Goal: Task Accomplishment & Management: Use online tool/utility

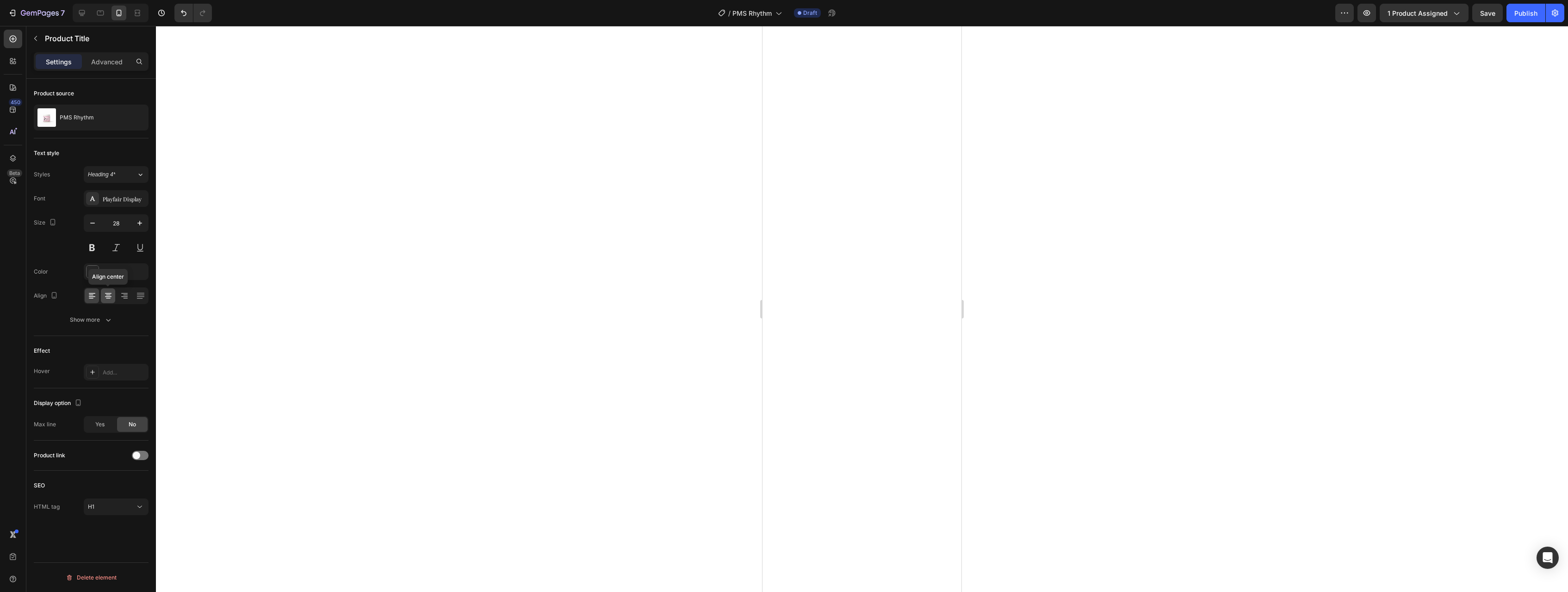
click at [107, 295] on icon at bounding box center [108, 295] width 9 height 9
click at [90, 295] on icon at bounding box center [92, 295] width 9 height 9
click at [37, 40] on icon "button" at bounding box center [35, 38] width 7 height 7
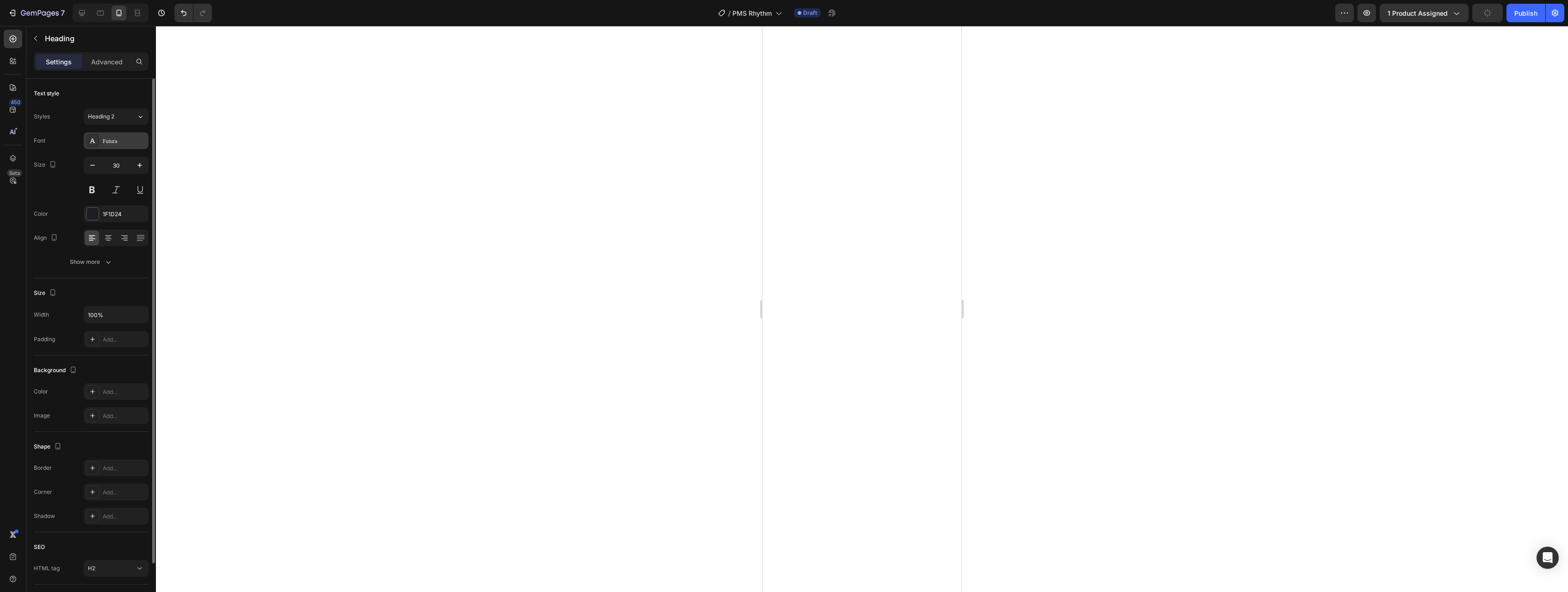
click at [127, 142] on div "Futura" at bounding box center [124, 141] width 43 height 9
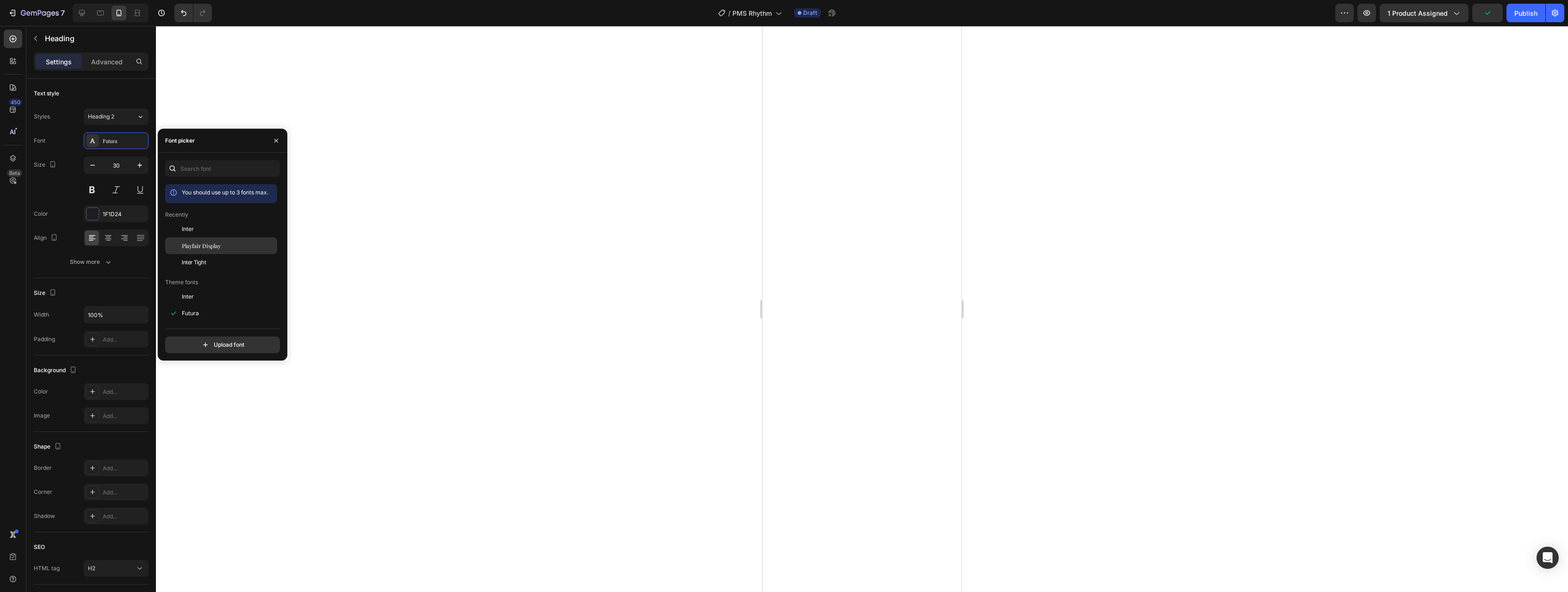
click at [191, 246] on span "Playfair Display" at bounding box center [201, 246] width 39 height 9
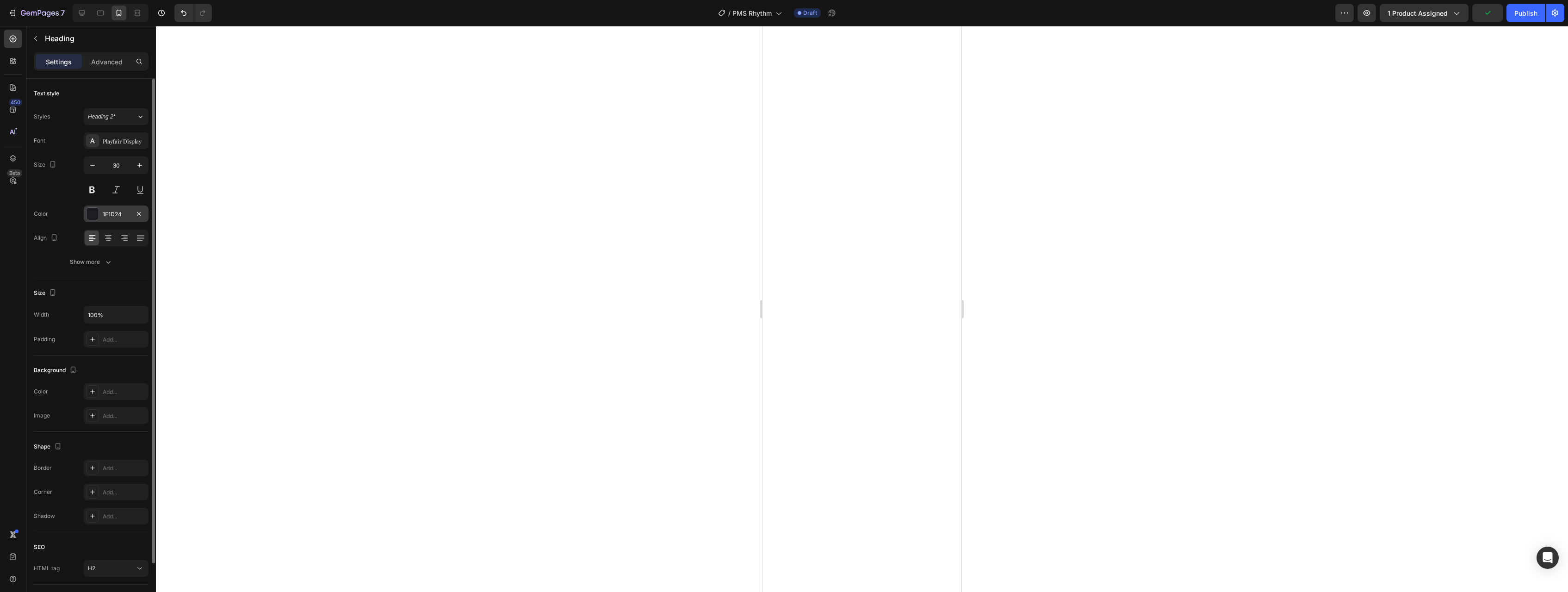
click at [88, 214] on div at bounding box center [93, 214] width 12 height 12
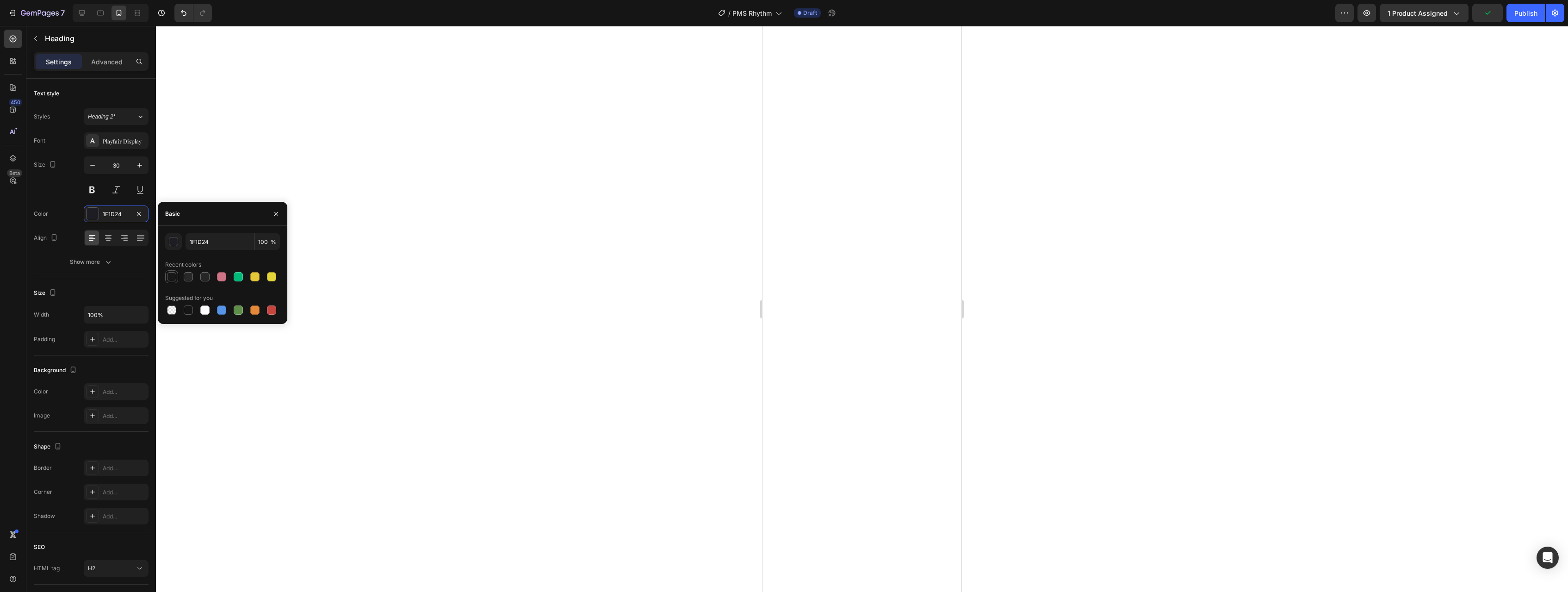
click at [175, 275] on div at bounding box center [171, 277] width 9 height 9
click at [182, 277] on div at bounding box center [188, 277] width 13 height 13
type input "282828"
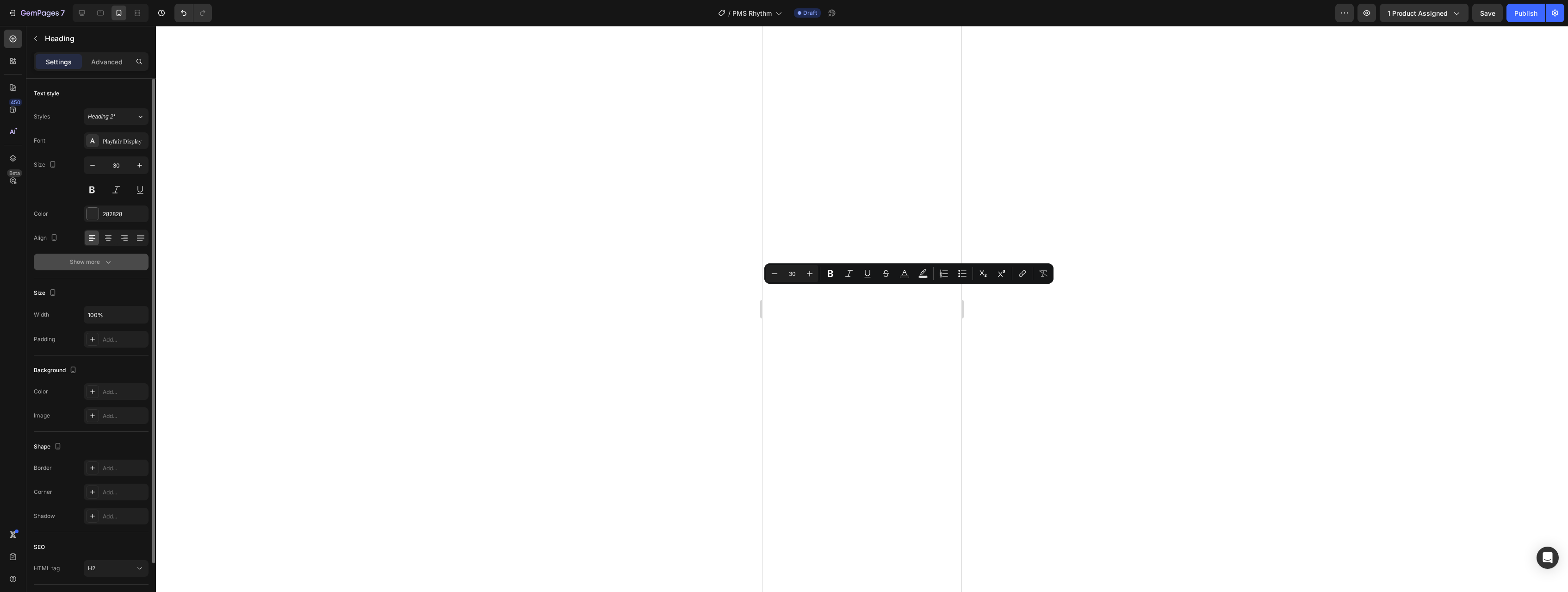
click at [107, 266] on icon "button" at bounding box center [108, 262] width 9 height 9
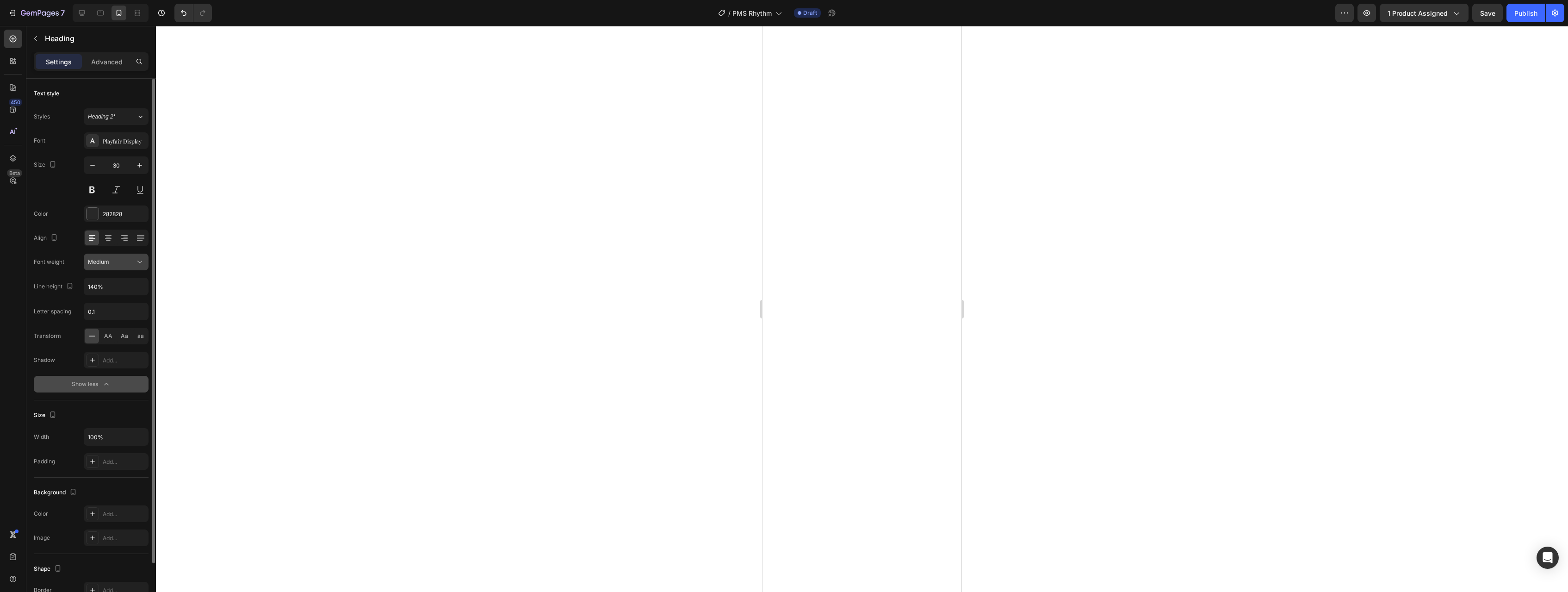
click at [117, 264] on div "Medium" at bounding box center [111, 262] width 47 height 9
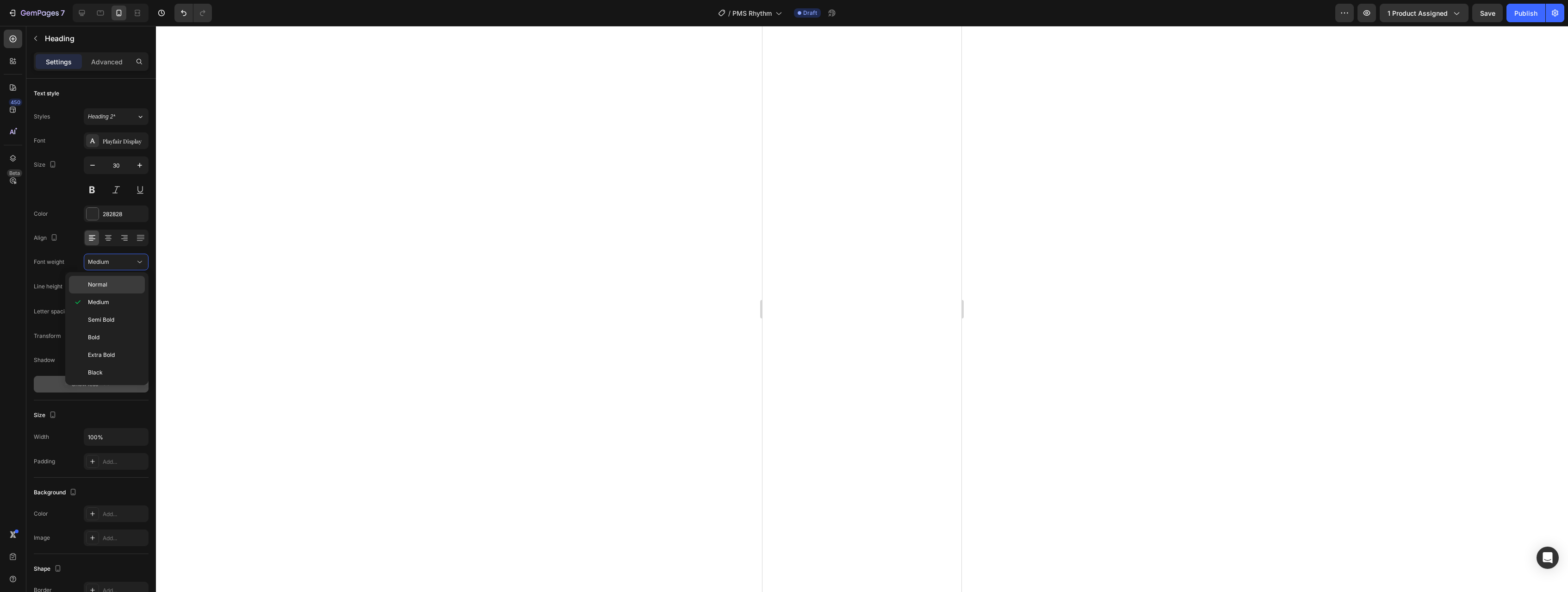
click at [113, 291] on div "Normal" at bounding box center [107, 284] width 76 height 18
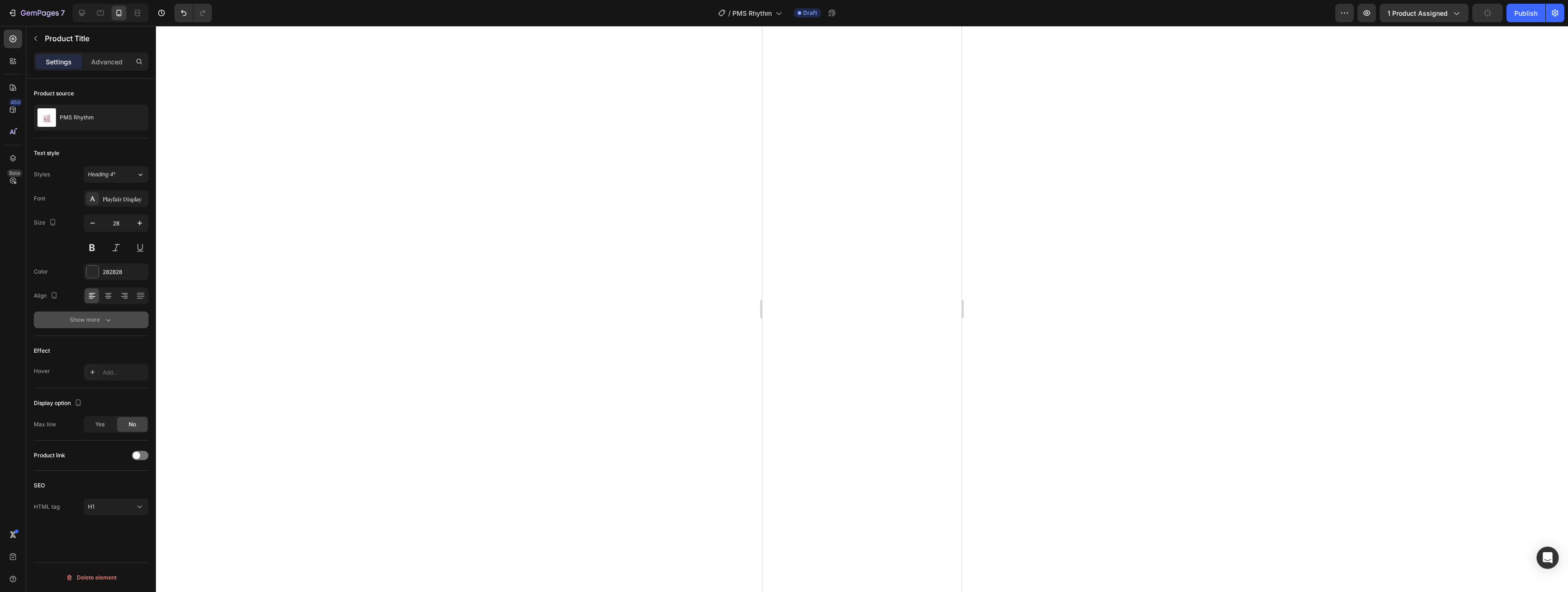
click at [99, 312] on button "Show more" at bounding box center [91, 320] width 115 height 16
click at [107, 345] on input "120%" at bounding box center [116, 344] width 64 height 16
click at [138, 351] on button "button" at bounding box center [139, 344] width 16 height 16
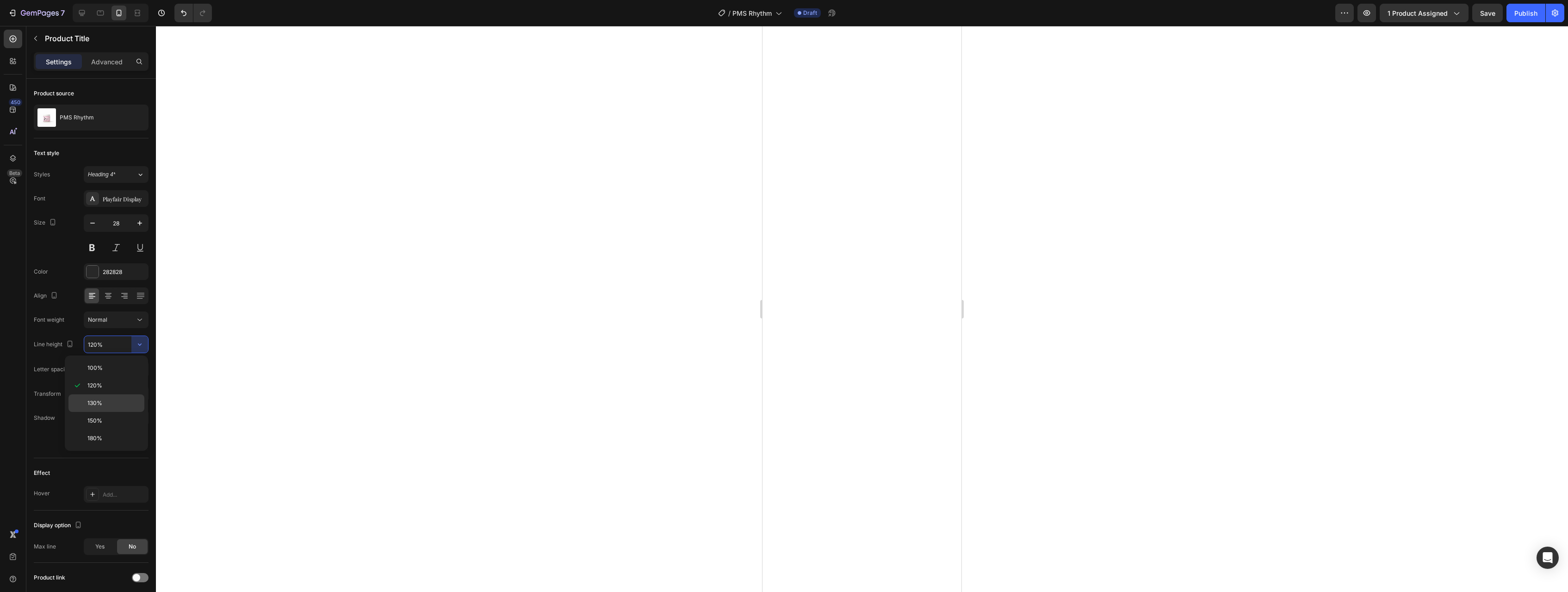
click at [110, 403] on p "130%" at bounding box center [114, 403] width 53 height 9
type input "130%"
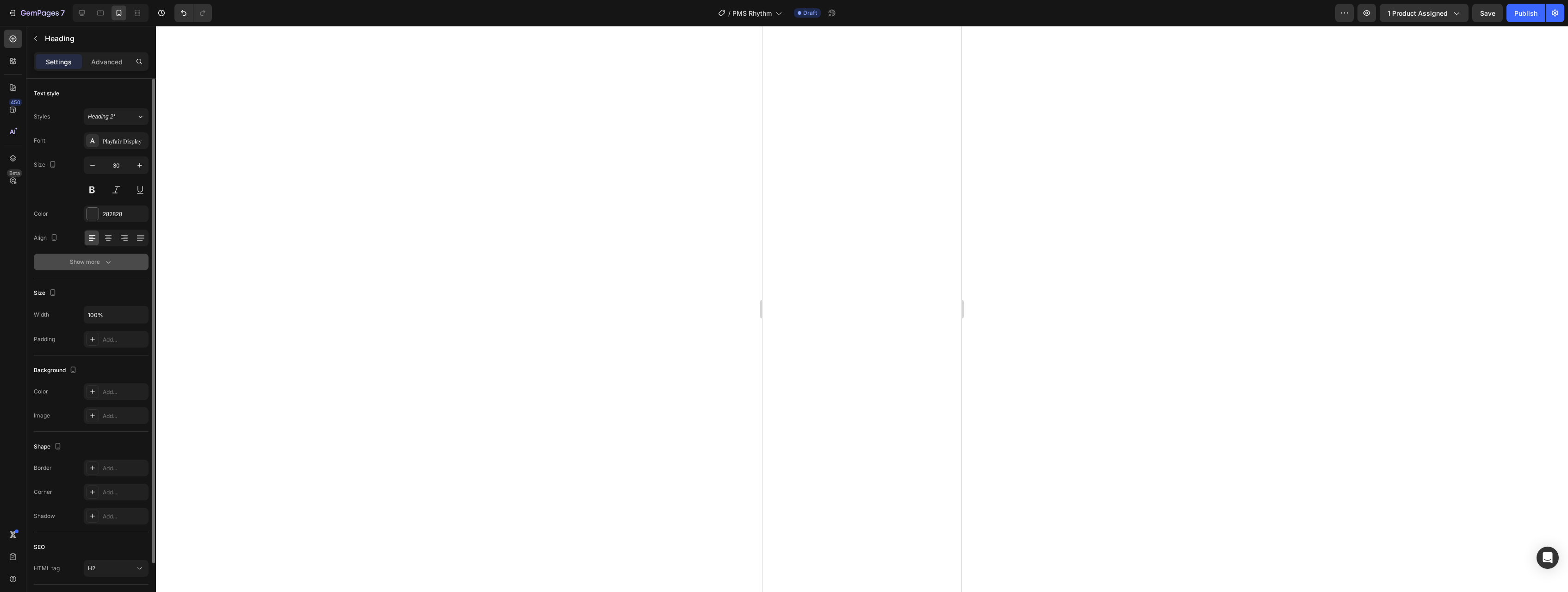
click at [96, 269] on button "Show more" at bounding box center [91, 262] width 115 height 16
click at [138, 283] on icon "button" at bounding box center [139, 286] width 9 height 9
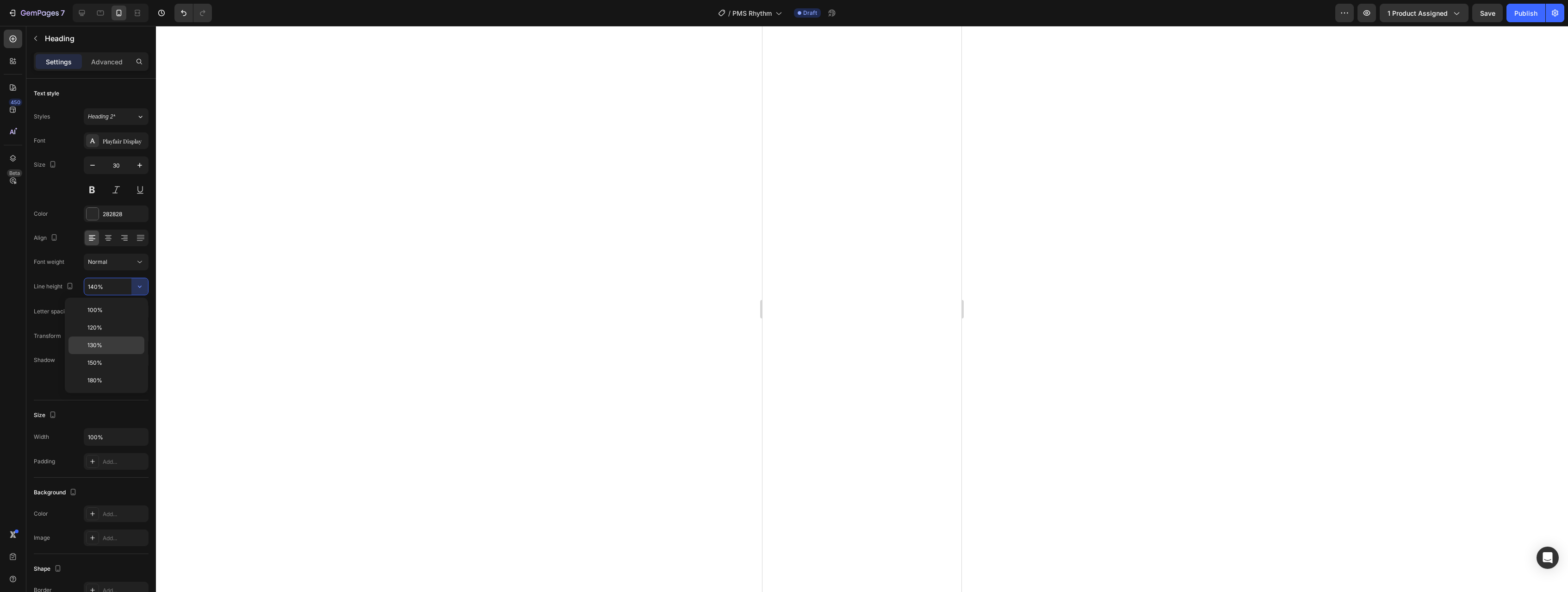
click at [119, 342] on p "130%" at bounding box center [114, 345] width 53 height 9
type input "130%"
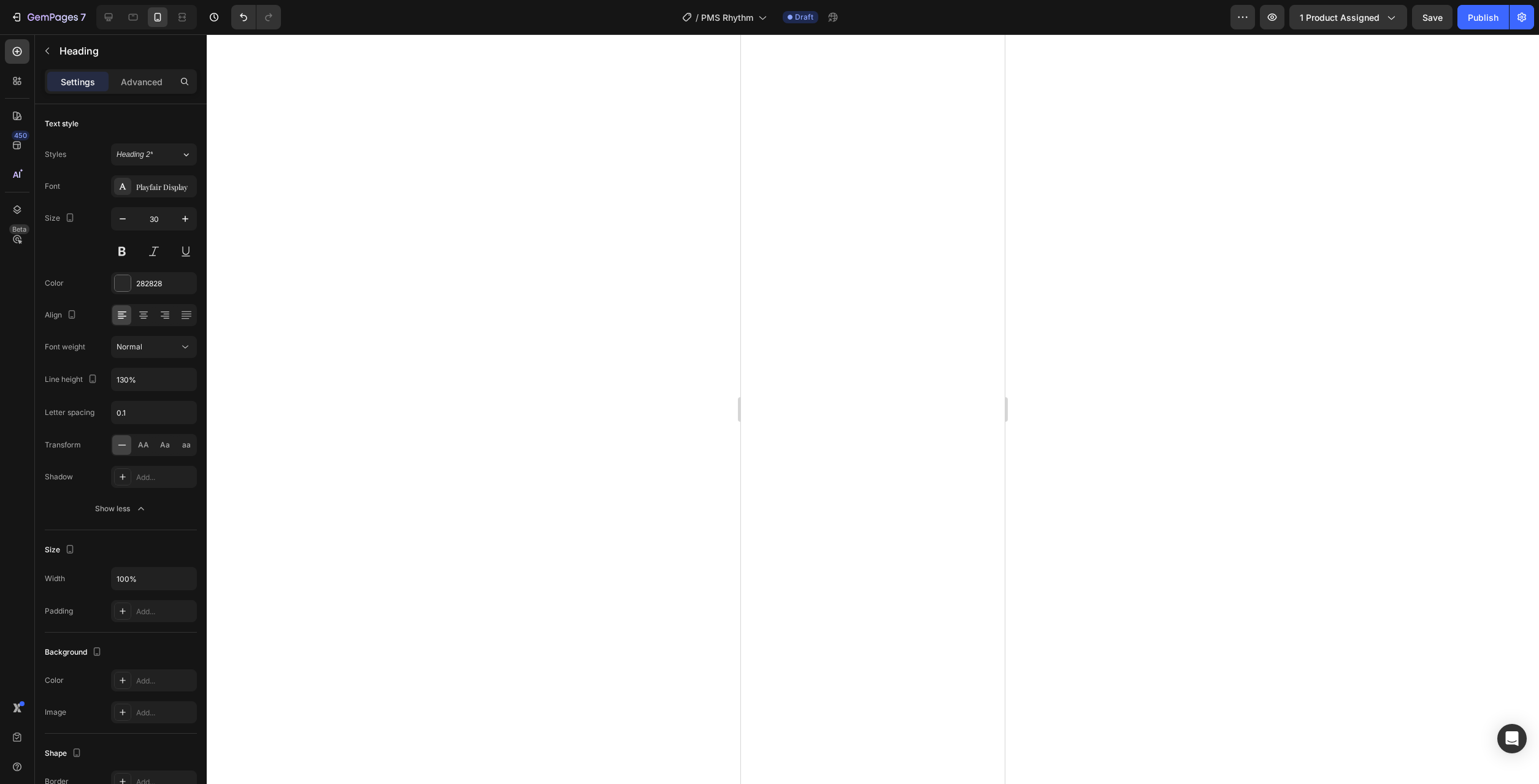
click at [1079, 444] on div at bounding box center [872, 410] width 1332 height 750
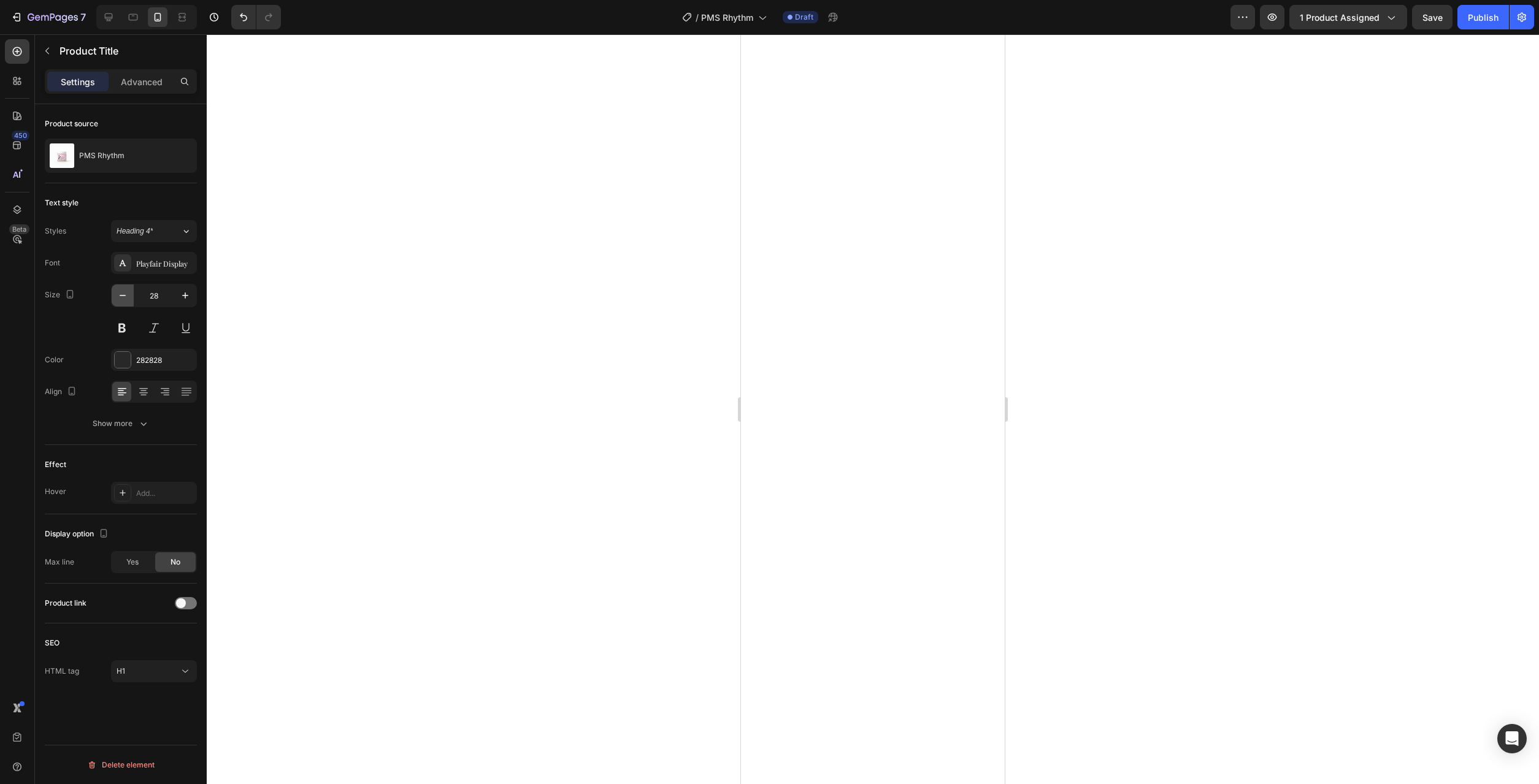
click at [119, 294] on icon "button" at bounding box center [122, 295] width 12 height 12
click at [124, 294] on icon "button" at bounding box center [122, 295] width 12 height 12
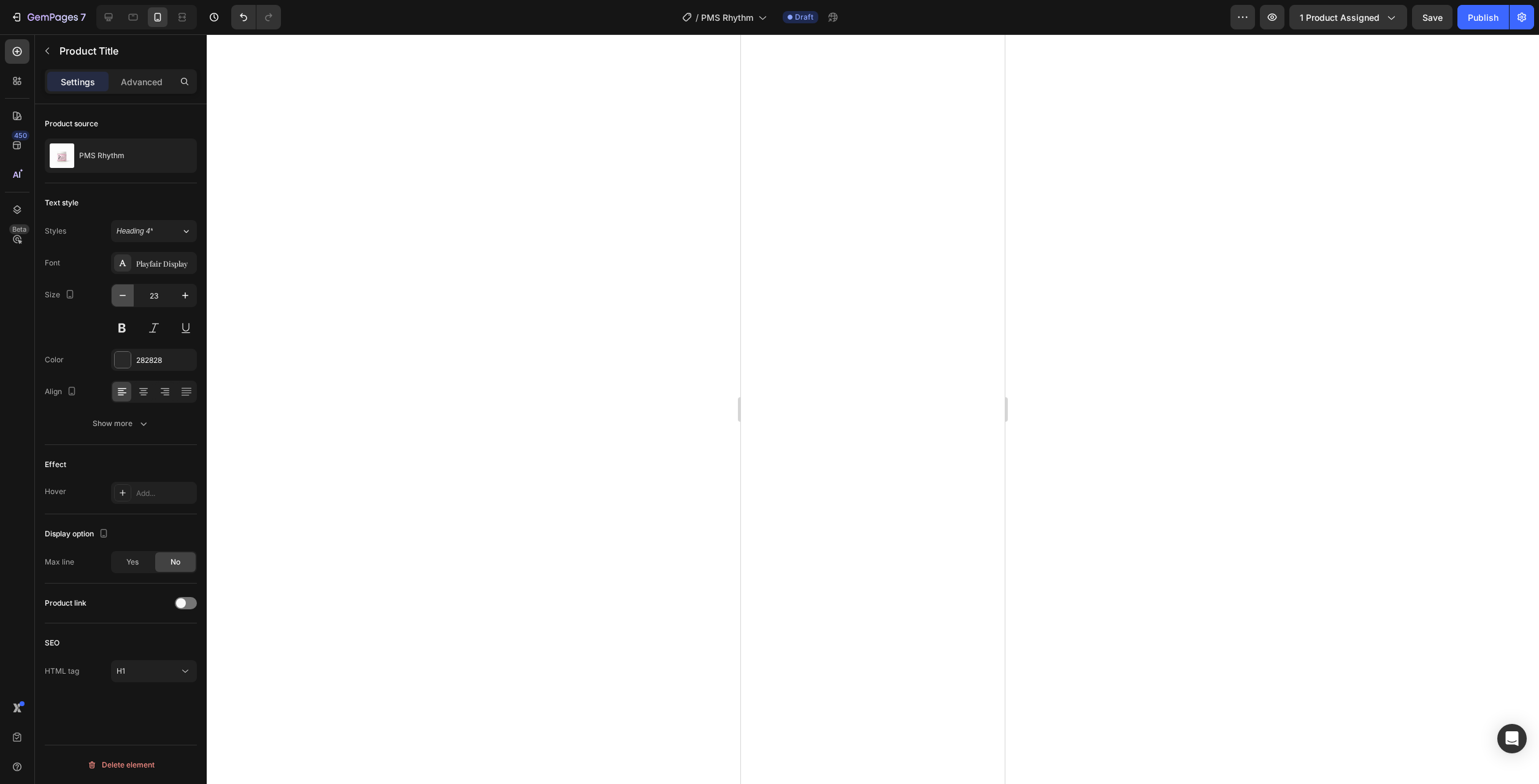
click at [124, 294] on icon "button" at bounding box center [122, 295] width 12 height 12
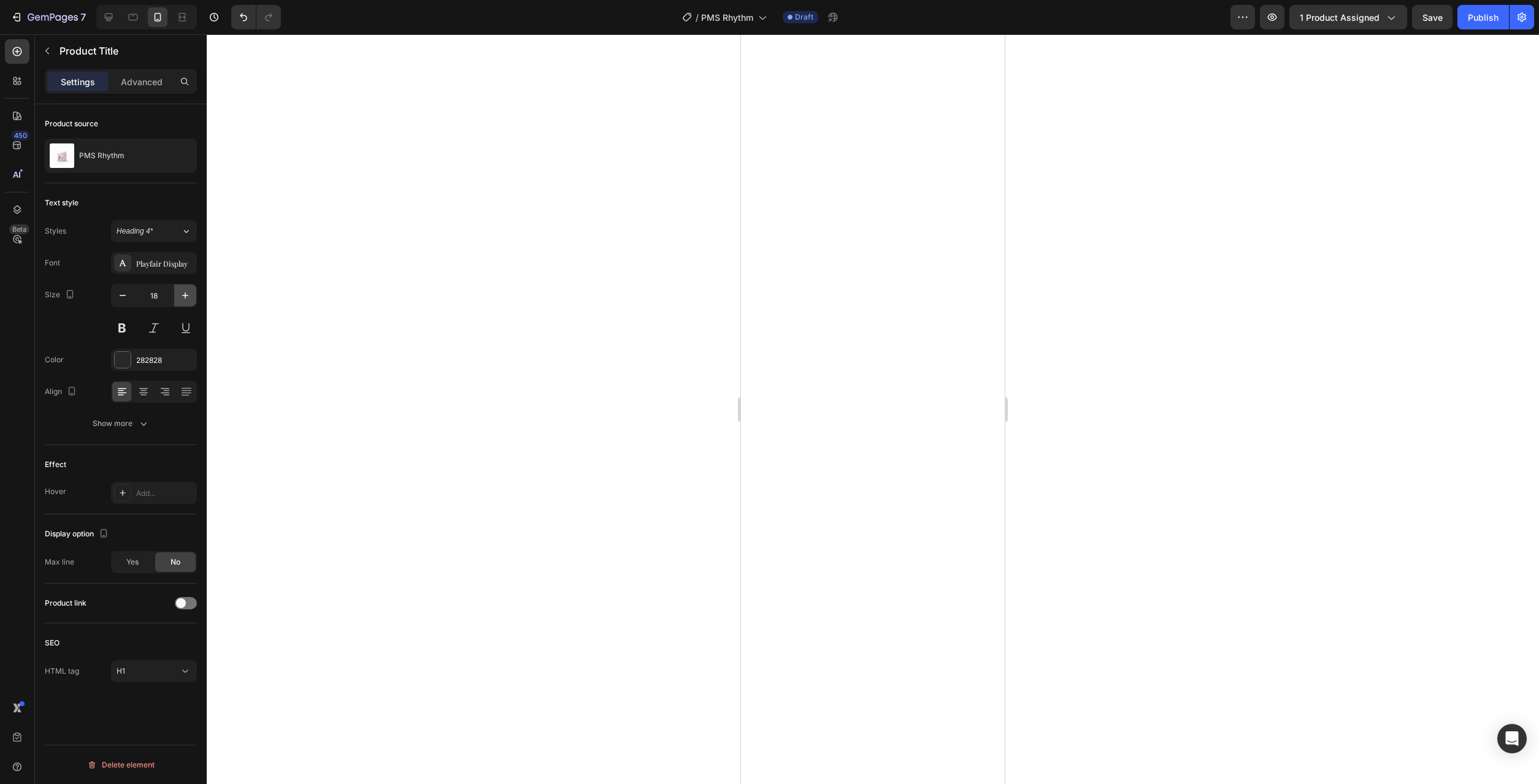
click at [187, 293] on icon "button" at bounding box center [185, 295] width 12 height 12
type input "20"
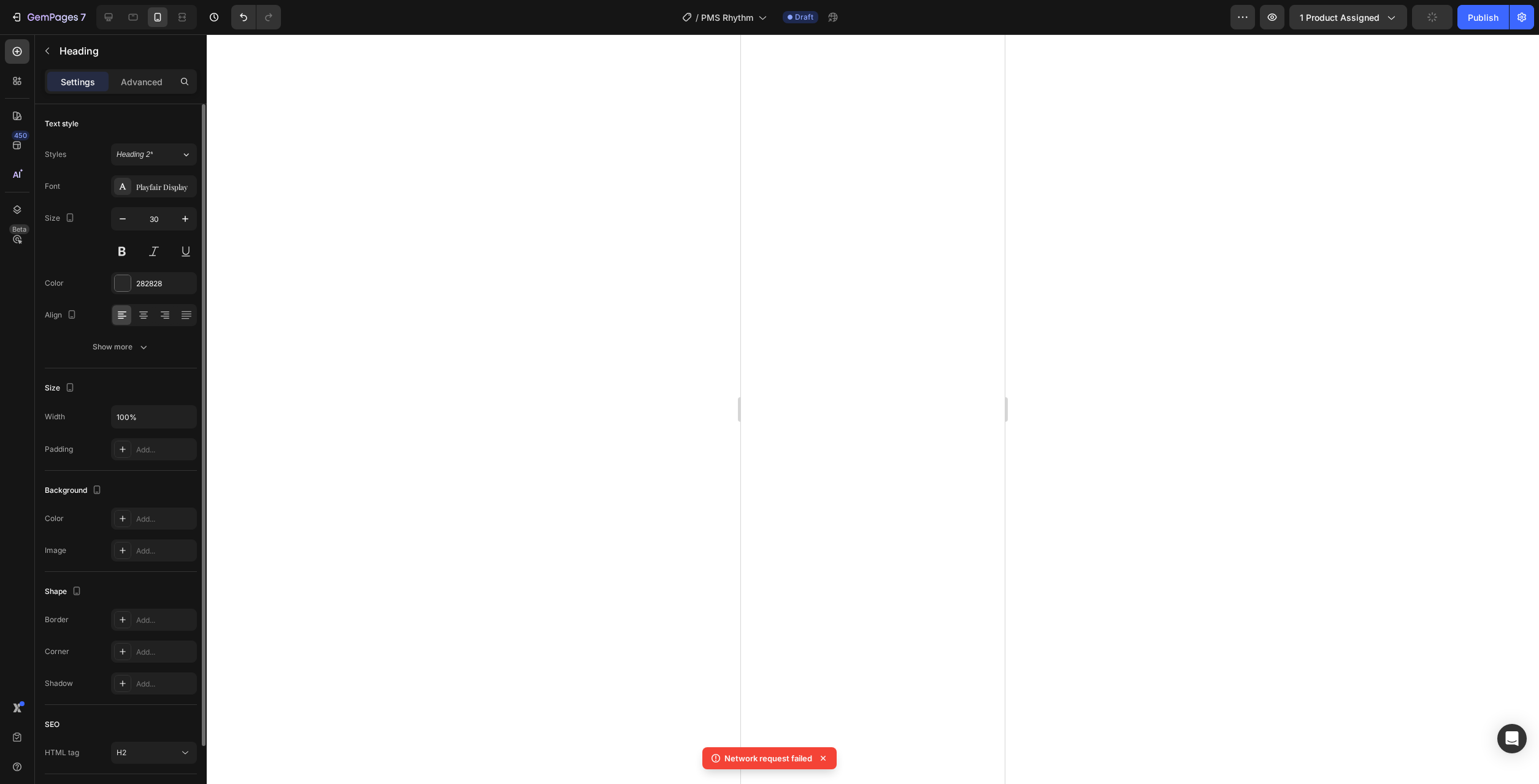
click at [1079, 377] on div at bounding box center [872, 410] width 1332 height 750
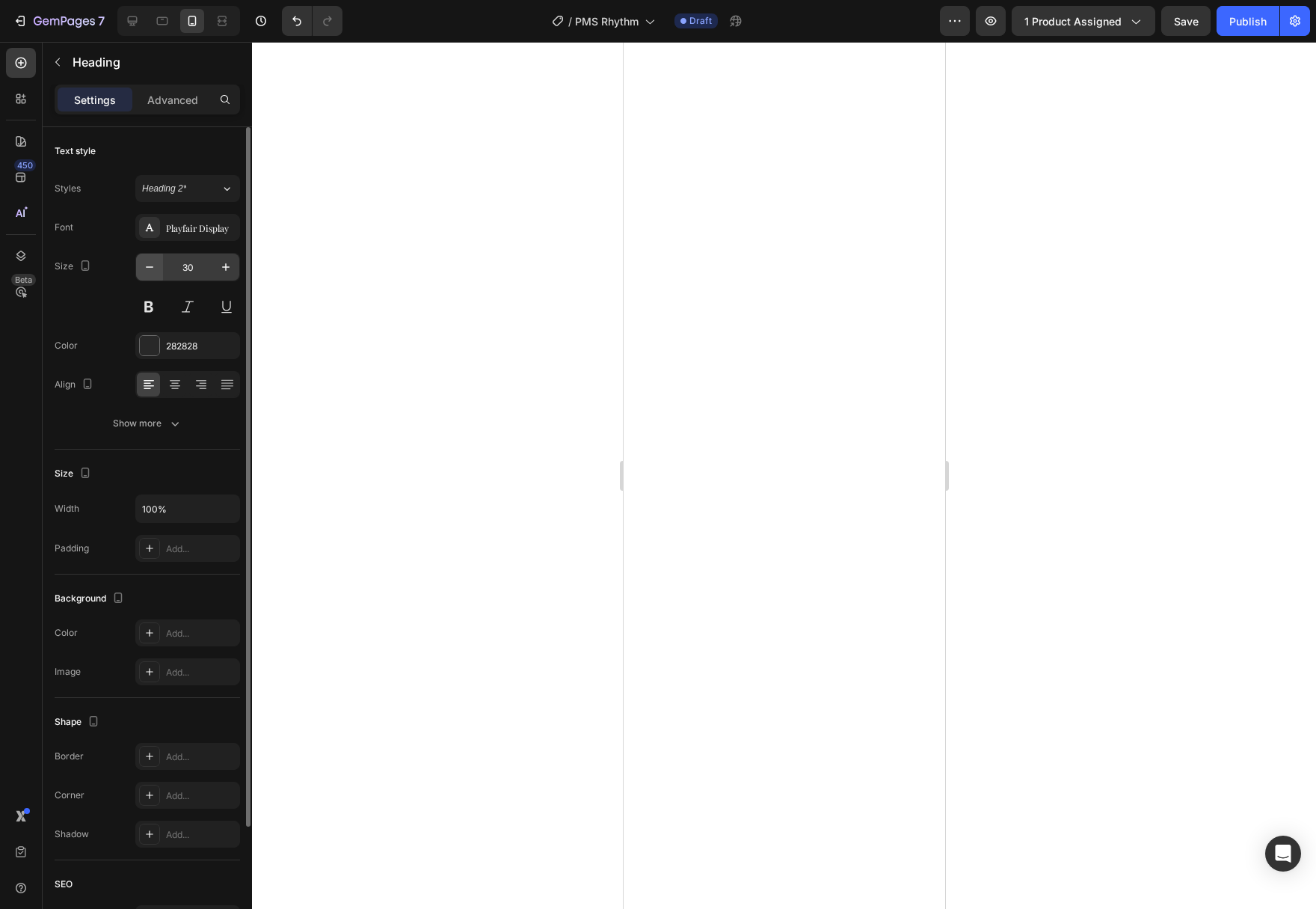
click at [149, 267] on icon "button" at bounding box center [150, 268] width 8 height 2
type input "28"
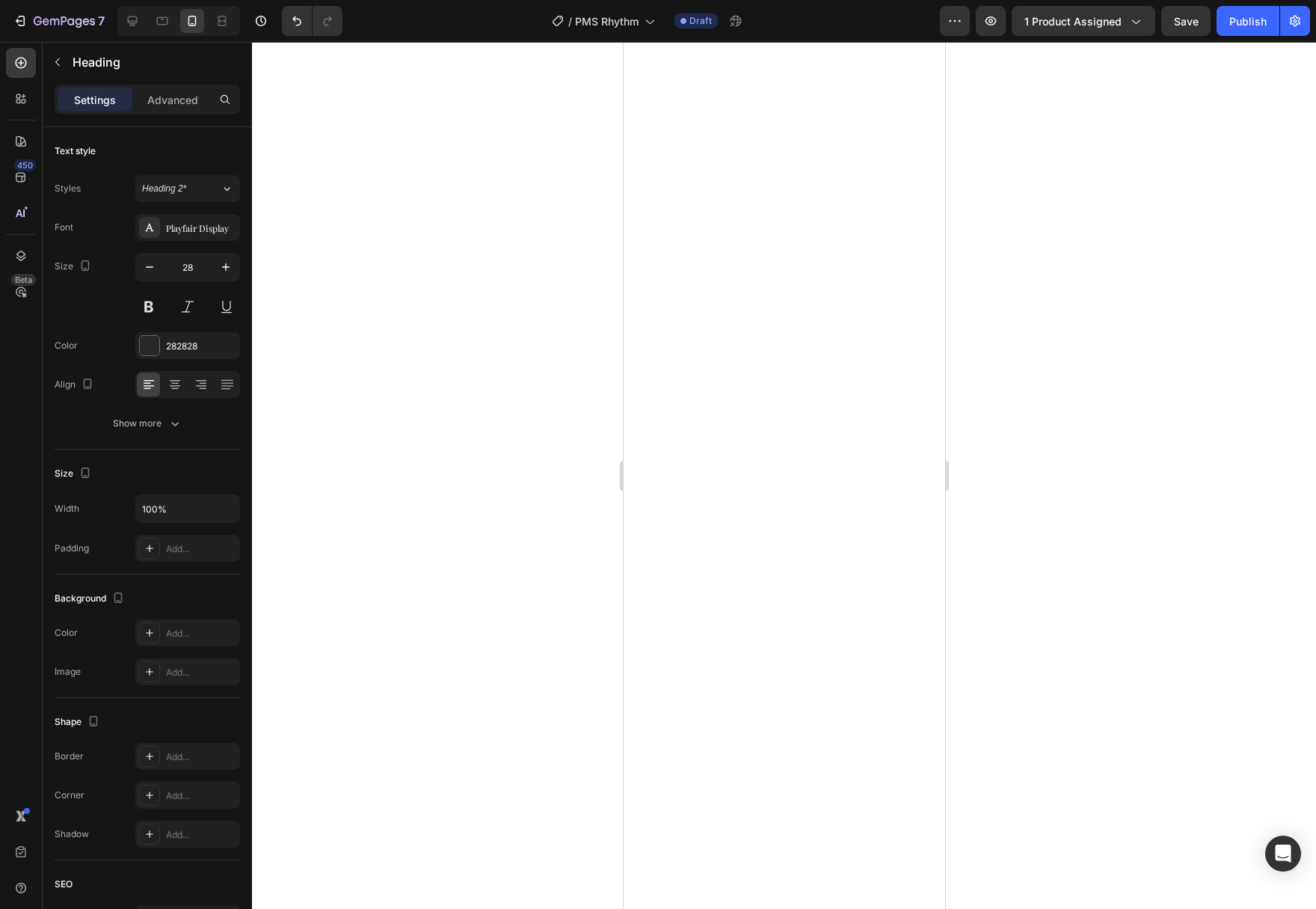
click at [1114, 466] on div at bounding box center [784, 475] width 1064 height 867
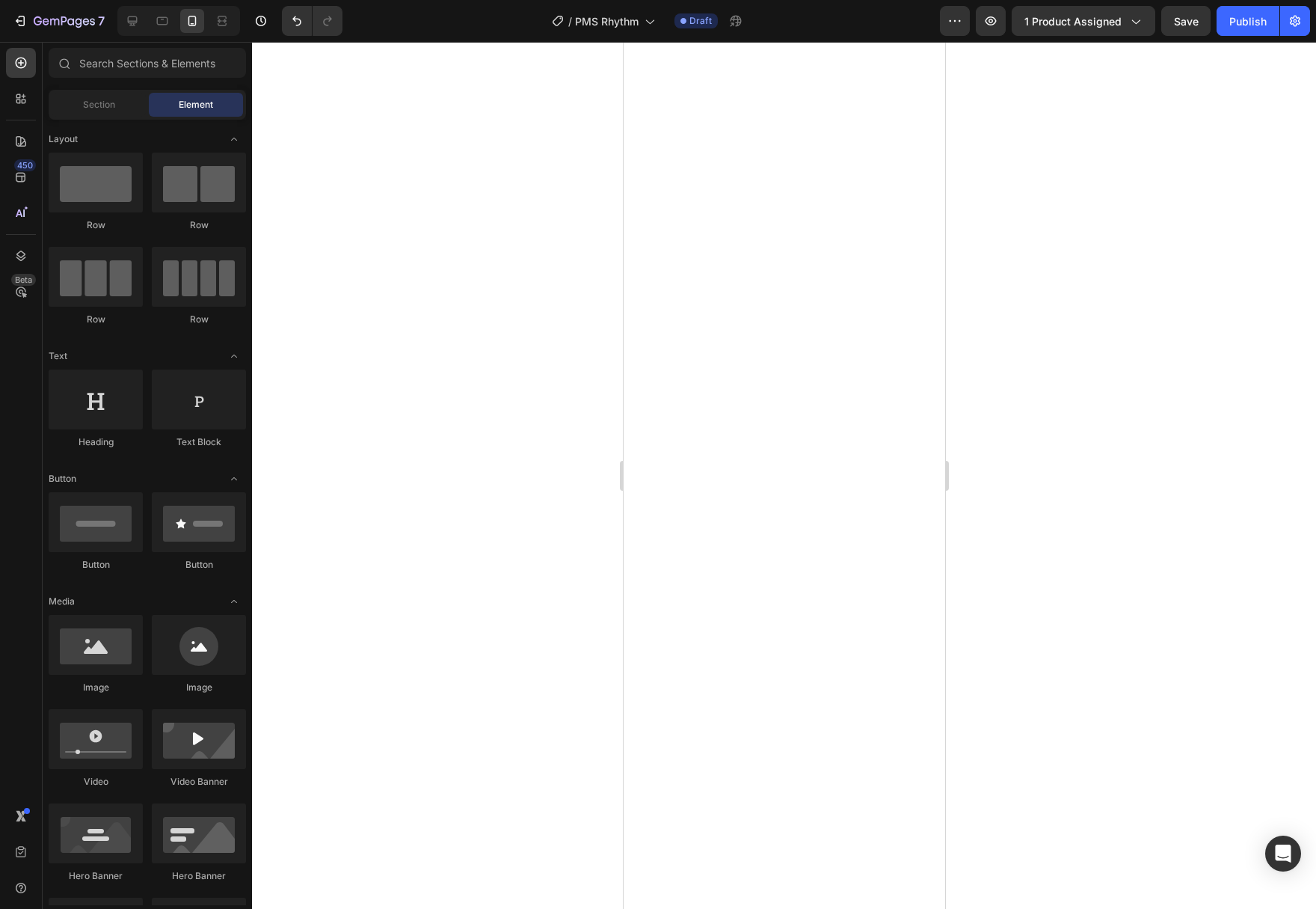
click at [490, 322] on div at bounding box center [784, 475] width 1064 height 867
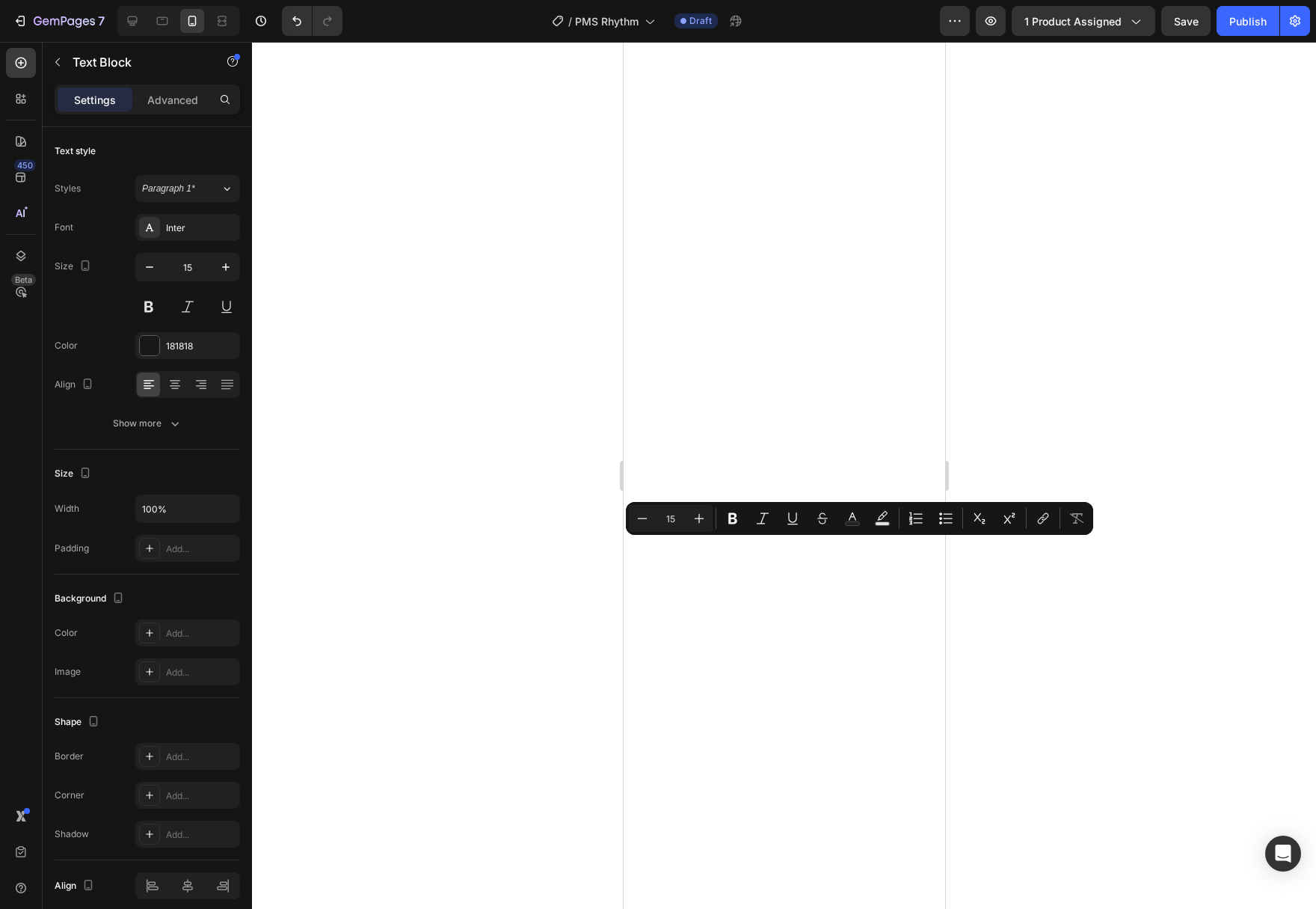
click at [1033, 578] on div at bounding box center [784, 475] width 1064 height 867
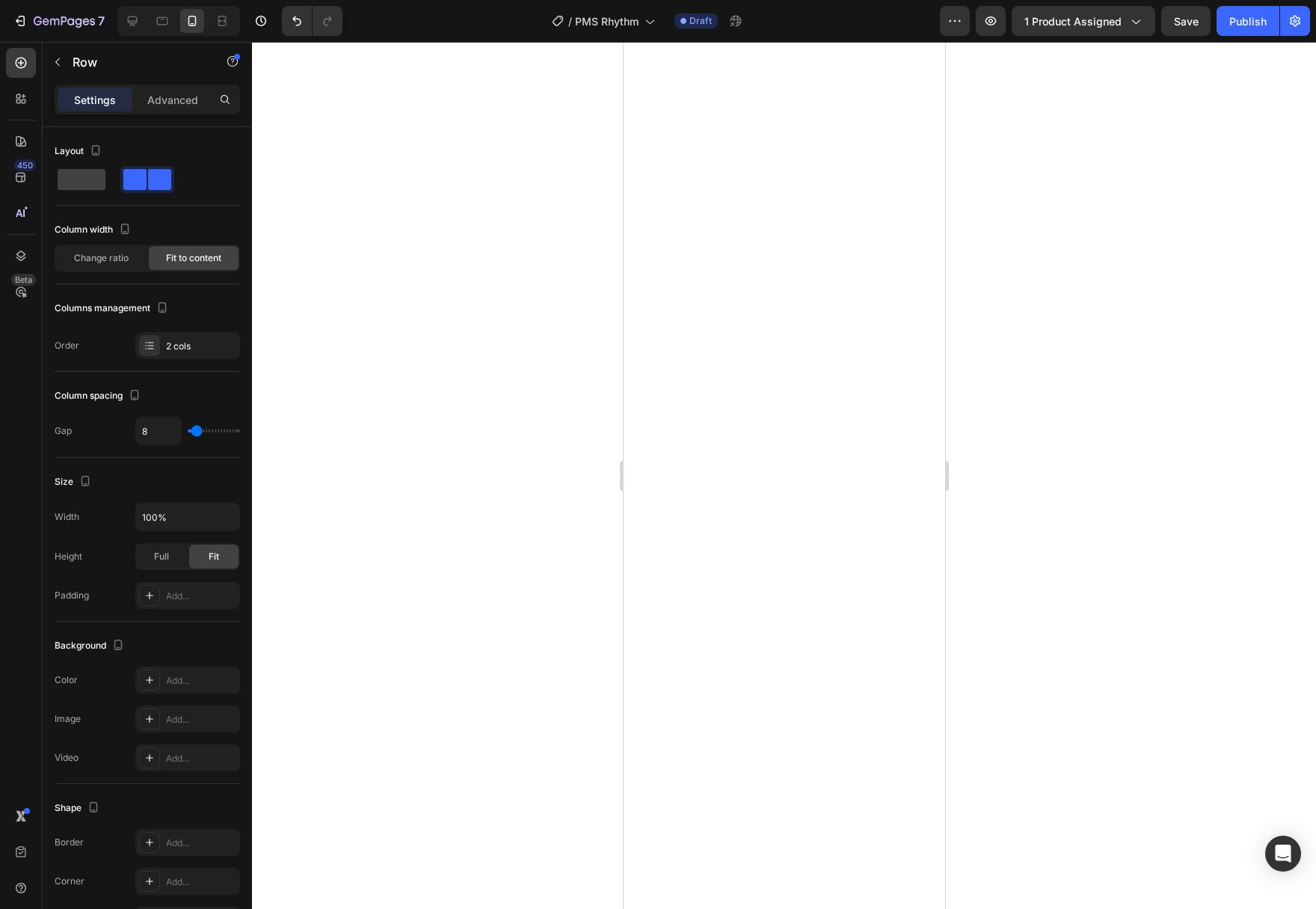
click at [1048, 488] on div at bounding box center [784, 475] width 1064 height 867
click at [1072, 470] on div at bounding box center [784, 475] width 1064 height 867
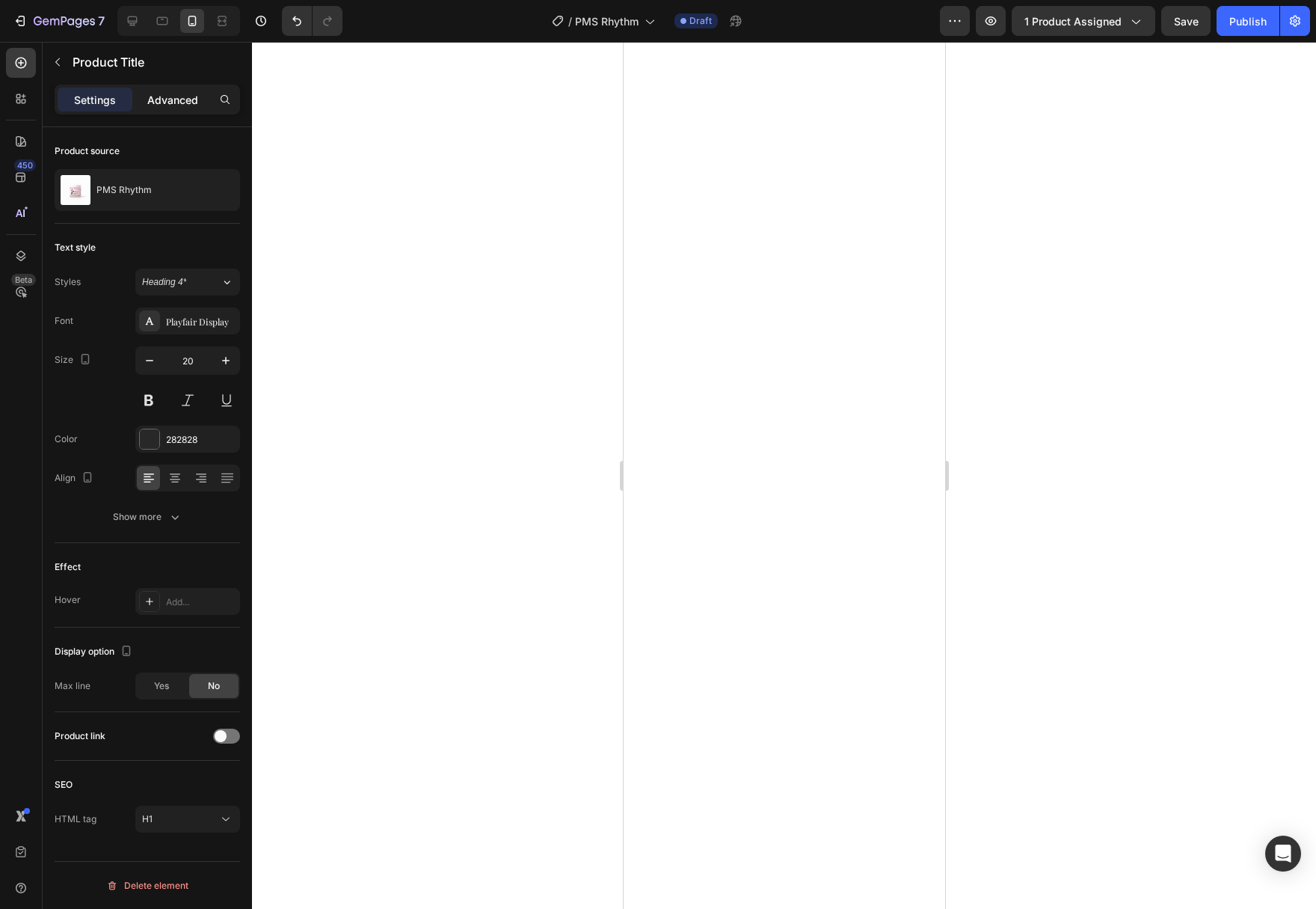
click at [169, 91] on div "Advanced" at bounding box center [173, 99] width 75 height 24
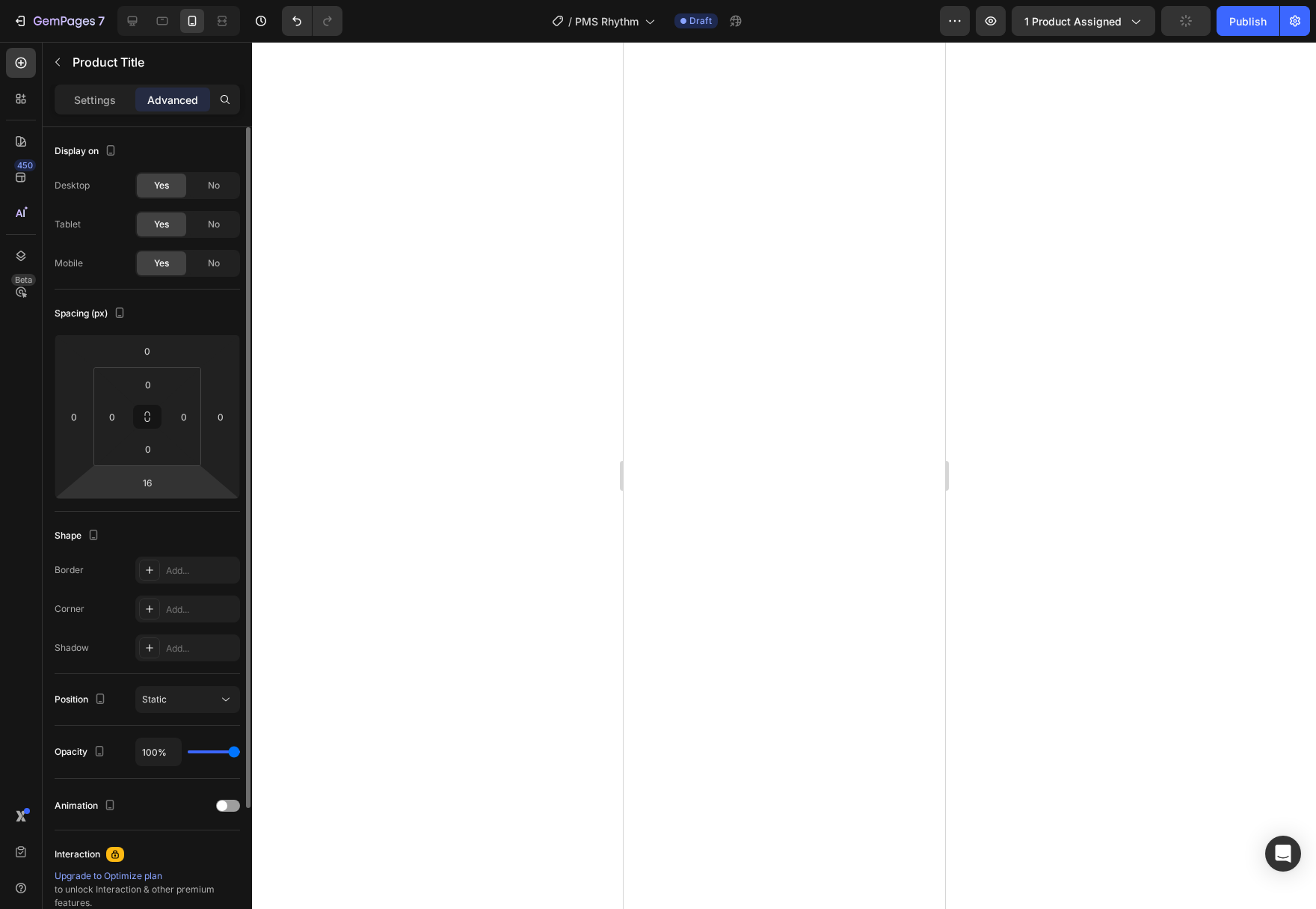
click at [179, 0] on html "7 Version history / PMS Rhythm Draft Preview 1 product assigned Publish 450 Bet…" at bounding box center [658, 0] width 1316 height 0
click at [164, 485] on div "16" at bounding box center [148, 482] width 37 height 24
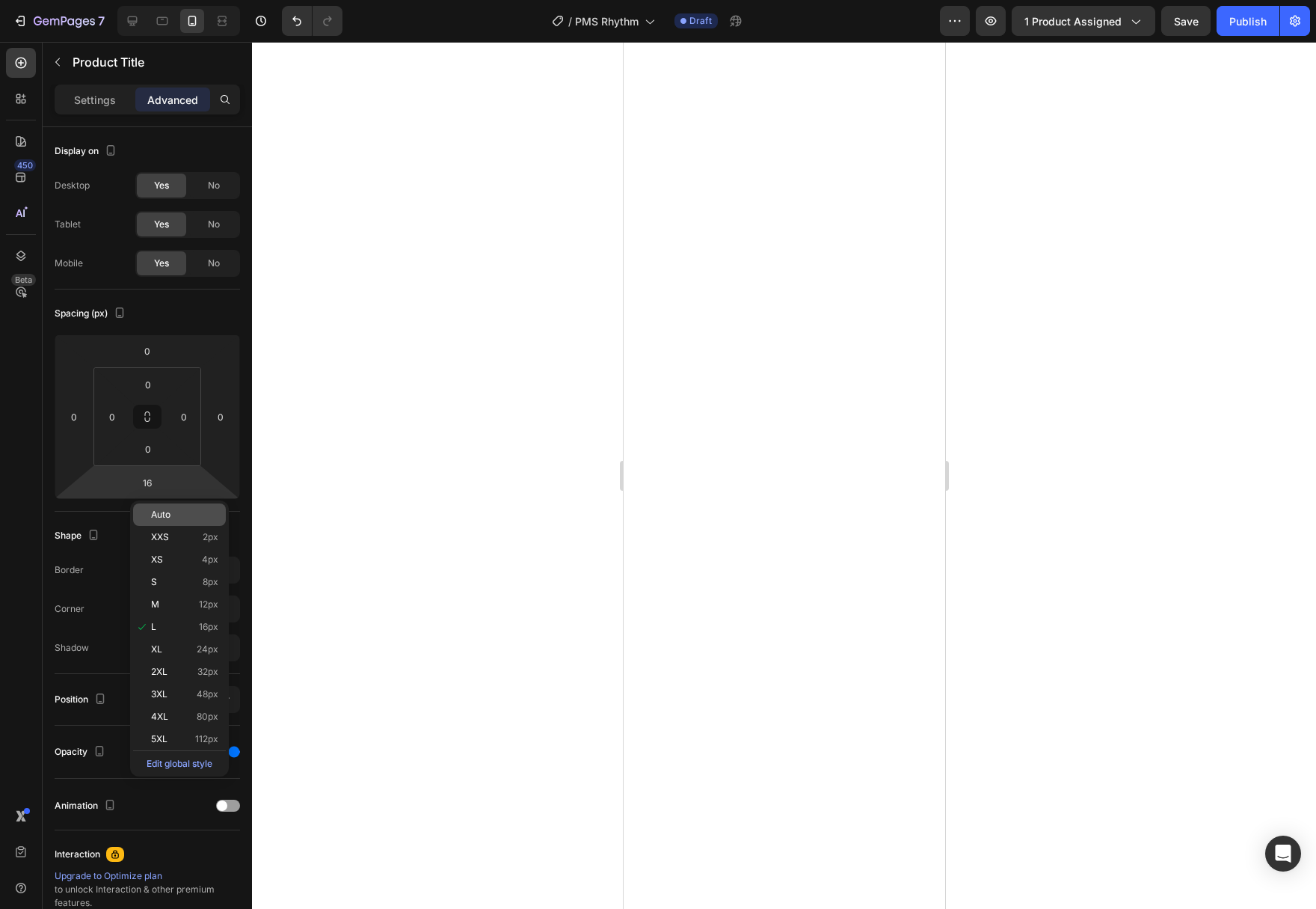
click at [182, 510] on p "Auto" at bounding box center [185, 515] width 67 height 11
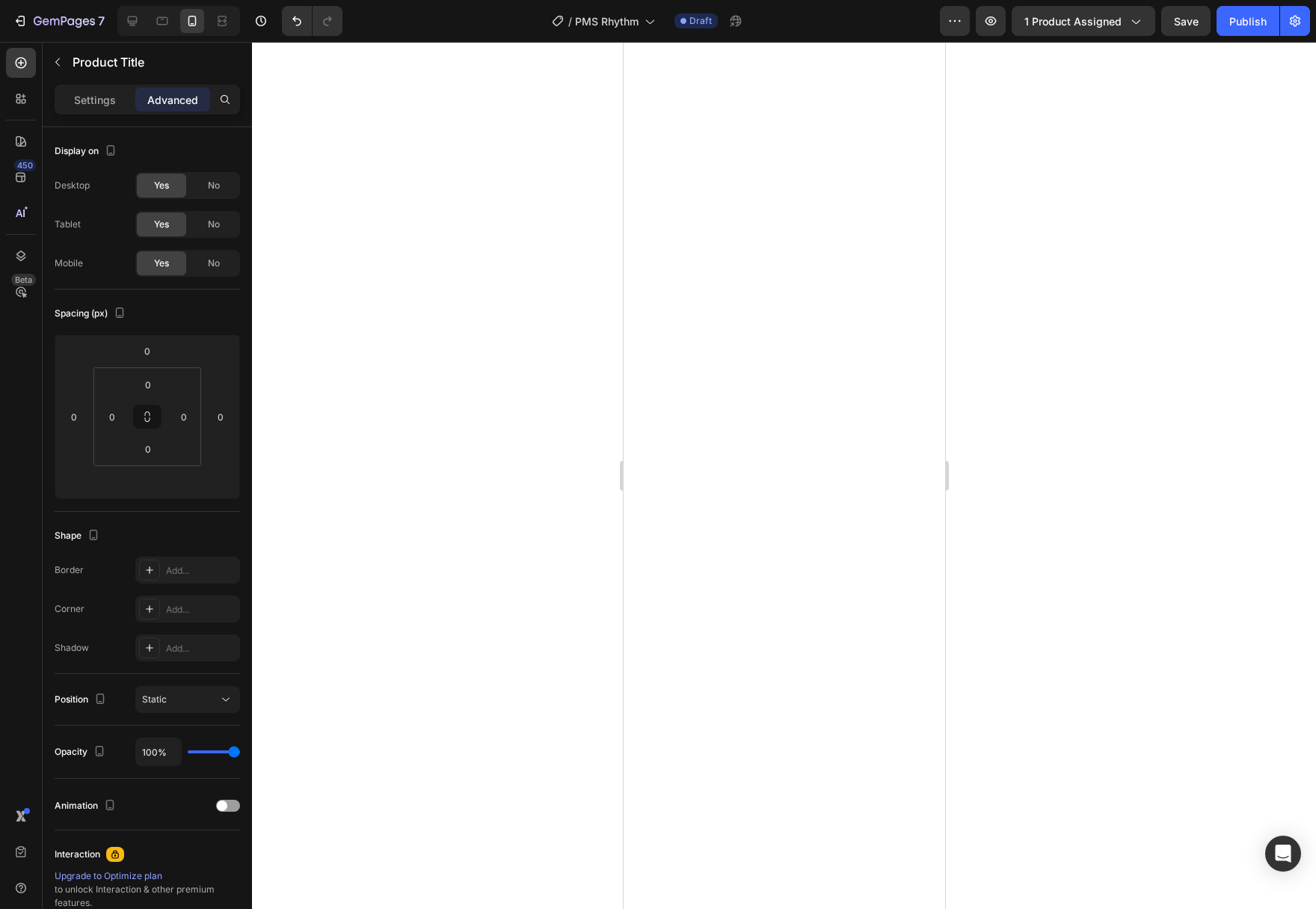
click at [519, 509] on div at bounding box center [784, 475] width 1064 height 867
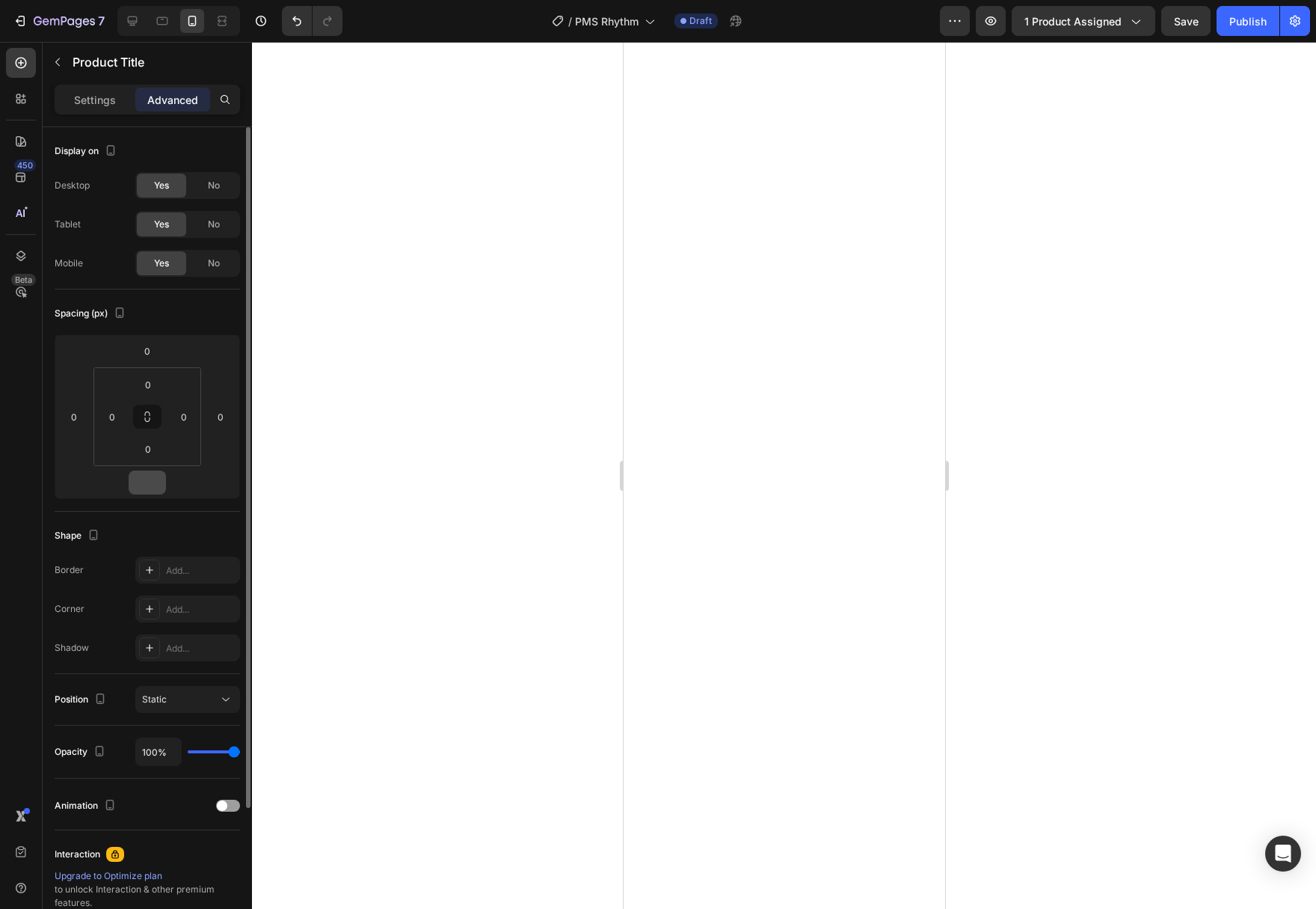
click at [160, 483] on input "number" at bounding box center [148, 482] width 30 height 23
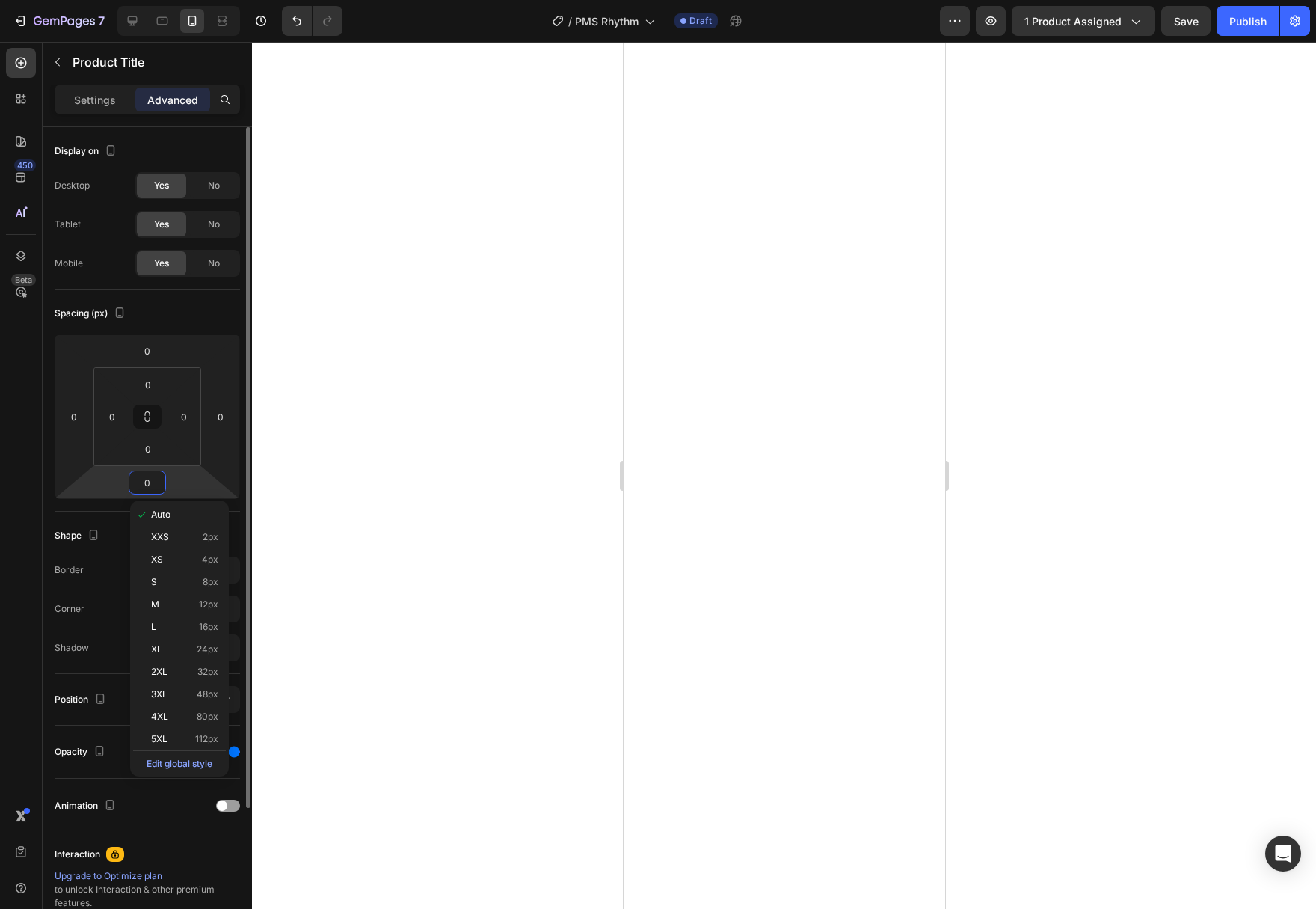
type input "0"
click at [145, 574] on icon at bounding box center [150, 570] width 12 height 12
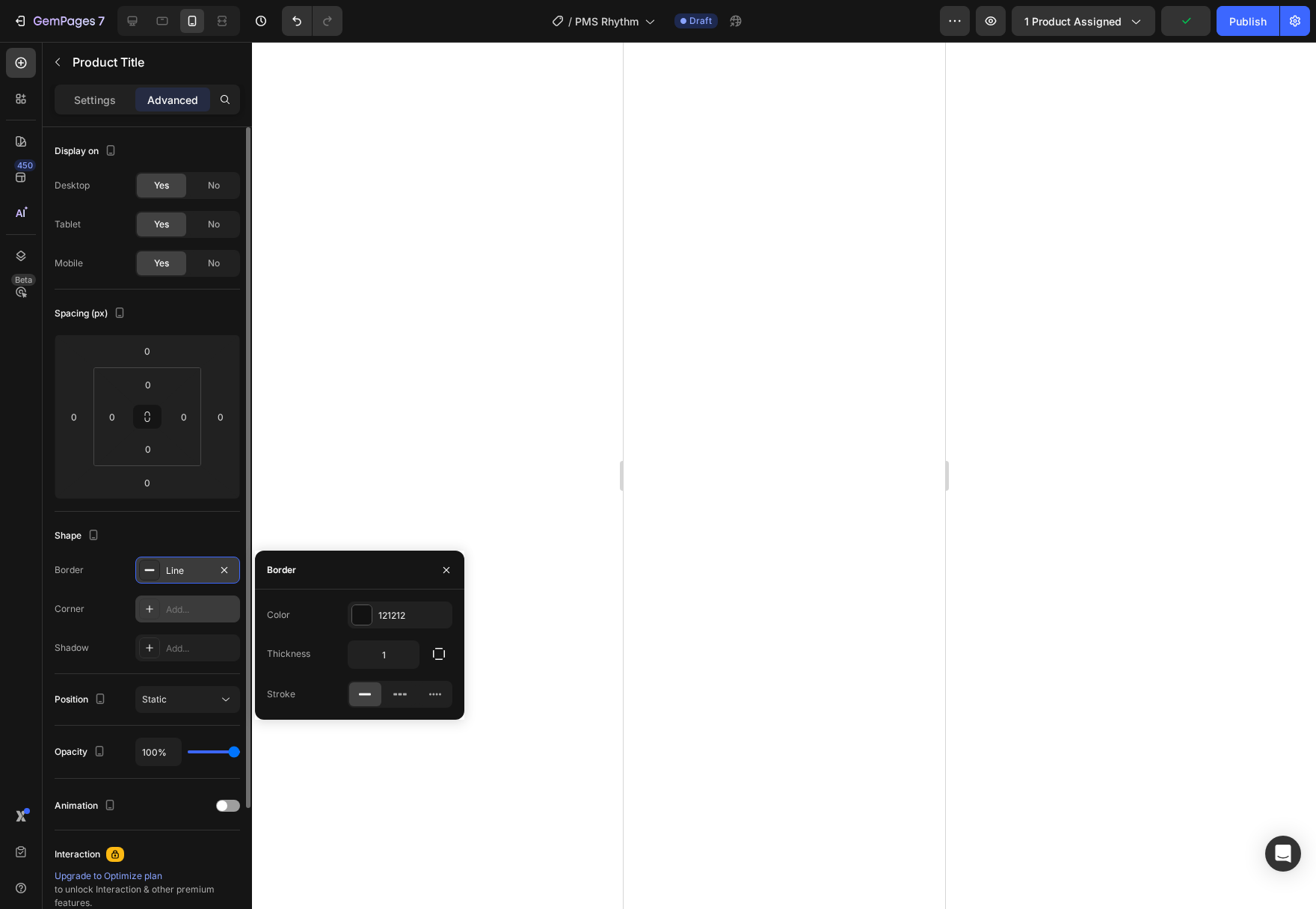
click at [151, 616] on div at bounding box center [149, 608] width 21 height 21
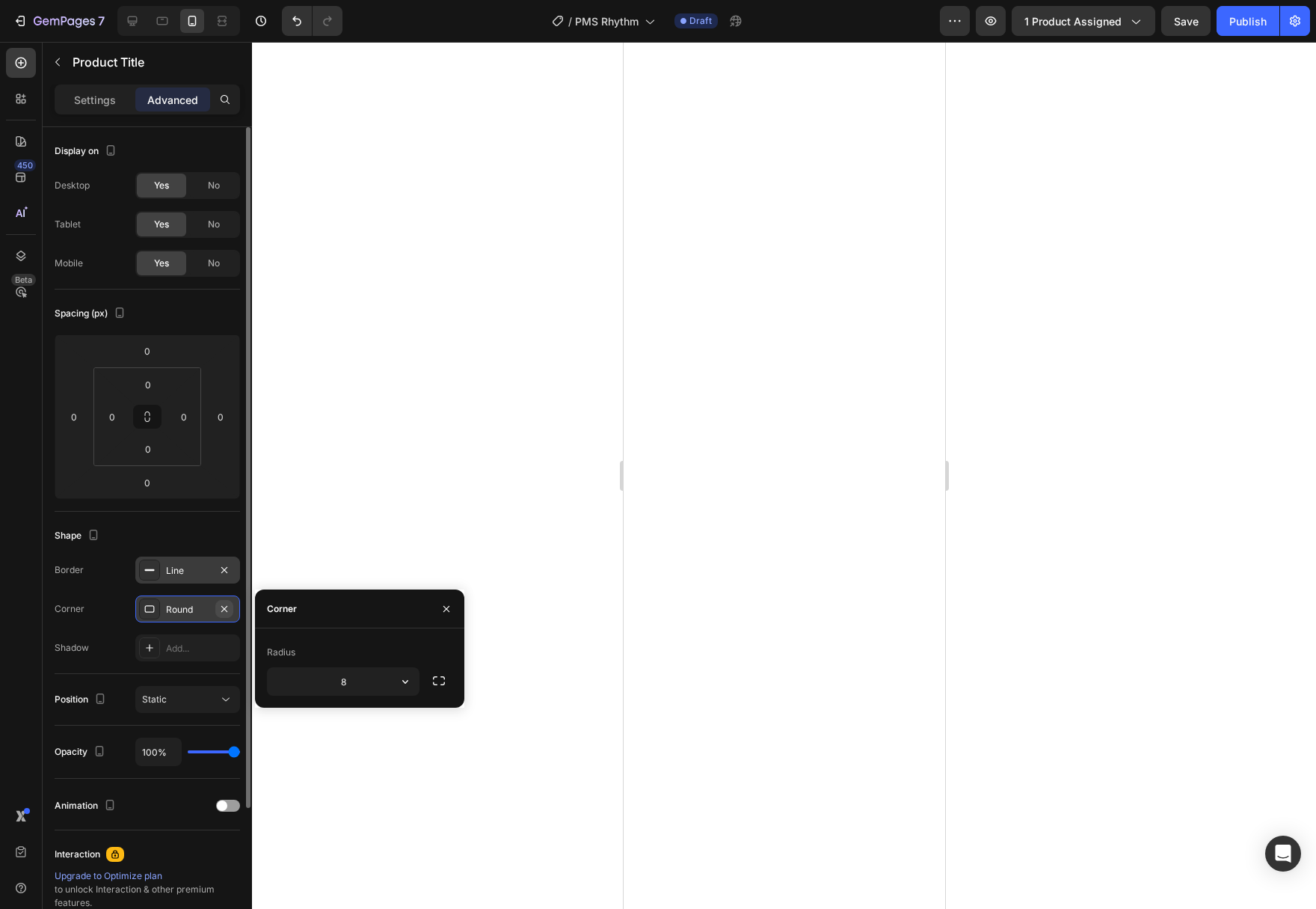
click at [220, 608] on icon "button" at bounding box center [224, 609] width 12 height 12
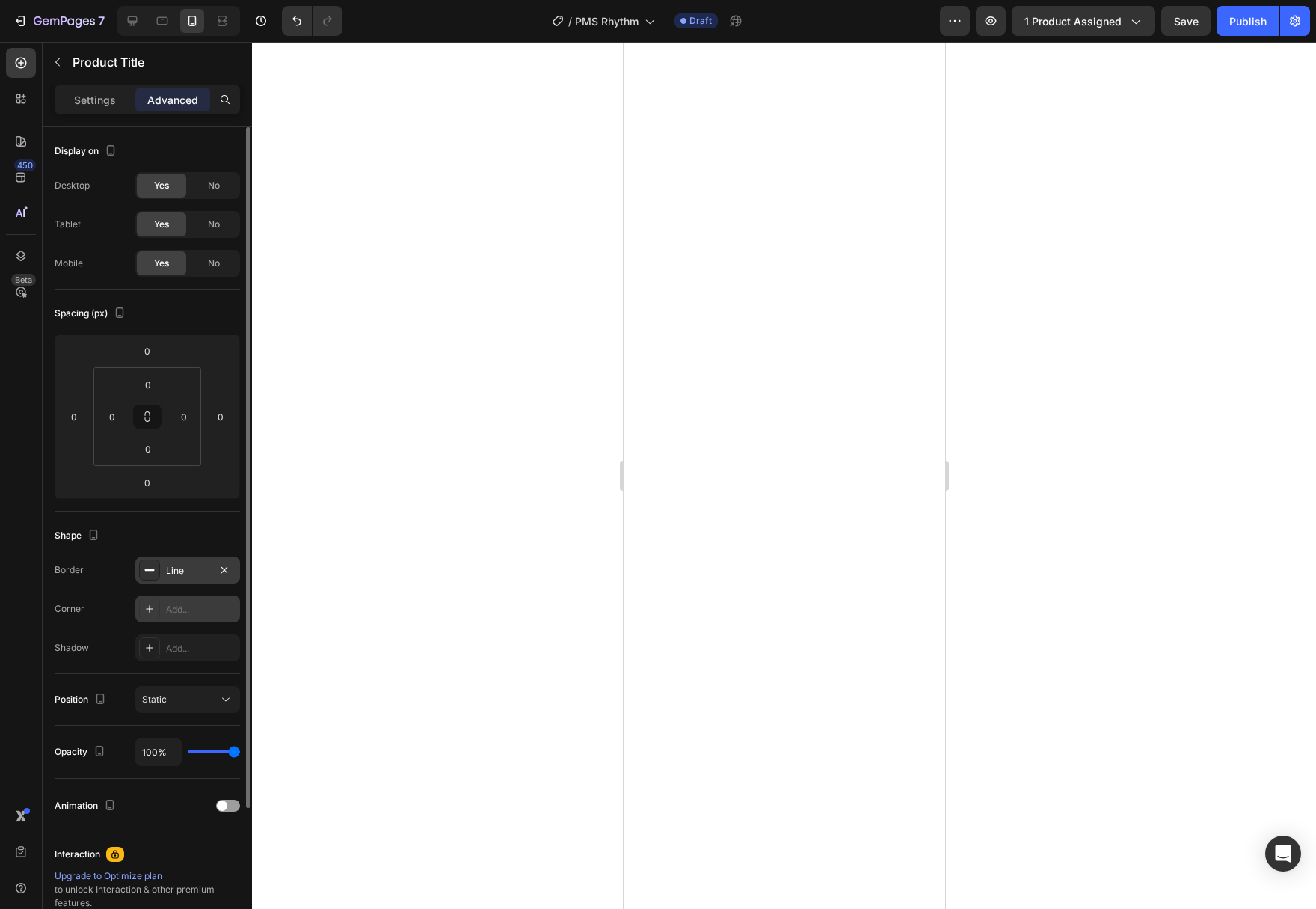
click at [363, 594] on div at bounding box center [784, 475] width 1064 height 867
click at [232, 566] on button "button" at bounding box center [224, 570] width 18 height 18
click at [203, 646] on div "Add..." at bounding box center [201, 648] width 70 height 14
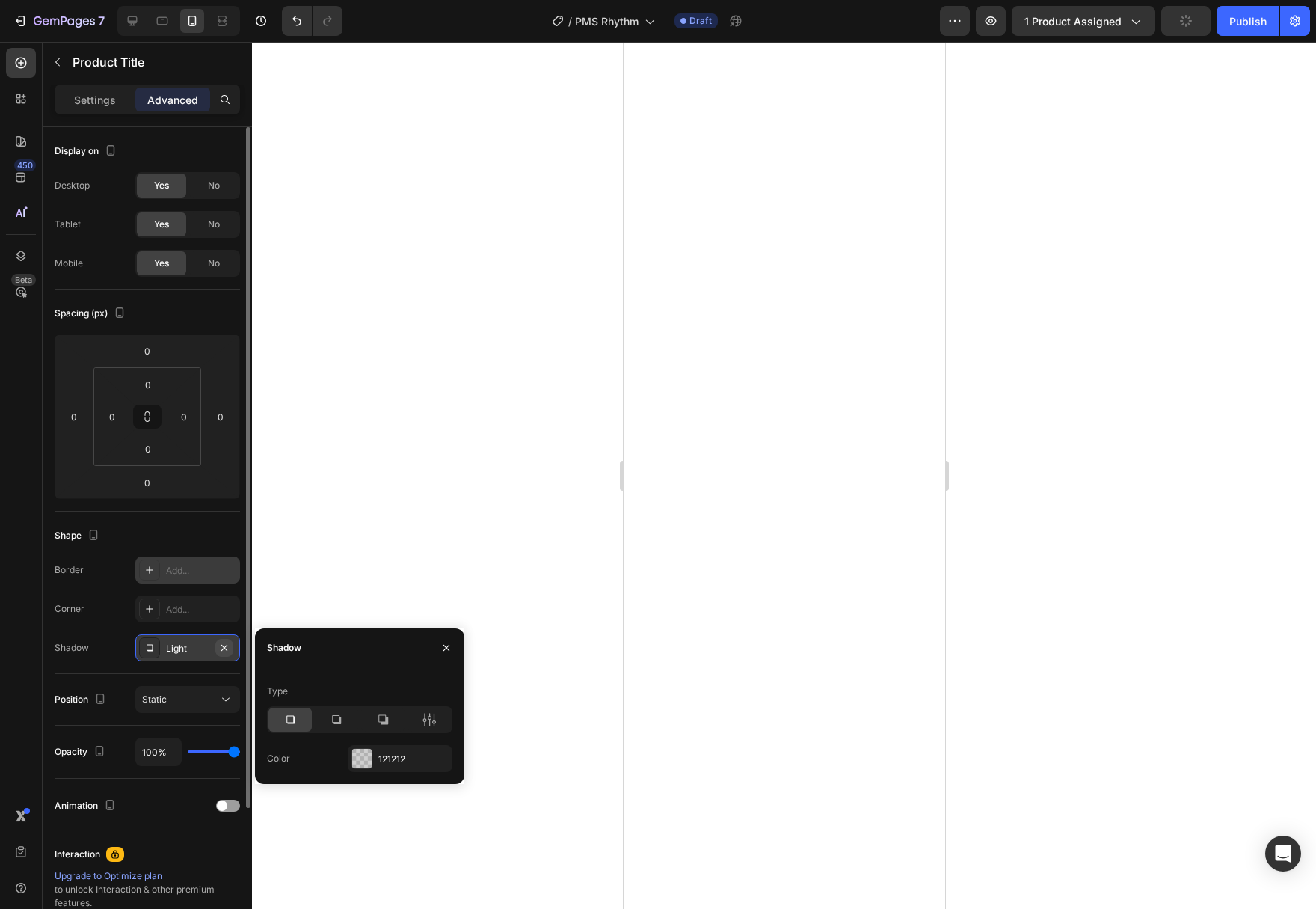
click at [229, 649] on icon "button" at bounding box center [224, 647] width 12 height 12
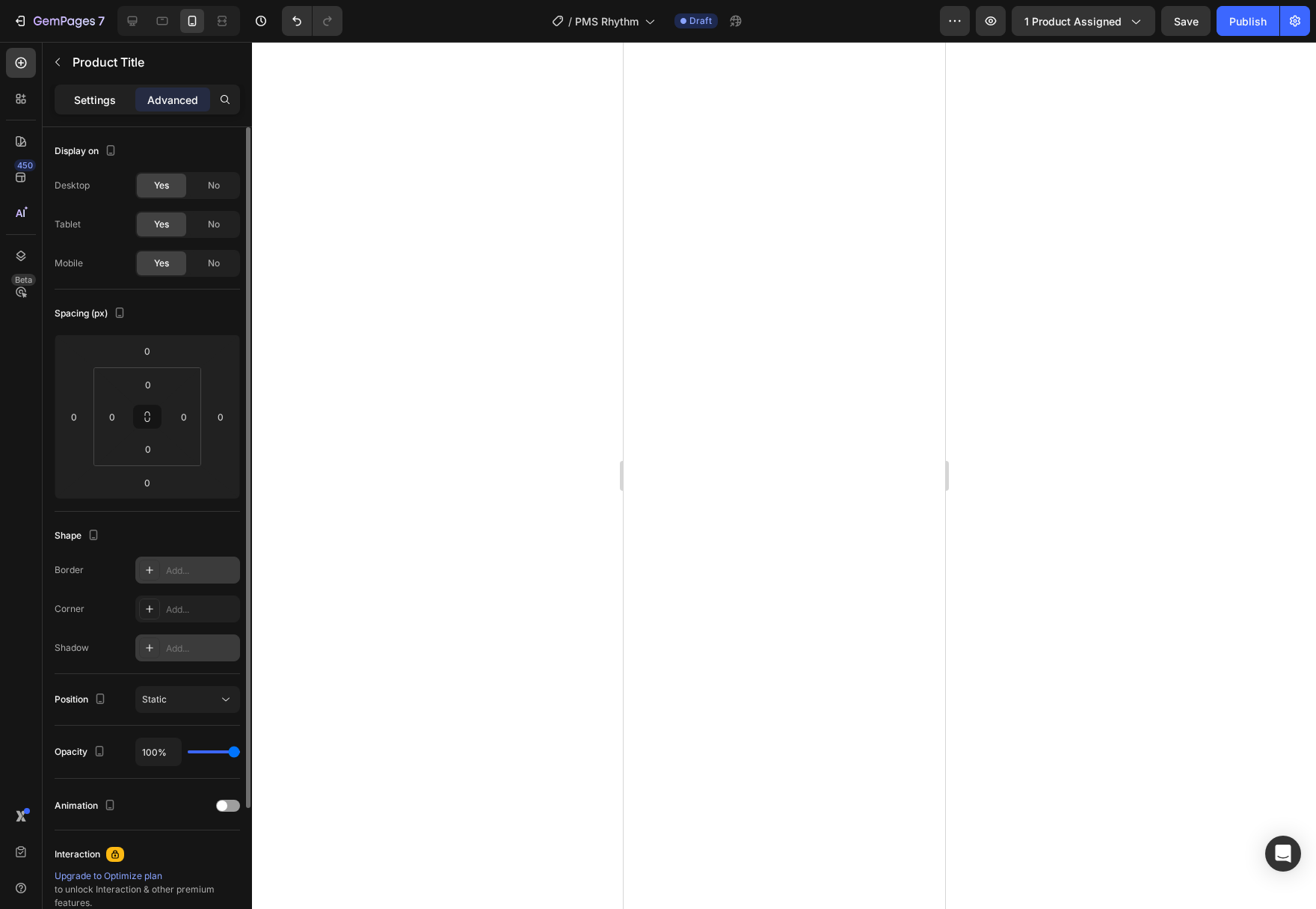
click at [99, 104] on p "Settings" at bounding box center [94, 99] width 42 height 16
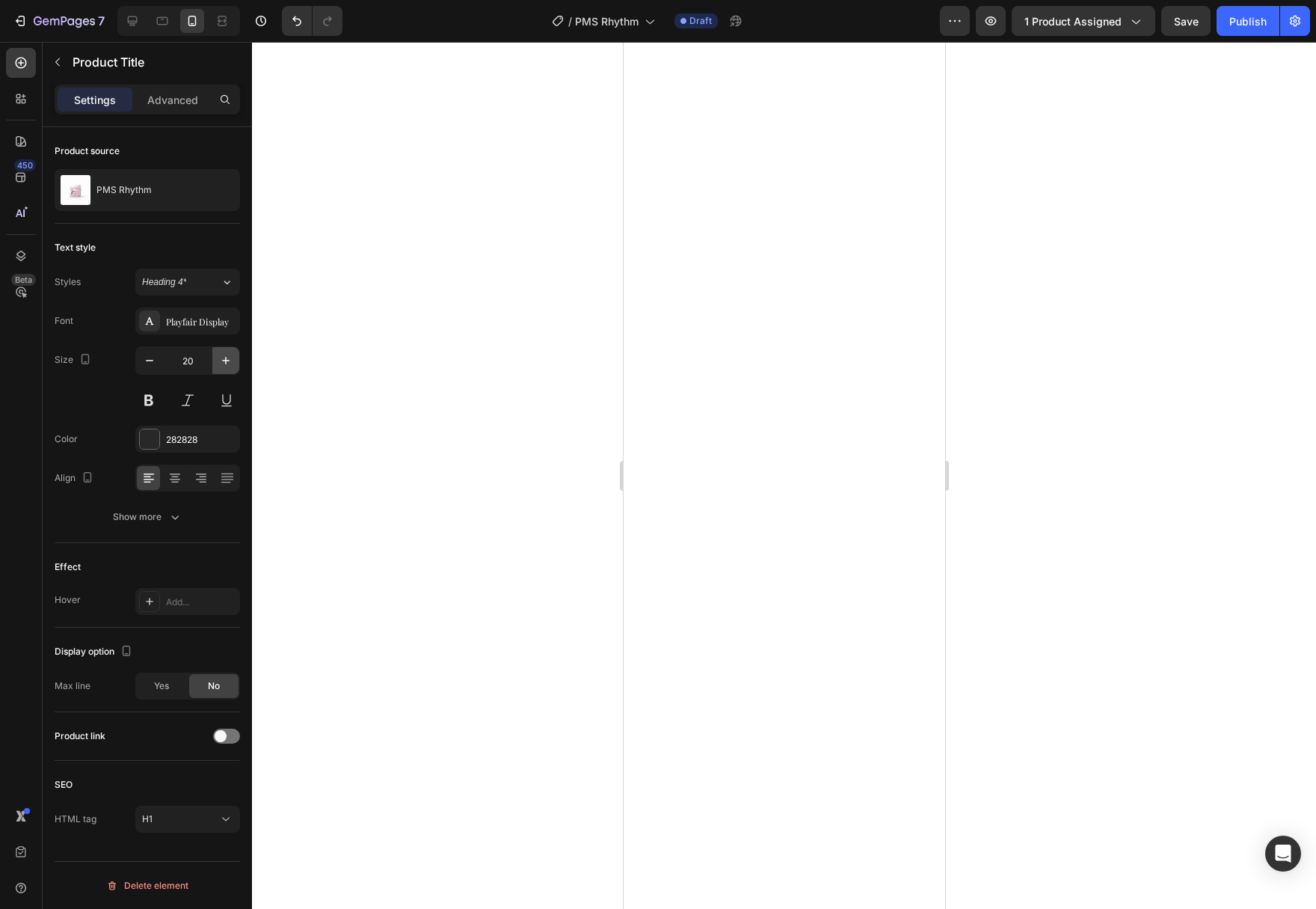
click at [222, 357] on icon "button" at bounding box center [225, 360] width 15 height 15
click at [221, 357] on icon "button" at bounding box center [225, 360] width 15 height 15
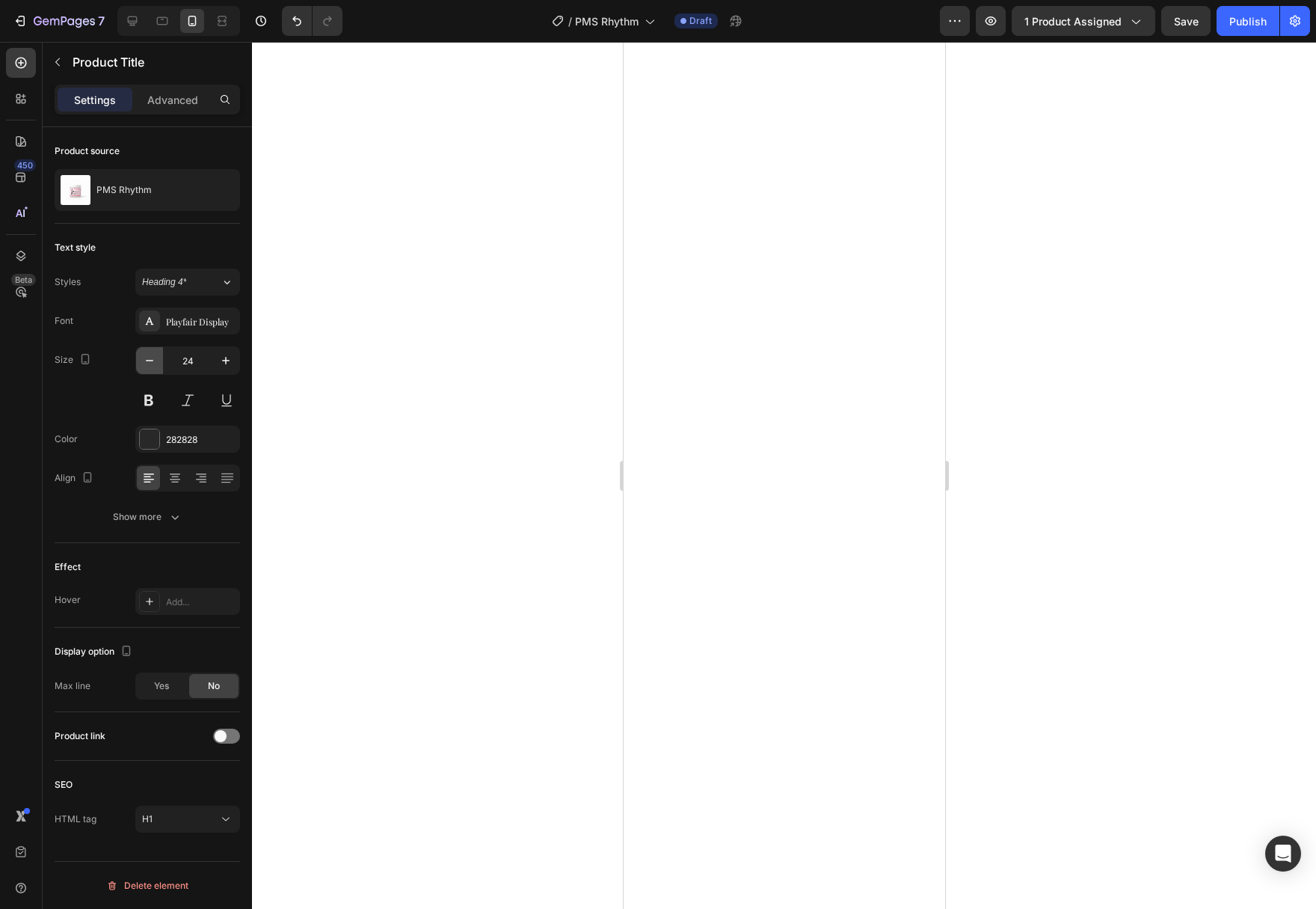
click at [143, 351] on button "button" at bounding box center [149, 360] width 27 height 27
type input "22"
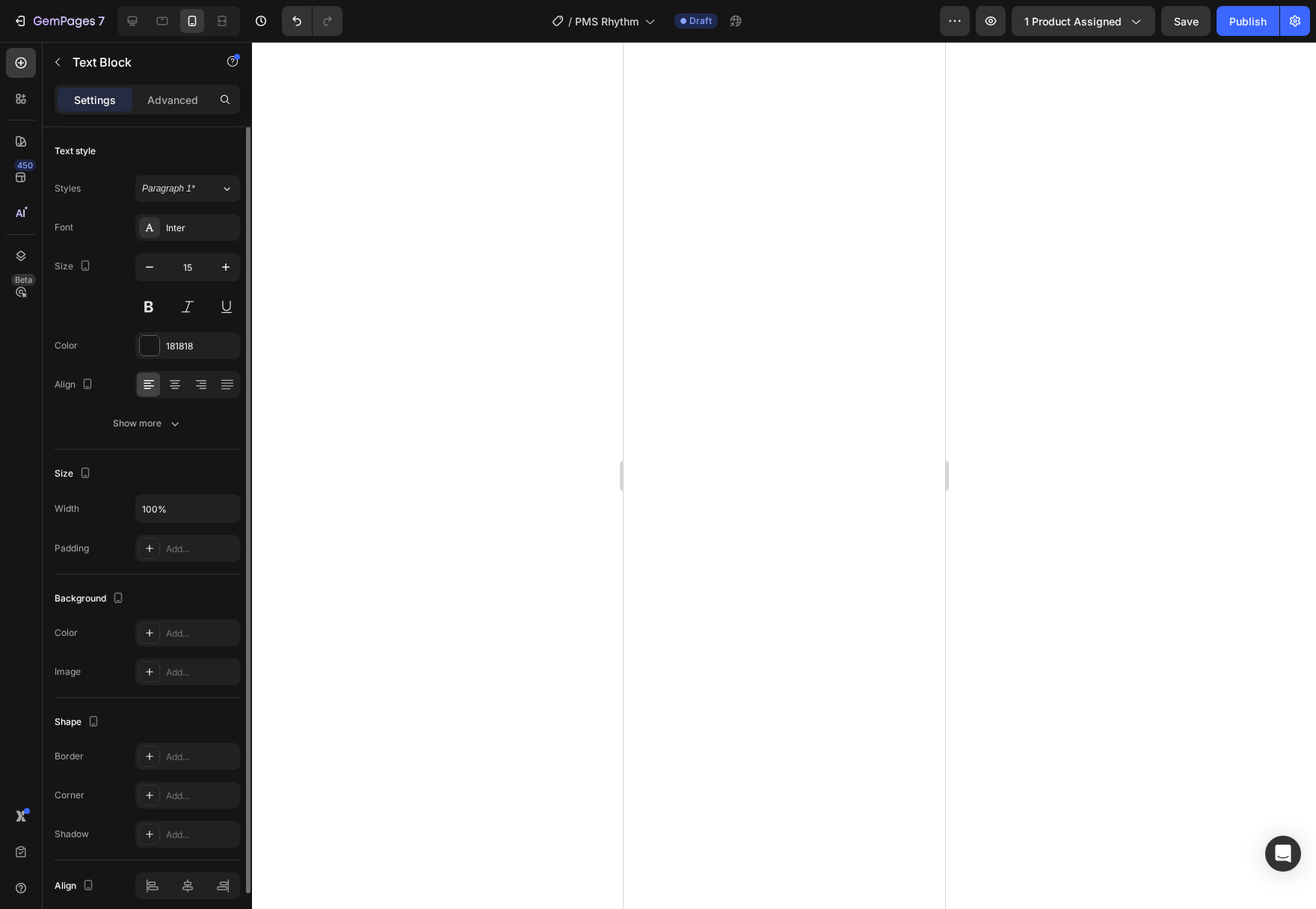
click at [1048, 509] on div at bounding box center [784, 475] width 1064 height 867
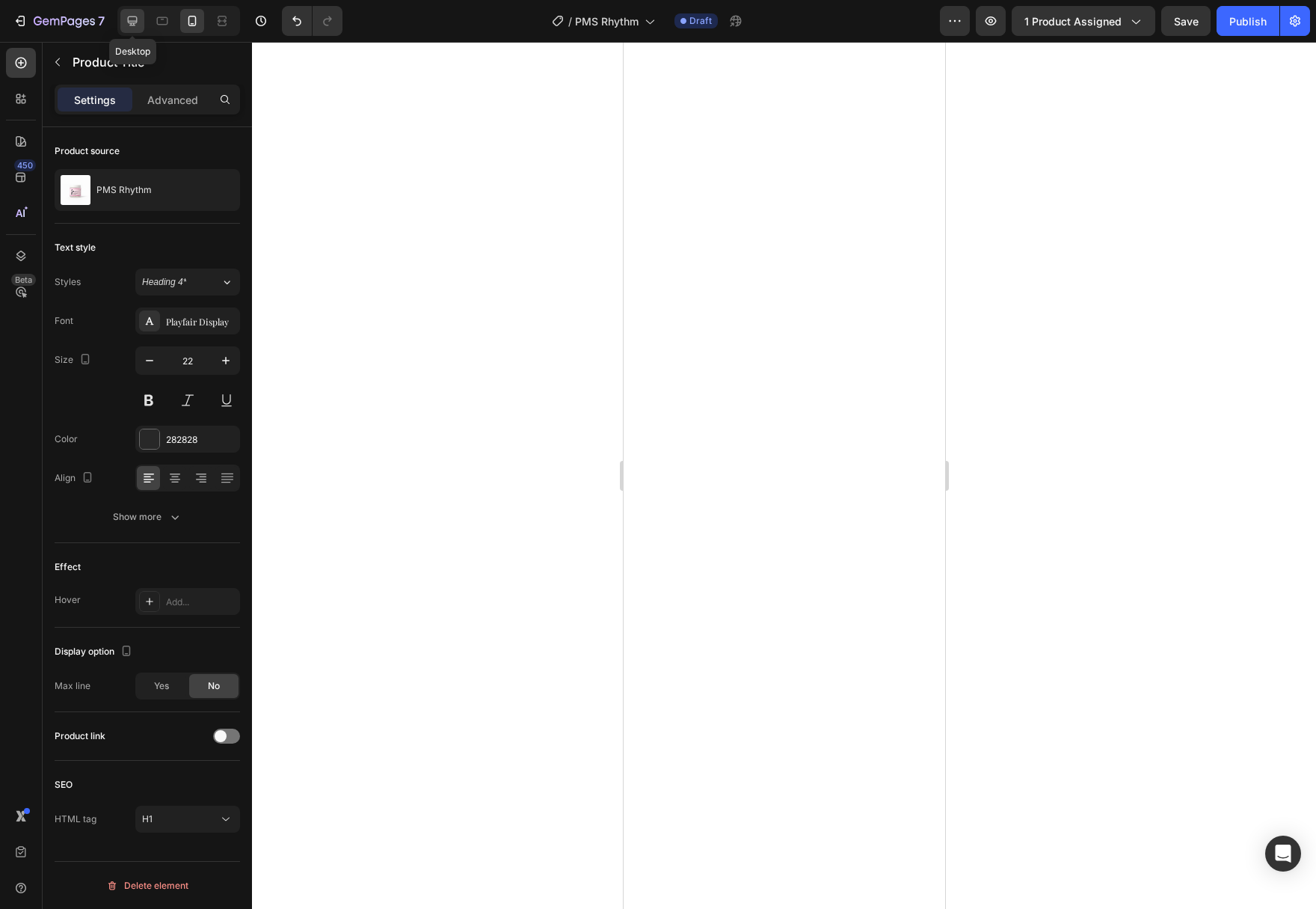
click at [133, 25] on icon at bounding box center [133, 22] width 10 height 10
type input "38"
click at [197, 25] on icon at bounding box center [192, 21] width 15 height 15
type input "22"
click at [1067, 496] on div at bounding box center [784, 475] width 1064 height 867
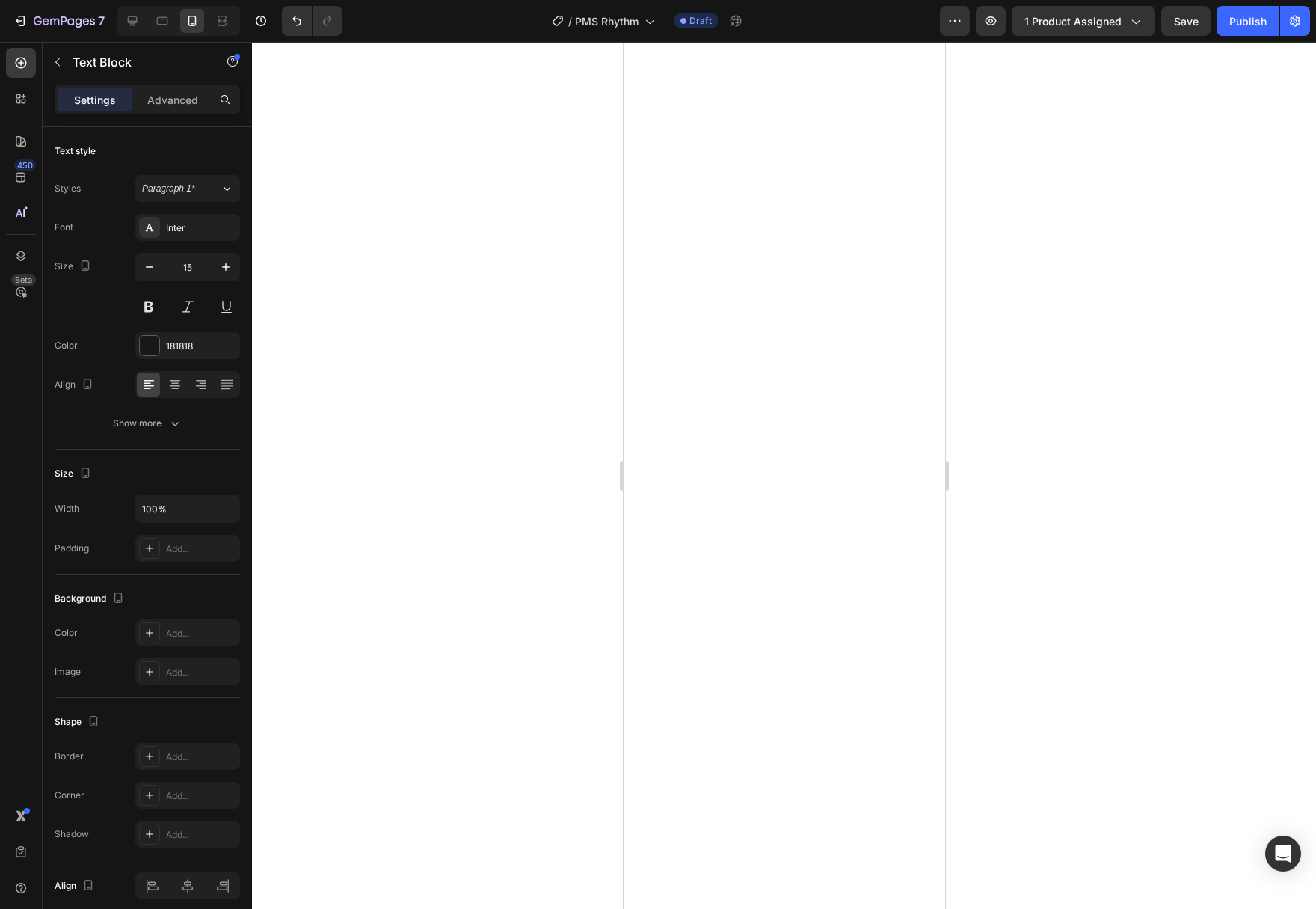
click at [1113, 497] on div at bounding box center [784, 475] width 1064 height 867
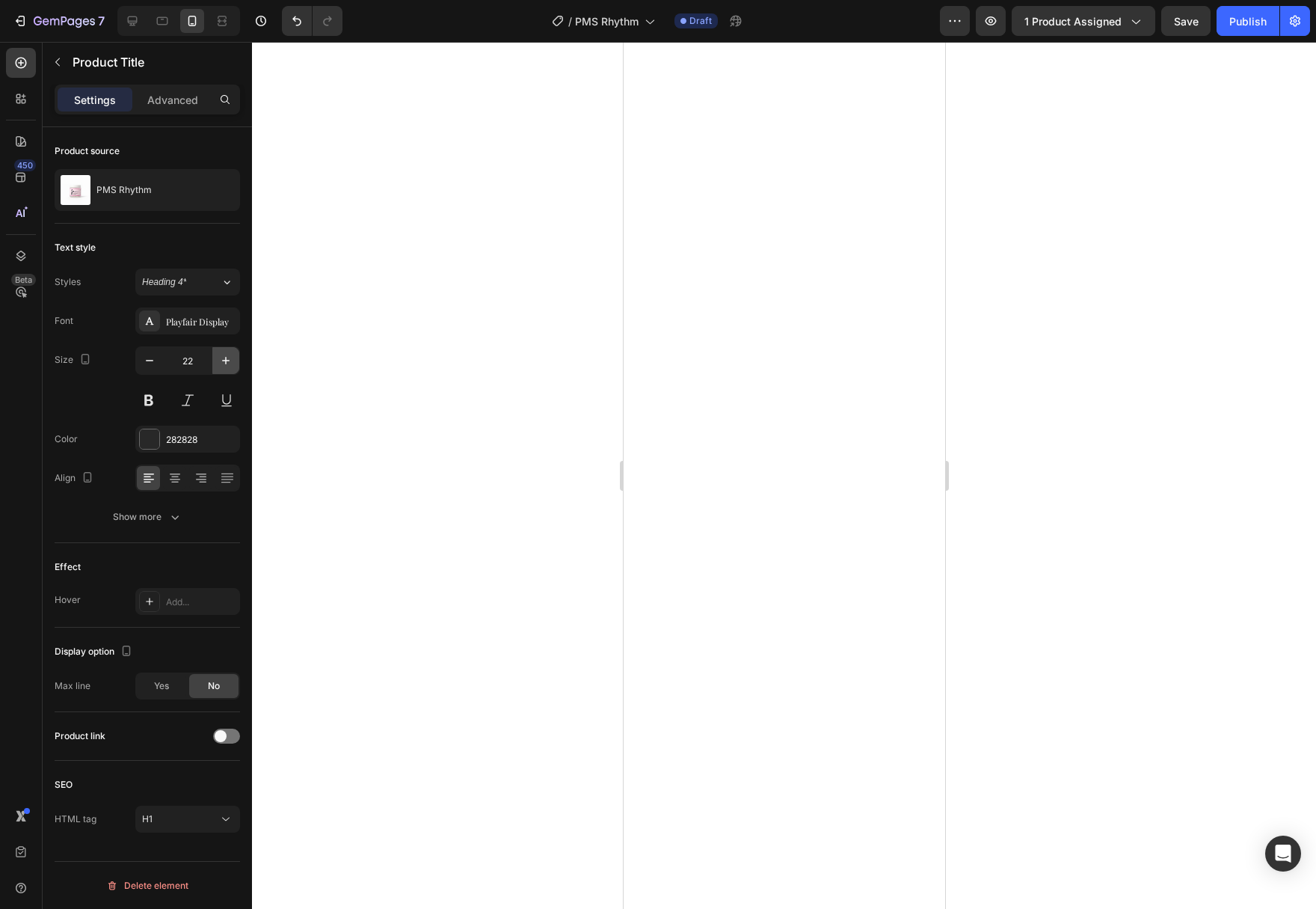
click at [220, 362] on icon "button" at bounding box center [225, 360] width 15 height 15
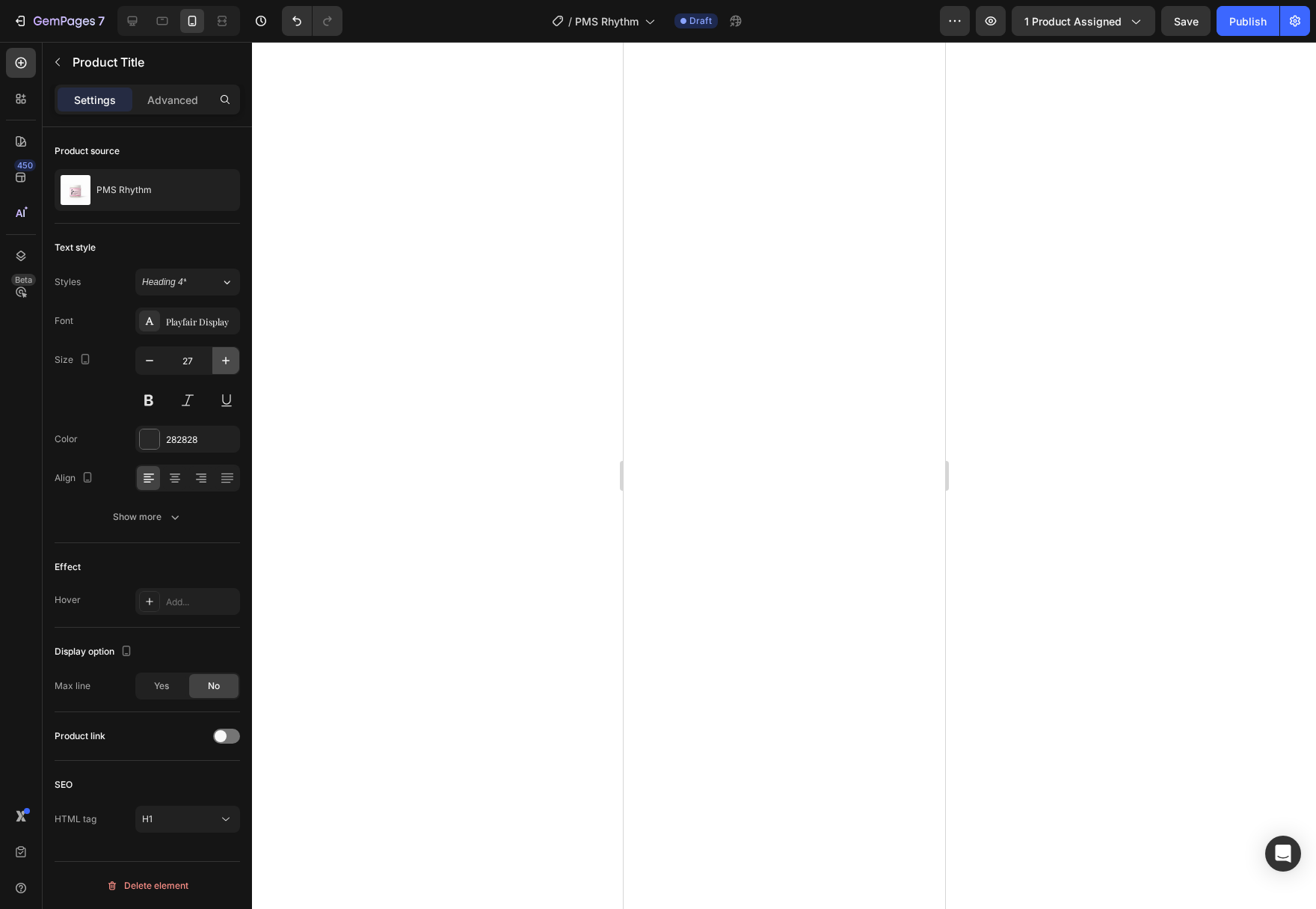
click at [220, 362] on icon "button" at bounding box center [225, 360] width 15 height 15
type input "28"
click at [363, 409] on div at bounding box center [784, 475] width 1064 height 867
click at [172, 470] on icon at bounding box center [174, 477] width 15 height 15
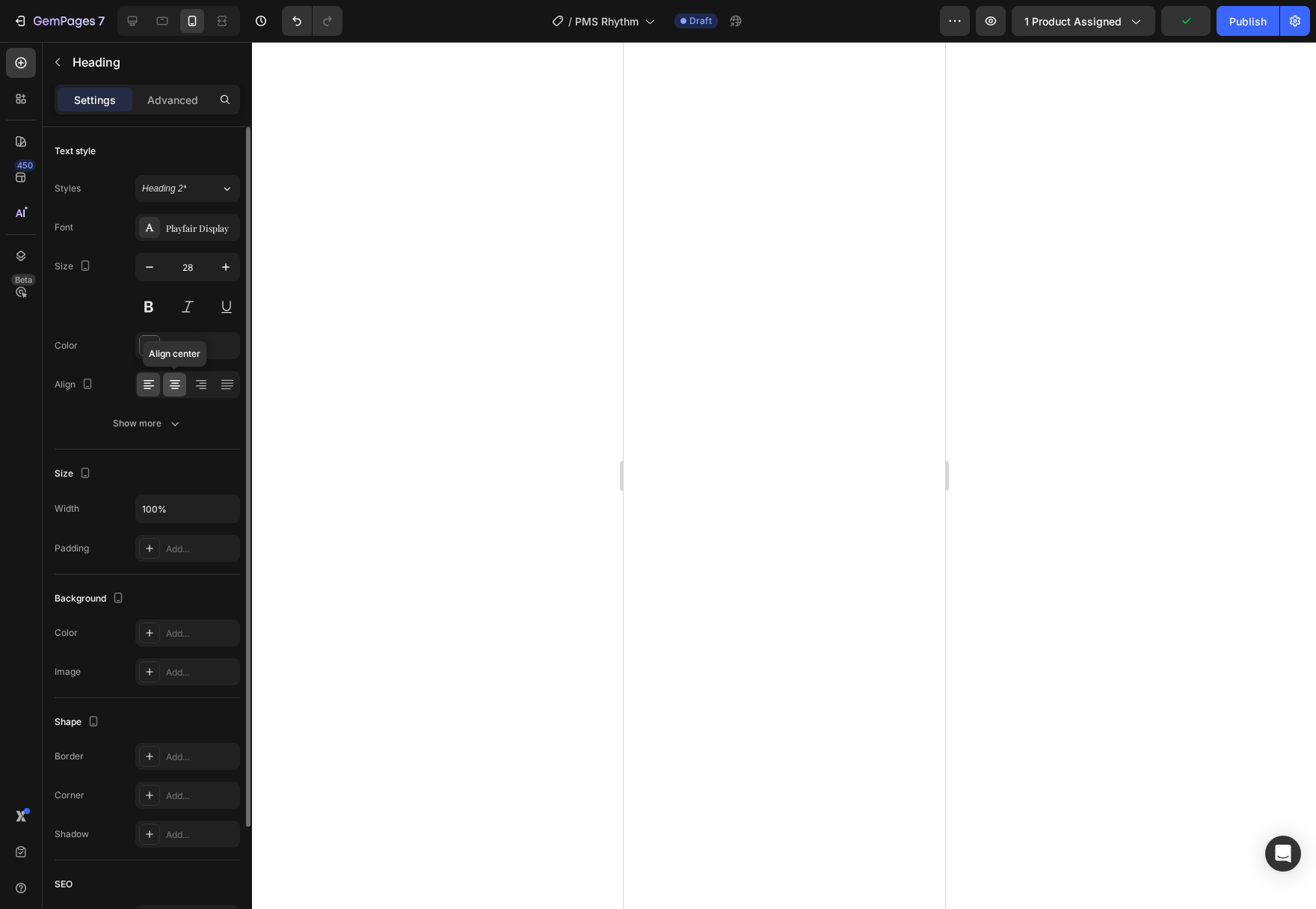
click at [172, 385] on icon at bounding box center [175, 386] width 11 height 2
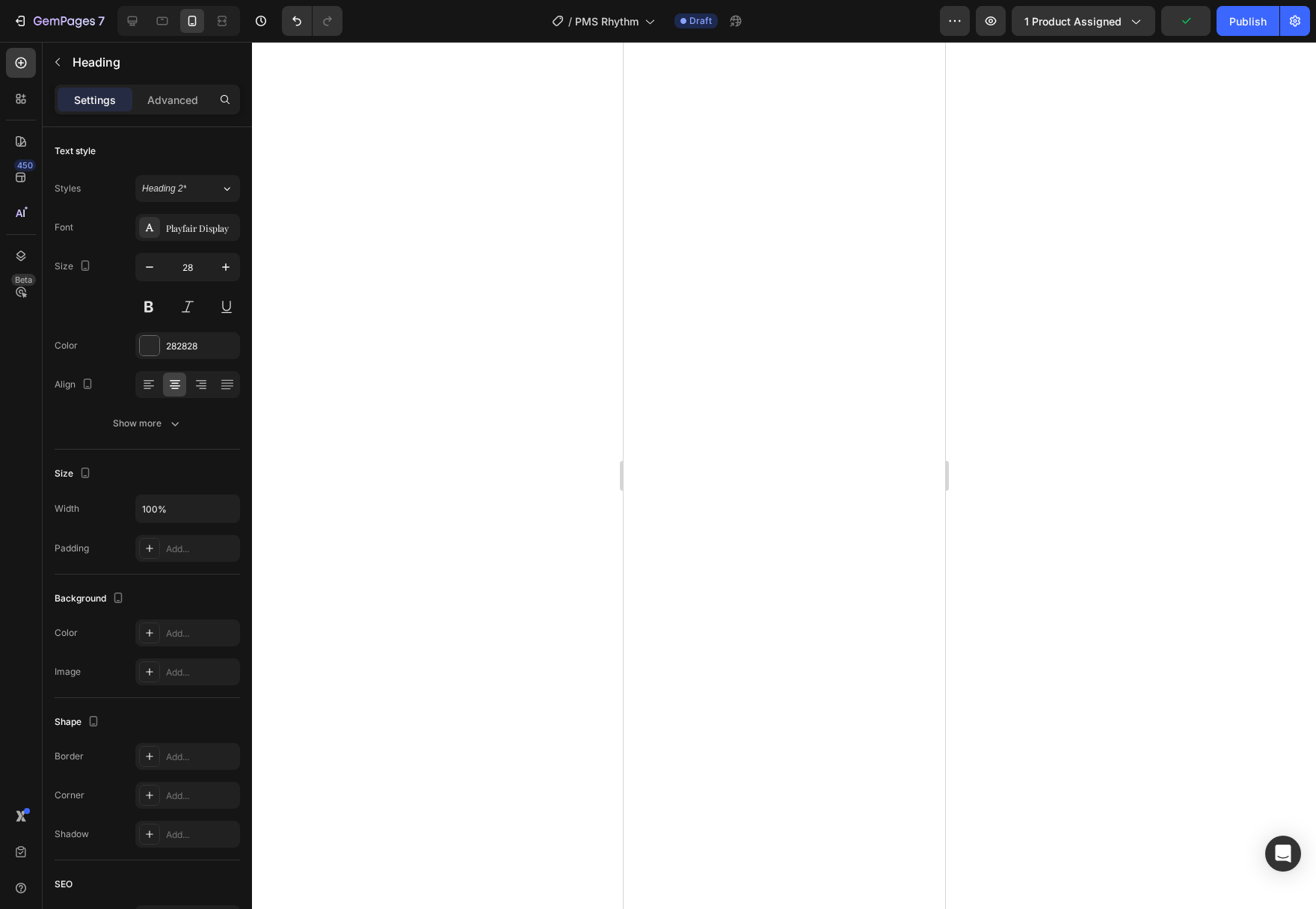
click at [379, 435] on div at bounding box center [784, 475] width 1064 height 867
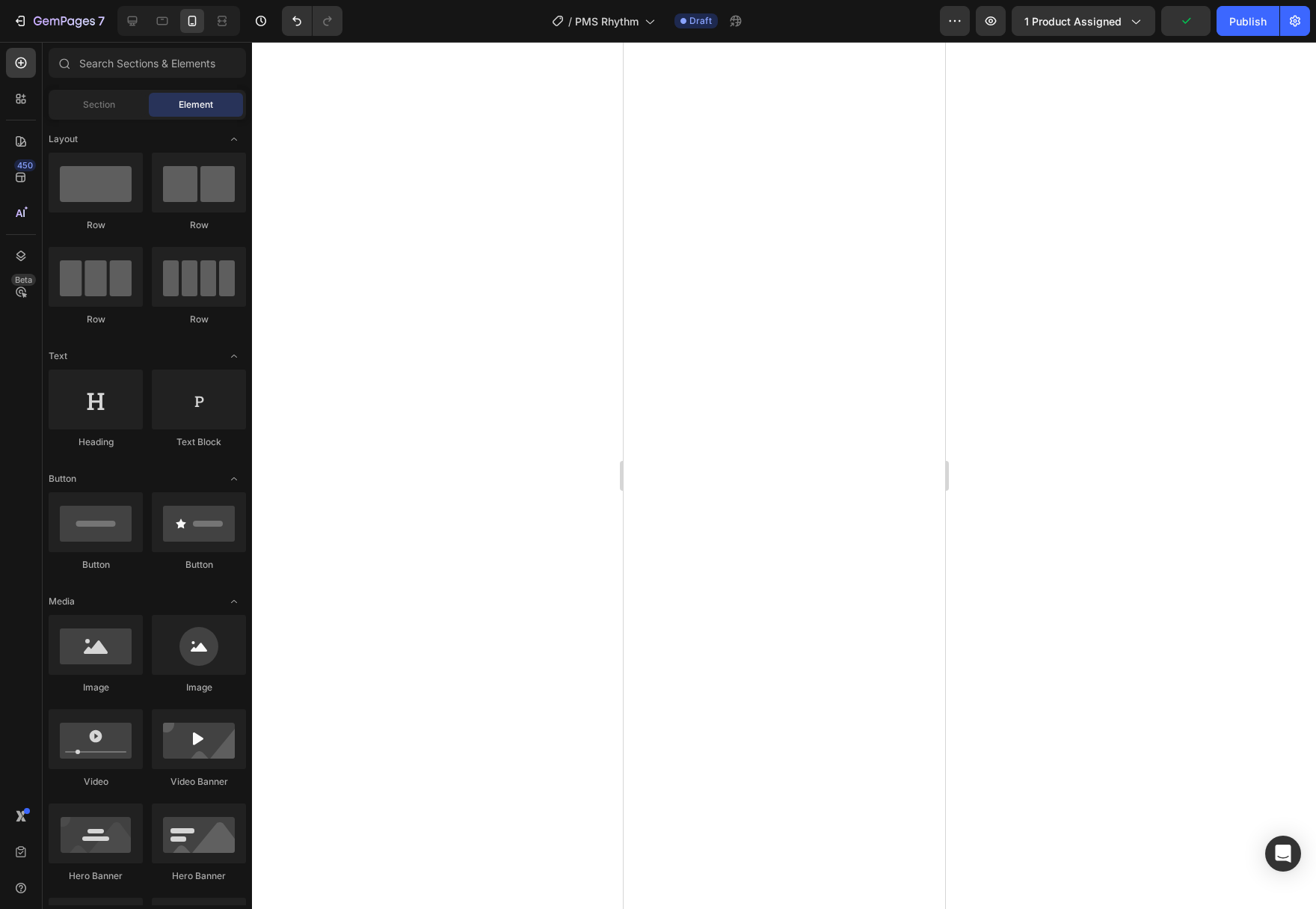
click at [1201, 492] on div at bounding box center [784, 475] width 1064 height 867
click at [138, 18] on icon at bounding box center [132, 21] width 15 height 15
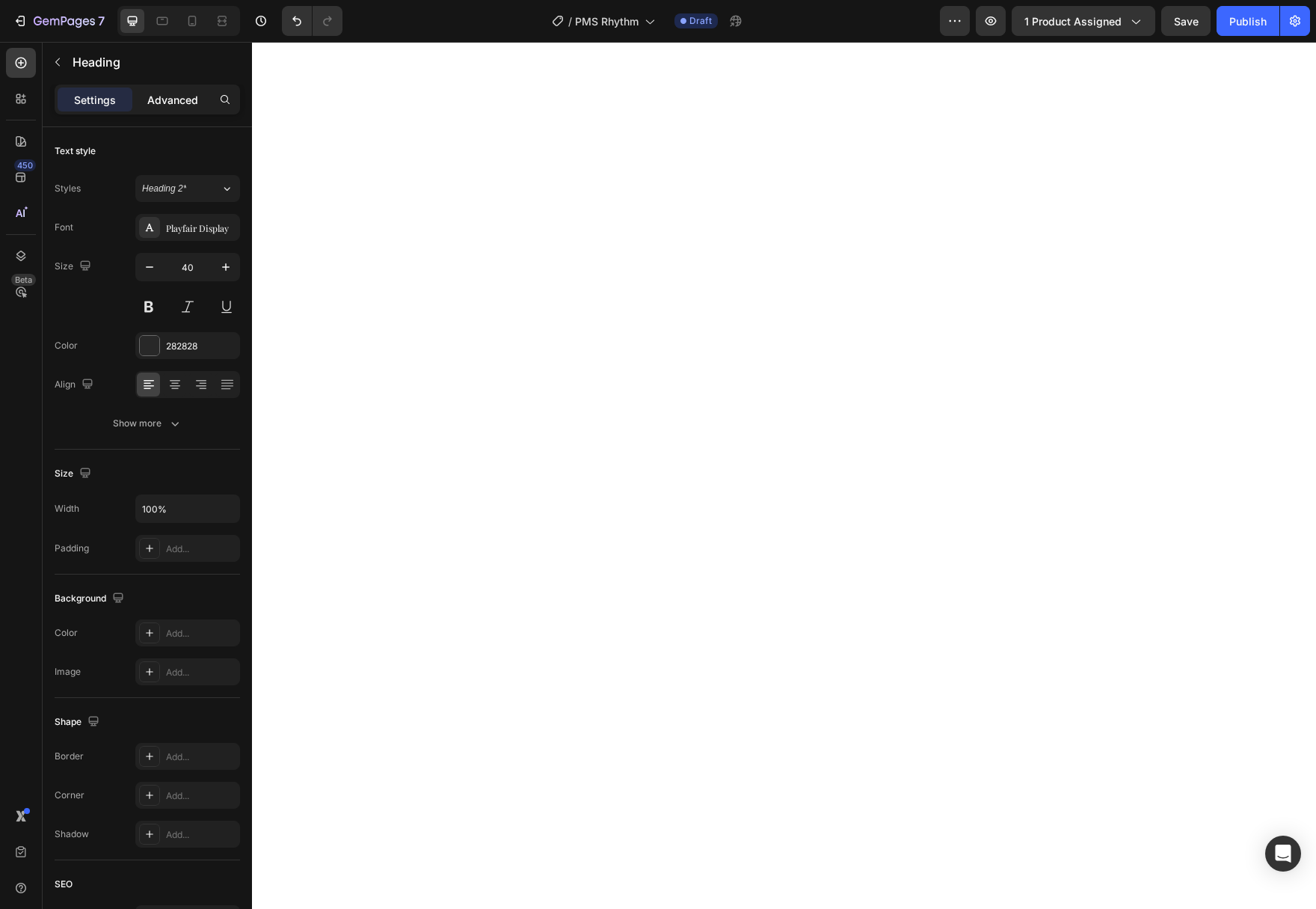
click at [145, 104] on div "Advanced" at bounding box center [173, 99] width 75 height 24
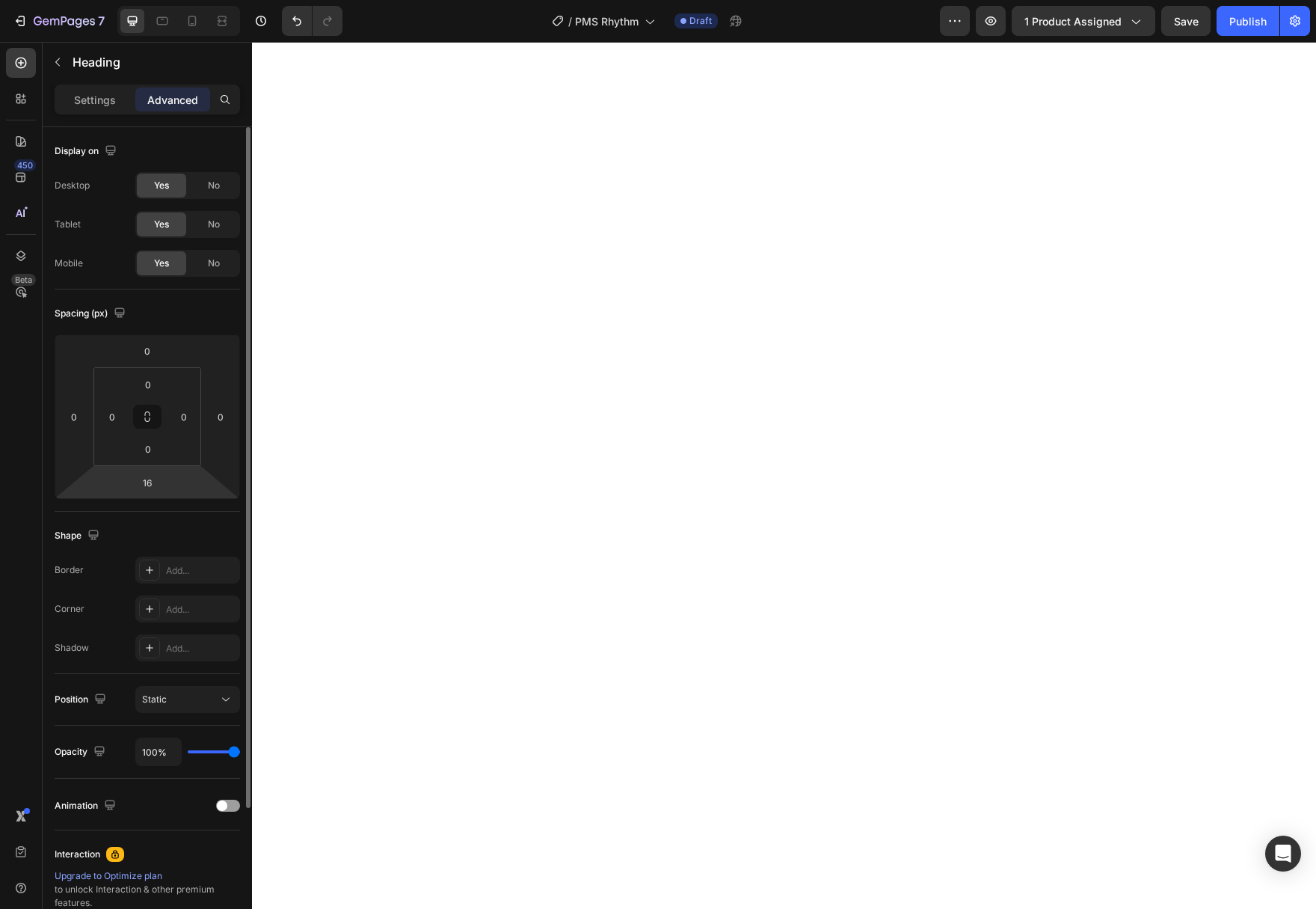
click at [179, 0] on html "7 Version history / PMS Rhythm Draft Preview 1 product assigned Save Publish 45…" at bounding box center [658, 0] width 1316 height 0
click at [167, 0] on html "7 Version history / PMS Rhythm Draft Preview 1 product assigned Save Publish 45…" at bounding box center [658, 0] width 1316 height 0
click at [149, 485] on input "16" at bounding box center [148, 482] width 30 height 23
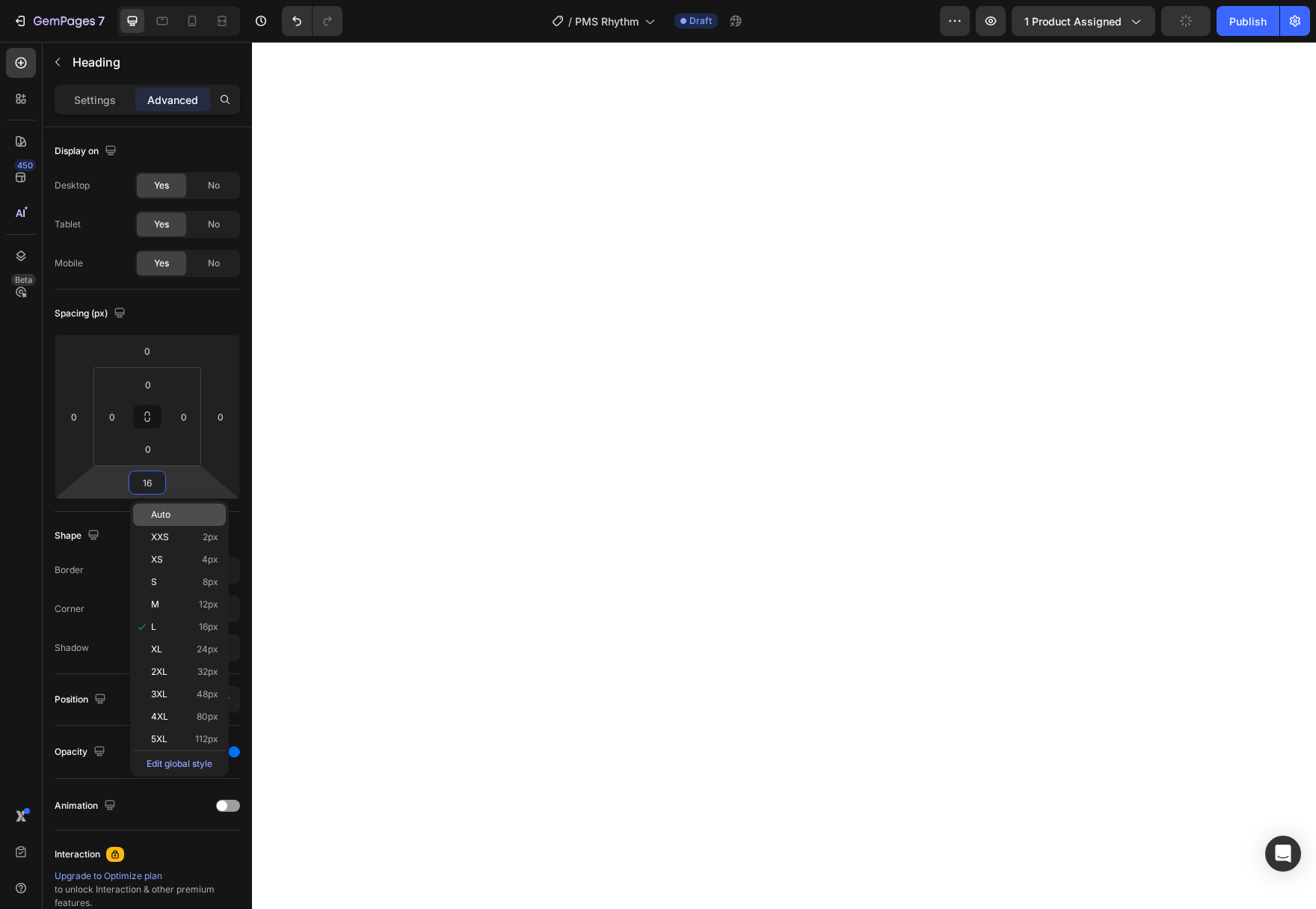
click at [178, 511] on p "Auto" at bounding box center [185, 515] width 67 height 11
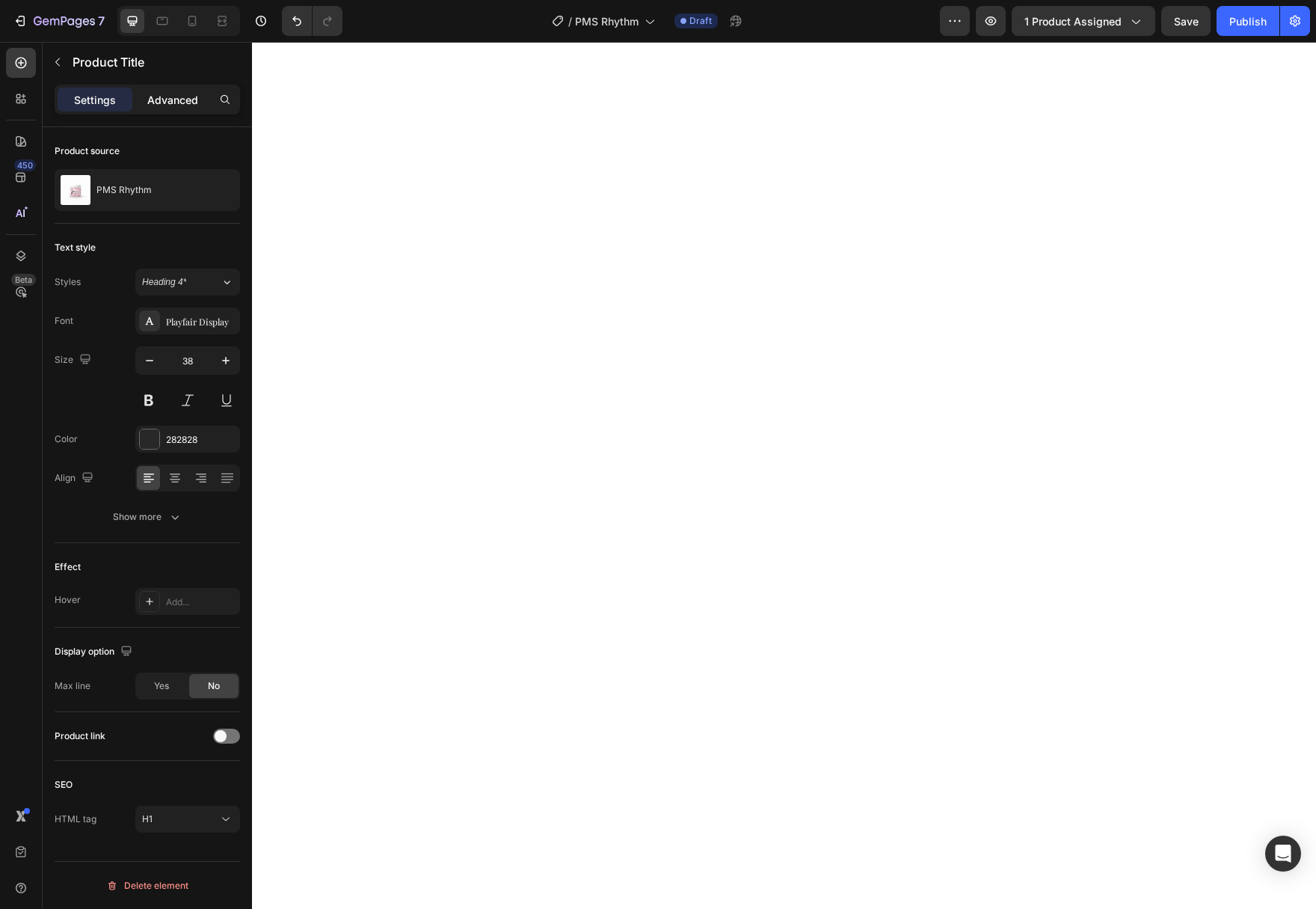
click at [176, 98] on p "Advanced" at bounding box center [173, 99] width 51 height 16
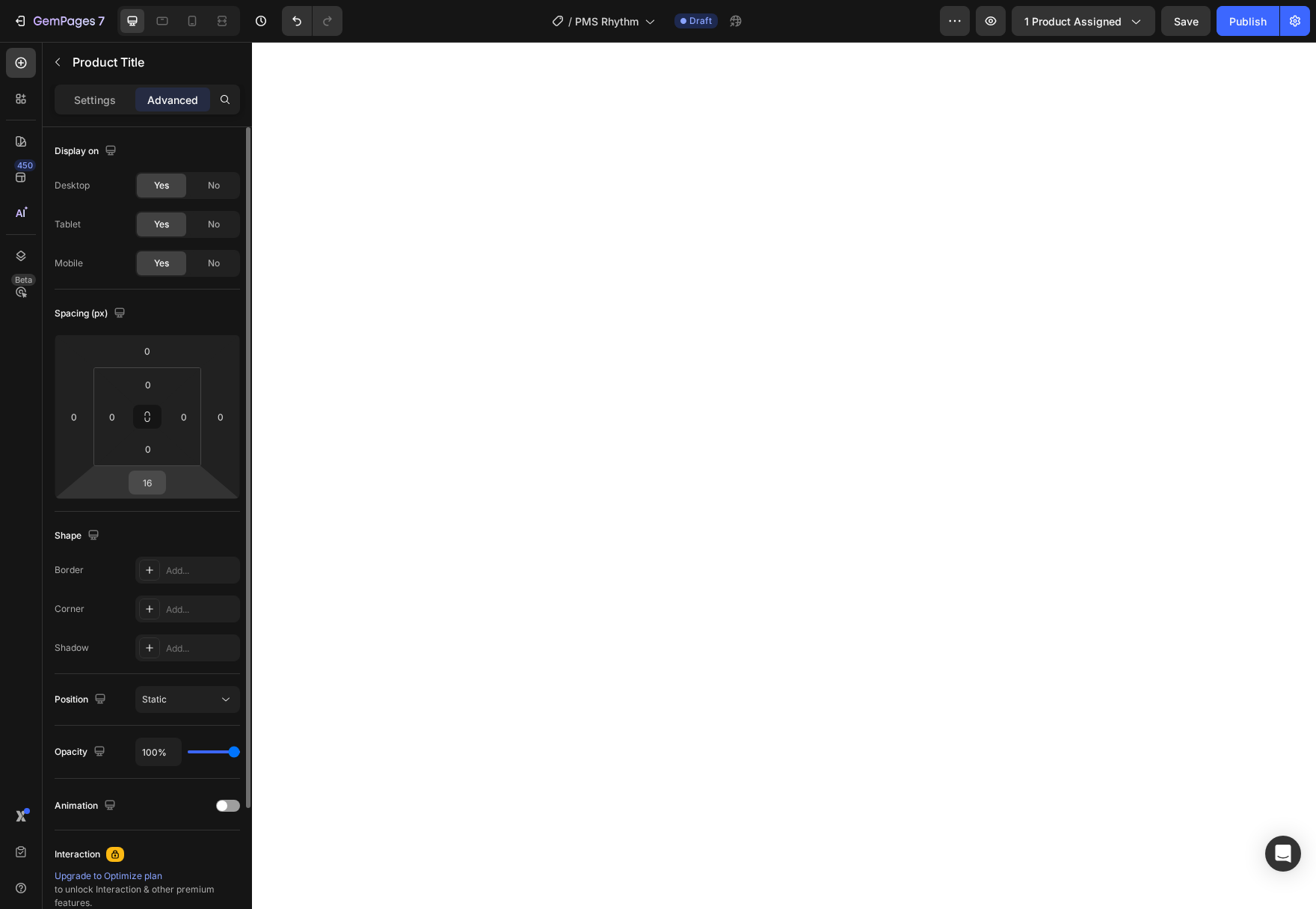
click at [161, 488] on input "16" at bounding box center [148, 482] width 30 height 23
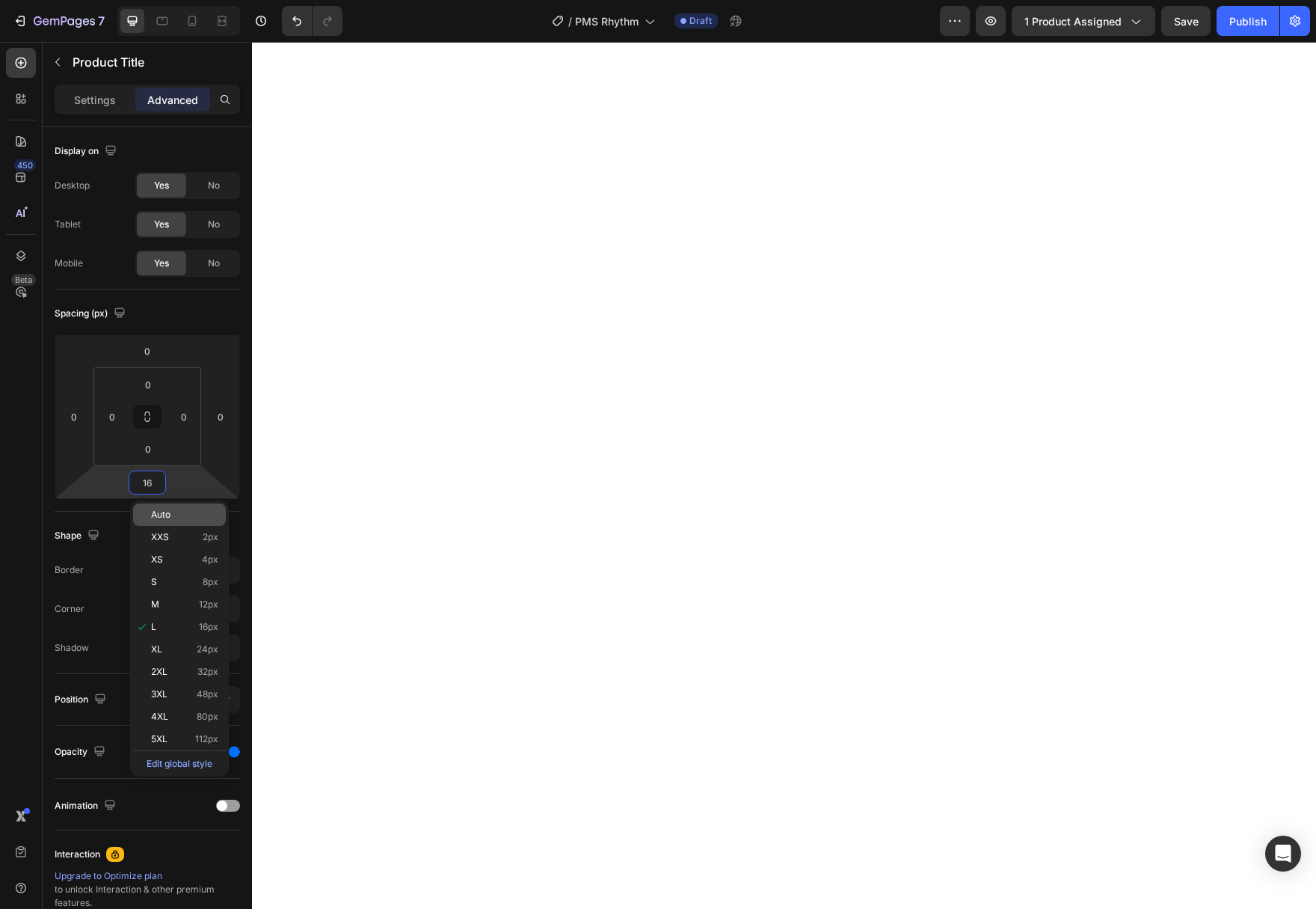
click at [182, 514] on p "Auto" at bounding box center [185, 515] width 67 height 11
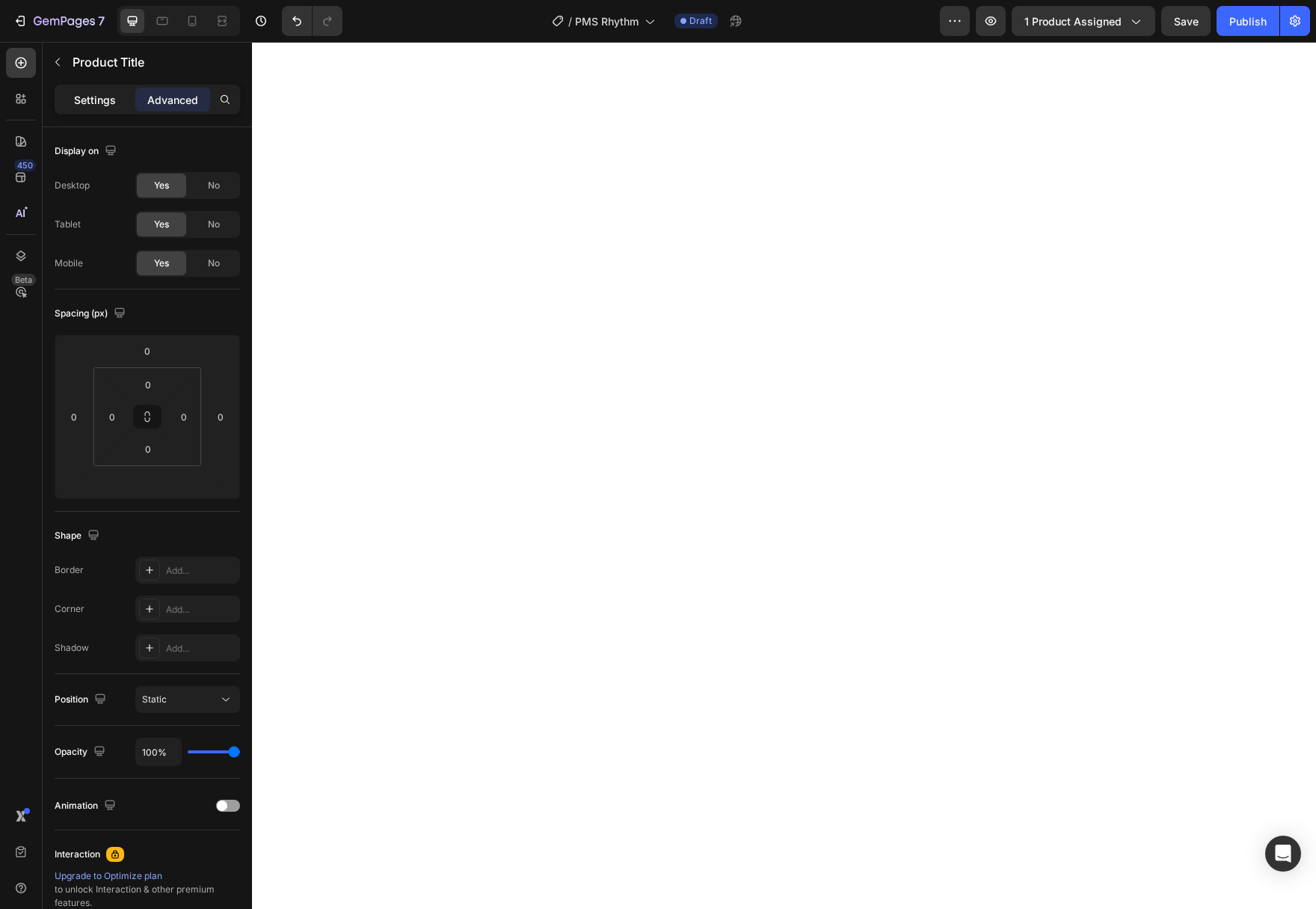
click at [104, 101] on p "Settings" at bounding box center [94, 99] width 42 height 16
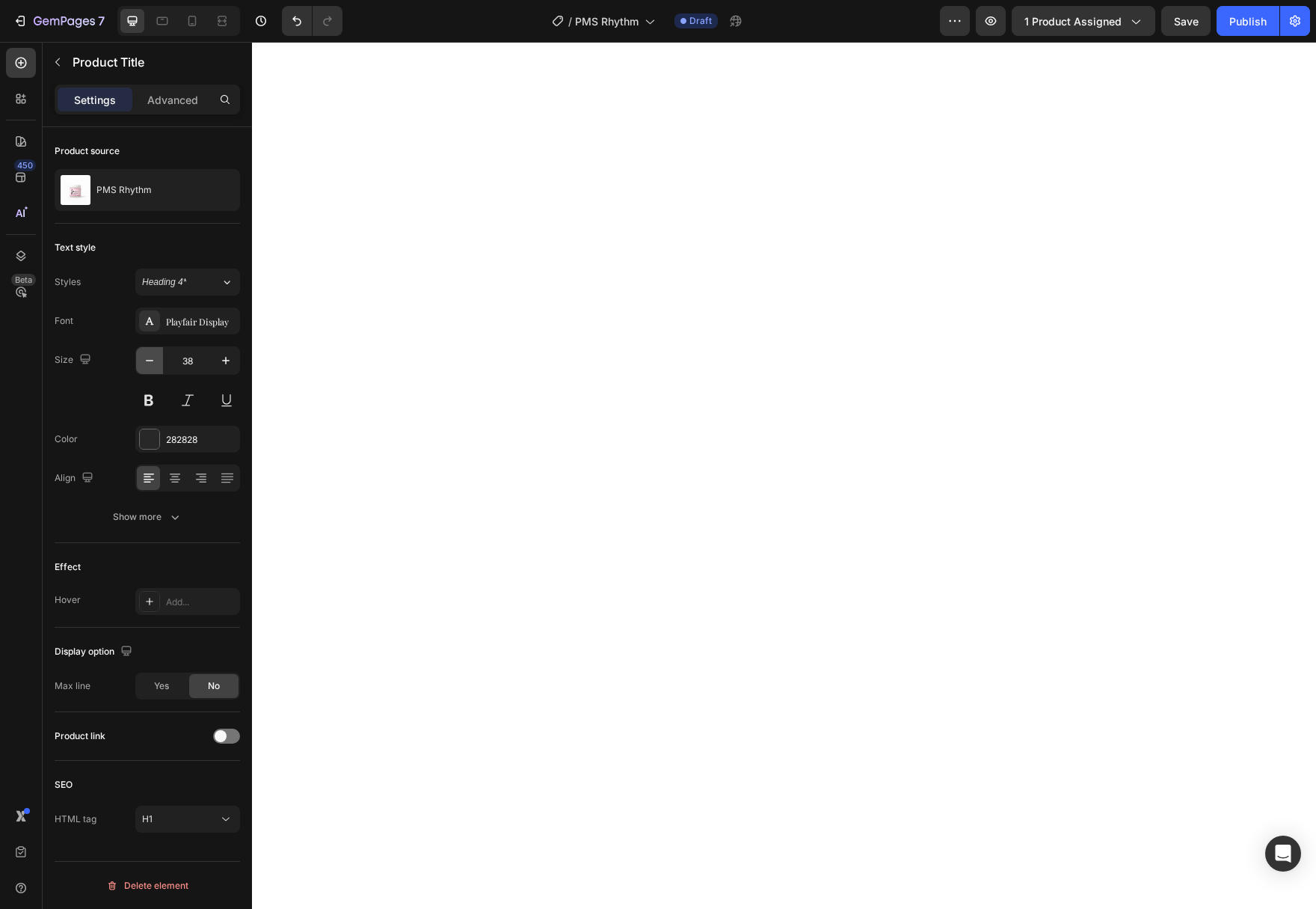
click at [145, 369] on button "button" at bounding box center [149, 360] width 27 height 27
click at [144, 370] on button "button" at bounding box center [149, 360] width 27 height 27
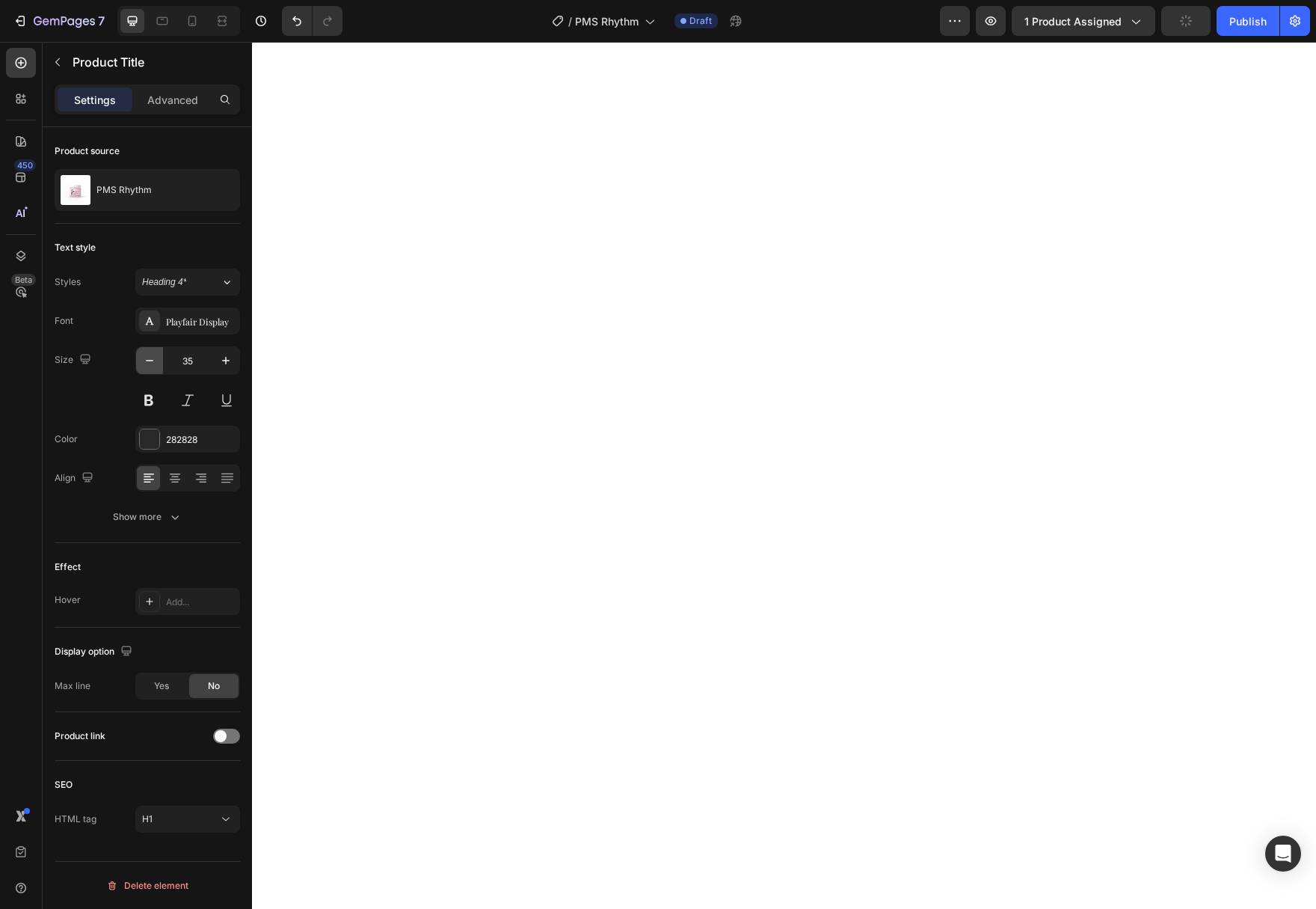
click at [144, 370] on button "button" at bounding box center [149, 360] width 27 height 27
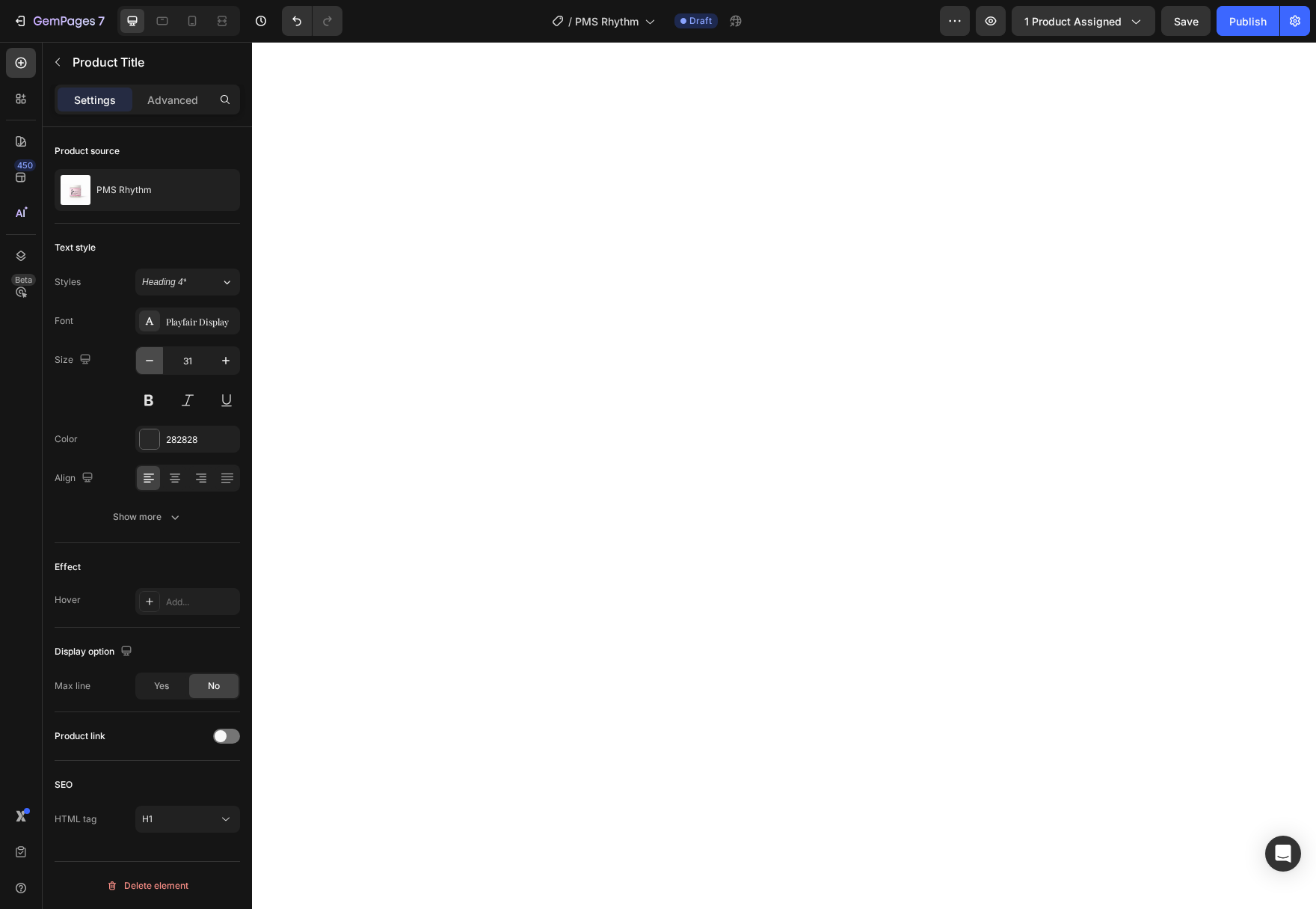
click at [144, 370] on button "button" at bounding box center [149, 360] width 27 height 27
type input "28"
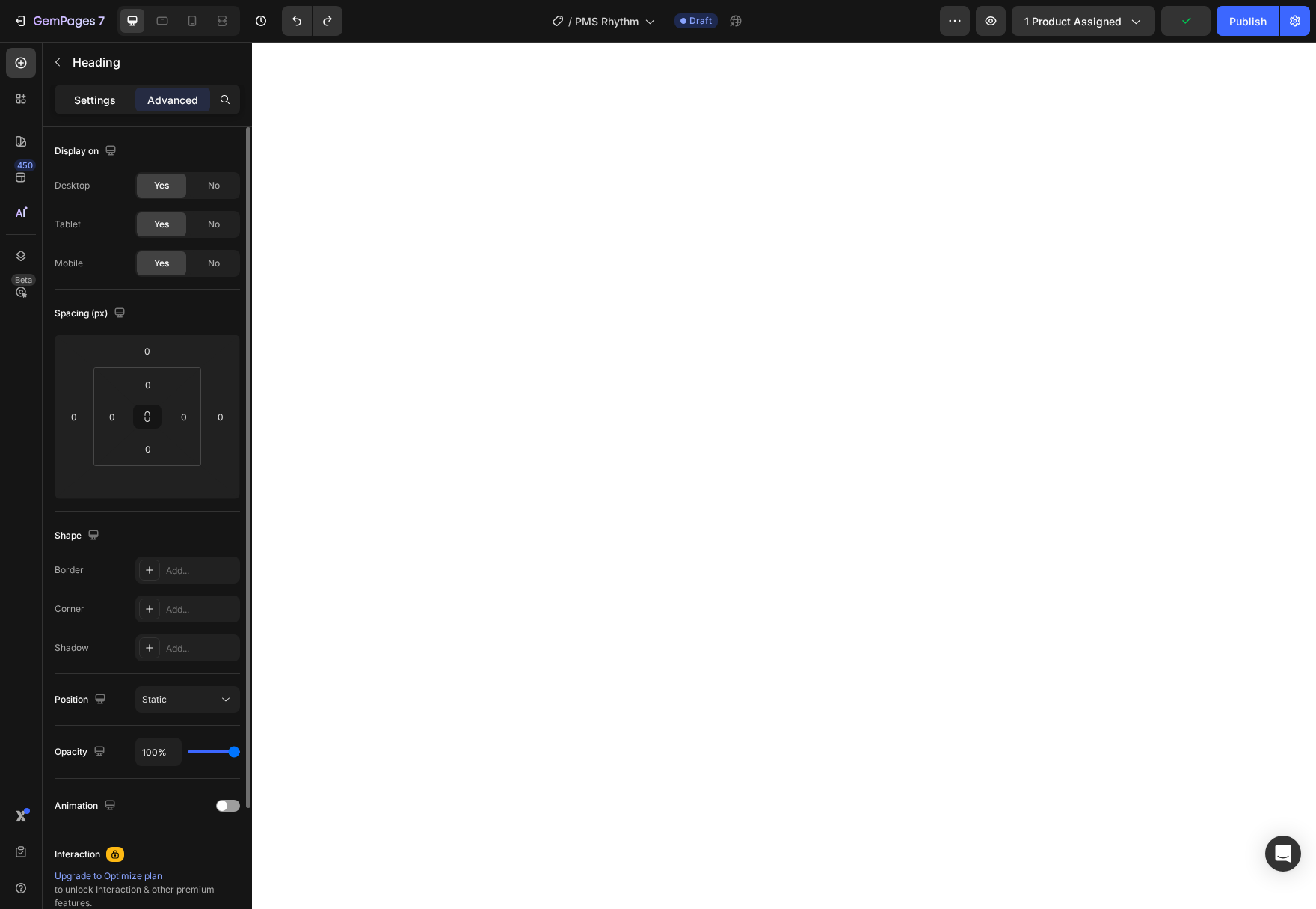
click at [96, 104] on p "Settings" at bounding box center [94, 99] width 42 height 16
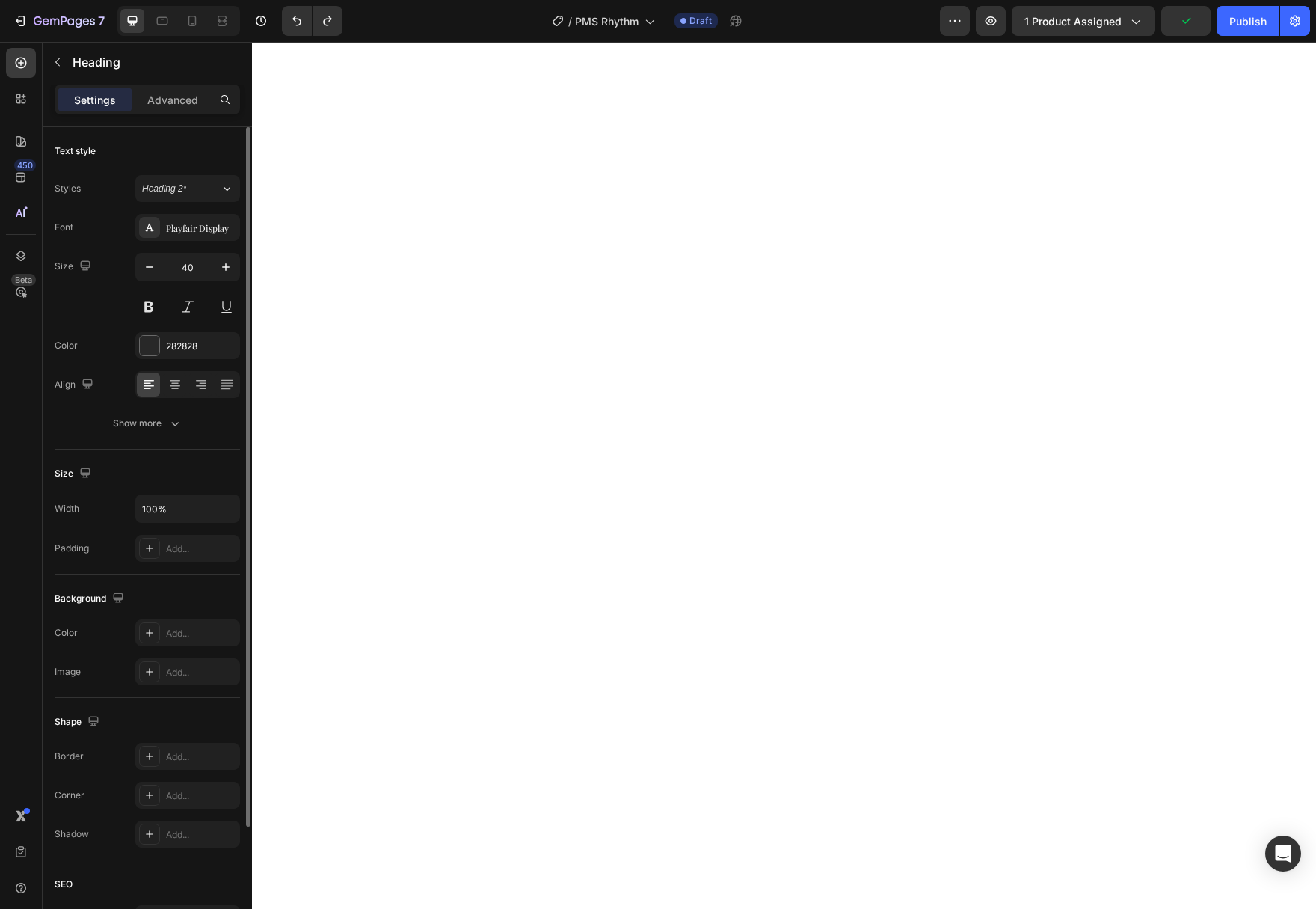
scroll to position [147, 0]
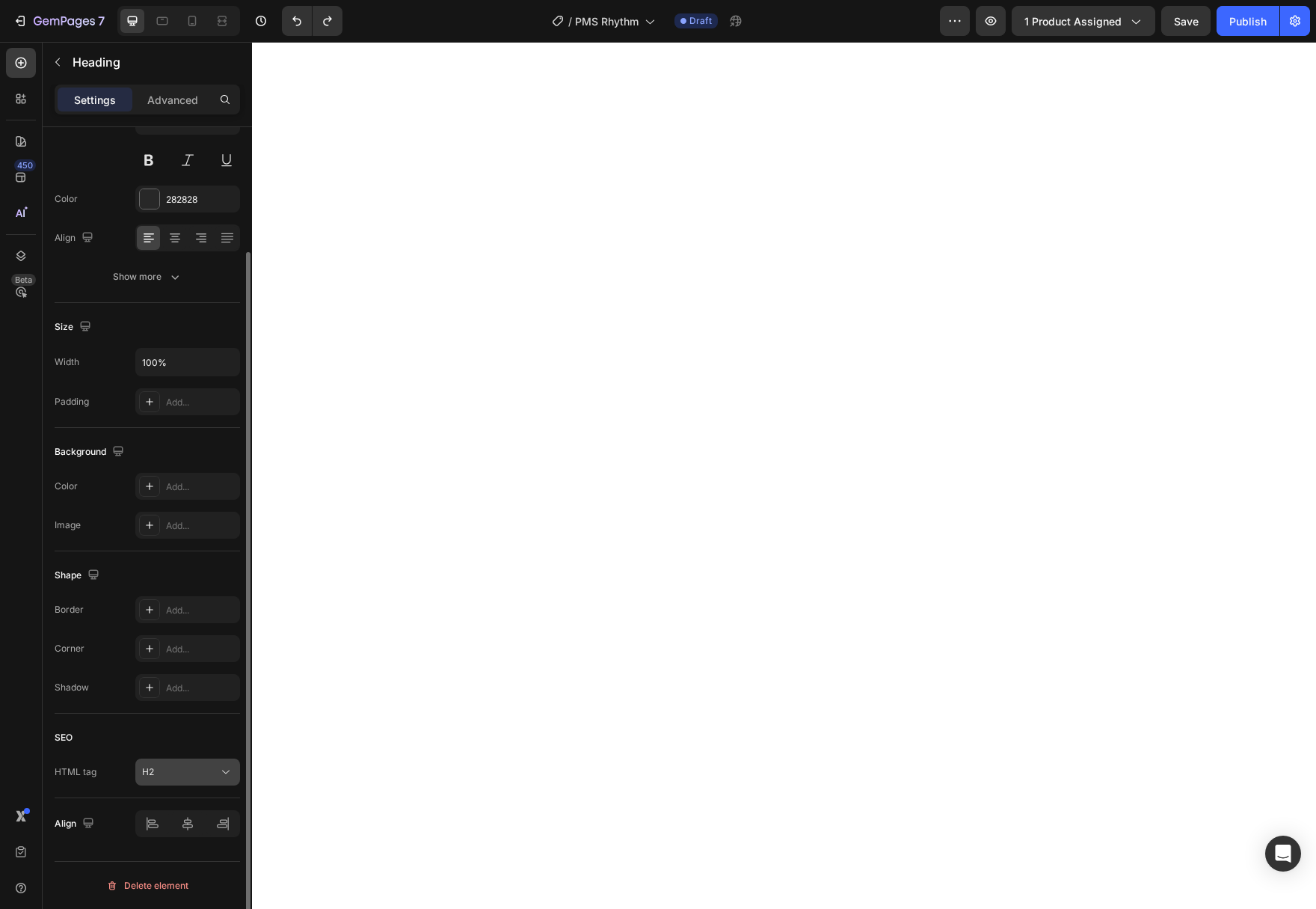
click at [167, 784] on button "H2" at bounding box center [188, 771] width 104 height 27
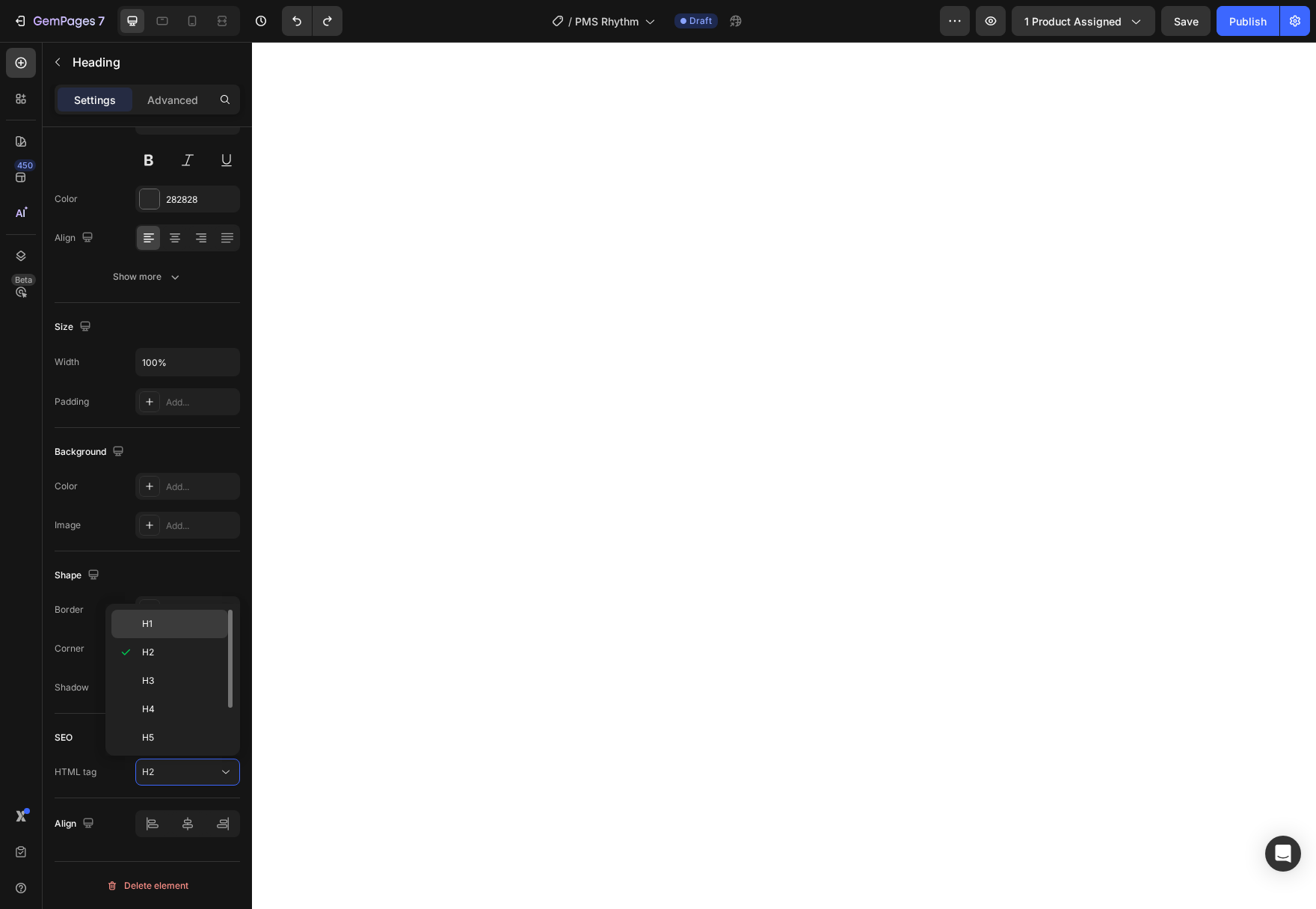
click at [160, 623] on p "H1" at bounding box center [181, 624] width 80 height 14
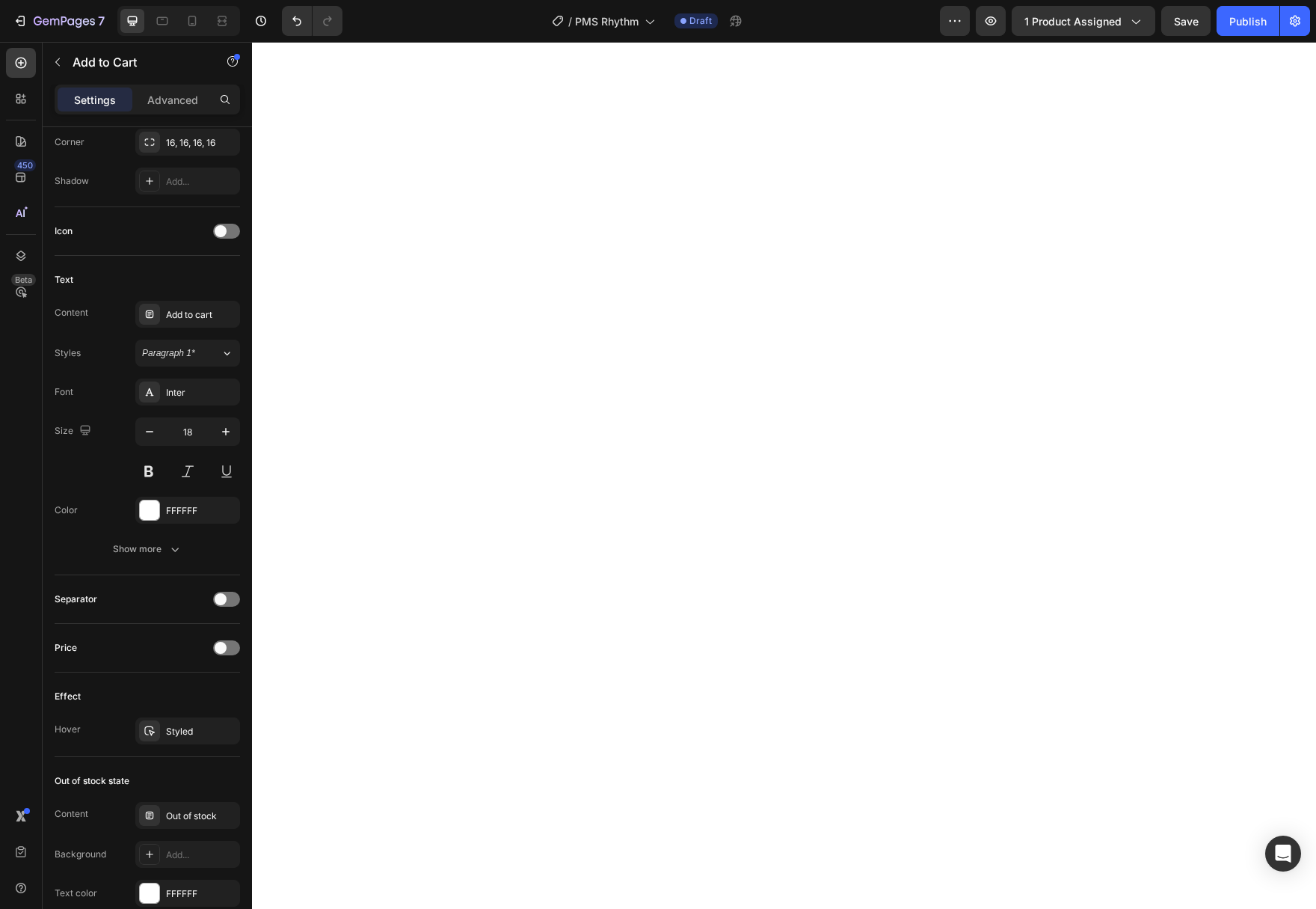
scroll to position [610, 0]
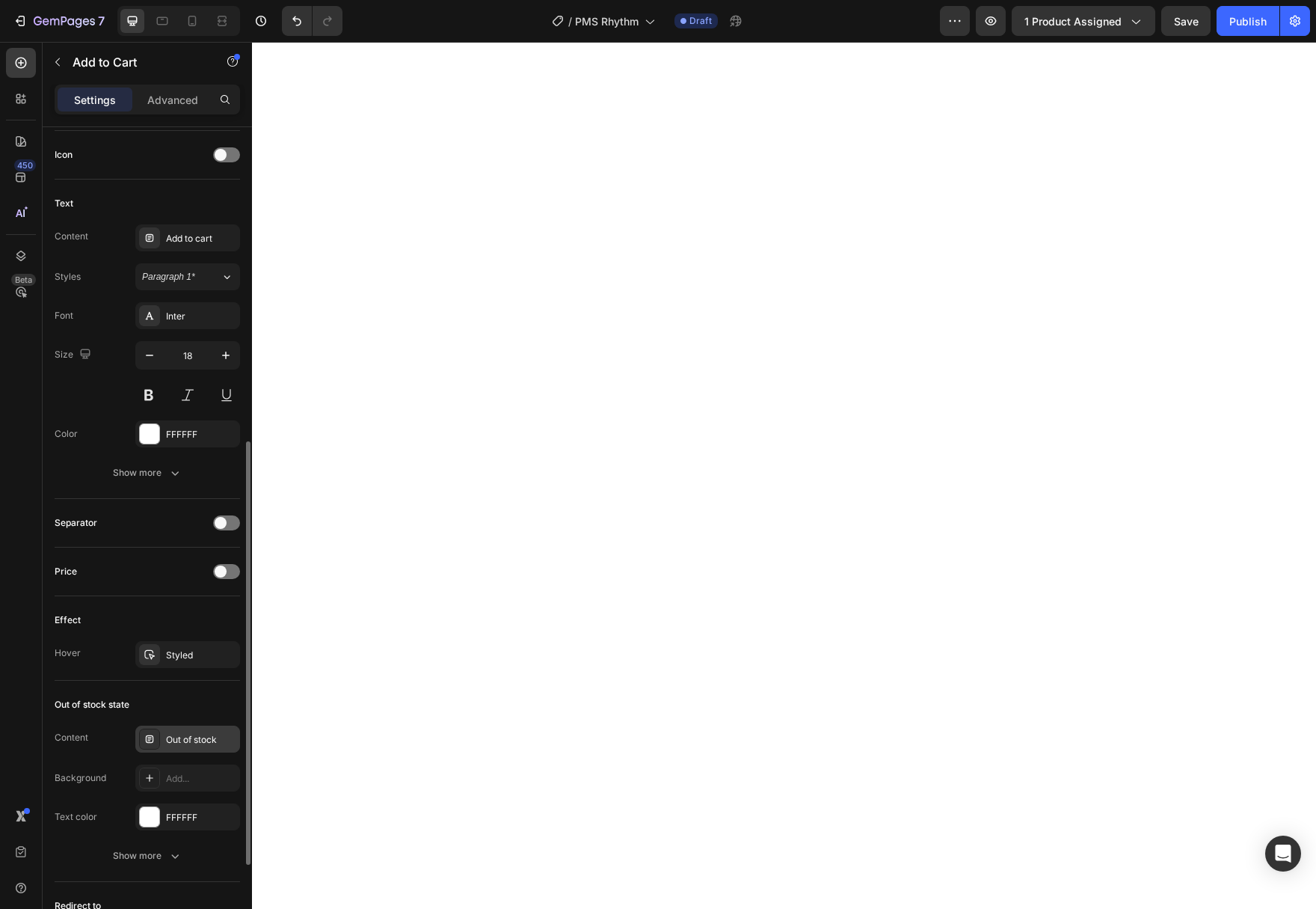
click at [149, 735] on icon at bounding box center [150, 739] width 8 height 8
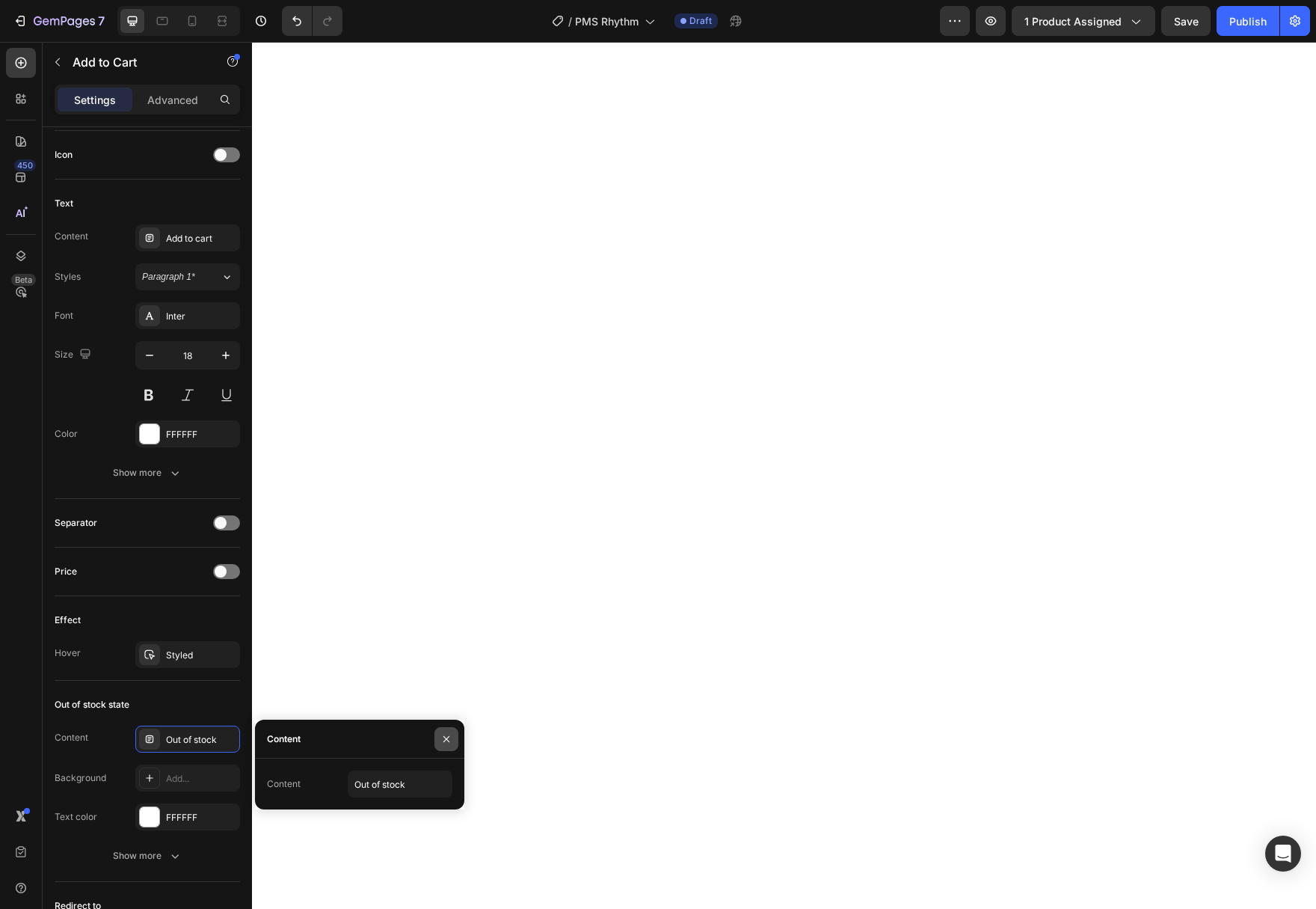
click at [449, 729] on button "button" at bounding box center [447, 739] width 24 height 24
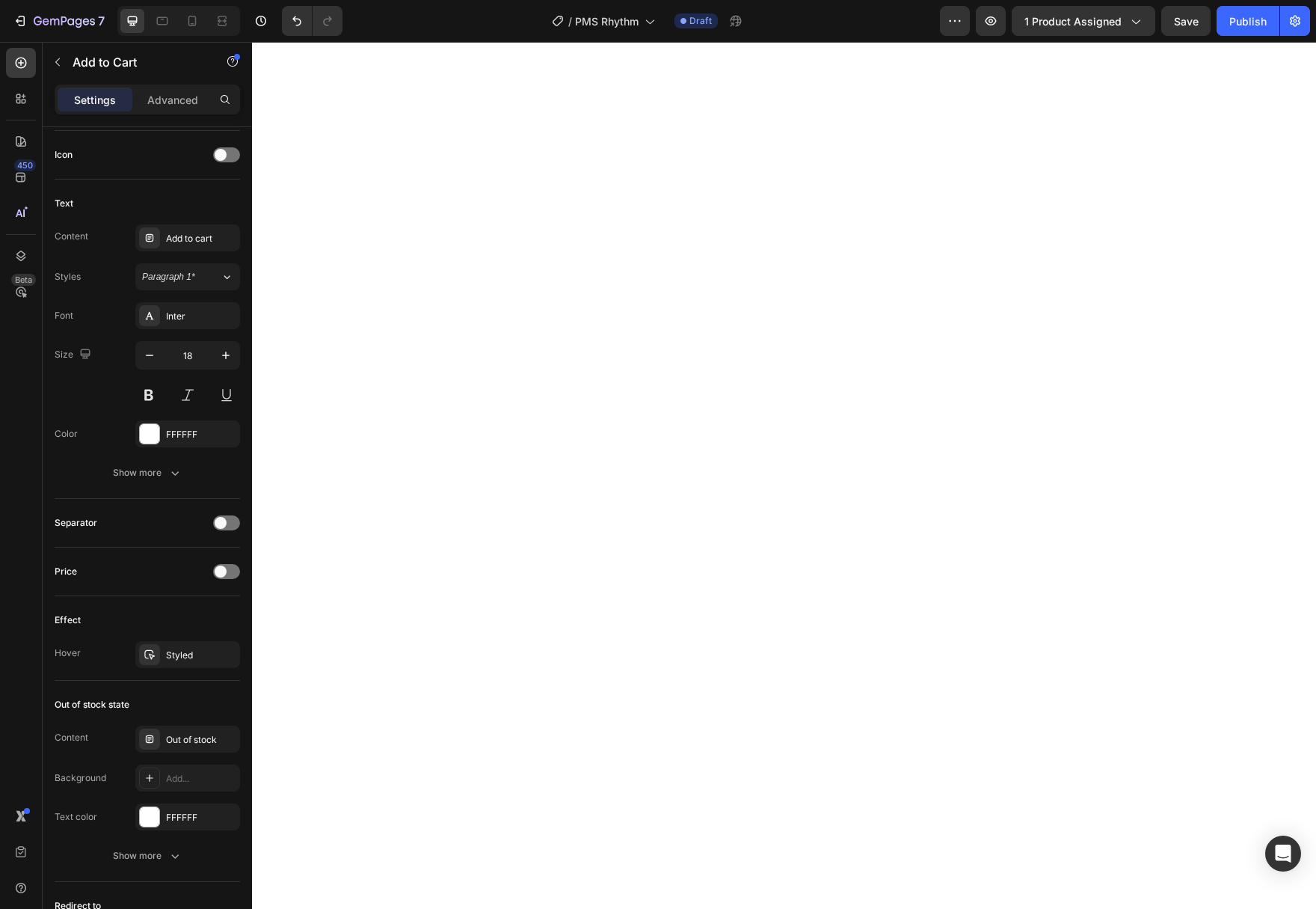
scroll to position [0, 0]
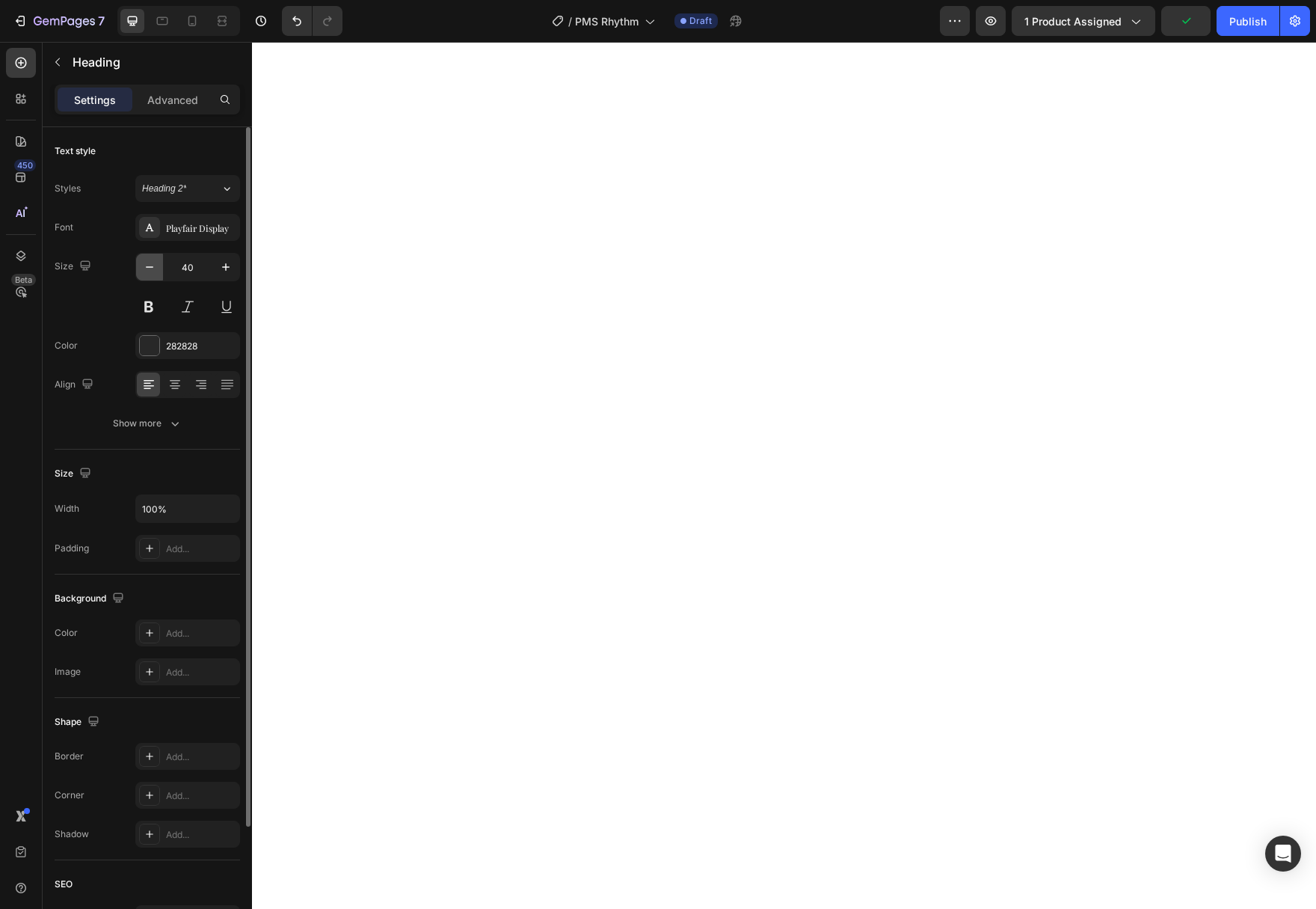
click at [158, 273] on button "button" at bounding box center [149, 267] width 27 height 27
click at [157, 273] on button "button" at bounding box center [149, 267] width 27 height 27
click at [156, 273] on icon "button" at bounding box center [149, 267] width 15 height 15
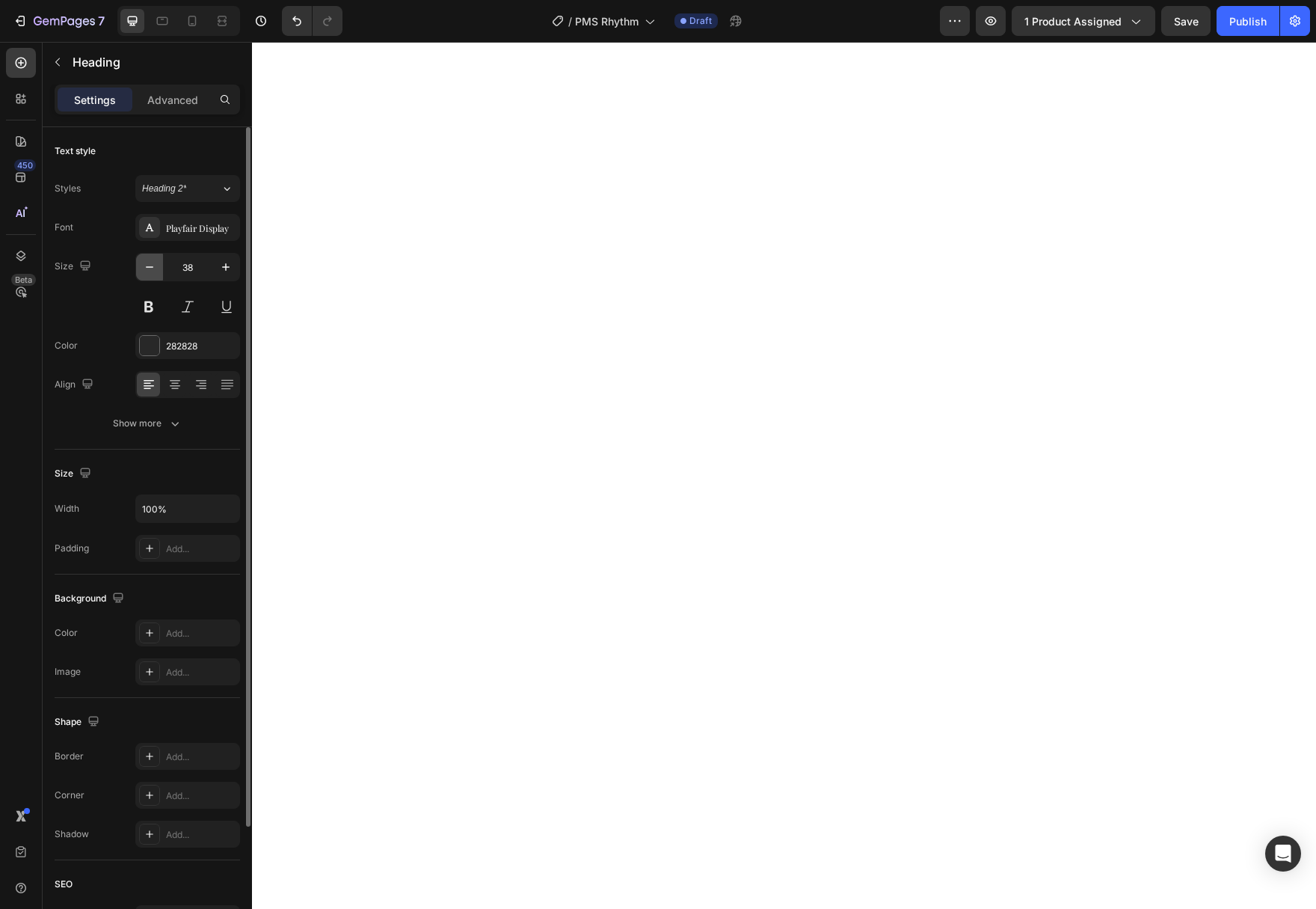
click at [156, 273] on icon "button" at bounding box center [149, 267] width 15 height 15
click at [155, 273] on icon "button" at bounding box center [149, 267] width 15 height 15
click at [202, 265] on input "35" at bounding box center [188, 267] width 49 height 27
type input "28"
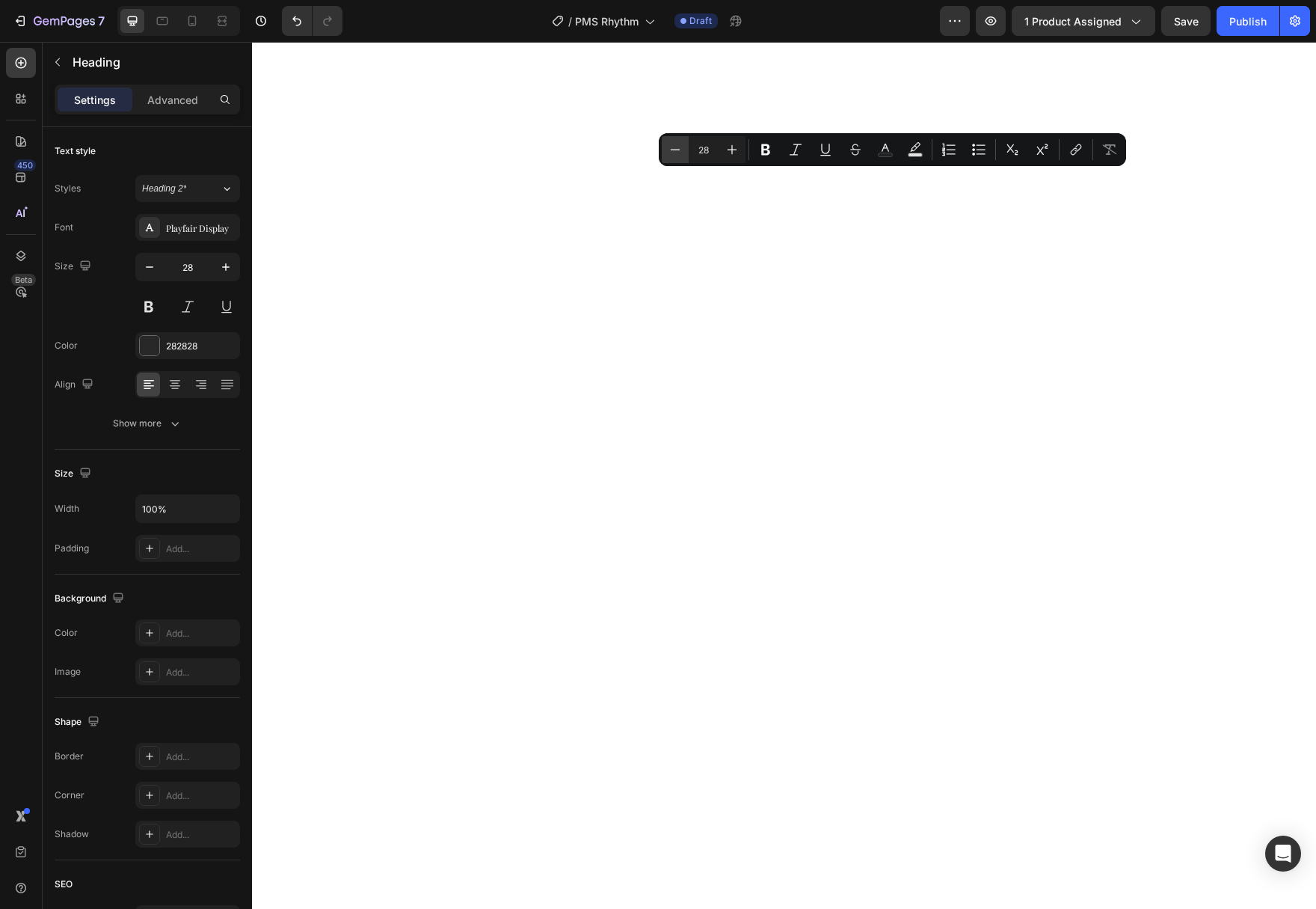
click at [670, 148] on icon "Editor contextual toolbar" at bounding box center [675, 149] width 15 height 15
type input "24"
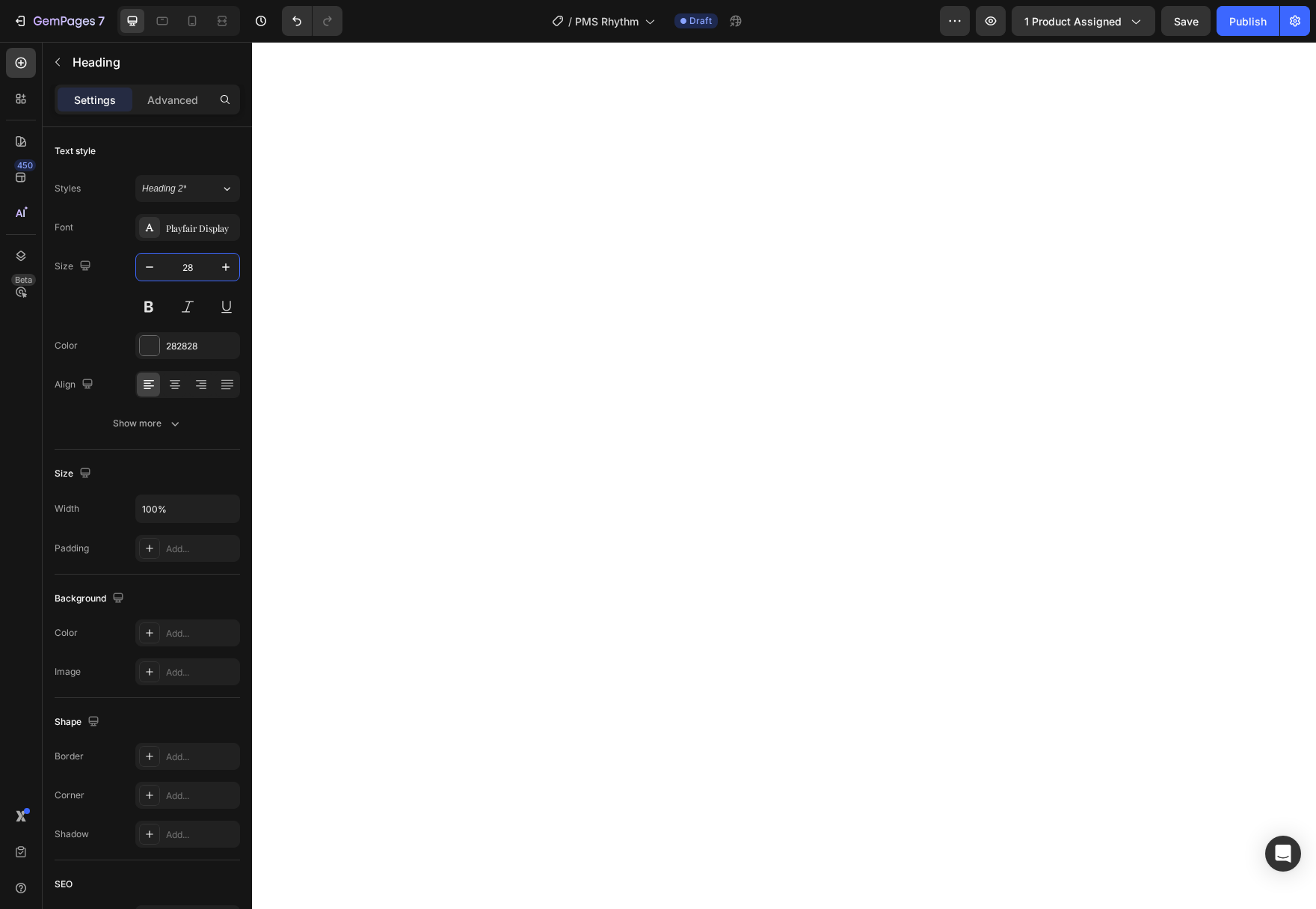
click at [196, 268] on input "28" at bounding box center [188, 267] width 49 height 27
type input "24"
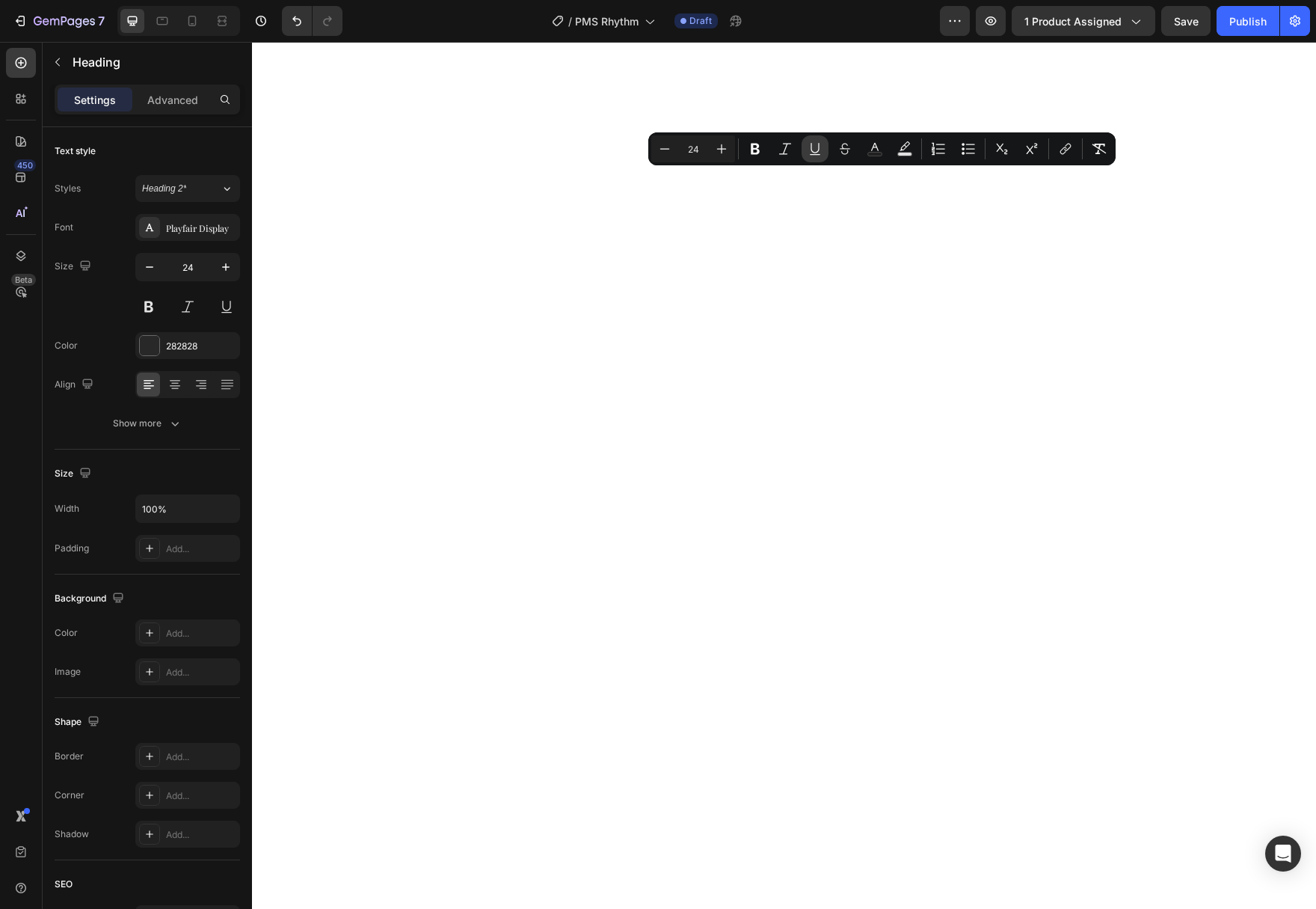
click at [805, 154] on button "Underline" at bounding box center [814, 149] width 27 height 27
click at [749, 152] on icon "Editor contextual toolbar" at bounding box center [745, 149] width 15 height 15
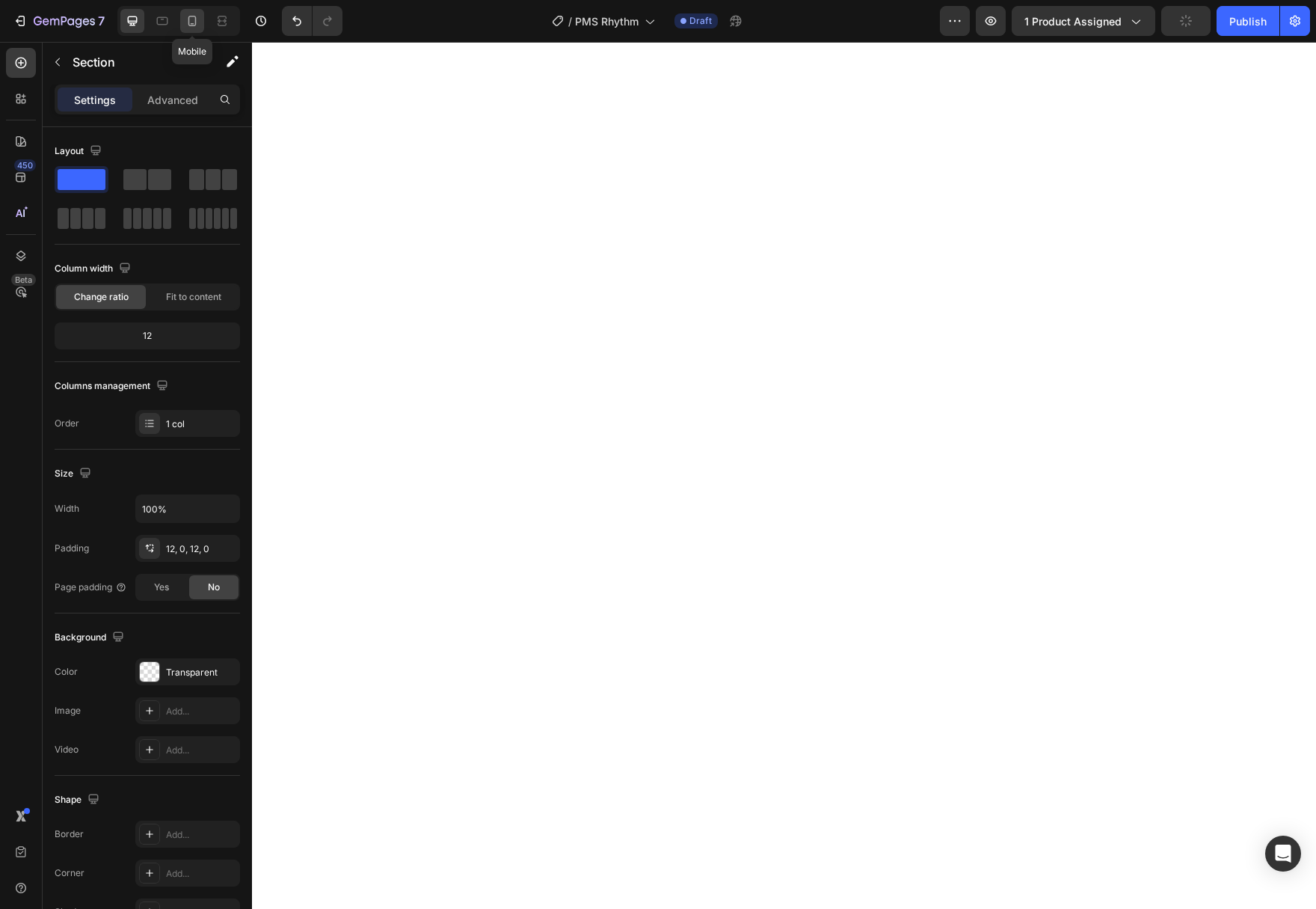
click at [194, 18] on icon at bounding box center [192, 21] width 15 height 15
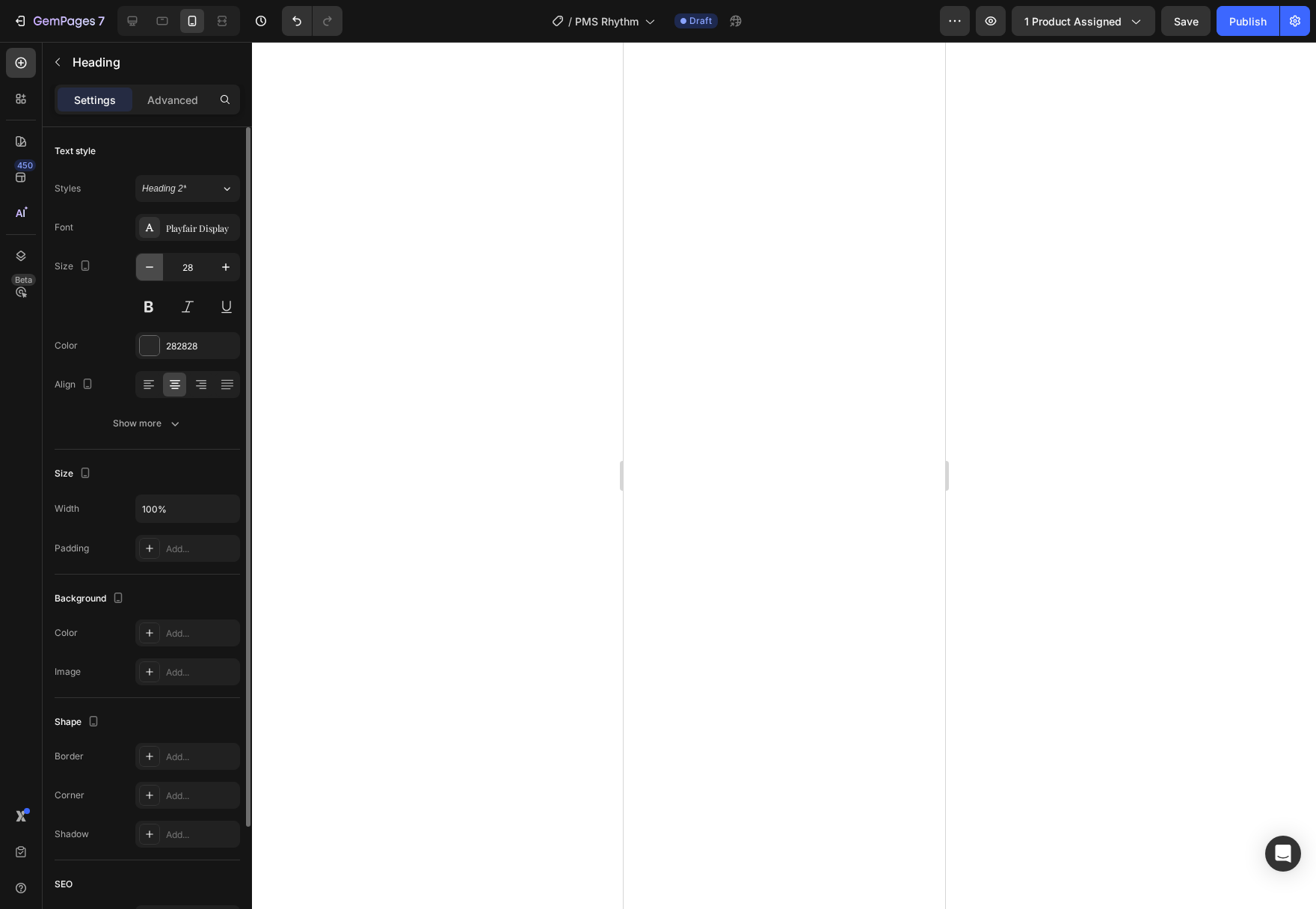
click at [147, 273] on icon "button" at bounding box center [149, 267] width 15 height 15
click at [223, 277] on button "button" at bounding box center [225, 267] width 27 height 27
type input "28"
click at [148, 383] on icon at bounding box center [148, 384] width 8 height 2
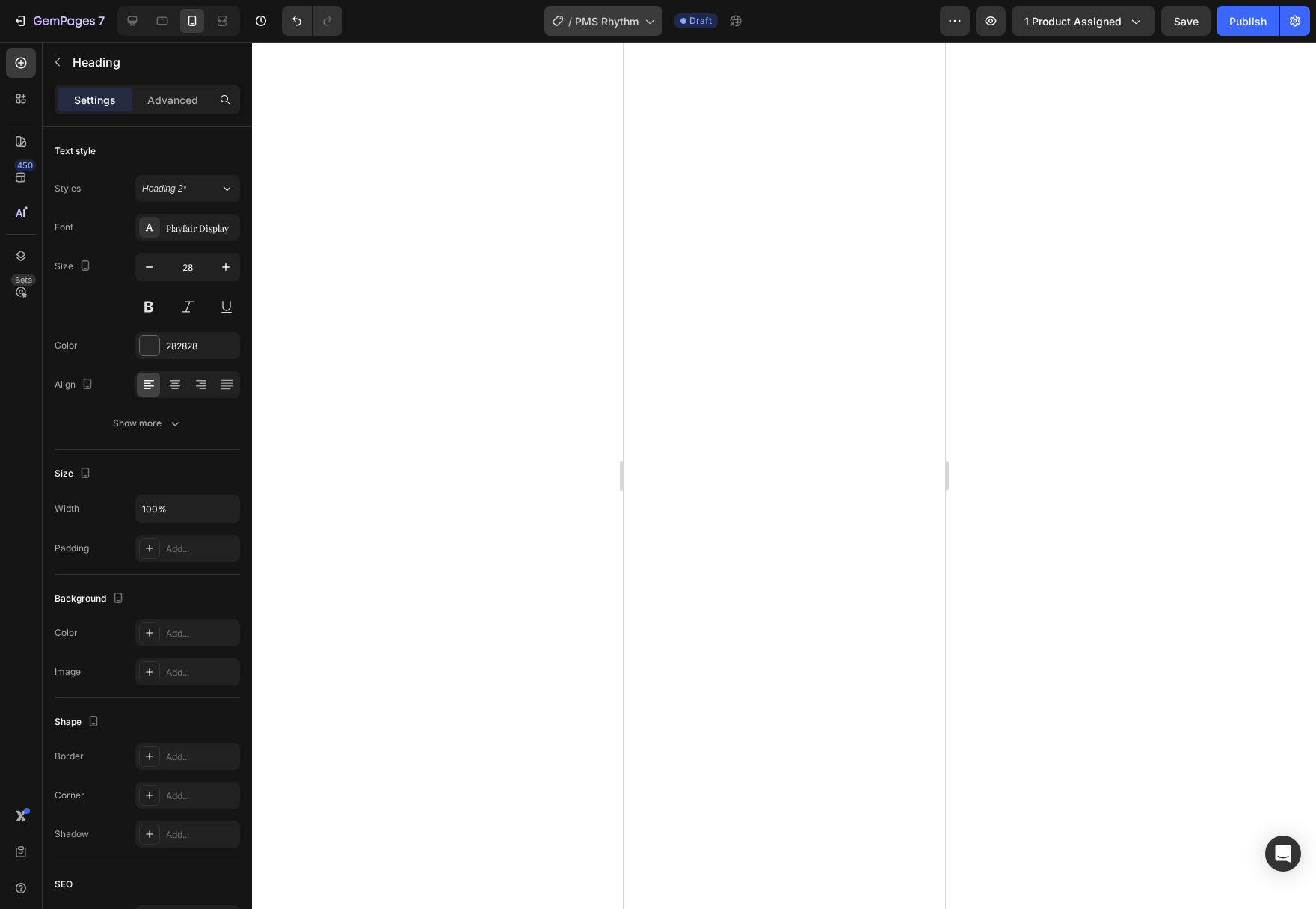
click at [598, 22] on span "PMS Rhythm" at bounding box center [607, 22] width 64 height 16
click at [1092, 402] on div at bounding box center [784, 475] width 1064 height 867
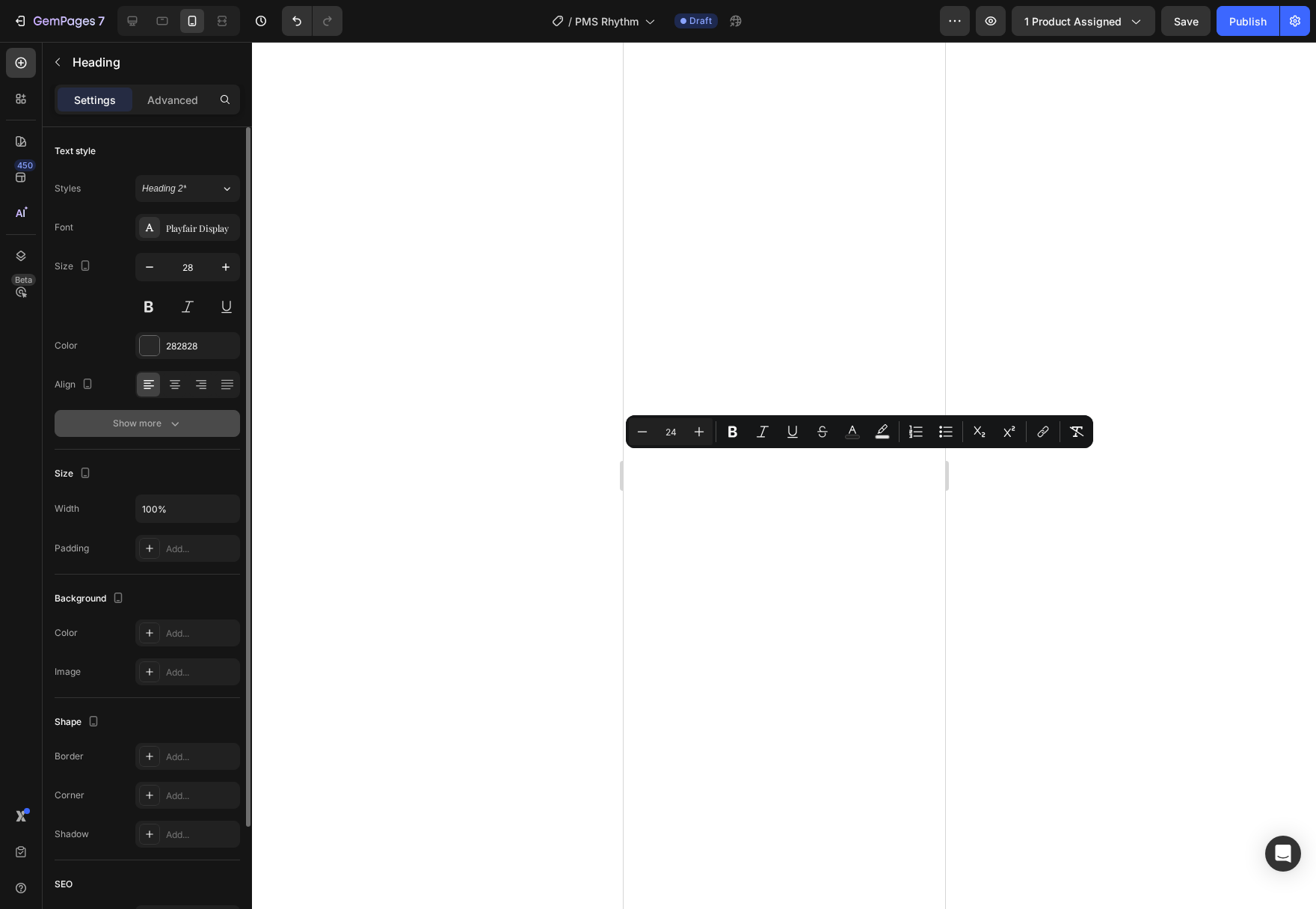
click at [167, 419] on div "Show more" at bounding box center [148, 423] width 70 height 15
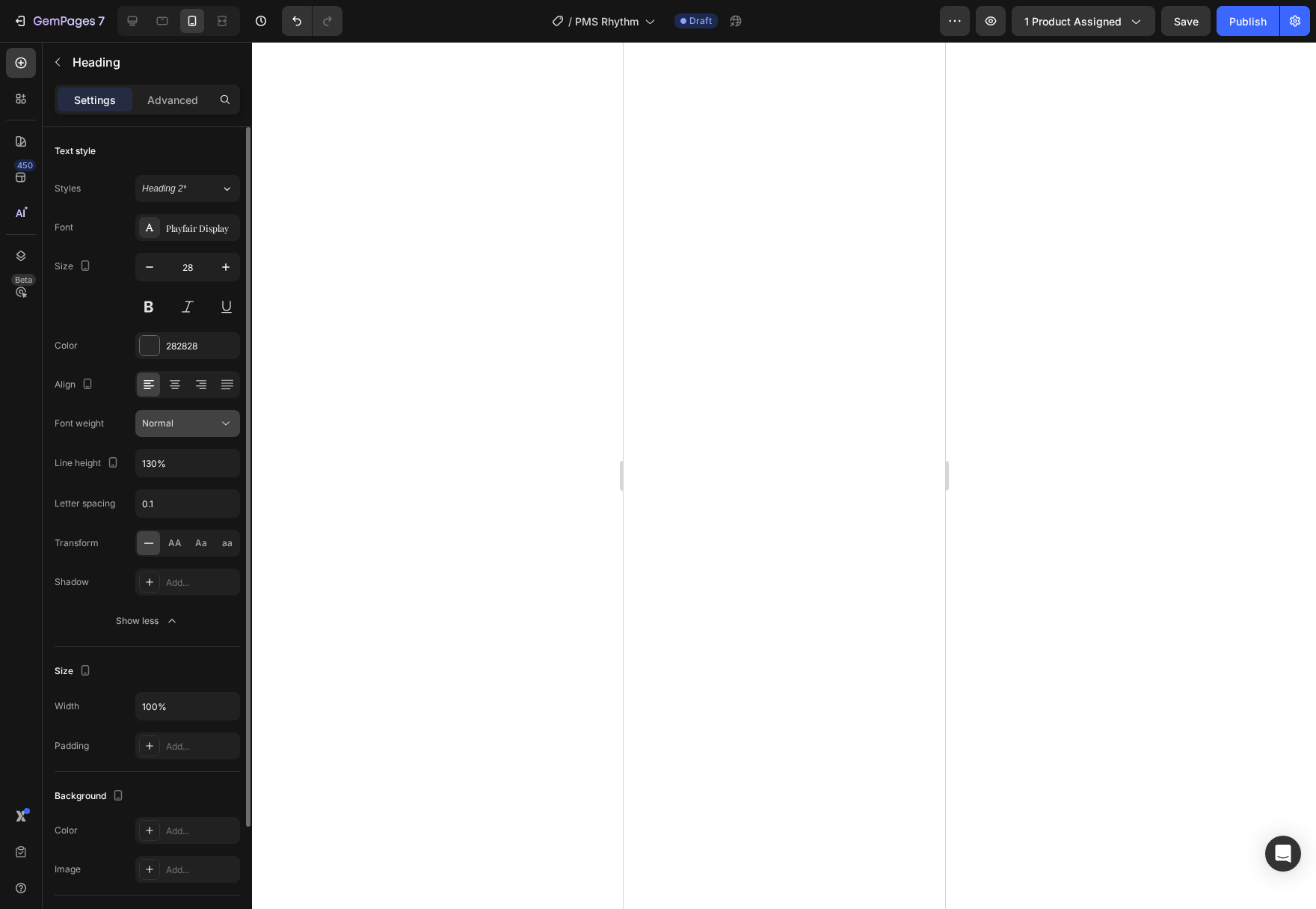
click at [210, 427] on div "Normal" at bounding box center [180, 423] width 77 height 14
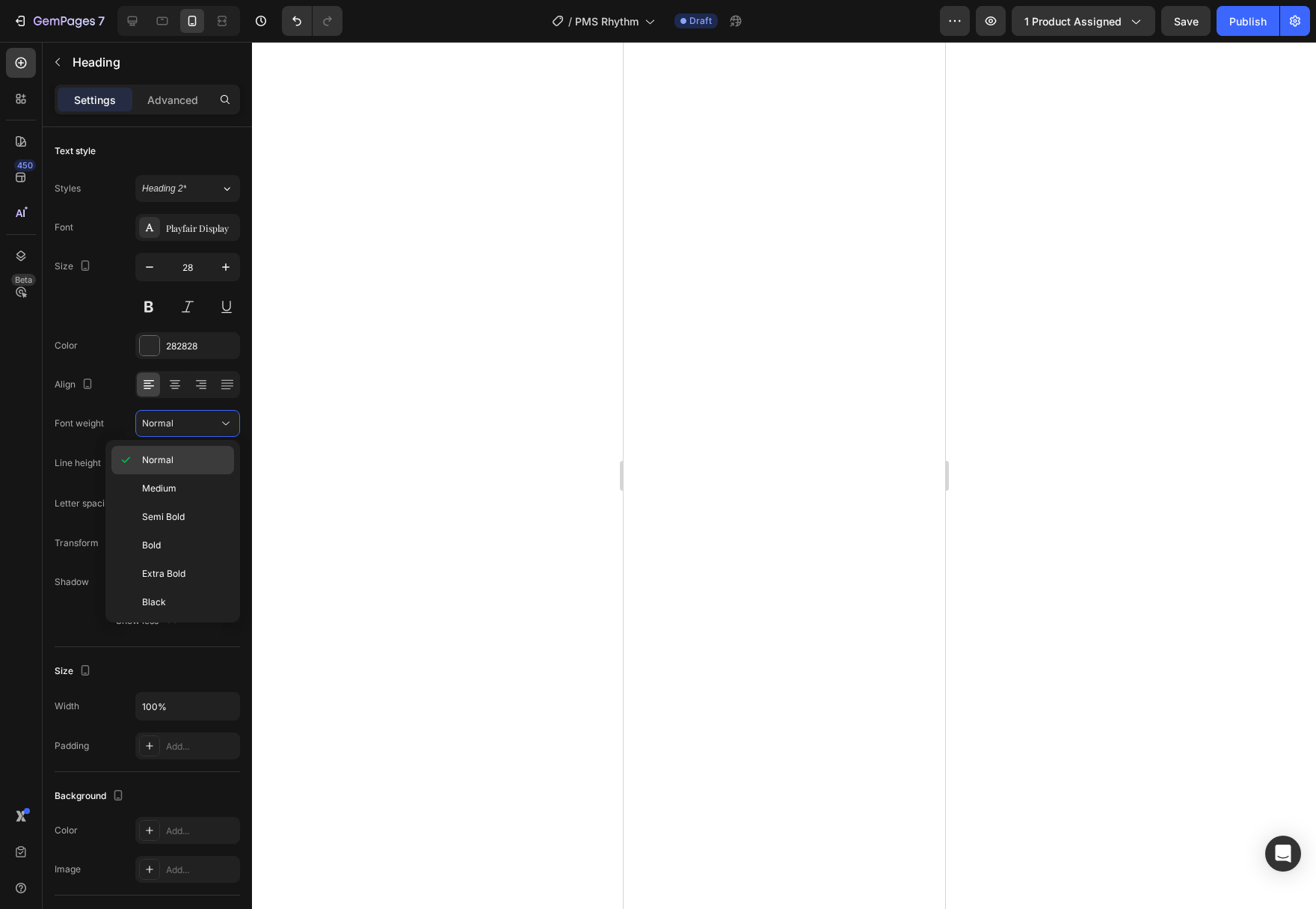
click at [189, 474] on div "Normal" at bounding box center [172, 488] width 123 height 29
click at [1137, 518] on div at bounding box center [784, 475] width 1064 height 867
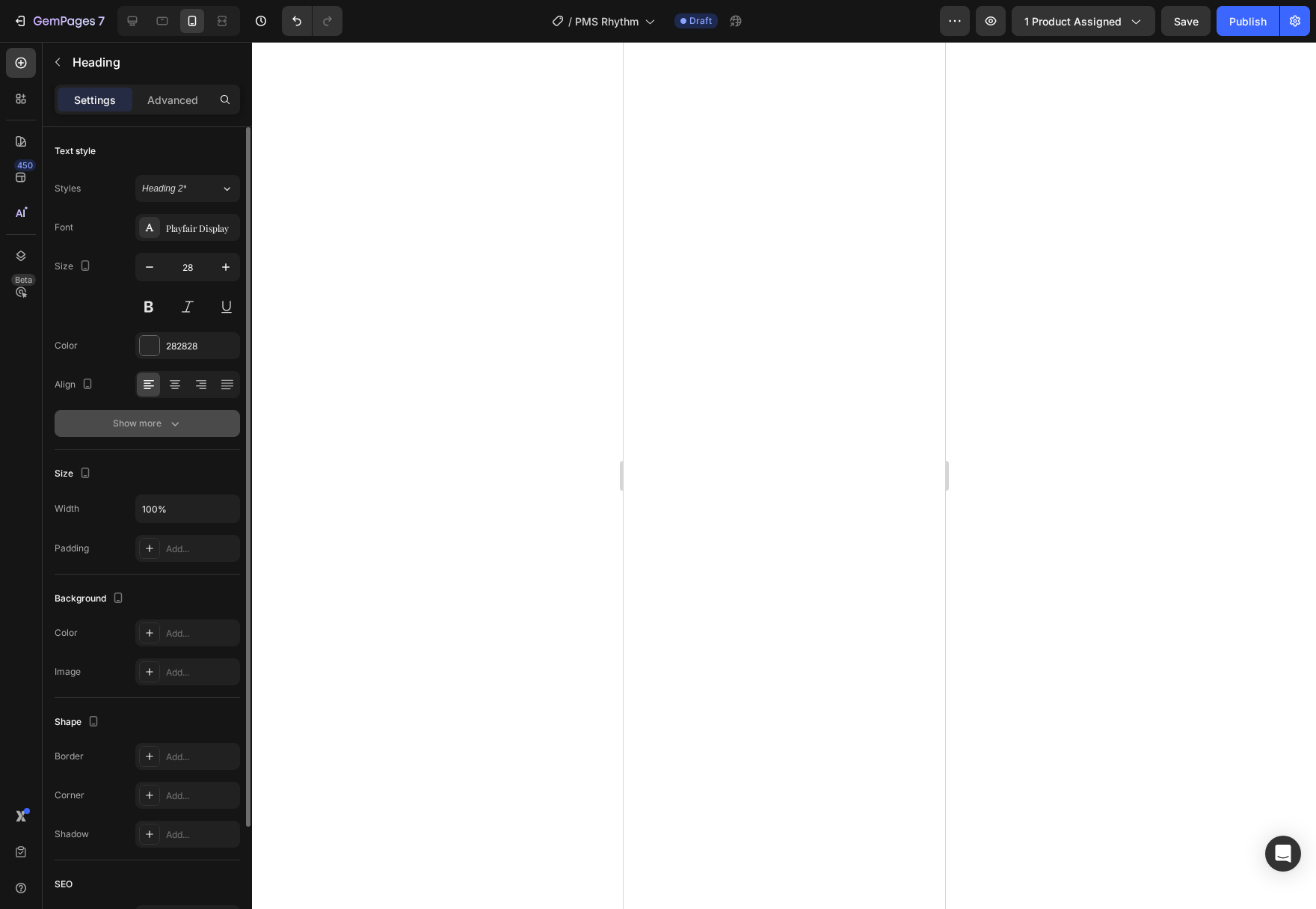
click at [169, 426] on icon "button" at bounding box center [174, 423] width 15 height 15
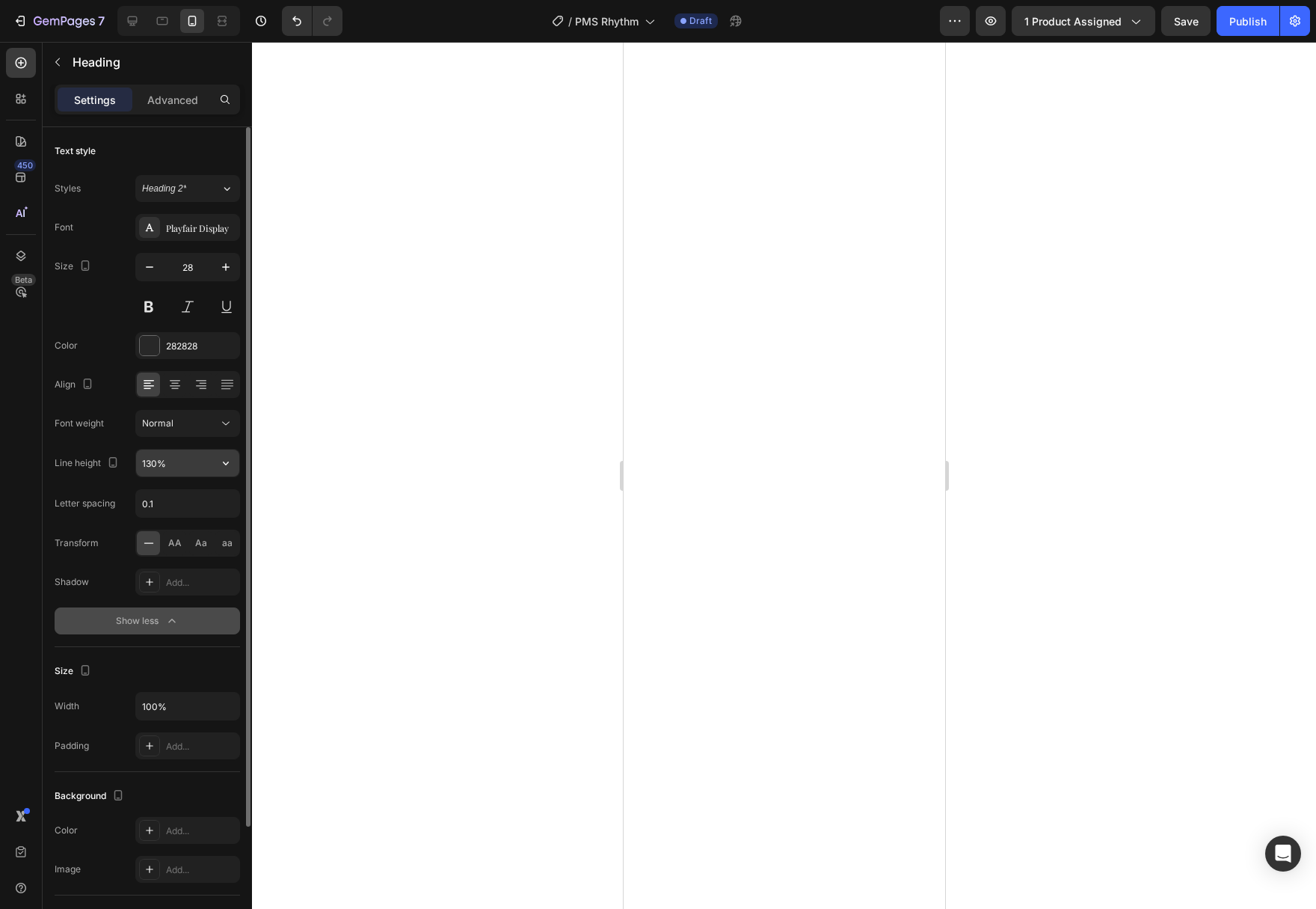
click at [239, 470] on div "130%" at bounding box center [188, 462] width 104 height 29
click at [228, 464] on icon "button" at bounding box center [225, 462] width 15 height 15
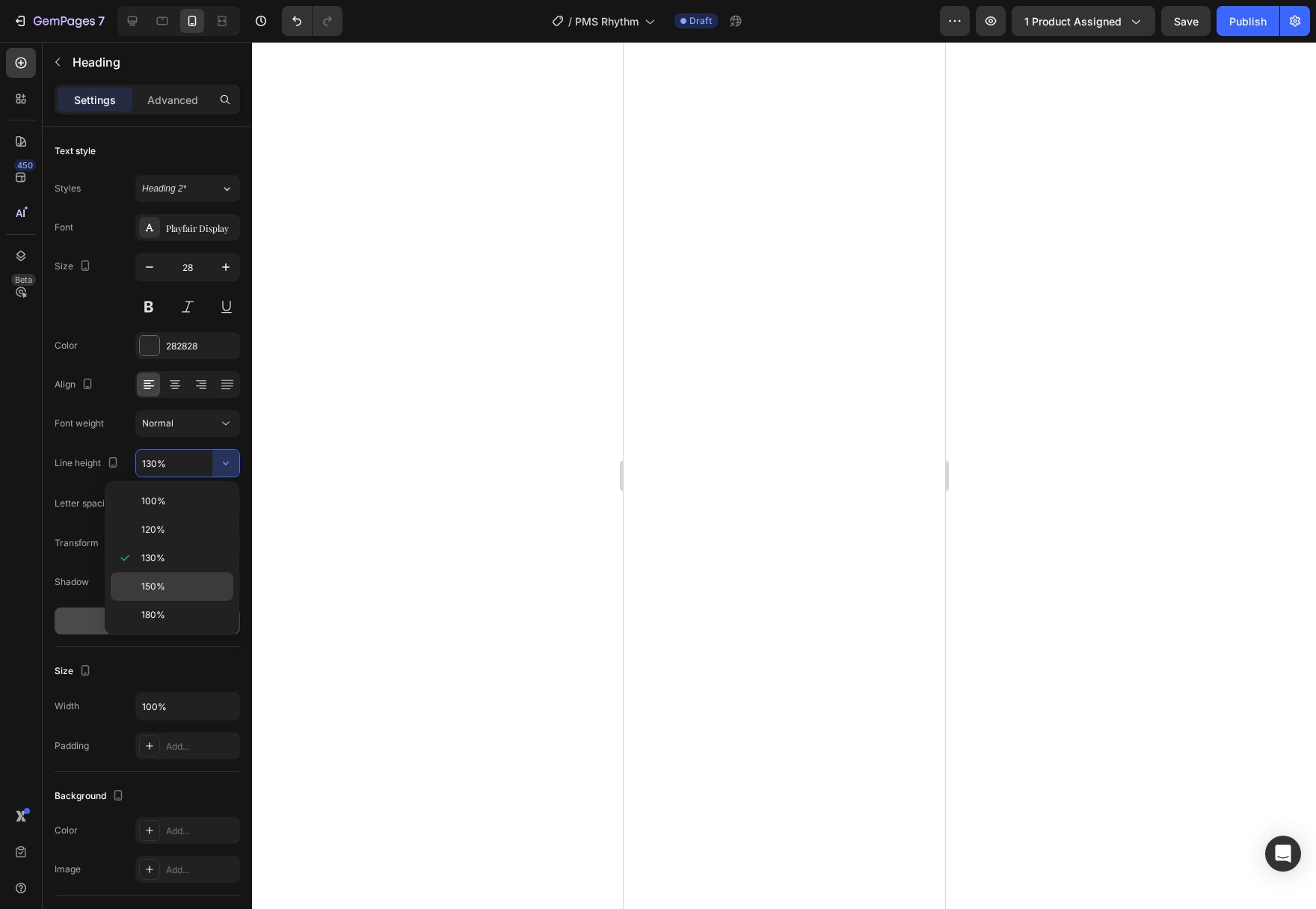
click at [177, 583] on p "150%" at bounding box center [184, 586] width 86 height 14
type input "150%"
click at [515, 569] on div at bounding box center [784, 475] width 1064 height 867
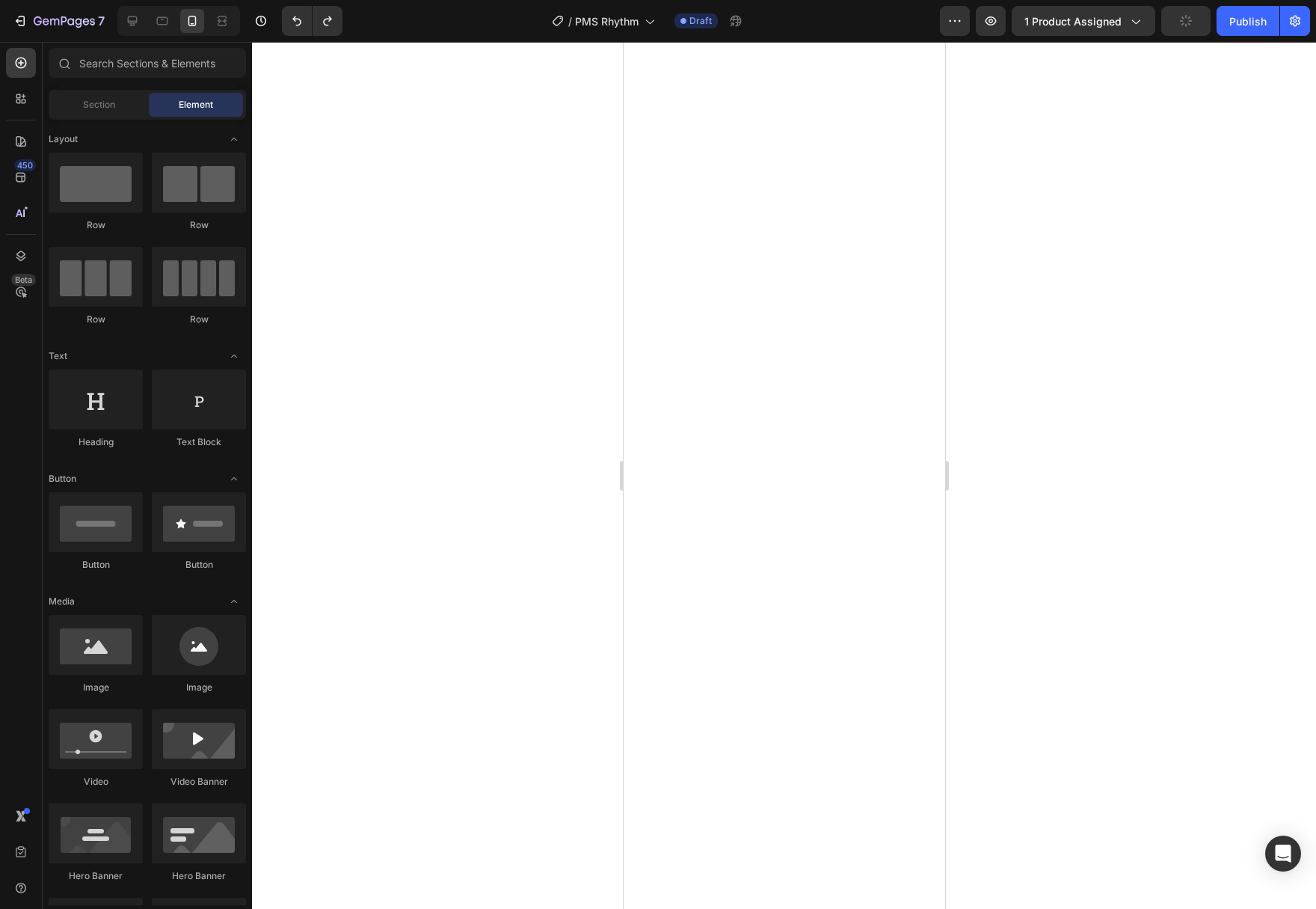
click at [1132, 506] on div at bounding box center [784, 475] width 1064 height 867
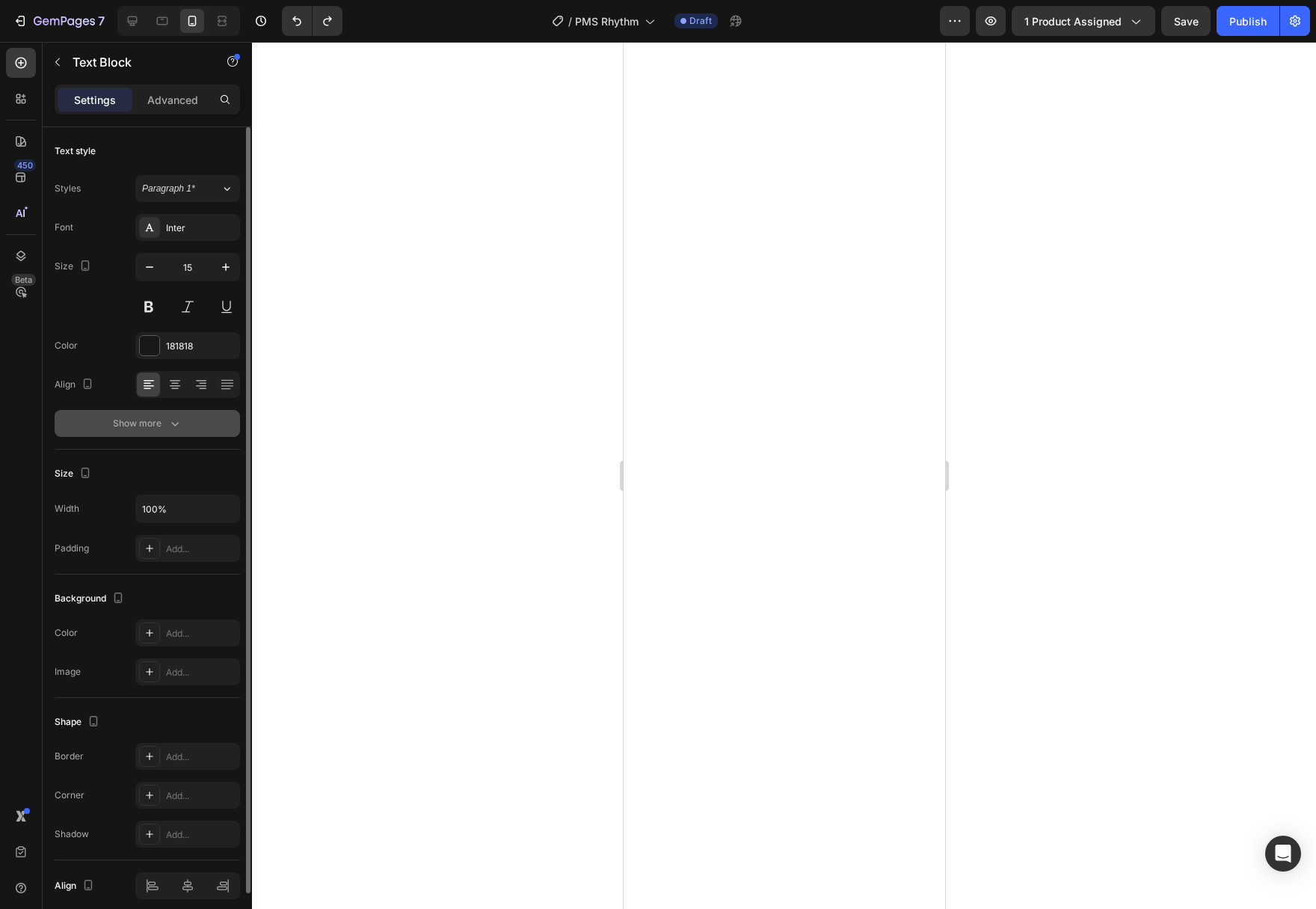
click at [169, 428] on icon "button" at bounding box center [174, 423] width 15 height 15
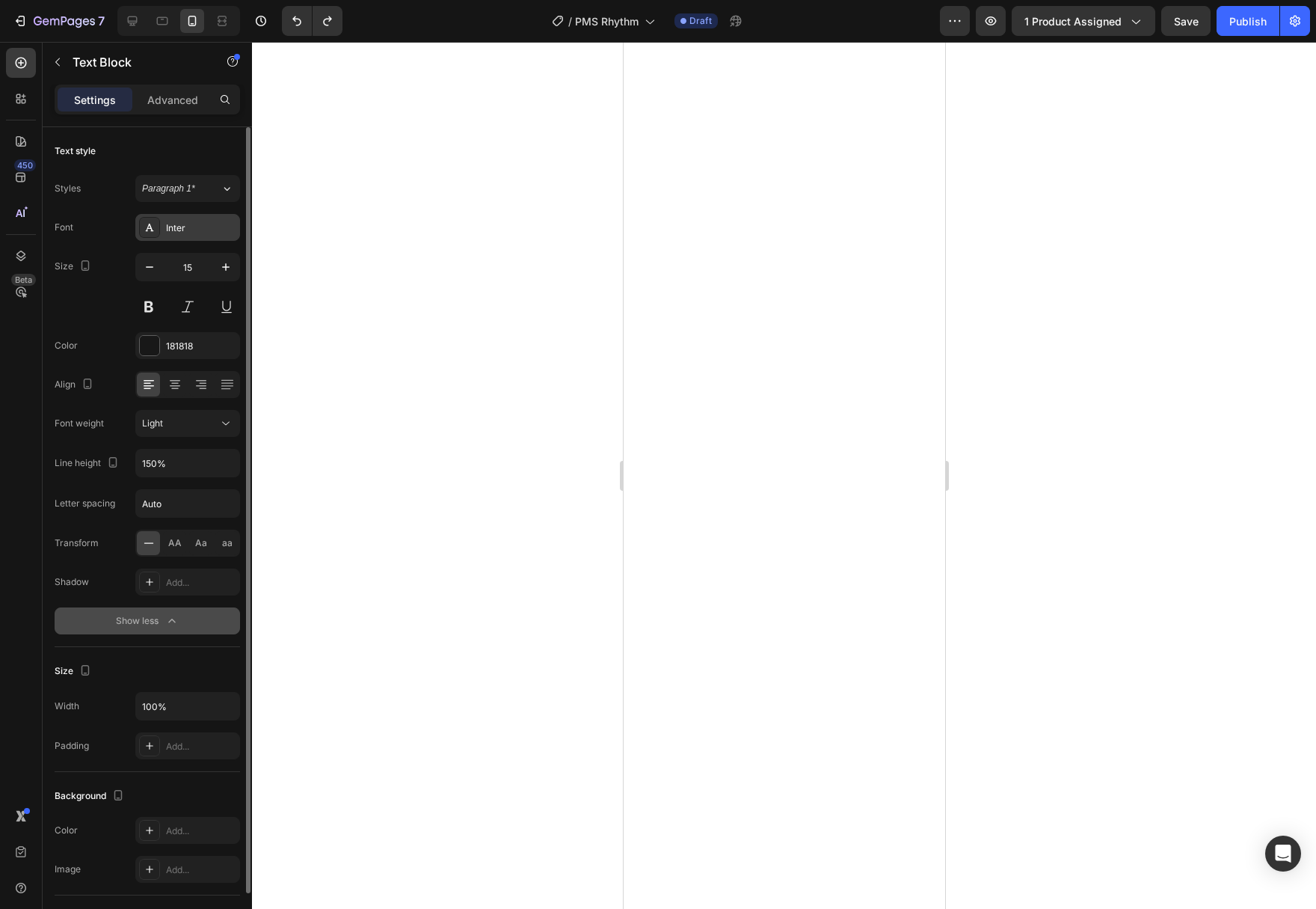
click at [231, 225] on div "Inter" at bounding box center [201, 228] width 70 height 14
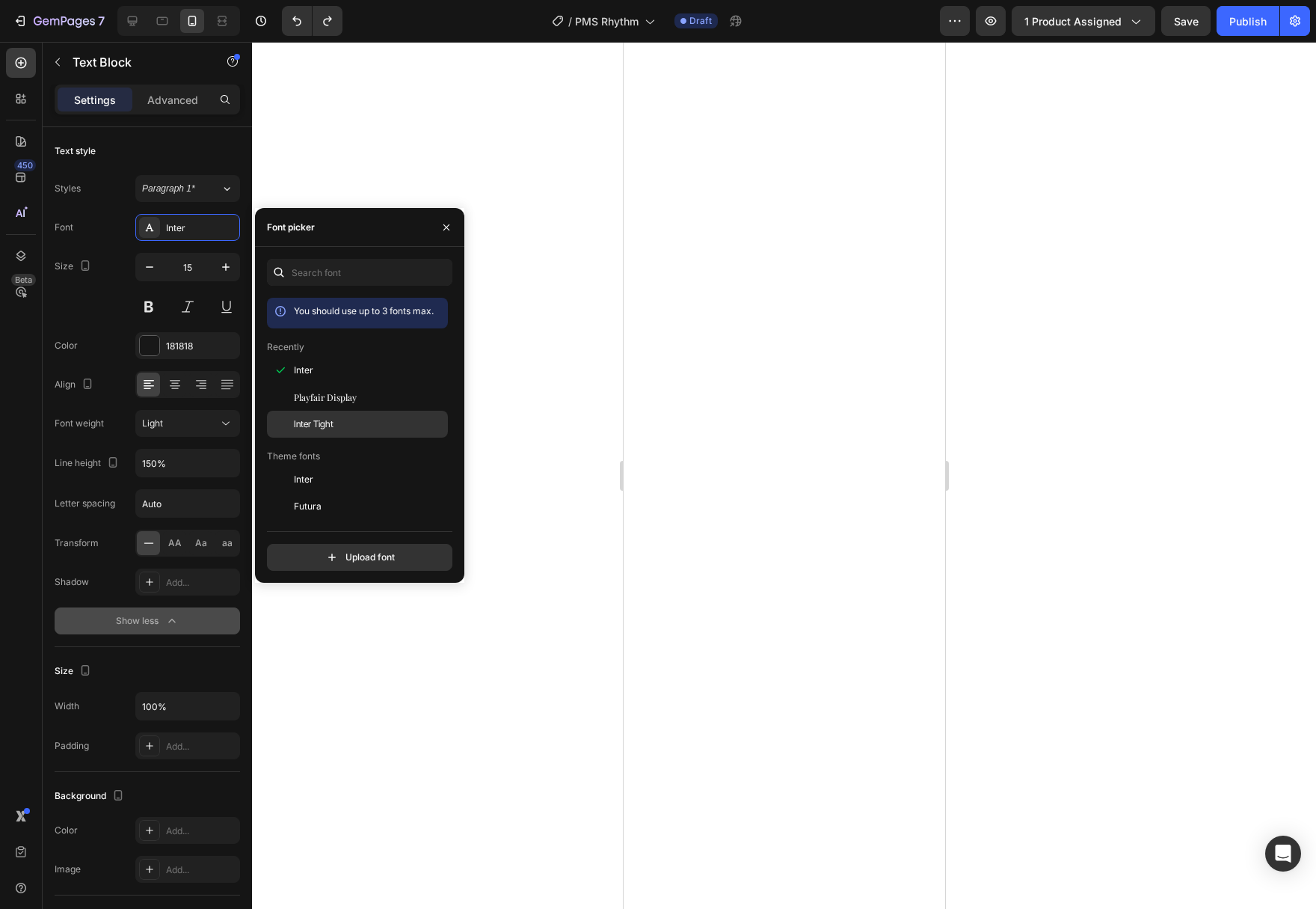
click at [342, 634] on div "Inter Tight" at bounding box center [357, 646] width 181 height 27
click at [995, 607] on div at bounding box center [784, 475] width 1064 height 867
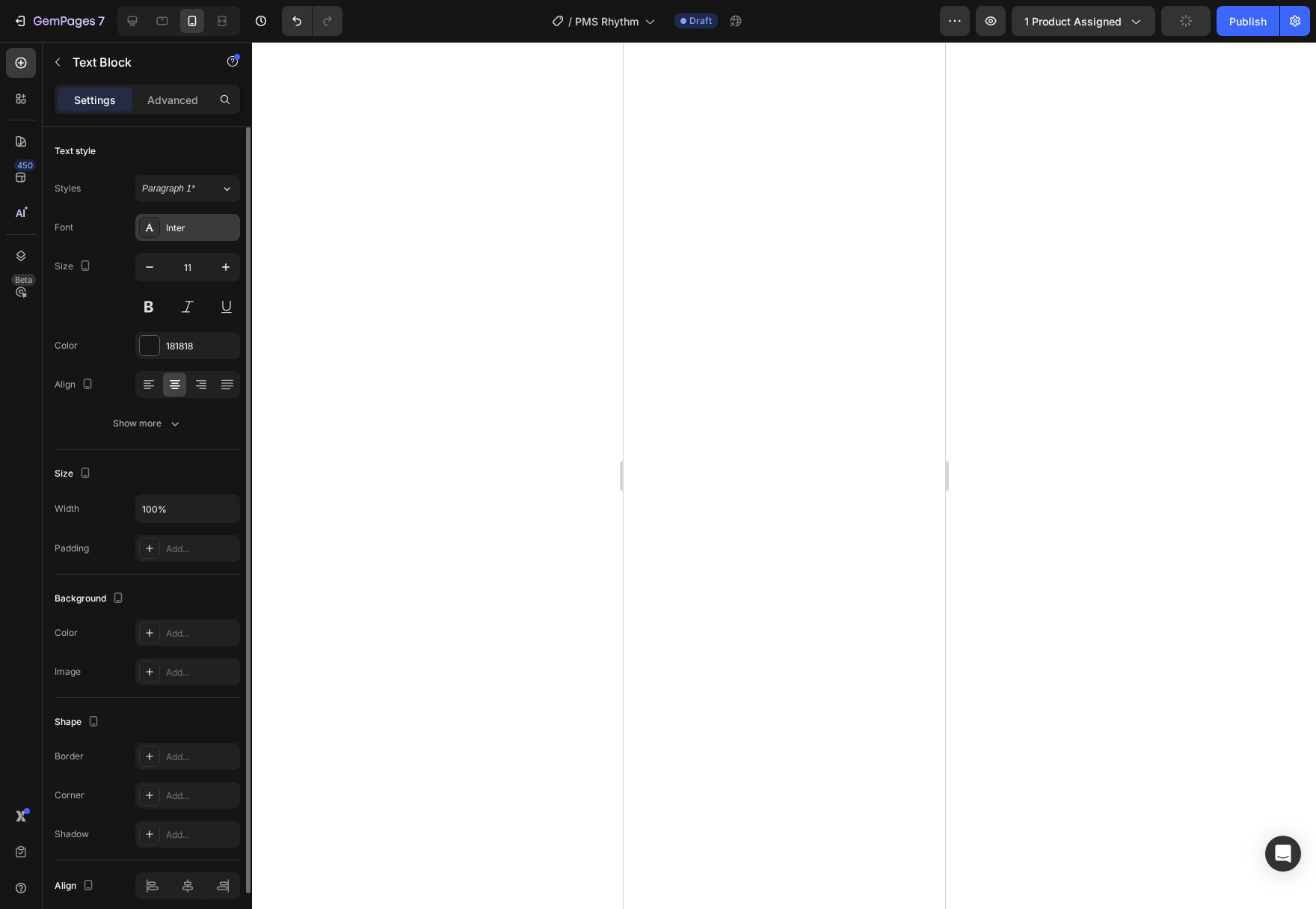
click at [226, 228] on div "Inter" at bounding box center [201, 228] width 70 height 14
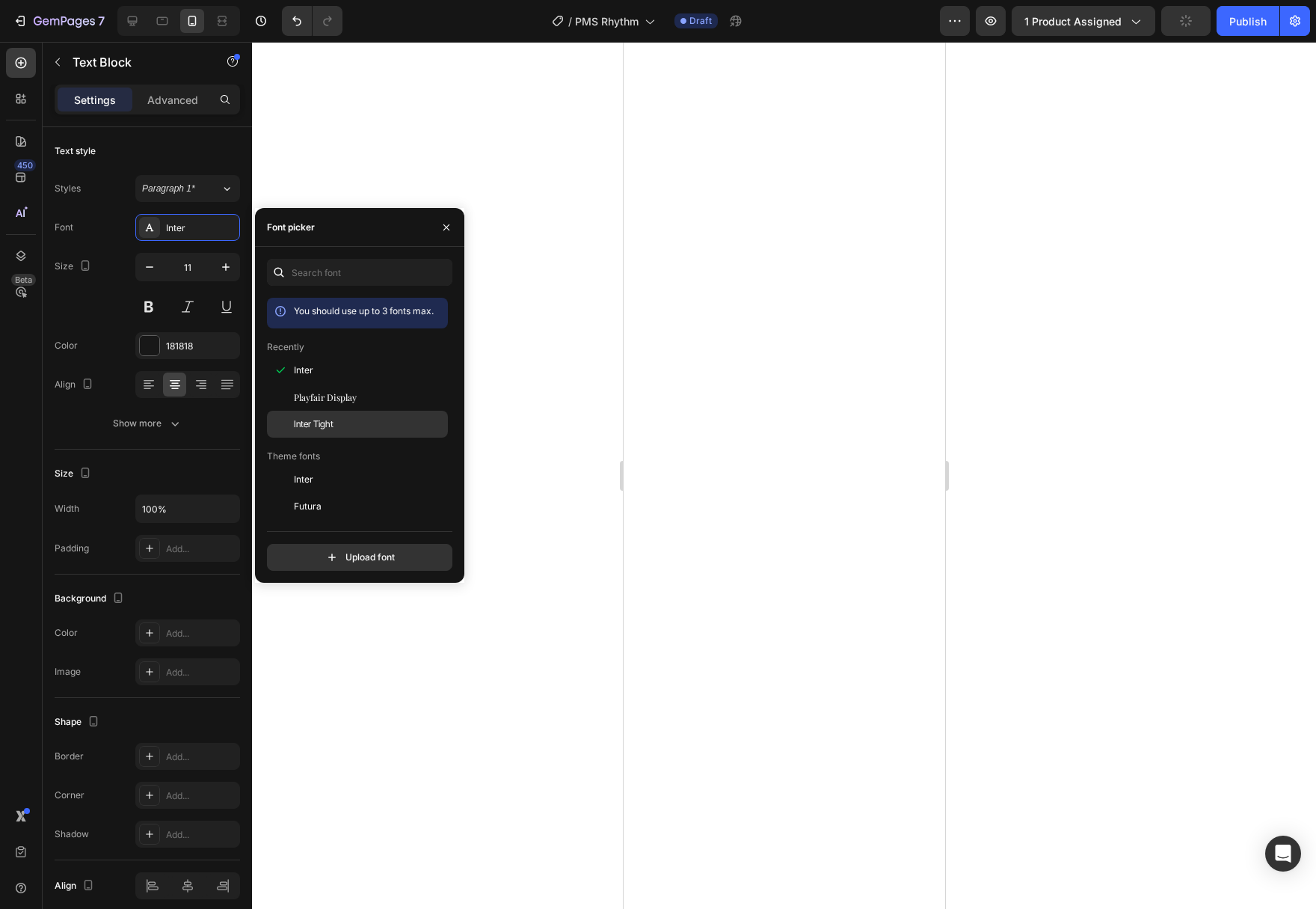
click at [326, 430] on span "Inter Tight" at bounding box center [314, 424] width 39 height 14
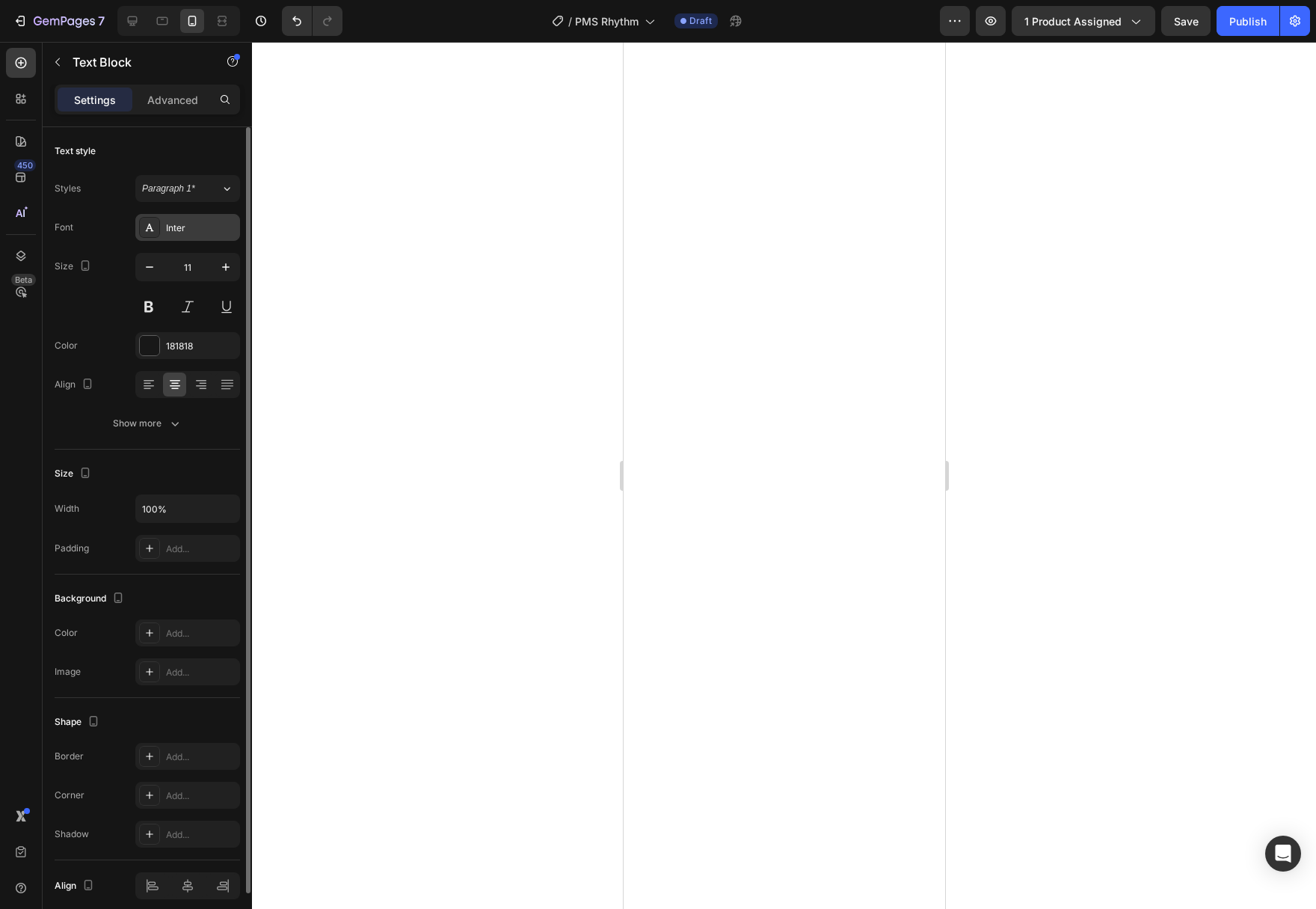
click at [222, 226] on div "Inter" at bounding box center [201, 228] width 70 height 14
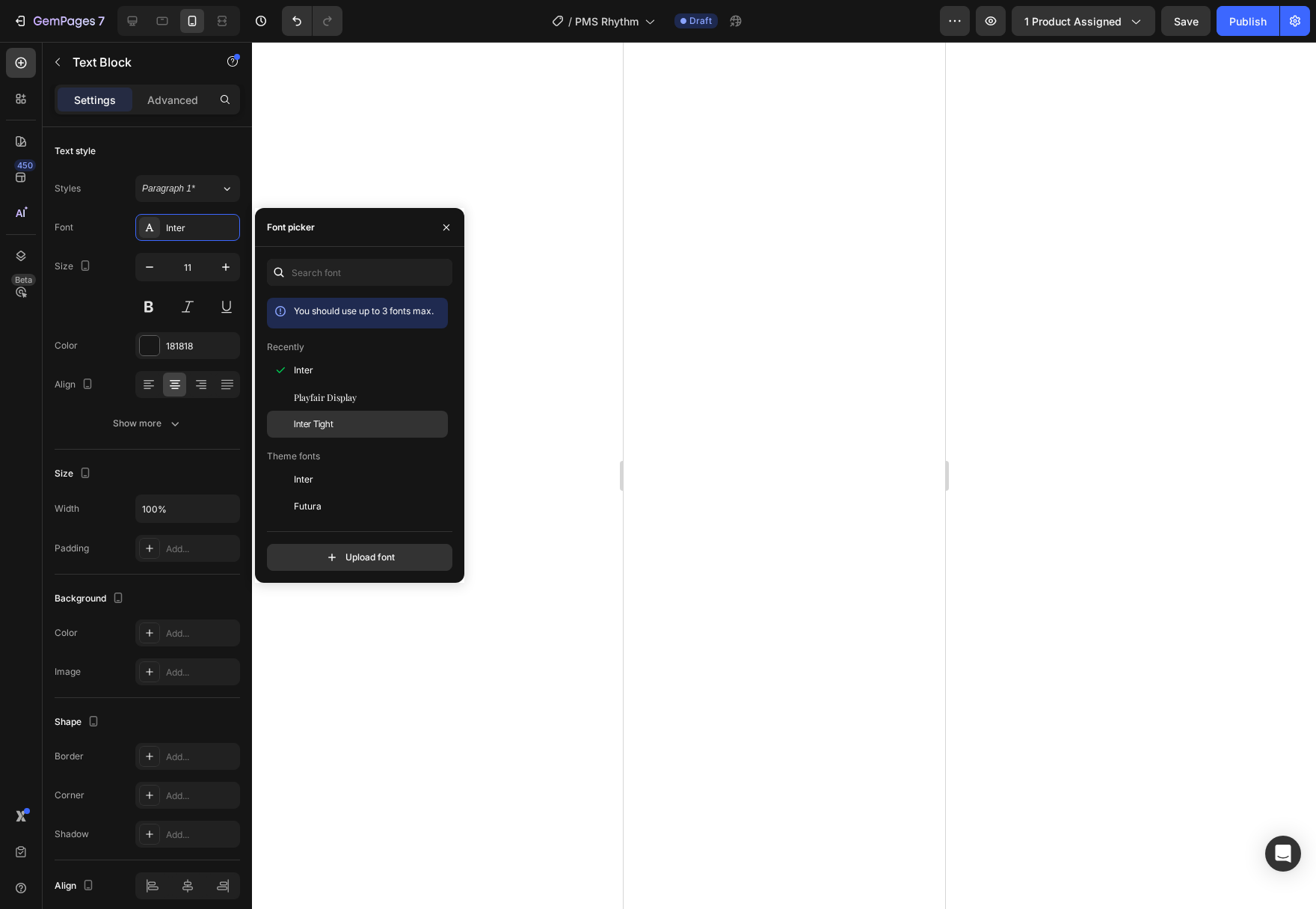
drag, startPoint x: 335, startPoint y: 421, endPoint x: 426, endPoint y: 429, distance: 91.4
click at [335, 422] on div "Inter Tight" at bounding box center [370, 424] width 151 height 14
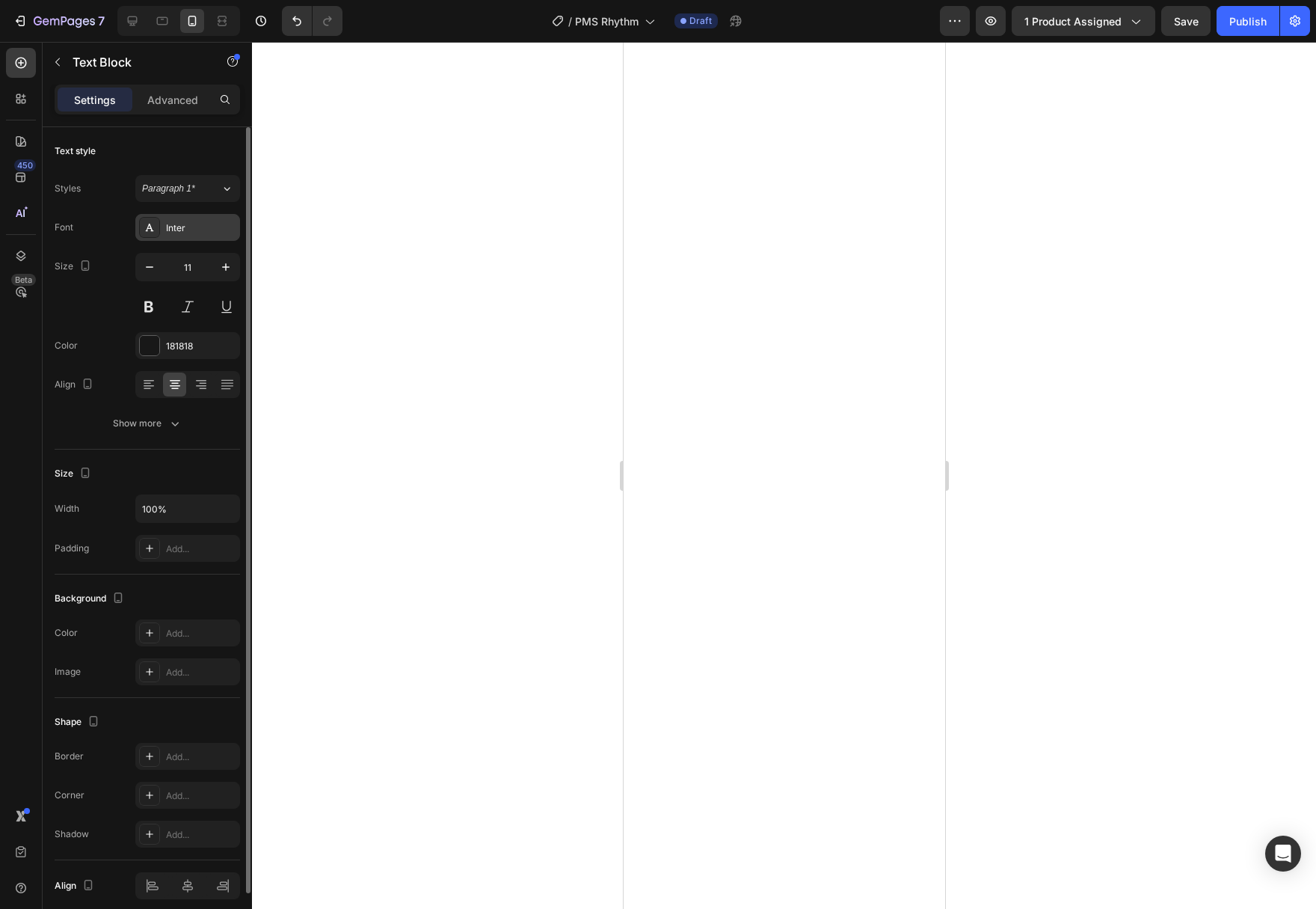
click at [234, 232] on div "Inter" at bounding box center [201, 228] width 70 height 14
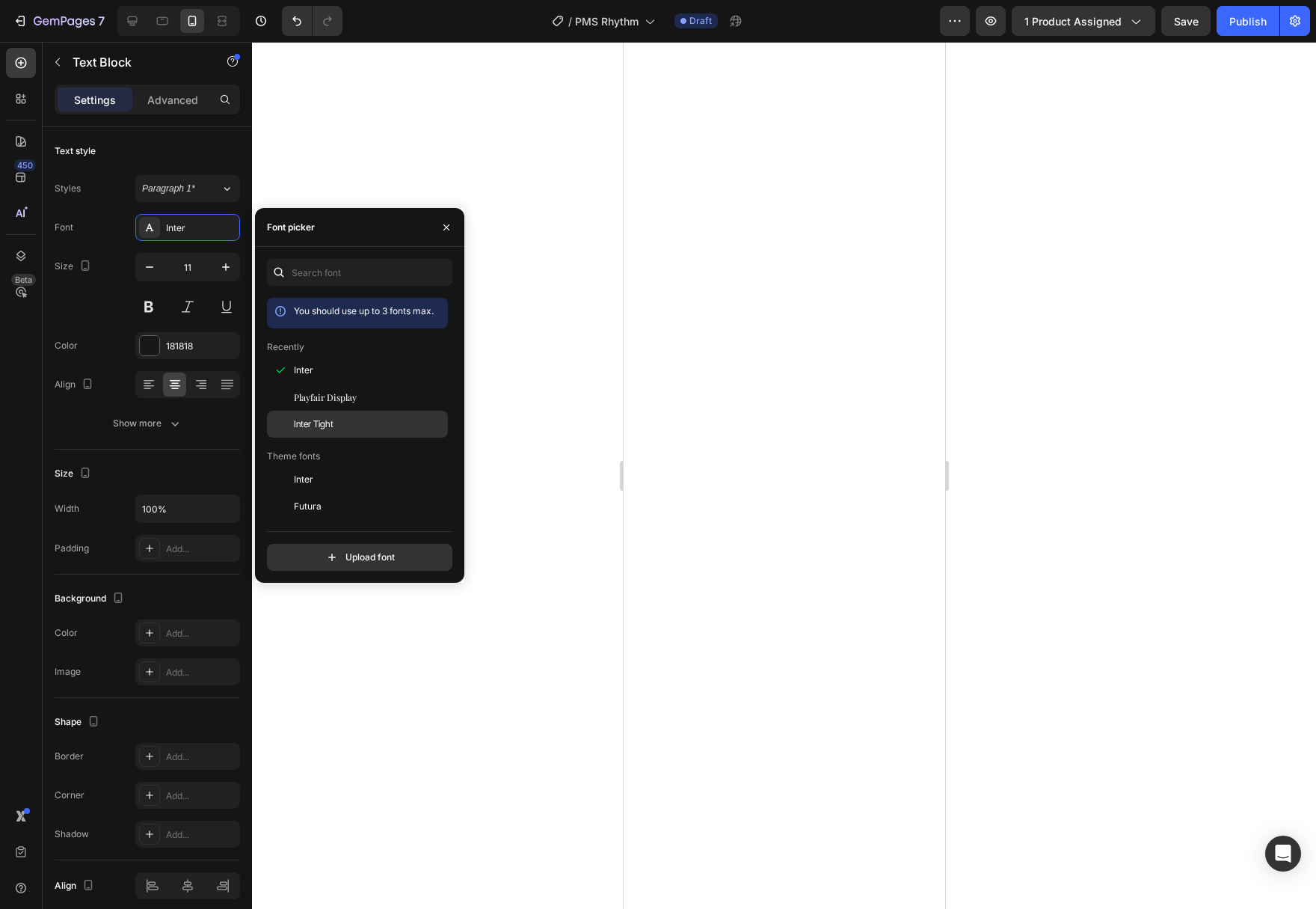
click at [314, 634] on div "Inter Tight" at bounding box center [357, 646] width 181 height 27
click at [1079, 492] on div at bounding box center [784, 475] width 1064 height 867
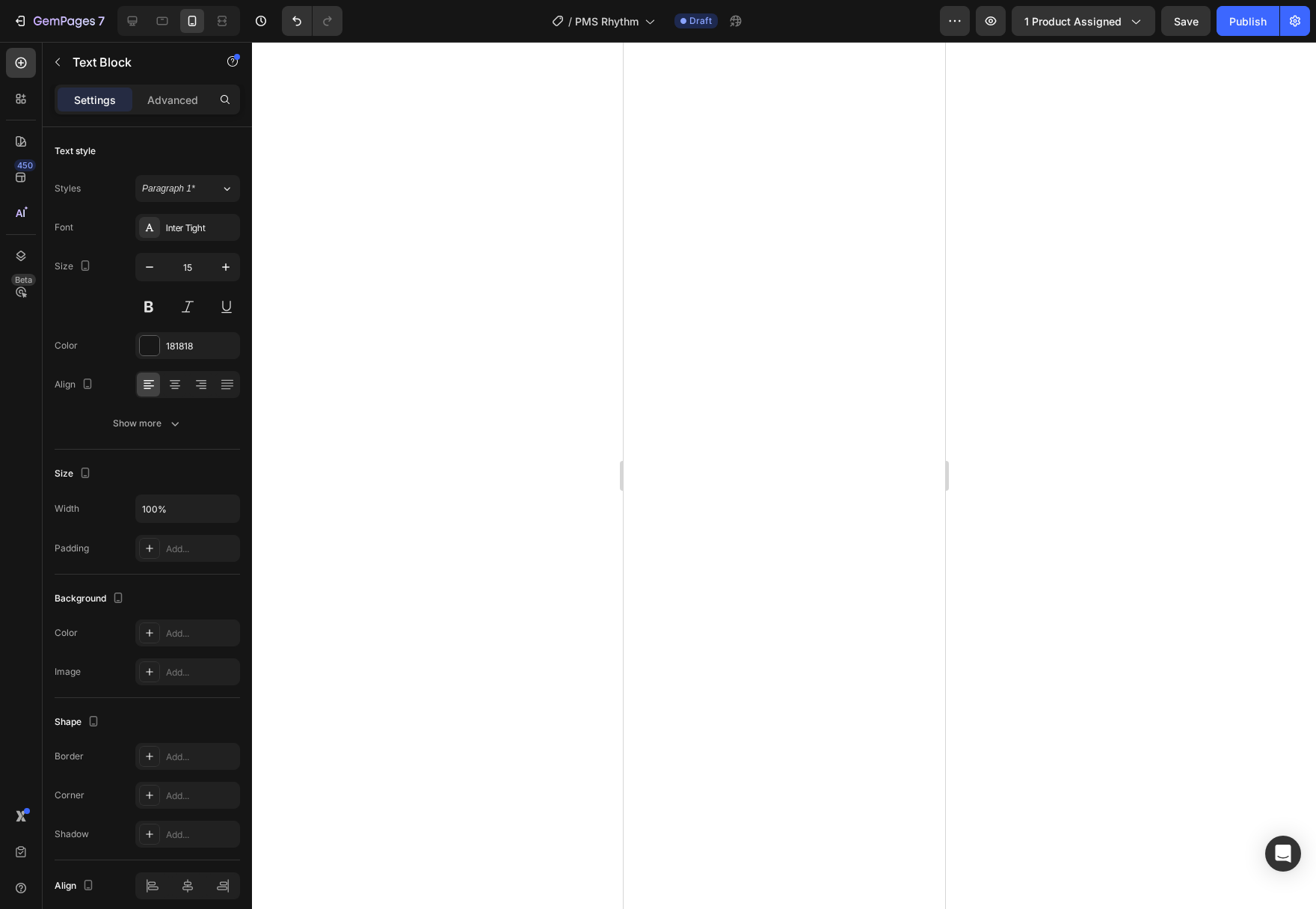
click at [1152, 599] on div at bounding box center [784, 475] width 1064 height 867
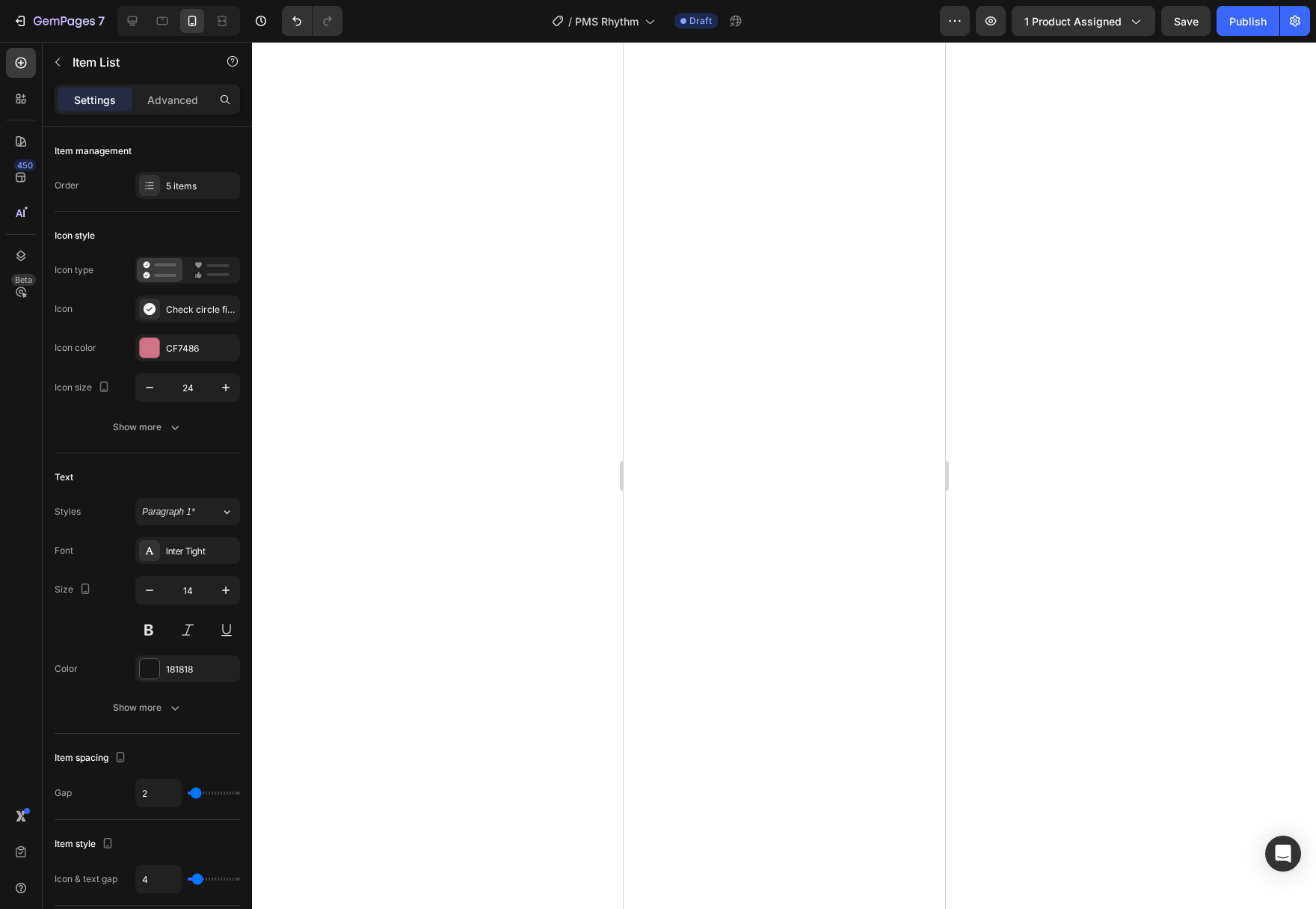
click at [1093, 448] on div at bounding box center [784, 475] width 1064 height 867
drag, startPoint x: 1033, startPoint y: 441, endPoint x: 1041, endPoint y: 444, distance: 8.5
click at [1040, 444] on div at bounding box center [784, 475] width 1064 height 867
click at [1038, 489] on div at bounding box center [784, 475] width 1064 height 867
click at [1285, 578] on div at bounding box center [784, 475] width 1064 height 867
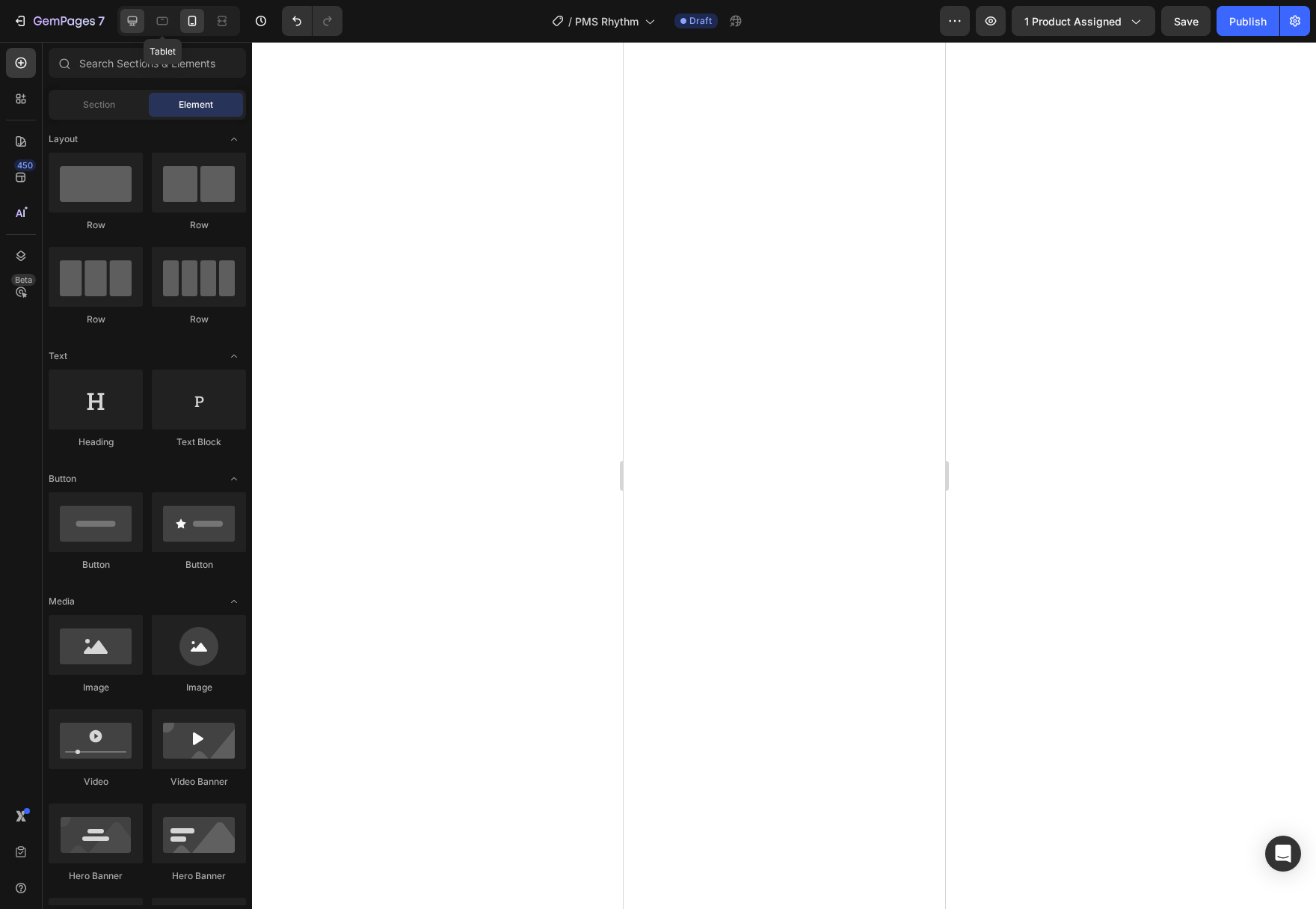
click at [136, 20] on icon at bounding box center [132, 21] width 15 height 15
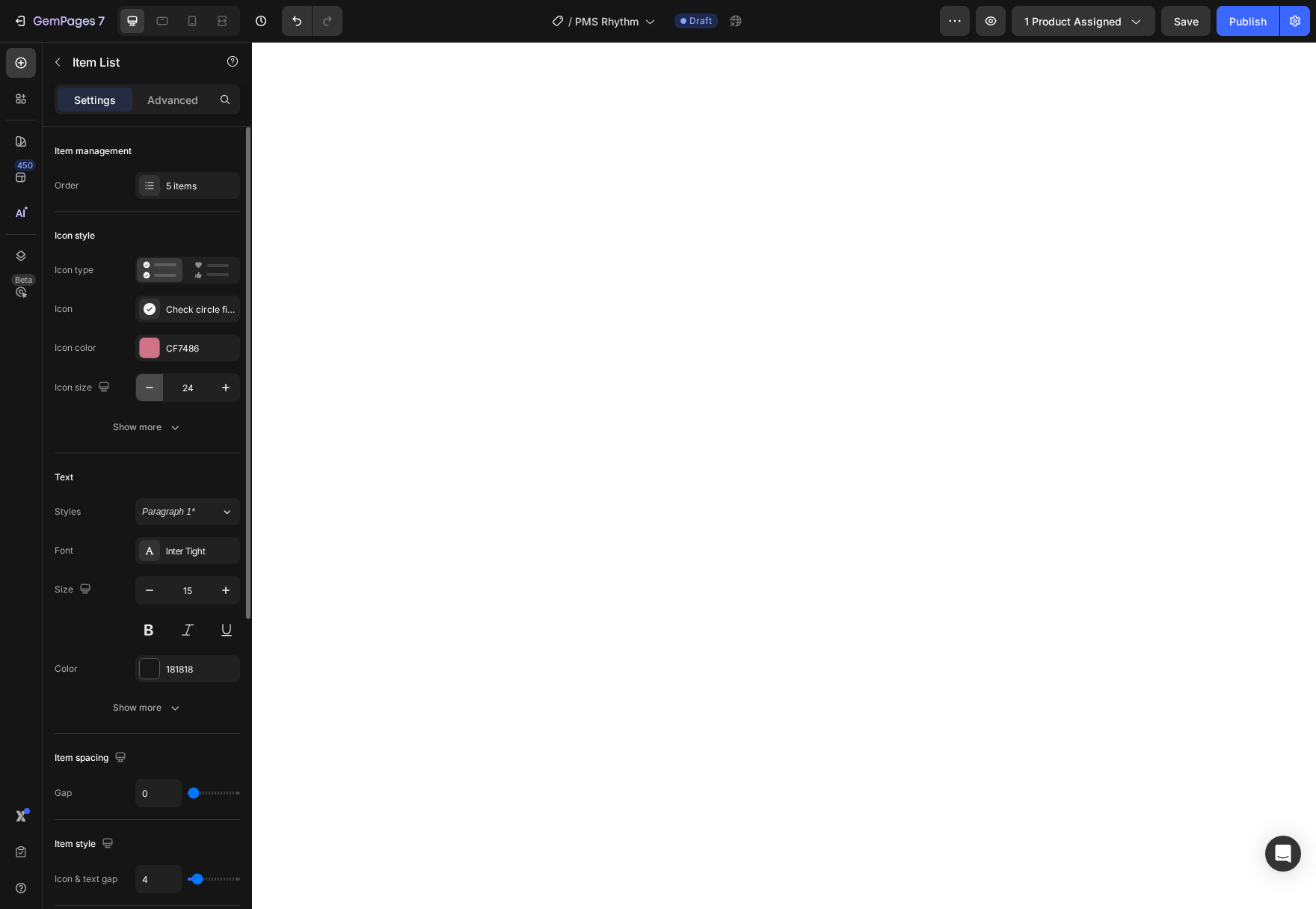
click at [151, 386] on icon "button" at bounding box center [149, 387] width 15 height 15
click at [150, 387] on icon "button" at bounding box center [149, 387] width 15 height 15
type input "20"
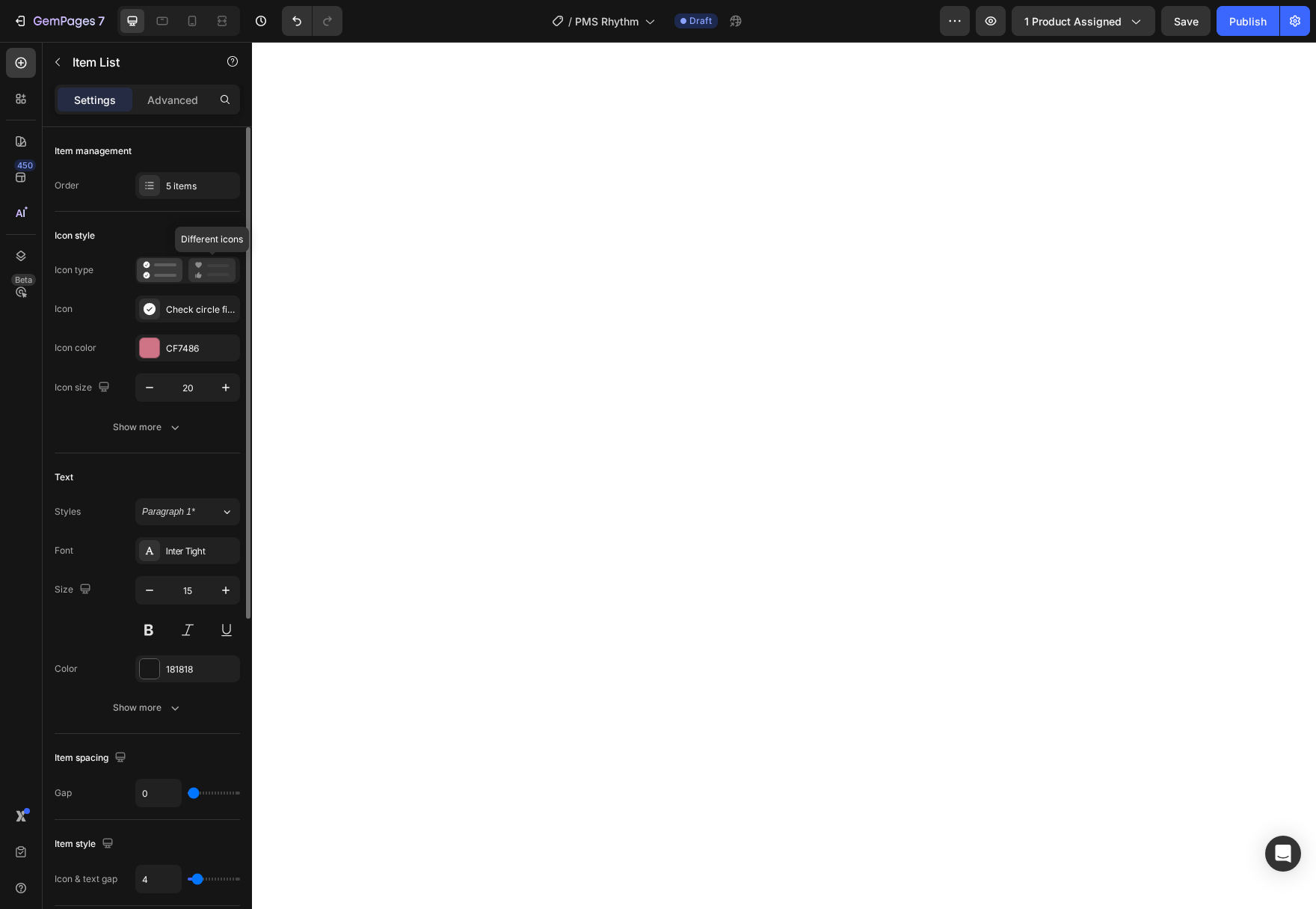
click at [207, 273] on icon at bounding box center [212, 270] width 35 height 18
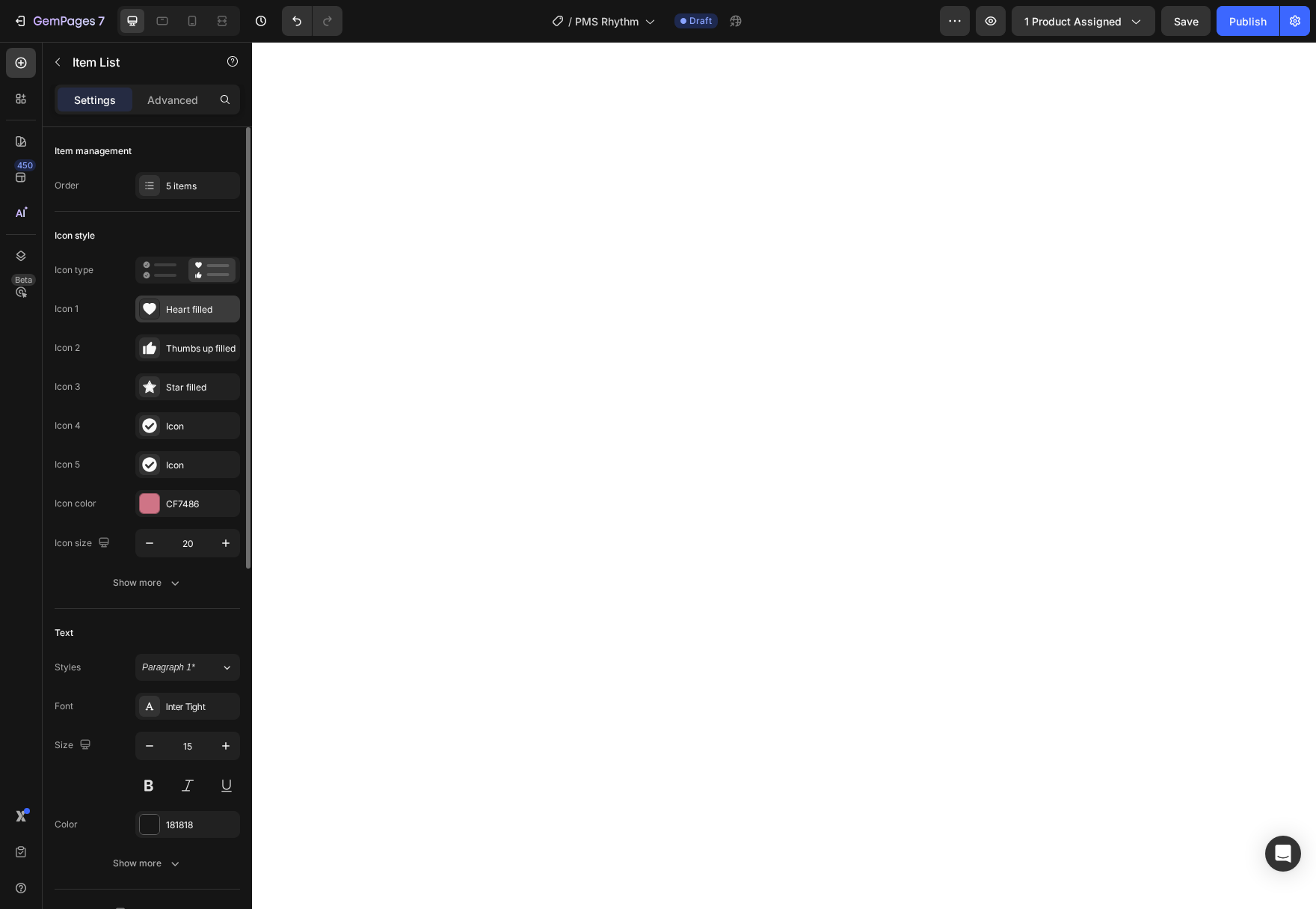
click at [147, 308] on icon at bounding box center [150, 309] width 14 height 12
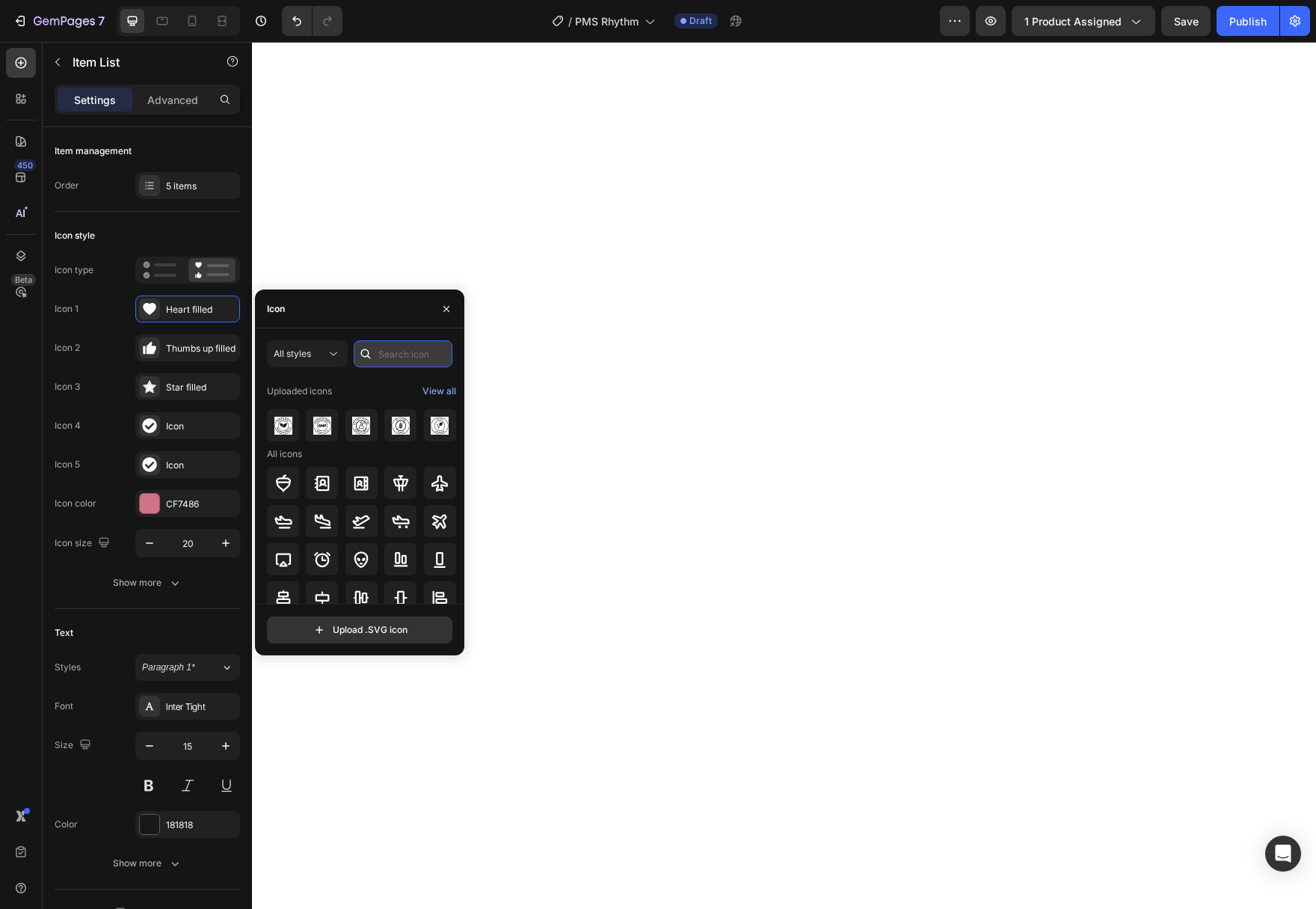
click at [391, 357] on input "text" at bounding box center [403, 353] width 98 height 27
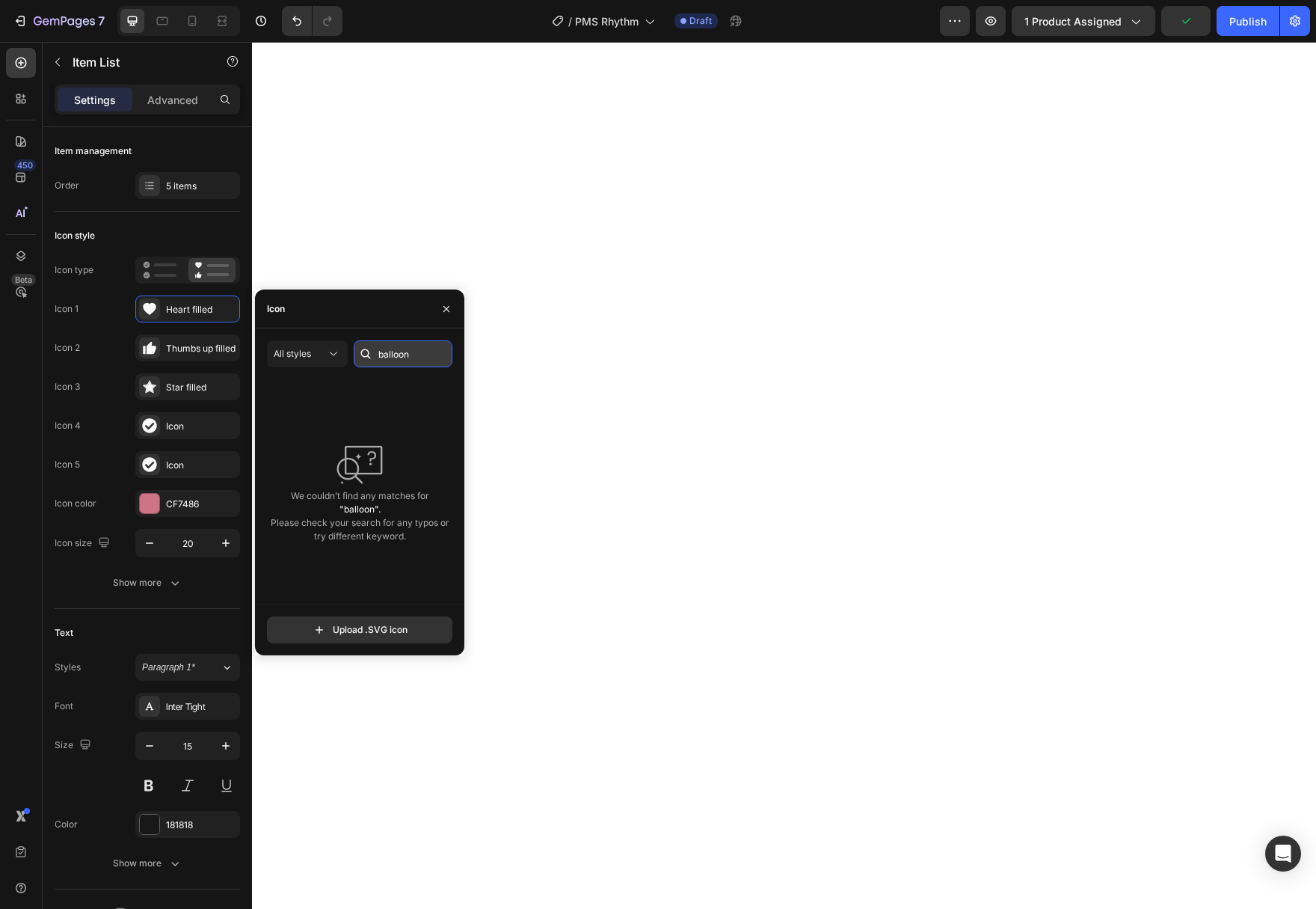
type input "balloon"
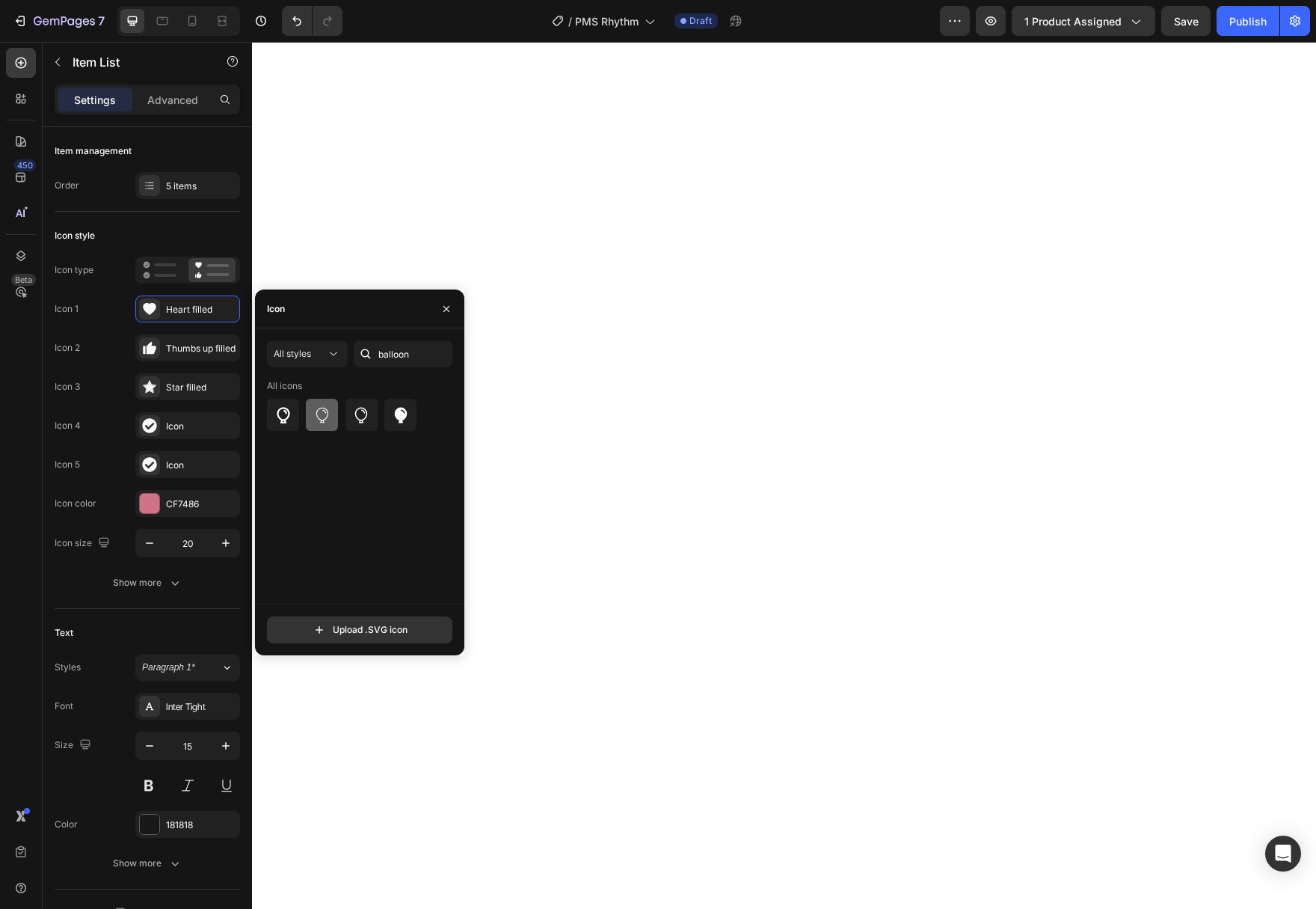
click at [317, 418] on icon at bounding box center [322, 415] width 18 height 18
click at [171, 349] on div "Thumbs up filled" at bounding box center [201, 348] width 70 height 14
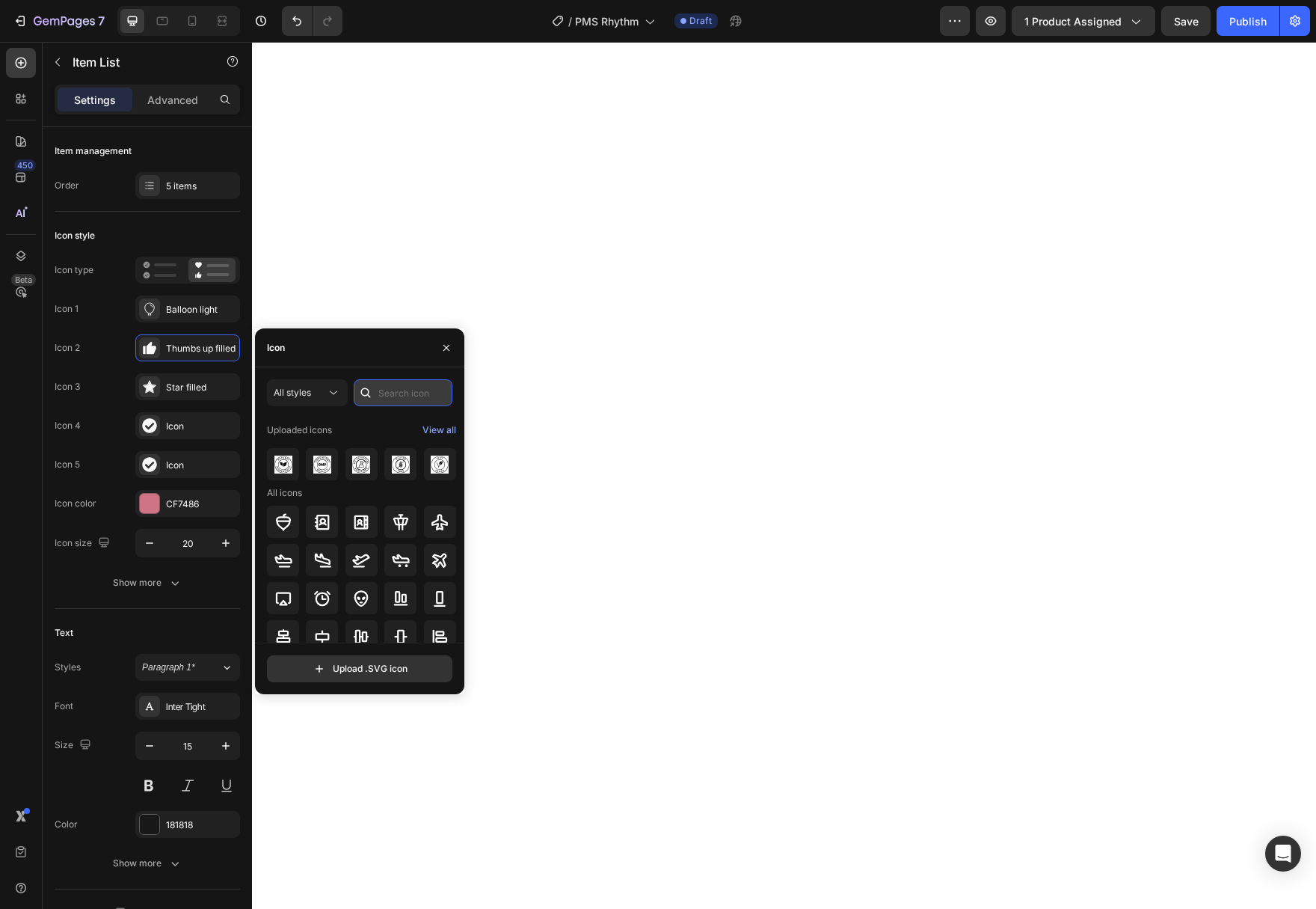
click at [393, 396] on input "text" at bounding box center [403, 392] width 98 height 27
type input "thunder"
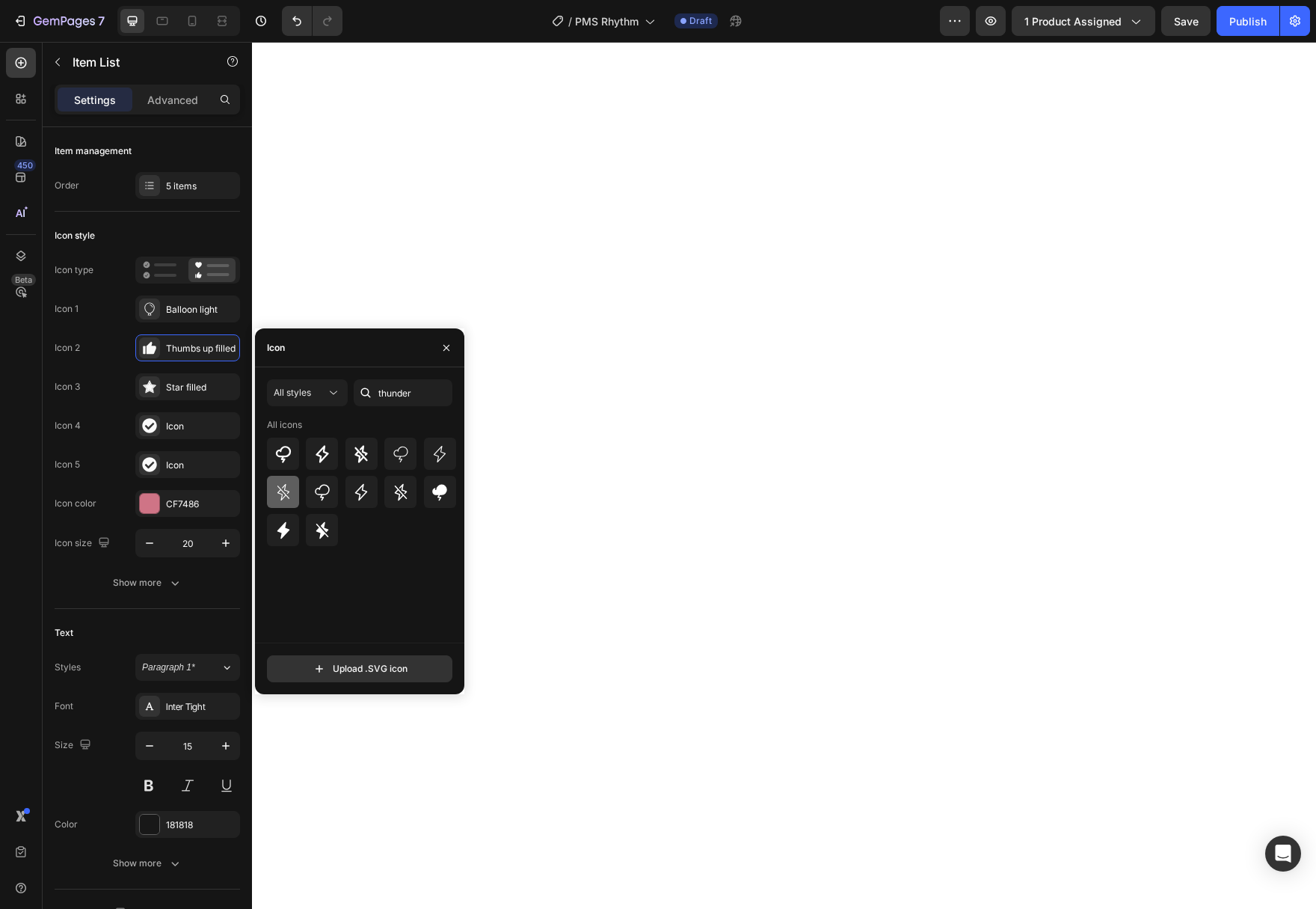
click at [282, 488] on icon at bounding box center [282, 491] width 12 height 17
click at [189, 388] on div "Star filled" at bounding box center [201, 388] width 70 height 14
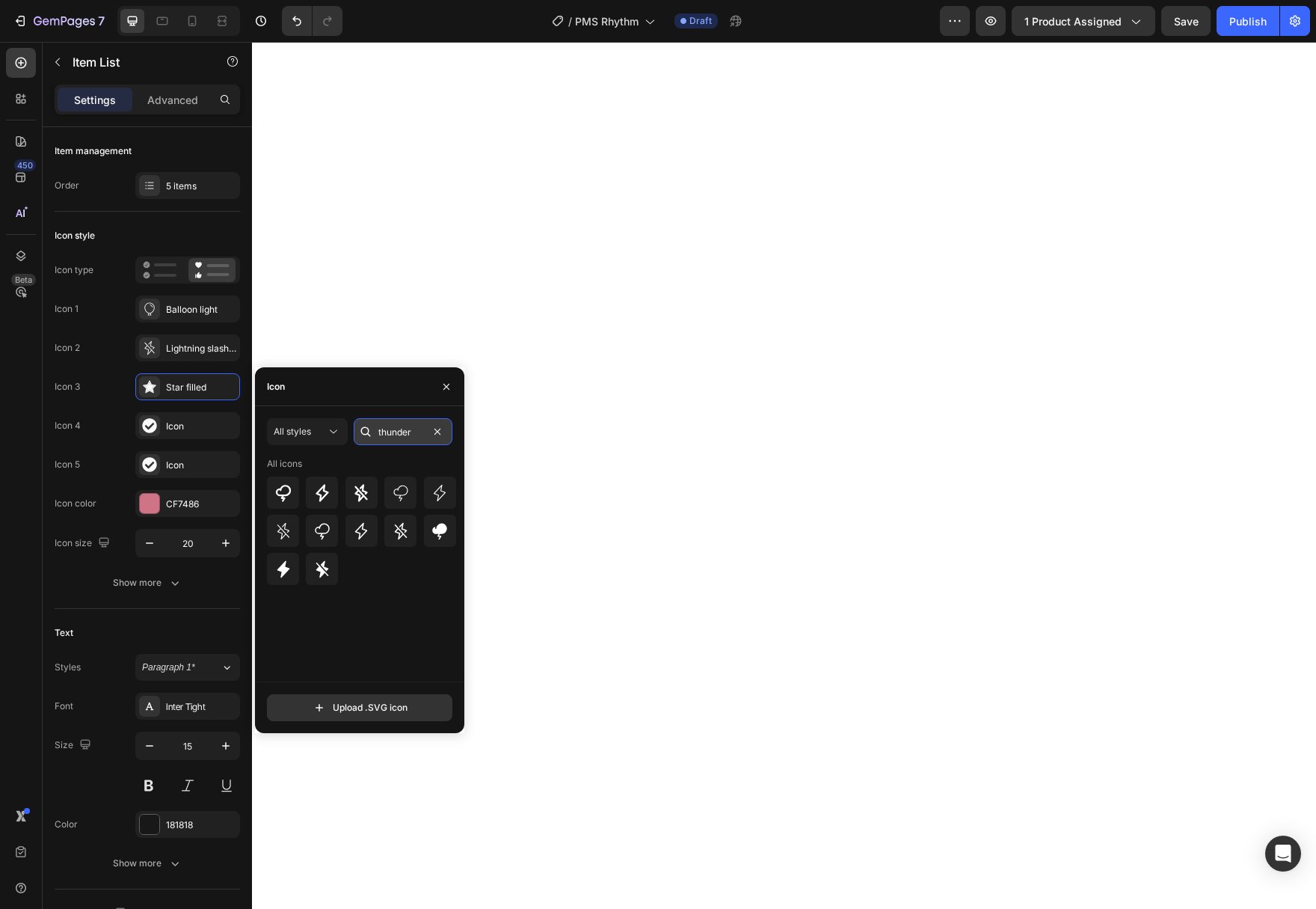
click at [419, 432] on input "thunder" at bounding box center [403, 431] width 98 height 27
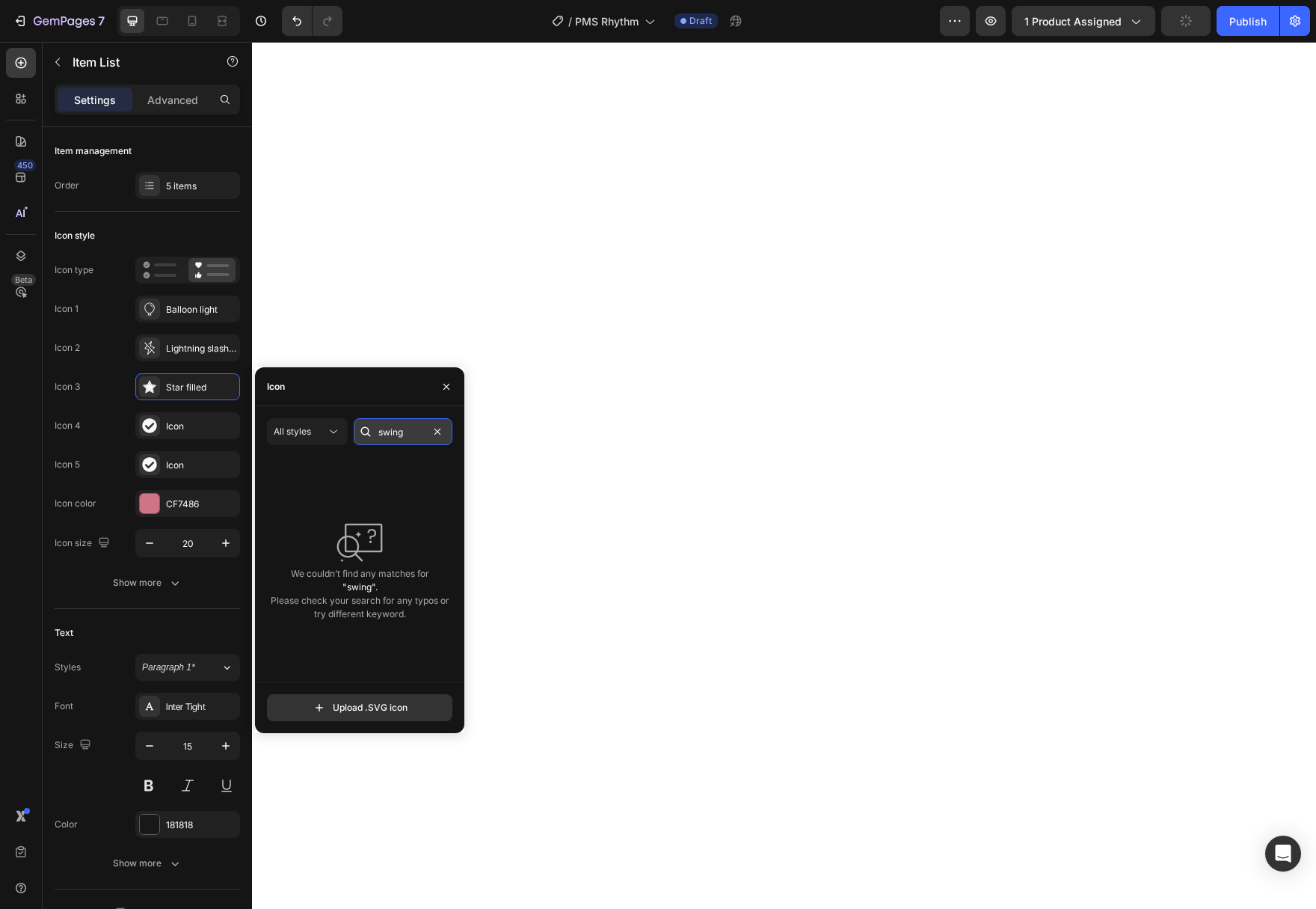
click at [412, 439] on input "swing" at bounding box center [403, 431] width 98 height 27
type input "up"
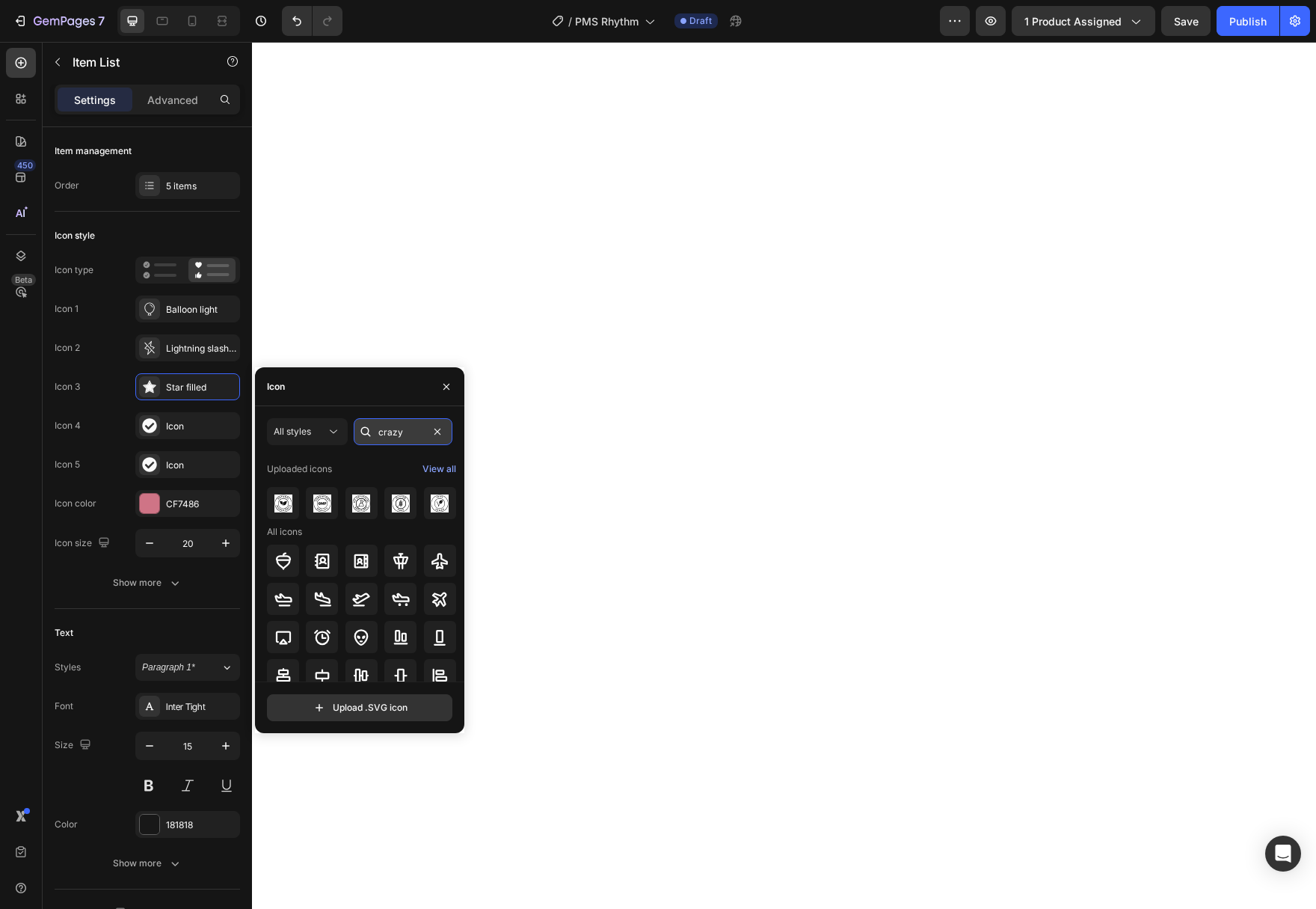
type input "crazy"
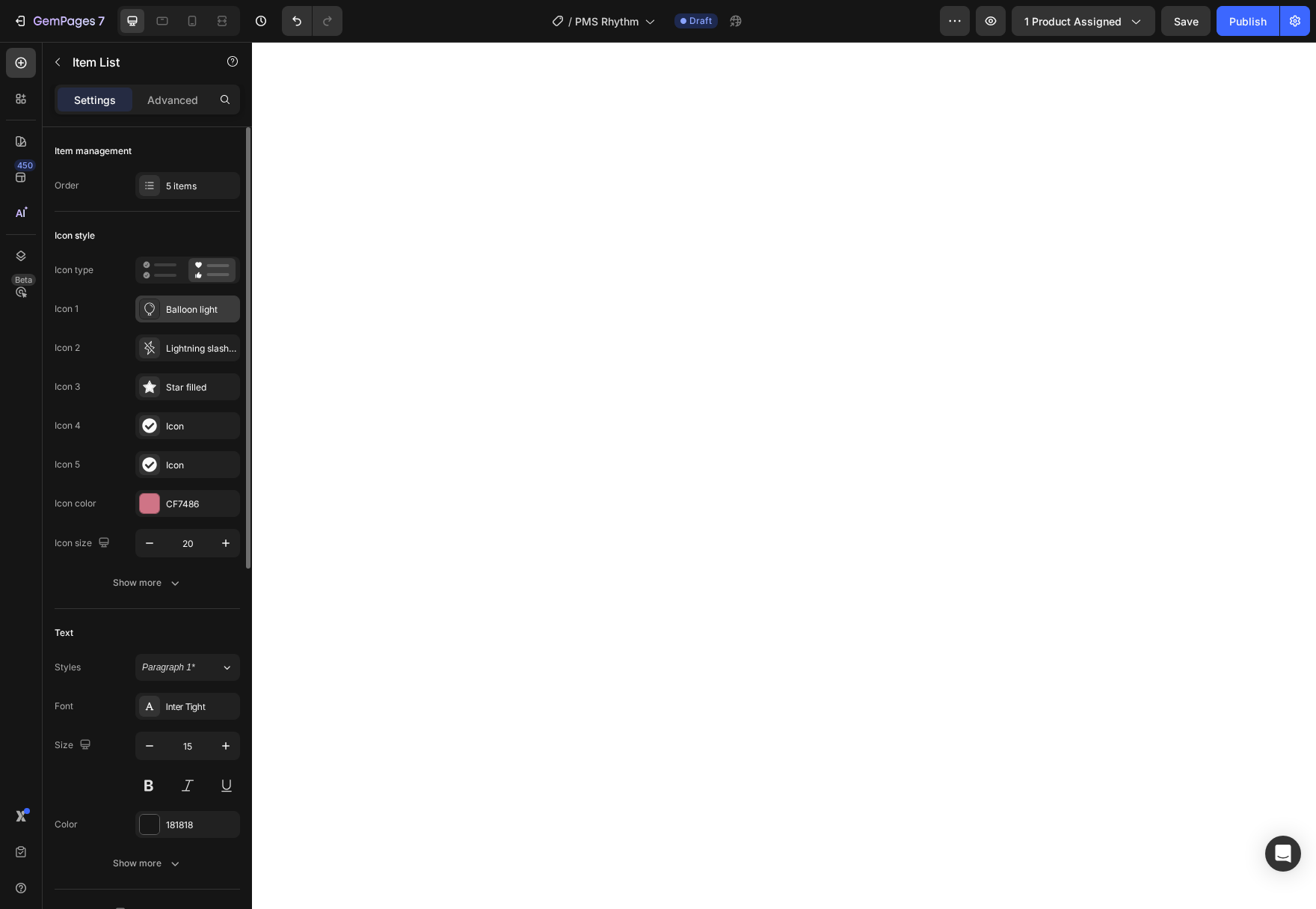
click at [186, 316] on div "Balloon light" at bounding box center [201, 310] width 70 height 14
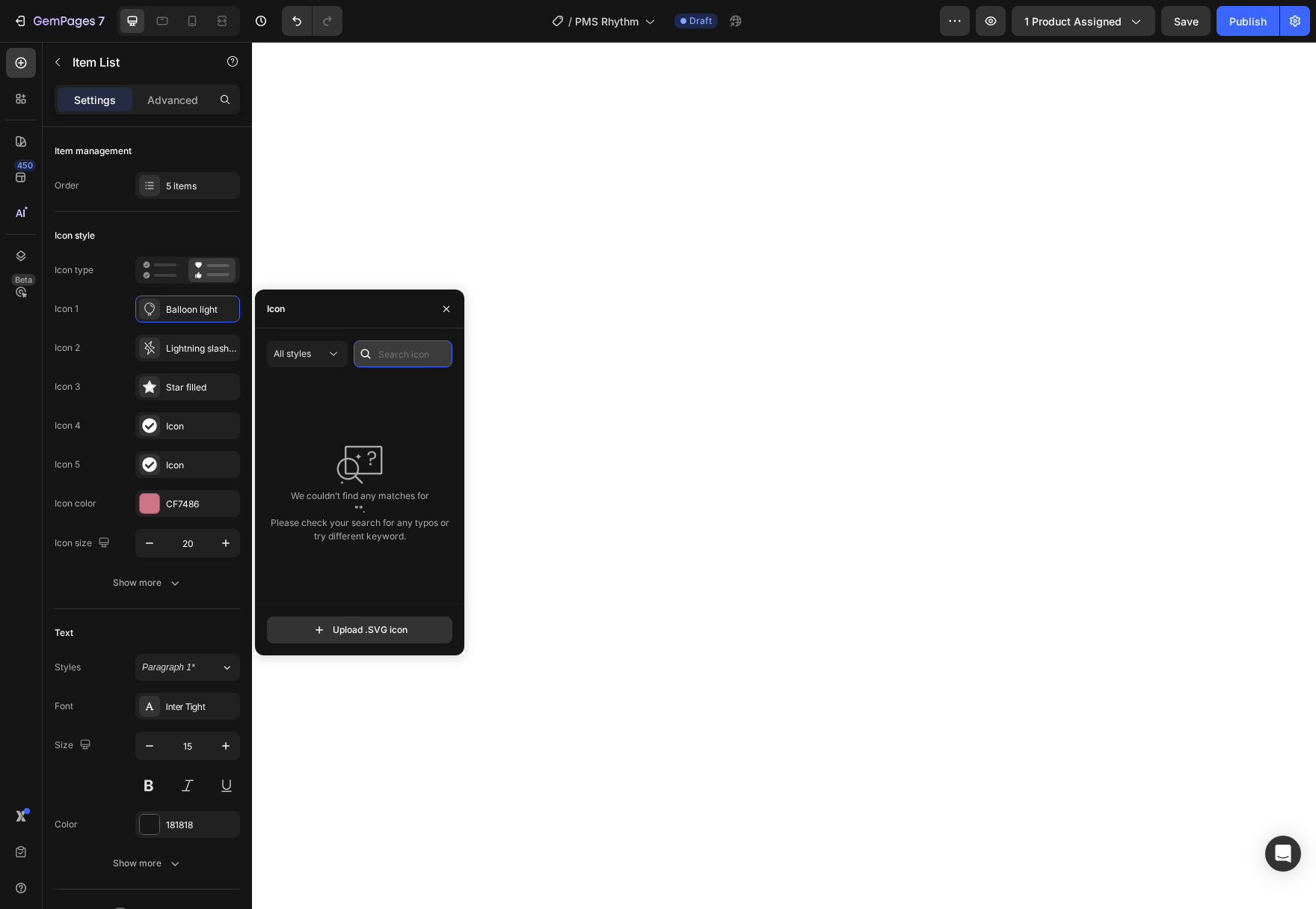
click at [390, 348] on input "text" at bounding box center [403, 353] width 98 height 27
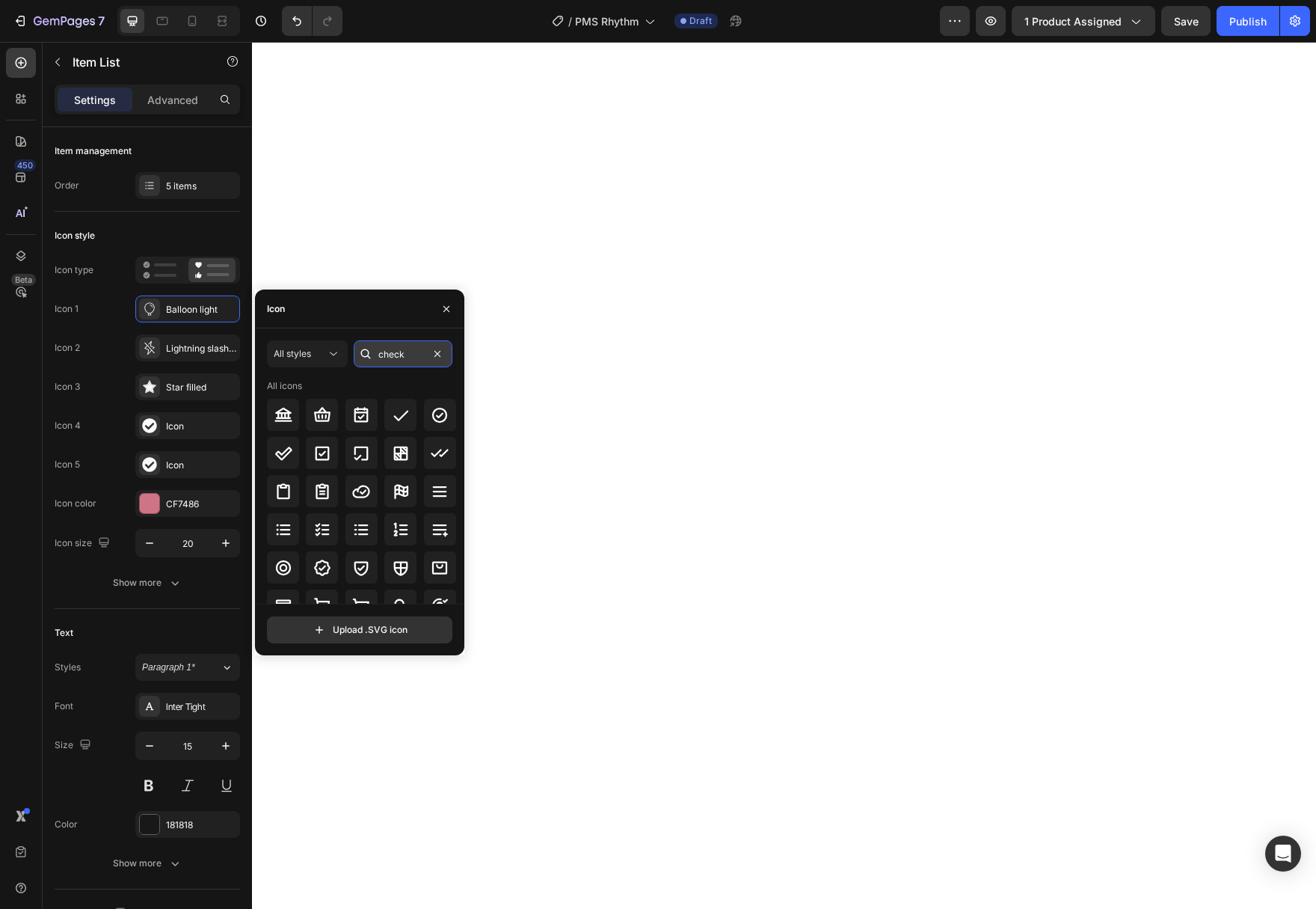
click at [403, 361] on input "check" at bounding box center [403, 353] width 98 height 27
click at [412, 350] on input "tick" at bounding box center [403, 353] width 98 height 27
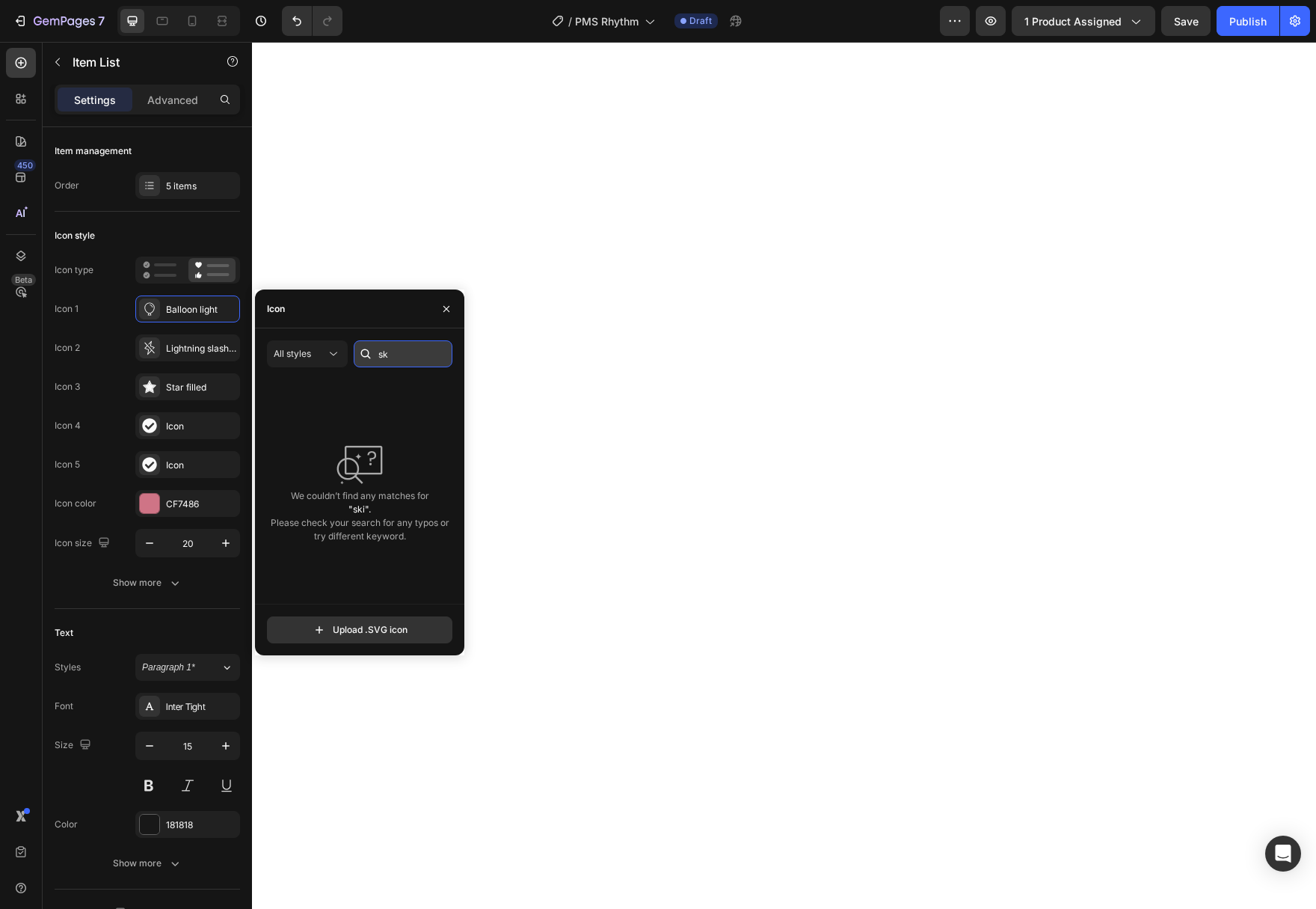
type input "s"
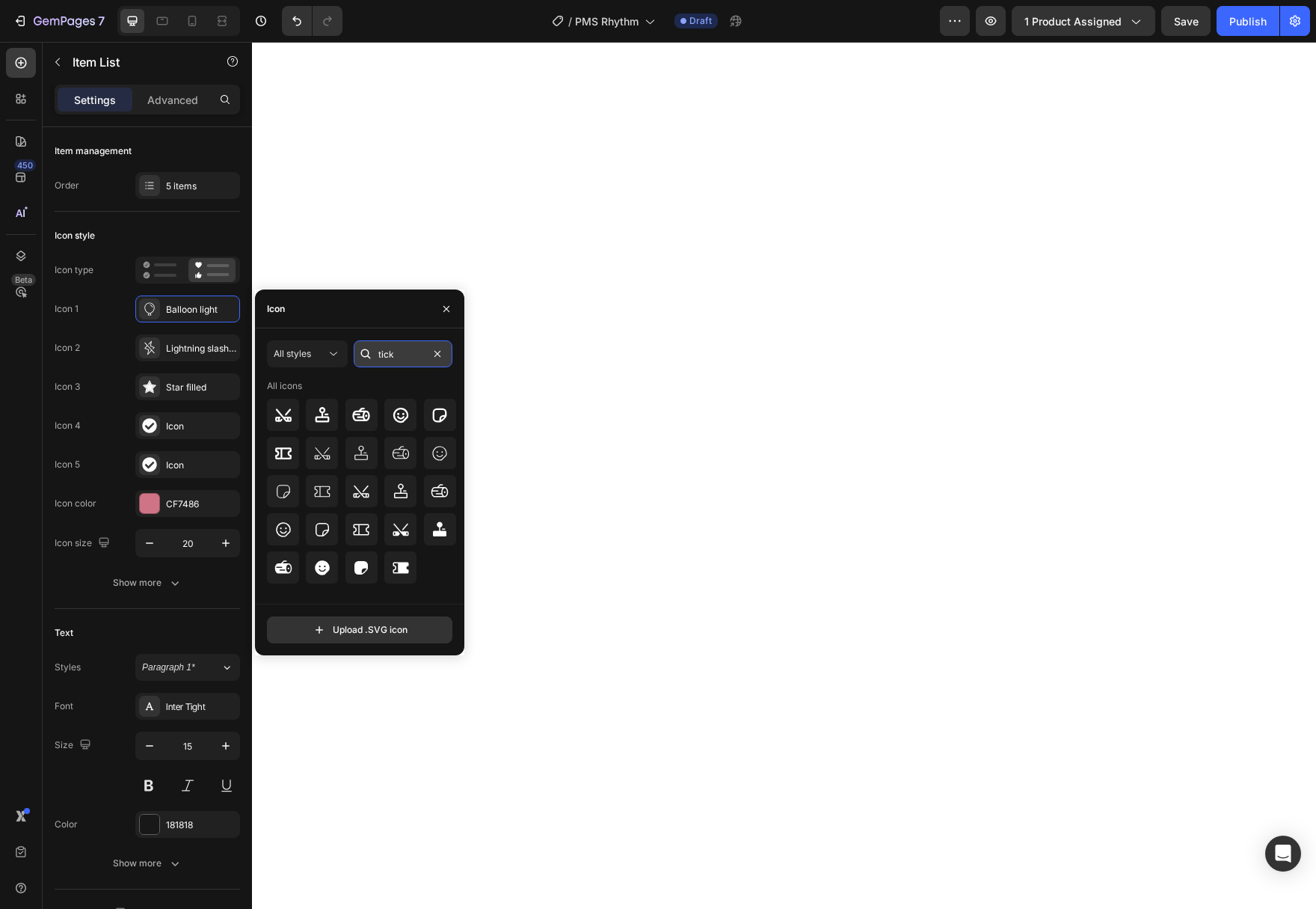
click at [403, 350] on input "tick" at bounding box center [403, 353] width 98 height 27
type input "check"
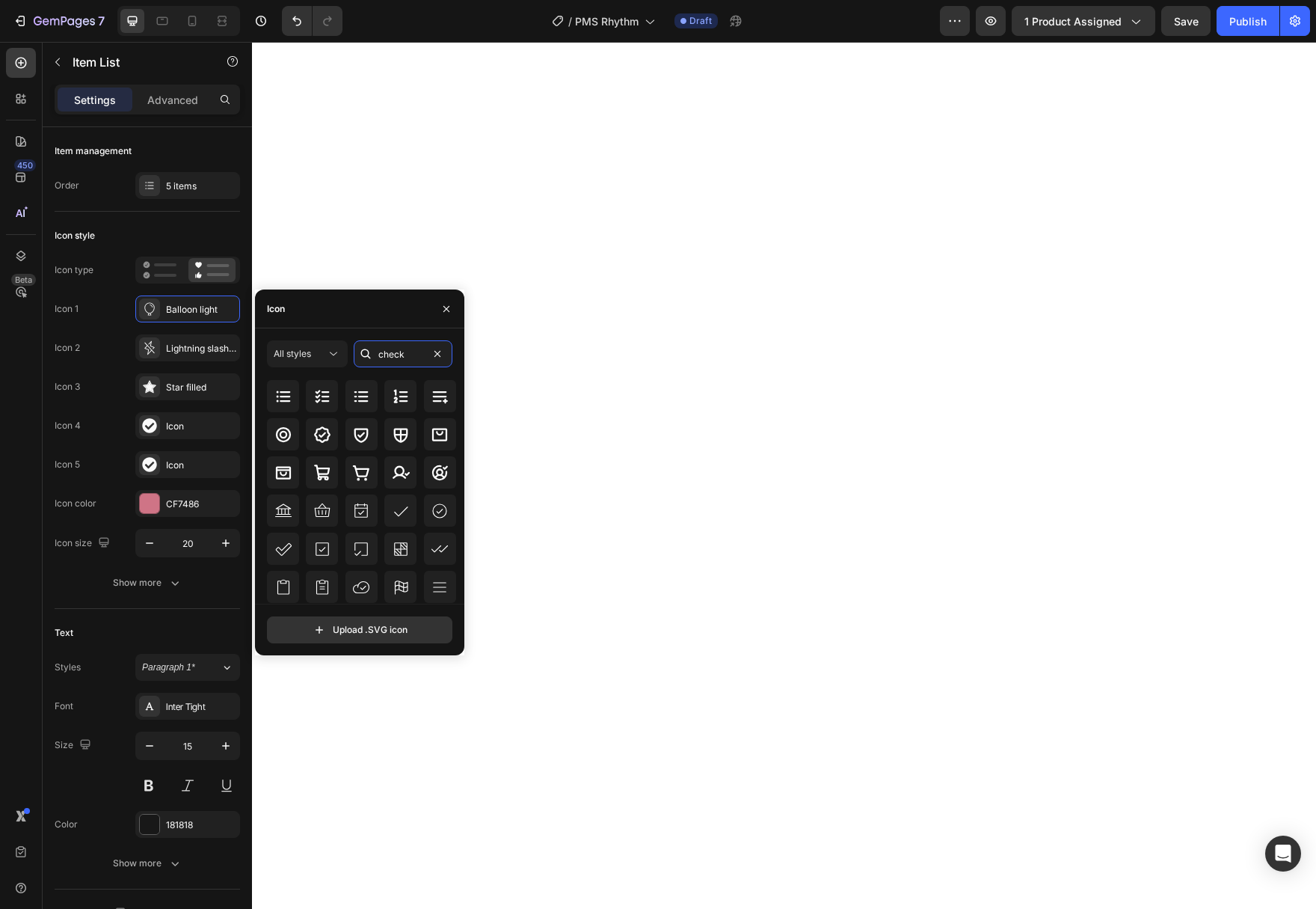
scroll to position [164, 0]
click at [447, 472] on icon at bounding box center [440, 473] width 14 height 14
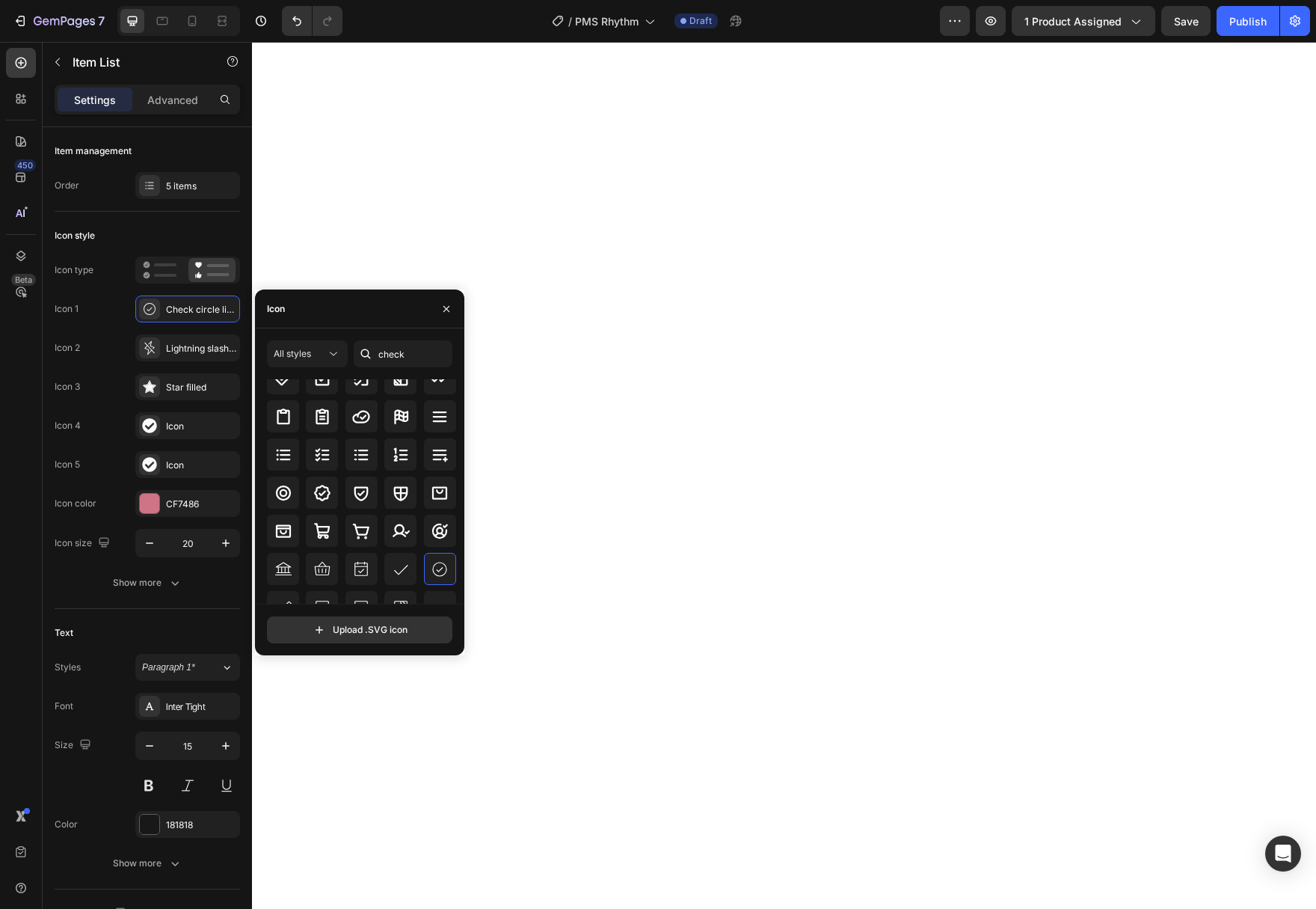
scroll to position [0, 0]
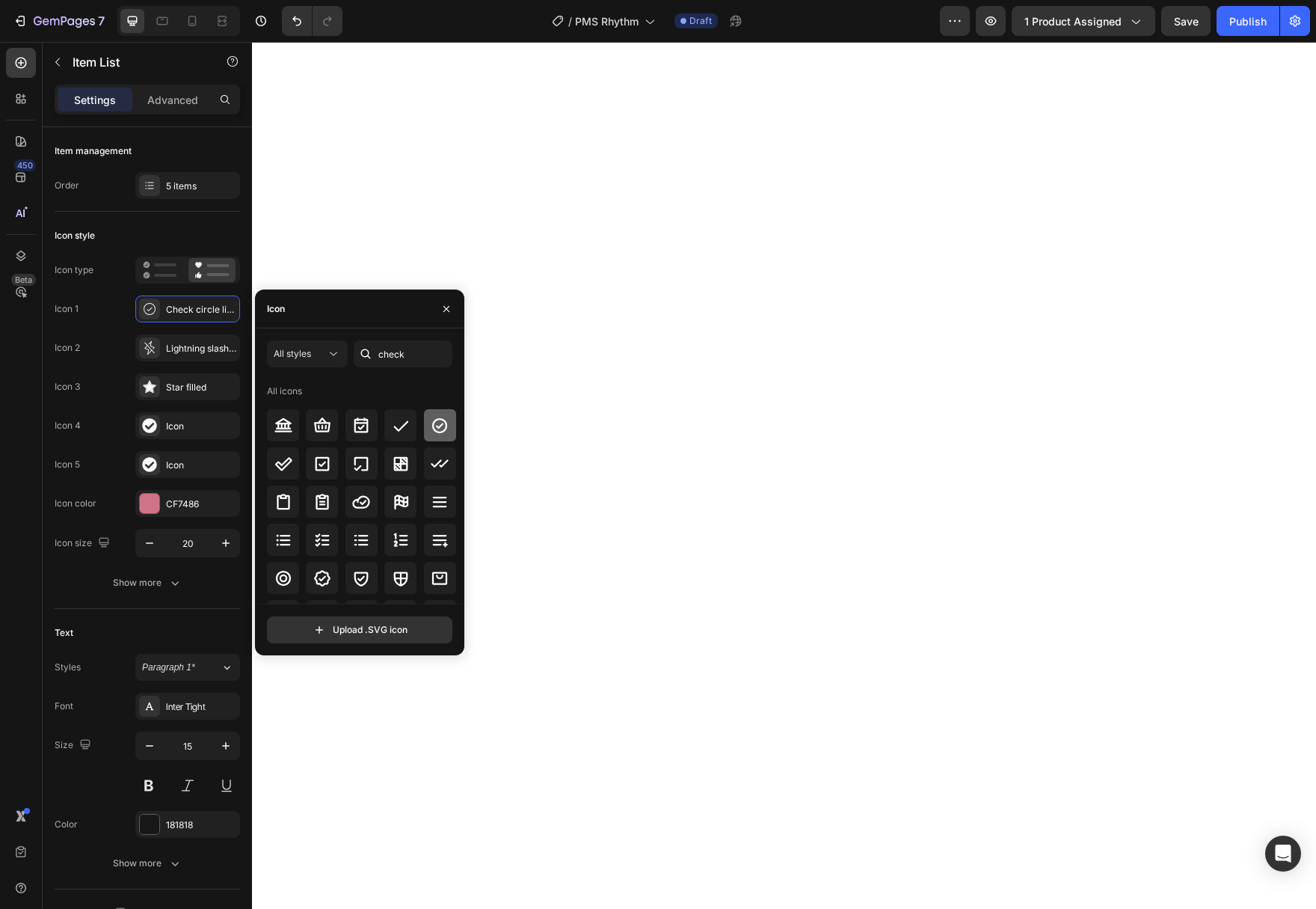
click at [441, 433] on icon at bounding box center [440, 425] width 18 height 18
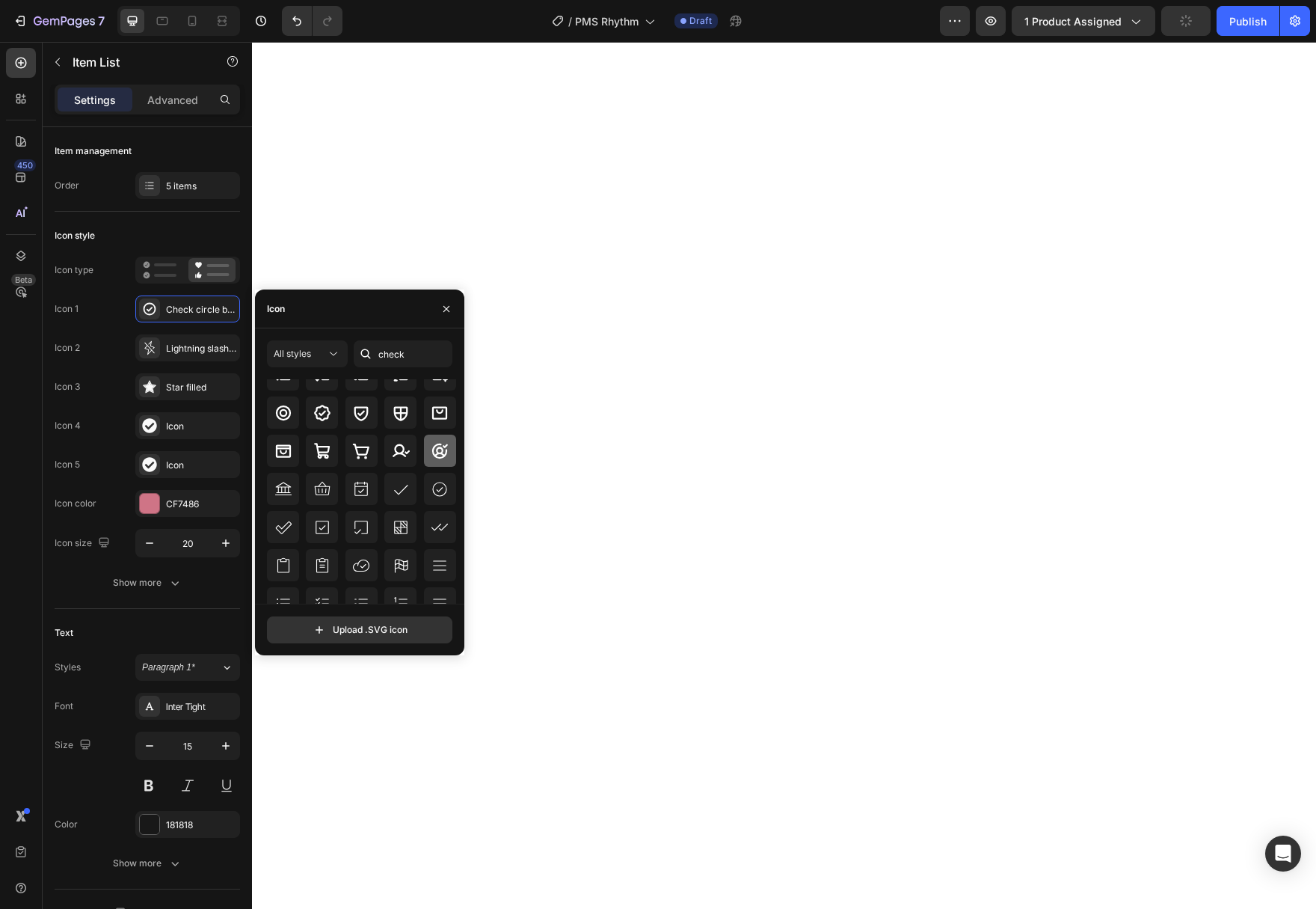
scroll to position [169, 0]
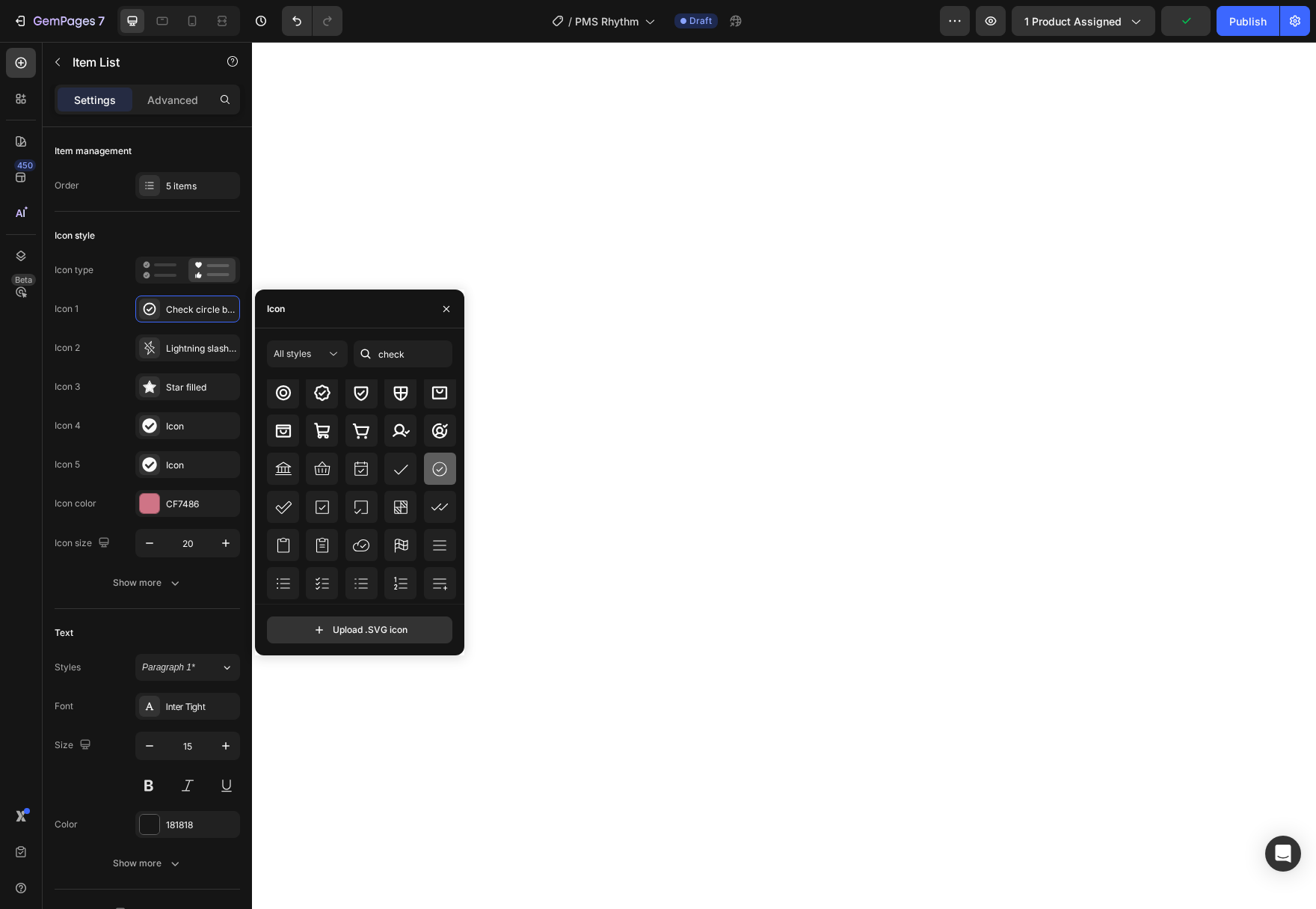
click at [442, 472] on icon at bounding box center [440, 468] width 18 height 18
click at [156, 273] on icon at bounding box center [159, 270] width 33 height 18
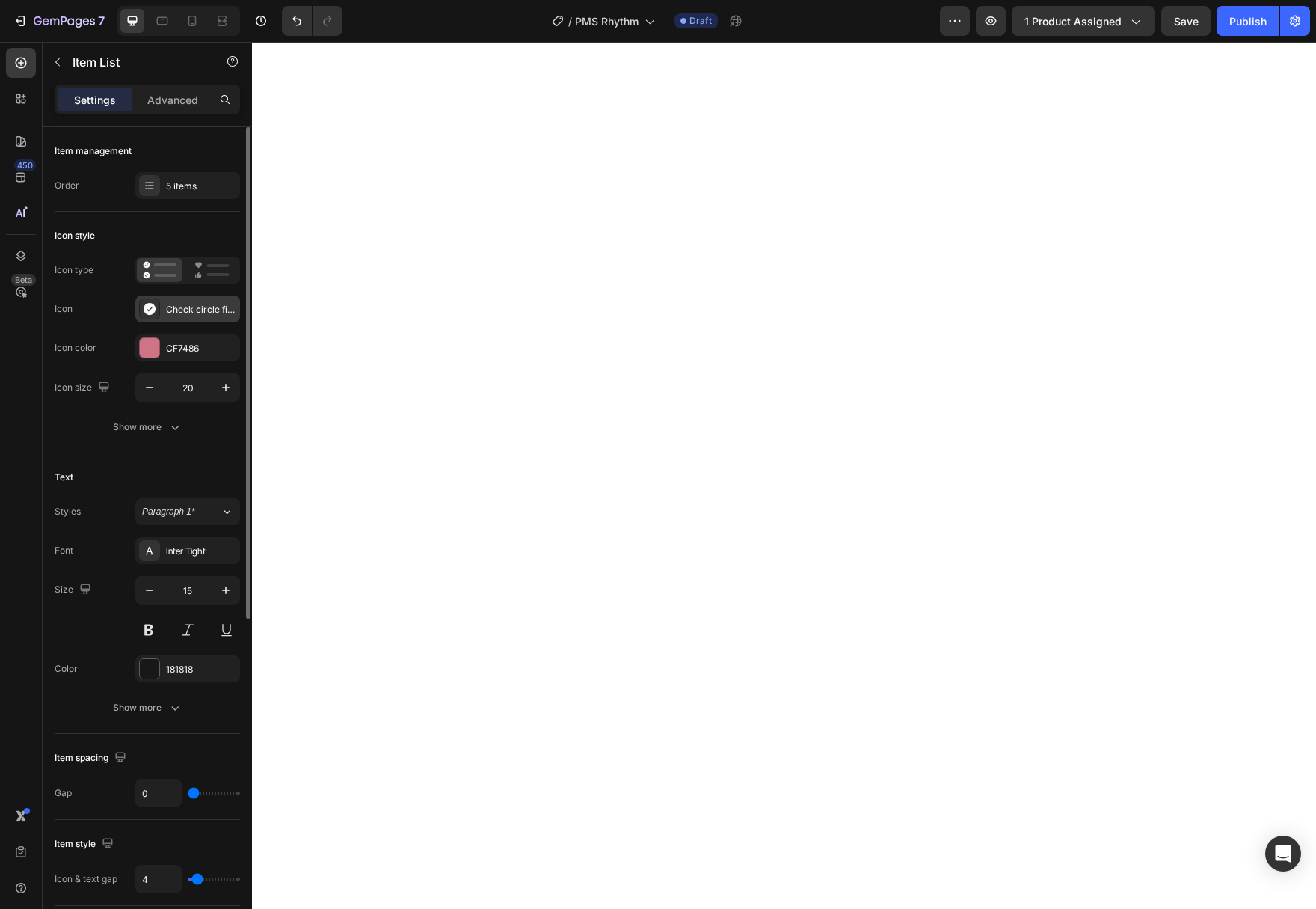
click at [170, 309] on div "Check circle filled" at bounding box center [201, 310] width 70 height 14
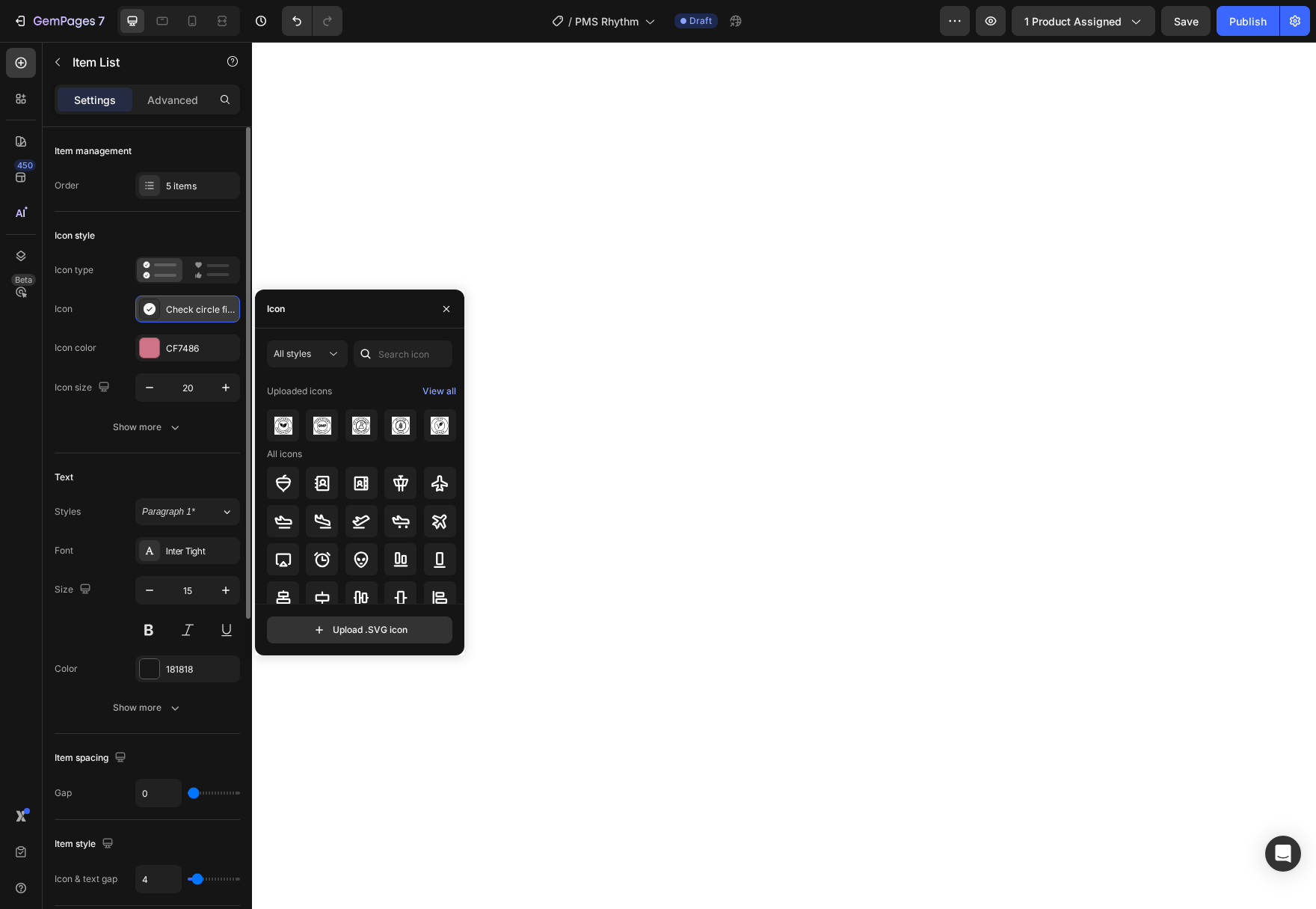
scroll to position [97, 0]
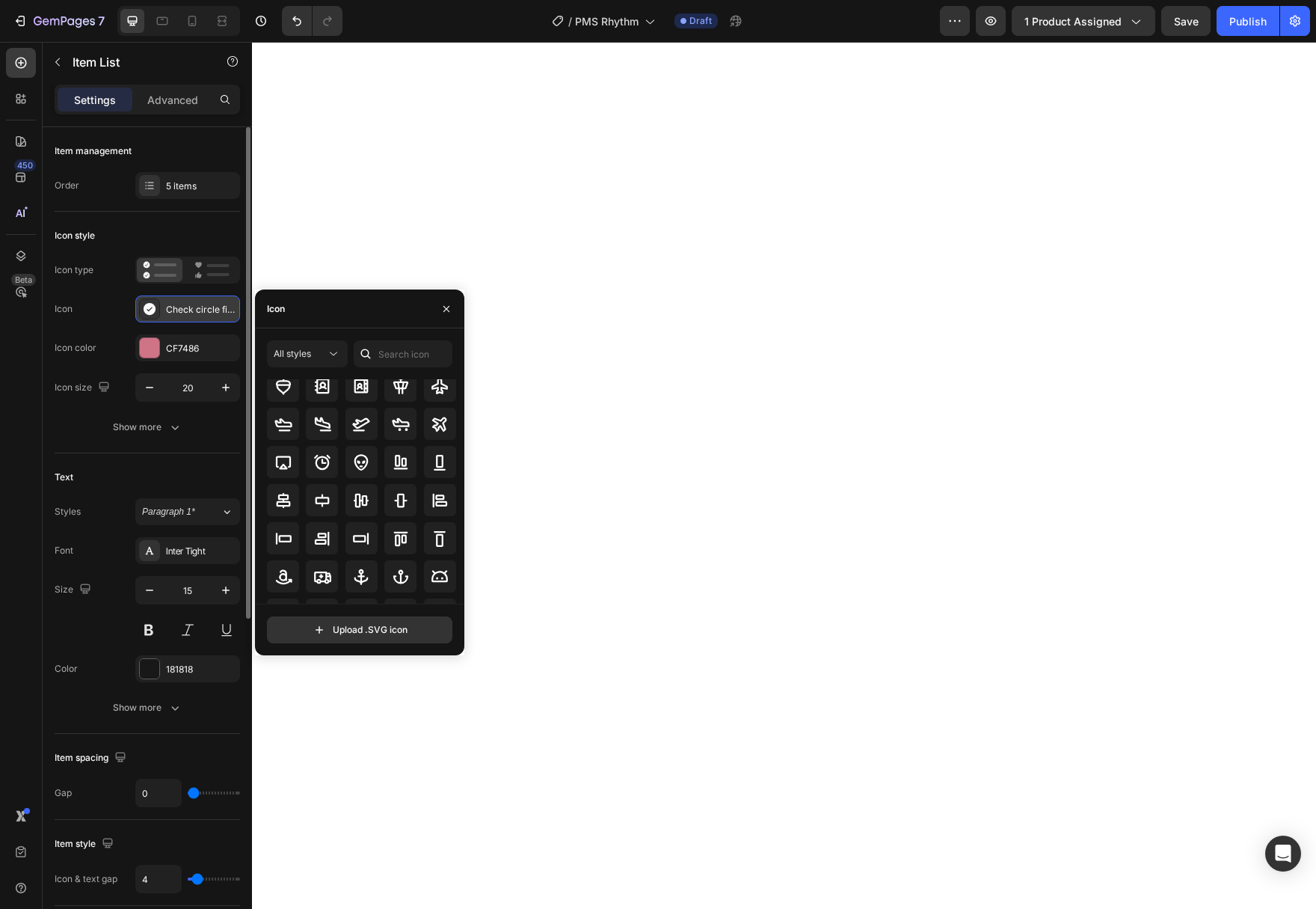
click at [149, 308] on icon at bounding box center [150, 309] width 12 height 12
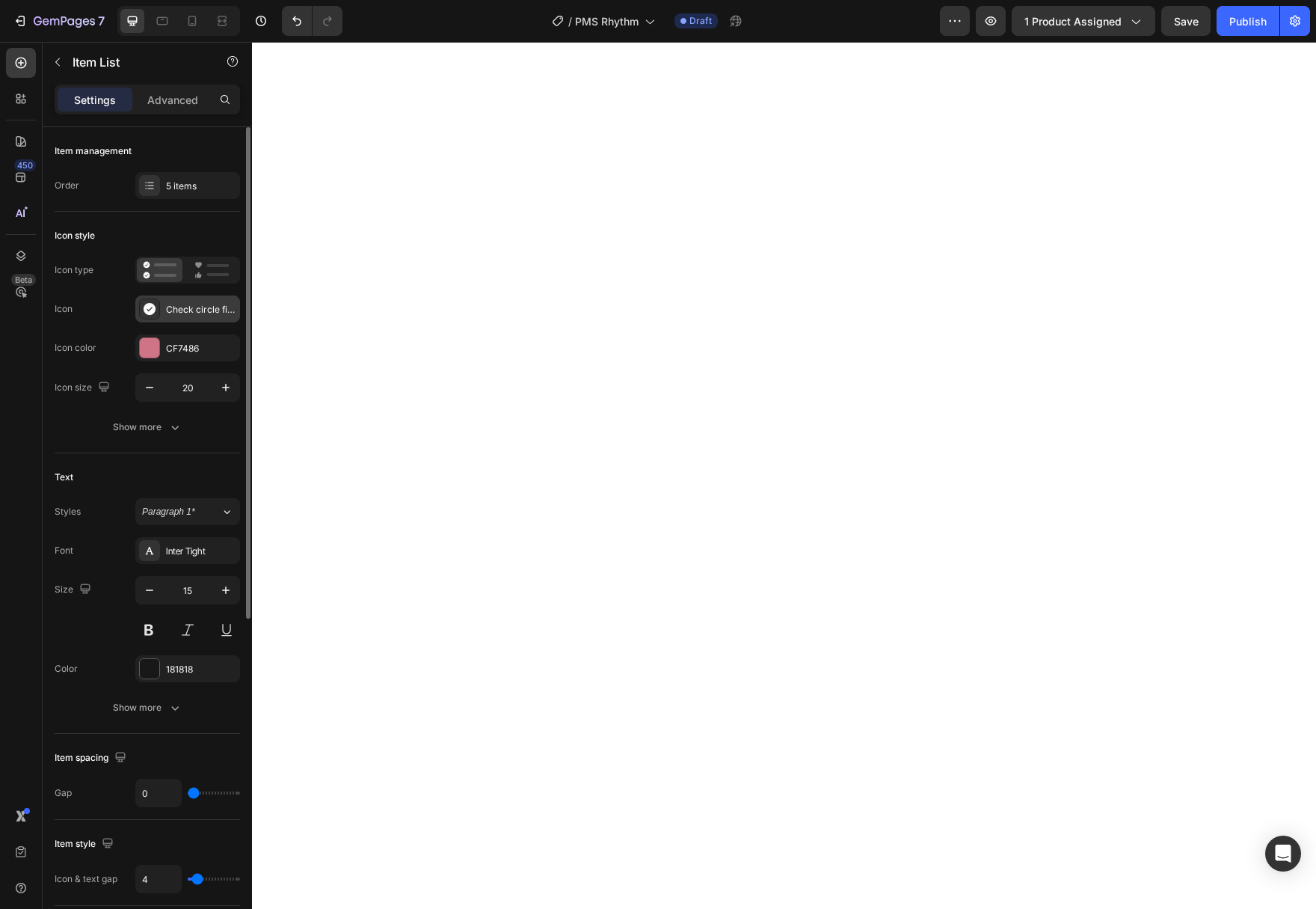
click at [149, 308] on icon at bounding box center [150, 309] width 12 height 12
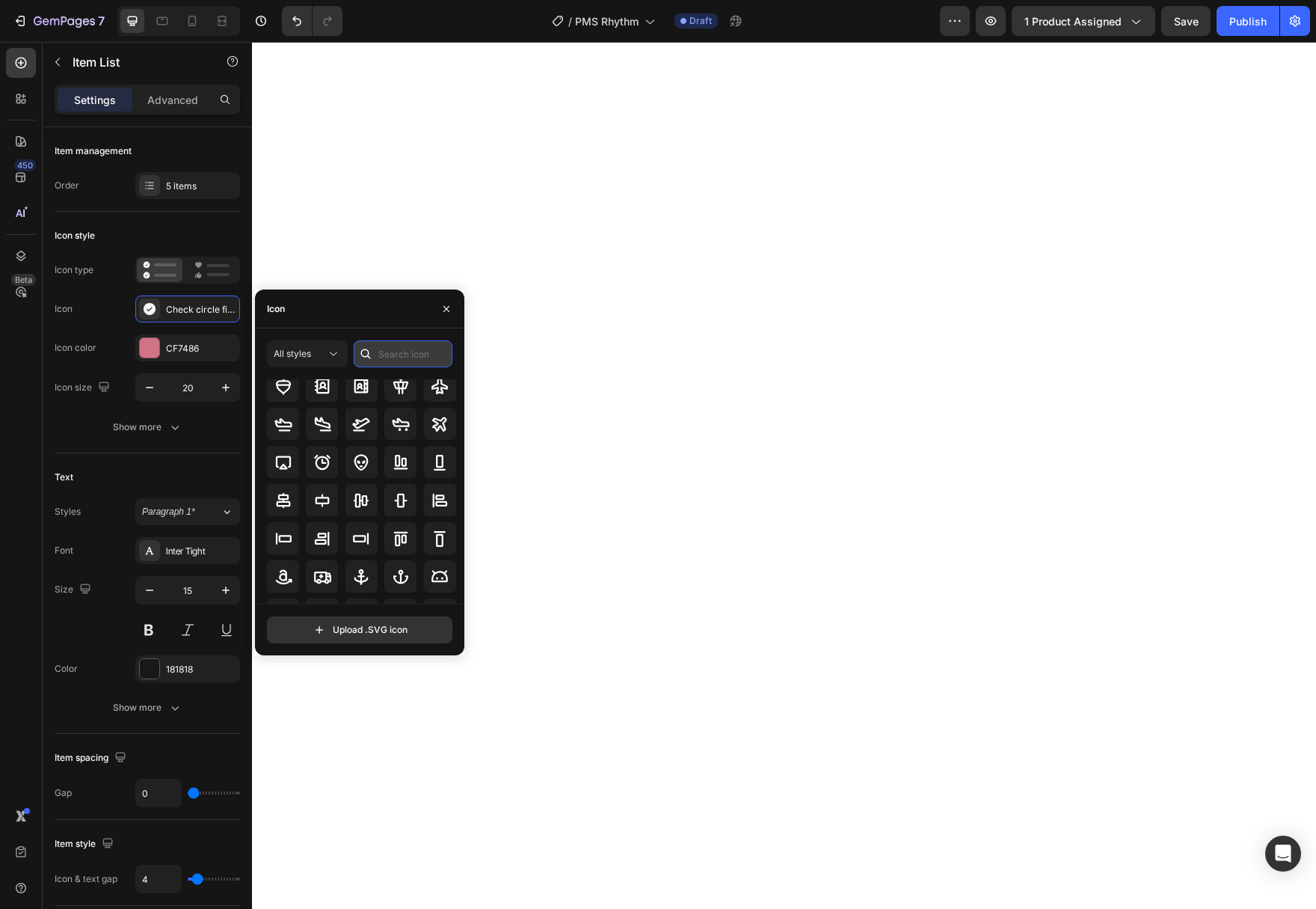
click at [390, 358] on input "text" at bounding box center [403, 353] width 98 height 27
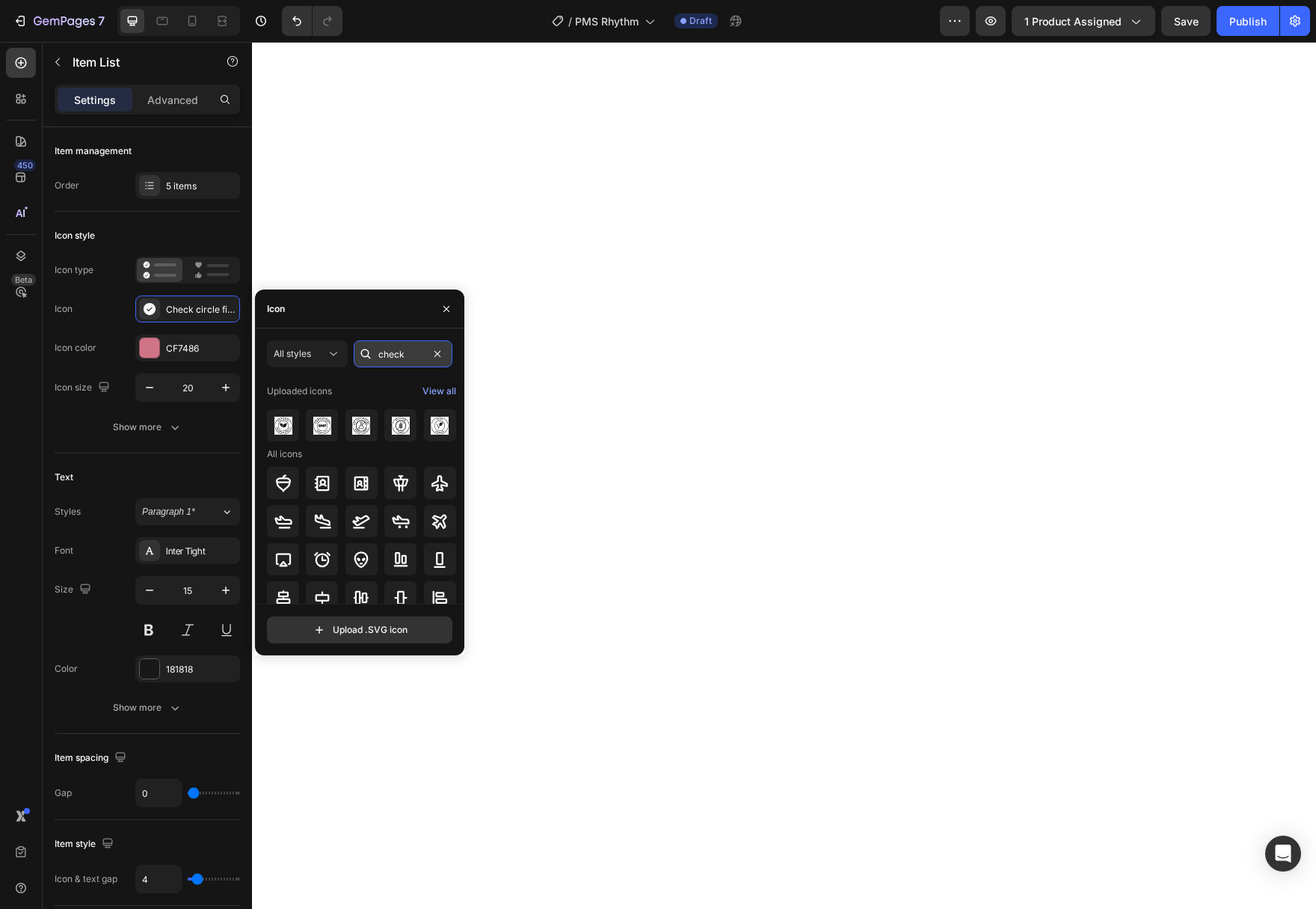
type input "check"
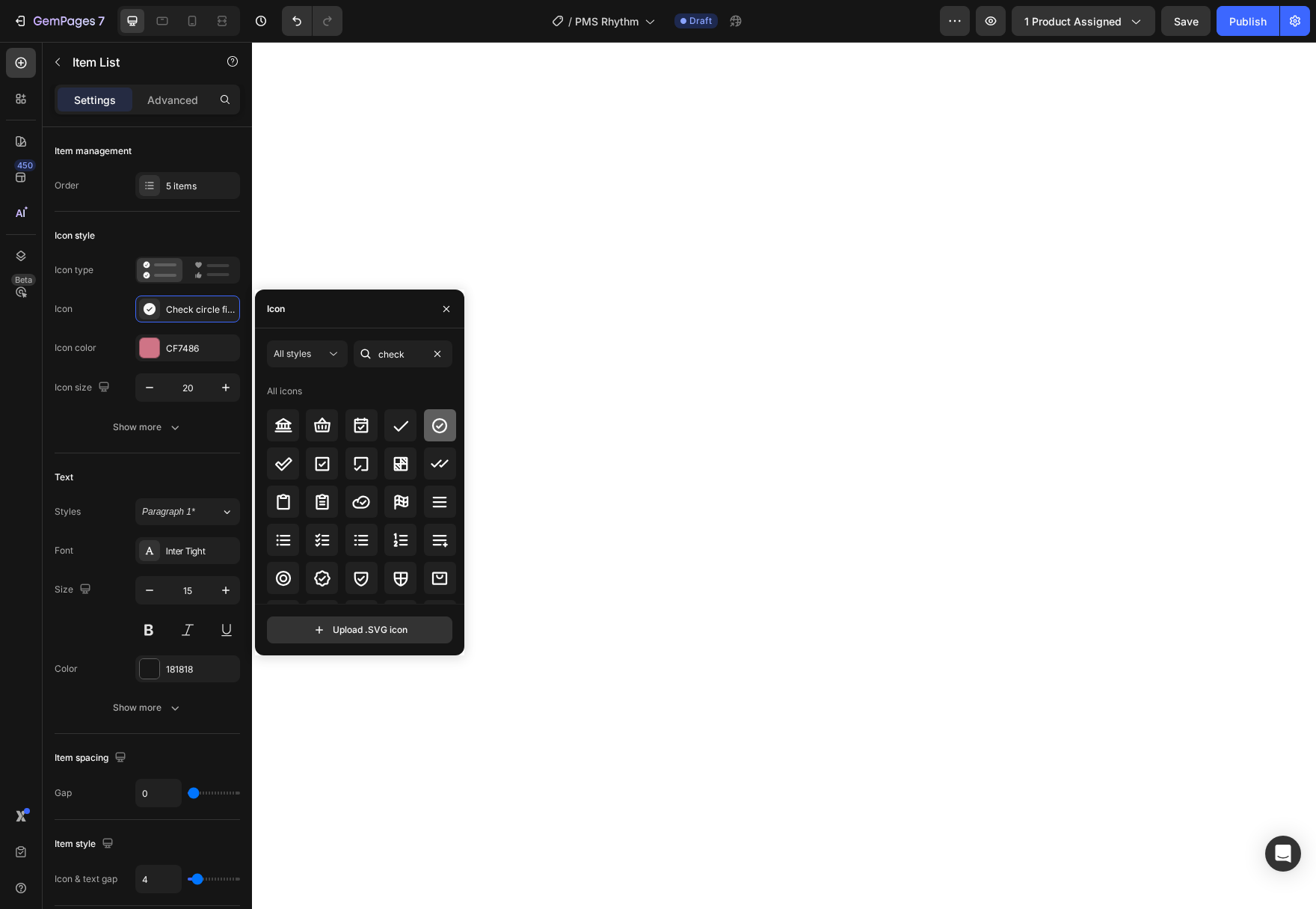
click at [444, 432] on icon at bounding box center [440, 425] width 18 height 18
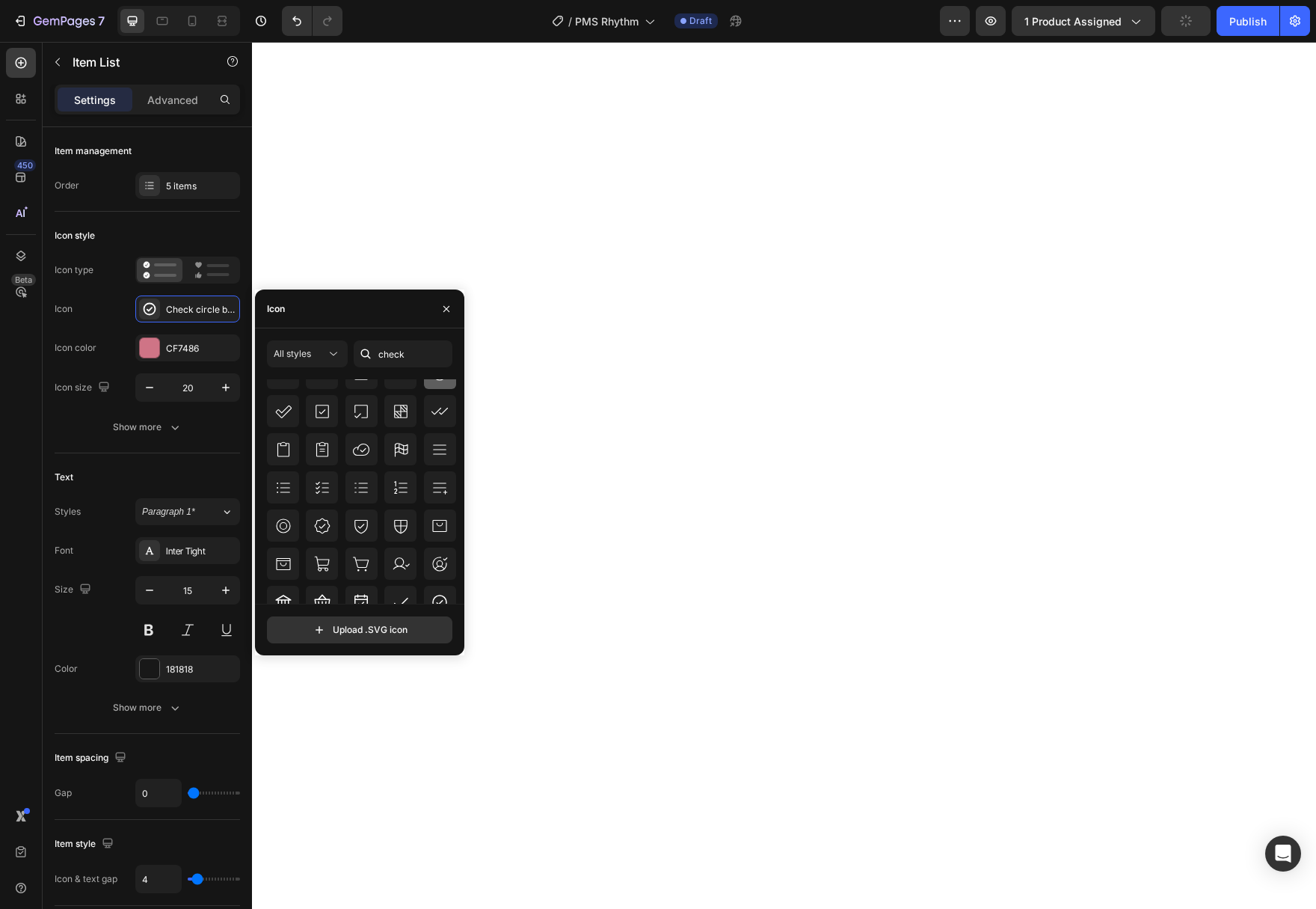
scroll to position [169, 0]
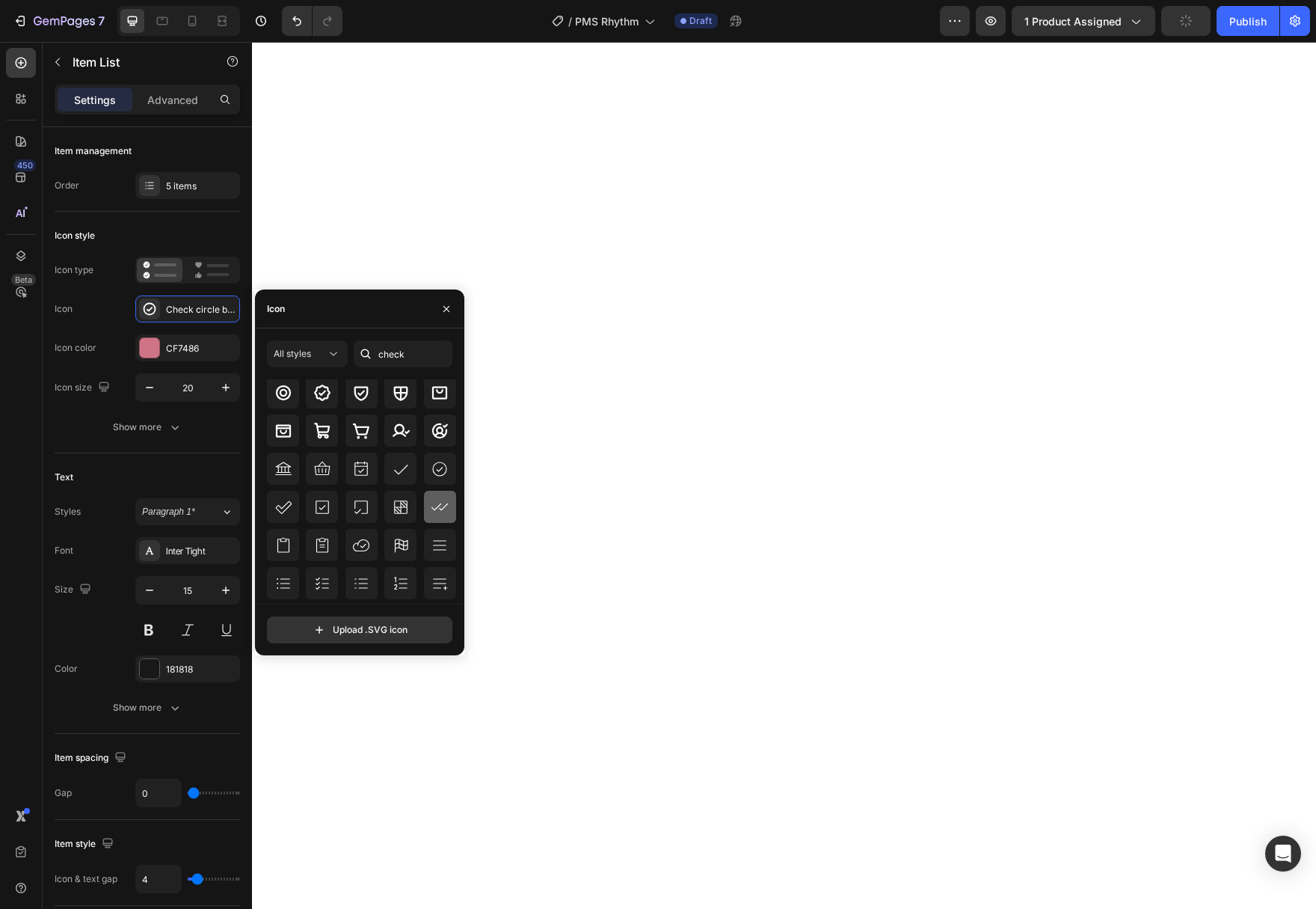
click at [439, 500] on icon at bounding box center [440, 507] width 18 height 18
click at [404, 475] on icon at bounding box center [400, 468] width 18 height 18
click at [269, 507] on div at bounding box center [282, 507] width 32 height 32
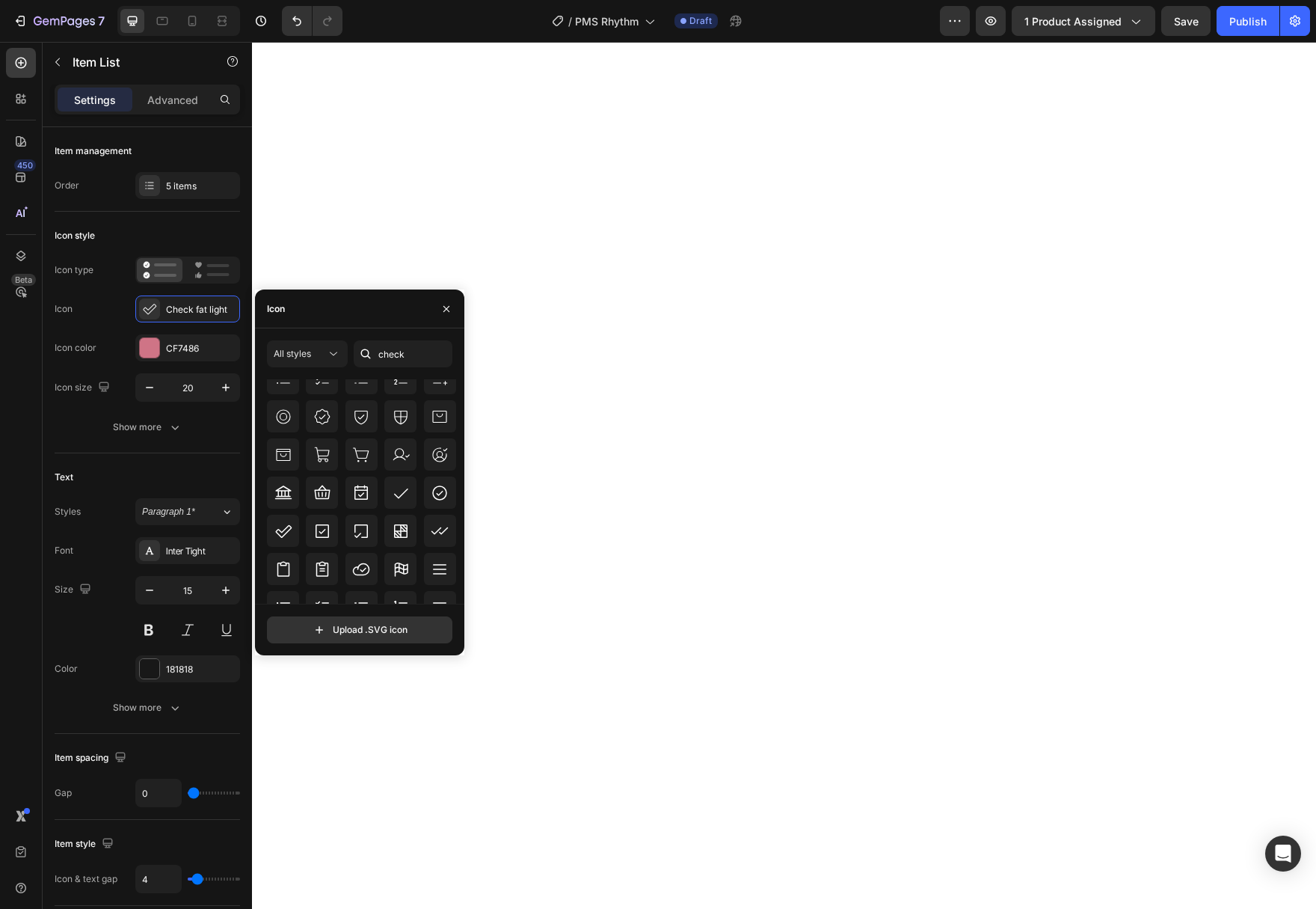
scroll to position [348, 0]
click at [442, 491] on icon at bounding box center [440, 488] width 18 height 18
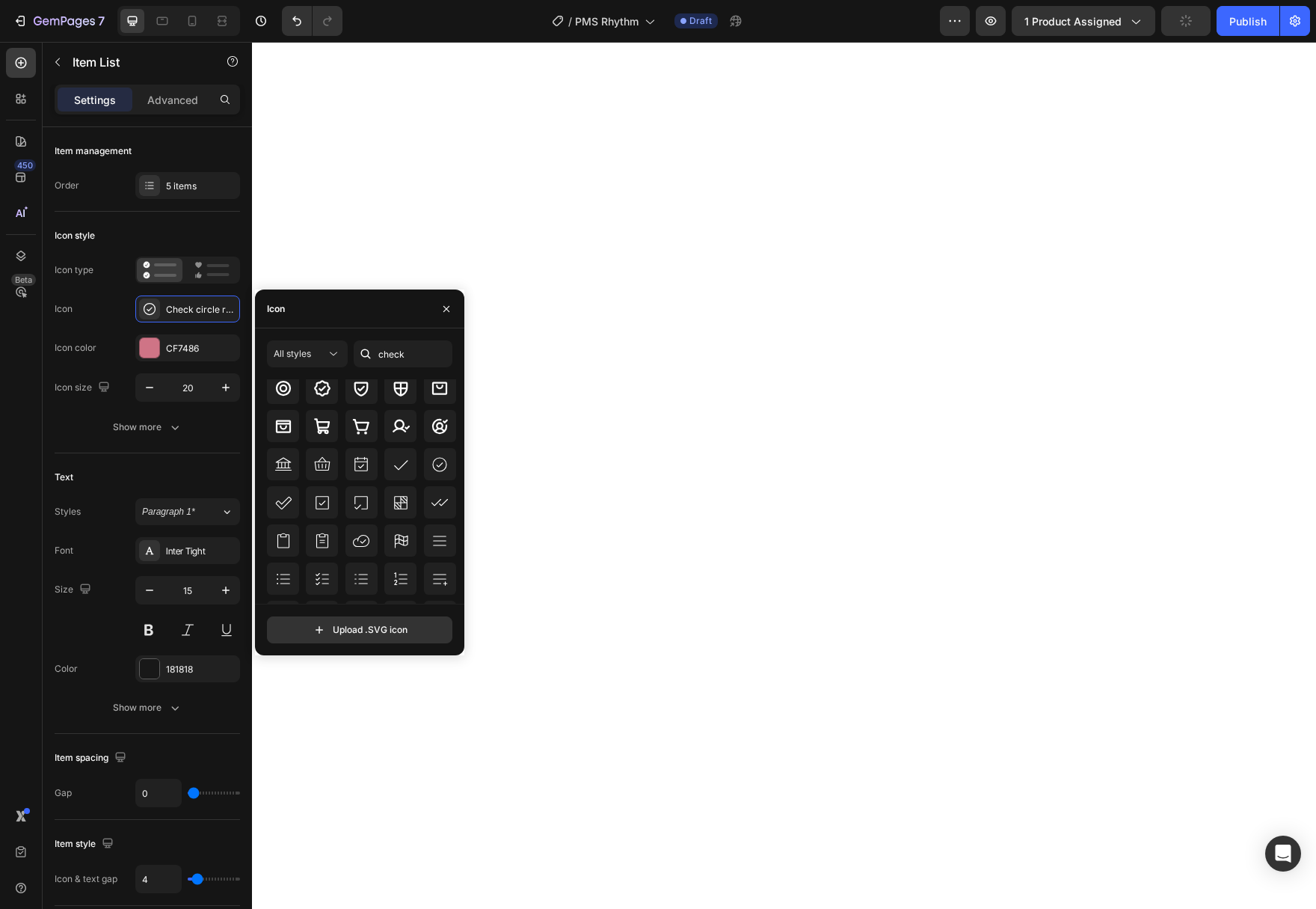
scroll to position [169, 0]
click at [437, 478] on div at bounding box center [440, 468] width 32 height 32
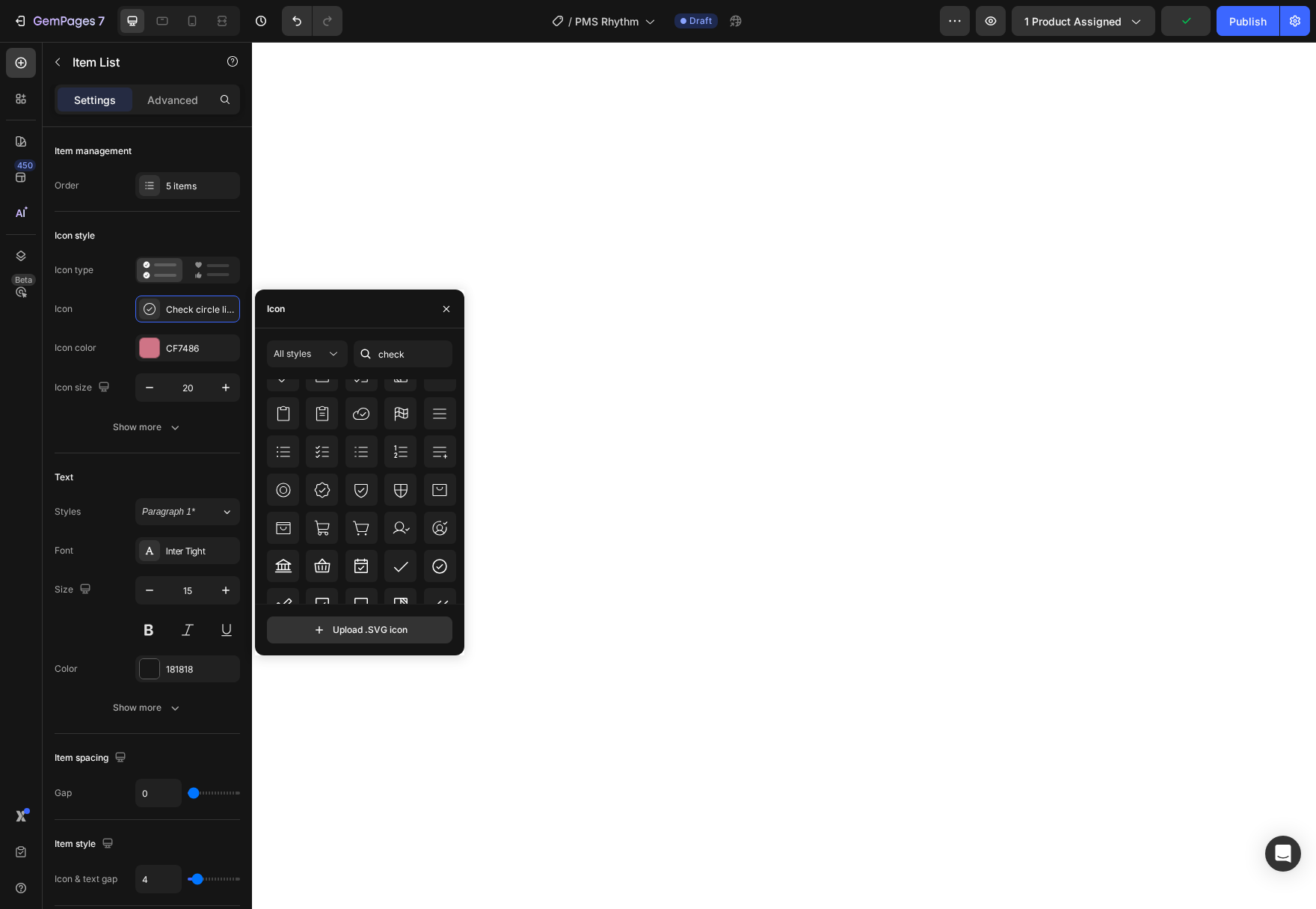
scroll to position [348, 0]
click at [440, 497] on div at bounding box center [440, 488] width 32 height 32
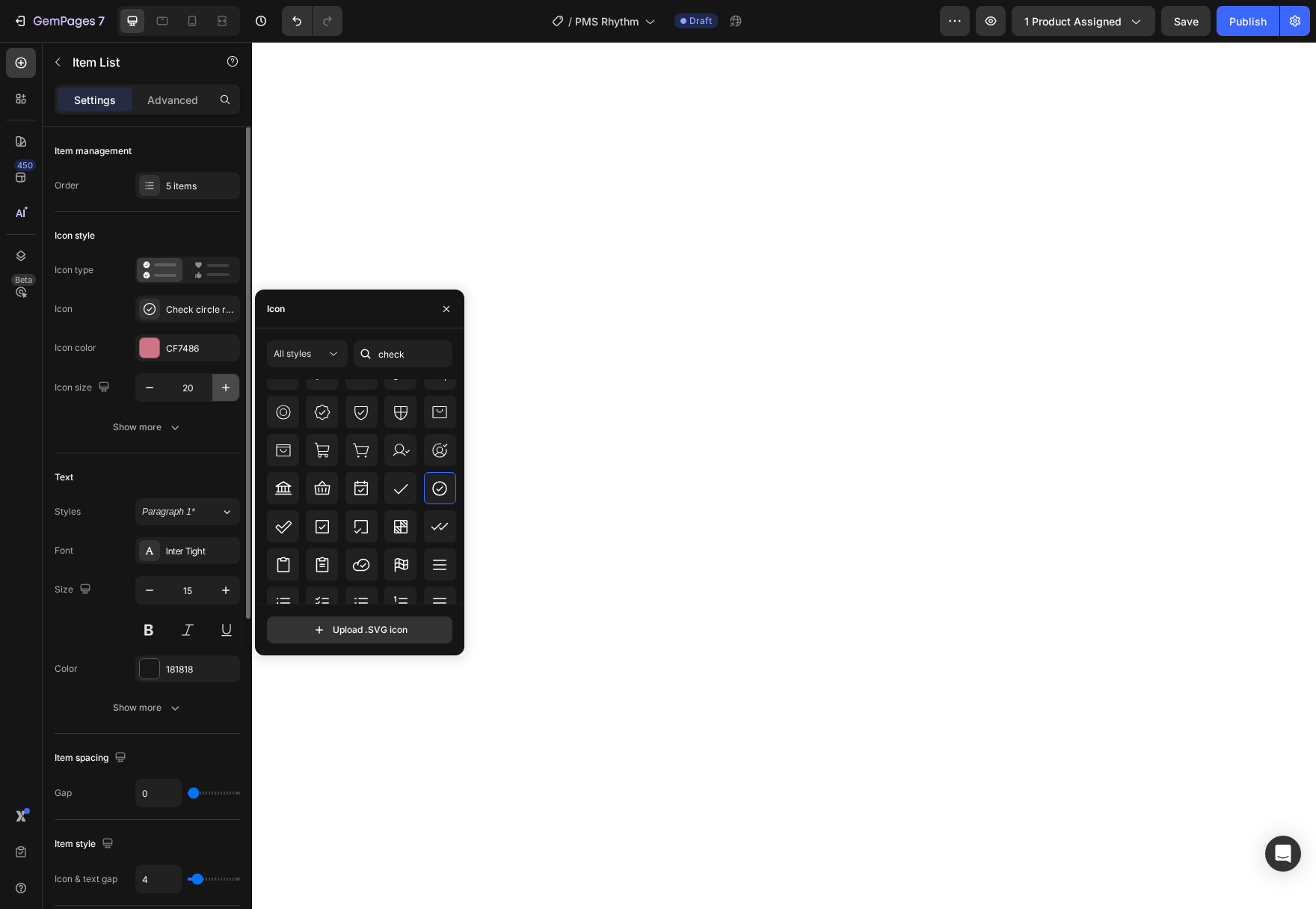
click at [224, 397] on button "button" at bounding box center [225, 387] width 27 height 27
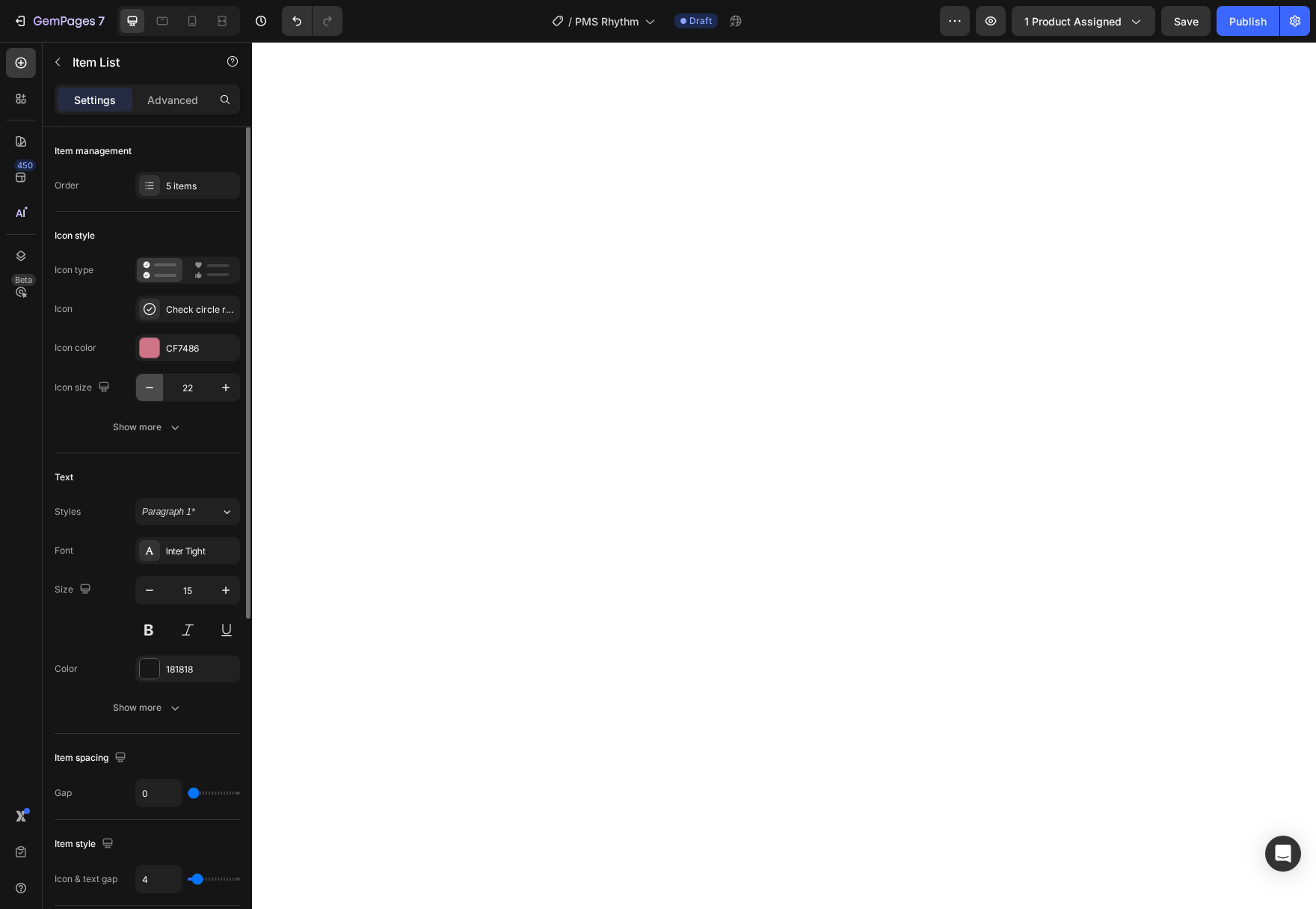
click at [157, 394] on button "button" at bounding box center [149, 387] width 27 height 27
type input "20"
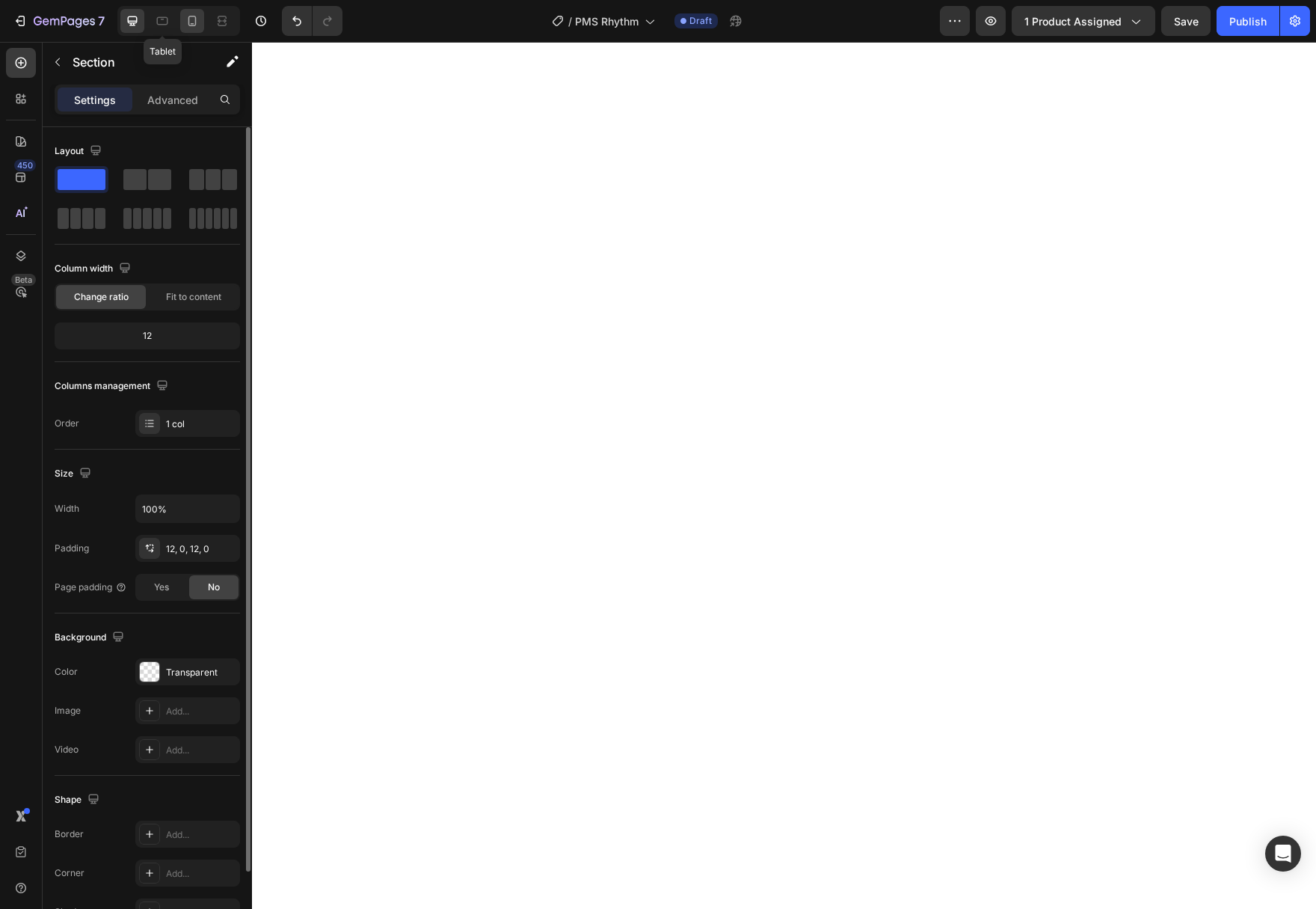
drag, startPoint x: 170, startPoint y: 24, endPoint x: 185, endPoint y: 23, distance: 15.0
click at [170, 23] on div at bounding box center [162, 21] width 24 height 24
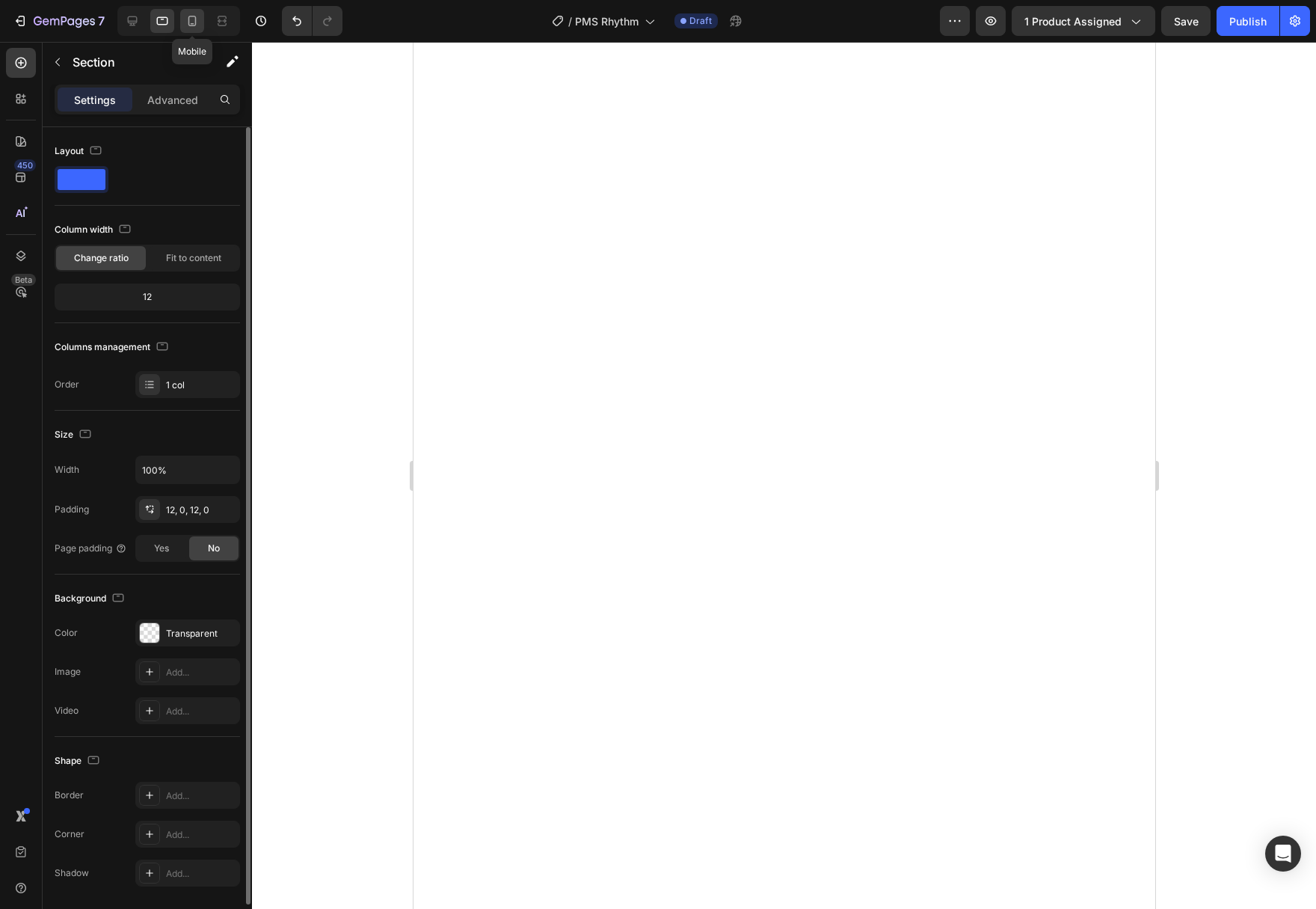
click at [189, 23] on icon at bounding box center [193, 21] width 8 height 11
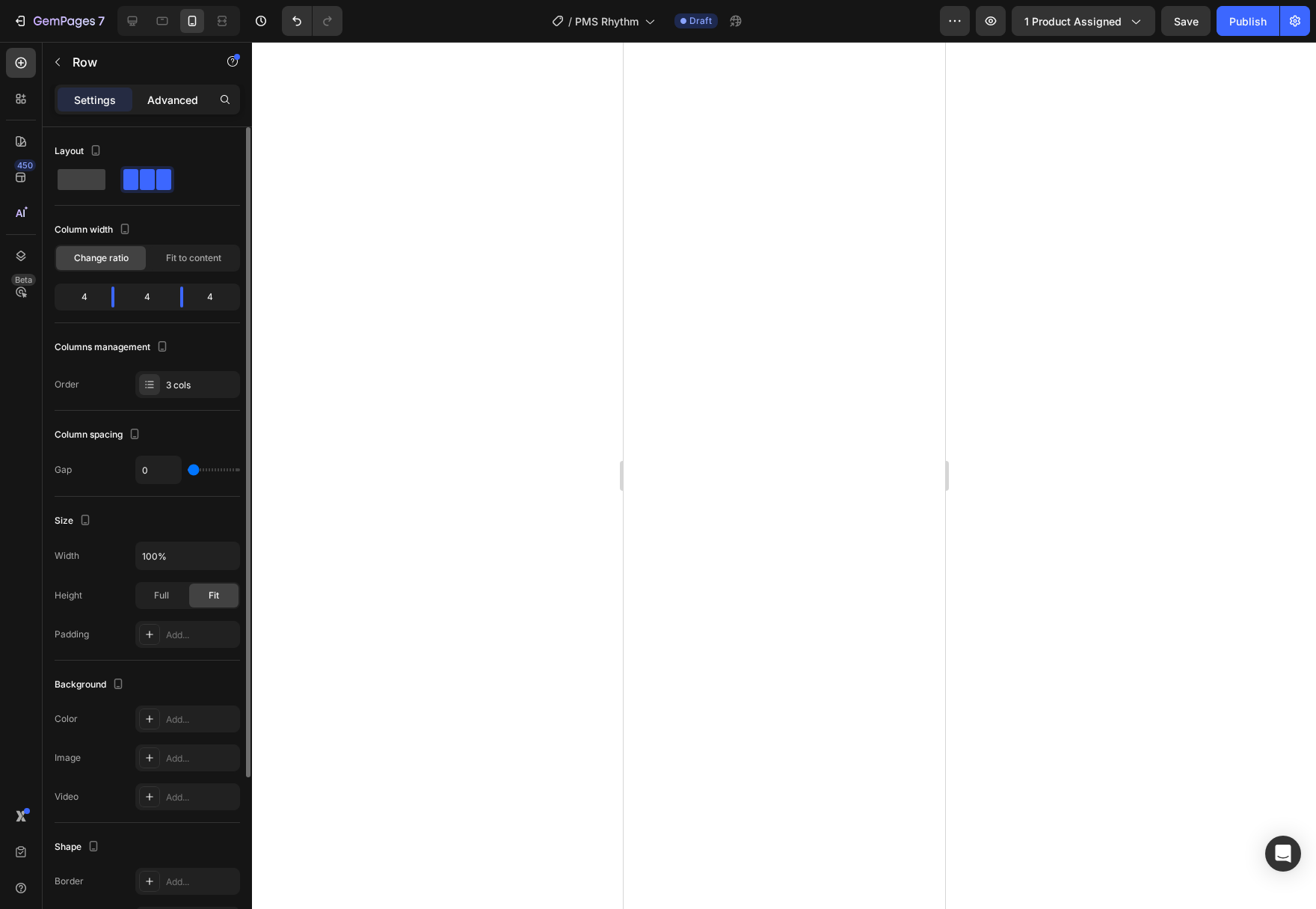
click at [169, 101] on p "Advanced" at bounding box center [173, 99] width 51 height 16
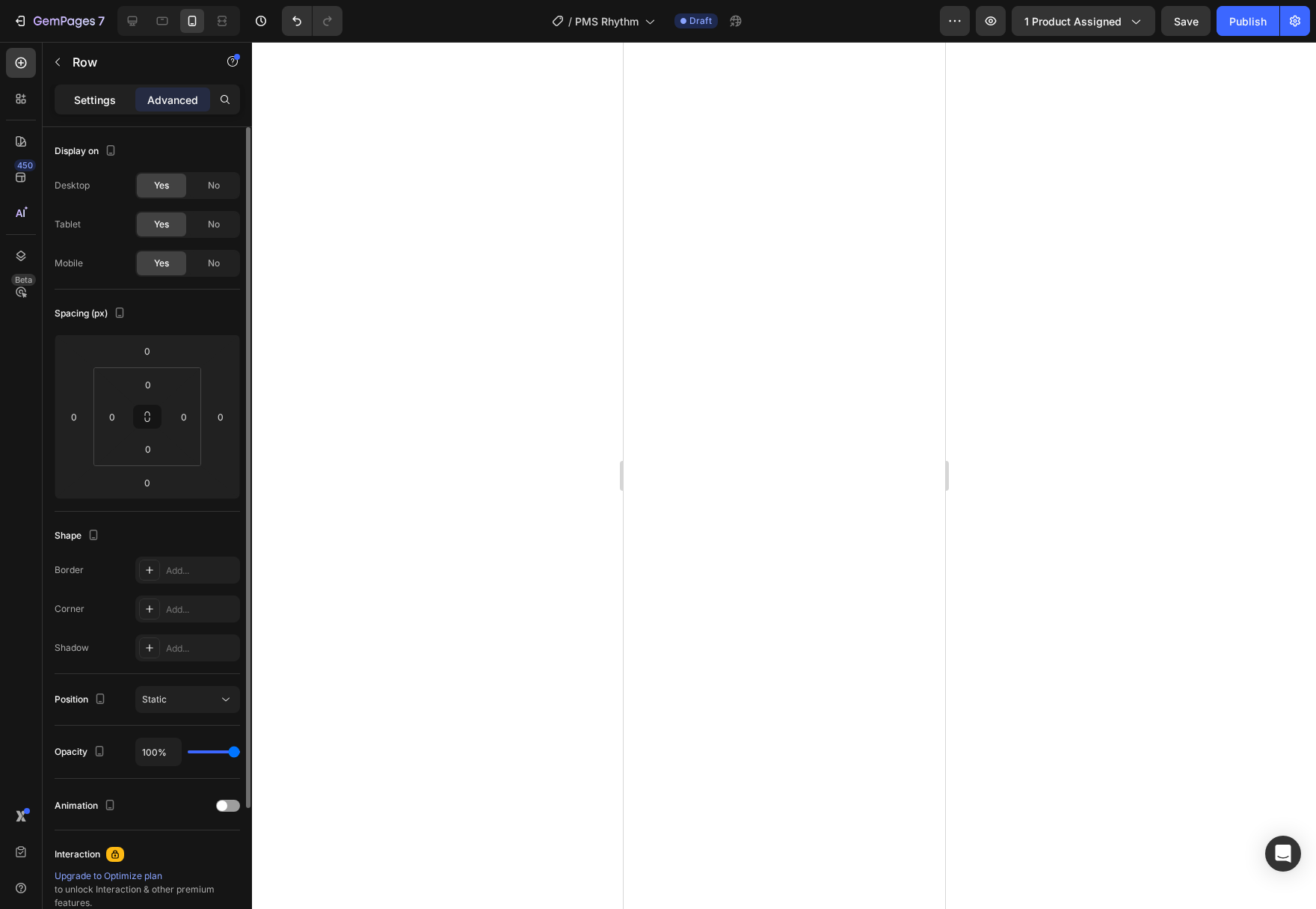
click at [107, 104] on p "Settings" at bounding box center [94, 99] width 42 height 16
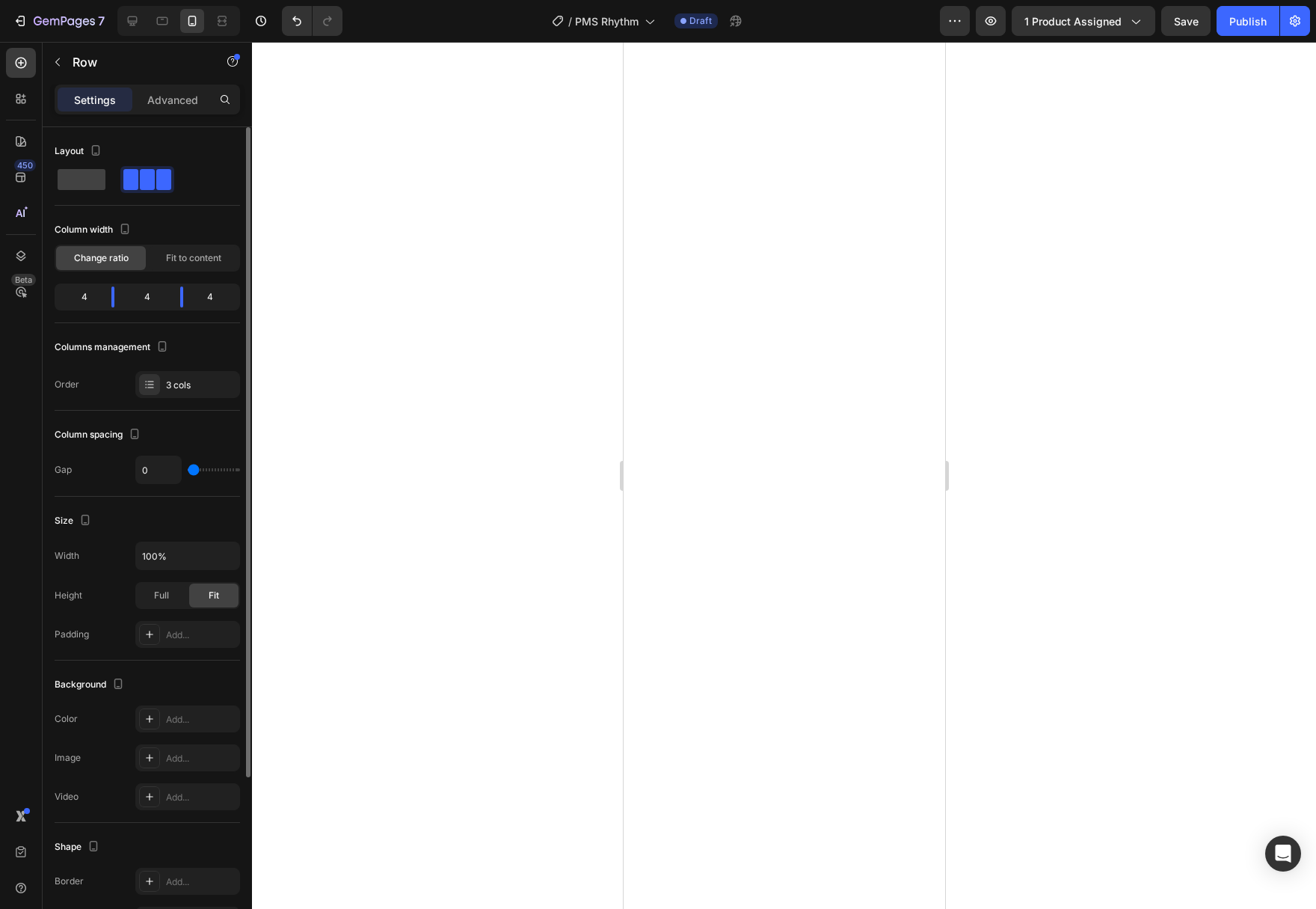
click at [1161, 541] on div at bounding box center [784, 475] width 1064 height 867
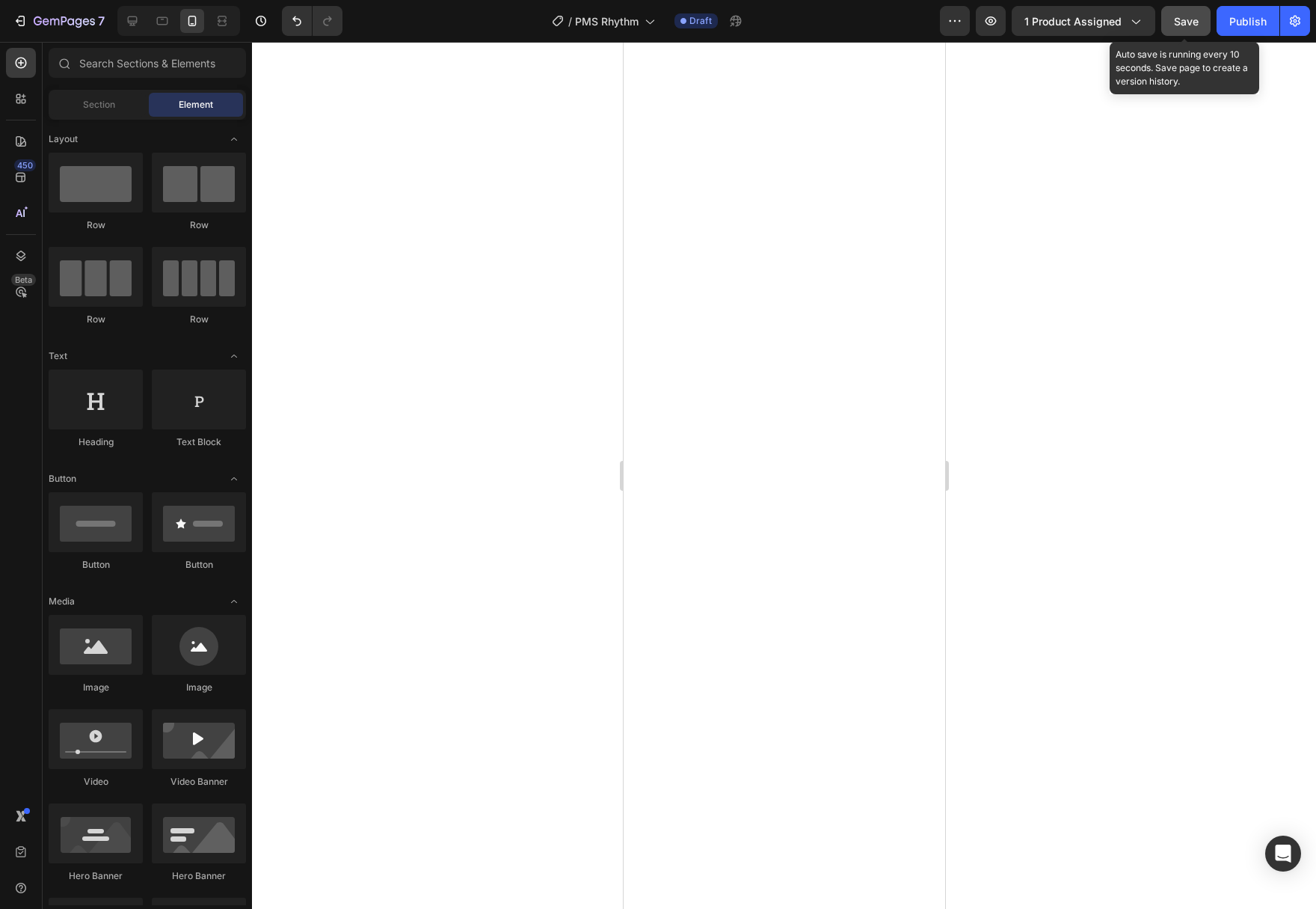
click at [1186, 15] on span "Save" at bounding box center [1185, 21] width 25 height 13
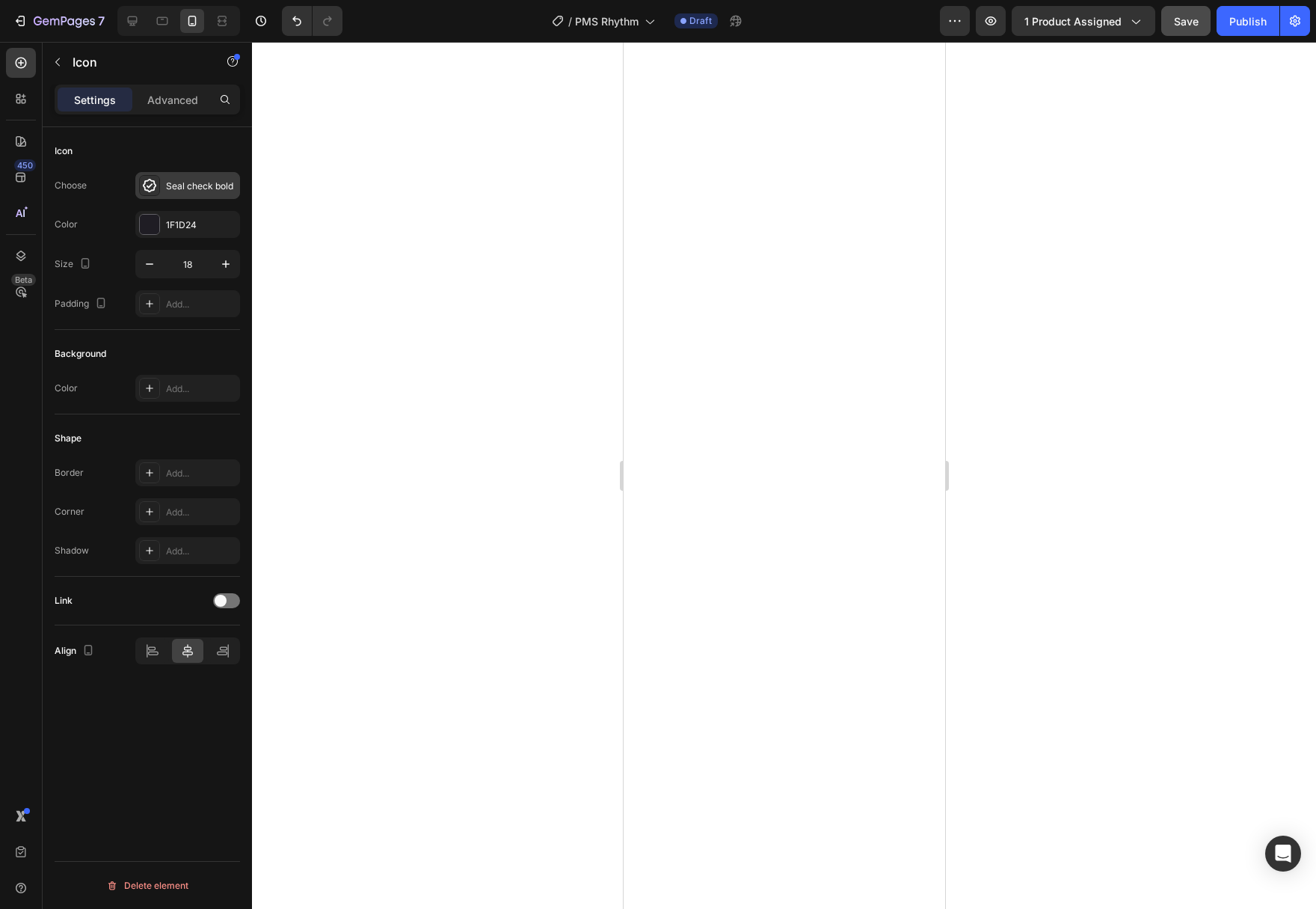
click at [150, 182] on icon at bounding box center [149, 185] width 15 height 15
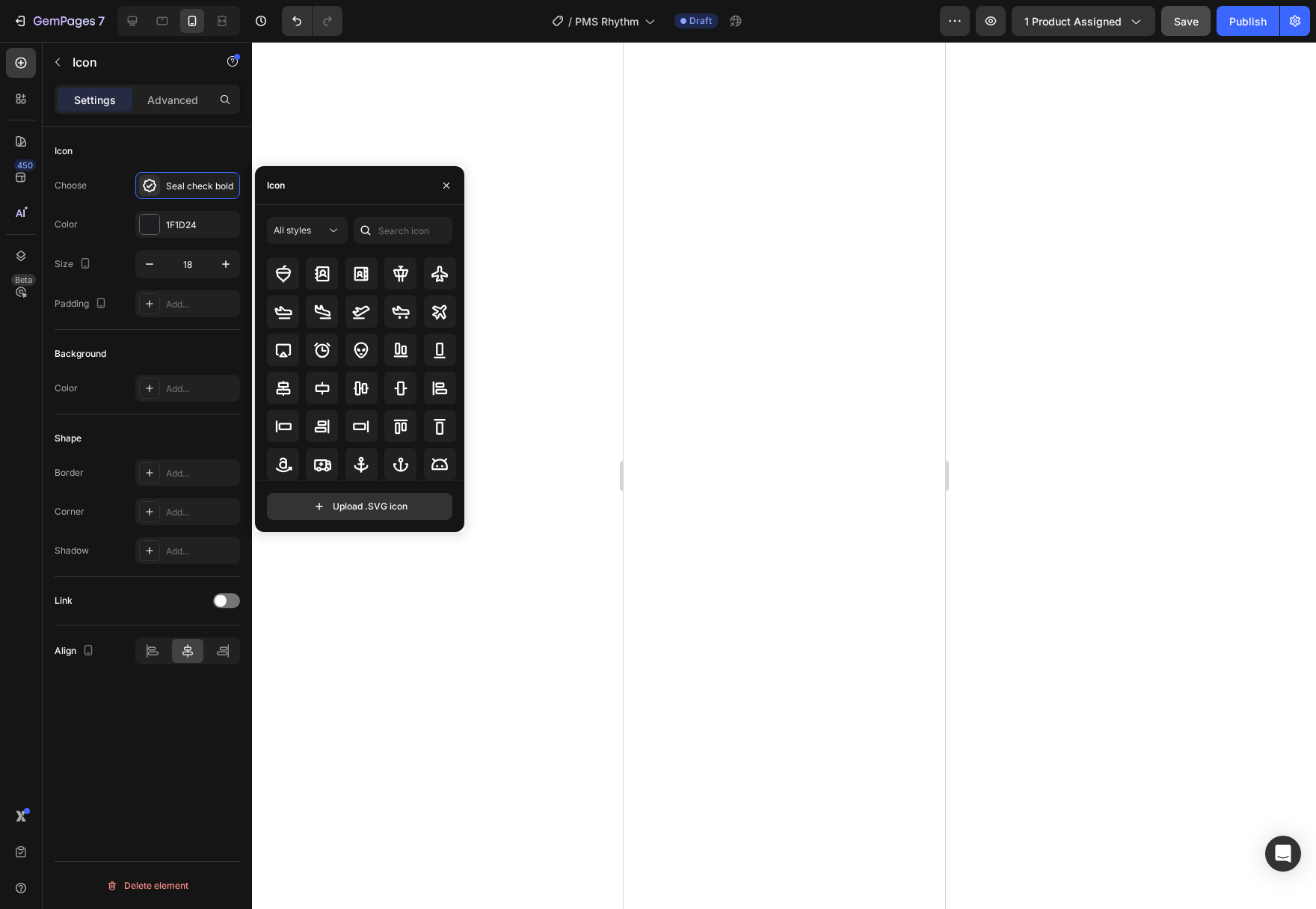
scroll to position [179, 0]
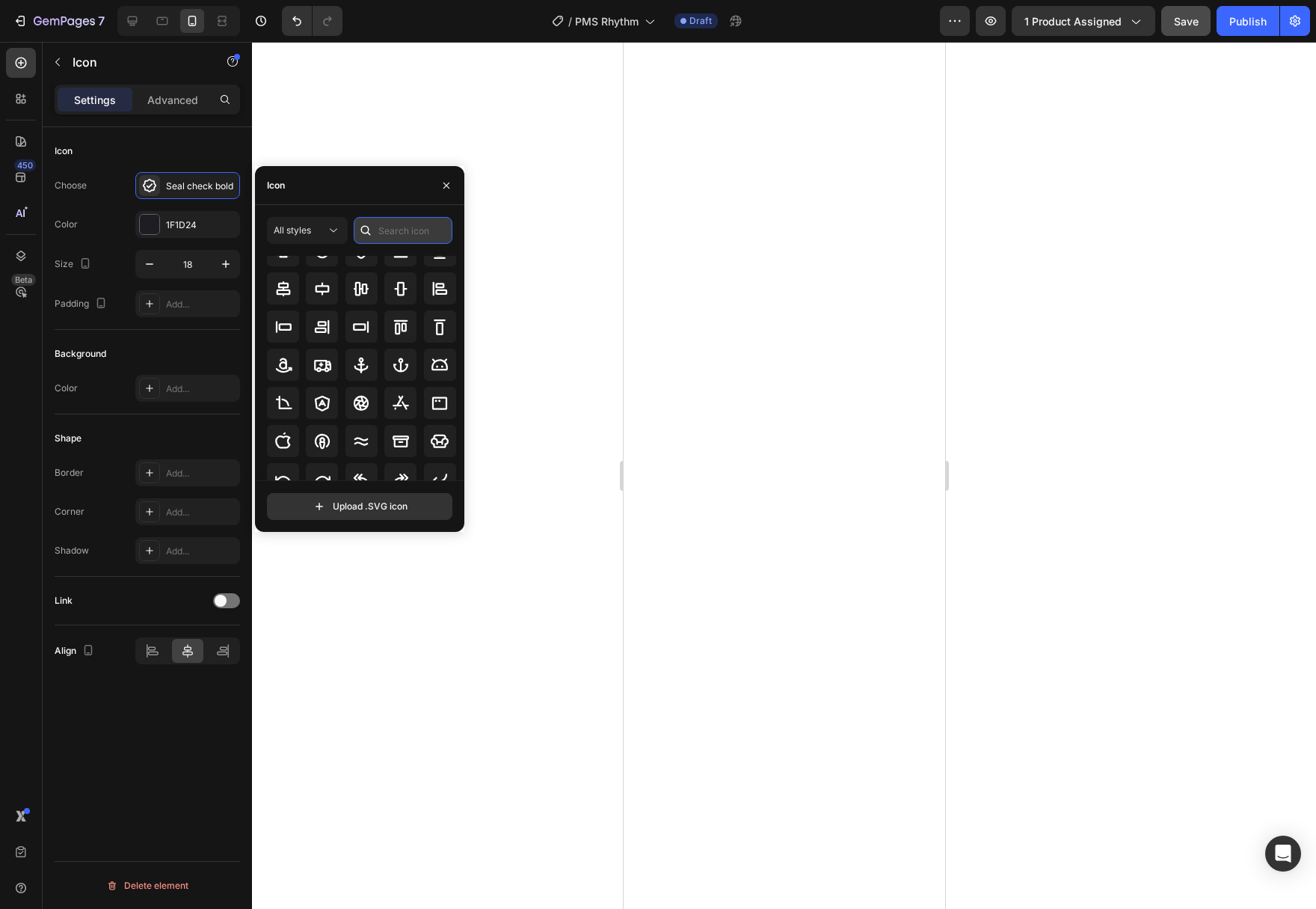
click at [399, 233] on input "text" at bounding box center [403, 229] width 98 height 27
type input "check"
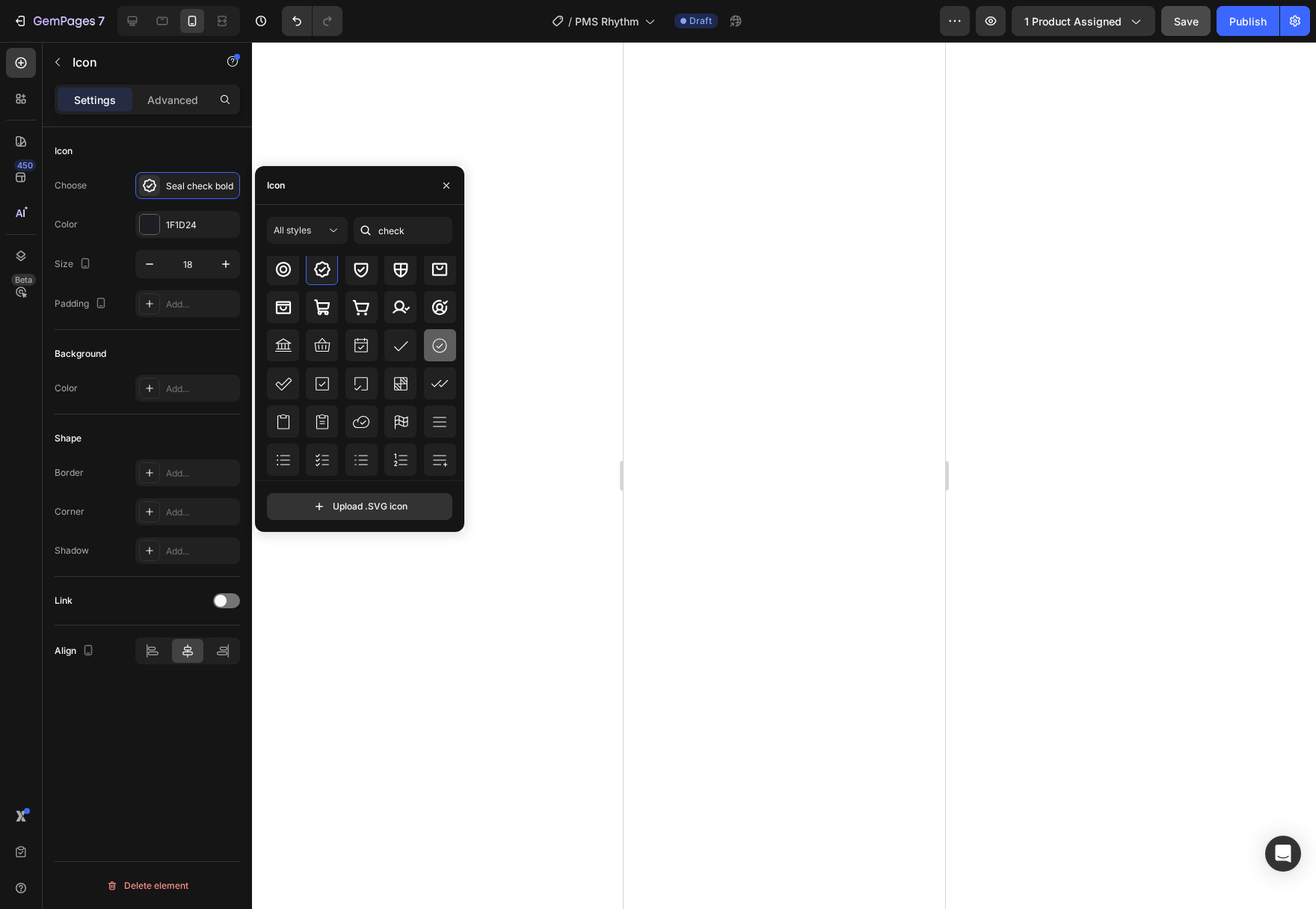
click at [436, 347] on icon at bounding box center [440, 345] width 18 height 18
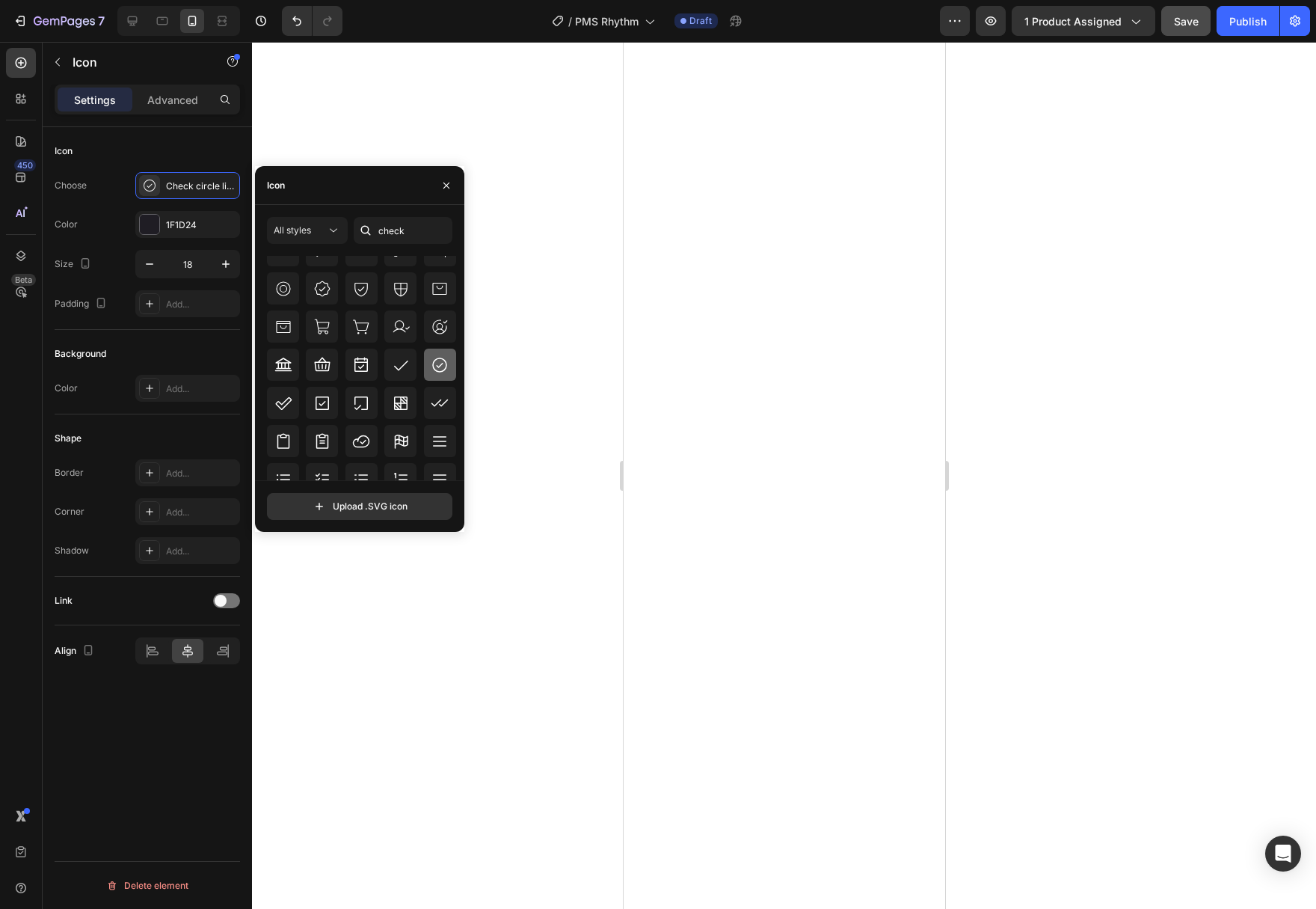
click at [445, 372] on icon at bounding box center [440, 365] width 18 height 18
click at [319, 296] on icon at bounding box center [322, 288] width 18 height 18
click at [287, 403] on icon at bounding box center [283, 402] width 17 height 13
click at [397, 433] on icon at bounding box center [400, 441] width 18 height 18
click at [322, 405] on icon at bounding box center [323, 403] width 14 height 14
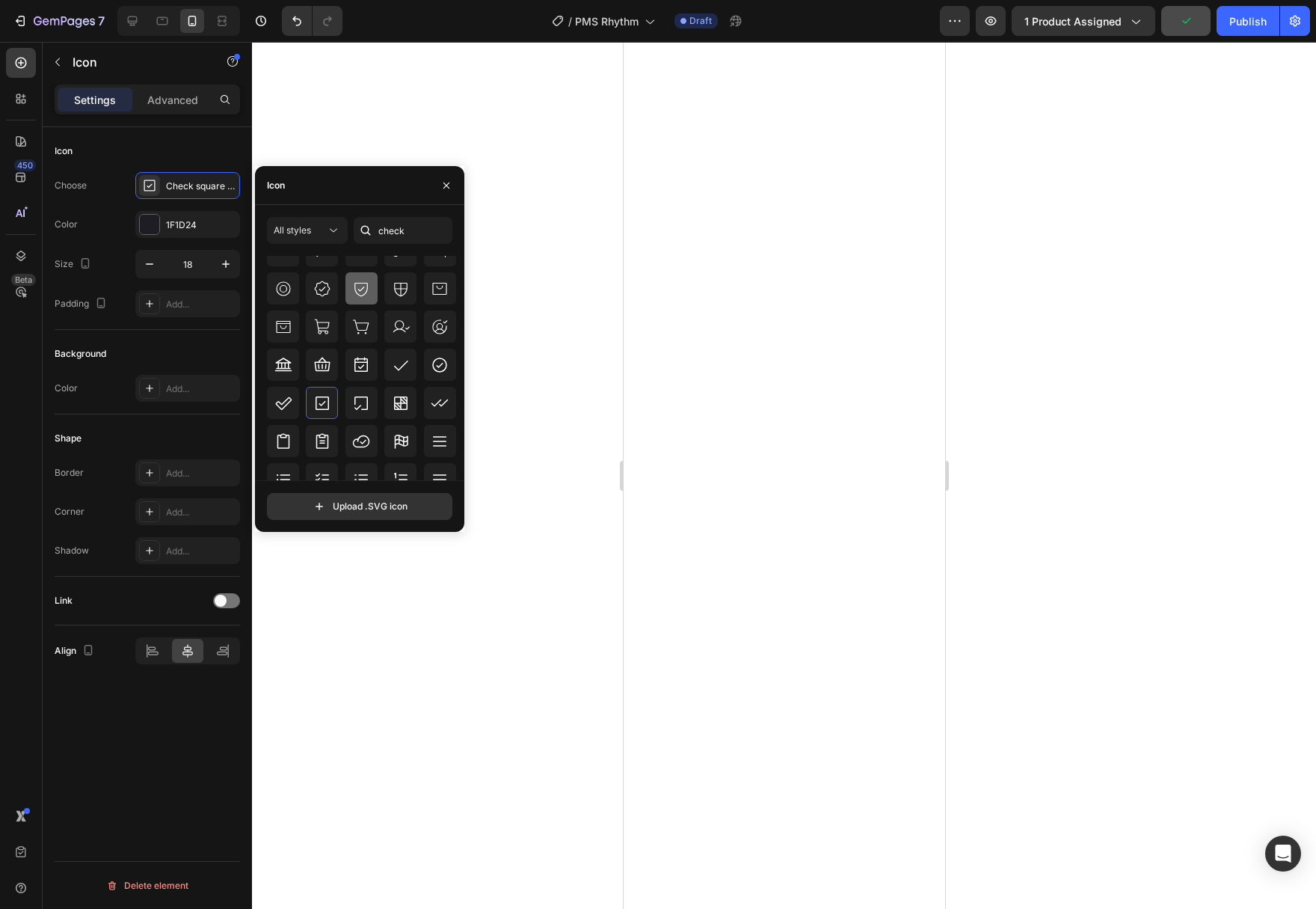
click at [363, 290] on icon at bounding box center [361, 288] width 18 height 18
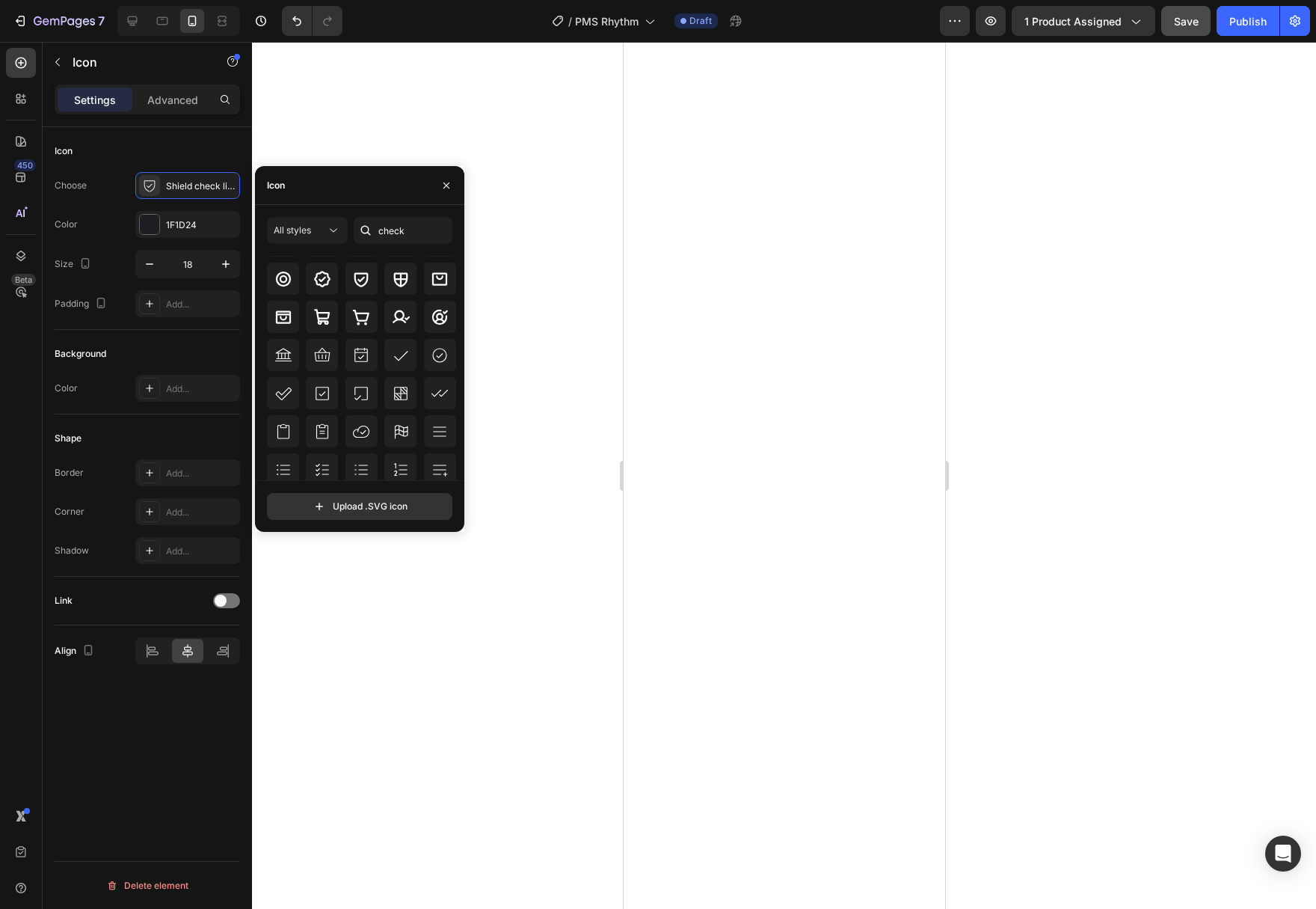
scroll to position [169, 0]
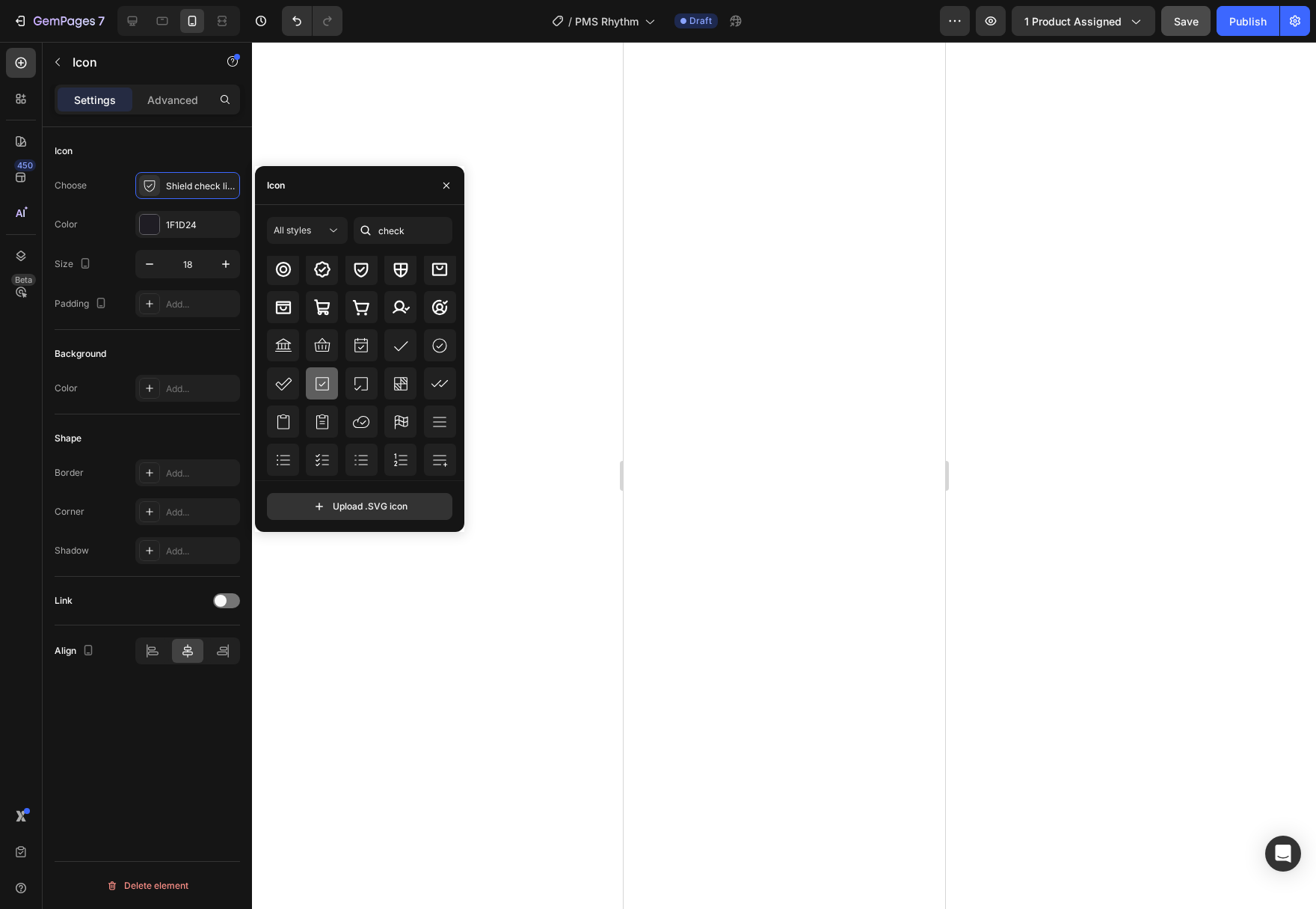
click at [326, 385] on icon at bounding box center [322, 384] width 18 height 18
click at [279, 457] on icon at bounding box center [283, 459] width 18 height 18
click at [311, 460] on div at bounding box center [322, 459] width 32 height 32
click at [441, 457] on icon at bounding box center [440, 459] width 18 height 18
click at [401, 310] on icon at bounding box center [400, 306] width 17 height 13
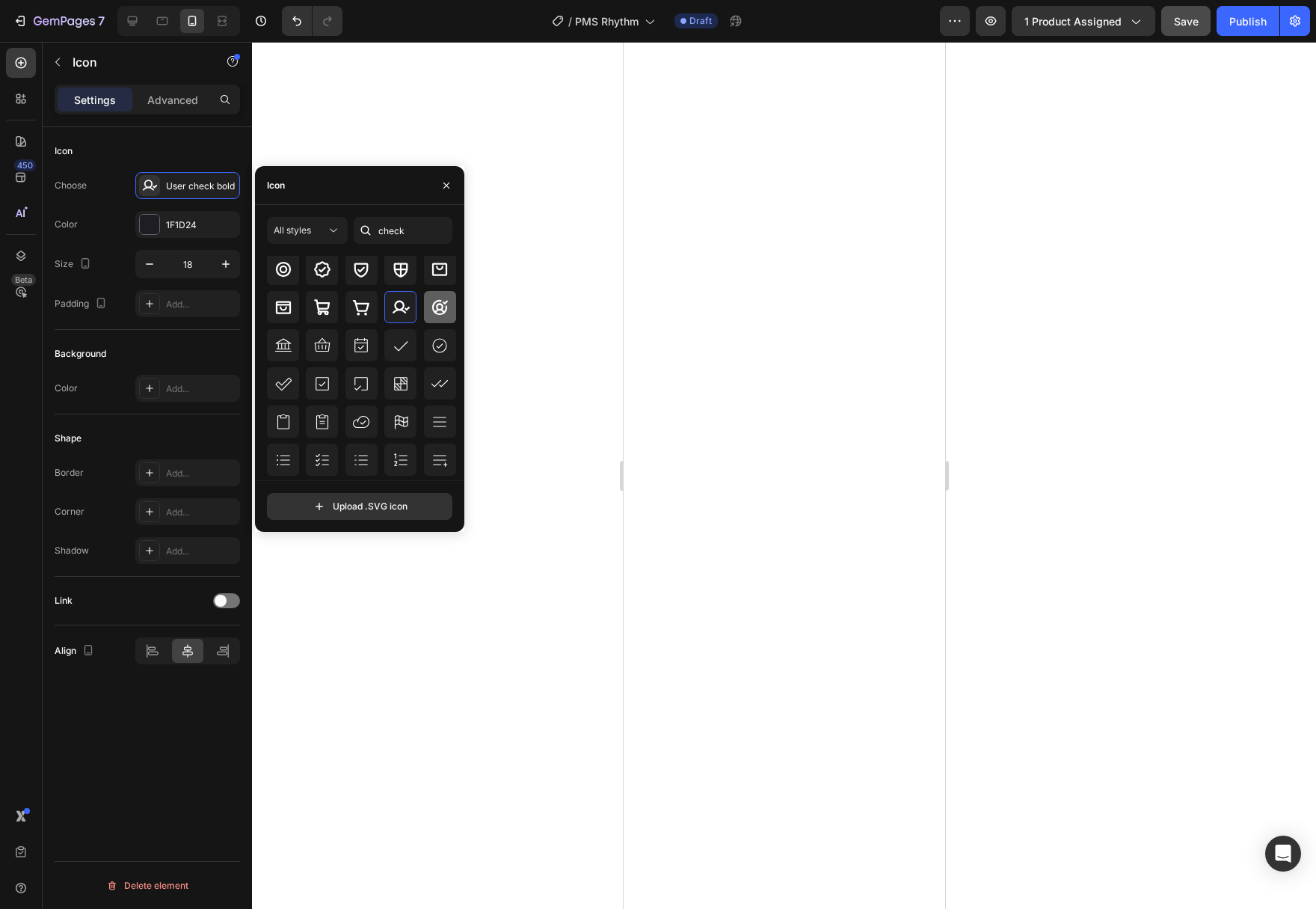
click at [428, 307] on div at bounding box center [440, 307] width 32 height 32
click at [410, 310] on div at bounding box center [400, 307] width 32 height 32
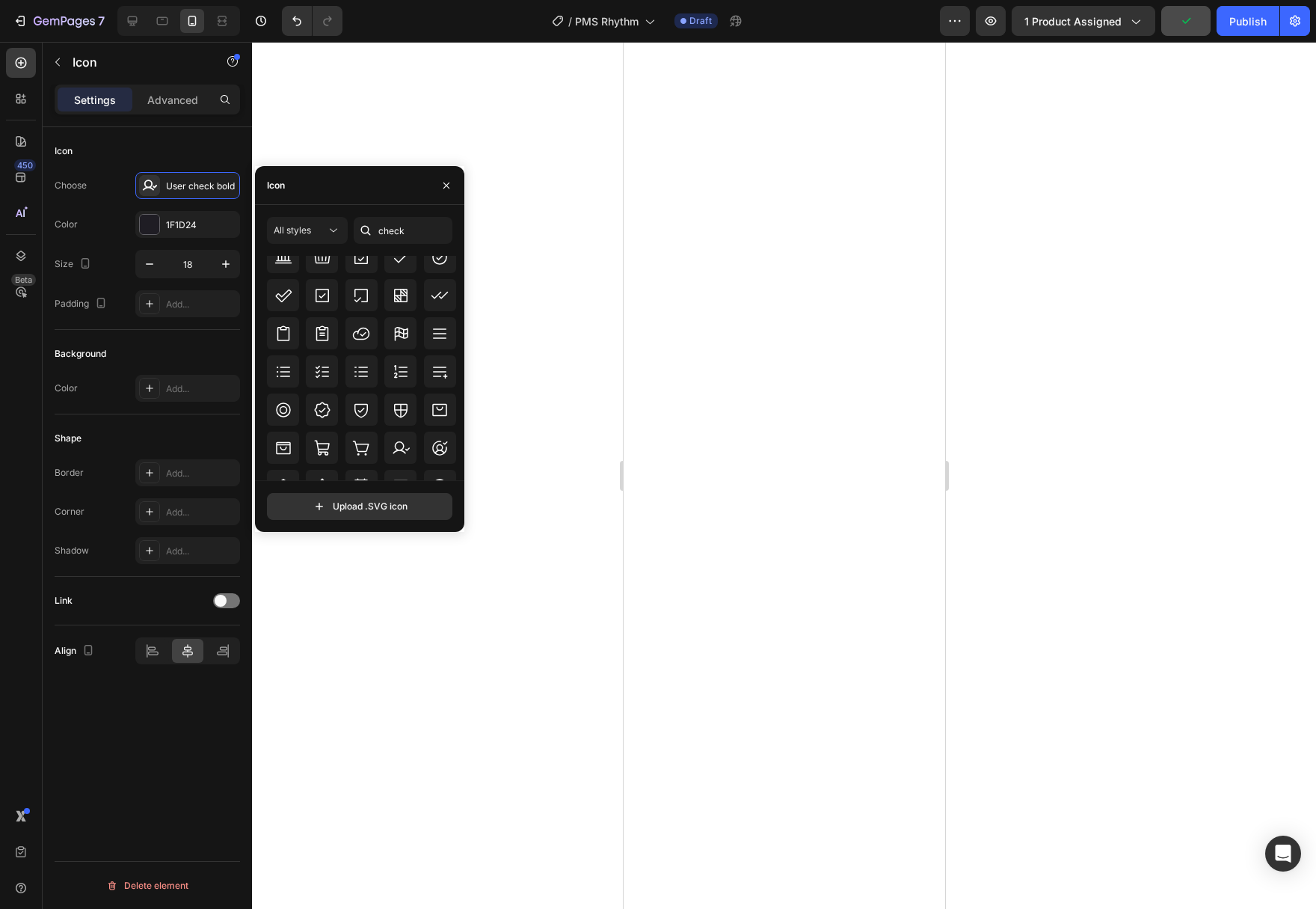
scroll to position [486, 0]
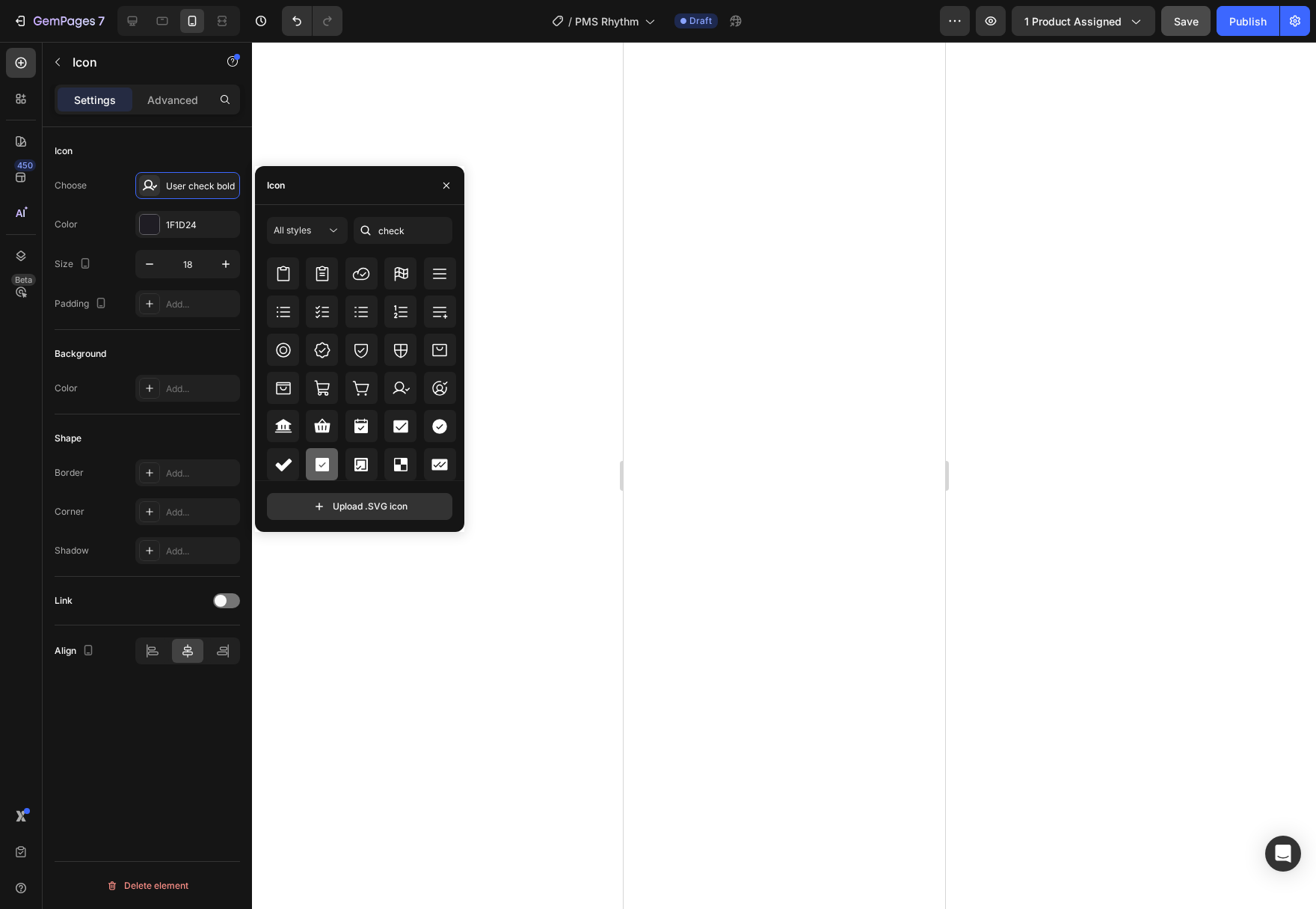
click at [323, 459] on icon at bounding box center [323, 464] width 14 height 14
click at [290, 458] on icon at bounding box center [283, 464] width 18 height 18
click at [441, 429] on icon at bounding box center [439, 426] width 15 height 15
click at [291, 355] on icon at bounding box center [283, 350] width 18 height 18
click at [330, 351] on icon at bounding box center [322, 350] width 18 height 18
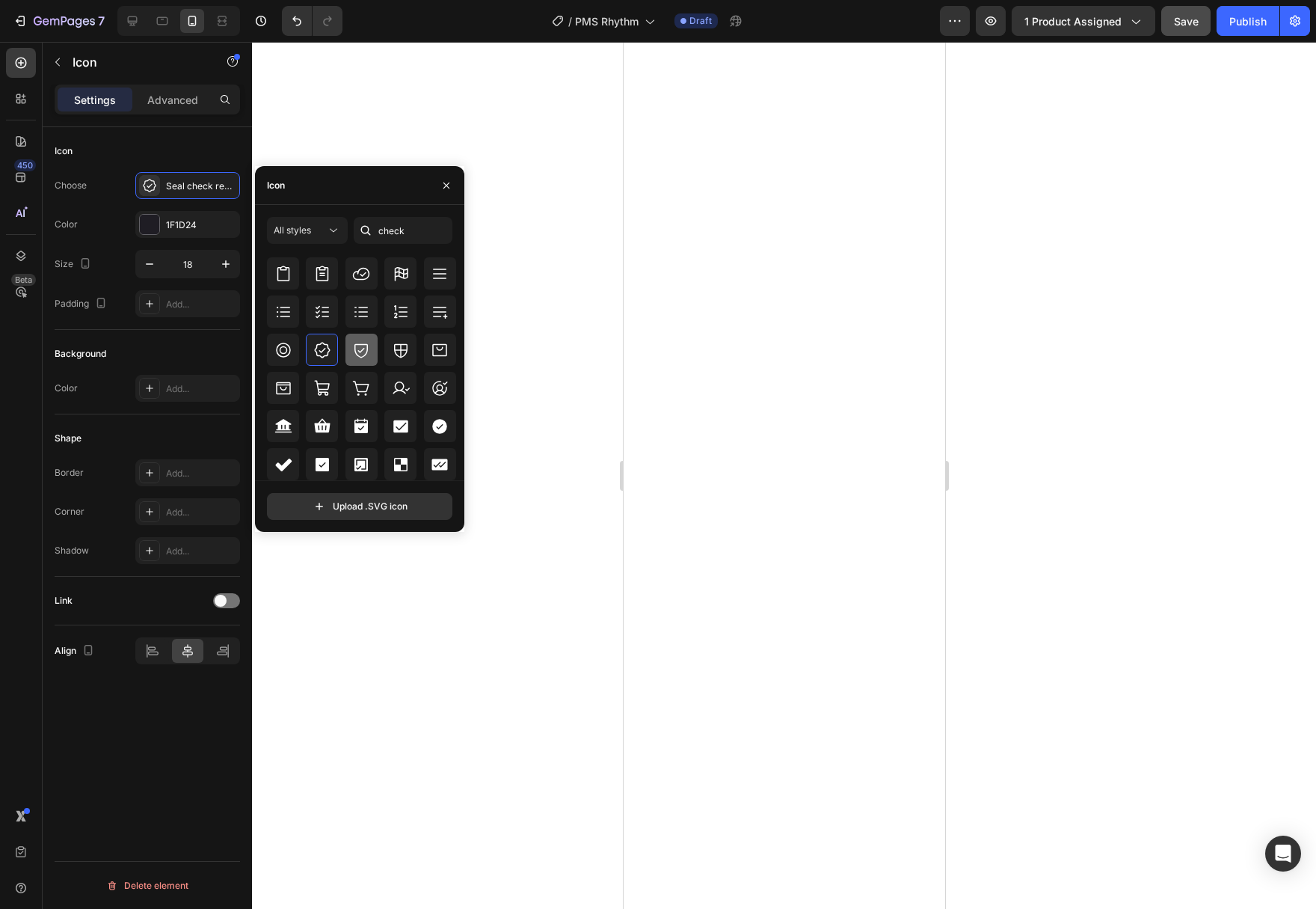
click at [369, 350] on icon at bounding box center [361, 350] width 18 height 18
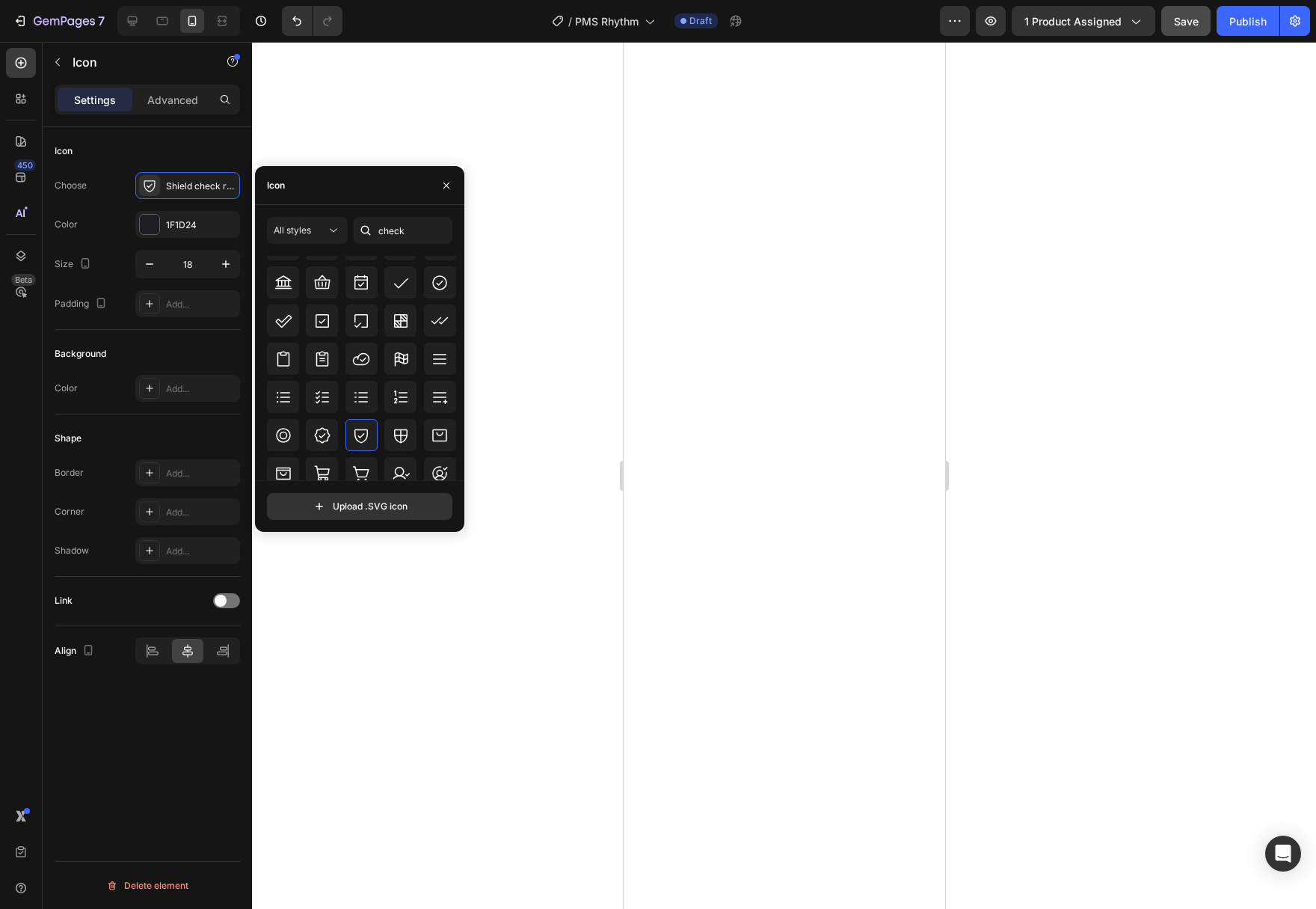
scroll to position [396, 0]
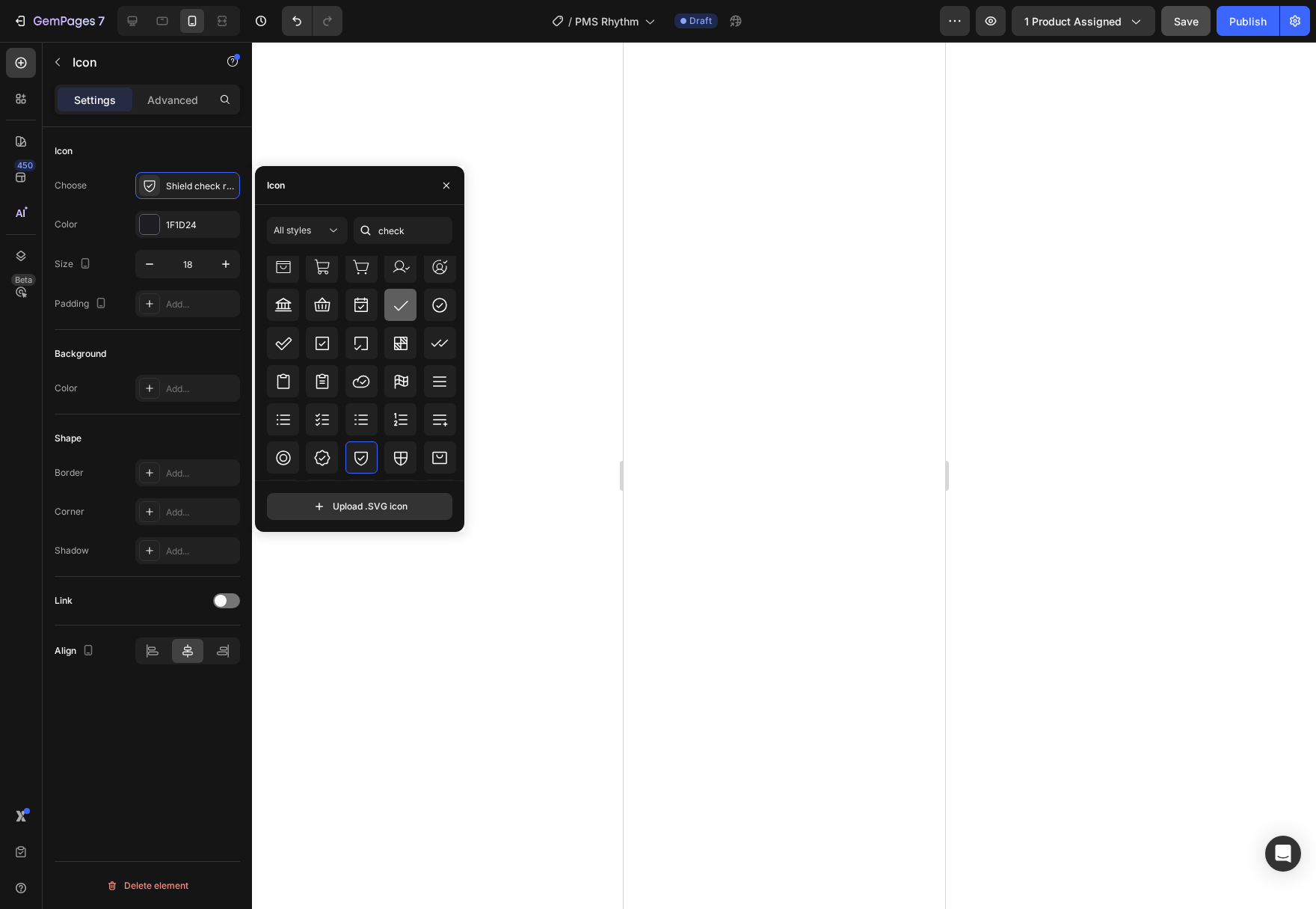
click at [402, 310] on icon at bounding box center [400, 305] width 18 height 18
click at [435, 338] on icon at bounding box center [440, 343] width 18 height 18
click at [288, 350] on icon at bounding box center [283, 343] width 18 height 18
click at [276, 301] on icon at bounding box center [283, 295] width 18 height 18
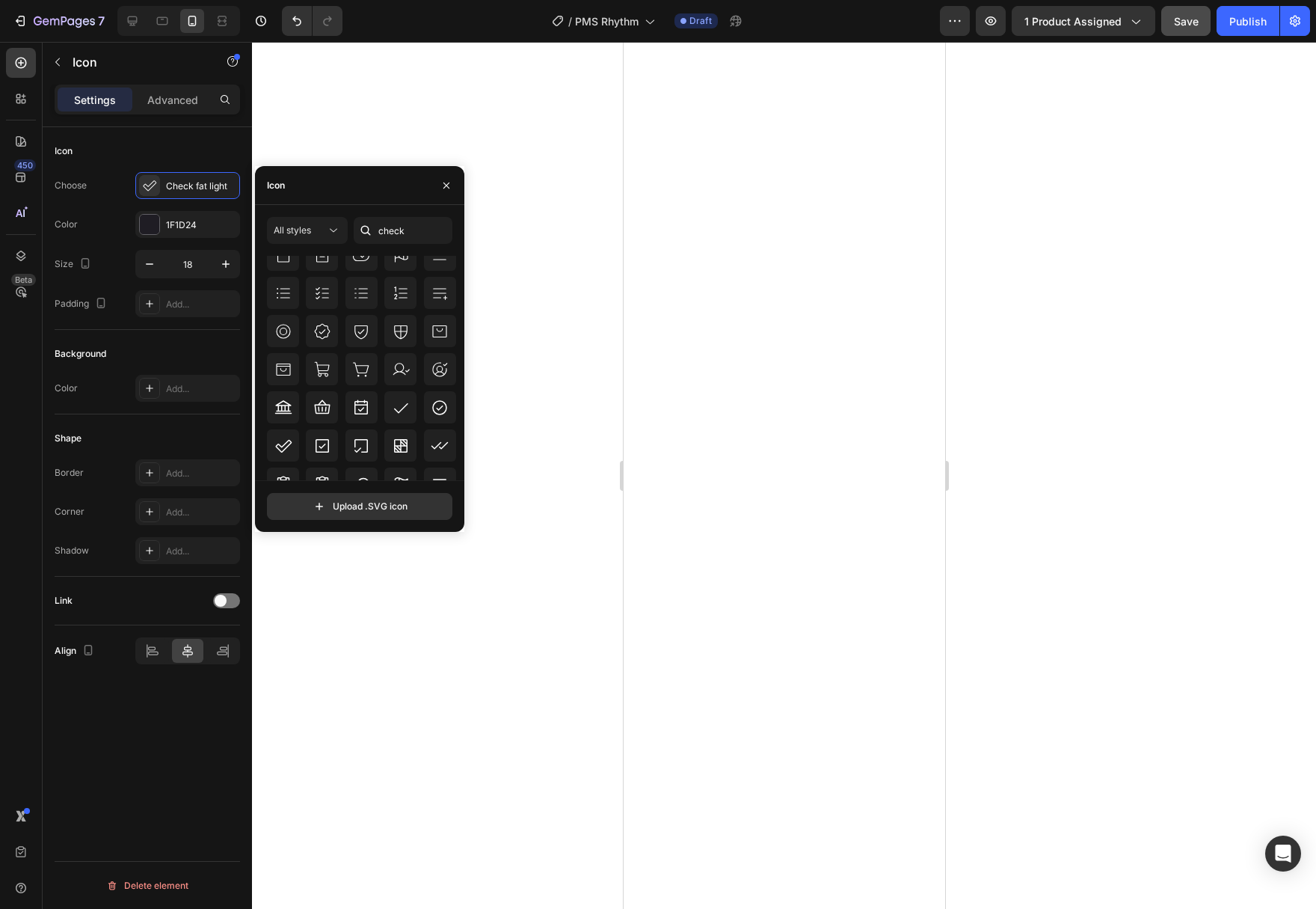
scroll to position [345, 0]
click at [283, 402] on icon at bounding box center [283, 406] width 18 height 18
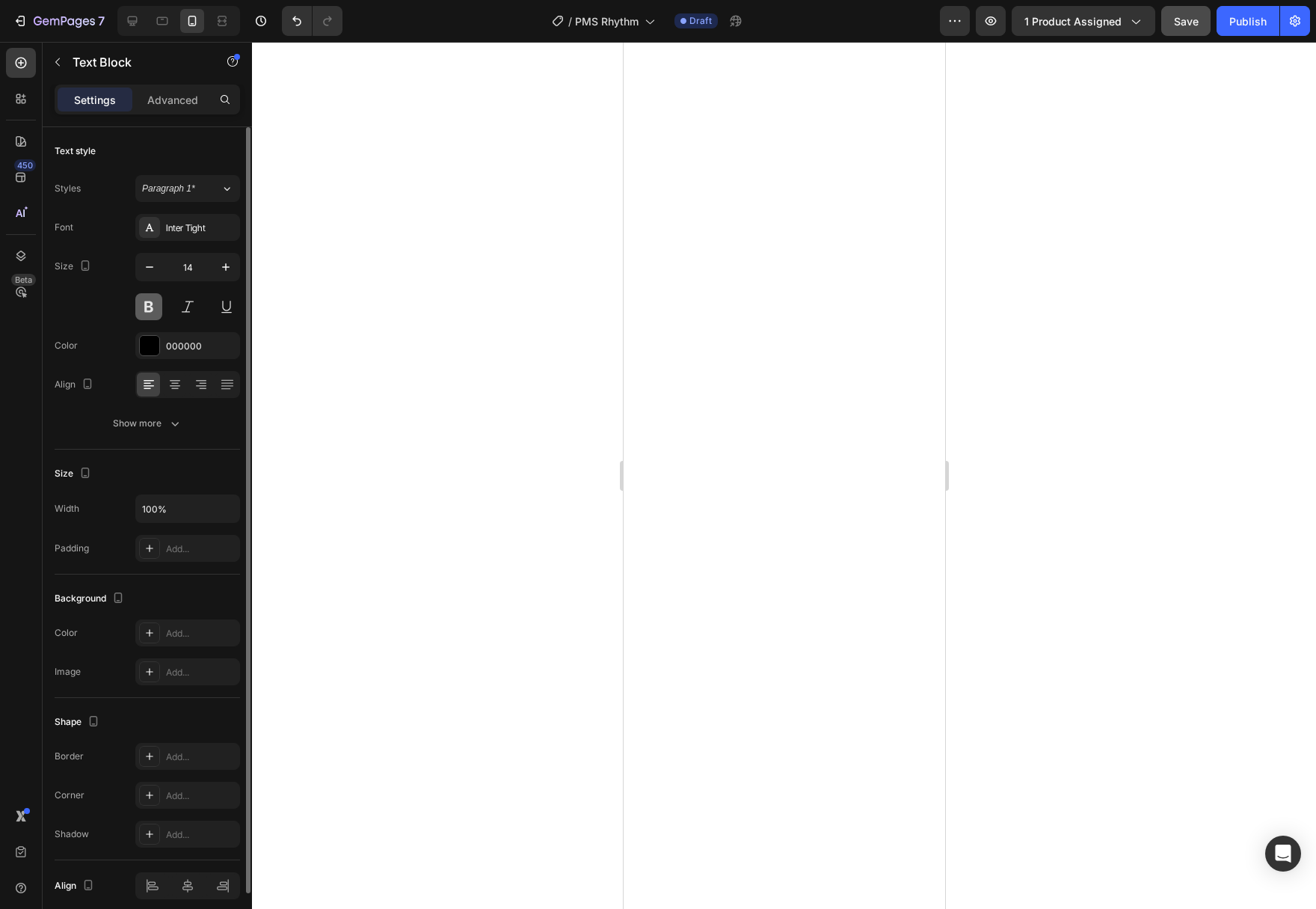
click at [149, 313] on button at bounding box center [149, 306] width 27 height 27
click at [174, 423] on icon "button" at bounding box center [174, 423] width 15 height 15
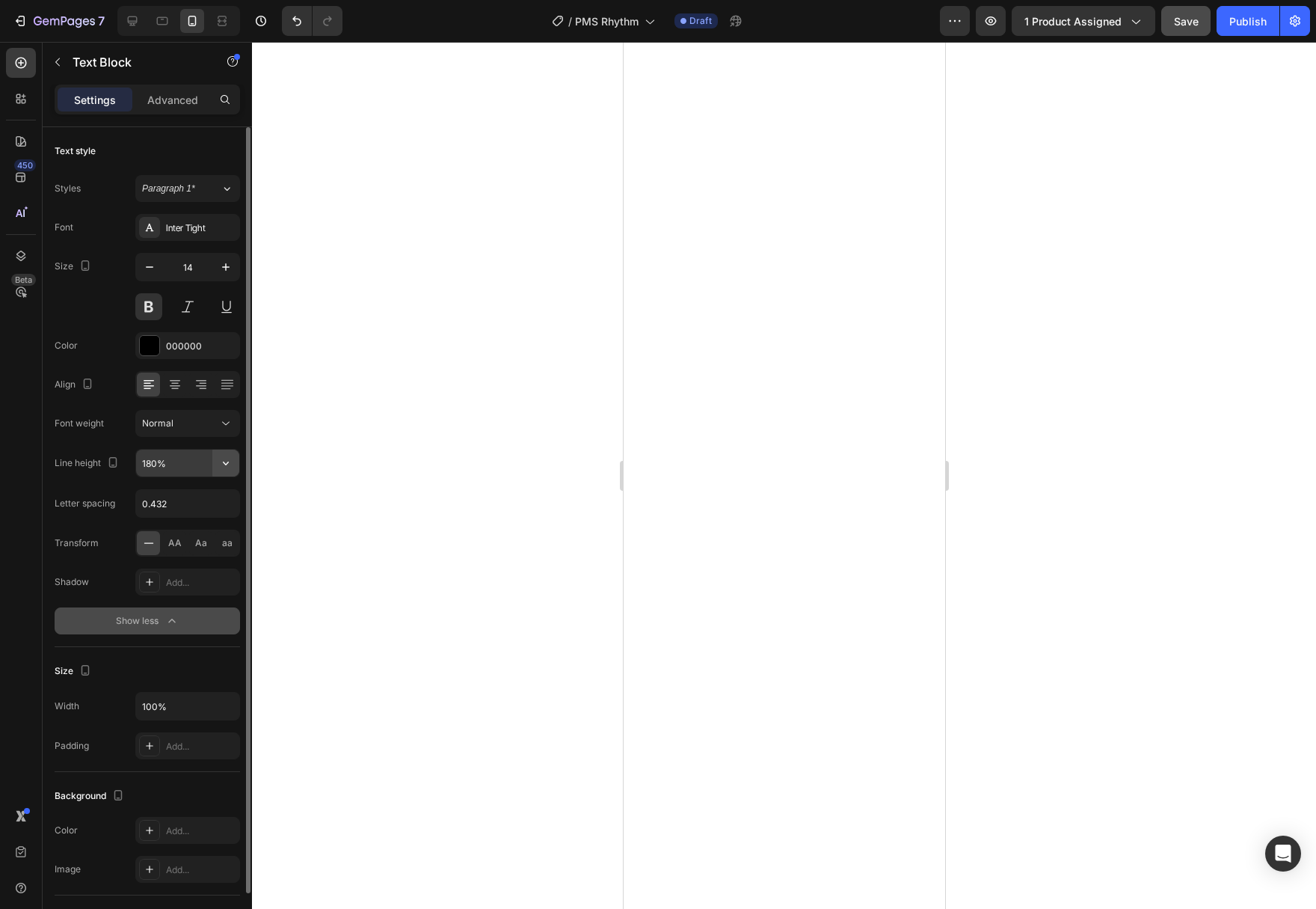
click at [229, 461] on icon "button" at bounding box center [225, 462] width 15 height 15
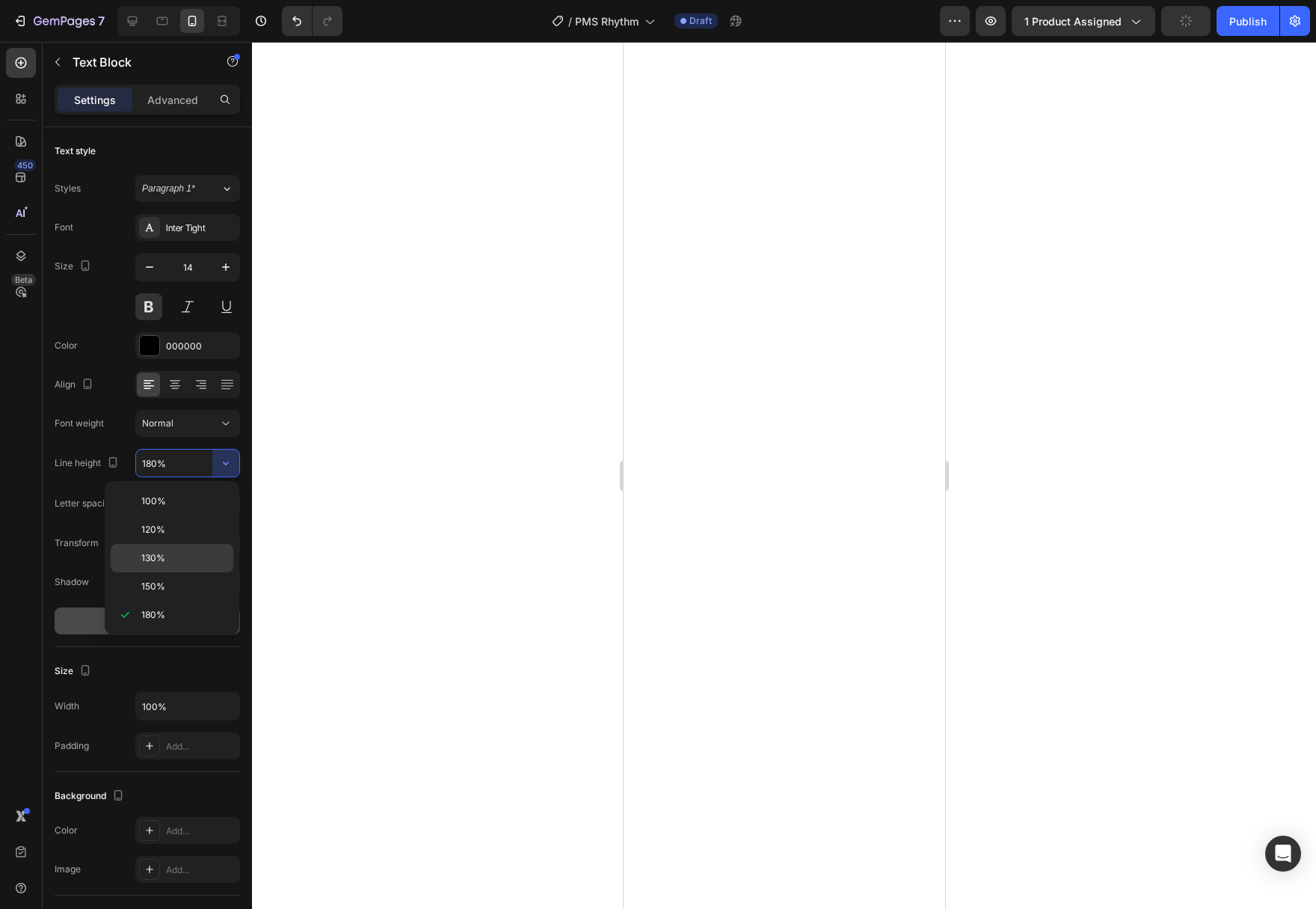
click at [188, 564] on p "130%" at bounding box center [184, 558] width 86 height 14
type input "130%"
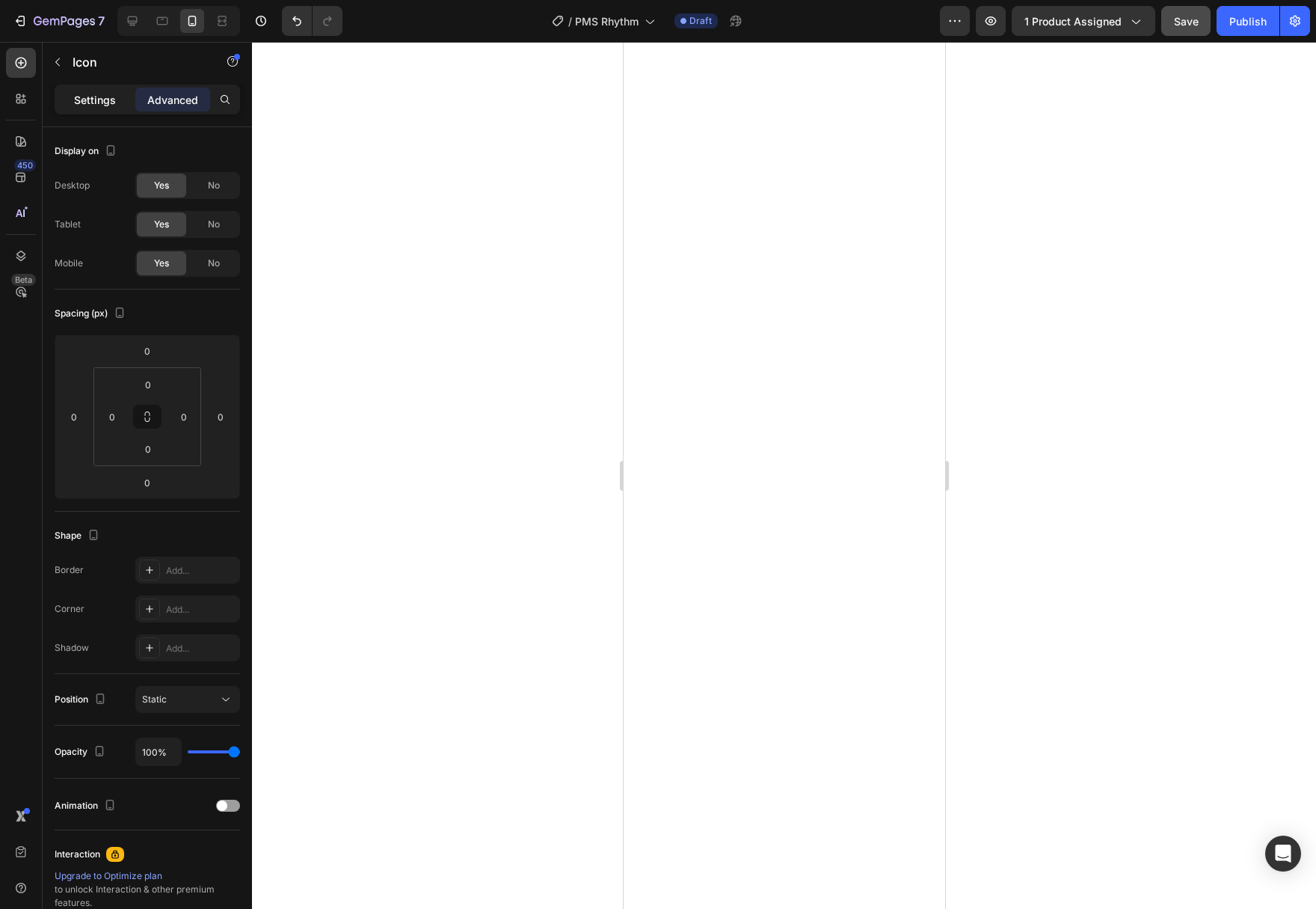
click at [104, 101] on p "Settings" at bounding box center [94, 99] width 42 height 16
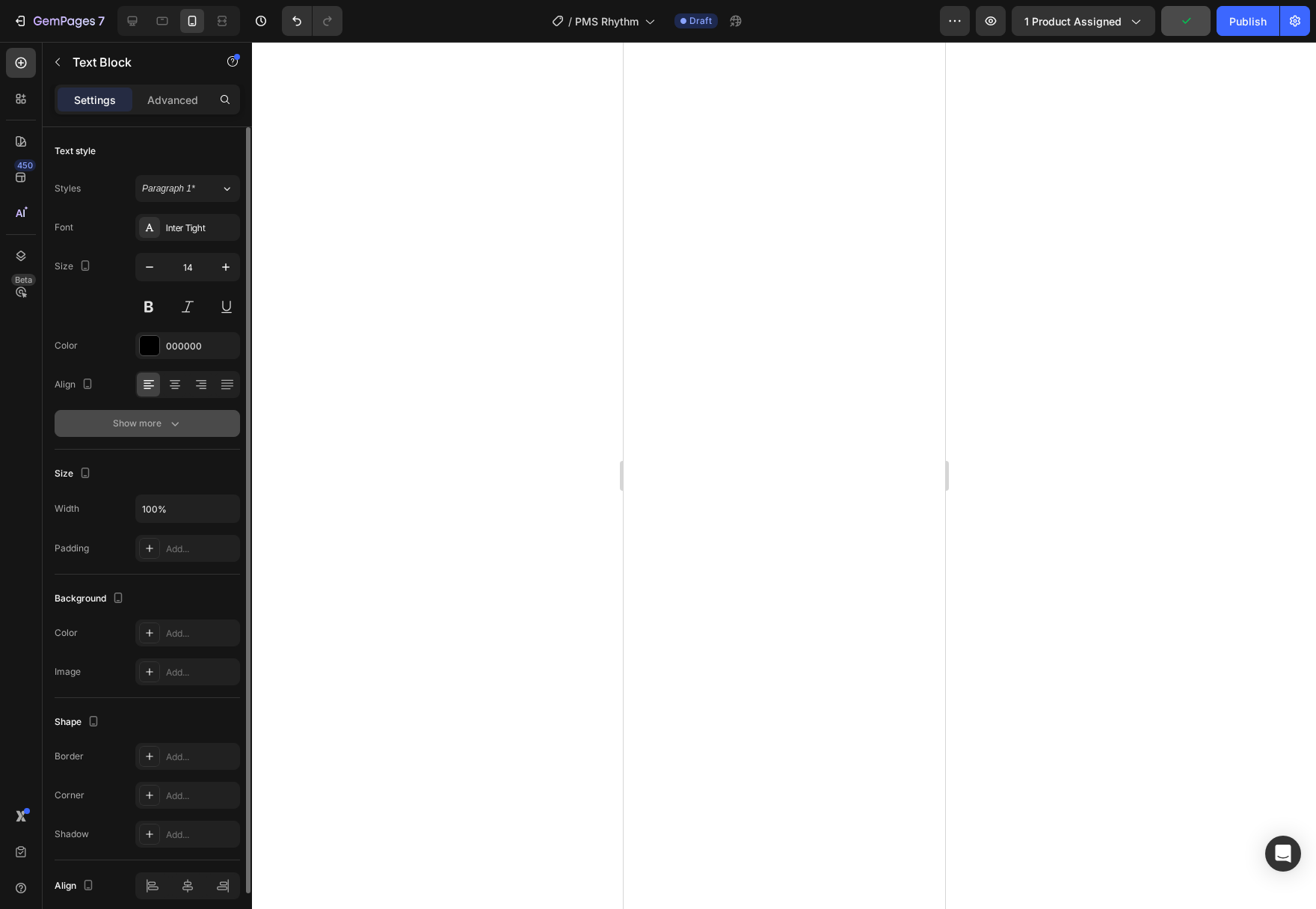
click at [169, 426] on icon "button" at bounding box center [174, 423] width 15 height 15
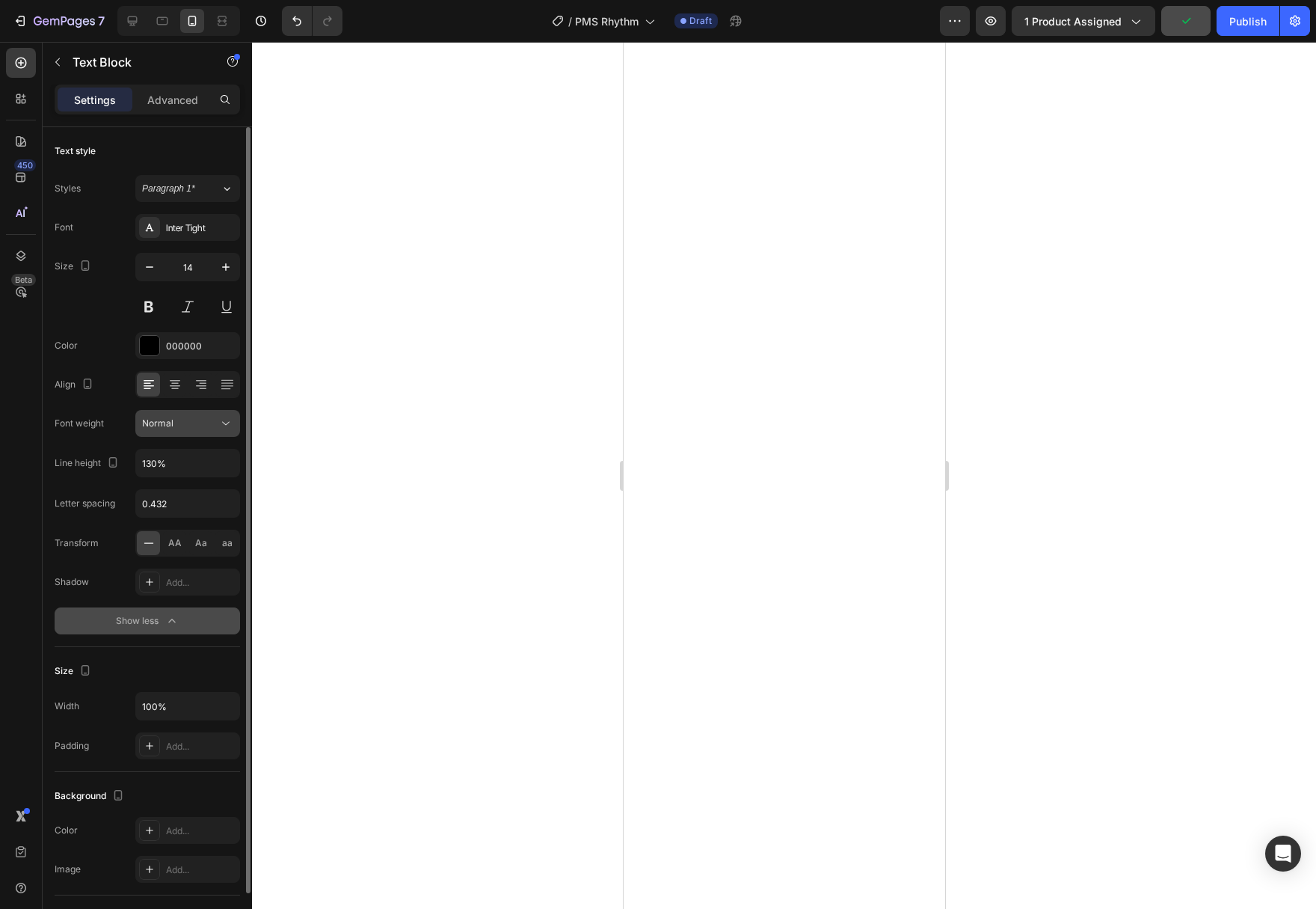
click at [227, 426] on icon at bounding box center [225, 423] width 15 height 15
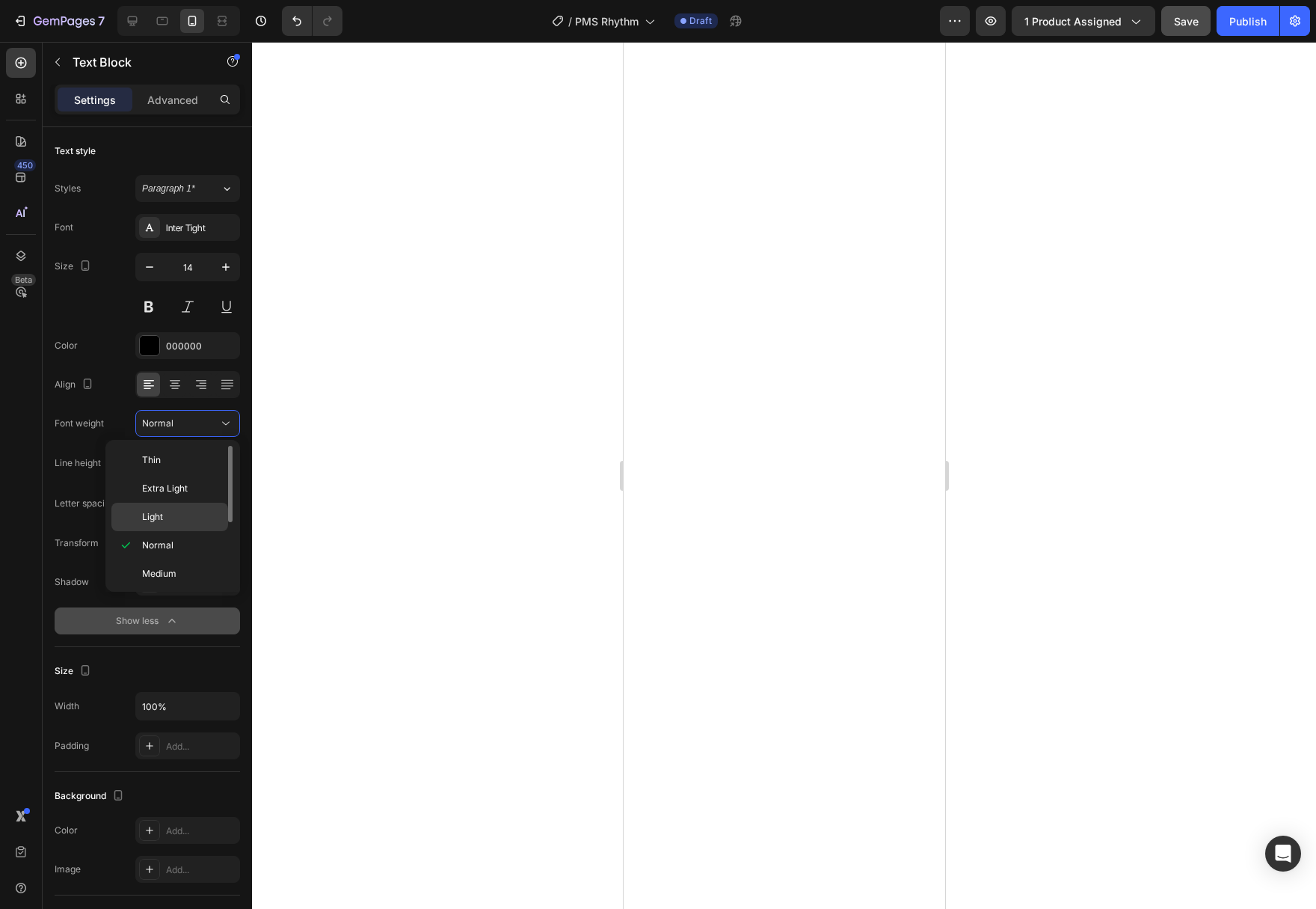
click at [197, 512] on p "Light" at bounding box center [181, 516] width 80 height 14
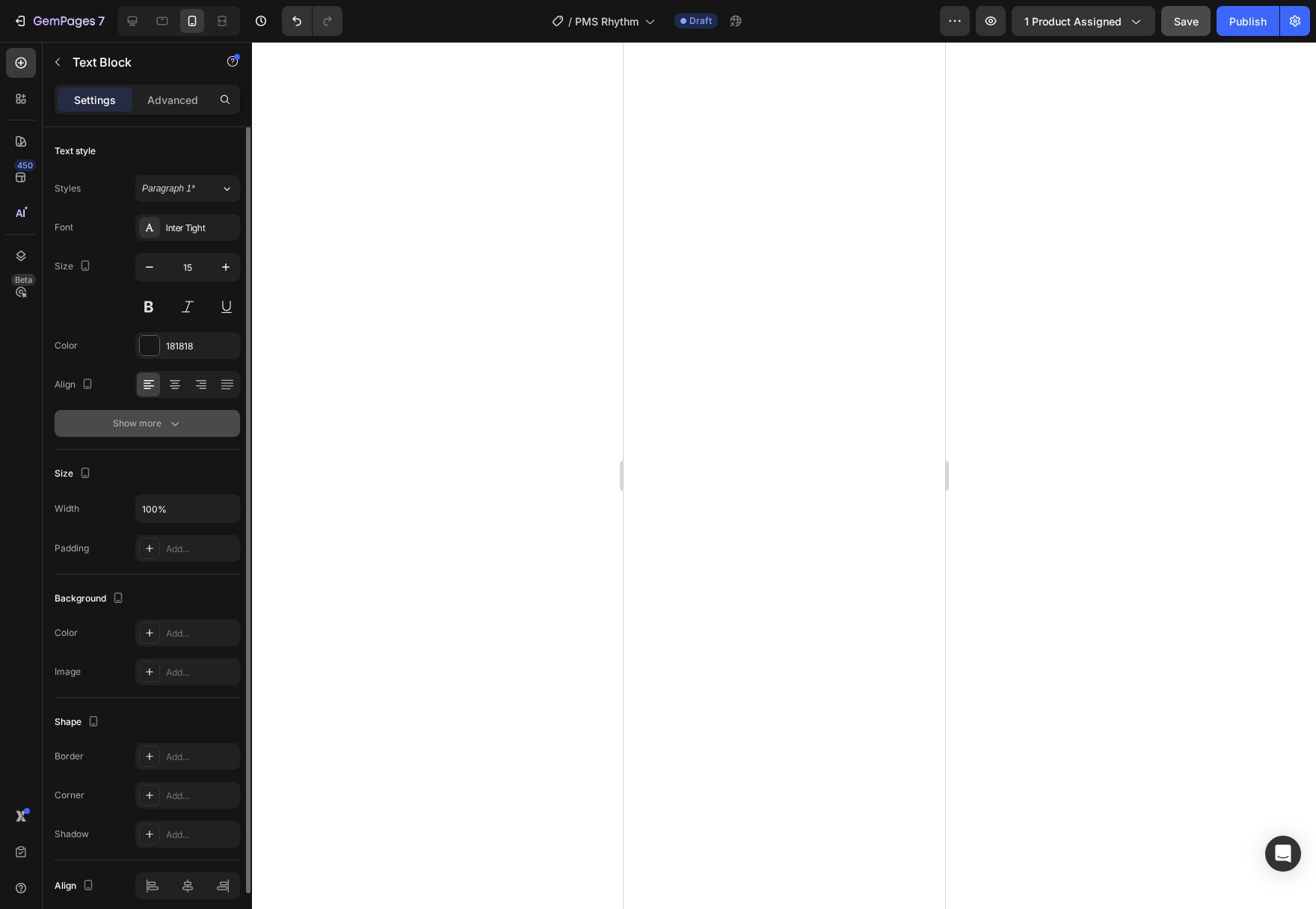
click at [187, 420] on button "Show more" at bounding box center [147, 423] width 186 height 27
click at [170, 424] on icon "button" at bounding box center [174, 423] width 15 height 15
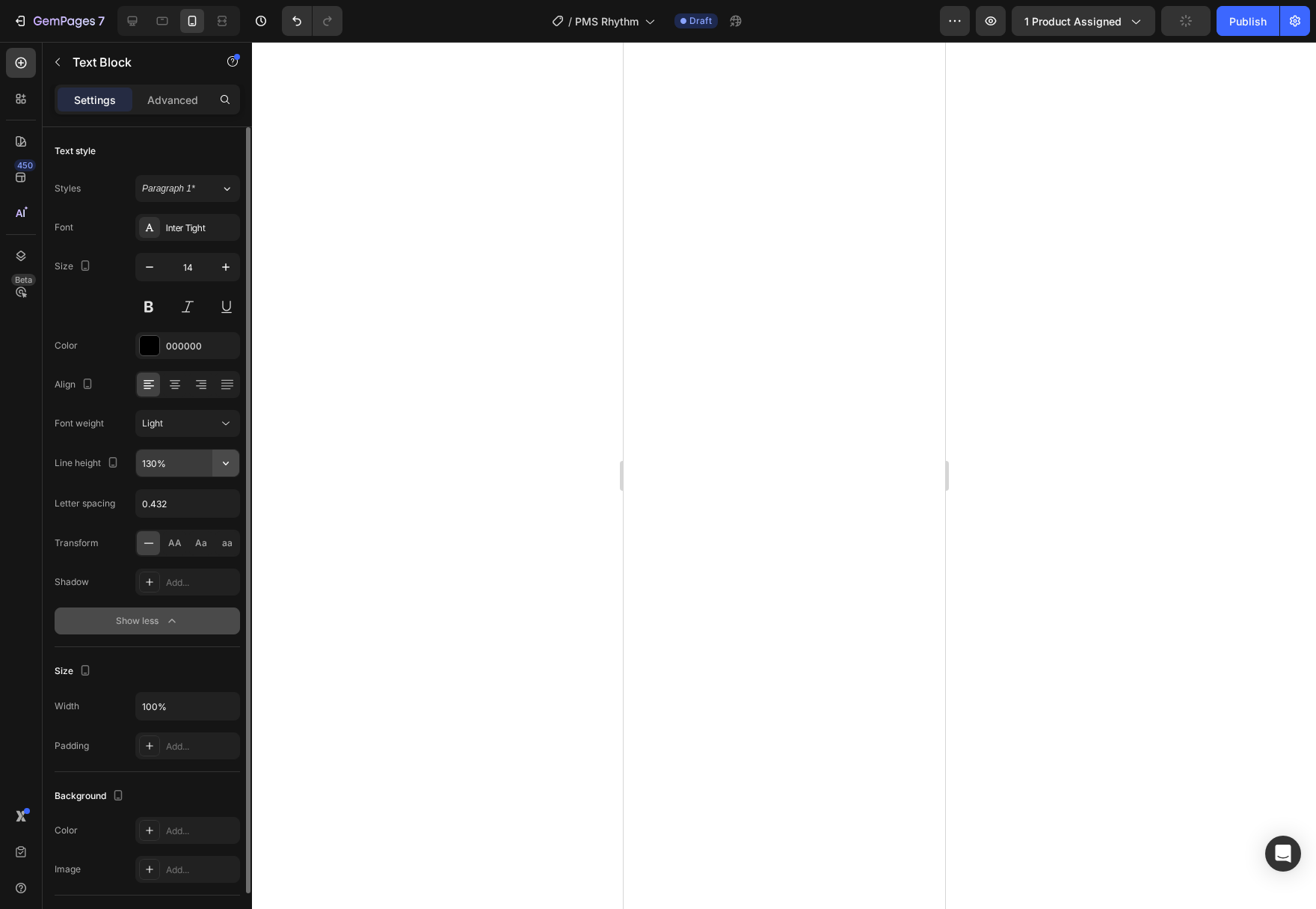
click at [228, 469] on icon "button" at bounding box center [225, 462] width 15 height 15
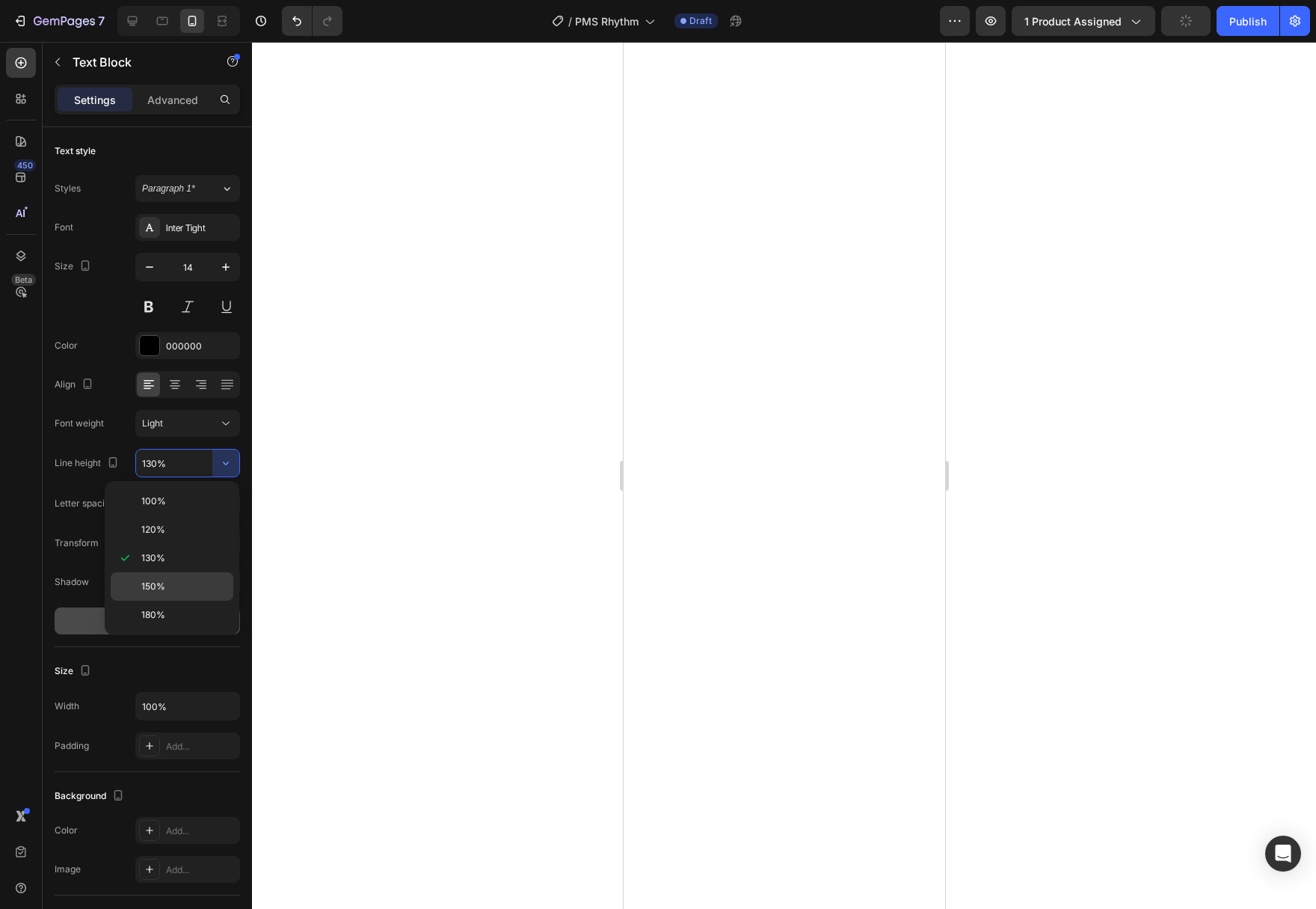
click at [199, 600] on div "150%" at bounding box center [171, 614] width 123 height 29
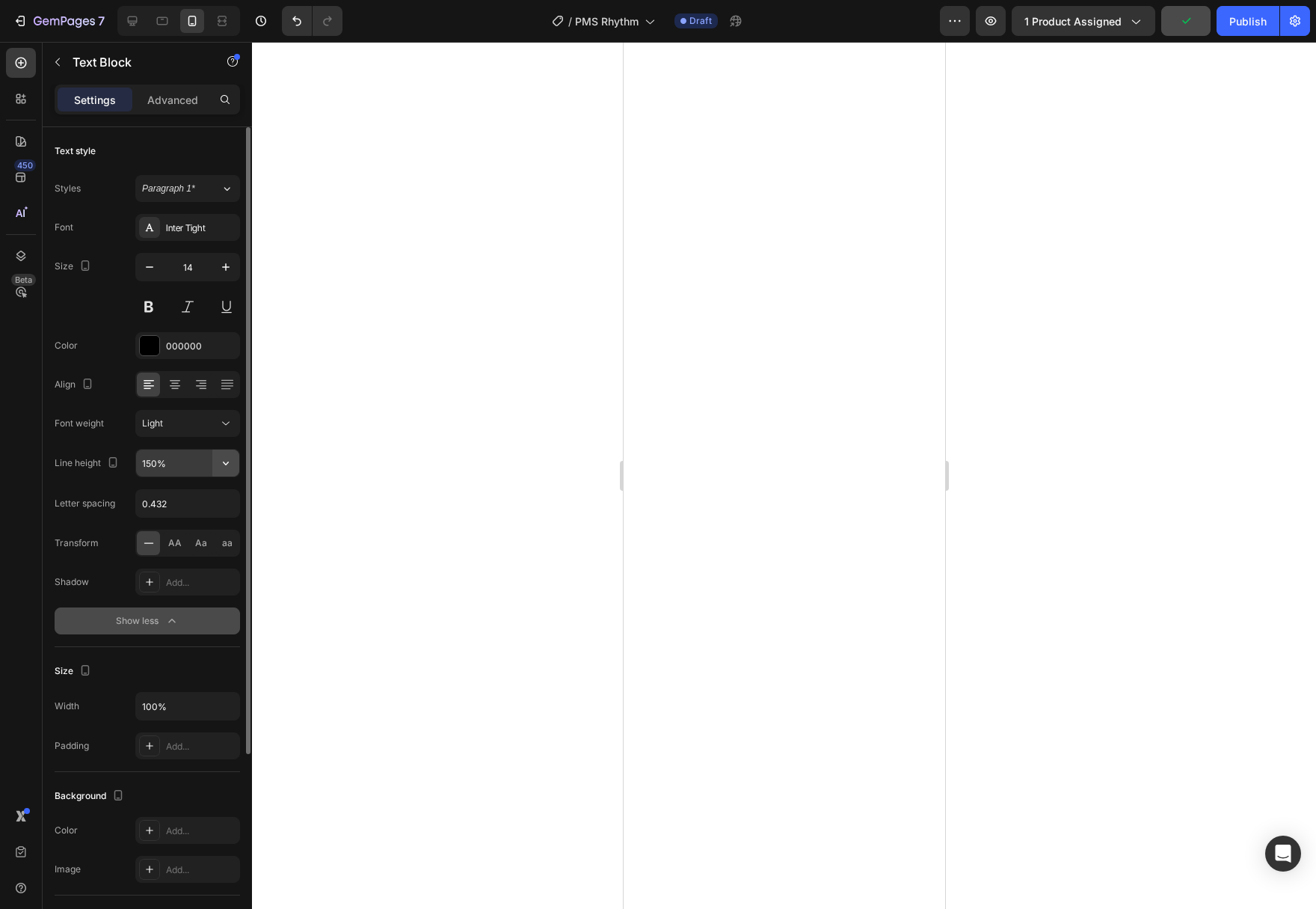
click at [233, 457] on button "button" at bounding box center [225, 462] width 27 height 27
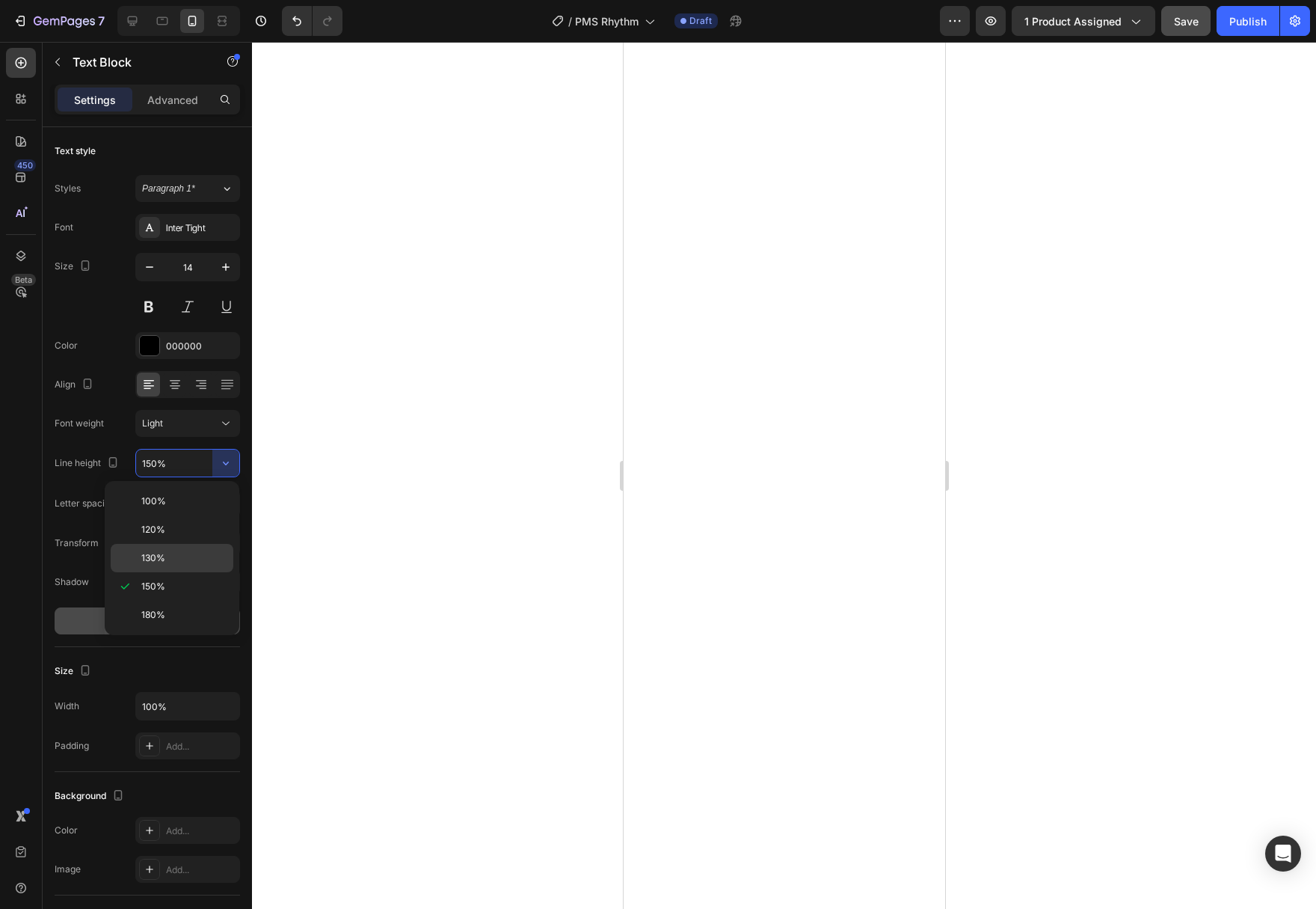
click at [205, 557] on p "130%" at bounding box center [184, 558] width 86 height 14
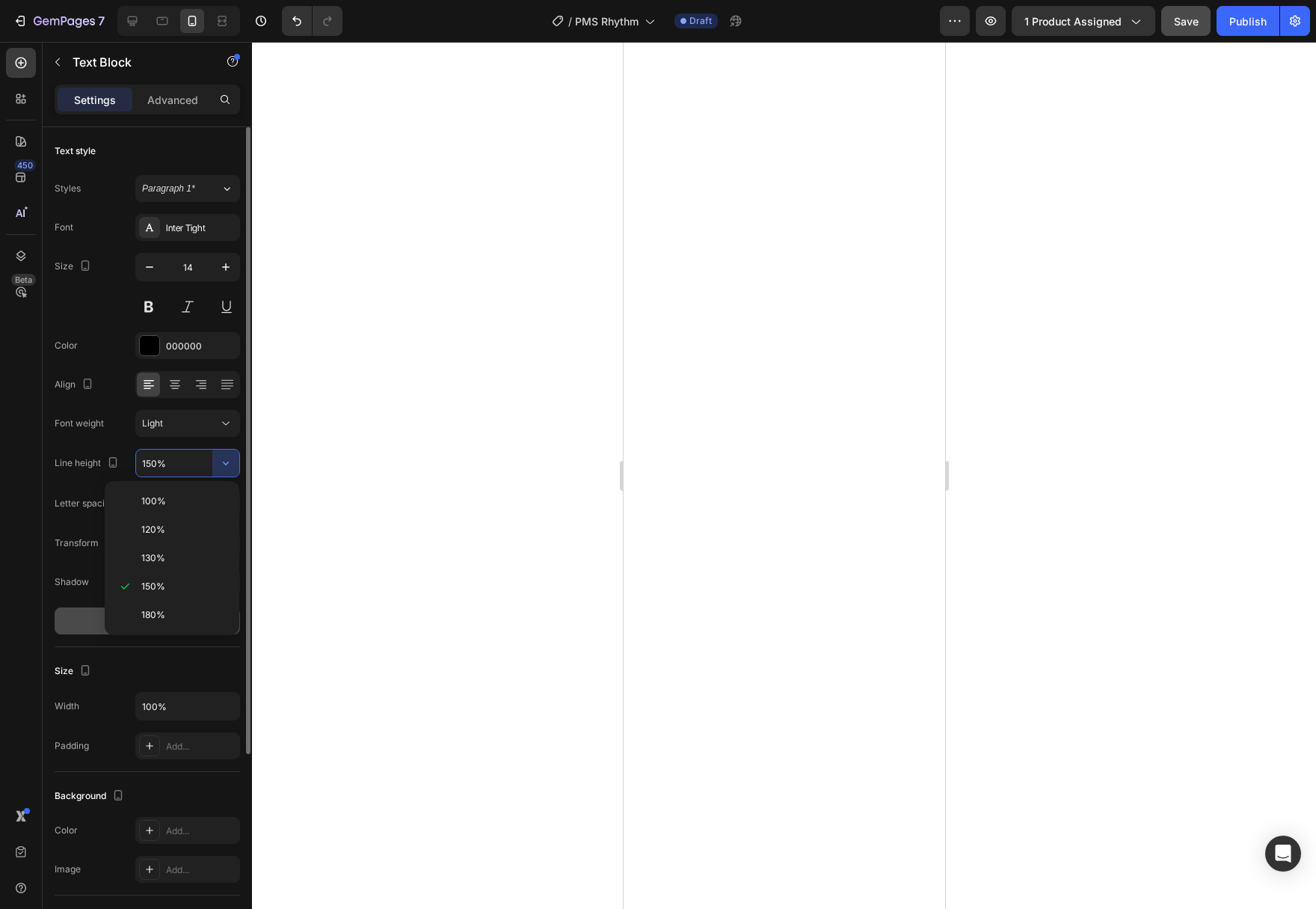
type input "130%"
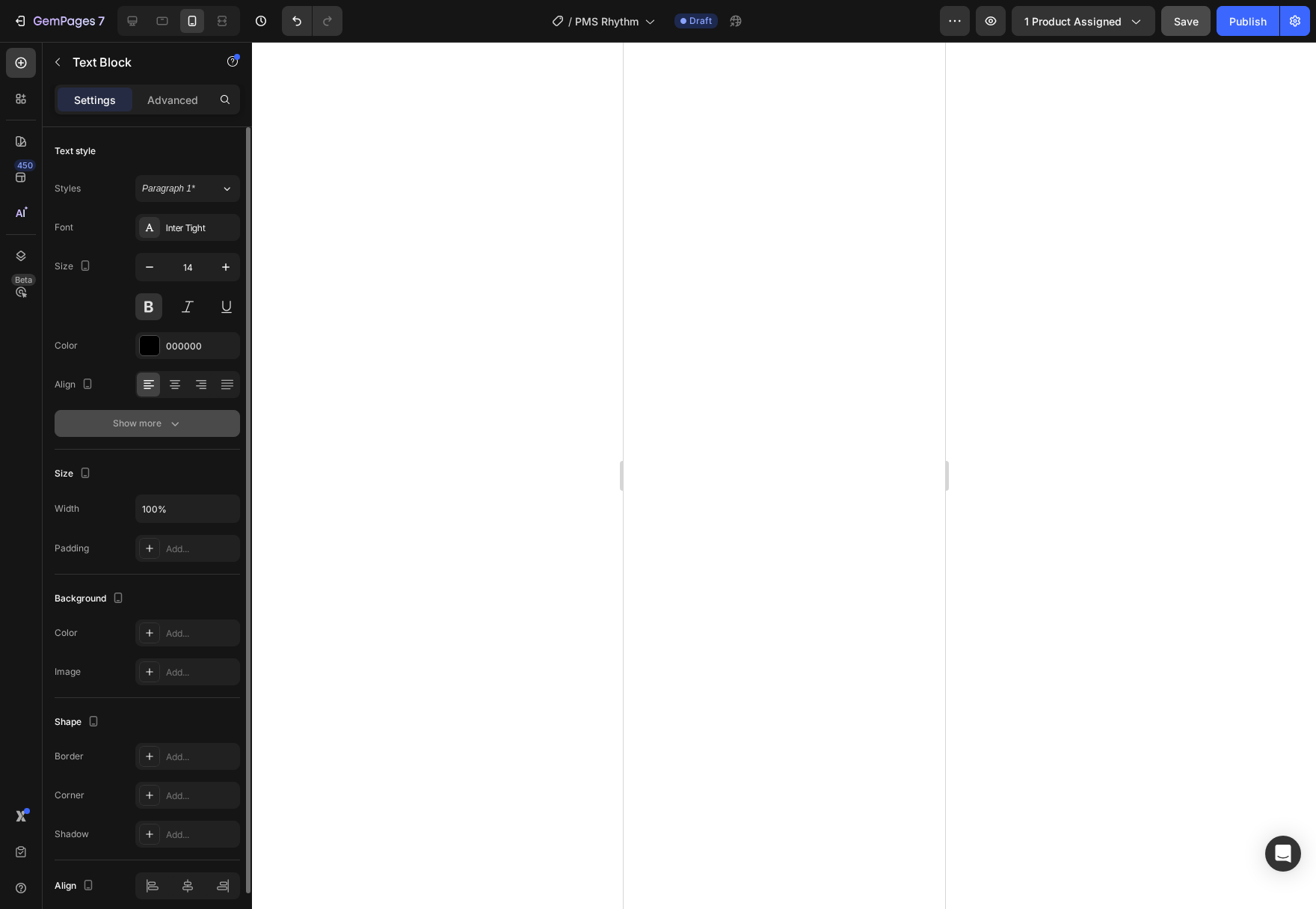
click at [178, 428] on icon "button" at bounding box center [174, 423] width 15 height 15
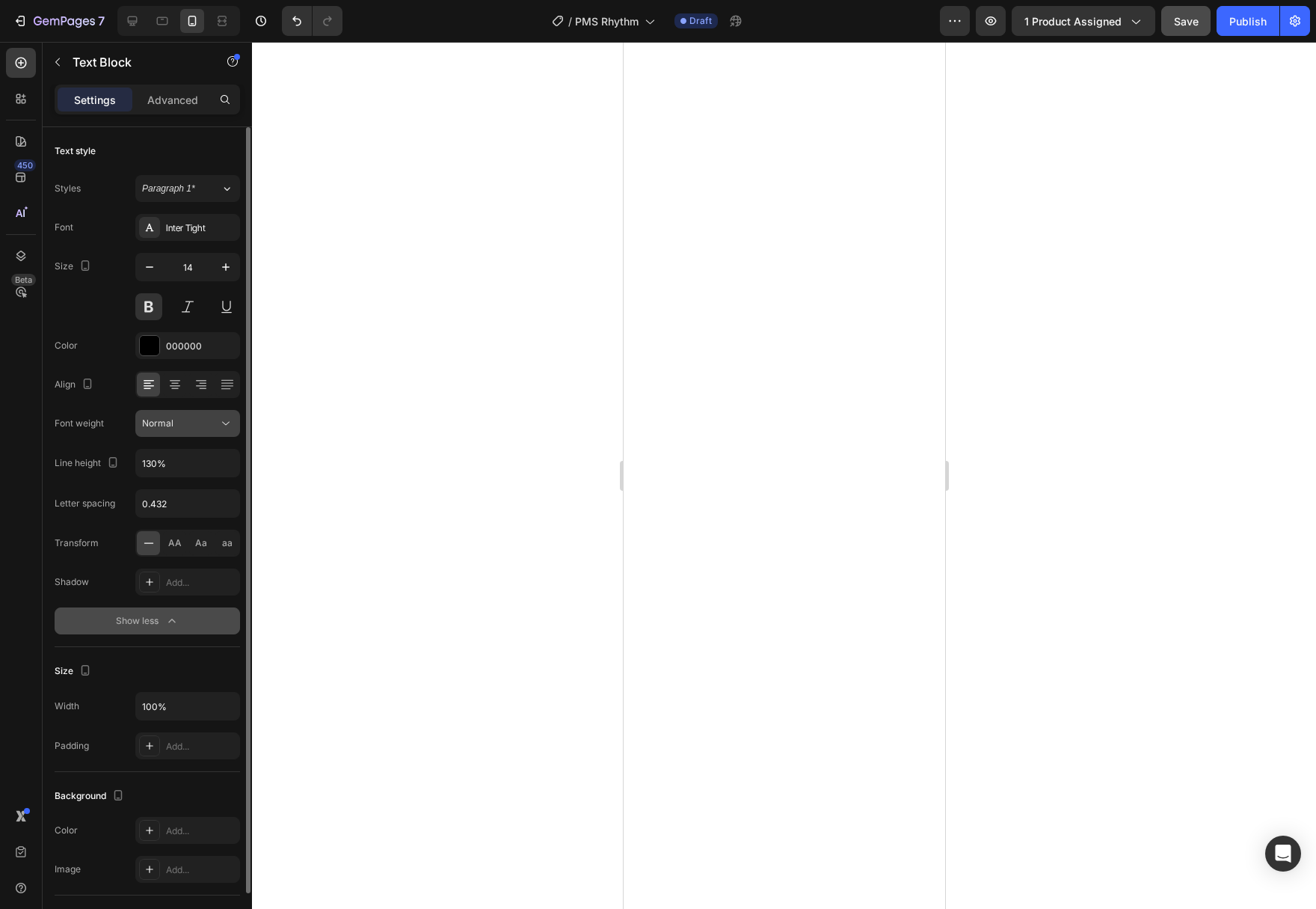
click at [219, 431] on button "Normal" at bounding box center [188, 423] width 104 height 27
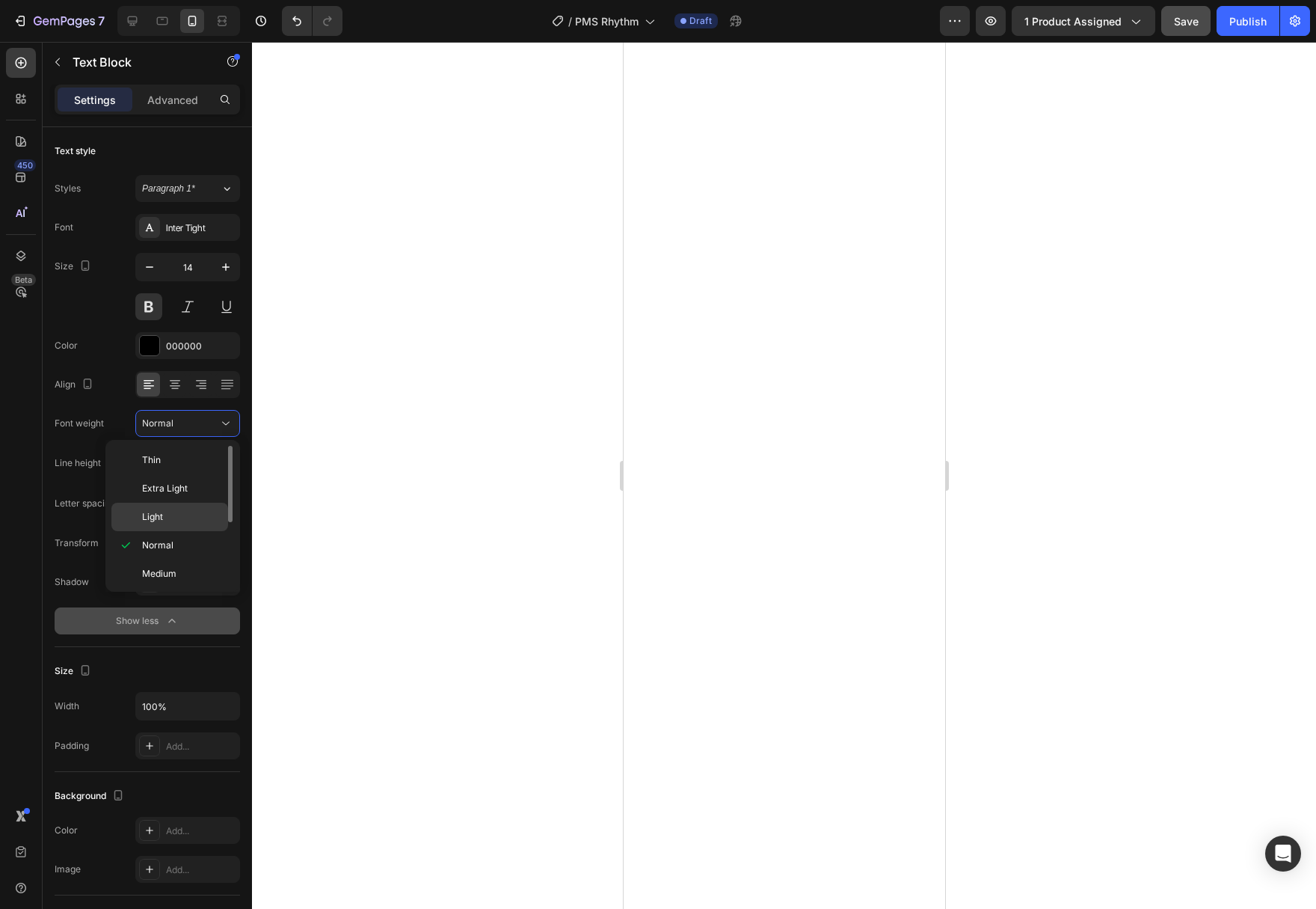
click at [171, 513] on p "Light" at bounding box center [181, 516] width 80 height 14
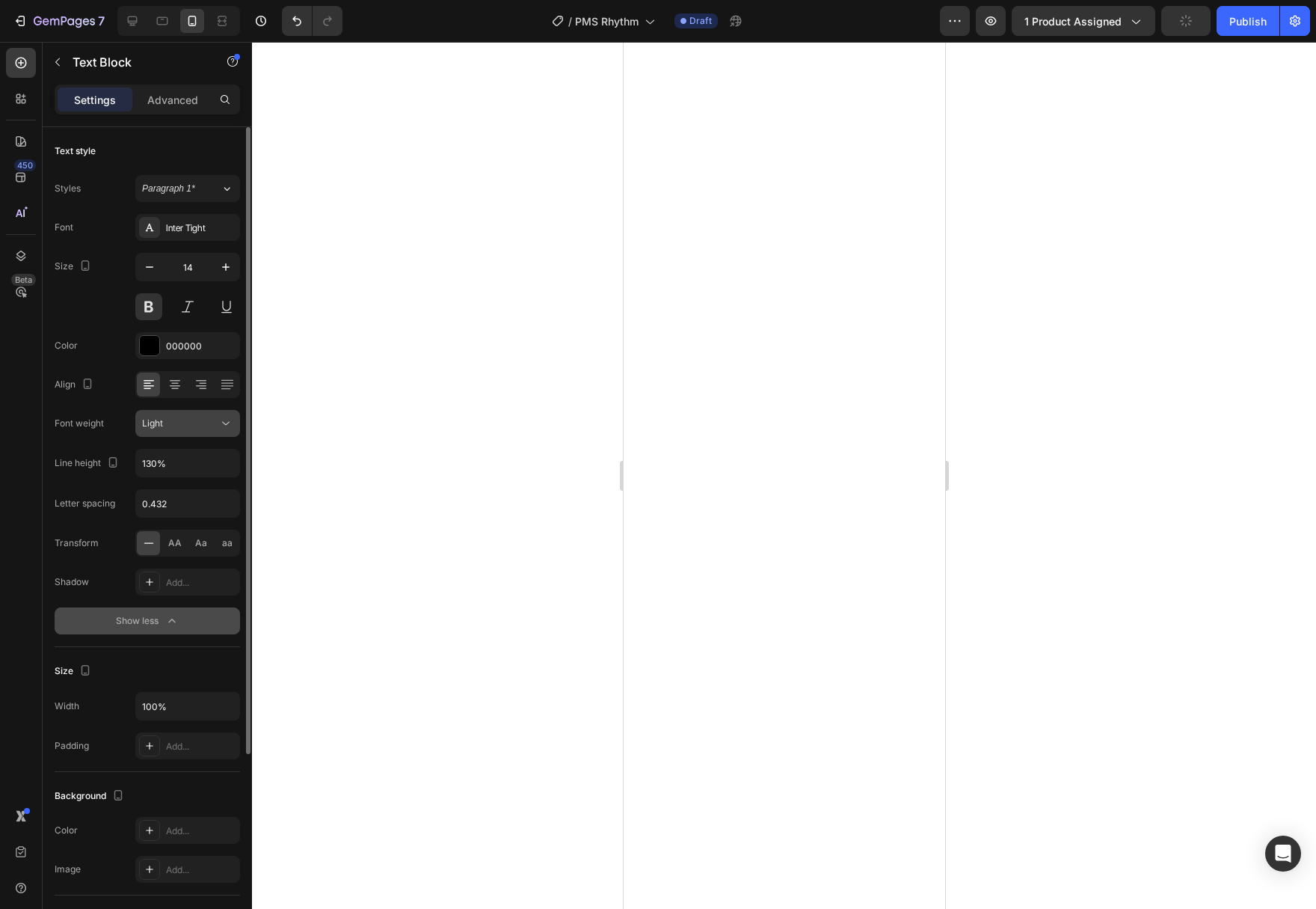
click at [222, 434] on button "Light" at bounding box center [188, 423] width 104 height 27
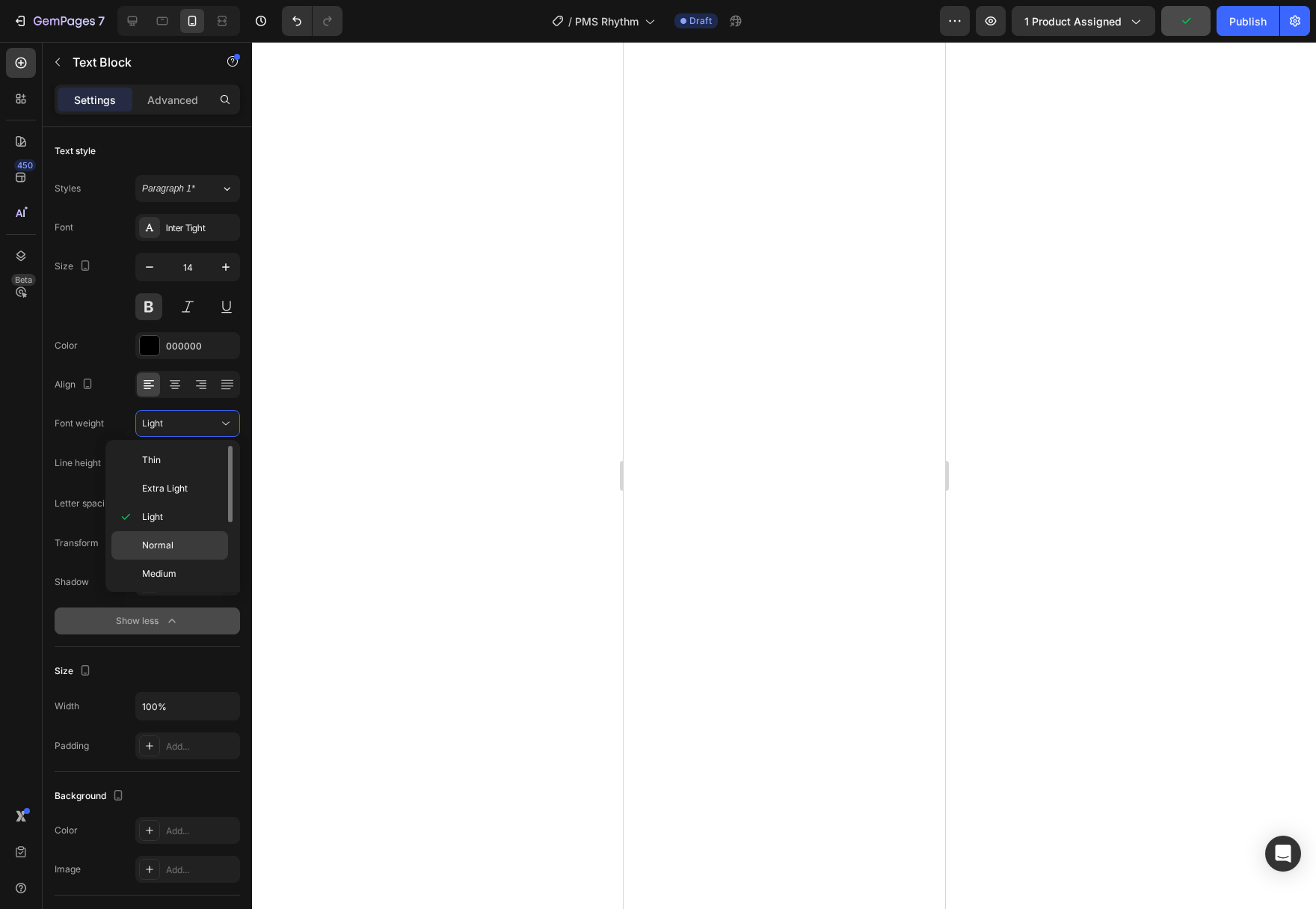
click at [186, 543] on p "Normal" at bounding box center [181, 545] width 80 height 14
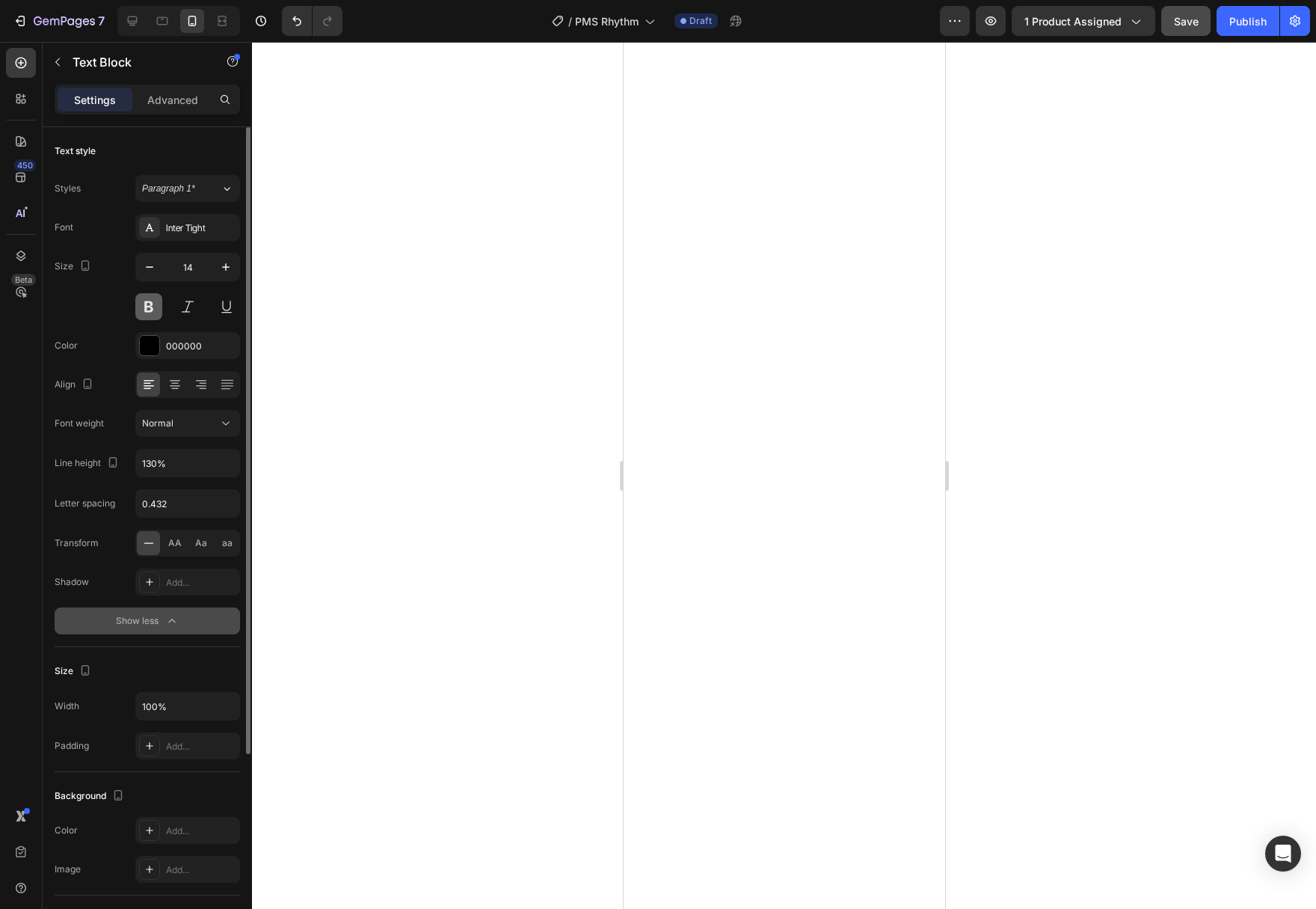
click at [149, 316] on button at bounding box center [149, 306] width 27 height 27
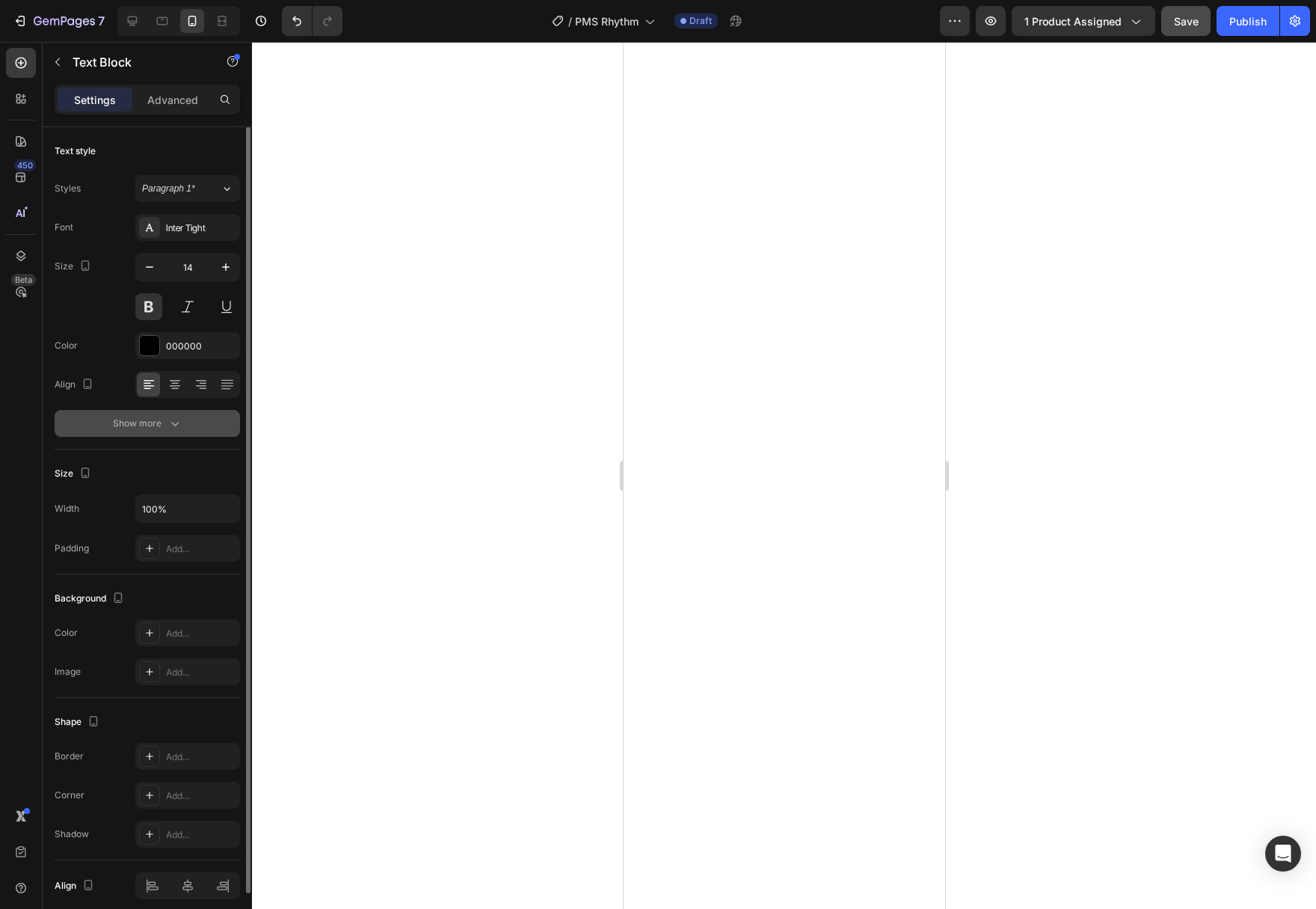
click at [159, 432] on button "Show more" at bounding box center [147, 423] width 186 height 27
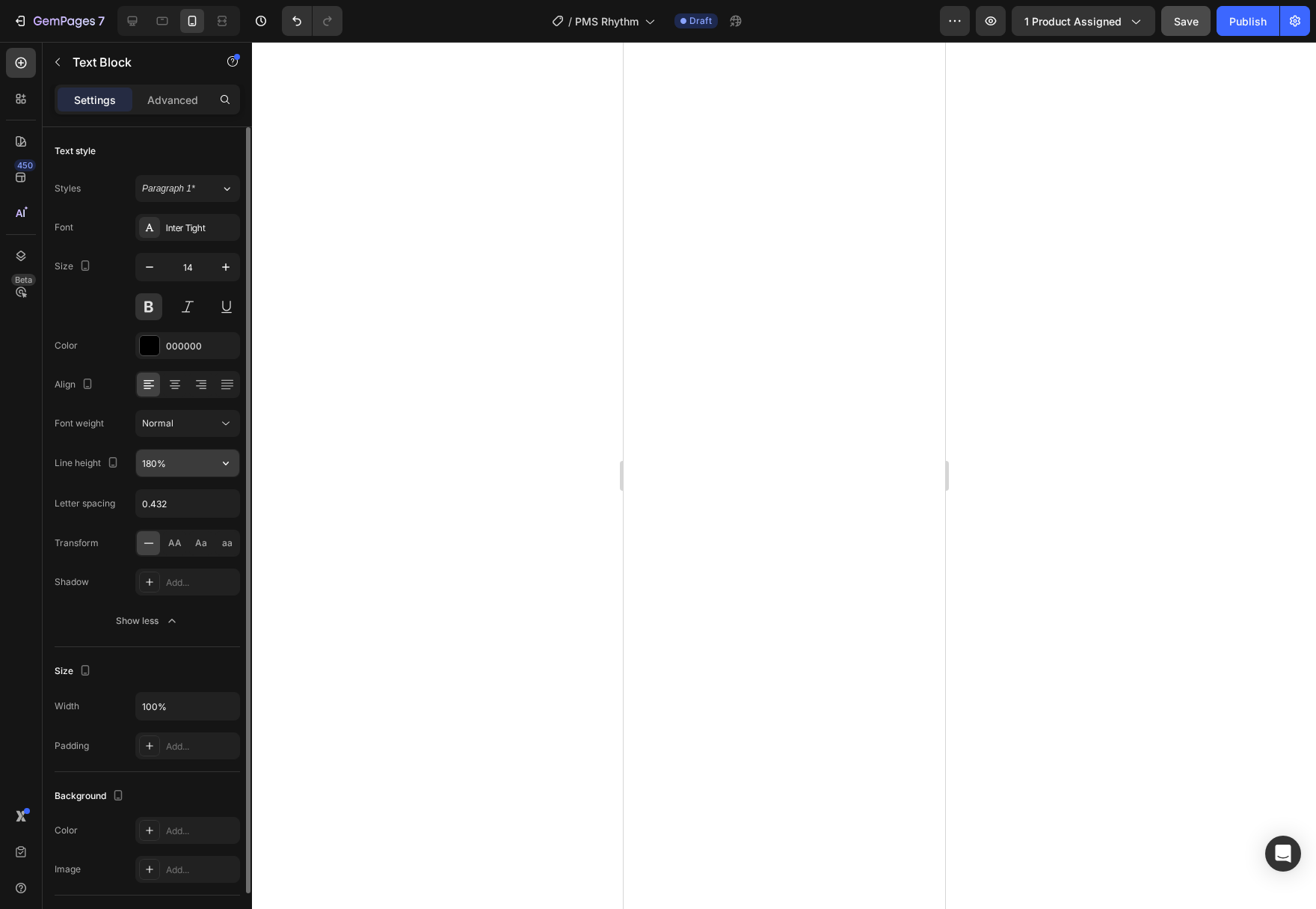
click at [234, 466] on button "button" at bounding box center [225, 462] width 27 height 27
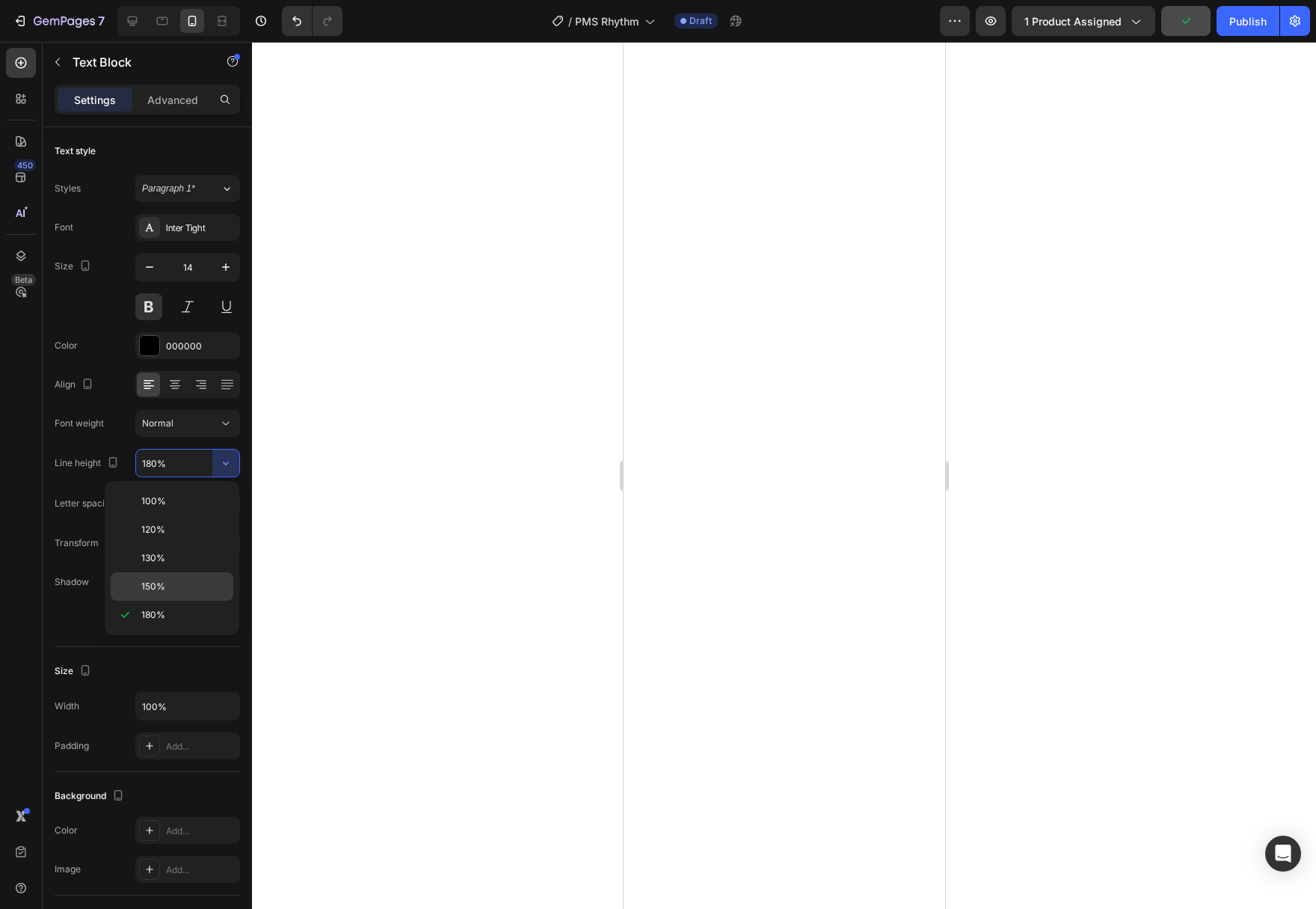
click at [209, 584] on p "150%" at bounding box center [184, 586] width 86 height 14
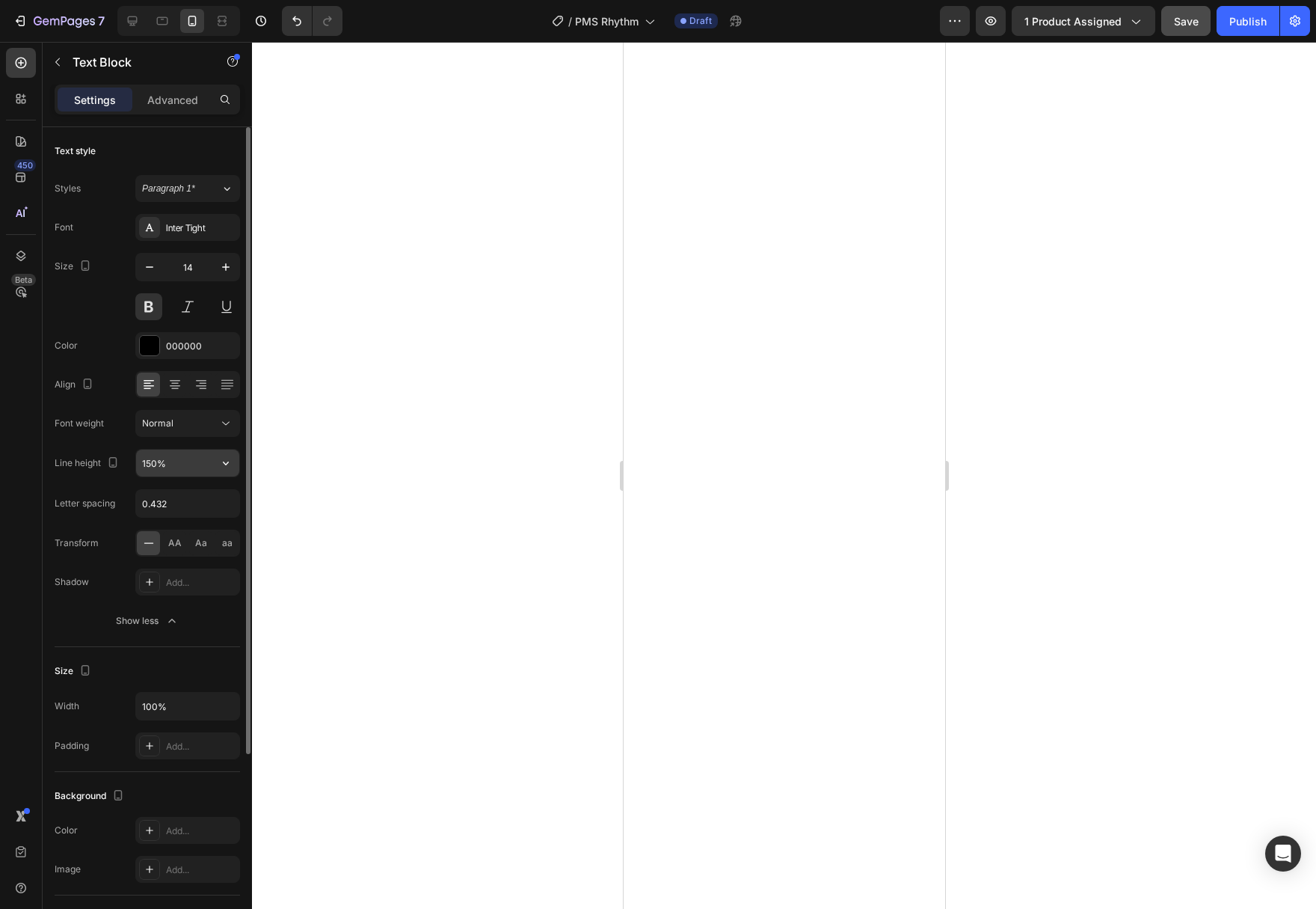
click at [232, 460] on icon "button" at bounding box center [225, 462] width 15 height 15
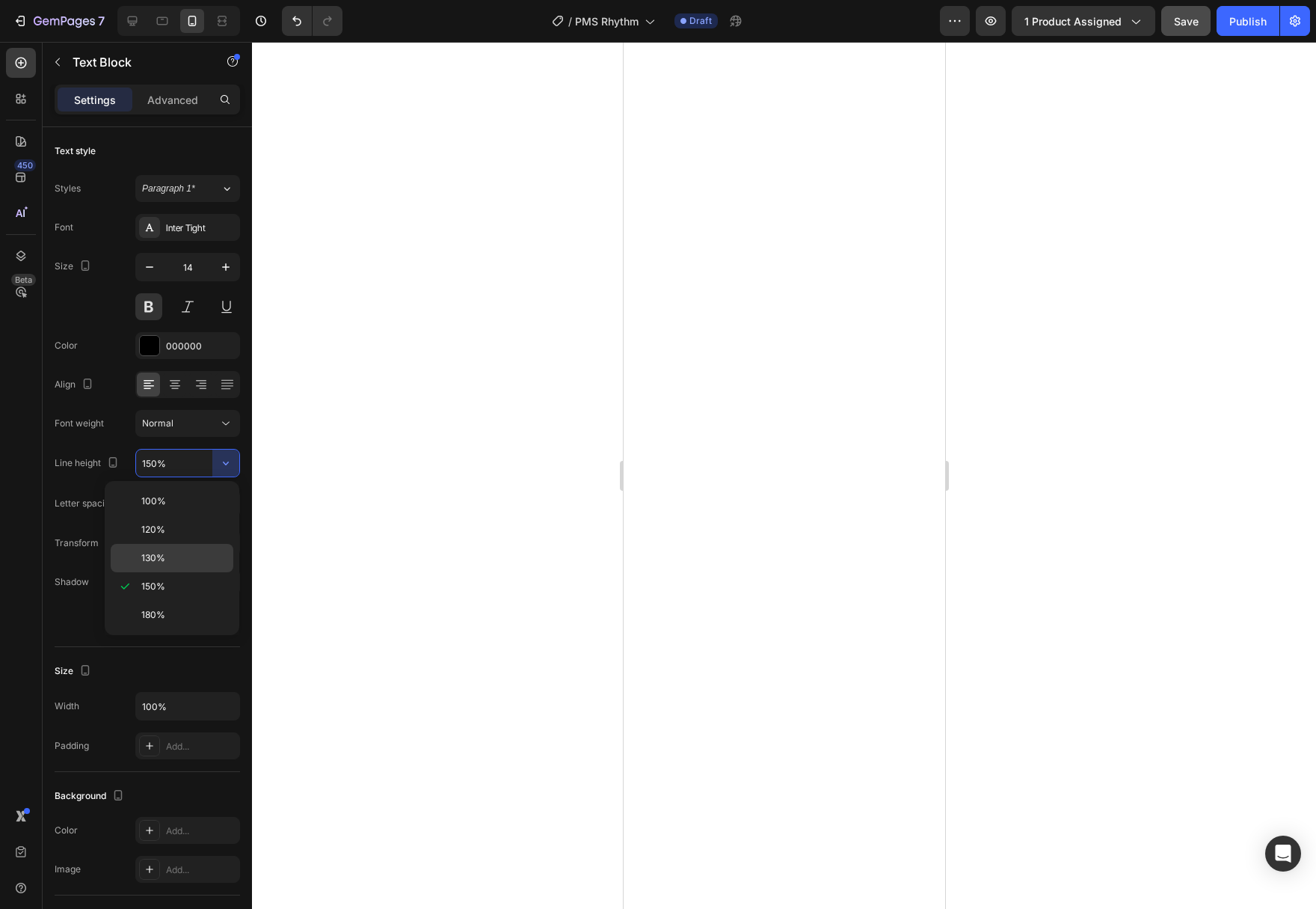
click at [211, 550] on div "130%" at bounding box center [171, 558] width 123 height 29
type input "130%"
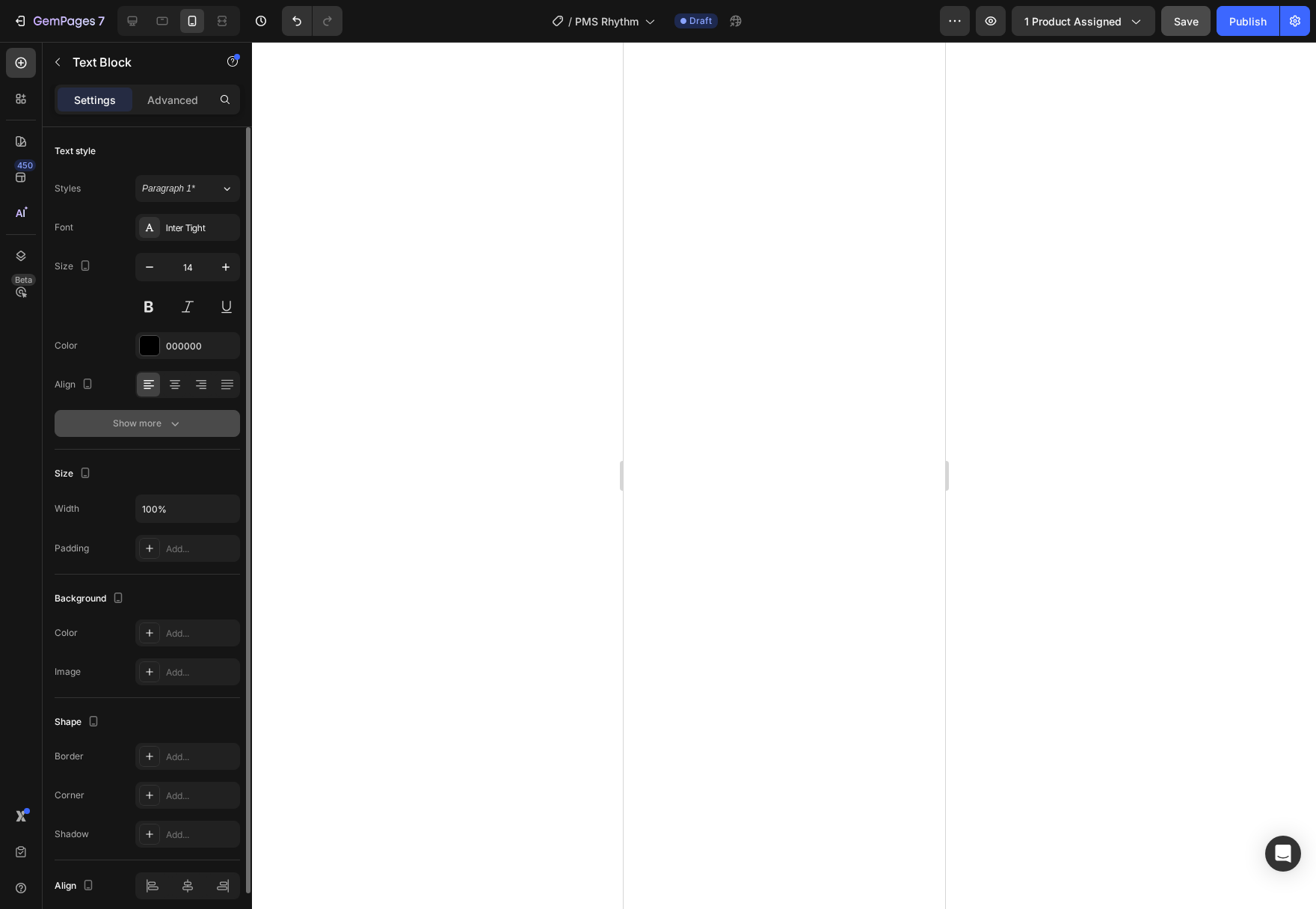
click at [183, 415] on button "Show more" at bounding box center [147, 423] width 186 height 27
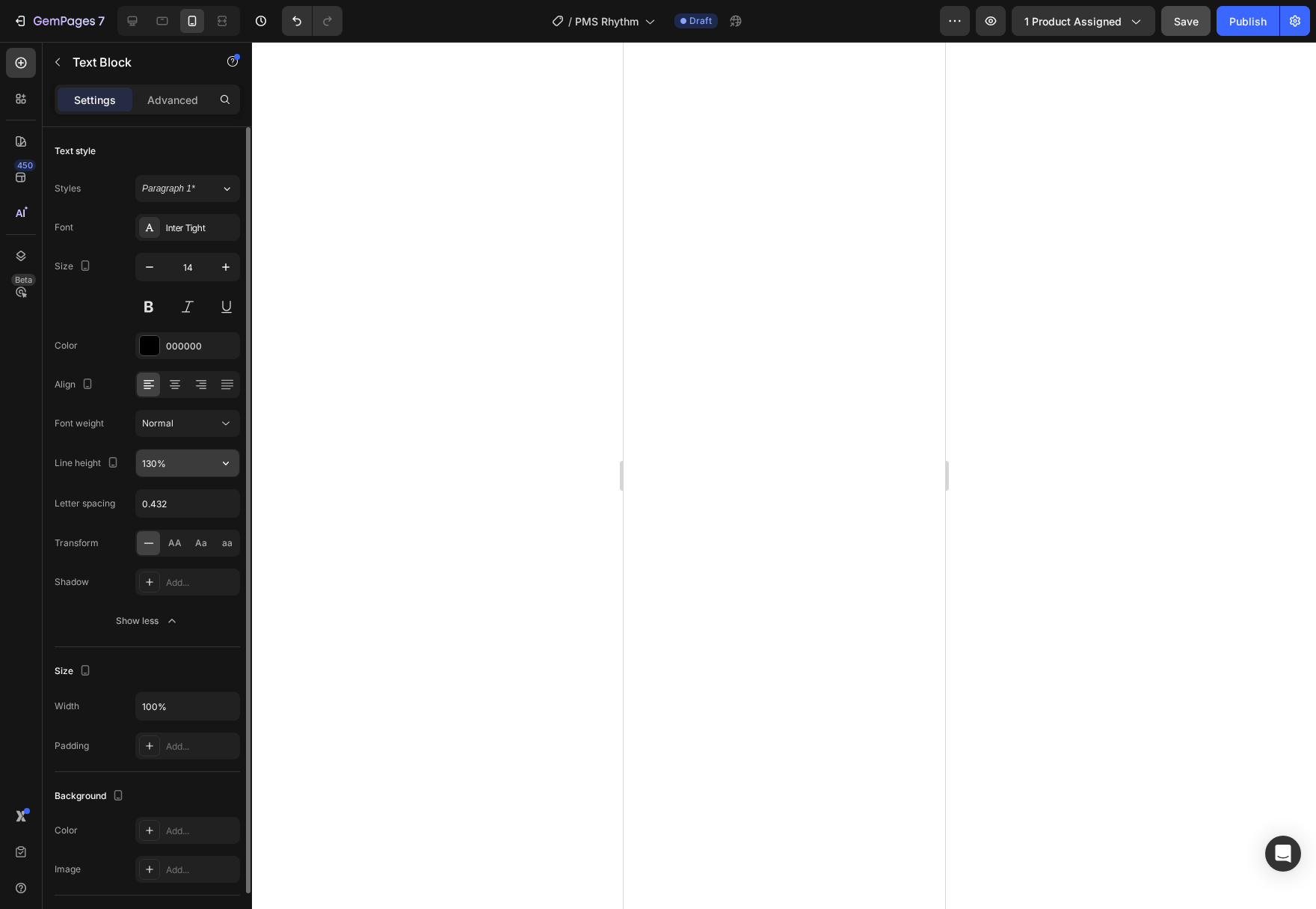
click at [211, 462] on input "130%" at bounding box center [187, 462] width 103 height 27
click at [219, 464] on icon "button" at bounding box center [225, 462] width 15 height 15
click at [223, 416] on icon at bounding box center [225, 423] width 15 height 15
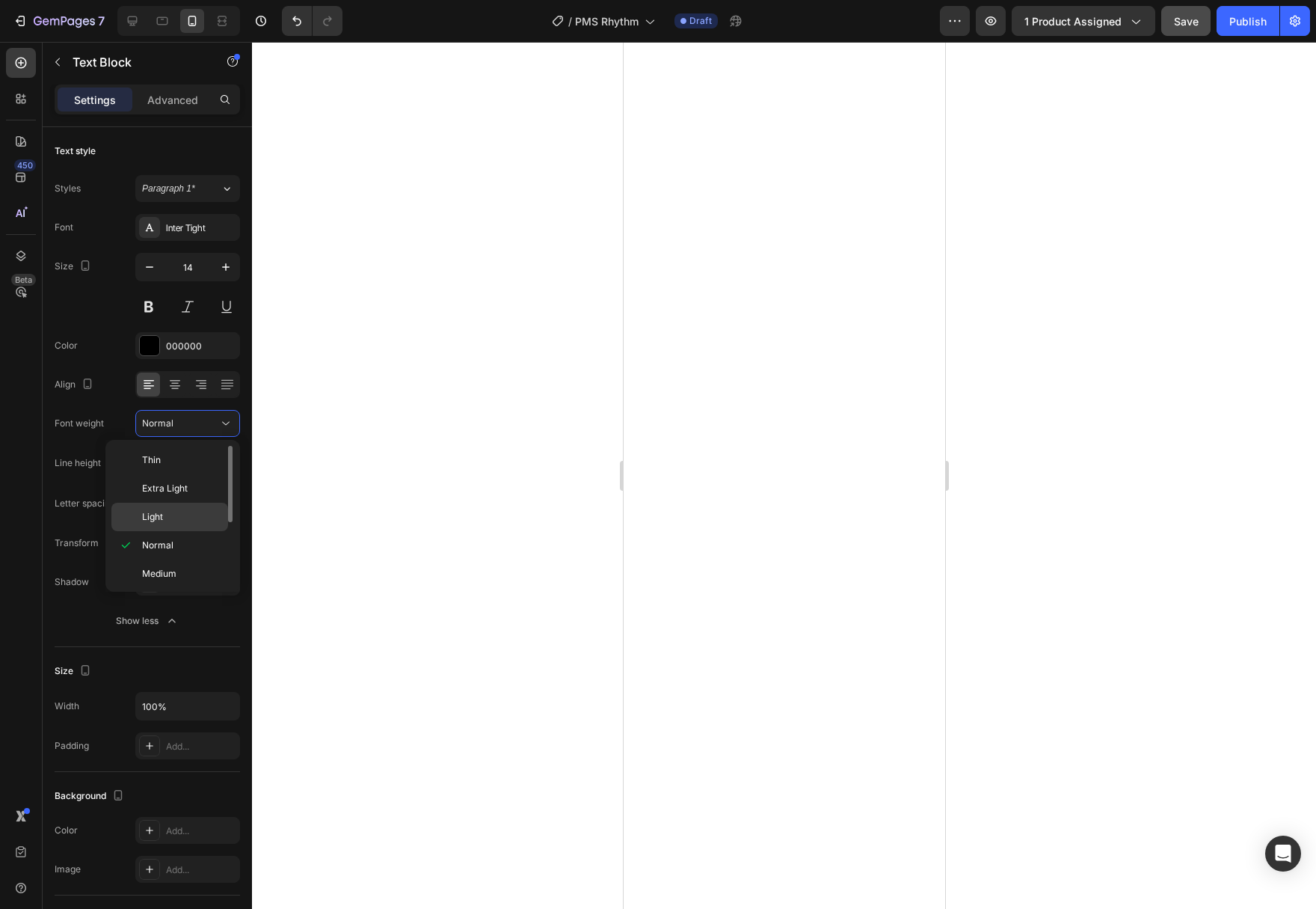
click at [189, 516] on p "Light" at bounding box center [181, 516] width 80 height 14
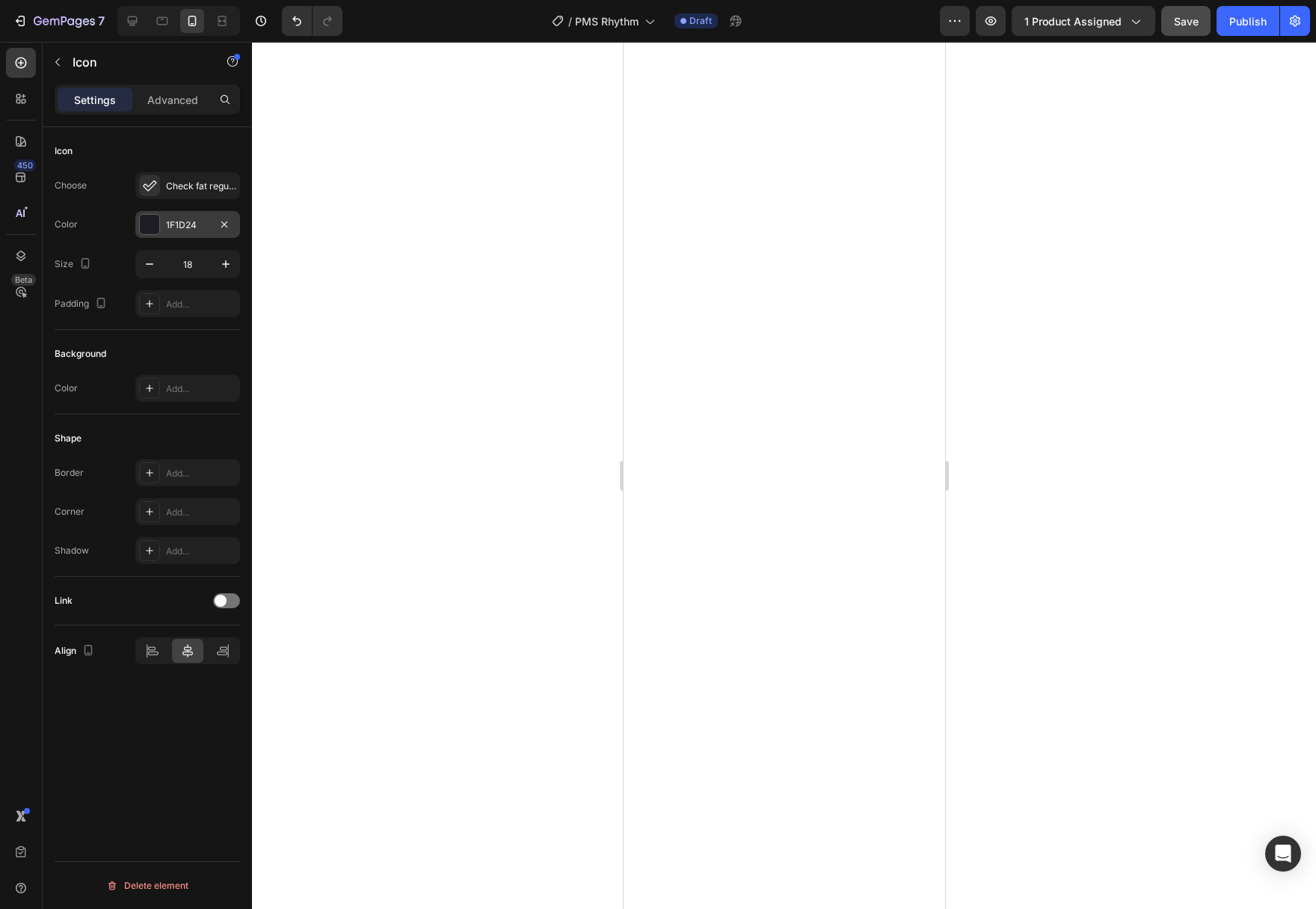
click at [152, 229] on div at bounding box center [150, 224] width 20 height 20
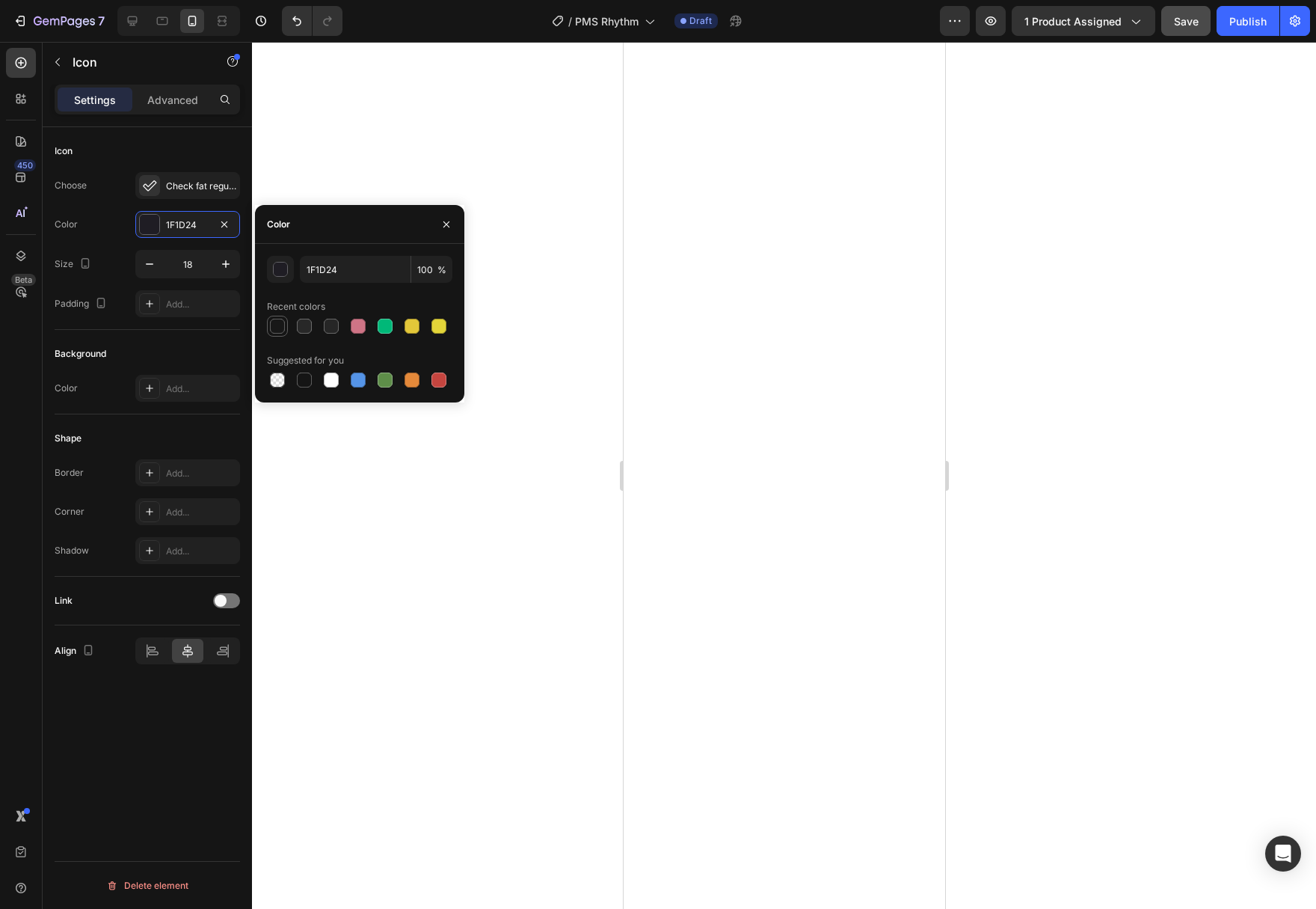
click at [281, 330] on div at bounding box center [276, 326] width 15 height 15
type input "181818"
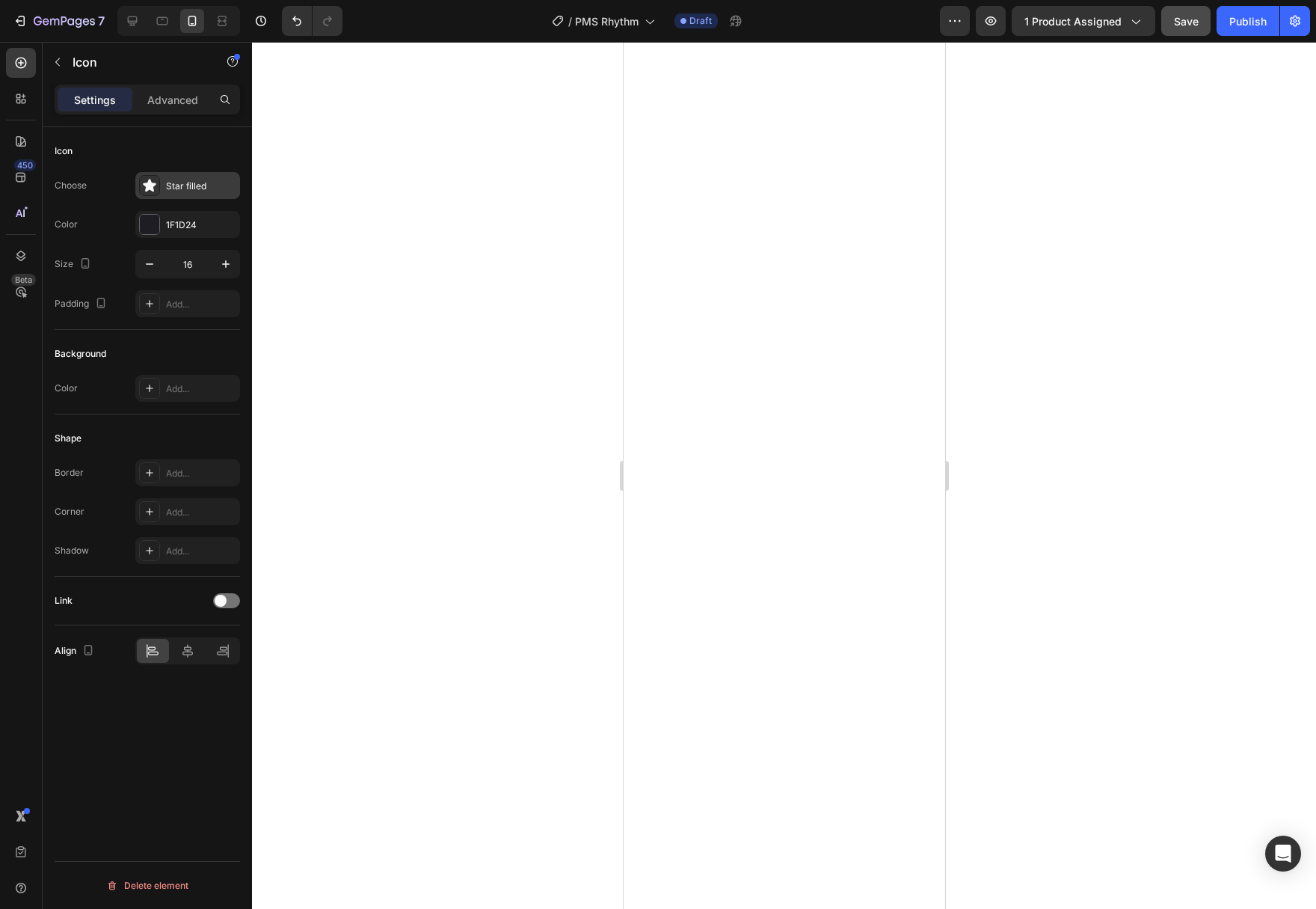
click at [150, 182] on icon at bounding box center [149, 185] width 13 height 13
click at [136, 27] on icon at bounding box center [132, 21] width 15 height 15
type input "24"
click at [146, 180] on icon at bounding box center [149, 185] width 15 height 15
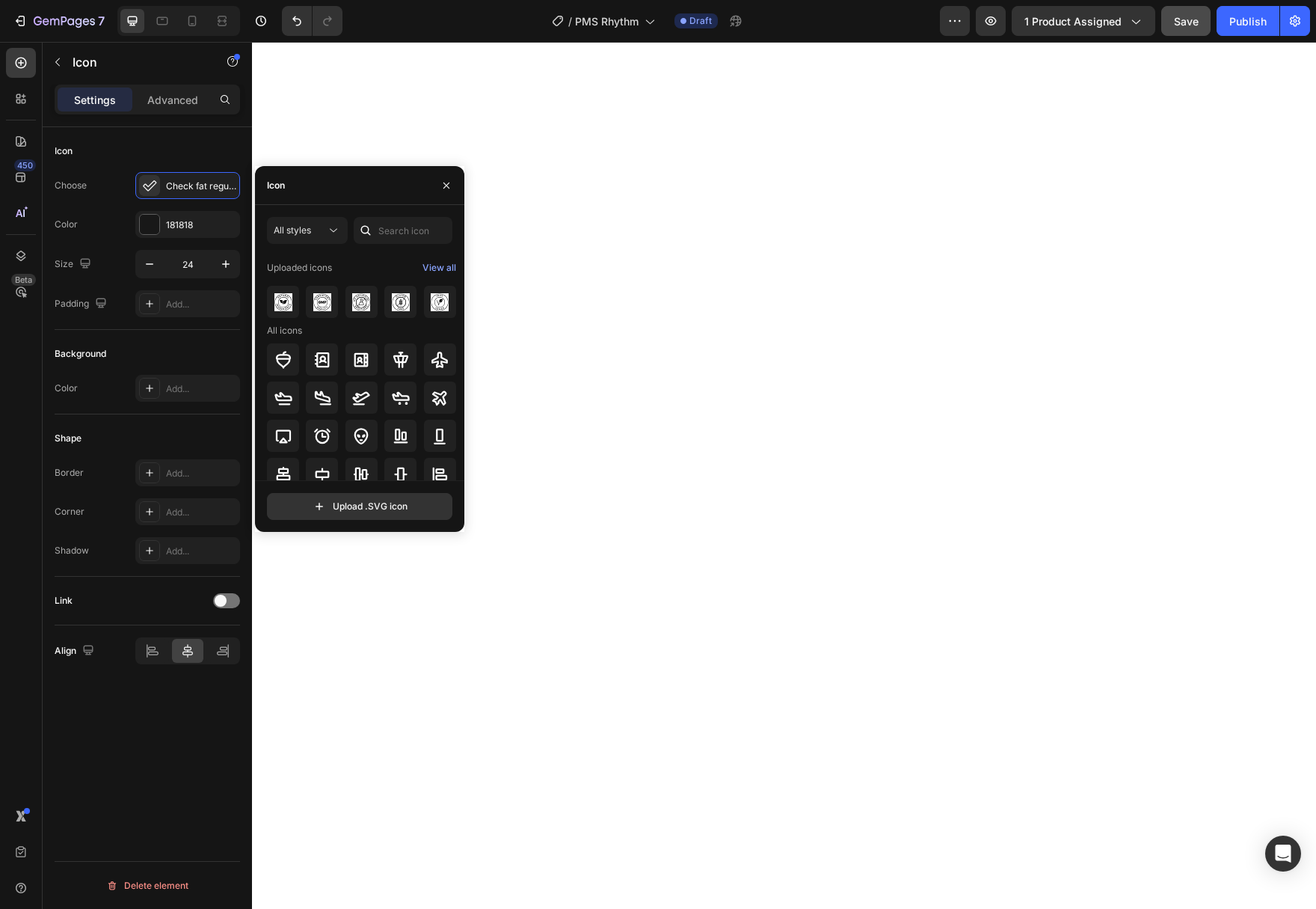
click at [377, 226] on div at bounding box center [366, 229] width 24 height 27
click at [387, 227] on input "text" at bounding box center [403, 229] width 98 height 27
type input "check"
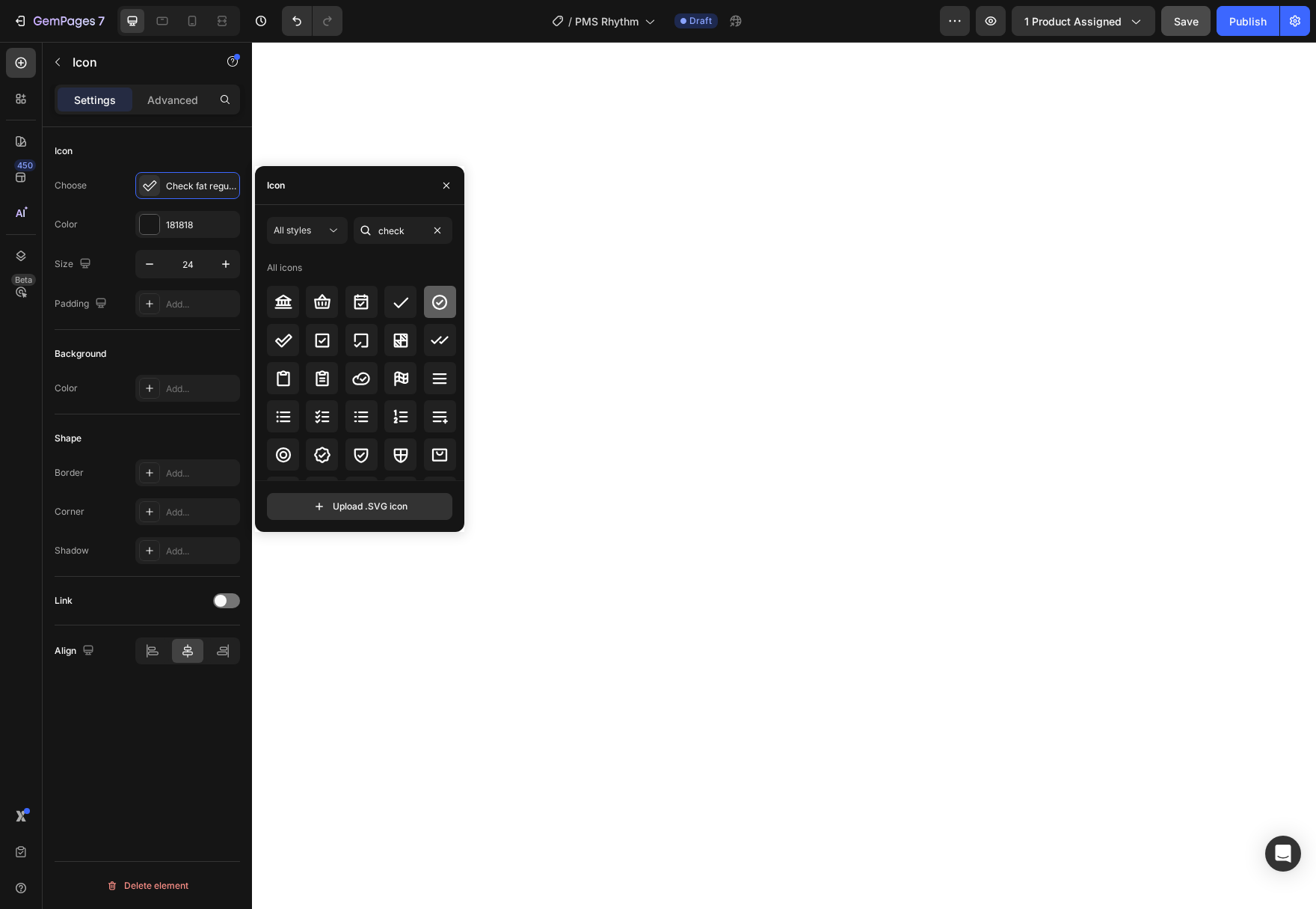
click at [442, 304] on icon at bounding box center [440, 302] width 18 height 18
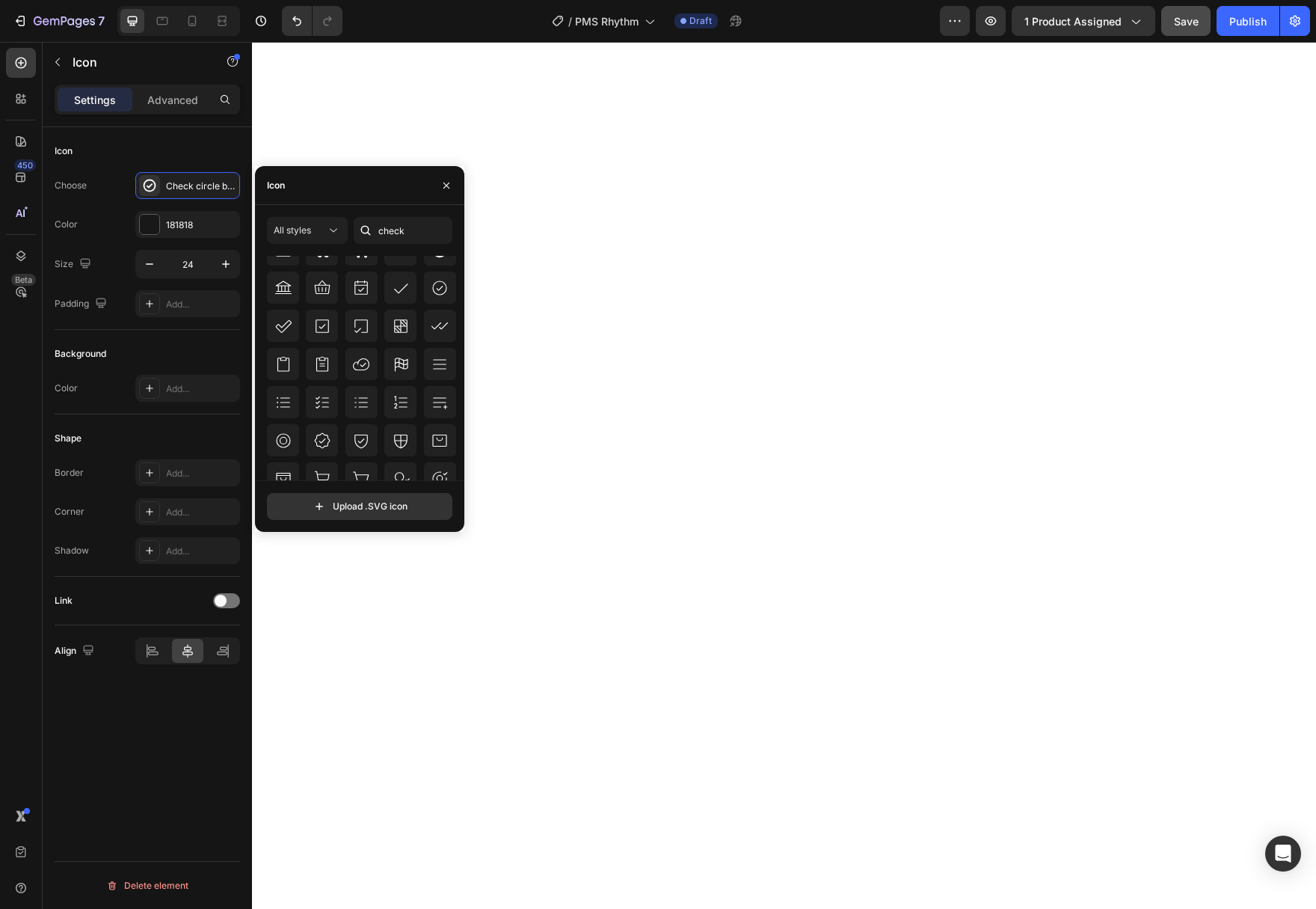
scroll to position [270, 0]
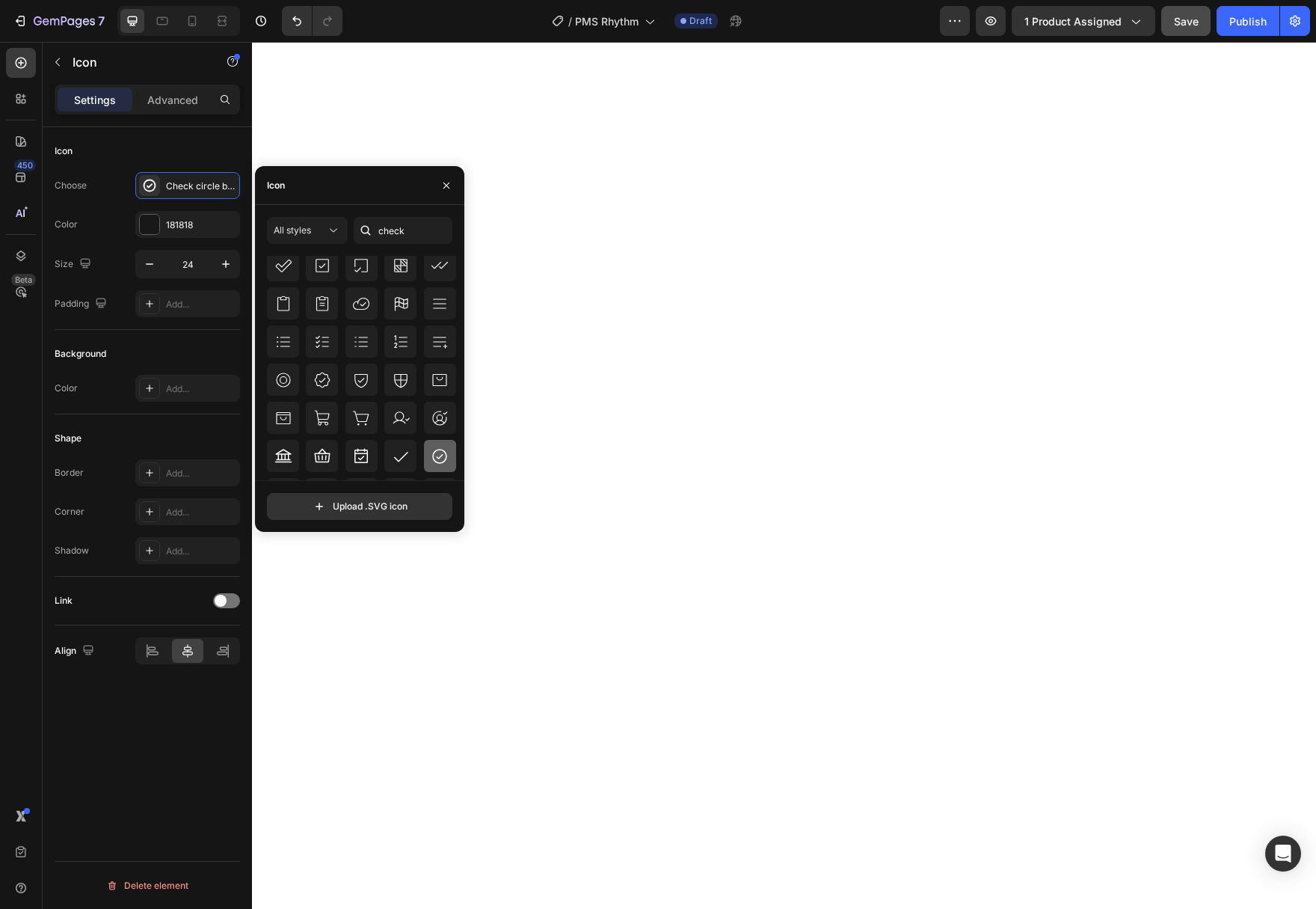
click at [440, 462] on icon at bounding box center [440, 456] width 18 height 18
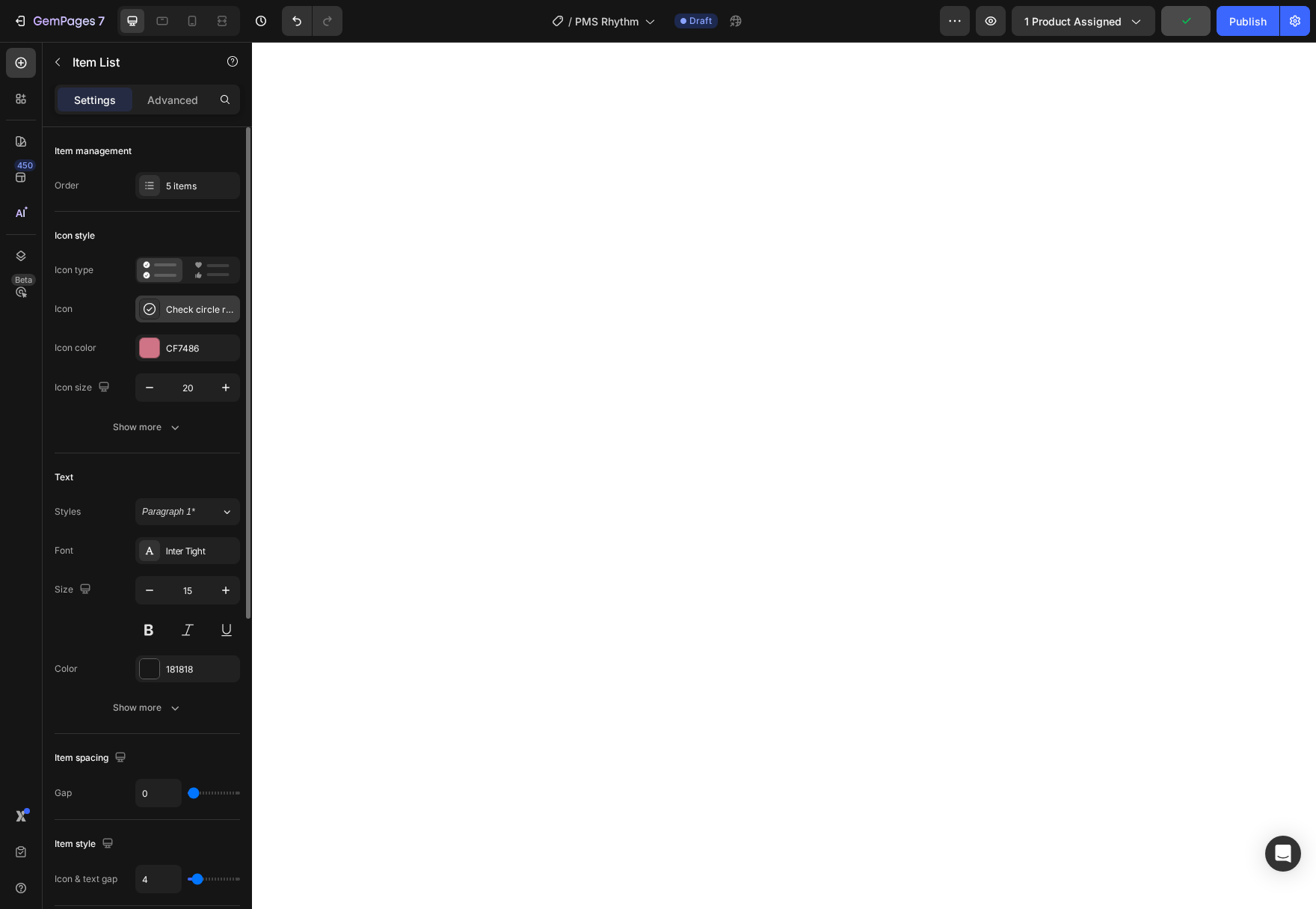
click at [217, 314] on div "Check circle regular" at bounding box center [201, 310] width 70 height 14
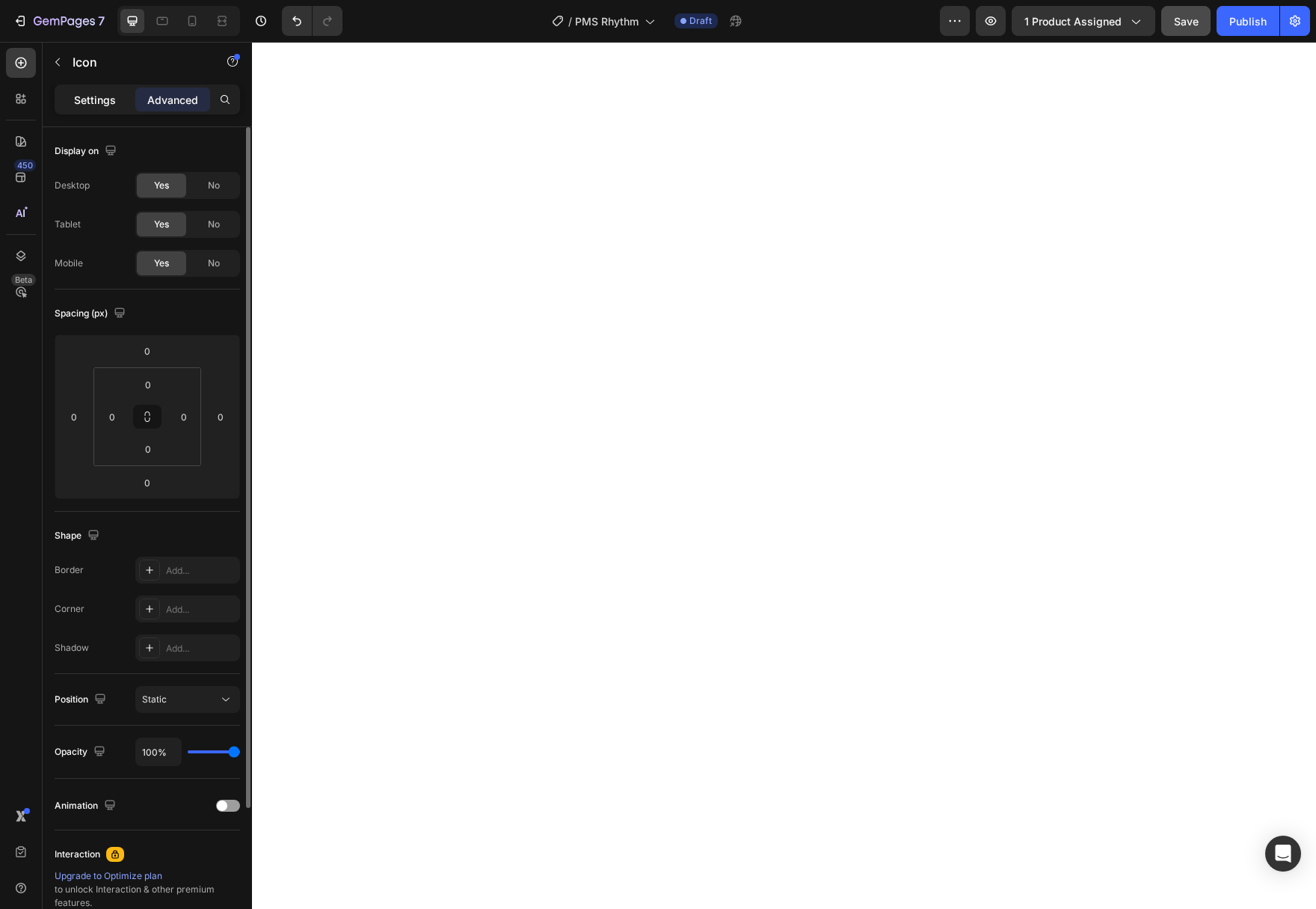
click at [110, 106] on p "Settings" at bounding box center [94, 99] width 42 height 16
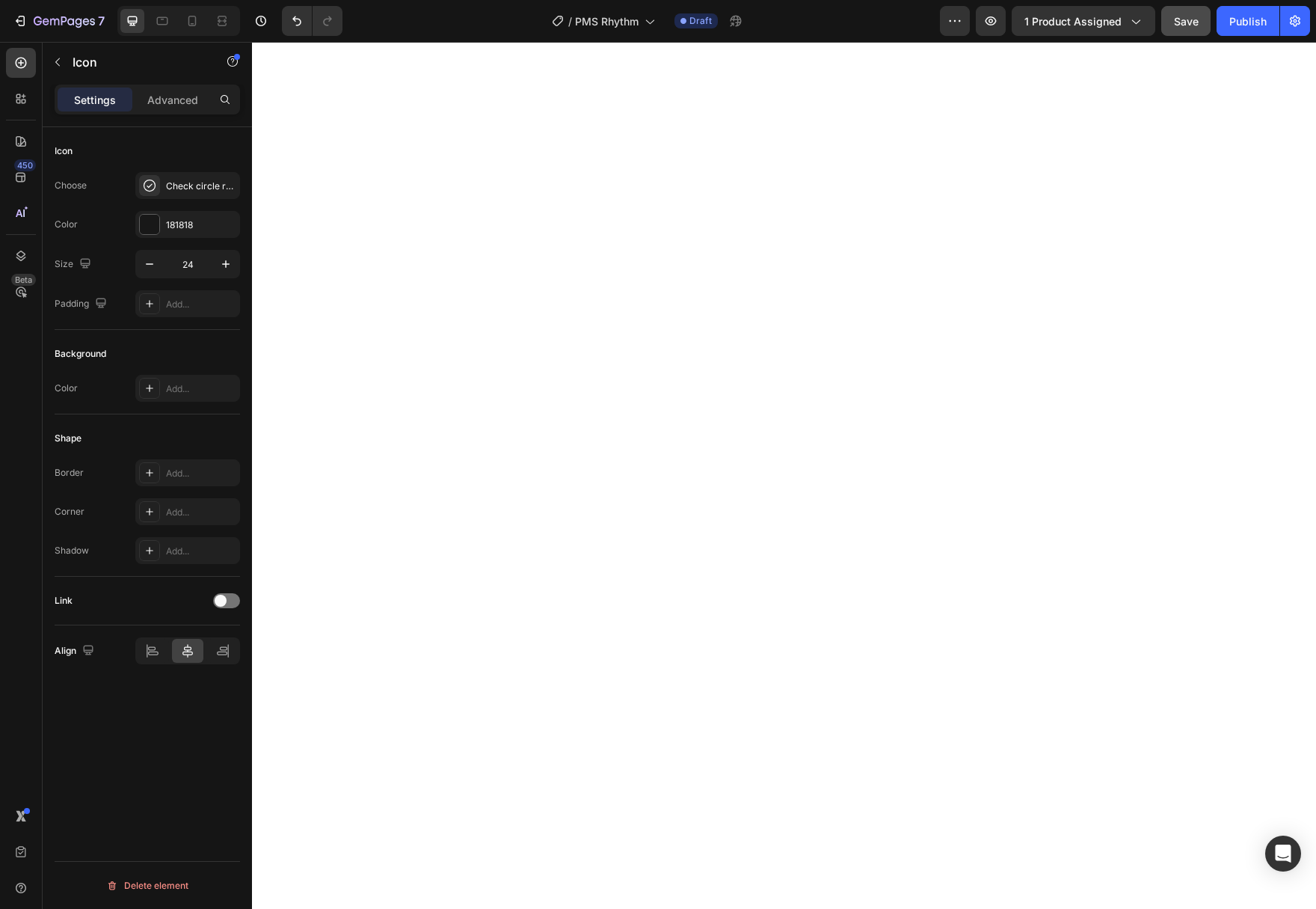
click at [98, 86] on div "Settings Advanced" at bounding box center [147, 99] width 186 height 30
click at [145, 261] on icon "button" at bounding box center [149, 264] width 15 height 15
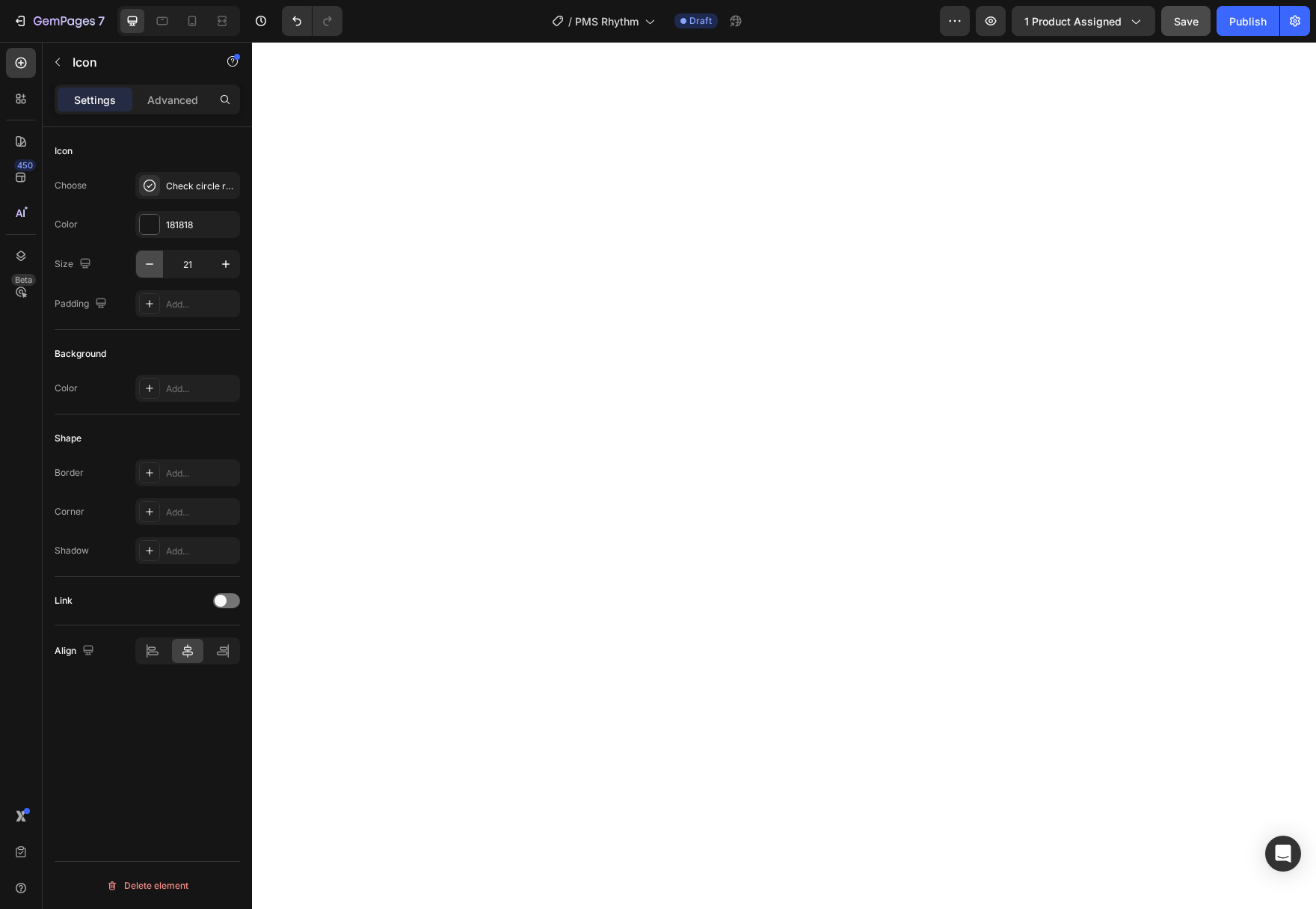
type input "20"
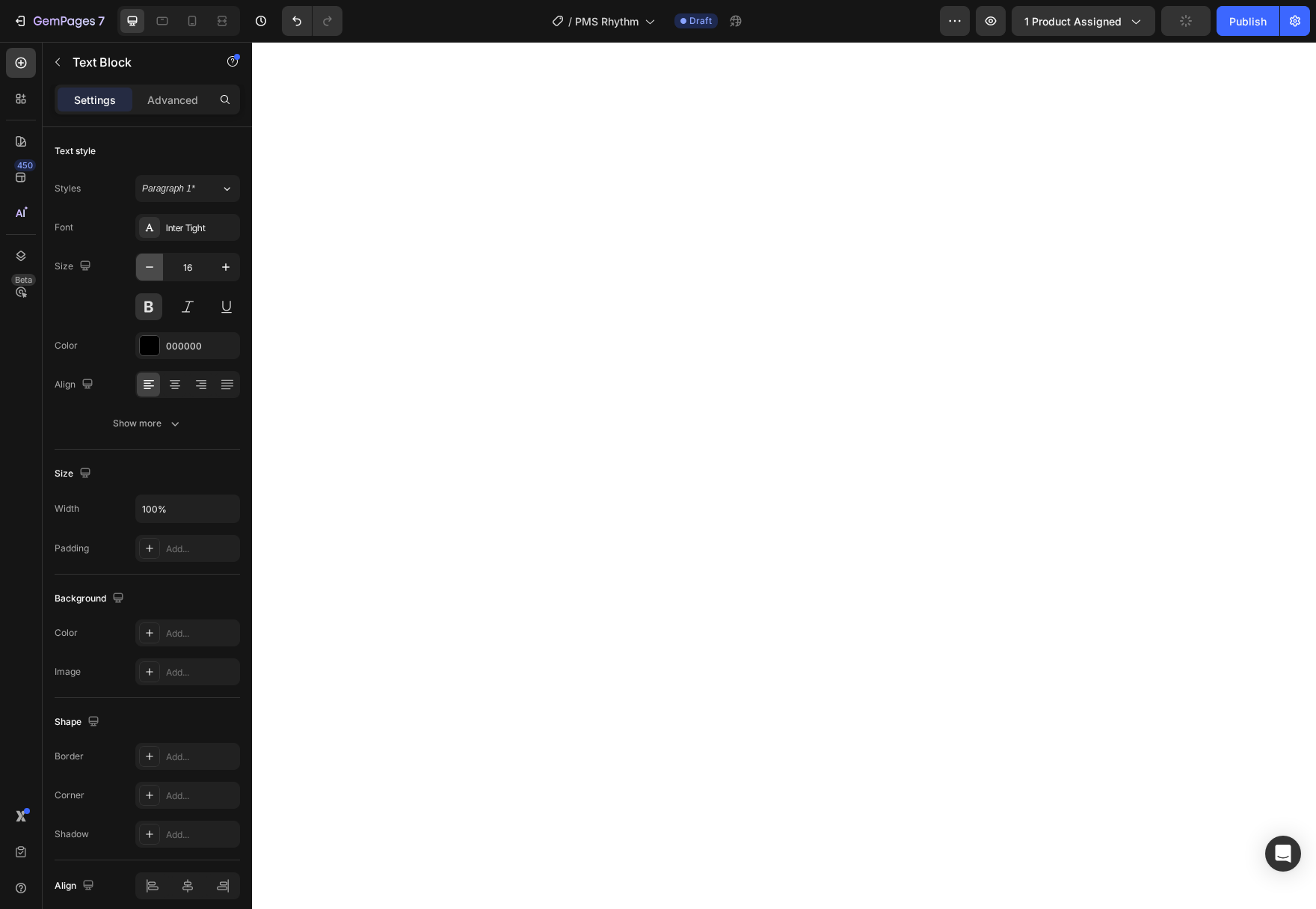
click at [151, 268] on icon "button" at bounding box center [149, 267] width 15 height 15
type input "15"
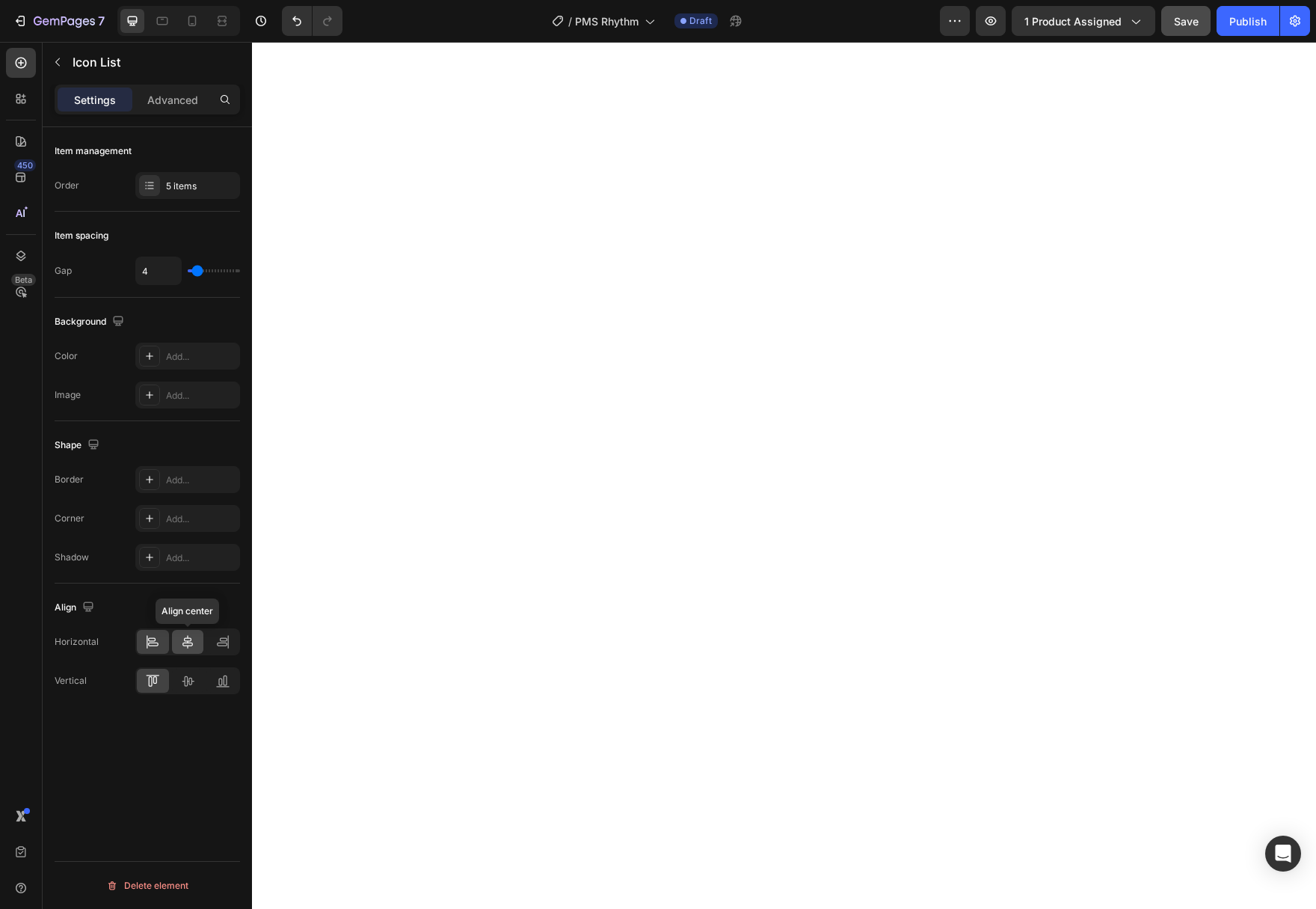
click at [183, 635] on icon at bounding box center [187, 641] width 15 height 15
click at [195, 13] on div at bounding box center [192, 21] width 24 height 24
click at [157, 636] on icon at bounding box center [151, 641] width 15 height 15
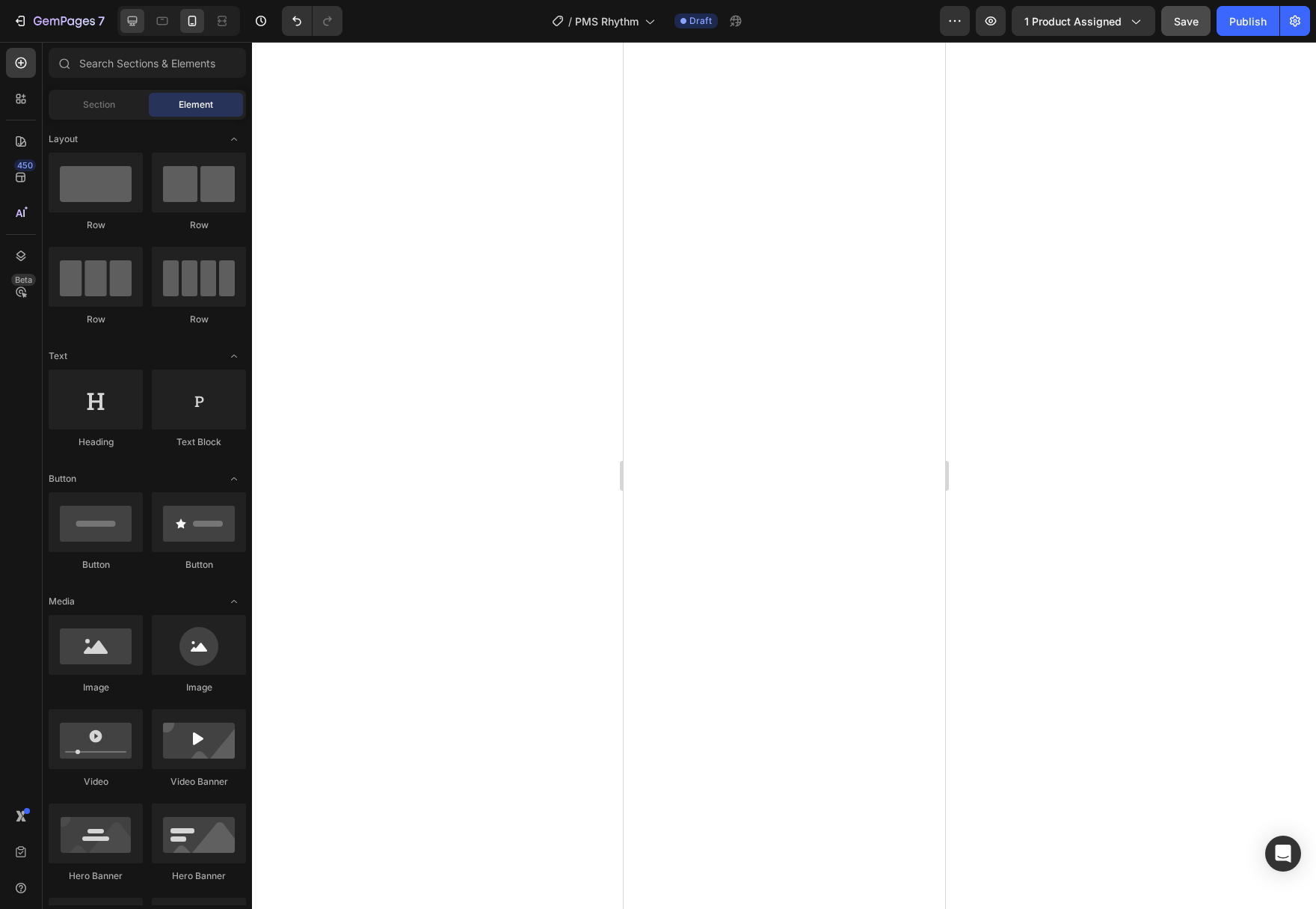
click at [124, 21] on div at bounding box center [132, 21] width 24 height 24
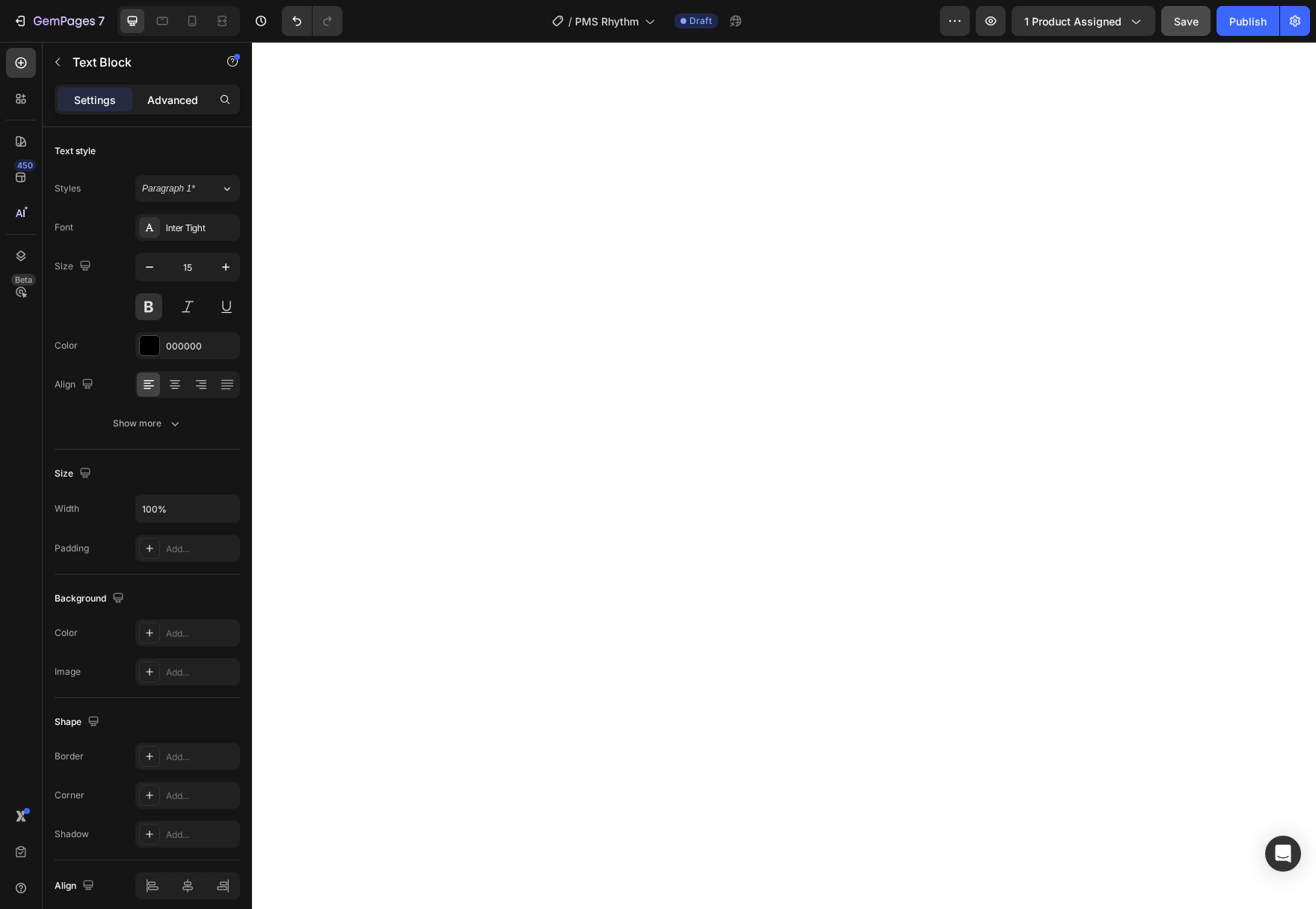
click at [159, 91] on div "Advanced" at bounding box center [173, 99] width 75 height 24
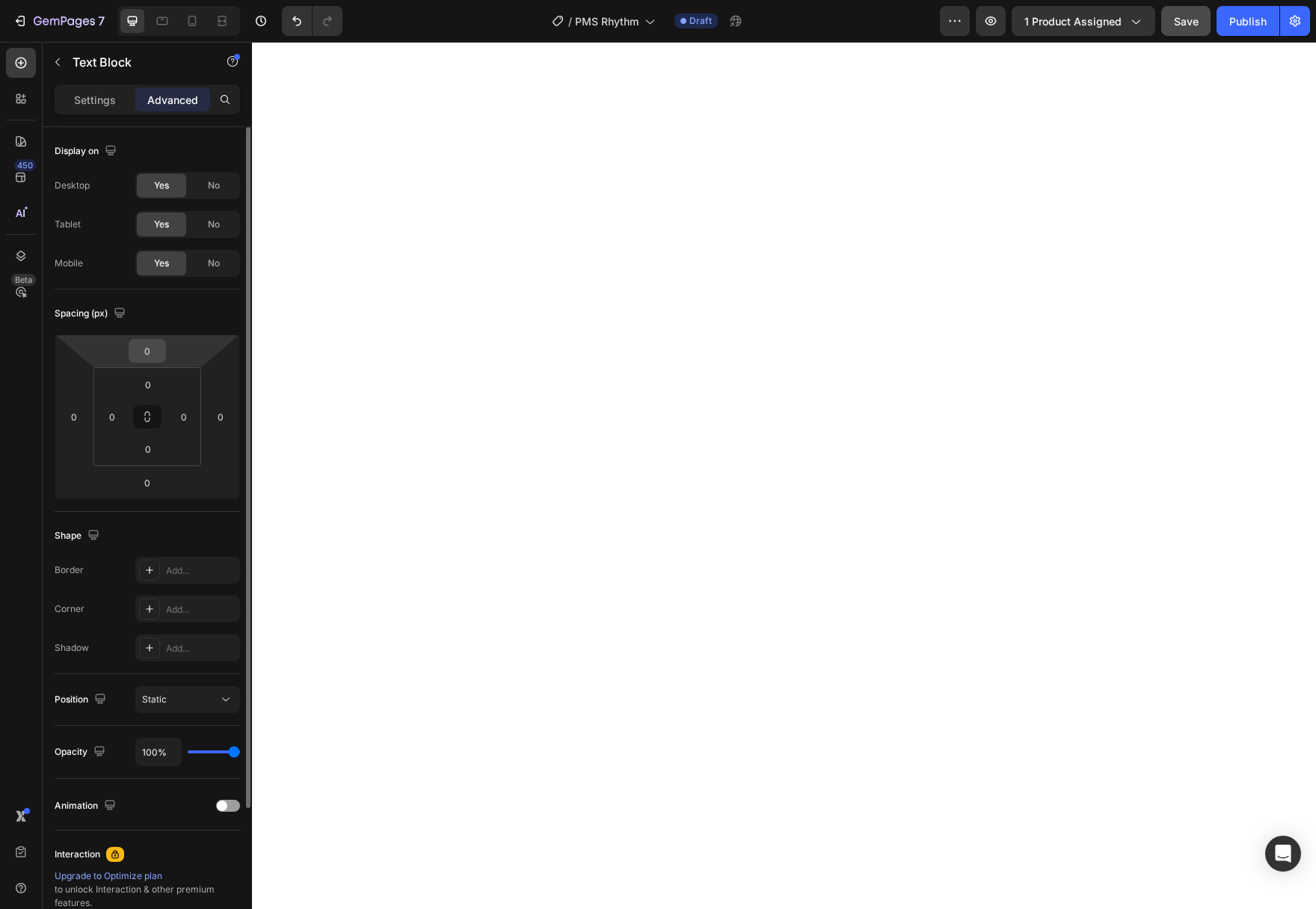
click at [171, 0] on html "7 Version history / PMS Rhythm Draft Preview 1 product assigned Save Publish 45…" at bounding box center [658, 0] width 1316 height 0
click at [159, 349] on input "0" at bounding box center [148, 350] width 30 height 23
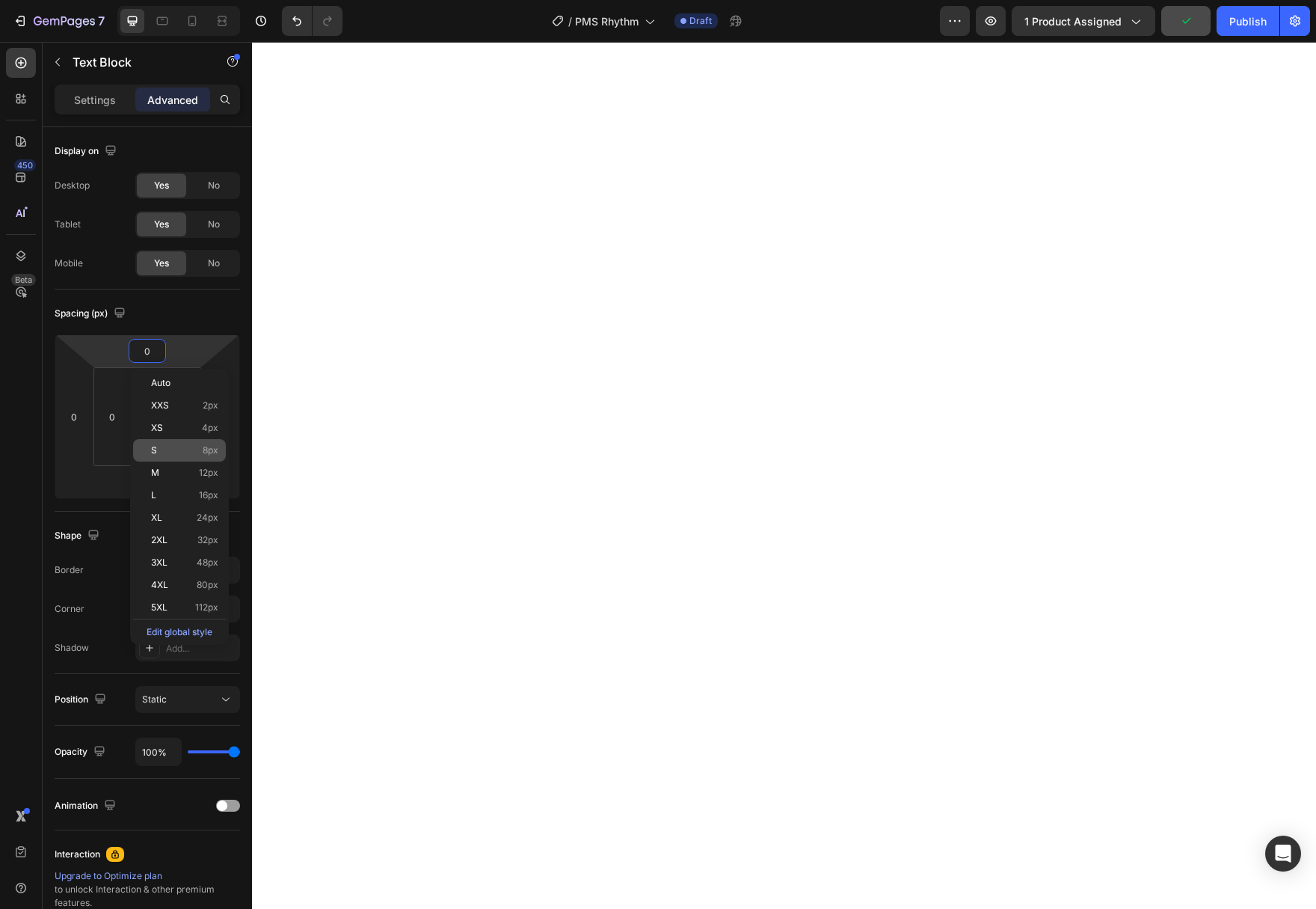
click at [177, 459] on div "S 8px" at bounding box center [179, 450] width 92 height 23
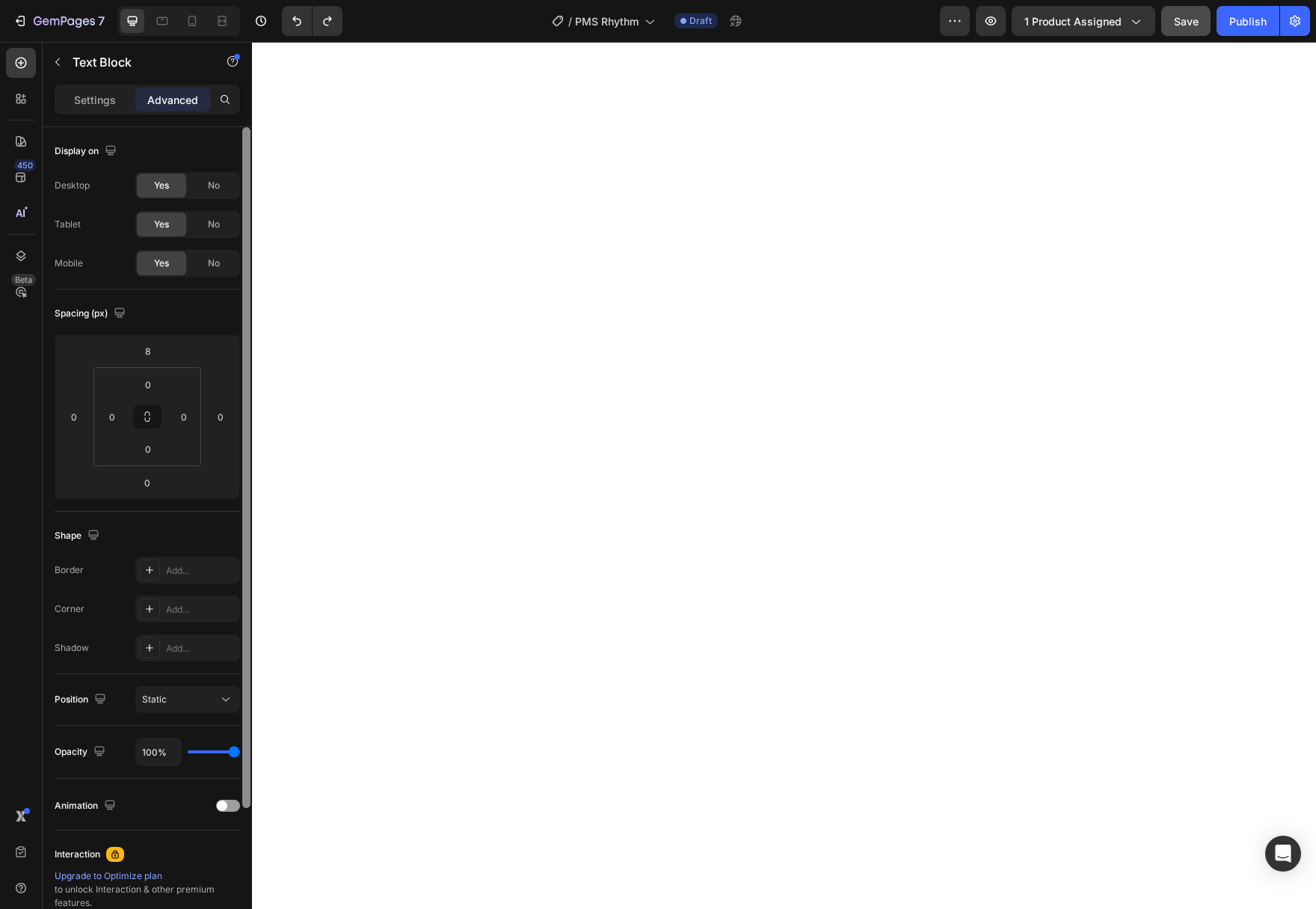
type input "0"
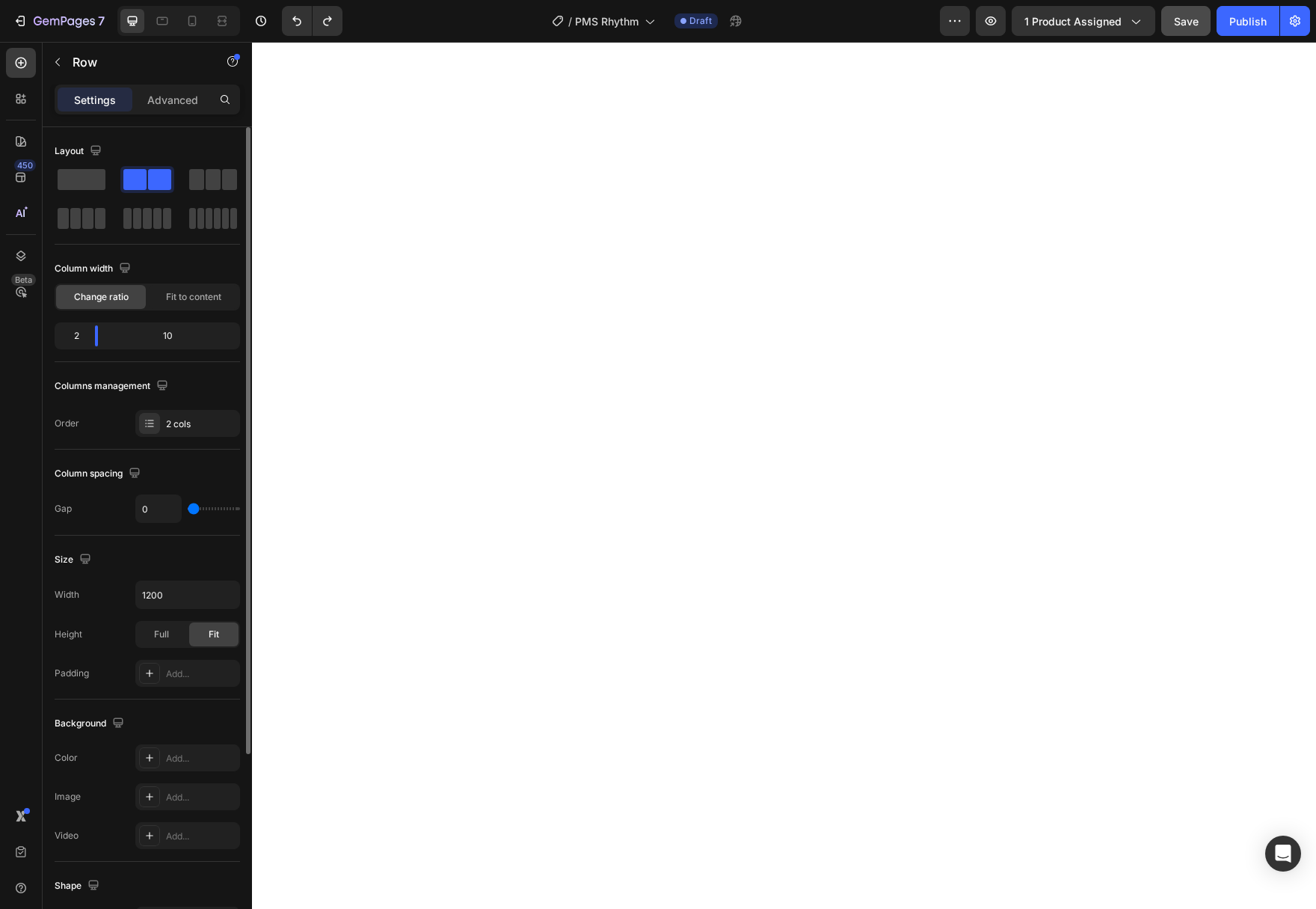
type input "9"
type input "12"
type input "14"
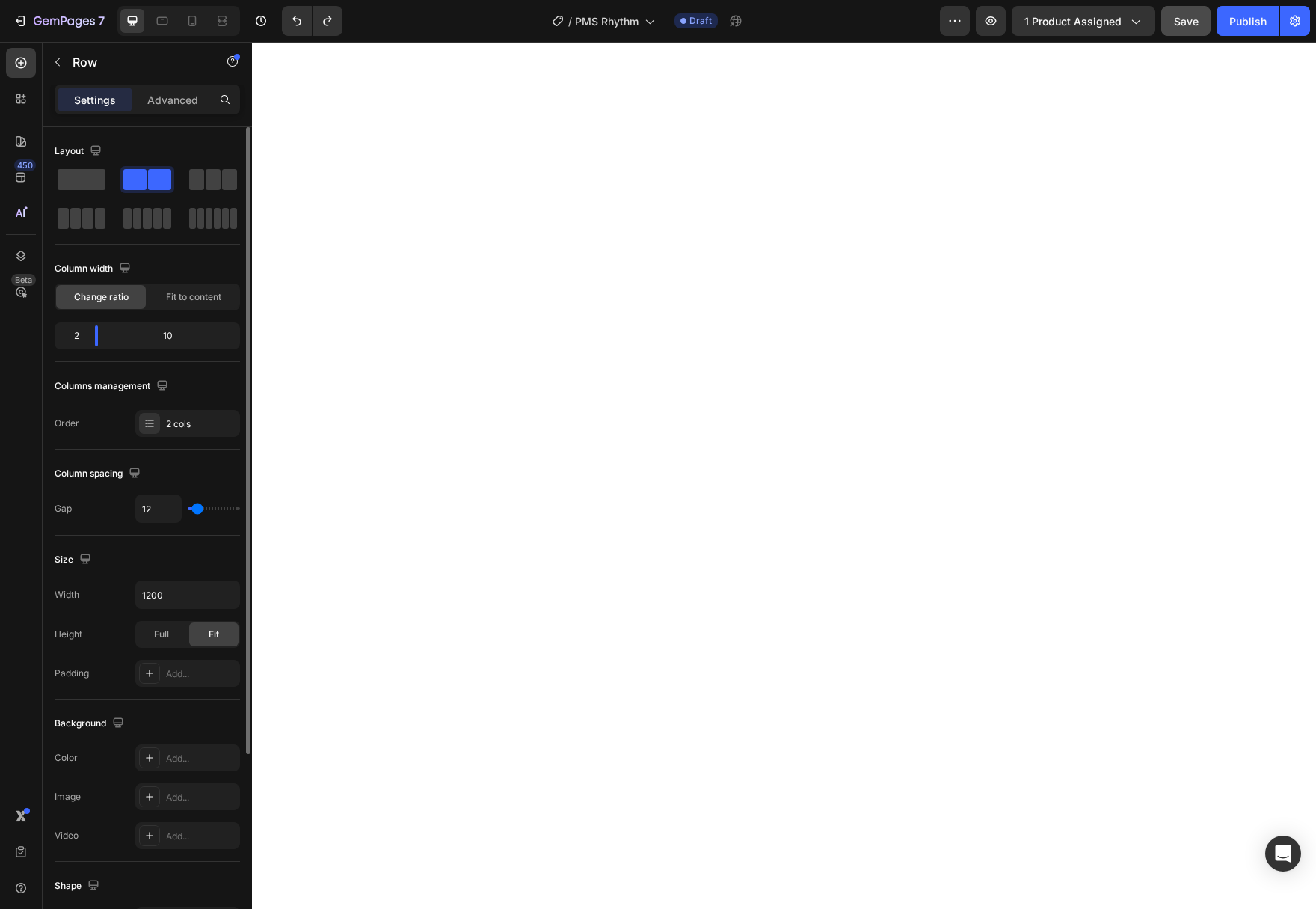
type input "14"
type input "18"
type input "30"
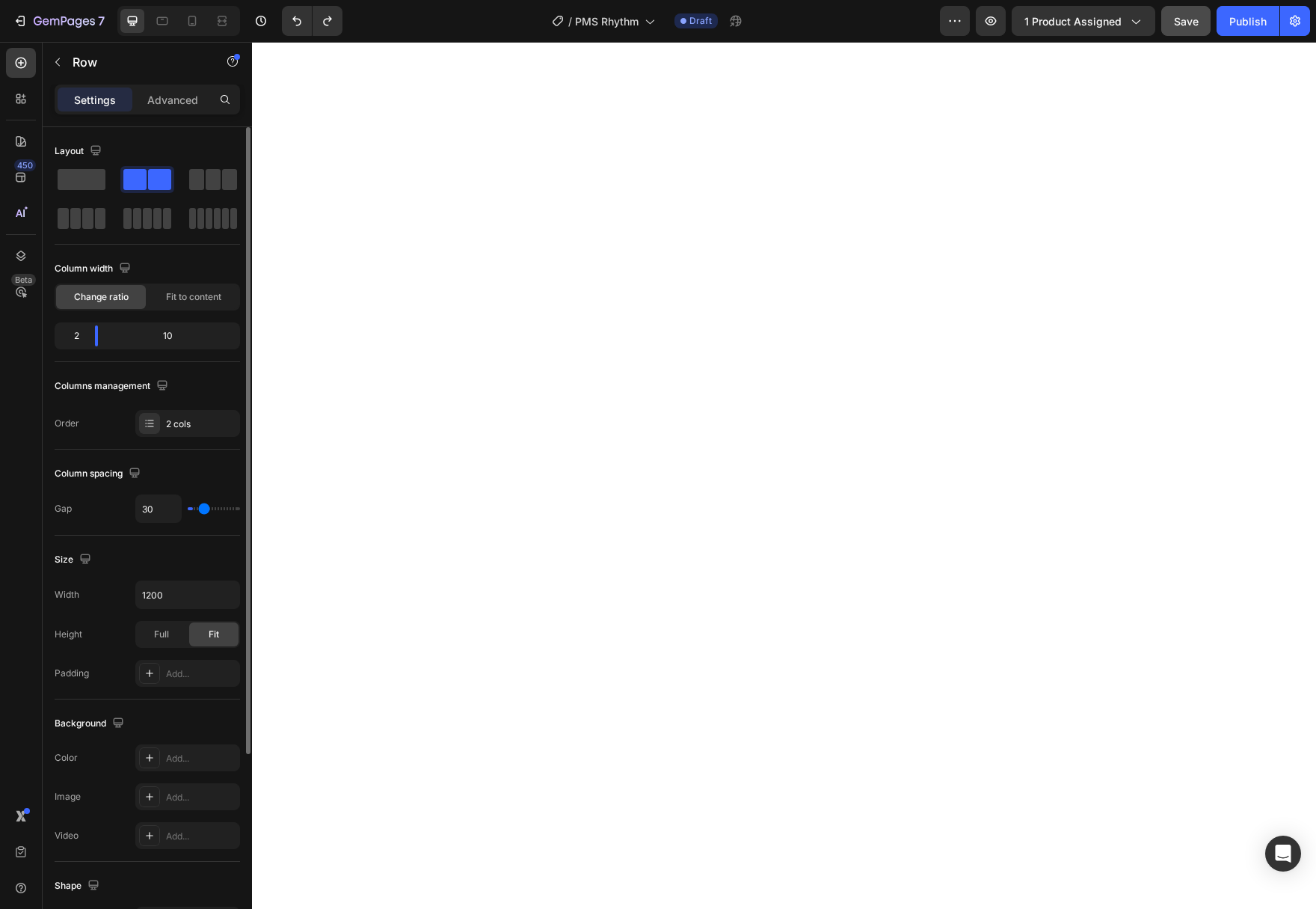
type input "44"
type input "60"
type input "81"
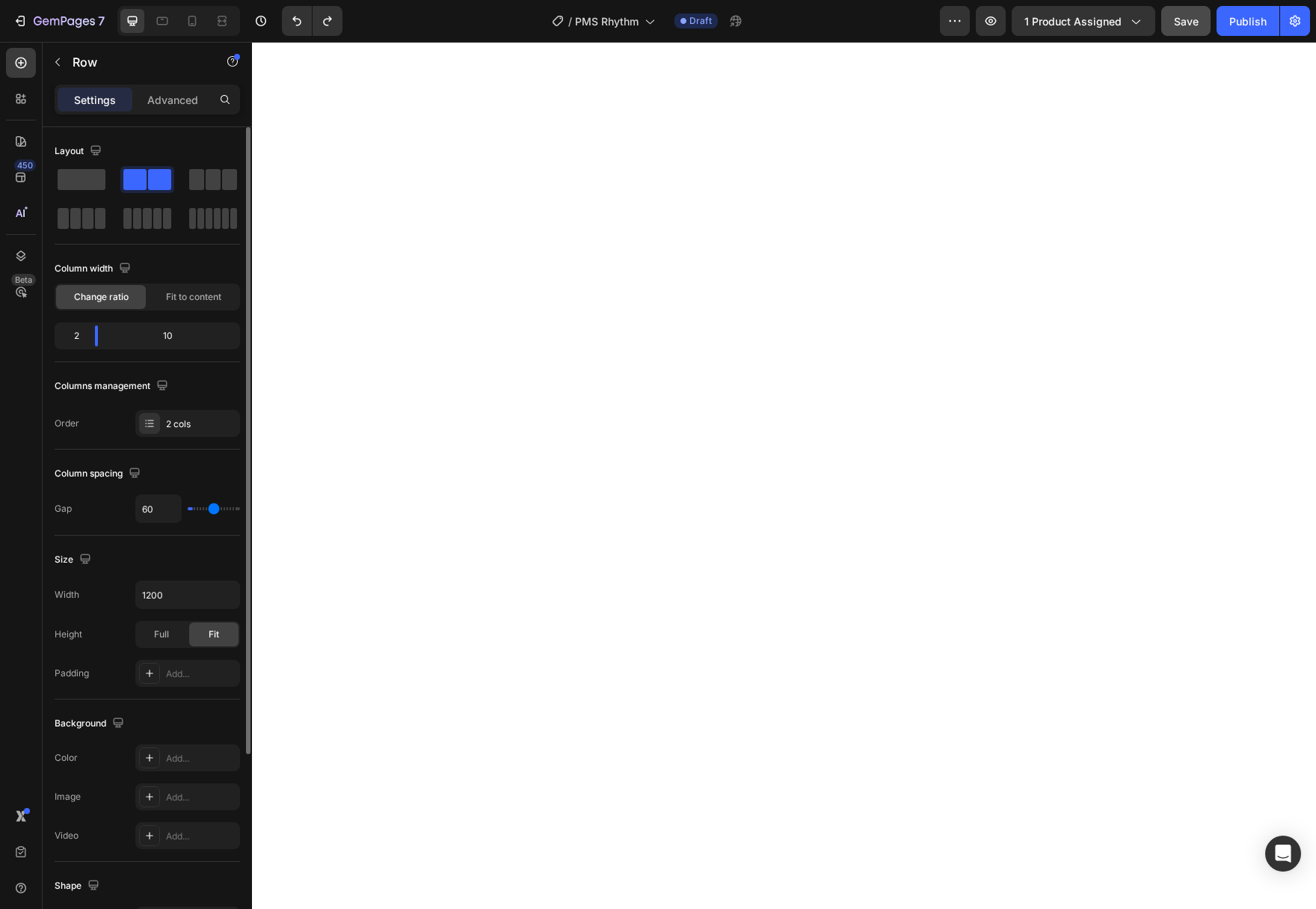
type input "81"
type input "95"
type input "106"
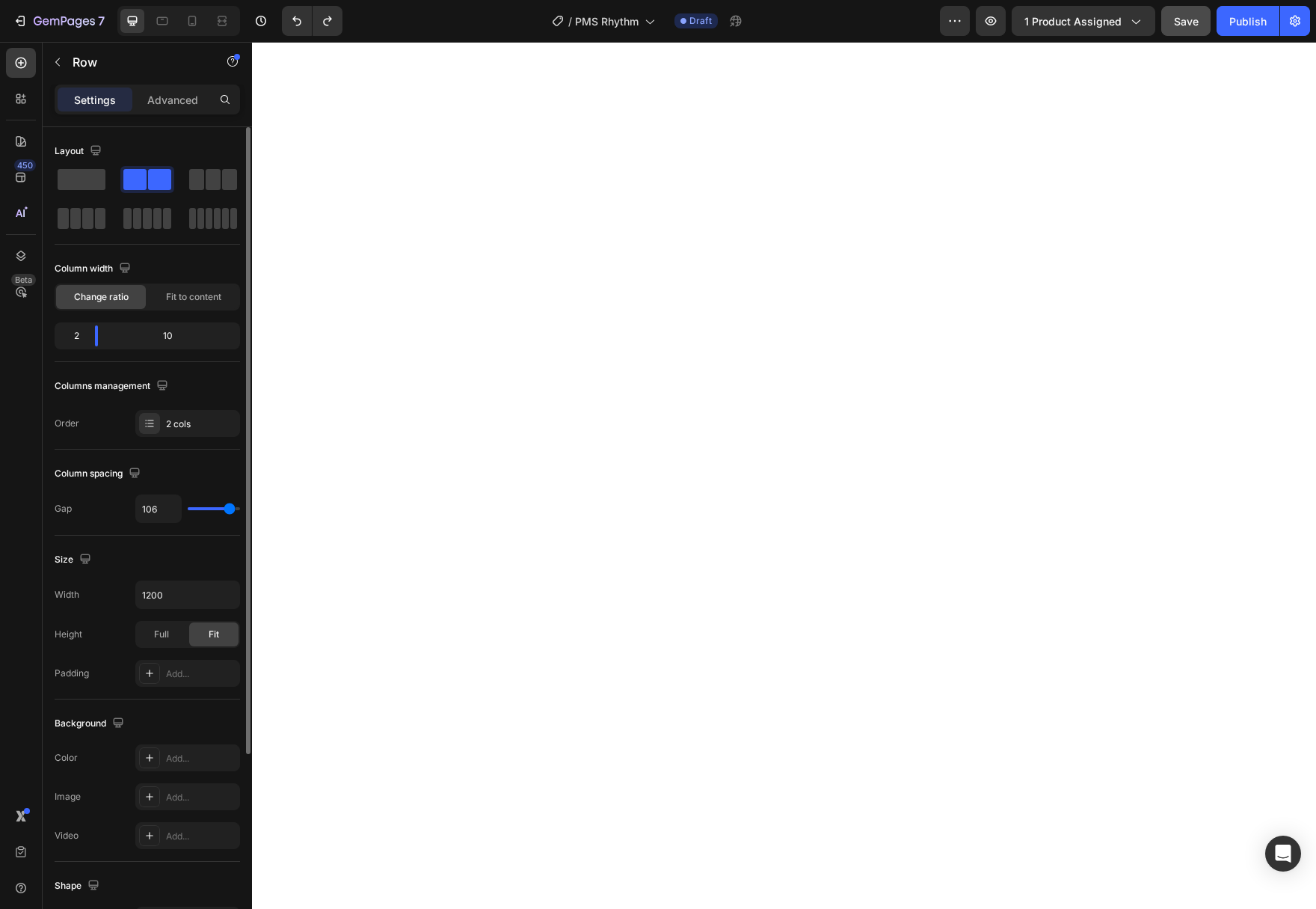
type input "115"
type input "118"
type input "120"
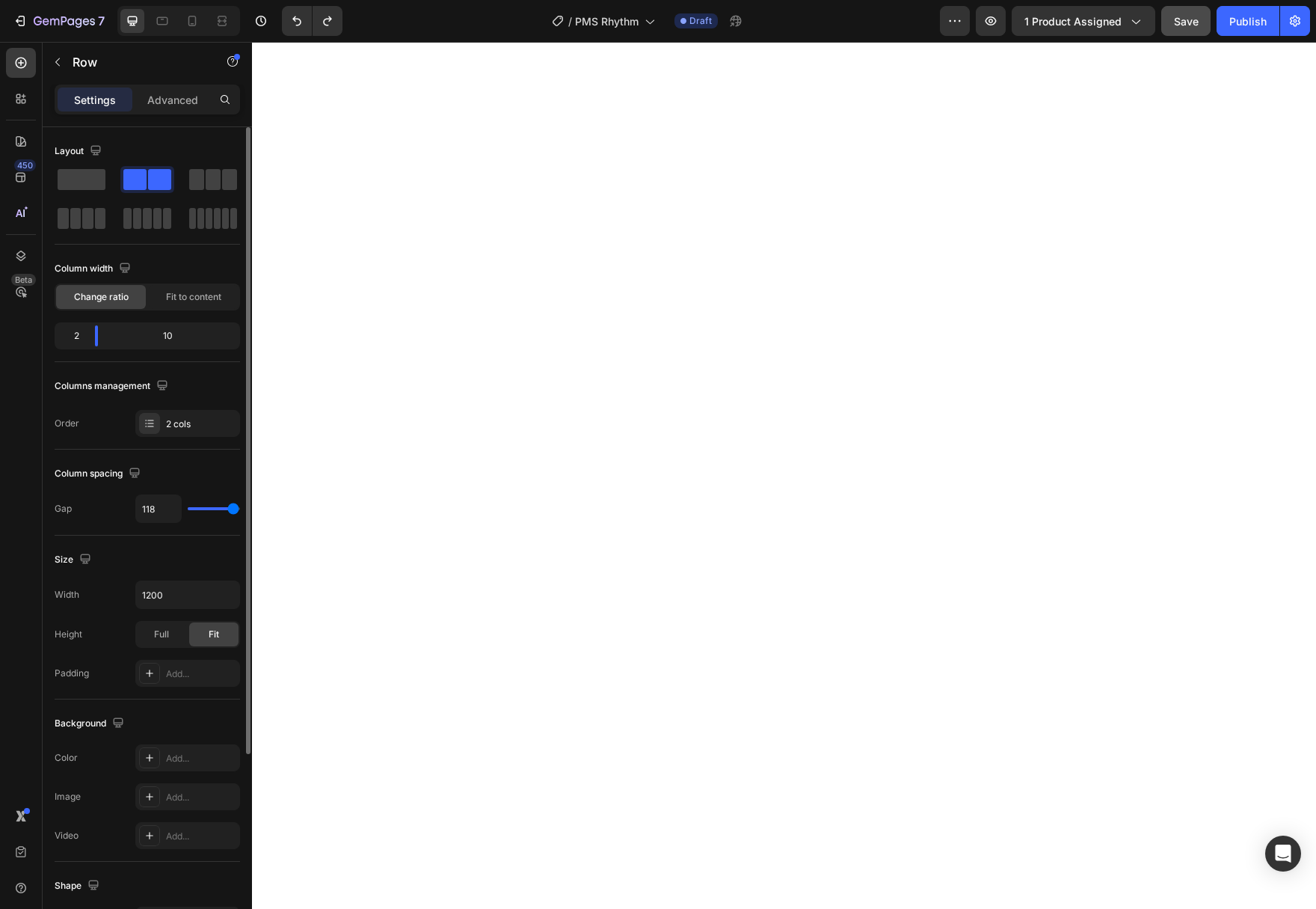
type input "120"
type input "113"
type input "97"
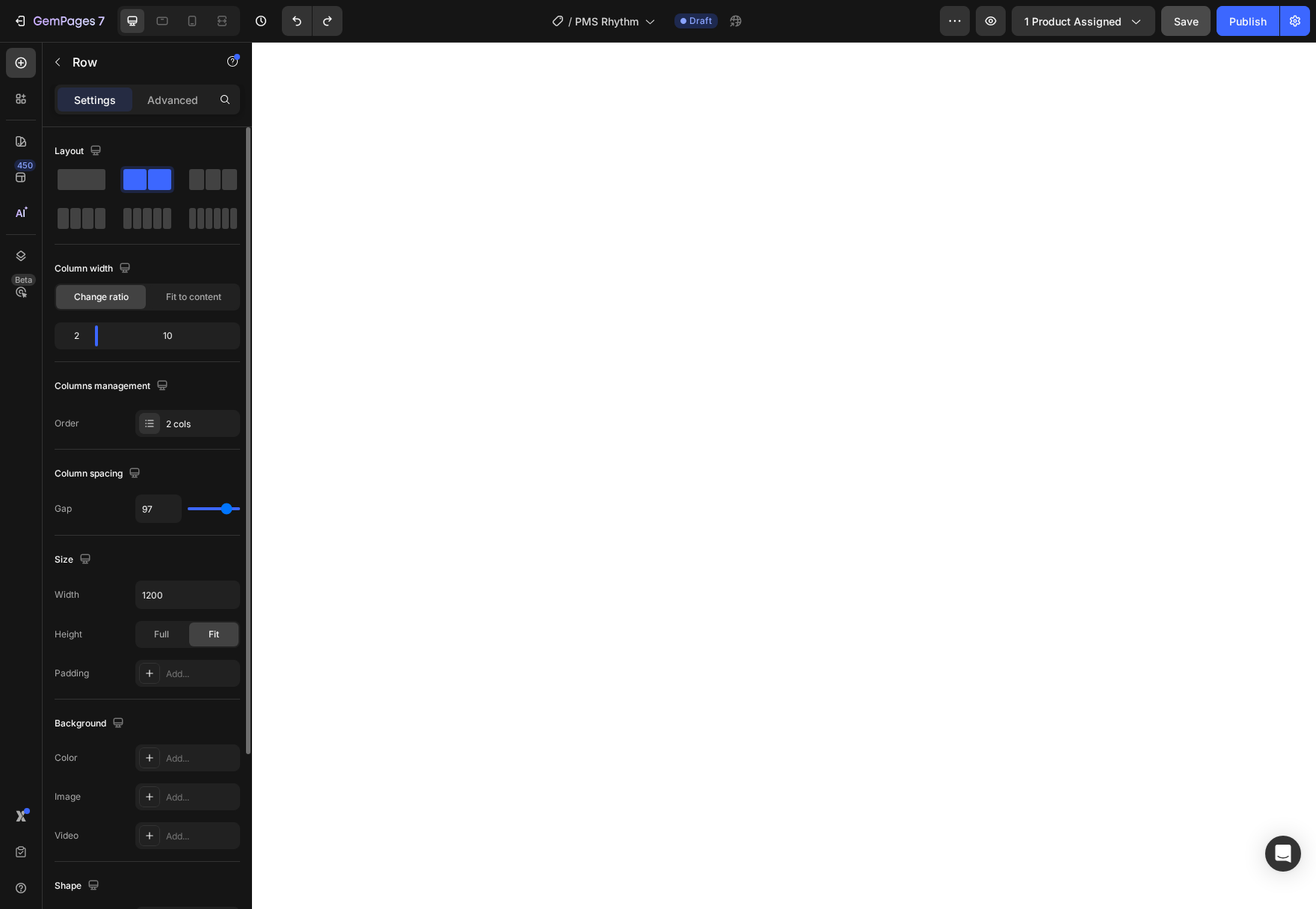
type input "72"
type input "30"
type input "0"
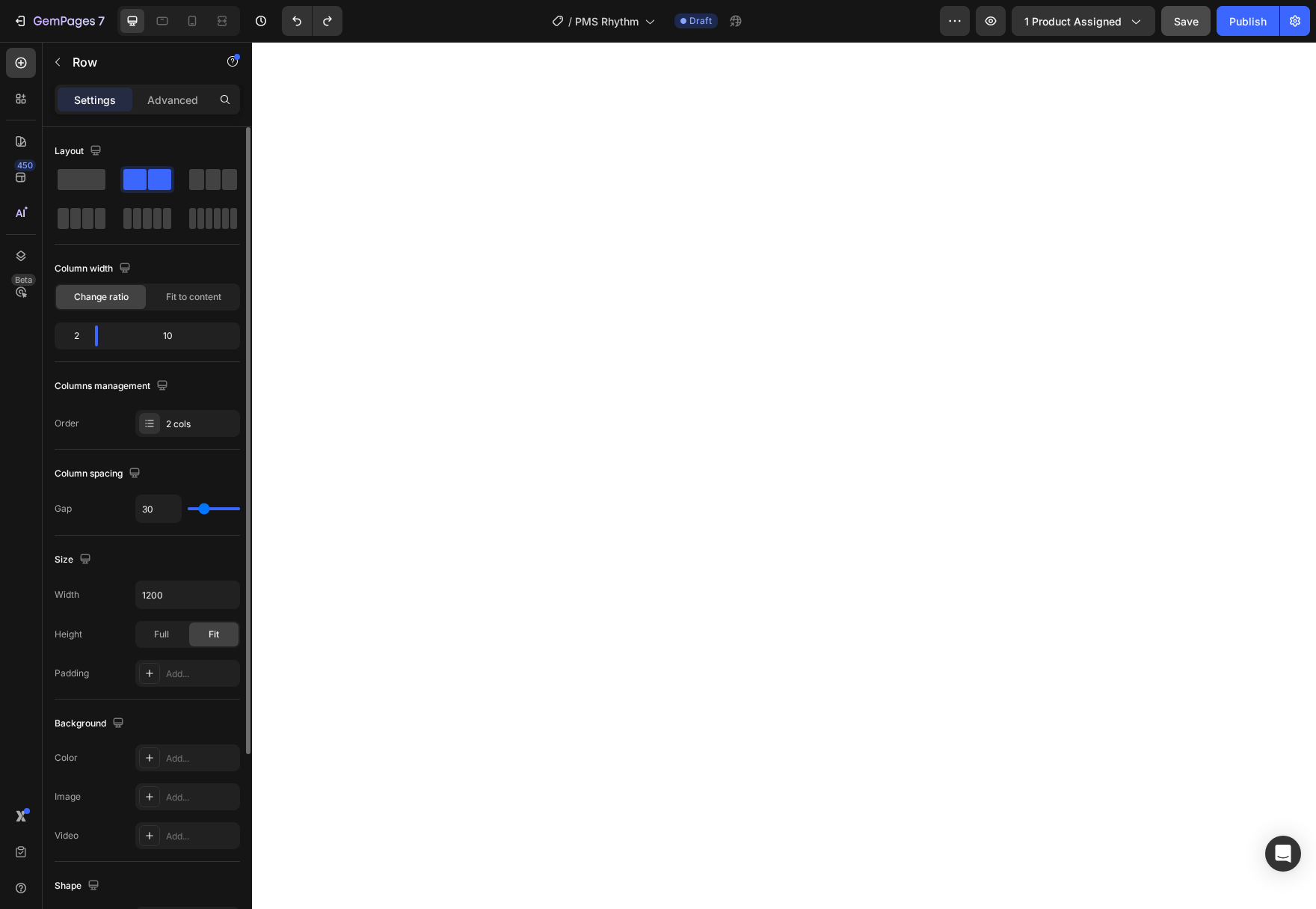
type input "0"
drag, startPoint x: 198, startPoint y: 510, endPoint x: -15, endPoint y: 505, distance: 213.1
click at [188, 507] on input "range" at bounding box center [213, 508] width 52 height 3
drag, startPoint x: 91, startPoint y: 340, endPoint x: -114, endPoint y: 344, distance: 205.0
click at [42, 344] on div "Layout Column width Change ratio Fit to content 1 11 Columns management Order 2…" at bounding box center [147, 539] width 209 height 824
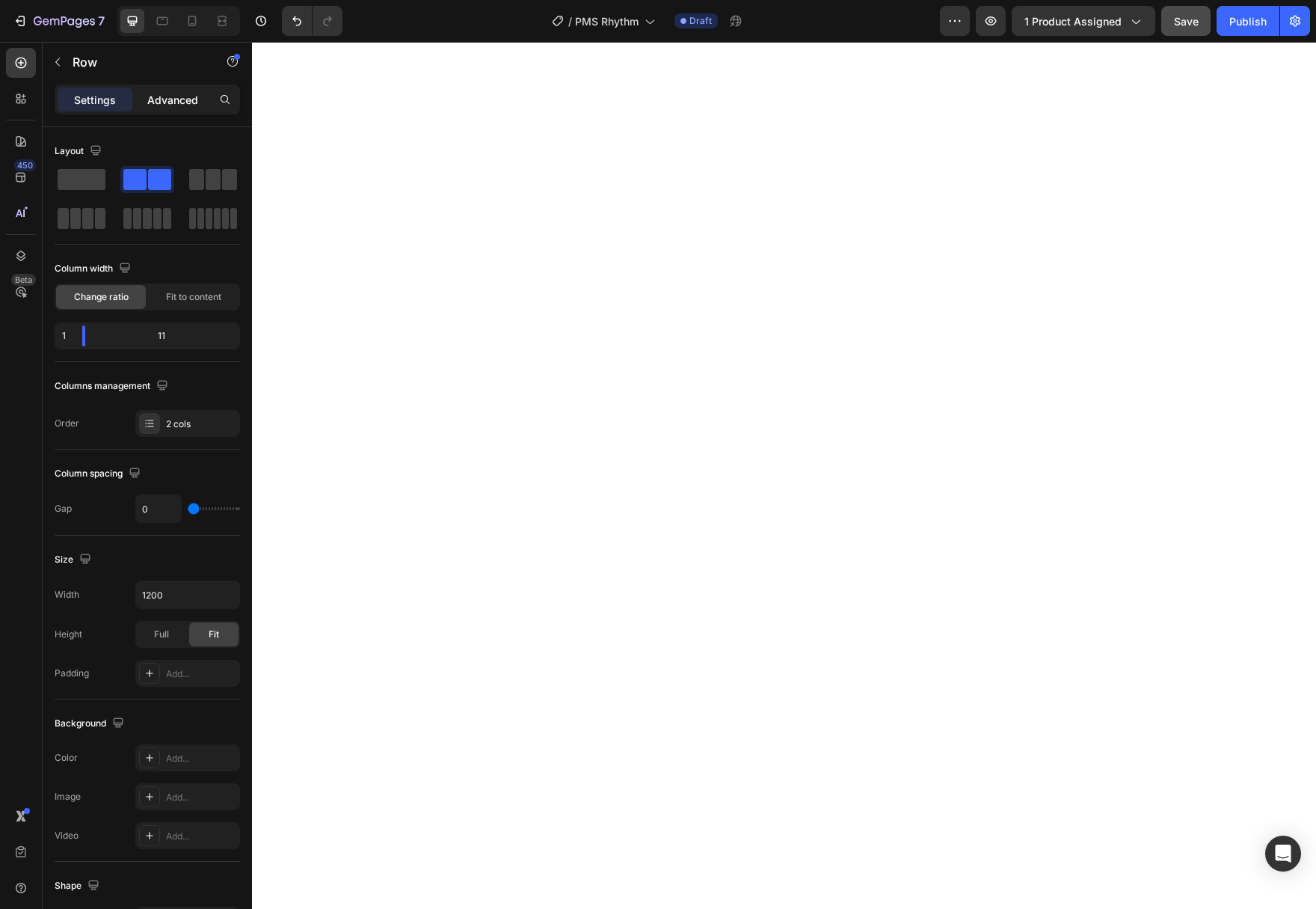
click at [169, 107] on div "Advanced" at bounding box center [173, 99] width 75 height 24
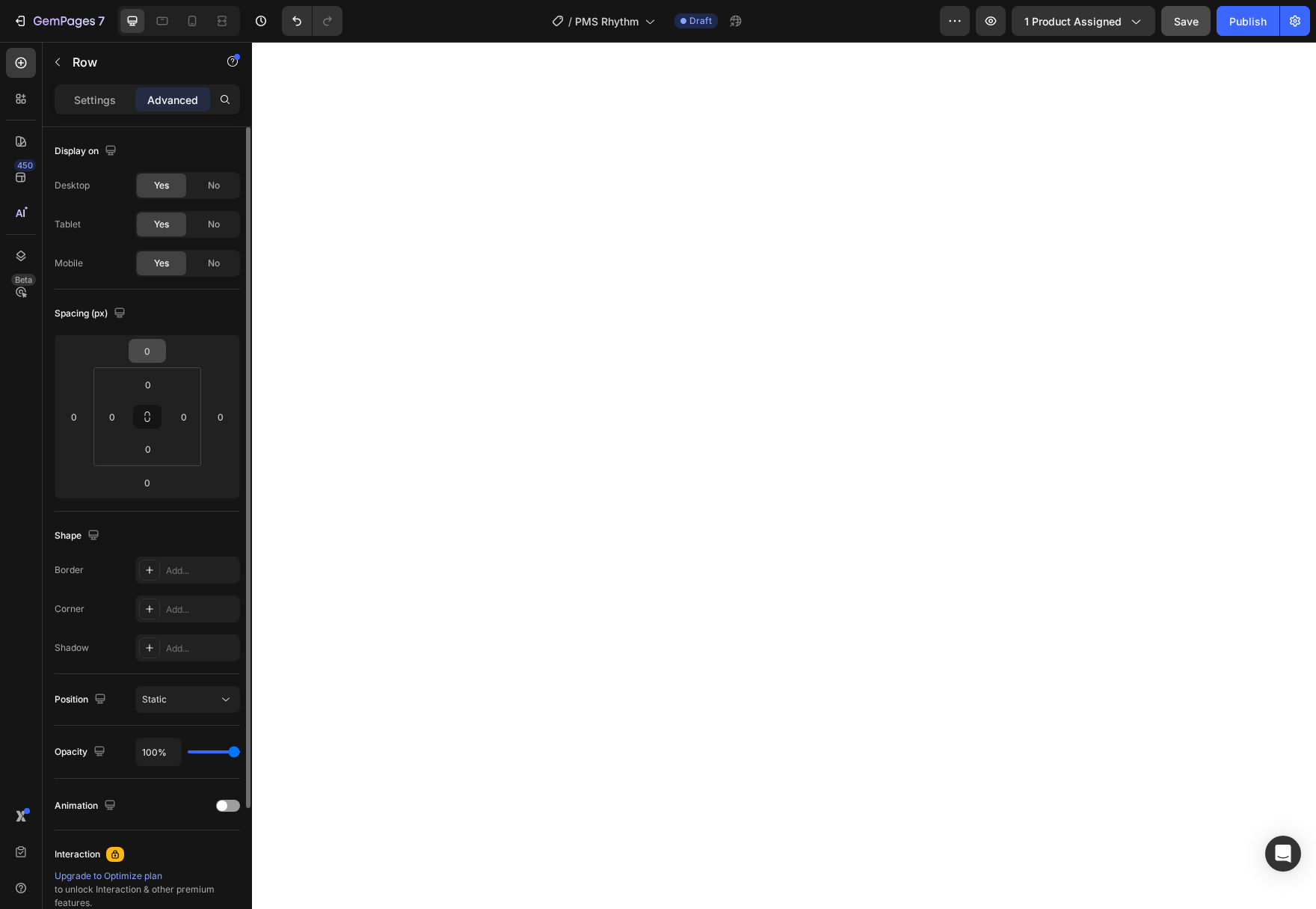
click at [151, 341] on input "0" at bounding box center [148, 350] width 30 height 23
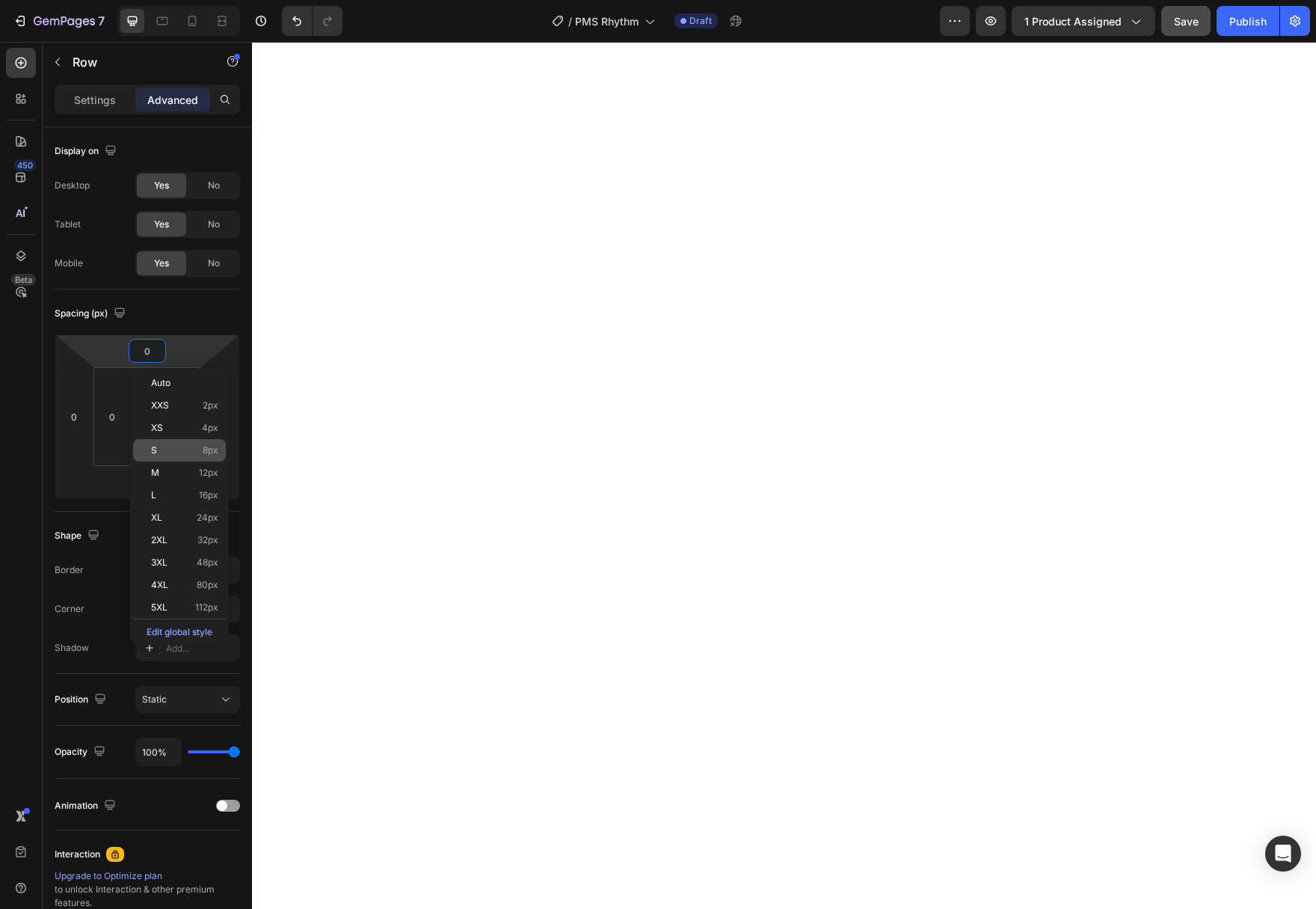
click at [179, 439] on div "S 8px" at bounding box center [179, 450] width 92 height 23
type input "8"
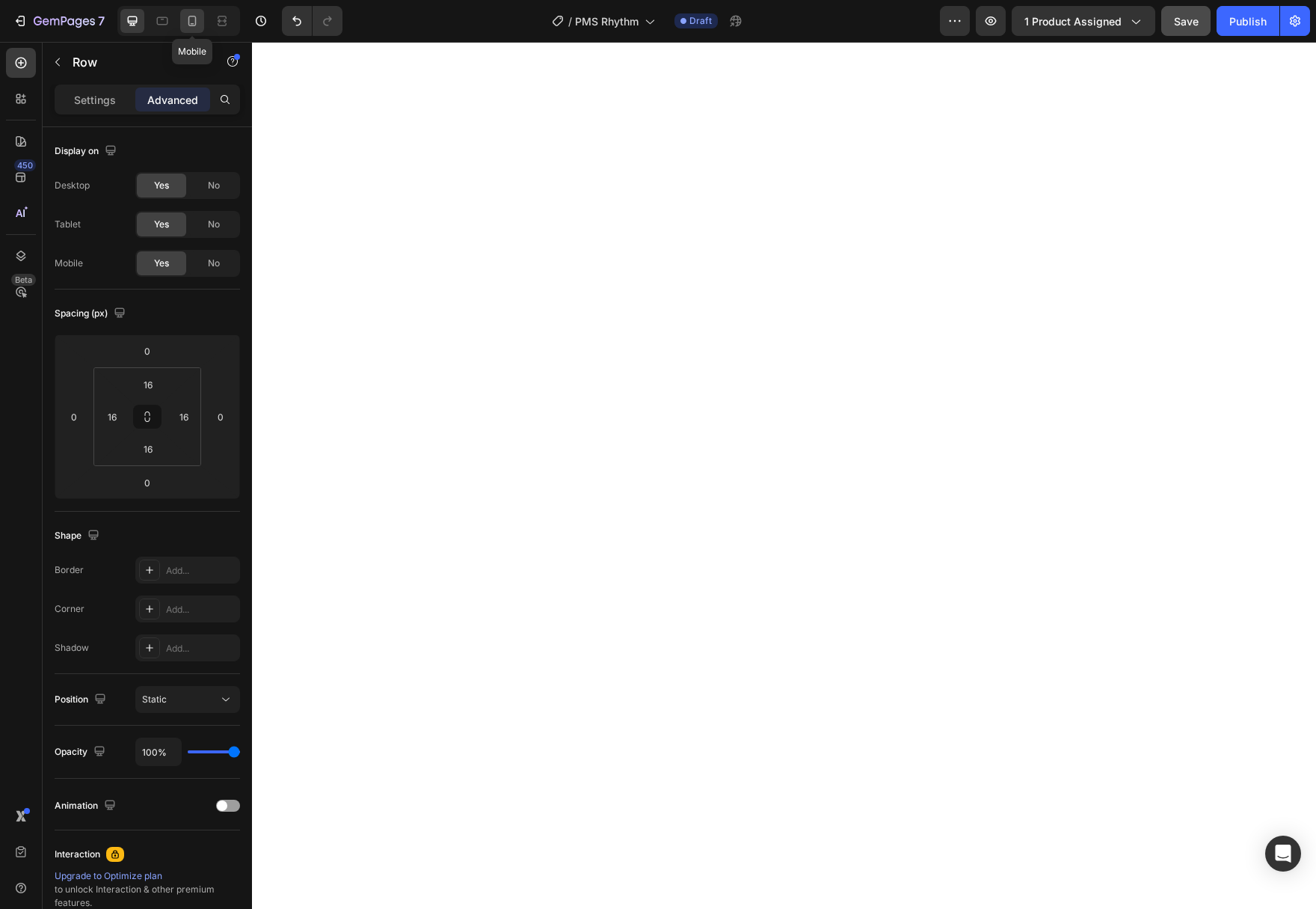
click at [191, 21] on icon at bounding box center [192, 21] width 15 height 15
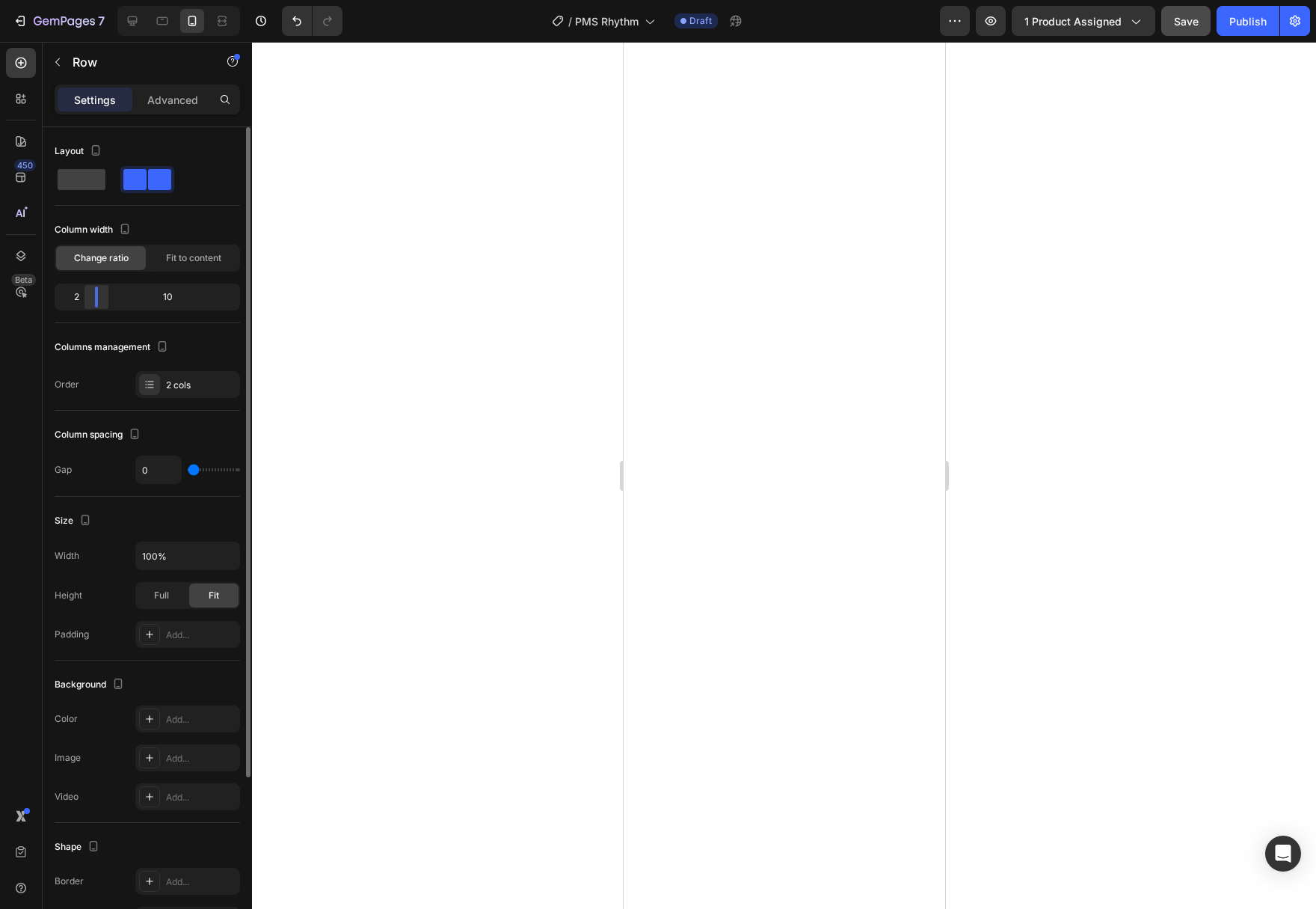
click at [89, 305] on div at bounding box center [95, 296] width 27 height 21
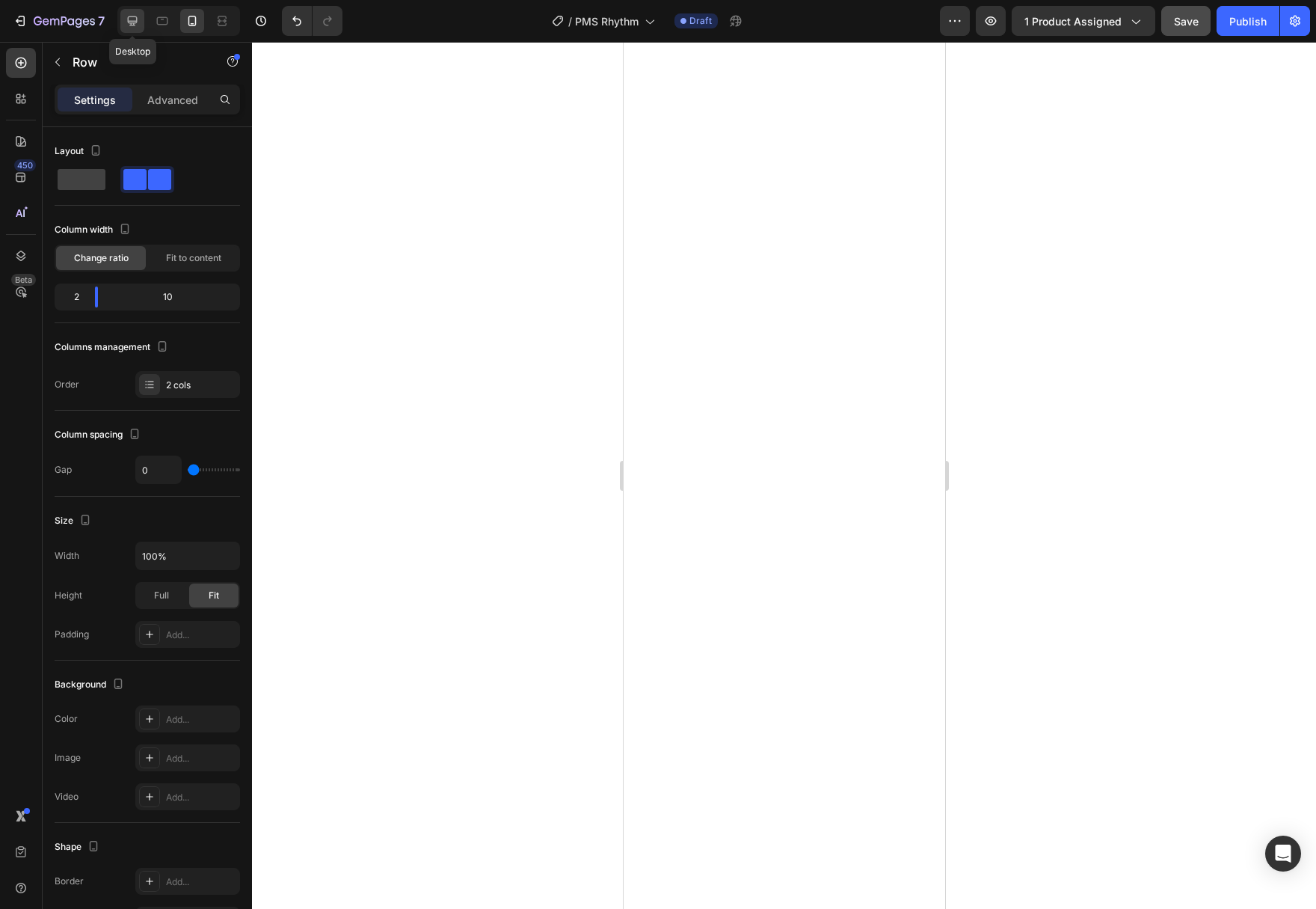
click at [139, 24] on icon at bounding box center [132, 21] width 15 height 15
type input "1200"
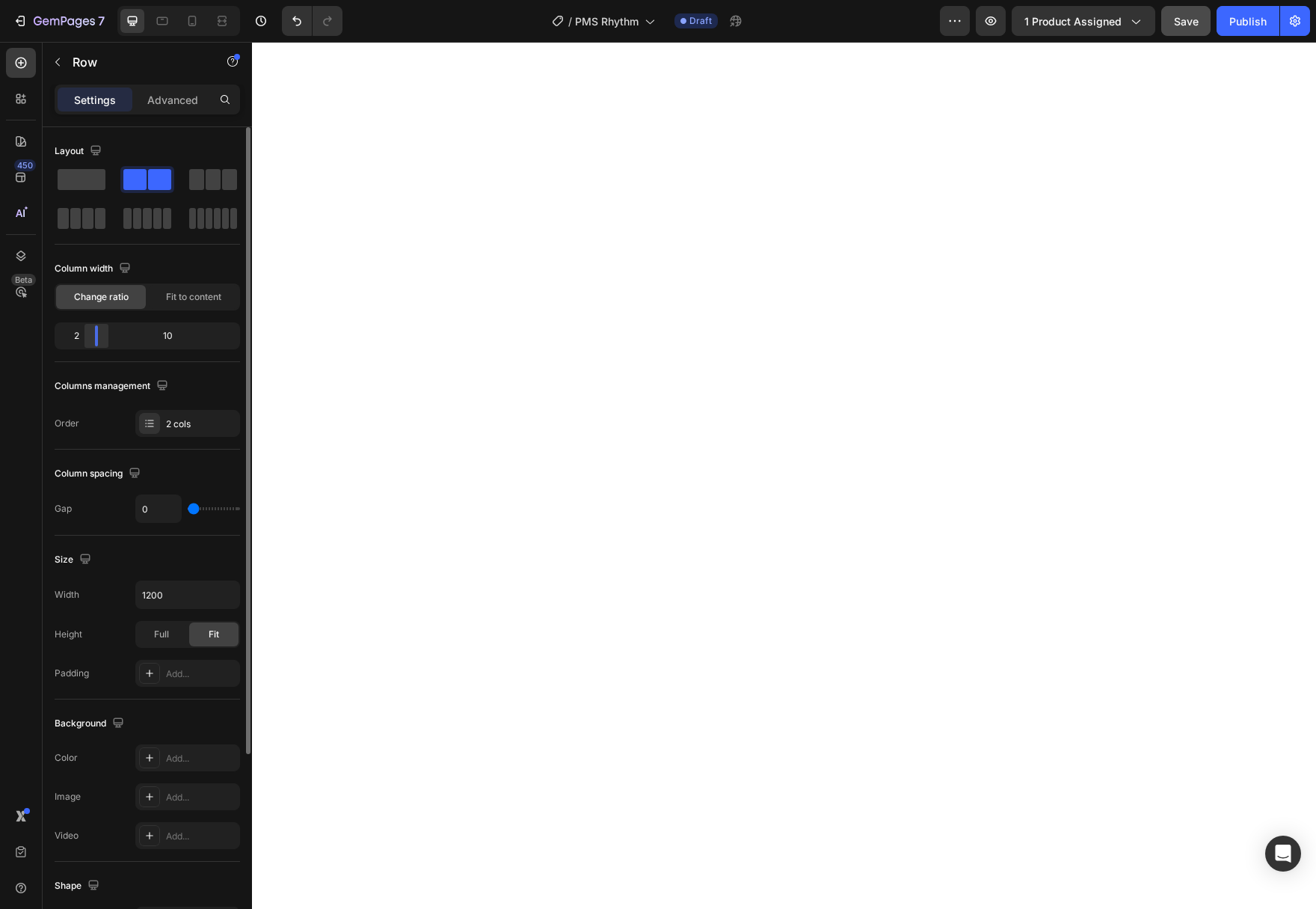
click at [89, 338] on div at bounding box center [95, 335] width 27 height 21
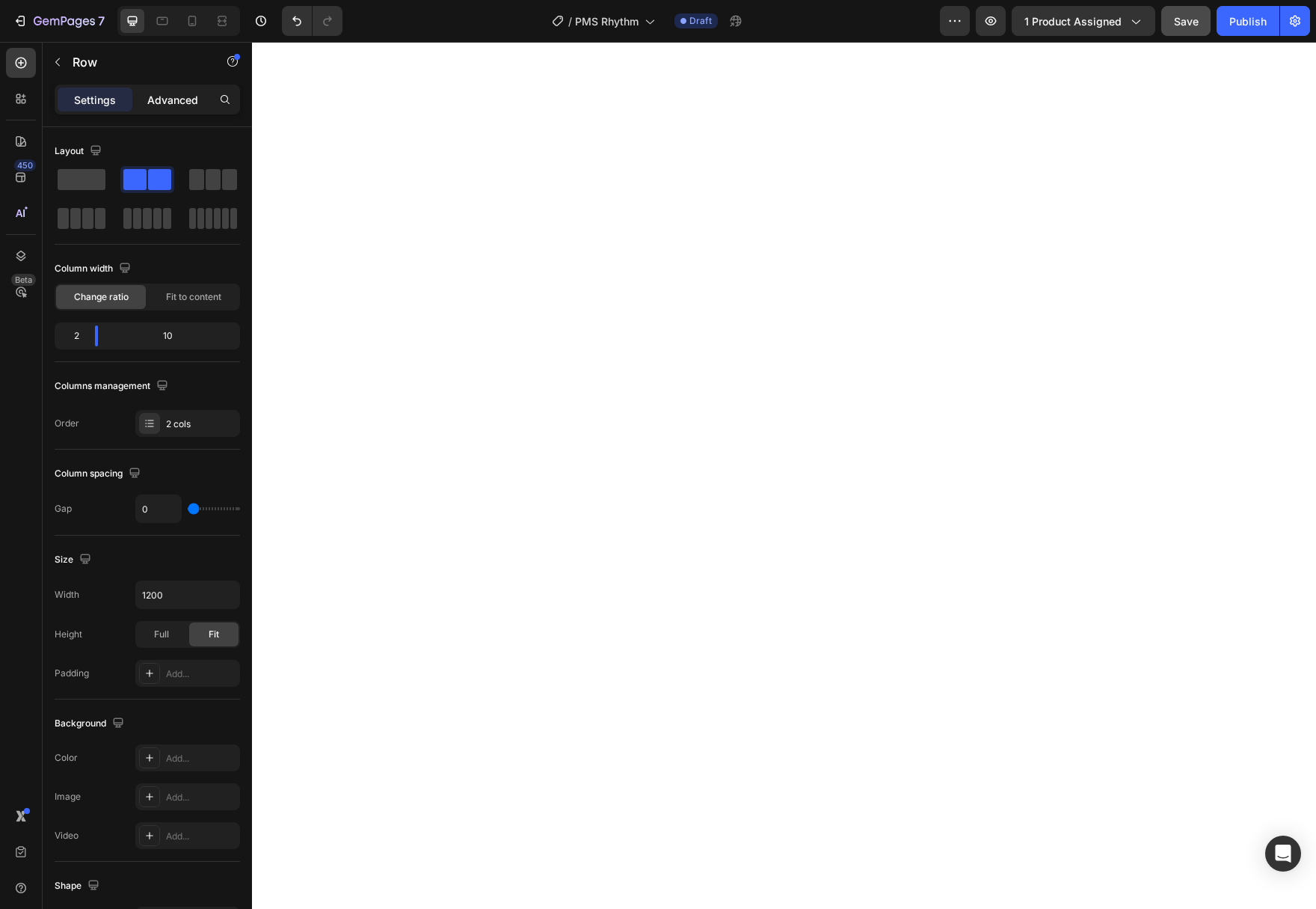
click at [169, 102] on p "Advanced" at bounding box center [173, 99] width 51 height 16
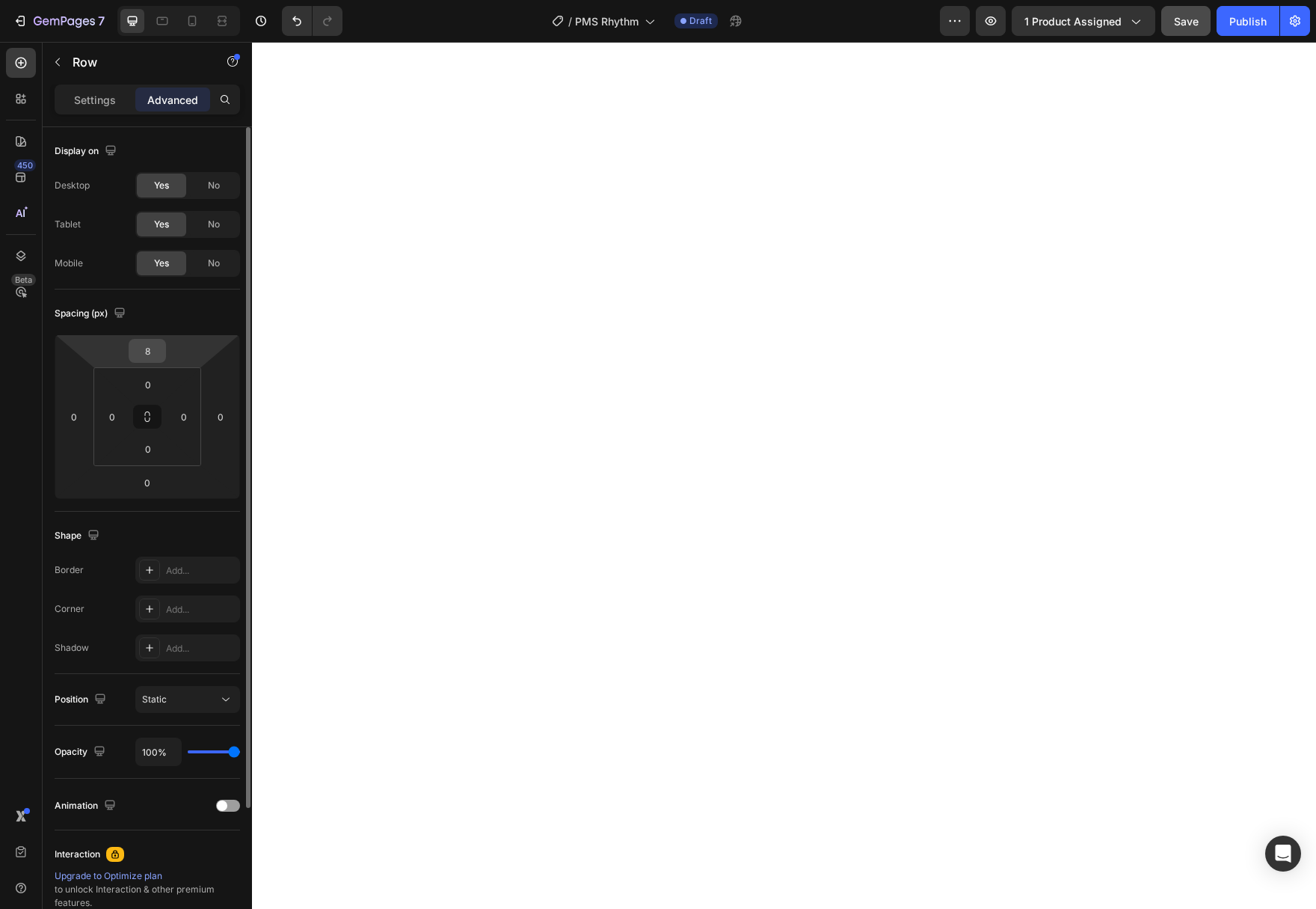
click at [163, 350] on div "8" at bounding box center [148, 350] width 37 height 24
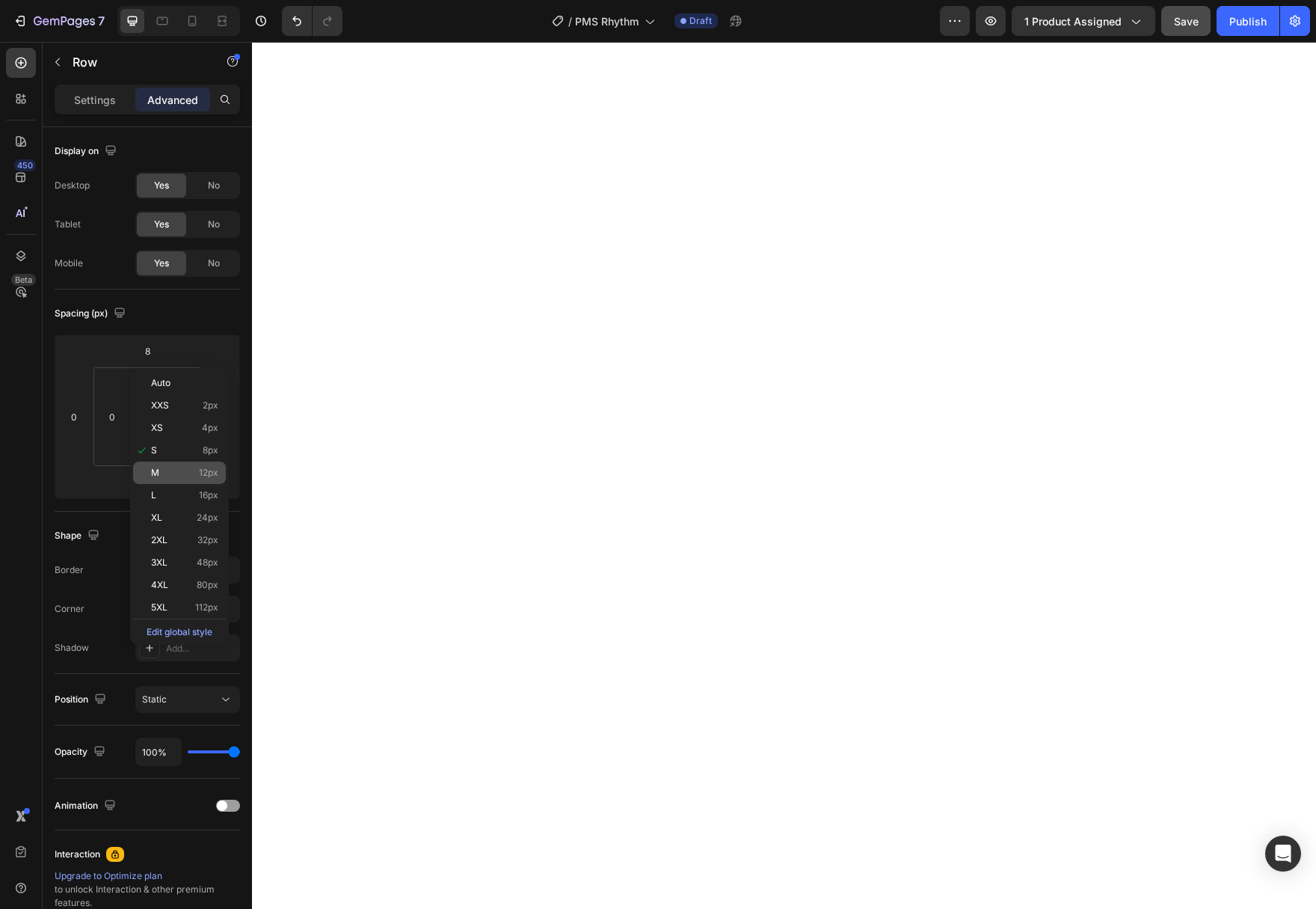
click at [192, 478] on div "M 12px" at bounding box center [179, 472] width 92 height 23
type input "12"
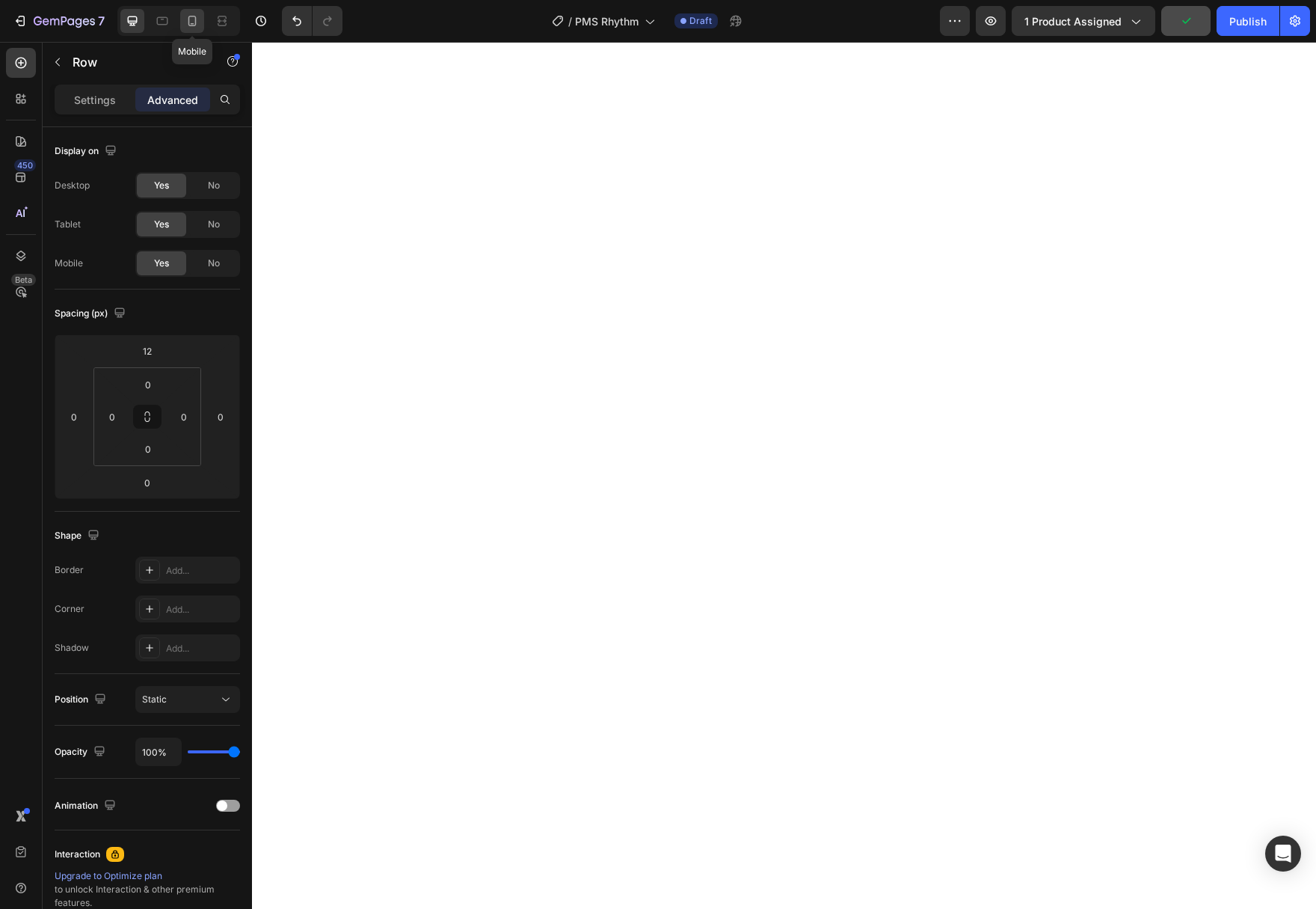
click at [198, 20] on icon at bounding box center [192, 21] width 15 height 15
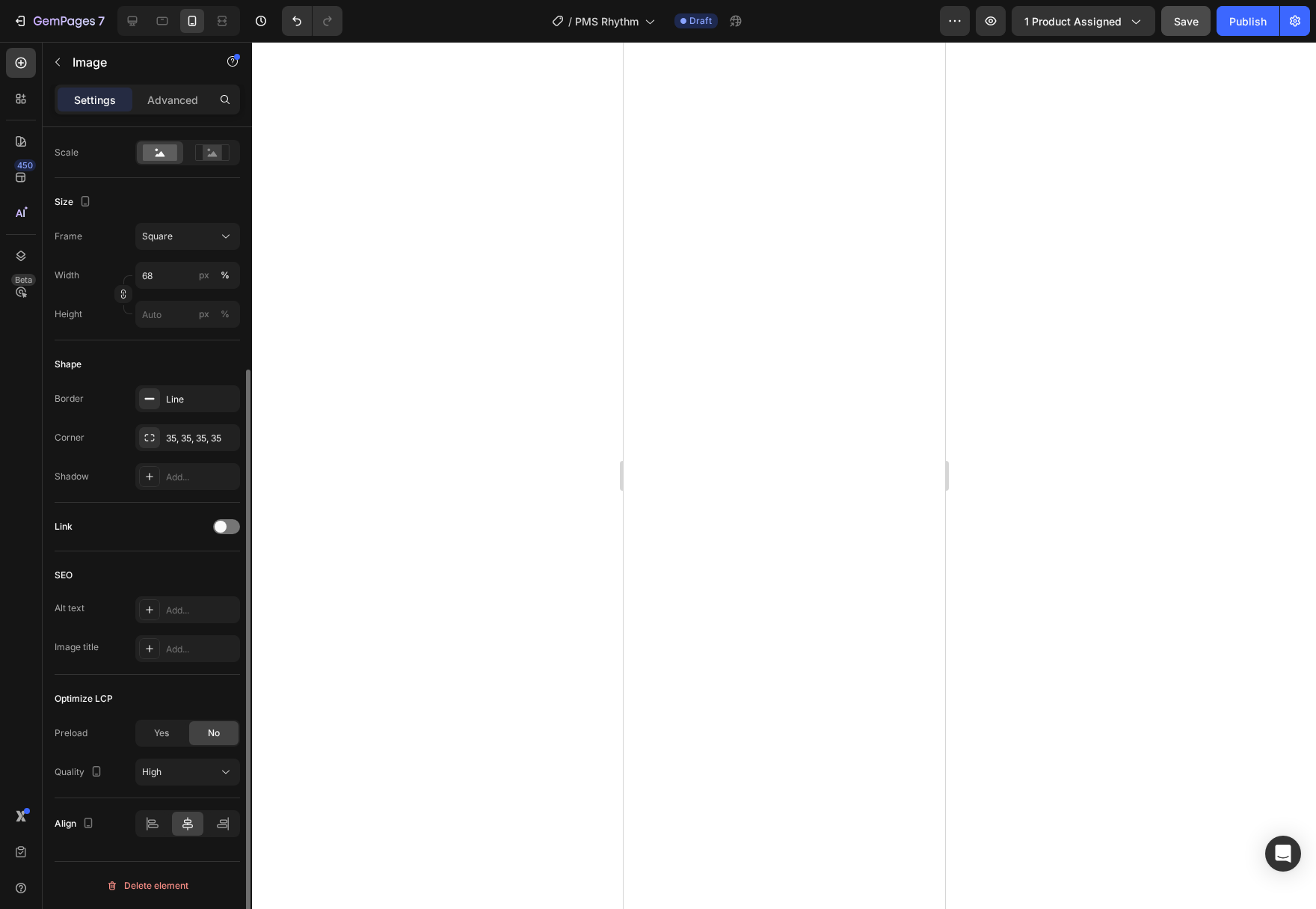
scroll to position [37, 0]
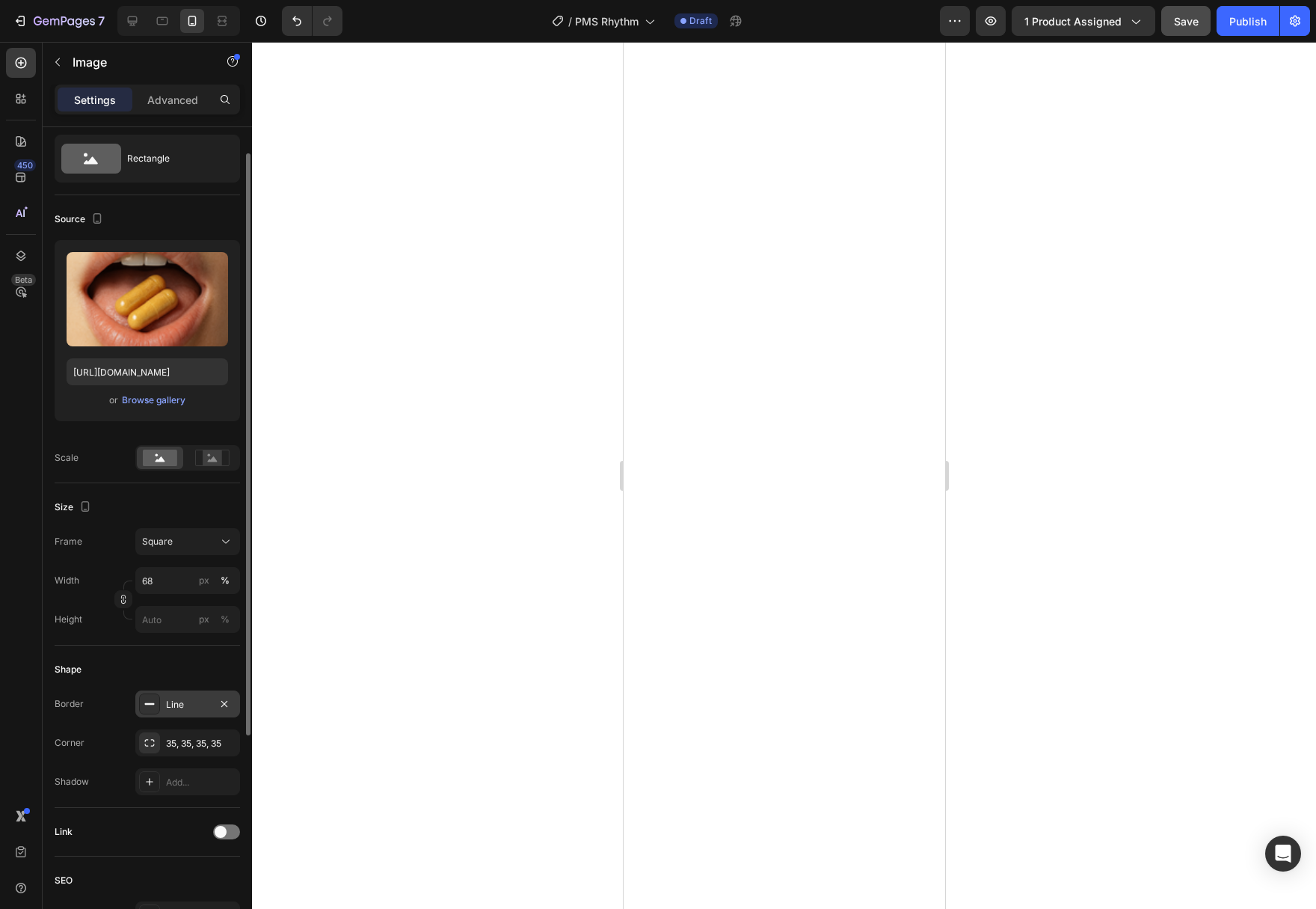
click at [167, 702] on div "Line" at bounding box center [188, 704] width 43 height 14
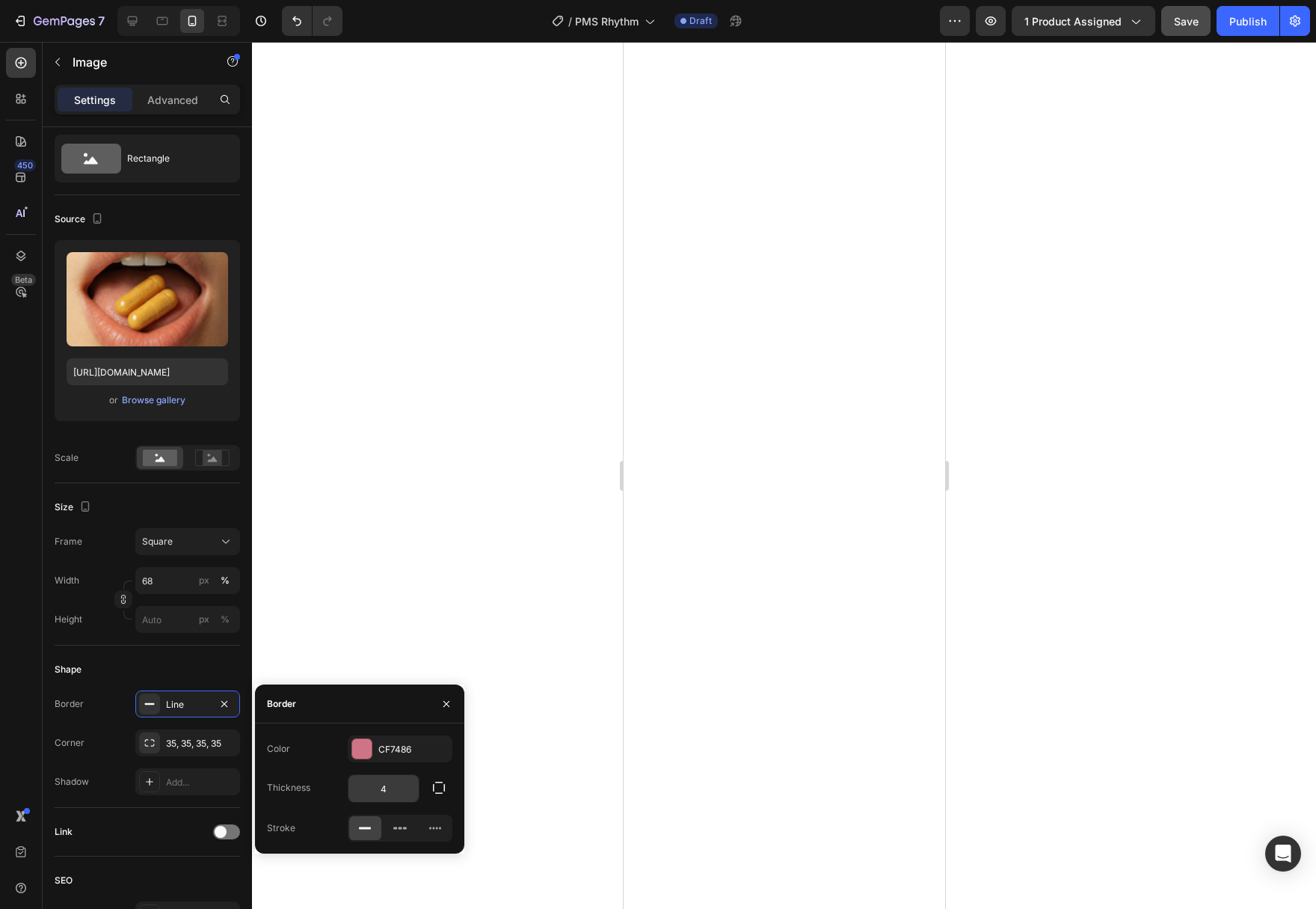
click at [386, 784] on input "4" at bounding box center [383, 787] width 70 height 27
type input "2"
click at [494, 522] on div at bounding box center [784, 475] width 1064 height 867
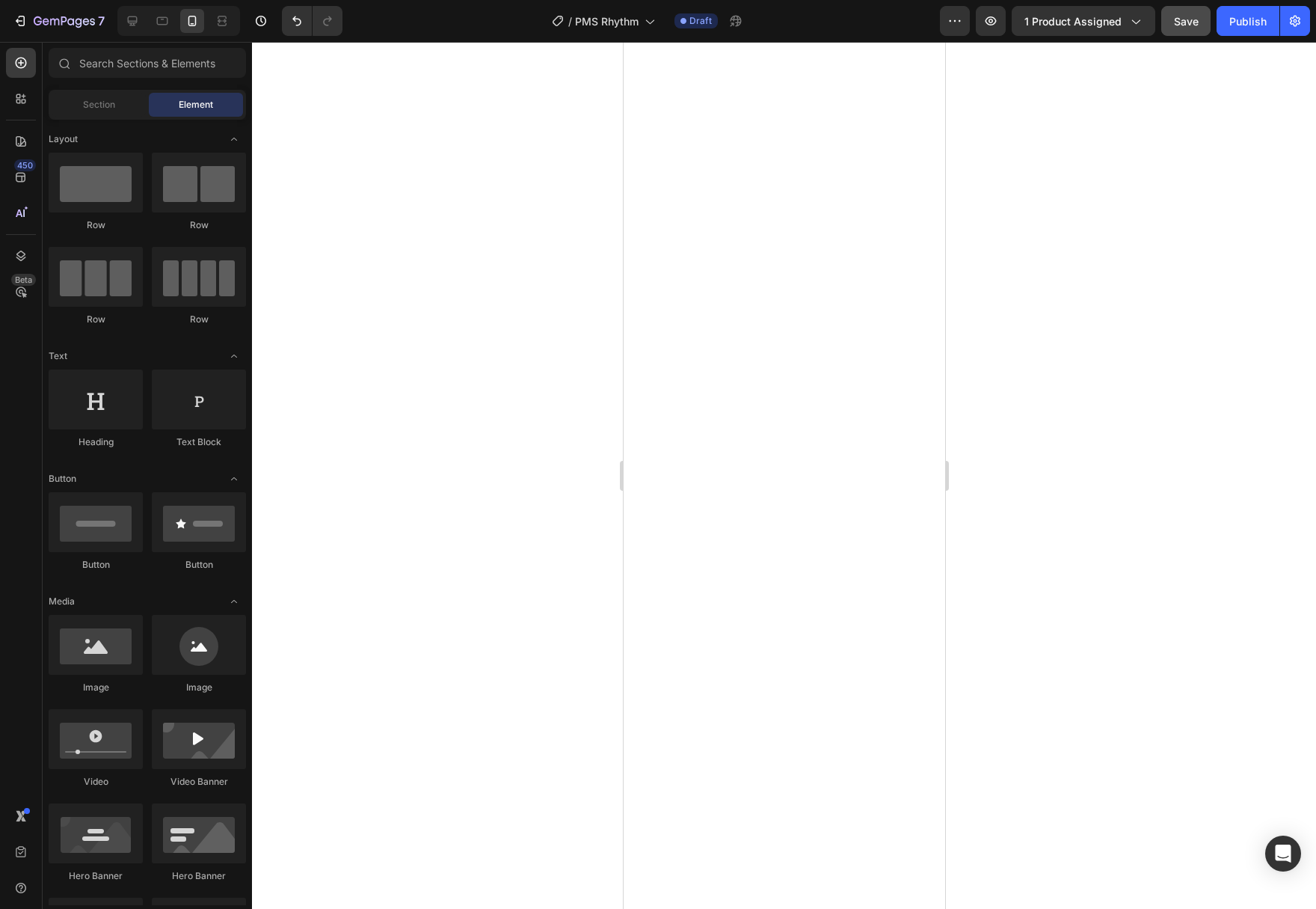
click at [150, 31] on div at bounding box center [162, 21] width 24 height 24
click at [139, 23] on icon at bounding box center [132, 21] width 15 height 15
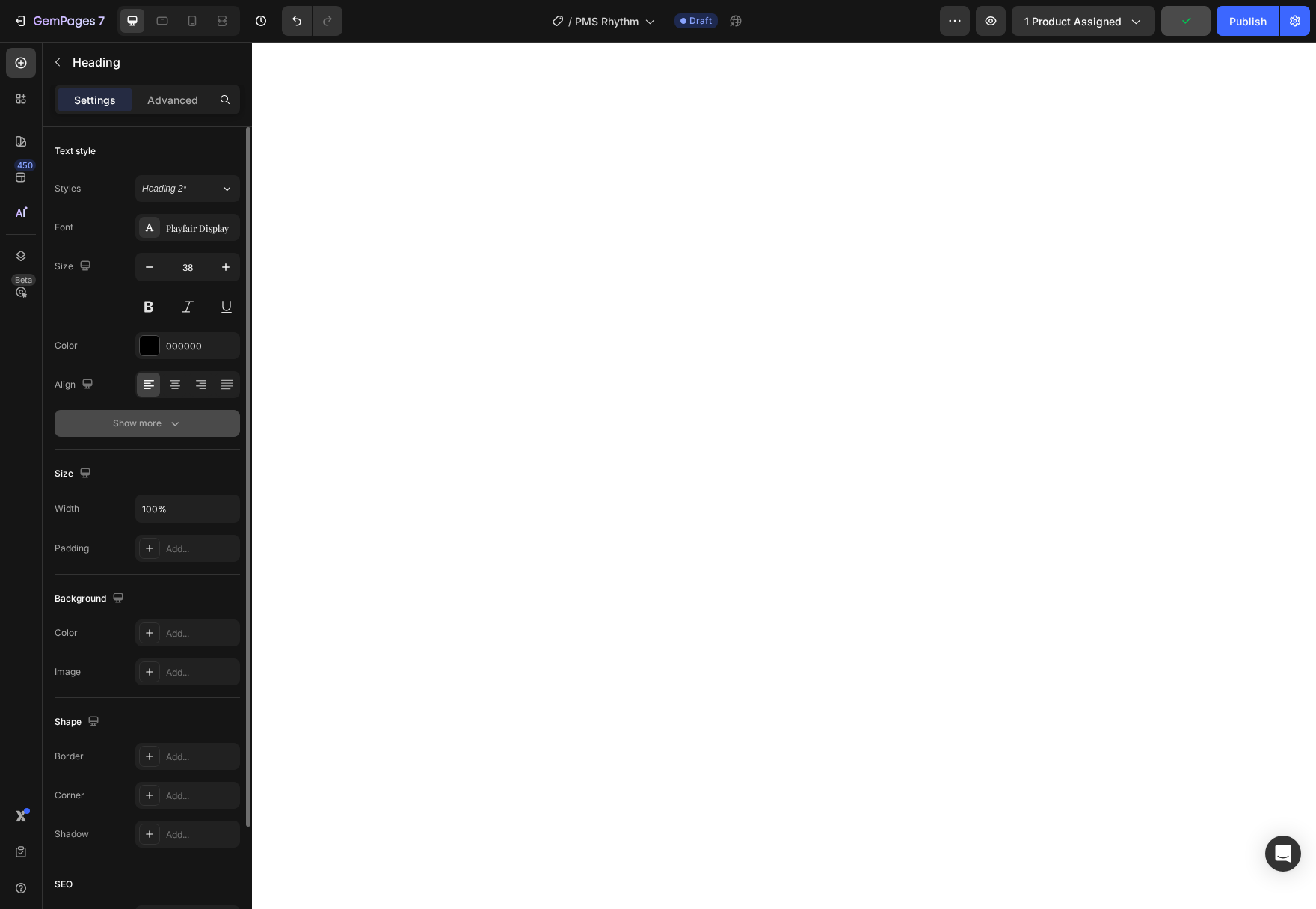
click at [164, 430] on div "Show more" at bounding box center [148, 423] width 70 height 15
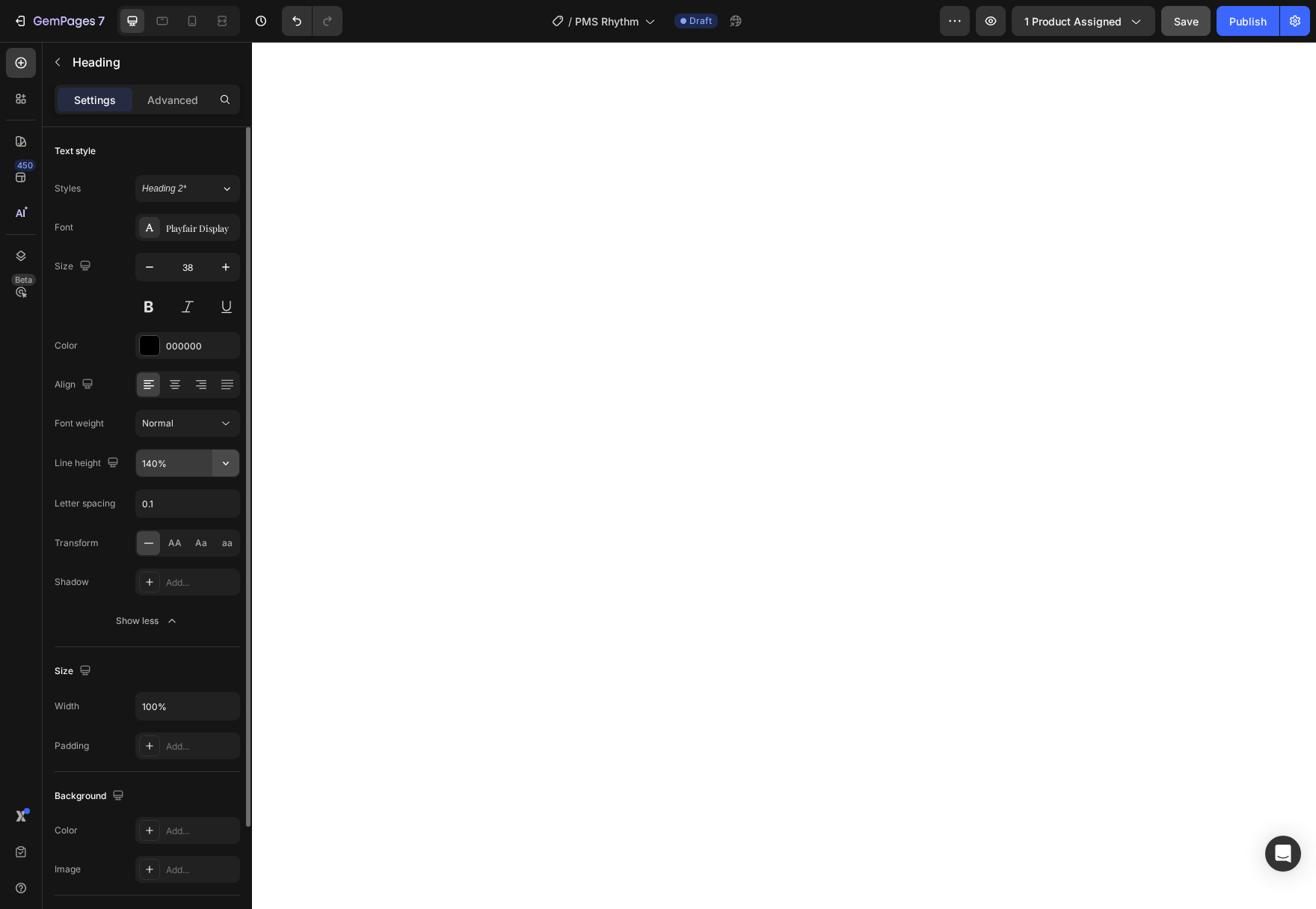
click at [224, 466] on icon "button" at bounding box center [225, 462] width 15 height 15
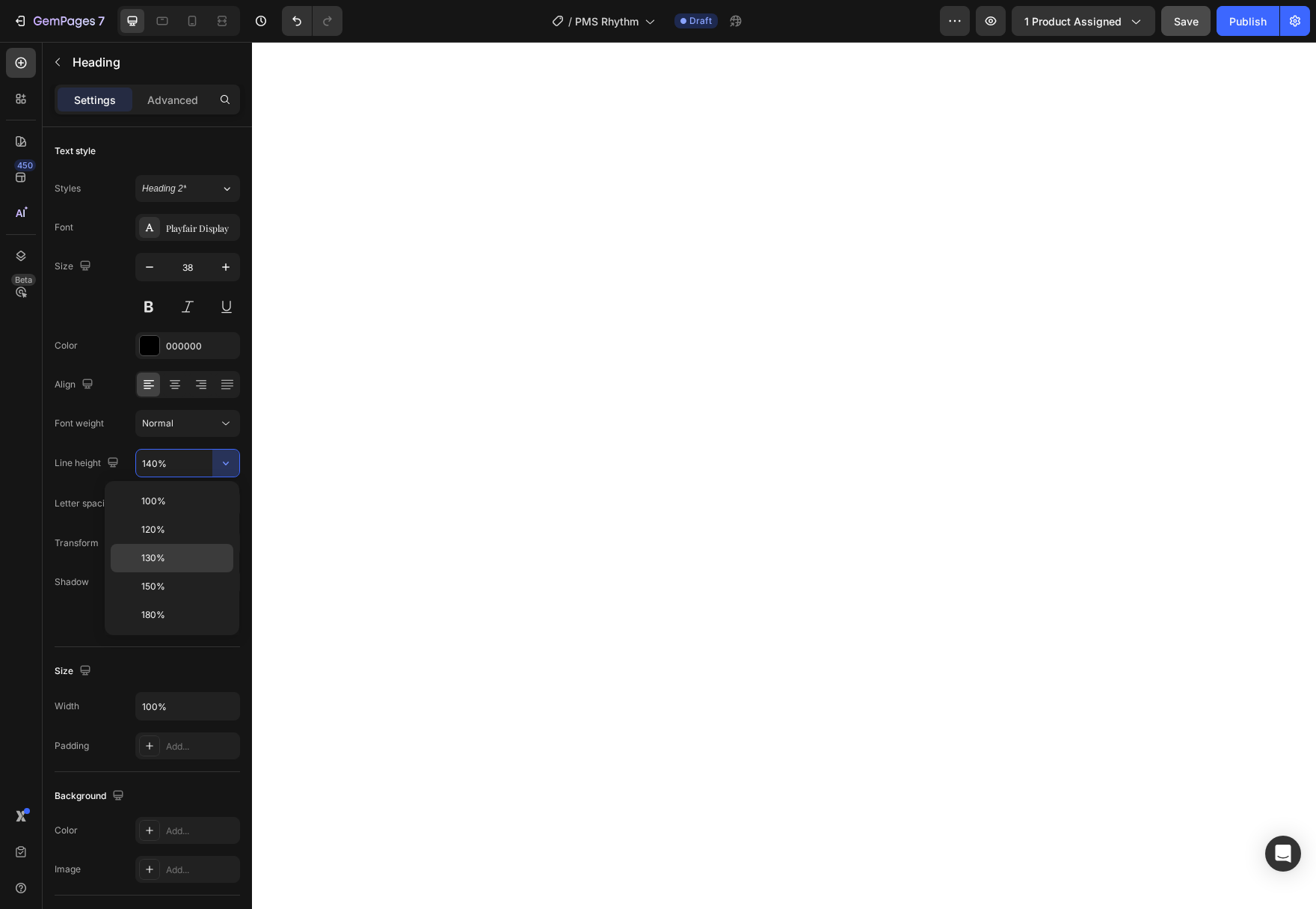
click at [201, 572] on div "130%" at bounding box center [171, 585] width 123 height 29
type input "130%"
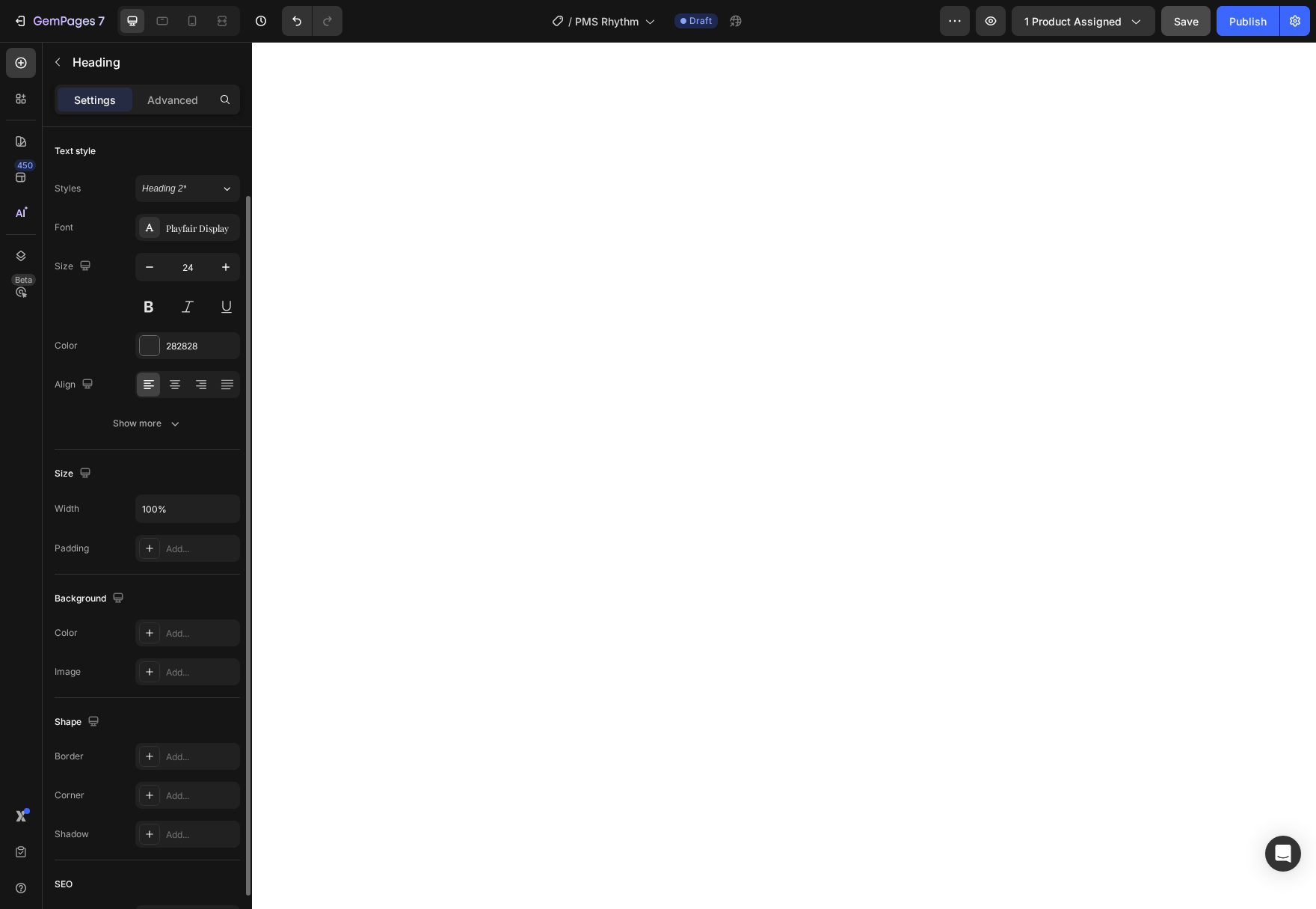
scroll to position [37, 0]
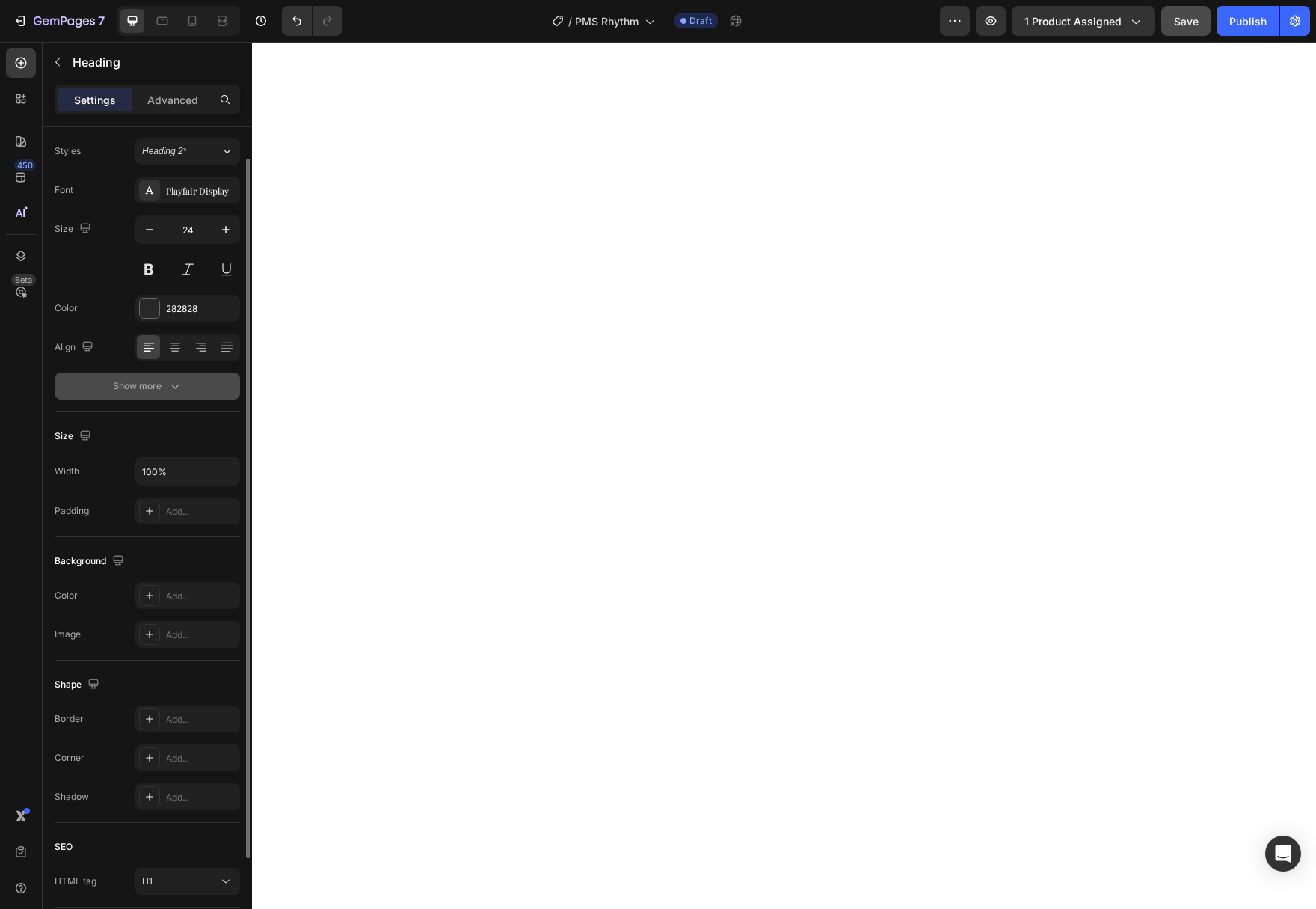
click at [173, 385] on icon "button" at bounding box center [174, 386] width 15 height 15
click at [210, 473] on input "100%" at bounding box center [187, 470] width 103 height 27
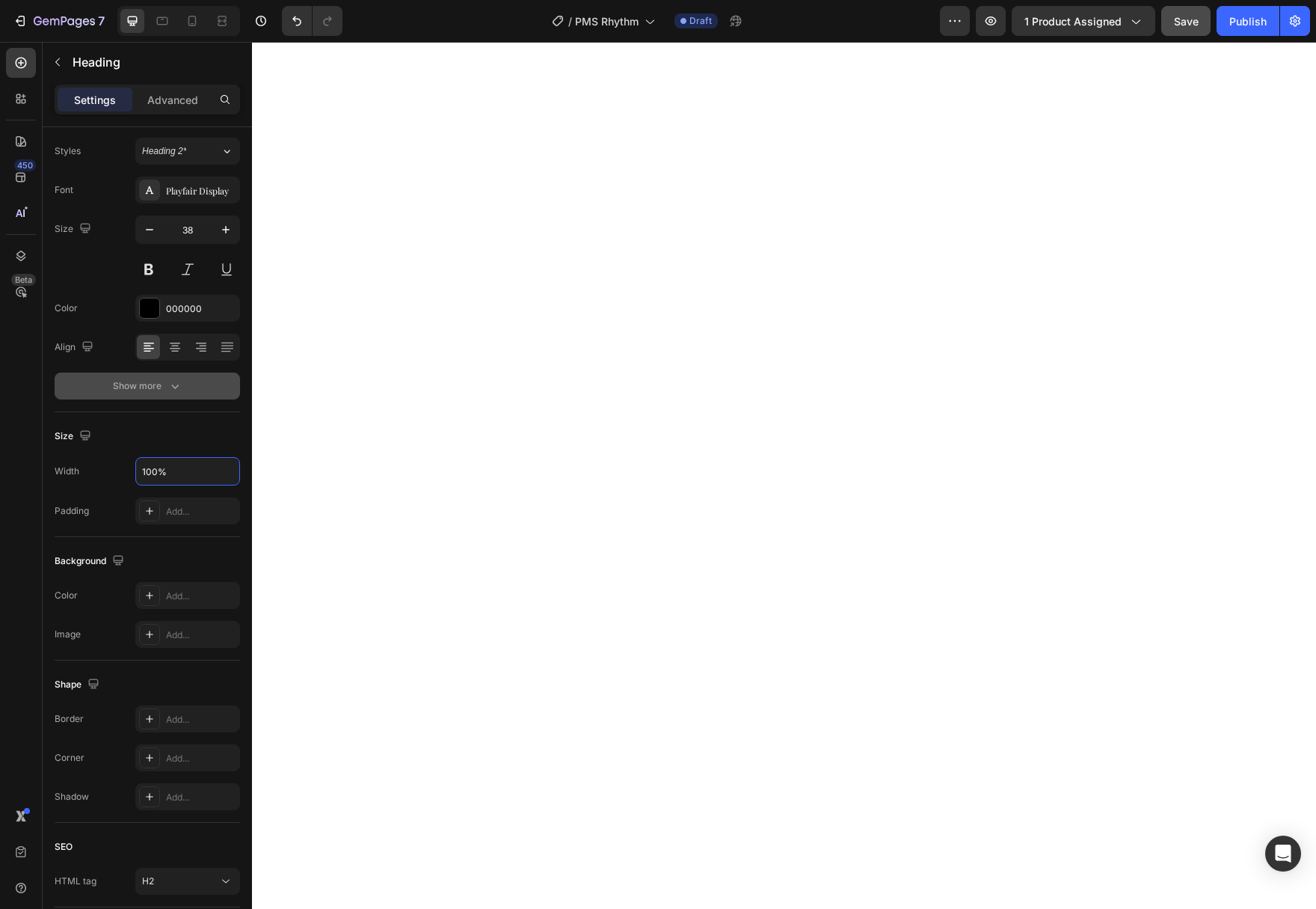
click at [211, 380] on button "Show more" at bounding box center [147, 386] width 186 height 27
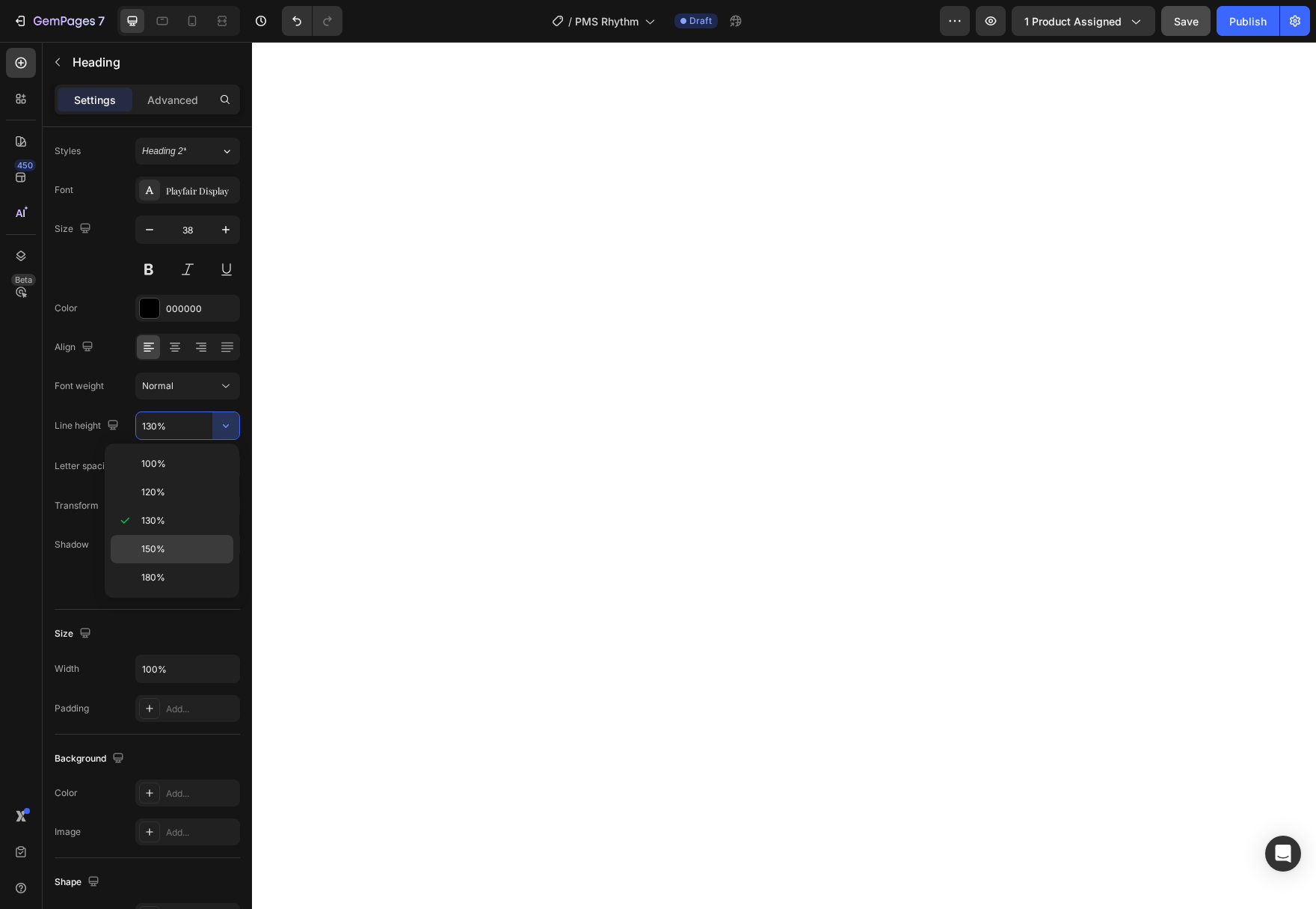
drag, startPoint x: 198, startPoint y: 542, endPoint x: 172, endPoint y: 515, distance: 37.5
click at [172, 542] on p "150%" at bounding box center [184, 549] width 86 height 14
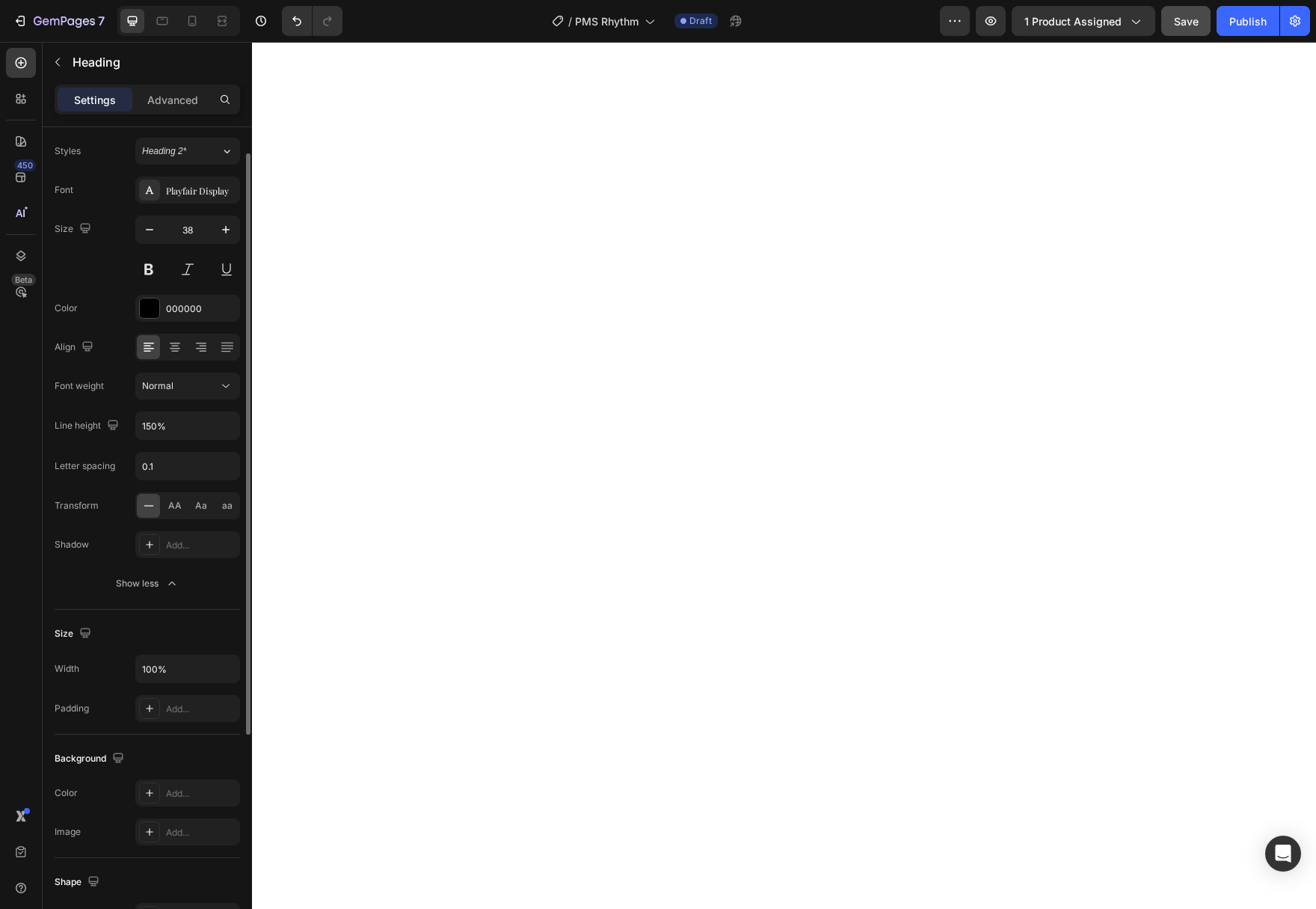
click at [185, 519] on div "Font Playfair Display Size 38 Color 000000 Align Font weight Normal Line height…" at bounding box center [147, 386] width 186 height 420
click at [205, 419] on input "150%" at bounding box center [187, 425] width 103 height 27
drag, startPoint x: 236, startPoint y: 421, endPoint x: 225, endPoint y: 420, distance: 11.0
click at [236, 420] on button "button" at bounding box center [225, 425] width 27 height 27
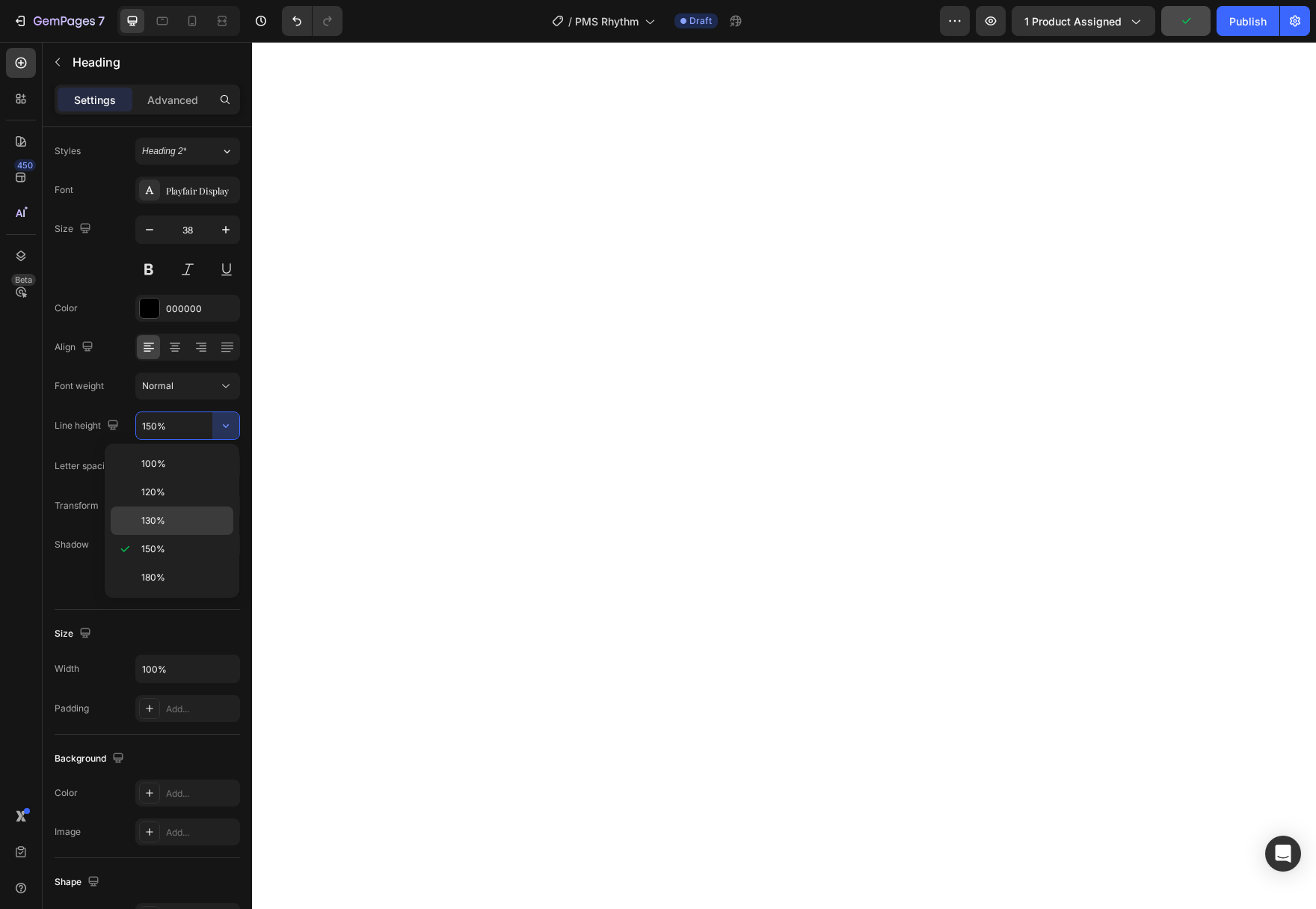
click at [195, 526] on p "130%" at bounding box center [184, 520] width 86 height 14
type input "130%"
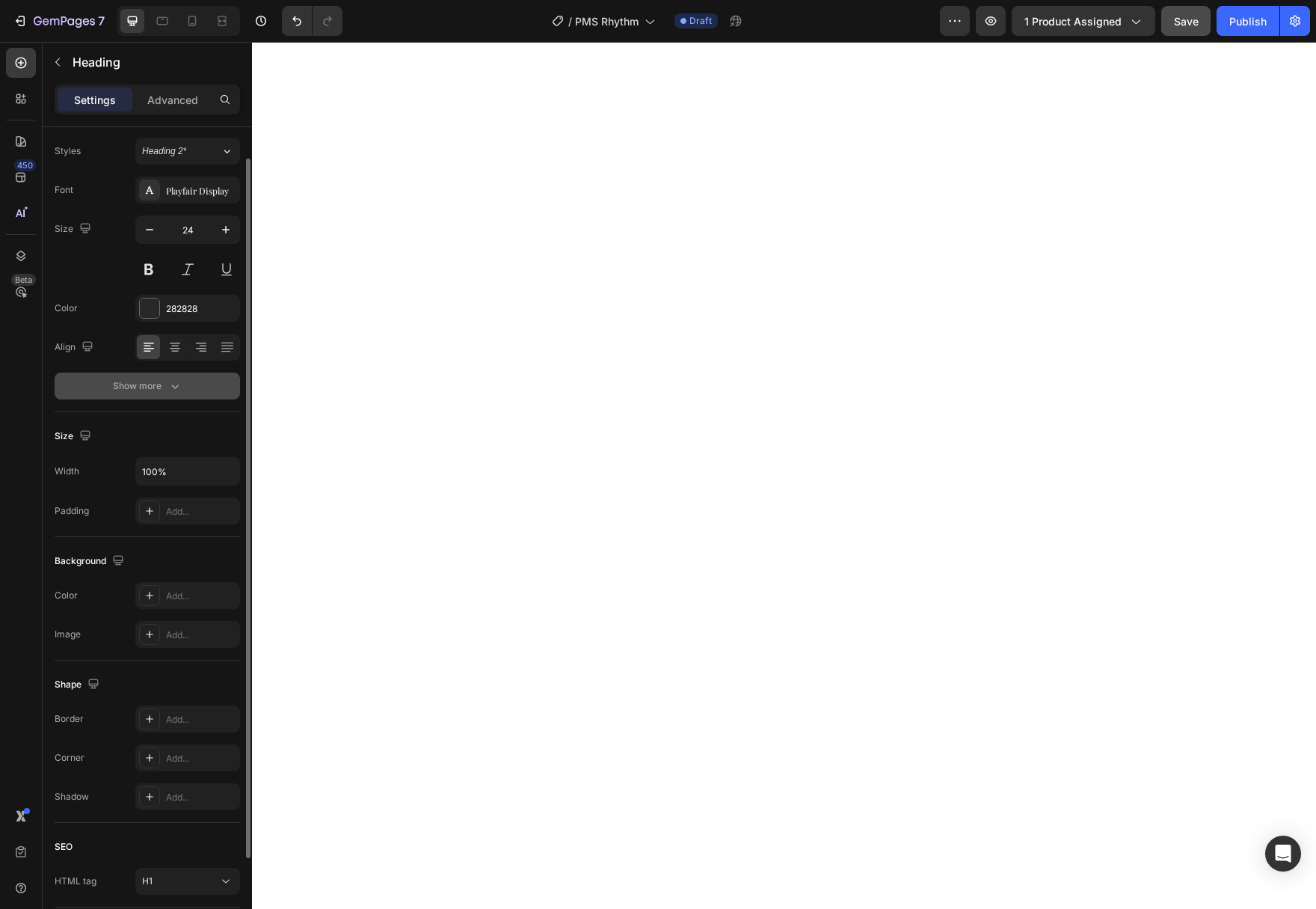
click at [167, 385] on div "Show more" at bounding box center [148, 386] width 70 height 15
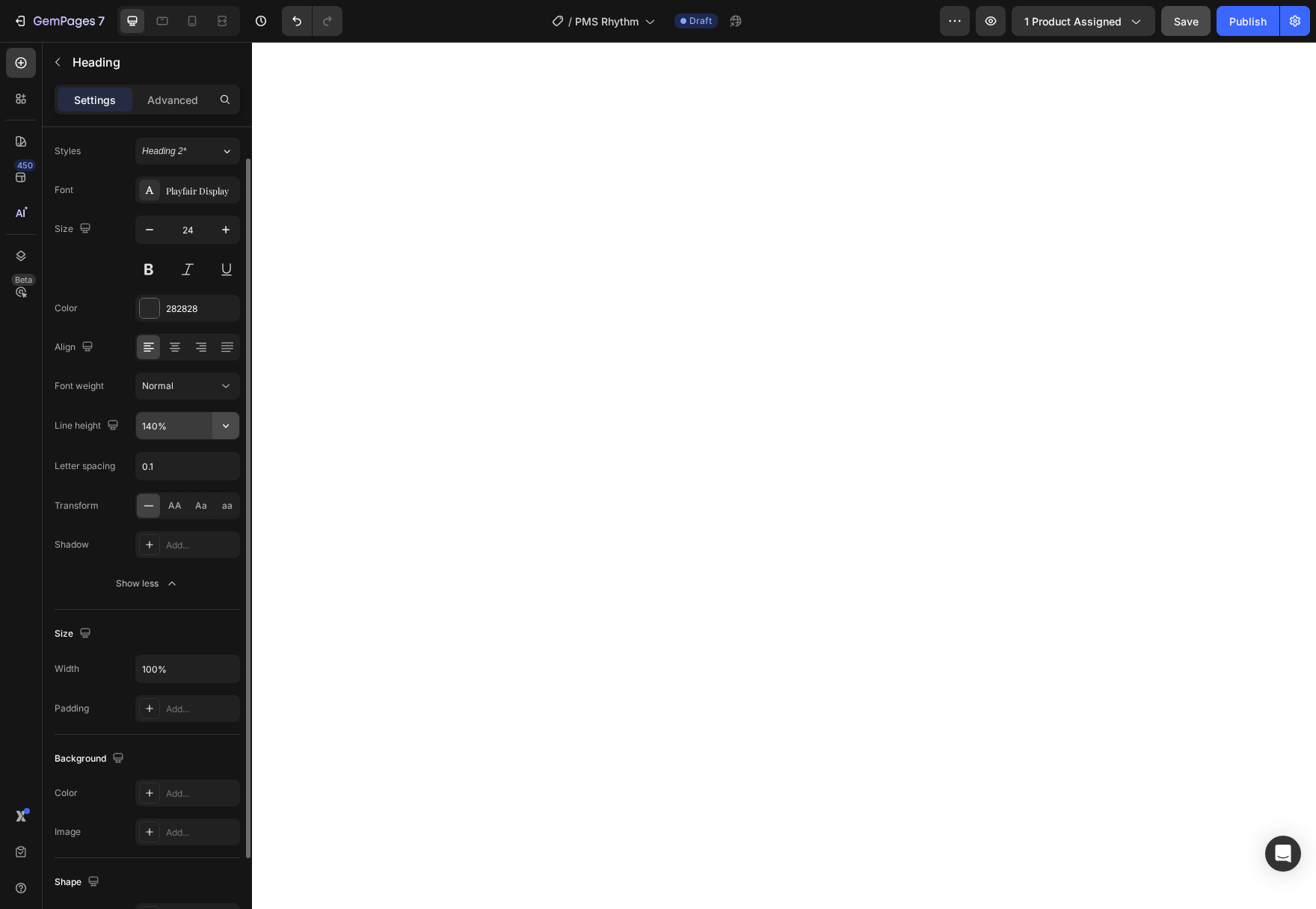
click at [223, 426] on icon "button" at bounding box center [225, 425] width 15 height 15
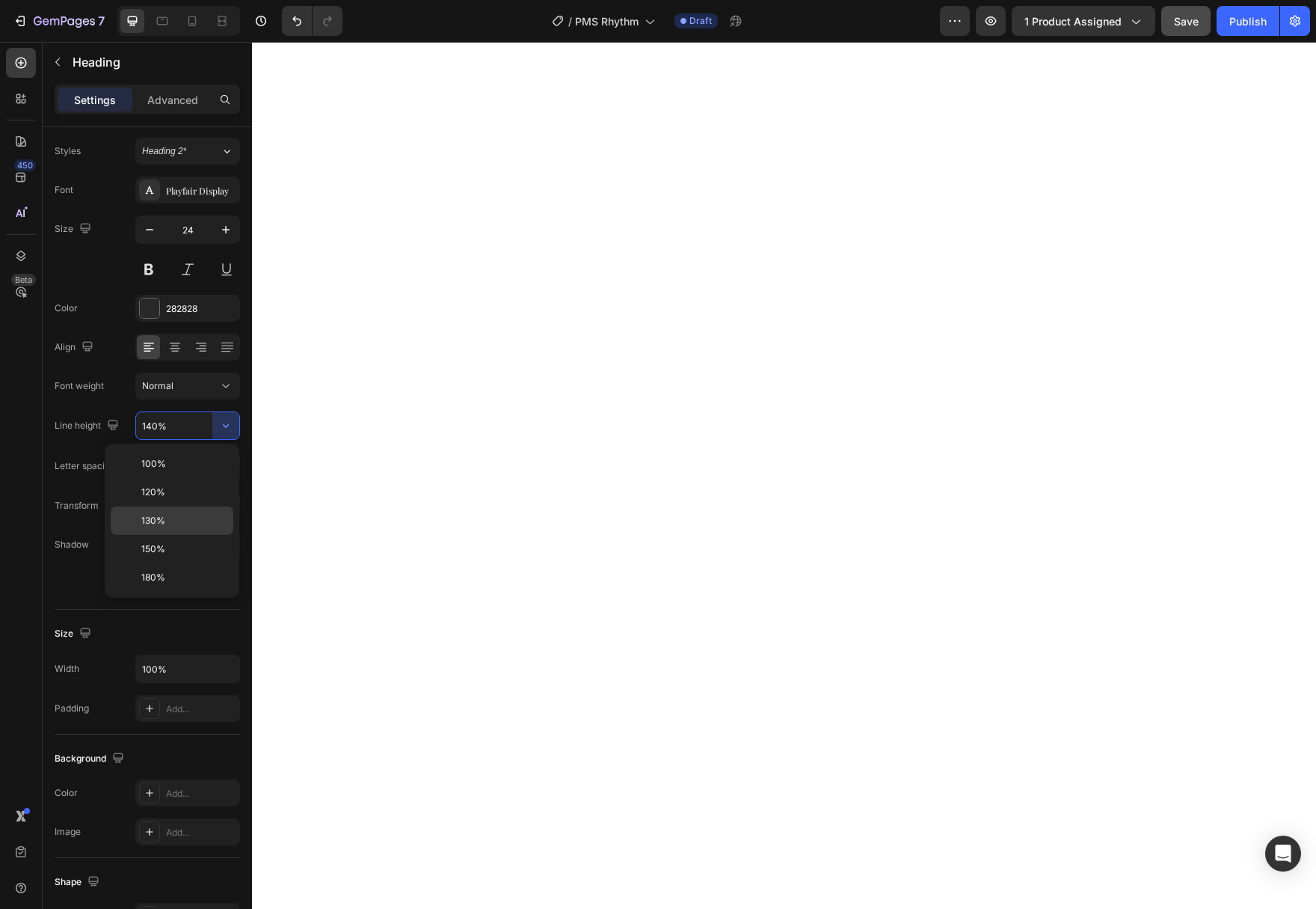
click at [205, 534] on div "130%" at bounding box center [171, 548] width 123 height 29
type input "130%"
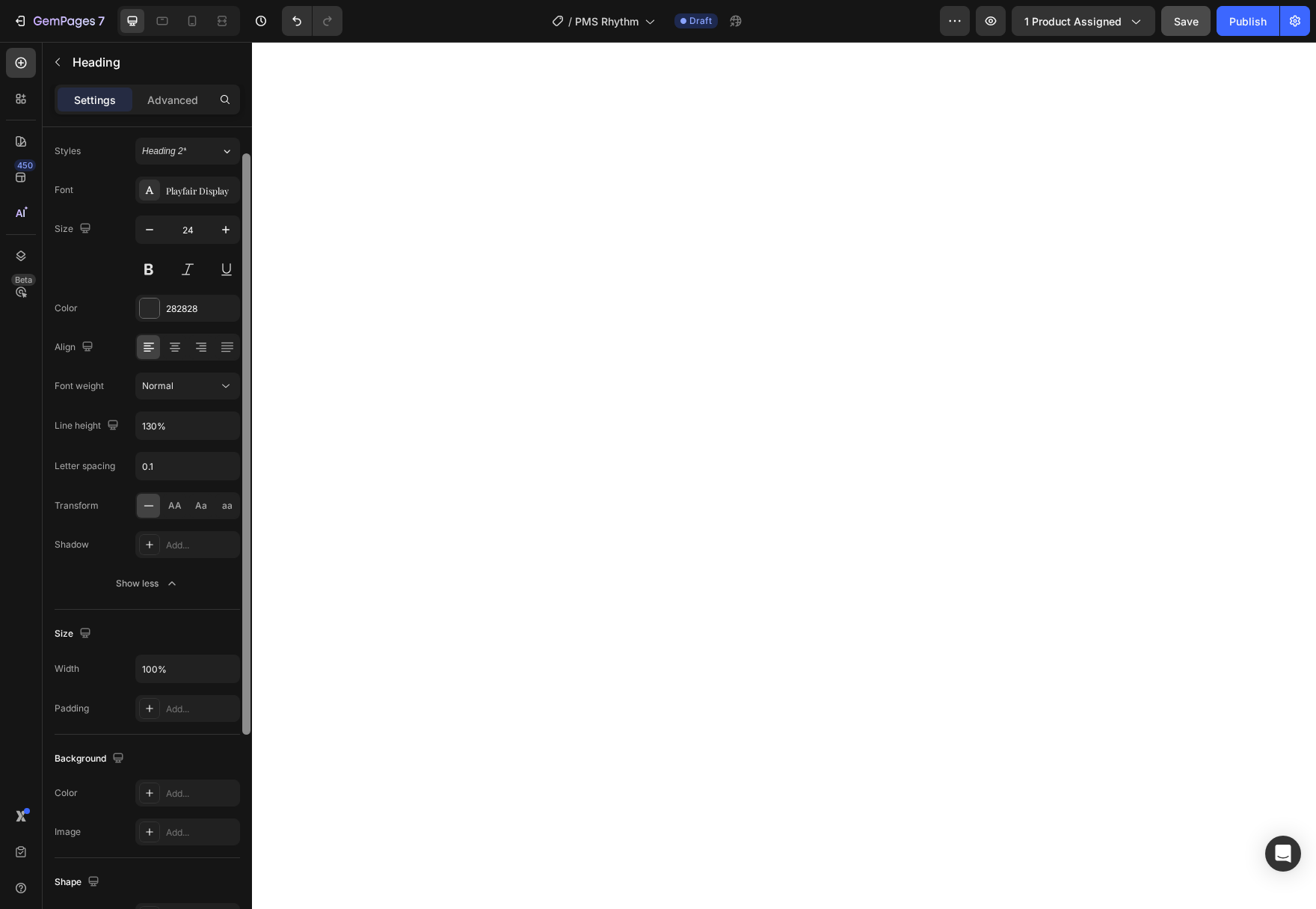
scroll to position [0, 0]
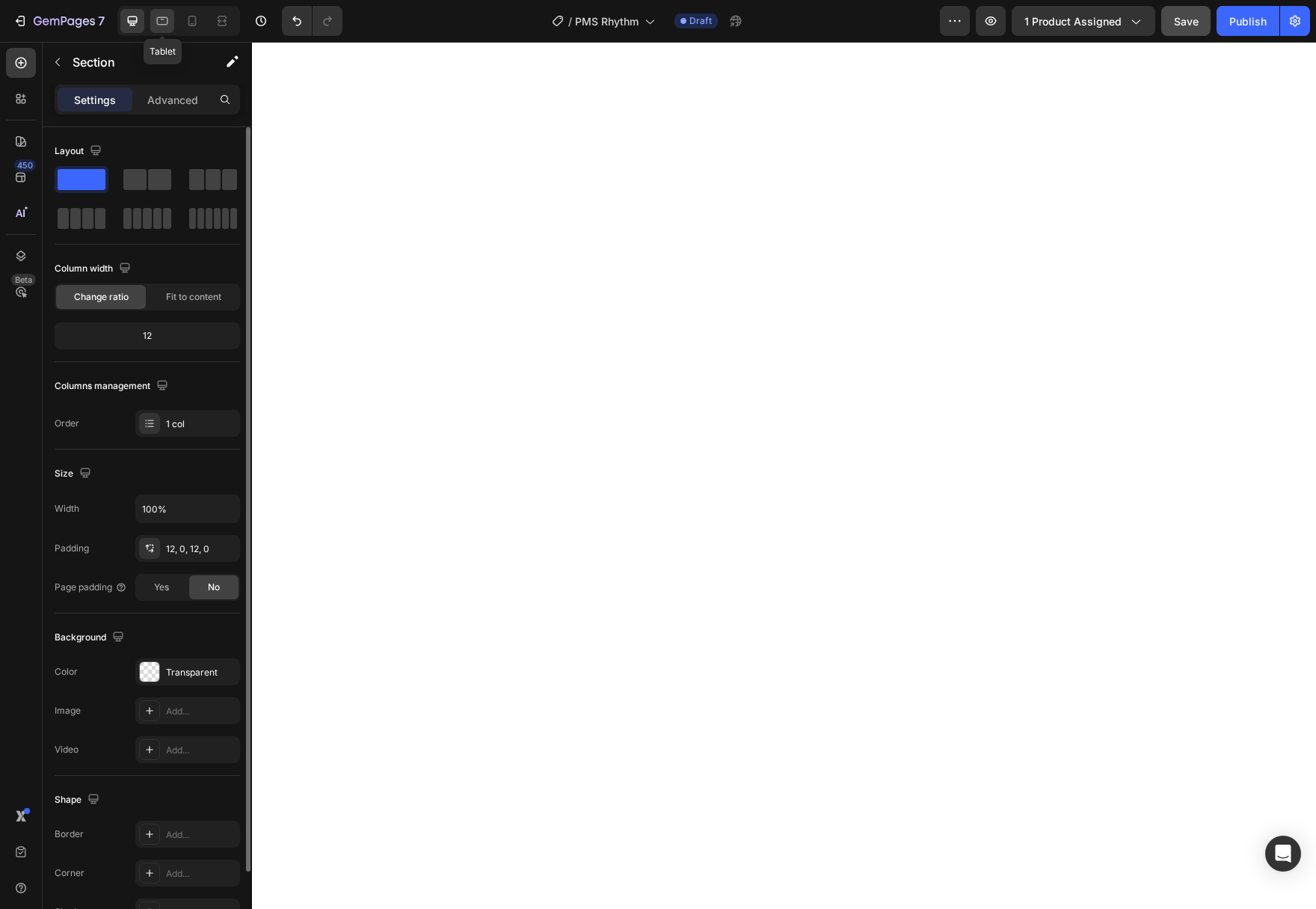
click at [165, 15] on icon at bounding box center [161, 21] width 15 height 15
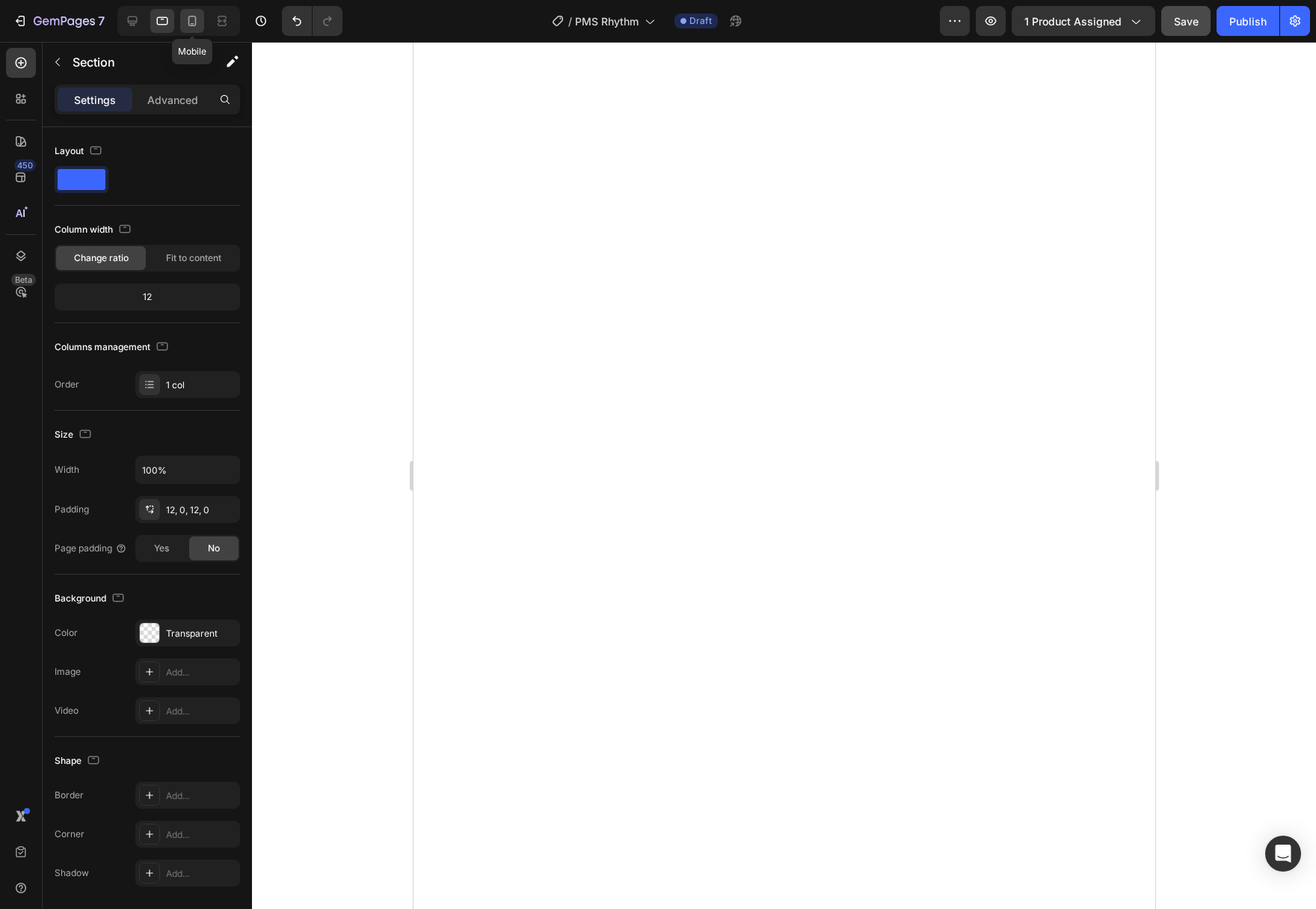
click at [192, 21] on icon at bounding box center [192, 21] width 15 height 15
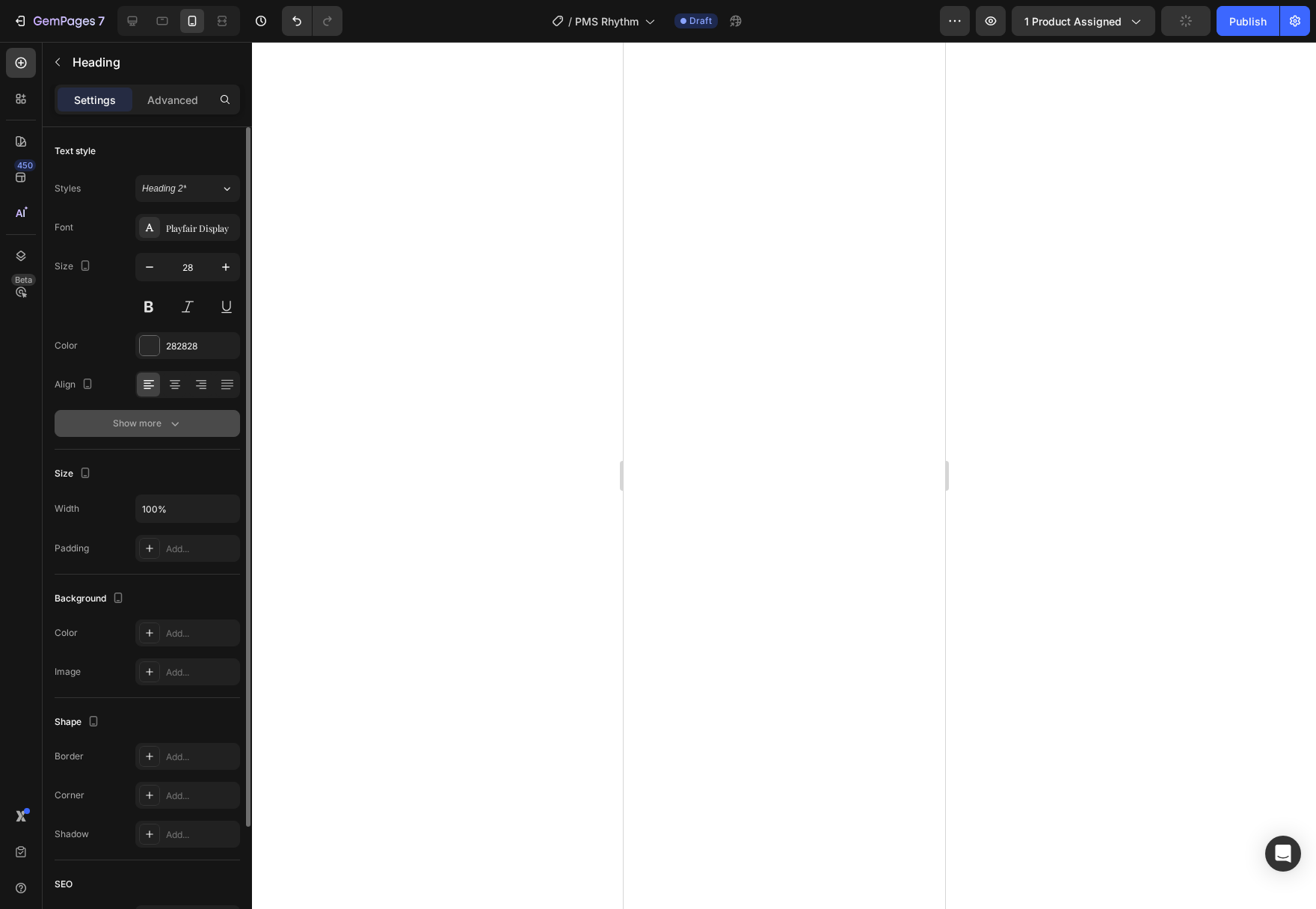
click at [166, 428] on div "Show more" at bounding box center [148, 423] width 70 height 15
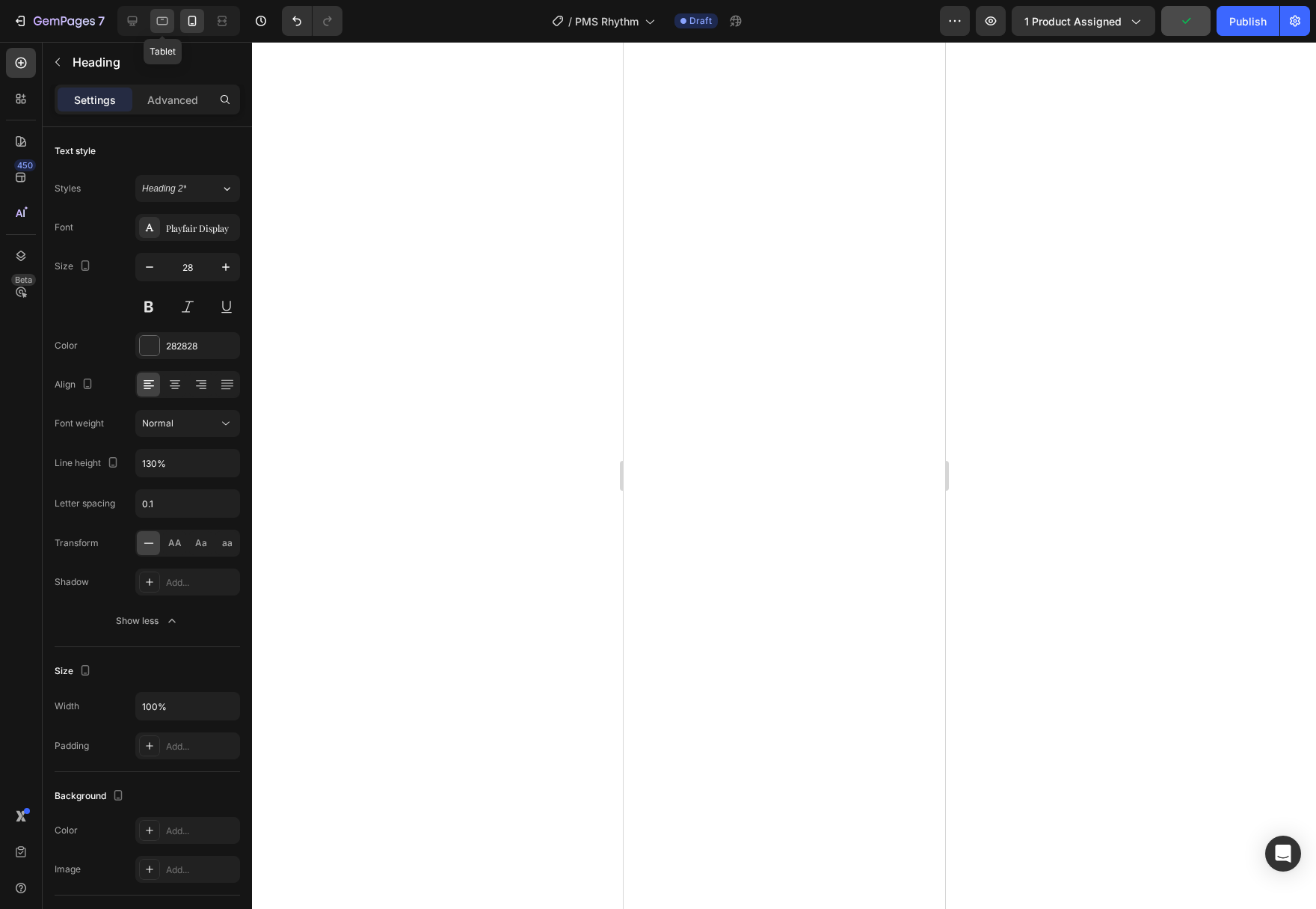
click at [165, 20] on icon at bounding box center [161, 21] width 15 height 15
type input "32"
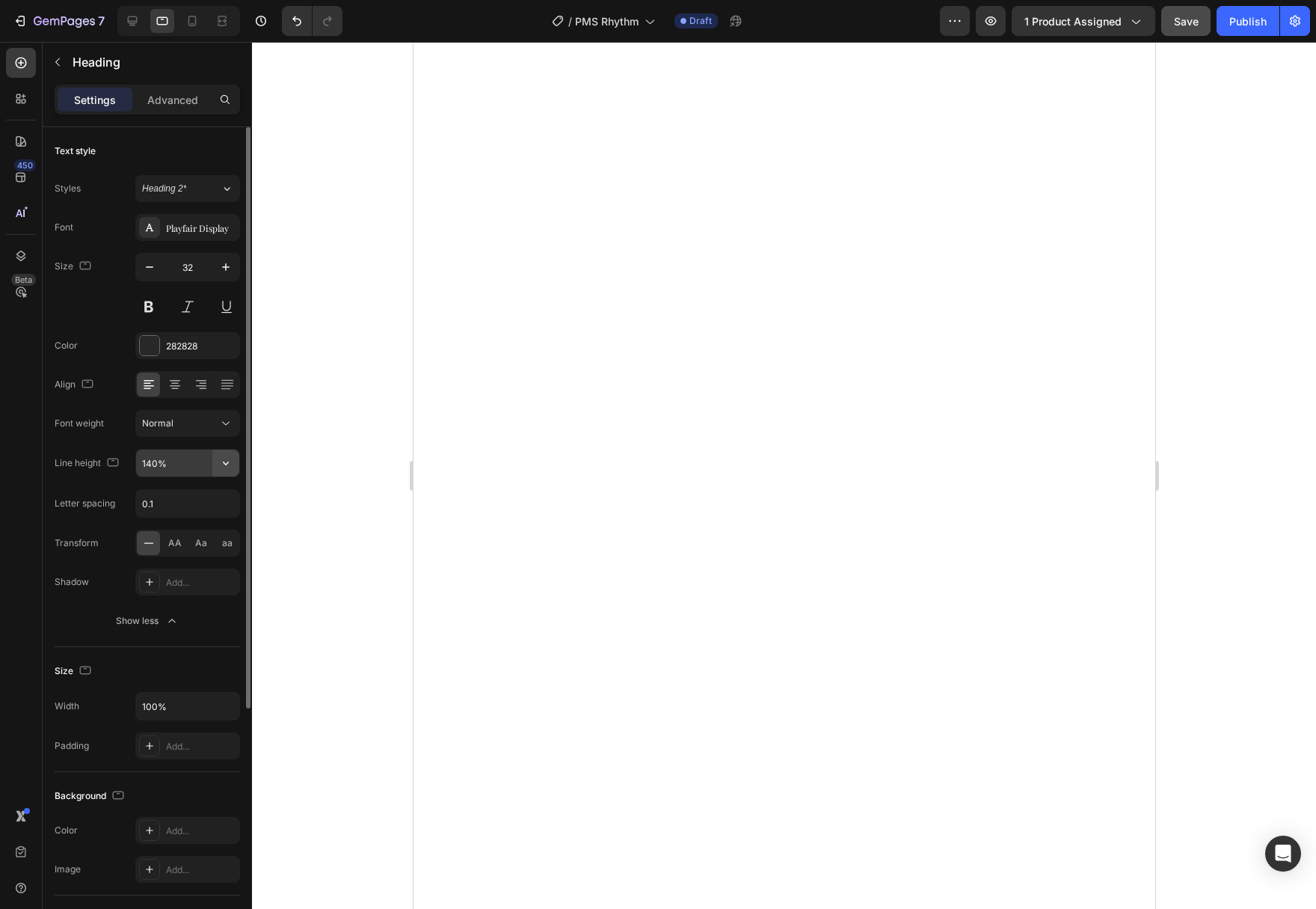
click at [226, 466] on icon "button" at bounding box center [225, 462] width 15 height 15
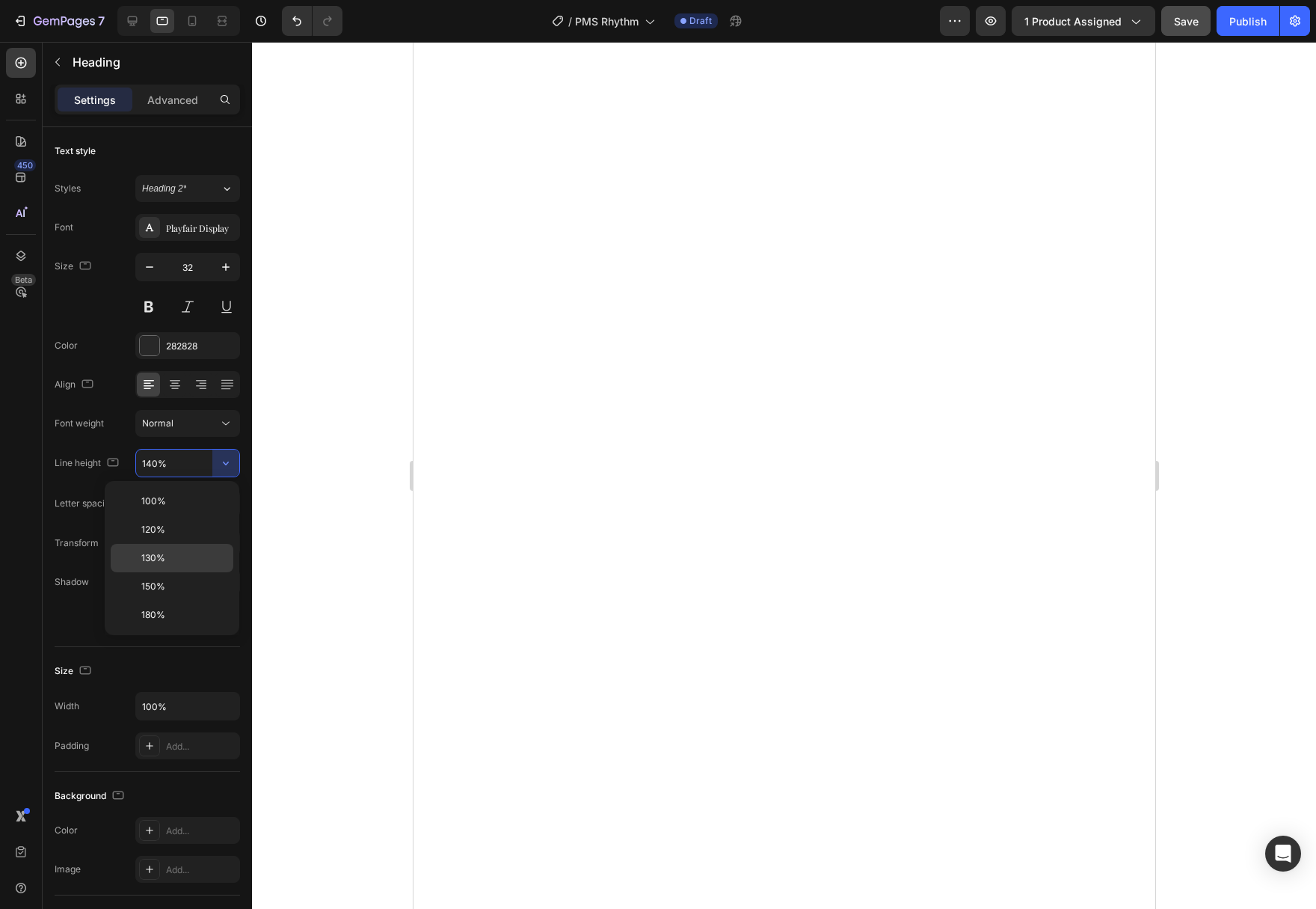
click at [198, 572] on div "130%" at bounding box center [171, 585] width 123 height 29
type input "130%"
click at [133, 18] on icon at bounding box center [132, 21] width 15 height 15
type input "24"
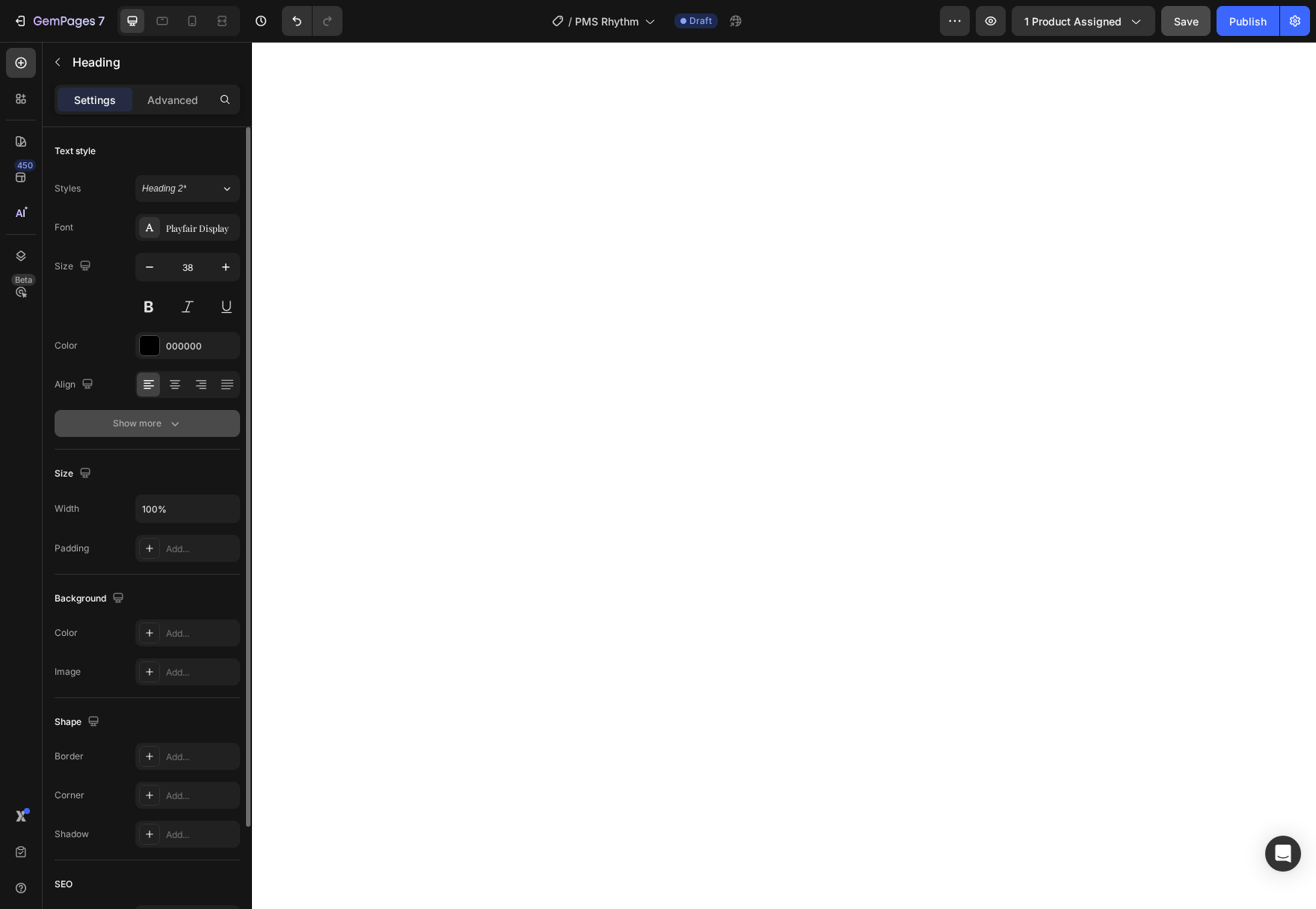
click at [195, 425] on button "Show more" at bounding box center [147, 423] width 186 height 27
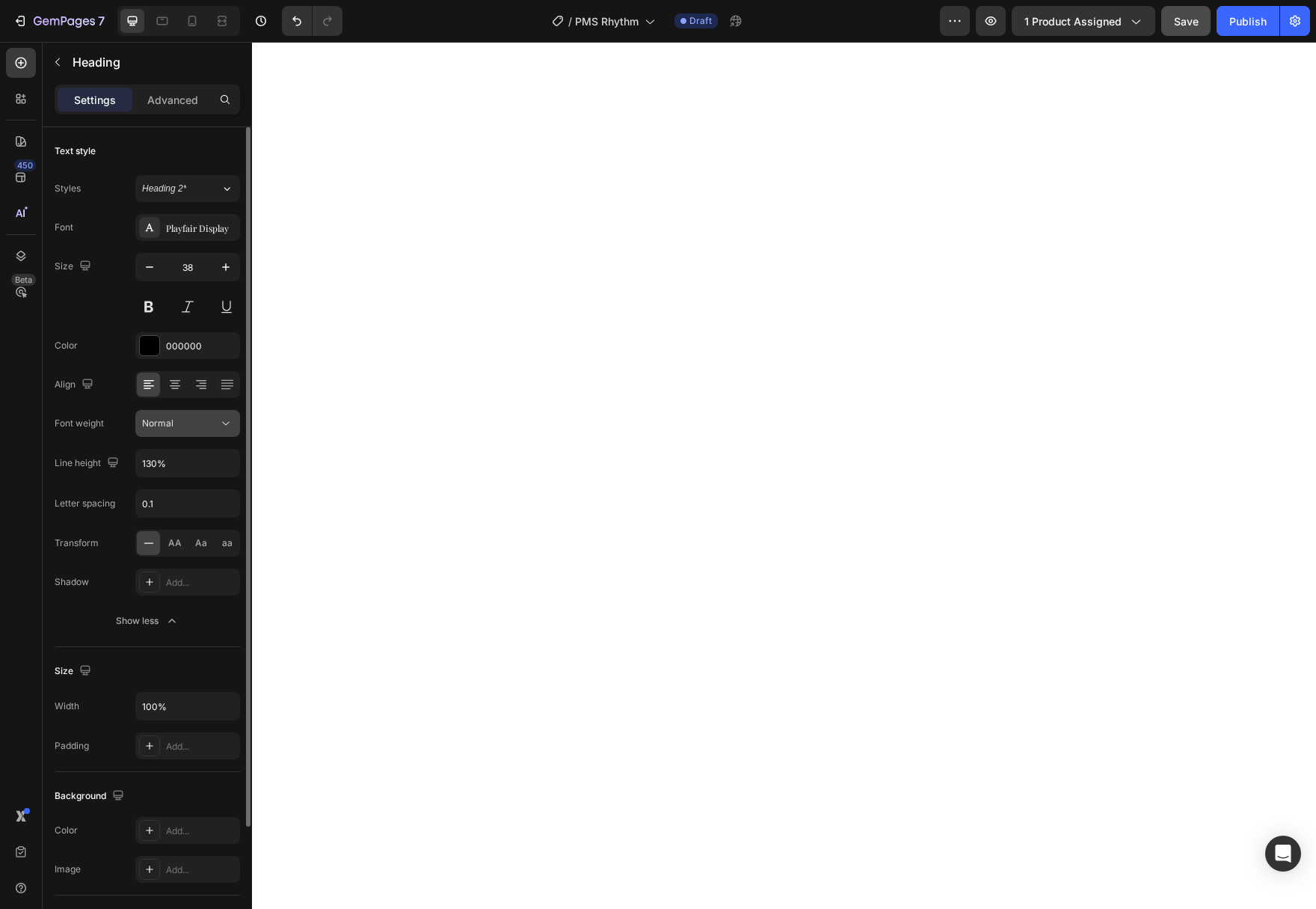
click at [217, 430] on div "Normal" at bounding box center [187, 423] width 91 height 15
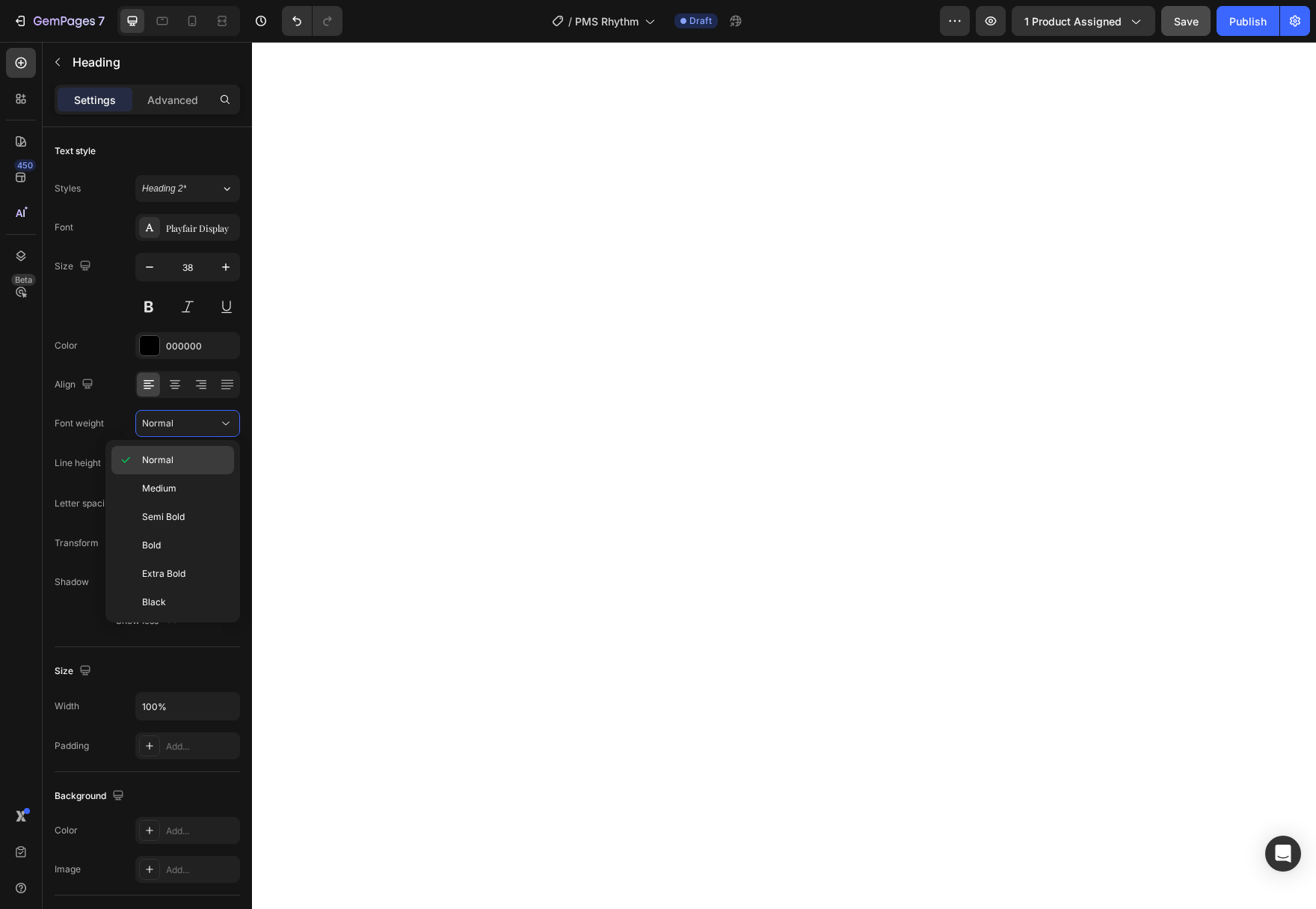
click at [198, 464] on p "Normal" at bounding box center [184, 460] width 86 height 14
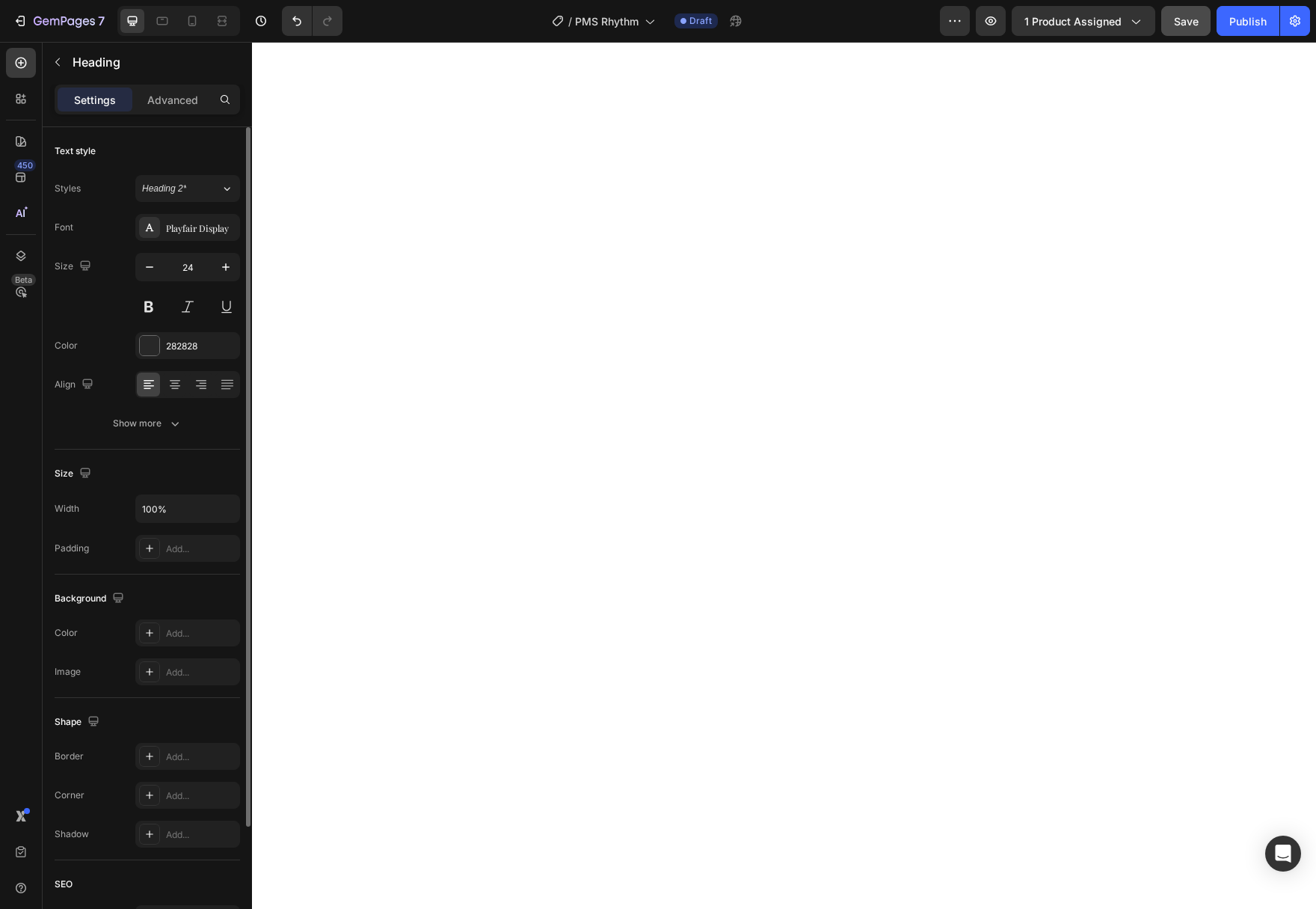
click at [183, 575] on div "Text style Styles Heading 2* Font Playfair Display Size 24 Color 282828 Align S…" at bounding box center [147, 636] width 186 height 123
click at [179, 425] on icon "button" at bounding box center [174, 423] width 15 height 15
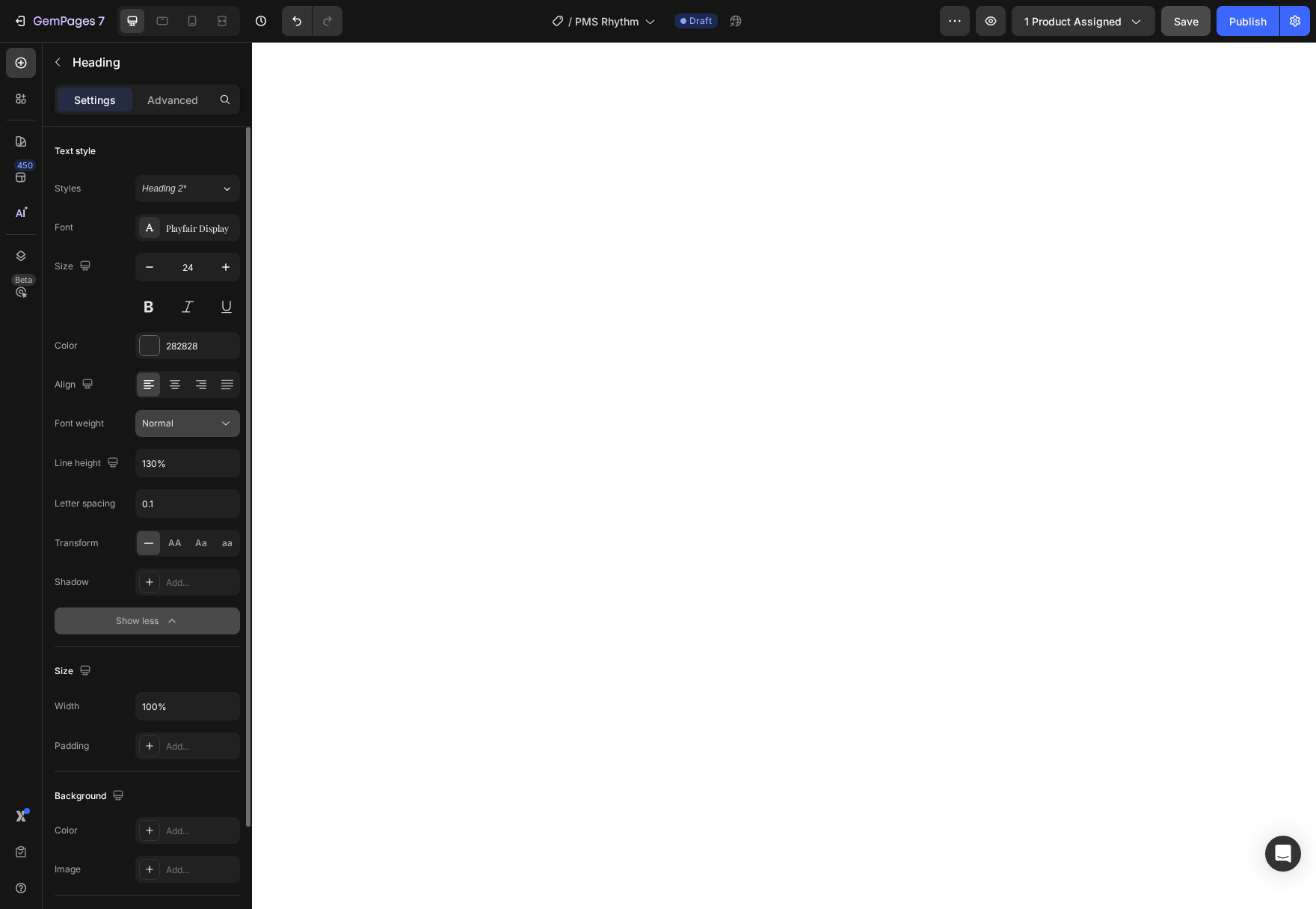
click at [206, 429] on div "Normal" at bounding box center [187, 423] width 91 height 15
click at [237, 429] on button "Normal" at bounding box center [188, 423] width 104 height 27
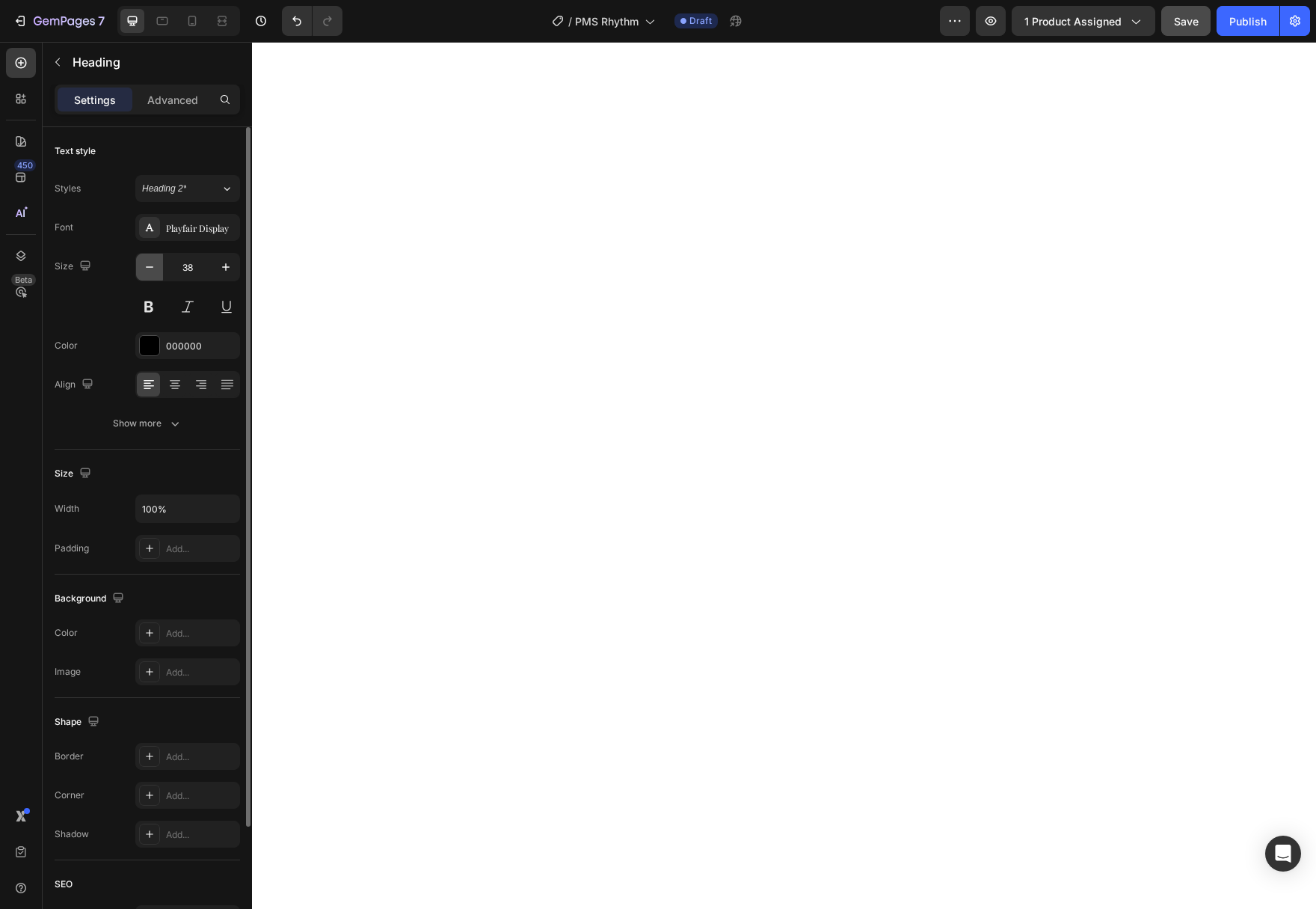
click at [154, 274] on button "button" at bounding box center [149, 267] width 27 height 27
click at [153, 274] on button "button" at bounding box center [149, 267] width 27 height 27
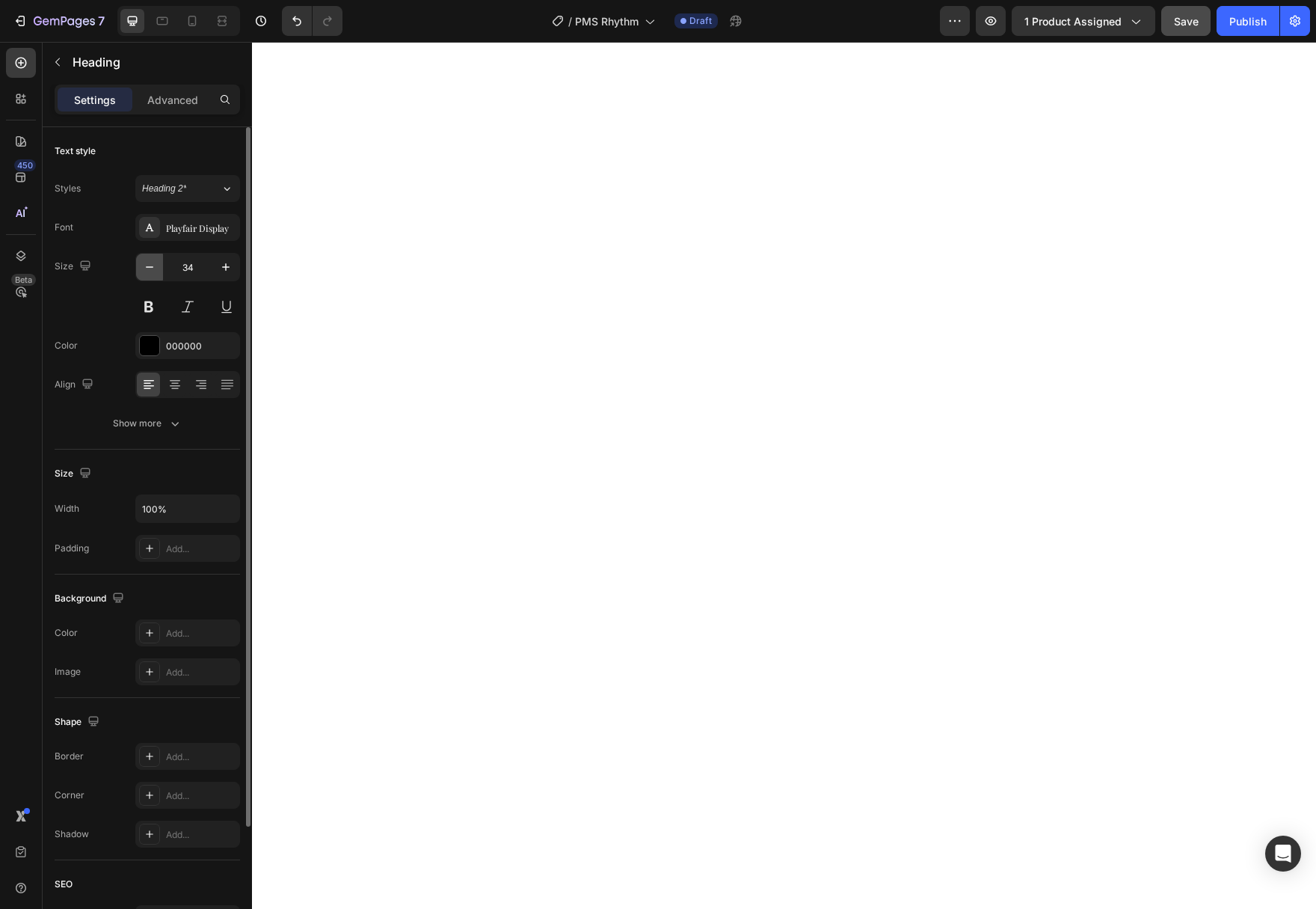
click at [153, 274] on button "button" at bounding box center [149, 267] width 27 height 27
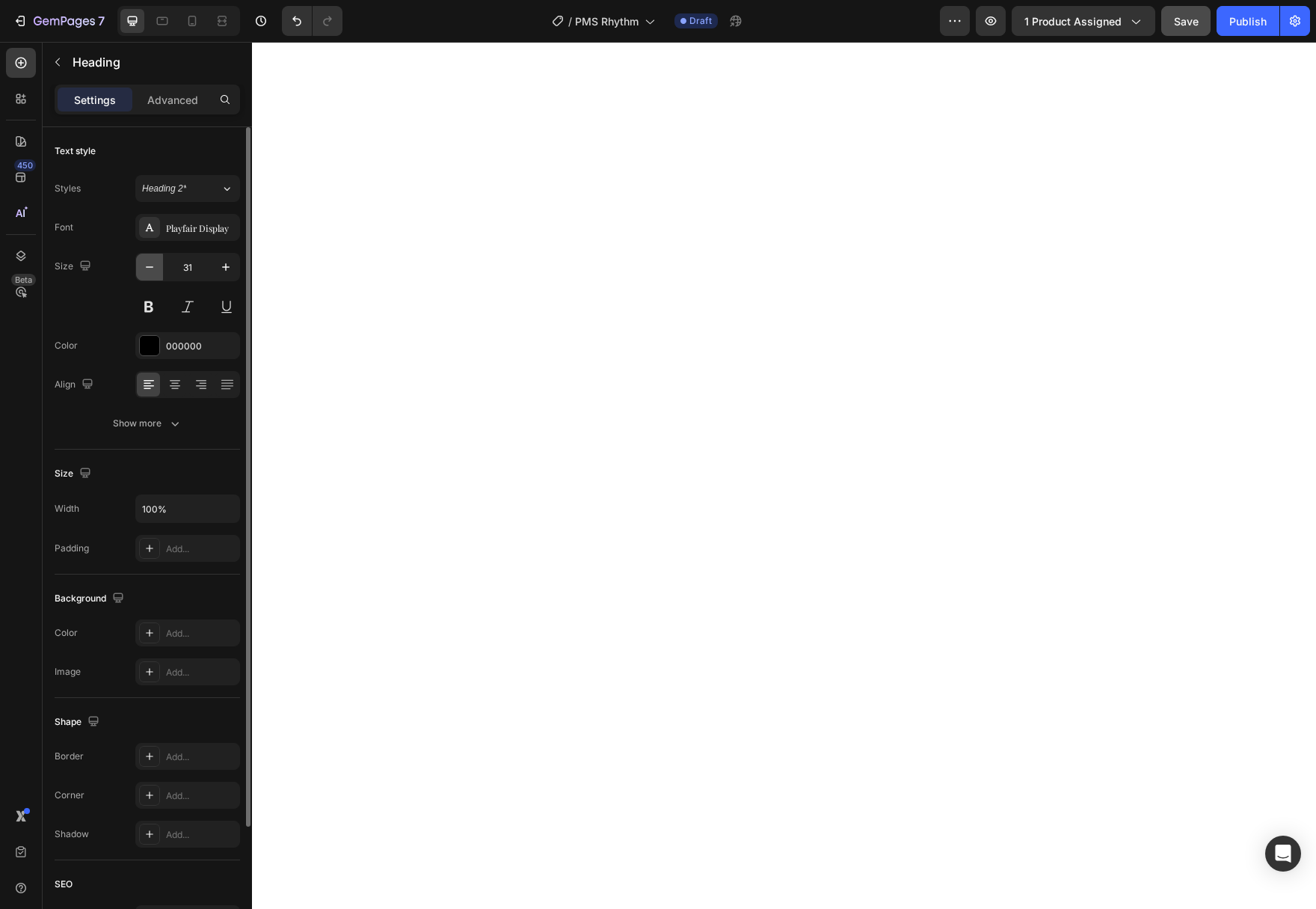
click at [153, 274] on button "button" at bounding box center [149, 267] width 27 height 27
click at [152, 274] on button "button" at bounding box center [149, 267] width 27 height 27
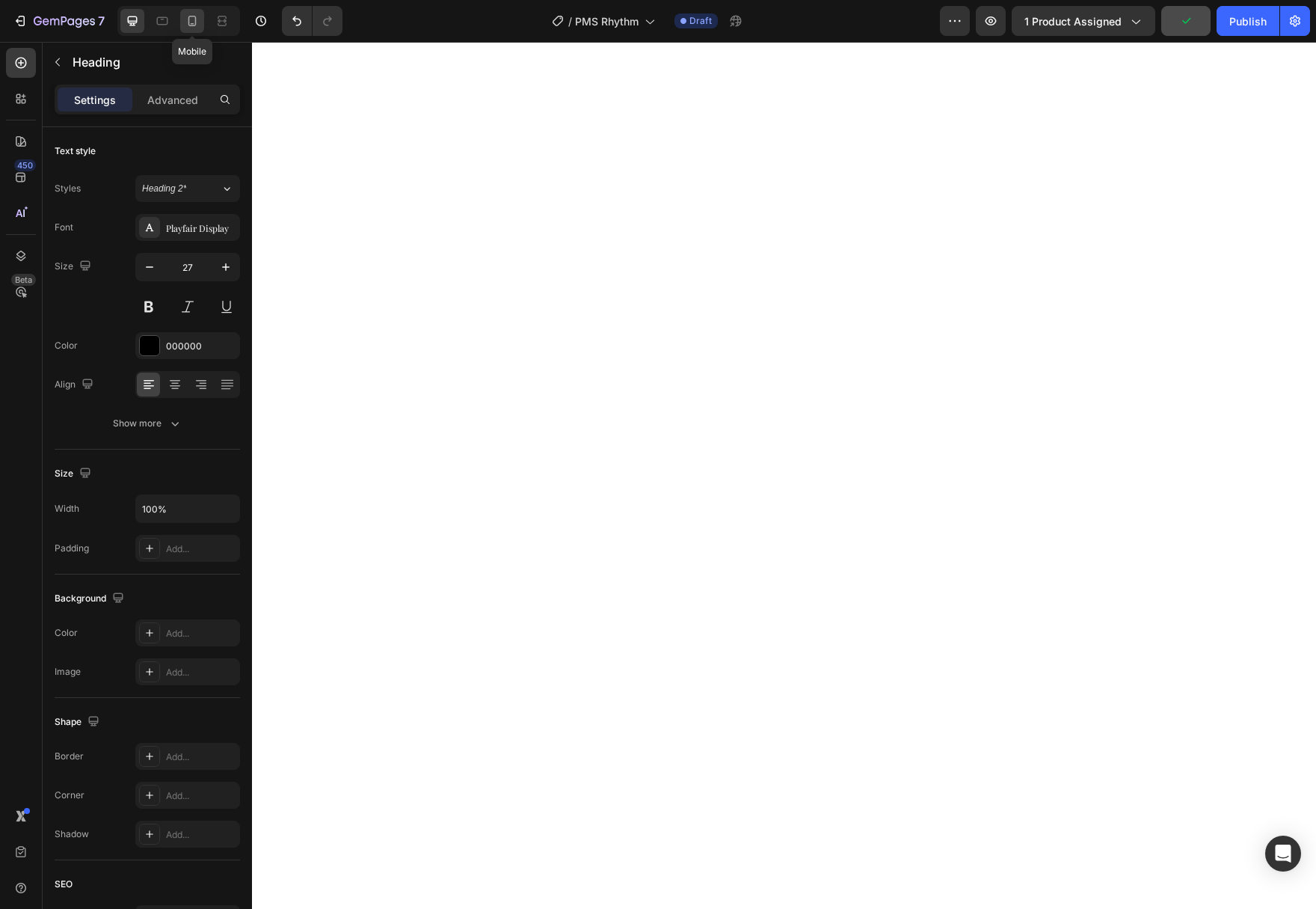
click at [194, 25] on icon at bounding box center [192, 21] width 15 height 15
type input "28"
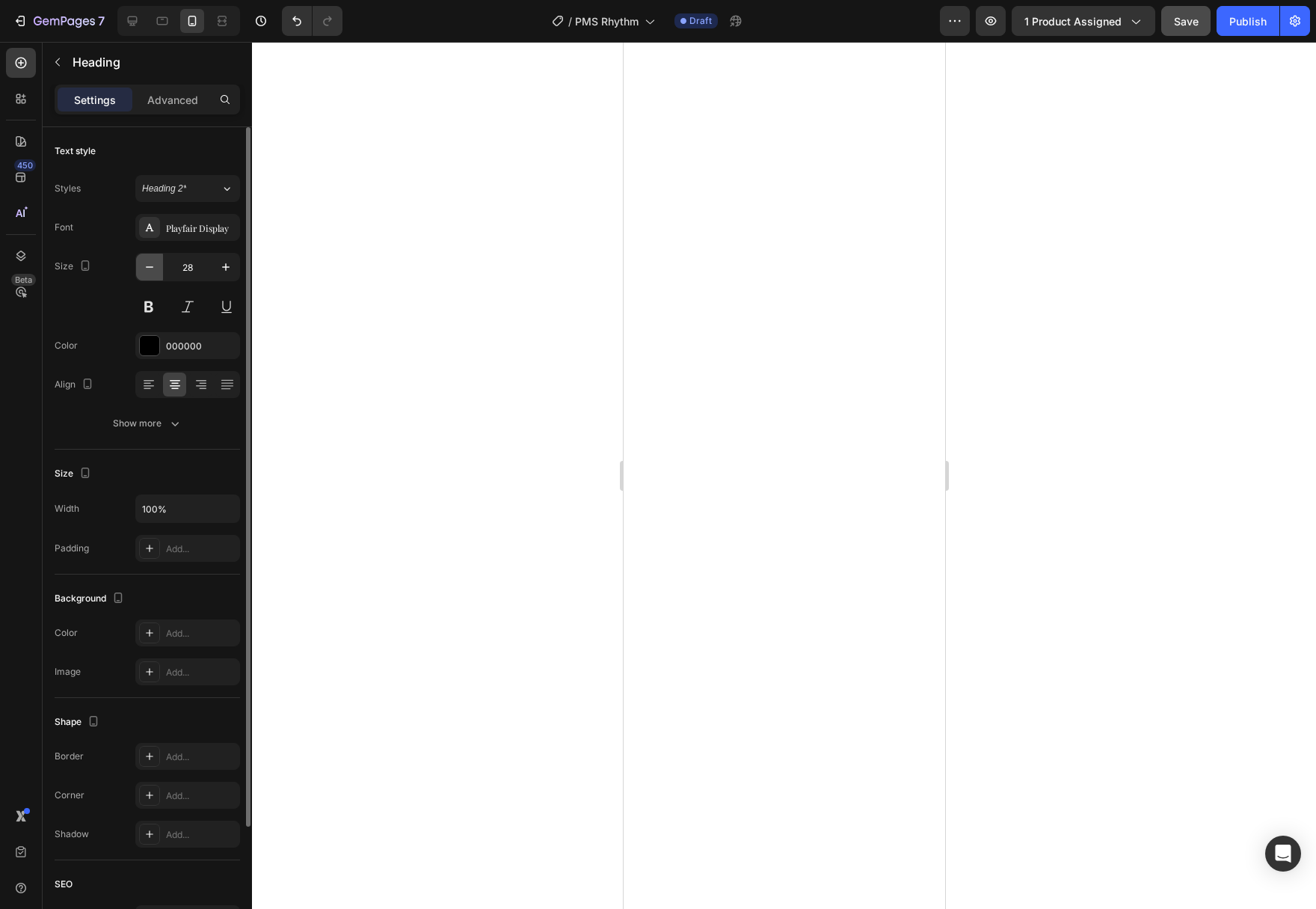
click at [155, 273] on icon "button" at bounding box center [149, 267] width 15 height 15
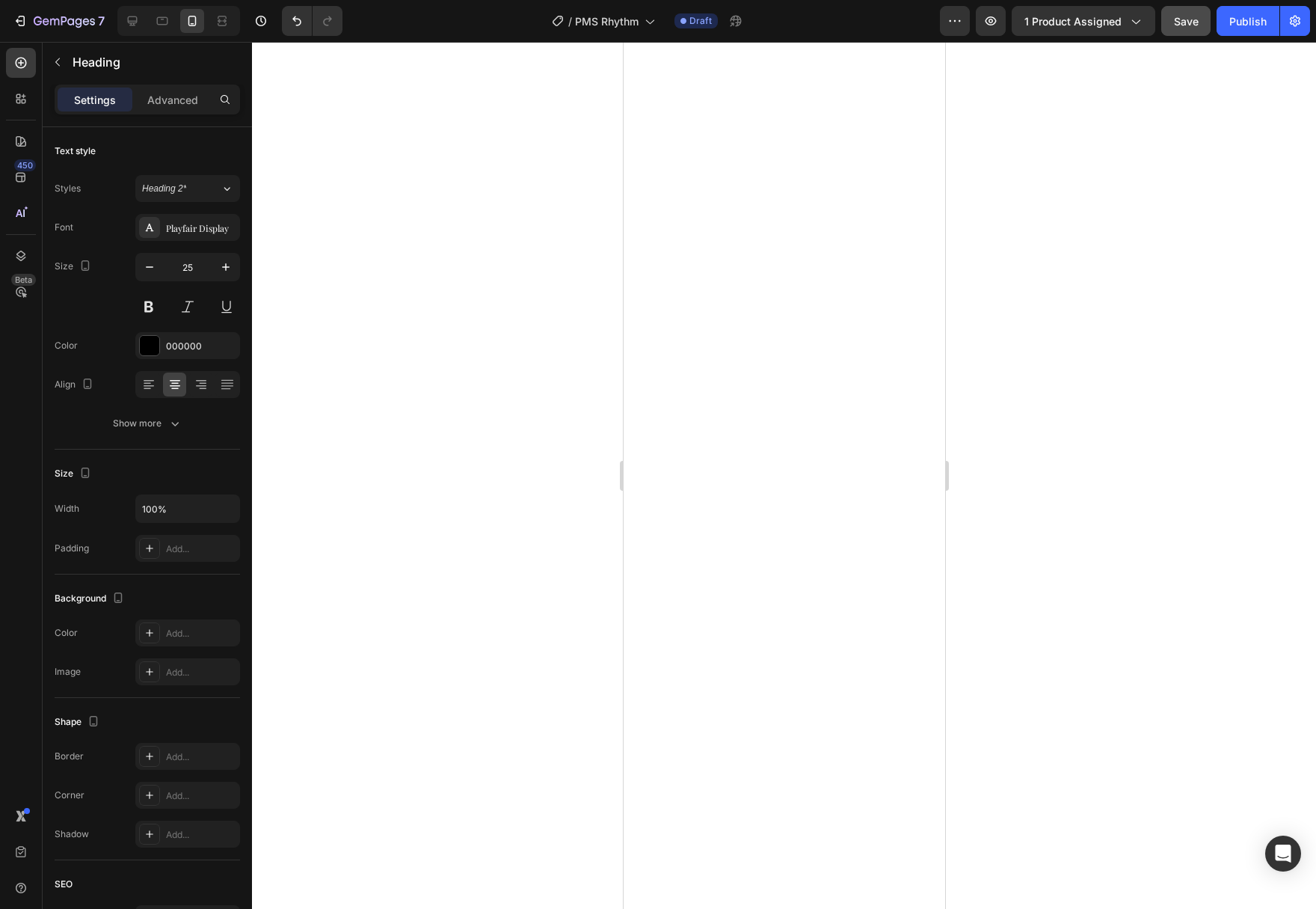
type input "24"
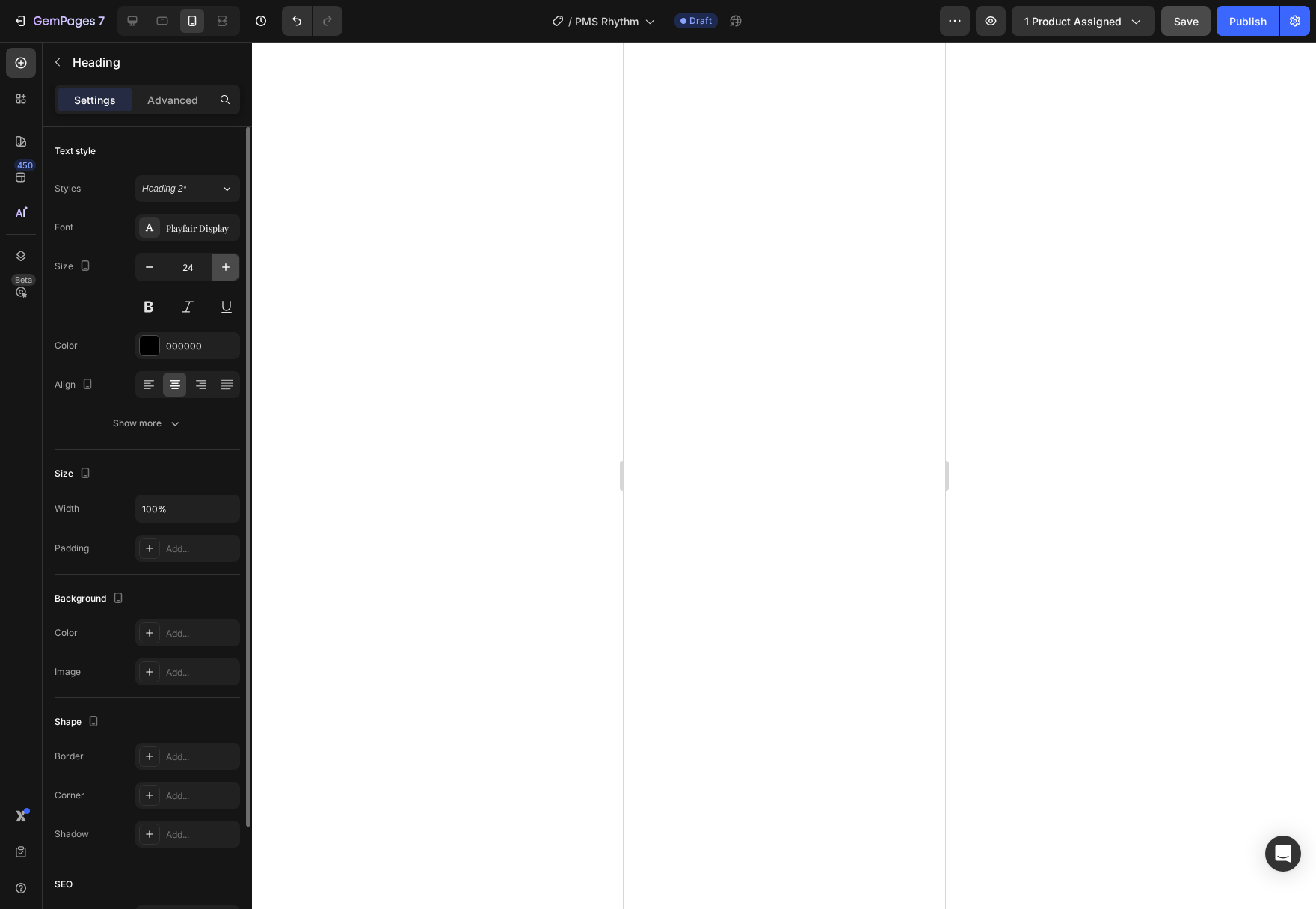
click at [229, 272] on icon "button" at bounding box center [225, 267] width 15 height 15
click at [229, 271] on icon "button" at bounding box center [225, 267] width 15 height 15
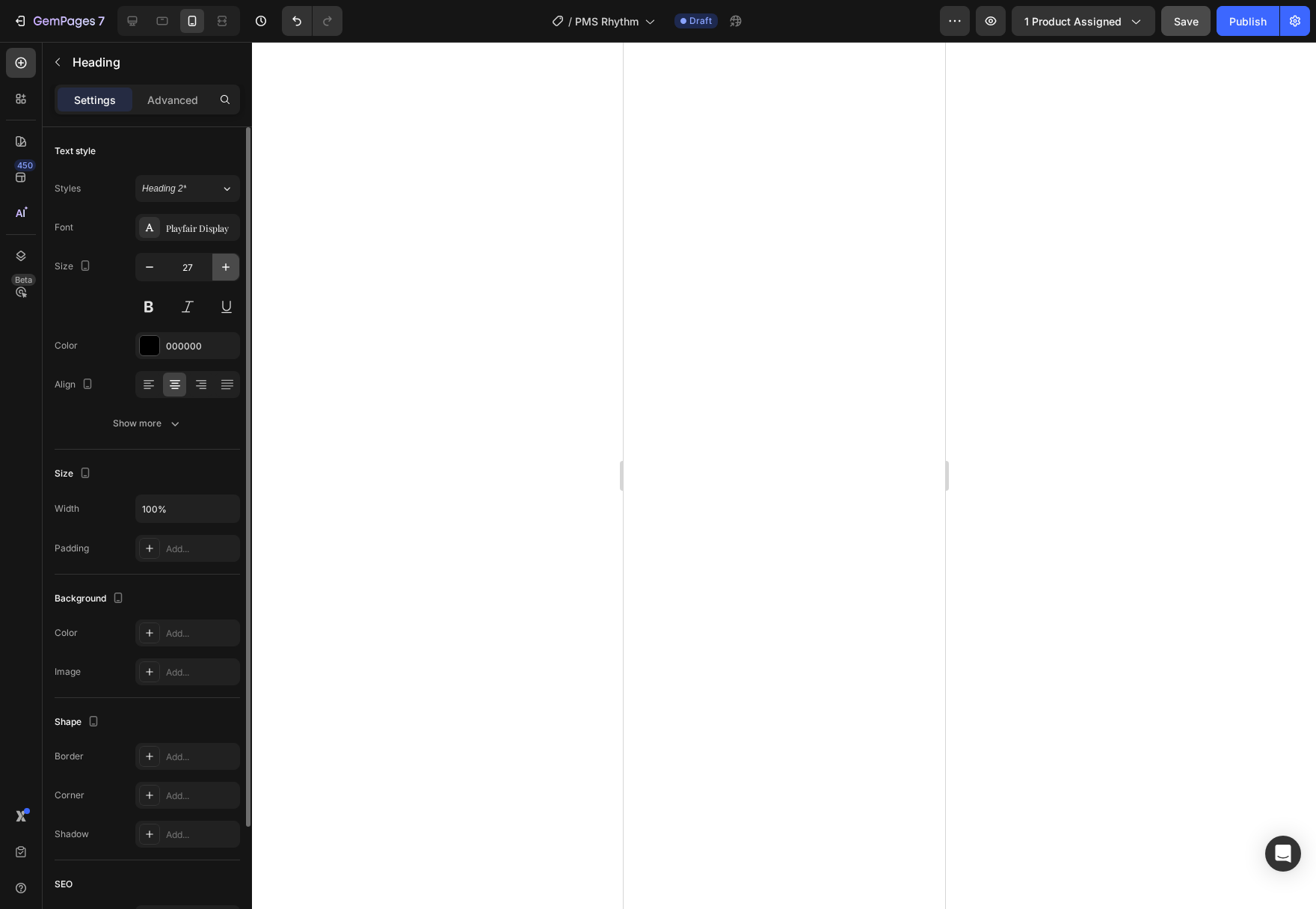
type input "28"
click at [144, 347] on div at bounding box center [150, 345] width 20 height 20
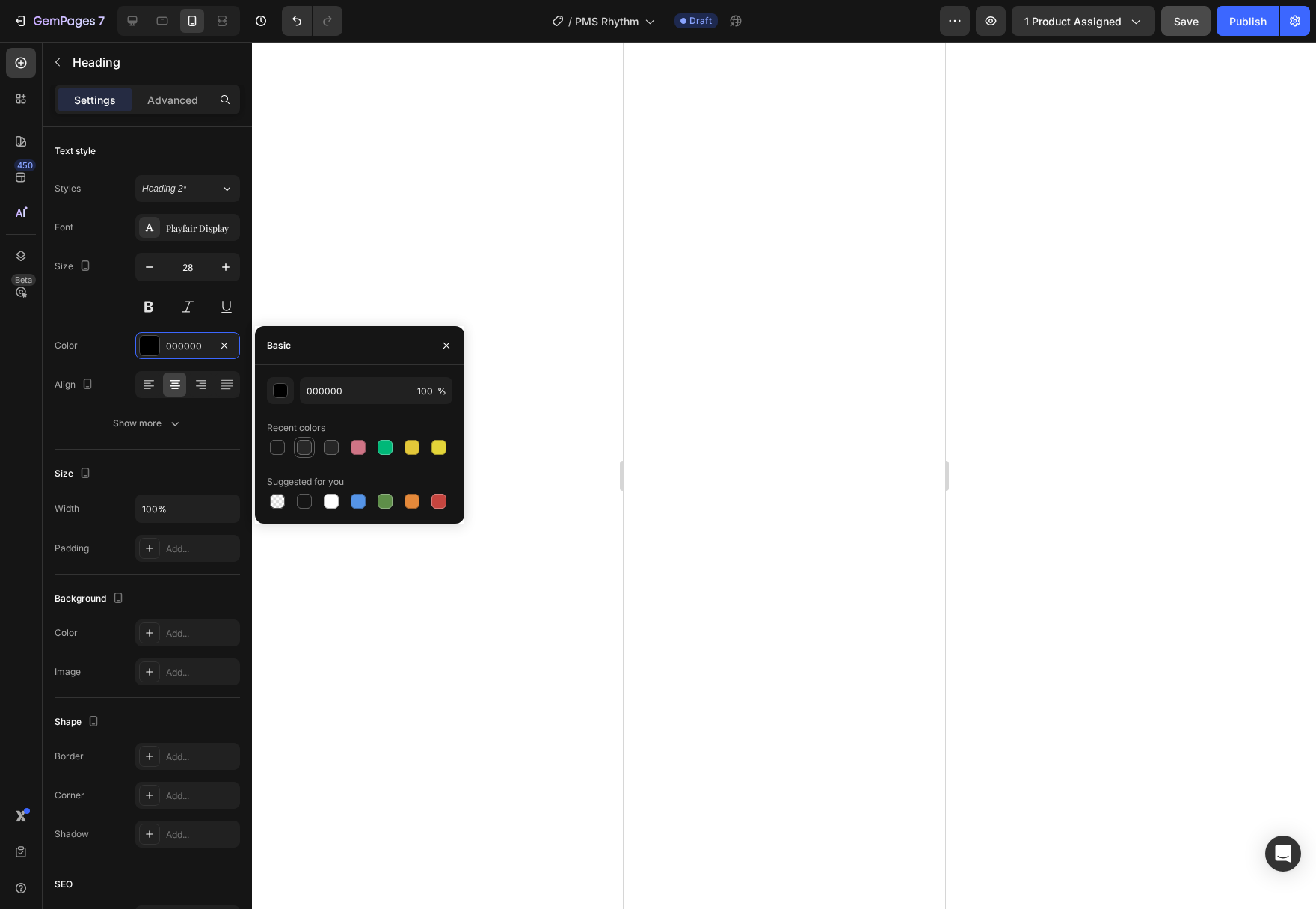
click at [307, 448] on div at bounding box center [304, 447] width 15 height 15
click at [282, 447] on div at bounding box center [276, 447] width 15 height 15
click at [301, 449] on div at bounding box center [304, 447] width 15 height 15
type input "282828"
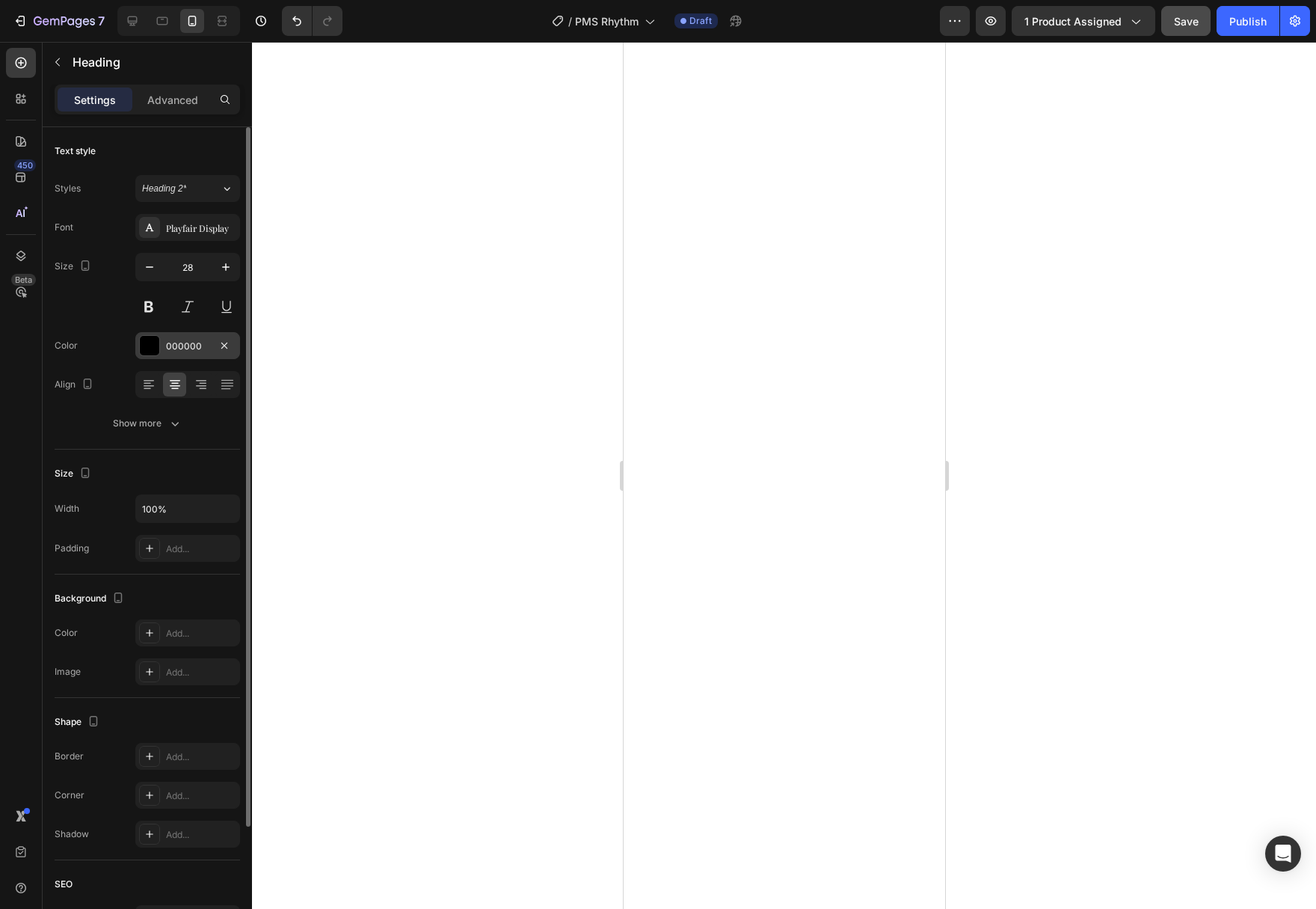
click at [159, 354] on div at bounding box center [149, 345] width 21 height 21
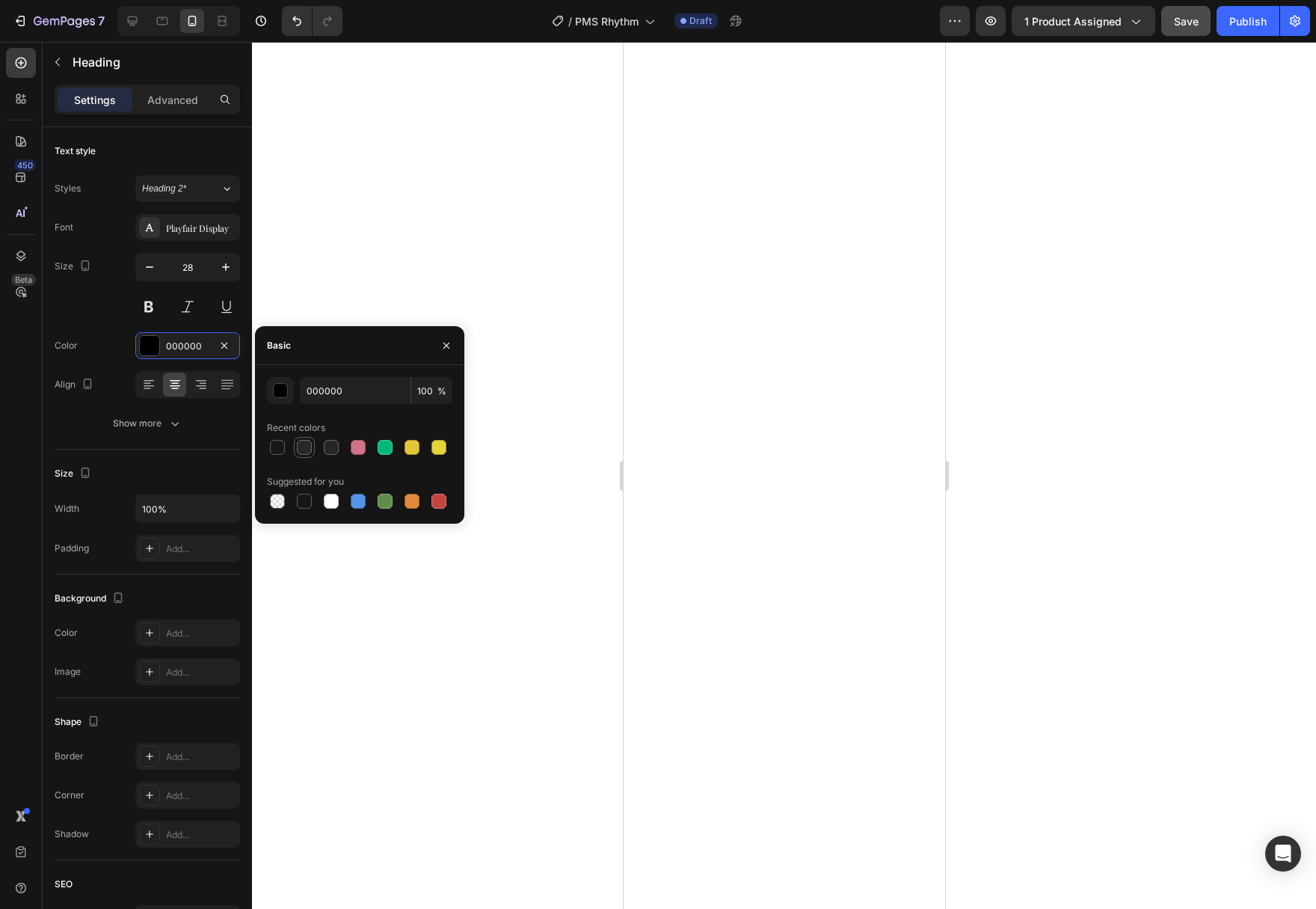
click at [308, 448] on div at bounding box center [304, 447] width 15 height 15
type input "282828"
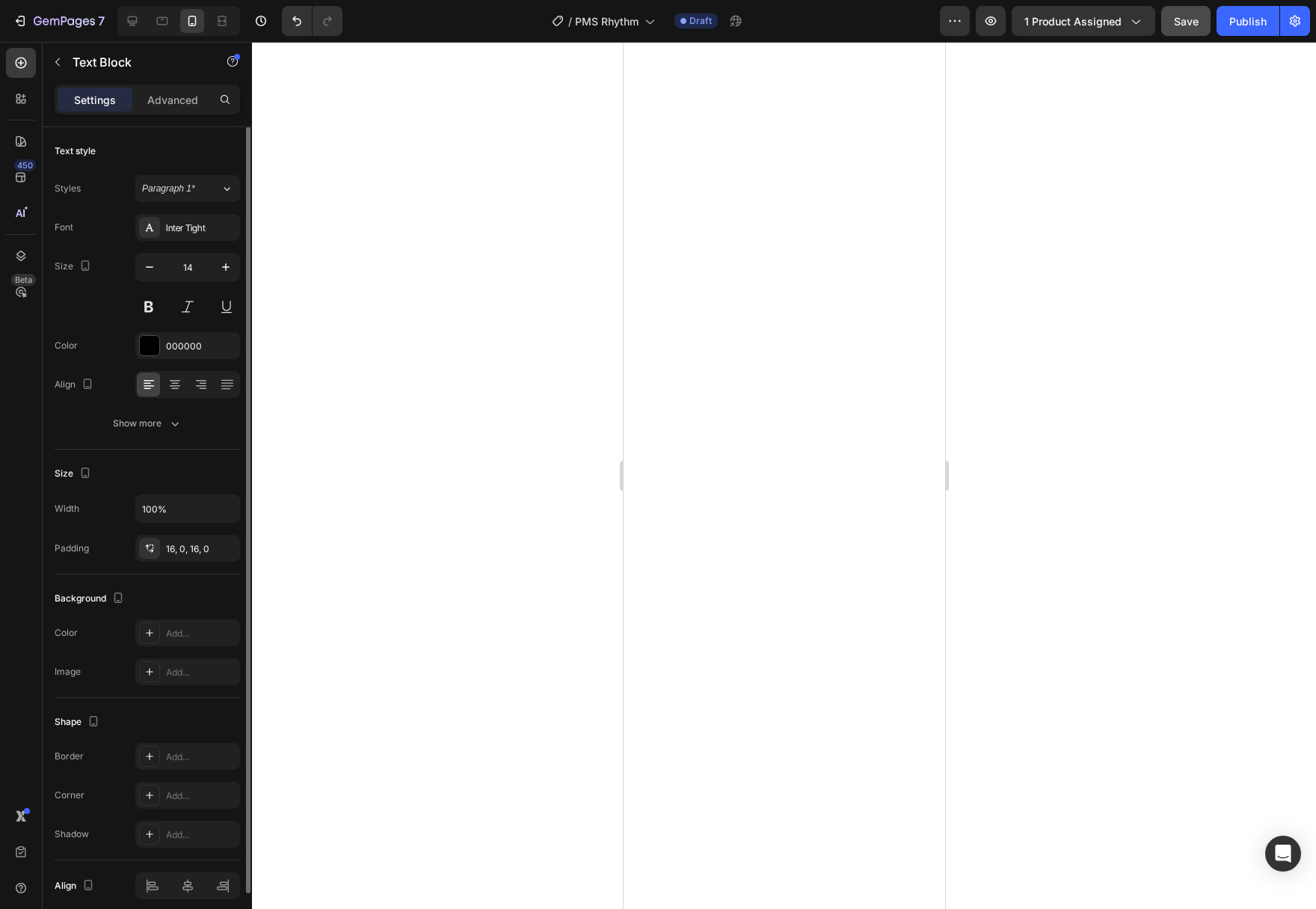
click at [185, 404] on div "Font Inter Tight Size 14 Color 000000 Align Show more" at bounding box center [147, 325] width 186 height 223
click at [184, 415] on button "Show more" at bounding box center [147, 423] width 186 height 27
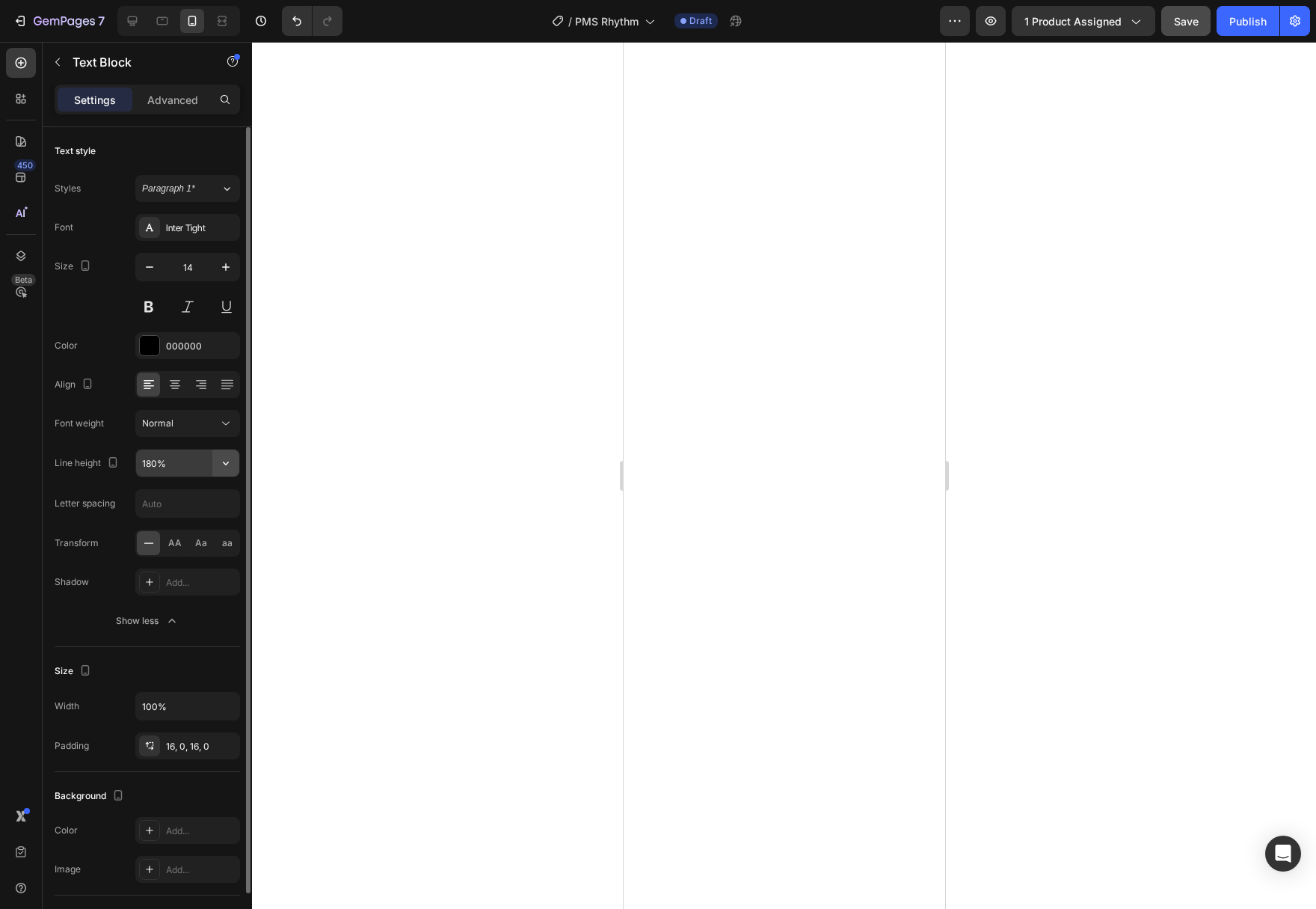
click at [223, 458] on icon "button" at bounding box center [225, 462] width 15 height 15
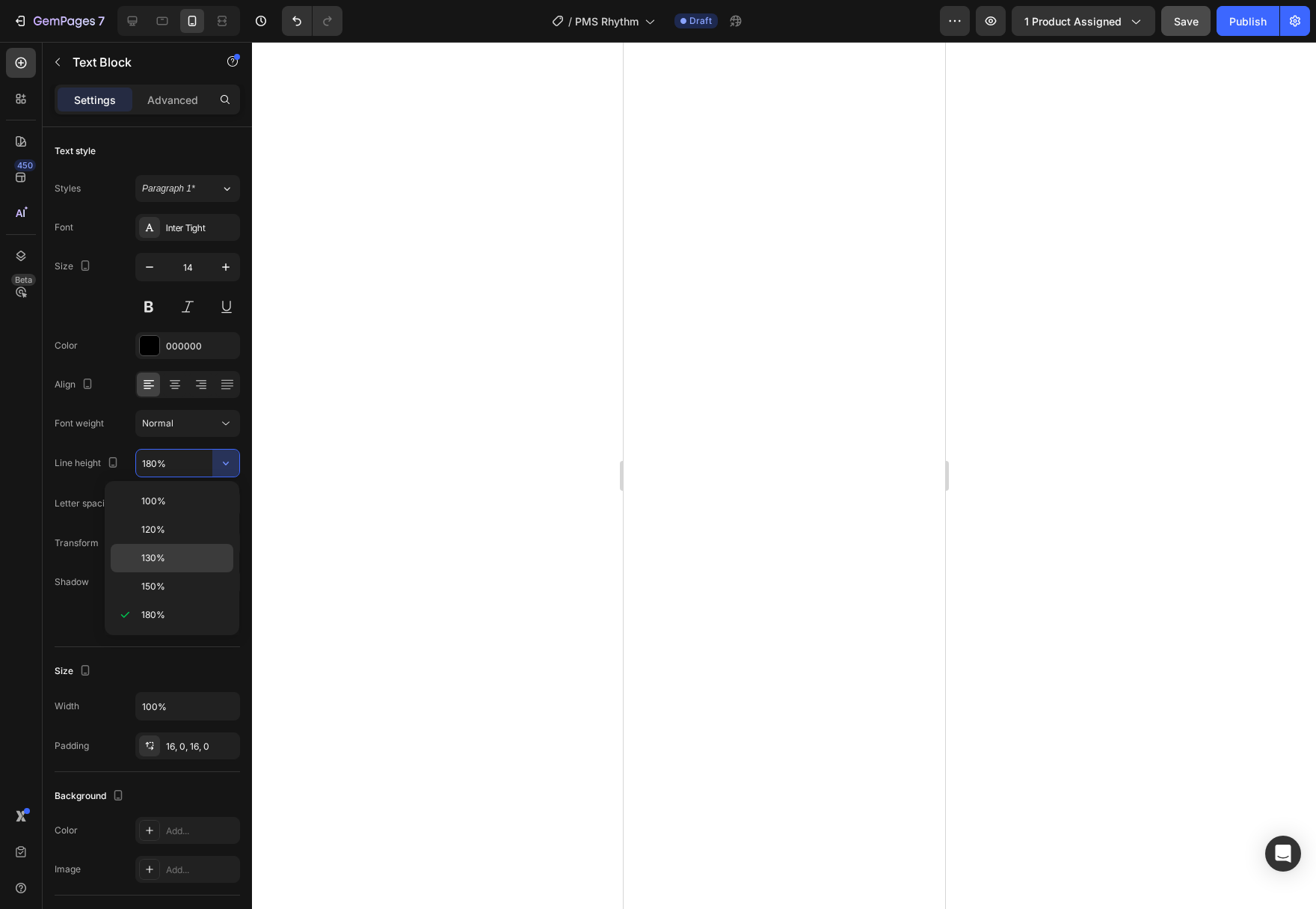
click at [189, 560] on p "130%" at bounding box center [184, 558] width 86 height 14
type input "130%"
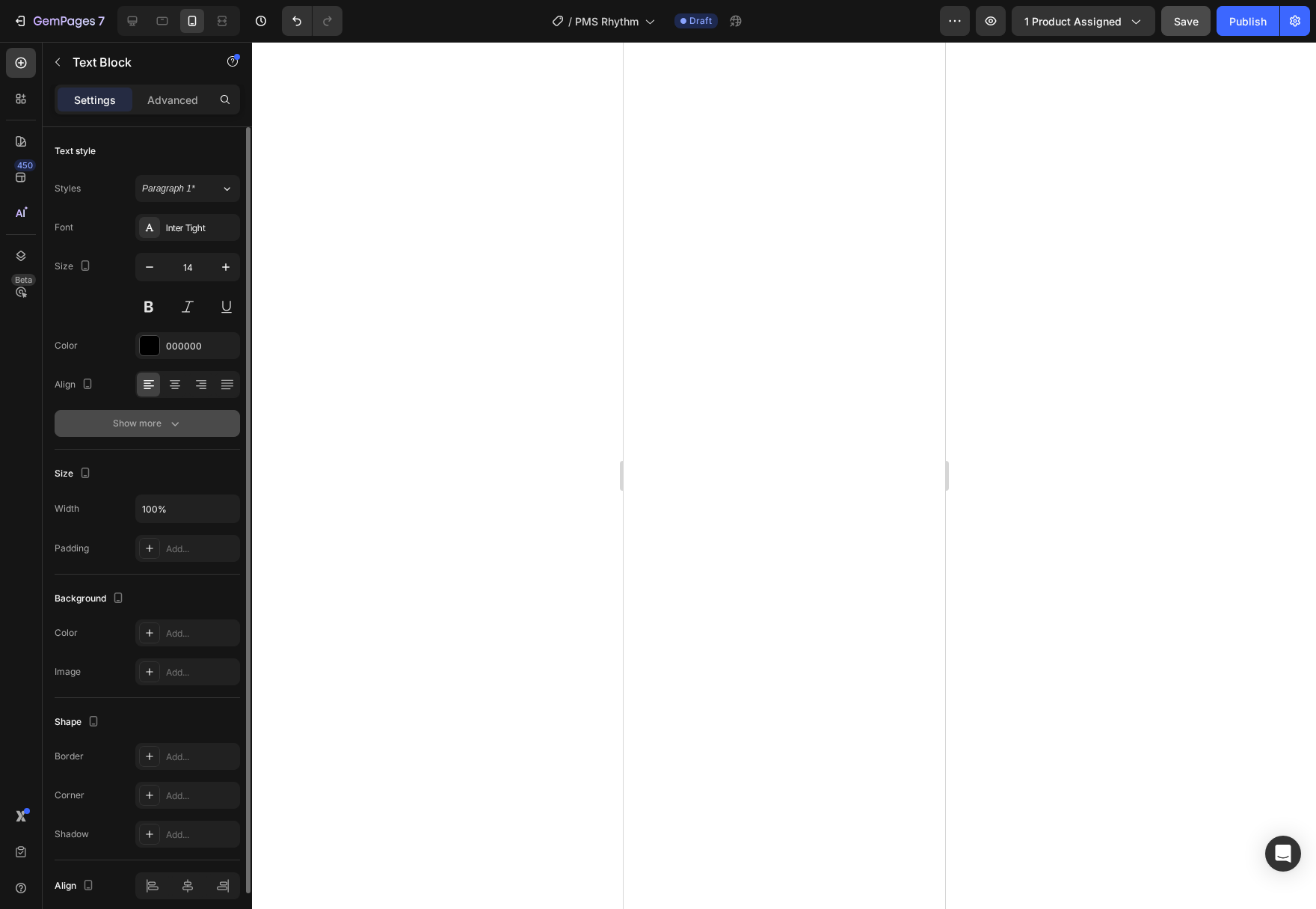
click at [194, 419] on button "Show more" at bounding box center [147, 423] width 186 height 27
click at [167, 424] on div "Show more" at bounding box center [148, 423] width 70 height 15
click at [180, 431] on button "Show more" at bounding box center [147, 423] width 186 height 27
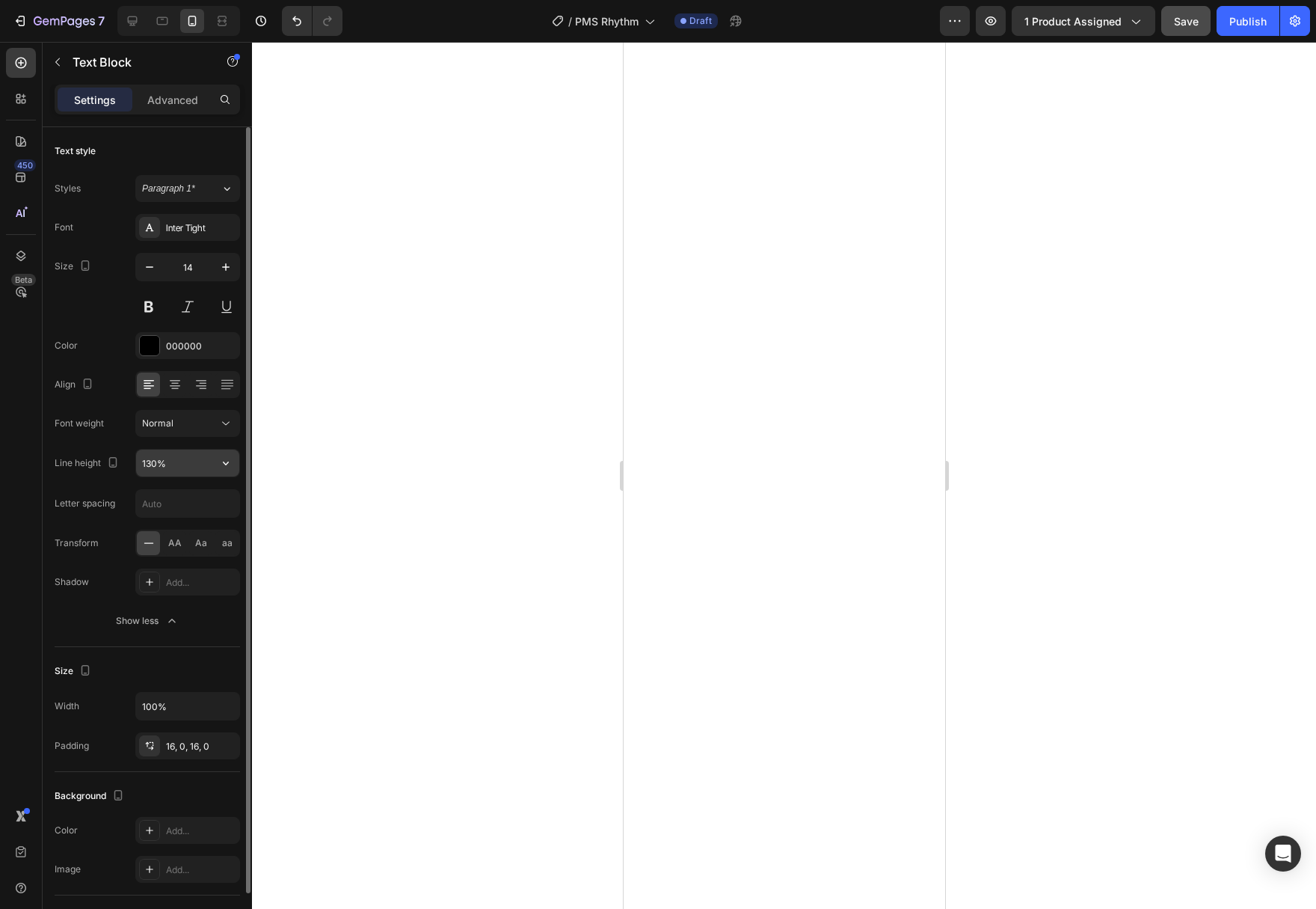
click at [232, 461] on icon "button" at bounding box center [225, 462] width 15 height 15
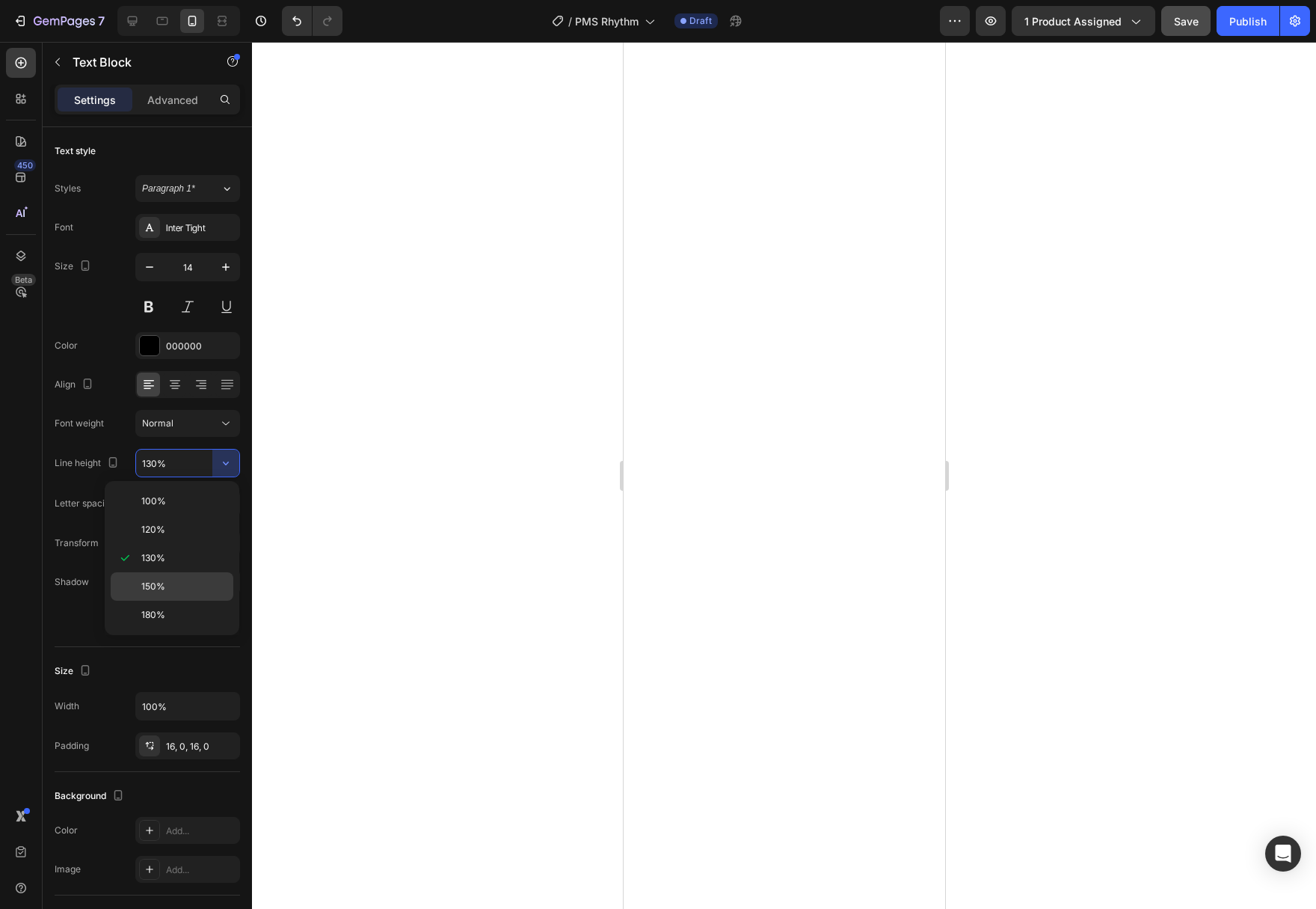
click at [196, 579] on p "150%" at bounding box center [184, 586] width 86 height 14
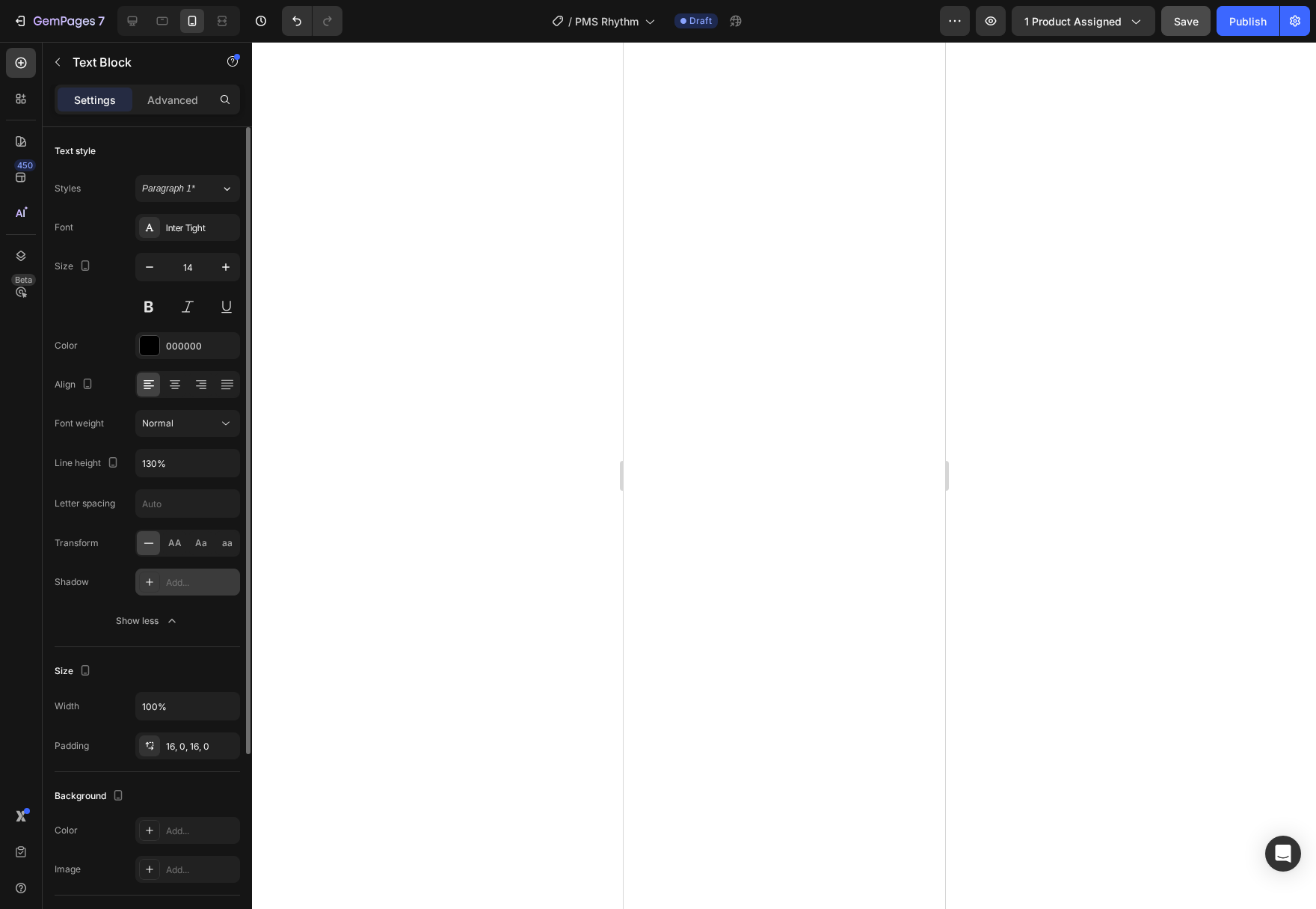
type input "150%"
click at [224, 429] on icon at bounding box center [225, 423] width 15 height 15
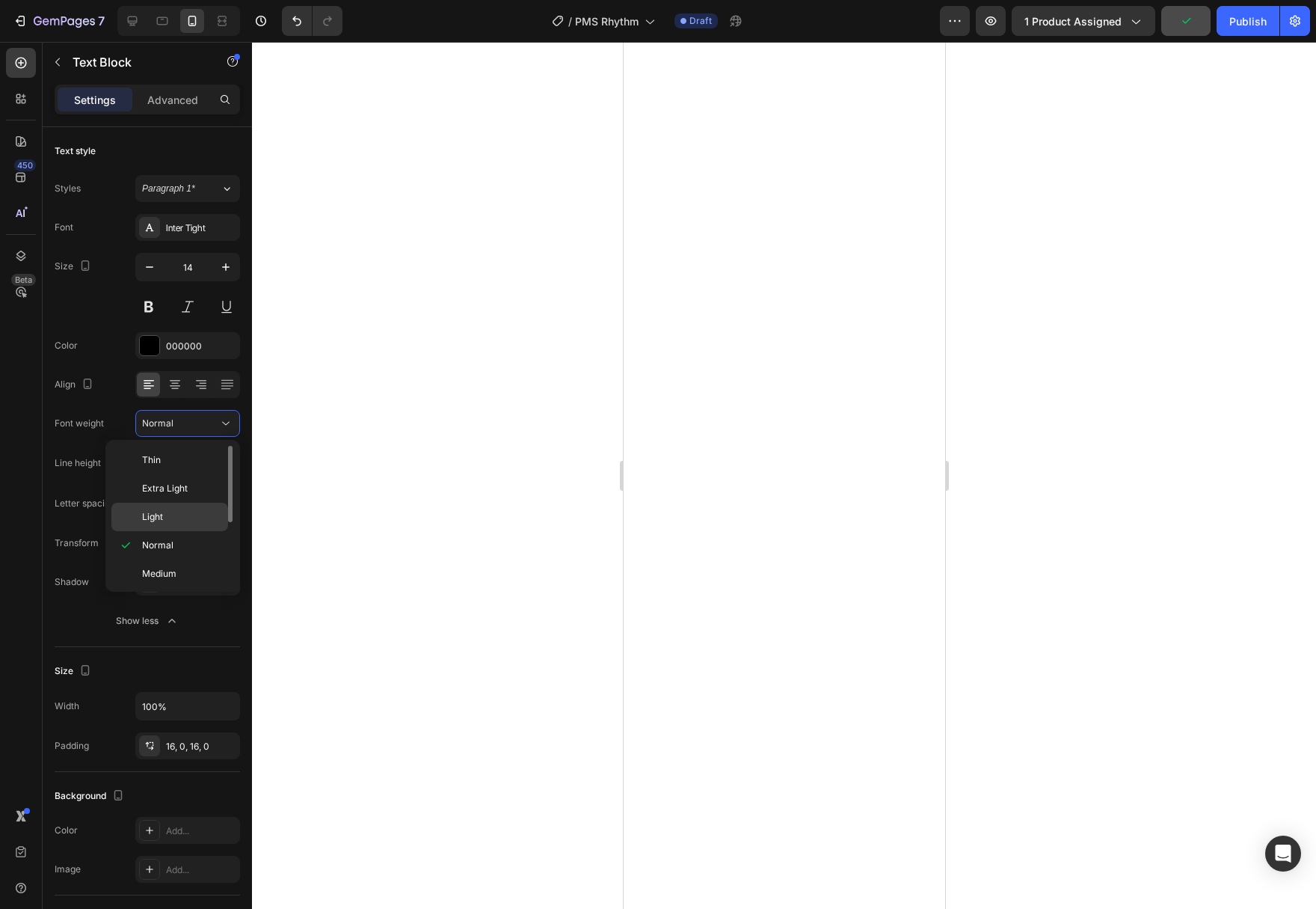
click at [167, 513] on p "Light" at bounding box center [181, 516] width 80 height 14
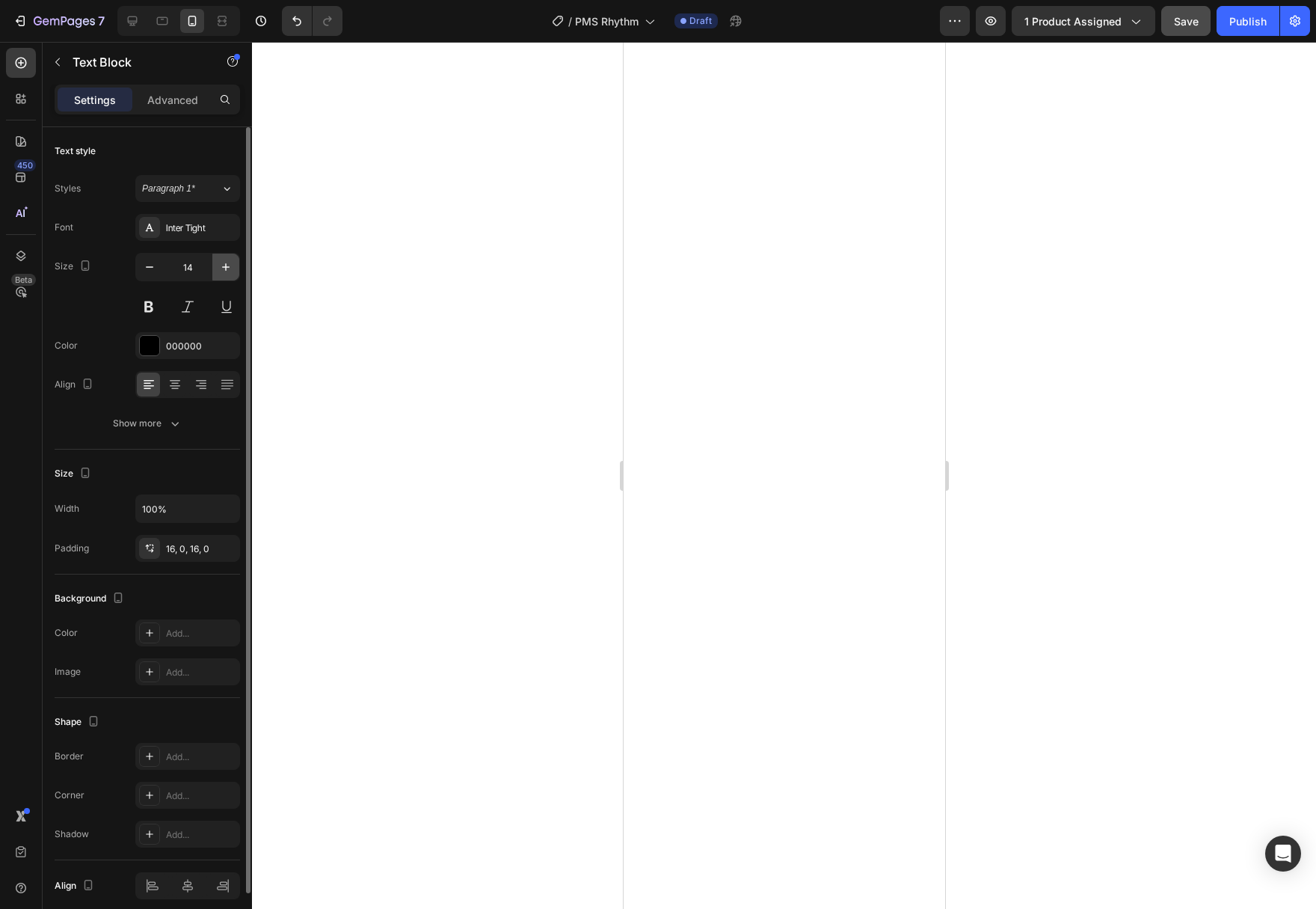
click at [235, 261] on button "button" at bounding box center [225, 267] width 27 height 27
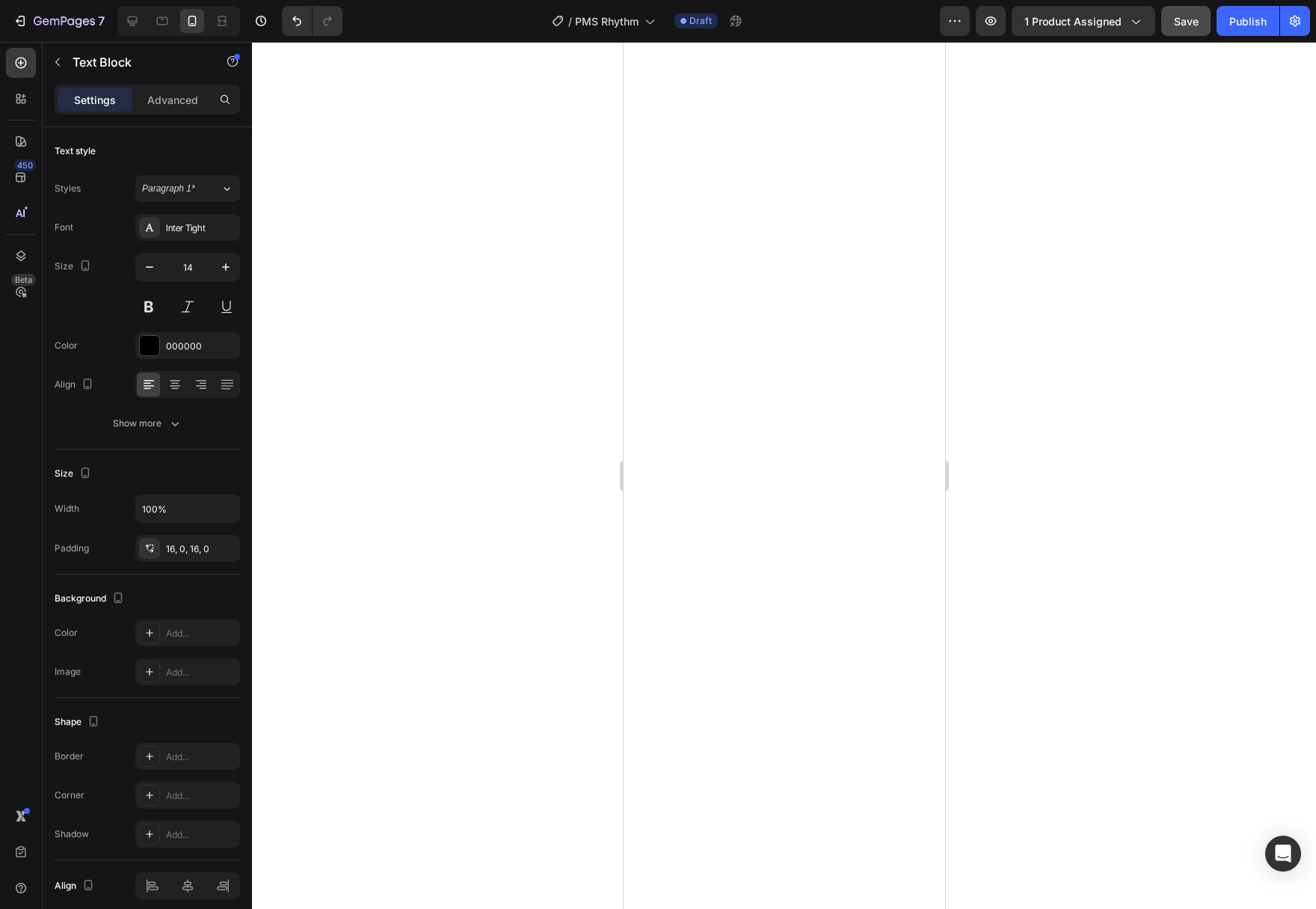
type input "15"
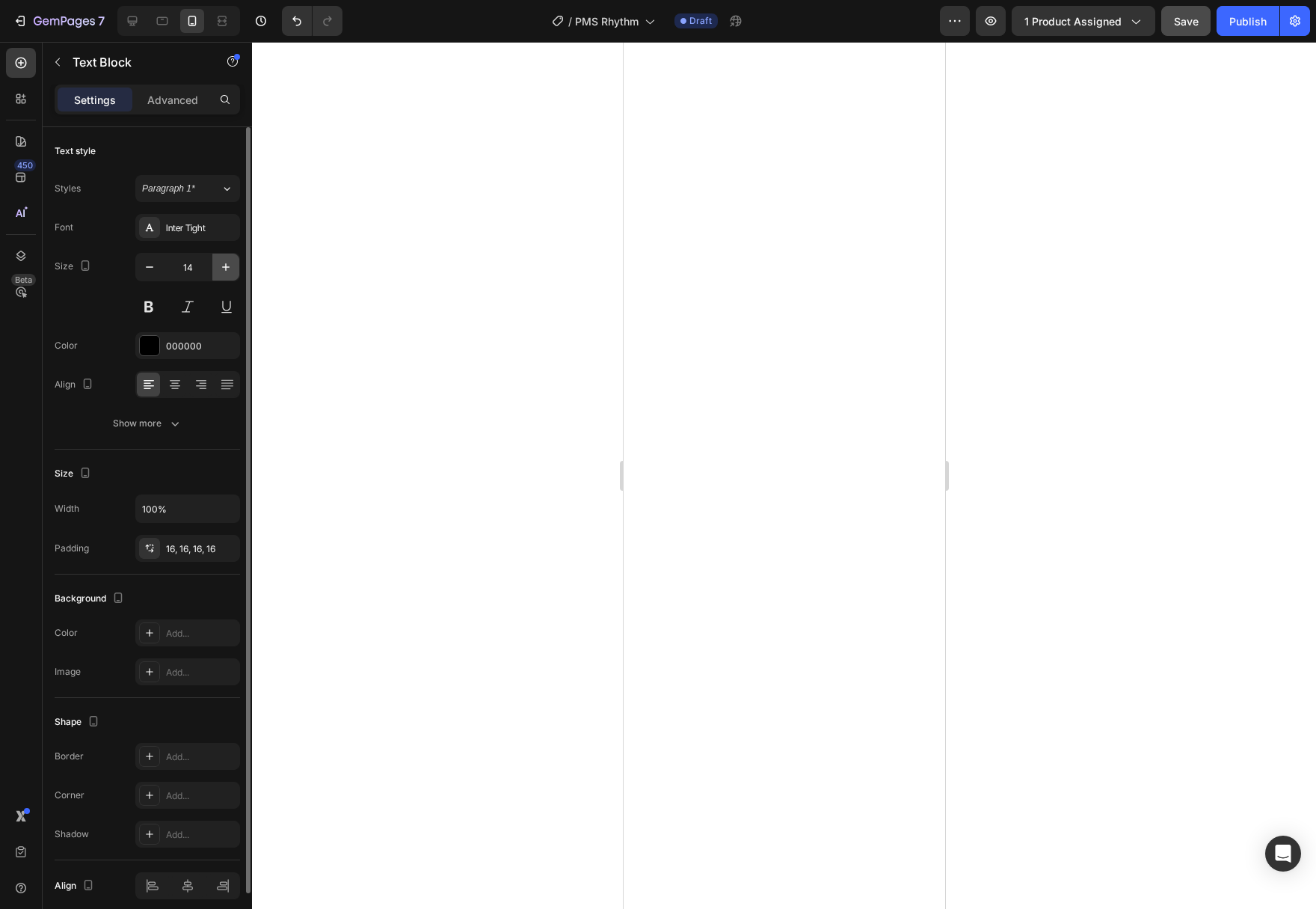
click at [227, 272] on icon "button" at bounding box center [225, 267] width 15 height 15
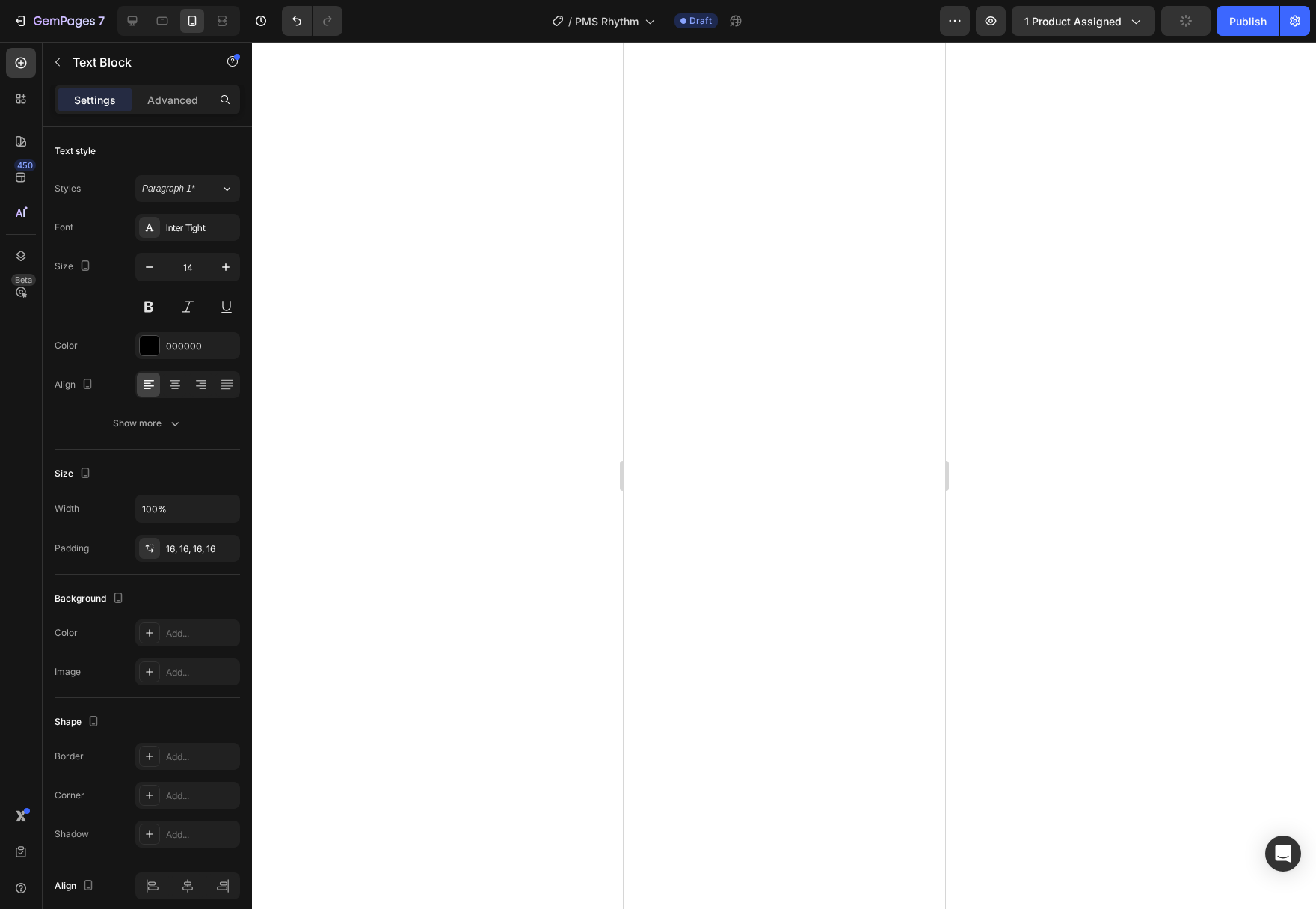
type input "15"
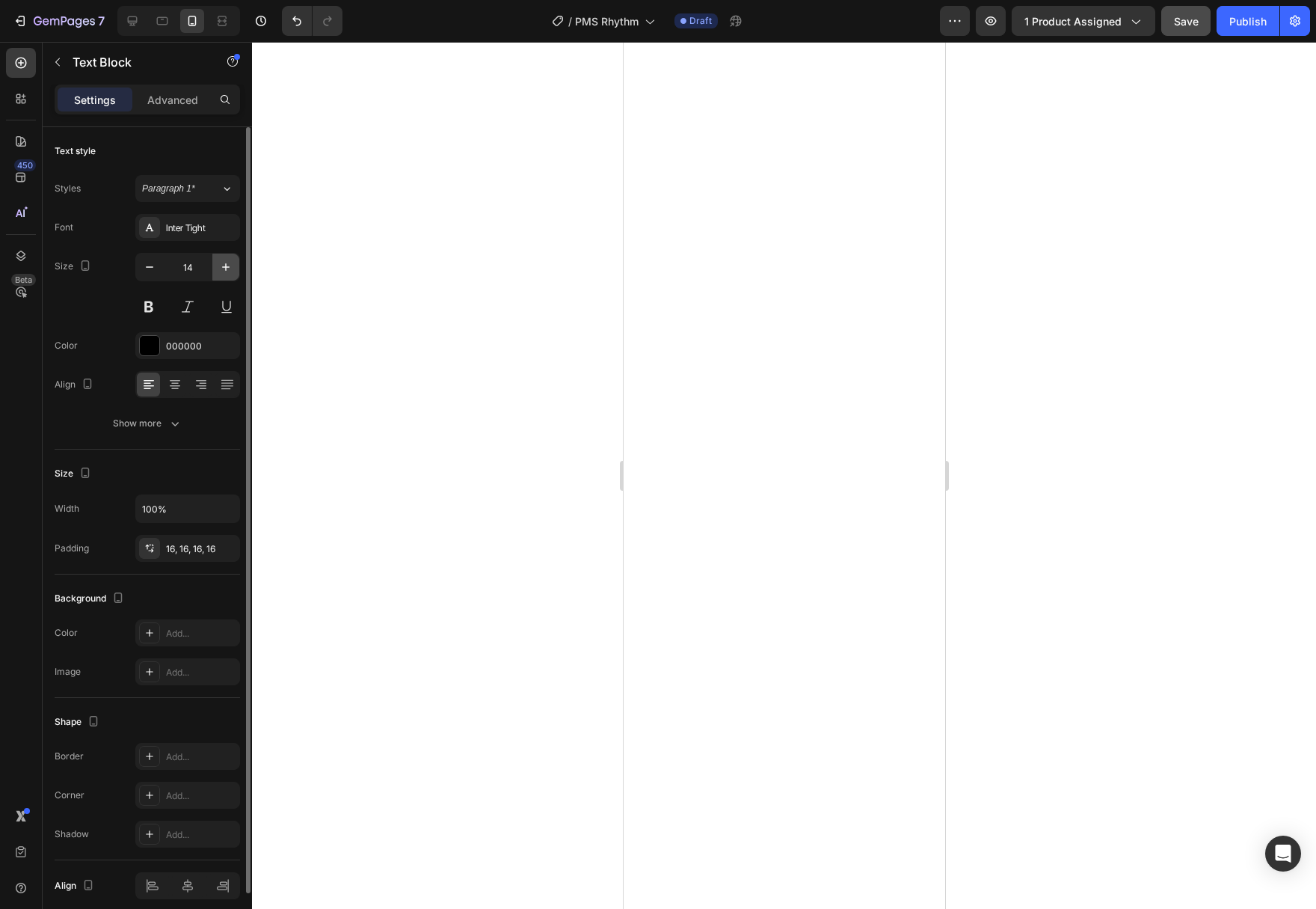
click at [233, 256] on button "button" at bounding box center [225, 267] width 27 height 27
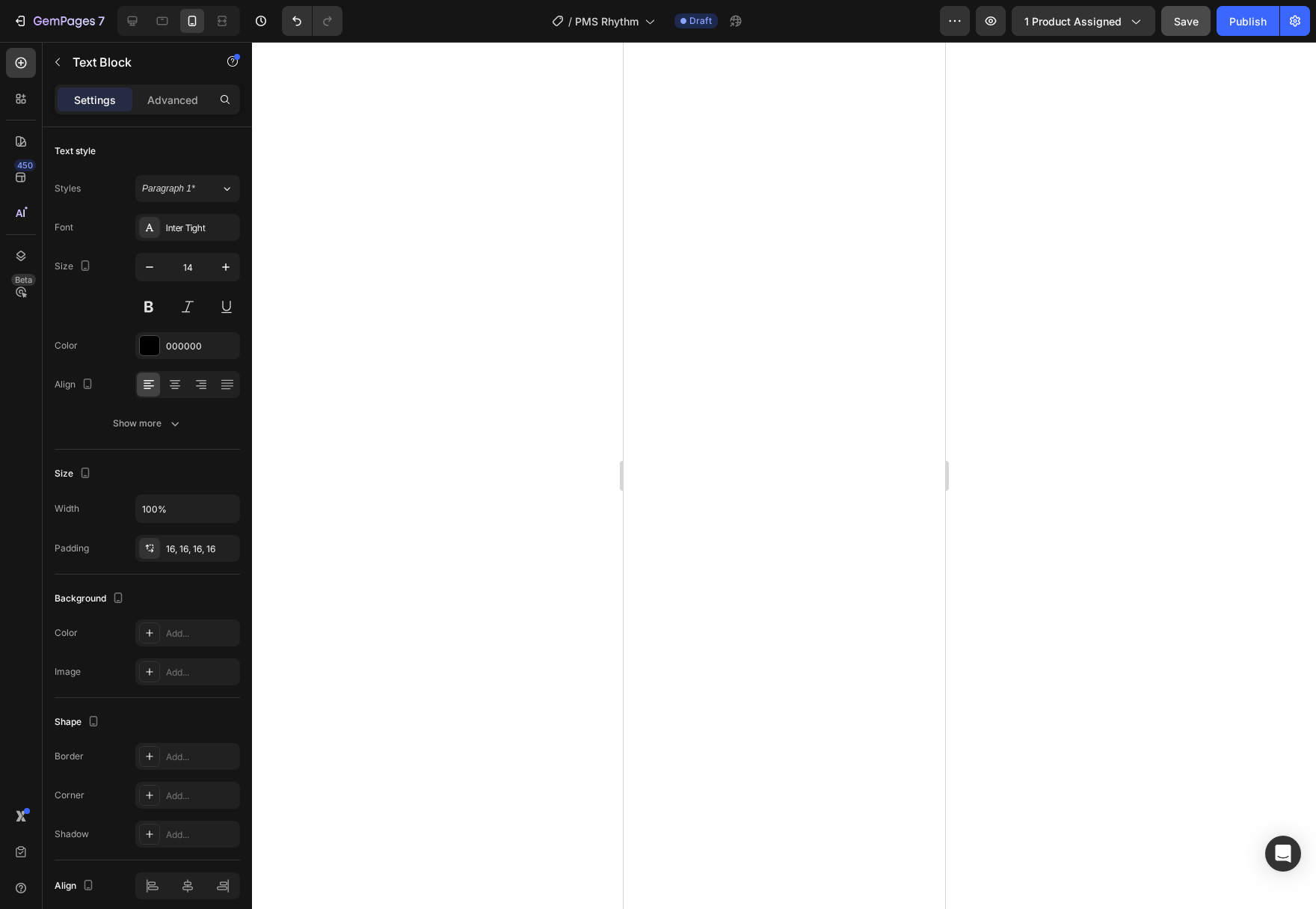
type input "15"
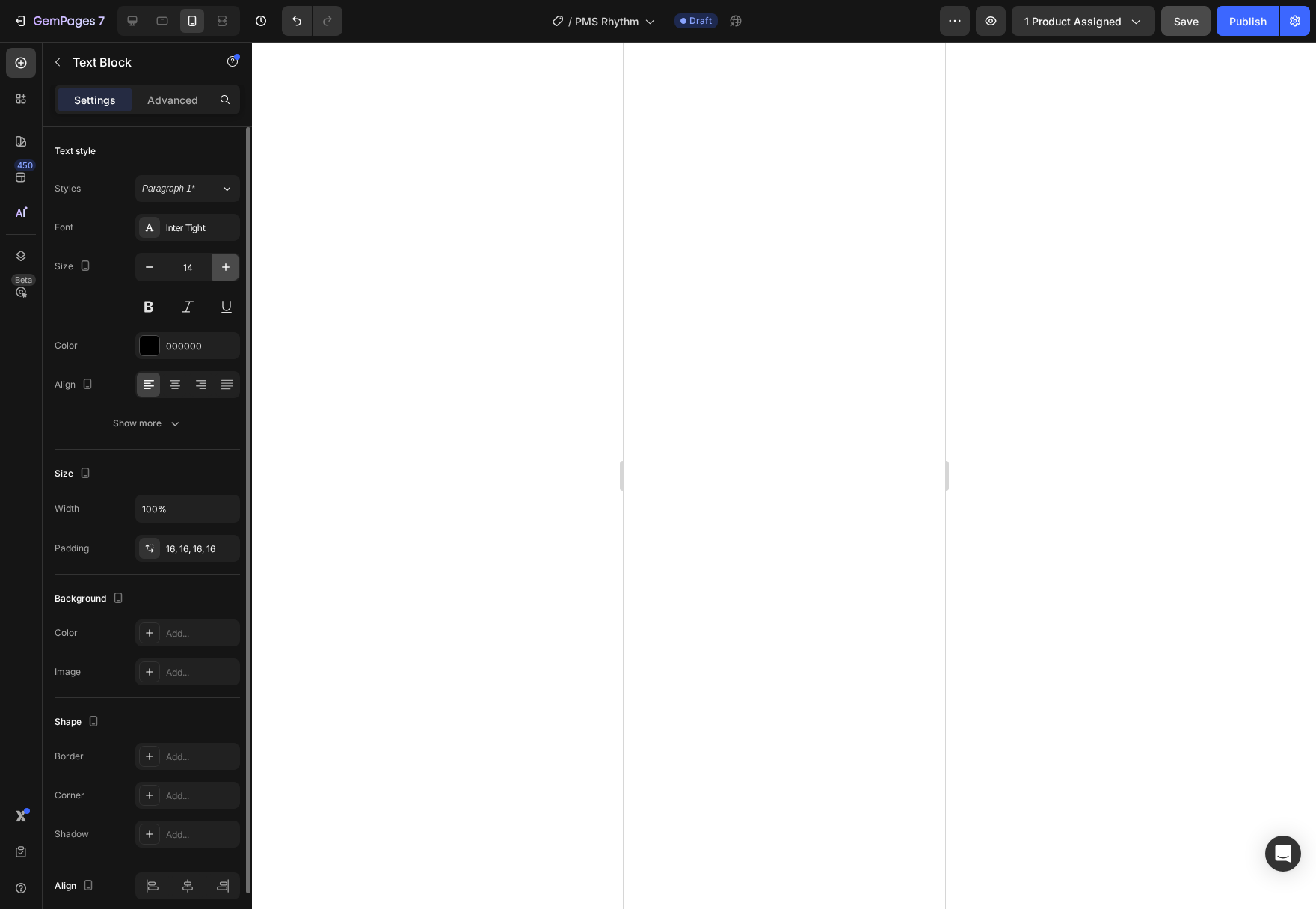
click at [223, 268] on icon "button" at bounding box center [225, 267] width 15 height 15
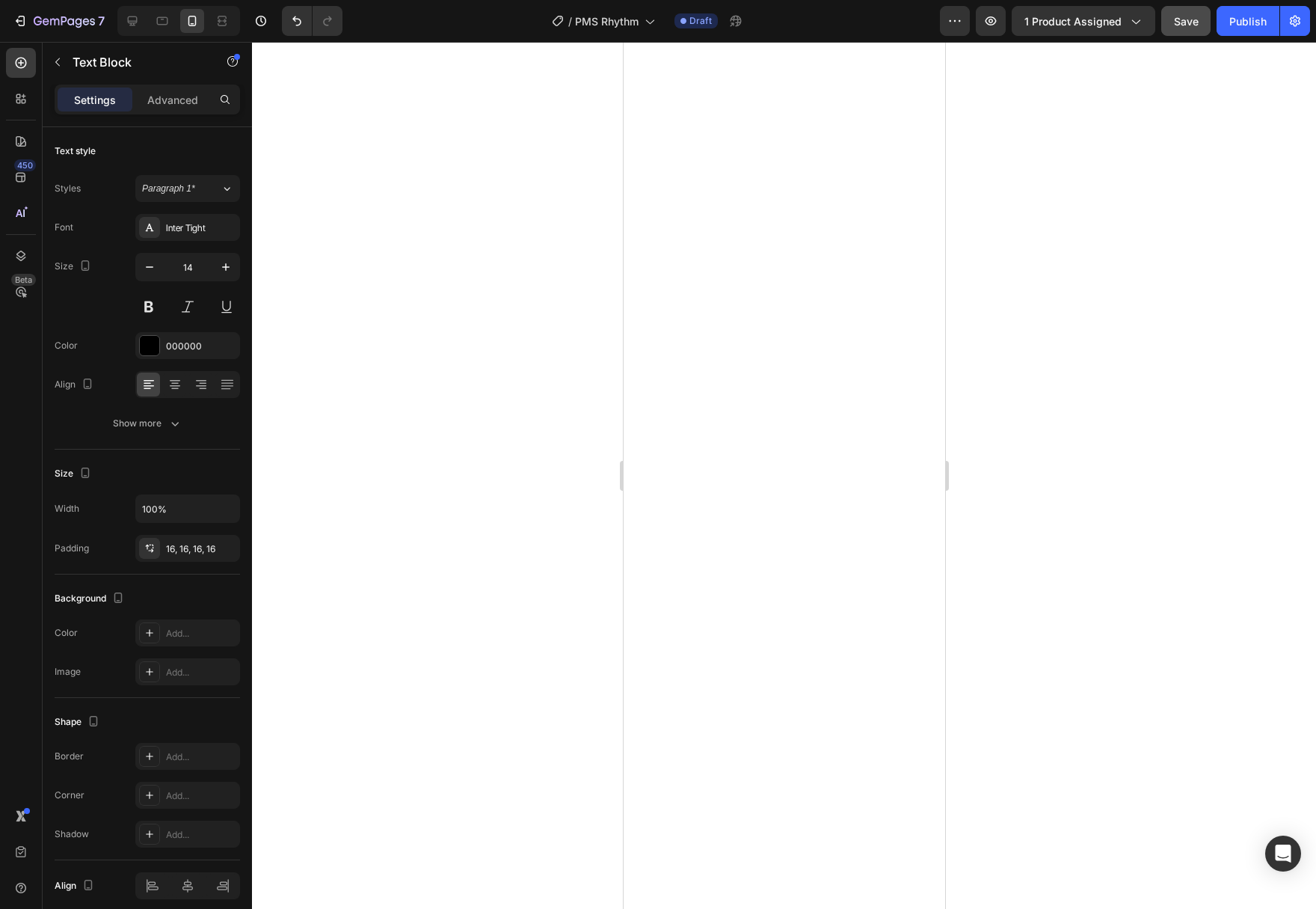
type input "15"
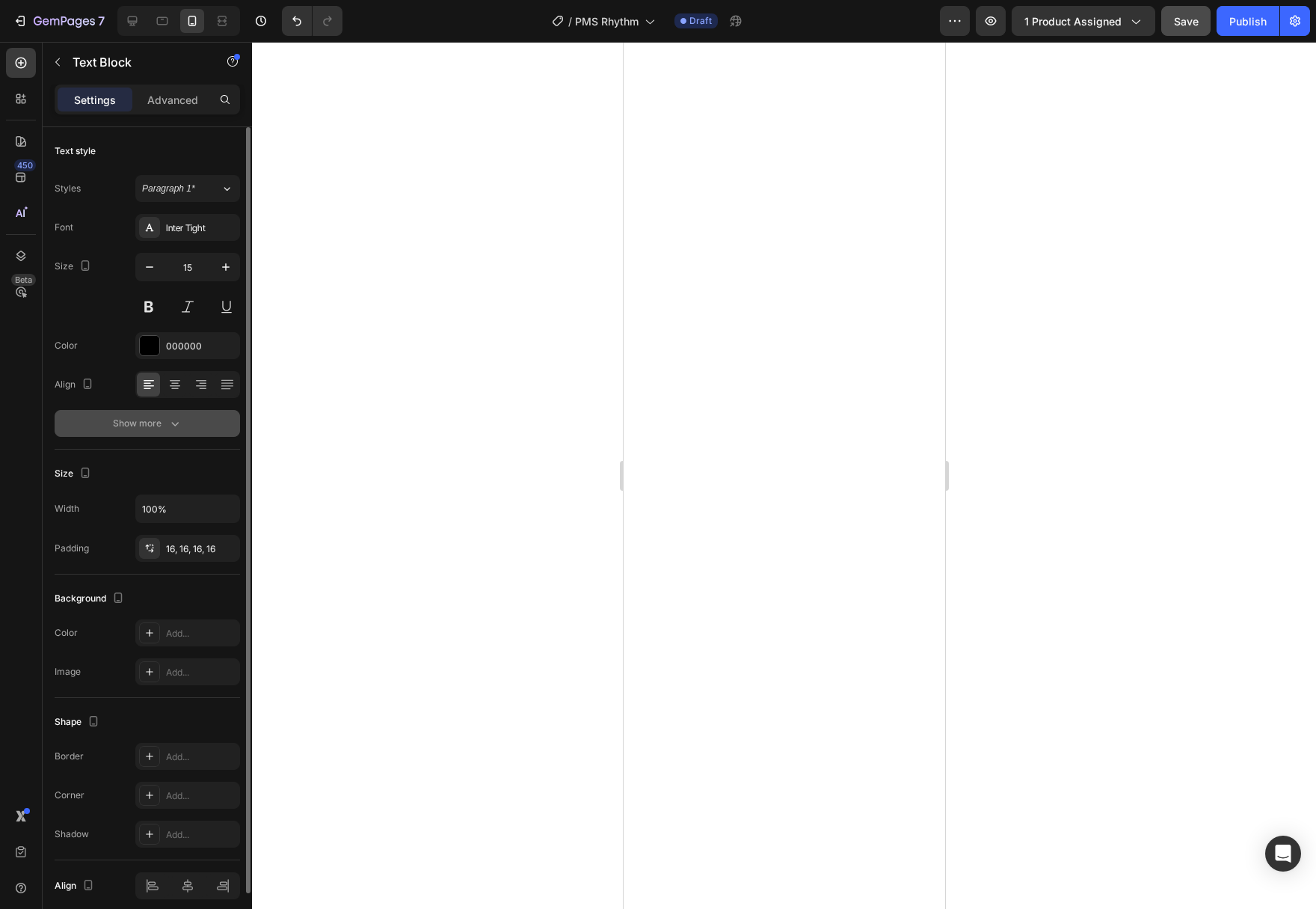
click at [165, 419] on div "Show more" at bounding box center [148, 423] width 70 height 15
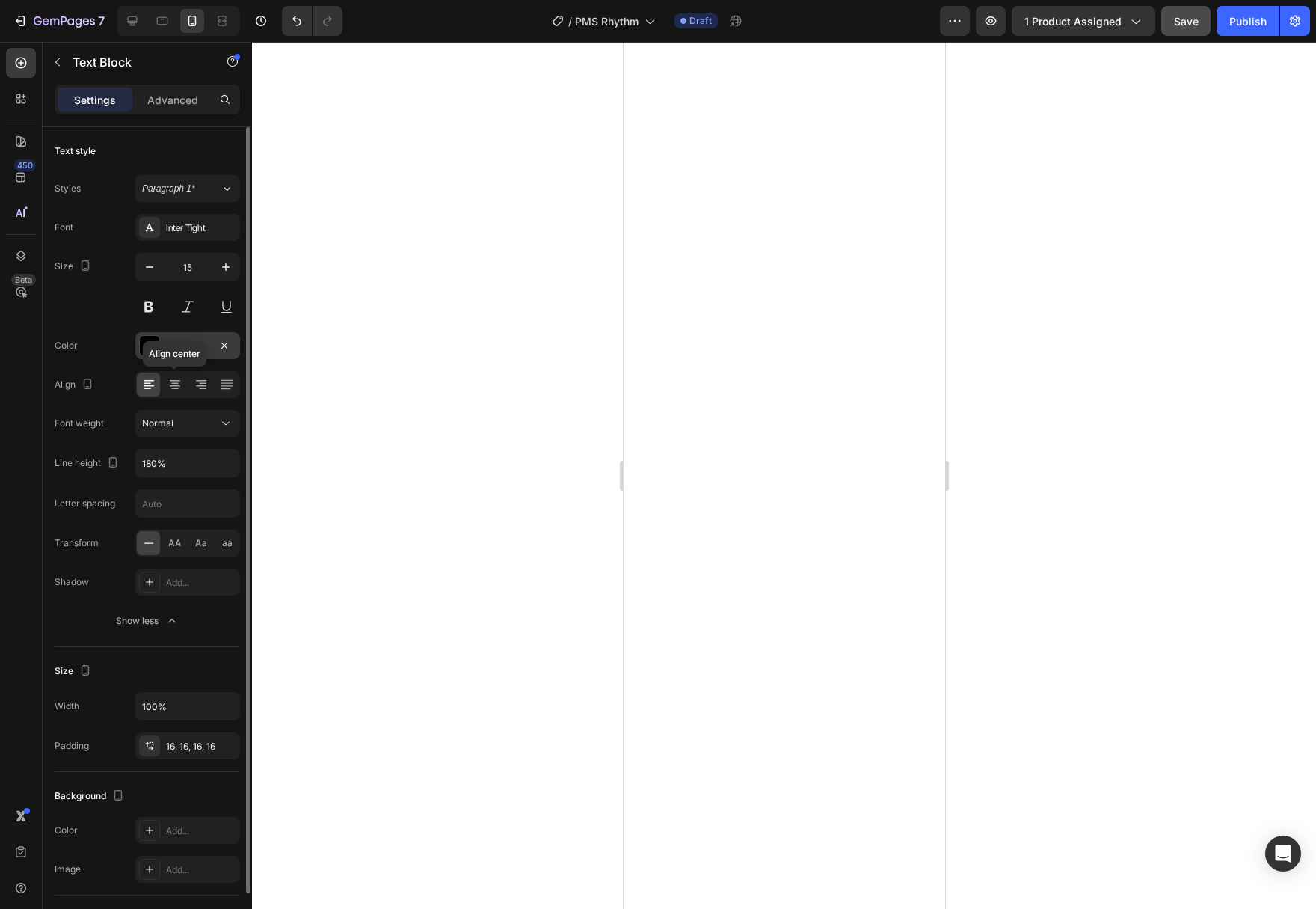
click at [150, 355] on div "000000" at bounding box center [188, 344] width 104 height 27
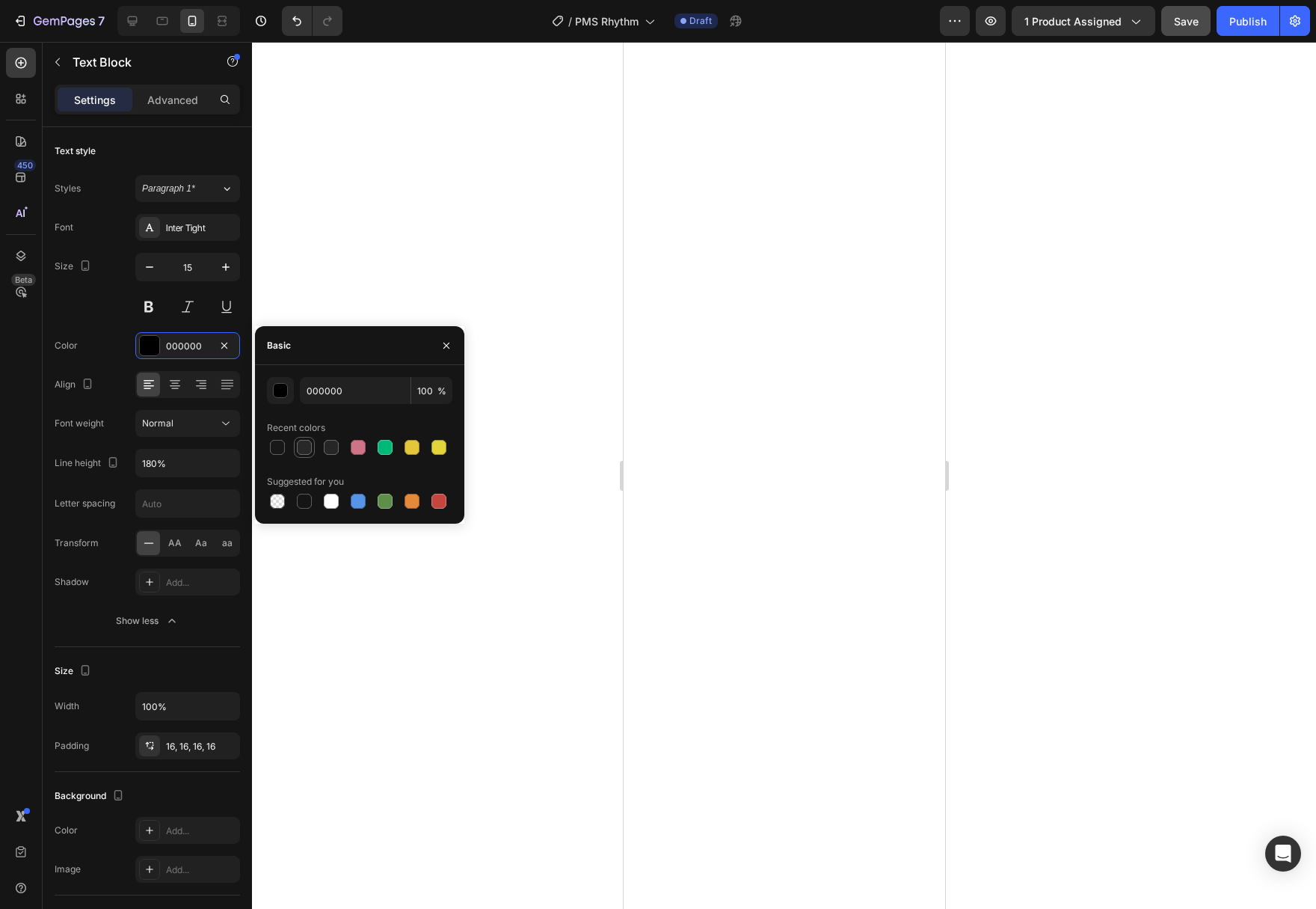
click at [305, 447] on div at bounding box center [304, 447] width 15 height 15
click at [272, 450] on div at bounding box center [276, 447] width 15 height 15
type input "181818"
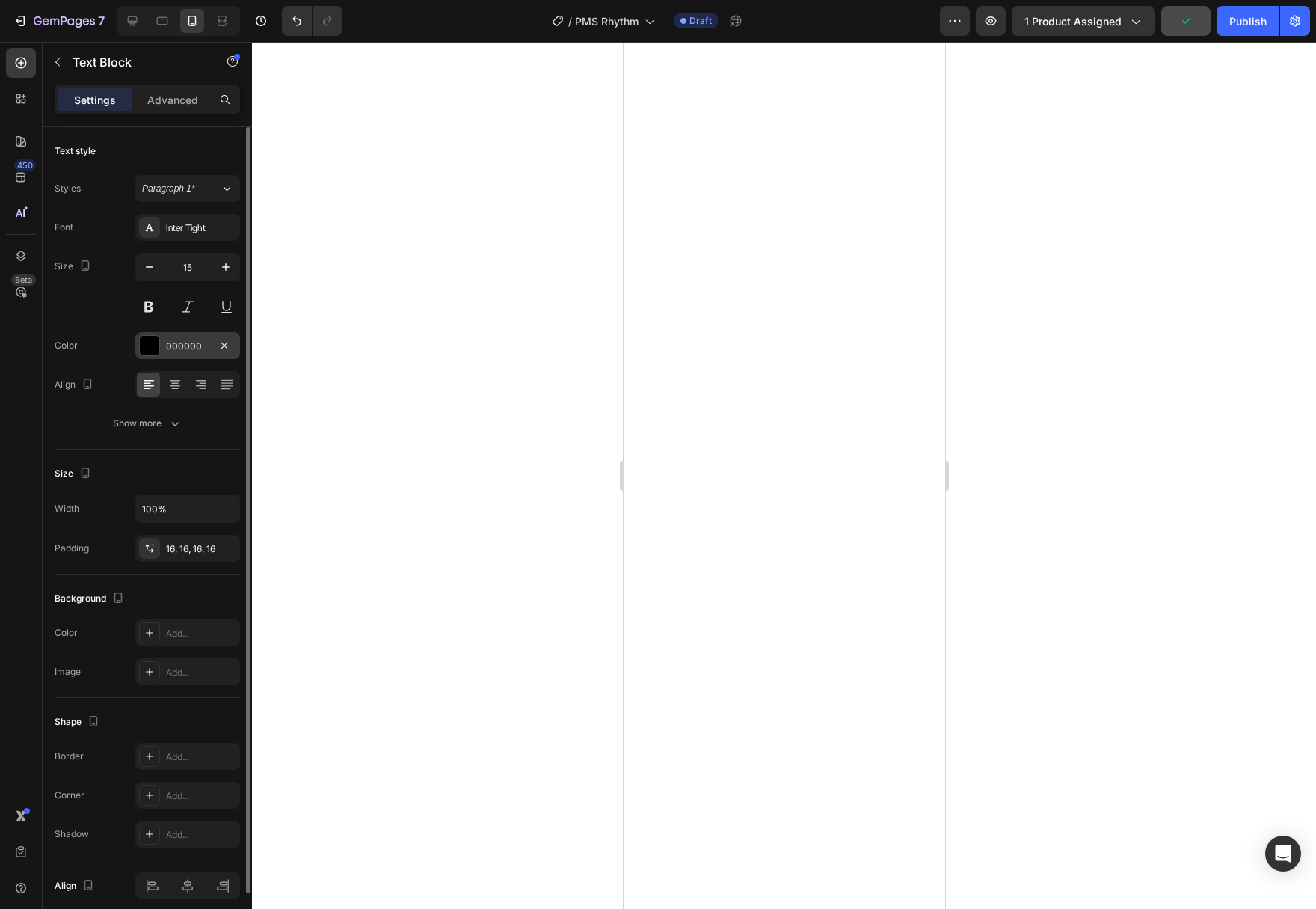
click at [165, 346] on div "000000" at bounding box center [188, 344] width 104 height 27
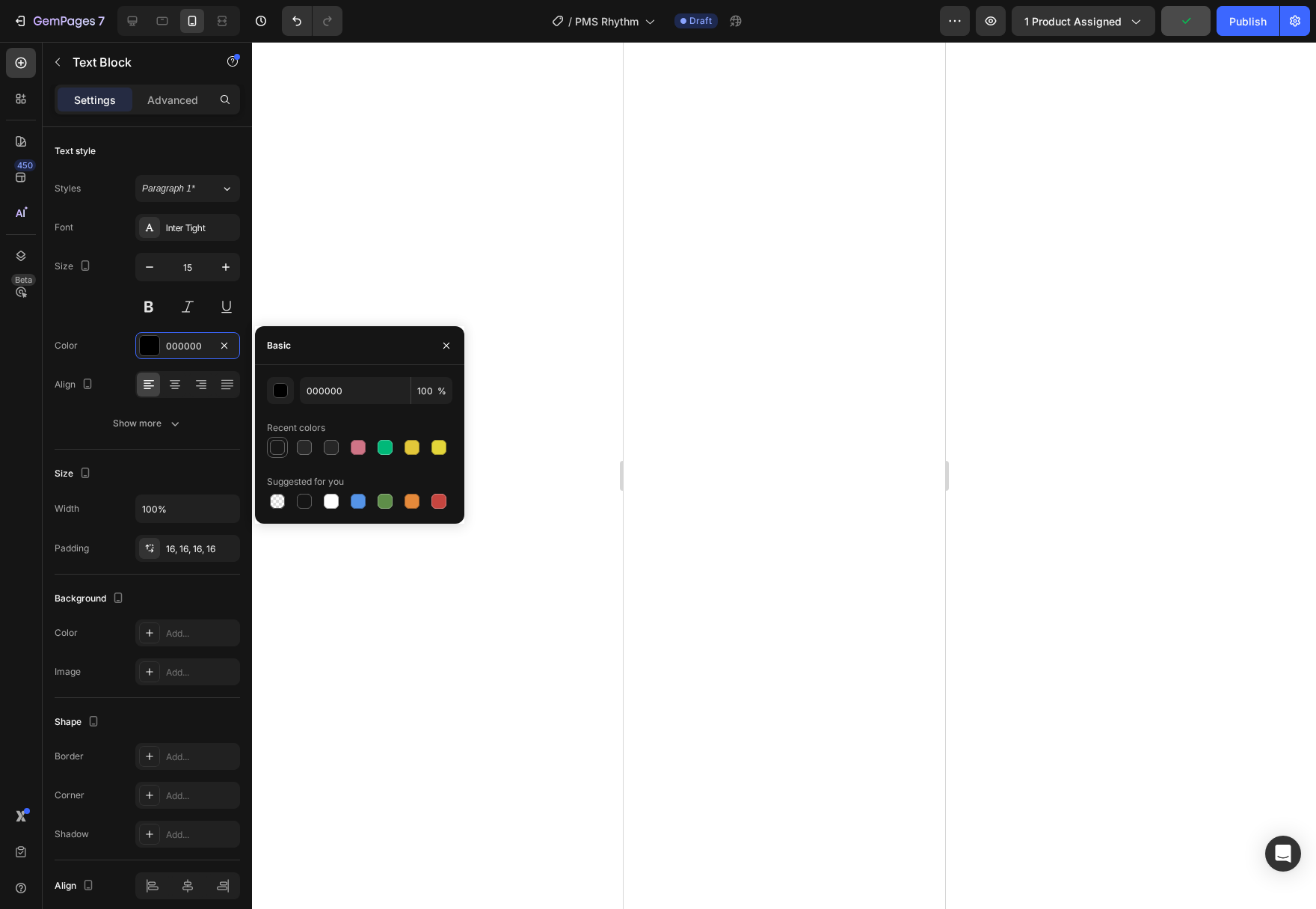
click at [275, 446] on div at bounding box center [276, 447] width 15 height 15
type input "181818"
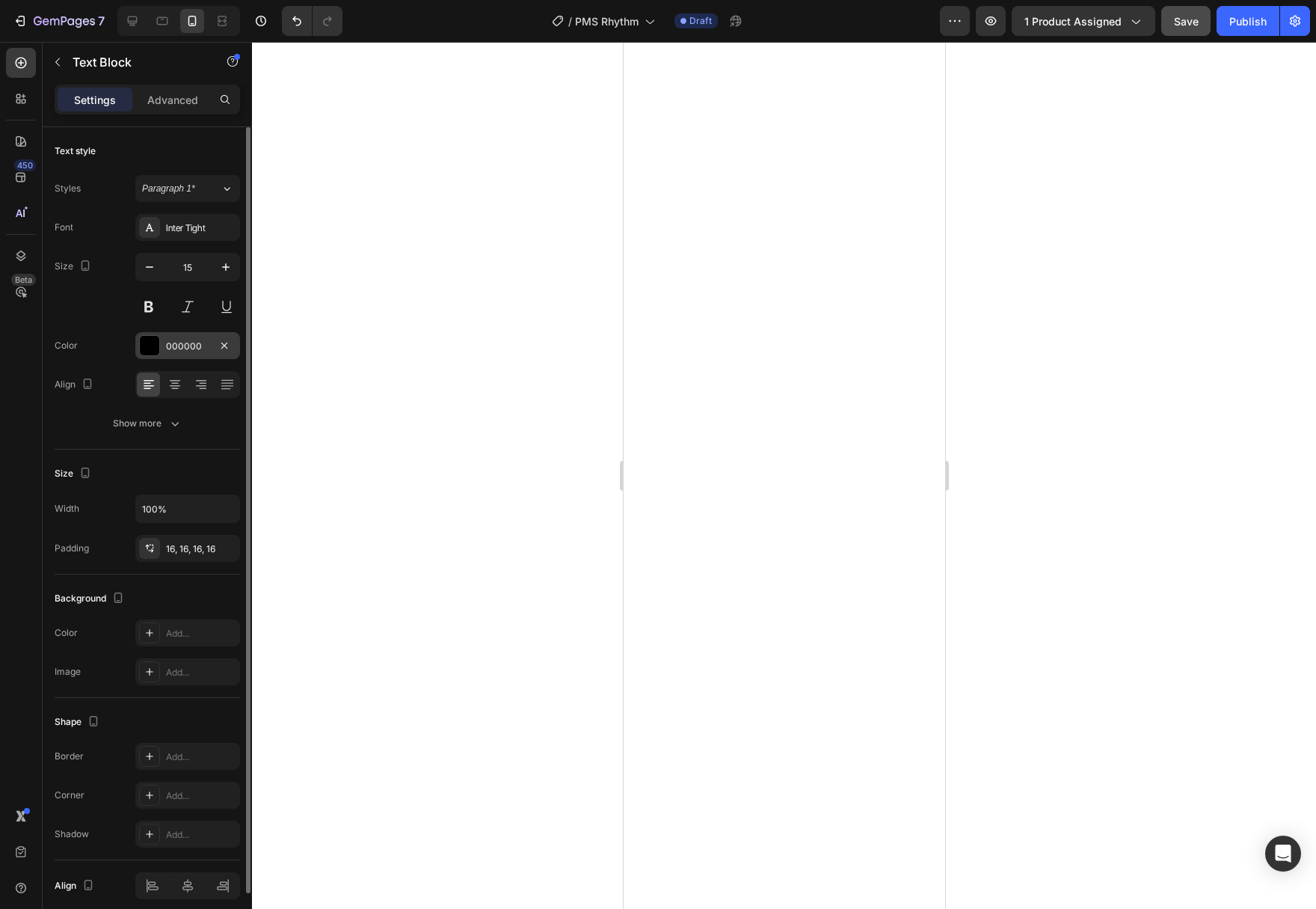
click at [163, 341] on div "000000" at bounding box center [188, 344] width 104 height 27
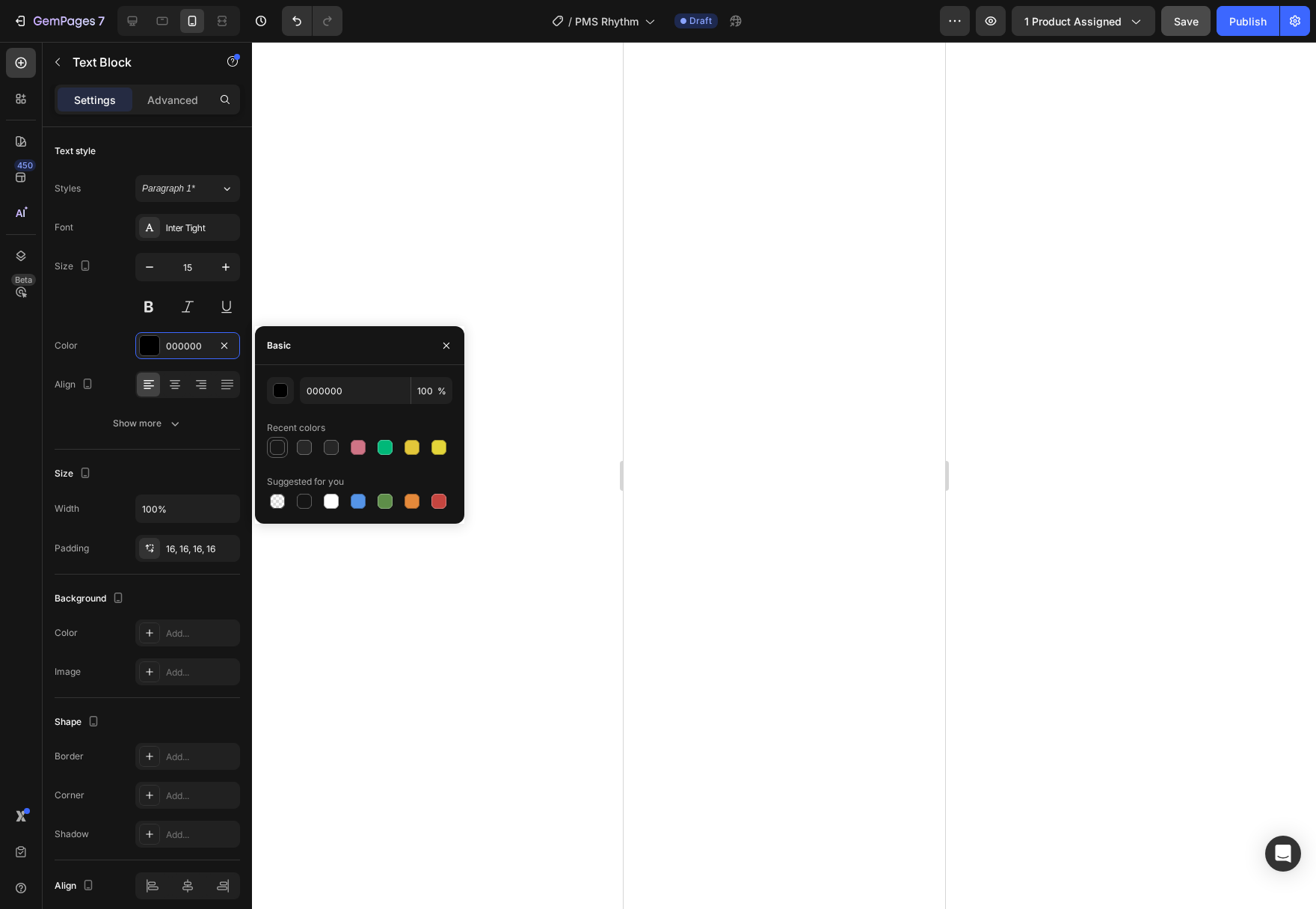
click at [271, 441] on div at bounding box center [277, 447] width 18 height 18
type input "181818"
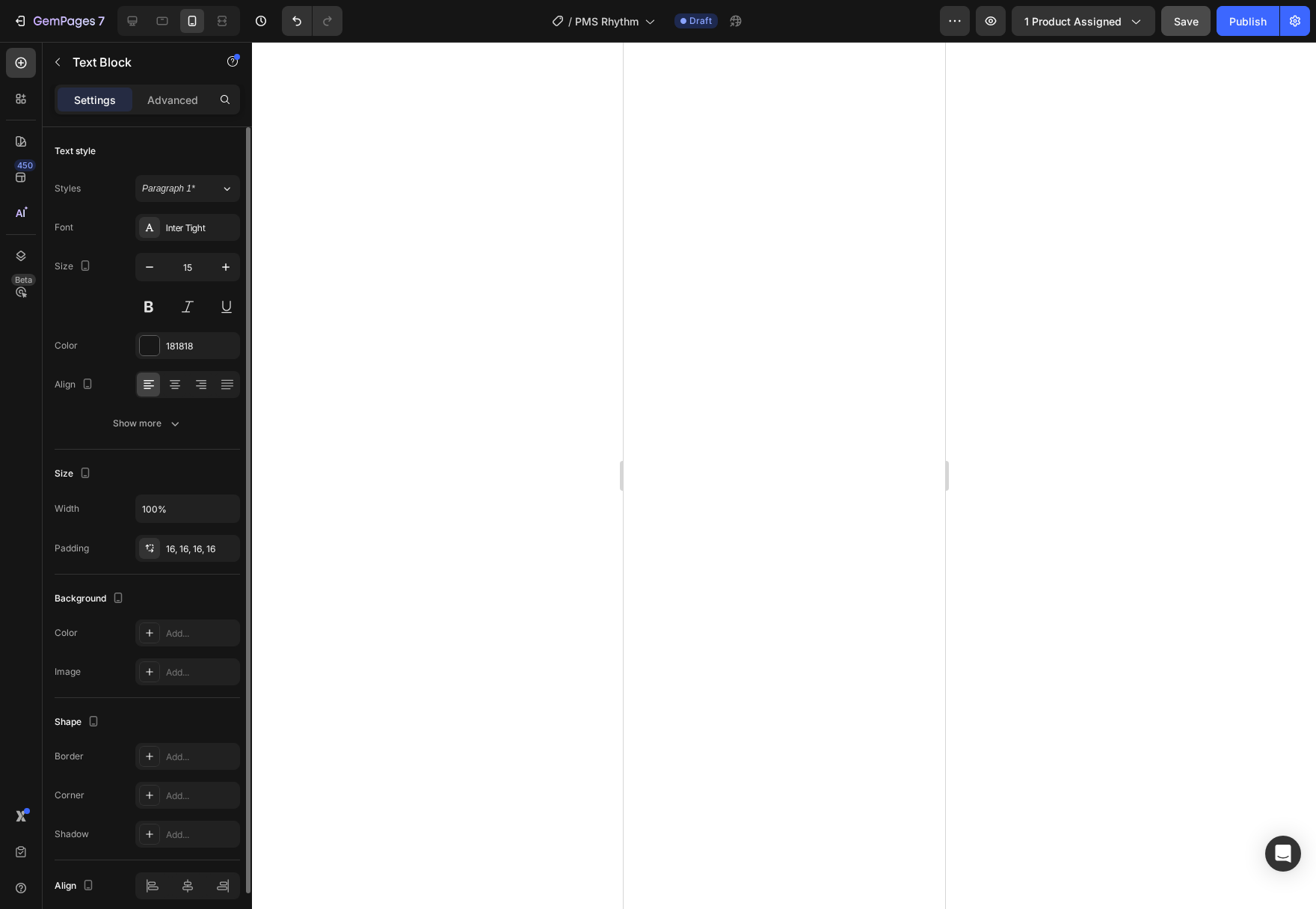
click at [170, 408] on div "Font Inter Tight Size 15 Color 181818 Align Show more" at bounding box center [147, 325] width 186 height 223
click at [173, 425] on icon "button" at bounding box center [175, 424] width 8 height 5
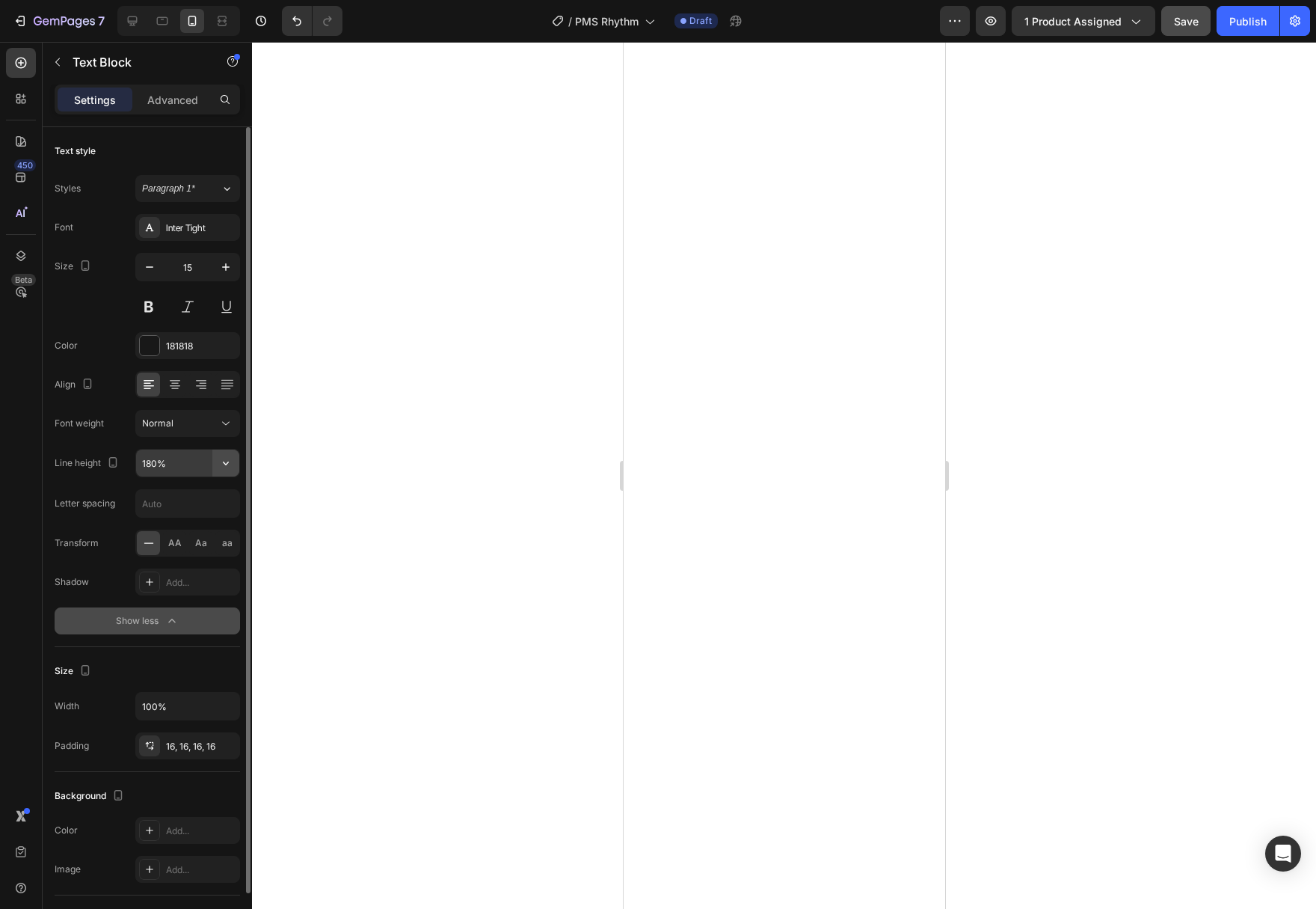
click at [222, 469] on icon "button" at bounding box center [225, 462] width 15 height 15
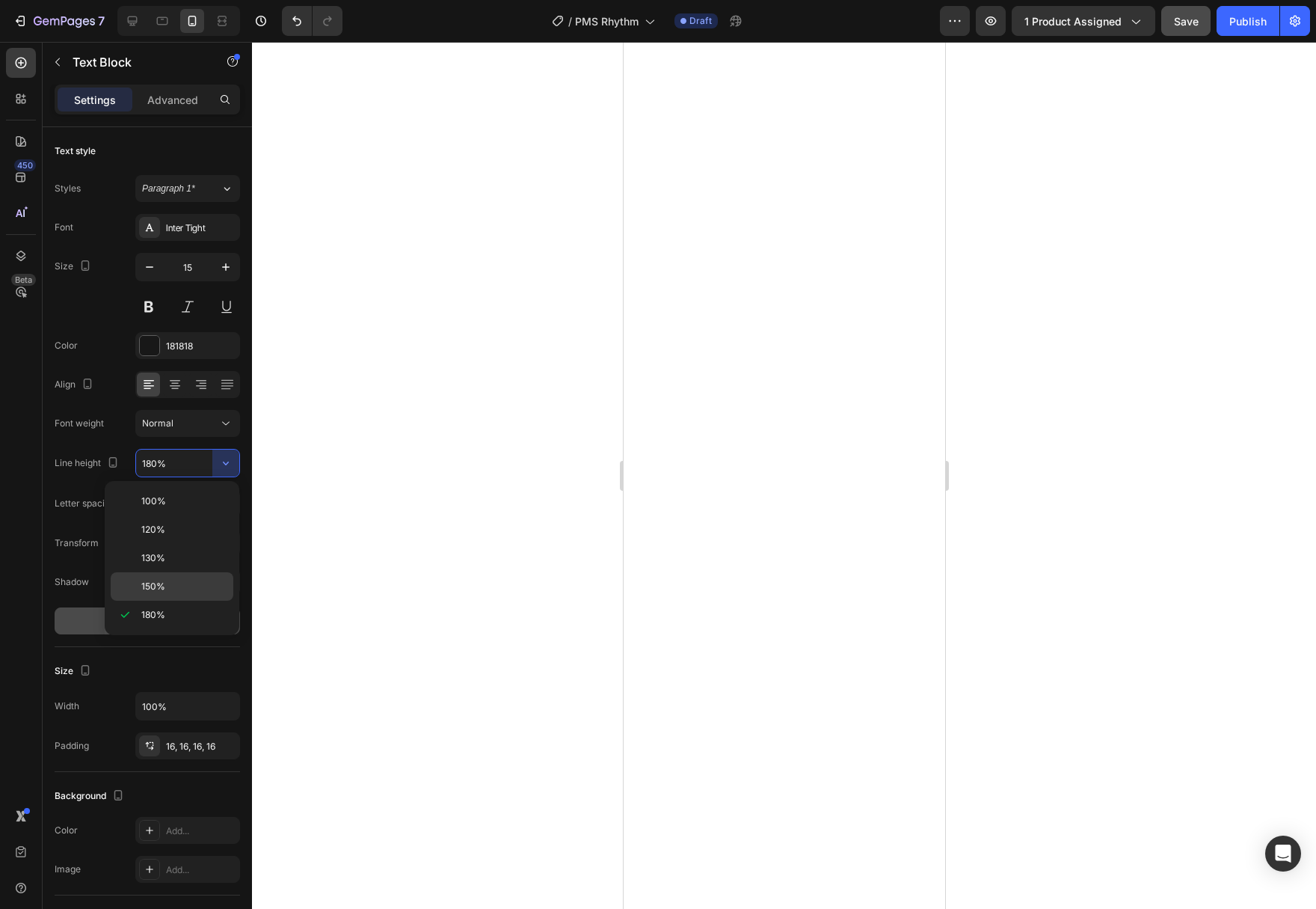
click at [193, 581] on p "150%" at bounding box center [184, 586] width 86 height 14
type input "150%"
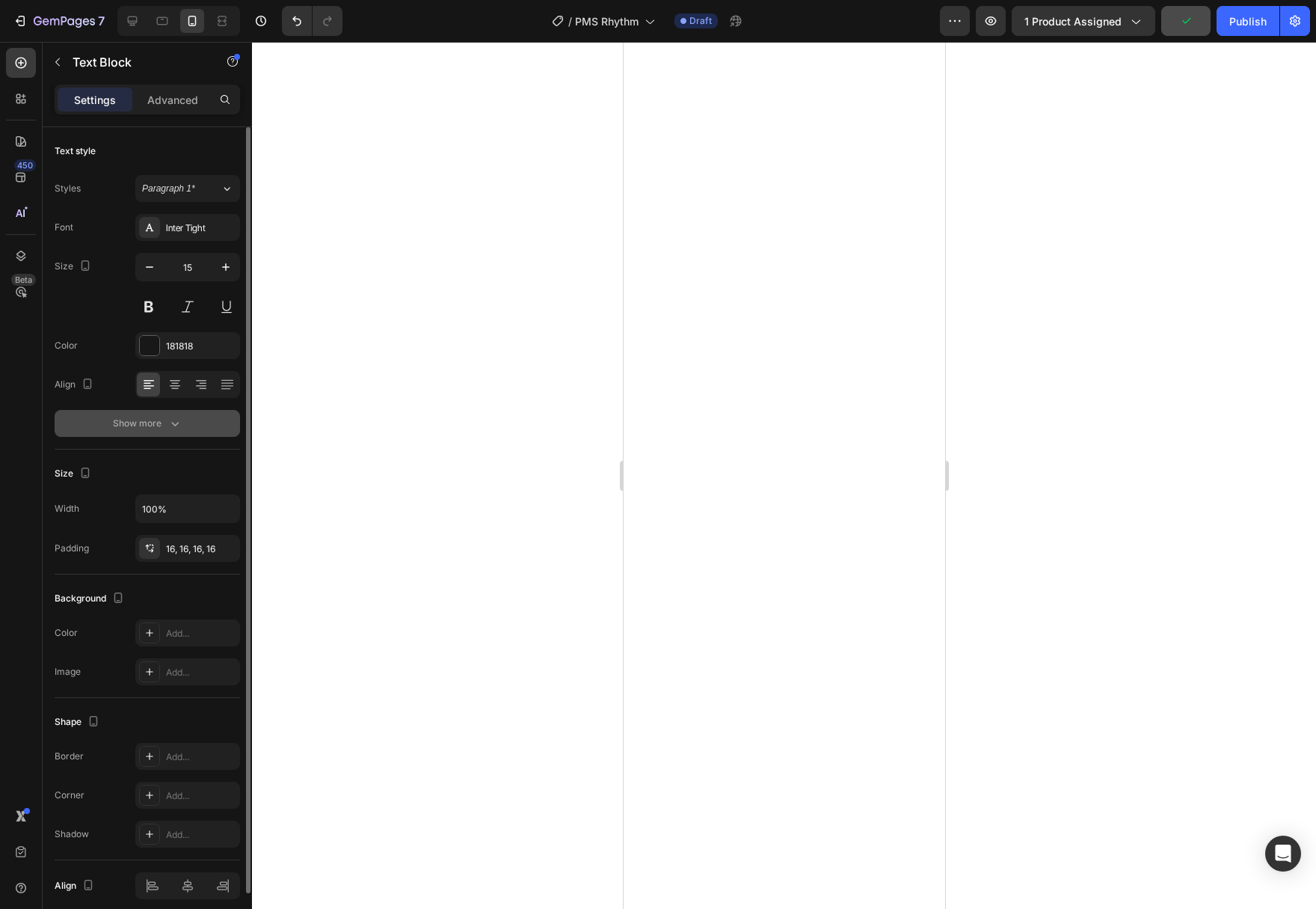
click at [175, 426] on icon "button" at bounding box center [174, 423] width 15 height 15
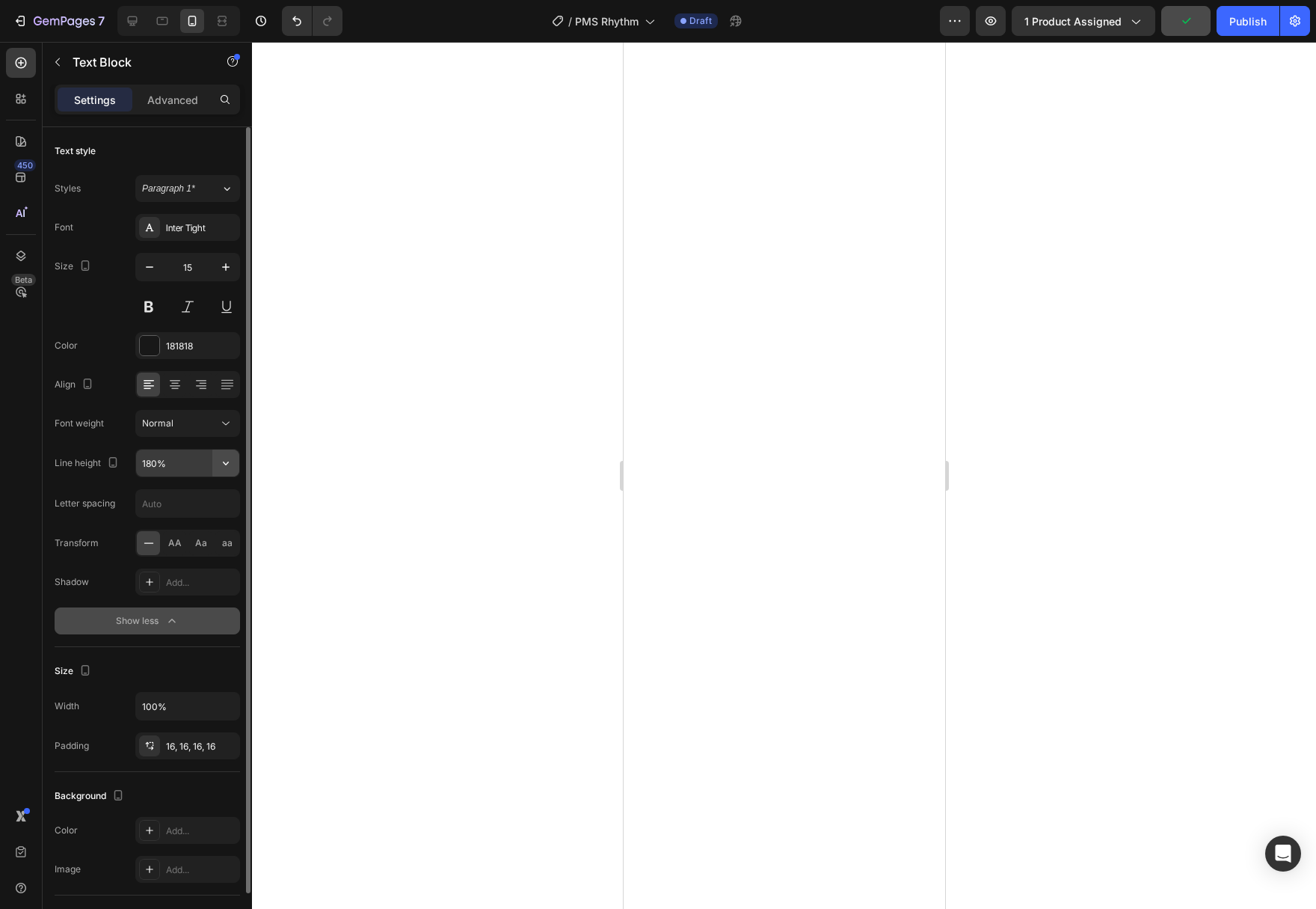
click at [221, 453] on button "button" at bounding box center [225, 462] width 27 height 27
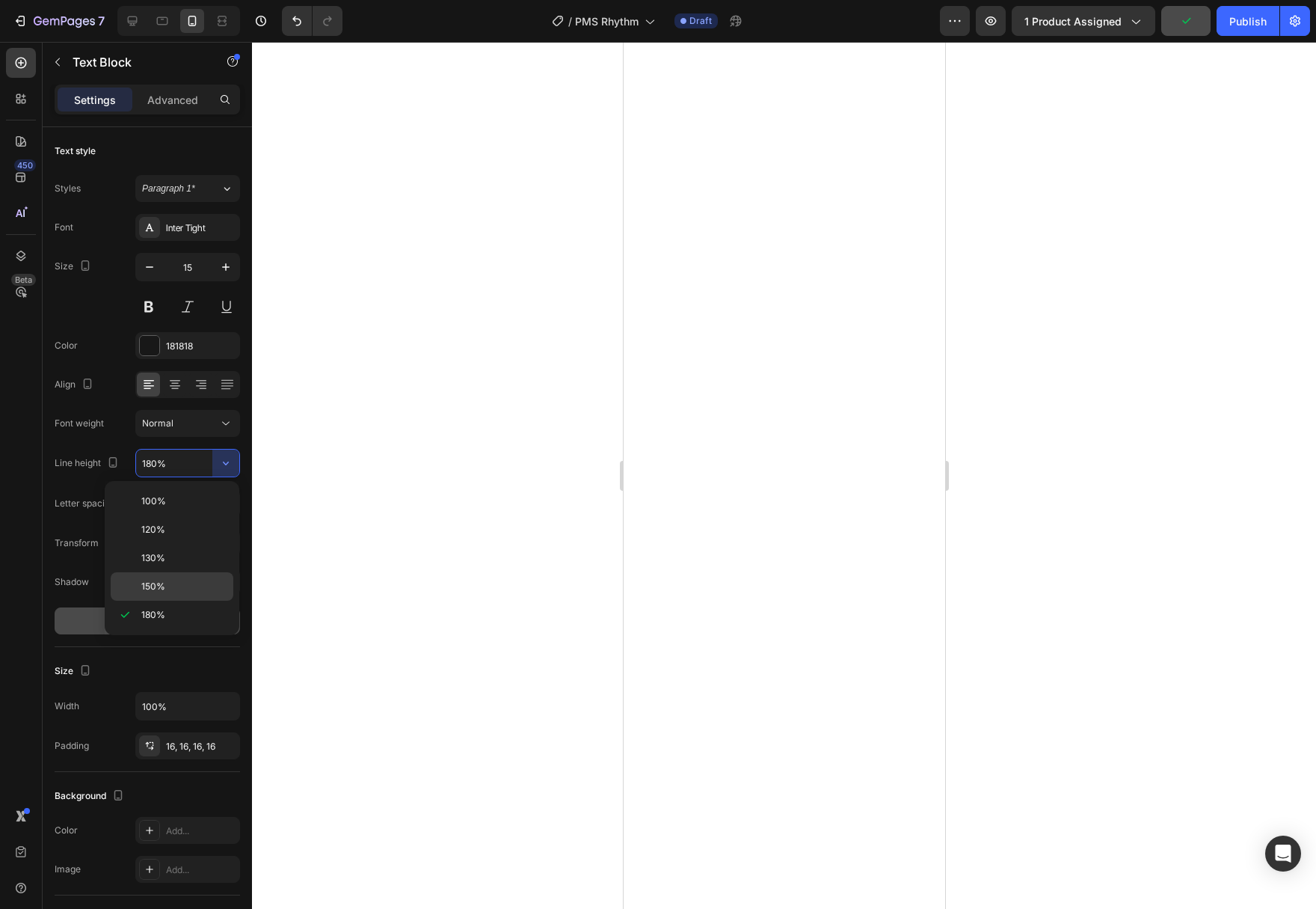
click at [198, 581] on p "150%" at bounding box center [184, 586] width 86 height 14
type input "150%"
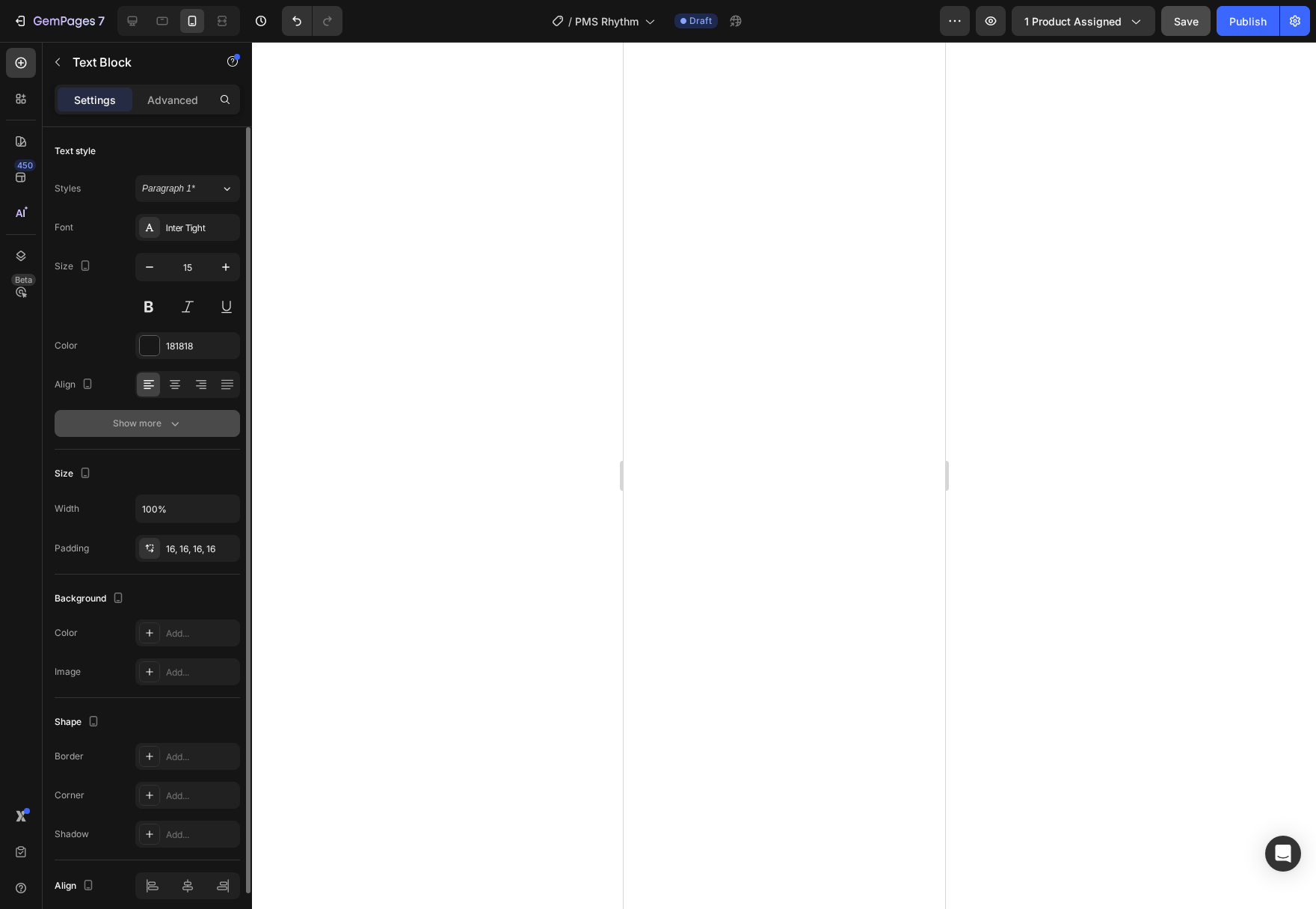
click at [181, 417] on icon "button" at bounding box center [174, 423] width 15 height 15
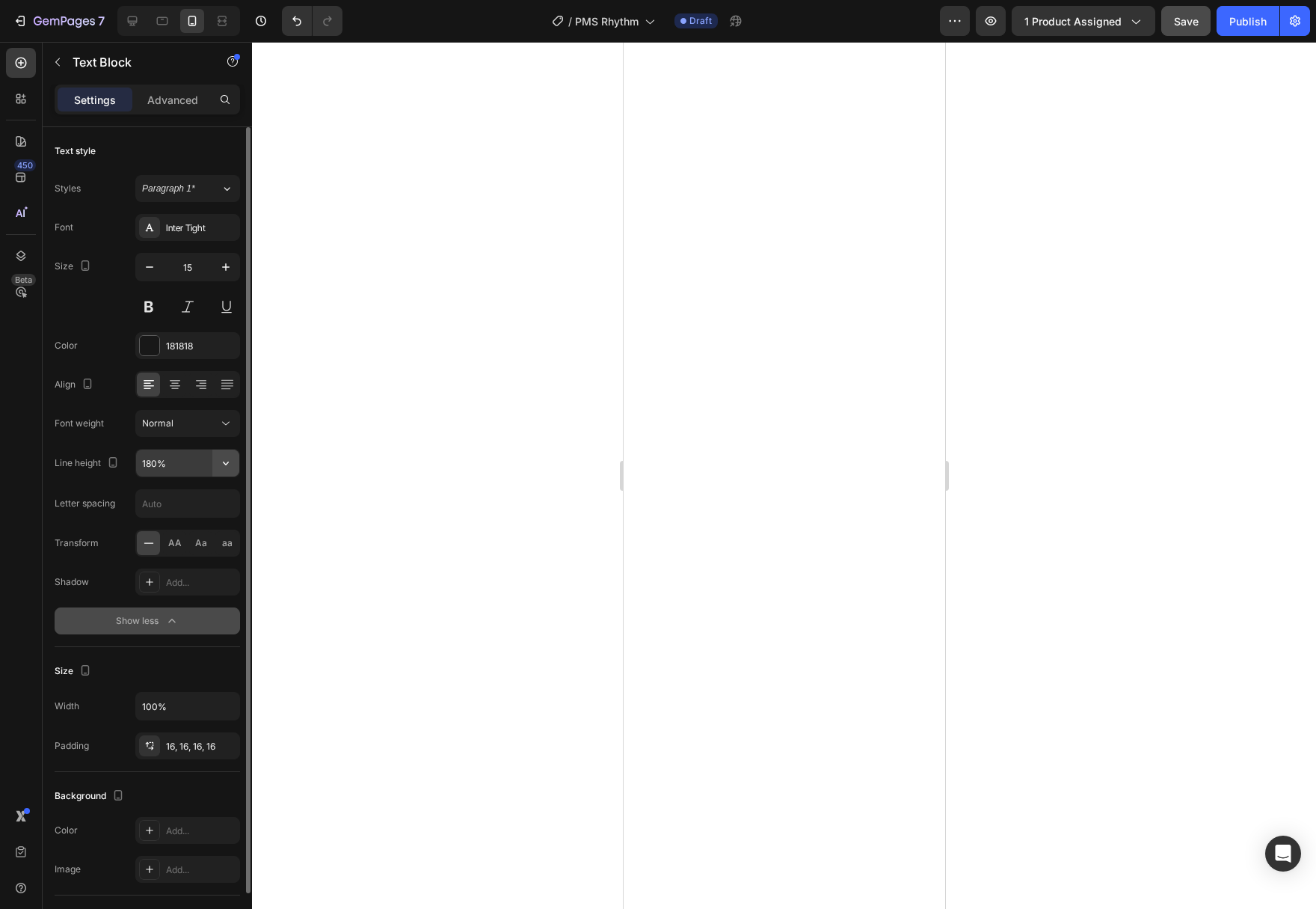
drag, startPoint x: 211, startPoint y: 455, endPoint x: 229, endPoint y: 470, distance: 23.4
click at [232, 464] on icon "button" at bounding box center [225, 462] width 15 height 15
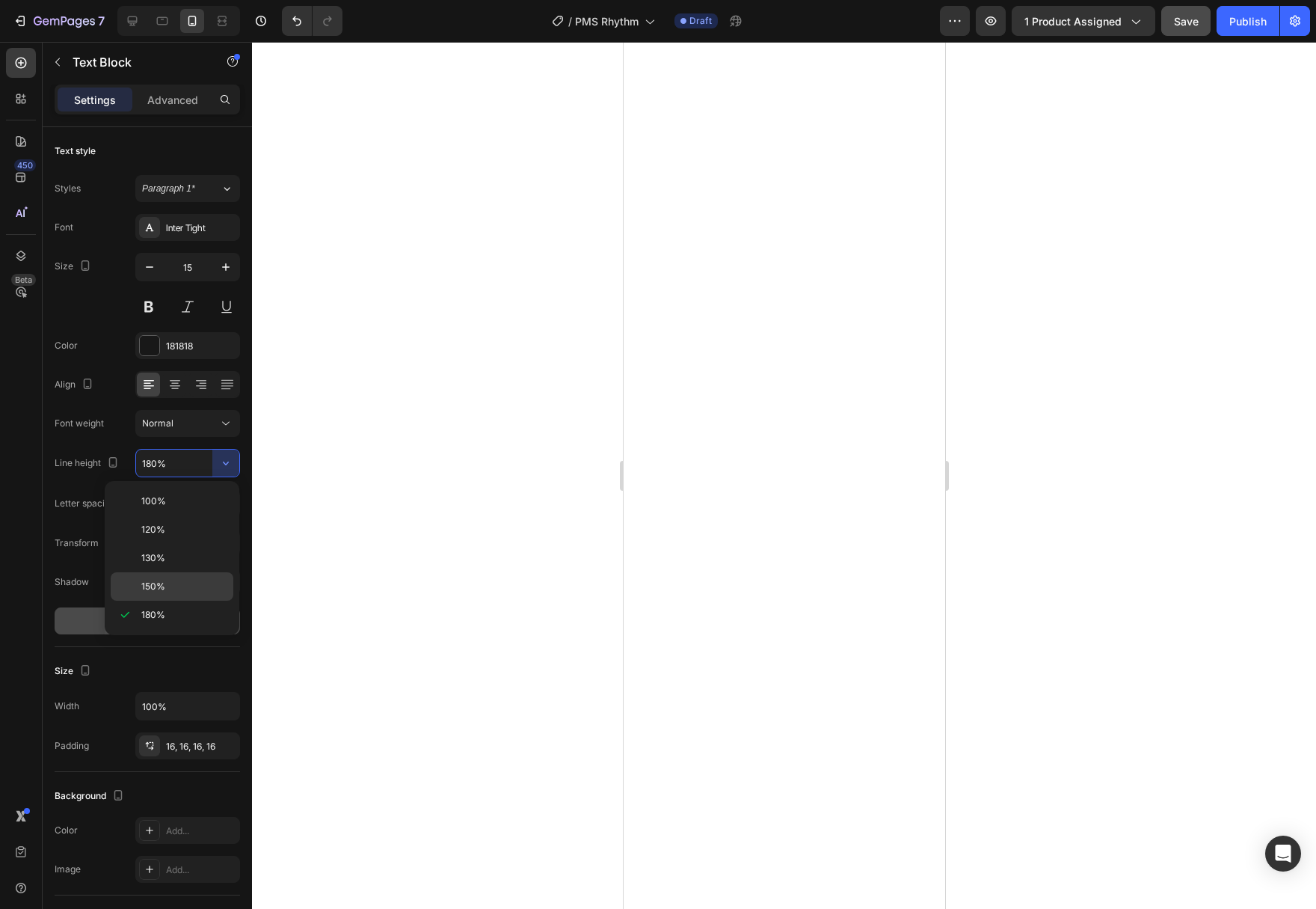
click at [179, 583] on p "150%" at bounding box center [184, 586] width 86 height 14
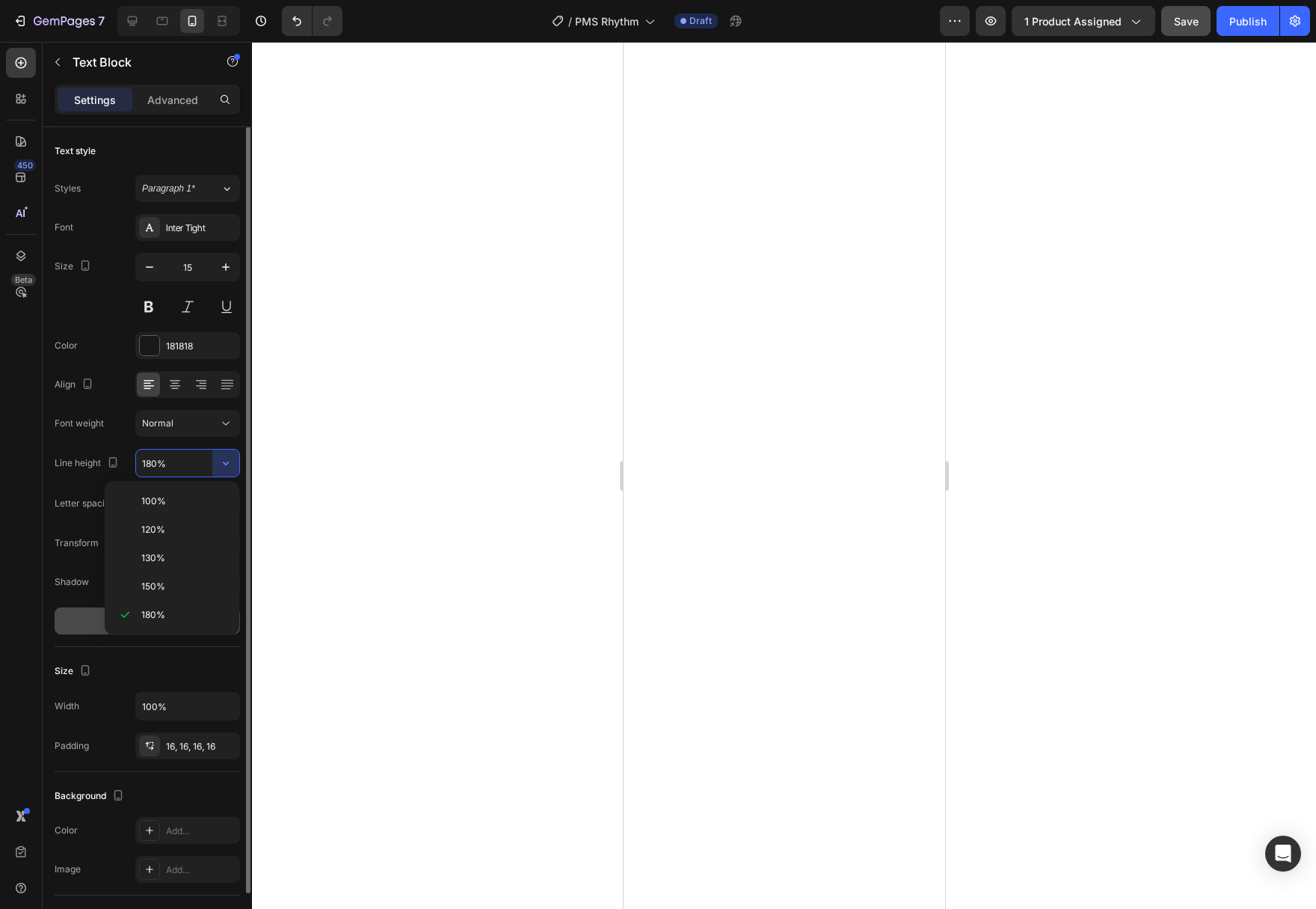
type input "150%"
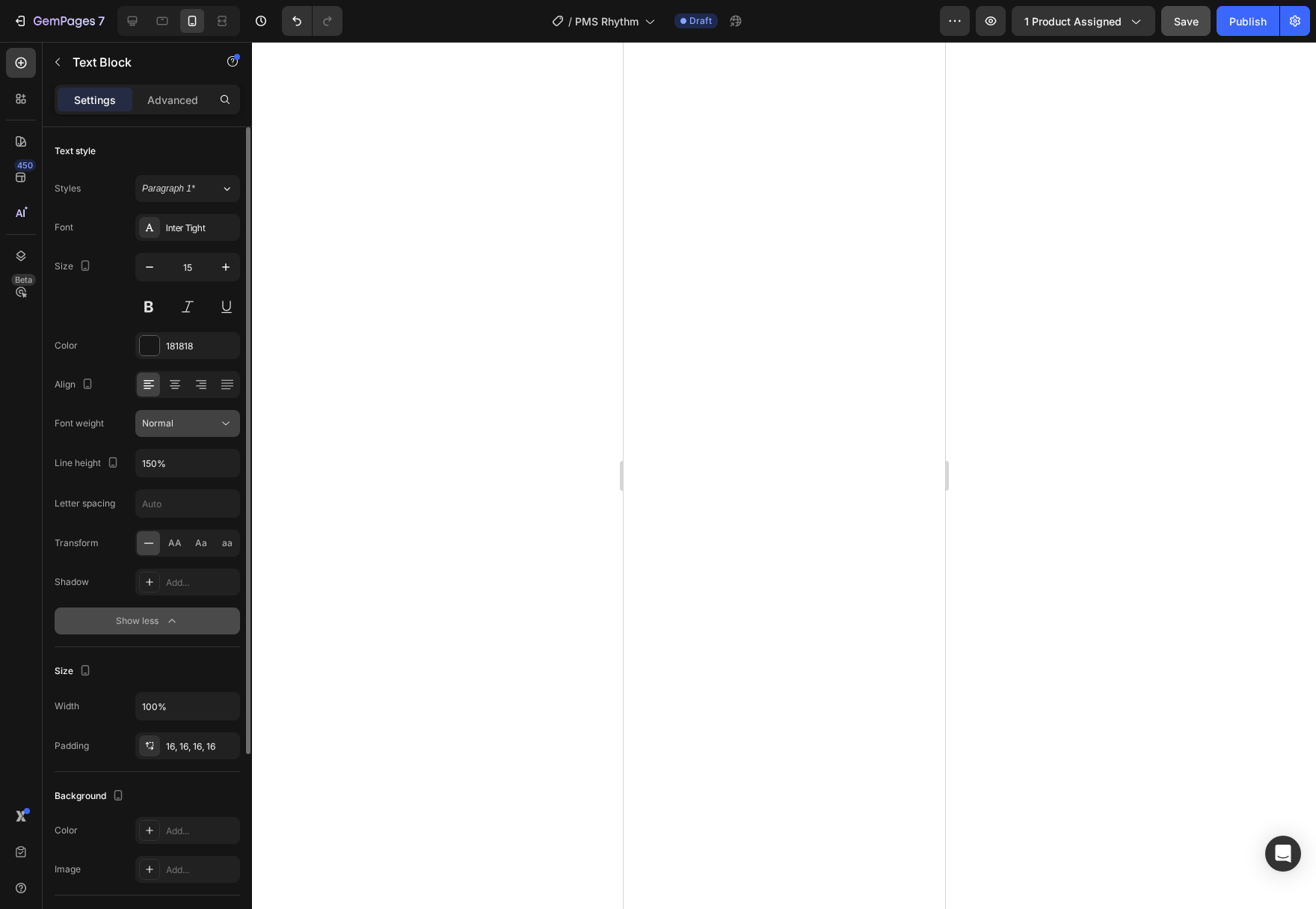
click at [191, 430] on div "Normal" at bounding box center [187, 423] width 91 height 15
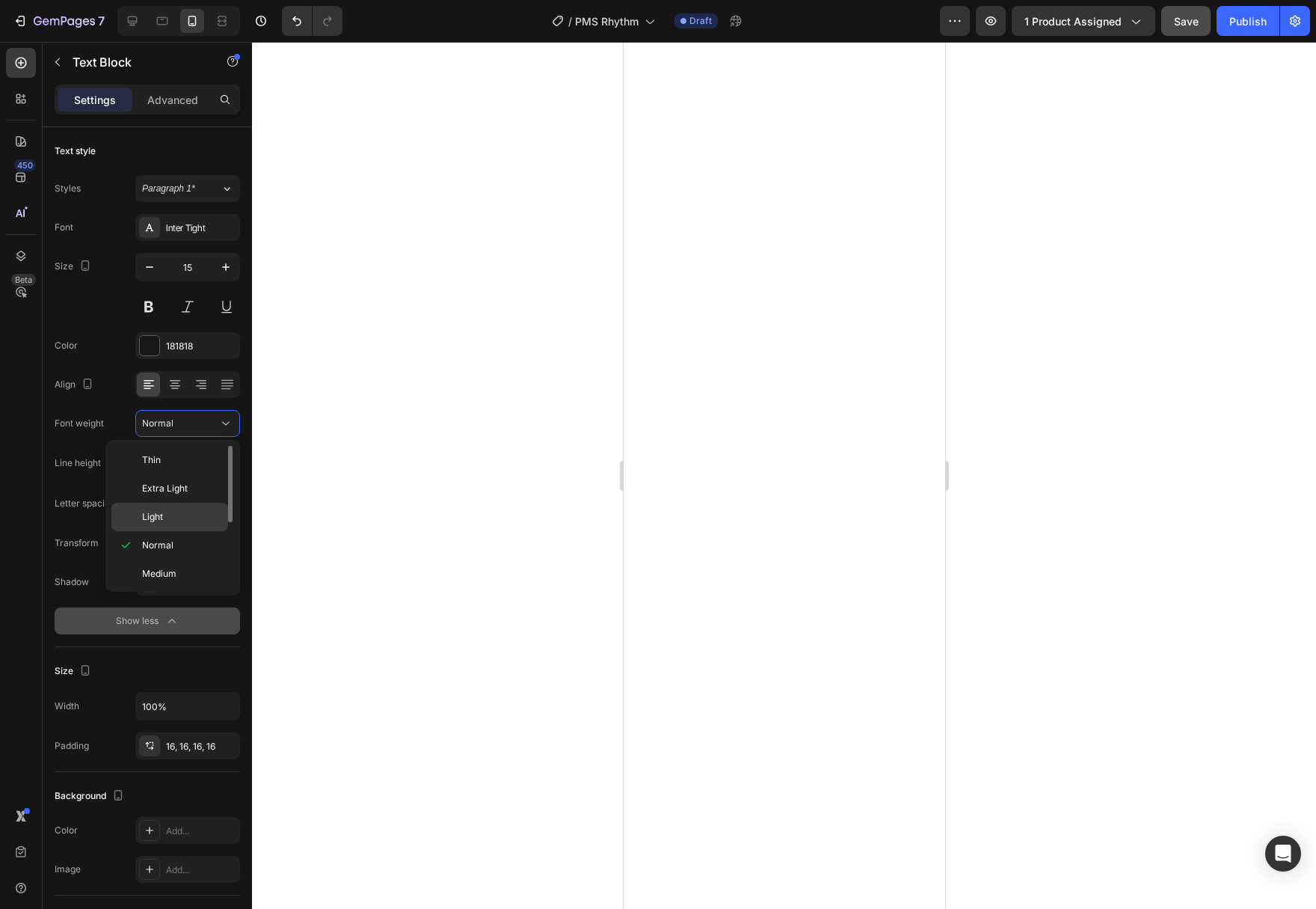
click at [170, 518] on p "Light" at bounding box center [181, 516] width 80 height 14
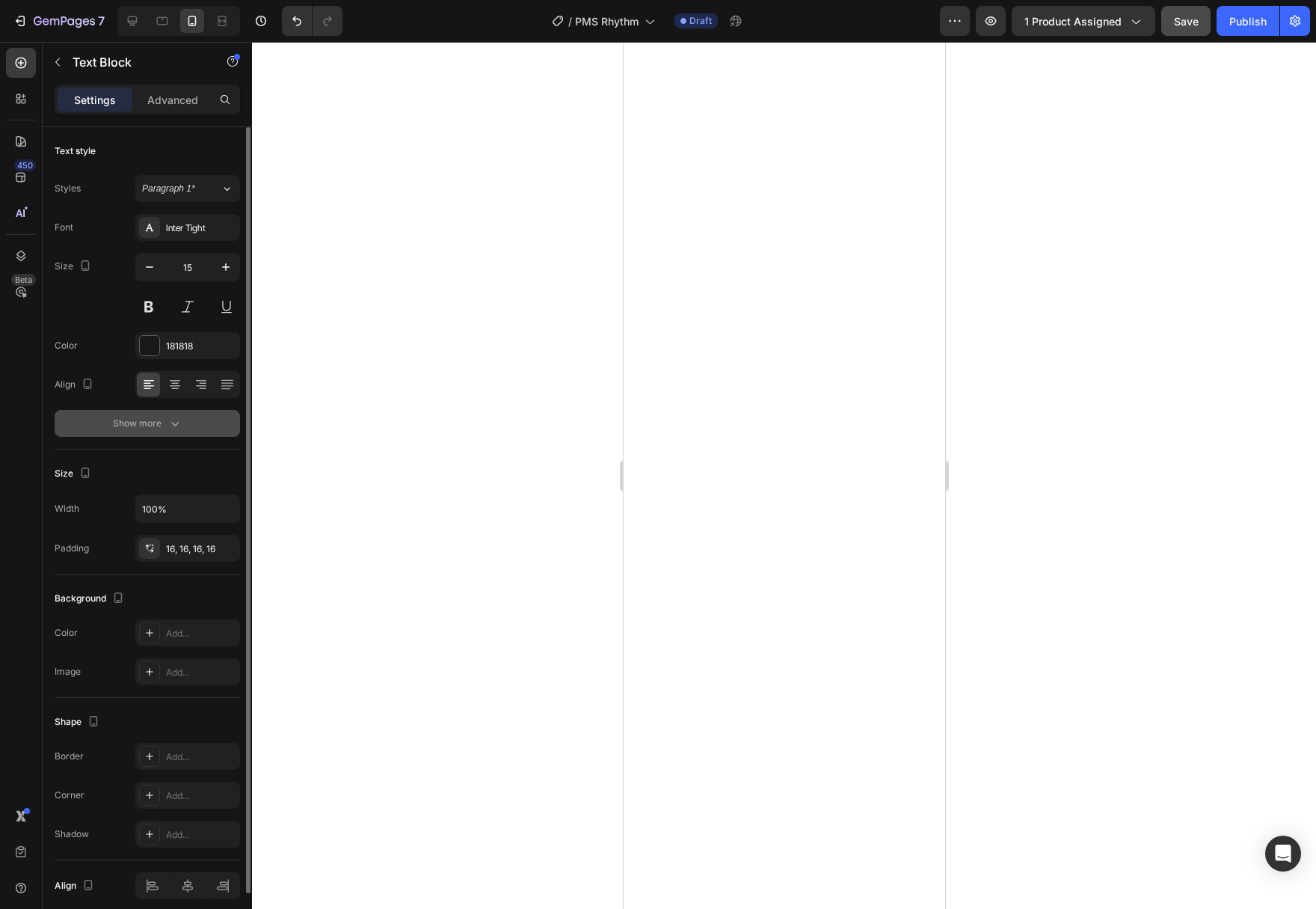
click at [150, 428] on div "Show more" at bounding box center [148, 423] width 70 height 15
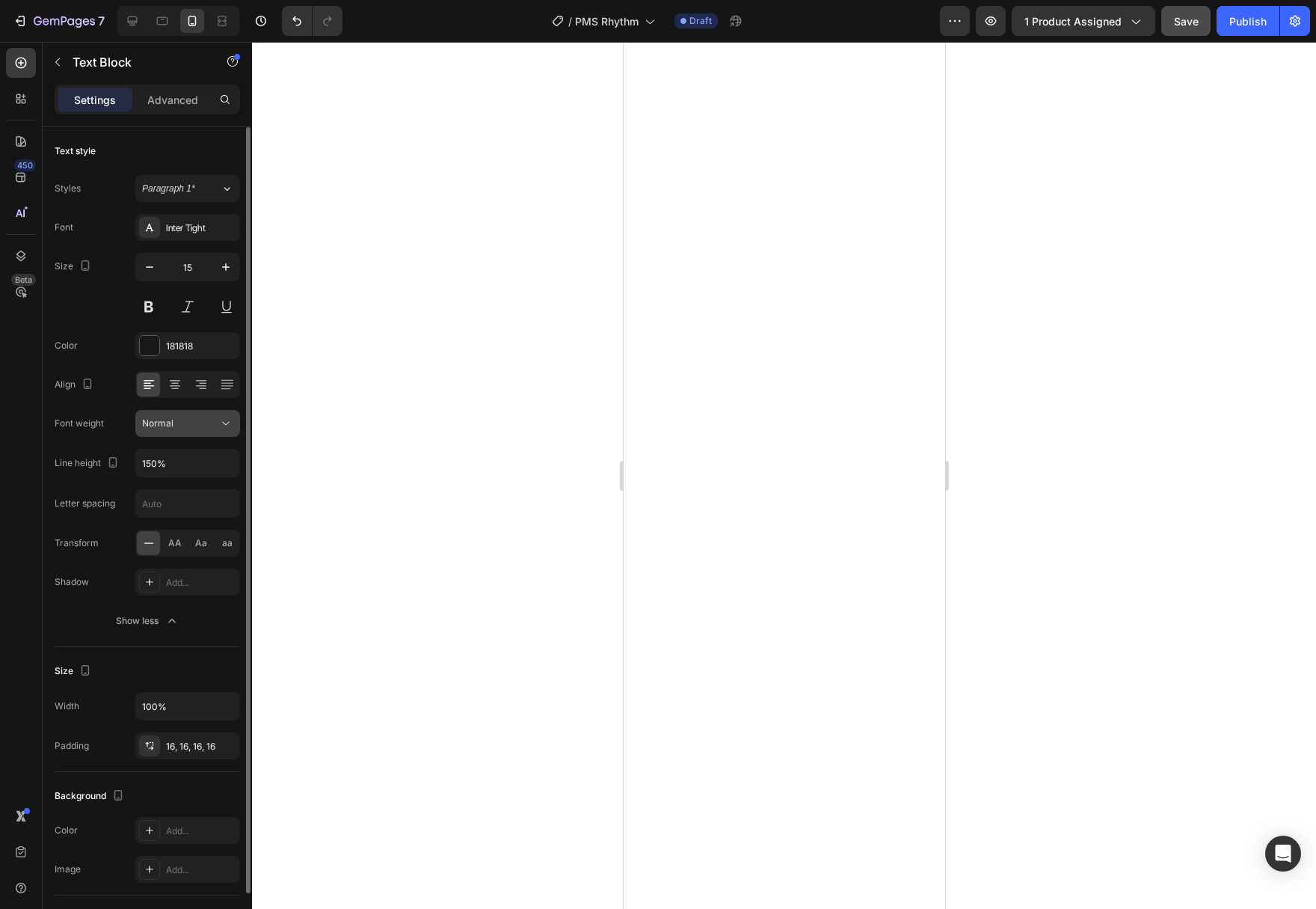
click at [217, 429] on div "Normal" at bounding box center [187, 423] width 91 height 15
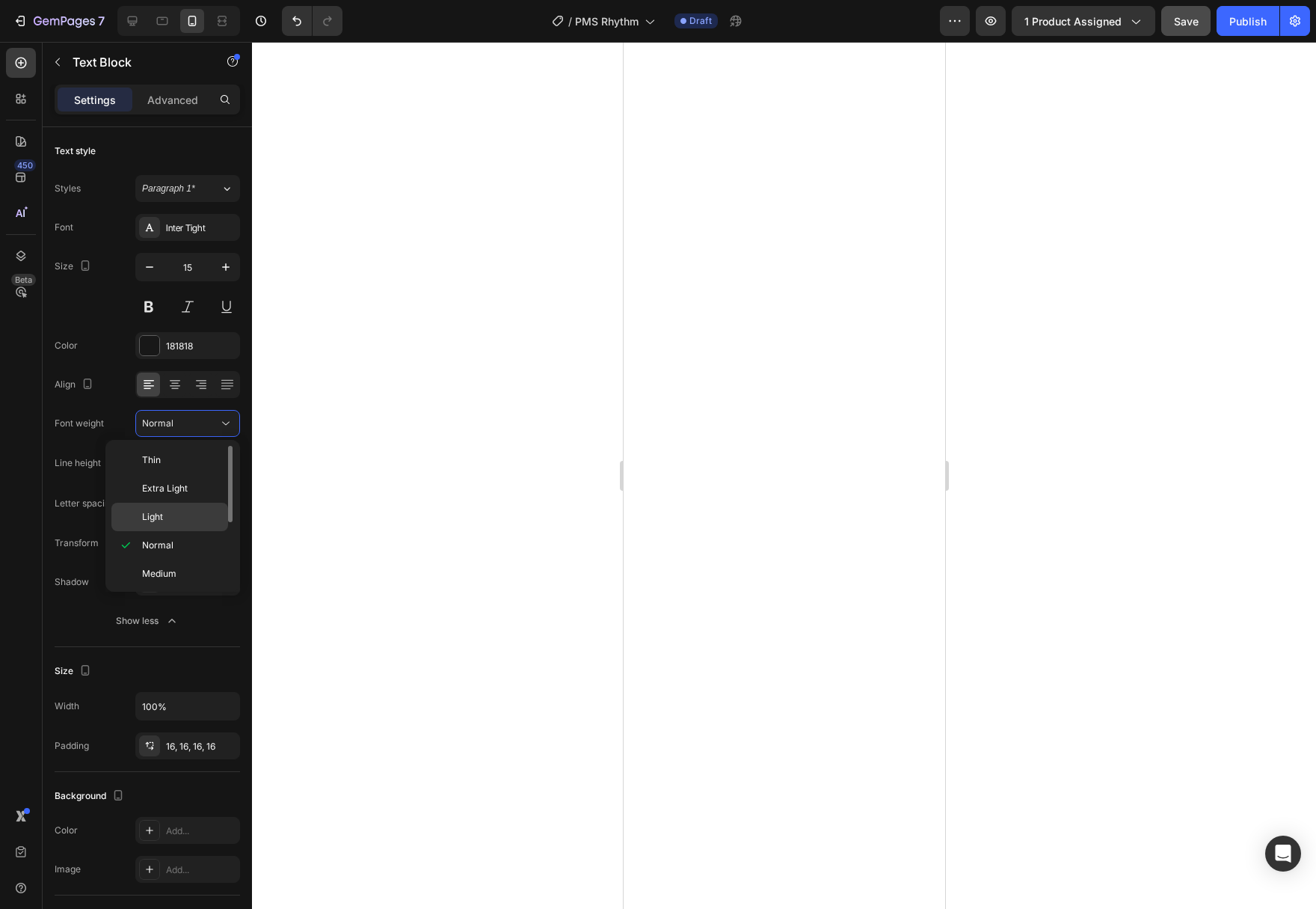
click at [167, 515] on p "Light" at bounding box center [181, 516] width 80 height 14
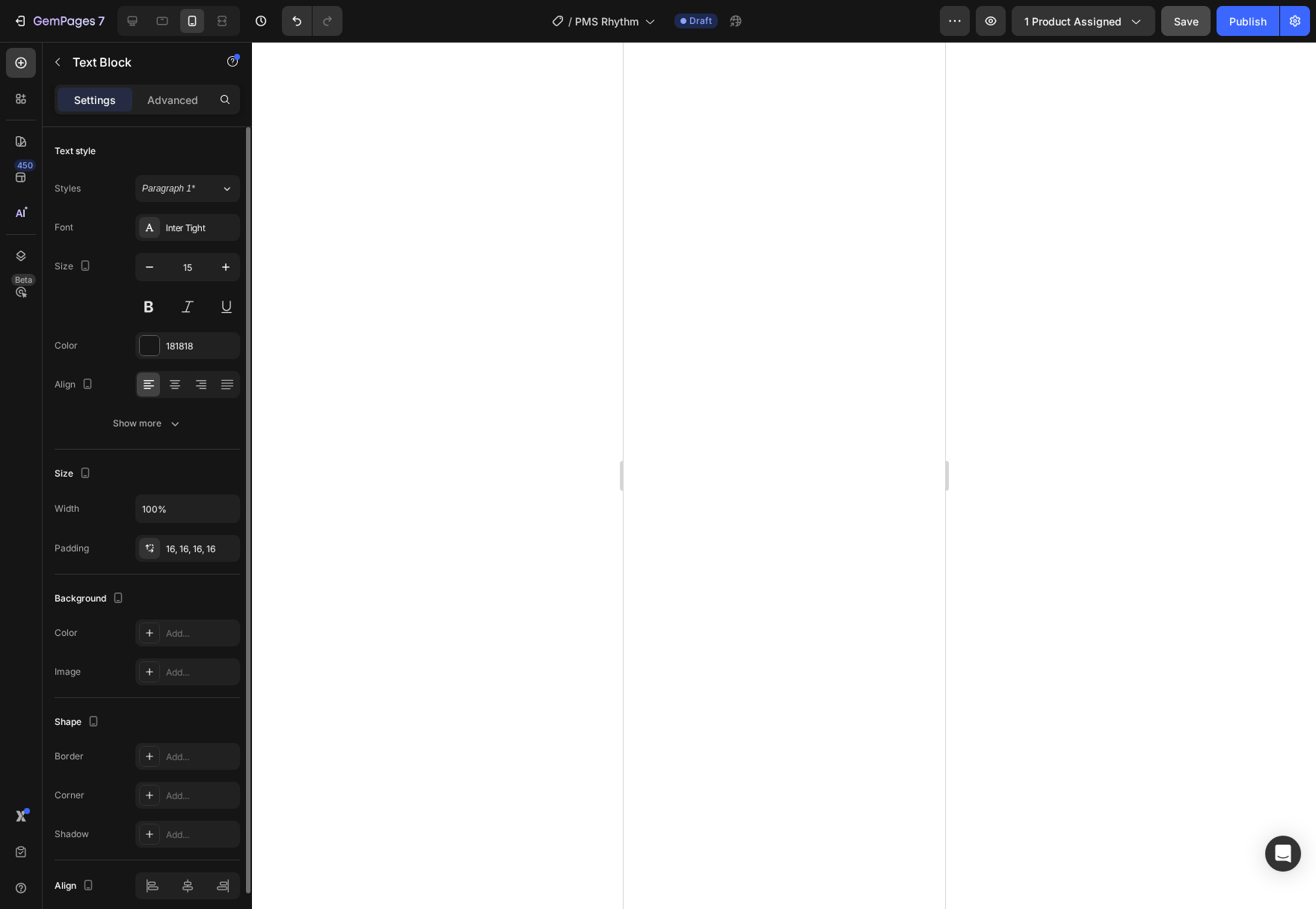
click at [159, 575] on div "Text style Styles Paragraph 1* Font Inter Tight Size 15 Color 181818 Align Show…" at bounding box center [147, 636] width 186 height 123
click at [160, 429] on div "Show more" at bounding box center [148, 423] width 70 height 15
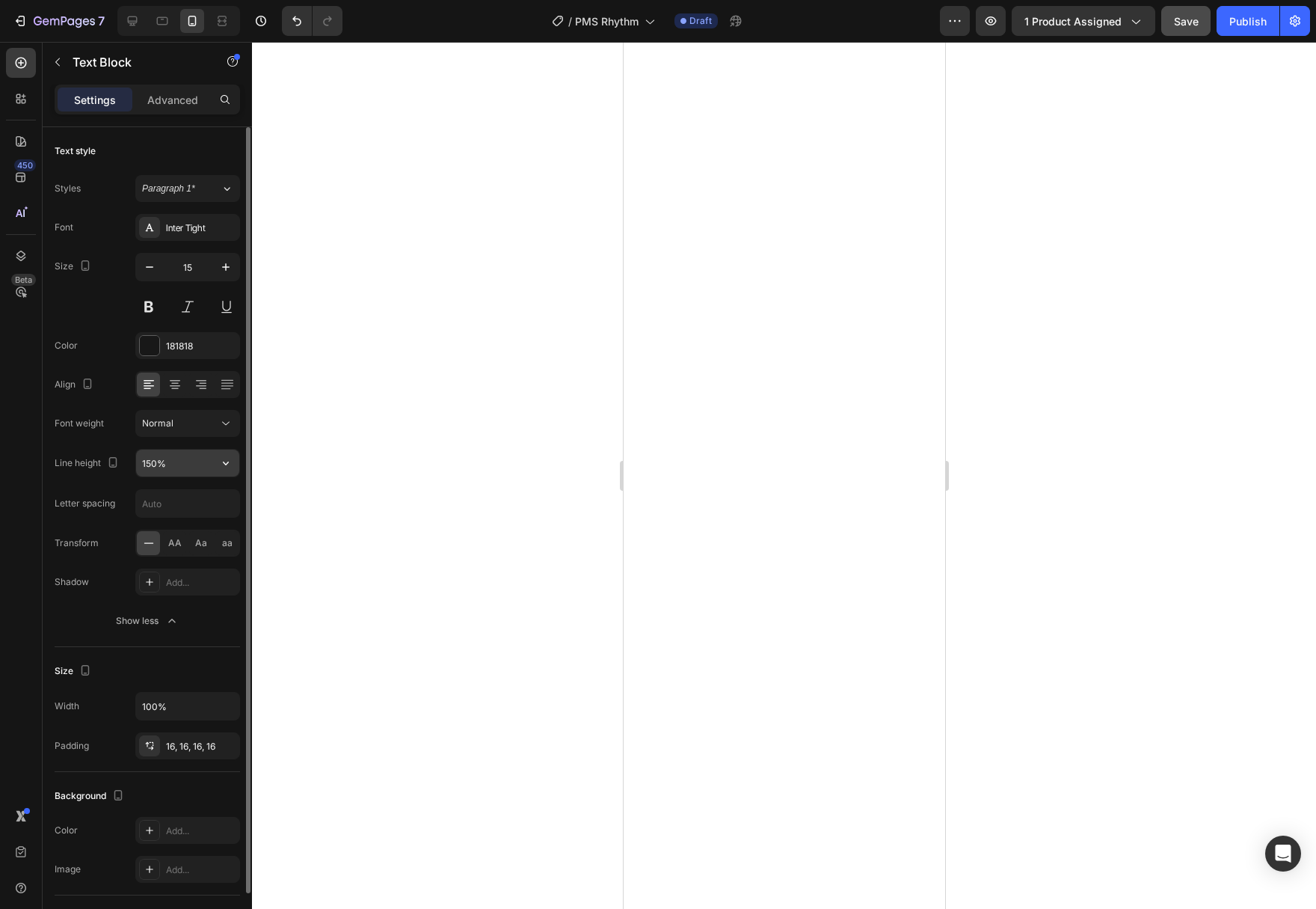
click at [226, 466] on icon "button" at bounding box center [225, 462] width 15 height 15
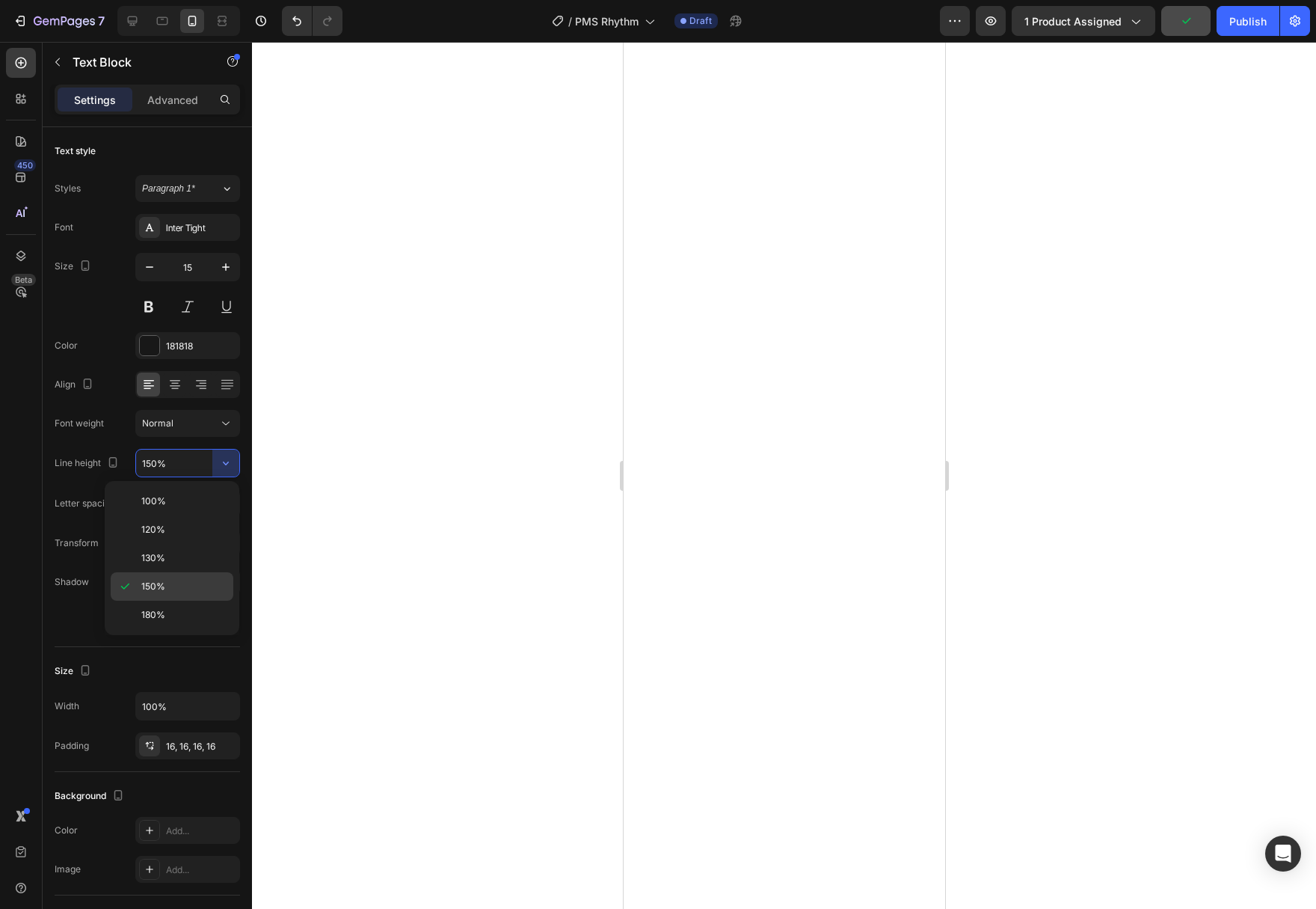
click at [173, 584] on p "150%" at bounding box center [184, 586] width 86 height 14
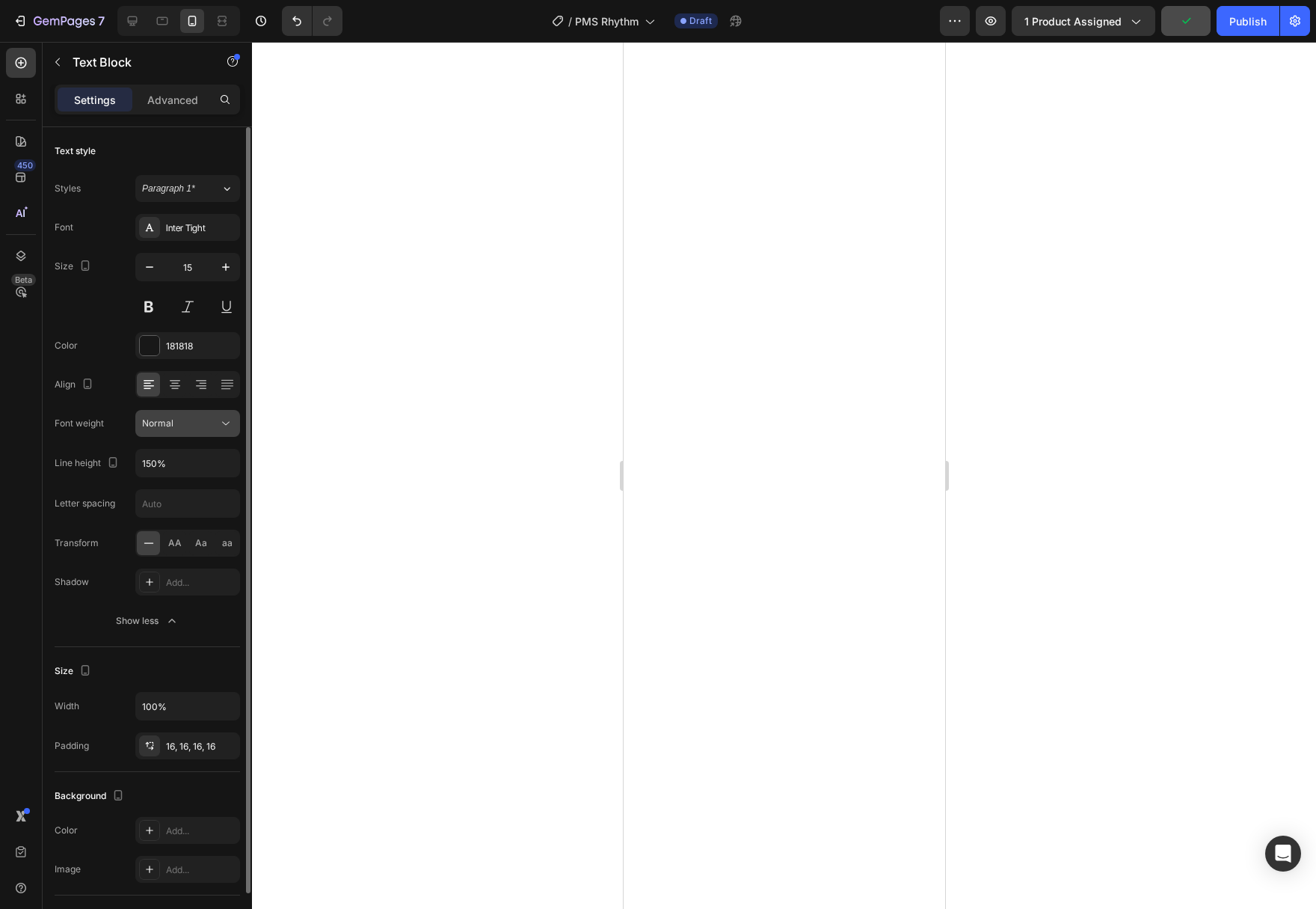
click at [223, 414] on button "Normal" at bounding box center [188, 423] width 104 height 27
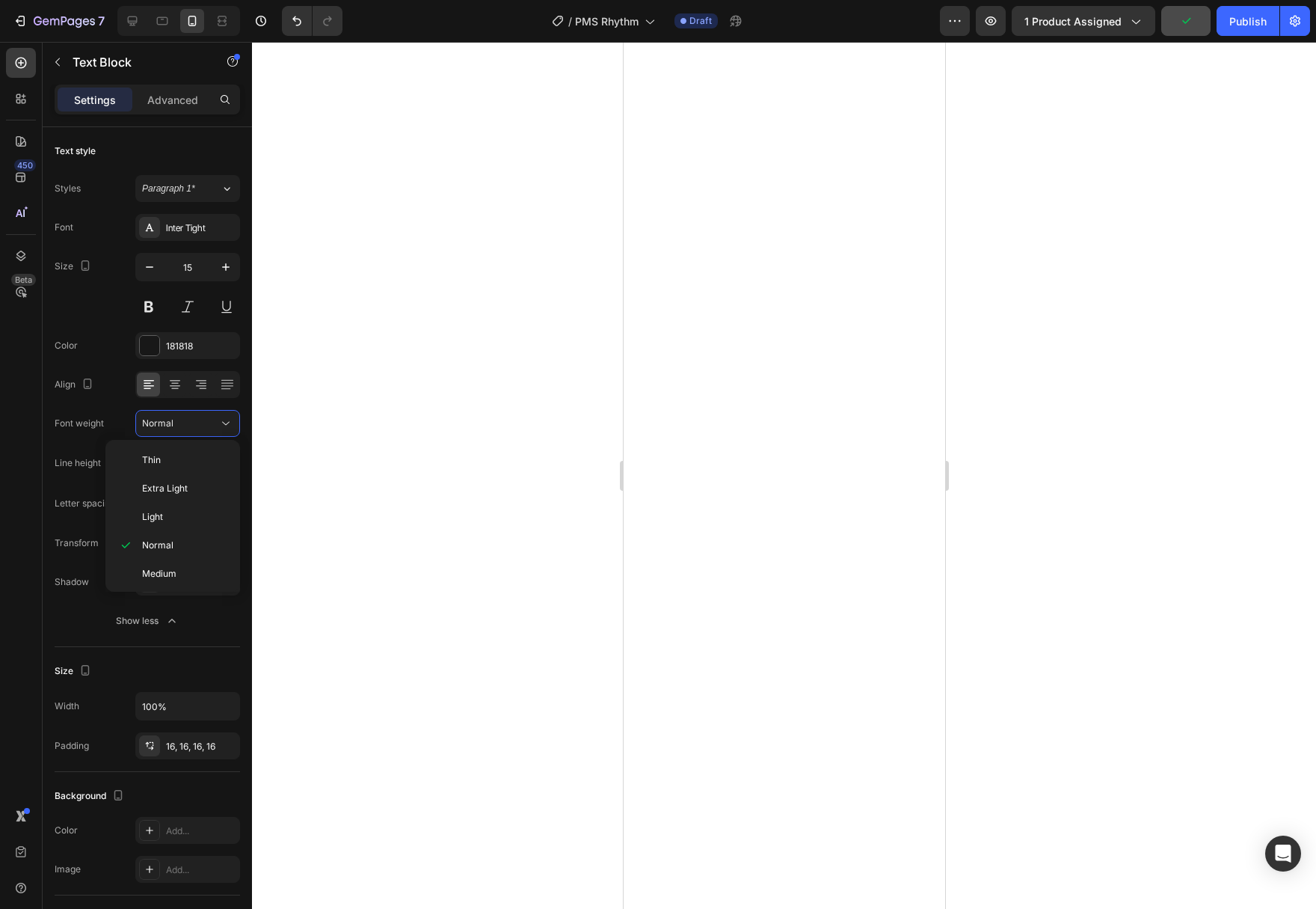
click at [198, 444] on div "Thin Extra Light Light Normal Medium Semi Bold Bold Extra Bold Black" at bounding box center [172, 515] width 135 height 152
click at [194, 459] on p "Thin" at bounding box center [181, 460] width 80 height 14
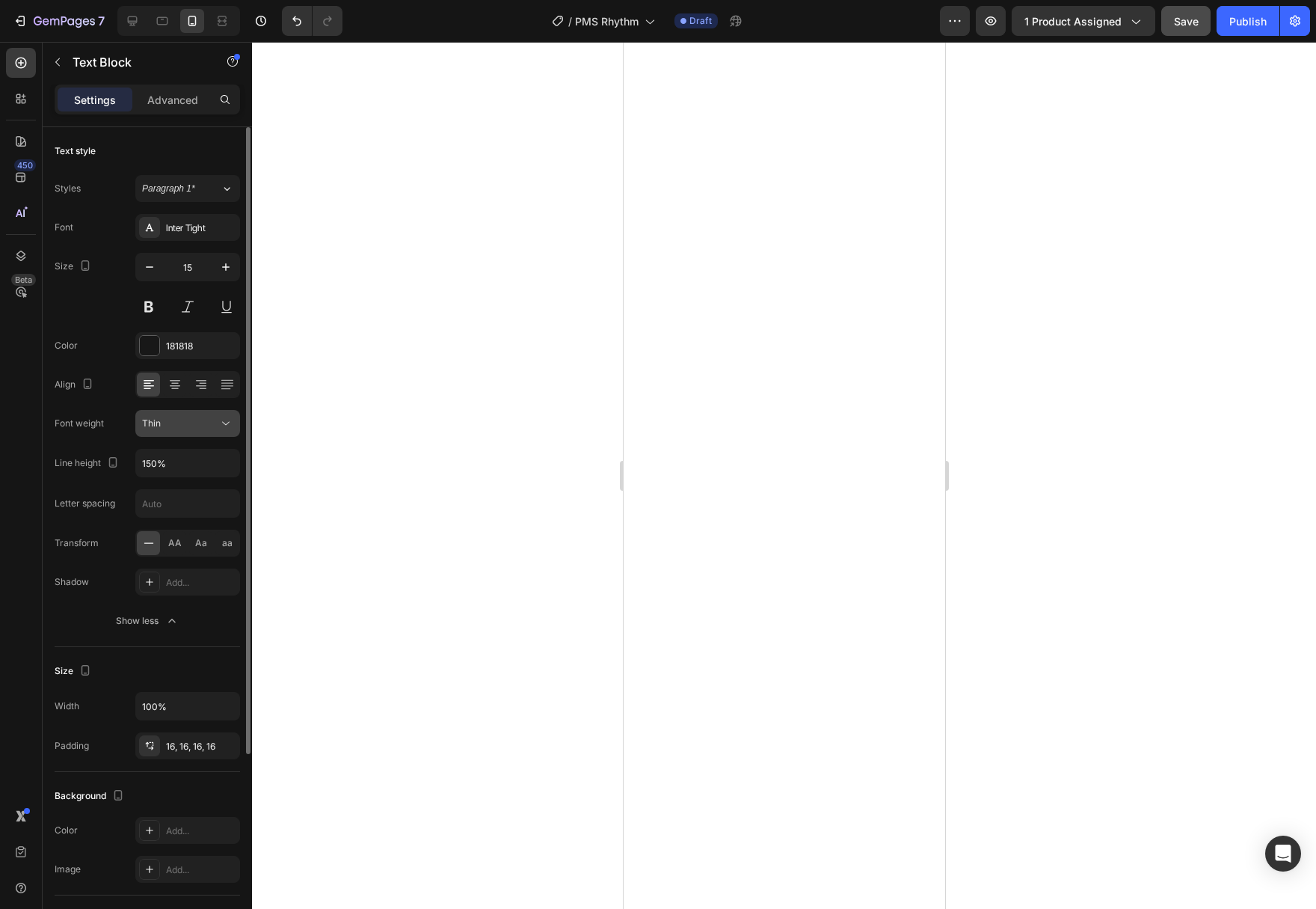
click at [232, 418] on icon at bounding box center [225, 423] width 15 height 15
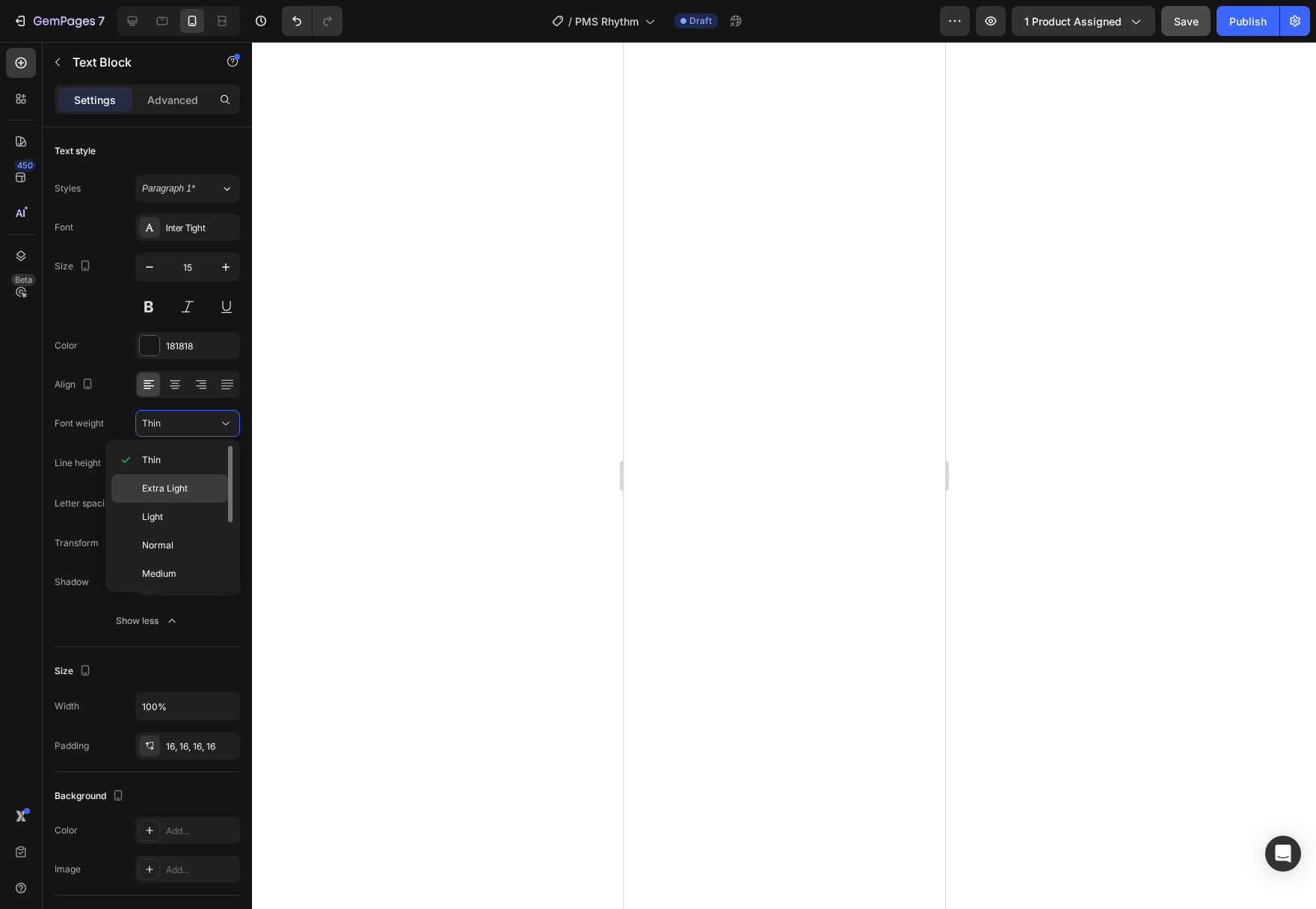
click at [200, 491] on p "Extra Light" at bounding box center [181, 489] width 80 height 14
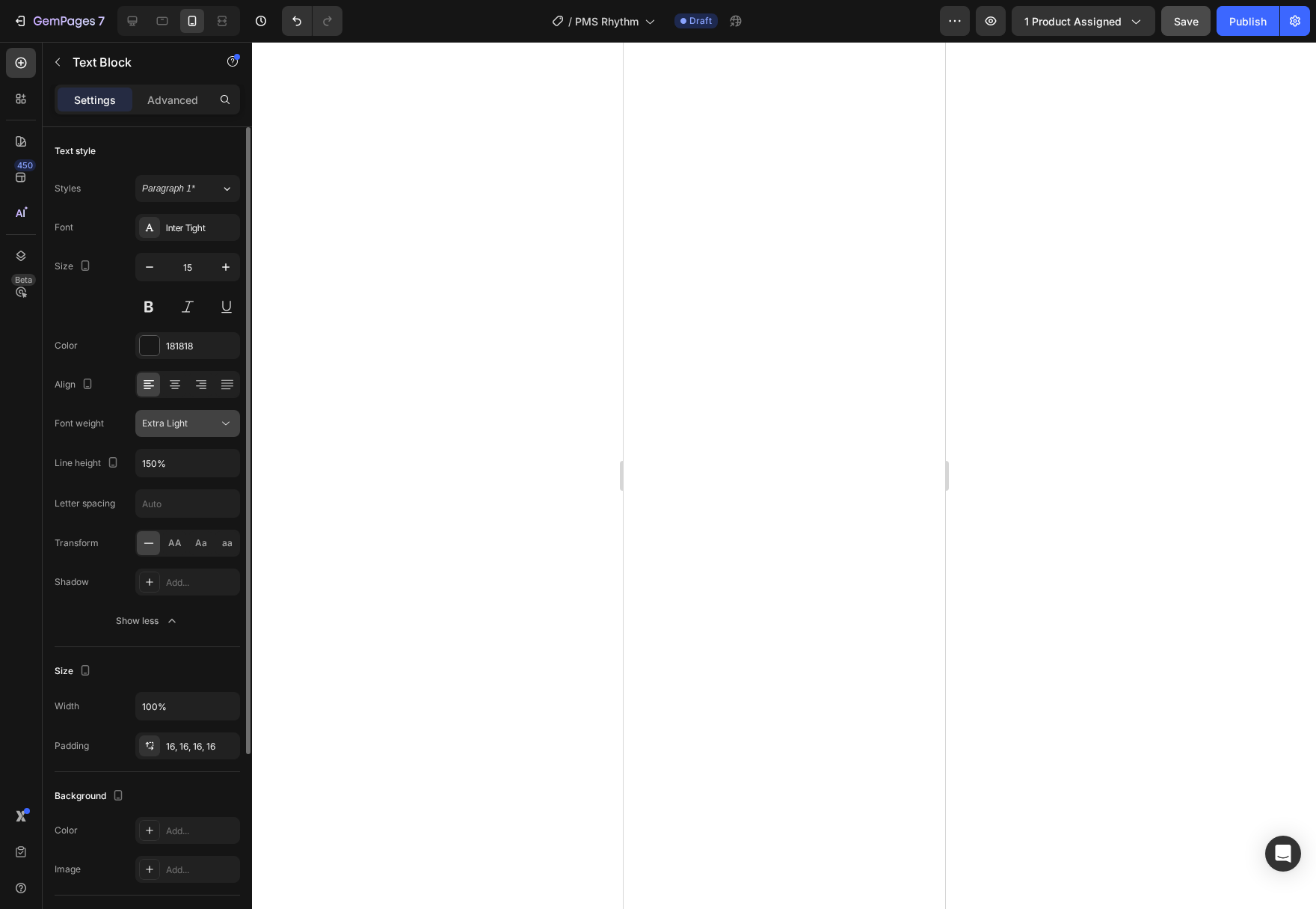
click at [228, 422] on icon at bounding box center [226, 424] width 8 height 4
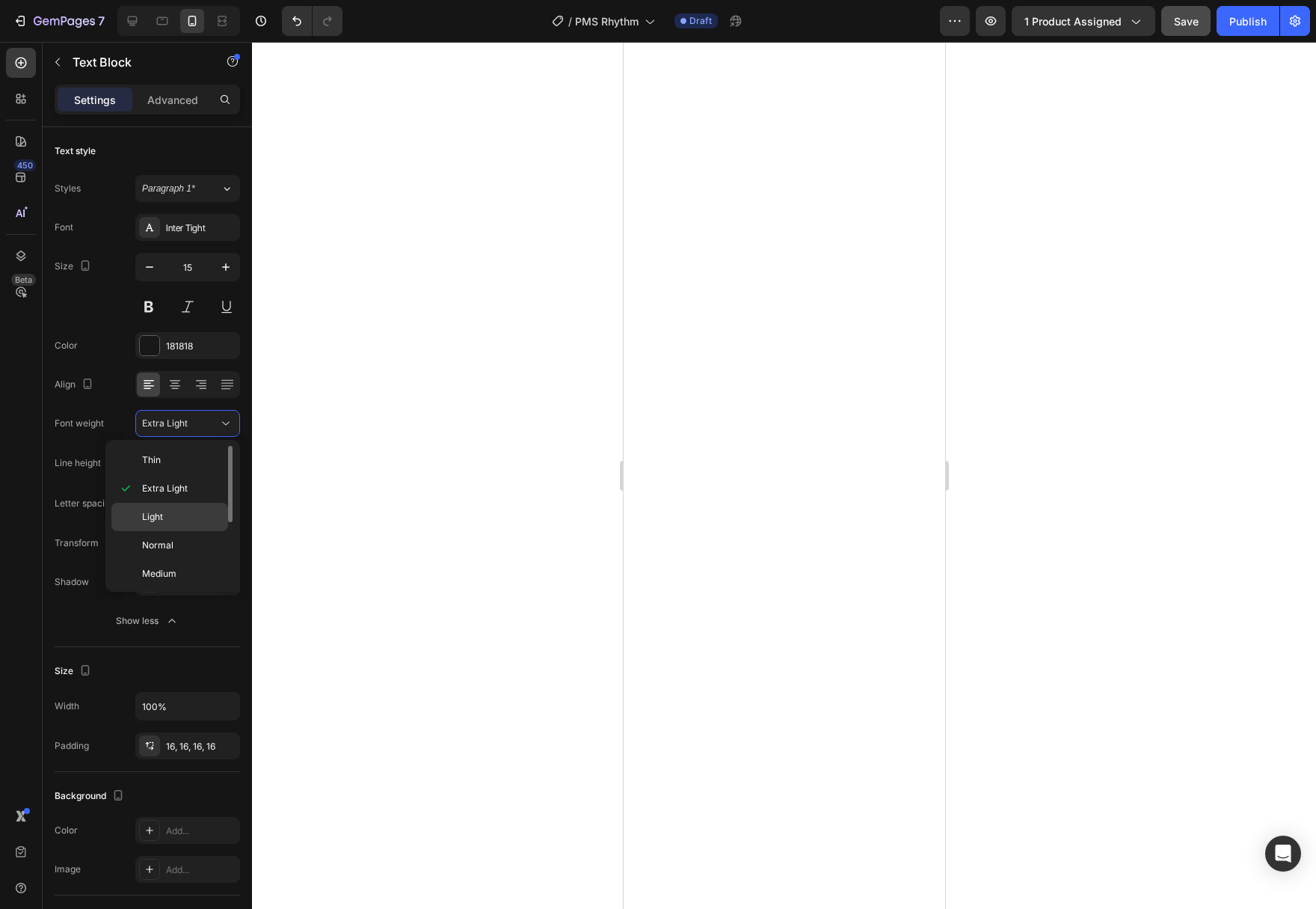
click at [197, 515] on p "Light" at bounding box center [181, 516] width 80 height 14
click at [1032, 495] on div at bounding box center [784, 475] width 1064 height 867
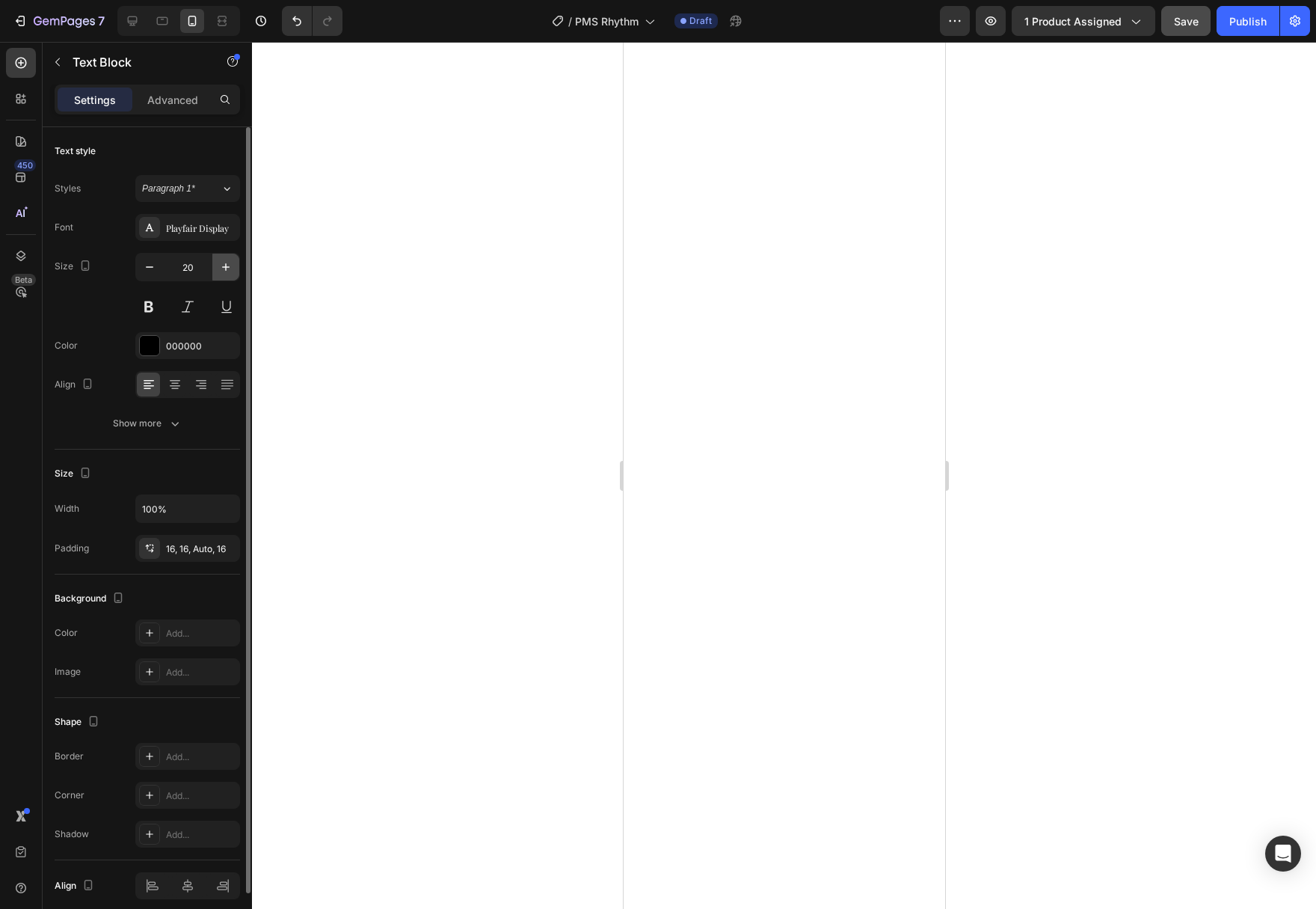
click at [219, 275] on button "button" at bounding box center [225, 267] width 27 height 27
type input "22"
click at [143, 409] on div "Font Playfair Display Size 22 Color 000000 Align Show more" at bounding box center [147, 325] width 186 height 223
click at [146, 415] on button "Show more" at bounding box center [147, 423] width 186 height 27
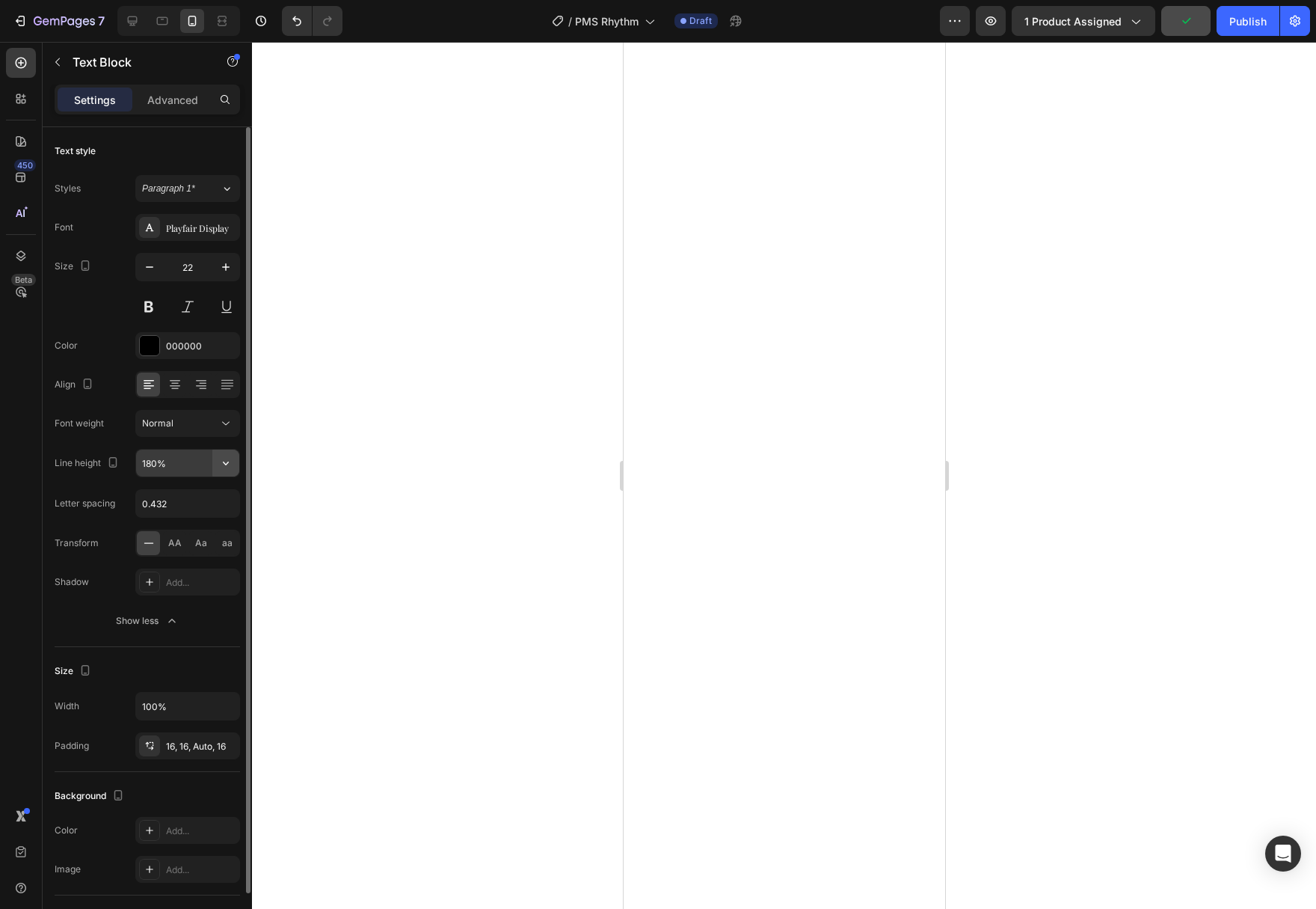
click at [220, 467] on icon "button" at bounding box center [225, 462] width 15 height 15
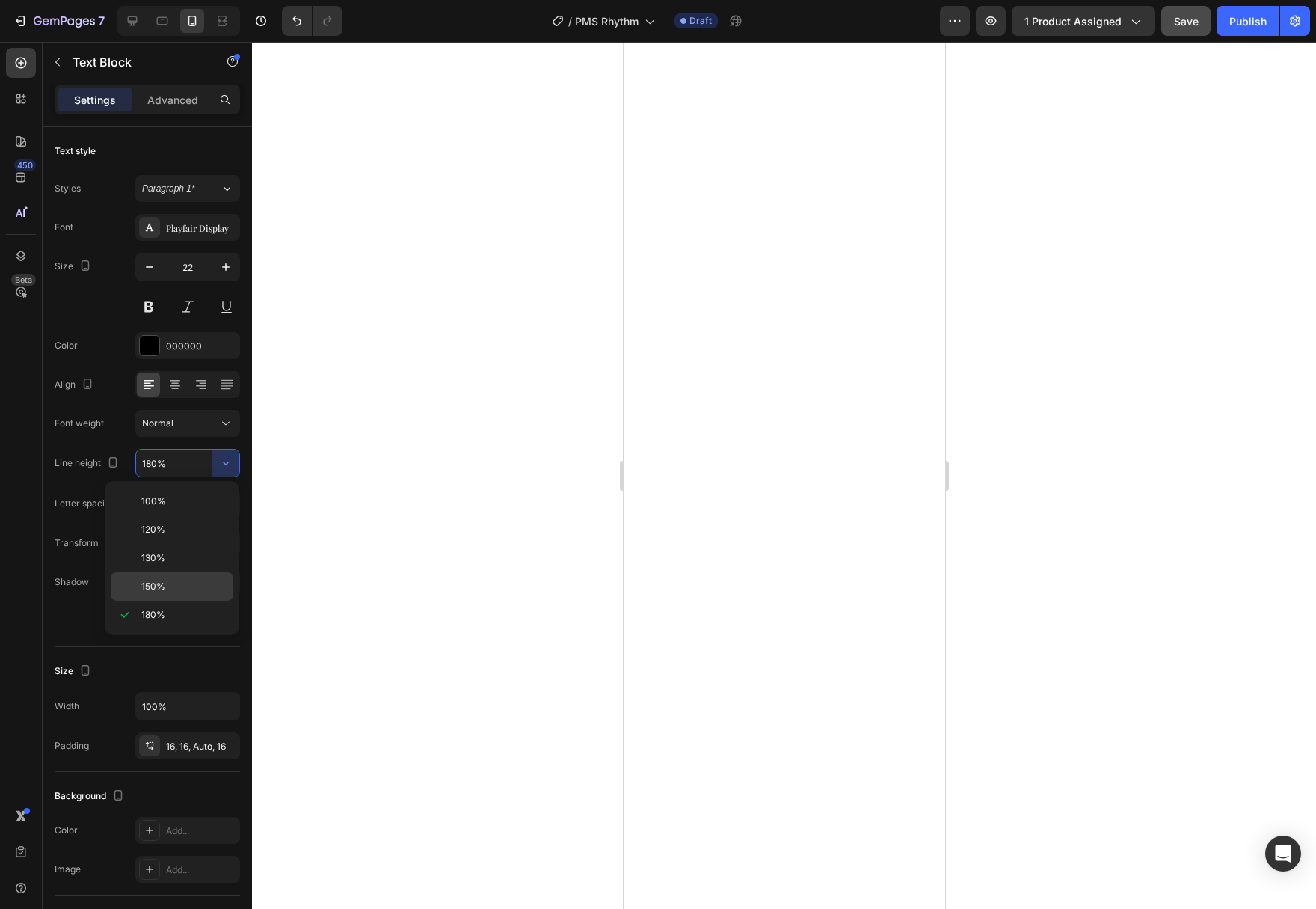
click at [198, 578] on div "150%" at bounding box center [171, 585] width 123 height 29
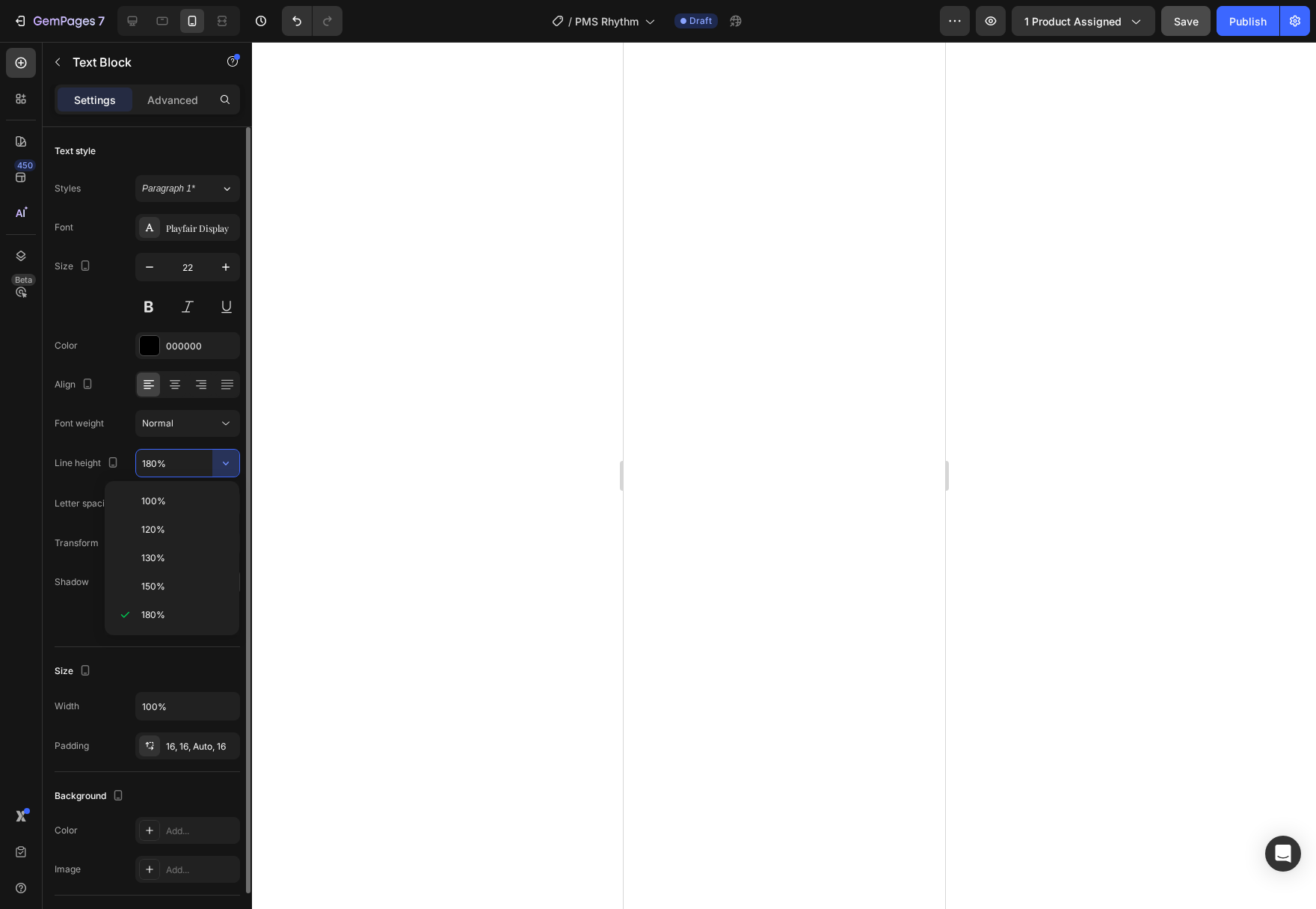
type input "150%"
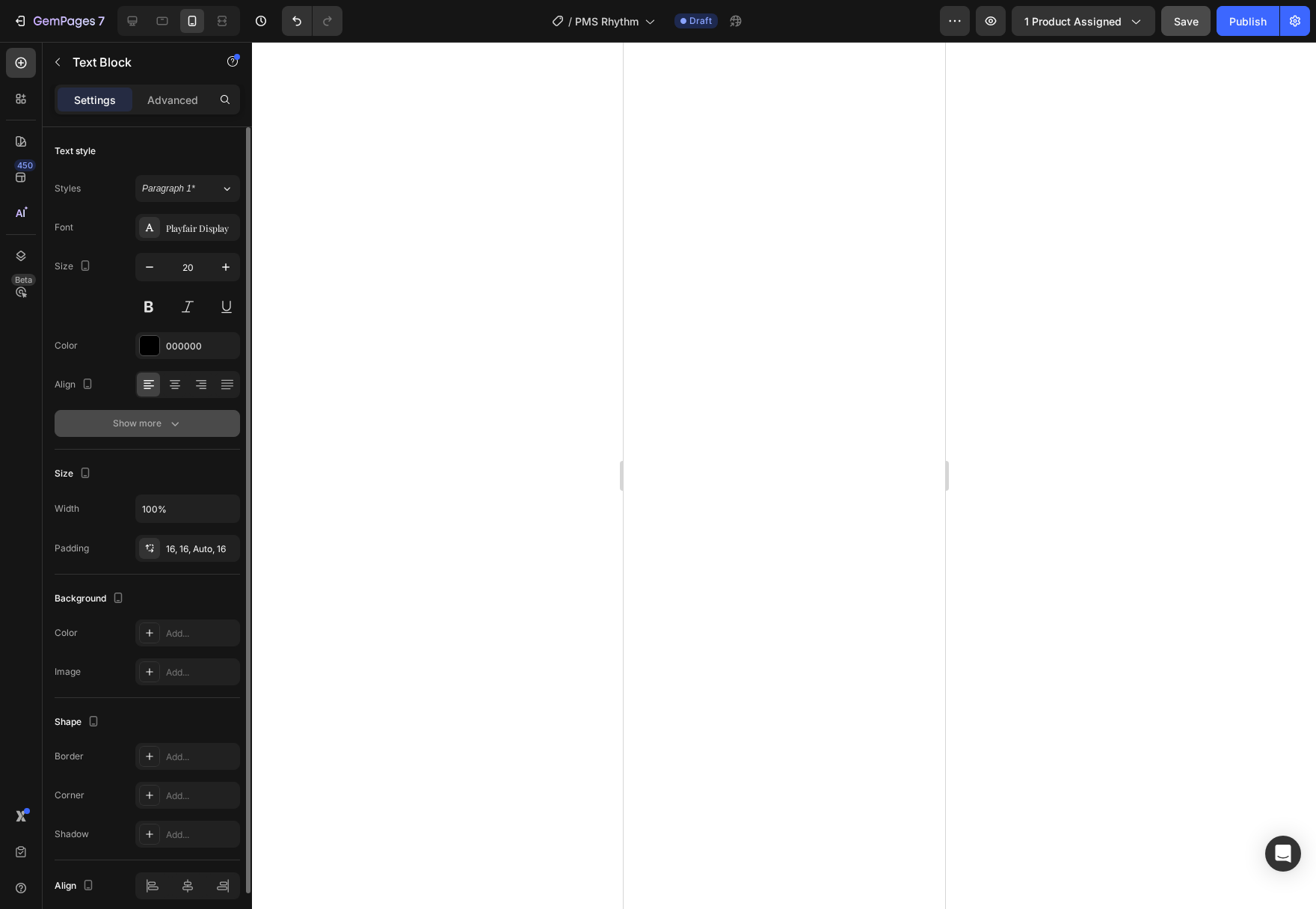
click at [192, 425] on button "Show more" at bounding box center [147, 423] width 186 height 27
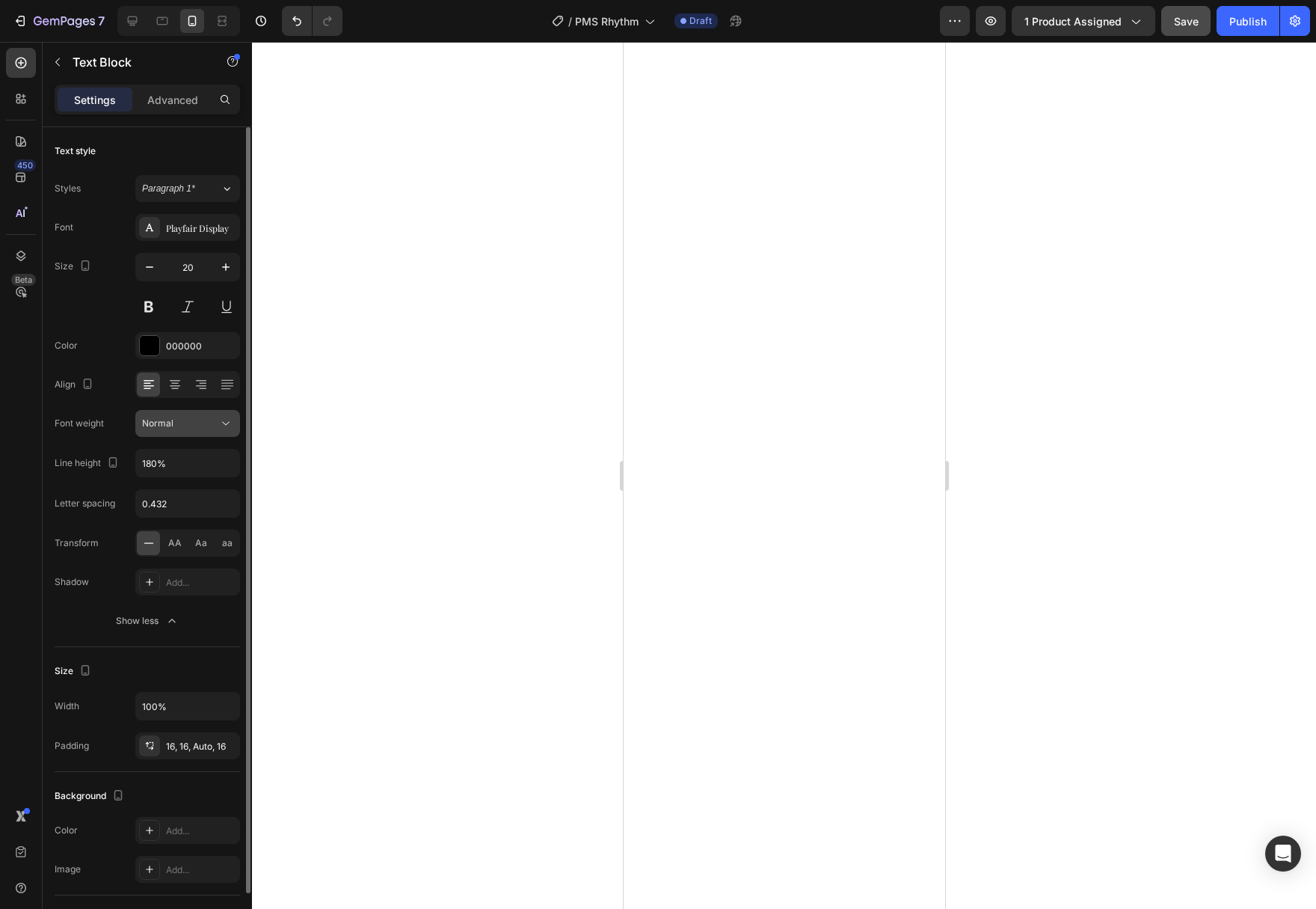
click at [228, 425] on icon at bounding box center [225, 423] width 15 height 15
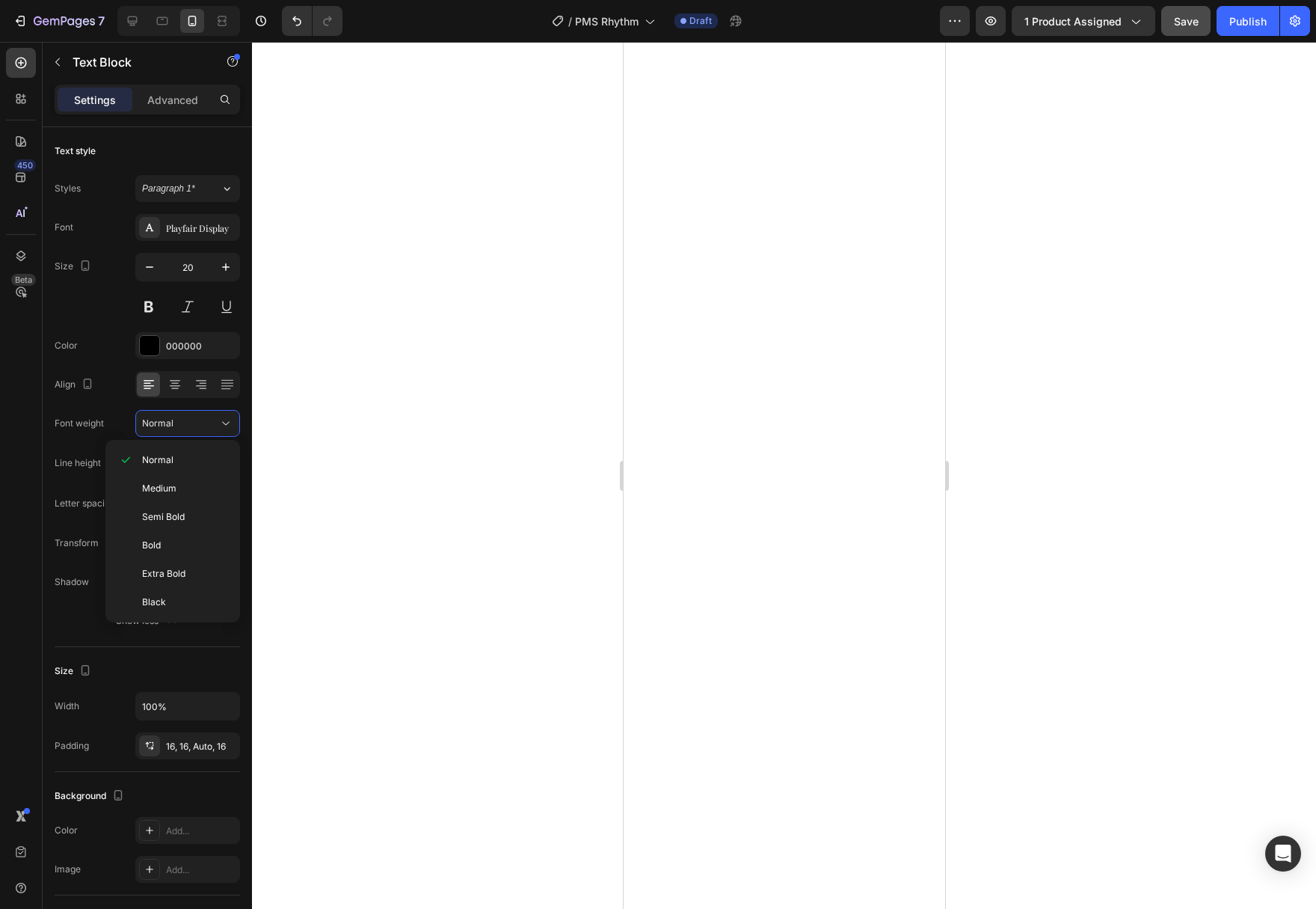
click at [294, 443] on div at bounding box center [784, 475] width 1064 height 867
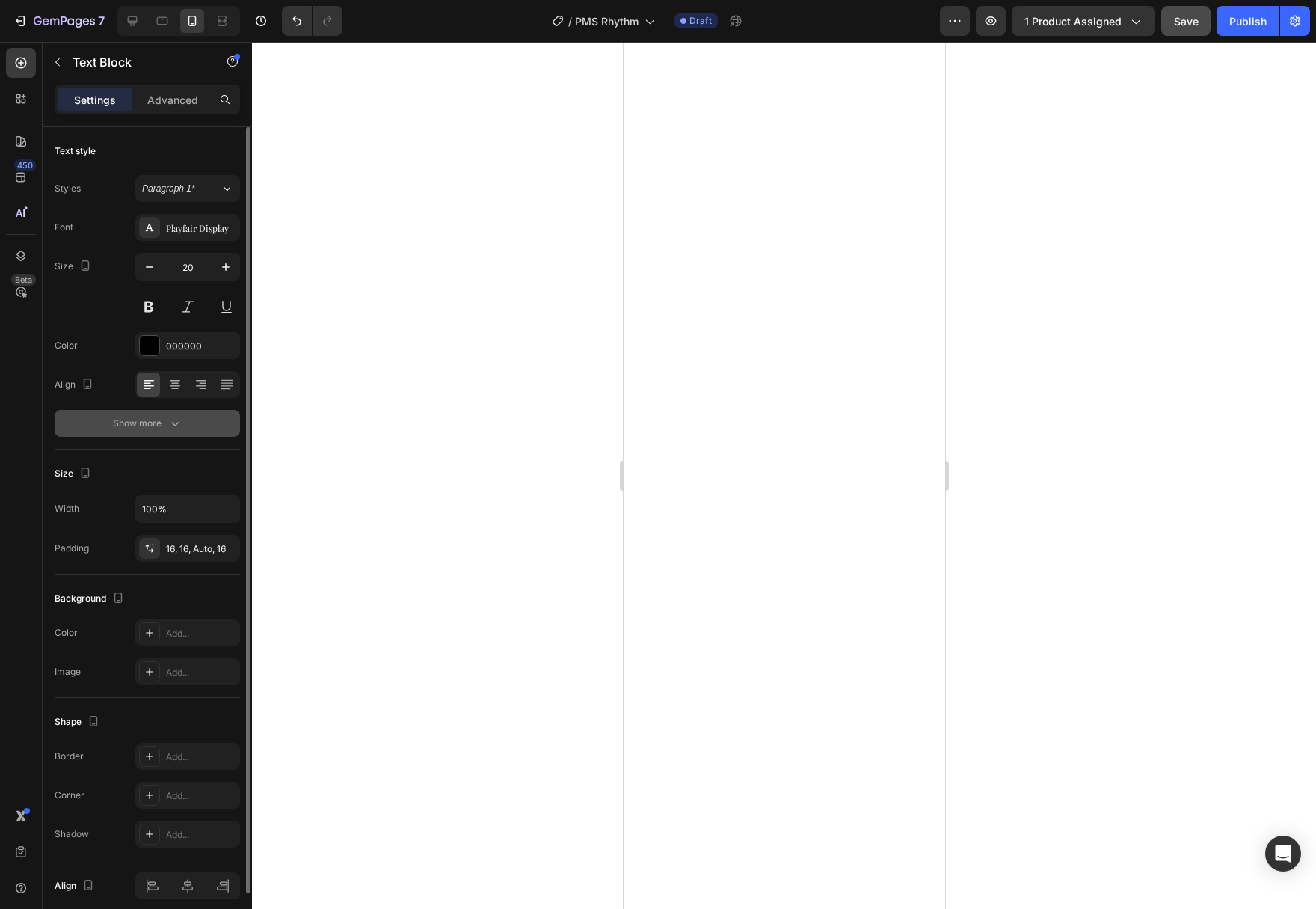
click at [183, 419] on button "Show more" at bounding box center [147, 423] width 186 height 27
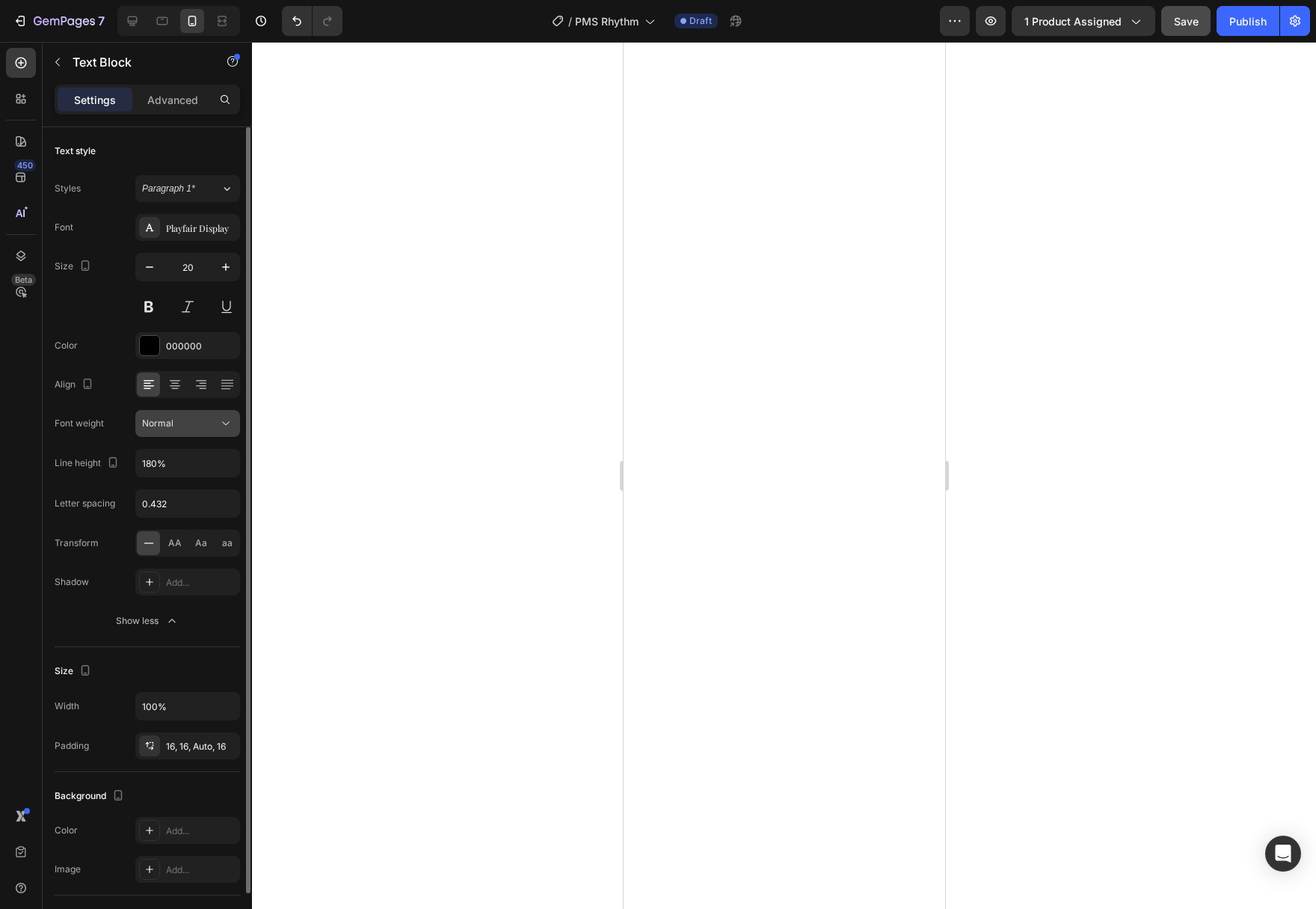
click at [225, 425] on icon at bounding box center [225, 423] width 15 height 15
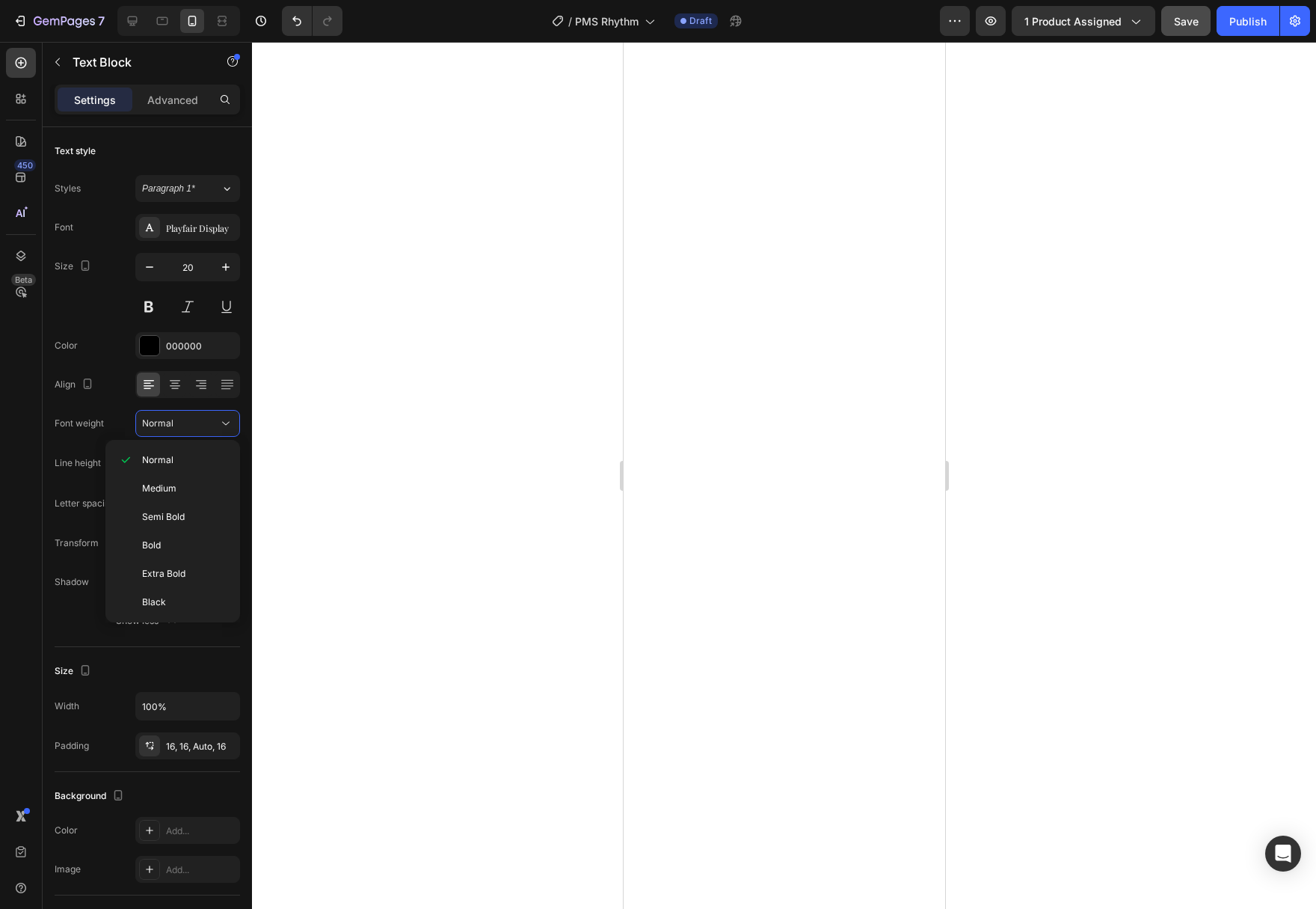
click at [326, 463] on div at bounding box center [784, 475] width 1064 height 867
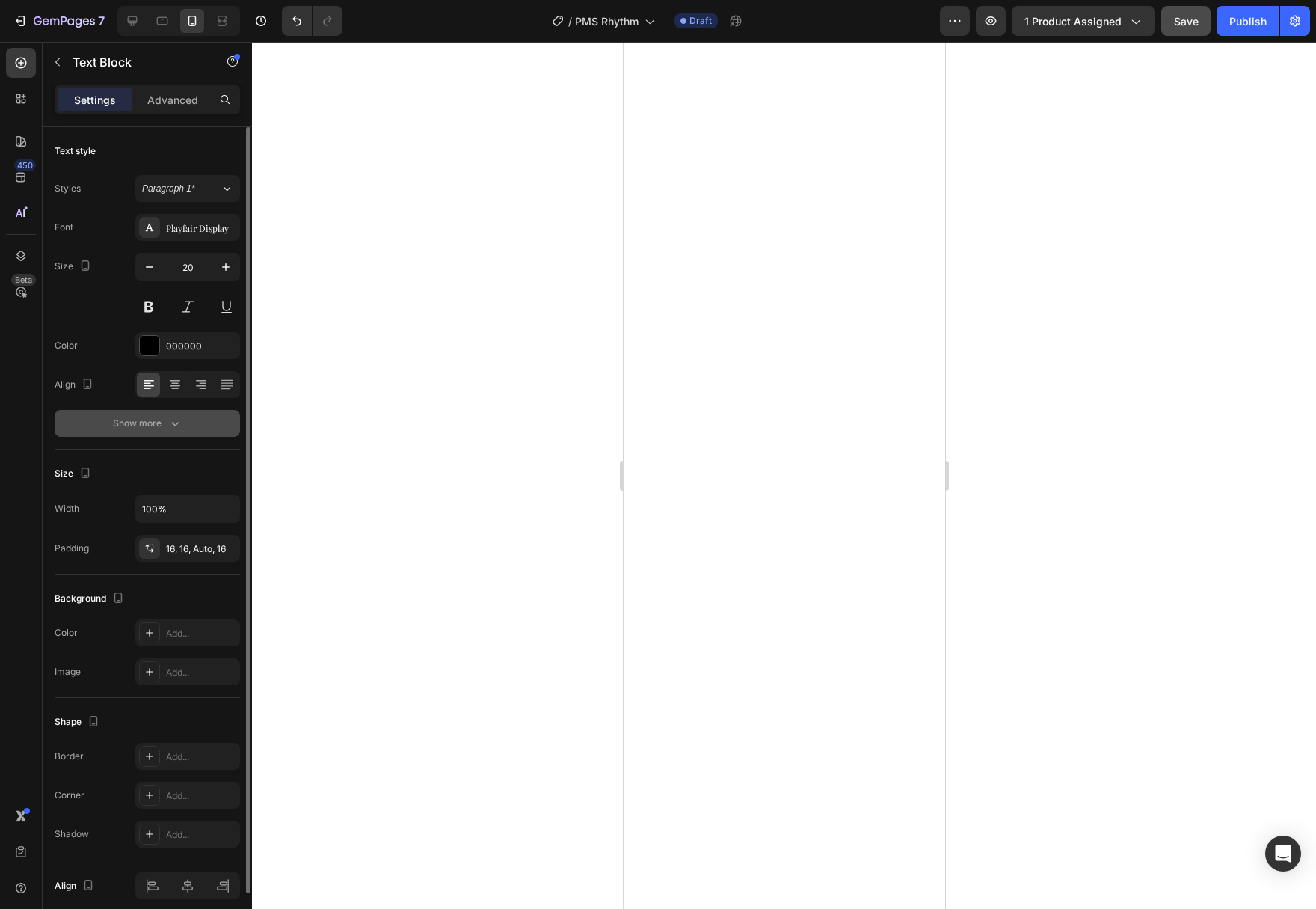
click at [191, 431] on button "Show more" at bounding box center [147, 423] width 186 height 27
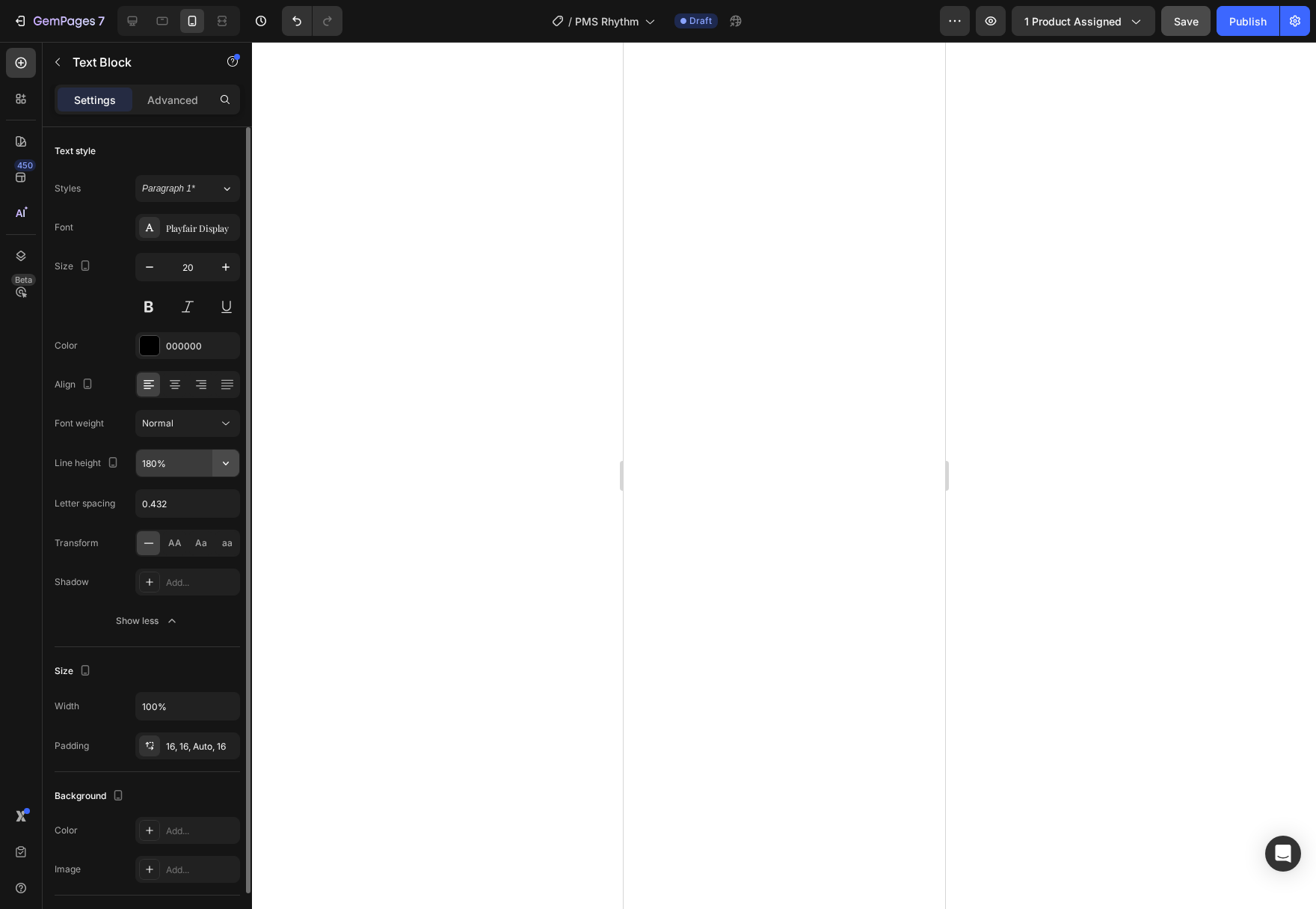
click at [235, 462] on button "button" at bounding box center [225, 462] width 27 height 27
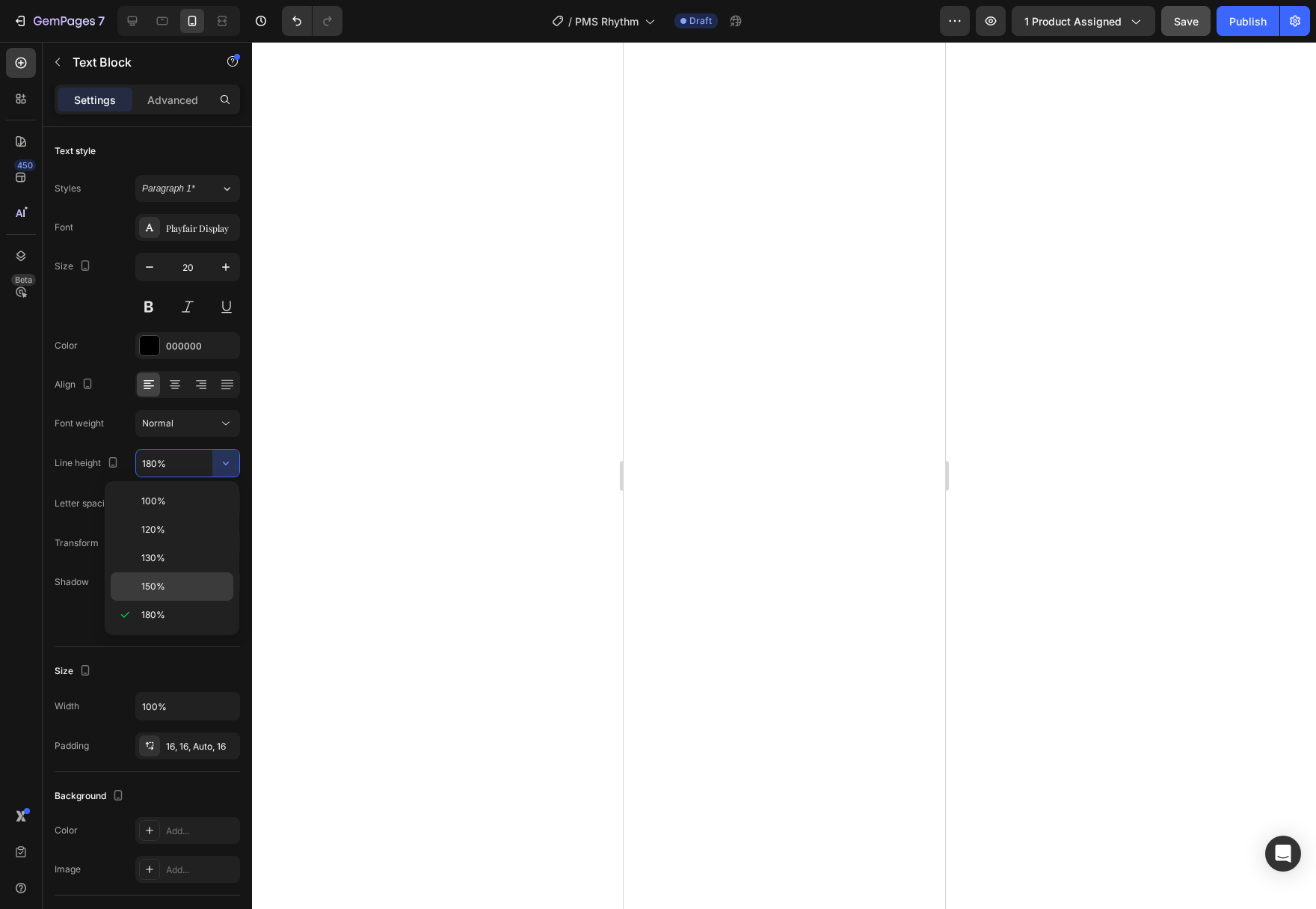
click at [183, 580] on p "150%" at bounding box center [184, 586] width 86 height 14
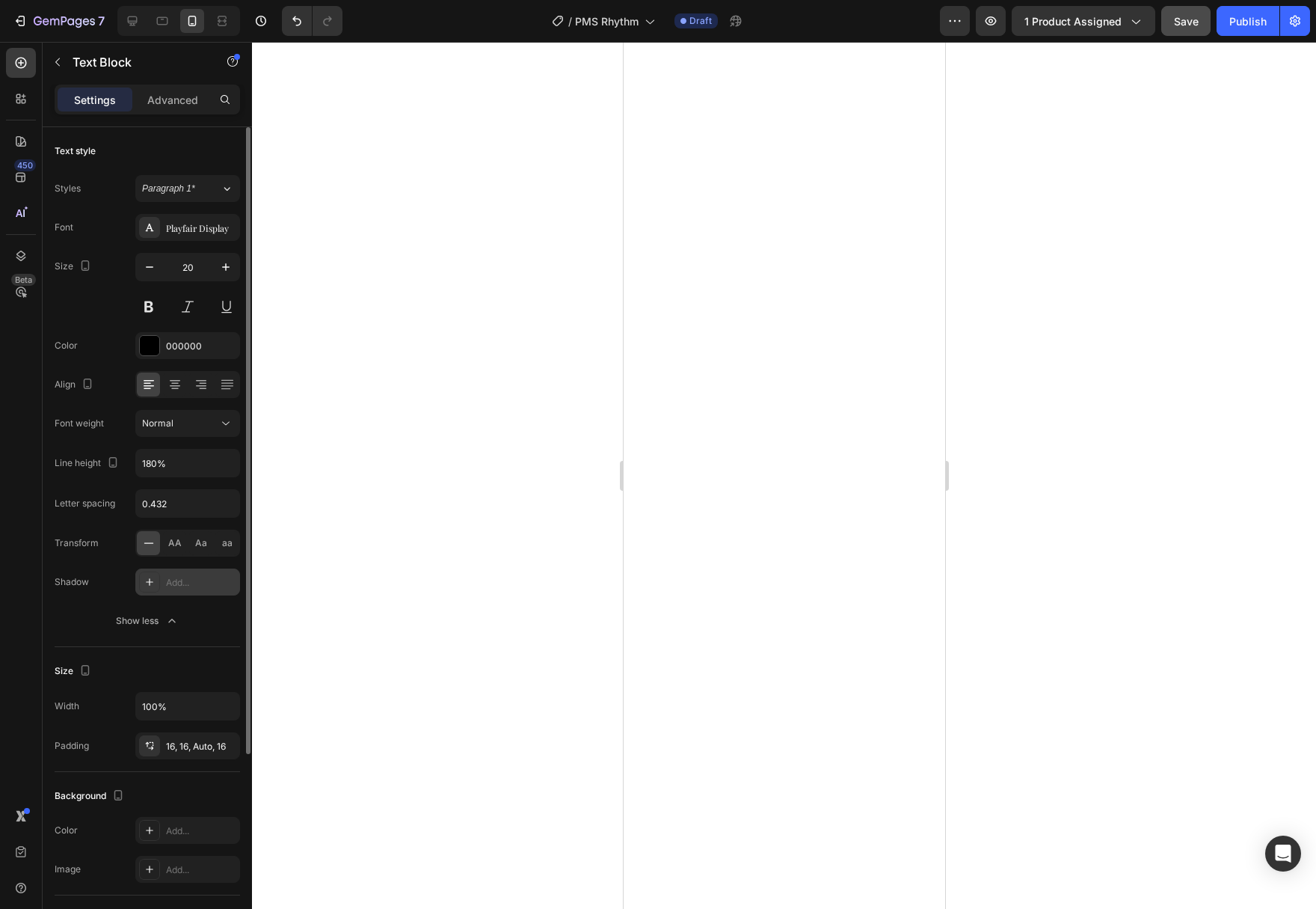
type input "150%"
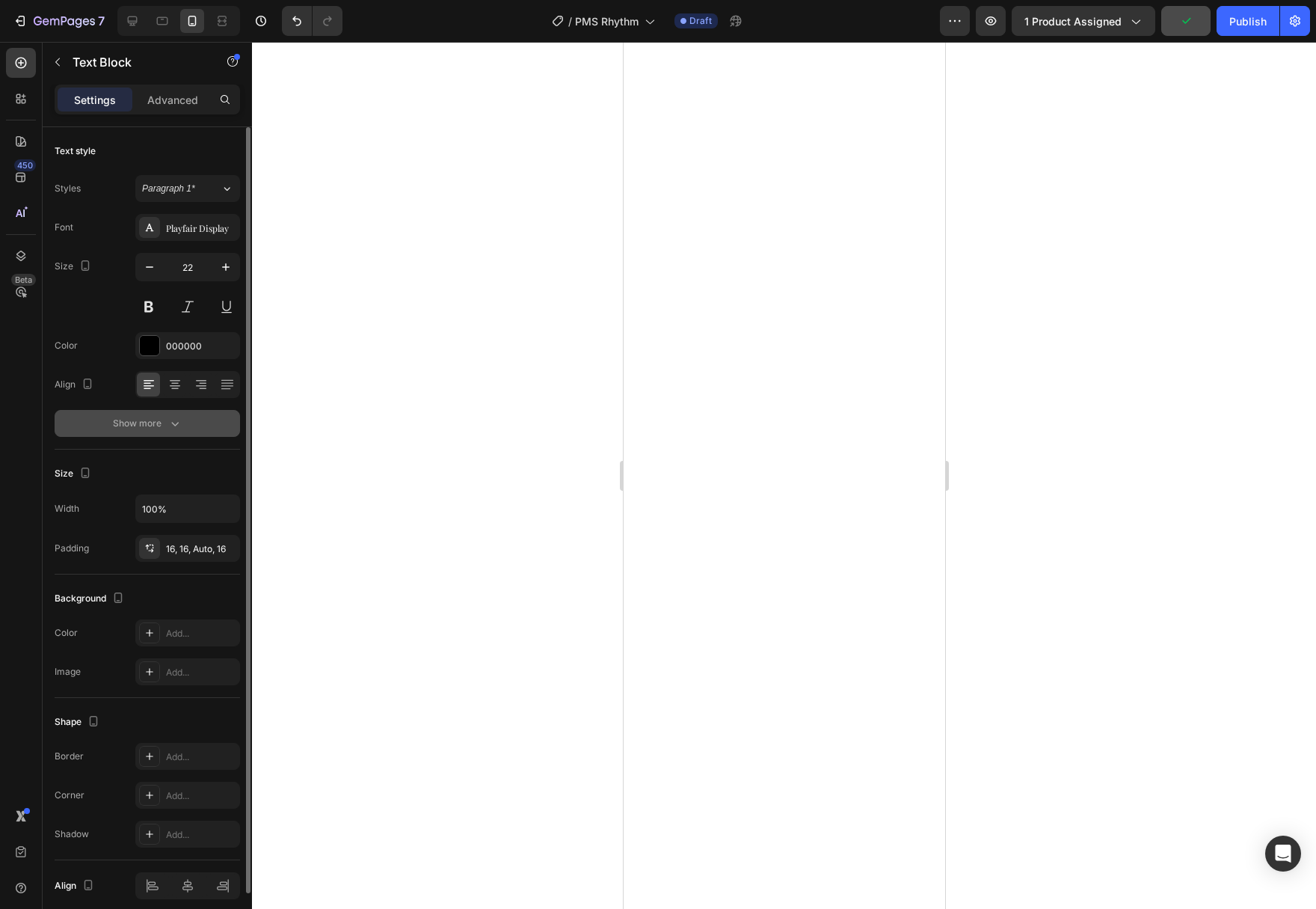
click at [172, 421] on icon "button" at bounding box center [174, 423] width 15 height 15
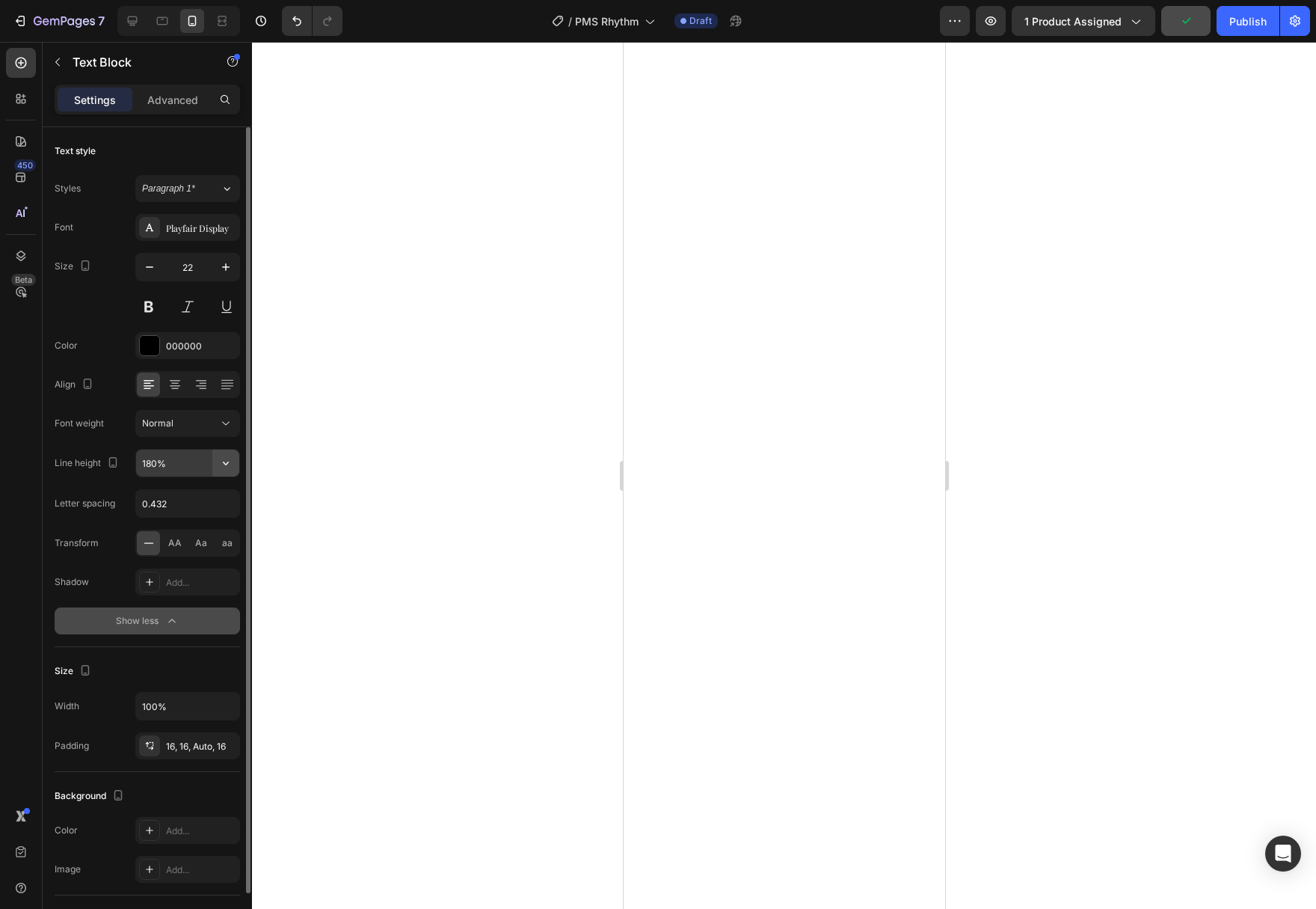
click at [223, 464] on icon "button" at bounding box center [225, 462] width 15 height 15
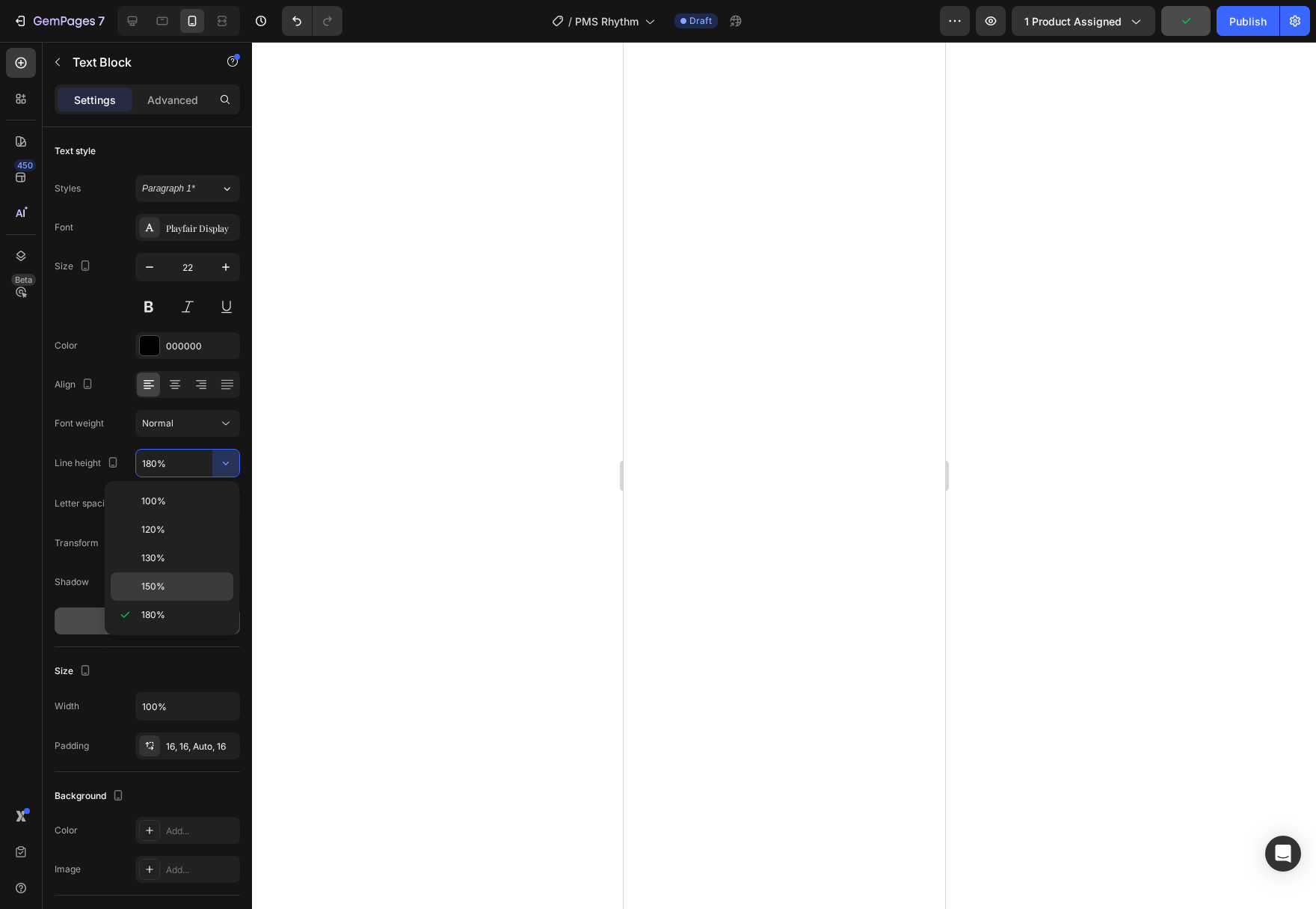
click at [179, 585] on p "150%" at bounding box center [184, 586] width 86 height 14
type input "150%"
click at [446, 598] on div at bounding box center [784, 475] width 1064 height 867
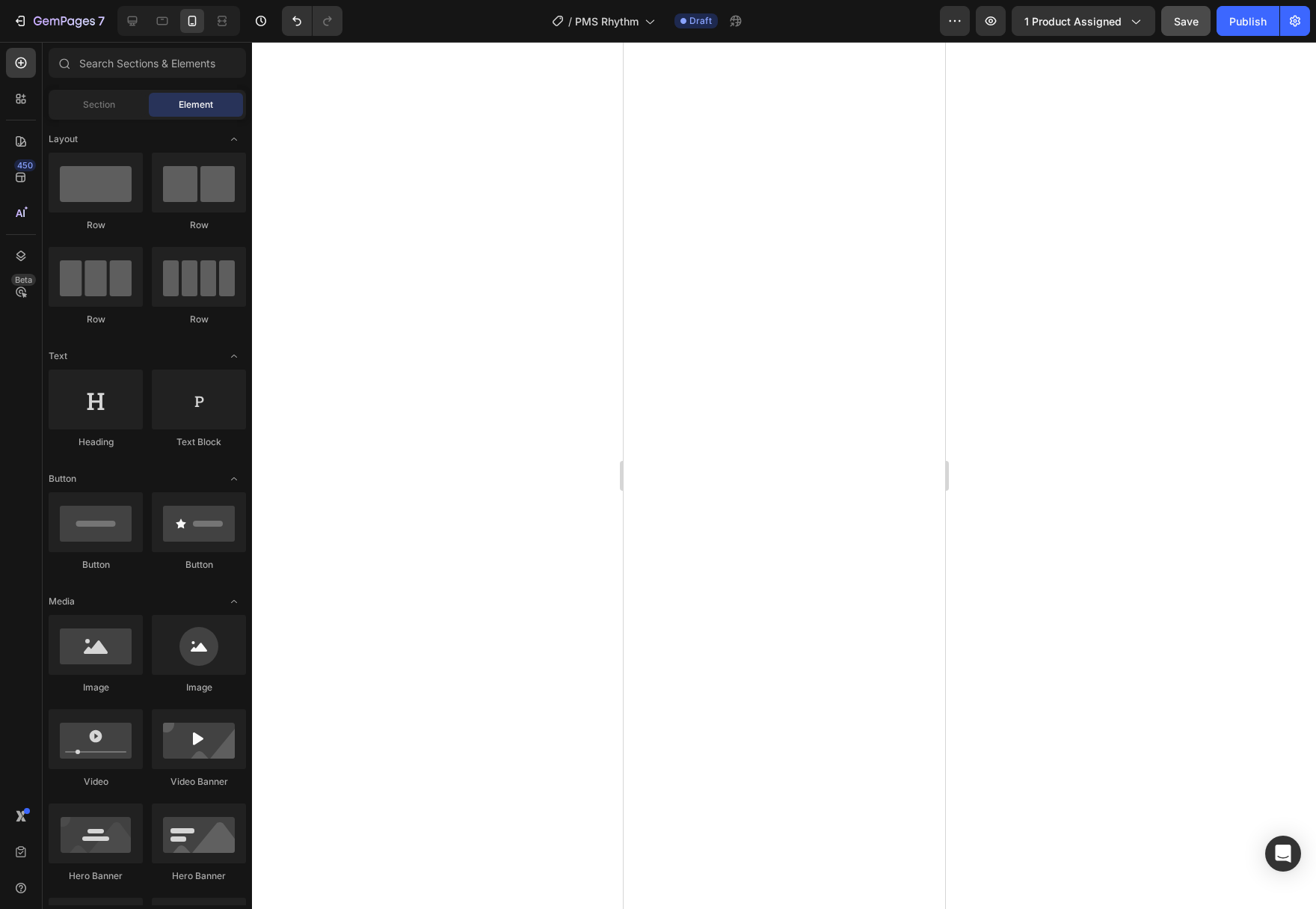
click at [1188, 20] on span "Save" at bounding box center [1185, 21] width 25 height 13
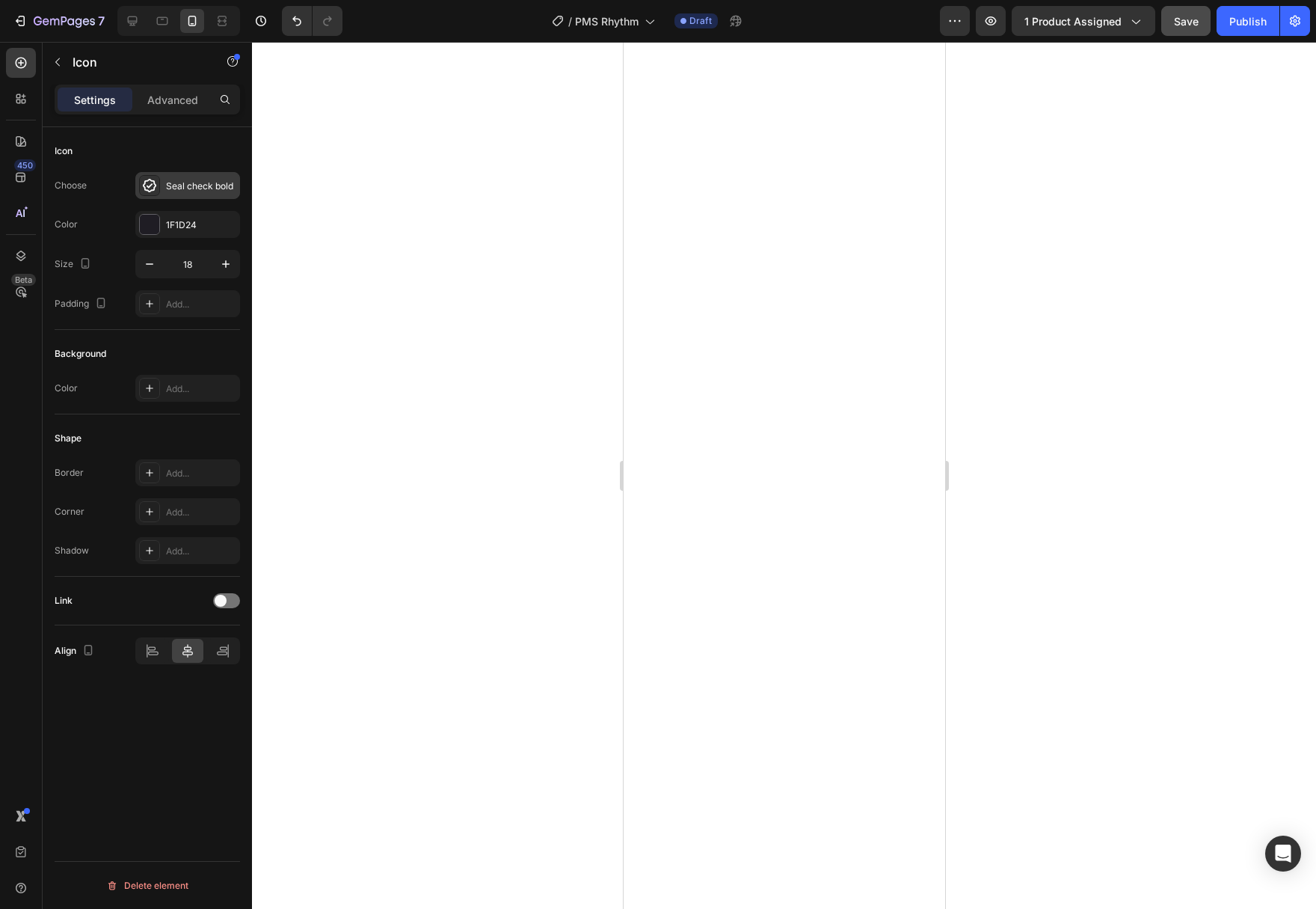
click at [152, 188] on icon at bounding box center [149, 185] width 15 height 15
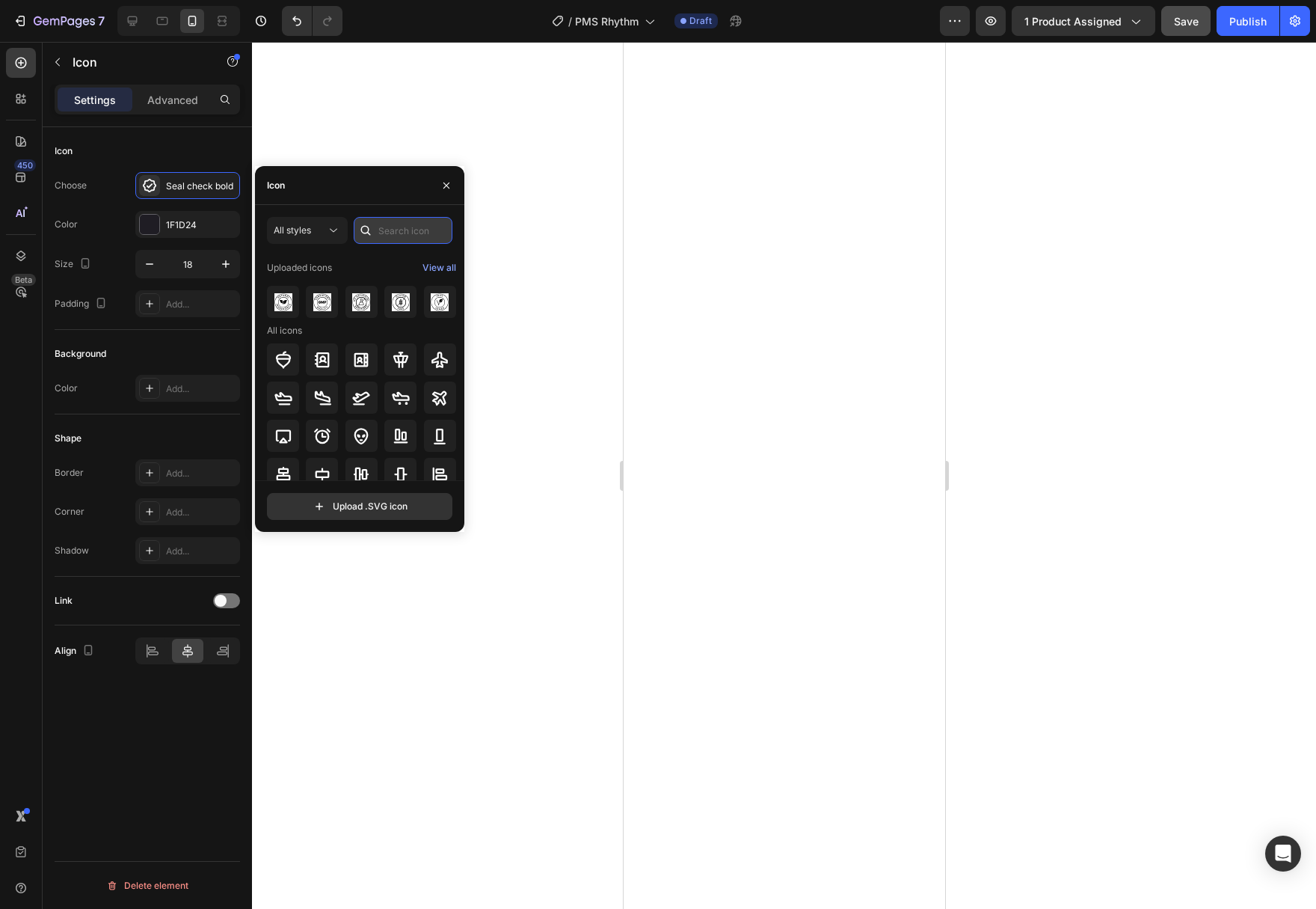
click at [393, 238] on input "text" at bounding box center [403, 229] width 98 height 27
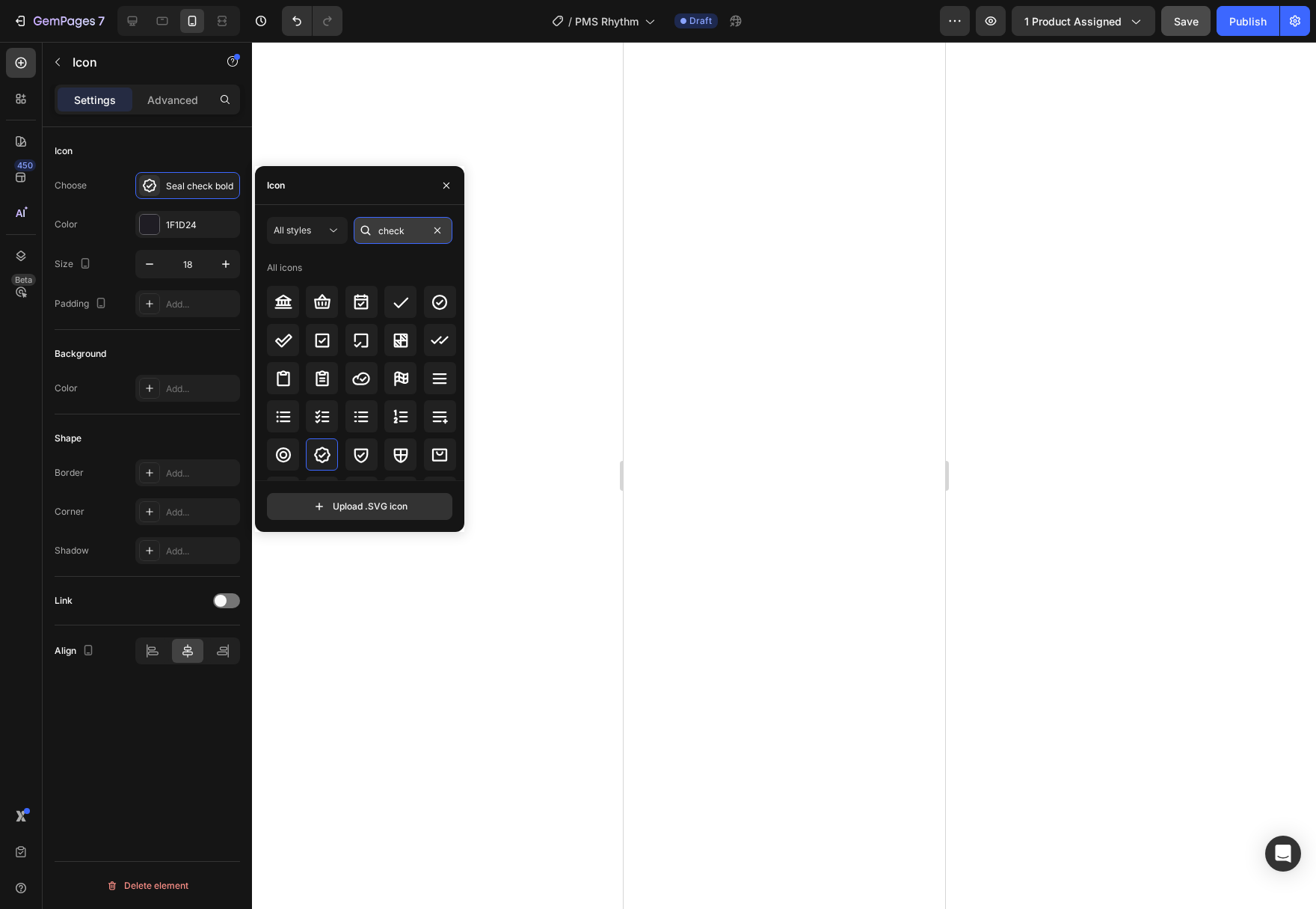
type input "check"
click at [437, 301] on icon at bounding box center [440, 302] width 18 height 18
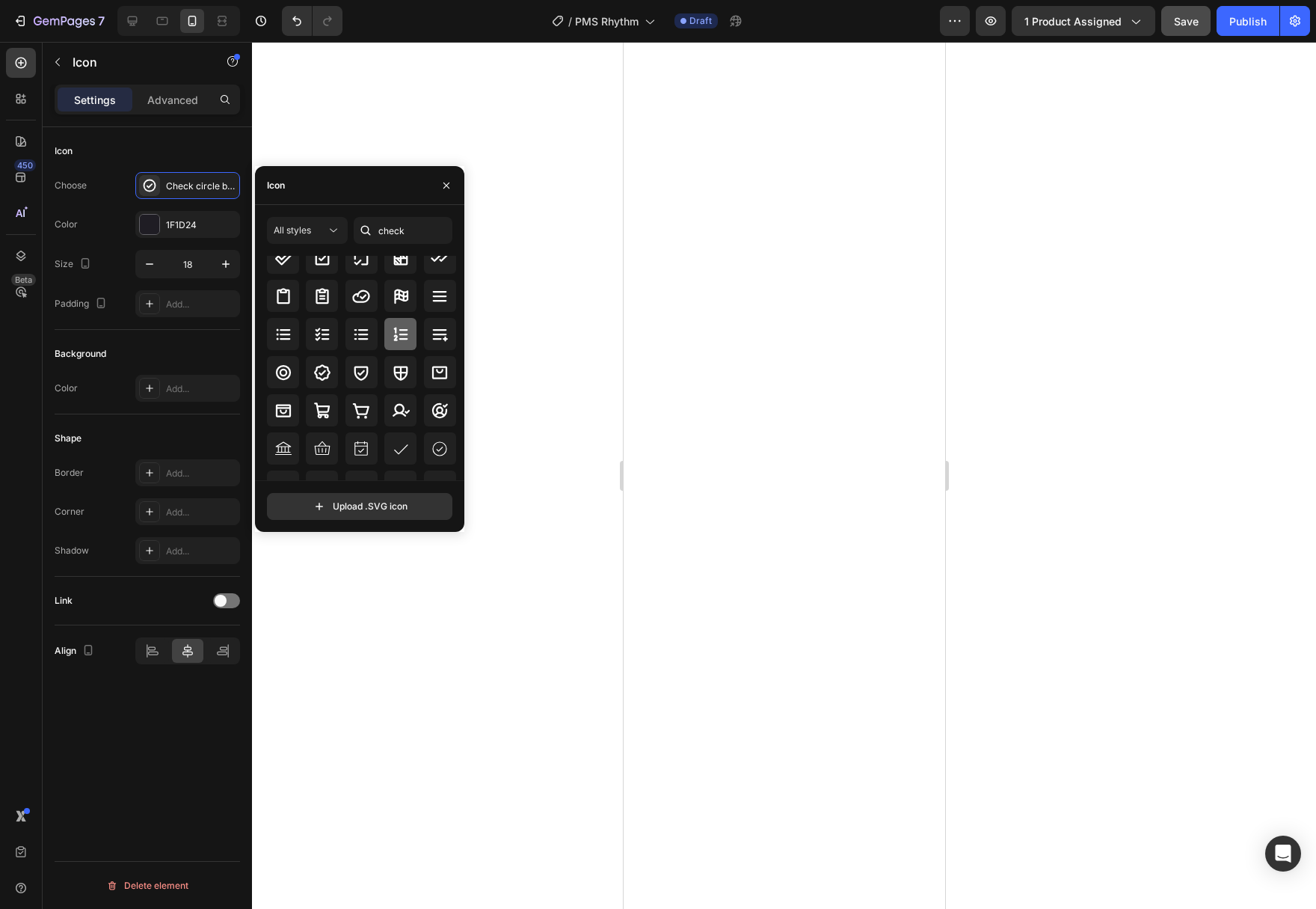
scroll to position [90, 0]
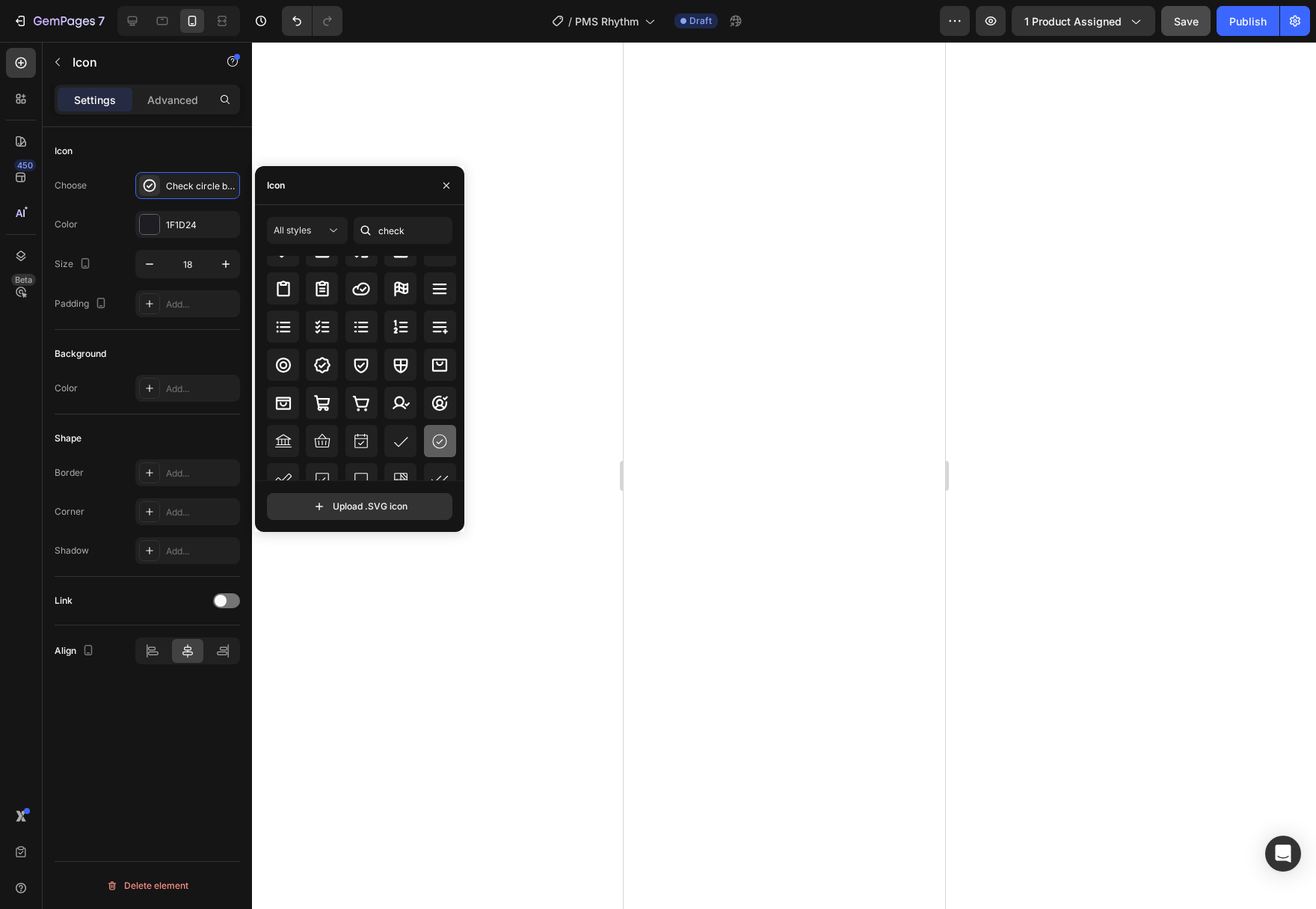
click at [438, 440] on icon at bounding box center [440, 441] width 18 height 18
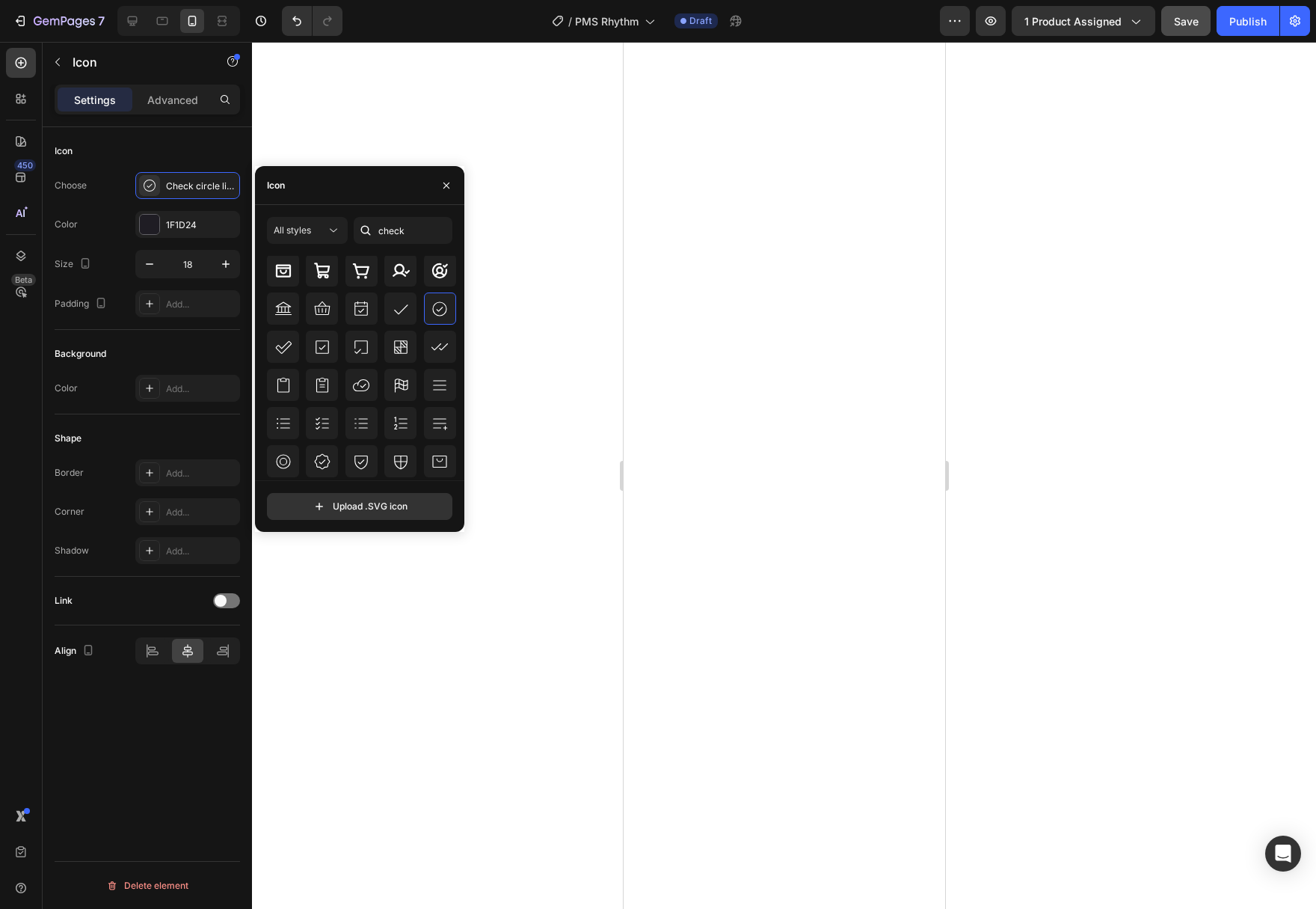
scroll to position [359, 0]
click at [438, 355] on icon at bounding box center [439, 348] width 15 height 15
click at [155, 228] on div at bounding box center [150, 224] width 20 height 20
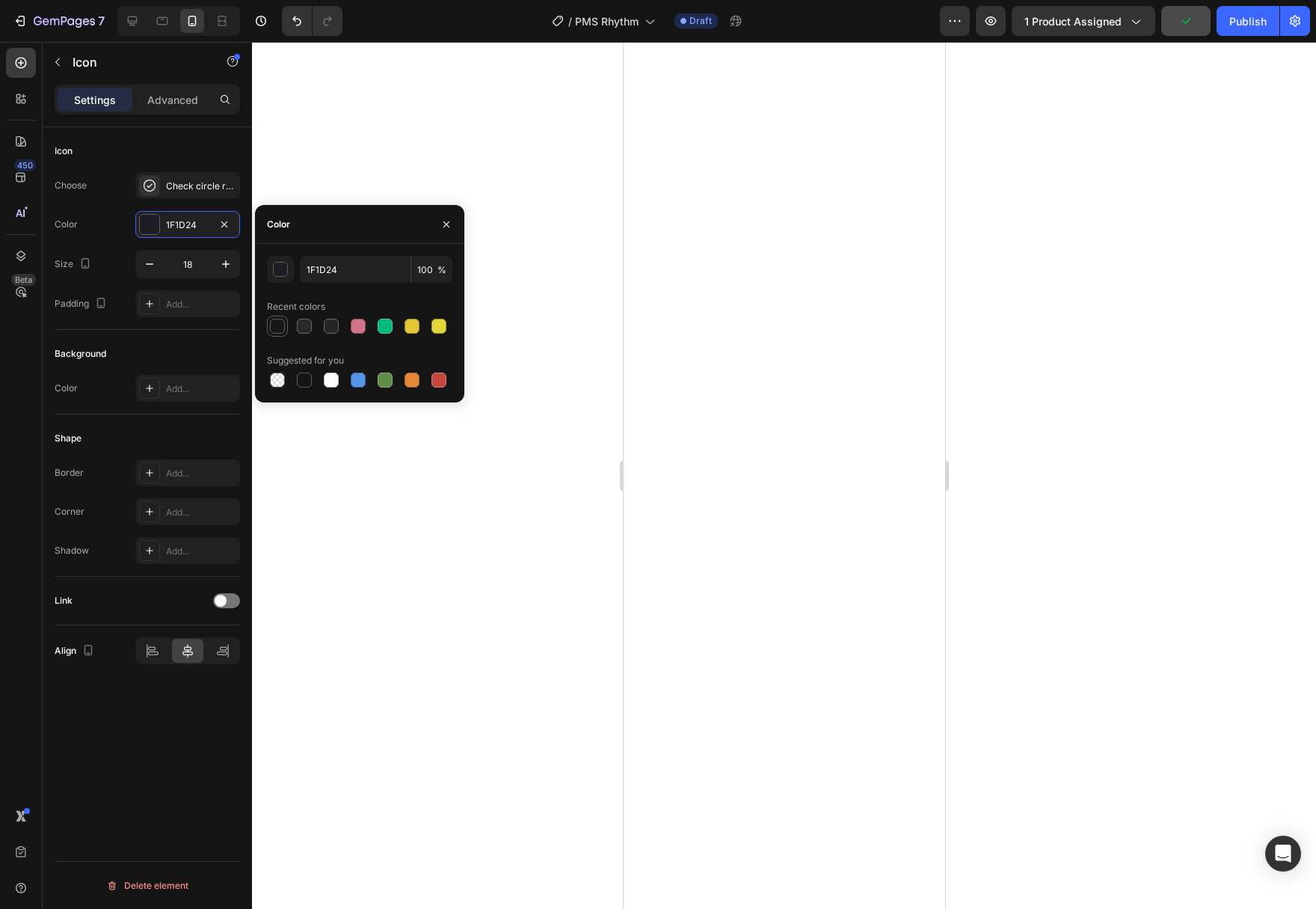
click at [273, 329] on div at bounding box center [276, 326] width 15 height 15
type input "181818"
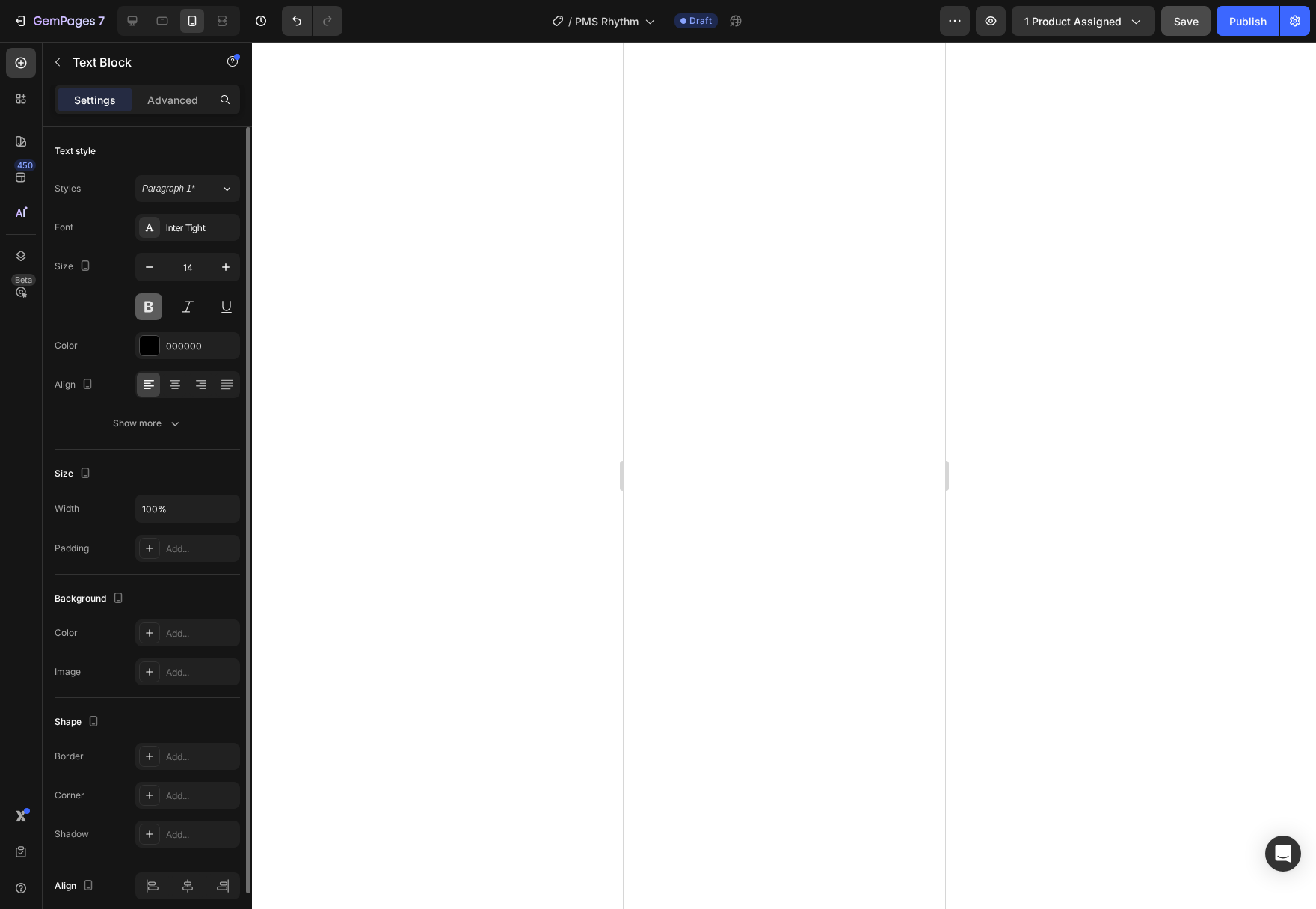
click at [146, 310] on button at bounding box center [149, 306] width 27 height 27
click at [175, 421] on icon "button" at bounding box center [174, 423] width 15 height 15
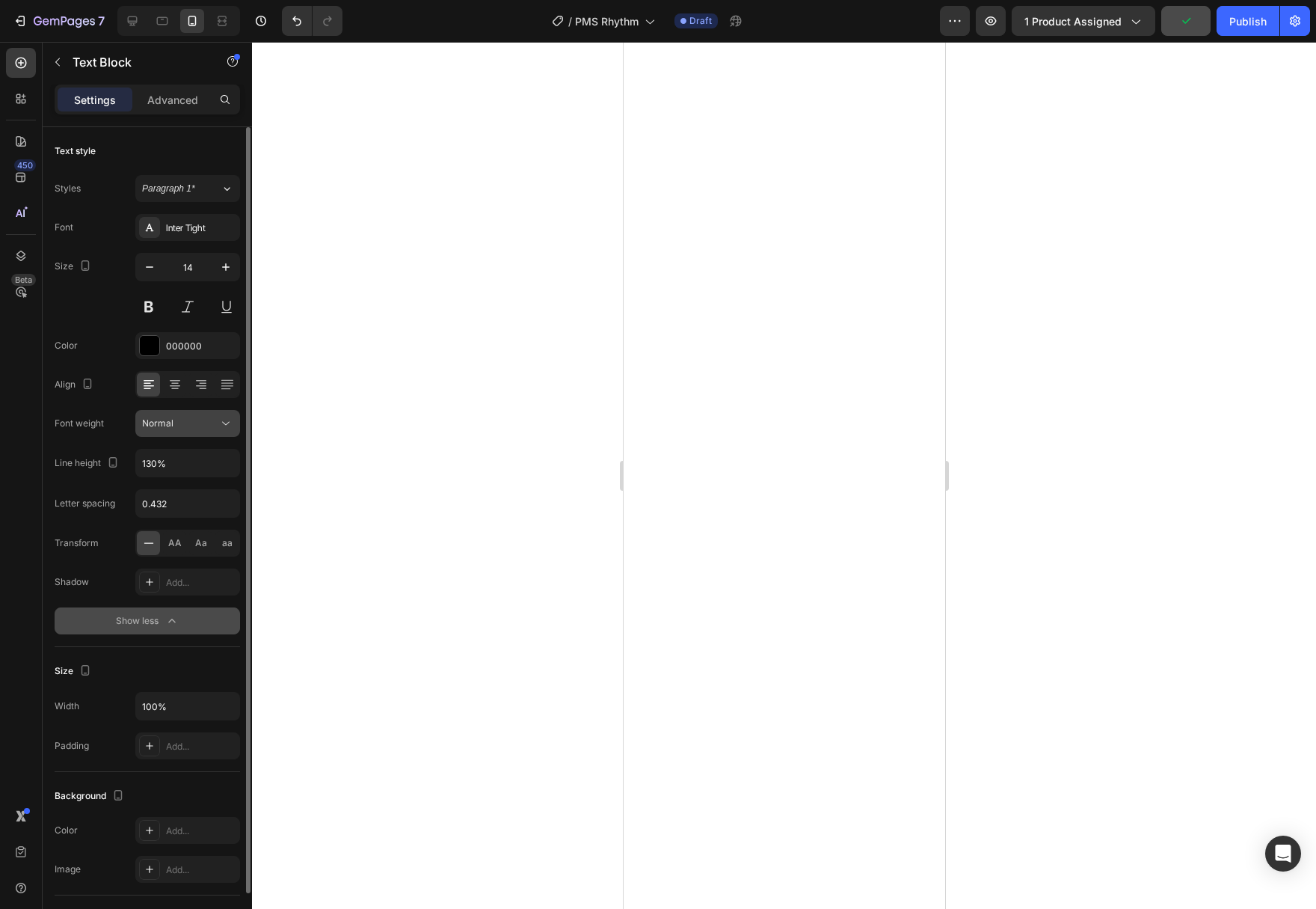
click at [227, 426] on icon at bounding box center [225, 423] width 15 height 15
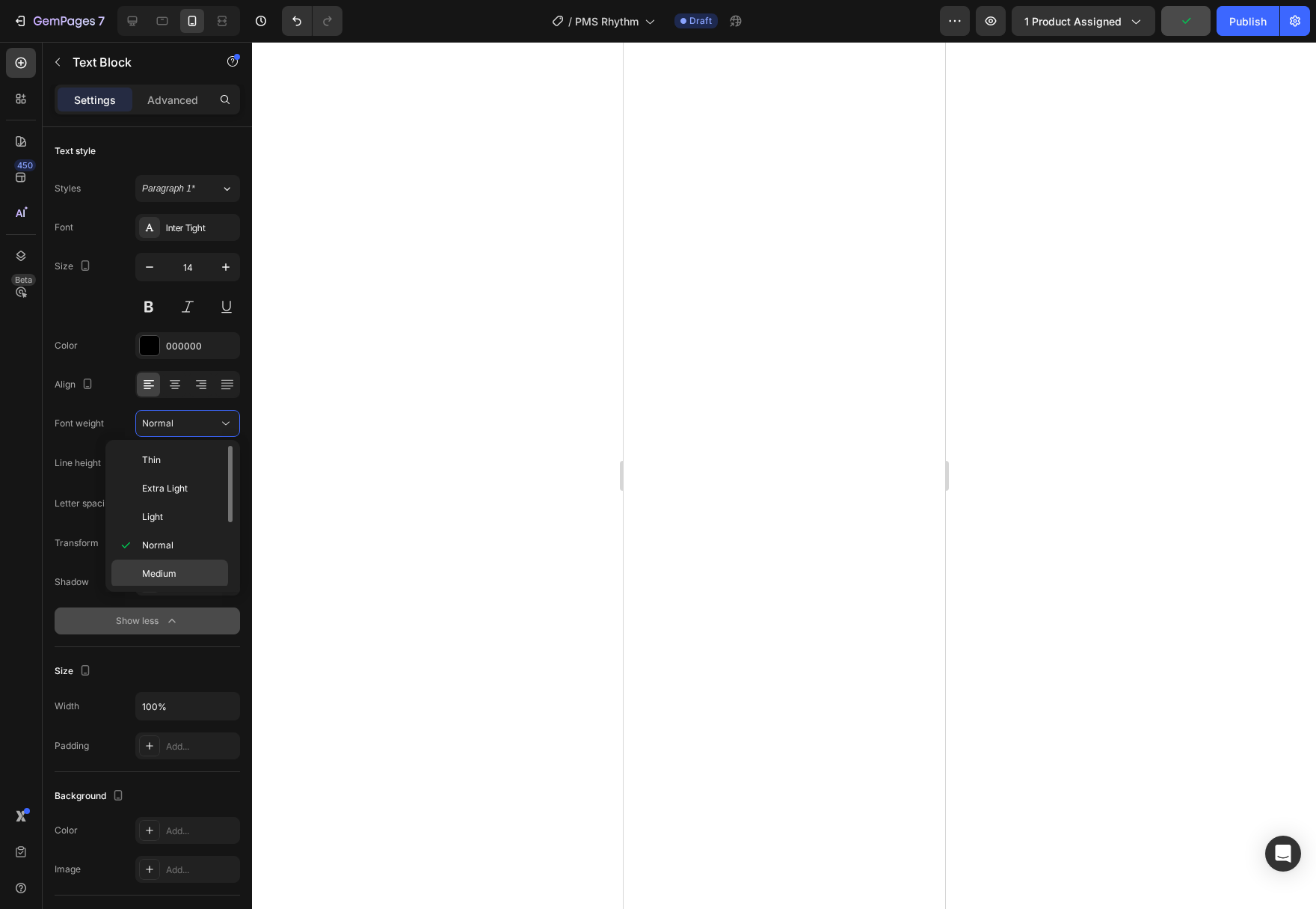
click at [186, 571] on p "Medium" at bounding box center [181, 574] width 80 height 14
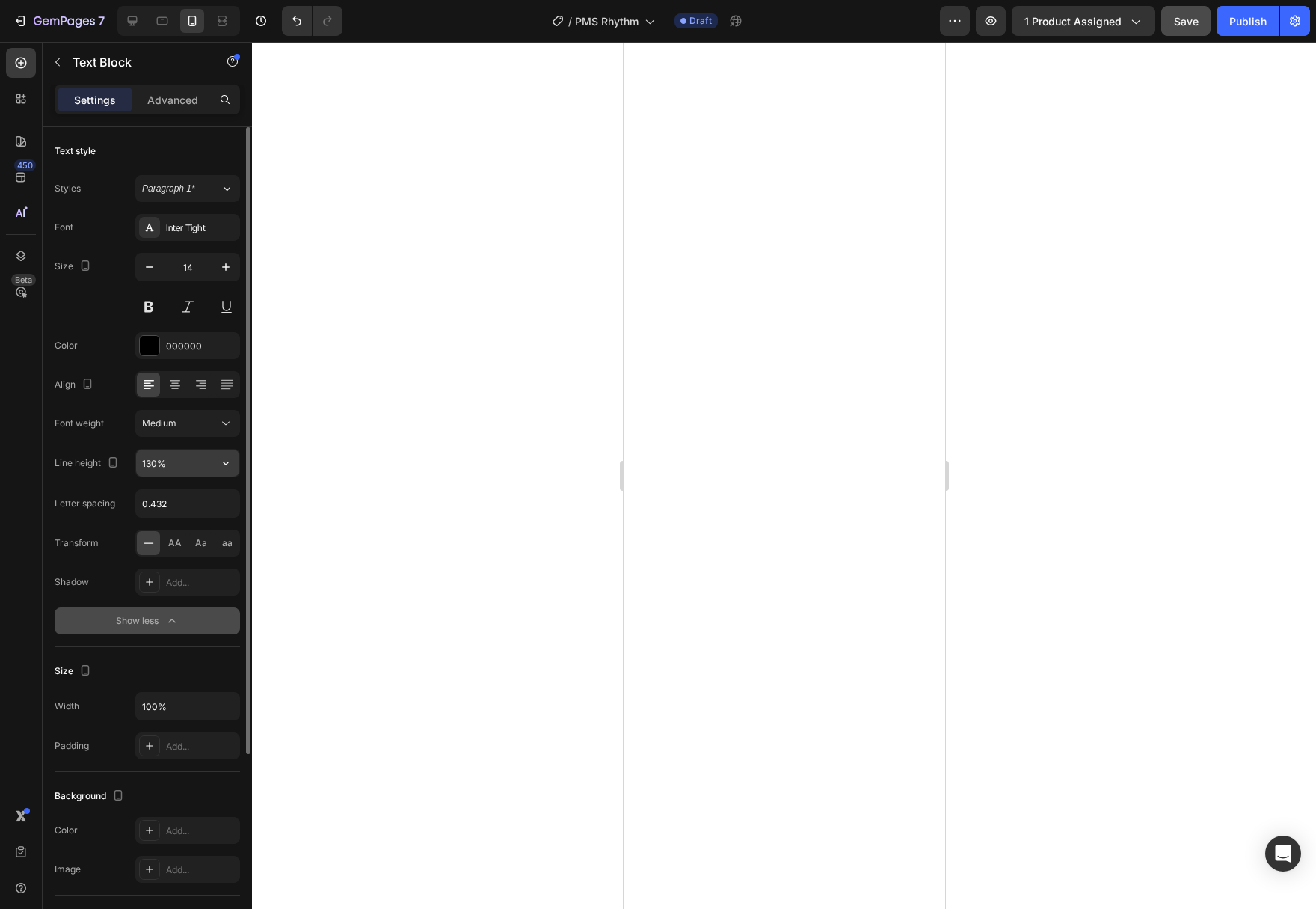
click at [209, 470] on input "130%" at bounding box center [187, 462] width 103 height 27
click at [232, 424] on icon at bounding box center [225, 423] width 15 height 15
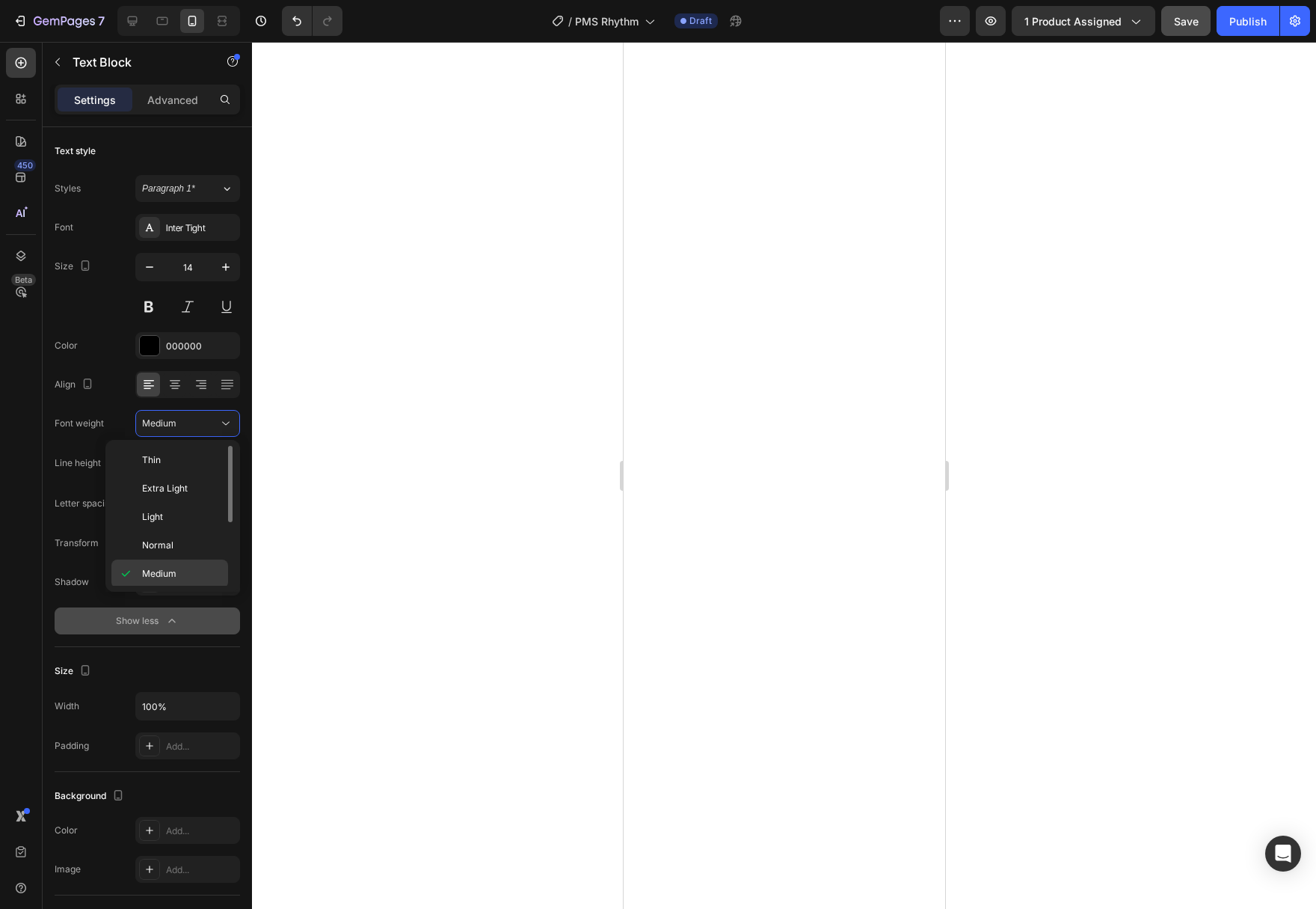
scroll to position [77, 0]
click at [182, 525] on span "Semi Bold" at bounding box center [162, 526] width 42 height 14
click at [515, 528] on div at bounding box center [784, 475] width 1064 height 867
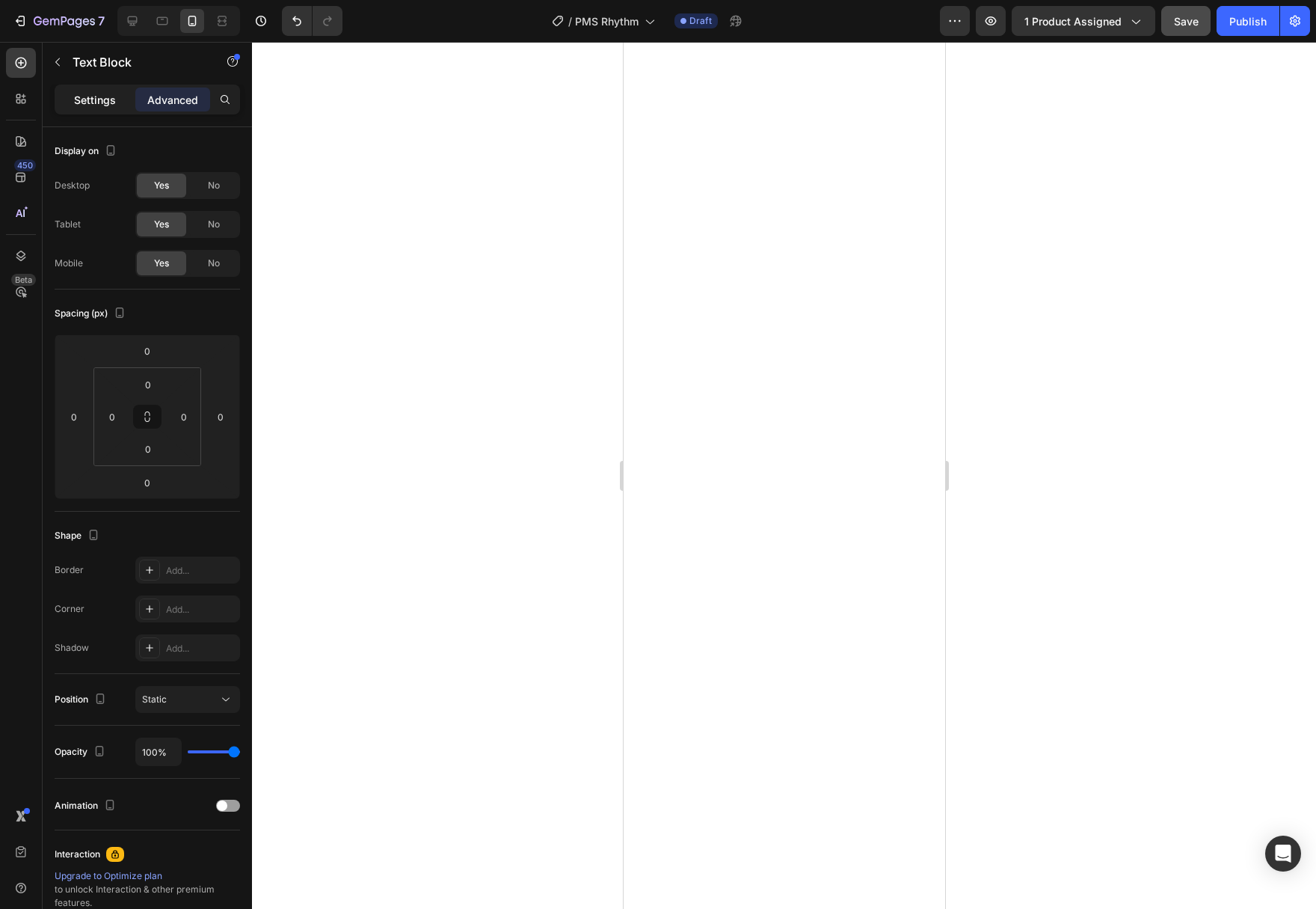
click at [93, 104] on p "Settings" at bounding box center [94, 99] width 42 height 16
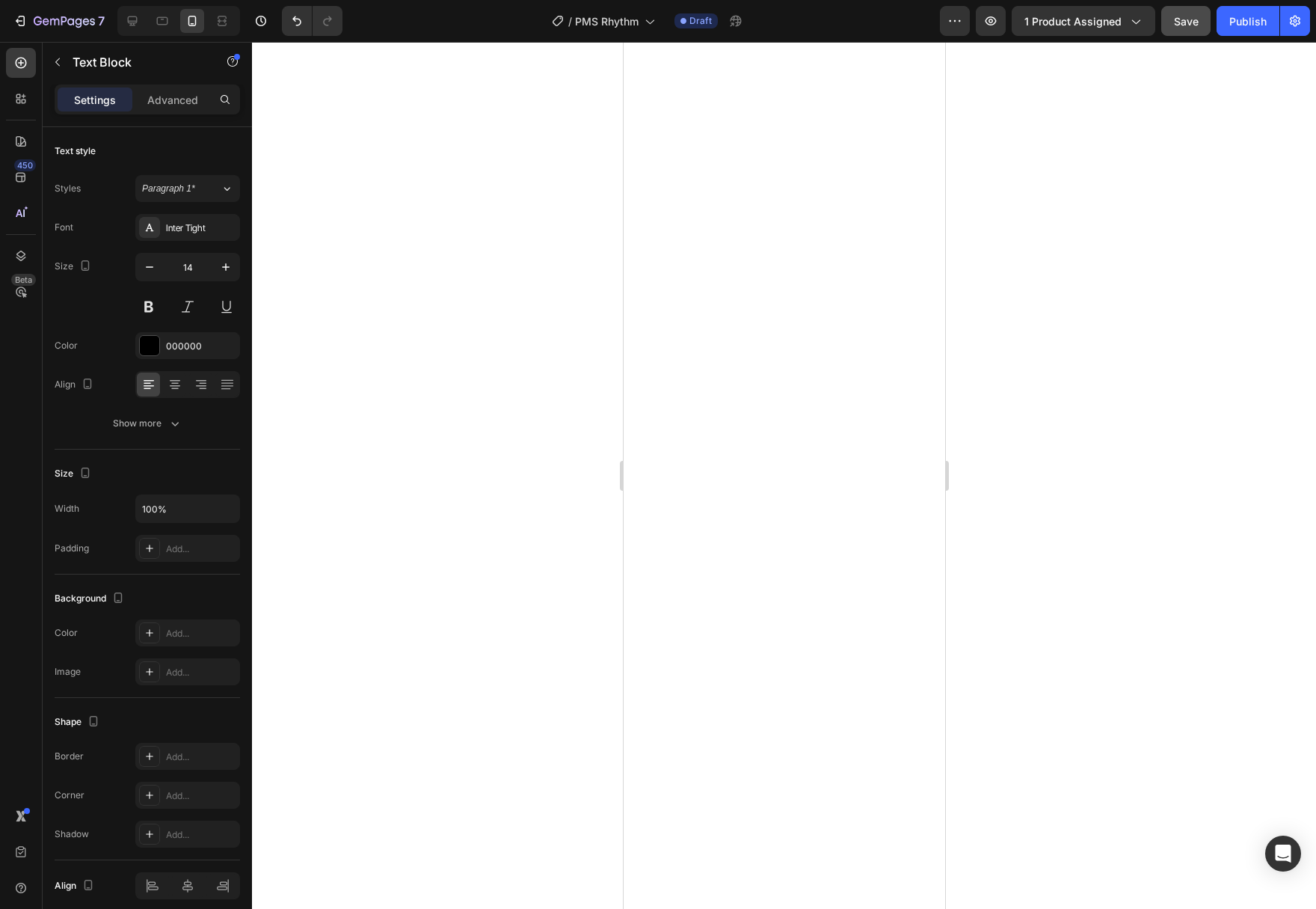
click at [492, 512] on div at bounding box center [784, 475] width 1064 height 867
click at [397, 382] on div at bounding box center [784, 475] width 1064 height 867
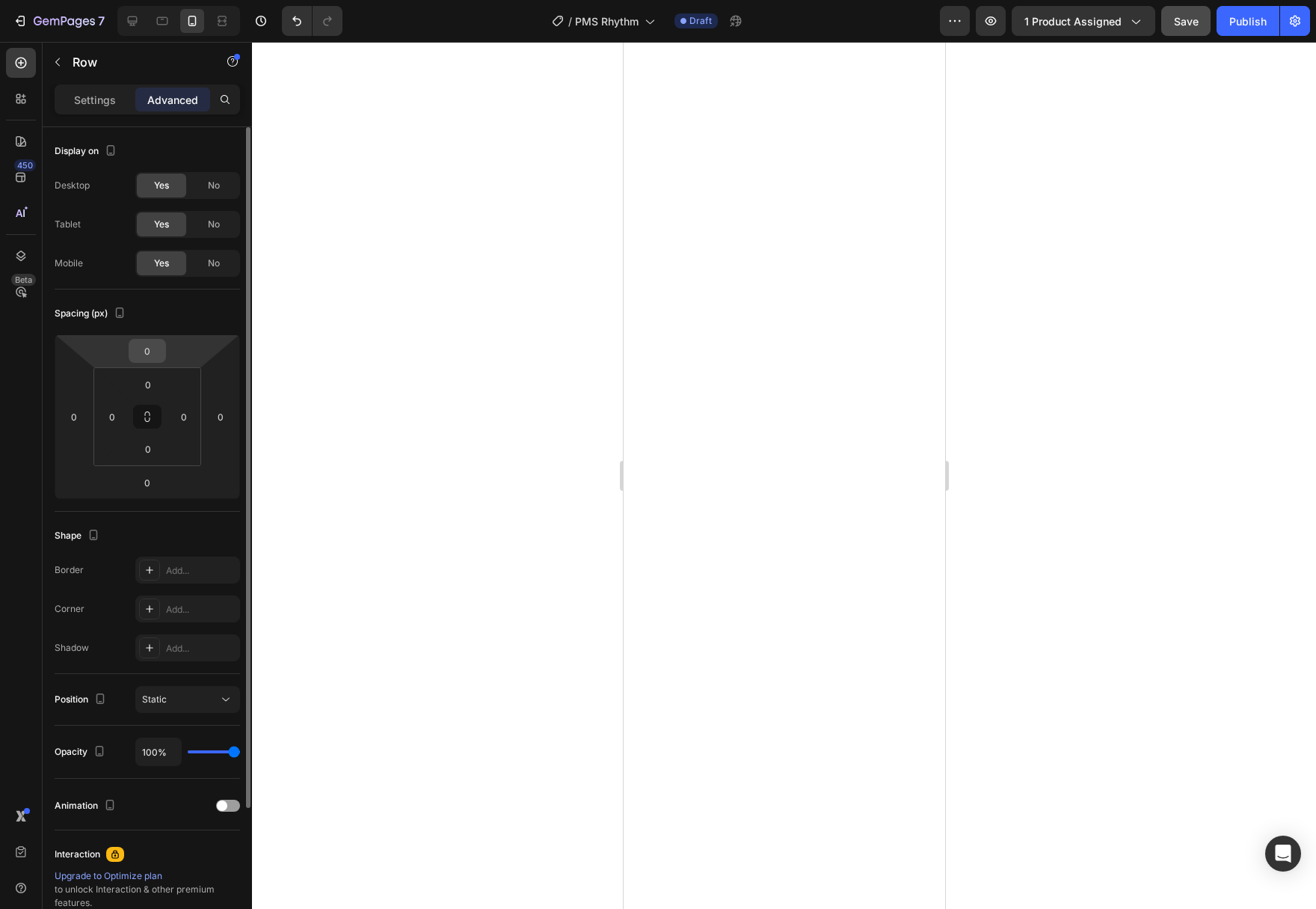
click at [165, 0] on html "7 Version history / PMS Rhythm Draft Preview 1 product assigned Save Publish 45…" at bounding box center [658, 0] width 1316 height 0
click at [162, 353] on div "0" at bounding box center [148, 350] width 37 height 24
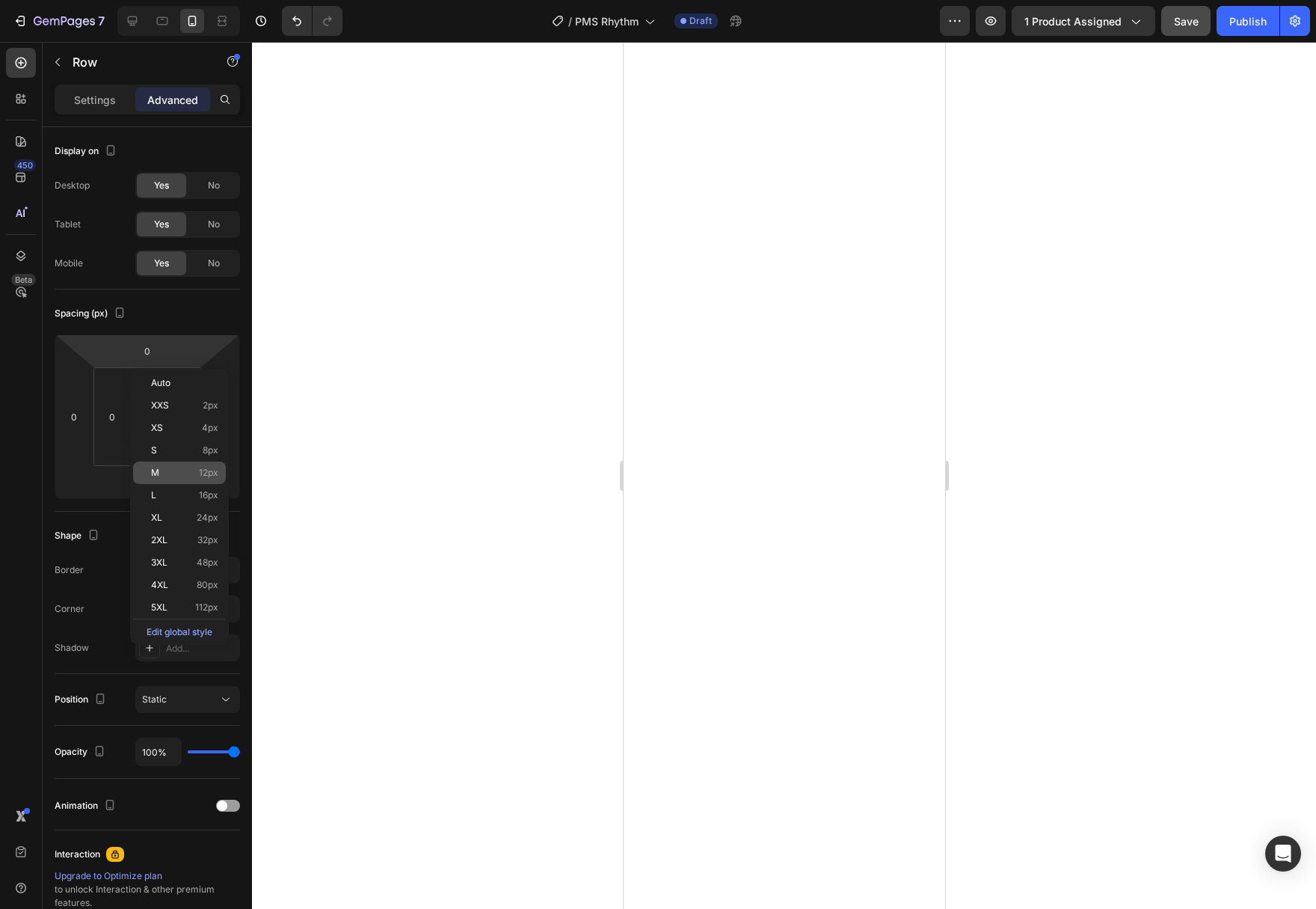
click at [176, 471] on p "M 12px" at bounding box center [185, 472] width 67 height 11
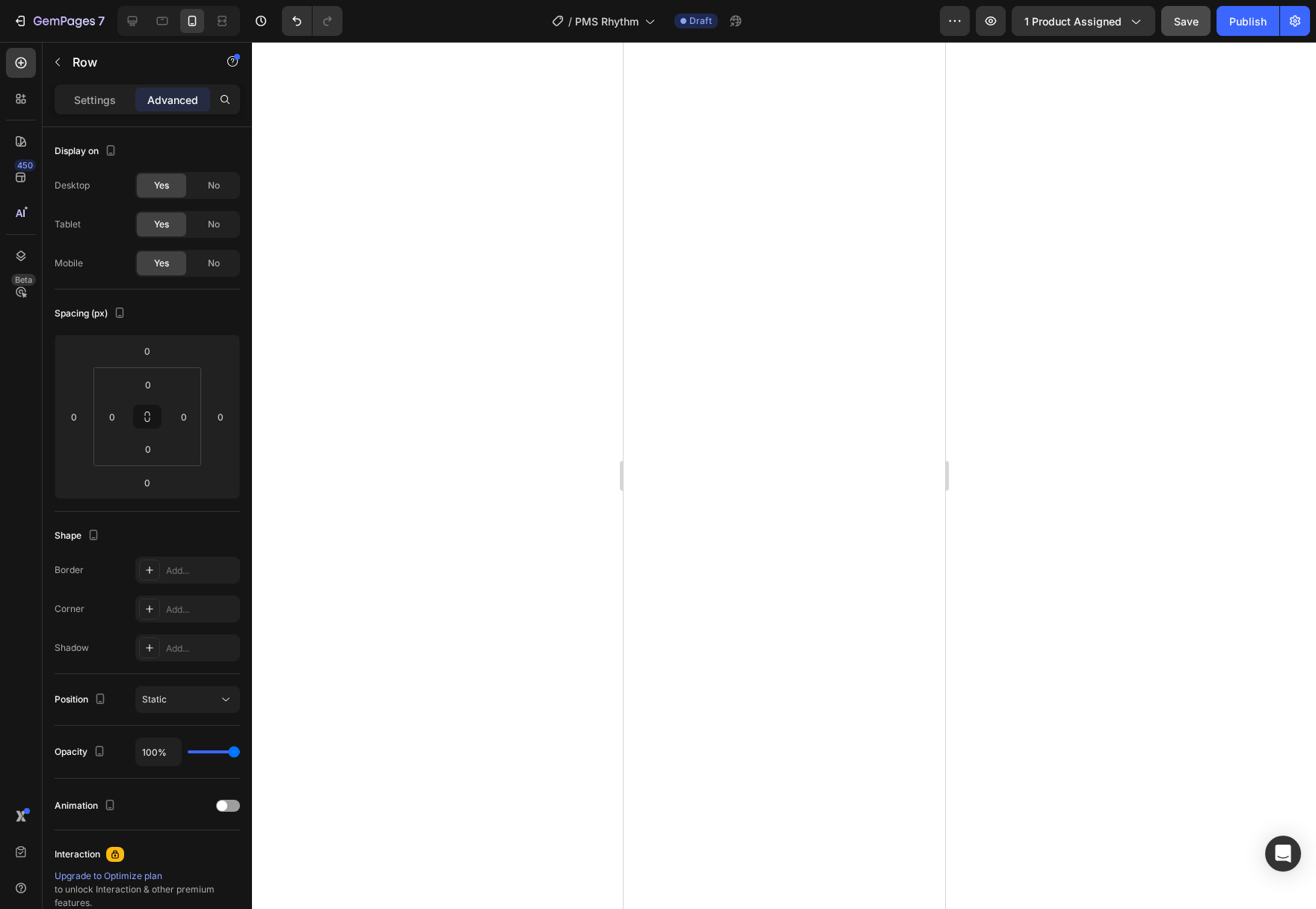
type input "12"
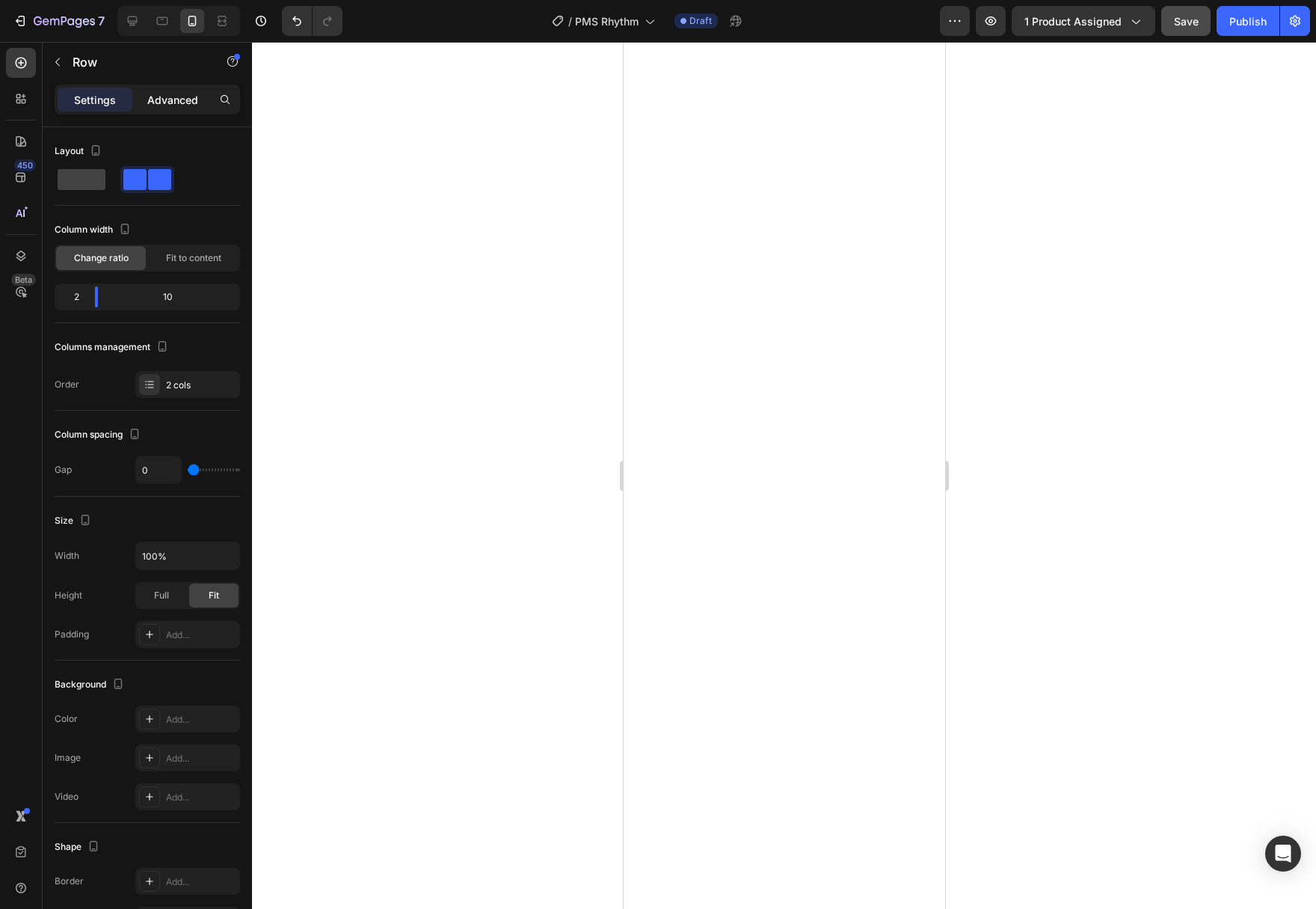
click at [159, 92] on p "Advanced" at bounding box center [173, 99] width 51 height 16
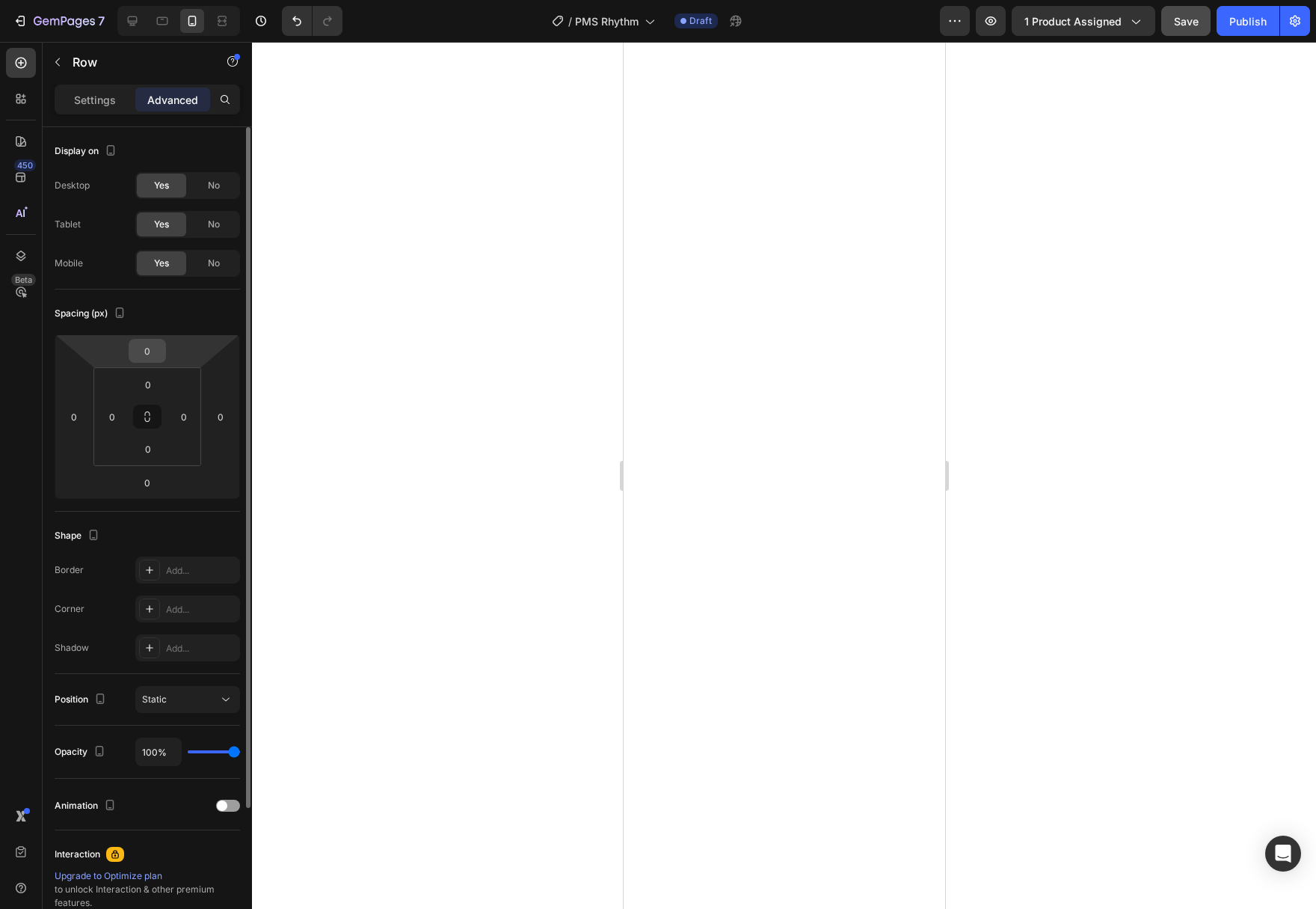
click at [163, 350] on div "0" at bounding box center [148, 350] width 37 height 24
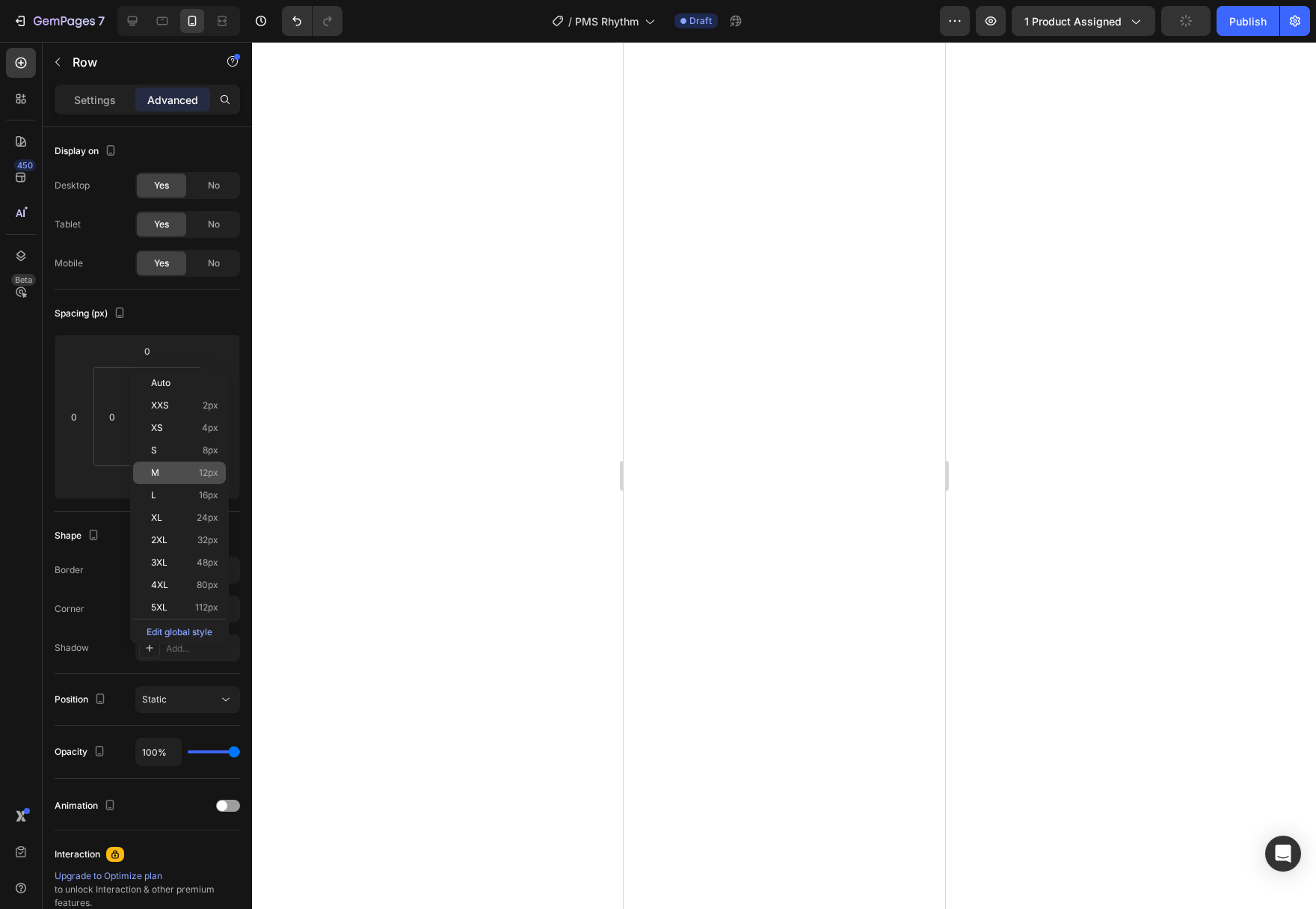
click at [174, 465] on div "M 12px" at bounding box center [179, 472] width 92 height 23
type input "12"
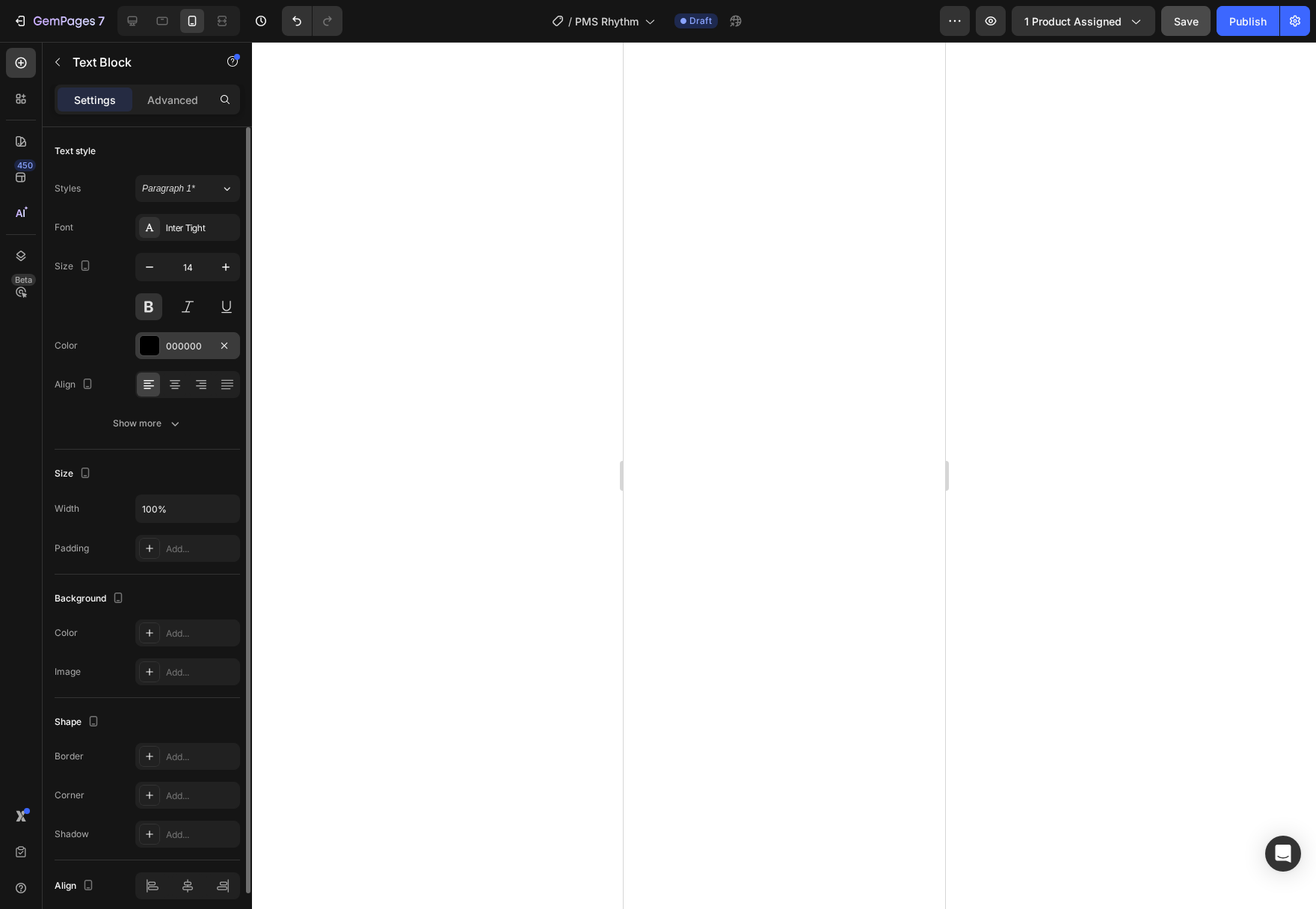
click at [149, 350] on div at bounding box center [150, 345] width 20 height 20
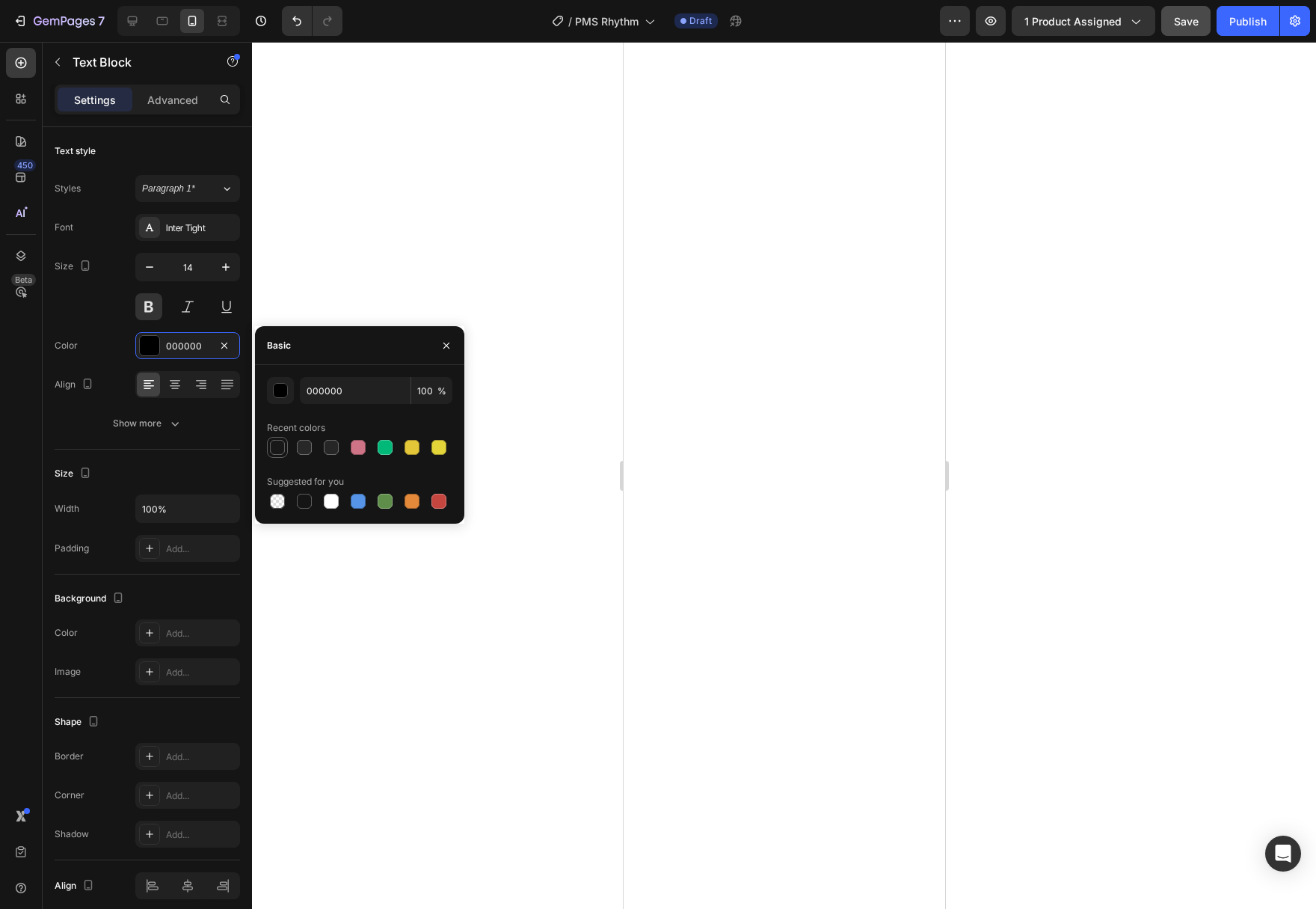
click at [280, 443] on div at bounding box center [276, 447] width 15 height 15
type input "181818"
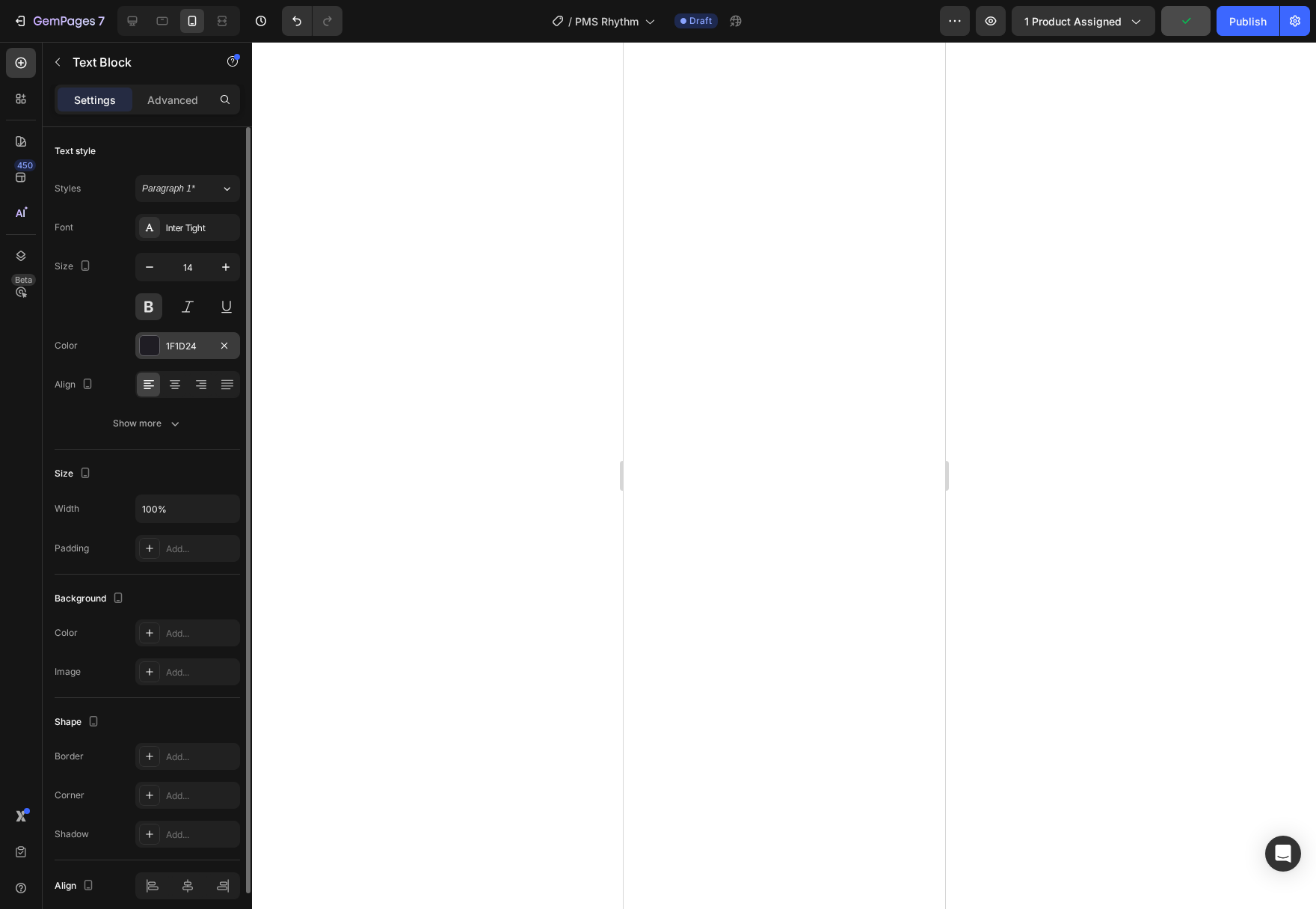
click at [157, 350] on div at bounding box center [150, 345] width 20 height 20
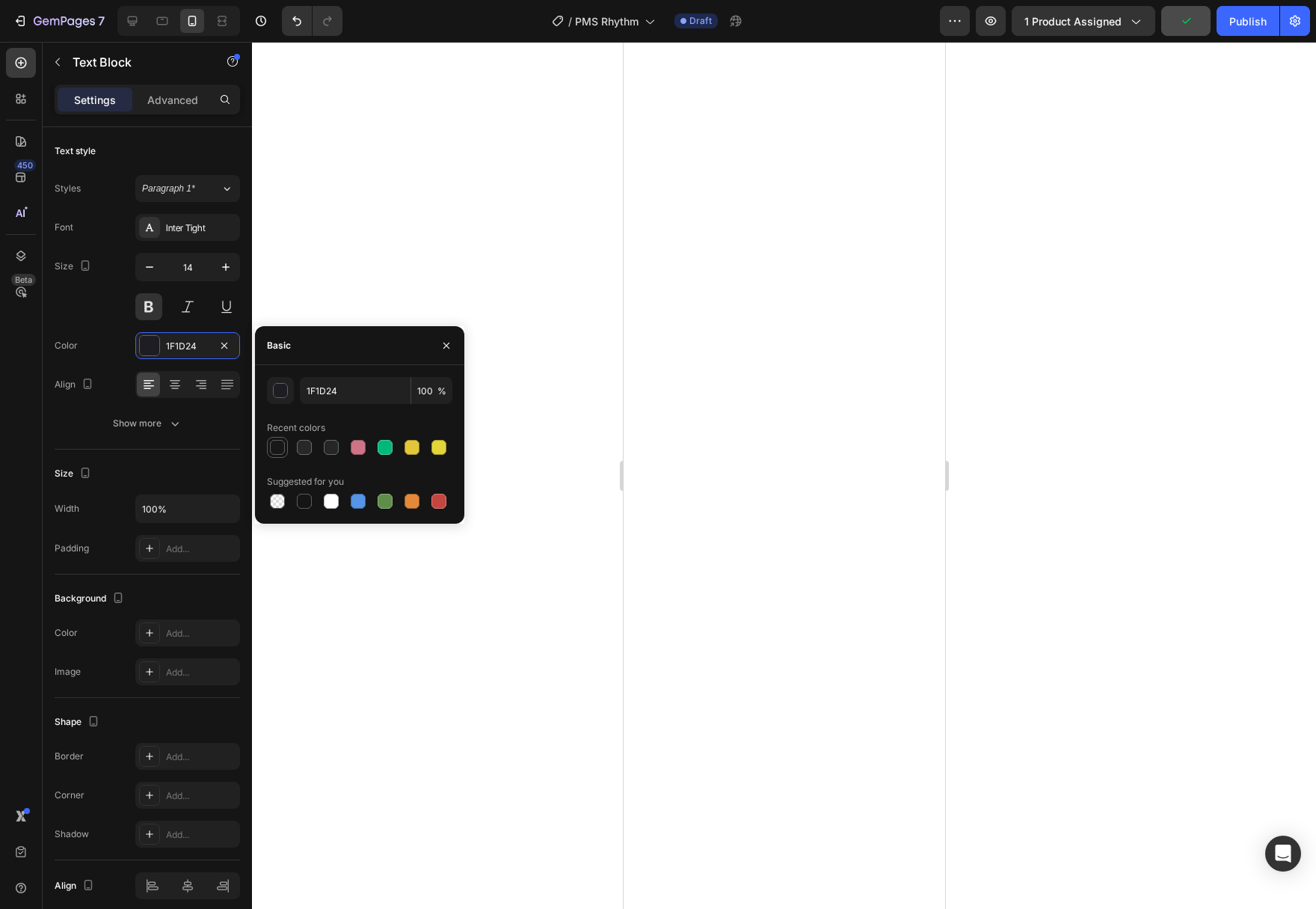
click at [282, 441] on div at bounding box center [276, 447] width 15 height 15
type input "181818"
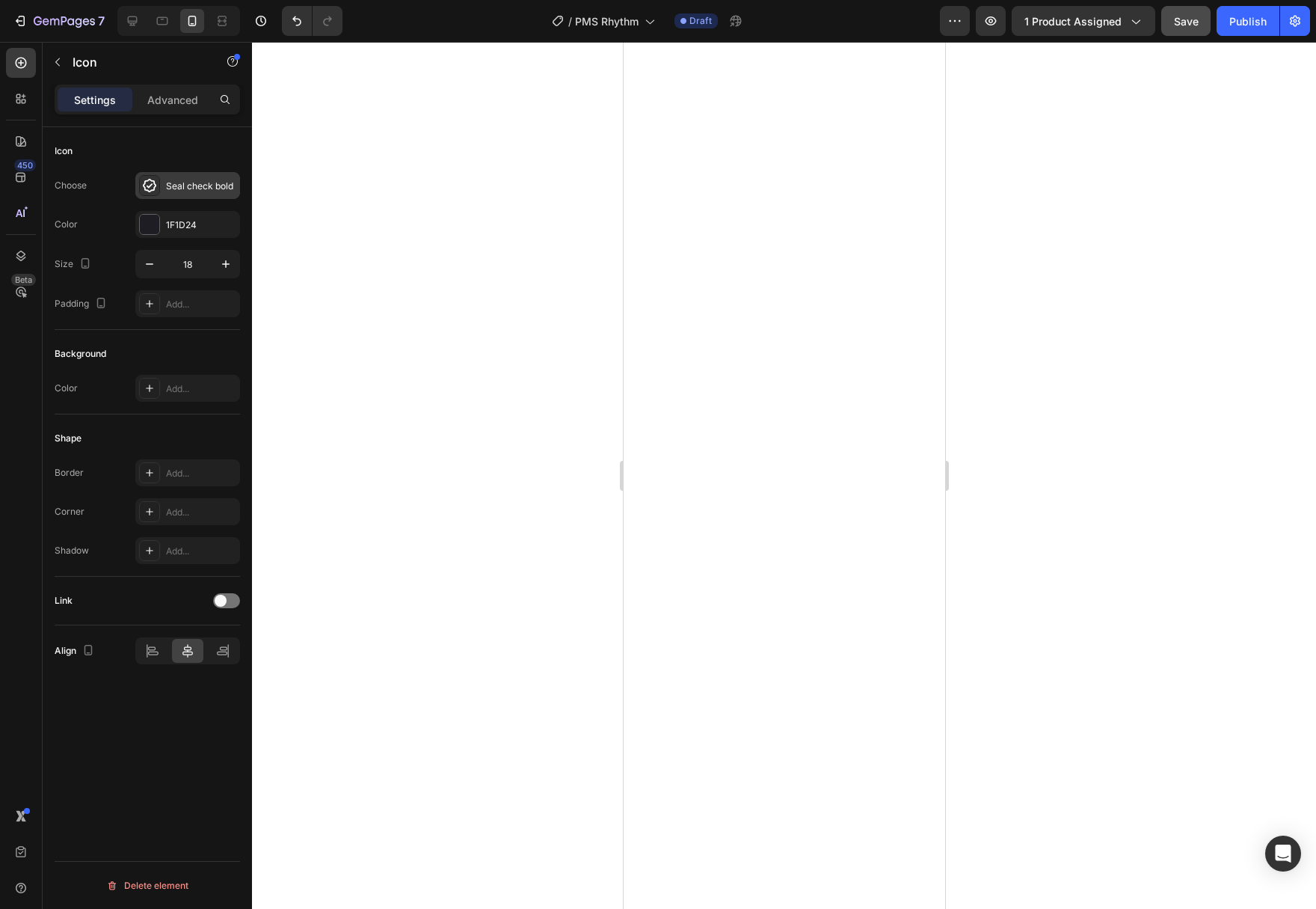
click at [202, 183] on div "Seal check bold" at bounding box center [201, 186] width 70 height 14
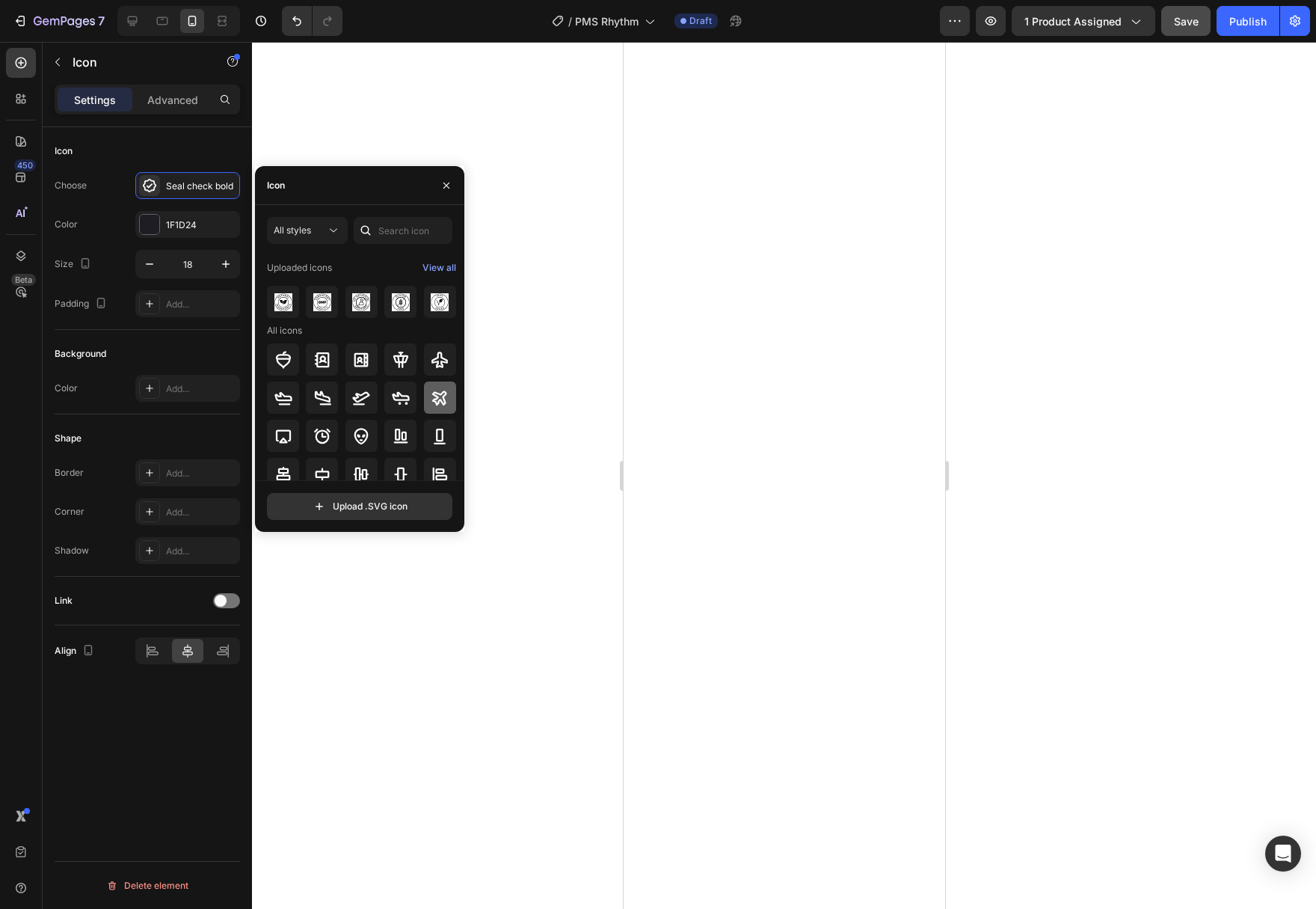
scroll to position [97, 0]
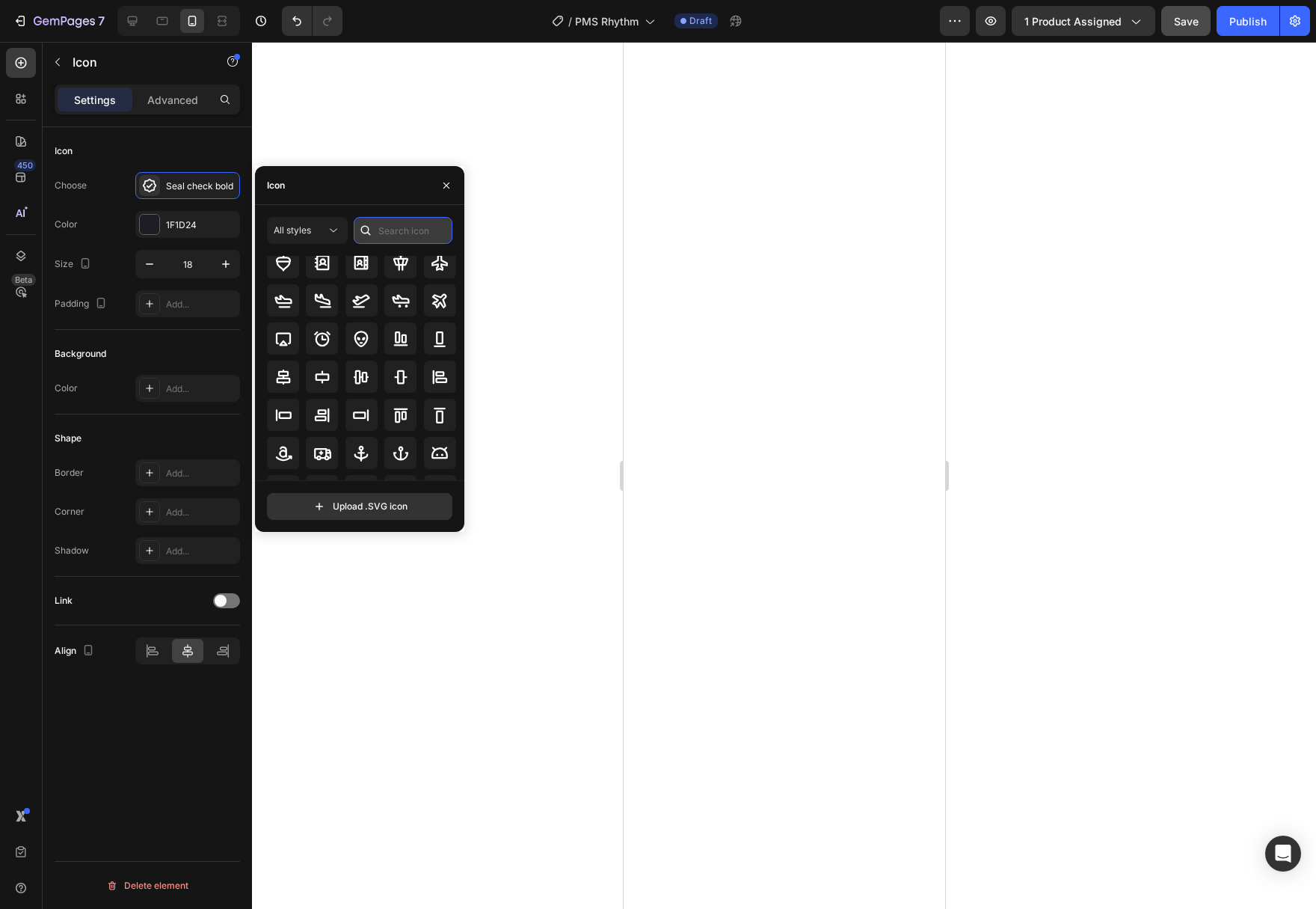
click at [416, 238] on input "text" at bounding box center [403, 229] width 98 height 27
type input "check"
click at [449, 299] on div at bounding box center [440, 301] width 32 height 32
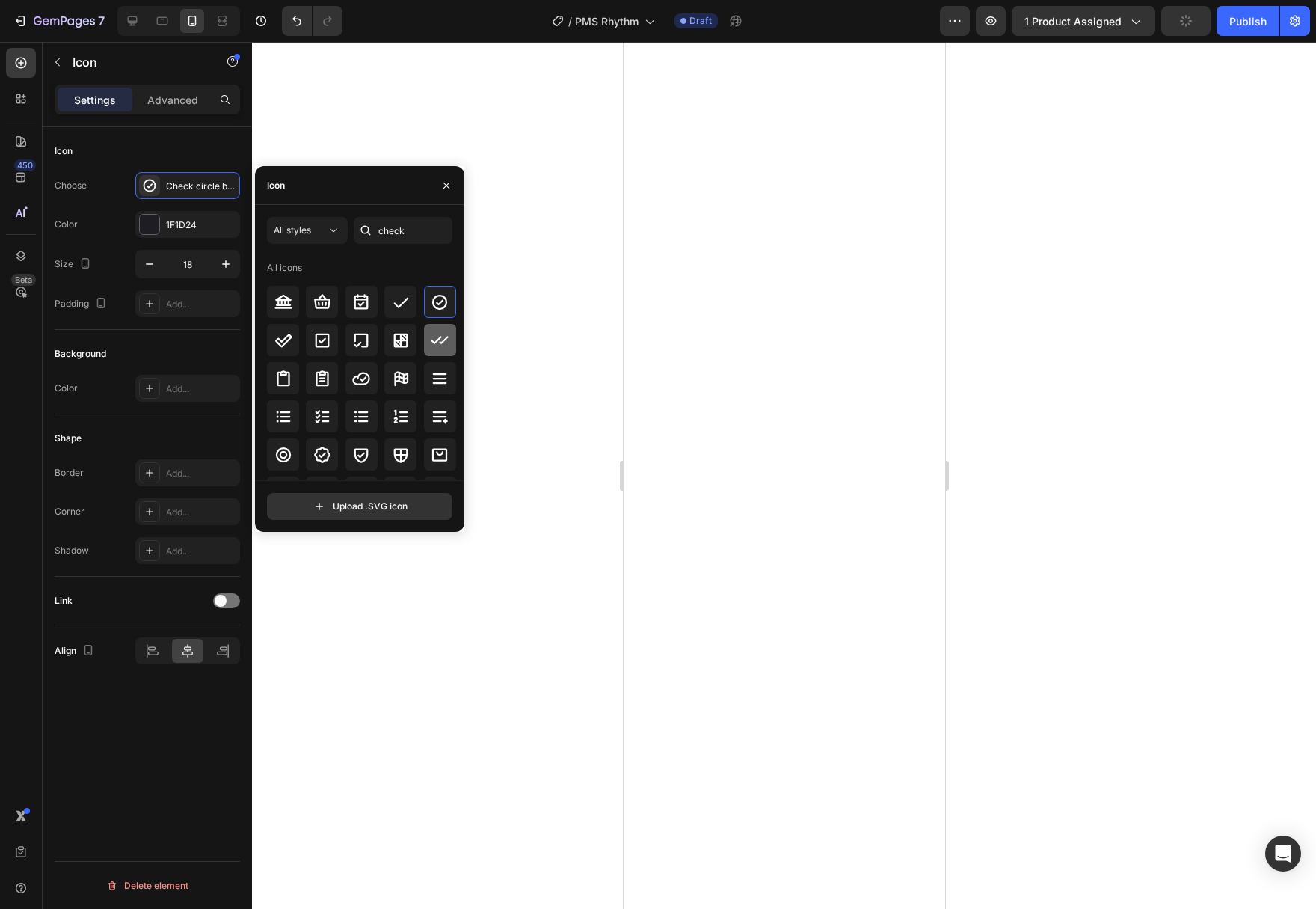
scroll to position [90, 0]
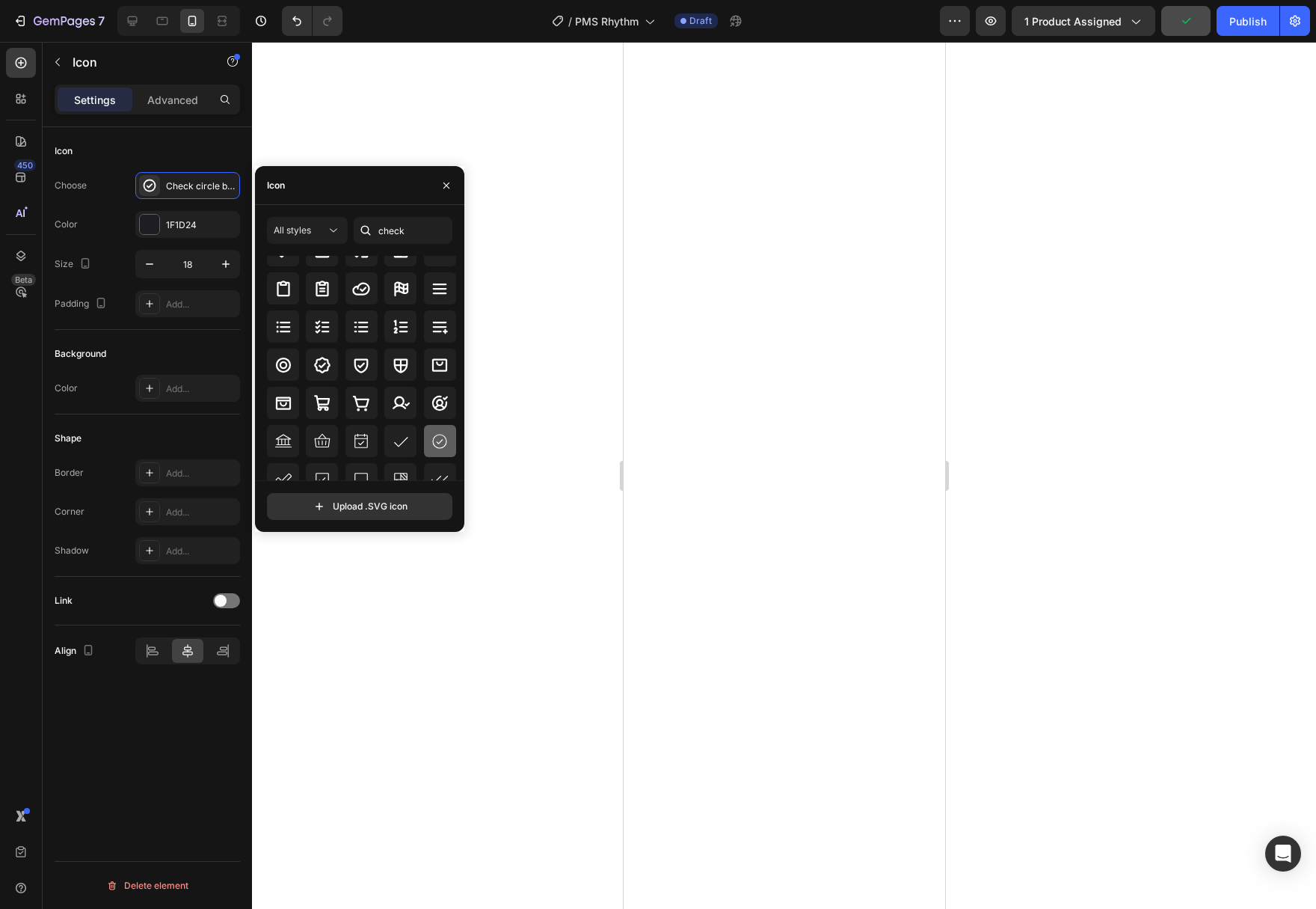
click at [444, 438] on icon at bounding box center [440, 441] width 18 height 18
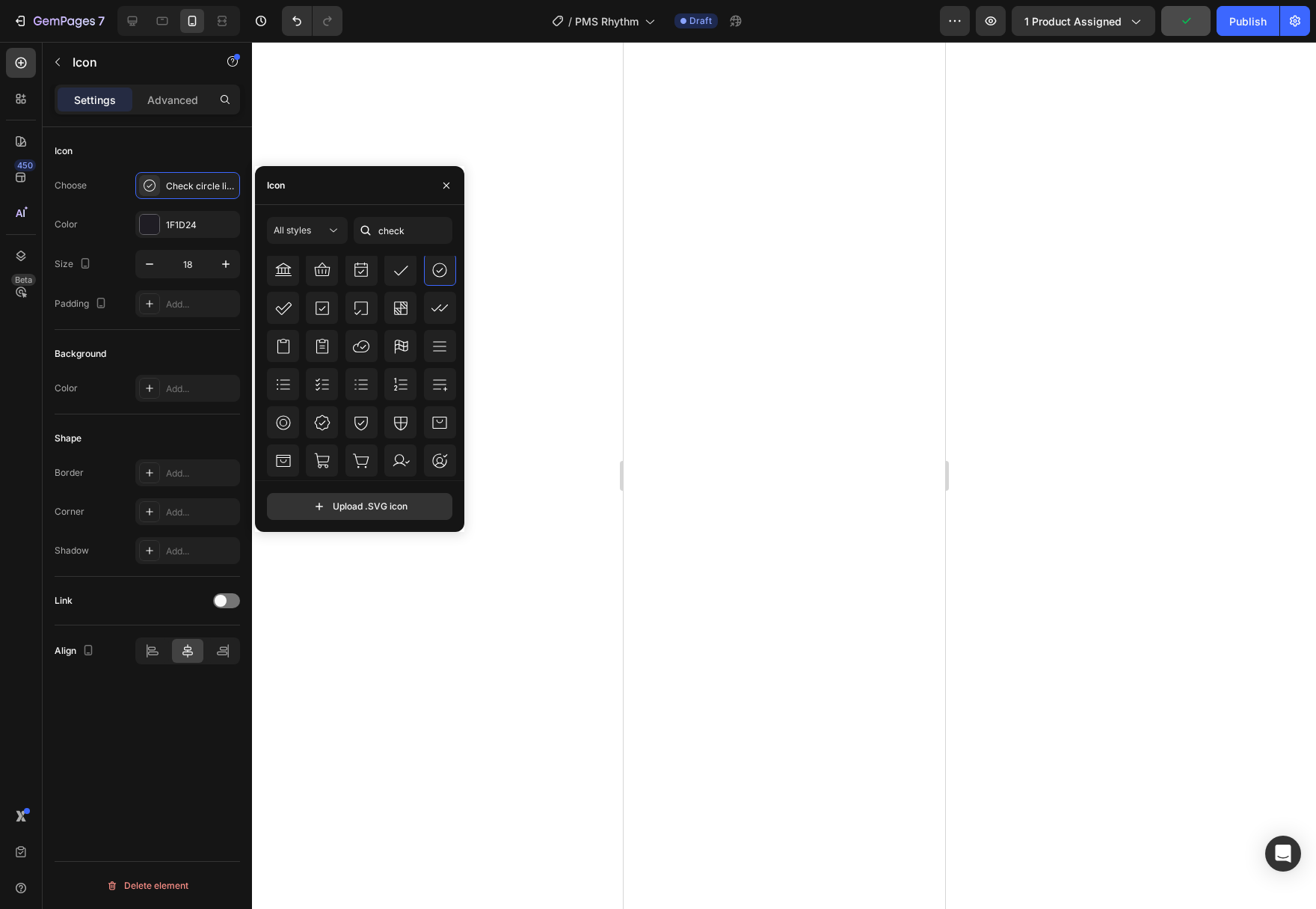
scroll to position [270, 0]
click at [436, 462] on icon at bounding box center [439, 455] width 15 height 15
click at [155, 222] on div at bounding box center [150, 224] width 20 height 20
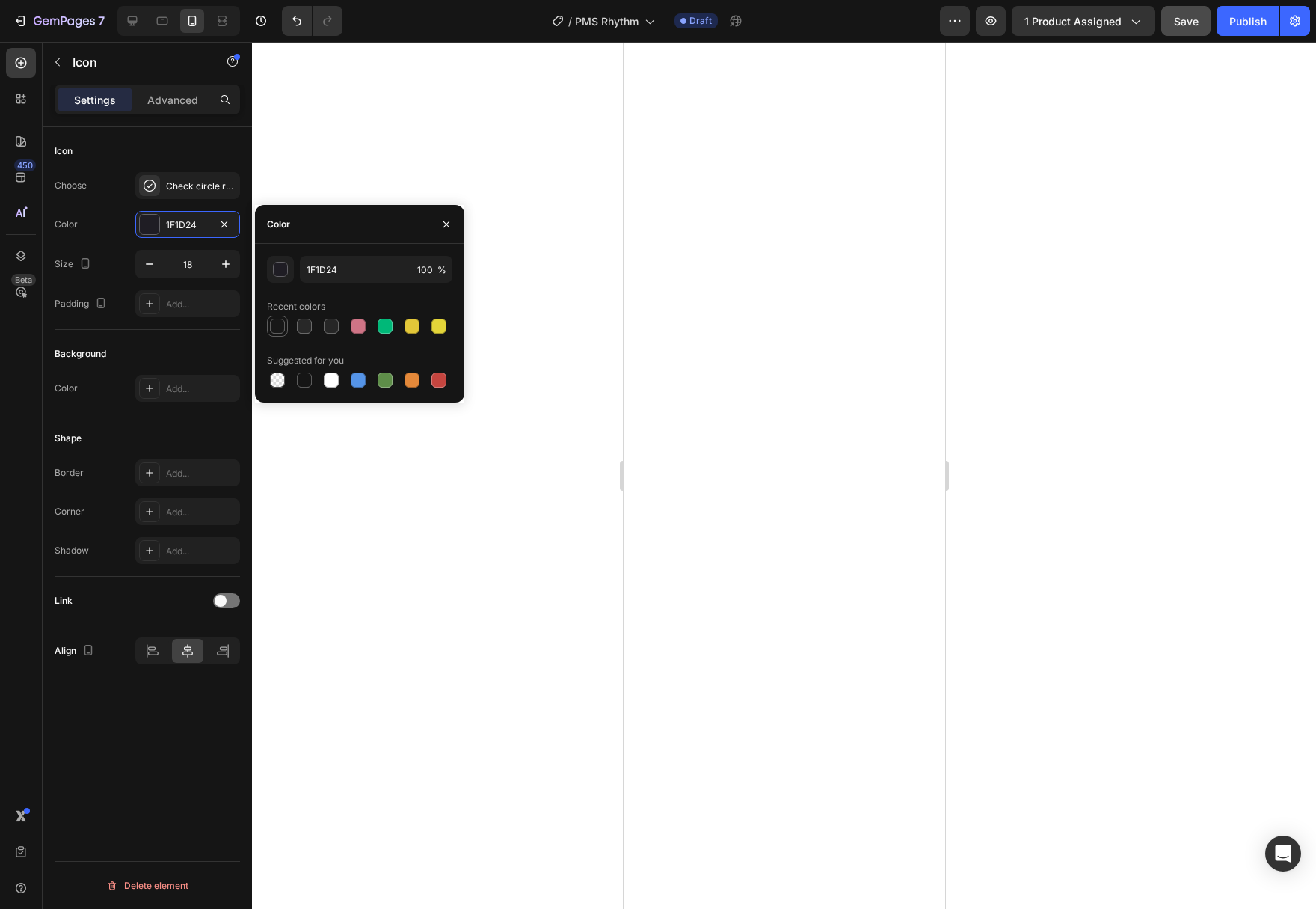
click at [279, 327] on div at bounding box center [276, 326] width 15 height 15
type input "181818"
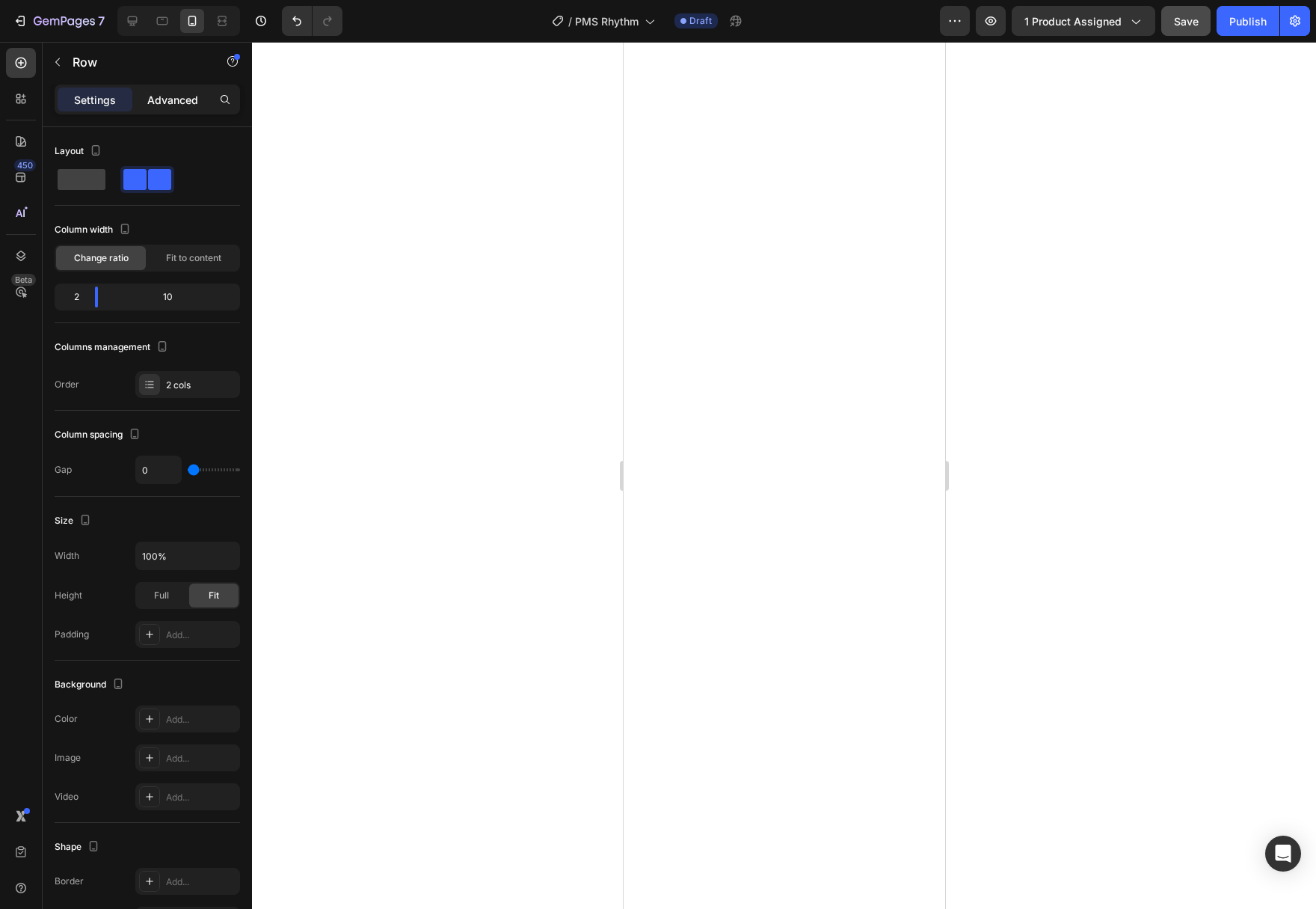
click at [198, 97] on div "Advanced" at bounding box center [173, 99] width 75 height 24
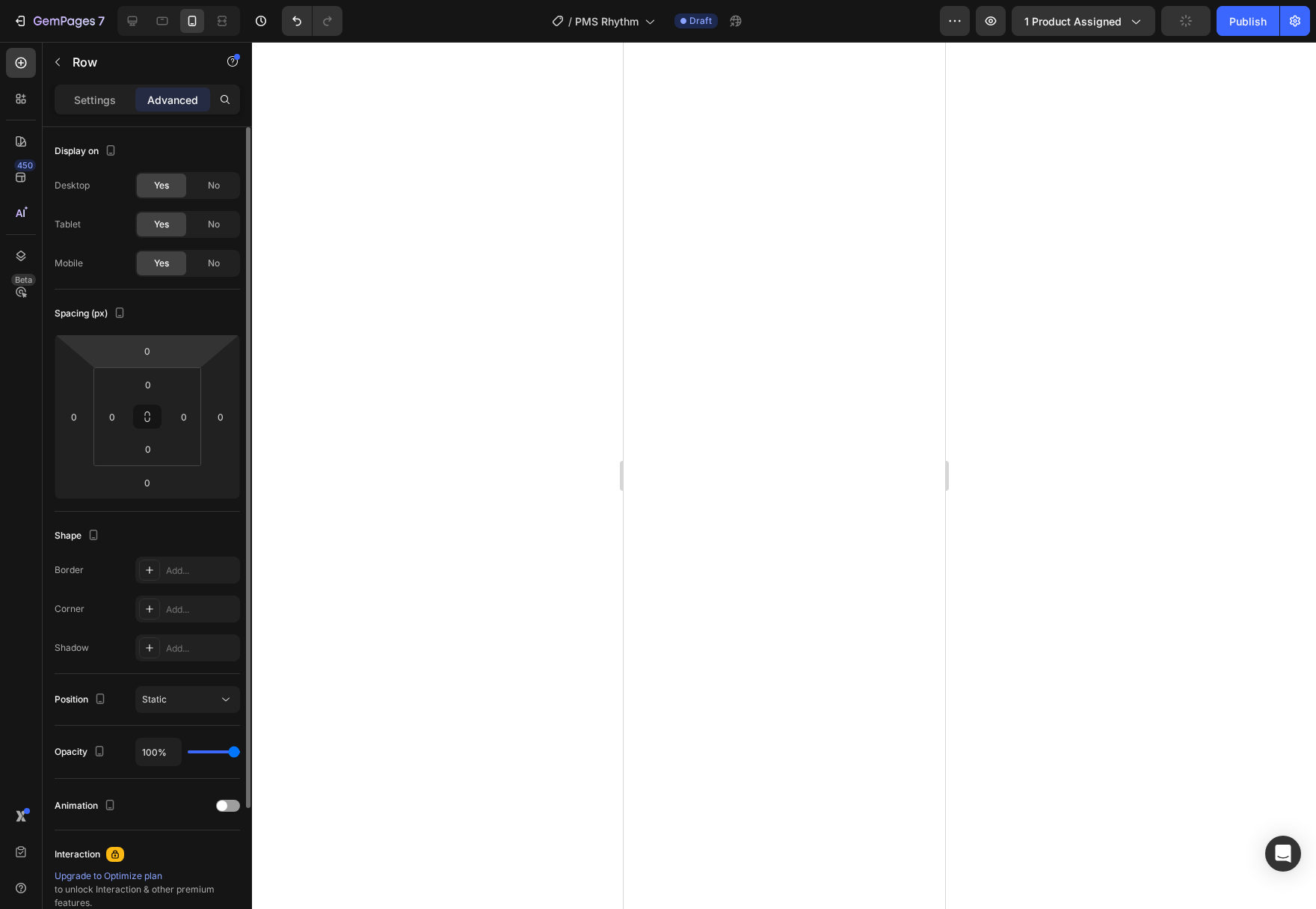
click at [163, 350] on div "0" at bounding box center [148, 350] width 37 height 24
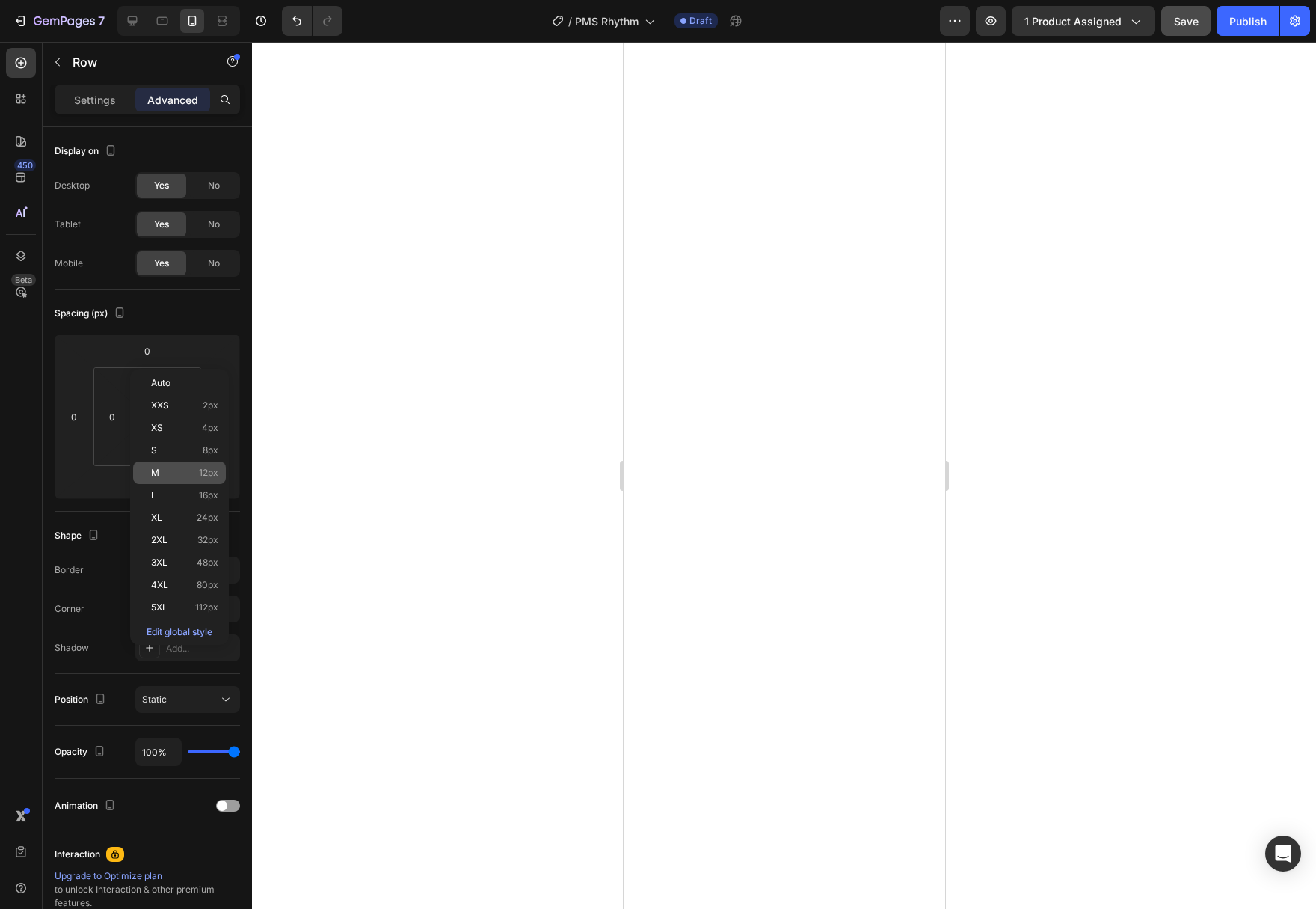
click at [187, 473] on p "M 12px" at bounding box center [185, 472] width 67 height 11
type input "12"
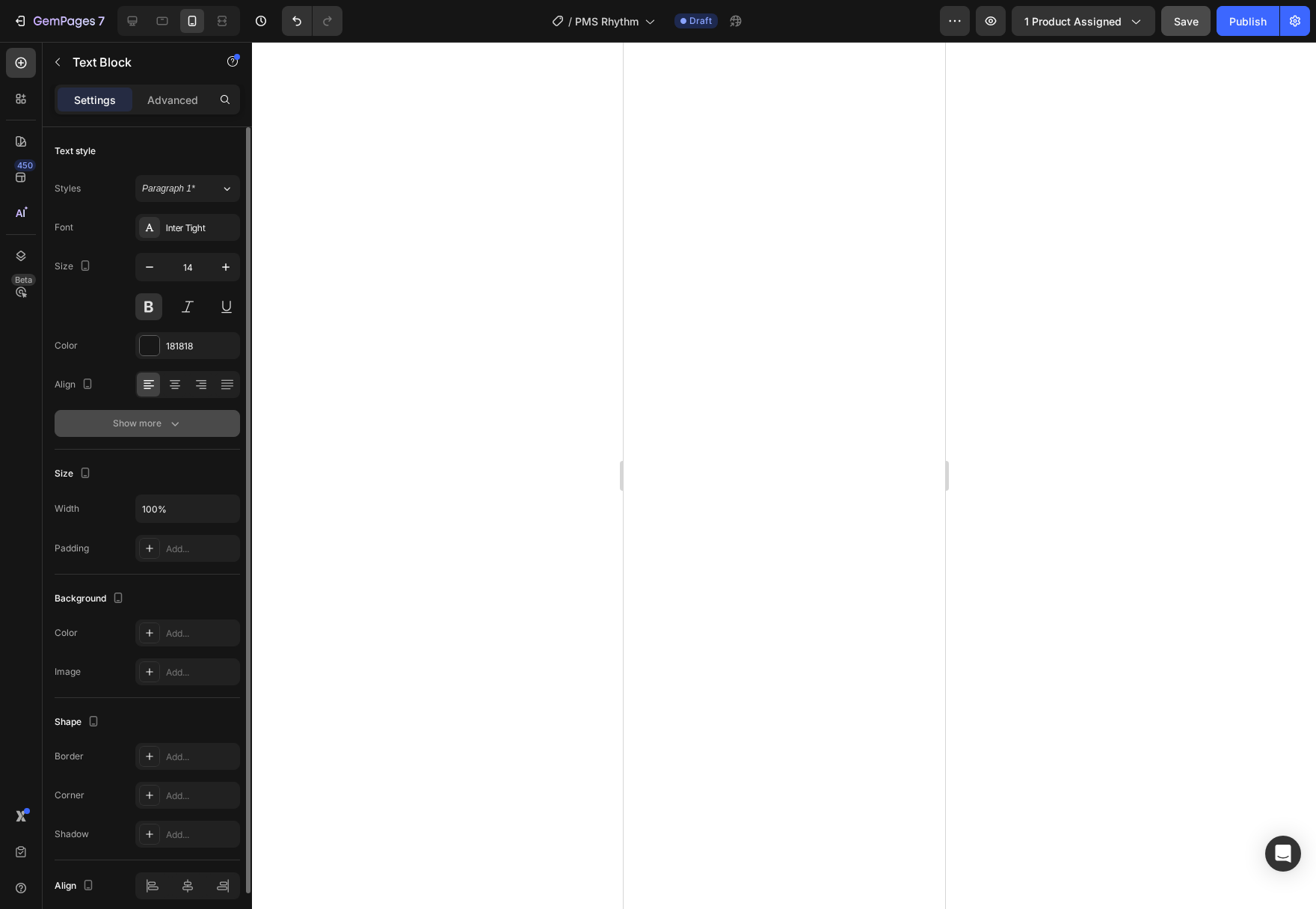
click at [176, 424] on icon "button" at bounding box center [175, 424] width 8 height 5
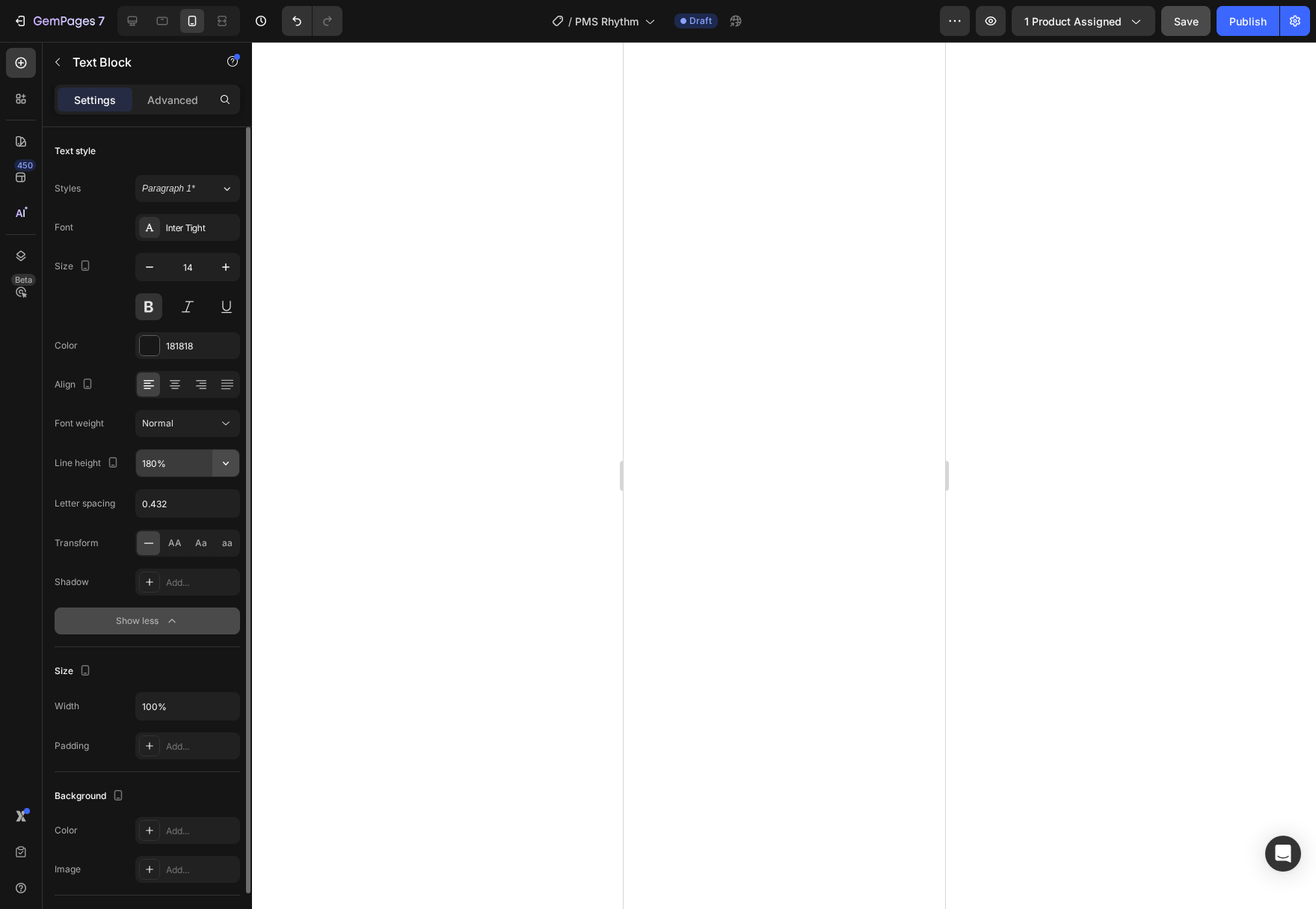
click at [220, 463] on icon "button" at bounding box center [225, 462] width 15 height 15
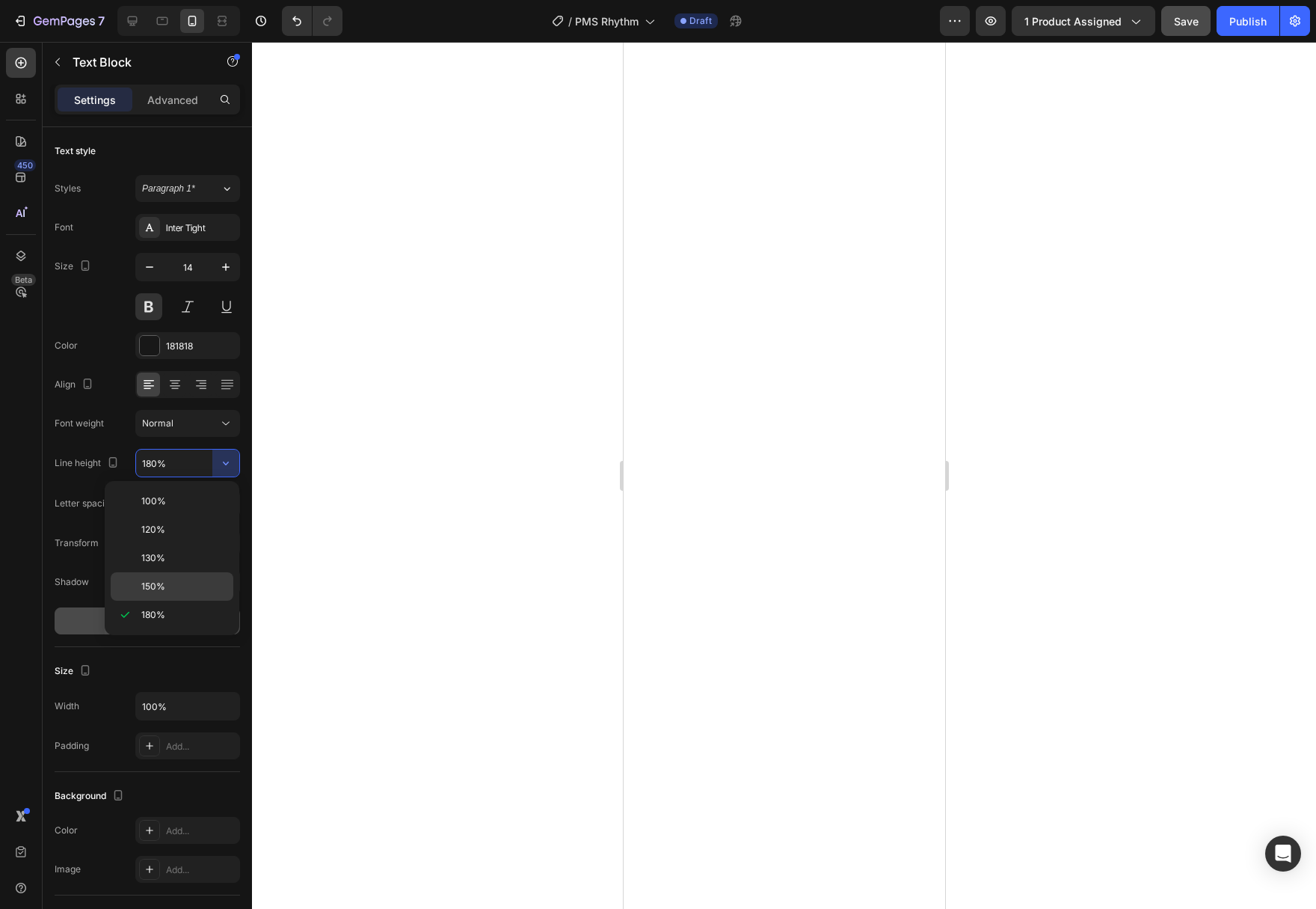
click at [181, 579] on p "150%" at bounding box center [184, 586] width 86 height 14
type input "150%"
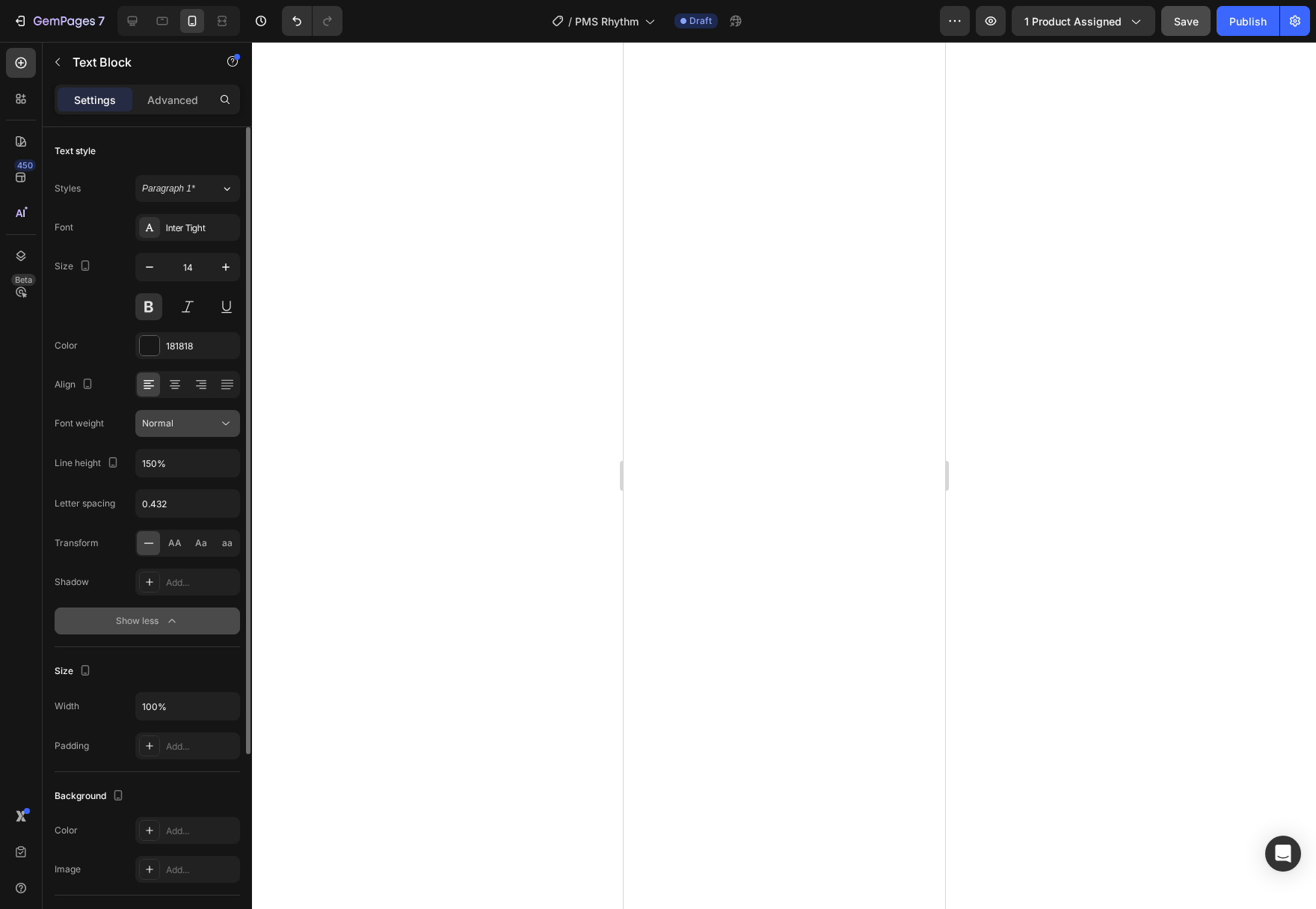
click at [219, 422] on icon at bounding box center [225, 423] width 15 height 15
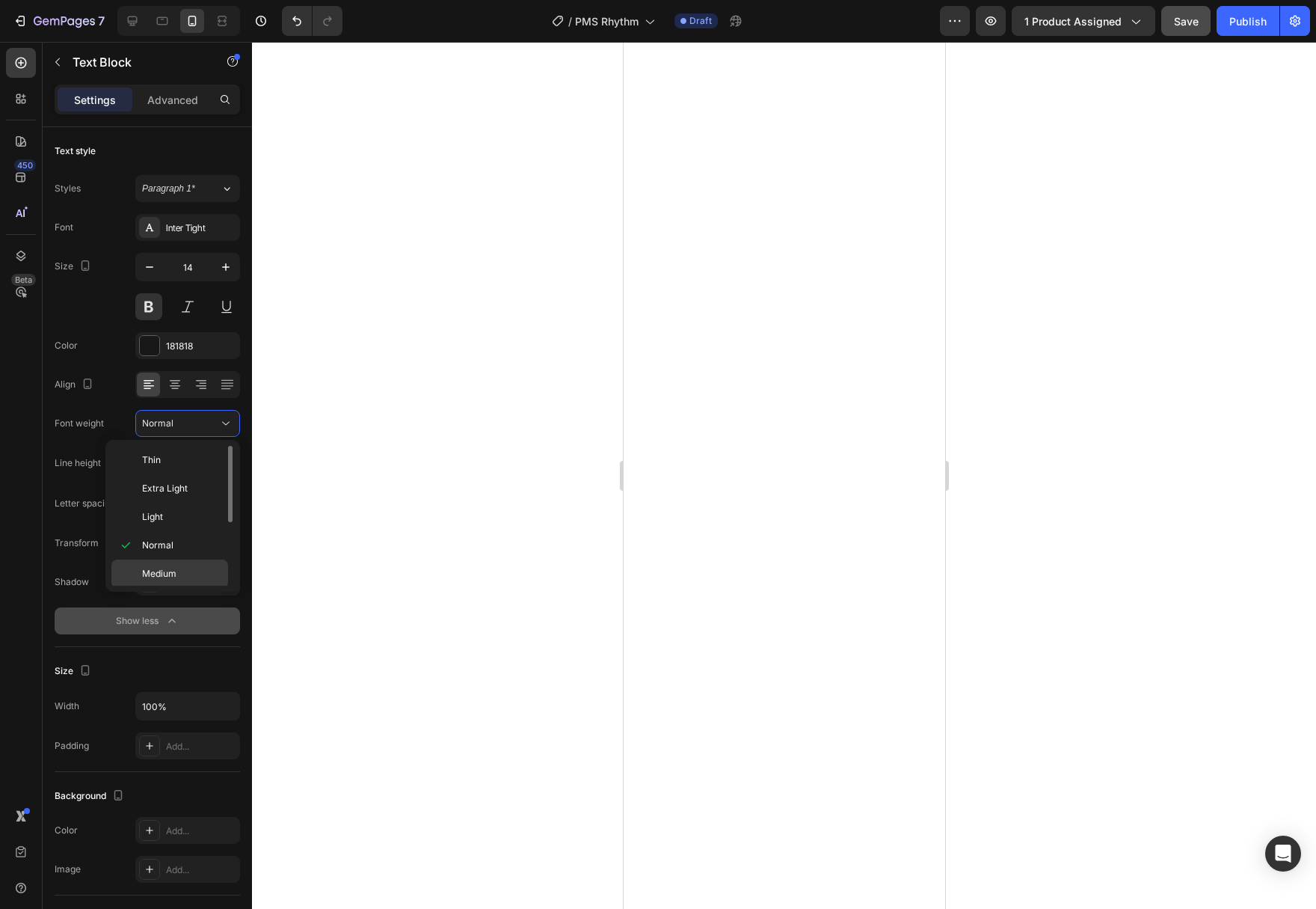
scroll to position [77, 0]
click at [175, 530] on span "Semi Bold" at bounding box center [162, 526] width 42 height 14
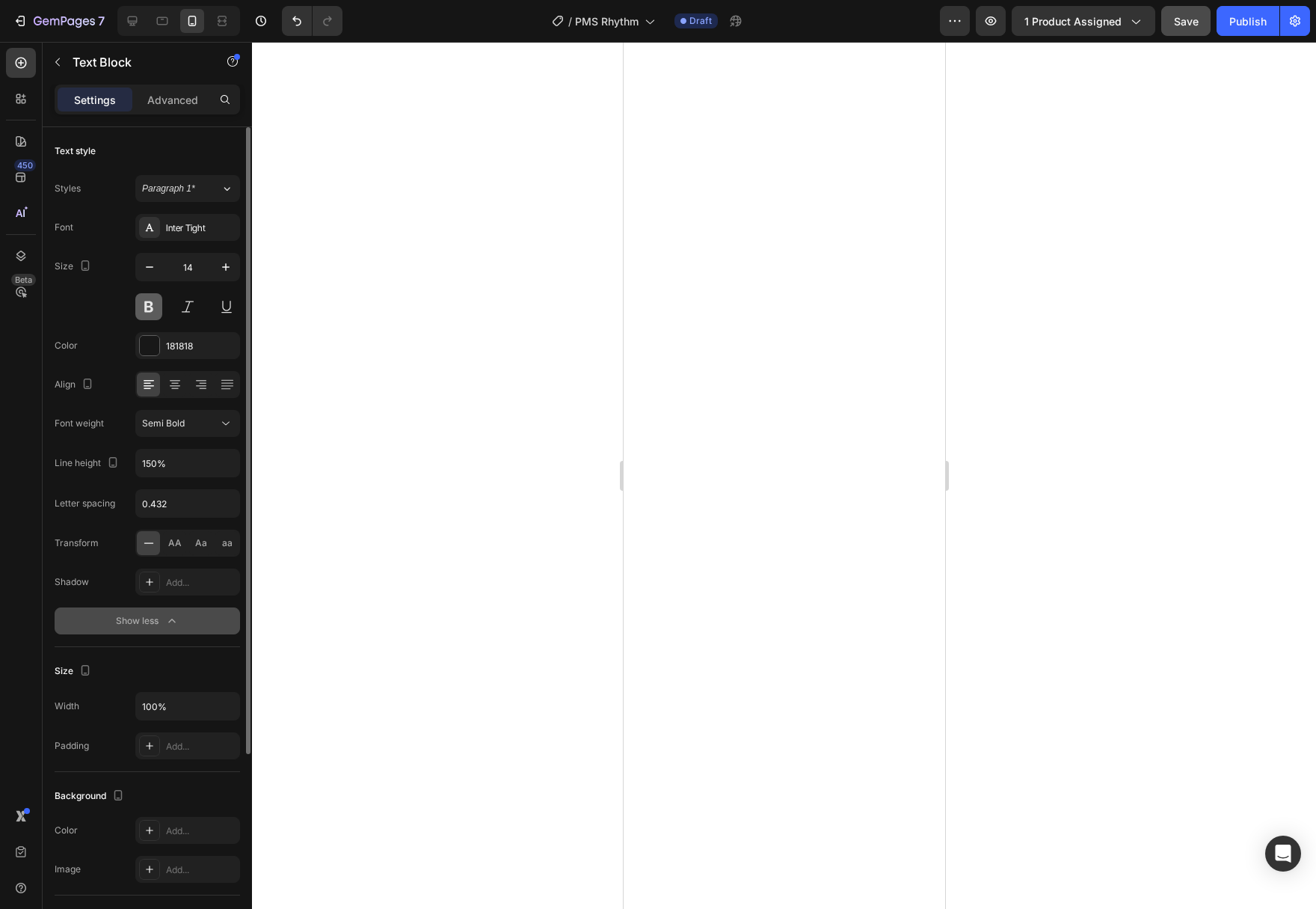
click at [144, 304] on button at bounding box center [149, 306] width 27 height 27
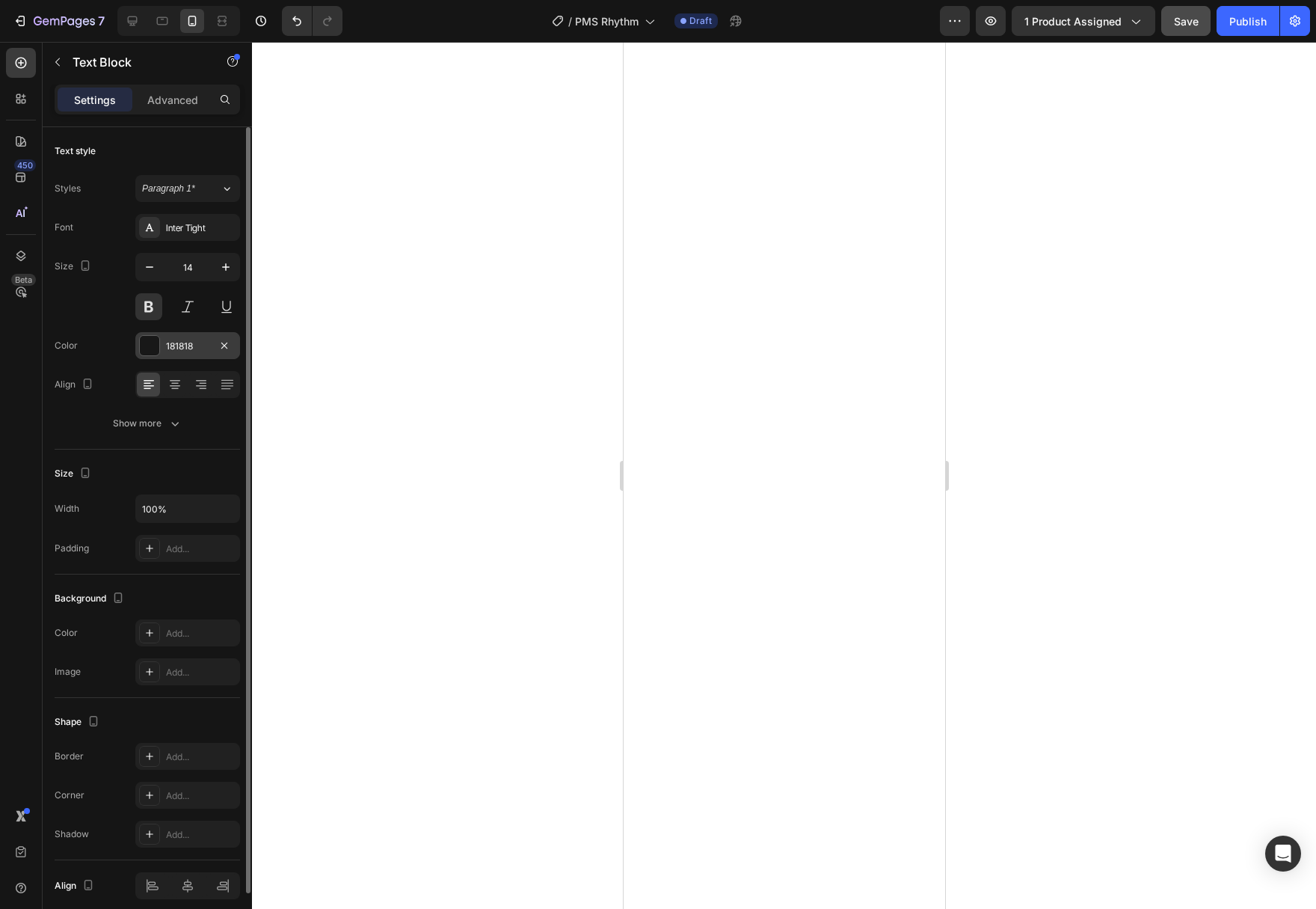
click at [150, 309] on button at bounding box center [149, 306] width 27 height 27
click at [163, 415] on button "Show more" at bounding box center [147, 423] width 186 height 27
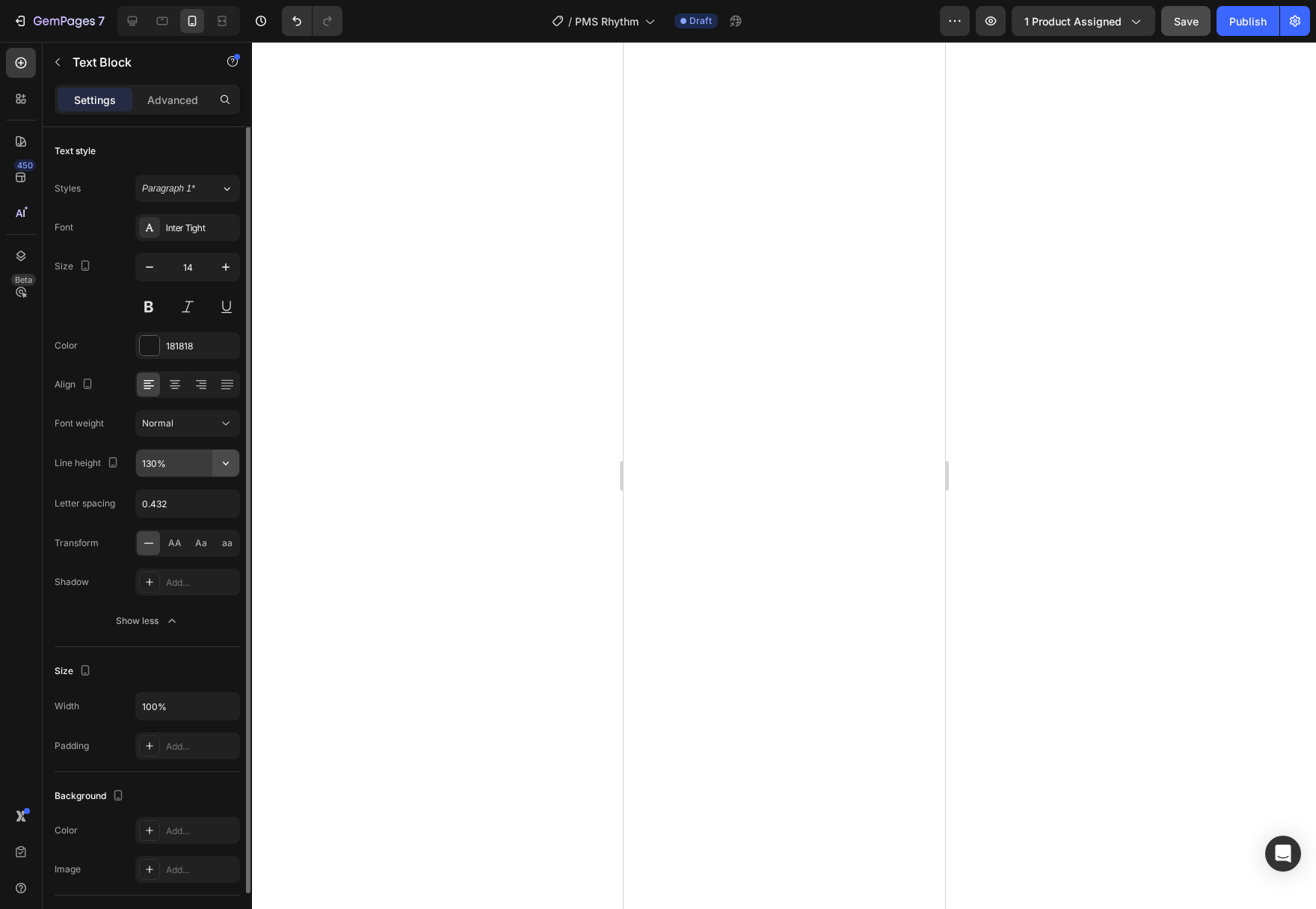
click at [232, 464] on icon "button" at bounding box center [225, 462] width 15 height 15
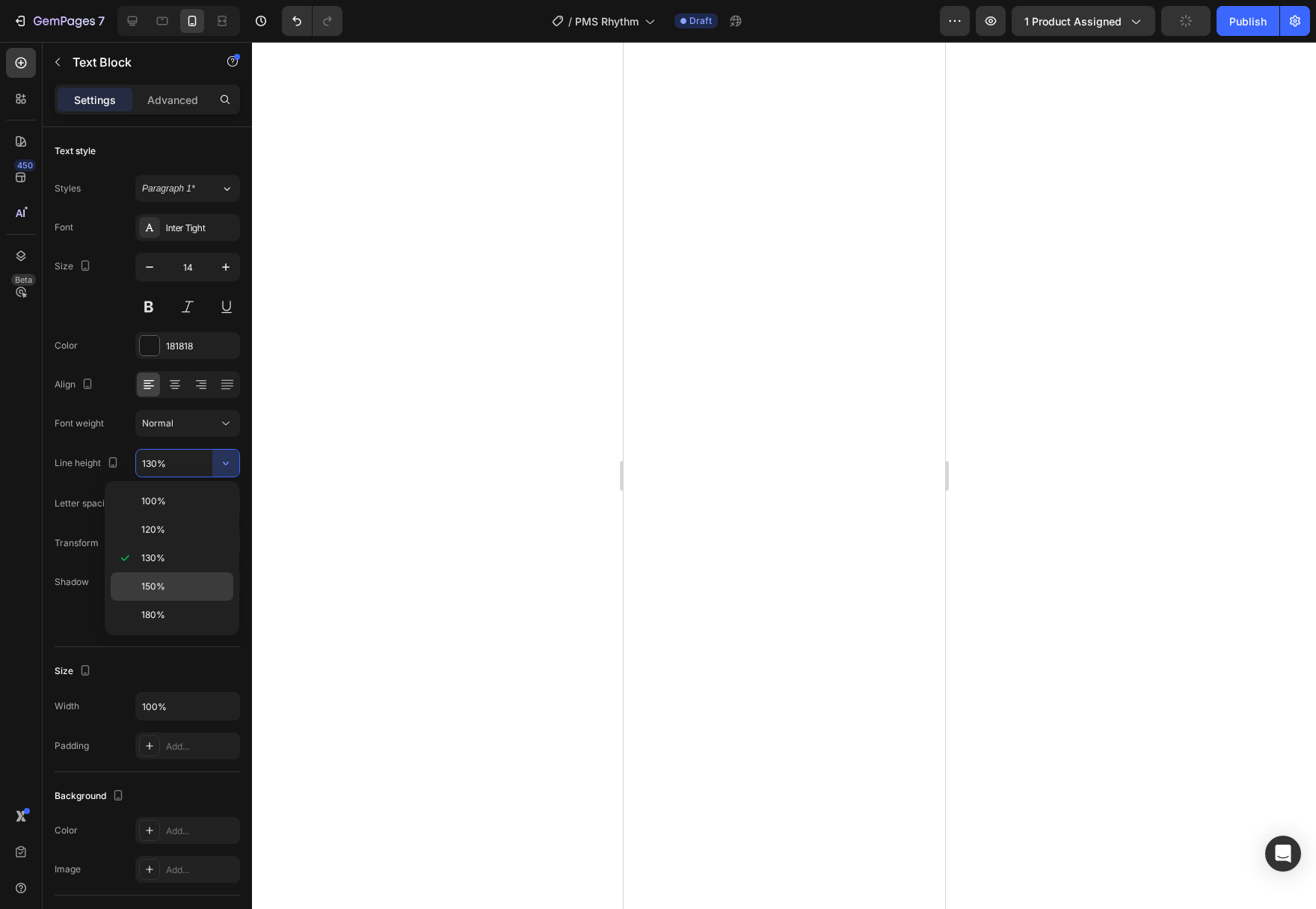
click at [196, 580] on p "150%" at bounding box center [184, 586] width 86 height 14
type input "150%"
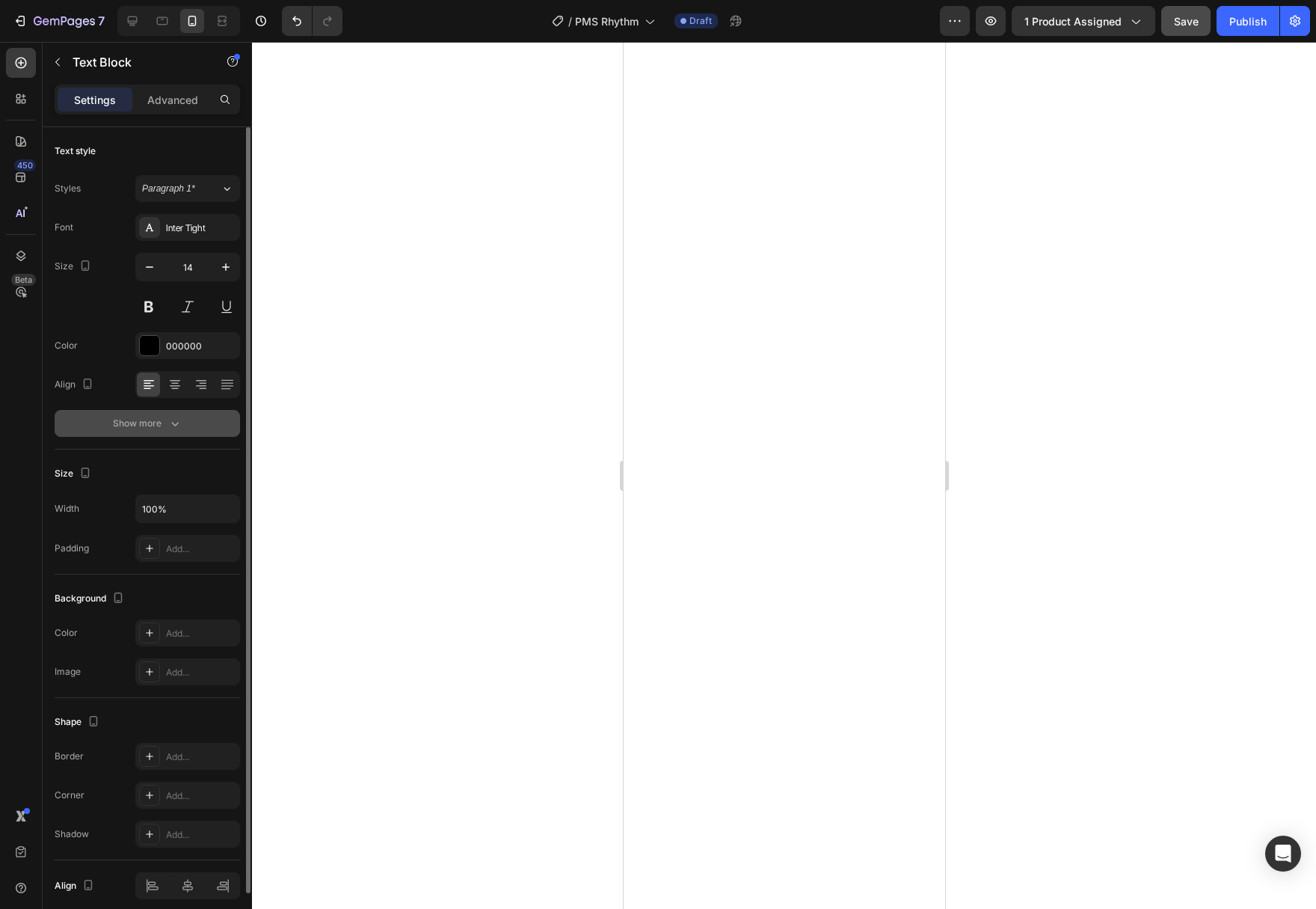
click at [167, 416] on icon "button" at bounding box center [174, 423] width 15 height 15
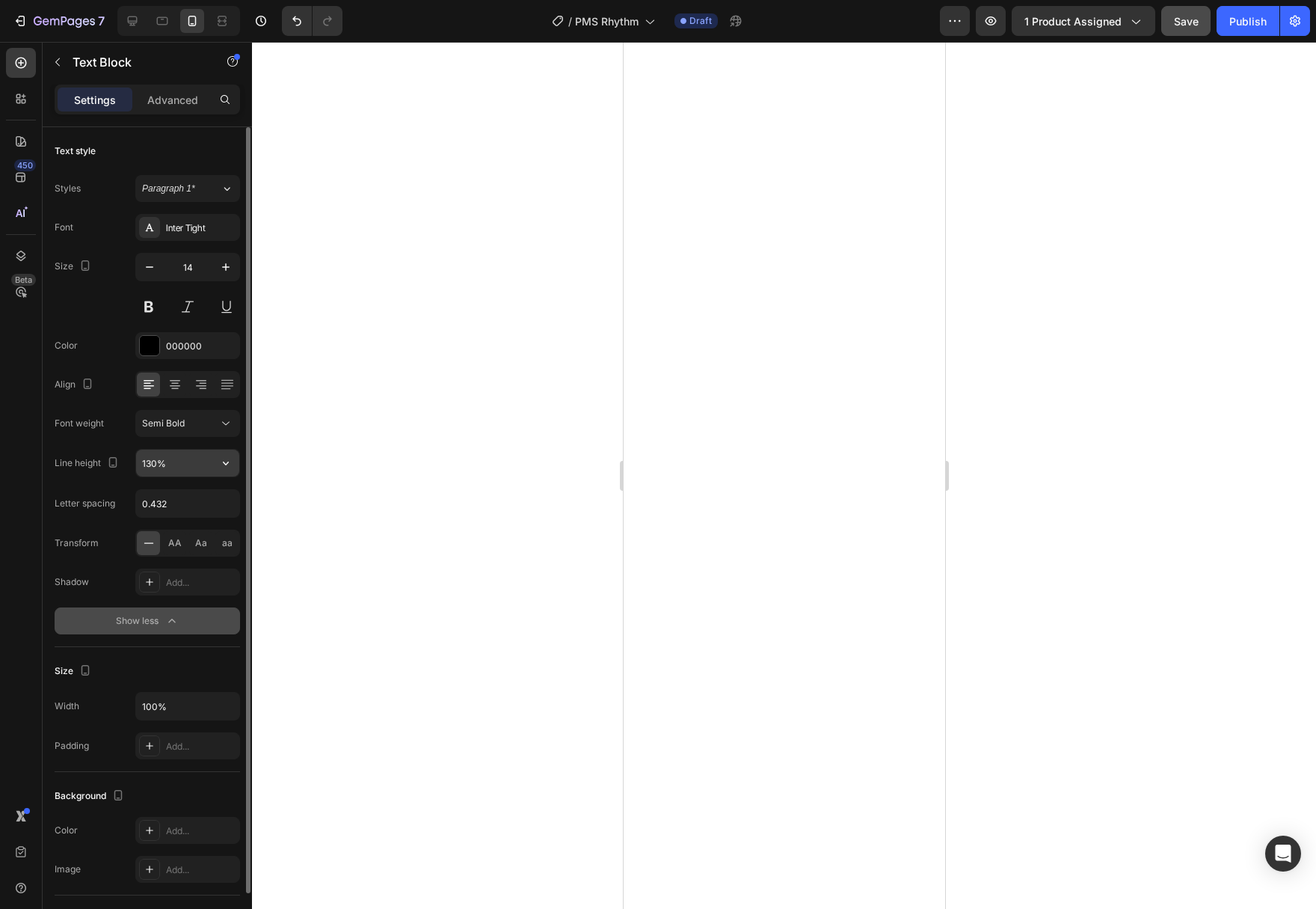
click at [224, 459] on icon "button" at bounding box center [225, 462] width 15 height 15
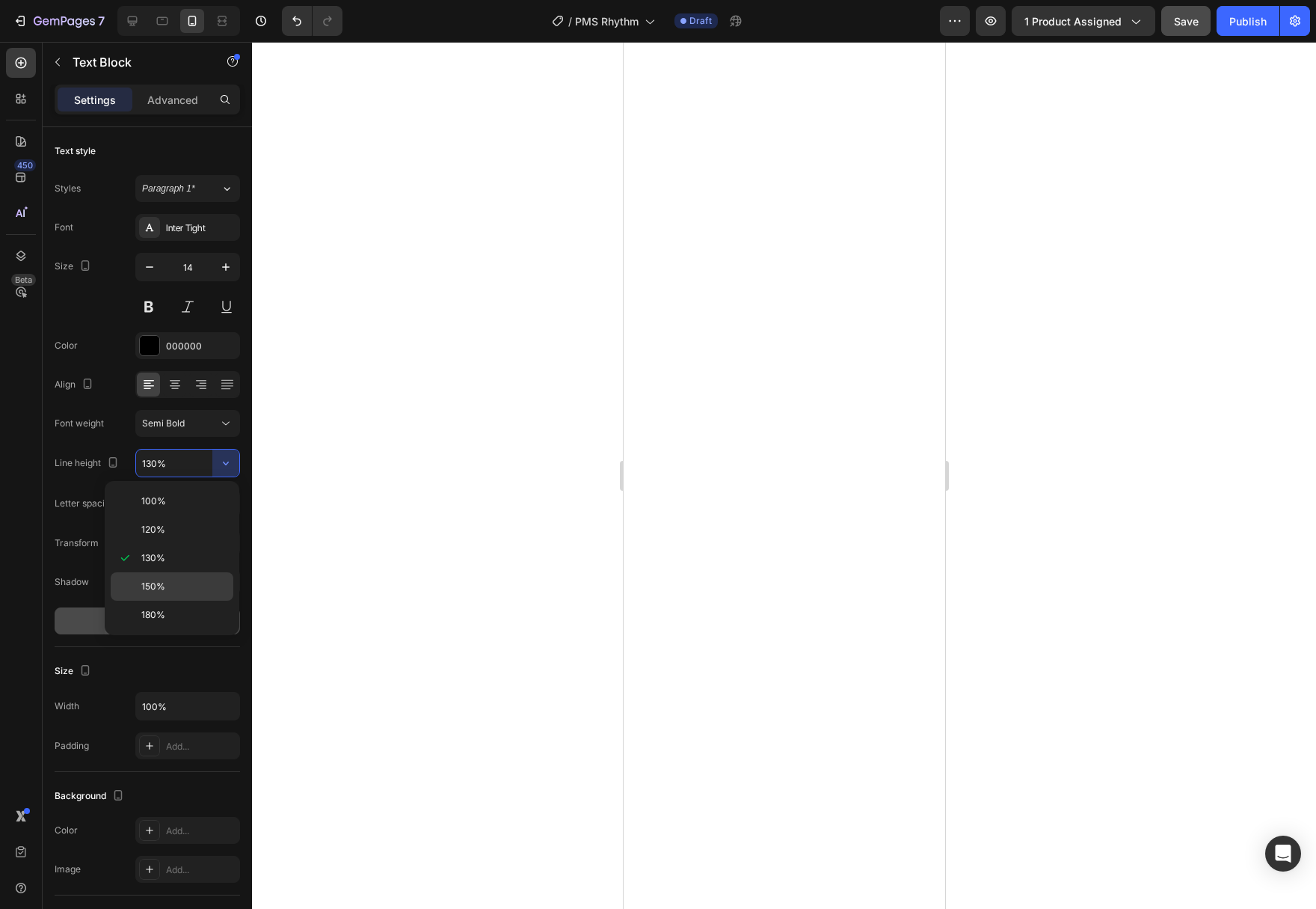
click at [189, 583] on p "150%" at bounding box center [184, 586] width 86 height 14
type input "150%"
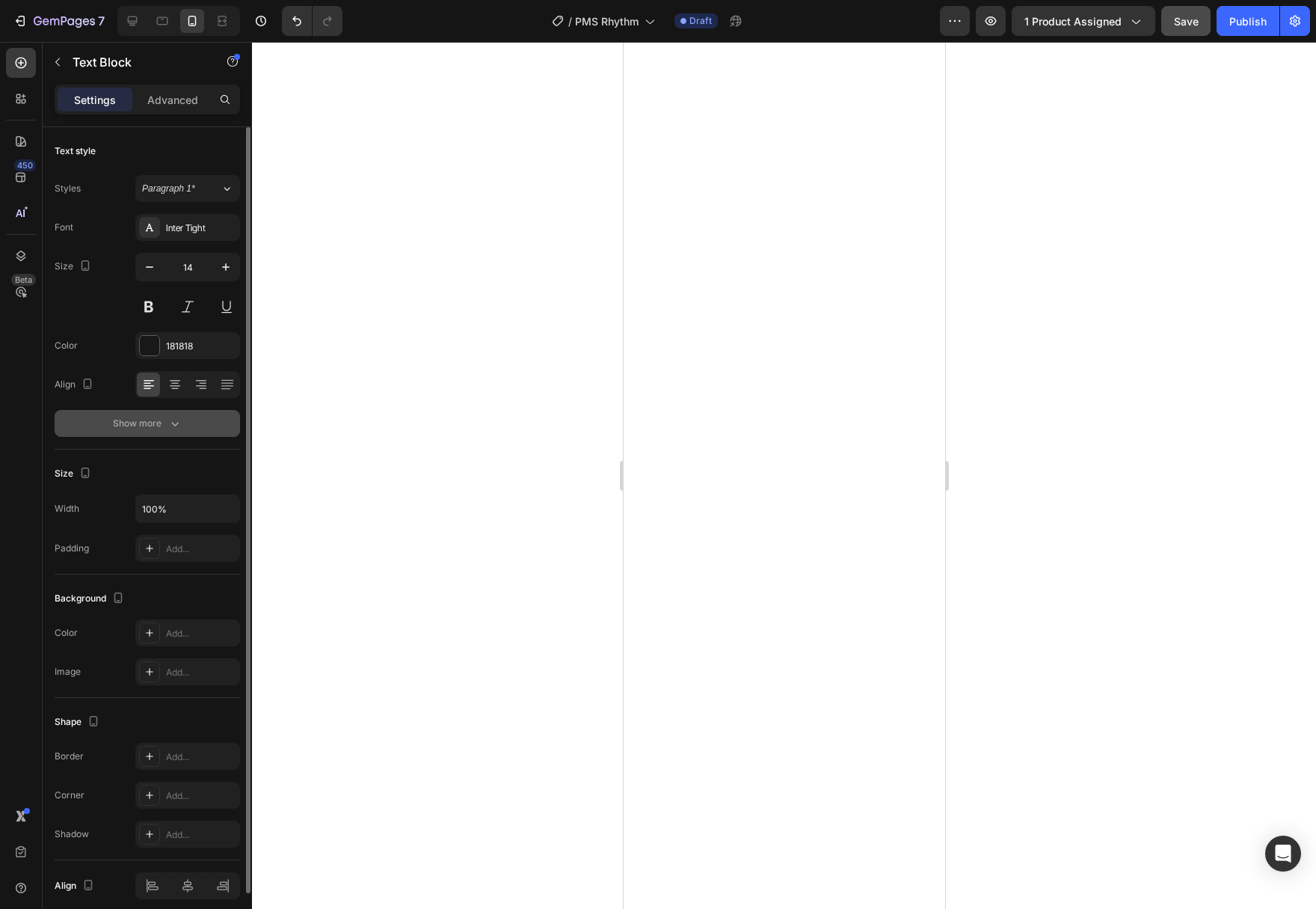
click at [162, 416] on div "Show more" at bounding box center [148, 423] width 70 height 15
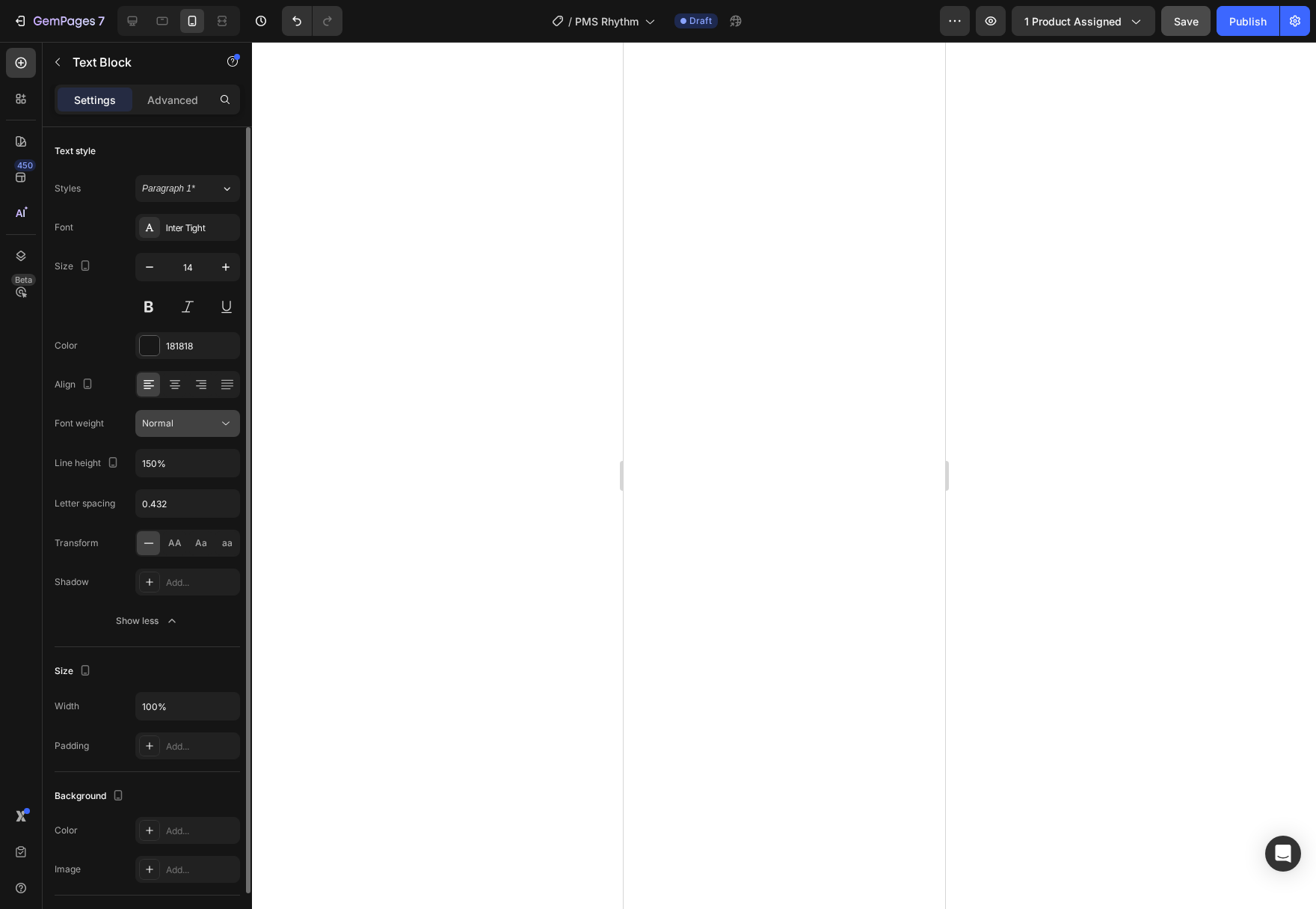
click at [200, 429] on div "Normal" at bounding box center [180, 423] width 77 height 14
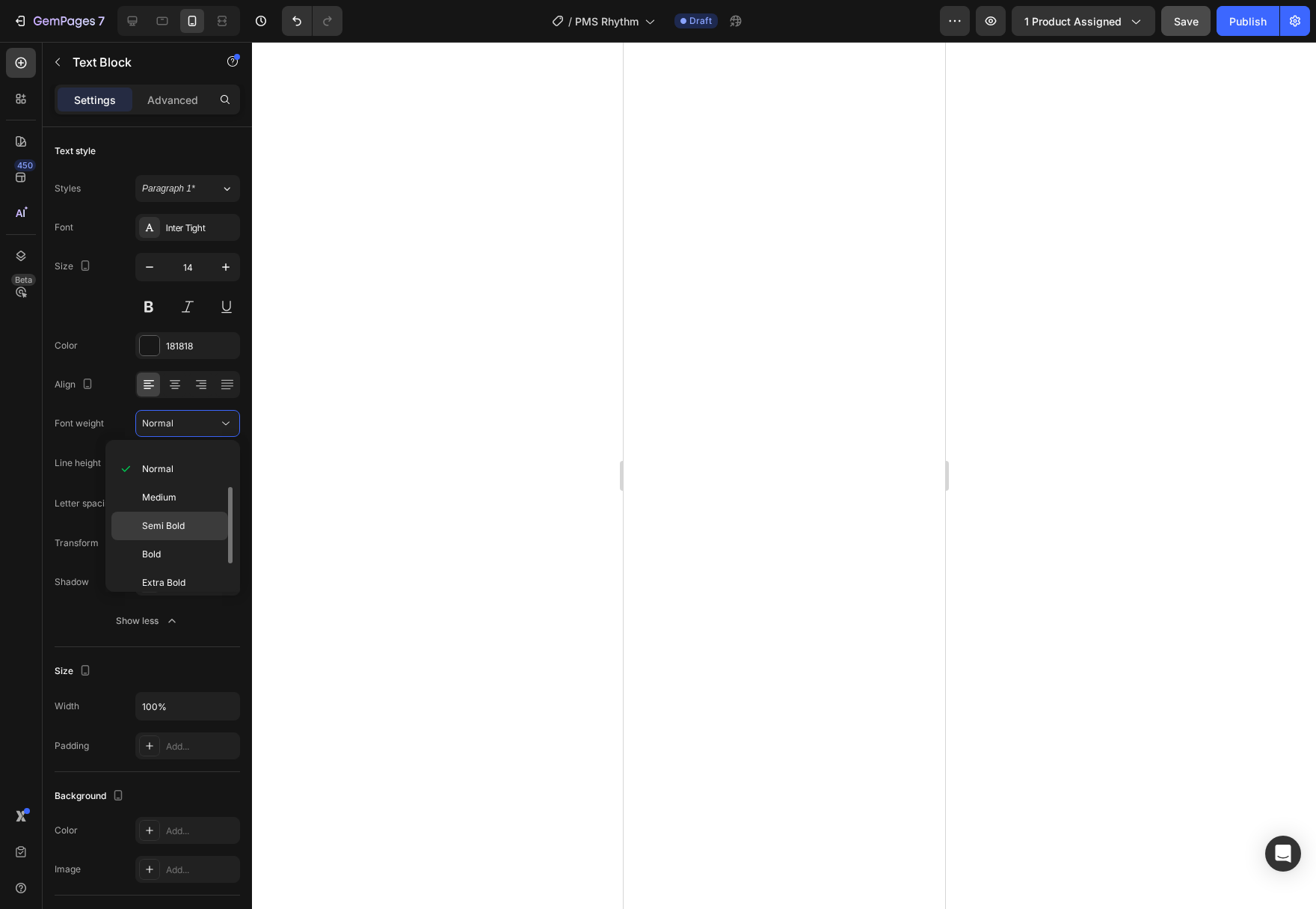
click at [181, 528] on span "Semi Bold" at bounding box center [162, 526] width 42 height 14
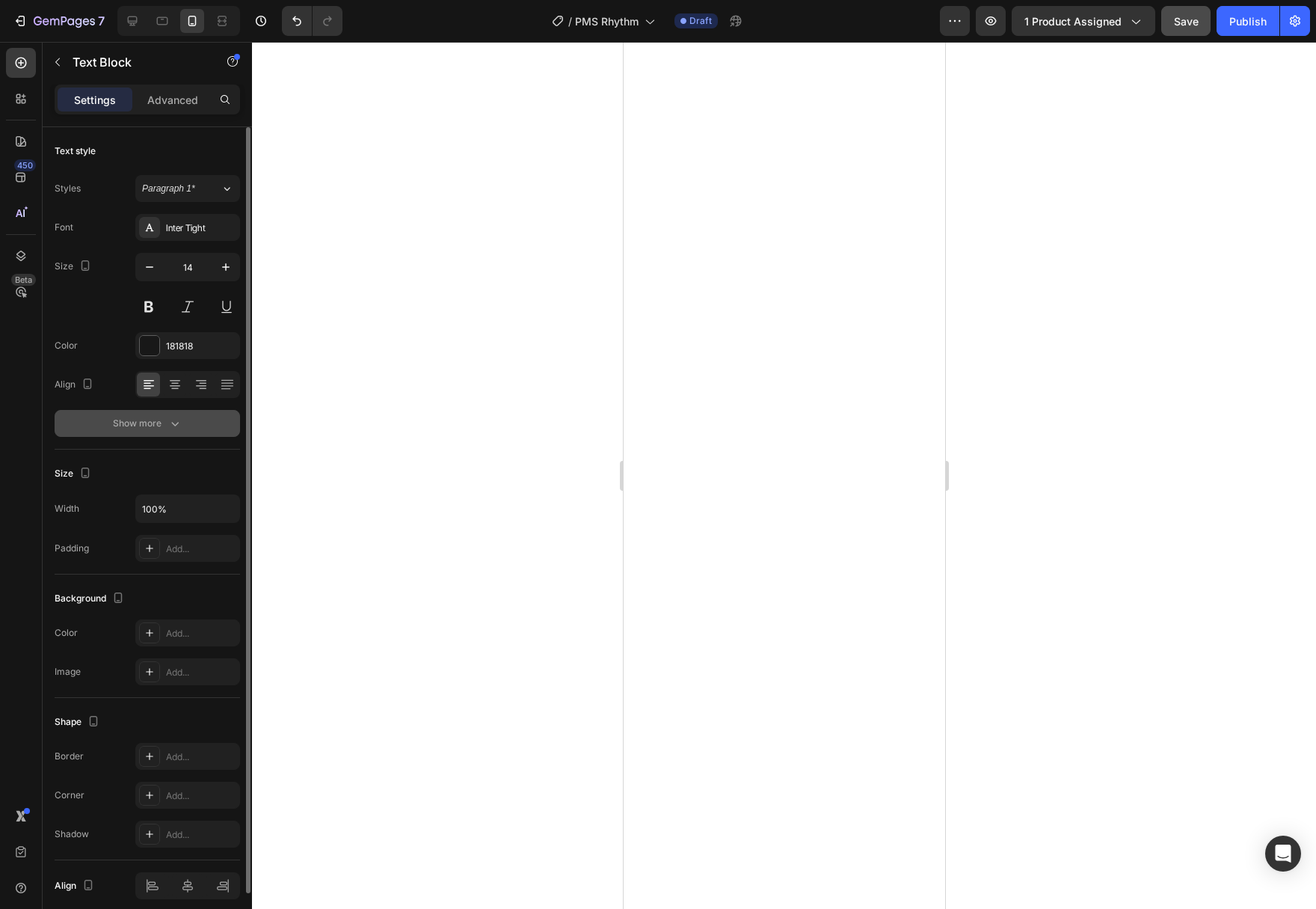
click at [147, 428] on div "Show more" at bounding box center [148, 423] width 70 height 15
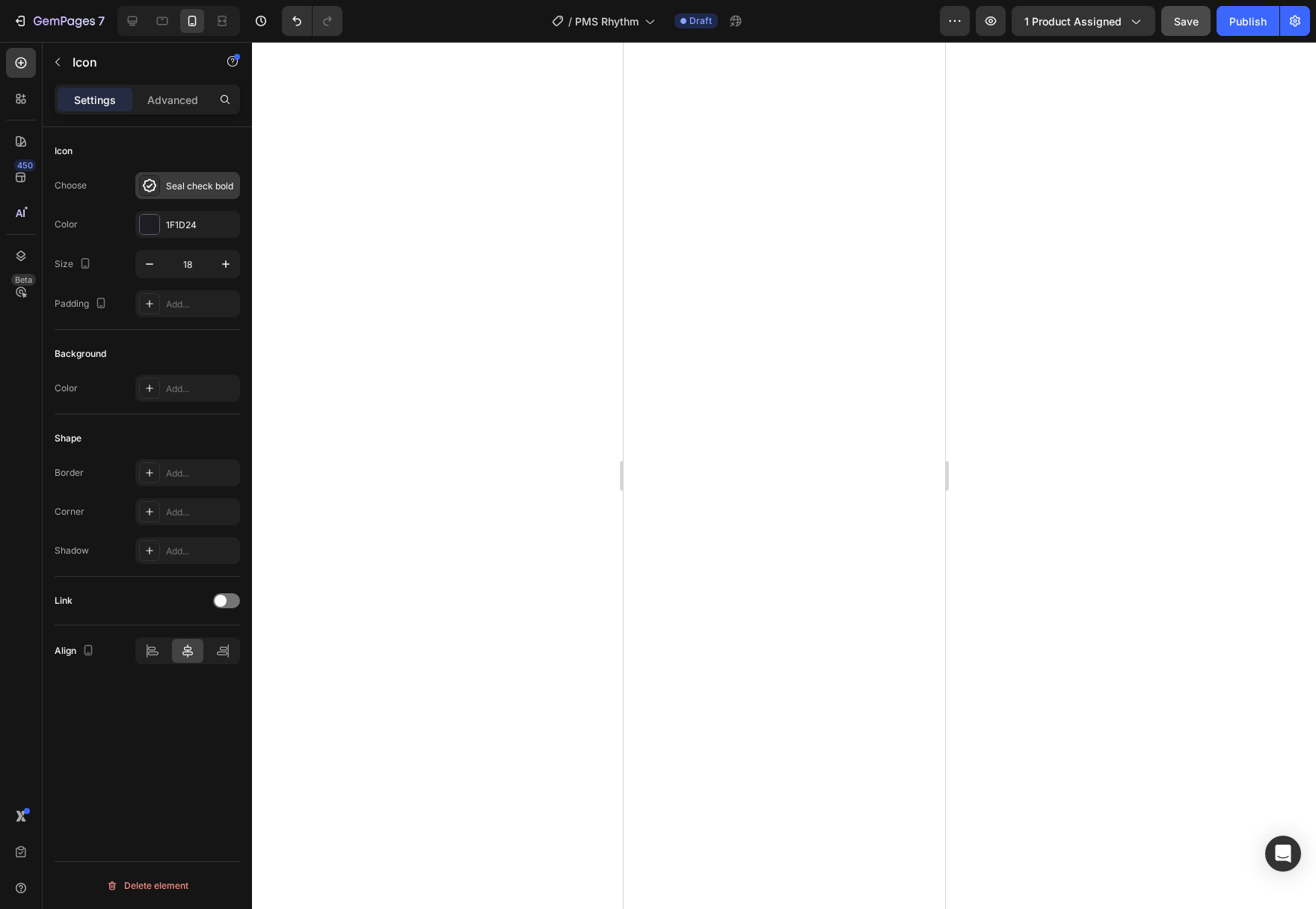
click at [150, 187] on icon at bounding box center [150, 186] width 14 height 14
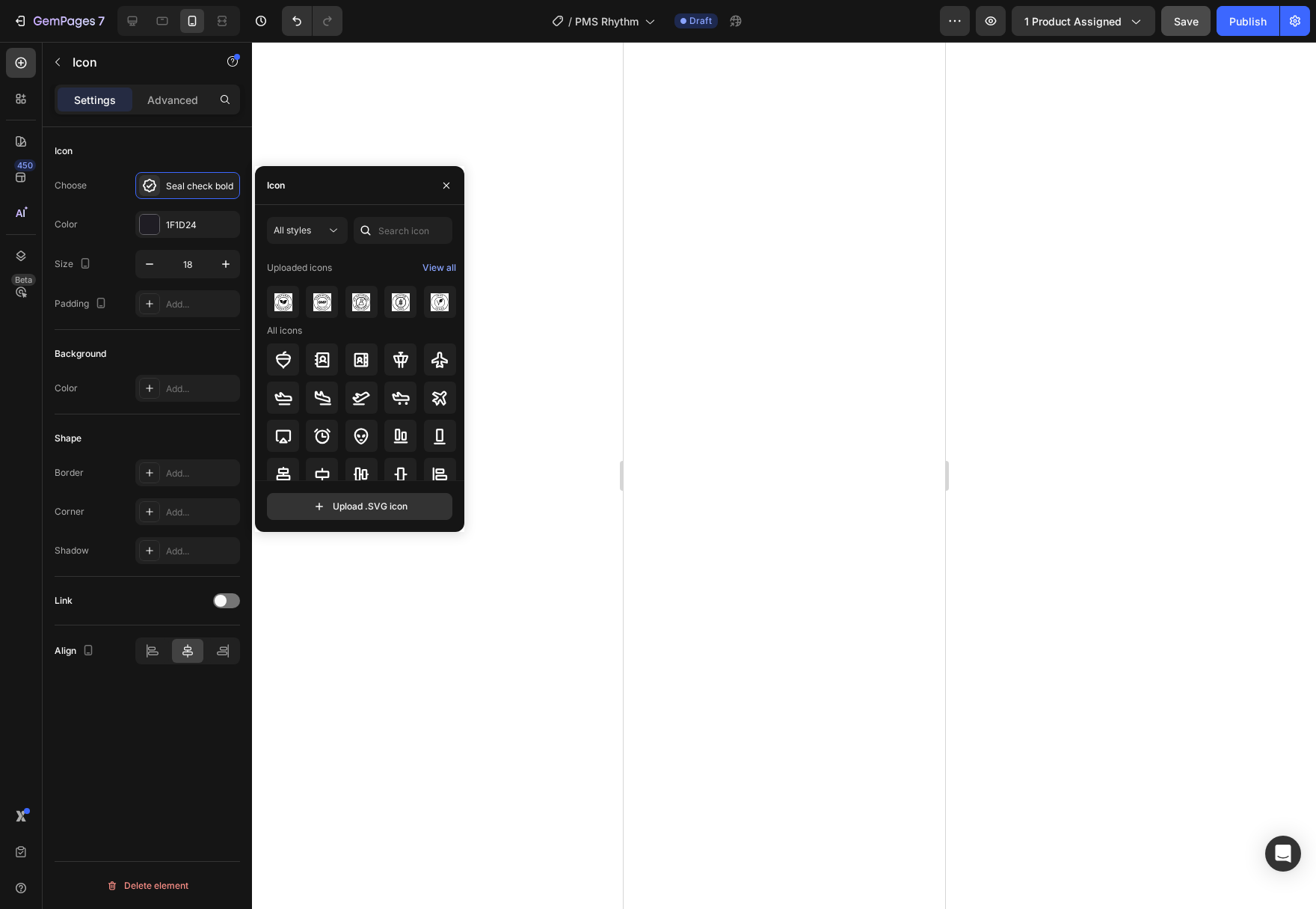
scroll to position [97, 0]
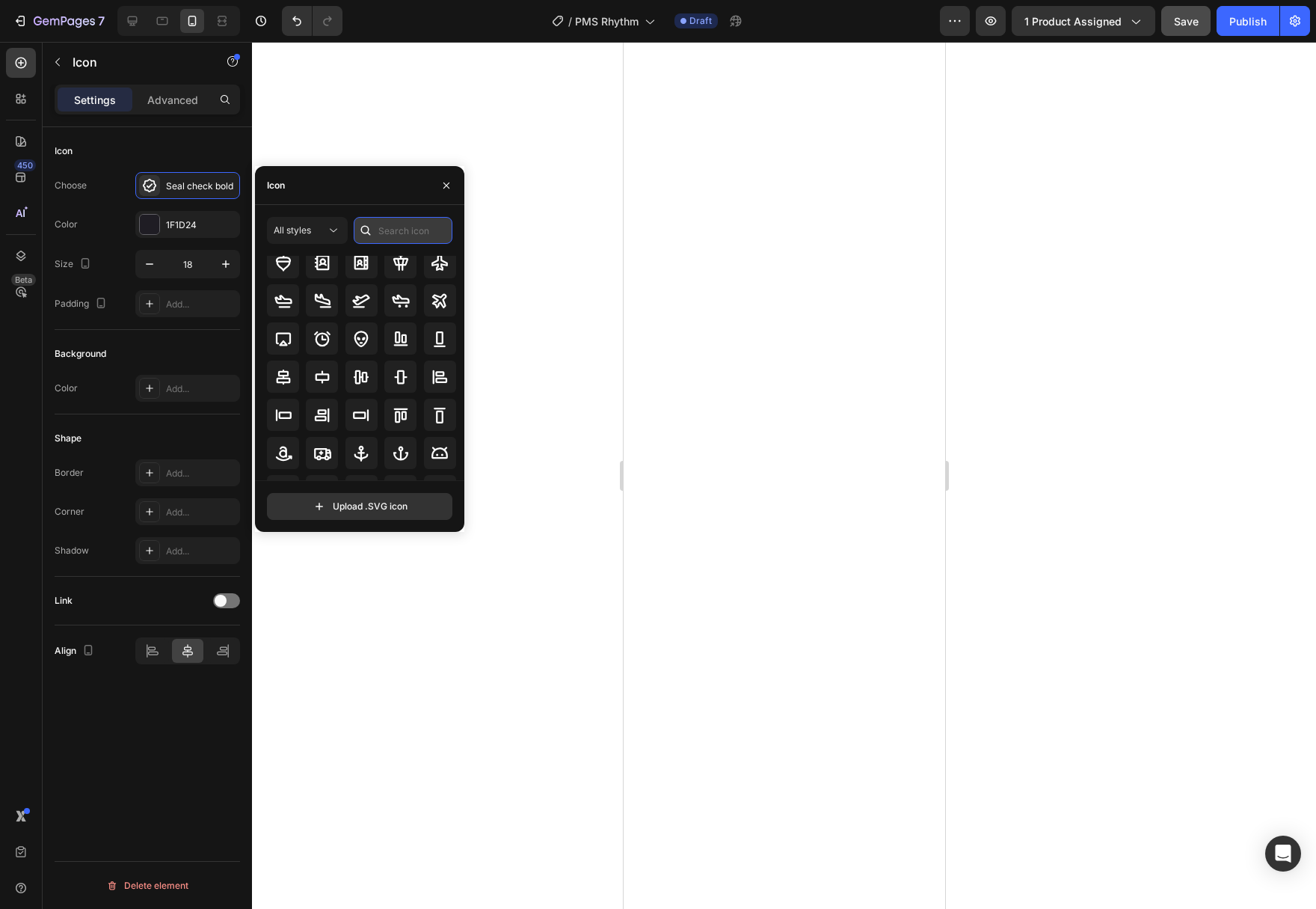
click at [396, 240] on input "text" at bounding box center [403, 229] width 98 height 27
type input "check"
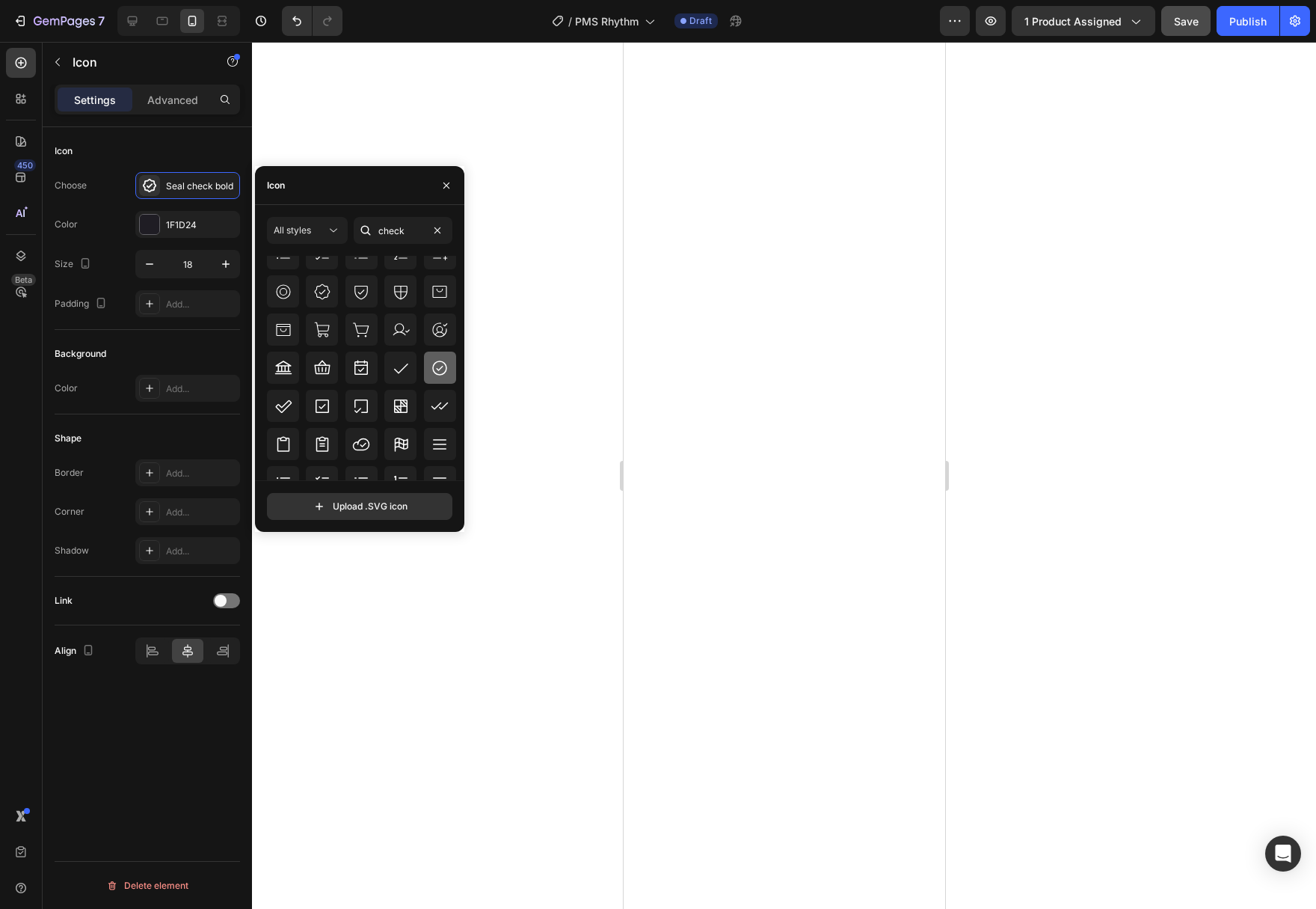
click at [447, 375] on icon at bounding box center [440, 368] width 18 height 18
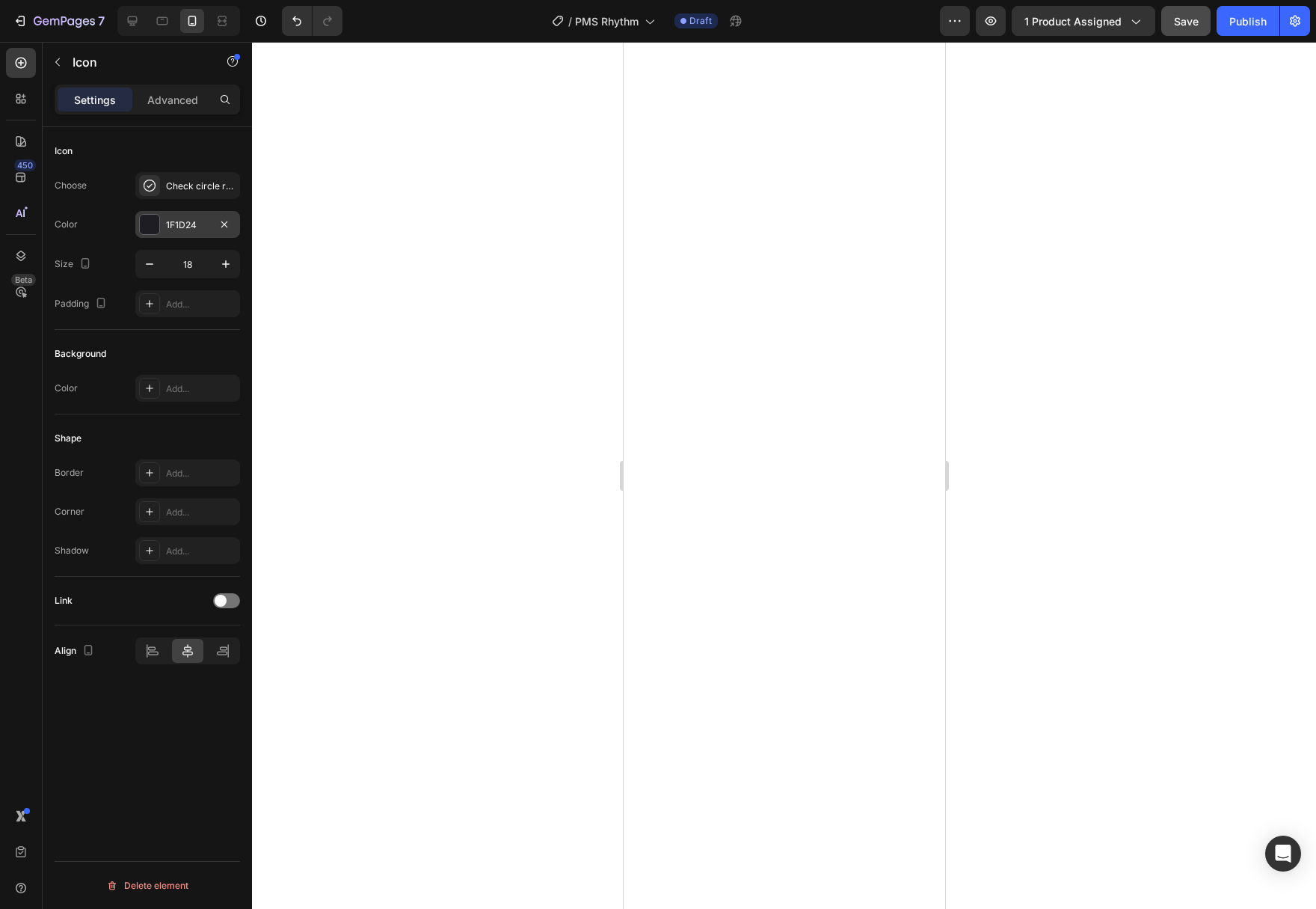
click at [154, 226] on div at bounding box center [150, 224] width 20 height 20
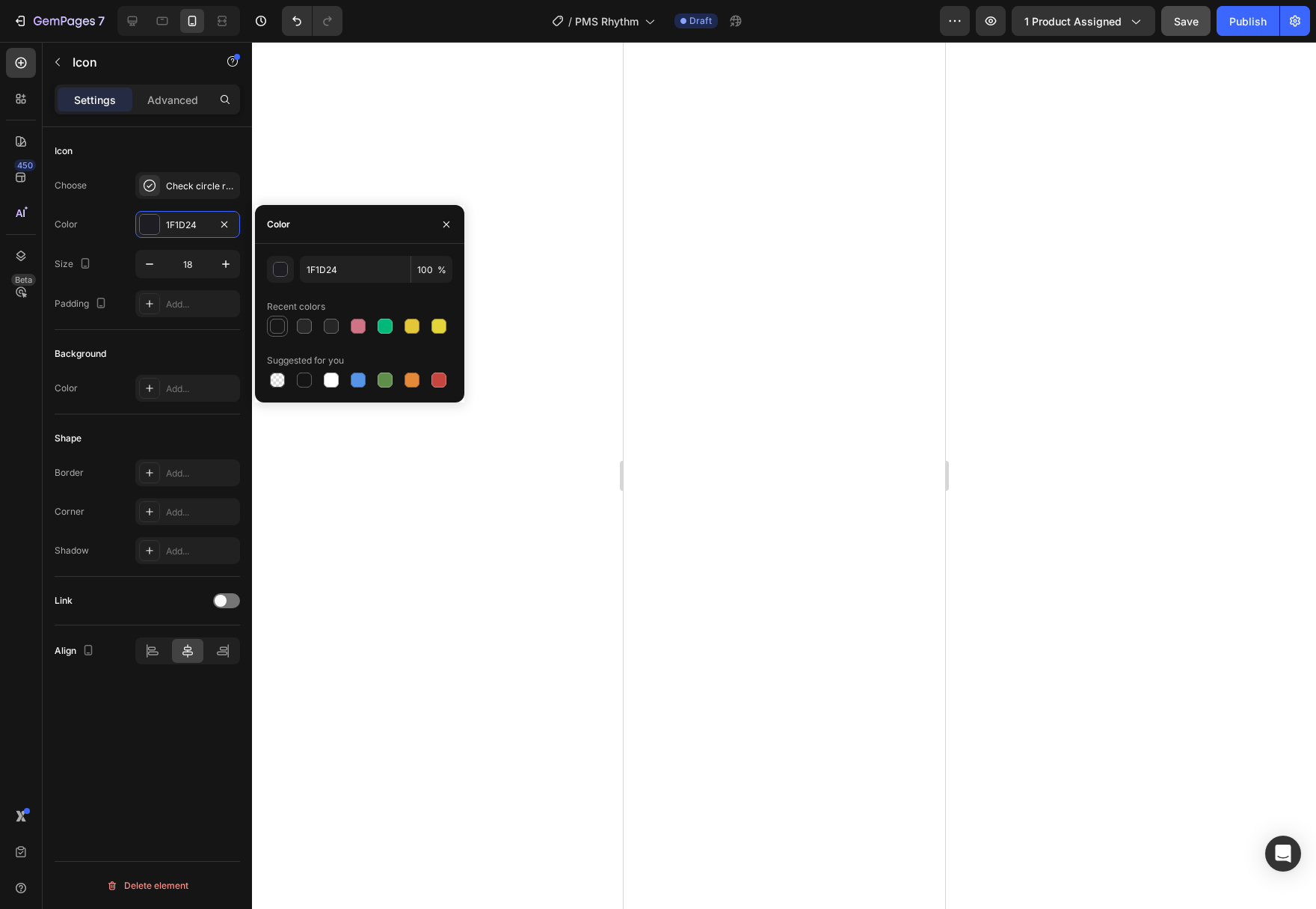
click at [273, 326] on div at bounding box center [276, 326] width 15 height 15
type input "181818"
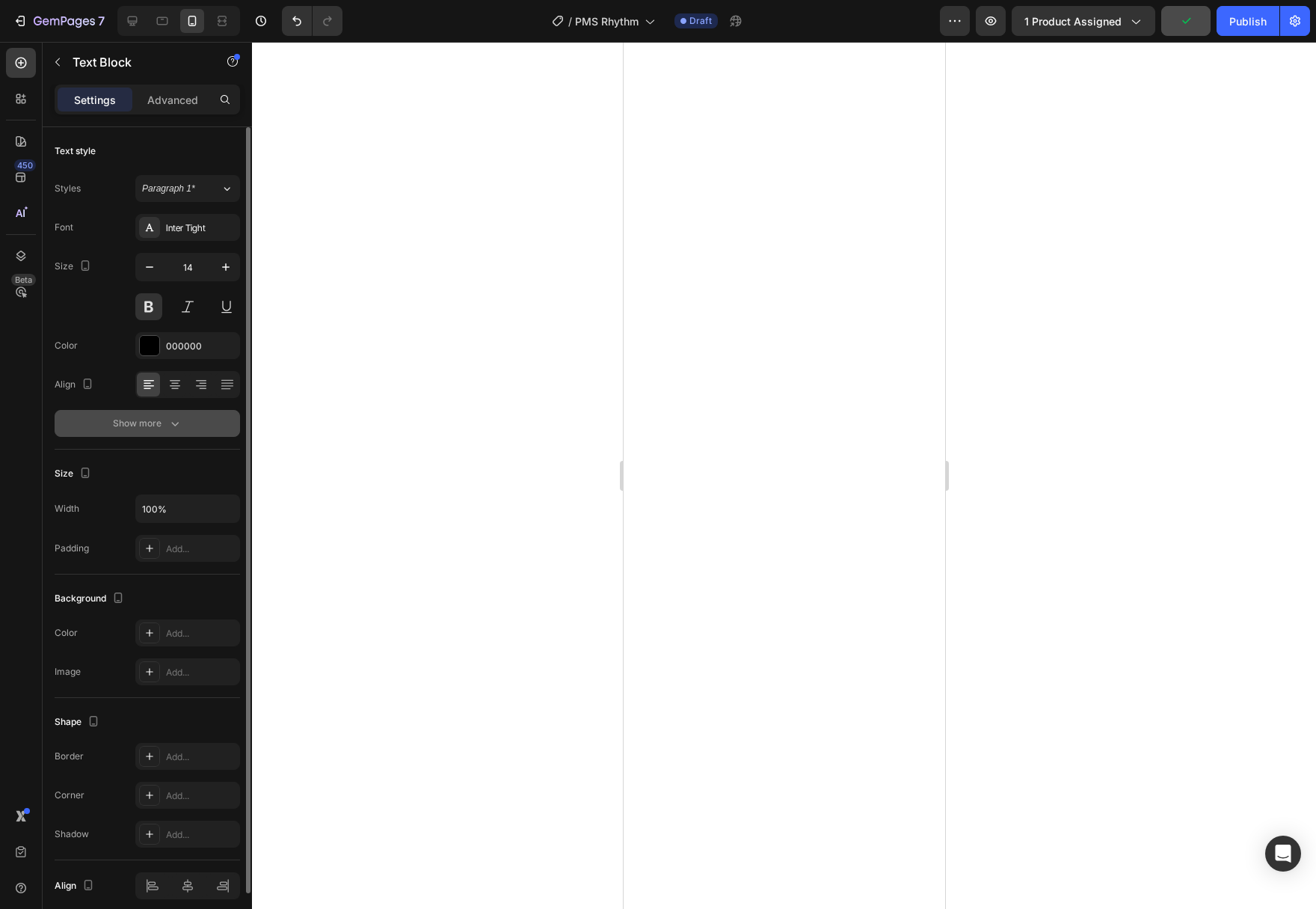
click at [158, 431] on button "Show more" at bounding box center [147, 423] width 186 height 27
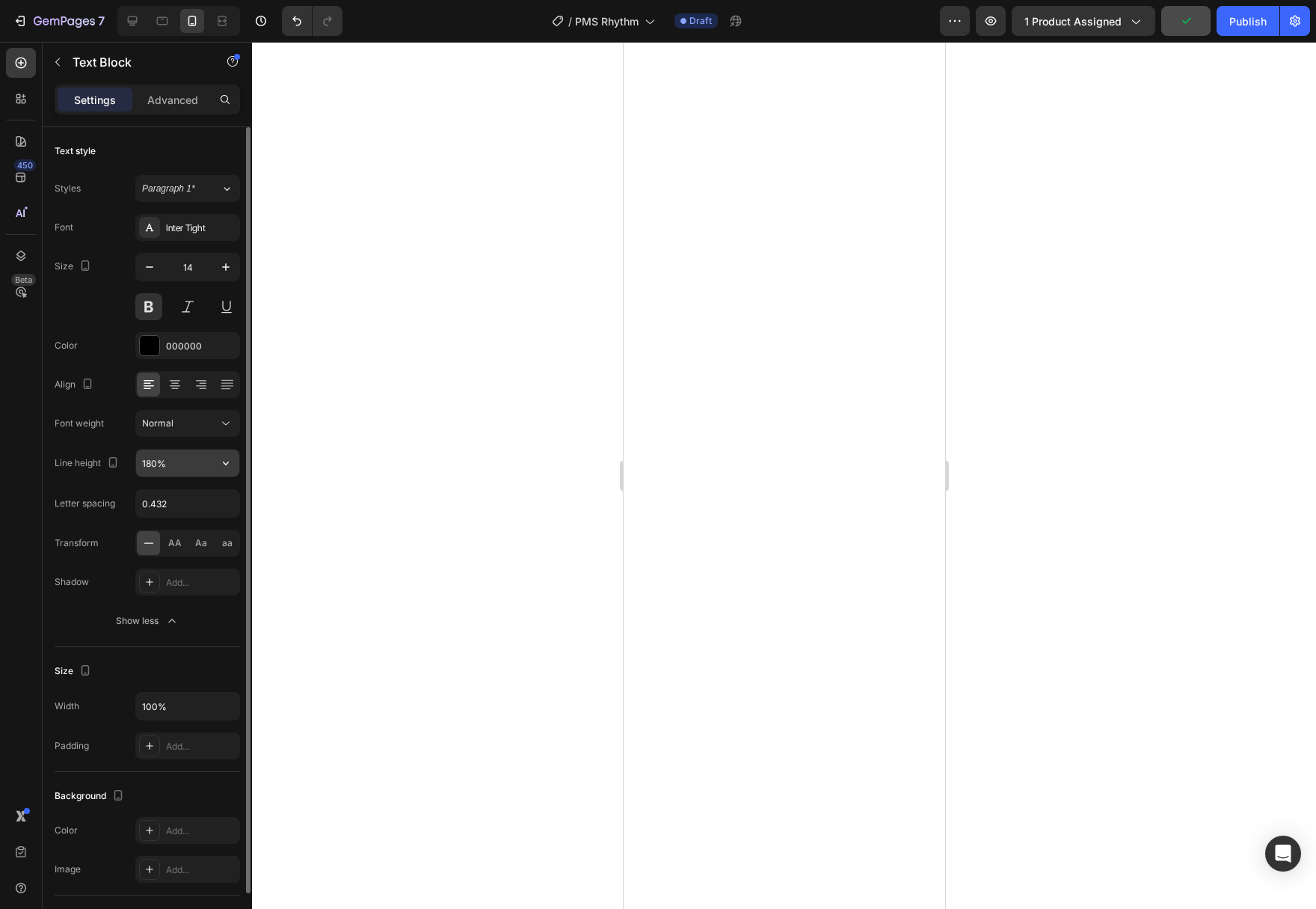
click at [228, 453] on button "button" at bounding box center [225, 462] width 27 height 27
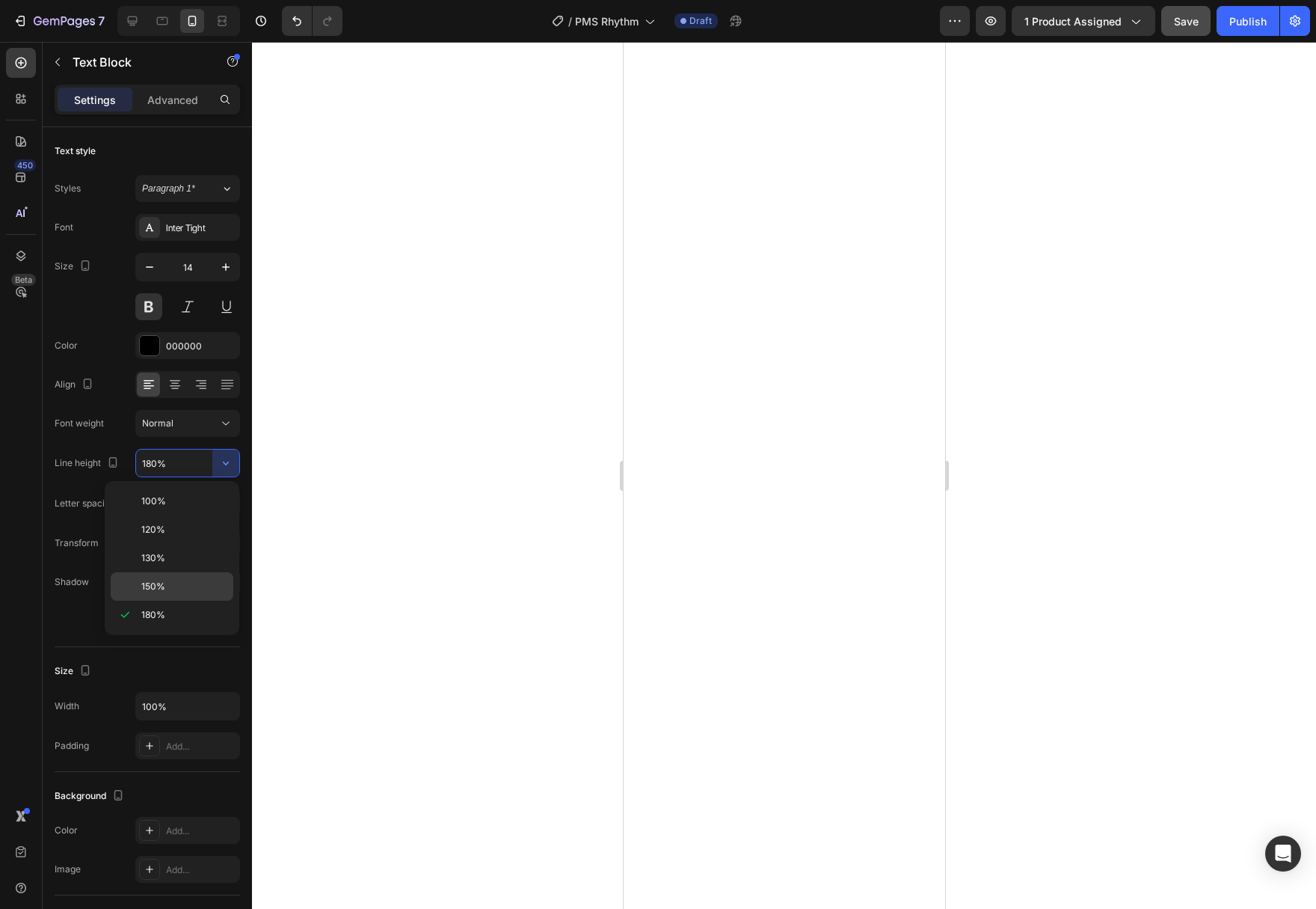
click at [208, 595] on div "150%" at bounding box center [171, 585] width 123 height 29
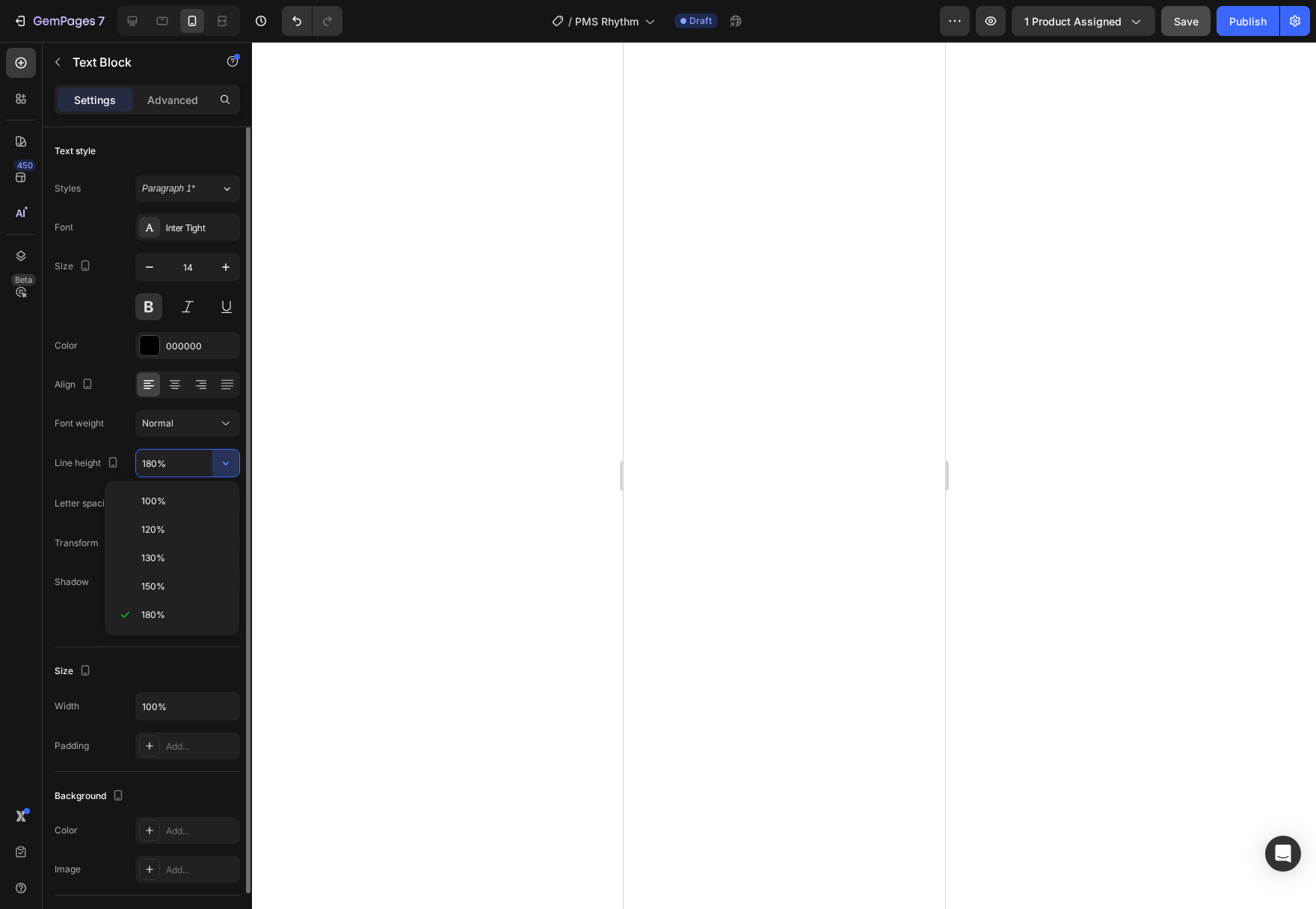
type input "150%"
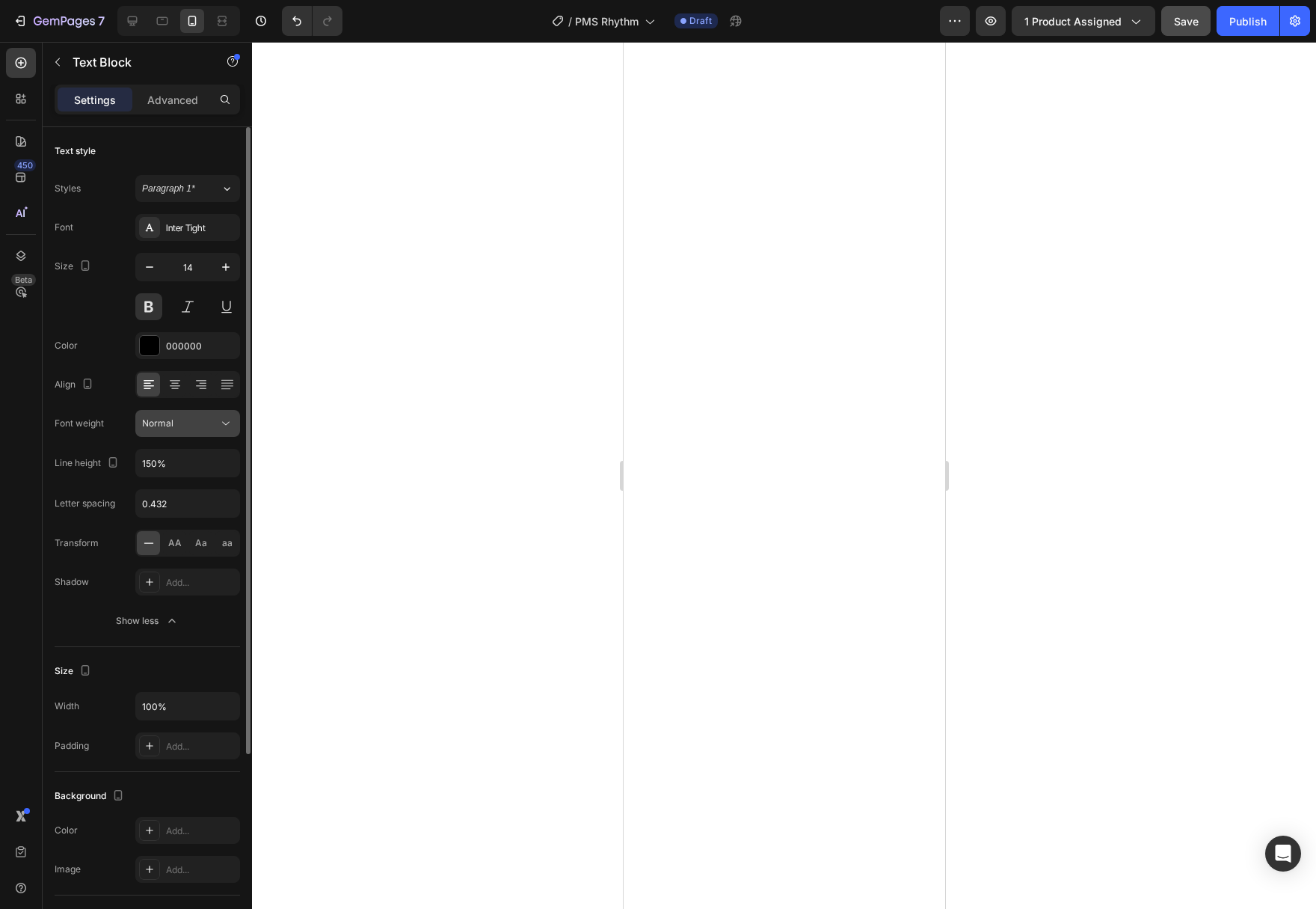
click at [225, 423] on icon at bounding box center [225, 423] width 15 height 15
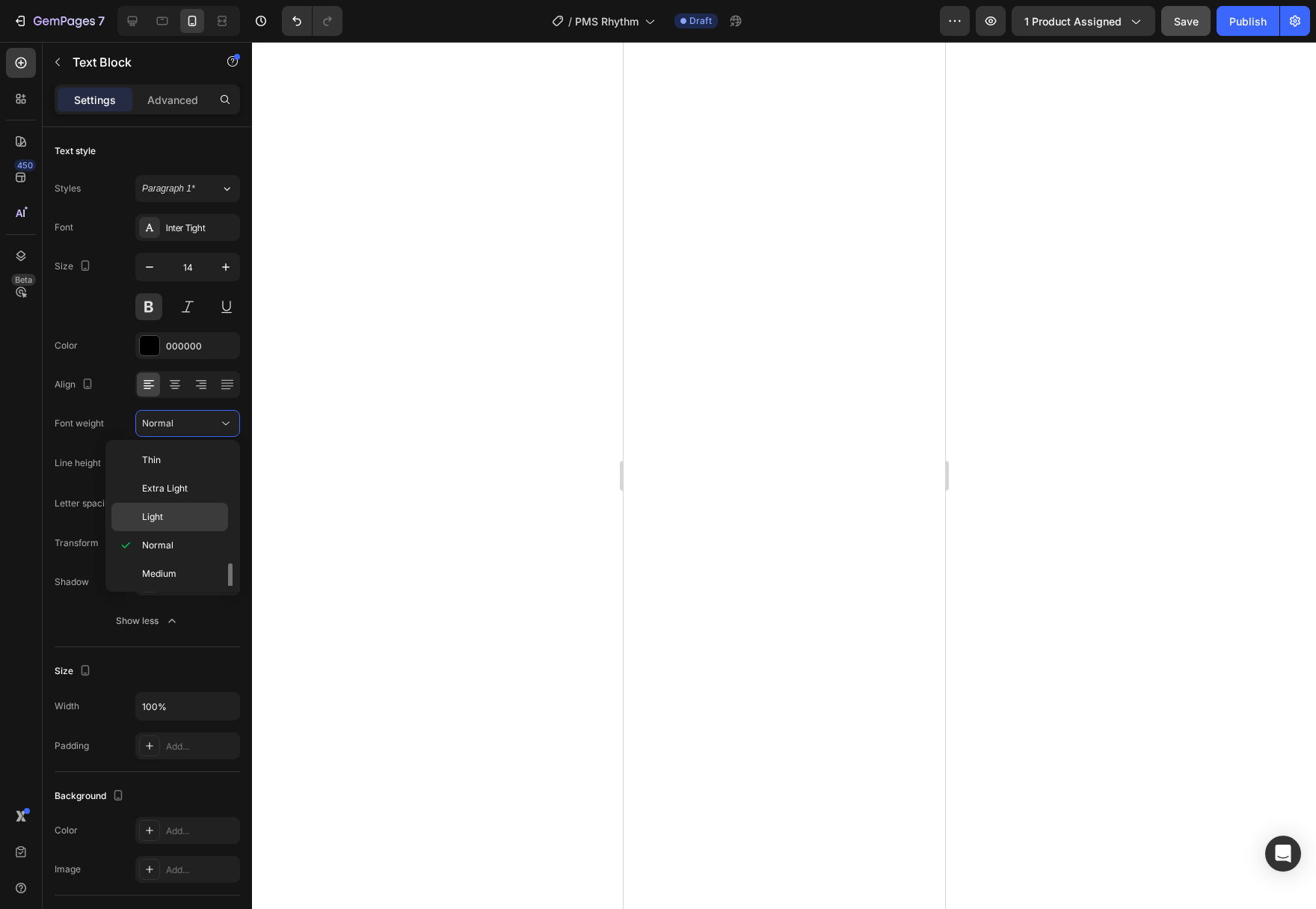
scroll to position [77, 0]
click at [182, 529] on span "Semi Bold" at bounding box center [162, 526] width 42 height 14
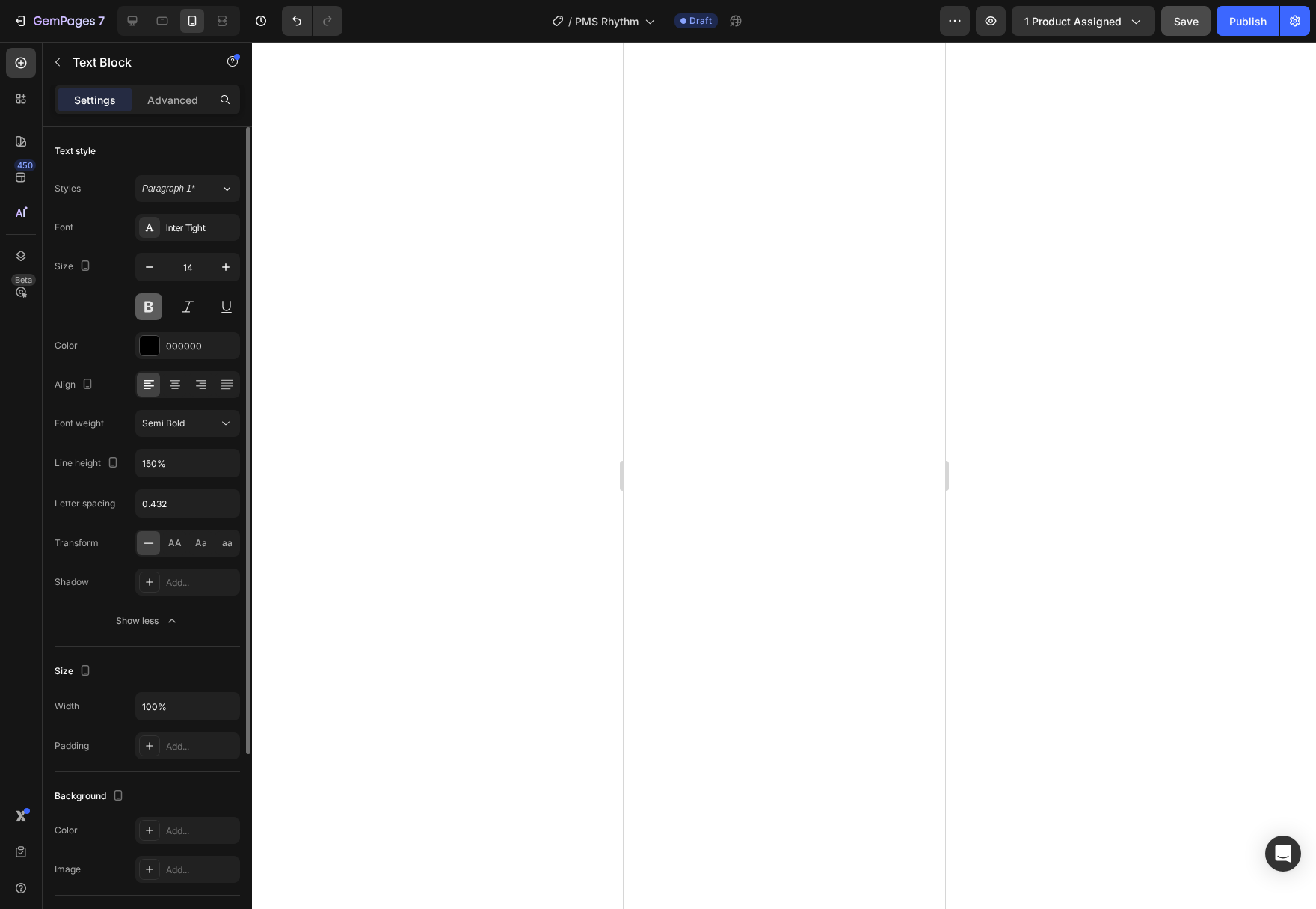
click at [139, 308] on button at bounding box center [149, 306] width 27 height 27
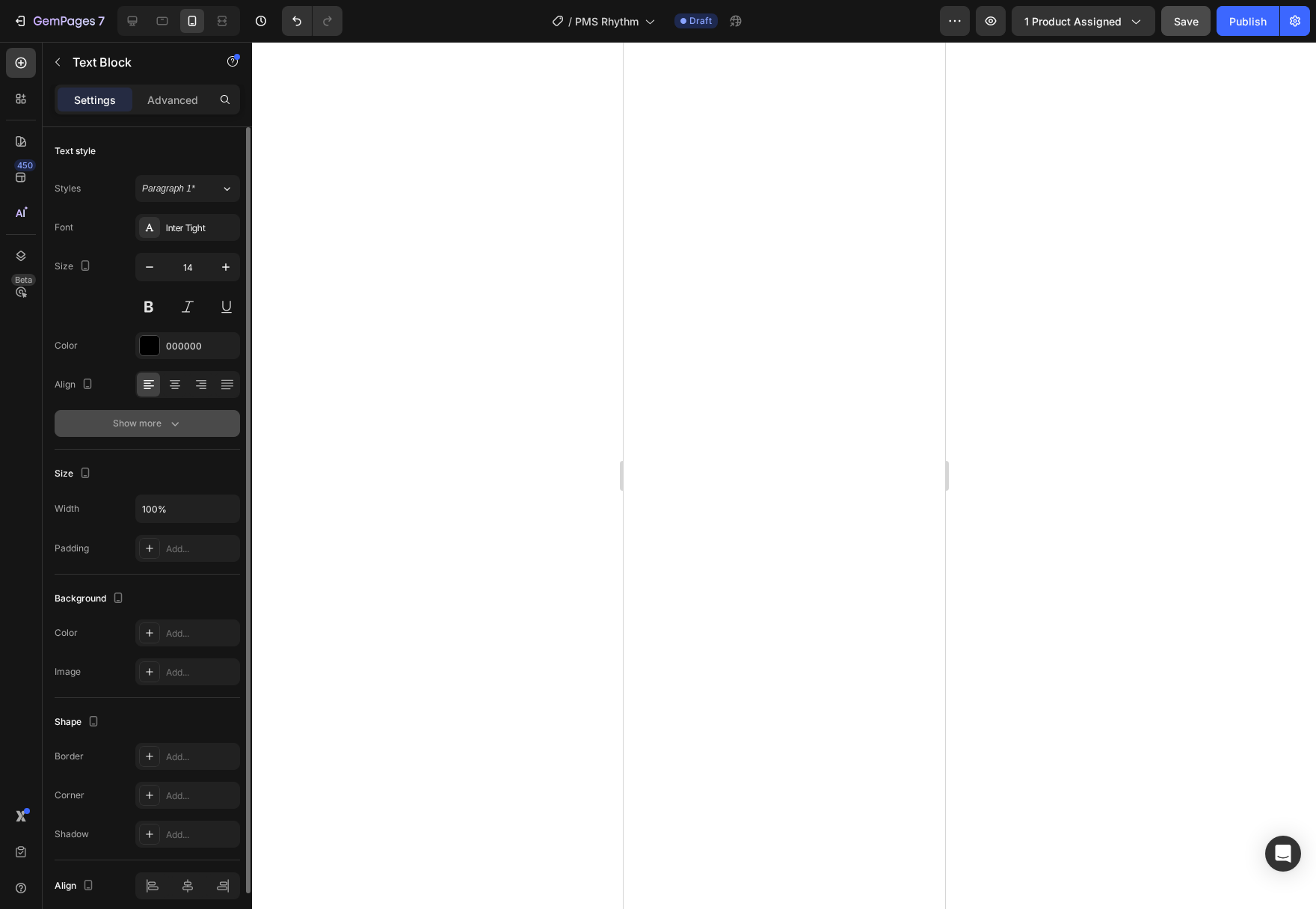
click at [154, 424] on div "Show more" at bounding box center [148, 423] width 70 height 15
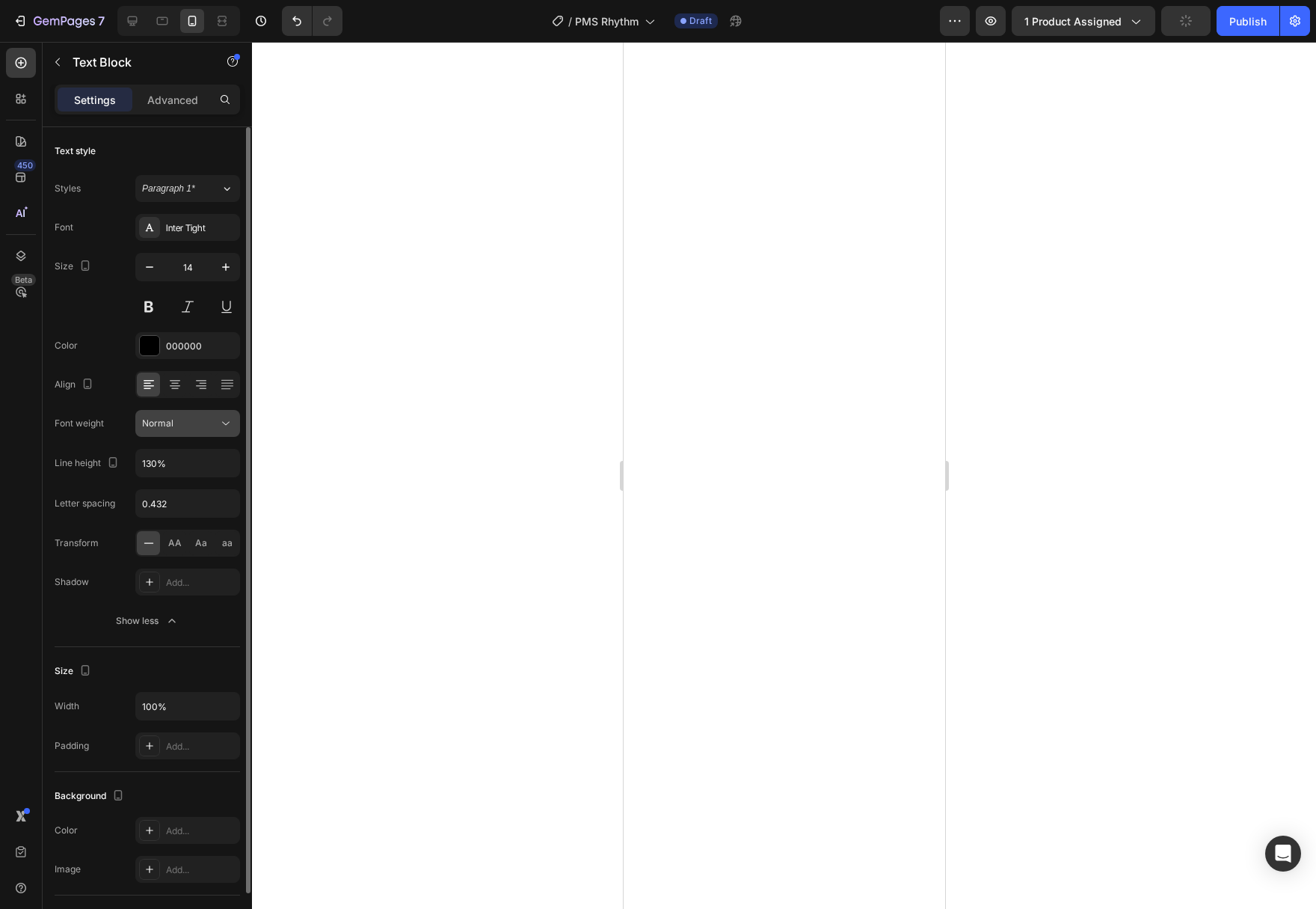
click at [228, 431] on button "Normal" at bounding box center [188, 423] width 104 height 27
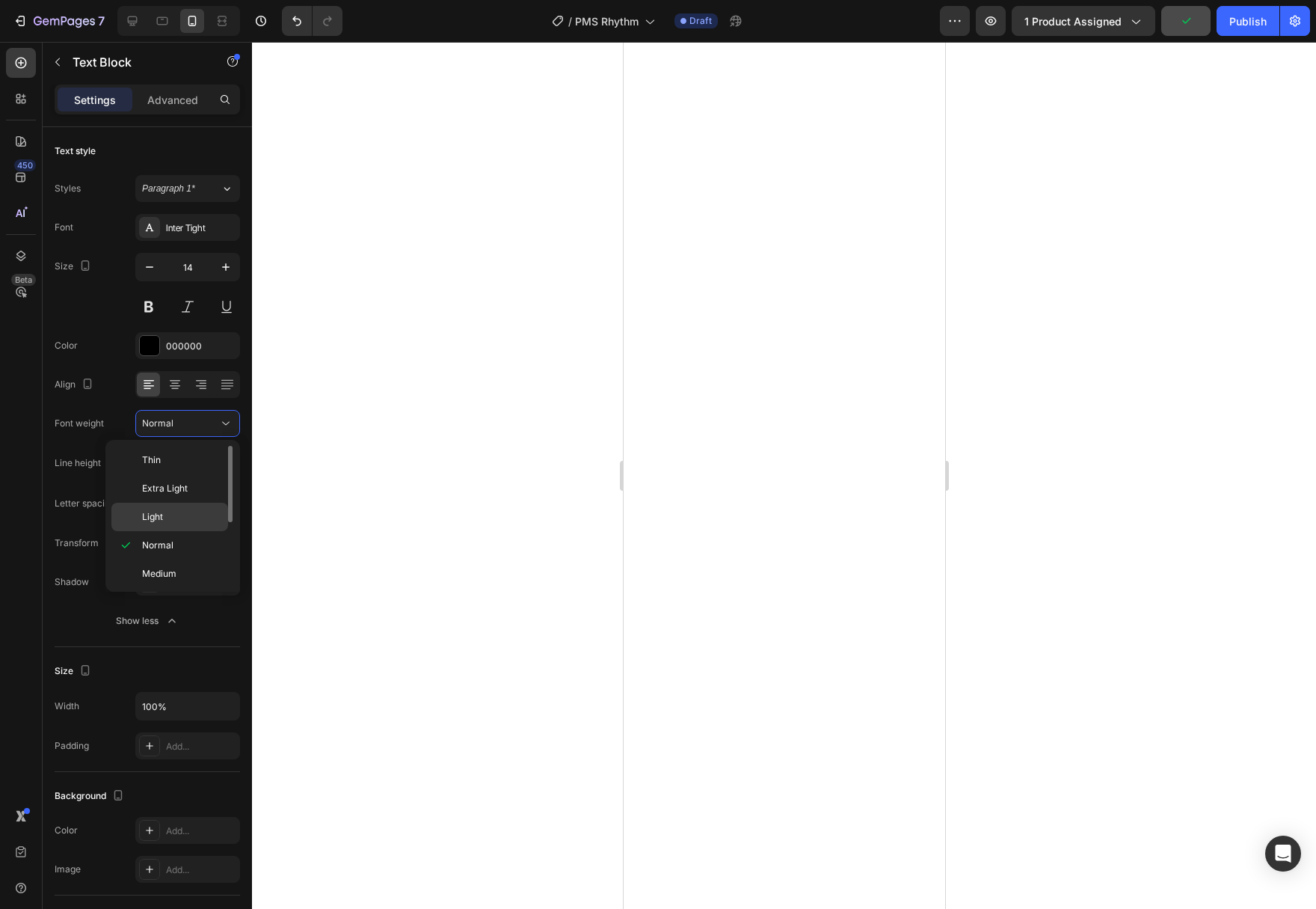
click at [189, 507] on div "Light" at bounding box center [169, 516] width 117 height 29
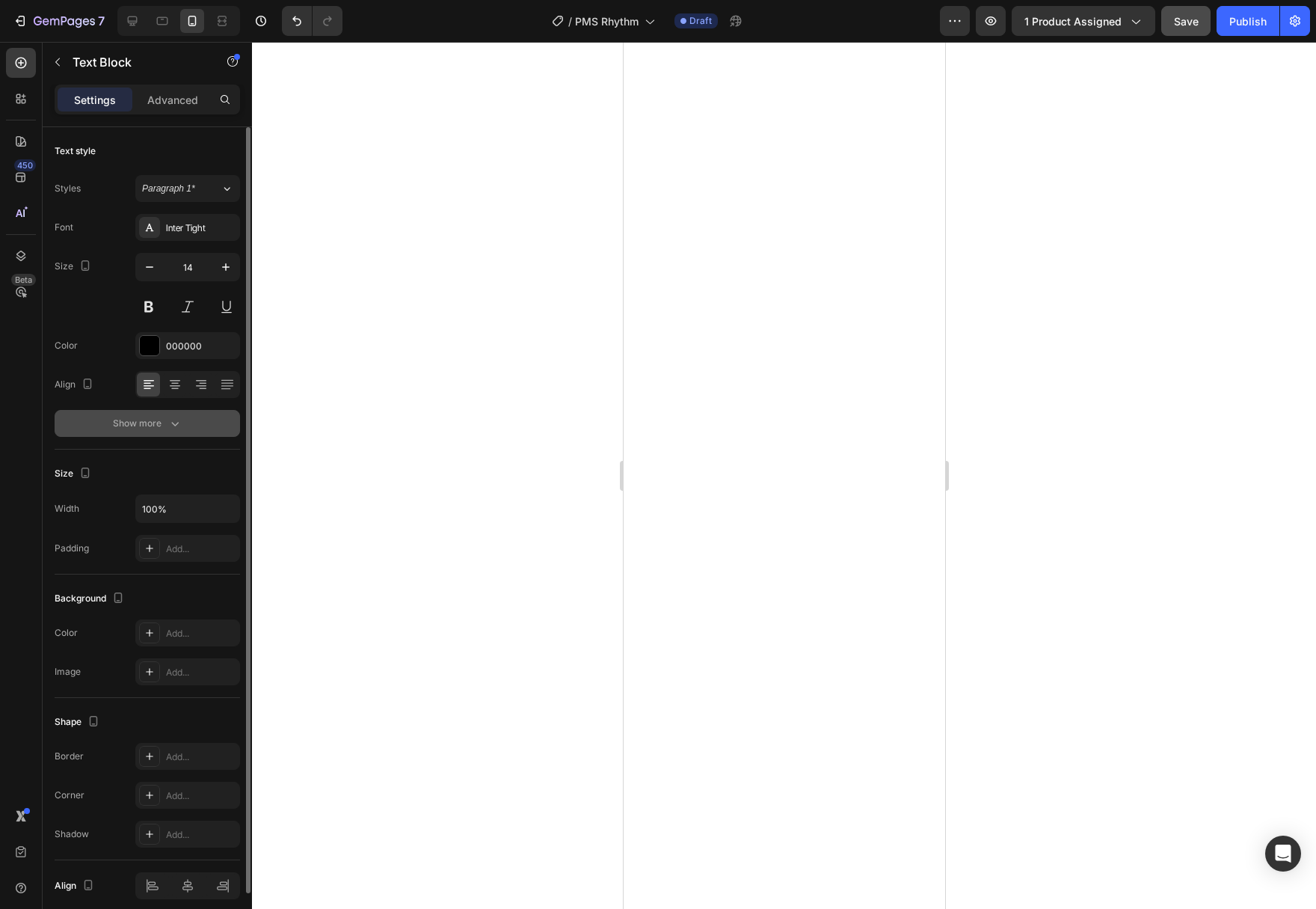
click at [144, 421] on div "Show more" at bounding box center [148, 423] width 70 height 15
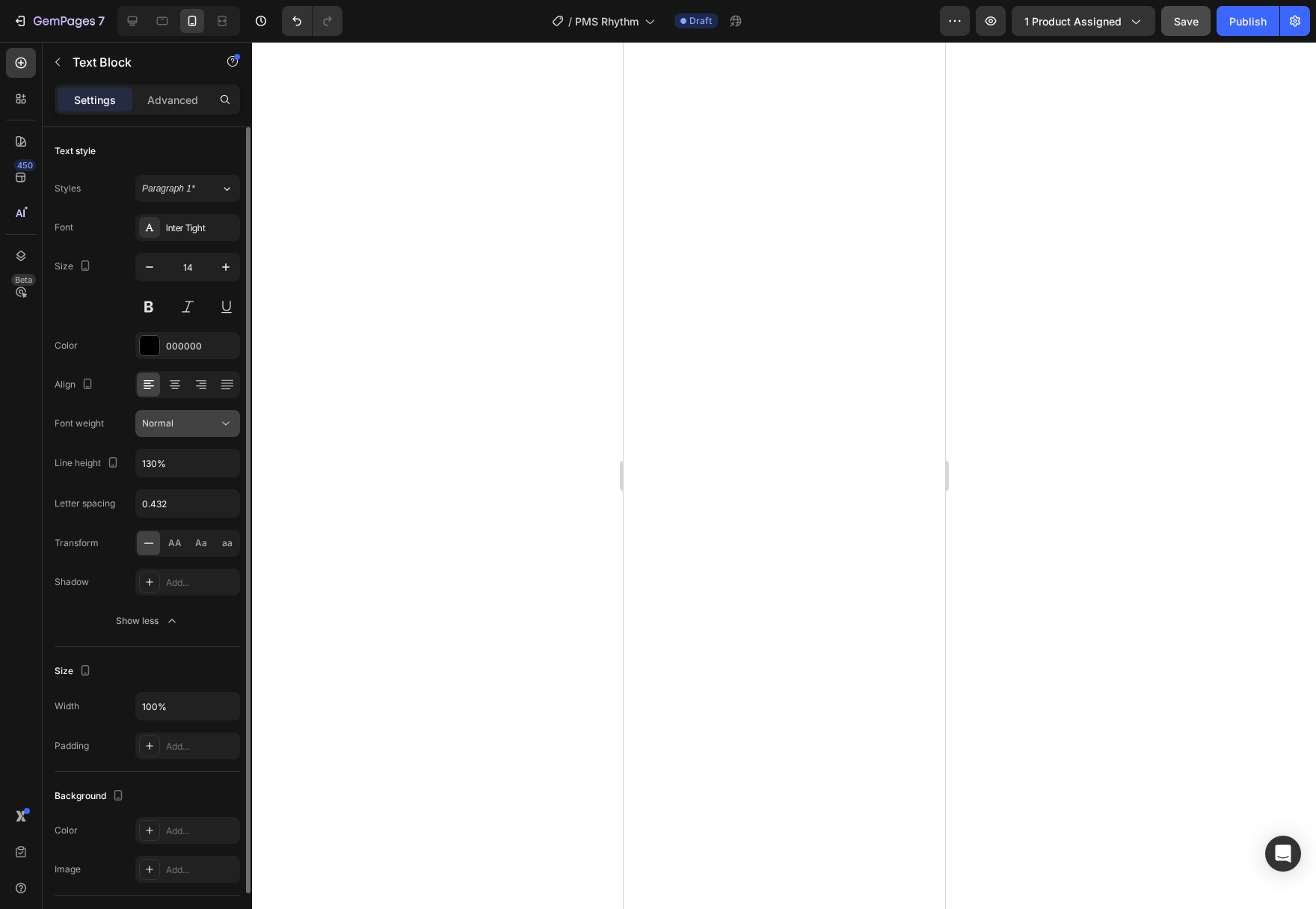
click at [228, 427] on icon at bounding box center [225, 423] width 15 height 15
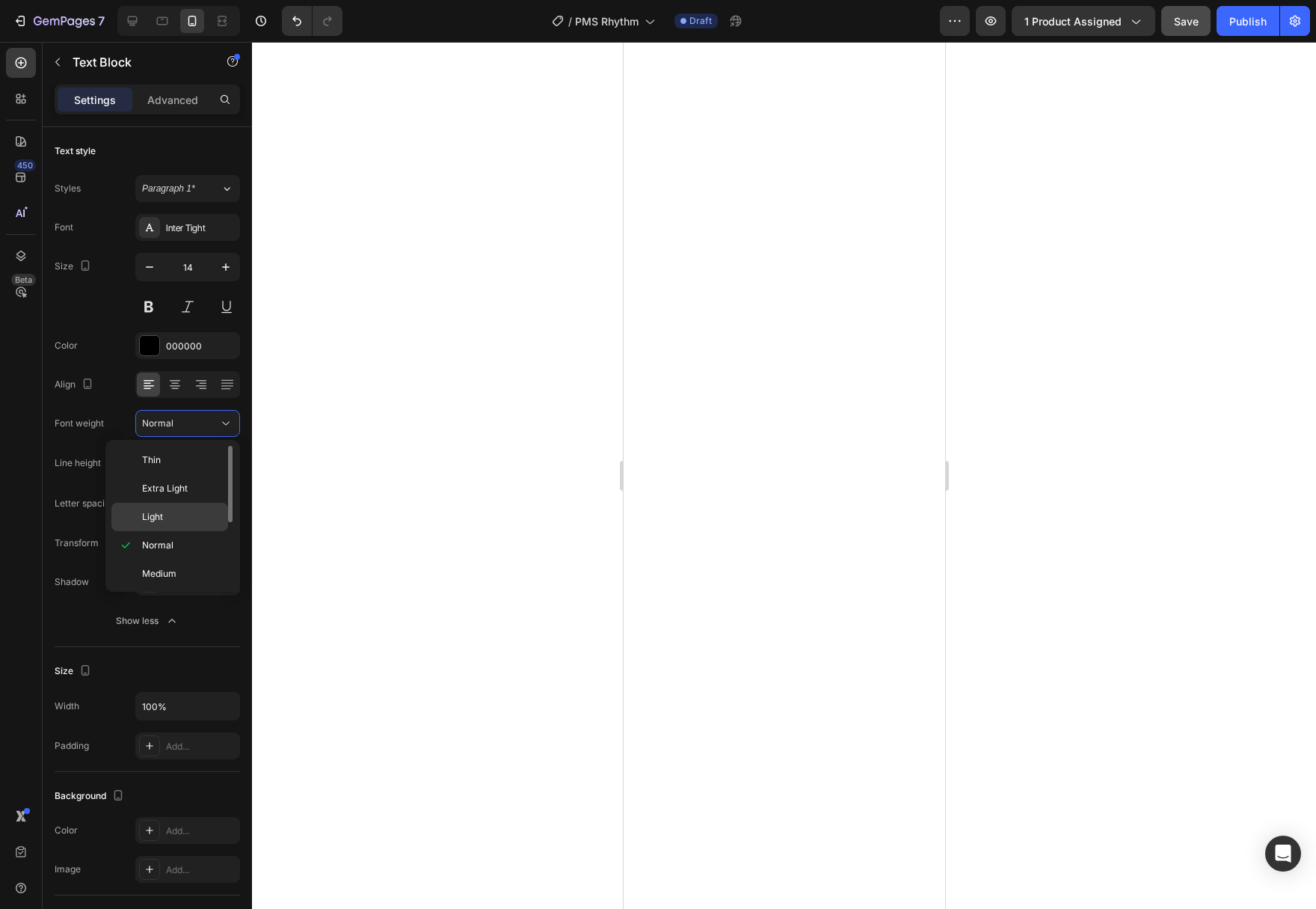
click at [199, 513] on p "Light" at bounding box center [181, 516] width 80 height 14
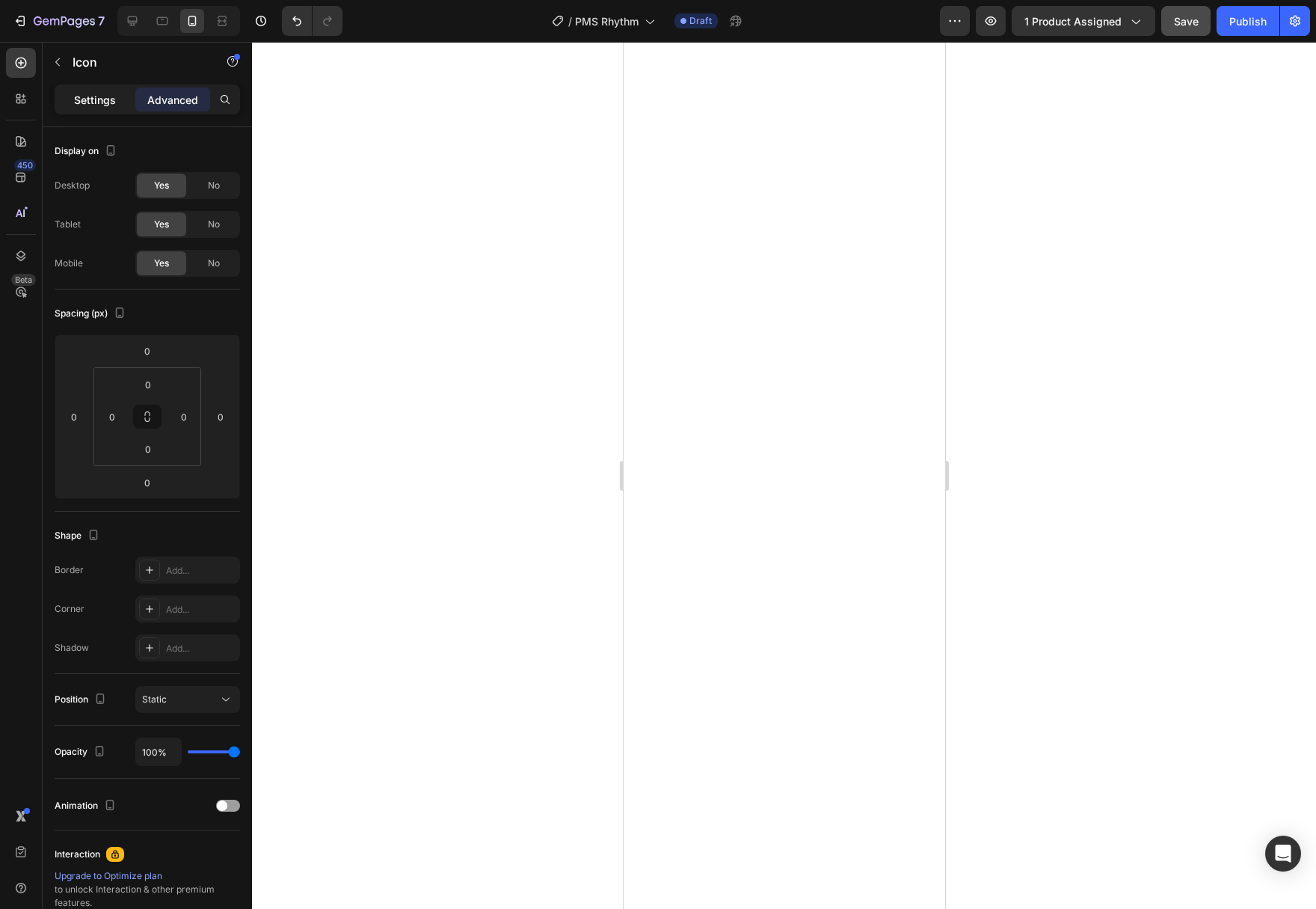
click at [87, 94] on p "Settings" at bounding box center [94, 99] width 42 height 16
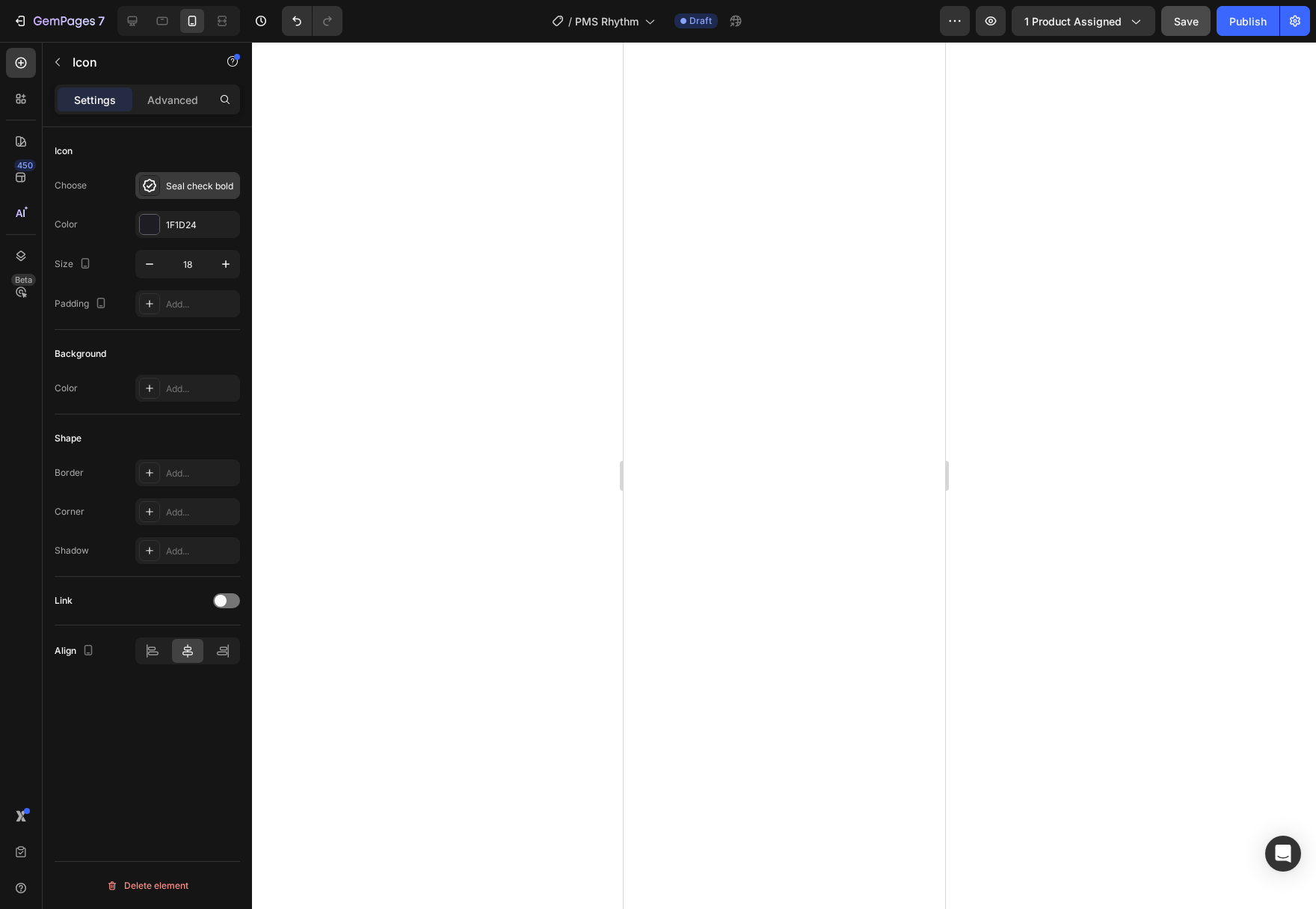
click at [210, 186] on div "Seal check bold" at bounding box center [201, 186] width 70 height 14
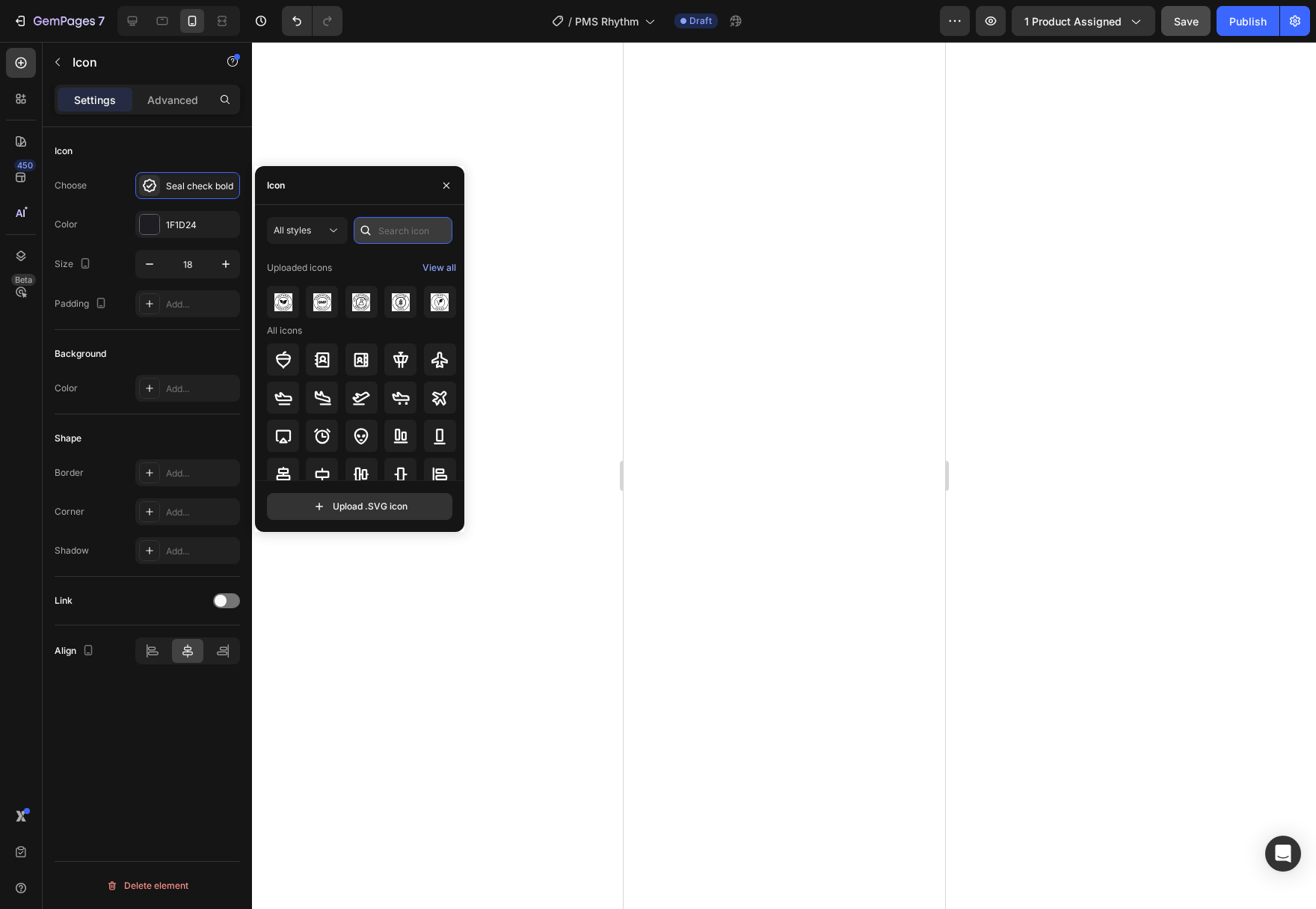
click at [409, 222] on input "text" at bounding box center [403, 229] width 98 height 27
type input "check"
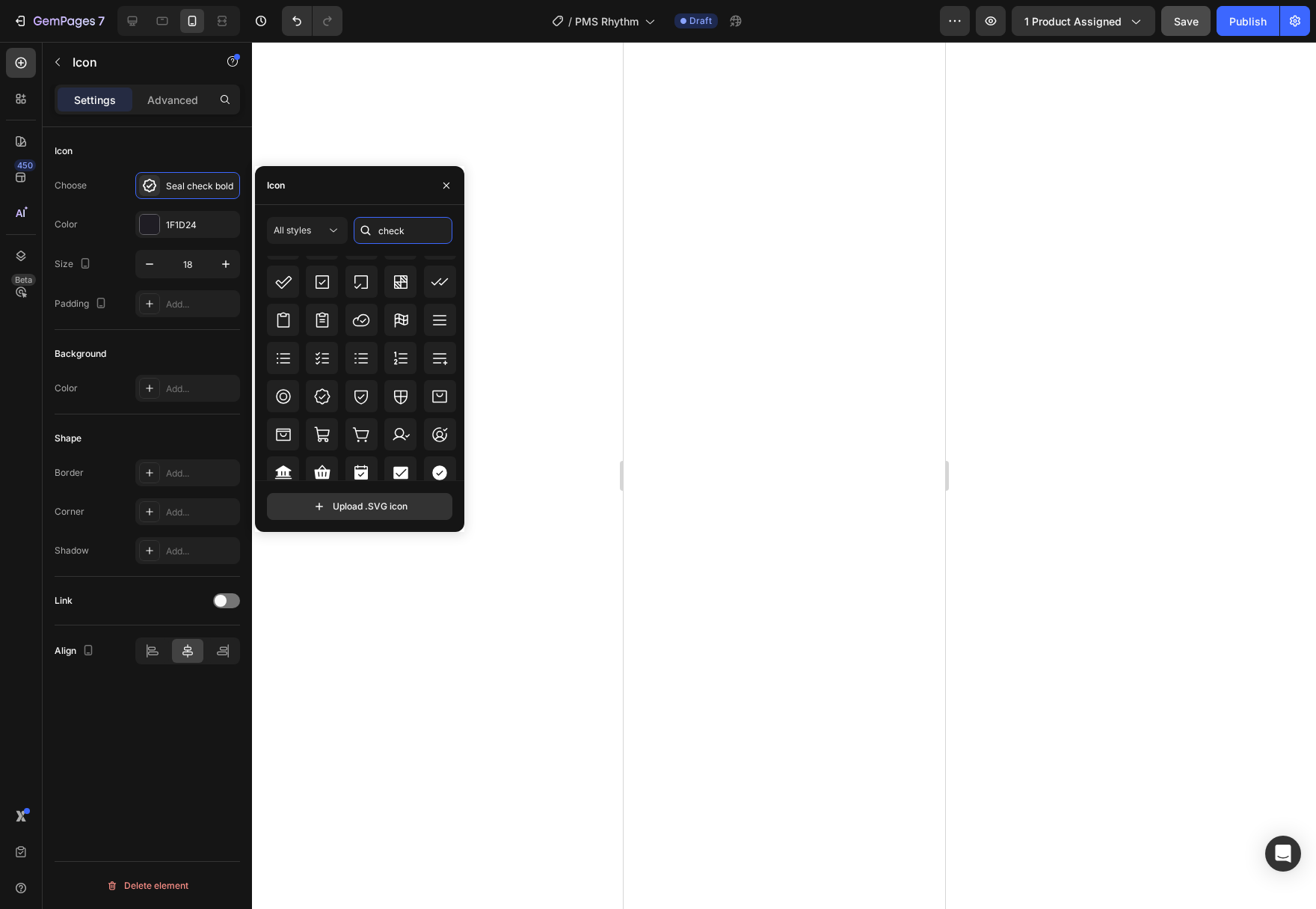
scroll to position [435, 0]
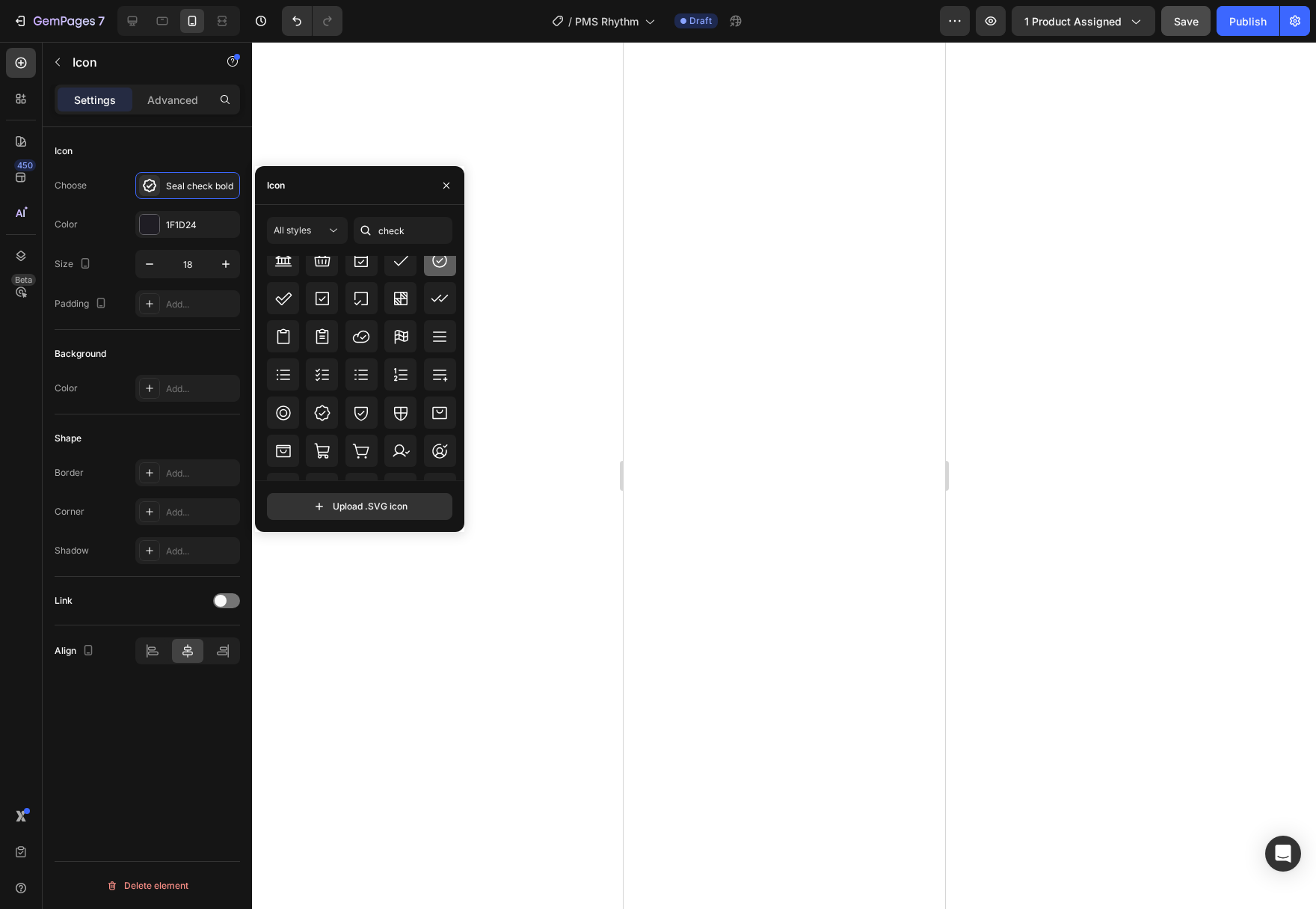
click at [445, 273] on div at bounding box center [440, 260] width 32 height 32
click at [154, 228] on div at bounding box center [150, 224] width 20 height 20
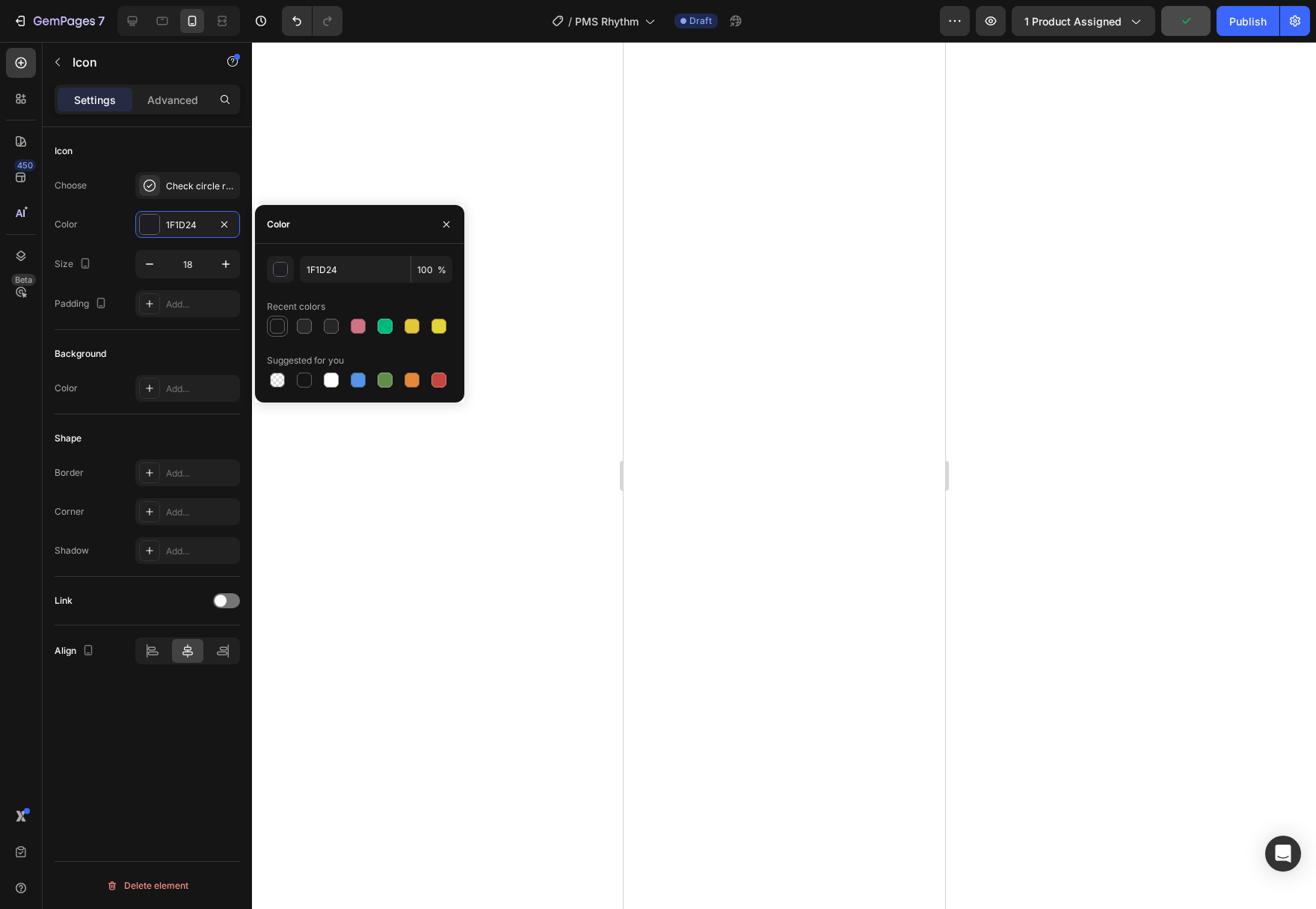
click at [273, 326] on div at bounding box center [276, 326] width 15 height 15
type input "181818"
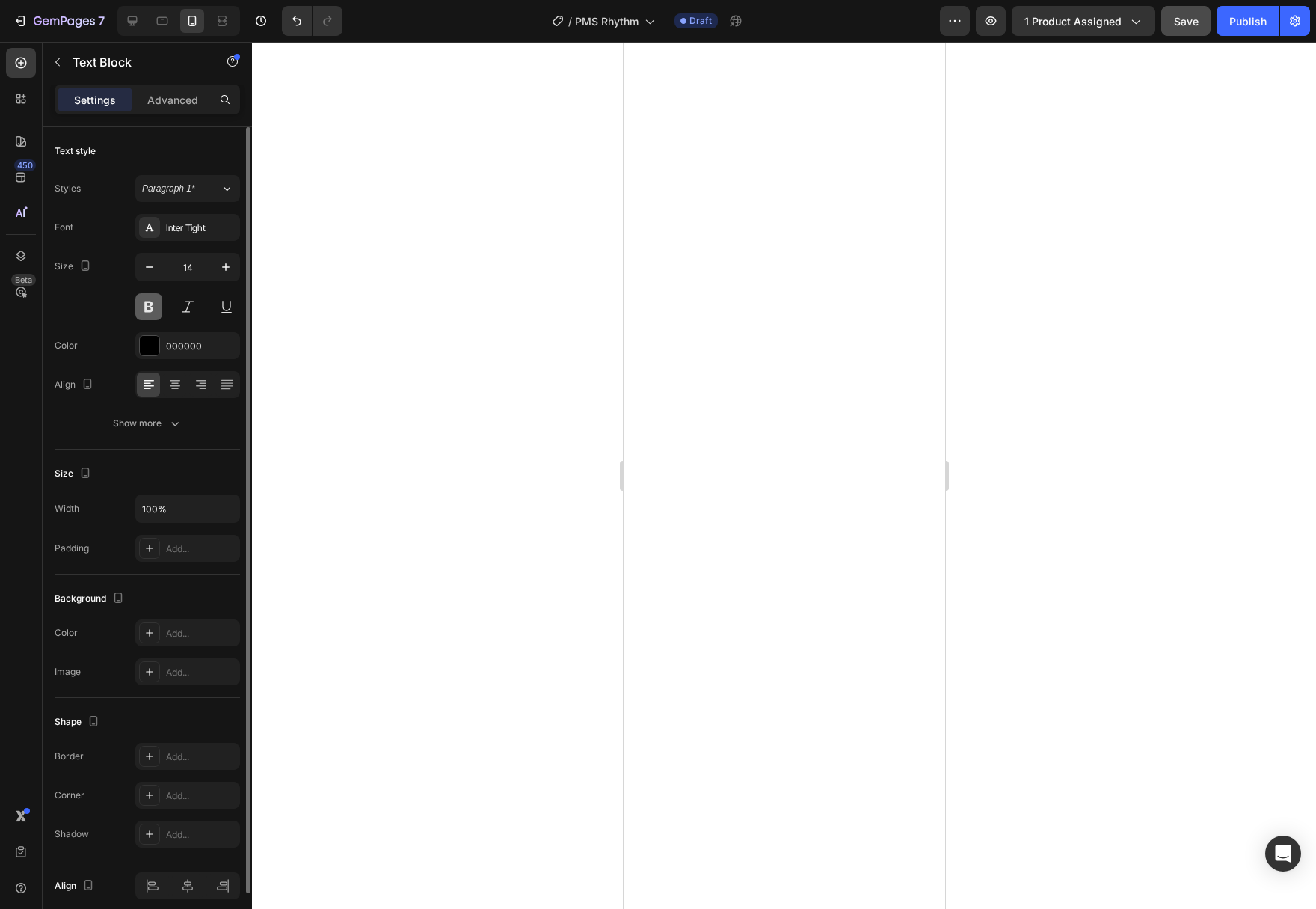
click at [149, 313] on button at bounding box center [149, 306] width 27 height 27
click at [148, 430] on div "Show more" at bounding box center [148, 423] width 70 height 15
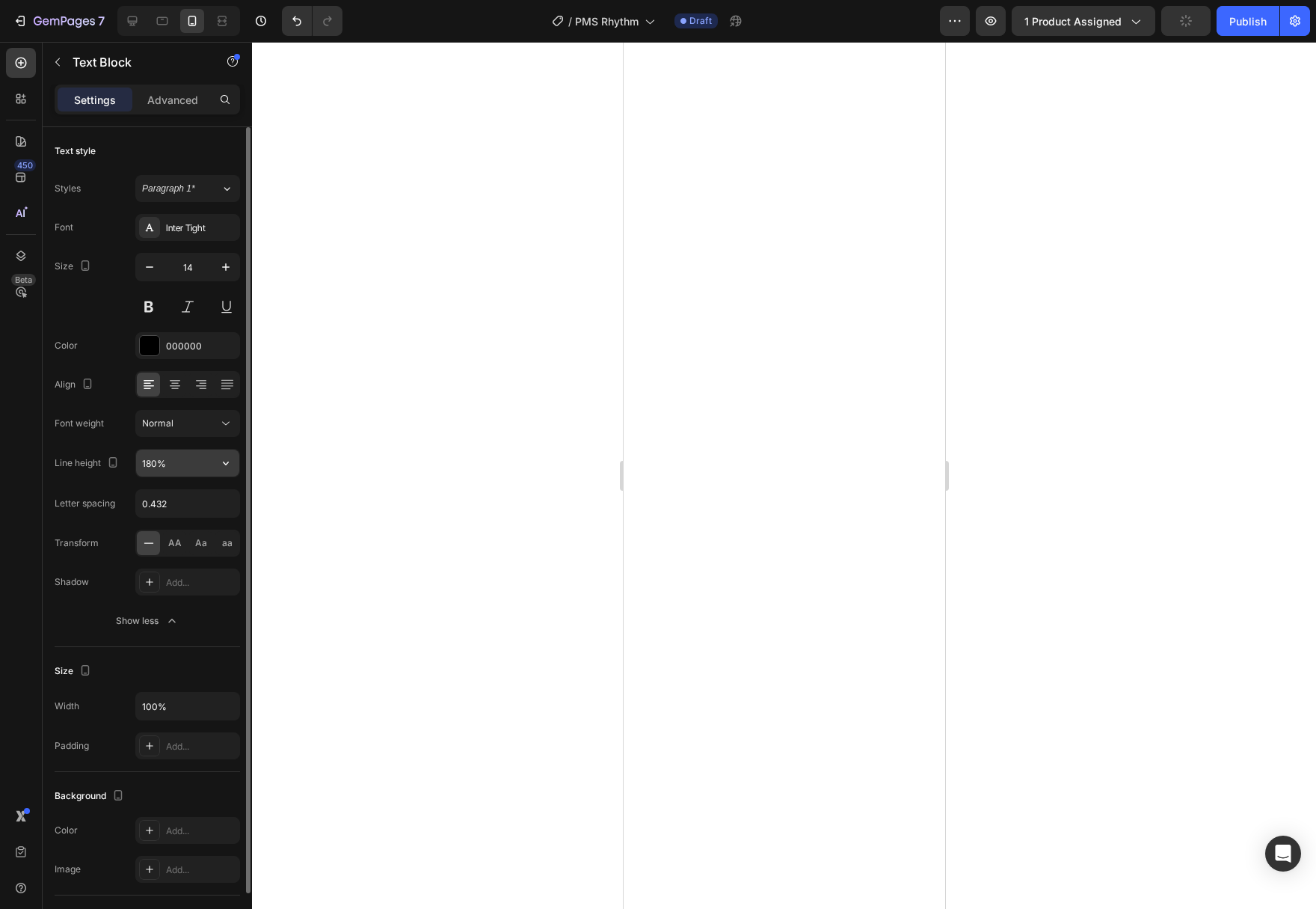
click at [223, 466] on icon "button" at bounding box center [225, 462] width 15 height 15
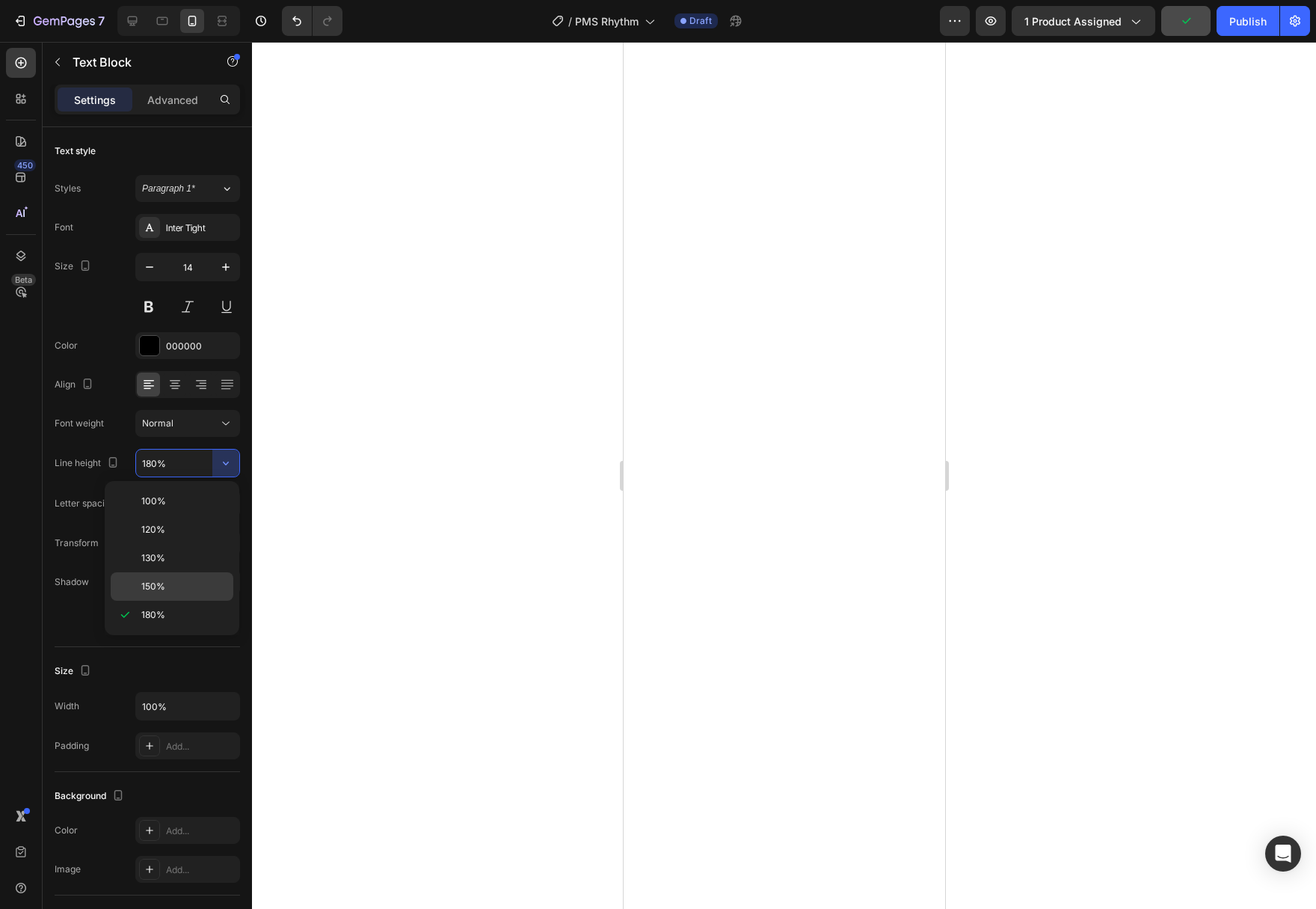
click at [210, 583] on p "150%" at bounding box center [184, 586] width 86 height 14
type input "150%"
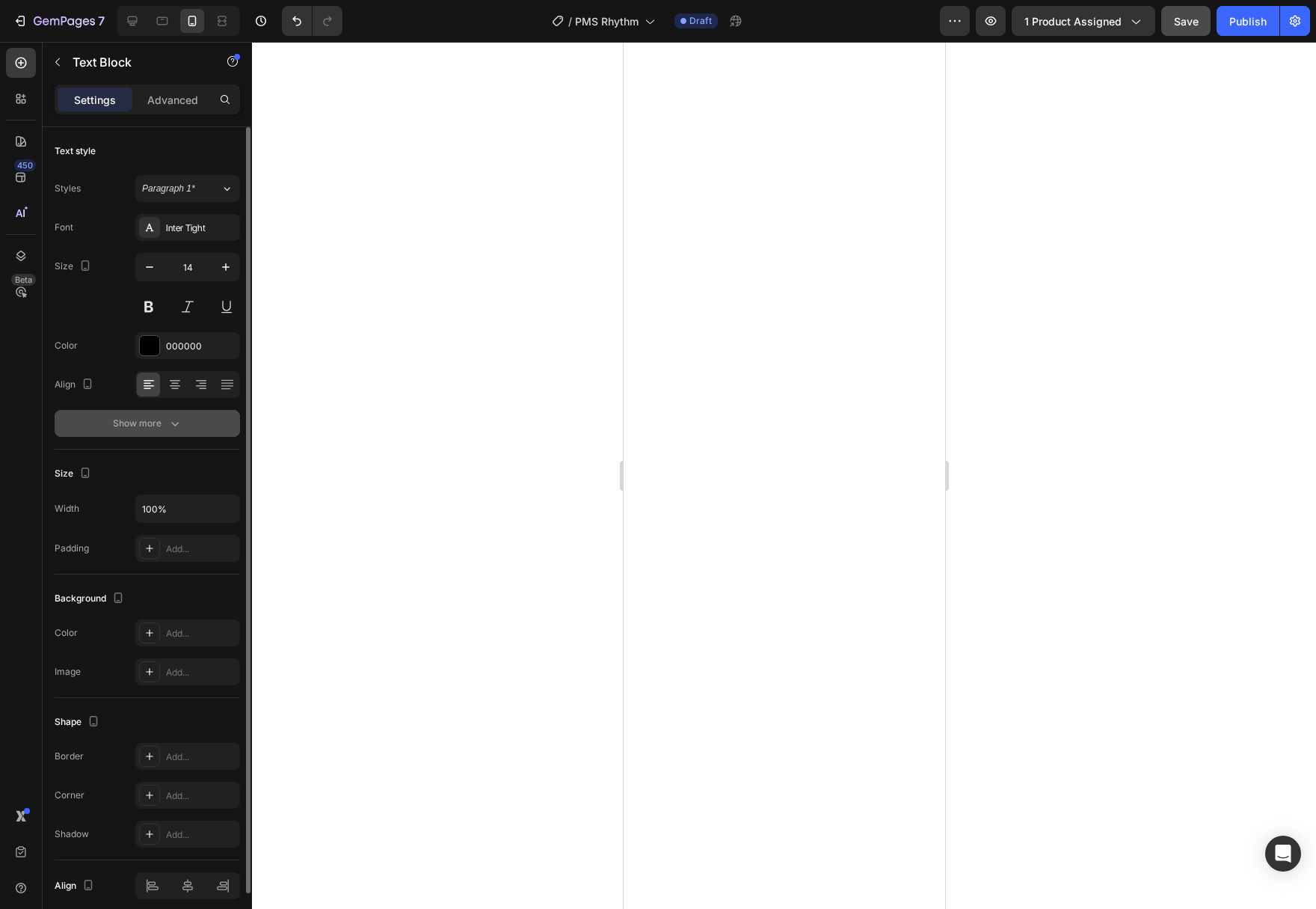
click at [173, 425] on icon "button" at bounding box center [174, 423] width 15 height 15
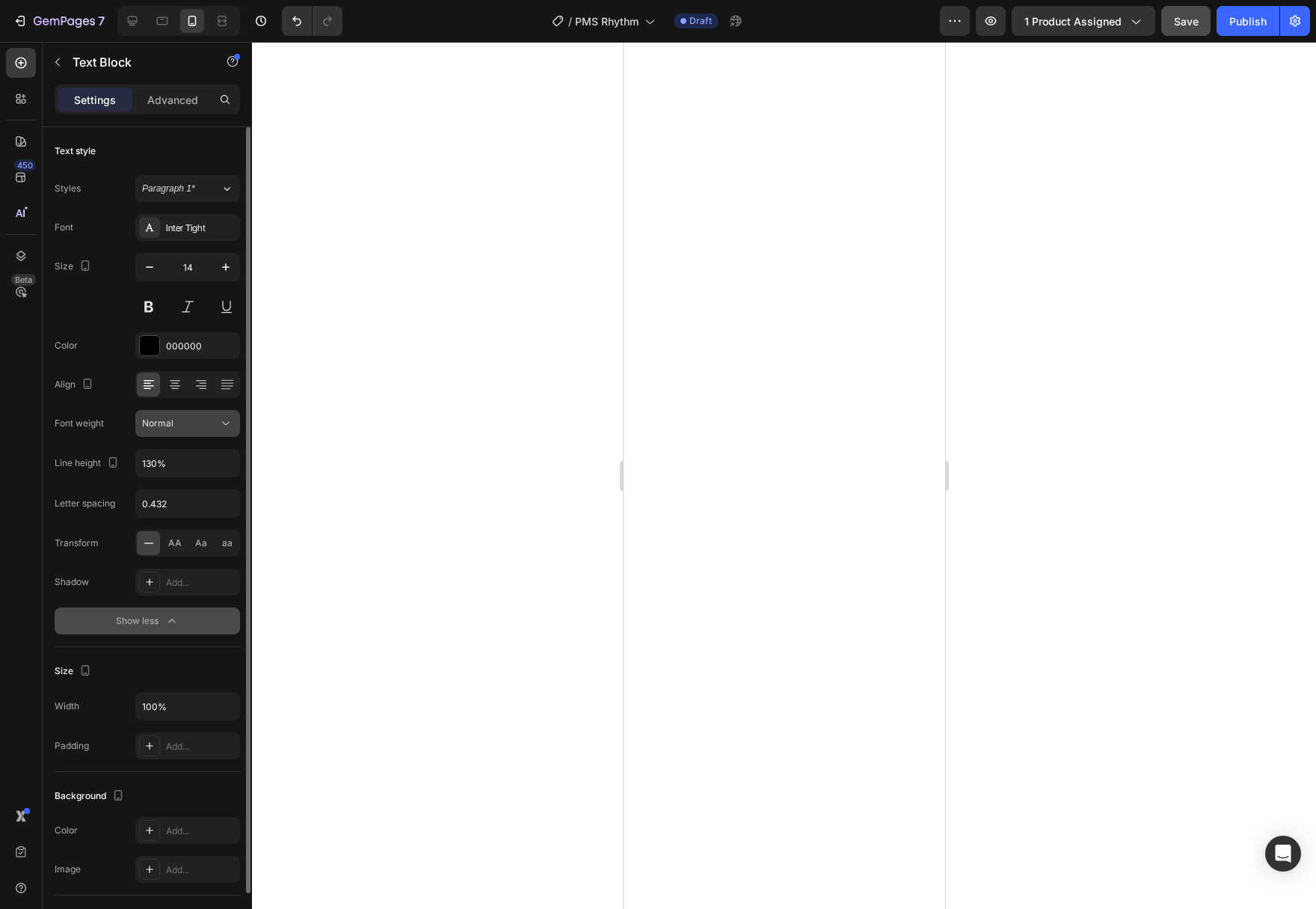
click at [215, 422] on div "Normal" at bounding box center [180, 423] width 77 height 14
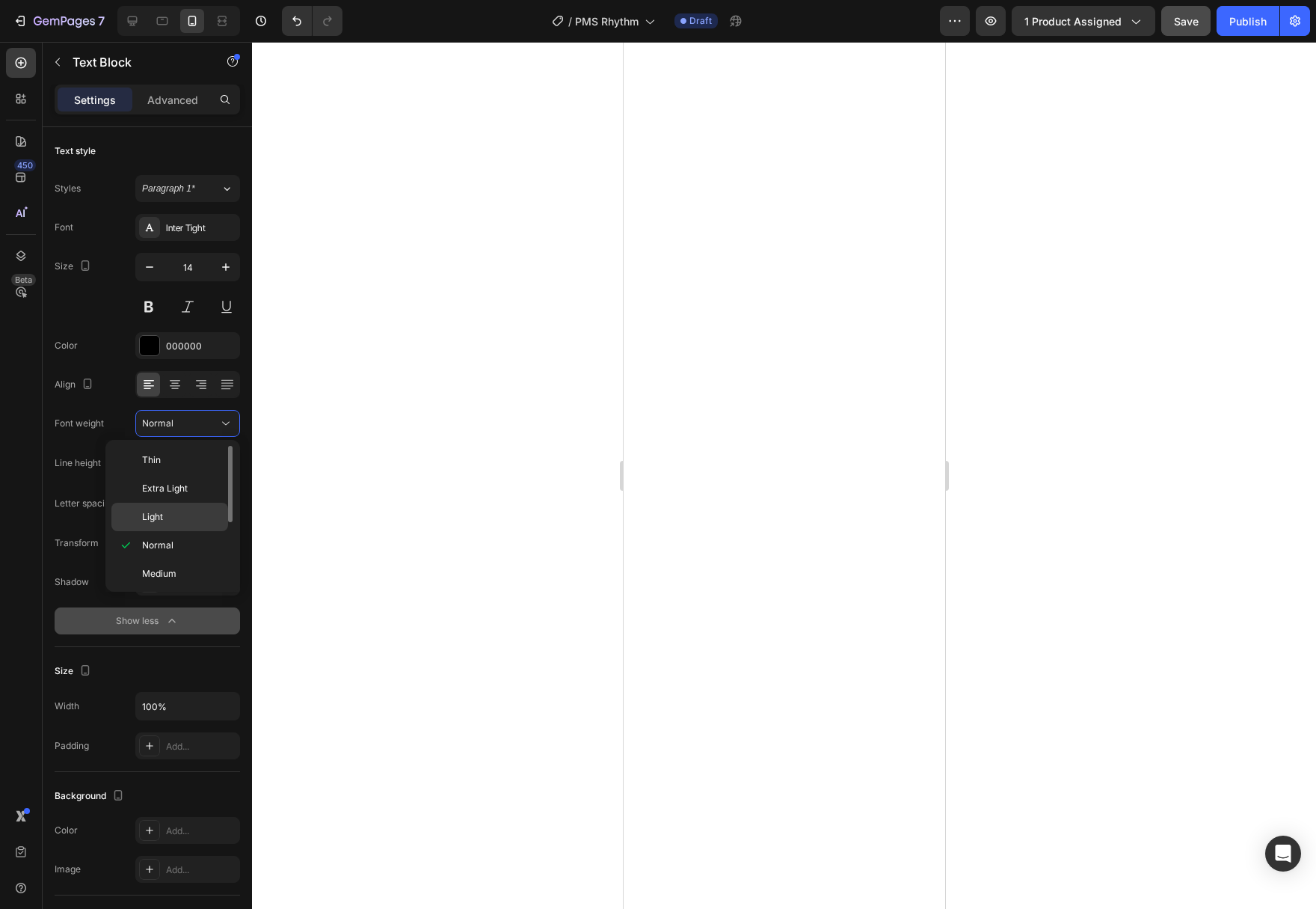
click at [183, 512] on p "Light" at bounding box center [181, 516] width 80 height 14
click at [1007, 589] on div at bounding box center [784, 475] width 1064 height 867
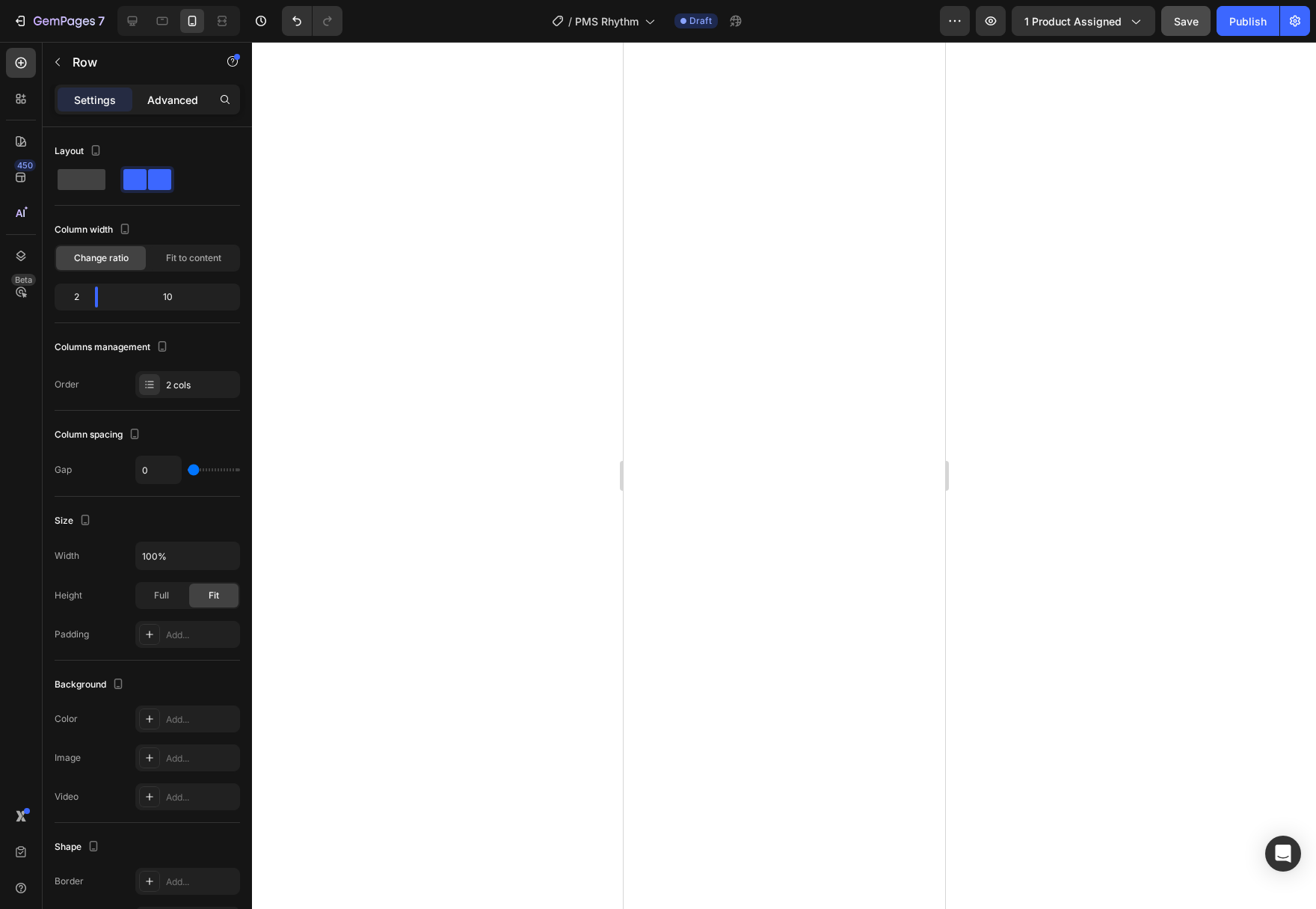
click at [168, 104] on p "Advanced" at bounding box center [173, 99] width 51 height 16
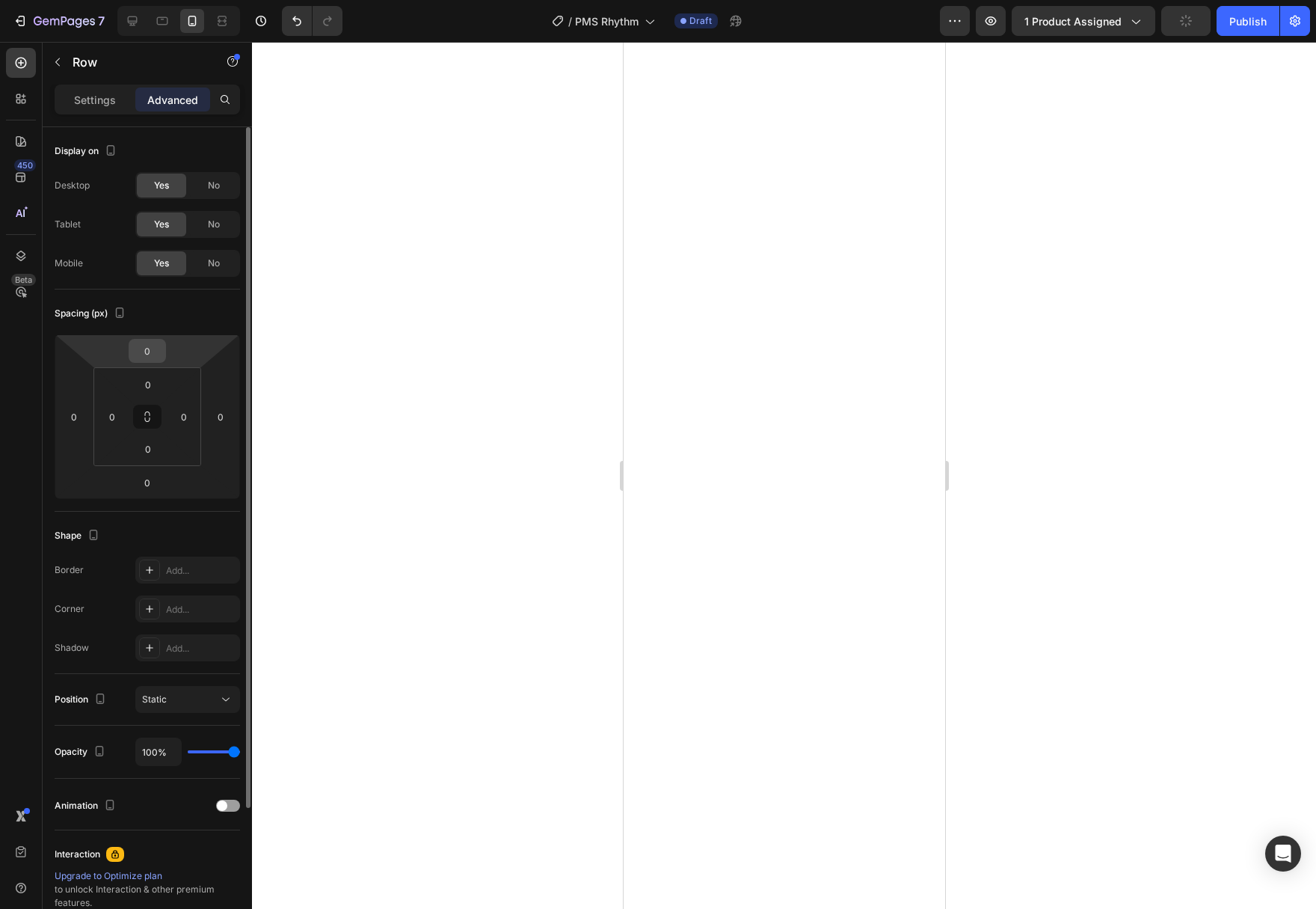
click at [155, 344] on input "0" at bounding box center [148, 350] width 30 height 23
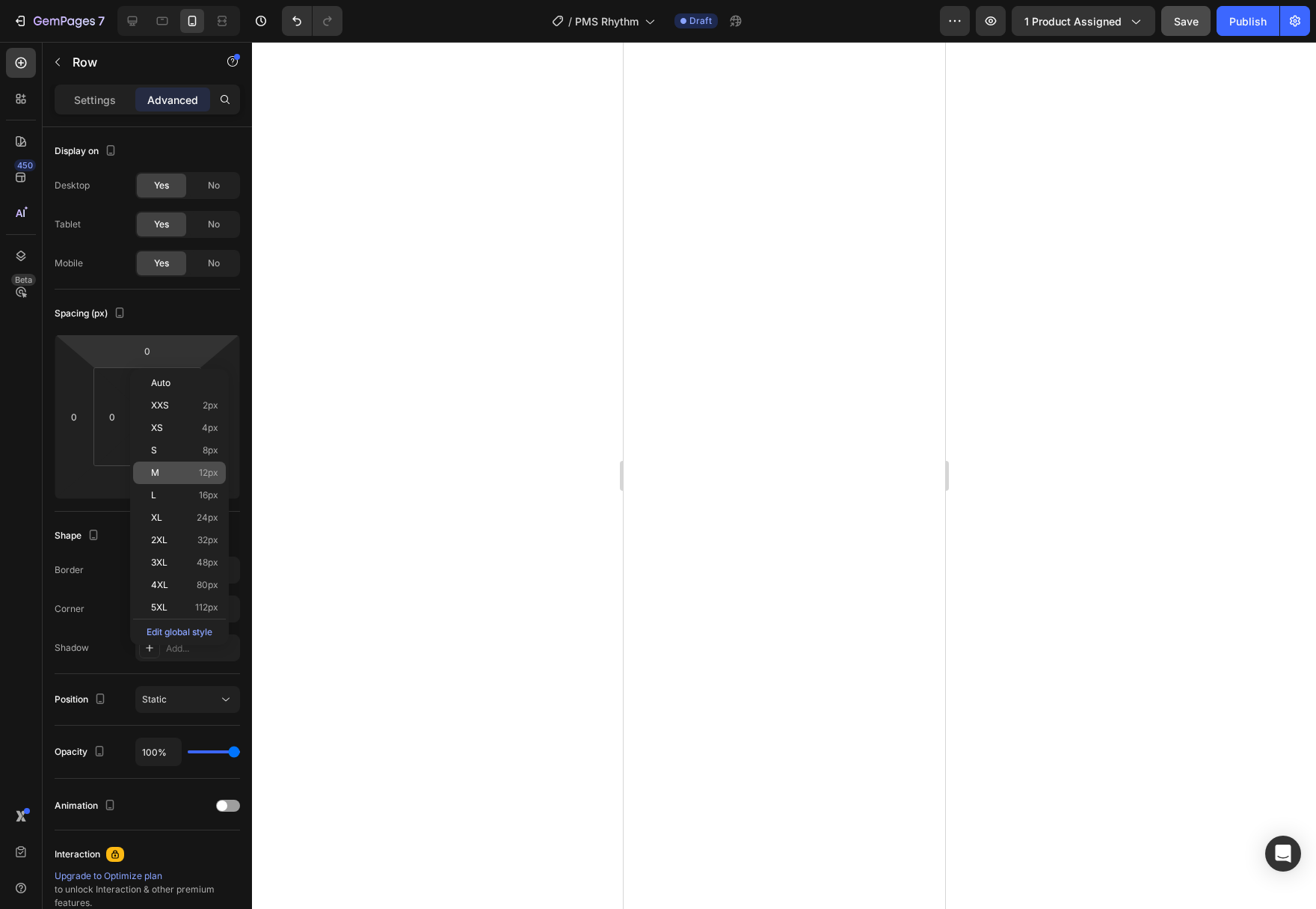
click at [186, 475] on p "M 12px" at bounding box center [185, 472] width 67 height 11
type input "12"
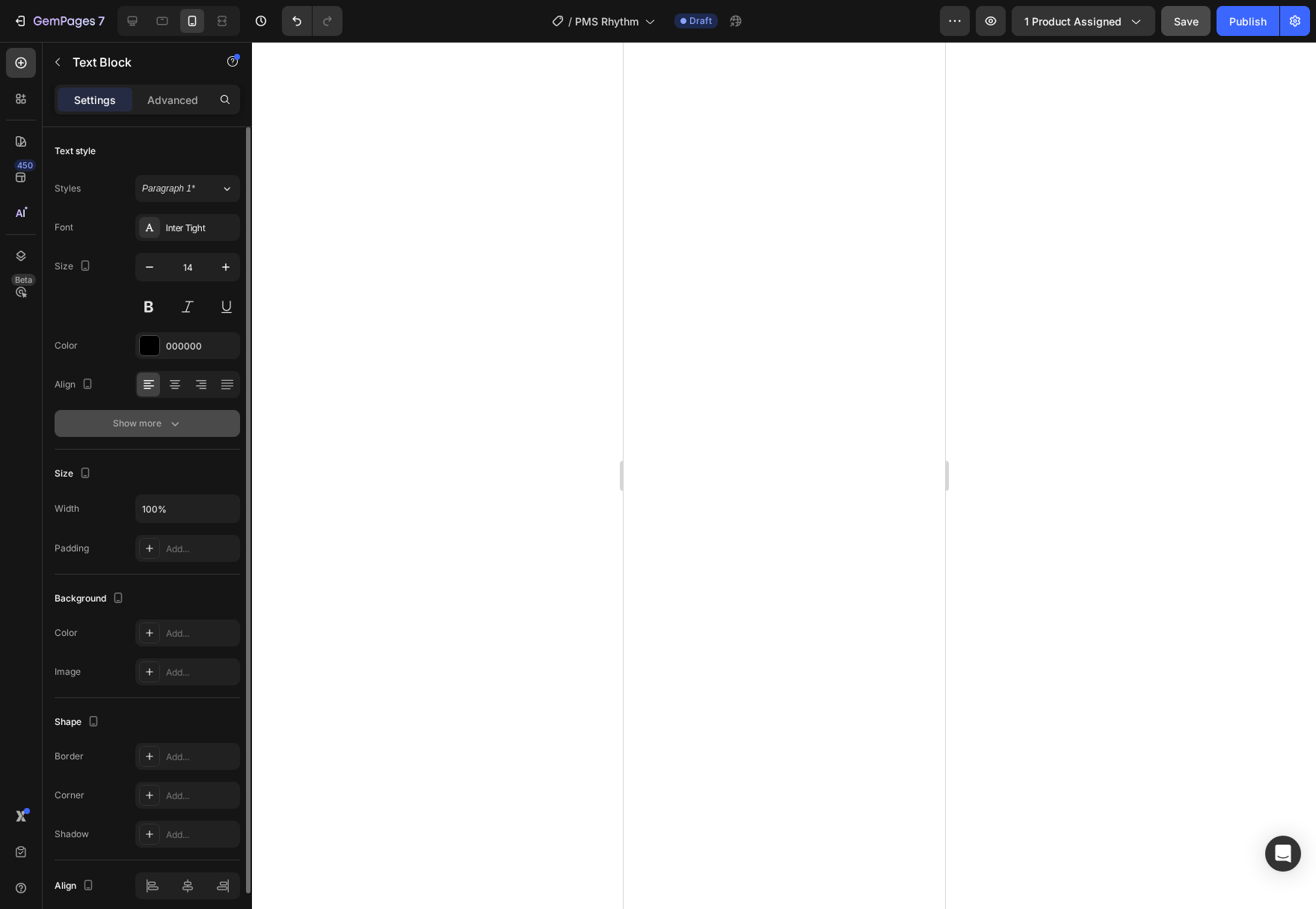
click at [172, 425] on icon "button" at bounding box center [174, 423] width 15 height 15
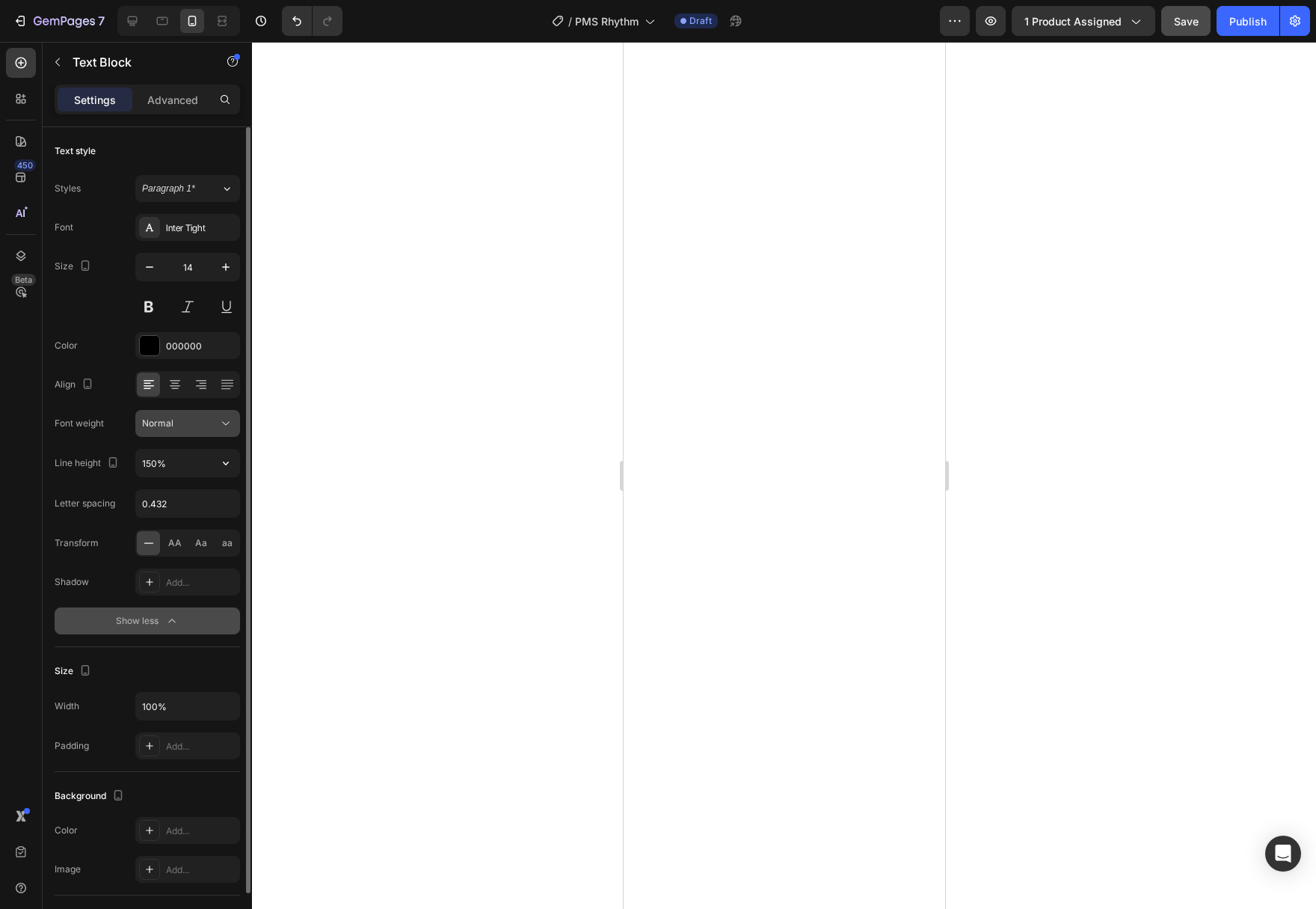
click at [227, 423] on icon at bounding box center [226, 424] width 8 height 4
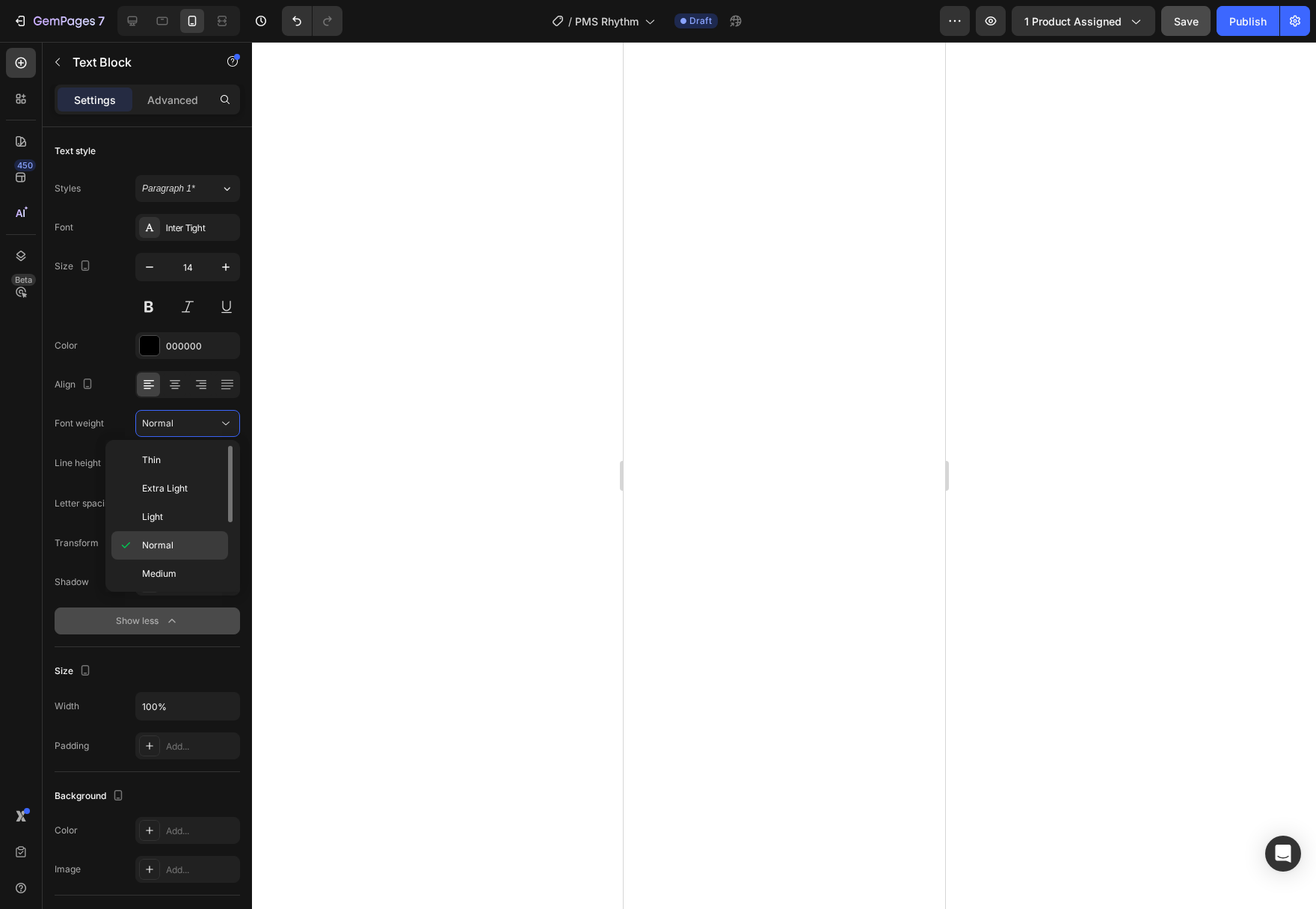
scroll to position [77, 0]
click at [183, 531] on span "Semi Bold" at bounding box center [162, 526] width 42 height 14
click at [437, 533] on div at bounding box center [784, 475] width 1064 height 867
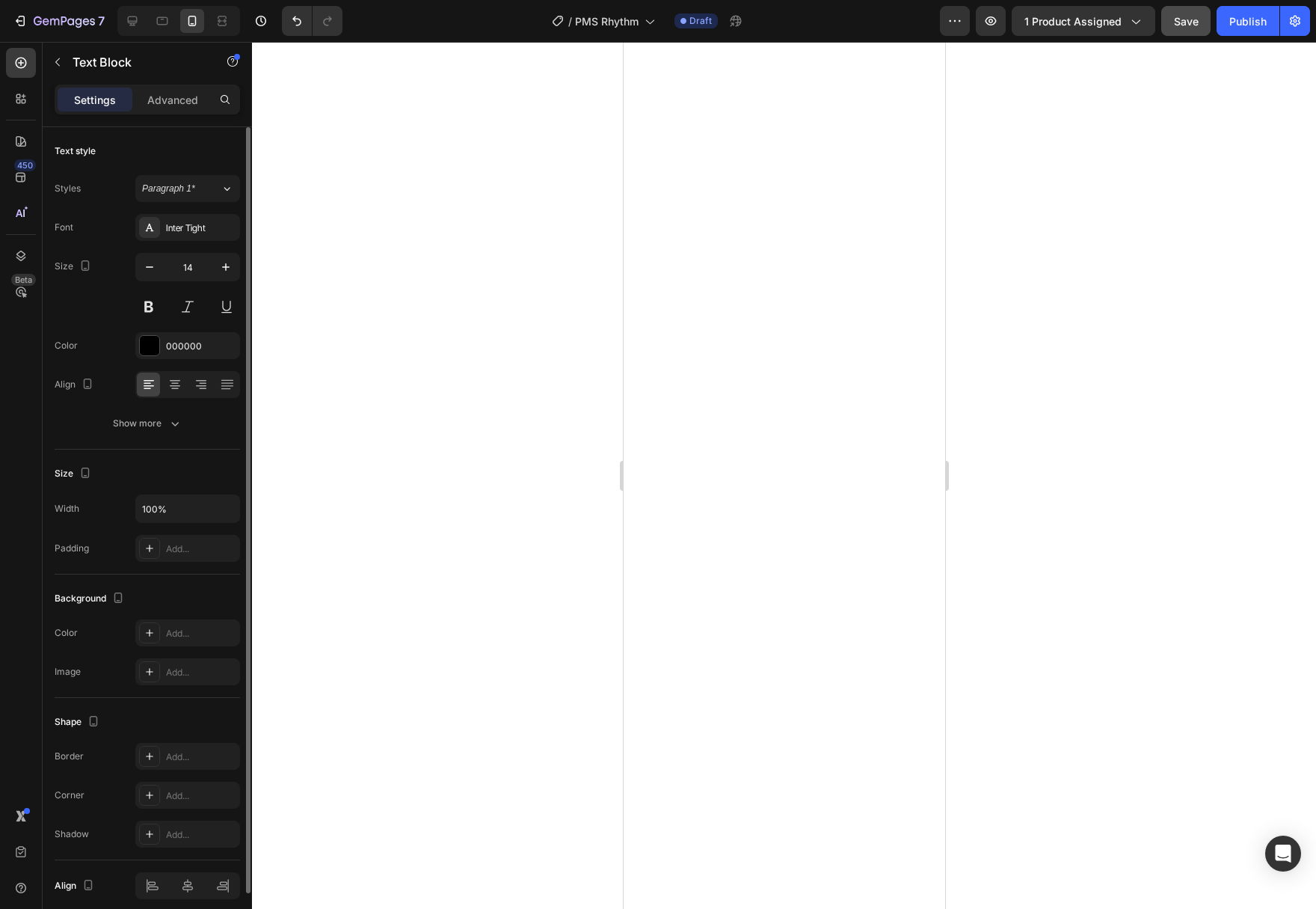
click at [146, 575] on div "Text style Styles Paragraph 1* Font Inter Tight Size 14 Color 000000 Align Show…" at bounding box center [147, 636] width 186 height 123
click at [150, 422] on div "Show more" at bounding box center [148, 423] width 70 height 15
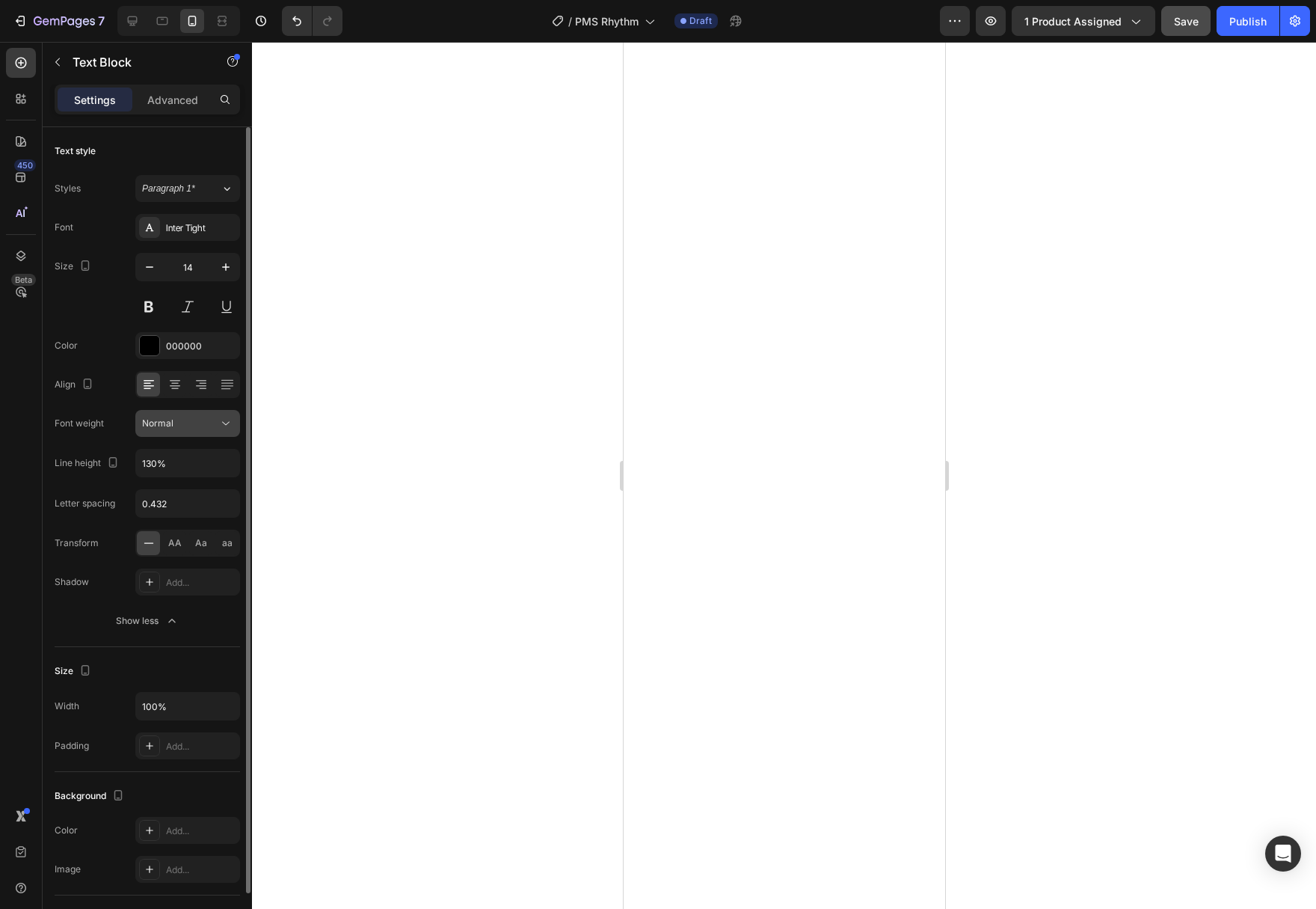
click at [235, 426] on button "Normal" at bounding box center [188, 423] width 104 height 27
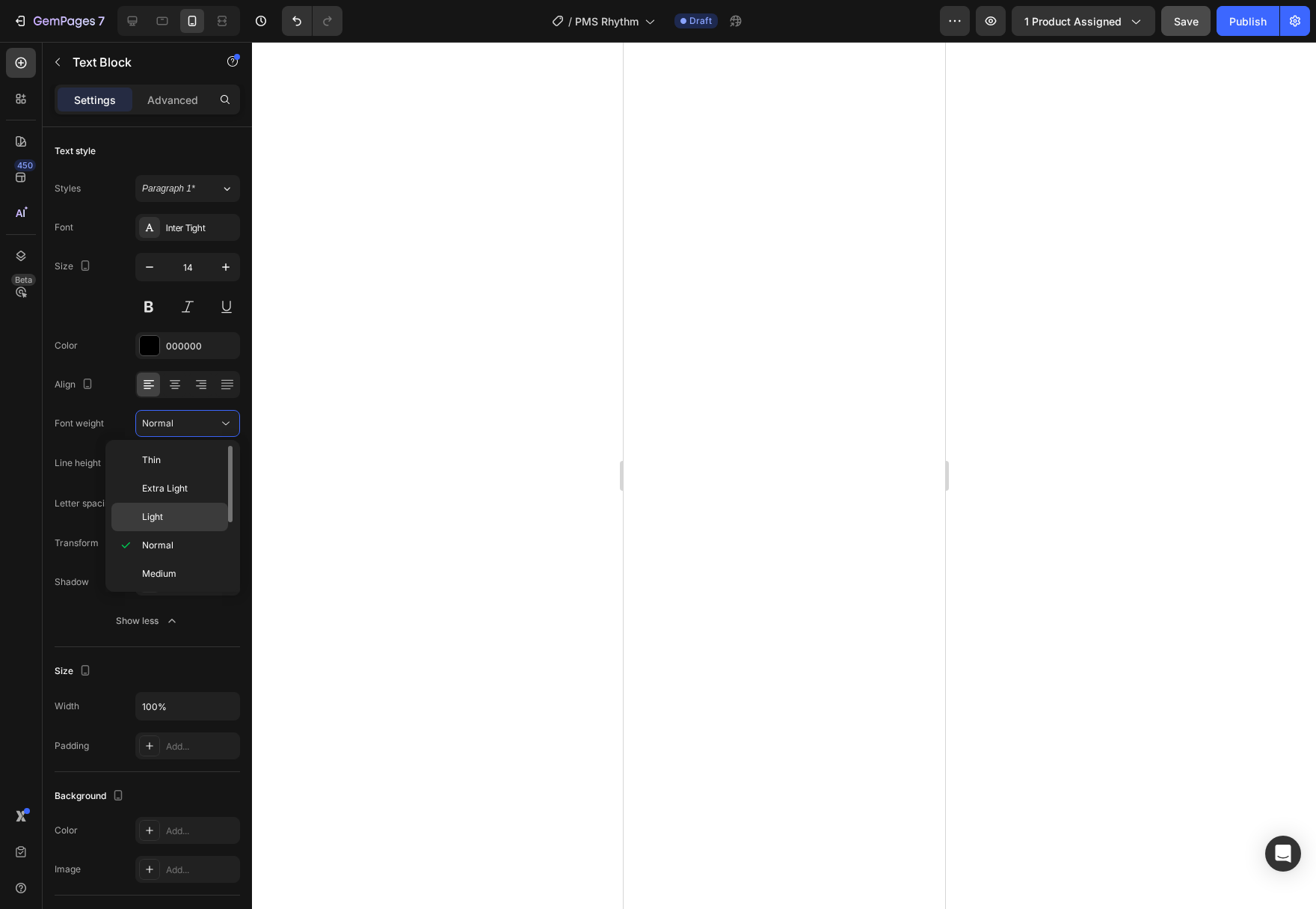
click at [194, 522] on p "Light" at bounding box center [181, 516] width 80 height 14
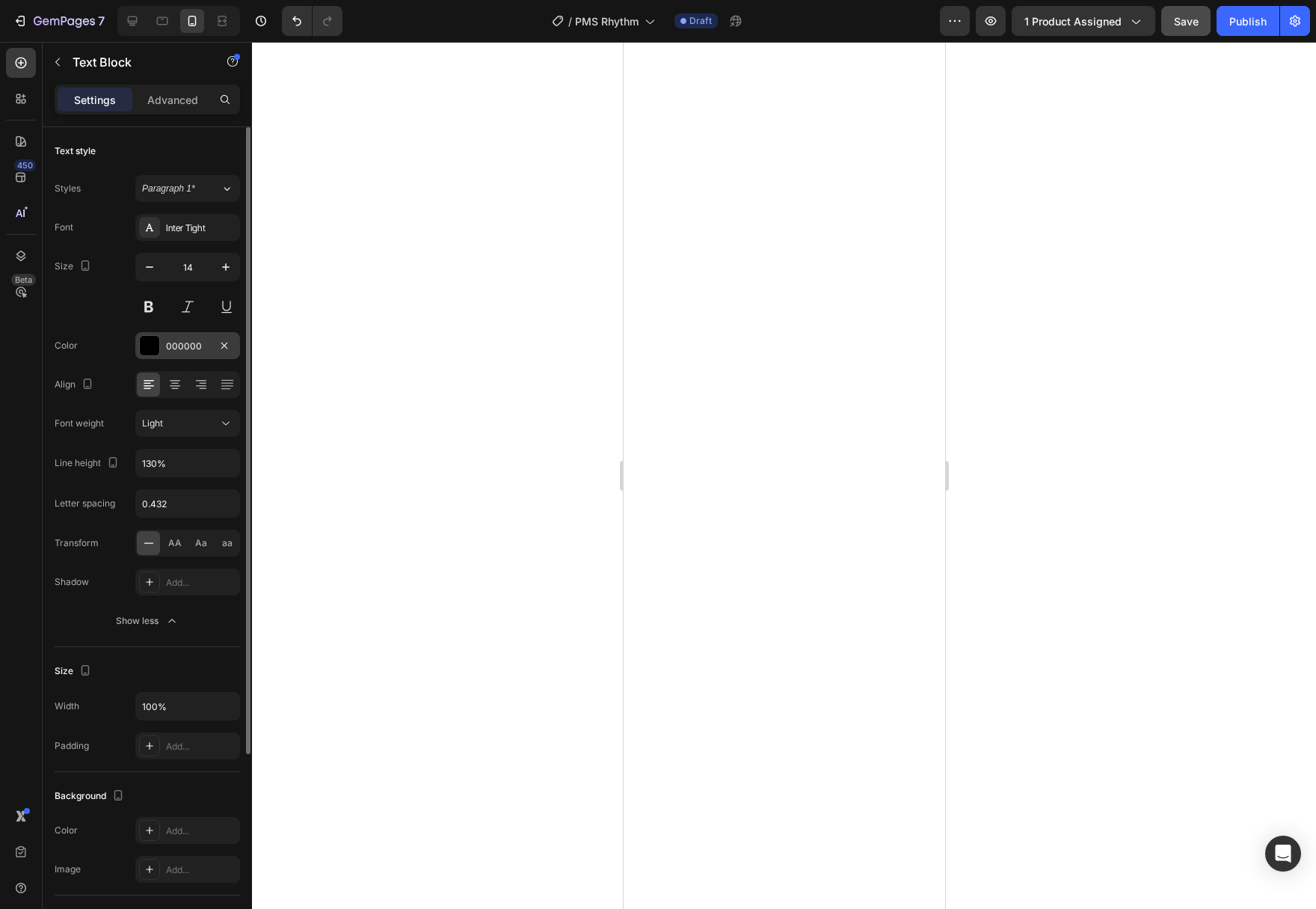
click at [145, 343] on div at bounding box center [150, 345] width 20 height 20
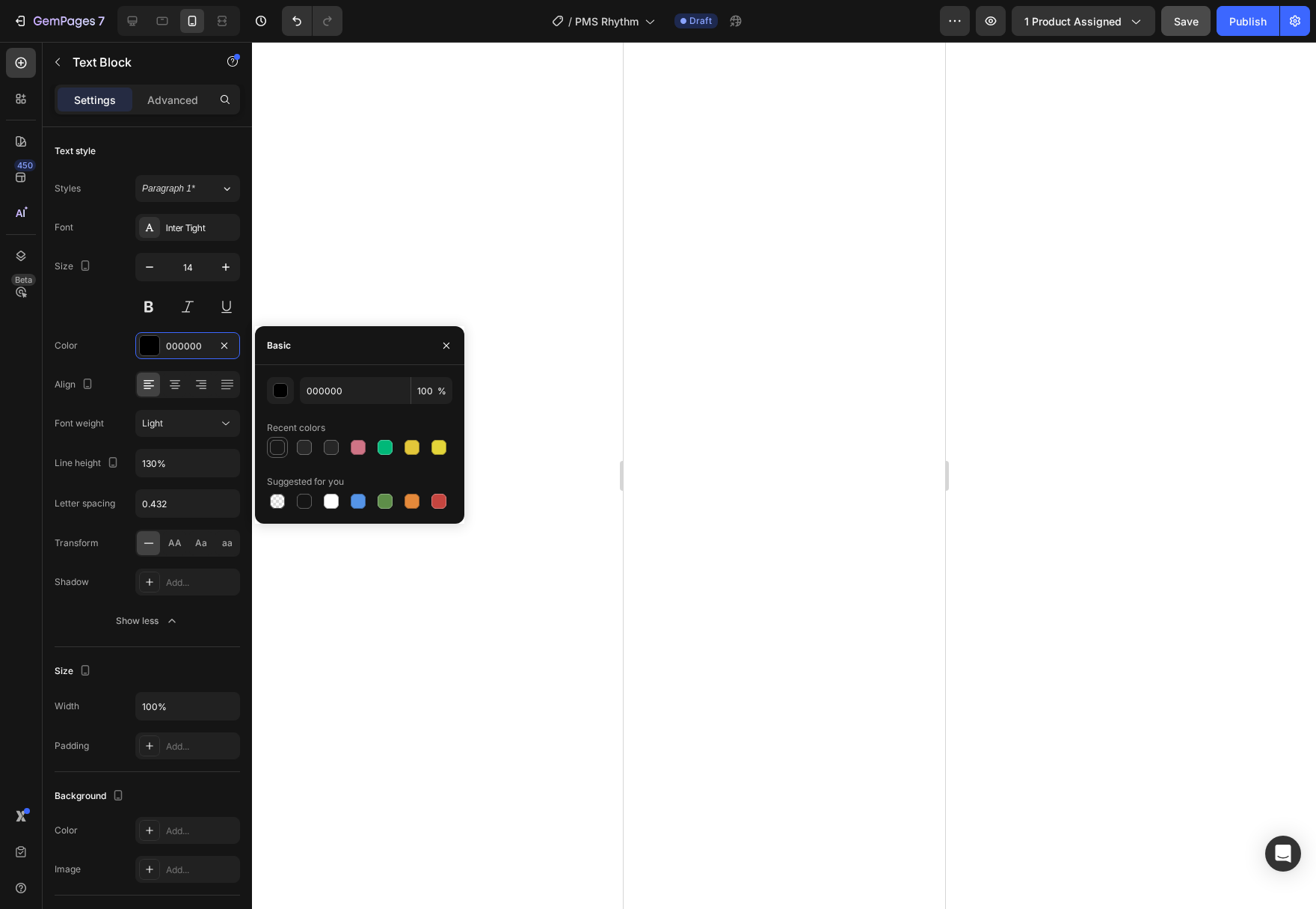
click at [279, 438] on div at bounding box center [276, 447] width 21 height 21
type input "181818"
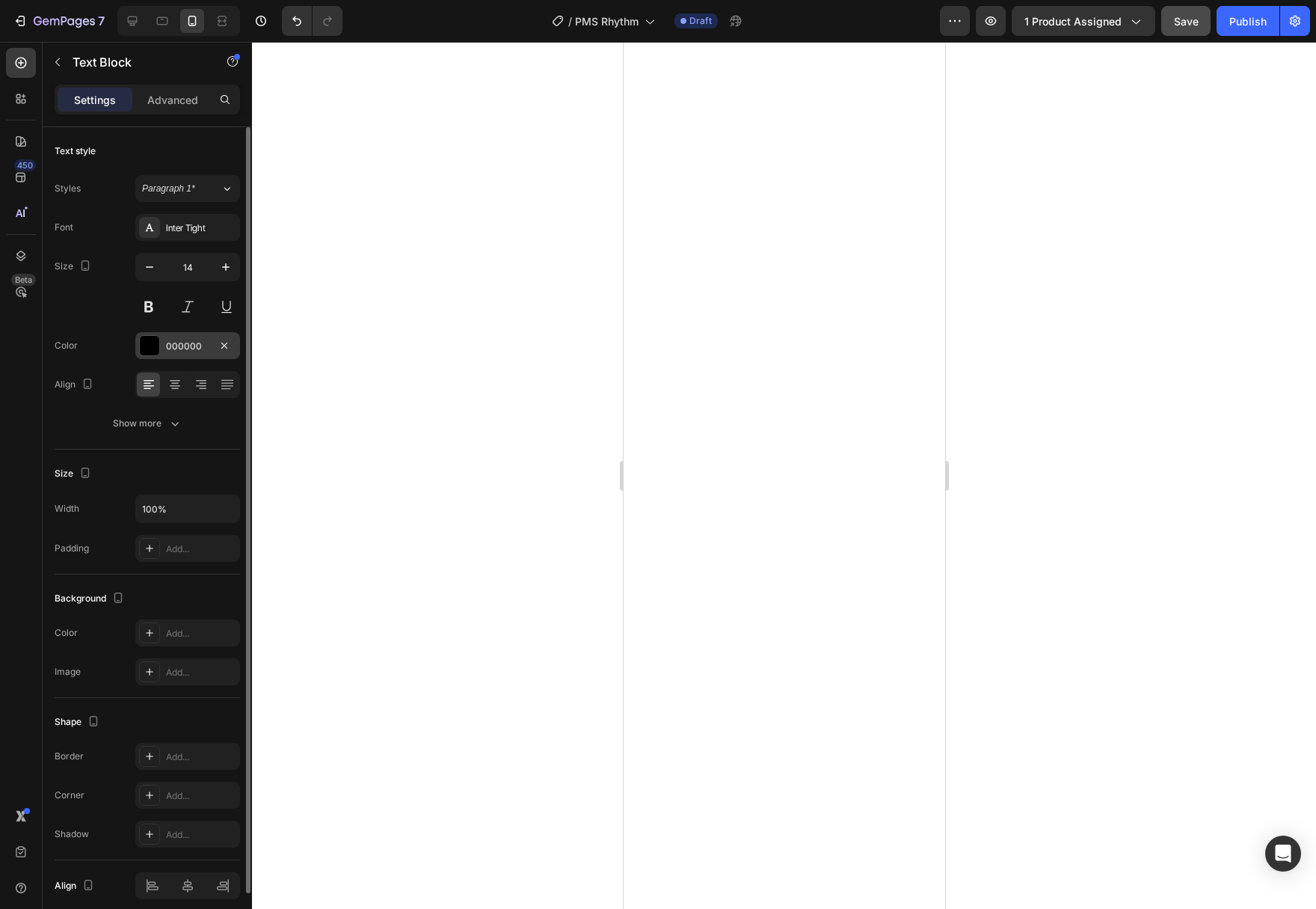
click at [150, 355] on div at bounding box center [149, 345] width 21 height 21
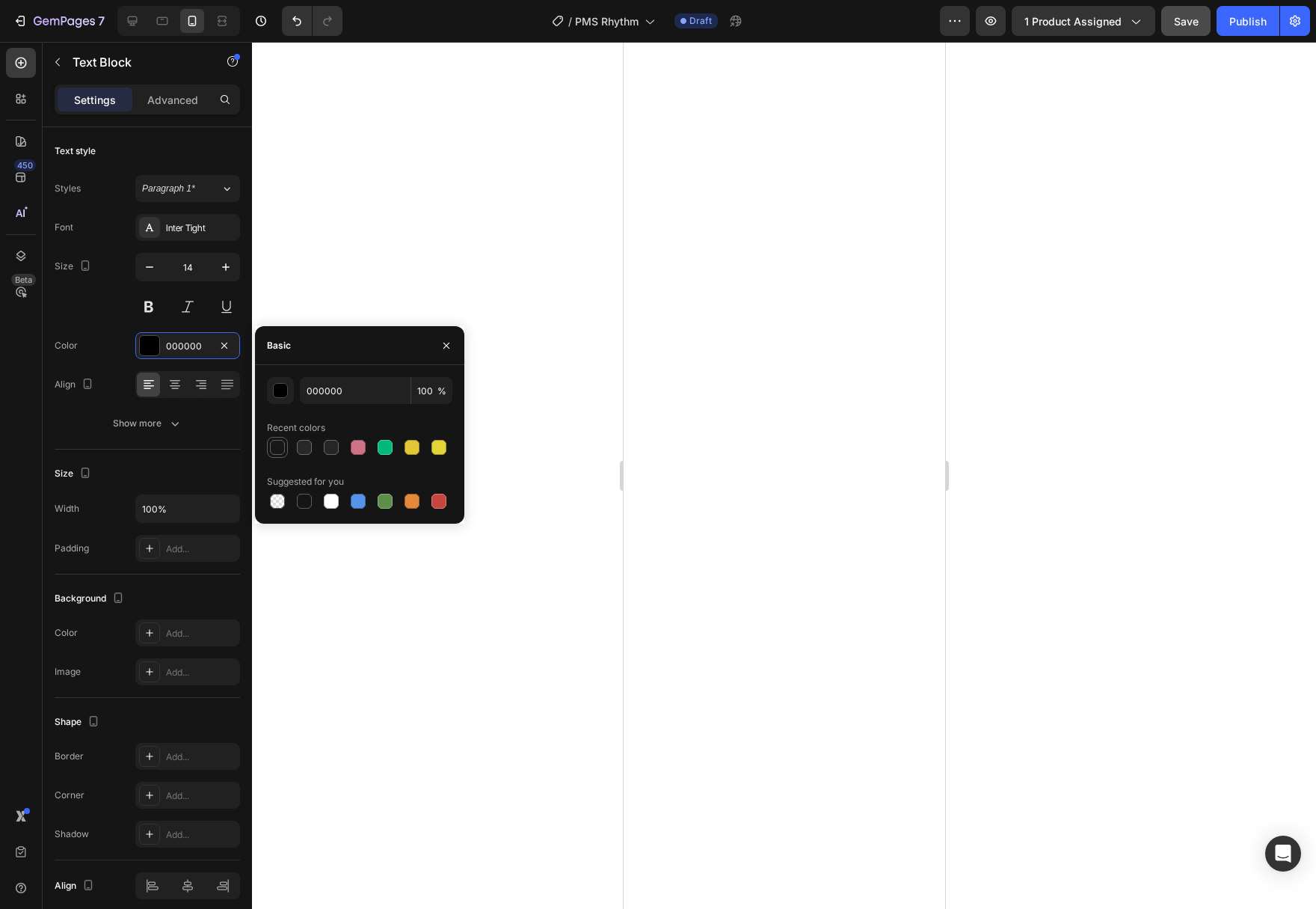
click at [274, 441] on div at bounding box center [276, 447] width 15 height 15
type input "181818"
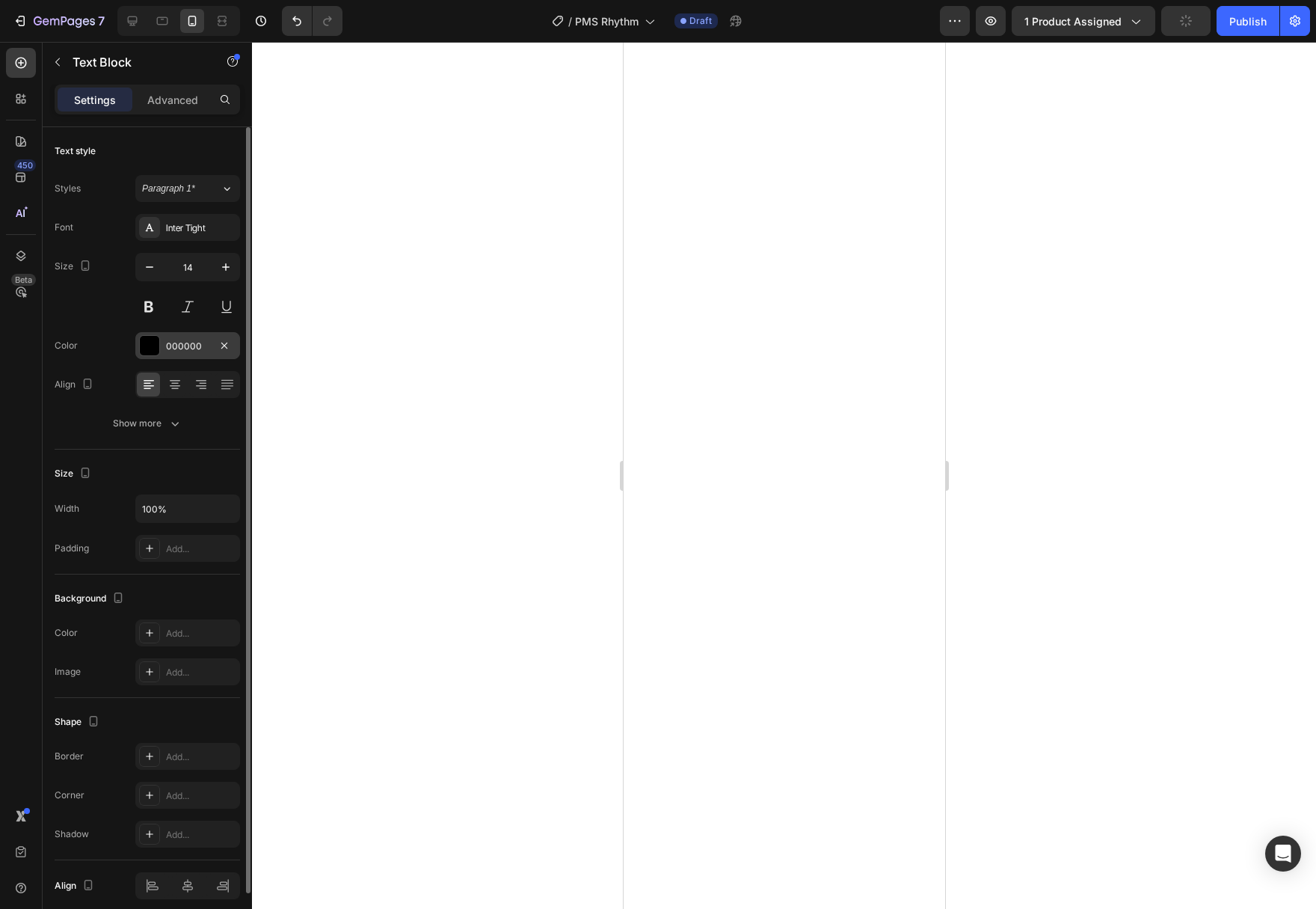
click at [145, 344] on div at bounding box center [150, 345] width 20 height 20
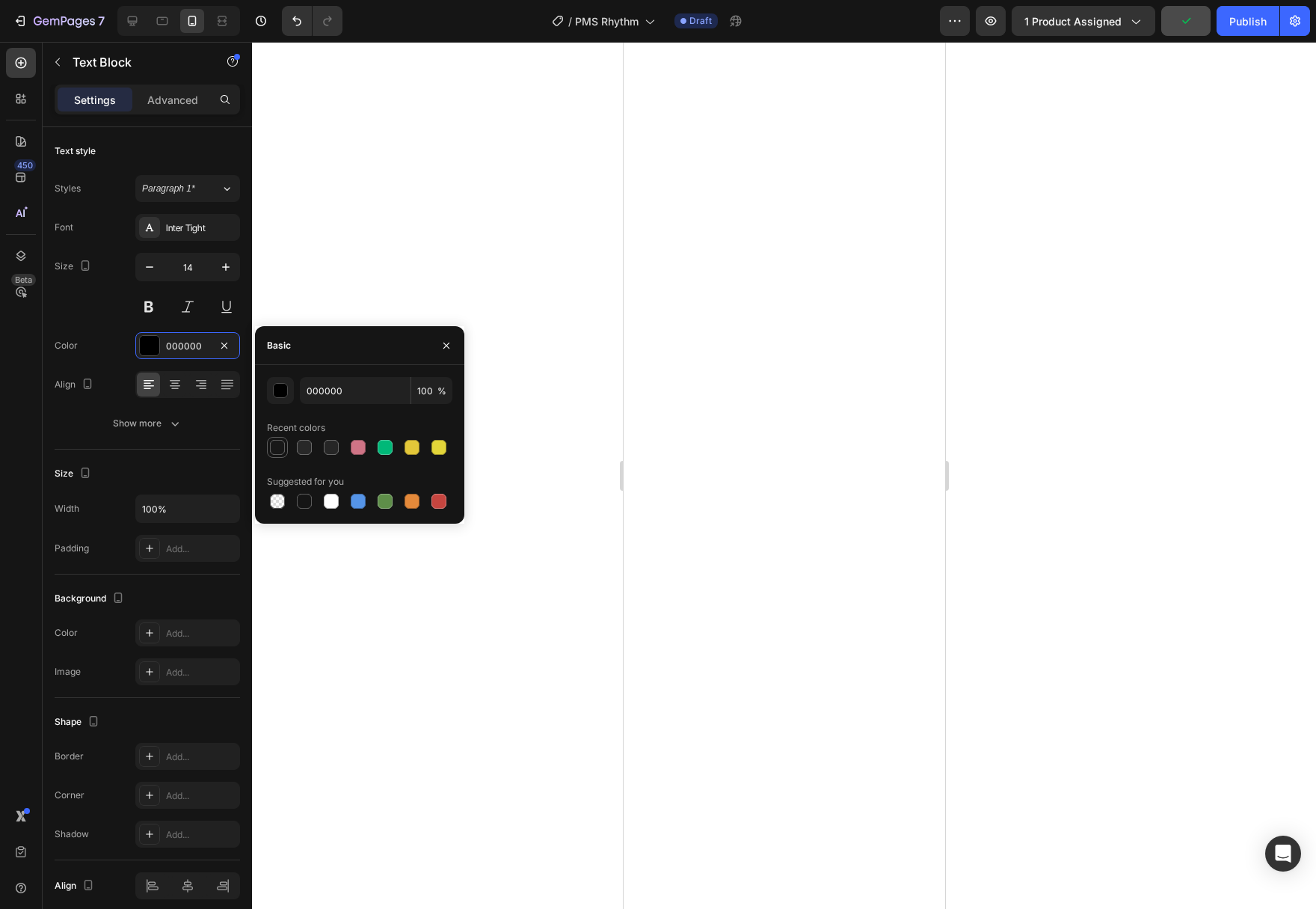
click at [277, 443] on div at bounding box center [276, 447] width 15 height 15
type input "181818"
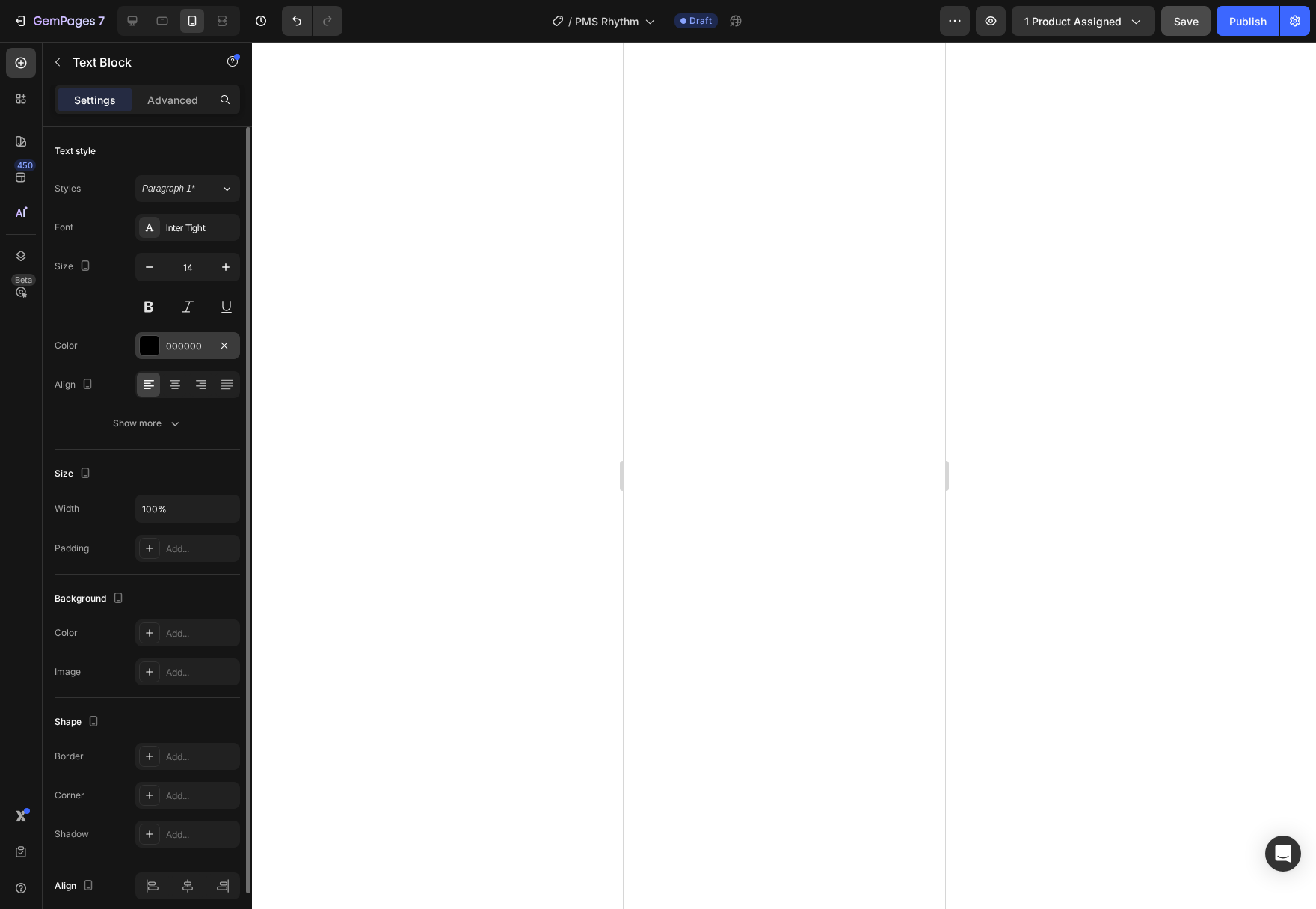
click at [147, 347] on div at bounding box center [150, 345] width 20 height 20
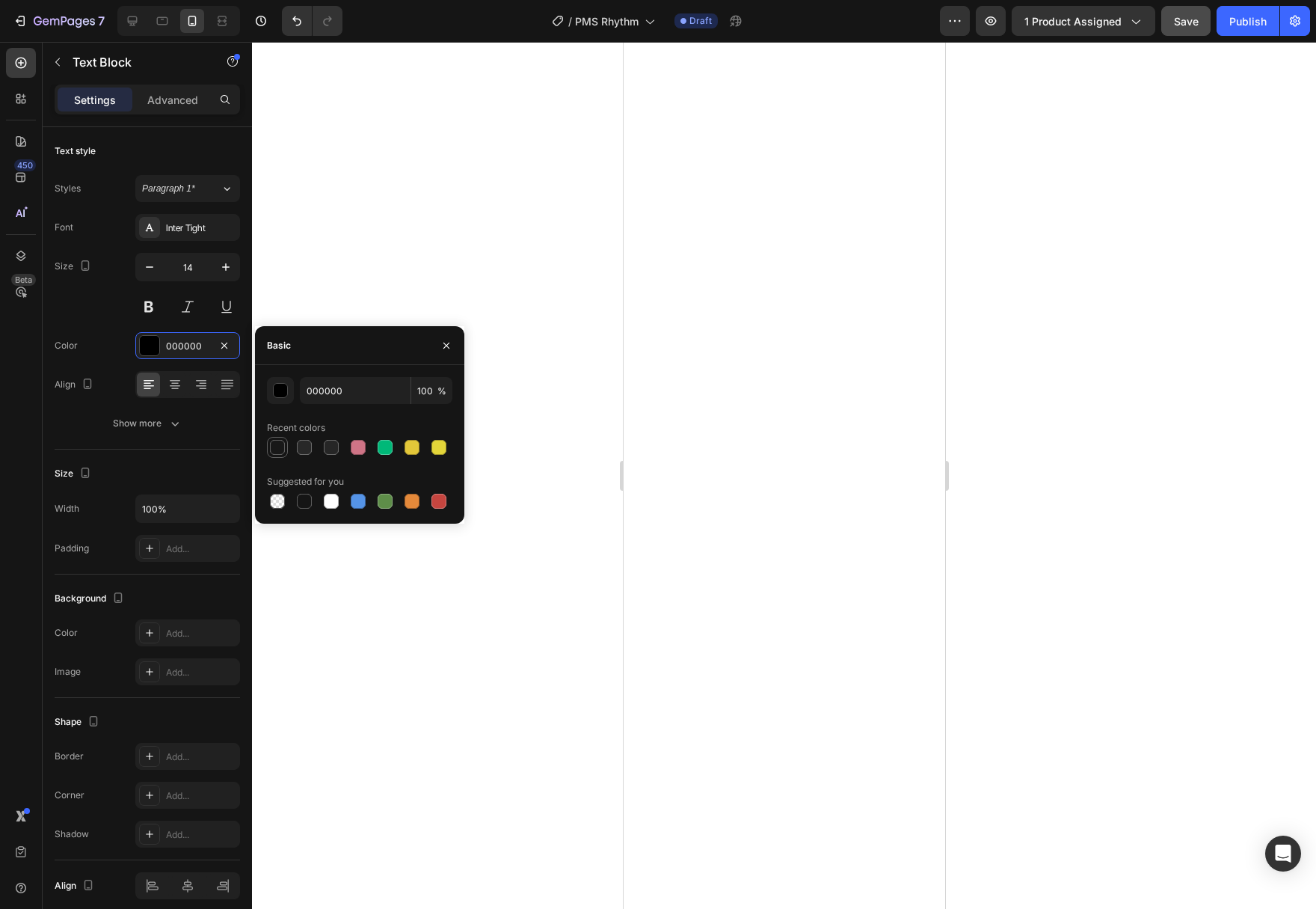
click at [279, 450] on div at bounding box center [276, 447] width 15 height 15
type input "181818"
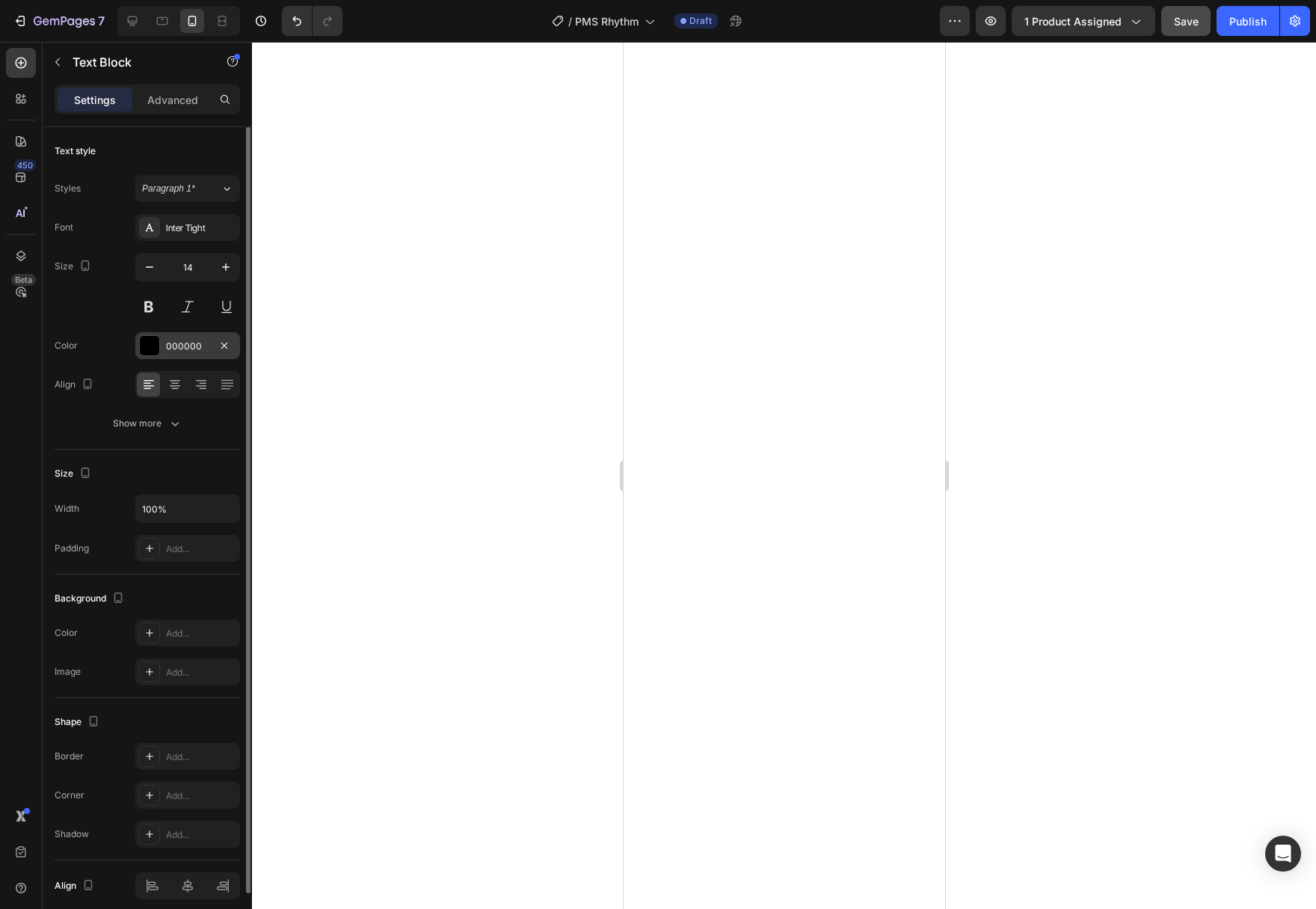
click at [146, 346] on div at bounding box center [150, 345] width 20 height 20
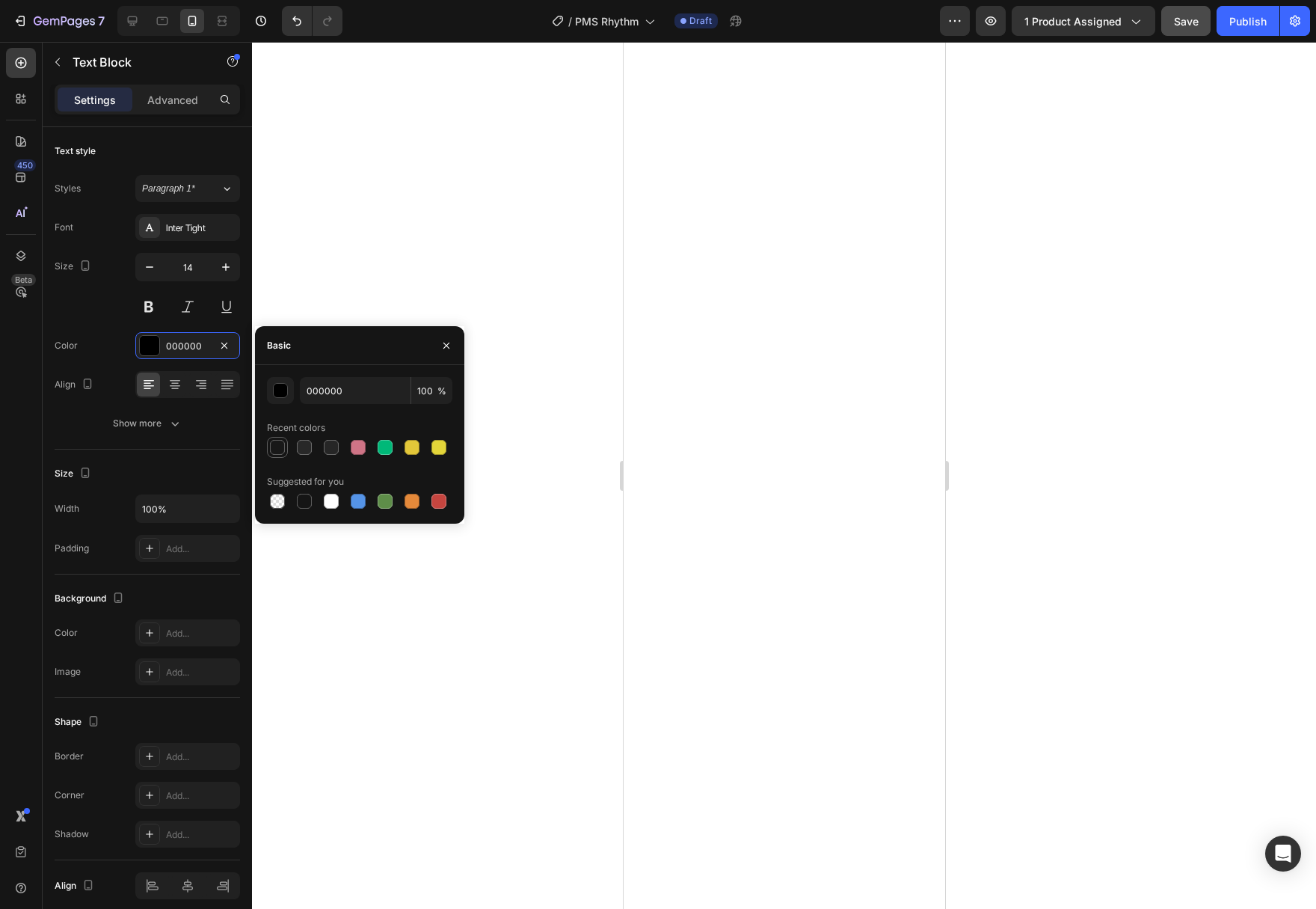
click at [279, 448] on div at bounding box center [276, 447] width 15 height 15
type input "181818"
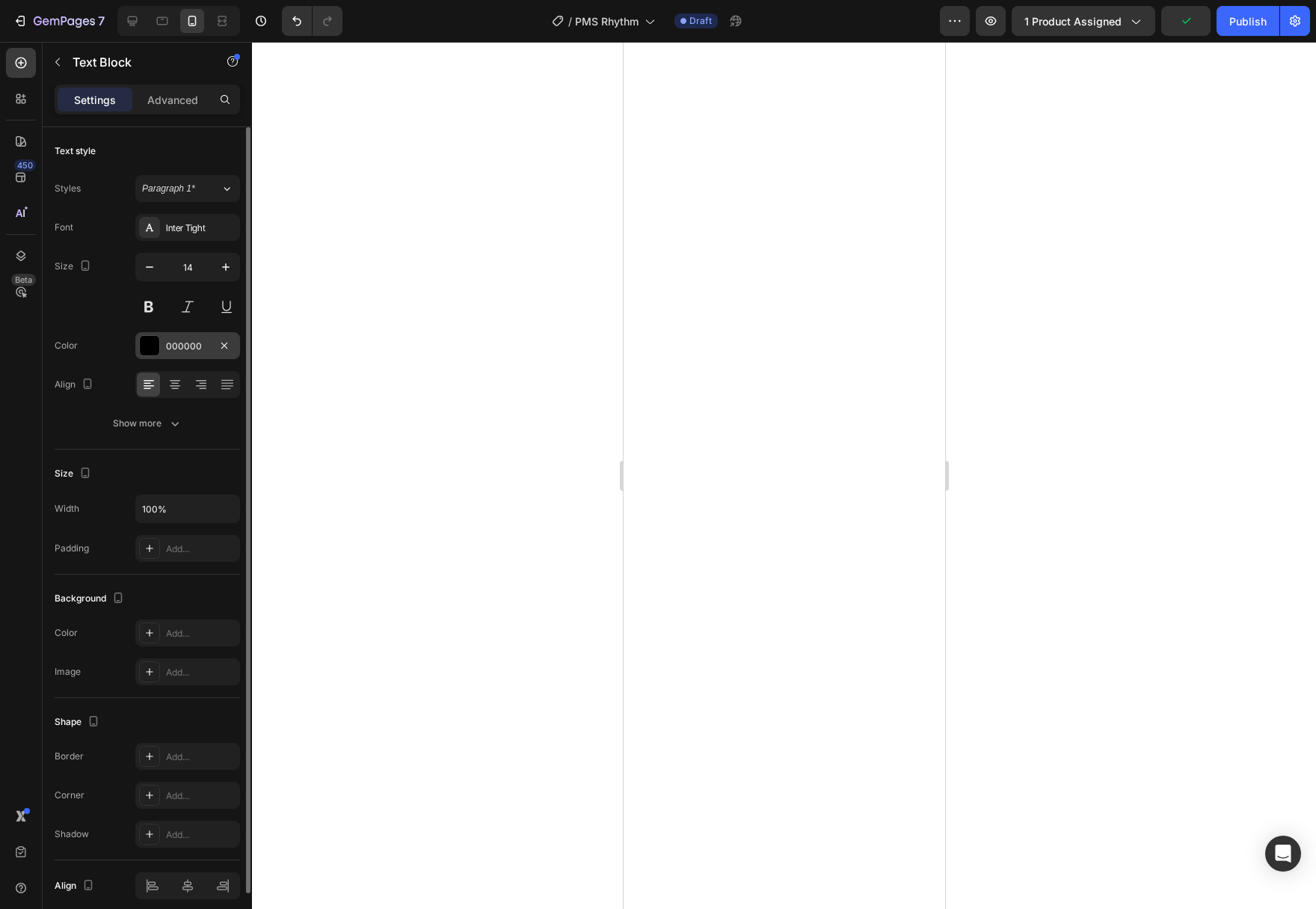
click at [147, 350] on div at bounding box center [150, 345] width 20 height 20
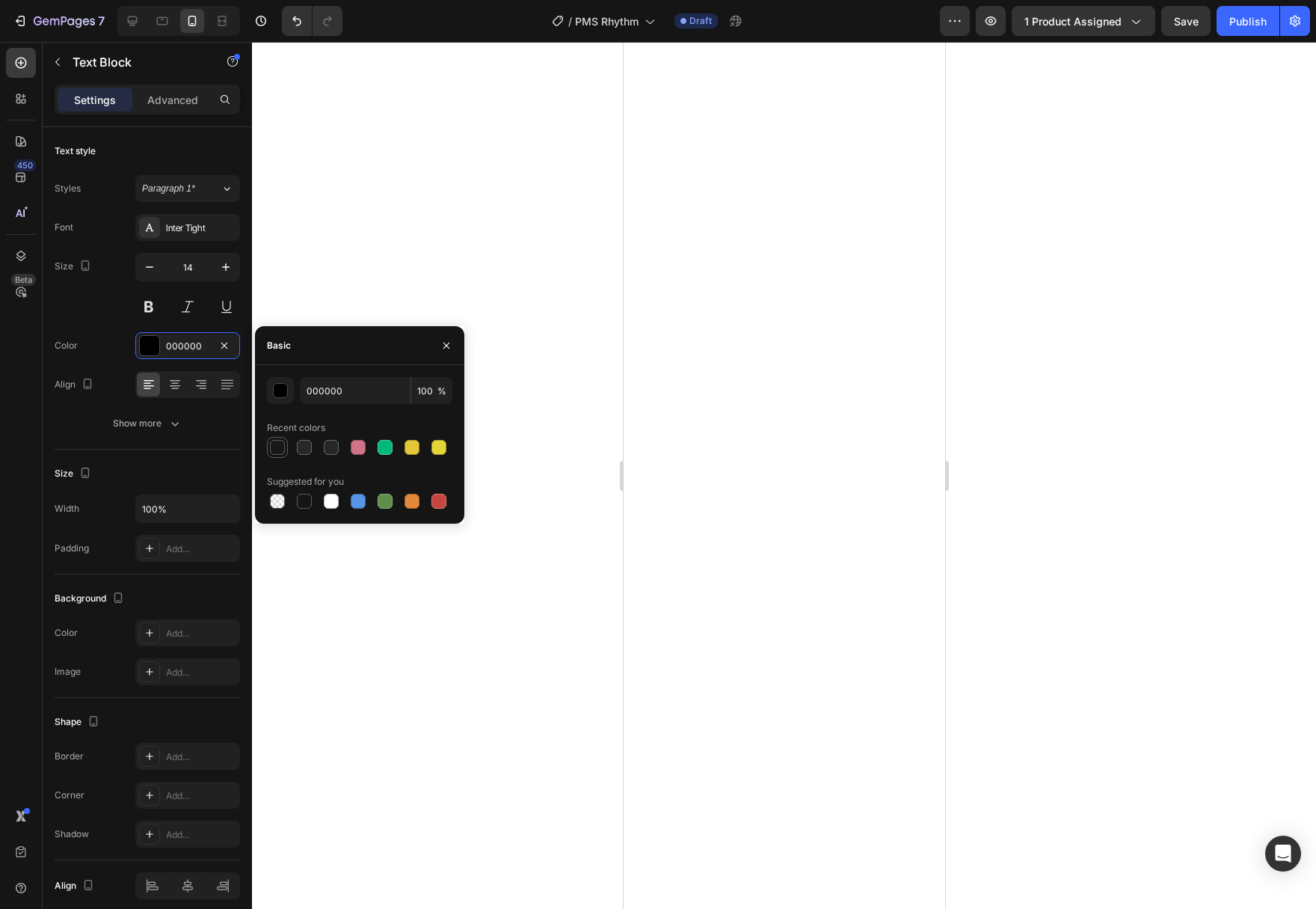
click at [270, 451] on div at bounding box center [276, 447] width 15 height 15
type input "181818"
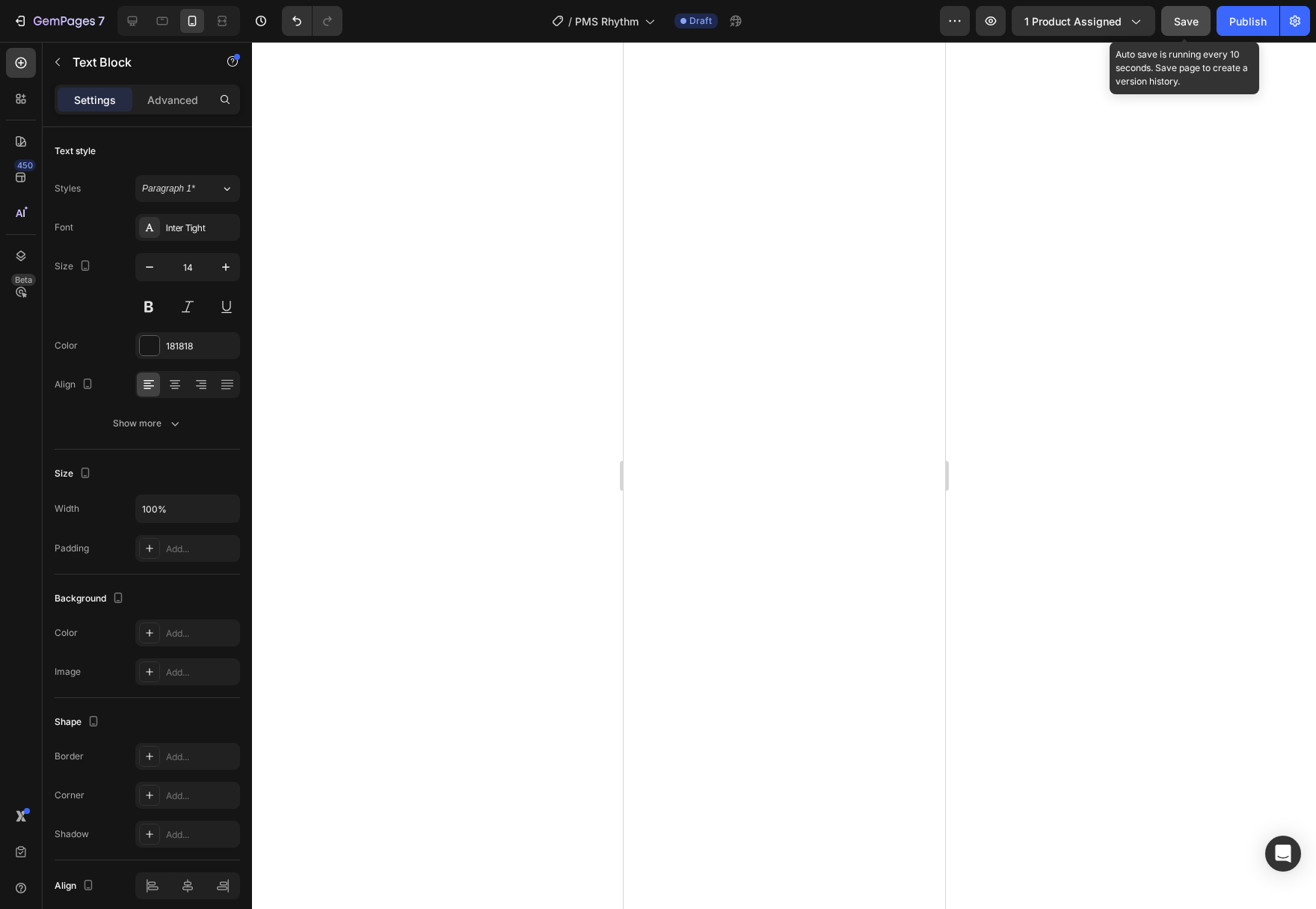
click at [1185, 13] on button "Save" at bounding box center [1185, 21] width 49 height 30
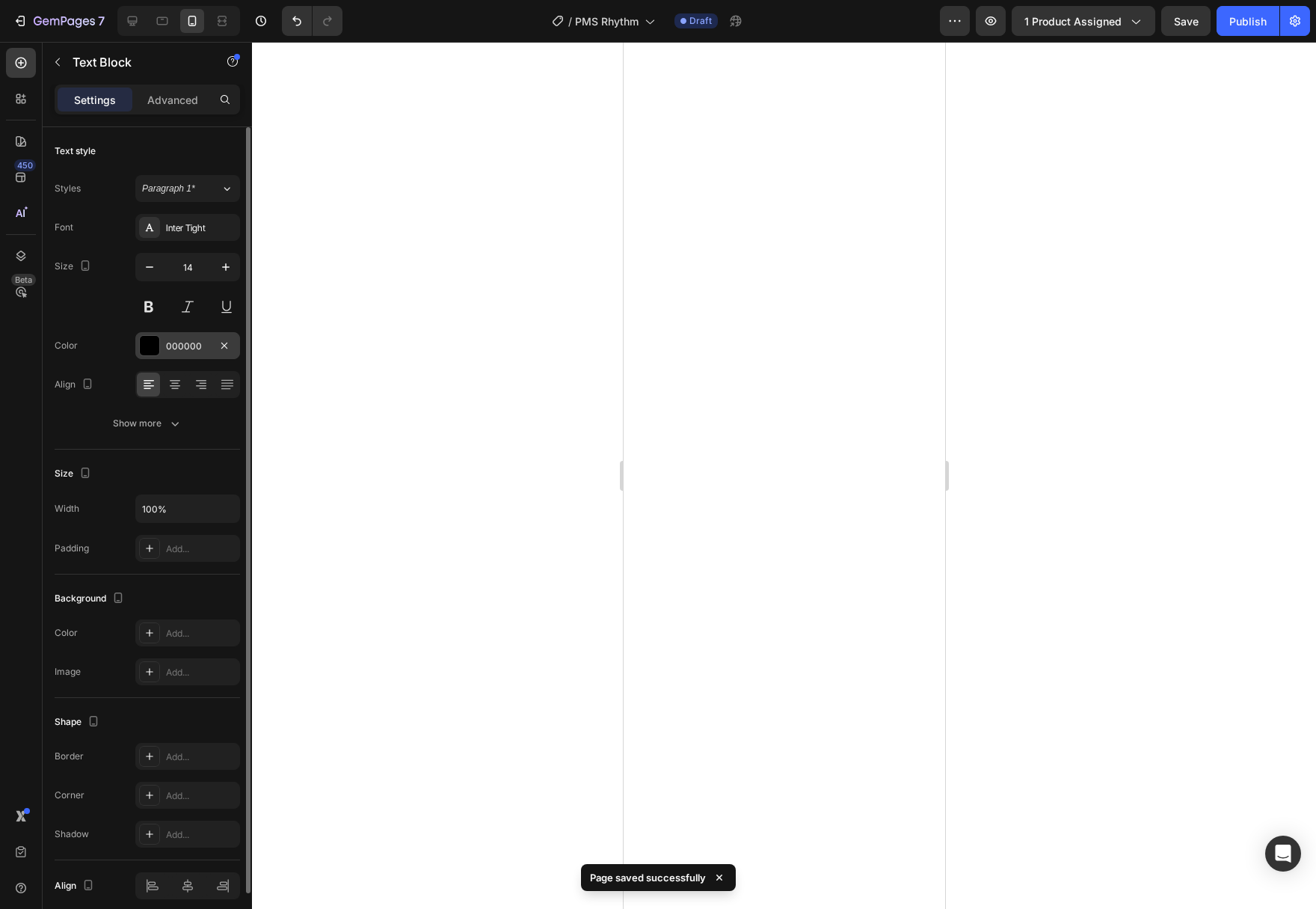
click at [150, 347] on div at bounding box center [150, 345] width 20 height 20
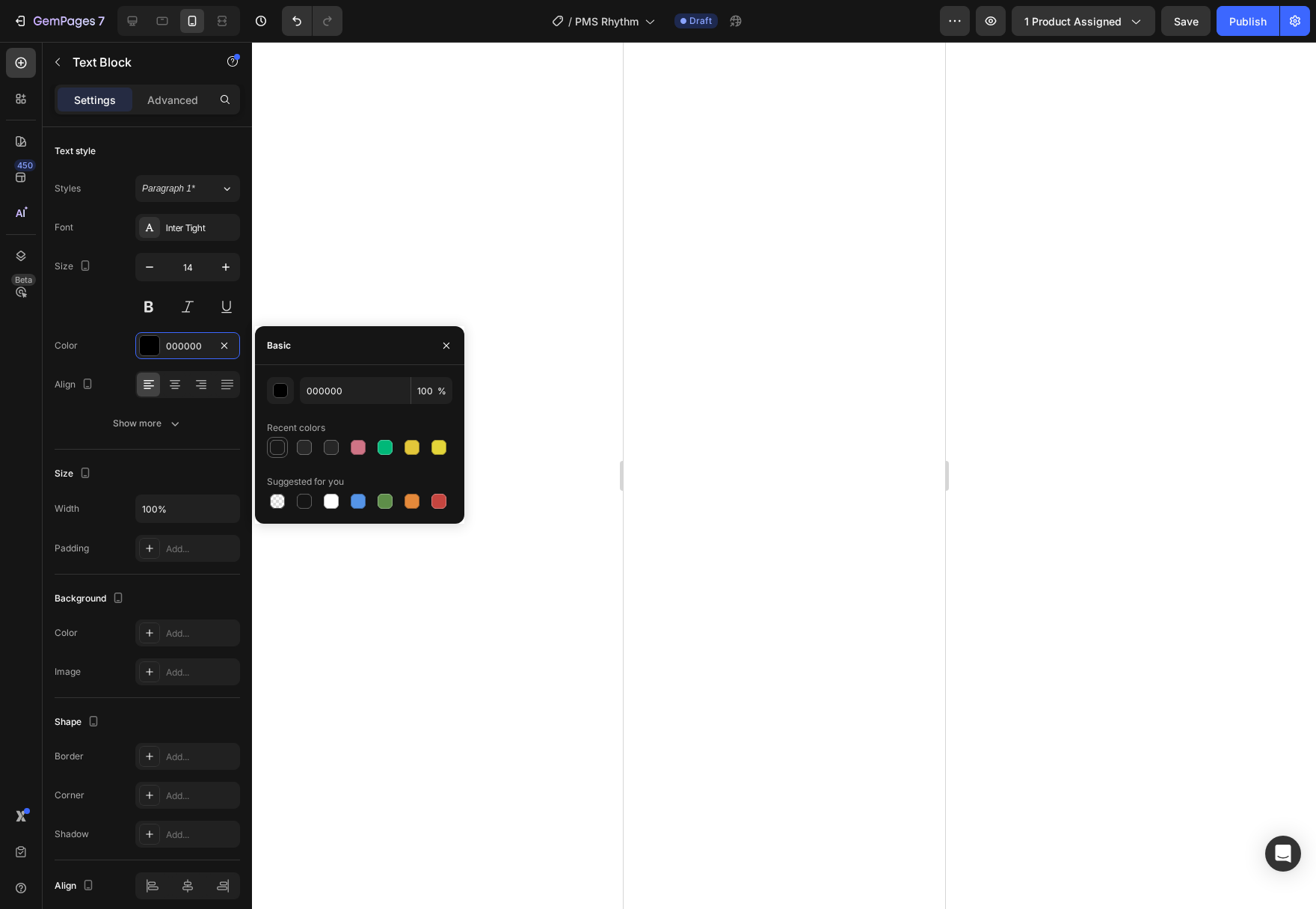
click at [276, 453] on div at bounding box center [276, 447] width 15 height 15
type input "181818"
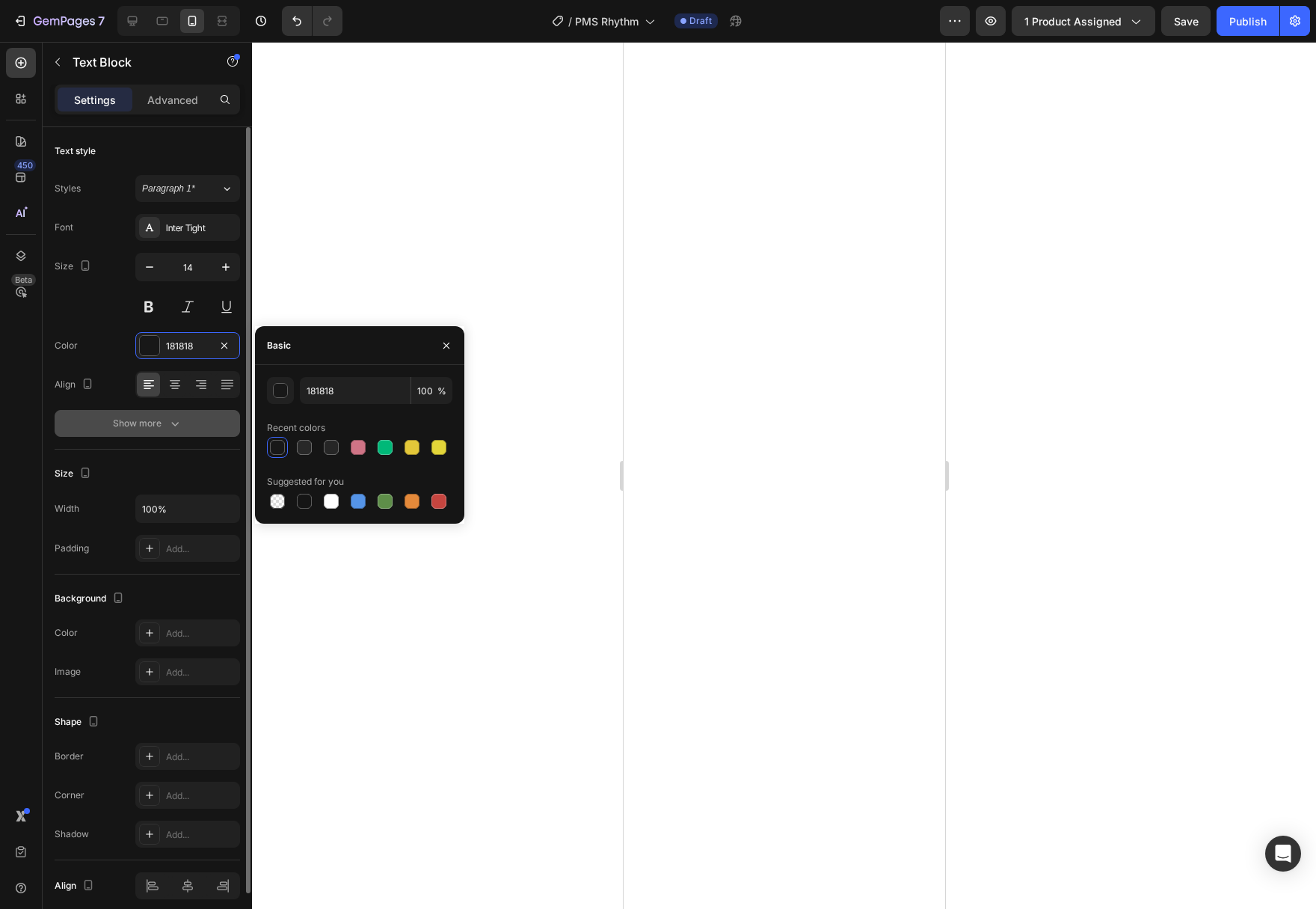
click at [160, 424] on div "Show more" at bounding box center [148, 423] width 70 height 15
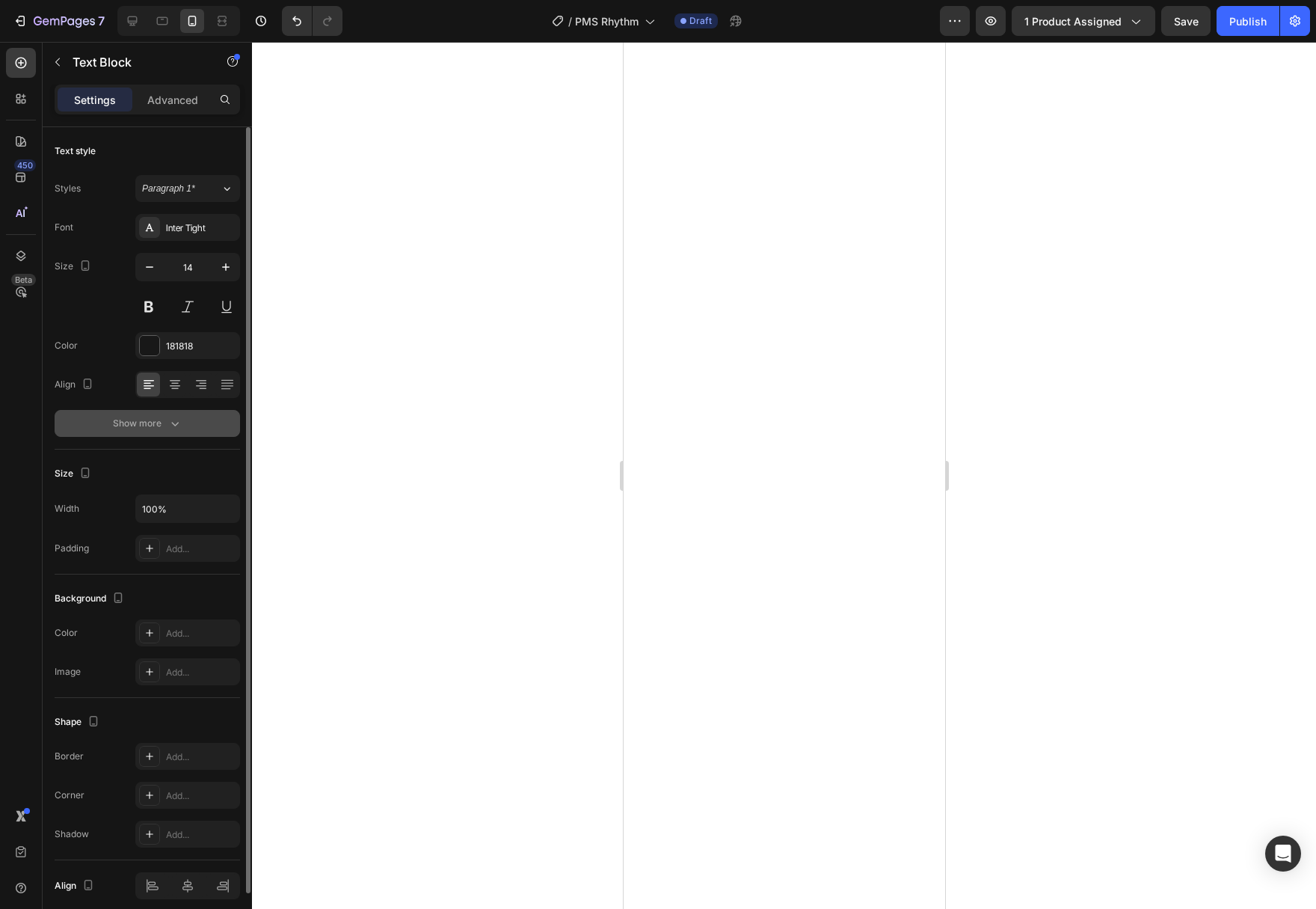
click at [187, 430] on button "Show more" at bounding box center [147, 423] width 186 height 27
click at [176, 423] on icon "button" at bounding box center [175, 424] width 8 height 5
click at [151, 344] on div at bounding box center [150, 345] width 20 height 20
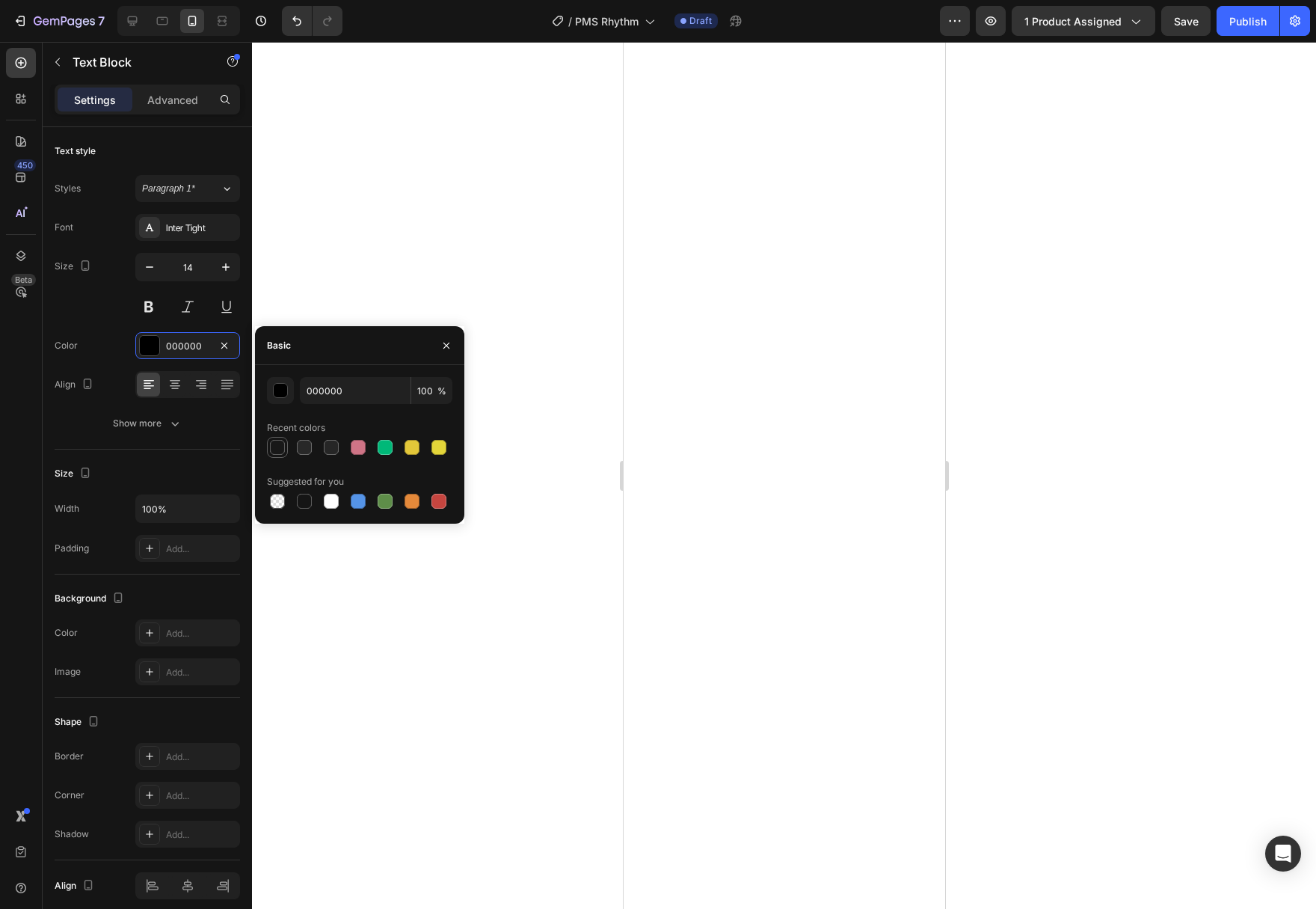
click at [282, 447] on div at bounding box center [276, 447] width 15 height 15
type input "181818"
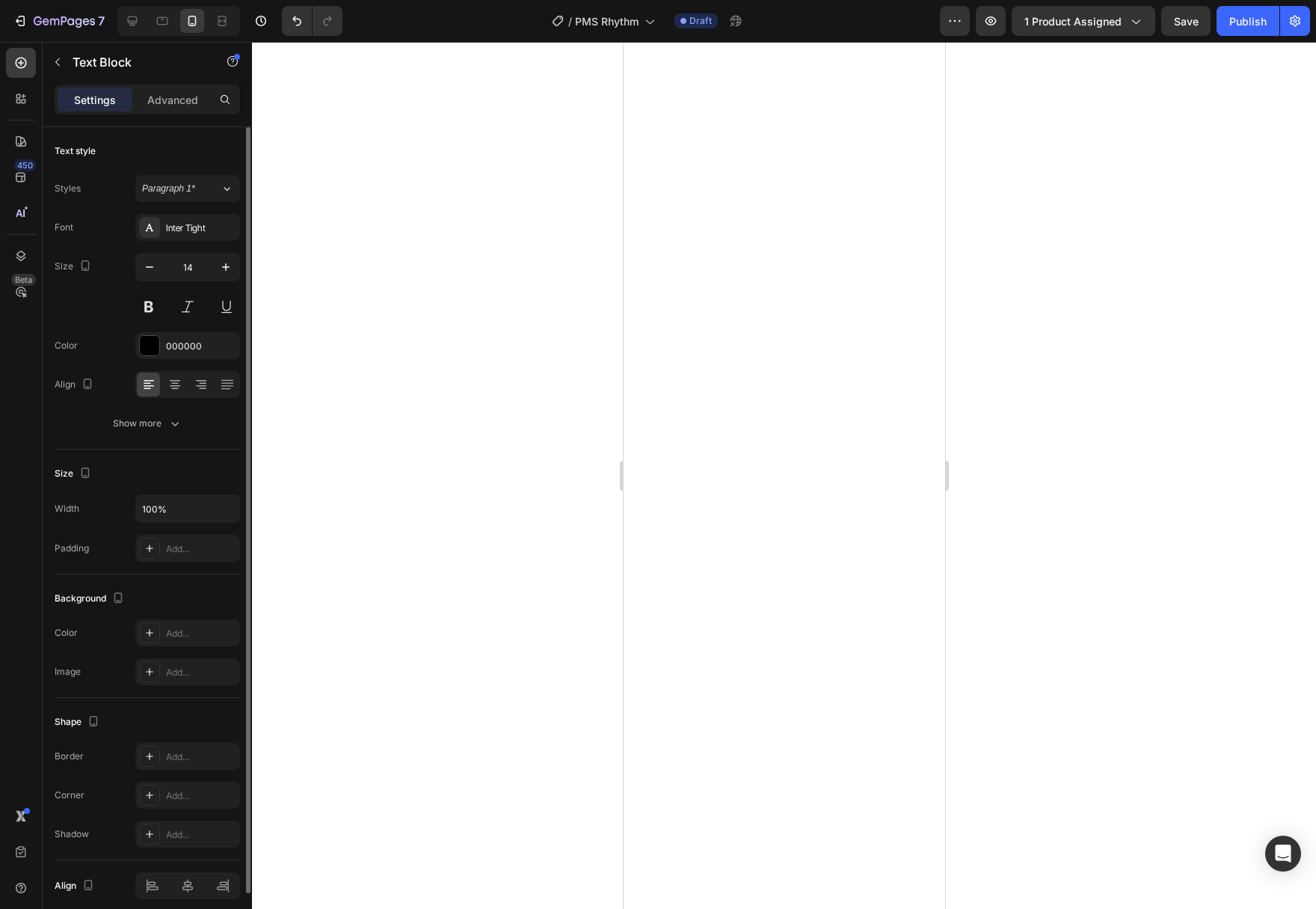
click at [151, 360] on div "Font Inter Tight Size 14 Color 000000 Align Show more" at bounding box center [147, 325] width 186 height 223
click at [150, 350] on div at bounding box center [150, 345] width 20 height 20
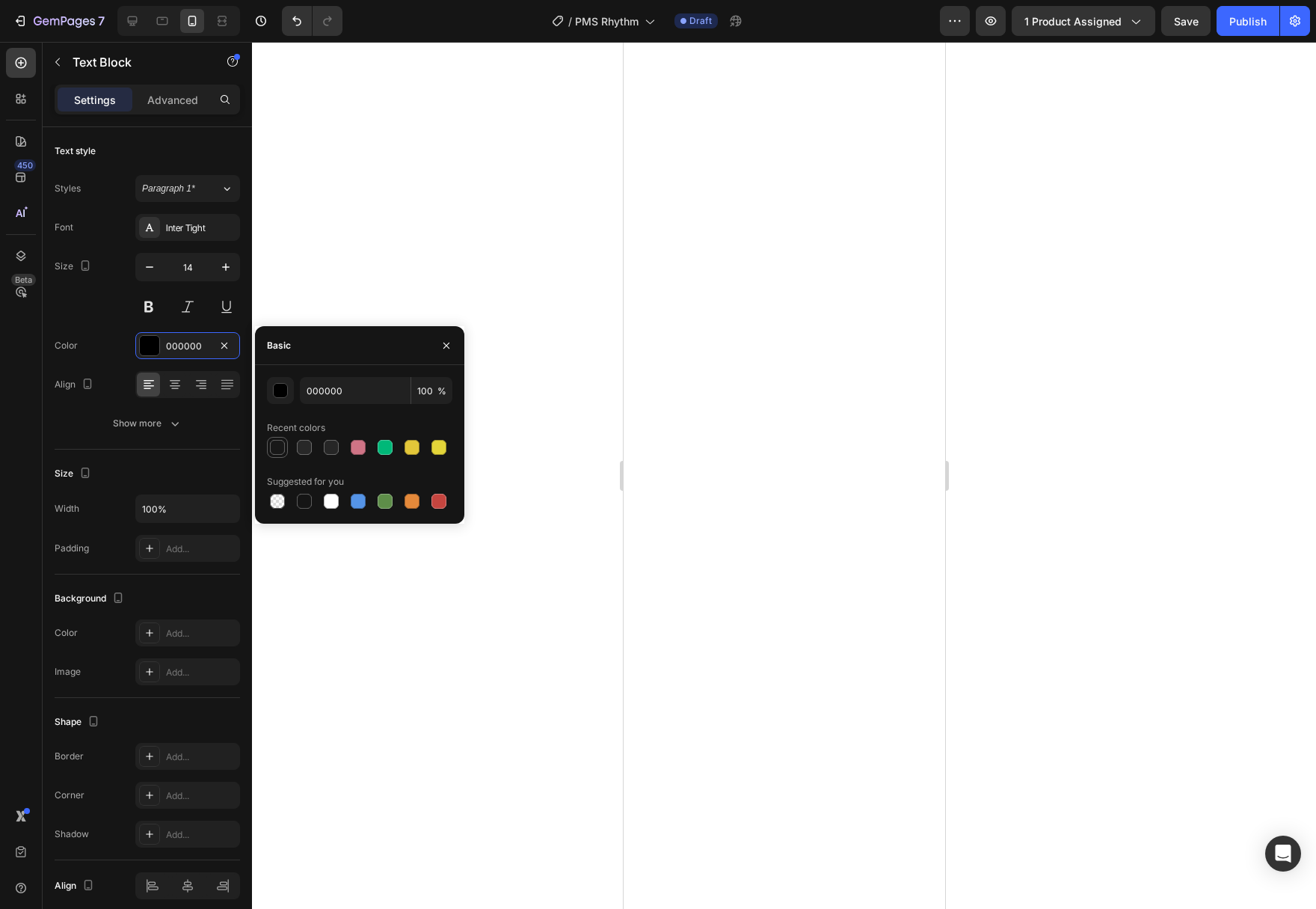
click at [283, 442] on div at bounding box center [276, 447] width 15 height 15
type input "181818"
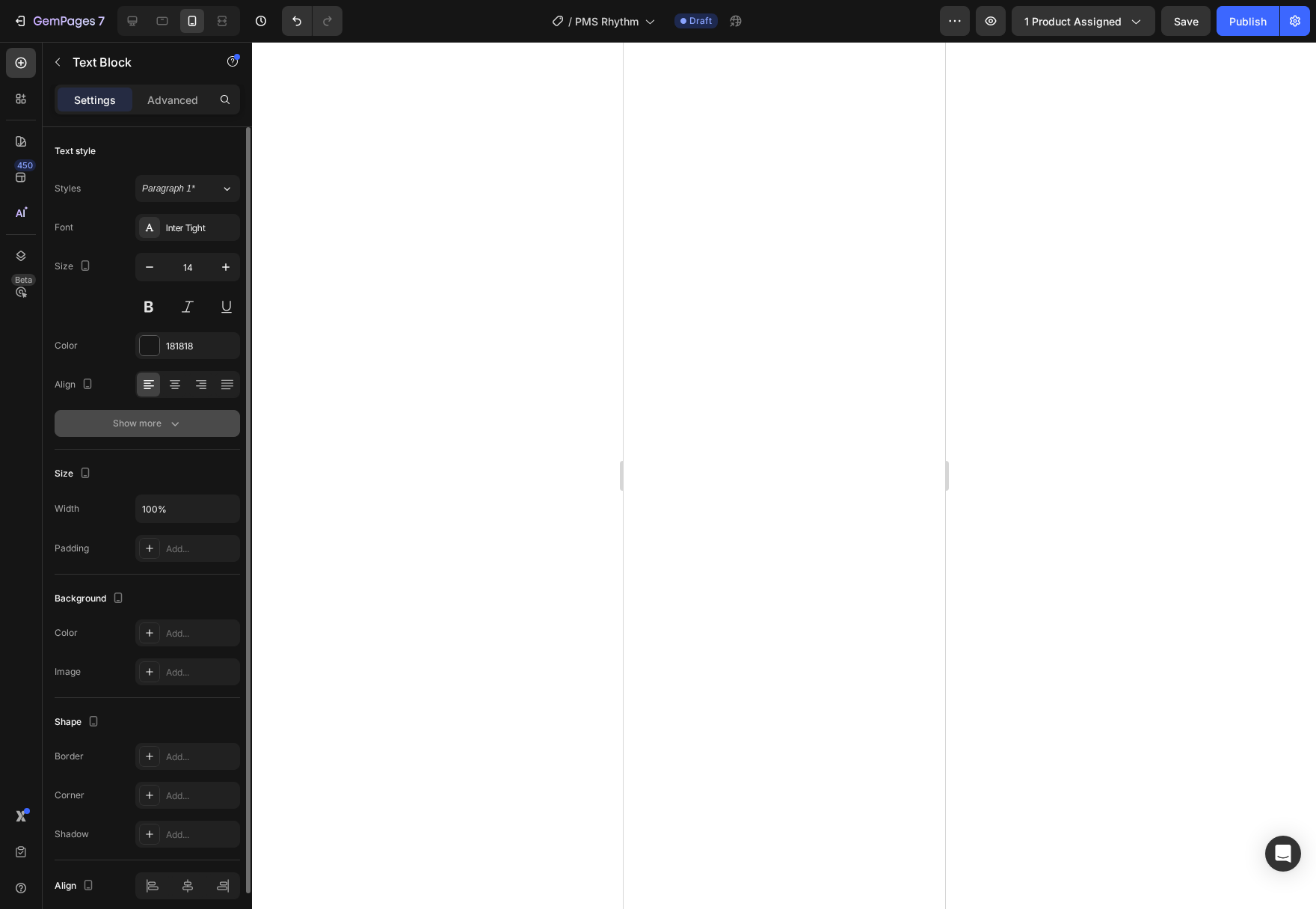
click at [164, 429] on div "Show more" at bounding box center [148, 423] width 70 height 15
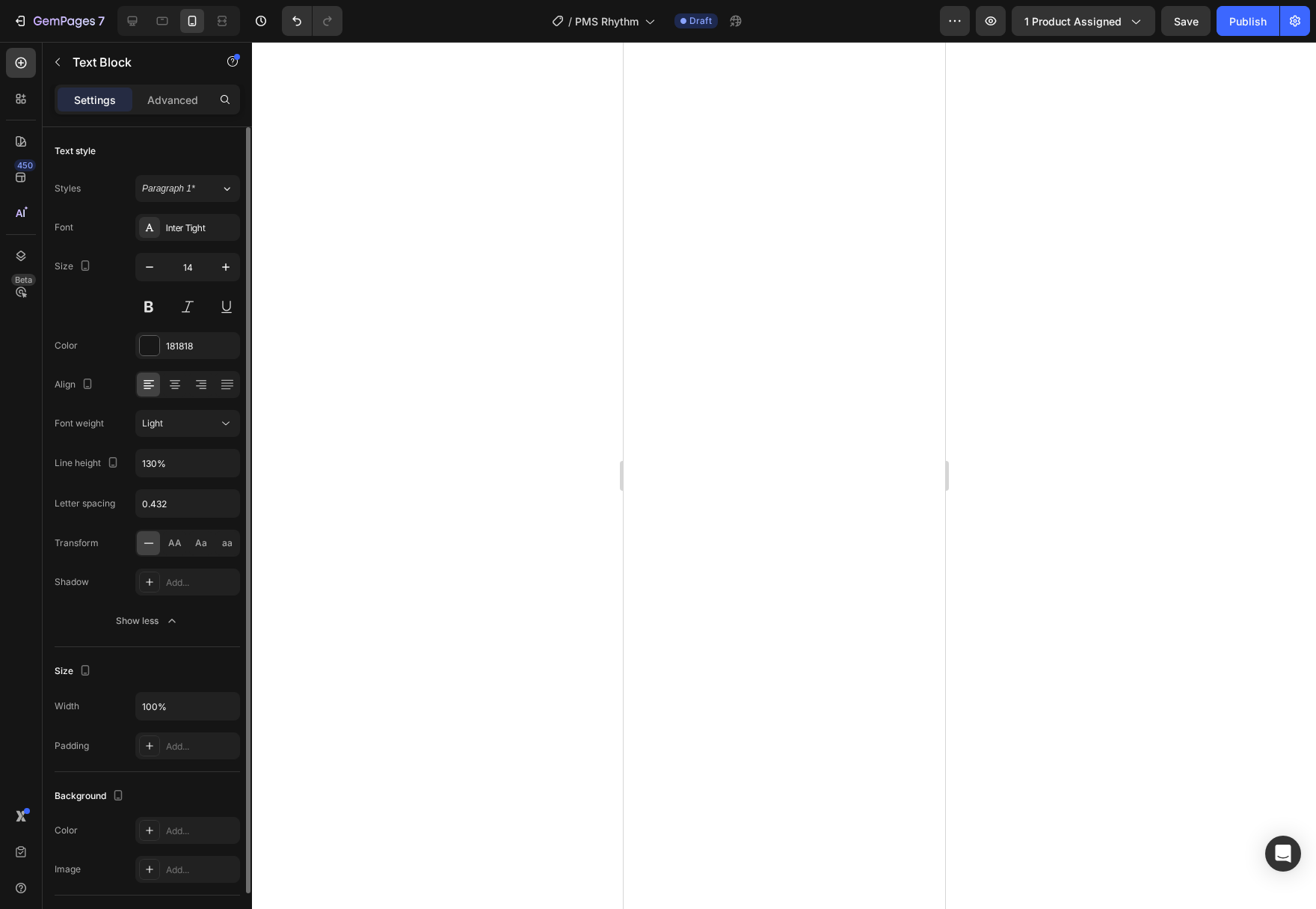
click at [232, 437] on div "Font Inter Tight Size 14 Color 181818 Align Font weight Light Line height 130% …" at bounding box center [147, 423] width 186 height 420
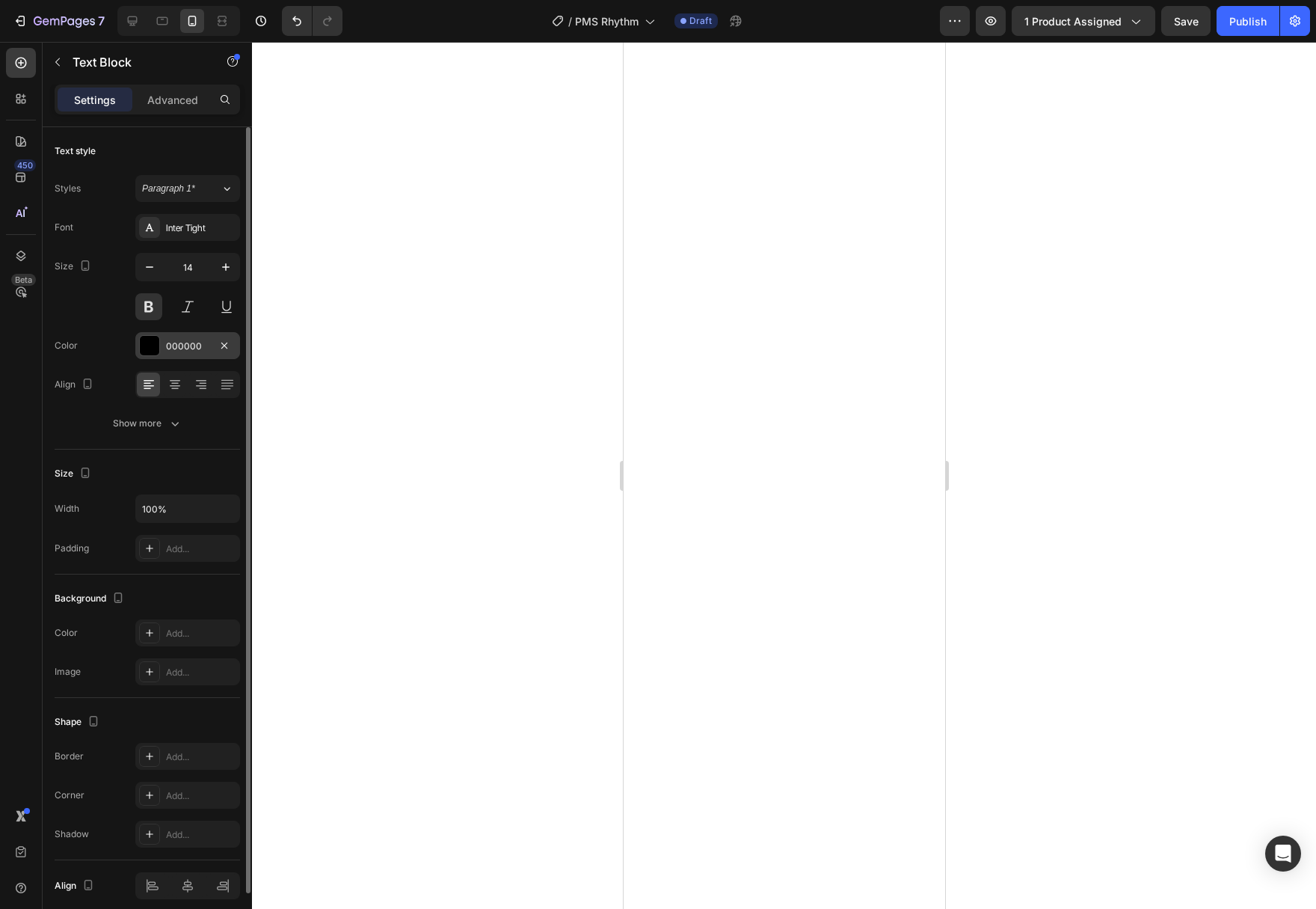
drag, startPoint x: 149, startPoint y: 317, endPoint x: 158, endPoint y: 333, distance: 18.4
click at [150, 313] on button at bounding box center [149, 306] width 27 height 27
click at [173, 426] on icon "button" at bounding box center [174, 423] width 15 height 15
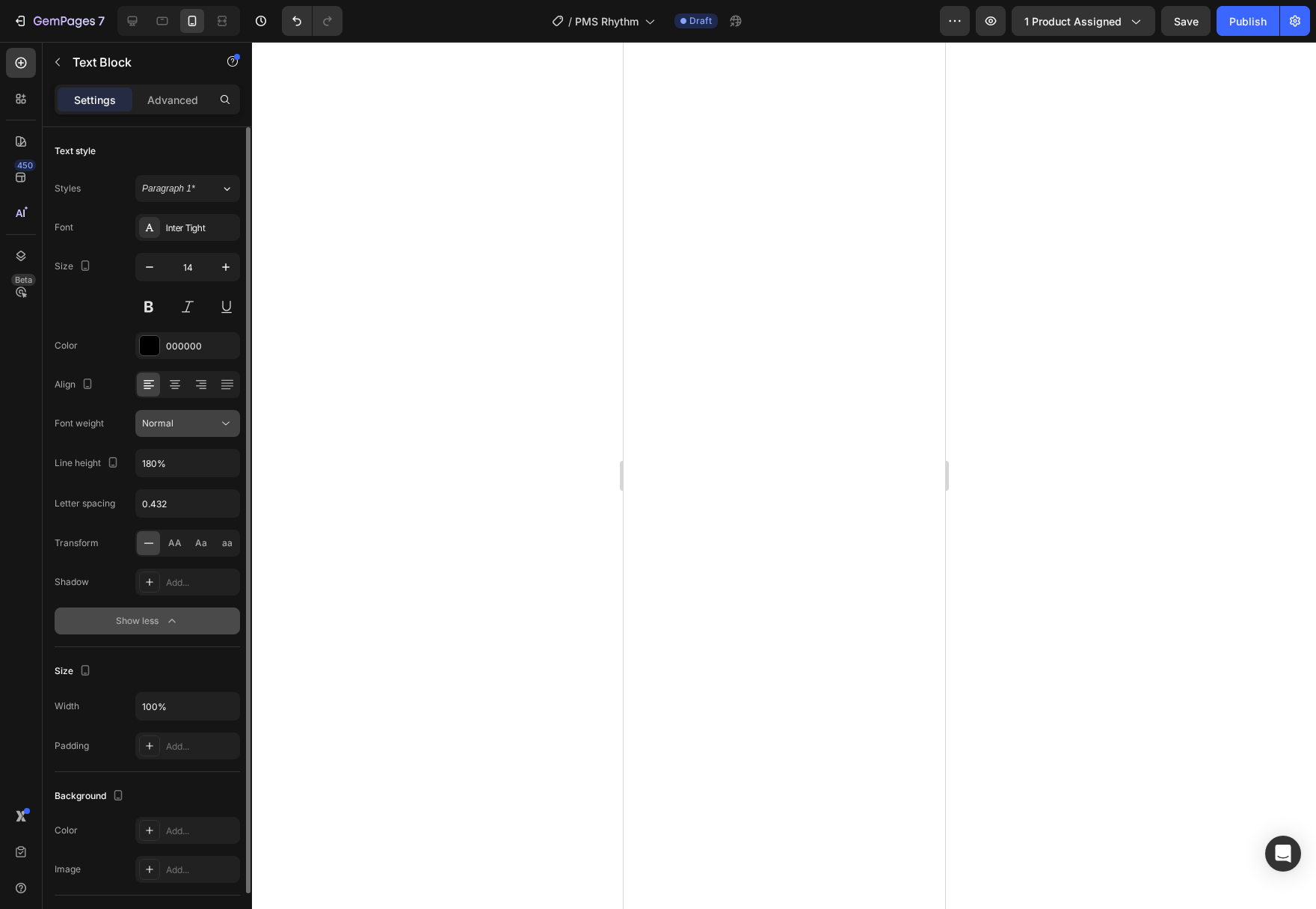
click at [223, 422] on icon at bounding box center [226, 424] width 8 height 4
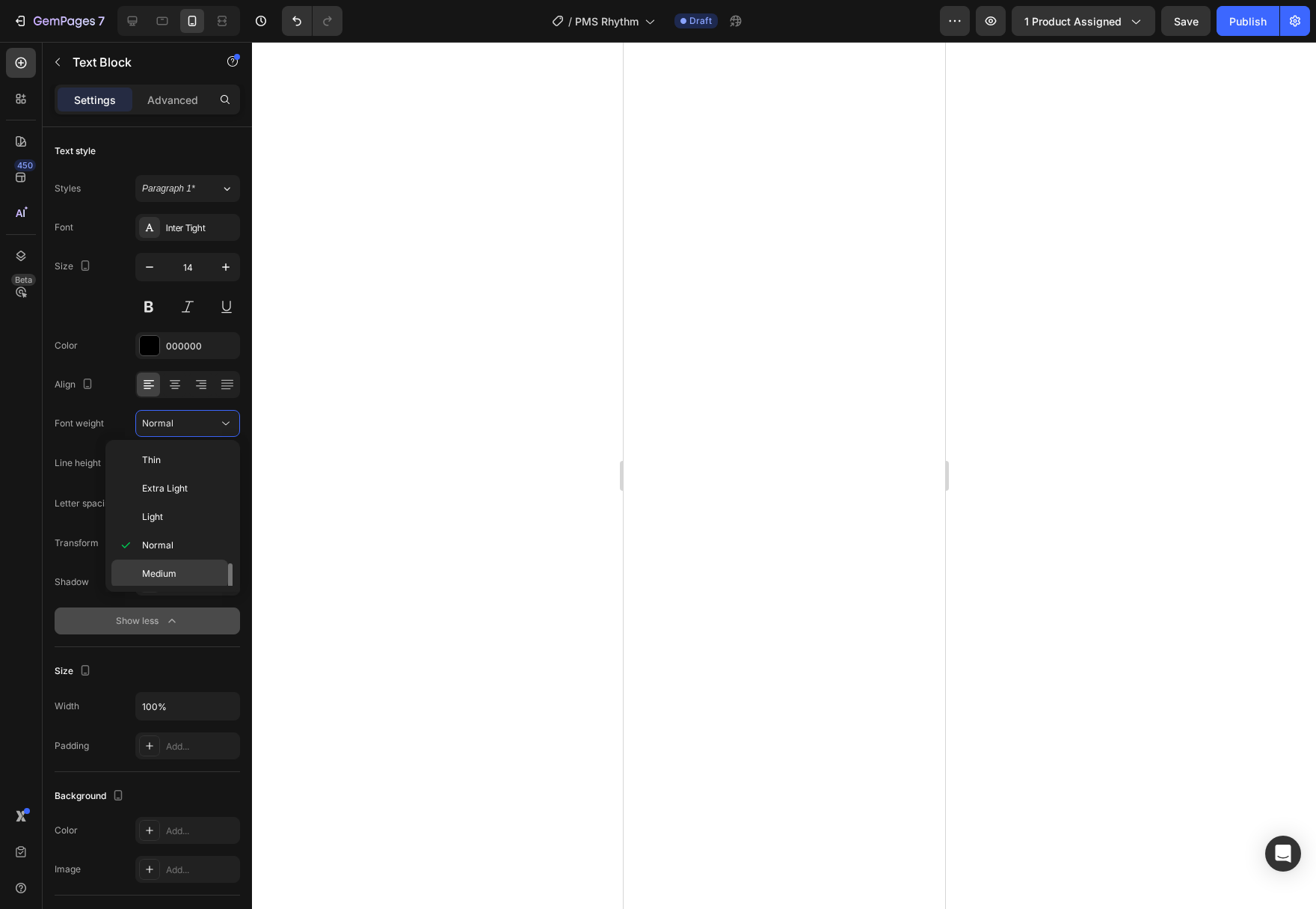
scroll to position [77, 0]
click at [187, 529] on p "Semi Bold" at bounding box center [181, 526] width 80 height 14
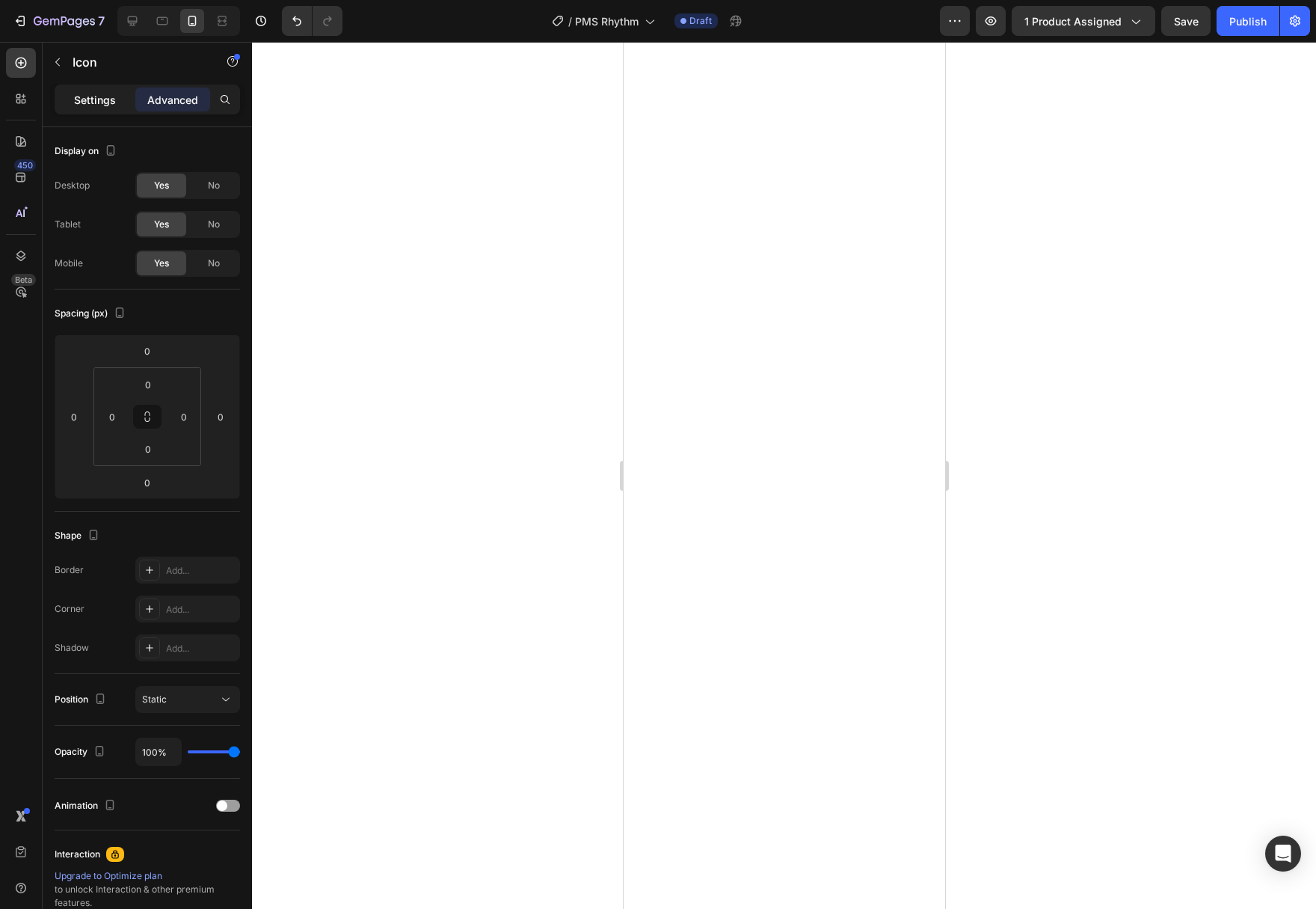
click at [98, 99] on p "Settings" at bounding box center [94, 99] width 42 height 16
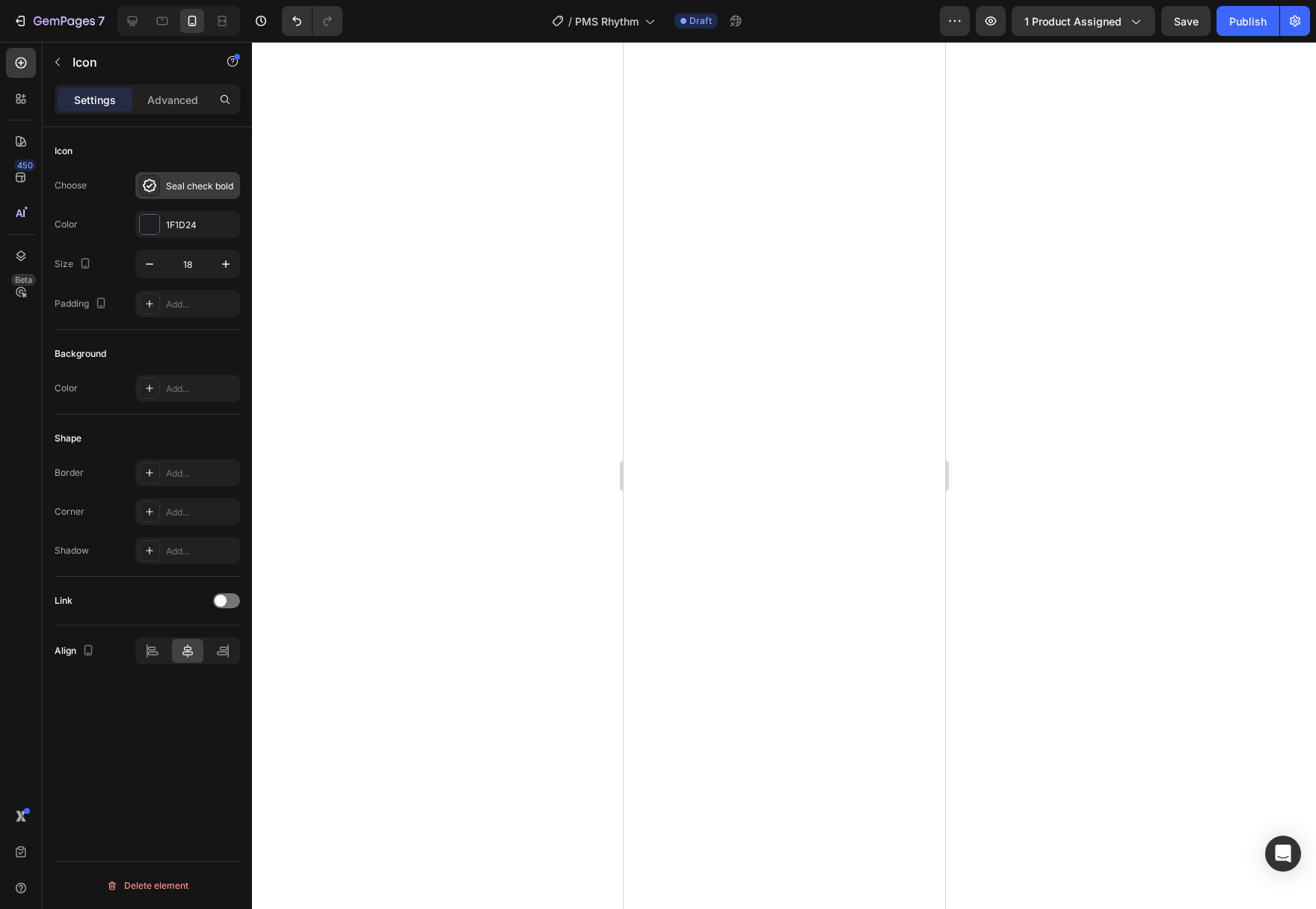
click at [209, 179] on div "Seal check bold" at bounding box center [188, 185] width 104 height 27
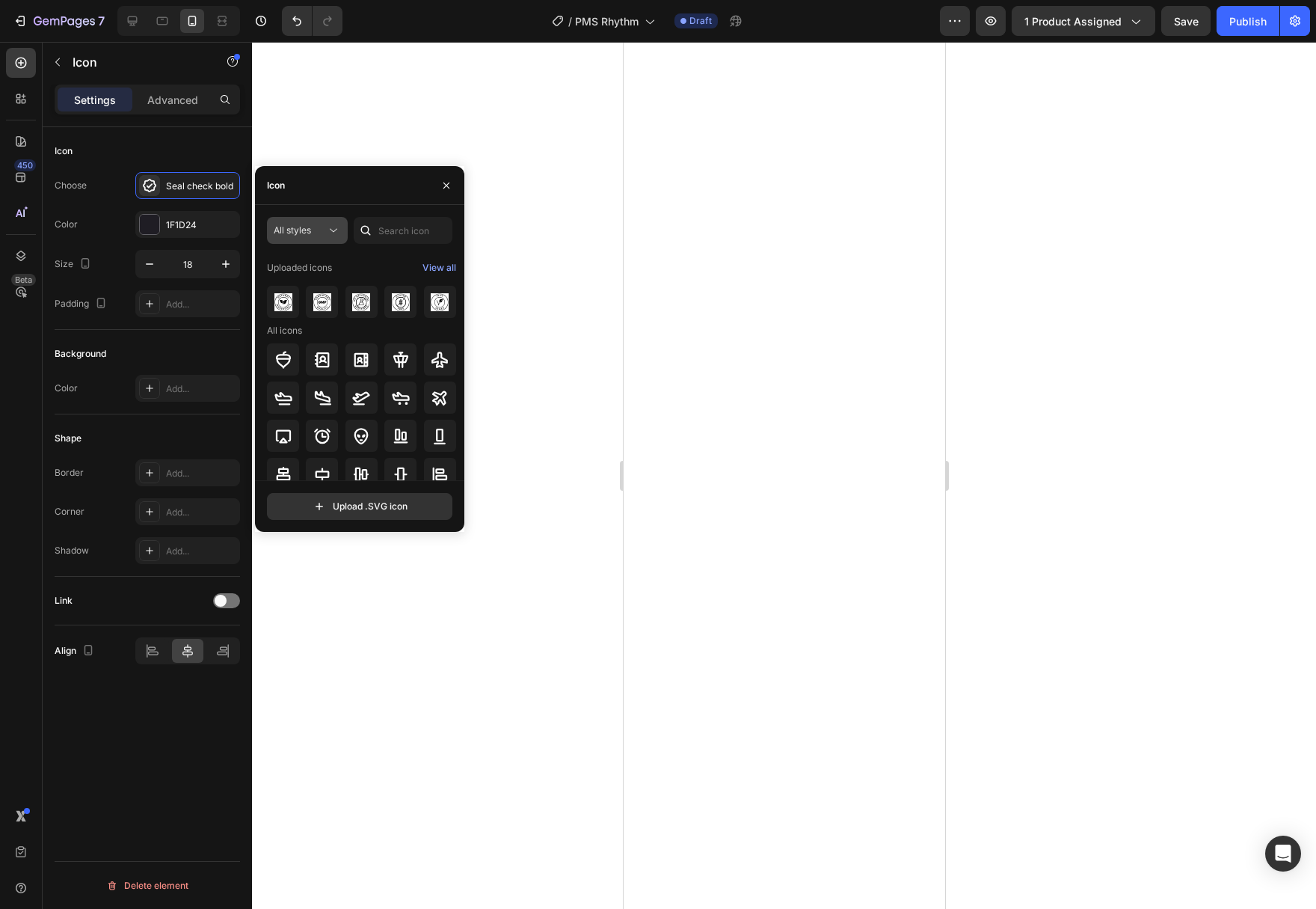
scroll to position [97, 0]
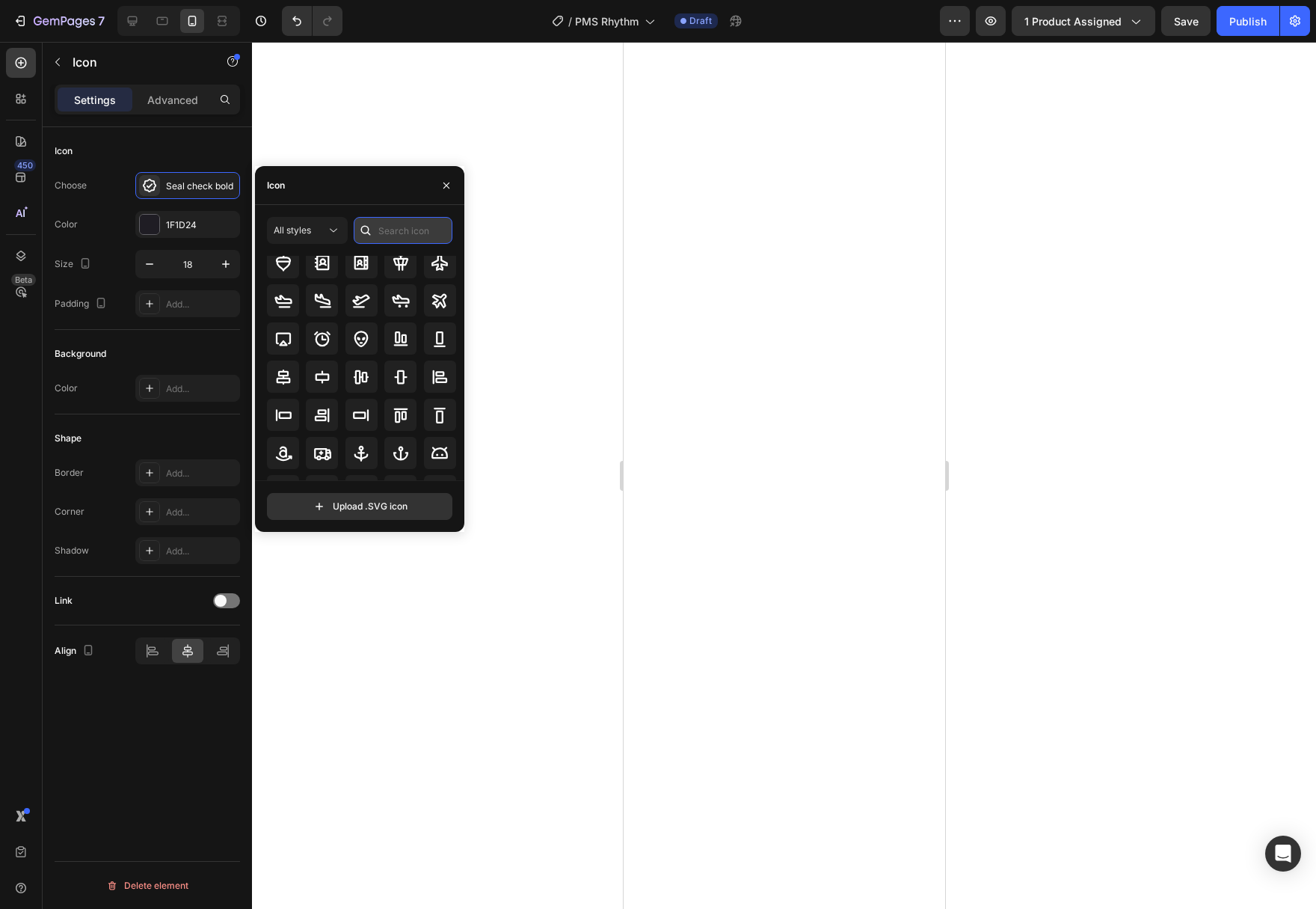
click at [385, 229] on input "text" at bounding box center [403, 229] width 98 height 27
type input "check"
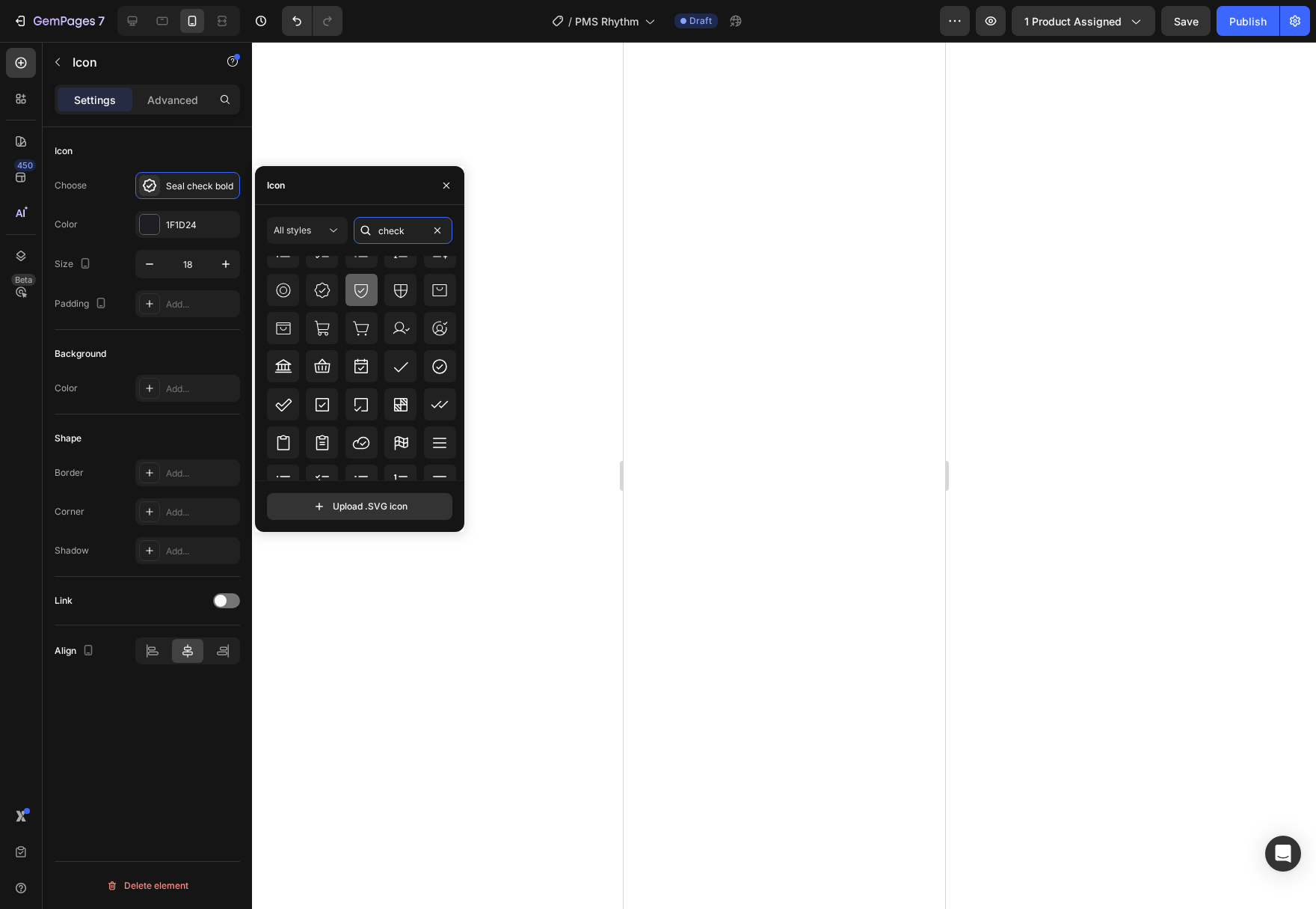
scroll to position [270, 0]
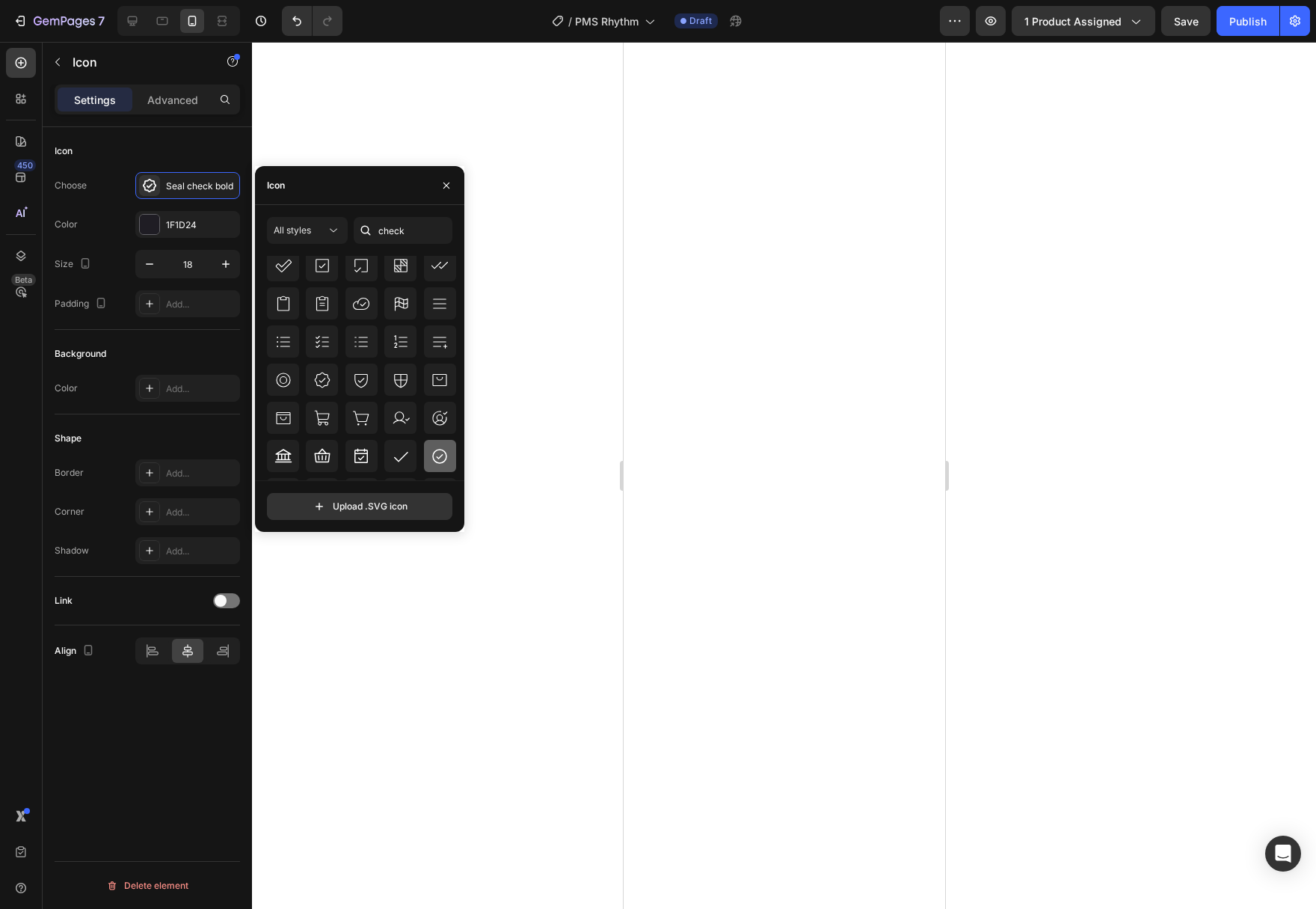
click at [442, 459] on icon at bounding box center [440, 456] width 18 height 18
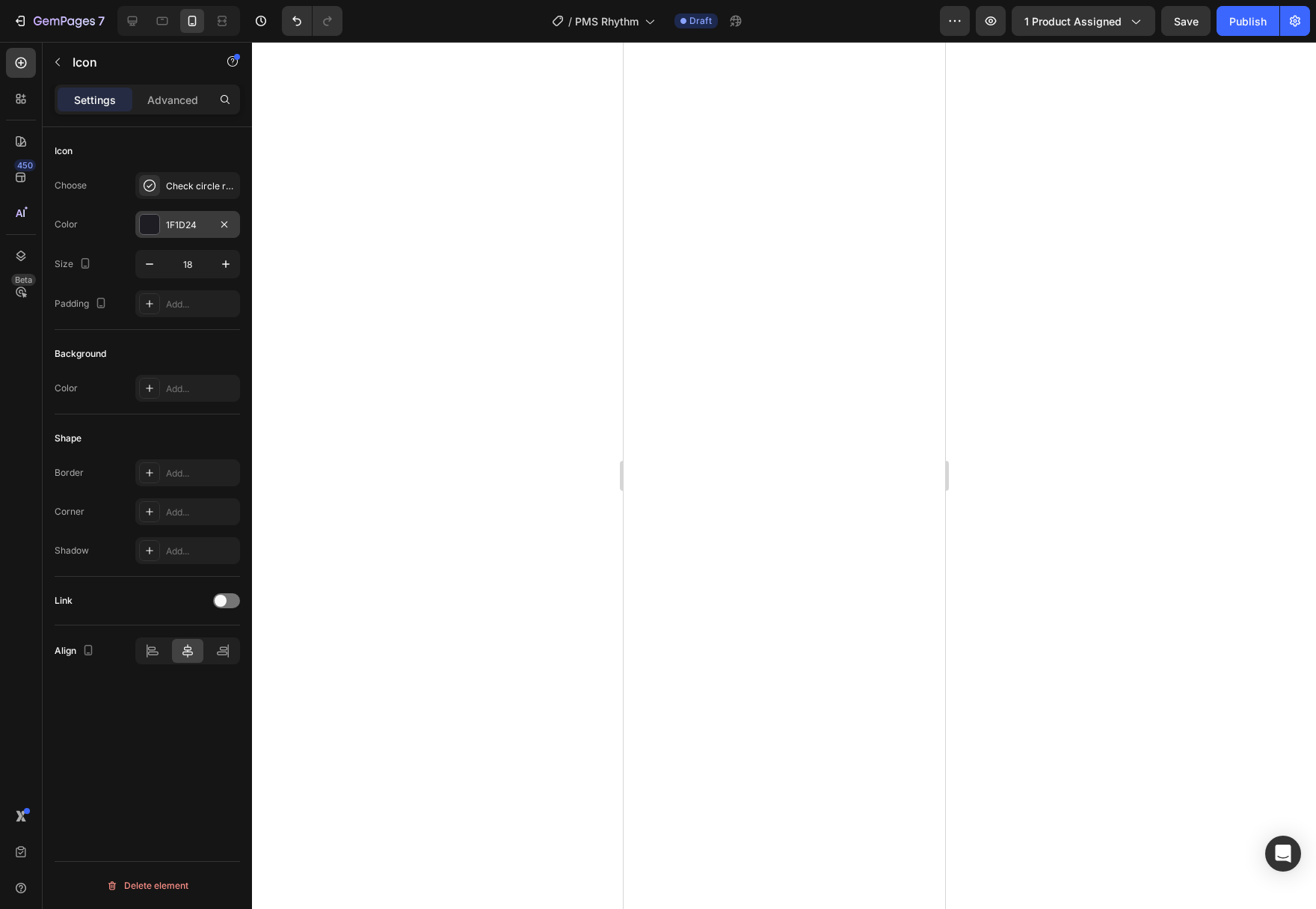
click at [150, 222] on div at bounding box center [150, 224] width 20 height 20
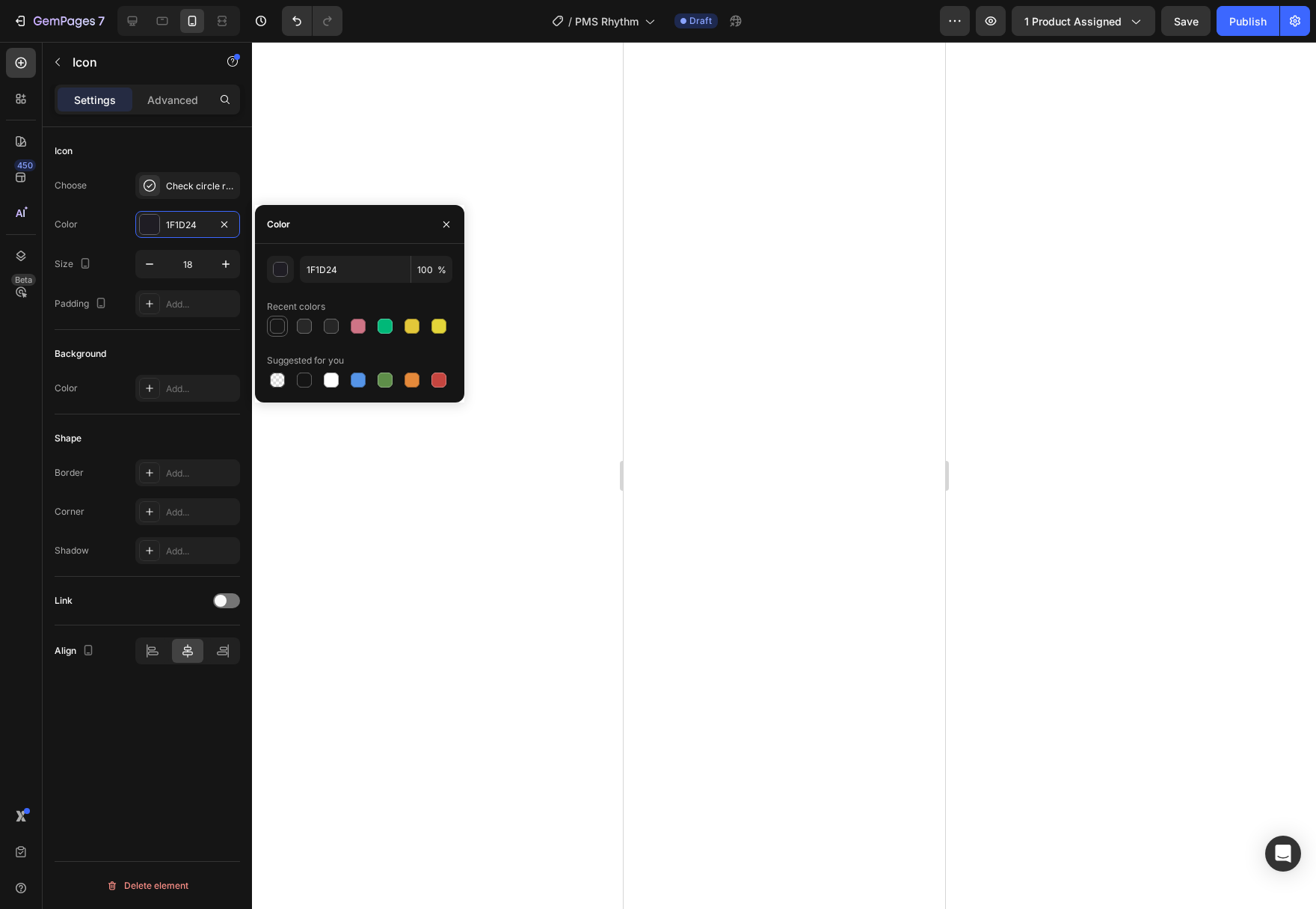
click at [281, 326] on div at bounding box center [276, 326] width 15 height 15
type input "181818"
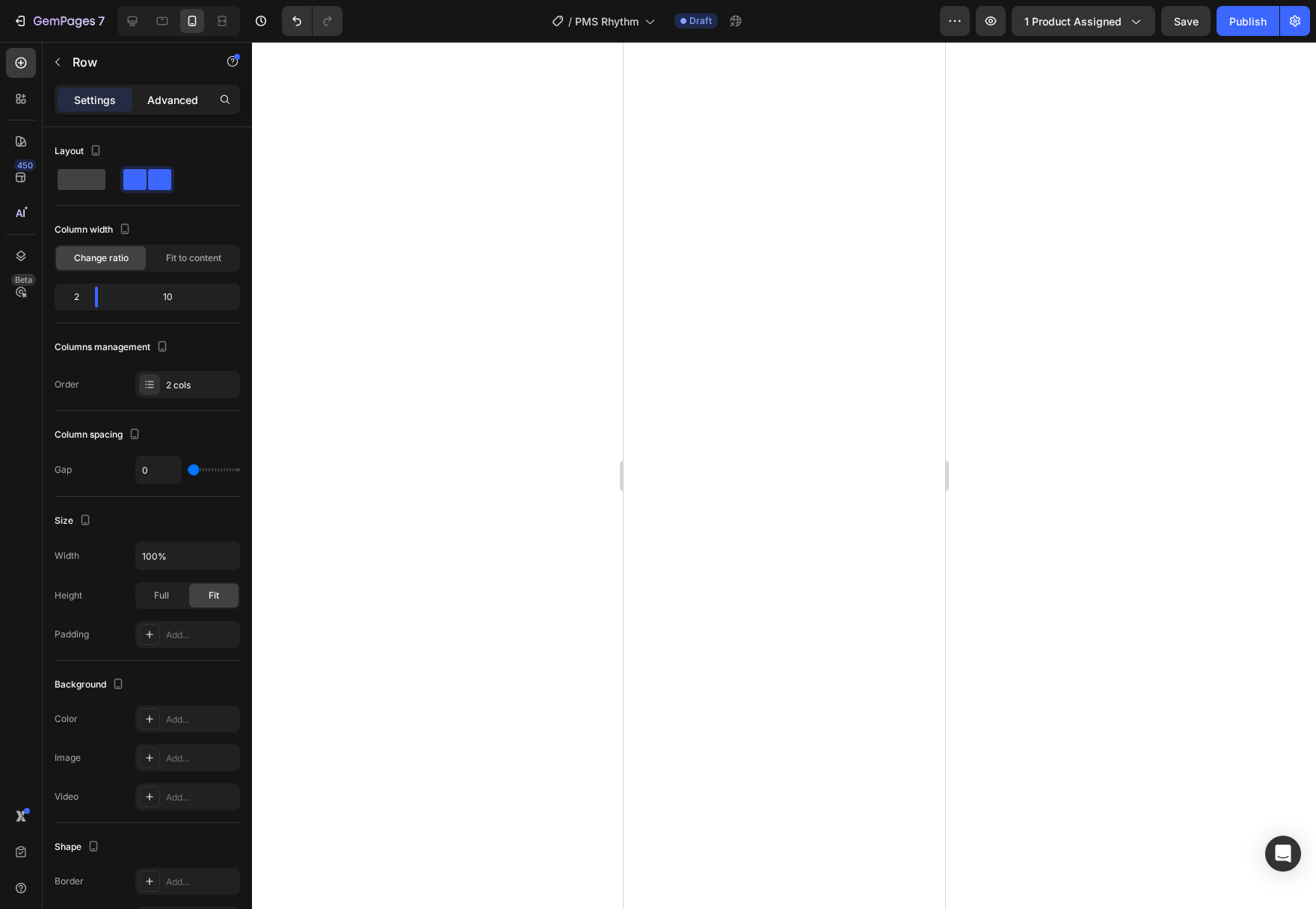
click at [173, 95] on p "Advanced" at bounding box center [173, 99] width 51 height 16
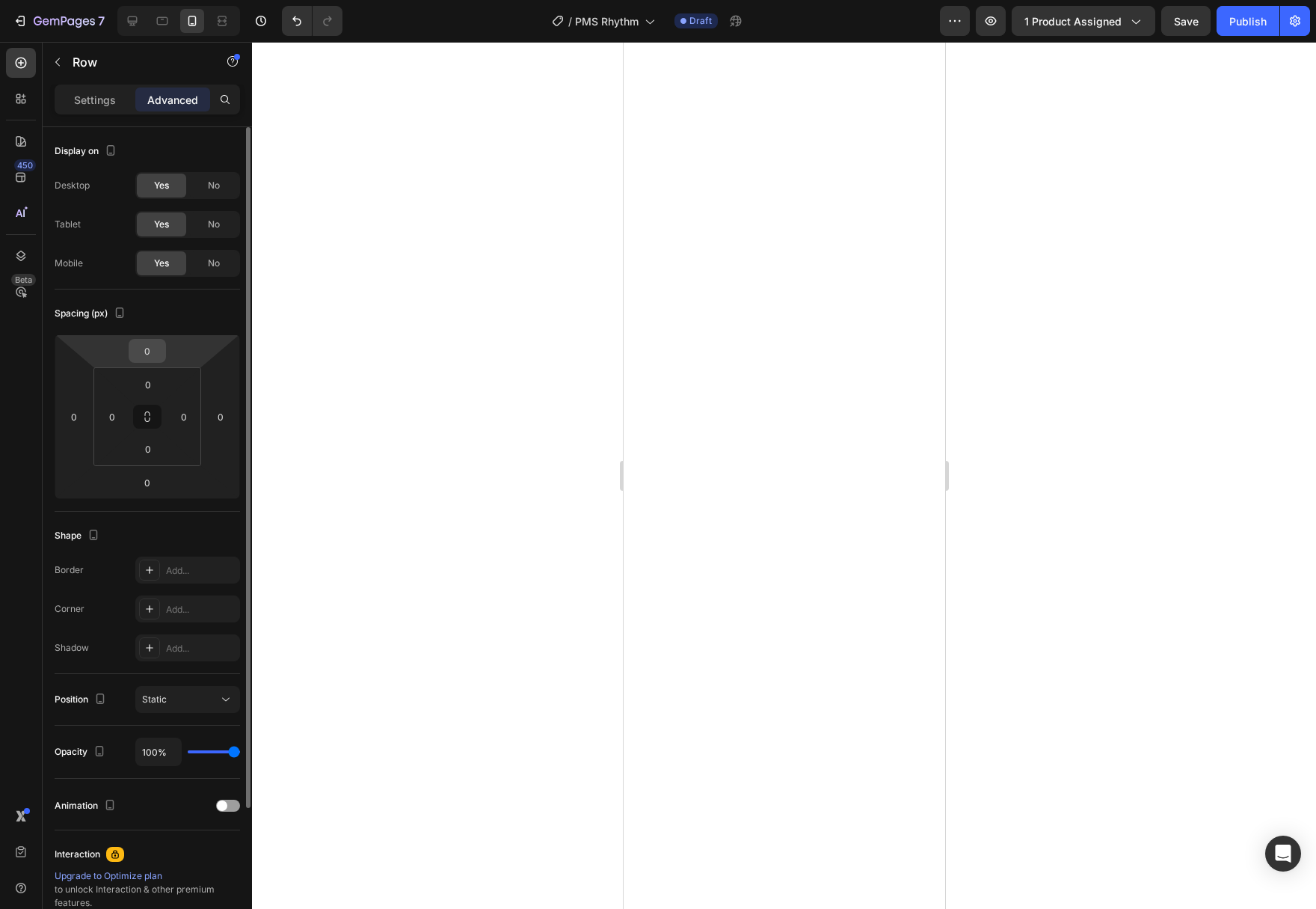
click at [157, 351] on input "0" at bounding box center [148, 350] width 30 height 23
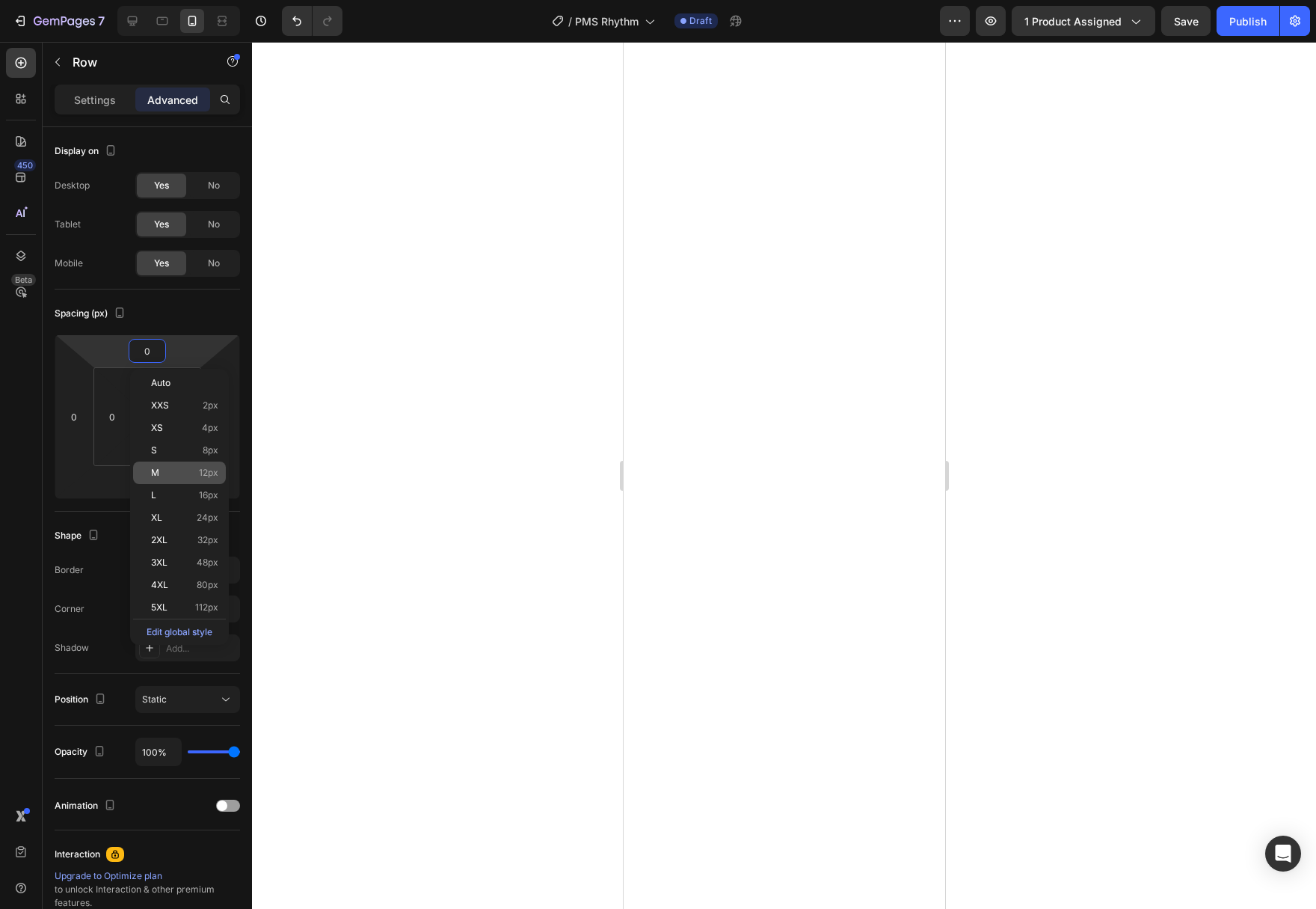
click at [198, 469] on p "M 12px" at bounding box center [185, 472] width 67 height 11
type input "12"
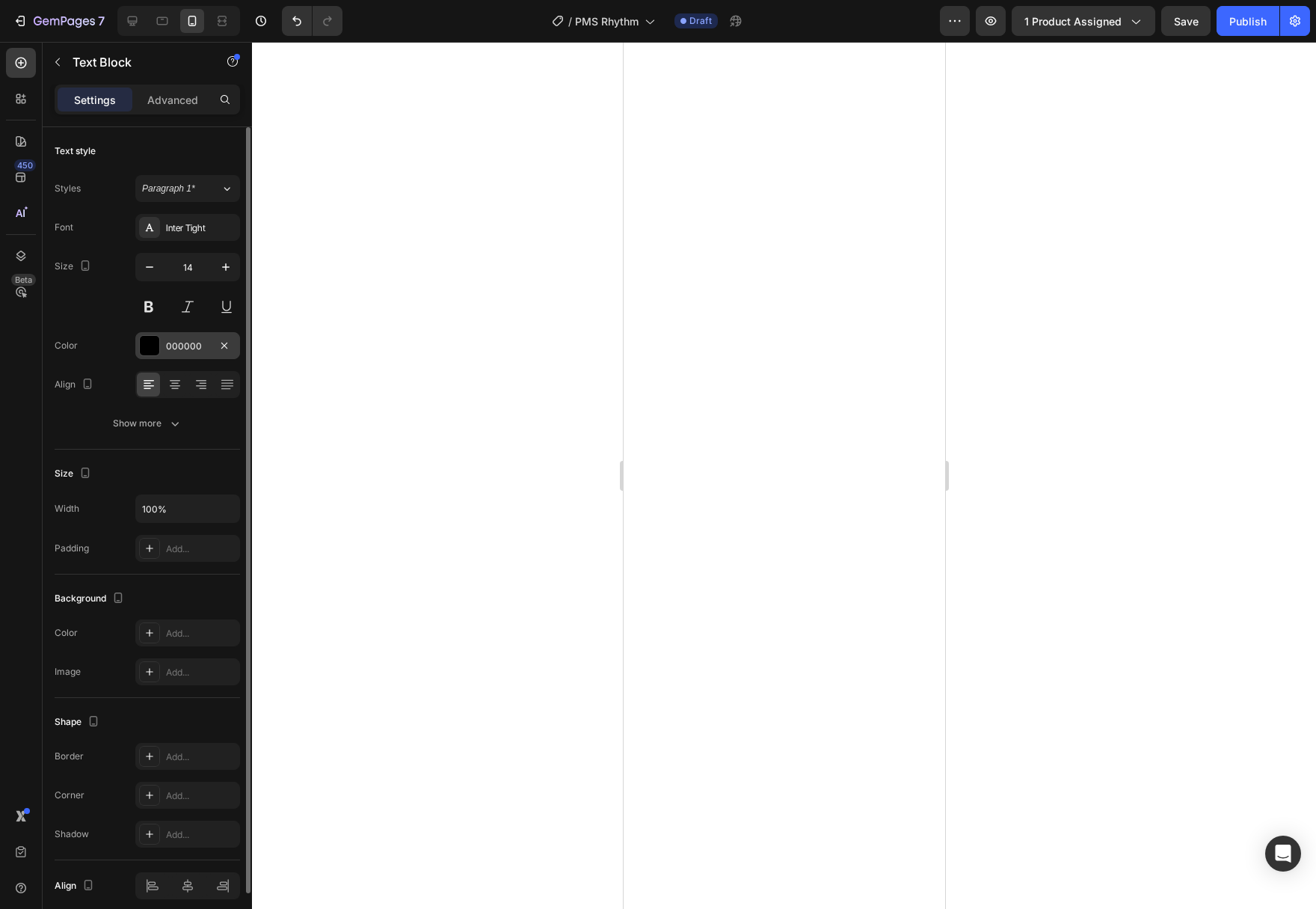
click at [146, 347] on div at bounding box center [150, 345] width 20 height 20
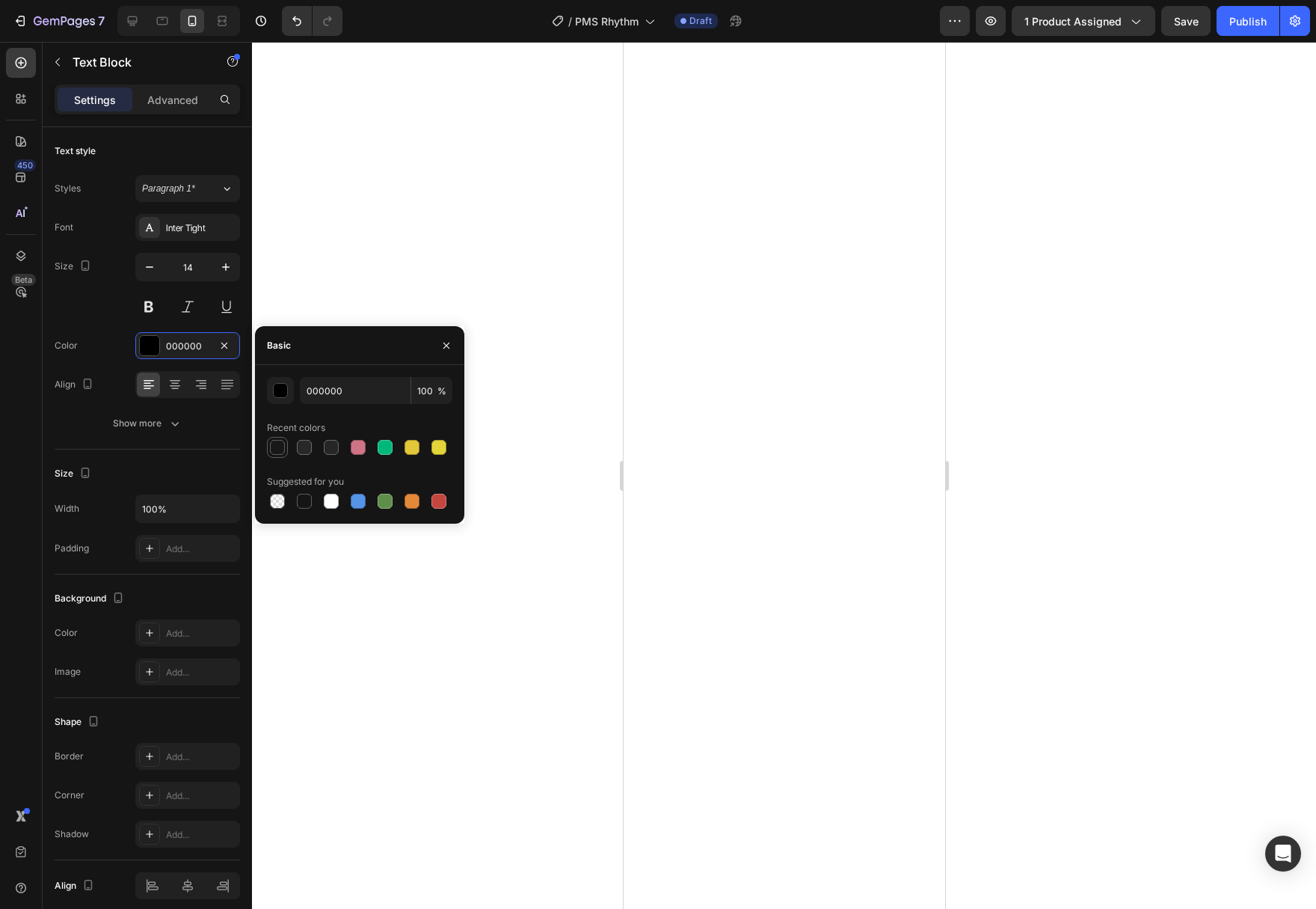
click at [283, 445] on div at bounding box center [276, 447] width 15 height 15
type input "181818"
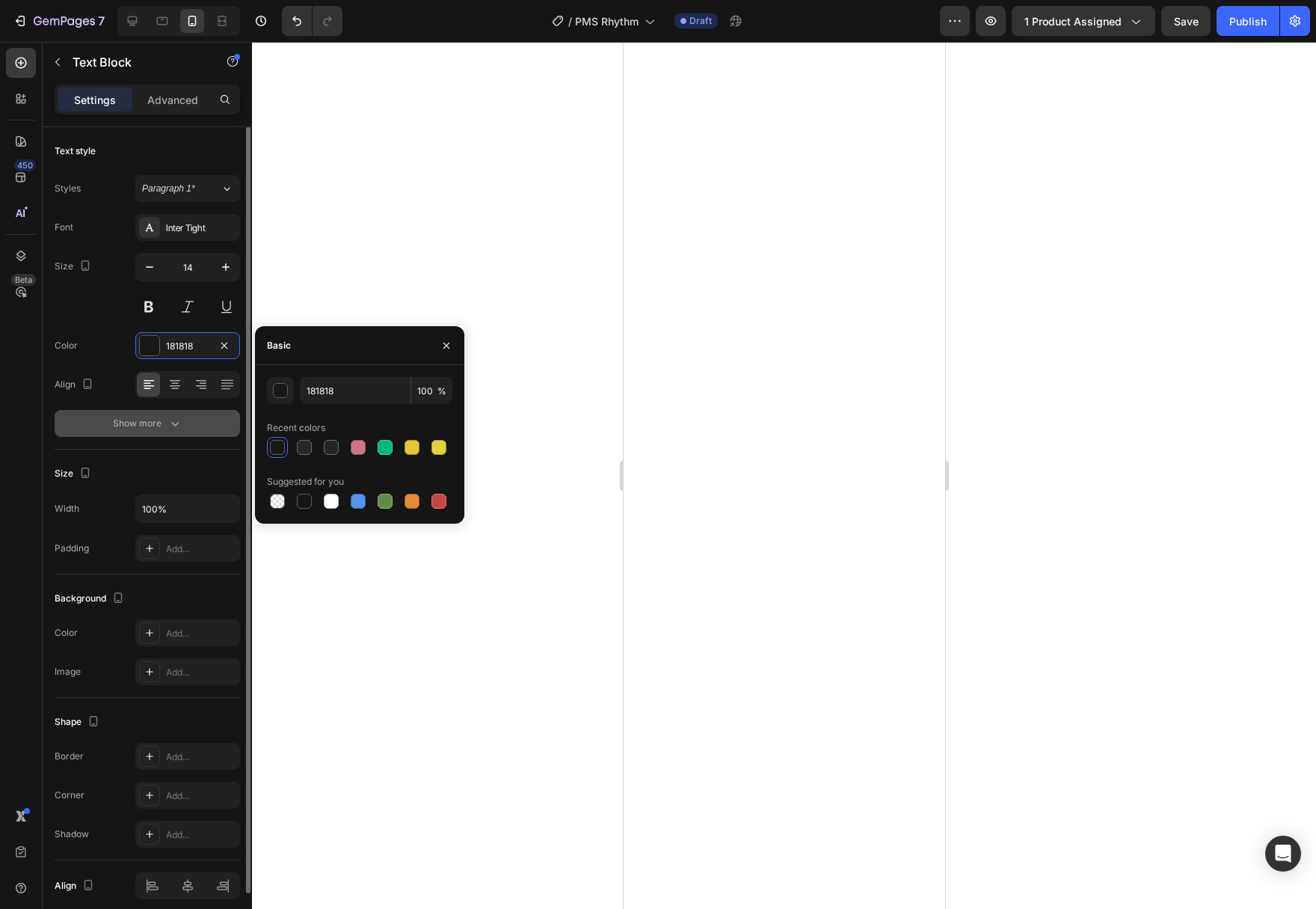
click at [182, 429] on button "Show more" at bounding box center [147, 423] width 186 height 27
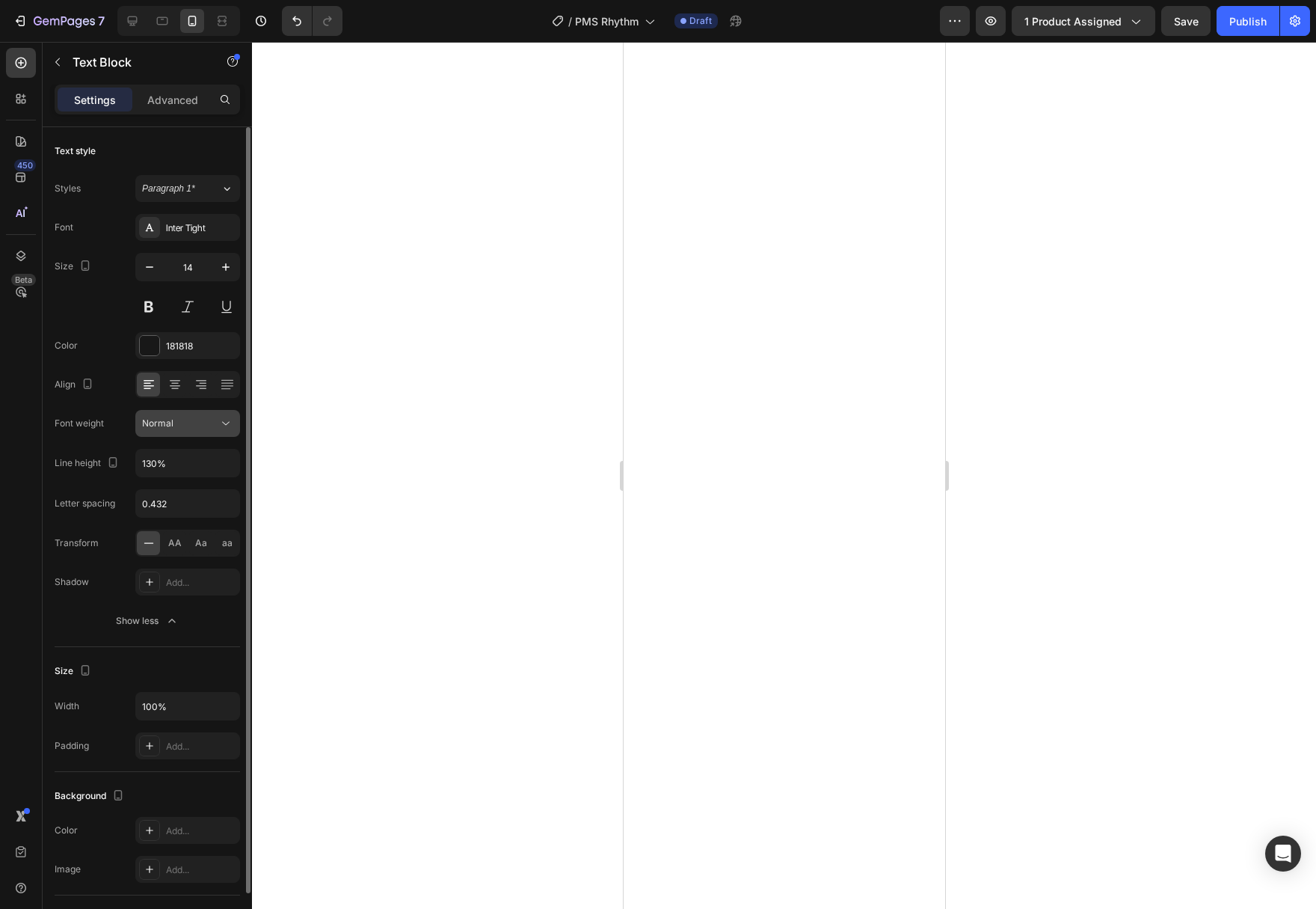
click at [221, 432] on button "Normal" at bounding box center [188, 423] width 104 height 27
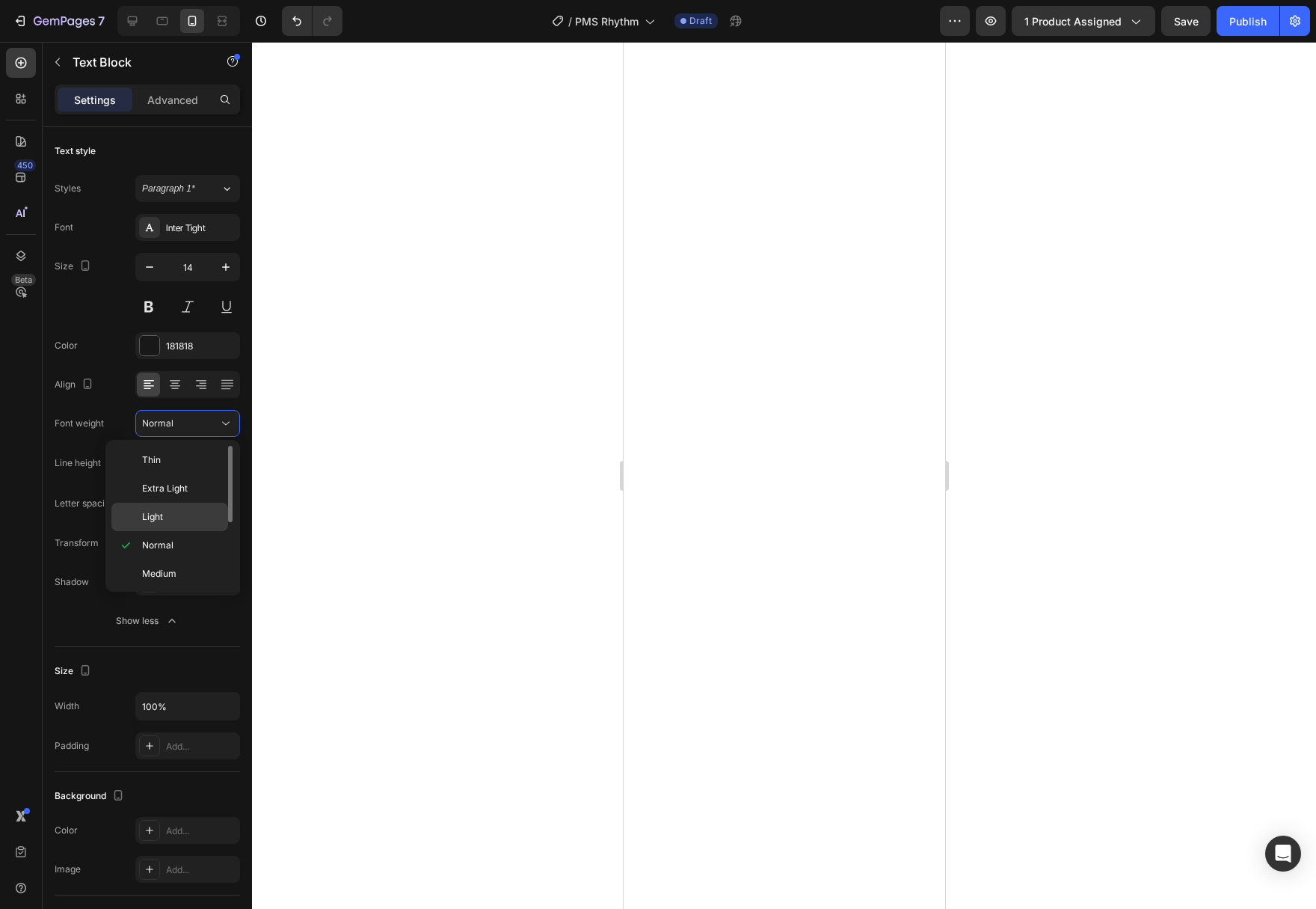
click at [191, 507] on div "Light" at bounding box center [169, 516] width 117 height 29
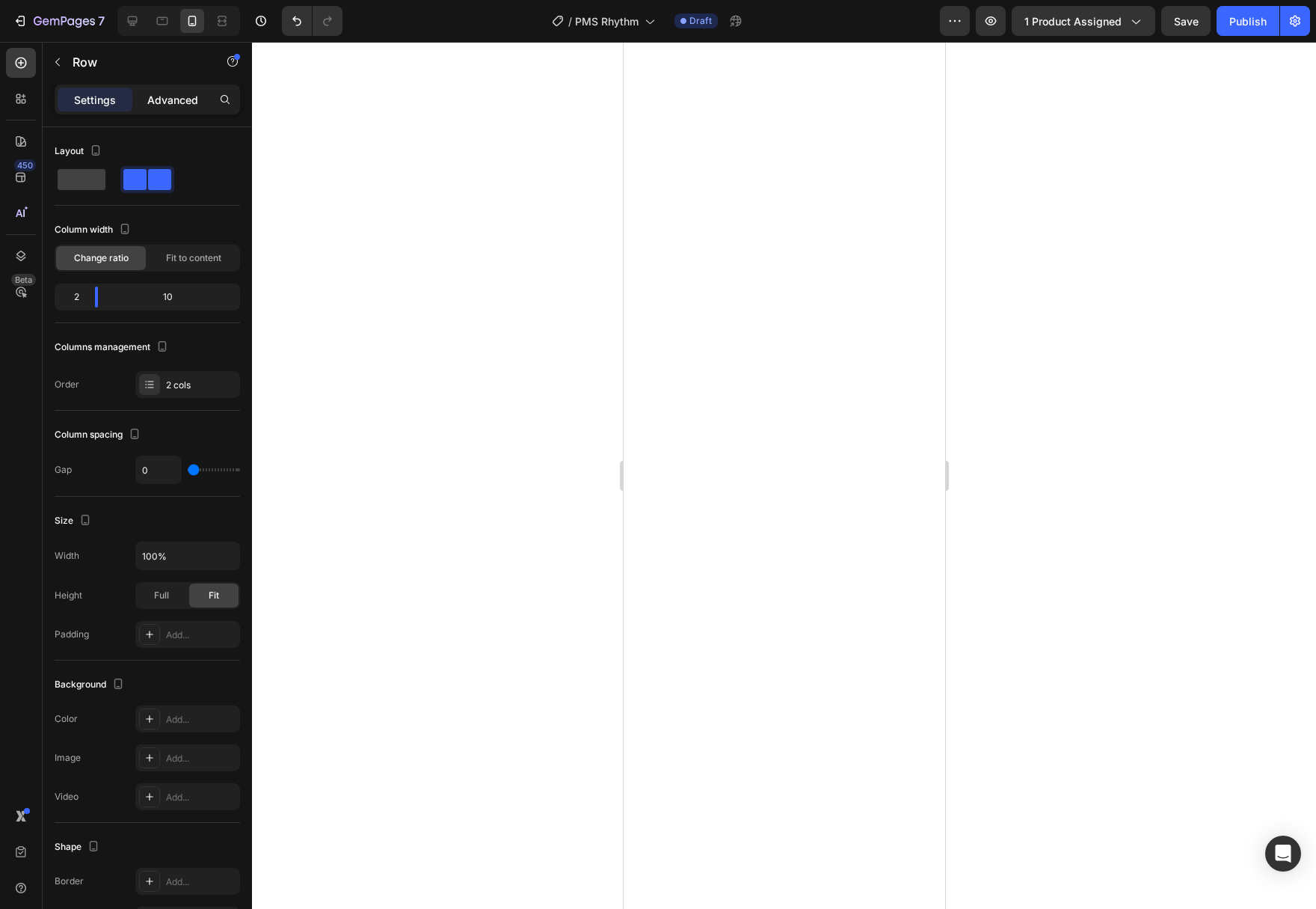
click at [185, 95] on p "Advanced" at bounding box center [173, 99] width 51 height 16
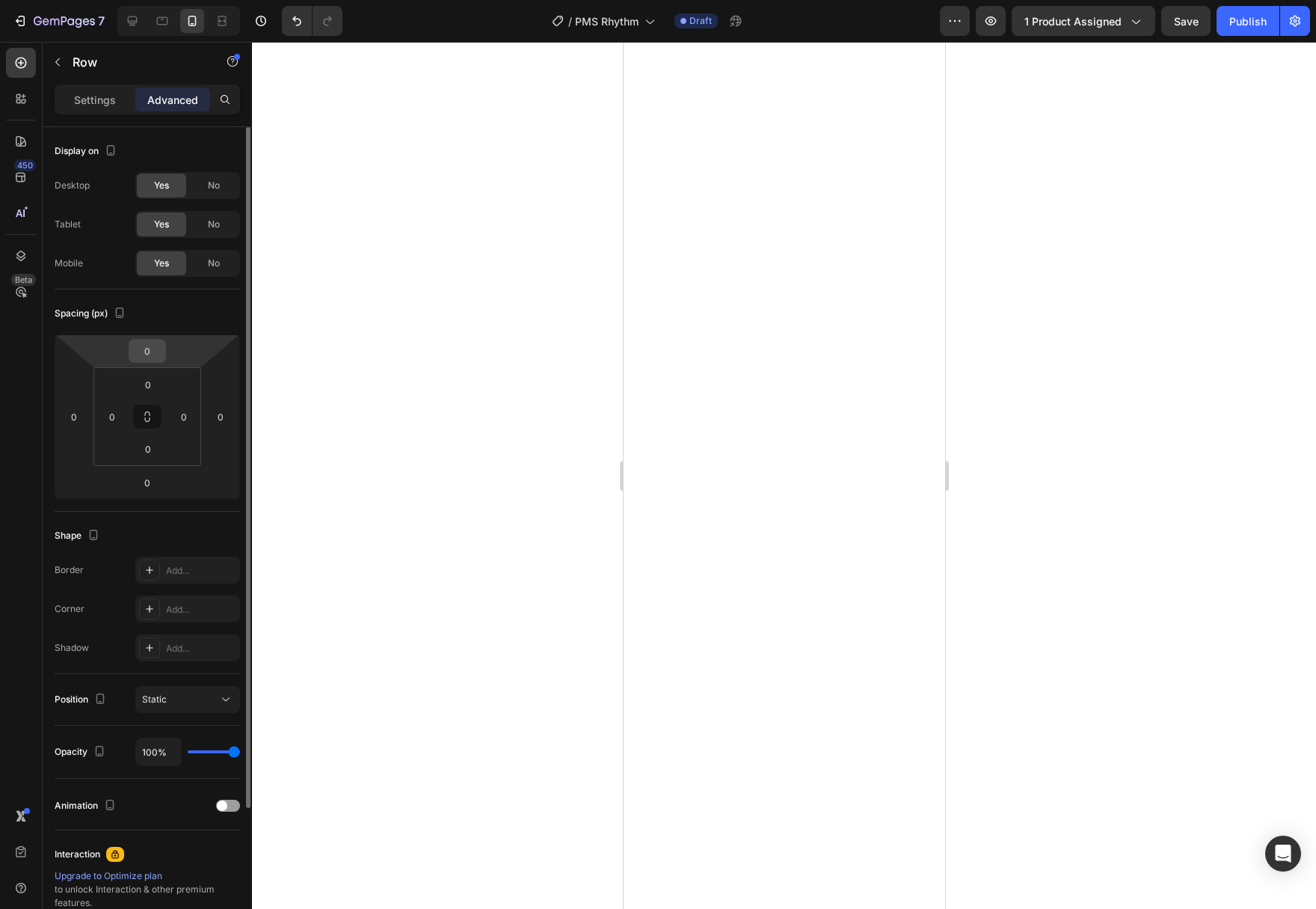
click at [153, 350] on input "0" at bounding box center [148, 350] width 30 height 23
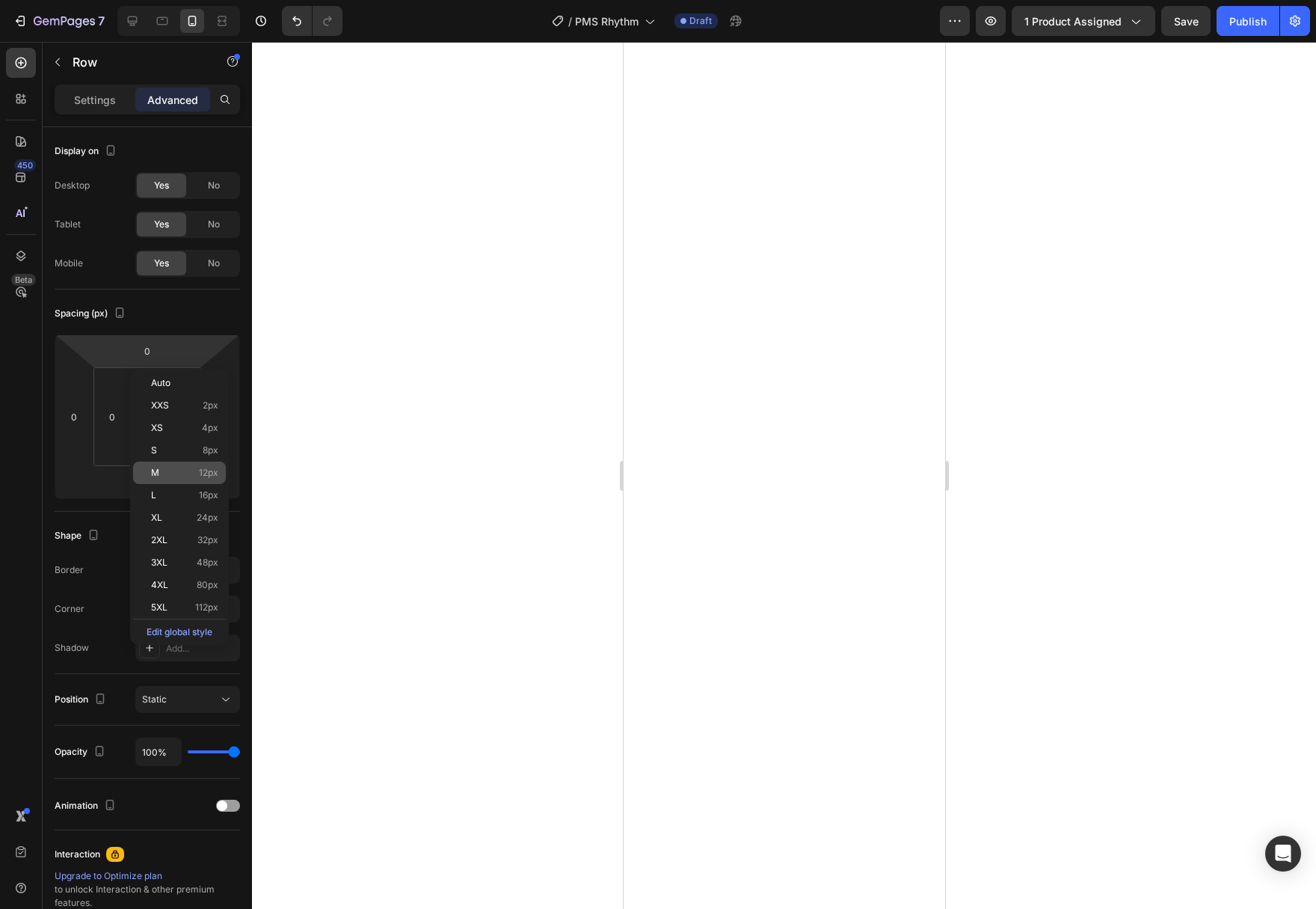
click at [170, 478] on div "M 12px" at bounding box center [179, 472] width 92 height 23
type input "12"
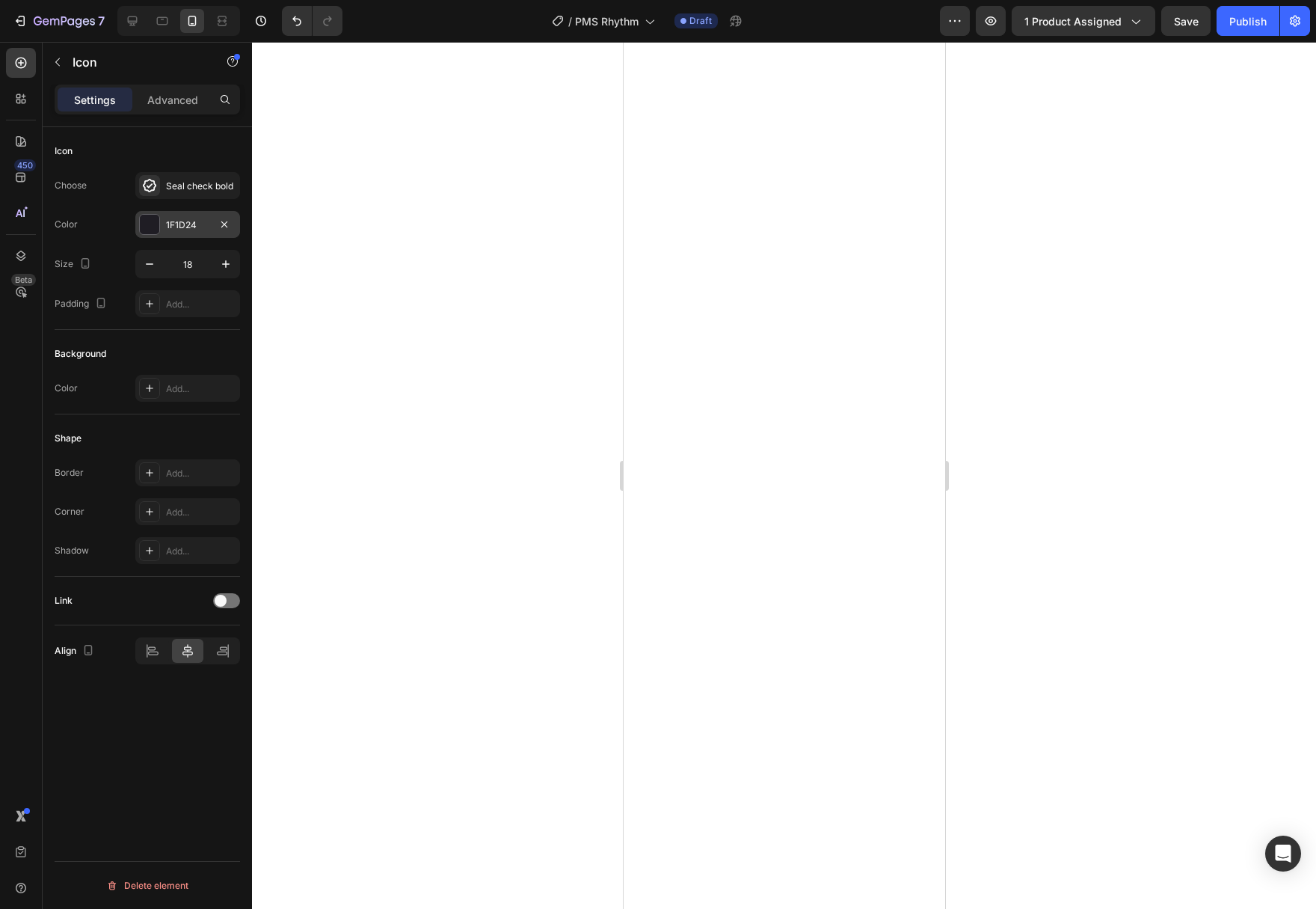
click at [150, 229] on div at bounding box center [150, 224] width 20 height 20
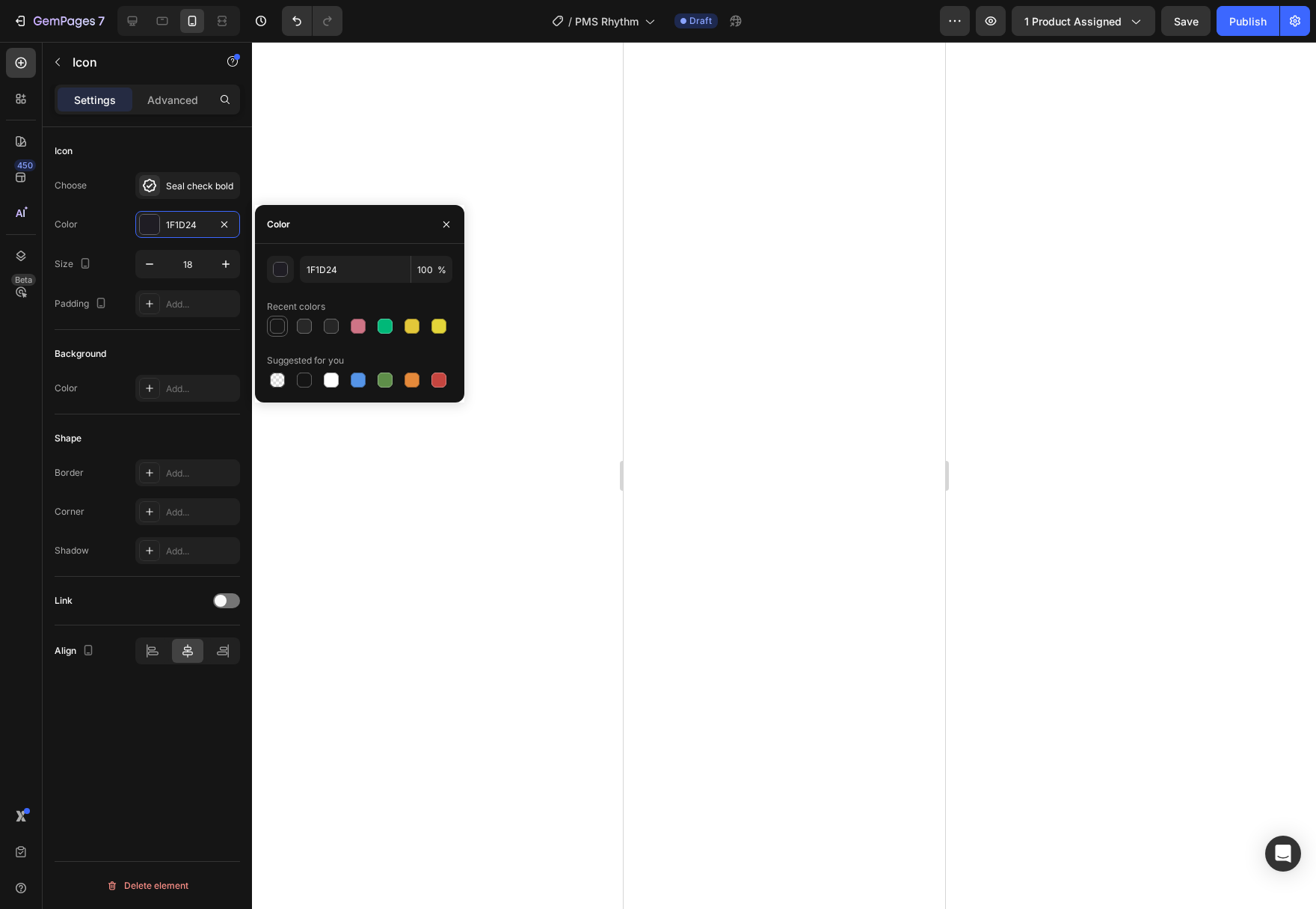
click at [278, 329] on div at bounding box center [276, 326] width 15 height 15
type input "181818"
click at [175, 174] on div "Seal check bold" at bounding box center [188, 185] width 104 height 27
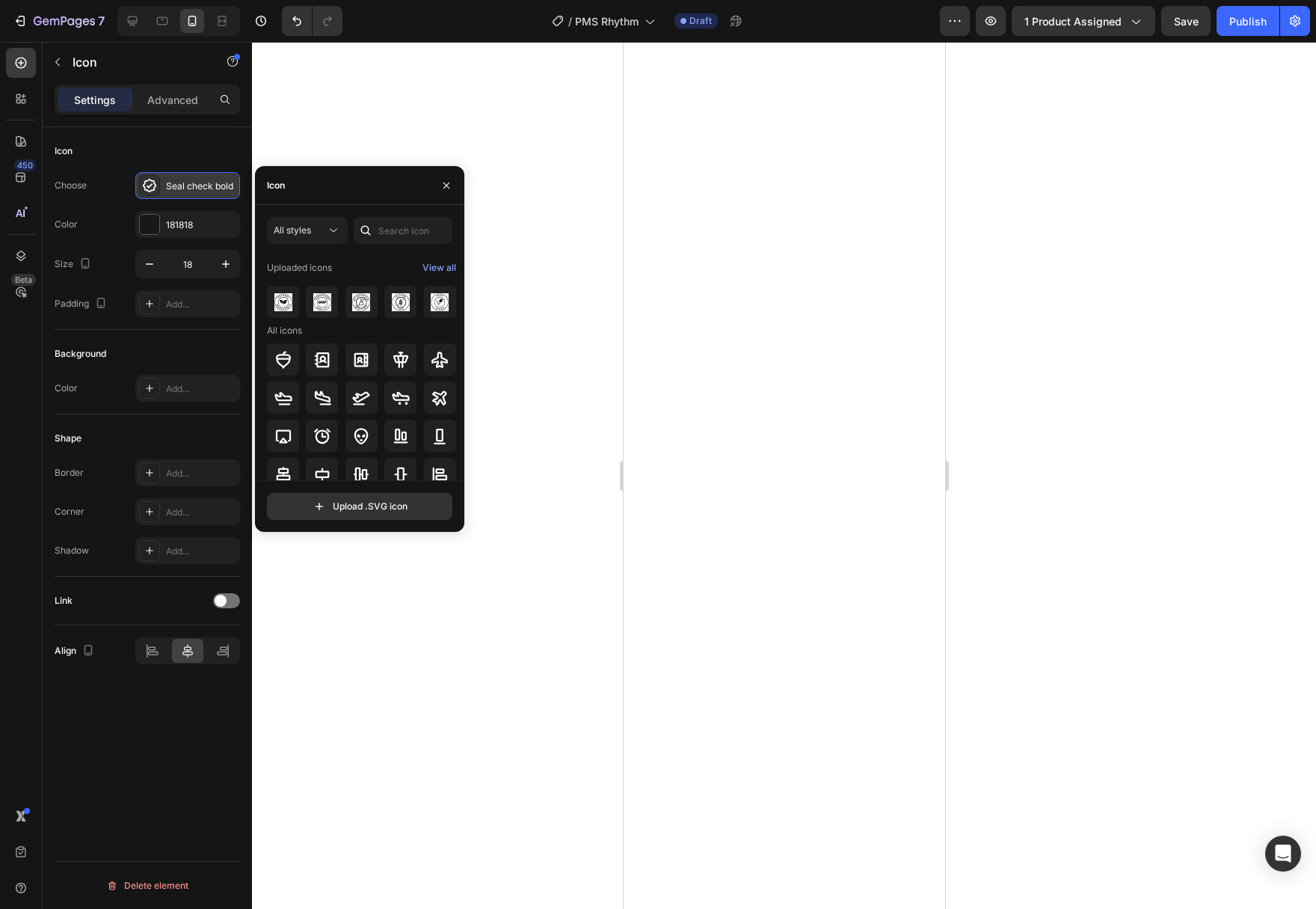
scroll to position [97, 0]
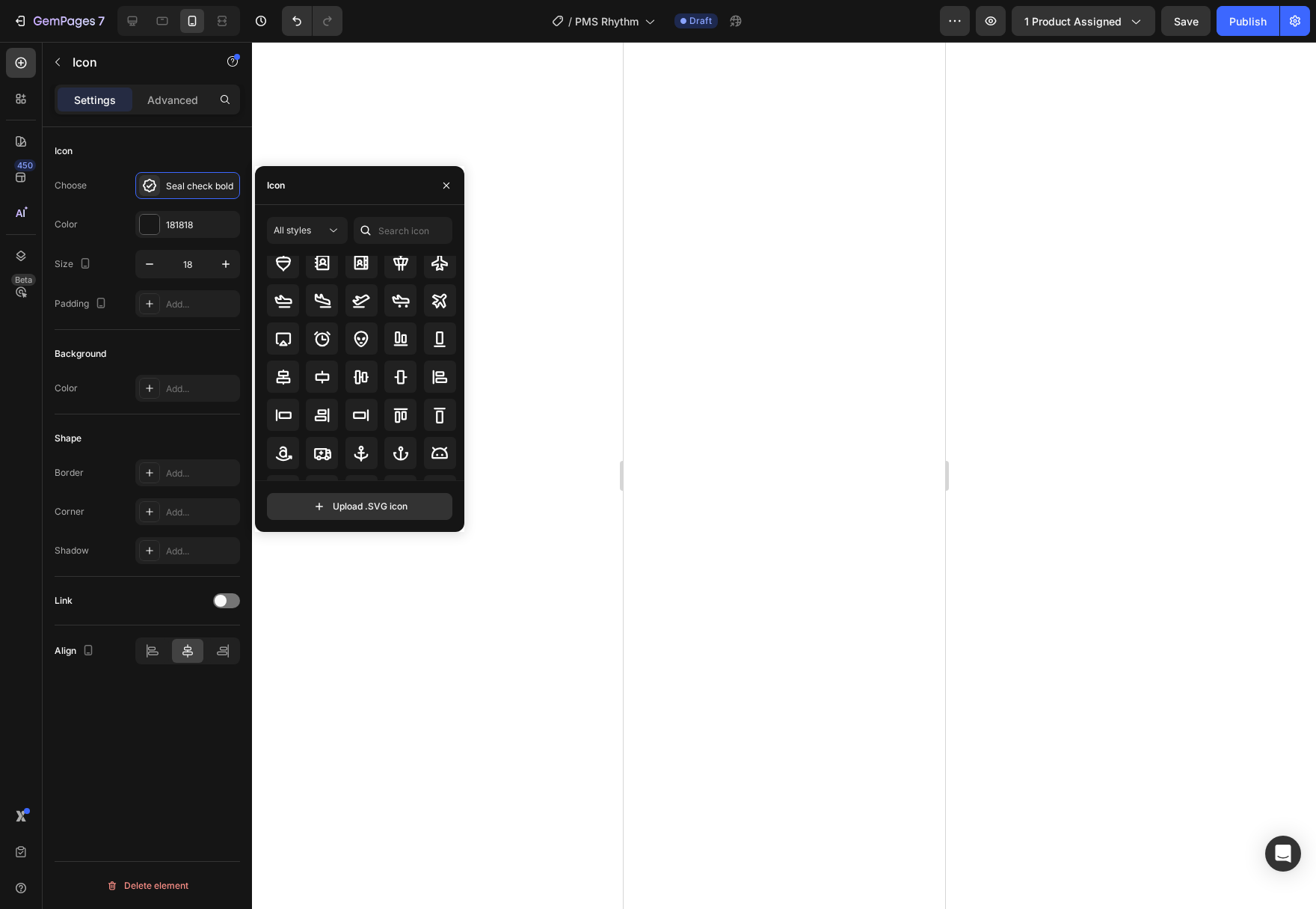
click at [371, 222] on div at bounding box center [366, 229] width 24 height 27
click at [385, 227] on input "text" at bounding box center [403, 229] width 98 height 27
type input "check"
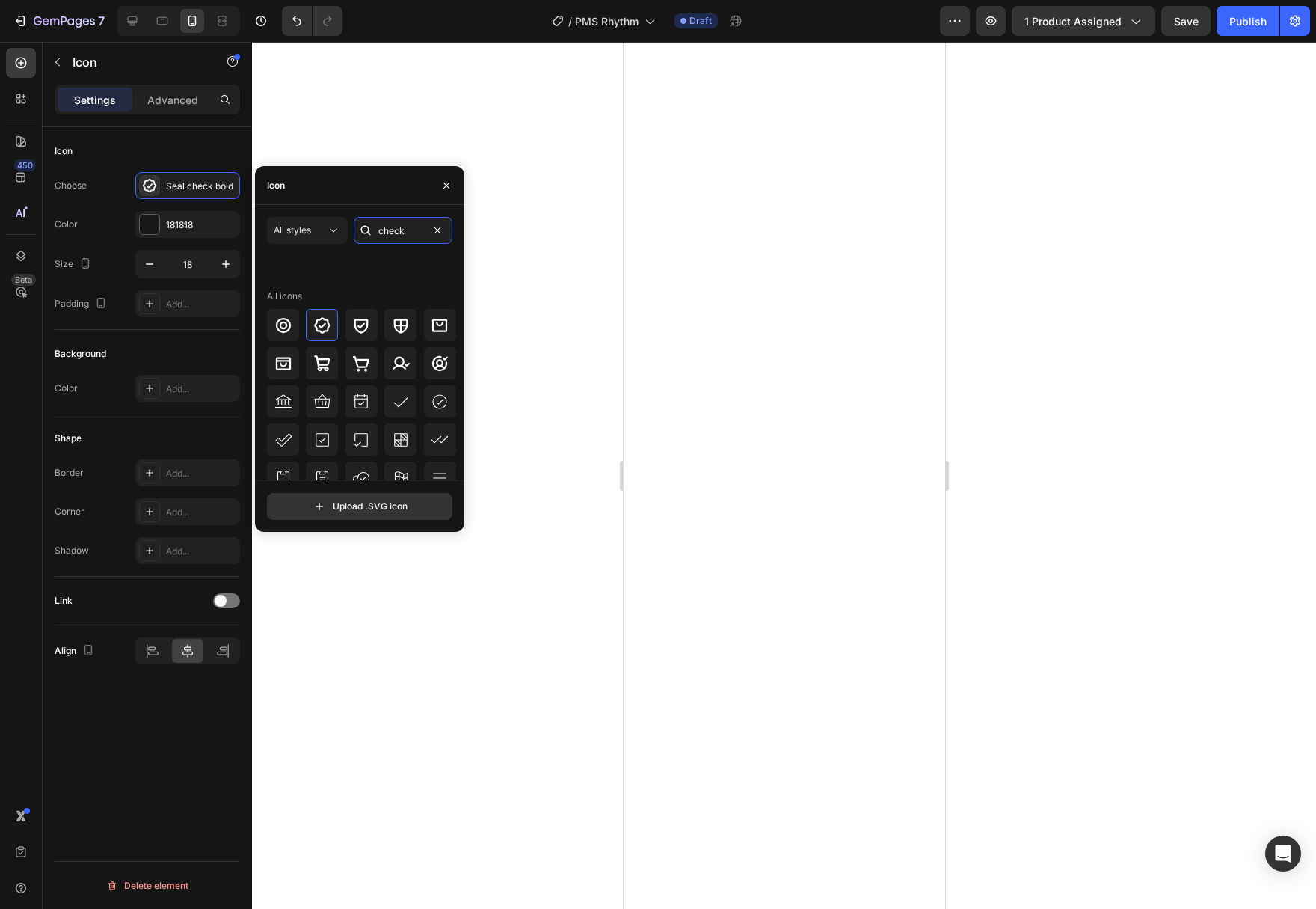
scroll to position [270, 0]
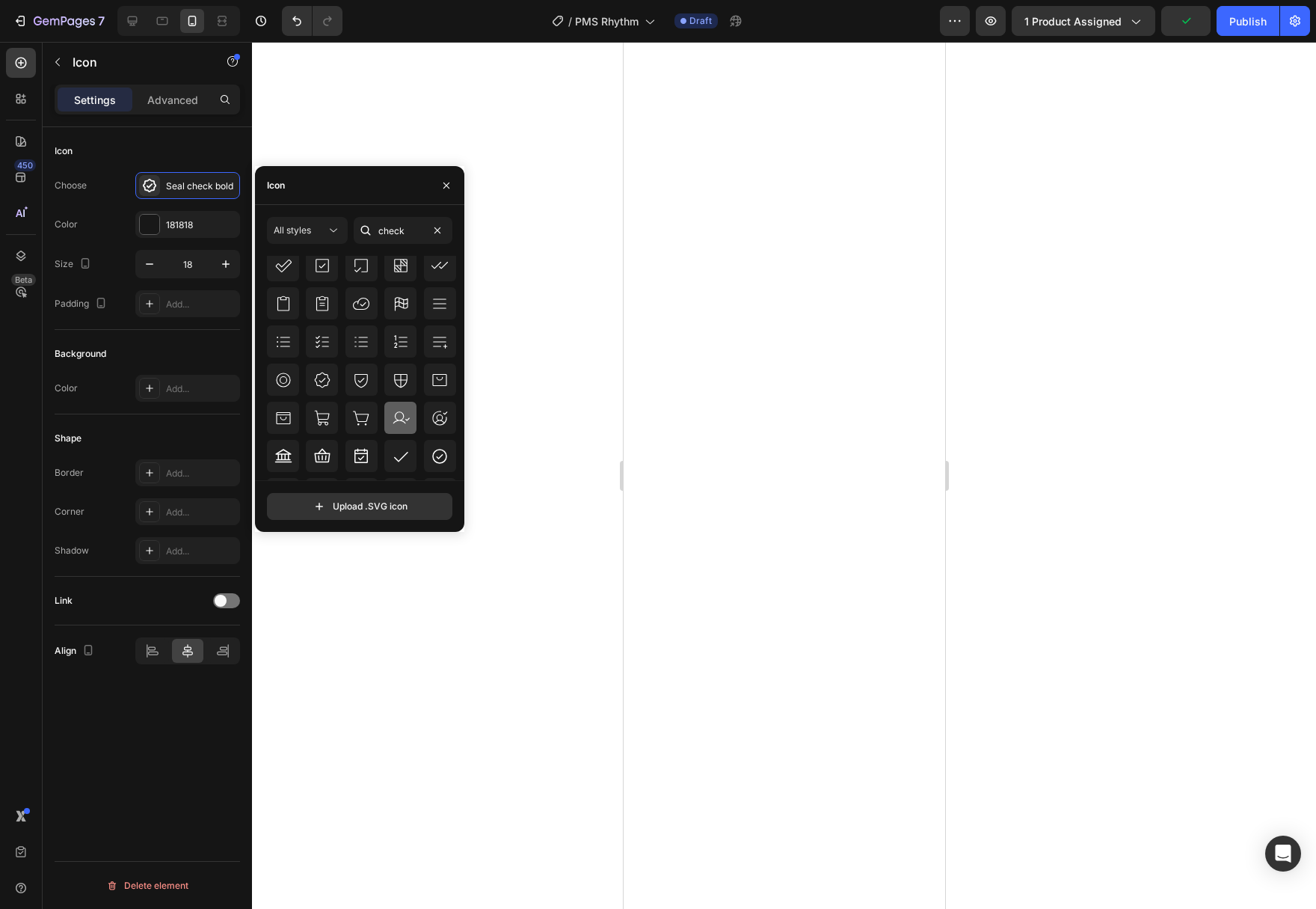
drag, startPoint x: 432, startPoint y: 448, endPoint x: 394, endPoint y: 415, distance: 50.3
click at [432, 449] on icon at bounding box center [440, 456] width 18 height 18
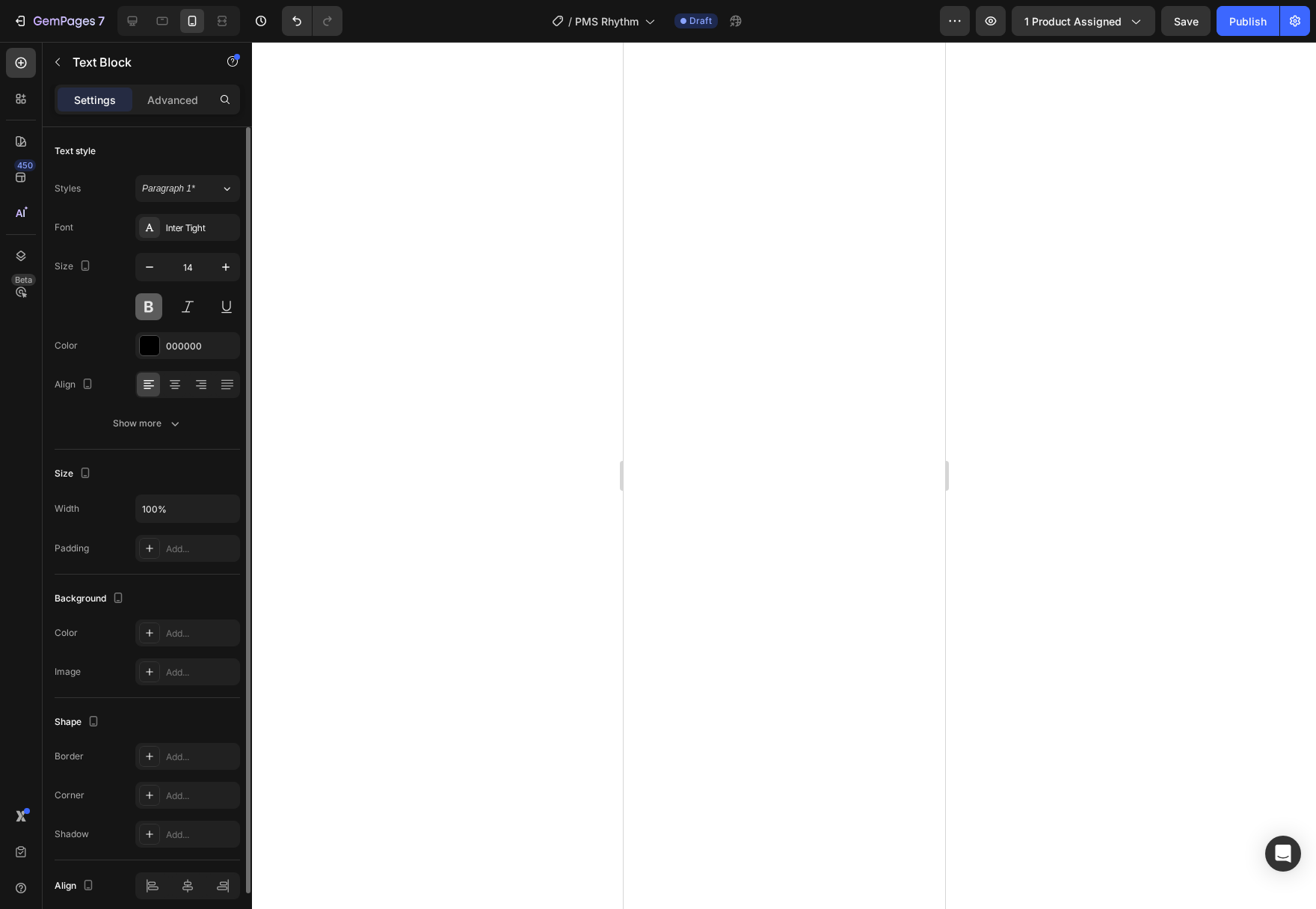
click at [146, 304] on button at bounding box center [149, 306] width 27 height 27
click at [161, 424] on div "Show more" at bounding box center [148, 423] width 70 height 15
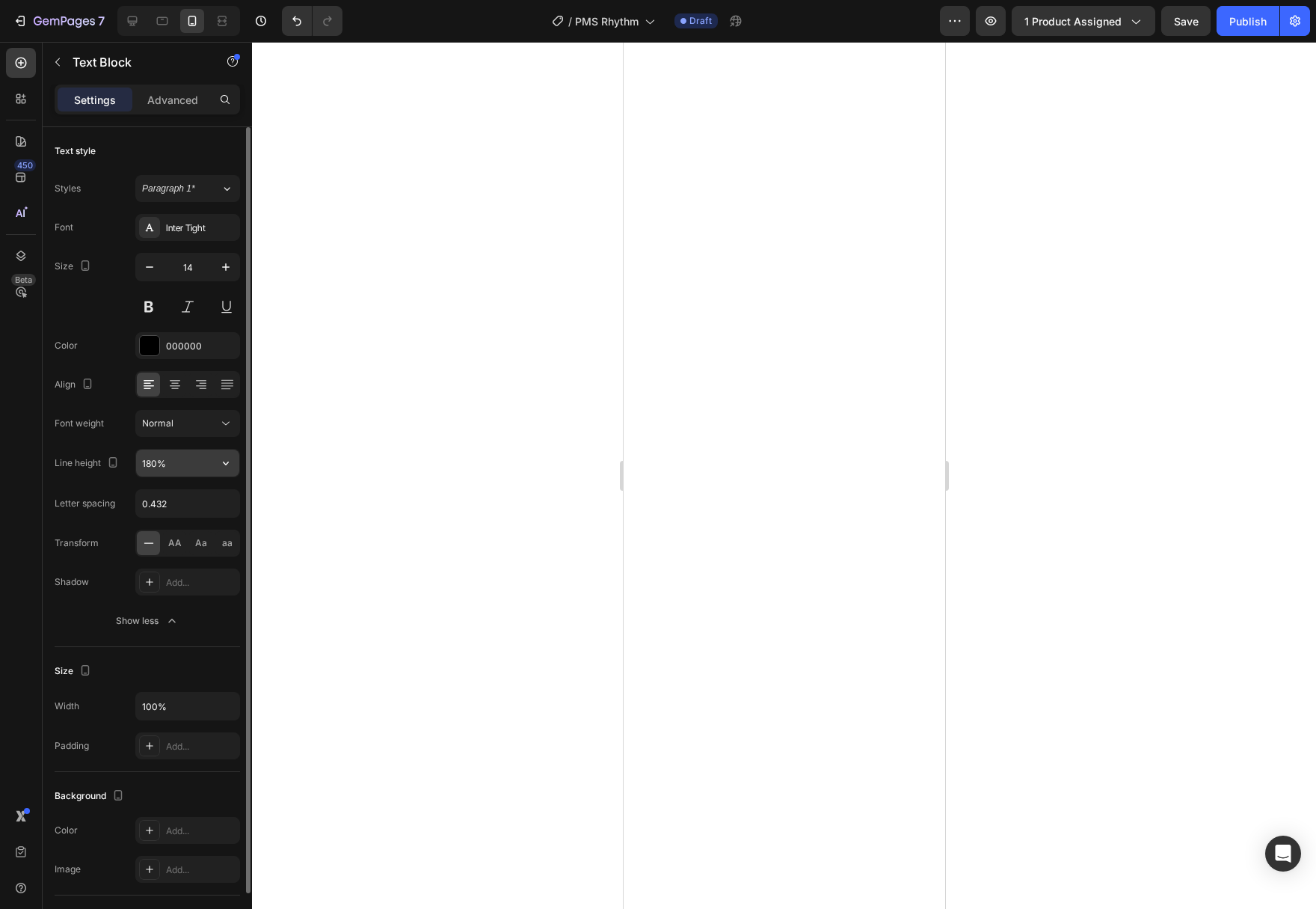
click at [224, 468] on icon "button" at bounding box center [225, 462] width 15 height 15
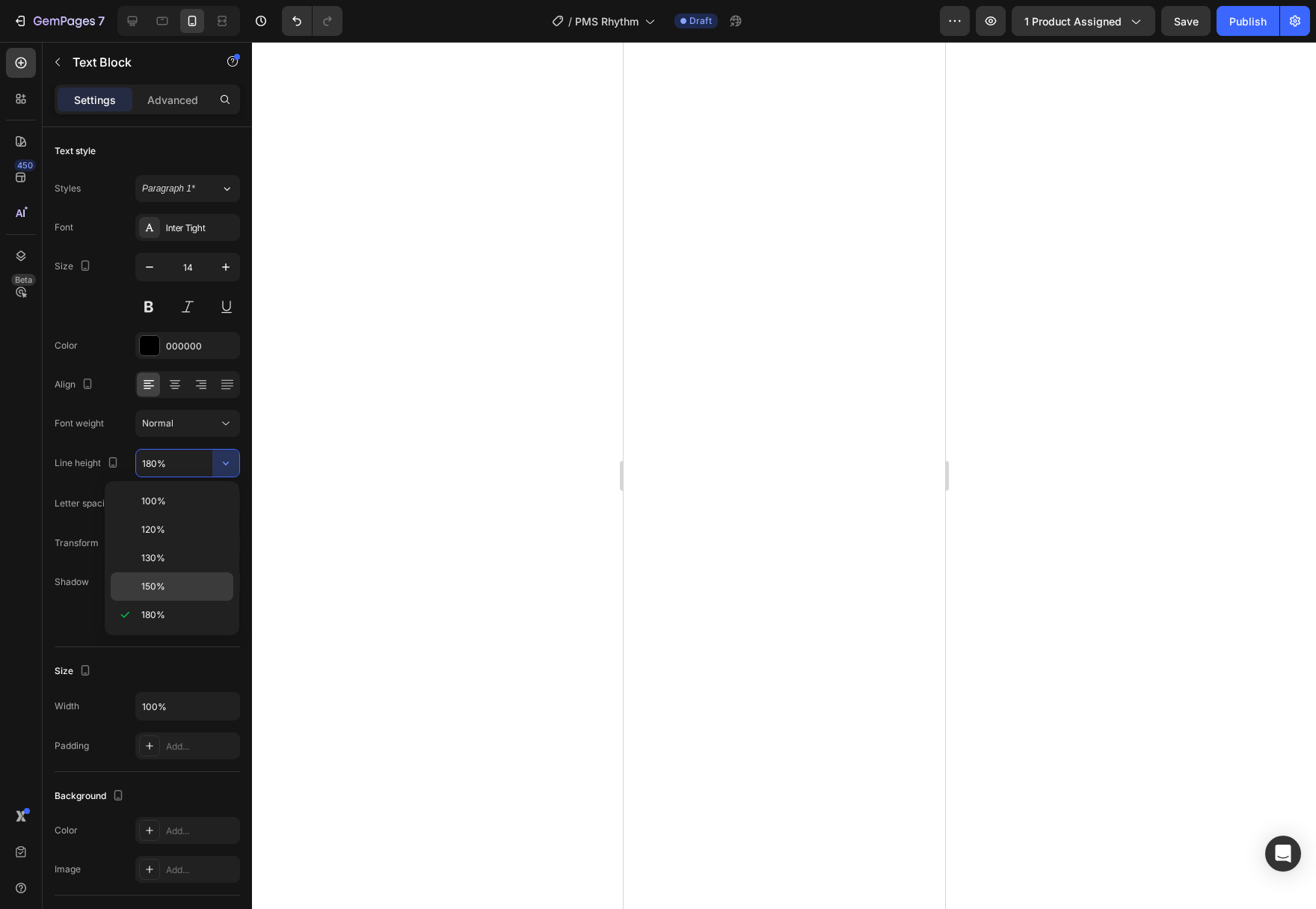
click at [180, 590] on p "150%" at bounding box center [184, 586] width 86 height 14
type input "150%"
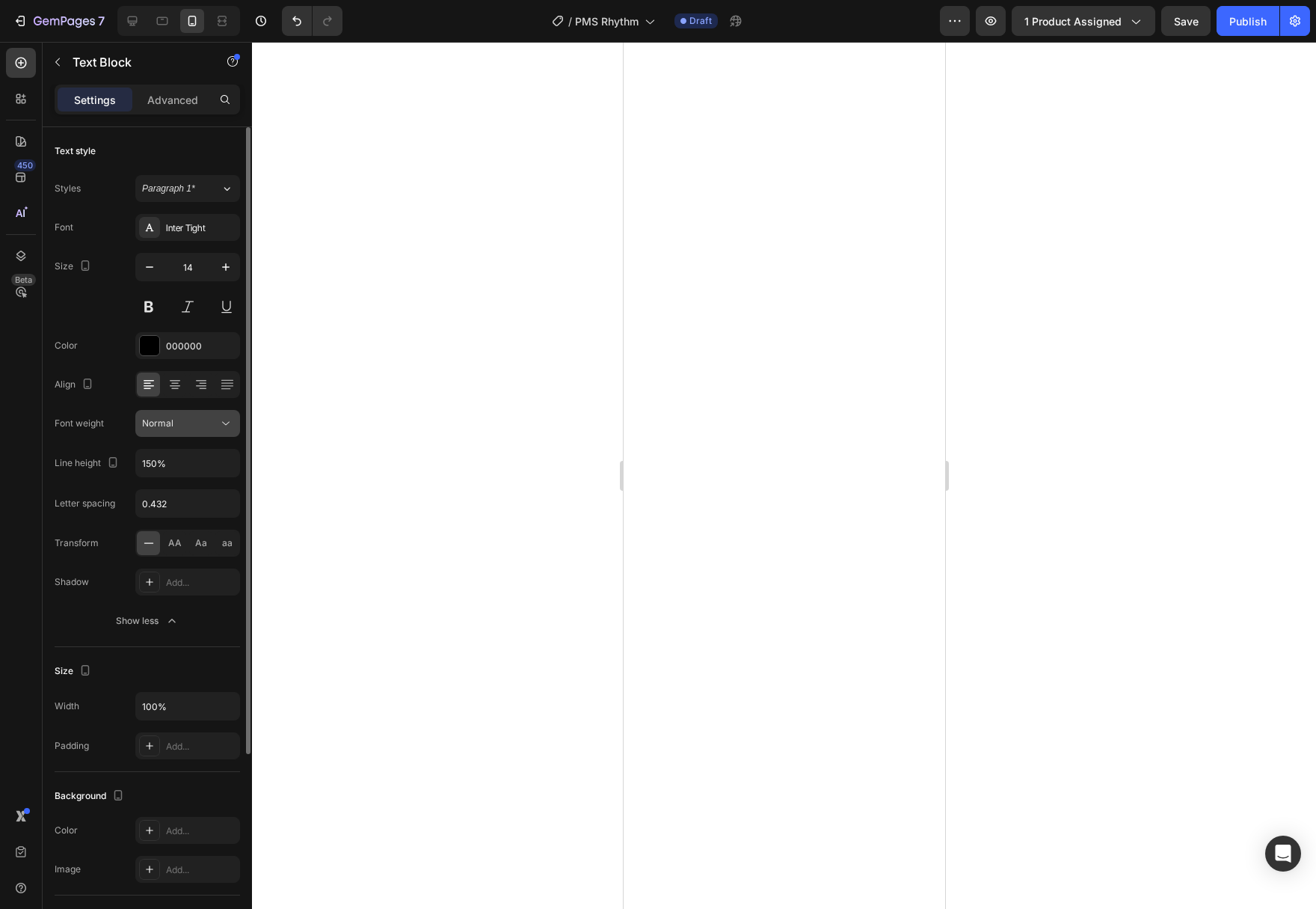
click at [222, 422] on icon at bounding box center [225, 423] width 15 height 15
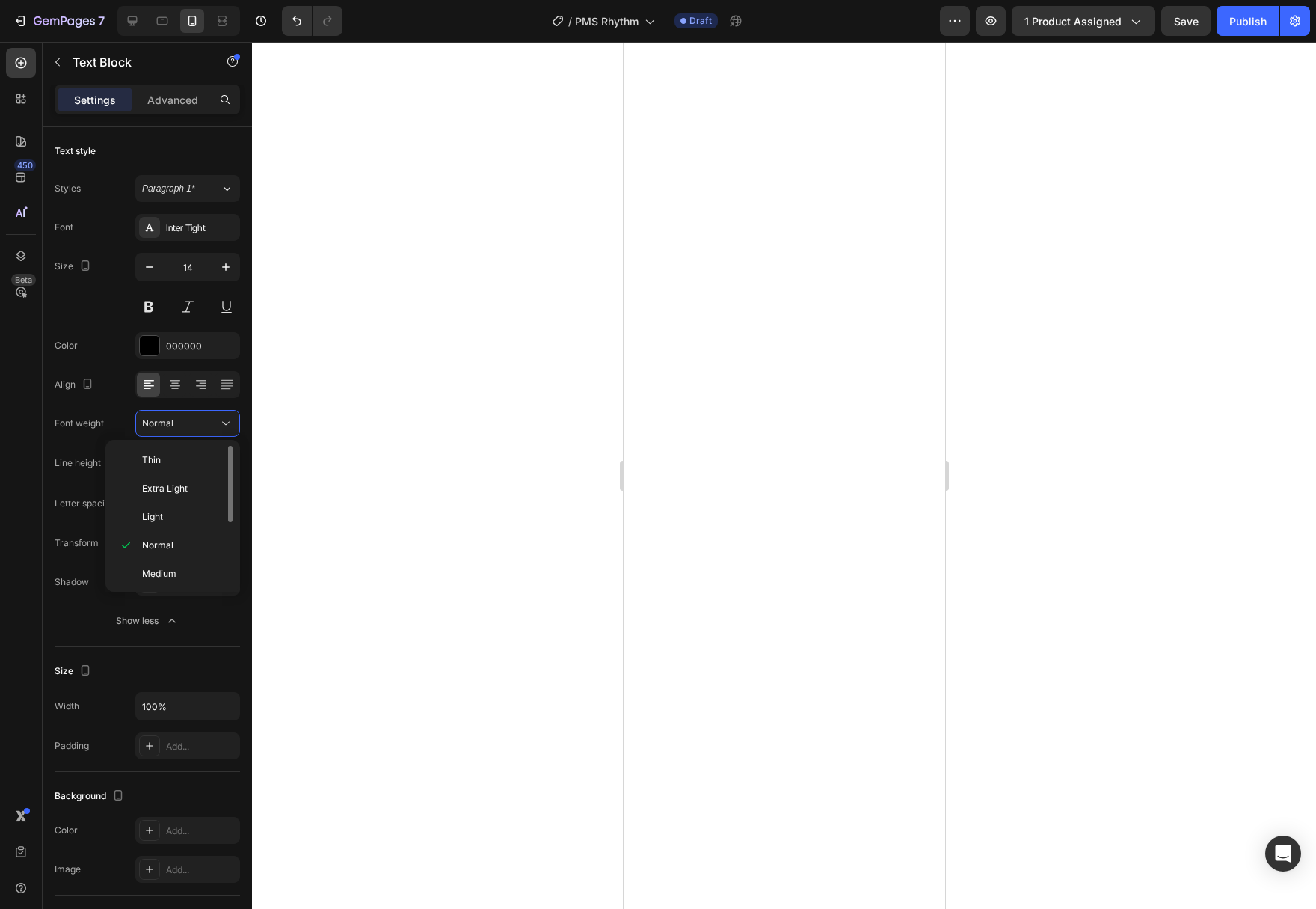
scroll to position [77, 0]
click at [179, 540] on div "Semi Bold" at bounding box center [169, 554] width 117 height 29
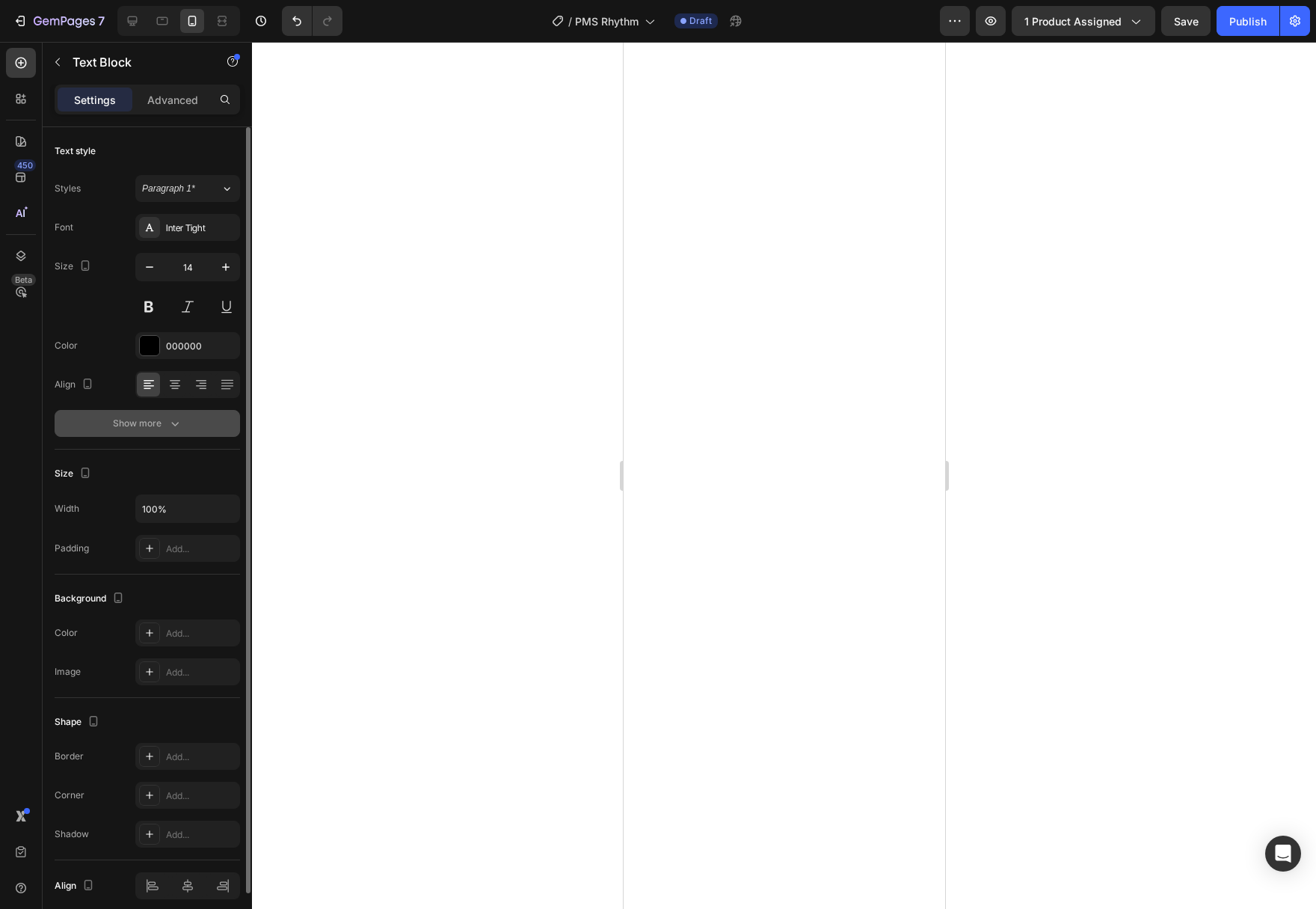
click at [172, 425] on icon "button" at bounding box center [174, 423] width 15 height 15
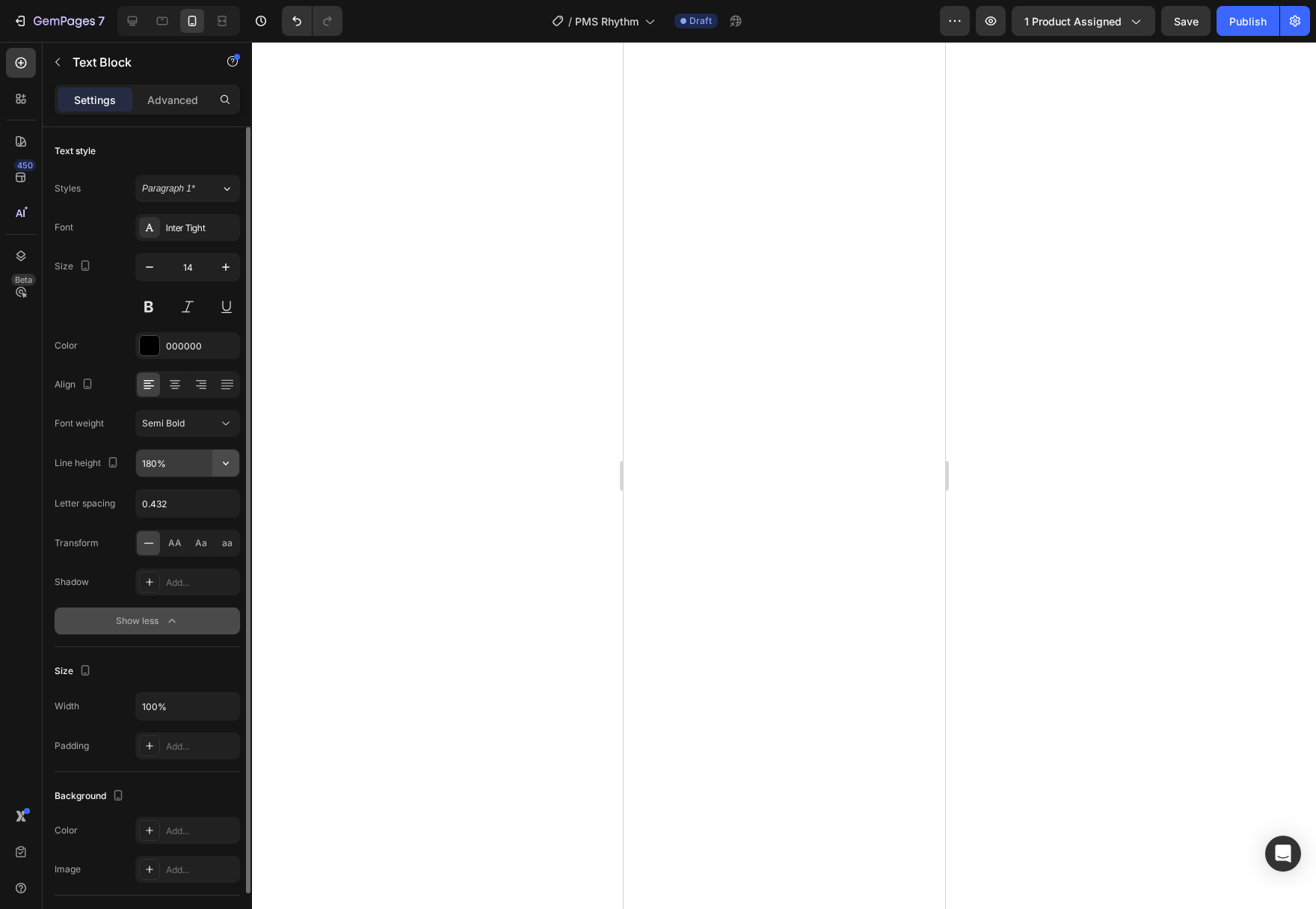
drag, startPoint x: 202, startPoint y: 452, endPoint x: 213, endPoint y: 455, distance: 11.4
click at [205, 453] on input "180%" at bounding box center [187, 462] width 103 height 27
click at [226, 459] on icon "button" at bounding box center [225, 462] width 15 height 15
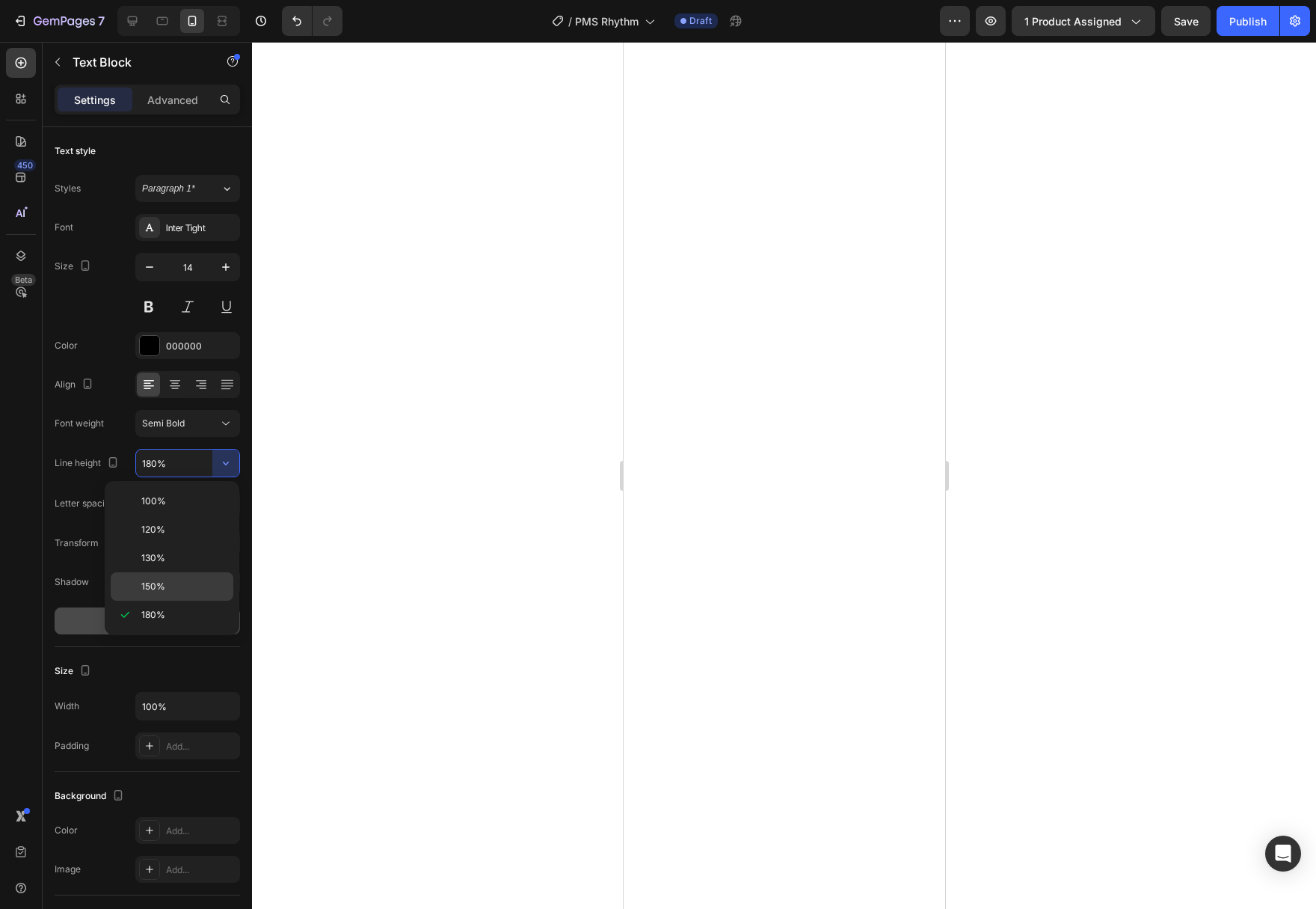
click at [165, 584] on p "150%" at bounding box center [184, 586] width 86 height 14
type input "150%"
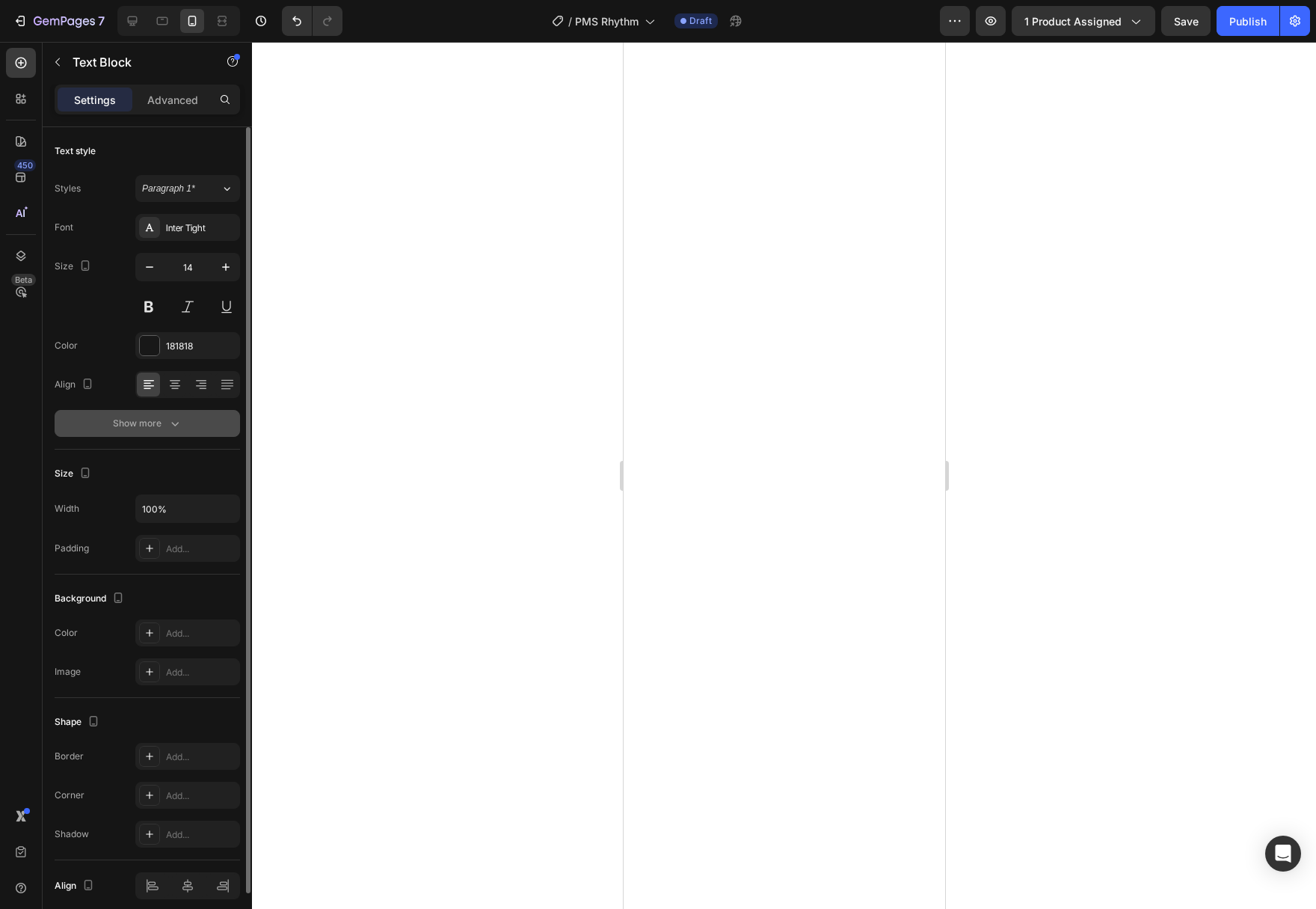
click at [165, 416] on div "Show more" at bounding box center [148, 423] width 70 height 15
click at [161, 418] on div "Show more" at bounding box center [148, 423] width 70 height 15
drag, startPoint x: 149, startPoint y: 422, endPoint x: 219, endPoint y: 447, distance: 74.3
click at [150, 422] on div "Show more" at bounding box center [148, 423] width 70 height 15
click at [163, 424] on div "Show more" at bounding box center [148, 423] width 70 height 15
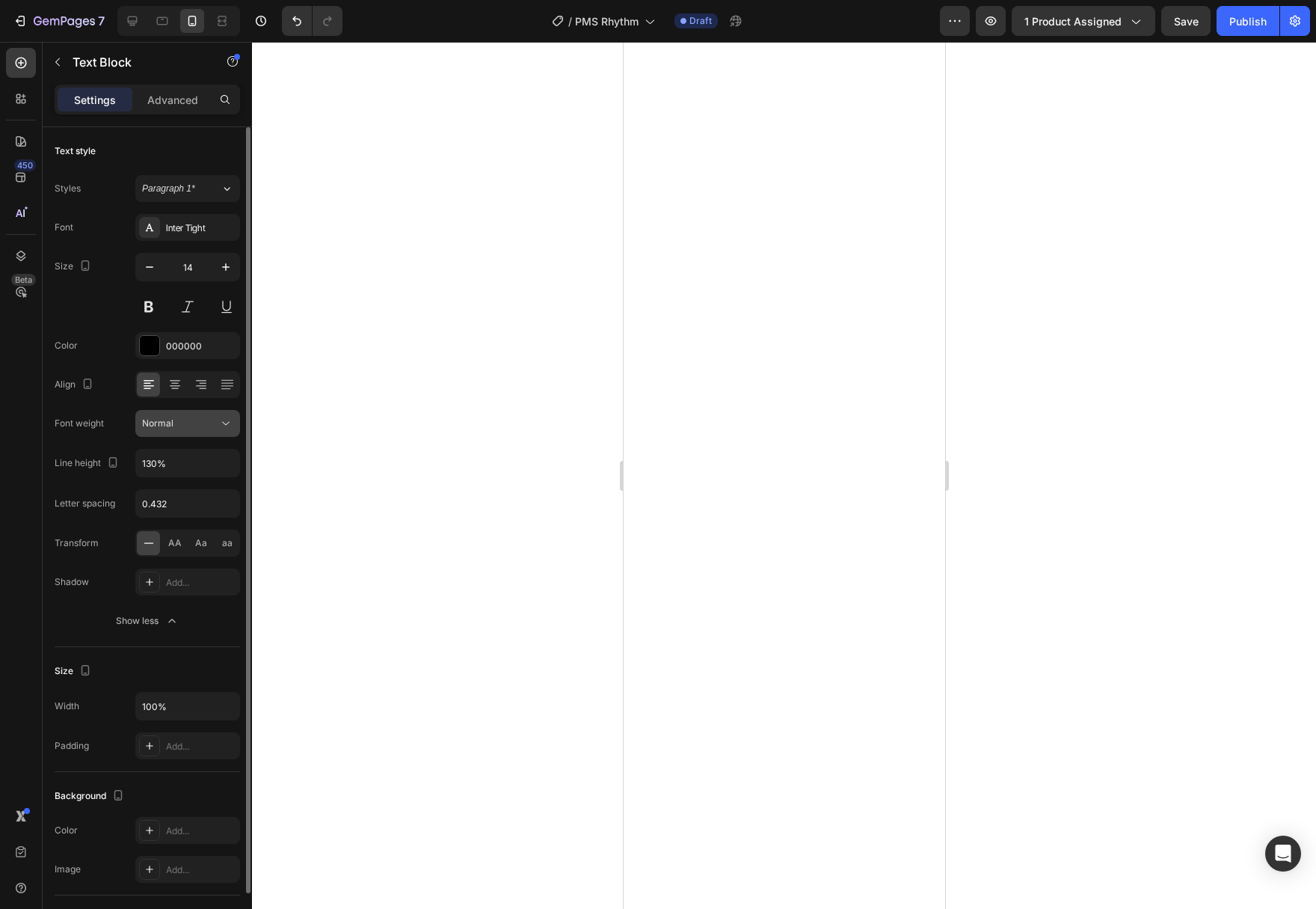
click at [219, 426] on icon at bounding box center [225, 423] width 15 height 15
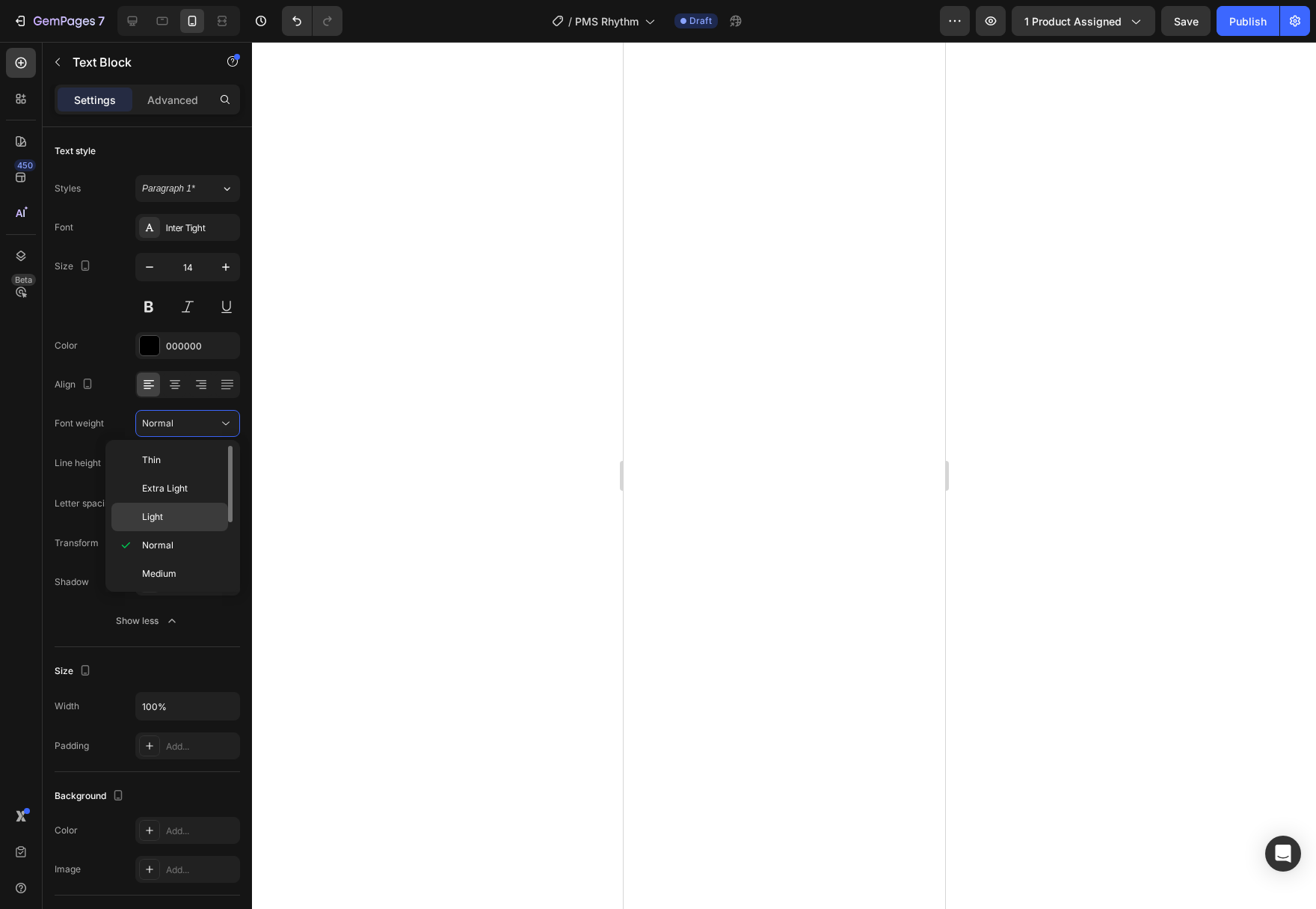
click at [173, 512] on p "Light" at bounding box center [181, 516] width 80 height 14
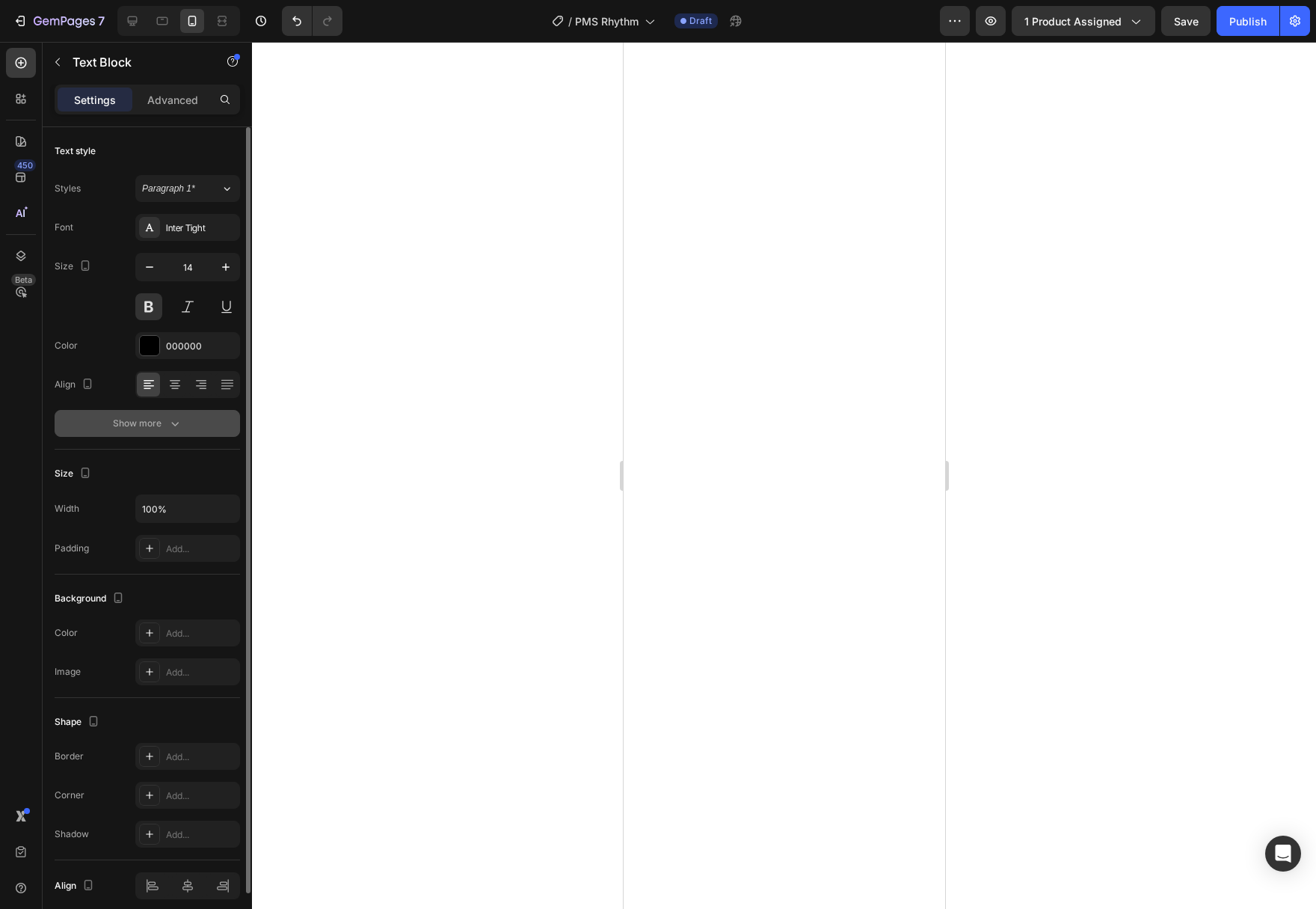
click at [166, 423] on div "Show more" at bounding box center [148, 423] width 70 height 15
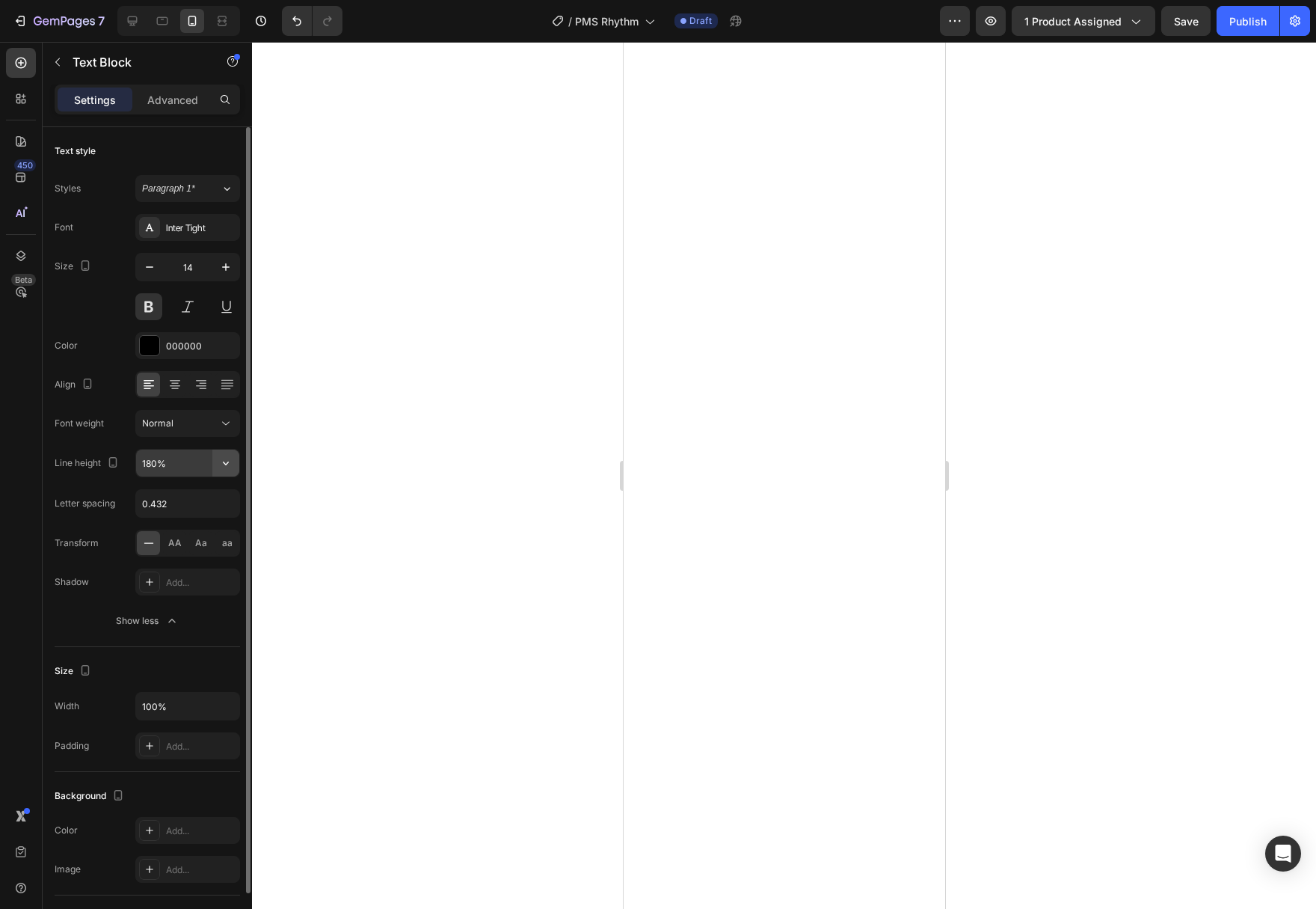
click at [228, 464] on icon "button" at bounding box center [225, 462] width 15 height 15
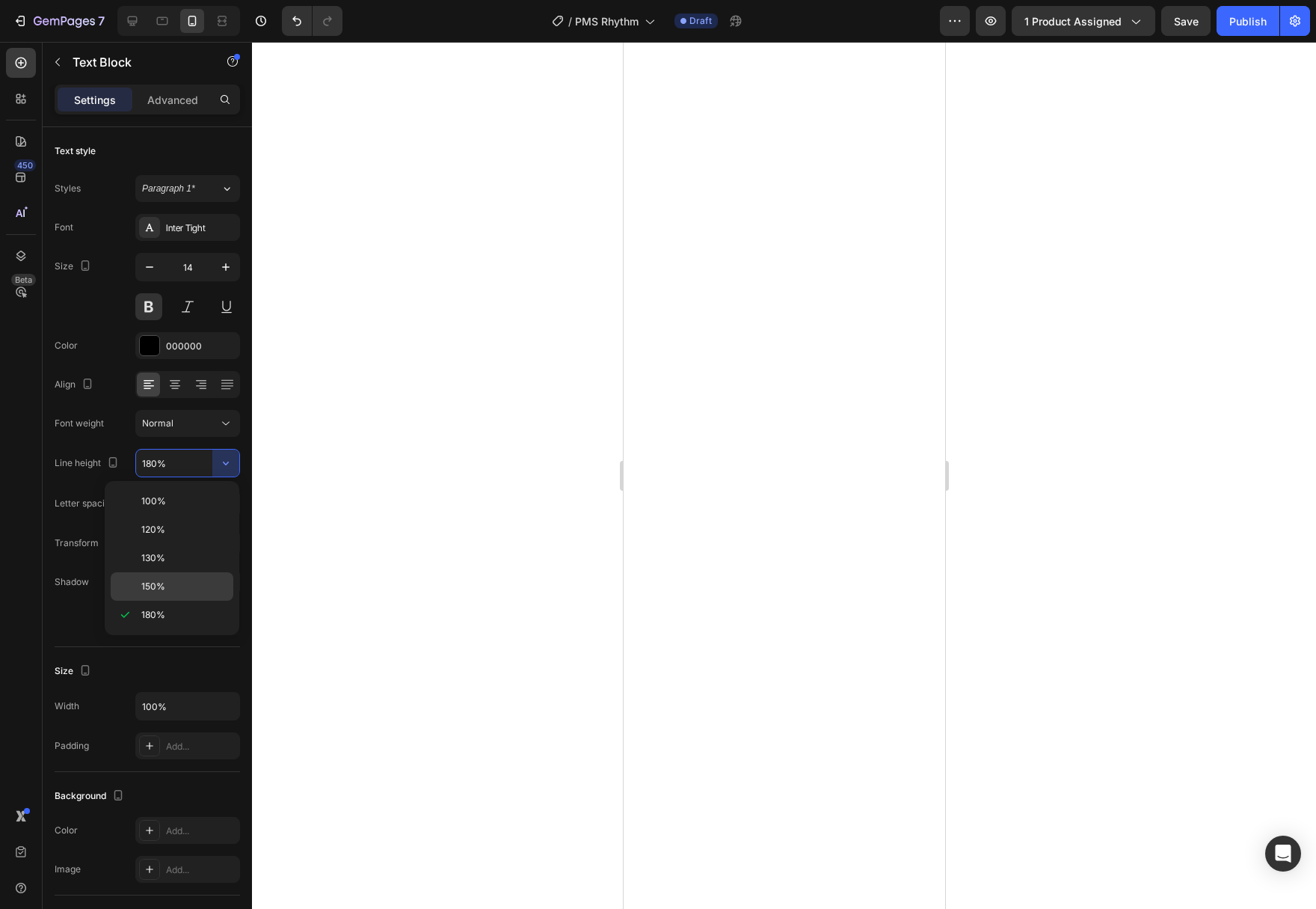
click at [195, 584] on p "150%" at bounding box center [184, 586] width 86 height 14
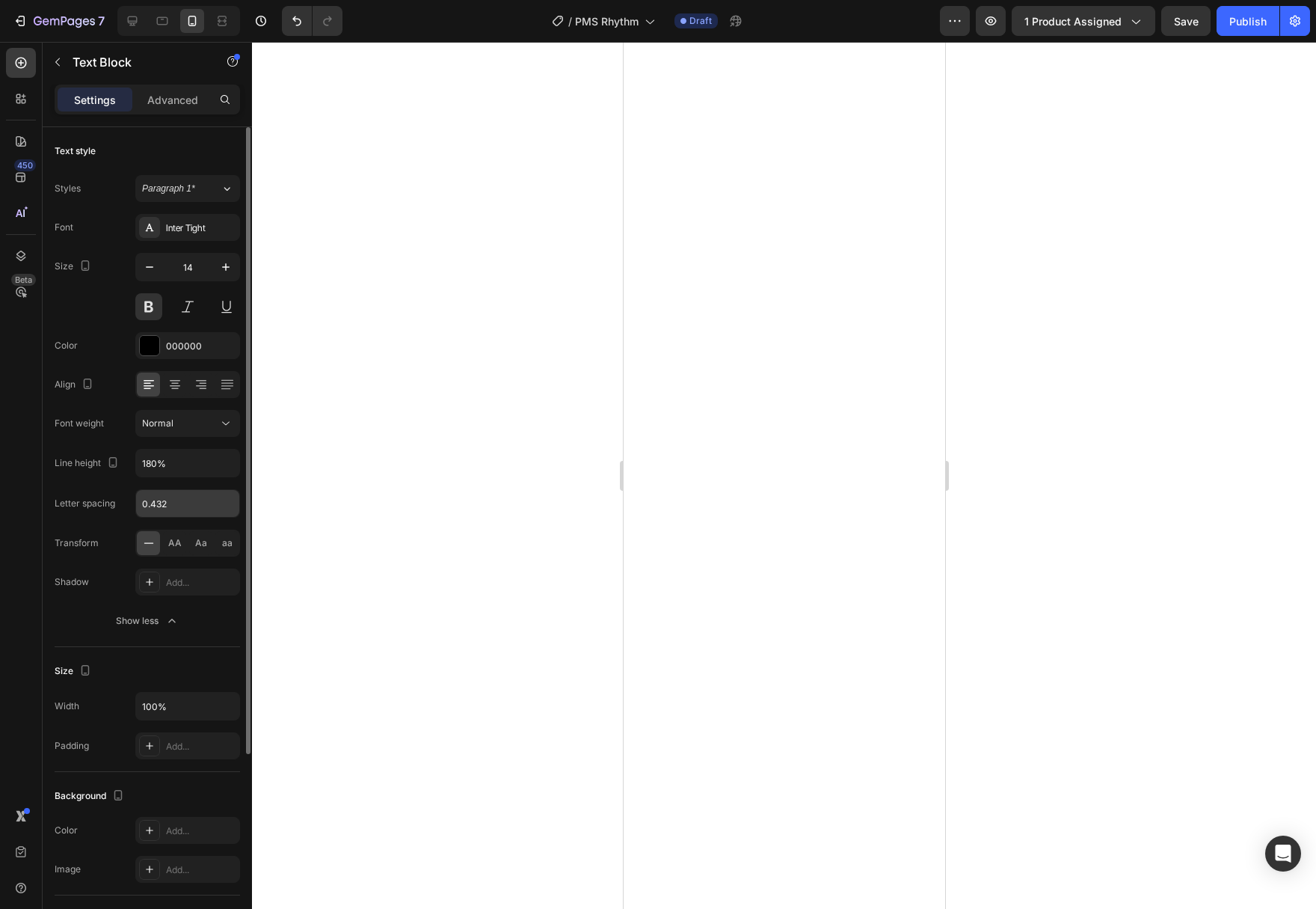
type input "150%"
click at [233, 426] on button "Normal" at bounding box center [188, 423] width 104 height 27
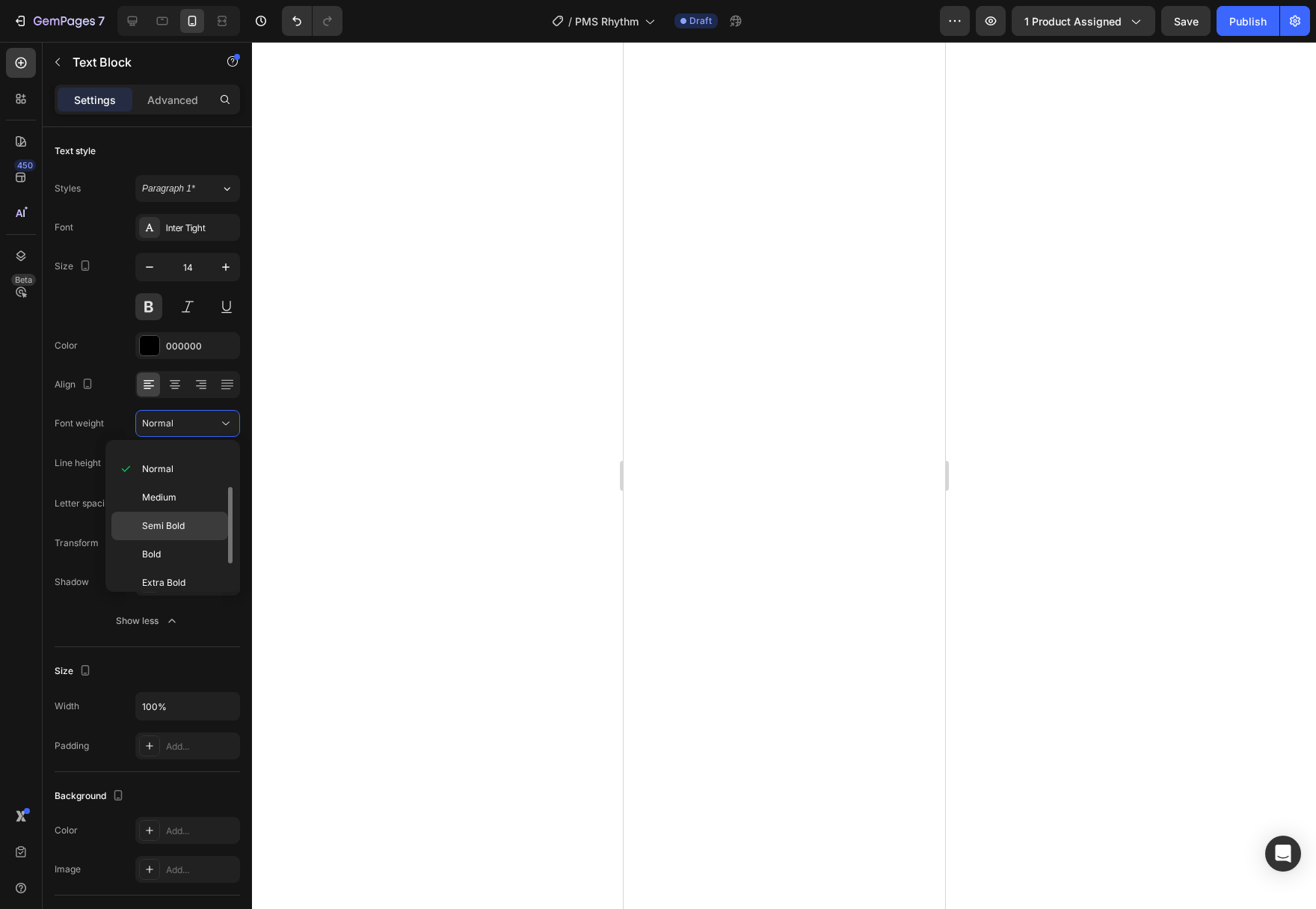
click at [182, 529] on span "Semi Bold" at bounding box center [162, 526] width 42 height 14
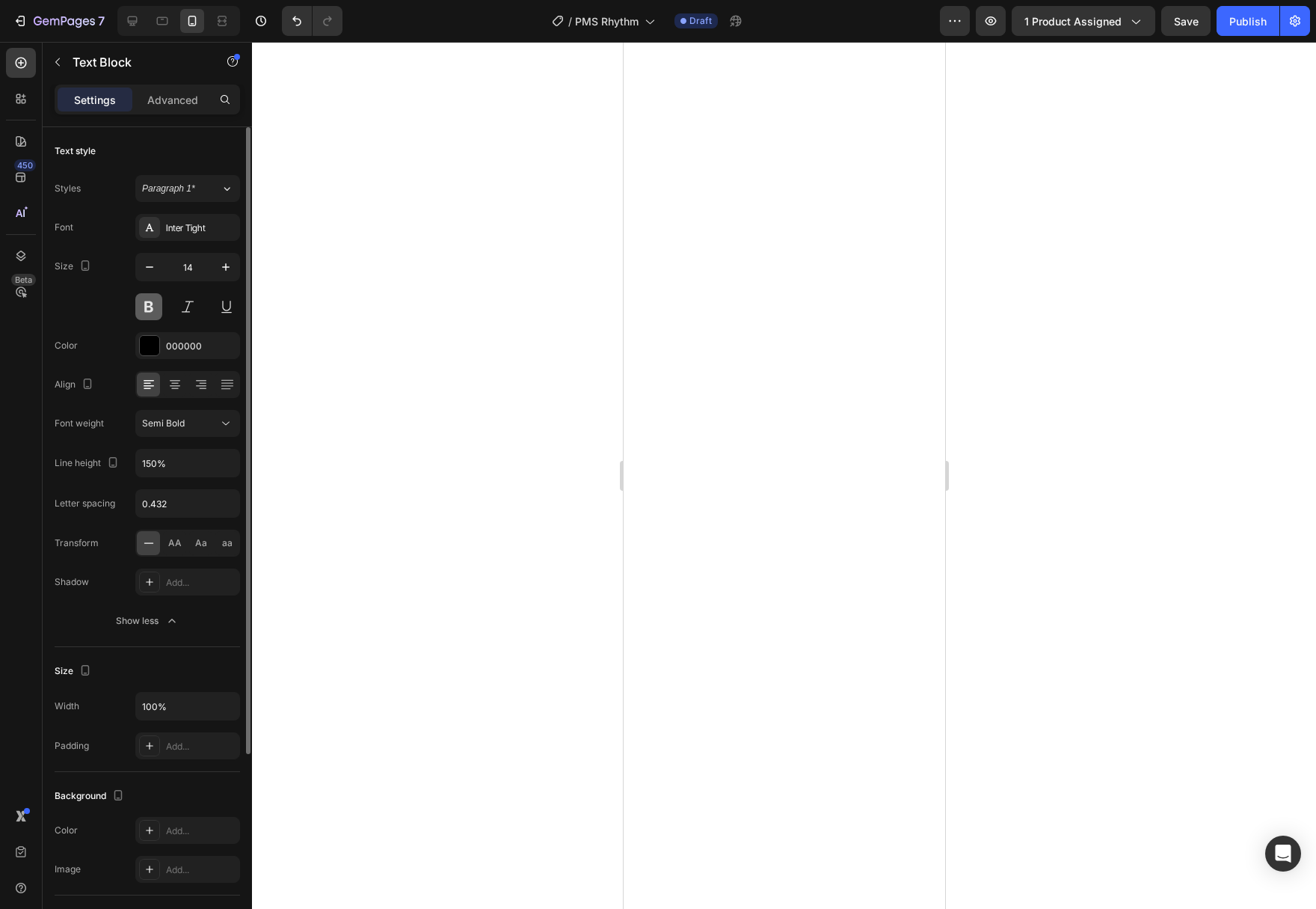
click at [148, 317] on button at bounding box center [149, 306] width 27 height 27
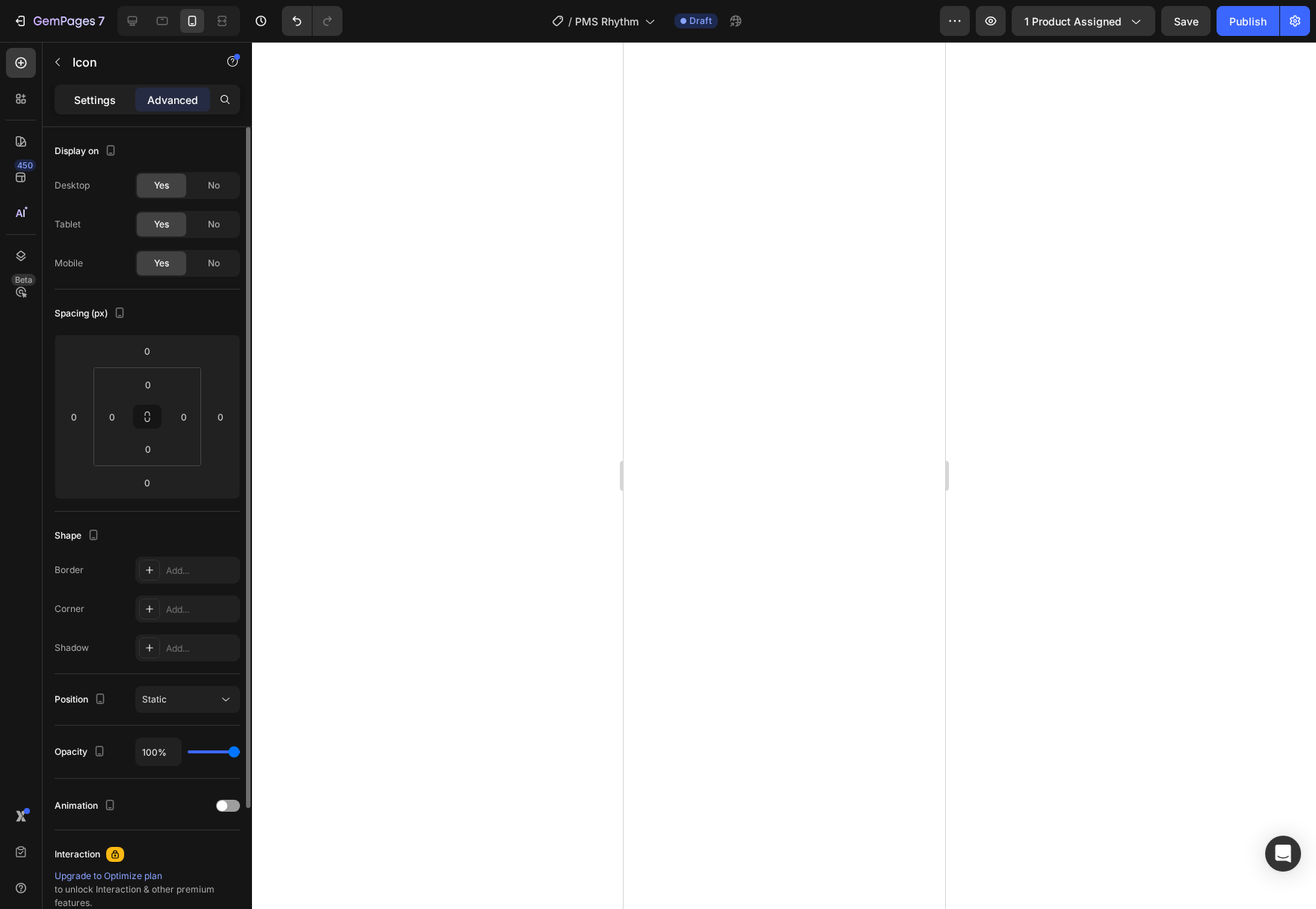
click at [100, 95] on p "Settings" at bounding box center [94, 99] width 42 height 16
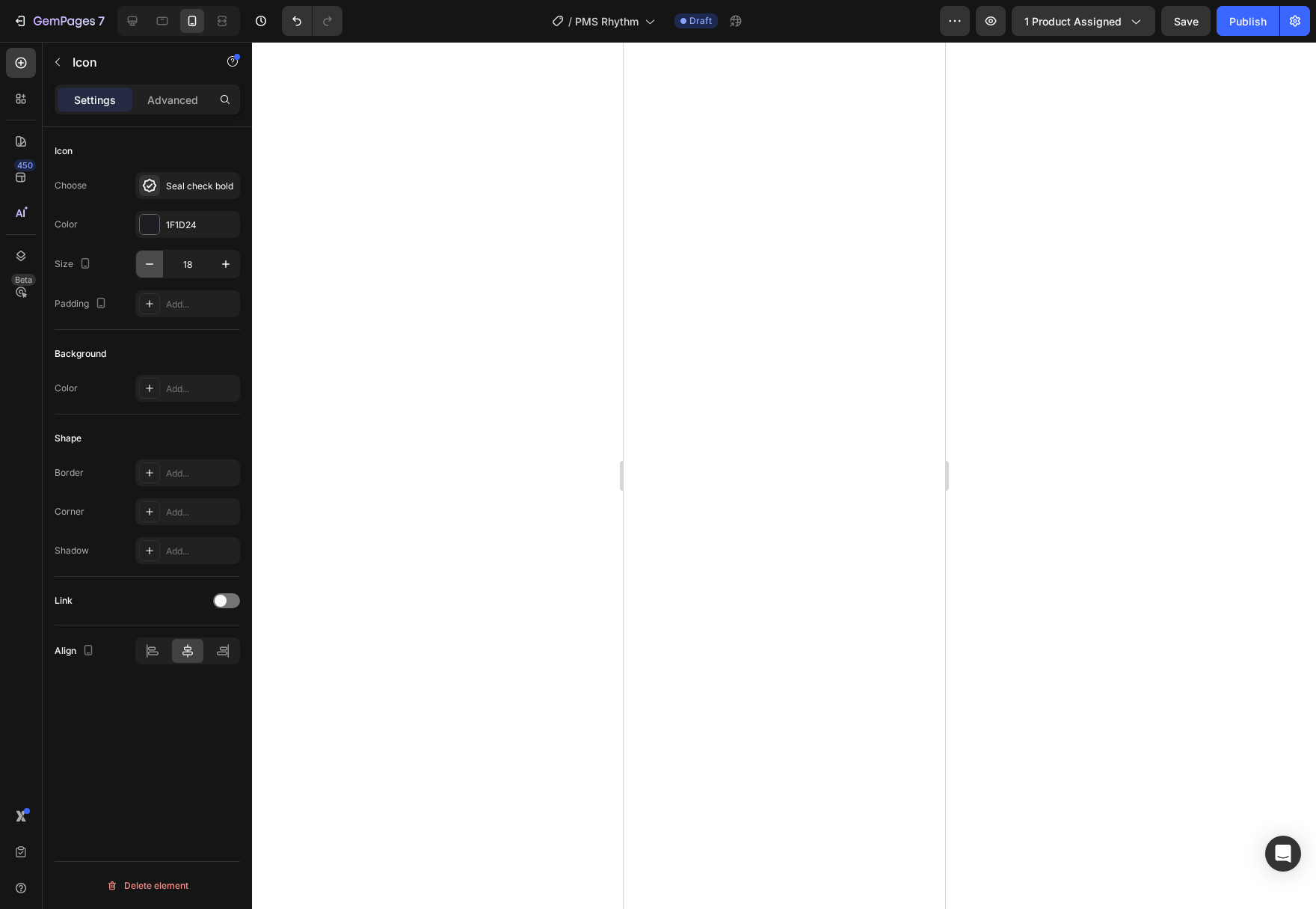
click at [145, 258] on button "button" at bounding box center [149, 264] width 27 height 27
click at [224, 267] on icon "button" at bounding box center [225, 264] width 15 height 15
type input "18"
click at [150, 226] on div at bounding box center [150, 224] width 20 height 20
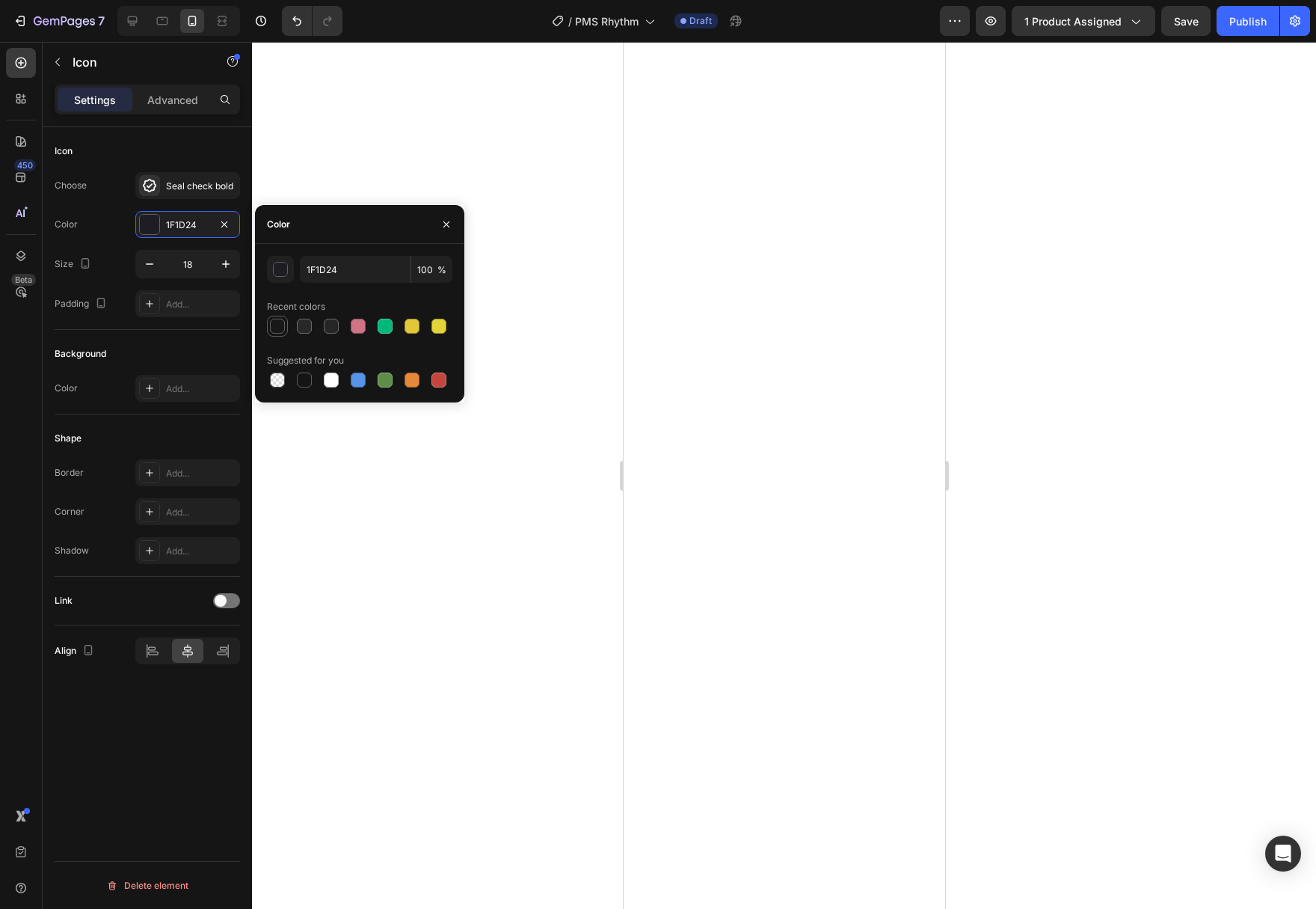
click at [281, 324] on div at bounding box center [276, 326] width 15 height 15
type input "181818"
click at [182, 185] on div "Seal check bold" at bounding box center [201, 186] width 70 height 14
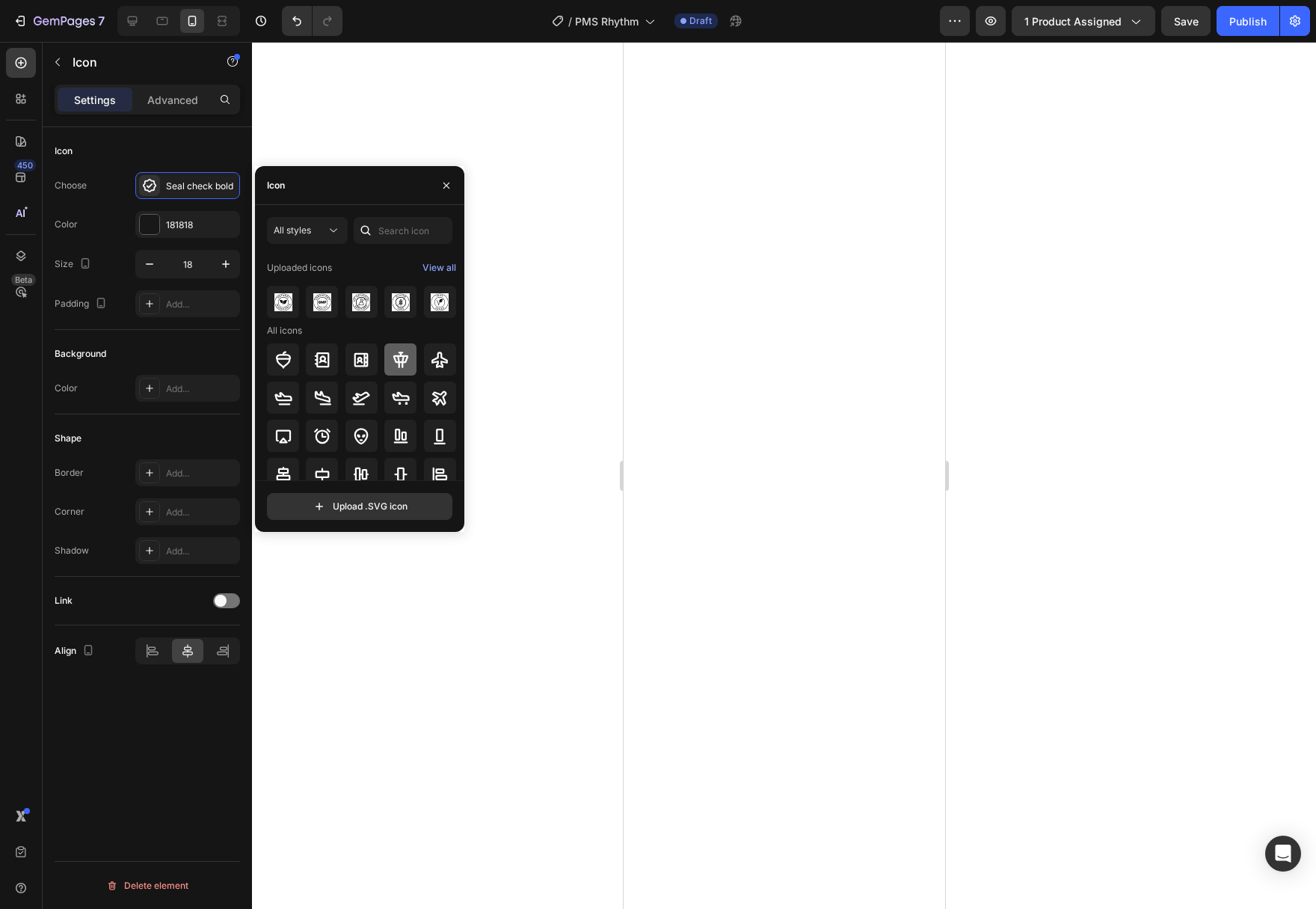
scroll to position [97, 0]
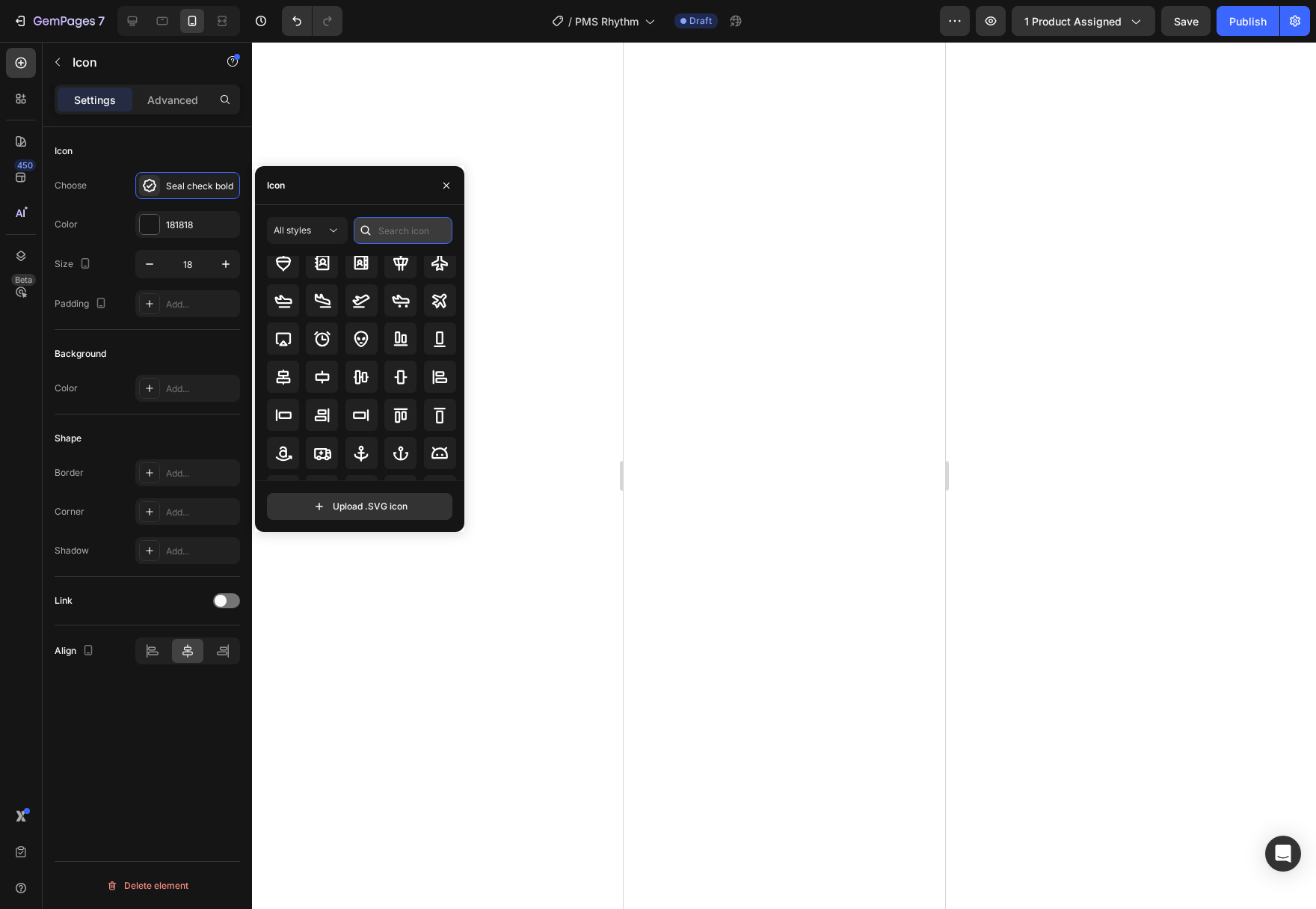
click at [403, 232] on input "text" at bounding box center [403, 229] width 98 height 27
type input "check"
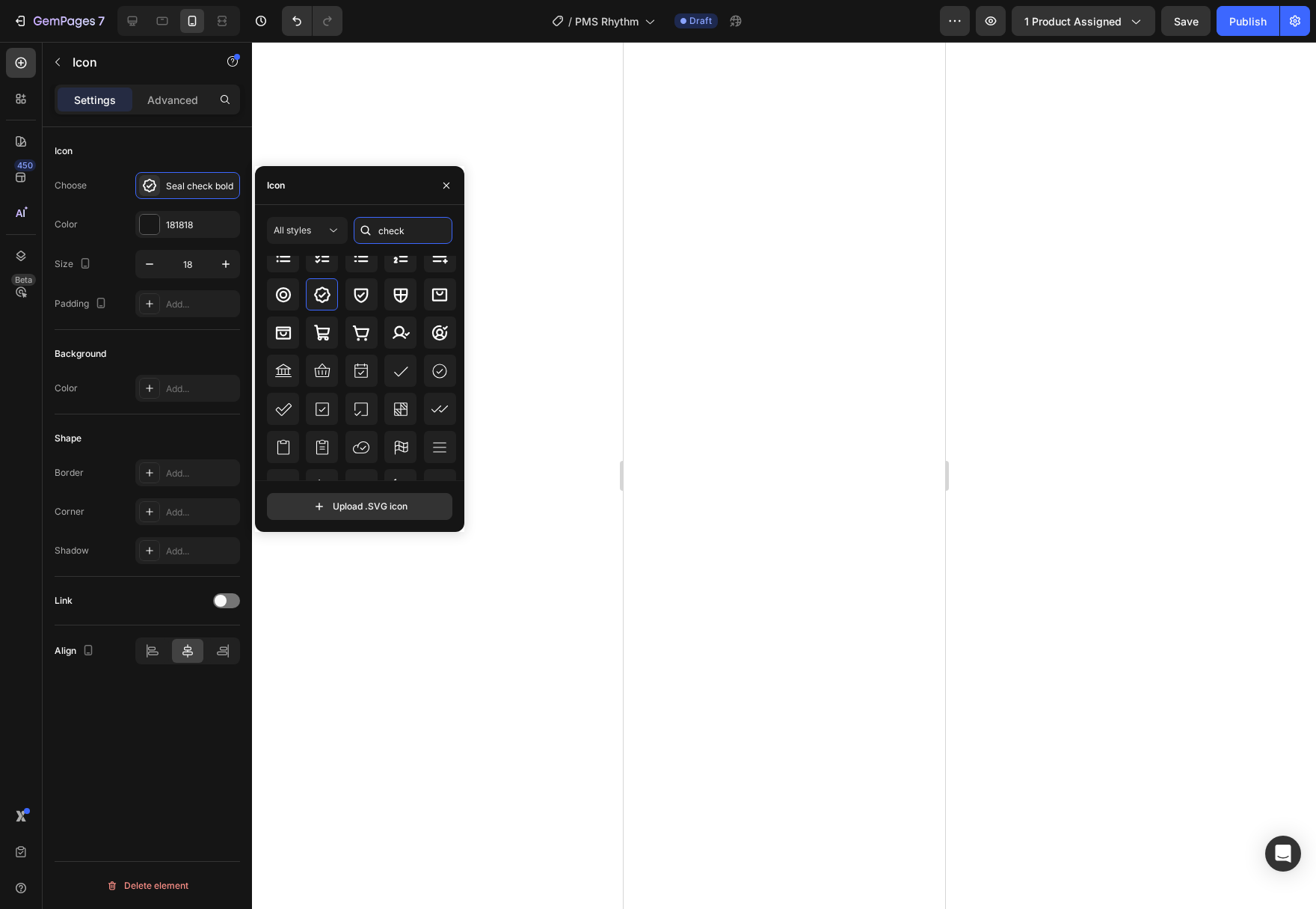
scroll to position [179, 0]
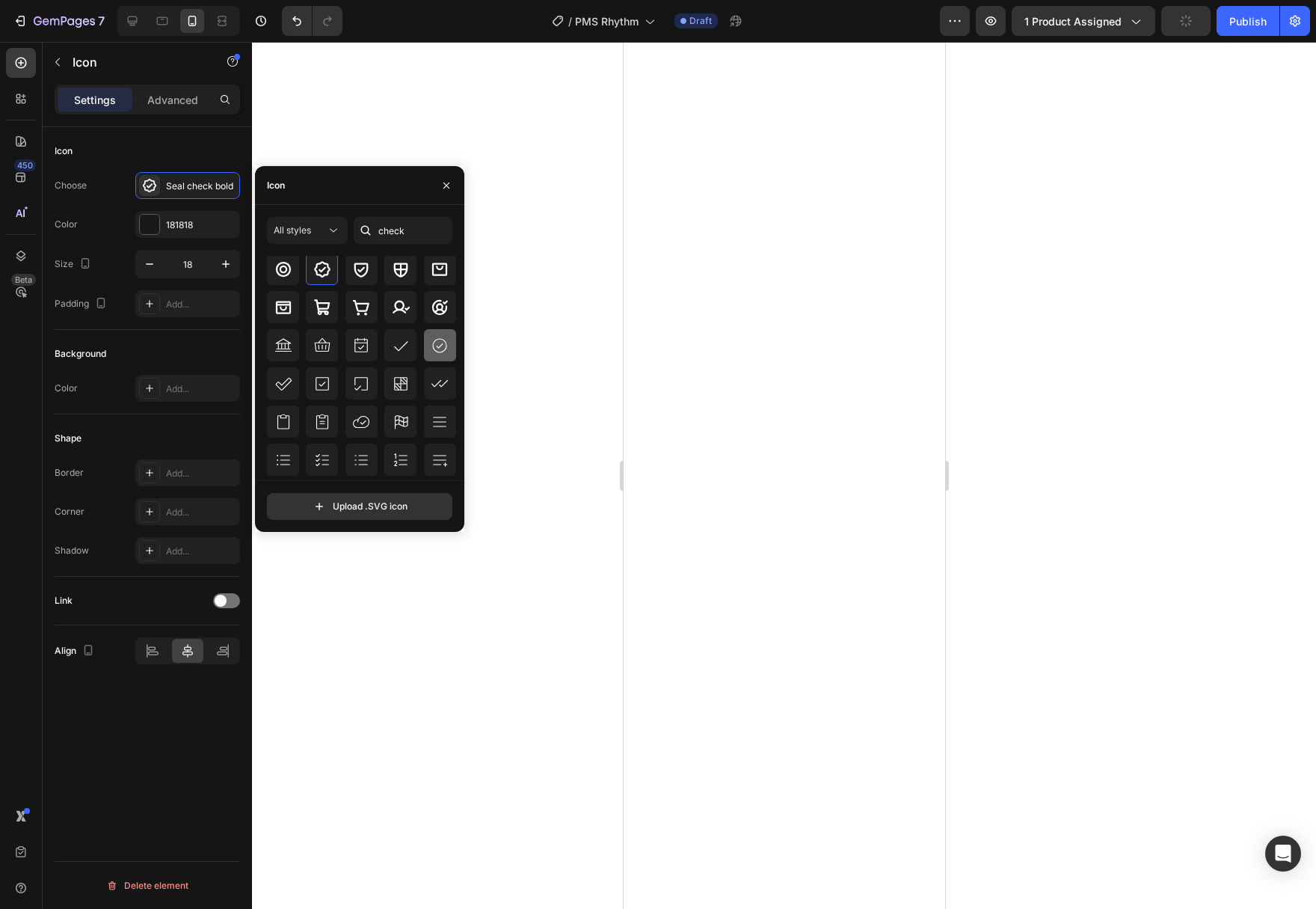
click at [444, 350] on icon at bounding box center [440, 345] width 14 height 14
click at [442, 356] on icon at bounding box center [440, 348] width 18 height 18
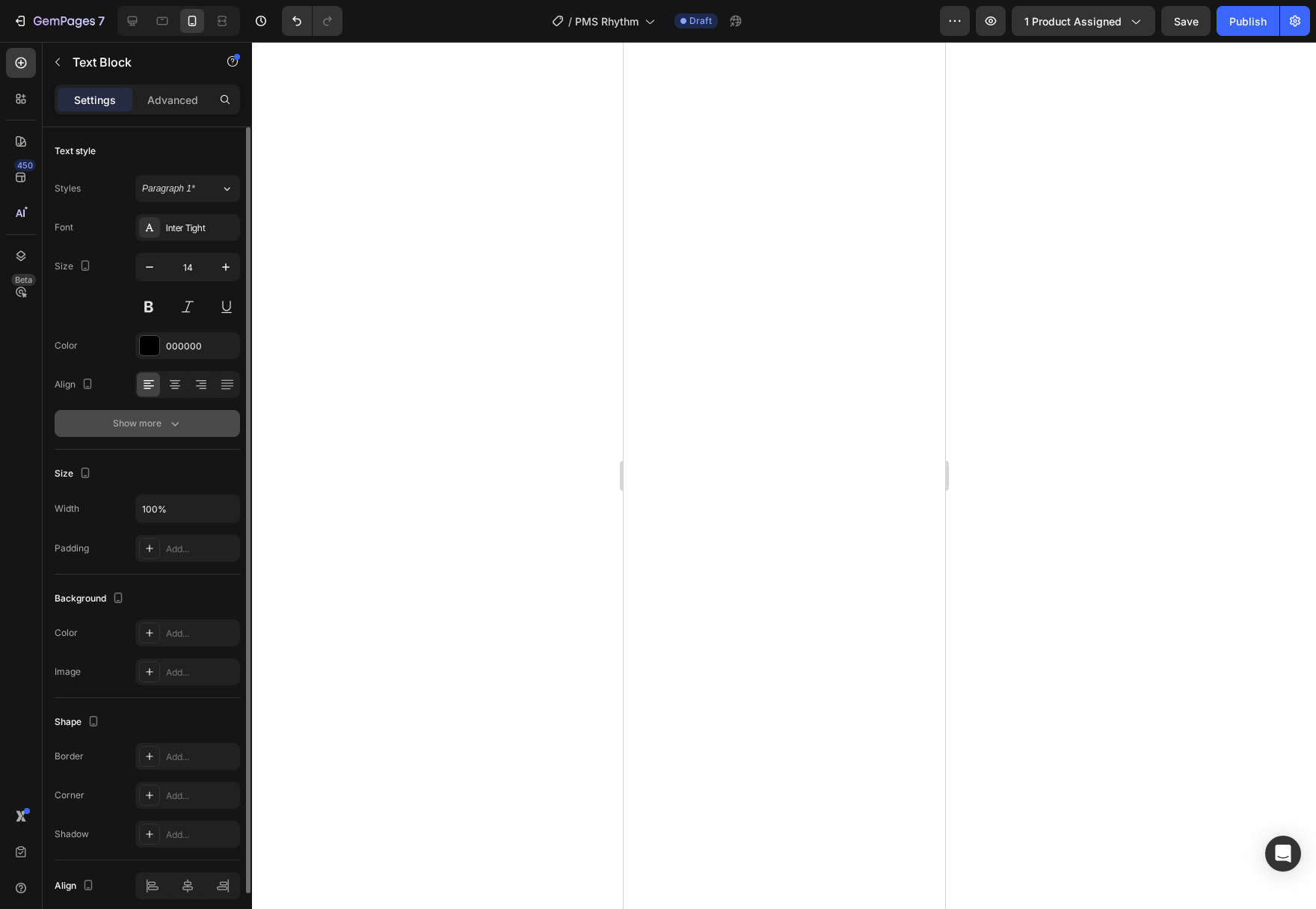
click at [173, 424] on icon "button" at bounding box center [175, 424] width 8 height 5
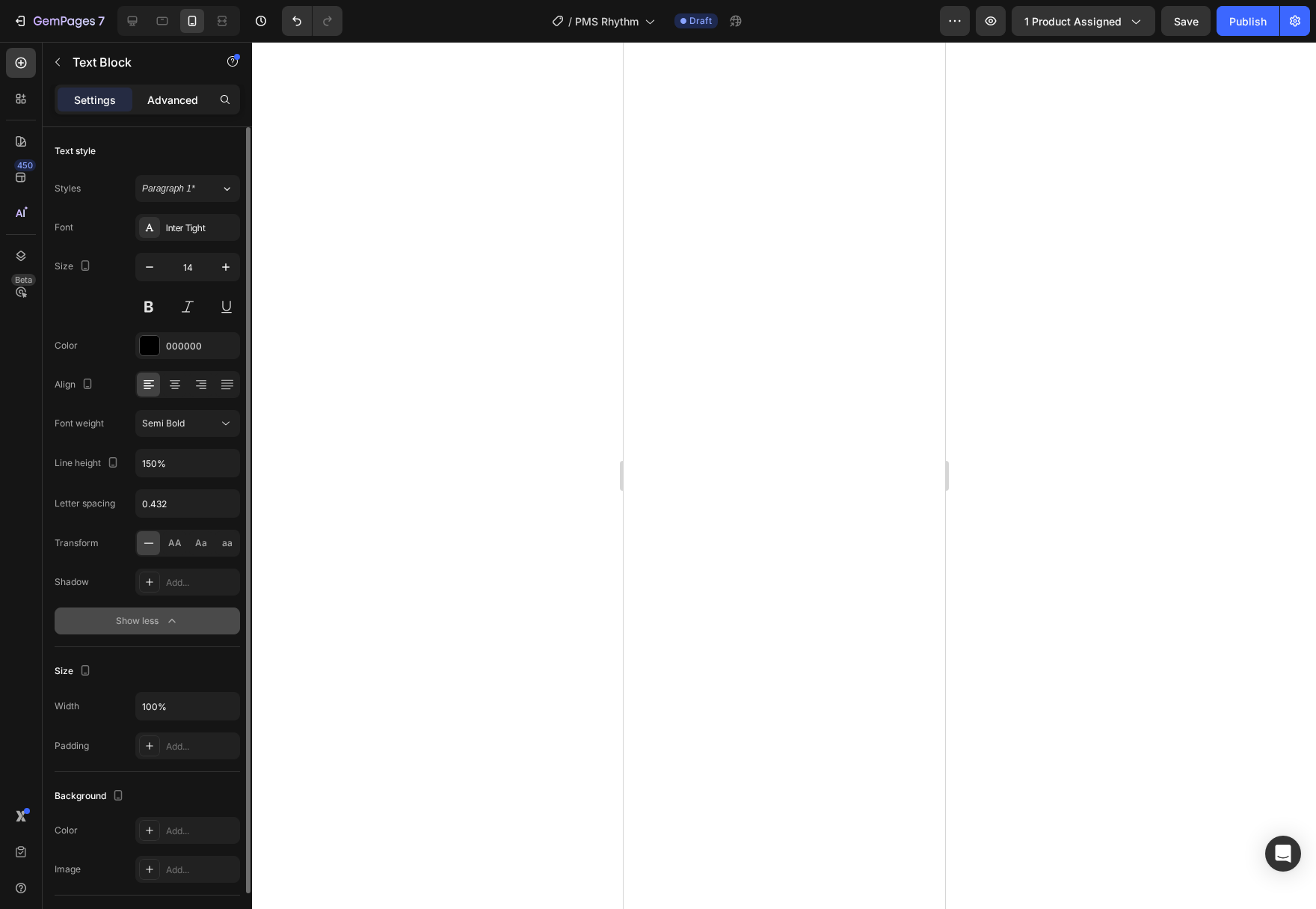
click at [153, 104] on p "Advanced" at bounding box center [173, 99] width 51 height 16
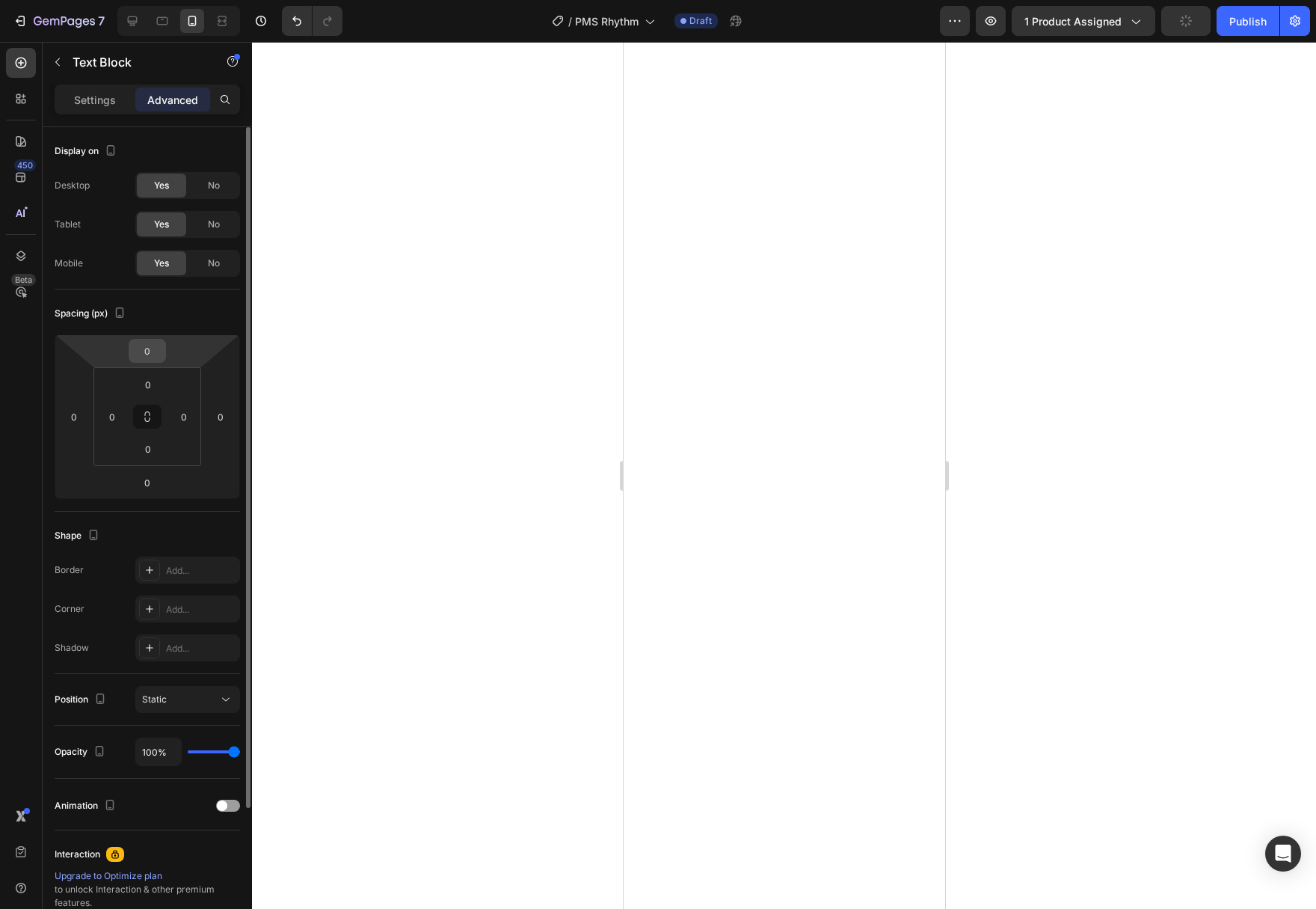
click at [161, 356] on input "0" at bounding box center [148, 350] width 30 height 23
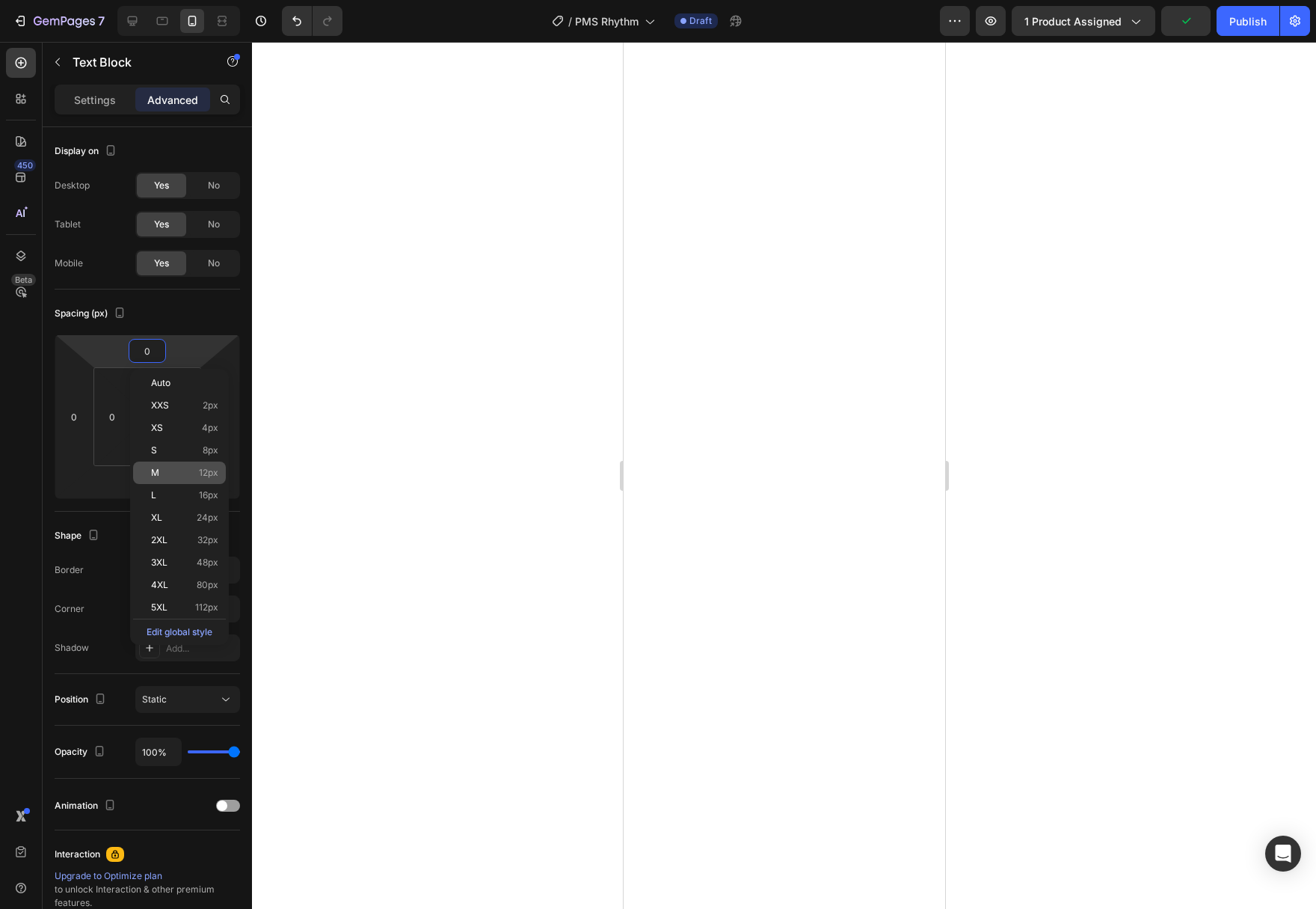
click at [185, 474] on p "M 12px" at bounding box center [185, 472] width 67 height 11
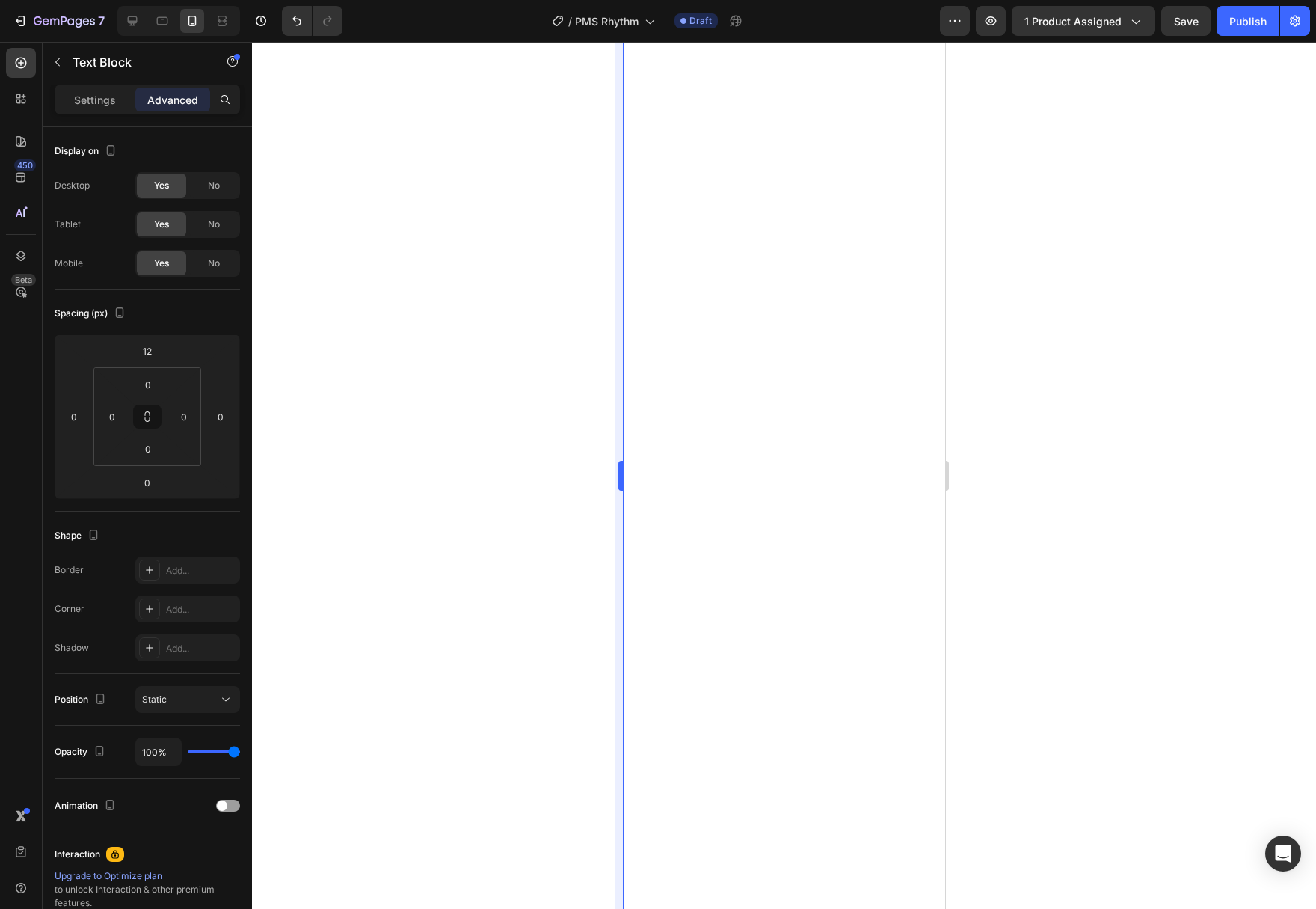
type input "0"
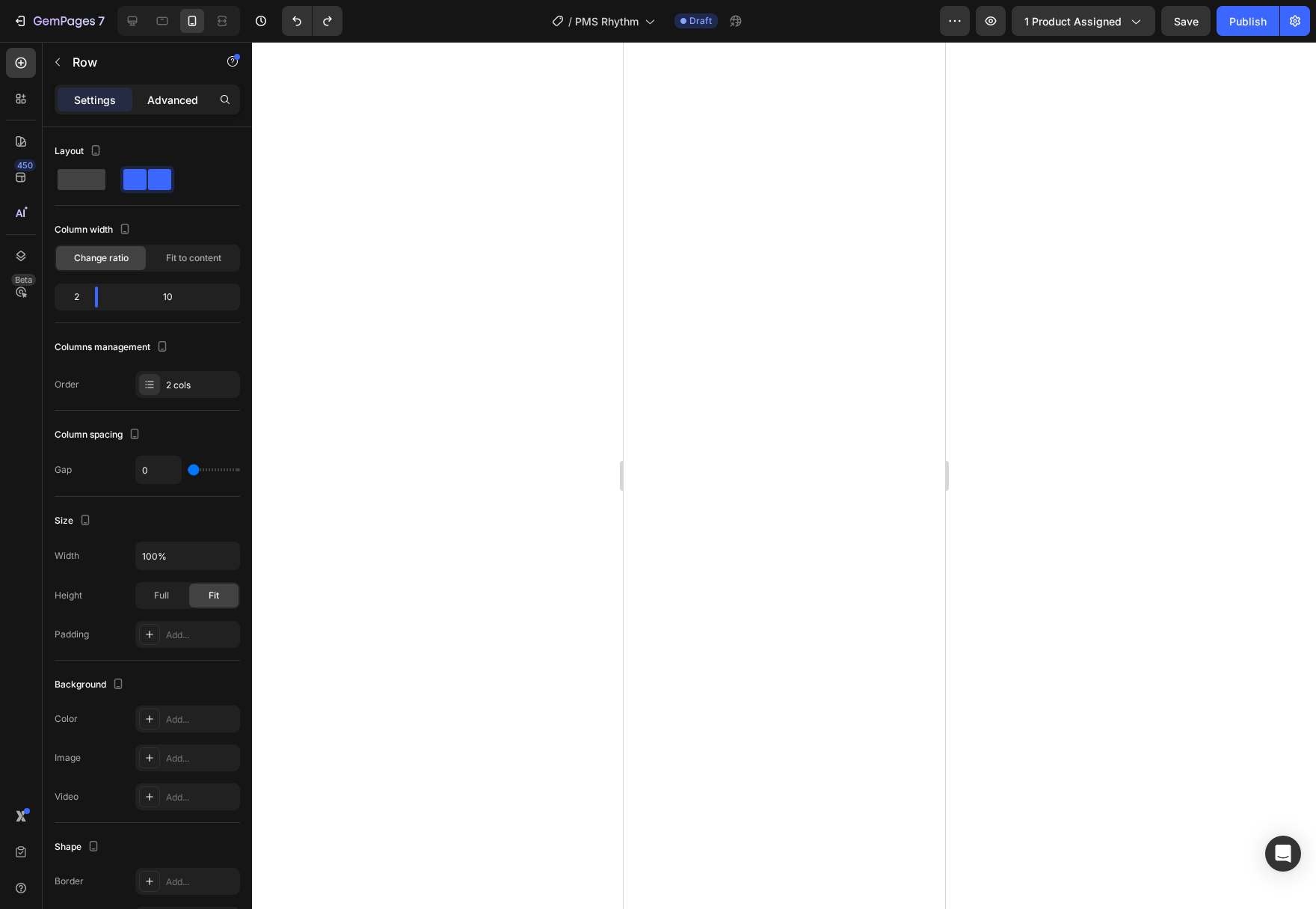
click at [161, 101] on p "Advanced" at bounding box center [173, 99] width 51 height 16
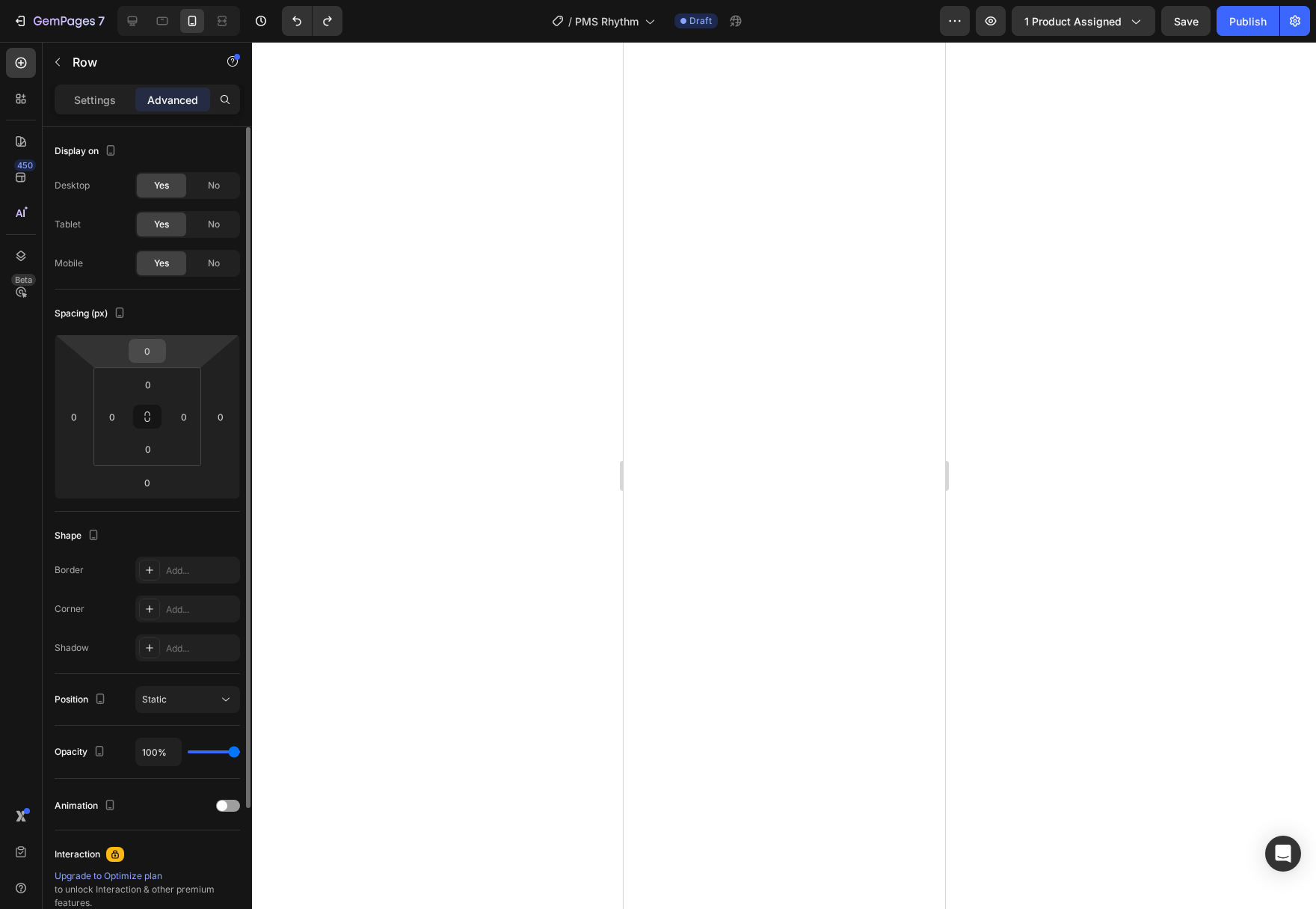
click at [173, 0] on html "7 Version history / PMS Rhythm Draft Preview 1 product assigned Save Publish 45…" at bounding box center [658, 0] width 1316 height 0
click at [160, 349] on input "0" at bounding box center [148, 350] width 30 height 23
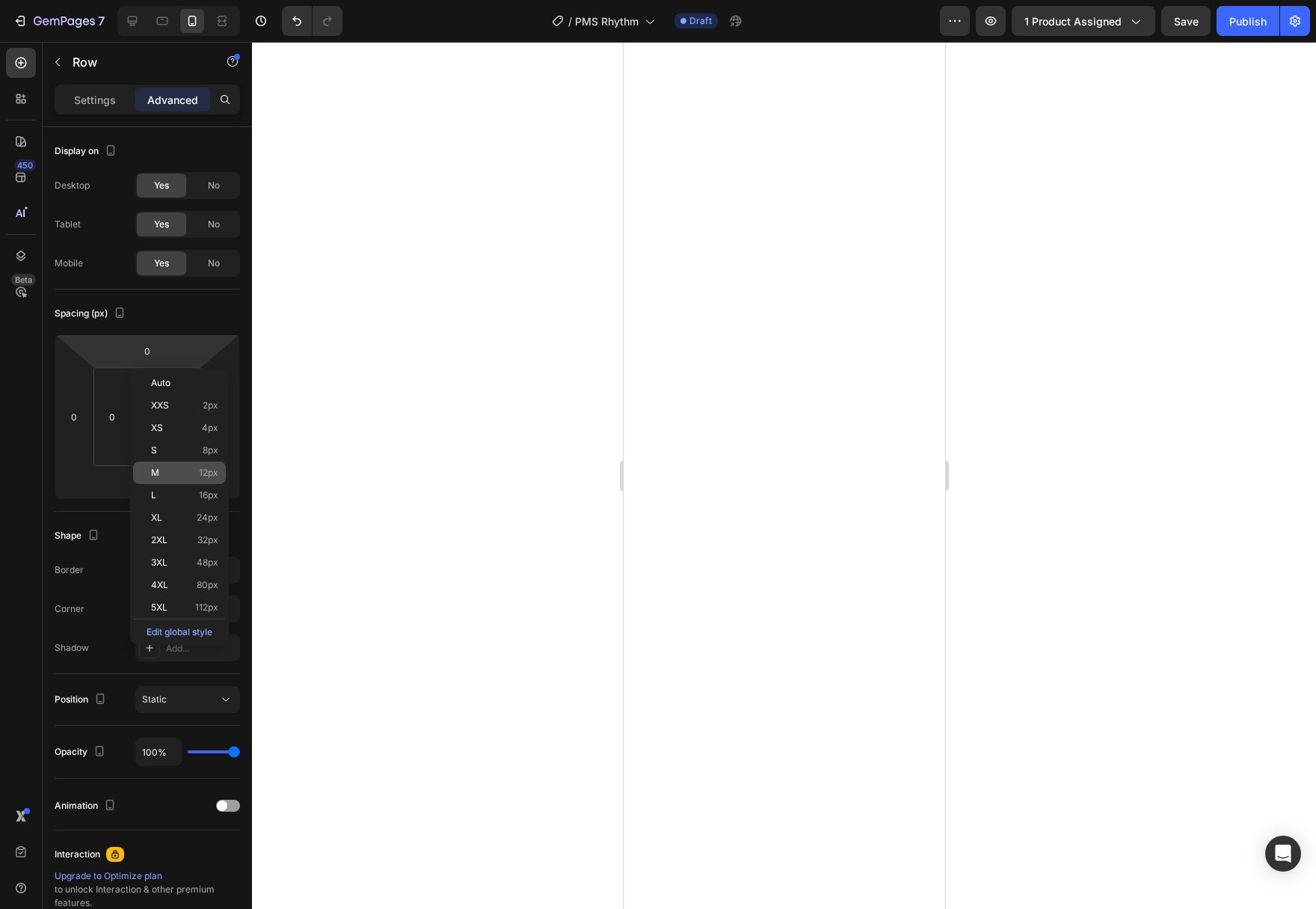
click at [182, 471] on p "M 12px" at bounding box center [185, 472] width 67 height 11
type input "12"
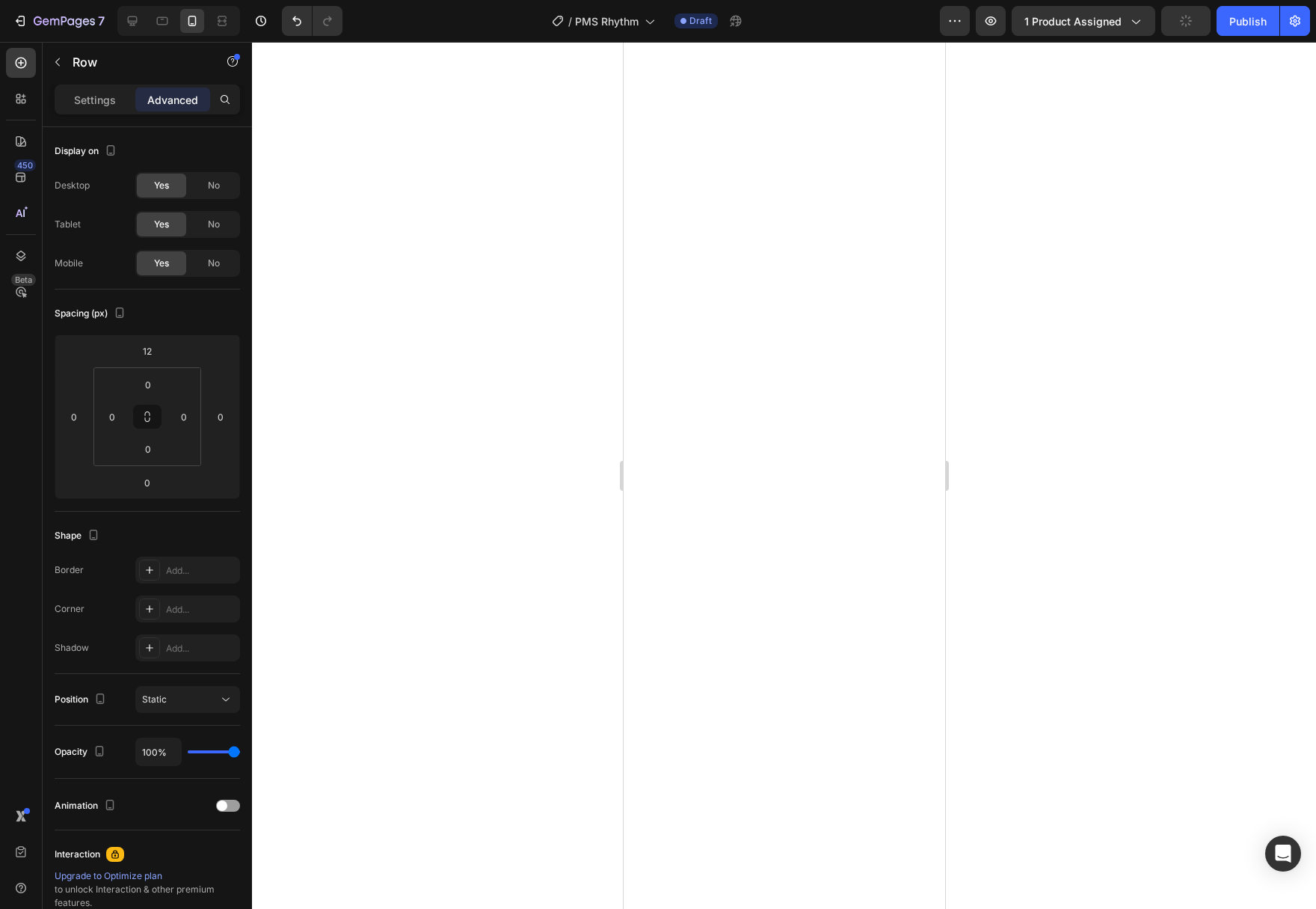
click at [419, 512] on div at bounding box center [784, 475] width 1064 height 867
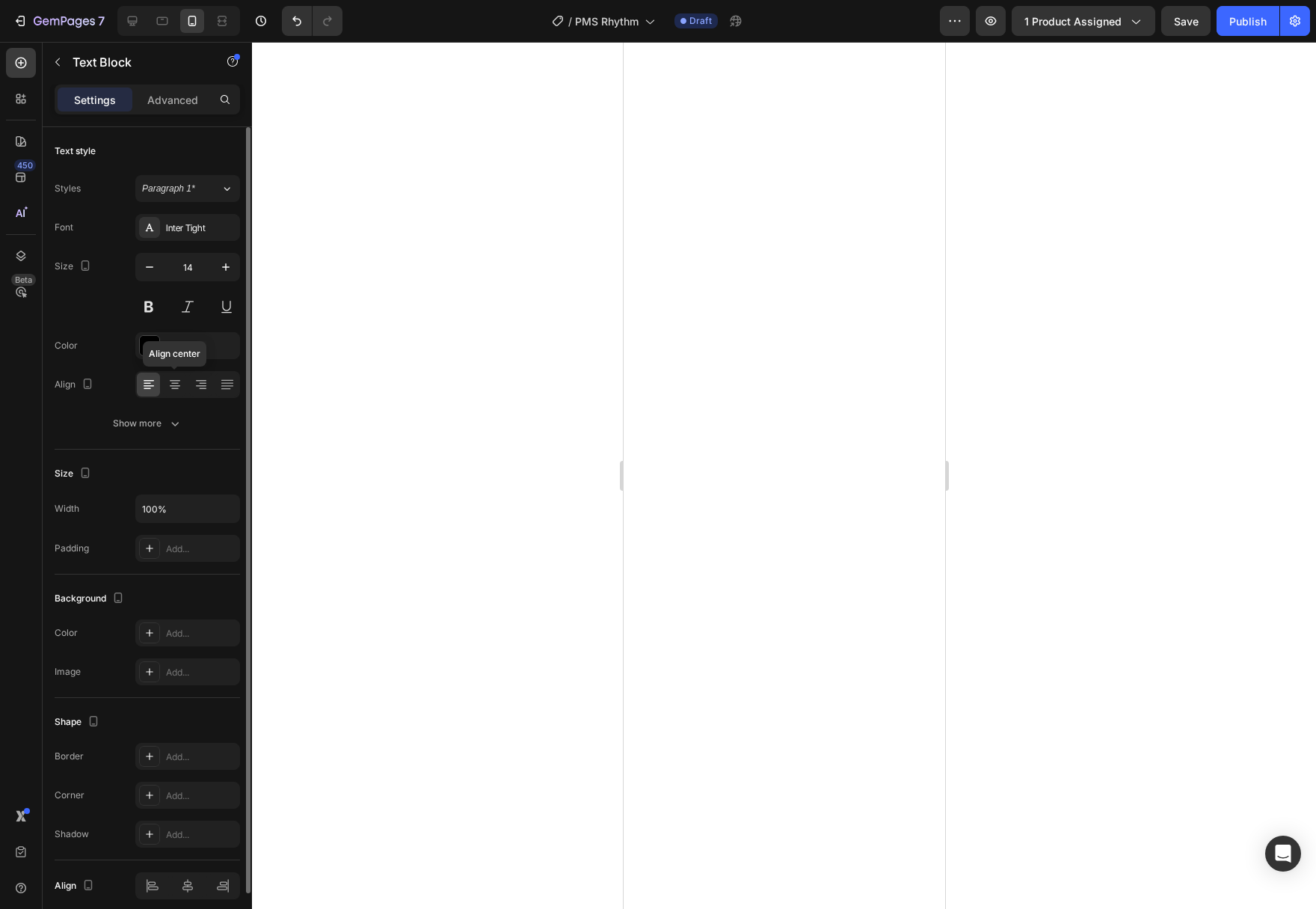
click at [168, 407] on div "Font Inter Tight Size 14 Color 000000 Align Align center Show more" at bounding box center [147, 325] width 186 height 223
click at [167, 415] on button "Show more" at bounding box center [147, 423] width 186 height 27
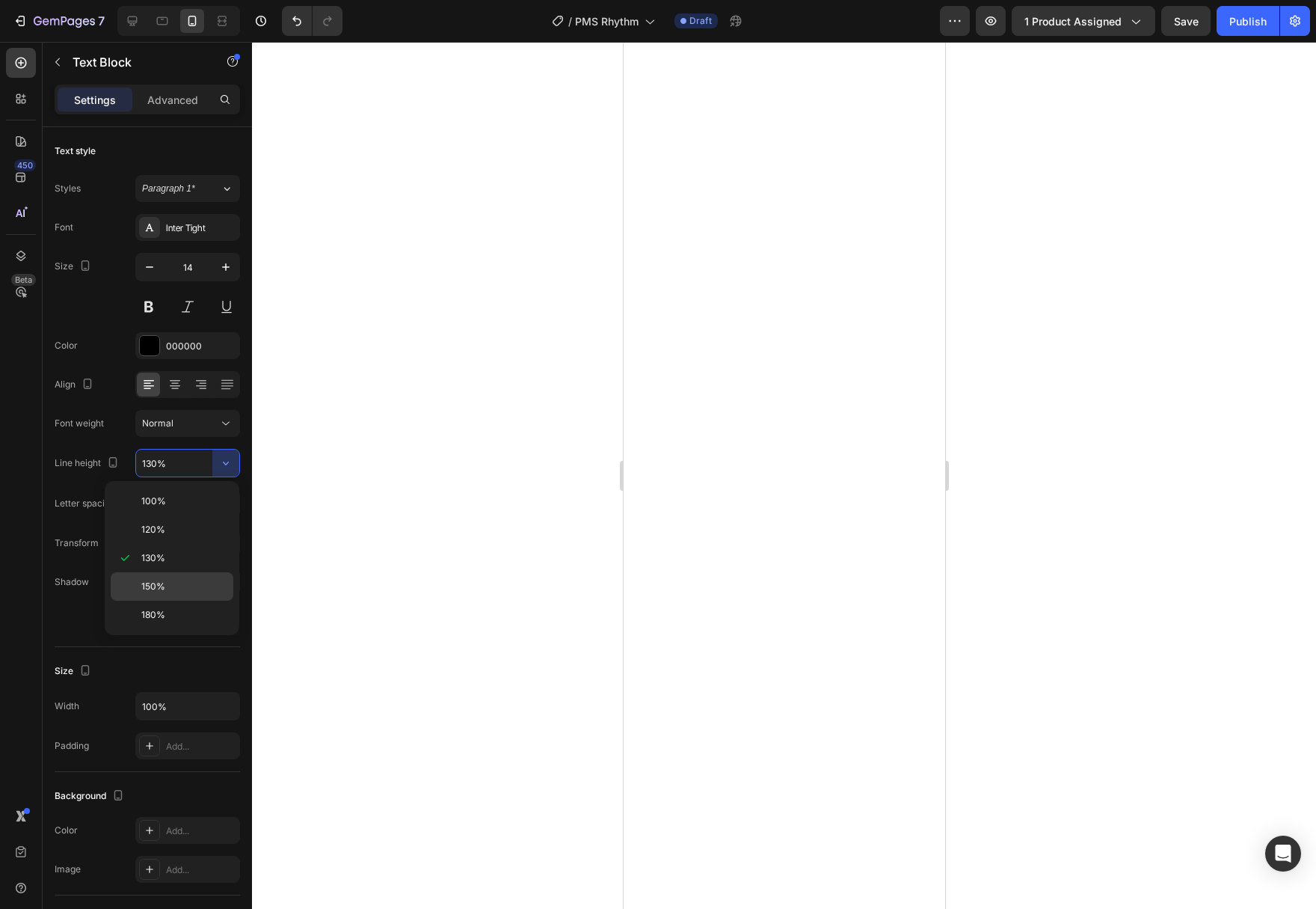
click at [182, 586] on p "150%" at bounding box center [184, 586] width 86 height 14
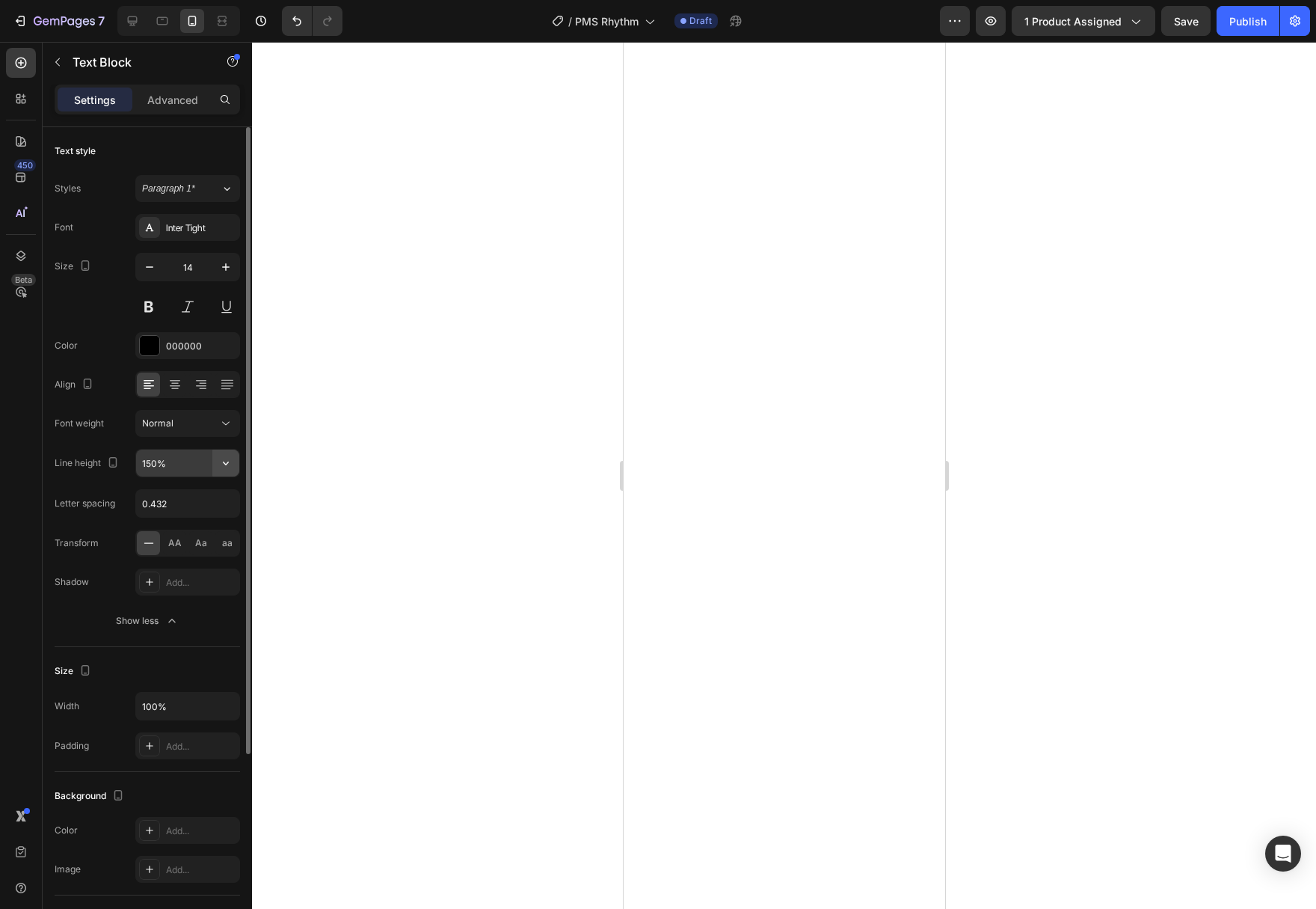
click at [229, 461] on icon "button" at bounding box center [225, 462] width 15 height 15
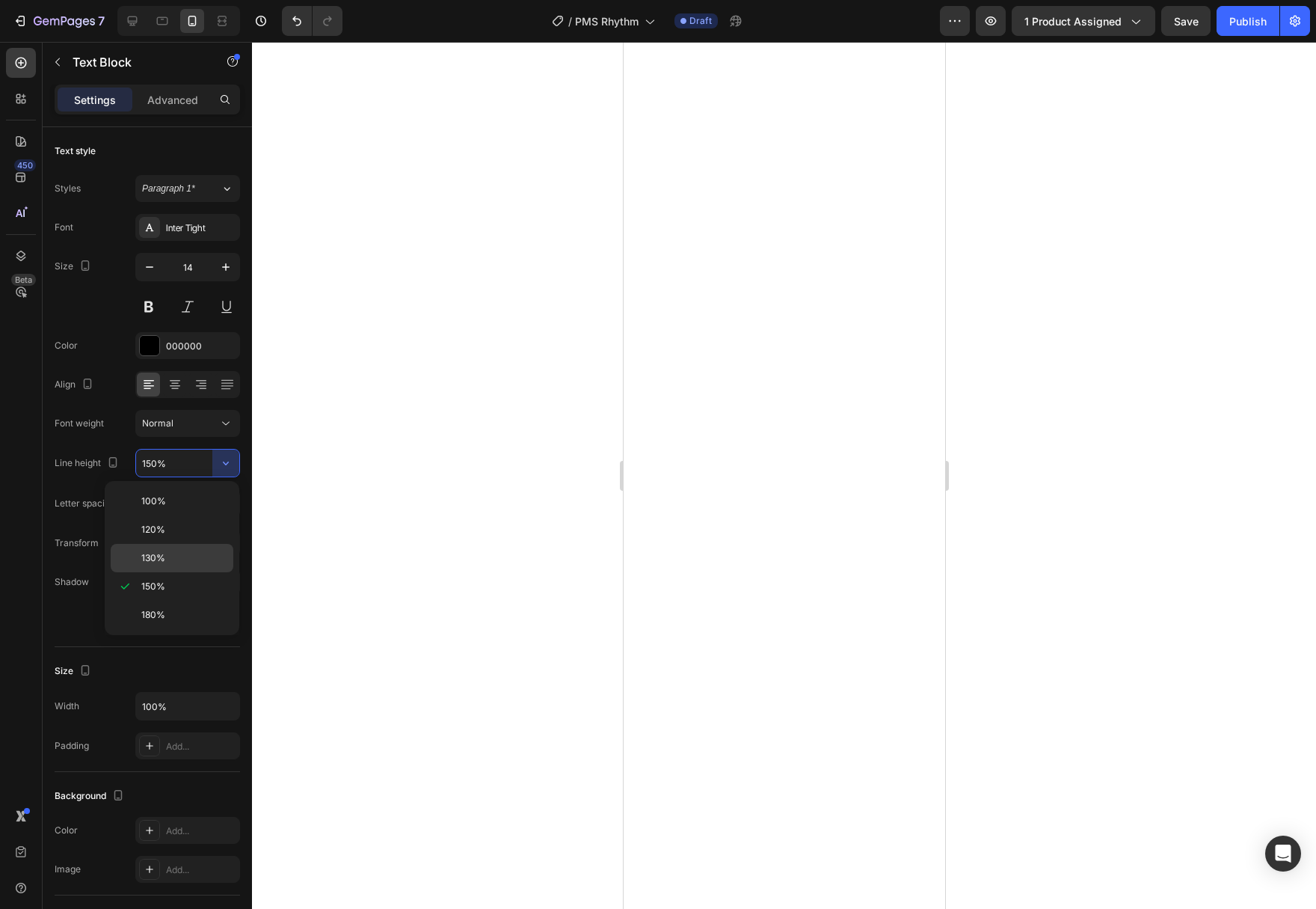
click at [186, 562] on p "130%" at bounding box center [184, 558] width 86 height 14
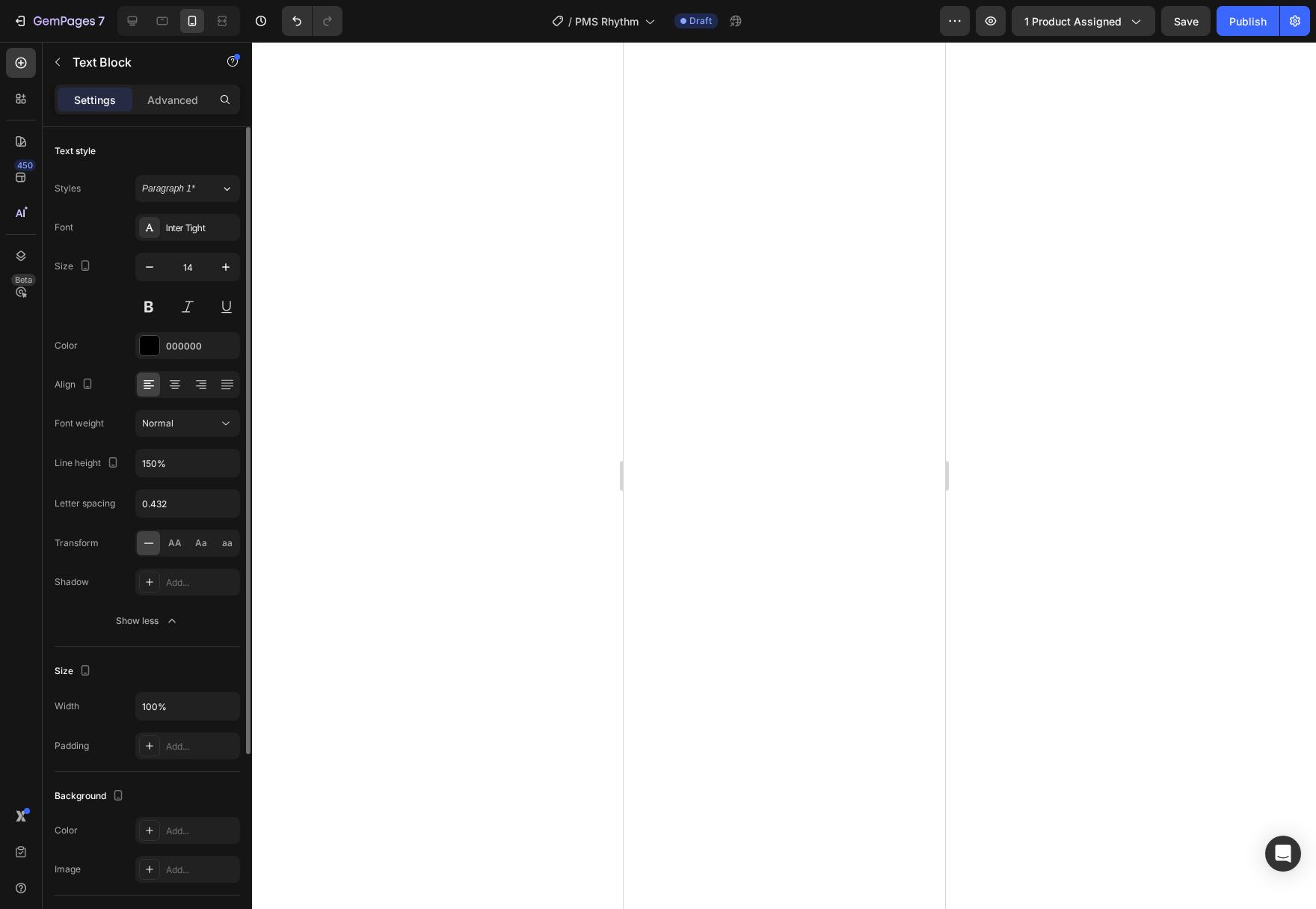
type input "130%"
click at [225, 422] on icon at bounding box center [225, 423] width 15 height 15
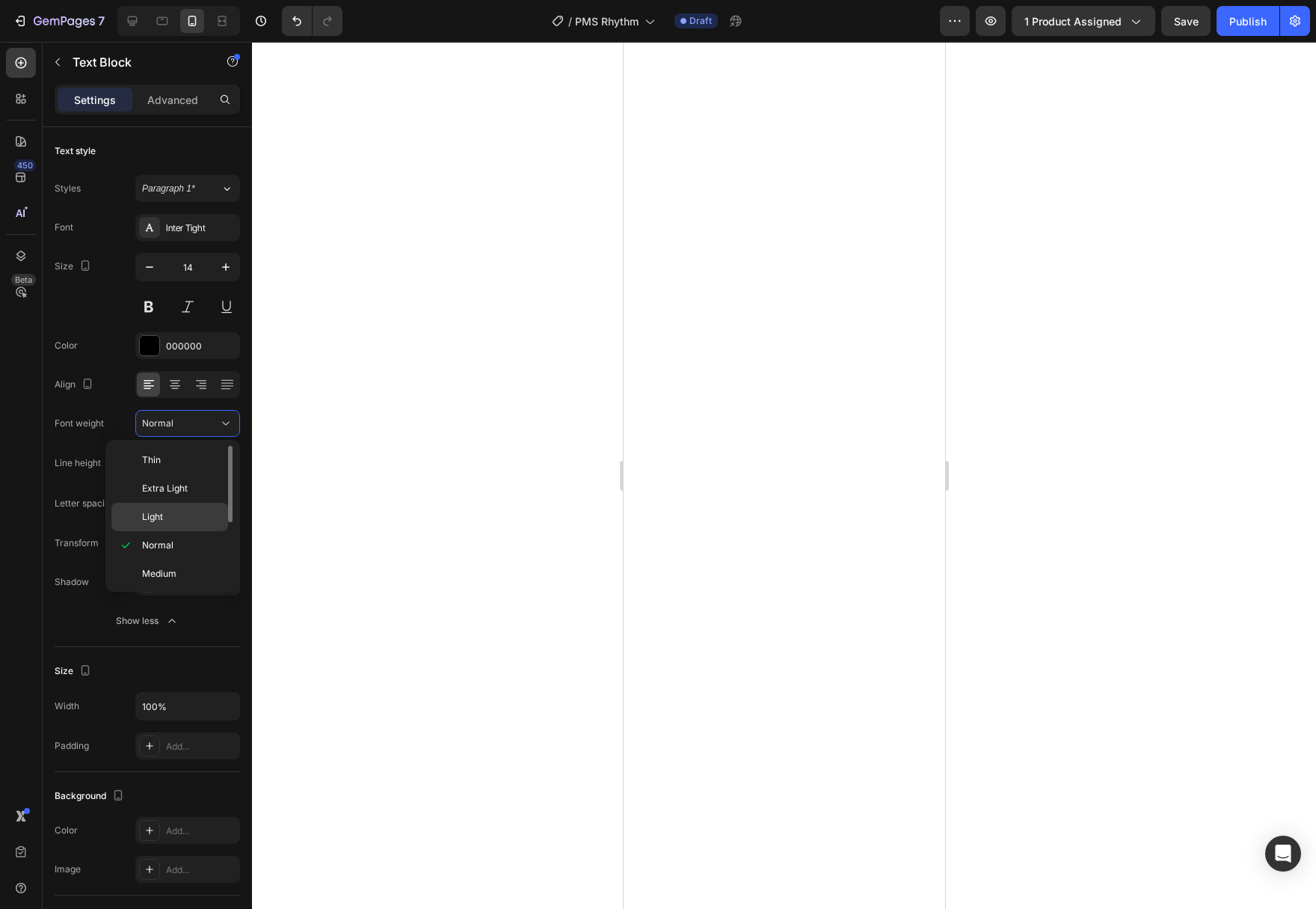
click at [198, 520] on p "Light" at bounding box center [181, 516] width 80 height 14
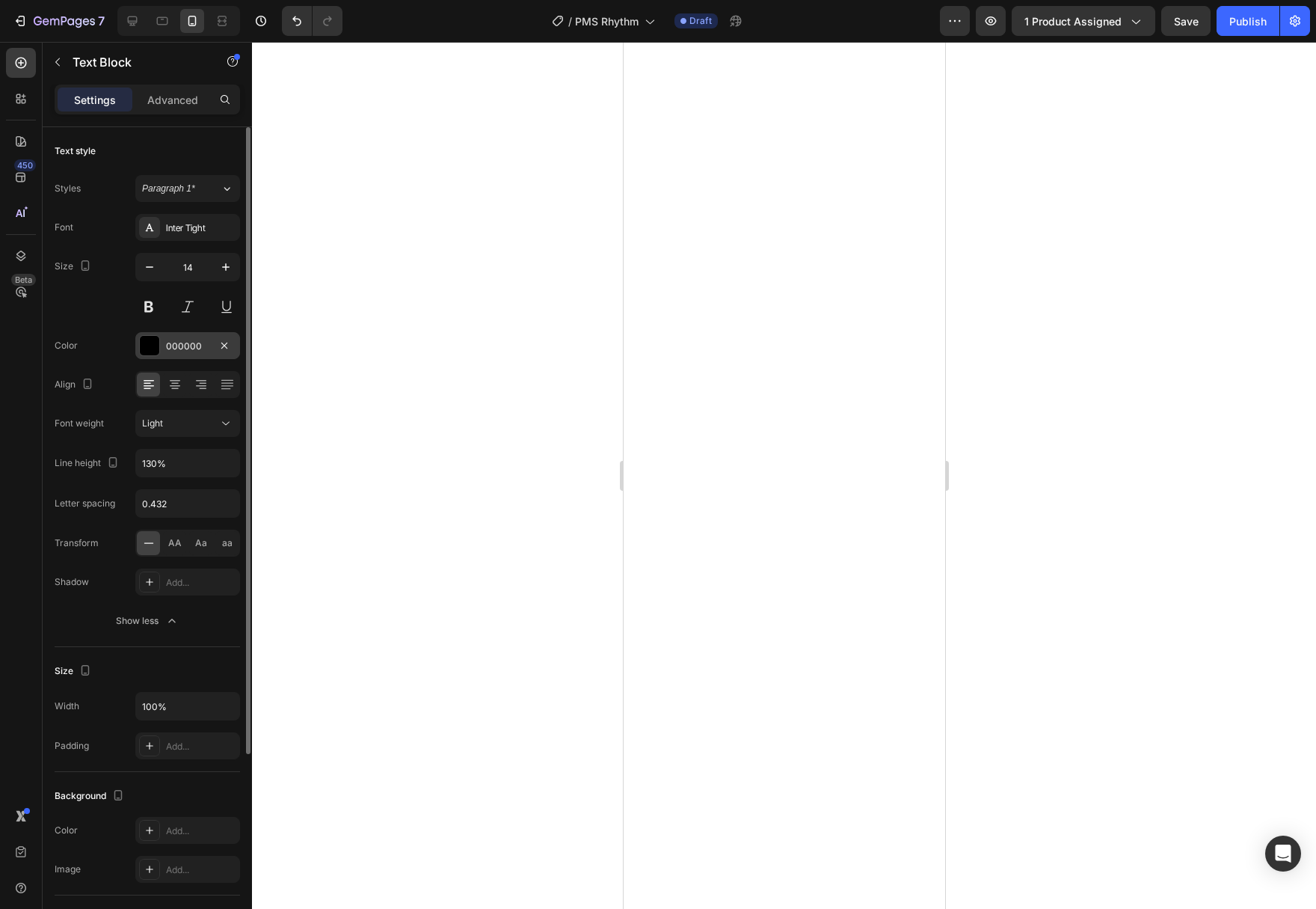
click at [141, 338] on div at bounding box center [150, 345] width 20 height 20
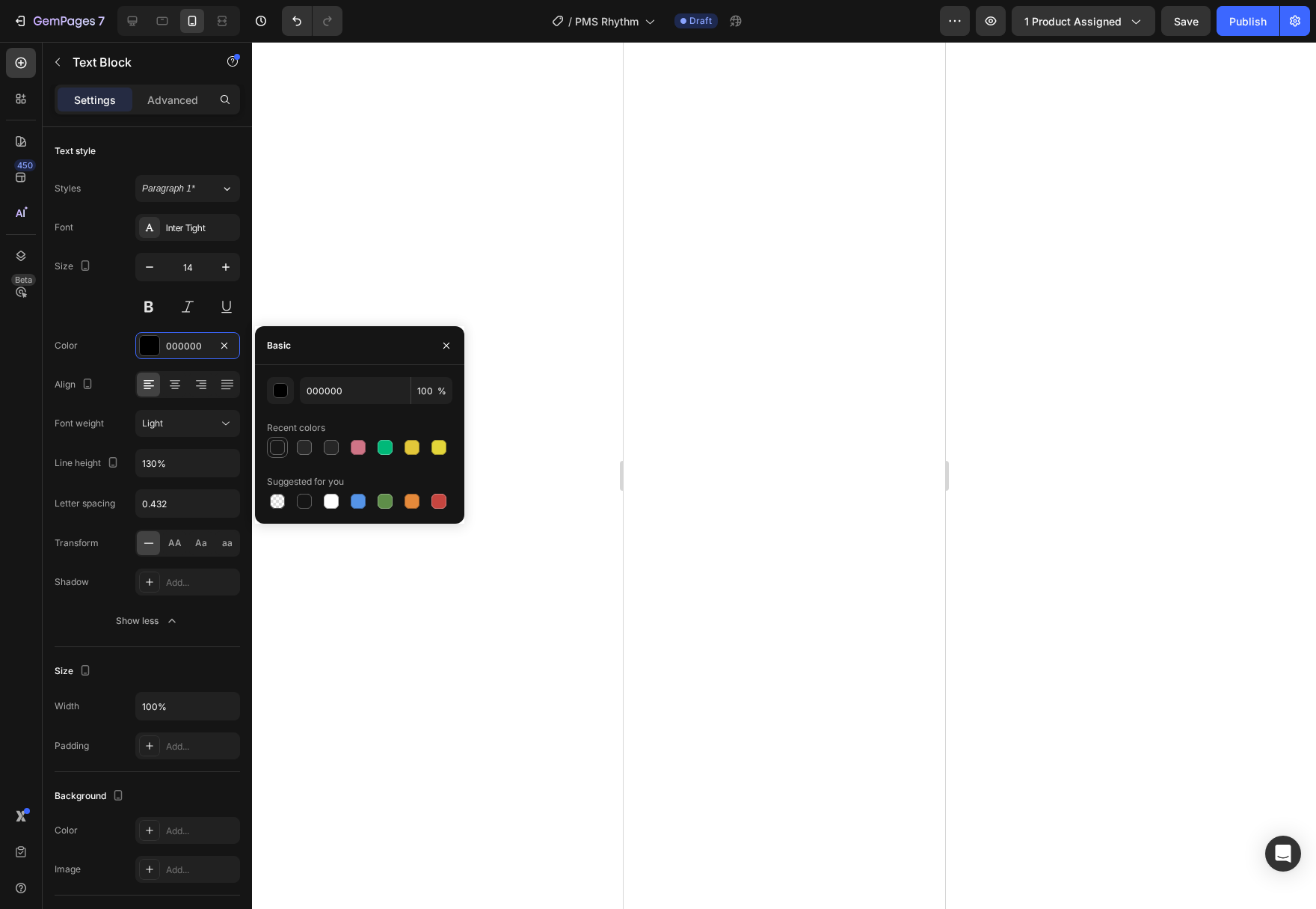
click at [275, 445] on div at bounding box center [276, 447] width 15 height 15
type input "181818"
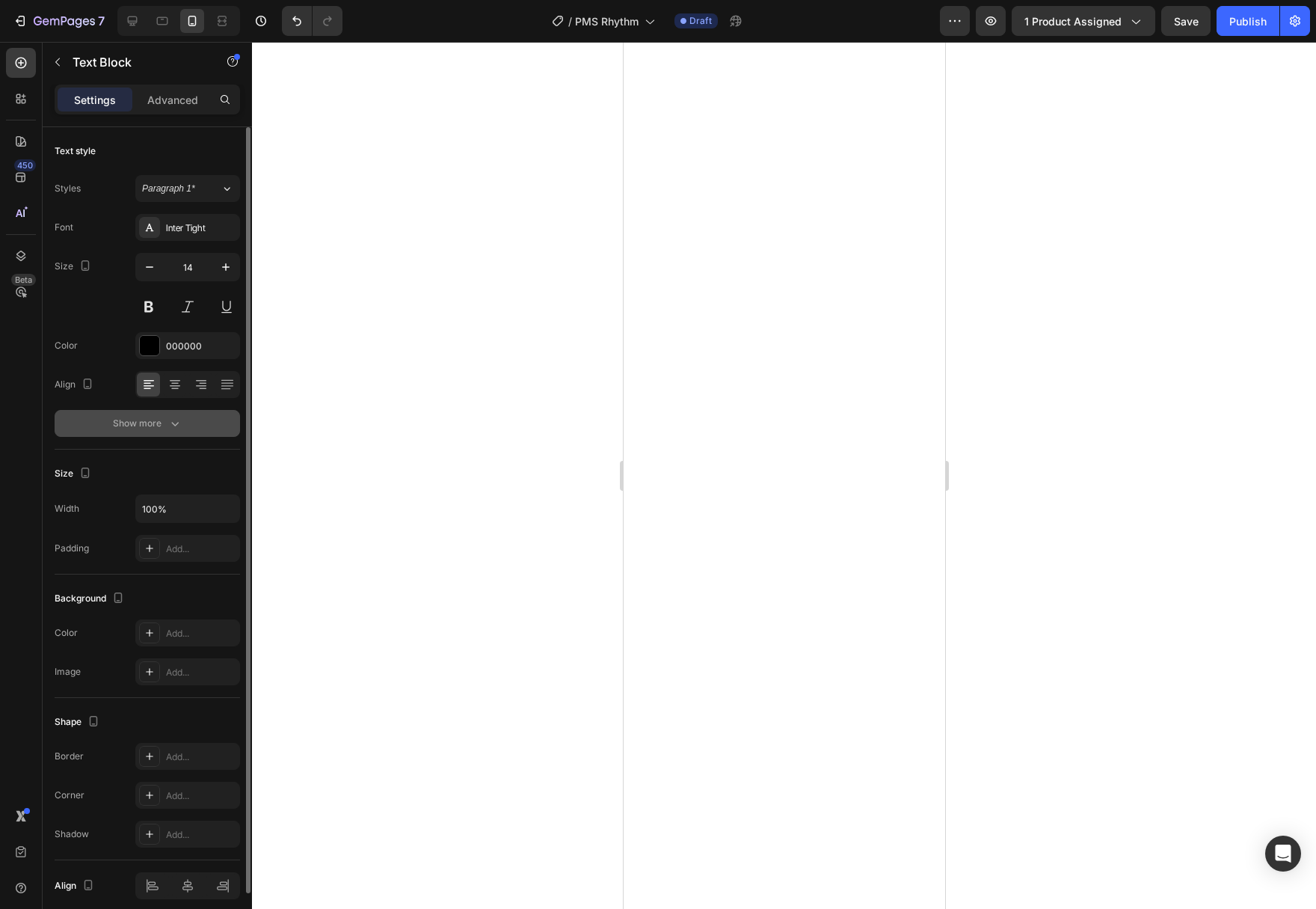
click at [239, 421] on div "Text style Styles Paragraph 1* Font Inter Tight Size 14 Color 000000 Align Show…" at bounding box center [147, 570] width 209 height 886
click at [224, 422] on button "Show more" at bounding box center [147, 423] width 186 height 27
click at [182, 424] on icon "button" at bounding box center [174, 423] width 15 height 15
click at [167, 426] on icon "button" at bounding box center [174, 423] width 15 height 15
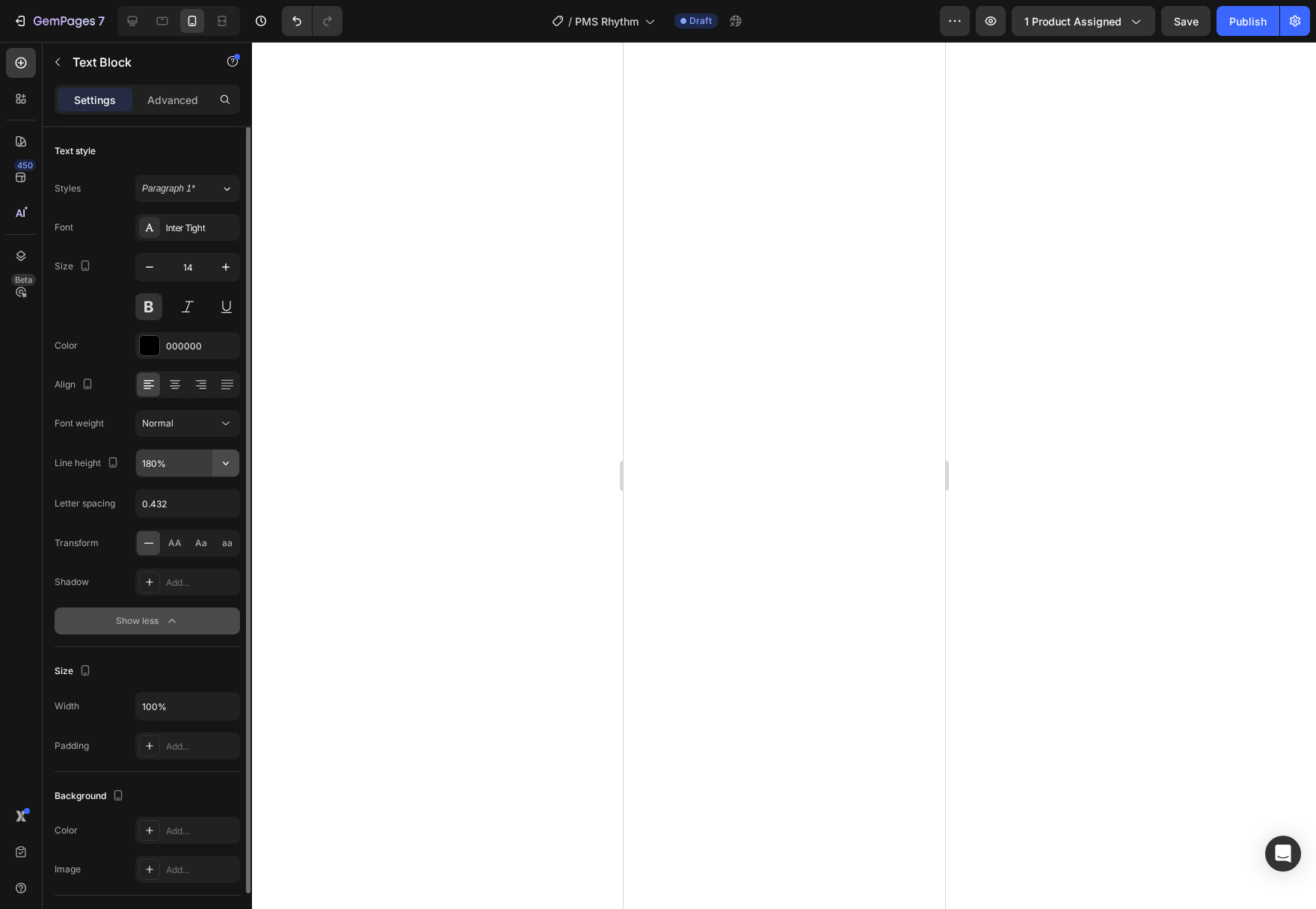
click at [235, 463] on button "button" at bounding box center [225, 462] width 27 height 27
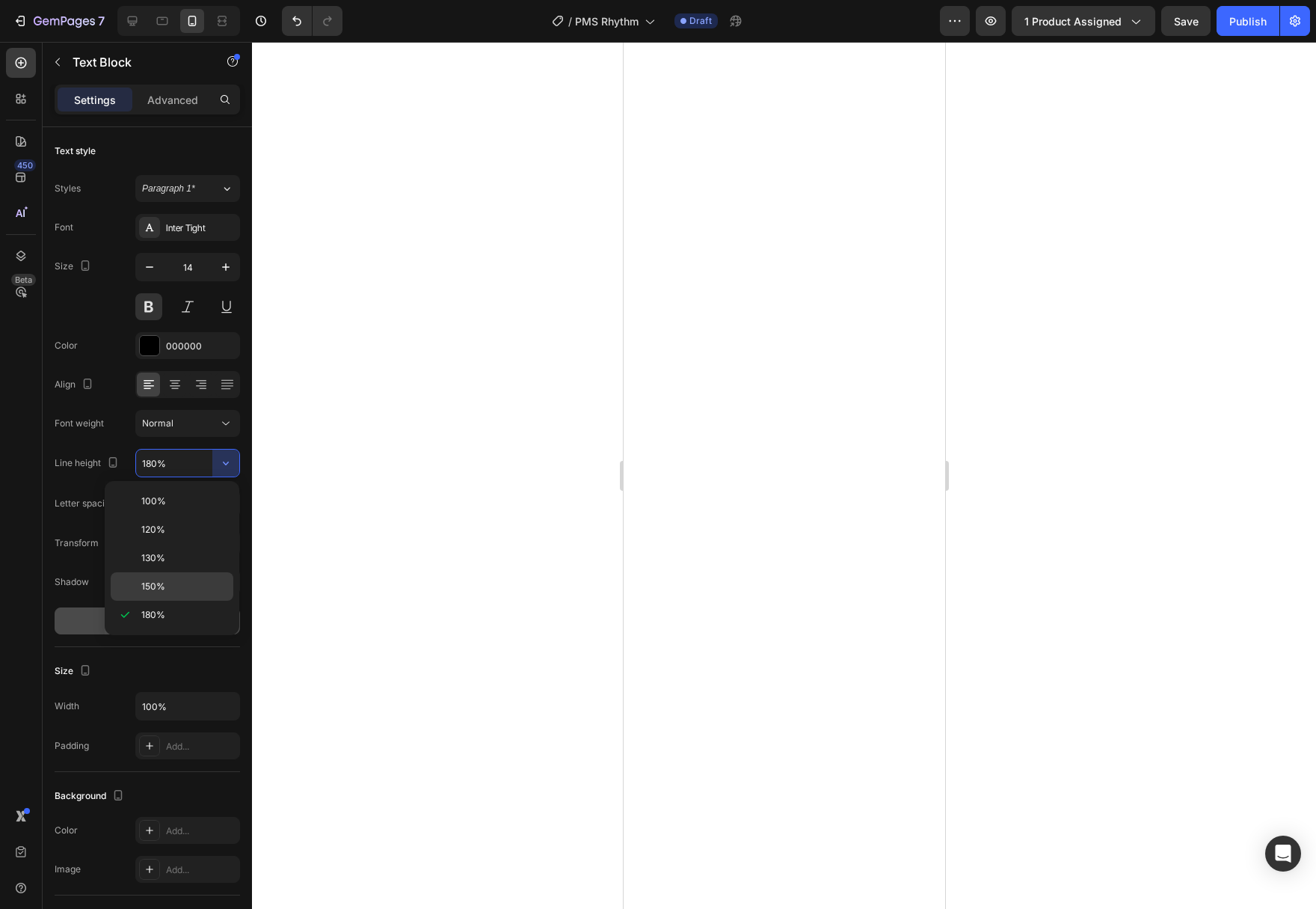
click at [182, 576] on div "150%" at bounding box center [171, 585] width 123 height 29
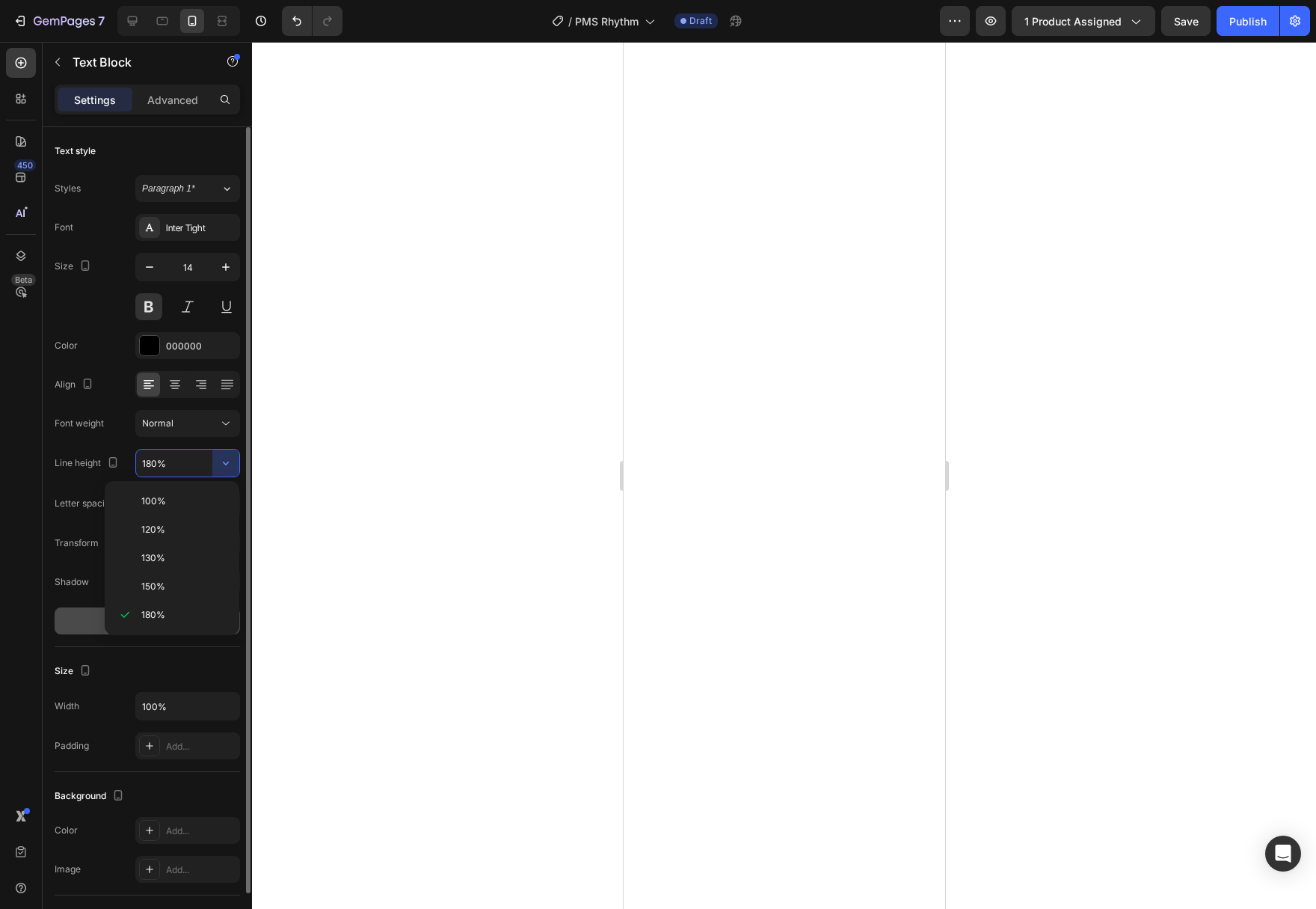
type input "150%"
click at [148, 307] on button at bounding box center [149, 306] width 27 height 27
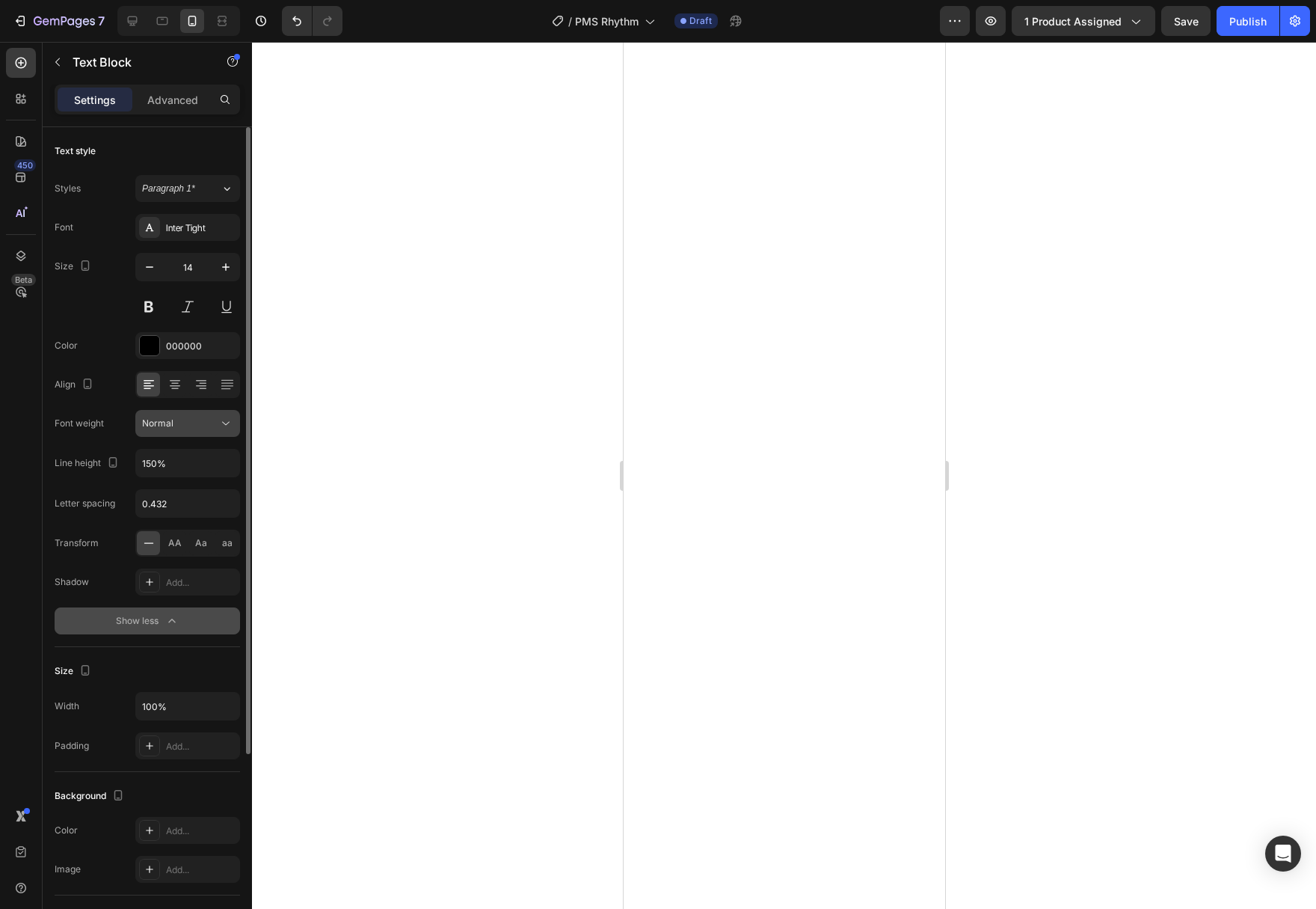
click at [226, 422] on icon at bounding box center [225, 423] width 15 height 15
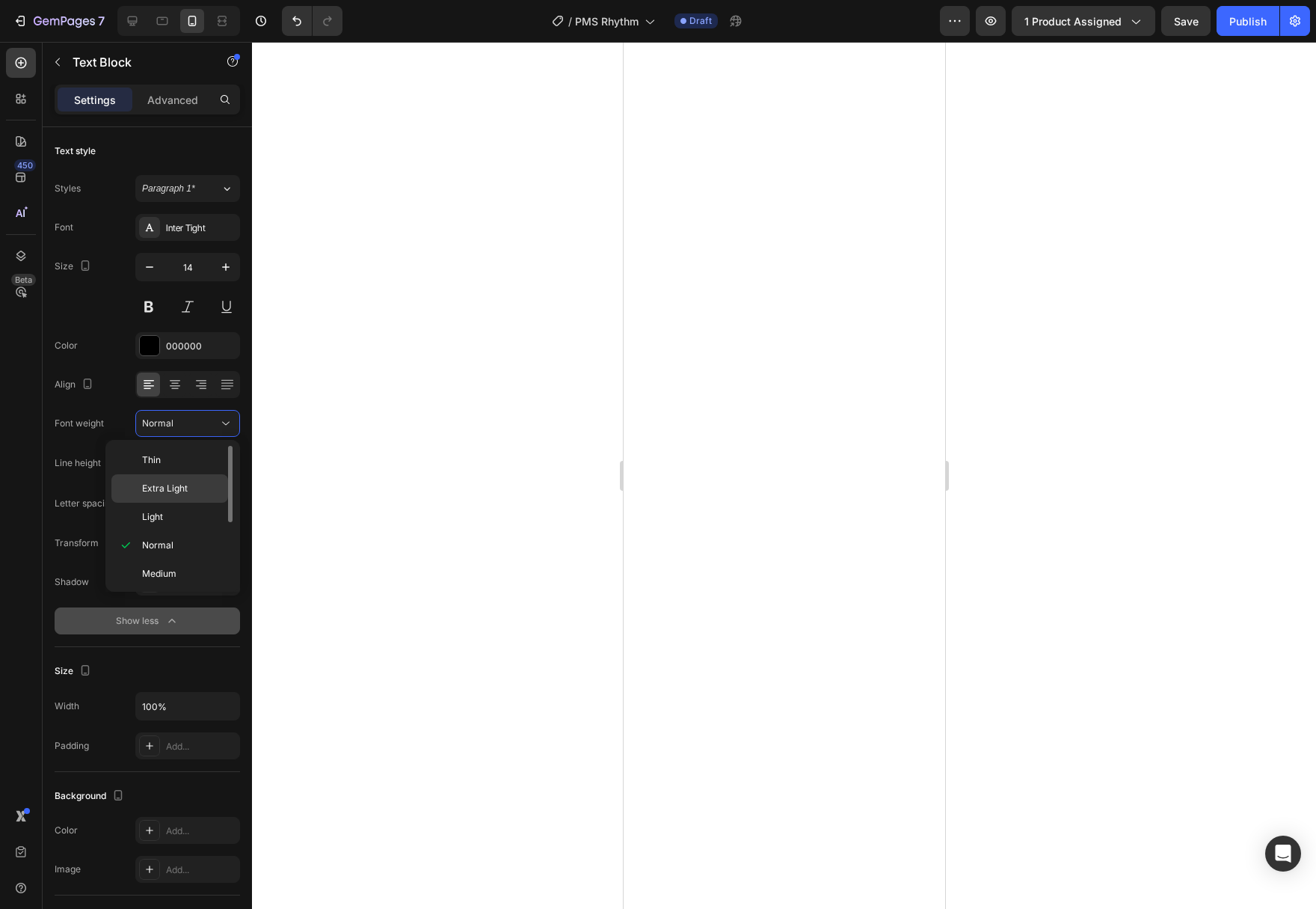
scroll to position [77, 0]
click at [184, 525] on span "Semi Bold" at bounding box center [162, 526] width 42 height 14
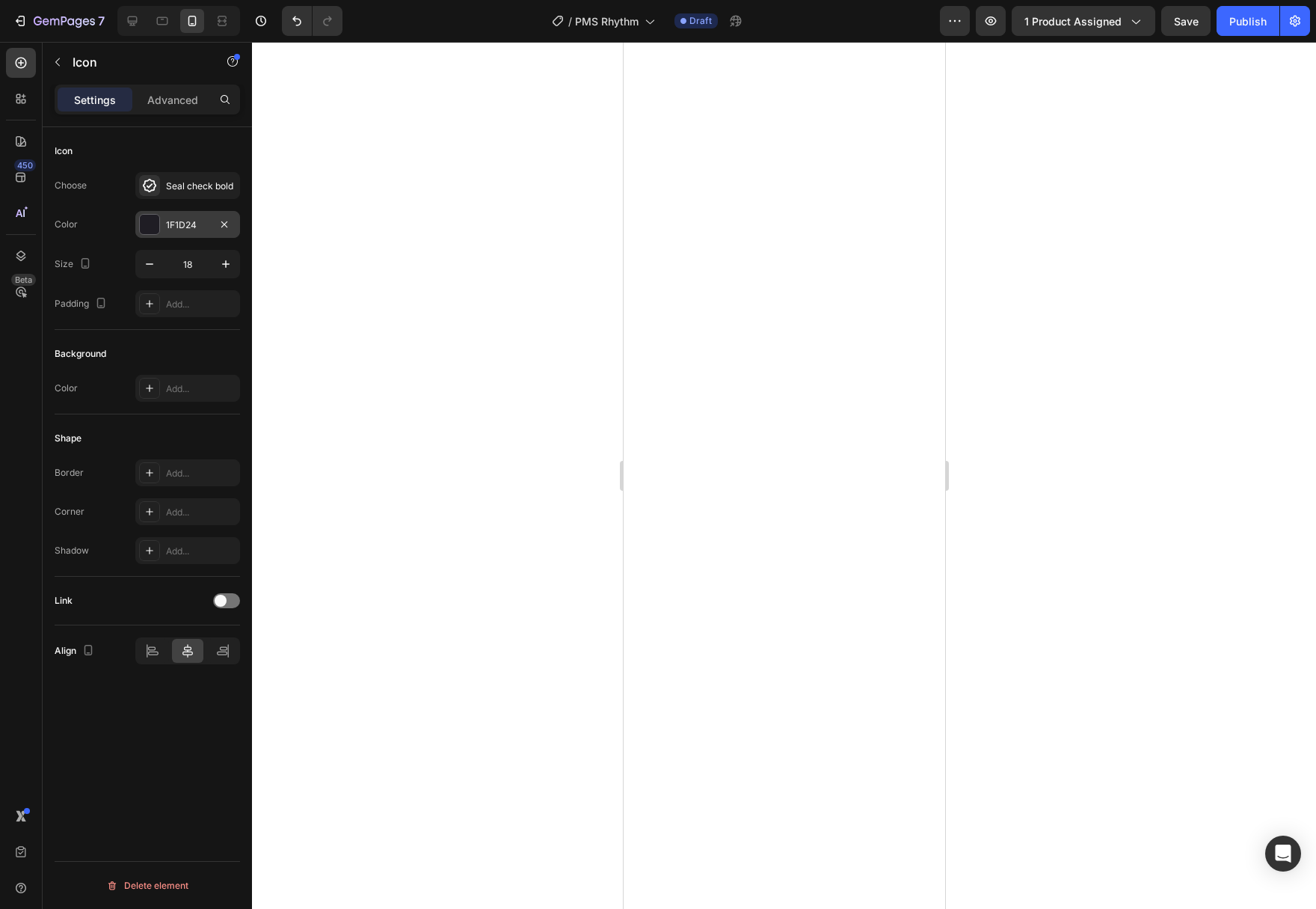
click at [150, 226] on div at bounding box center [150, 224] width 20 height 20
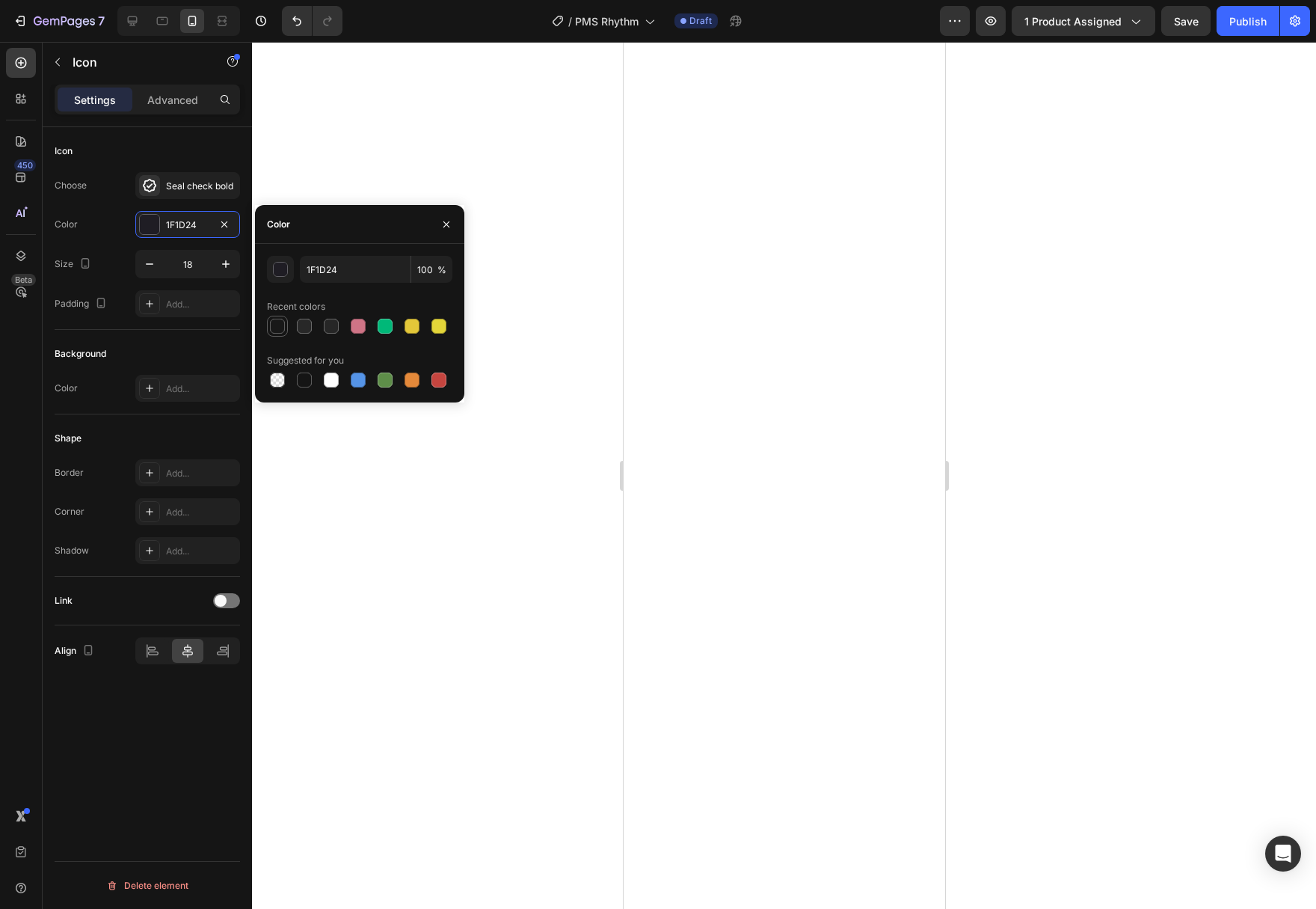
click at [282, 320] on div at bounding box center [276, 326] width 15 height 15
type input "181818"
click at [182, 194] on div "Seal check bold" at bounding box center [188, 185] width 104 height 27
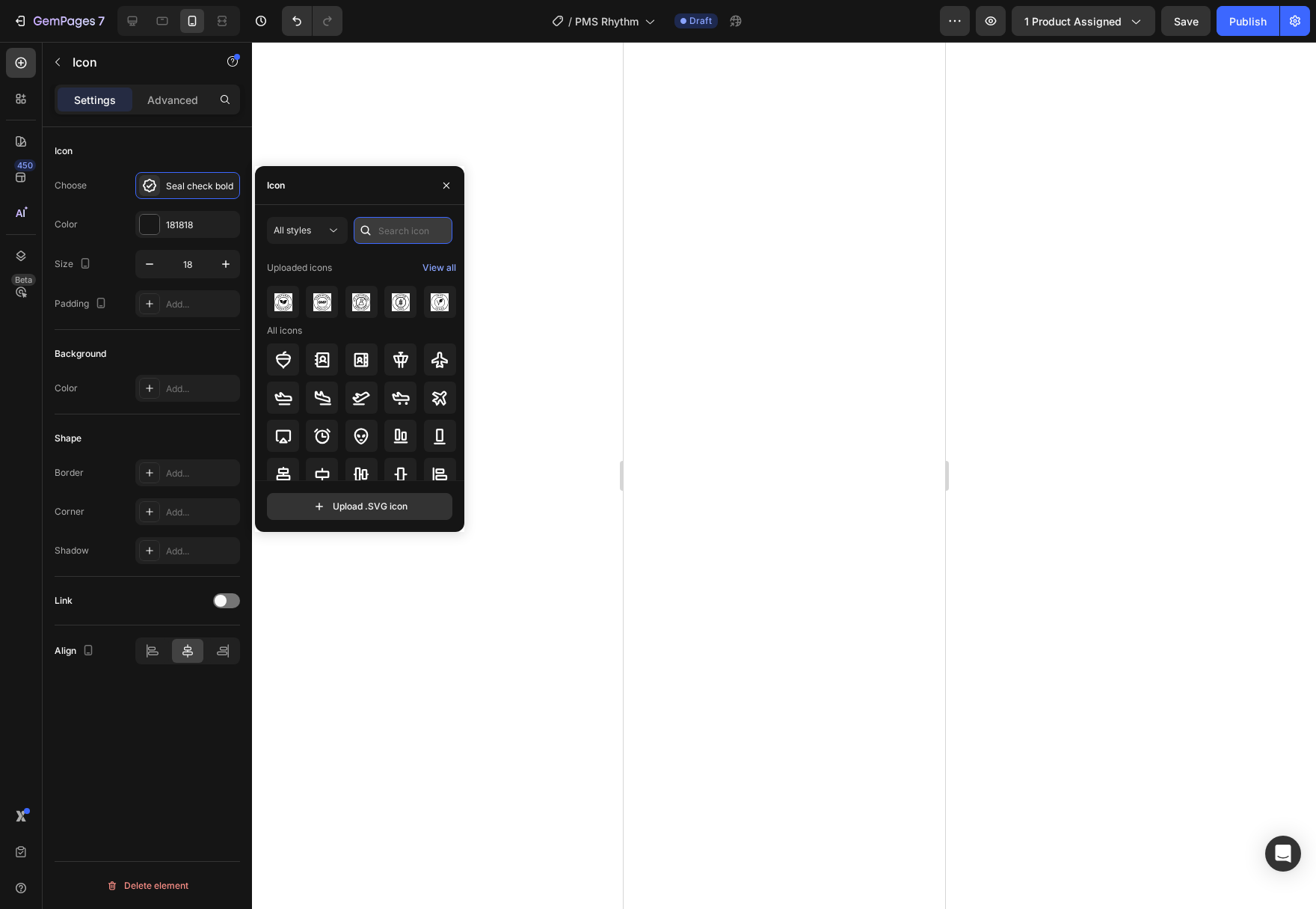
click at [389, 235] on input "text" at bounding box center [403, 229] width 98 height 27
type input "check"
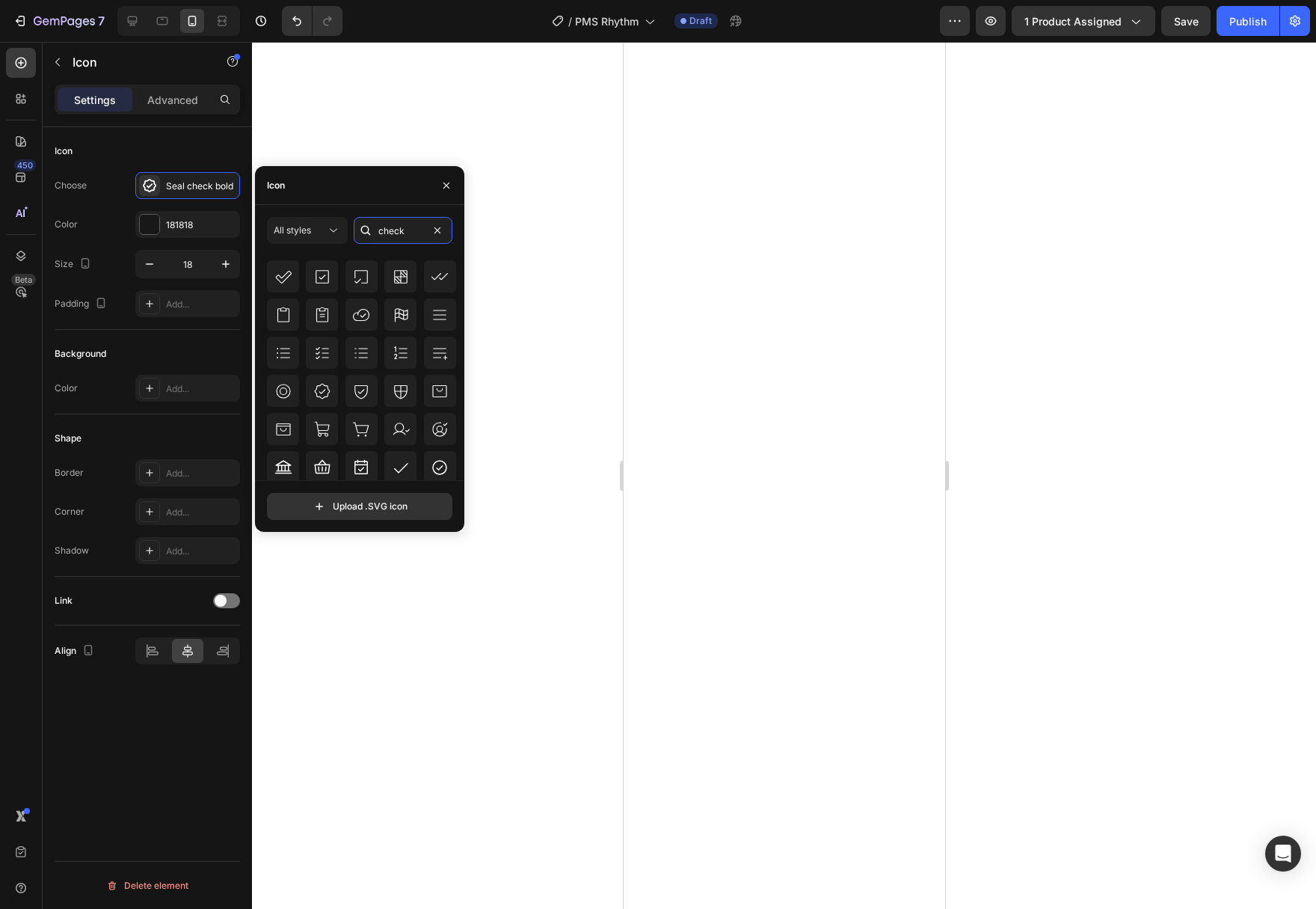
scroll to position [270, 0]
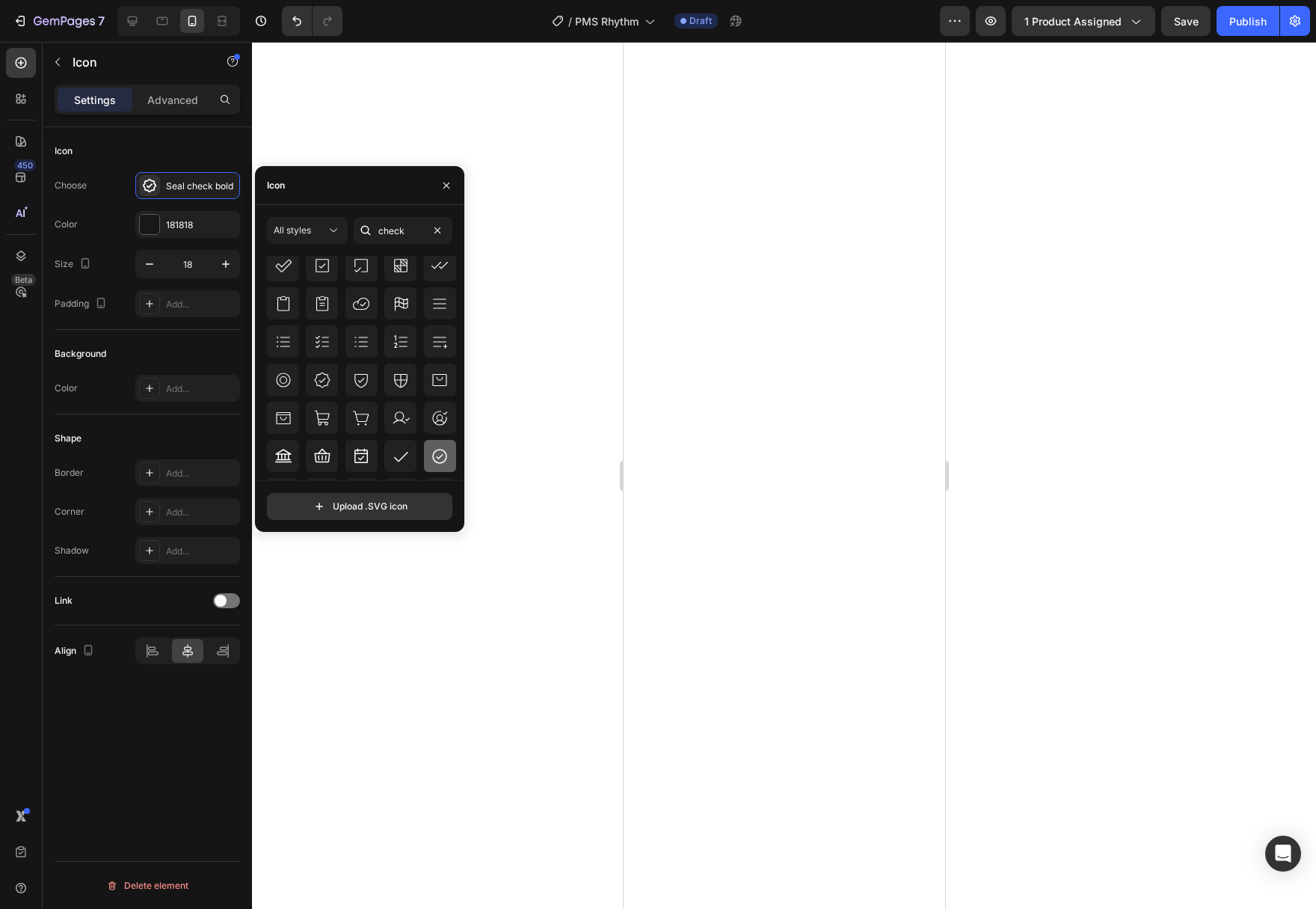
click at [435, 450] on icon at bounding box center [440, 456] width 18 height 18
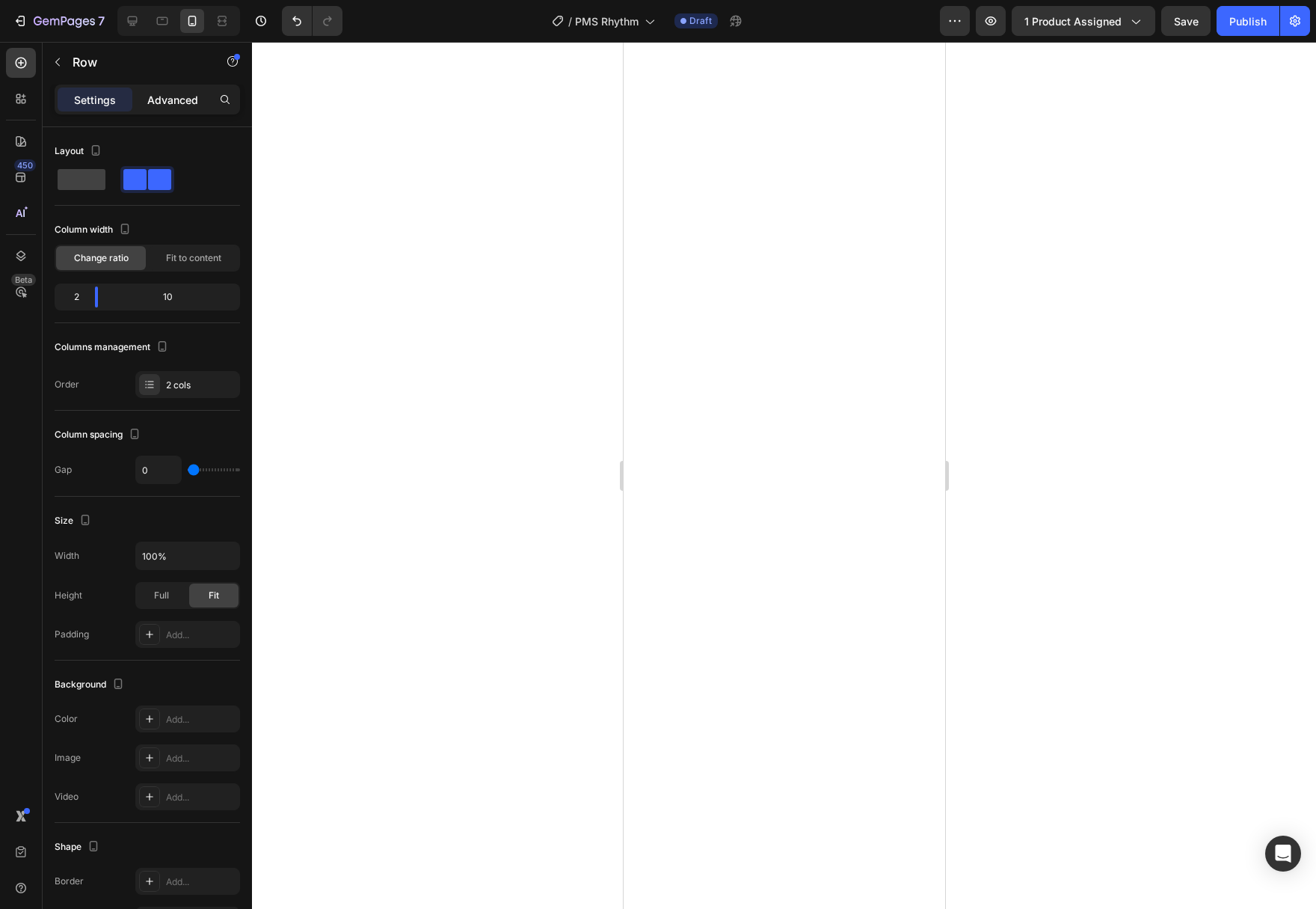
click at [148, 104] on div "Advanced" at bounding box center [173, 99] width 75 height 24
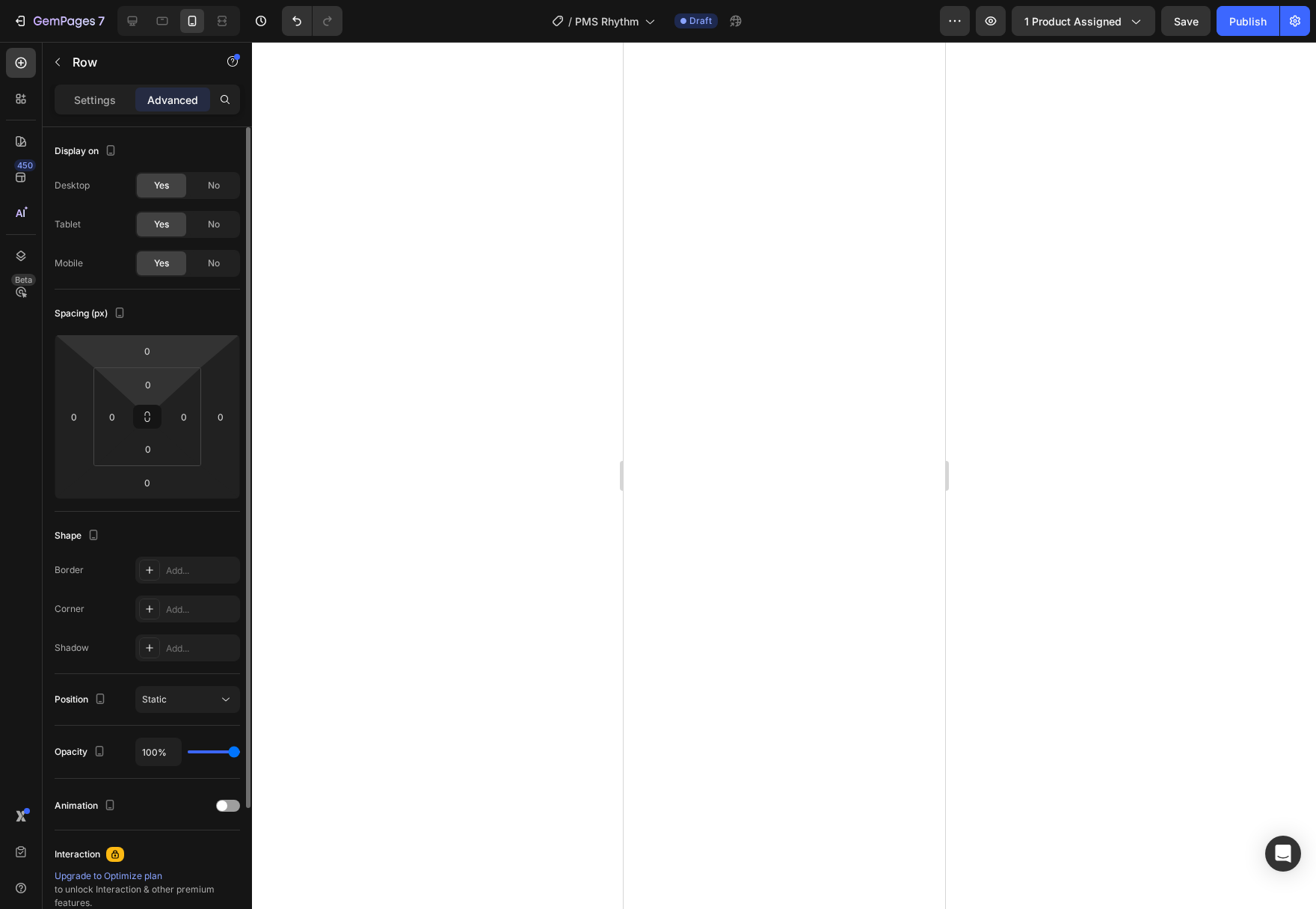
click at [147, 0] on html "7 Version history / PMS Rhythm Draft Preview 1 product assigned Save Publish 45…" at bounding box center [658, 0] width 1316 height 0
click at [150, 355] on input "0" at bounding box center [148, 350] width 30 height 23
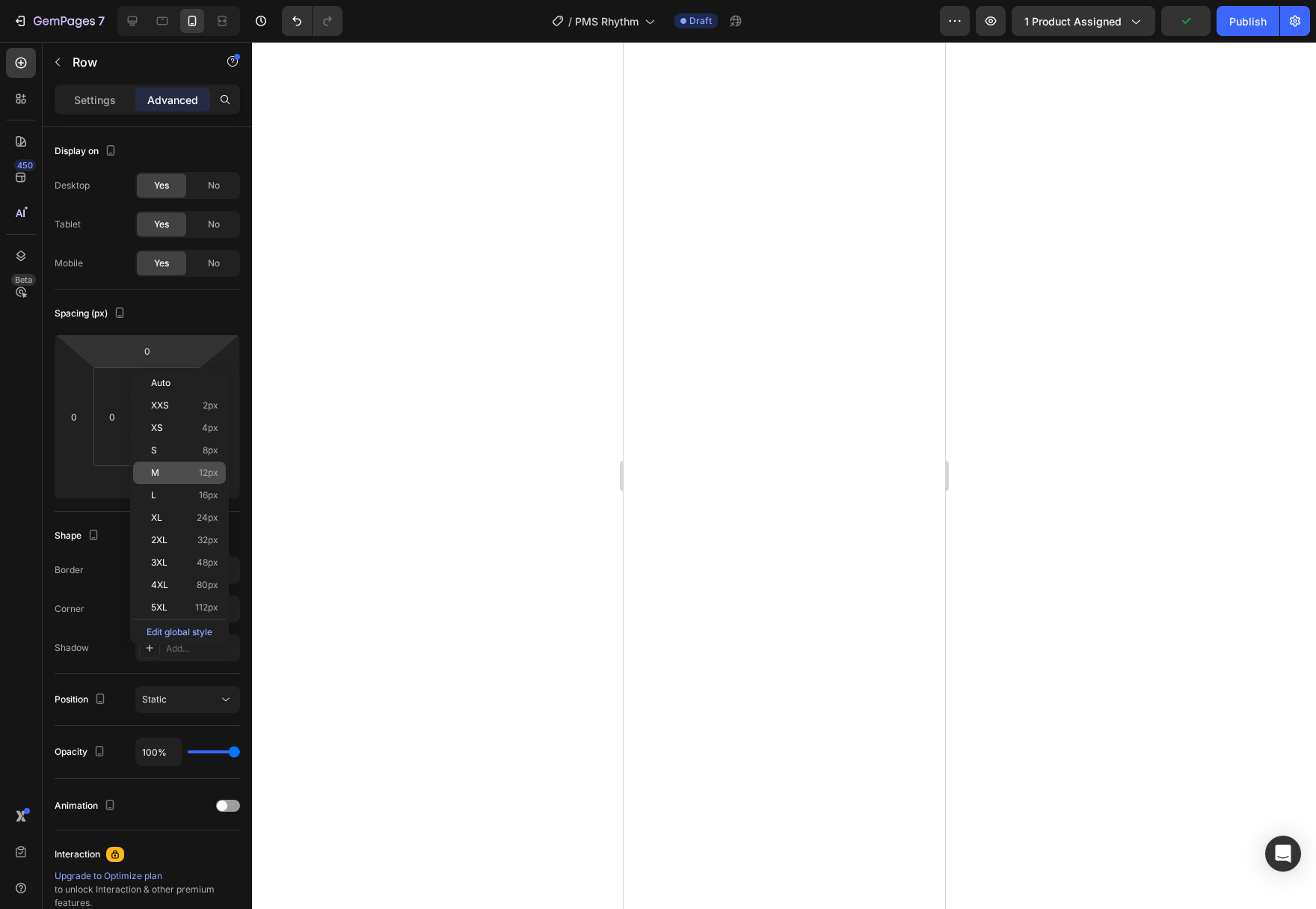
click at [182, 467] on p "M 12px" at bounding box center [185, 472] width 67 height 11
type input "12"
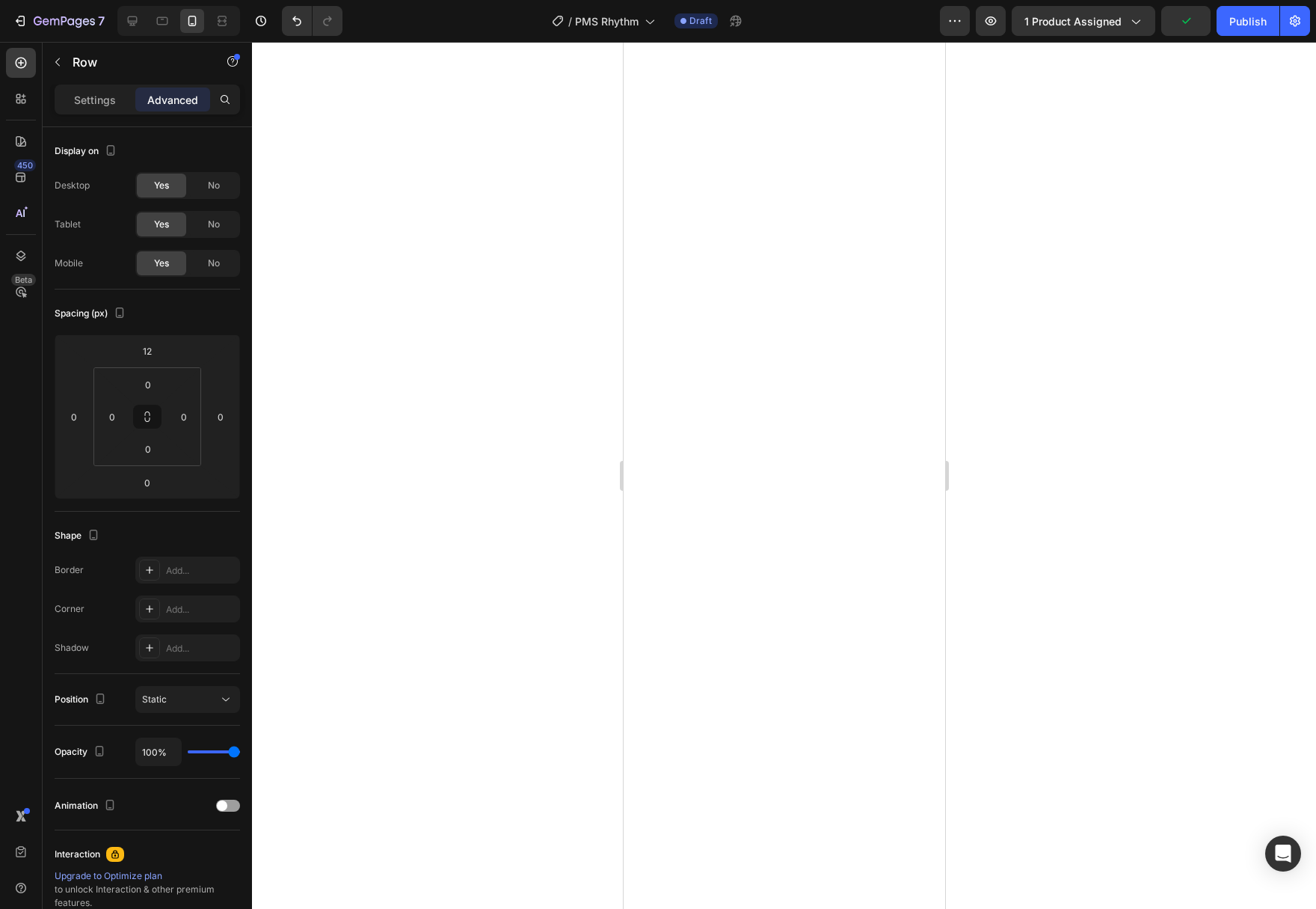
click at [477, 515] on div at bounding box center [784, 475] width 1064 height 867
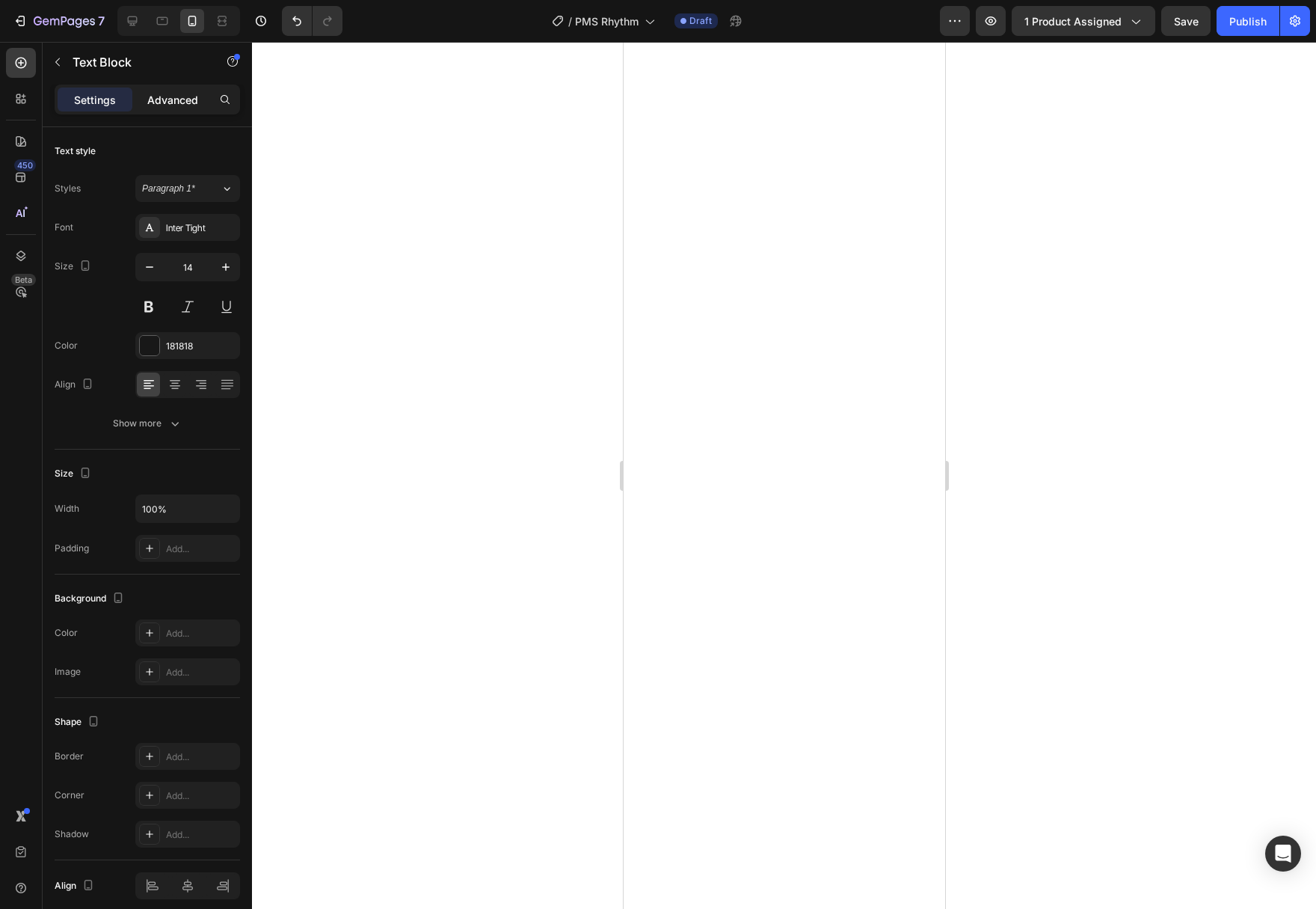
click at [174, 104] on p "Advanced" at bounding box center [173, 99] width 51 height 16
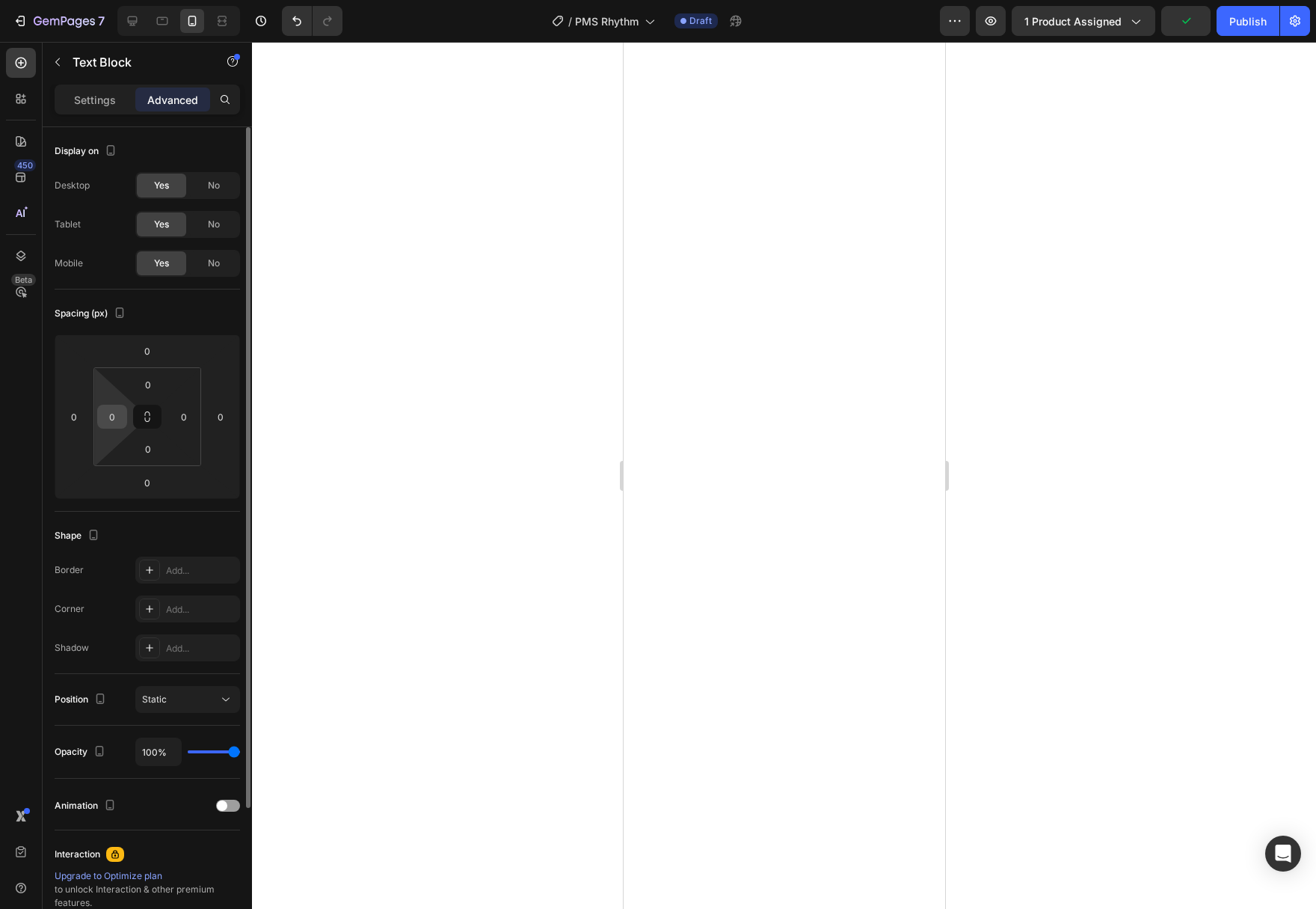
click at [119, 416] on input "0" at bounding box center [112, 416] width 23 height 23
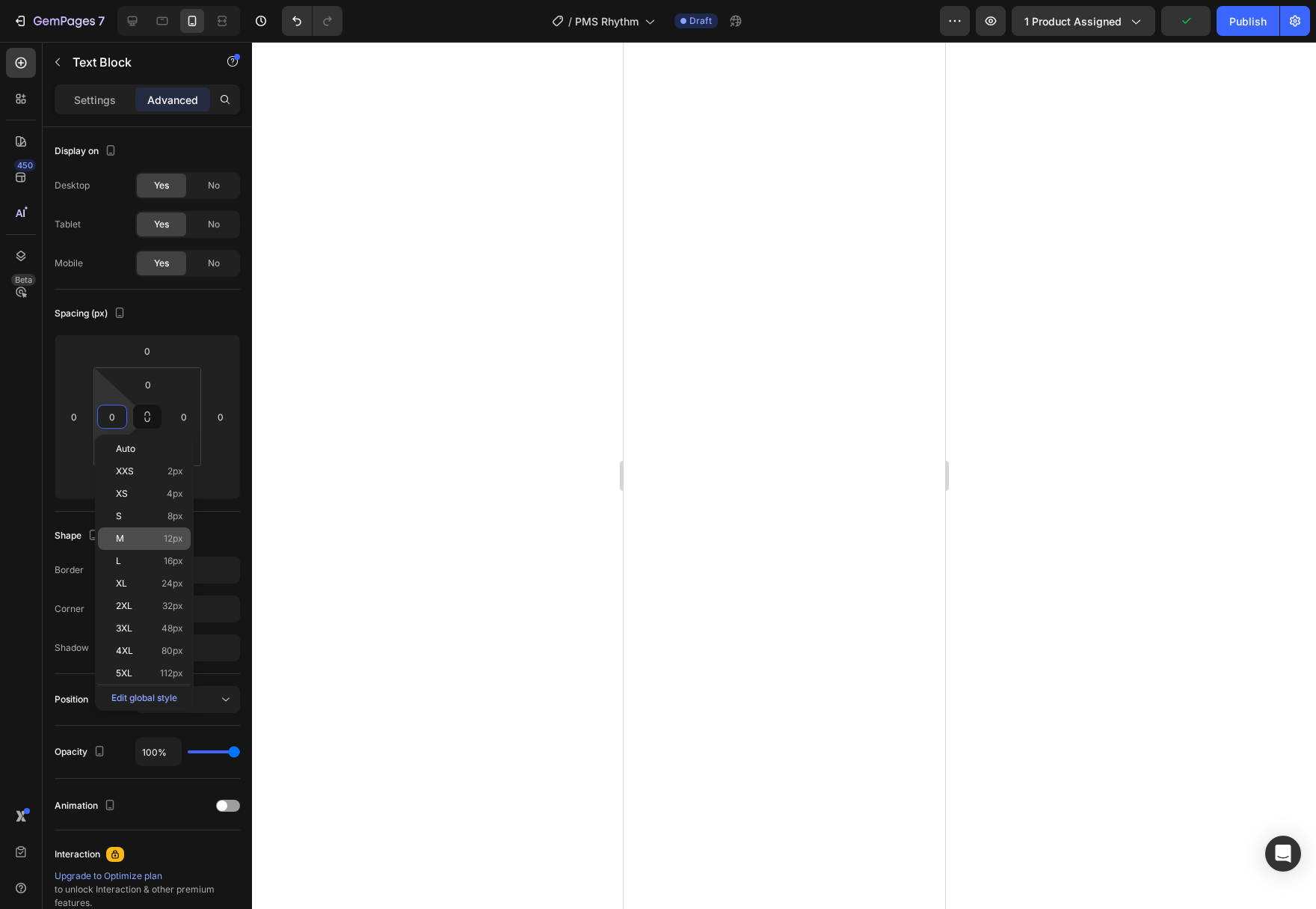
click at [140, 542] on p "M 12px" at bounding box center [150, 538] width 67 height 11
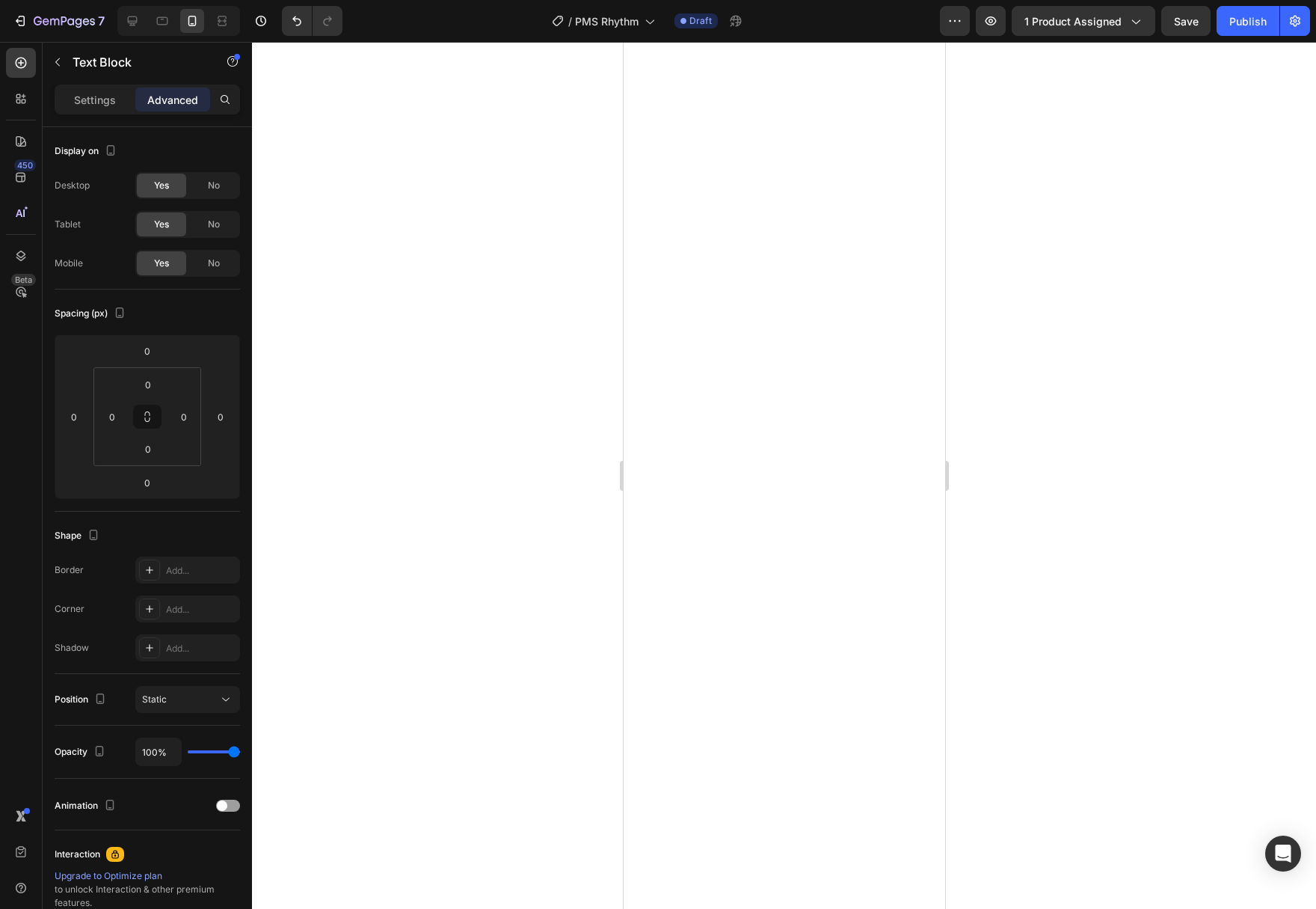
type input "12"
click at [459, 593] on div at bounding box center [784, 475] width 1064 height 867
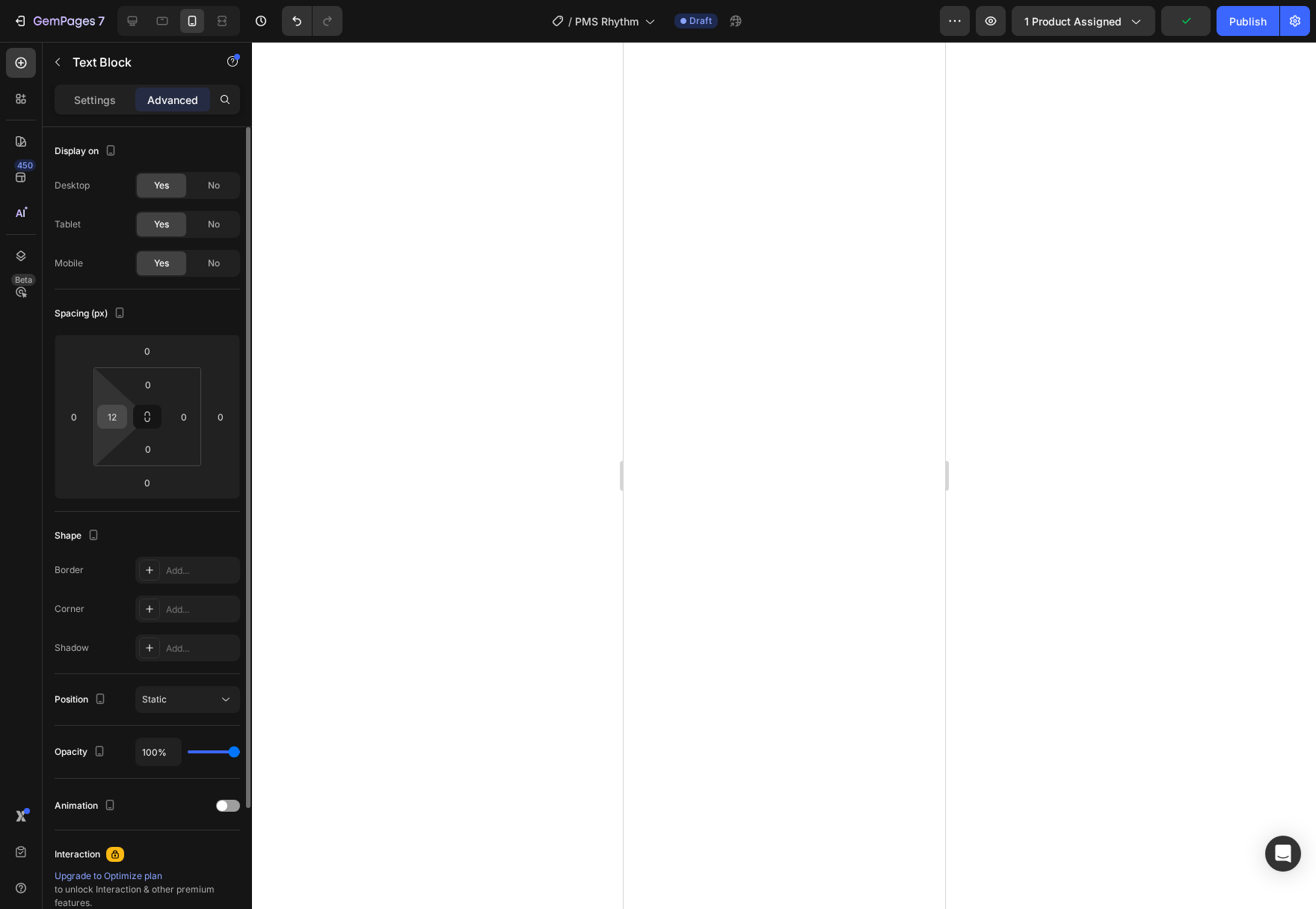
click at [122, 424] on input "12" at bounding box center [112, 416] width 23 height 23
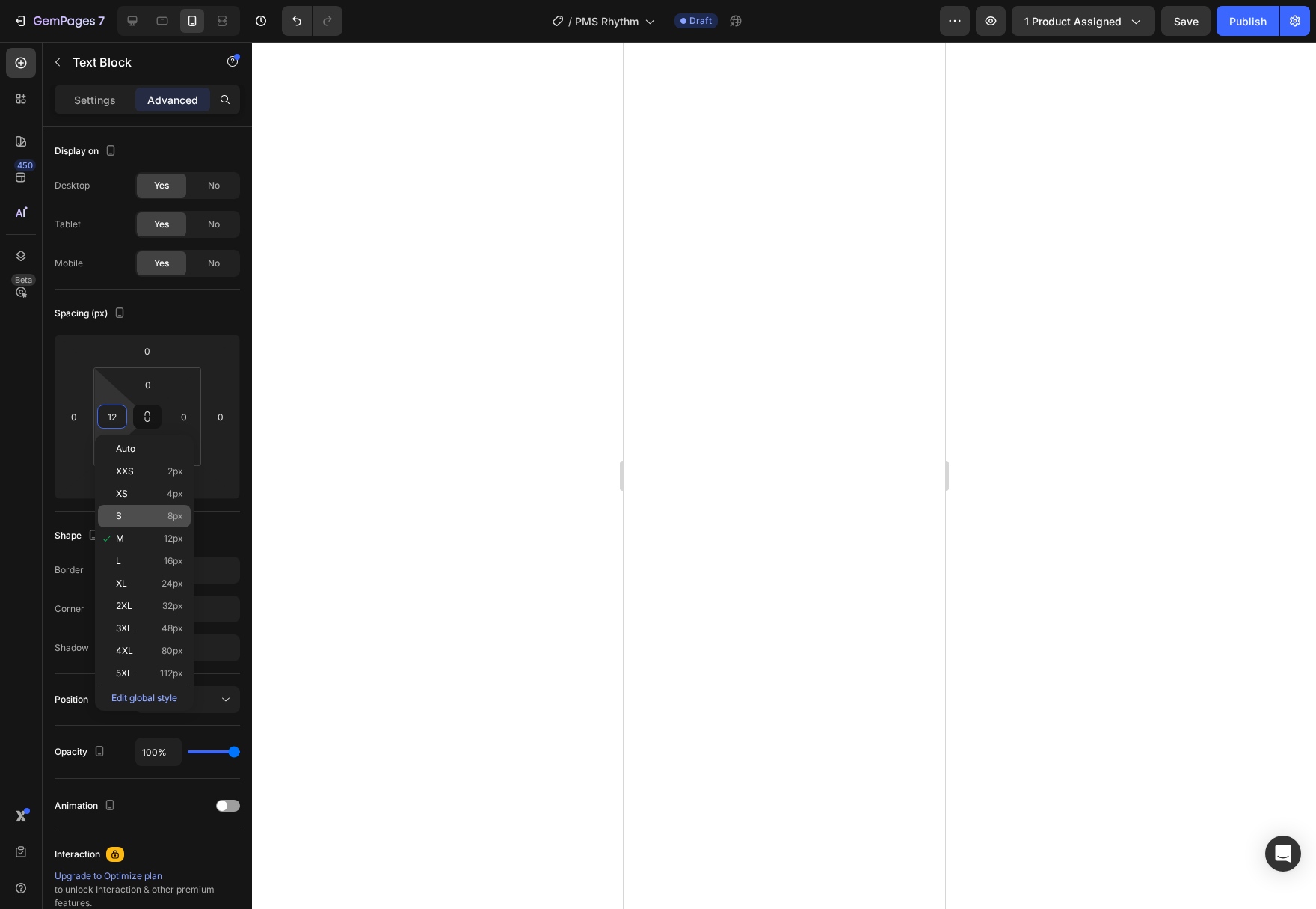
click at [126, 505] on div "S 8px" at bounding box center [145, 515] width 92 height 23
type input "8"
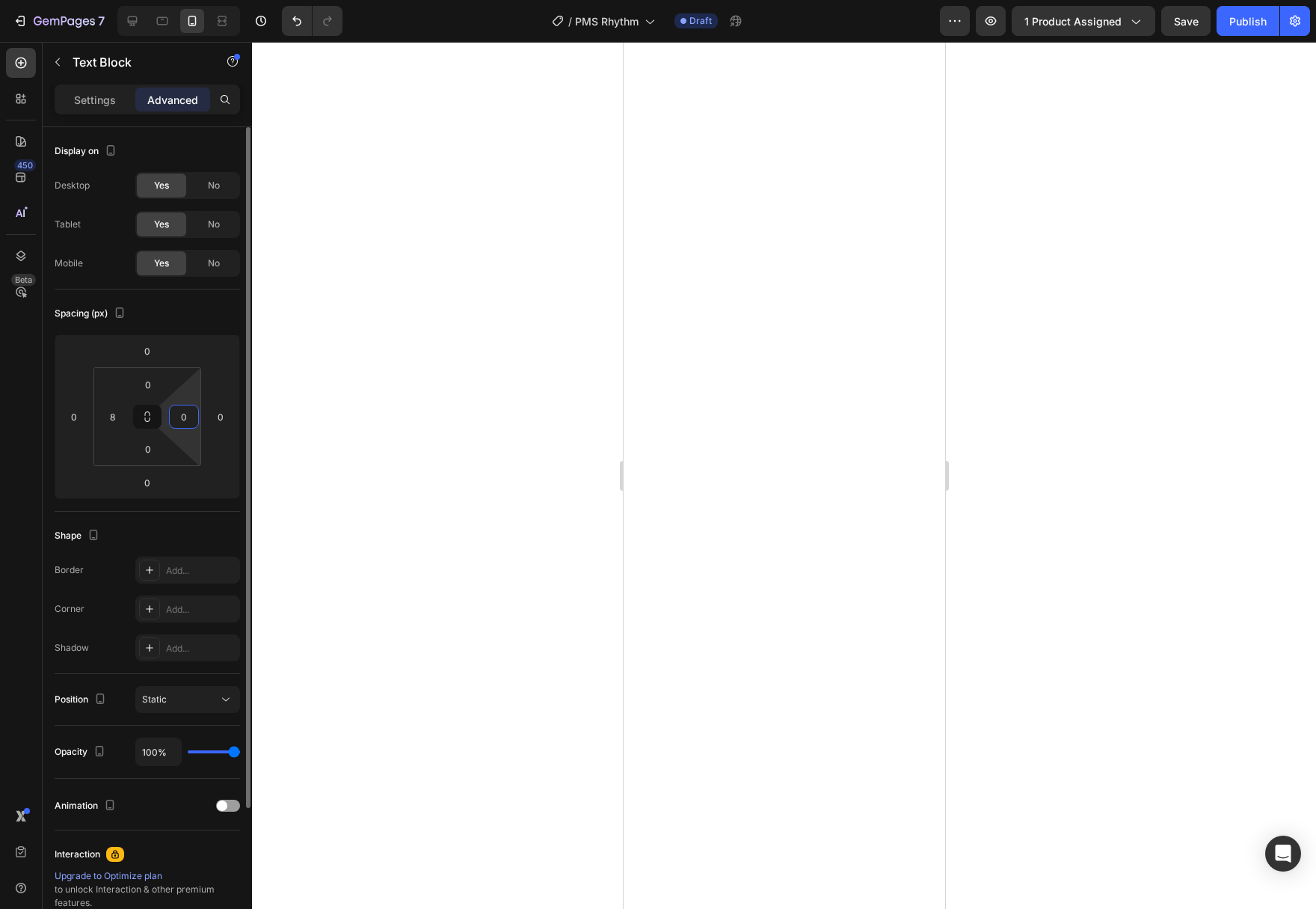
click at [187, 423] on input "0" at bounding box center [184, 416] width 23 height 23
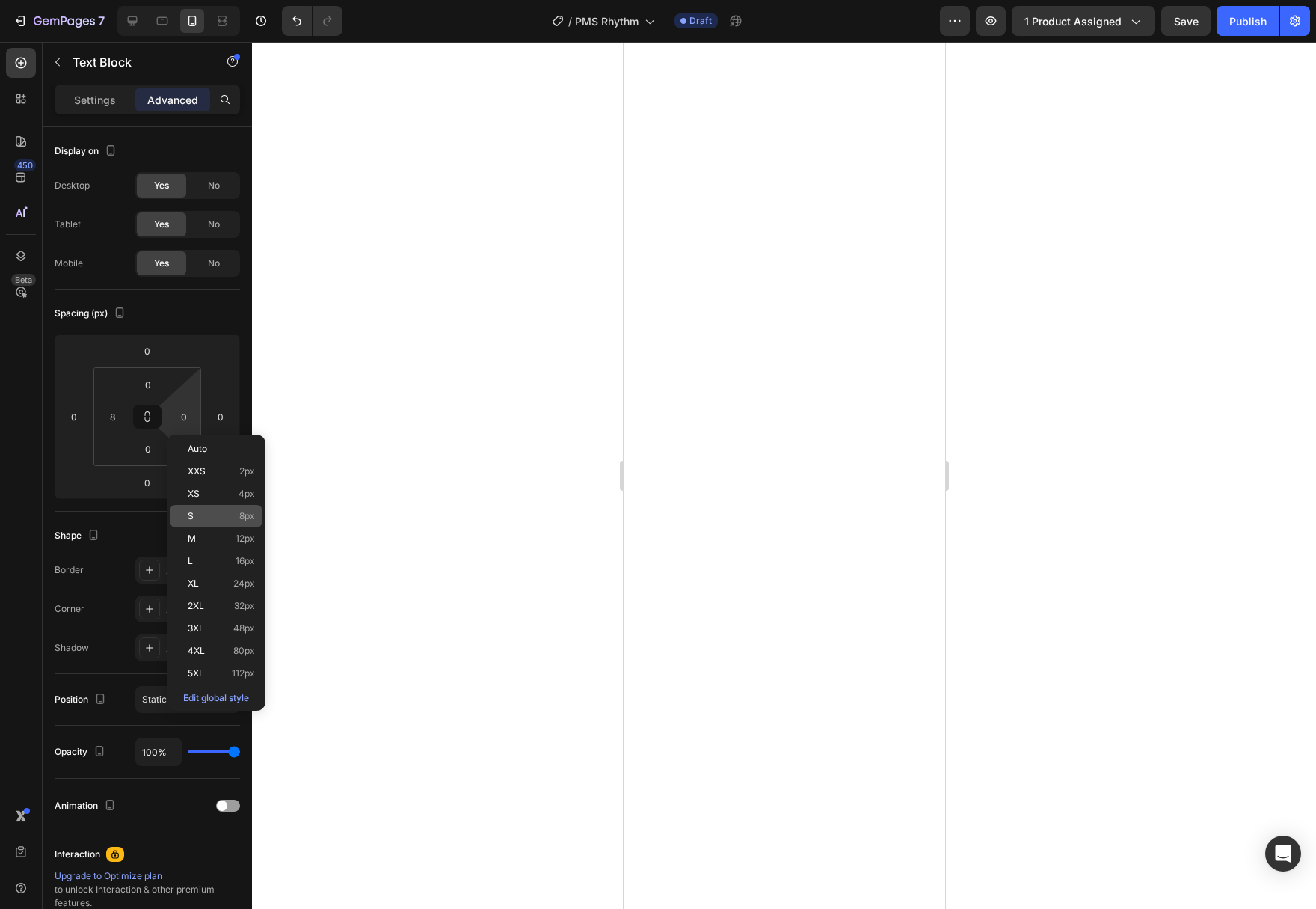
click at [227, 522] on div "S 8px" at bounding box center [216, 515] width 92 height 23
type input "8"
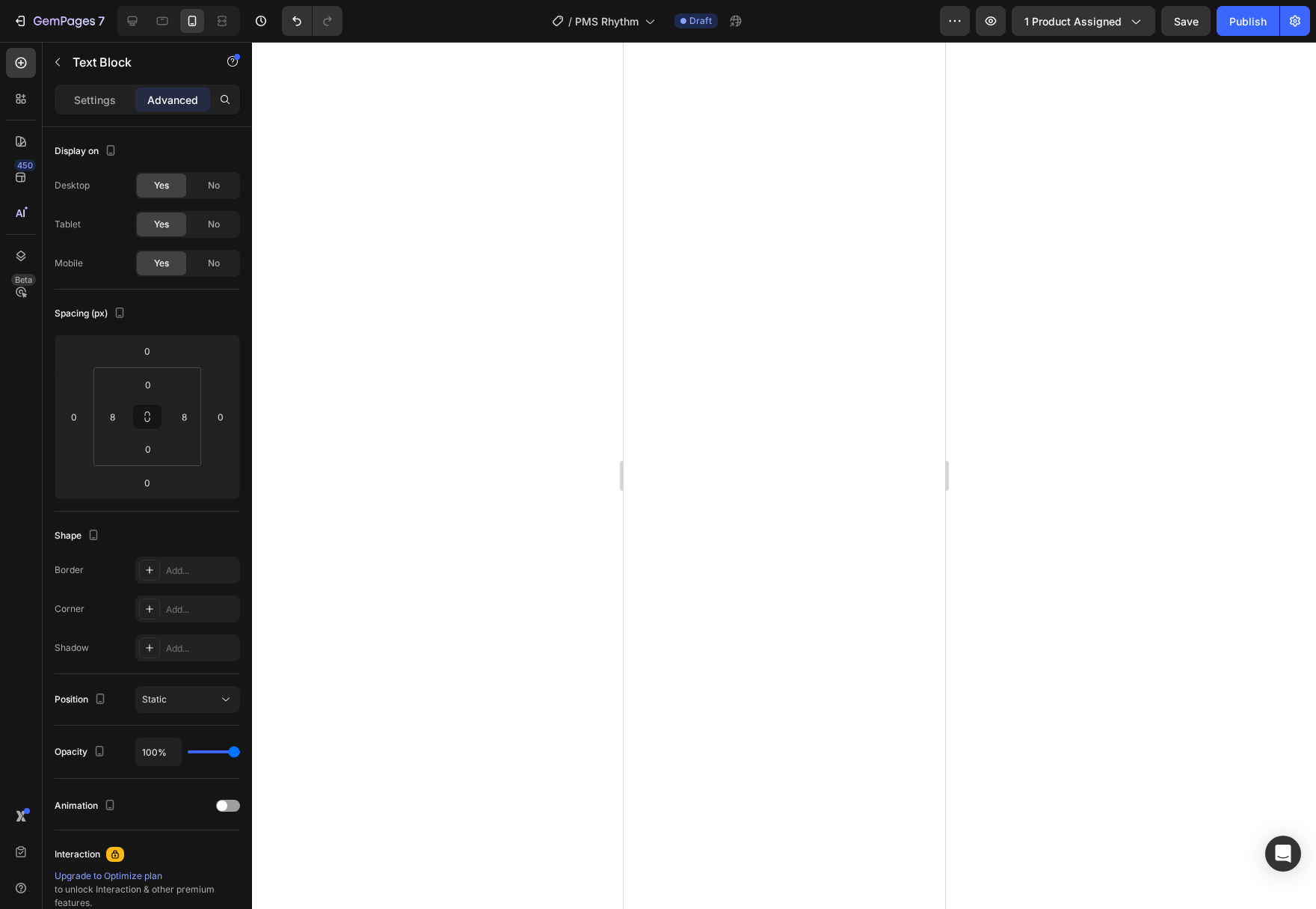
click at [397, 589] on div at bounding box center [784, 475] width 1064 height 867
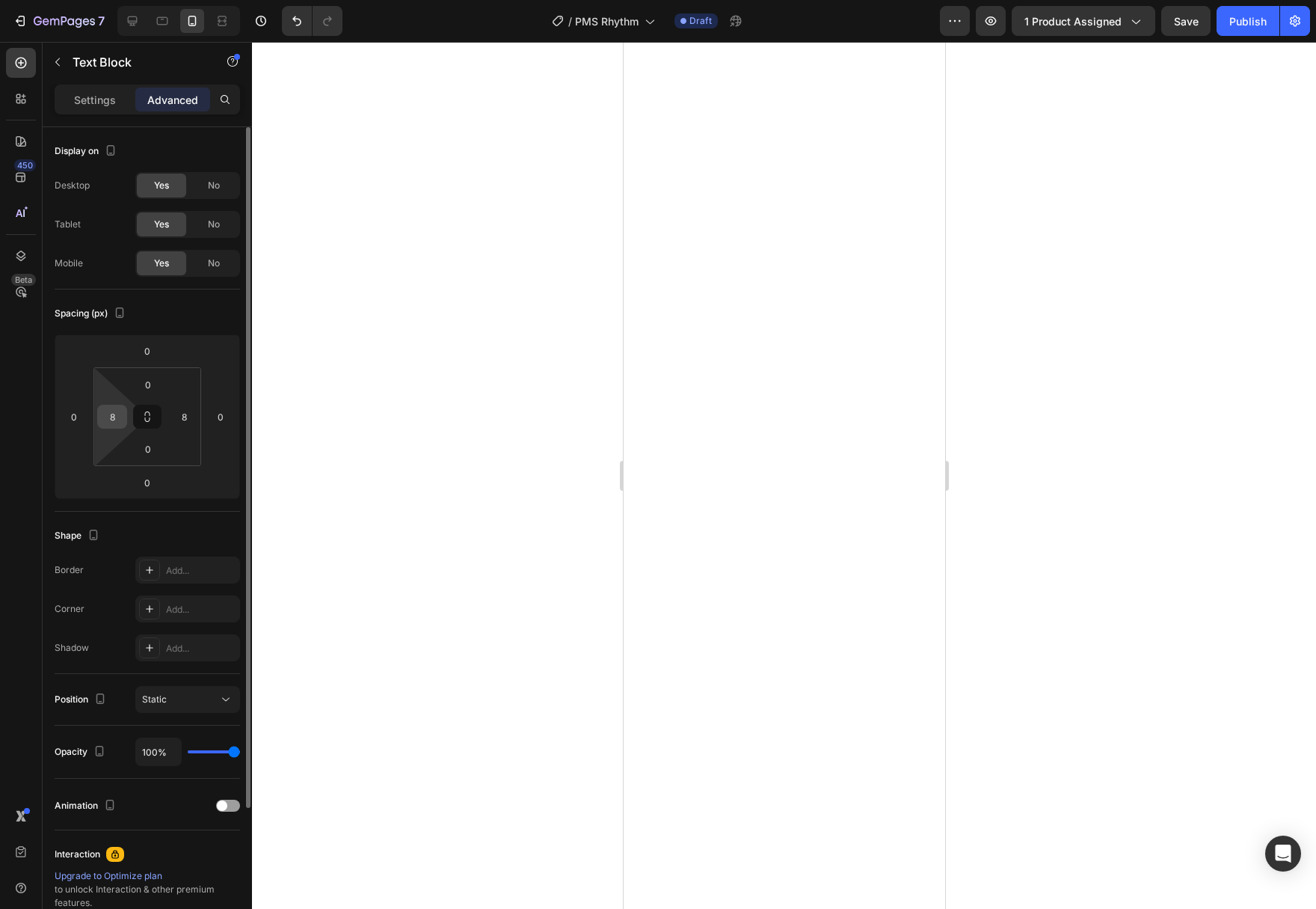
click at [110, 420] on input "8" at bounding box center [112, 416] width 23 height 23
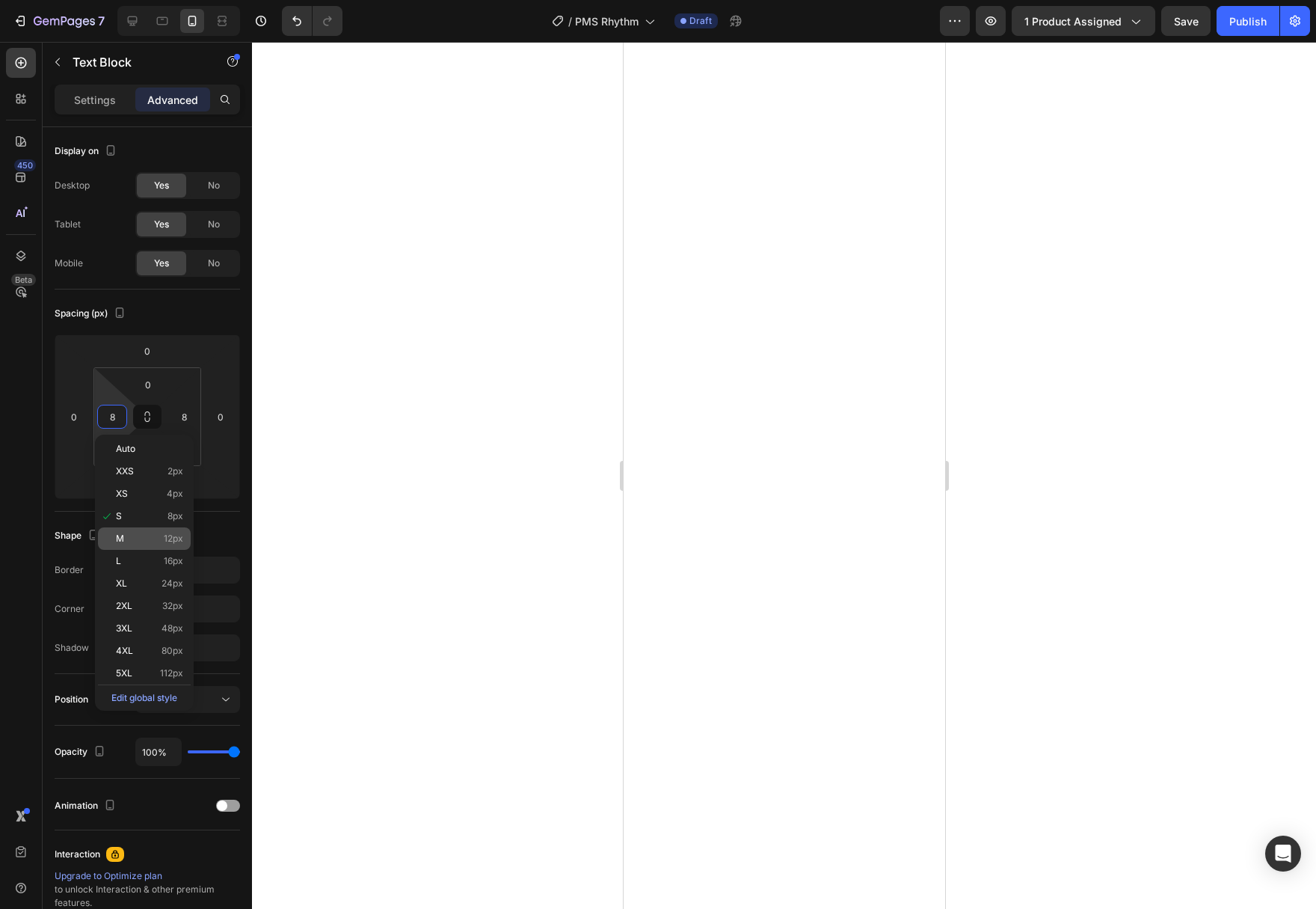
click at [152, 547] on div "M 12px" at bounding box center [145, 538] width 92 height 23
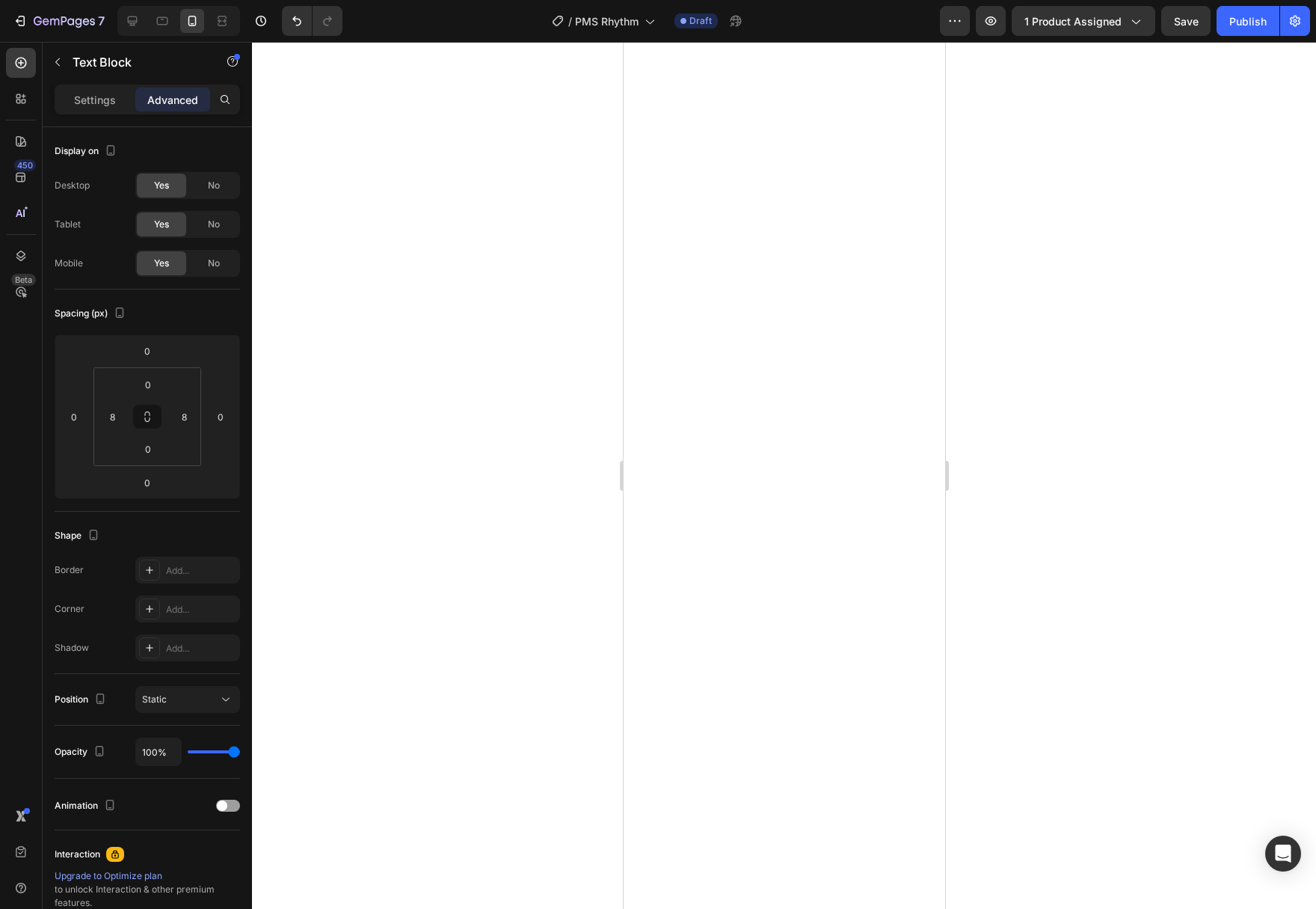
type input "12"
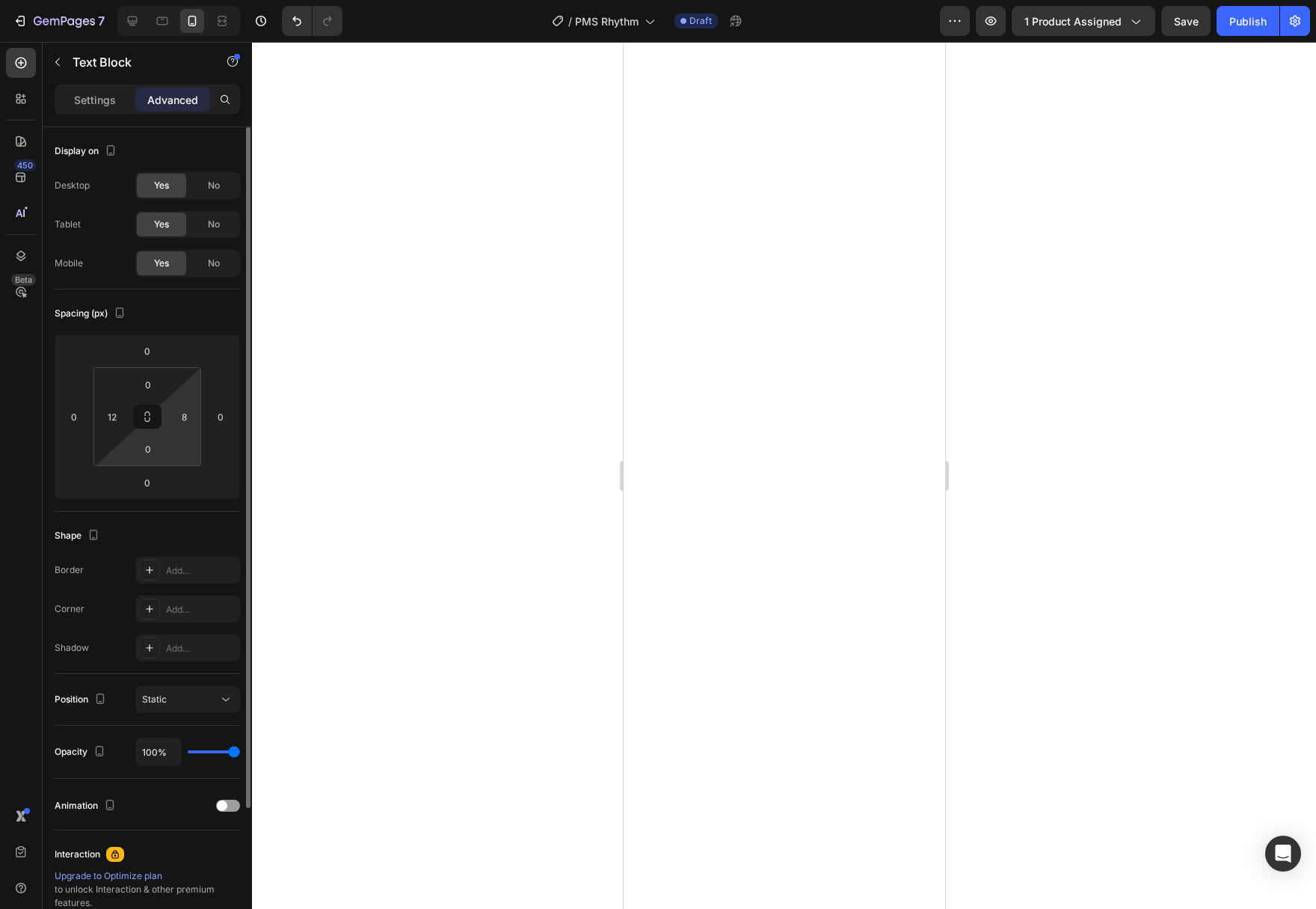
click at [193, 0] on html "7 Version history / PMS Rhythm Draft Preview 1 product assigned Save Publish 45…" at bounding box center [658, 0] width 1316 height 0
click at [192, 426] on div "8" at bounding box center [184, 416] width 30 height 24
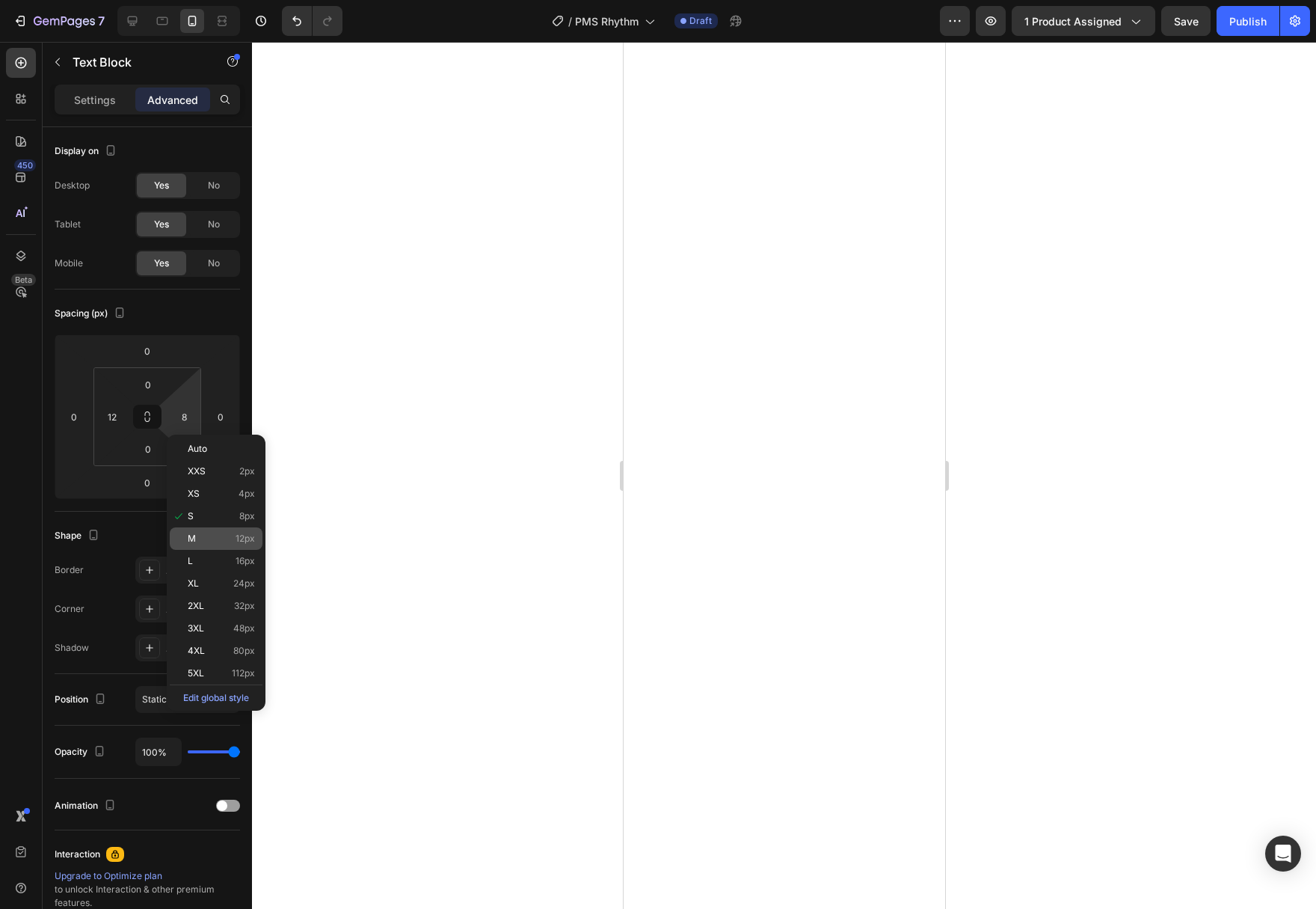
click at [216, 546] on div "M 12px" at bounding box center [216, 538] width 92 height 23
type input "12"
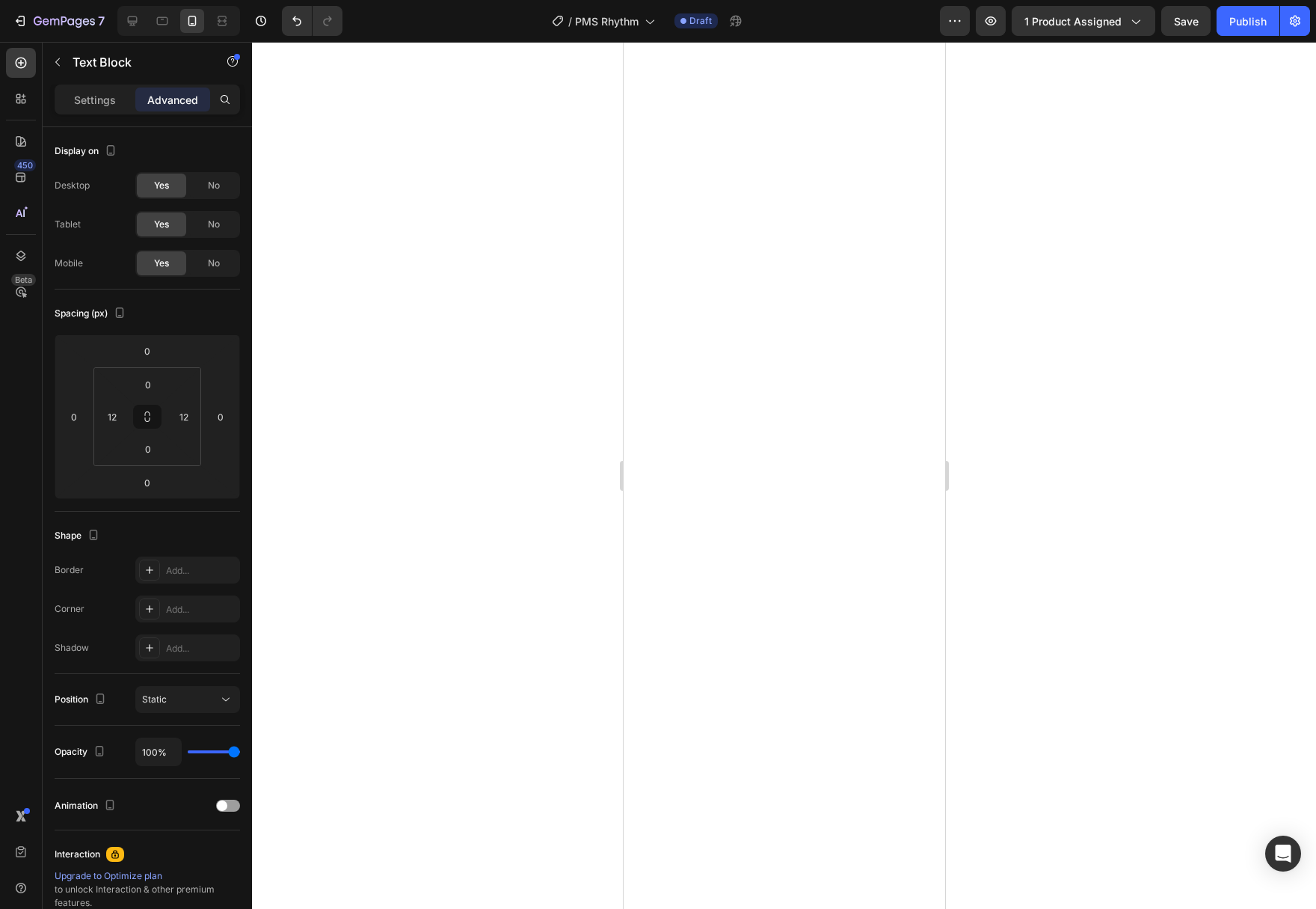
click at [406, 571] on div at bounding box center [784, 475] width 1064 height 867
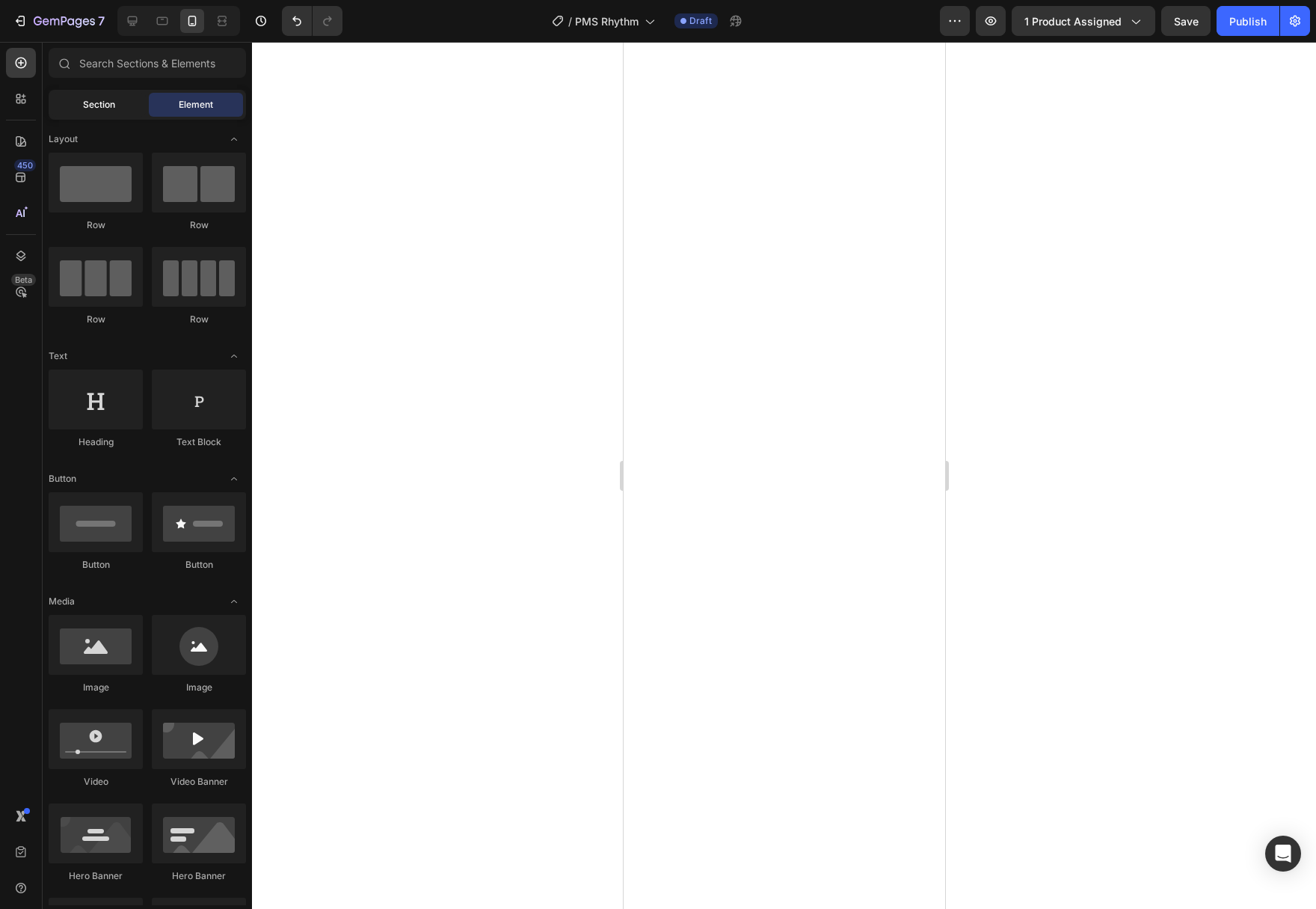
click at [109, 109] on span "Section" at bounding box center [98, 105] width 32 height 14
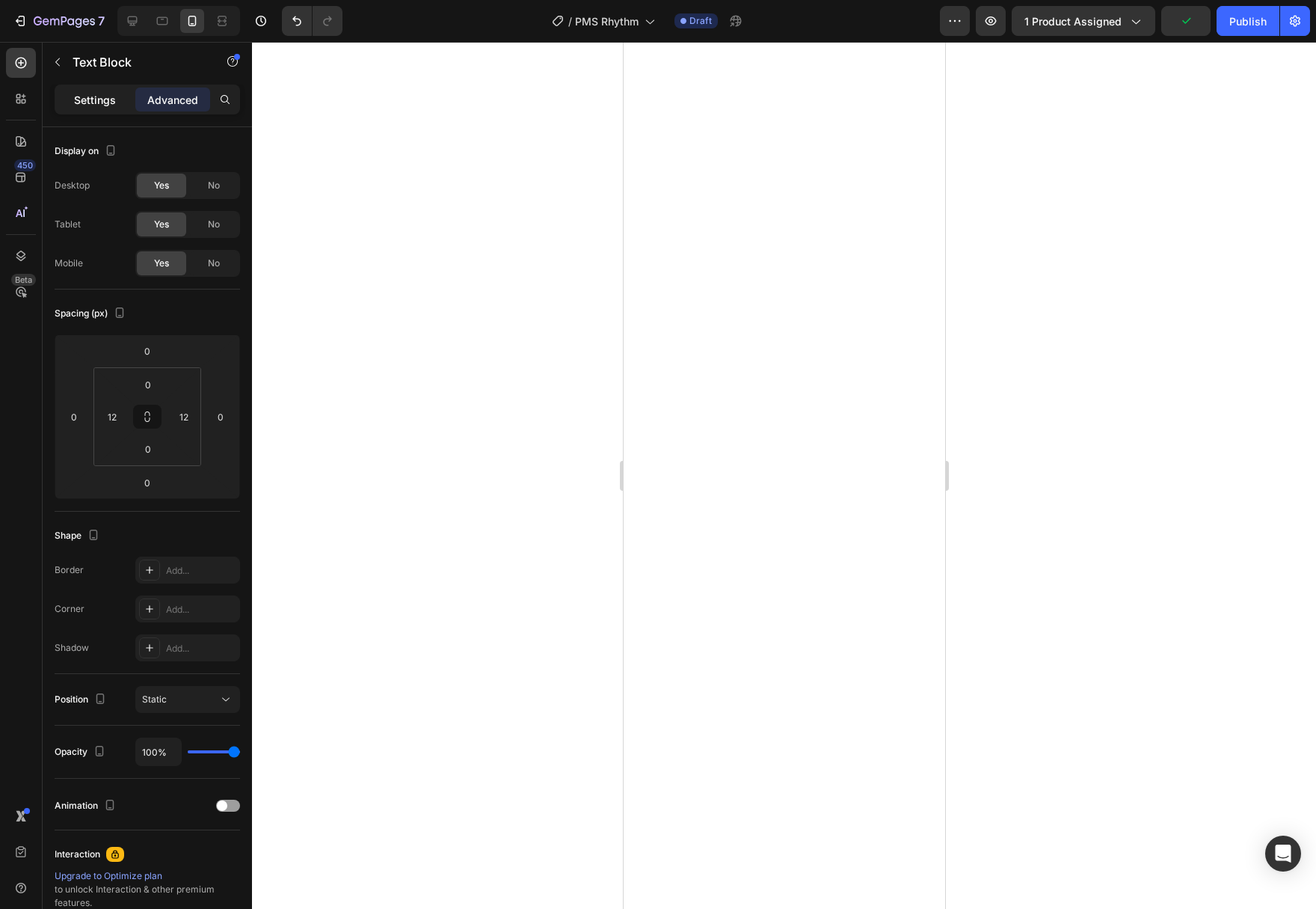
click at [98, 101] on p "Settings" at bounding box center [94, 99] width 42 height 16
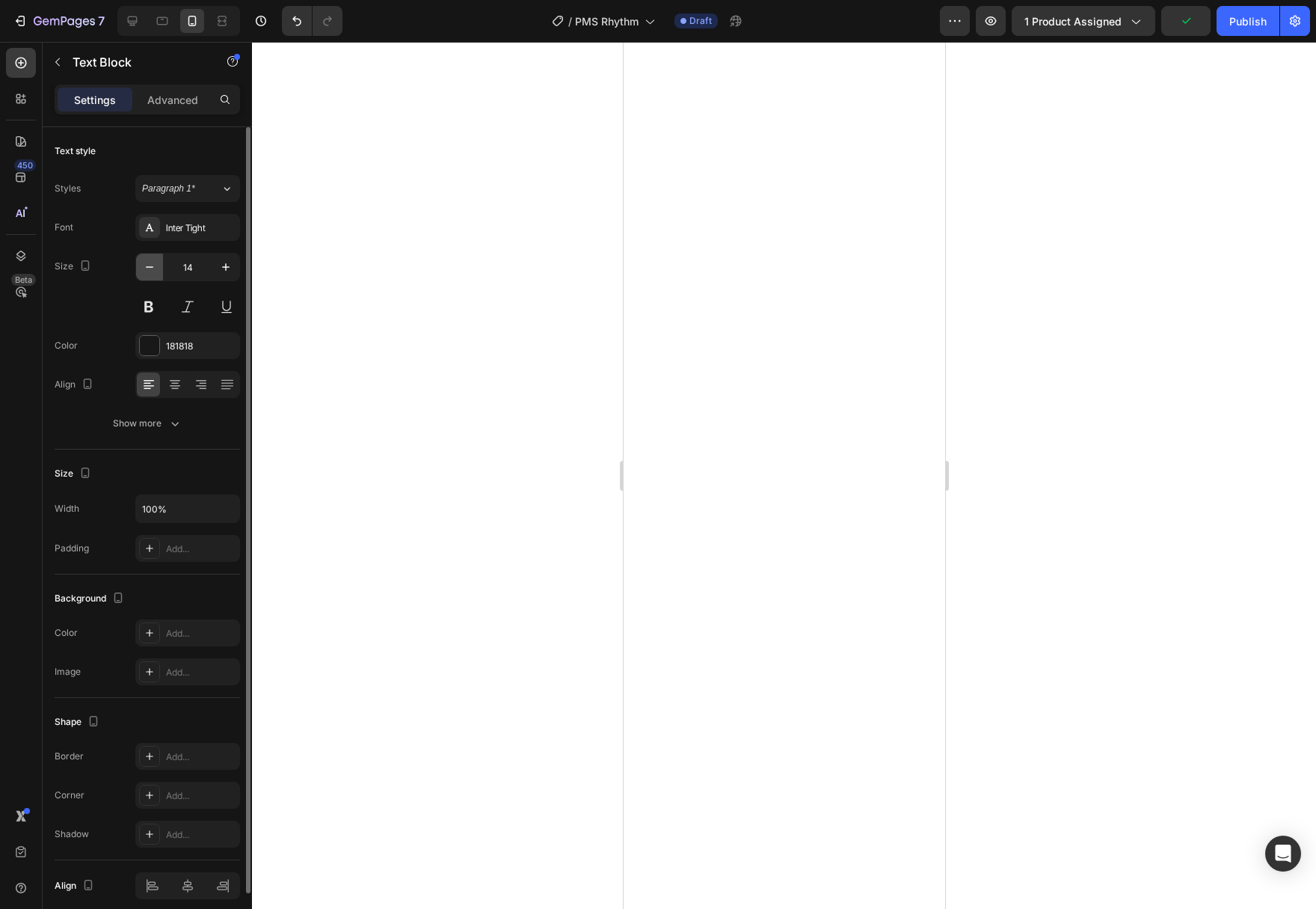
click at [150, 273] on icon "button" at bounding box center [149, 267] width 15 height 15
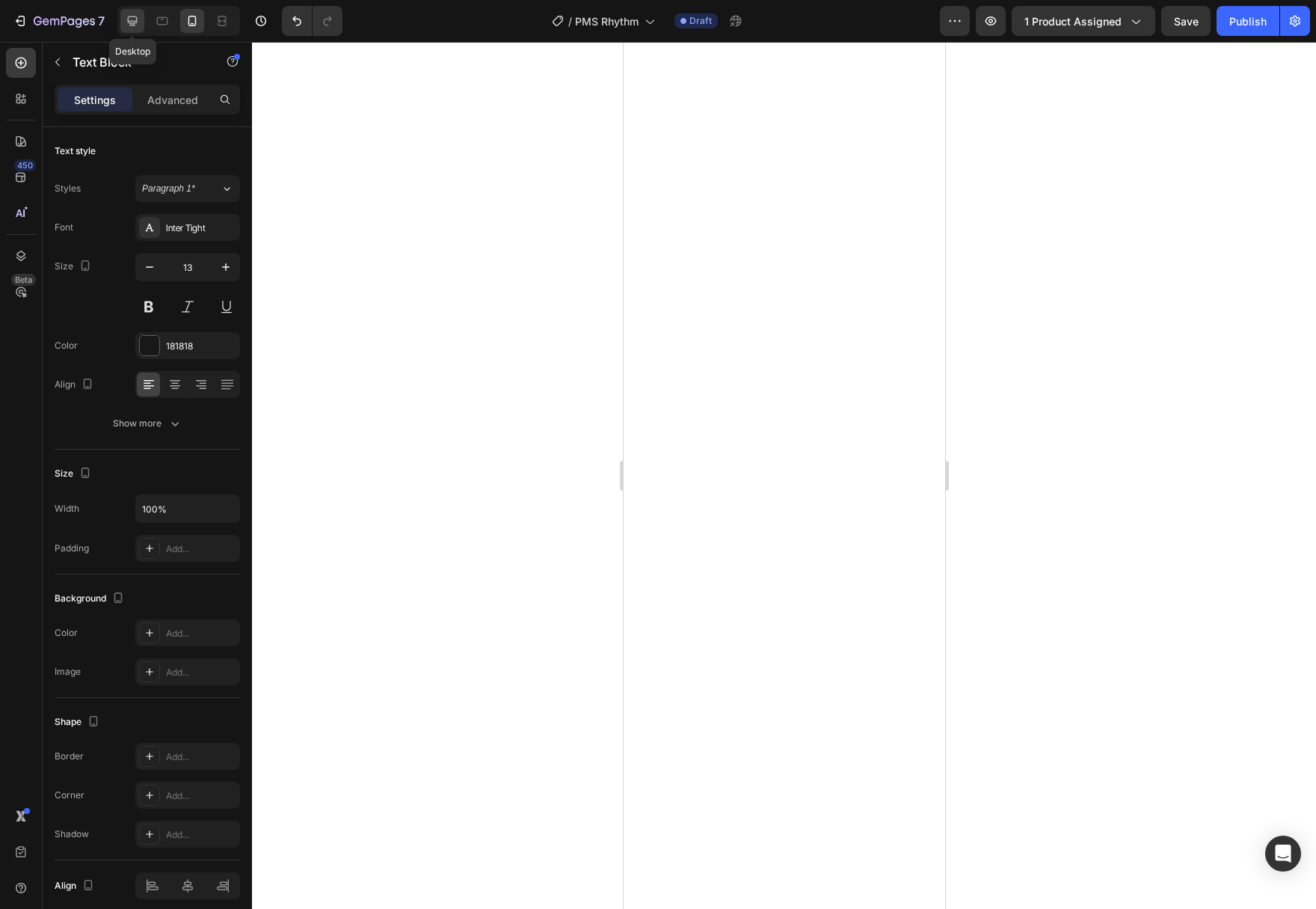
click at [131, 15] on icon at bounding box center [132, 21] width 15 height 15
type input "16"
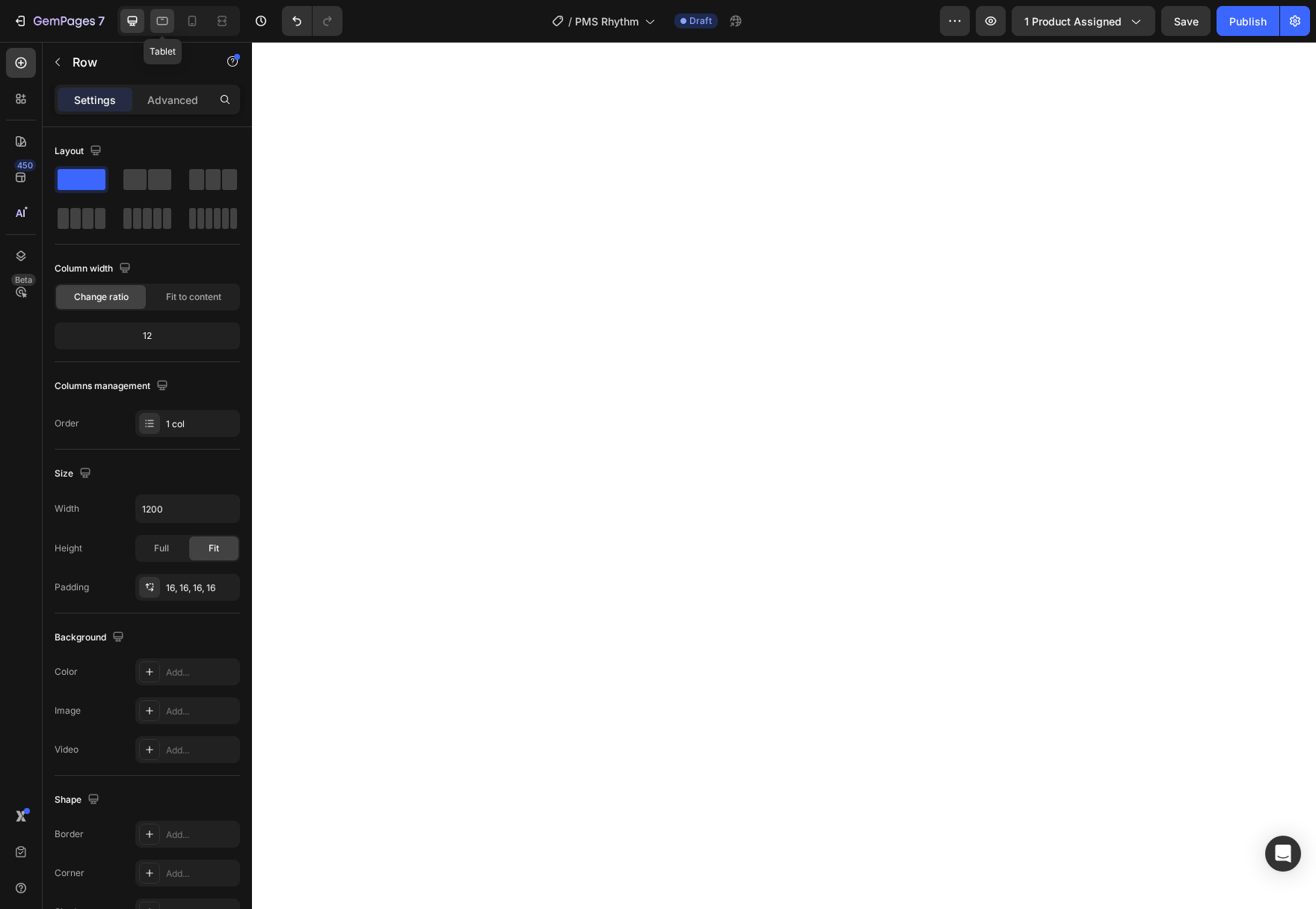
click at [162, 27] on icon at bounding box center [161, 21] width 15 height 15
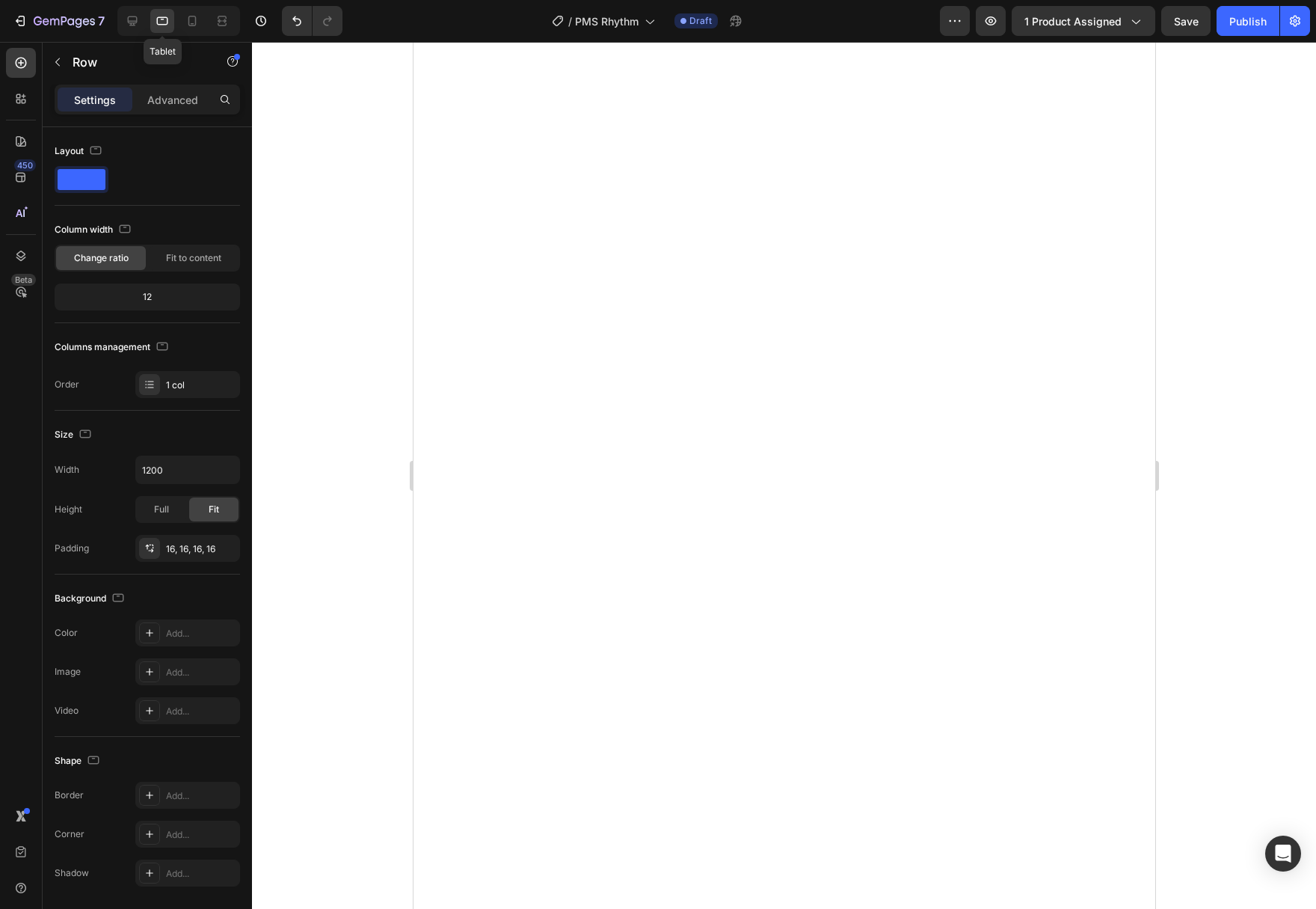
type input "100%"
click at [188, 25] on icon at bounding box center [192, 21] width 15 height 15
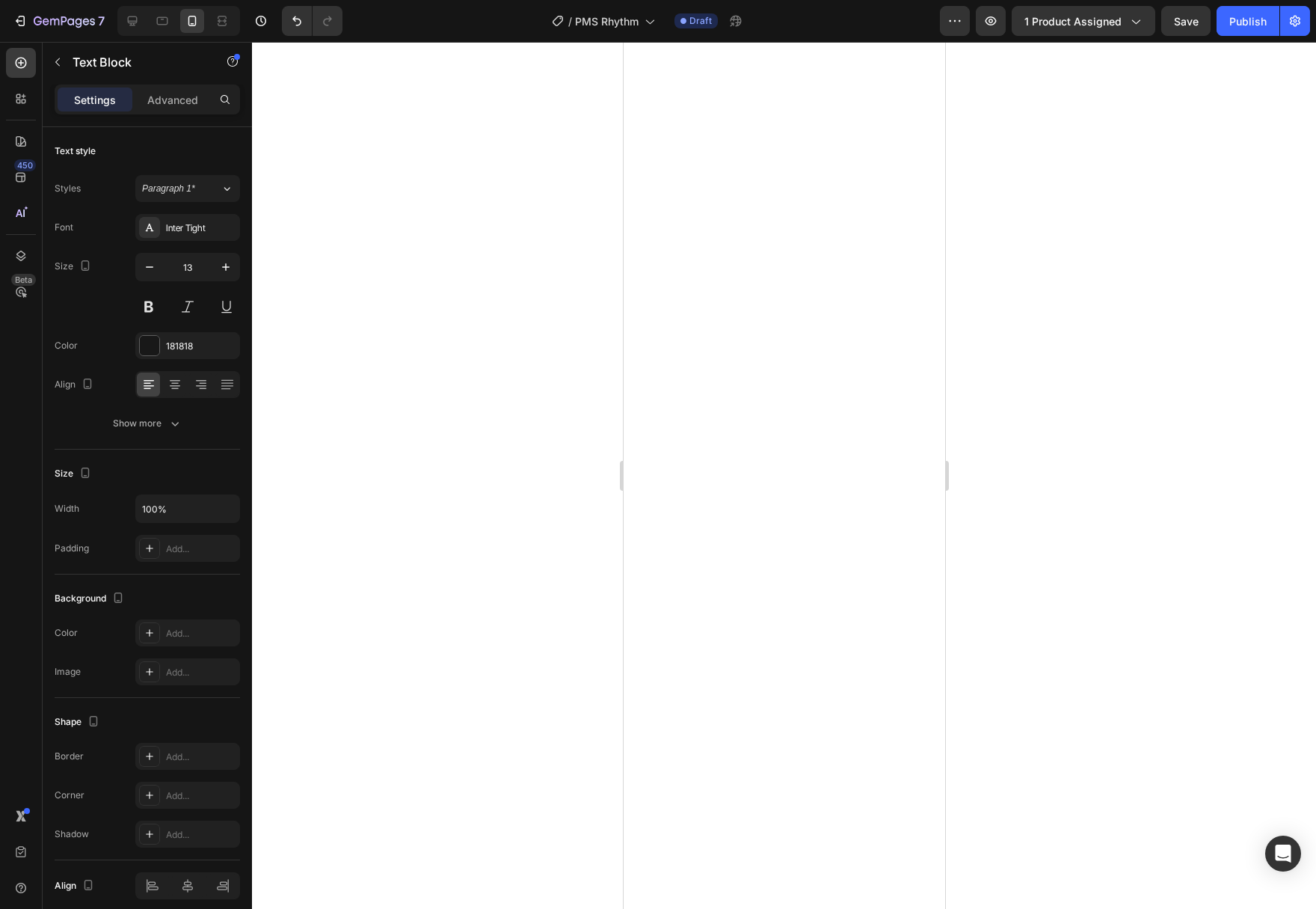
click at [1168, 601] on div at bounding box center [784, 475] width 1064 height 867
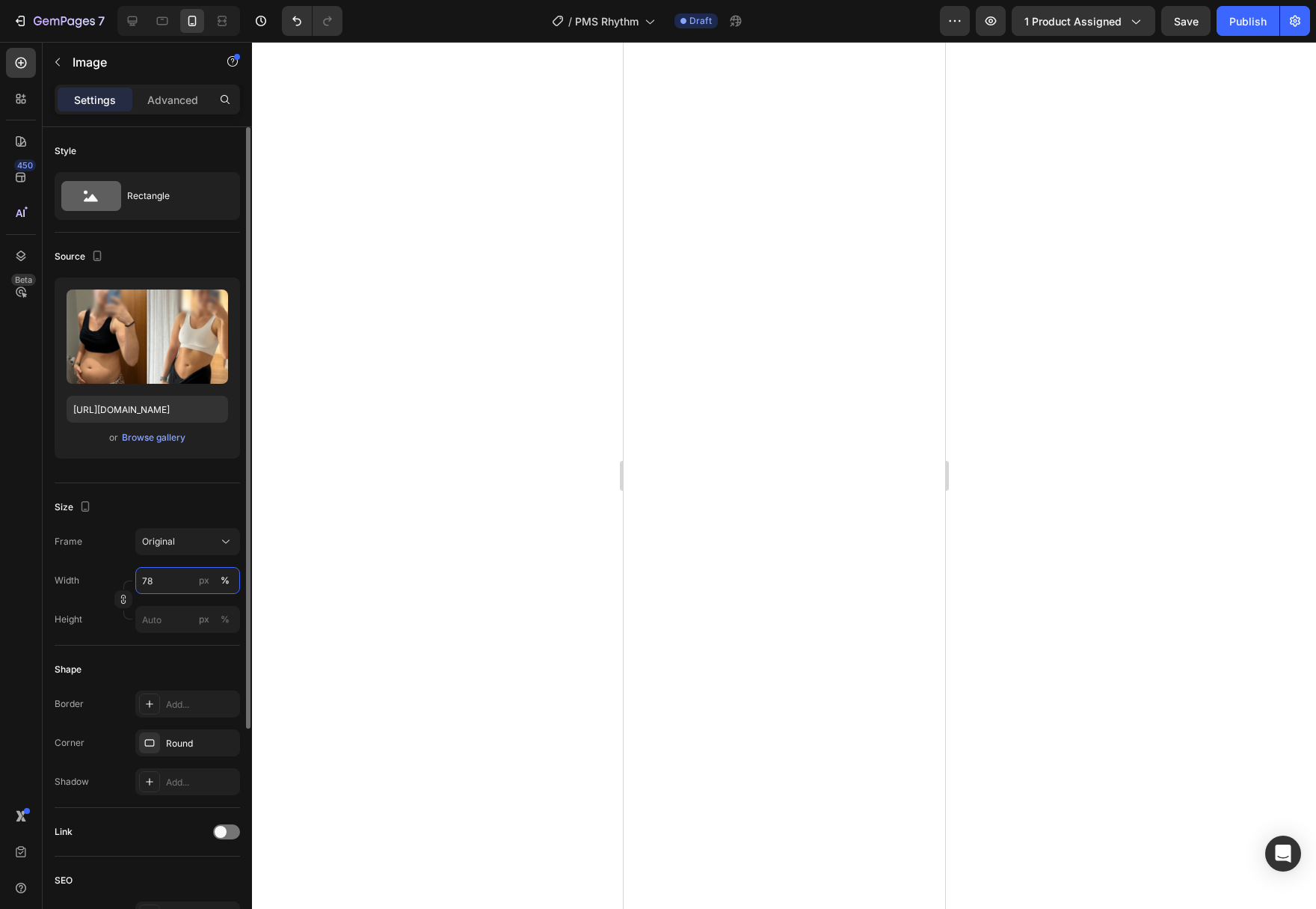
click at [166, 577] on input "78" at bounding box center [188, 579] width 104 height 27
click at [161, 577] on input "80" at bounding box center [188, 579] width 104 height 27
drag, startPoint x: 161, startPoint y: 581, endPoint x: 123, endPoint y: 579, distance: 38.1
click at [136, 579] on input "100" at bounding box center [188, 579] width 104 height 27
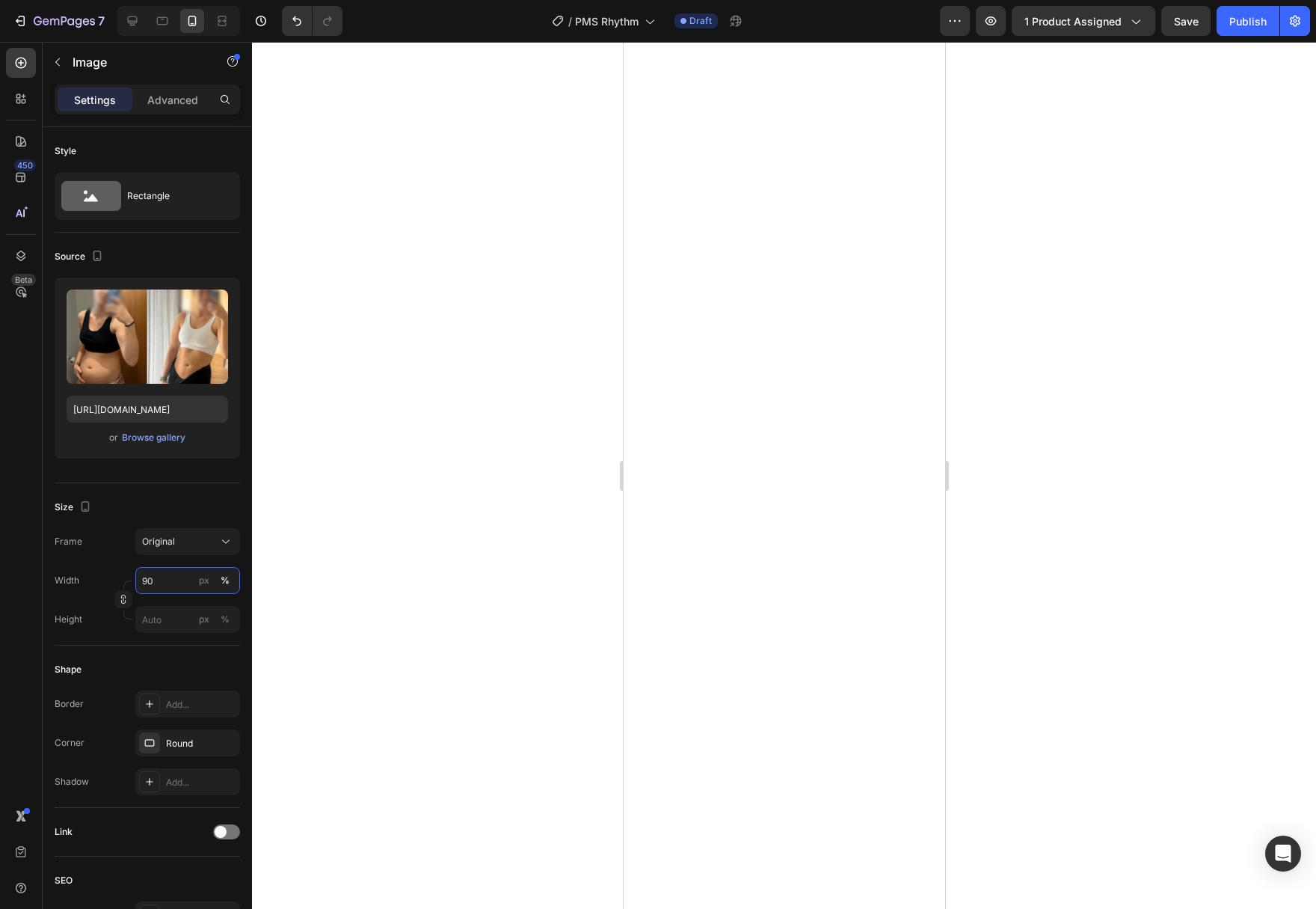
type input "90"
click at [1121, 632] on div at bounding box center [784, 475] width 1064 height 867
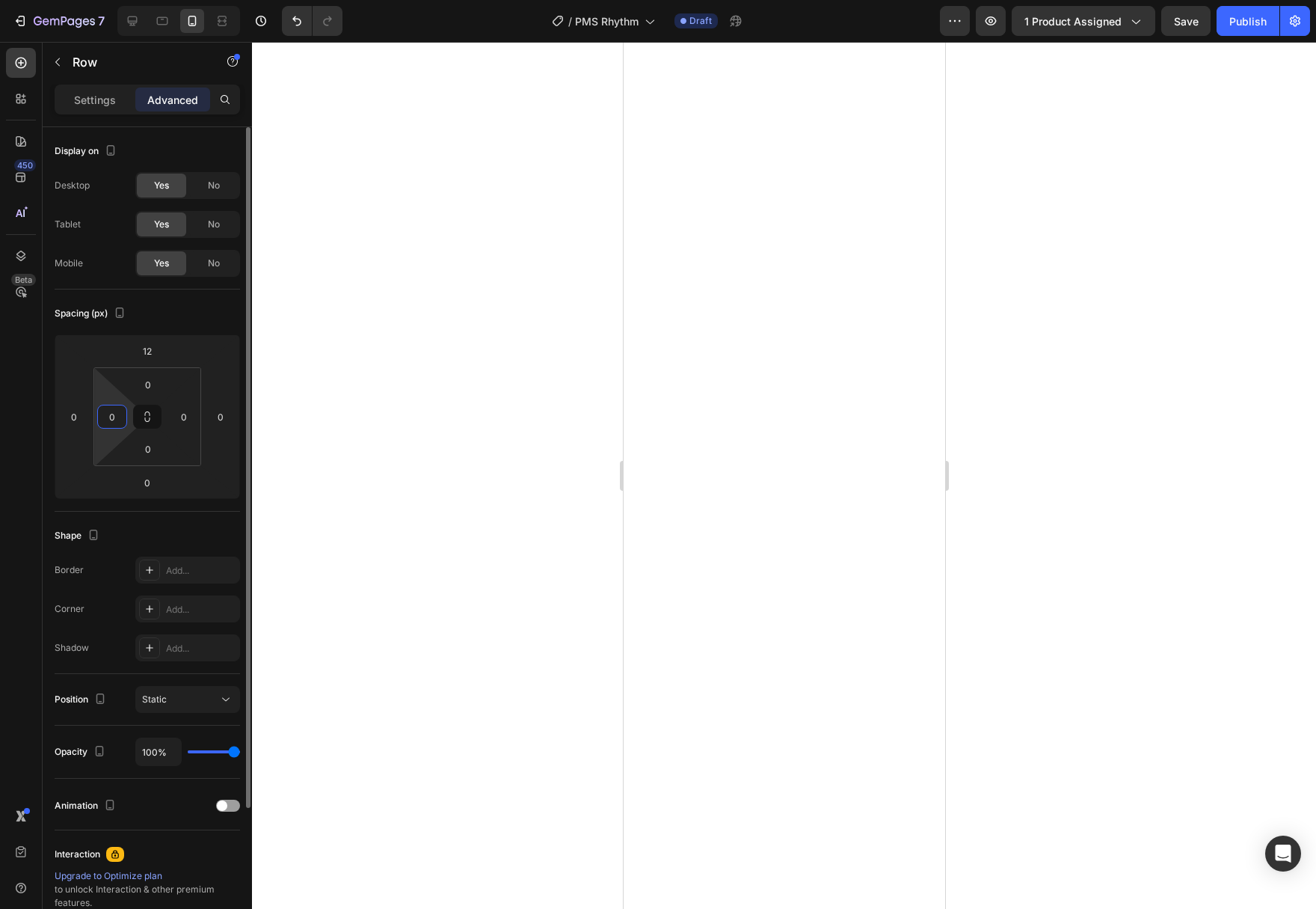
click at [105, 426] on input "0" at bounding box center [112, 416] width 23 height 23
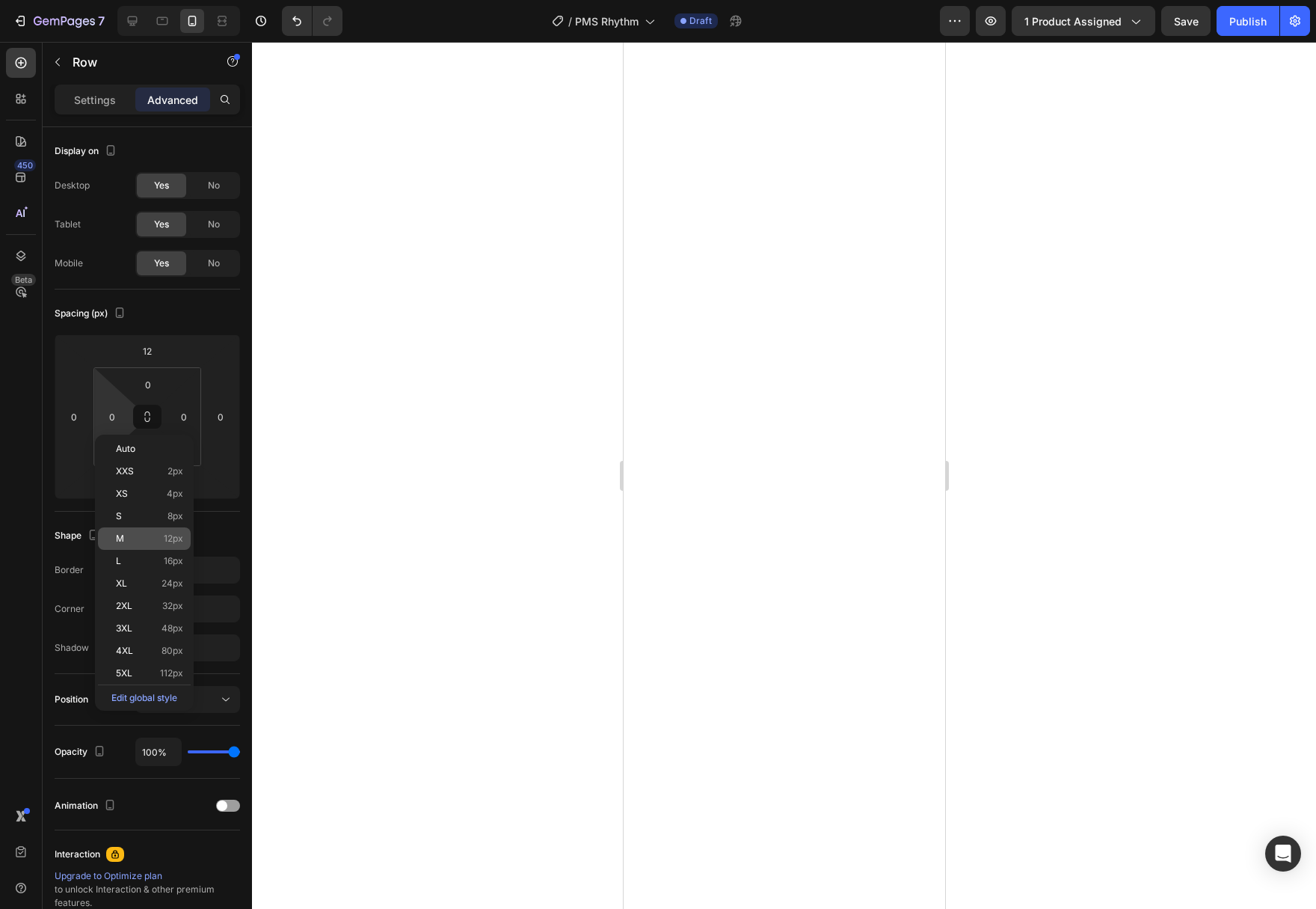
click at [129, 528] on div "M 12px" at bounding box center [145, 538] width 92 height 23
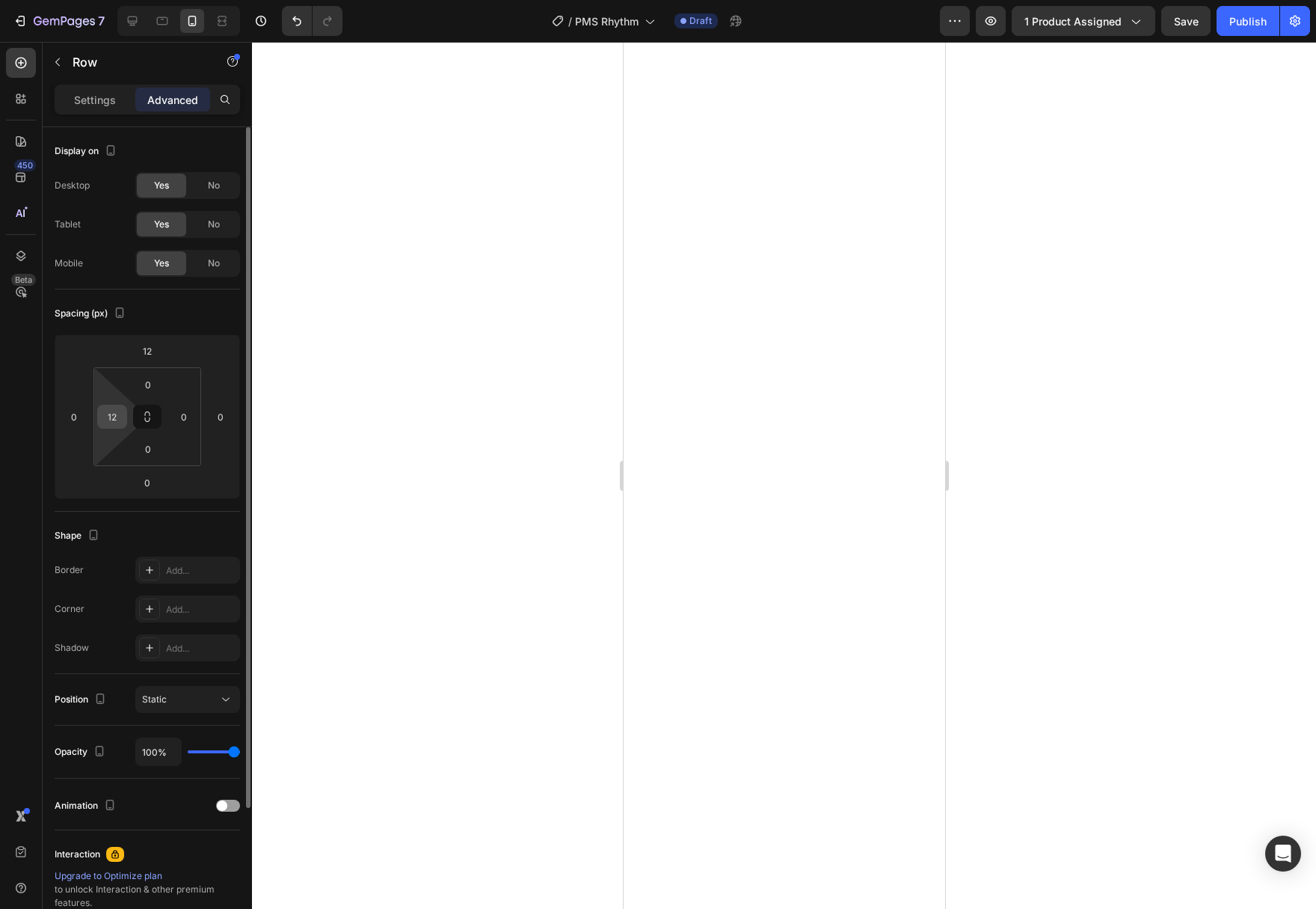
click at [119, 417] on input "12" at bounding box center [112, 416] width 23 height 23
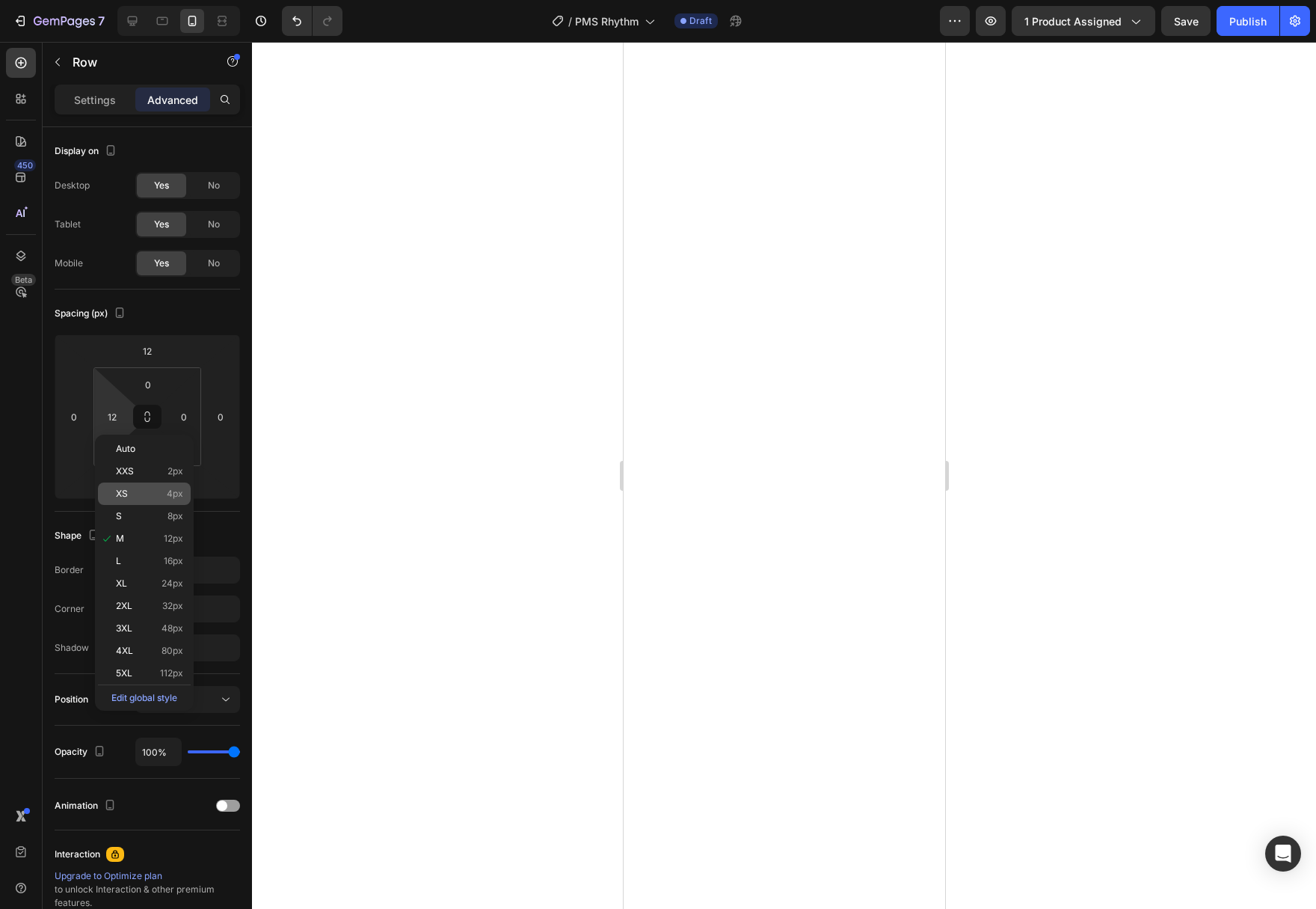
click at [142, 494] on p "XS 4px" at bounding box center [150, 493] width 67 height 11
type input "4"
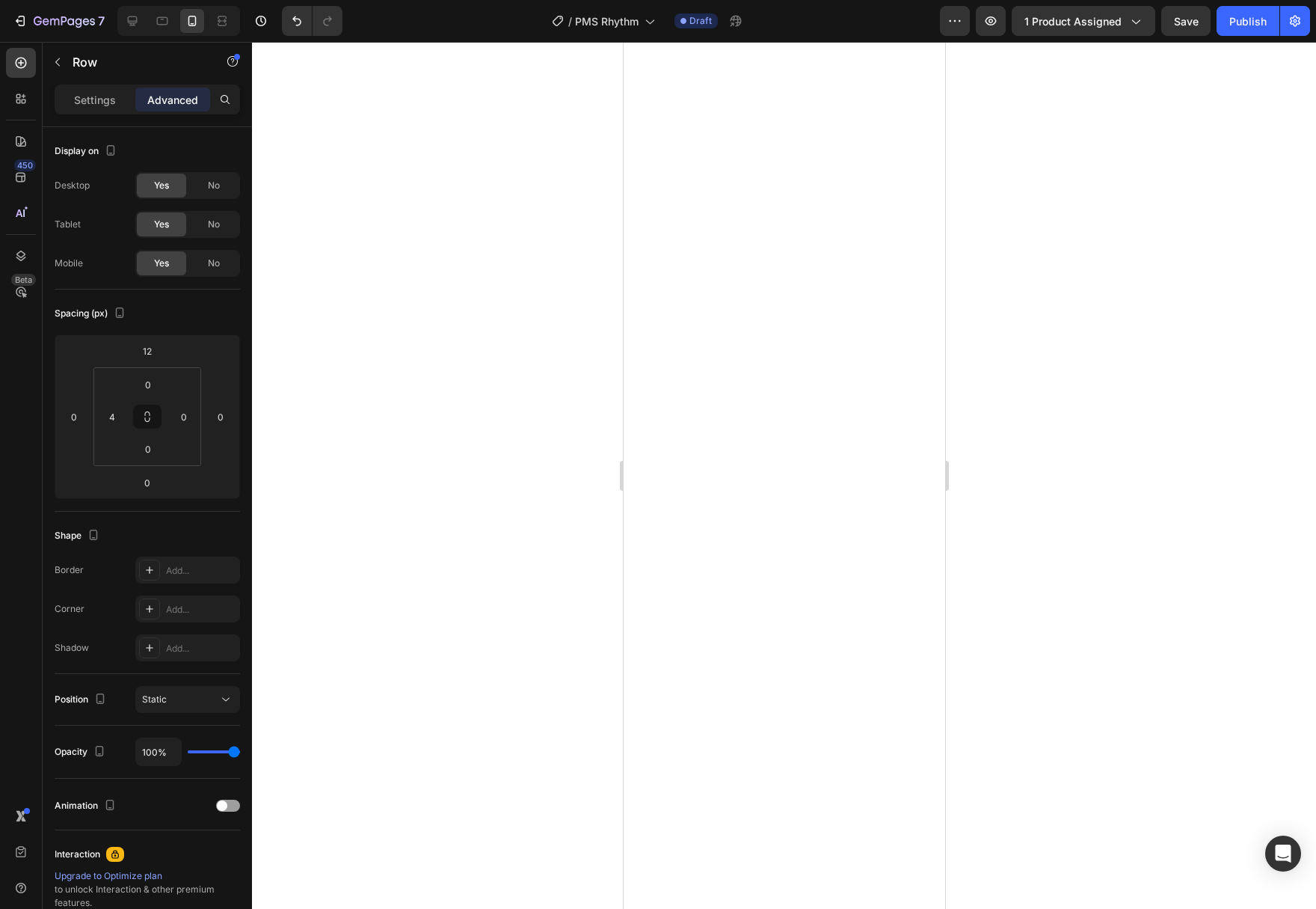
click at [466, 608] on div at bounding box center [784, 475] width 1064 height 867
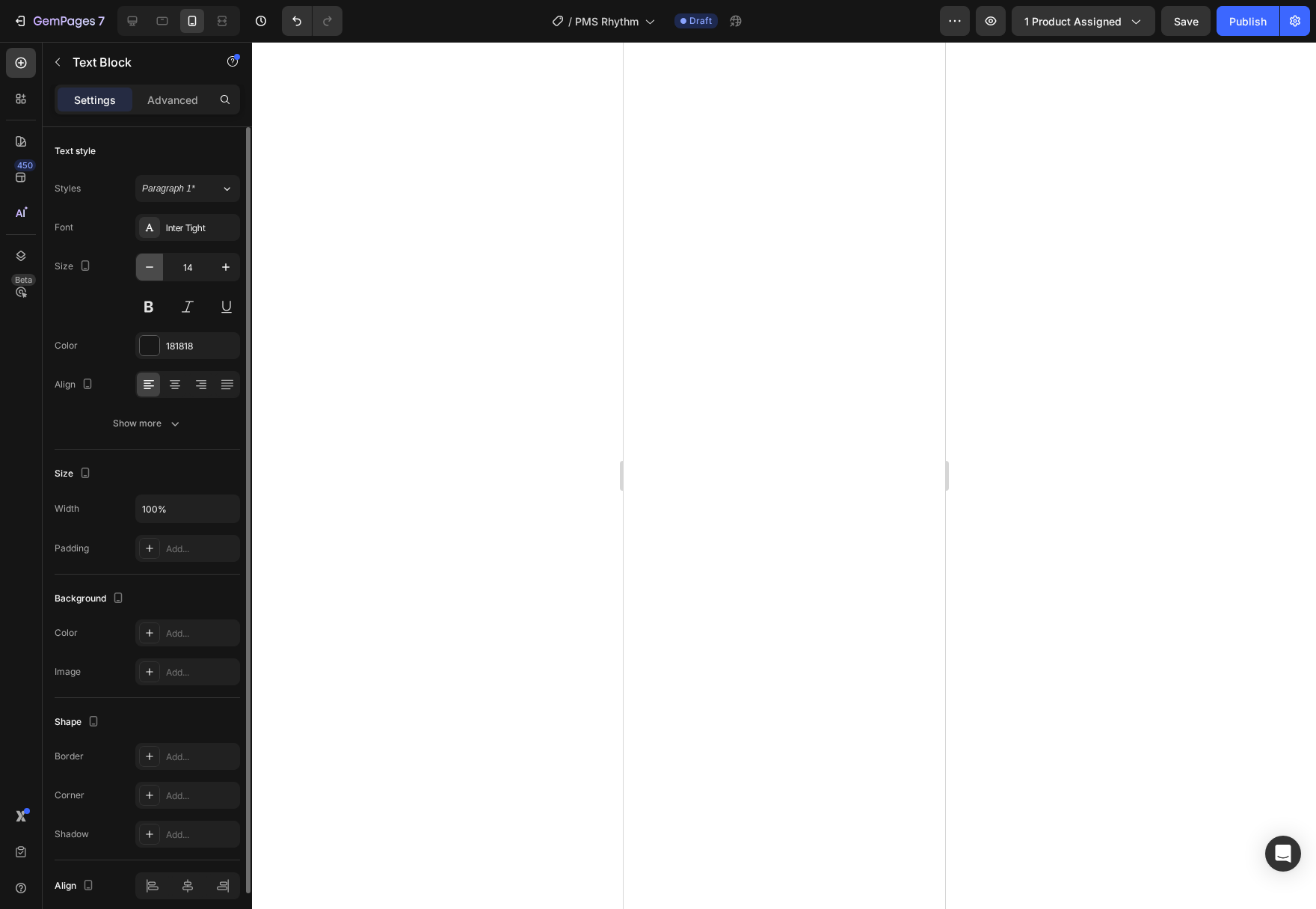
click at [145, 273] on icon "button" at bounding box center [149, 267] width 15 height 15
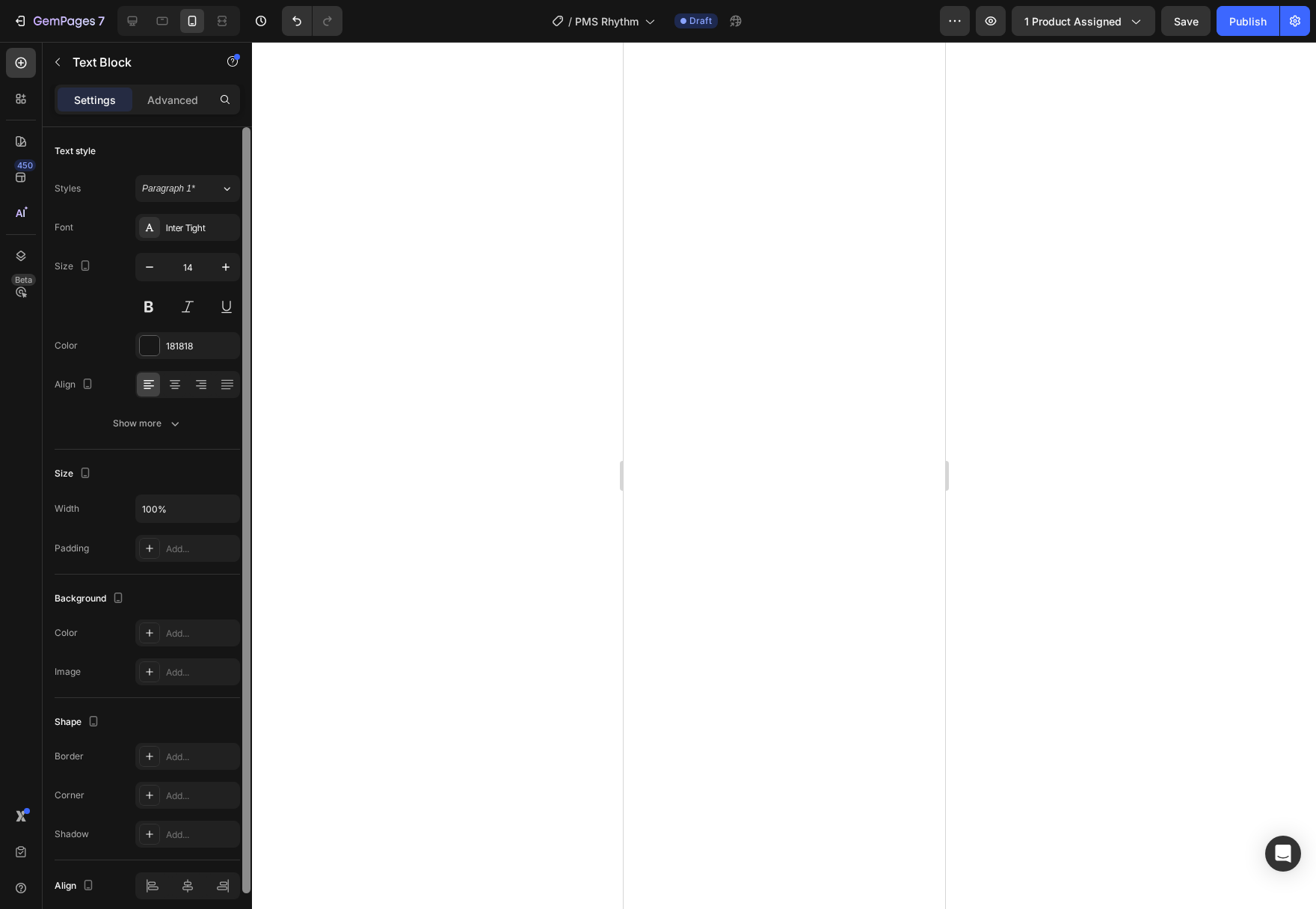
type input "13"
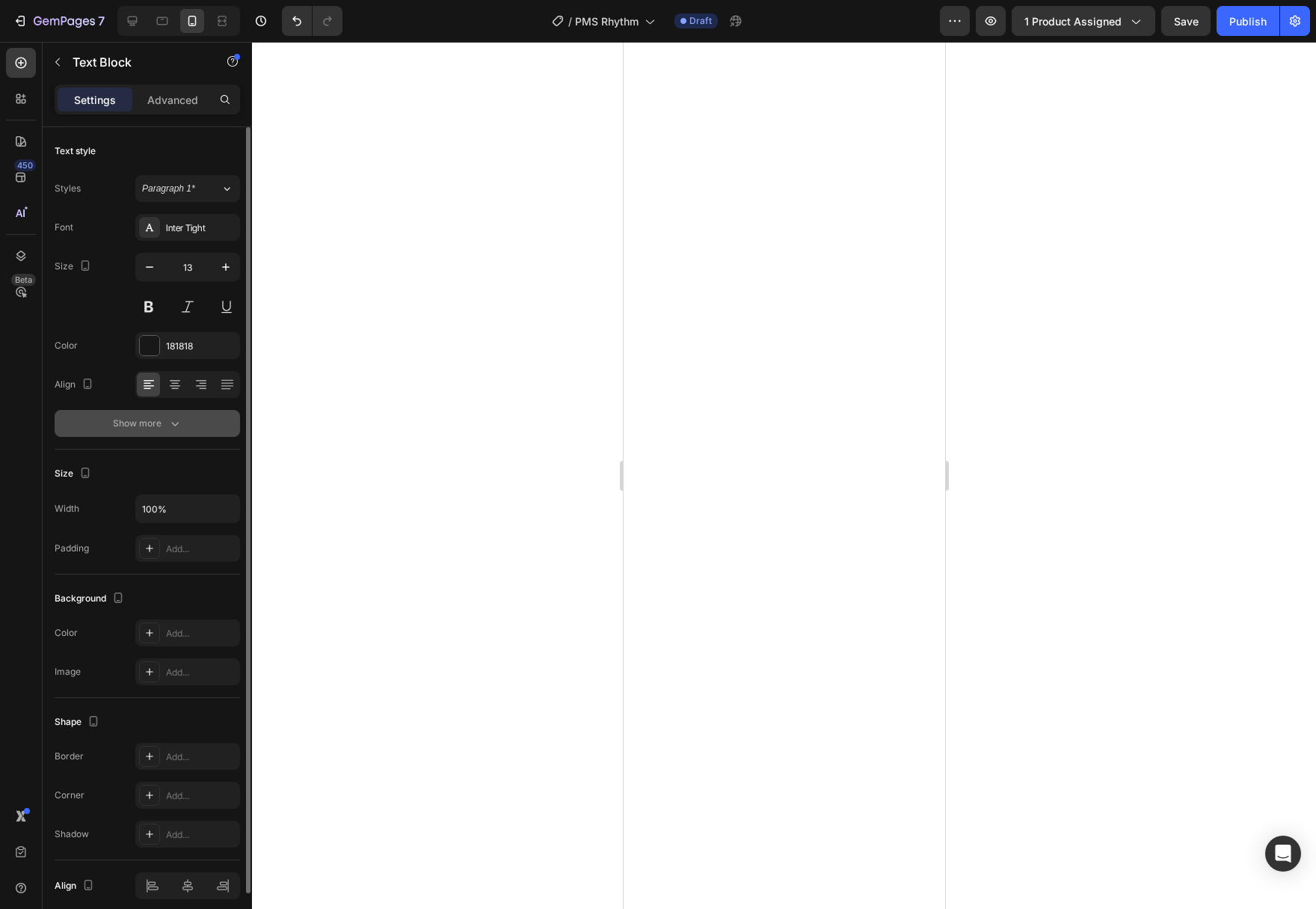
click at [176, 426] on icon "button" at bounding box center [174, 423] width 15 height 15
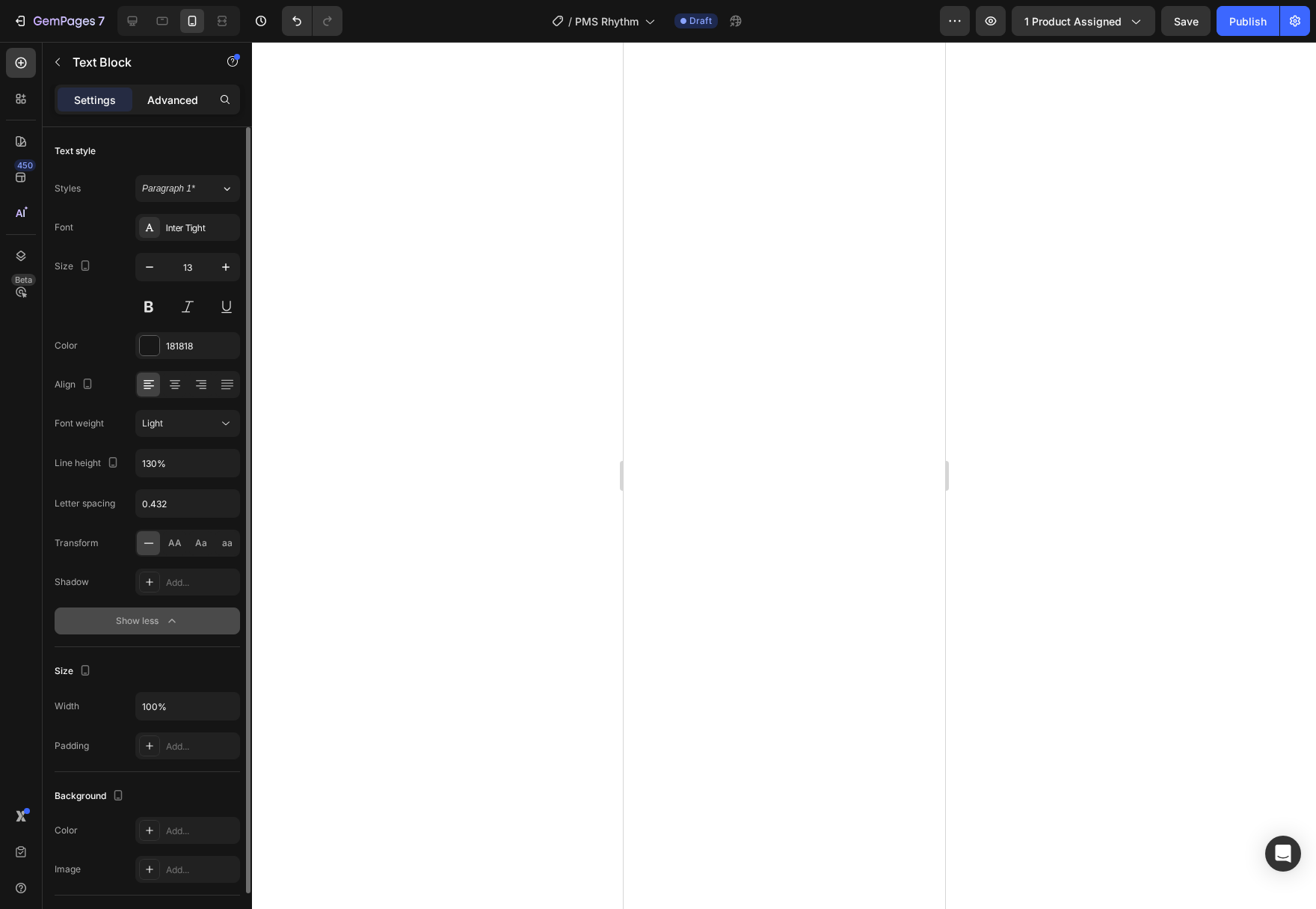
click at [157, 99] on p "Advanced" at bounding box center [173, 99] width 51 height 16
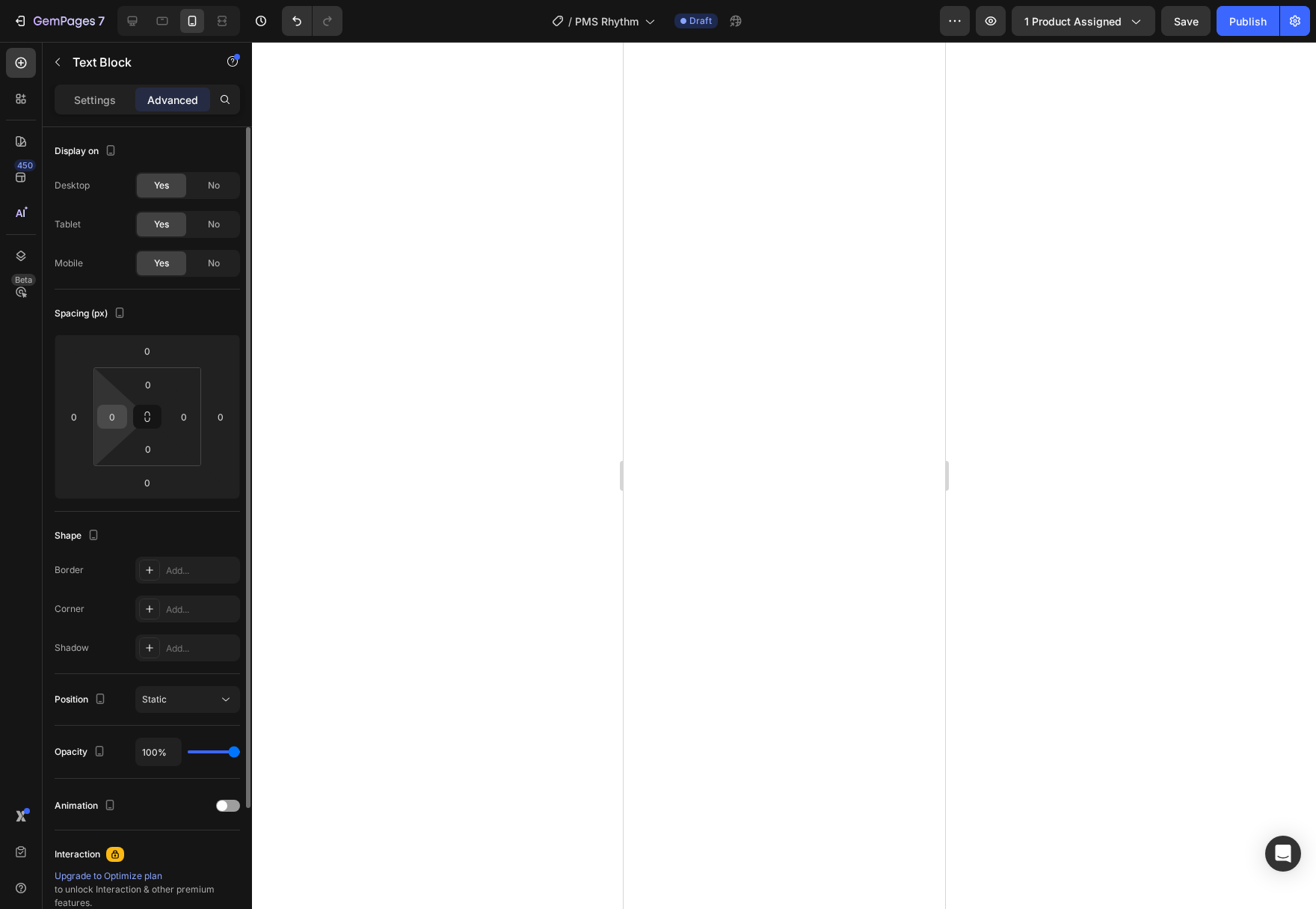
click at [110, 424] on input "0" at bounding box center [112, 416] width 23 height 23
click at [95, 0] on html "7 Version history / PMS Rhythm Draft Preview 1 product assigned Save Publish 45…" at bounding box center [658, 0] width 1316 height 0
type input "12"
click at [195, 423] on input "0" at bounding box center [184, 416] width 23 height 23
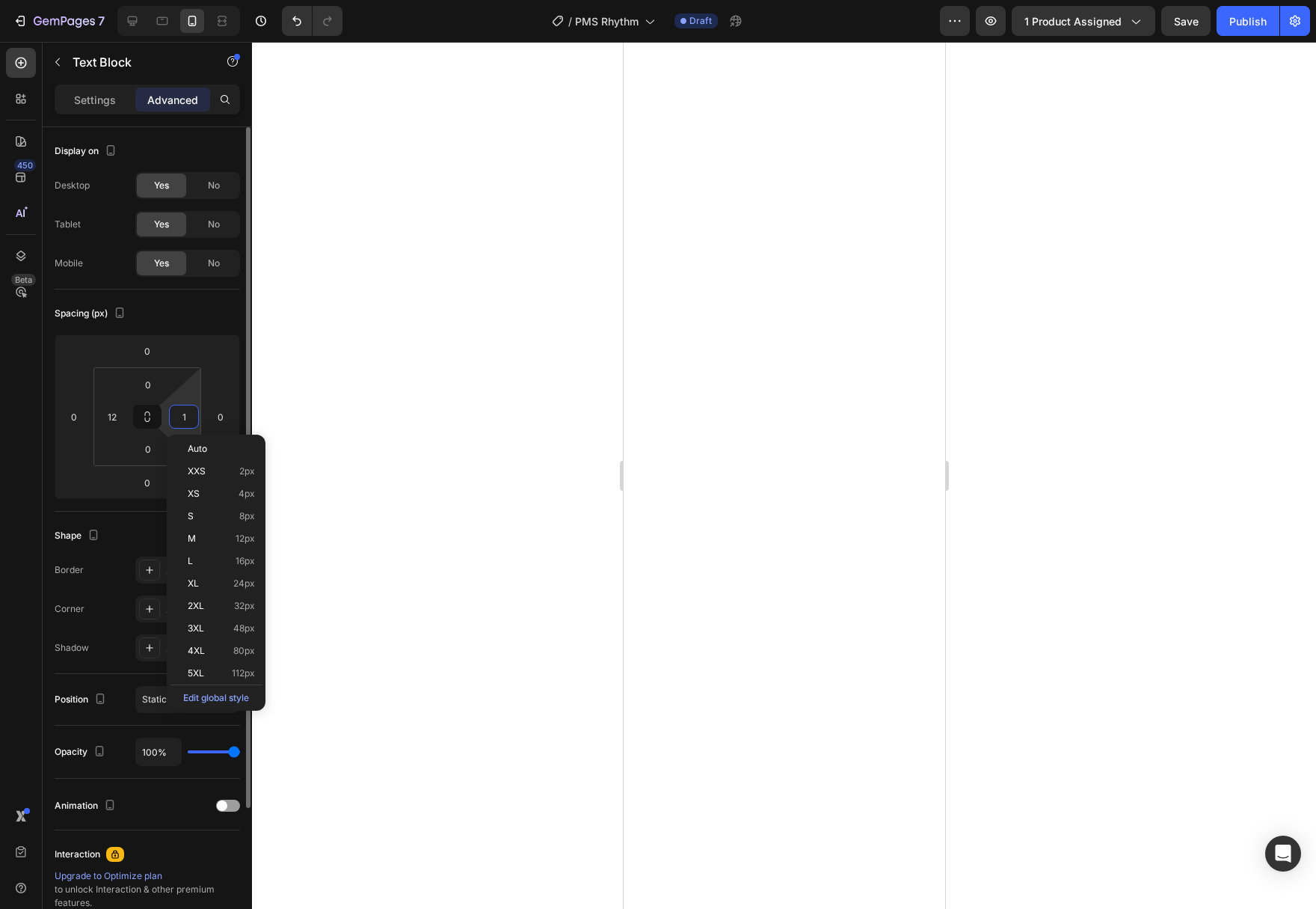
type input "12"
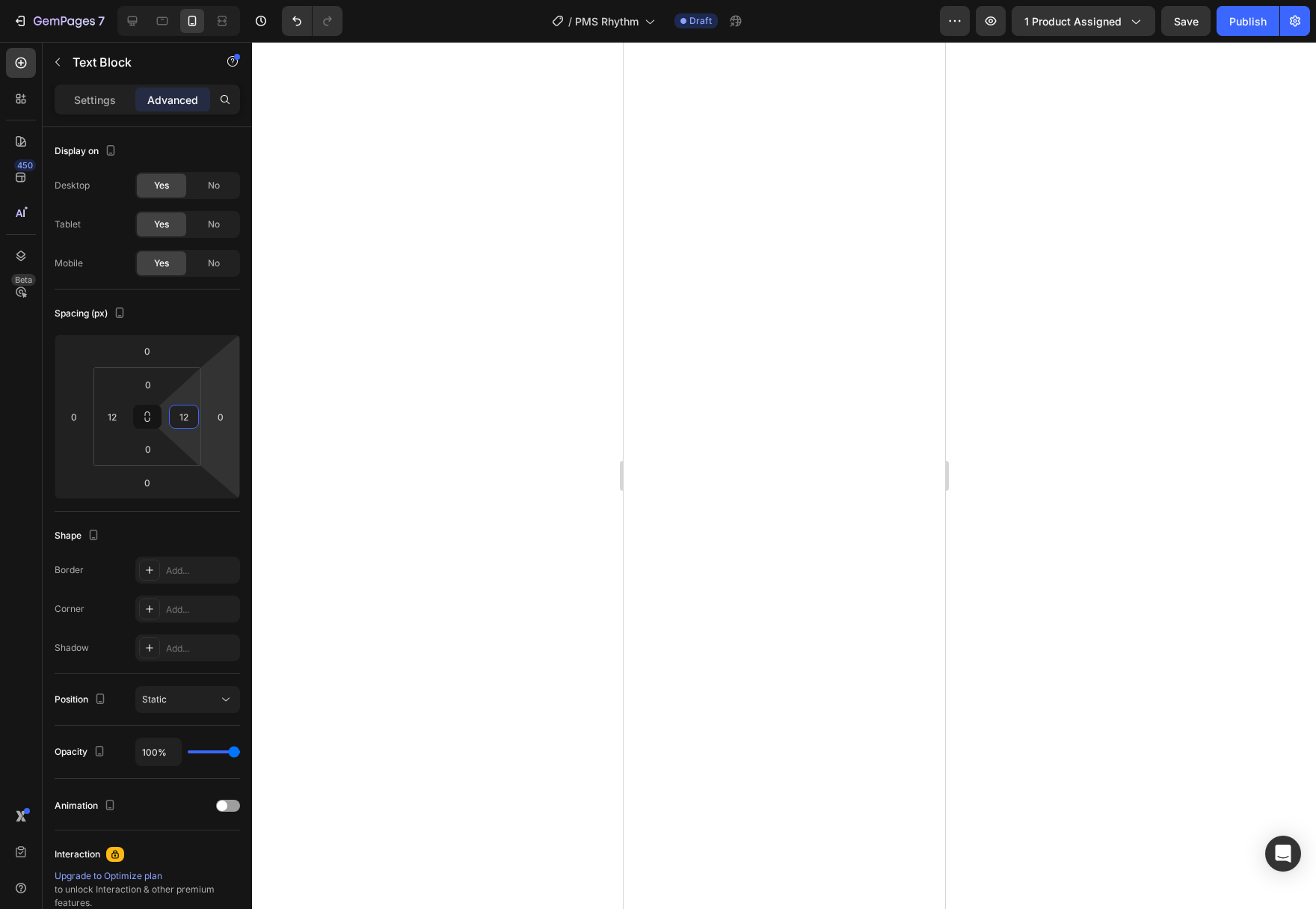
click at [314, 444] on div at bounding box center [784, 475] width 1064 height 867
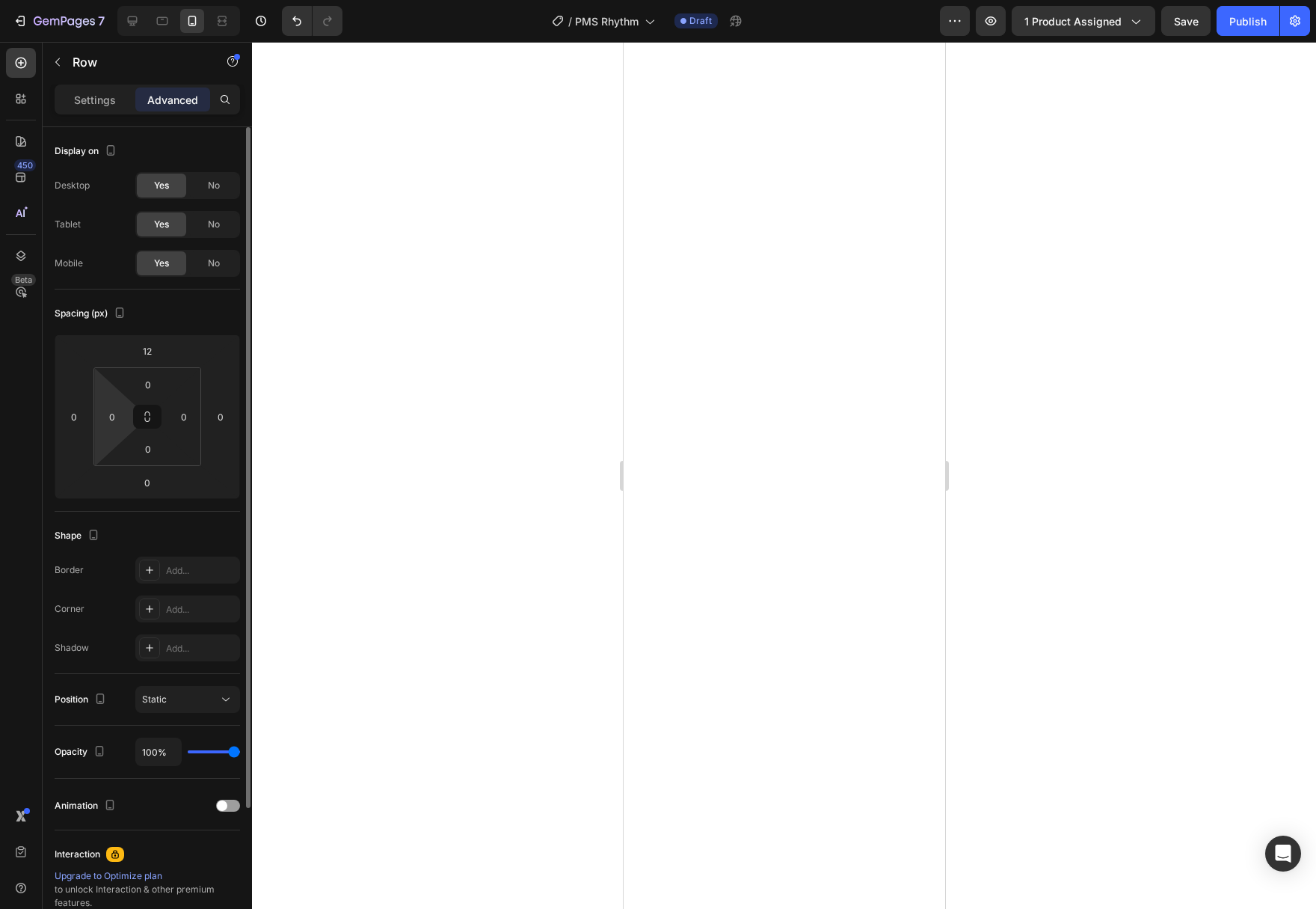
click at [114, 0] on html "7 Version history / PMS Rhythm Draft Preview 1 product assigned Save Publish 45…" at bounding box center [658, 0] width 1316 height 0
click at [118, 425] on input "0" at bounding box center [112, 416] width 23 height 23
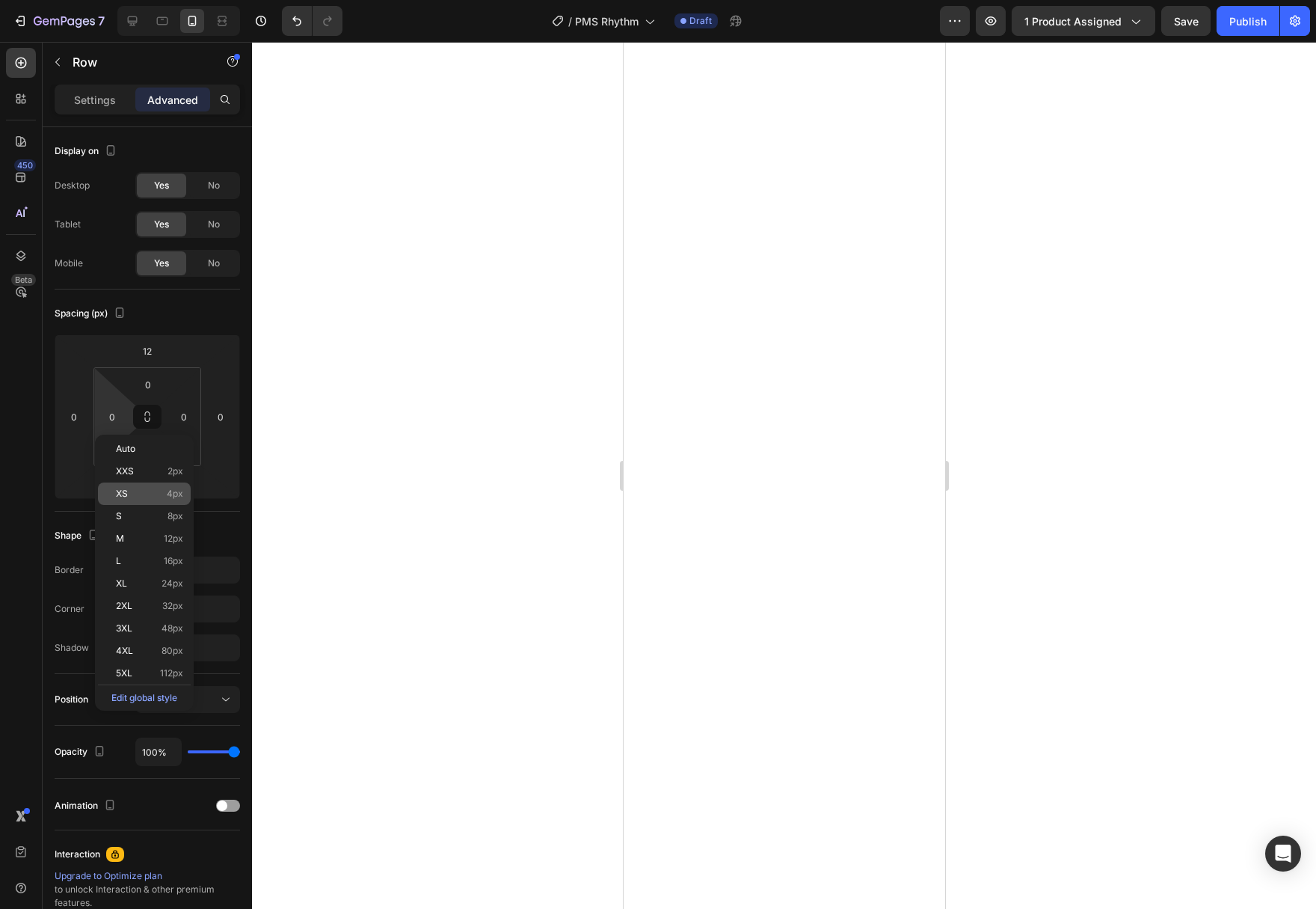
click at [144, 499] on div "XS 4px" at bounding box center [145, 493] width 92 height 23
type input "4"
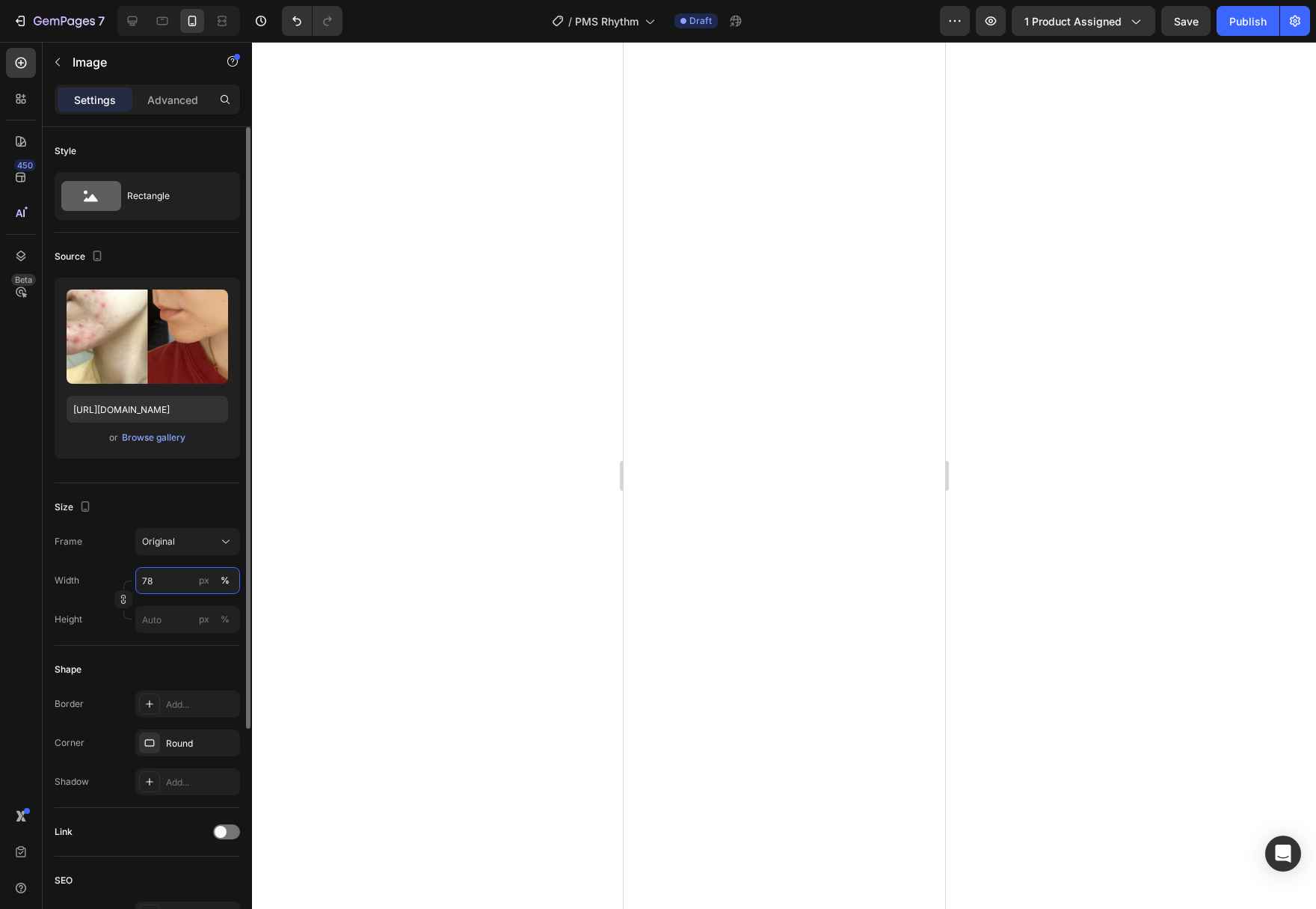
click at [179, 583] on input "78" at bounding box center [188, 579] width 104 height 27
type input "90"
click at [177, 583] on input "78" at bounding box center [188, 579] width 104 height 27
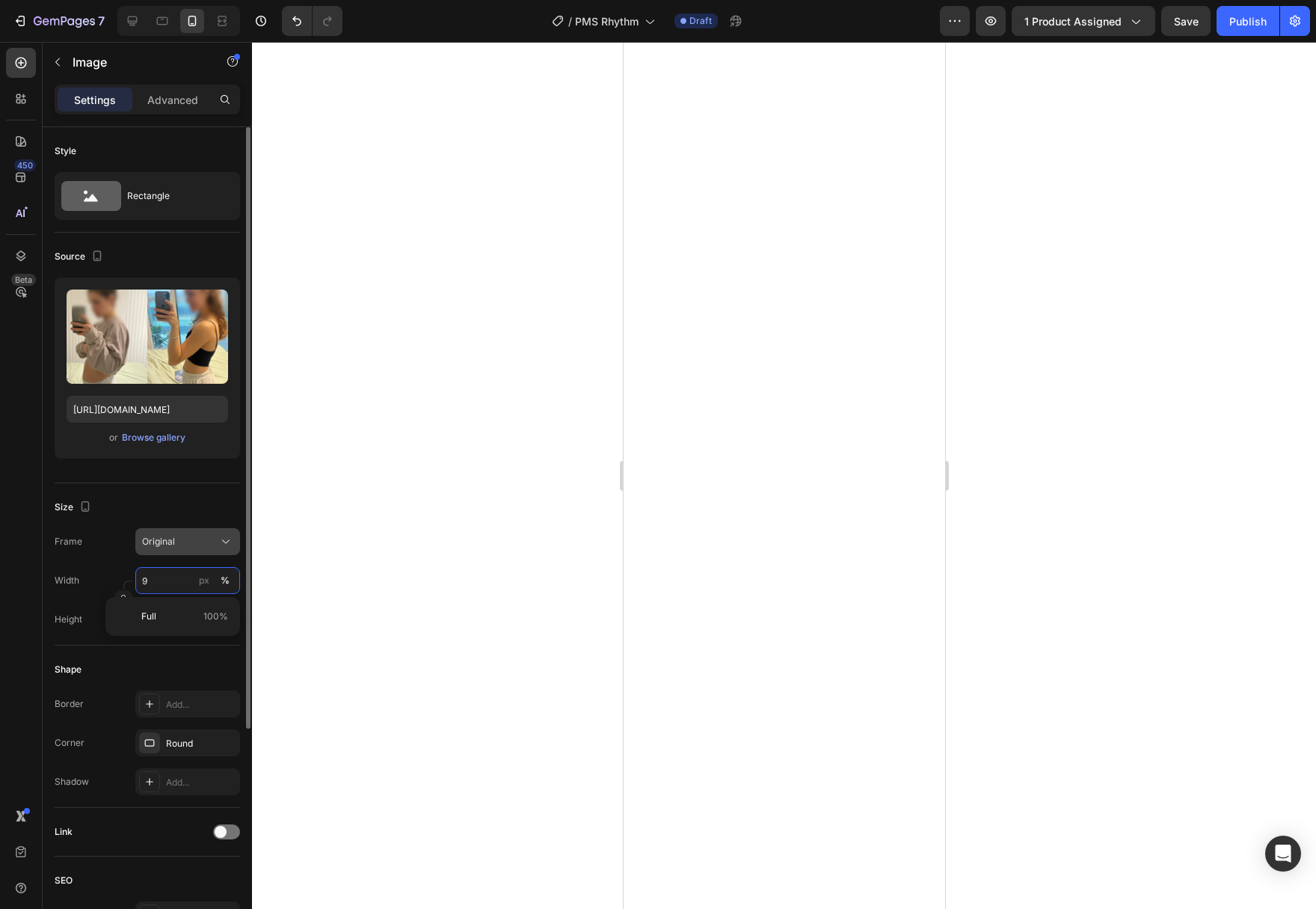
type input "90"
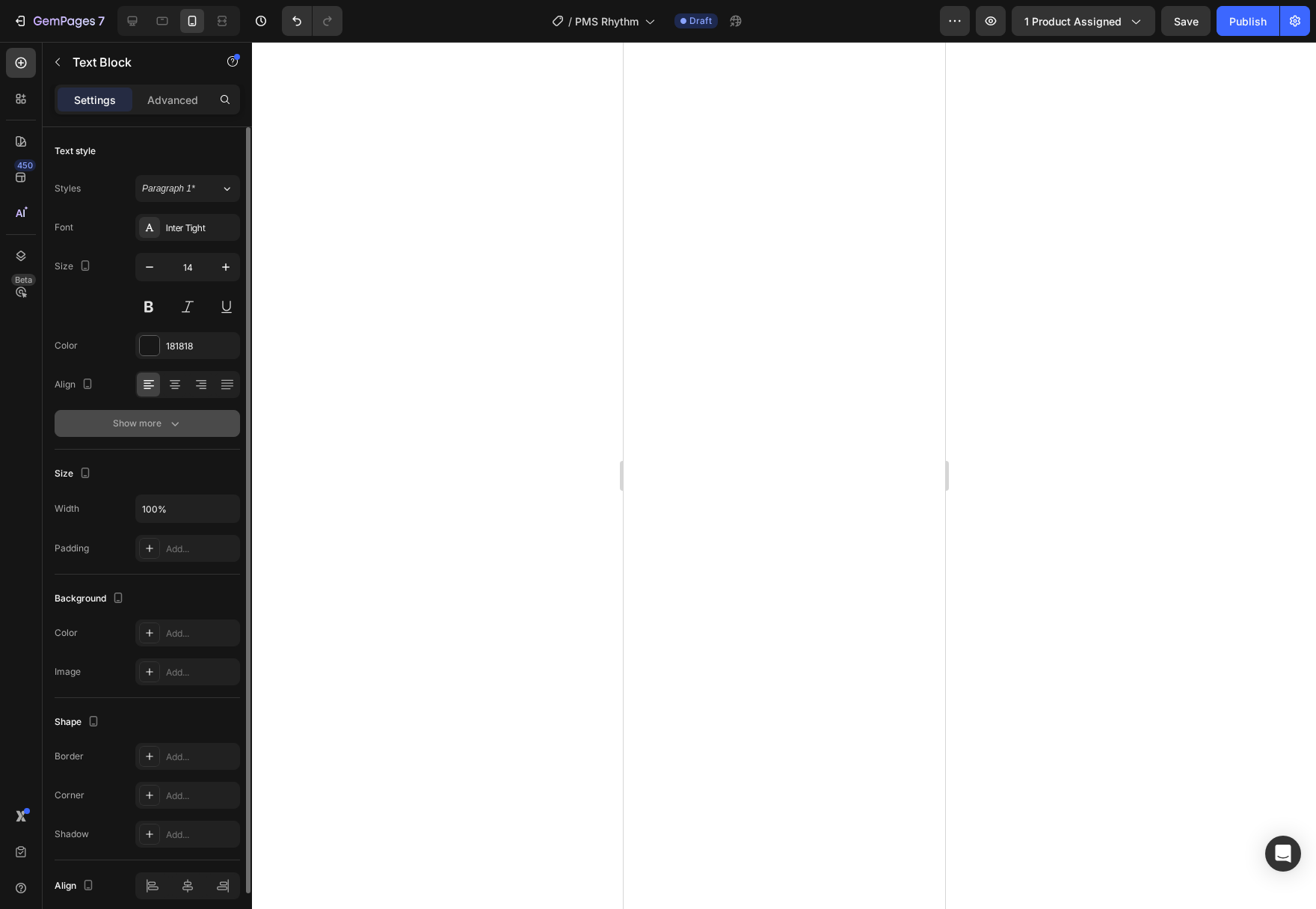
click at [164, 425] on div "Show more" at bounding box center [148, 423] width 70 height 15
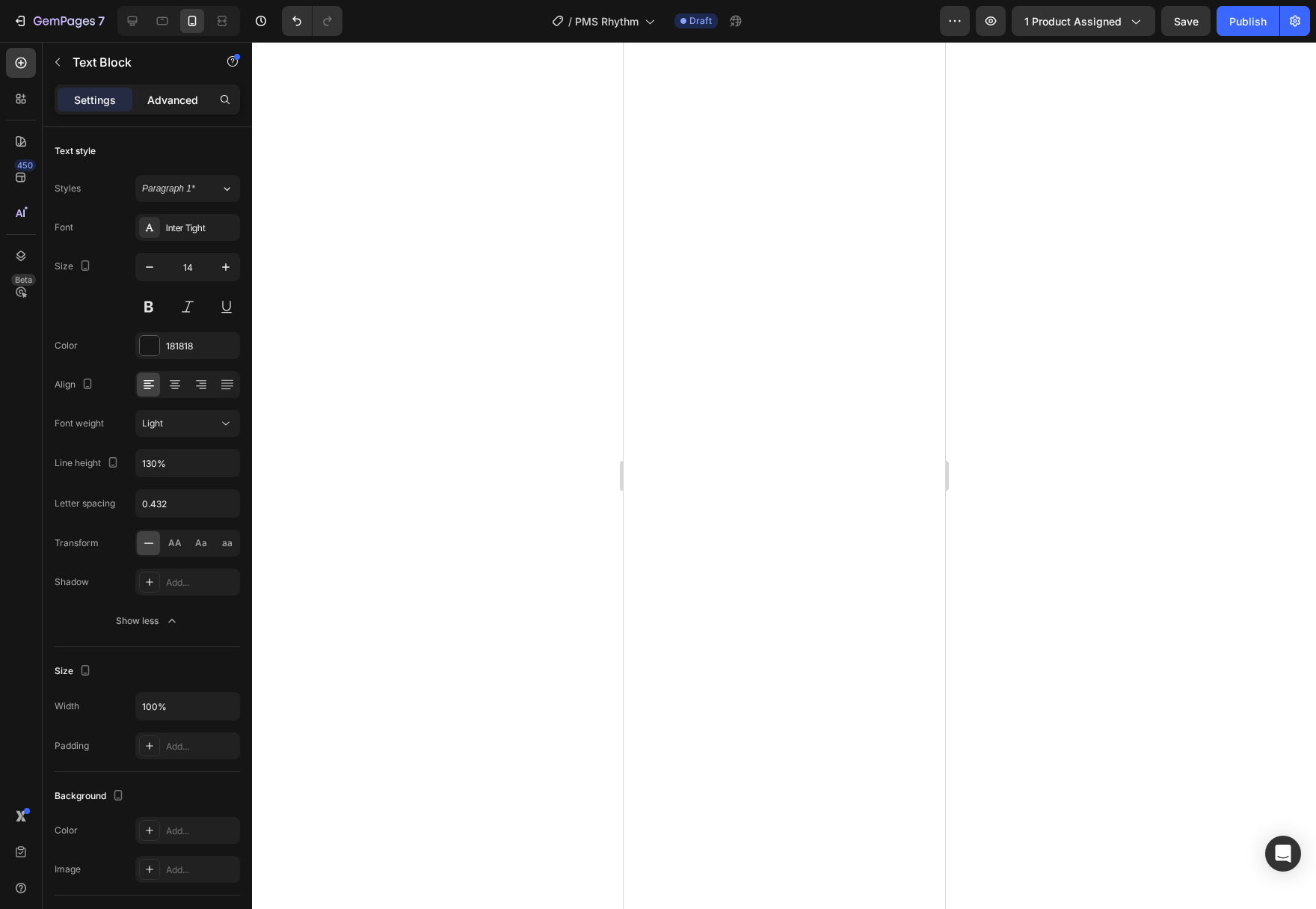
click at [158, 91] on div "Advanced" at bounding box center [173, 99] width 75 height 24
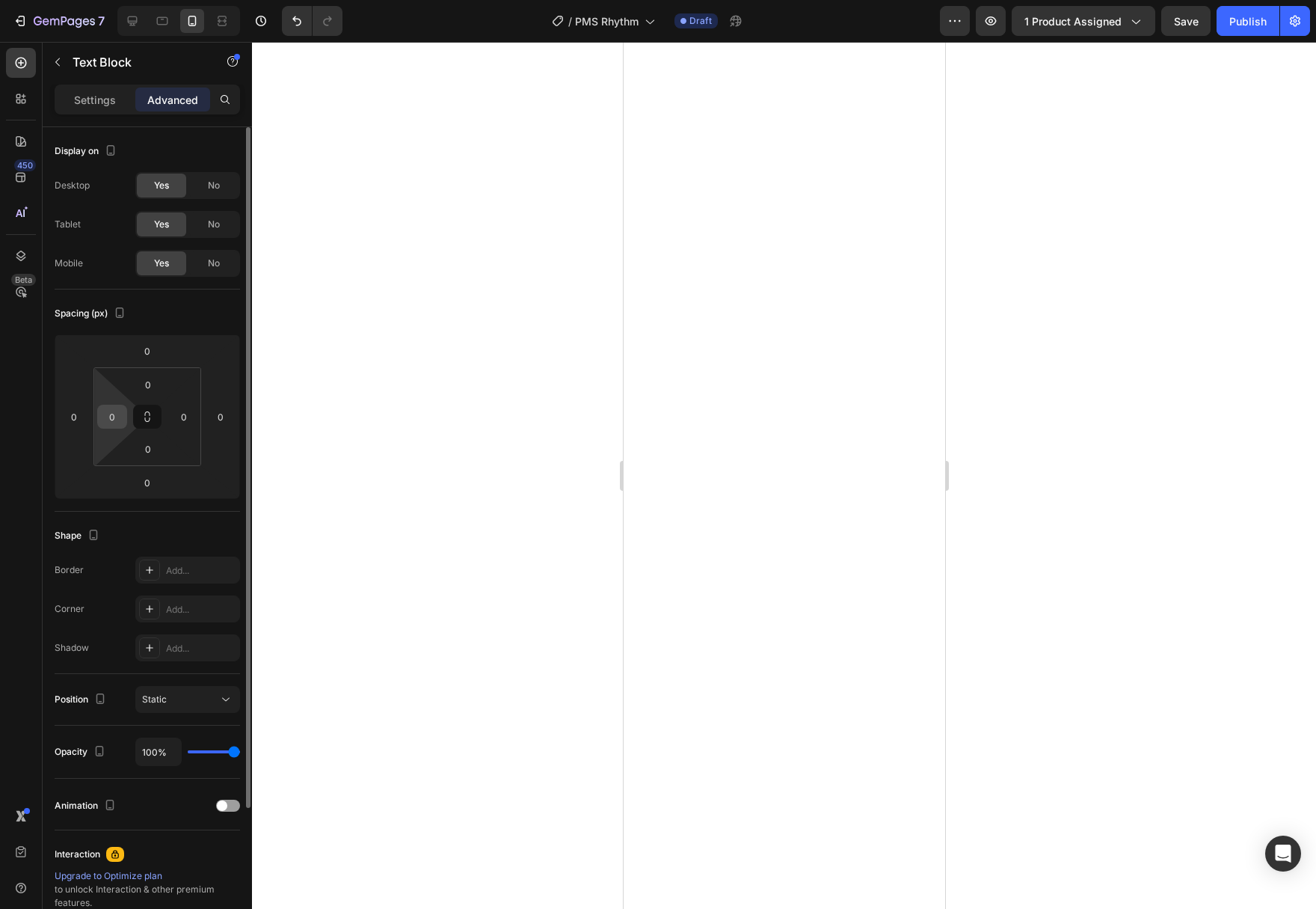
click at [107, 415] on input "0" at bounding box center [112, 416] width 23 height 23
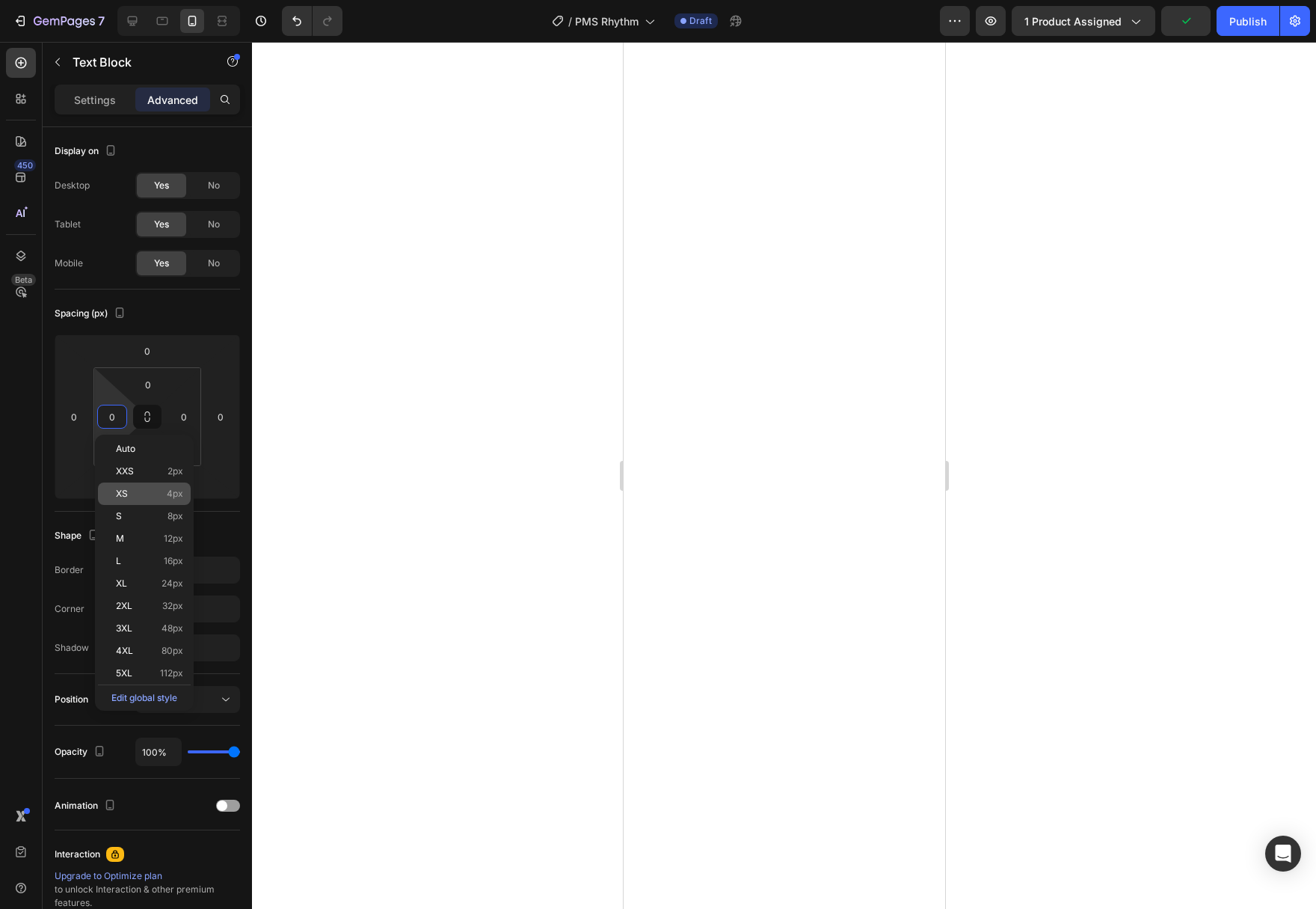
click at [142, 501] on div "XS 4px" at bounding box center [145, 493] width 92 height 23
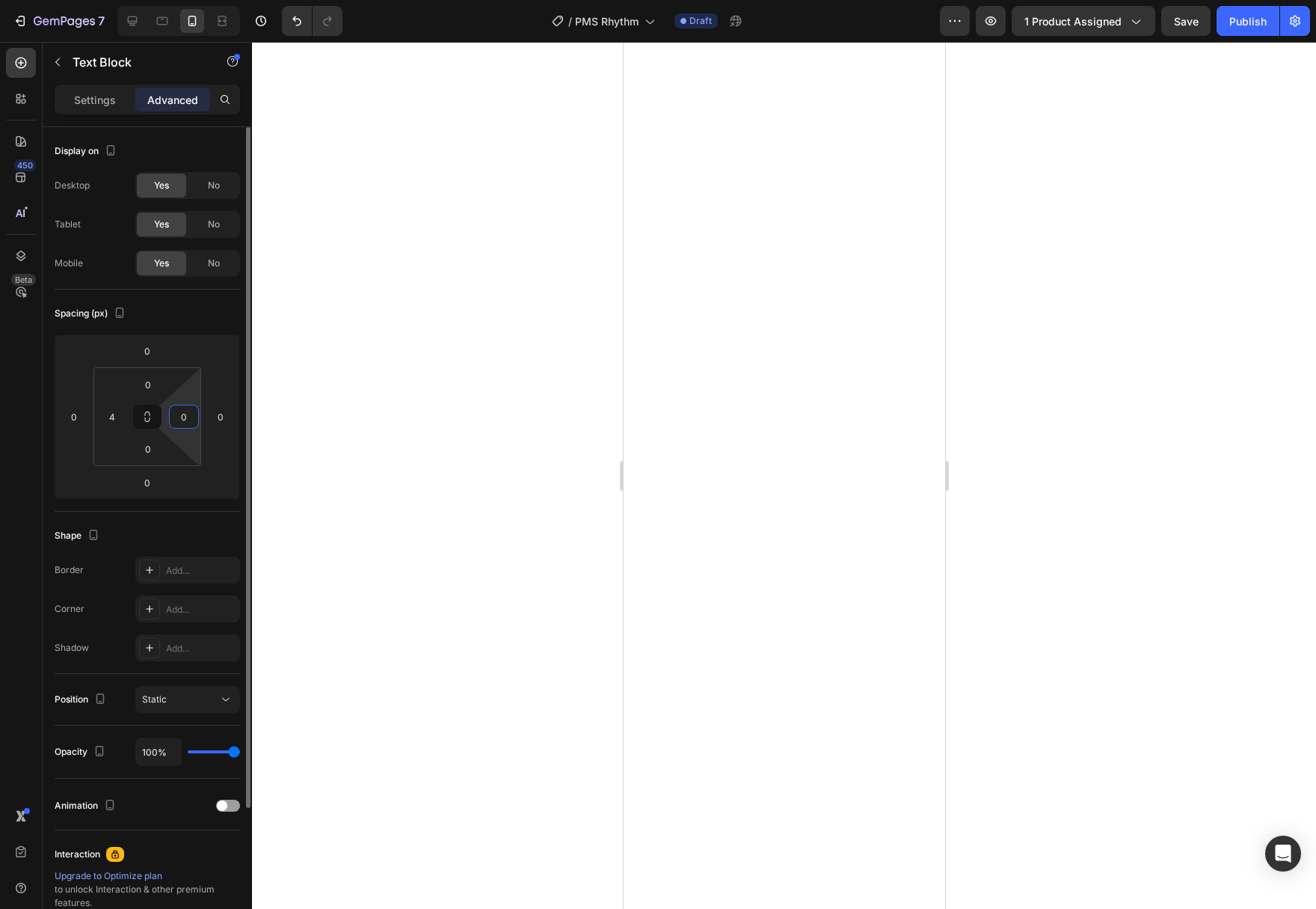
click at [189, 0] on html "7 Version history / PMS Rhythm Draft Preview 1 product assigned Save Publish 45…" at bounding box center [658, 0] width 1316 height 0
click at [114, 421] on input "4" at bounding box center [112, 416] width 23 height 23
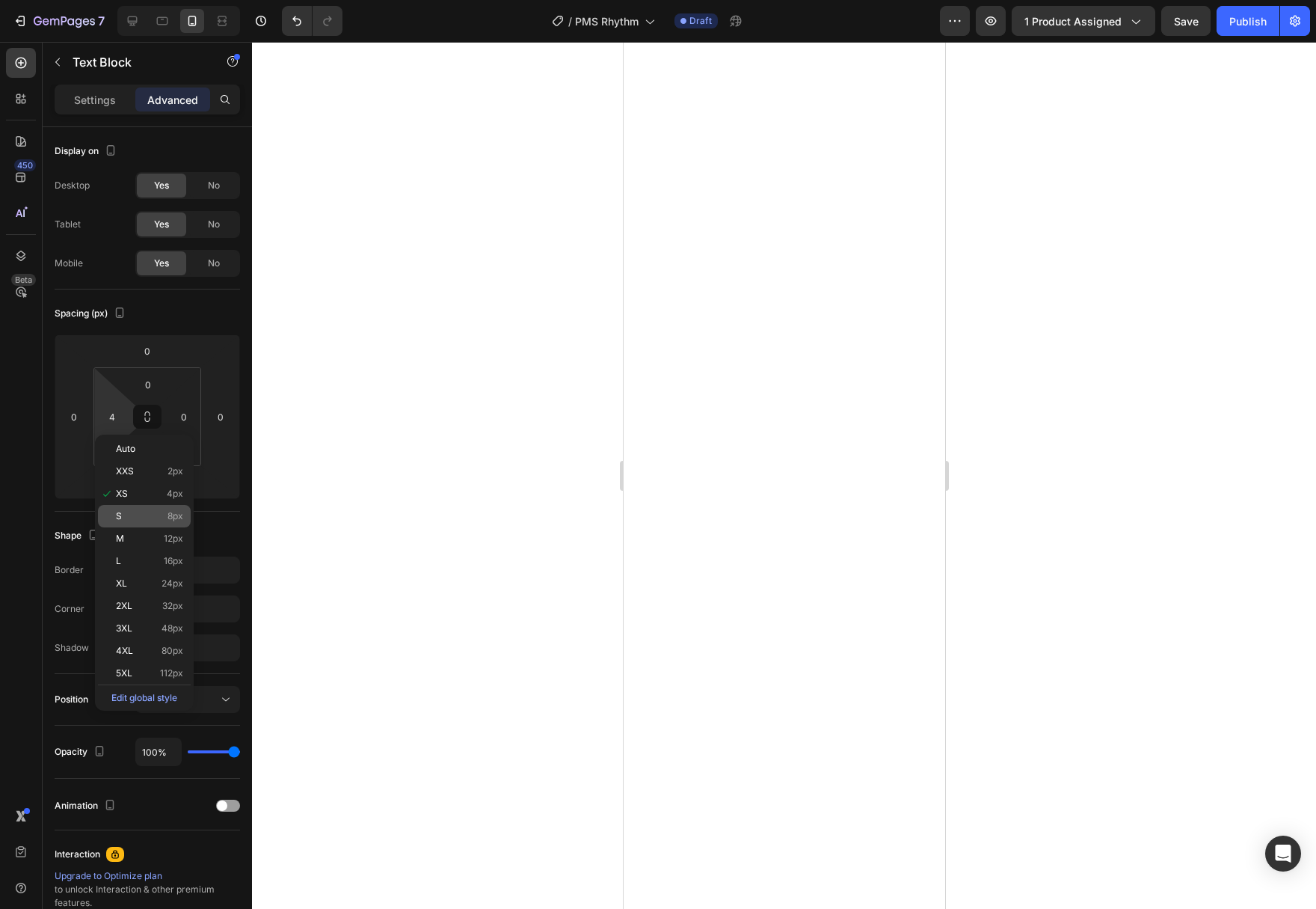
click at [129, 521] on div "S 8px" at bounding box center [145, 515] width 92 height 23
type input "8"
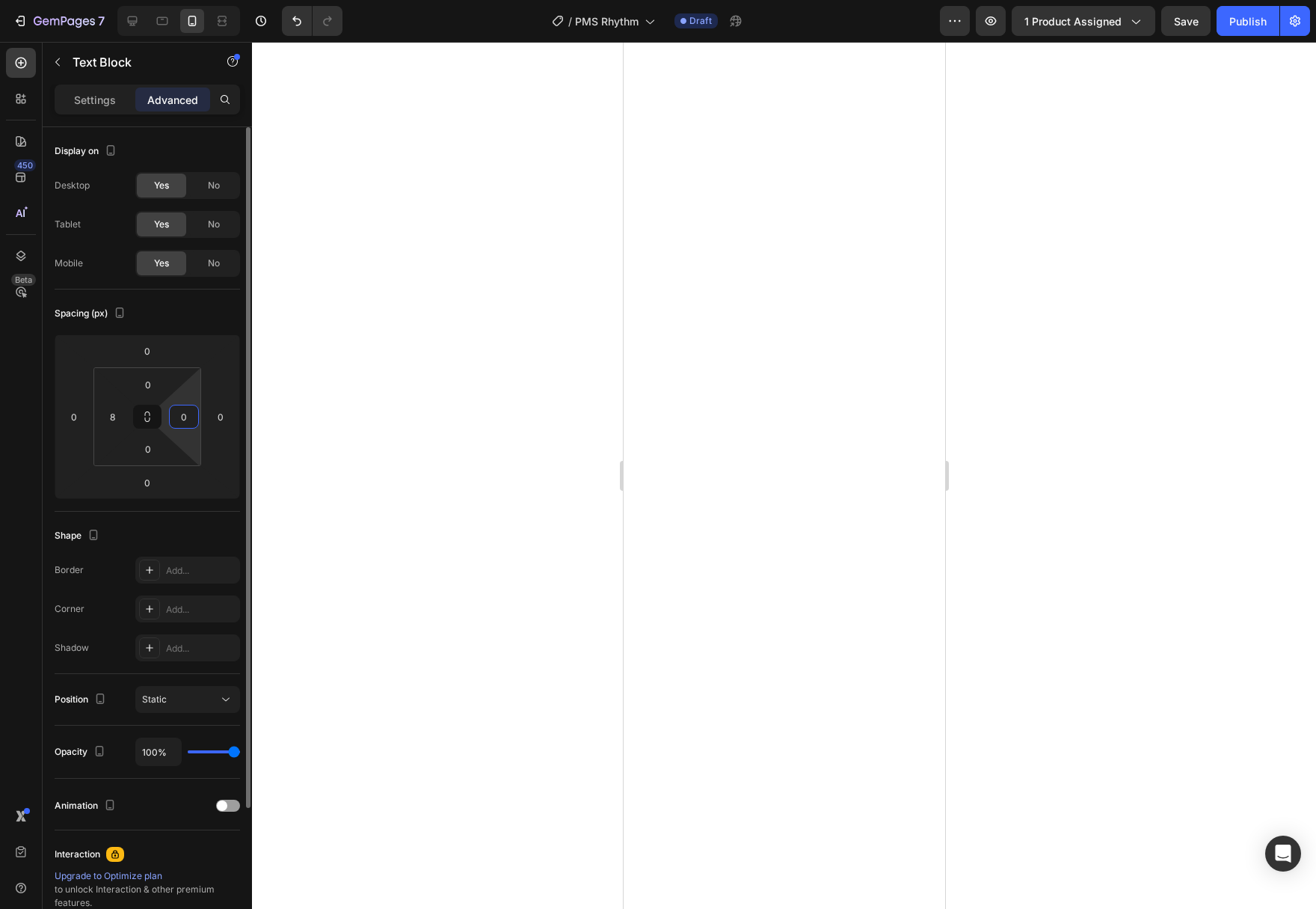
click at [187, 424] on input "0" at bounding box center [184, 416] width 23 height 23
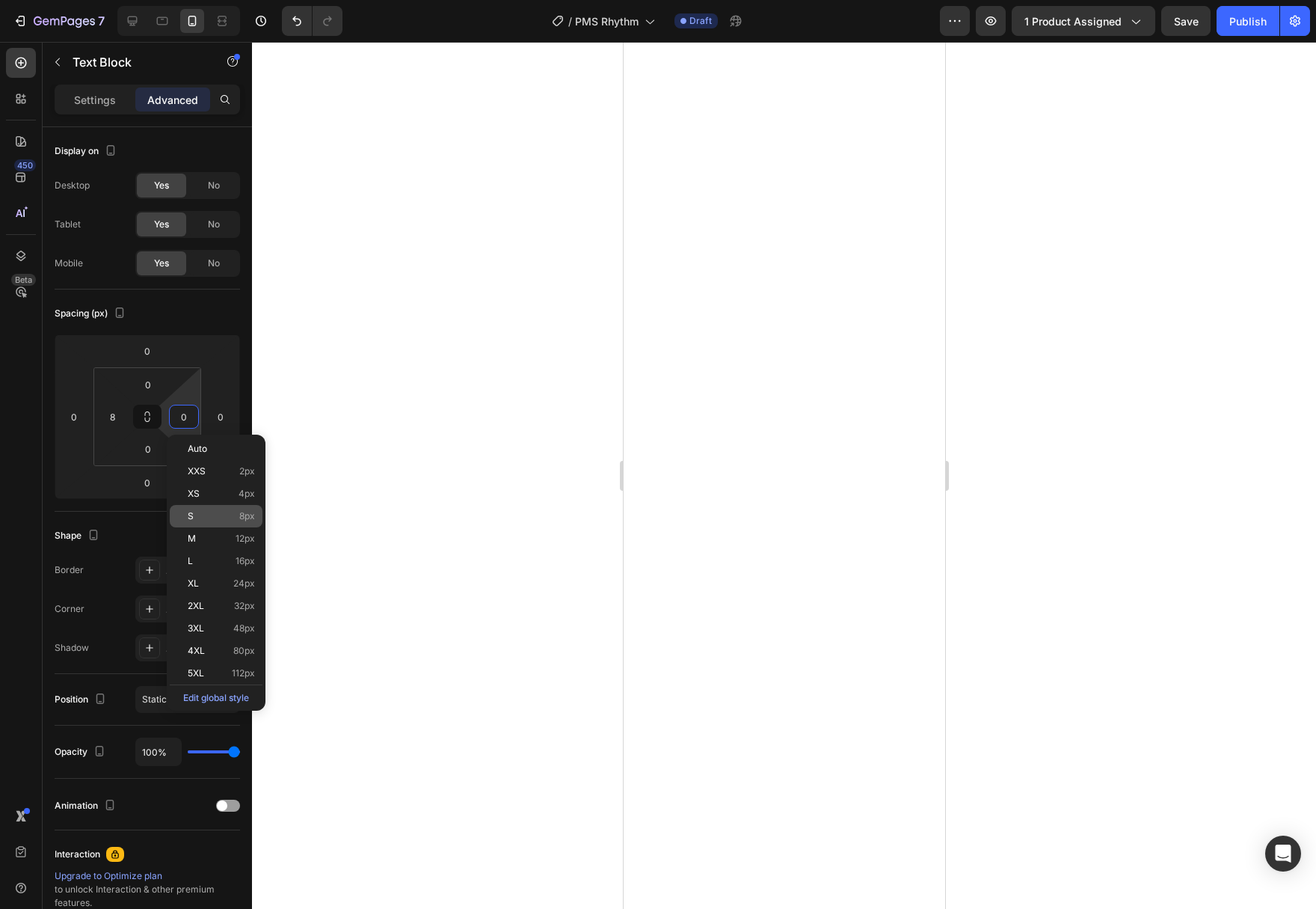
click at [212, 509] on div "S 8px" at bounding box center [216, 515] width 92 height 23
type input "8"
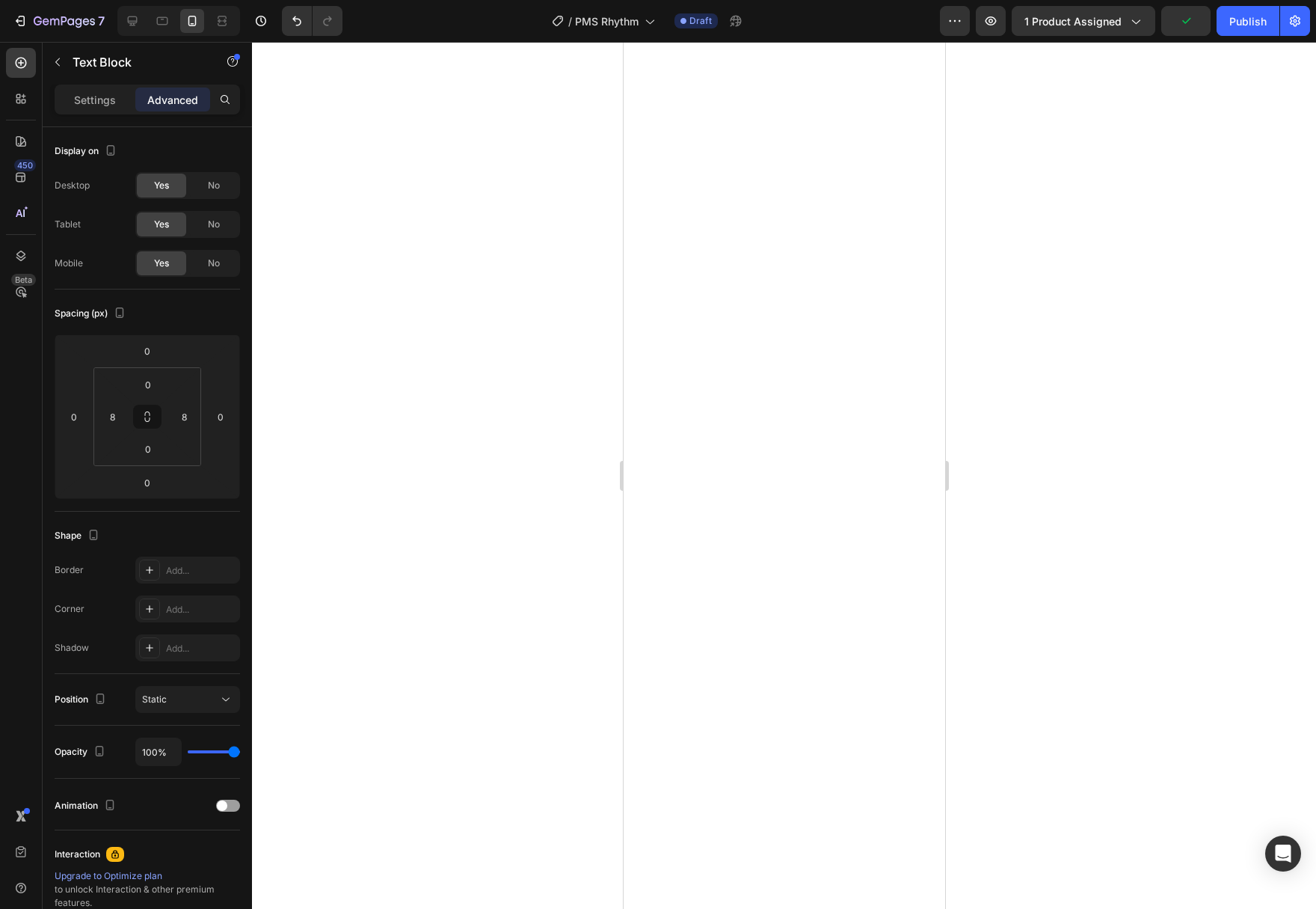
click at [466, 577] on div at bounding box center [784, 475] width 1064 height 867
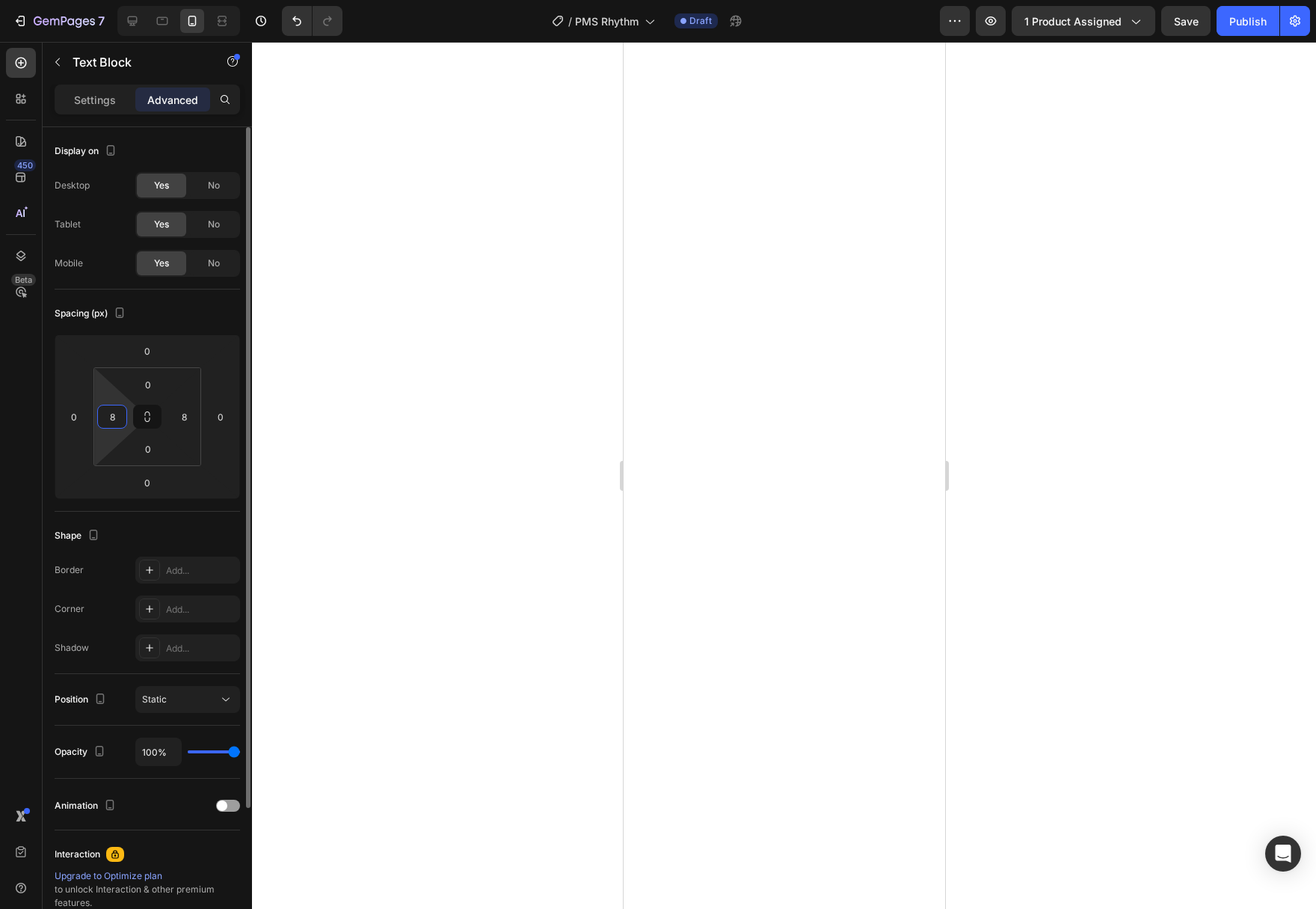
click at [104, 423] on input "8" at bounding box center [112, 416] width 23 height 23
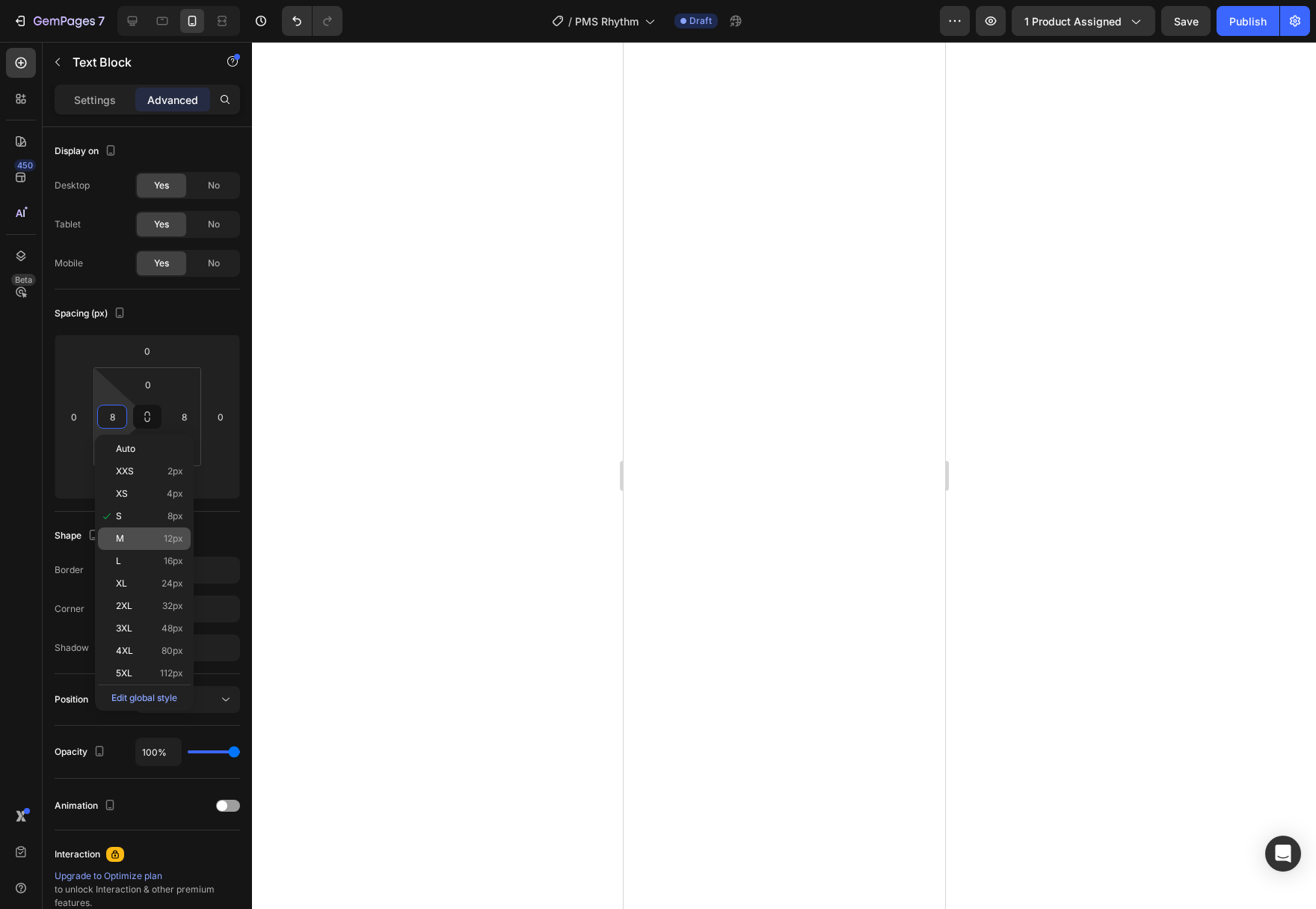
click at [141, 540] on p "M 12px" at bounding box center [150, 538] width 67 height 11
type input "12"
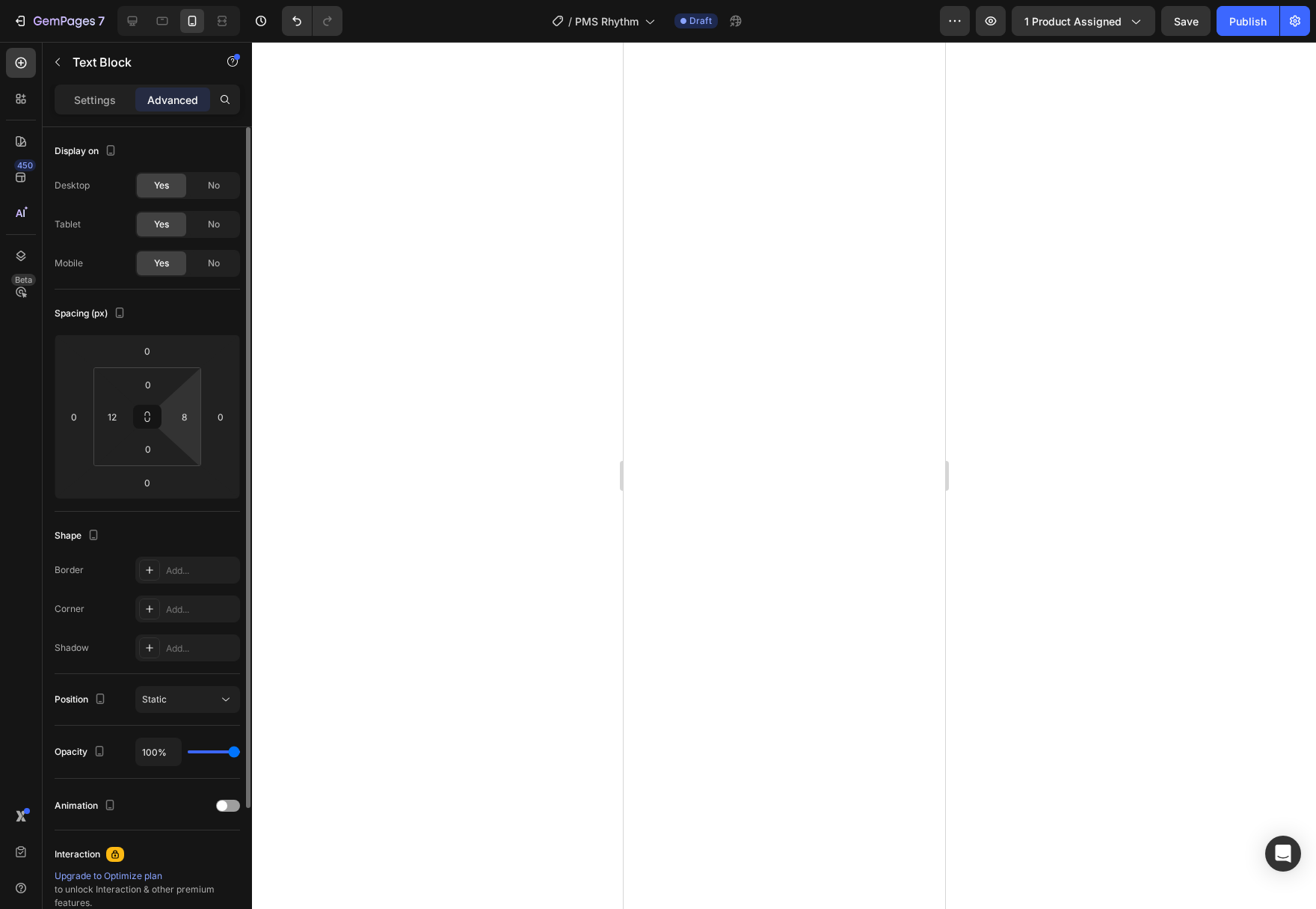
click at [200, 0] on html "7 Version history / PMS Rhythm Draft Preview 1 product assigned Save Publish 45…" at bounding box center [658, 0] width 1316 height 0
click at [193, 420] on input "8" at bounding box center [184, 416] width 23 height 23
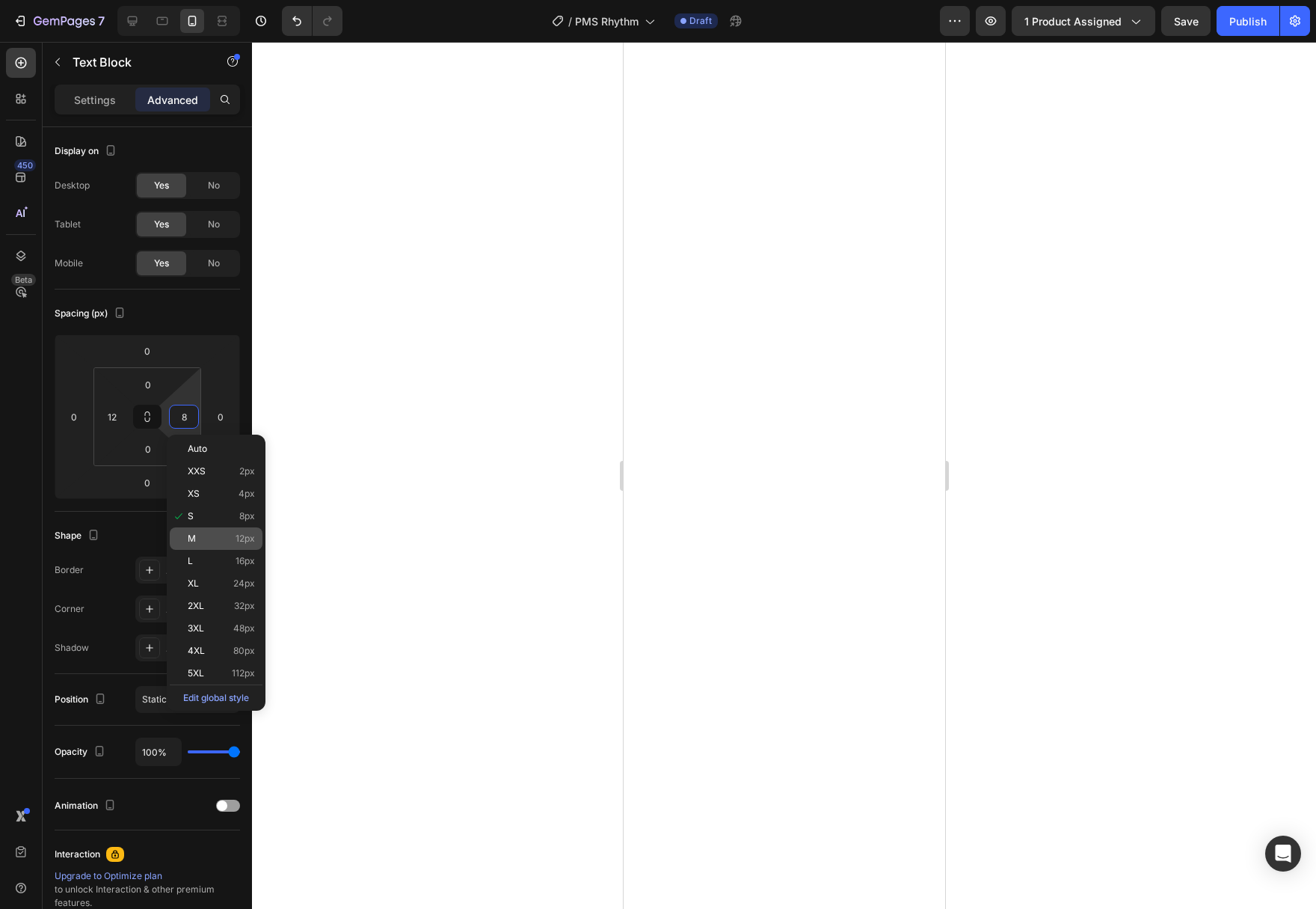
click at [230, 543] on p "M 12px" at bounding box center [221, 538] width 67 height 11
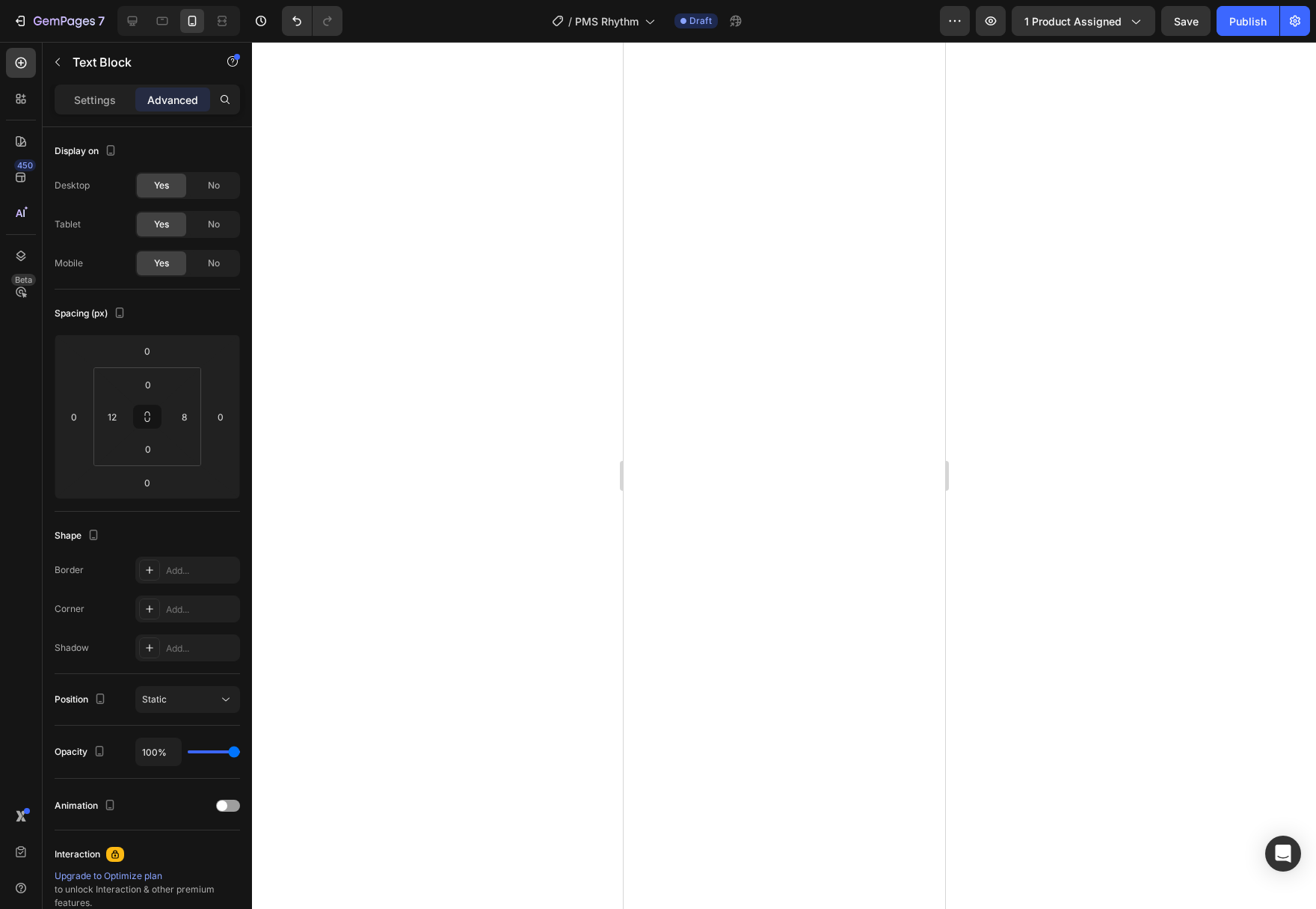
type input "12"
click at [1046, 695] on div at bounding box center [784, 475] width 1064 height 867
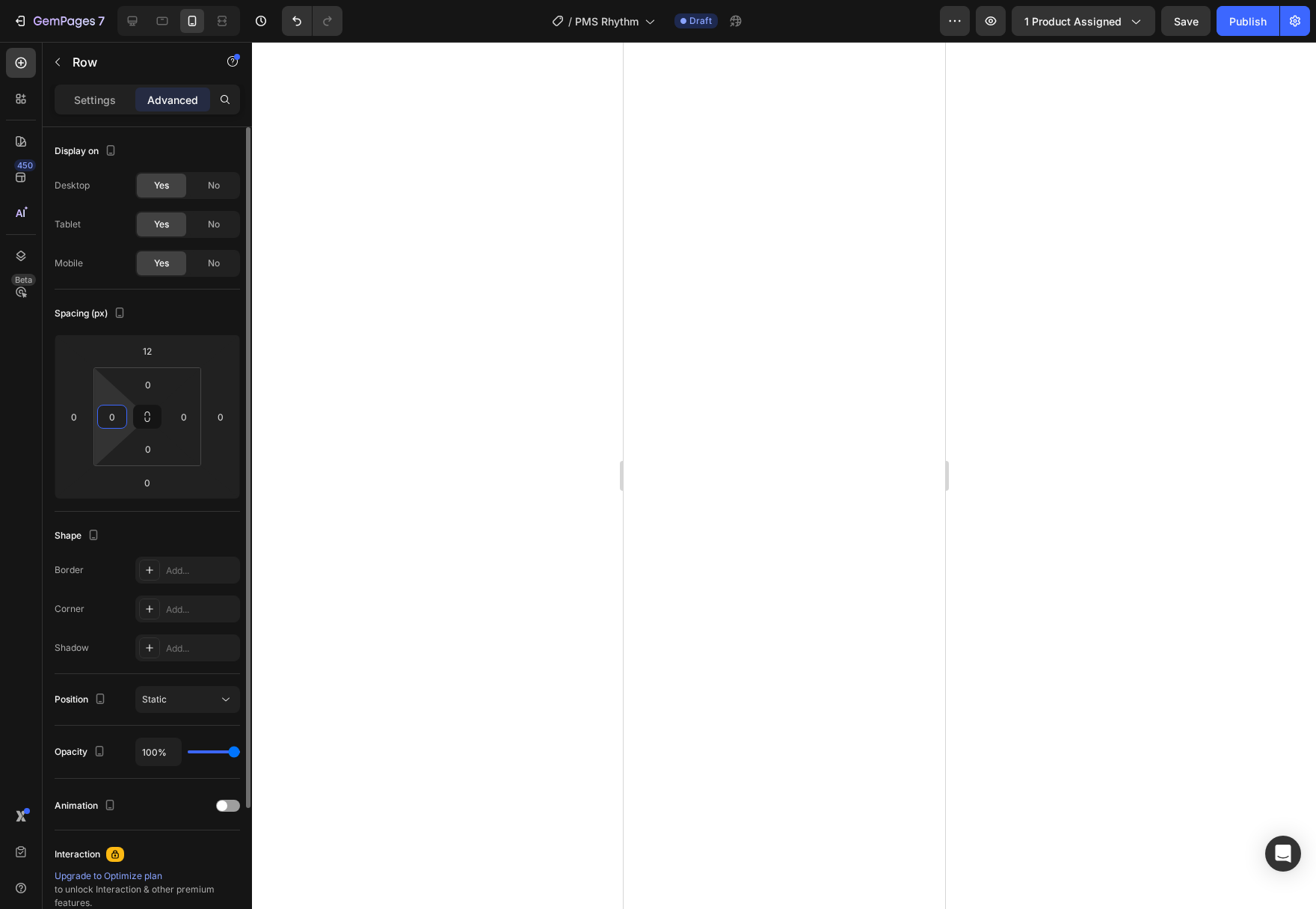
click at [120, 421] on input "0" at bounding box center [112, 416] width 23 height 23
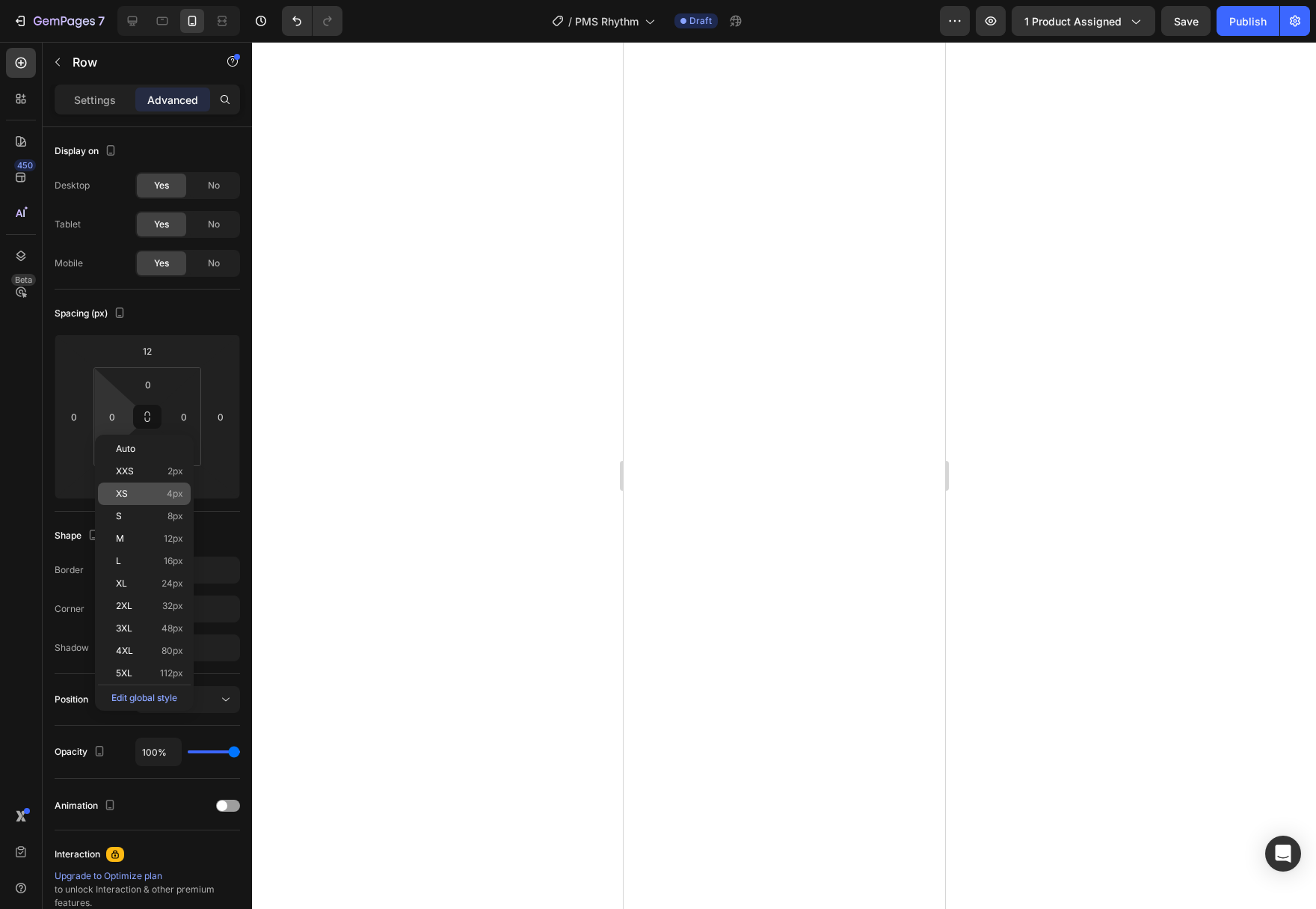
click at [139, 501] on div "XS 4px" at bounding box center [145, 493] width 92 height 23
type input "4"
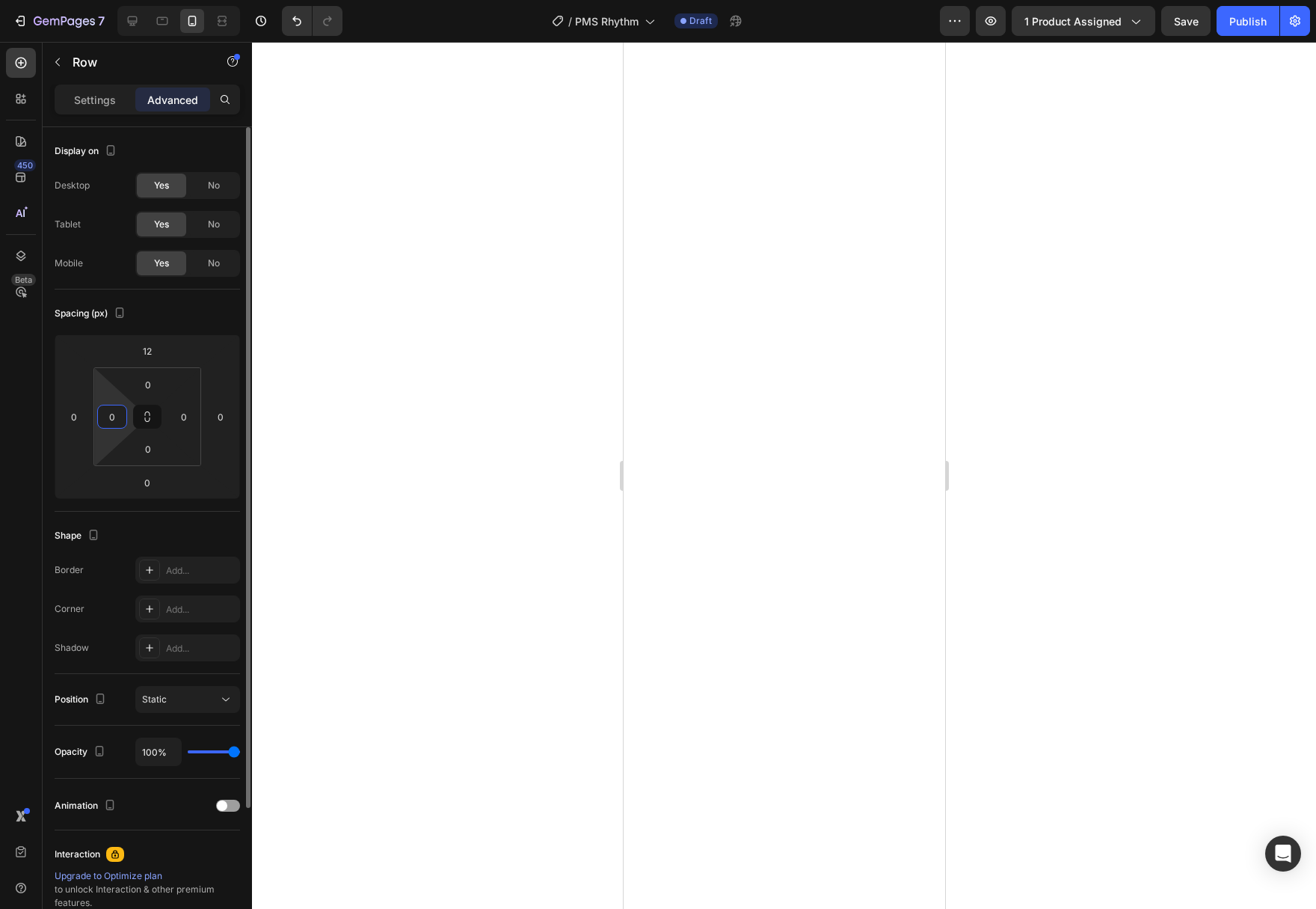
click at [117, 423] on input "0" at bounding box center [112, 416] width 23 height 23
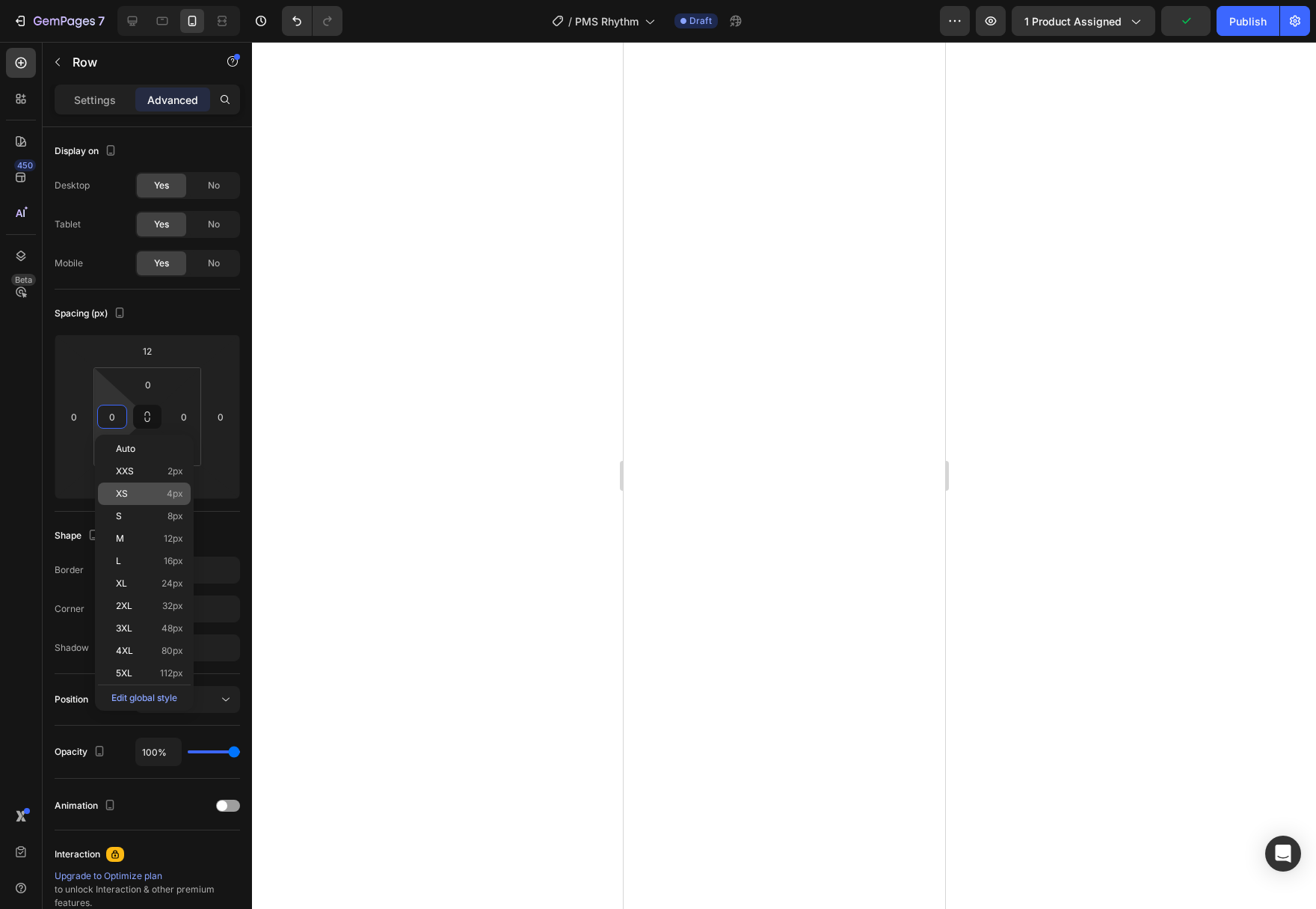
click at [142, 499] on div "XS 4px" at bounding box center [145, 493] width 92 height 23
type input "4"
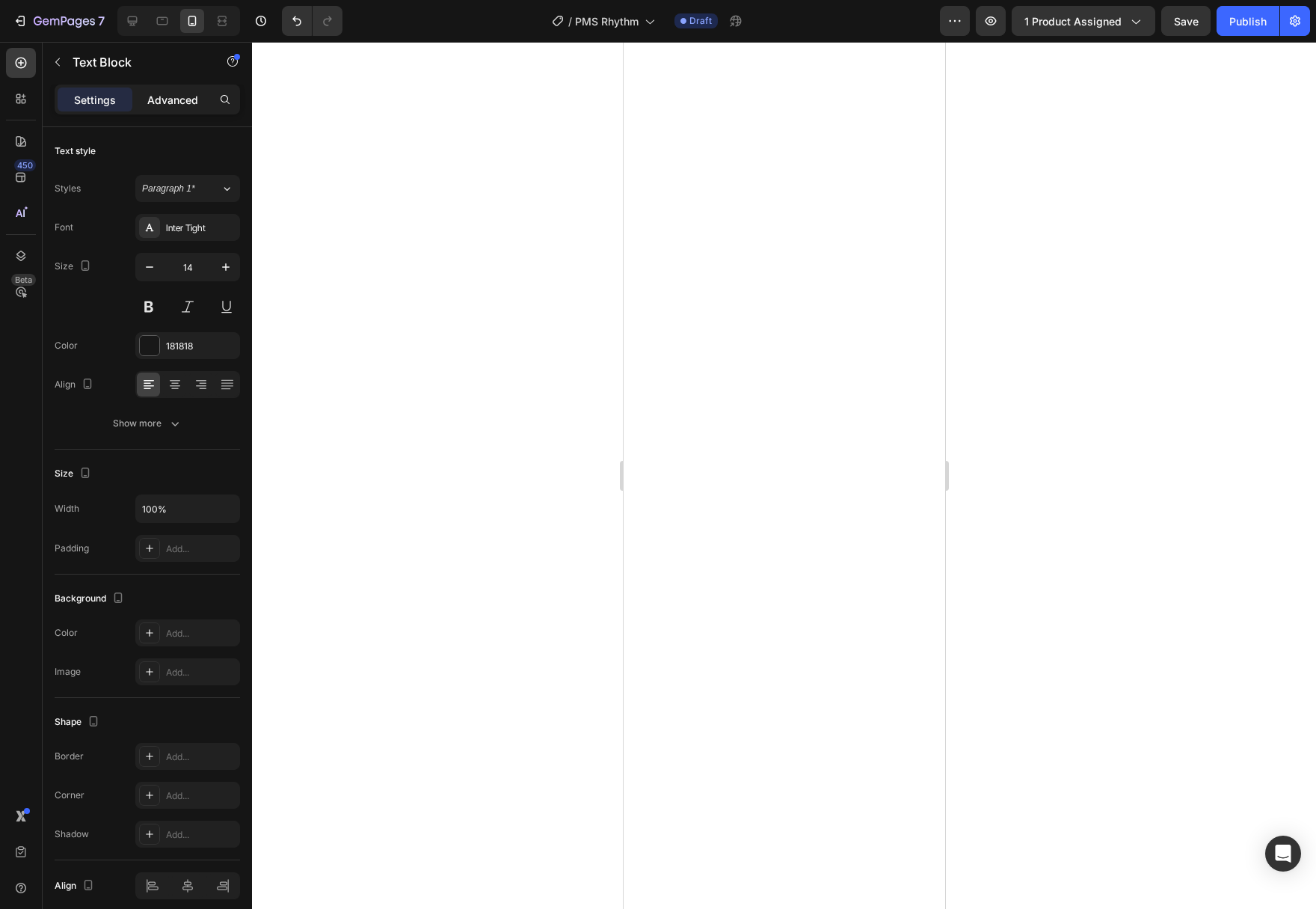
click at [166, 101] on p "Advanced" at bounding box center [173, 99] width 51 height 16
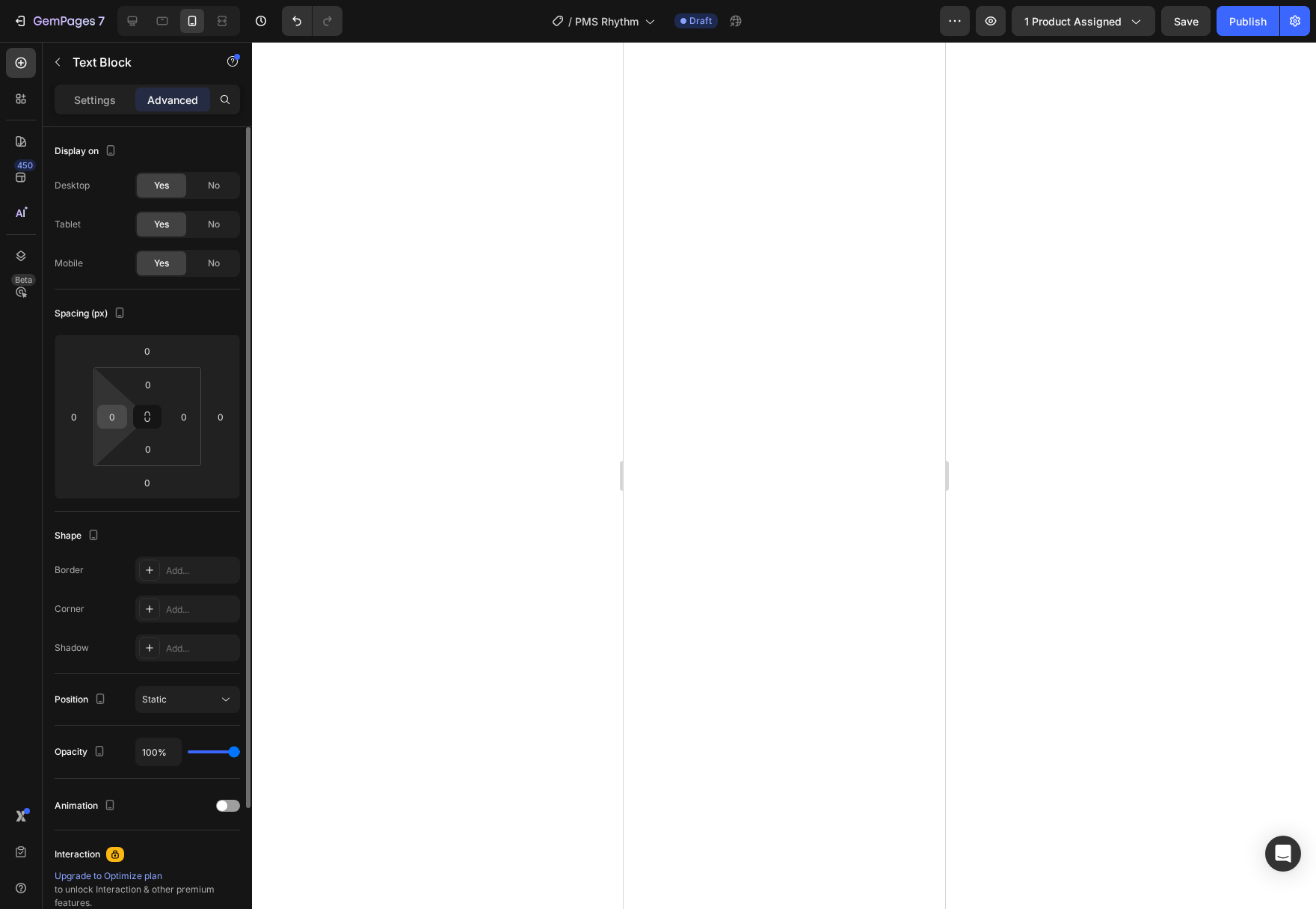
click at [124, 425] on div "0" at bounding box center [112, 416] width 30 height 24
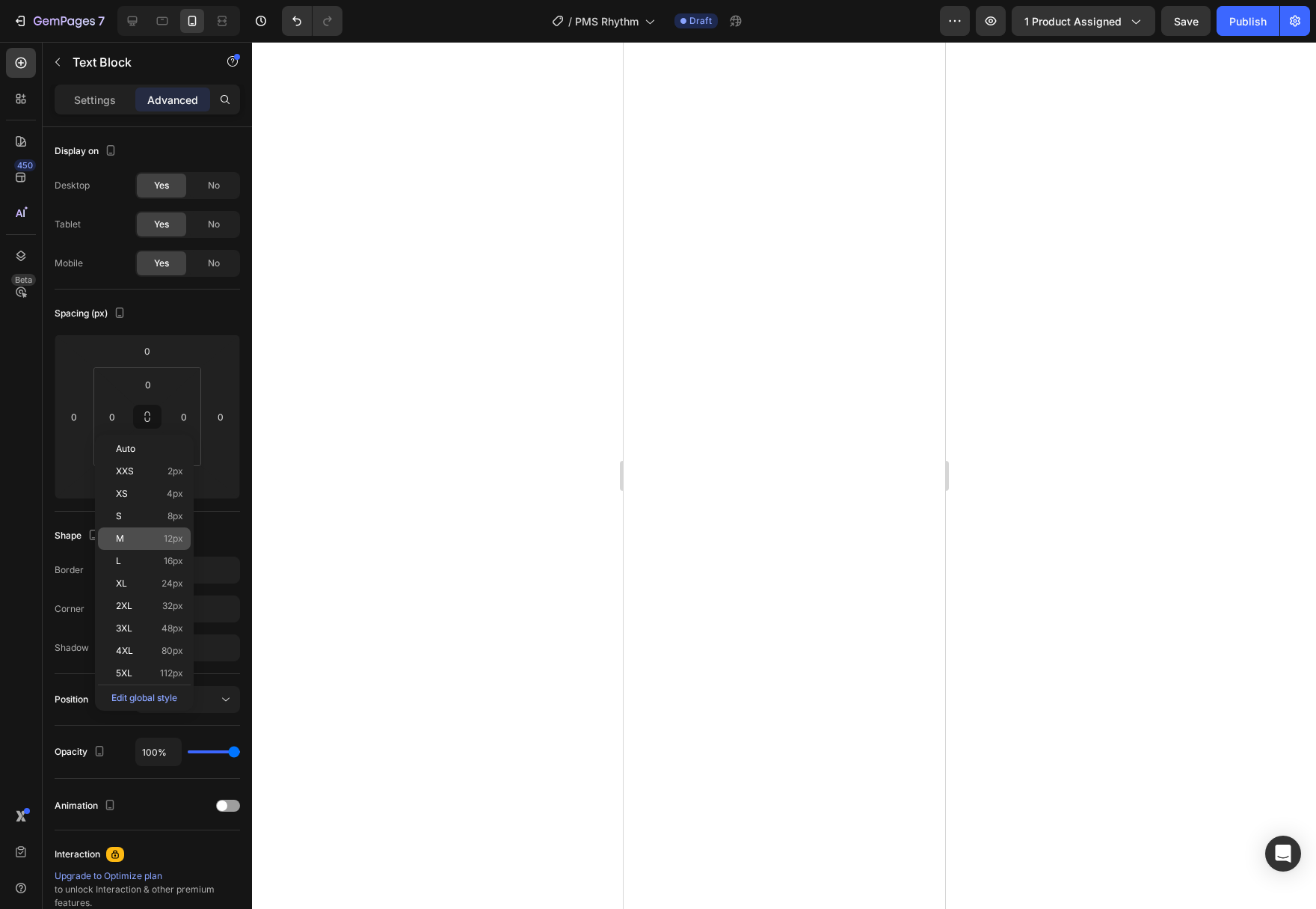
click at [149, 538] on p "M 12px" at bounding box center [150, 538] width 67 height 11
type input "12"
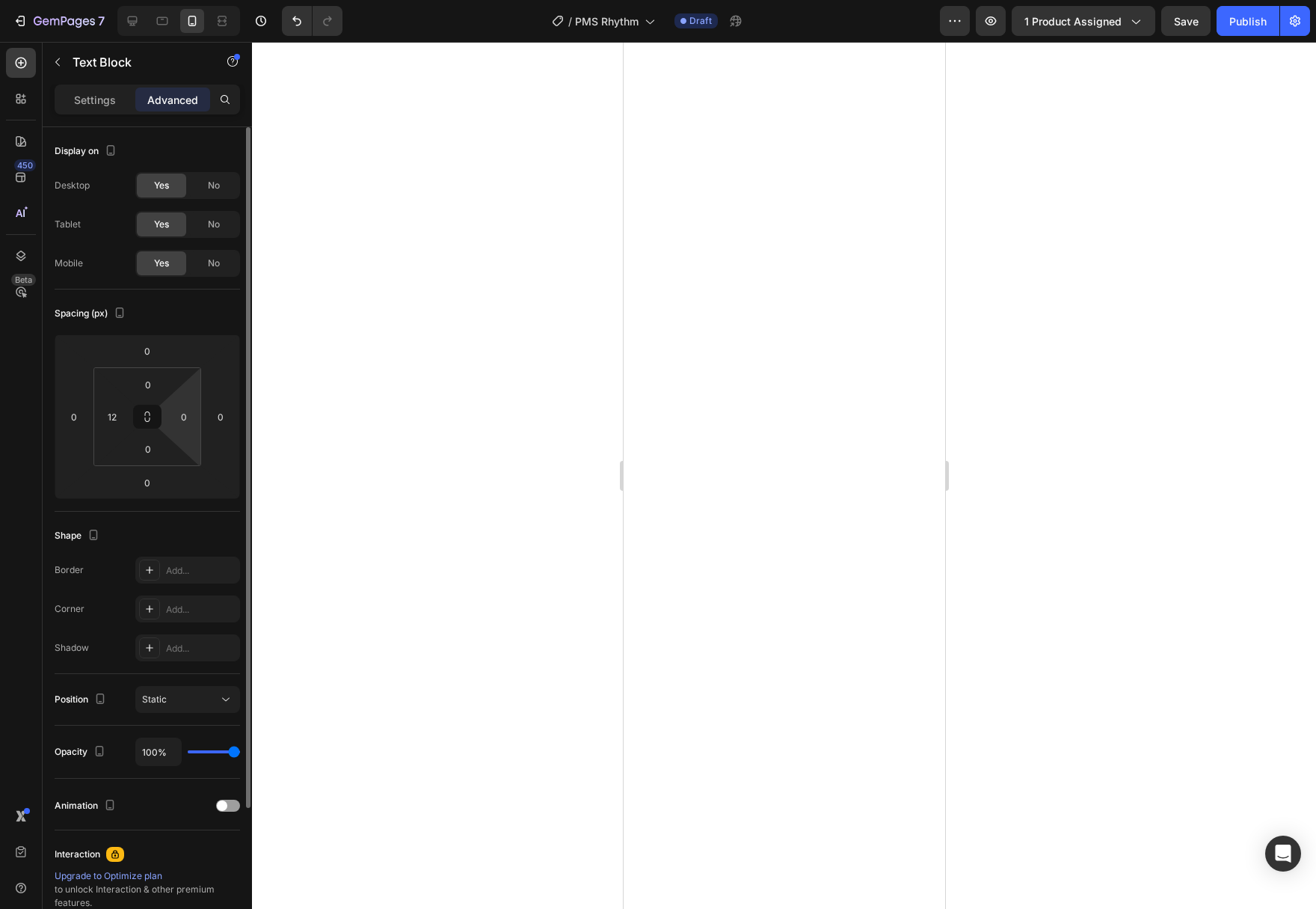
click at [186, 0] on html "7 Version history / PMS Rhythm Draft Preview 1 product assigned Save Publish 45…" at bounding box center [658, 0] width 1316 height 0
click at [186, 425] on input "0" at bounding box center [184, 416] width 23 height 23
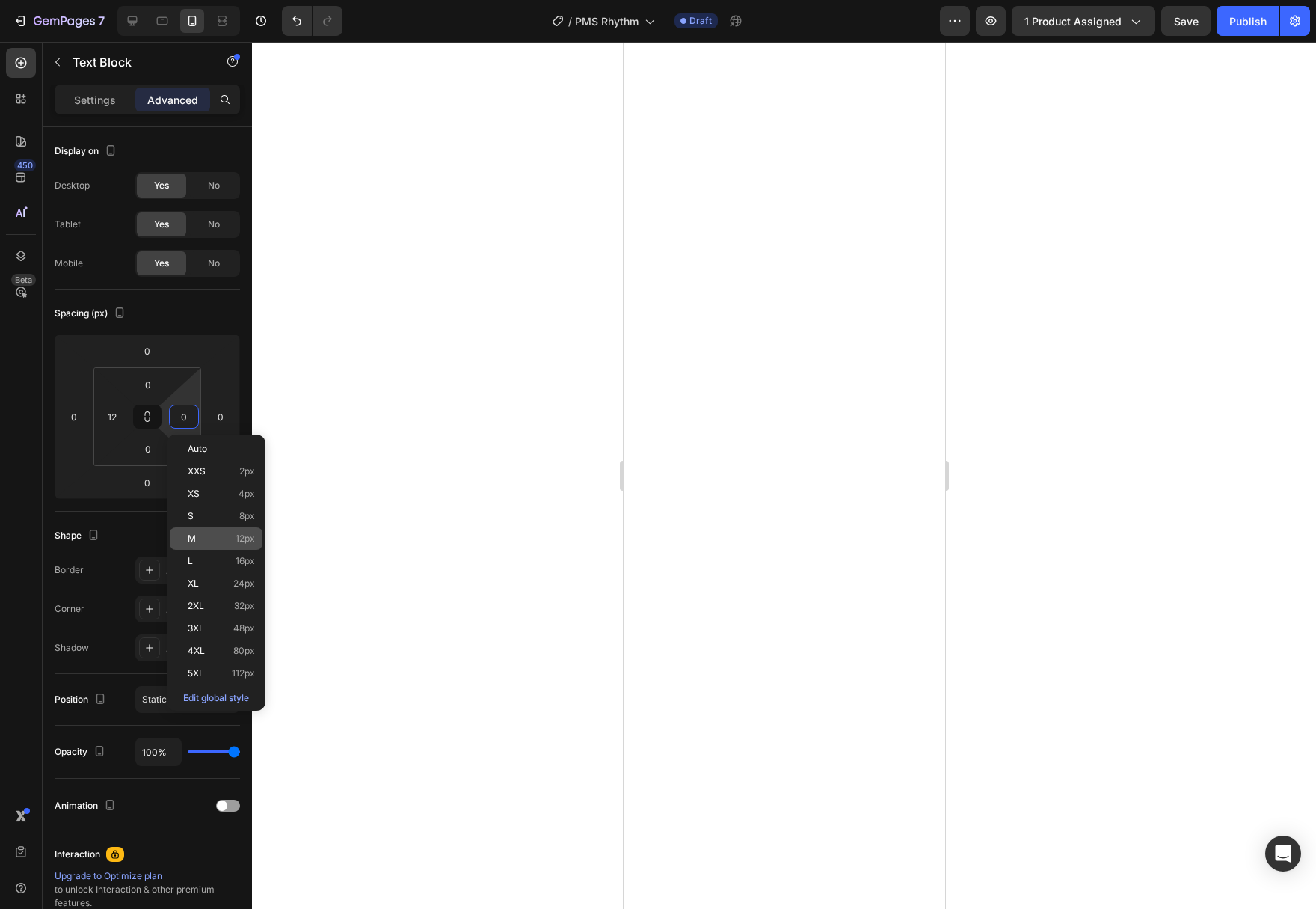
click at [198, 539] on p "M 12px" at bounding box center [221, 538] width 67 height 11
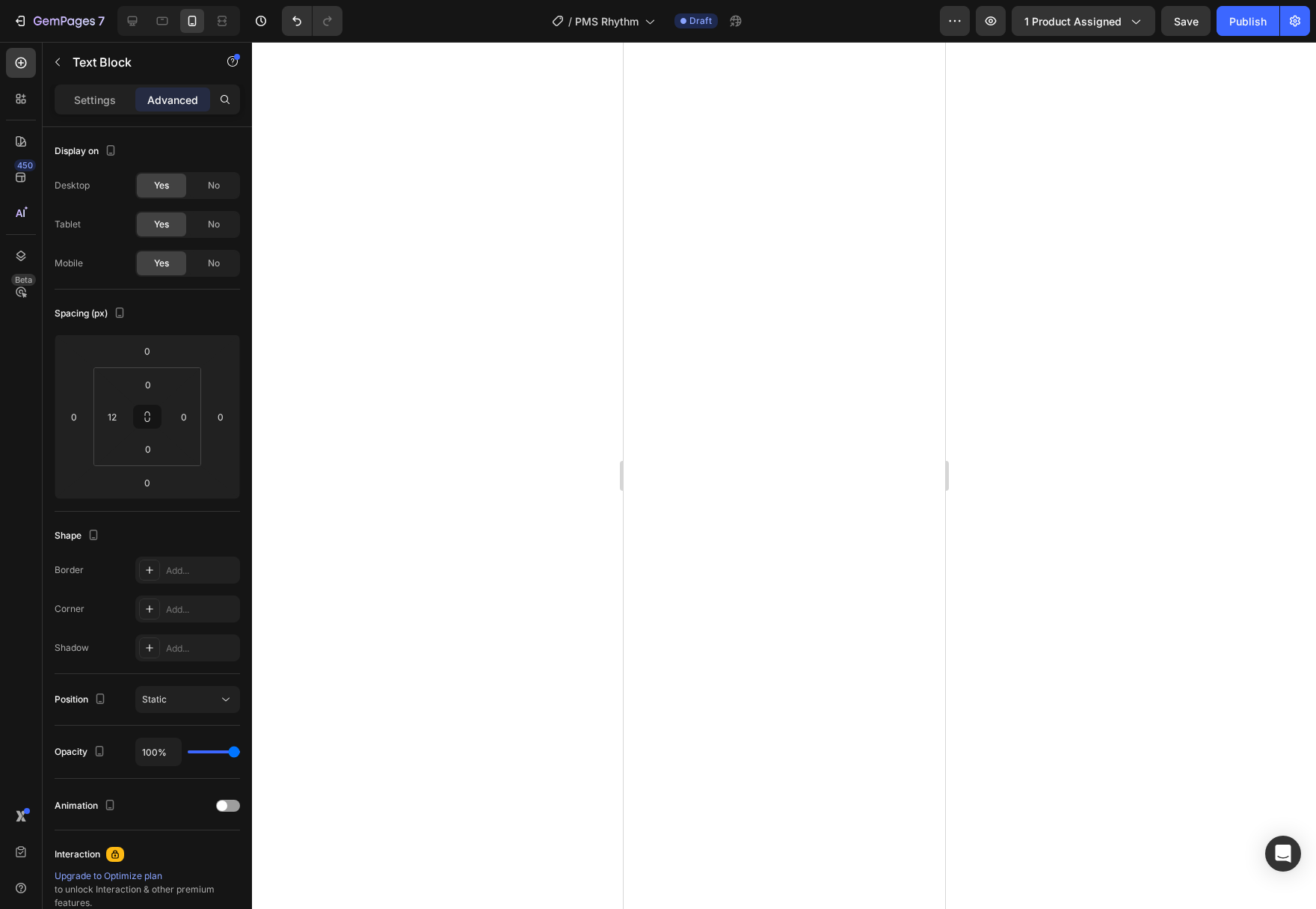
type input "12"
click at [973, 674] on div at bounding box center [784, 475] width 1064 height 867
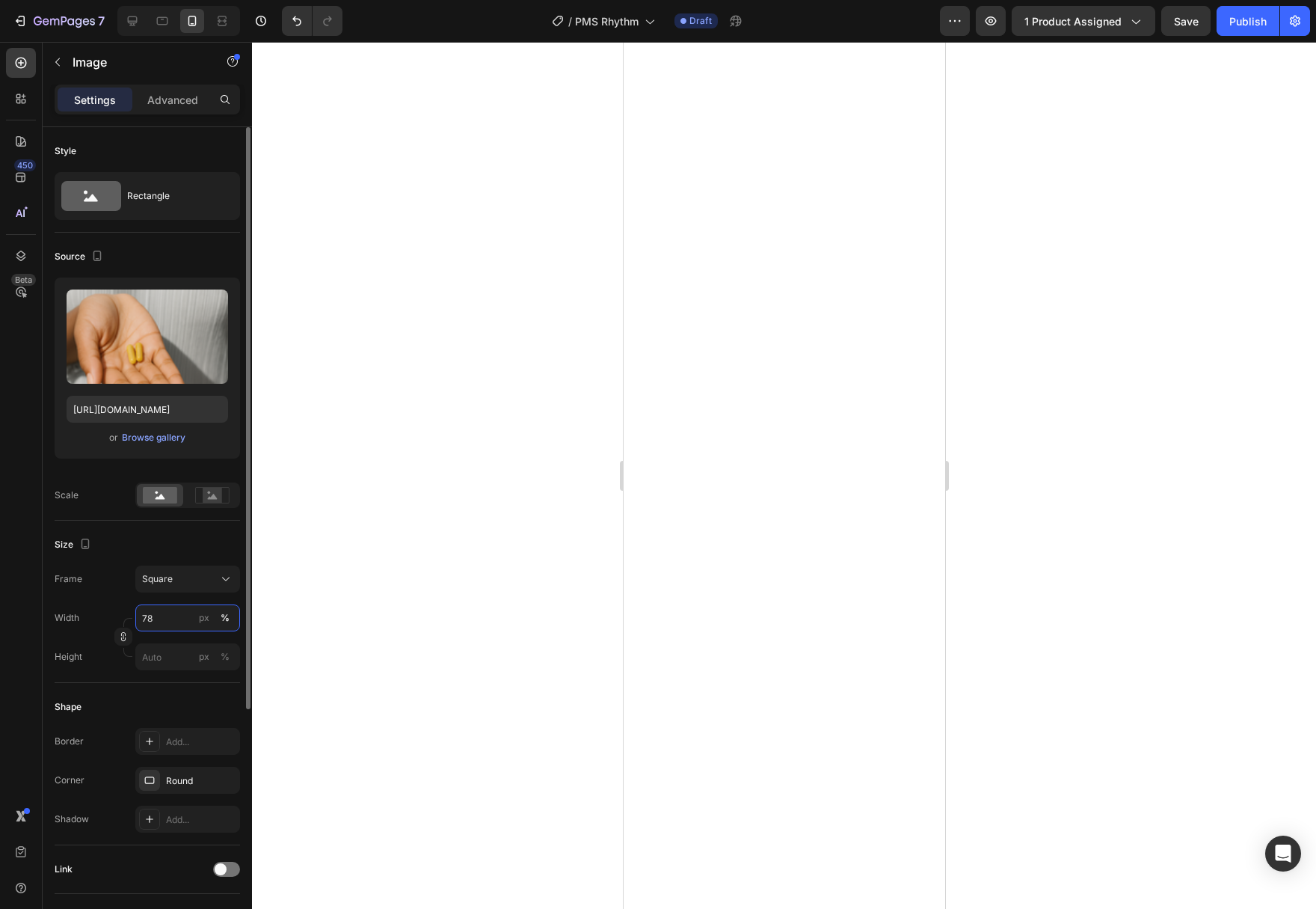
click at [150, 616] on input "78" at bounding box center [188, 617] width 104 height 27
type input "90"
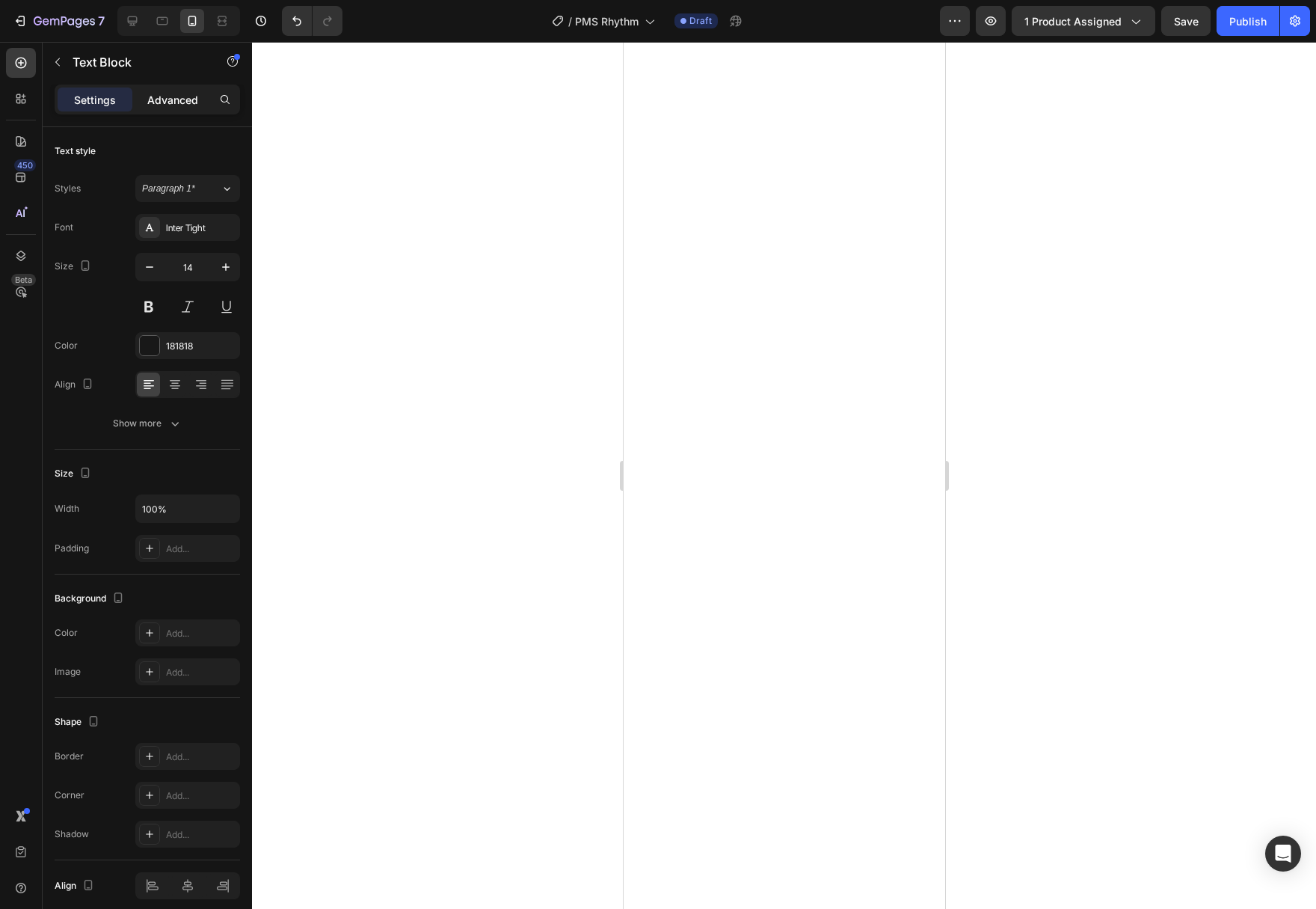
click at [165, 101] on p "Advanced" at bounding box center [173, 99] width 51 height 16
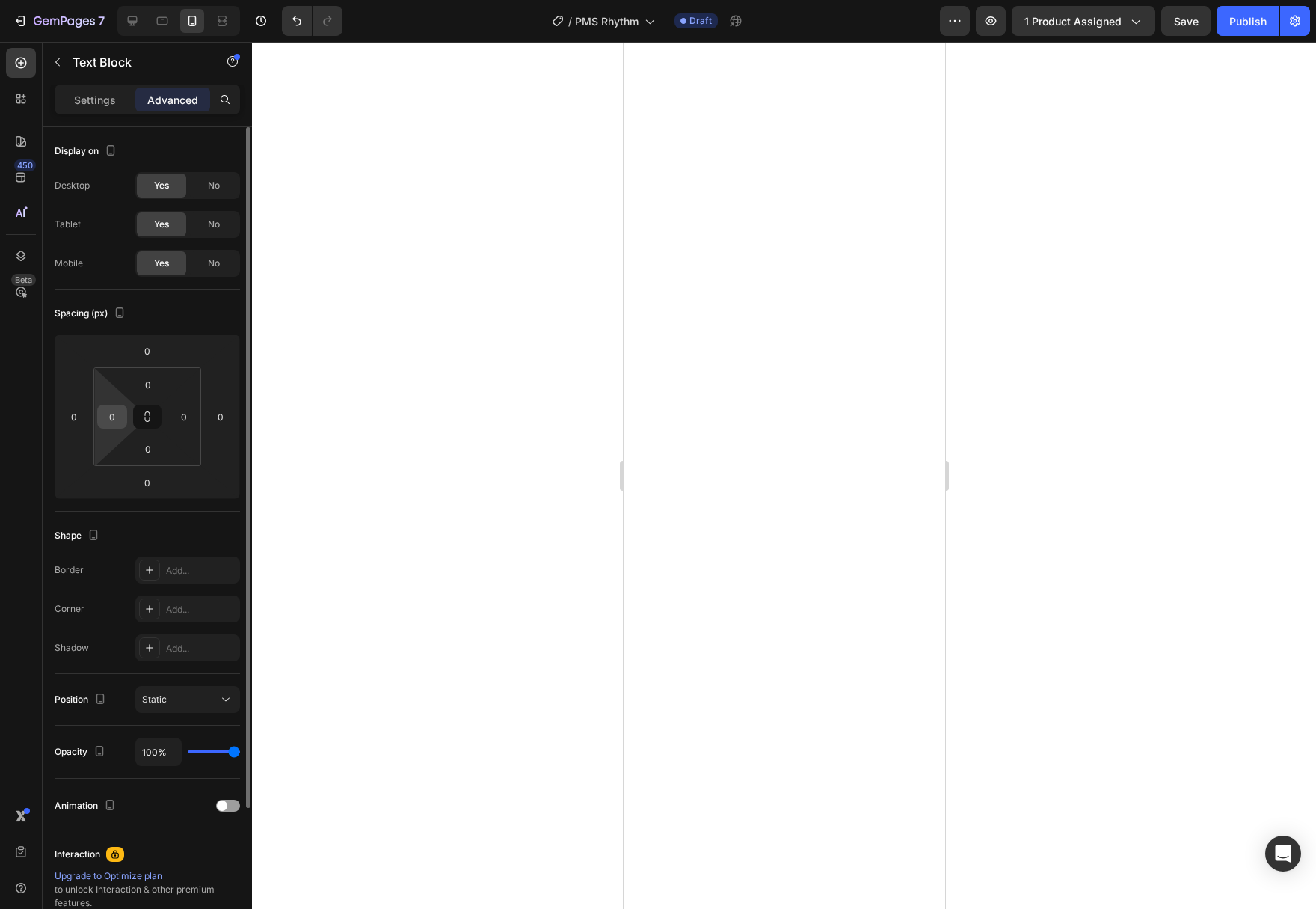
click at [111, 428] on div "0" at bounding box center [112, 416] width 30 height 24
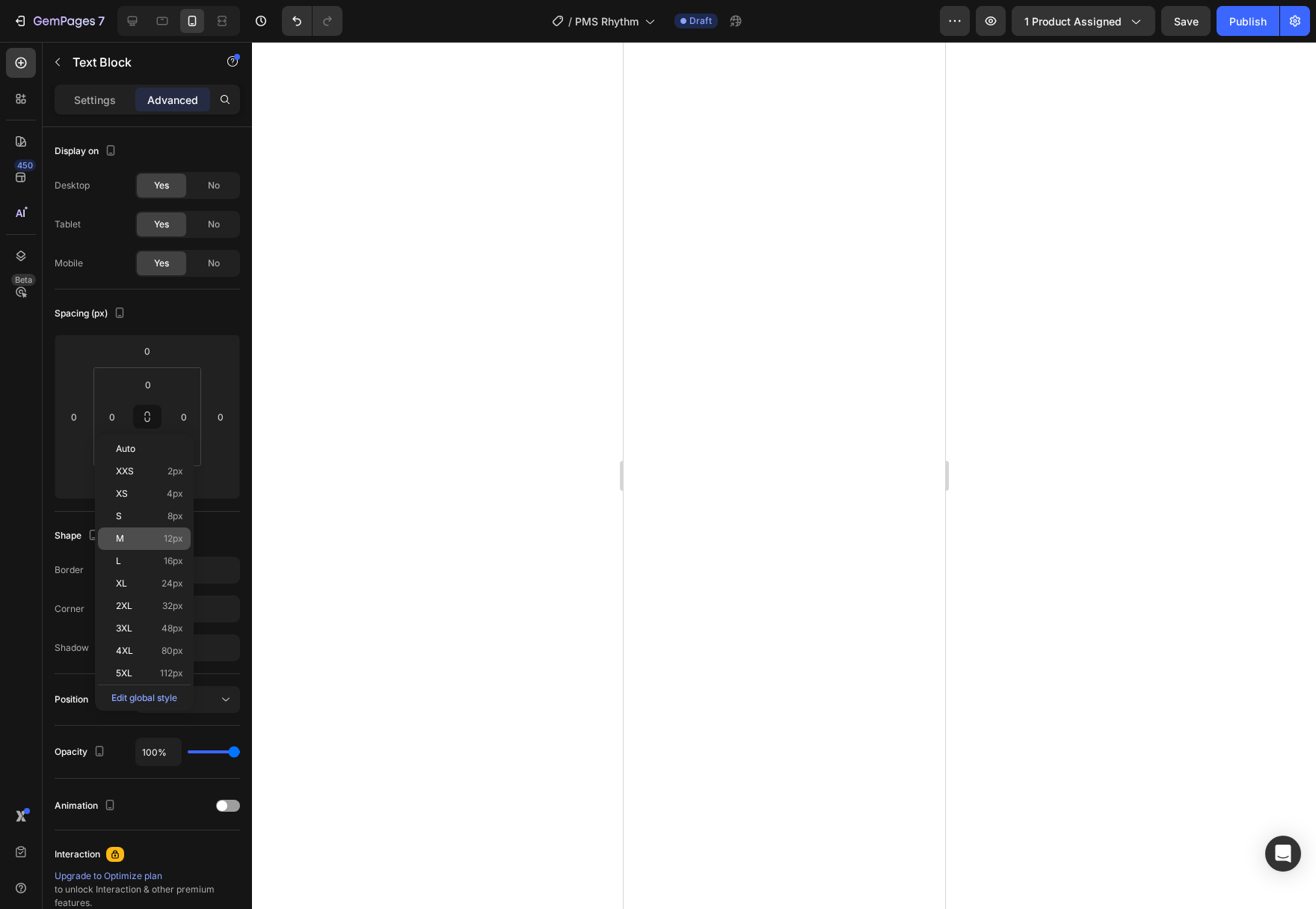
click at [144, 527] on div "M 12px" at bounding box center [145, 538] width 92 height 23
type input "12"
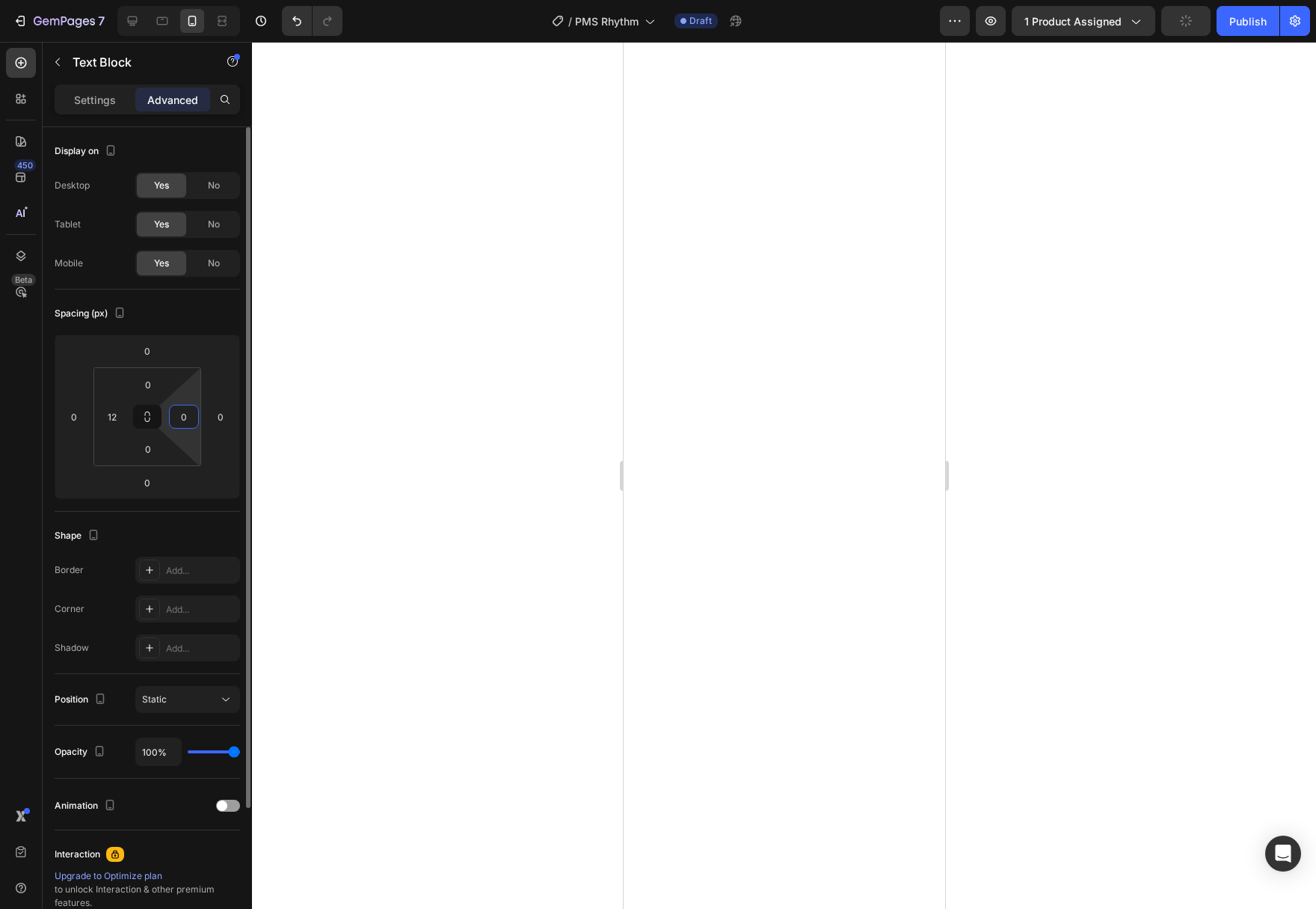
click at [180, 415] on input "0" at bounding box center [184, 416] width 23 height 23
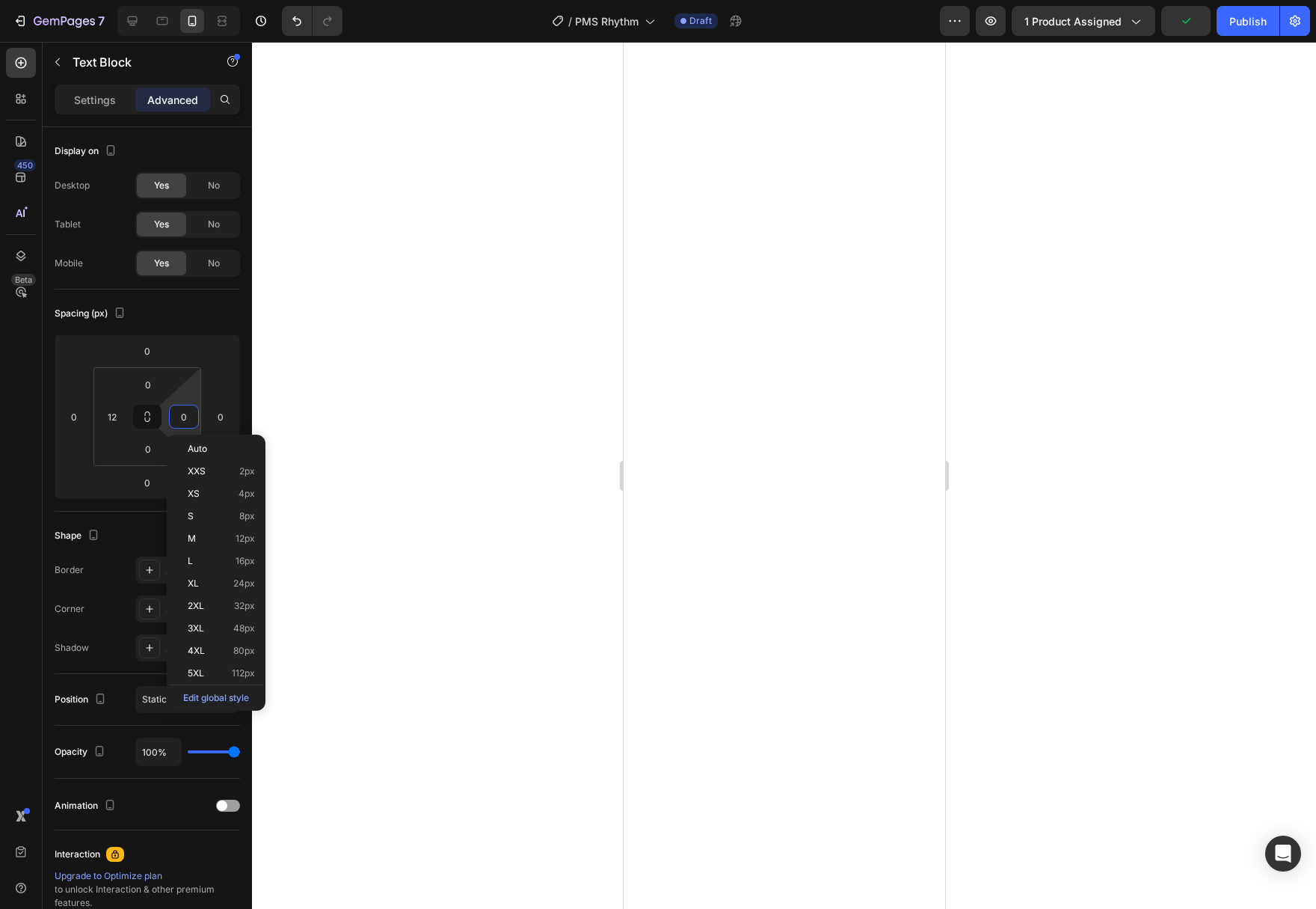
click at [201, 540] on p "M 12px" at bounding box center [221, 538] width 67 height 11
type input "12"
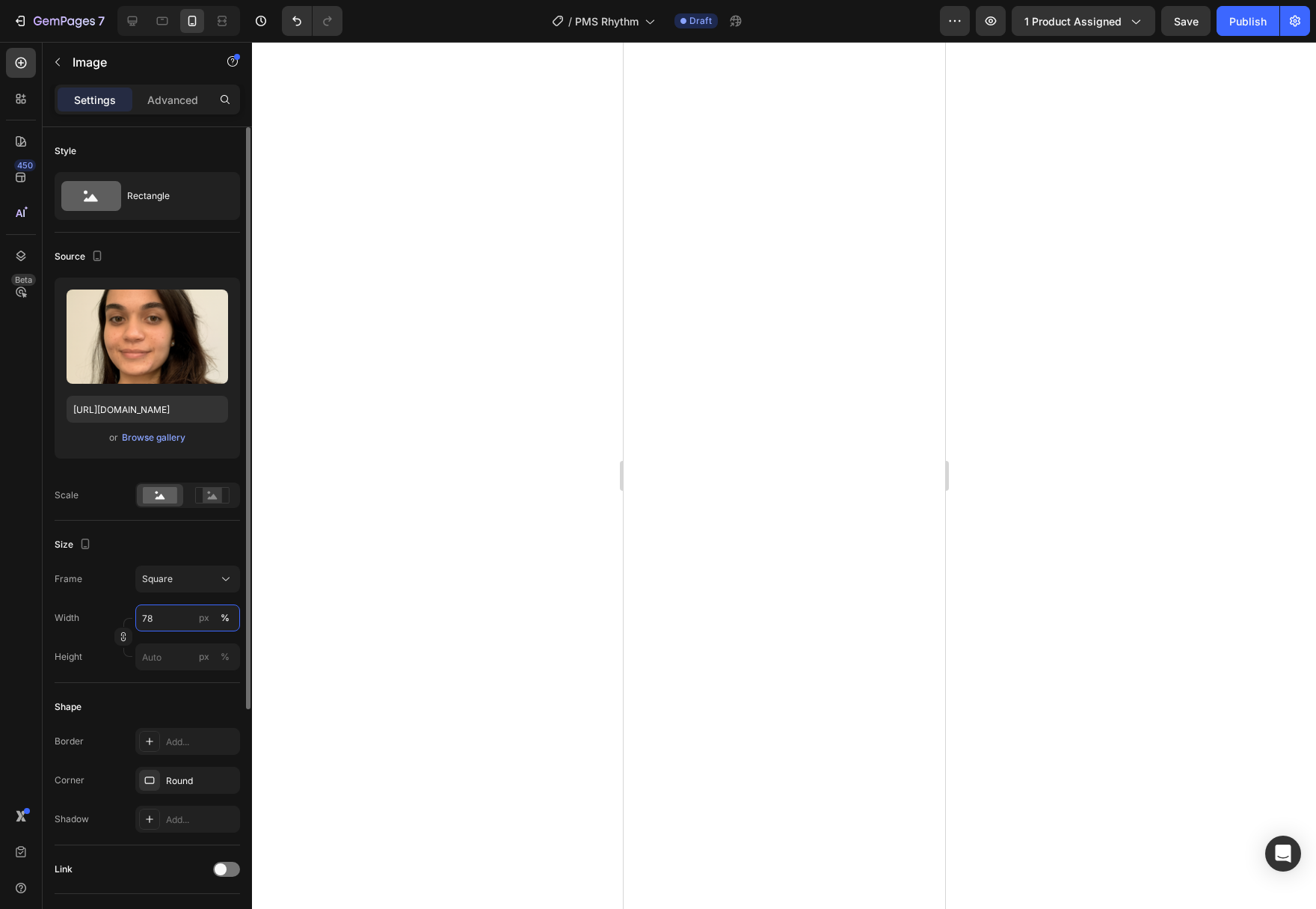
click at [163, 620] on input "78" at bounding box center [188, 617] width 104 height 27
type input "90"
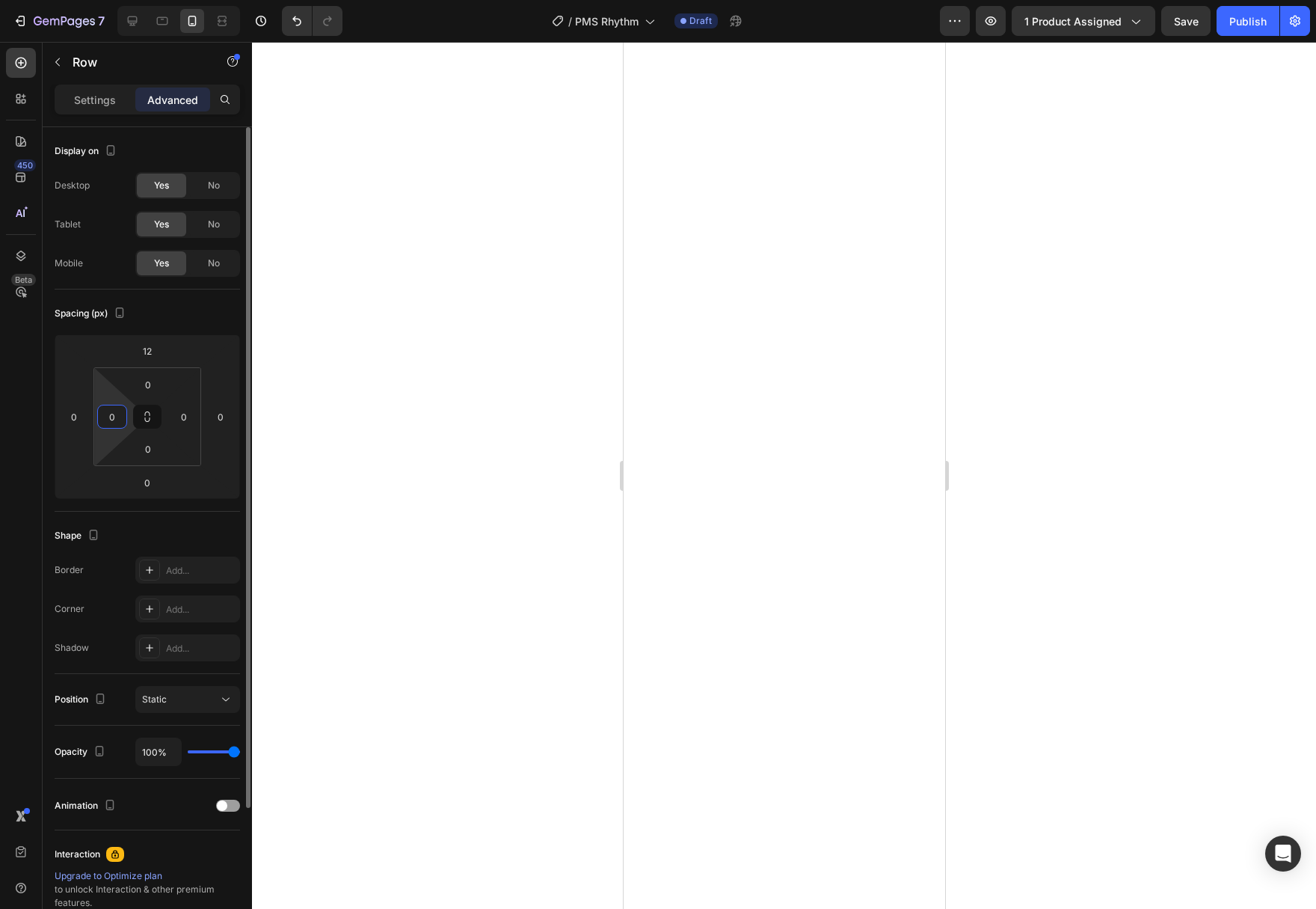
click at [118, 422] on input "0" at bounding box center [112, 416] width 23 height 23
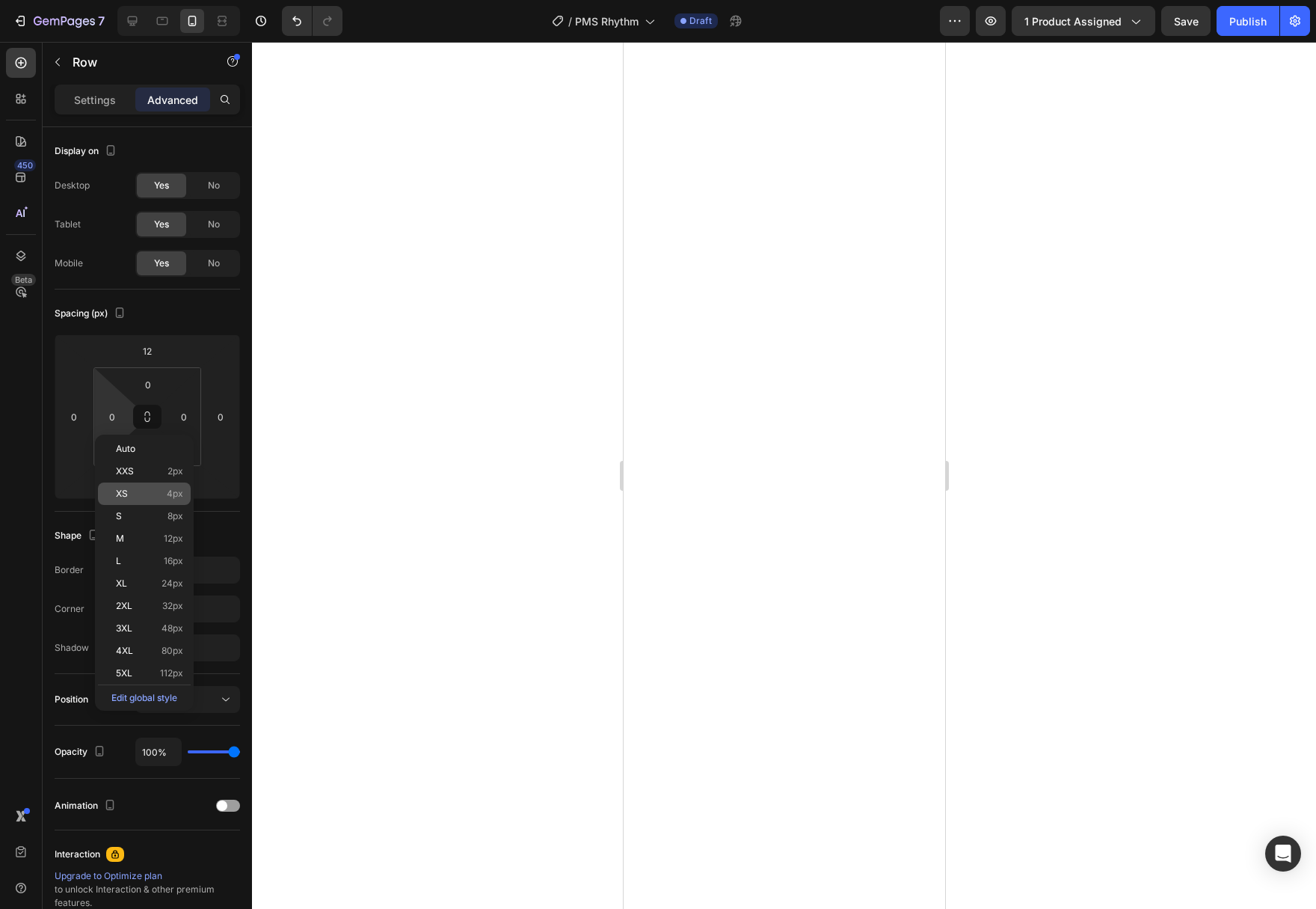
click at [136, 496] on p "XS 4px" at bounding box center [150, 493] width 67 height 11
type input "4"
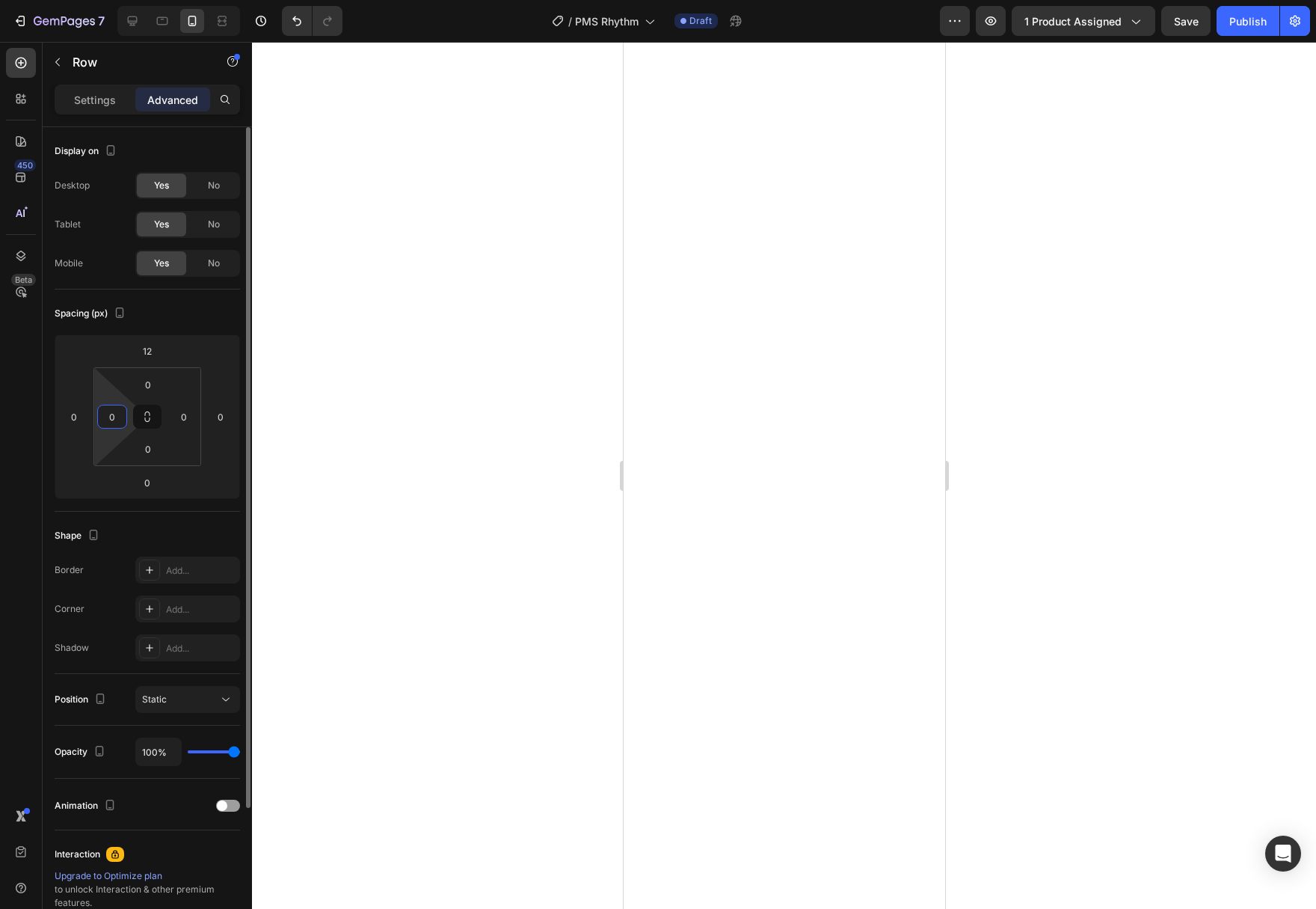
click at [113, 416] on input "0" at bounding box center [112, 416] width 23 height 23
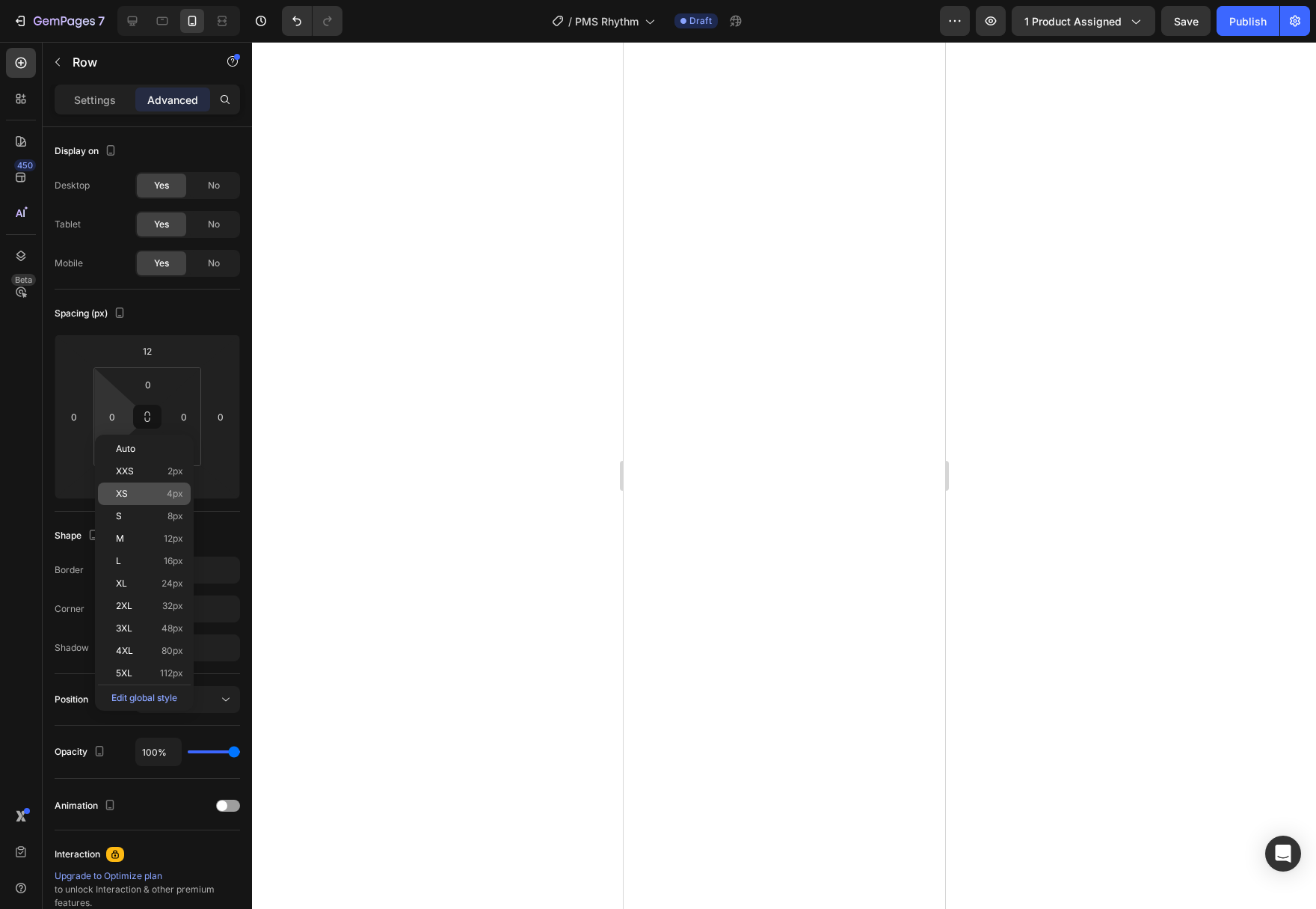
click at [133, 495] on p "XS 4px" at bounding box center [150, 493] width 67 height 11
type input "4"
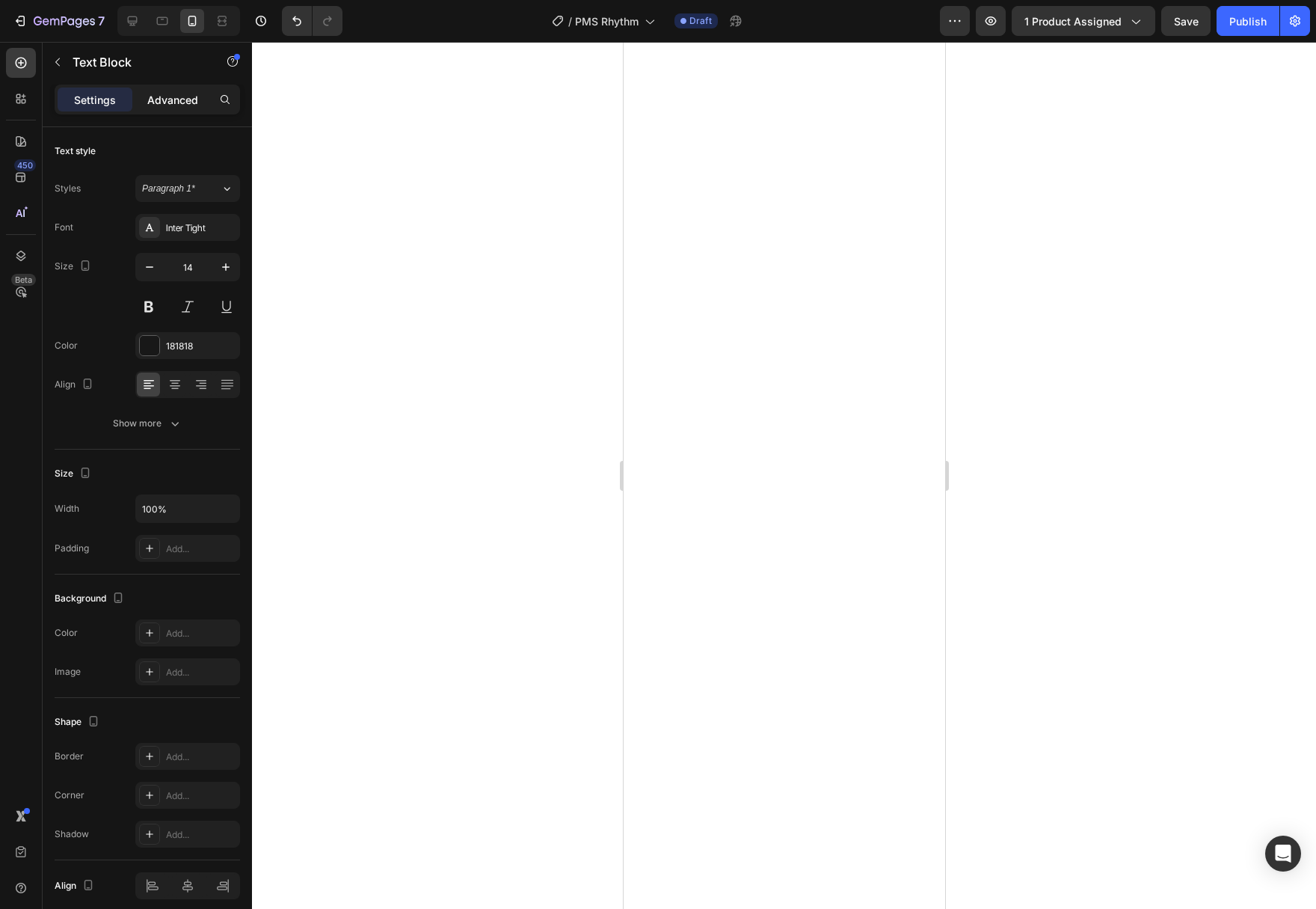
click at [149, 98] on p "Advanced" at bounding box center [173, 99] width 51 height 16
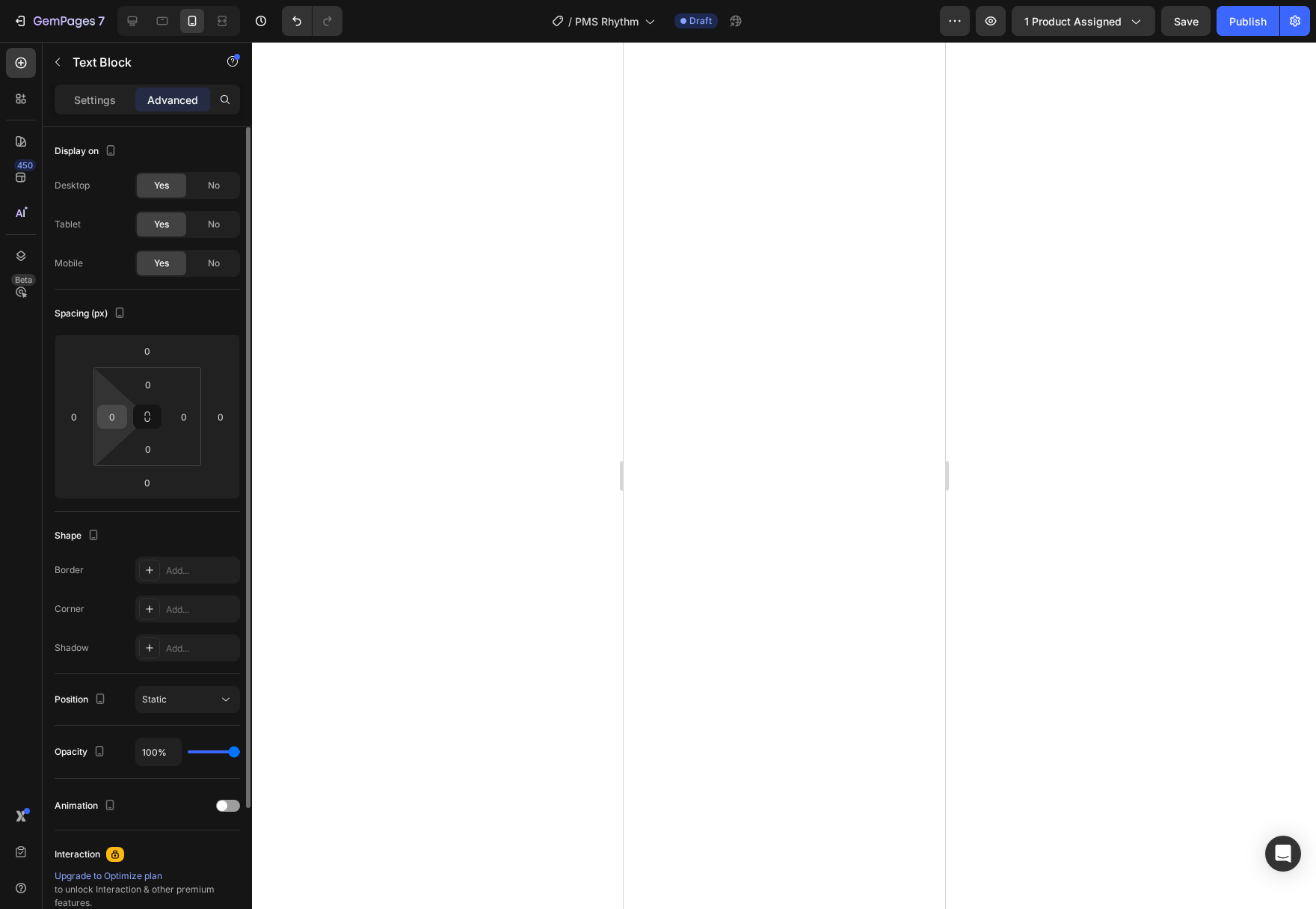
click at [108, 415] on input "0" at bounding box center [112, 416] width 23 height 23
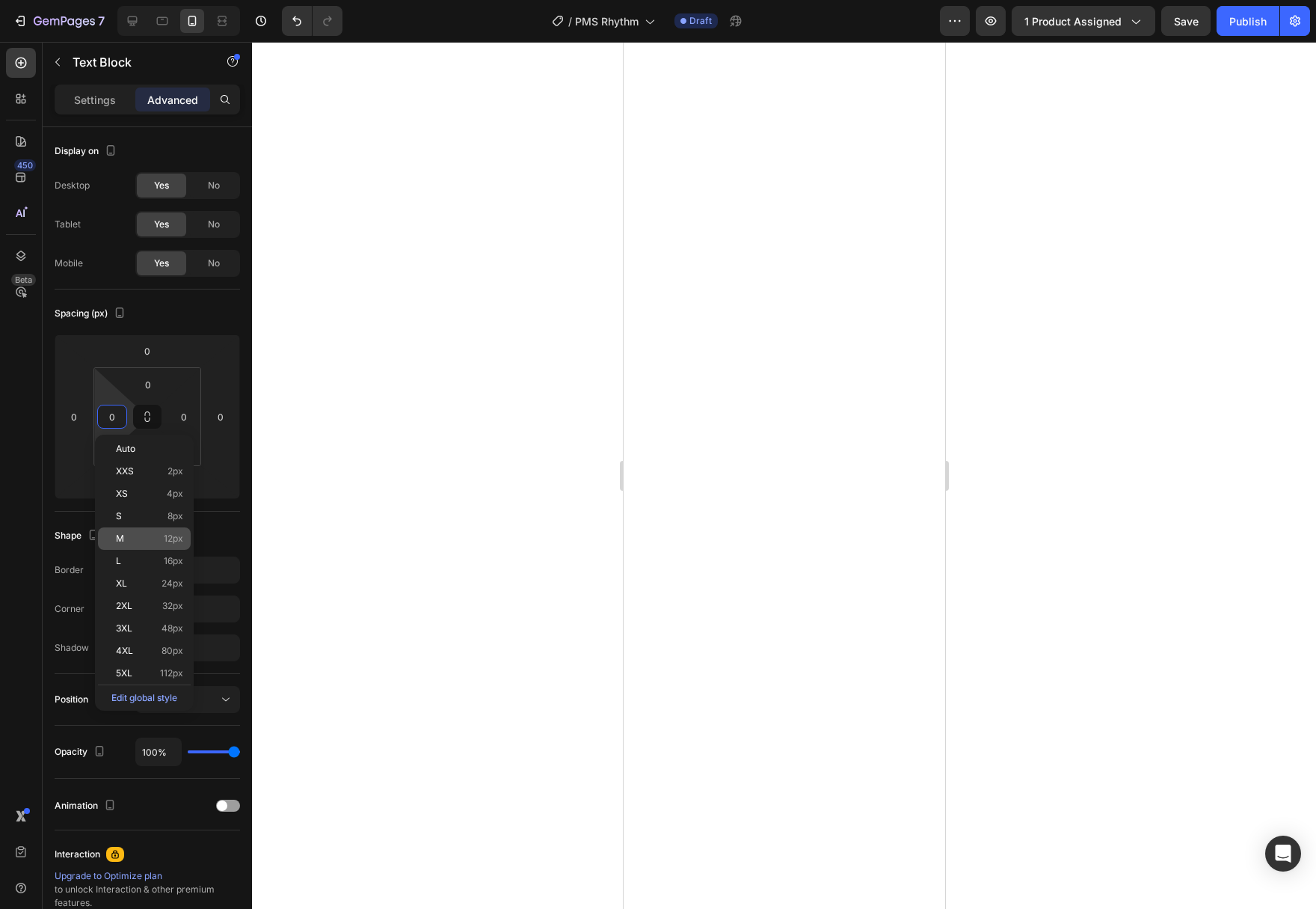
click at [145, 542] on p "M 12px" at bounding box center [150, 538] width 67 height 11
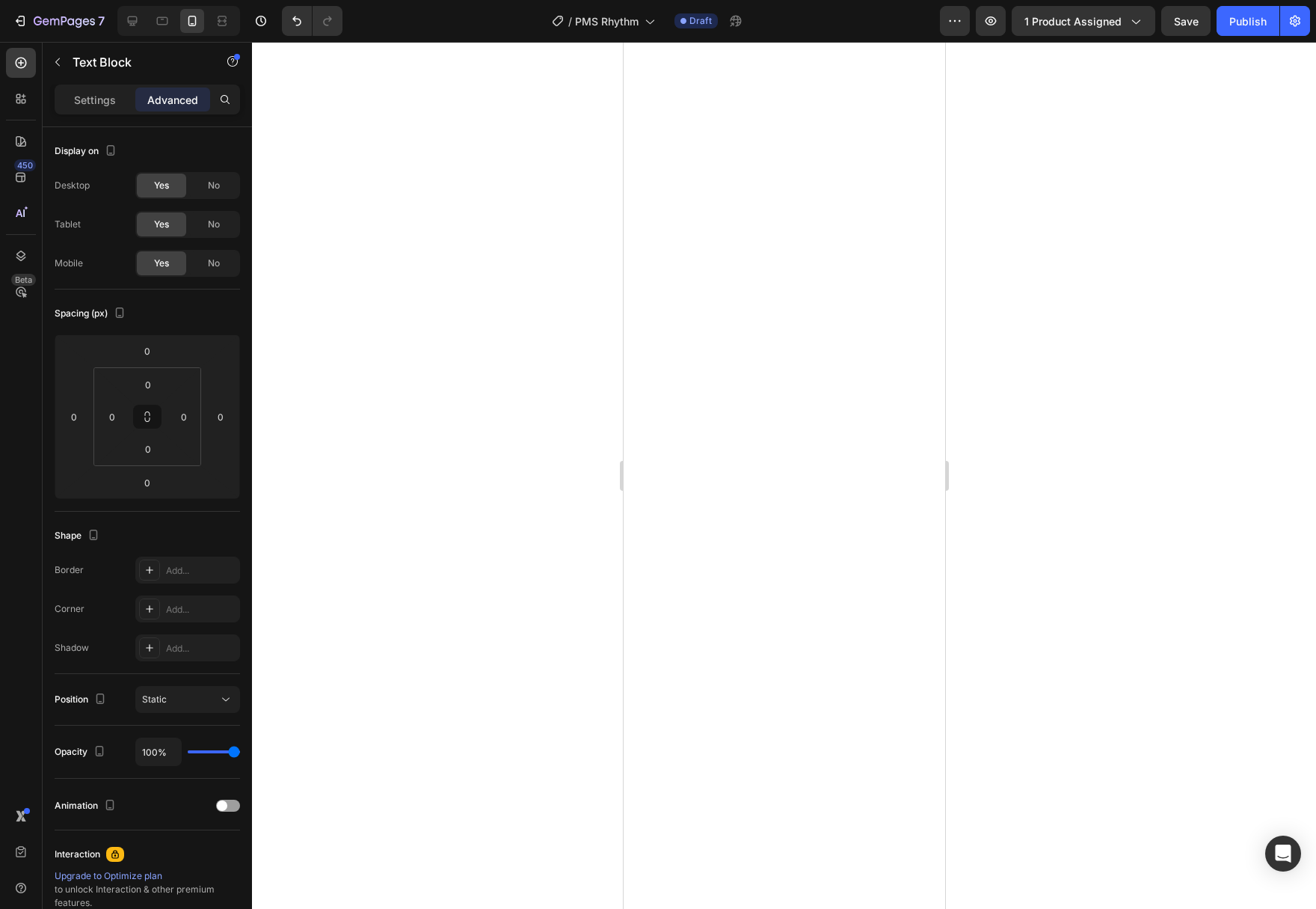
type input "12"
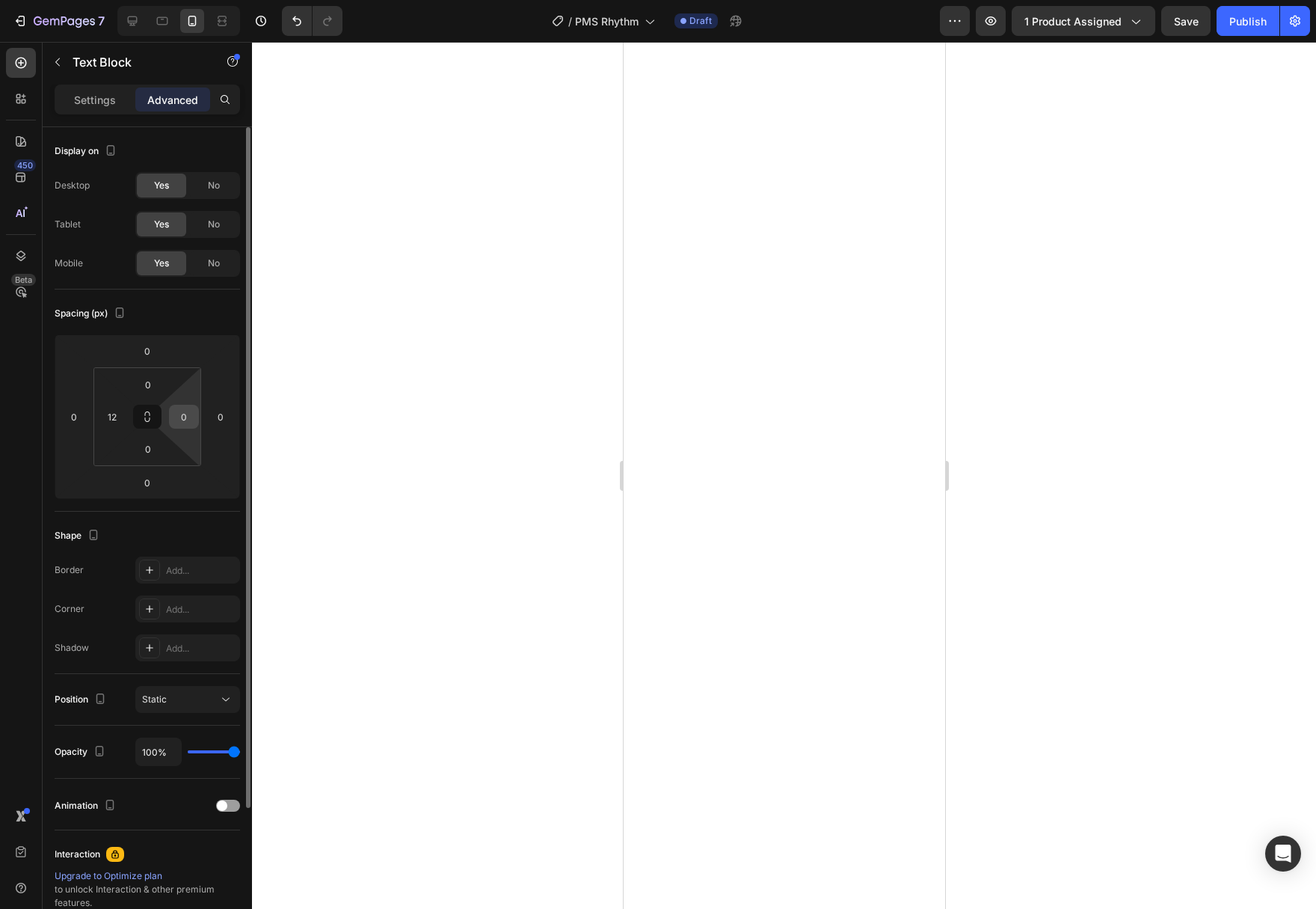
click at [186, 420] on input "0" at bounding box center [184, 416] width 23 height 23
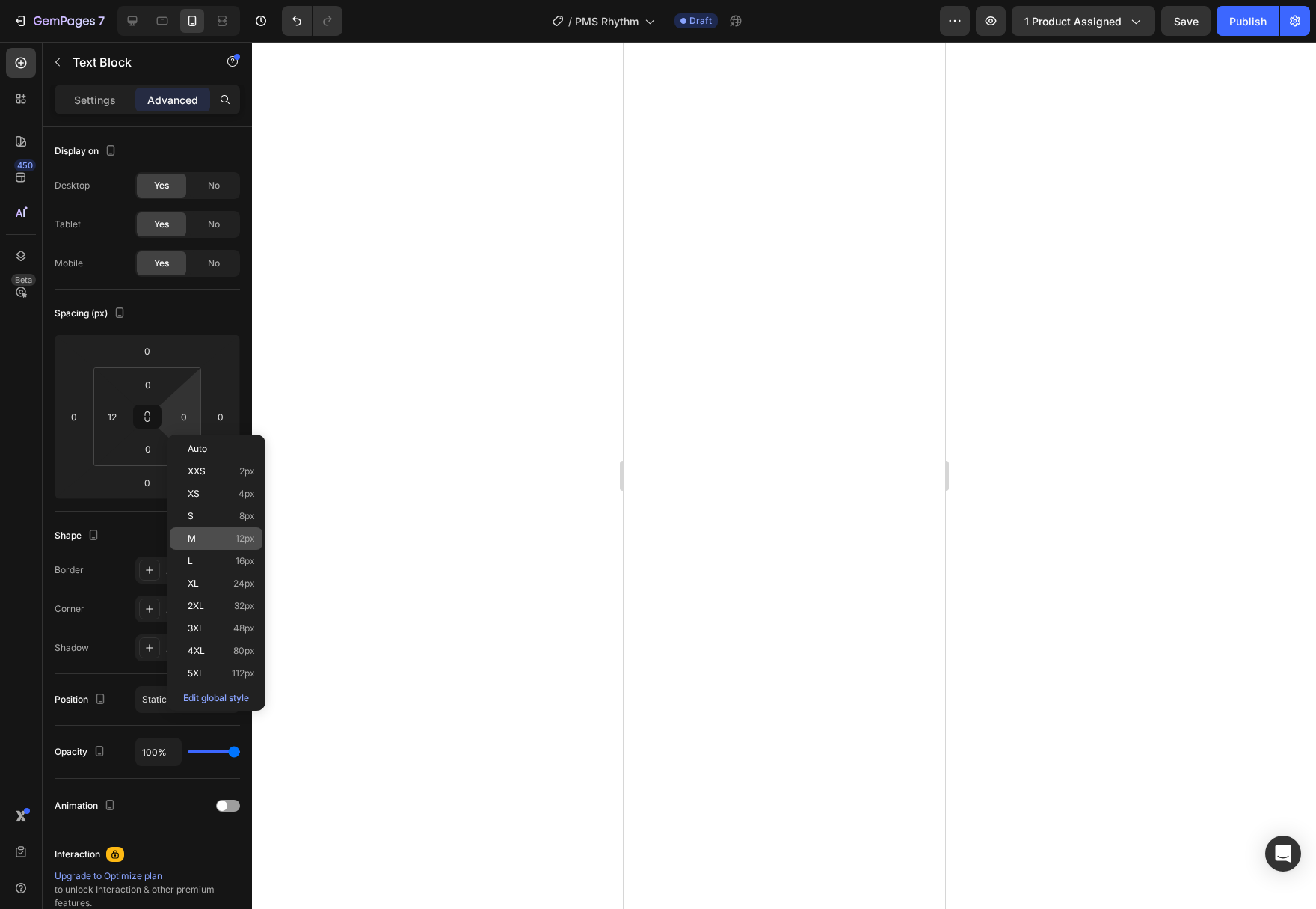
click at [213, 545] on div "M 12px" at bounding box center [216, 538] width 92 height 23
type input "12"
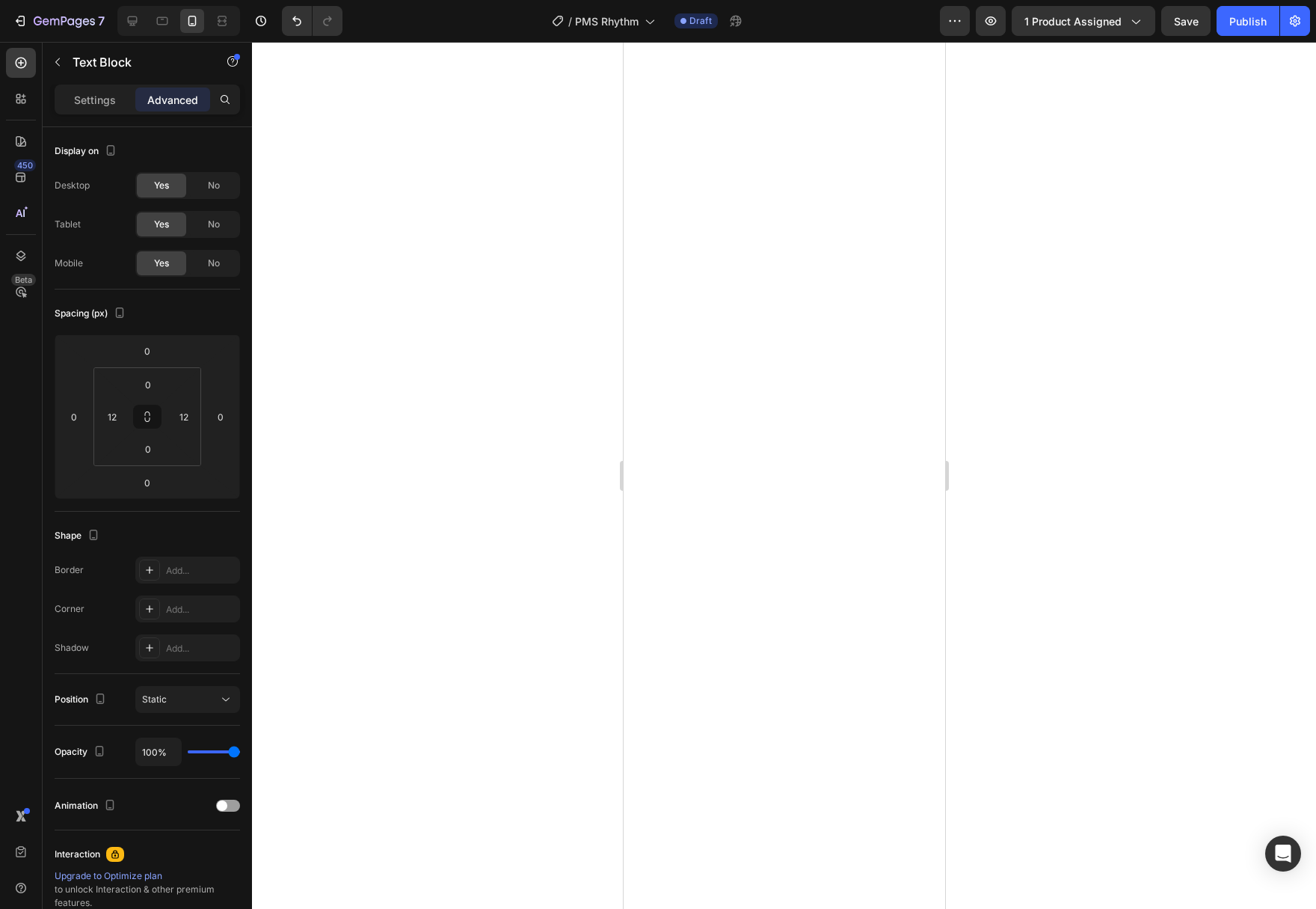
click at [414, 600] on div at bounding box center [784, 475] width 1064 height 867
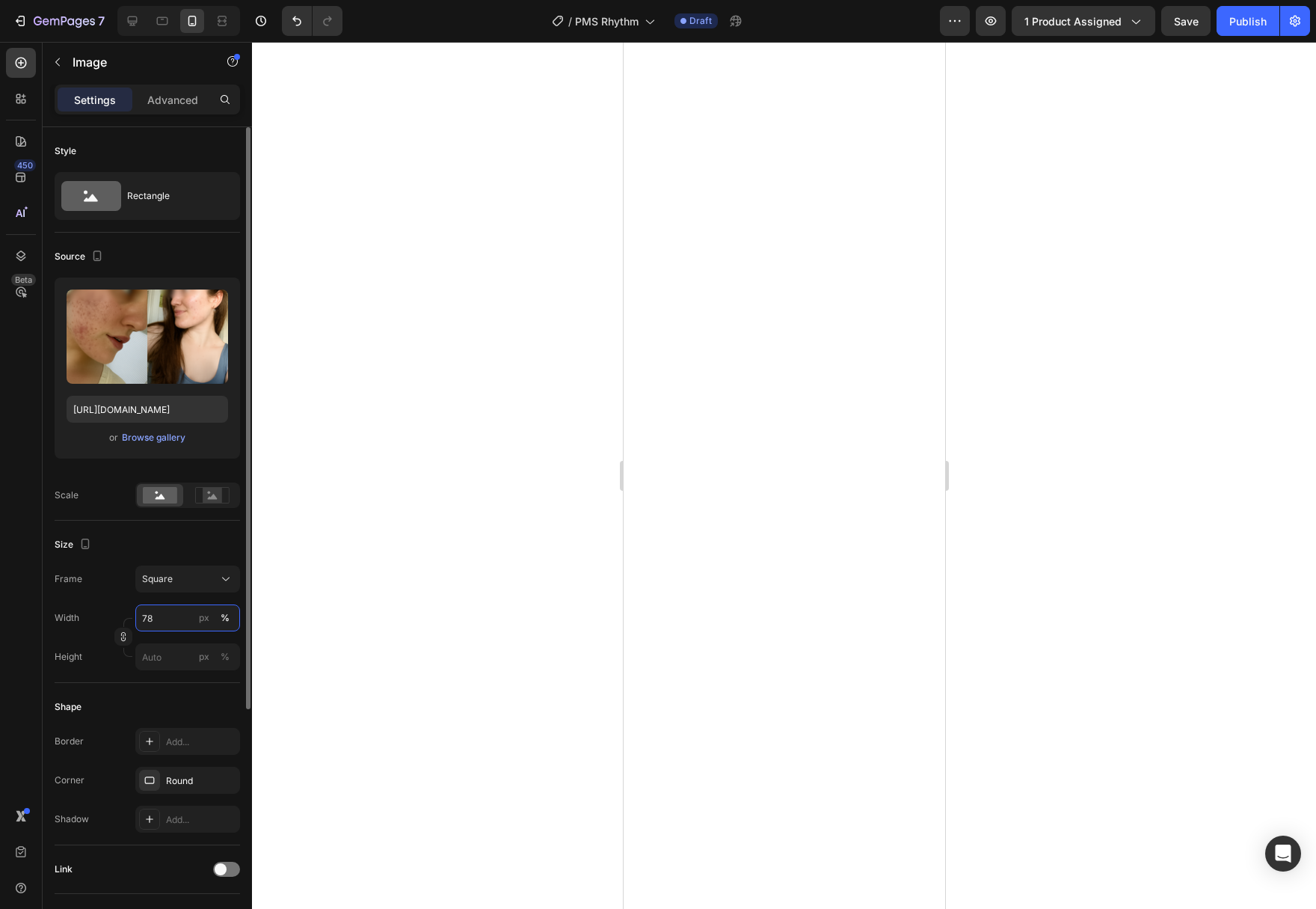
click at [167, 617] on input "78" at bounding box center [188, 617] width 104 height 27
type input "90"
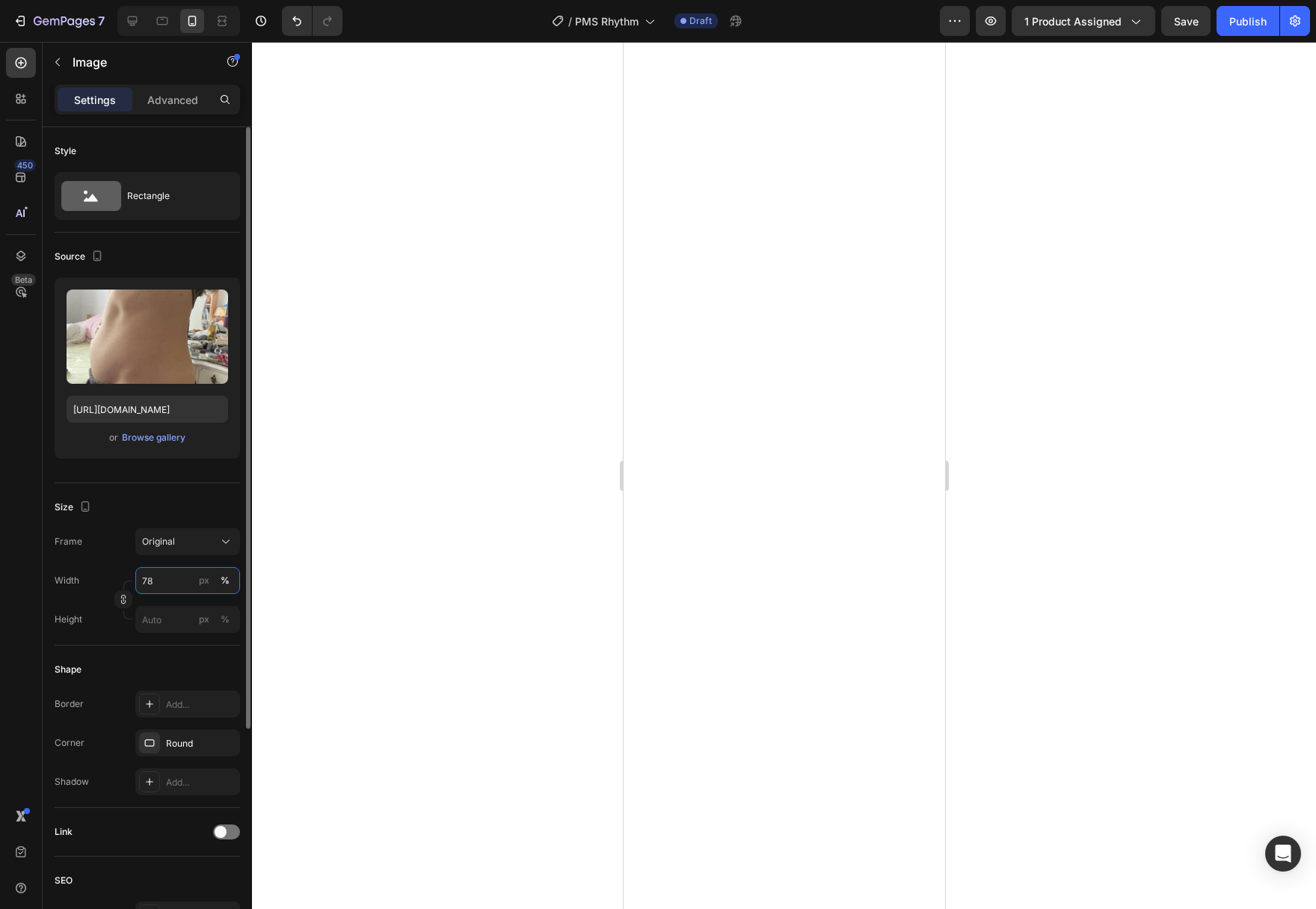
click at [171, 581] on input "78" at bounding box center [188, 579] width 104 height 27
type input "90"
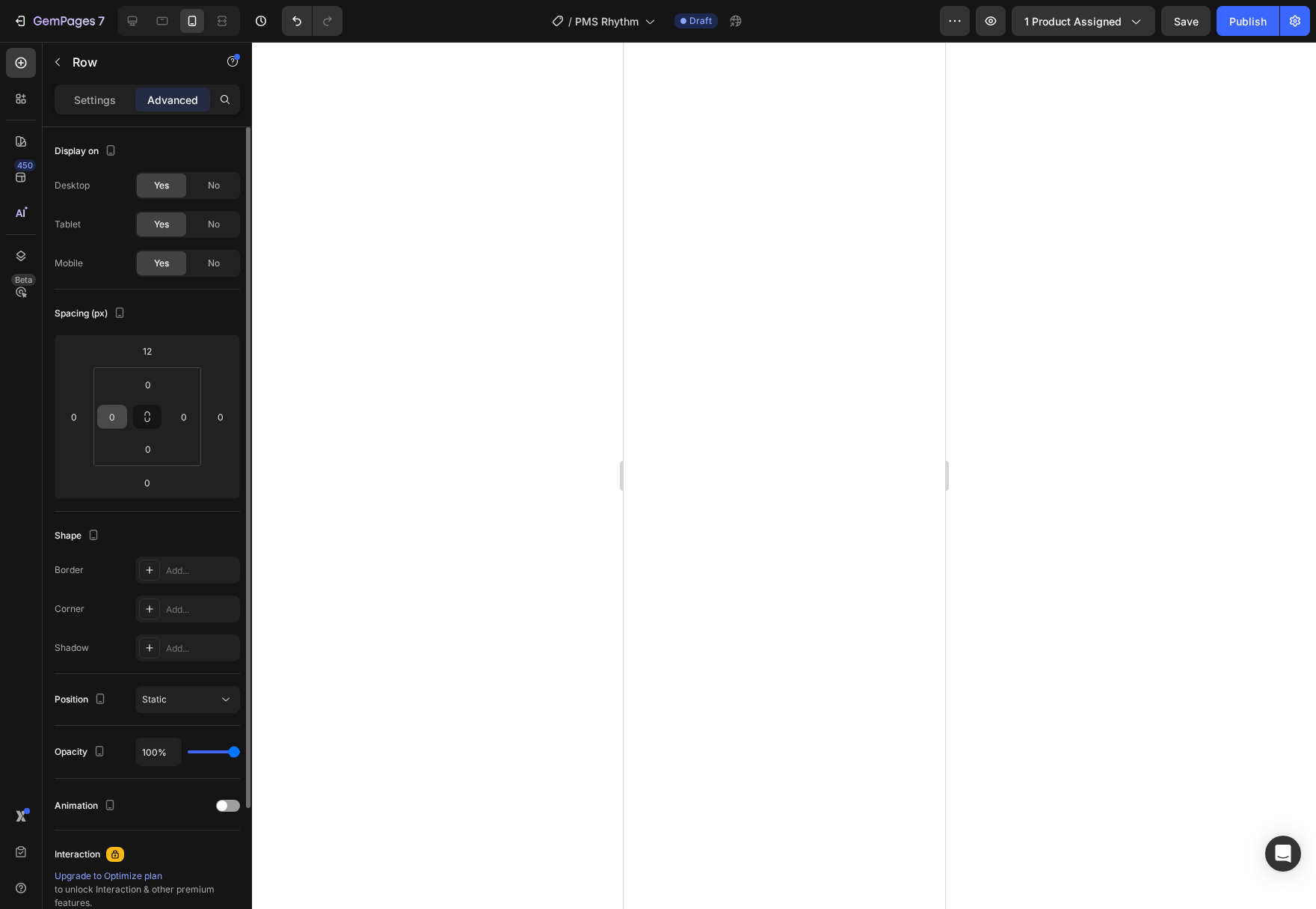
click at [126, 423] on div "0" at bounding box center [112, 416] width 30 height 24
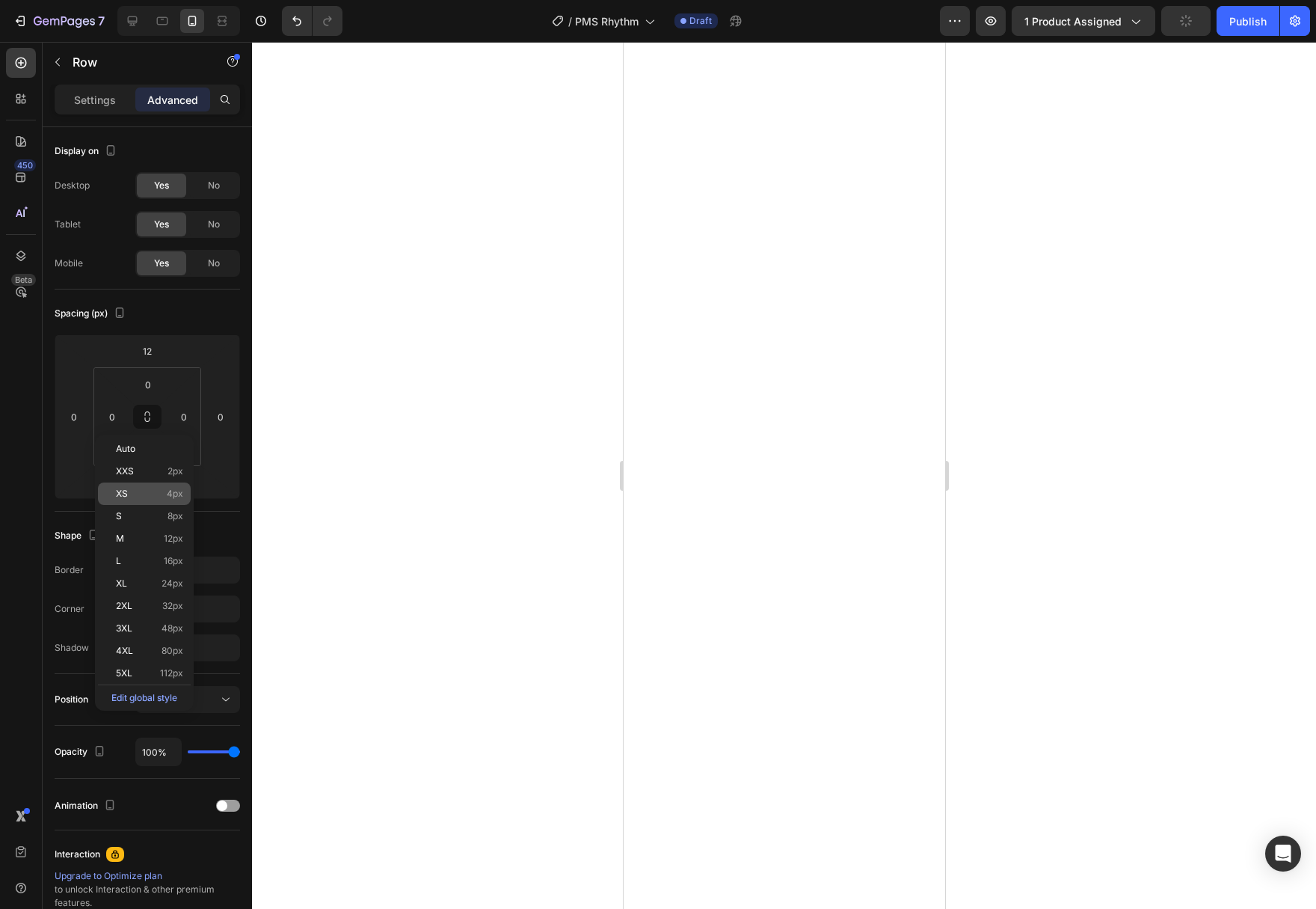
click at [126, 501] on div "XS 4px" at bounding box center [145, 493] width 92 height 23
type input "4"
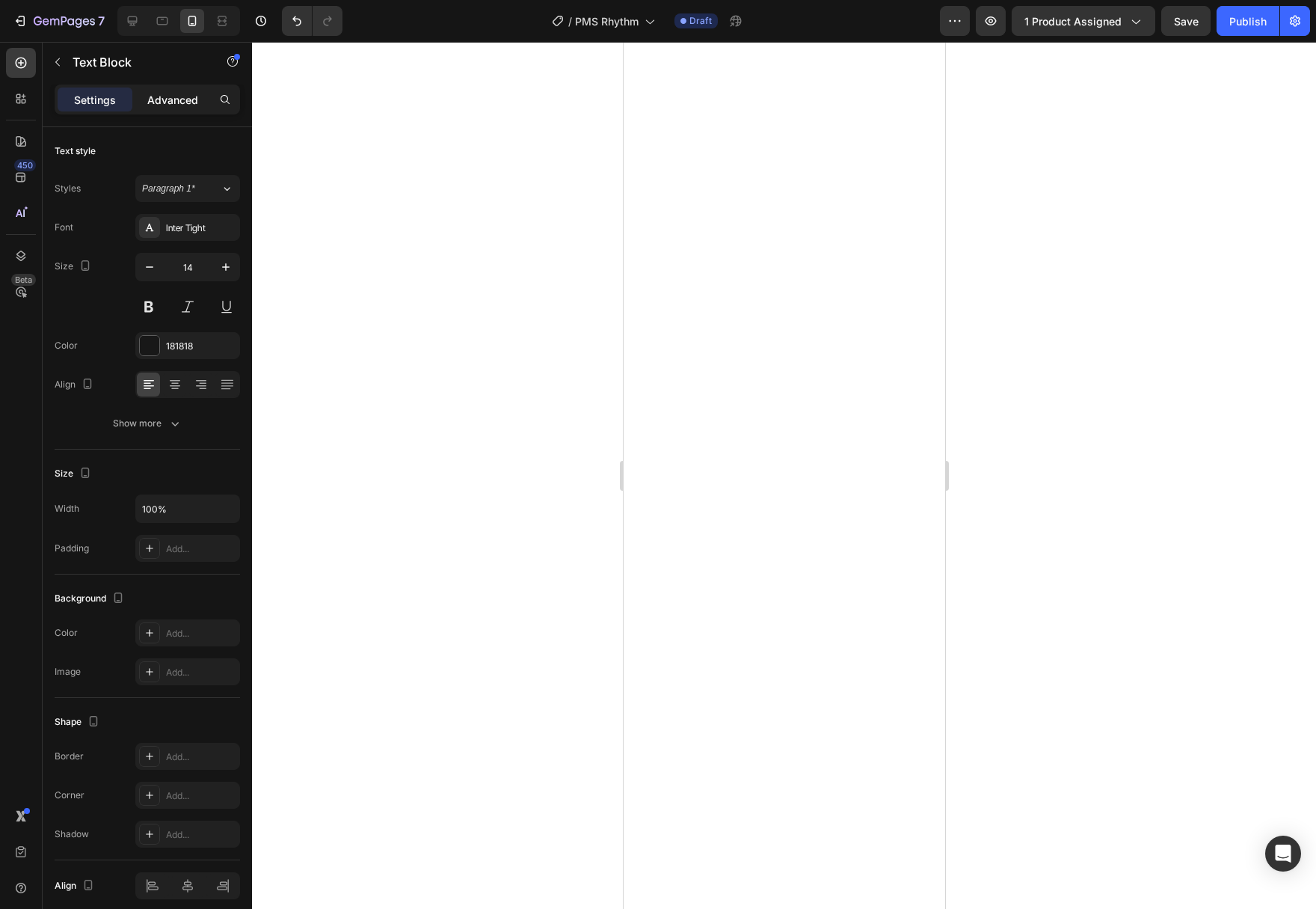
click at [172, 102] on p "Advanced" at bounding box center [173, 99] width 51 height 16
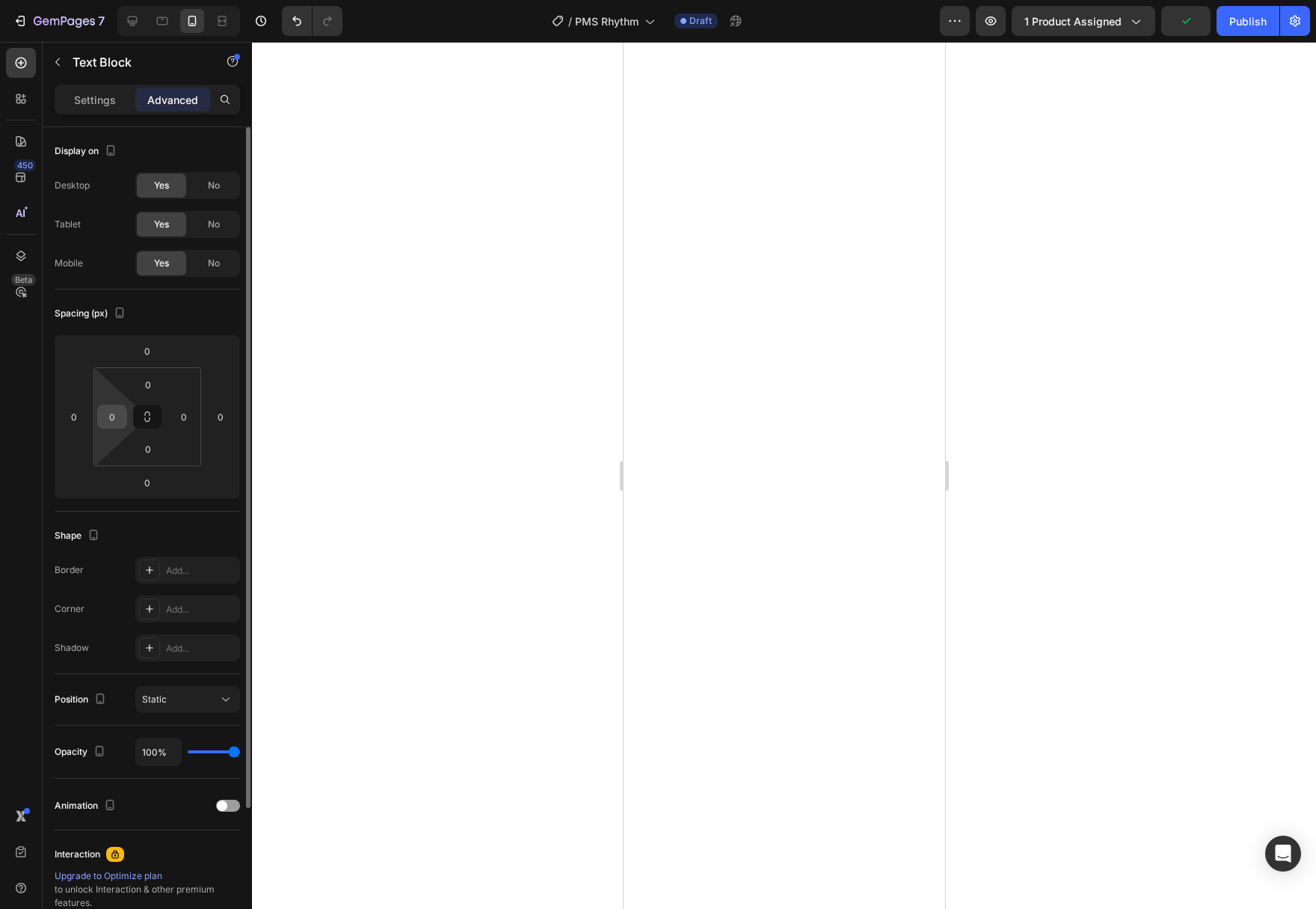
click at [104, 426] on input "0" at bounding box center [112, 416] width 23 height 23
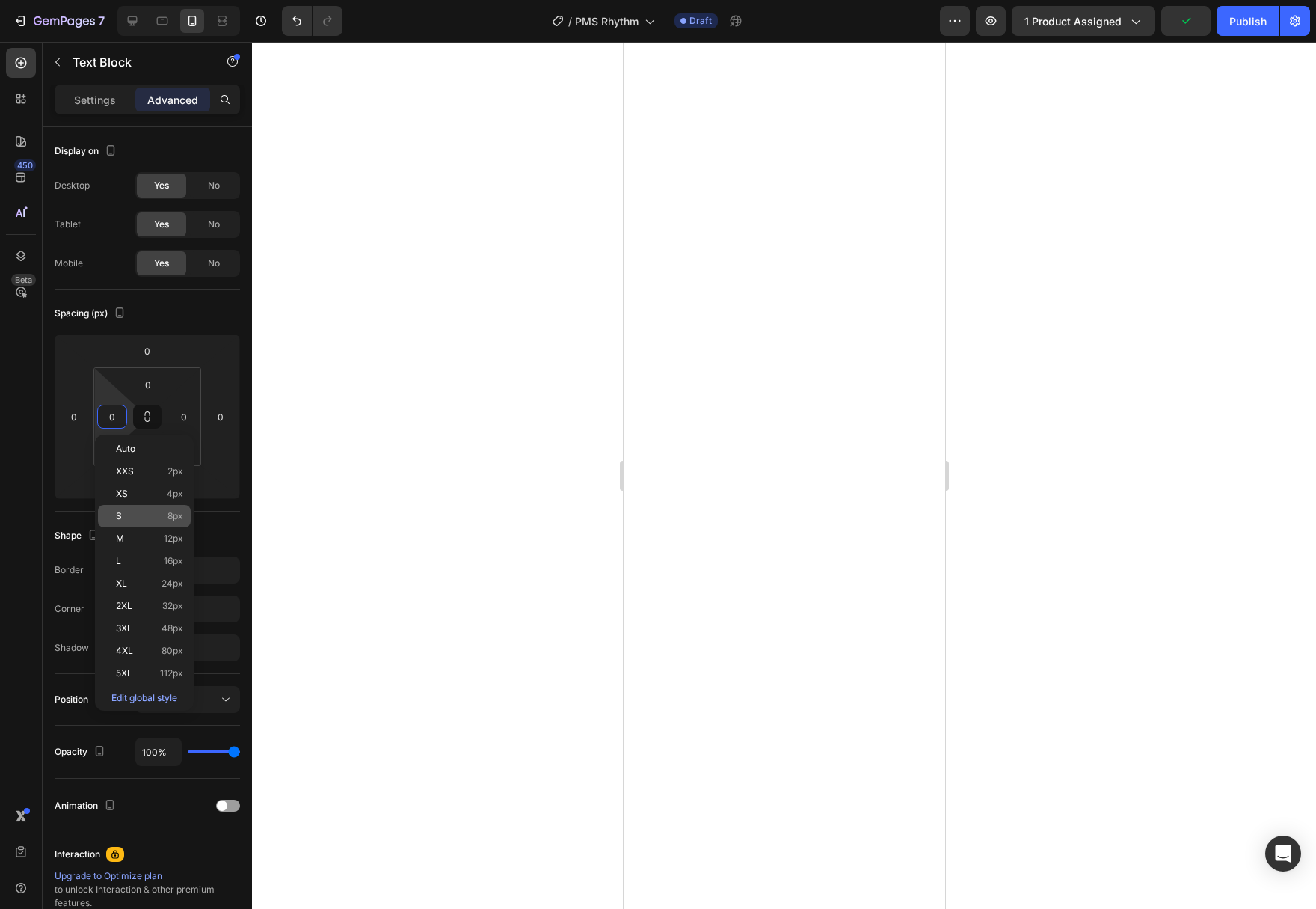
click at [129, 539] on p "M 12px" at bounding box center [150, 538] width 67 height 11
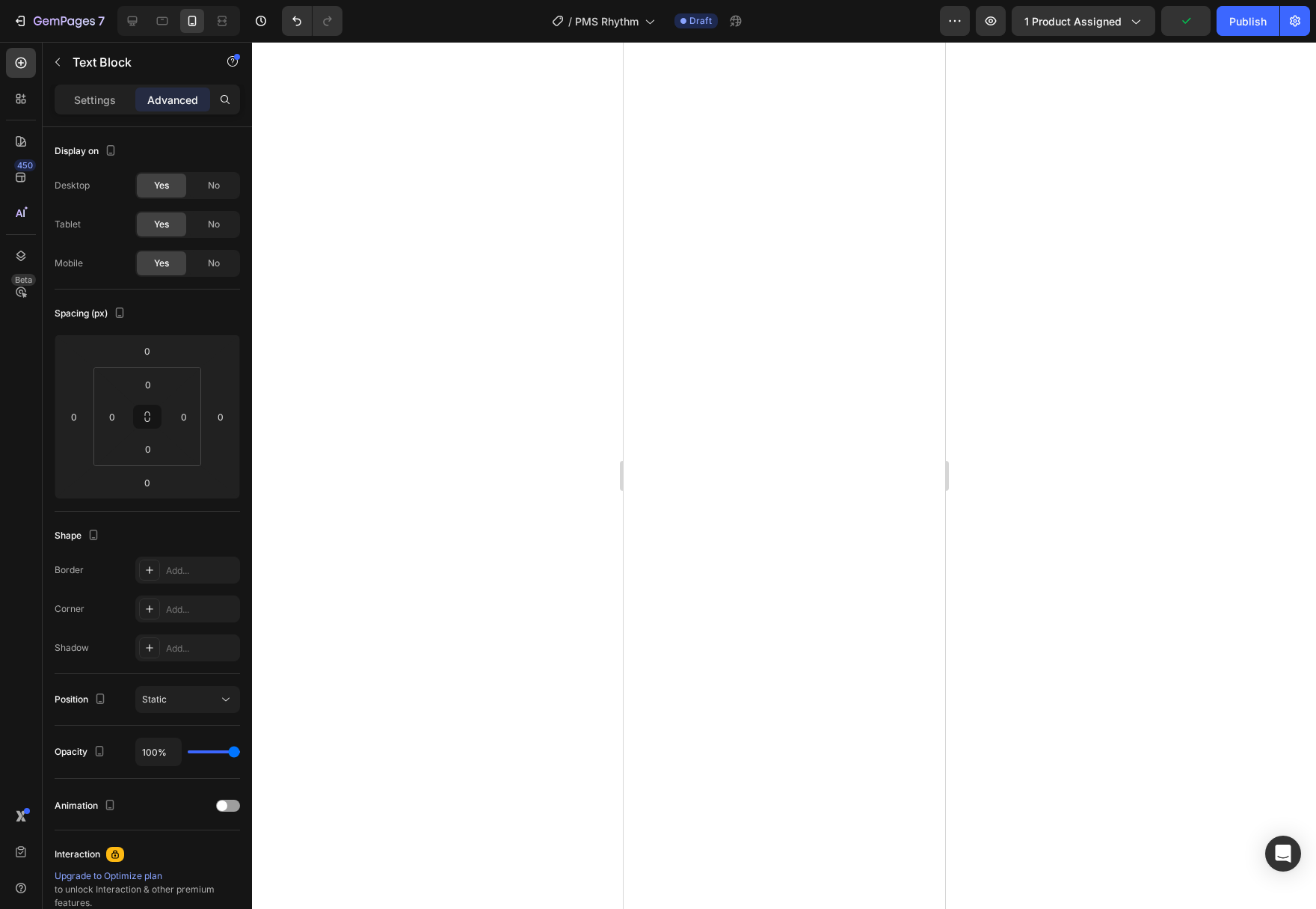
type input "12"
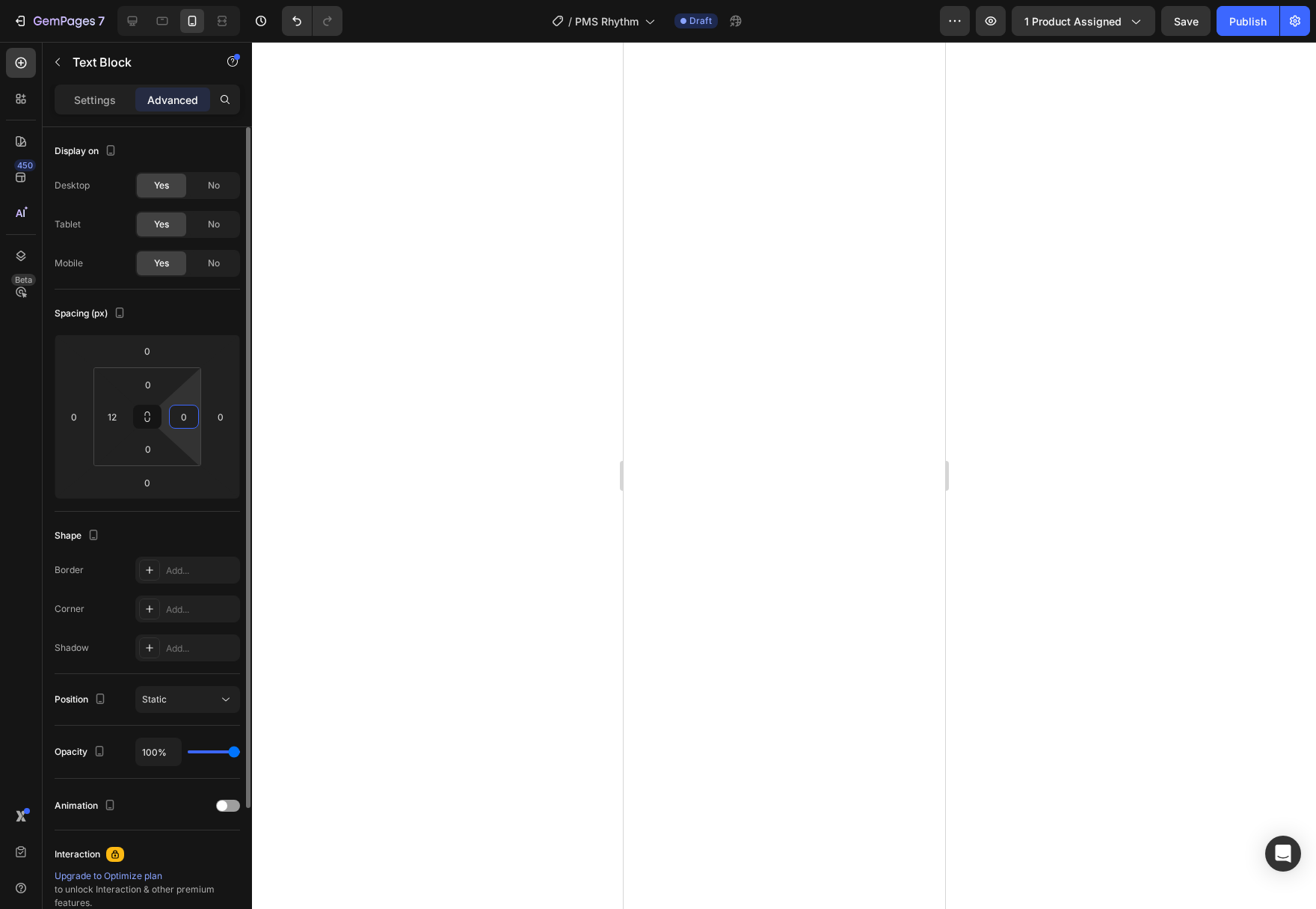
click at [183, 420] on input "0" at bounding box center [184, 416] width 23 height 23
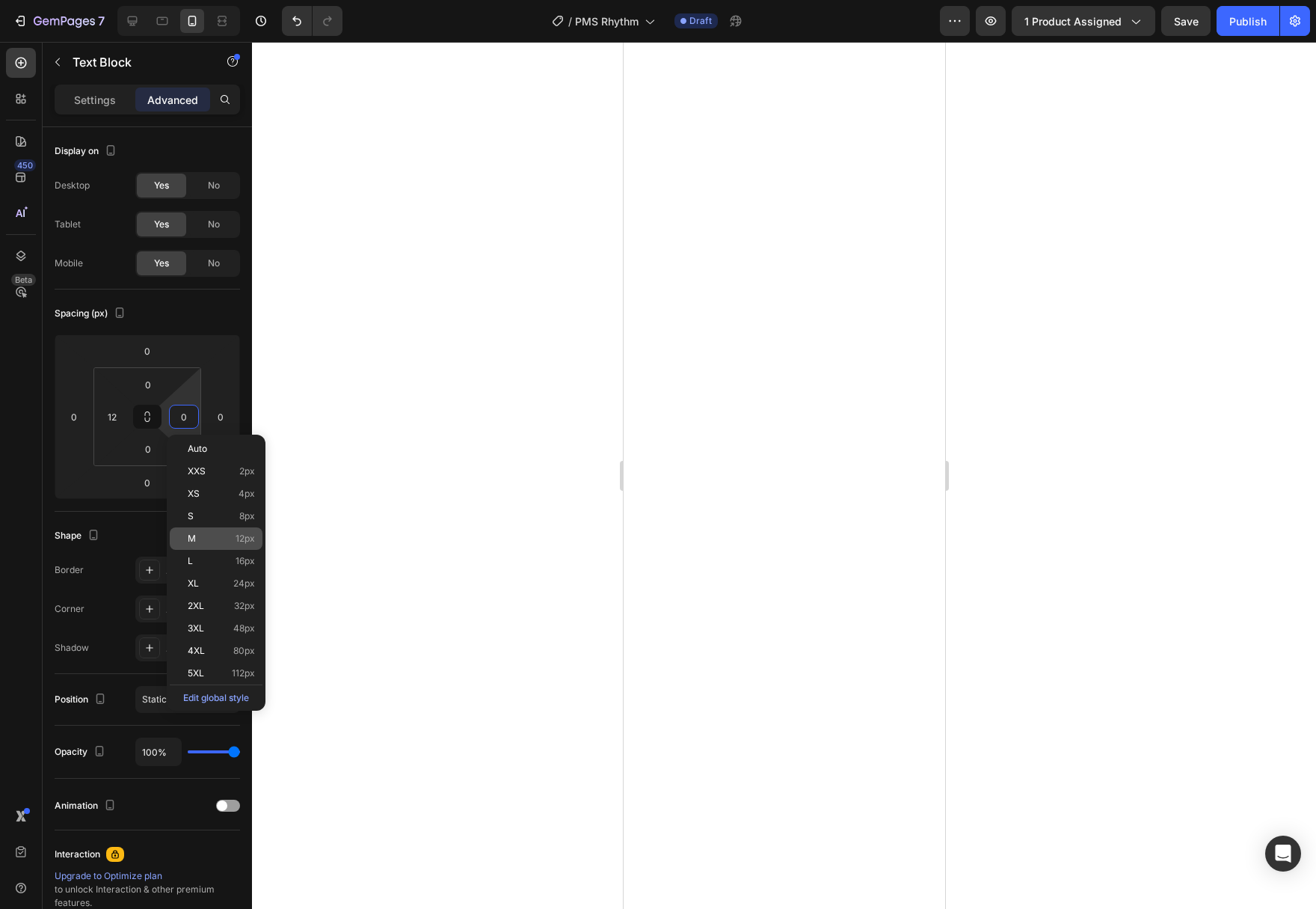
click at [198, 542] on p "M 12px" at bounding box center [221, 538] width 67 height 11
type input "12"
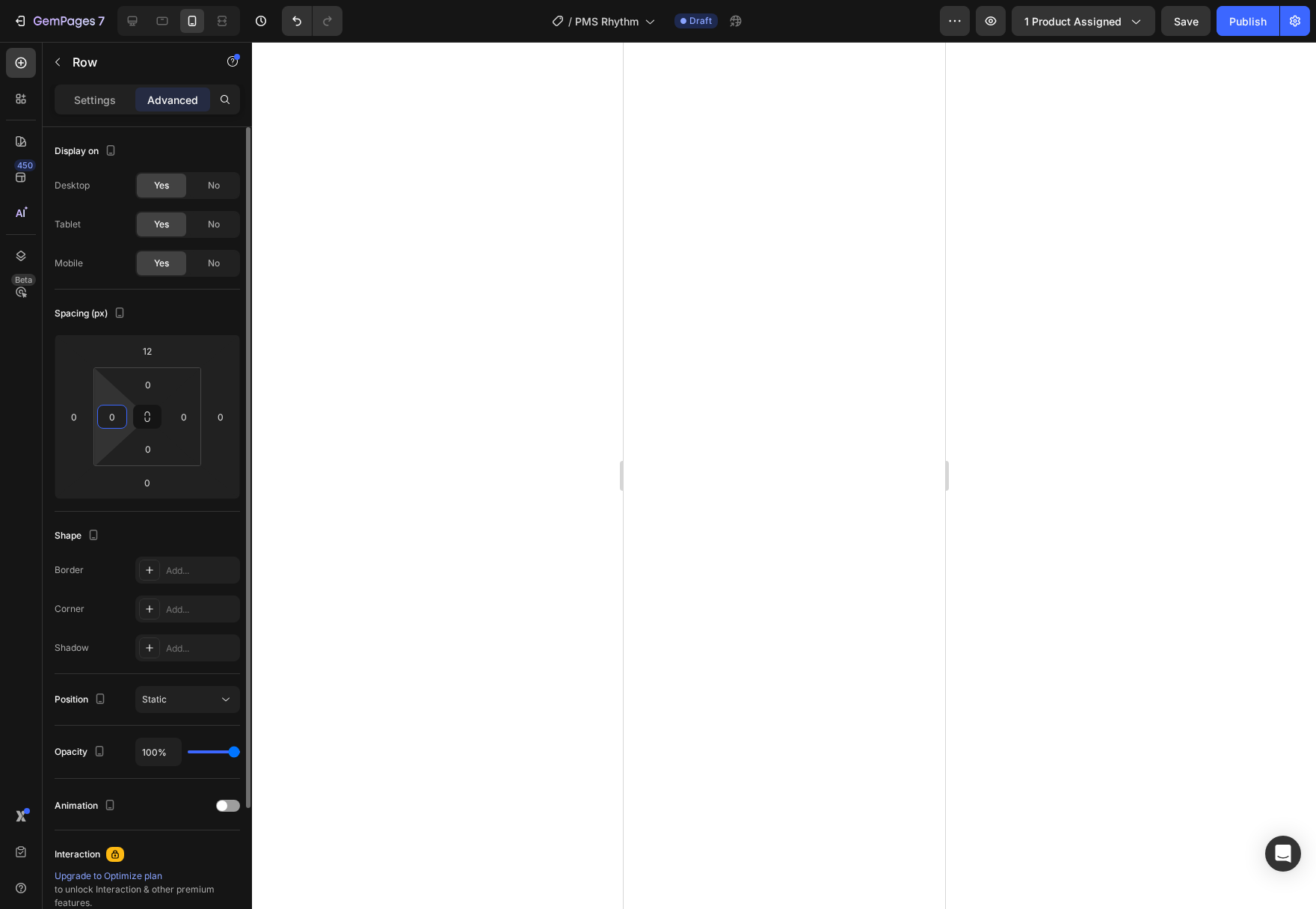
click at [115, 413] on input "0" at bounding box center [112, 416] width 23 height 23
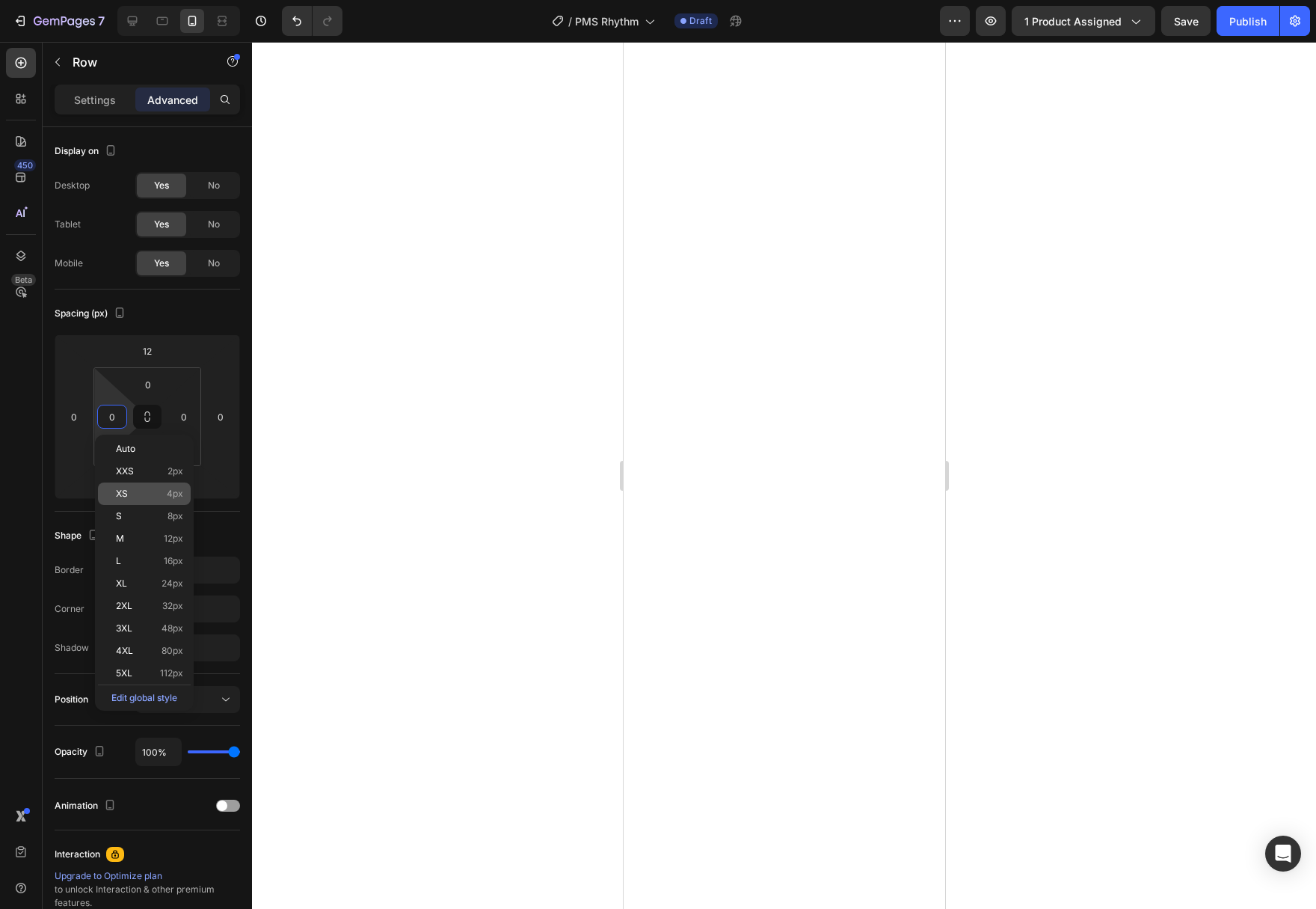
click at [138, 498] on p "XS 4px" at bounding box center [150, 493] width 67 height 11
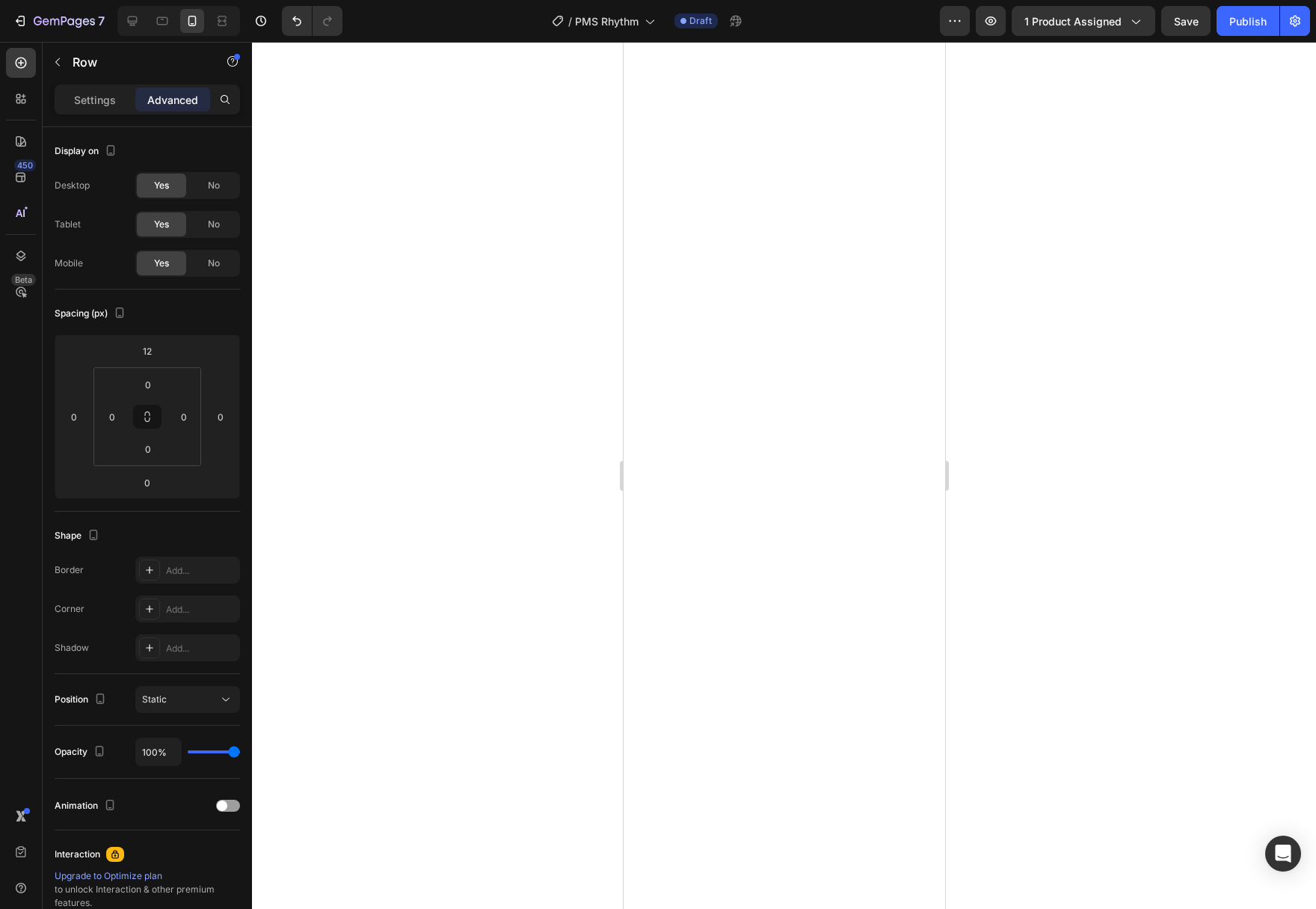
type input "4"
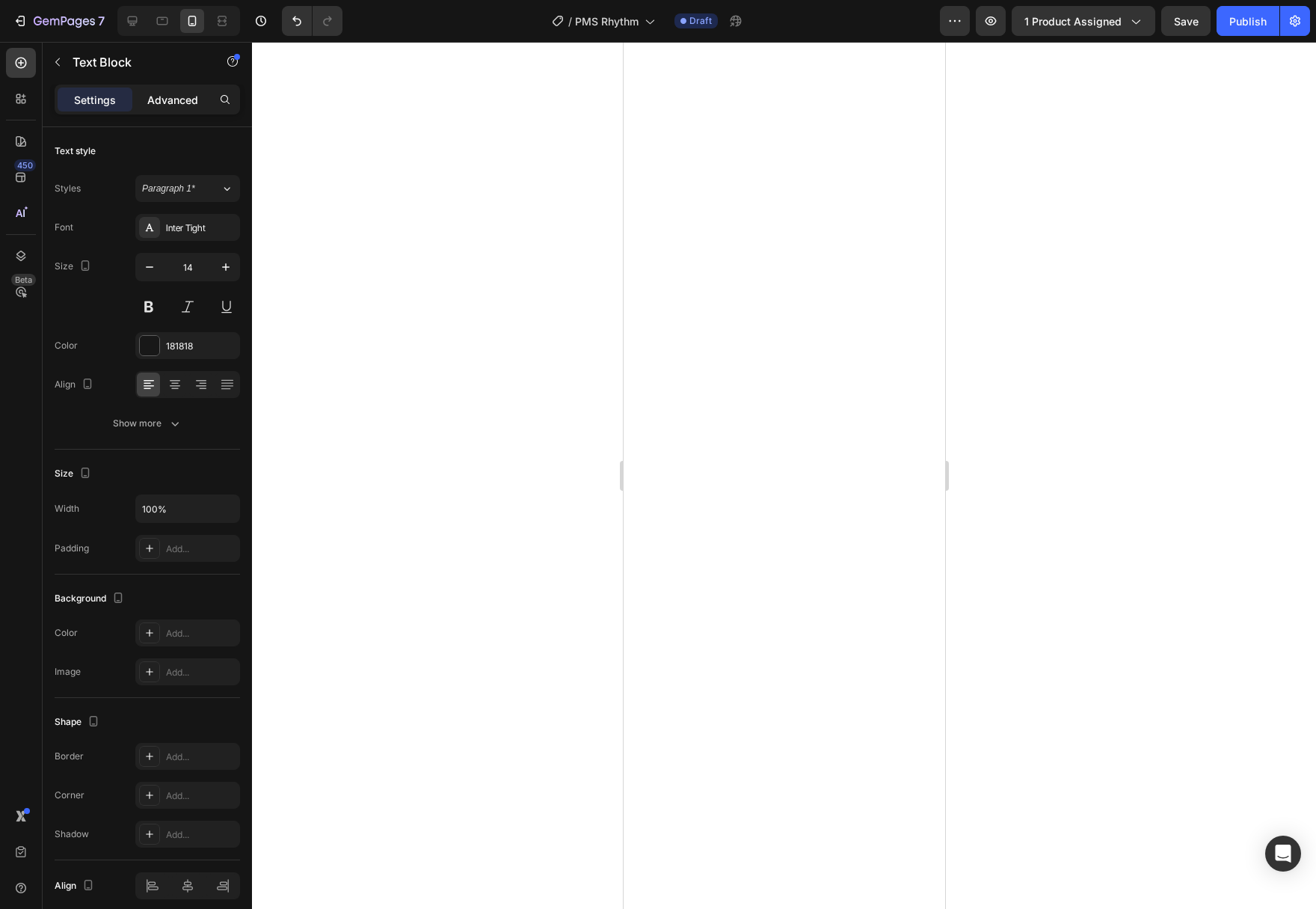
click at [173, 101] on p "Advanced" at bounding box center [173, 99] width 51 height 16
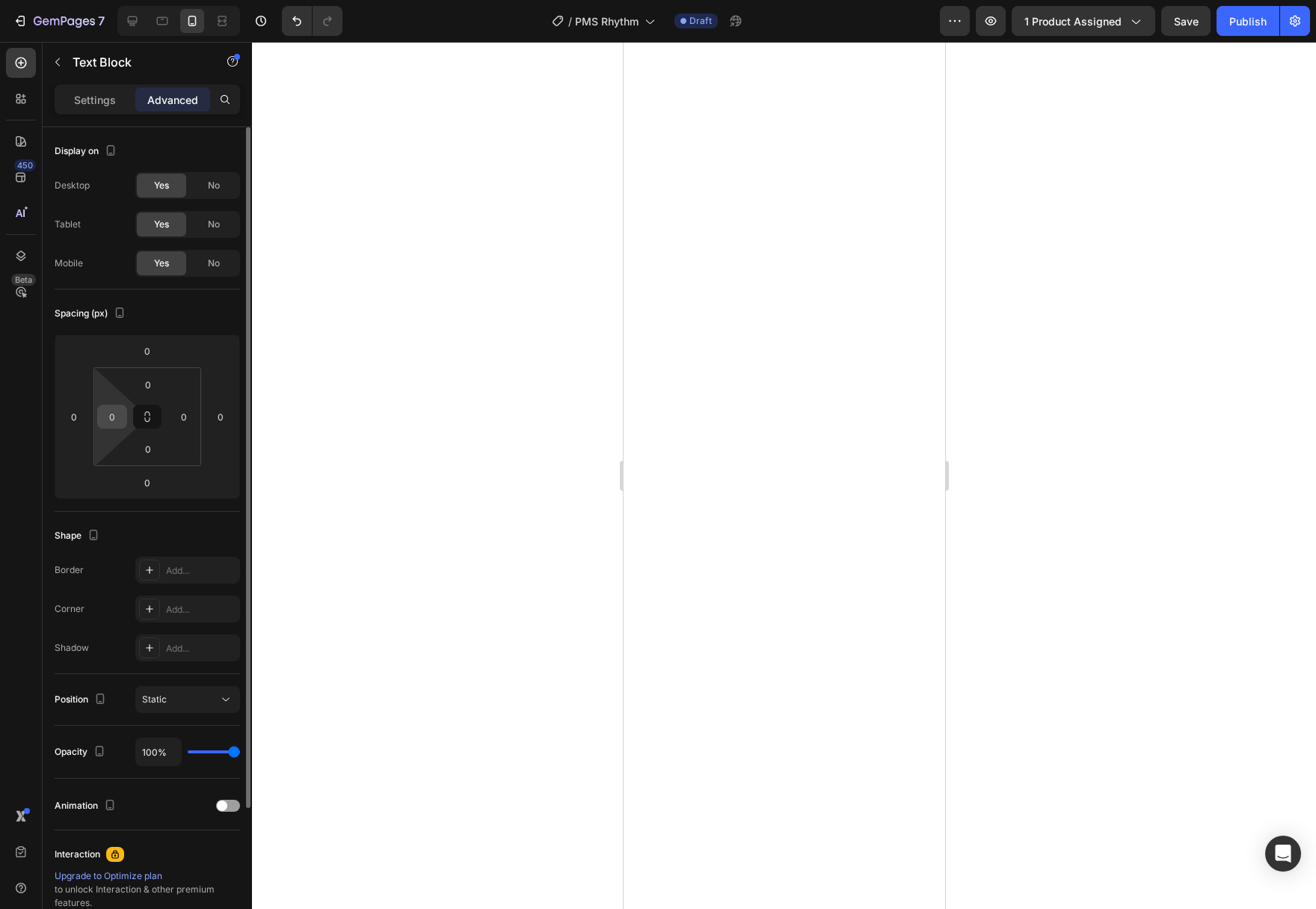
click at [105, 413] on input "0" at bounding box center [112, 416] width 23 height 23
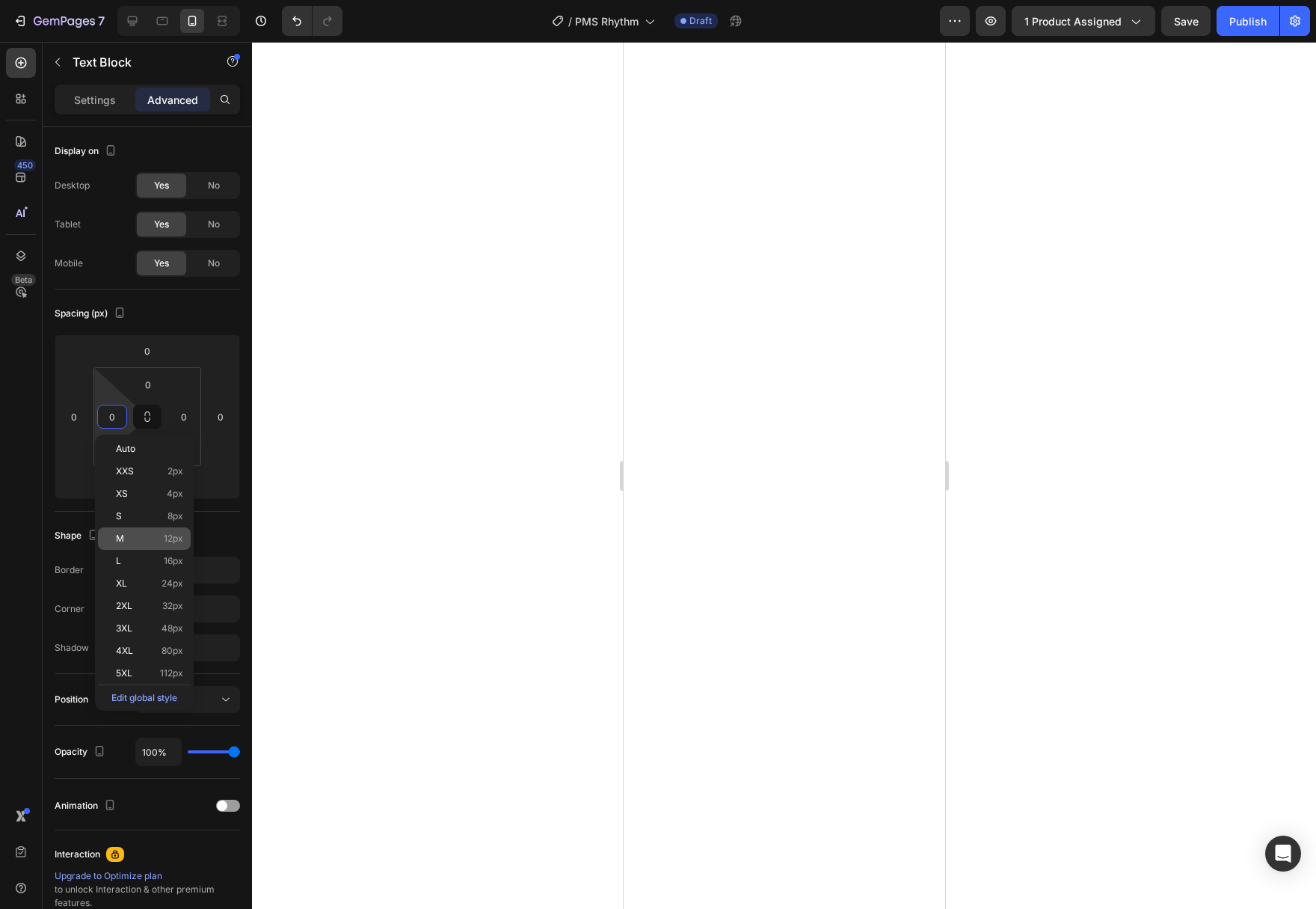
click at [139, 543] on p "M 12px" at bounding box center [150, 538] width 67 height 11
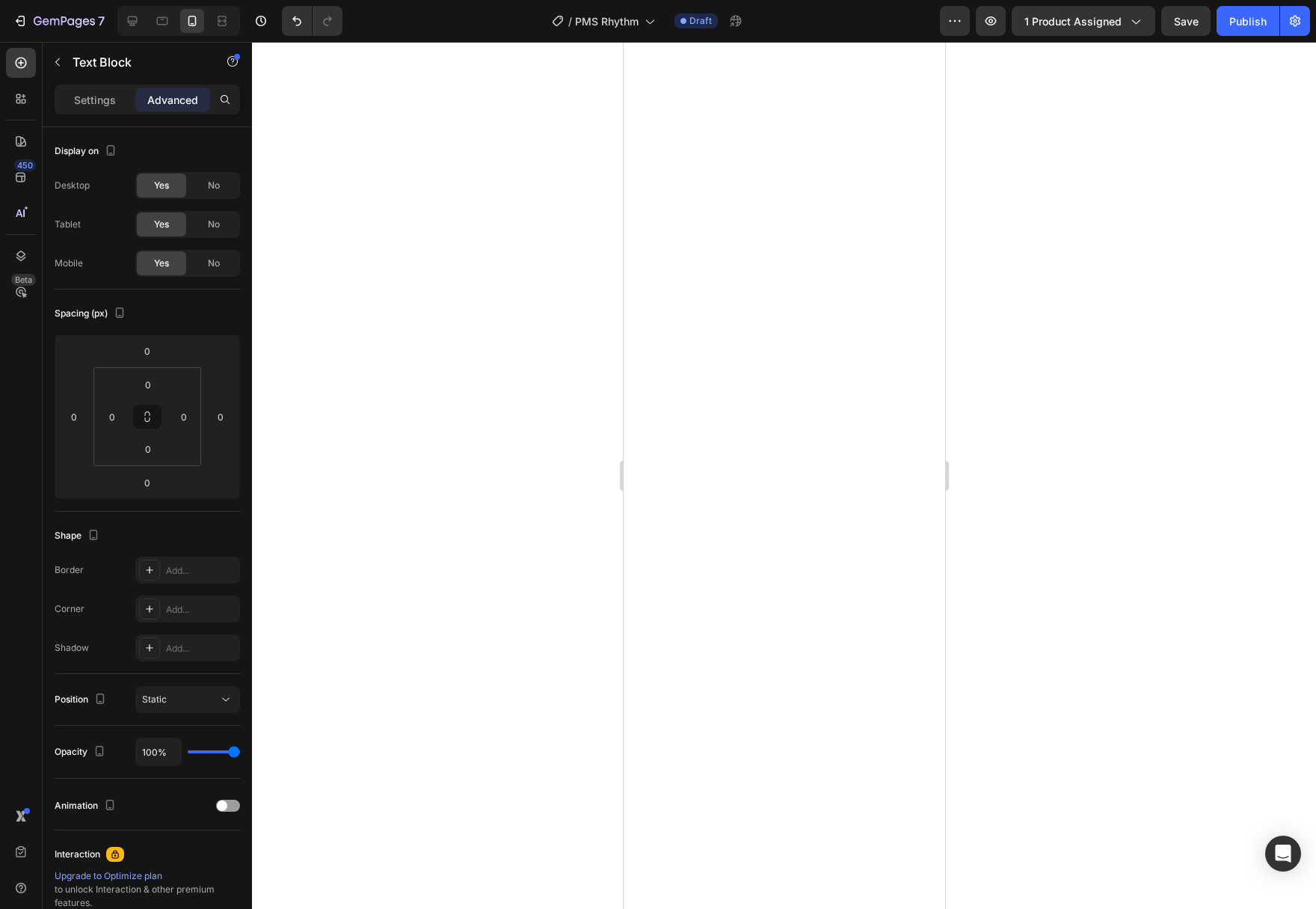
type input "12"
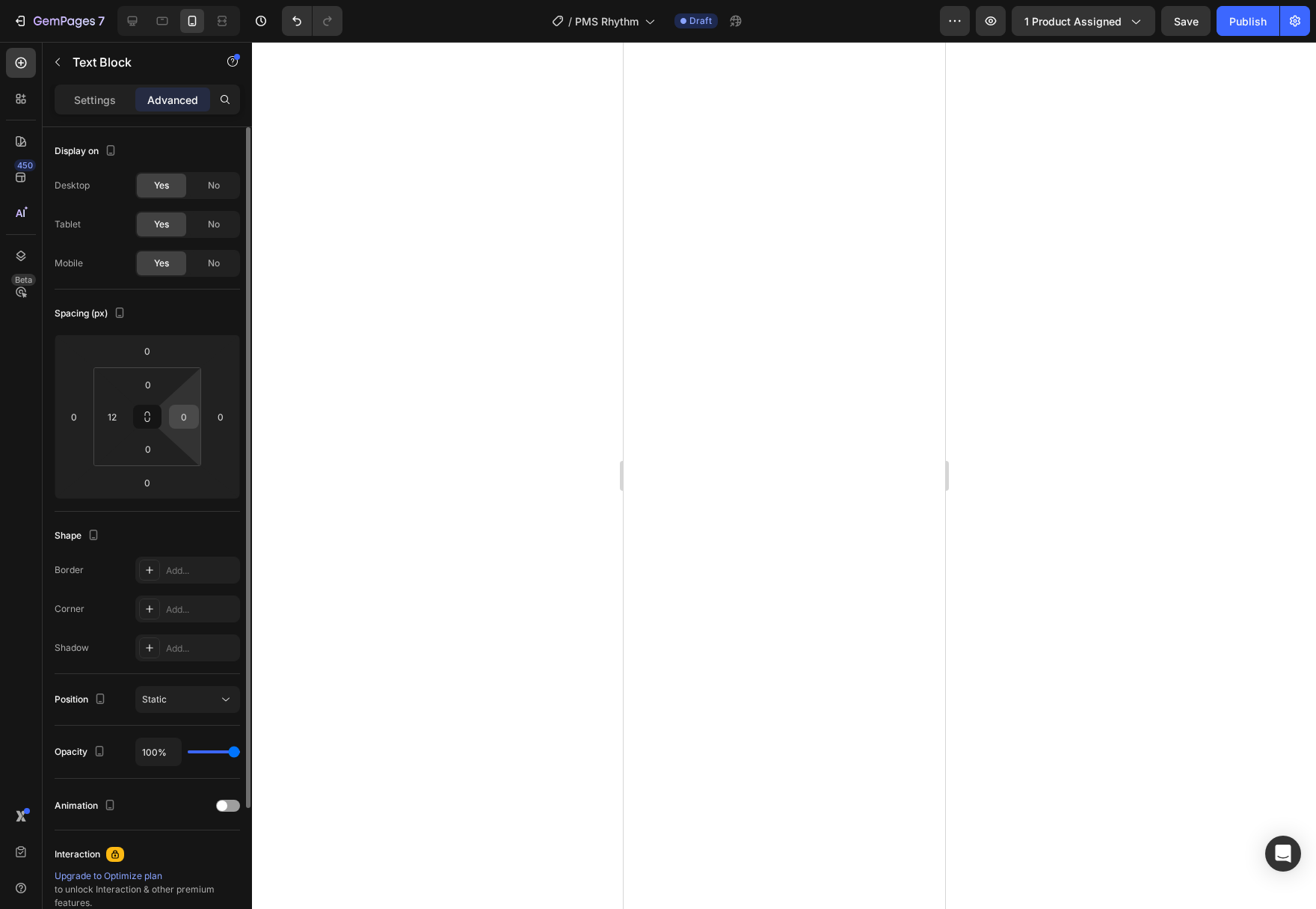
click at [184, 421] on input "0" at bounding box center [184, 416] width 23 height 23
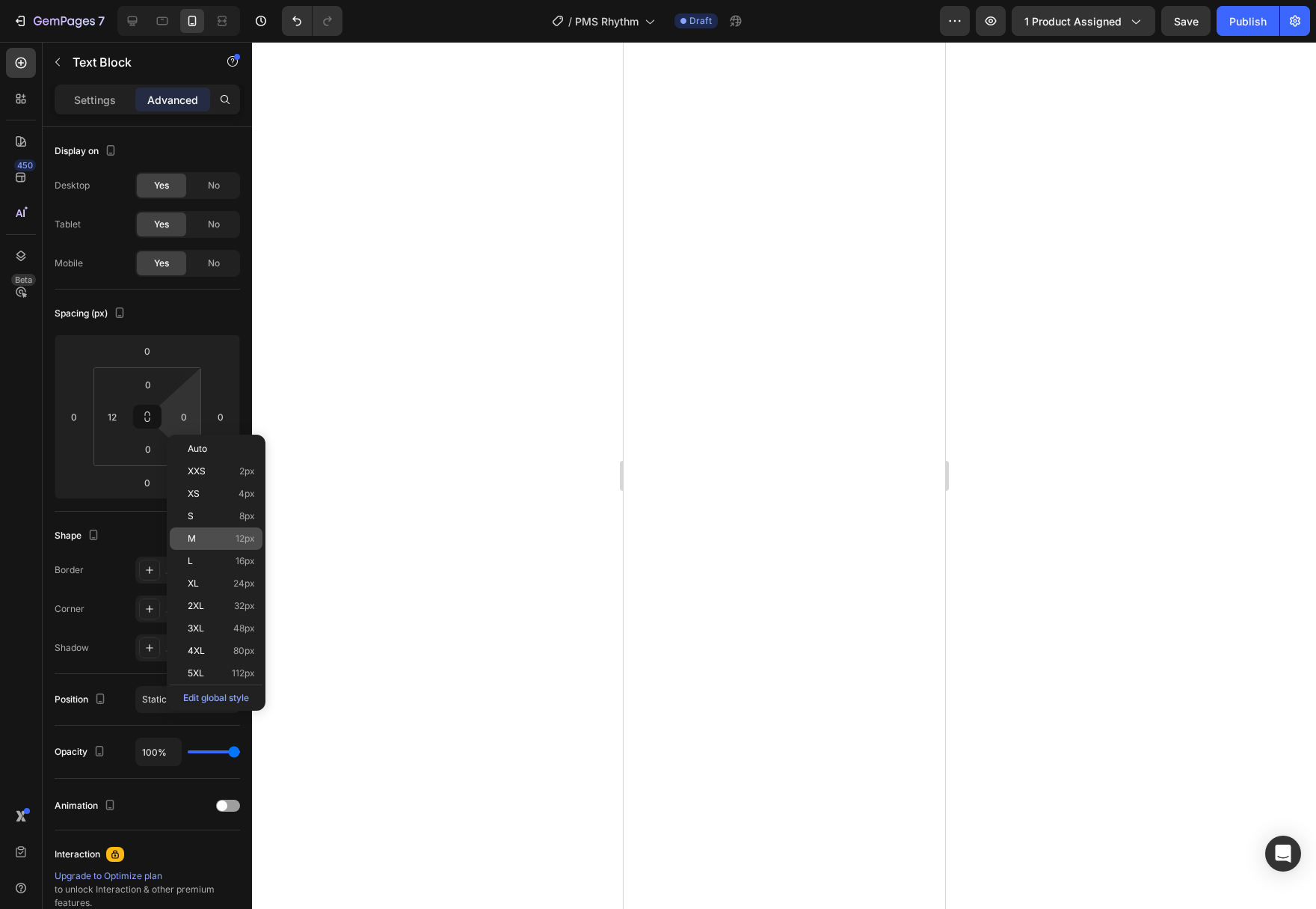
click at [213, 541] on p "M 12px" at bounding box center [221, 538] width 67 height 11
type input "12"
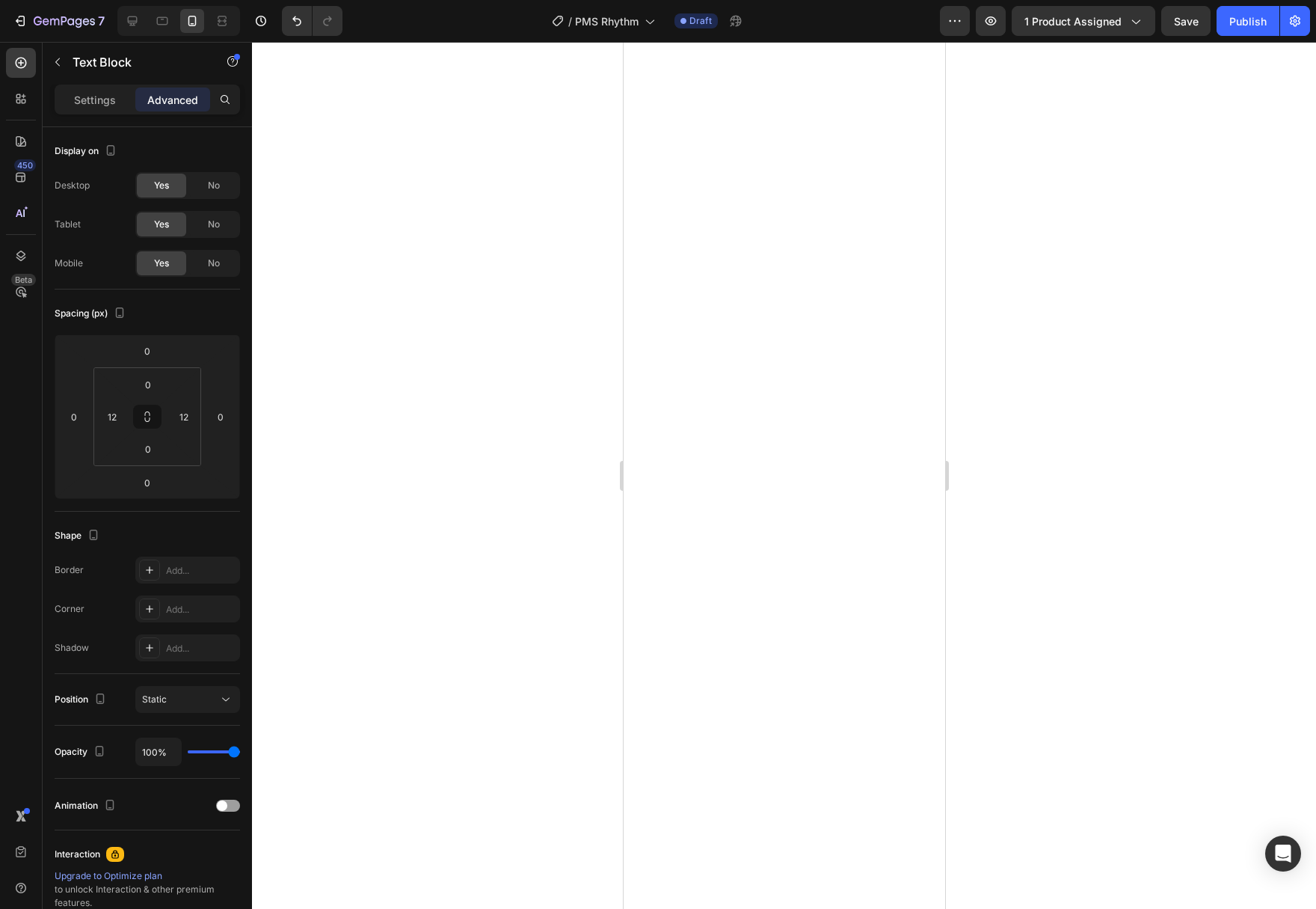
click at [973, 665] on div at bounding box center [784, 475] width 1064 height 867
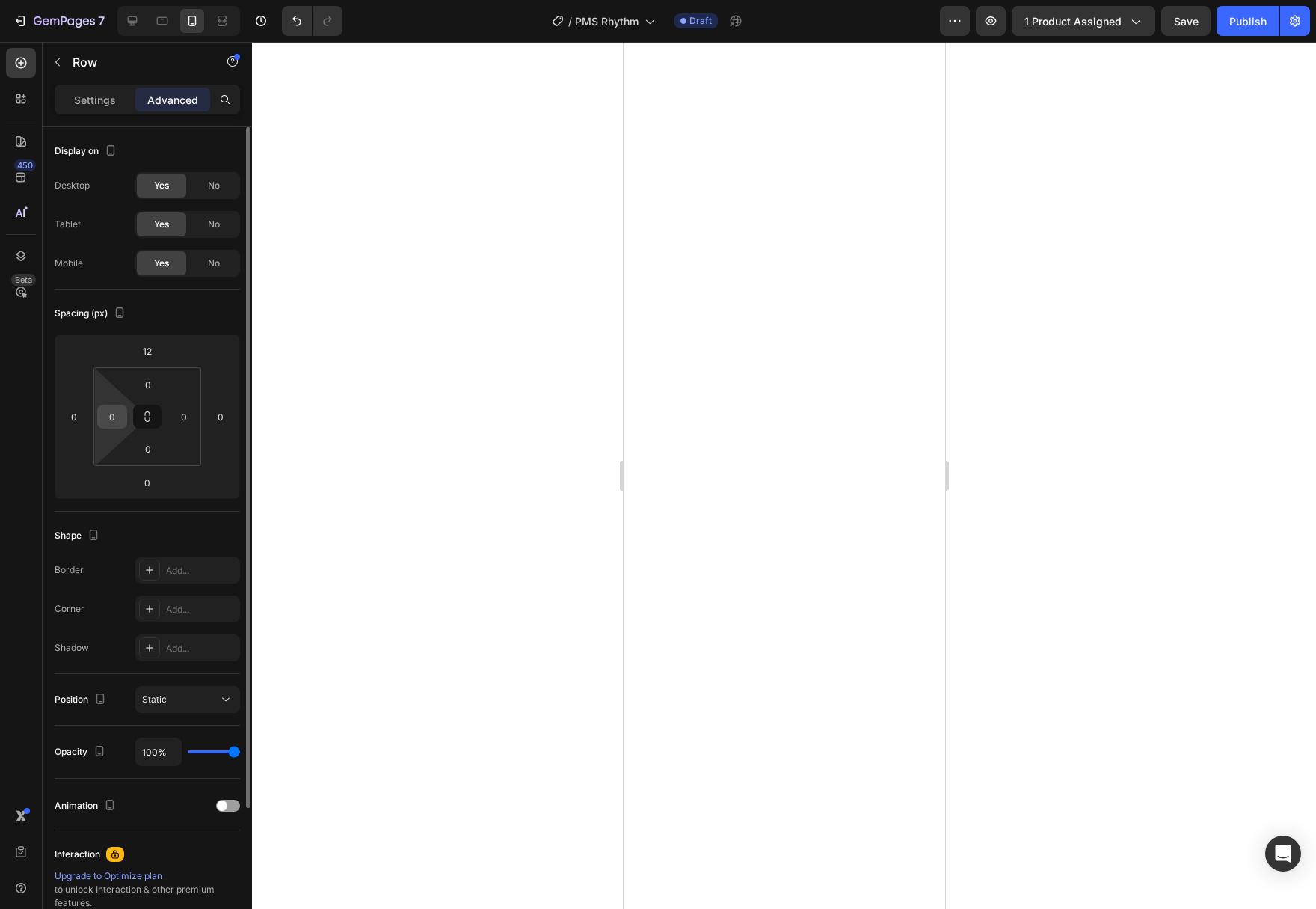
click at [122, 419] on input "0" at bounding box center [112, 416] width 23 height 23
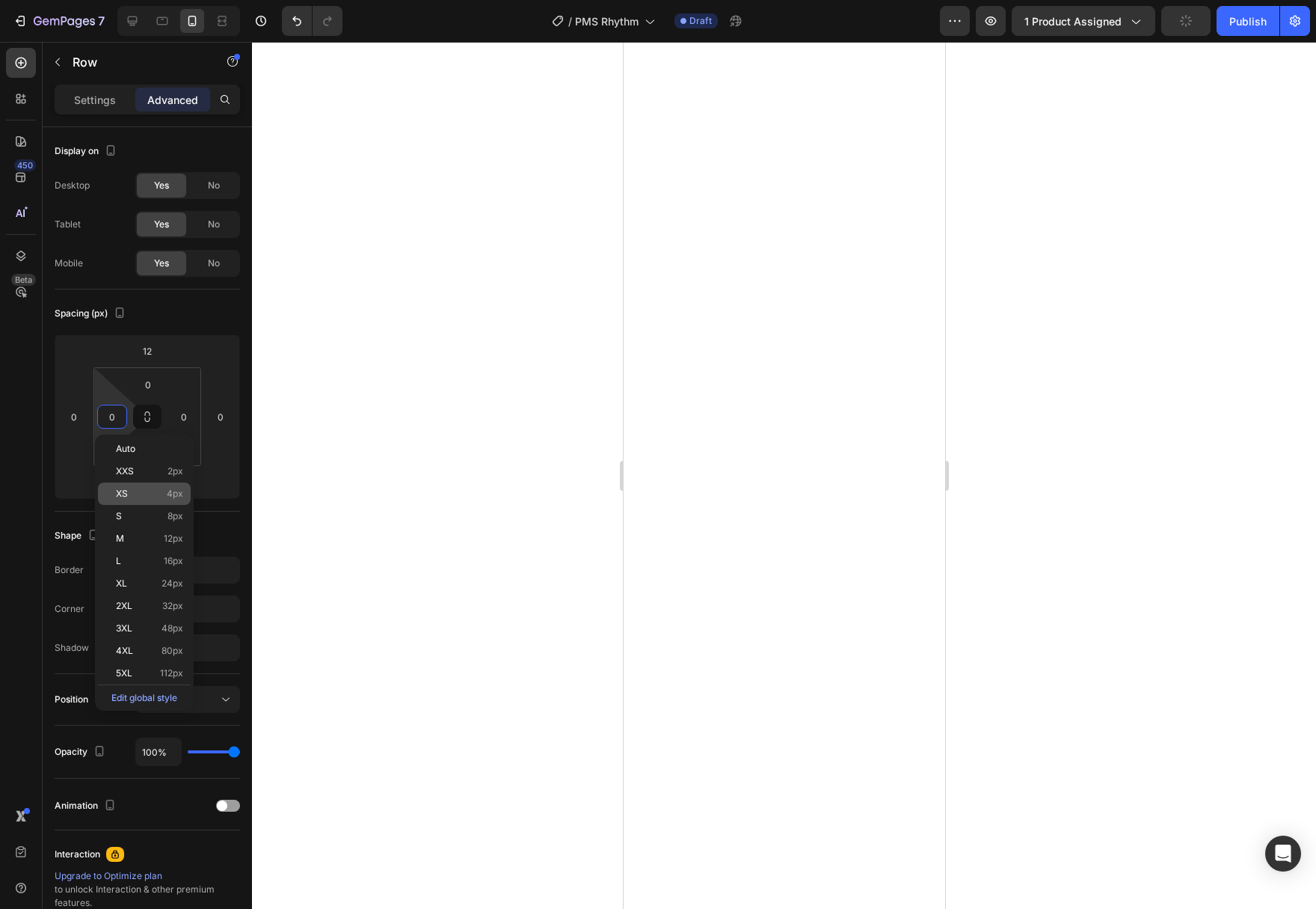
click at [145, 497] on p "XS 4px" at bounding box center [150, 493] width 67 height 11
type input "4"
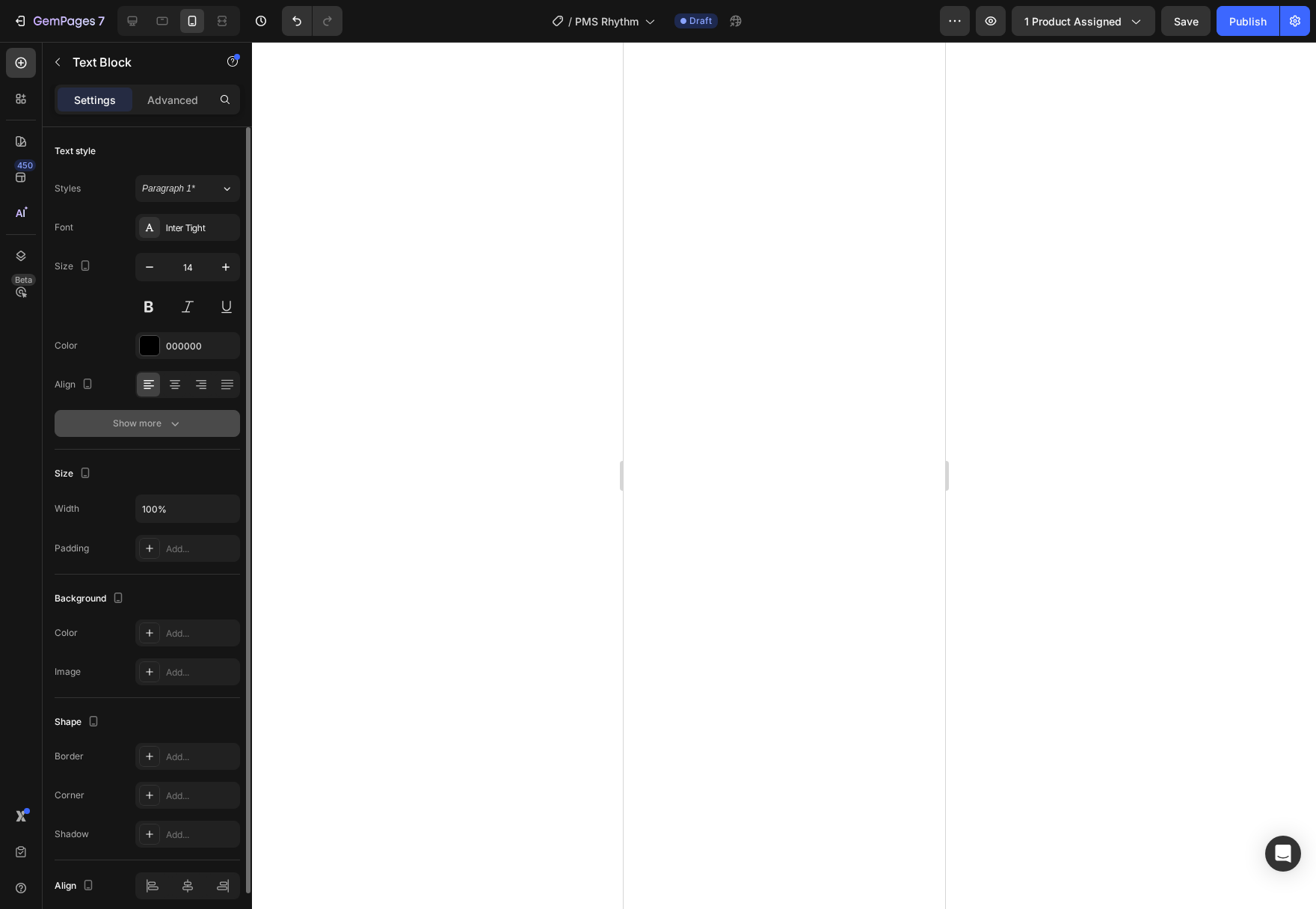
click at [140, 425] on div "Show more" at bounding box center [148, 423] width 70 height 15
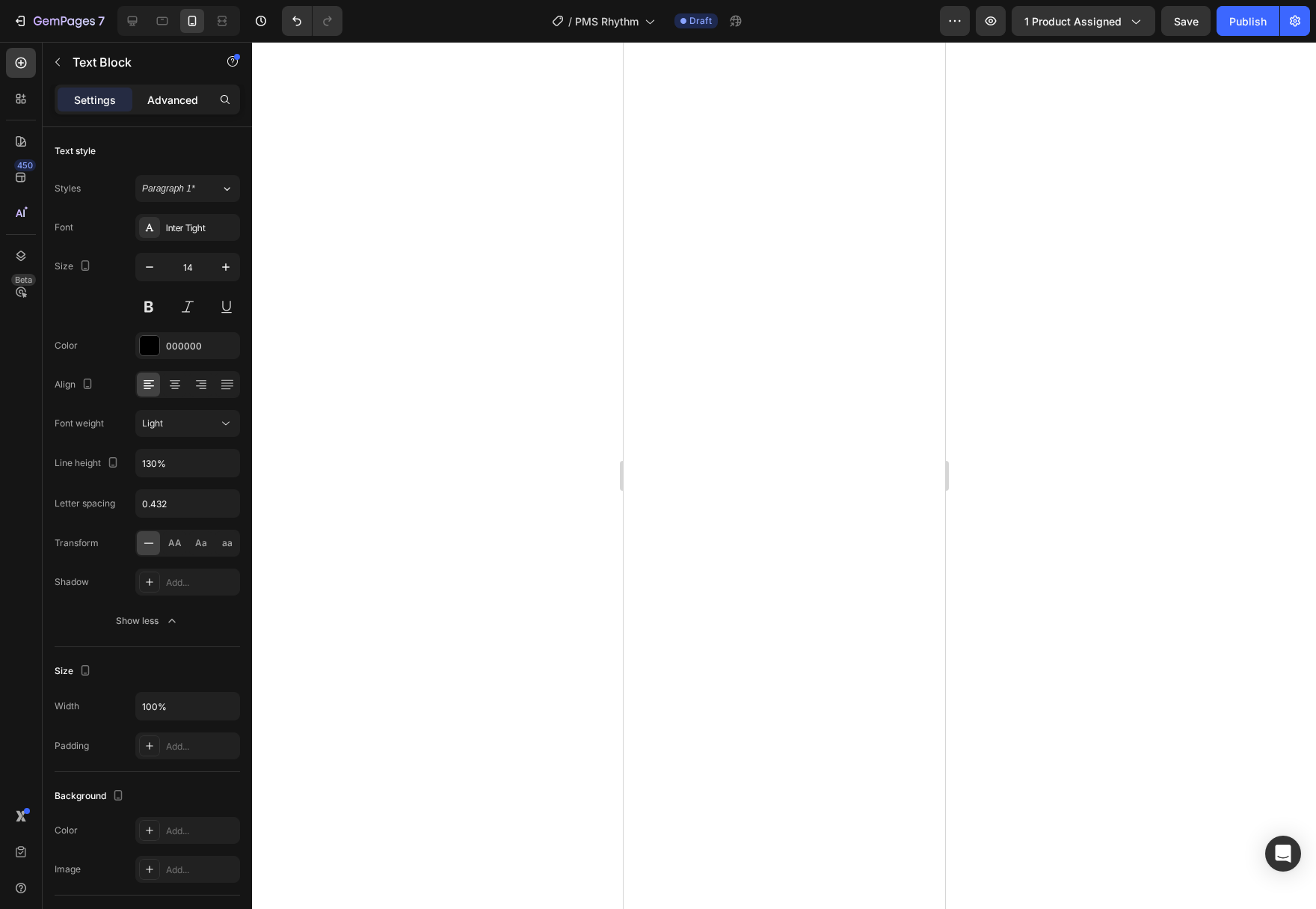
click at [173, 98] on p "Advanced" at bounding box center [173, 99] width 51 height 16
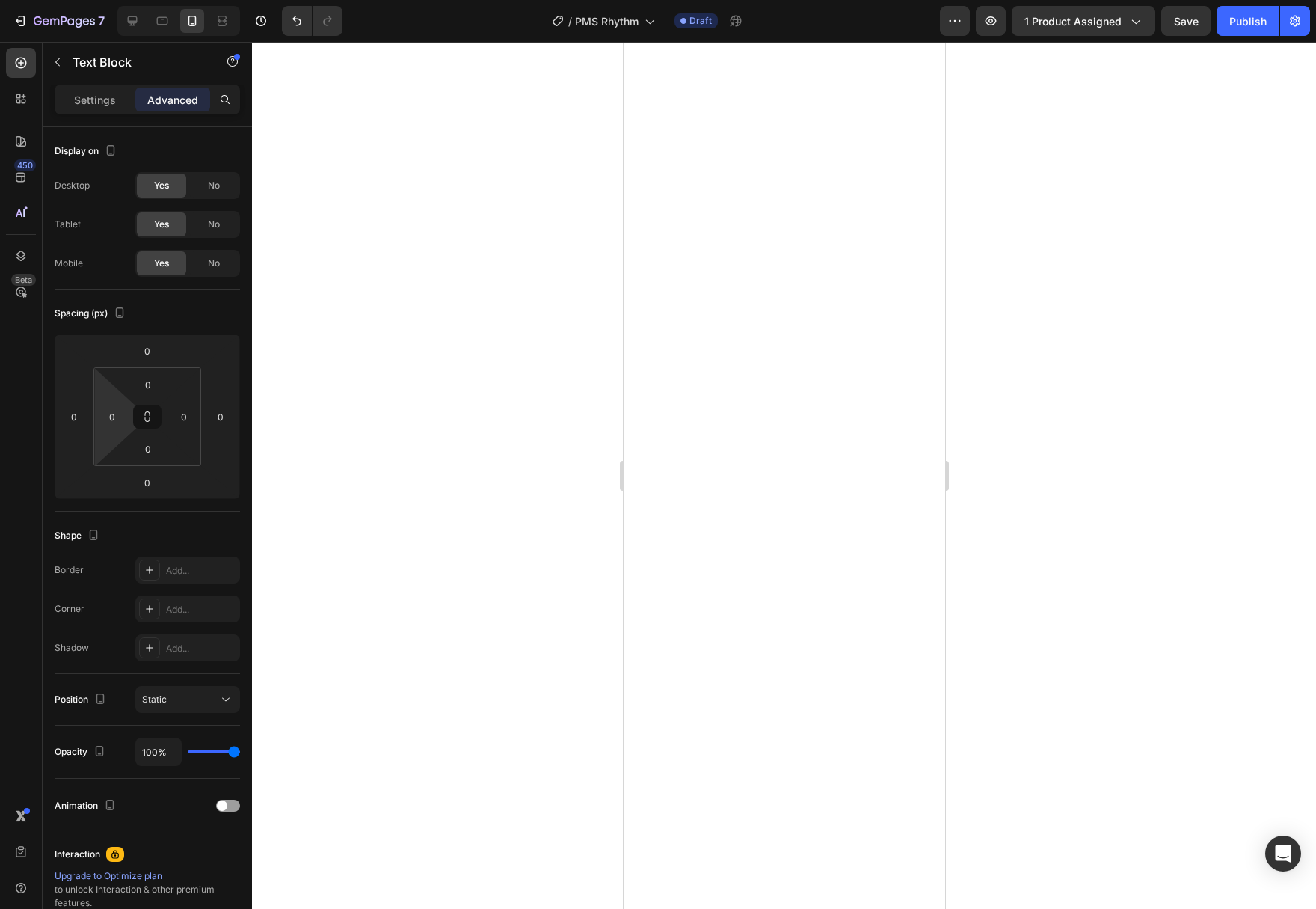
click at [119, 416] on input "0" at bounding box center [112, 416] width 23 height 23
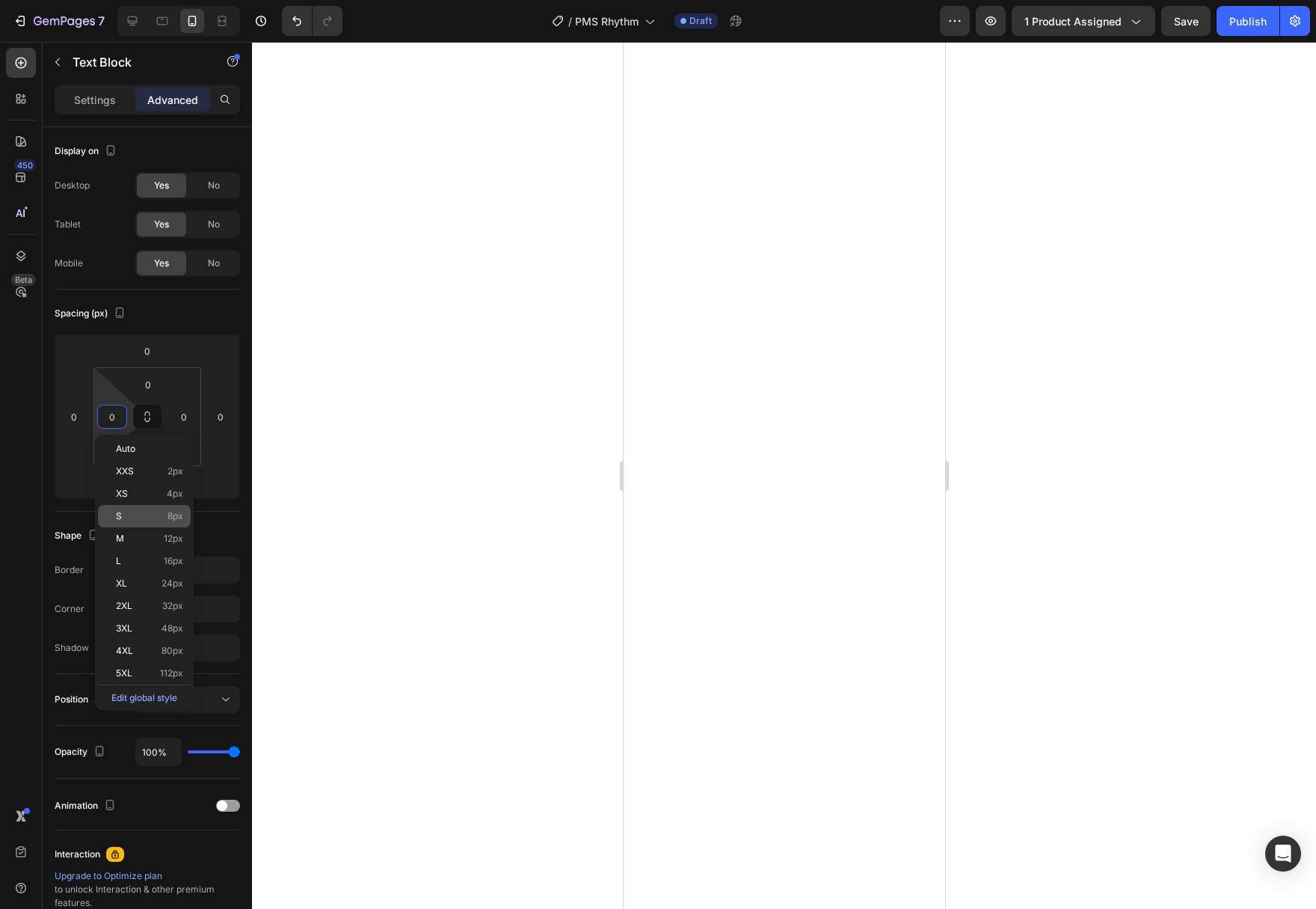
click at [145, 538] on p "M 12px" at bounding box center [150, 538] width 67 height 11
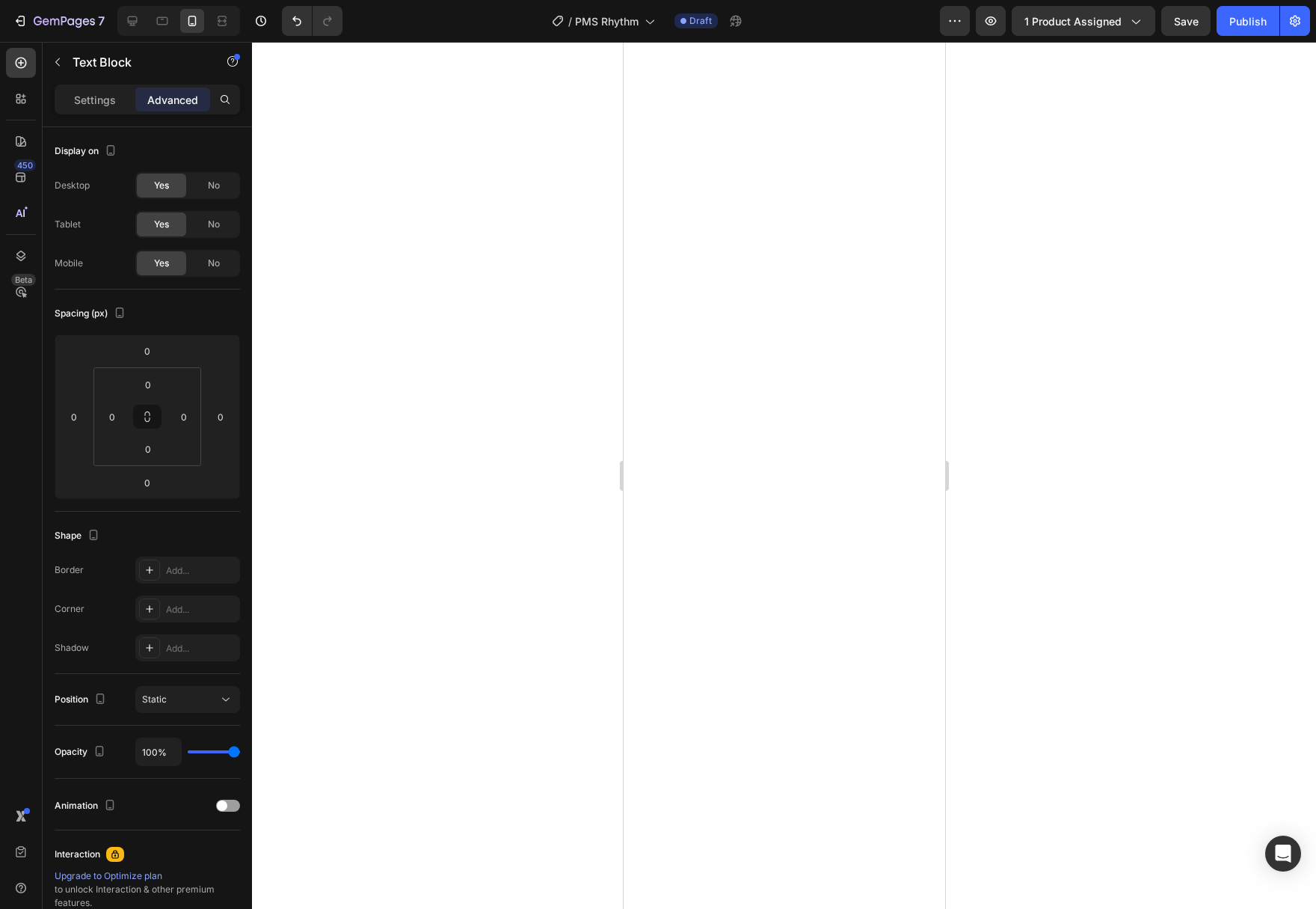
type input "12"
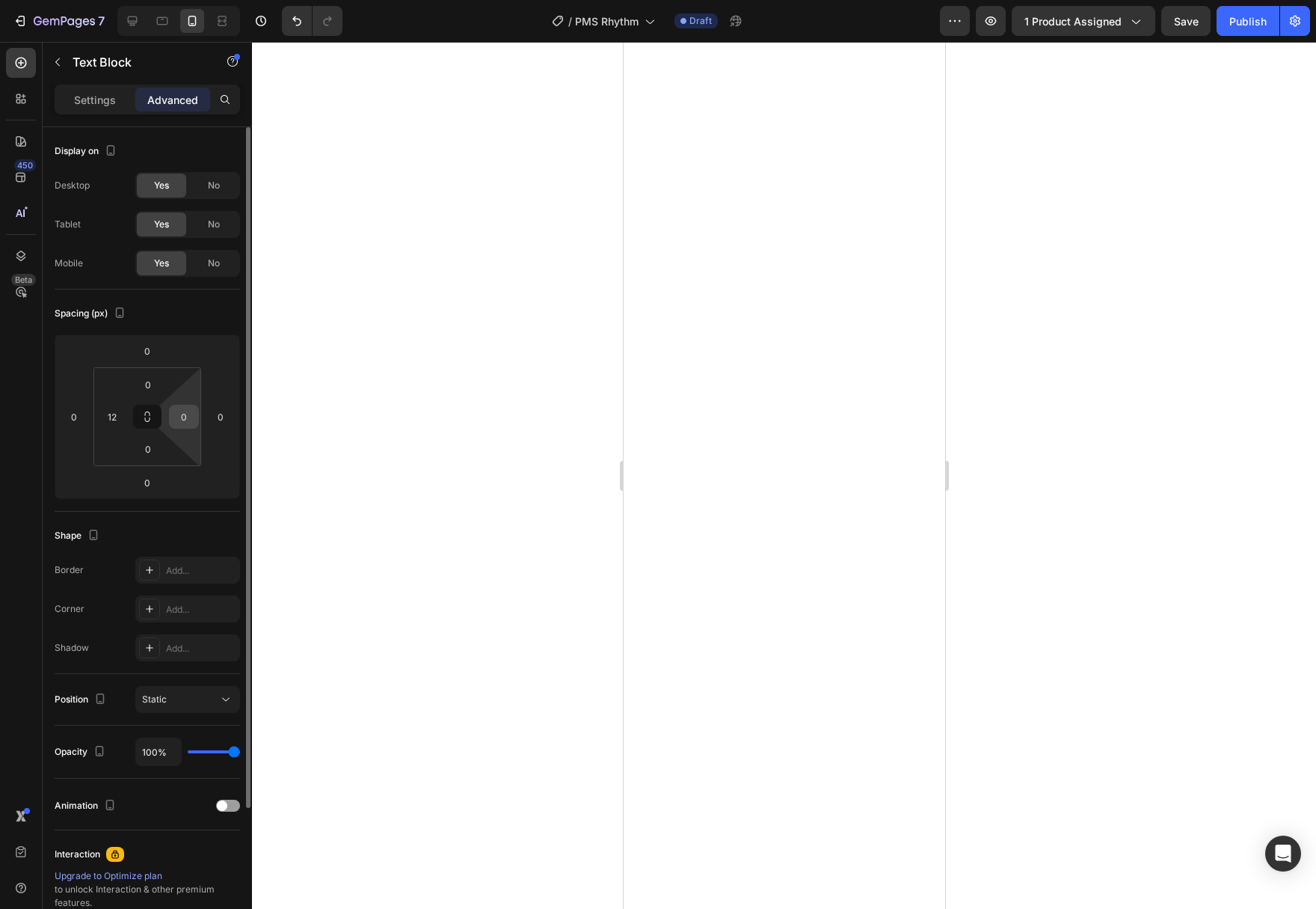
click at [194, 413] on input "0" at bounding box center [184, 416] width 23 height 23
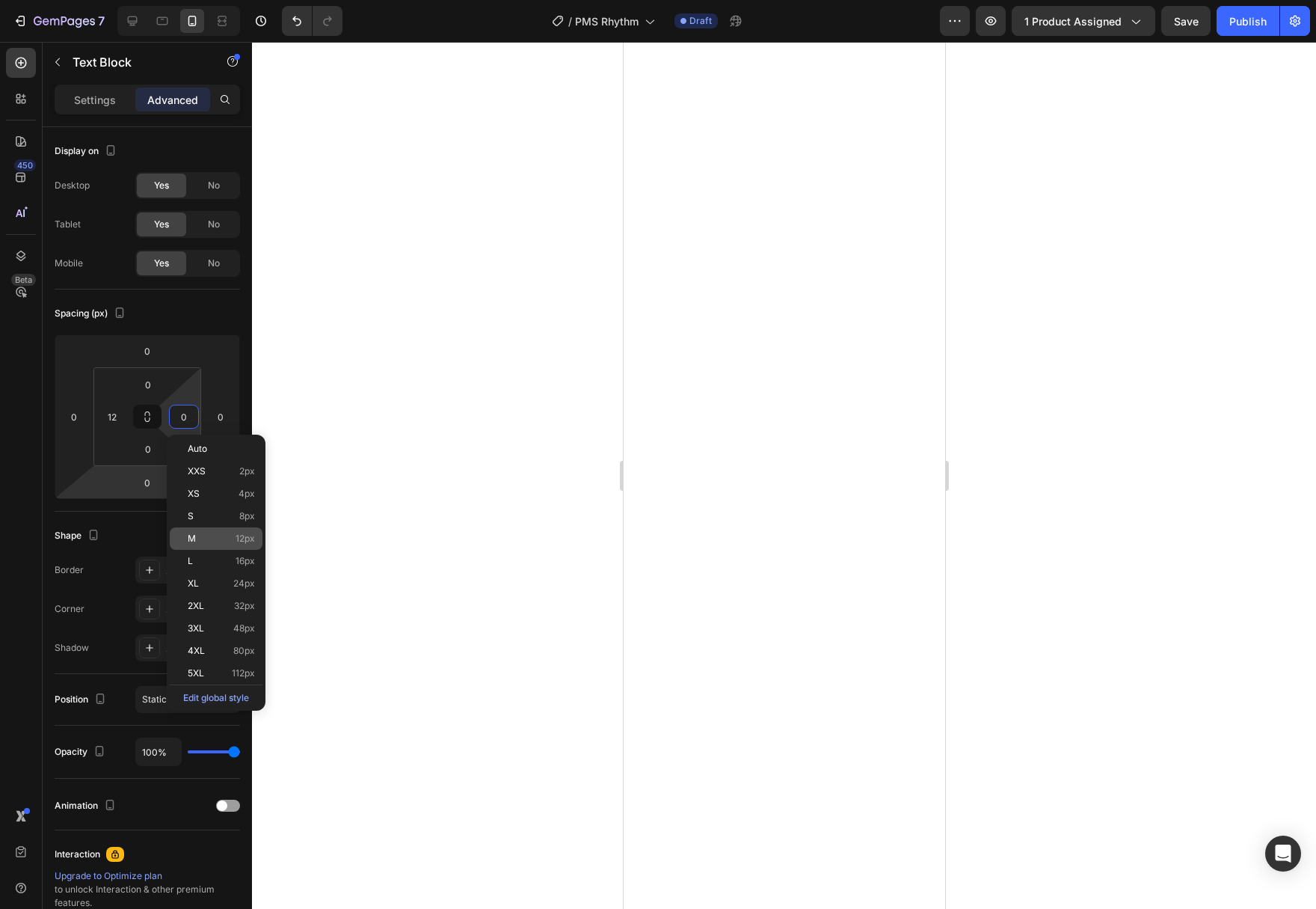
click at [227, 538] on p "M 12px" at bounding box center [221, 538] width 67 height 11
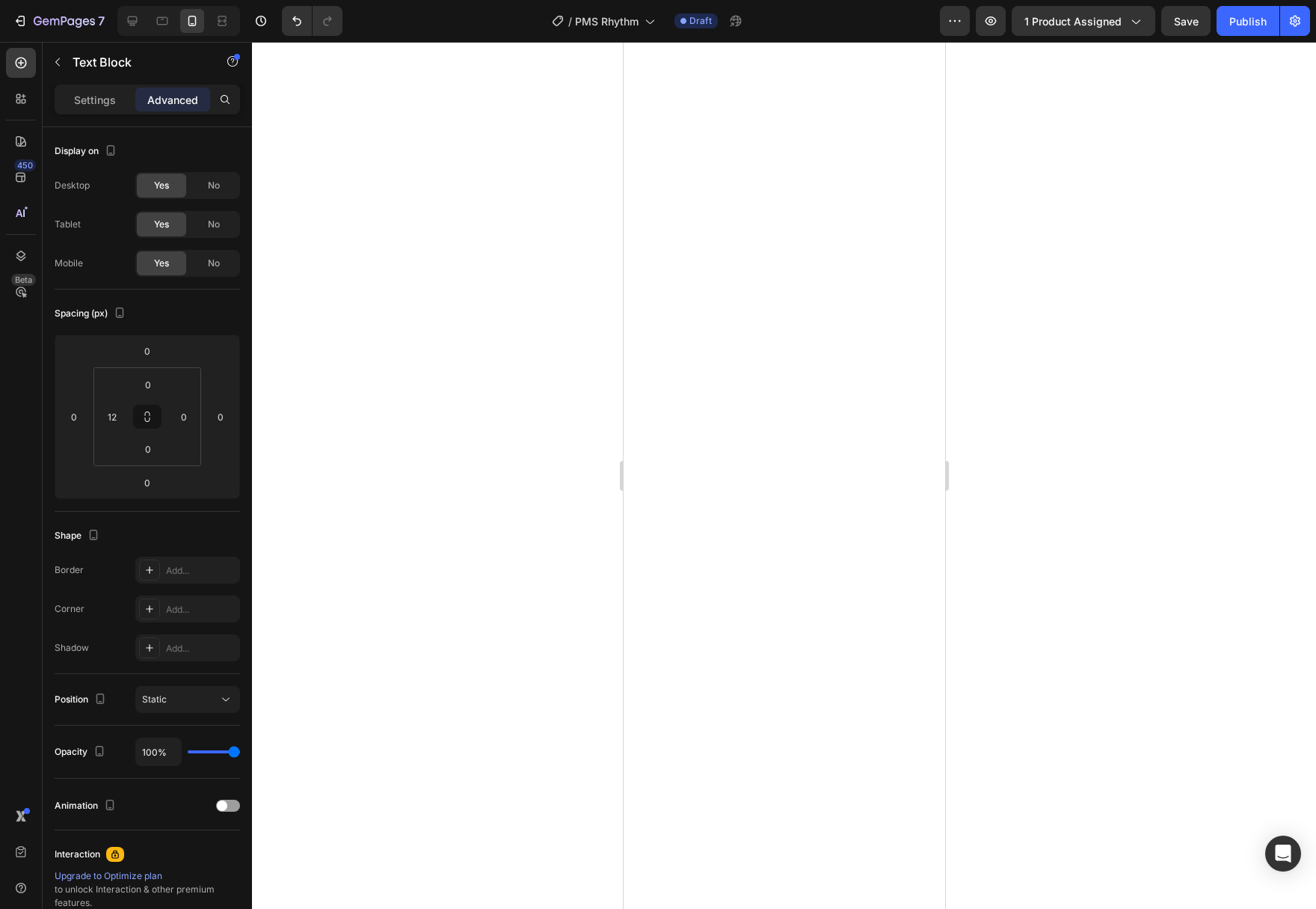
type input "12"
click at [94, 108] on div "Settings" at bounding box center [95, 99] width 75 height 24
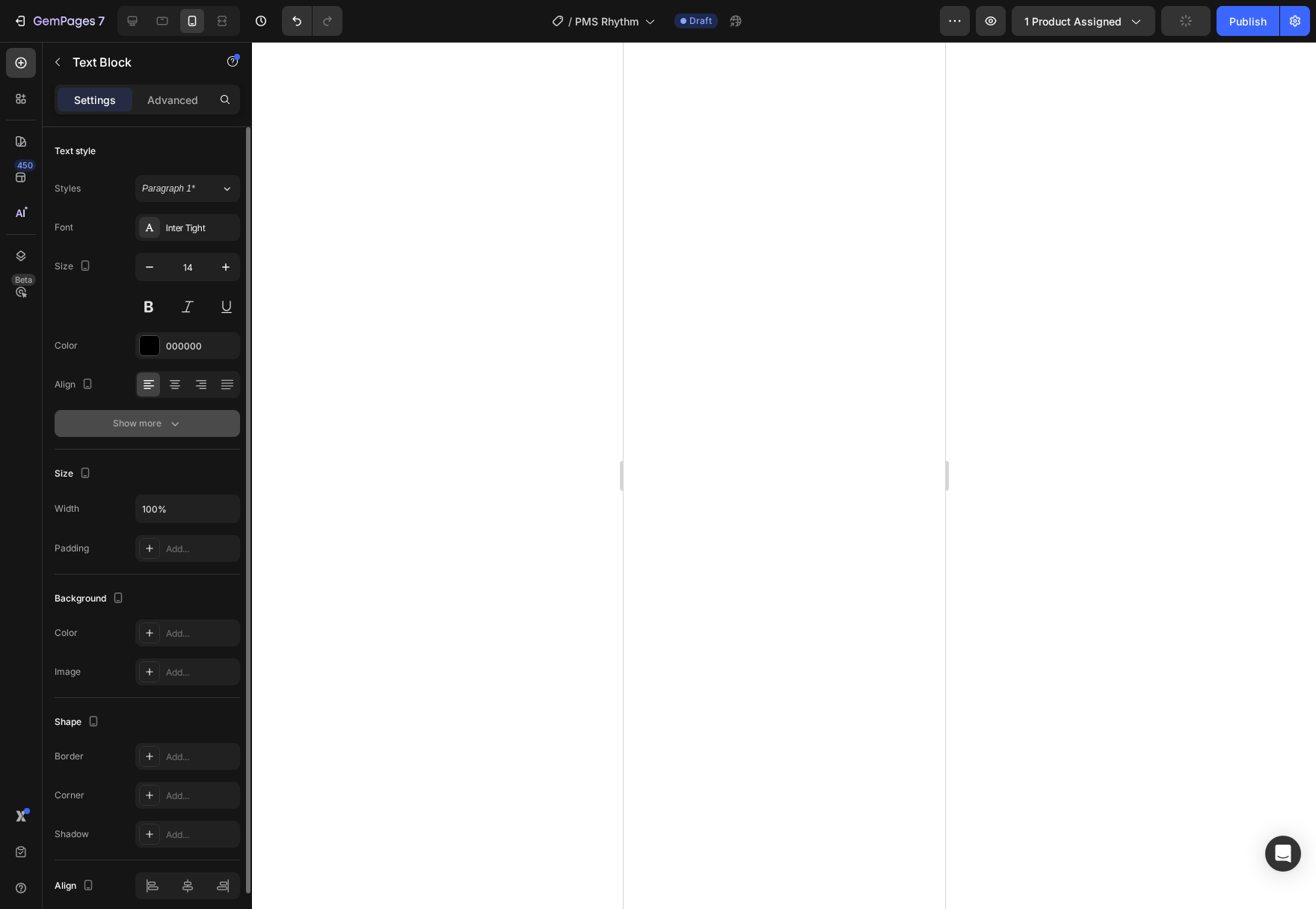
click at [180, 418] on icon "button" at bounding box center [174, 423] width 15 height 15
click at [152, 270] on icon "button" at bounding box center [149, 267] width 15 height 15
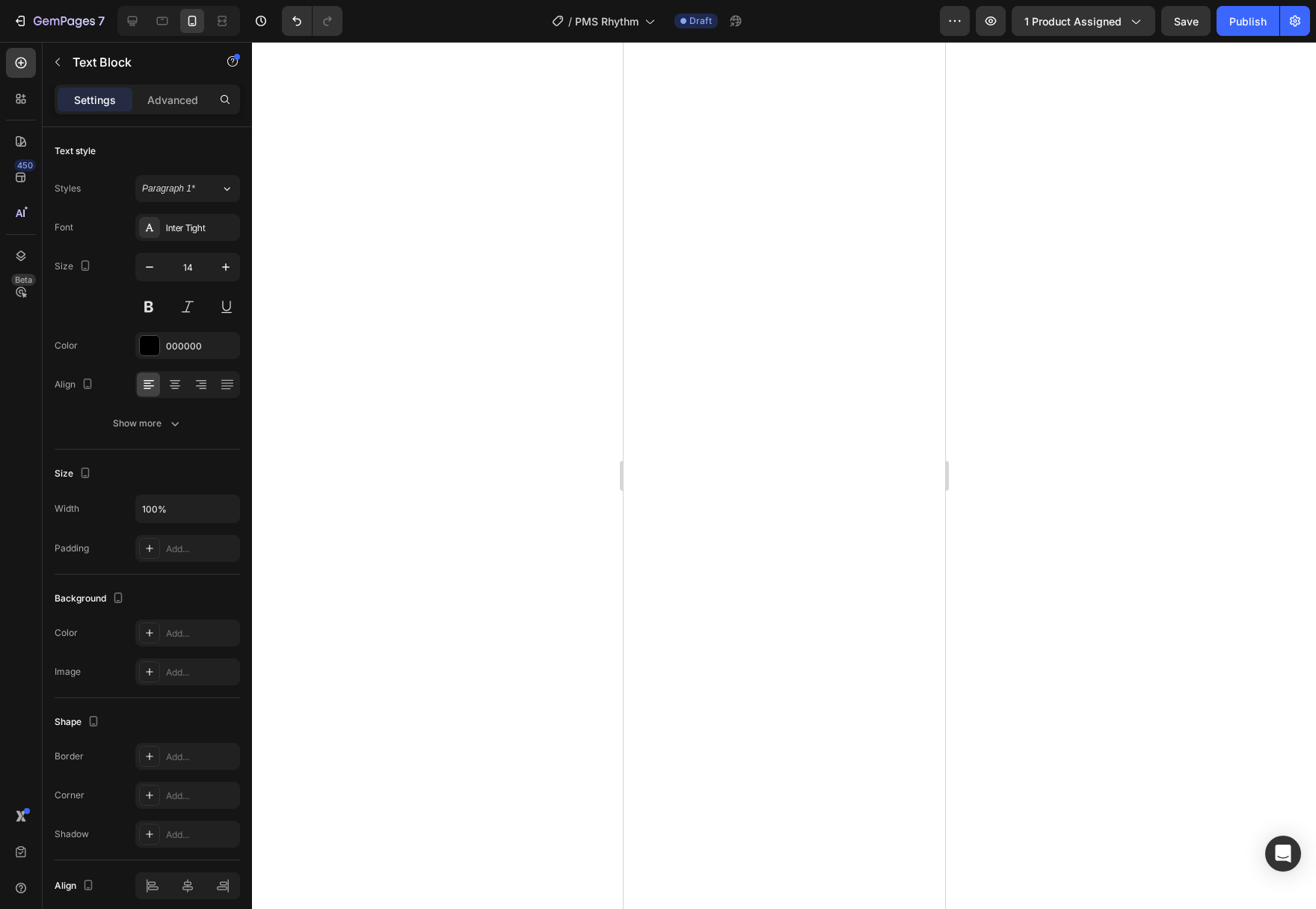
type input "13"
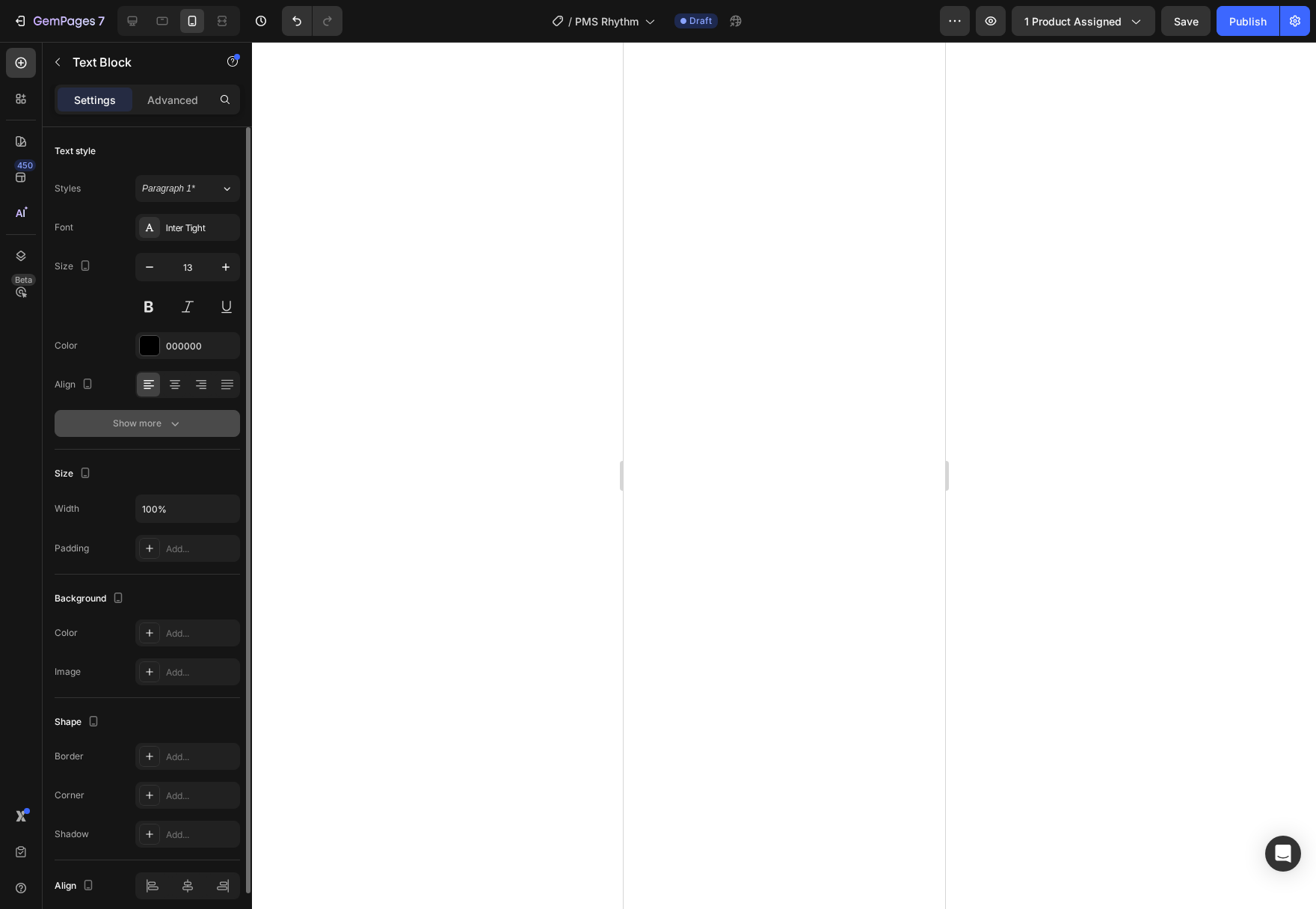
click at [167, 423] on icon "button" at bounding box center [174, 423] width 15 height 15
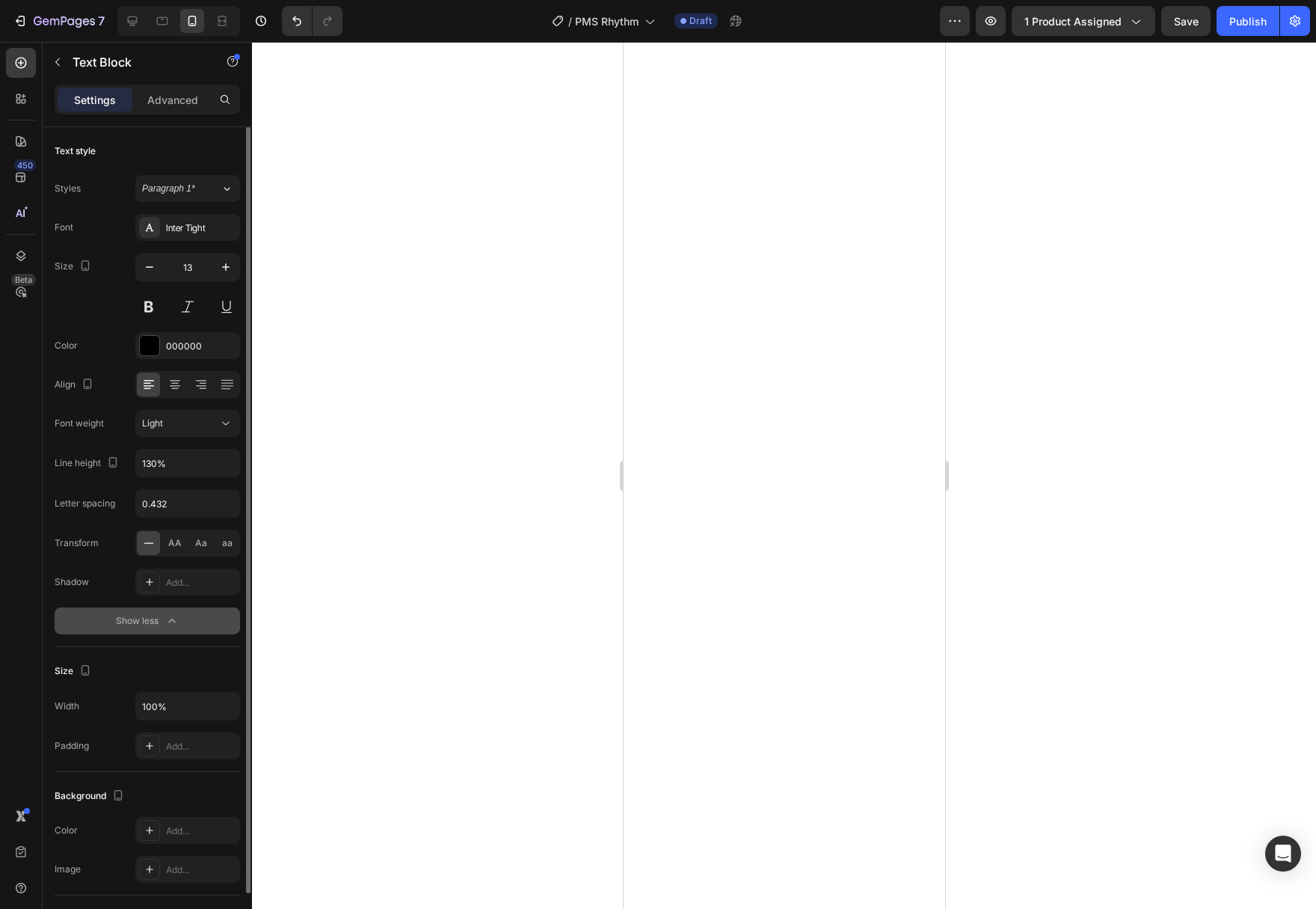
click at [494, 690] on div at bounding box center [784, 475] width 1064 height 867
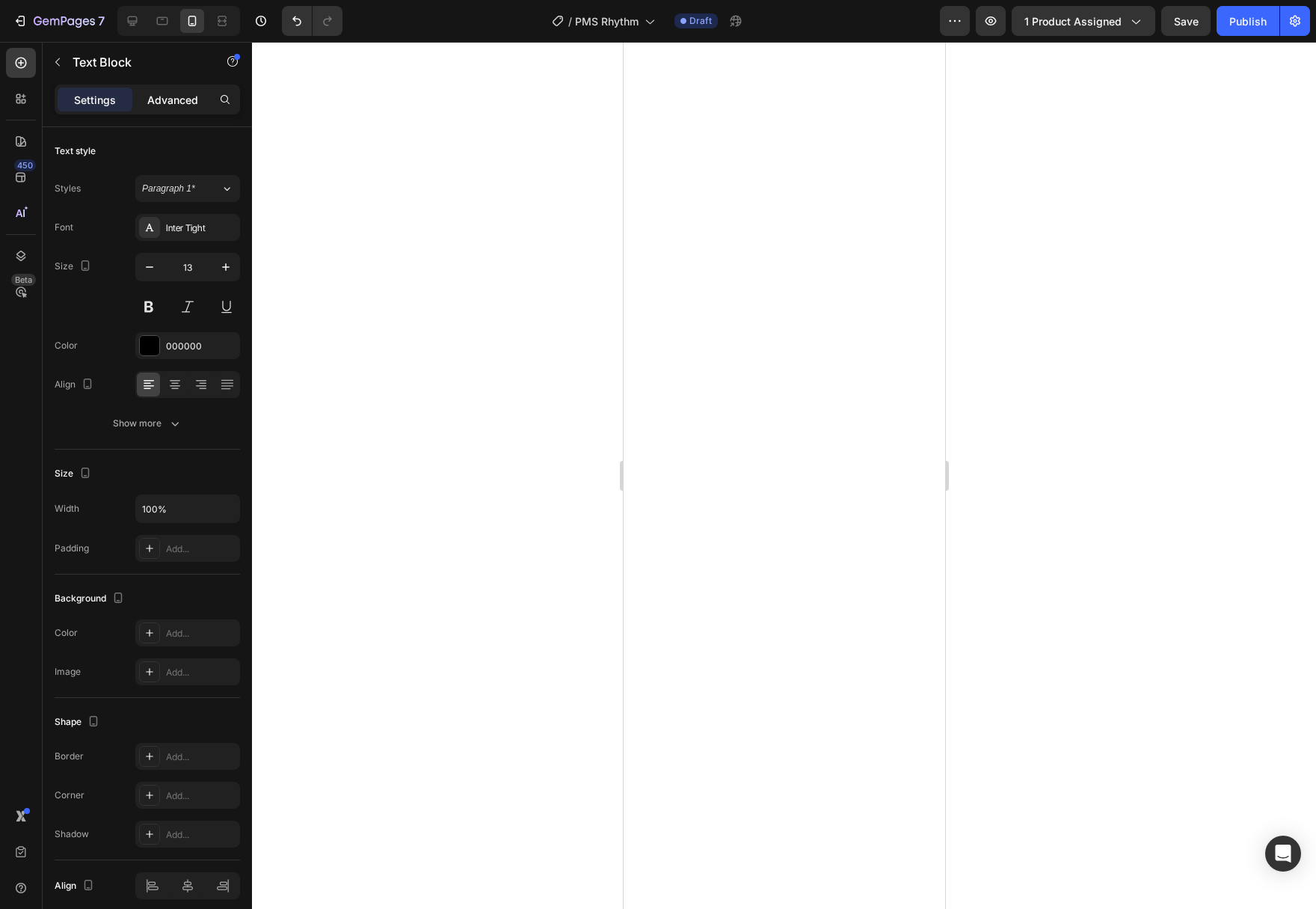
click at [161, 107] on div "Advanced" at bounding box center [173, 99] width 75 height 24
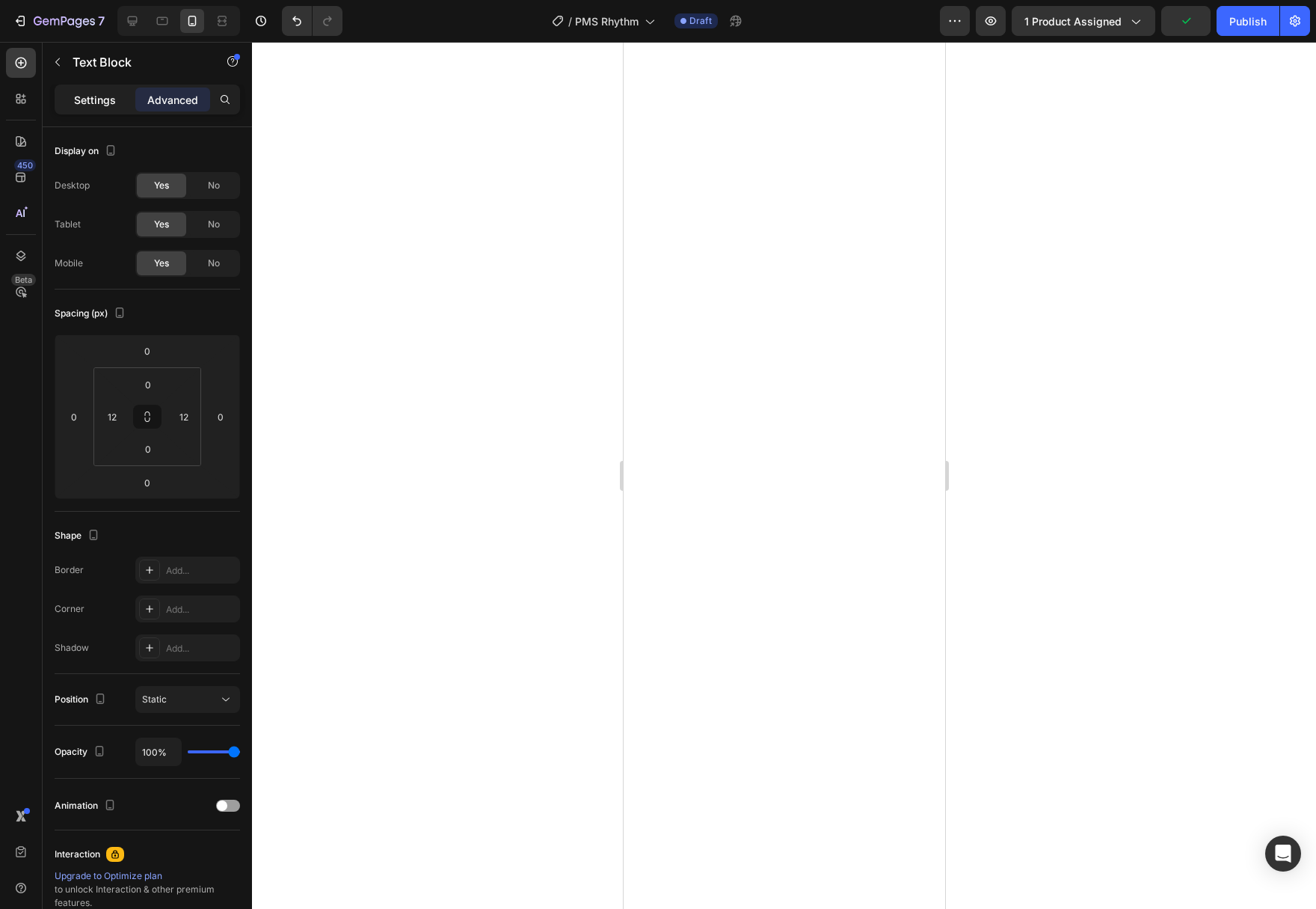
click at [104, 94] on p "Settings" at bounding box center [94, 99] width 42 height 16
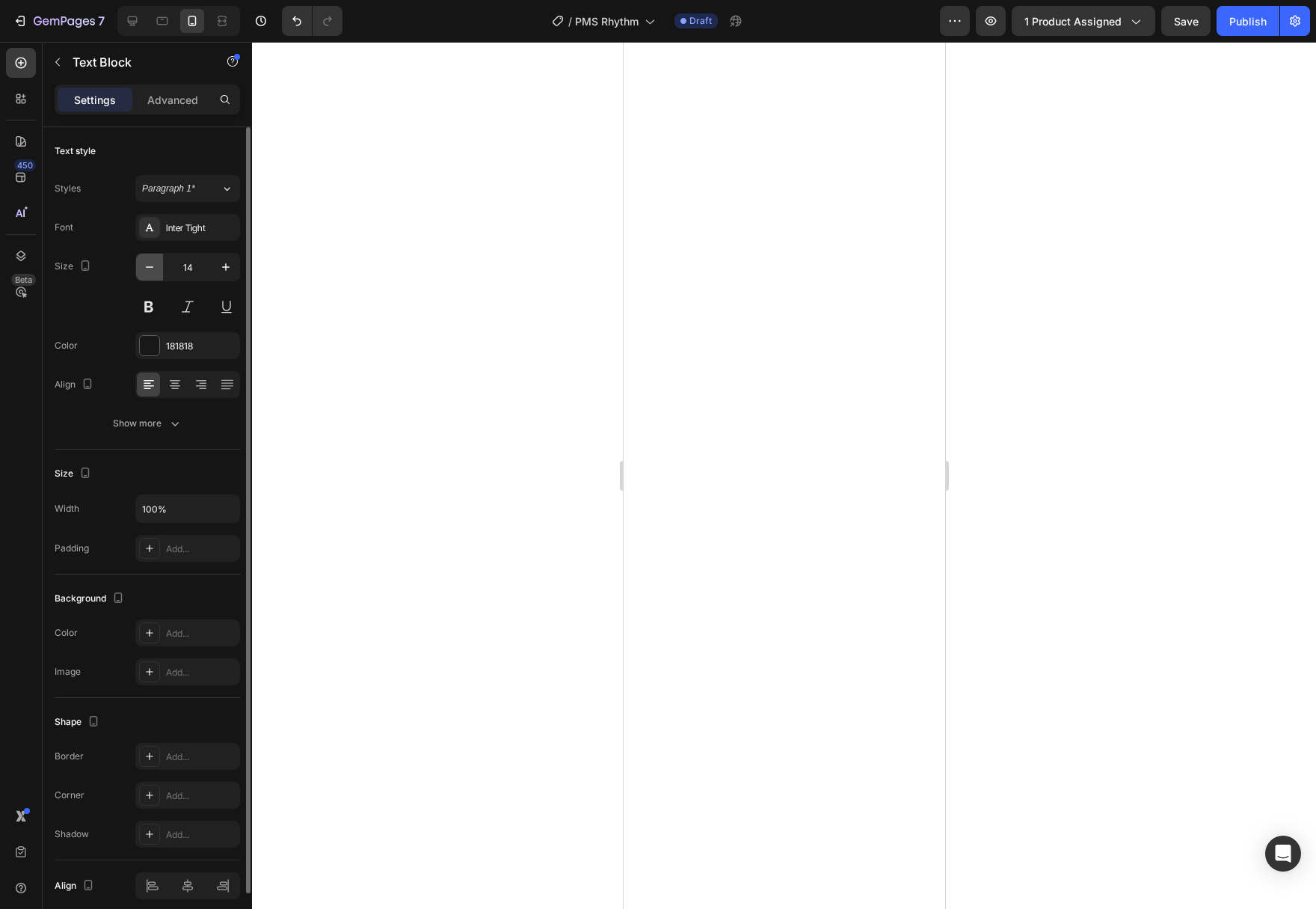
click at [151, 279] on button "button" at bounding box center [149, 267] width 27 height 27
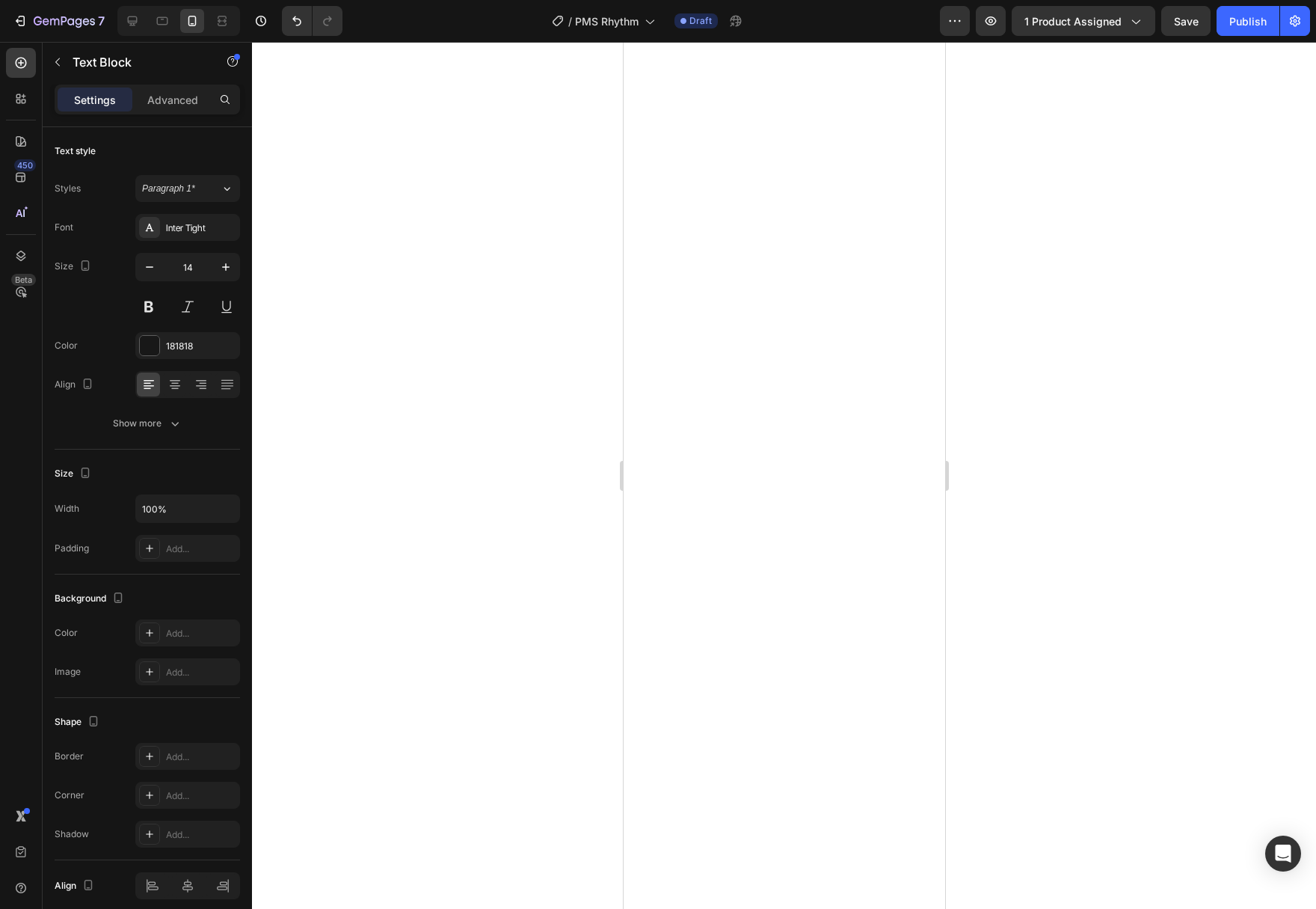
type input "13"
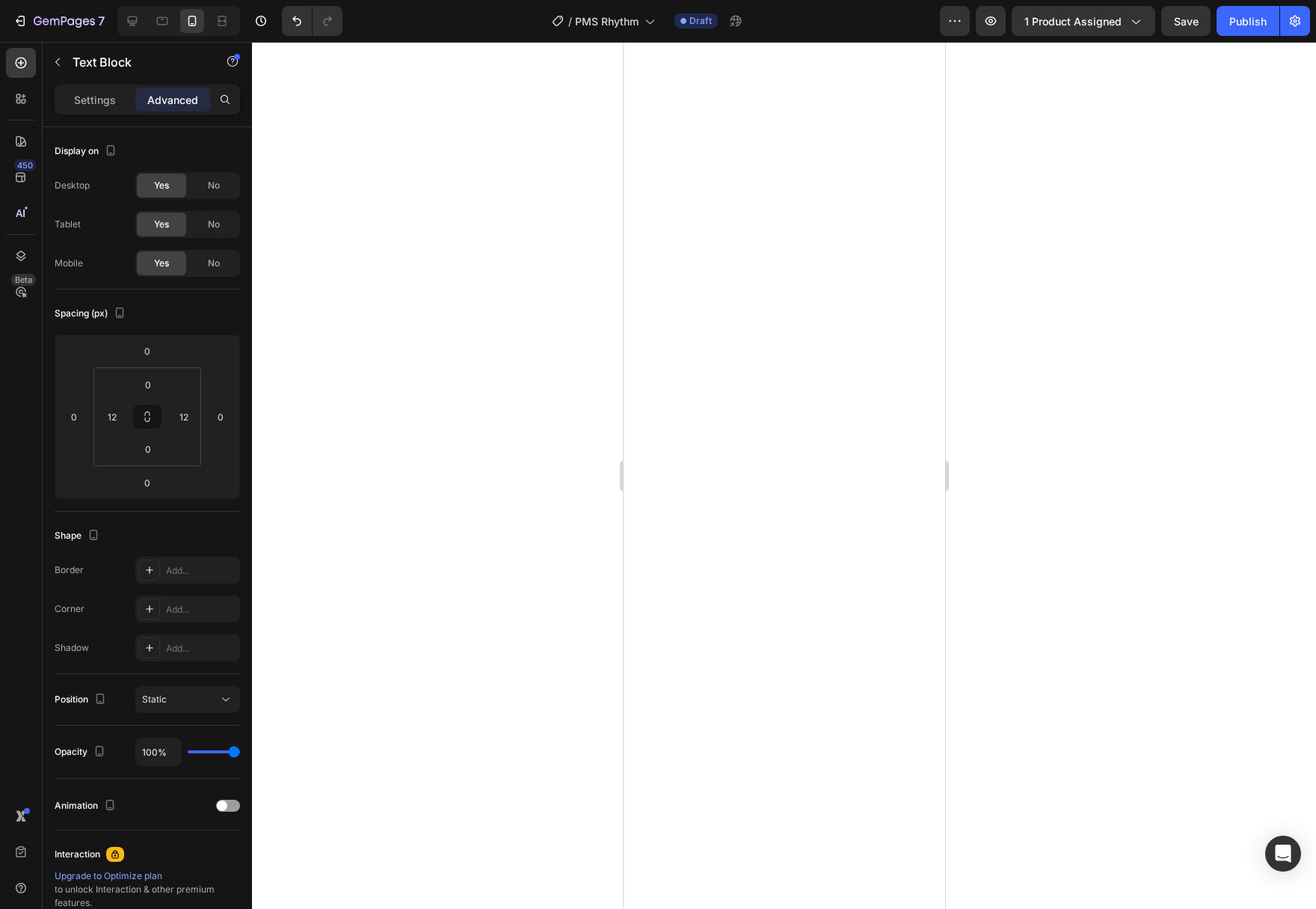
click at [112, 118] on div "Settings Advanced" at bounding box center [147, 105] width 209 height 42
click at [101, 104] on p "Settings" at bounding box center [94, 99] width 42 height 16
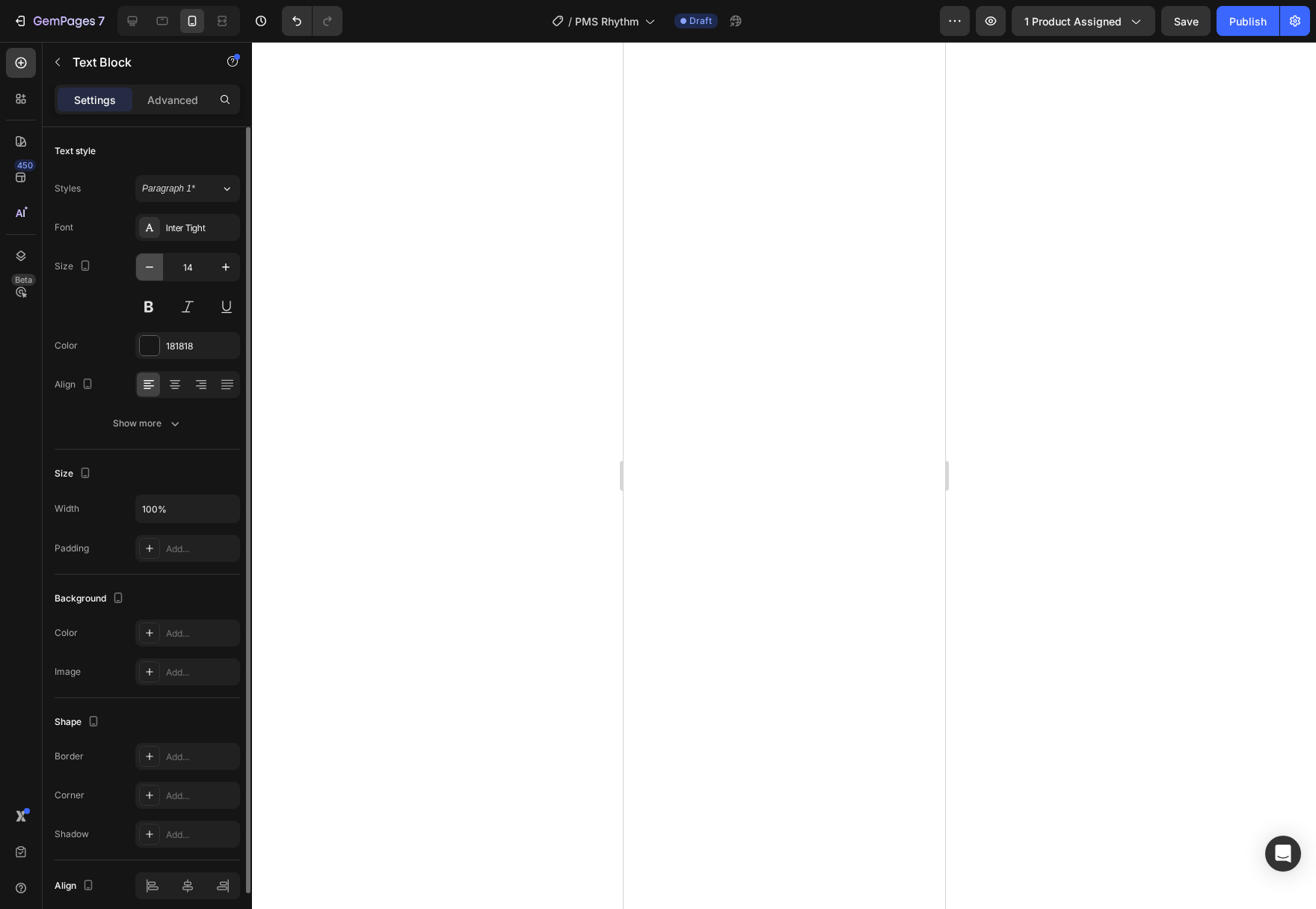
click at [150, 269] on icon "button" at bounding box center [149, 267] width 15 height 15
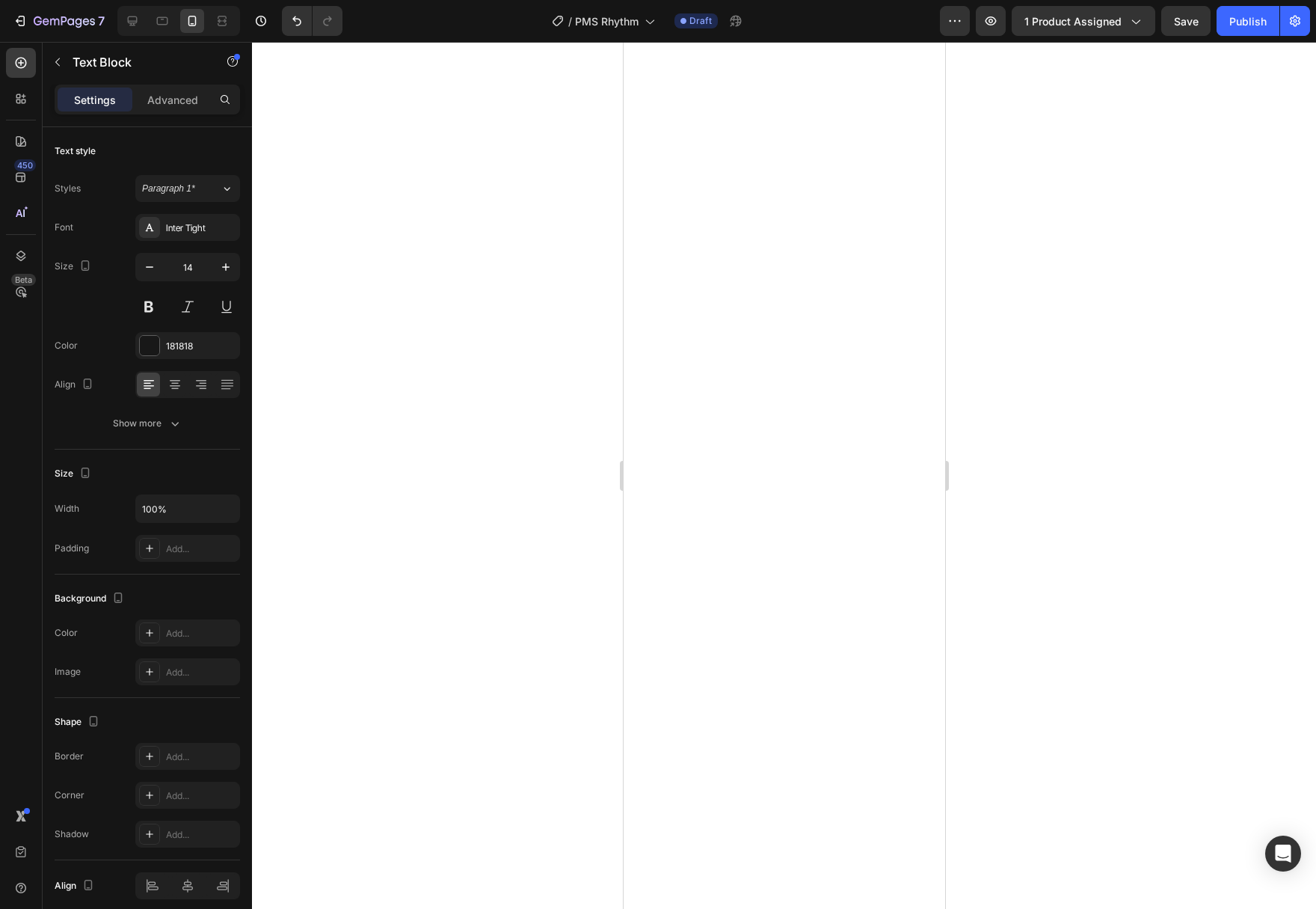
type input "13"
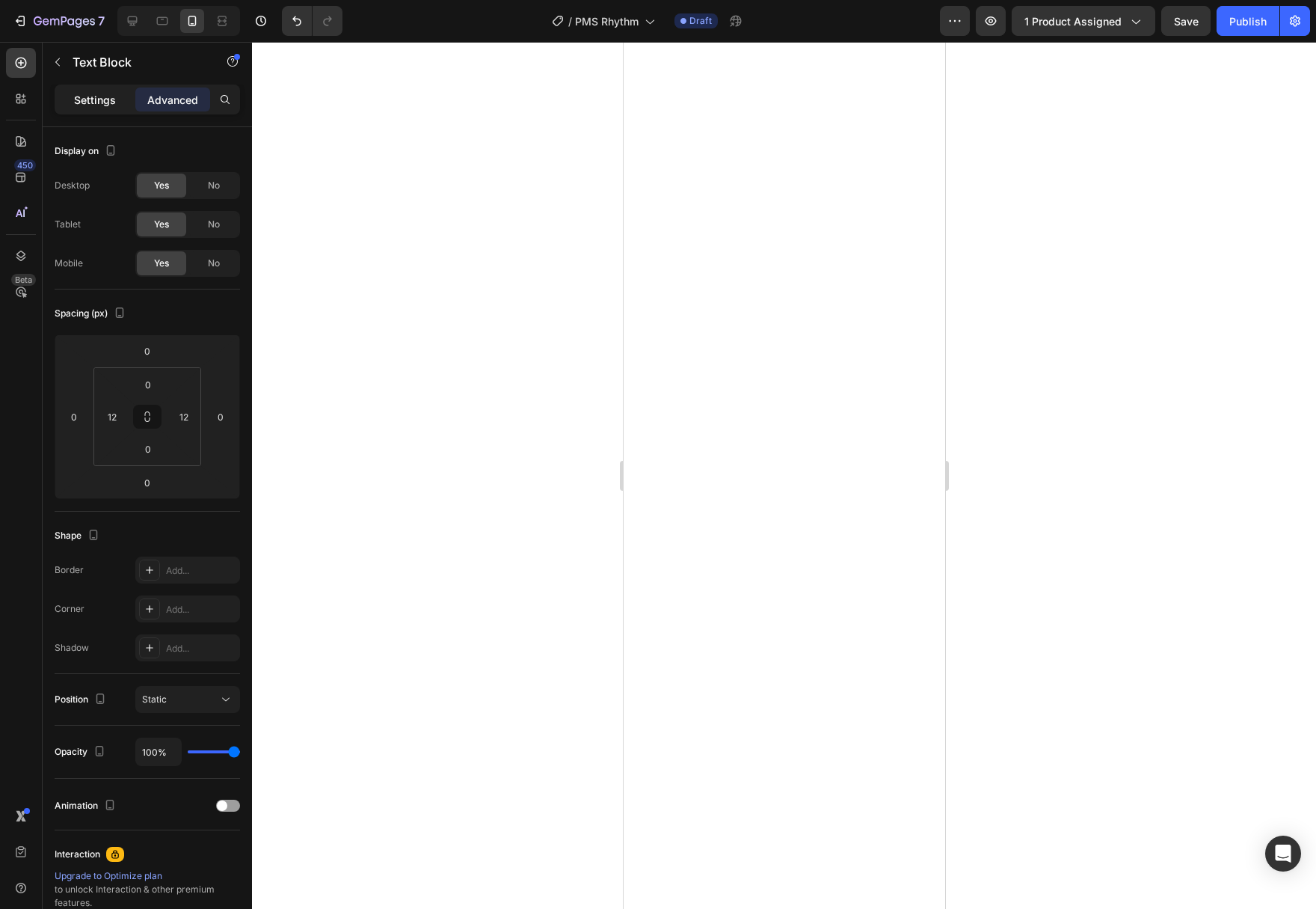
click at [95, 110] on div "Settings" at bounding box center [95, 99] width 75 height 24
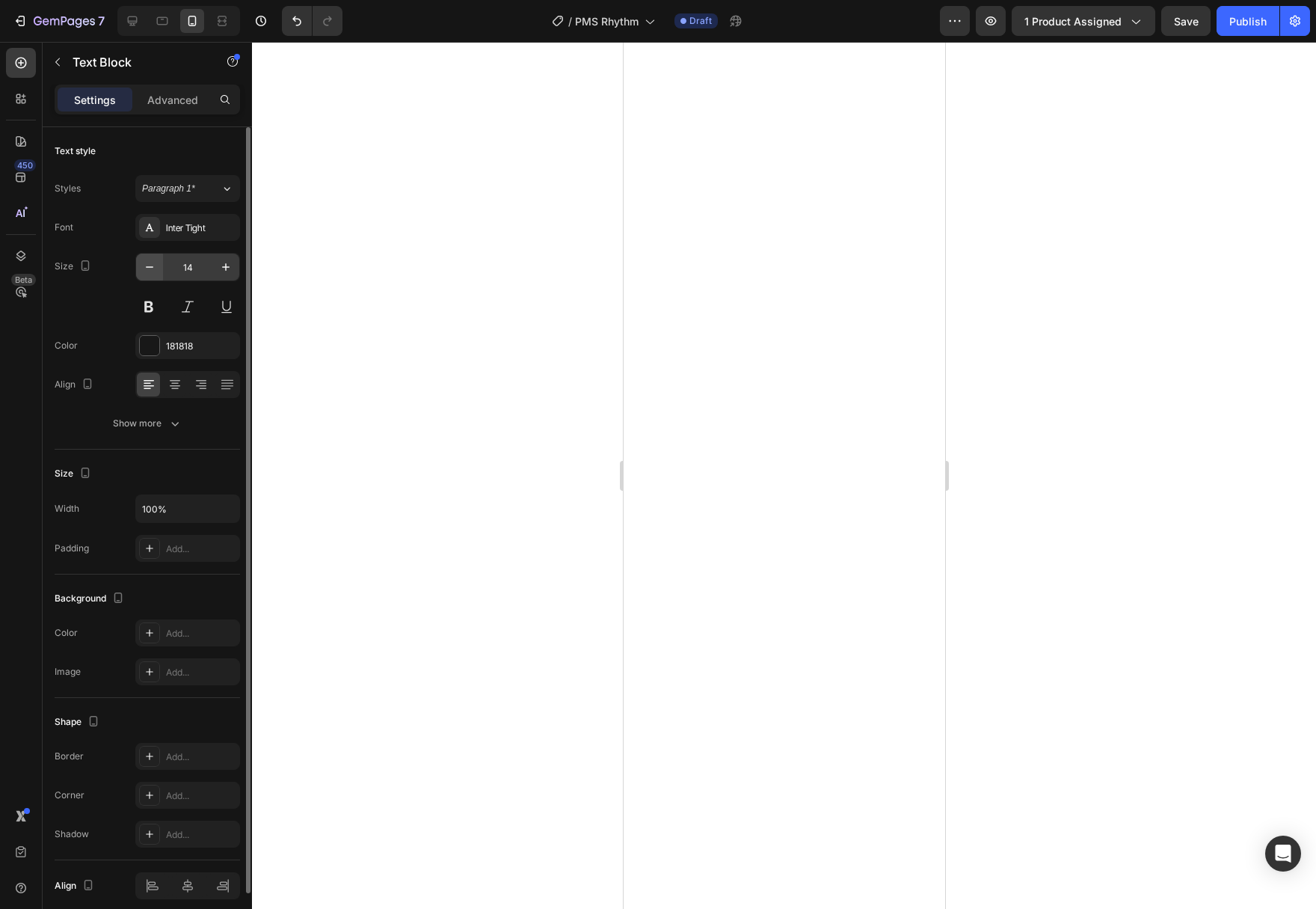
drag, startPoint x: 150, startPoint y: 271, endPoint x: 157, endPoint y: 279, distance: 10.6
click at [150, 270] on icon "button" at bounding box center [149, 267] width 15 height 15
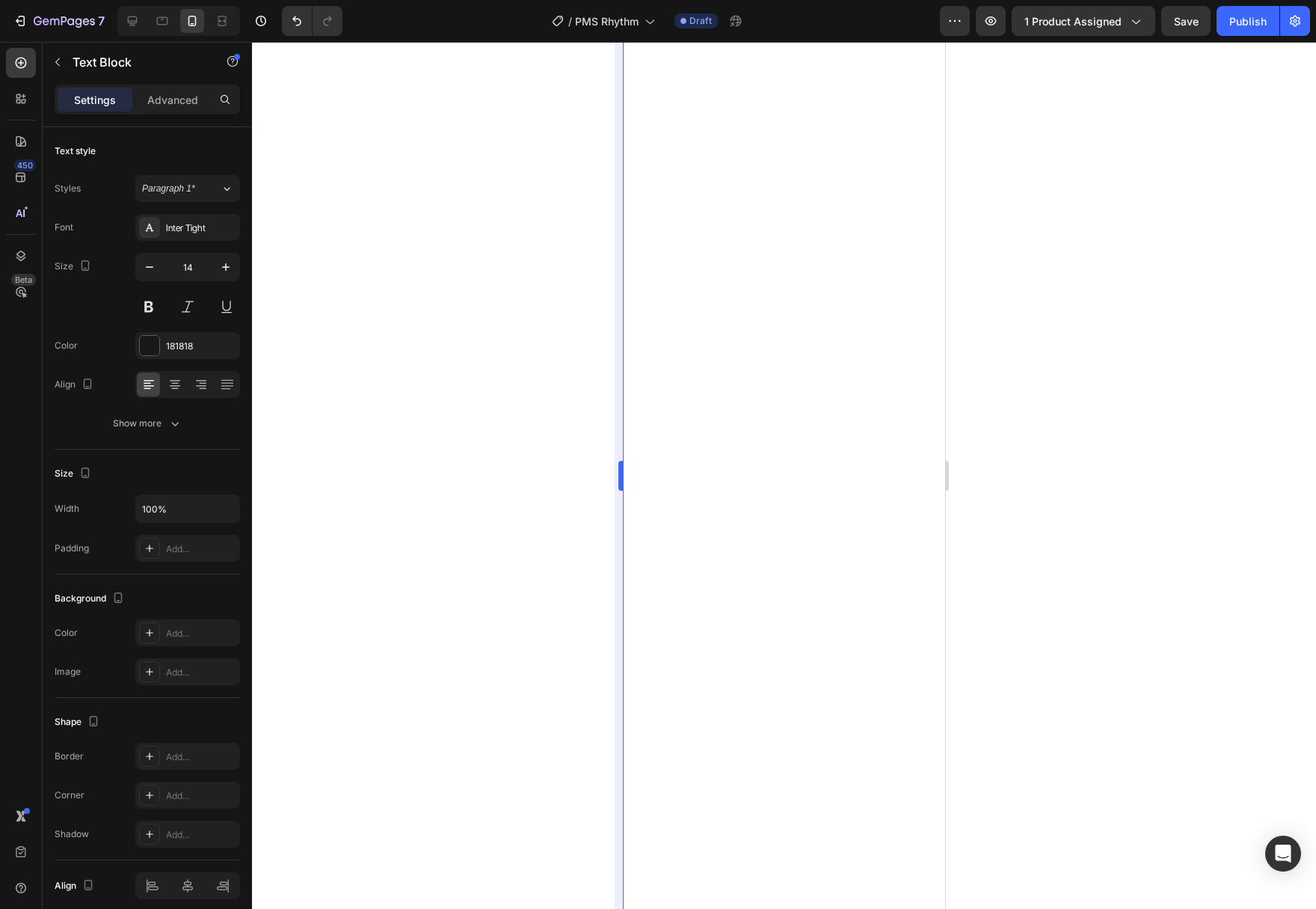
type input "13"
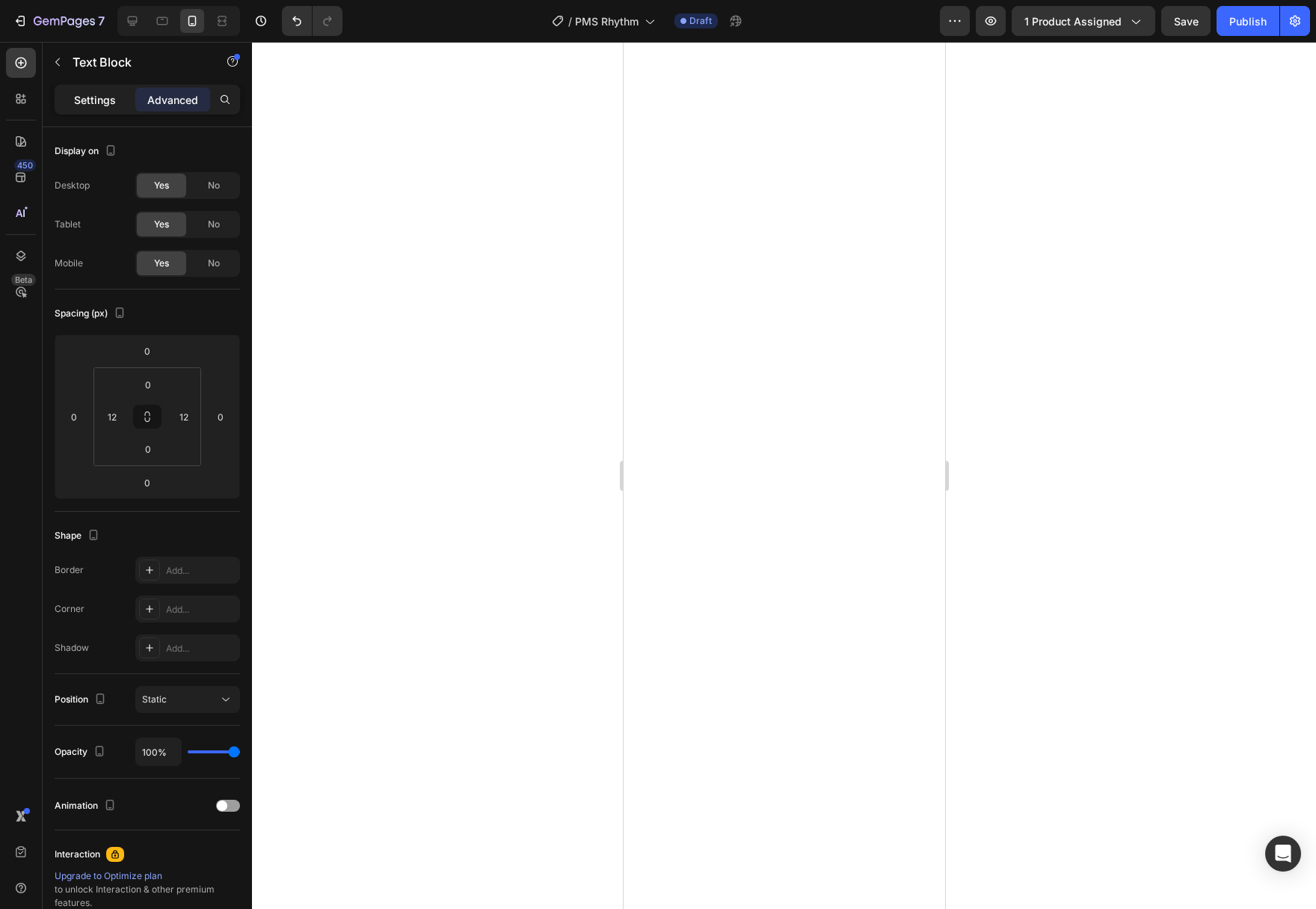
click at [104, 106] on p "Settings" at bounding box center [94, 99] width 42 height 16
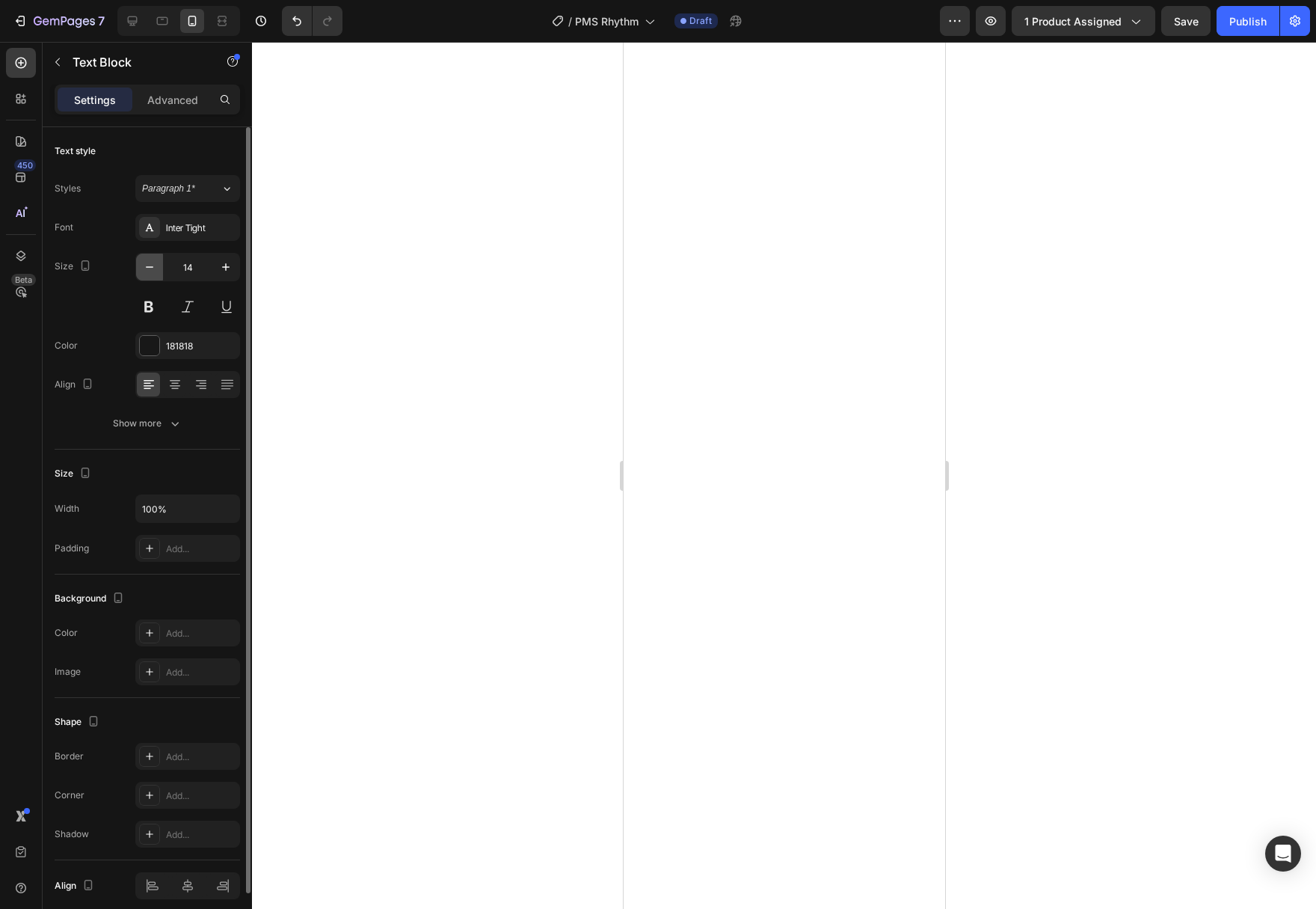
click at [150, 265] on icon "button" at bounding box center [149, 267] width 15 height 15
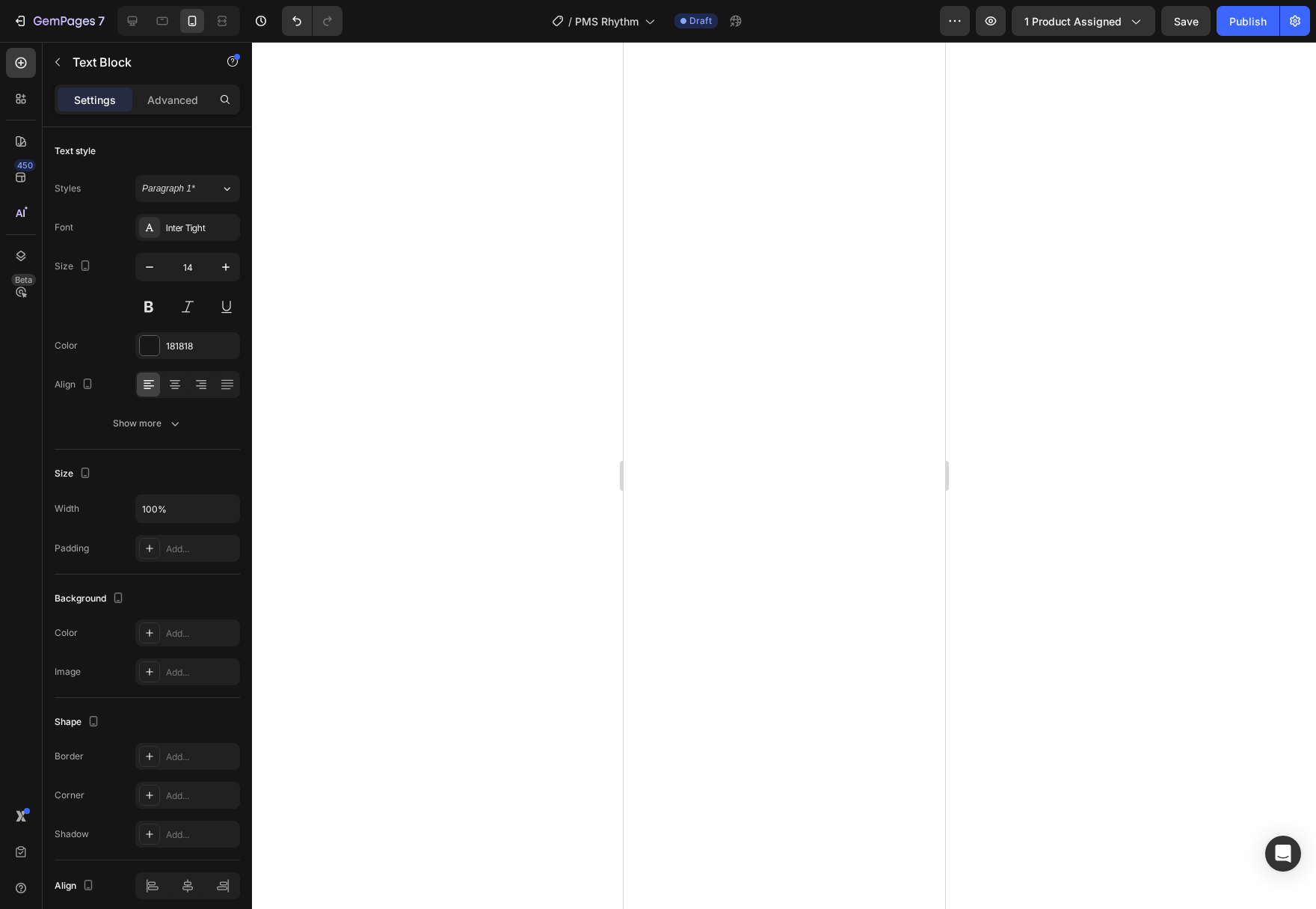
type input "13"
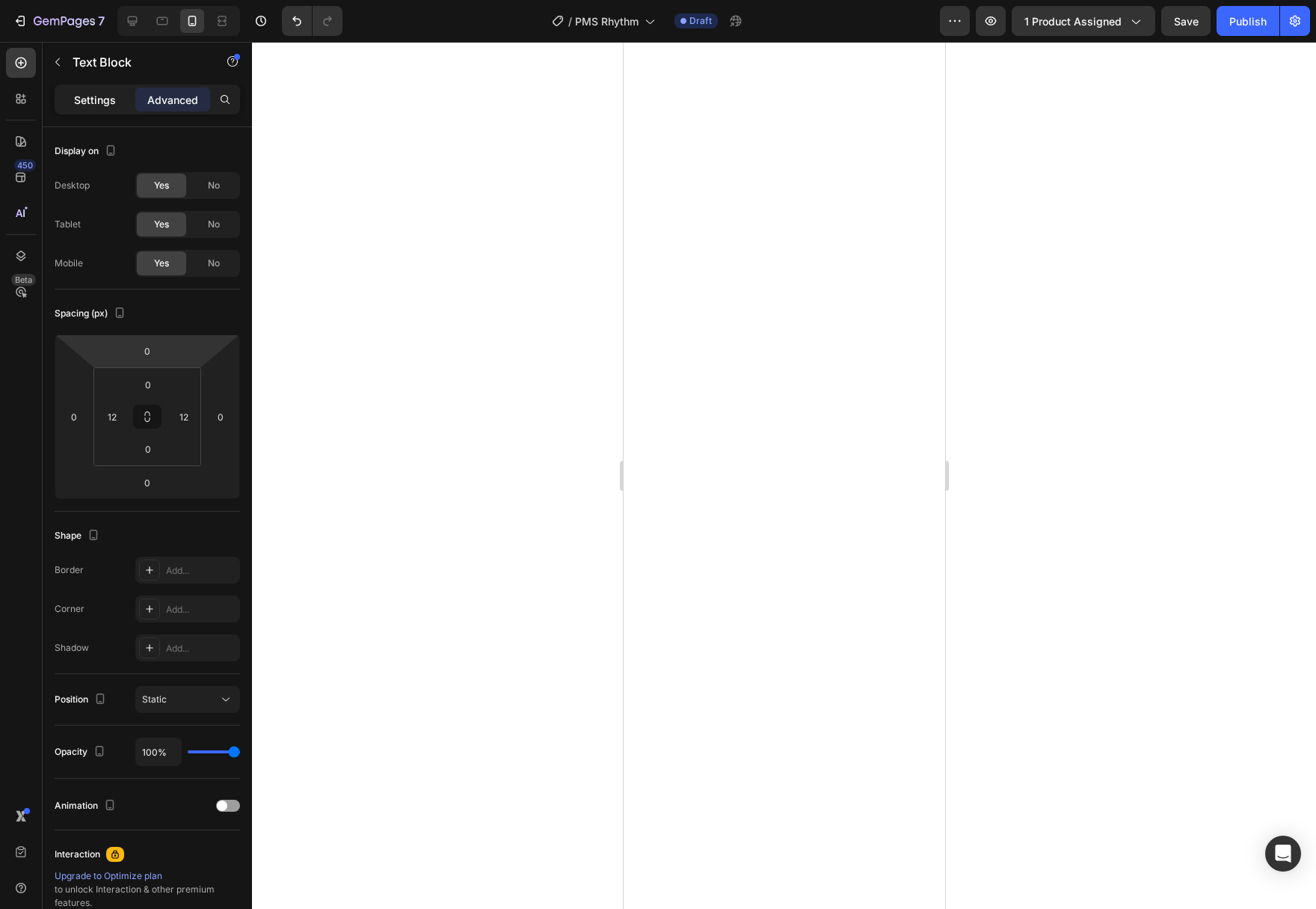
click at [120, 107] on div "Settings" at bounding box center [95, 99] width 75 height 24
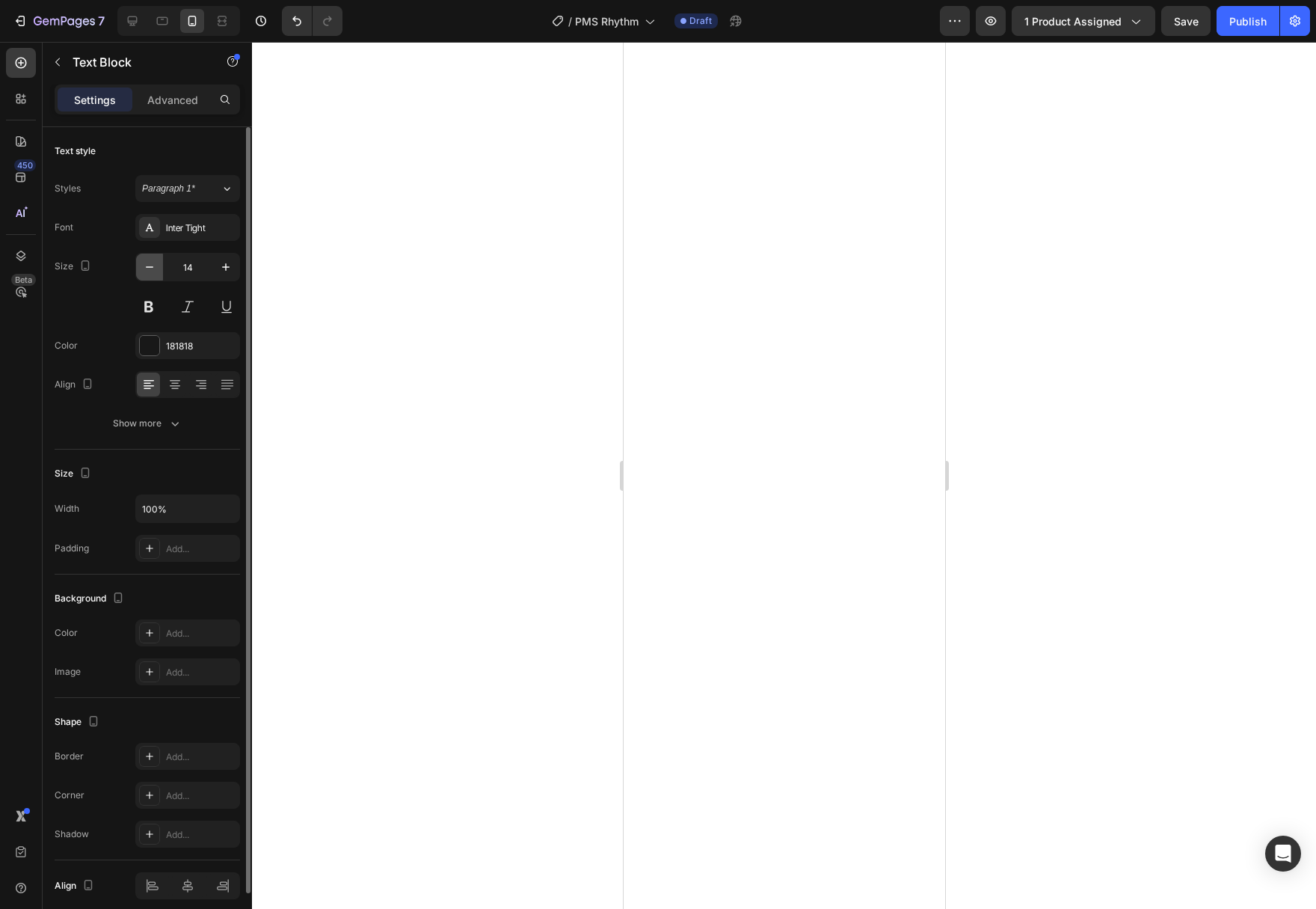
click at [149, 273] on icon "button" at bounding box center [149, 267] width 15 height 15
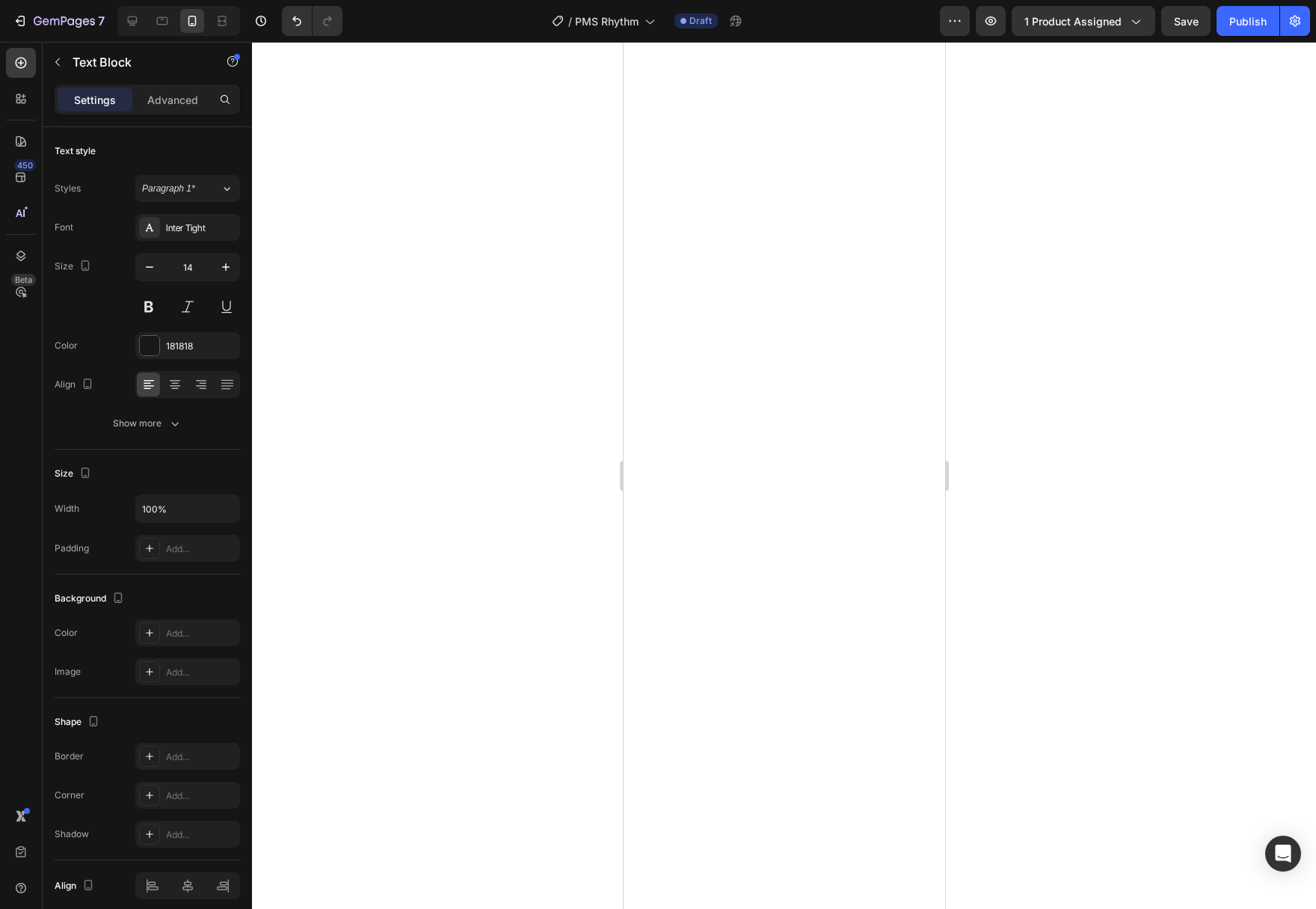
type input "13"
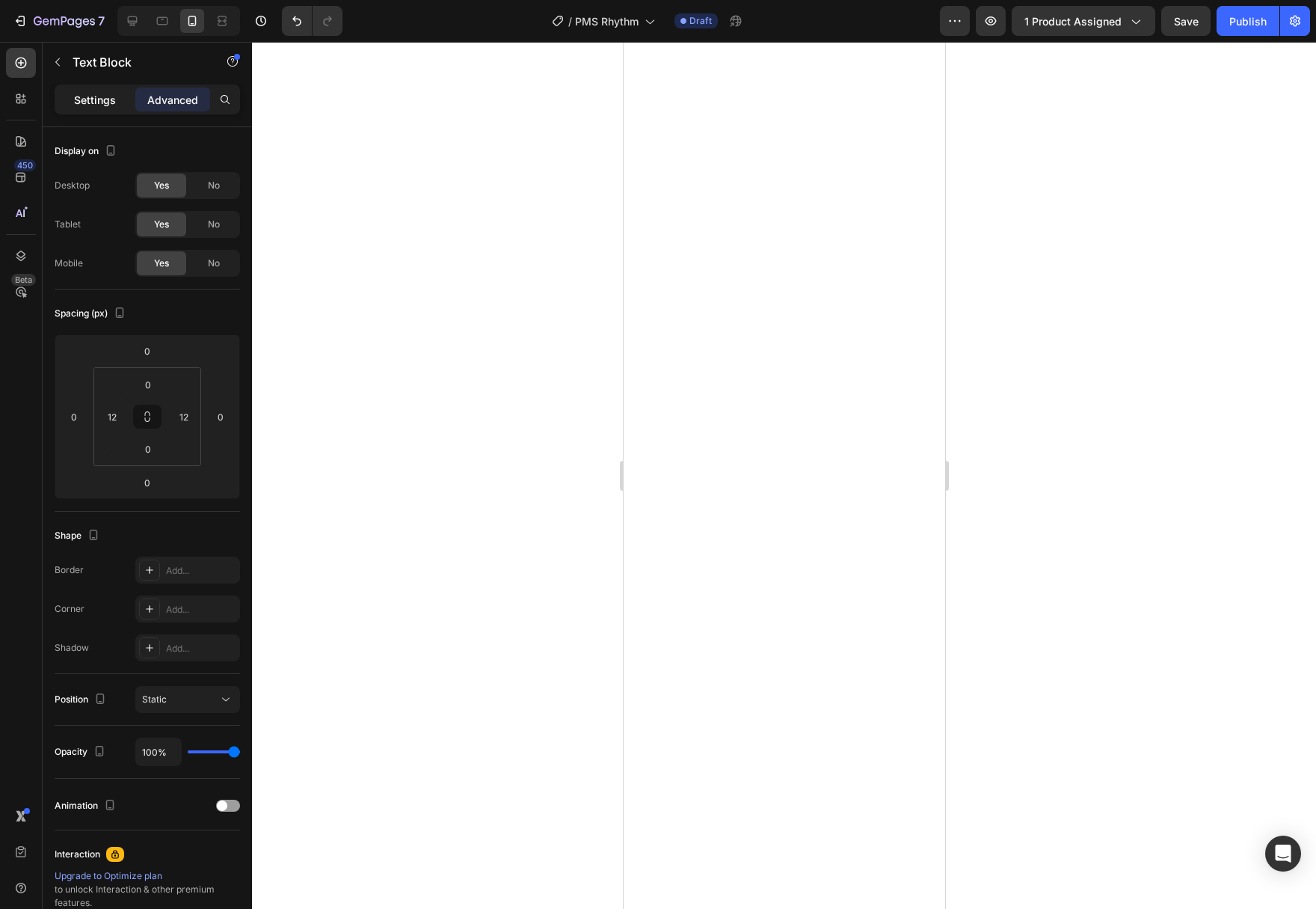
click at [87, 101] on p "Settings" at bounding box center [94, 99] width 42 height 16
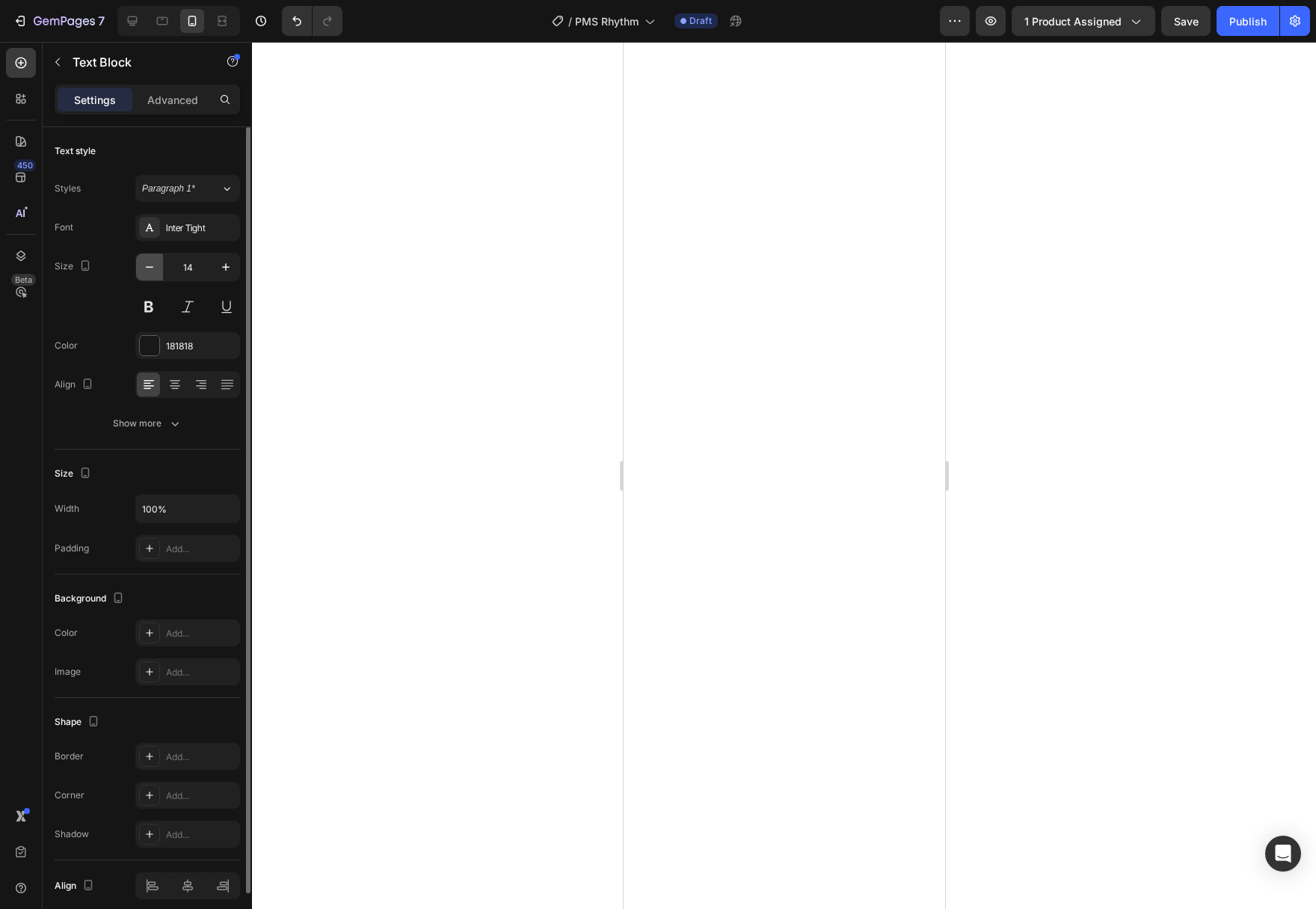
click at [145, 268] on icon "button" at bounding box center [149, 267] width 15 height 15
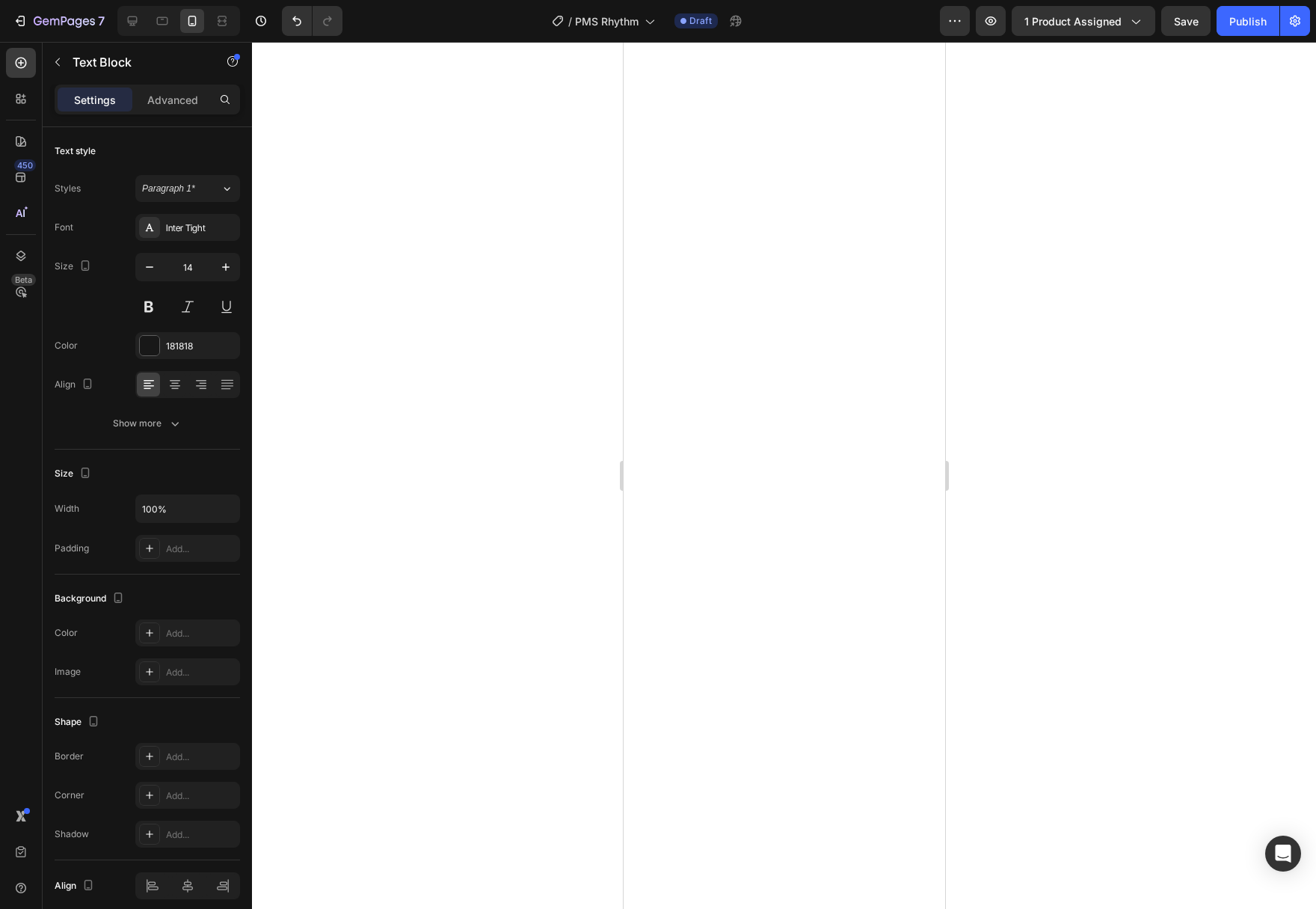
type input "13"
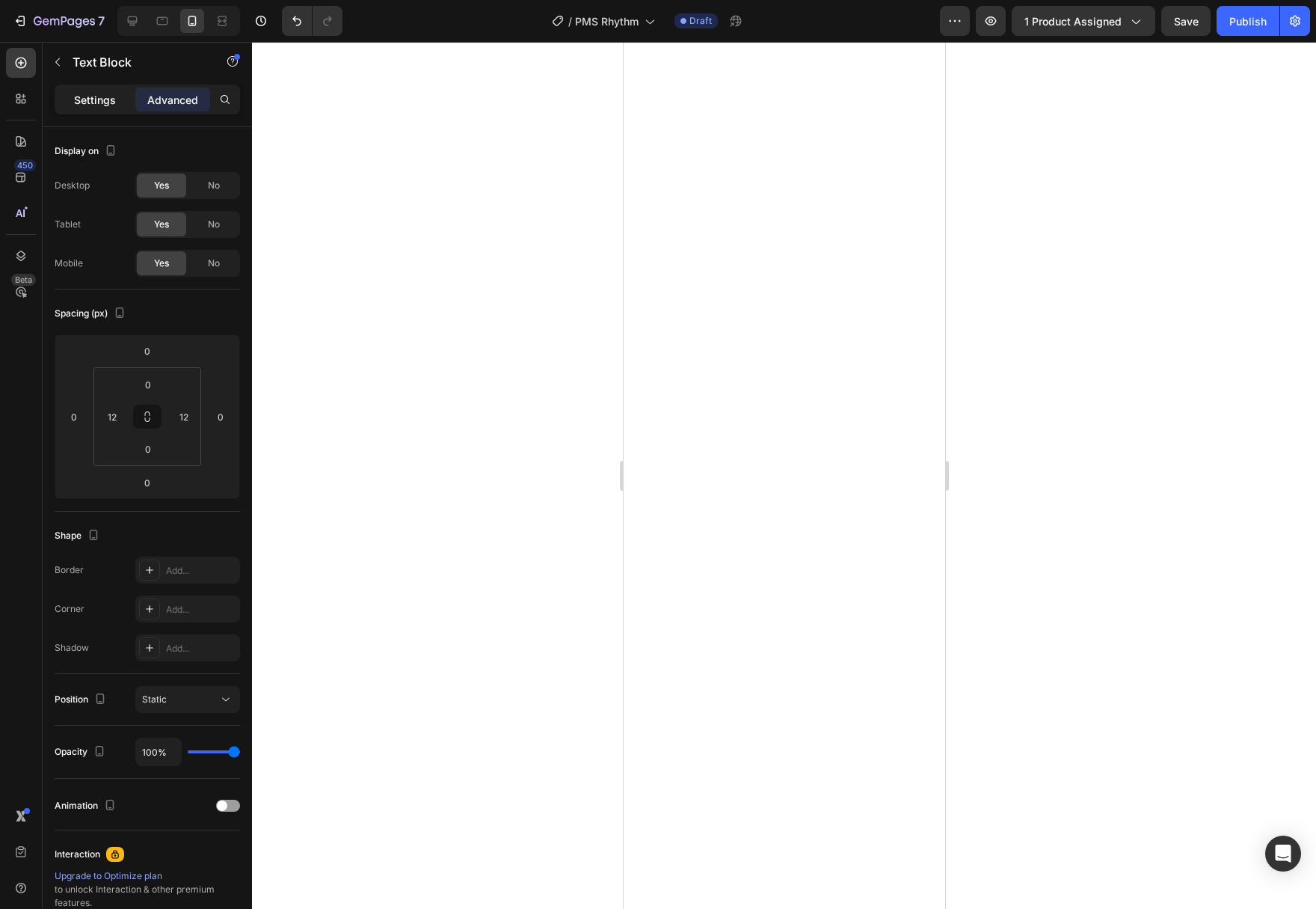
click at [104, 107] on div "Settings" at bounding box center [95, 99] width 75 height 24
click at [1189, 30] on button "Save" at bounding box center [1185, 21] width 49 height 30
click at [135, 18] on icon at bounding box center [132, 21] width 15 height 15
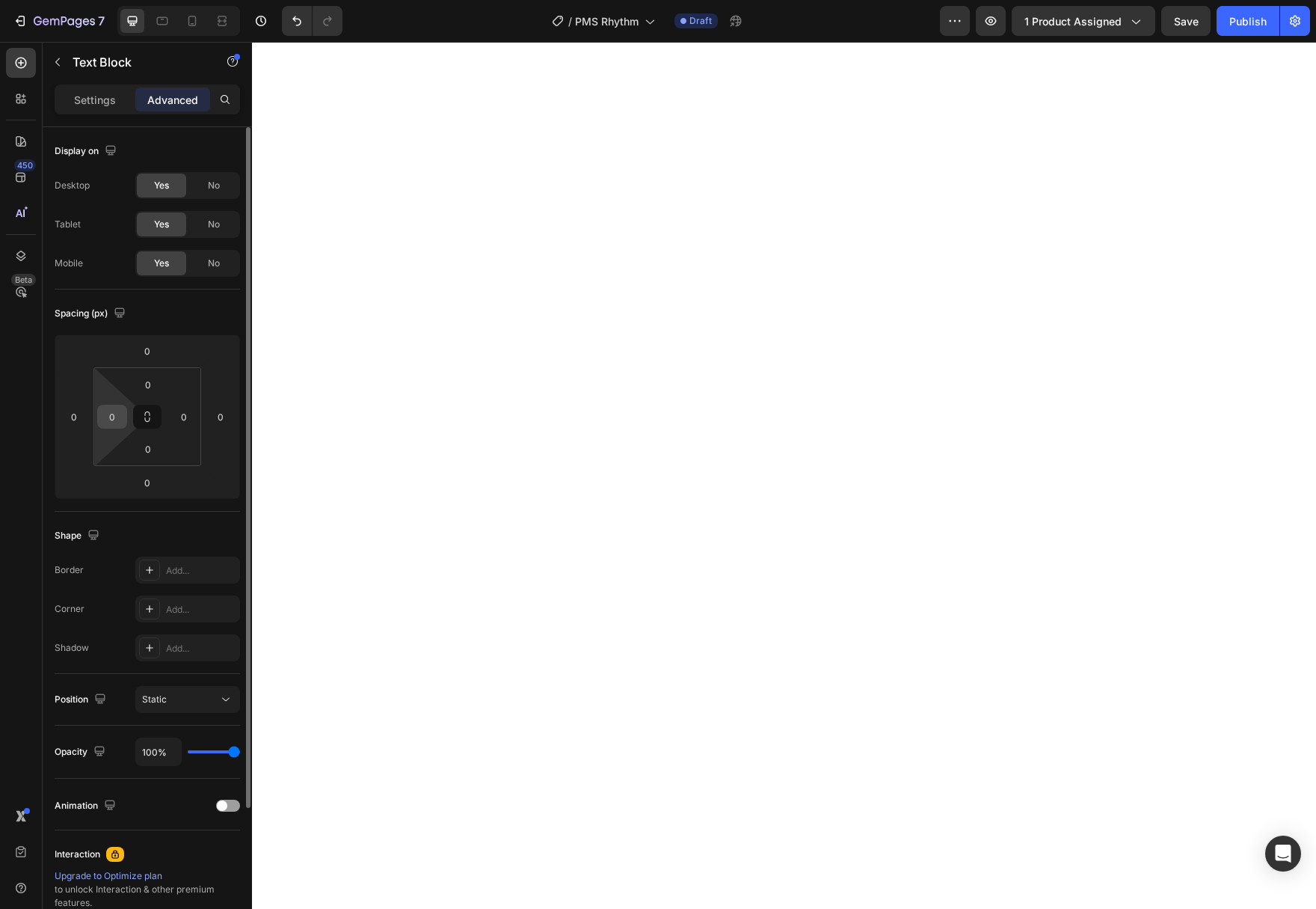
click at [121, 410] on input "0" at bounding box center [112, 416] width 23 height 23
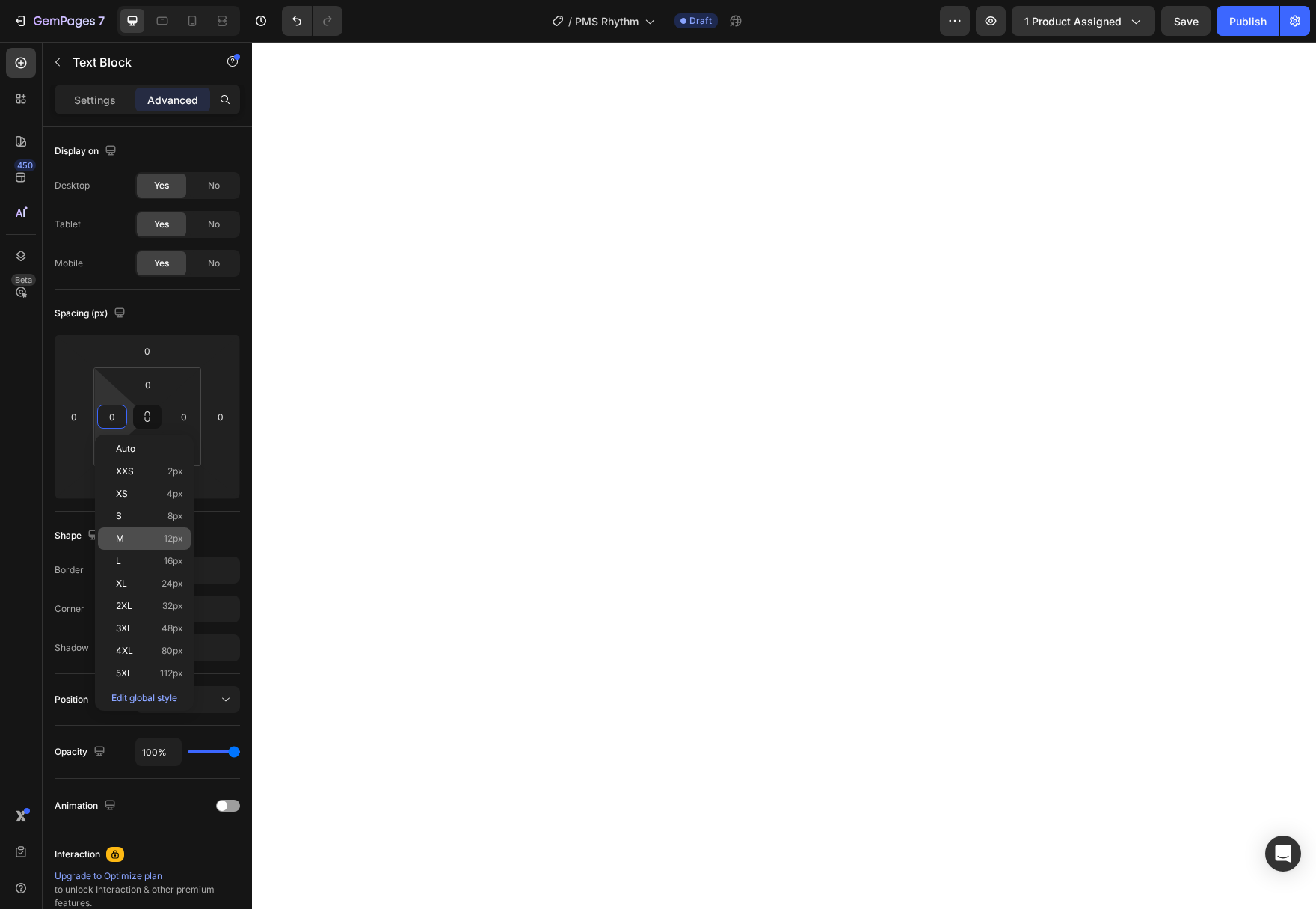
click at [133, 544] on div "M 12px" at bounding box center [145, 538] width 92 height 23
type input "12"
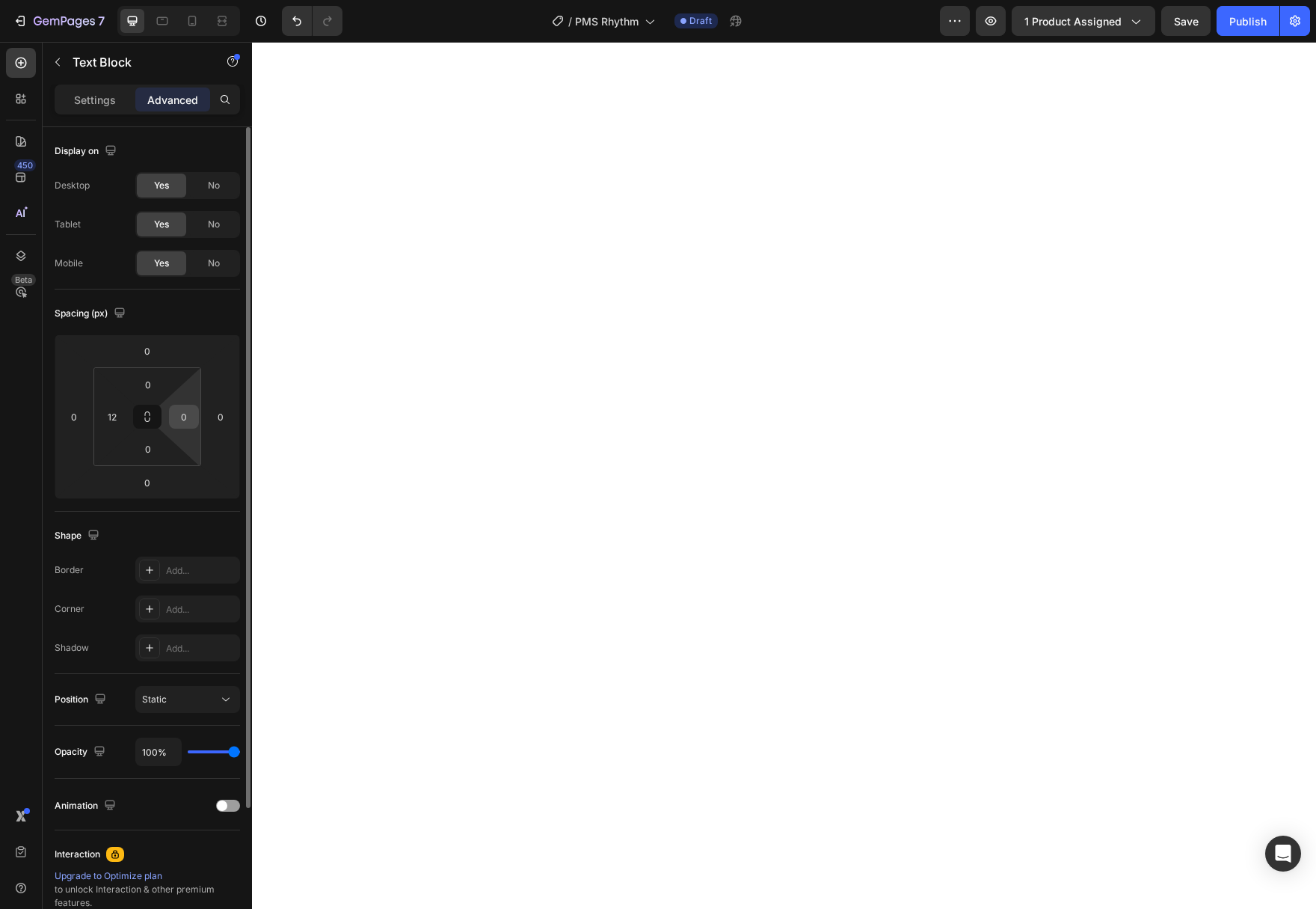
click at [193, 427] on div "0" at bounding box center [184, 416] width 30 height 24
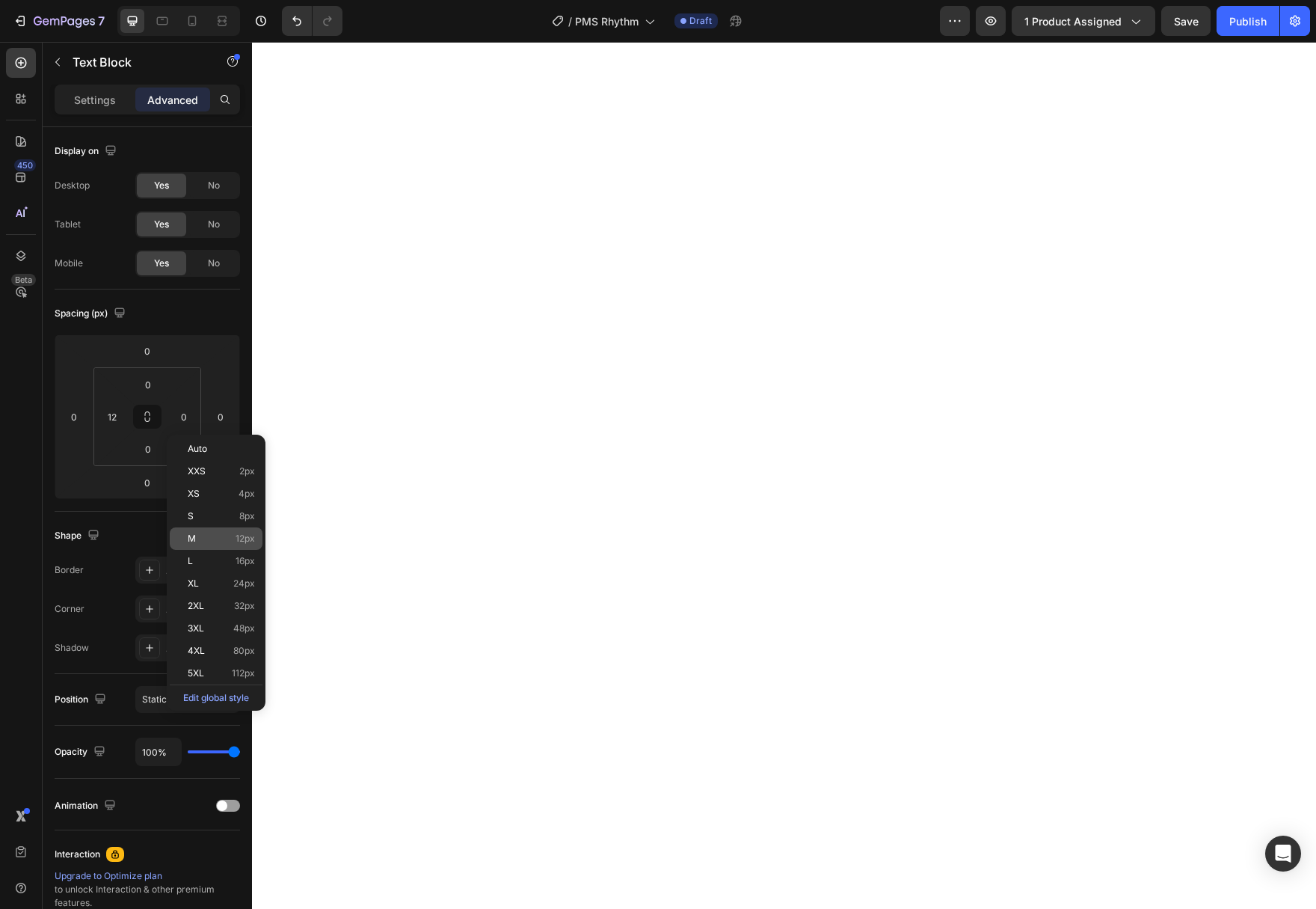
click at [218, 549] on div "M 12px" at bounding box center [216, 538] width 92 height 23
type input "12"
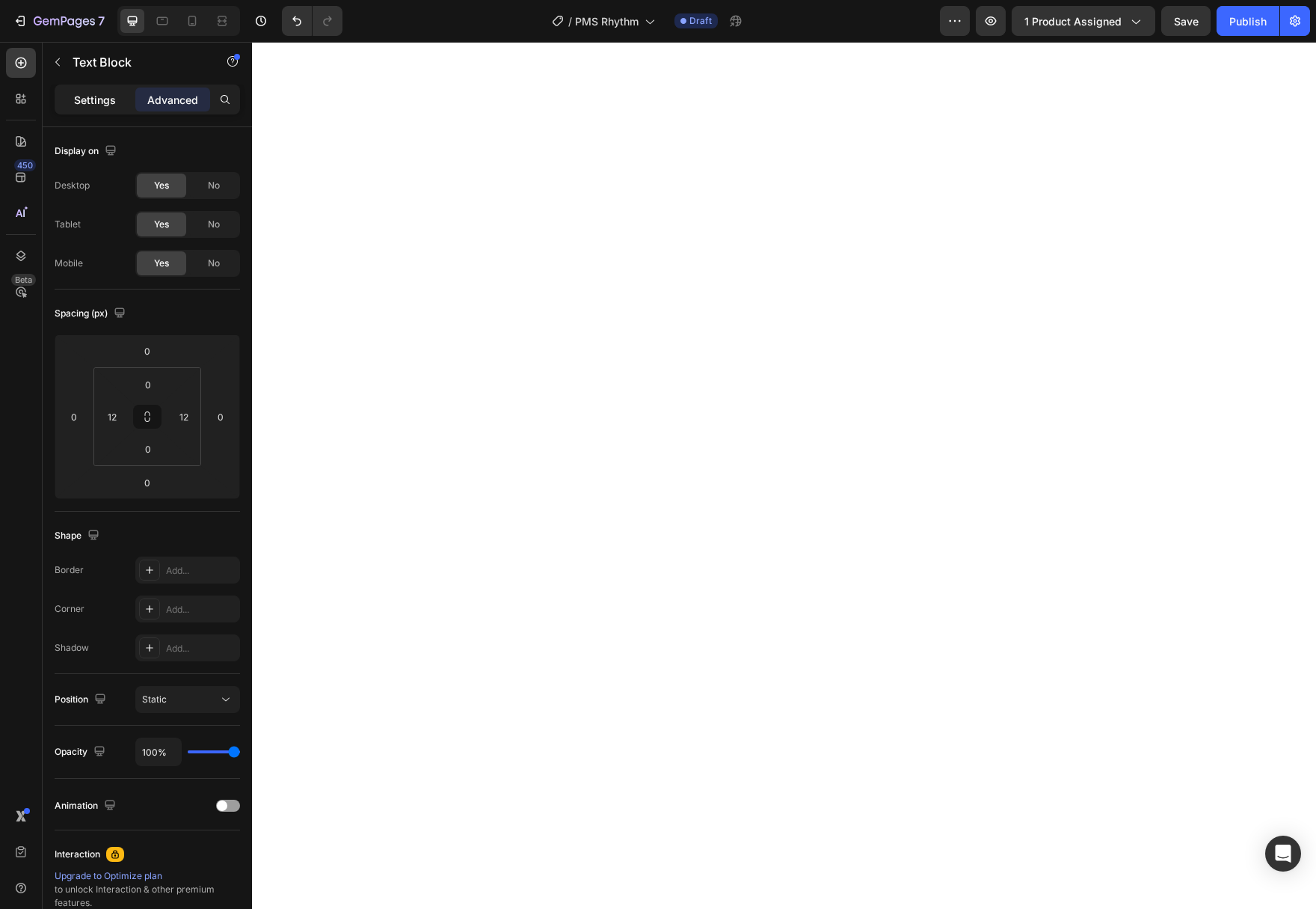
click at [97, 101] on p "Settings" at bounding box center [94, 99] width 42 height 16
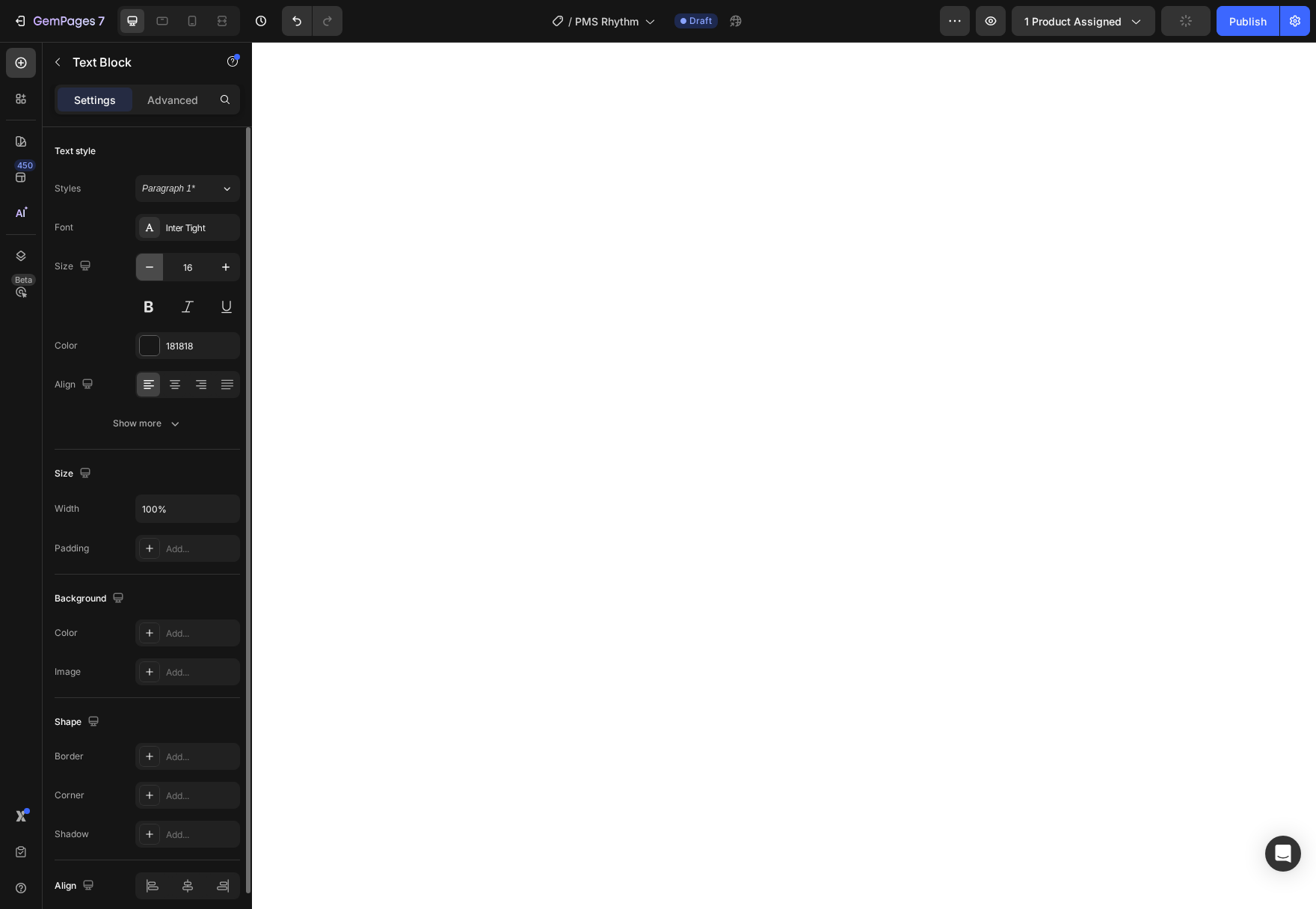
click at [146, 270] on icon "button" at bounding box center [149, 267] width 15 height 15
type input "14"
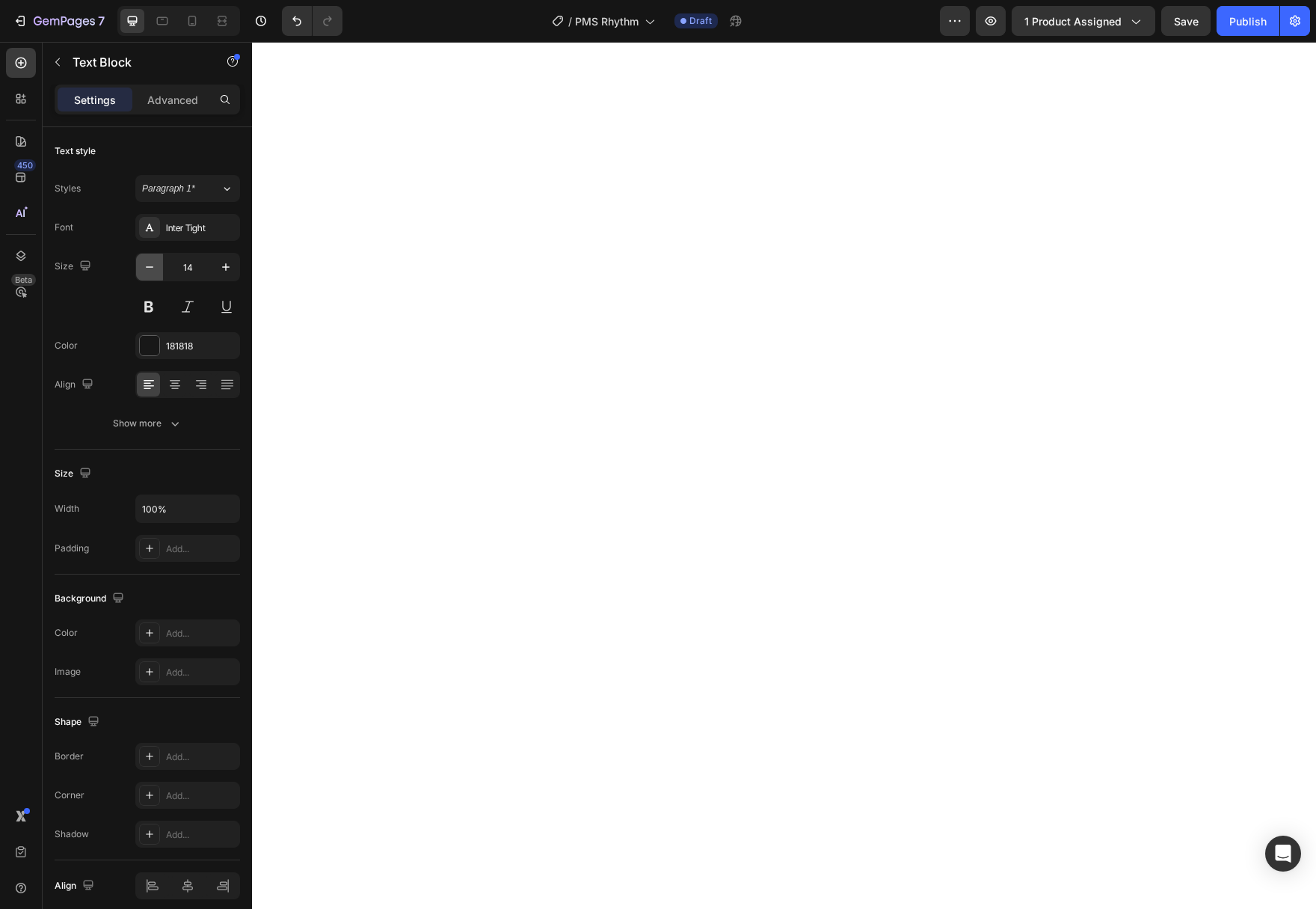
click at [148, 261] on icon "button" at bounding box center [149, 267] width 15 height 15
click at [219, 270] on icon "button" at bounding box center [225, 267] width 15 height 15
type input "14"
click at [150, 263] on icon "button" at bounding box center [149, 267] width 15 height 15
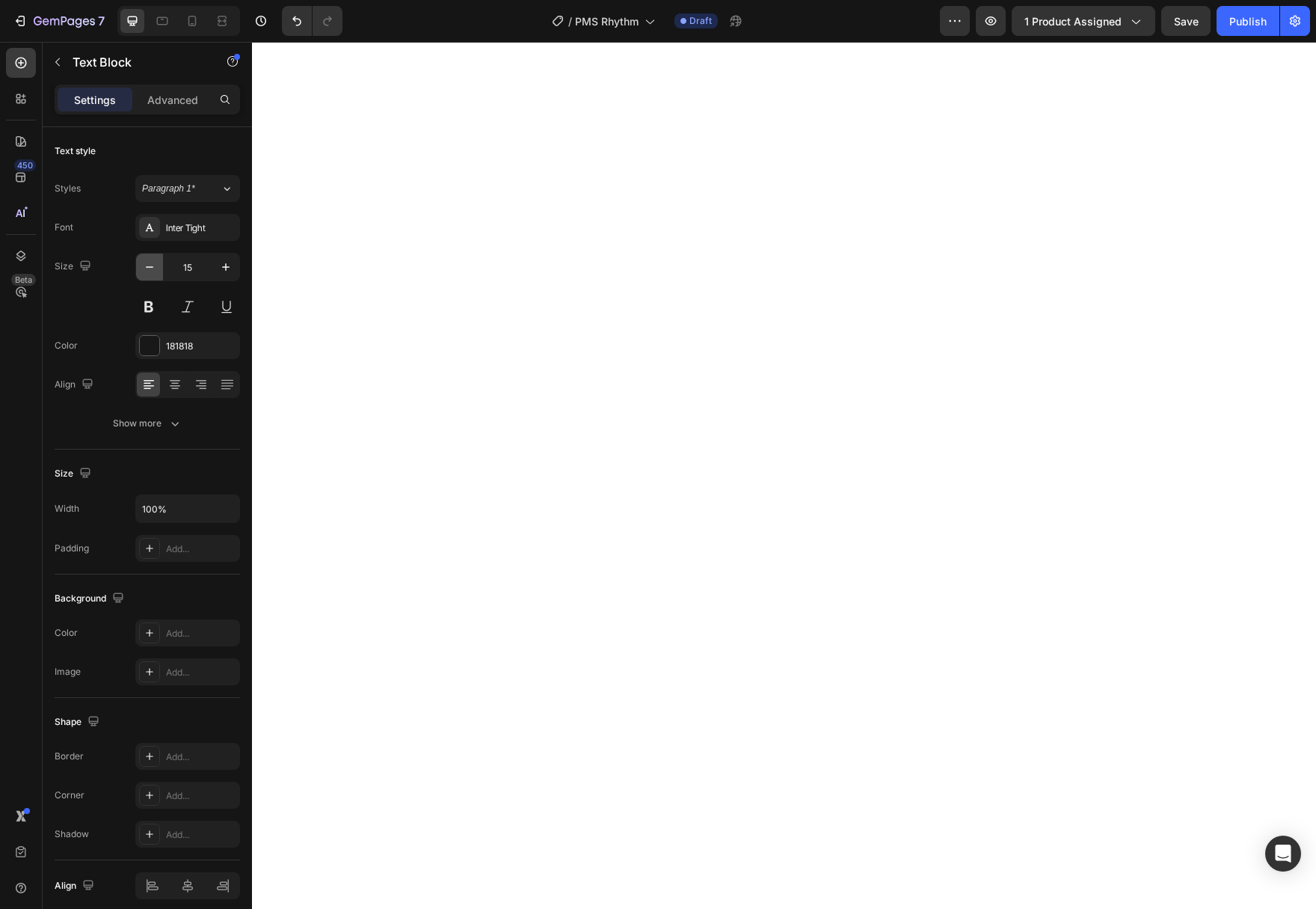
type input "14"
click at [157, 265] on button "button" at bounding box center [149, 267] width 27 height 27
type input "14"
click at [149, 259] on button "button" at bounding box center [149, 267] width 27 height 27
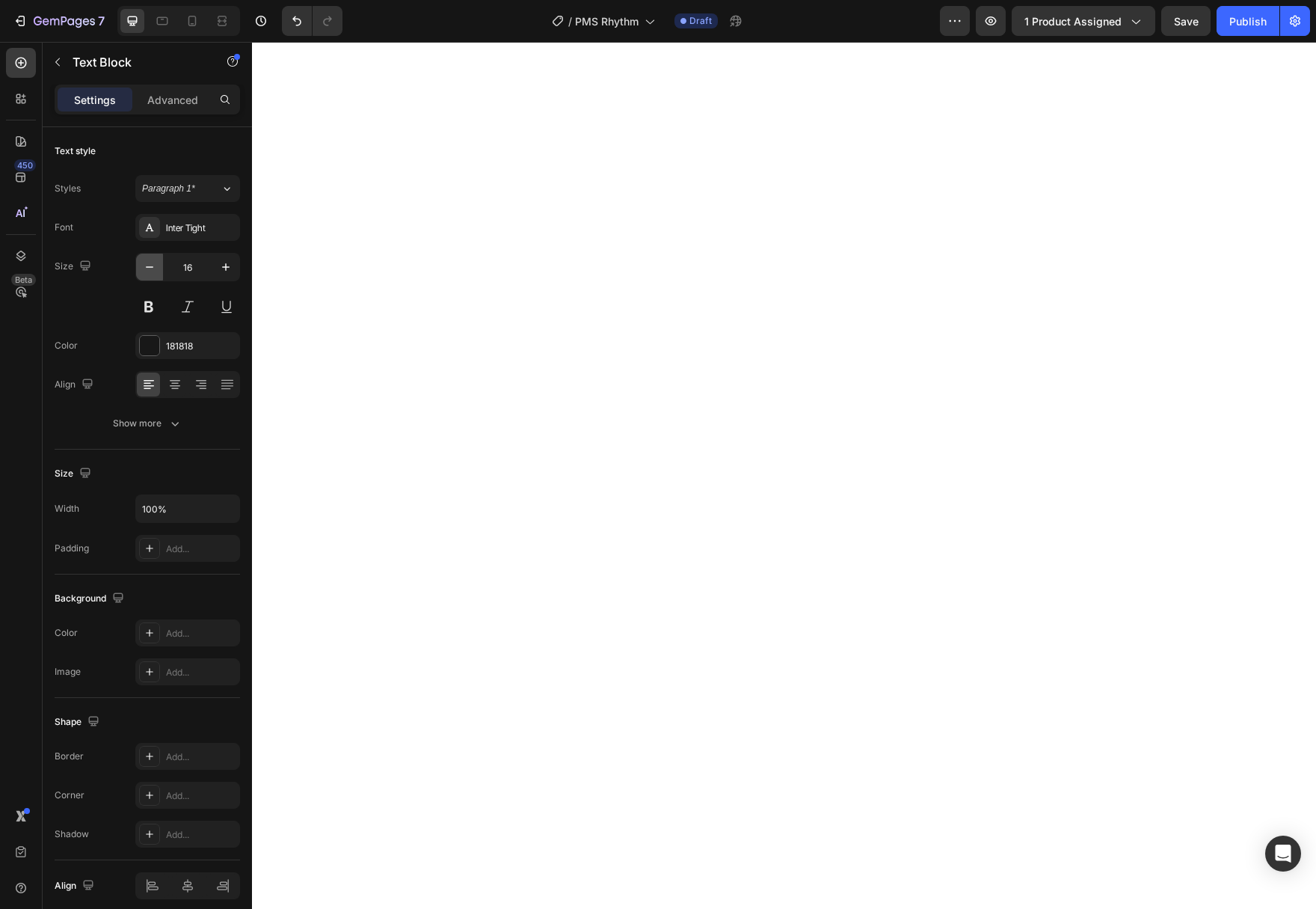
click at [149, 259] on button "button" at bounding box center [149, 267] width 27 height 27
type input "14"
click at [192, 413] on button "Show more" at bounding box center [147, 423] width 186 height 27
click at [170, 418] on icon "button" at bounding box center [174, 423] width 15 height 15
click at [161, 424] on div "Show more" at bounding box center [148, 423] width 70 height 15
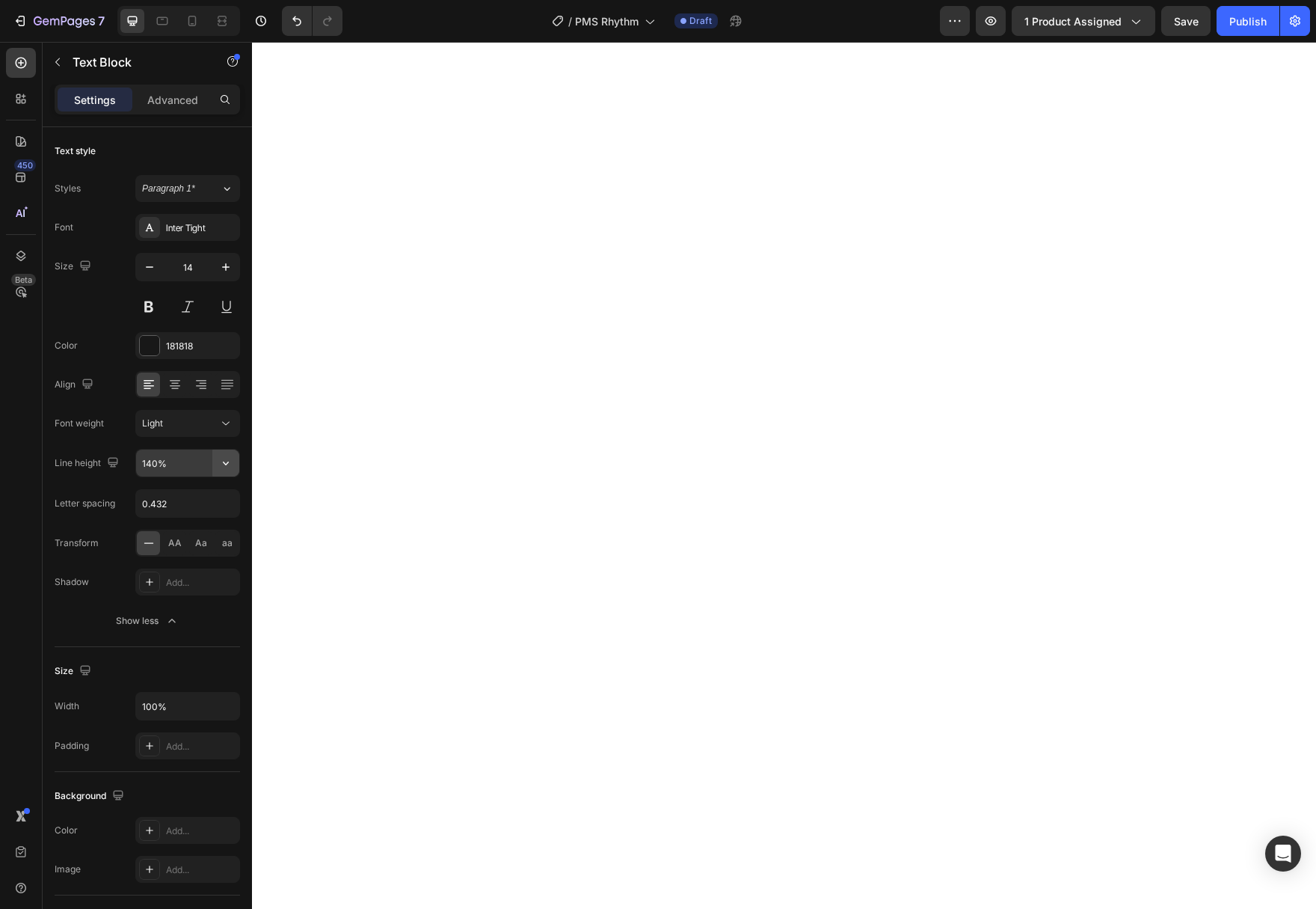
click at [229, 469] on icon "button" at bounding box center [225, 462] width 15 height 15
click at [167, 572] on div "130%" at bounding box center [171, 585] width 123 height 29
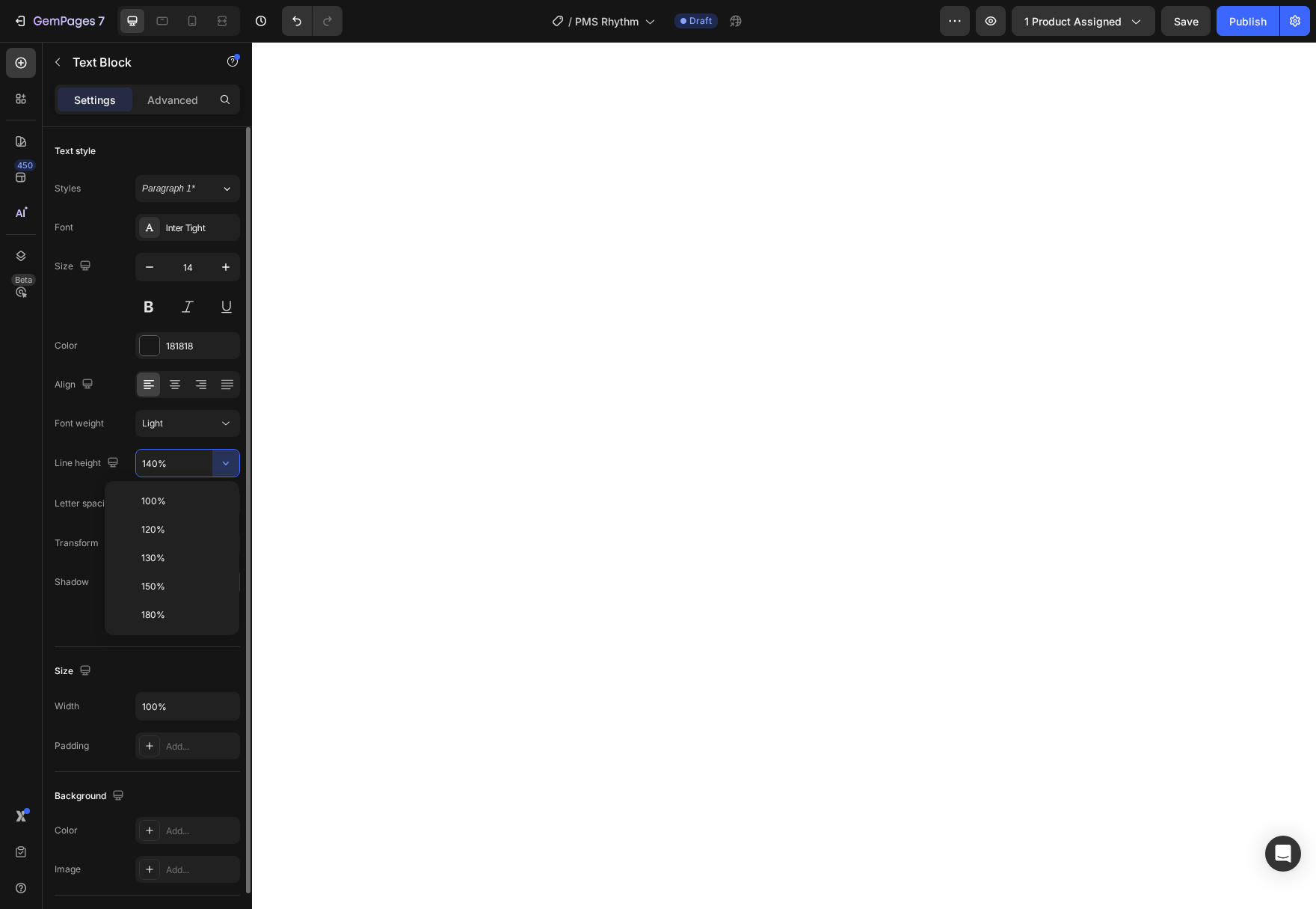
type input "130%"
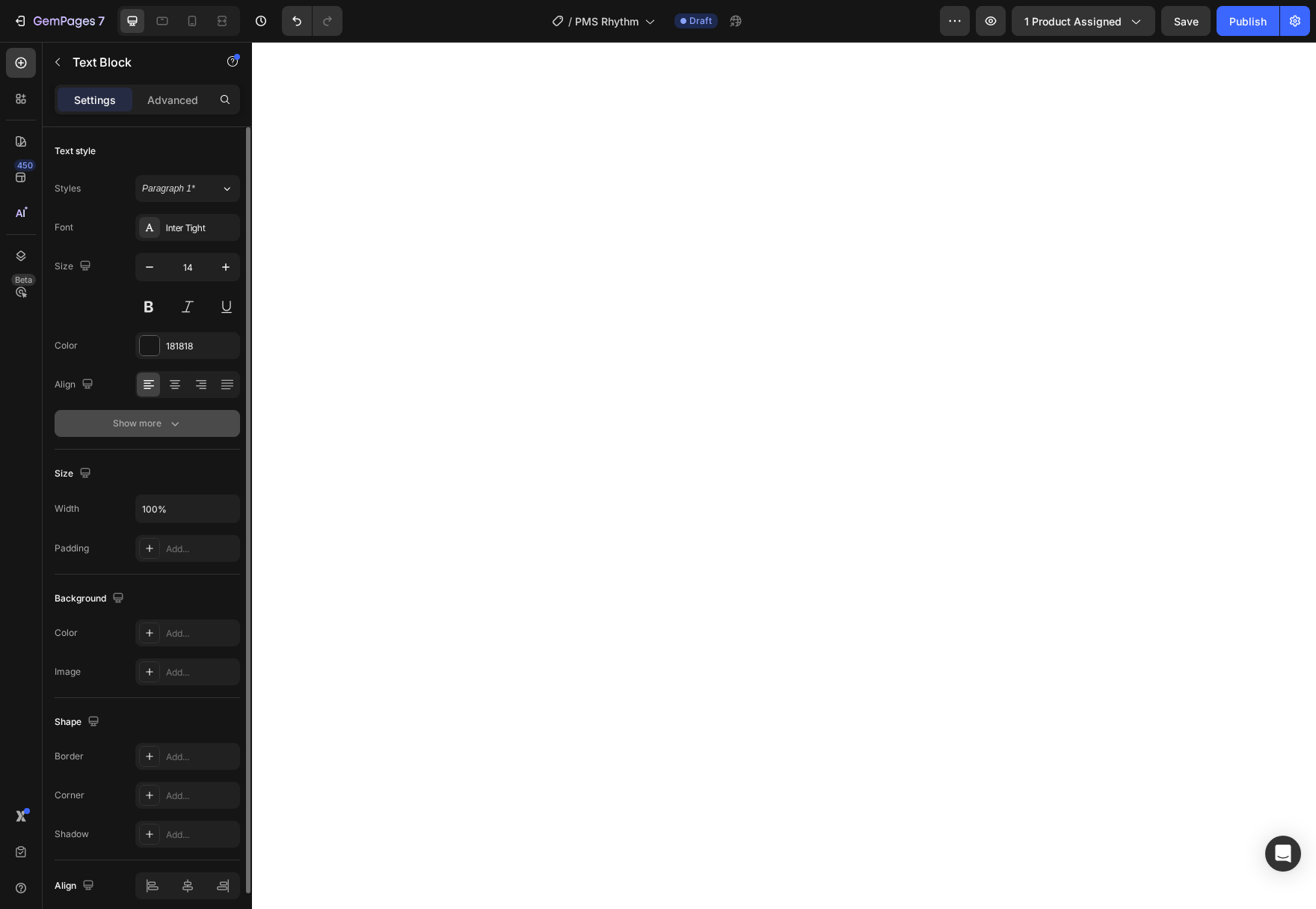
click at [163, 423] on div "Show more" at bounding box center [148, 423] width 70 height 15
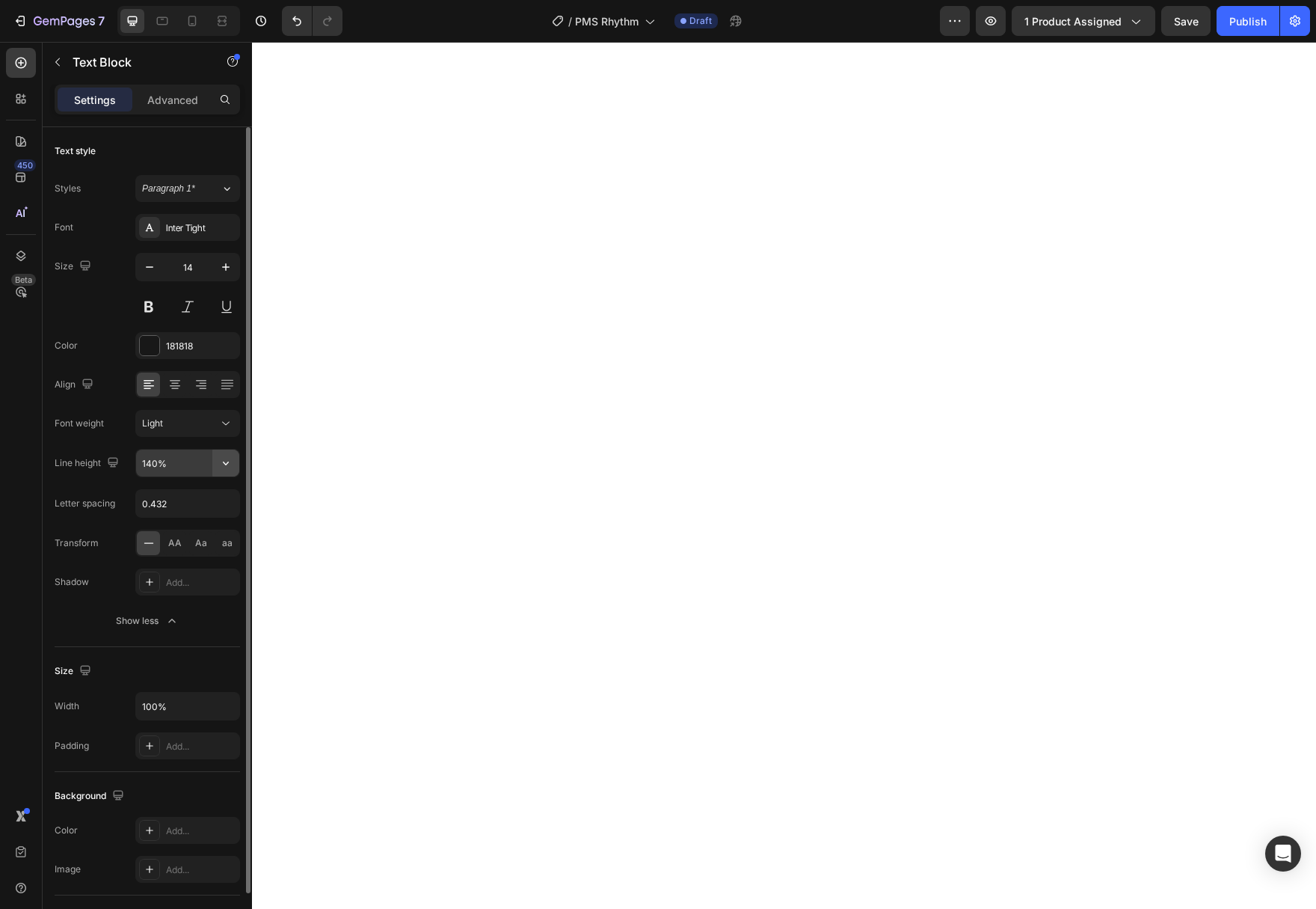
click at [224, 468] on icon "button" at bounding box center [225, 462] width 15 height 15
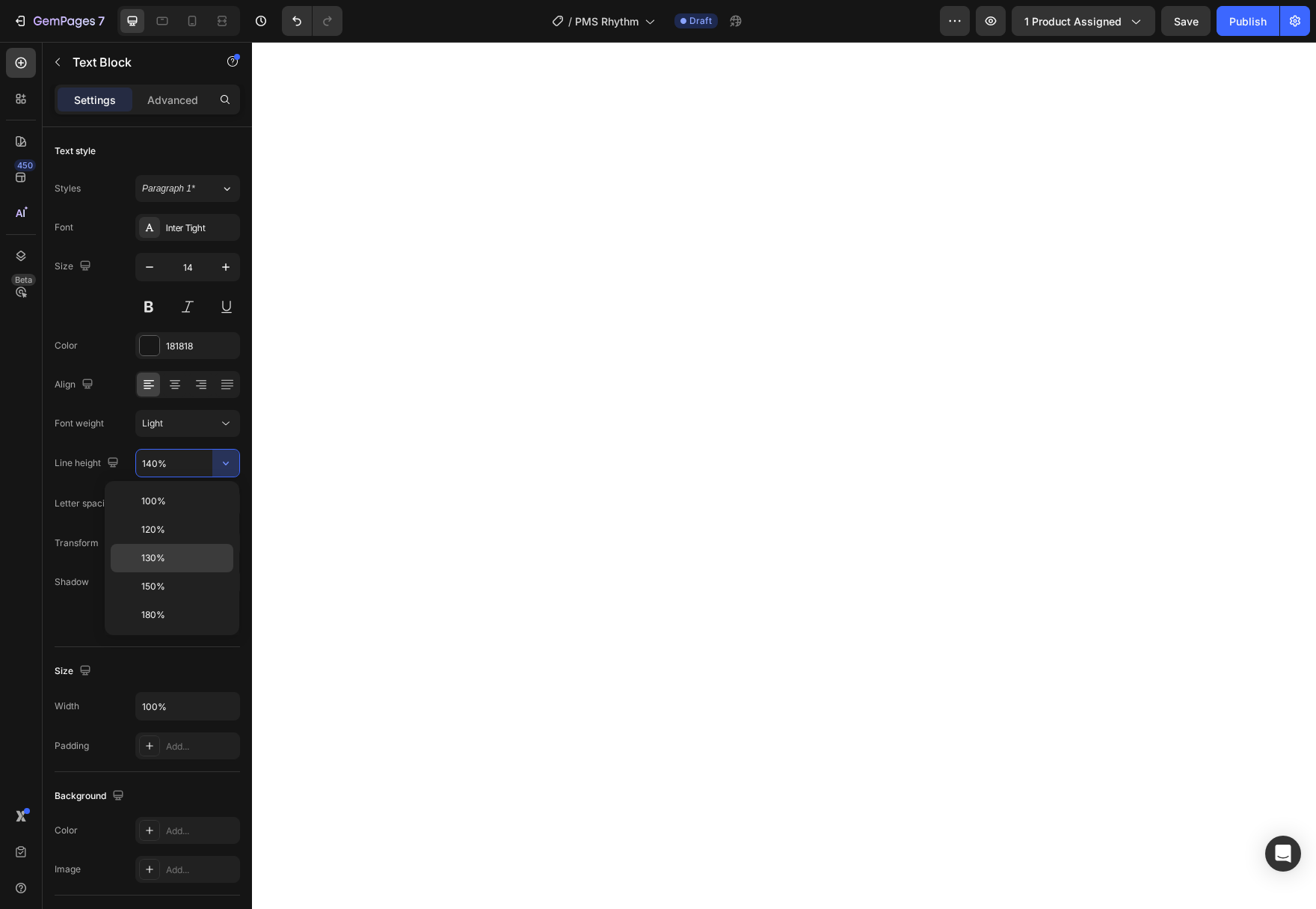
click at [187, 572] on div "130%" at bounding box center [171, 585] width 123 height 29
type input "130%"
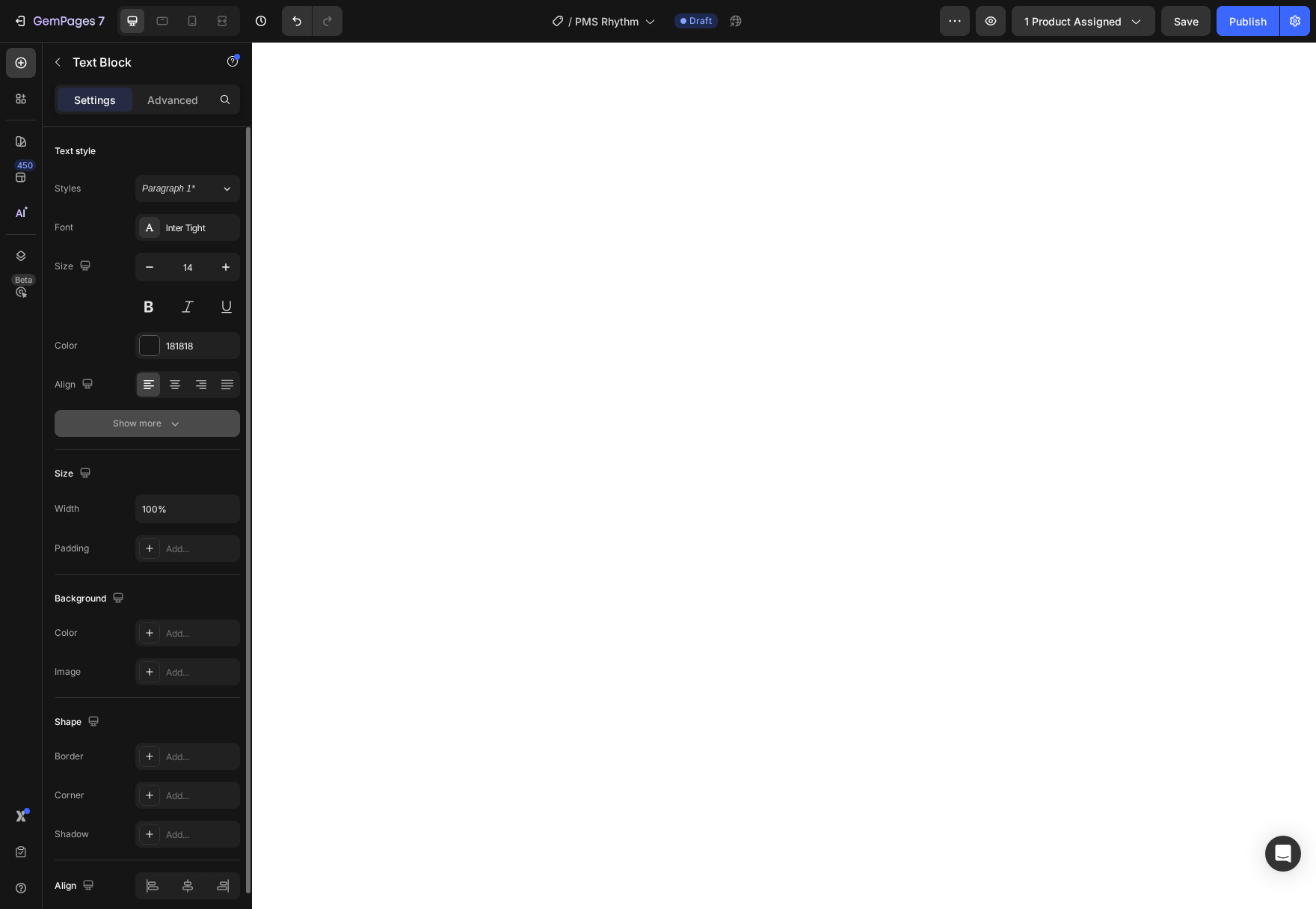
click at [177, 430] on button "Show more" at bounding box center [147, 423] width 186 height 27
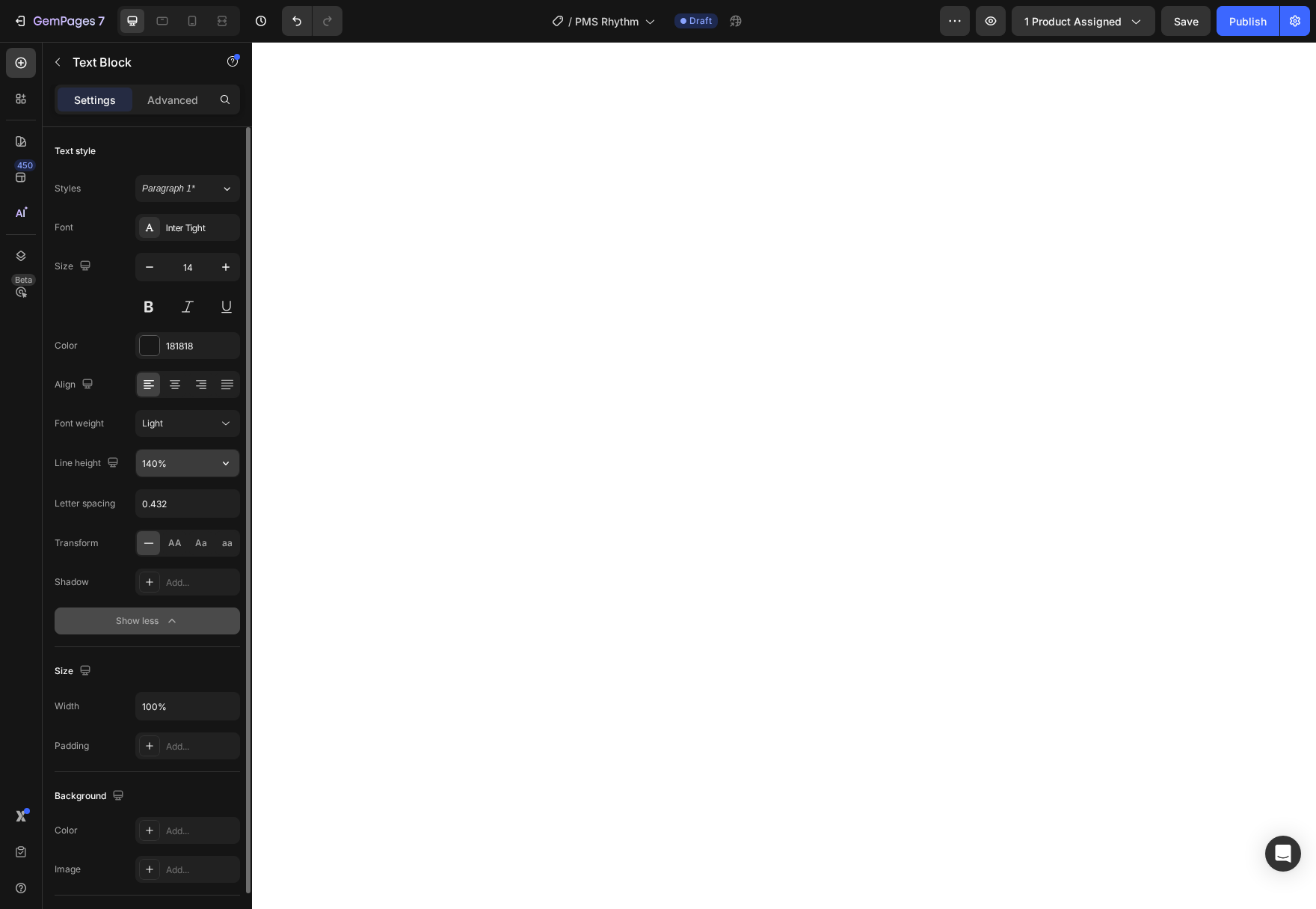
click at [224, 472] on button "button" at bounding box center [225, 462] width 27 height 27
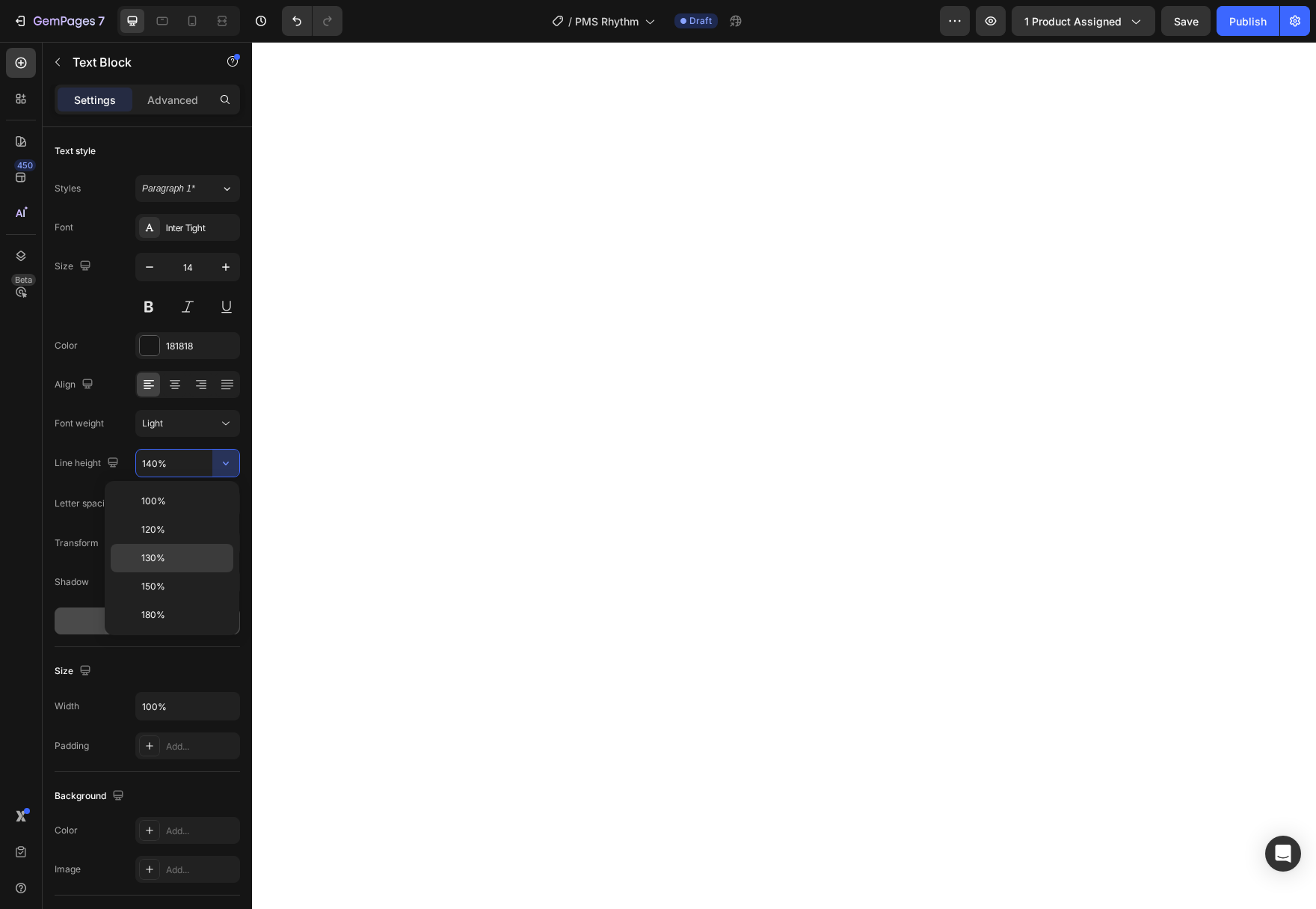
click at [179, 558] on p "130%" at bounding box center [184, 558] width 86 height 14
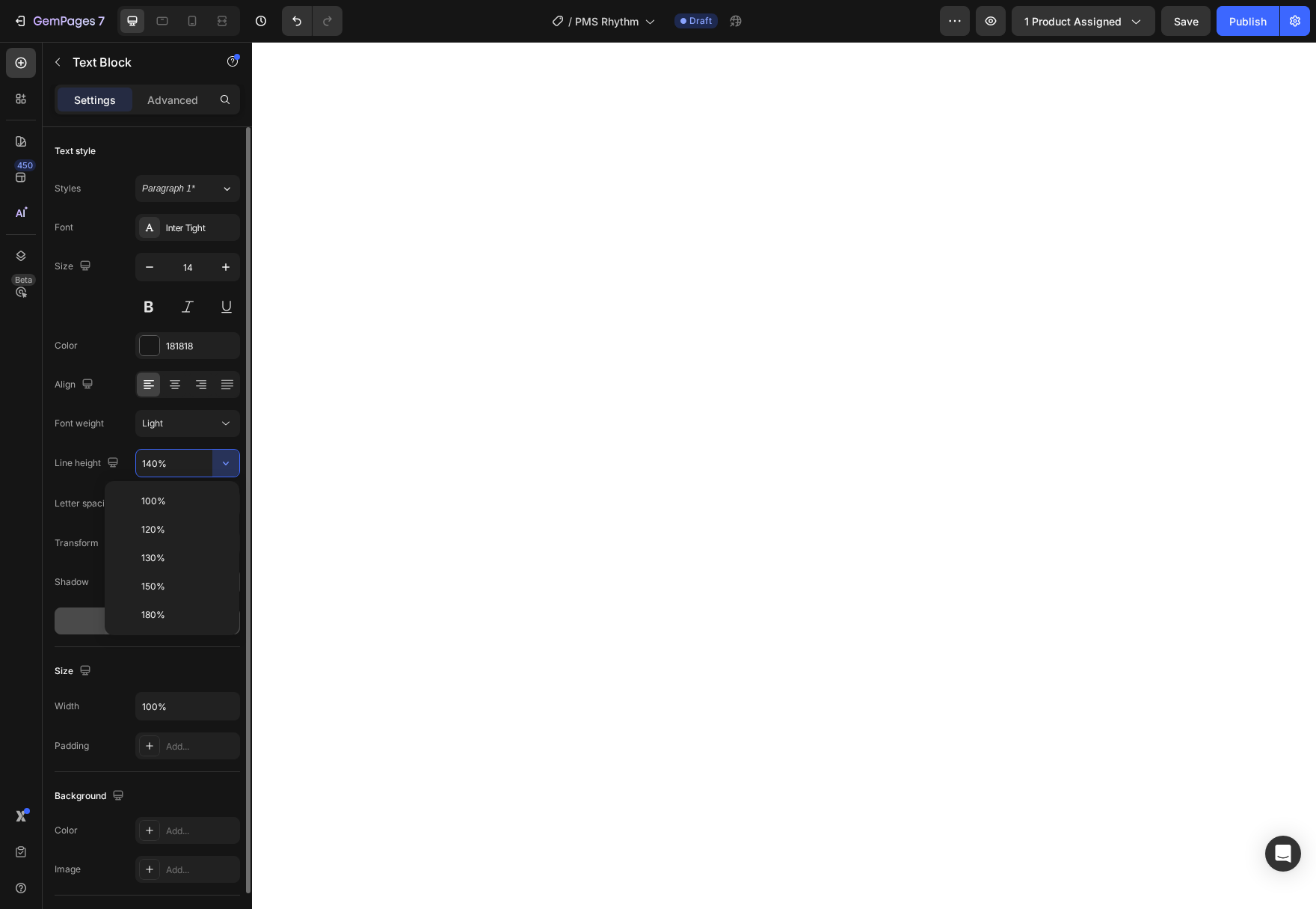
type input "130%"
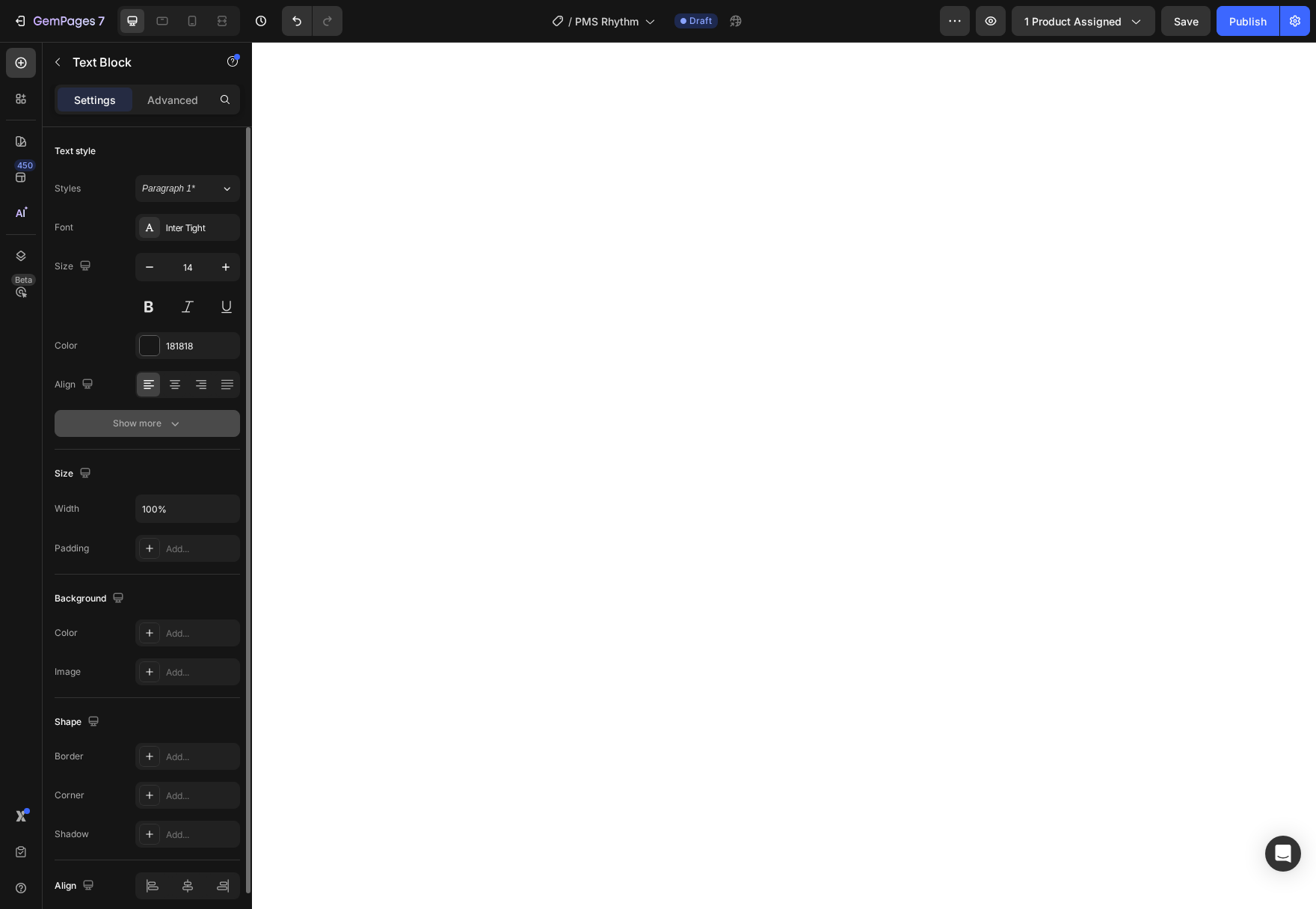
click at [179, 418] on icon "button" at bounding box center [174, 423] width 15 height 15
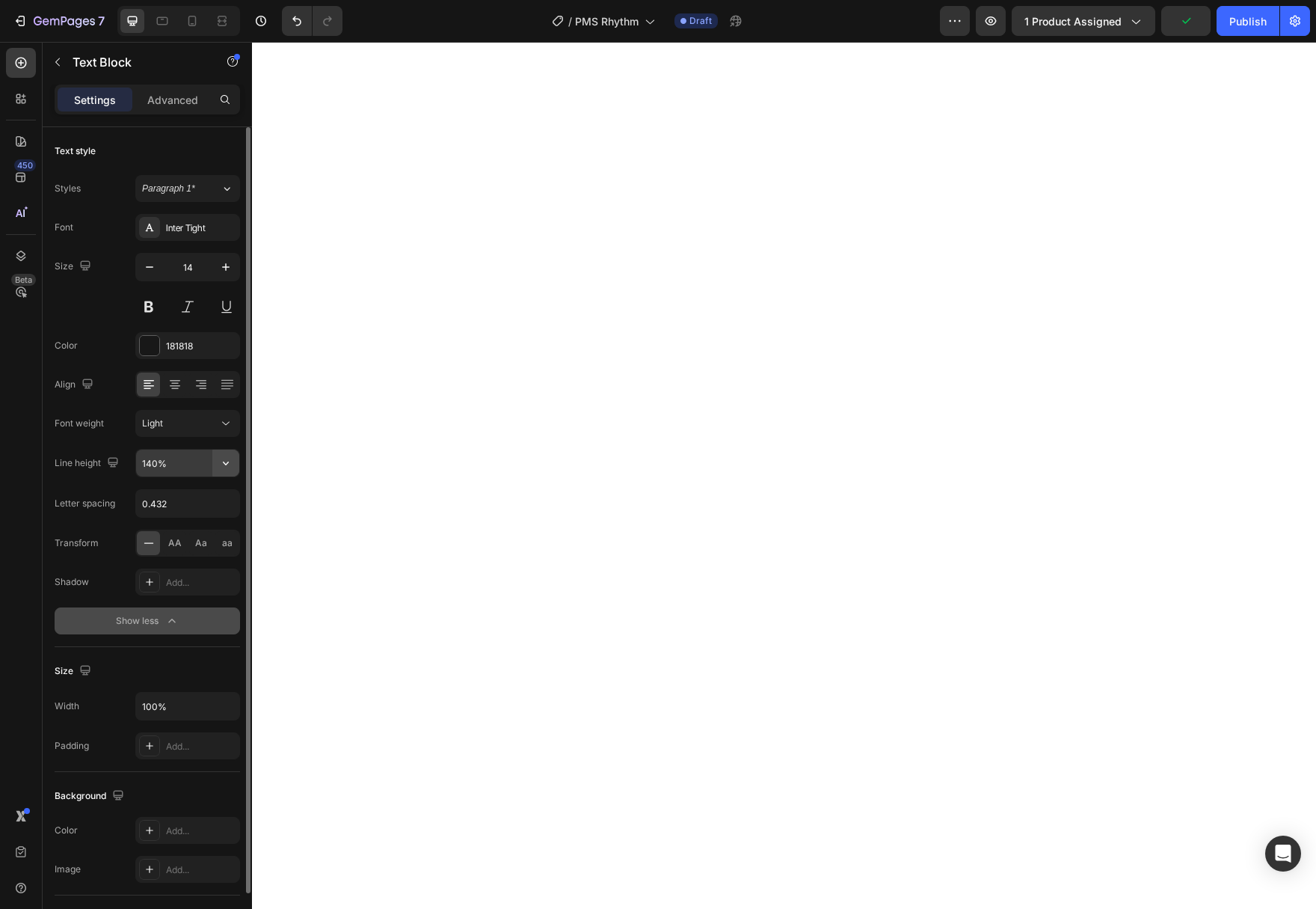
click at [225, 467] on icon "button" at bounding box center [225, 462] width 15 height 15
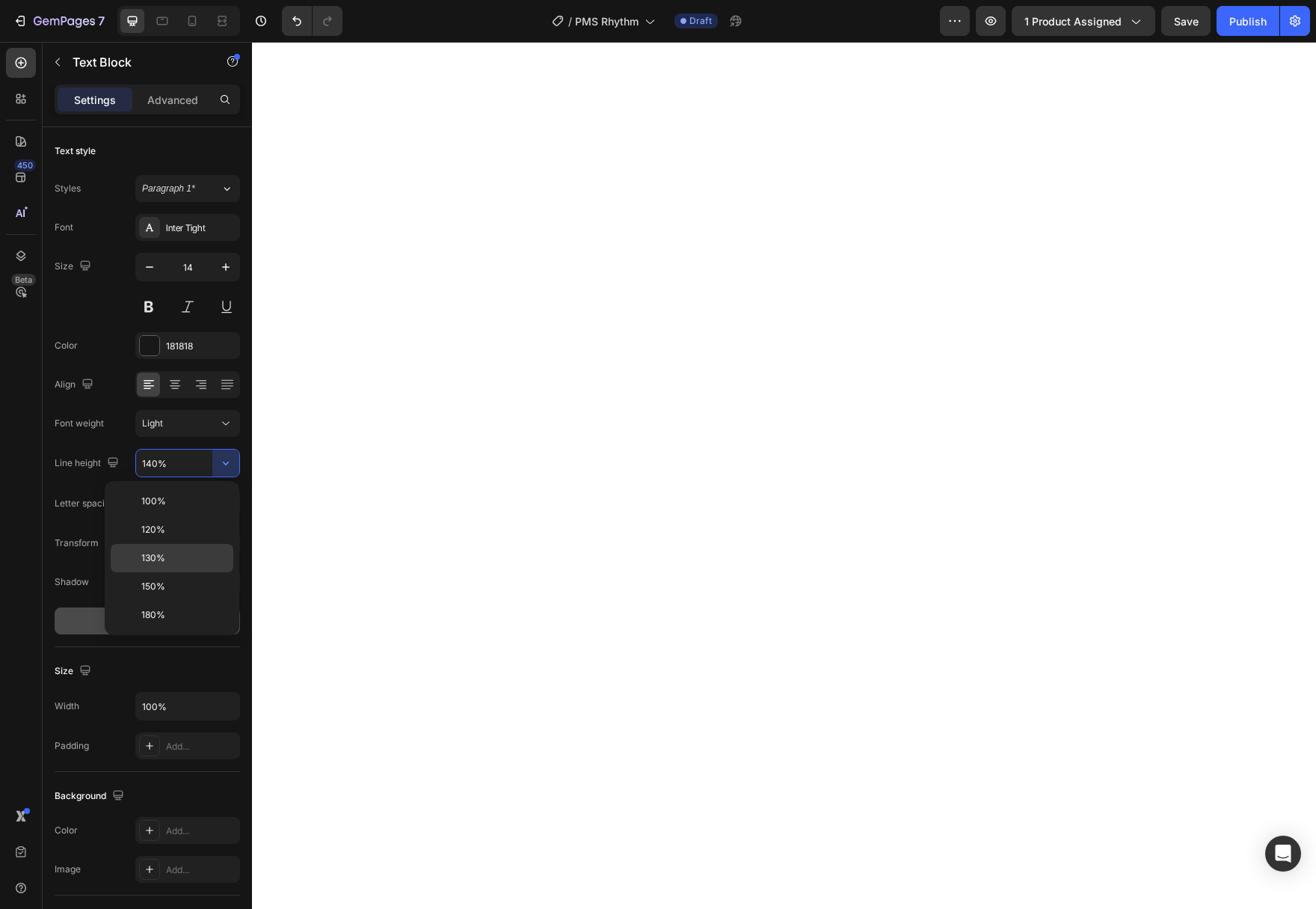
click at [176, 572] on div "130%" at bounding box center [171, 585] width 123 height 29
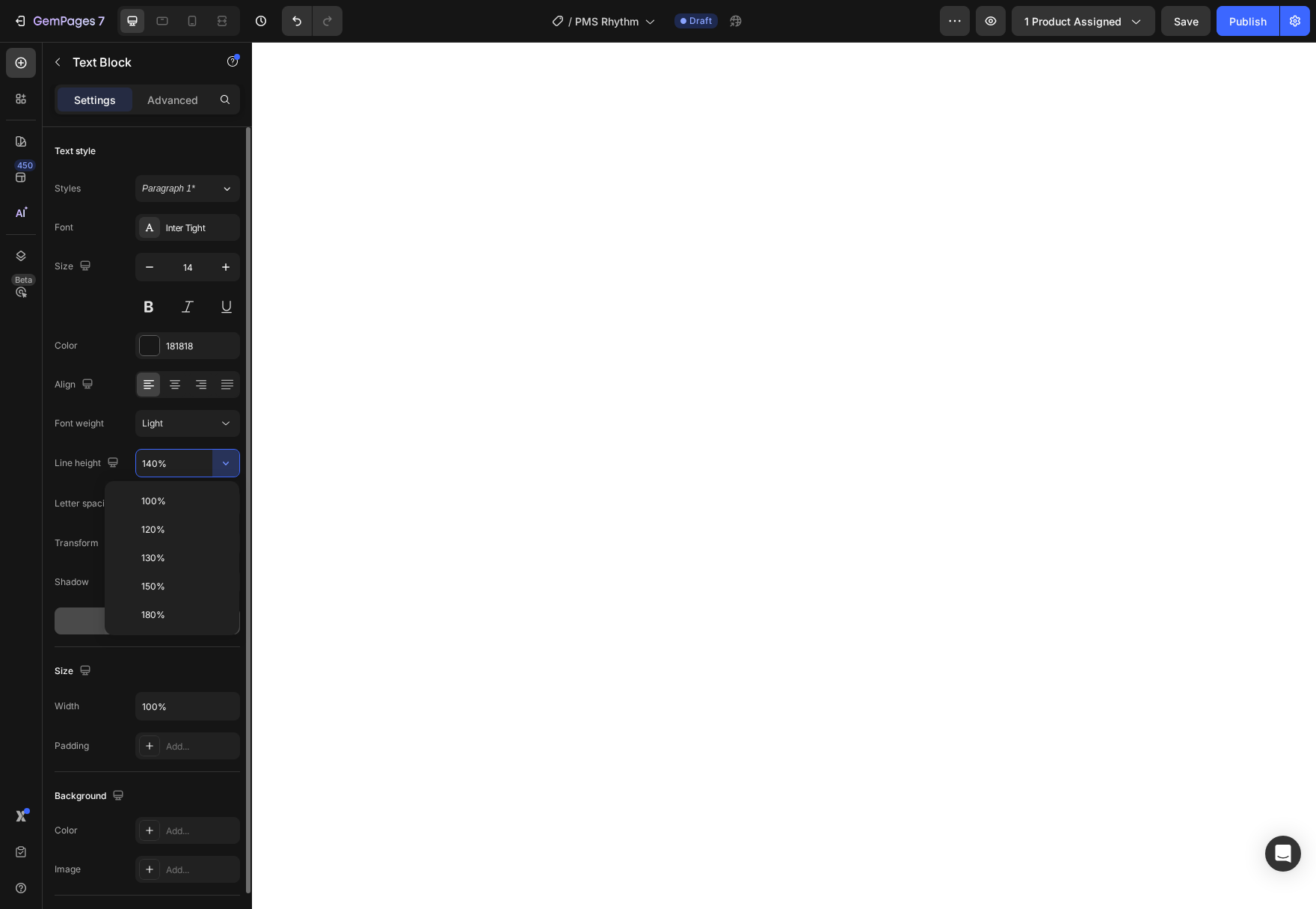
type input "130%"
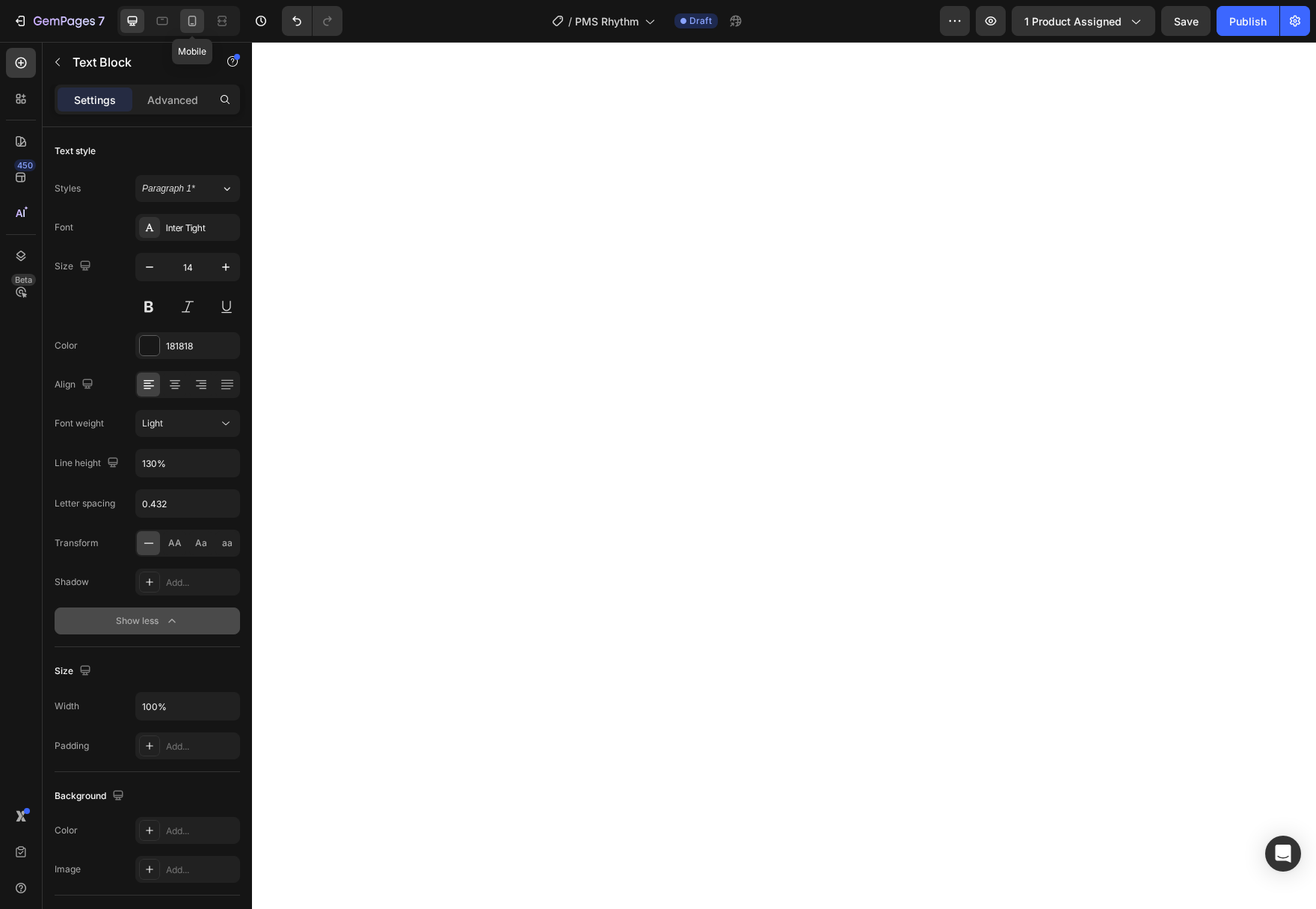
click at [196, 21] on icon at bounding box center [193, 21] width 8 height 11
type input "13"
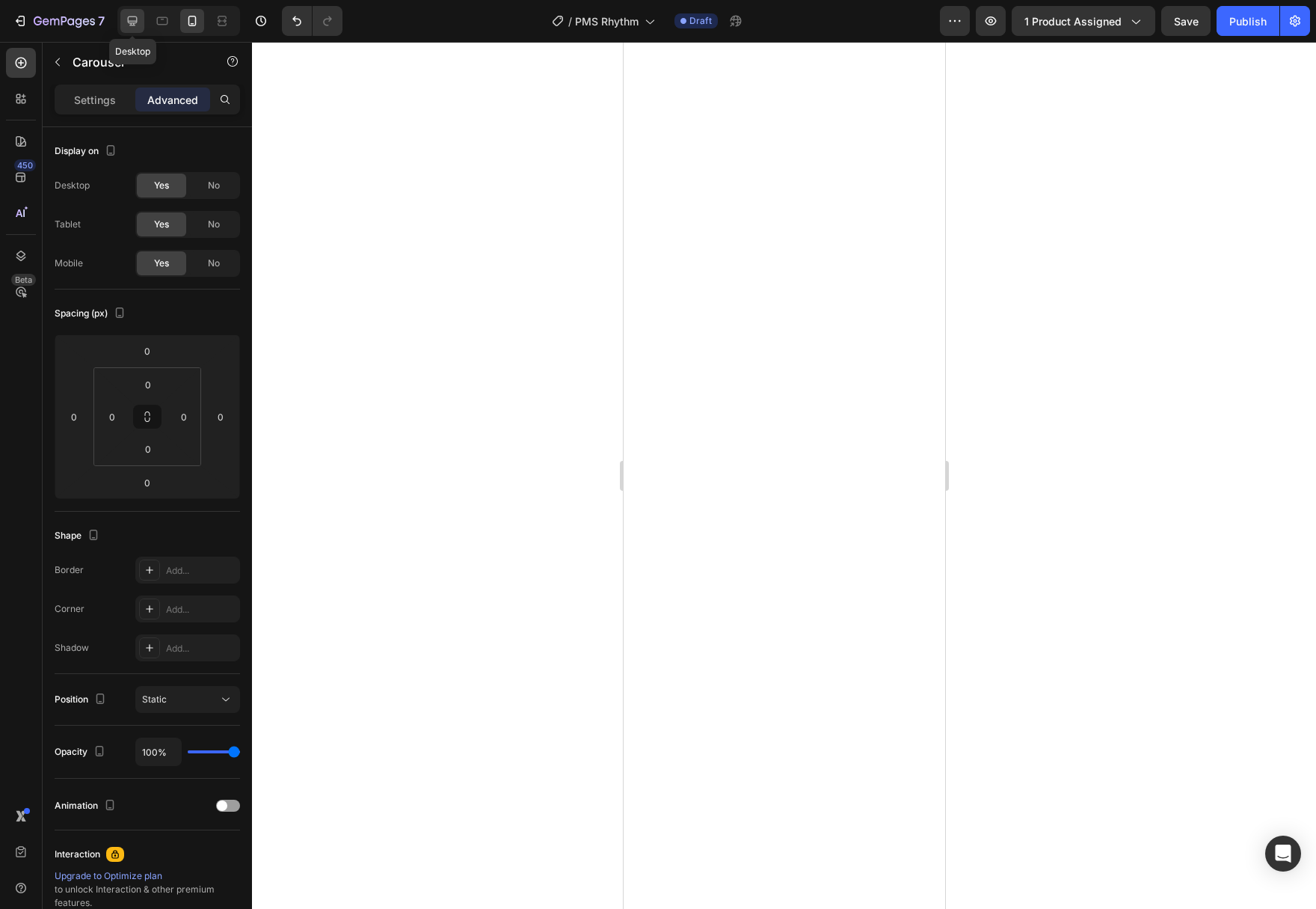
click at [131, 25] on icon at bounding box center [133, 22] width 10 height 10
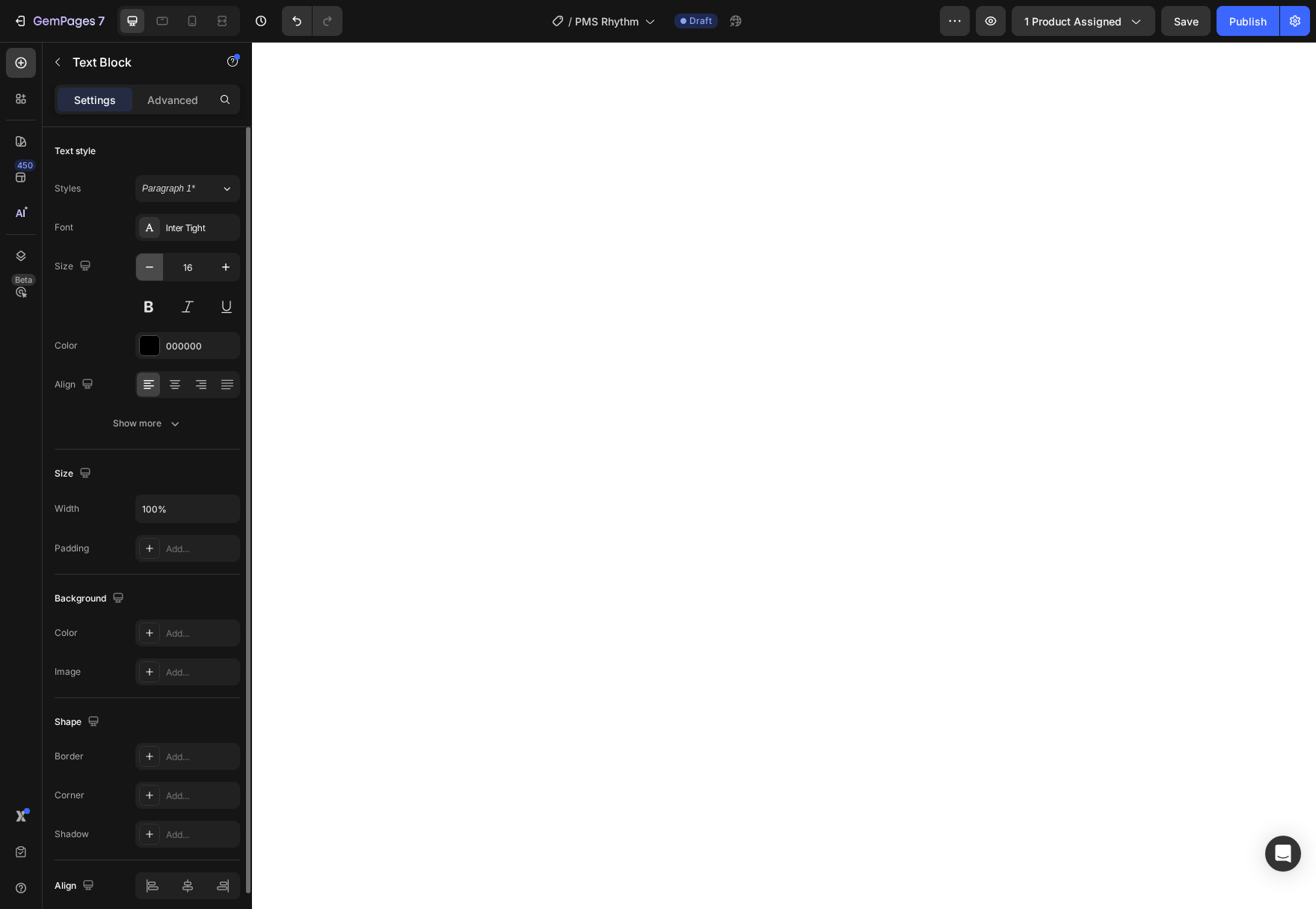
click at [144, 267] on icon "button" at bounding box center [149, 267] width 15 height 15
type input "14"
click at [154, 347] on div at bounding box center [150, 345] width 20 height 20
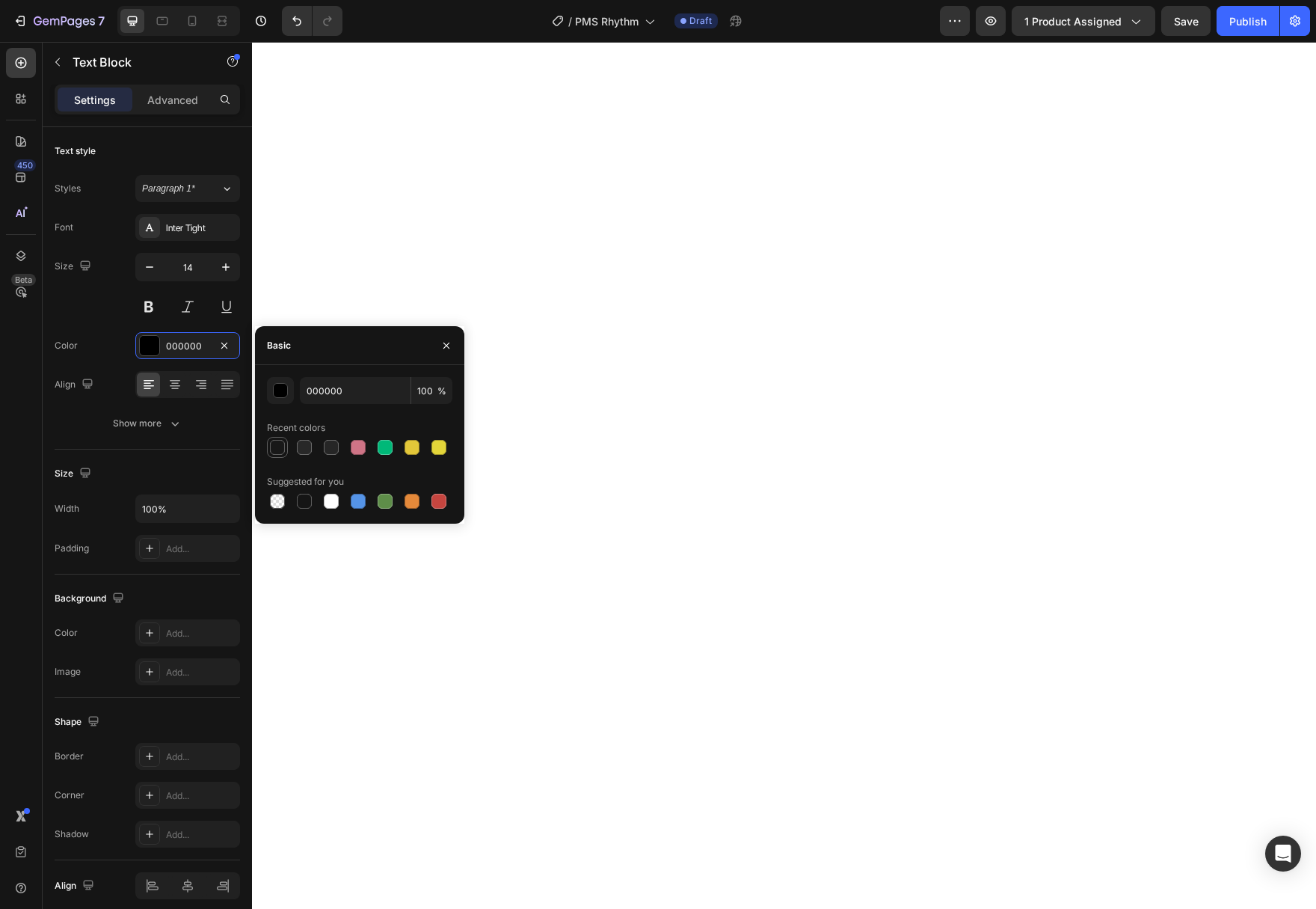
click at [278, 445] on div at bounding box center [276, 447] width 15 height 15
type input "181818"
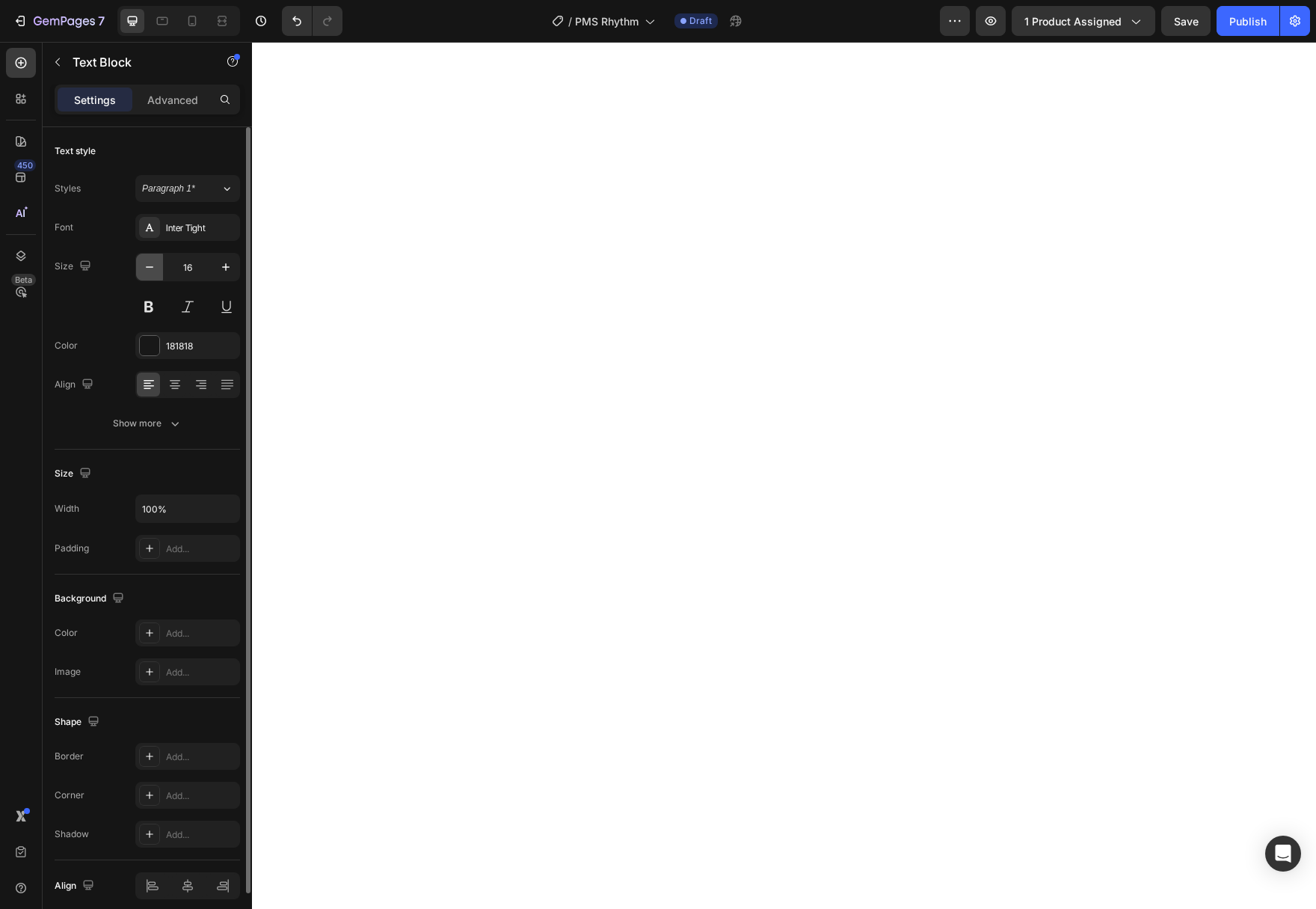
click at [152, 261] on icon "button" at bounding box center [149, 267] width 15 height 15
type input "14"
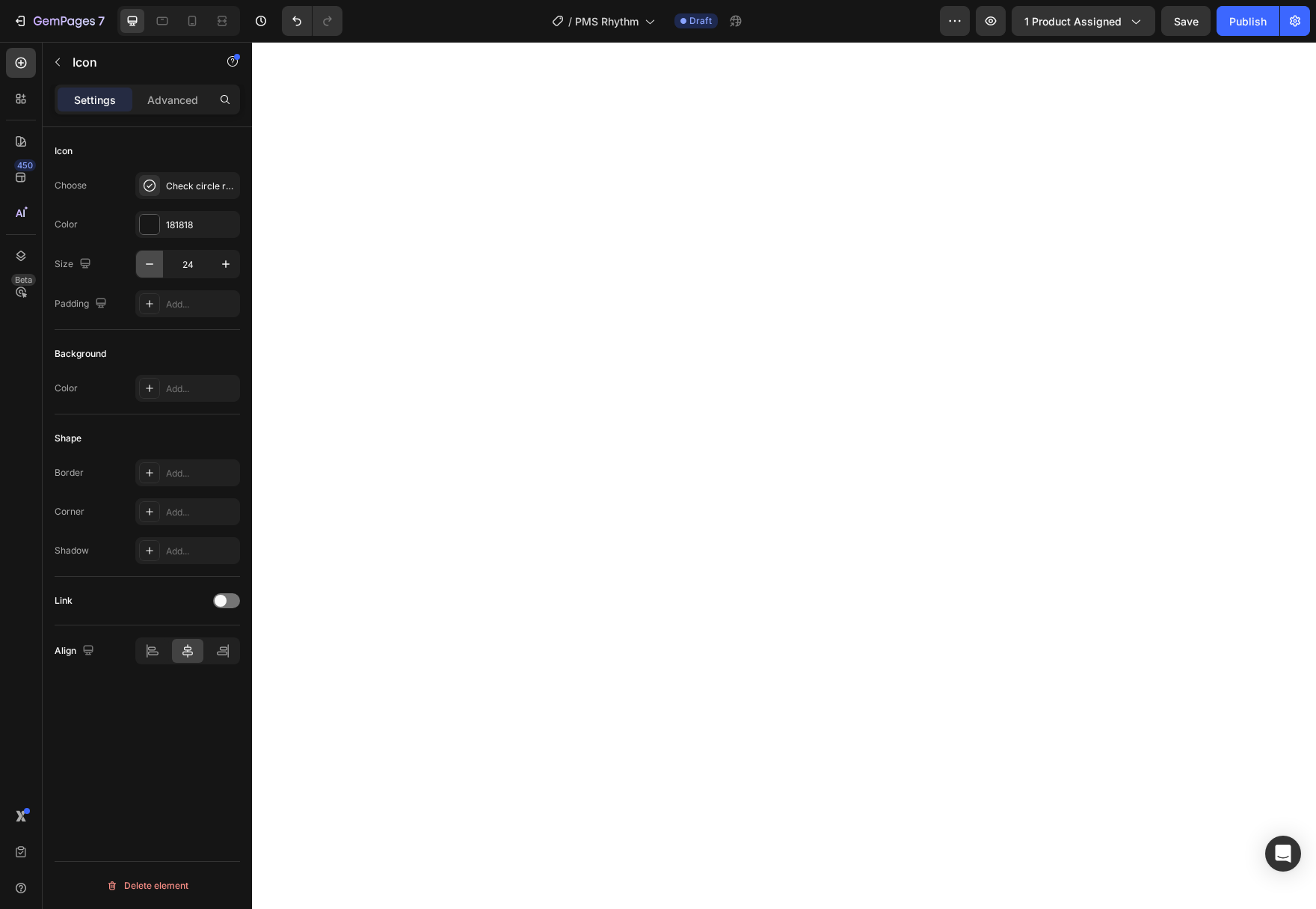
click at [153, 267] on icon "button" at bounding box center [149, 264] width 15 height 15
type input "20"
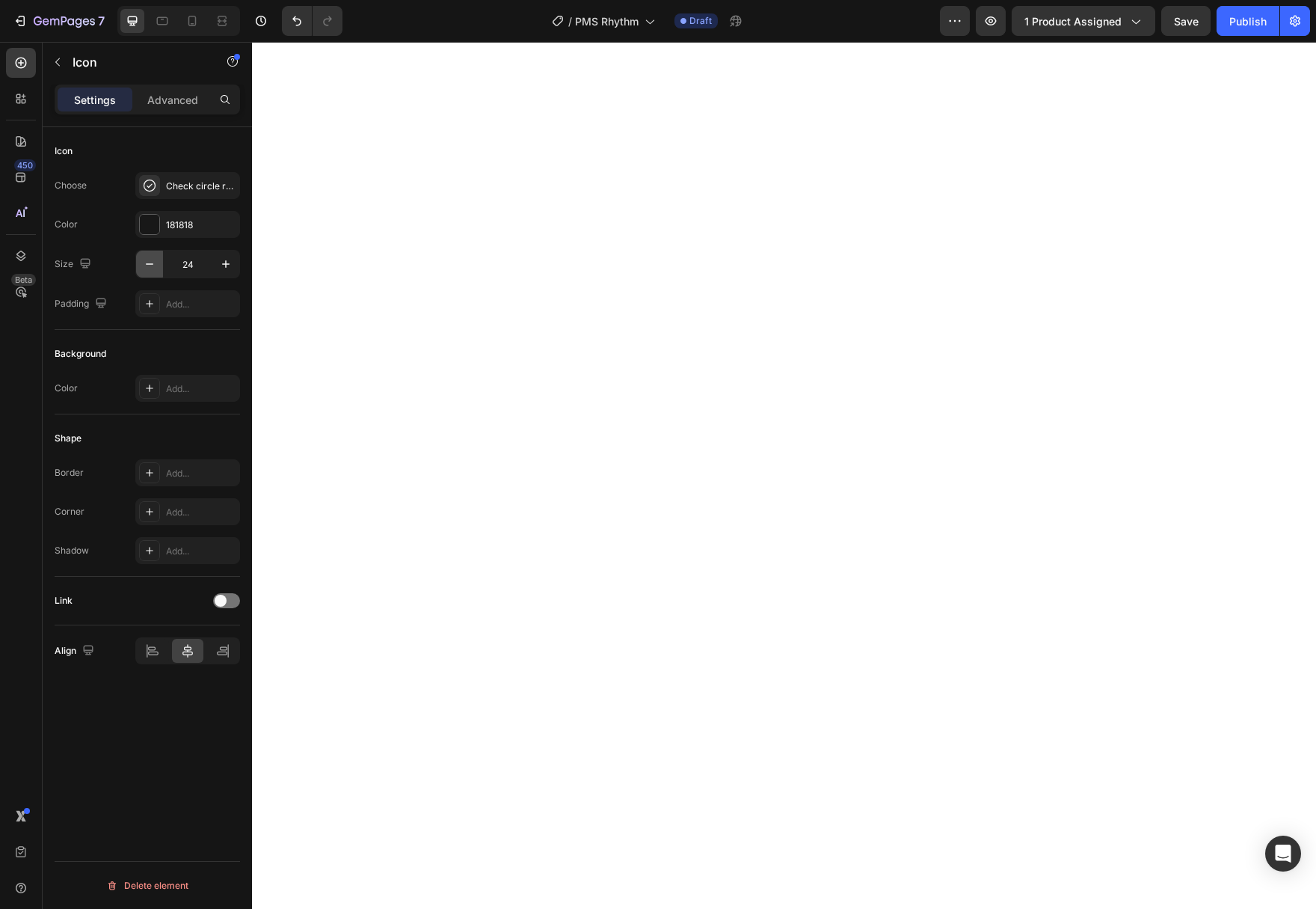
click at [142, 262] on icon "button" at bounding box center [149, 264] width 15 height 15
type input "20"
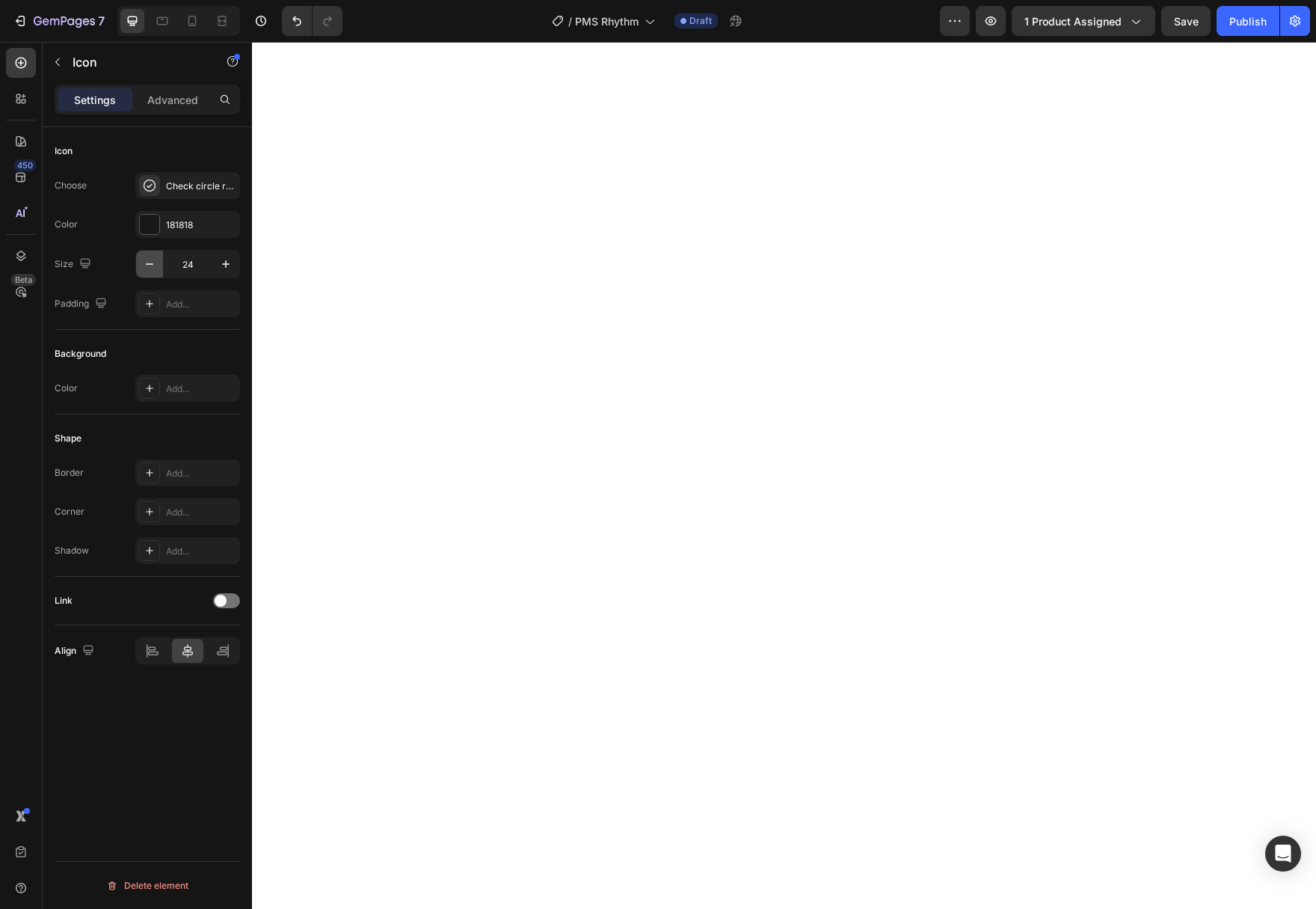
click at [150, 261] on icon "button" at bounding box center [149, 264] width 15 height 15
type input "20"
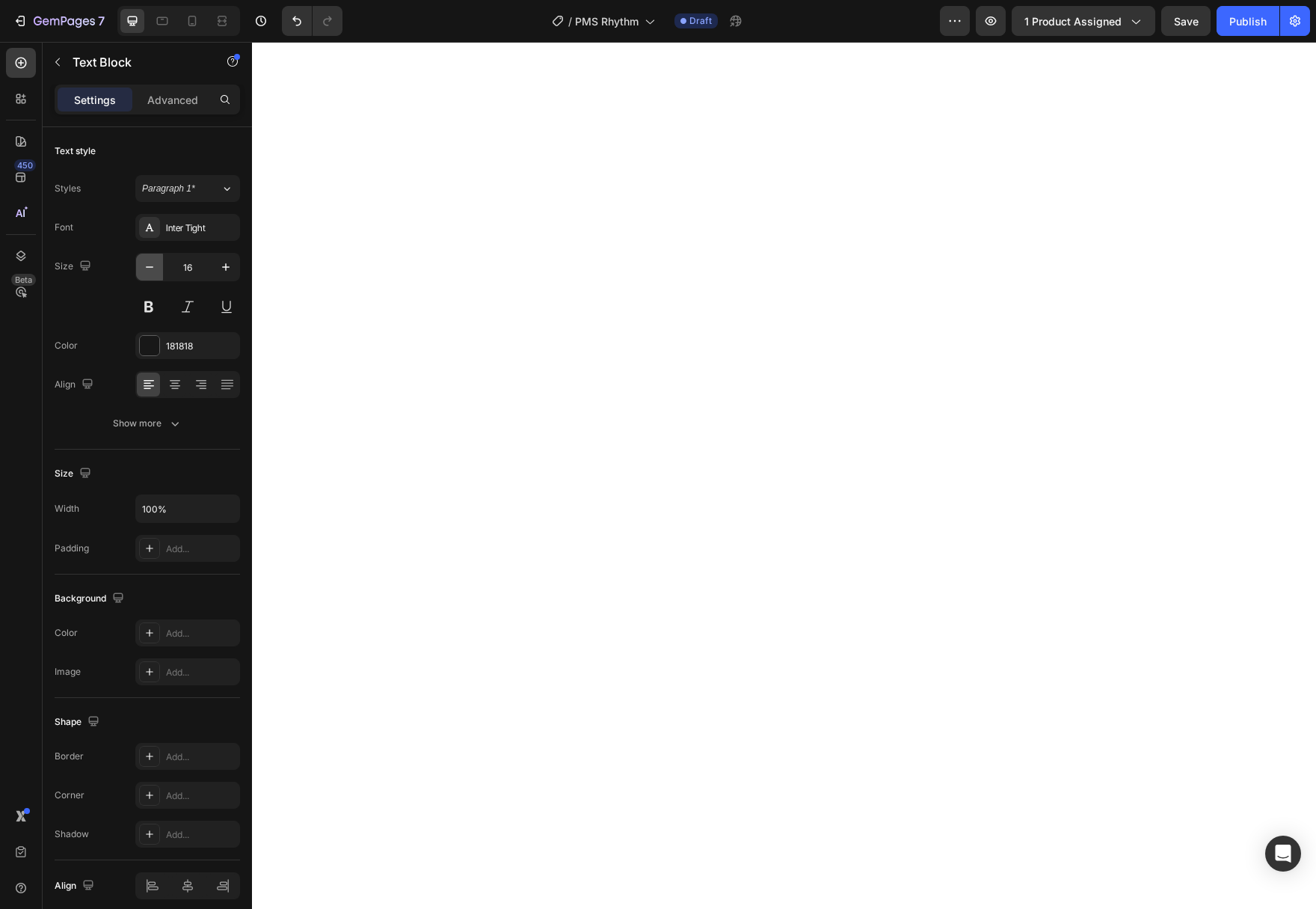
click at [151, 268] on icon "button" at bounding box center [149, 267] width 15 height 15
type input "15"
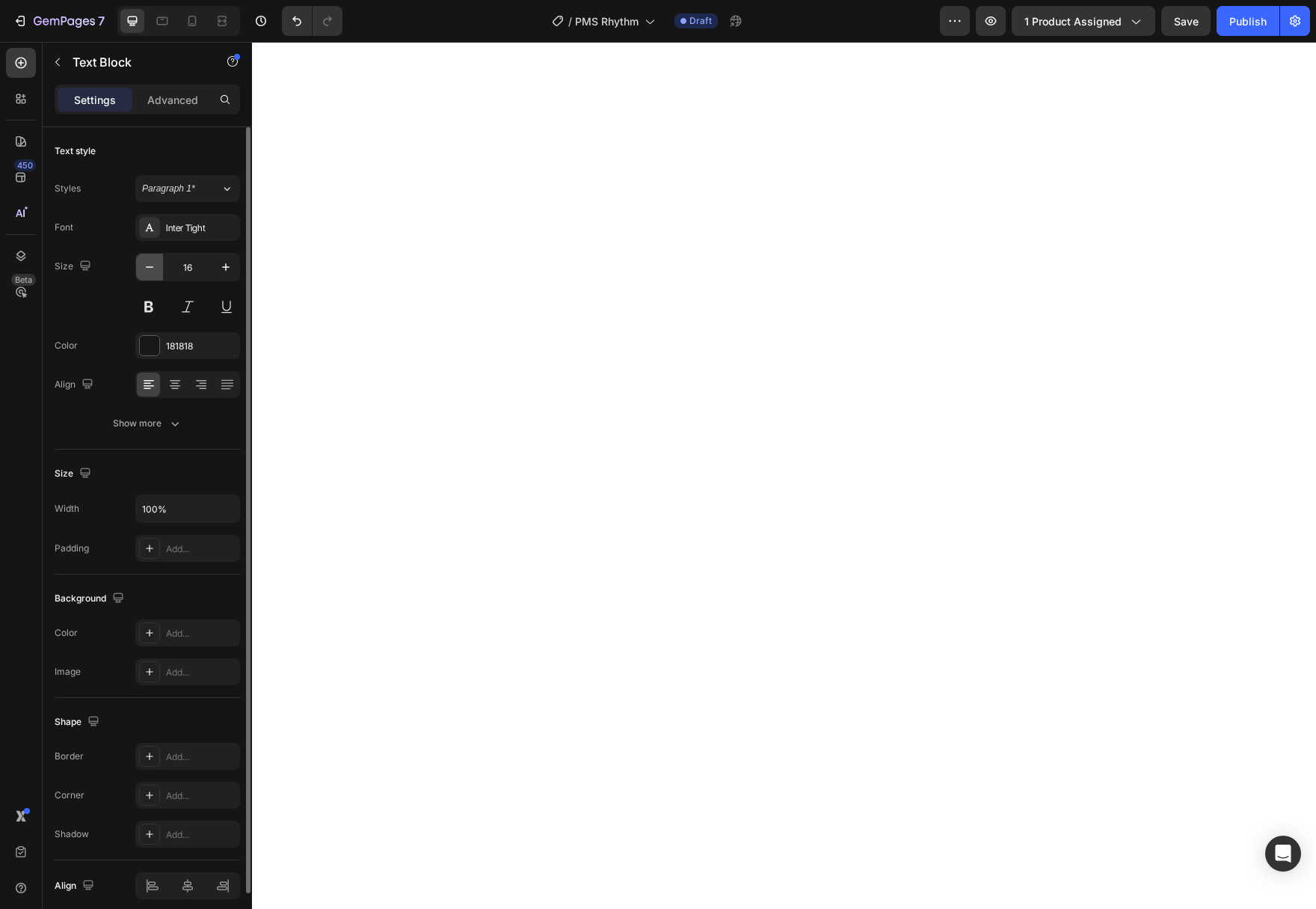
click at [150, 262] on icon "button" at bounding box center [149, 267] width 15 height 15
type input "15"
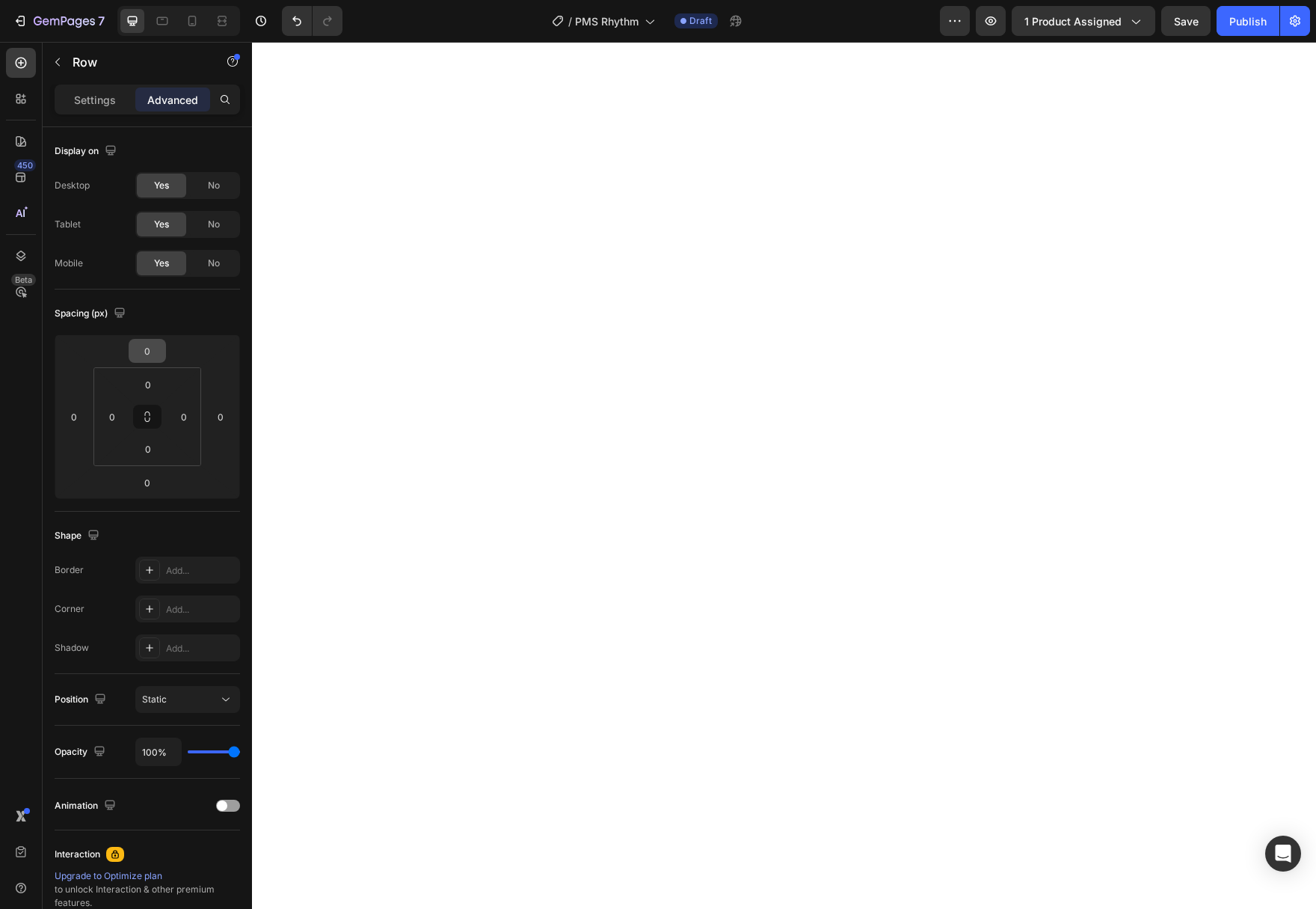
click at [152, 344] on input "0" at bounding box center [148, 350] width 30 height 23
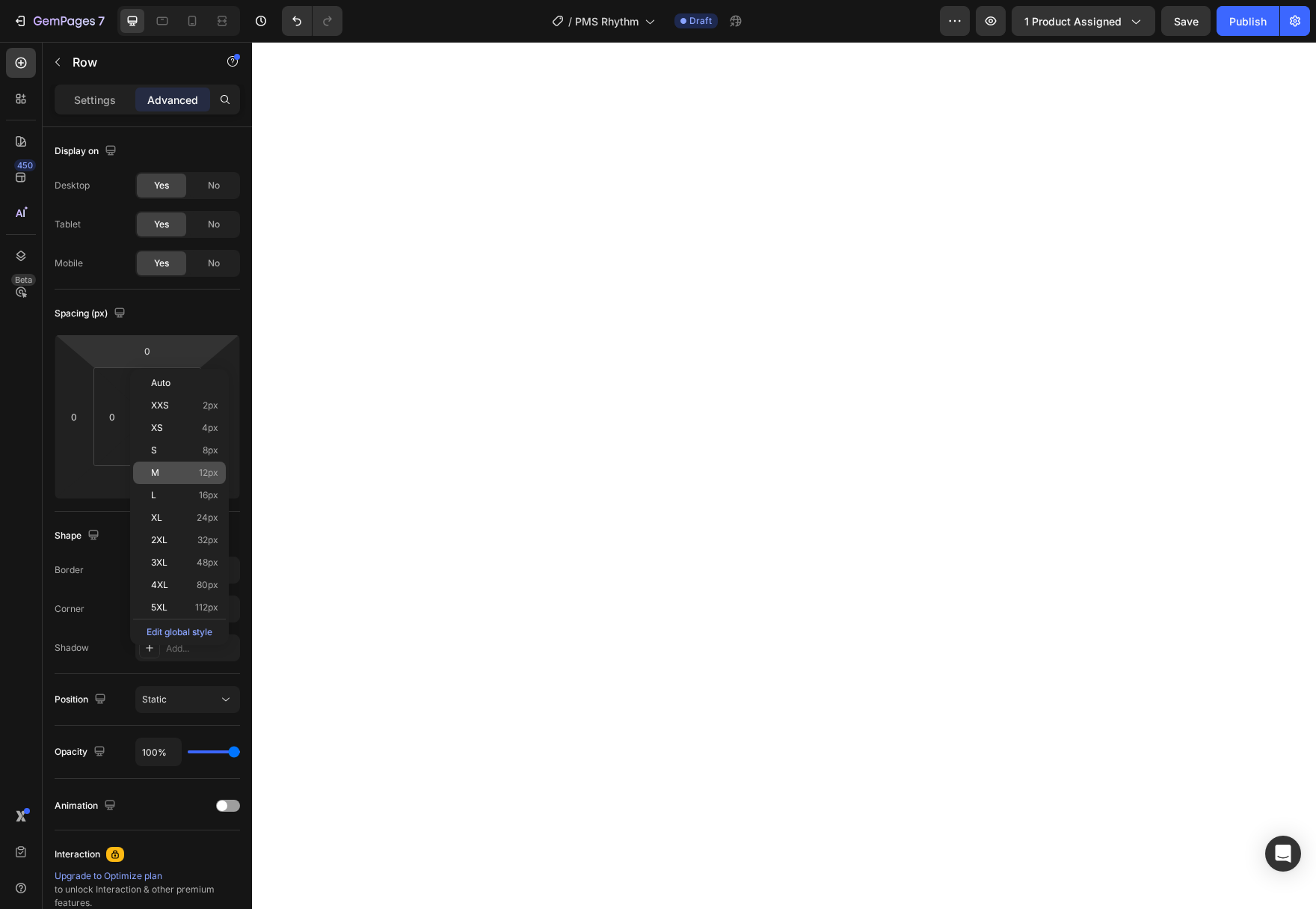
click at [181, 473] on p "M 12px" at bounding box center [185, 472] width 67 height 11
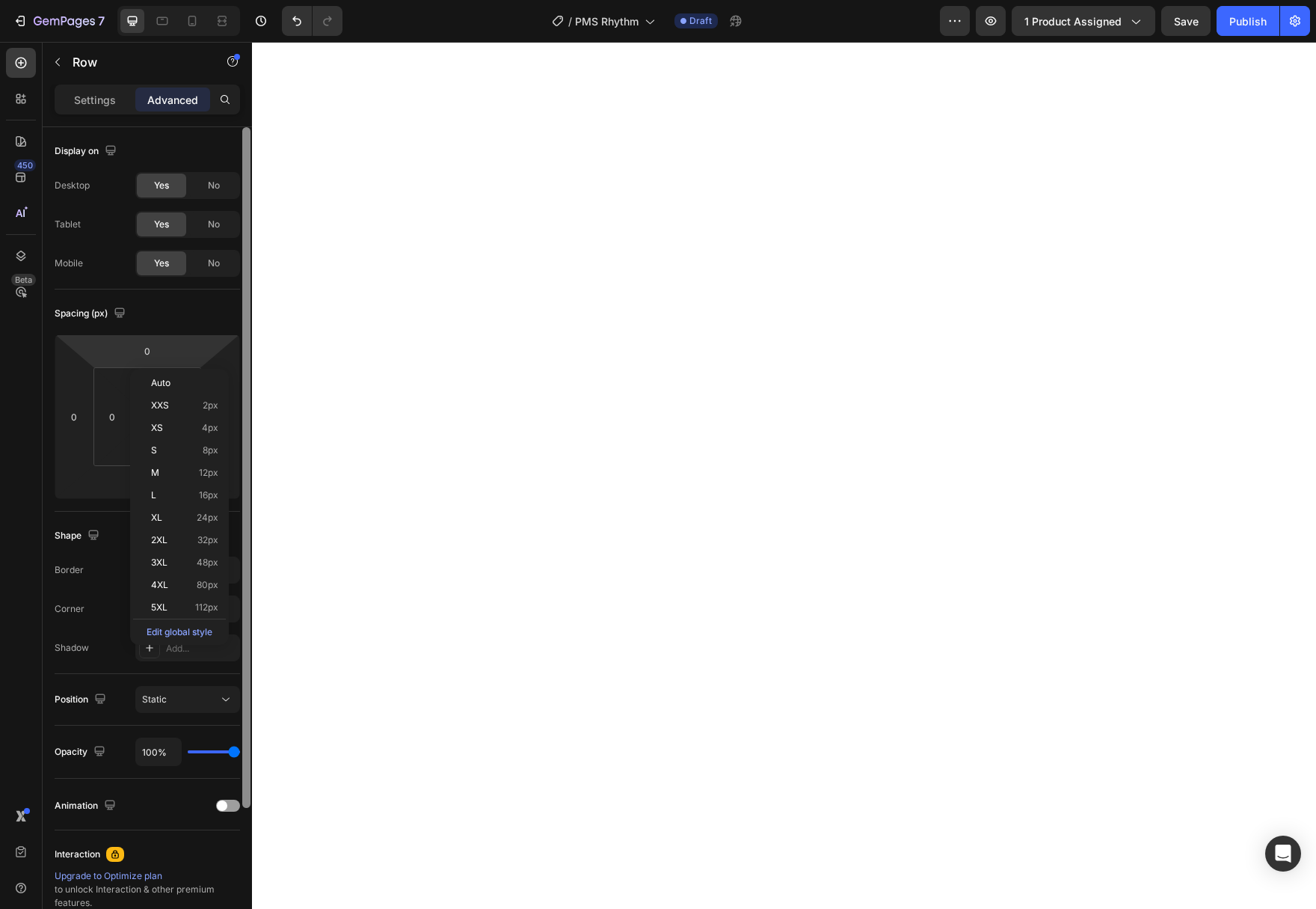
type input "12"
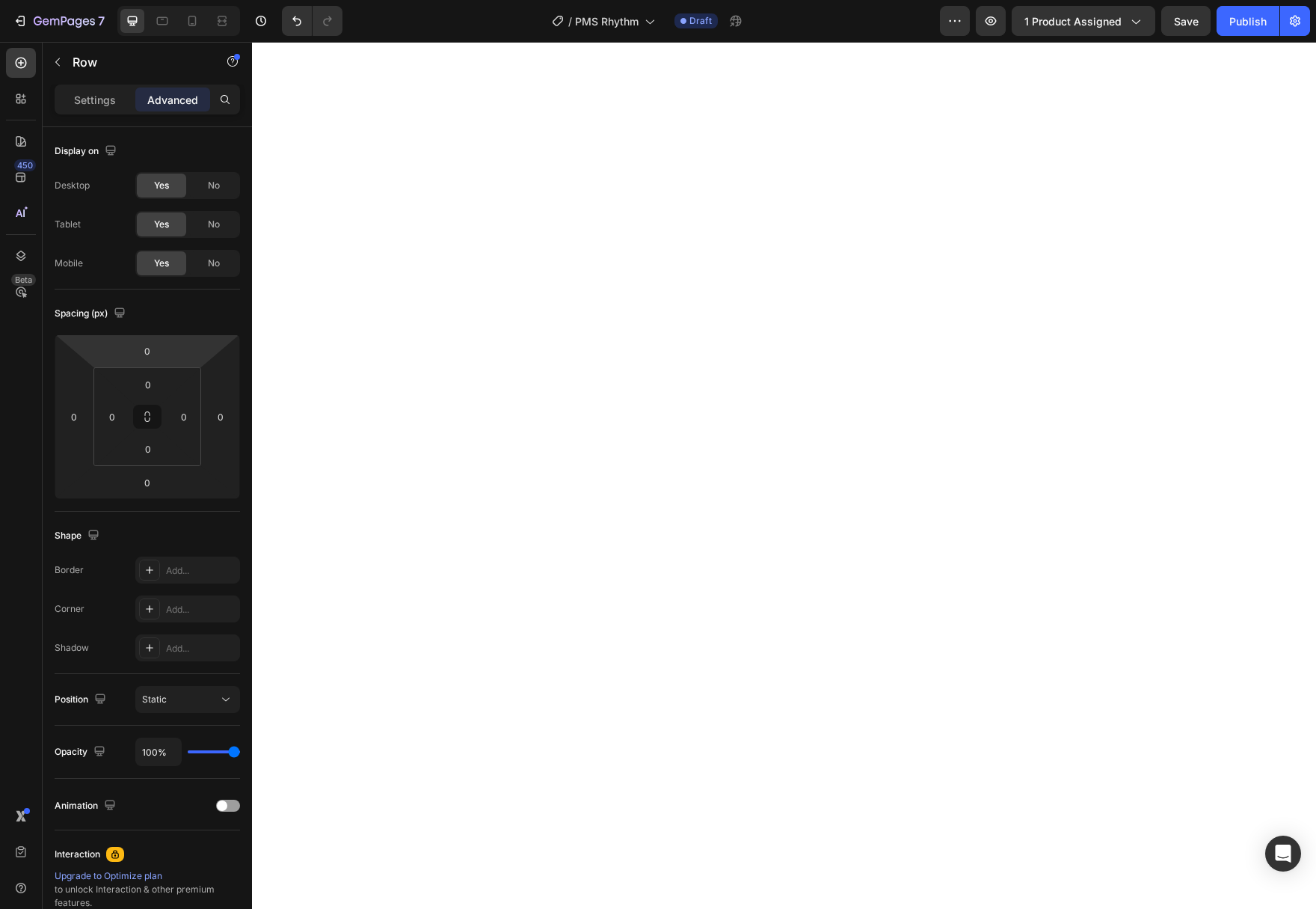
click at [154, 349] on input "0" at bounding box center [148, 350] width 30 height 23
click at [185, 475] on p "M 12px" at bounding box center [185, 472] width 67 height 11
type input "12"
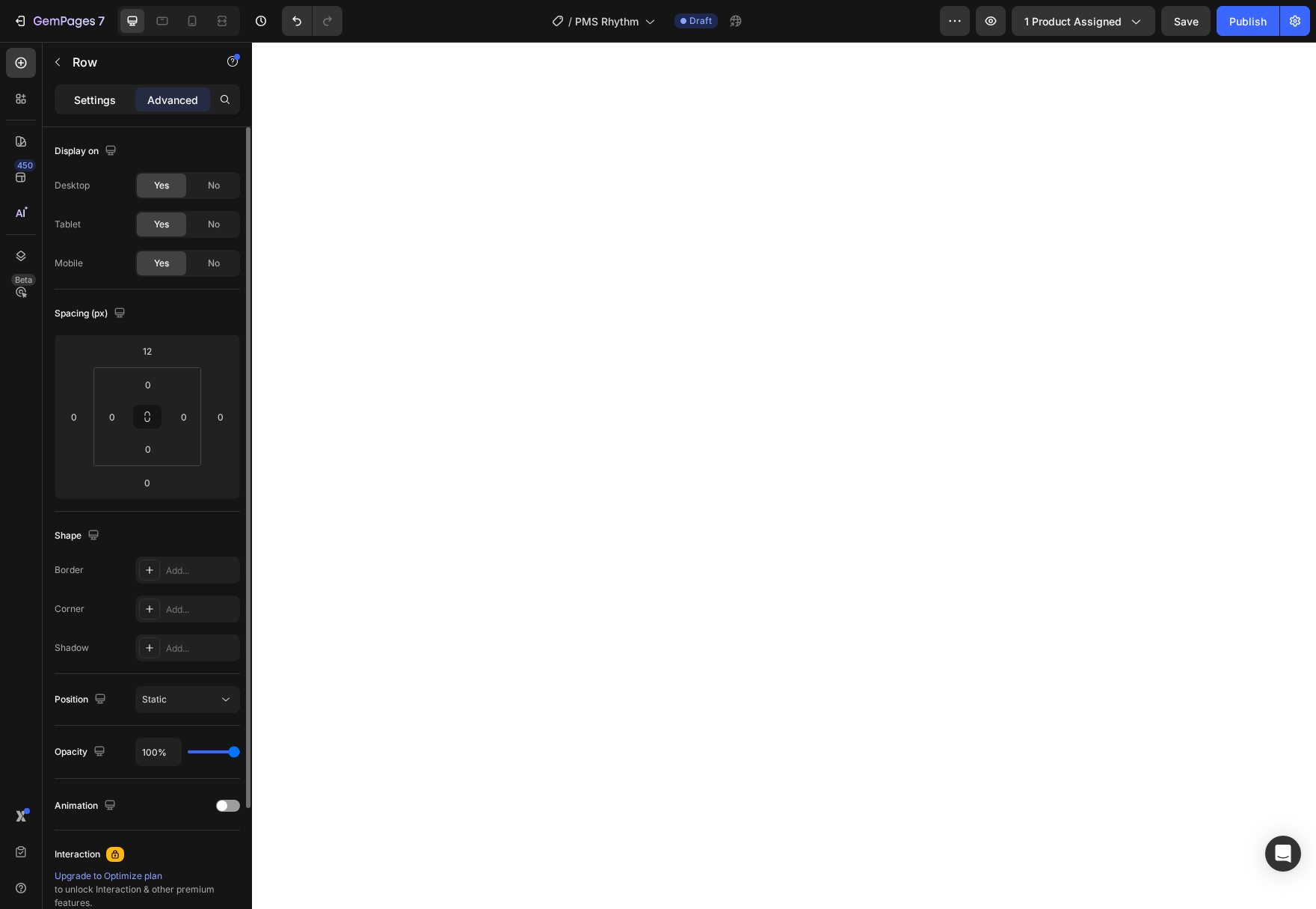
click at [101, 104] on p "Settings" at bounding box center [94, 99] width 42 height 16
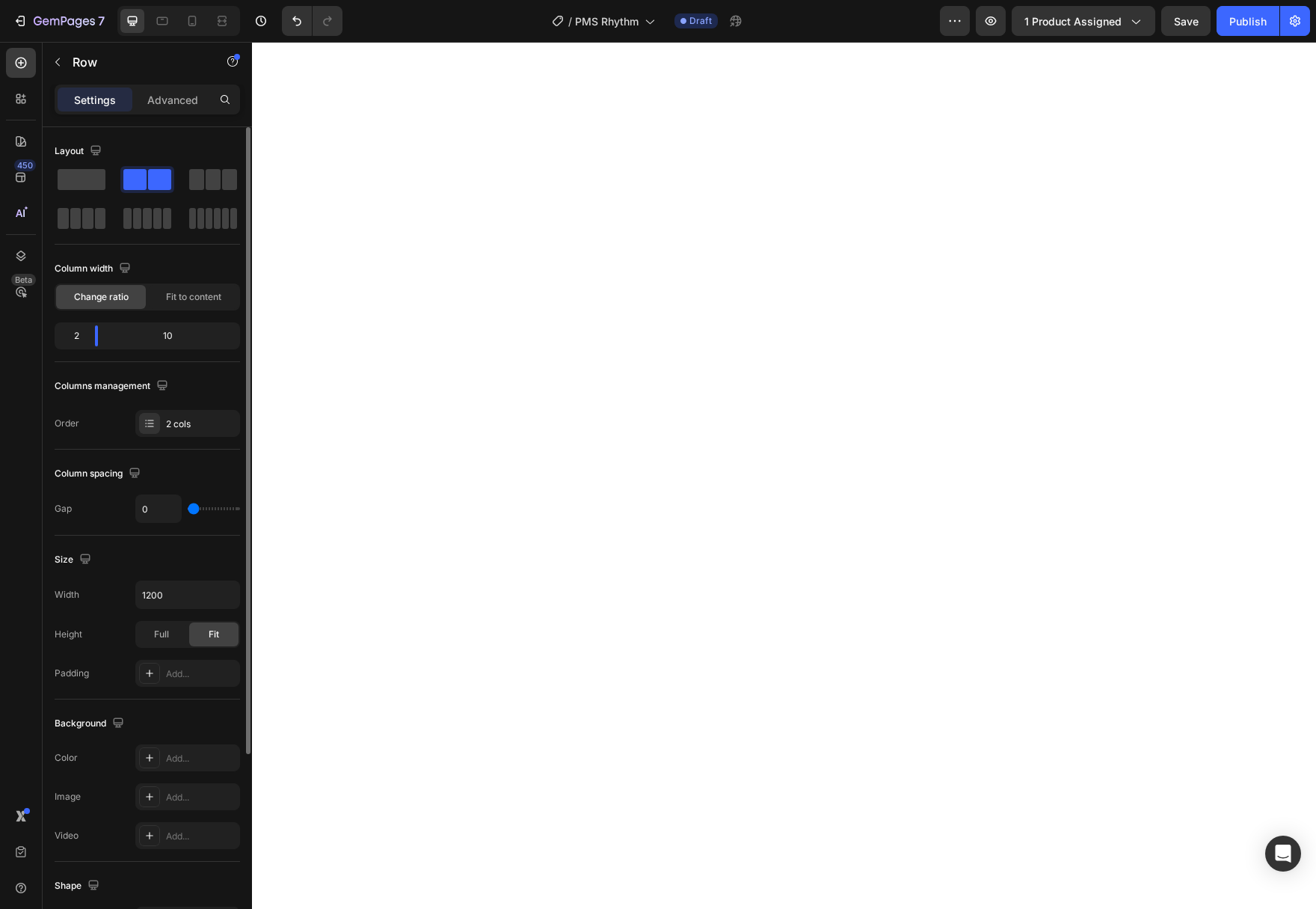
scroll to position [259, 0]
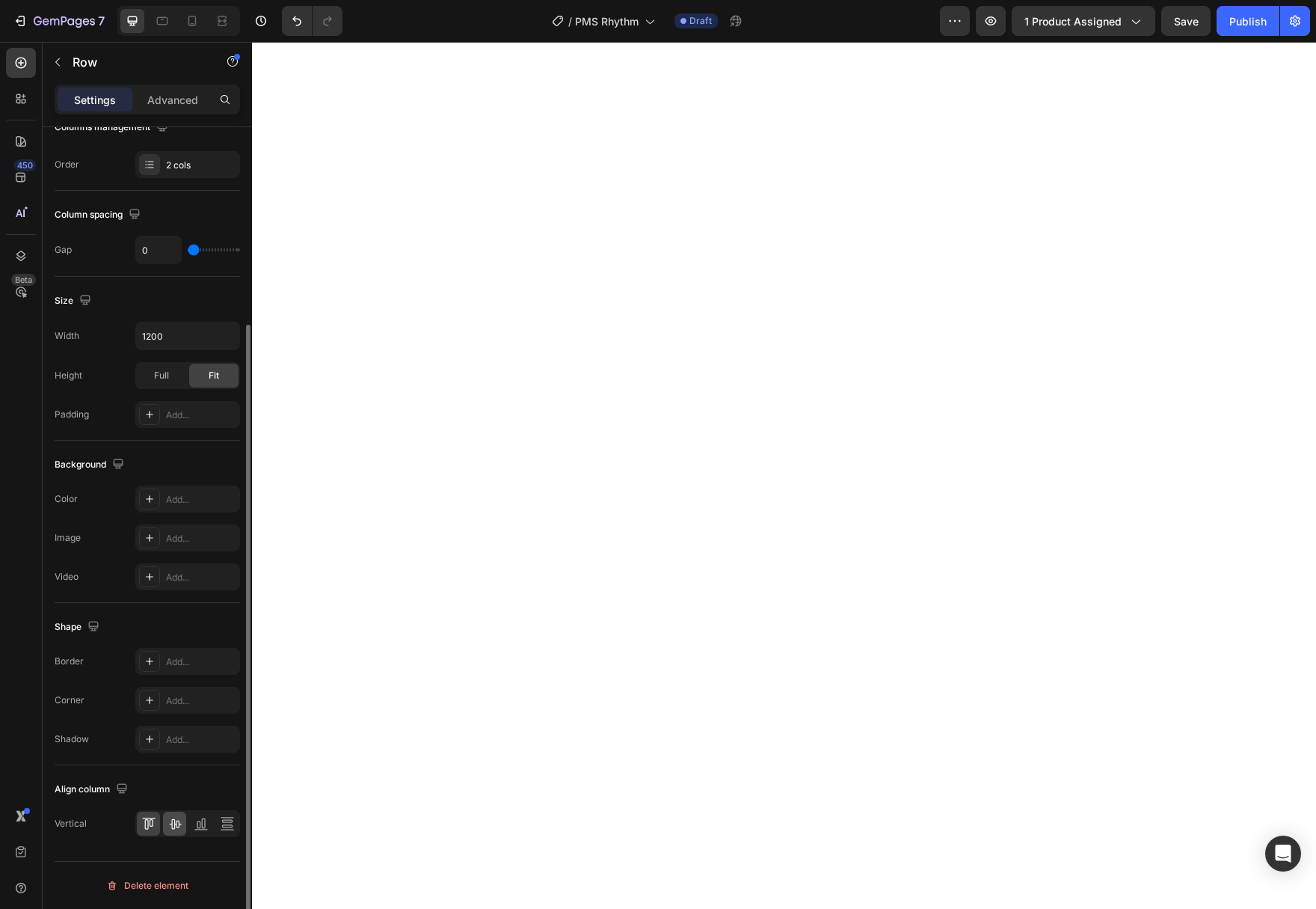
click at [177, 821] on icon at bounding box center [174, 822] width 15 height 15
click at [175, 822] on icon at bounding box center [175, 823] width 12 height 11
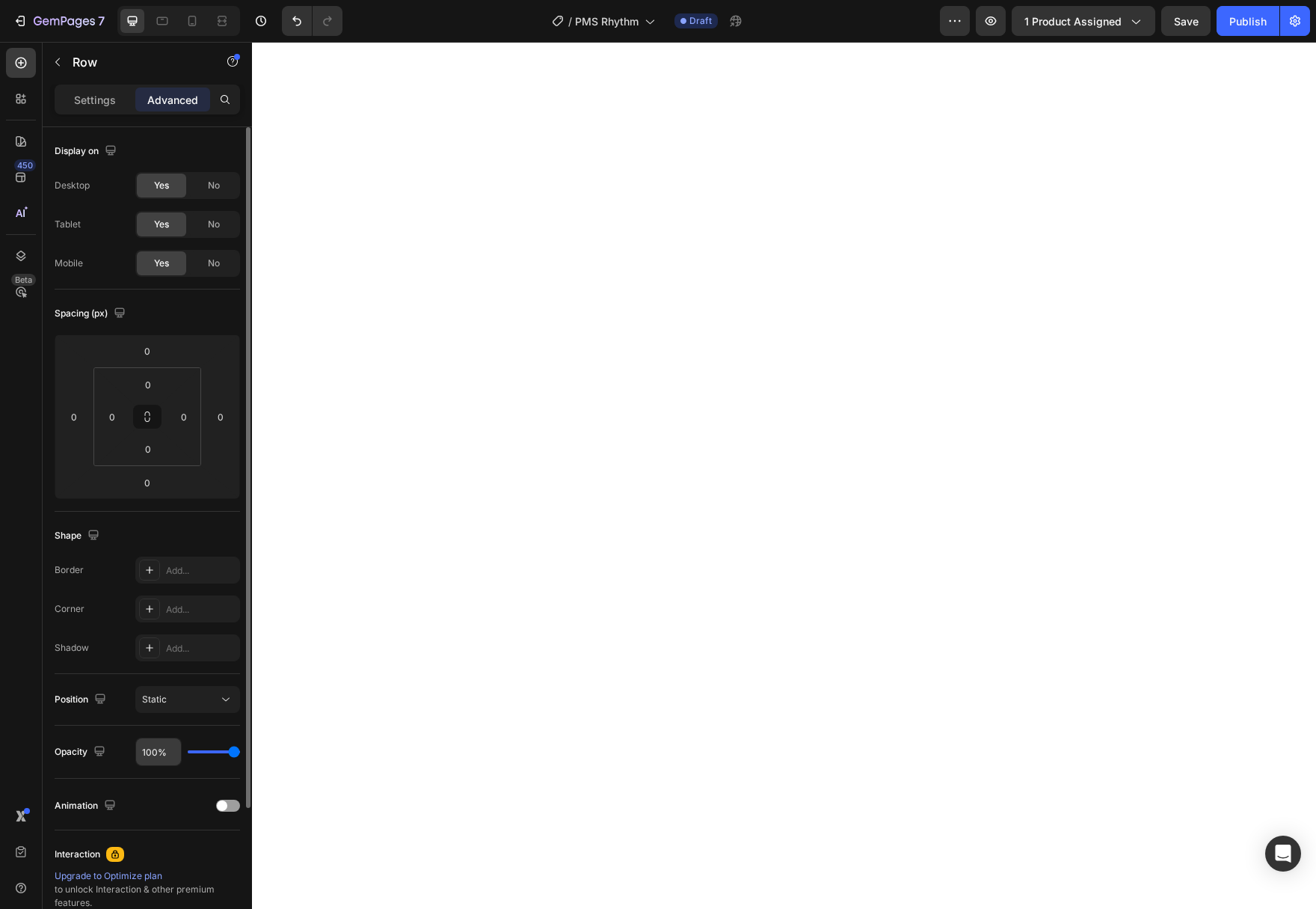
scroll to position [173, 0]
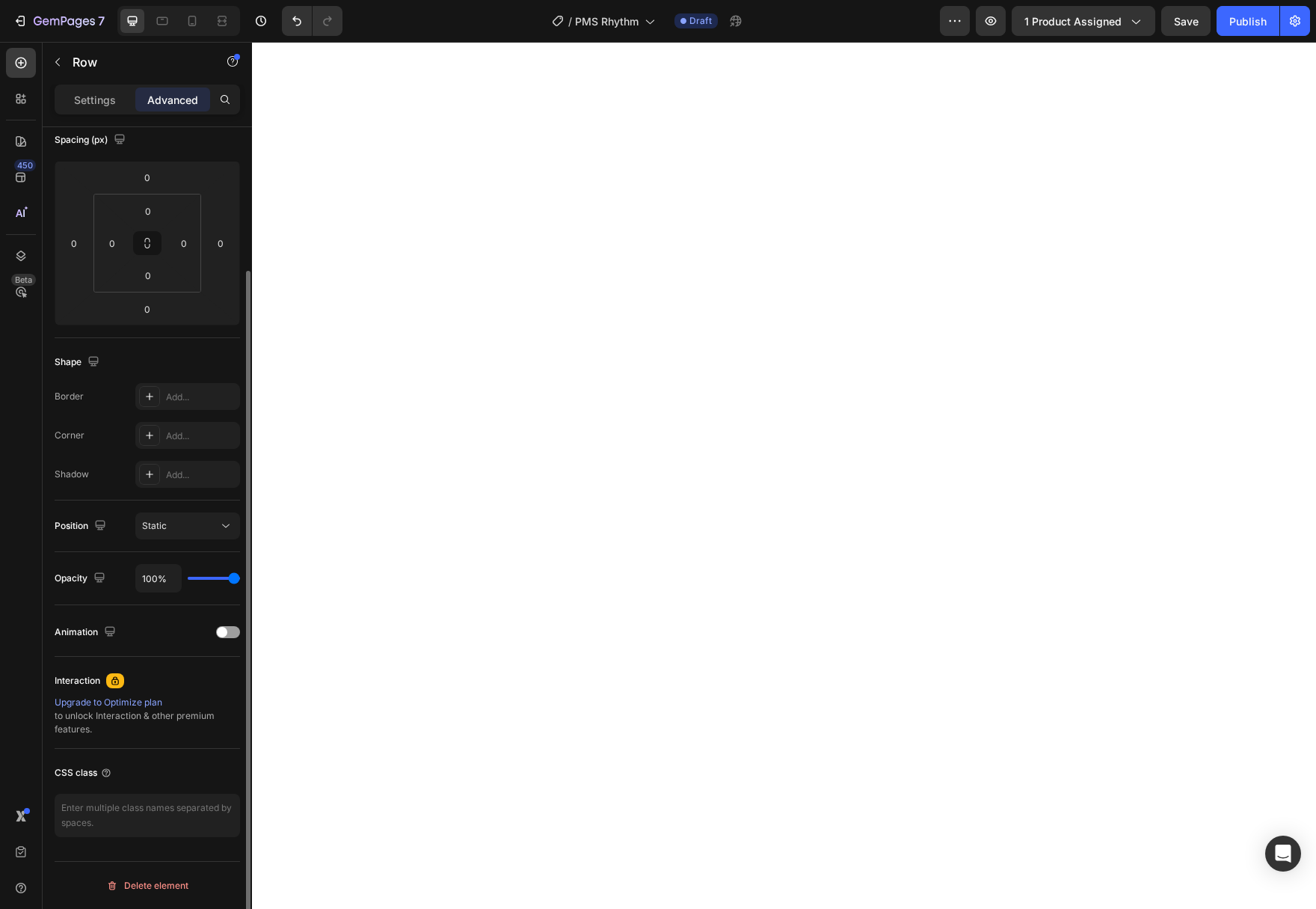
click at [97, 105] on p "Settings" at bounding box center [94, 99] width 42 height 16
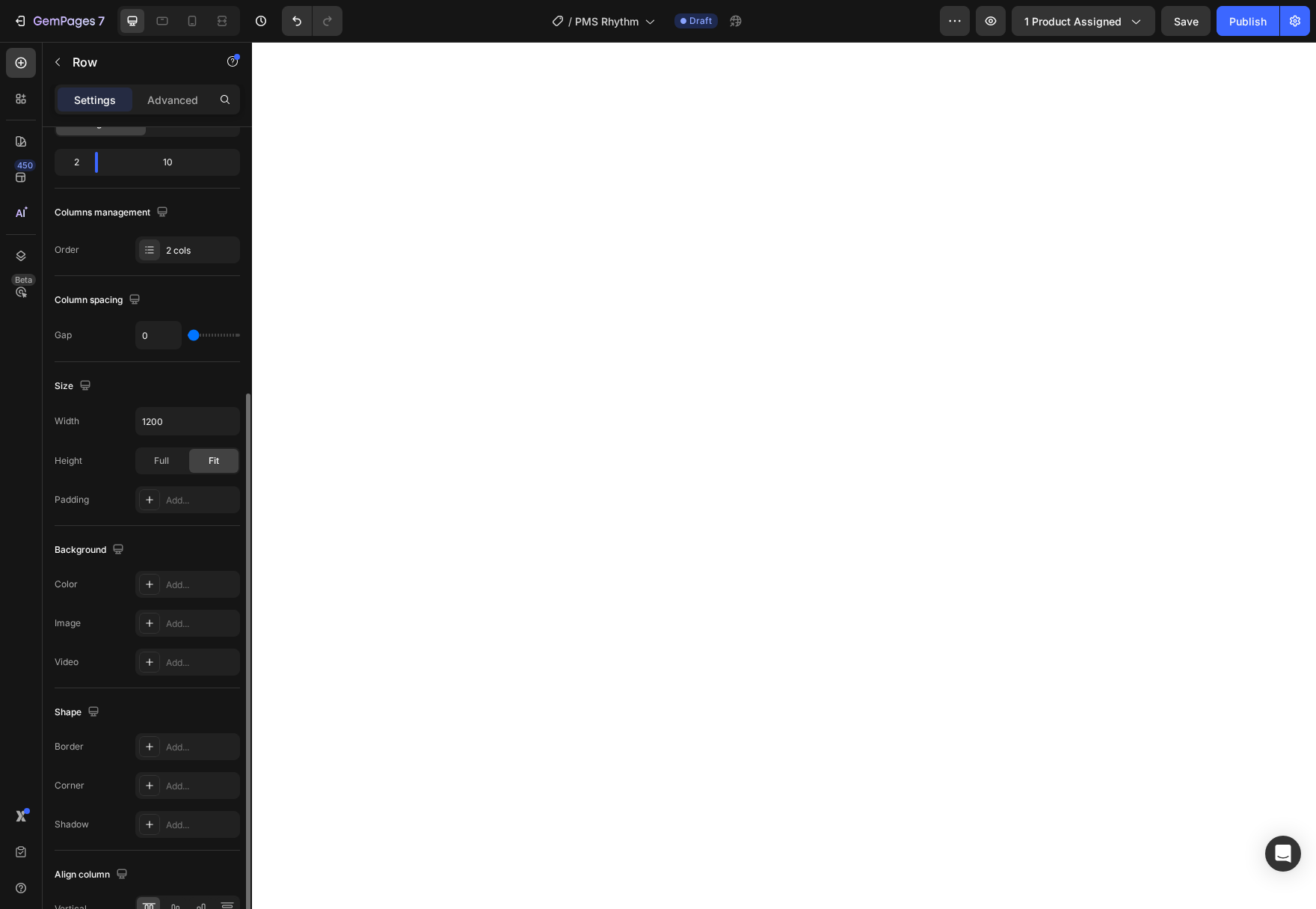
scroll to position [259, 0]
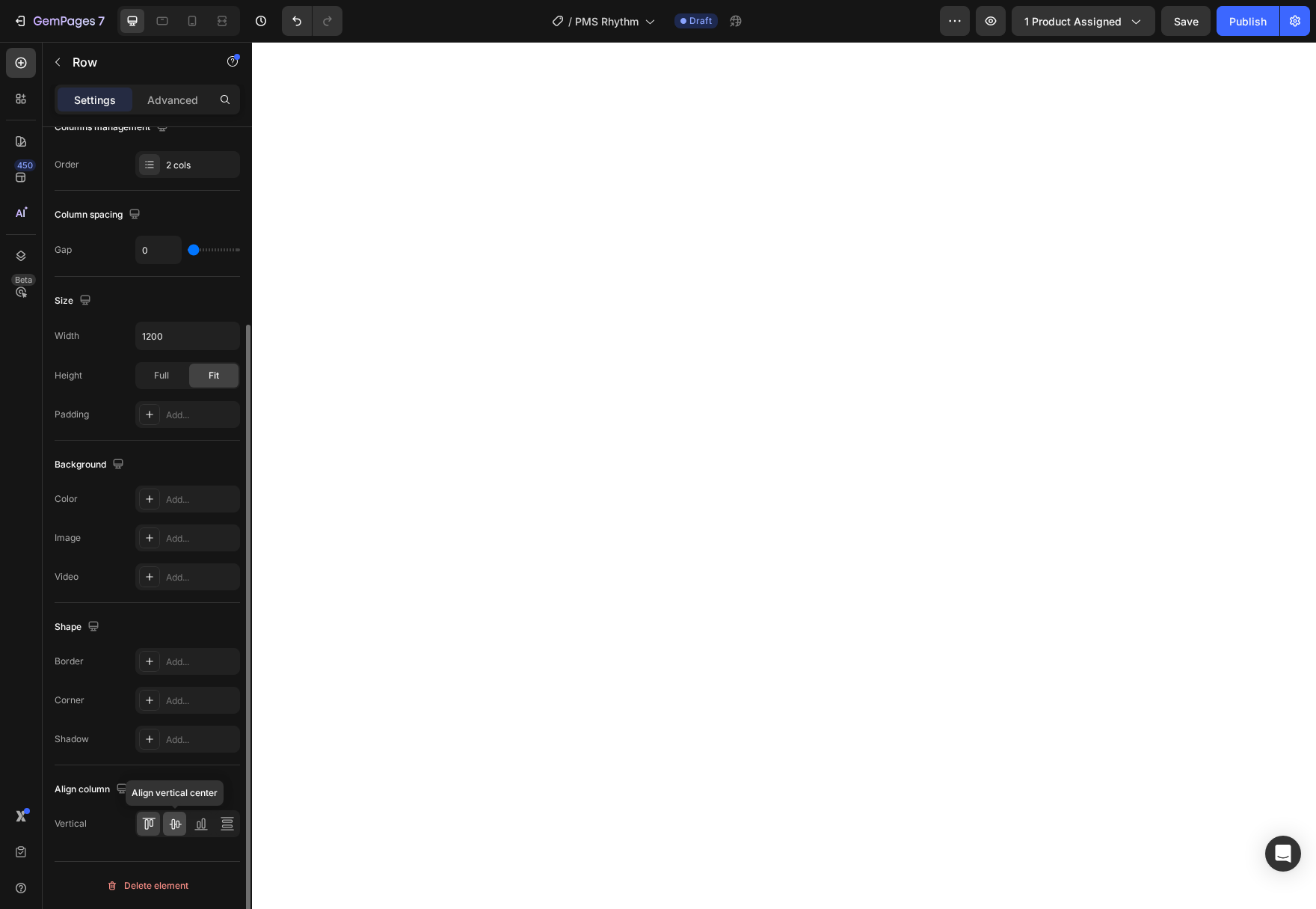
click at [172, 828] on icon at bounding box center [174, 822] width 15 height 15
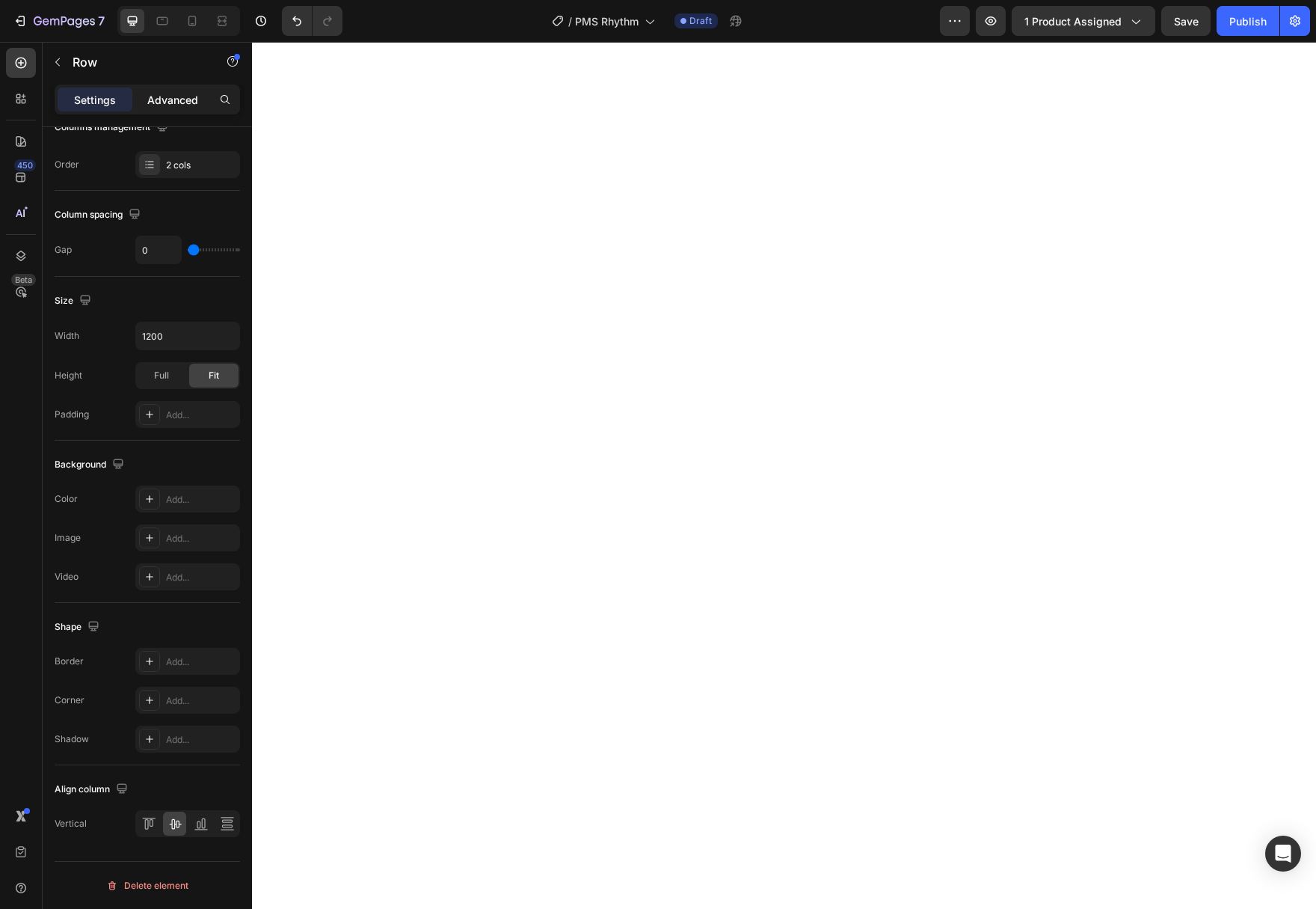
click at [160, 102] on p "Advanced" at bounding box center [173, 99] width 51 height 16
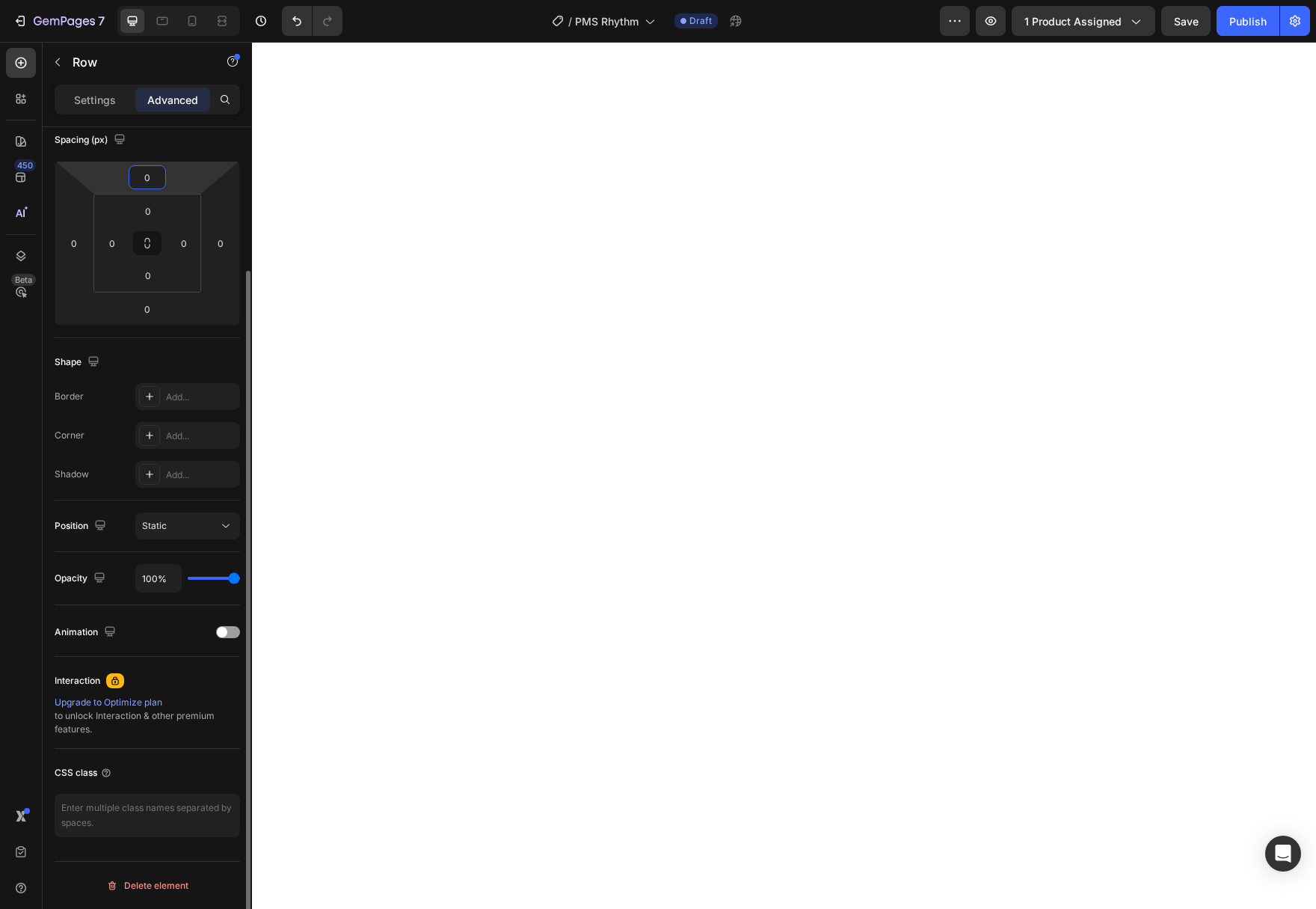
click at [149, 174] on input "0" at bounding box center [148, 177] width 30 height 23
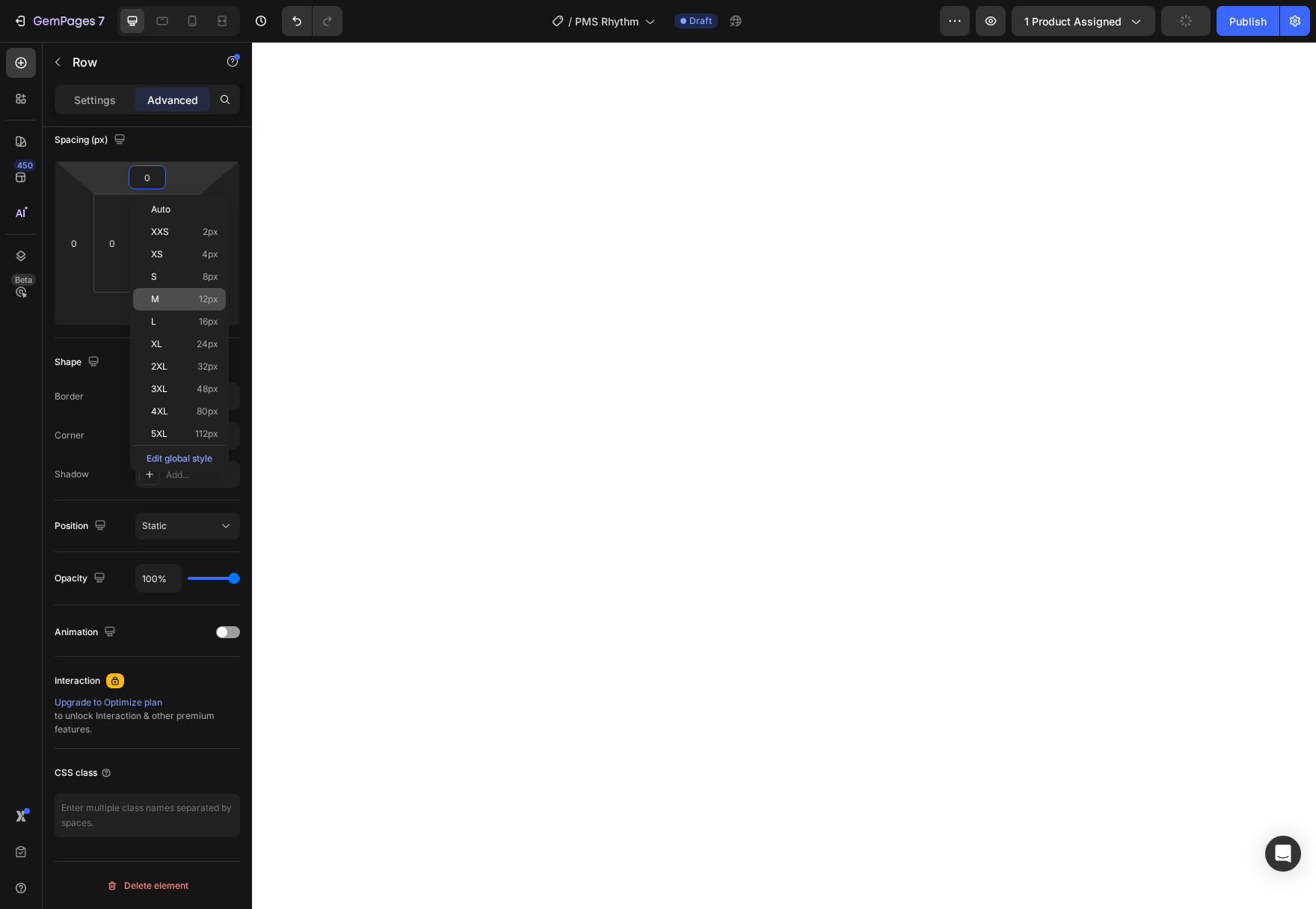
click at [185, 304] on p "M 12px" at bounding box center [185, 299] width 67 height 11
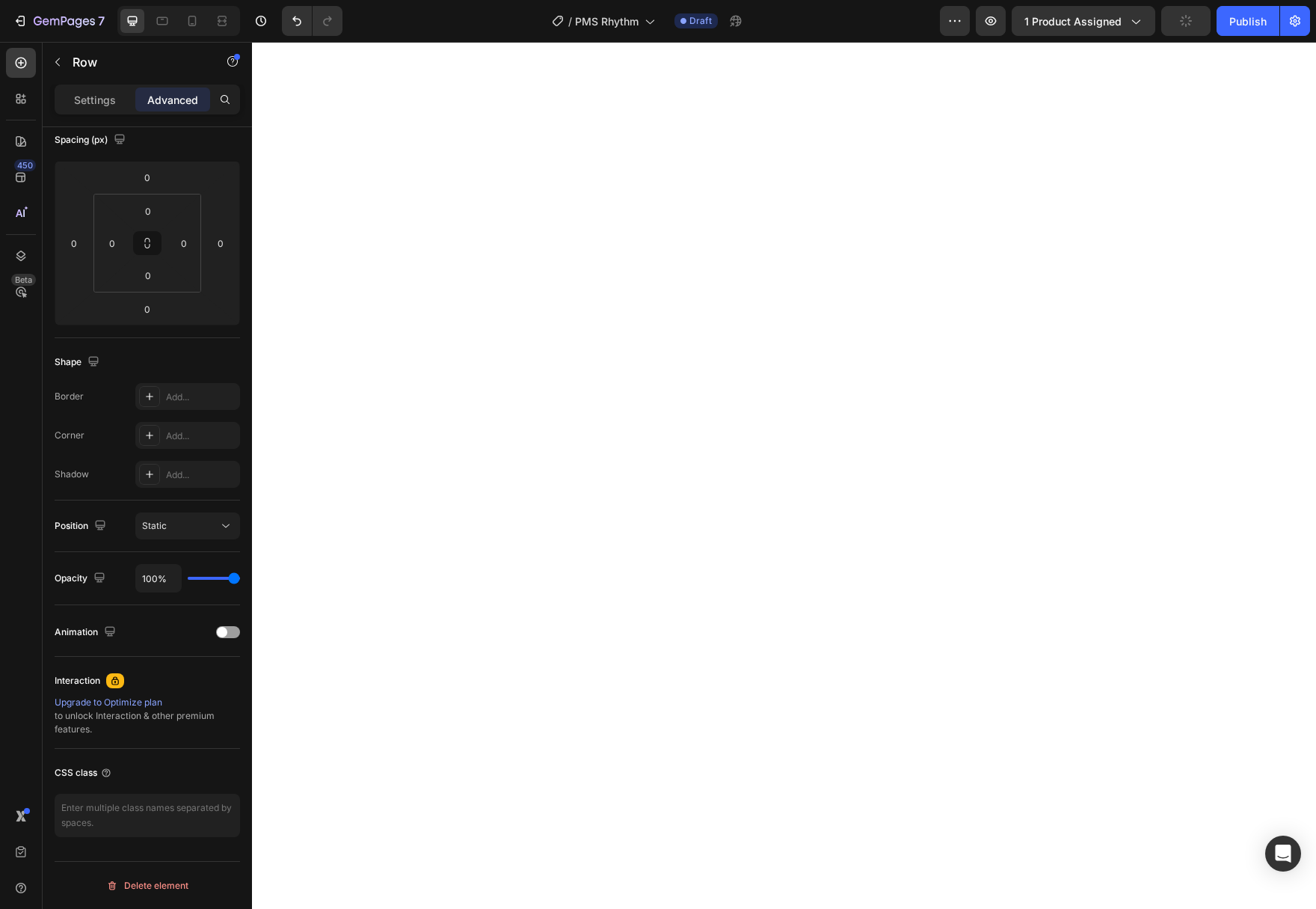
type input "12"
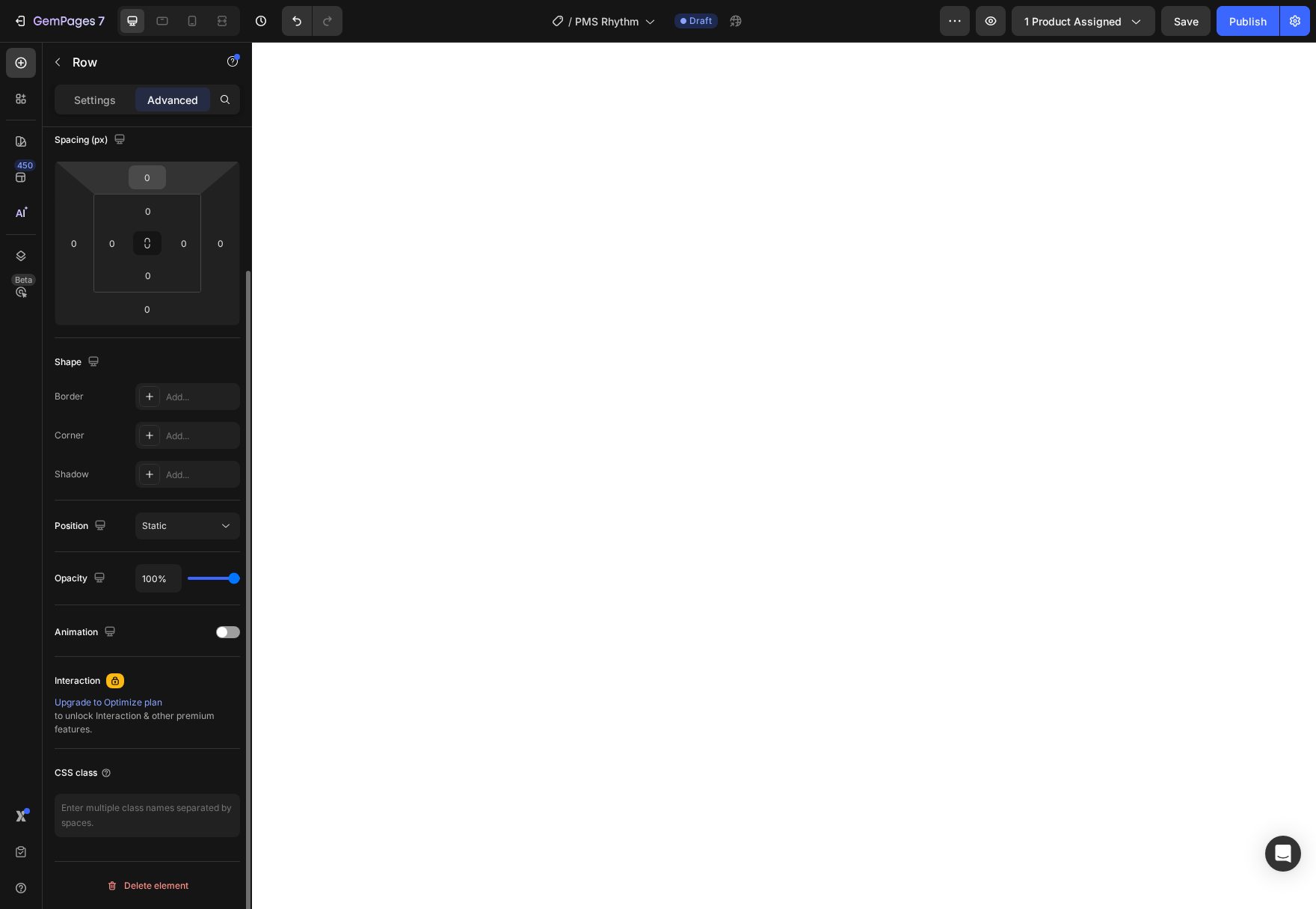
click at [160, 176] on input "0" at bounding box center [148, 177] width 30 height 23
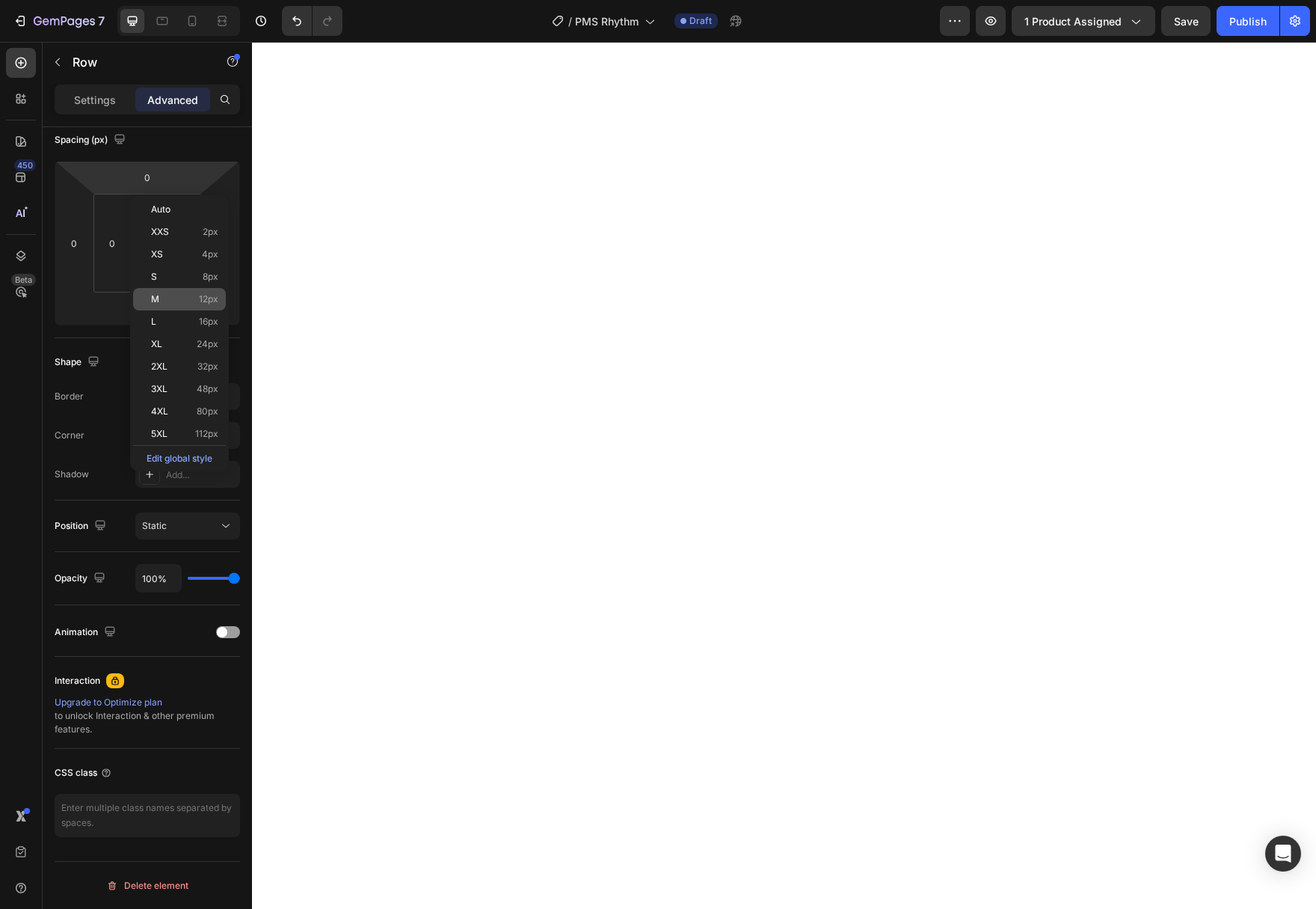
click at [184, 301] on p "M 12px" at bounding box center [185, 299] width 67 height 11
type input "12"
click at [110, 94] on p "Settings" at bounding box center [94, 99] width 42 height 16
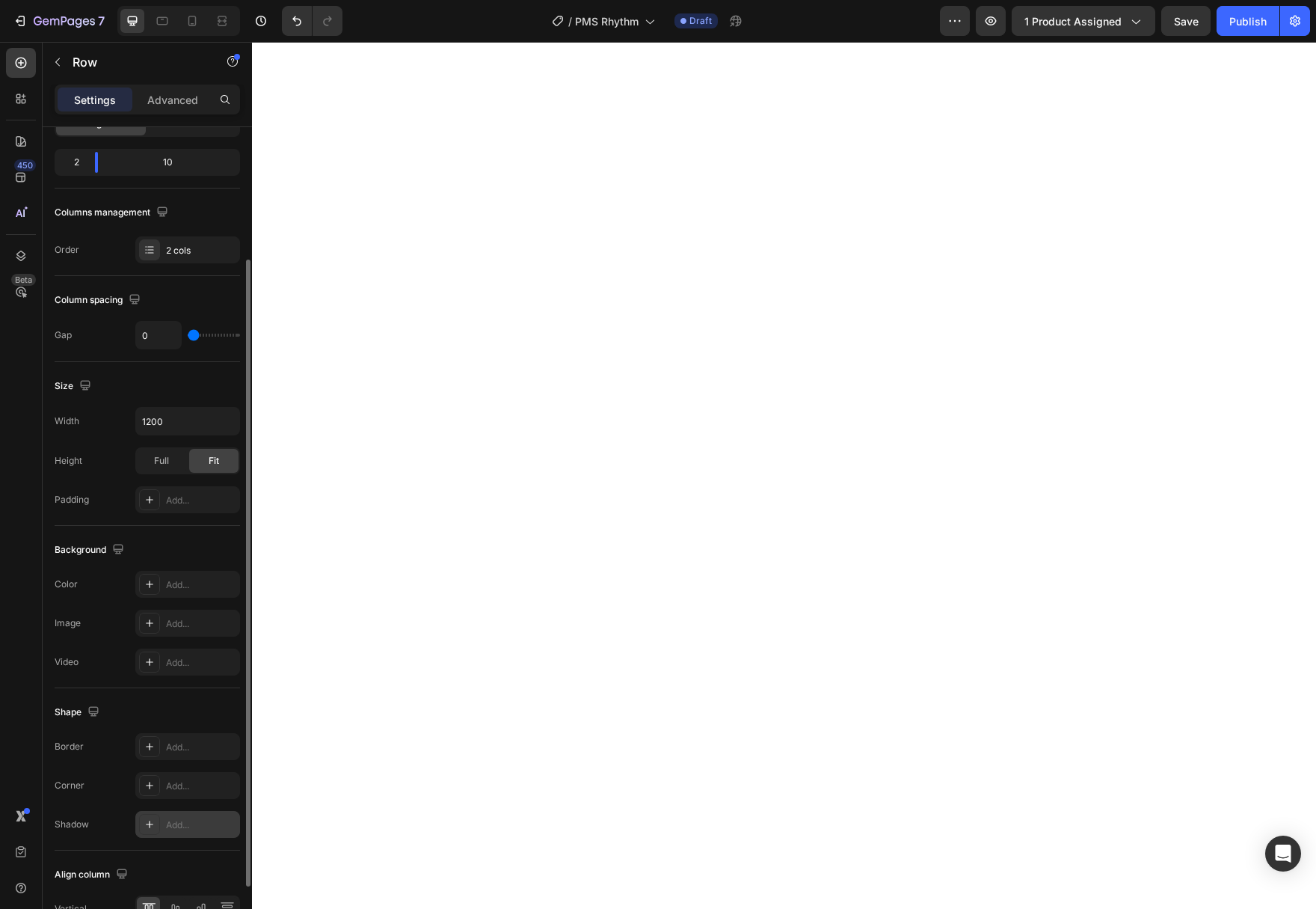
scroll to position [259, 0]
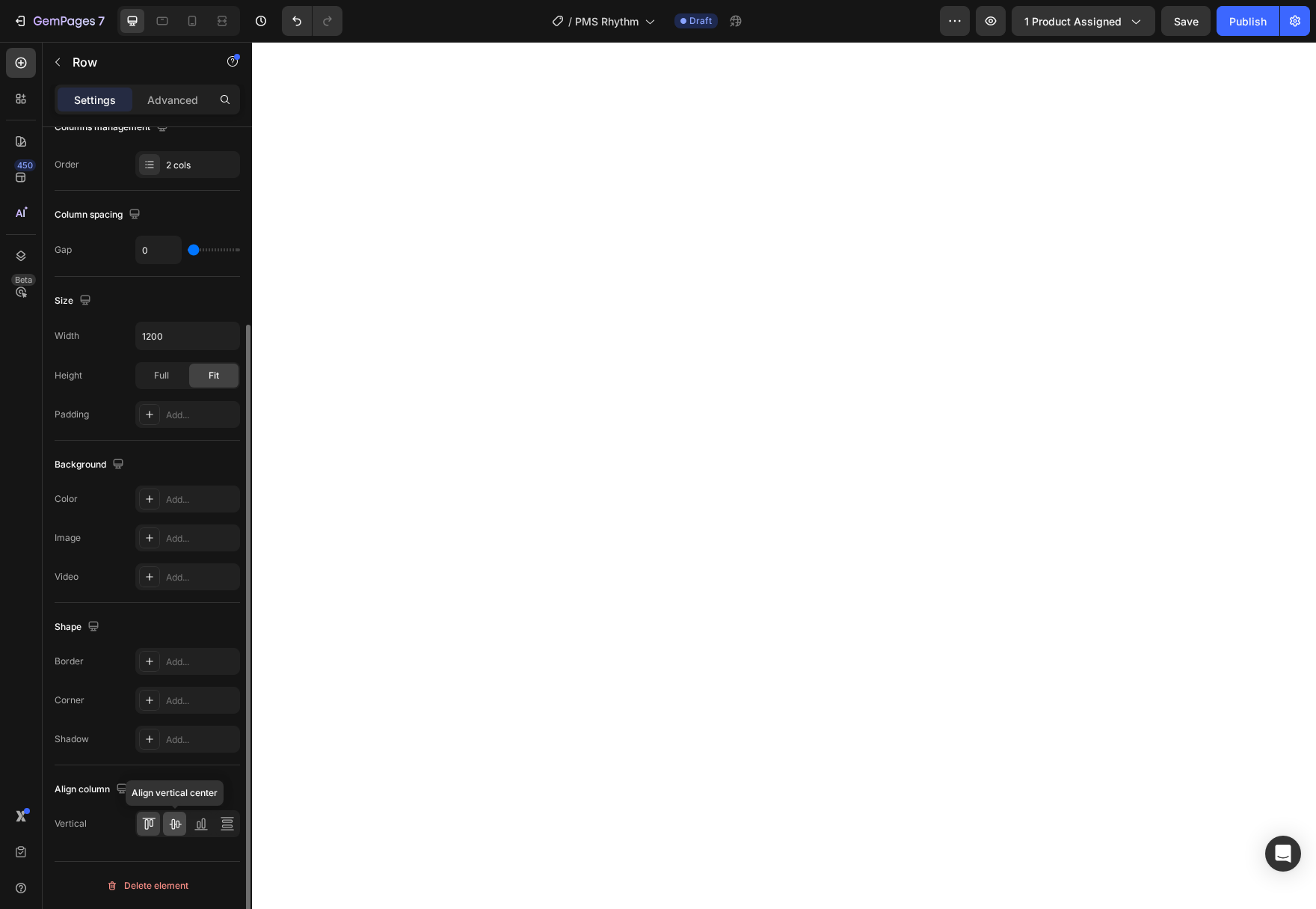
click at [176, 825] on icon at bounding box center [175, 823] width 12 height 11
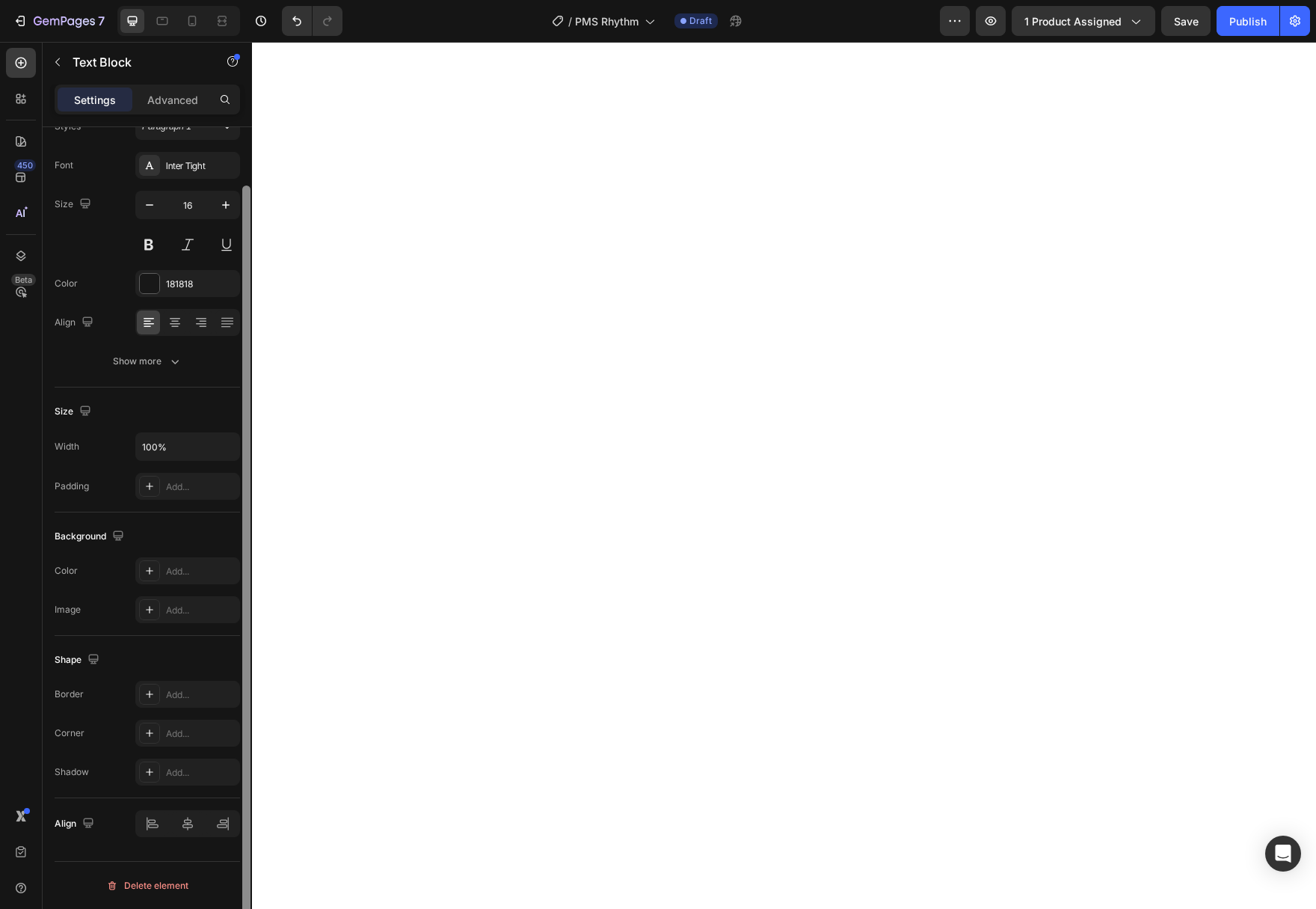
scroll to position [0, 0]
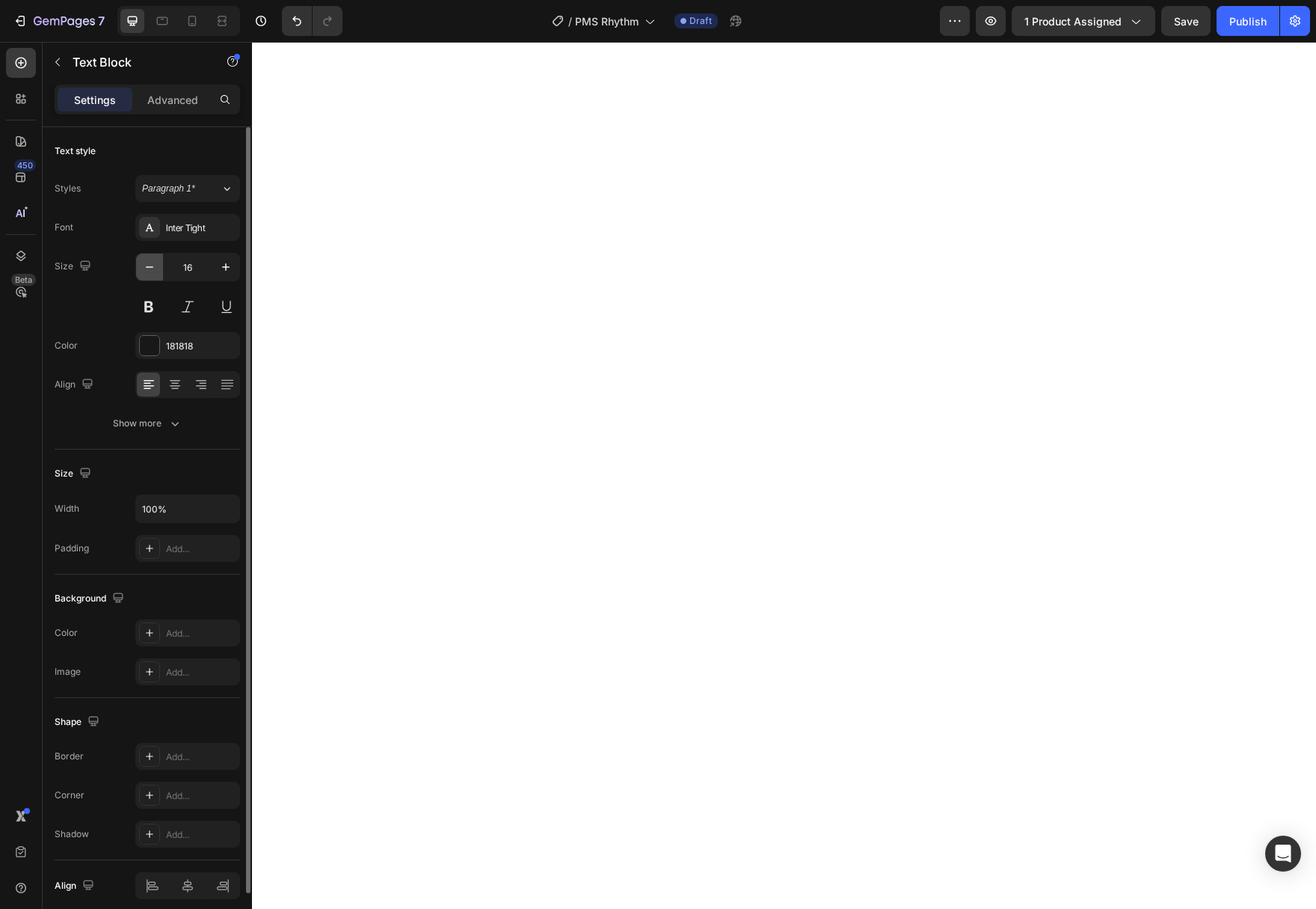
click at [150, 270] on icon "button" at bounding box center [149, 267] width 15 height 15
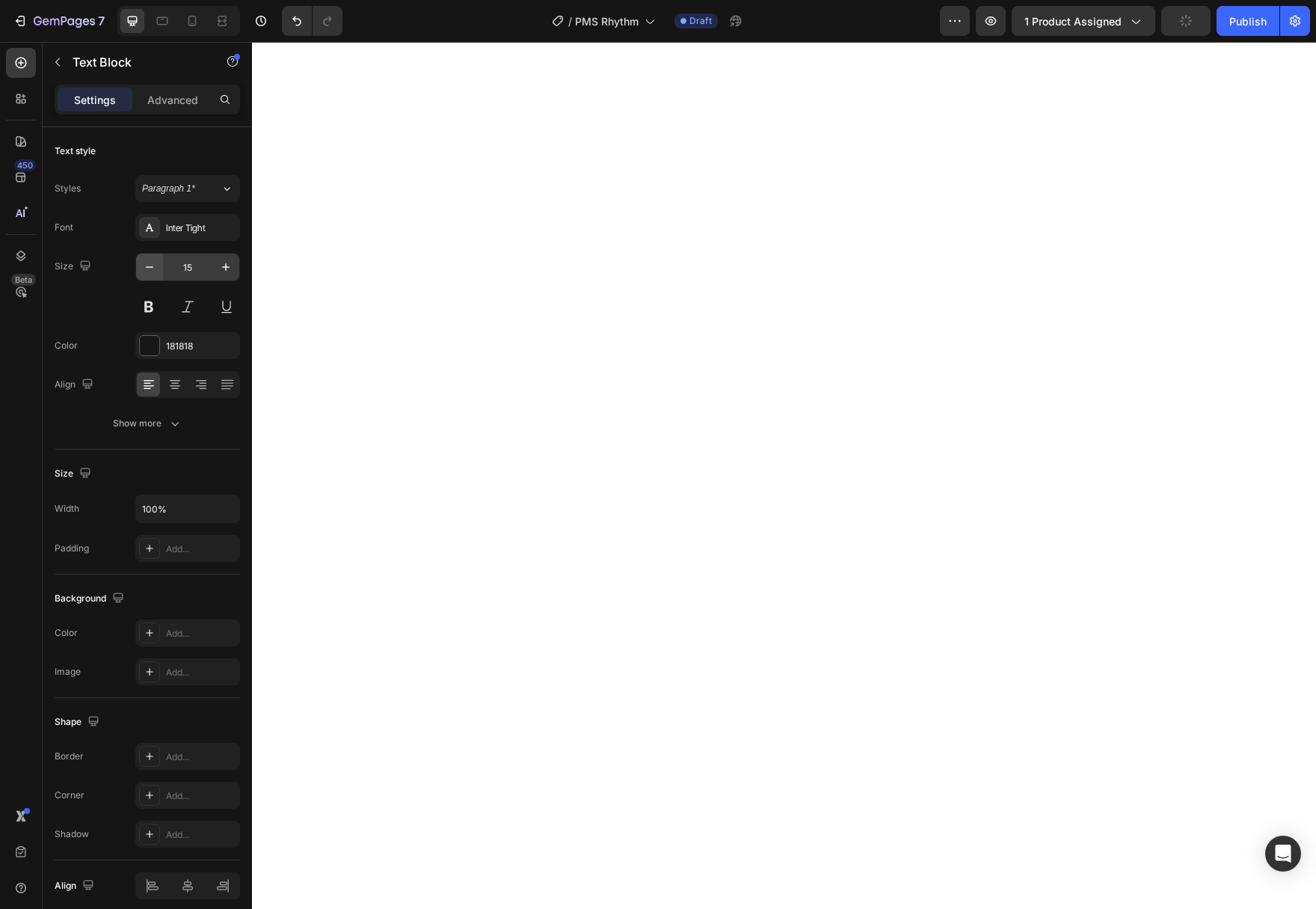
type input "14"
click at [168, 89] on div "Advanced" at bounding box center [173, 99] width 75 height 24
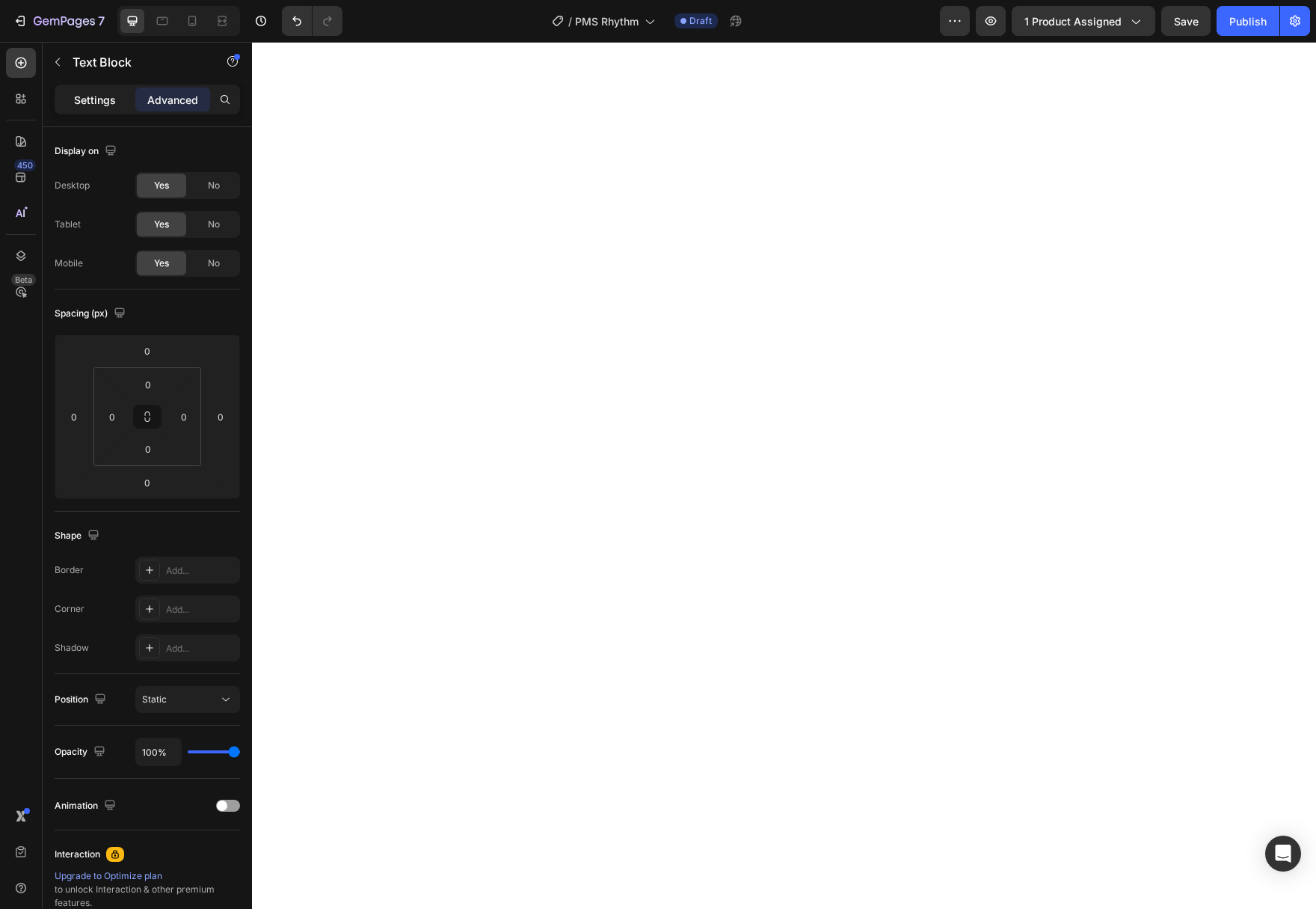
click at [82, 101] on p "Settings" at bounding box center [94, 99] width 42 height 16
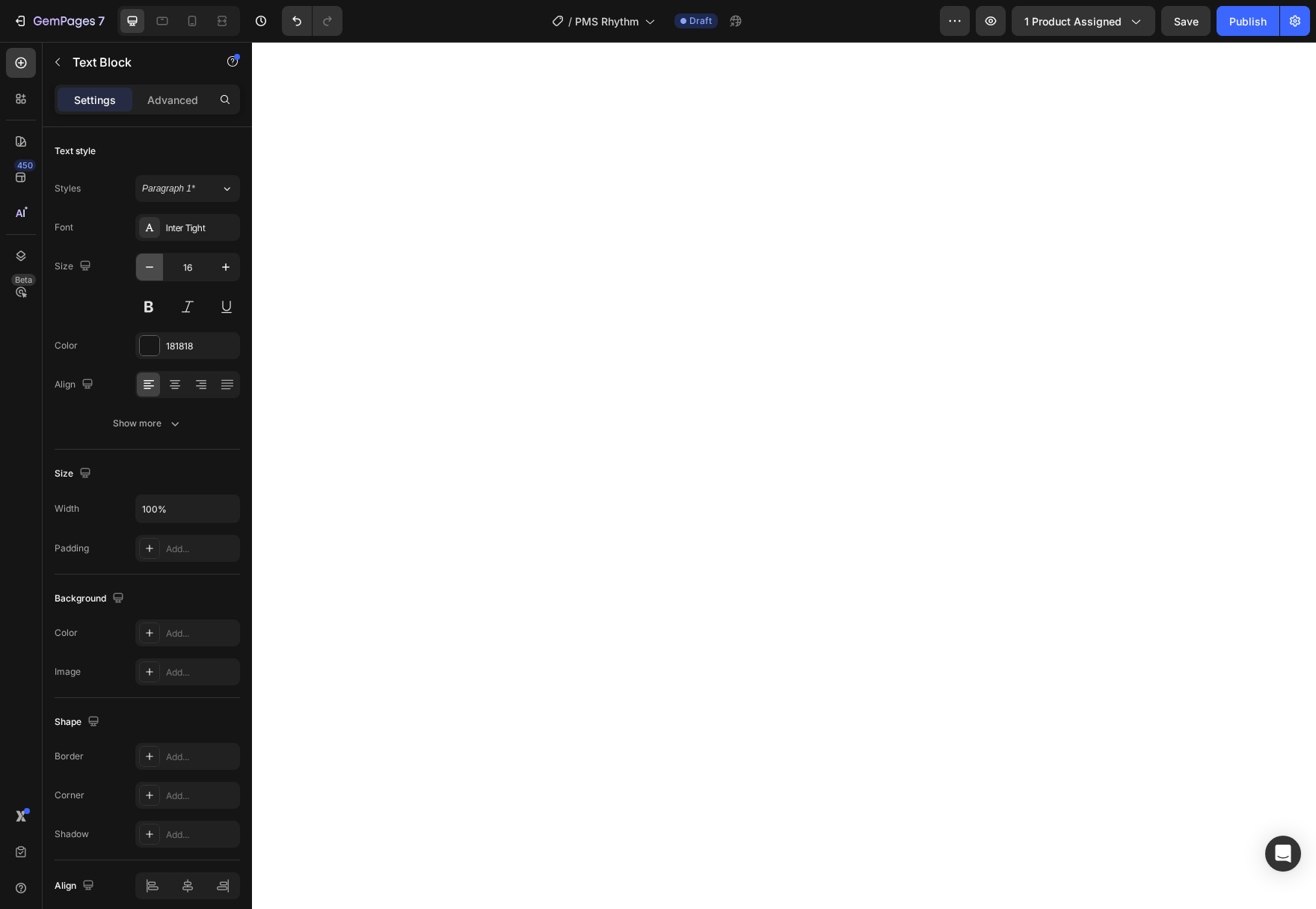
click at [150, 268] on icon "button" at bounding box center [149, 267] width 15 height 15
type input "15"
click at [150, 264] on icon "button" at bounding box center [149, 267] width 15 height 15
type input "15"
click at [153, 272] on icon "button" at bounding box center [149, 267] width 15 height 15
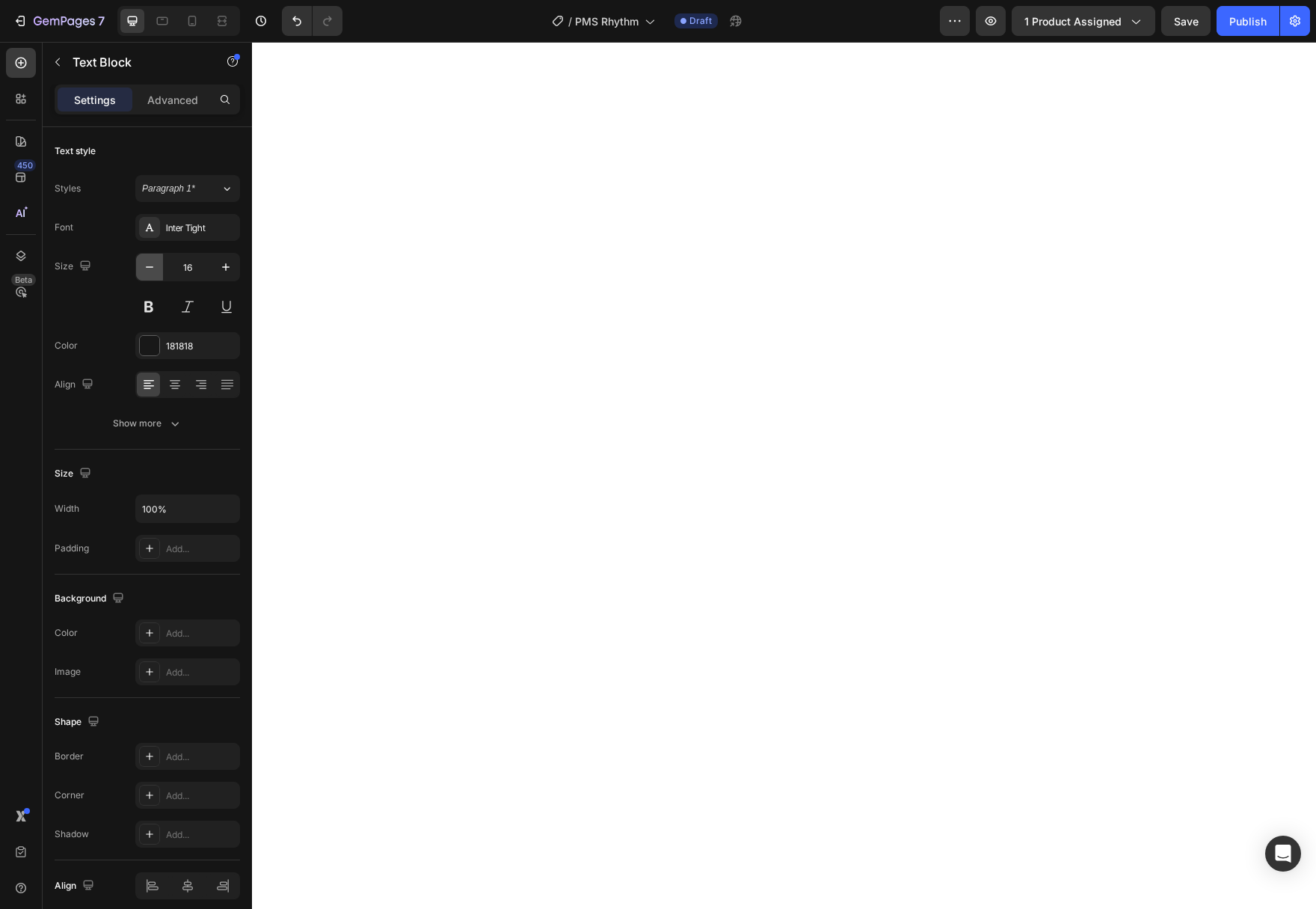
click at [153, 272] on icon "button" at bounding box center [149, 267] width 15 height 15
type input "14"
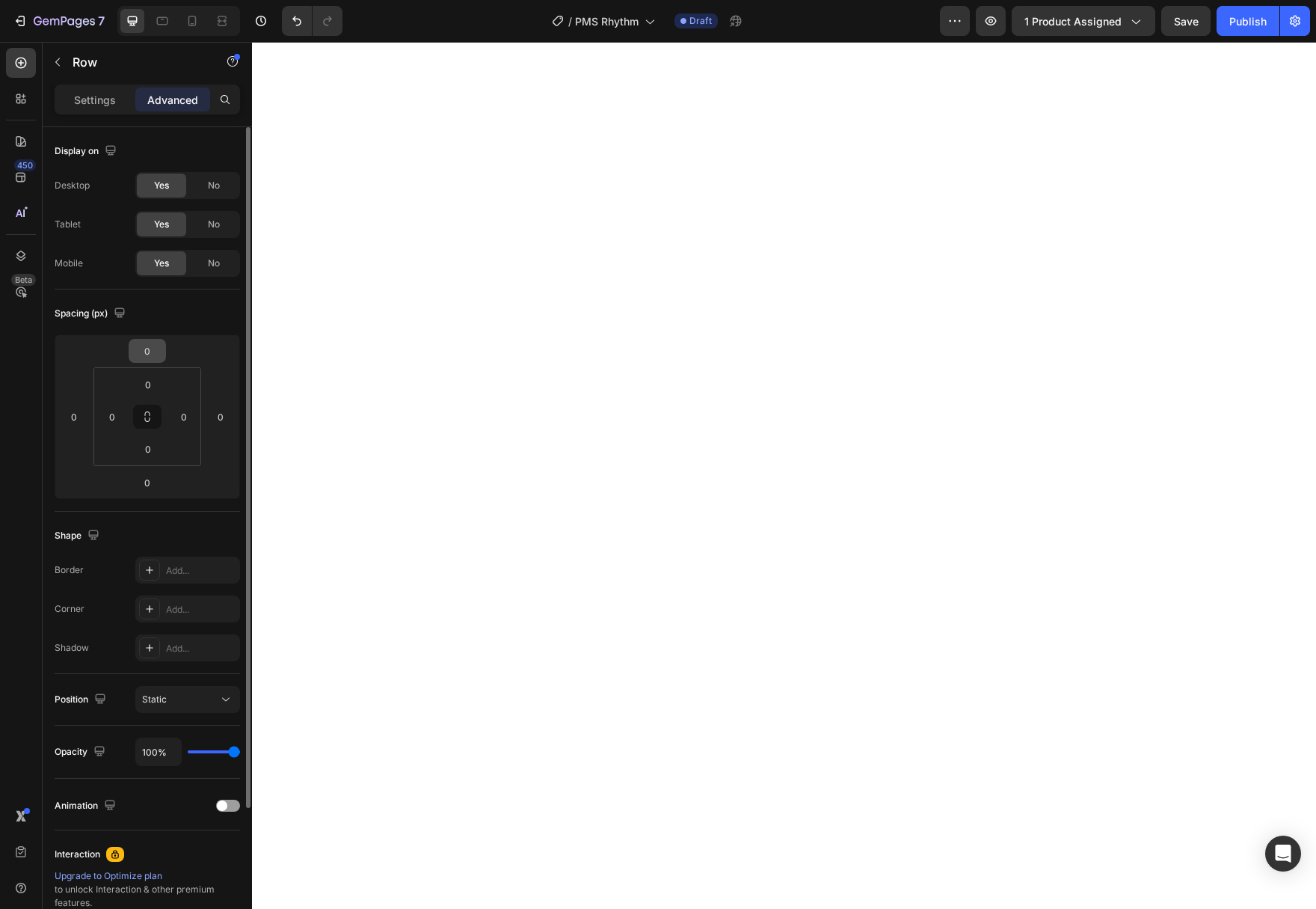
click at [147, 342] on input "0" at bounding box center [148, 350] width 30 height 23
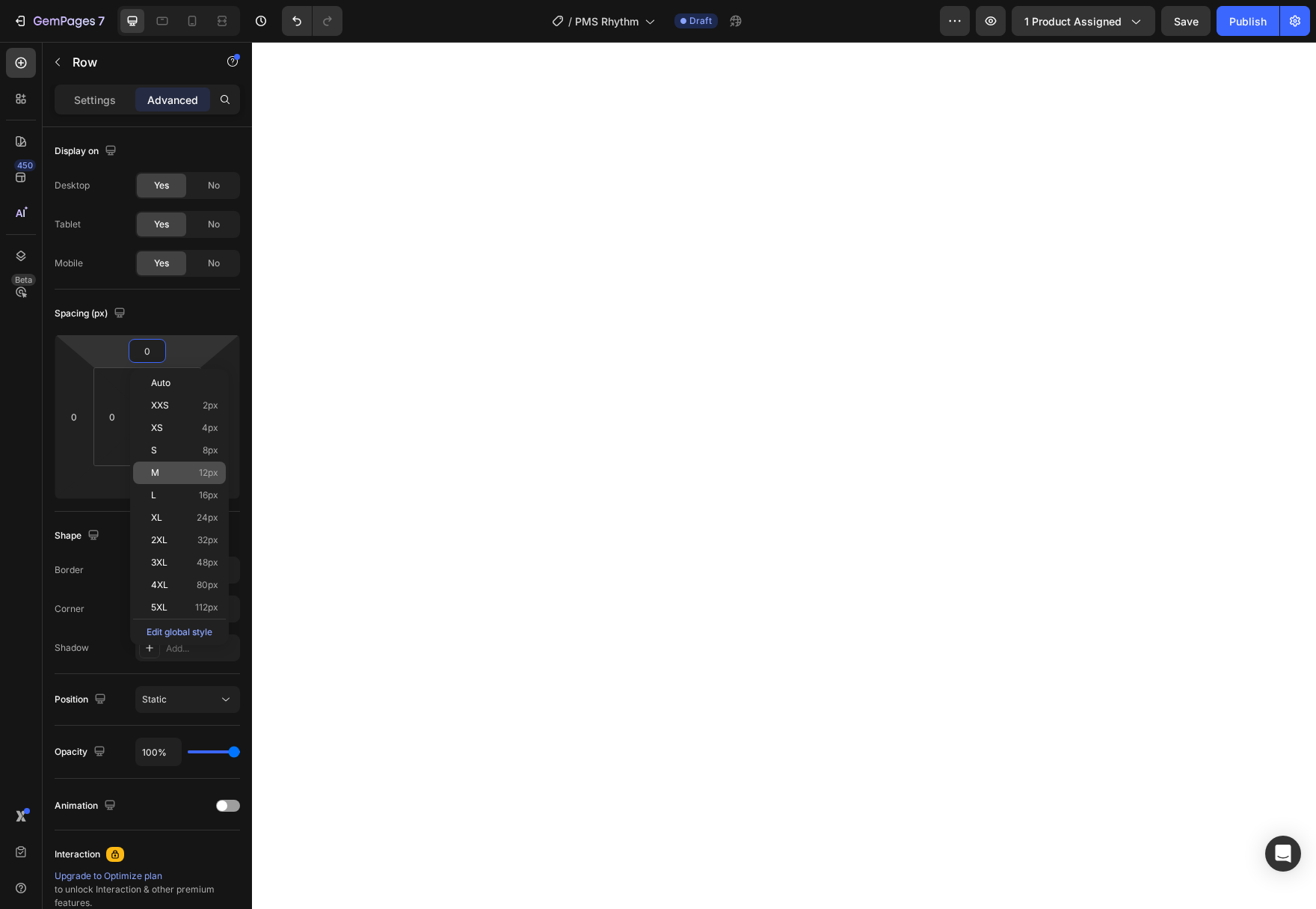
click at [173, 478] on div "M 12px" at bounding box center [179, 472] width 92 height 23
type input "12"
click at [160, 357] on input "0" at bounding box center [148, 350] width 30 height 23
click at [173, 476] on p "M 12px" at bounding box center [185, 472] width 67 height 11
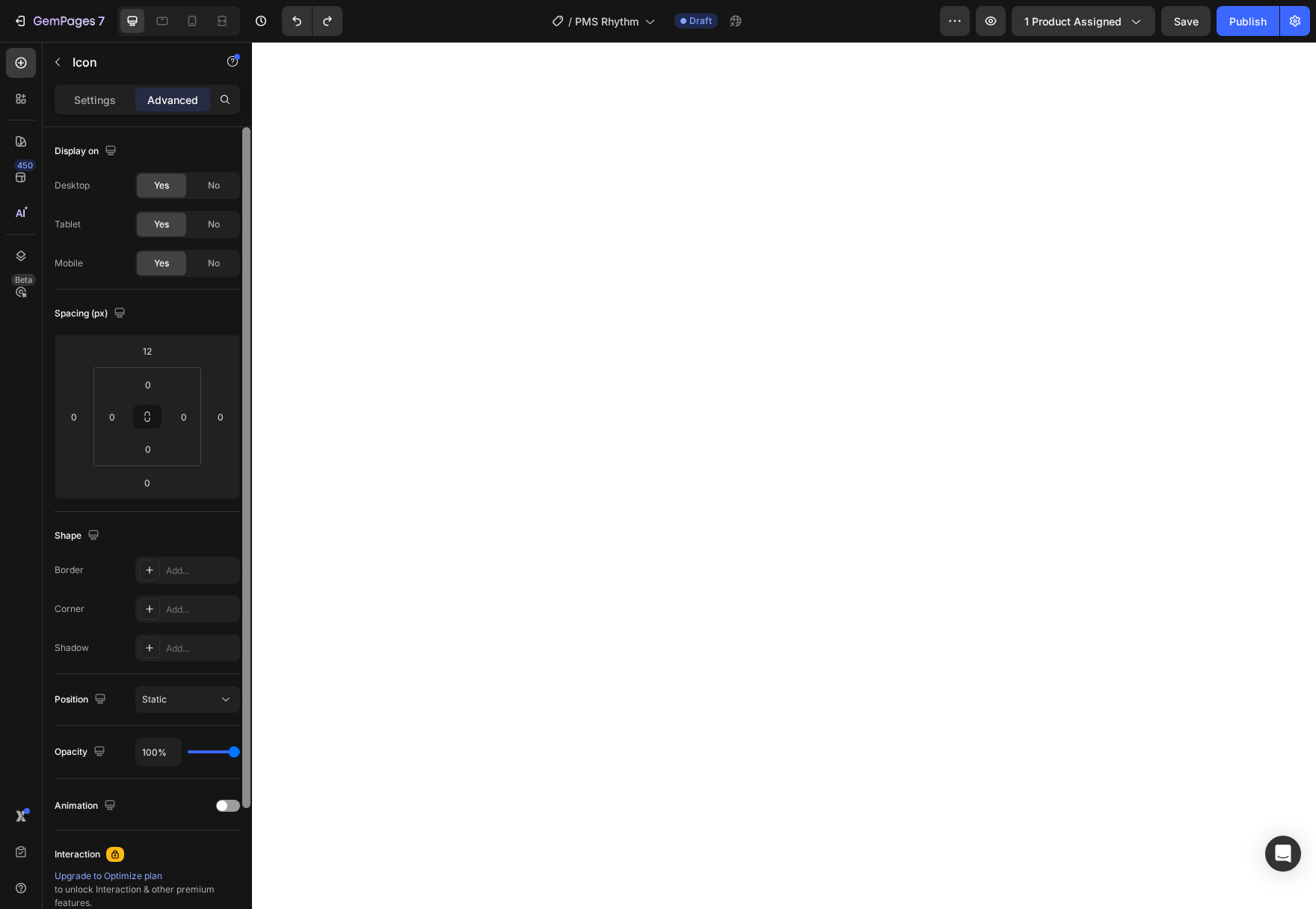
type input "0"
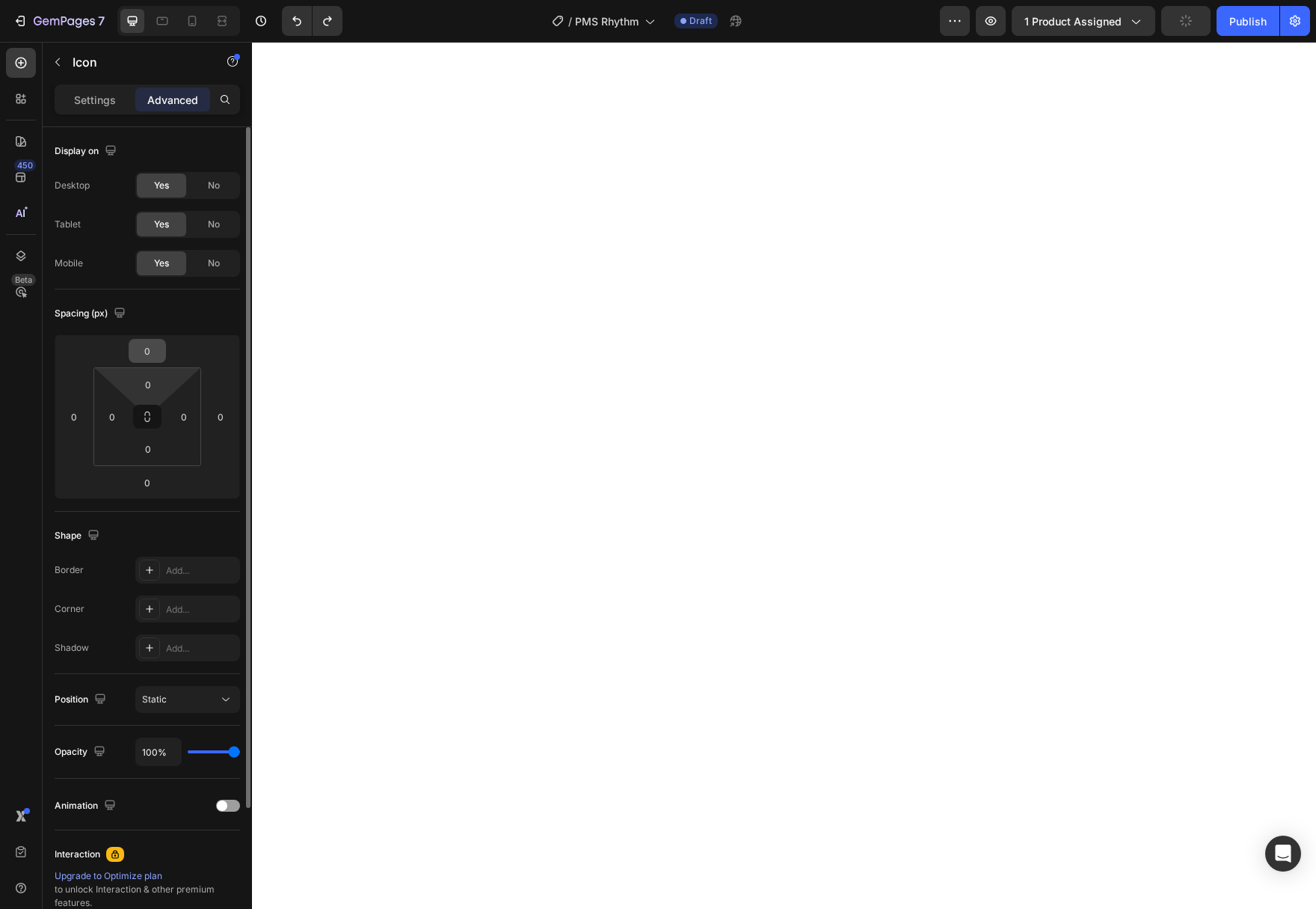
click at [156, 358] on input "0" at bounding box center [148, 350] width 30 height 23
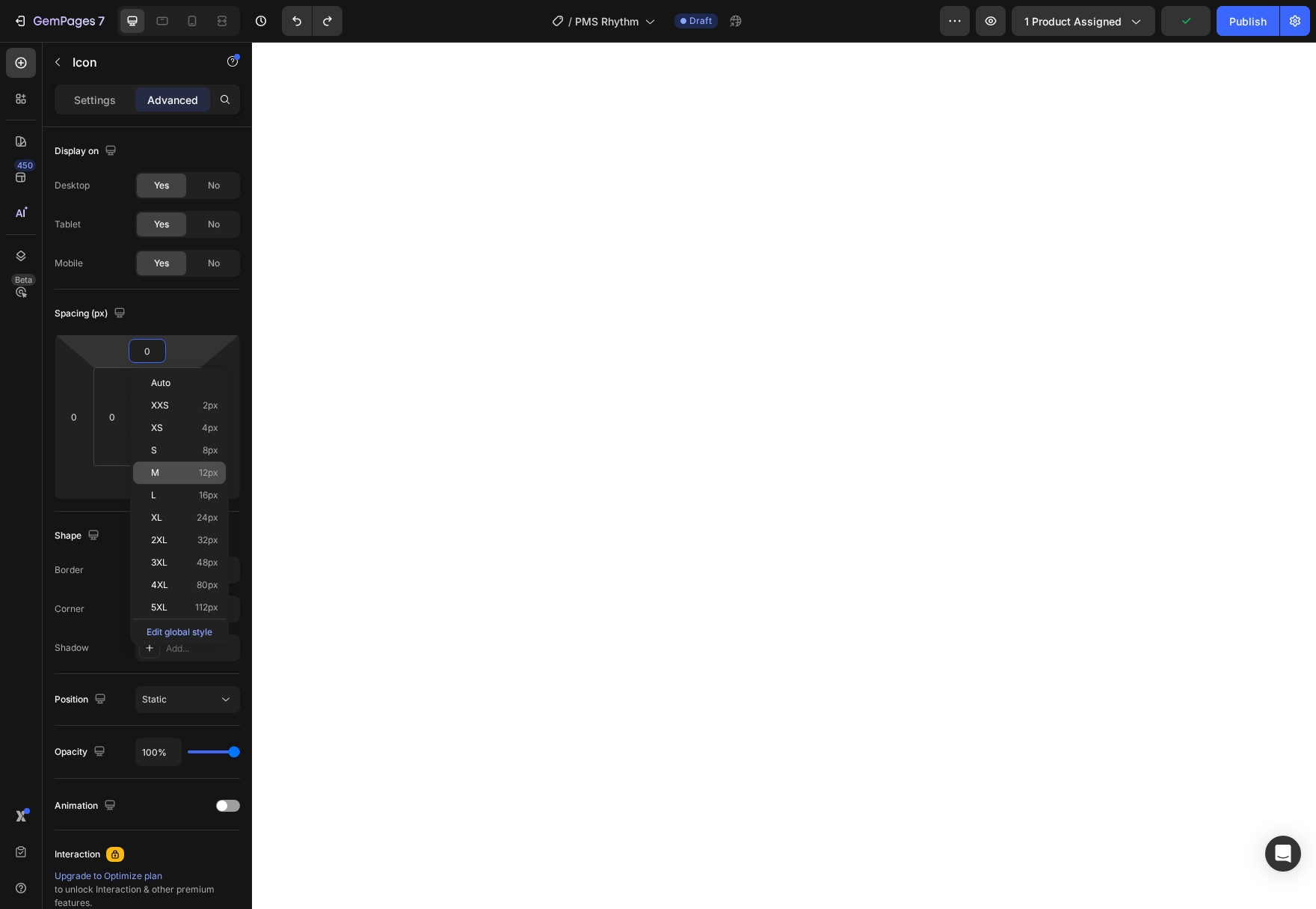
click at [173, 473] on p "M 12px" at bounding box center [185, 472] width 67 height 11
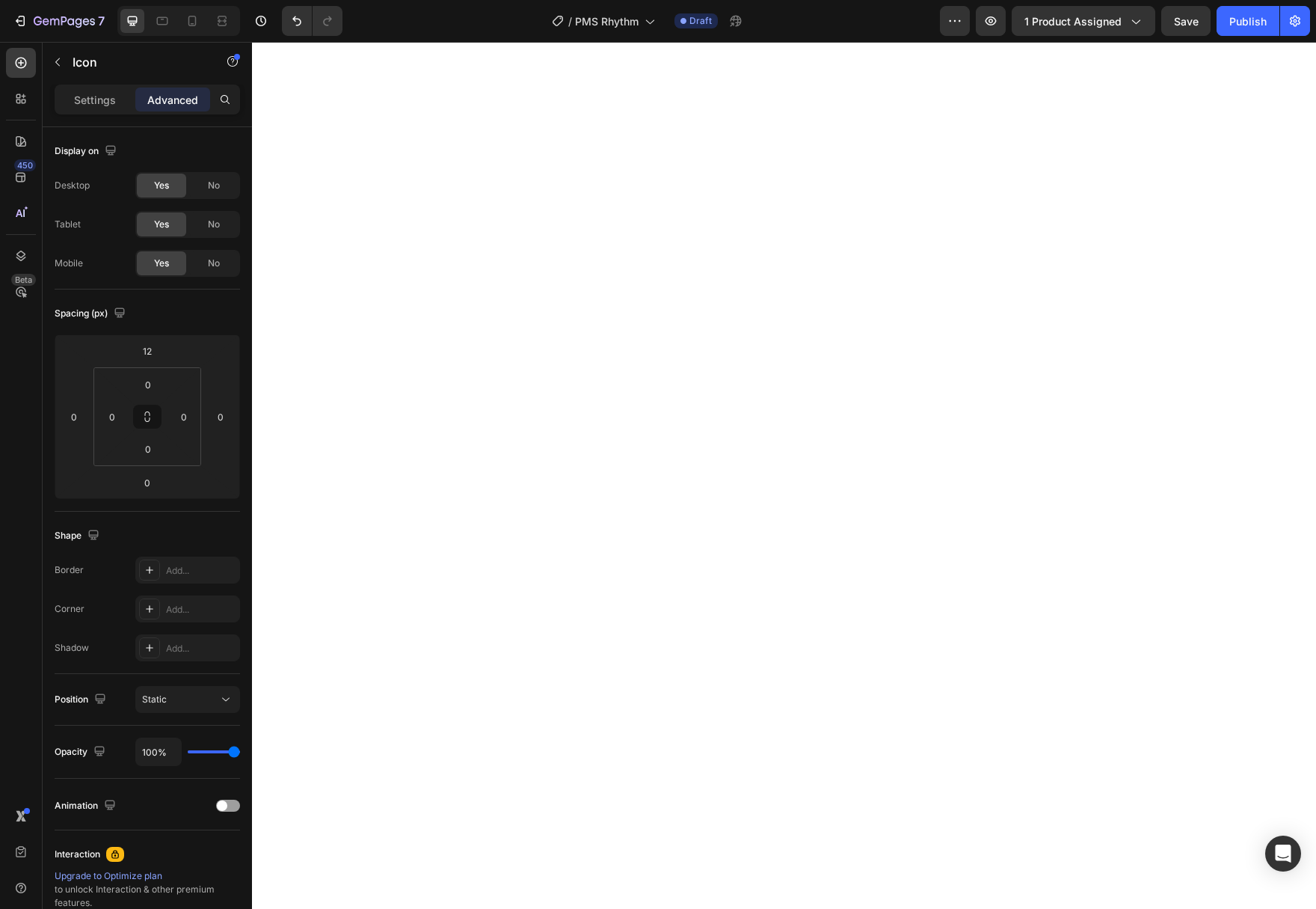
type input "0"
click at [157, 348] on input "0" at bounding box center [148, 350] width 30 height 23
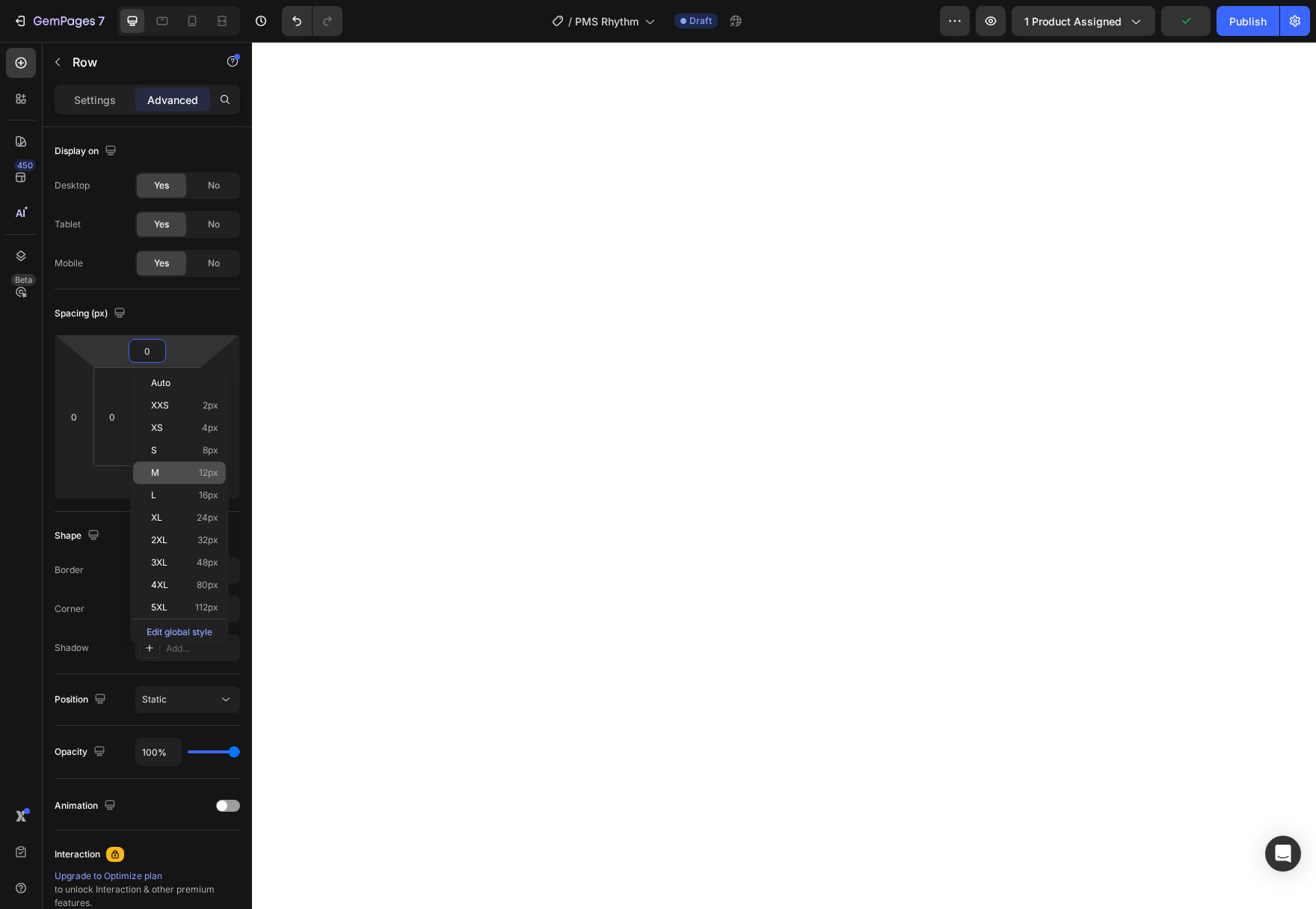
click at [180, 475] on p "M 12px" at bounding box center [185, 472] width 67 height 11
type input "12"
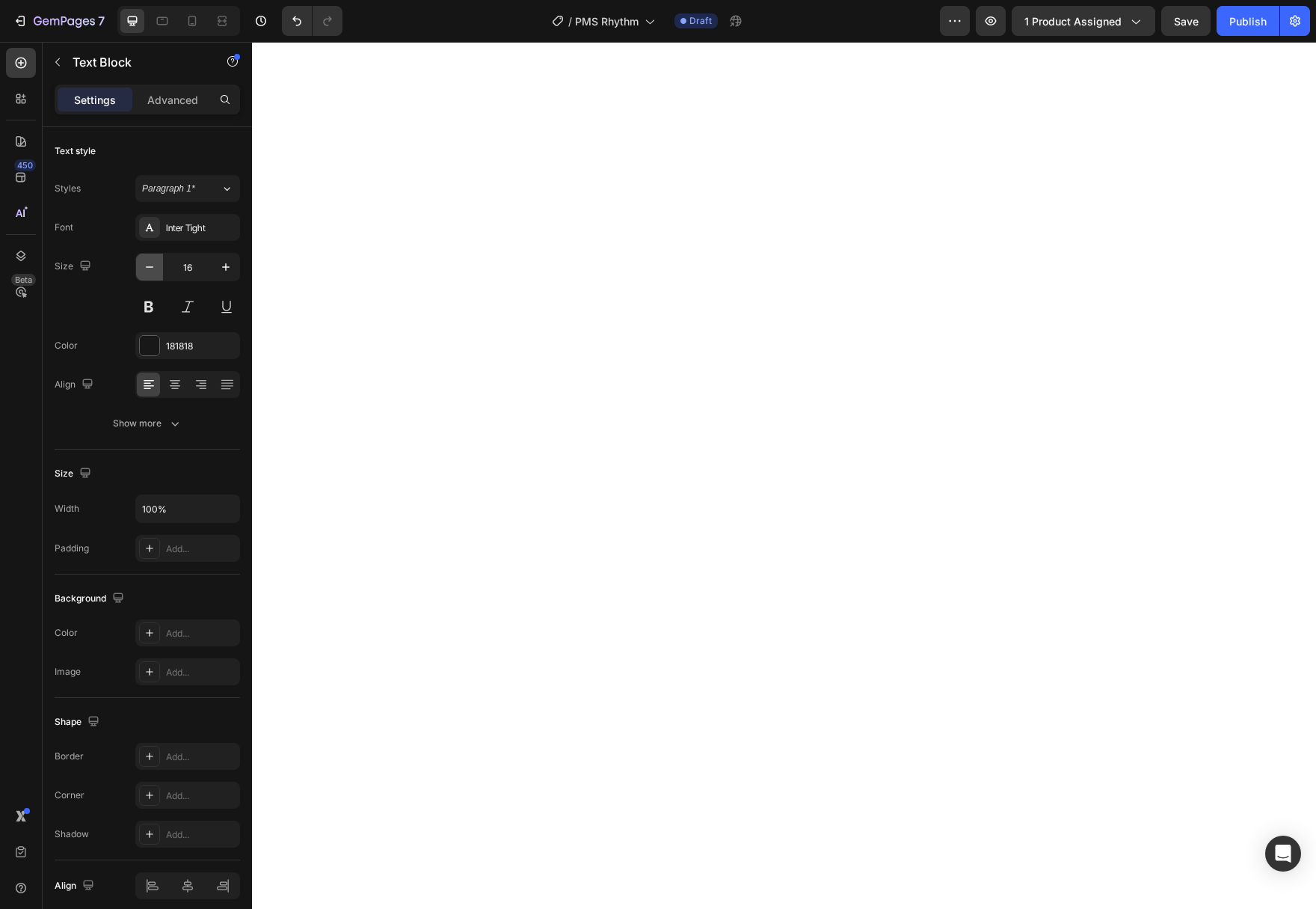
click at [150, 270] on icon "button" at bounding box center [149, 267] width 15 height 15
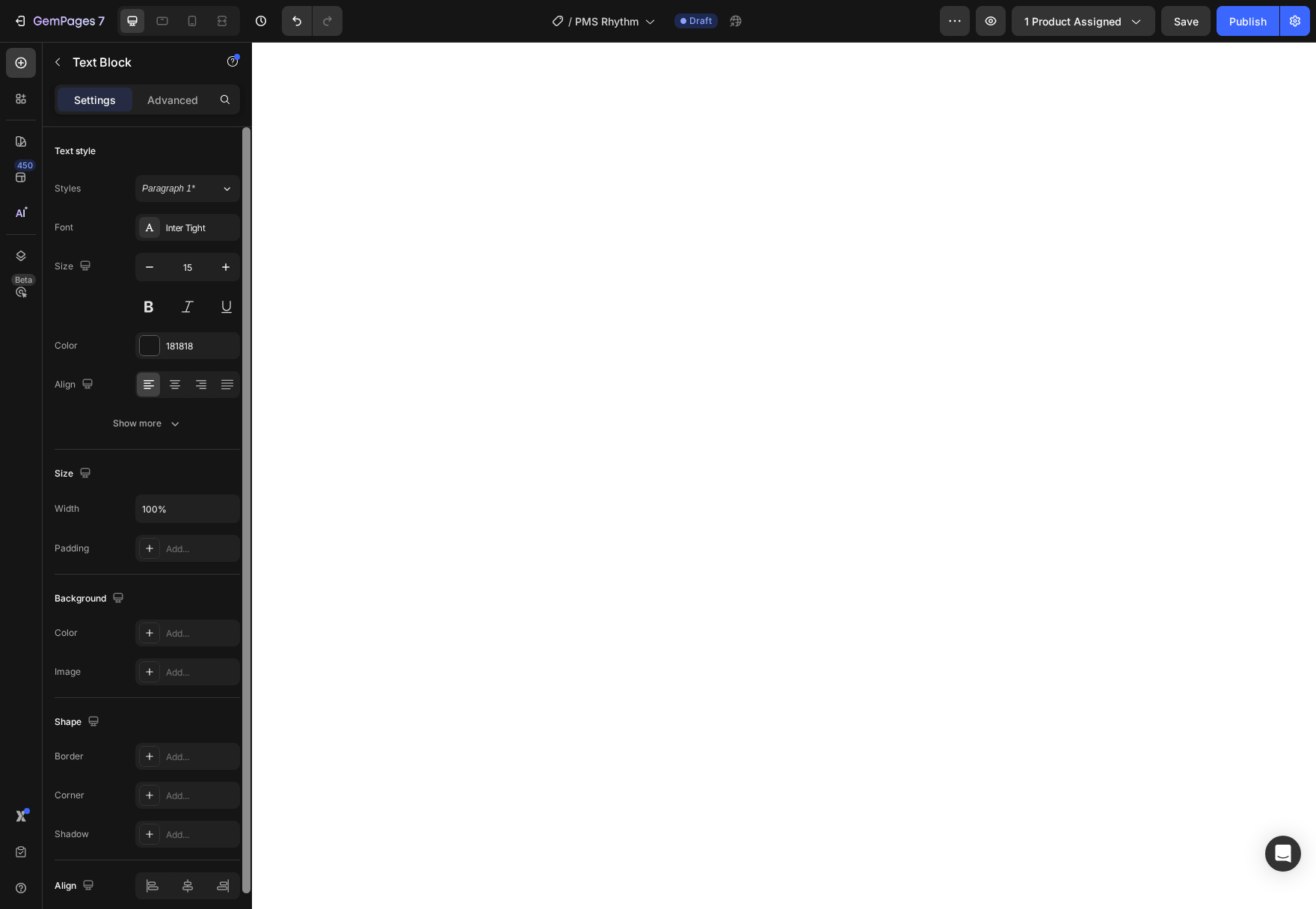
type input "14"
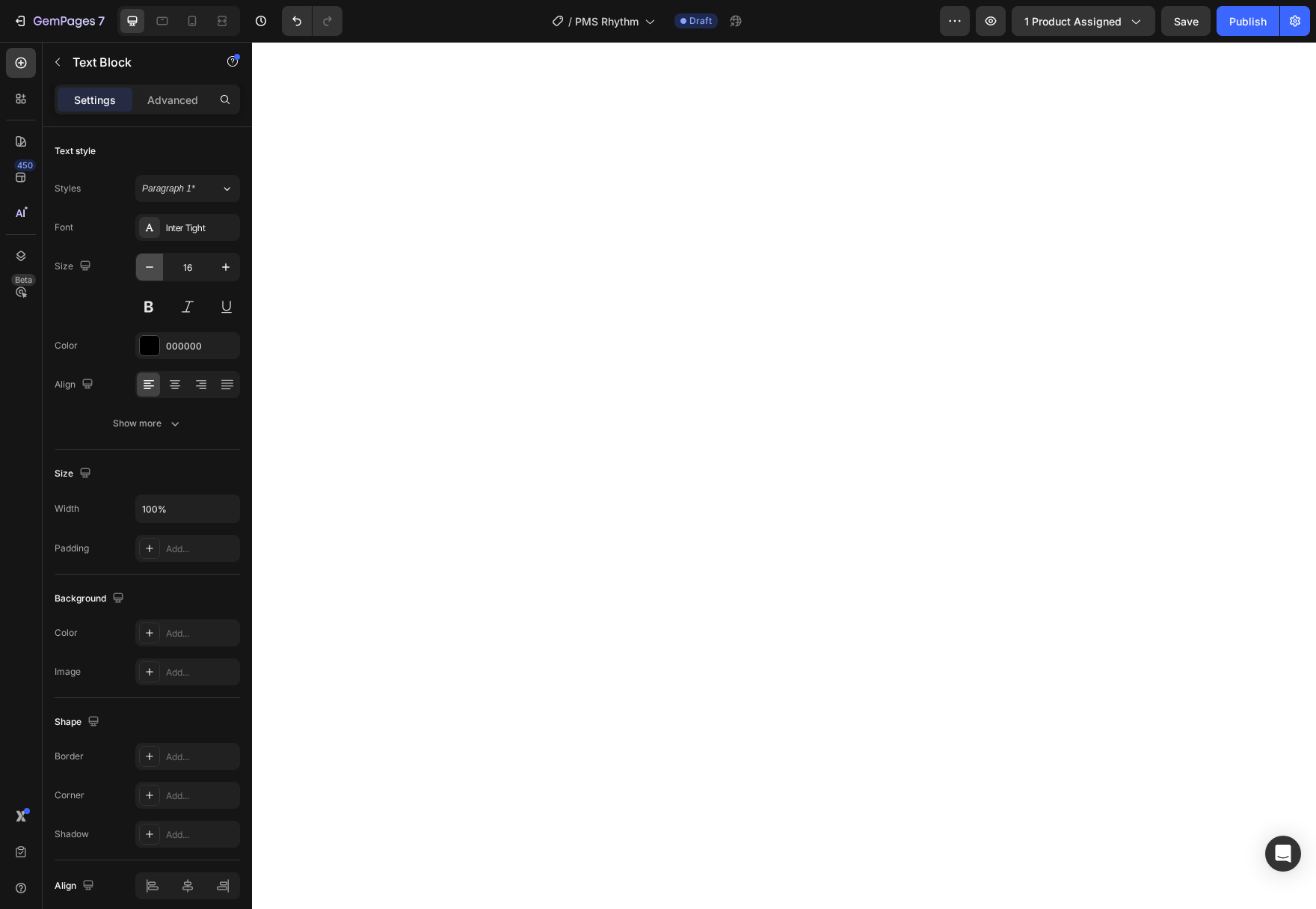
click at [155, 276] on button "button" at bounding box center [149, 267] width 27 height 27
type input "15"
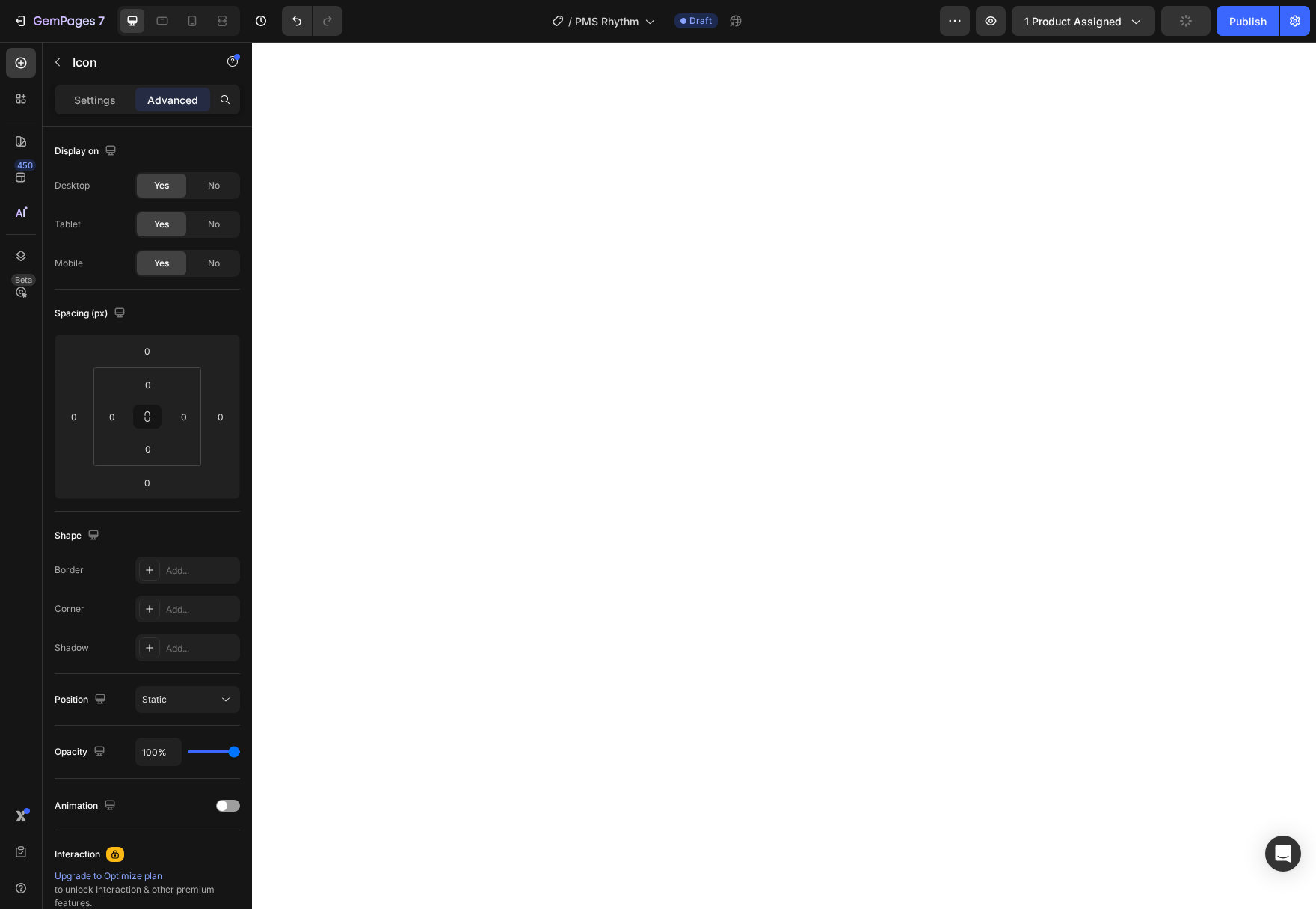
drag, startPoint x: 90, startPoint y: 122, endPoint x: 92, endPoint y: 111, distance: 11.2
click at [90, 122] on div "Settings Advanced" at bounding box center [147, 105] width 209 height 42
click at [92, 110] on div "Settings" at bounding box center [95, 99] width 75 height 24
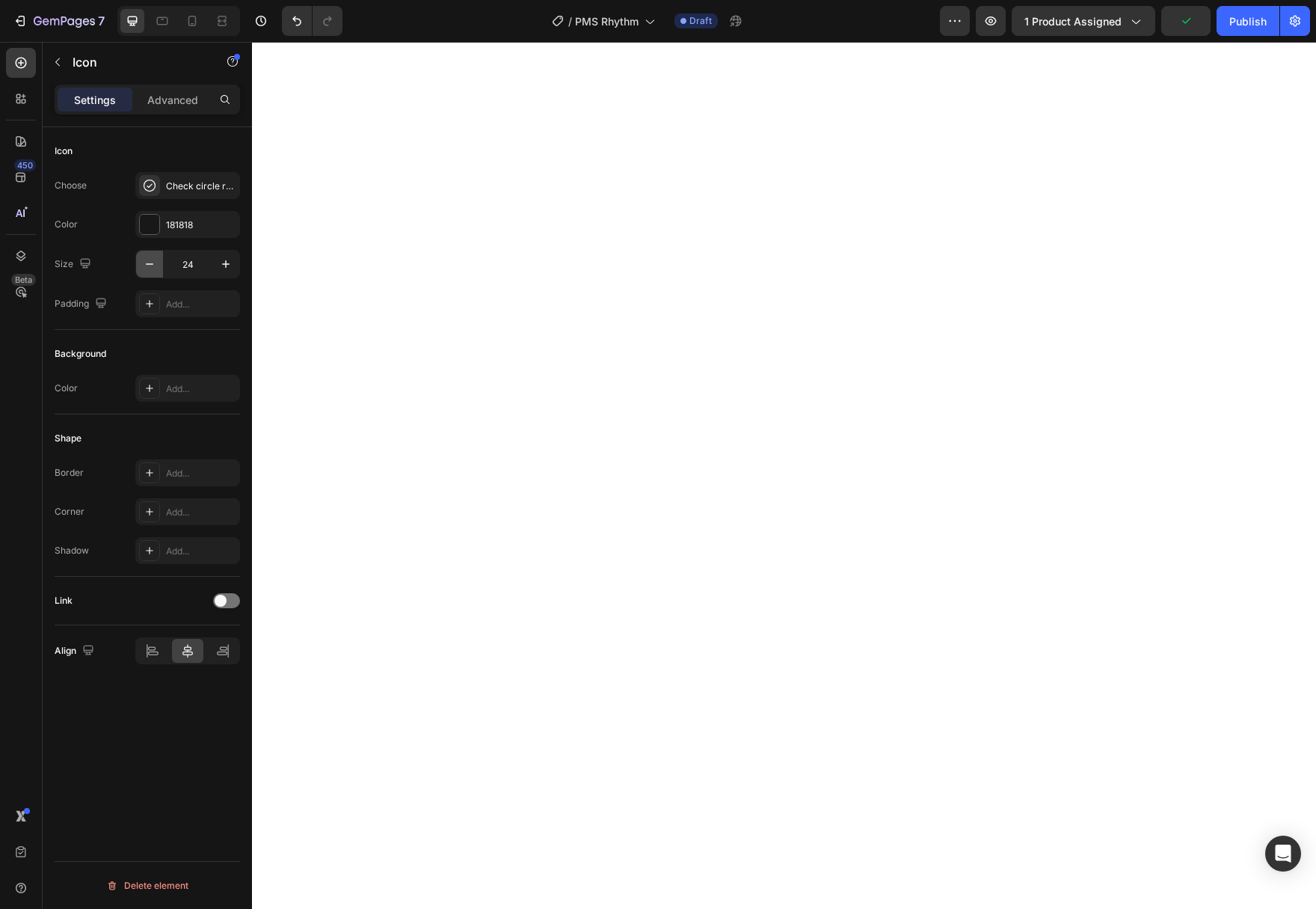
click at [153, 269] on icon "button" at bounding box center [149, 264] width 15 height 15
click at [152, 269] on icon "button" at bounding box center [149, 264] width 15 height 15
type input "20"
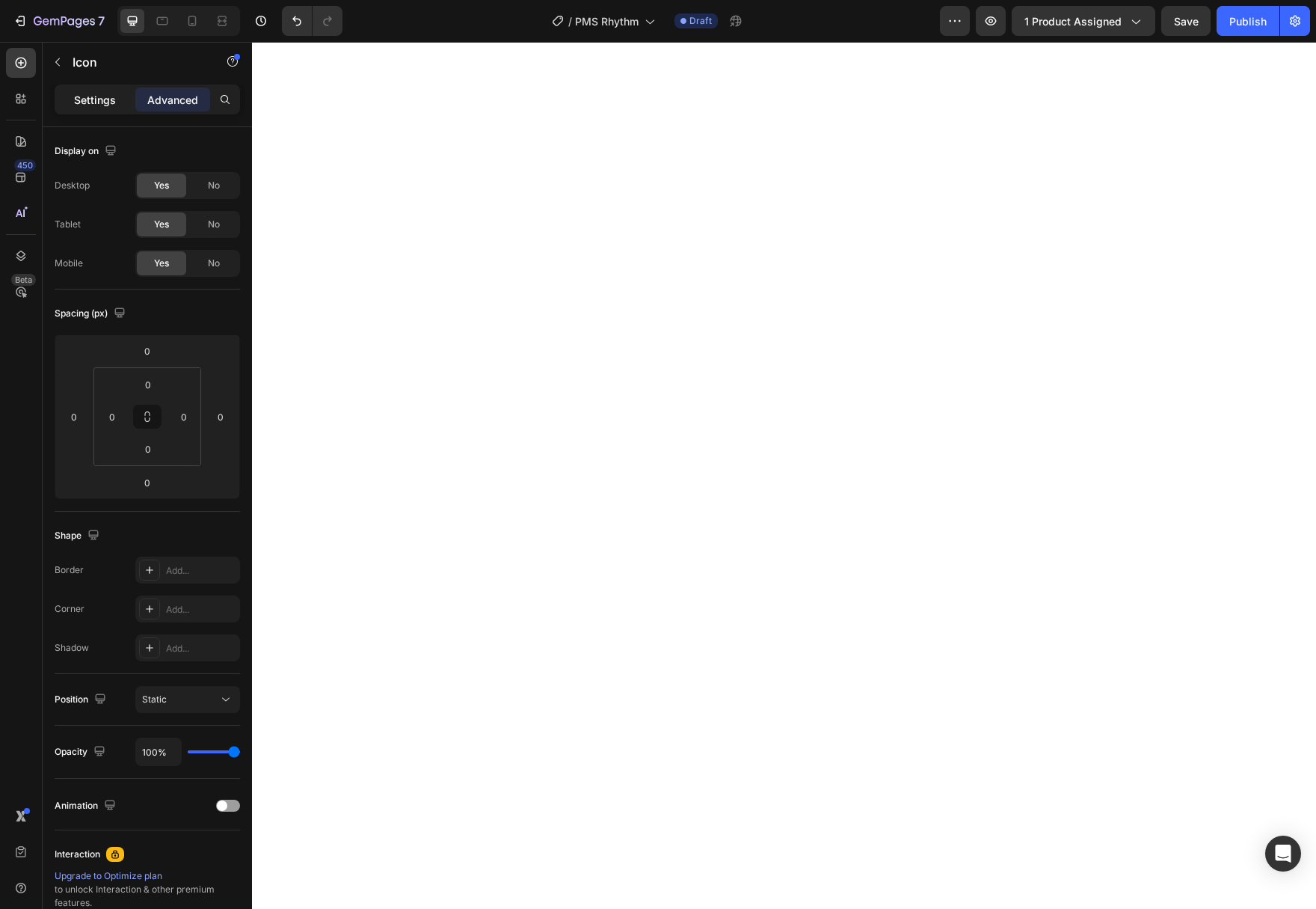
click at [89, 108] on div "Settings" at bounding box center [95, 99] width 75 height 24
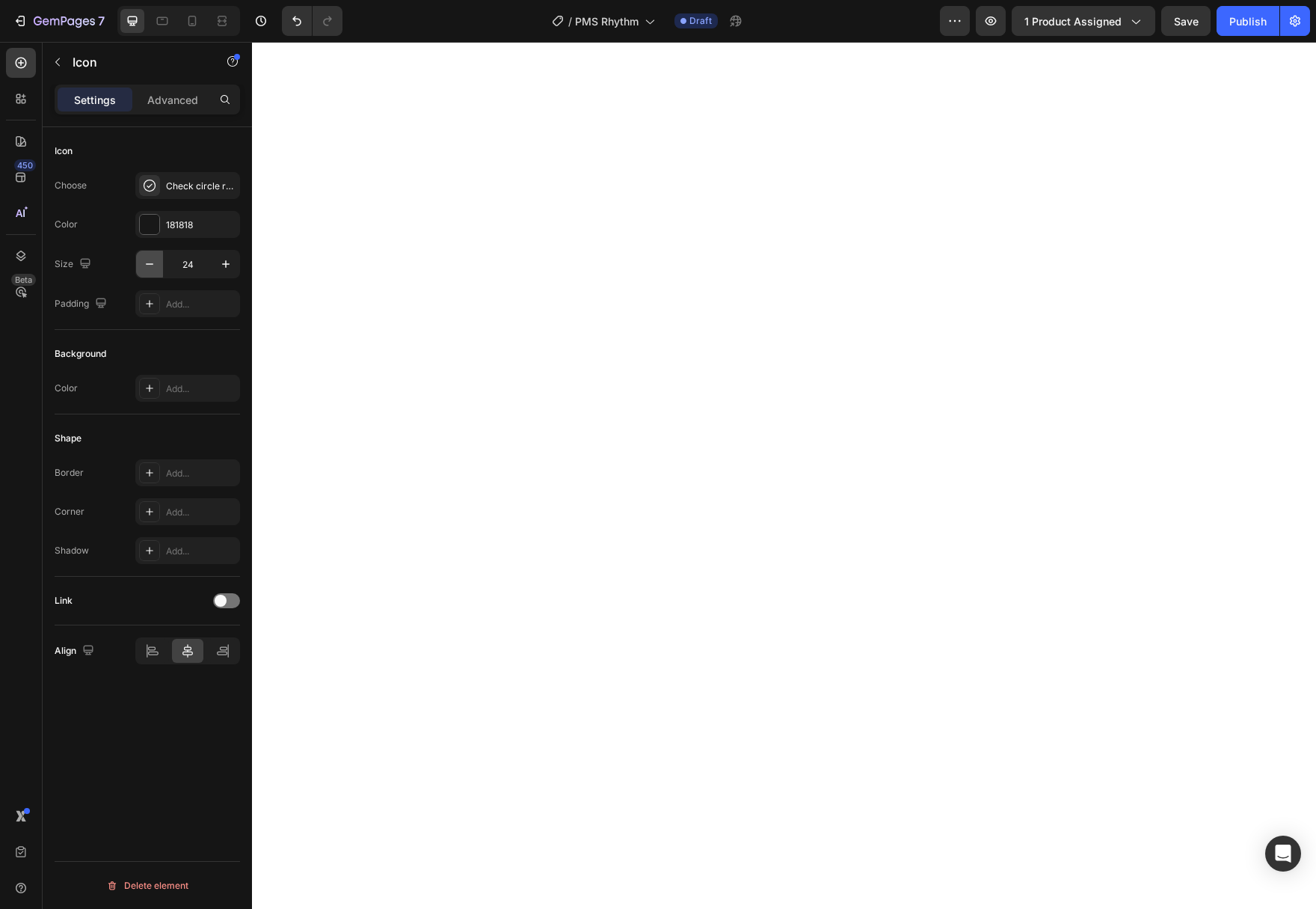
click at [143, 254] on button "button" at bounding box center [149, 264] width 27 height 27
click at [148, 258] on icon "button" at bounding box center [149, 264] width 15 height 15
click at [148, 259] on icon "button" at bounding box center [149, 264] width 15 height 15
click at [148, 260] on icon "button" at bounding box center [149, 264] width 15 height 15
type input "20"
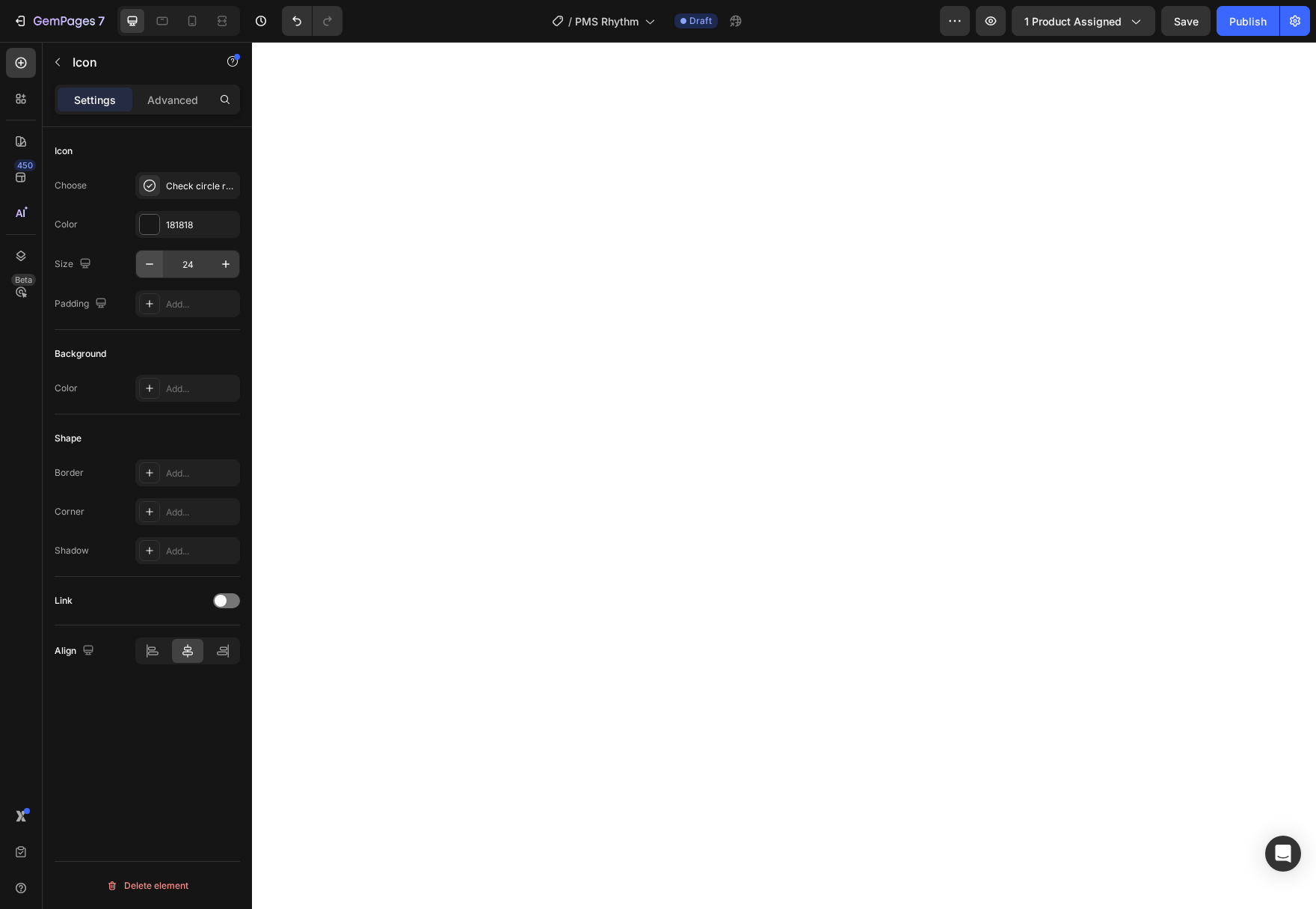
click at [143, 267] on icon "button" at bounding box center [149, 264] width 15 height 15
type input "20"
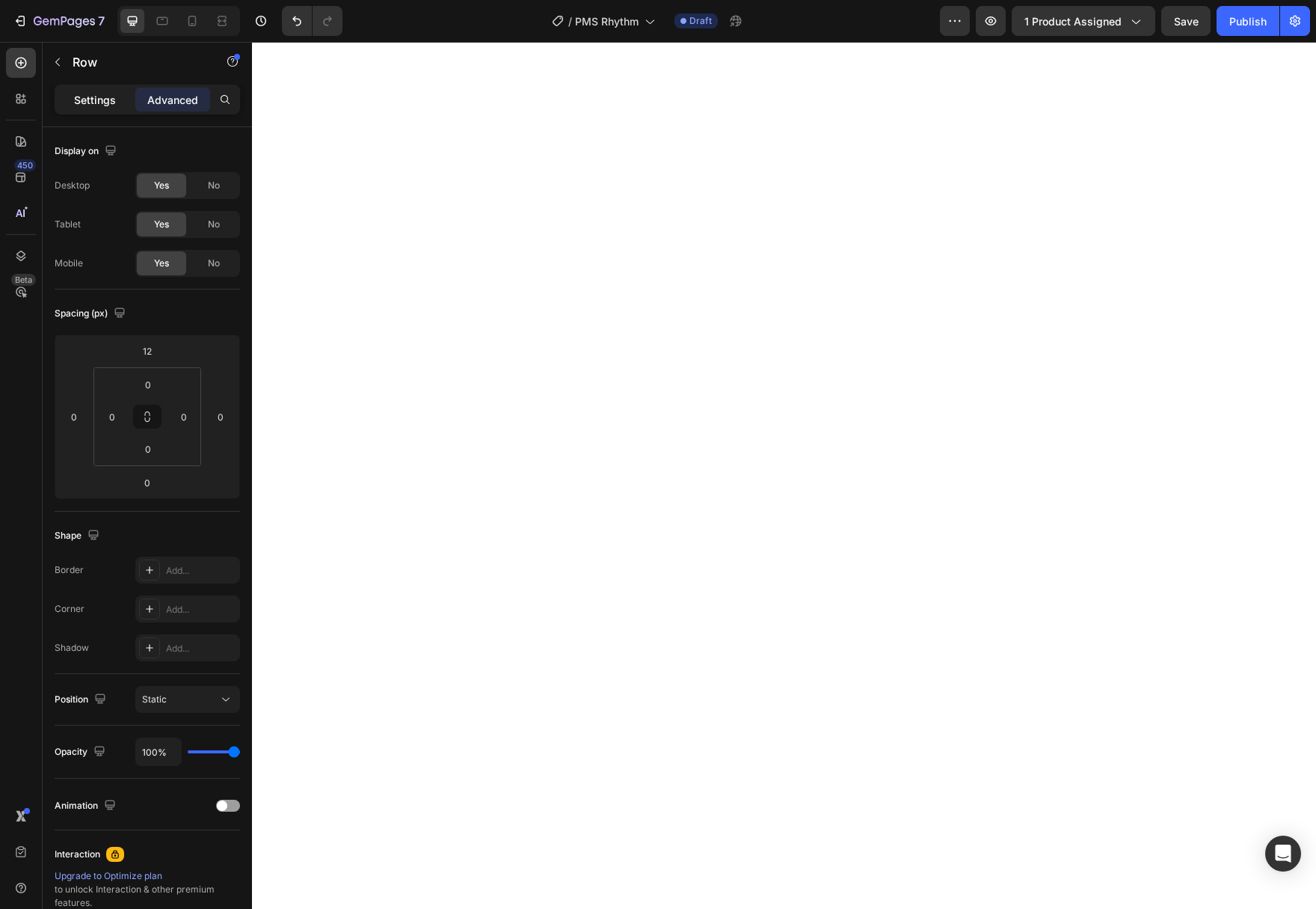
click at [89, 104] on p "Settings" at bounding box center [94, 99] width 42 height 16
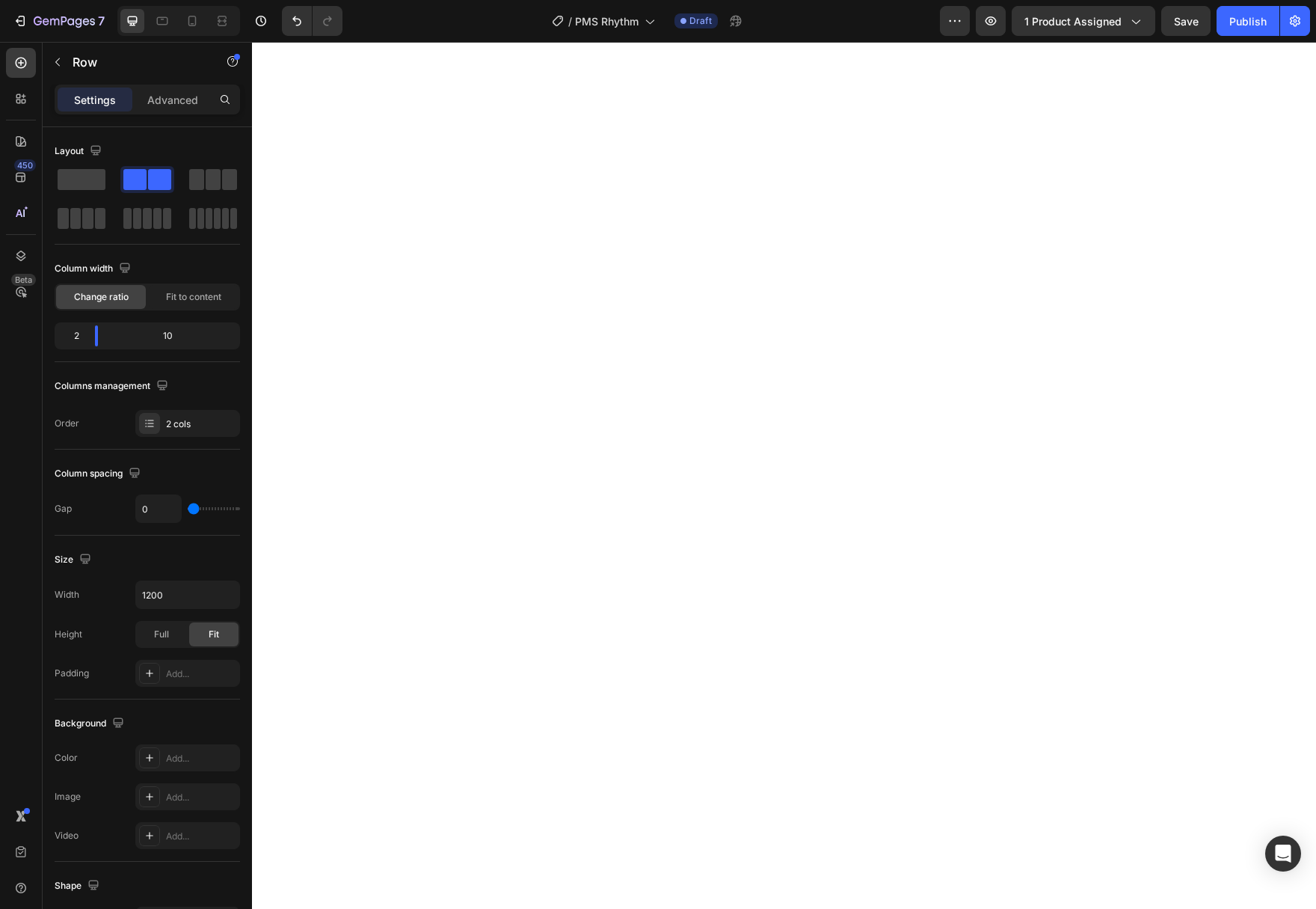
scroll to position [259, 0]
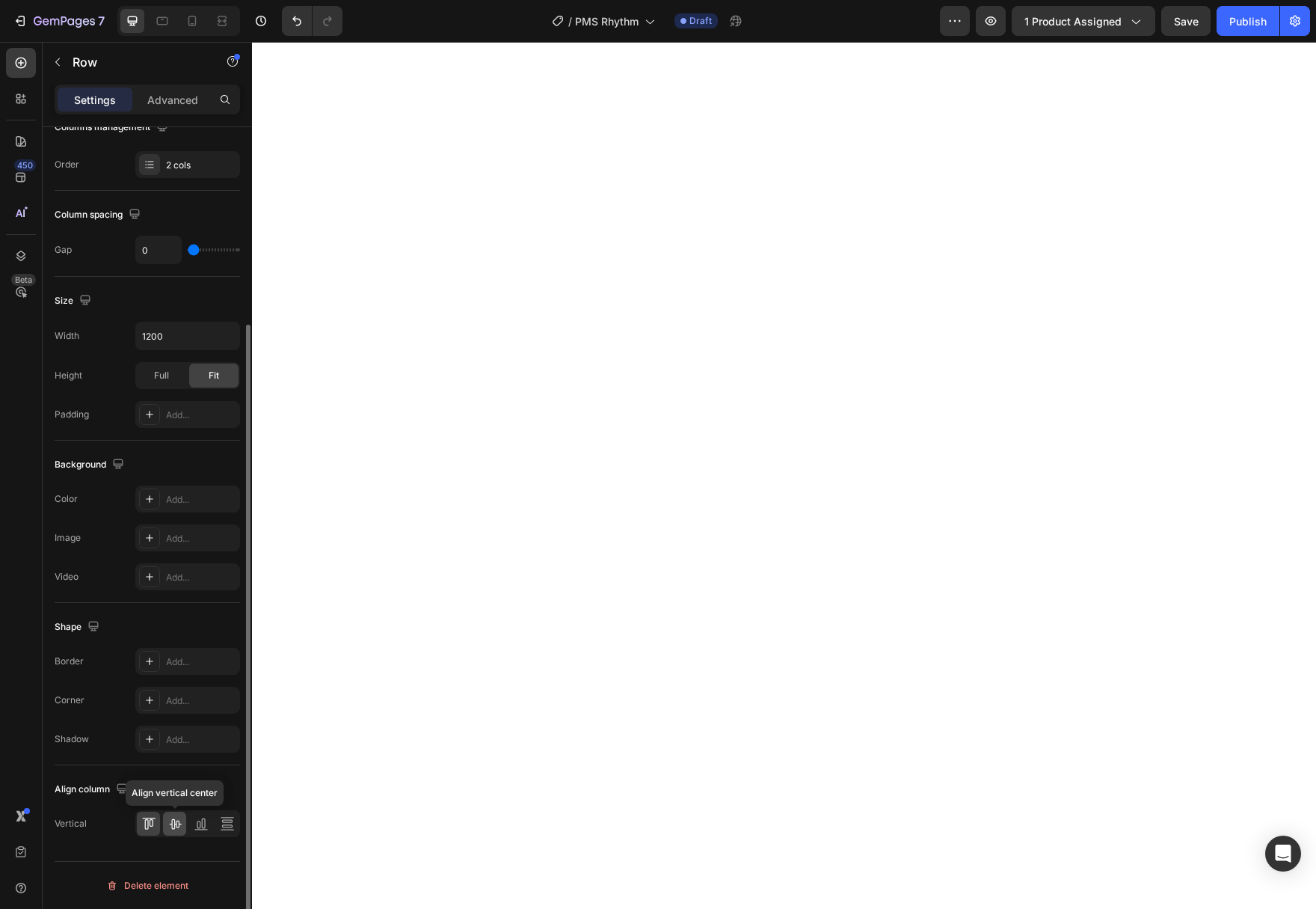
click at [182, 829] on icon at bounding box center [174, 822] width 15 height 15
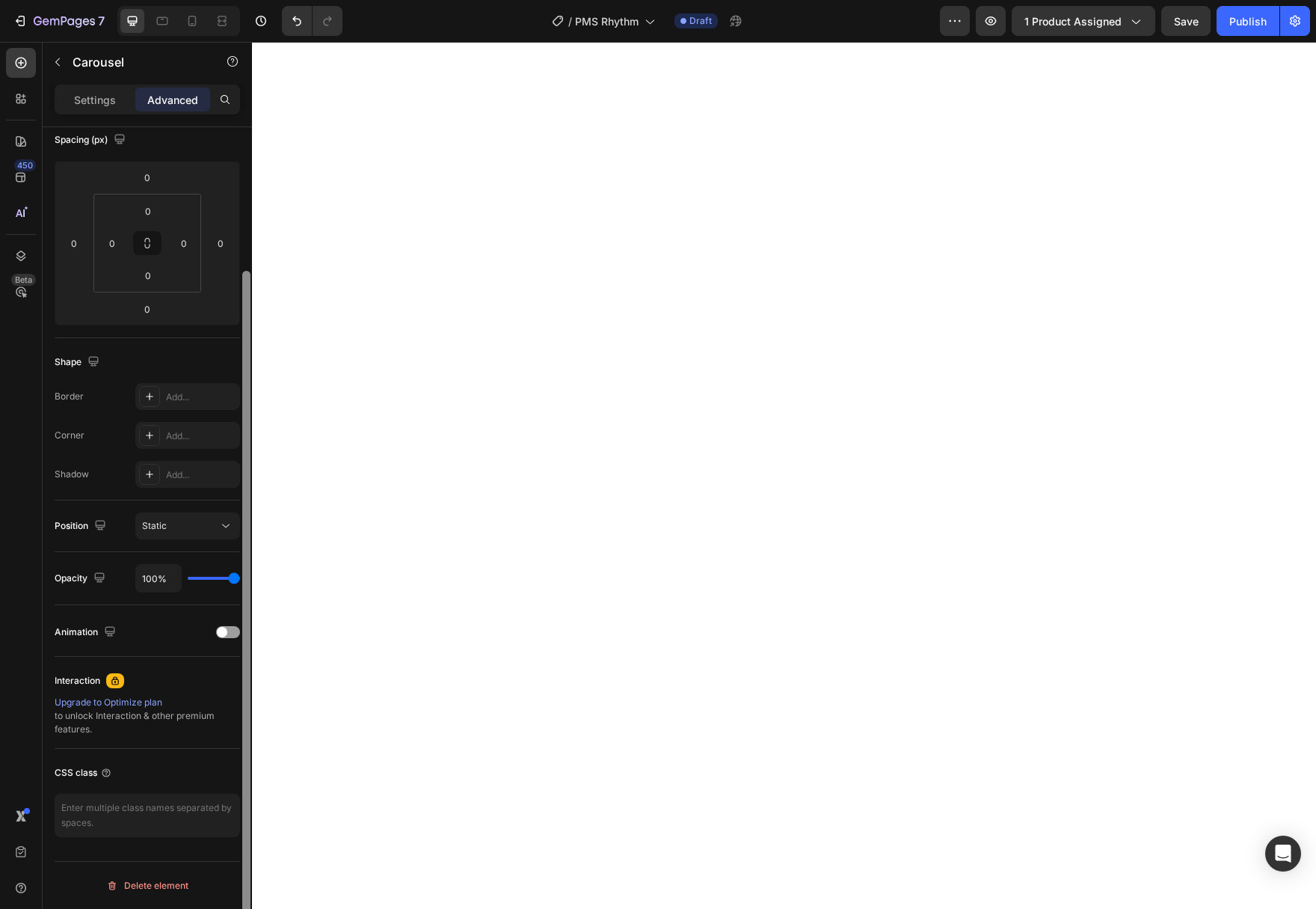
scroll to position [0, 0]
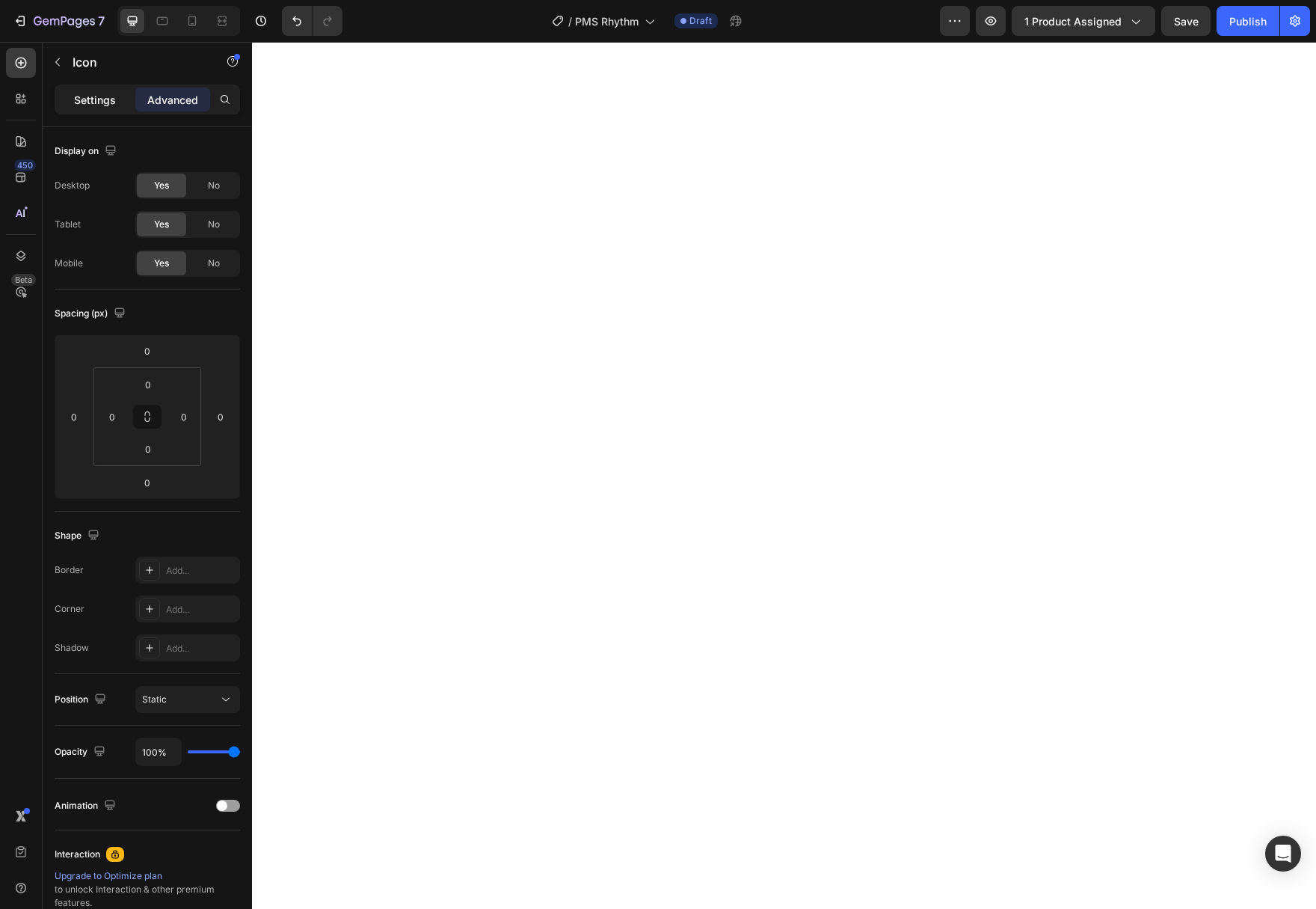
click at [94, 104] on p "Settings" at bounding box center [94, 99] width 42 height 16
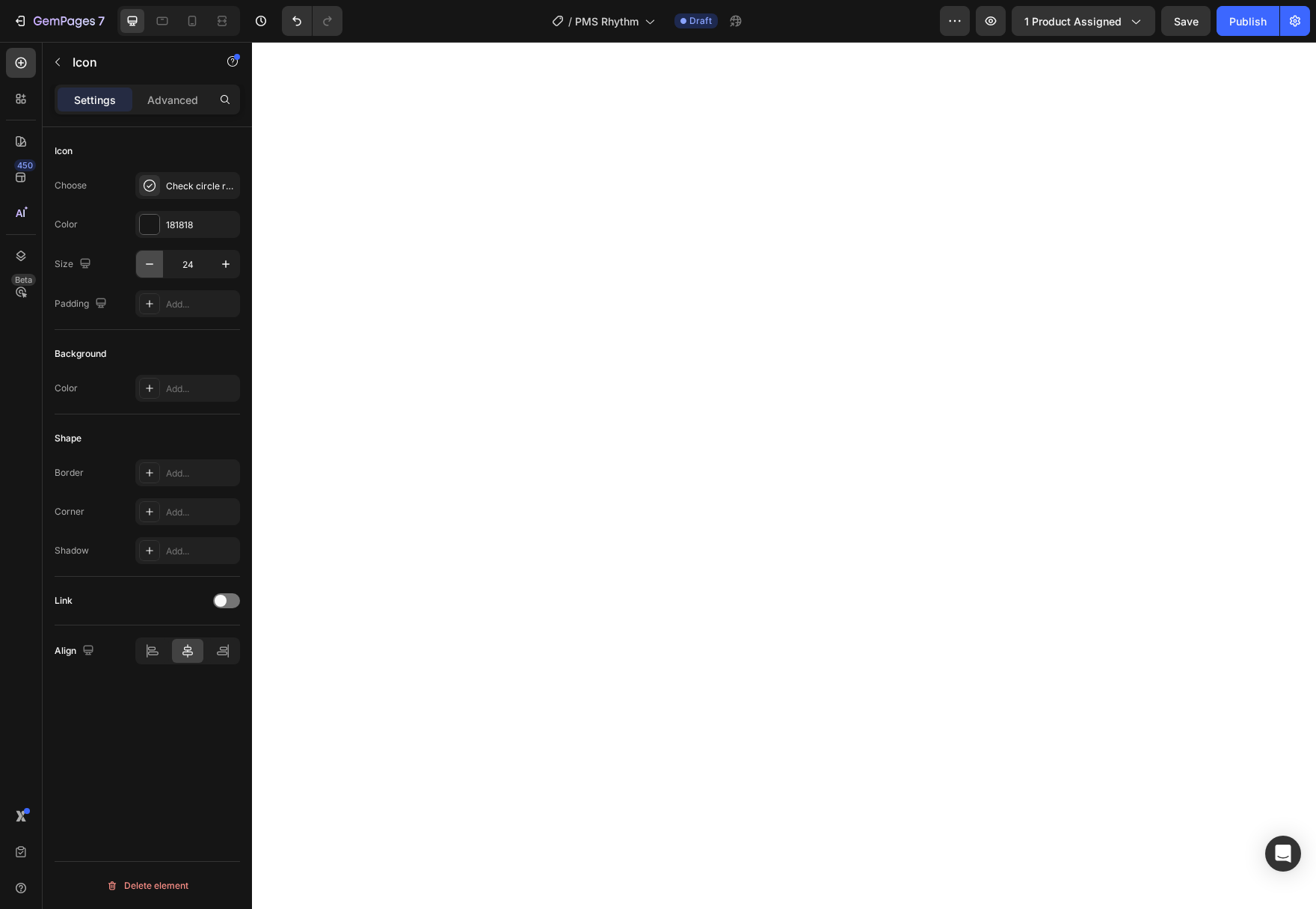
click at [154, 257] on icon "button" at bounding box center [149, 264] width 15 height 15
click at [151, 260] on icon "button" at bounding box center [149, 264] width 15 height 15
type input "20"
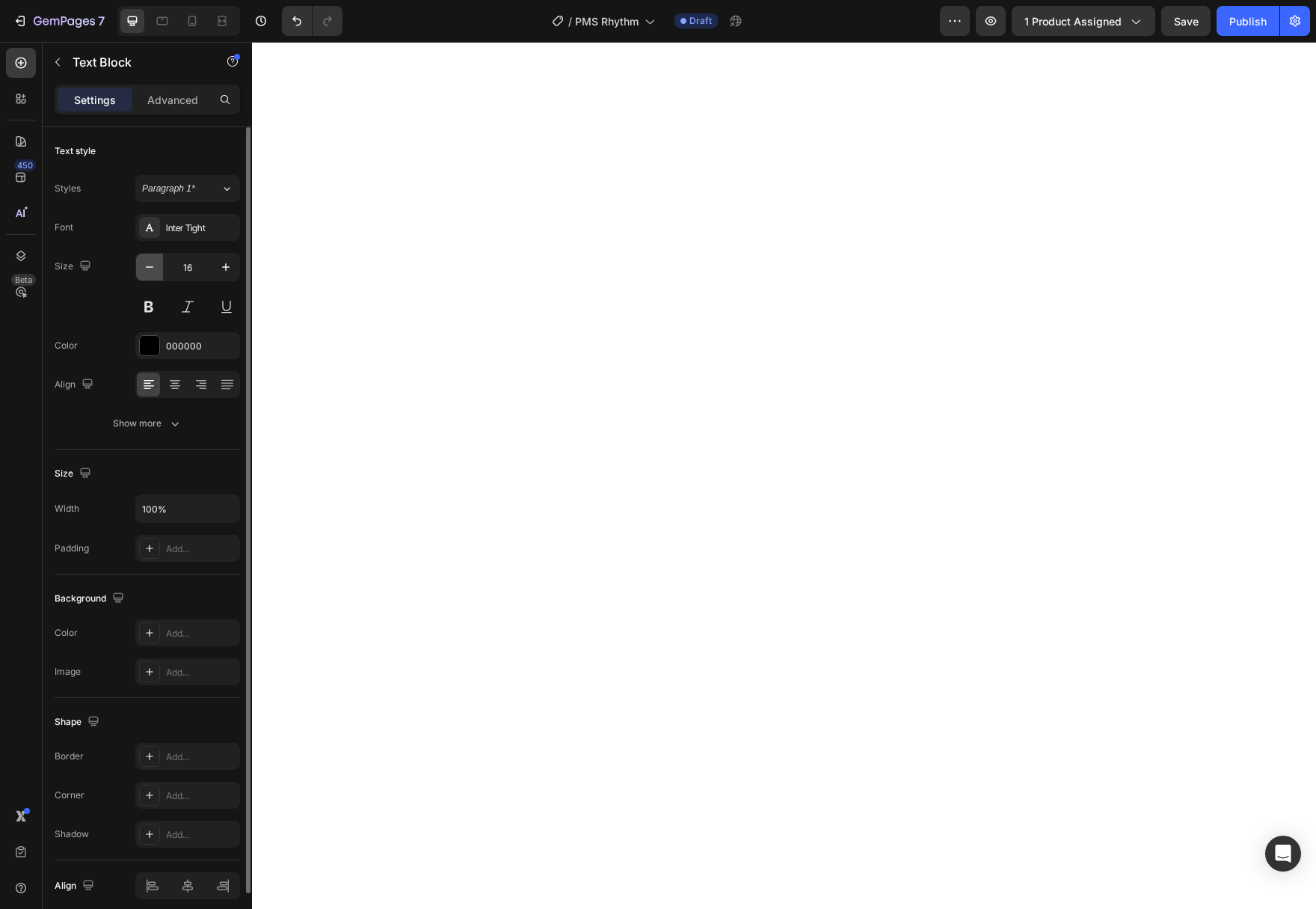
click at [156, 270] on icon "button" at bounding box center [149, 267] width 15 height 15
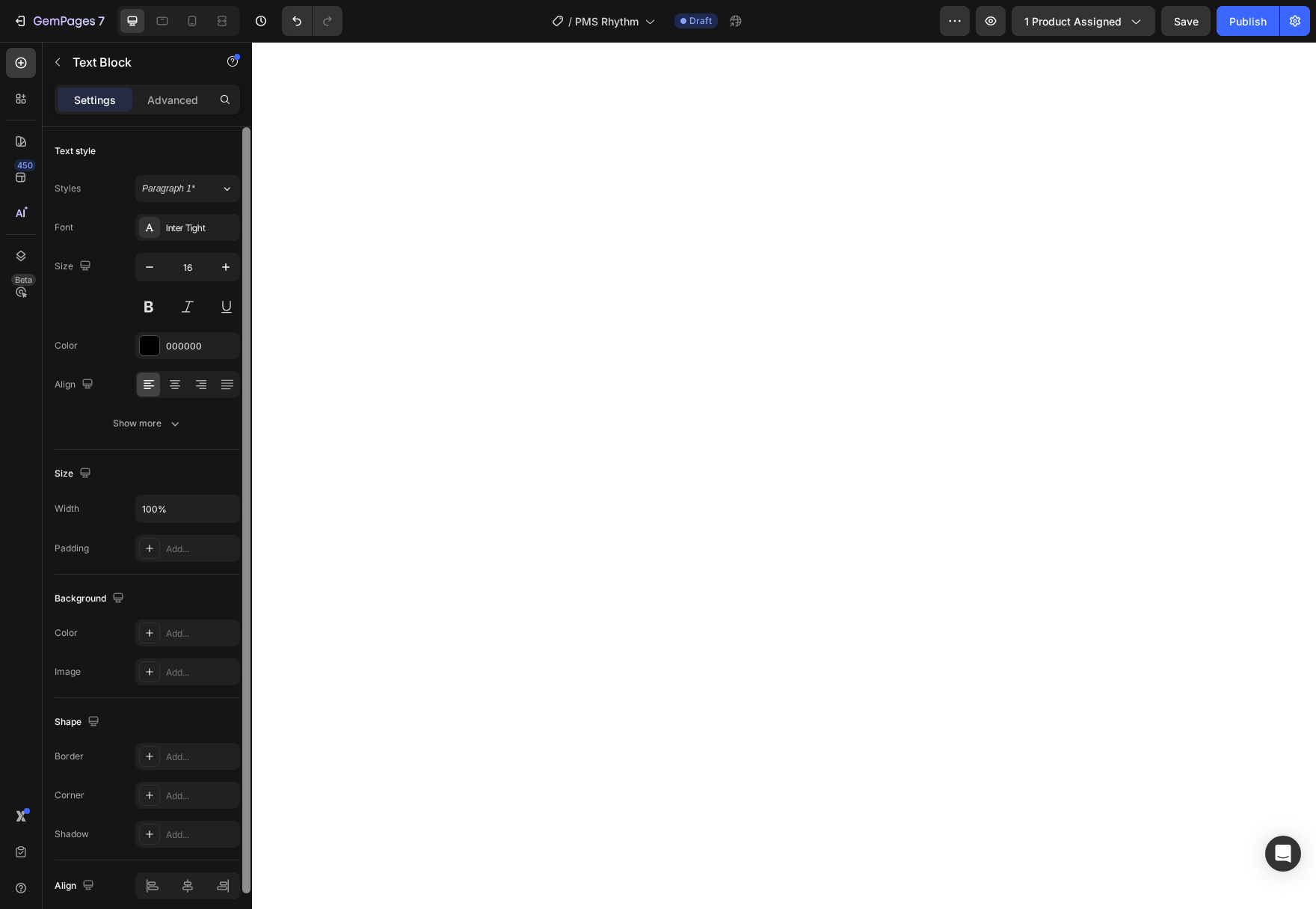
type input "15"
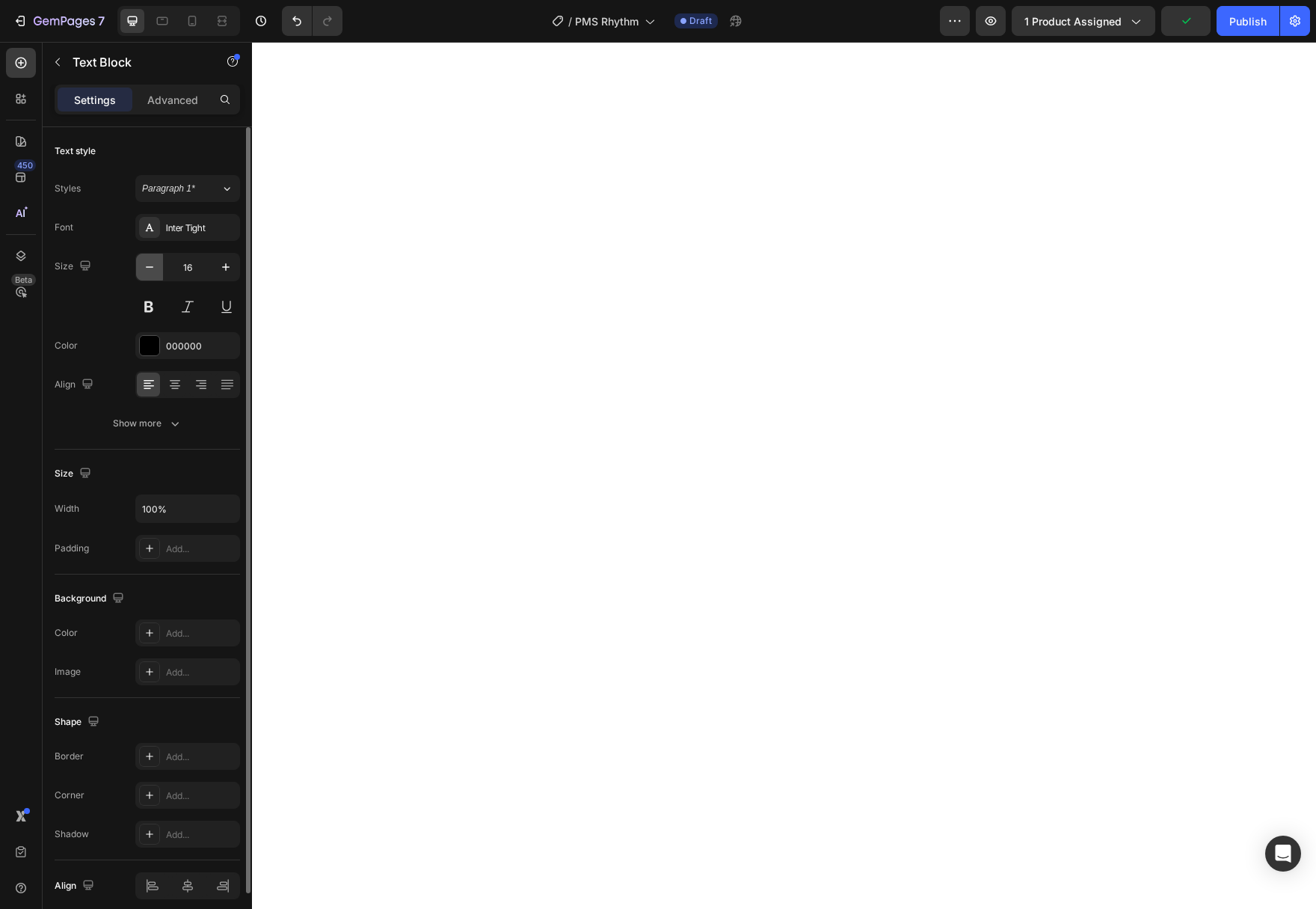
click at [153, 275] on button "button" at bounding box center [149, 267] width 27 height 27
type input "15"
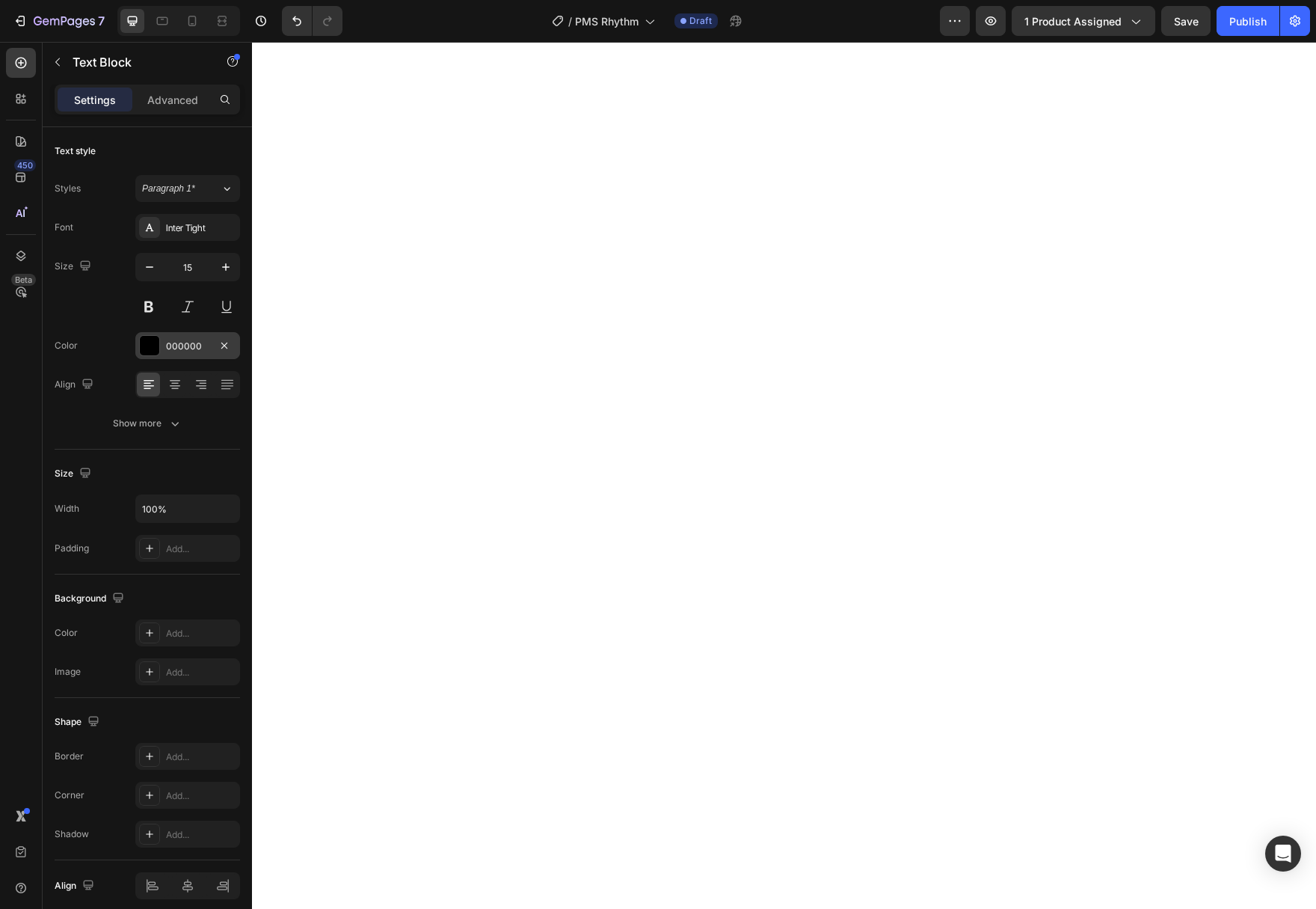
click at [143, 344] on div at bounding box center [150, 345] width 20 height 20
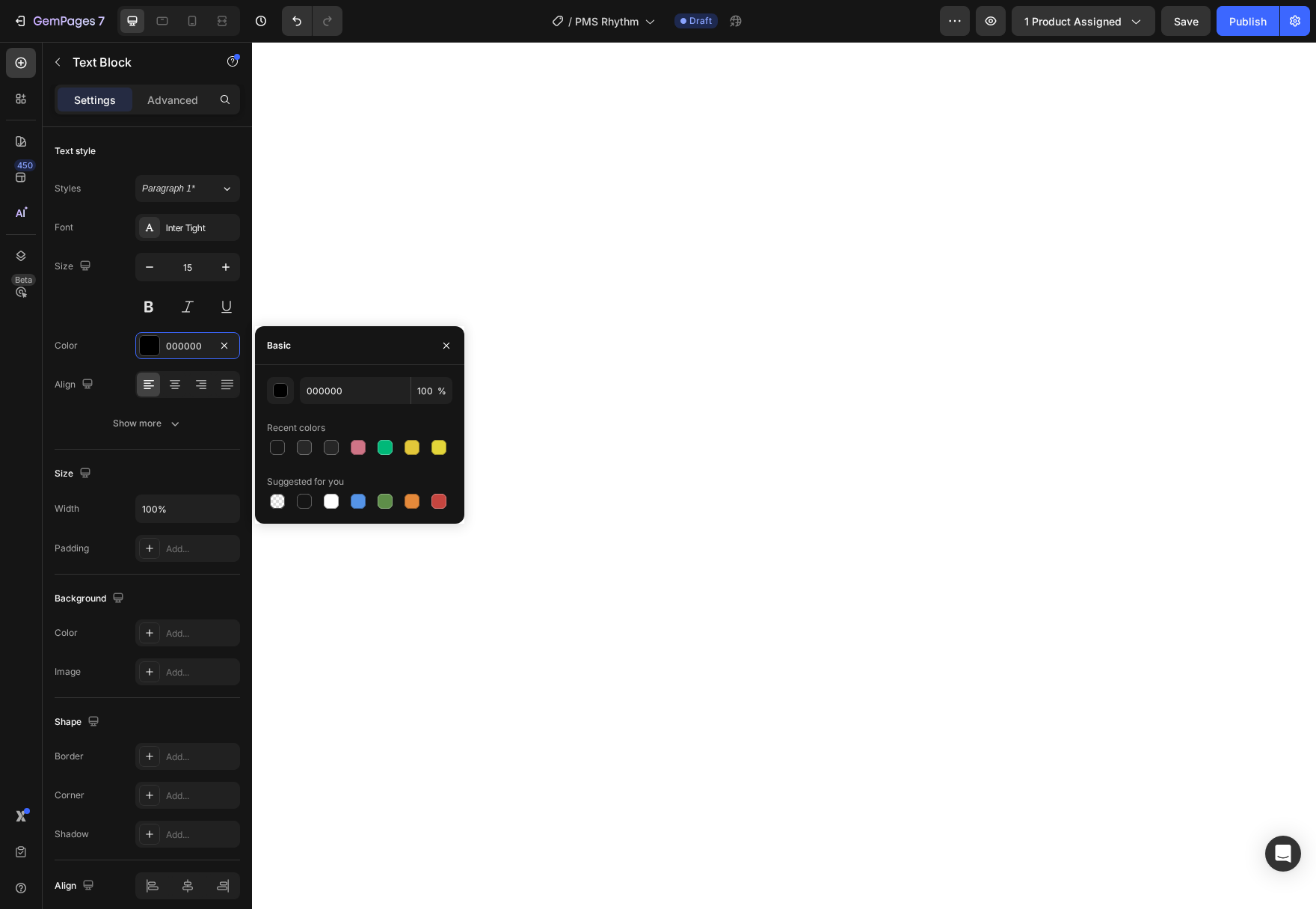
click at [273, 448] on div at bounding box center [276, 447] width 15 height 15
type input "181818"
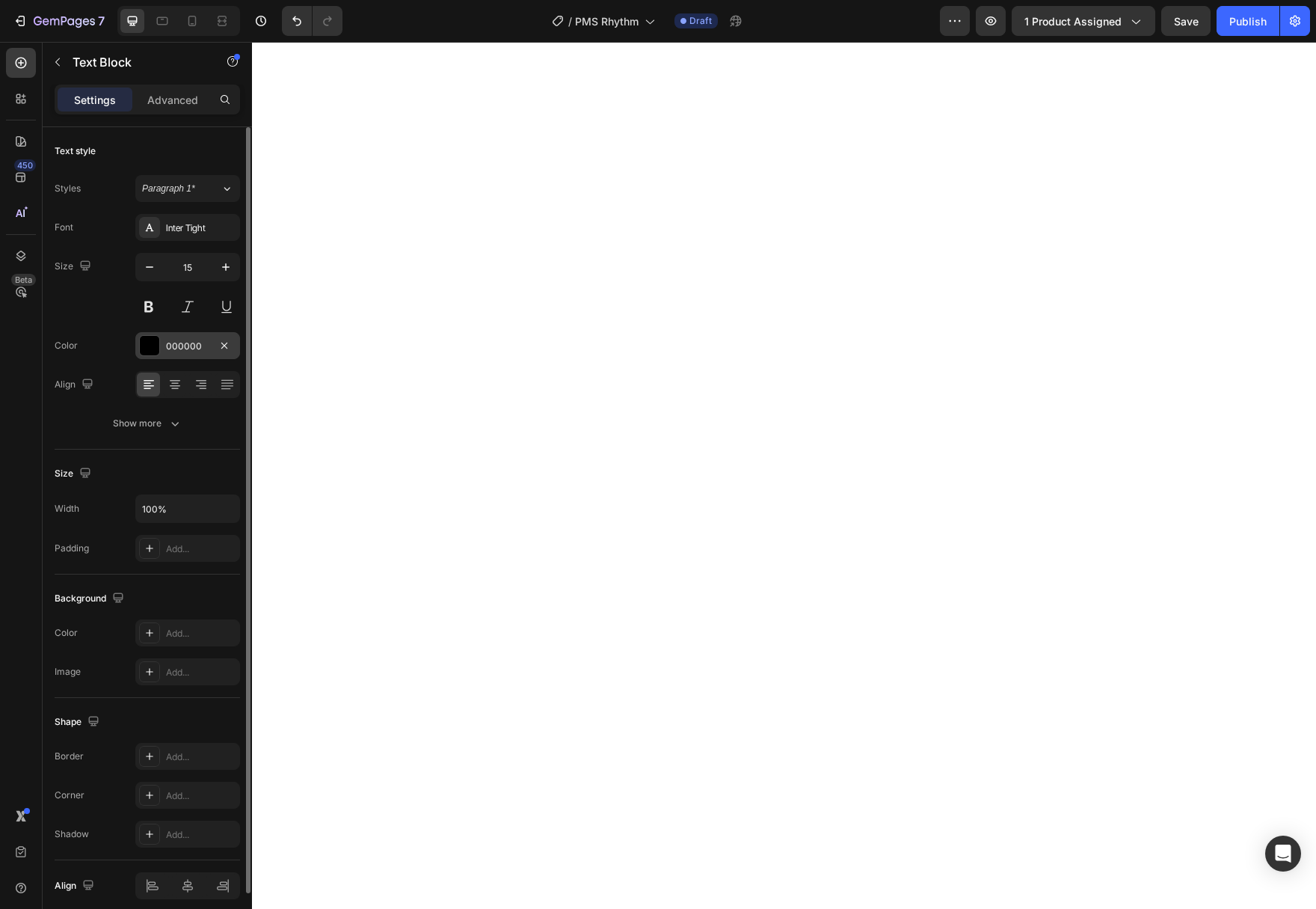
click at [138, 341] on div "000000" at bounding box center [188, 344] width 104 height 27
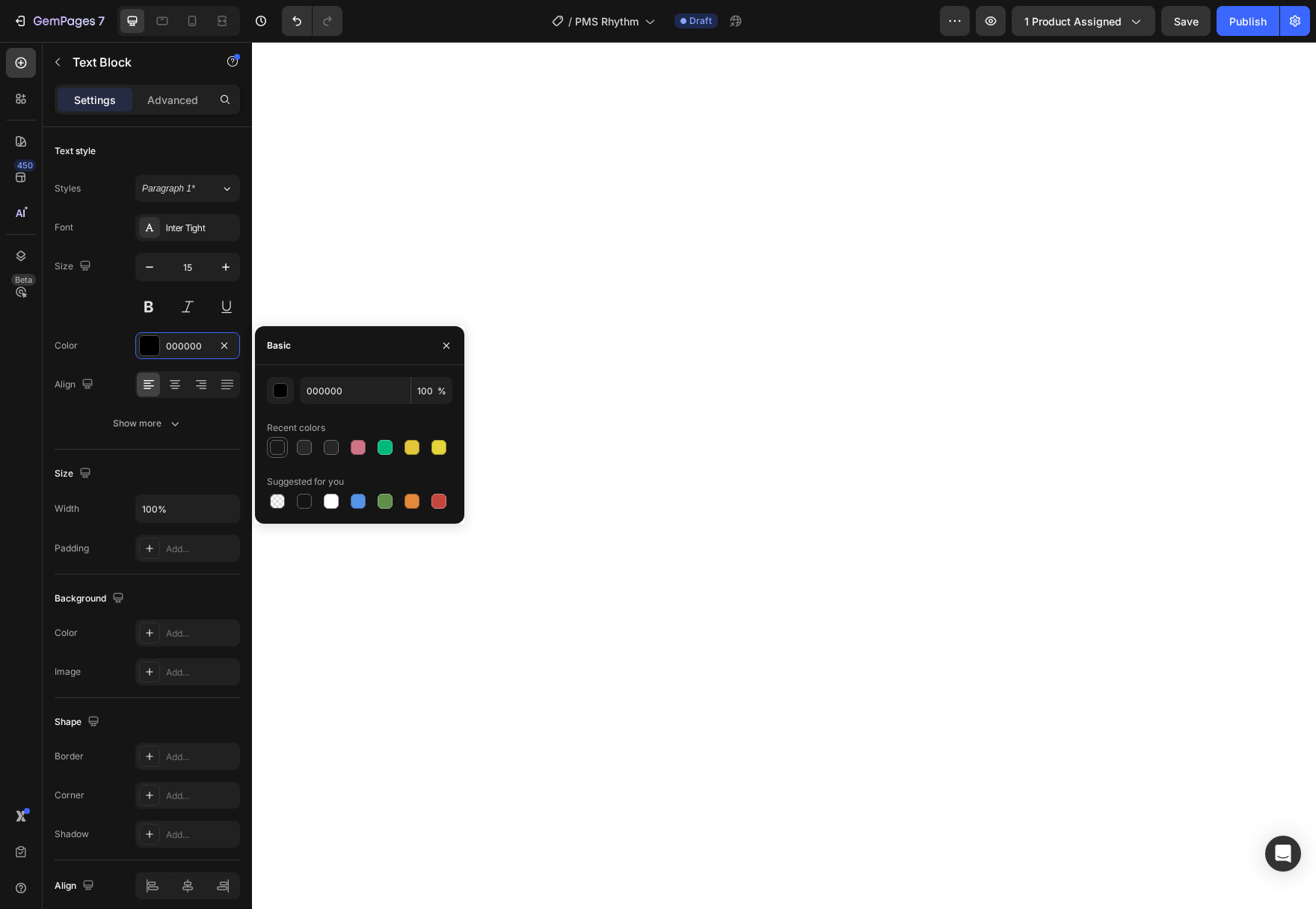
click at [279, 446] on div at bounding box center [276, 447] width 15 height 15
type input "181818"
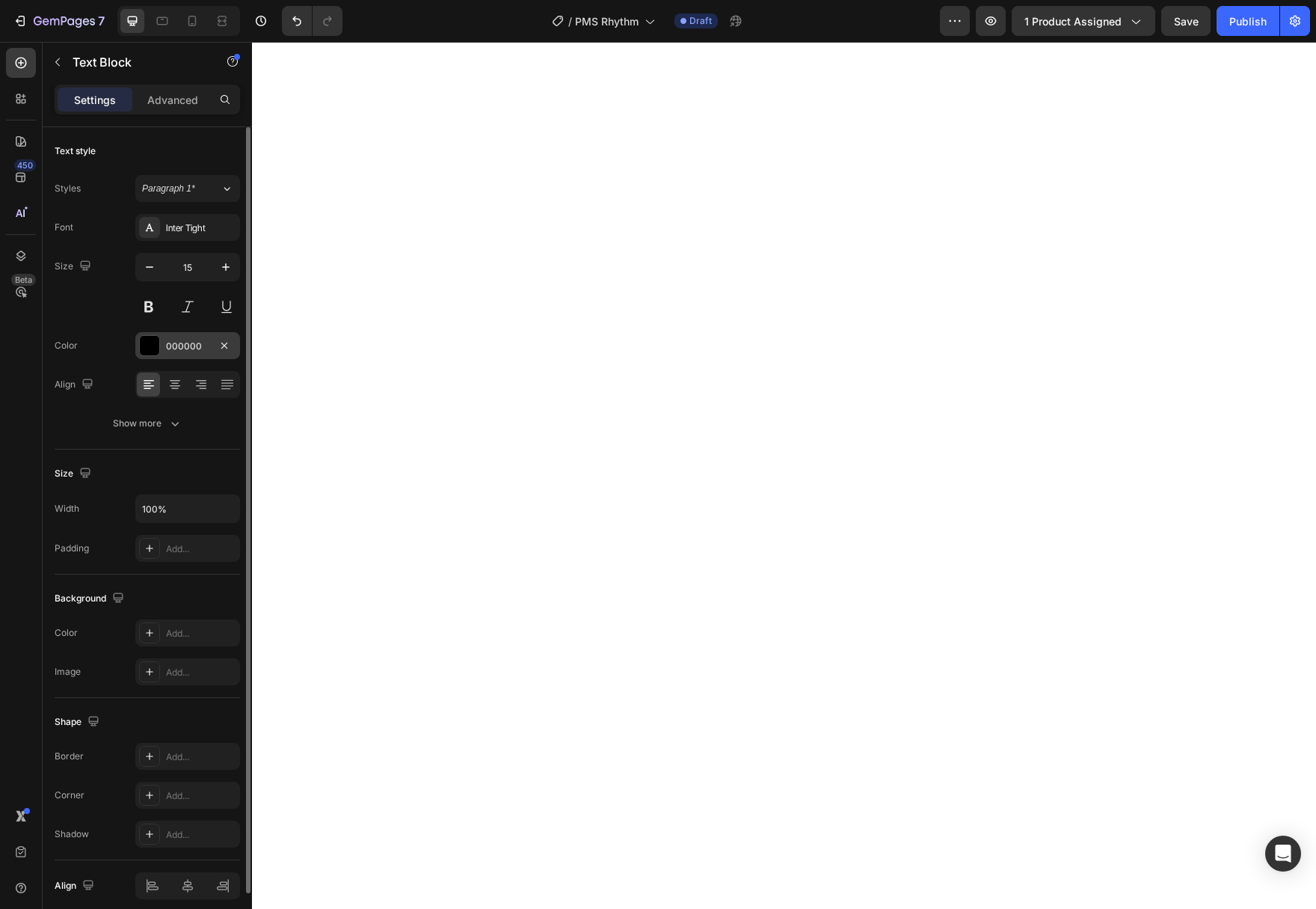
click at [150, 347] on div at bounding box center [150, 345] width 20 height 20
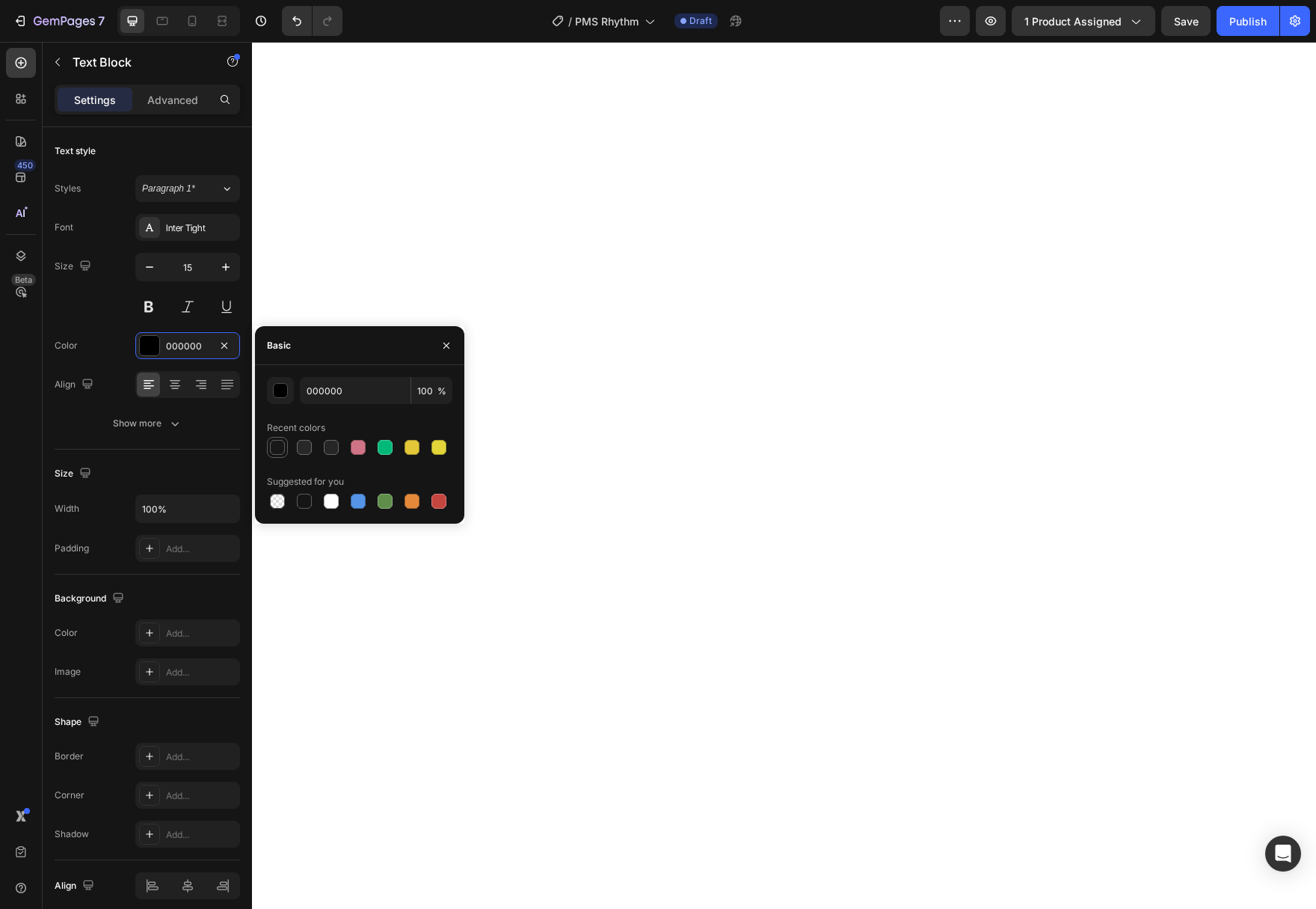
click at [272, 447] on div at bounding box center [276, 447] width 15 height 15
type input "181818"
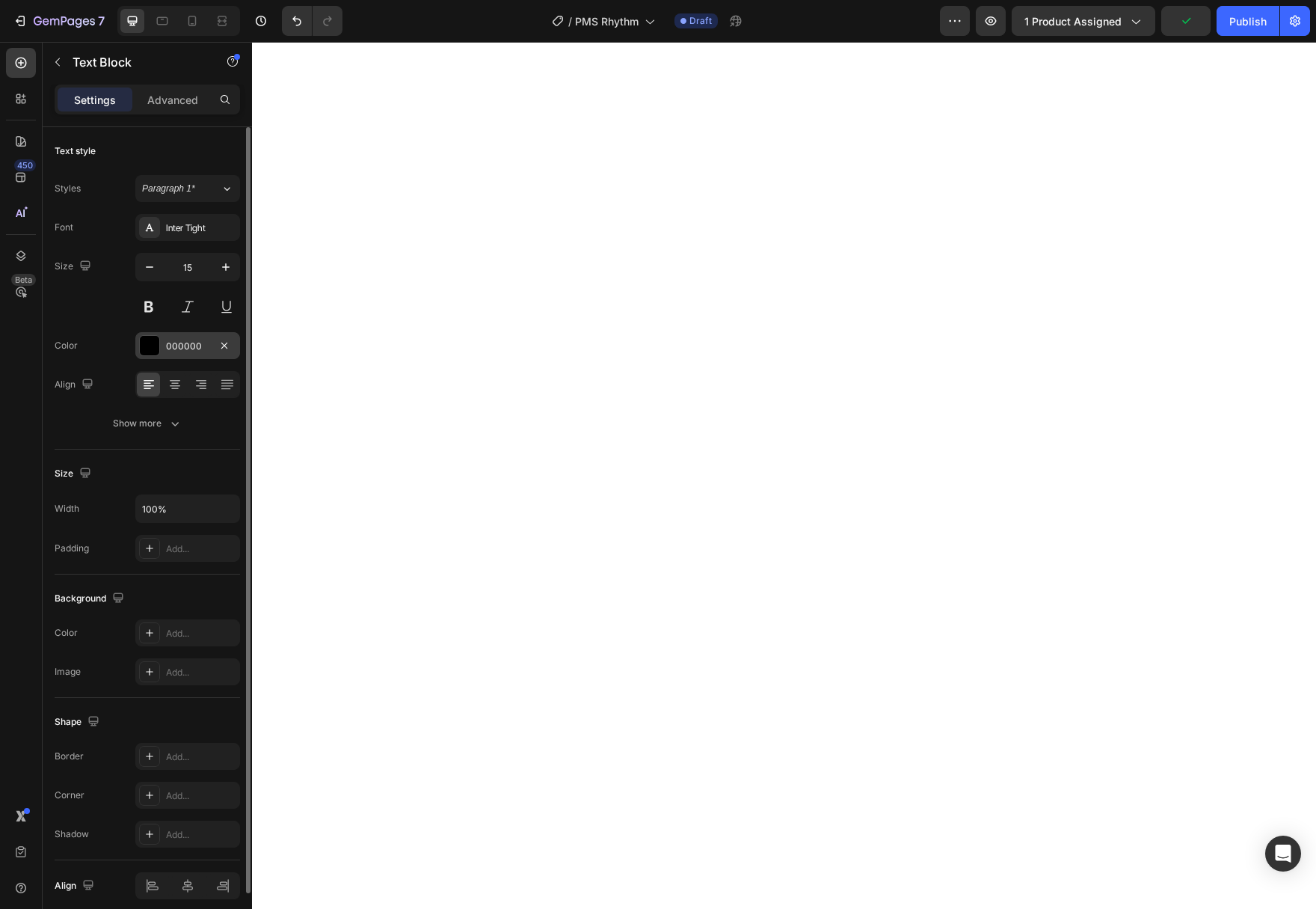
click at [147, 352] on div at bounding box center [150, 345] width 20 height 20
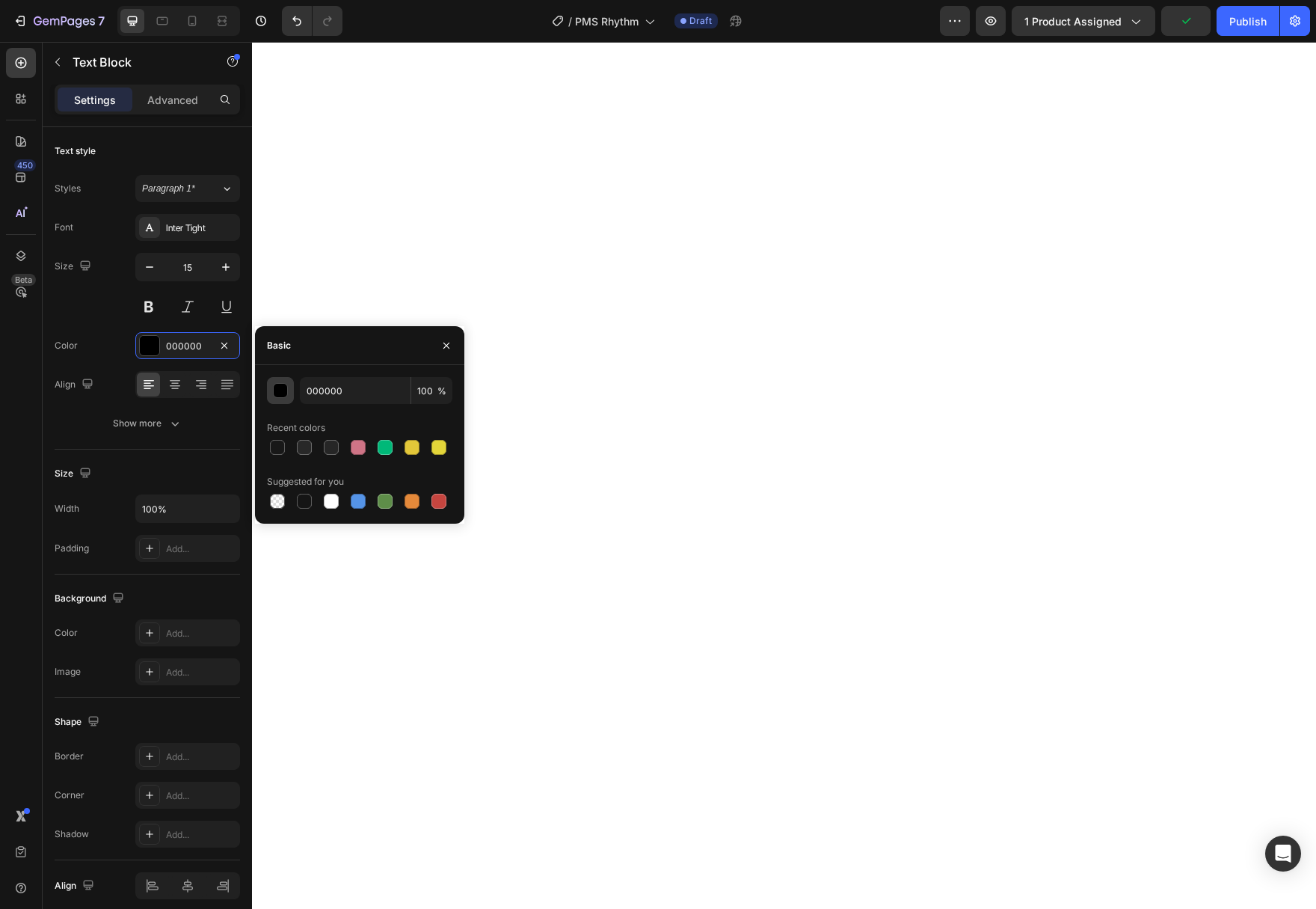
click at [273, 392] on div "button" at bounding box center [280, 391] width 15 height 15
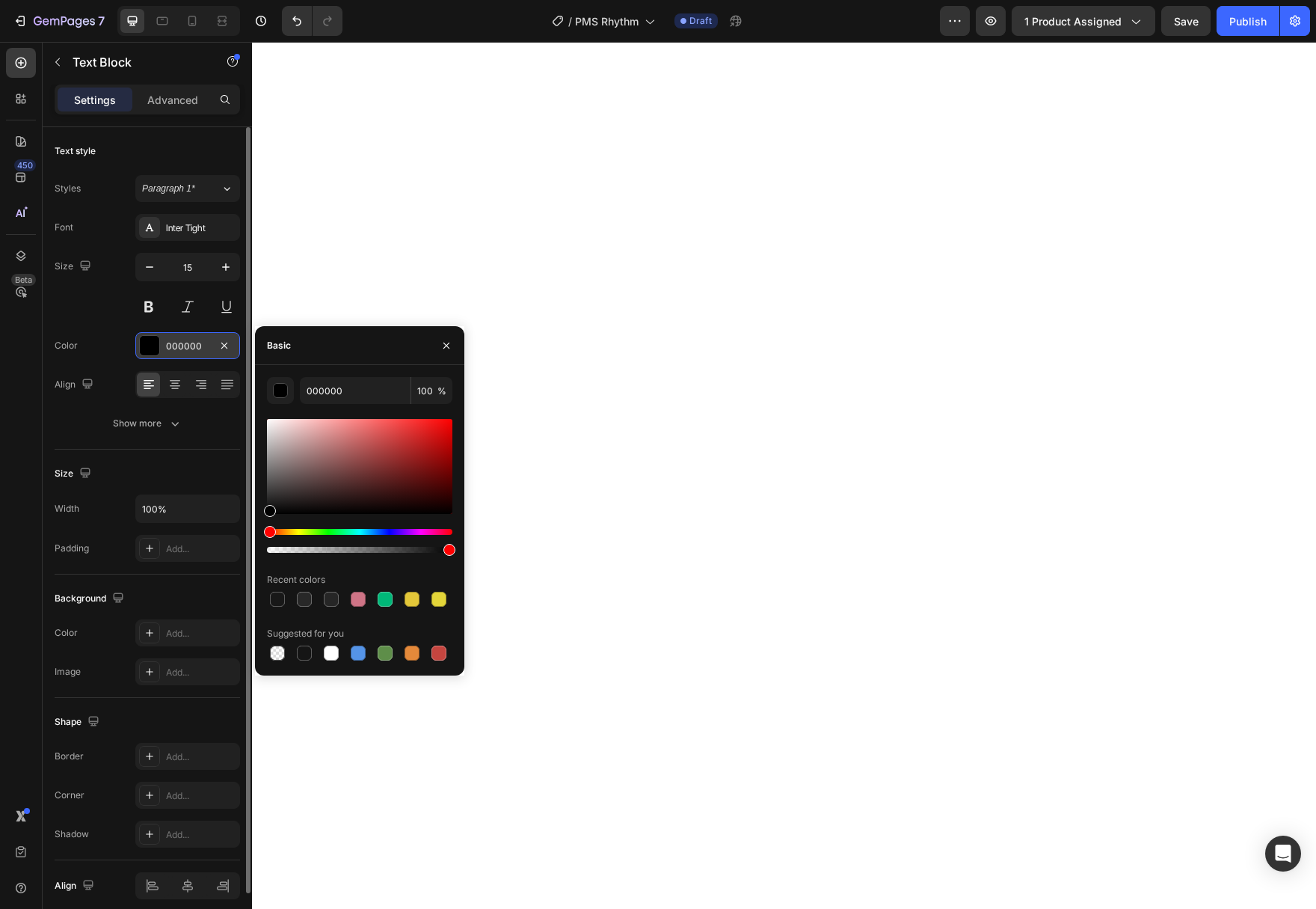
click at [145, 347] on div at bounding box center [150, 345] width 20 height 20
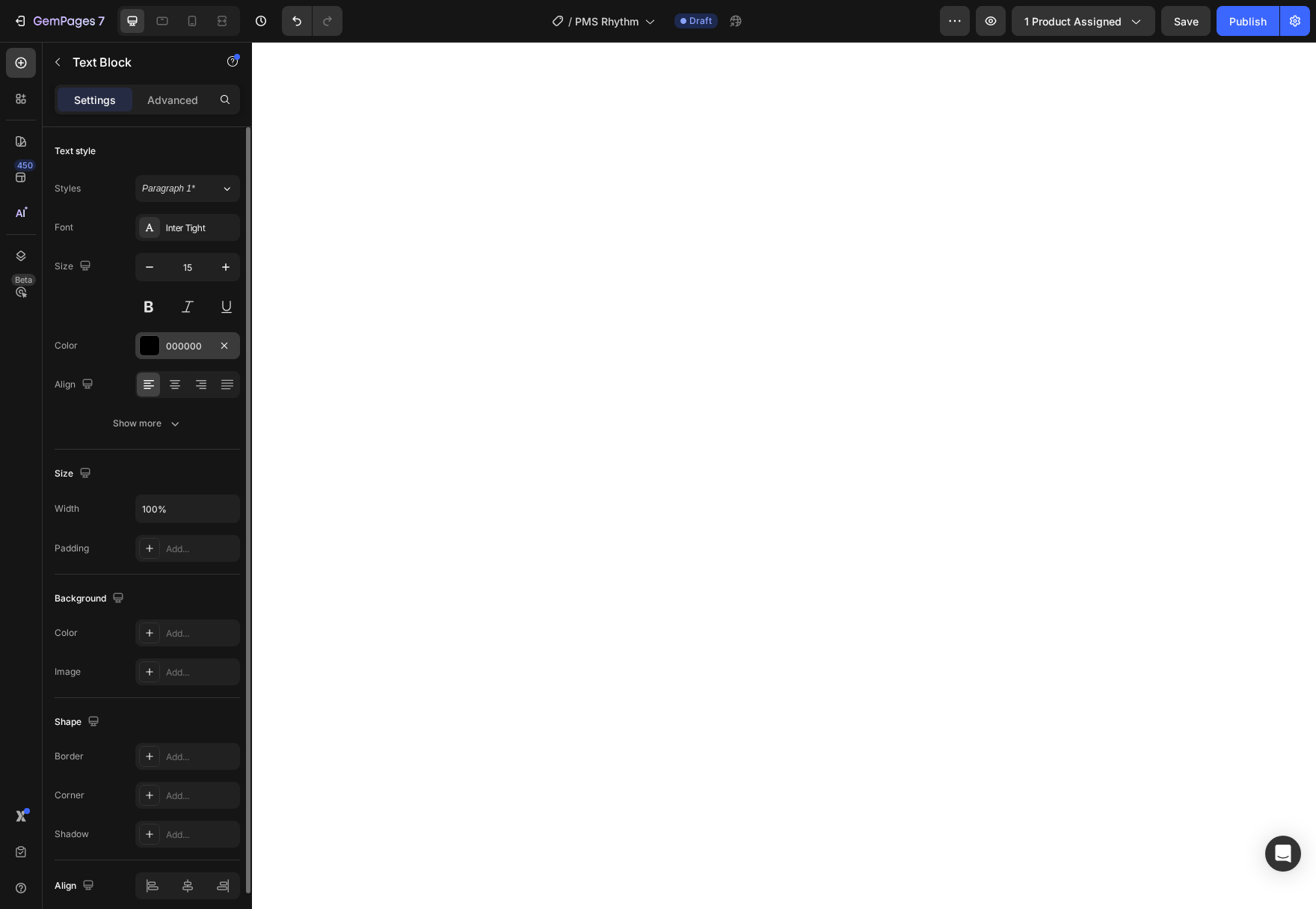
click at [153, 354] on div "000000" at bounding box center [188, 344] width 104 height 27
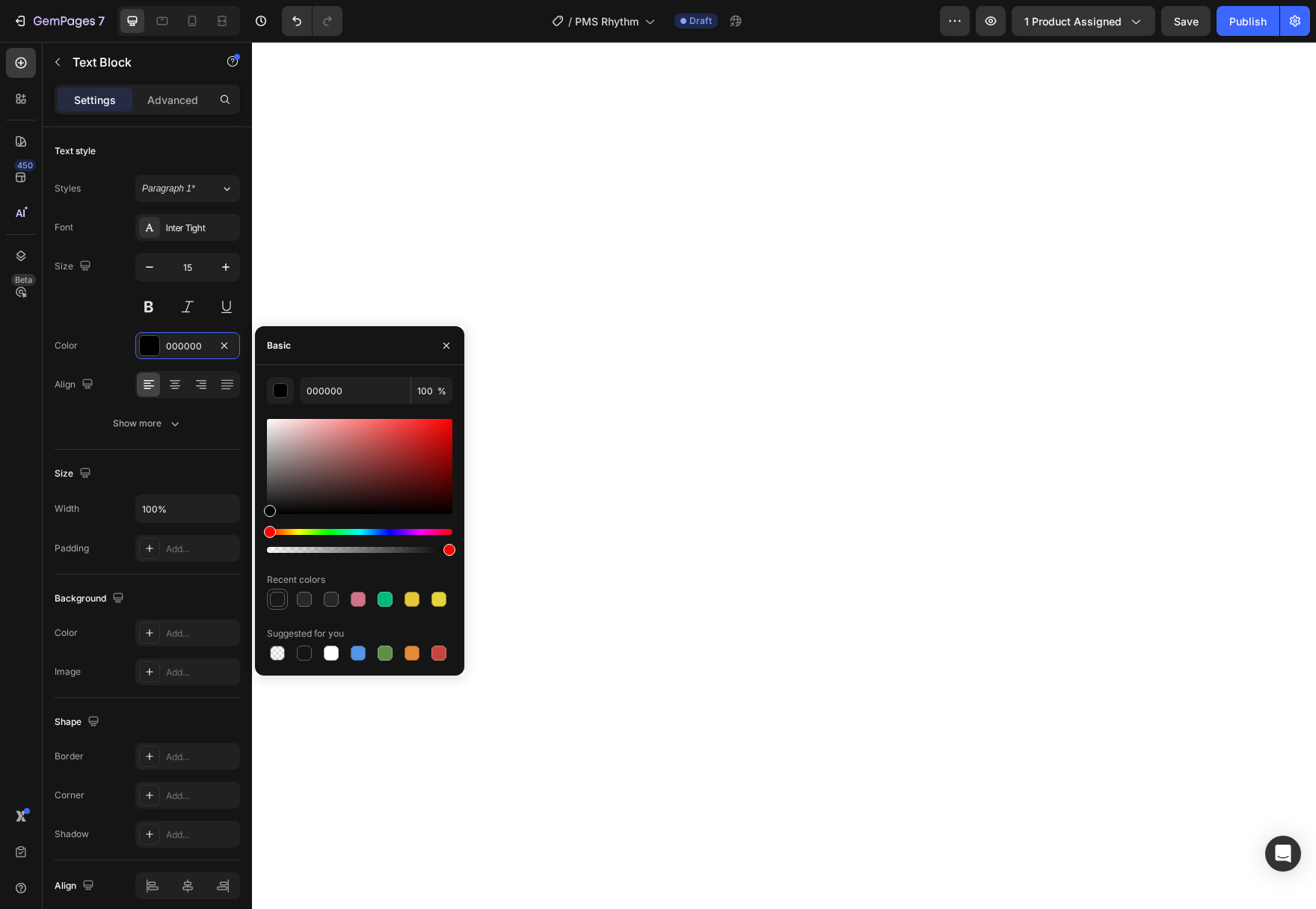
click at [284, 595] on div at bounding box center [276, 598] width 15 height 15
type input "181818"
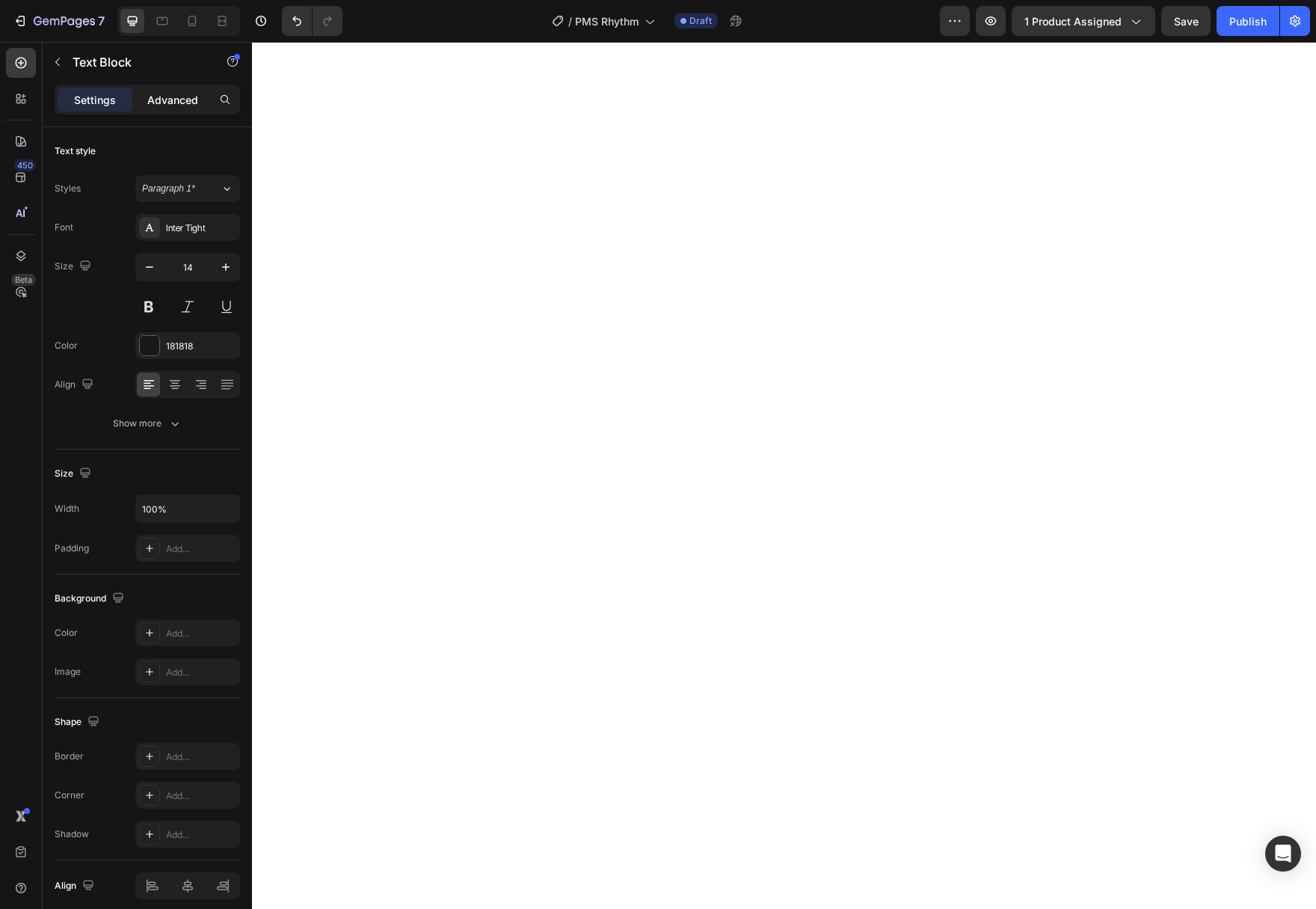
click at [163, 95] on p "Advanced" at bounding box center [173, 99] width 51 height 16
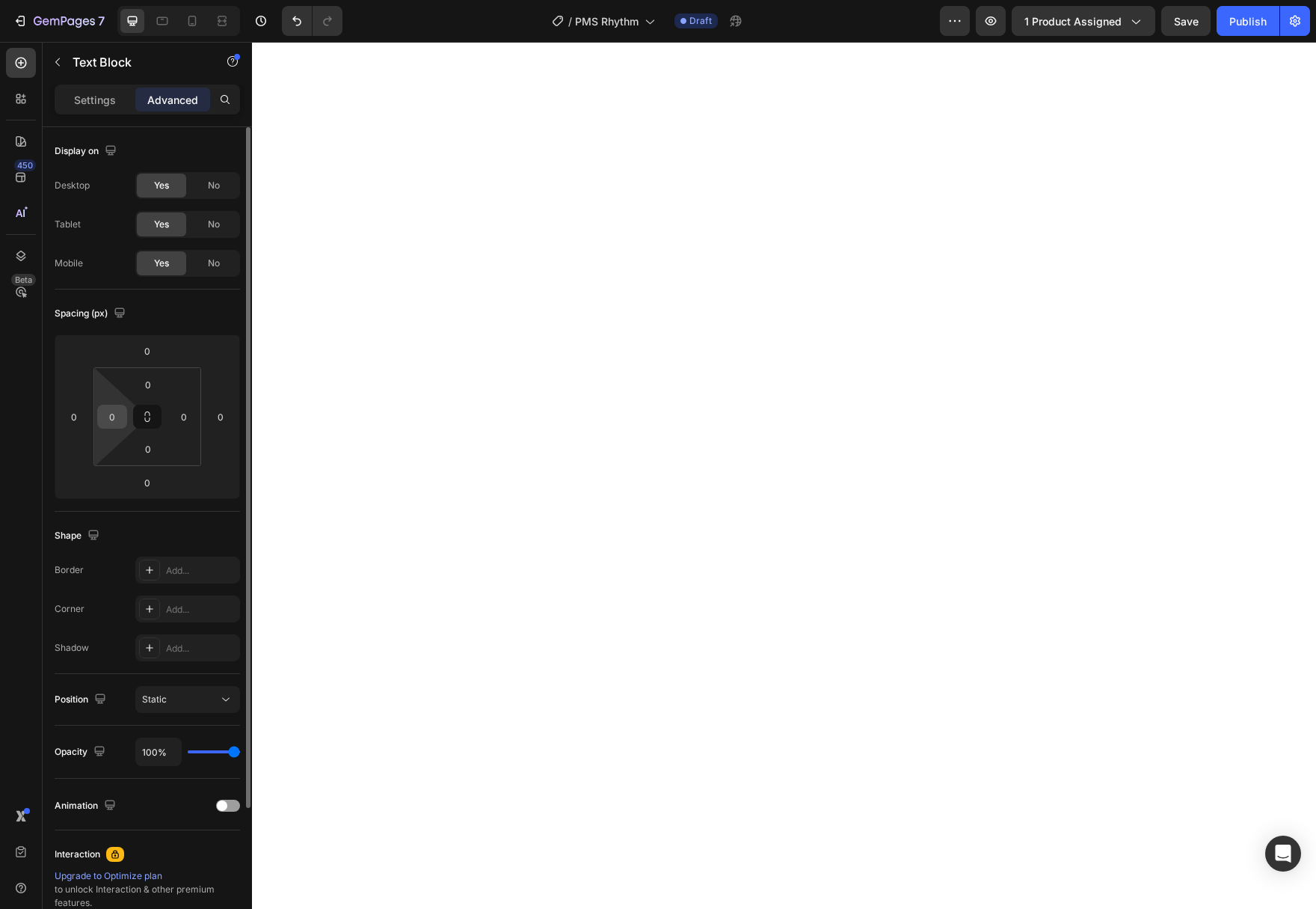
click at [111, 418] on input "0" at bounding box center [112, 416] width 23 height 23
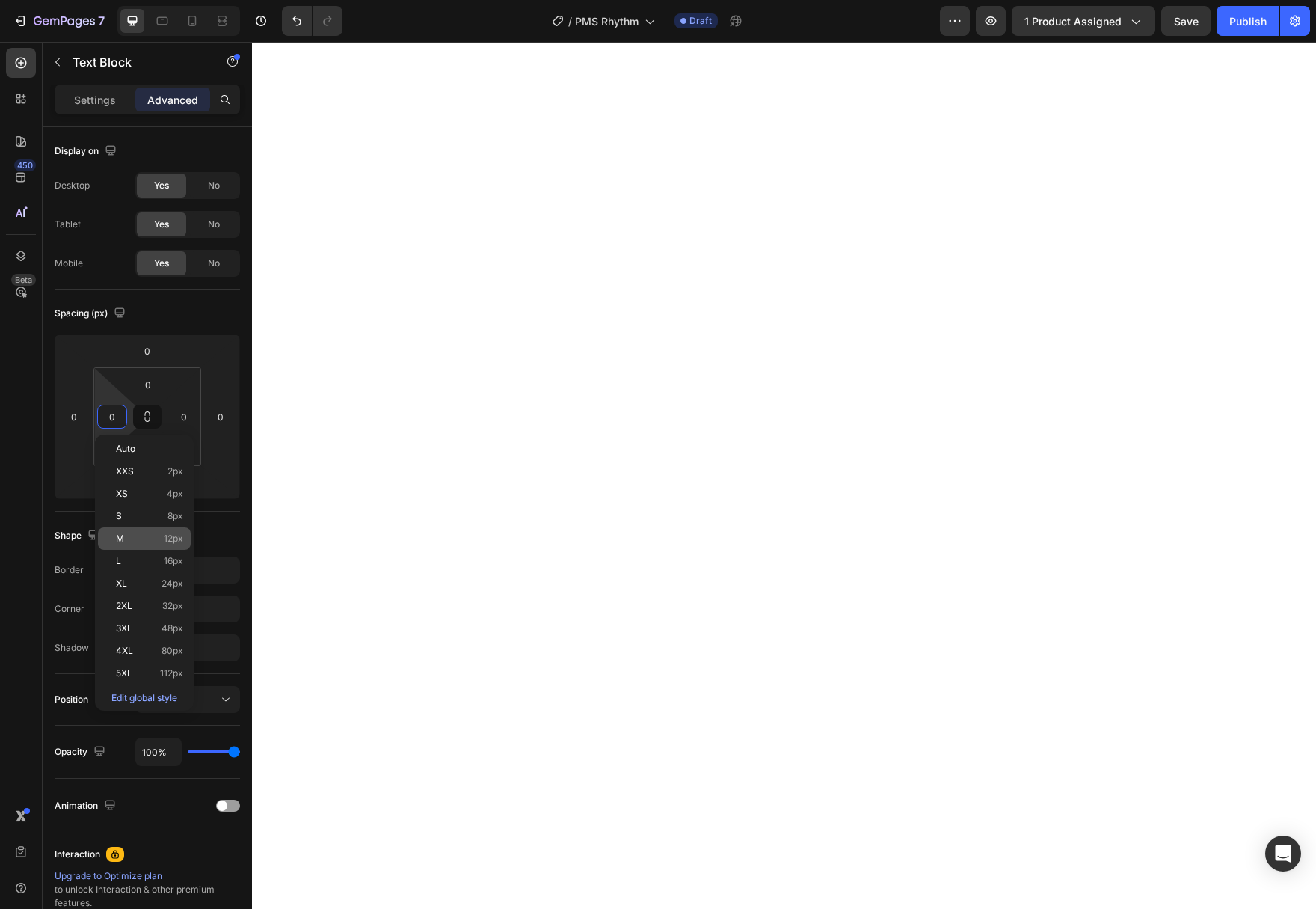
click at [136, 544] on div "M 12px" at bounding box center [145, 538] width 92 height 23
type input "12"
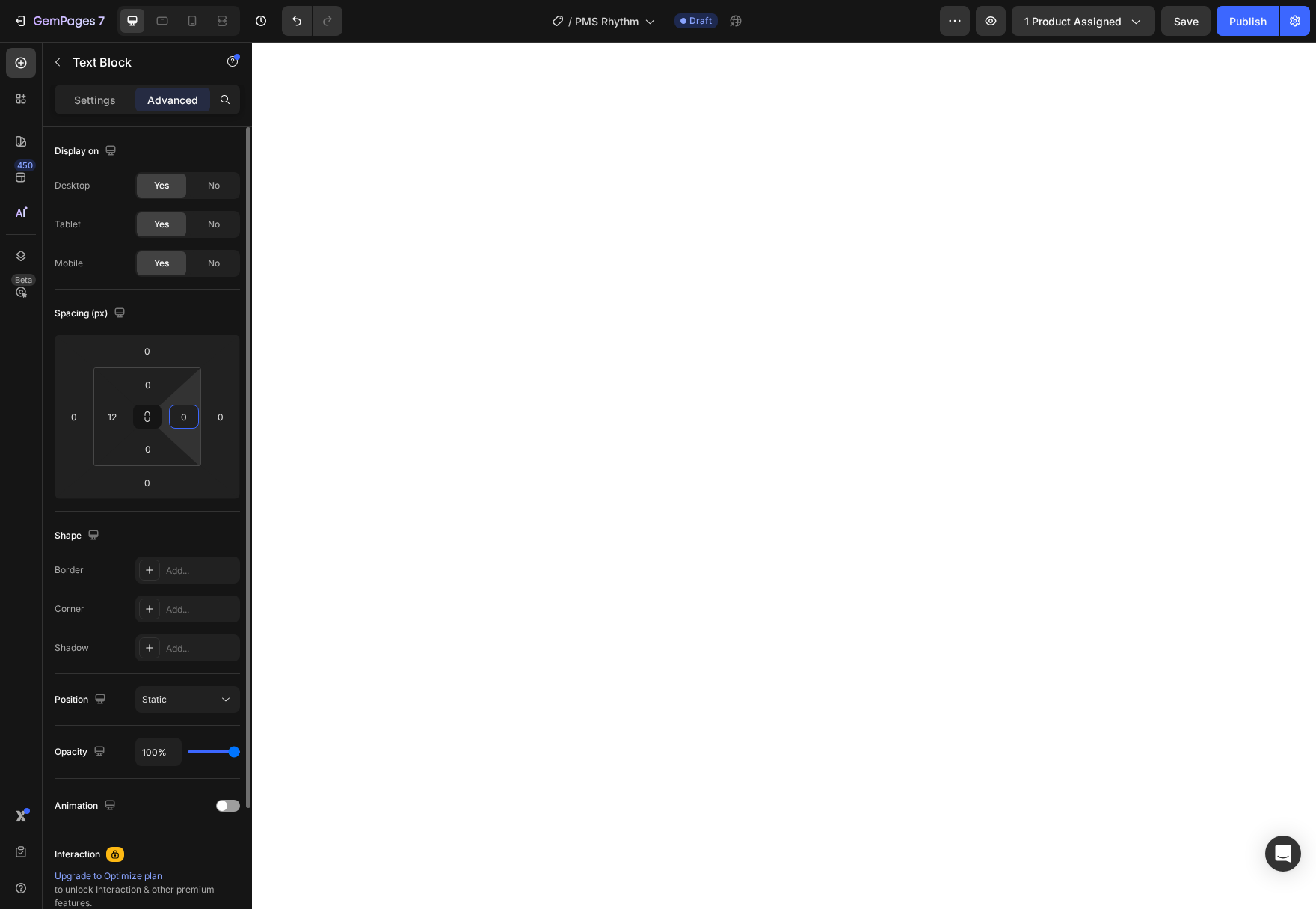
click at [189, 416] on input "0" at bounding box center [184, 416] width 23 height 23
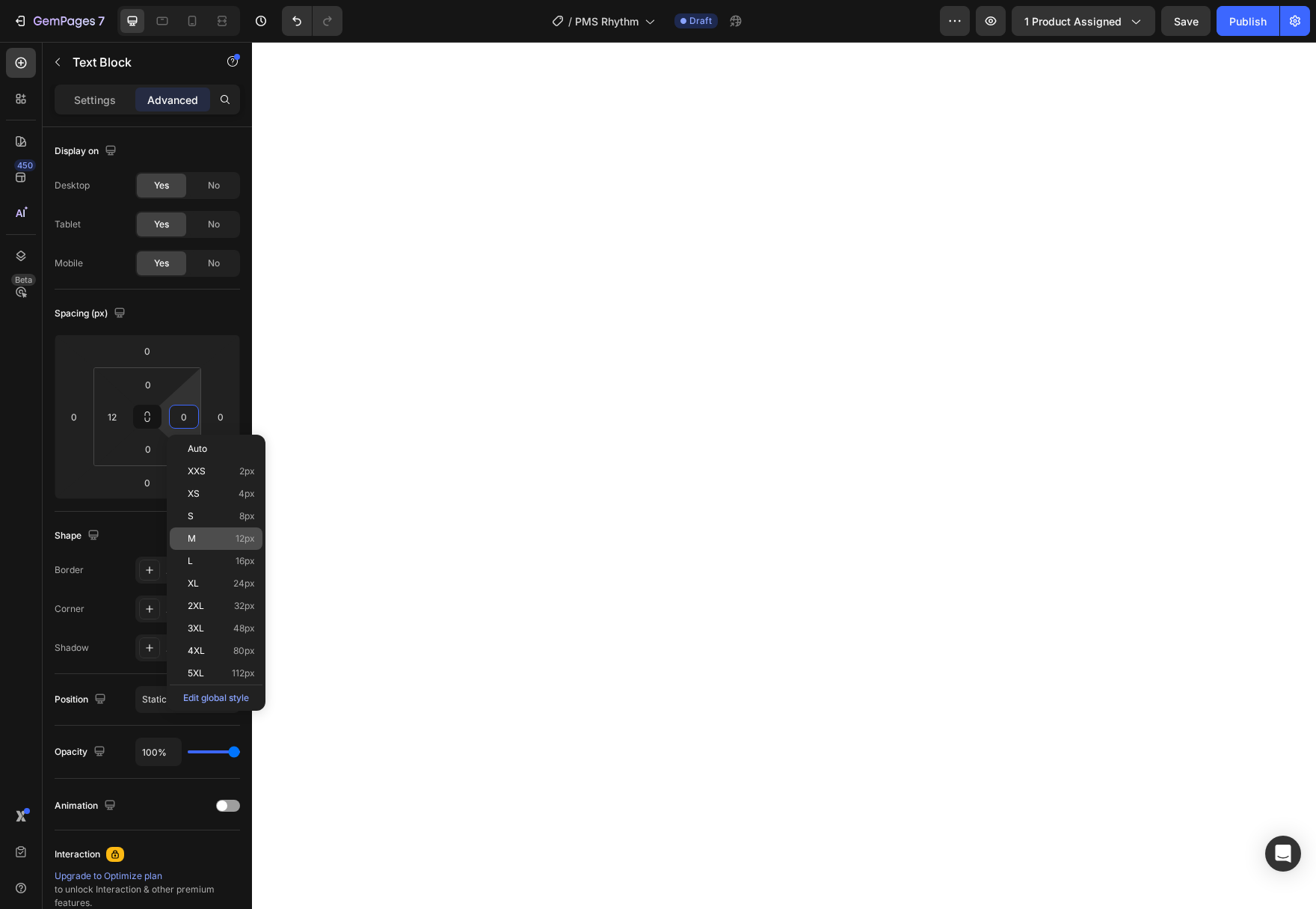
click at [199, 543] on p "M 12px" at bounding box center [221, 538] width 67 height 11
type input "12"
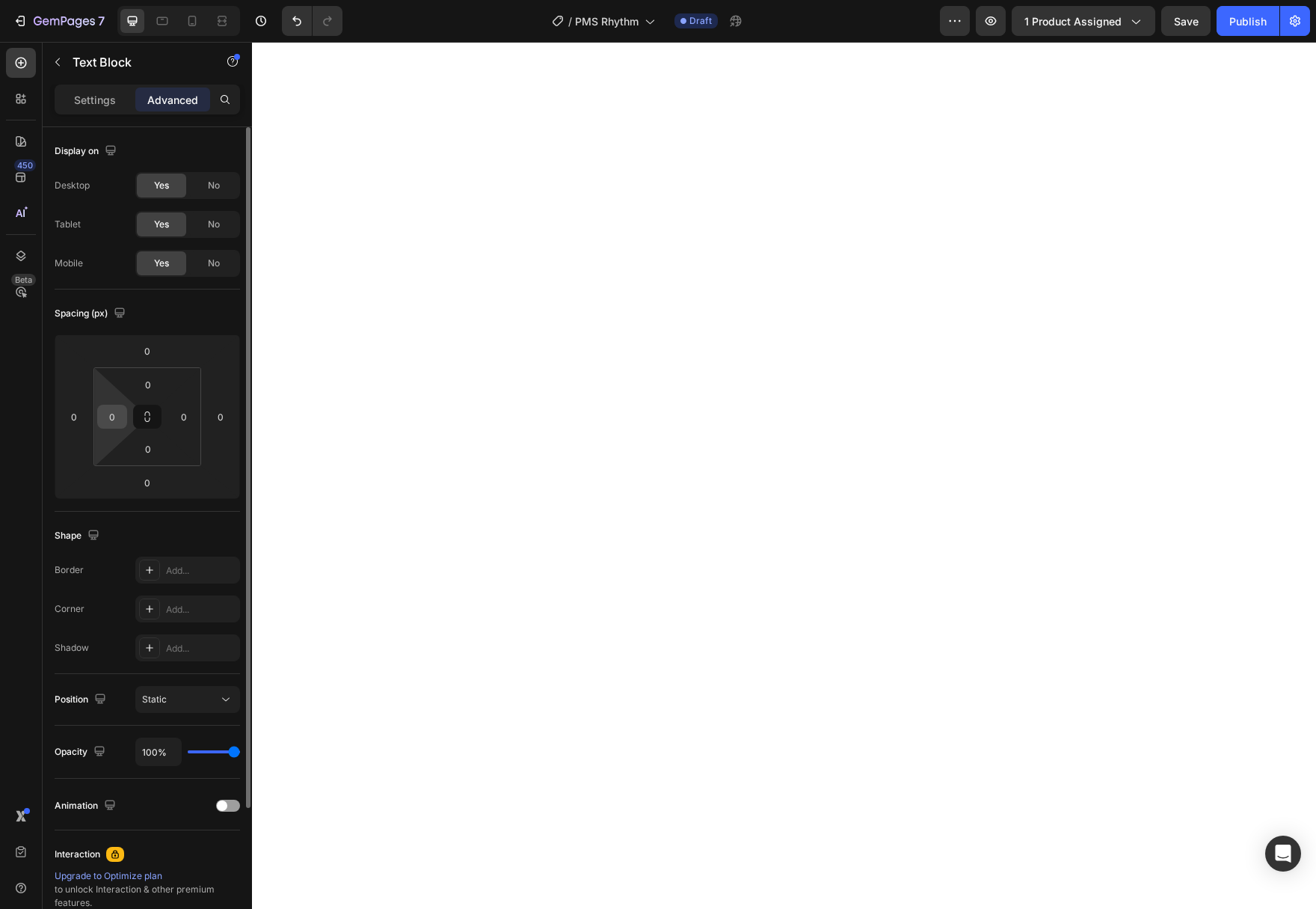
click at [100, 412] on div "0" at bounding box center [112, 416] width 30 height 24
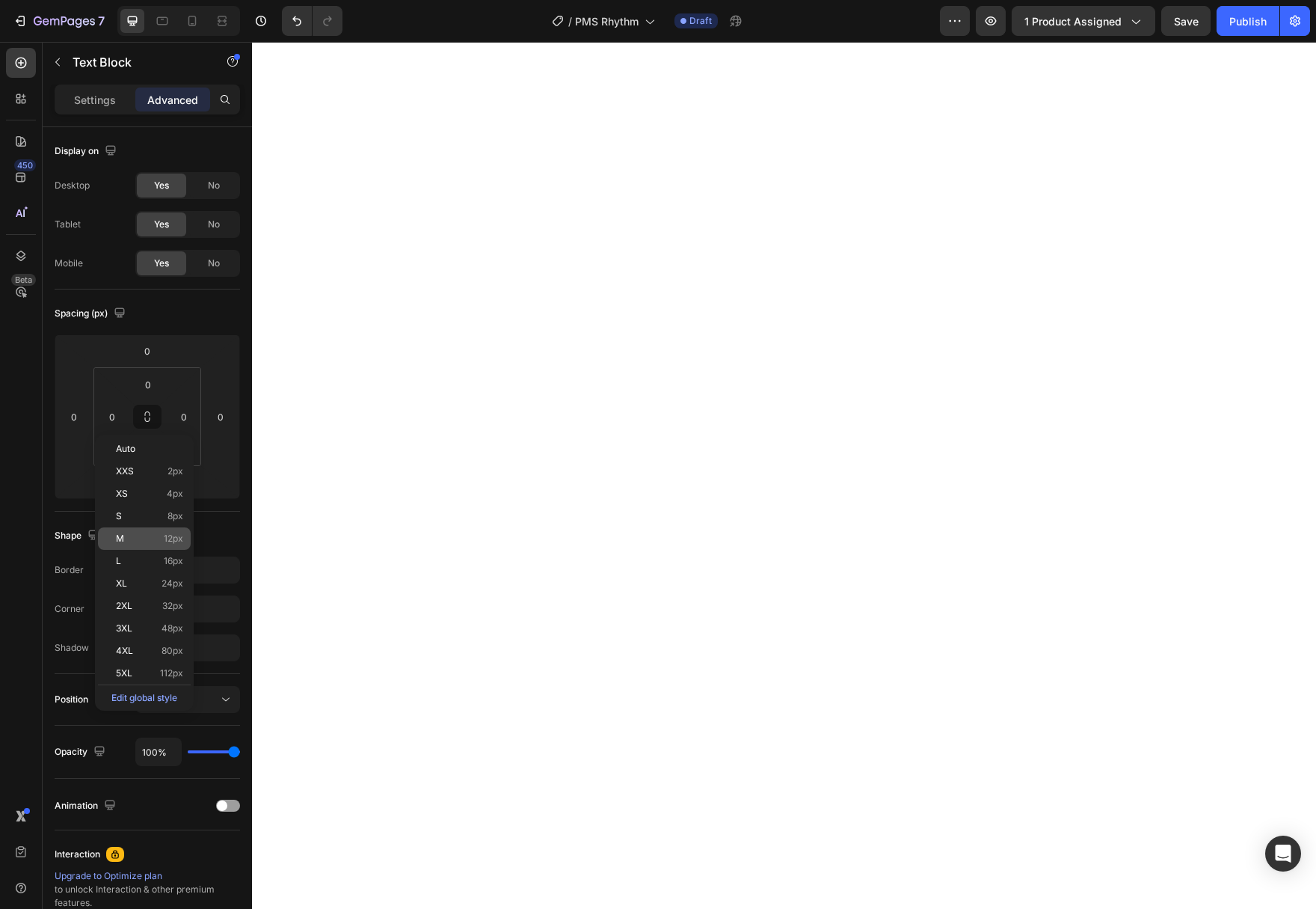
click at [149, 536] on p "M 12px" at bounding box center [150, 538] width 67 height 11
type input "12"
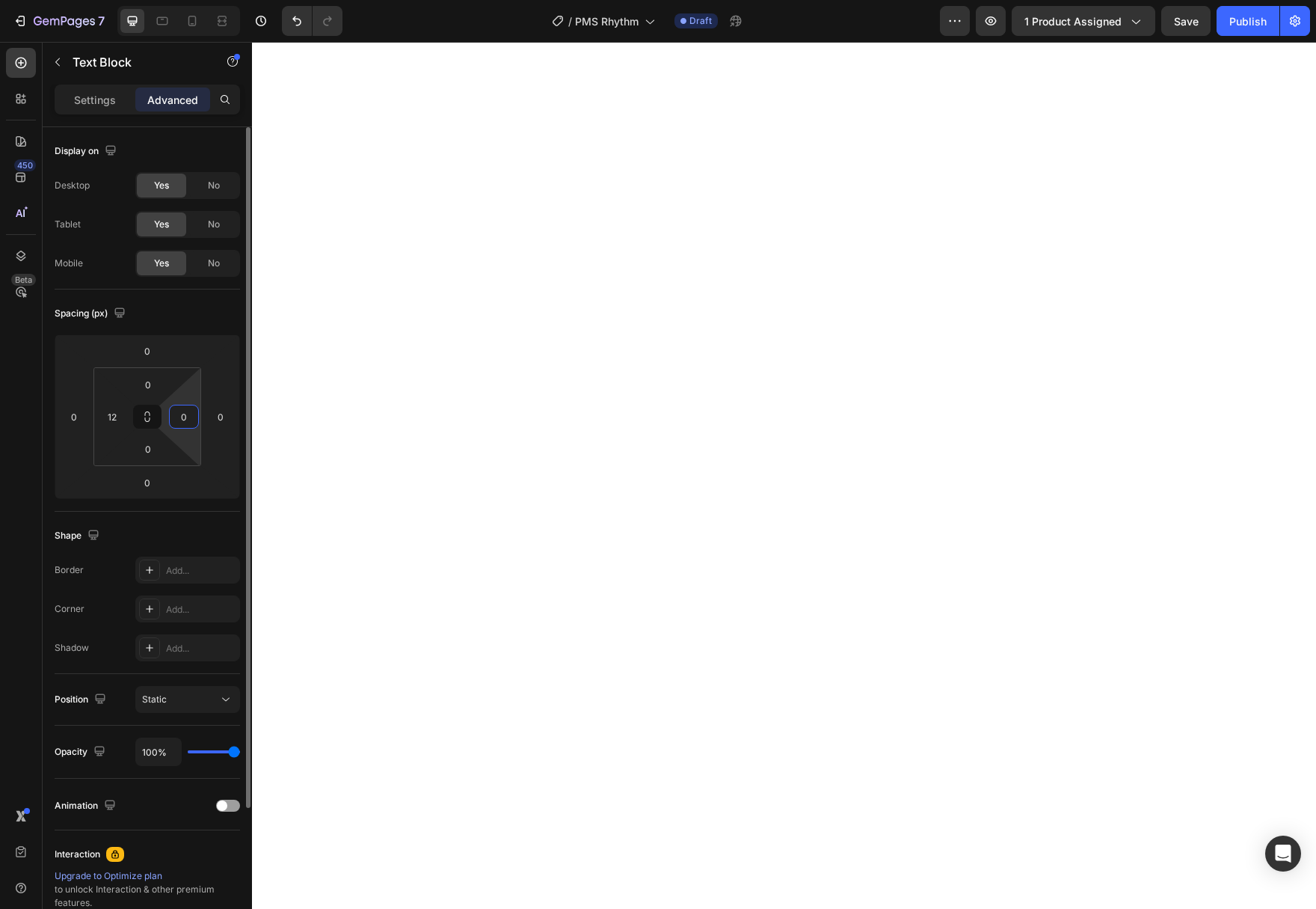
click at [189, 416] on input "0" at bounding box center [184, 416] width 23 height 23
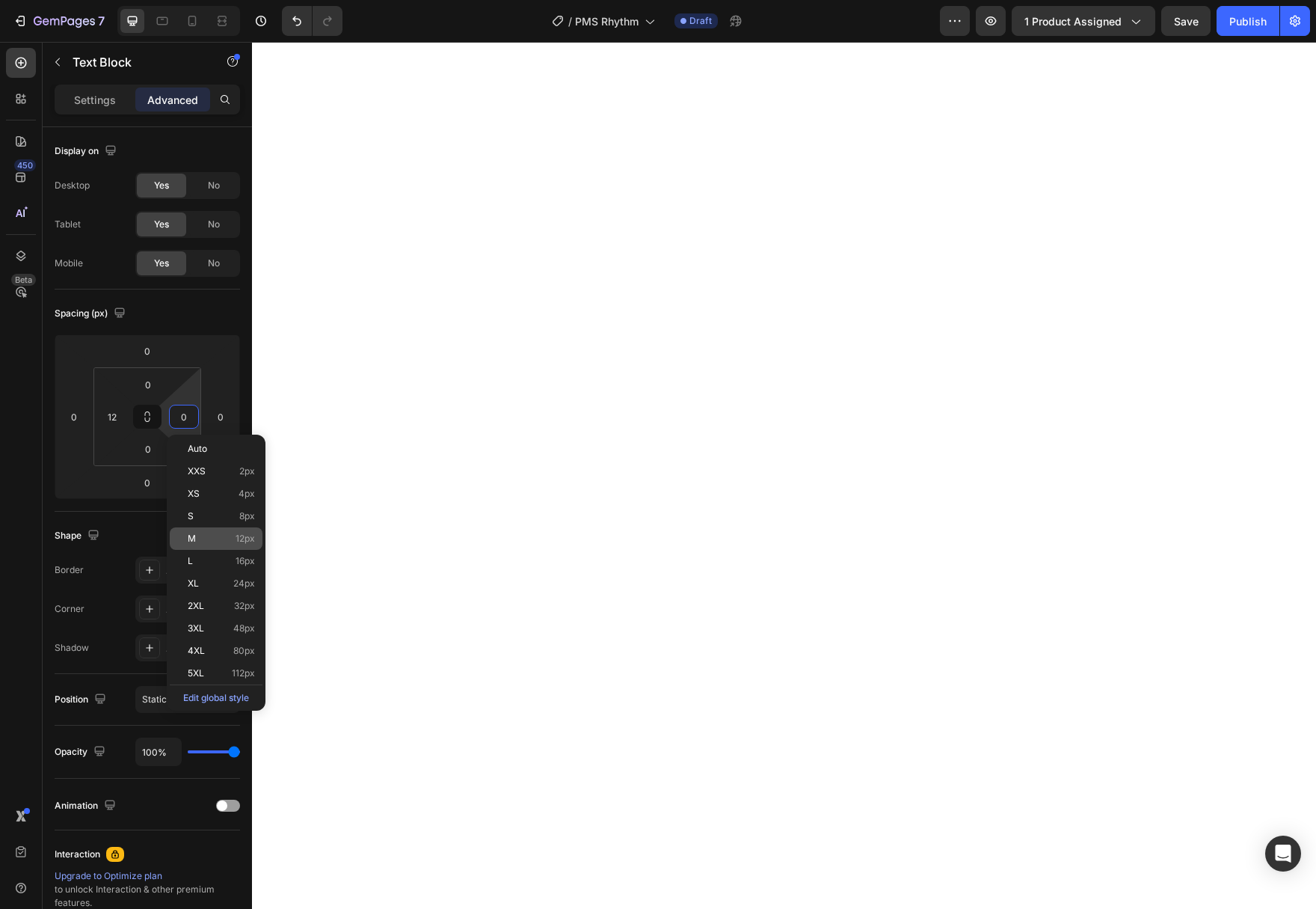
click at [208, 542] on p "M 12px" at bounding box center [221, 538] width 67 height 11
type input "12"
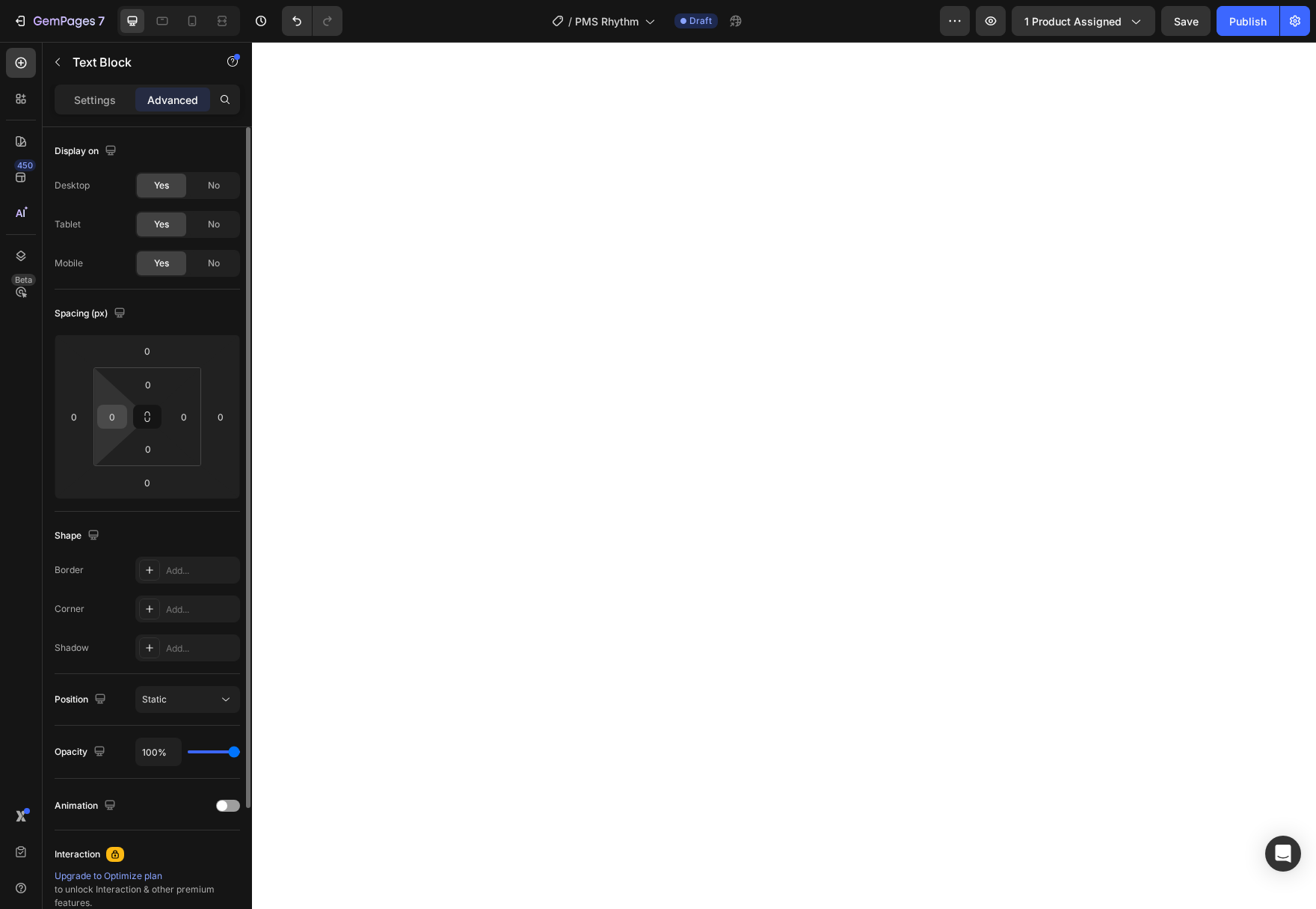
click at [98, 420] on div "0" at bounding box center [112, 416] width 30 height 24
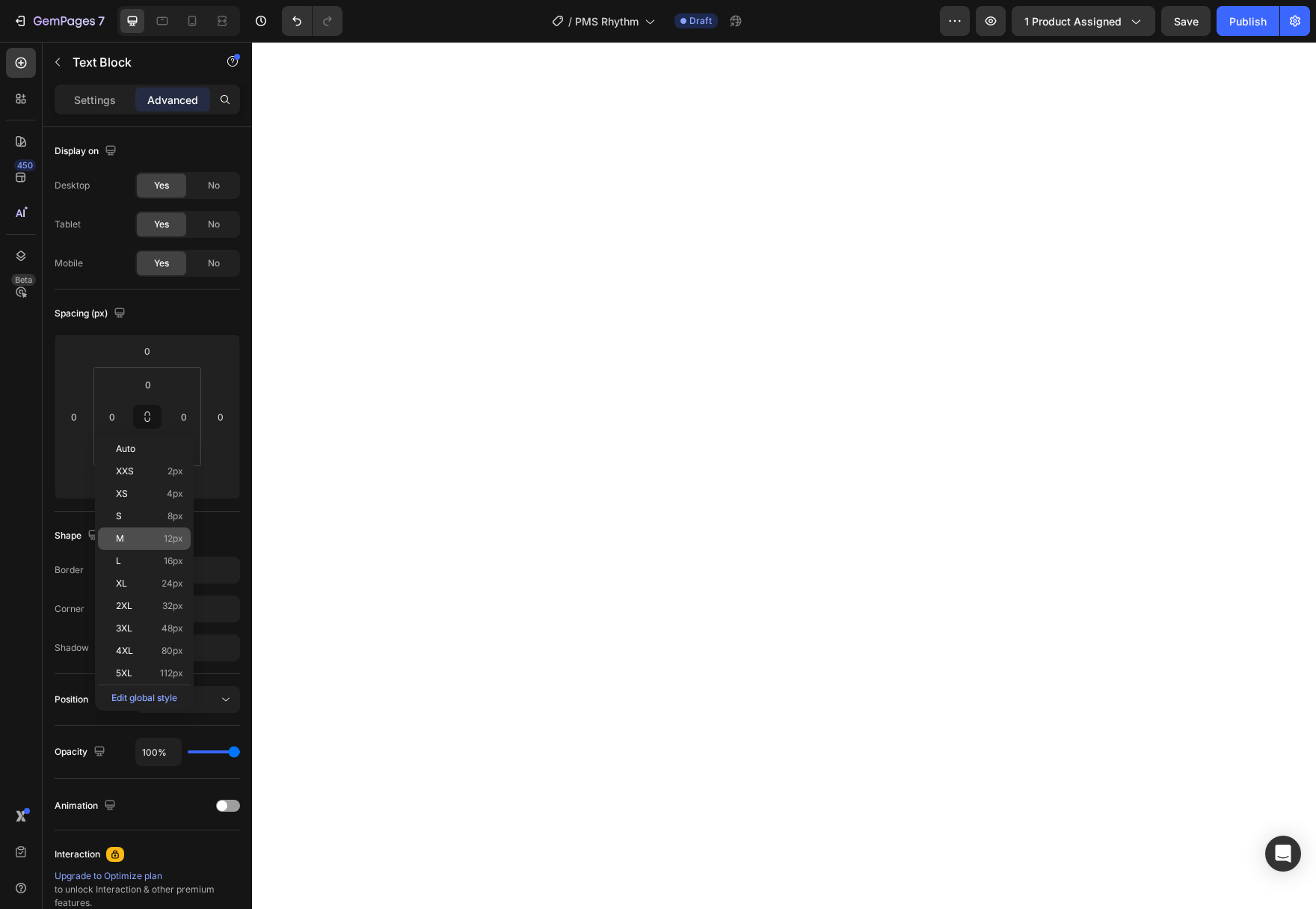
click at [141, 541] on p "M 12px" at bounding box center [150, 538] width 67 height 11
type input "12"
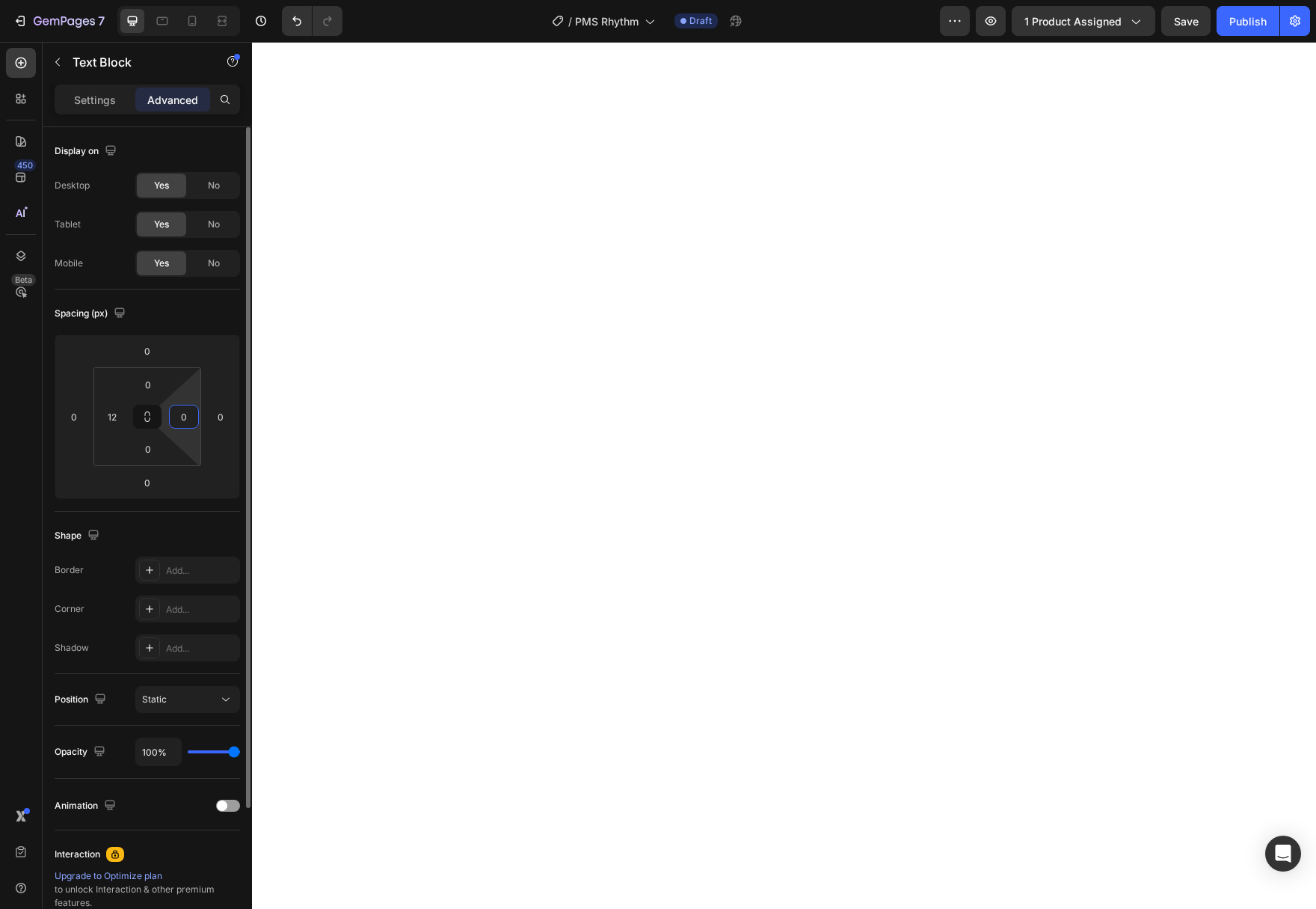
click at [182, 426] on input "0" at bounding box center [184, 416] width 23 height 23
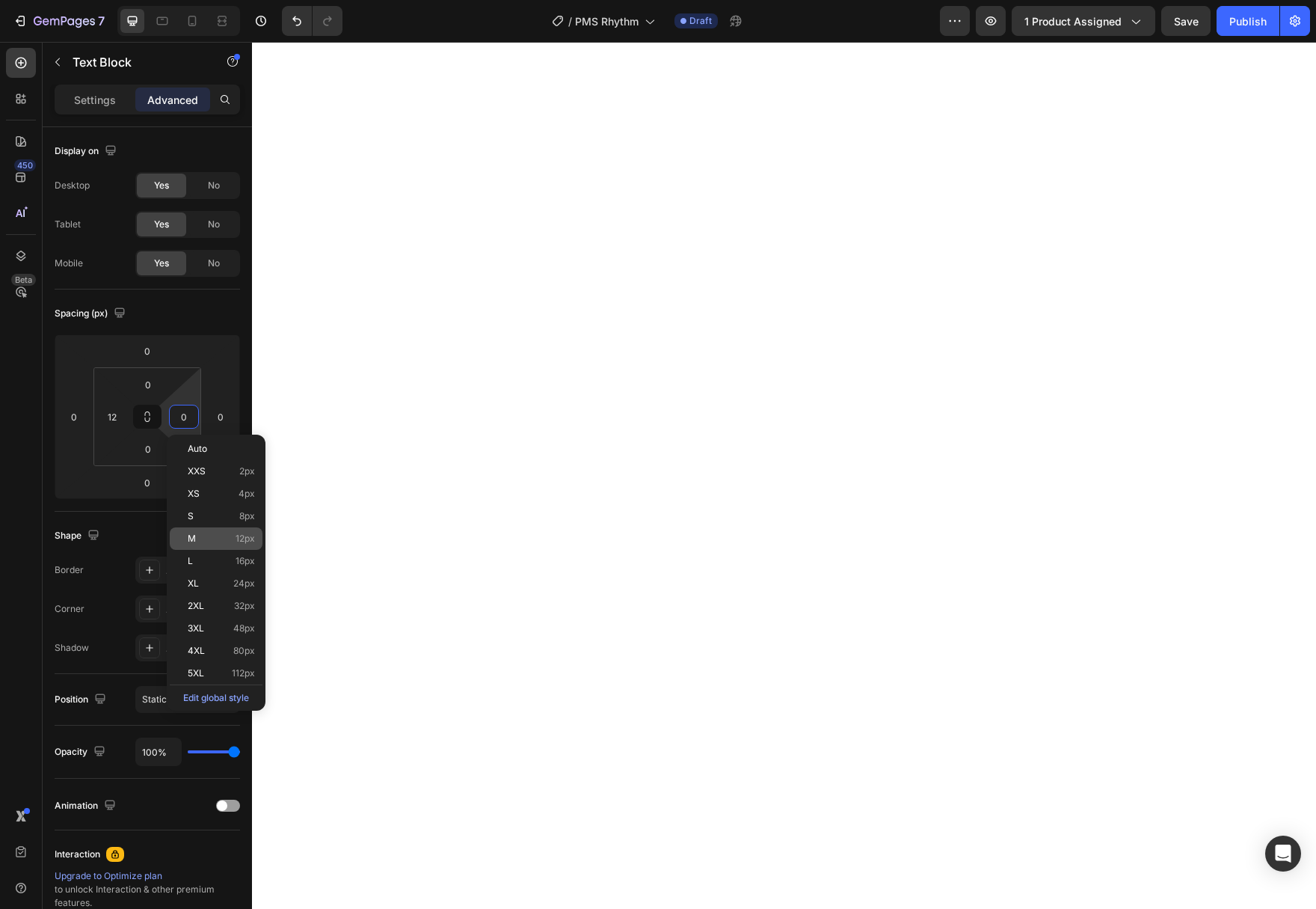
click at [200, 543] on p "M 12px" at bounding box center [221, 538] width 67 height 11
type input "12"
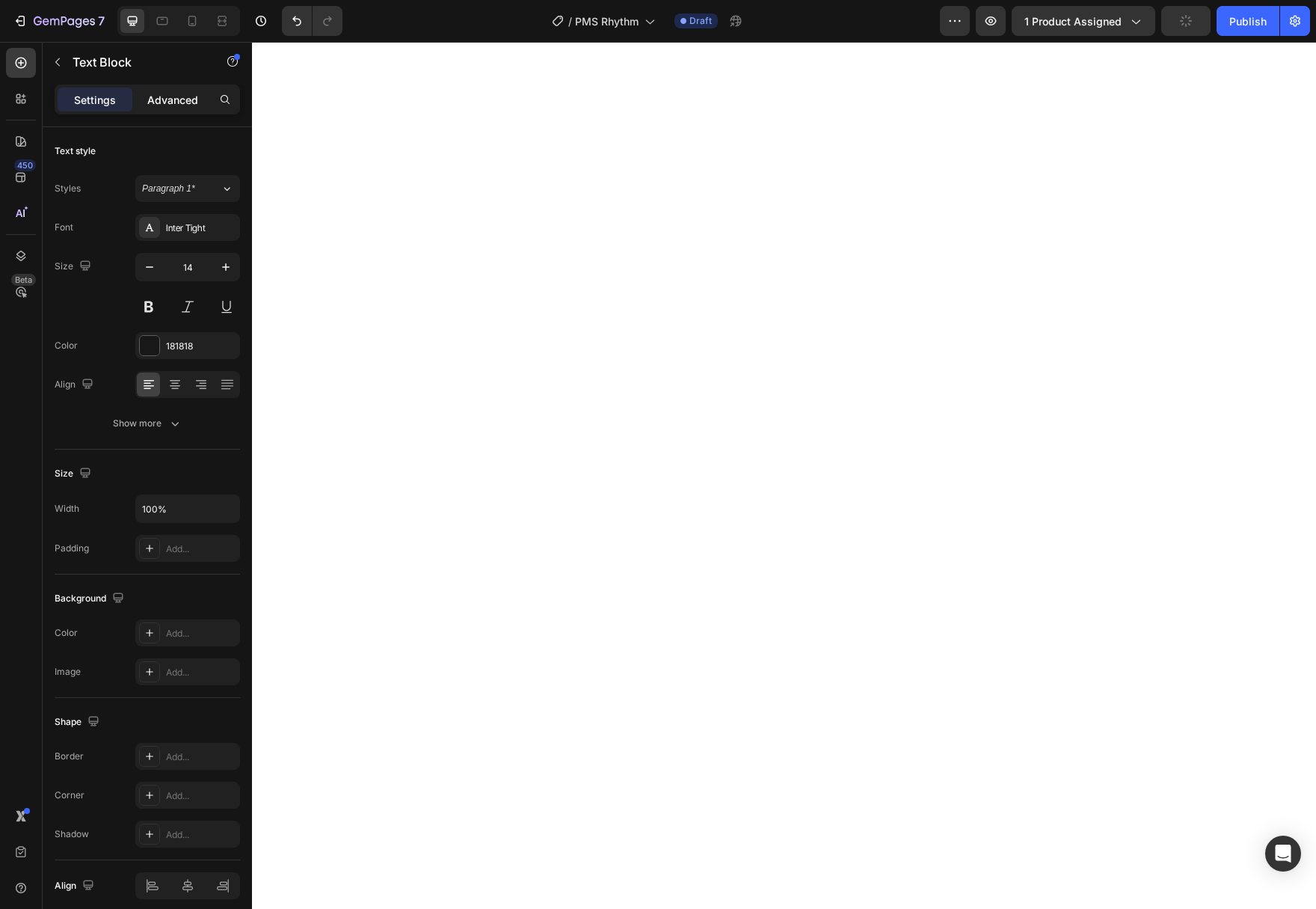
click at [171, 95] on p "Advanced" at bounding box center [173, 99] width 51 height 16
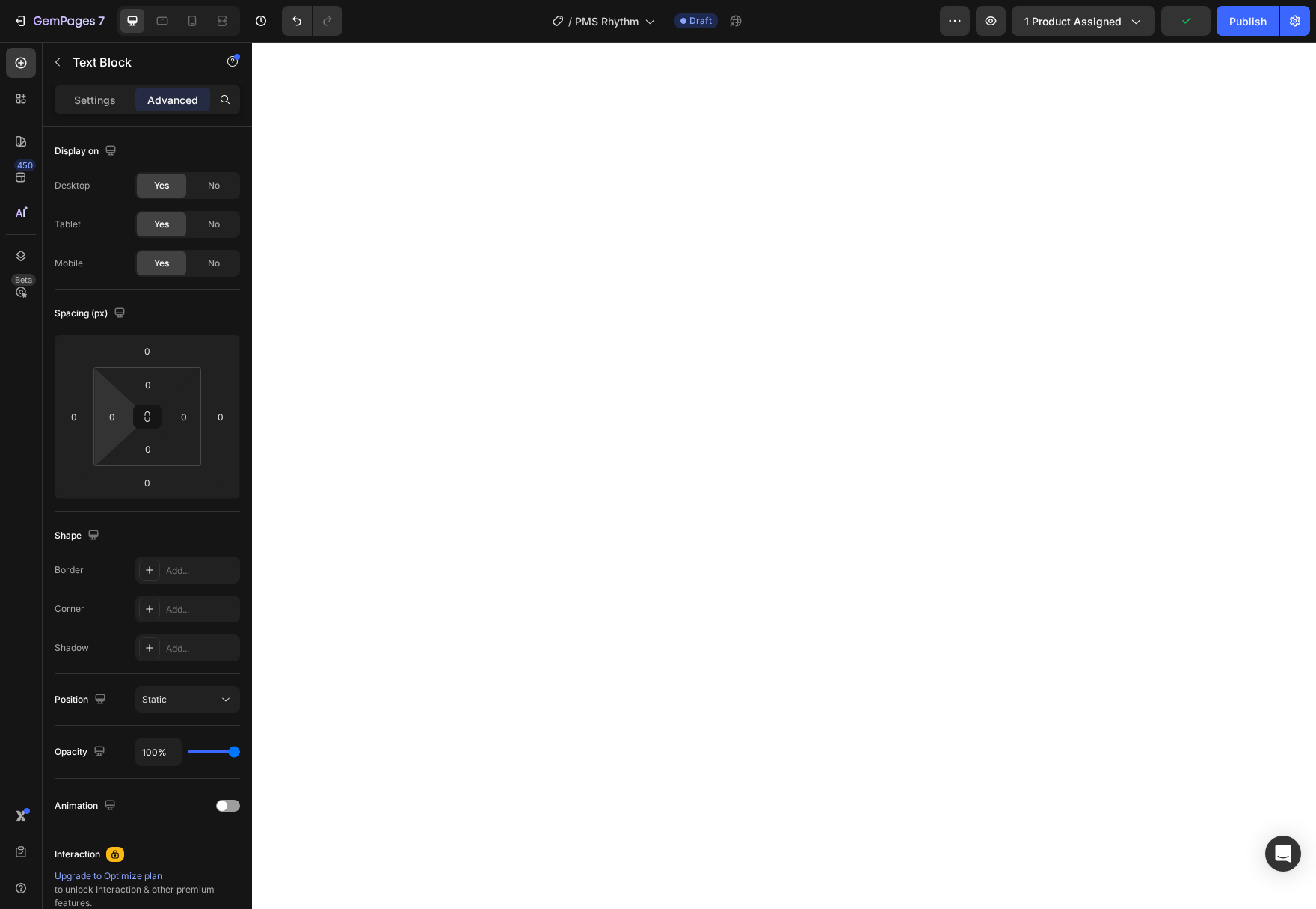
click at [107, 420] on input "0" at bounding box center [112, 416] width 23 height 23
click at [142, 548] on div "M 12px" at bounding box center [145, 538] width 92 height 23
type input "12"
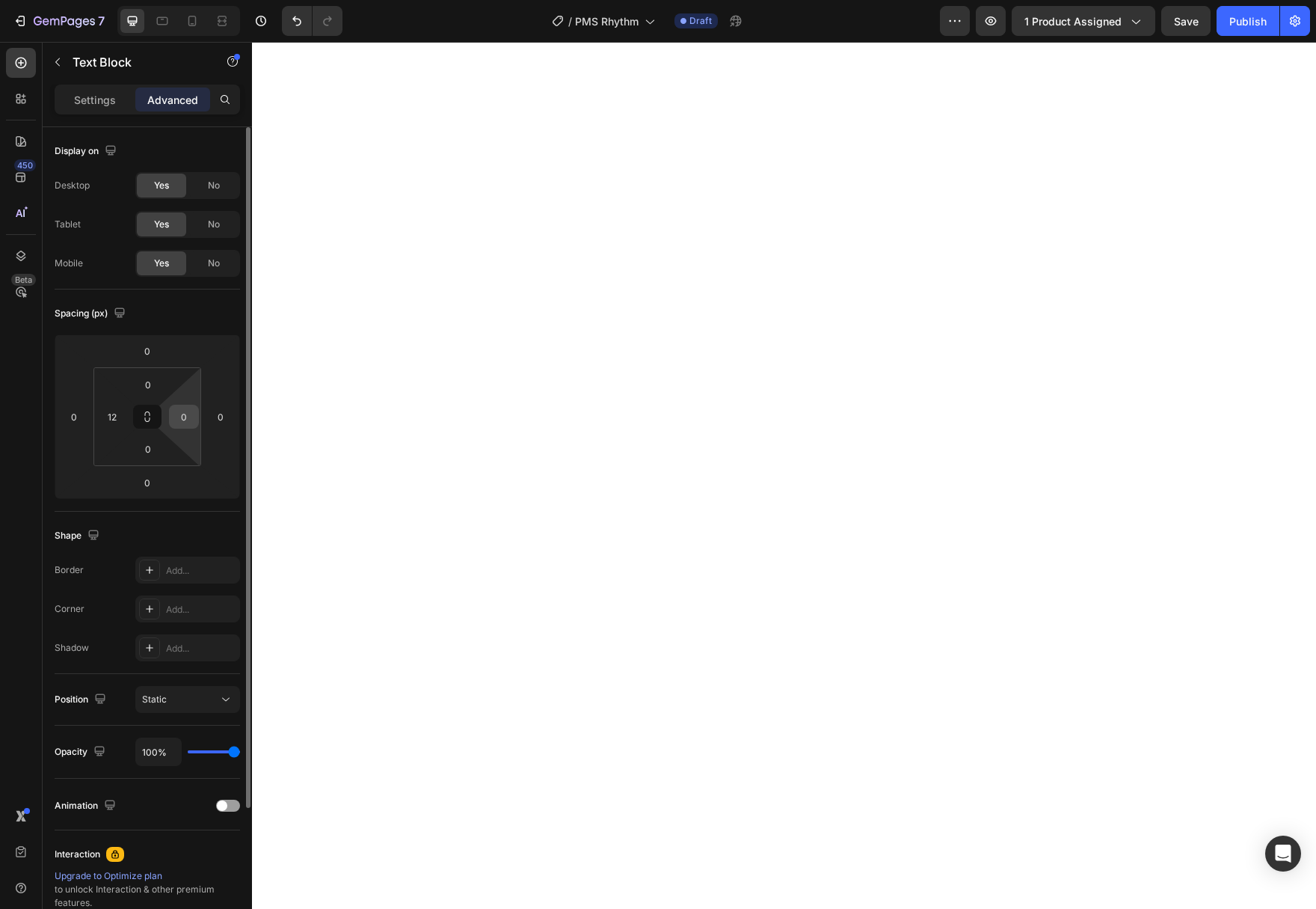
click at [186, 419] on input "0" at bounding box center [184, 416] width 23 height 23
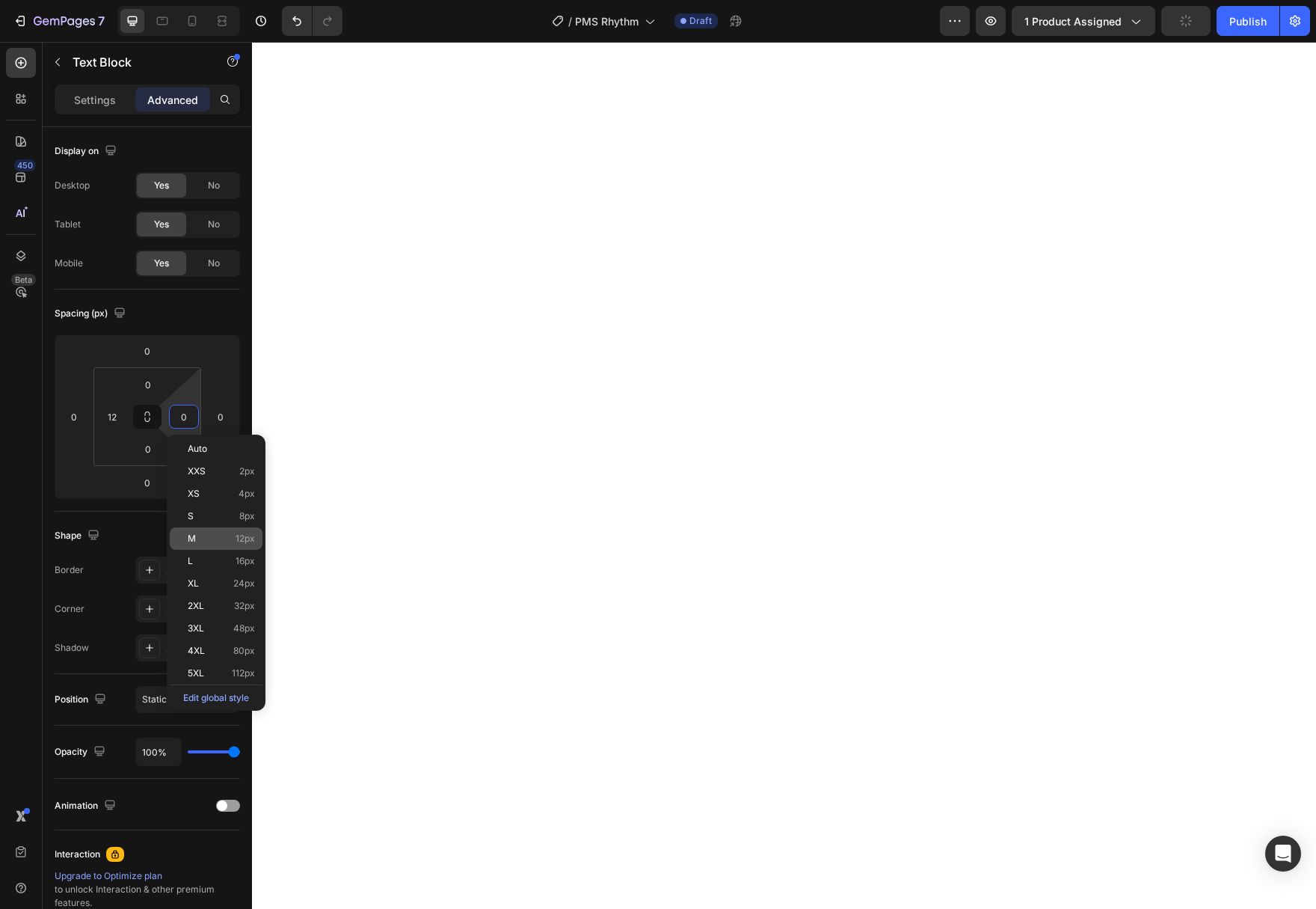
click at [212, 538] on p "M 12px" at bounding box center [221, 538] width 67 height 11
type input "12"
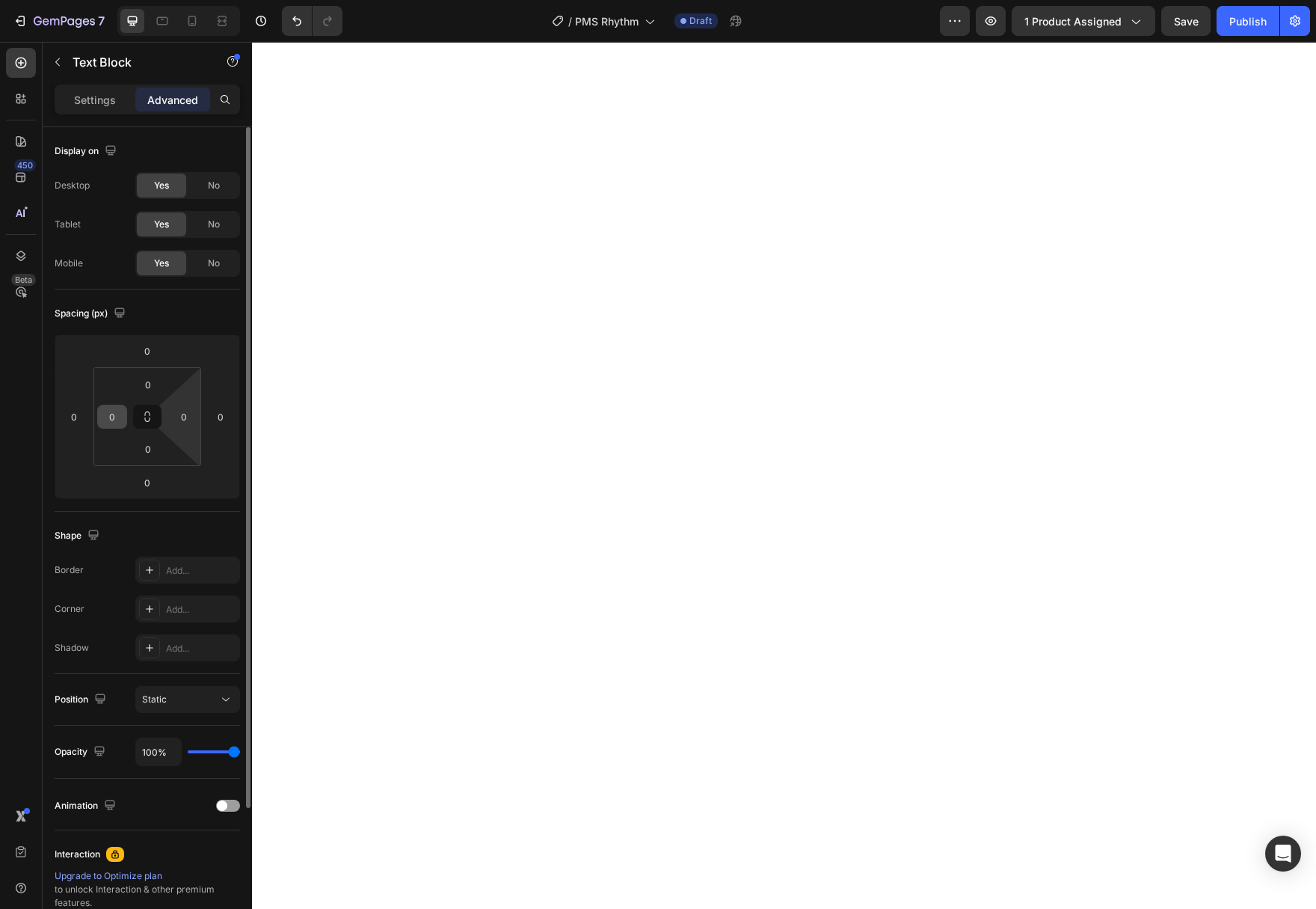
click at [125, 413] on div "0" at bounding box center [112, 416] width 30 height 24
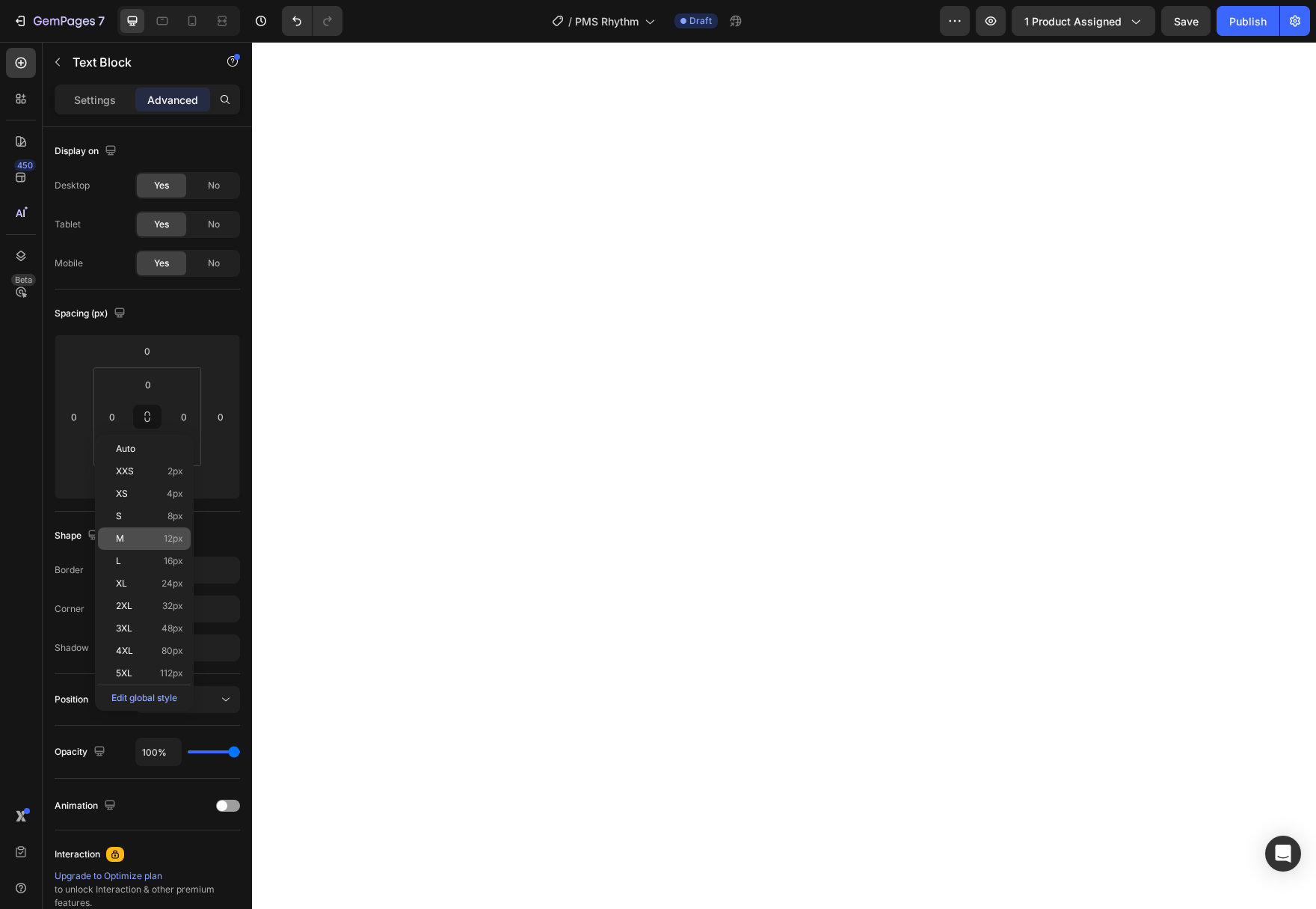
click at [139, 537] on p "M 12px" at bounding box center [150, 538] width 67 height 11
type input "12"
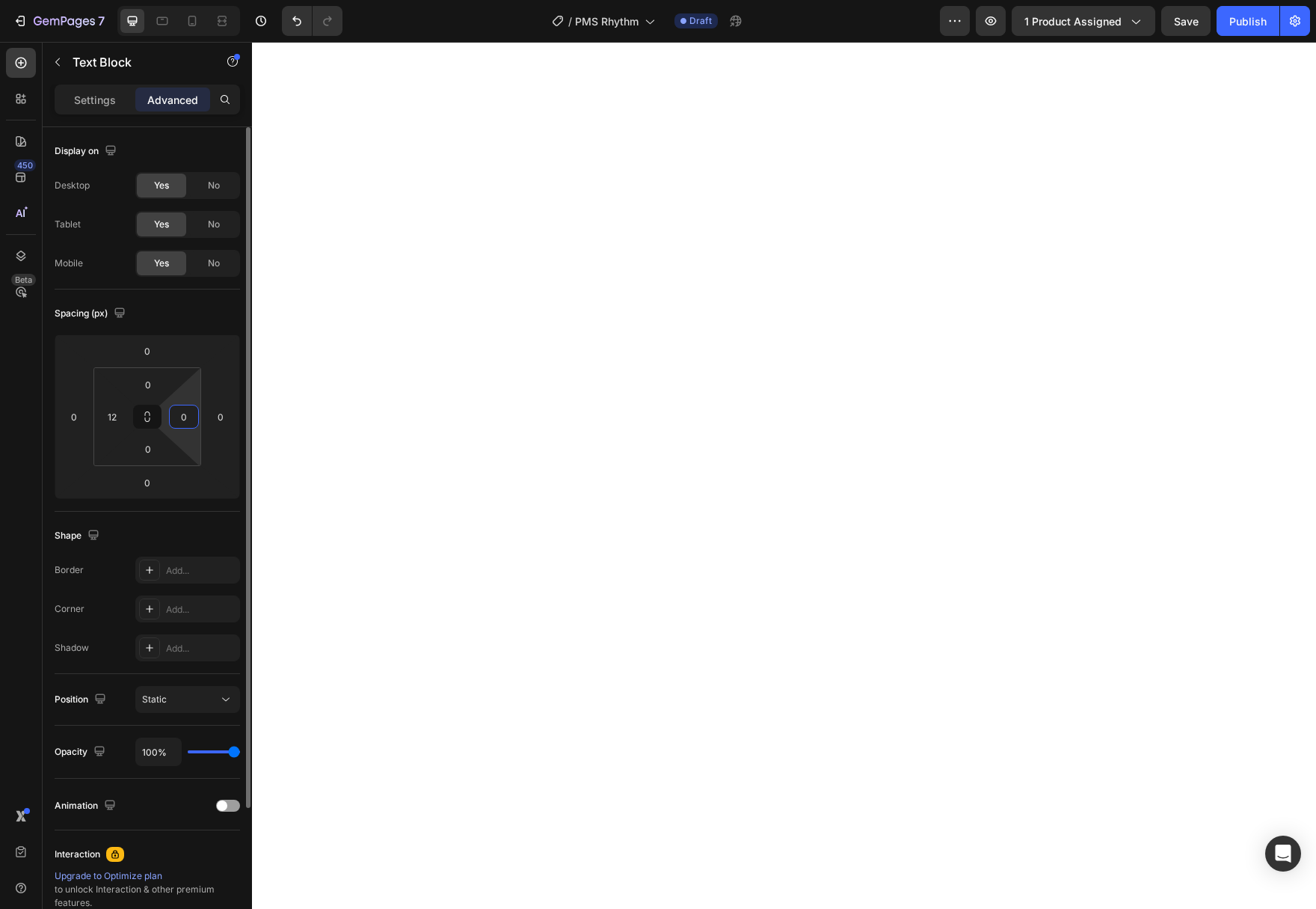
click at [194, 410] on input "0" at bounding box center [184, 416] width 23 height 23
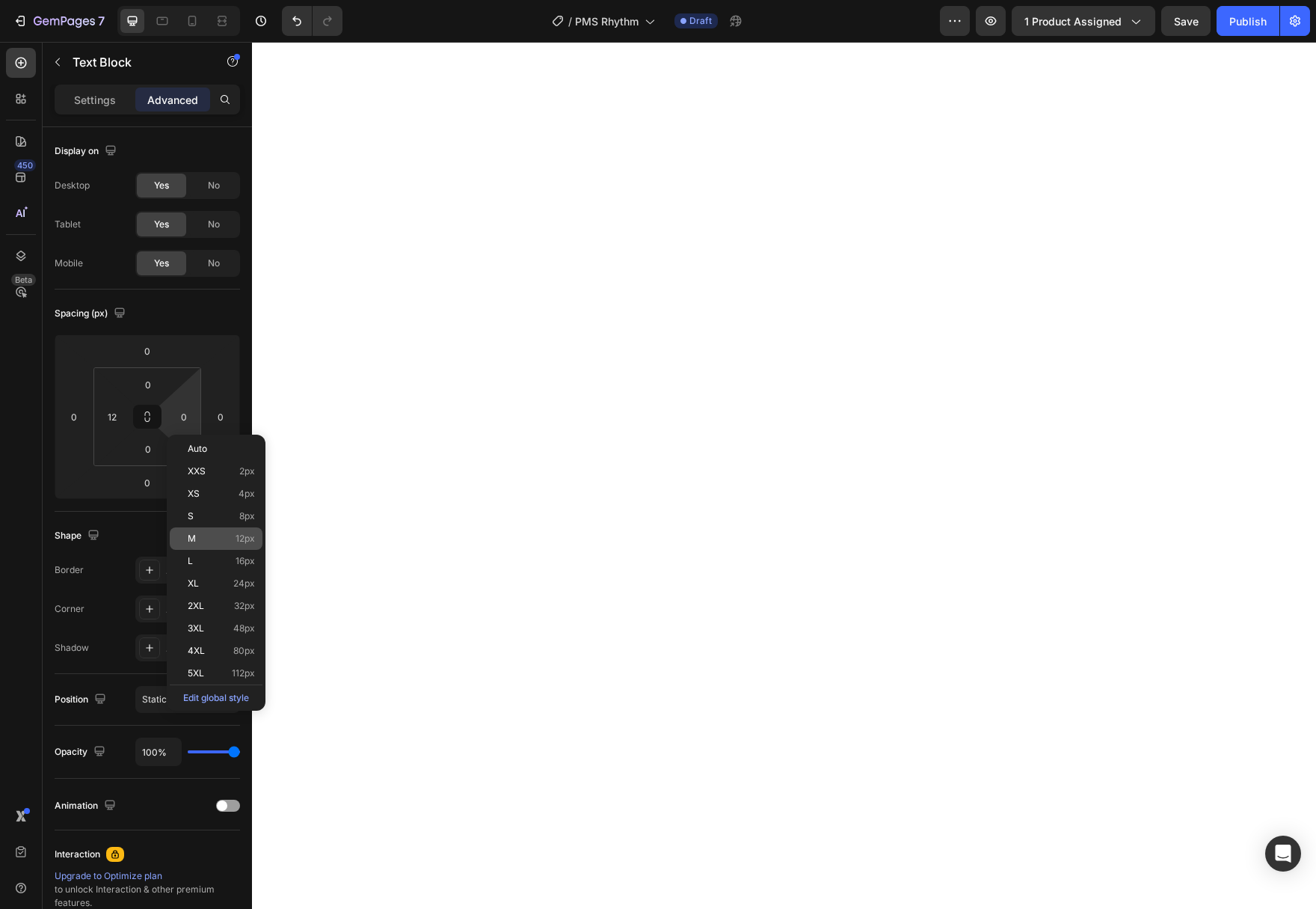
click at [207, 538] on p "M 12px" at bounding box center [221, 538] width 67 height 11
type input "12"
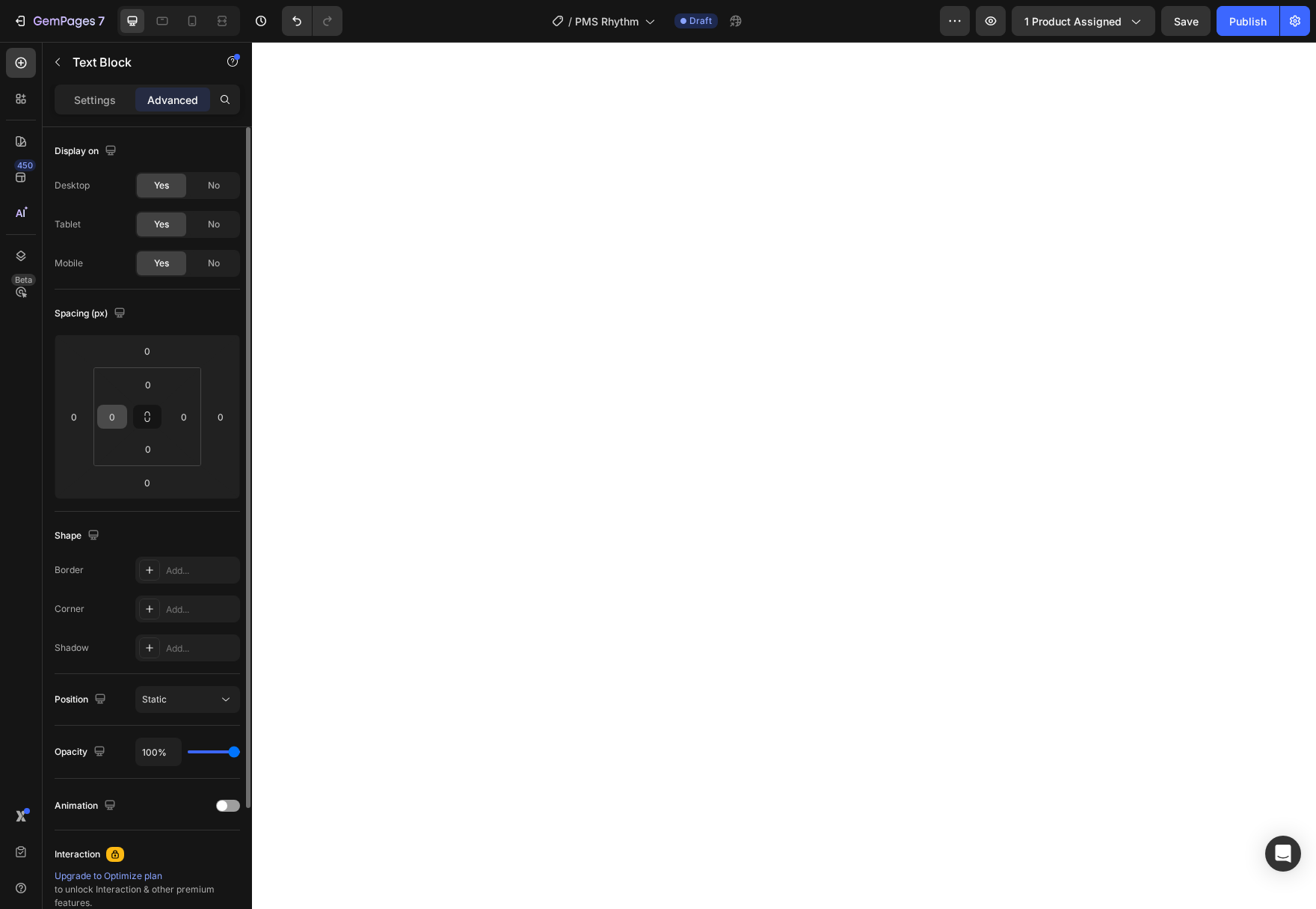
click at [114, 417] on input "0" at bounding box center [112, 416] width 23 height 23
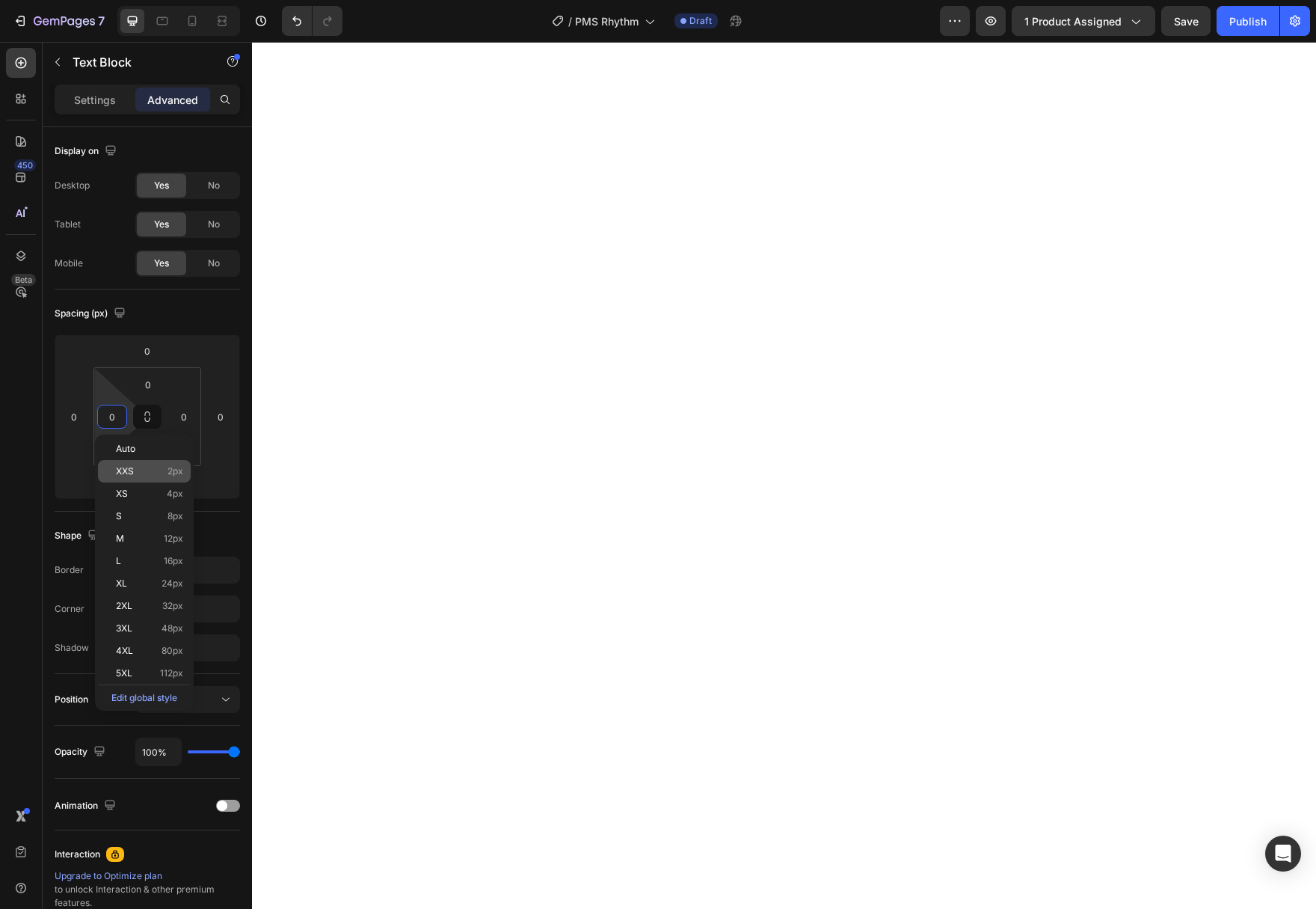
click at [136, 538] on p "M 12px" at bounding box center [150, 538] width 67 height 11
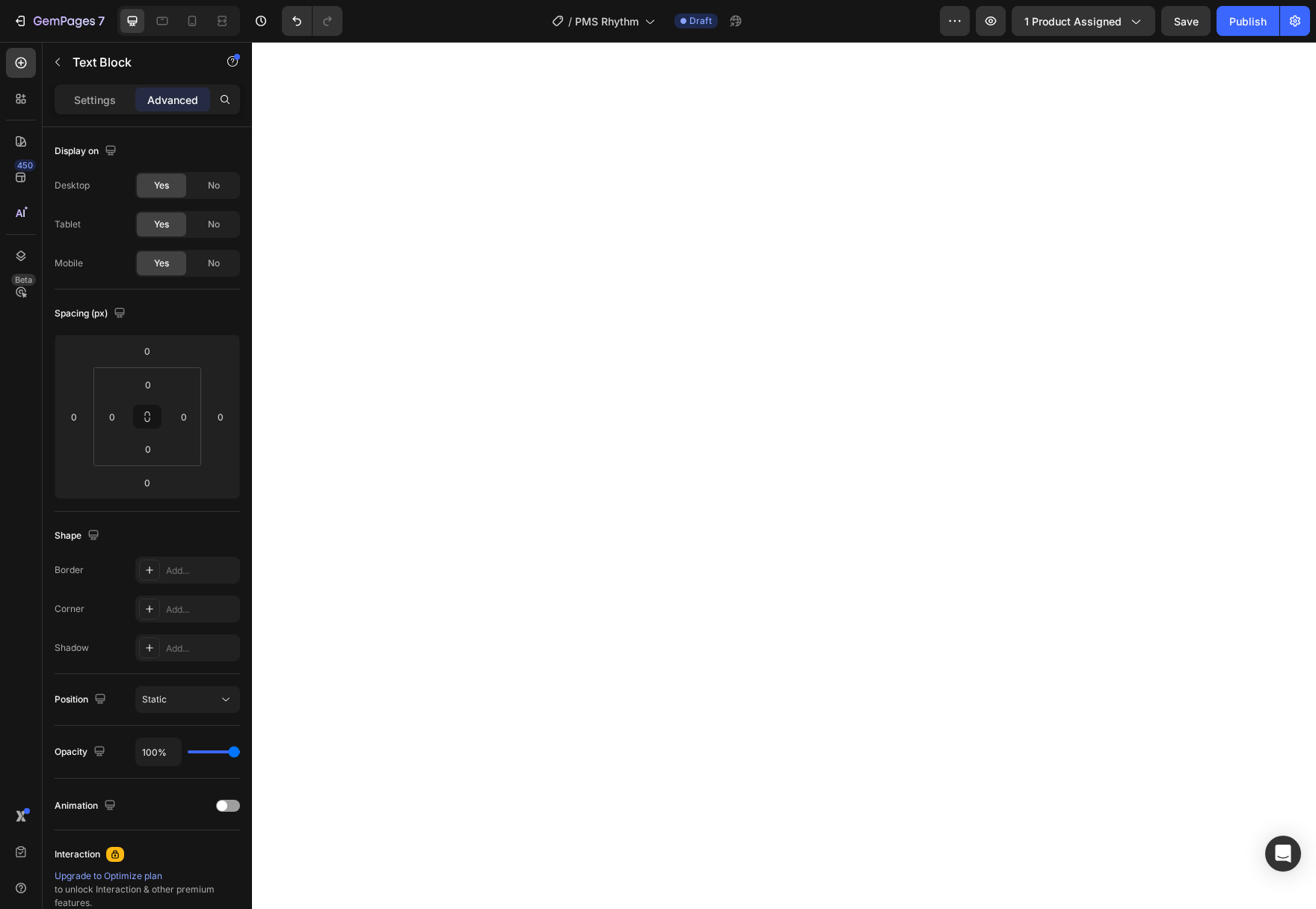
type input "12"
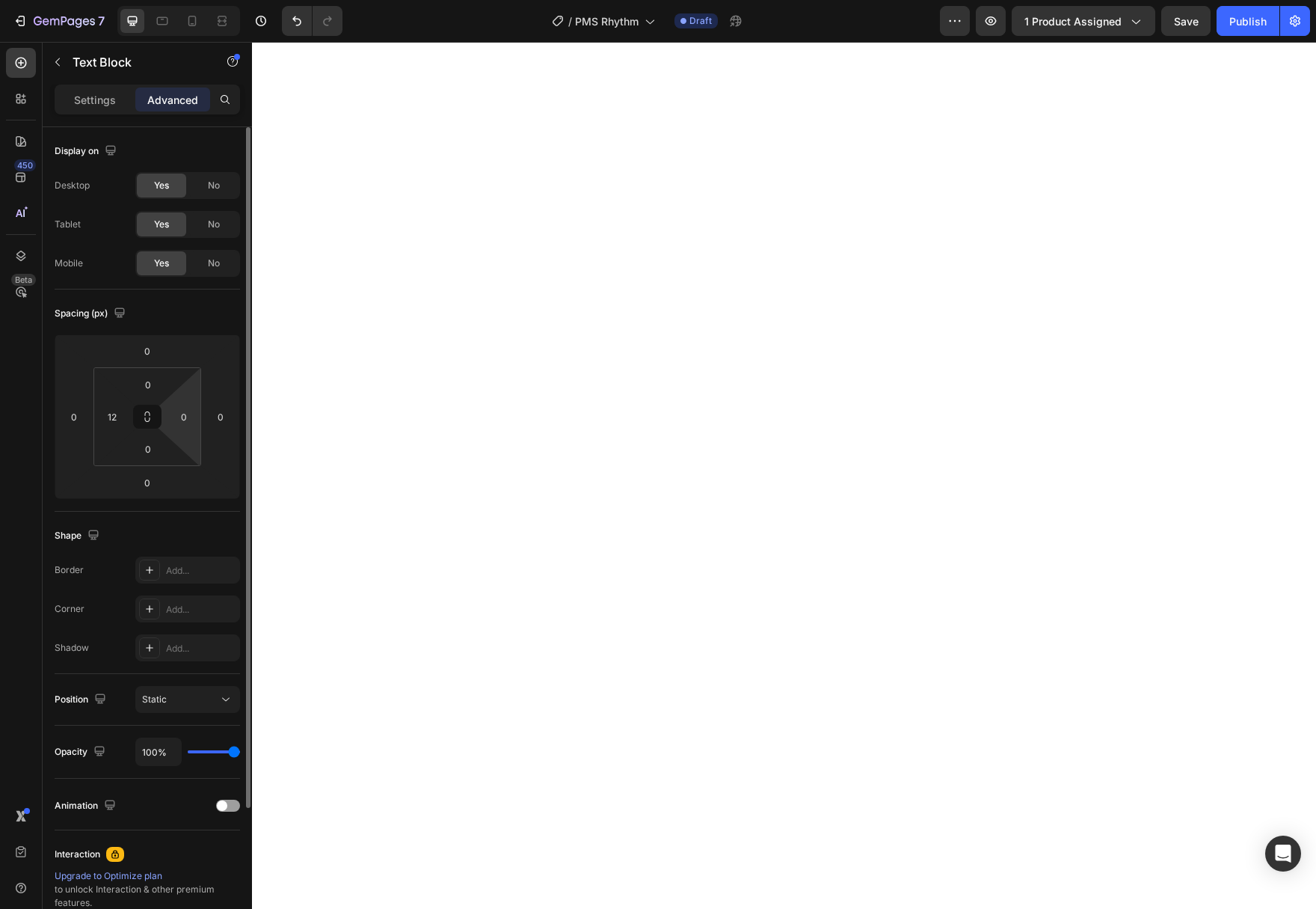
click at [200, 0] on html "7 Version history / PMS Rhythm Draft Preview 1 product assigned Save Publish 45…" at bounding box center [658, 0] width 1316 height 0
click at [192, 421] on input "0" at bounding box center [184, 416] width 23 height 23
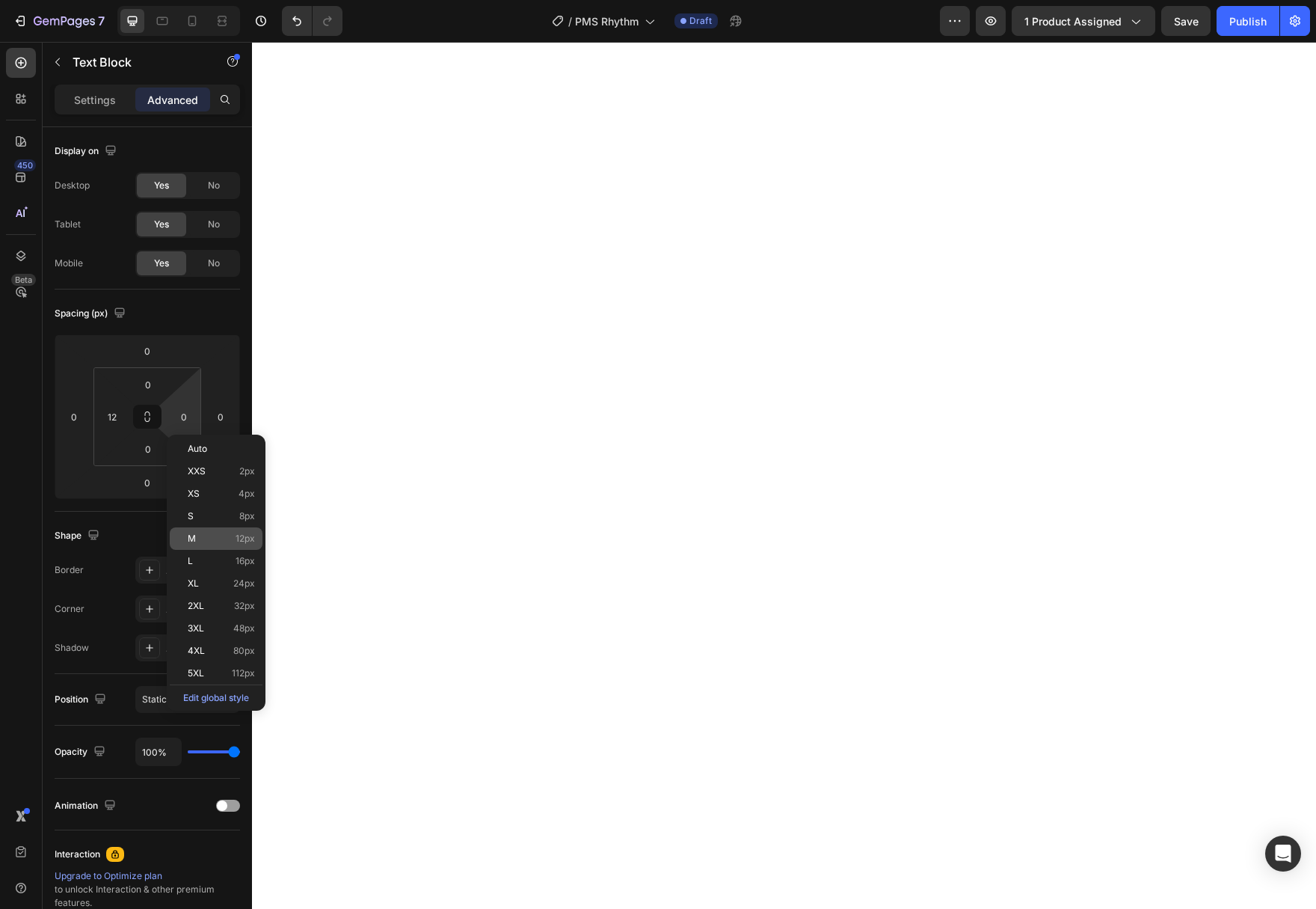
click at [204, 547] on div "M 12px" at bounding box center [216, 538] width 92 height 23
type input "12"
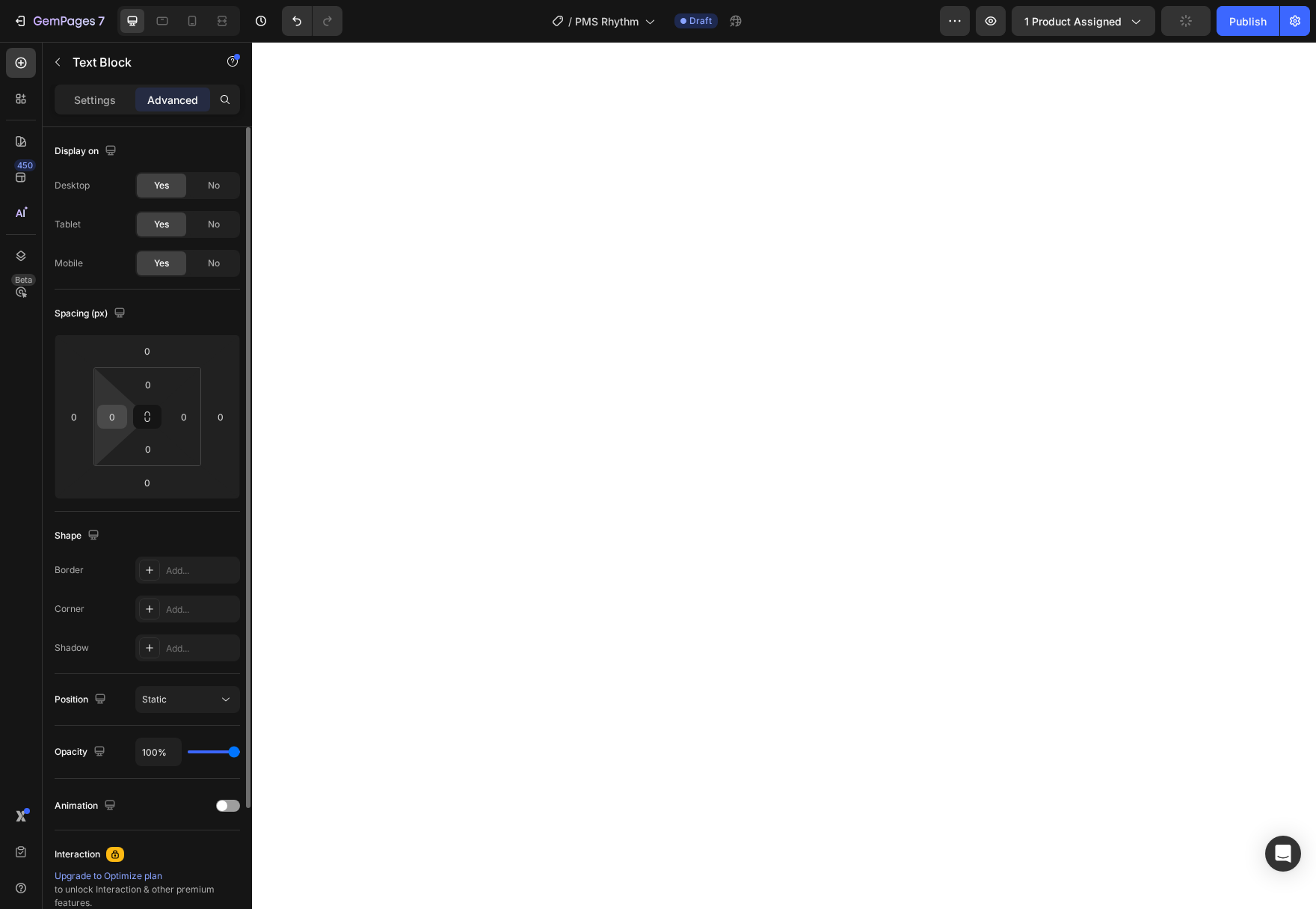
click at [120, 426] on input "0" at bounding box center [112, 416] width 23 height 23
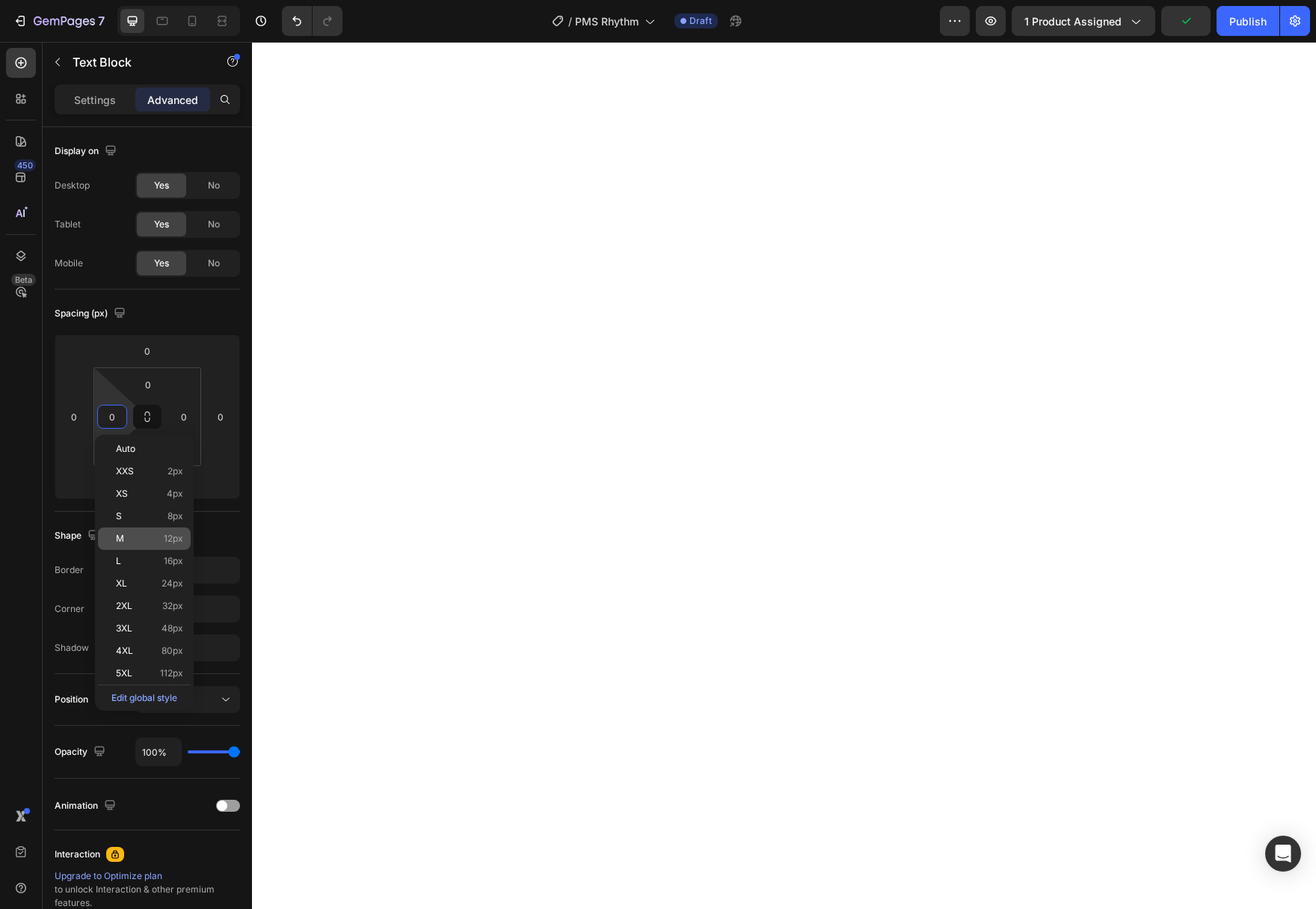
click at [163, 538] on p "M 12px" at bounding box center [150, 538] width 67 height 11
type input "12"
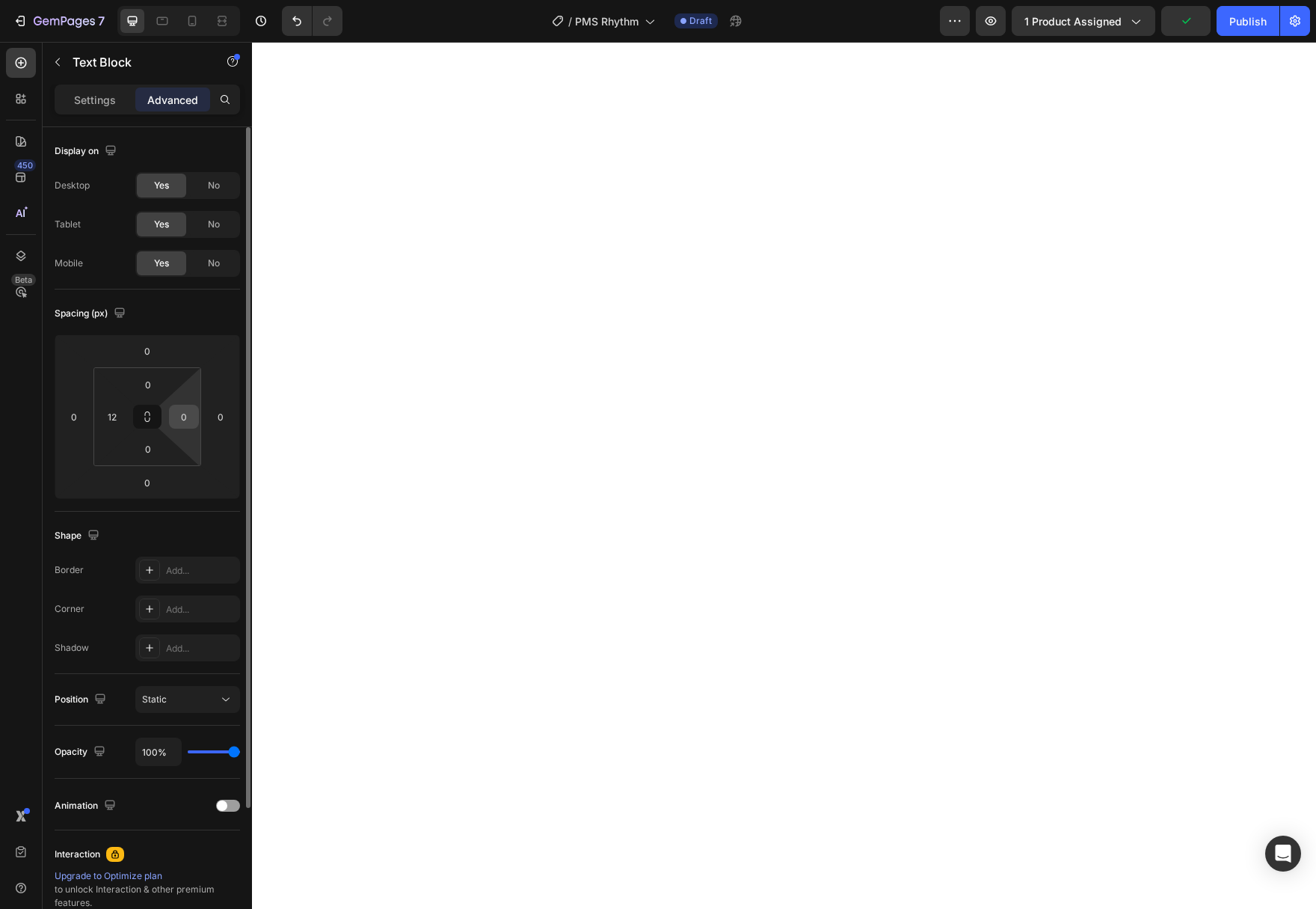
click at [188, 416] on input "0" at bounding box center [184, 416] width 23 height 23
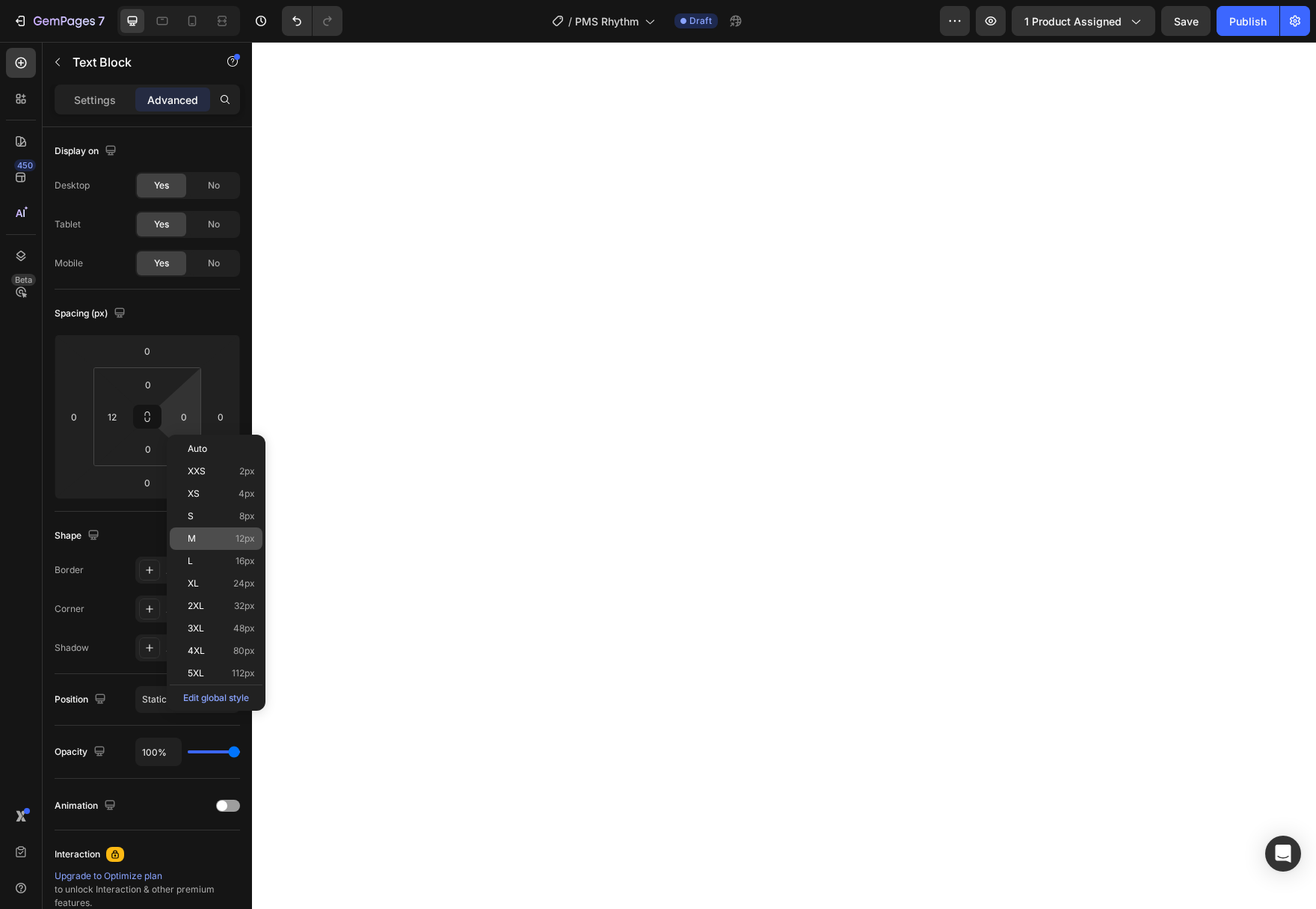
click at [204, 543] on p "M 12px" at bounding box center [221, 538] width 67 height 11
type input "12"
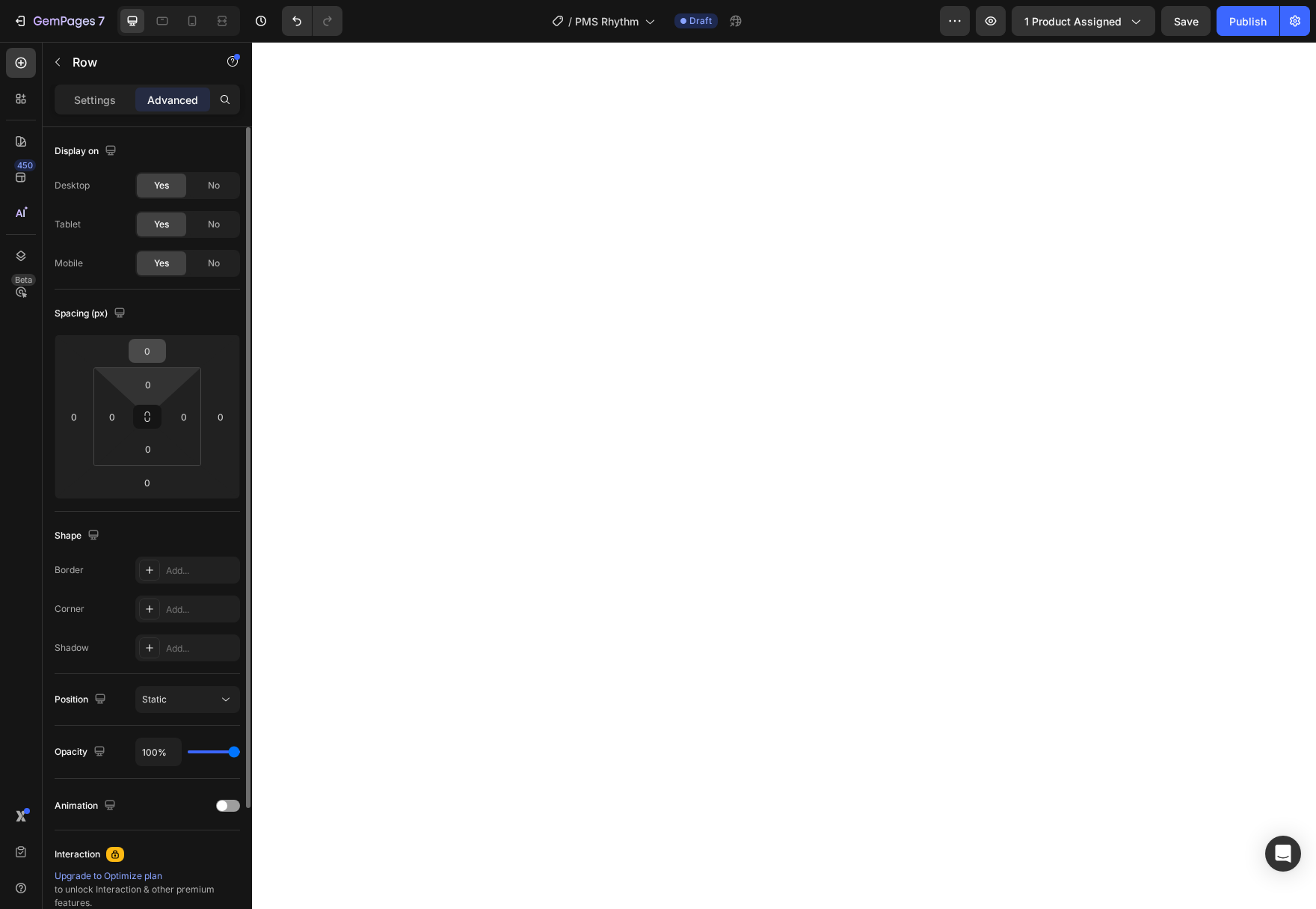
click at [151, 358] on input "0" at bounding box center [148, 350] width 30 height 23
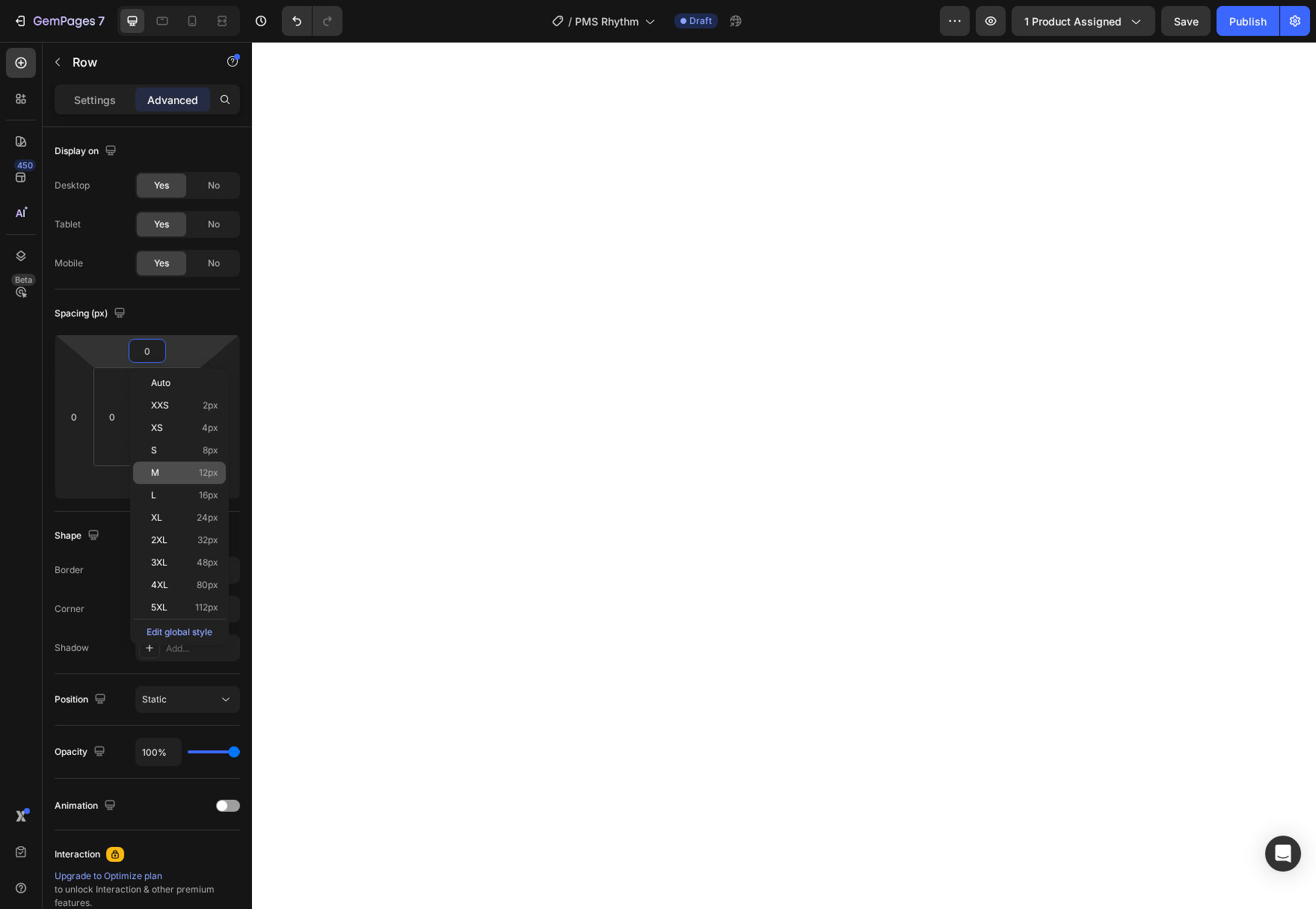
click at [182, 476] on p "M 12px" at bounding box center [185, 472] width 67 height 11
type input "12"
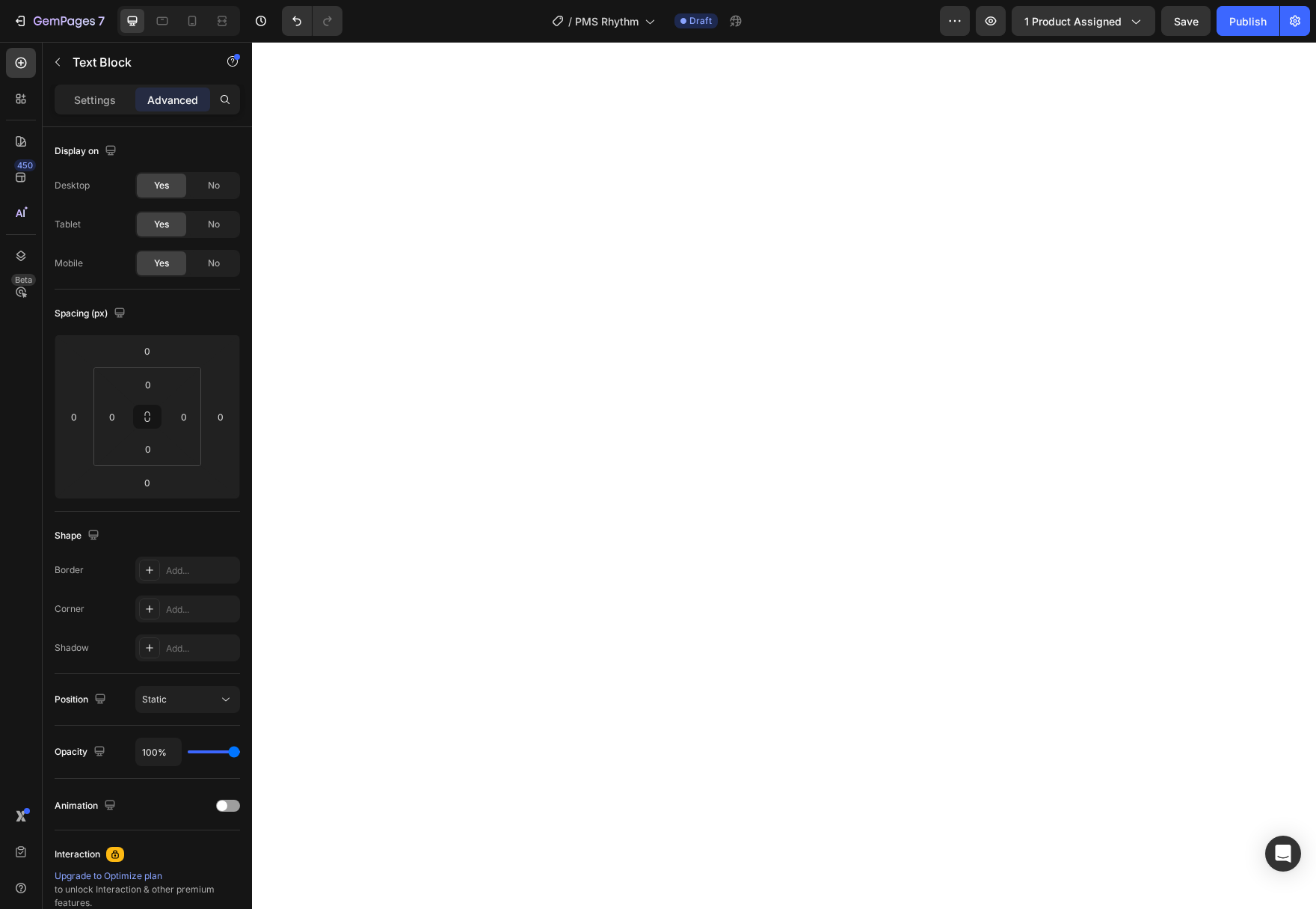
click at [120, 416] on input "0" at bounding box center [112, 416] width 23 height 23
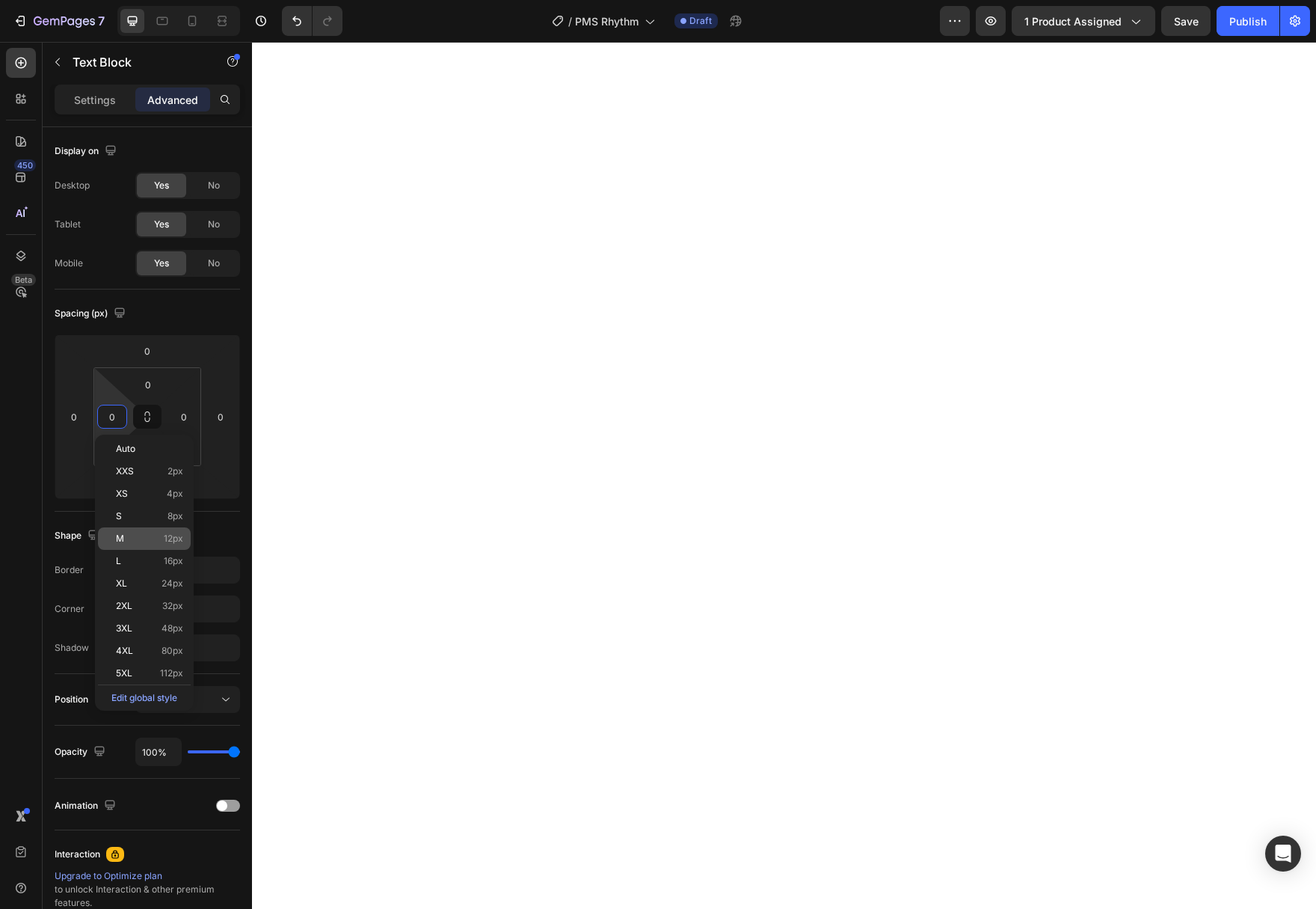
click at [139, 539] on p "M 12px" at bounding box center [150, 538] width 67 height 11
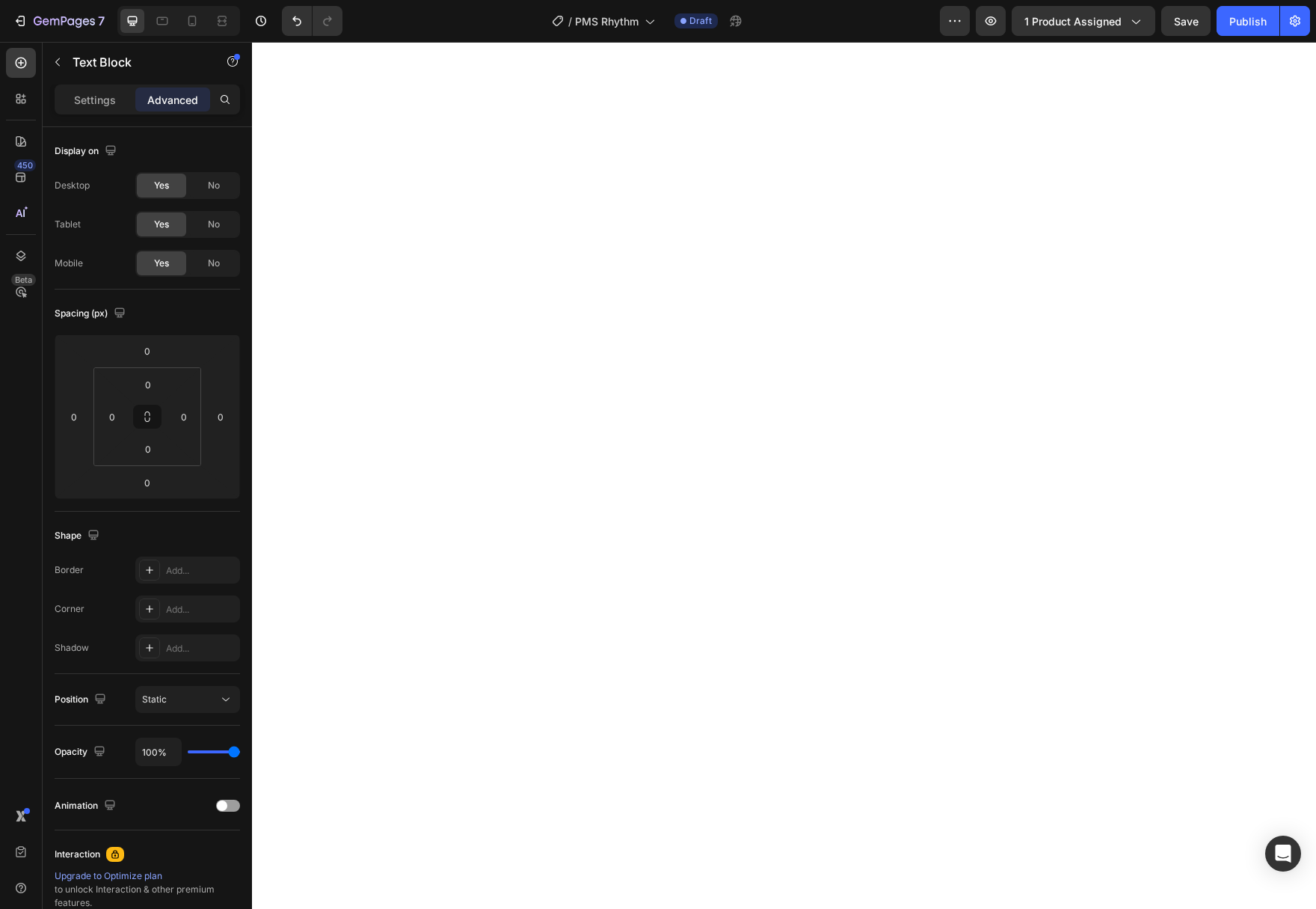
type input "12"
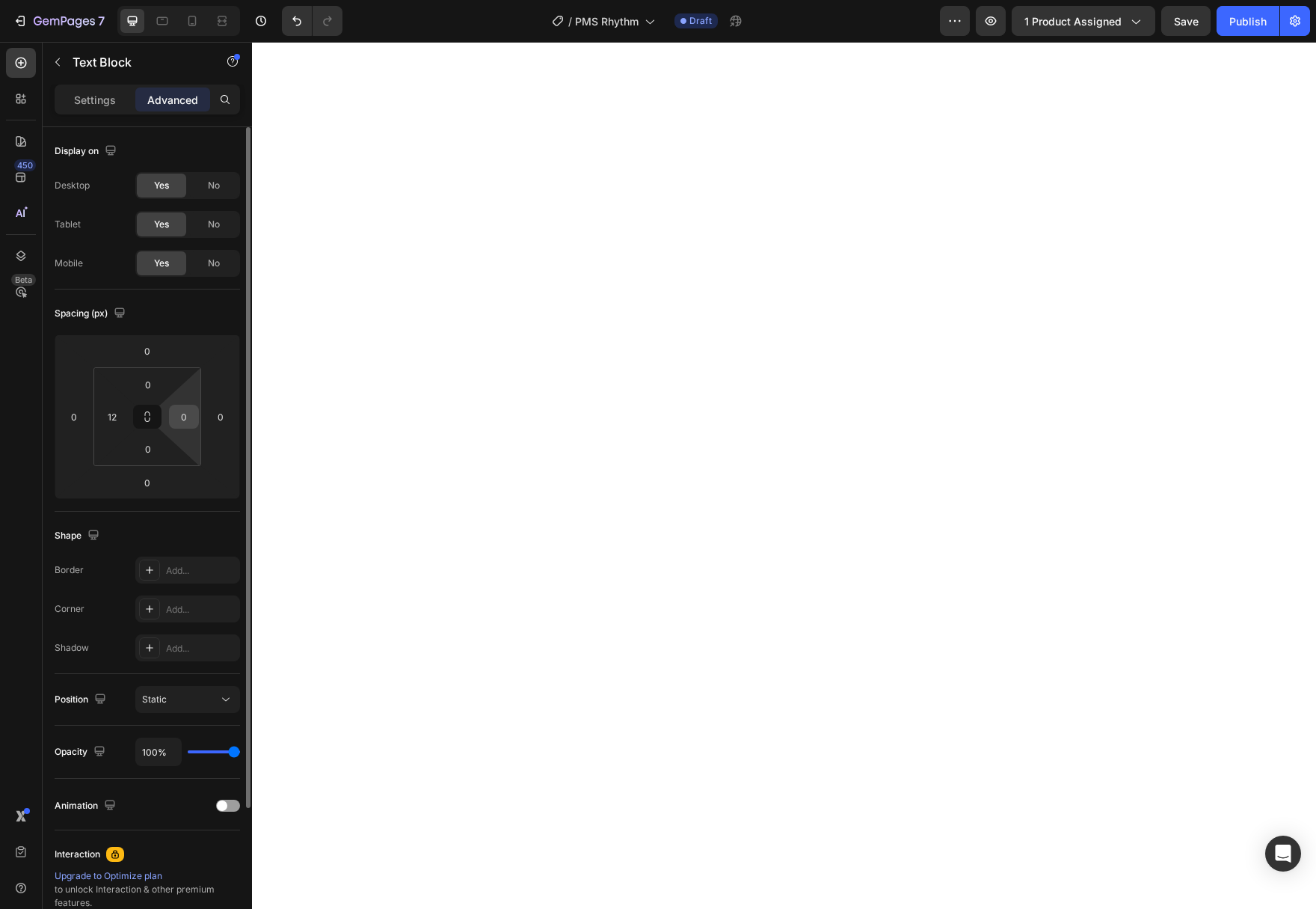
click at [187, 418] on input "0" at bounding box center [184, 416] width 23 height 23
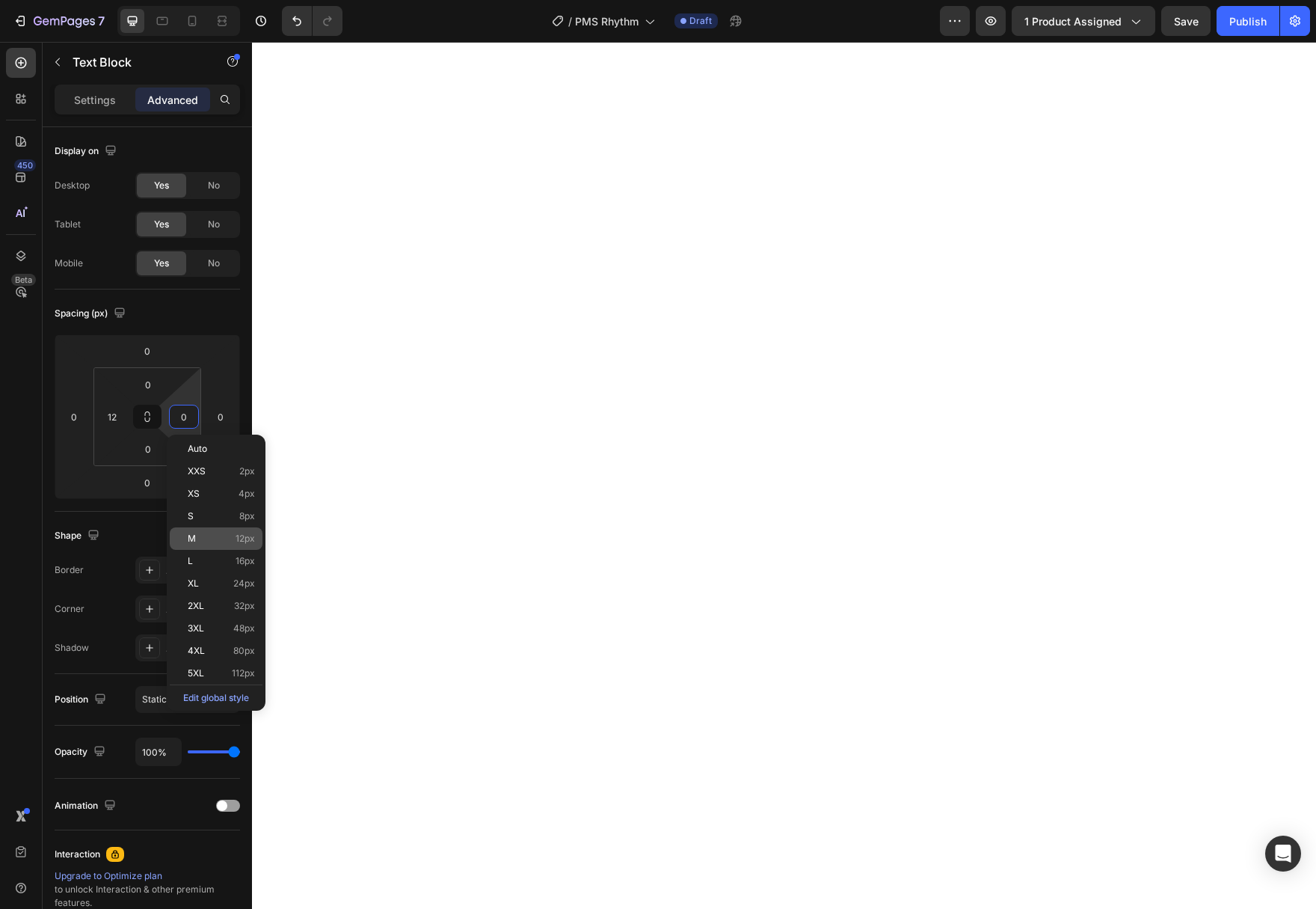
click at [210, 542] on p "M 12px" at bounding box center [221, 538] width 67 height 11
type input "12"
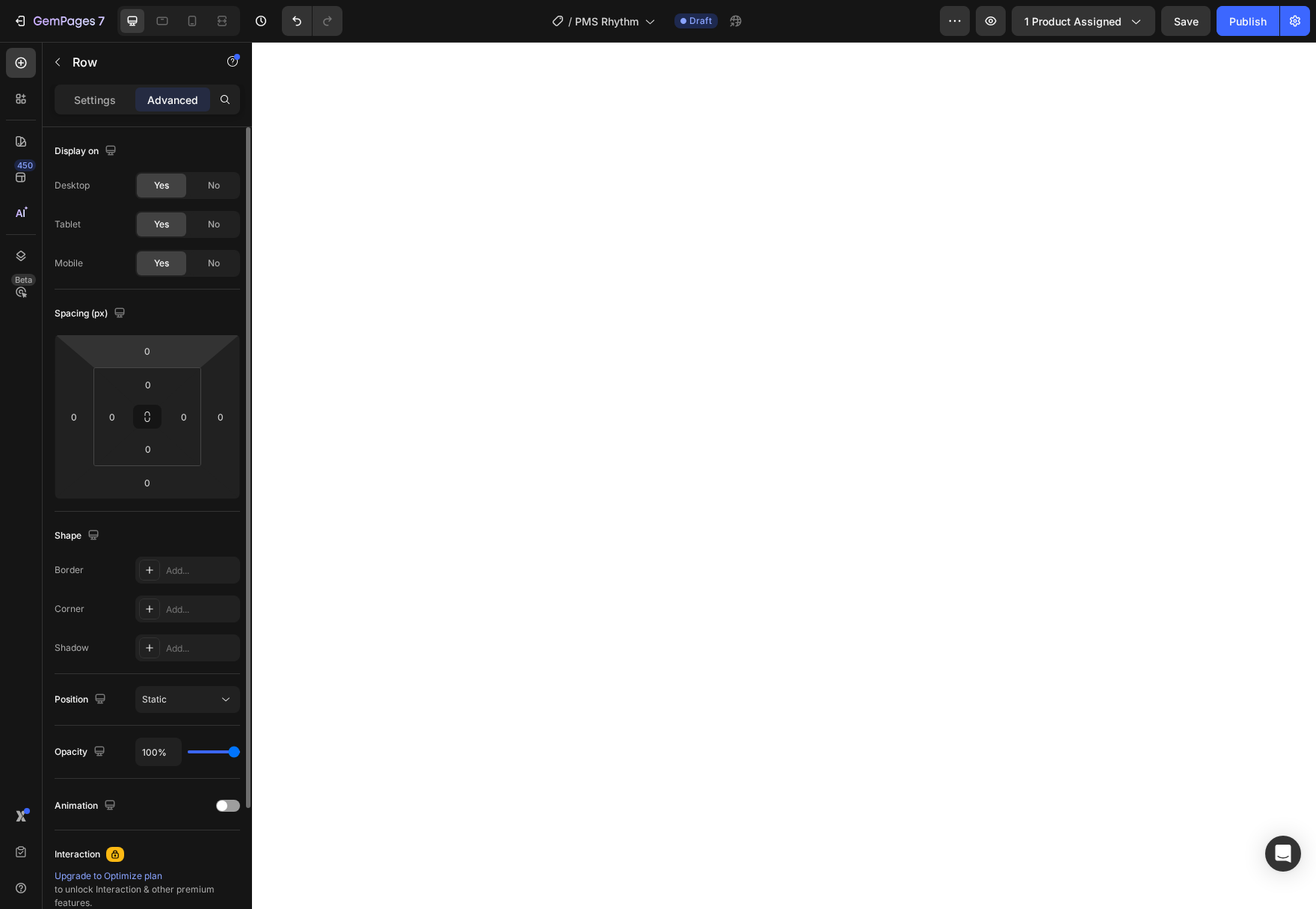
click at [148, 354] on input "0" at bounding box center [148, 350] width 30 height 23
click at [174, 475] on p "M 12px" at bounding box center [185, 472] width 67 height 11
type input "12"
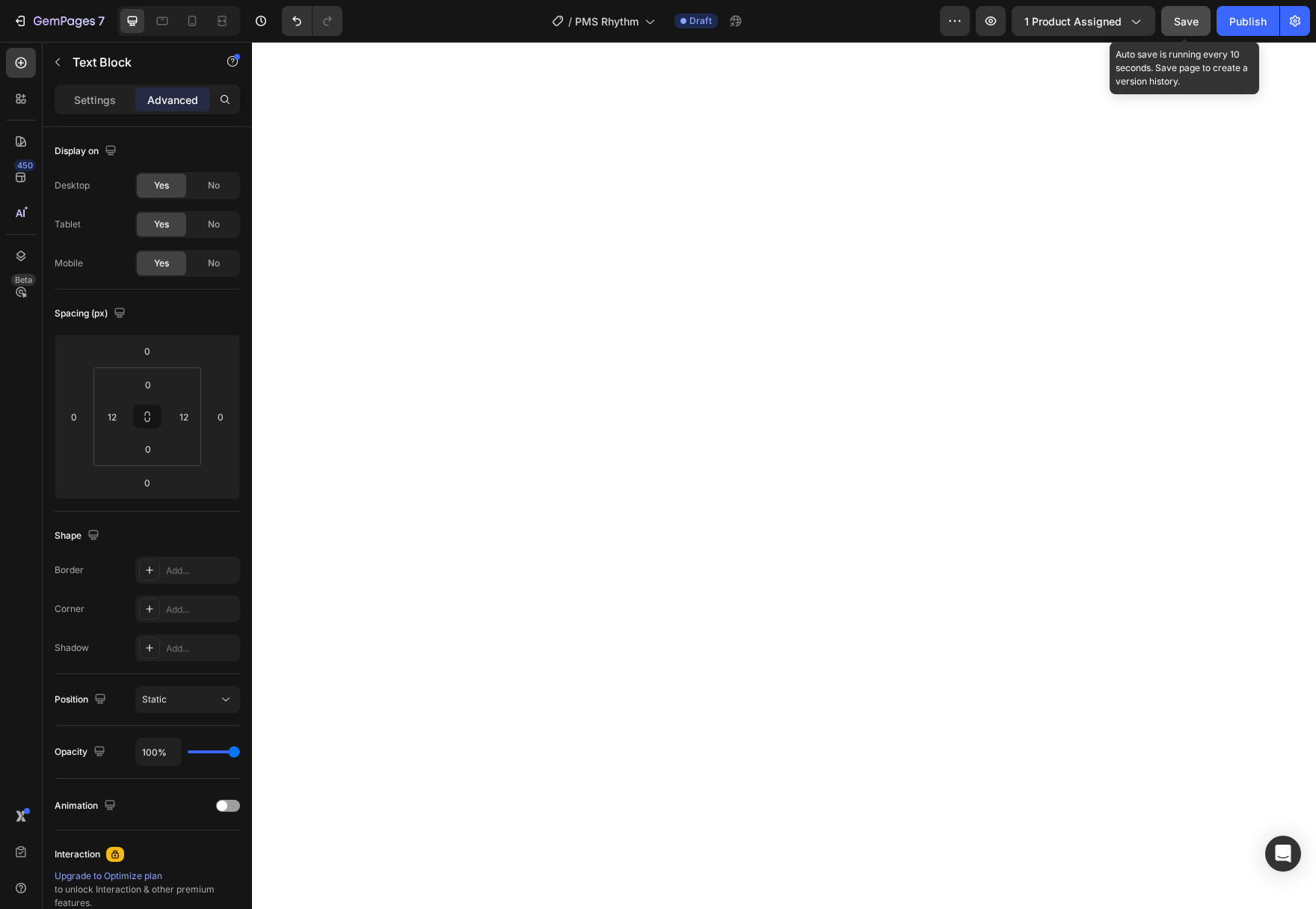
click at [1177, 24] on span "Save" at bounding box center [1185, 21] width 25 height 13
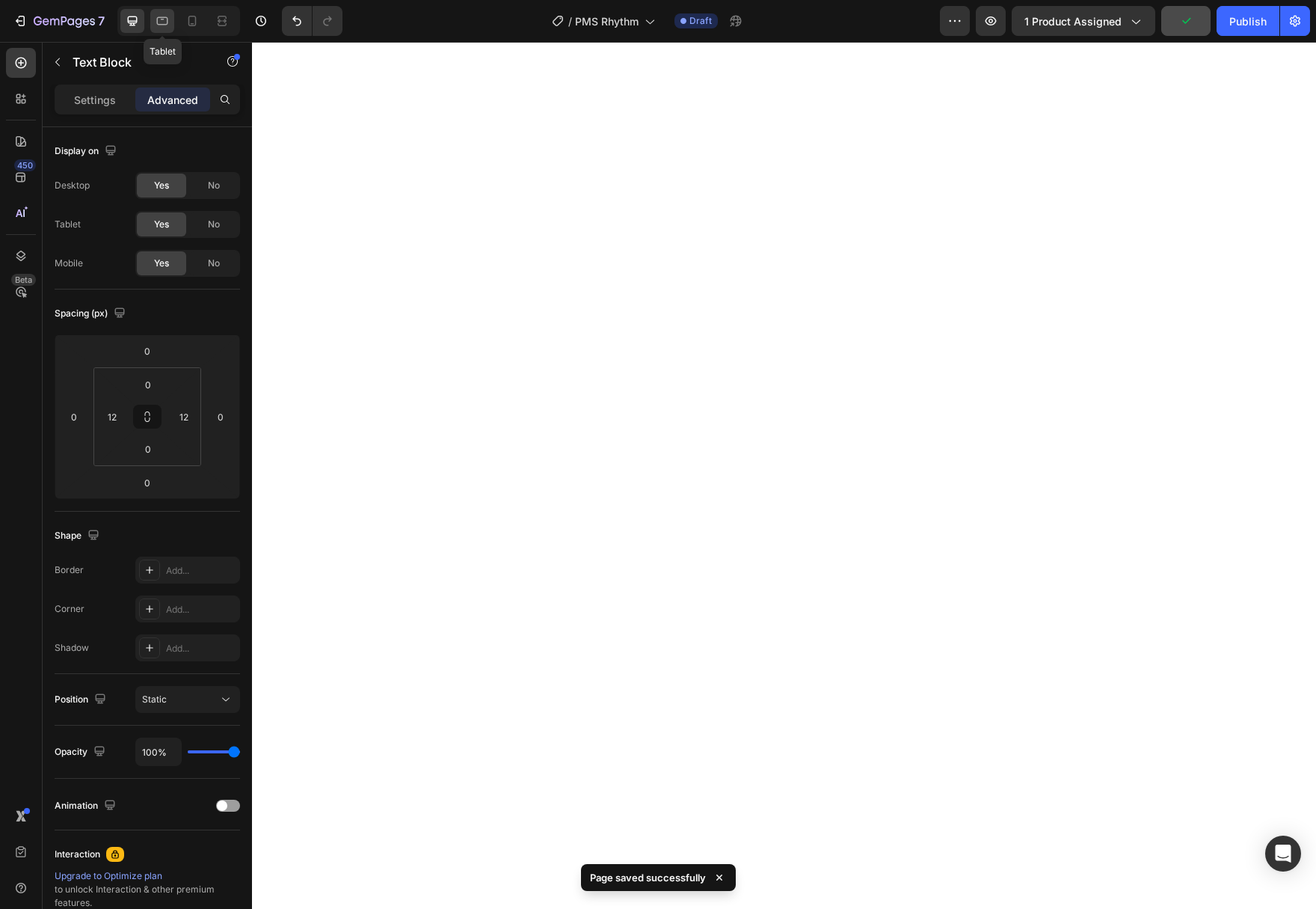
click at [165, 24] on icon at bounding box center [161, 21] width 15 height 15
click at [133, 24] on icon at bounding box center [132, 21] width 15 height 15
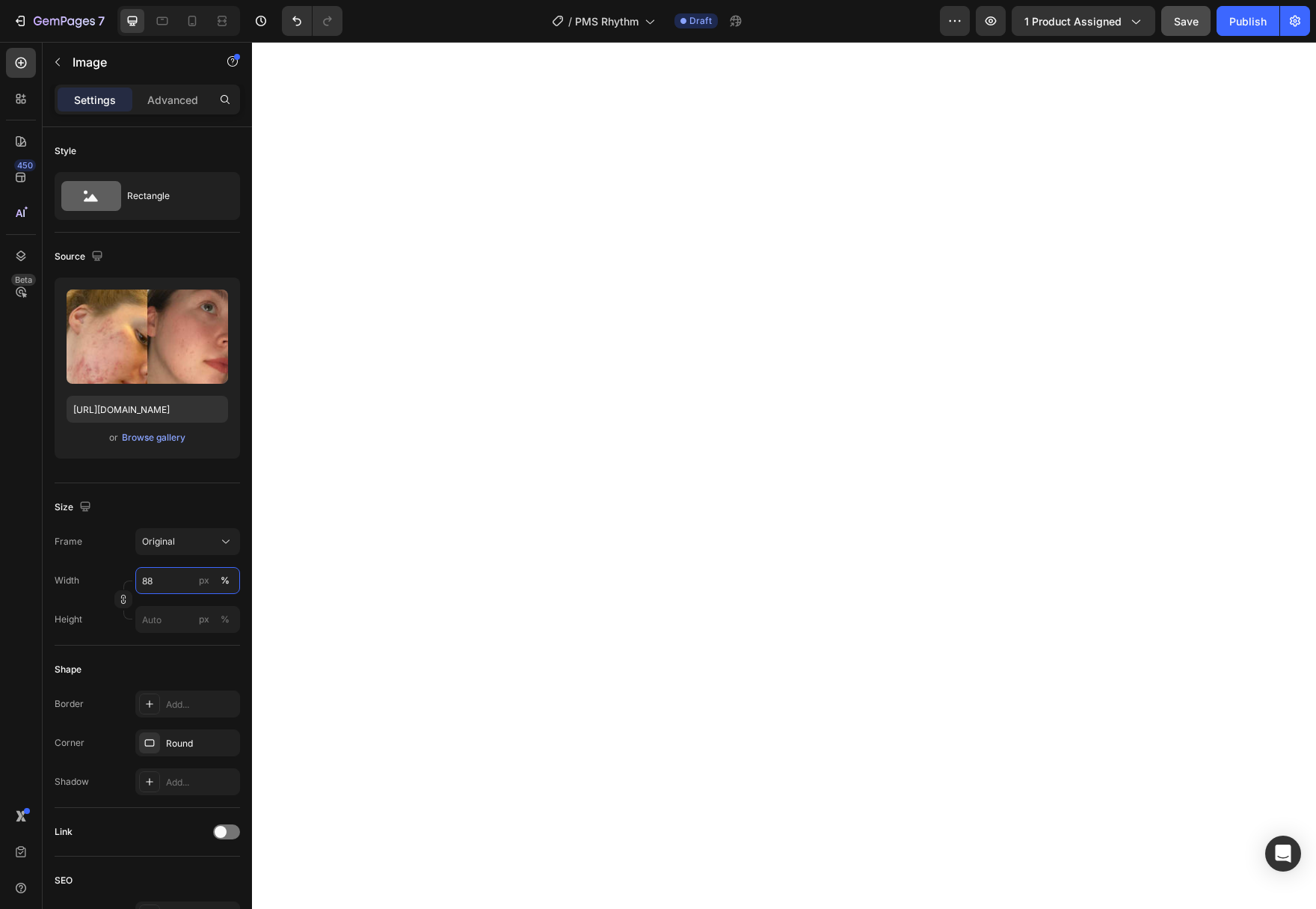
click at [155, 586] on input "88" at bounding box center [188, 579] width 104 height 27
type input "90"
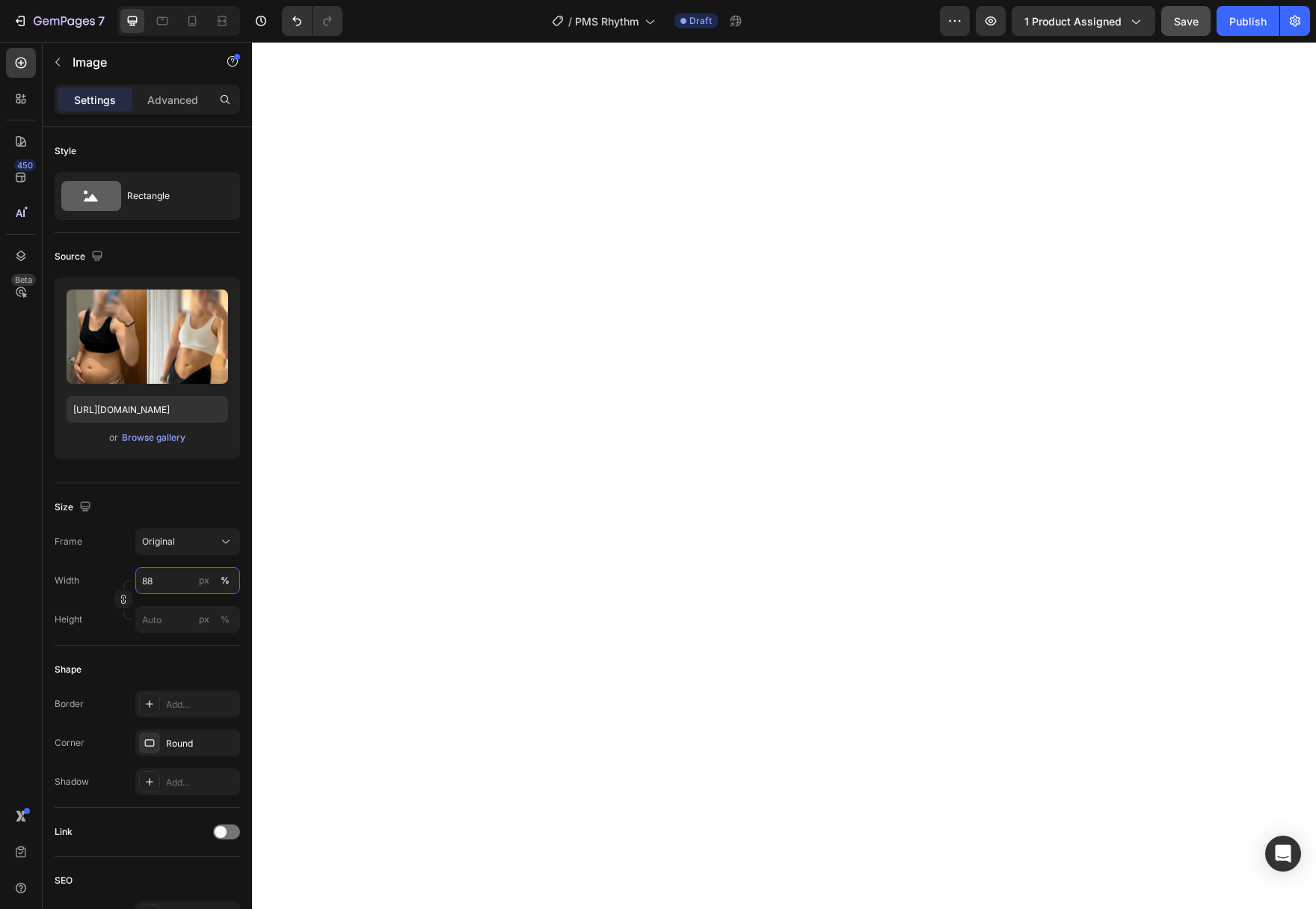
click at [170, 587] on input "88" at bounding box center [188, 579] width 104 height 27
type input "90"
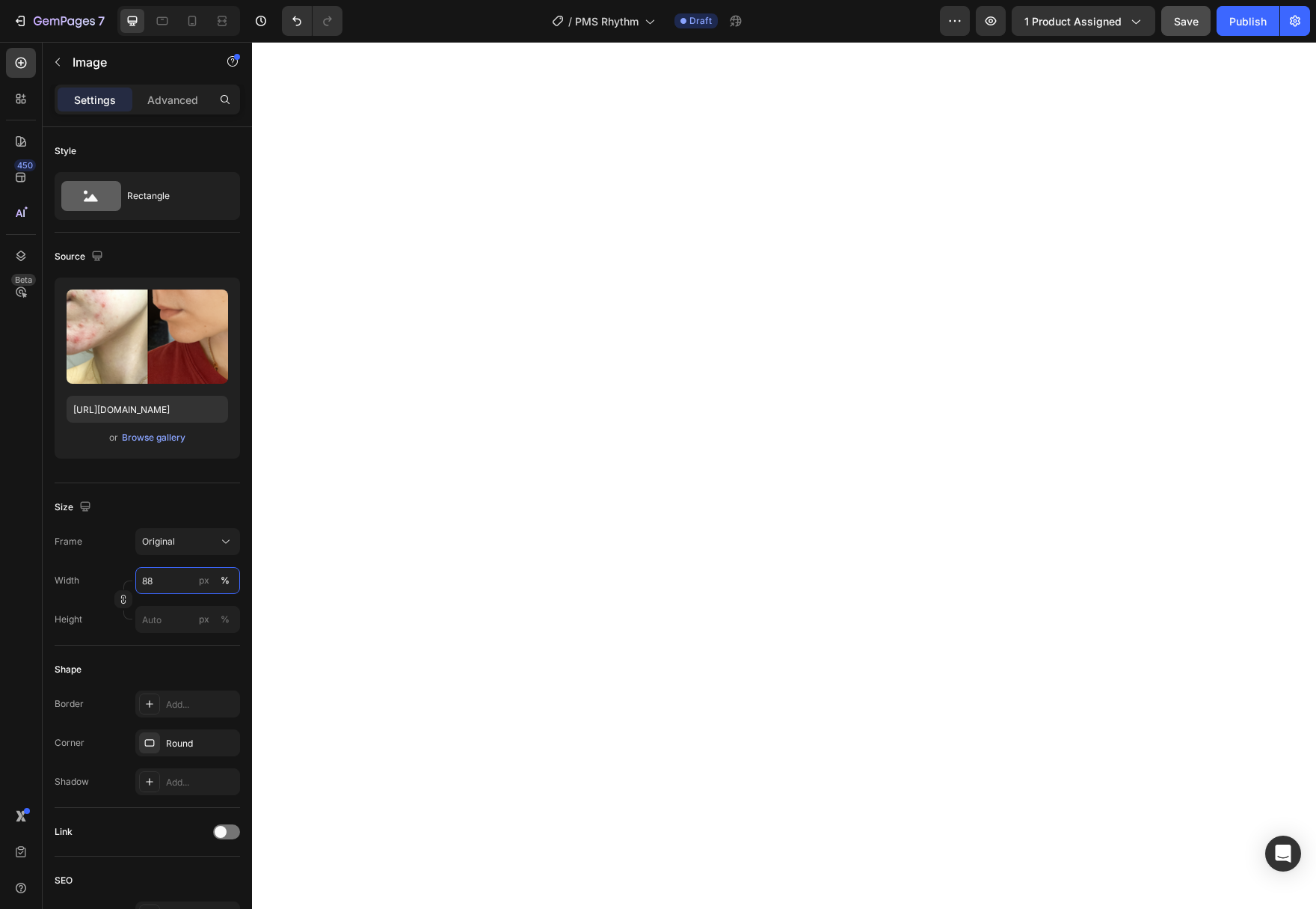
click at [170, 575] on input "88" at bounding box center [188, 579] width 104 height 27
type input "90"
click at [186, 584] on input "88" at bounding box center [188, 579] width 104 height 27
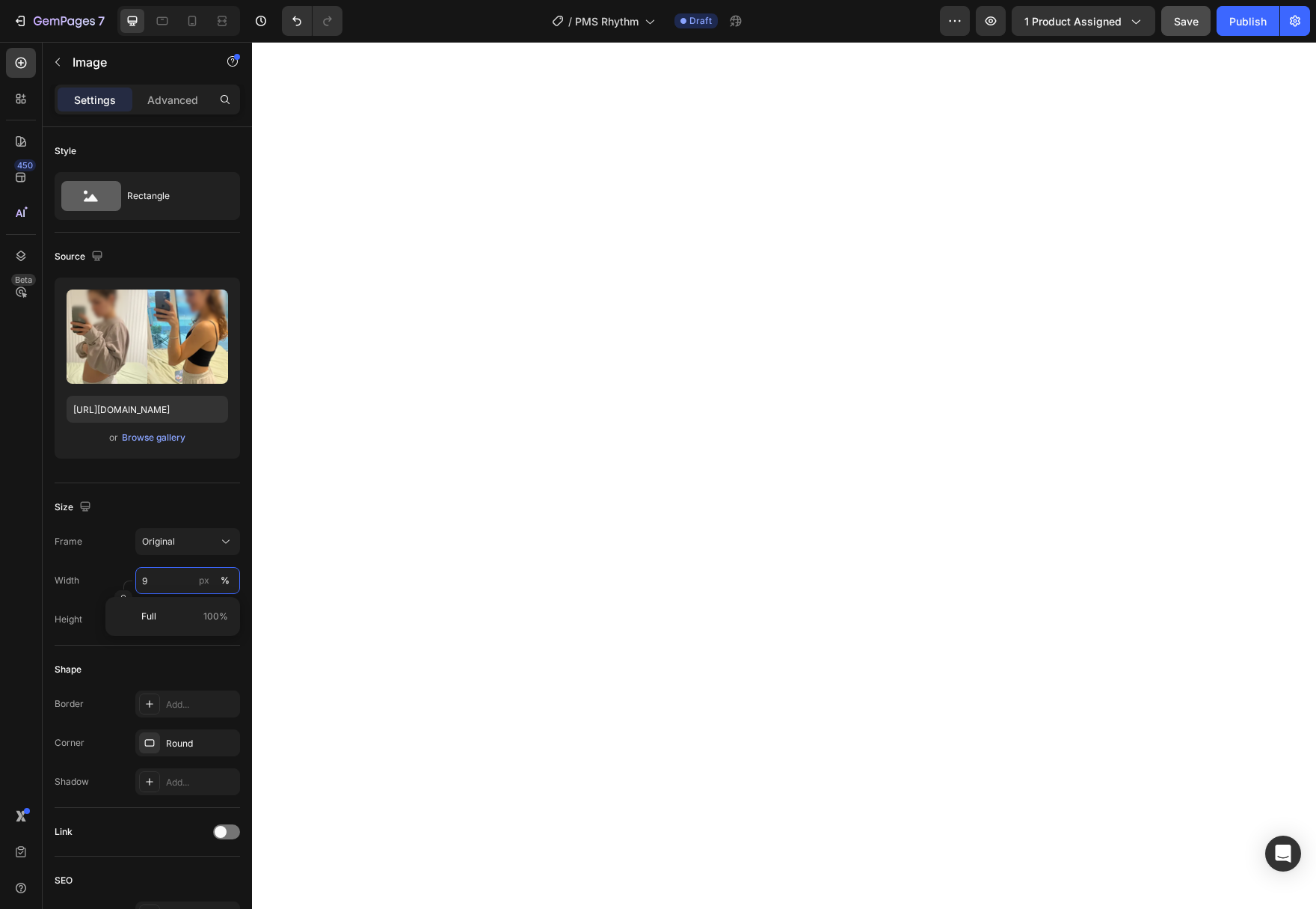
type input "90"
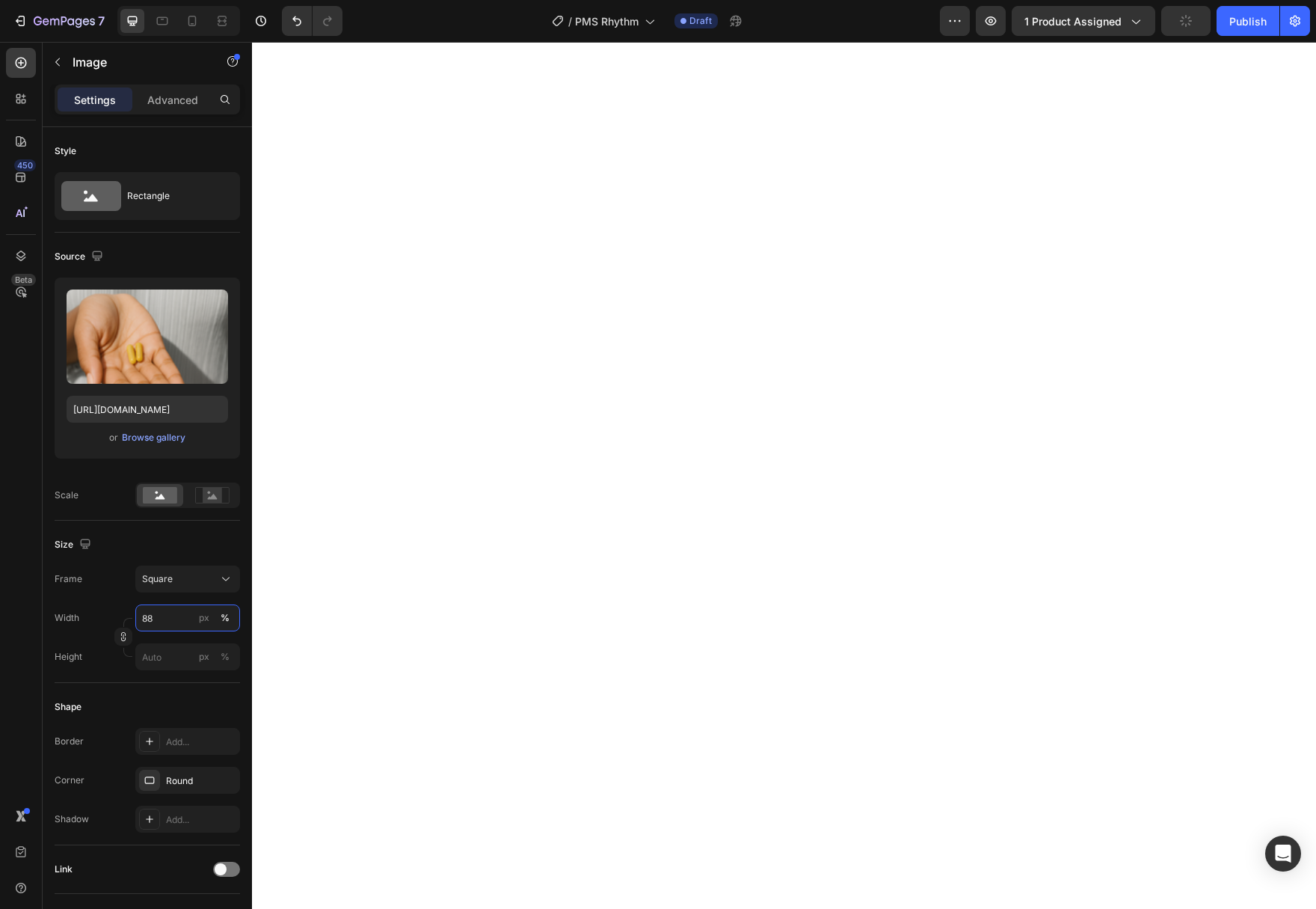
click at [169, 628] on input "88" at bounding box center [188, 617] width 104 height 27
type input "90"
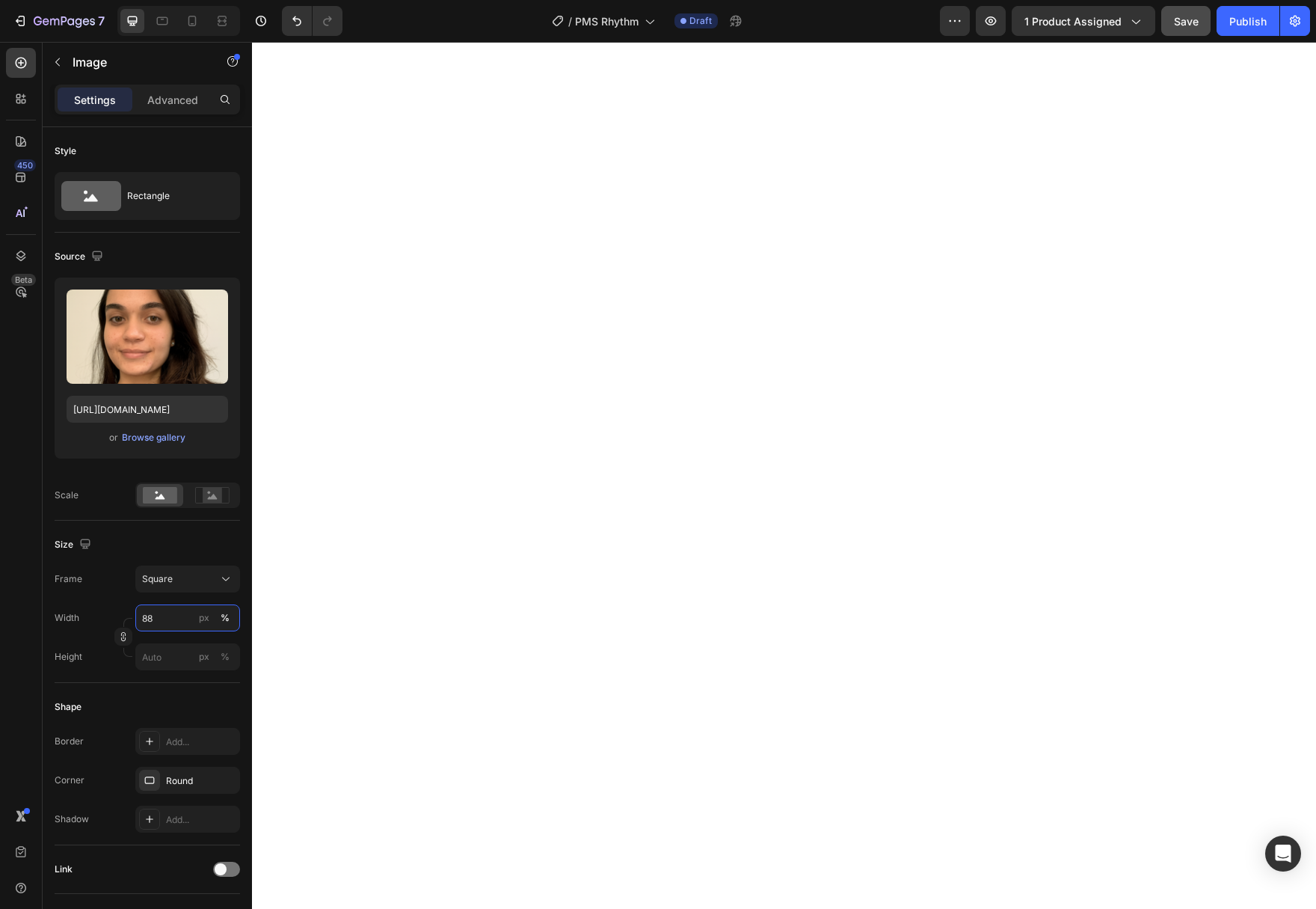
click at [158, 622] on input "88" at bounding box center [188, 617] width 104 height 27
type input "90"
click at [162, 622] on input "88" at bounding box center [188, 617] width 104 height 27
type input "90"
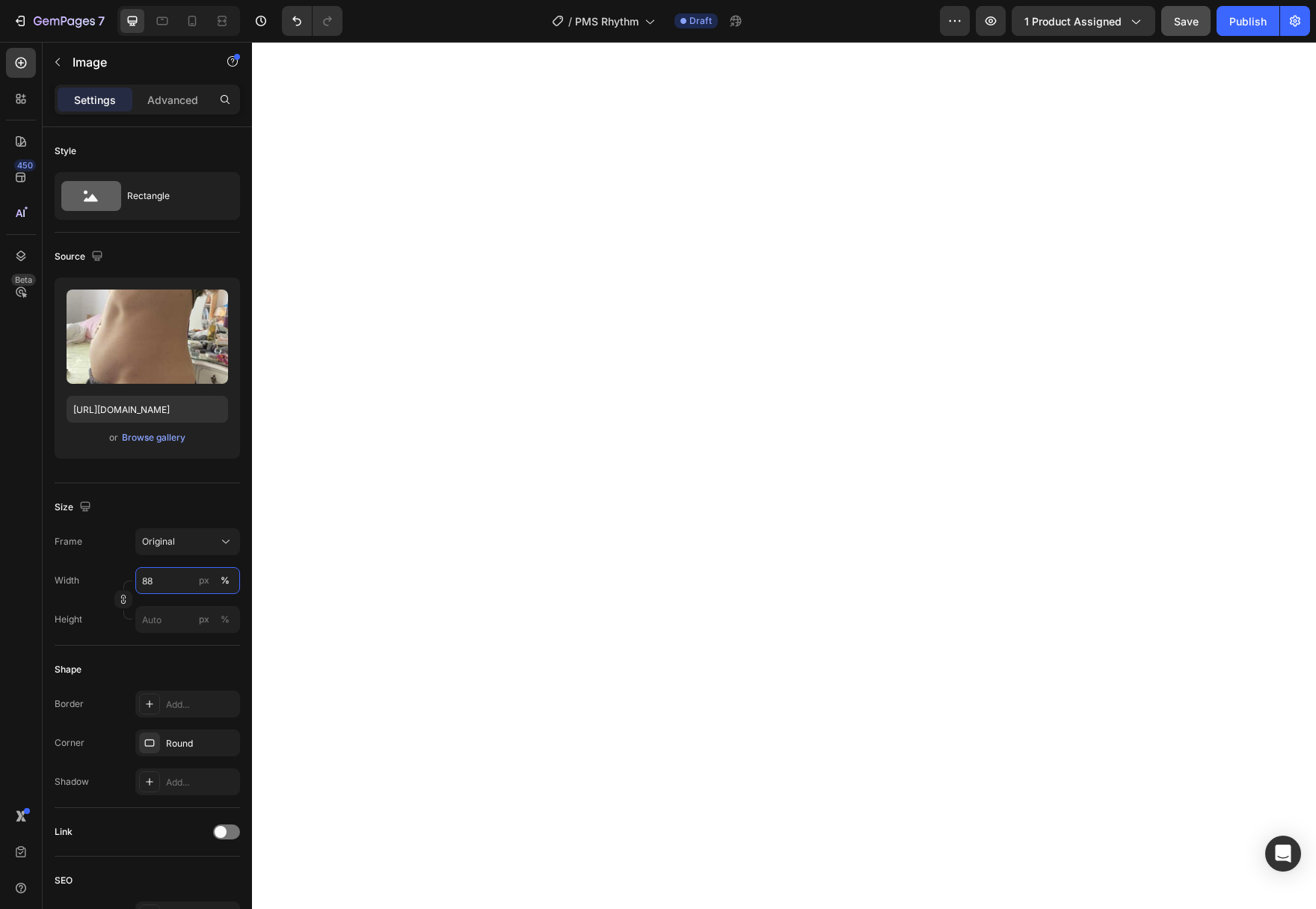
click at [163, 581] on input "88" at bounding box center [188, 579] width 104 height 27
type input "90"
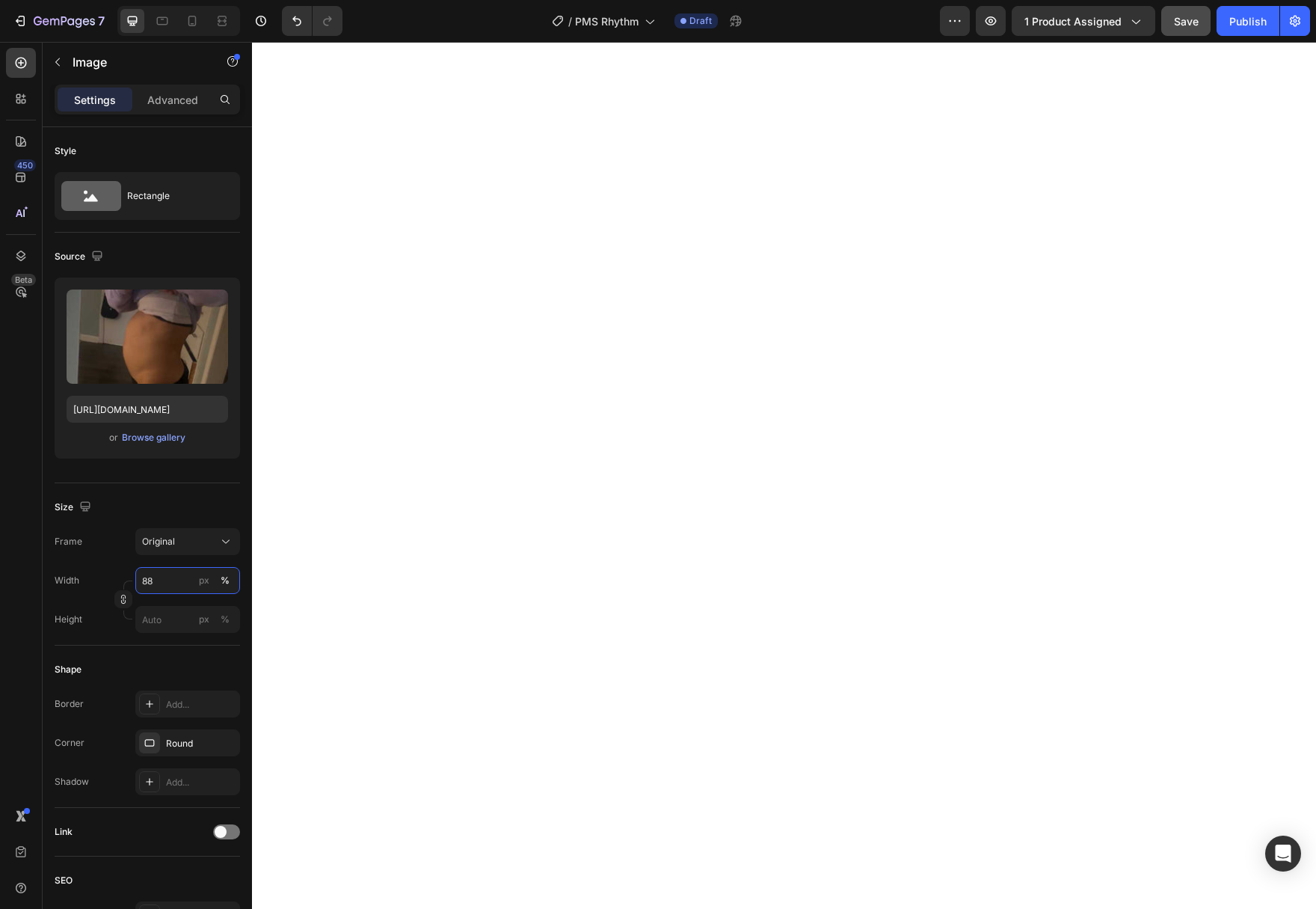
click at [154, 576] on input "88" at bounding box center [188, 579] width 104 height 27
type input "90"
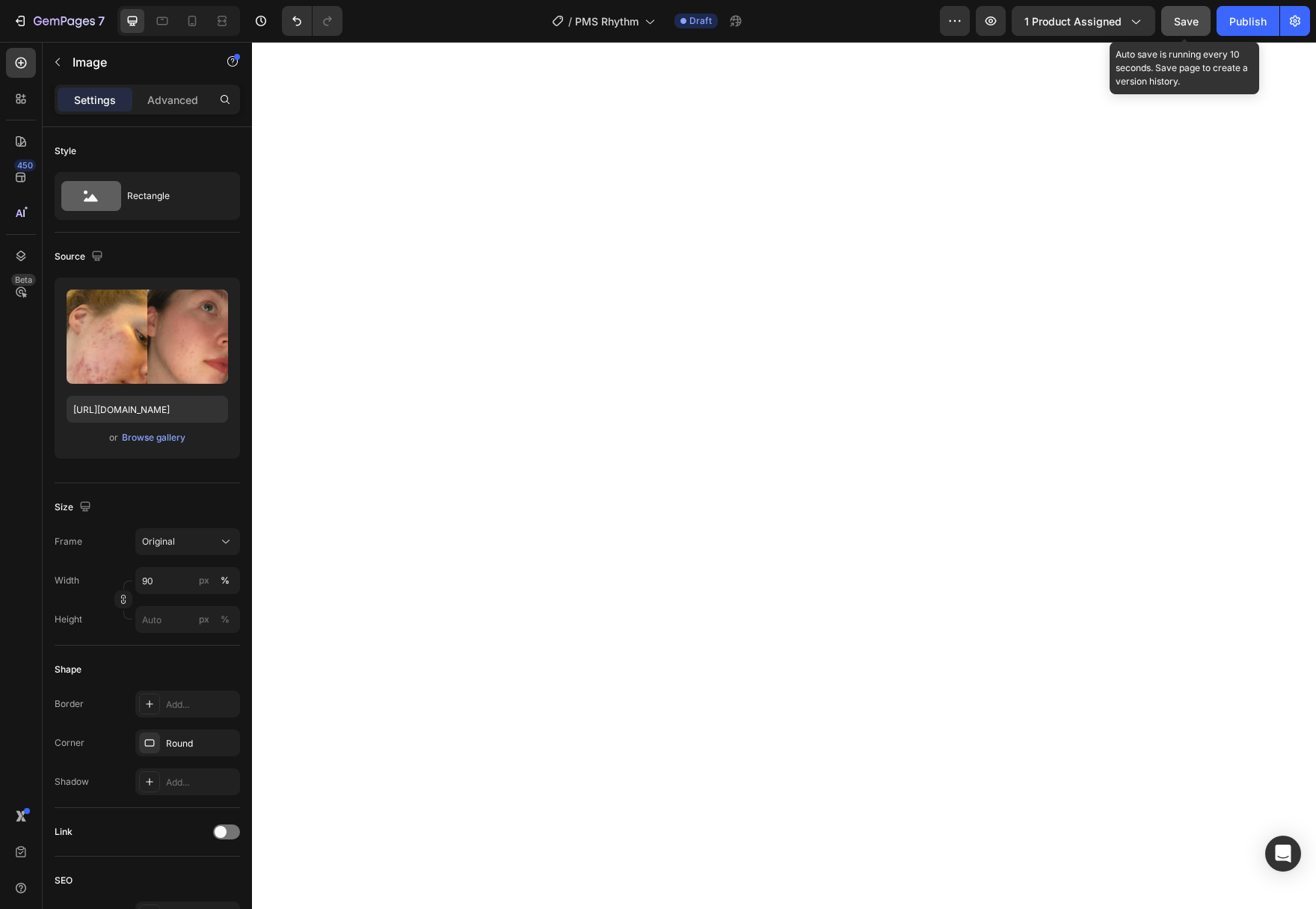
click at [1194, 27] on span "Save" at bounding box center [1185, 21] width 25 height 13
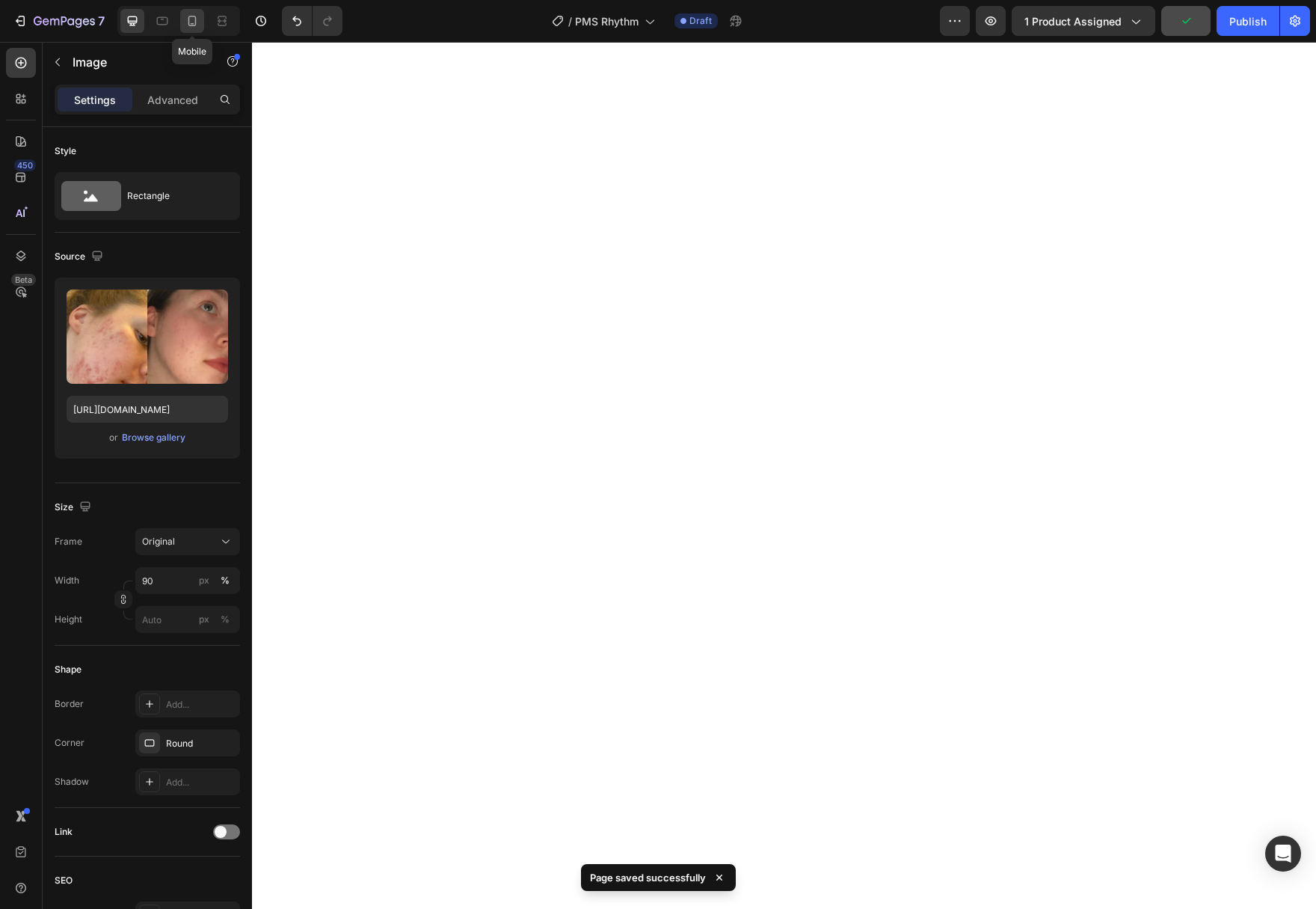
click at [193, 21] on icon at bounding box center [192, 21] width 15 height 15
type input "78"
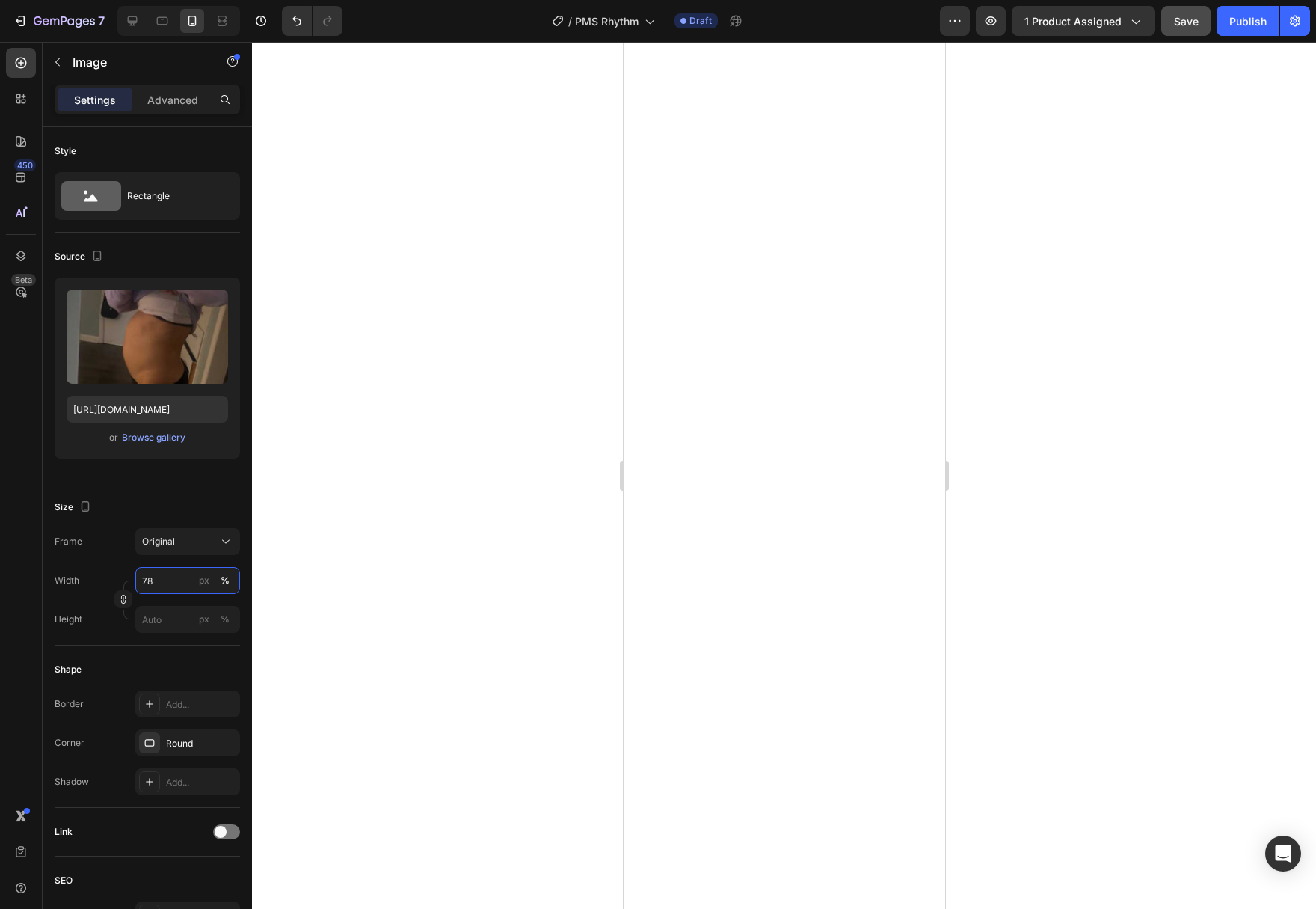
click at [170, 576] on input "78" at bounding box center [188, 579] width 104 height 27
type input "90"
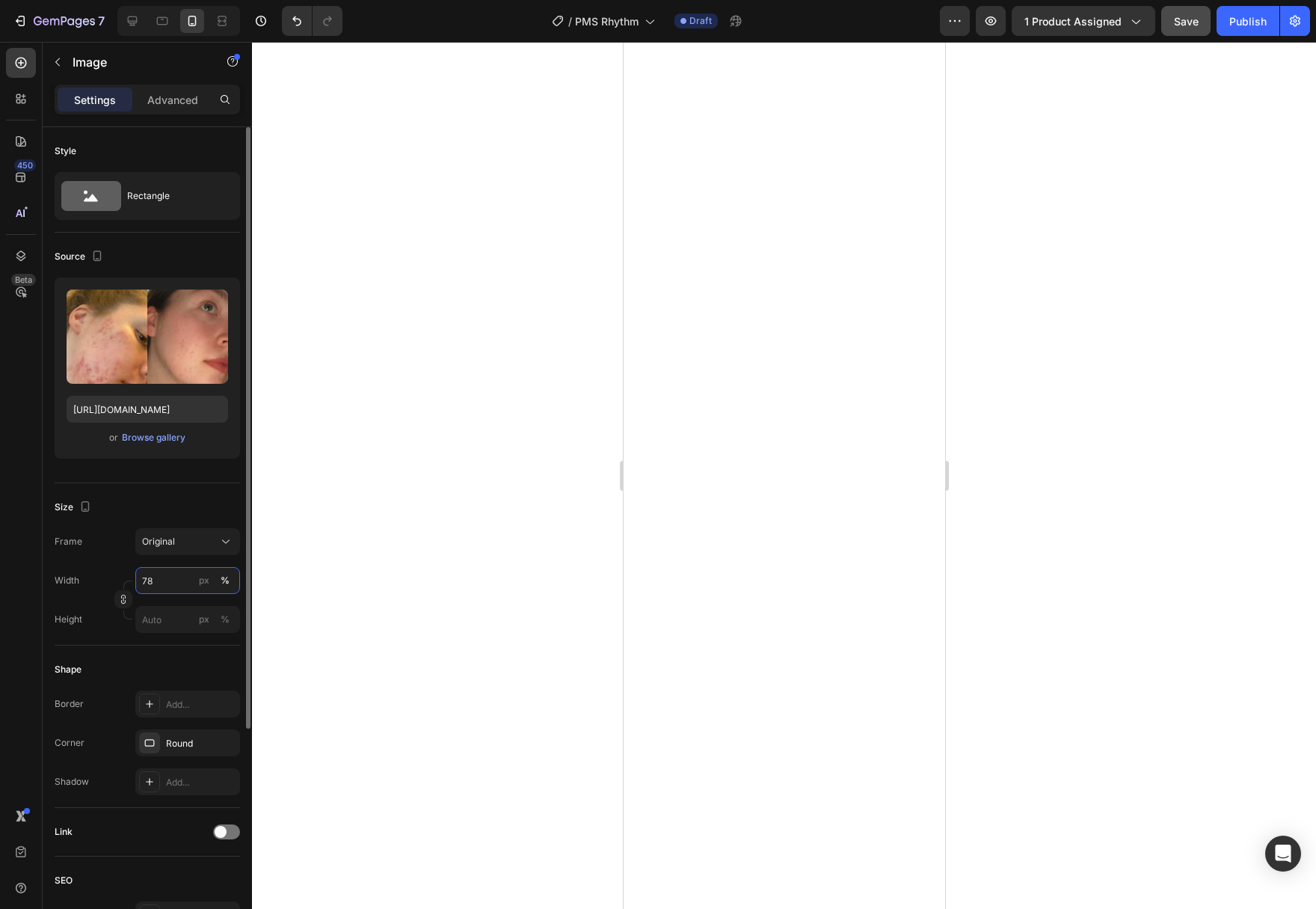
click at [167, 579] on input "78" at bounding box center [188, 579] width 104 height 27
type input "90"
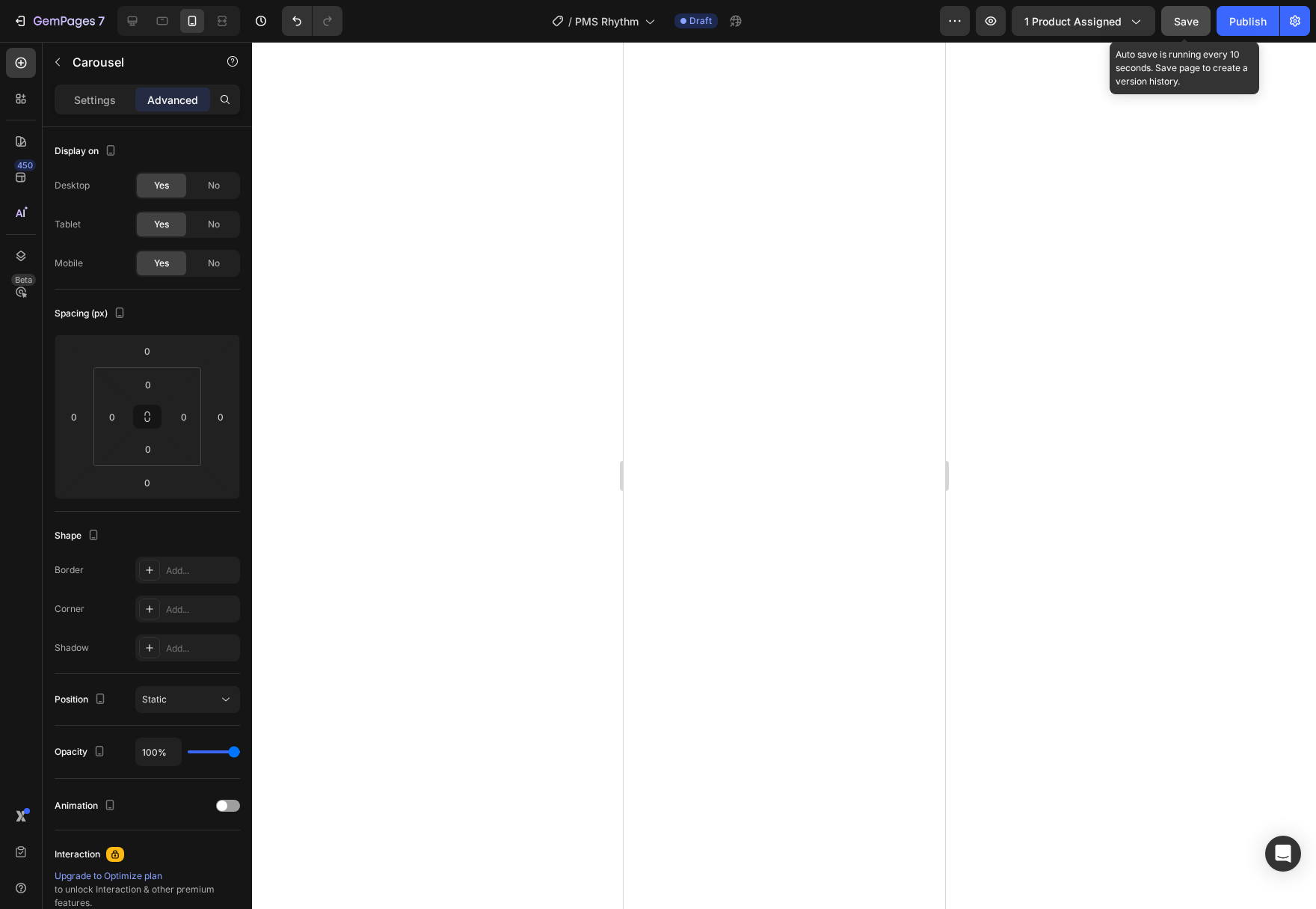
click at [1183, 19] on span "Save" at bounding box center [1185, 21] width 25 height 13
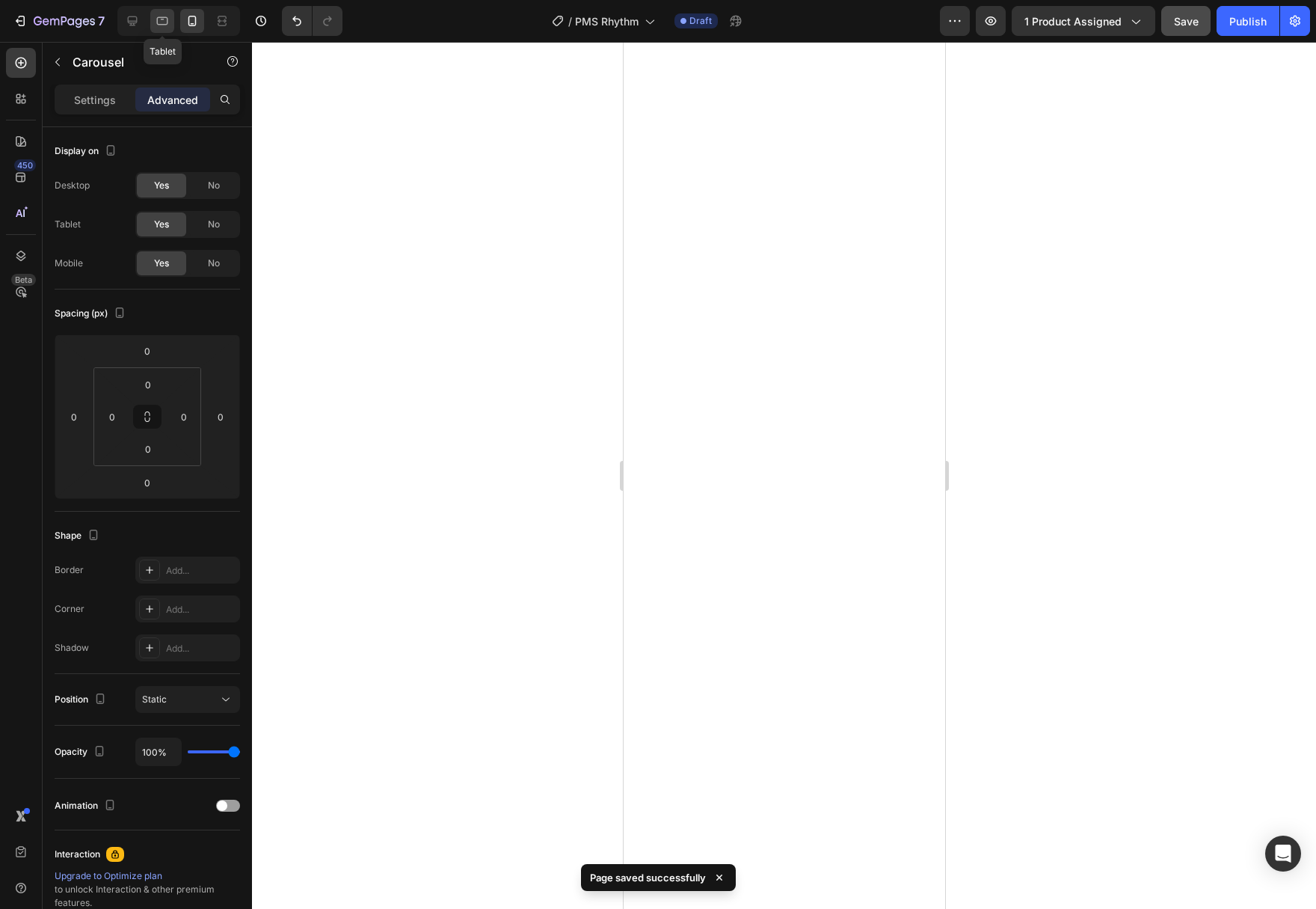
click at [162, 21] on icon at bounding box center [161, 21] width 15 height 15
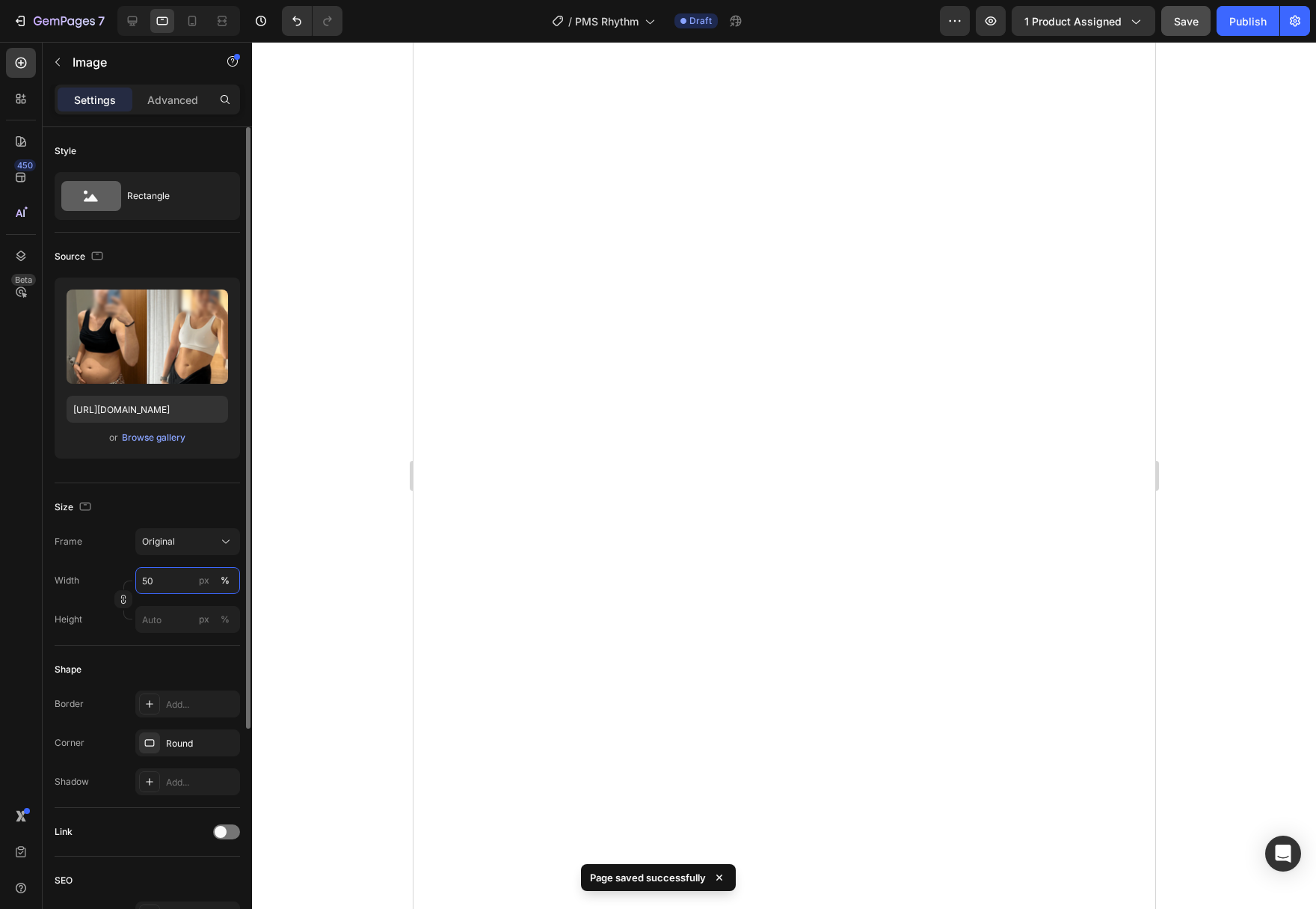
click at [160, 587] on input "50" at bounding box center [188, 579] width 104 height 27
type input "90"
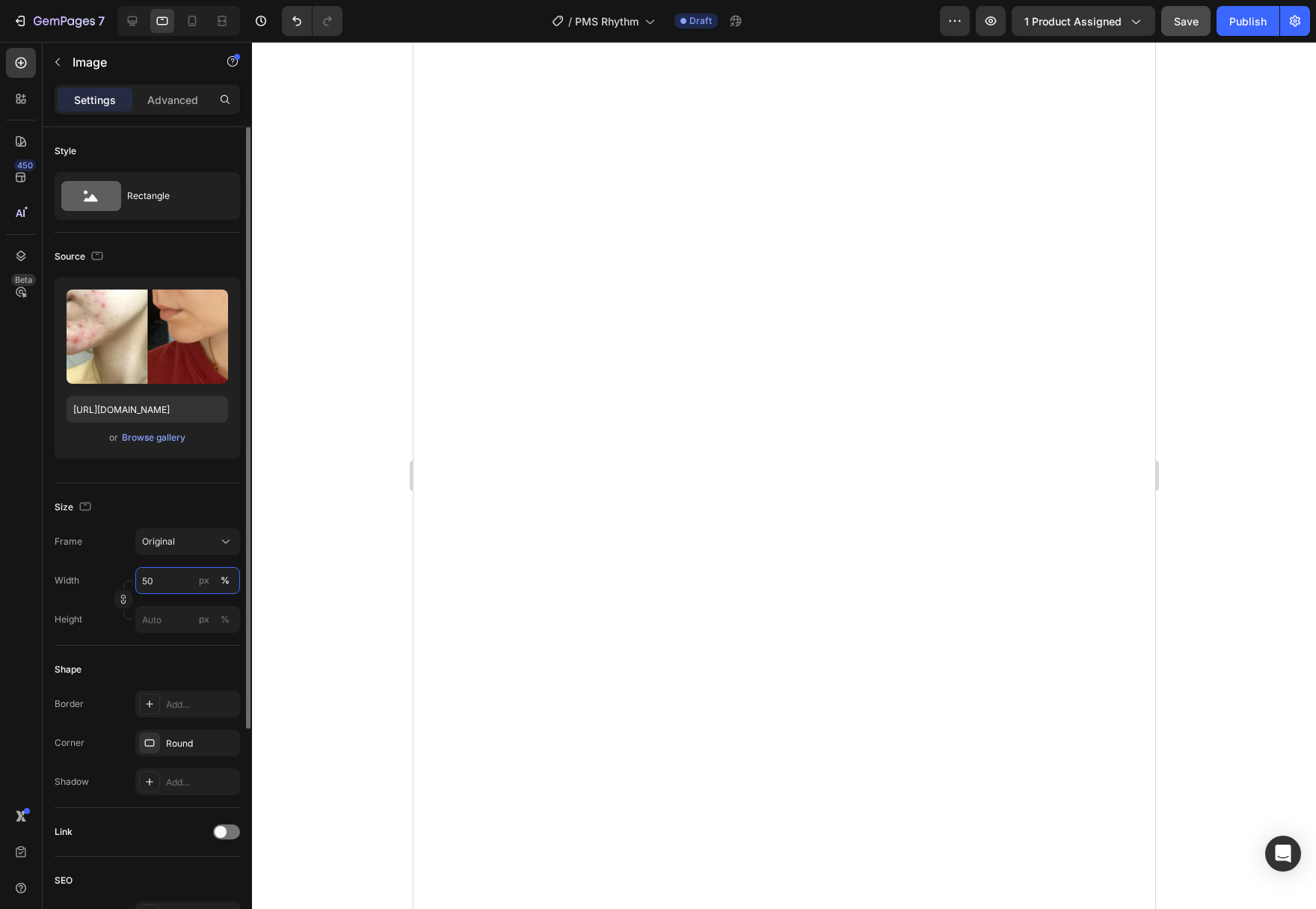
click at [167, 579] on input "50" at bounding box center [188, 579] width 104 height 27
type input "90"
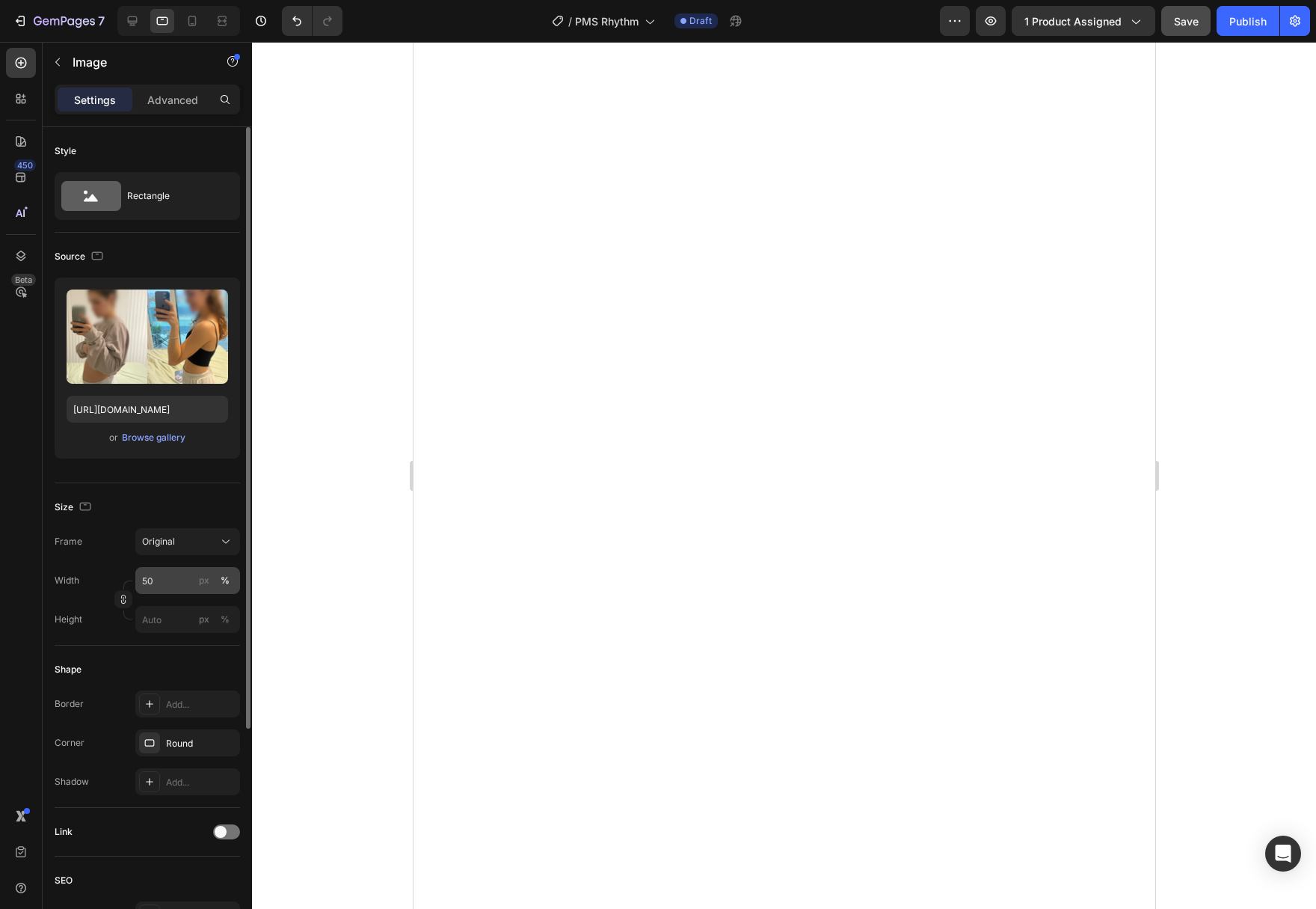
click at [161, 592] on div "Width 50 px % Height px %" at bounding box center [147, 599] width 186 height 66
click at [163, 581] on input "50" at bounding box center [188, 579] width 104 height 27
type input "90"
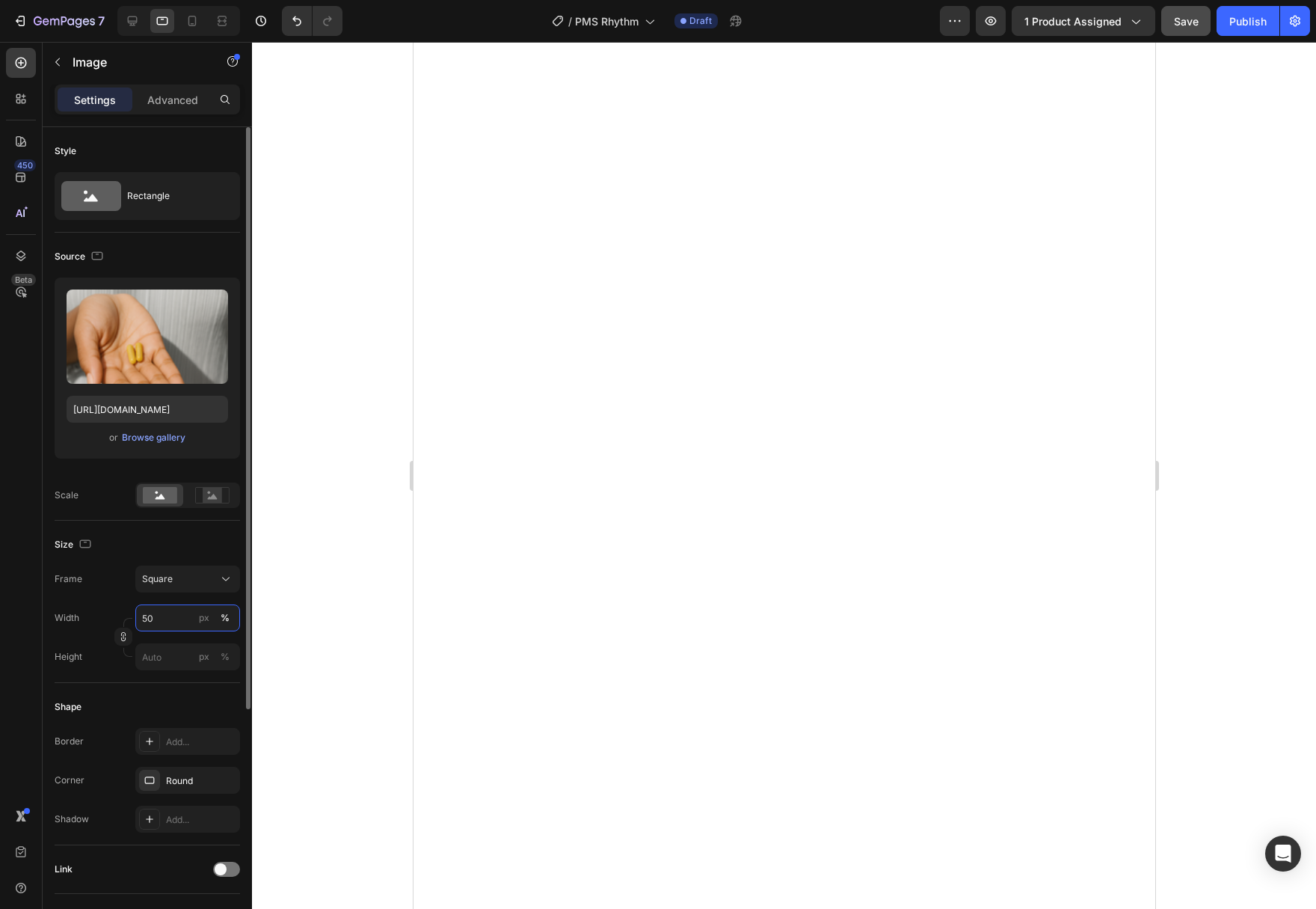
click at [163, 611] on input "50" at bounding box center [188, 617] width 104 height 27
type input "90"
click at [151, 619] on input "50" at bounding box center [188, 617] width 104 height 27
type input "90"
click at [154, 616] on input "50" at bounding box center [188, 617] width 104 height 27
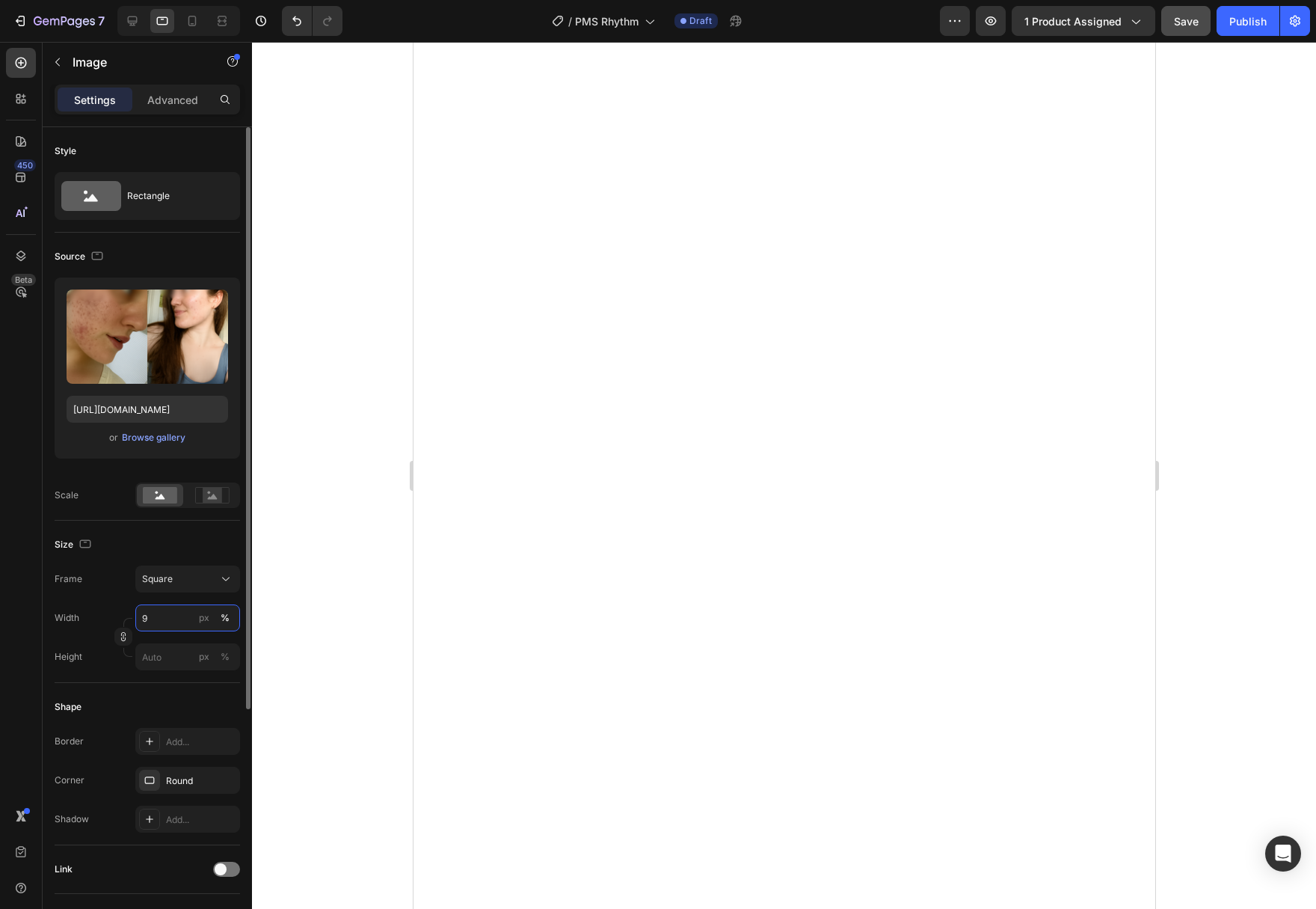
type input "90"
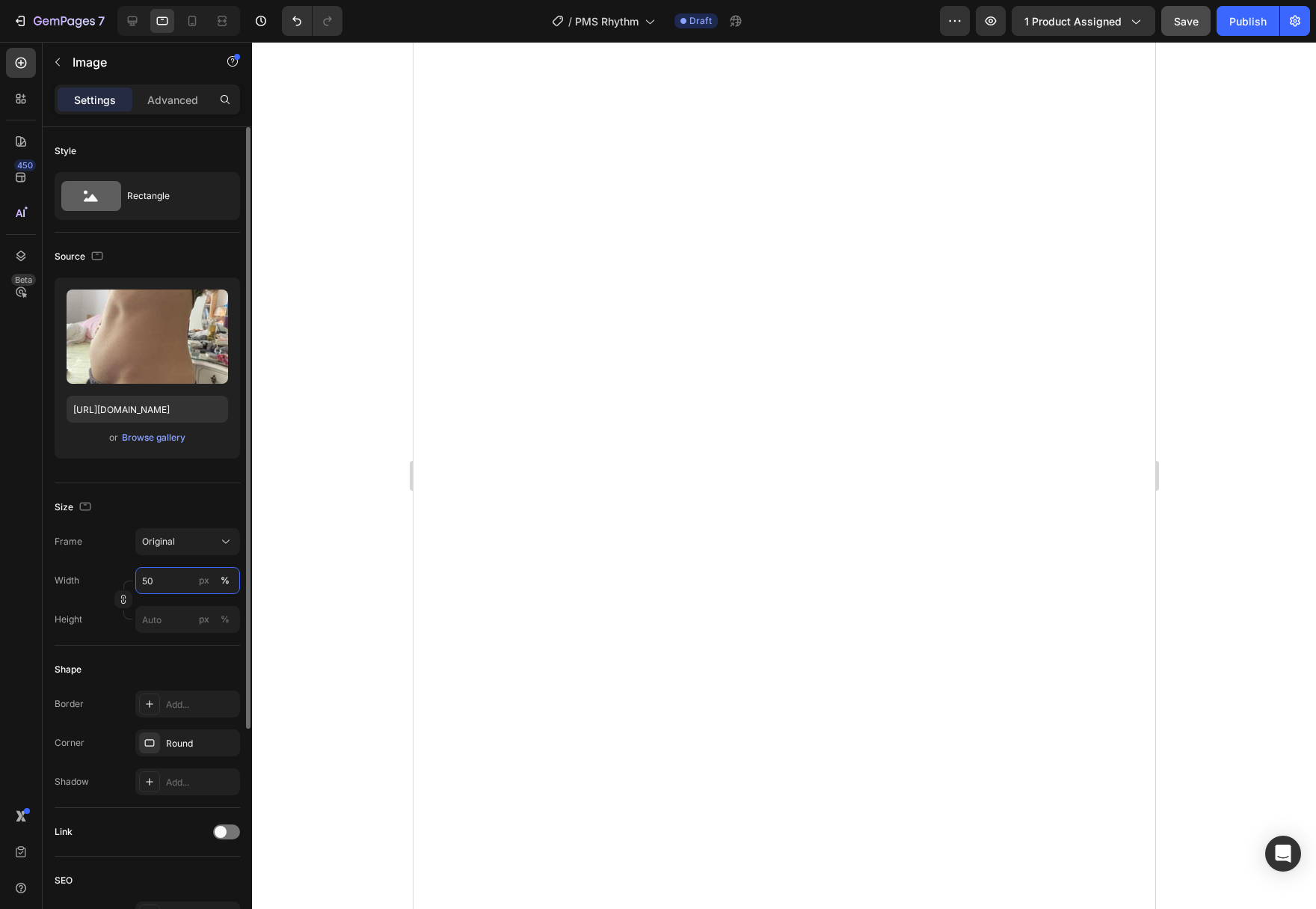
click at [167, 581] on input "50" at bounding box center [188, 579] width 104 height 27
type input "90"
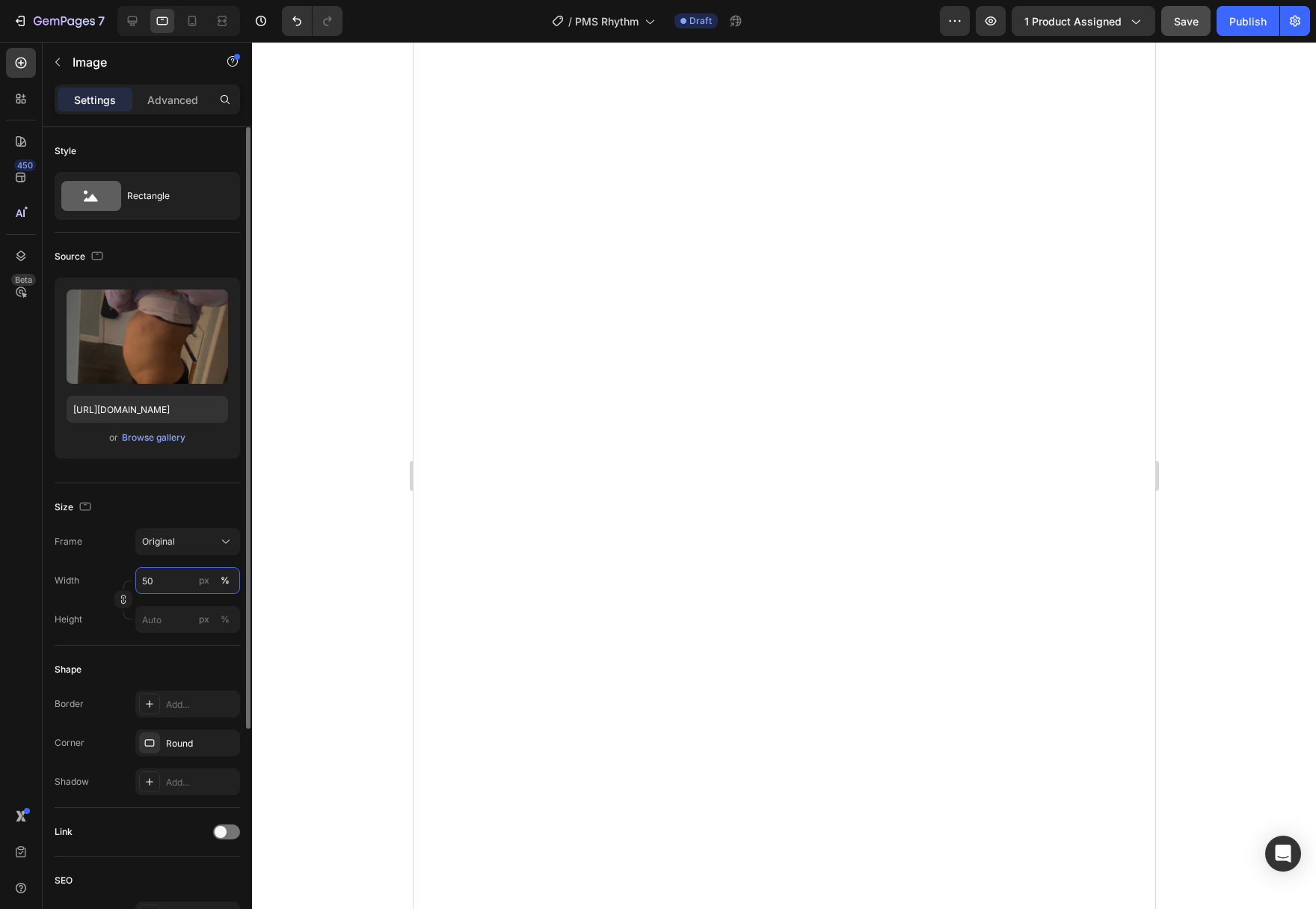
click at [154, 578] on input "50" at bounding box center [188, 579] width 104 height 27
type input "90"
click at [160, 574] on input "50" at bounding box center [188, 579] width 104 height 27
type input "90"
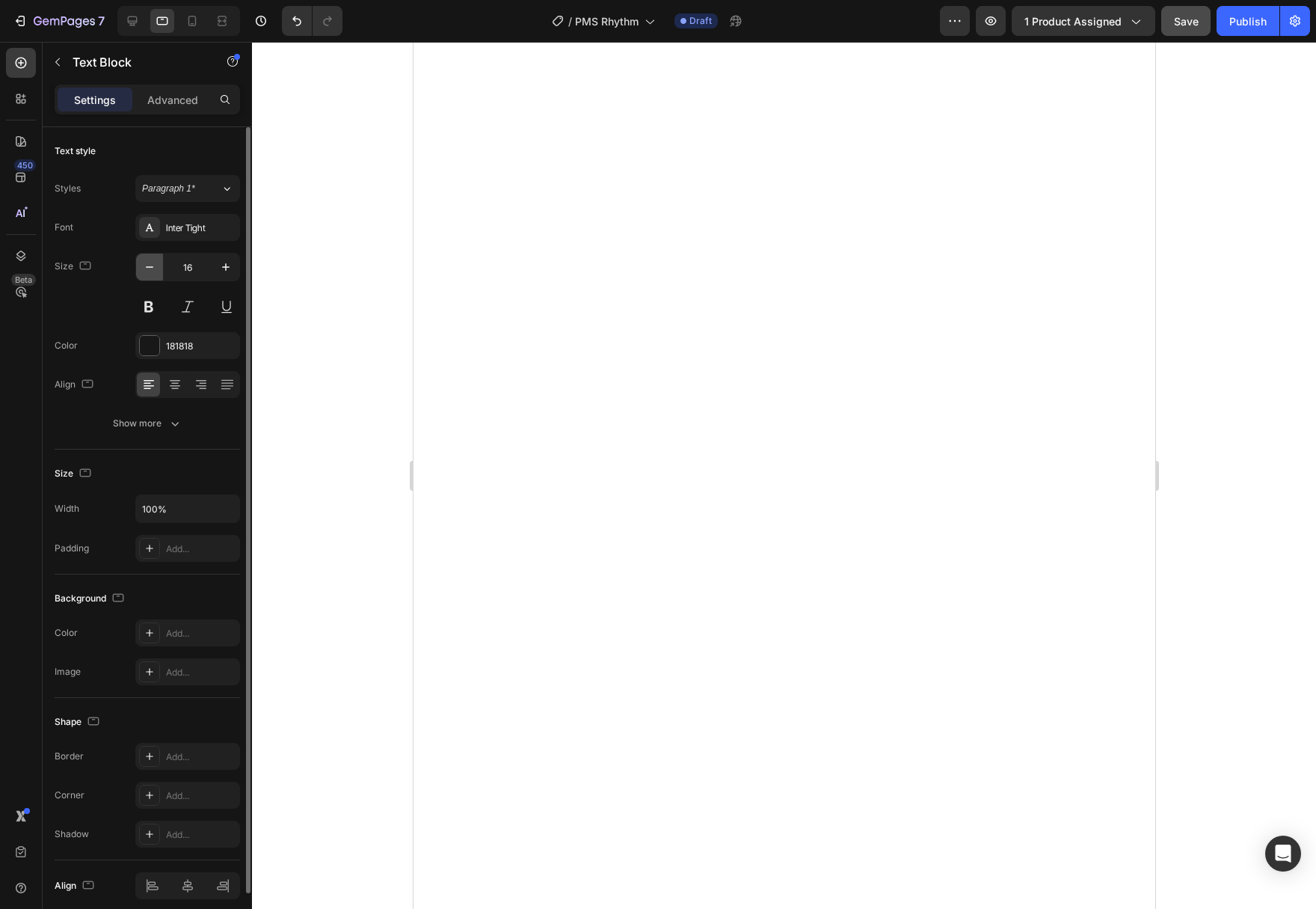
click at [152, 270] on icon "button" at bounding box center [149, 267] width 15 height 15
type input "15"
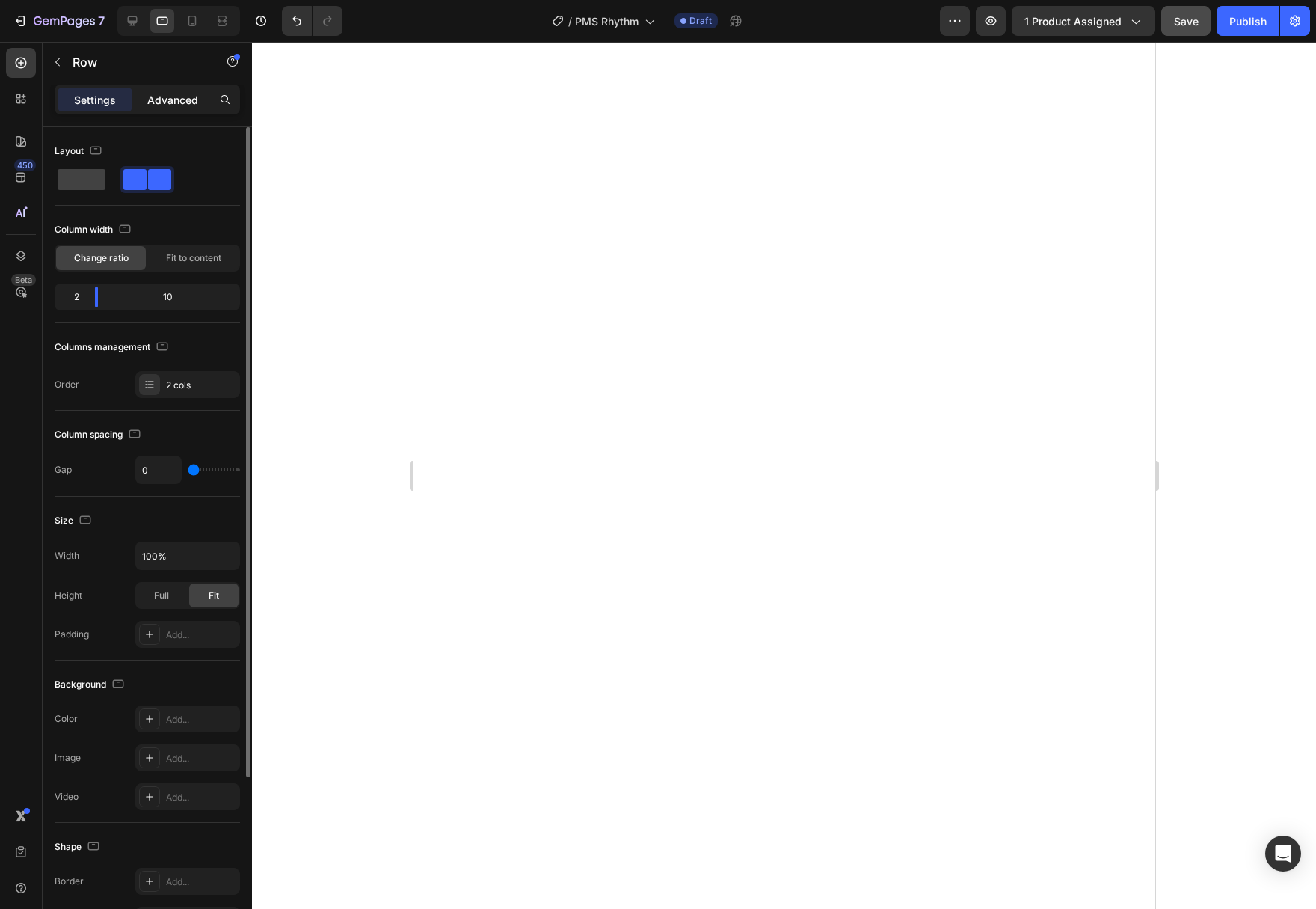
click at [177, 100] on p "Advanced" at bounding box center [173, 99] width 51 height 16
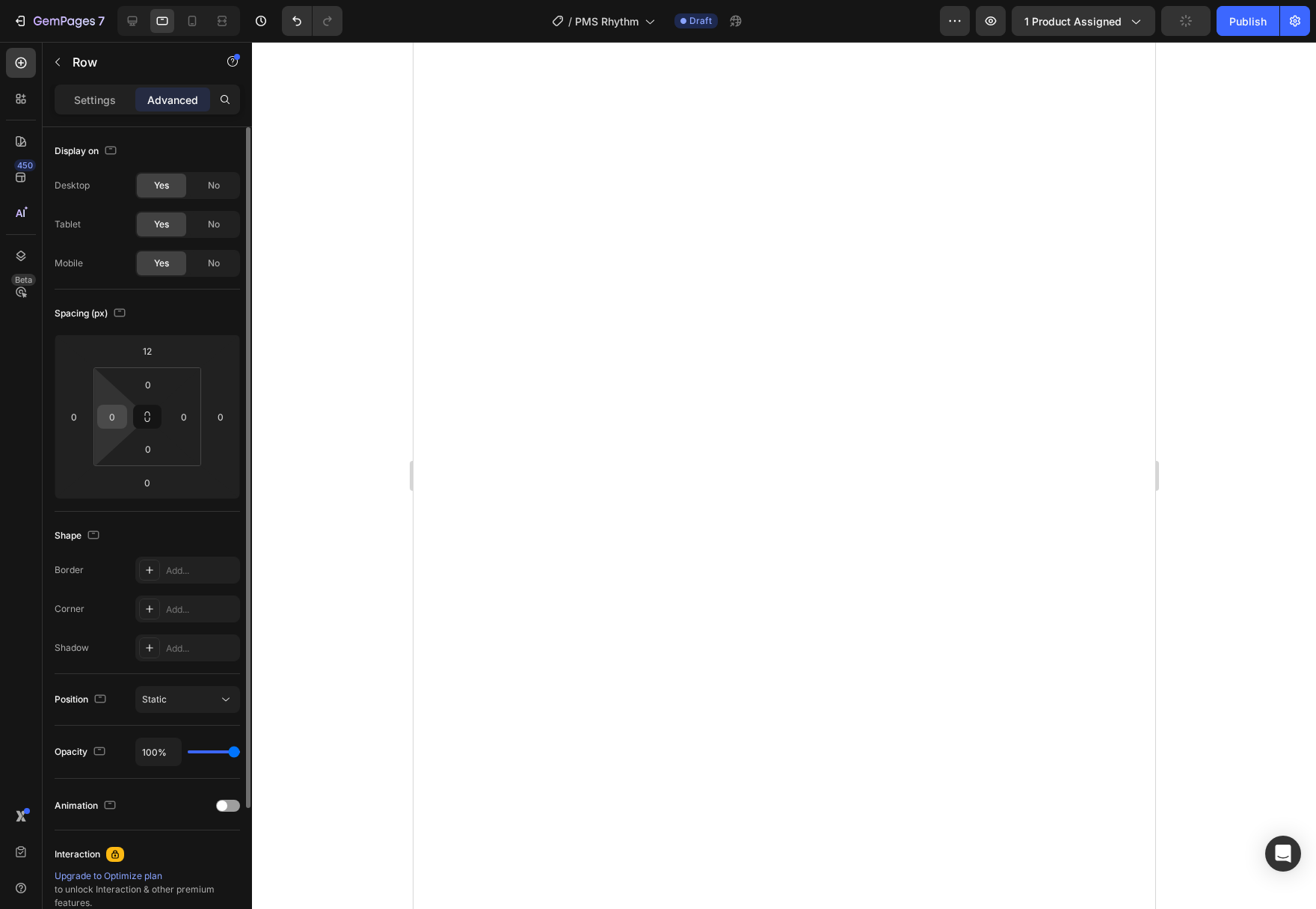
click at [114, 419] on input "0" at bounding box center [112, 416] width 23 height 23
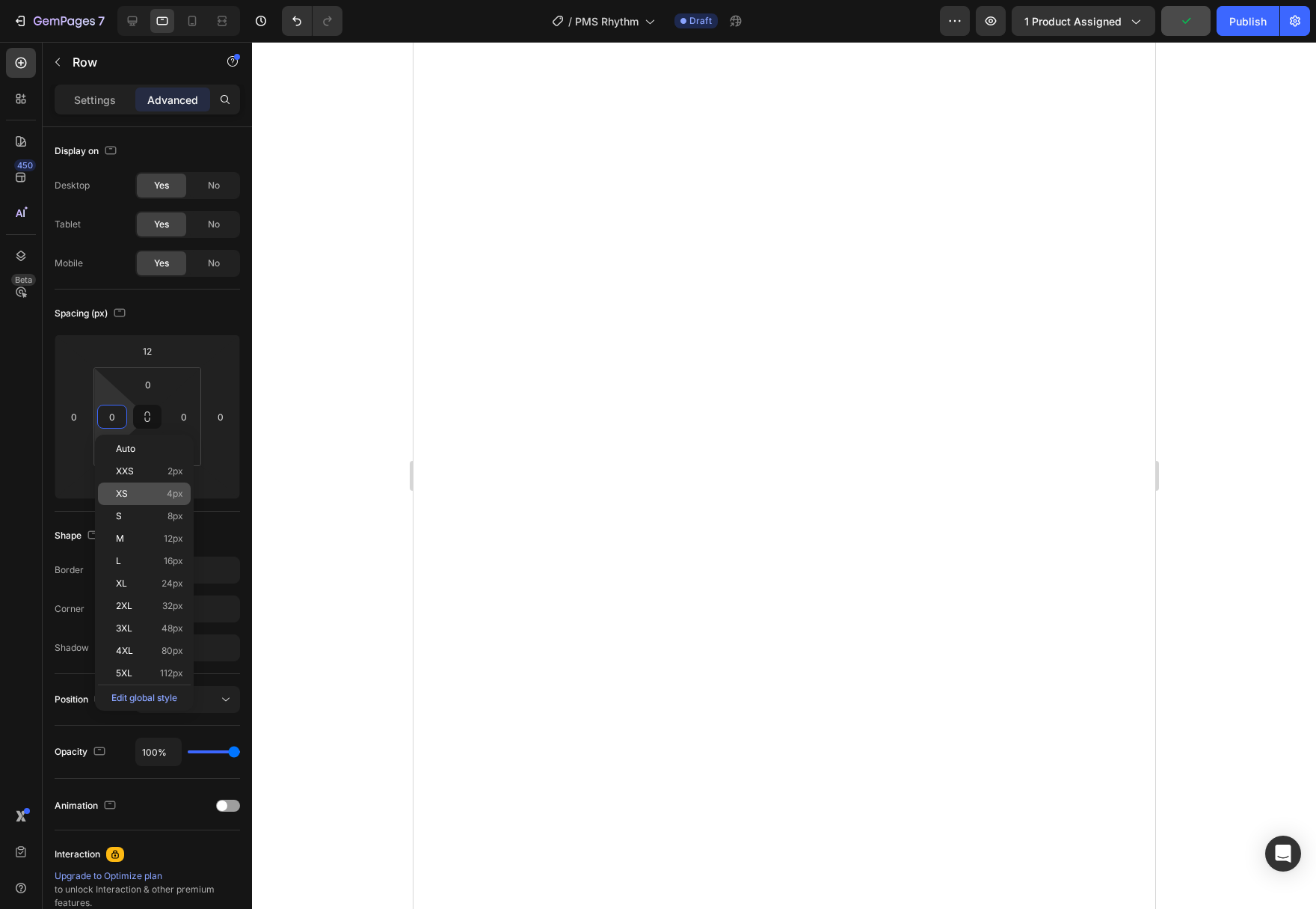
click at [138, 494] on p "XS 4px" at bounding box center [150, 493] width 67 height 11
type input "4"
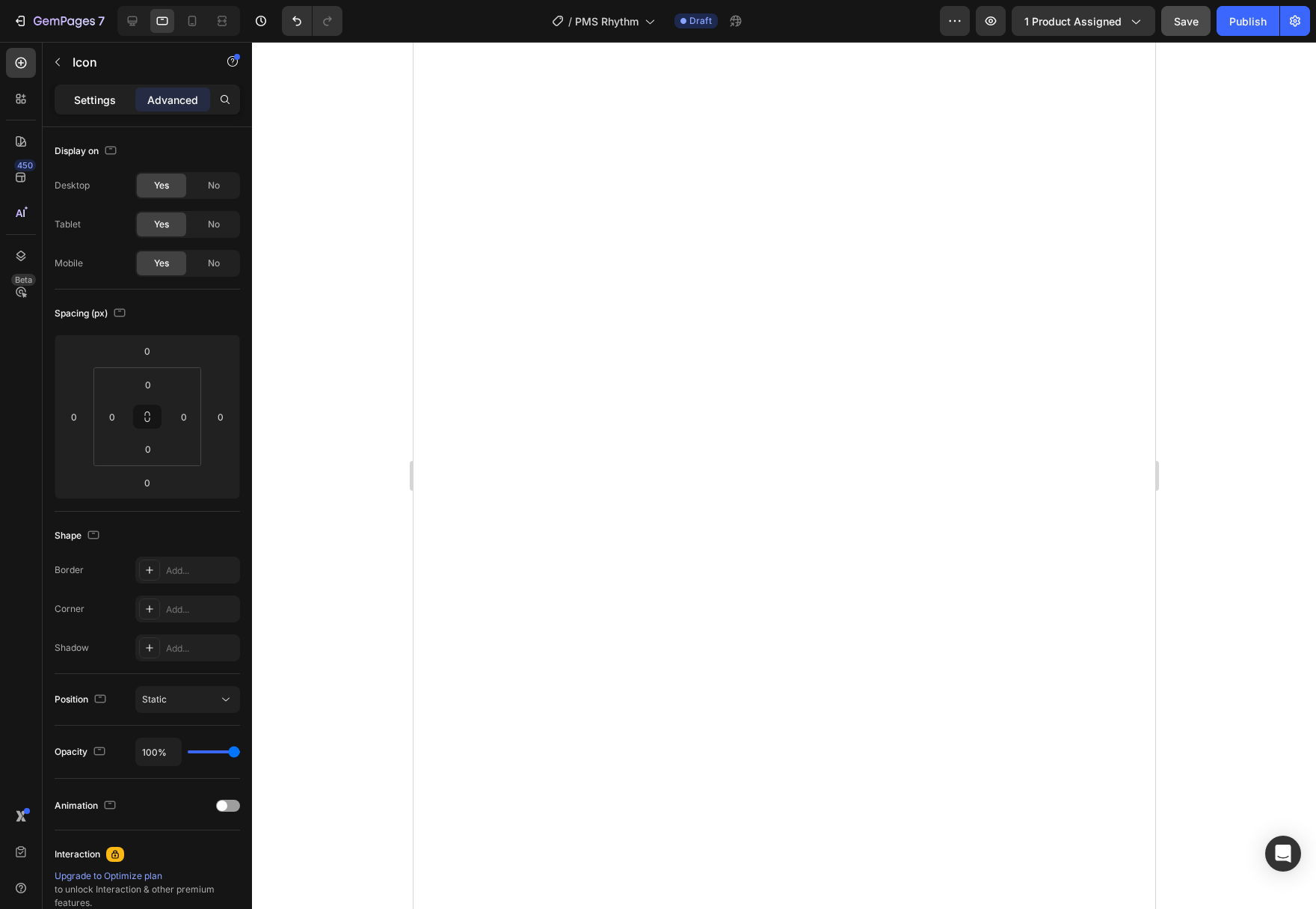
click at [96, 106] on p "Settings" at bounding box center [94, 99] width 42 height 16
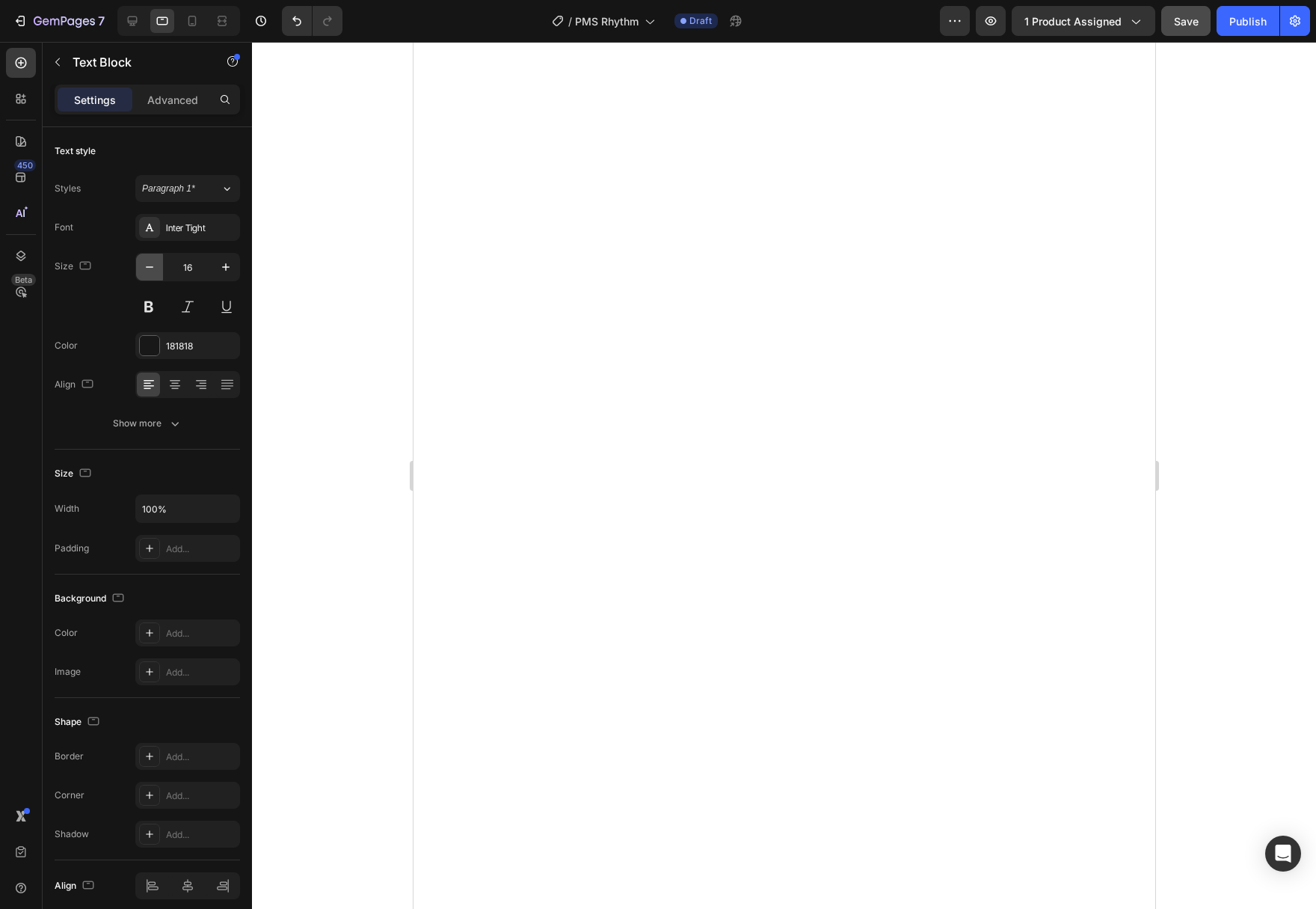
click at [160, 265] on button "button" at bounding box center [149, 267] width 27 height 27
type input "15"
click at [150, 261] on icon "button" at bounding box center [149, 267] width 15 height 15
type input "15"
click at [153, 266] on icon "button" at bounding box center [149, 267] width 15 height 15
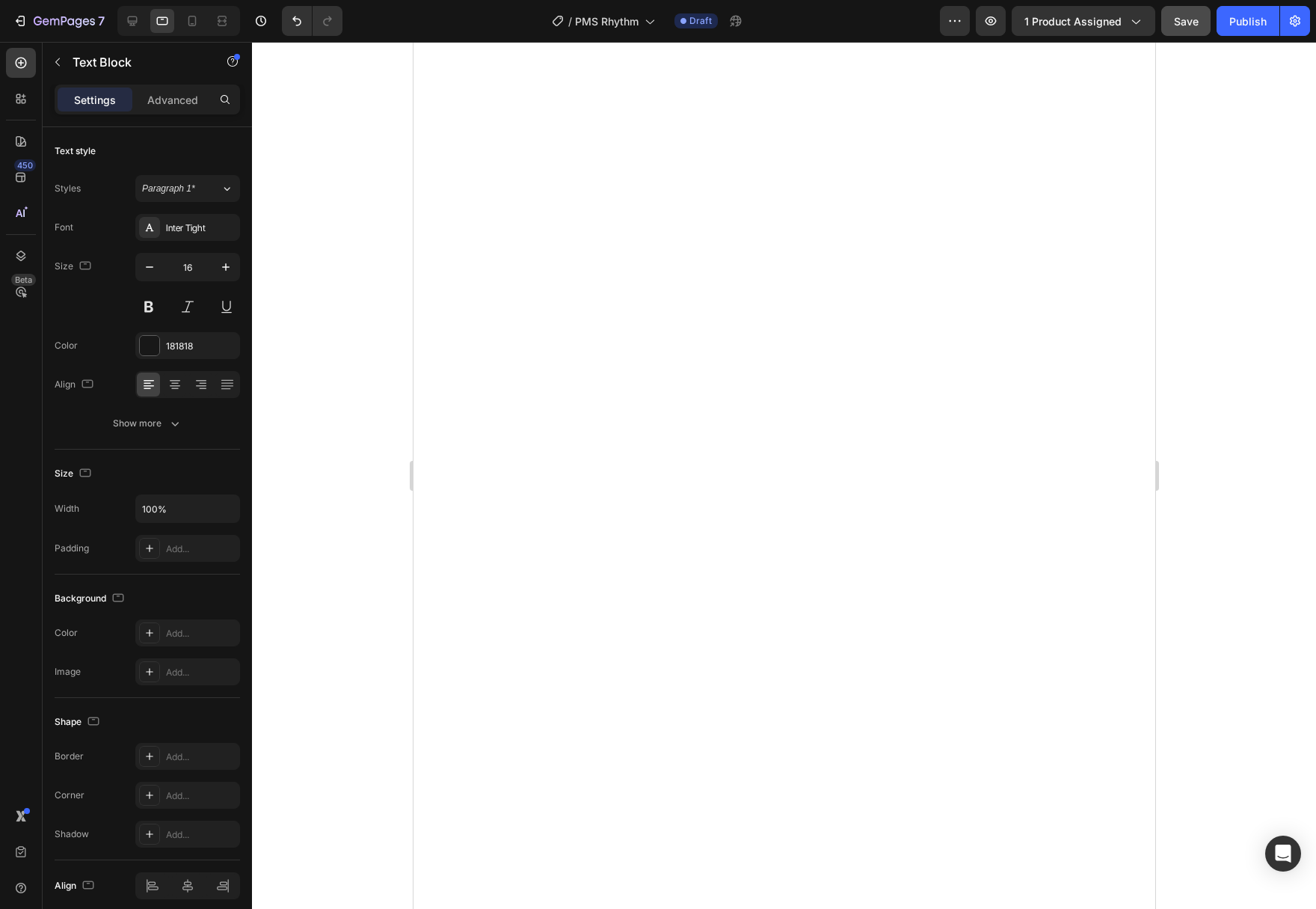
type input "15"
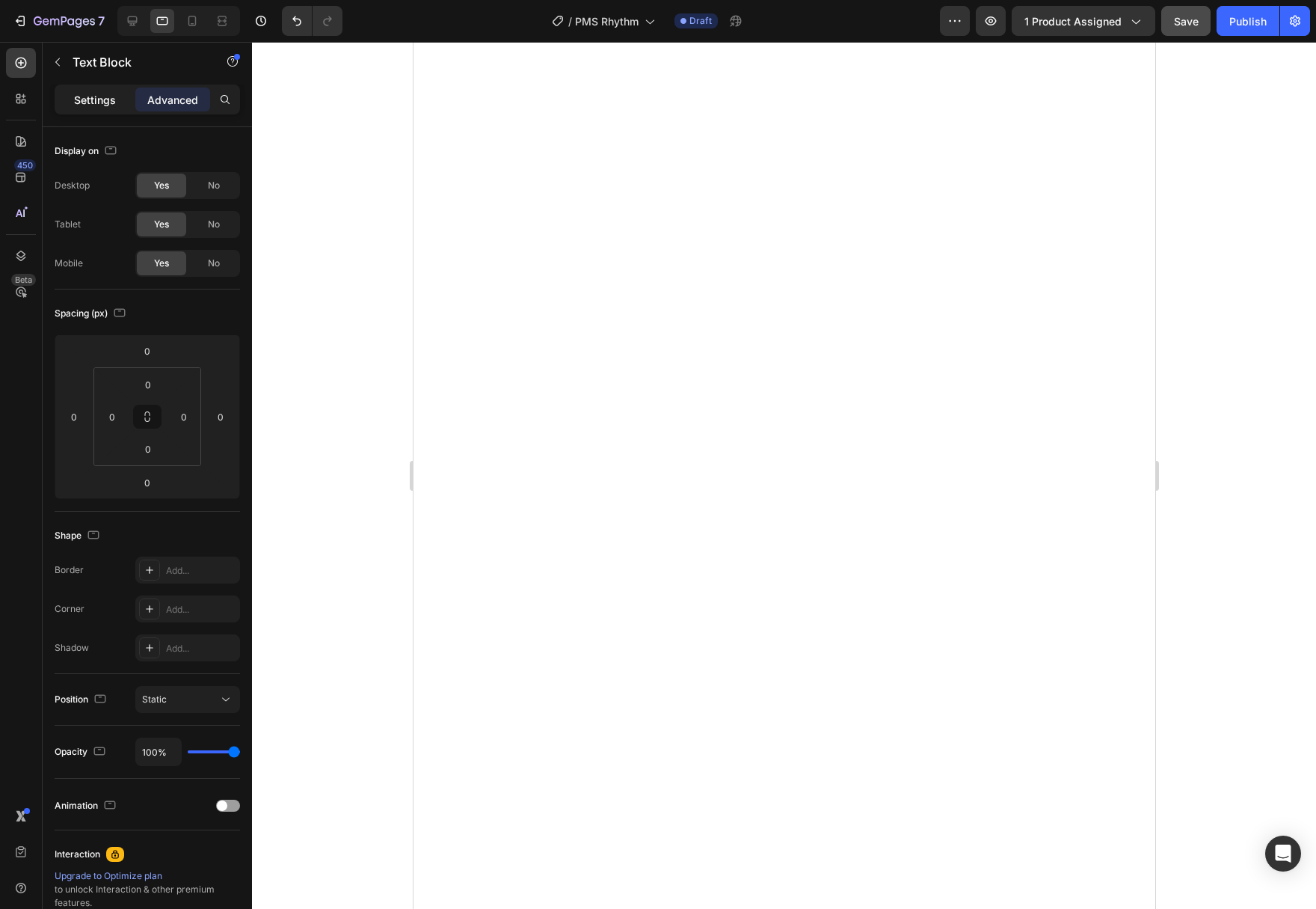
click at [96, 107] on p "Settings" at bounding box center [94, 99] width 42 height 16
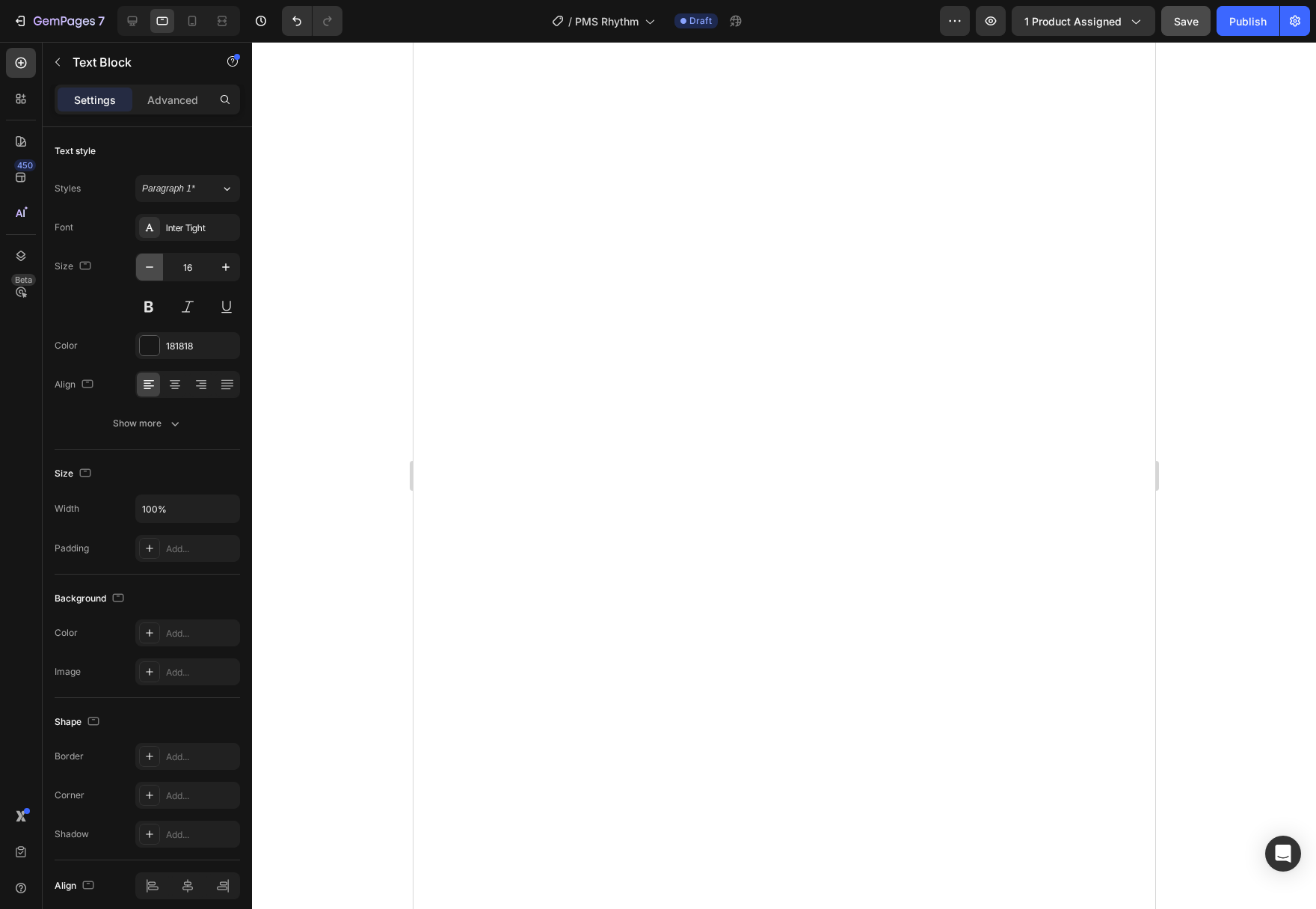
click at [162, 273] on button "button" at bounding box center [149, 267] width 27 height 27
type input "15"
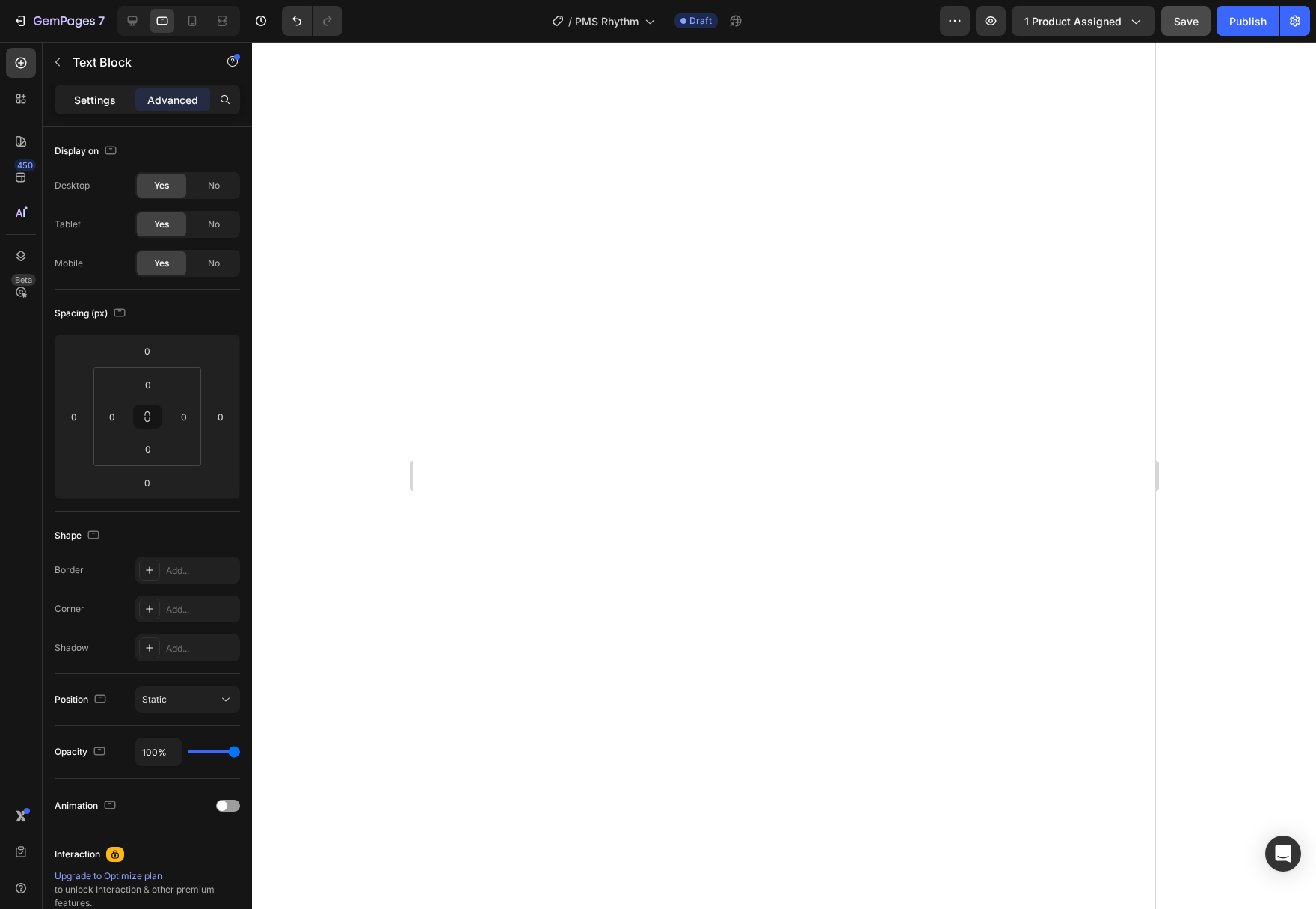
click at [99, 107] on div "Settings" at bounding box center [95, 99] width 75 height 24
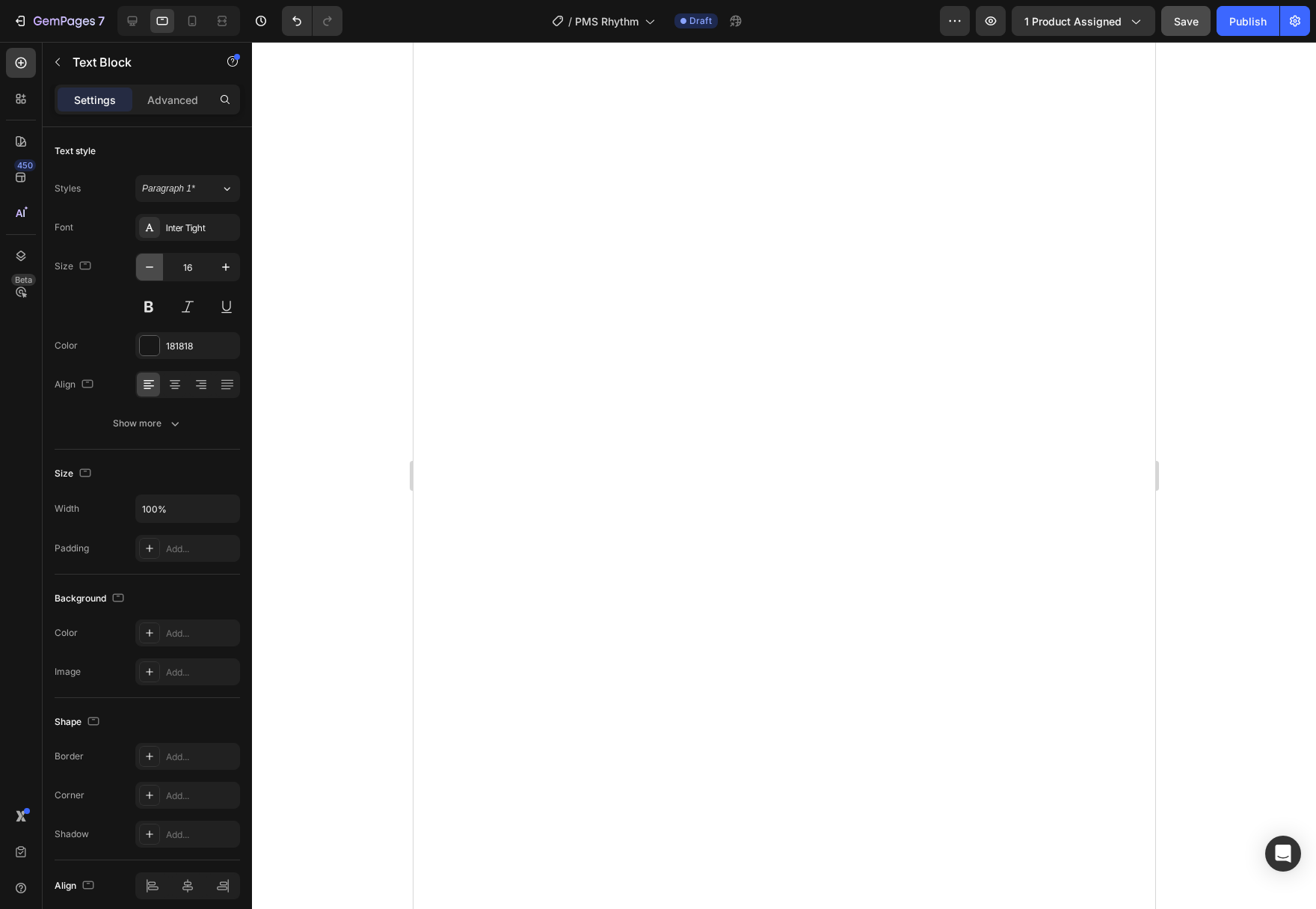
click at [155, 262] on icon "button" at bounding box center [149, 267] width 15 height 15
type input "15"
click at [151, 264] on icon "button" at bounding box center [149, 267] width 15 height 15
type input "15"
click at [149, 267] on icon "button" at bounding box center [149, 267] width 15 height 15
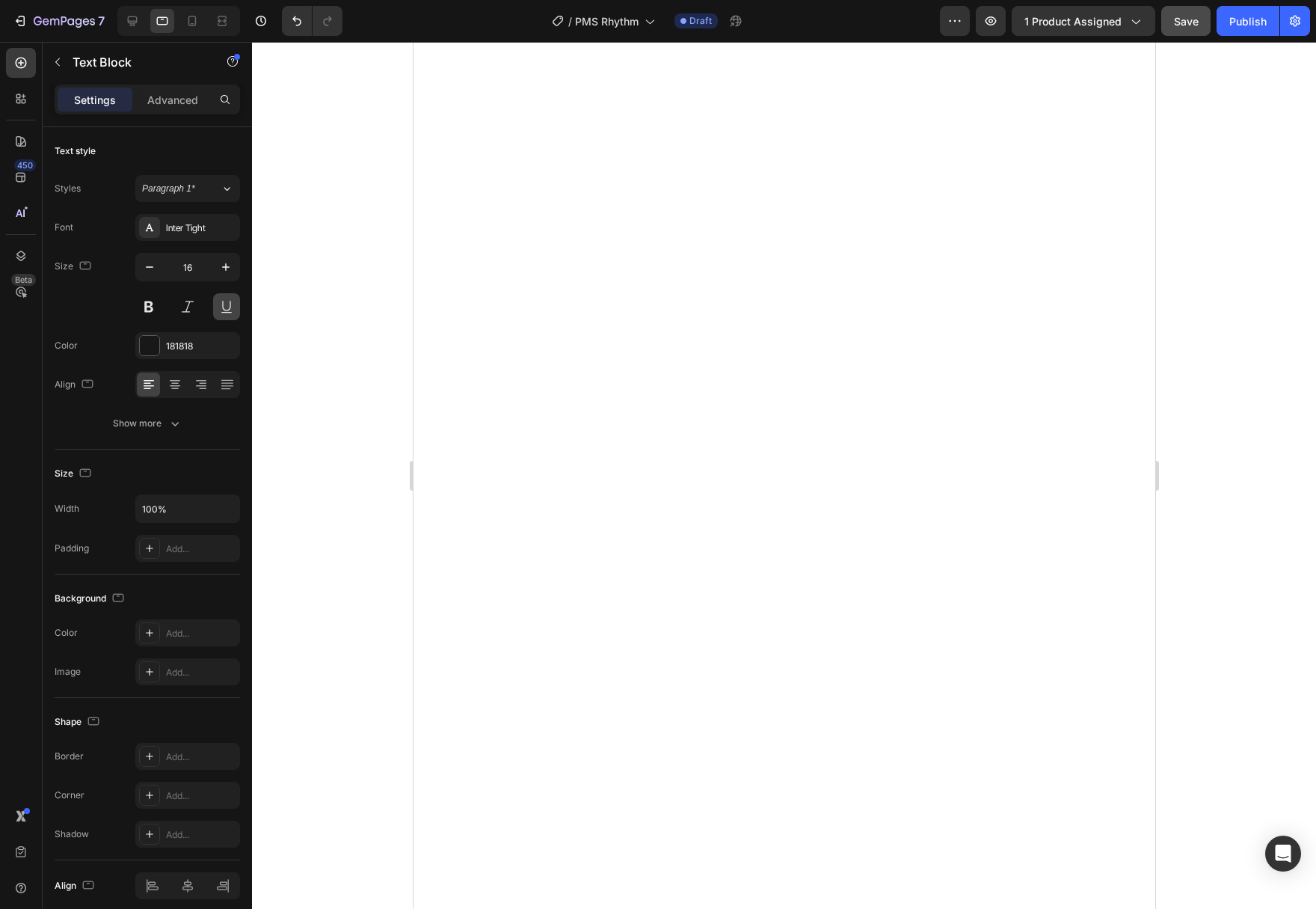
type input "15"
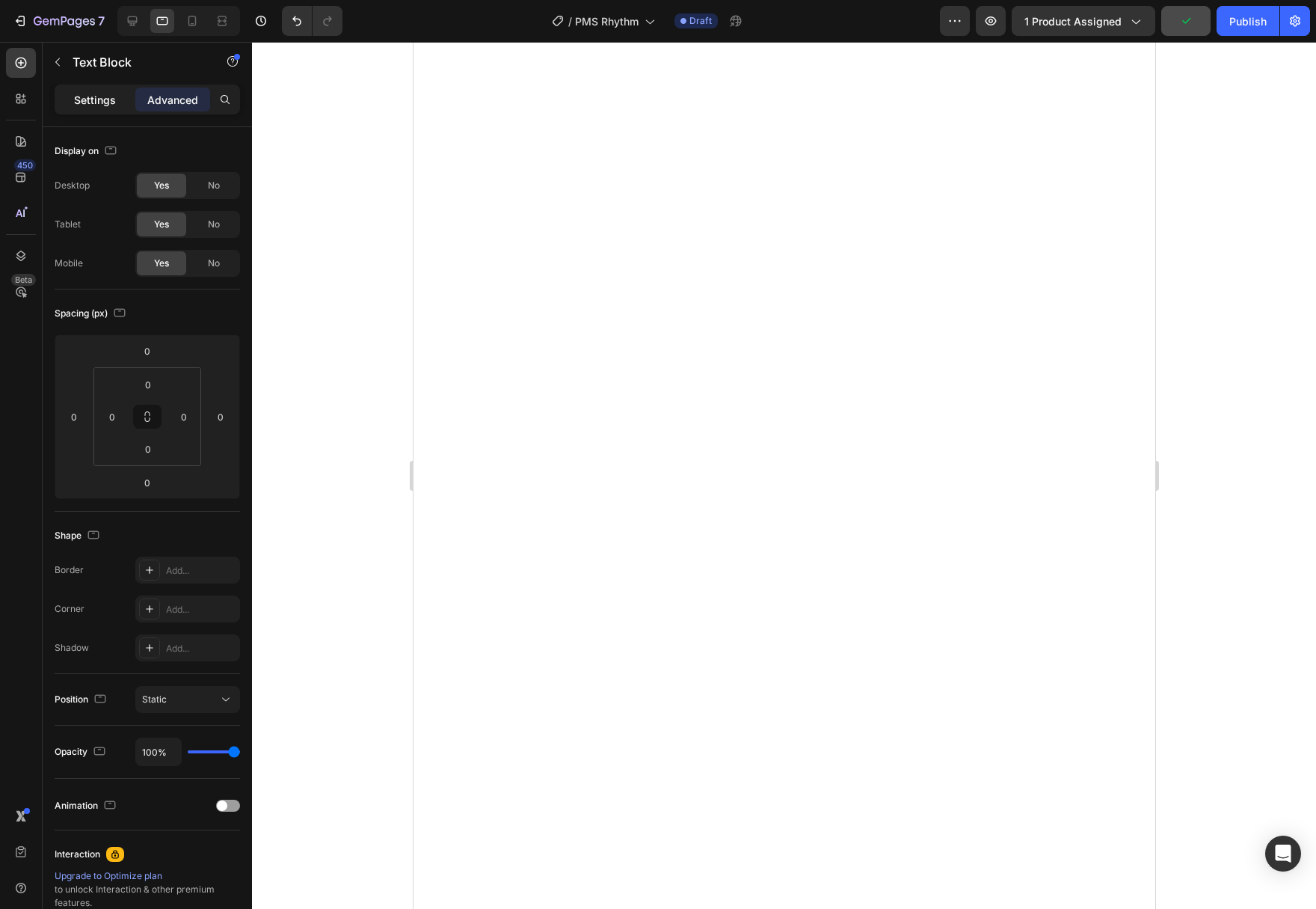
click at [100, 99] on p "Settings" at bounding box center [94, 99] width 42 height 16
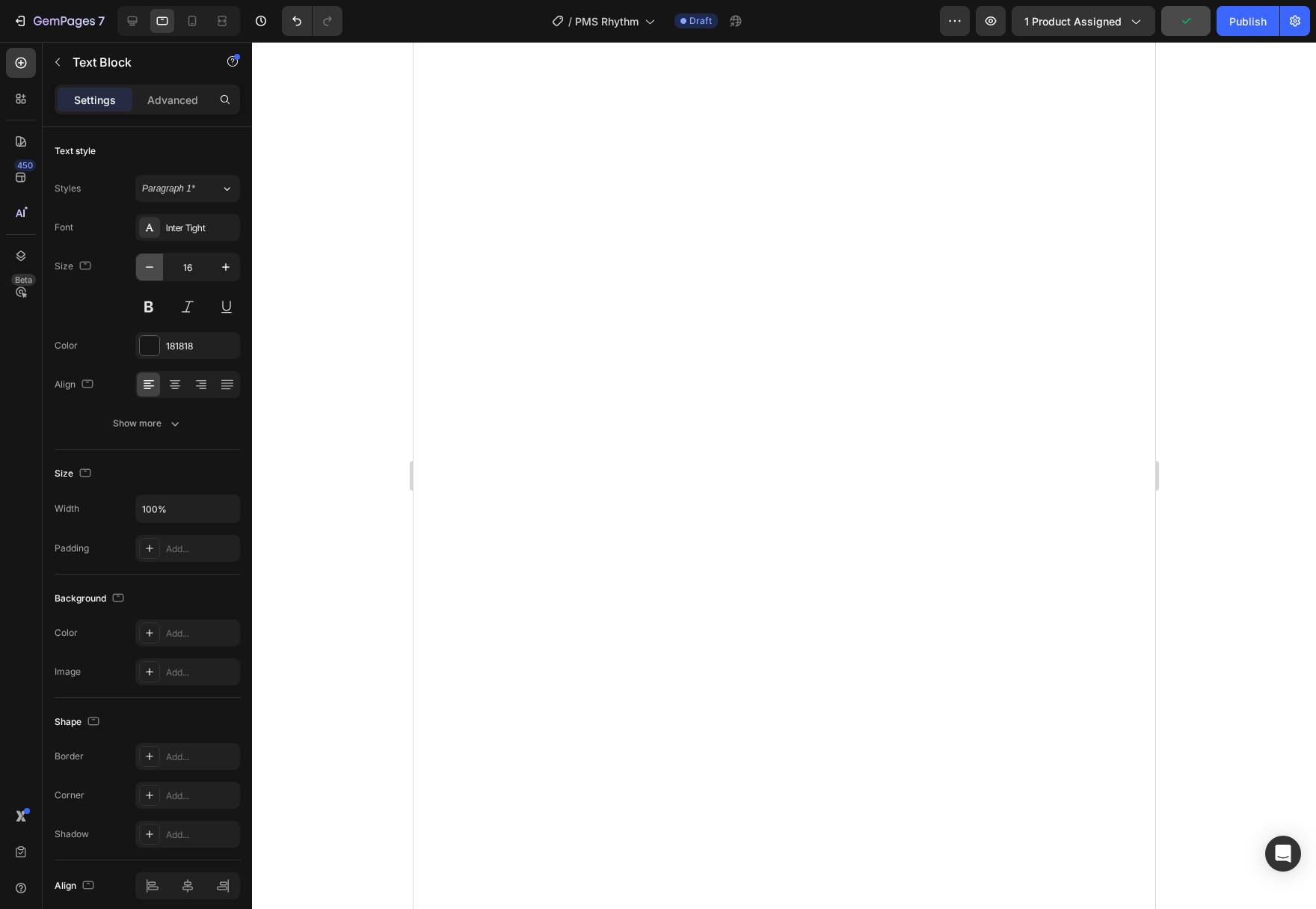
click at [145, 269] on icon "button" at bounding box center [149, 267] width 15 height 15
type input "15"
click at [1186, 28] on div "Save" at bounding box center [1185, 22] width 25 height 16
click at [196, 27] on icon at bounding box center [192, 21] width 15 height 15
type input "13"
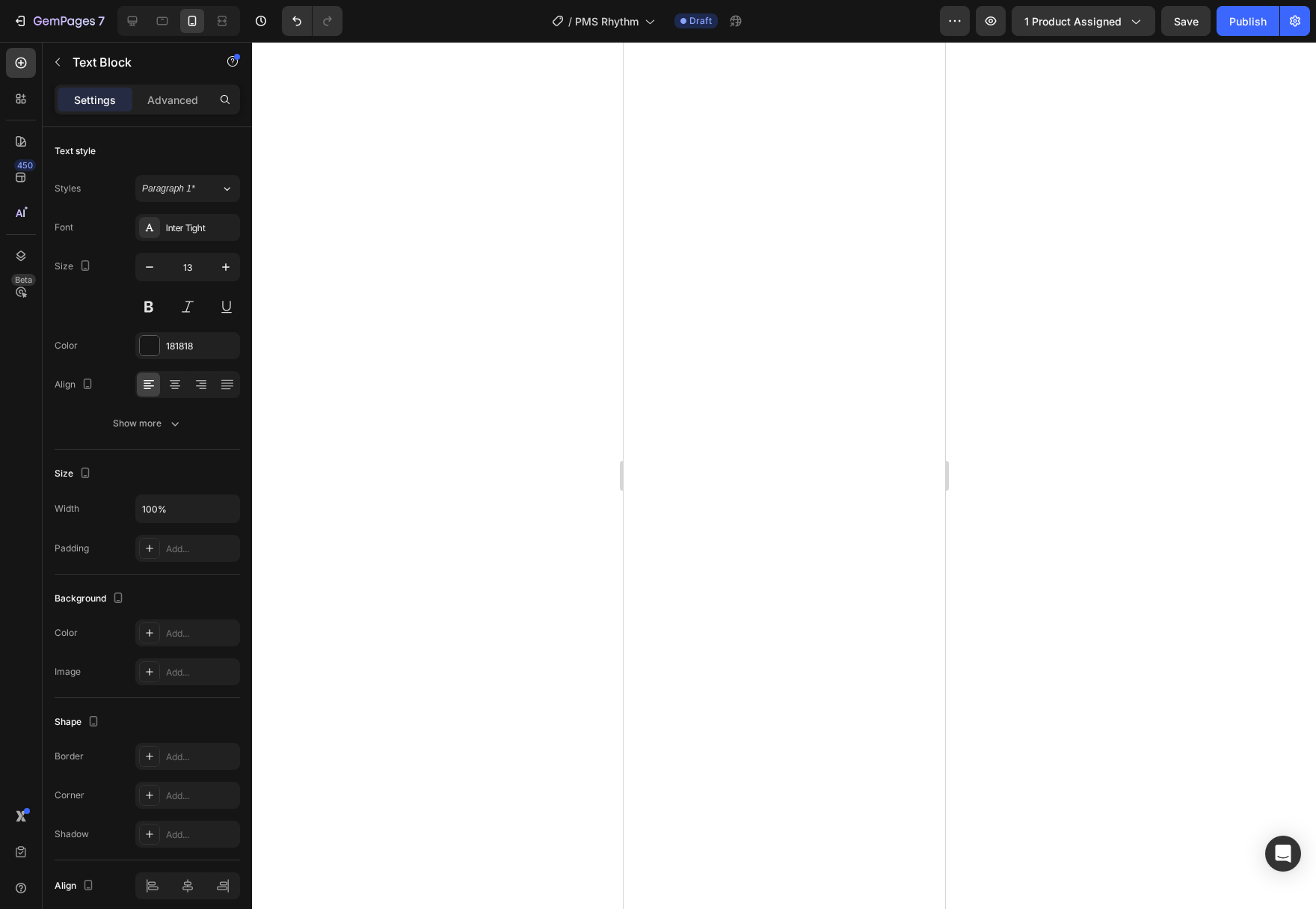
click at [1168, 528] on div at bounding box center [784, 475] width 1064 height 867
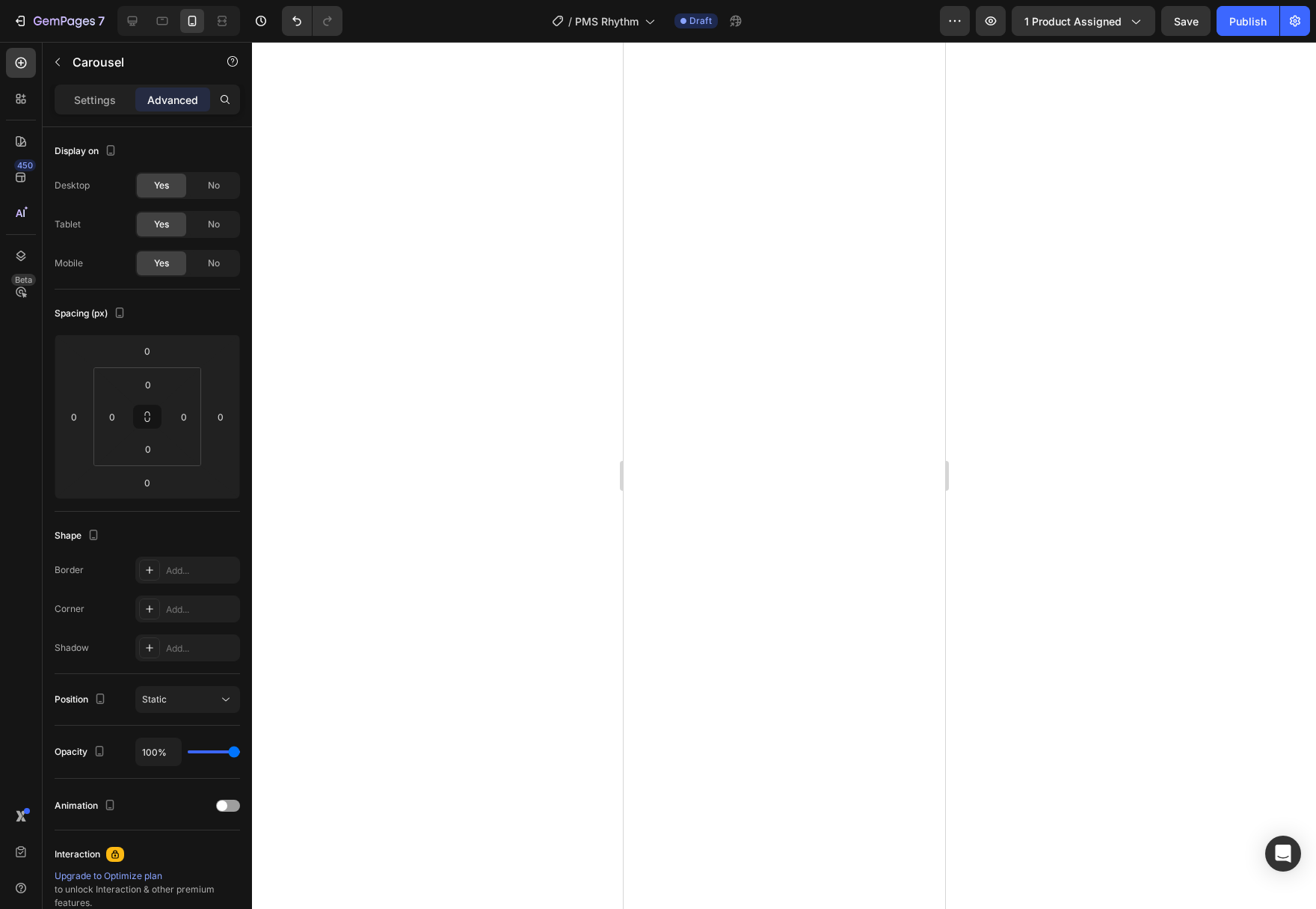
click at [986, 572] on div at bounding box center [784, 475] width 1064 height 867
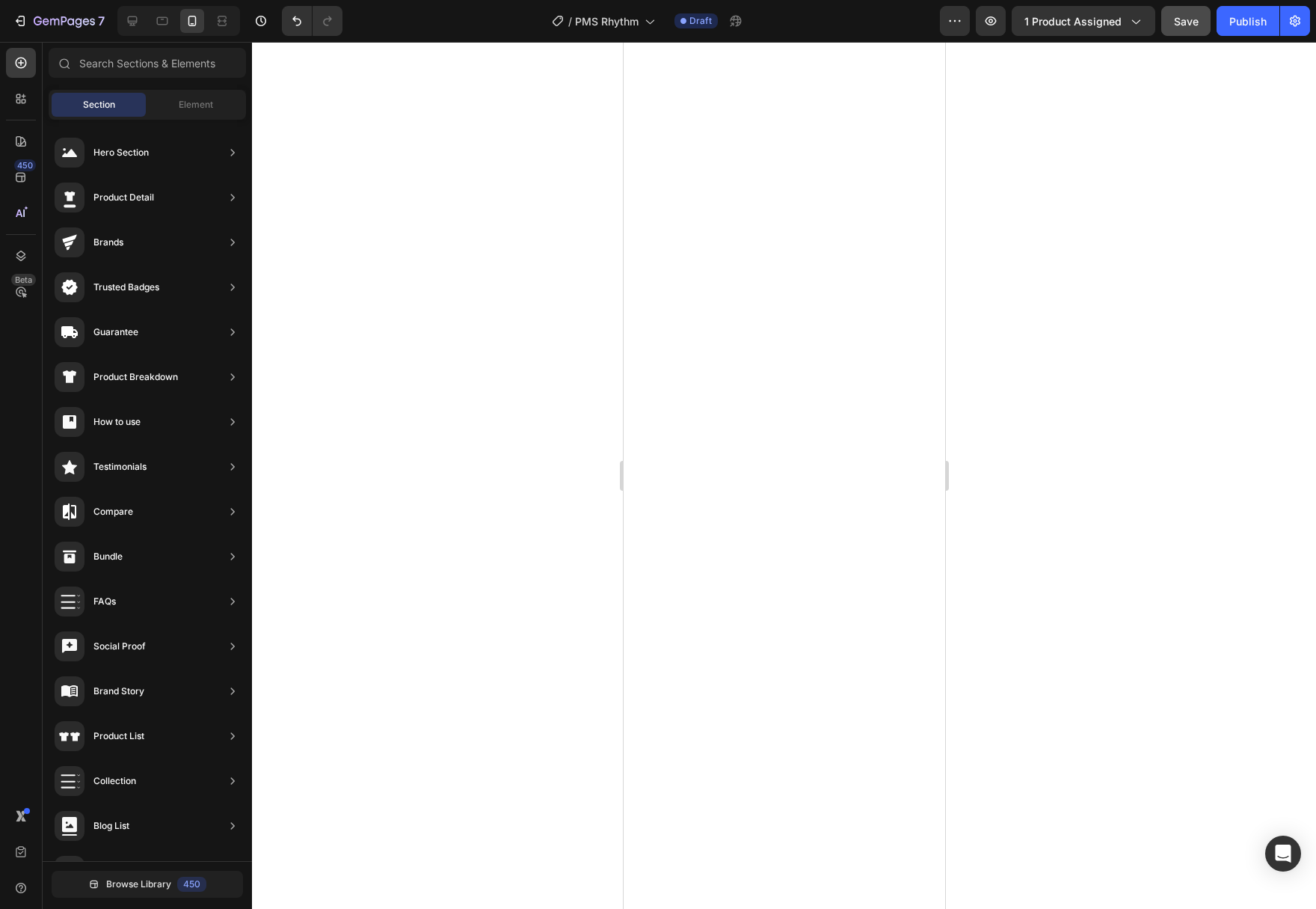
click at [1186, 25] on span "Save" at bounding box center [1185, 21] width 25 height 13
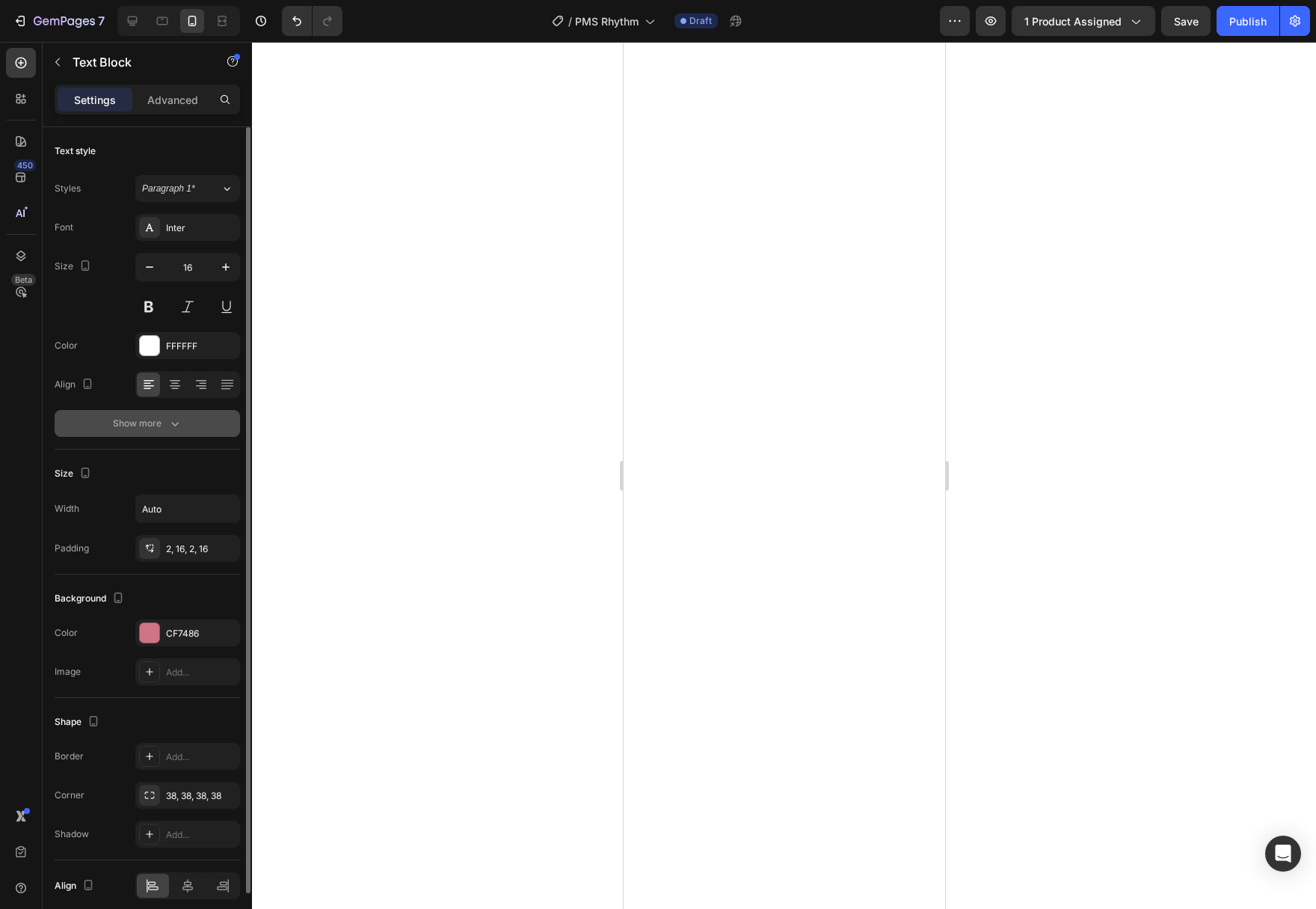
click at [164, 420] on div "Show more" at bounding box center [148, 423] width 70 height 15
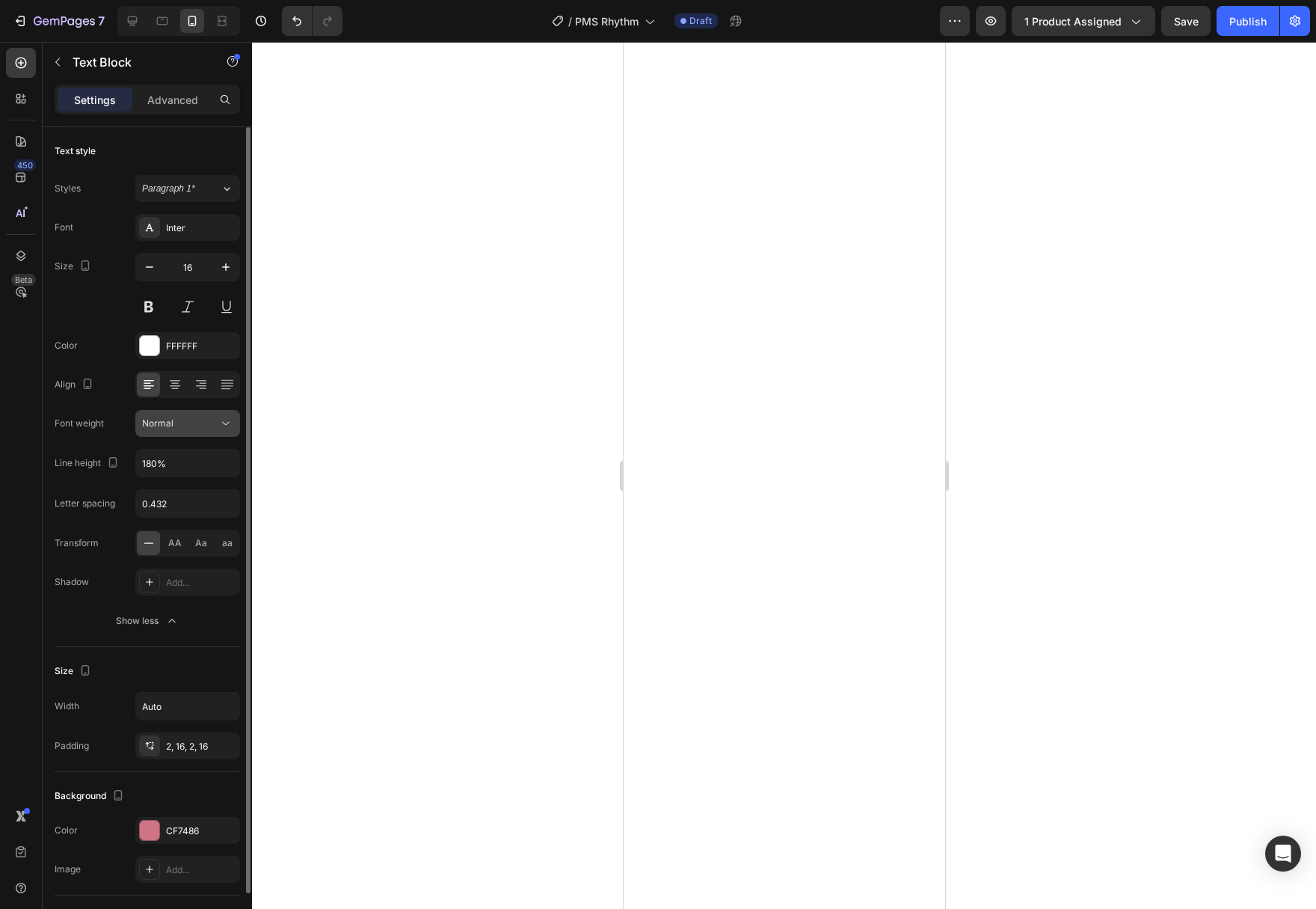
click at [227, 426] on icon at bounding box center [225, 423] width 15 height 15
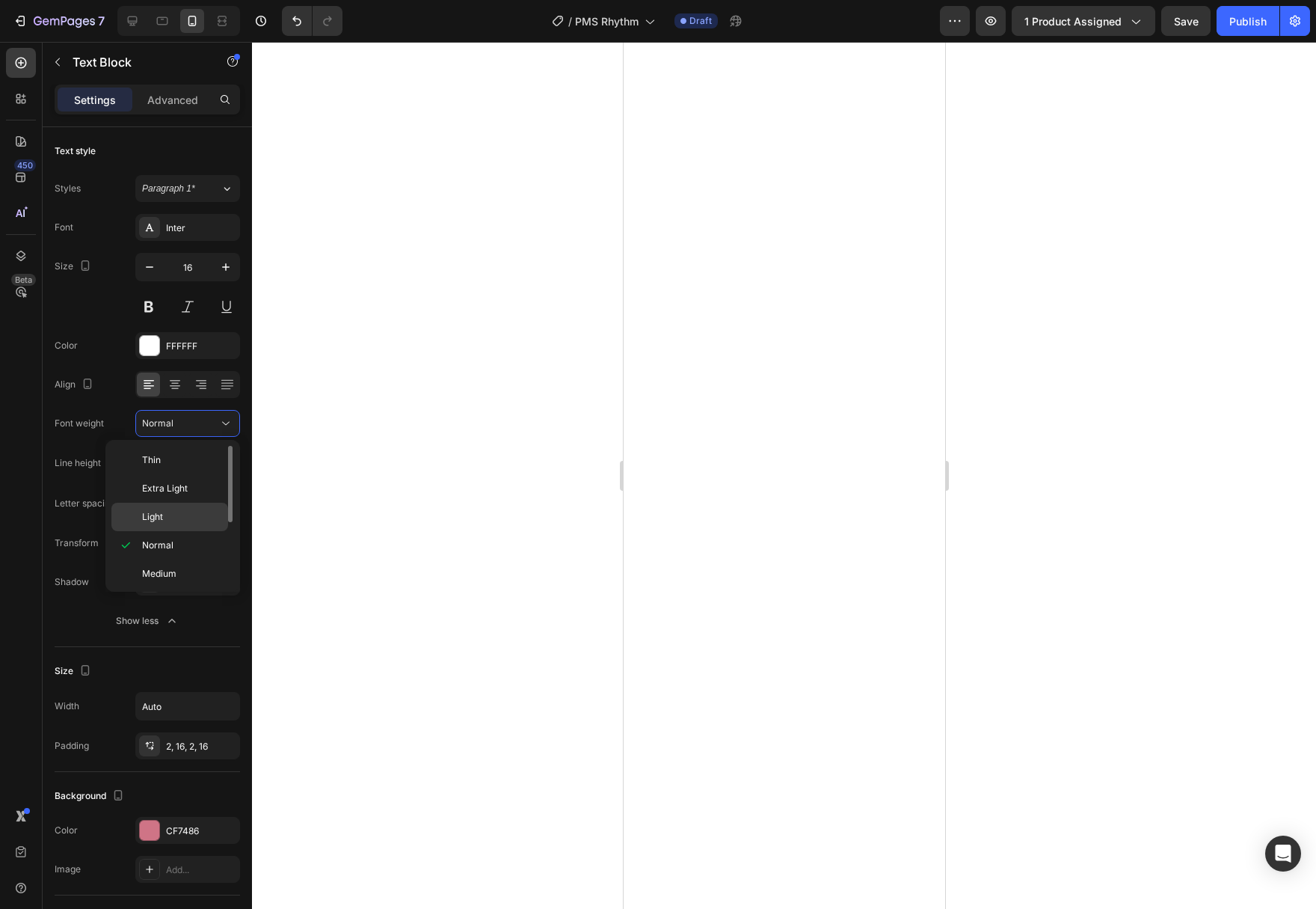
click at [196, 513] on p "Light" at bounding box center [181, 516] width 80 height 14
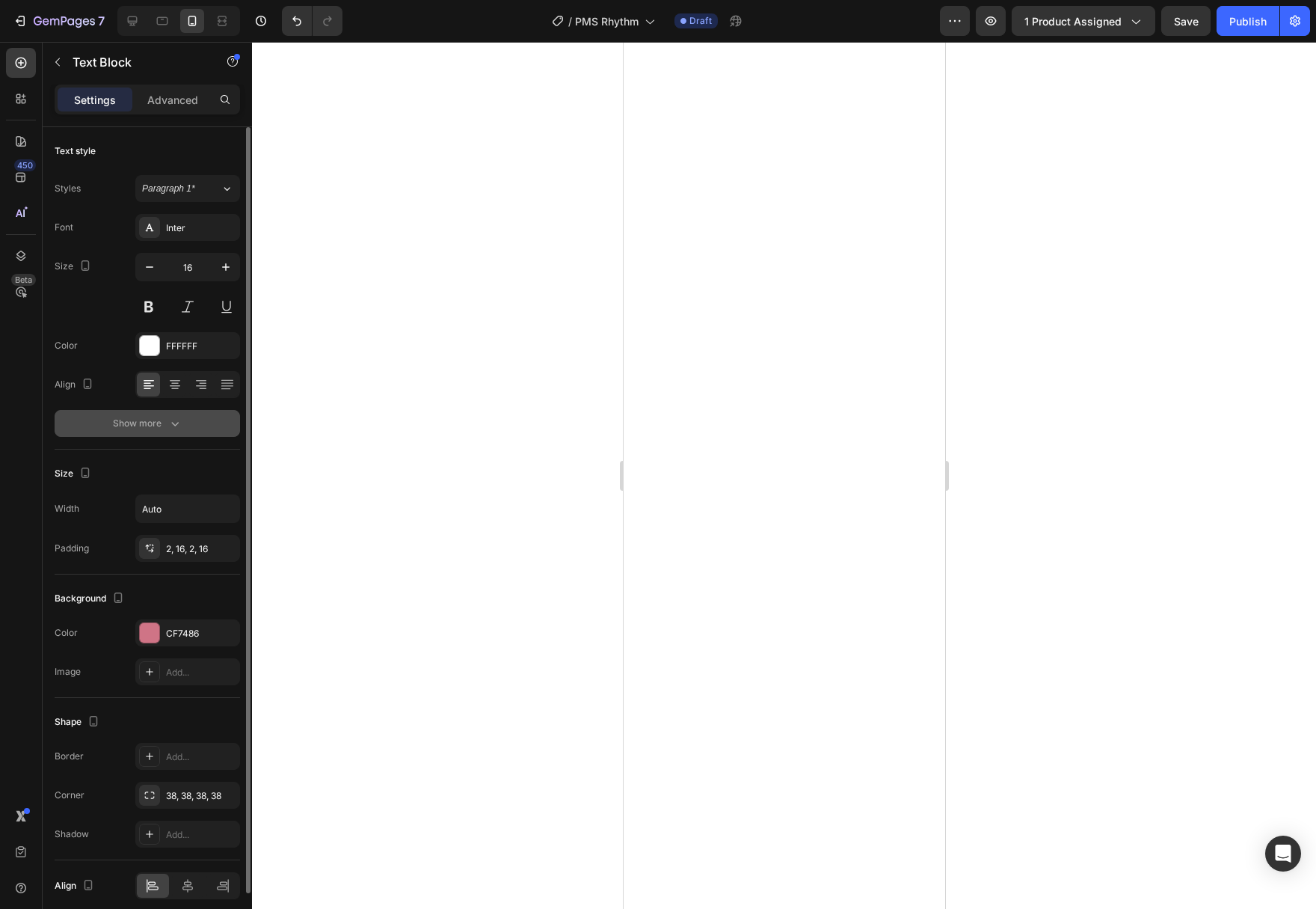
click at [175, 419] on icon "button" at bounding box center [174, 423] width 15 height 15
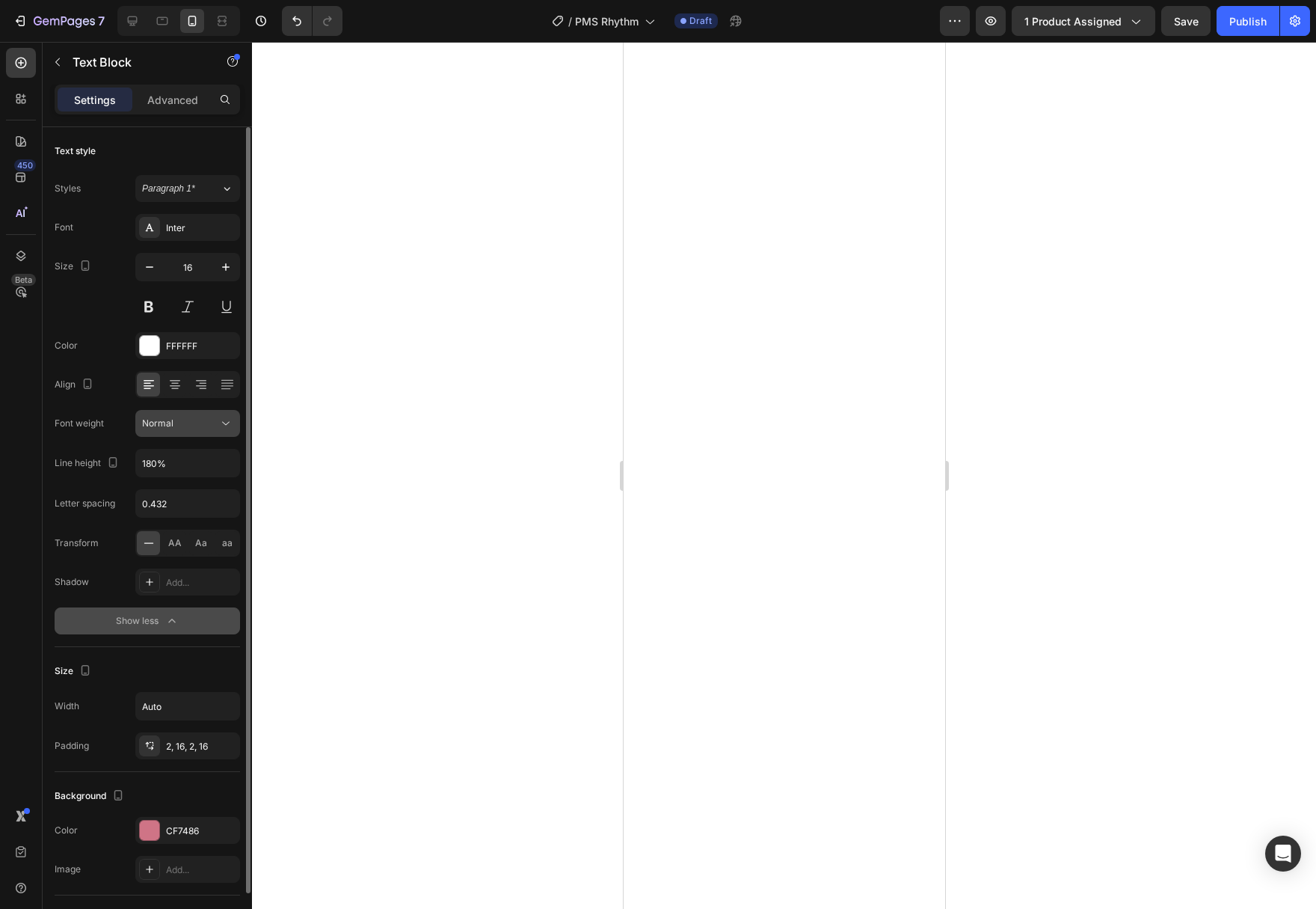
click at [204, 426] on div "Normal" at bounding box center [180, 423] width 77 height 14
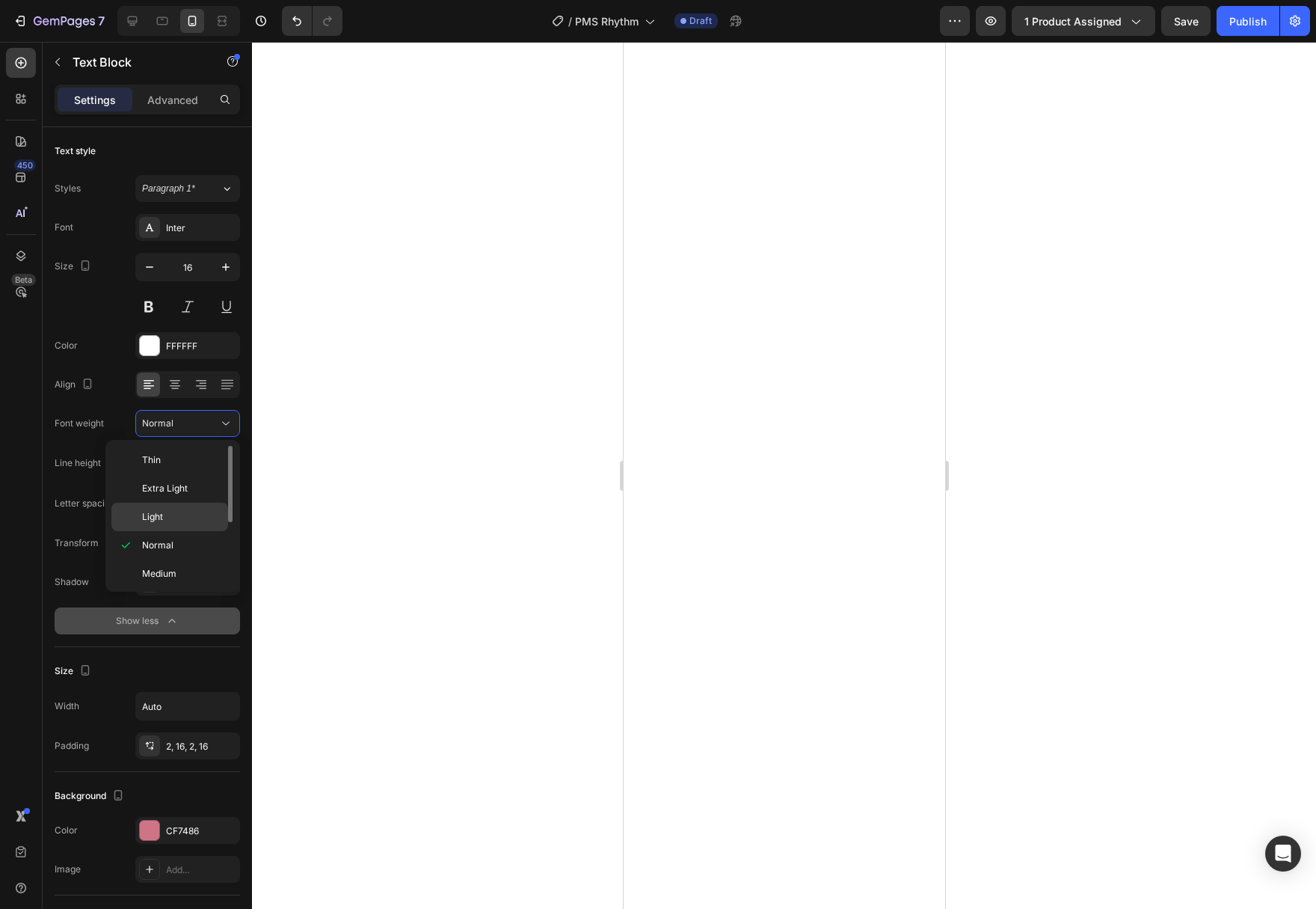
click at [173, 517] on p "Light" at bounding box center [181, 516] width 80 height 14
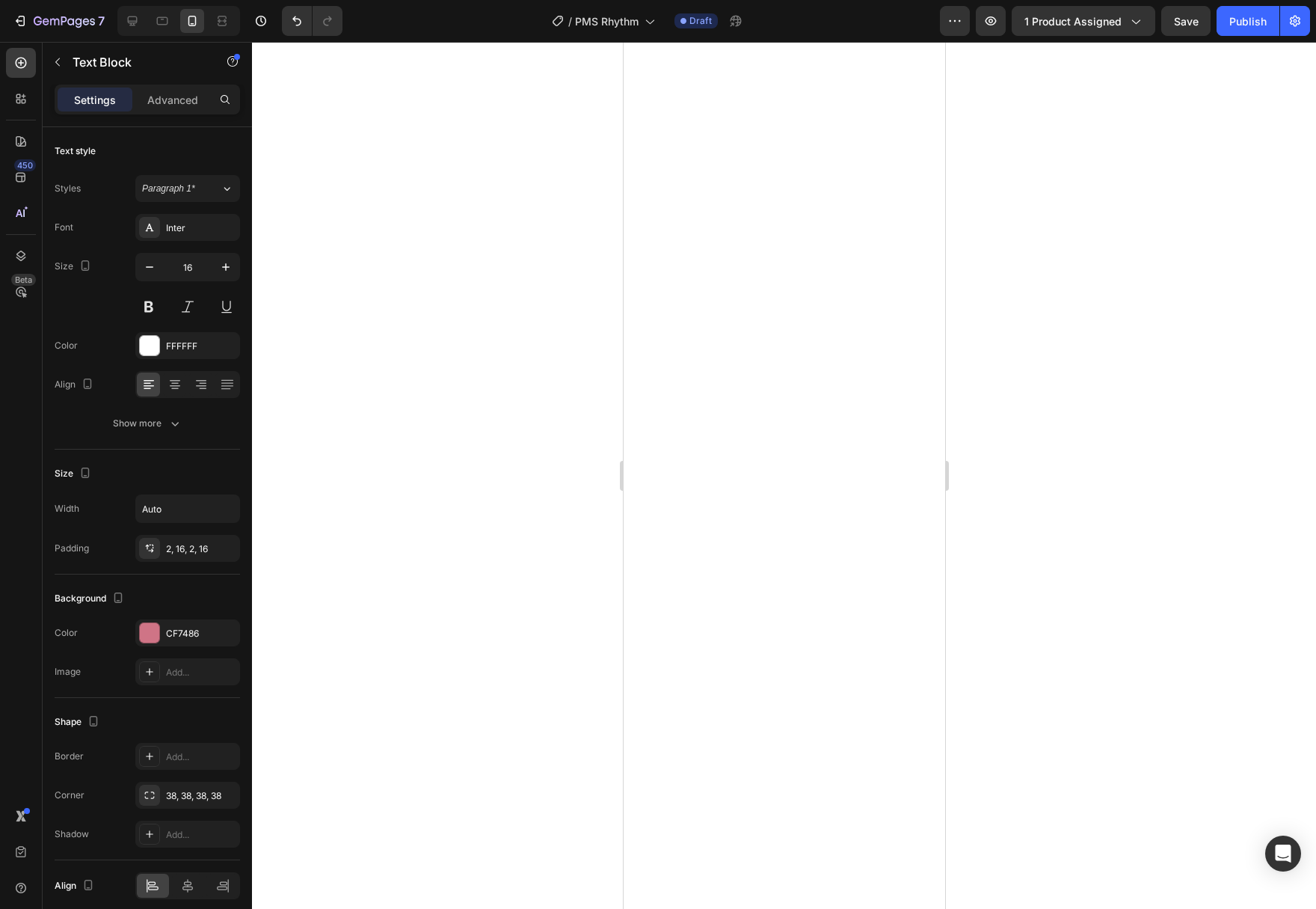
click at [566, 295] on div at bounding box center [784, 475] width 1064 height 867
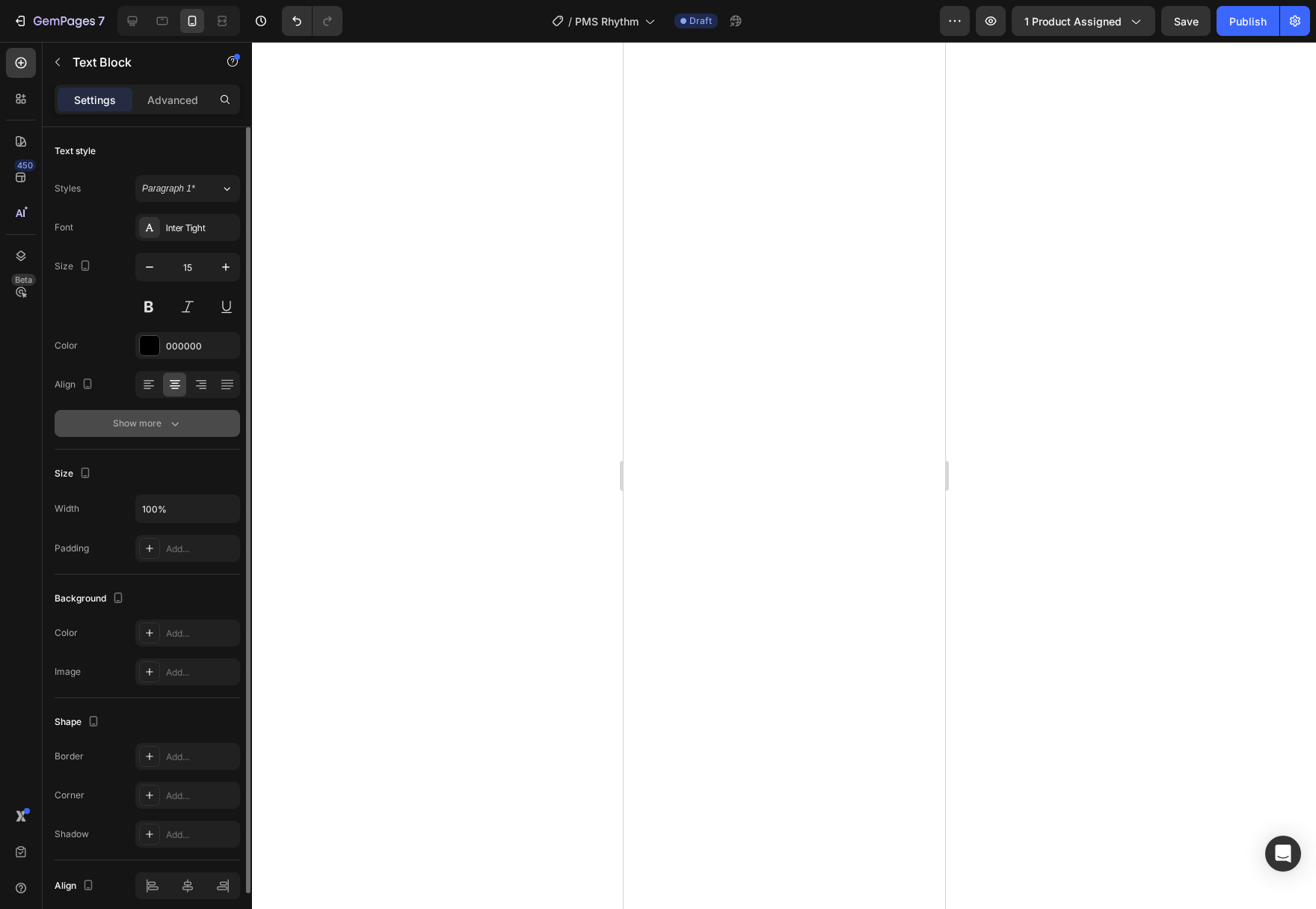
click at [148, 433] on button "Show more" at bounding box center [147, 423] width 186 height 27
click at [150, 423] on div "Show more" at bounding box center [148, 423] width 70 height 15
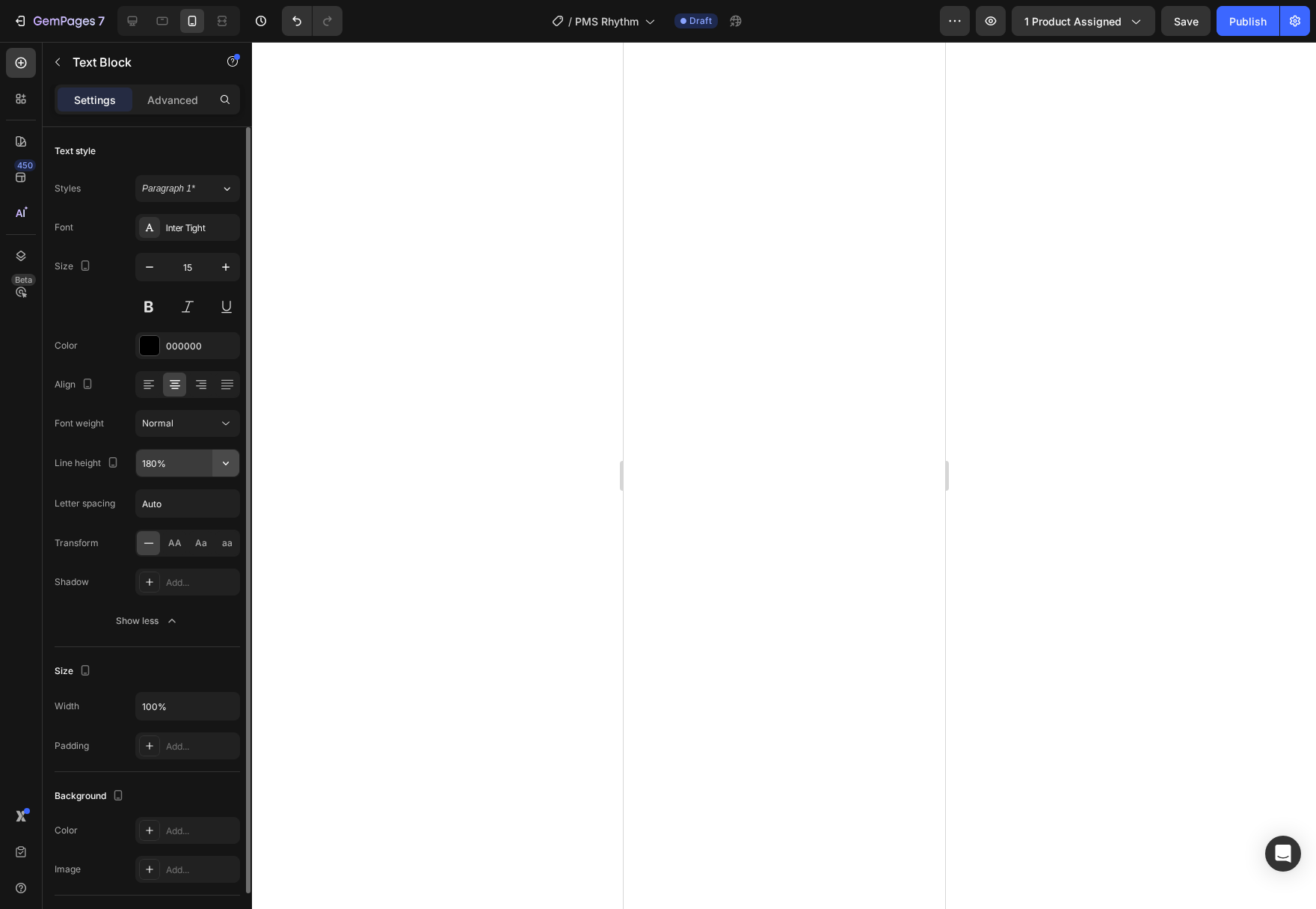
click at [223, 467] on icon "button" at bounding box center [225, 462] width 15 height 15
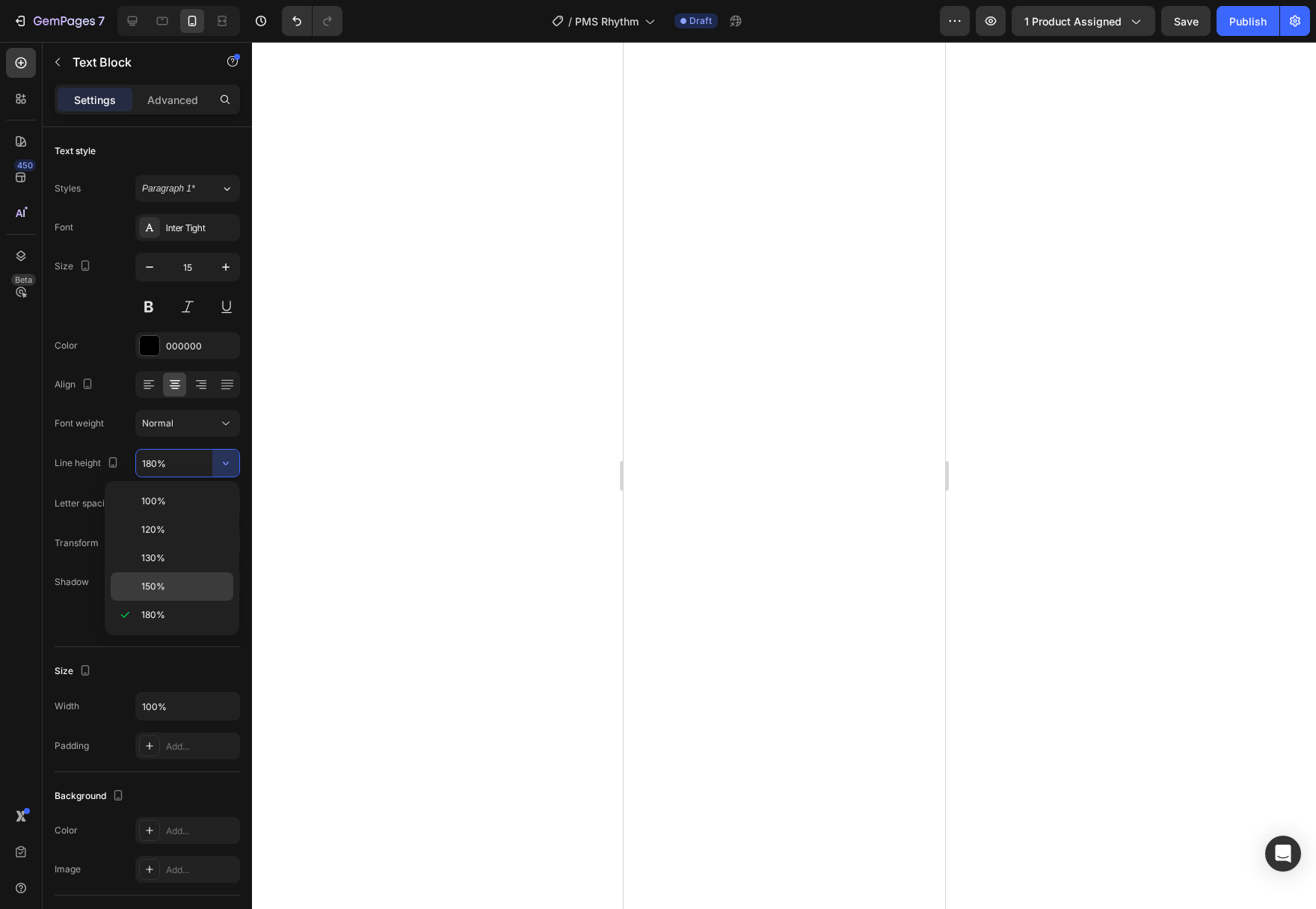
click at [162, 594] on div "150%" at bounding box center [171, 585] width 123 height 29
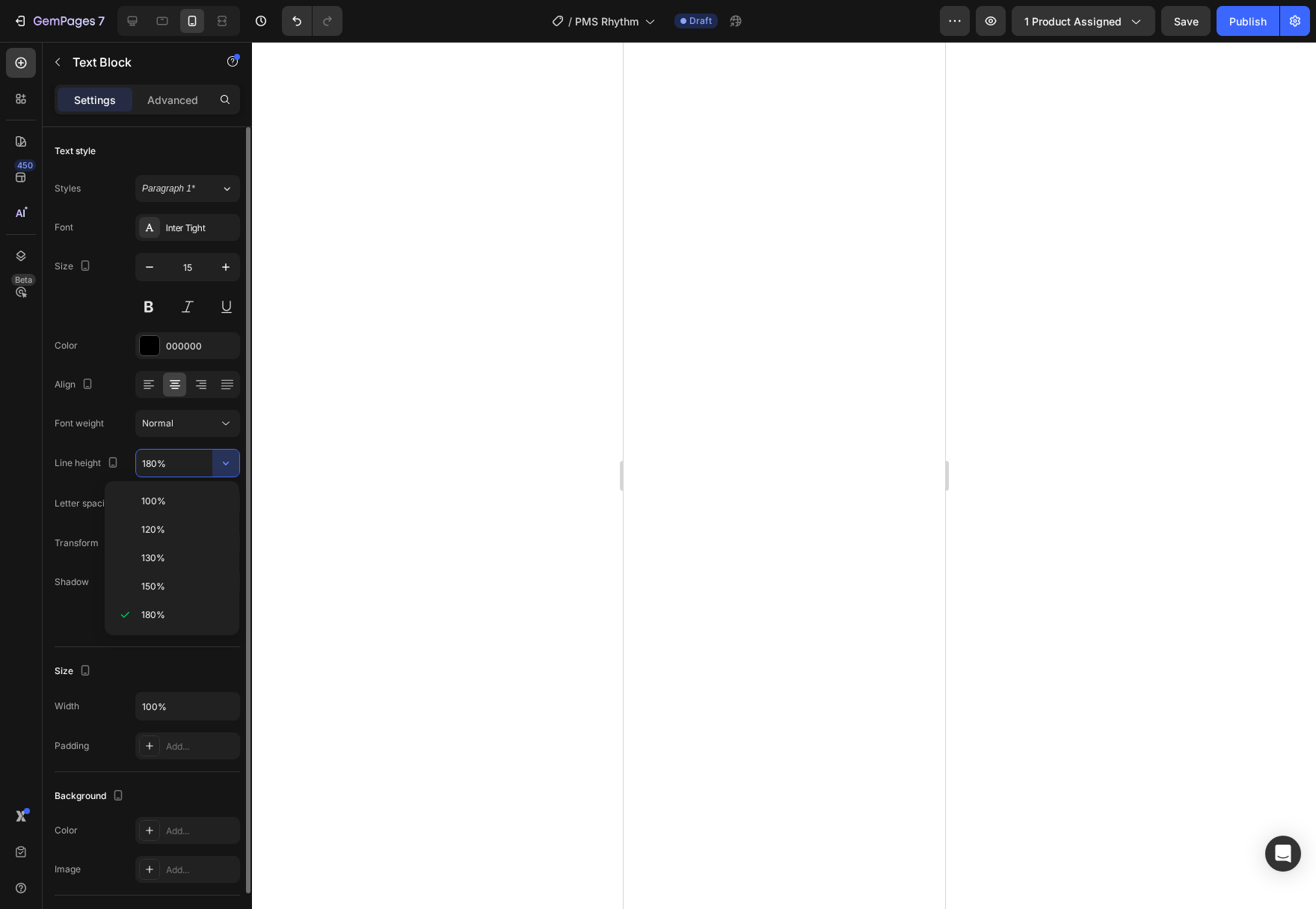
type input "150%"
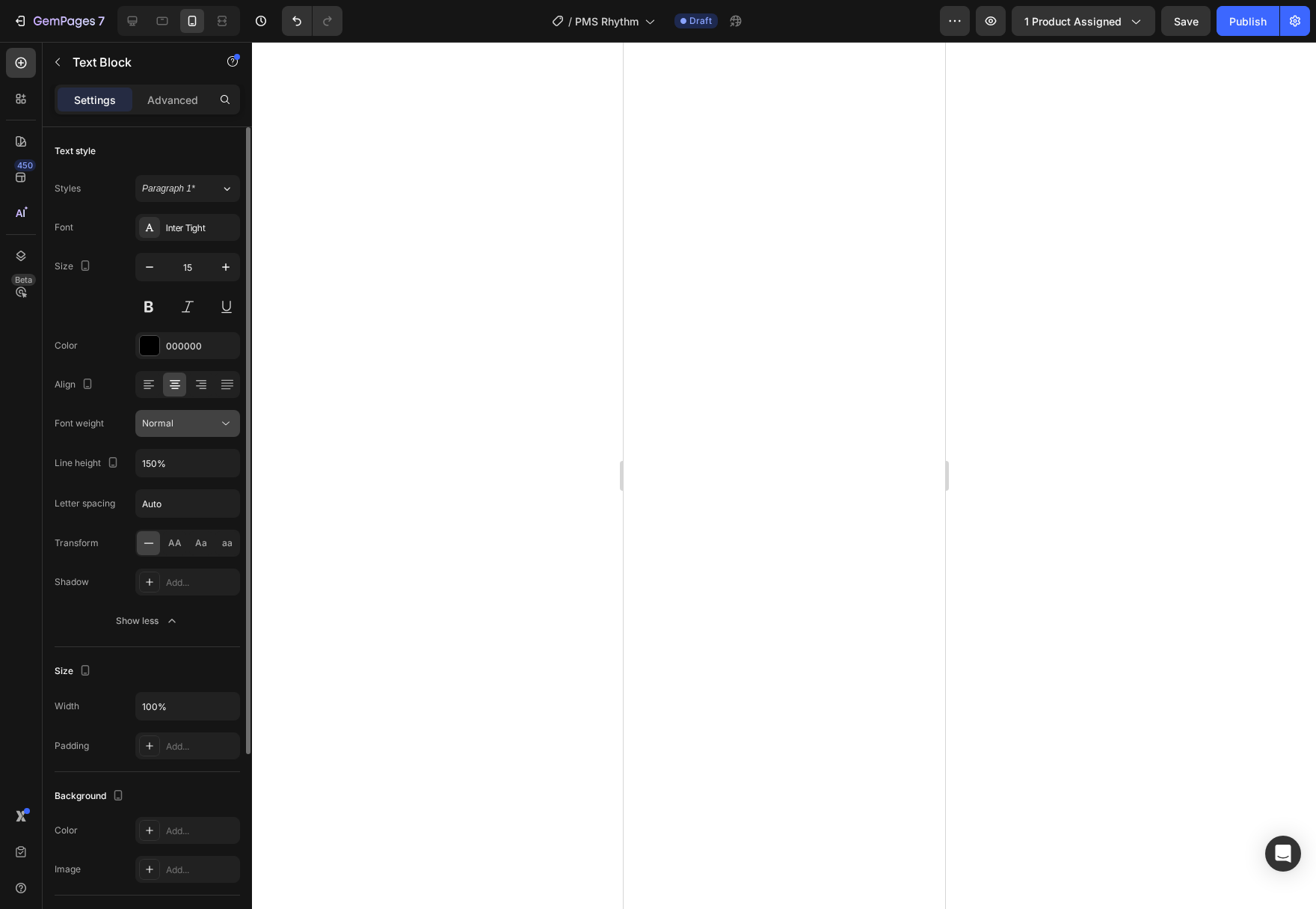
click at [229, 422] on icon at bounding box center [226, 424] width 8 height 4
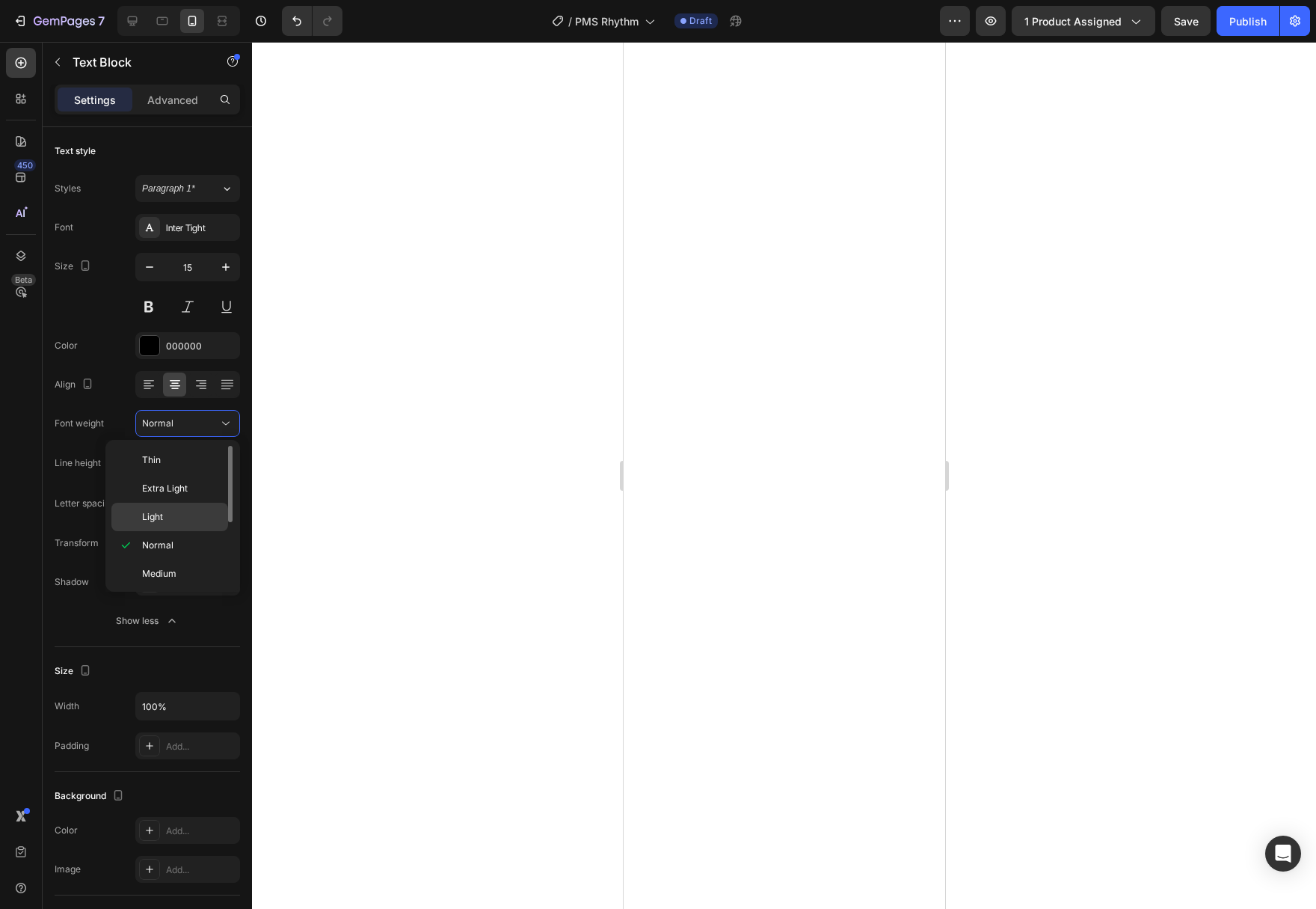
click at [173, 512] on p "Light" at bounding box center [181, 516] width 80 height 14
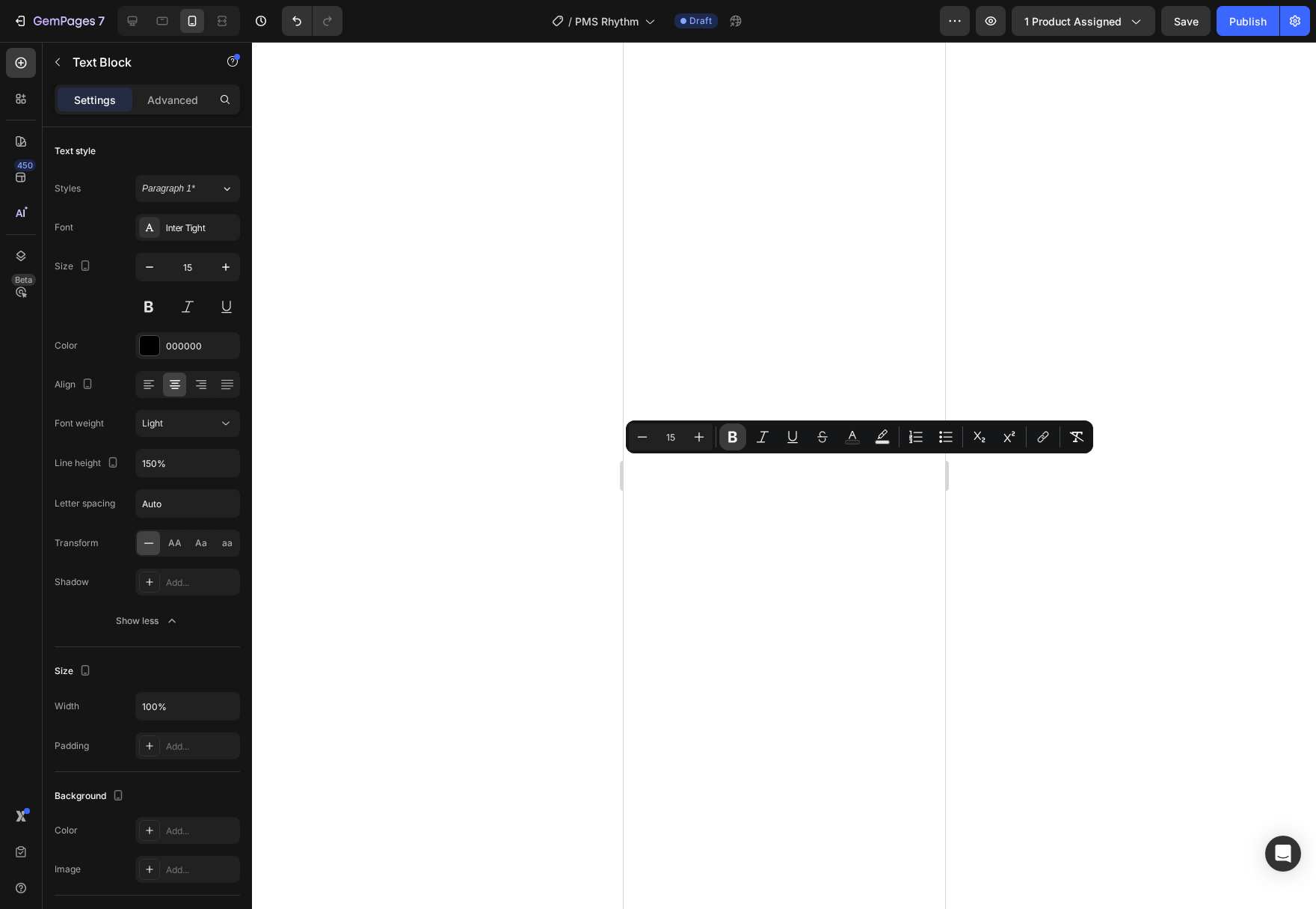
click at [727, 437] on icon "Editor contextual toolbar" at bounding box center [732, 436] width 15 height 15
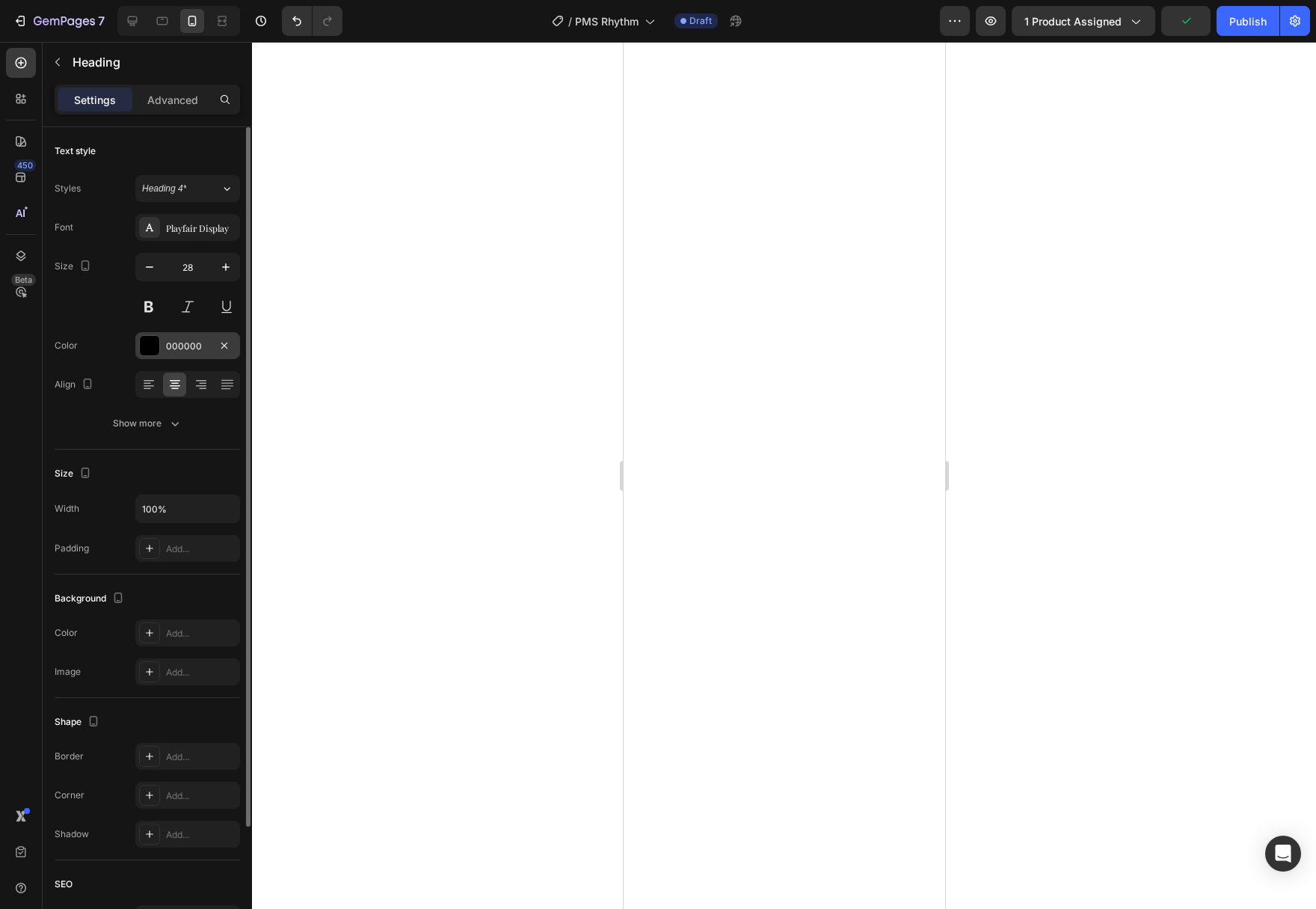
click at [160, 347] on div "000000" at bounding box center [188, 344] width 104 height 27
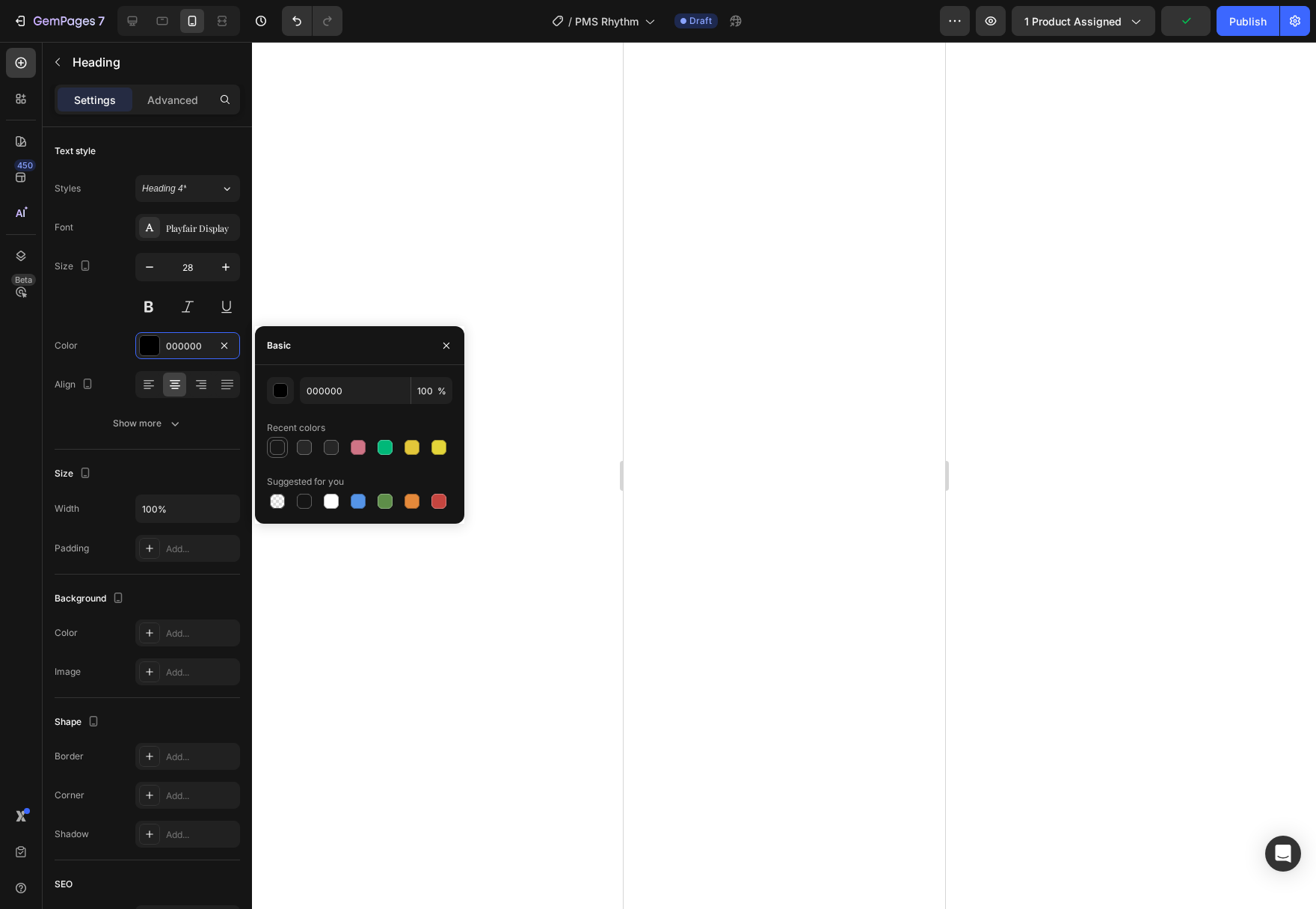
click at [280, 449] on div at bounding box center [276, 447] width 15 height 15
click at [297, 447] on div at bounding box center [304, 447] width 15 height 15
type input "282828"
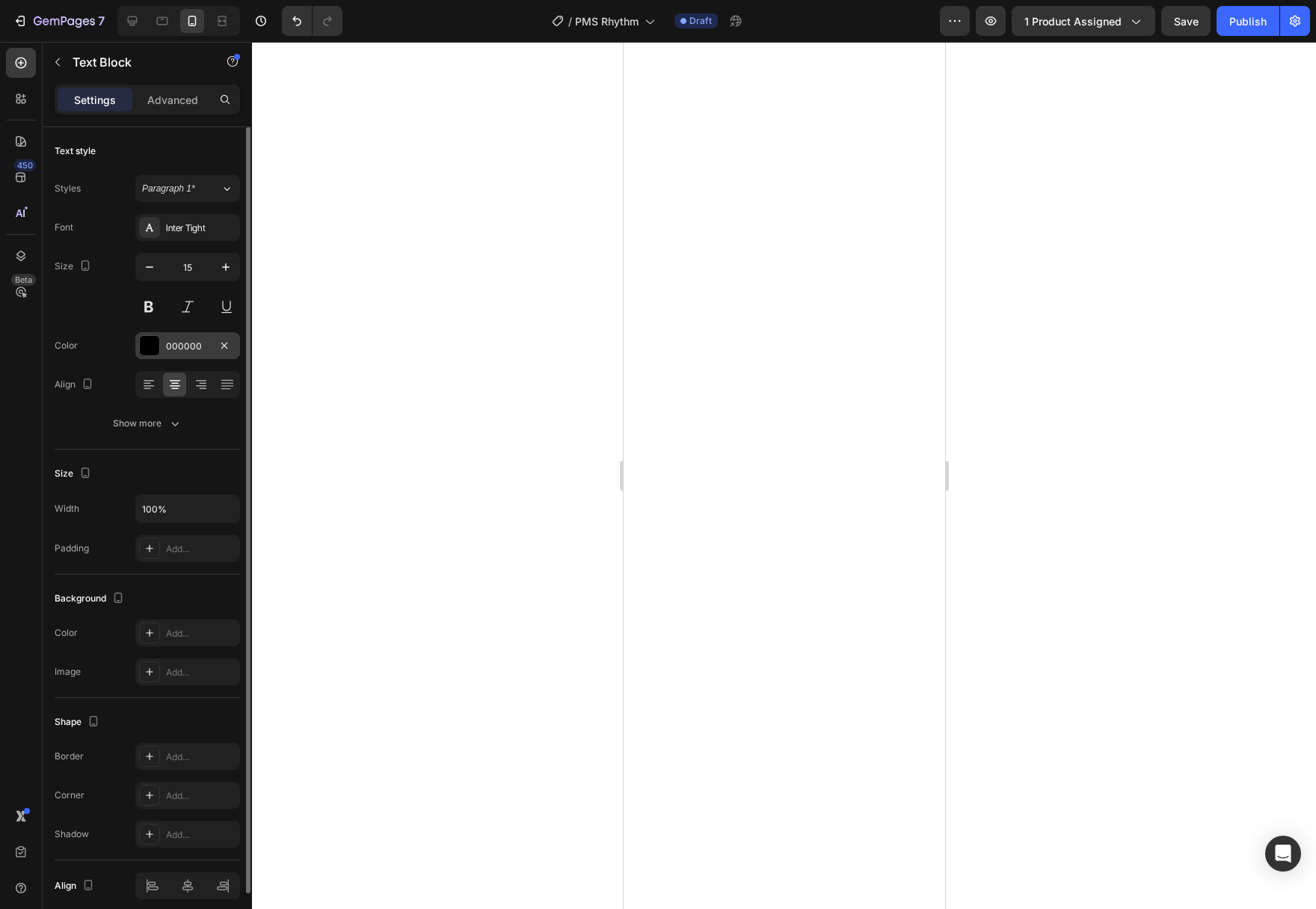
click at [142, 344] on div at bounding box center [150, 345] width 20 height 20
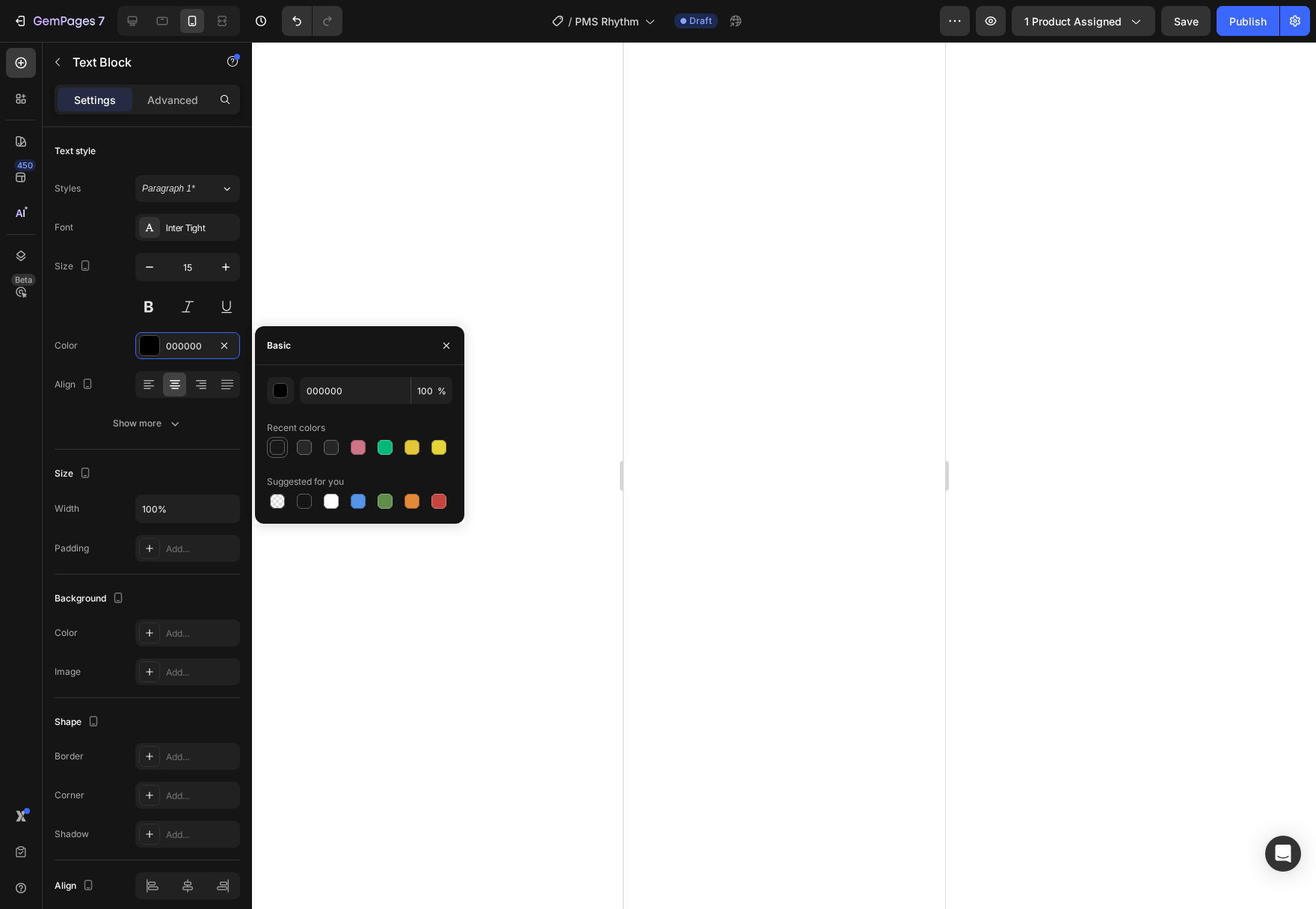
click at [274, 449] on div at bounding box center [276, 447] width 15 height 15
type input "181818"
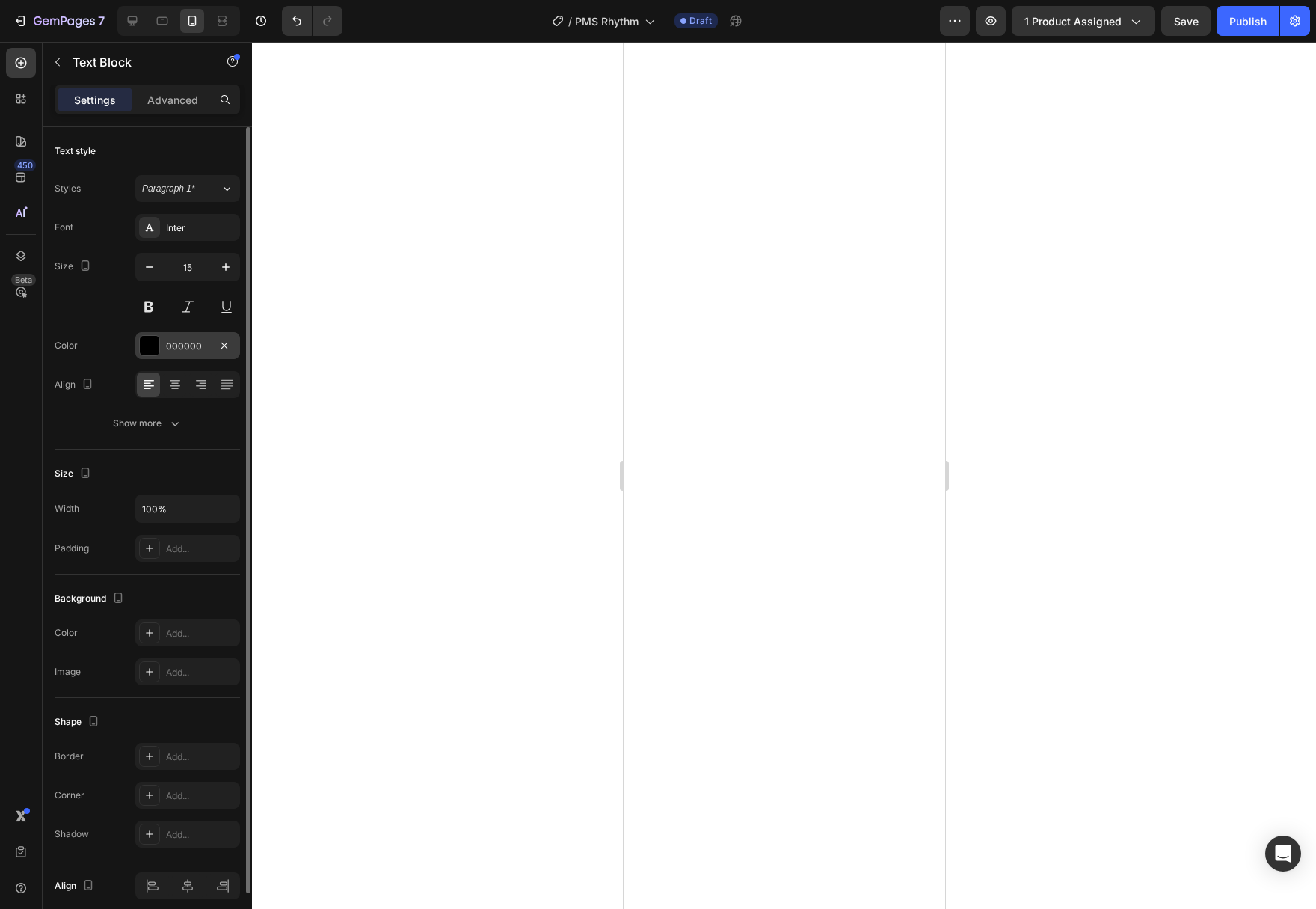
click at [139, 345] on div "000000" at bounding box center [188, 344] width 104 height 27
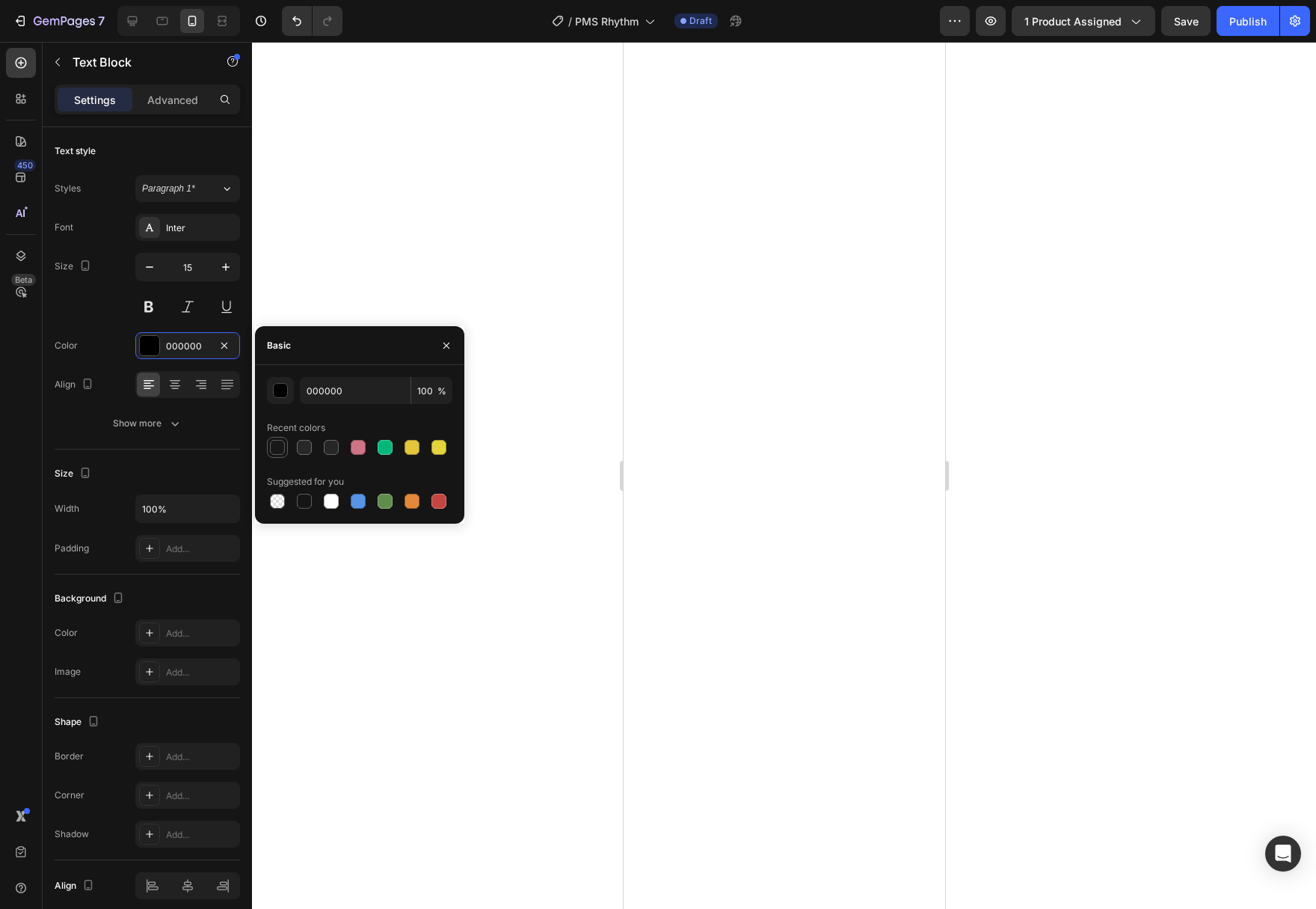
click at [274, 447] on div at bounding box center [276, 447] width 15 height 15
type input "181818"
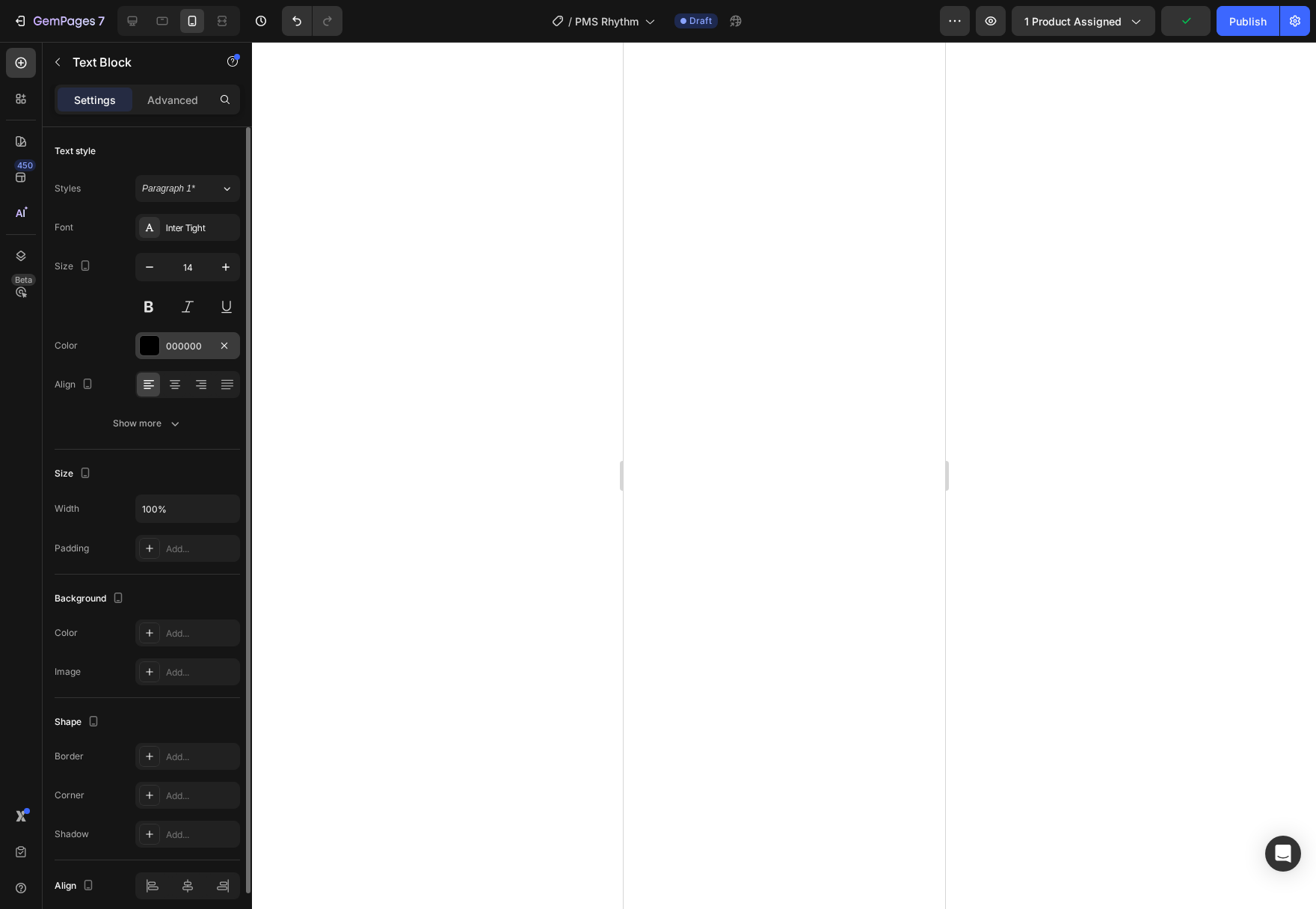
click at [162, 356] on div "000000" at bounding box center [188, 344] width 104 height 27
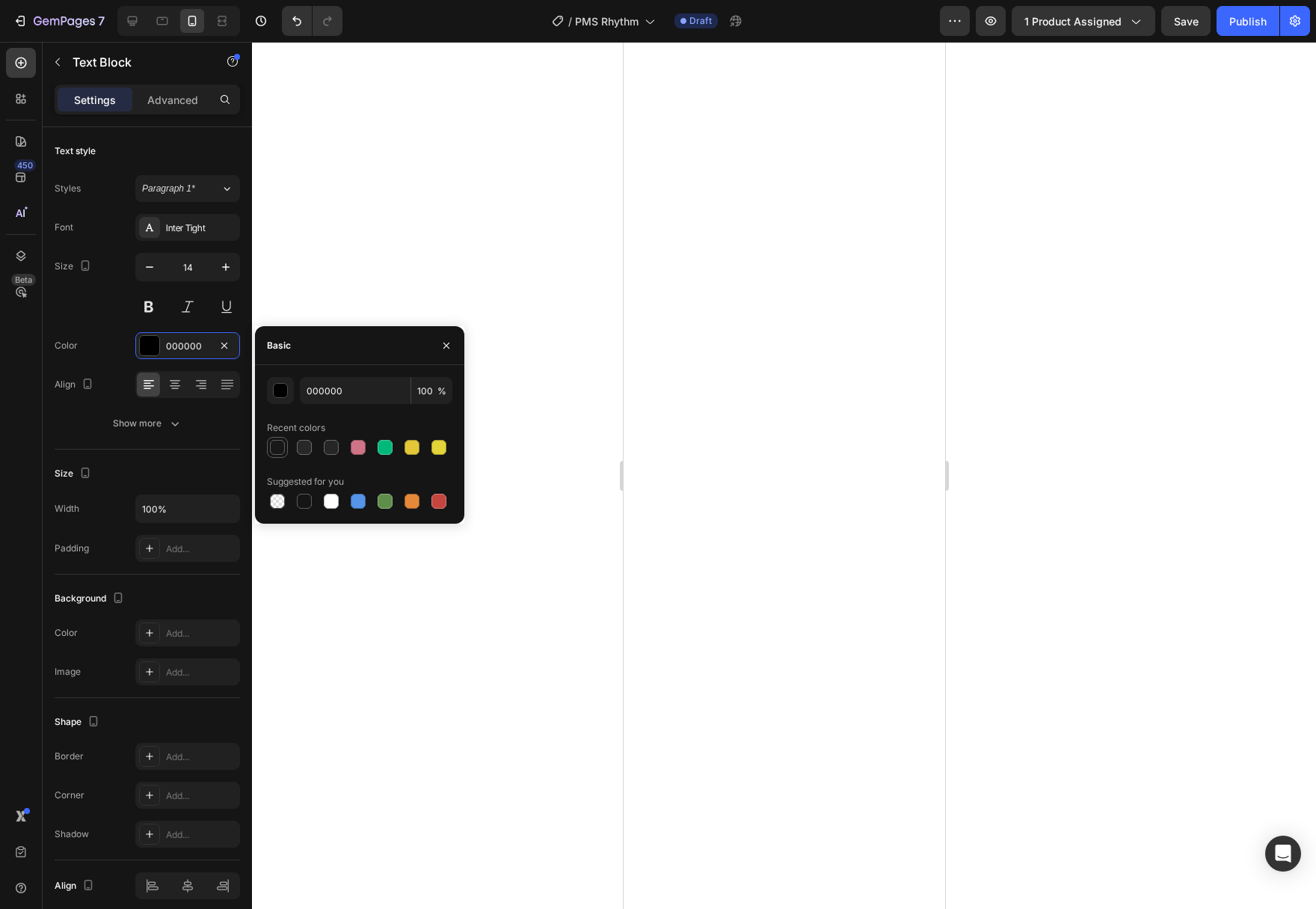
click at [285, 449] on div at bounding box center [277, 447] width 18 height 18
type input "181818"
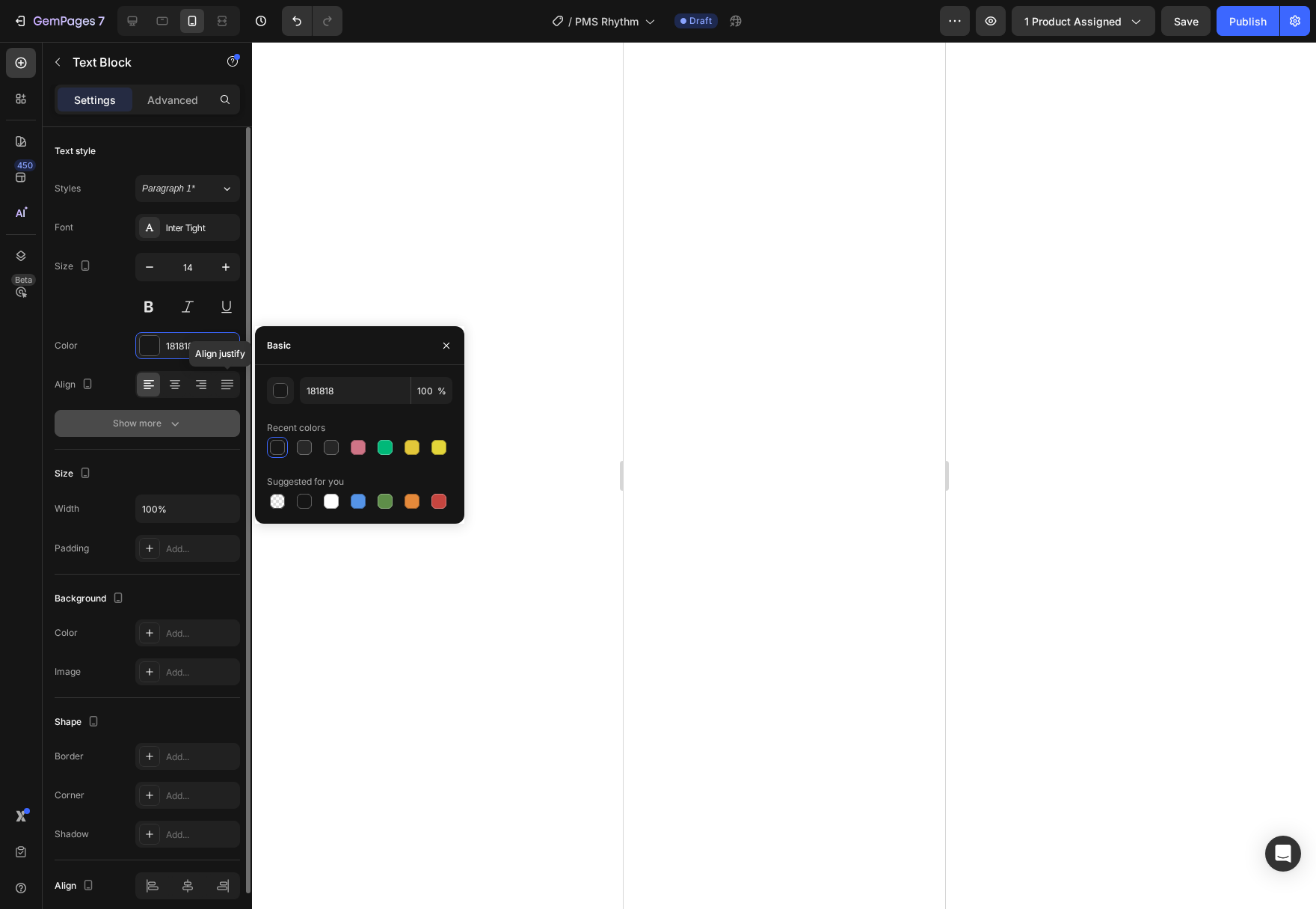
click at [154, 418] on div "Show more" at bounding box center [148, 423] width 70 height 15
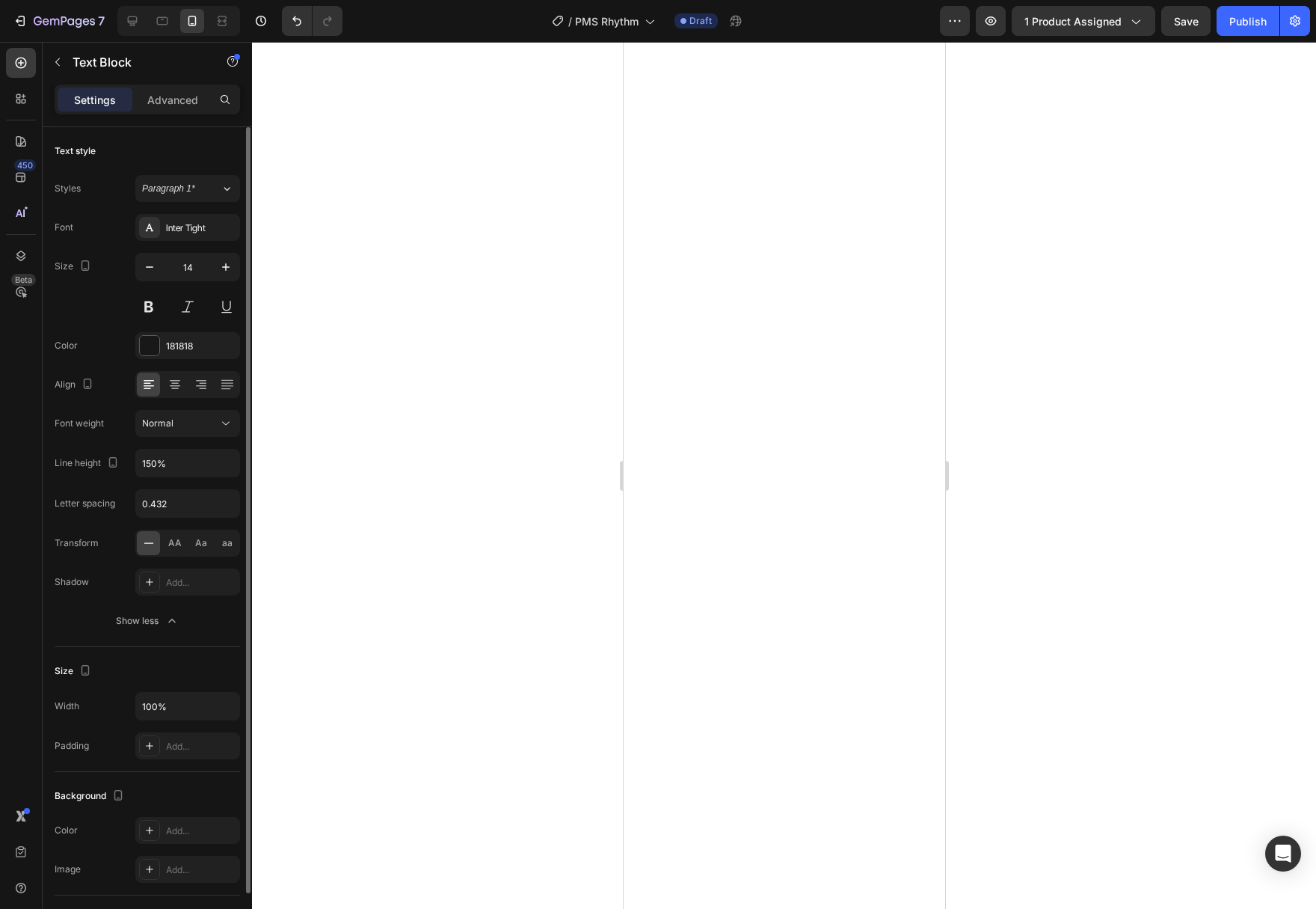
click at [240, 470] on div "Text style Styles Paragraph 1* Font Inter Tight Size 14 Color 181818 Align Font…" at bounding box center [147, 668] width 209 height 1083
click at [229, 461] on icon "button" at bounding box center [225, 462] width 15 height 15
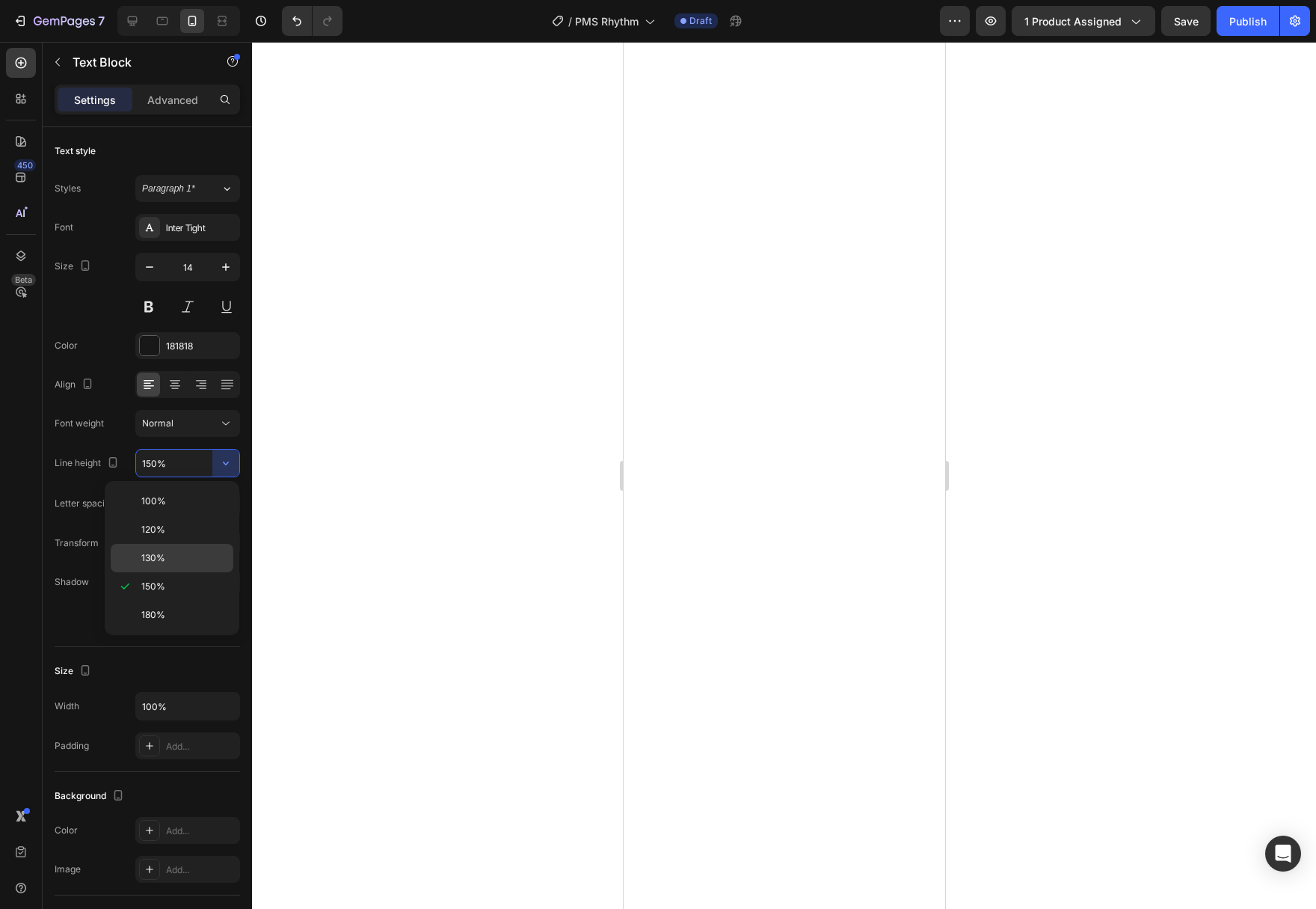
click at [168, 560] on p "130%" at bounding box center [184, 558] width 86 height 14
type input "130%"
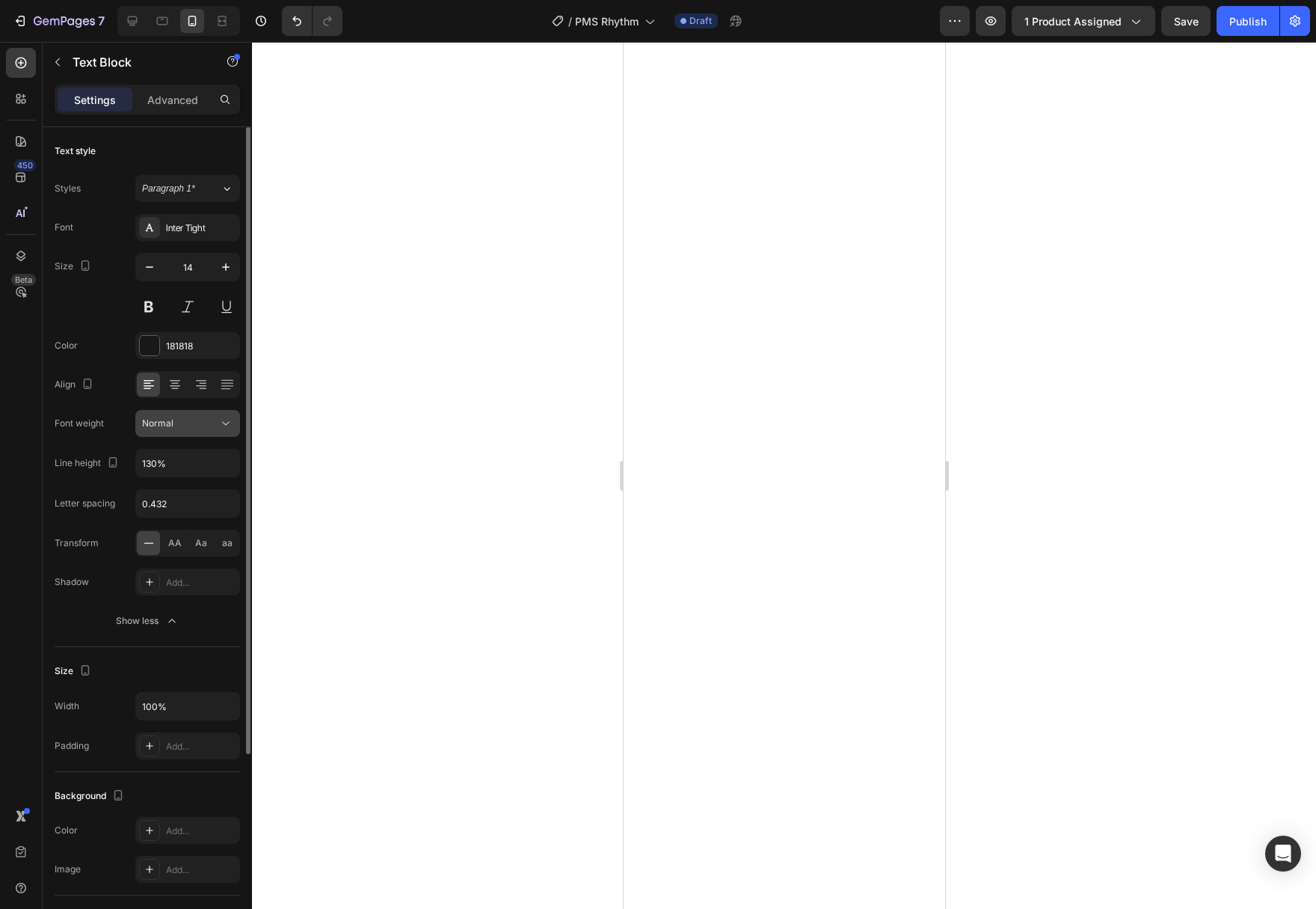
click at [226, 432] on button "Normal" at bounding box center [188, 423] width 104 height 27
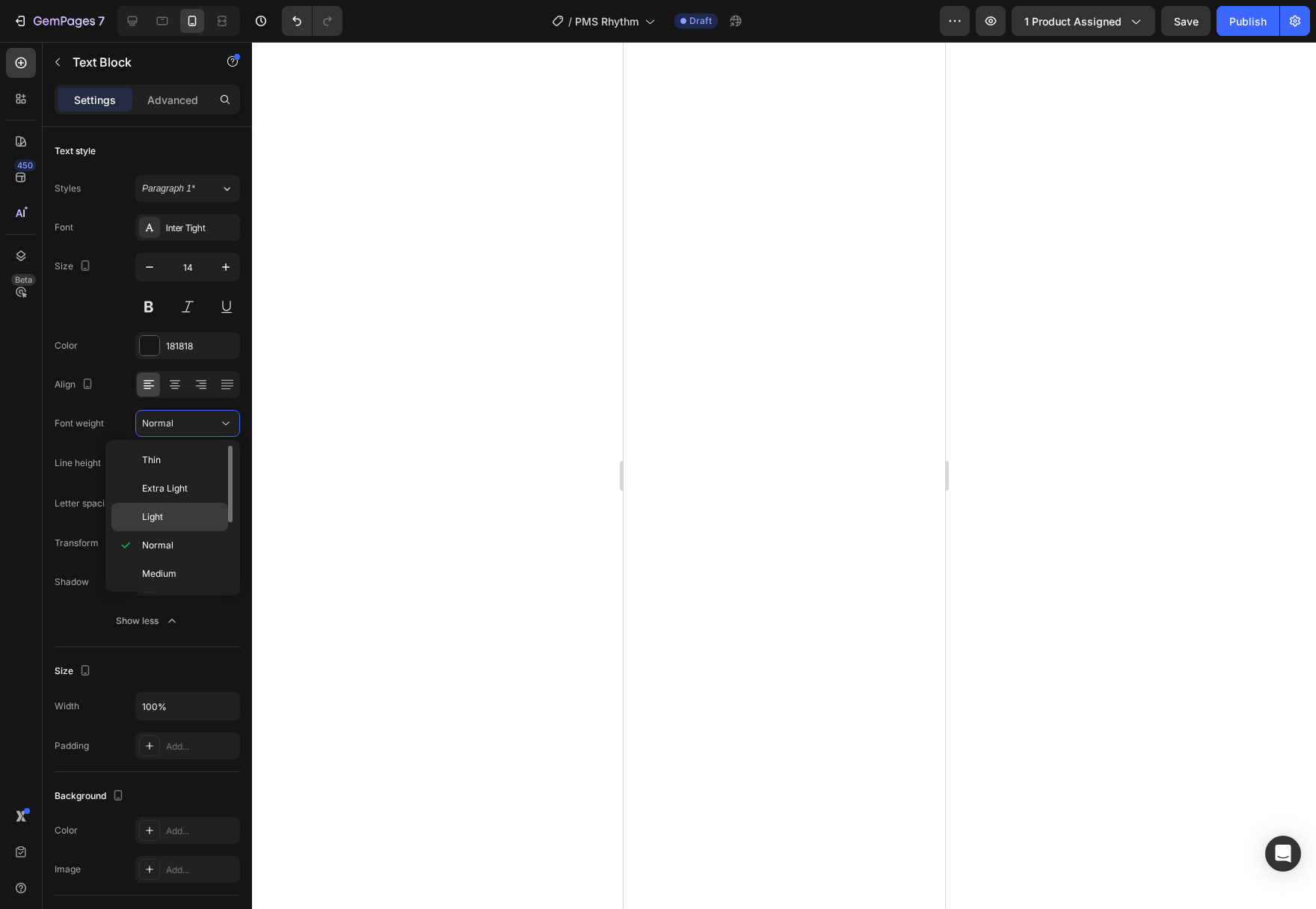
click at [178, 522] on p "Light" at bounding box center [181, 516] width 80 height 14
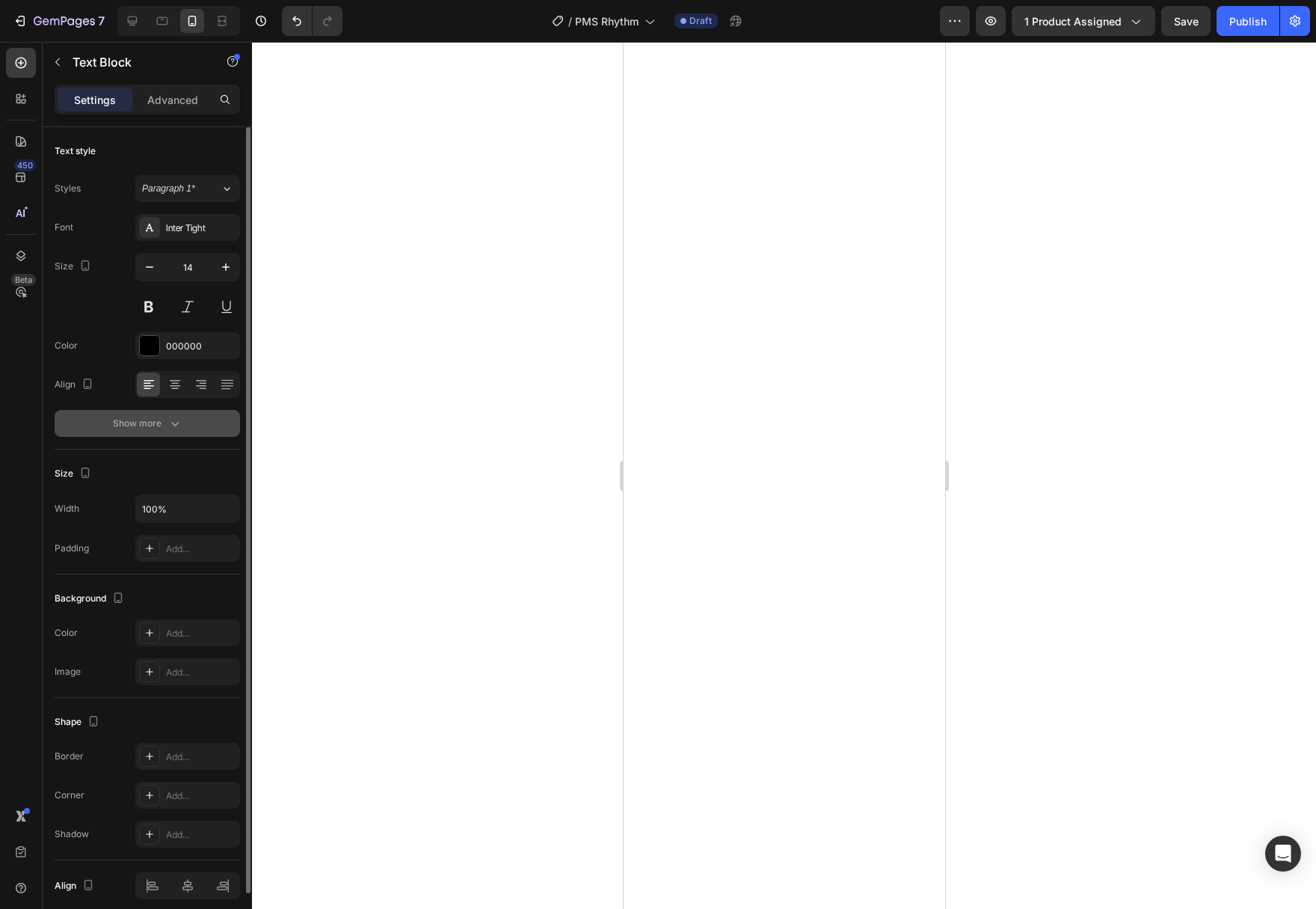
click at [163, 428] on div "Show more" at bounding box center [148, 423] width 70 height 15
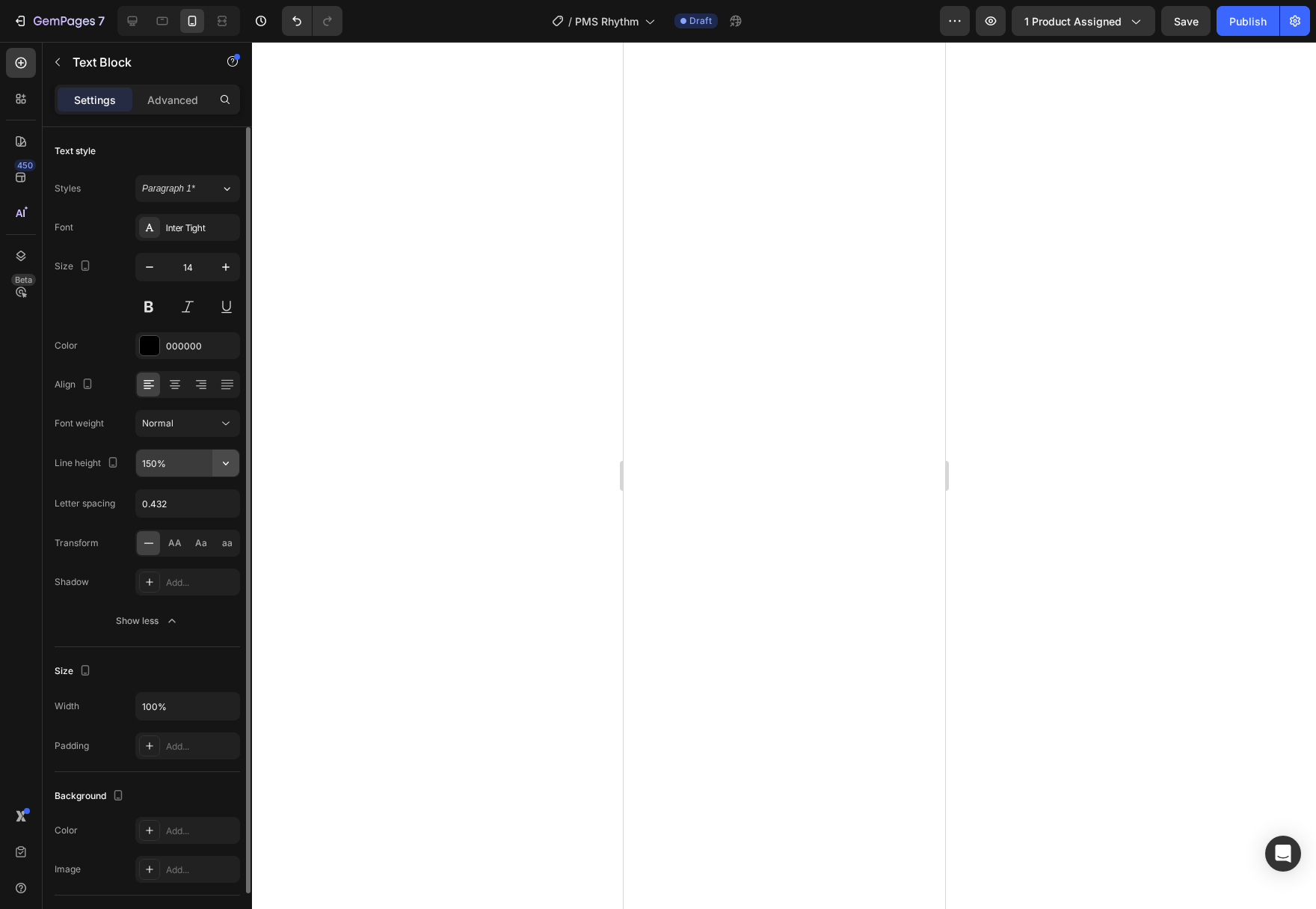
click at [230, 461] on icon "button" at bounding box center [225, 462] width 15 height 15
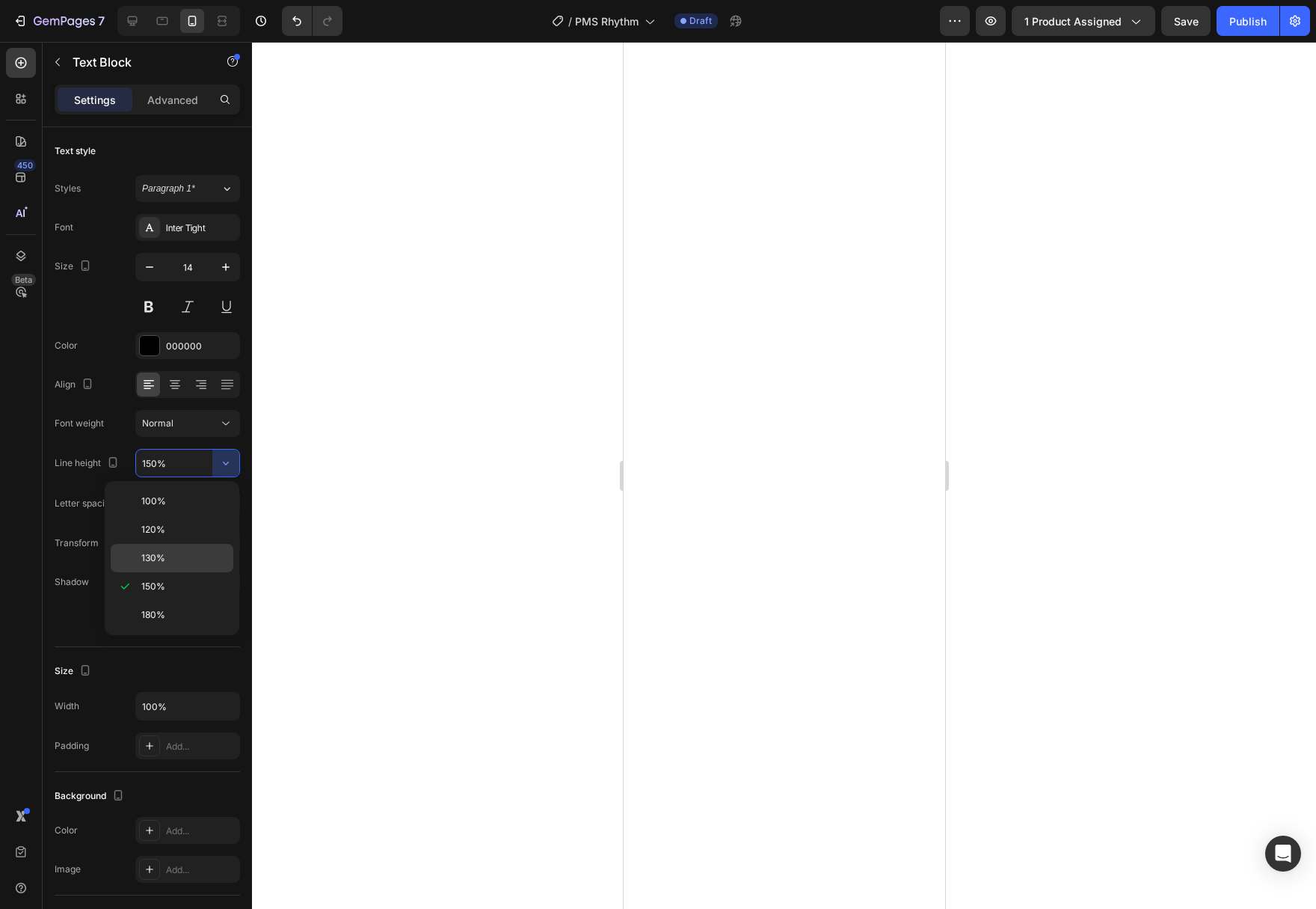
click at [201, 560] on p "130%" at bounding box center [184, 558] width 86 height 14
type input "130%"
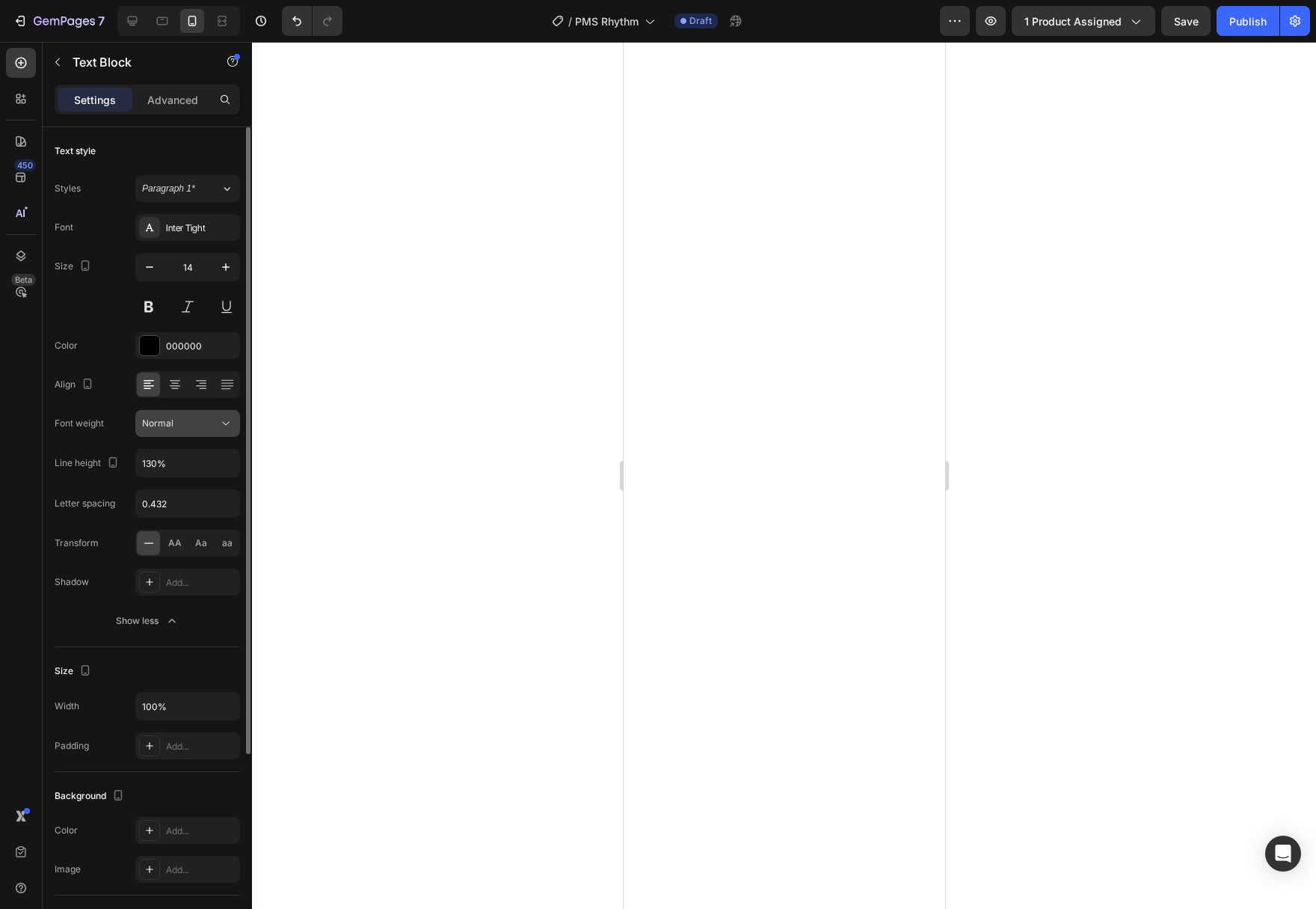
click at [202, 430] on div "Normal" at bounding box center [187, 423] width 91 height 15
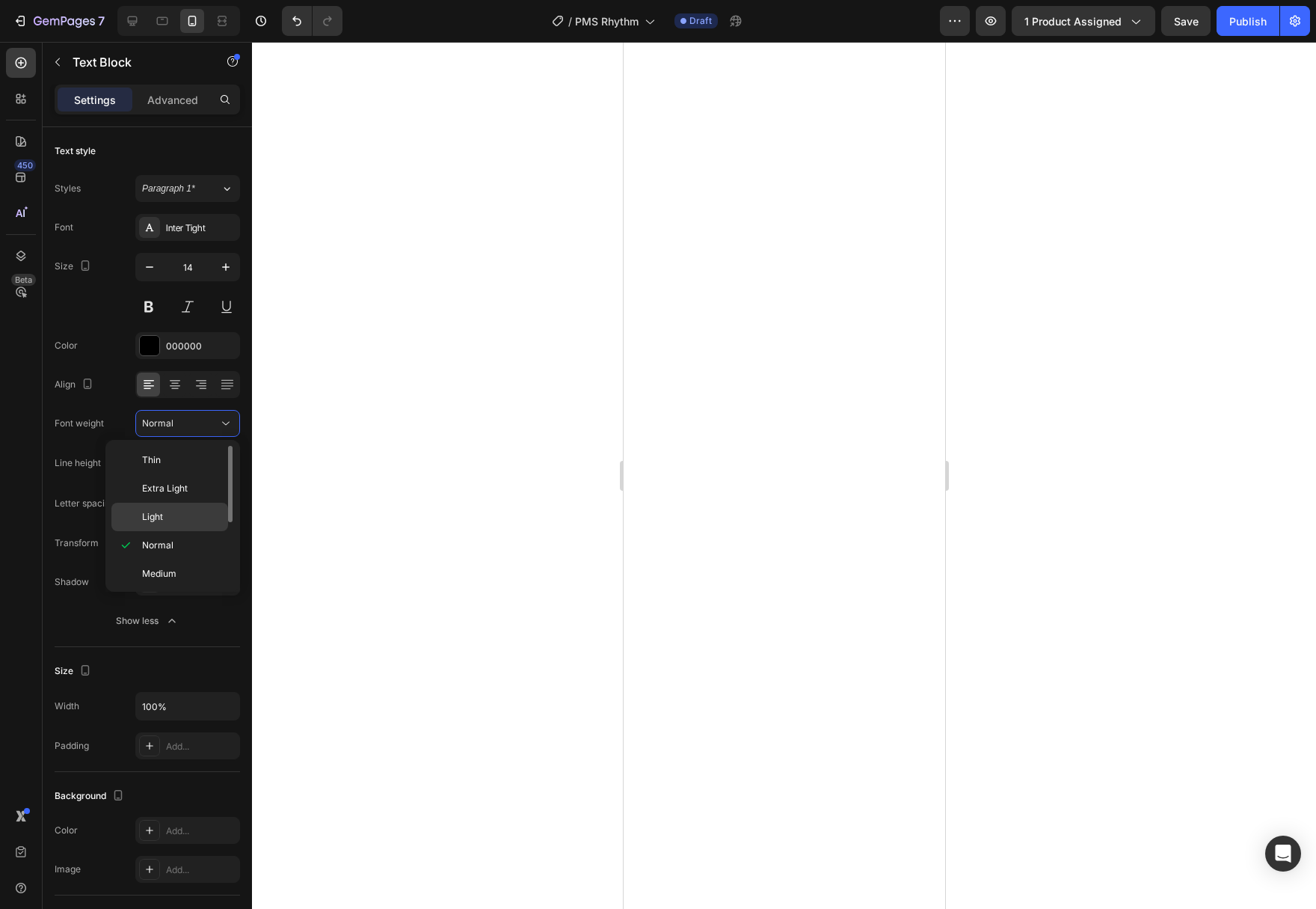
click at [192, 512] on p "Light" at bounding box center [181, 516] width 80 height 14
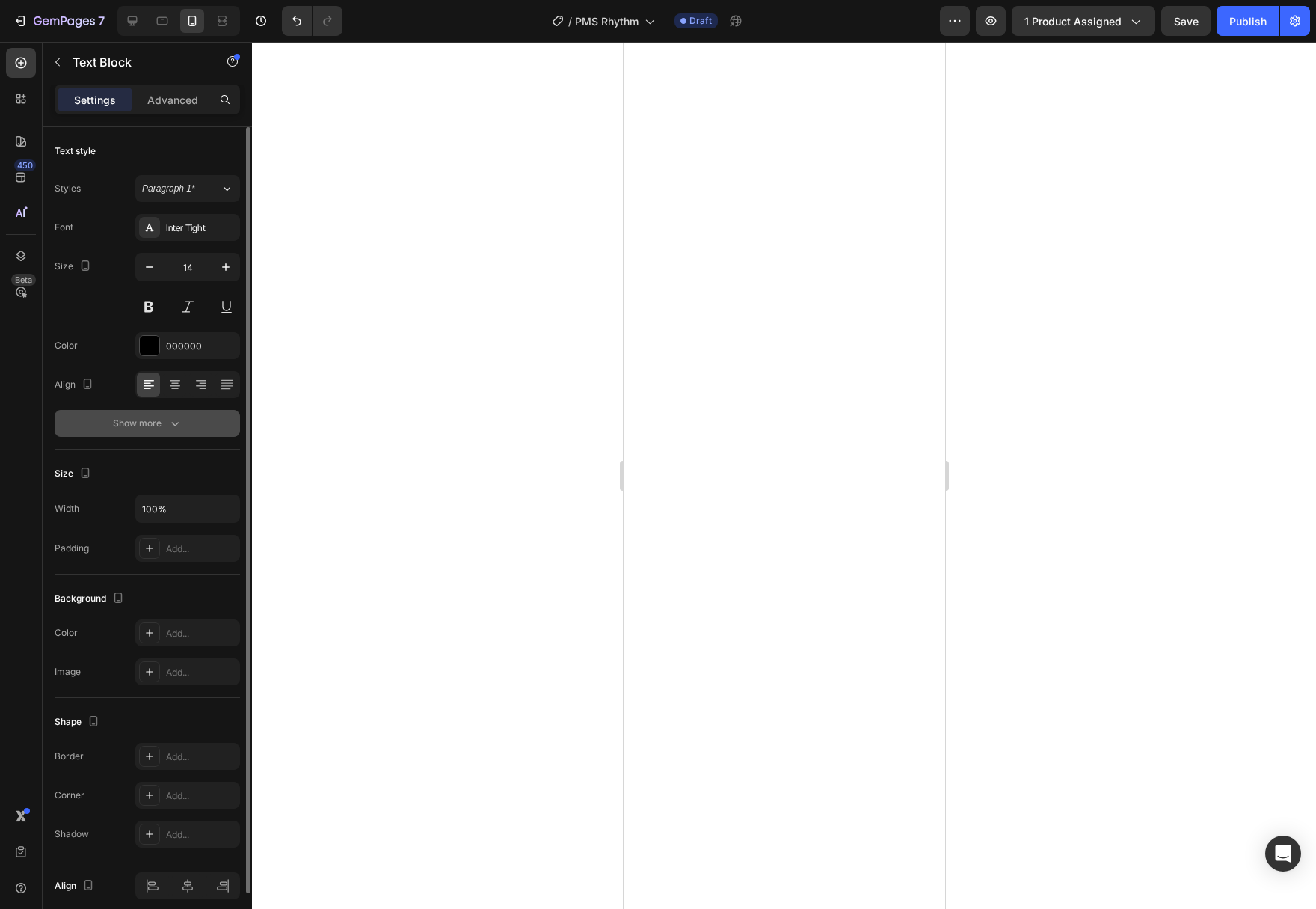
click at [163, 410] on button "Show more" at bounding box center [147, 423] width 186 height 27
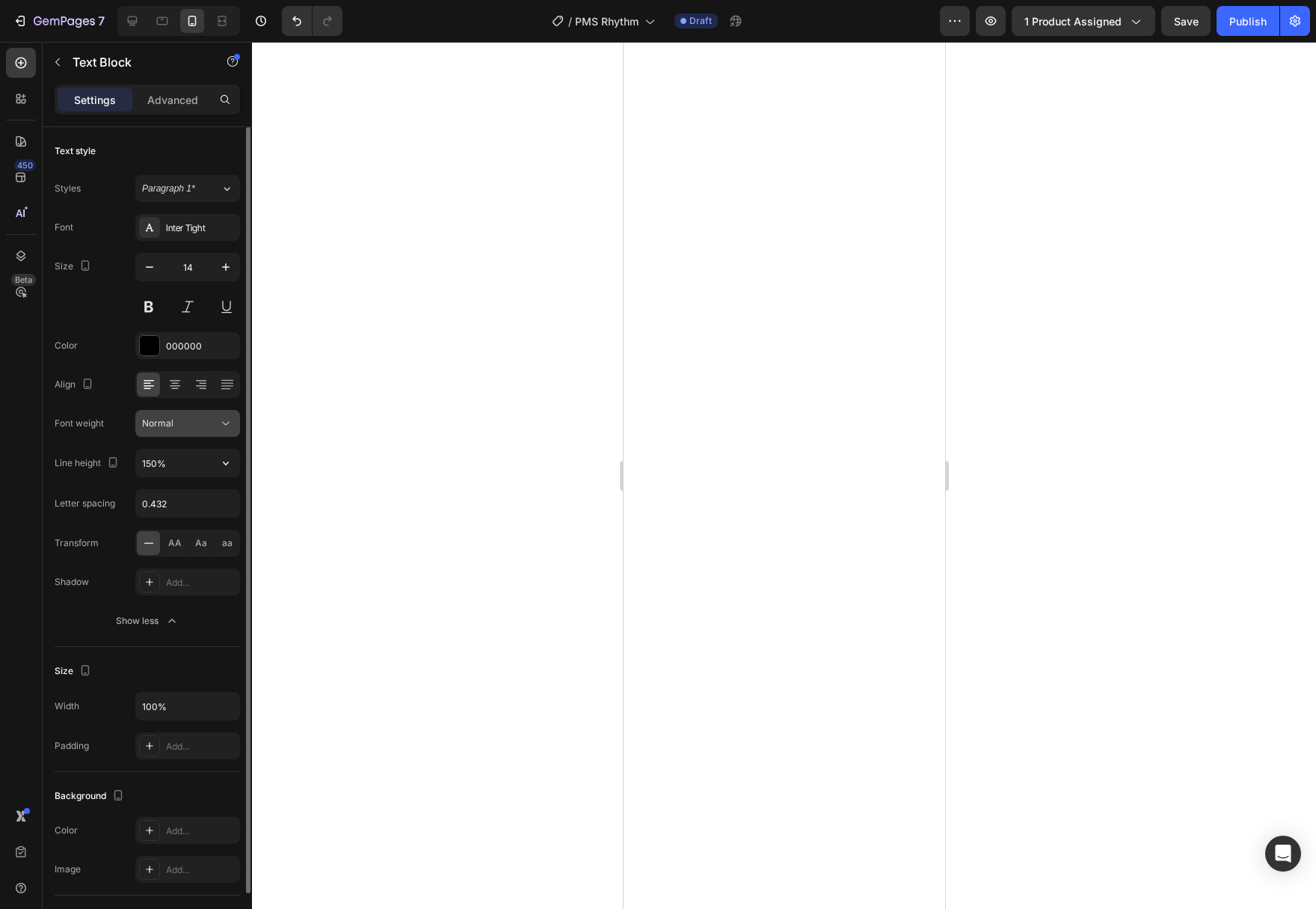
click at [235, 431] on button "Normal" at bounding box center [188, 423] width 104 height 27
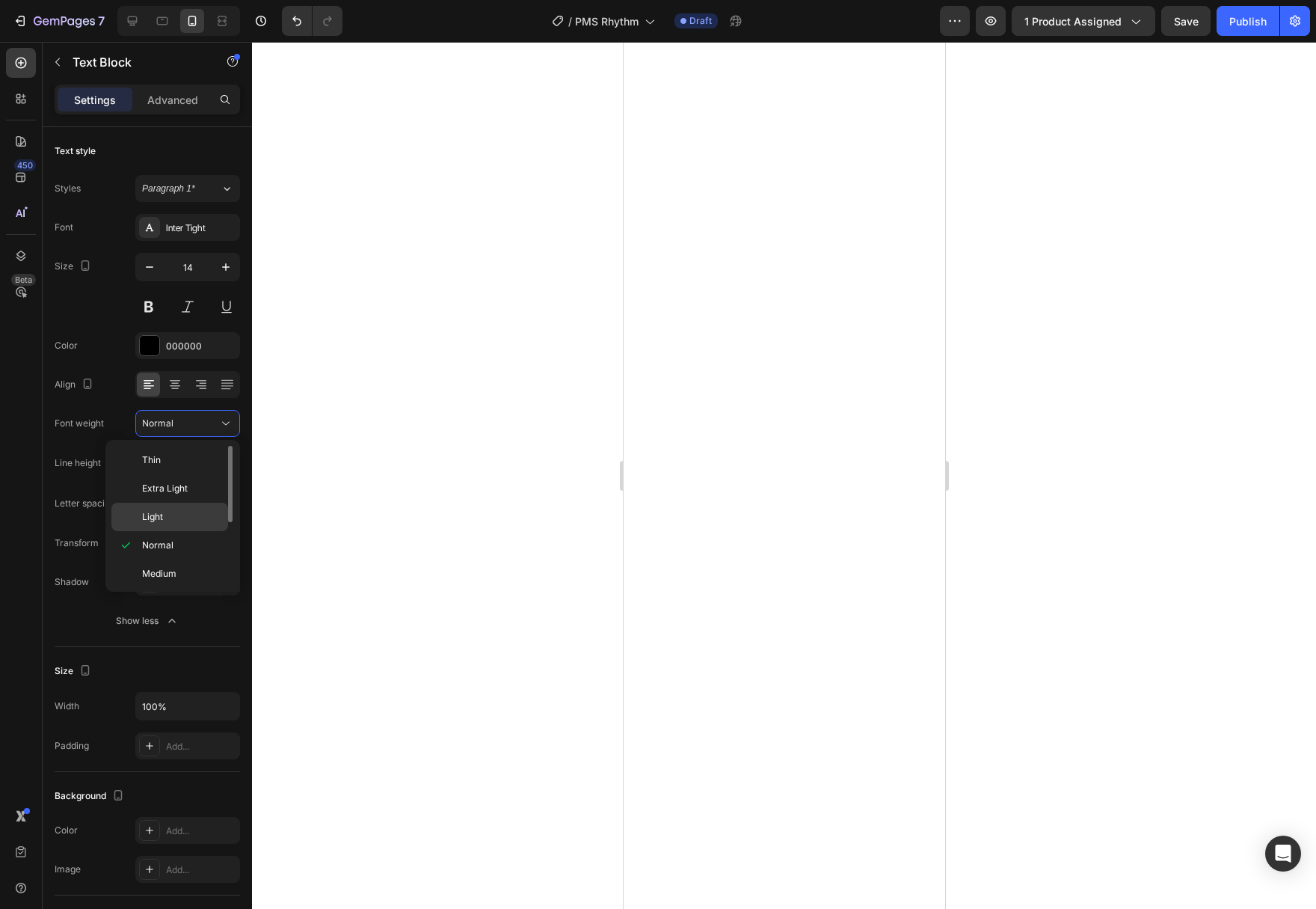
click at [206, 517] on p "Light" at bounding box center [181, 516] width 80 height 14
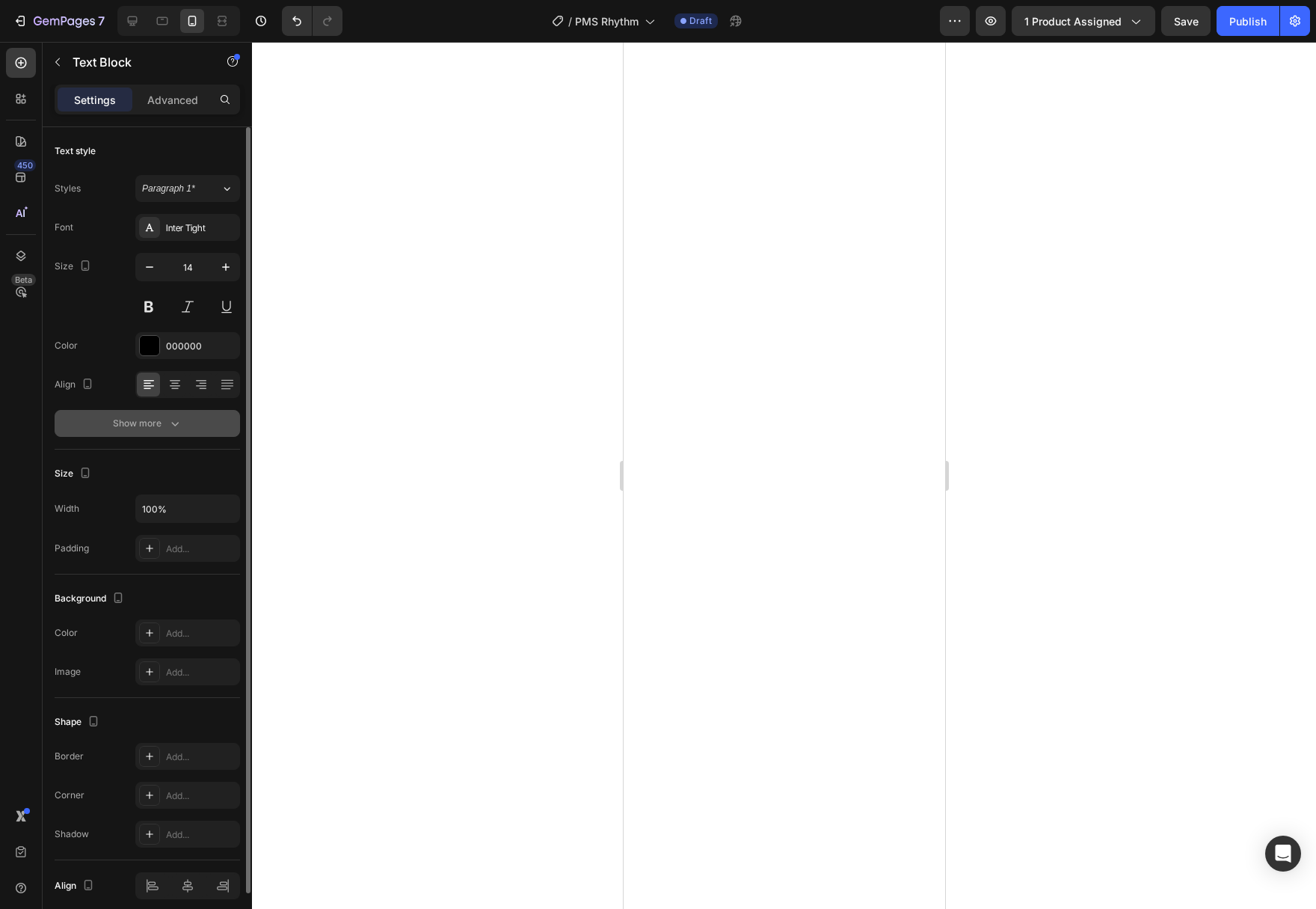
click at [176, 432] on button "Show more" at bounding box center [147, 423] width 186 height 27
click at [149, 415] on button "Show more" at bounding box center [147, 423] width 186 height 27
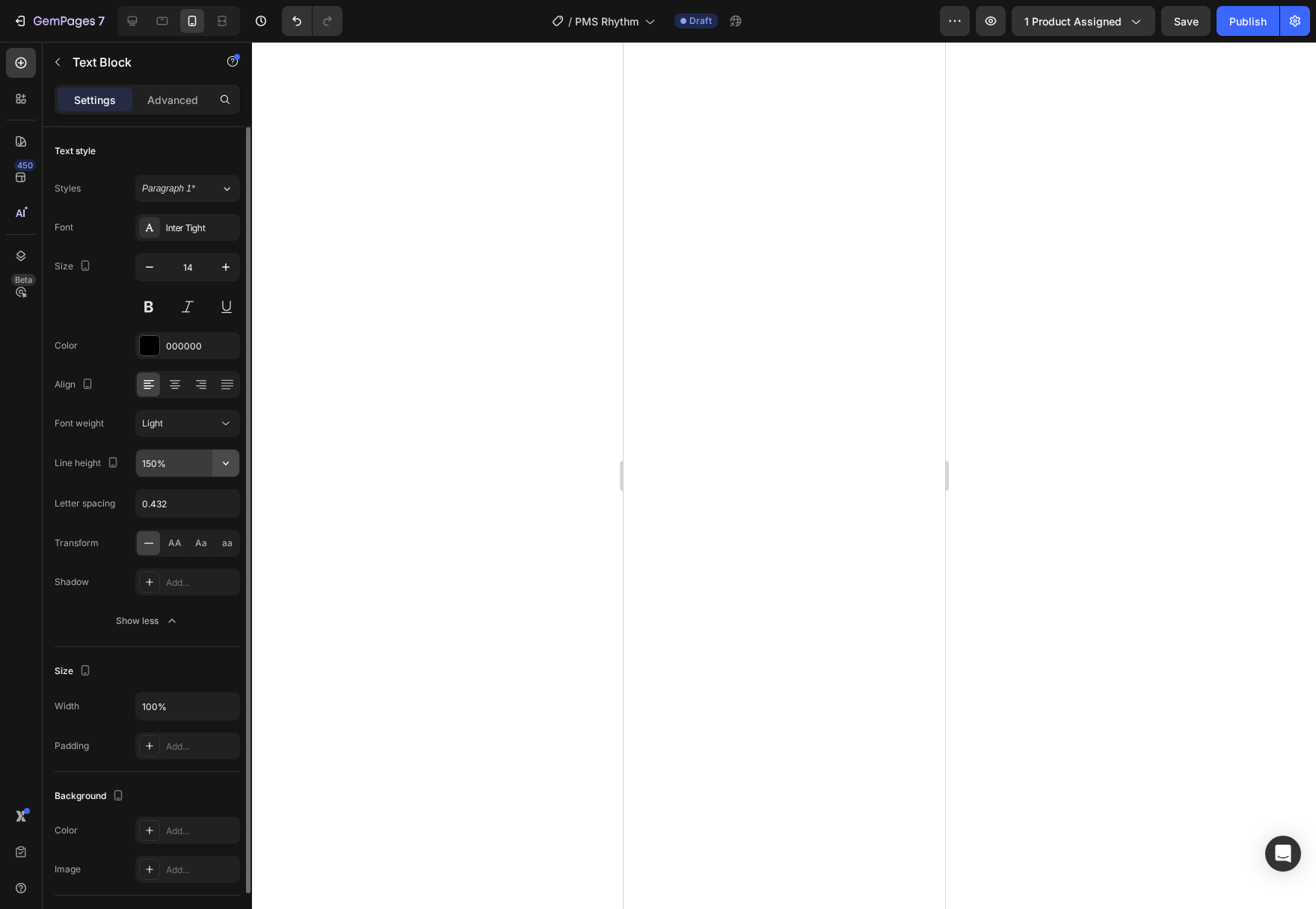
click at [232, 467] on icon "button" at bounding box center [225, 462] width 15 height 15
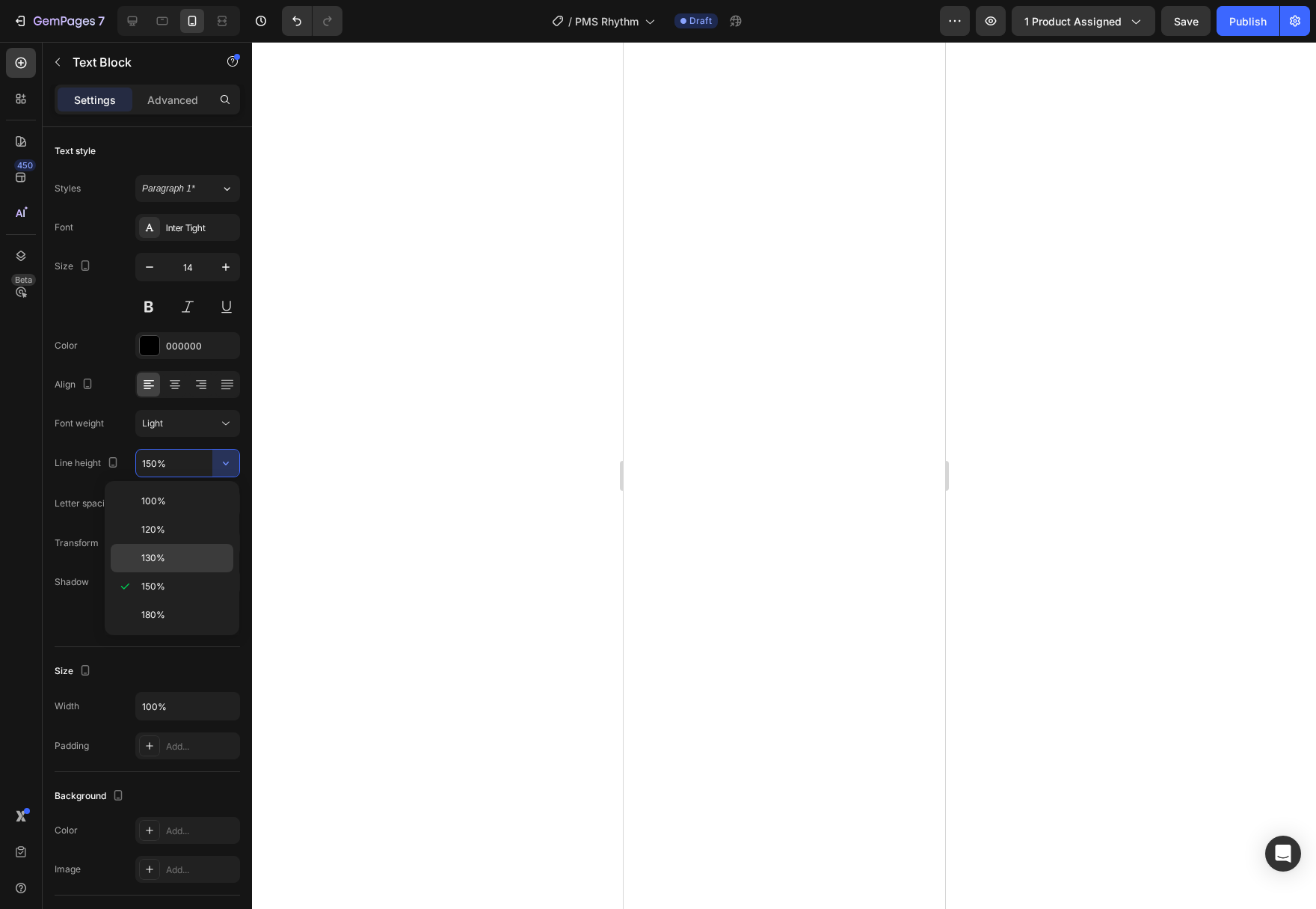
click at [198, 564] on p "130%" at bounding box center [184, 558] width 86 height 14
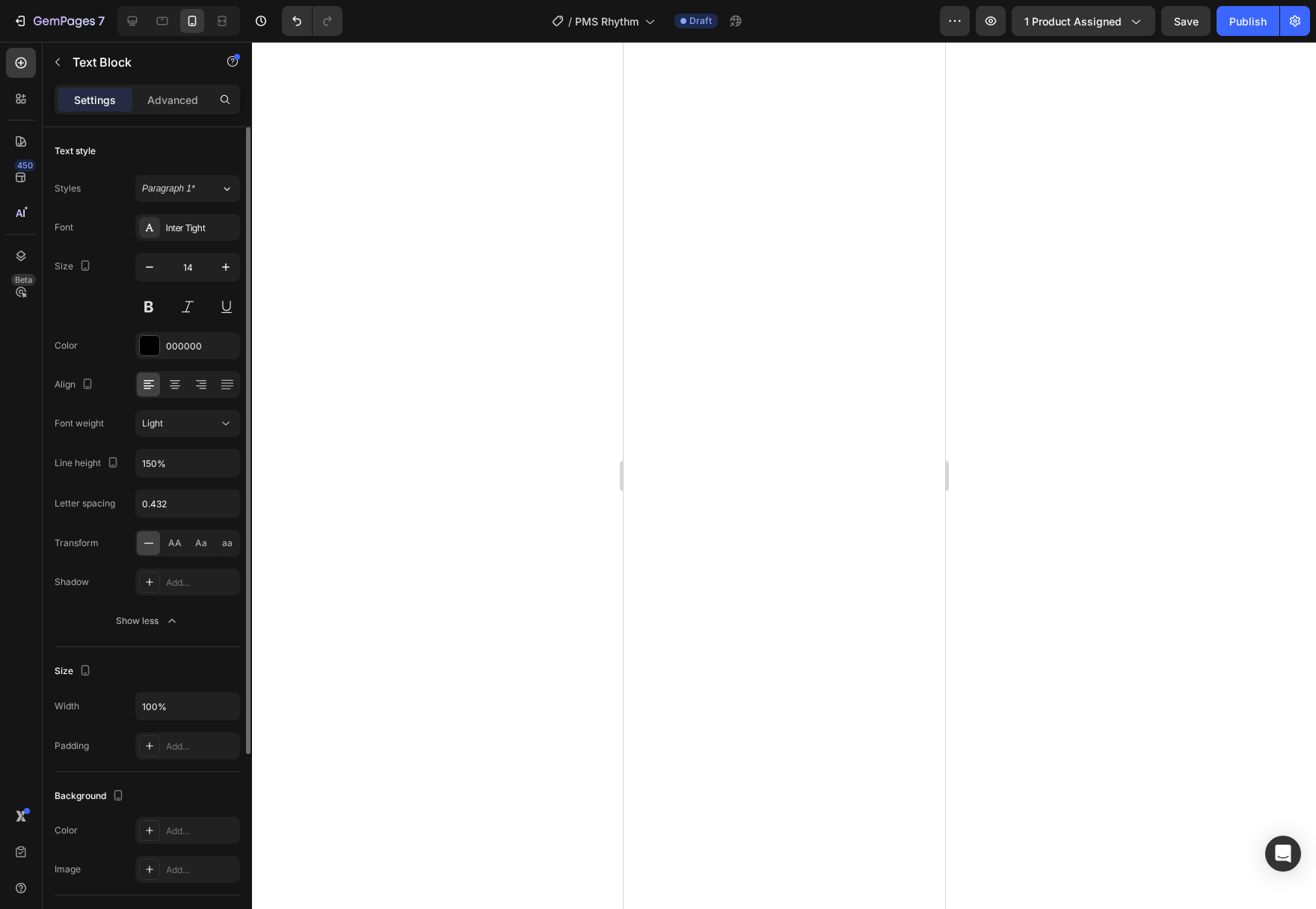
type input "130%"
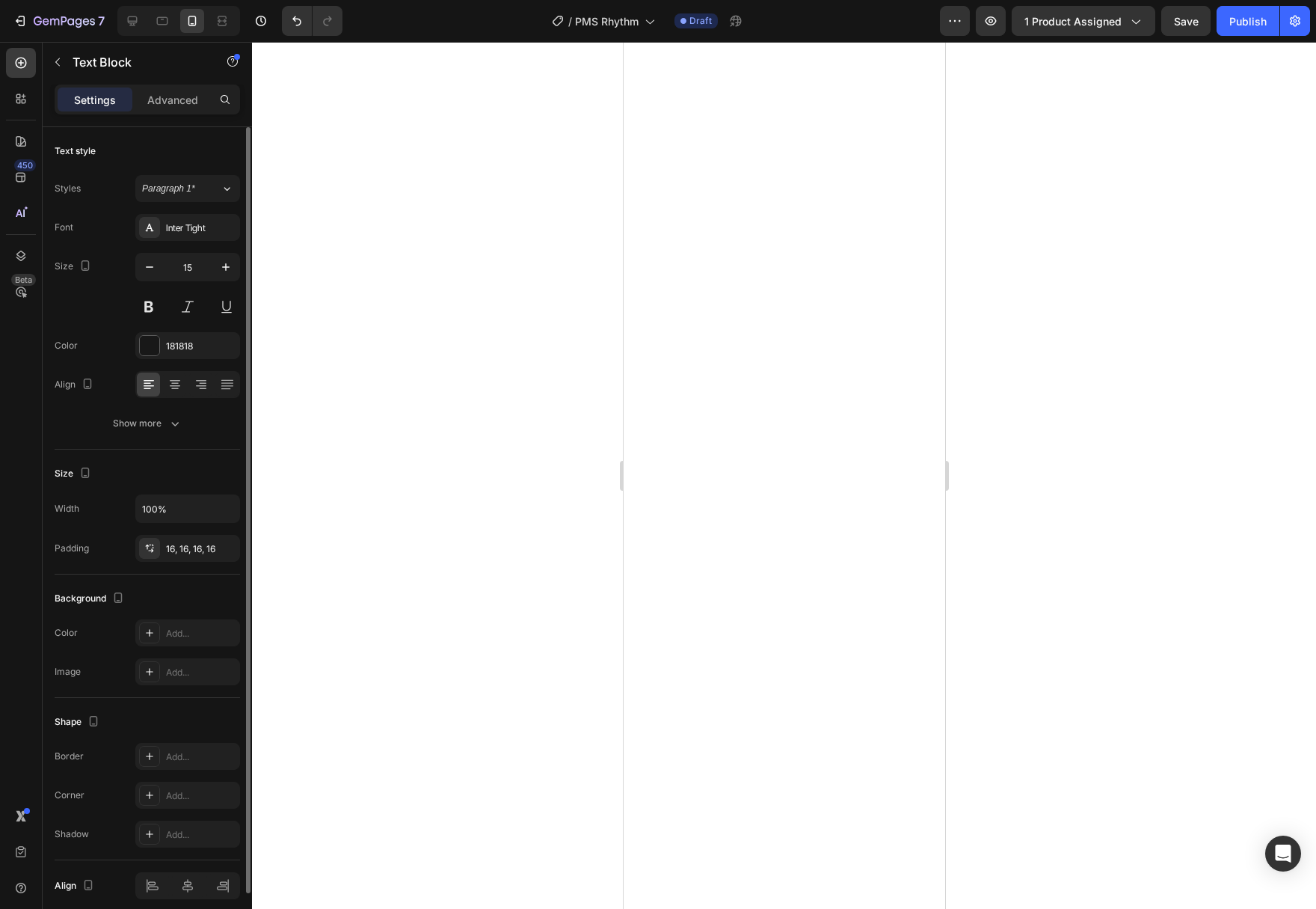
click at [169, 406] on div "Font Inter Tight Size 15 Color 181818 Align Show more" at bounding box center [147, 325] width 186 height 223
click at [173, 413] on button "Show more" at bounding box center [147, 423] width 186 height 27
click at [163, 424] on div "Show more" at bounding box center [148, 423] width 70 height 15
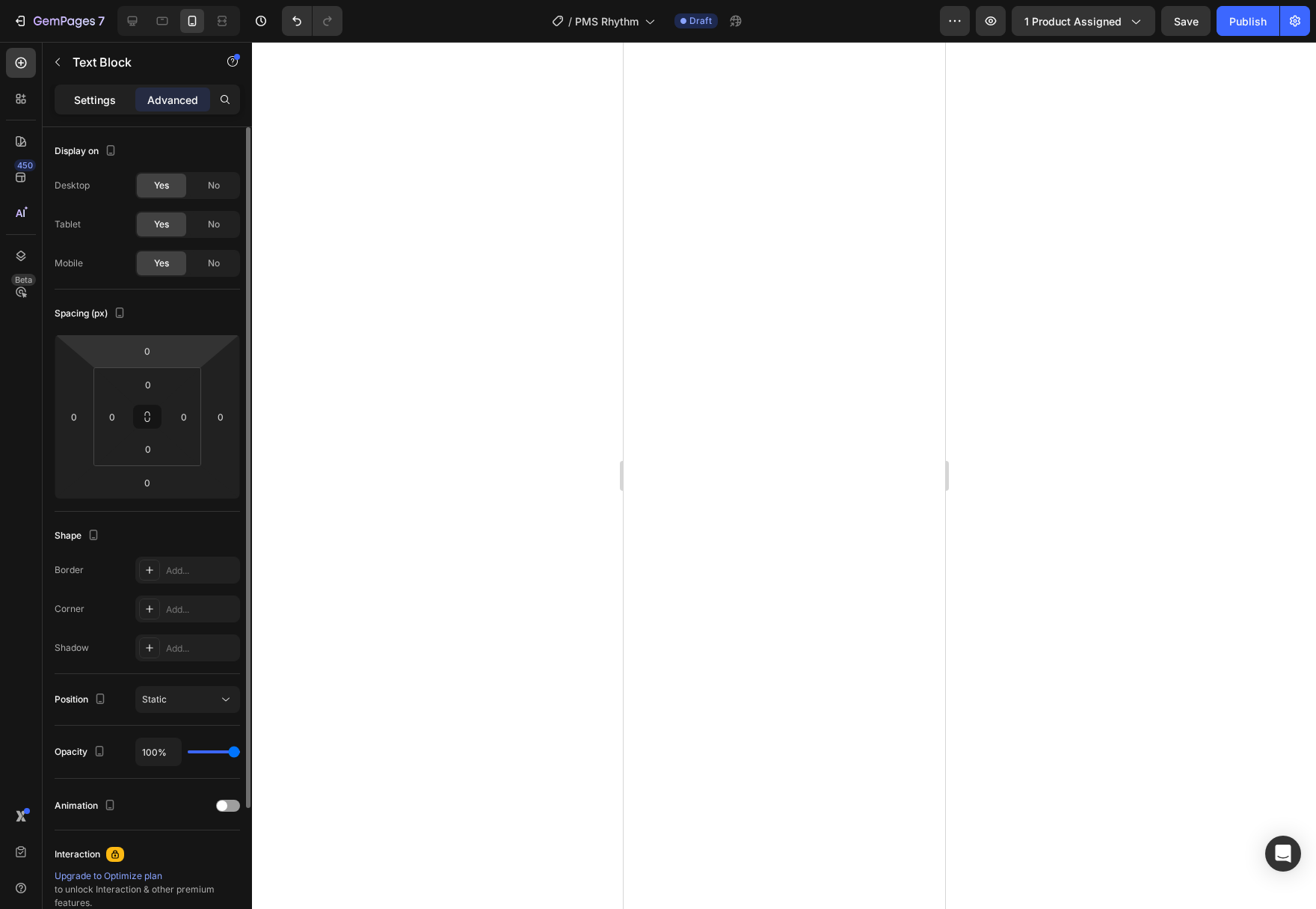
click at [103, 101] on p "Settings" at bounding box center [94, 99] width 42 height 16
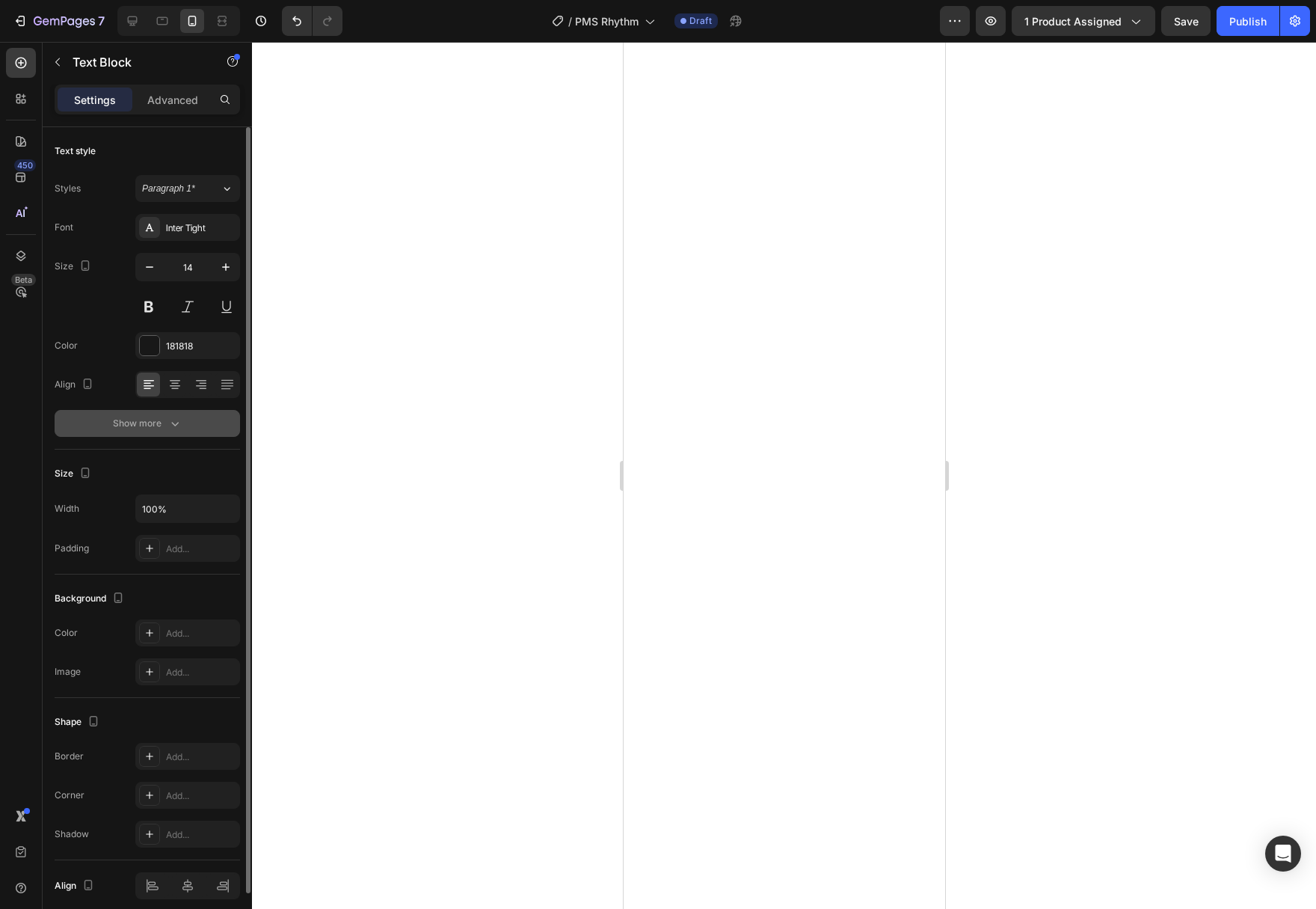
click at [182, 423] on icon "button" at bounding box center [174, 423] width 15 height 15
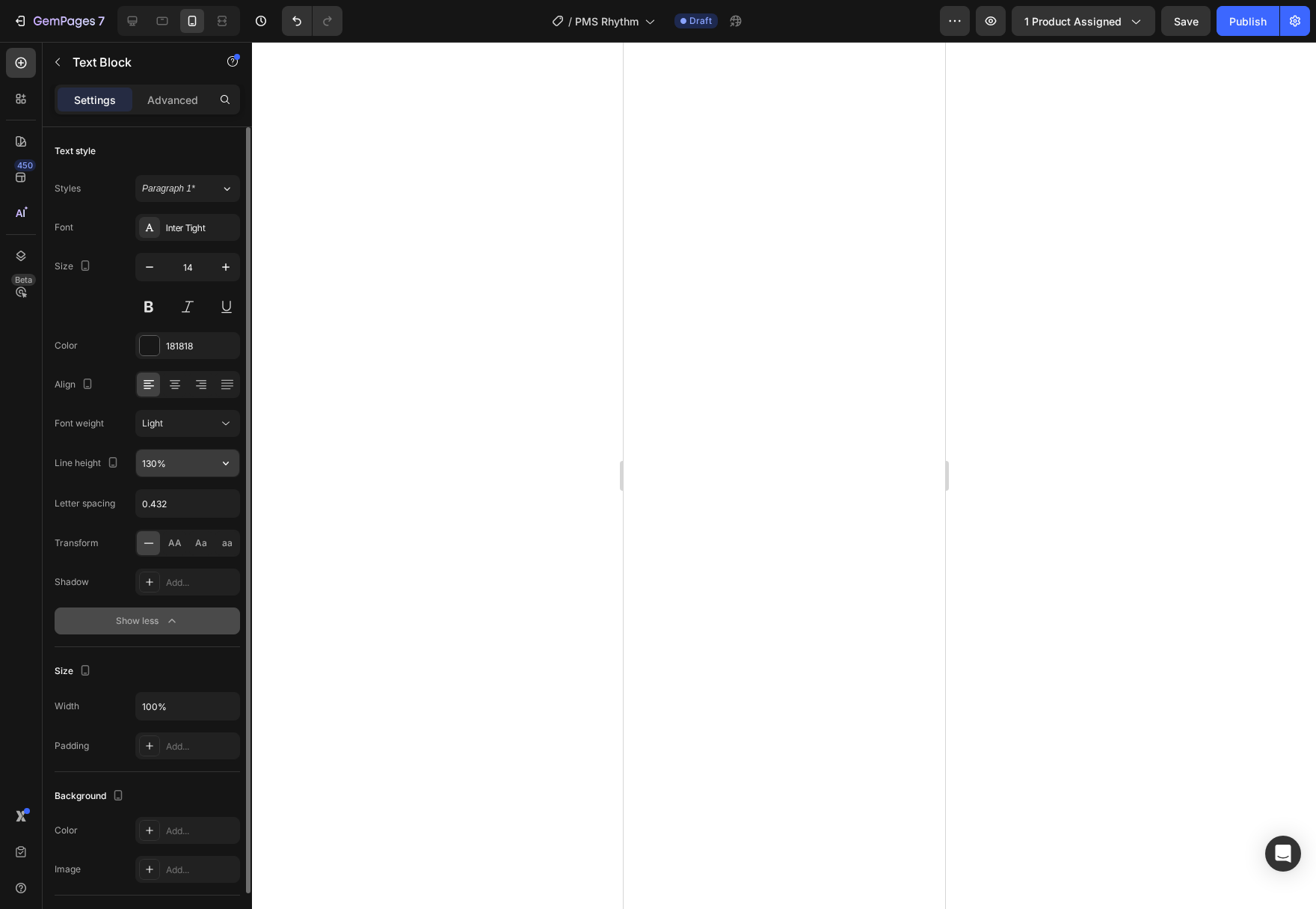
click at [223, 457] on icon "button" at bounding box center [225, 462] width 15 height 15
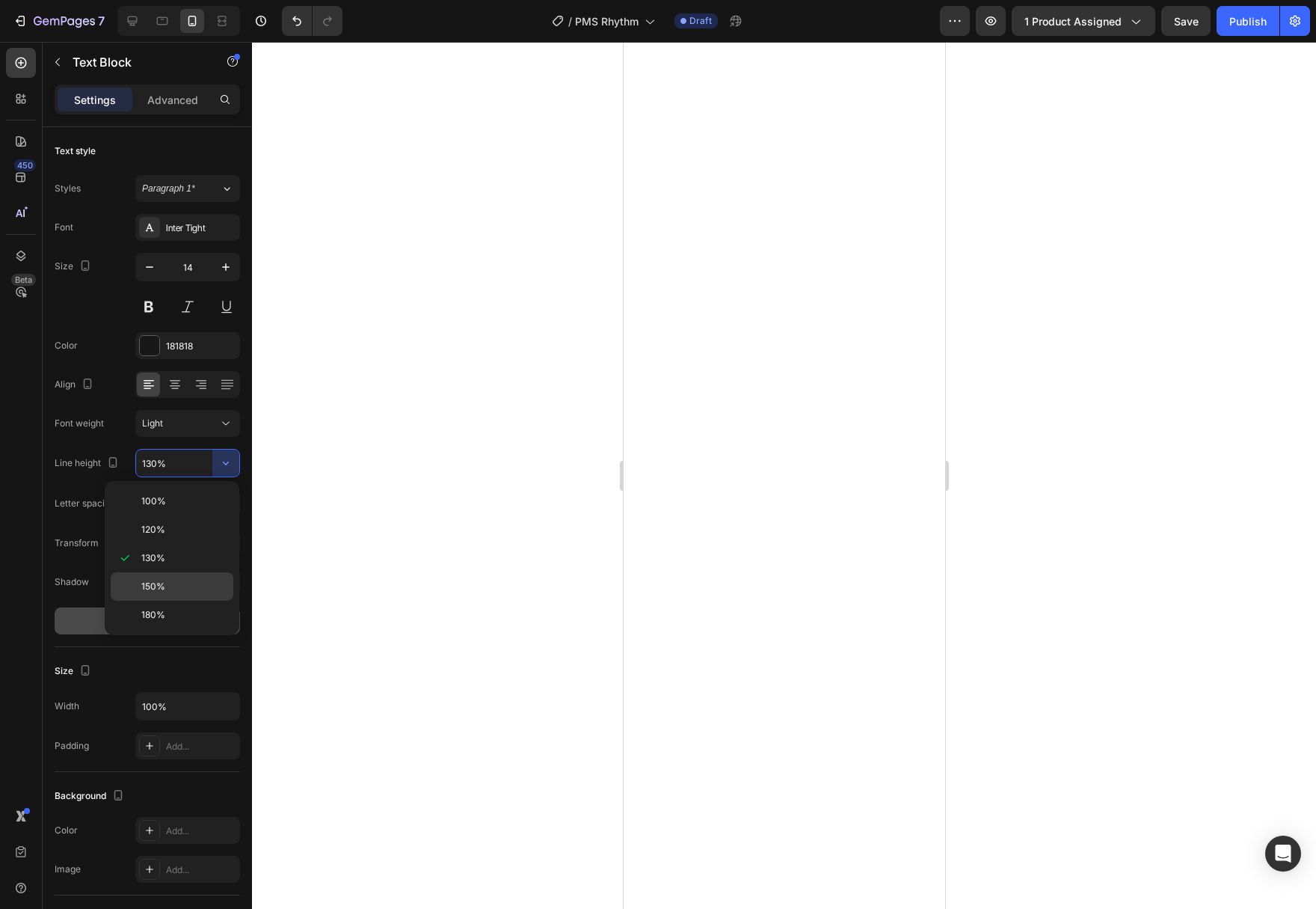
click at [176, 579] on p "150%" at bounding box center [184, 586] width 86 height 14
type input "150%"
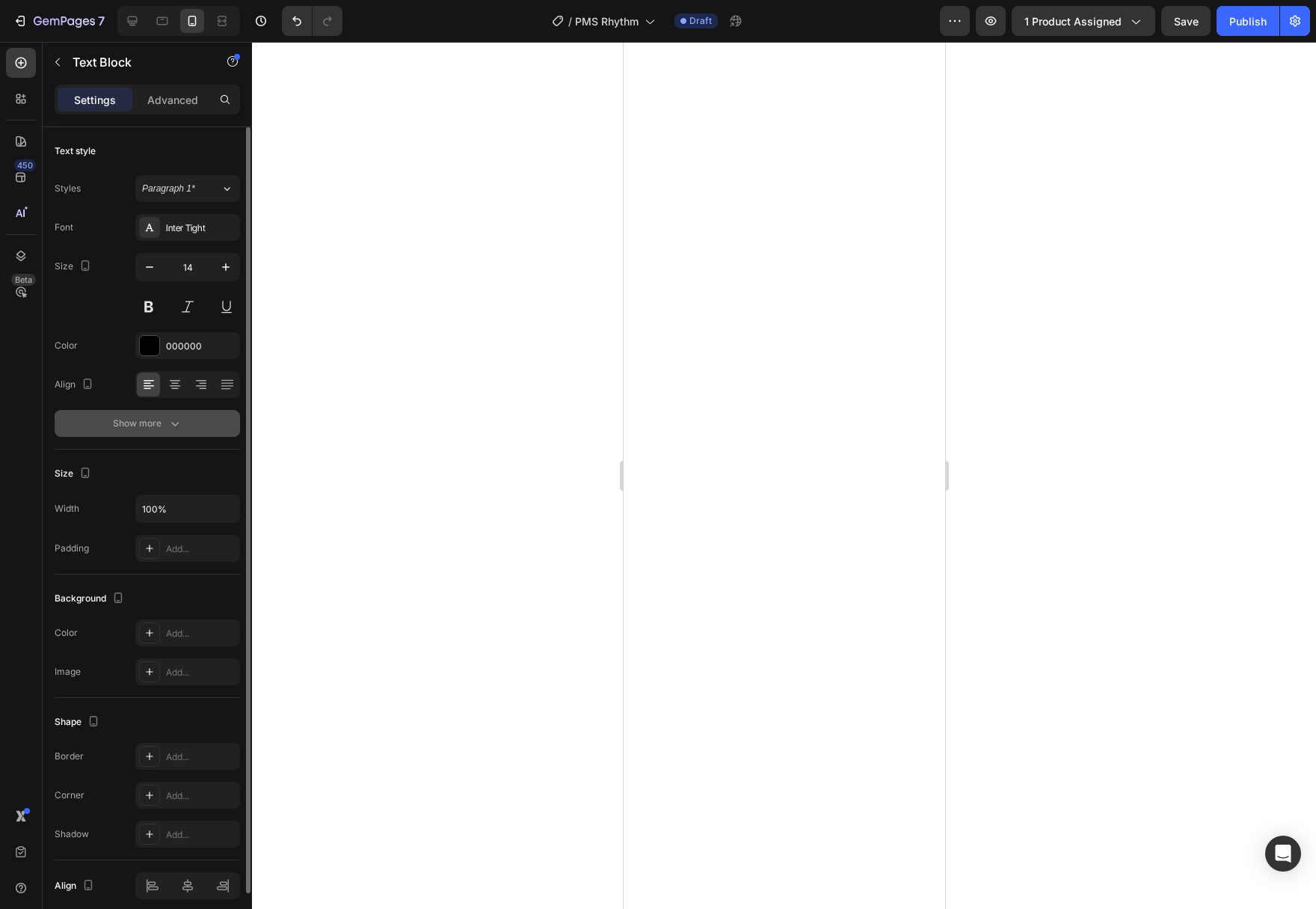
click at [173, 435] on button "Show more" at bounding box center [147, 423] width 186 height 27
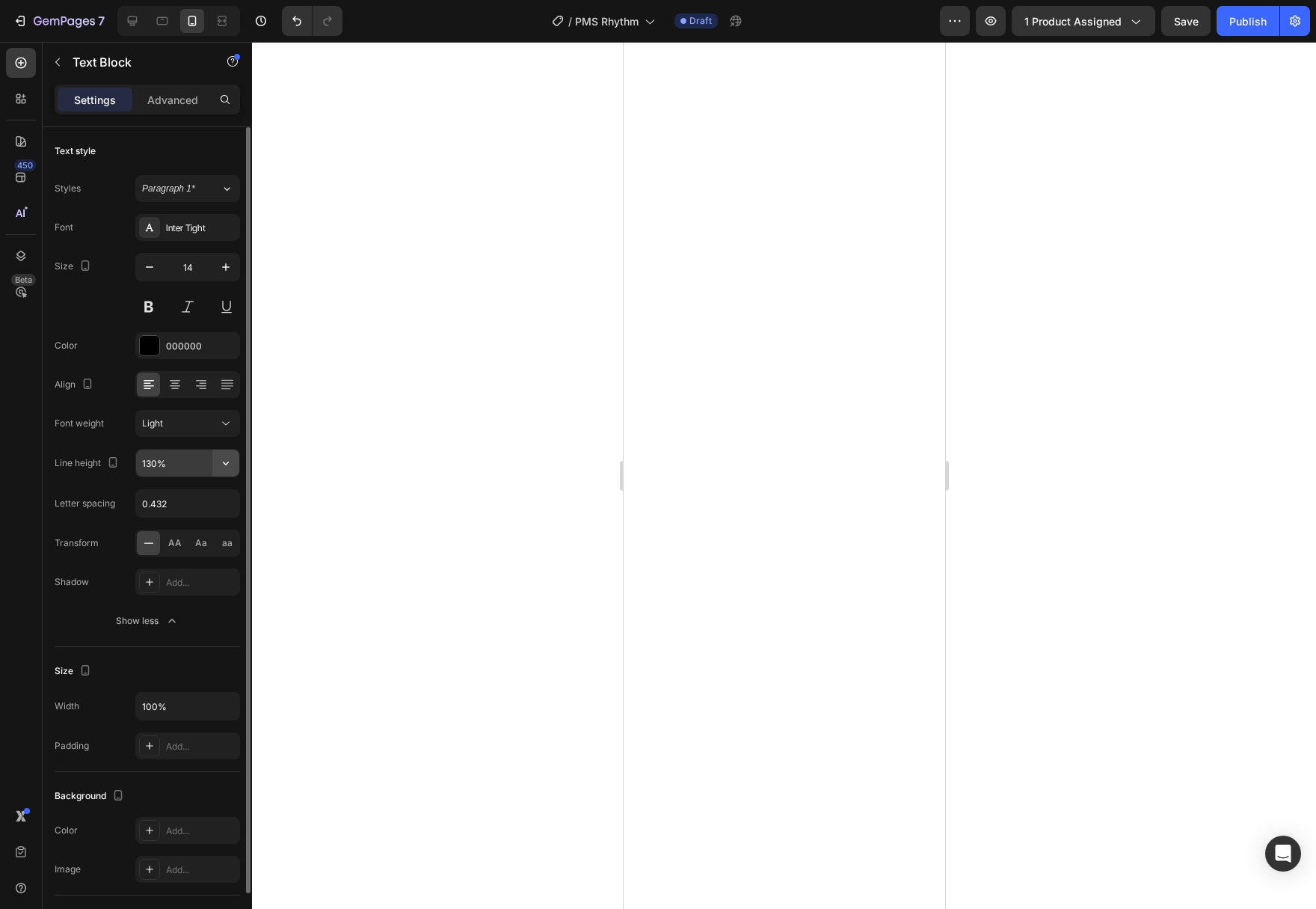
click at [226, 466] on icon "button" at bounding box center [225, 462] width 15 height 15
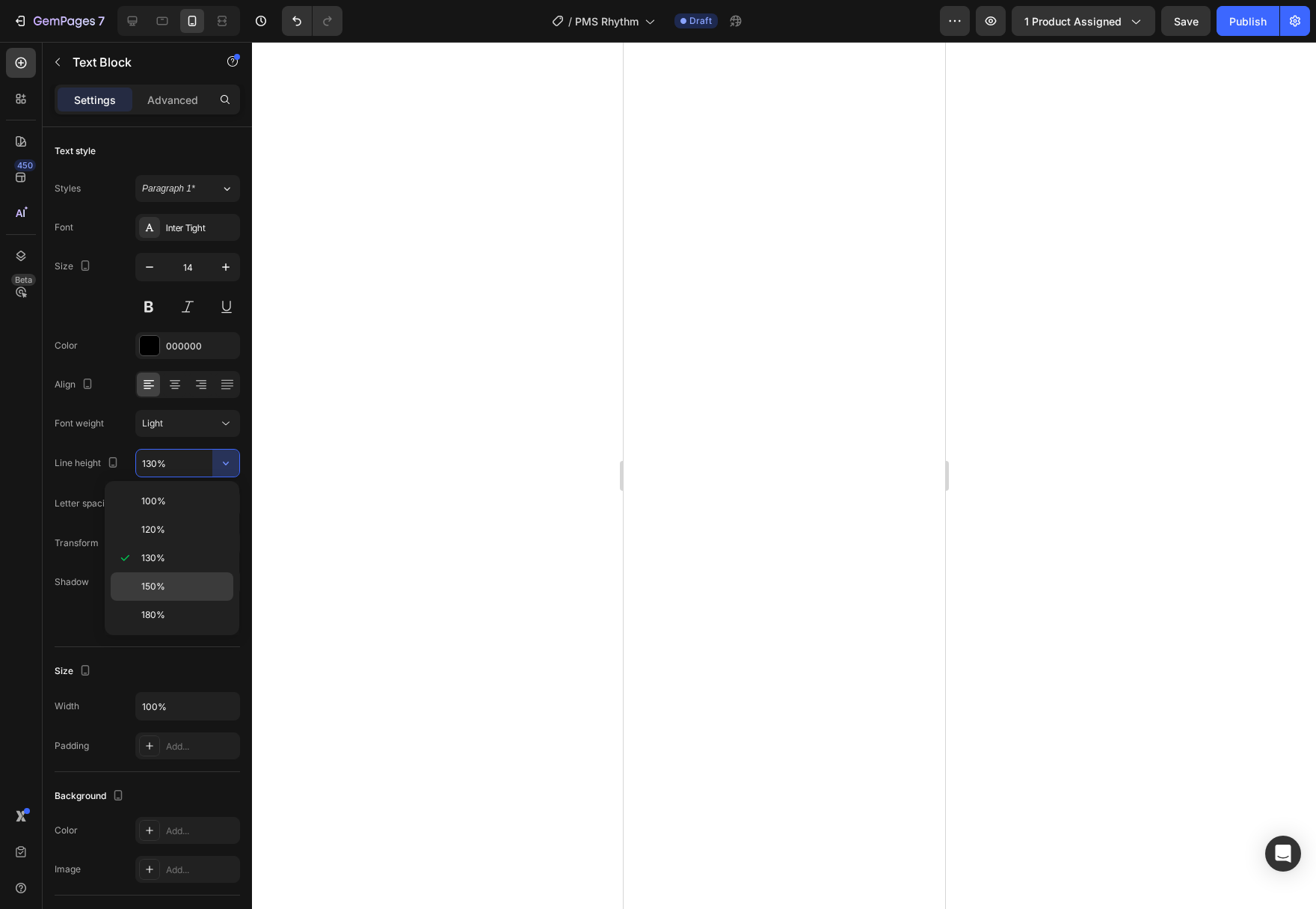
click at [189, 600] on div "150%" at bounding box center [171, 614] width 123 height 29
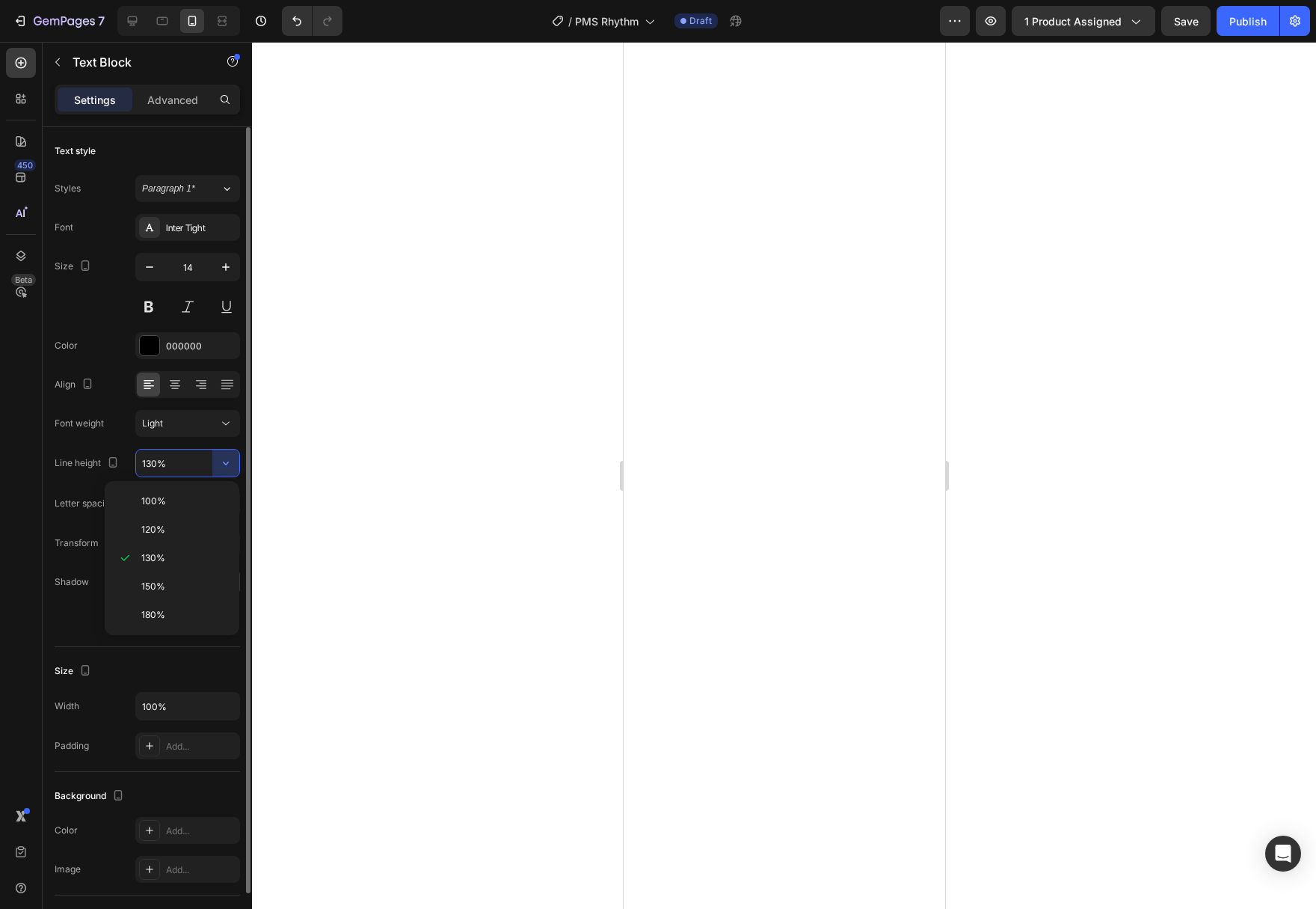
type input "150%"
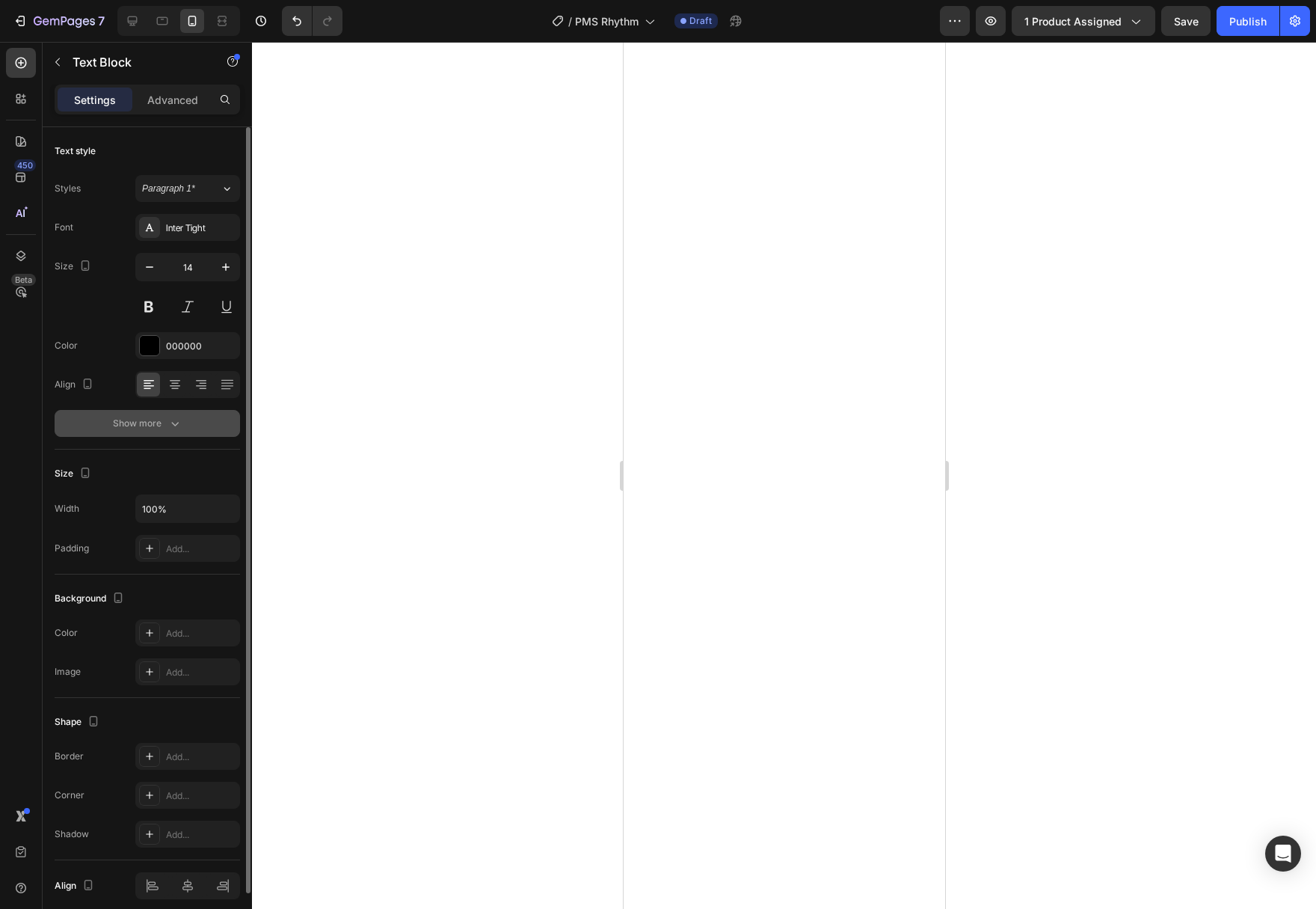
click at [176, 424] on icon "button" at bounding box center [175, 424] width 8 height 5
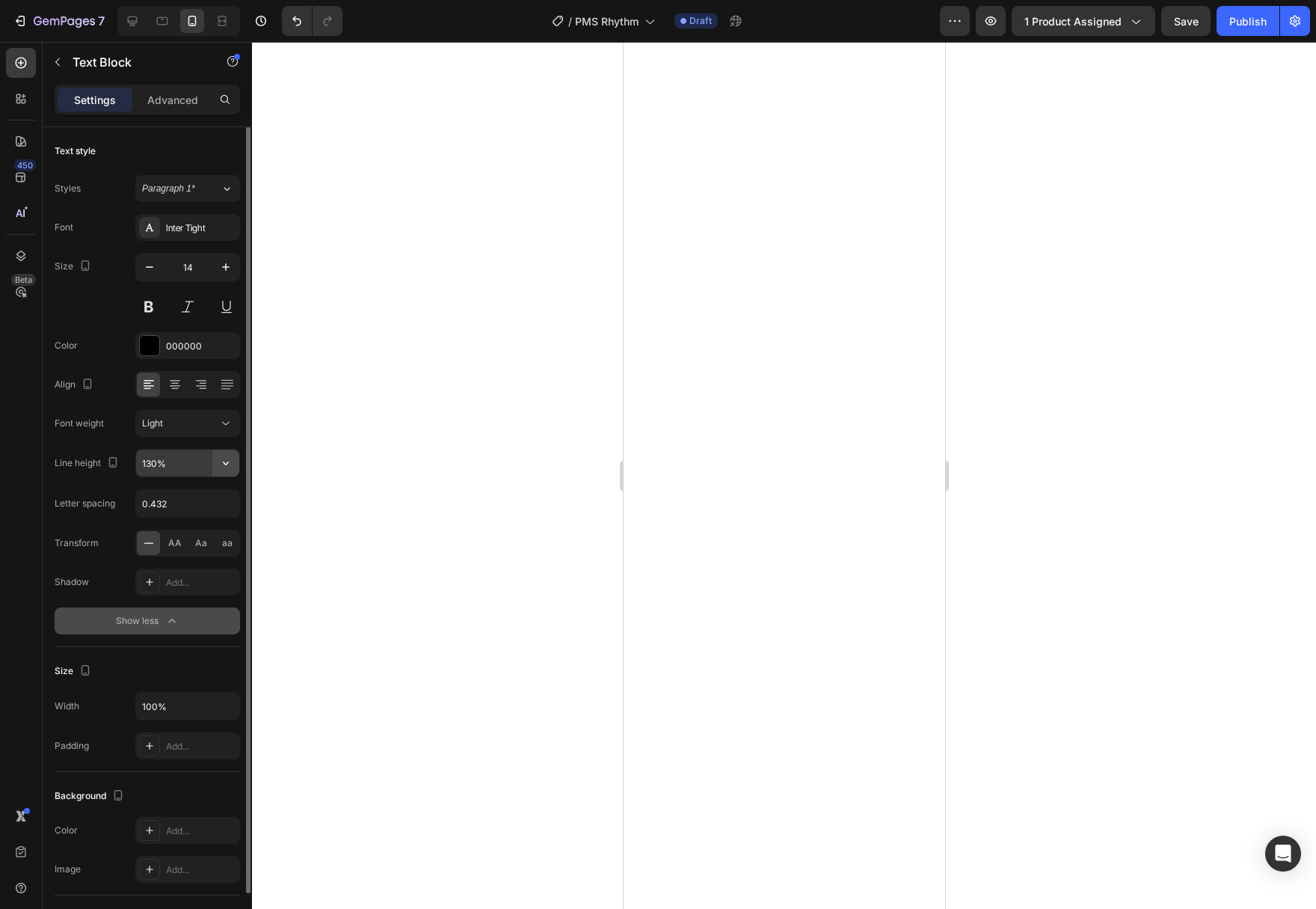
click at [231, 461] on icon "button" at bounding box center [225, 462] width 15 height 15
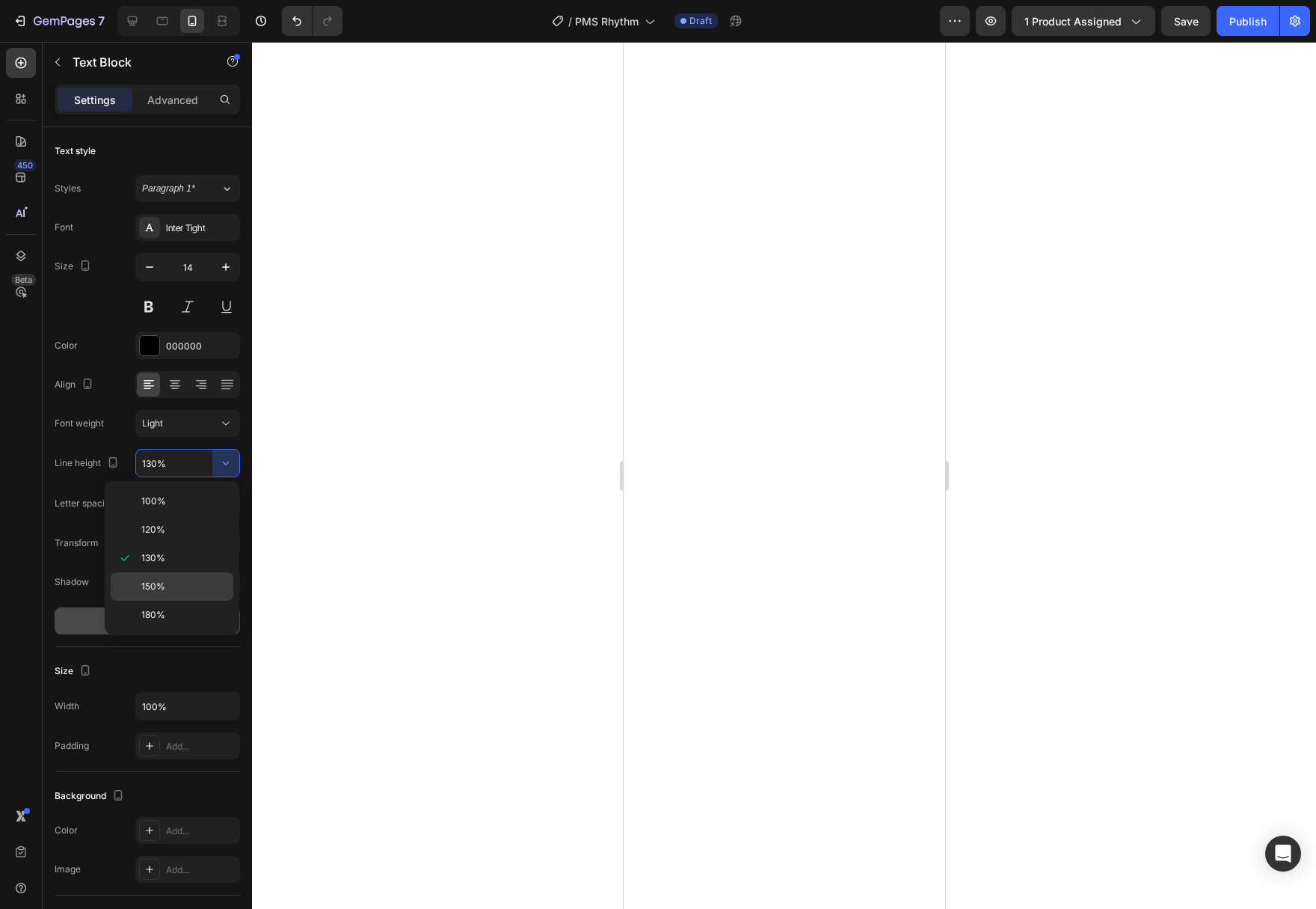
click at [192, 583] on p "150%" at bounding box center [184, 586] width 86 height 14
type input "150%"
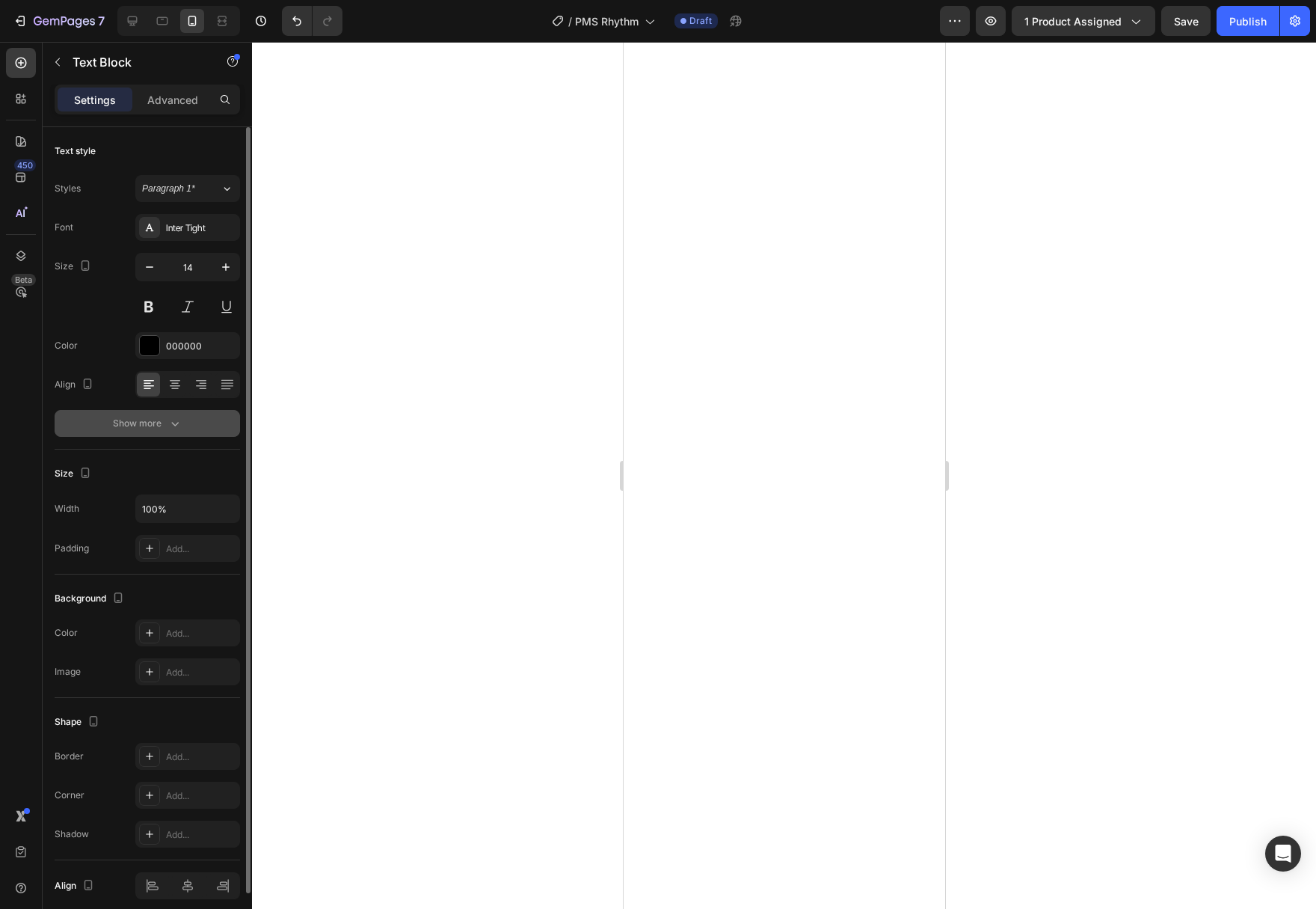
click at [182, 432] on button "Show more" at bounding box center [147, 423] width 186 height 27
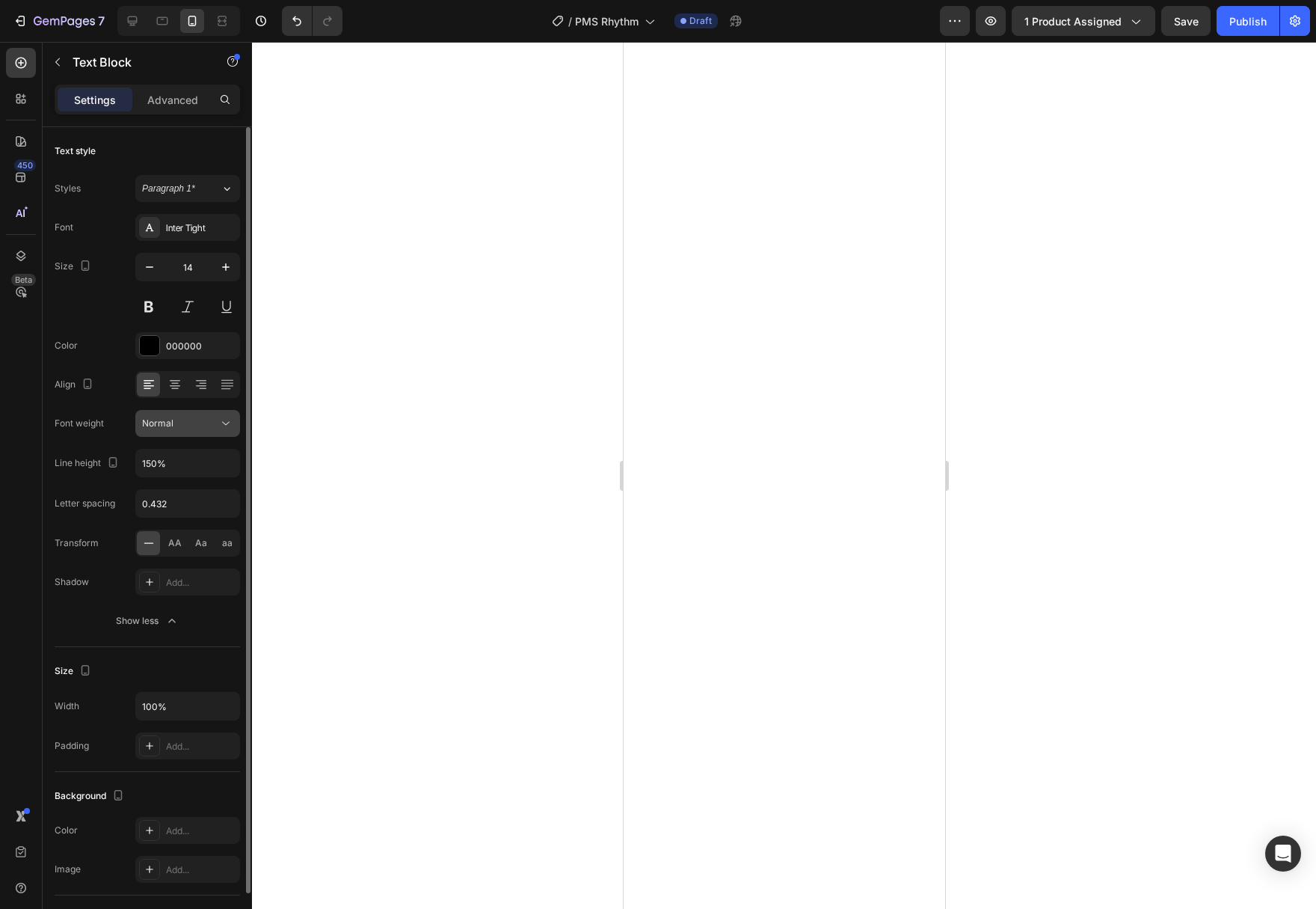
click at [221, 410] on button "Normal" at bounding box center [188, 423] width 104 height 27
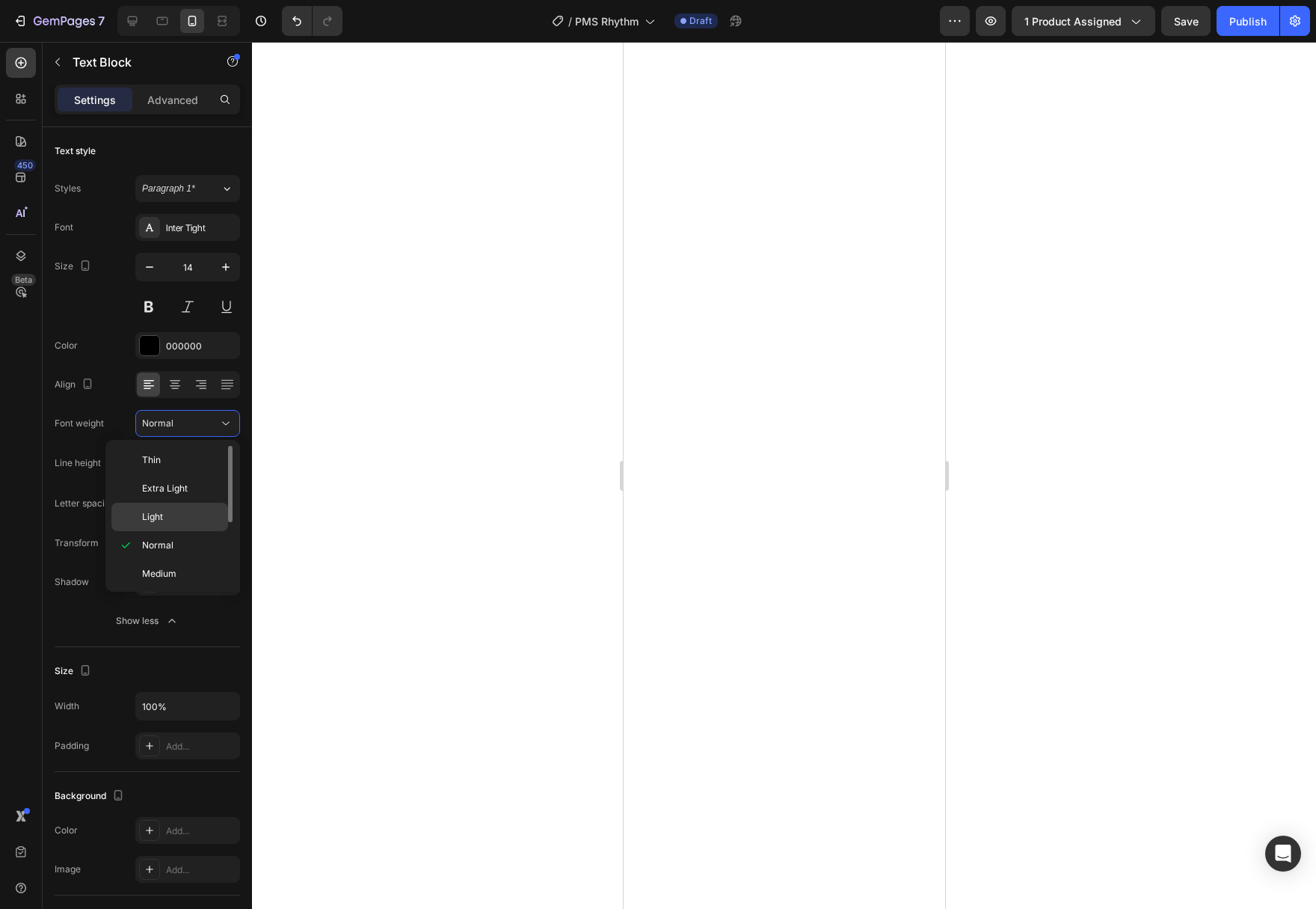
click at [160, 516] on span "Light" at bounding box center [151, 516] width 21 height 14
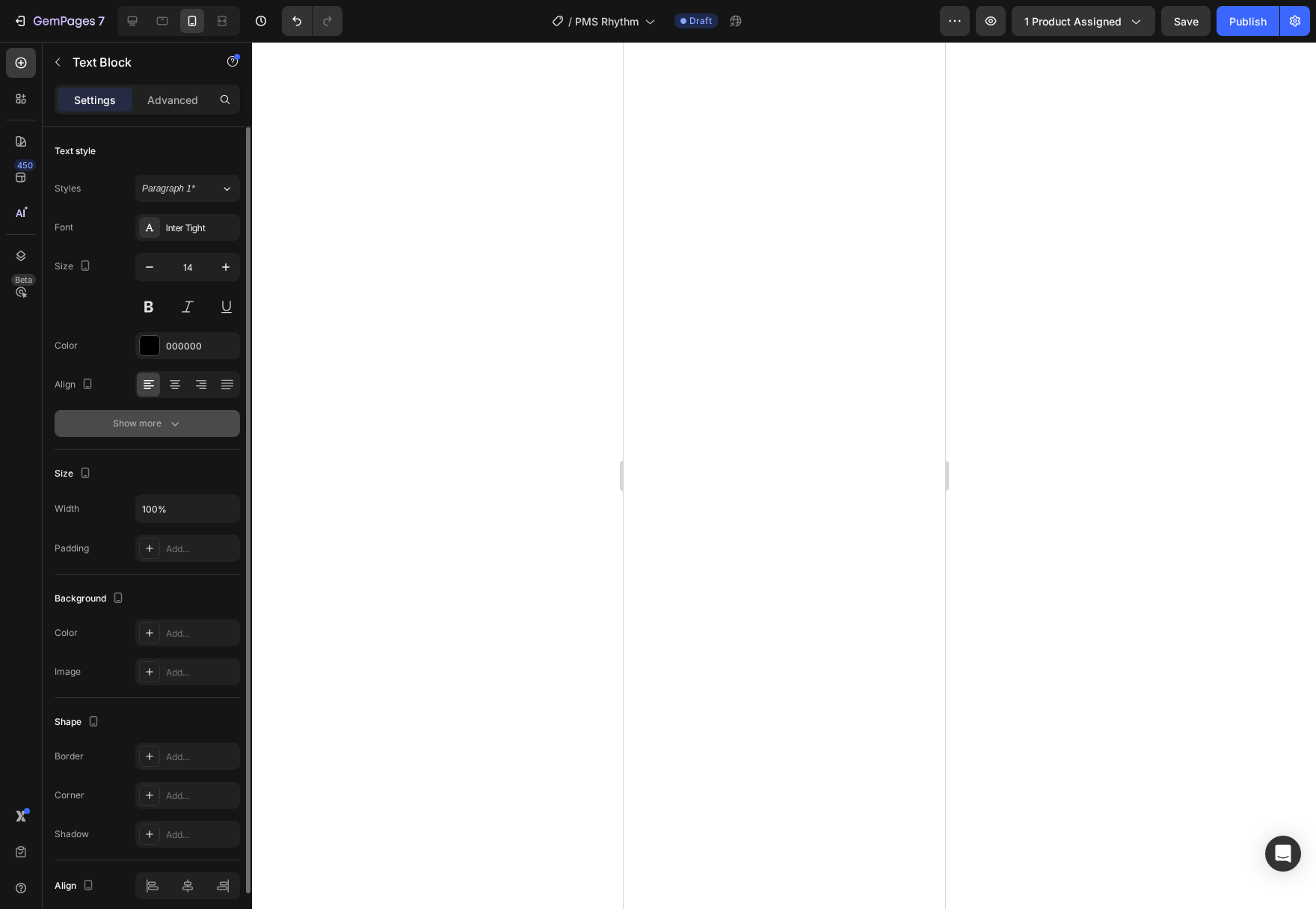
click at [177, 432] on button "Show more" at bounding box center [147, 423] width 186 height 27
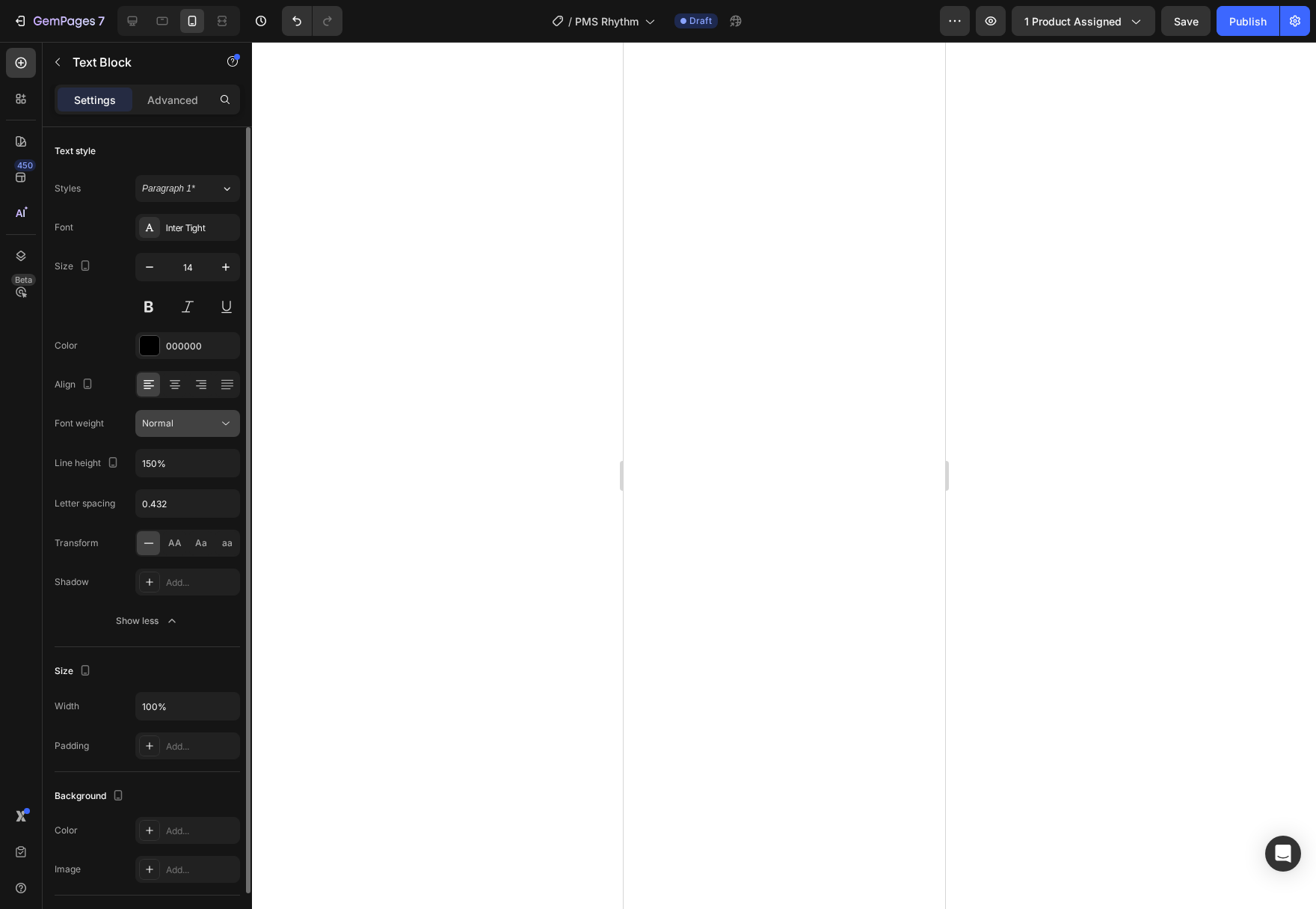
click at [225, 421] on icon at bounding box center [225, 423] width 15 height 15
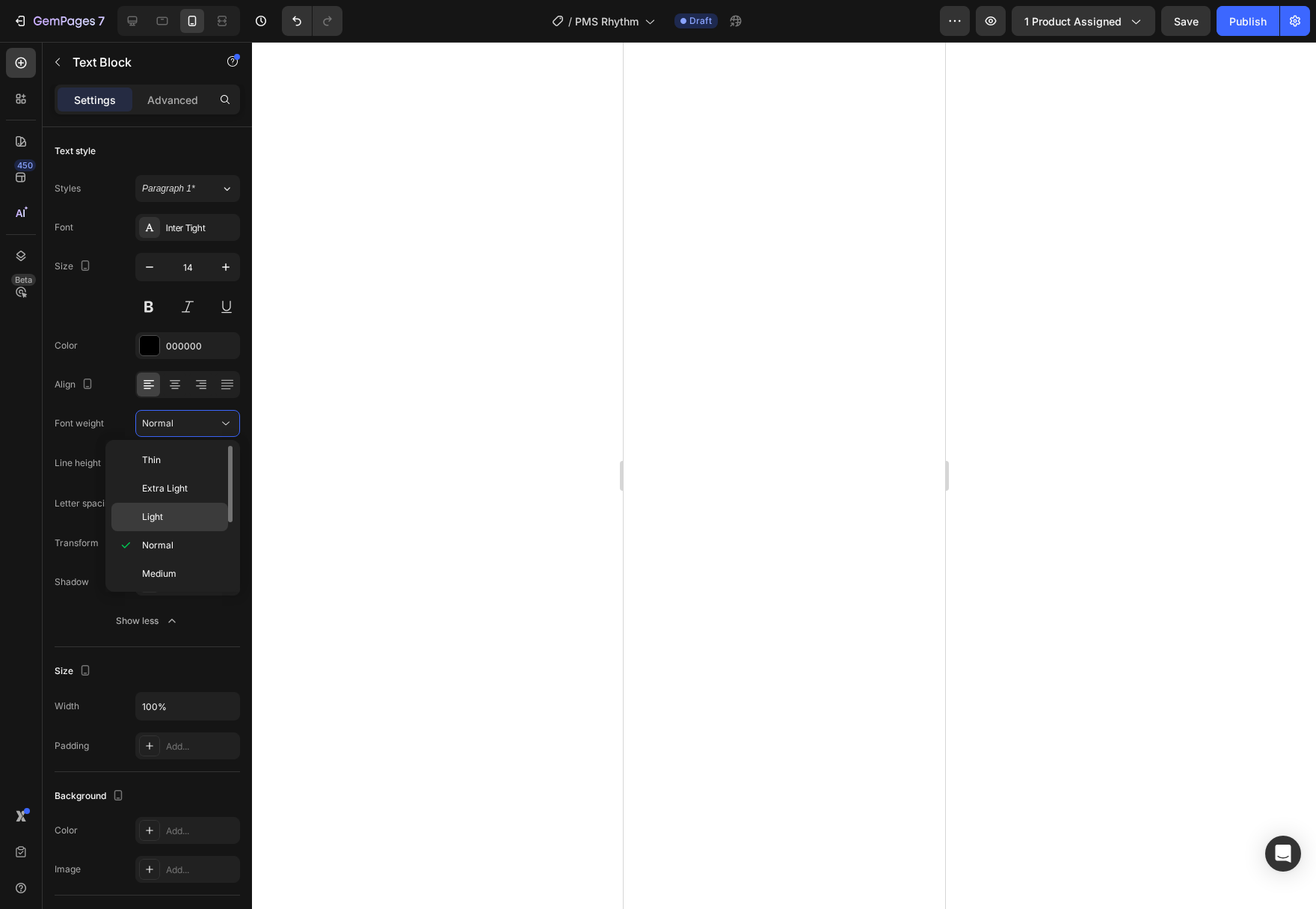
click at [199, 510] on p "Light" at bounding box center [181, 516] width 80 height 14
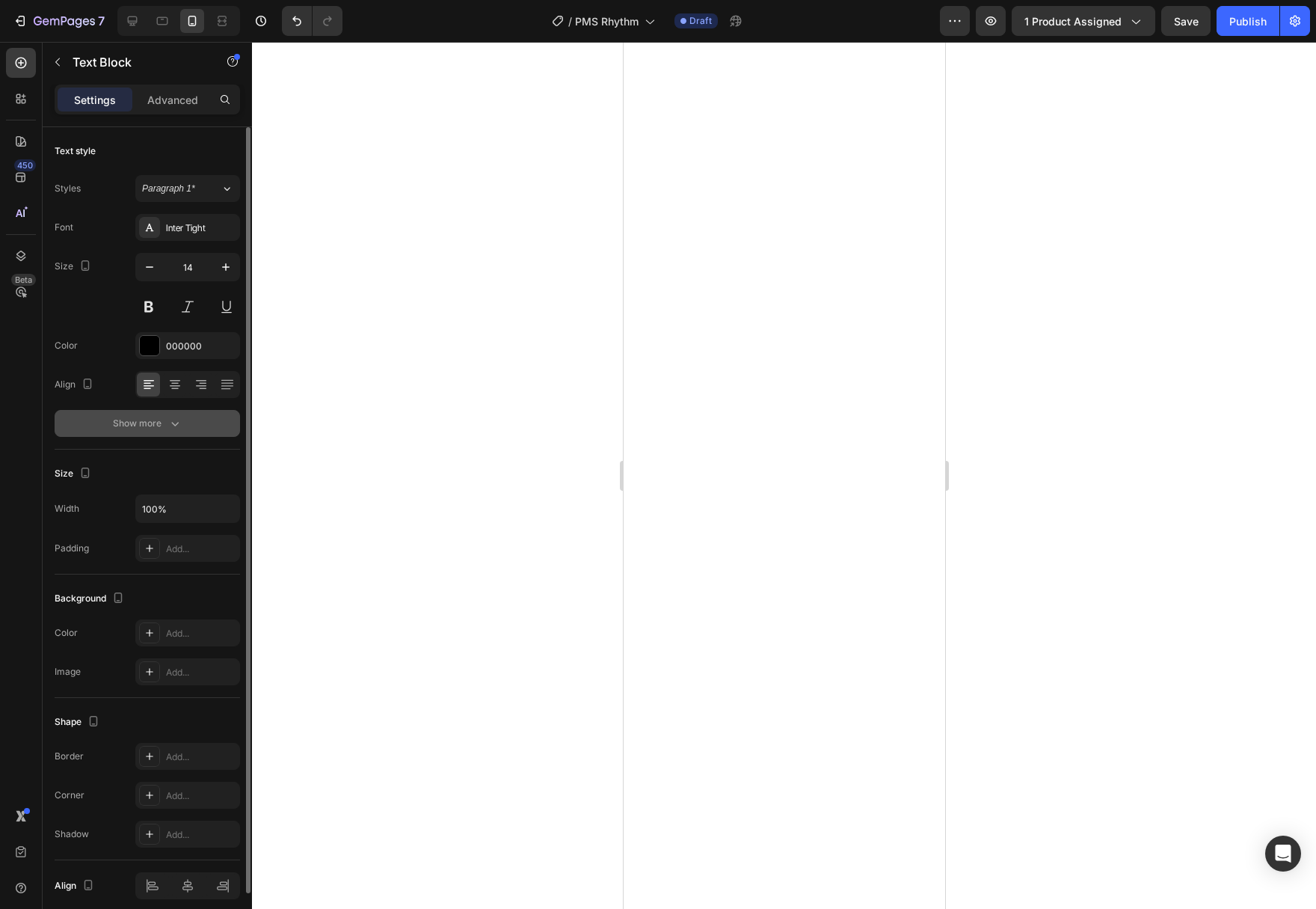
click at [157, 428] on div "Show more" at bounding box center [148, 423] width 70 height 15
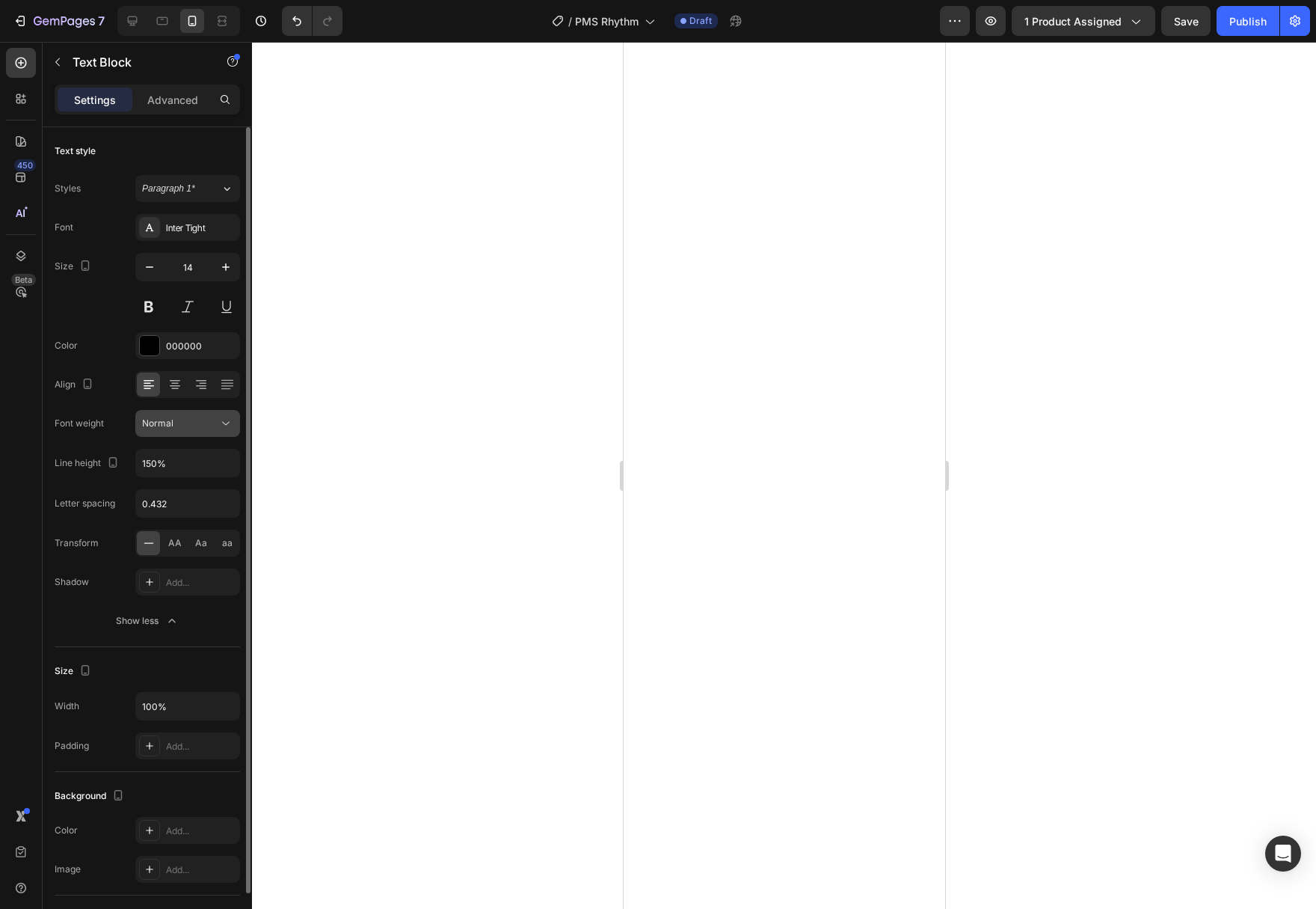
click at [230, 418] on icon at bounding box center [225, 423] width 15 height 15
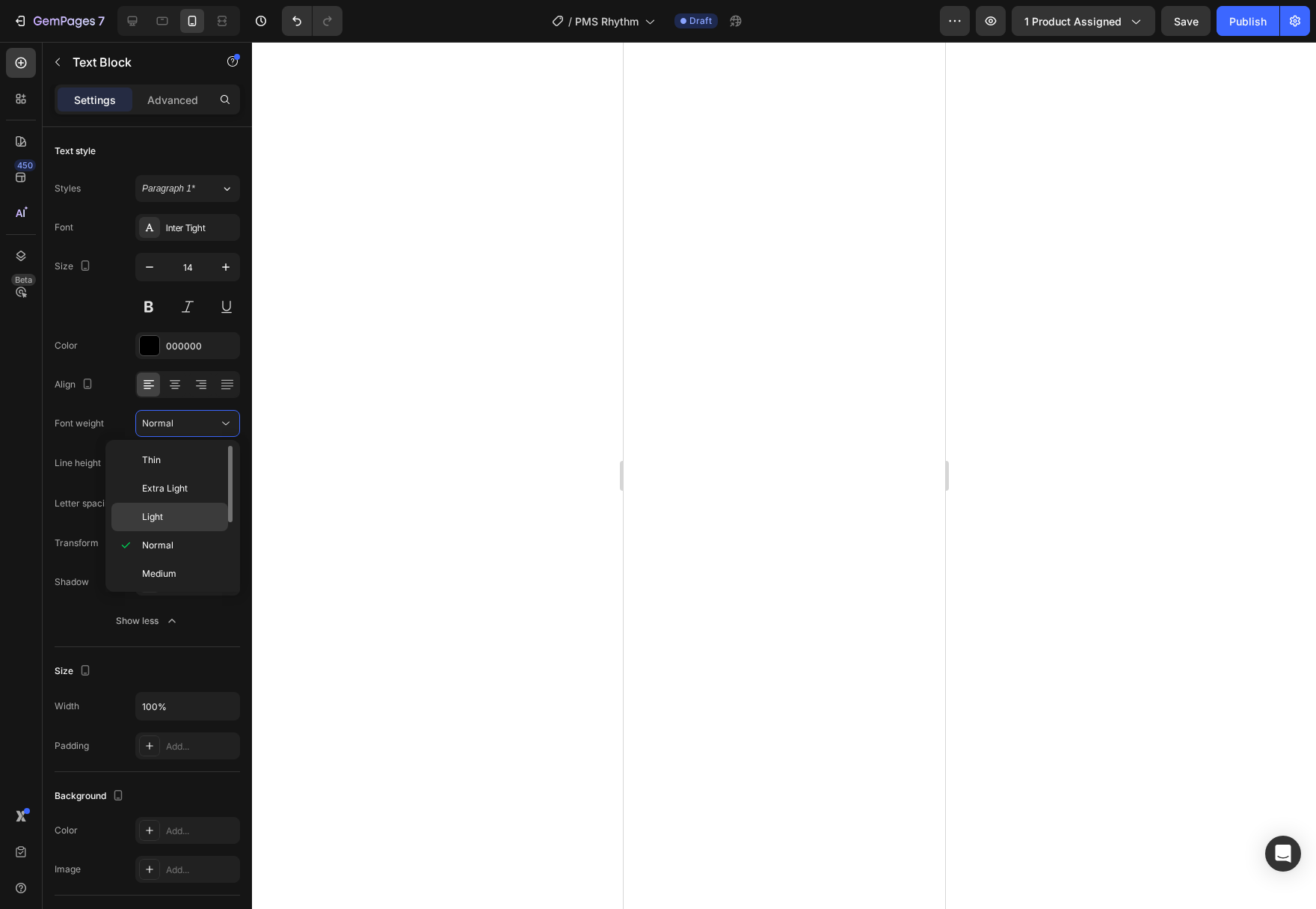
click at [192, 513] on p "Light" at bounding box center [181, 516] width 80 height 14
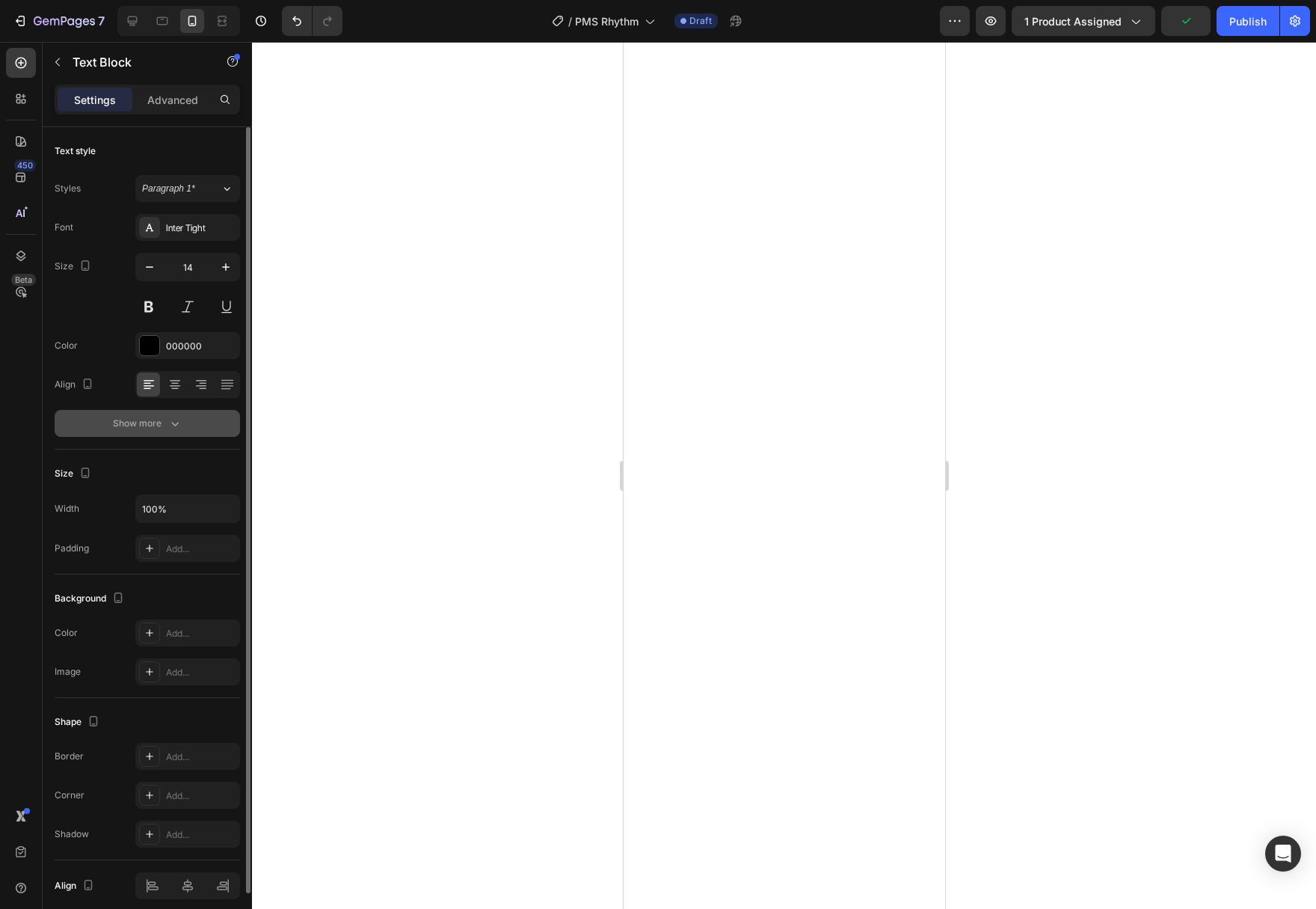
click at [163, 422] on div "Show more" at bounding box center [148, 423] width 70 height 15
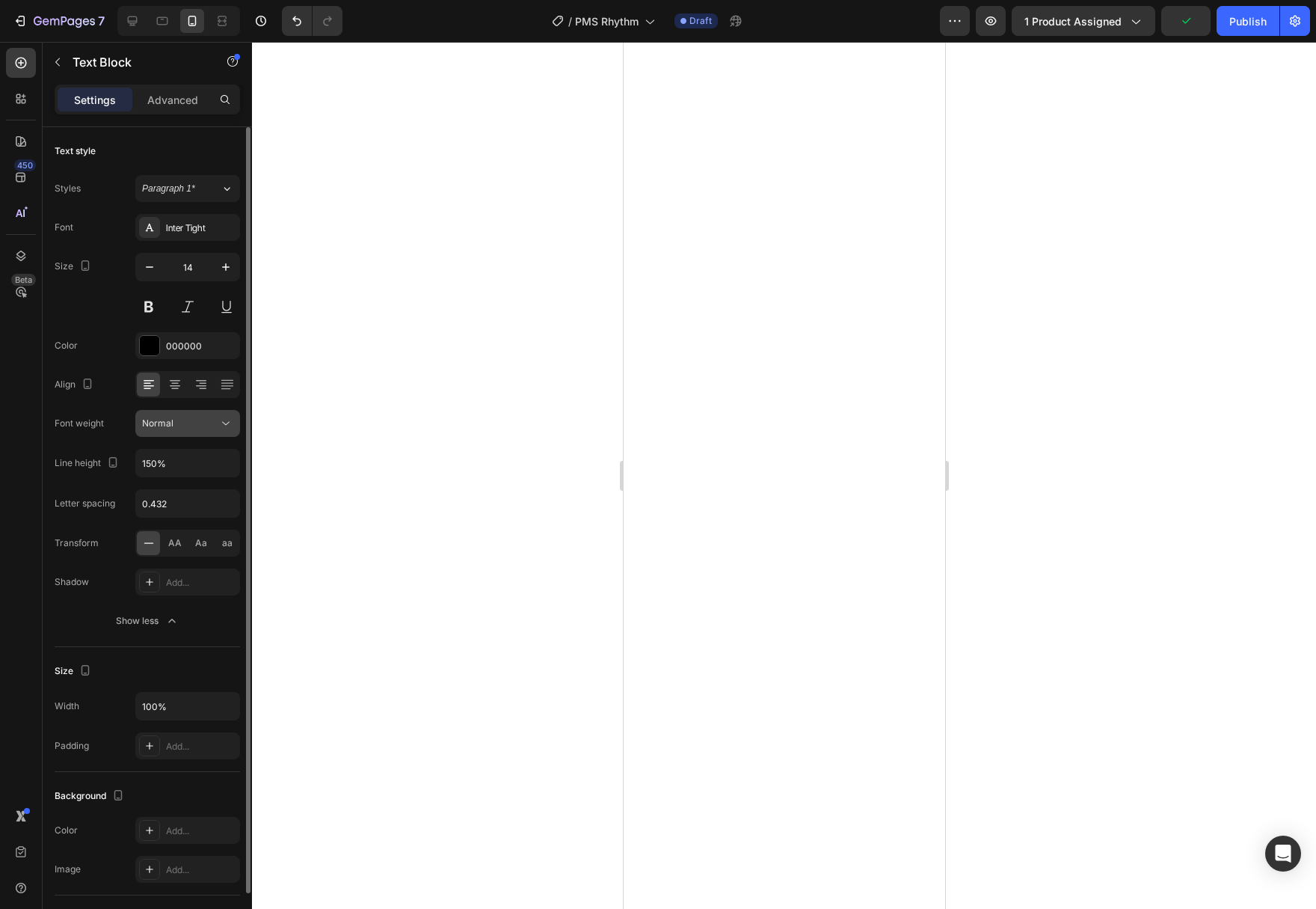
click at [226, 426] on icon at bounding box center [225, 423] width 15 height 15
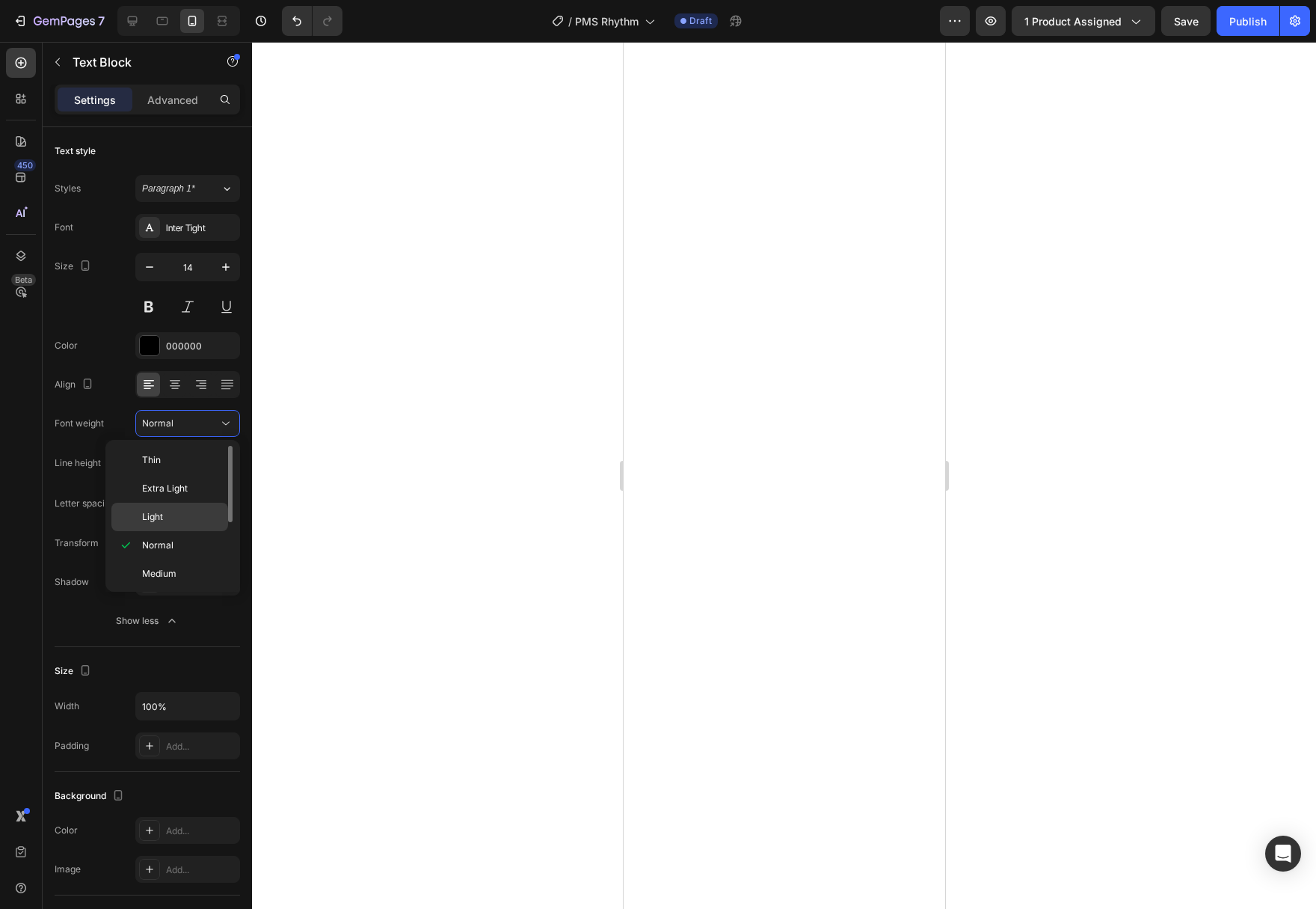
click at [188, 508] on div "Light" at bounding box center [169, 516] width 117 height 29
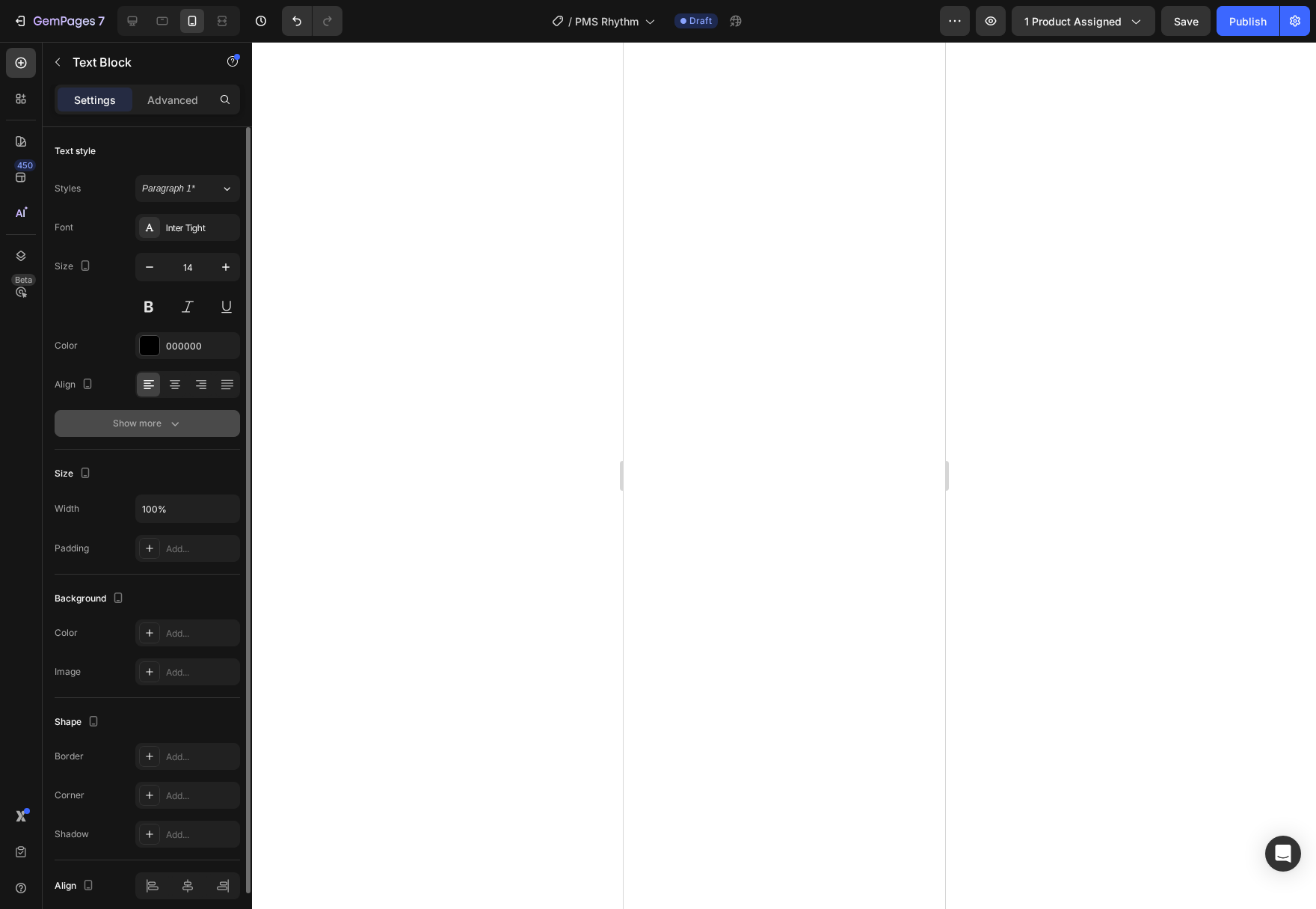
click at [174, 416] on icon "button" at bounding box center [174, 423] width 15 height 15
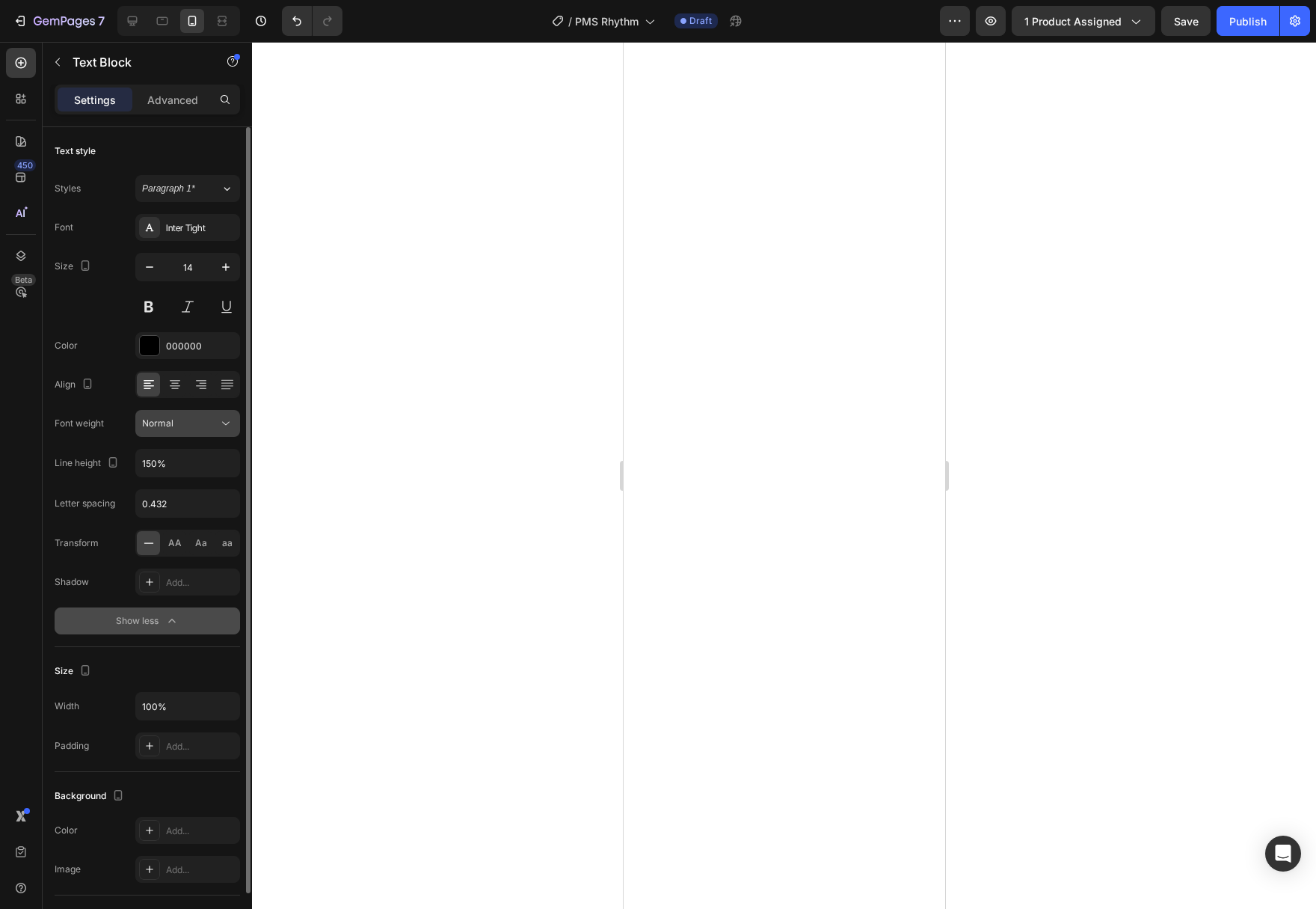
click at [229, 431] on button "Normal" at bounding box center [188, 423] width 104 height 27
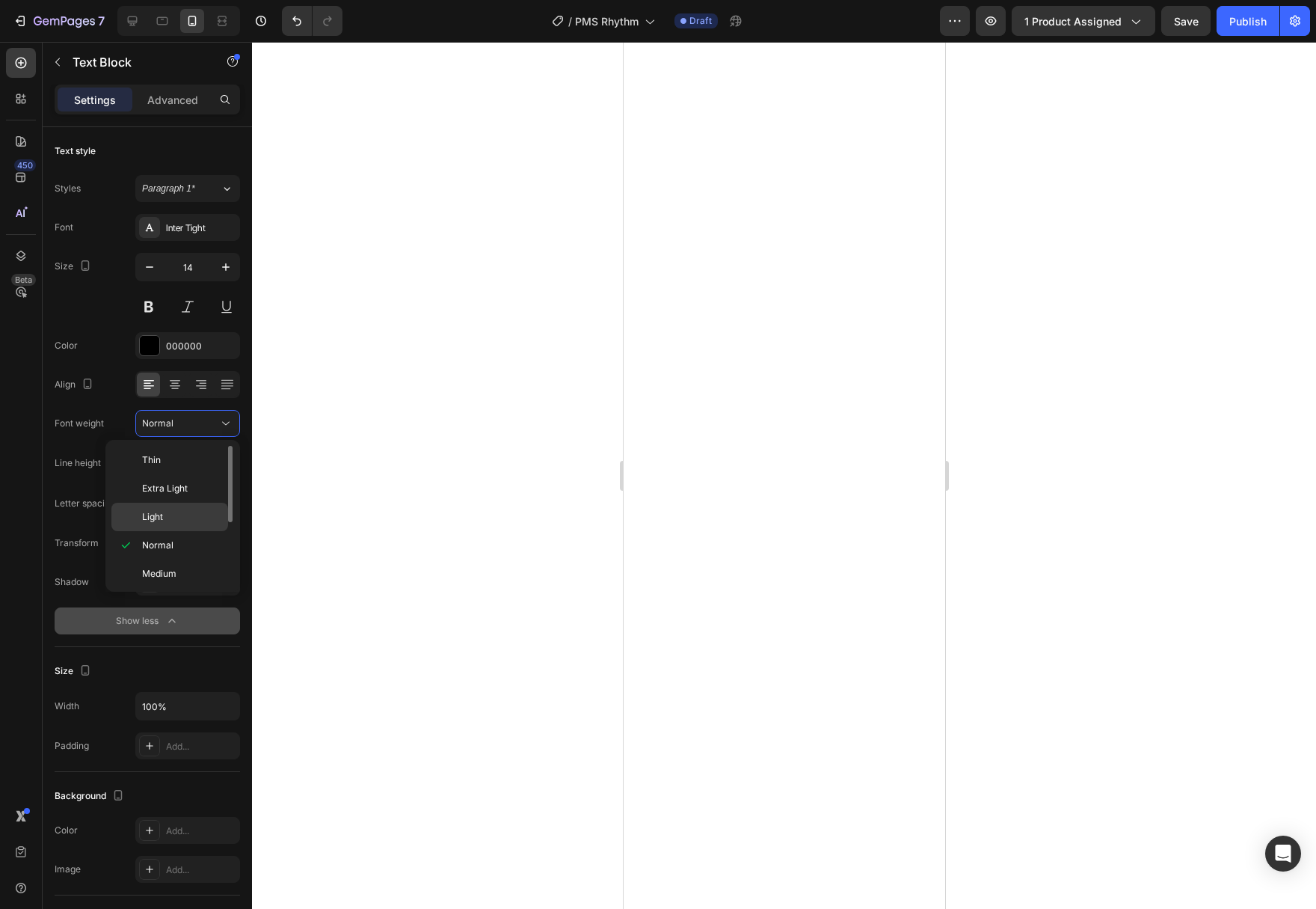
click at [201, 511] on p "Light" at bounding box center [181, 516] width 80 height 14
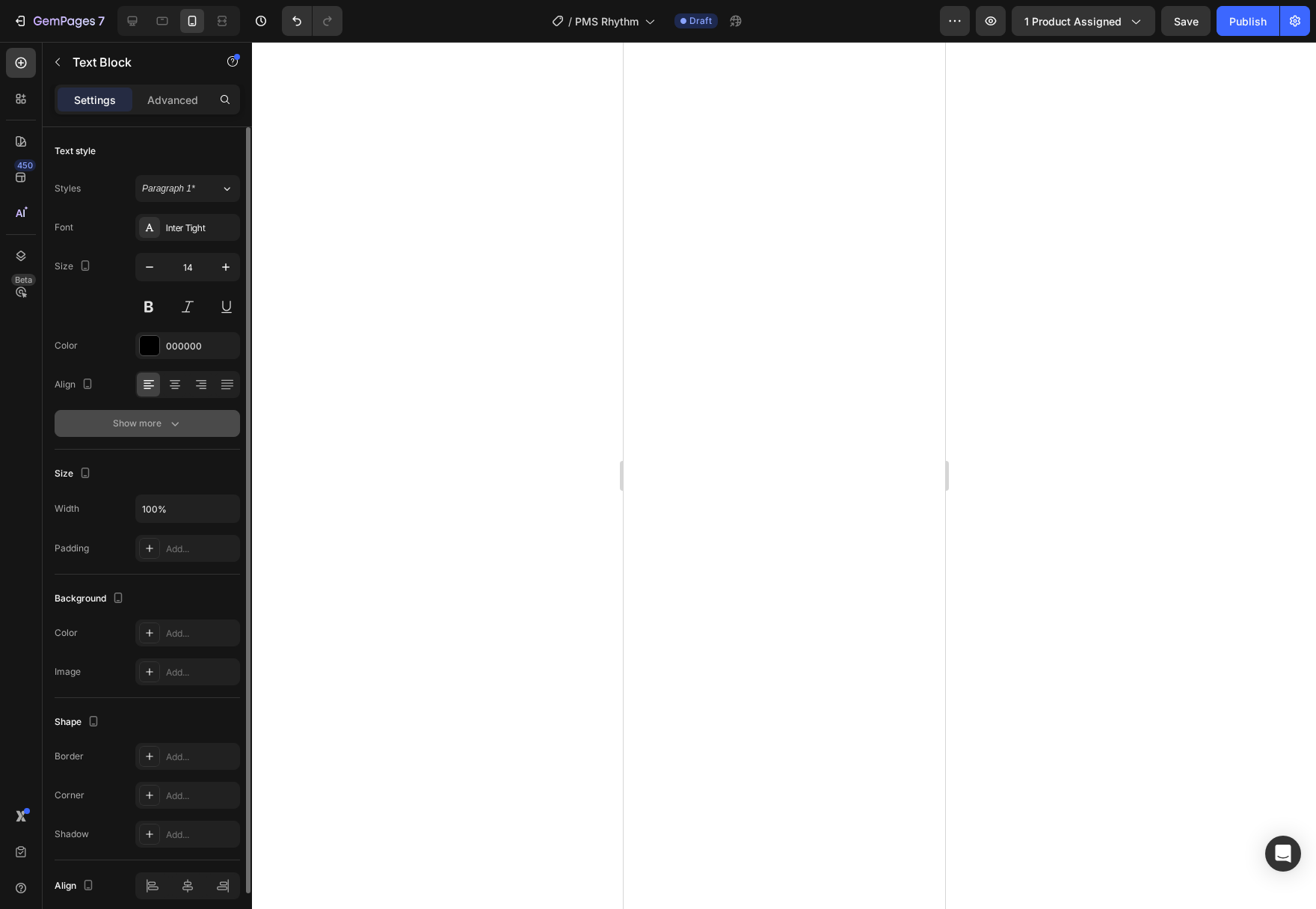
click at [162, 427] on div "Show more" at bounding box center [148, 423] width 70 height 15
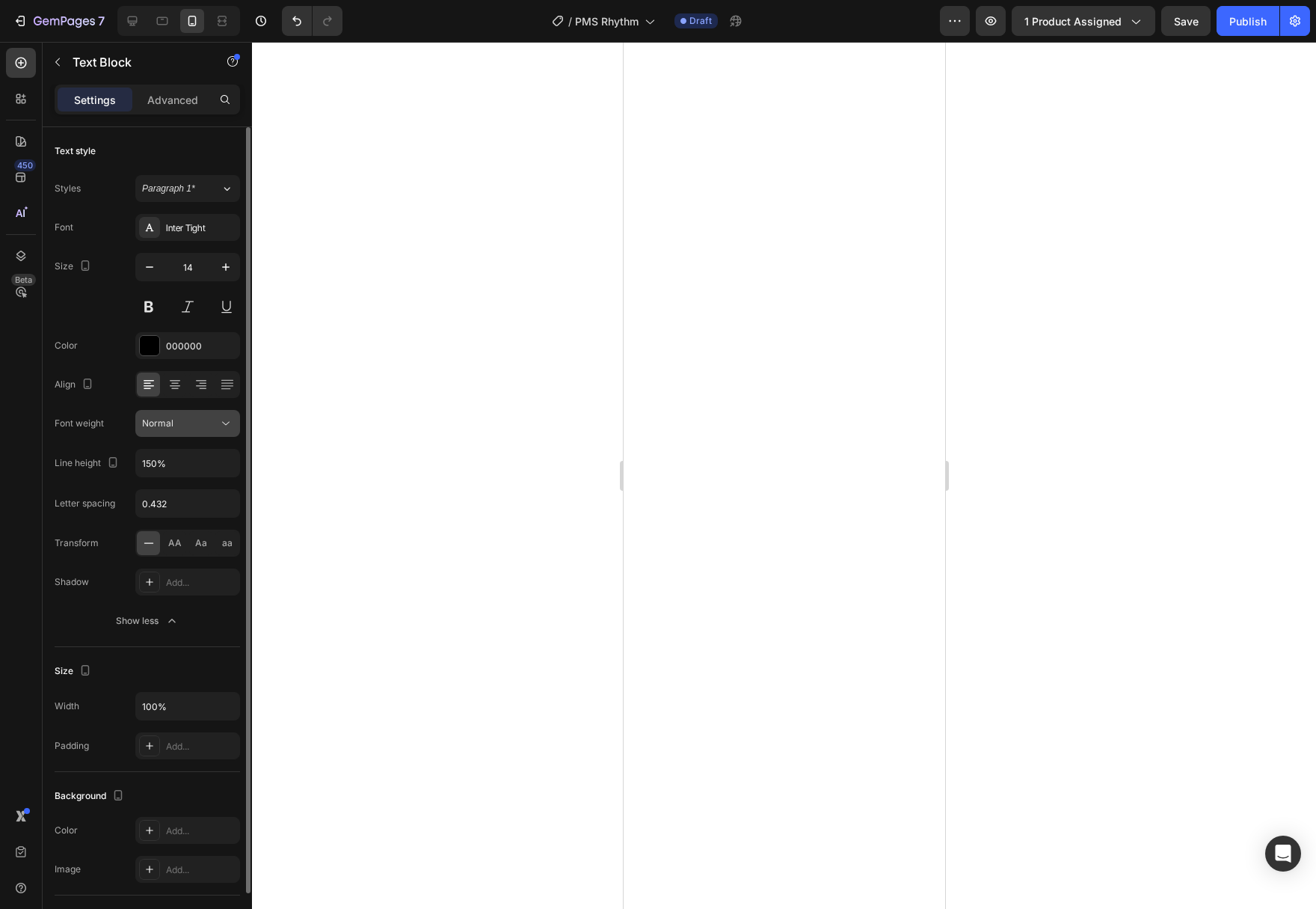
click at [225, 429] on icon at bounding box center [225, 423] width 15 height 15
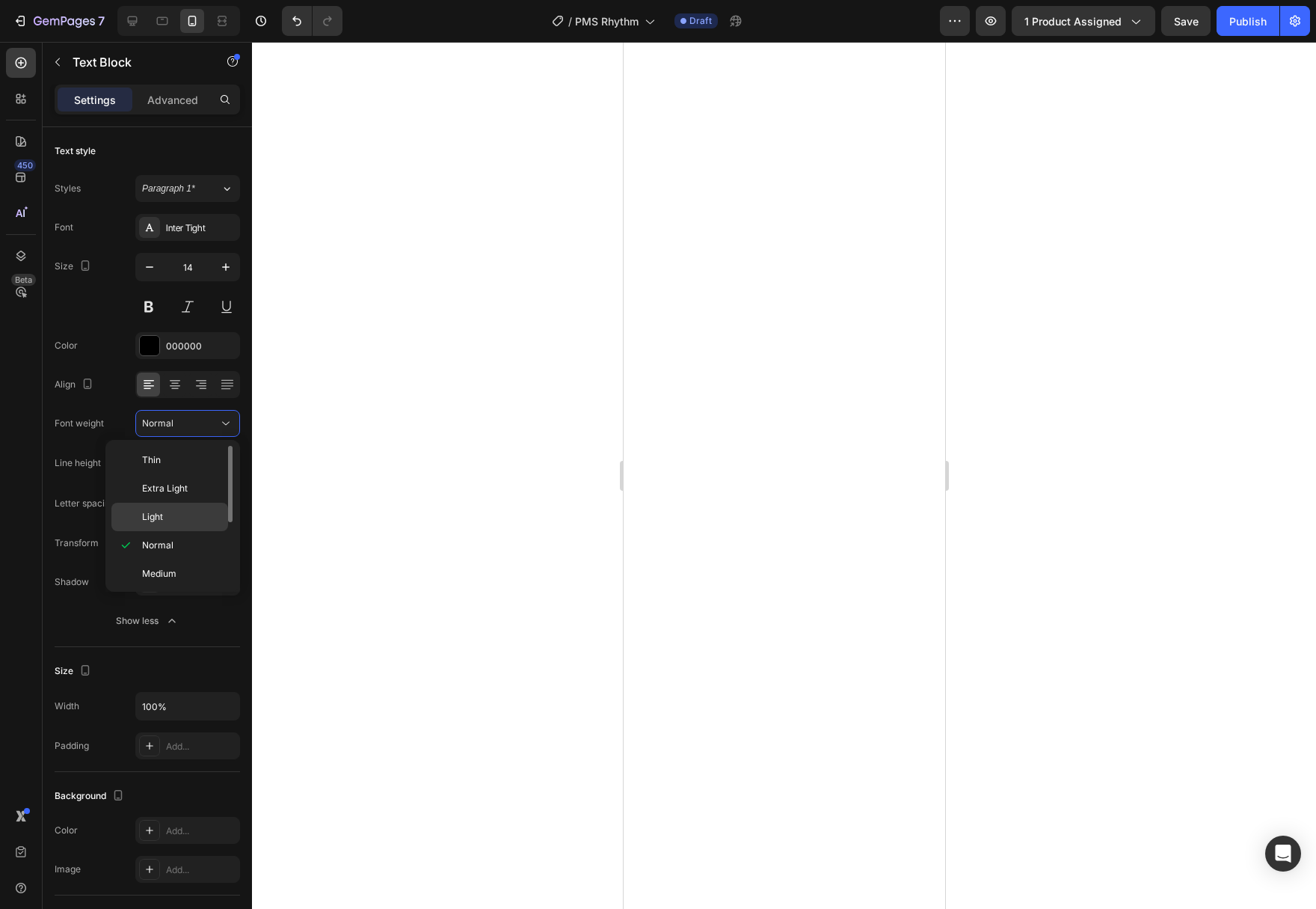
click at [193, 508] on div "Light" at bounding box center [169, 516] width 117 height 29
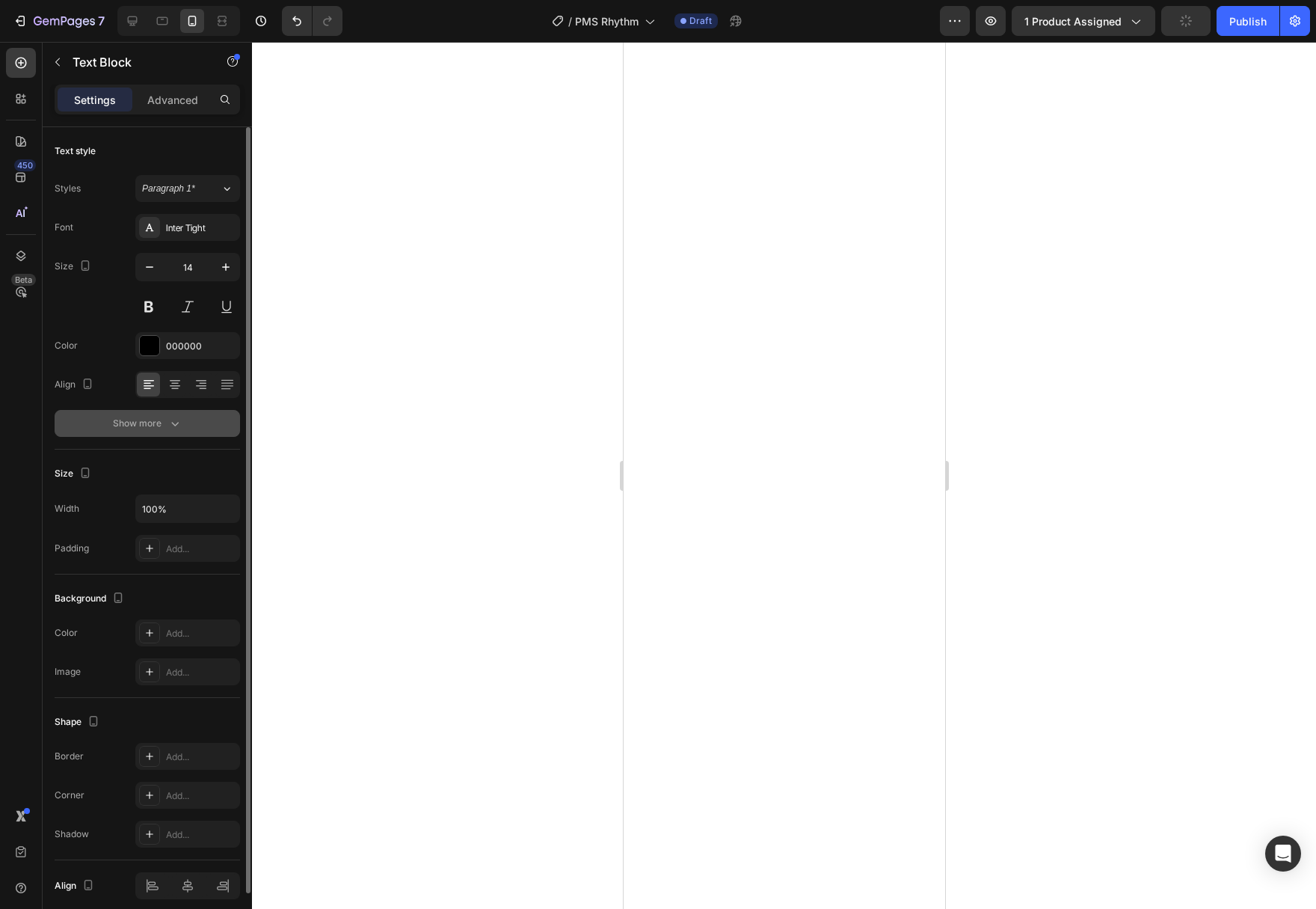
click at [160, 429] on div "Show more" at bounding box center [148, 423] width 70 height 15
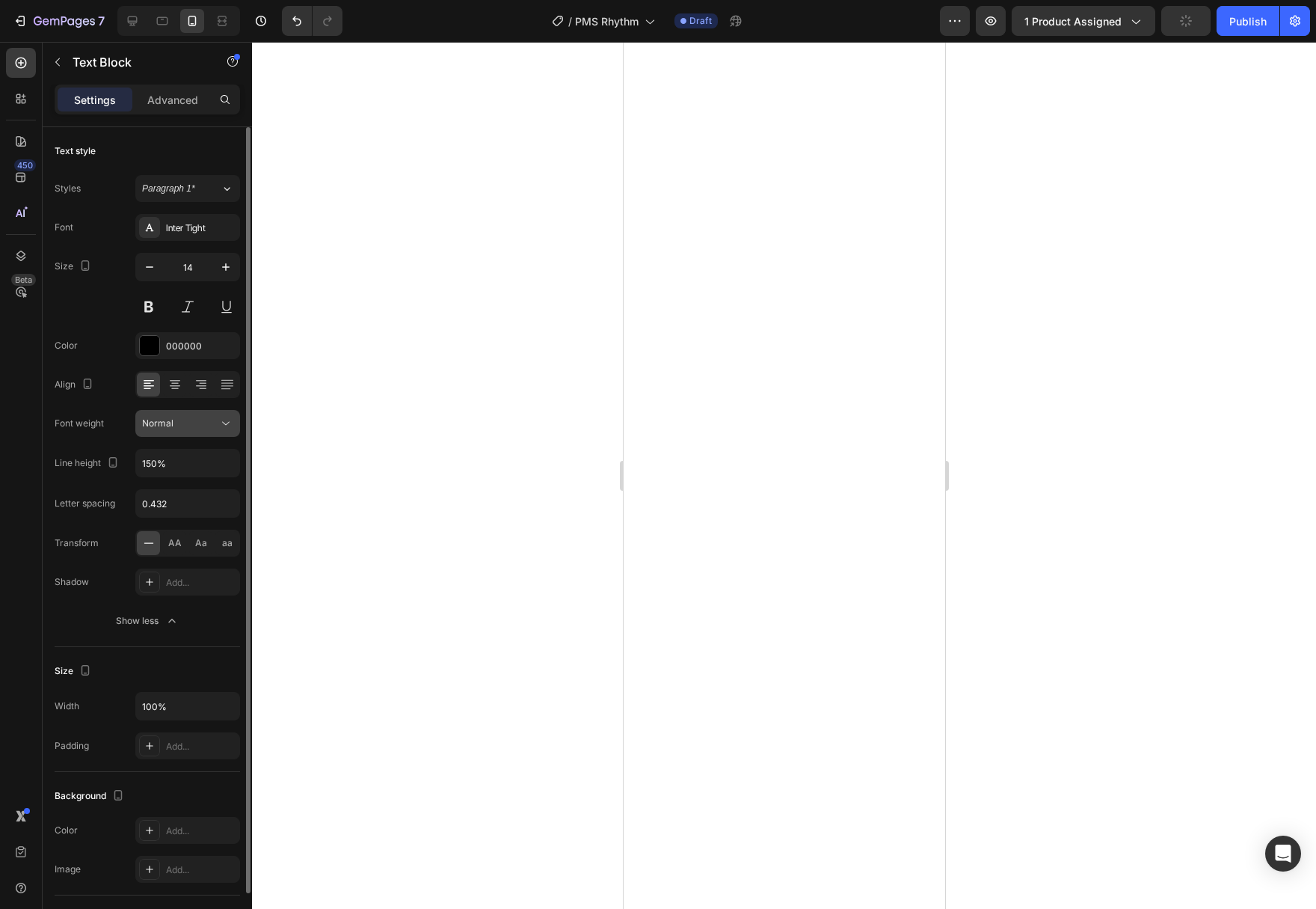
click at [232, 427] on icon at bounding box center [225, 423] width 15 height 15
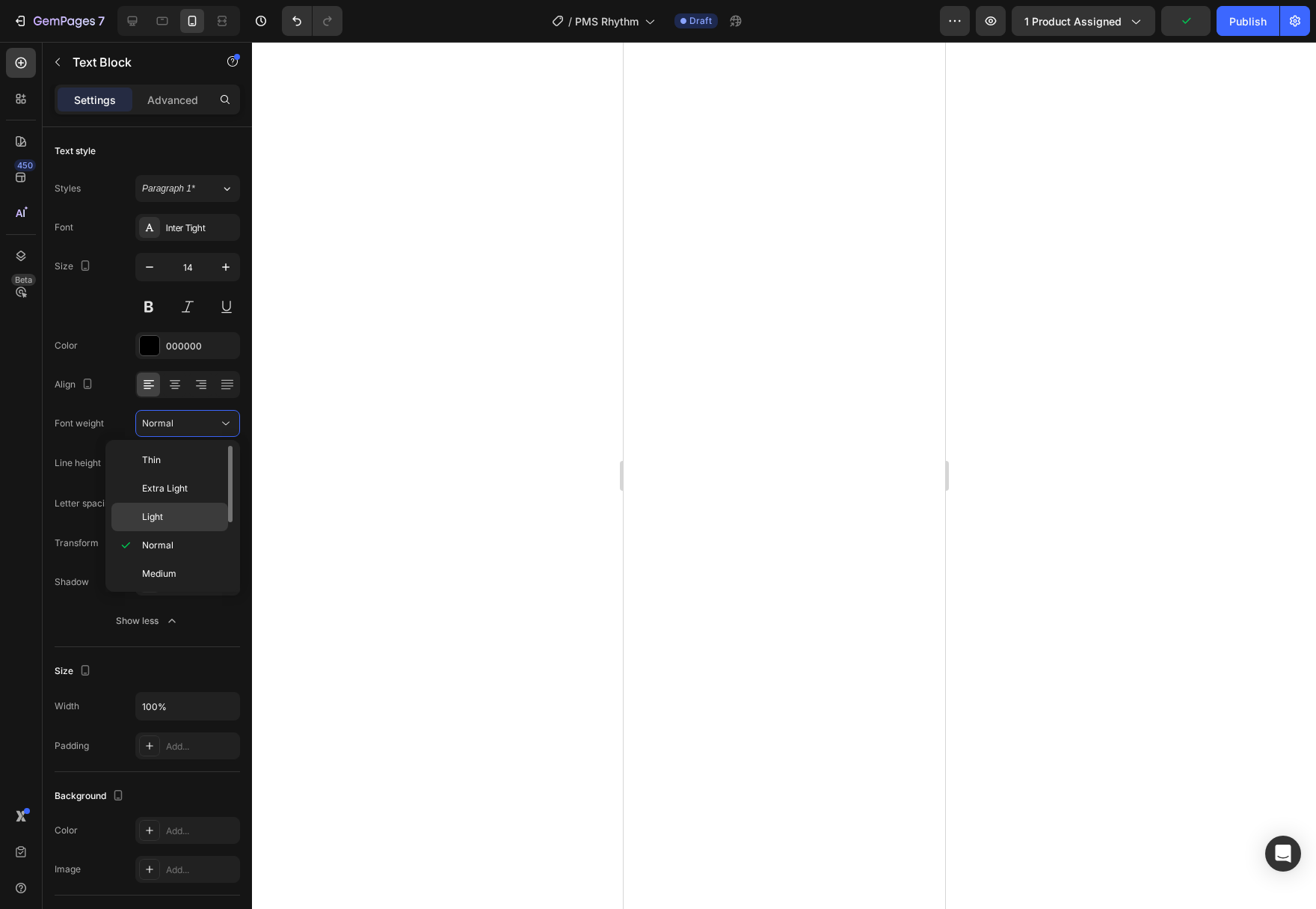
click at [196, 507] on div "Light" at bounding box center [169, 516] width 117 height 29
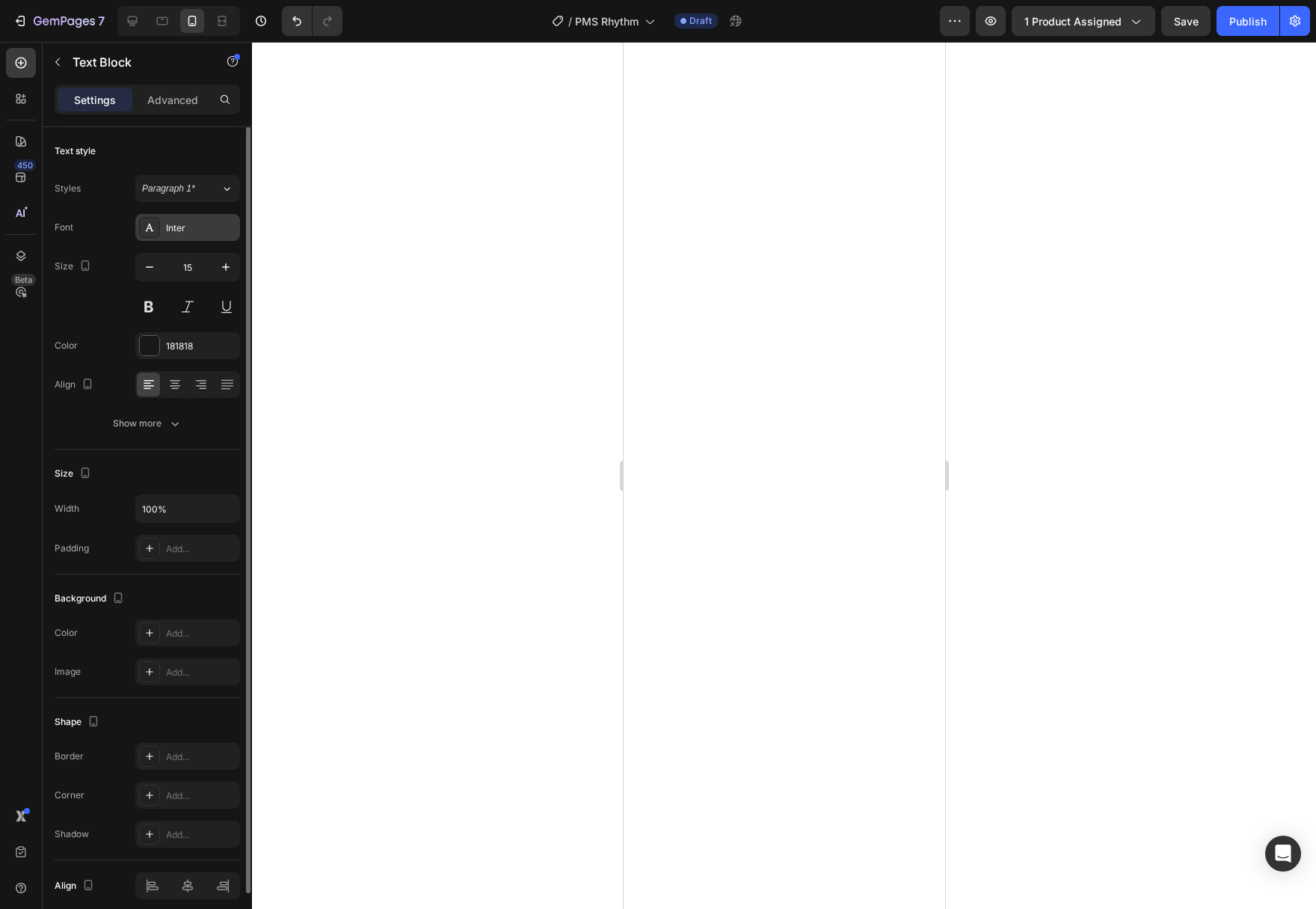
click at [227, 229] on div "Inter" at bounding box center [201, 228] width 70 height 14
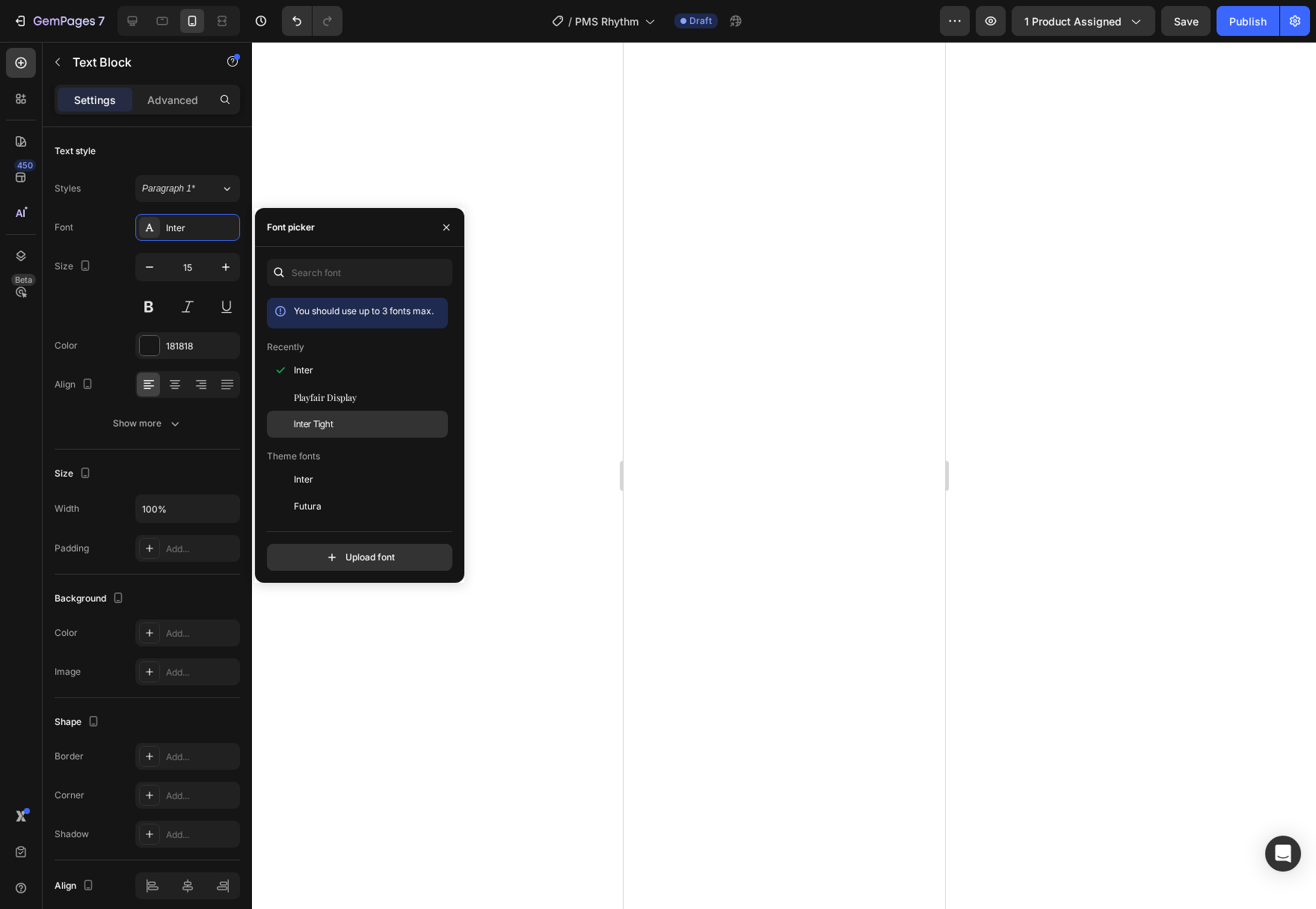
click at [331, 634] on div "Inter Tight" at bounding box center [357, 646] width 181 height 27
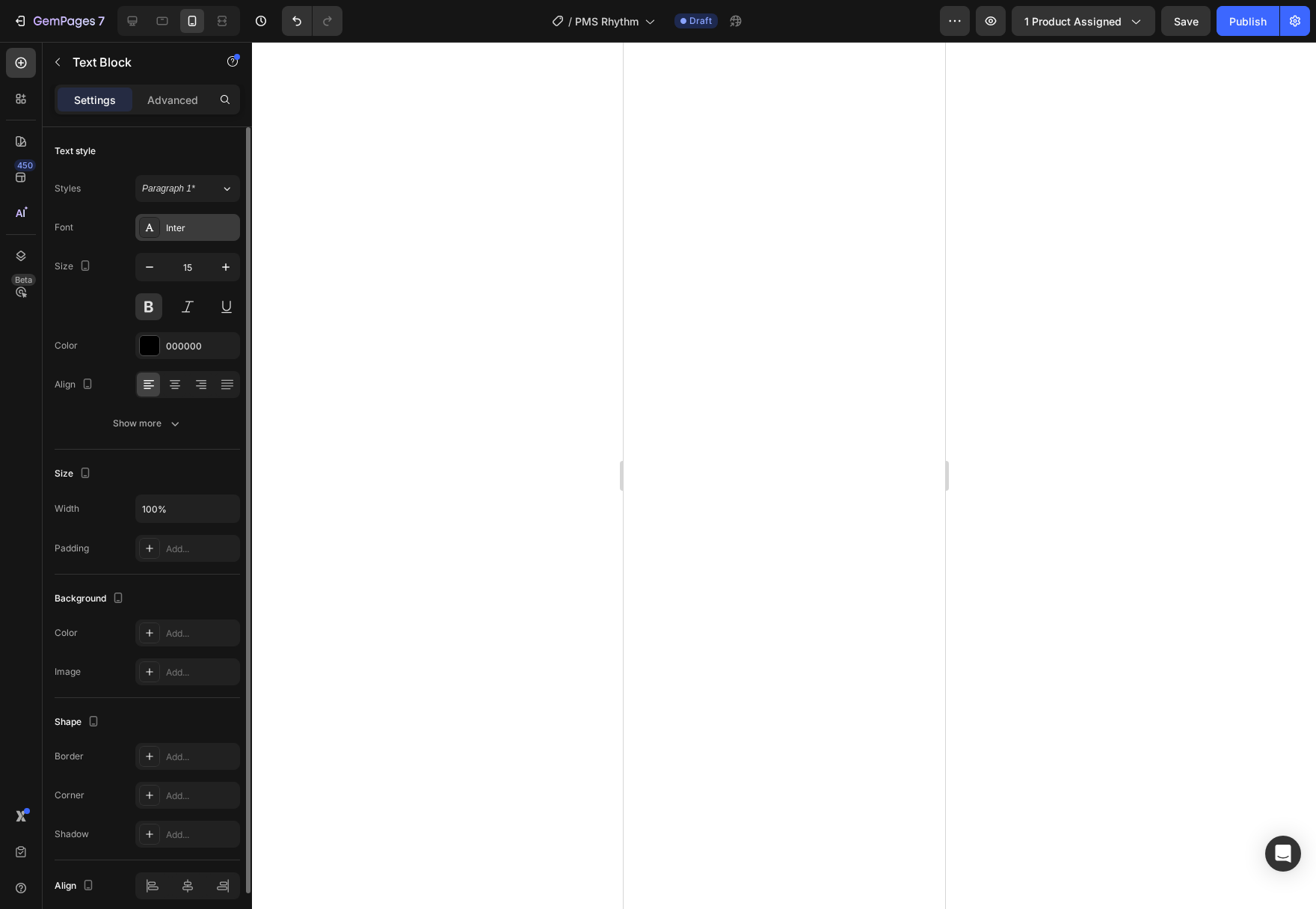
click at [222, 227] on div "Inter" at bounding box center [201, 228] width 70 height 14
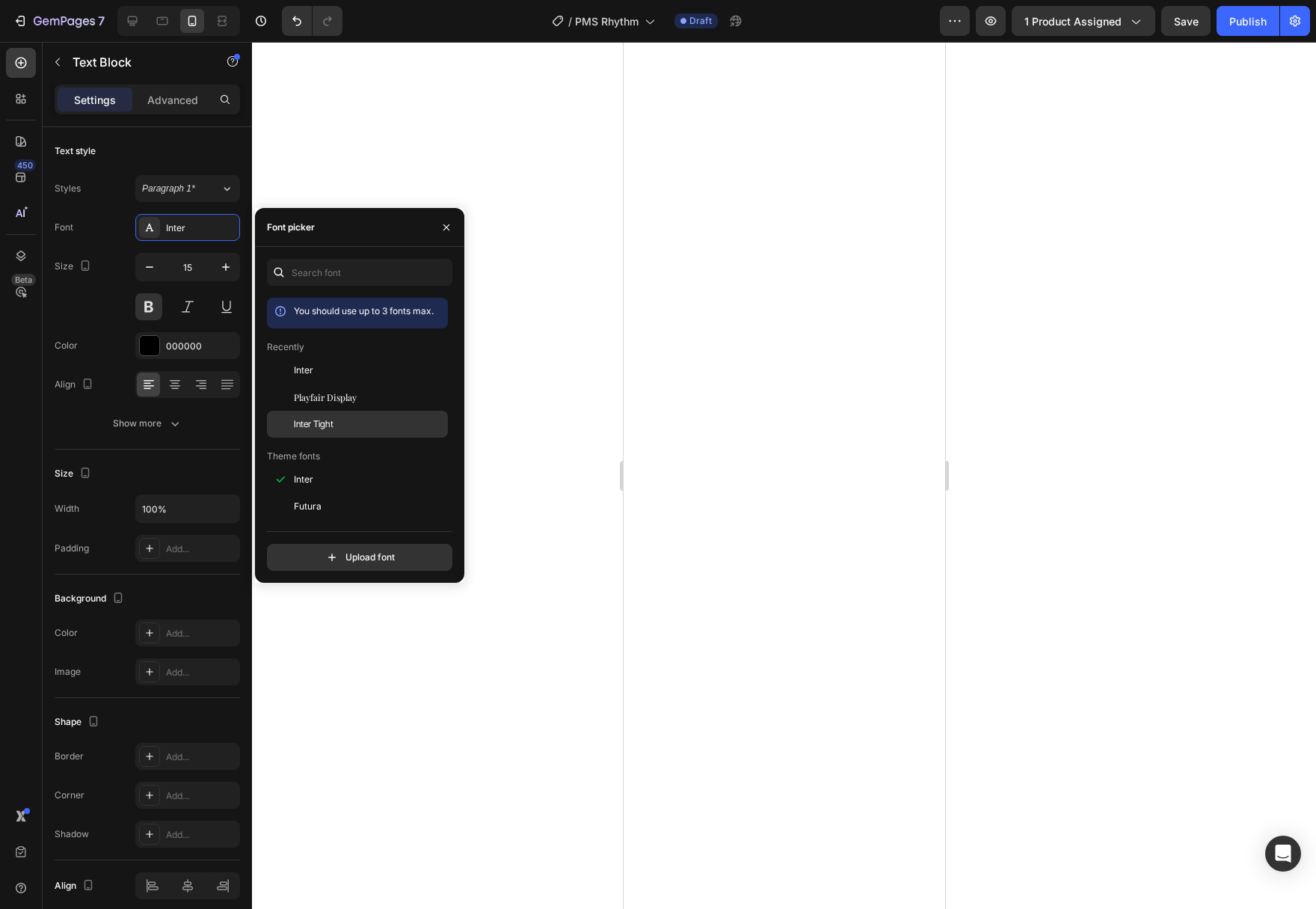
click at [327, 634] on div "Inter Tight" at bounding box center [357, 646] width 181 height 27
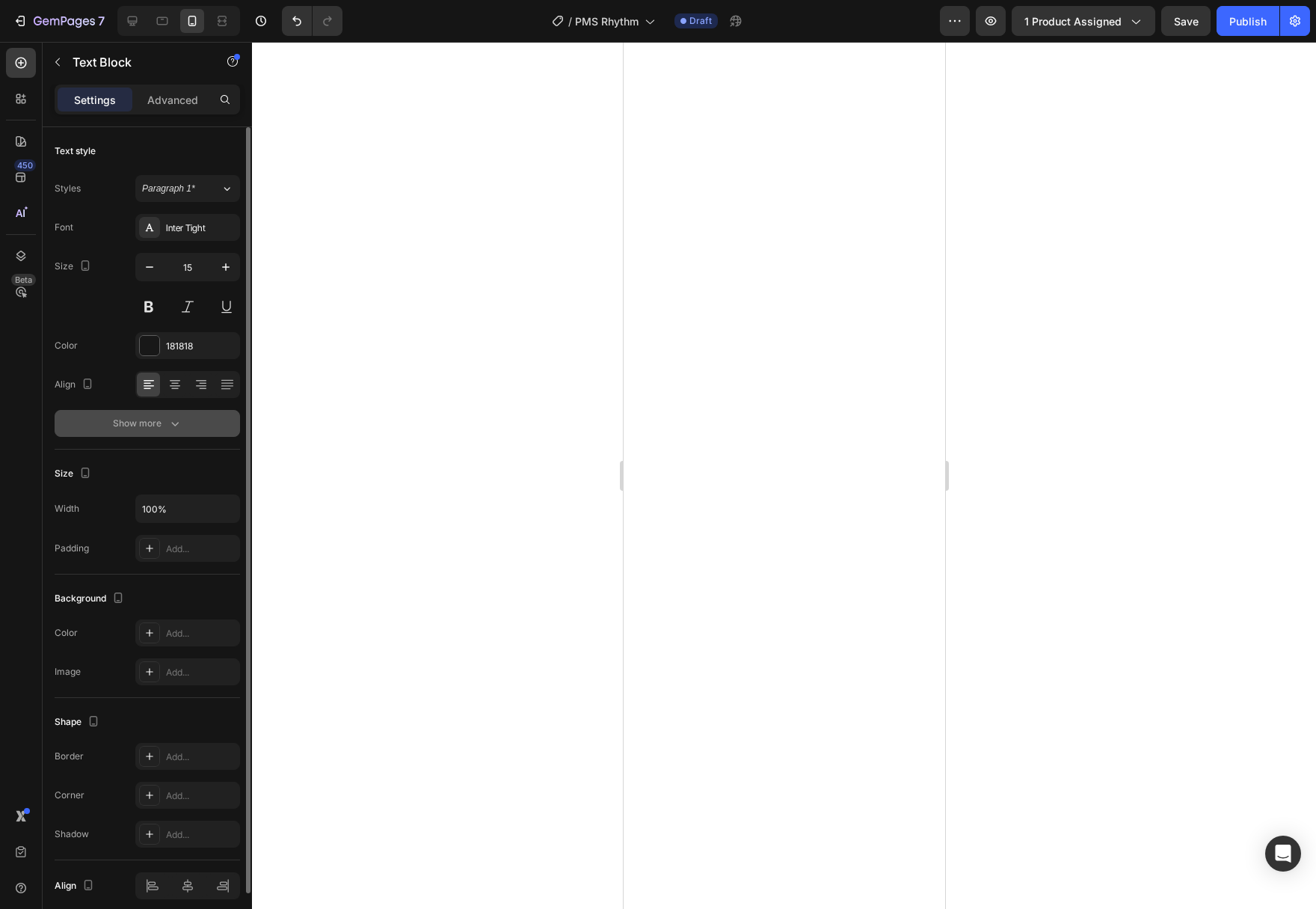
click at [167, 420] on div "Show more" at bounding box center [148, 423] width 70 height 15
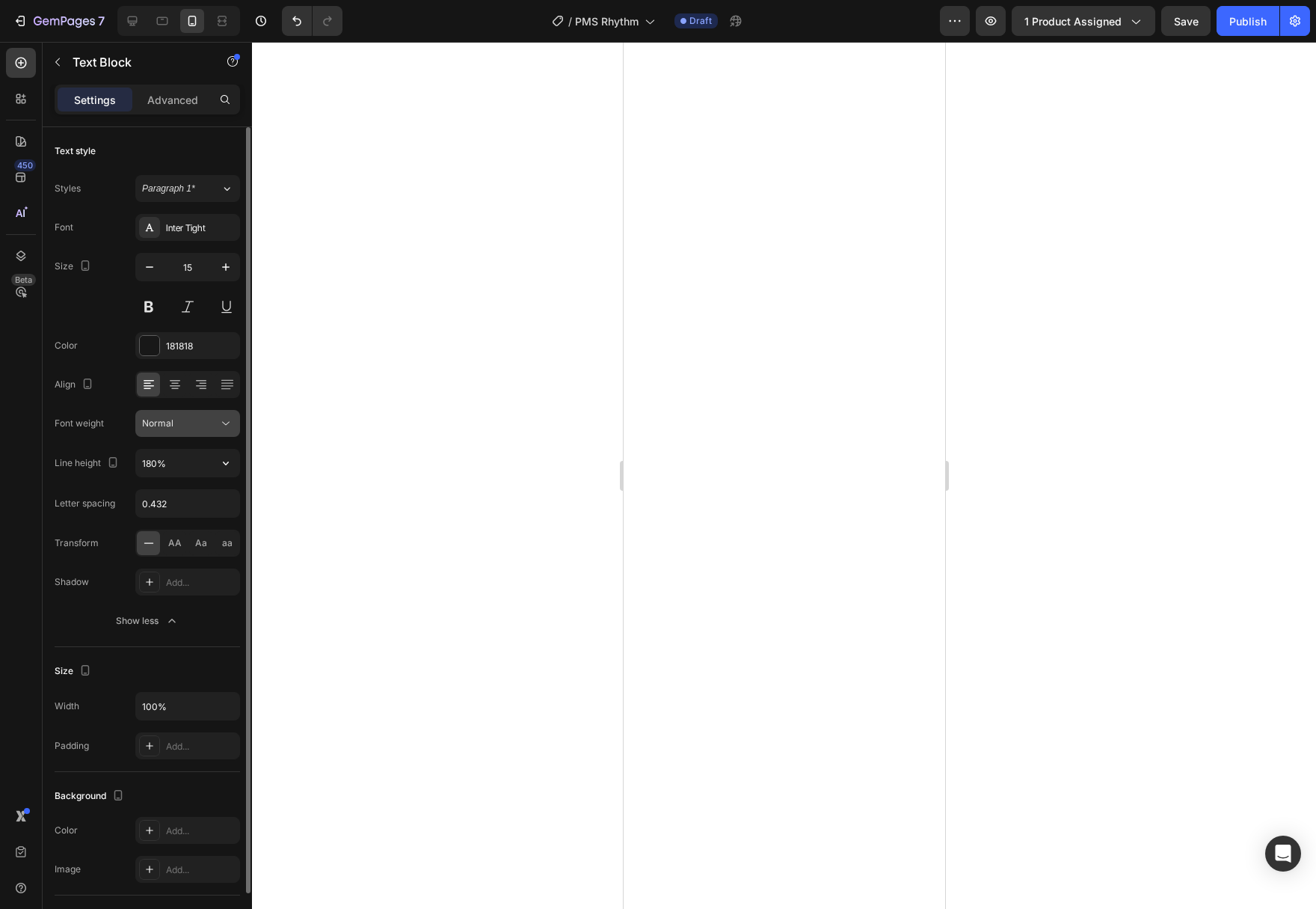
click at [229, 427] on icon at bounding box center [225, 423] width 15 height 15
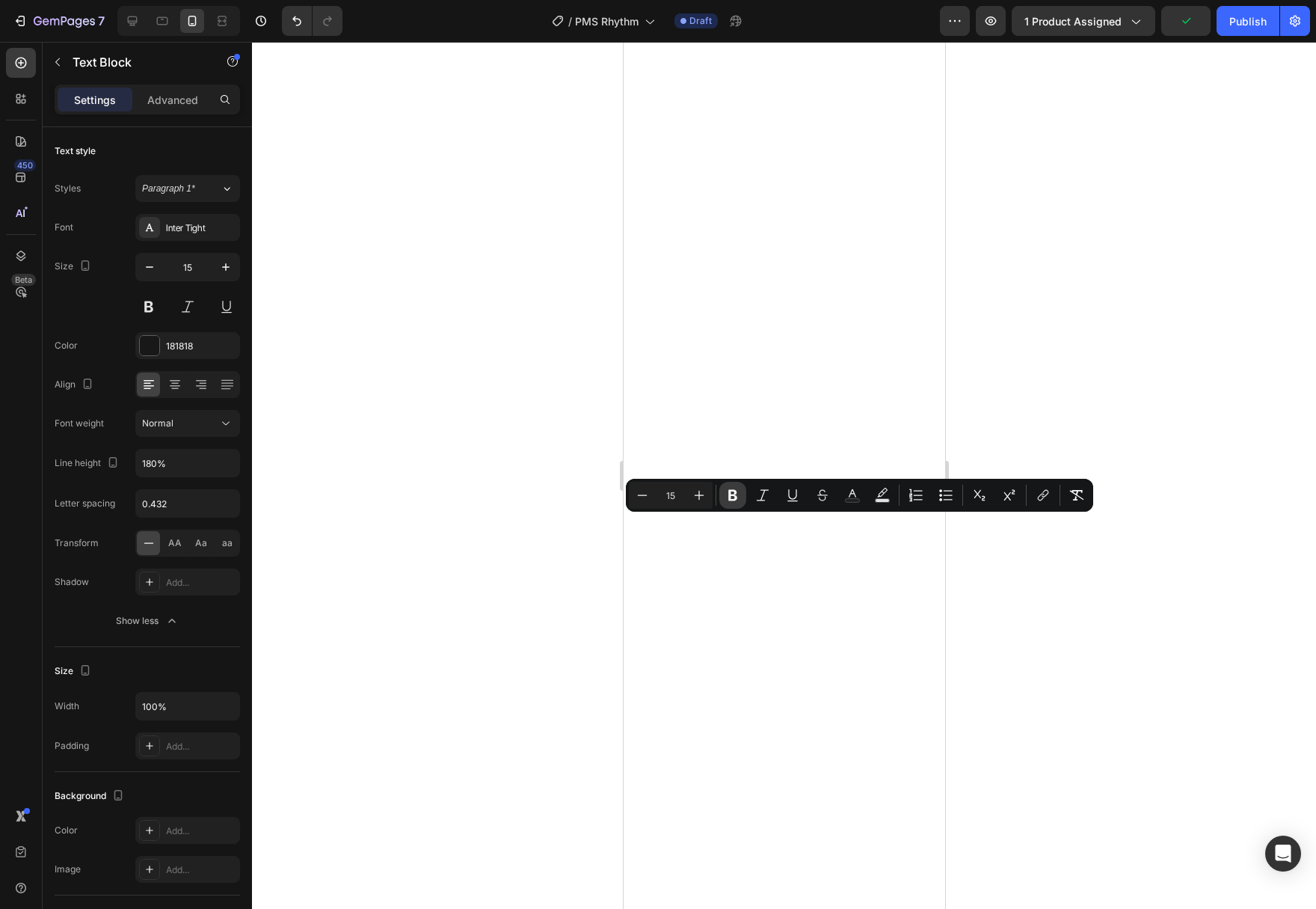
click at [736, 495] on icon "Editor contextual toolbar" at bounding box center [732, 495] width 15 height 15
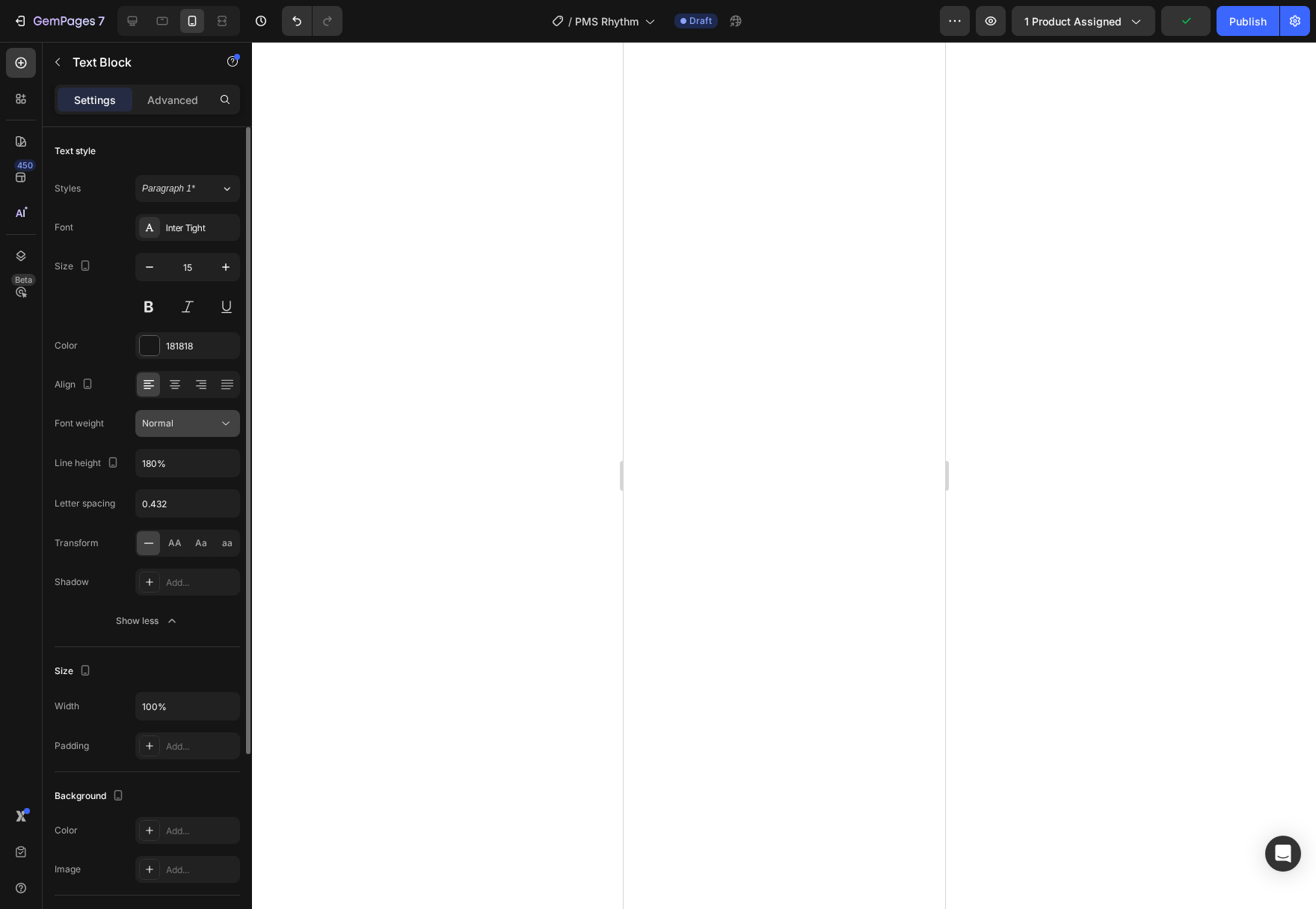
click at [226, 426] on icon at bounding box center [225, 423] width 15 height 15
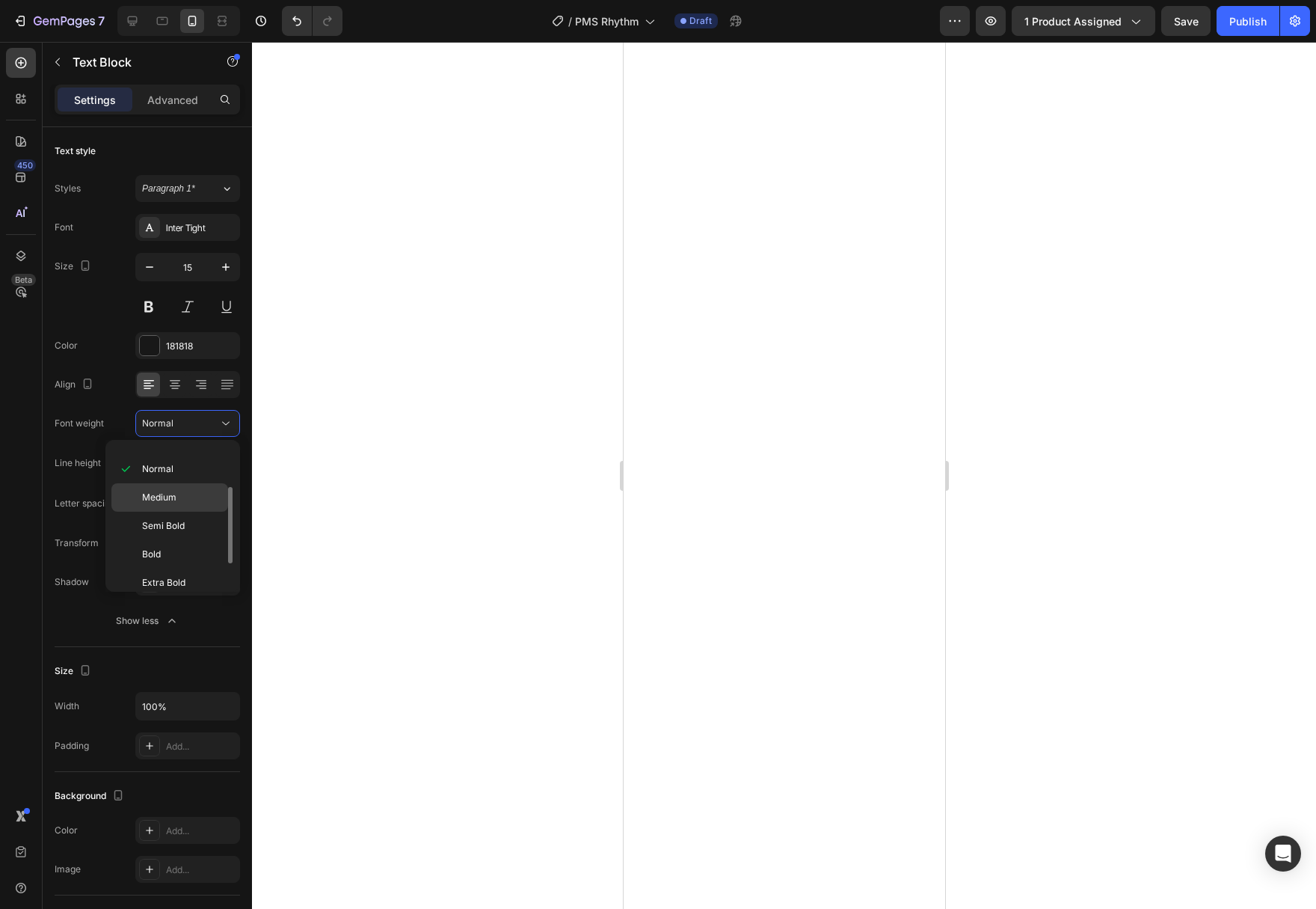
scroll to position [116, 0]
click at [189, 485] on p "Semi Bold" at bounding box center [181, 486] width 80 height 14
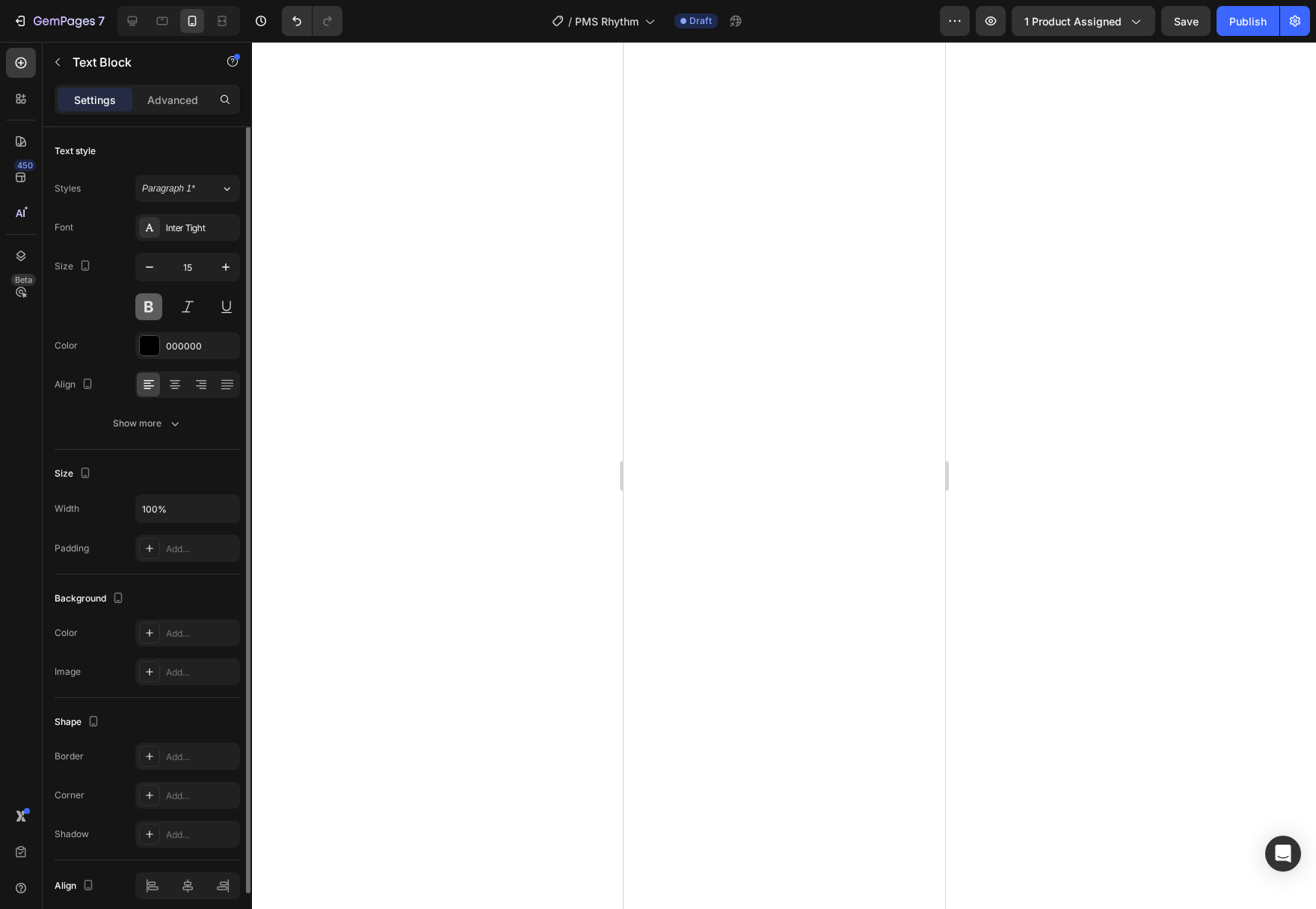
click at [148, 309] on button at bounding box center [149, 306] width 27 height 27
click at [161, 425] on div "Show more" at bounding box center [148, 423] width 70 height 15
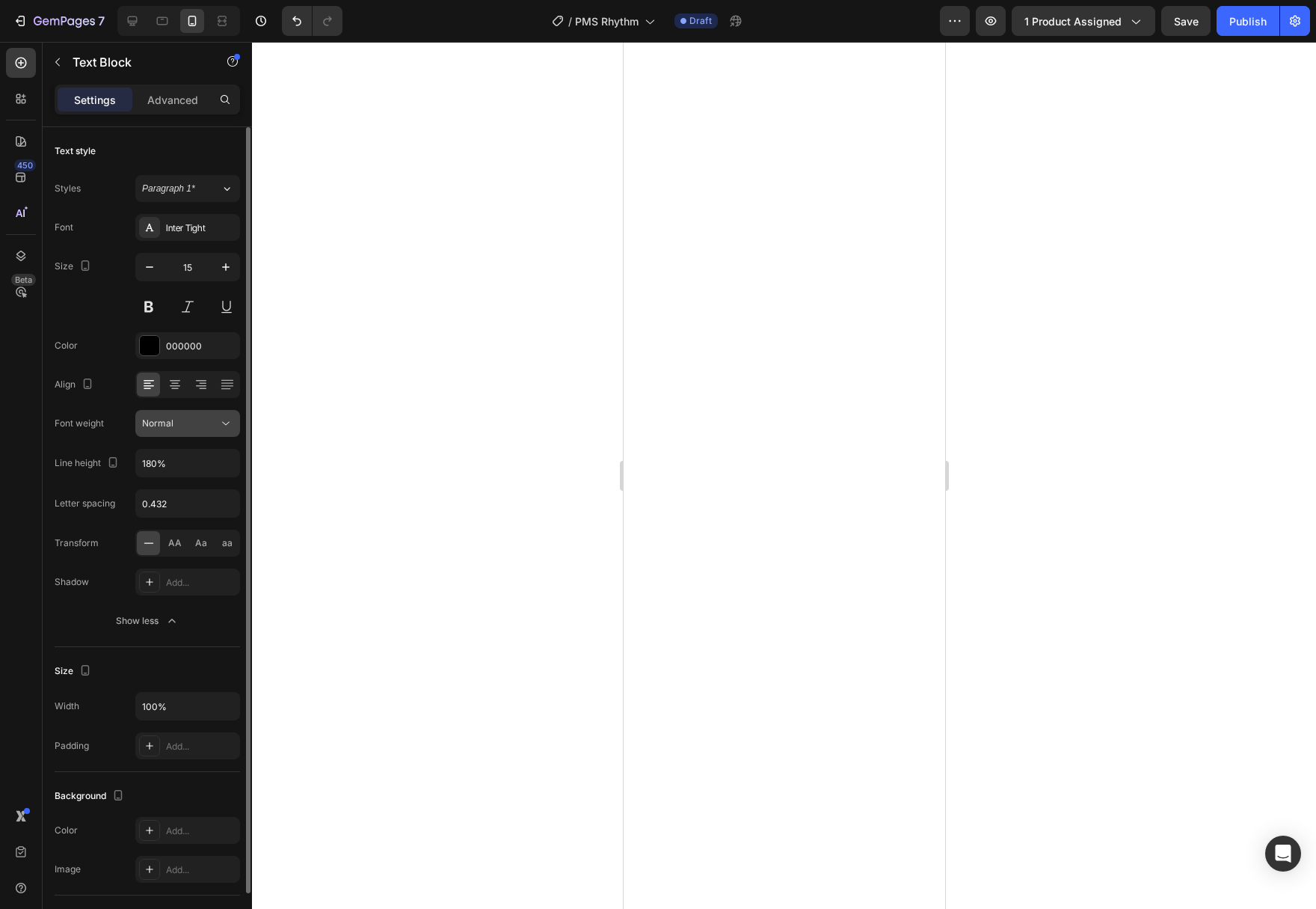
click at [218, 419] on icon at bounding box center [225, 423] width 15 height 15
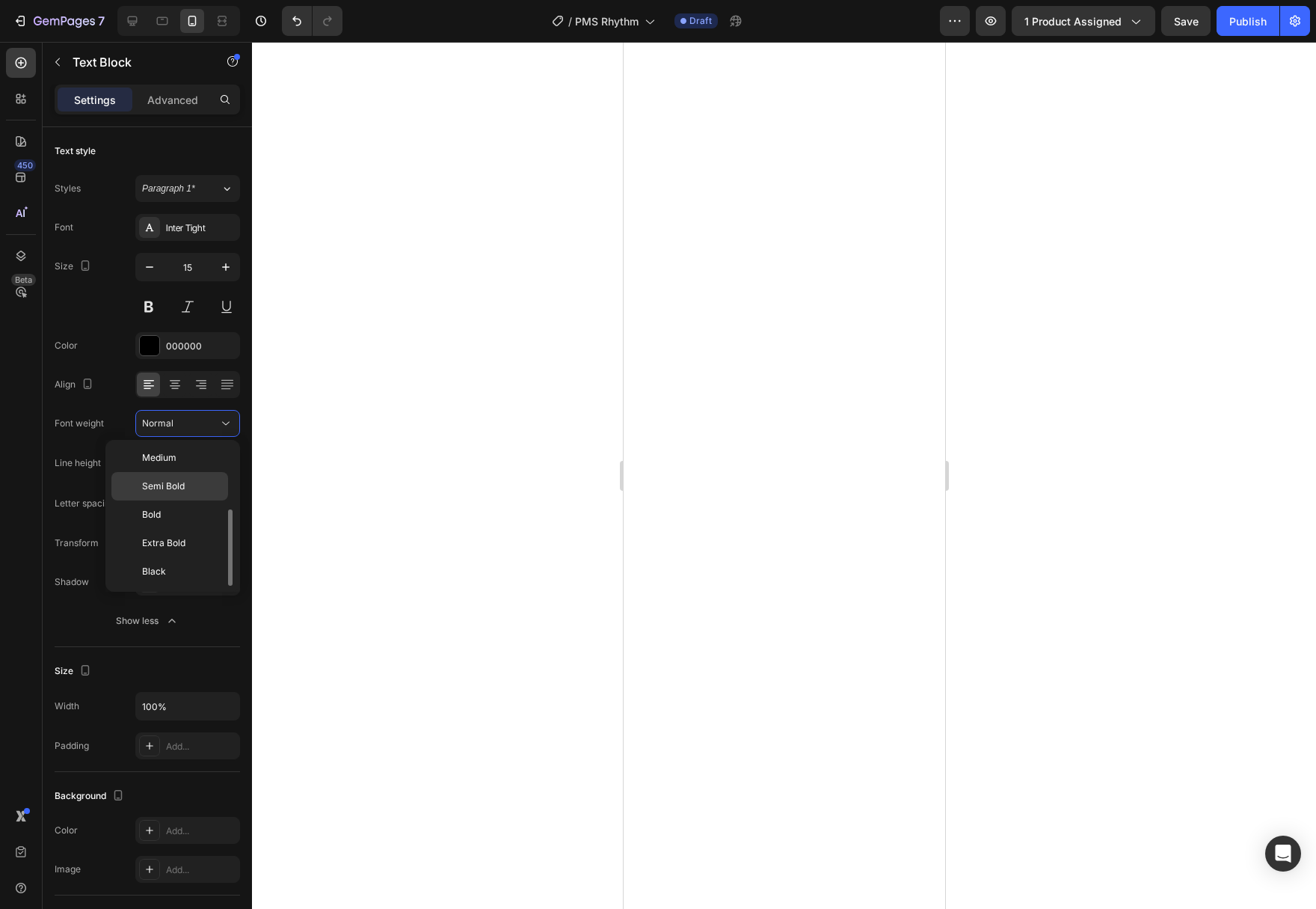
click at [179, 501] on div "Semi Bold" at bounding box center [169, 515] width 117 height 29
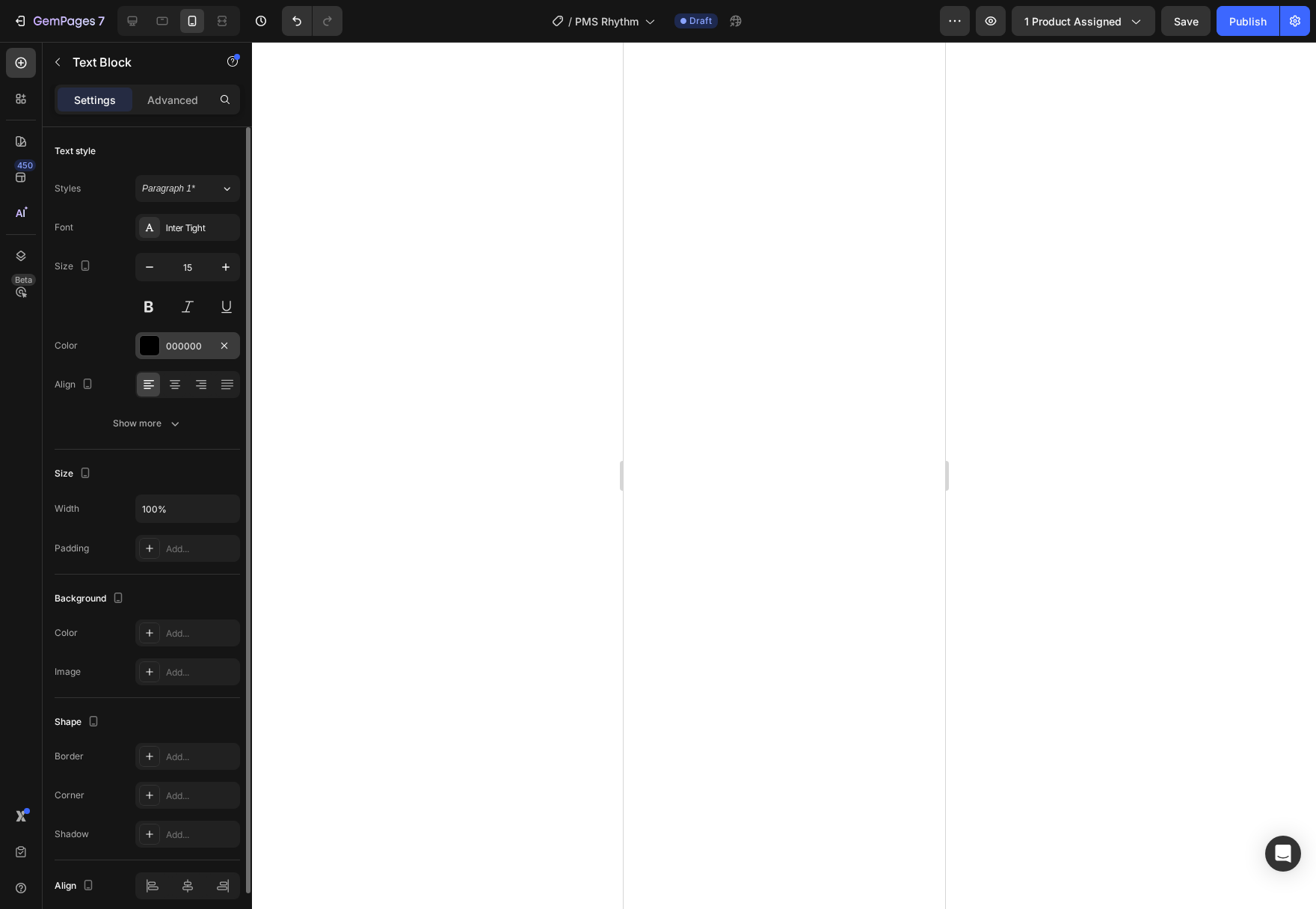
click at [160, 350] on div "000000" at bounding box center [188, 344] width 104 height 27
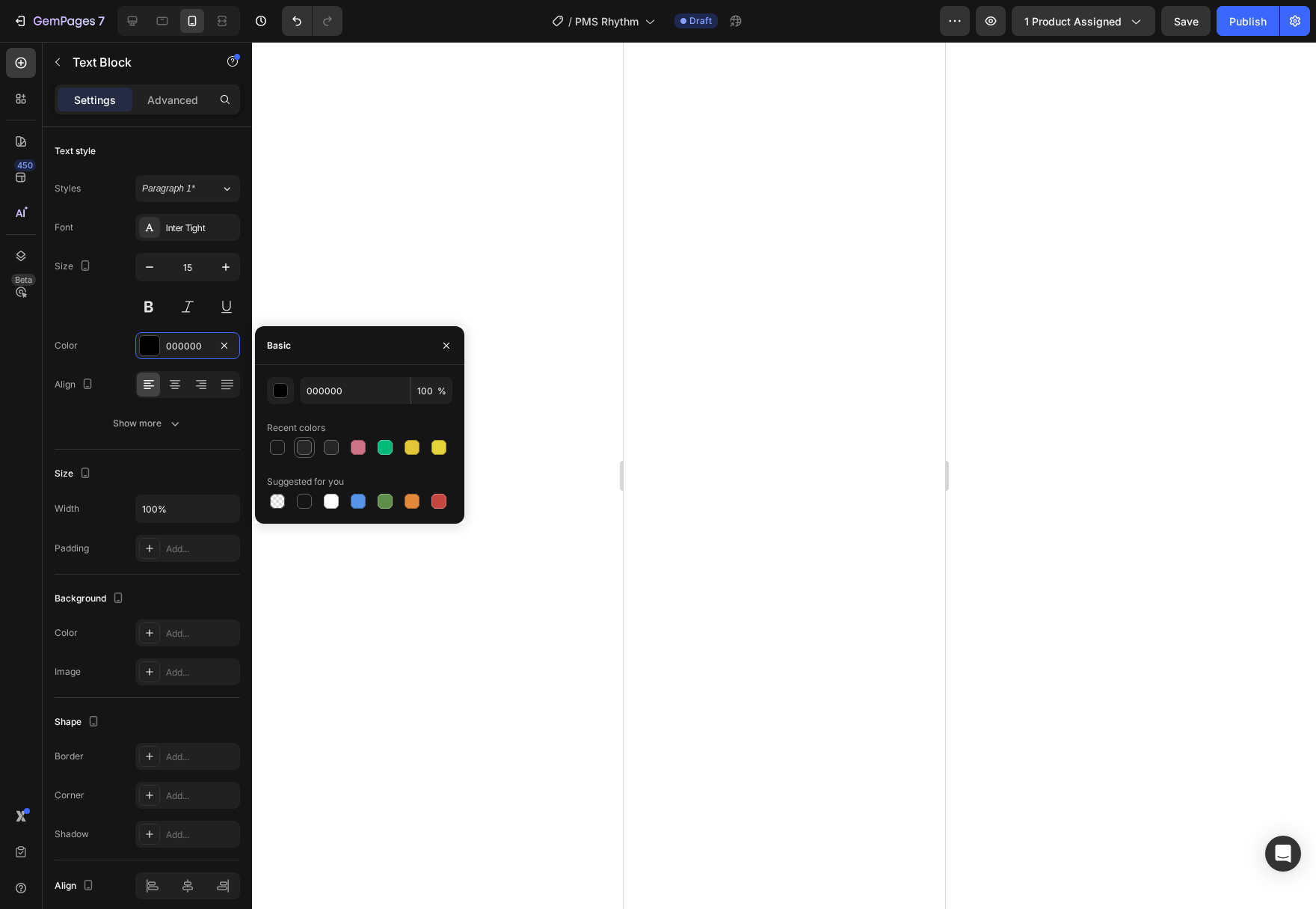
click at [301, 451] on div at bounding box center [304, 447] width 15 height 15
click at [277, 448] on div at bounding box center [276, 447] width 15 height 15
type input "181818"
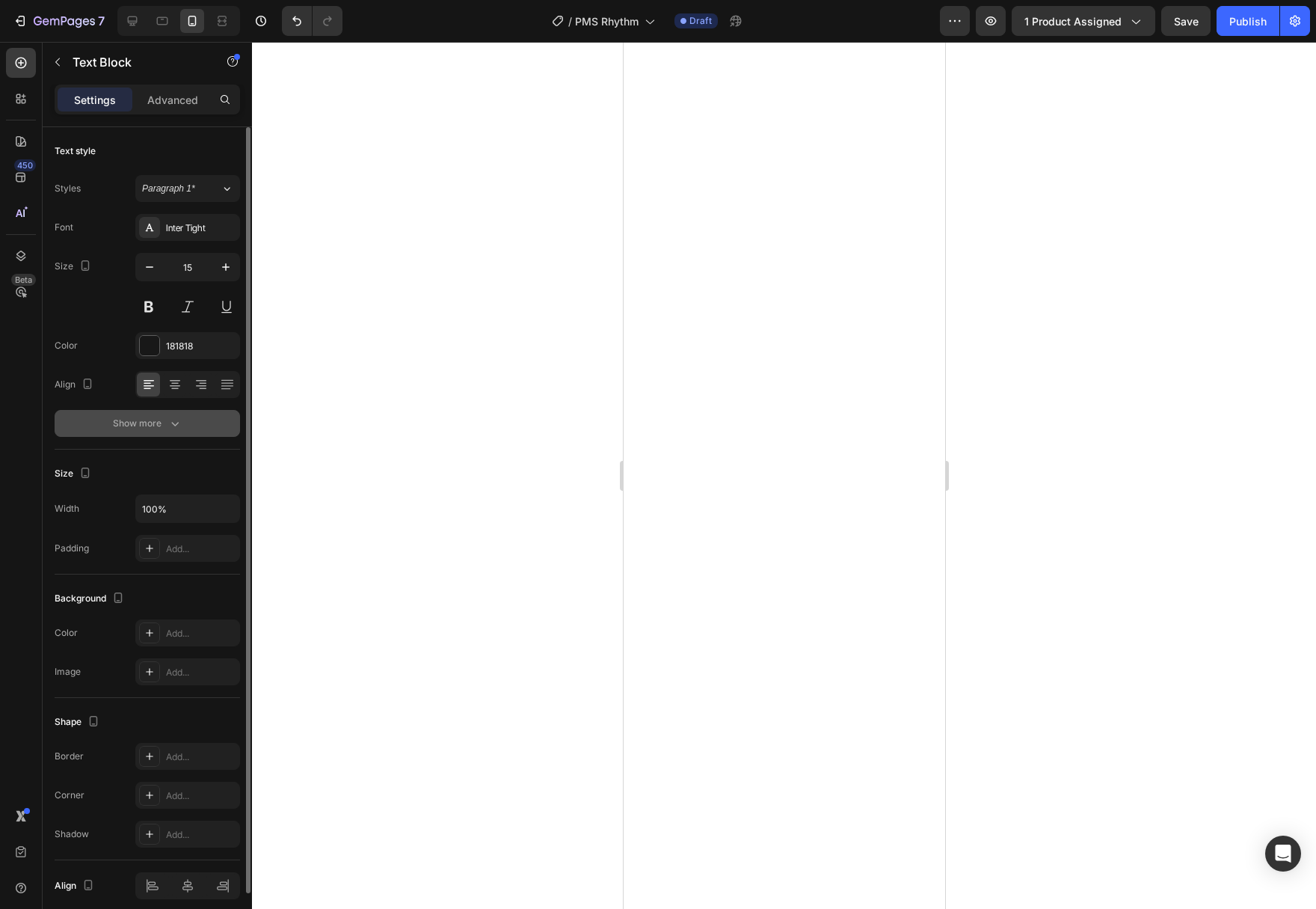
click at [174, 431] on button "Show more" at bounding box center [147, 423] width 186 height 27
click at [176, 428] on icon "button" at bounding box center [174, 423] width 15 height 15
click at [171, 426] on icon "button" at bounding box center [174, 423] width 15 height 15
click at [133, 433] on button "Show more" at bounding box center [147, 423] width 186 height 27
click at [148, 307] on button at bounding box center [149, 306] width 27 height 27
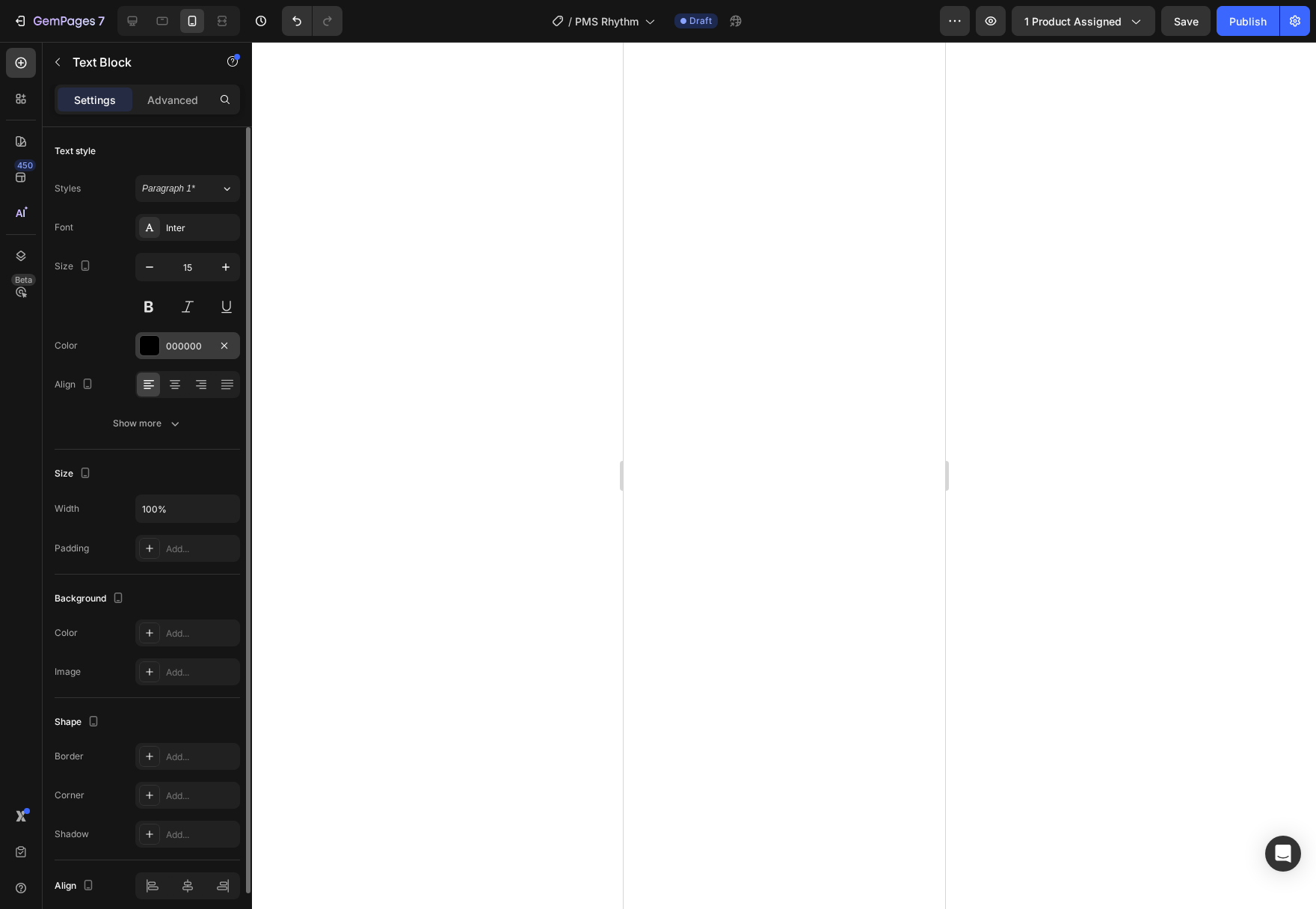
click at [147, 347] on div at bounding box center [150, 345] width 20 height 20
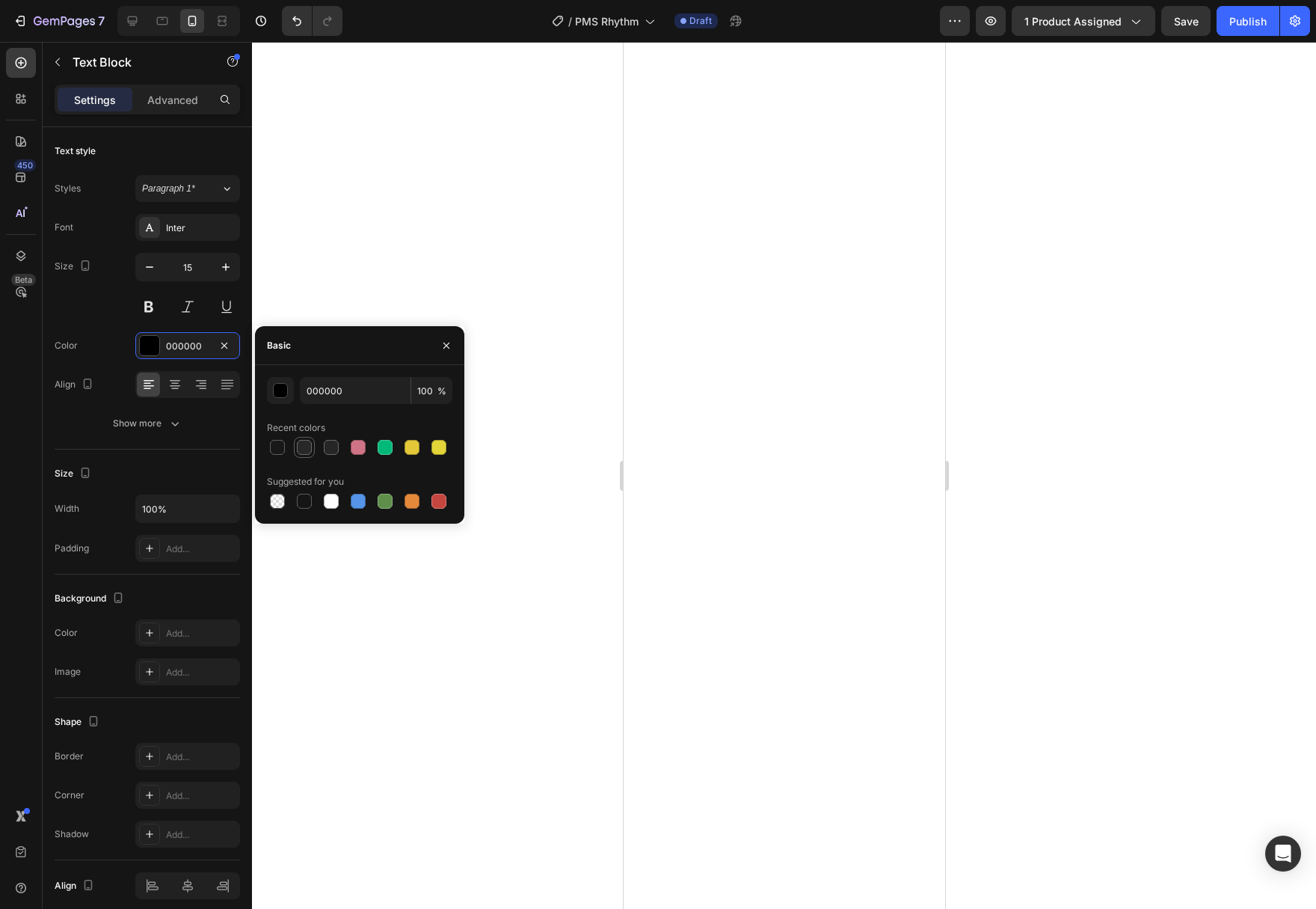
click at [301, 450] on div at bounding box center [304, 447] width 15 height 15
click at [280, 447] on div at bounding box center [276, 447] width 15 height 15
type input "181818"
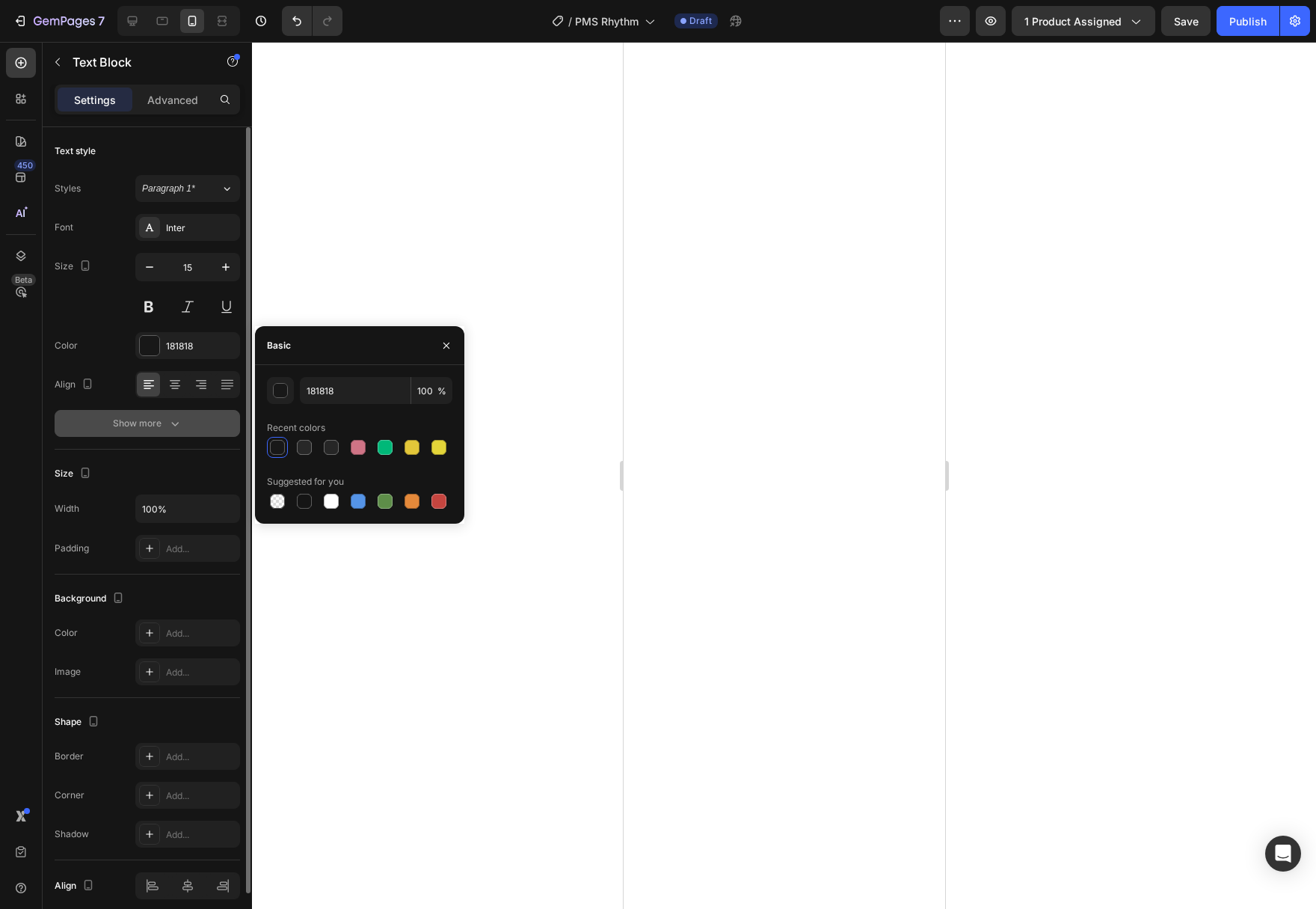
click at [131, 434] on button "Show more" at bounding box center [147, 423] width 186 height 27
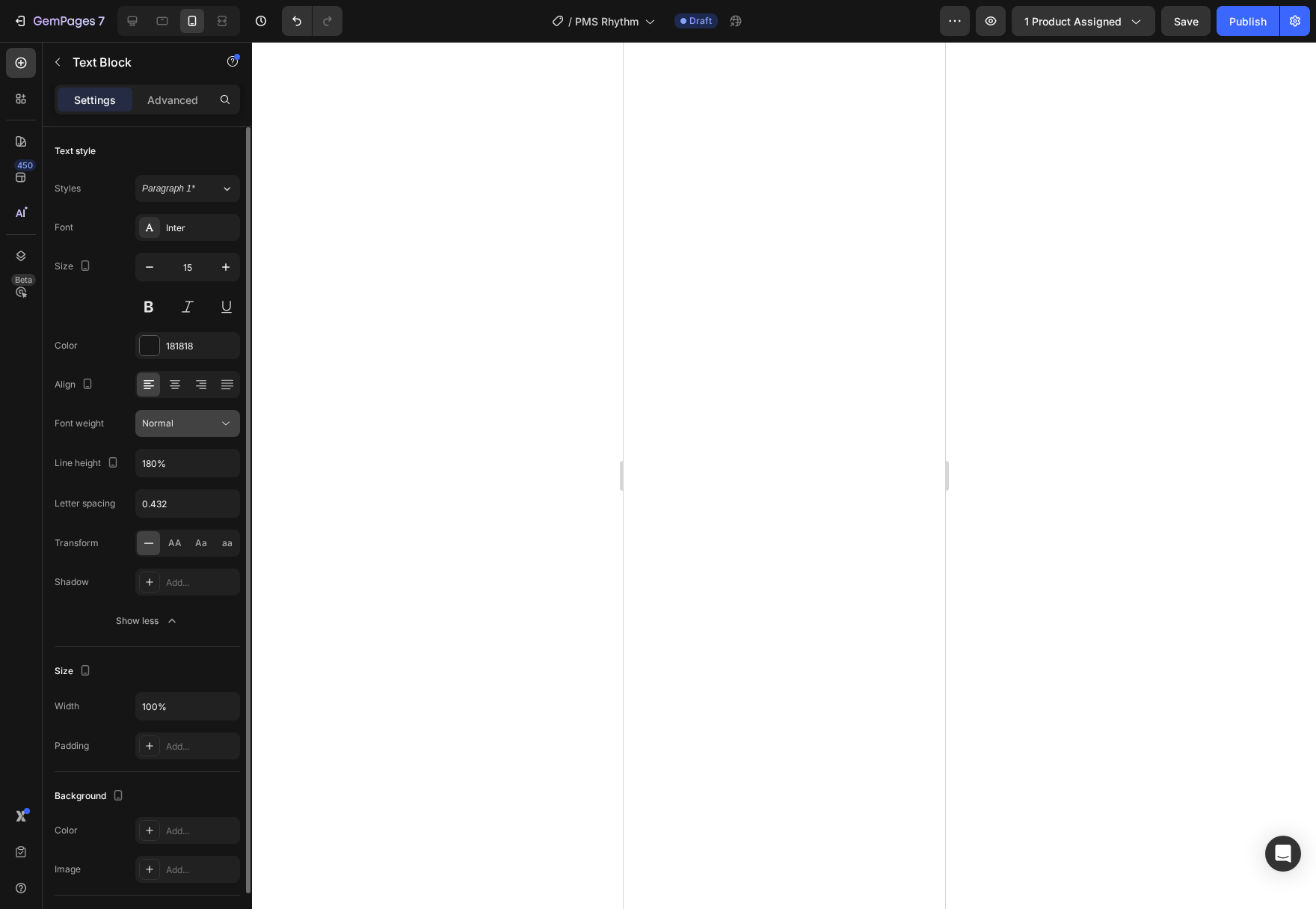
click at [230, 431] on button "Normal" at bounding box center [188, 423] width 104 height 27
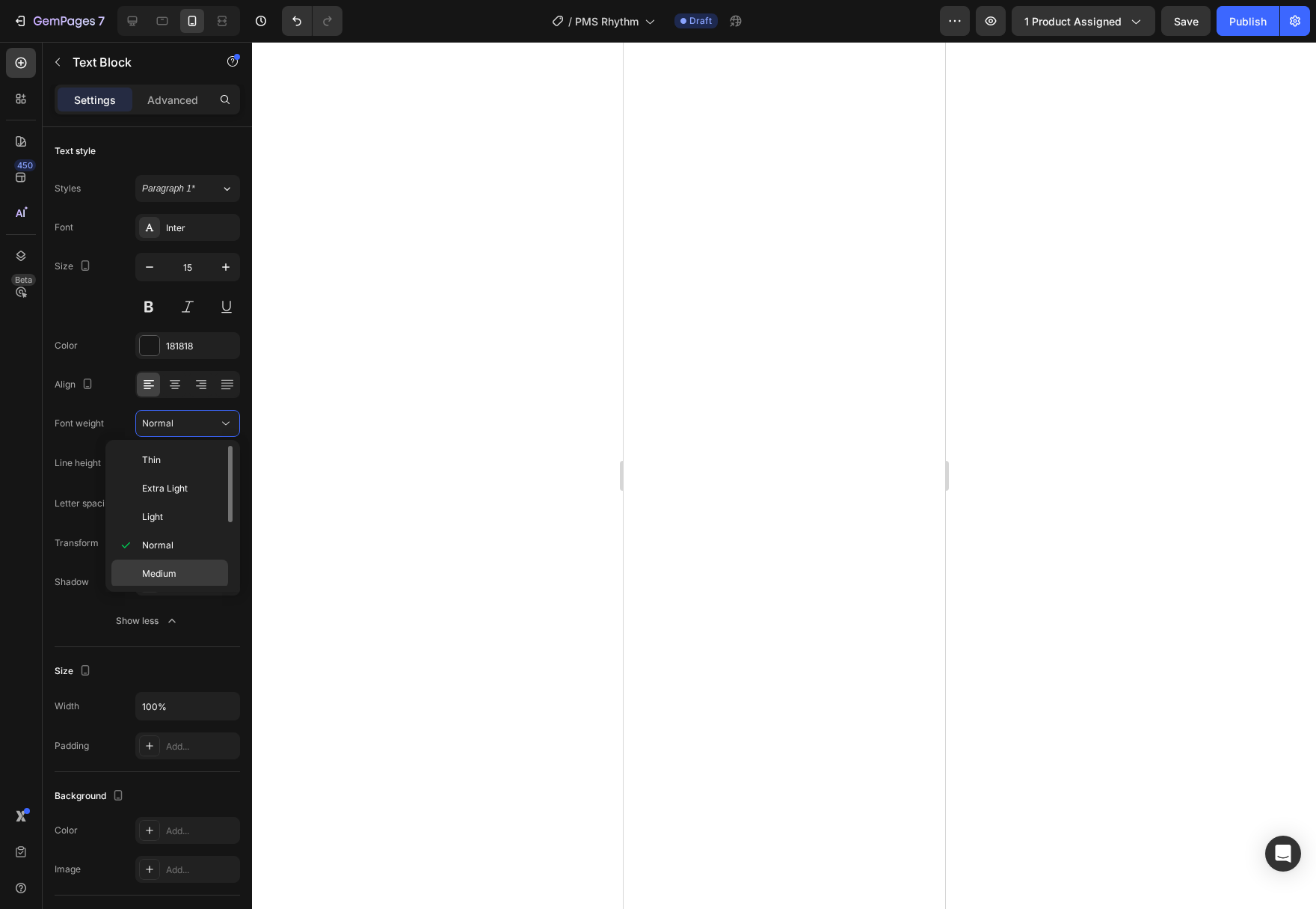
scroll to position [77, 0]
click at [186, 540] on div "Semi Bold" at bounding box center [169, 554] width 117 height 29
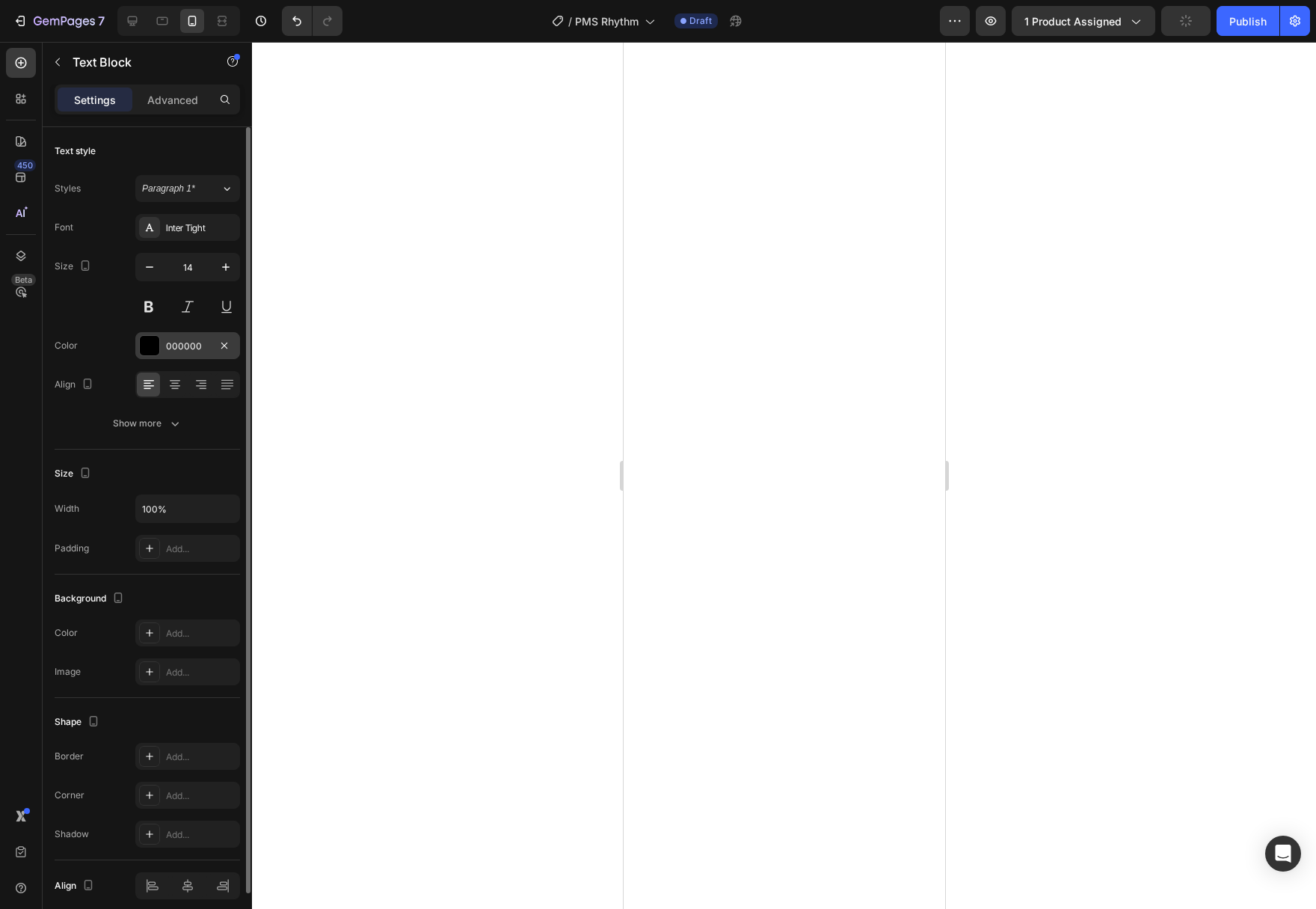
click at [150, 347] on div at bounding box center [150, 345] width 20 height 20
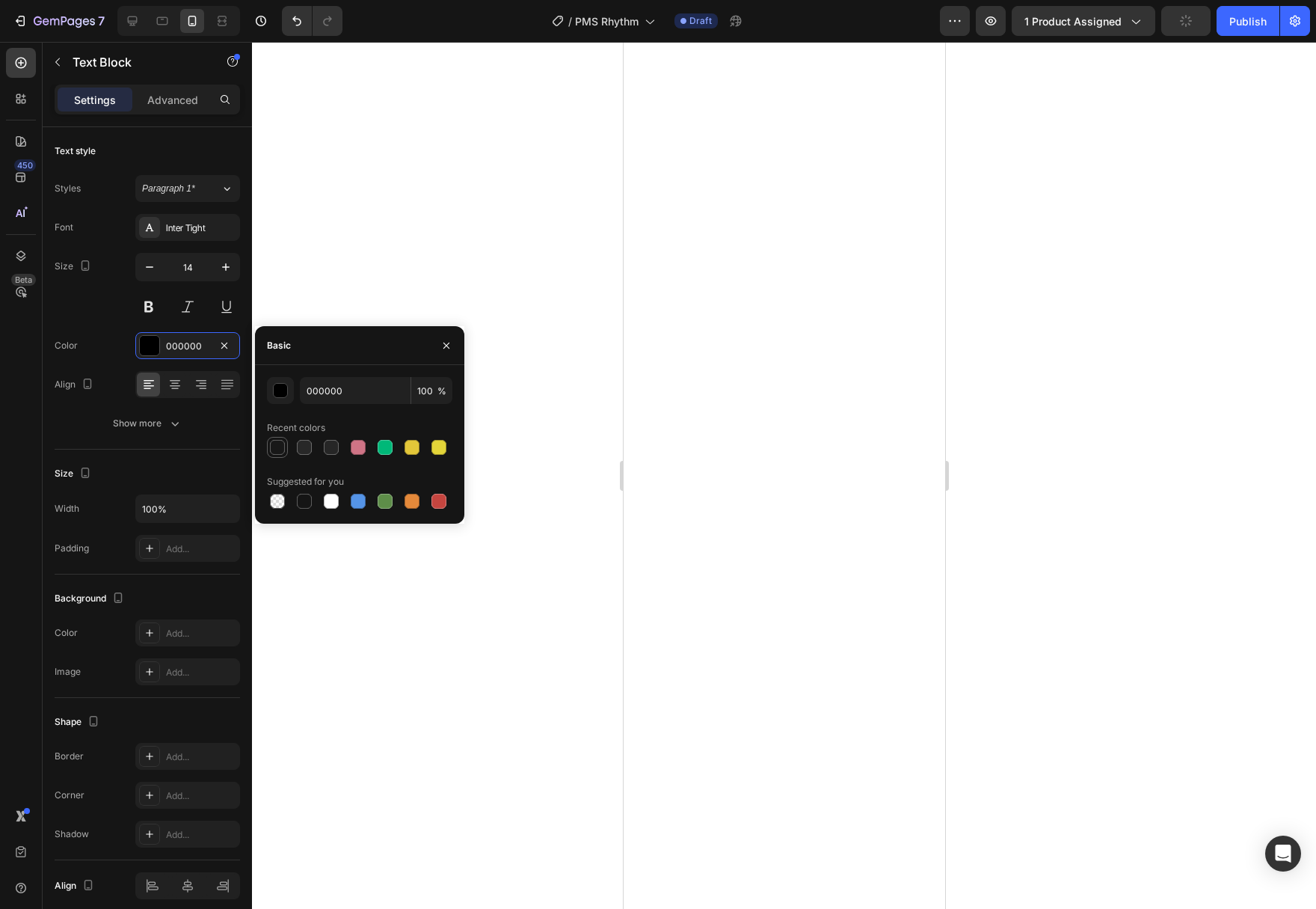
click at [276, 449] on div at bounding box center [276, 447] width 15 height 15
type input "181818"
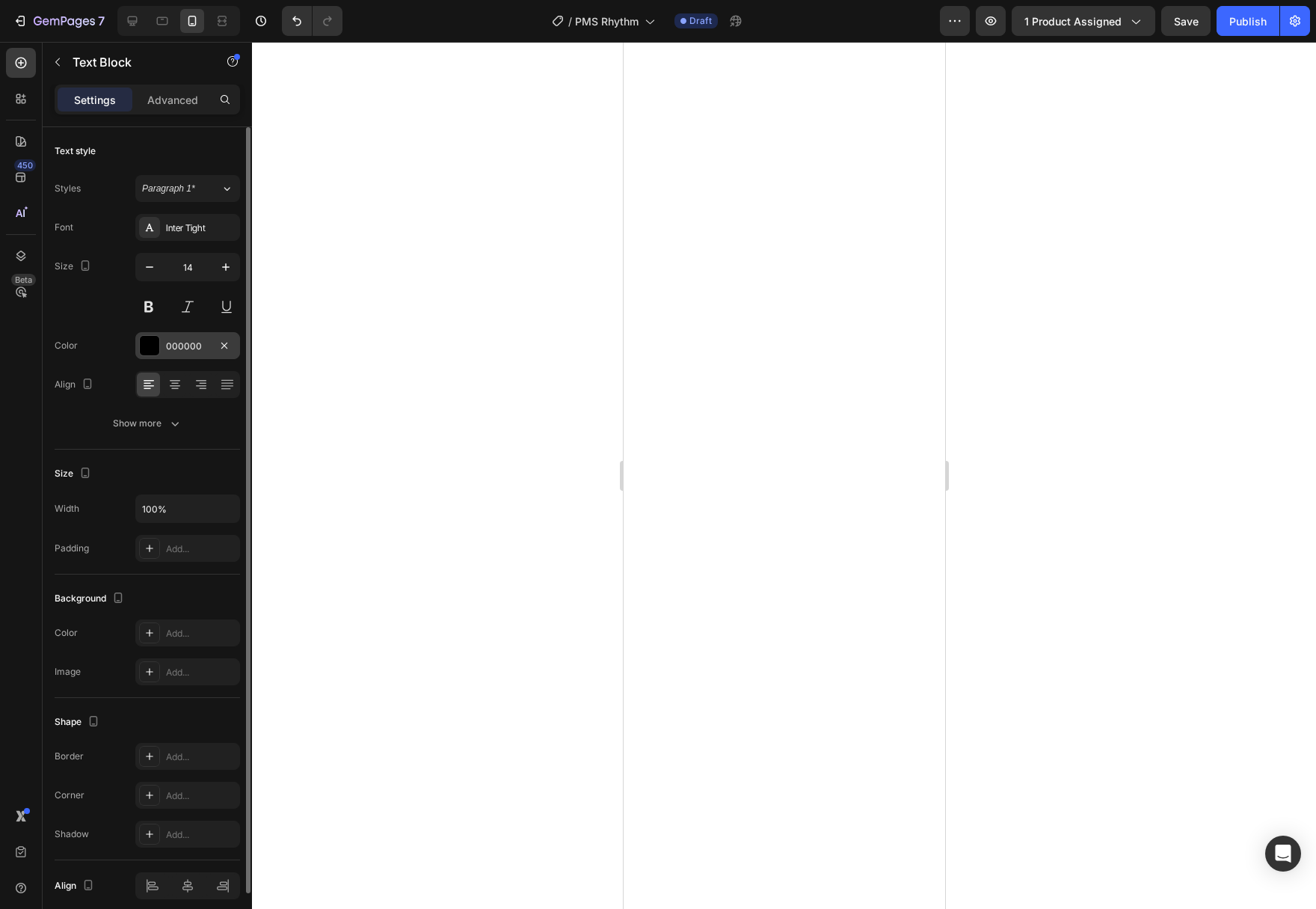
click at [150, 349] on div at bounding box center [150, 345] width 20 height 20
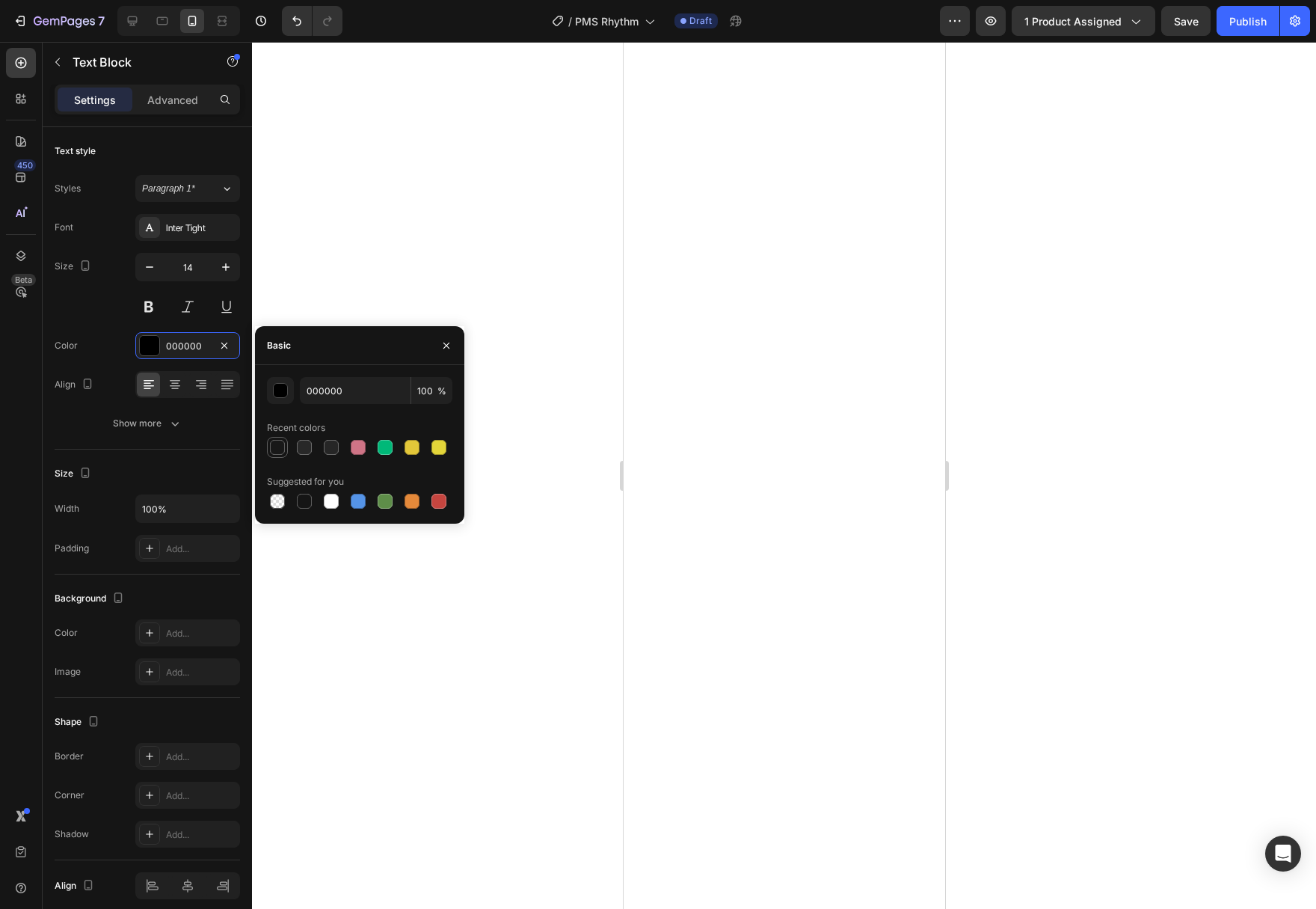
click at [274, 445] on div at bounding box center [276, 447] width 15 height 15
type input "181818"
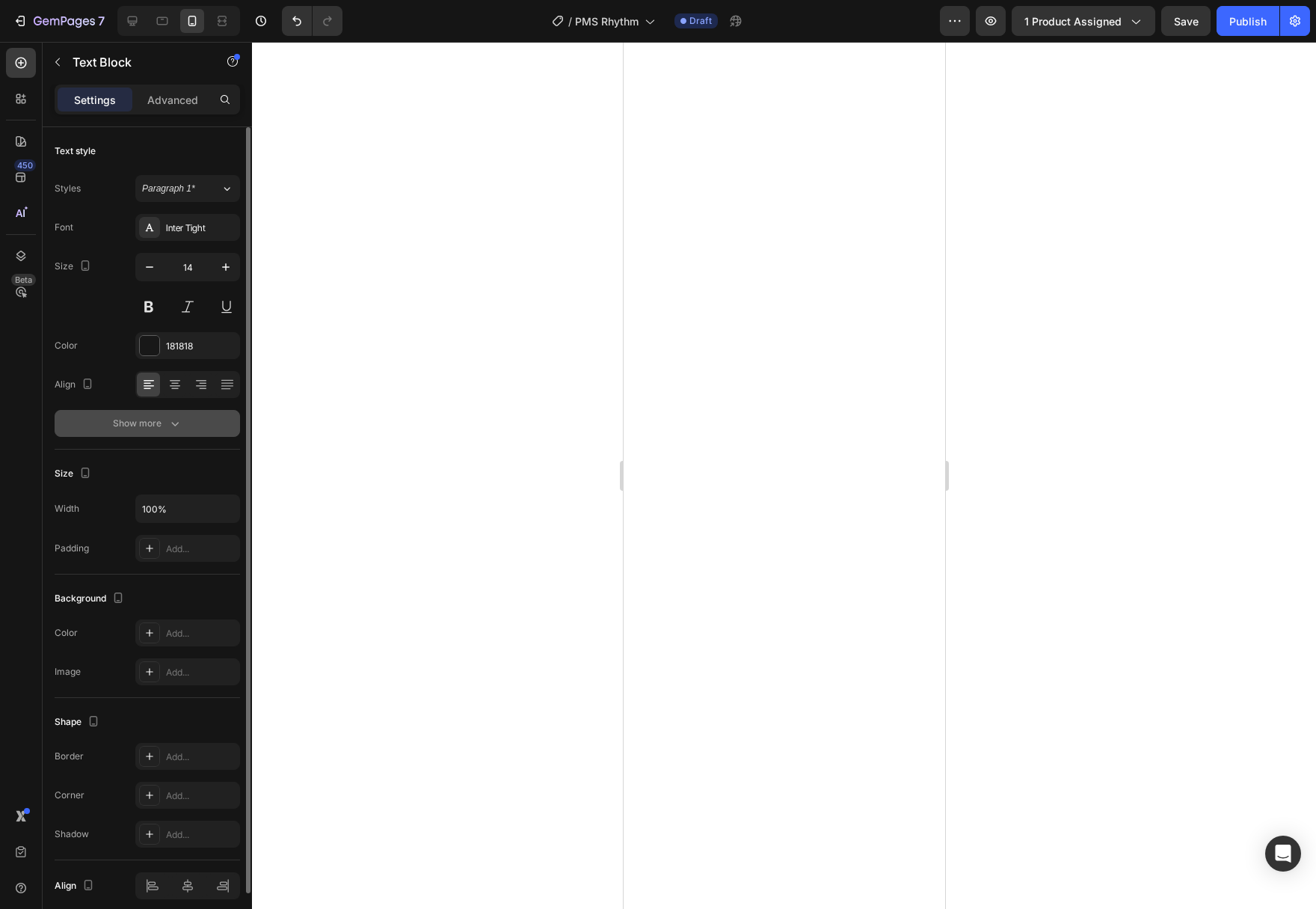
click at [205, 427] on button "Show more" at bounding box center [147, 423] width 186 height 27
click at [155, 428] on div "Show more" at bounding box center [148, 423] width 70 height 15
click at [143, 339] on div at bounding box center [150, 345] width 20 height 20
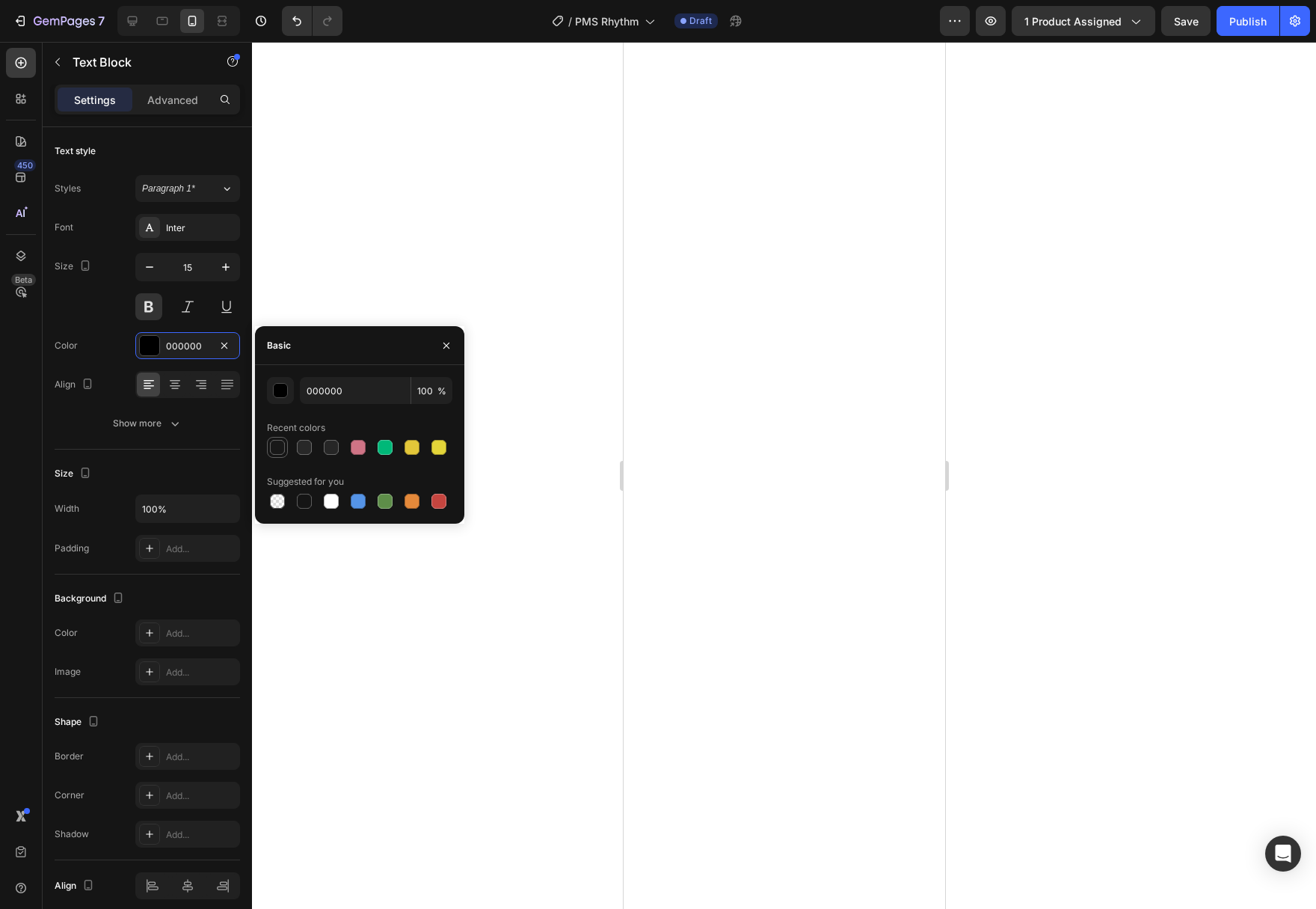
click at [271, 448] on div at bounding box center [276, 447] width 15 height 15
type input "181818"
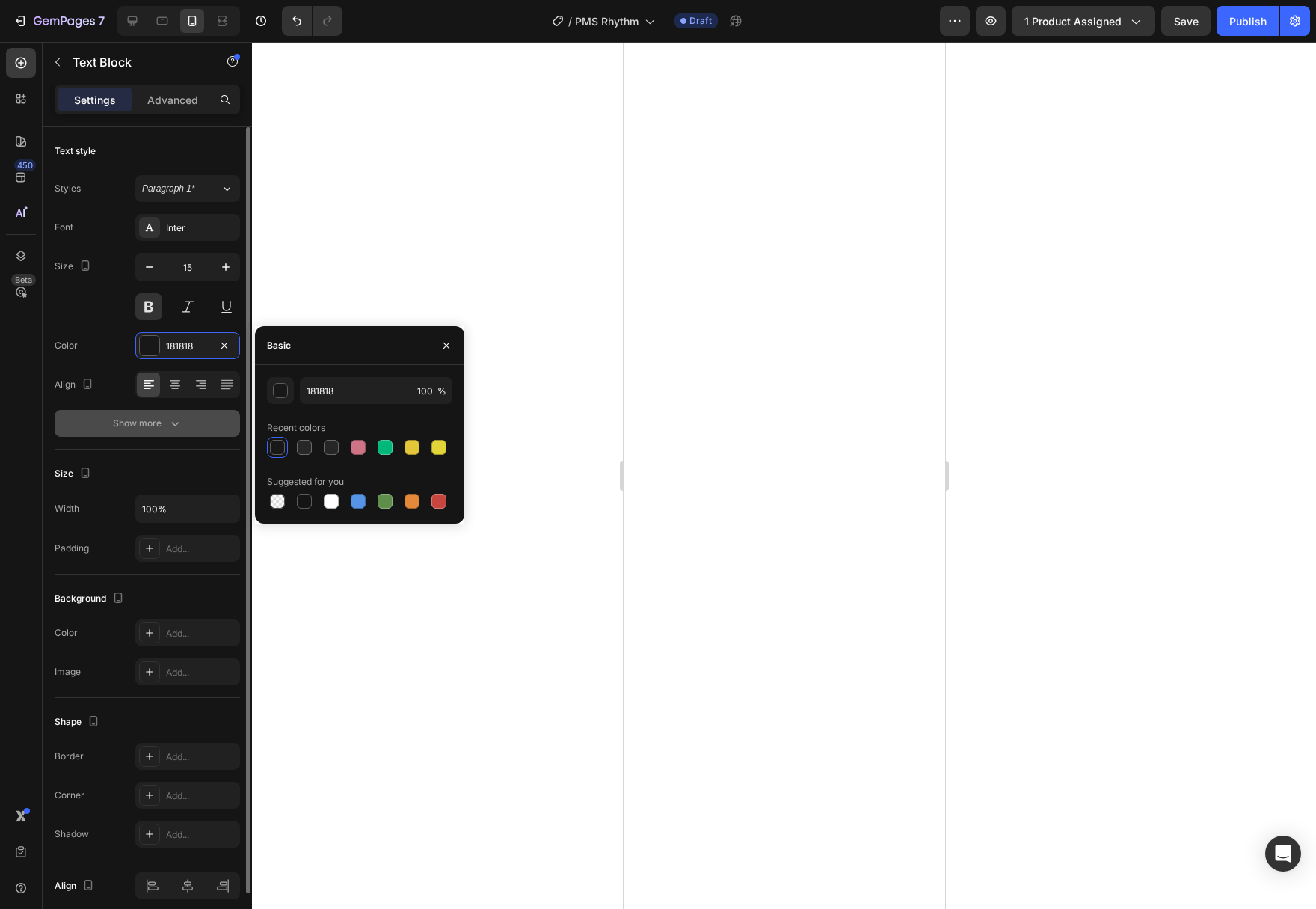
click at [170, 411] on button "Show more" at bounding box center [147, 423] width 186 height 27
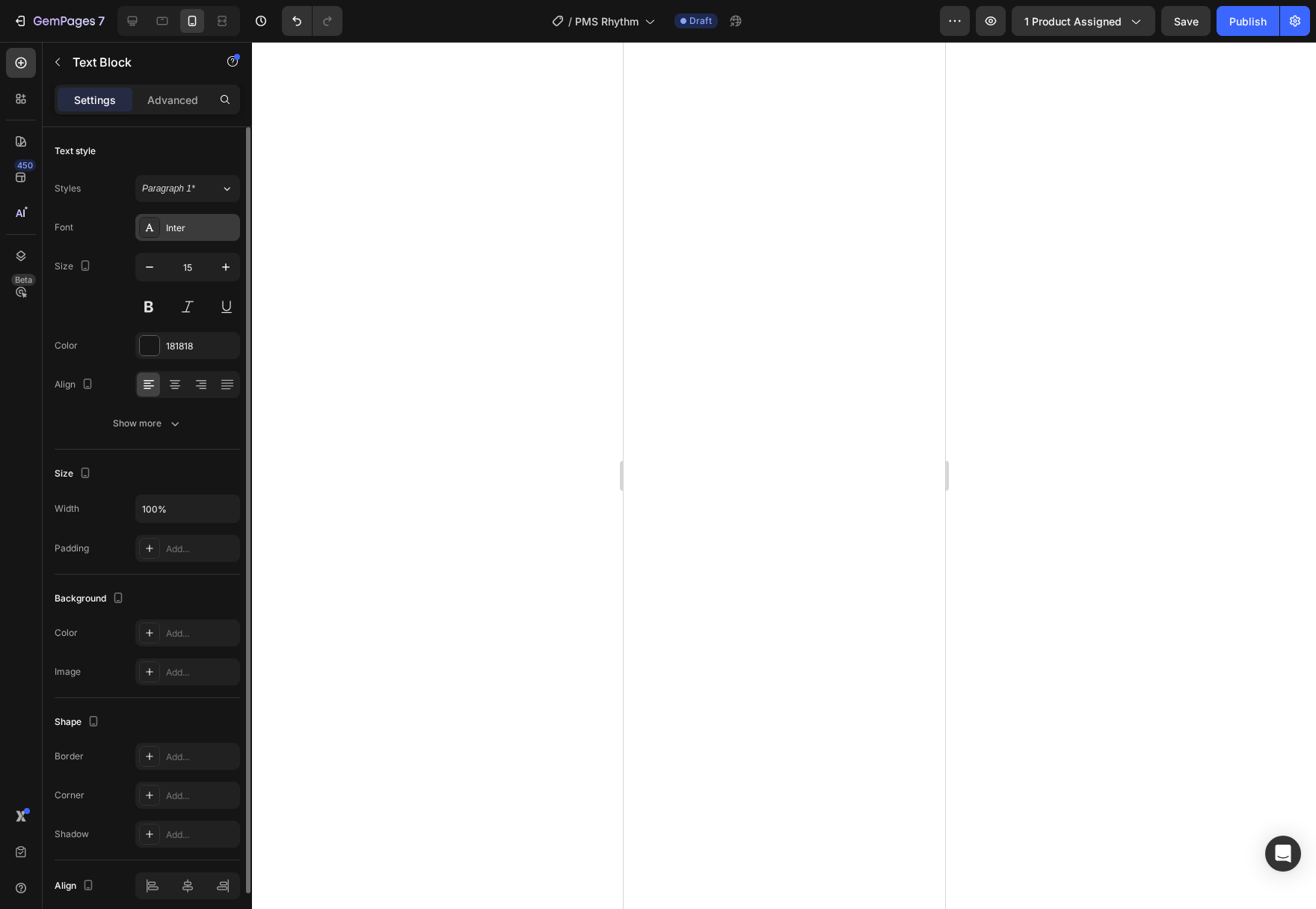
click at [202, 223] on div "Inter" at bounding box center [201, 228] width 70 height 14
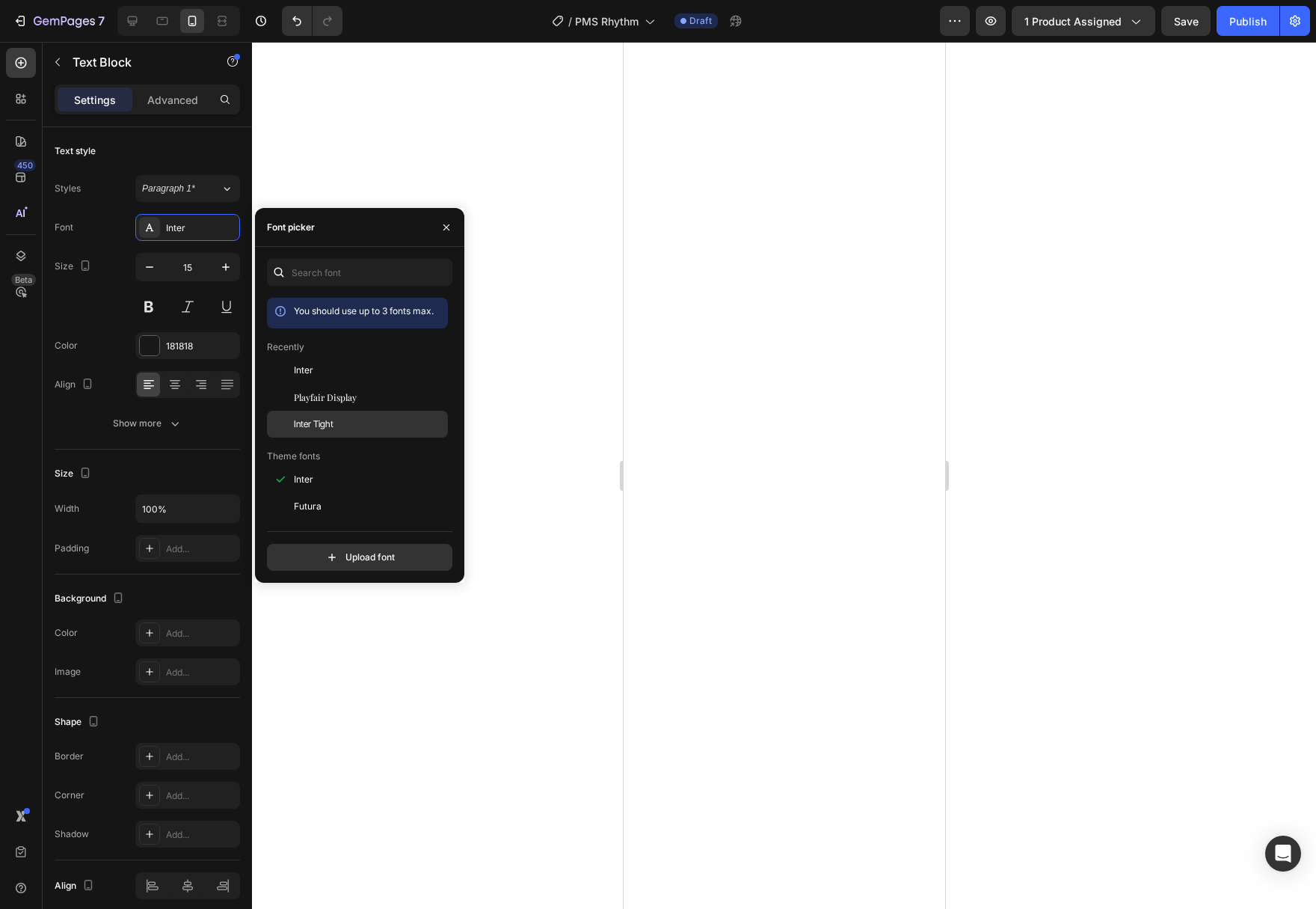
click at [347, 417] on div "Inter Tight" at bounding box center [370, 424] width 151 height 14
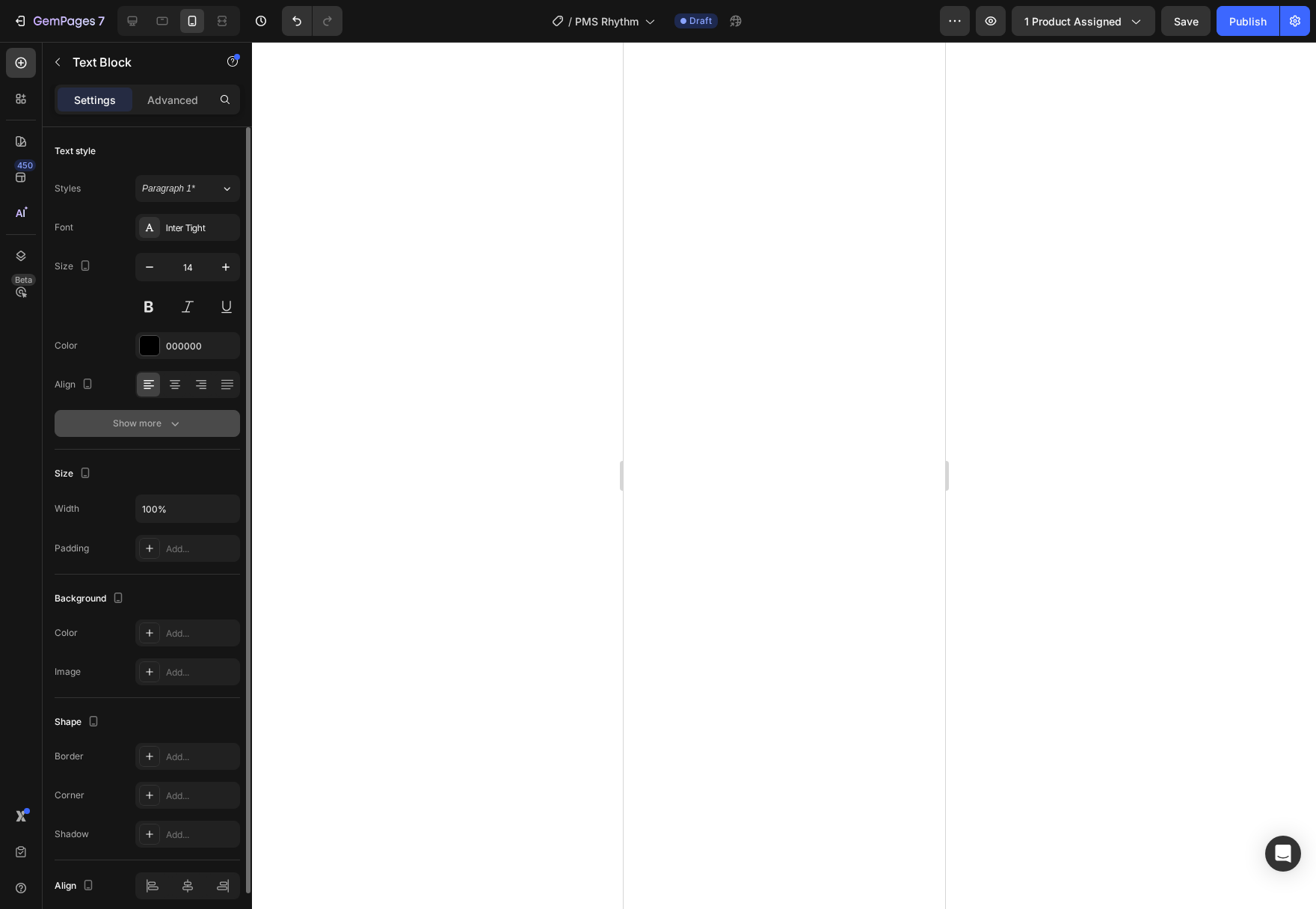
click at [203, 417] on button "Show more" at bounding box center [147, 423] width 186 height 27
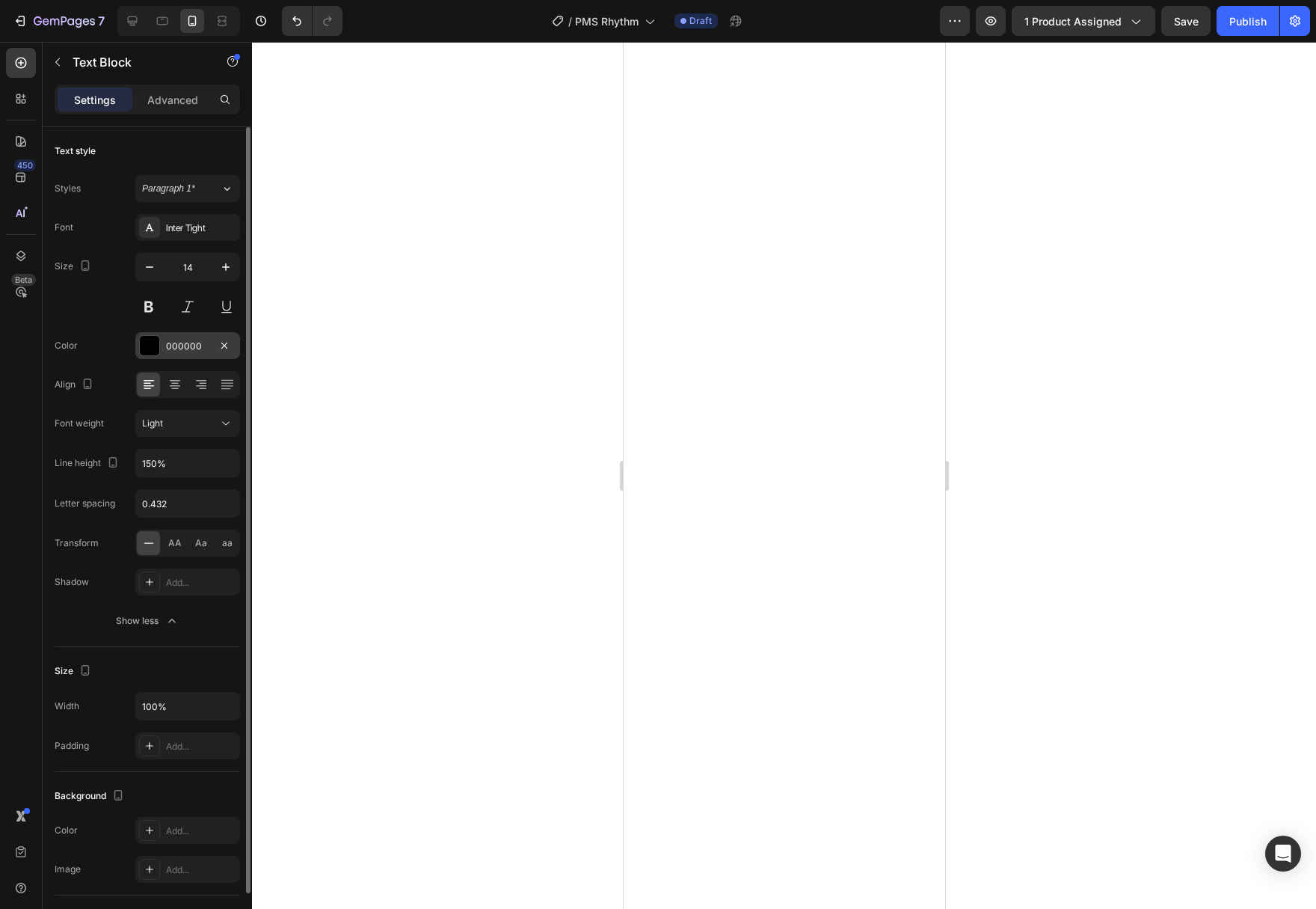
click at [145, 347] on div at bounding box center [150, 345] width 20 height 20
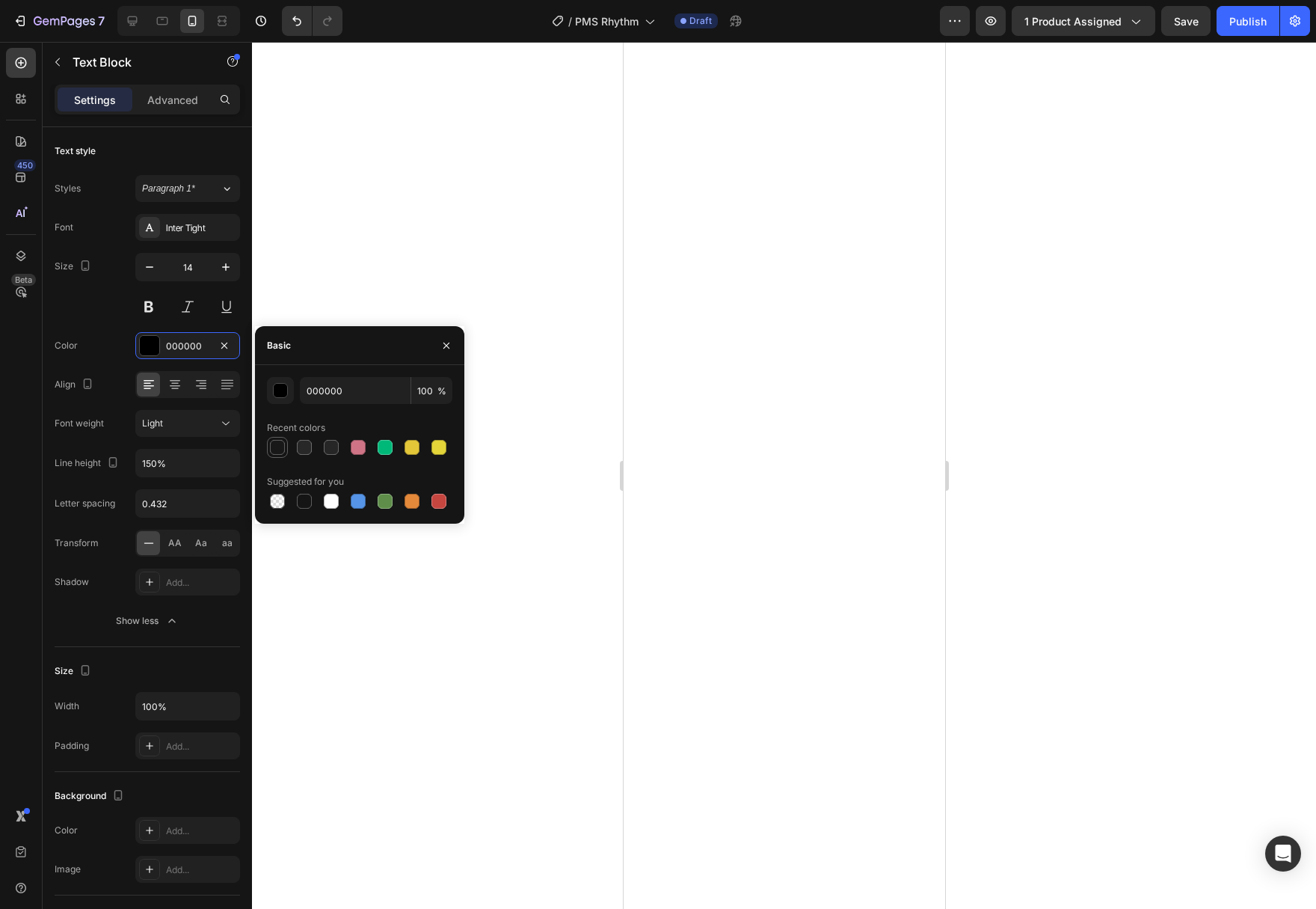
click at [277, 453] on div at bounding box center [276, 447] width 15 height 15
type input "181818"
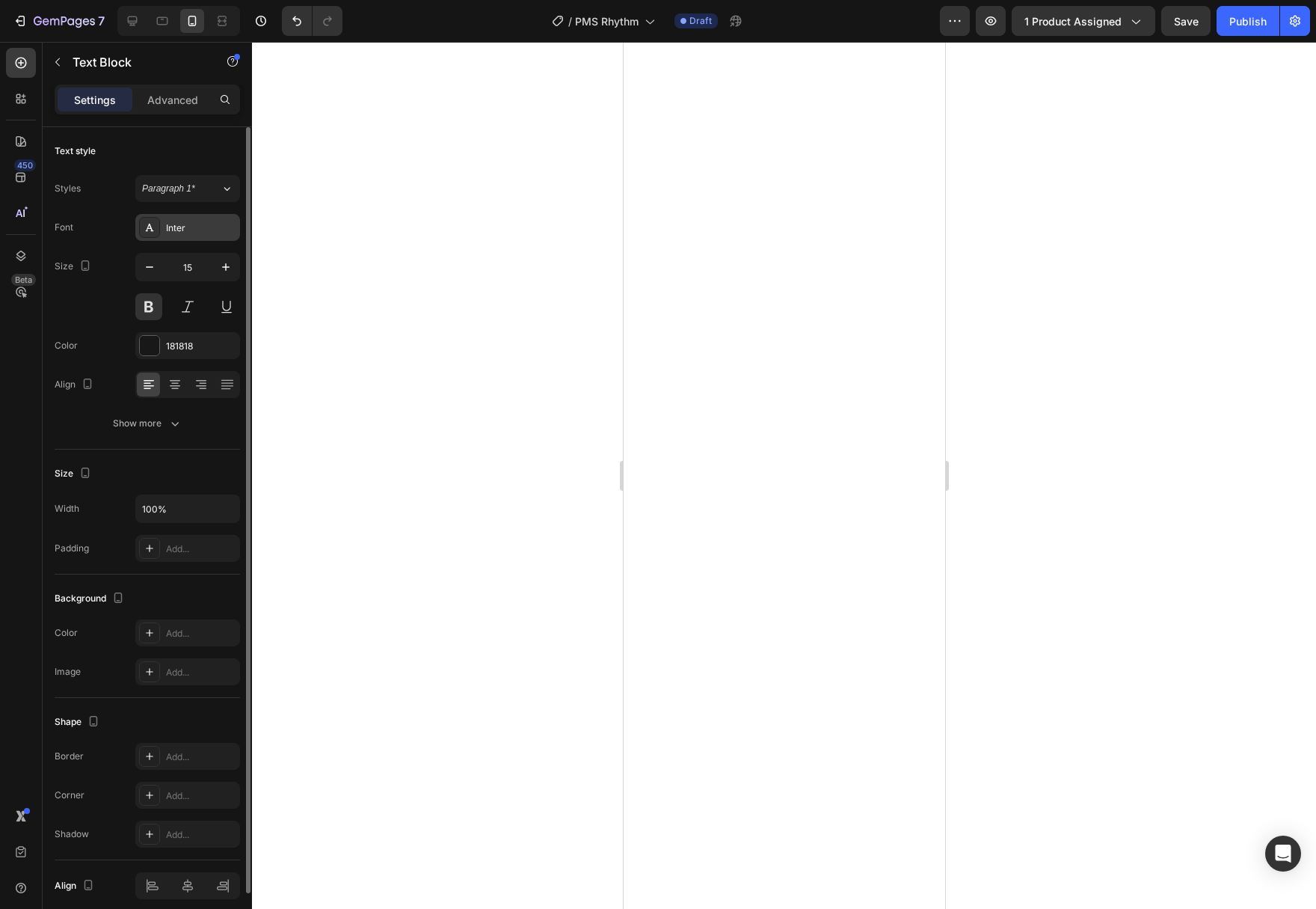
click at [220, 230] on div "Inter" at bounding box center [201, 228] width 70 height 14
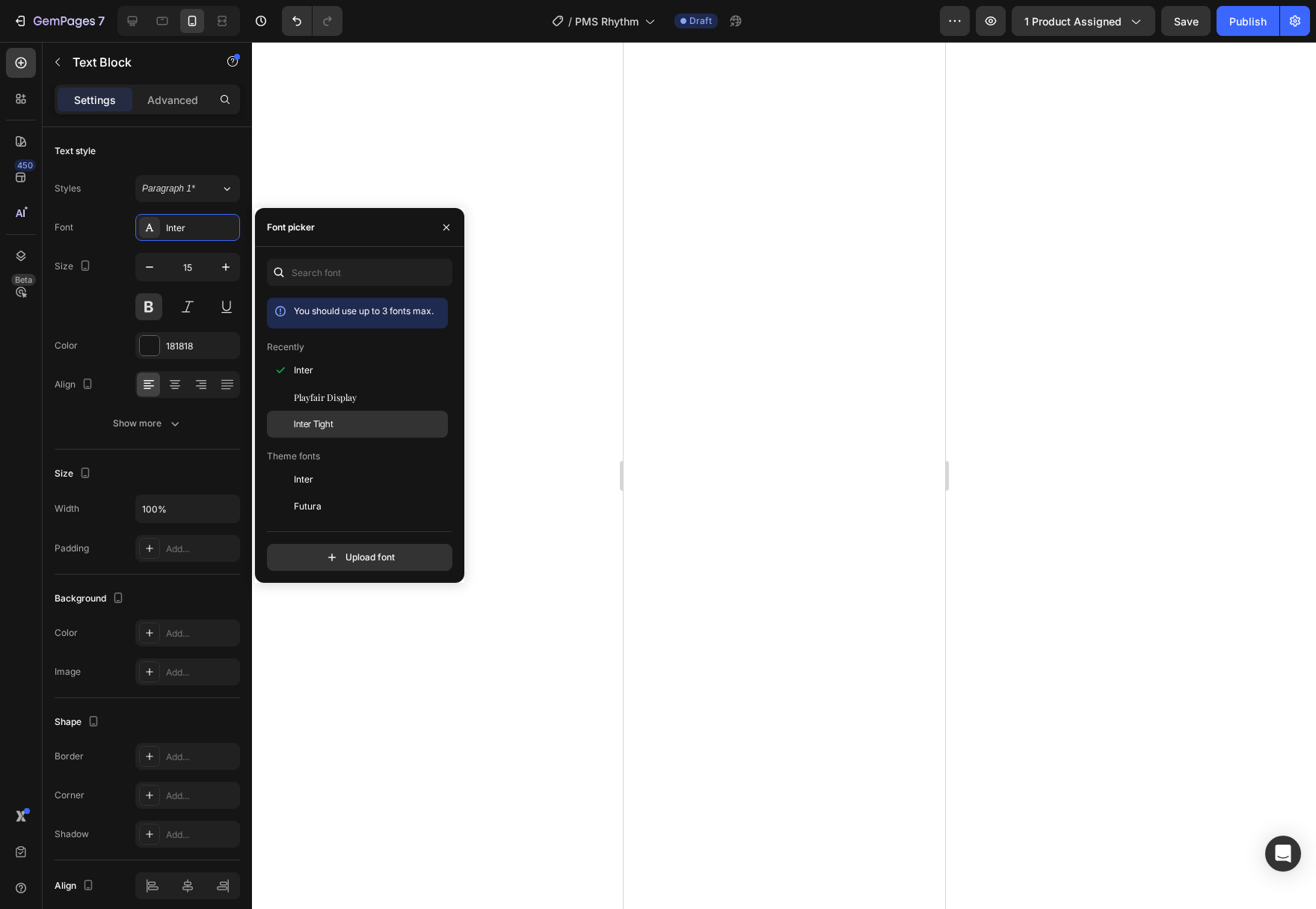
click at [351, 426] on div "Inter Tight" at bounding box center [370, 424] width 151 height 14
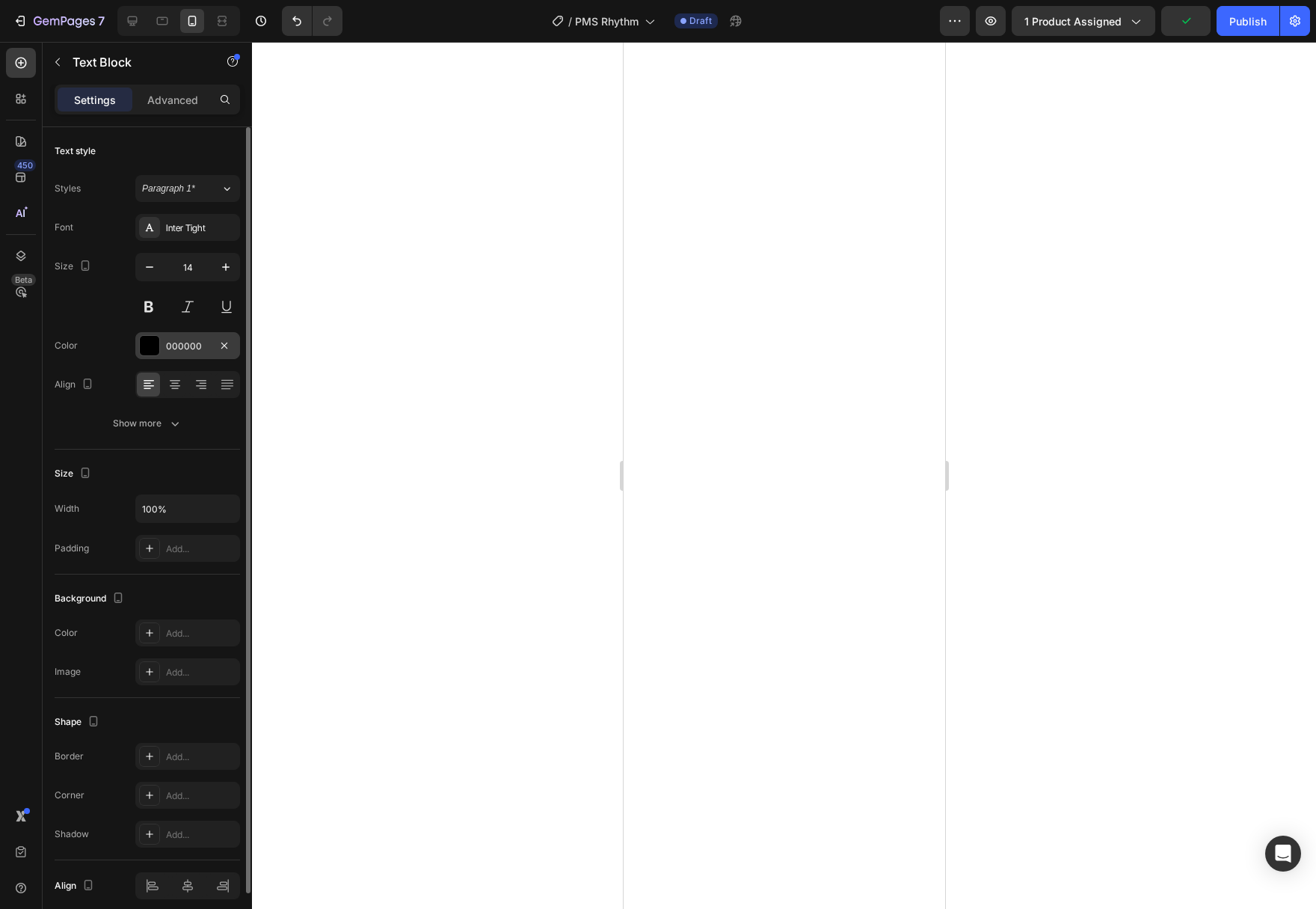
click at [157, 351] on div at bounding box center [150, 345] width 20 height 20
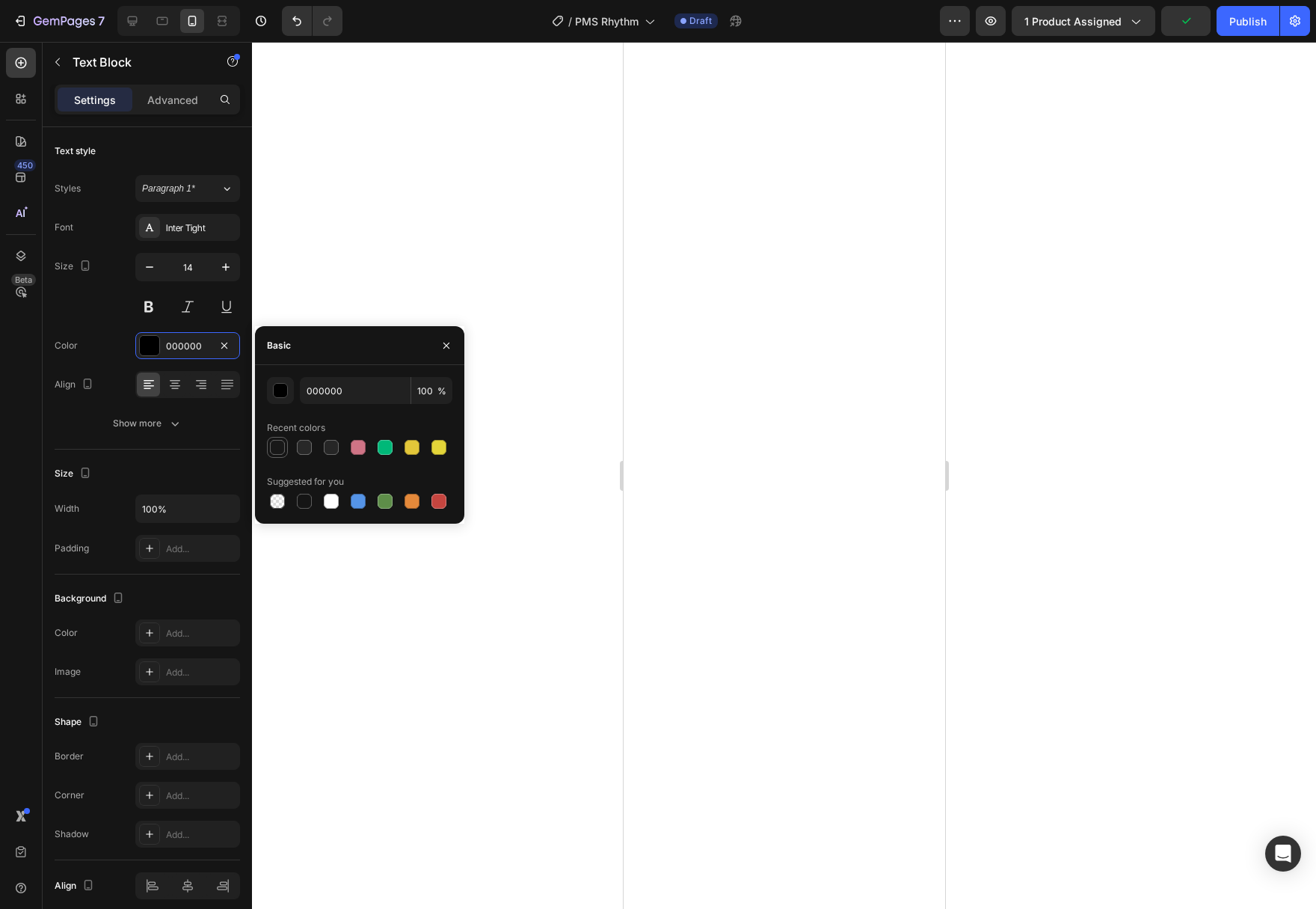
click at [282, 442] on div at bounding box center [276, 447] width 15 height 15
type input "181818"
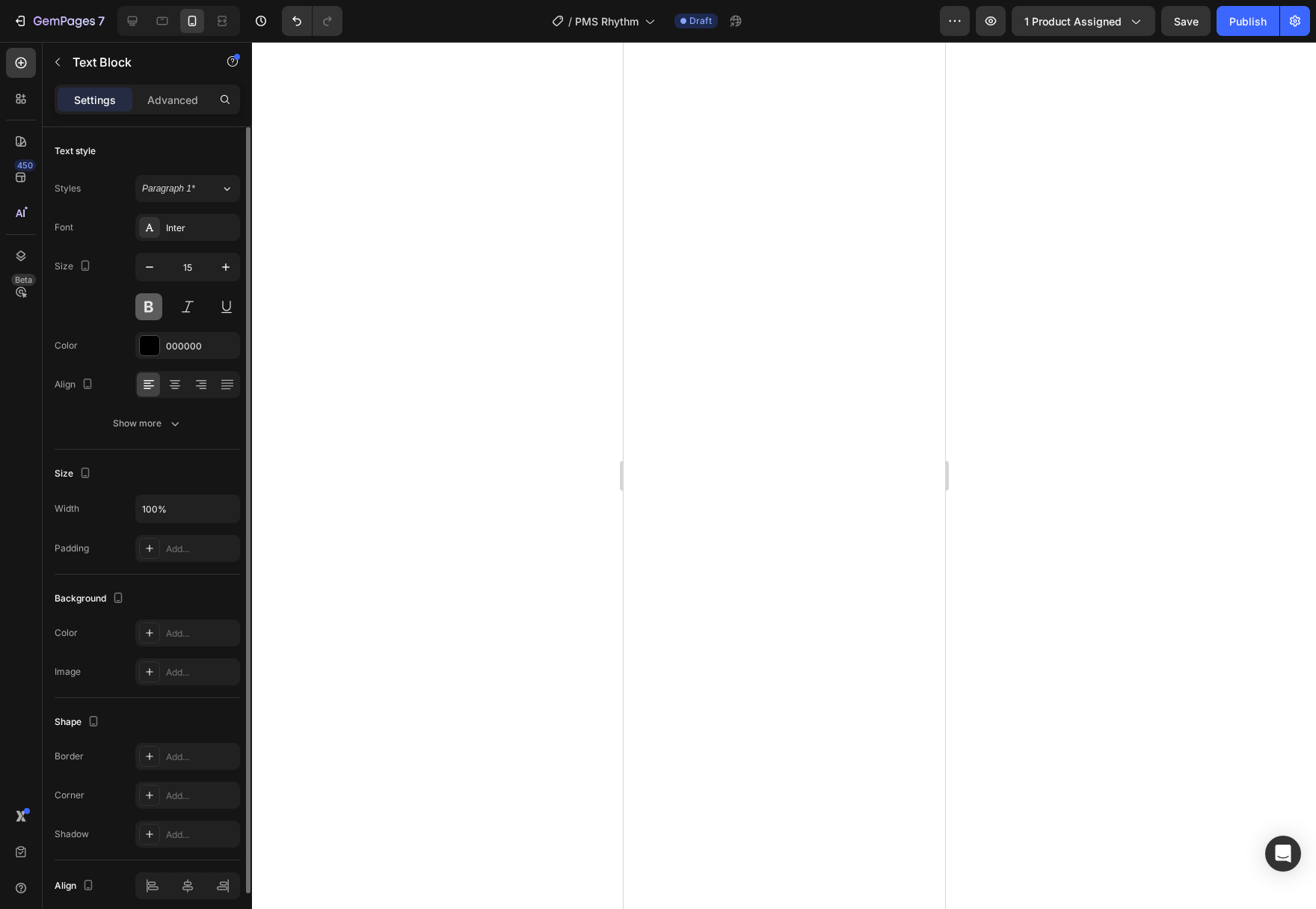
click at [151, 301] on button at bounding box center [149, 306] width 27 height 27
click at [149, 312] on button at bounding box center [149, 306] width 27 height 27
click at [177, 423] on icon "button" at bounding box center [175, 424] width 8 height 5
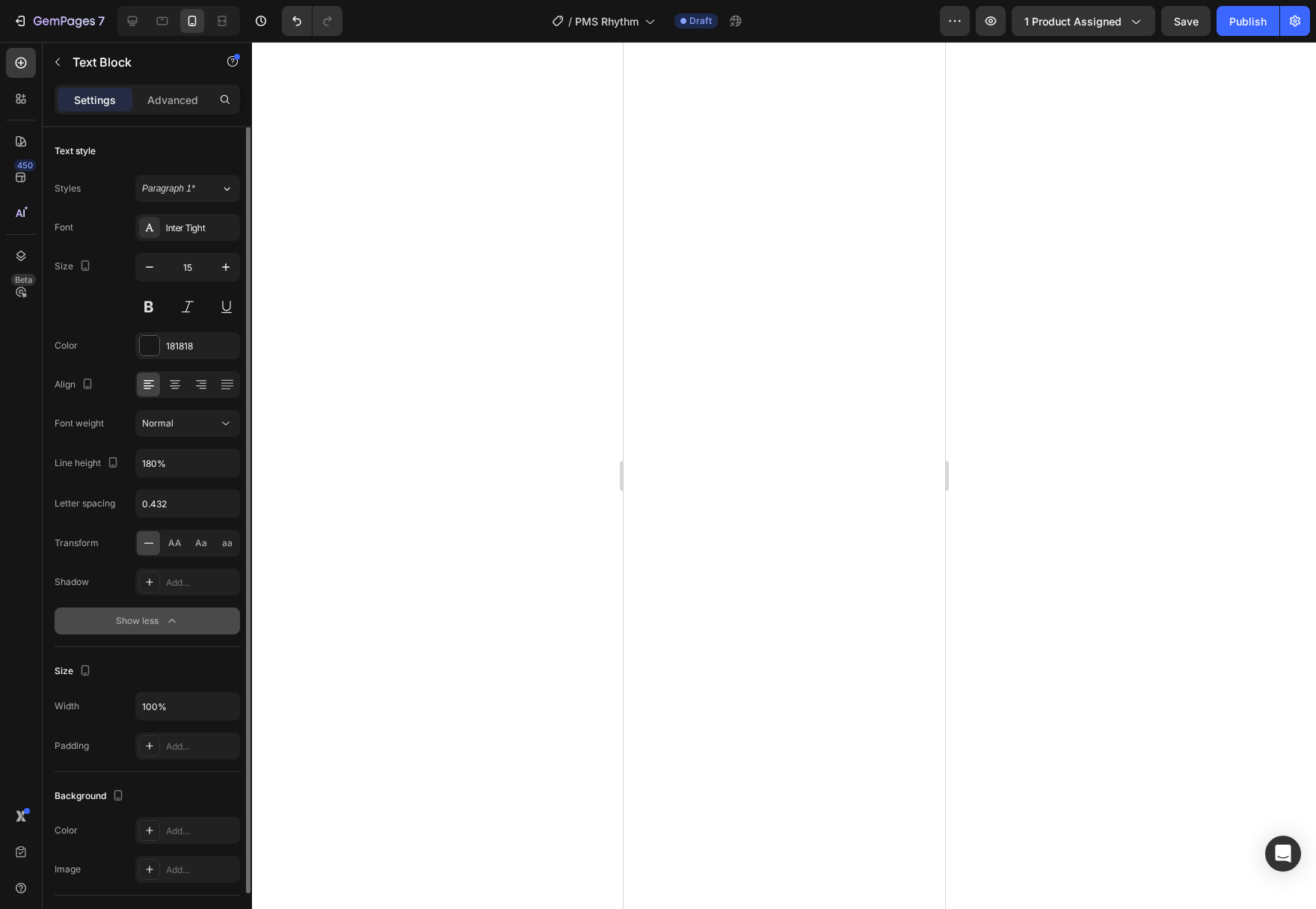
click at [177, 423] on div "Normal" at bounding box center [180, 423] width 77 height 14
click at [185, 525] on p "Semi Bold" at bounding box center [181, 526] width 80 height 14
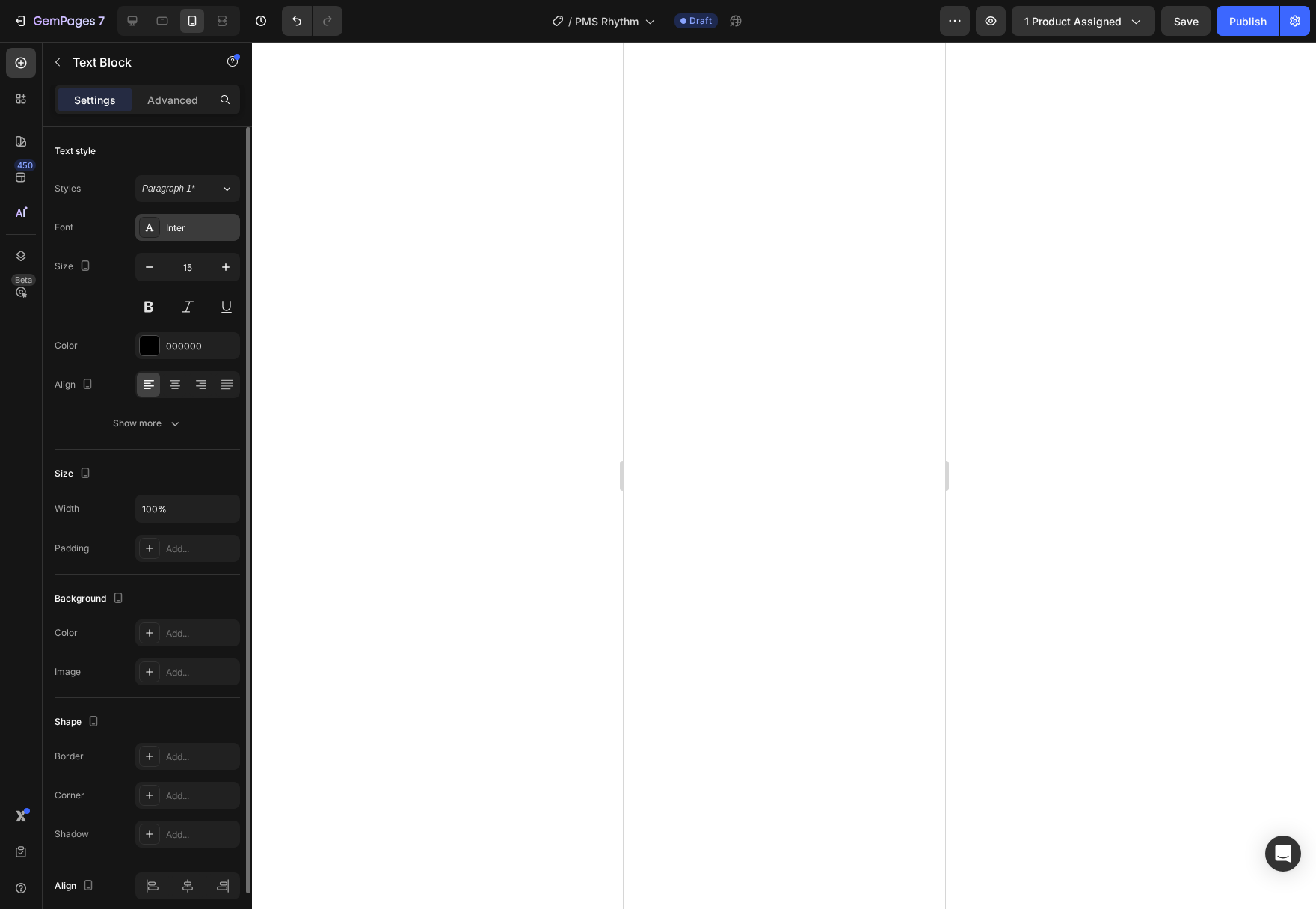
click at [226, 231] on div "Inter" at bounding box center [201, 228] width 70 height 14
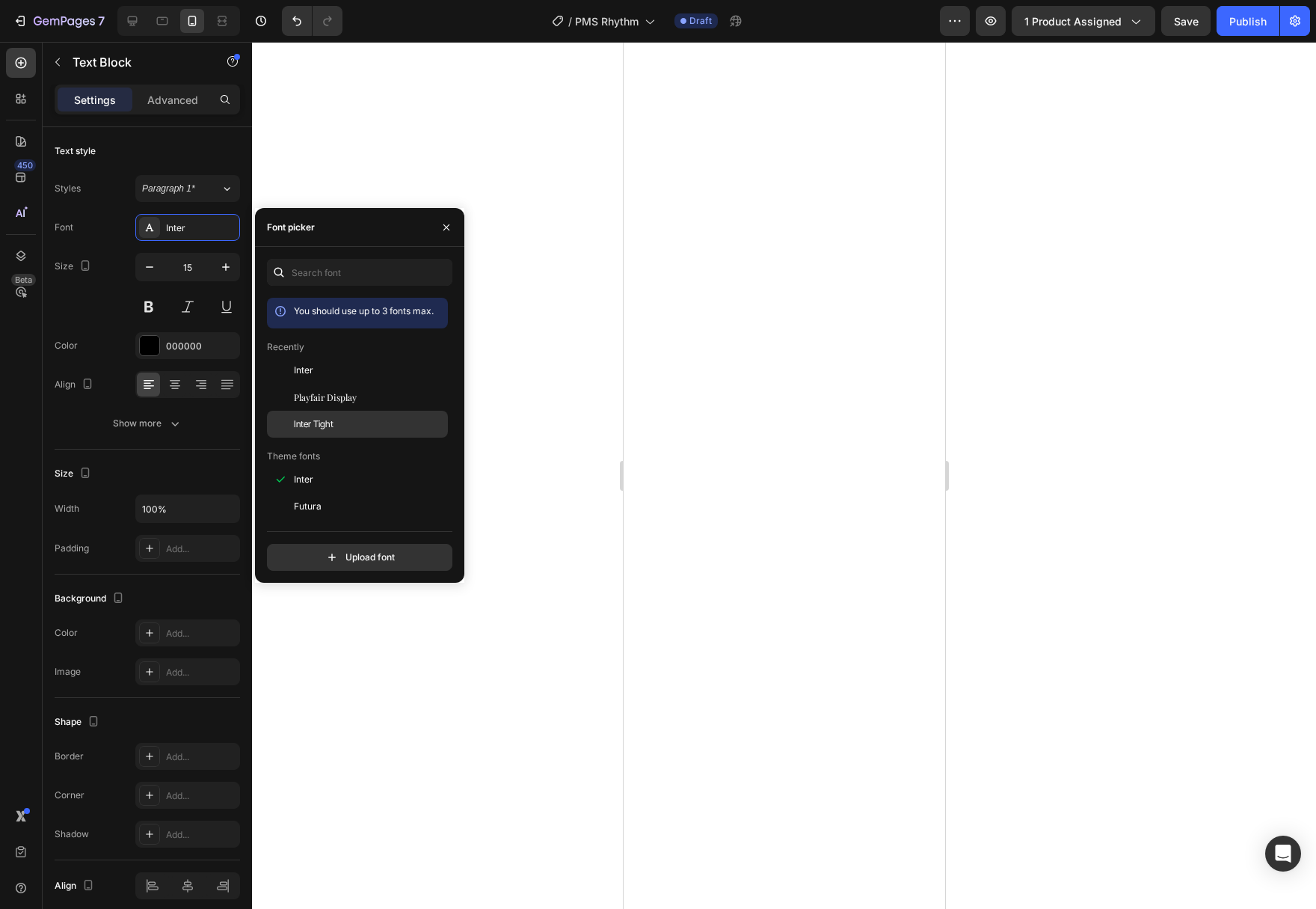
click at [344, 425] on div "Inter Tight" at bounding box center [370, 424] width 151 height 14
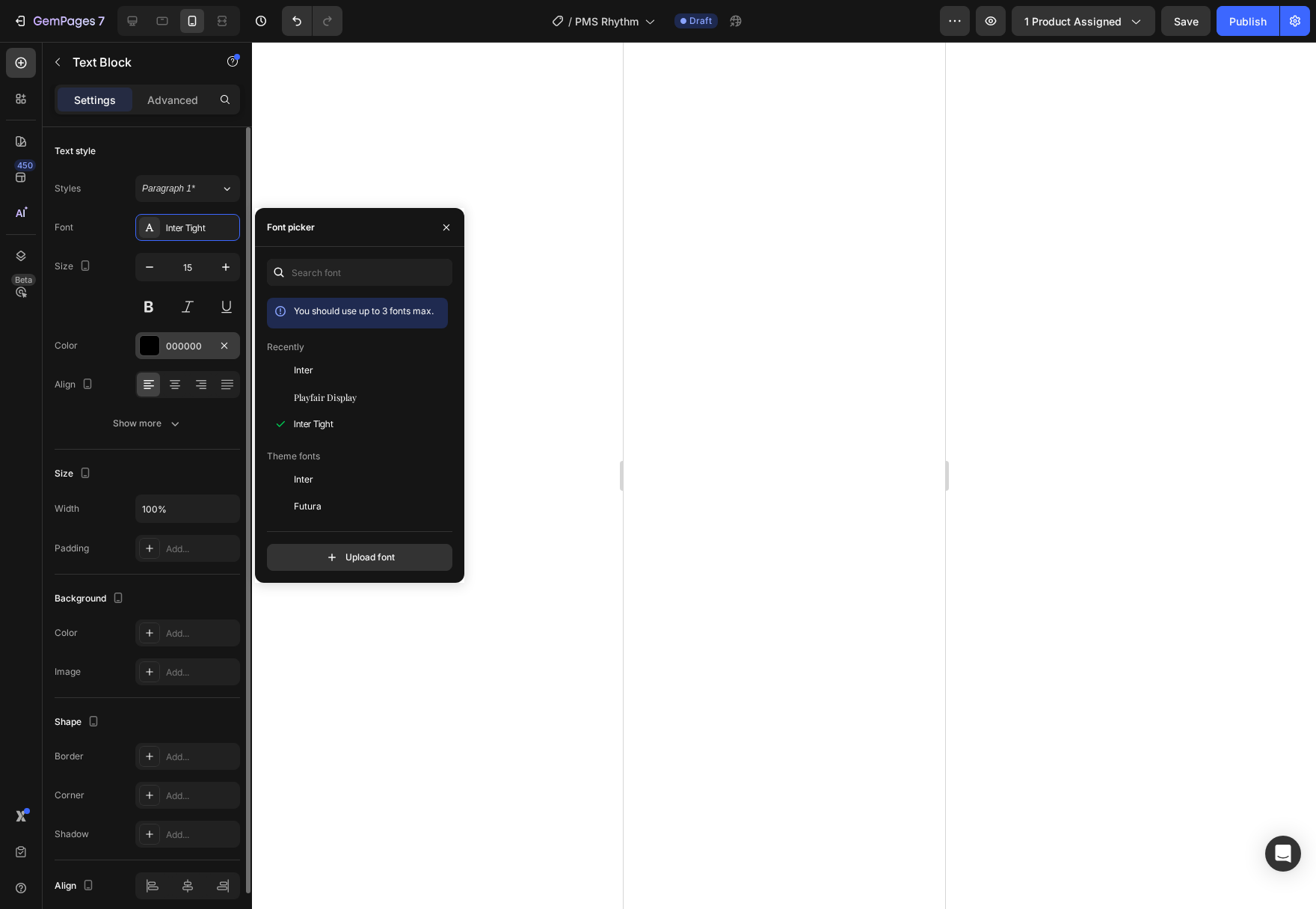
click at [164, 339] on div "000000" at bounding box center [188, 344] width 104 height 27
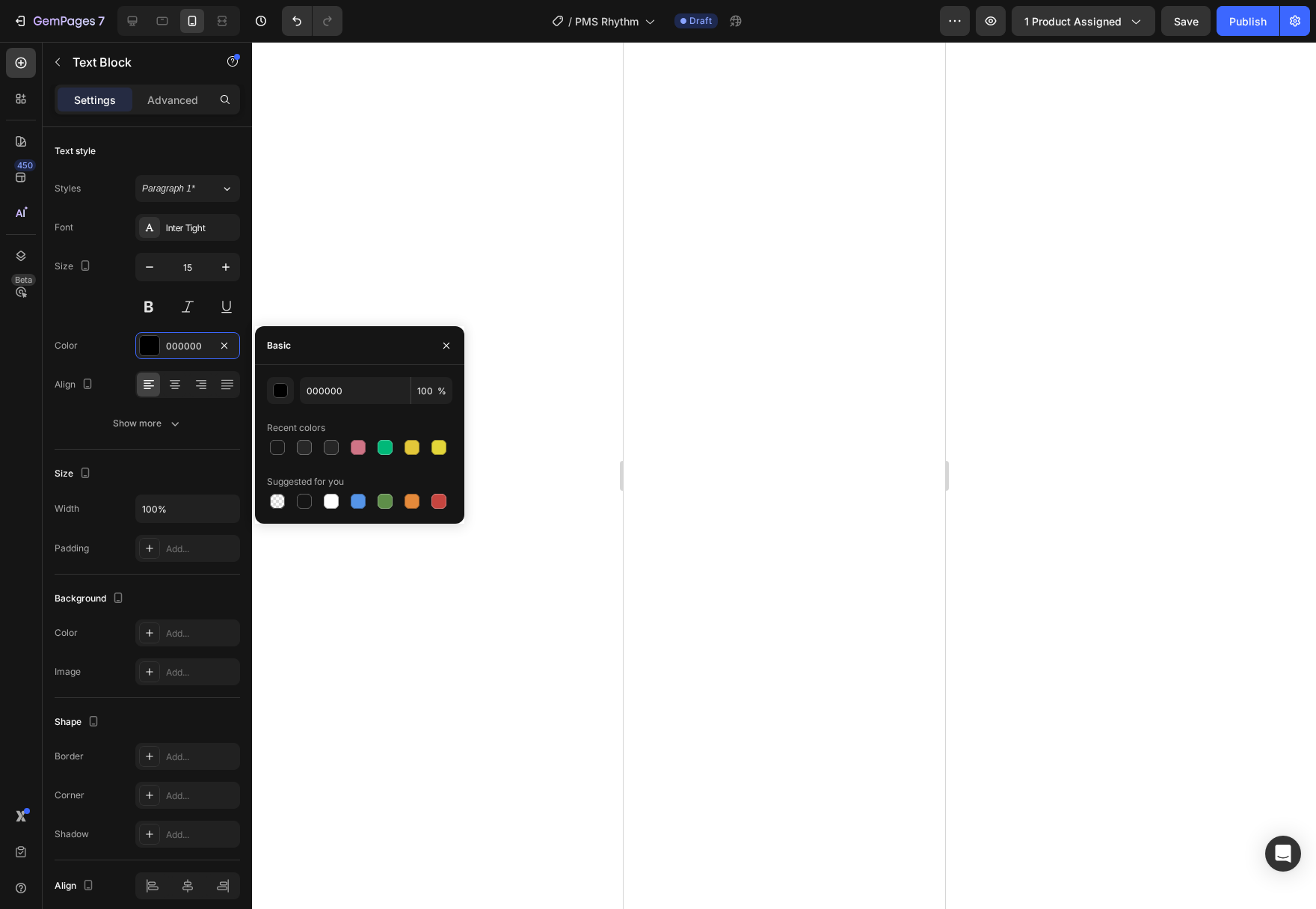
click at [275, 436] on div "Recent colors" at bounding box center [359, 428] width 186 height 24
click at [279, 449] on div at bounding box center [276, 447] width 15 height 15
type input "181818"
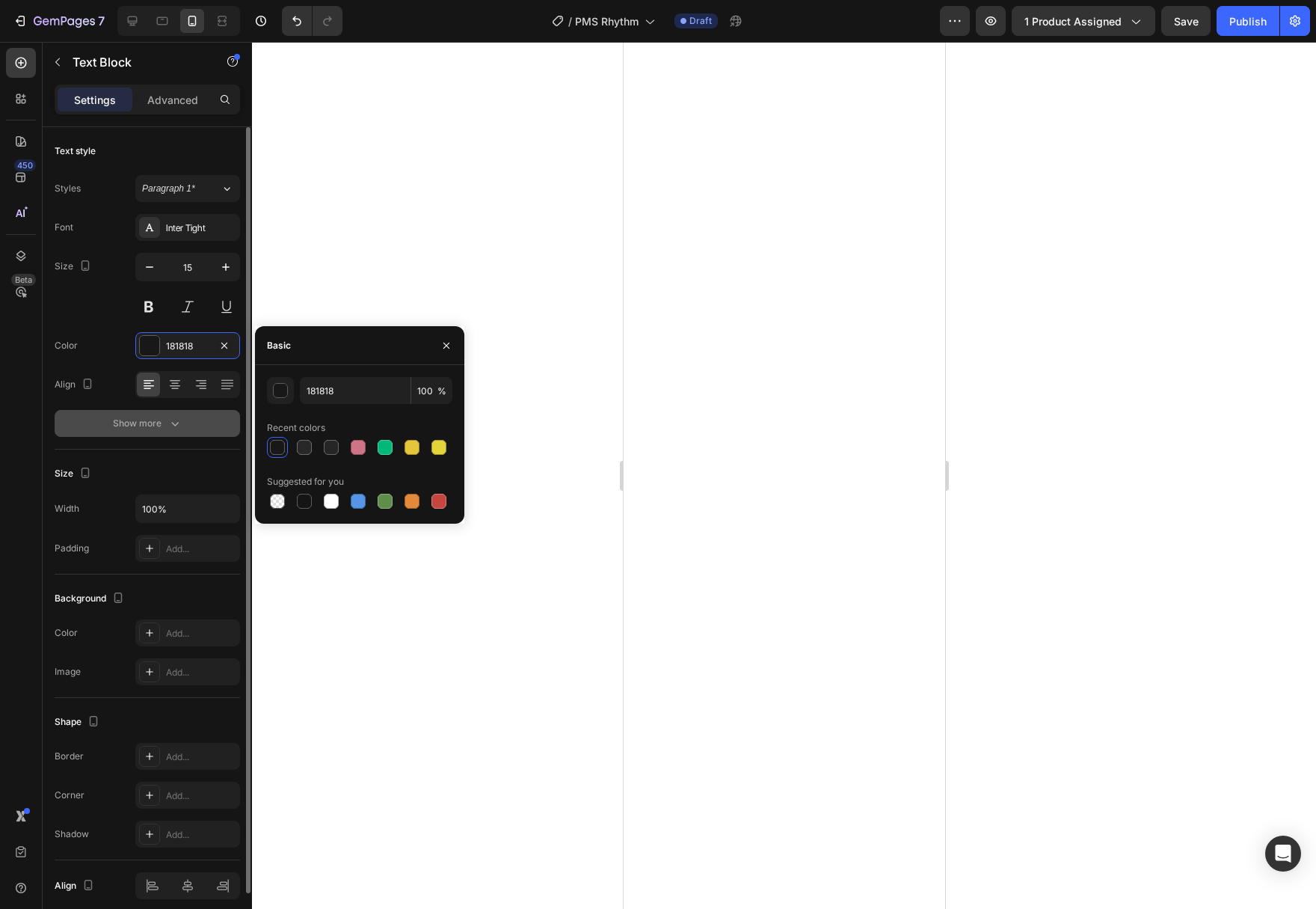
click at [158, 417] on div "Show more" at bounding box center [148, 423] width 70 height 15
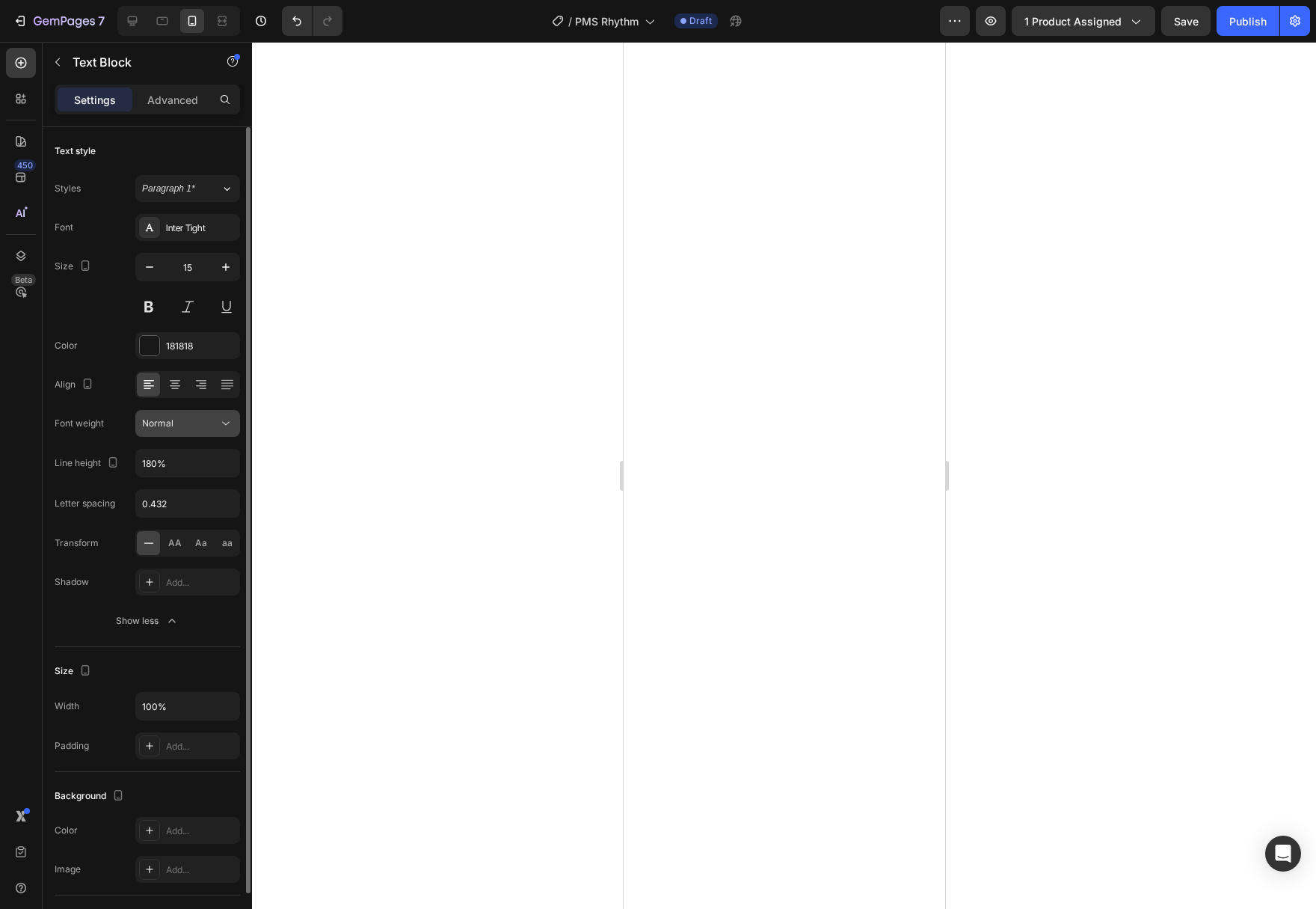
click at [231, 430] on icon at bounding box center [225, 423] width 15 height 15
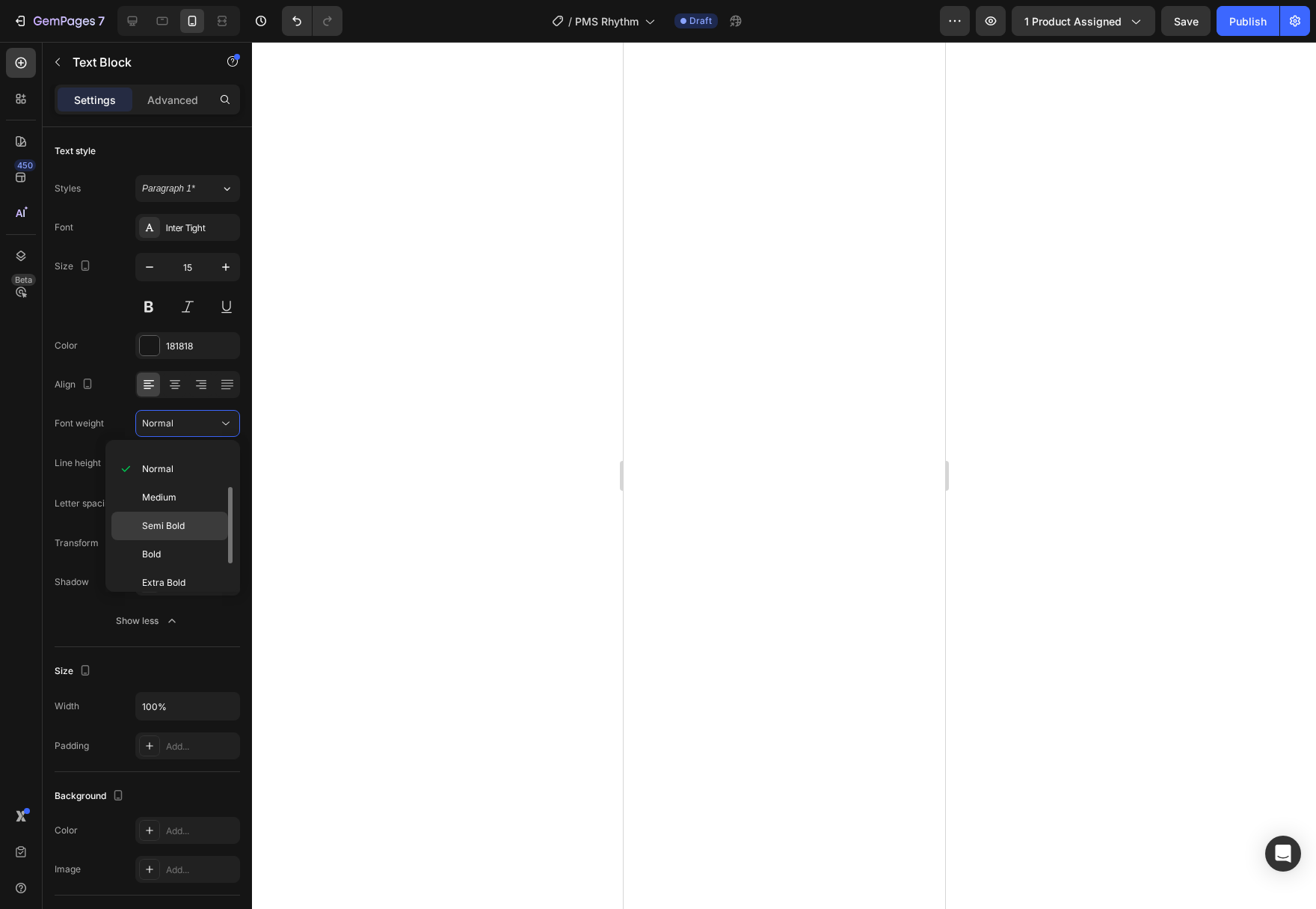
click at [185, 526] on p "Semi Bold" at bounding box center [181, 526] width 80 height 14
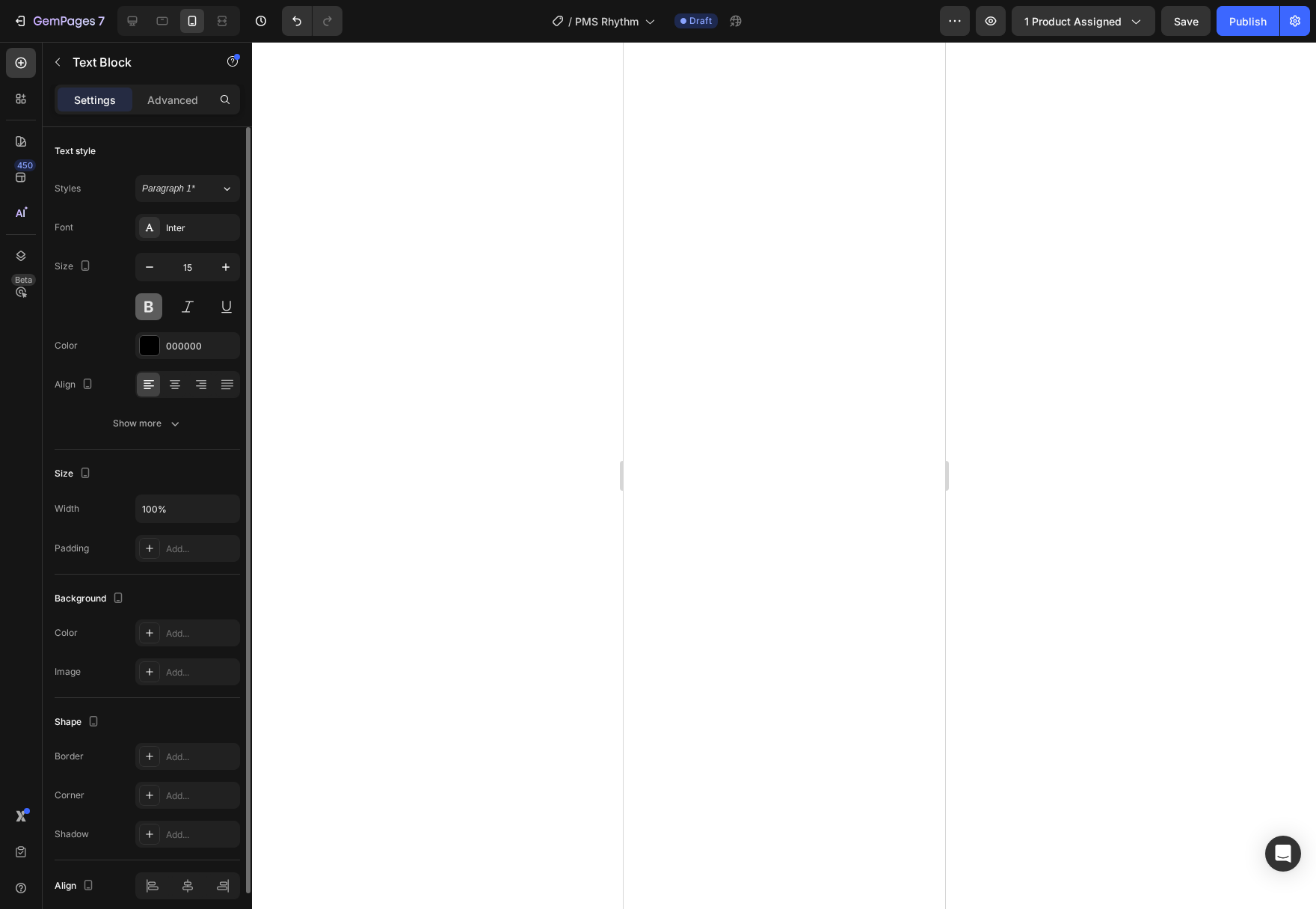
click at [151, 308] on button at bounding box center [149, 306] width 27 height 27
click at [211, 226] on div "Inter" at bounding box center [201, 228] width 70 height 14
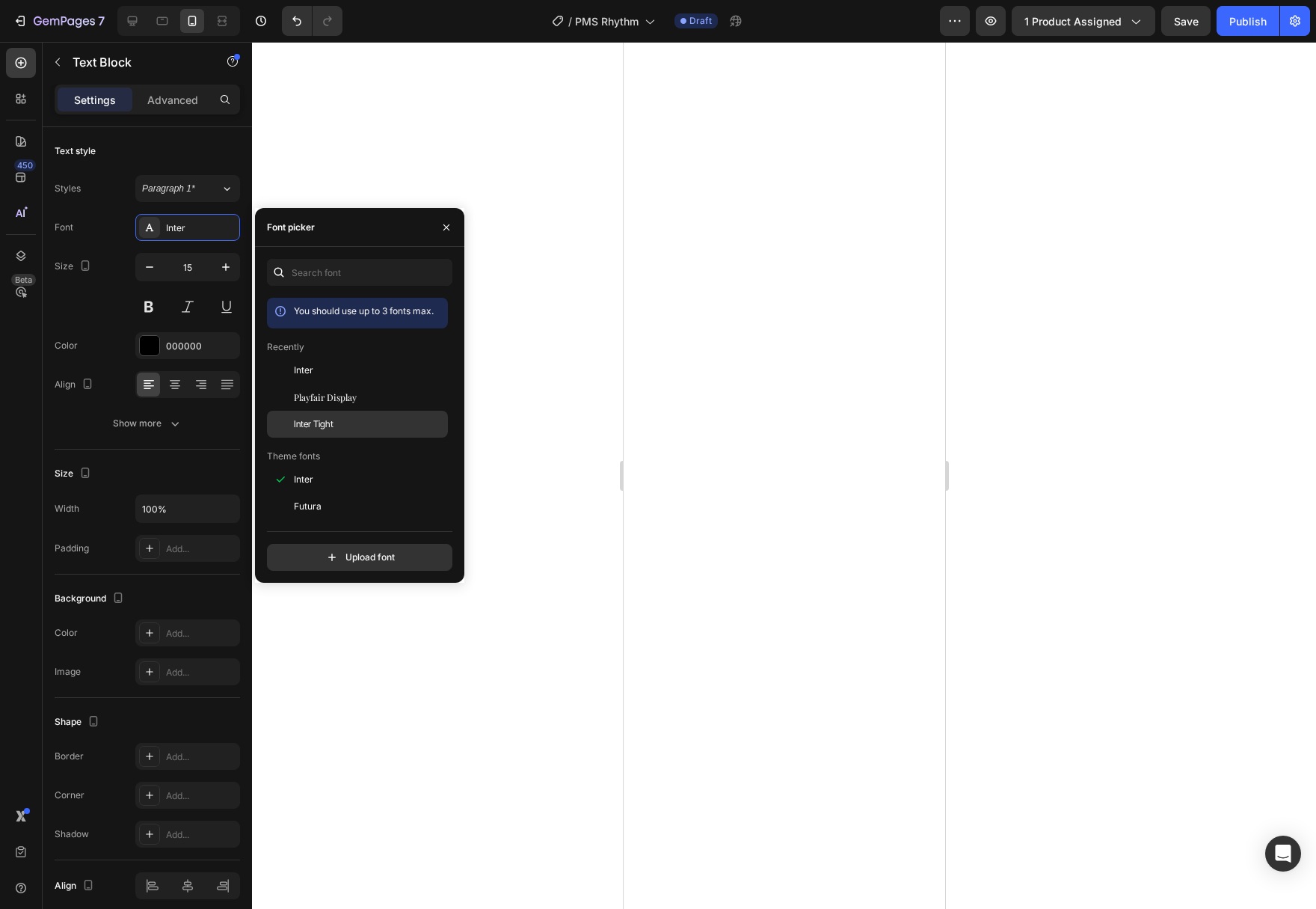
click at [336, 634] on div "Inter Tight" at bounding box center [357, 646] width 181 height 27
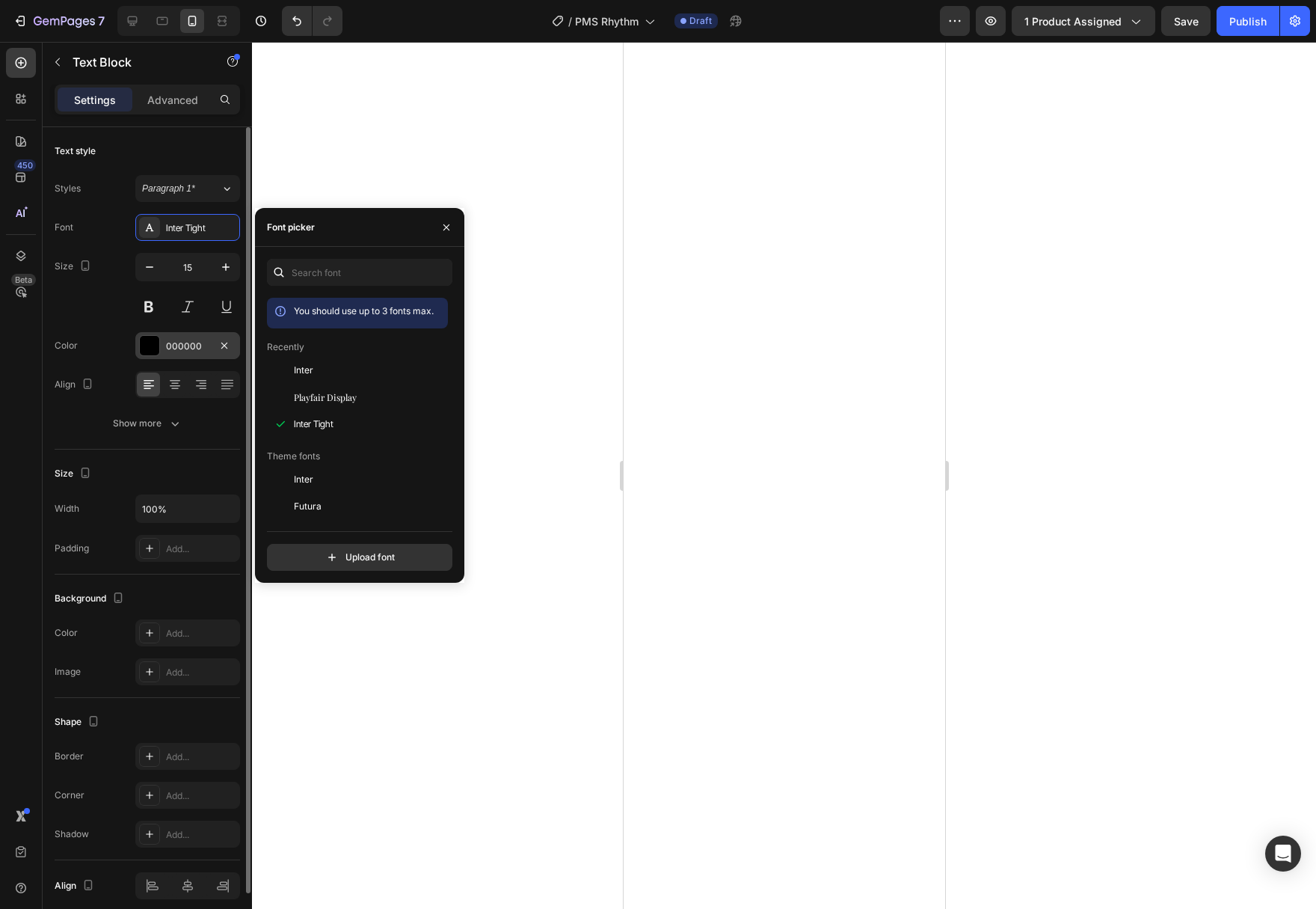
click at [146, 340] on div at bounding box center [150, 345] width 20 height 20
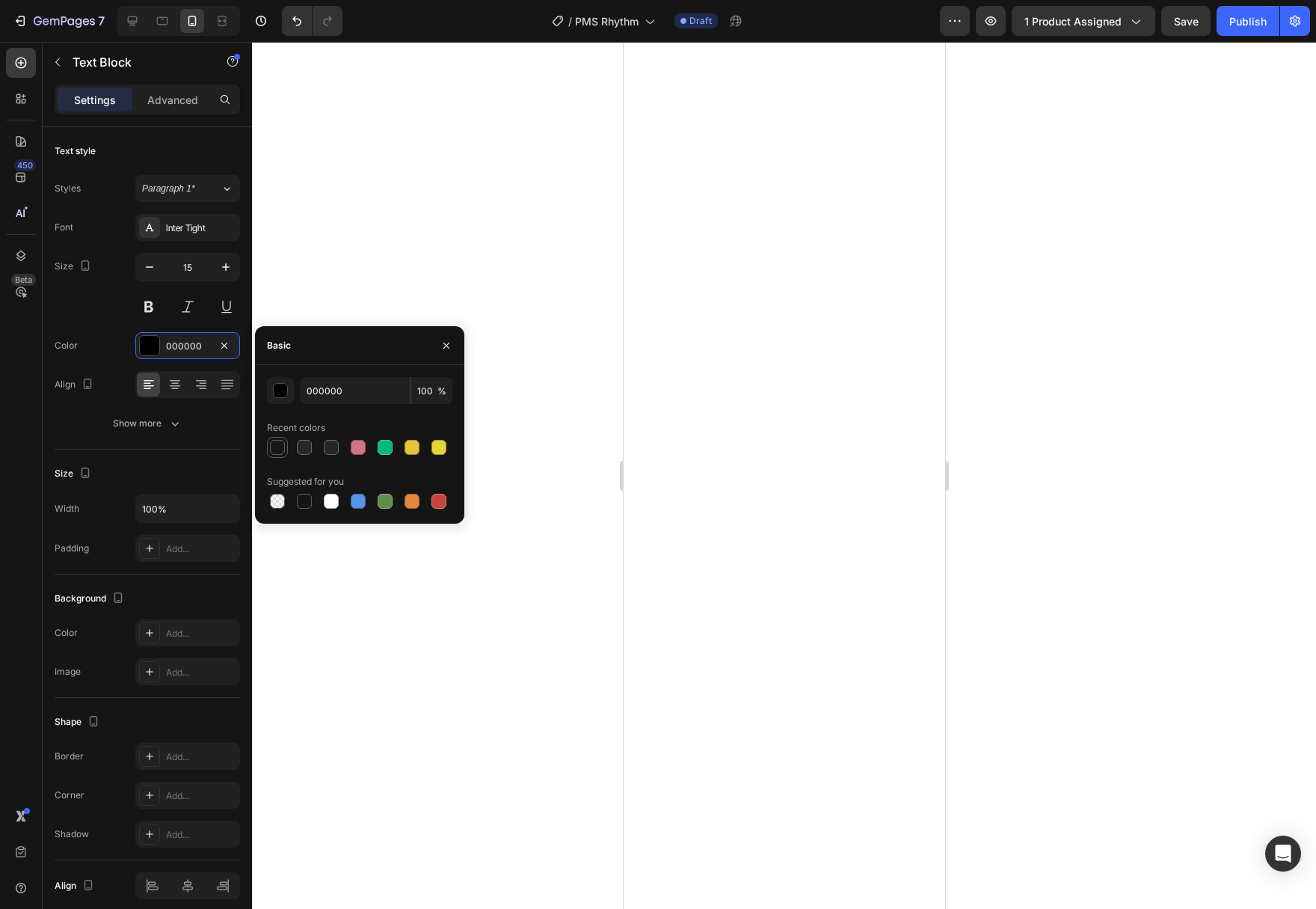
click at [280, 442] on div at bounding box center [276, 447] width 15 height 15
type input "181818"
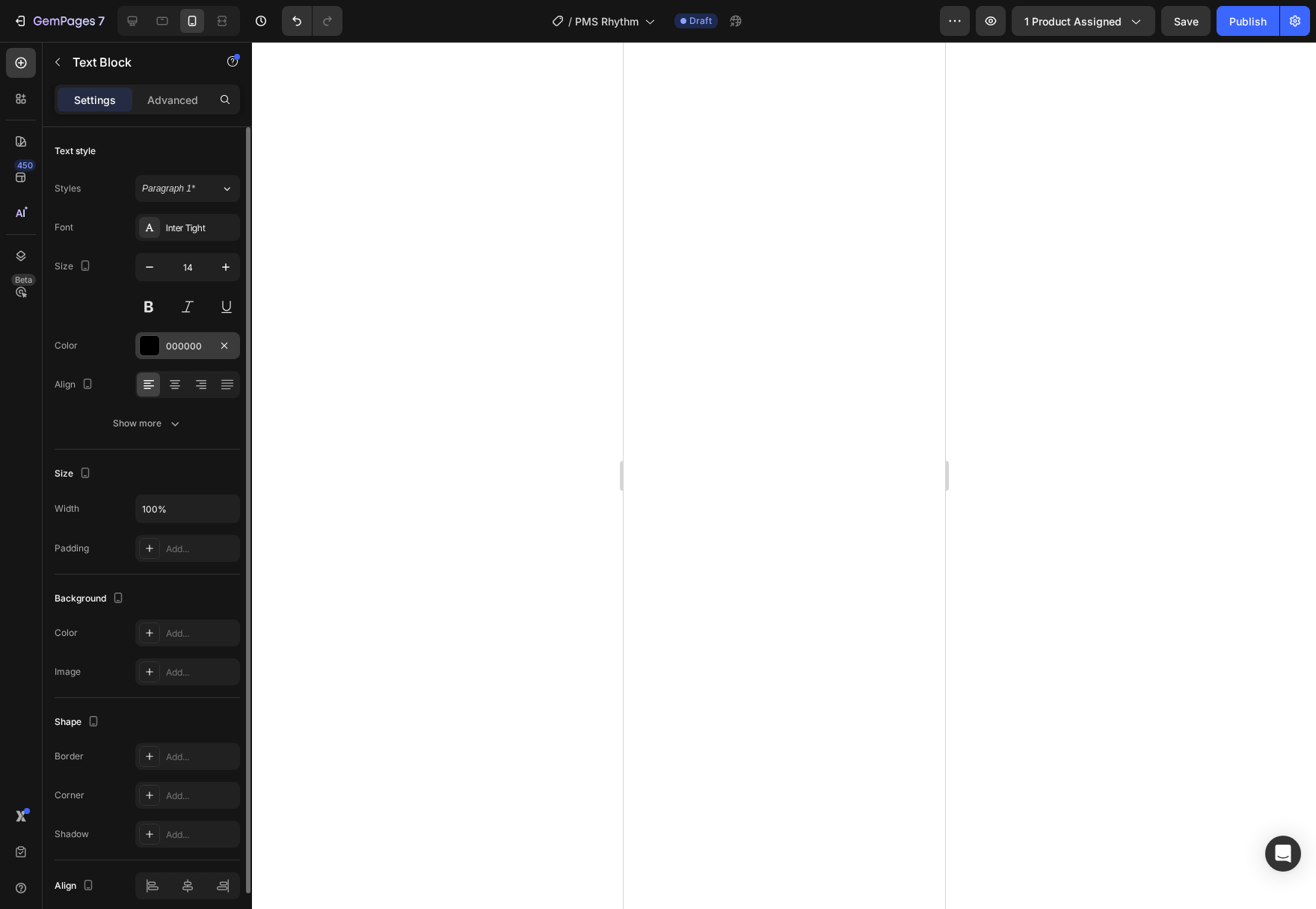
click at [144, 346] on div at bounding box center [150, 345] width 20 height 20
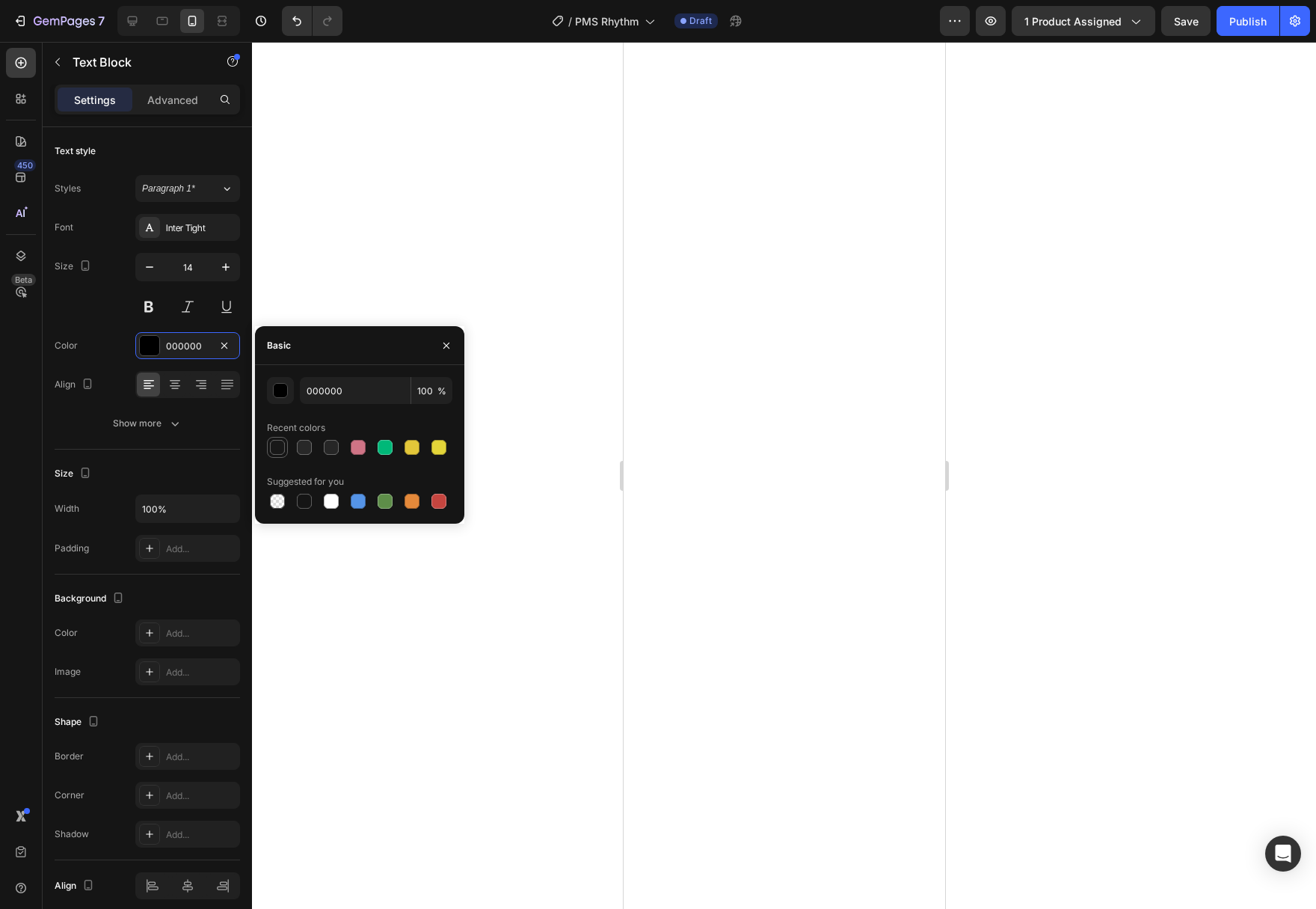
click at [284, 453] on div at bounding box center [276, 447] width 15 height 15
type input "181818"
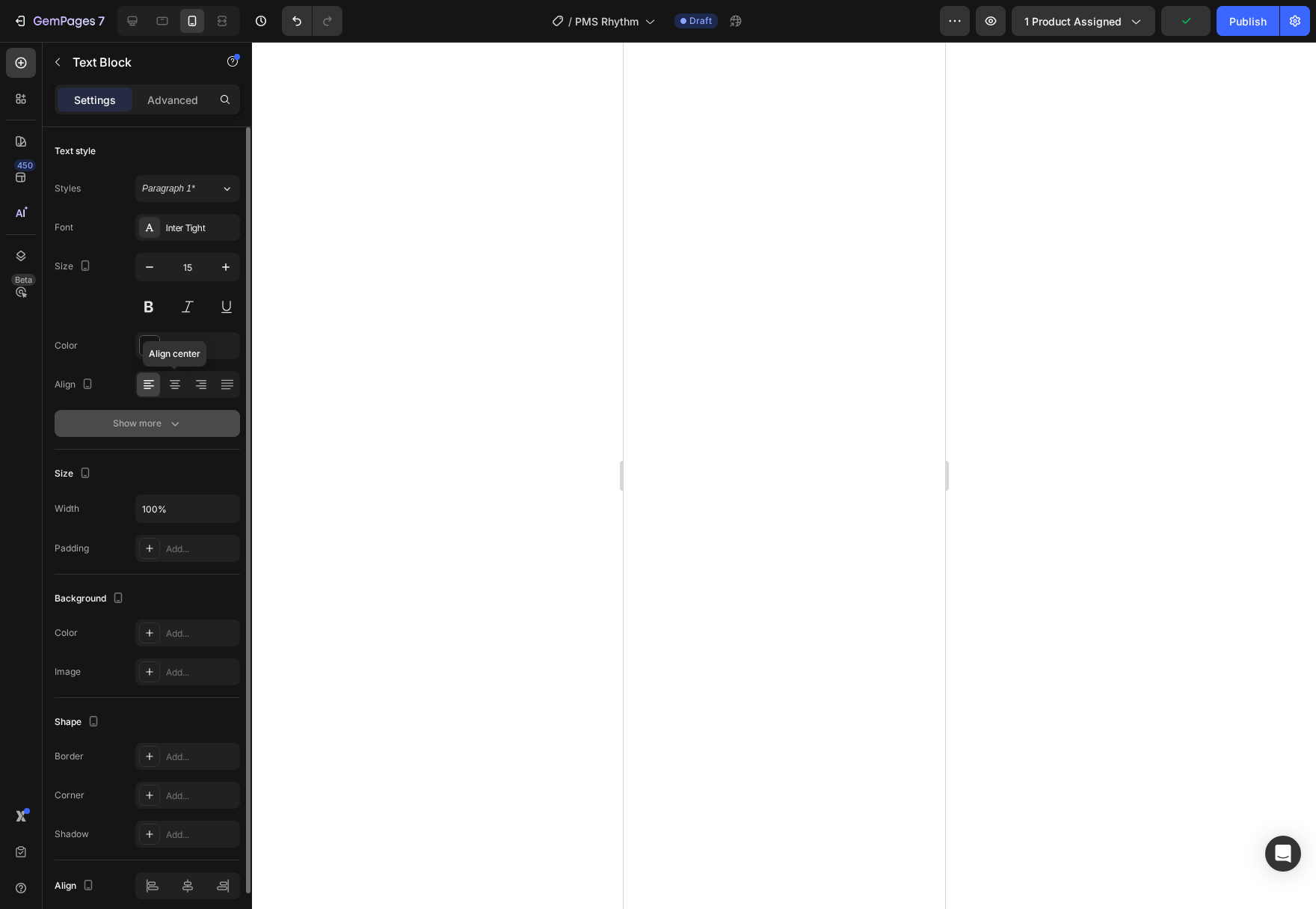
click at [158, 416] on div "Show more" at bounding box center [148, 423] width 70 height 15
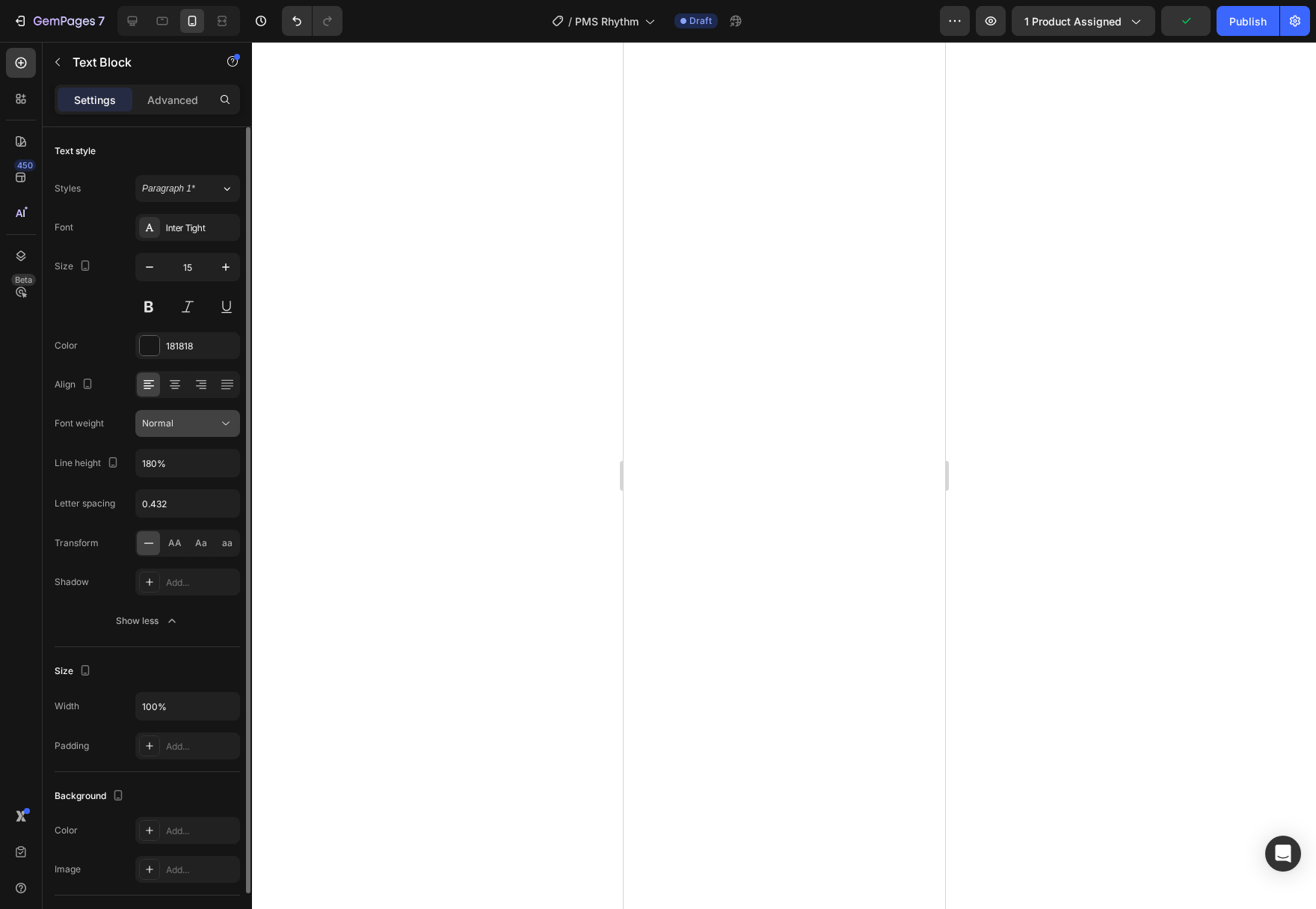
click at [232, 419] on icon at bounding box center [225, 423] width 15 height 15
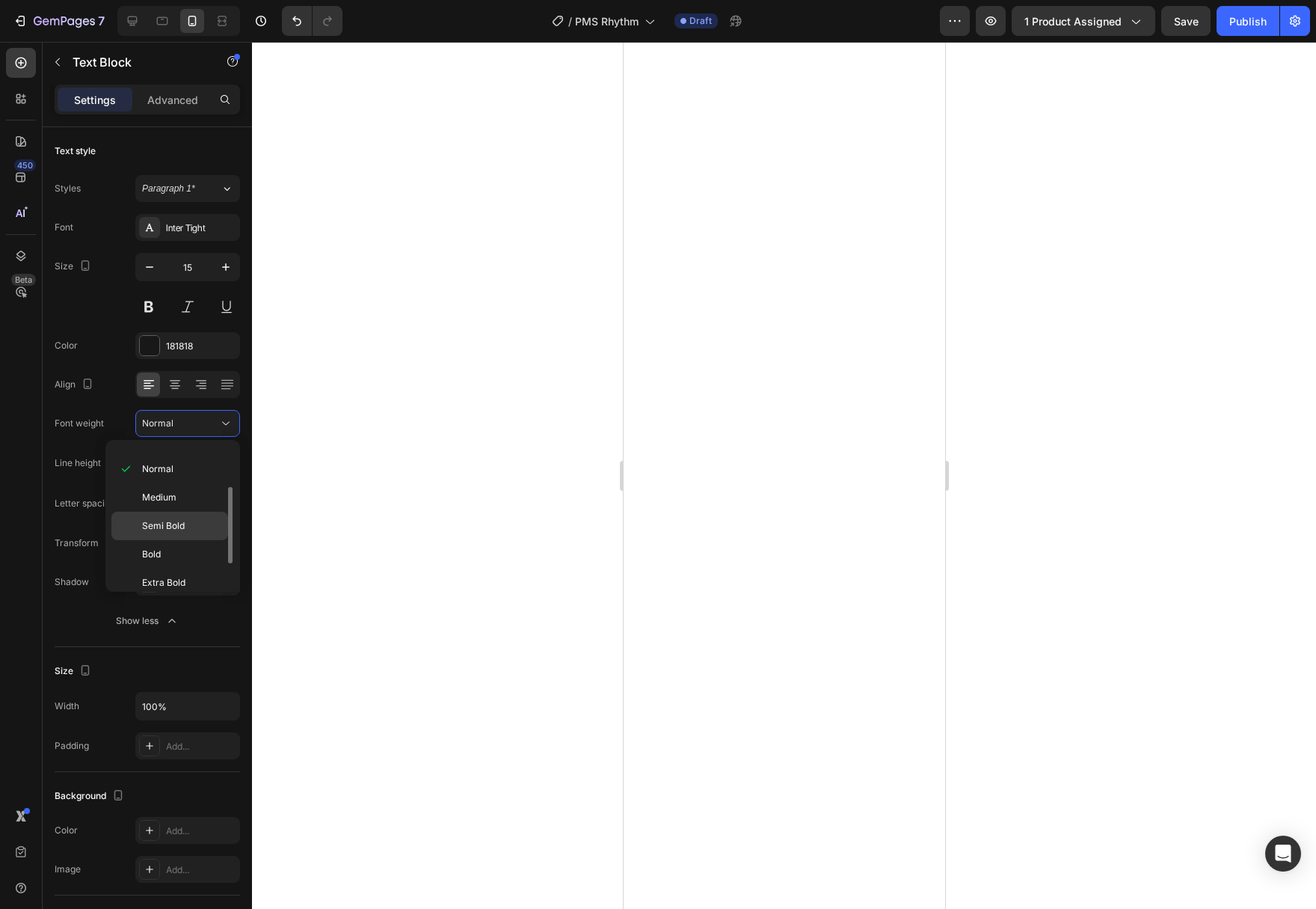
click at [179, 529] on span "Semi Bold" at bounding box center [162, 526] width 42 height 14
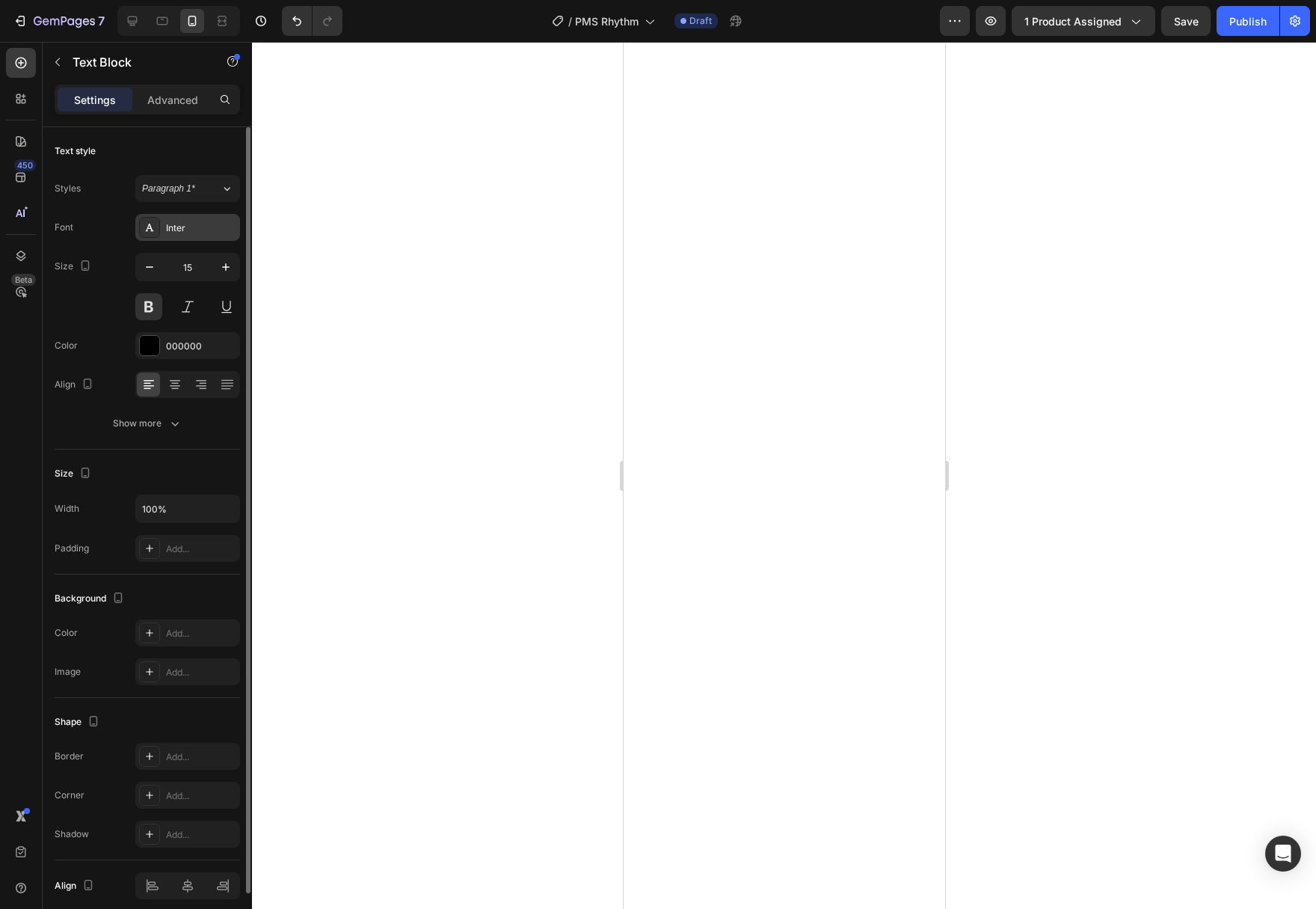
click at [195, 234] on div "Inter" at bounding box center [201, 228] width 70 height 14
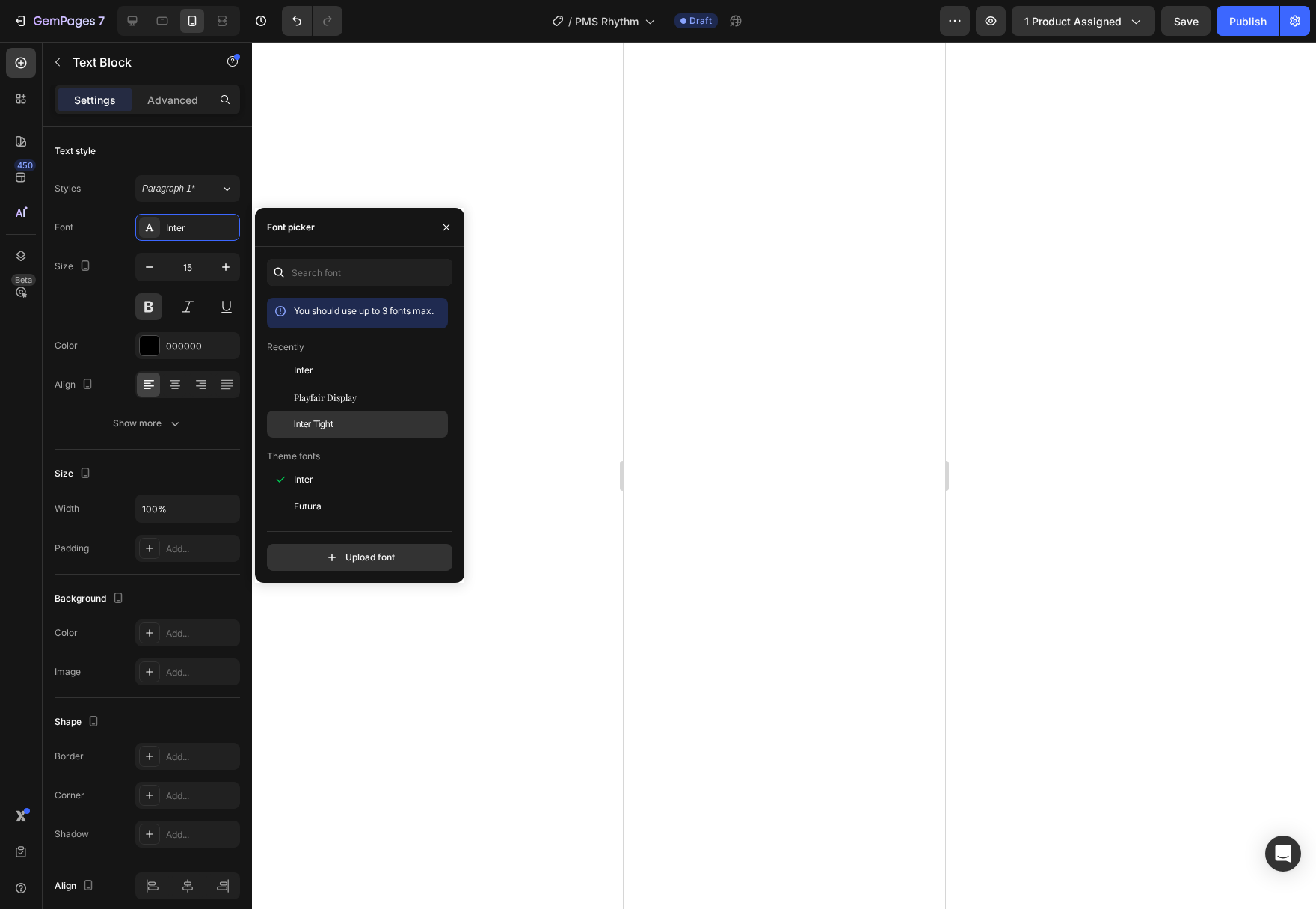
click at [312, 420] on span "Inter Tight" at bounding box center [314, 424] width 39 height 14
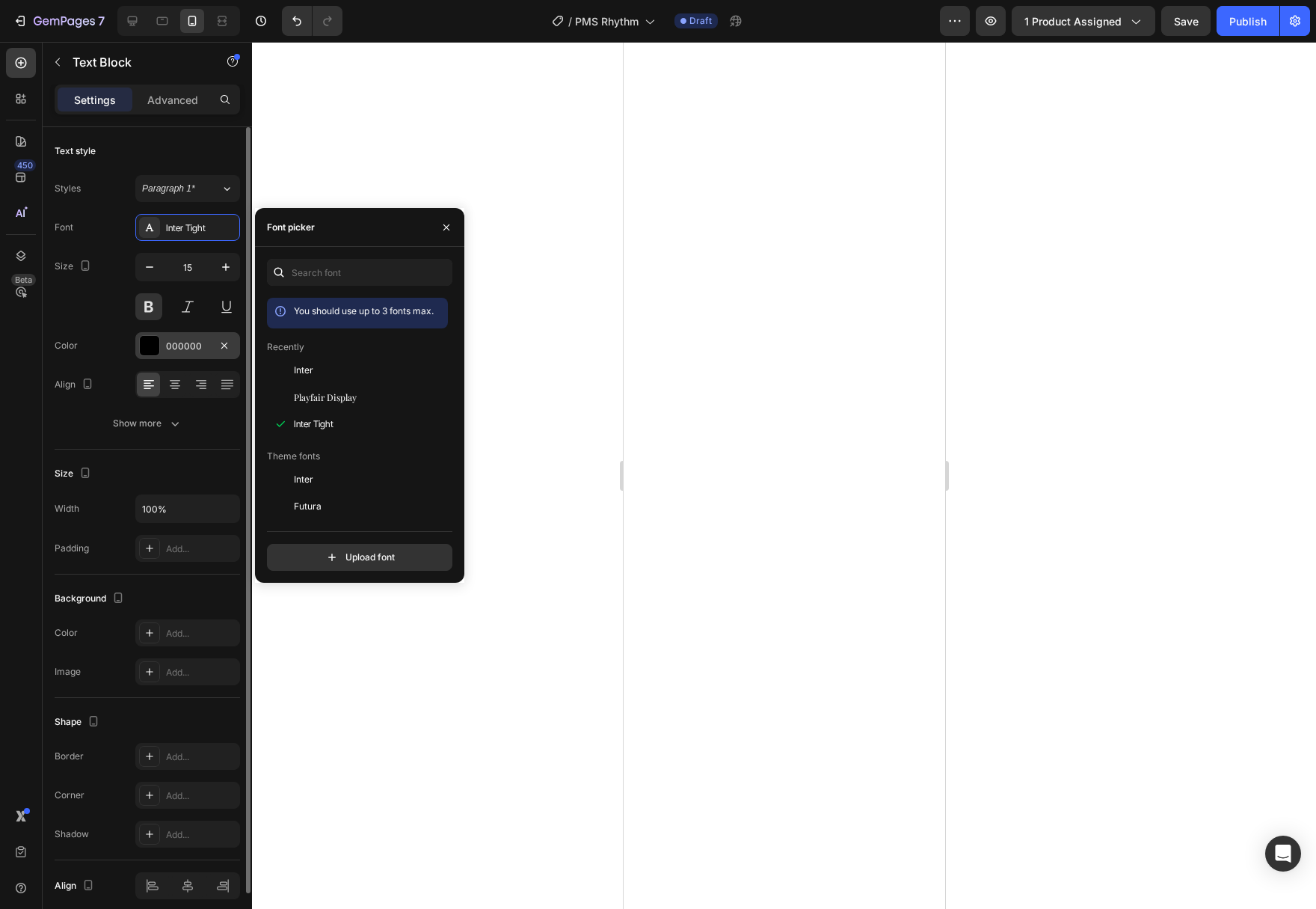
click at [149, 343] on div at bounding box center [150, 345] width 20 height 20
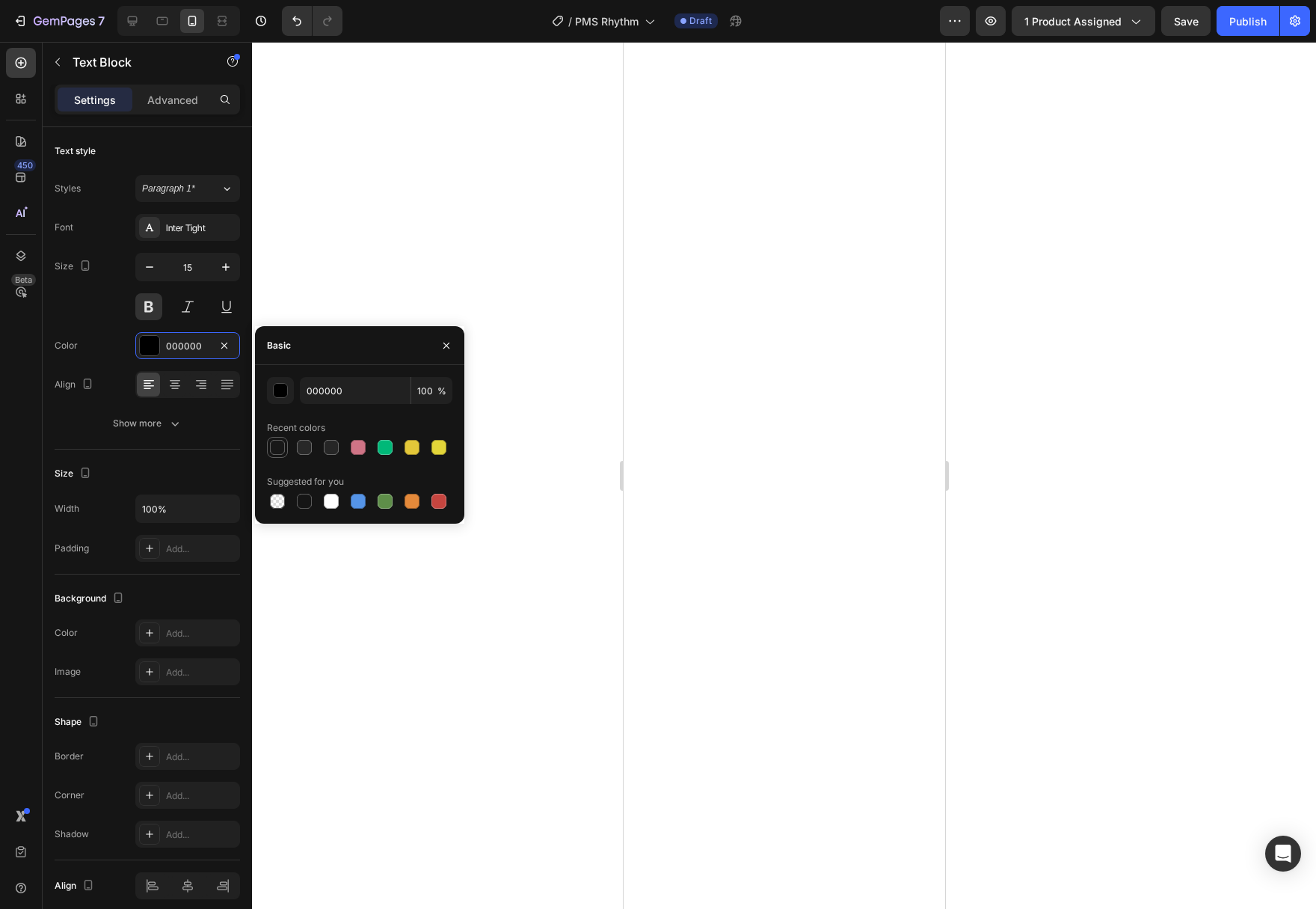
click at [279, 452] on div at bounding box center [276, 447] width 15 height 15
type input "181818"
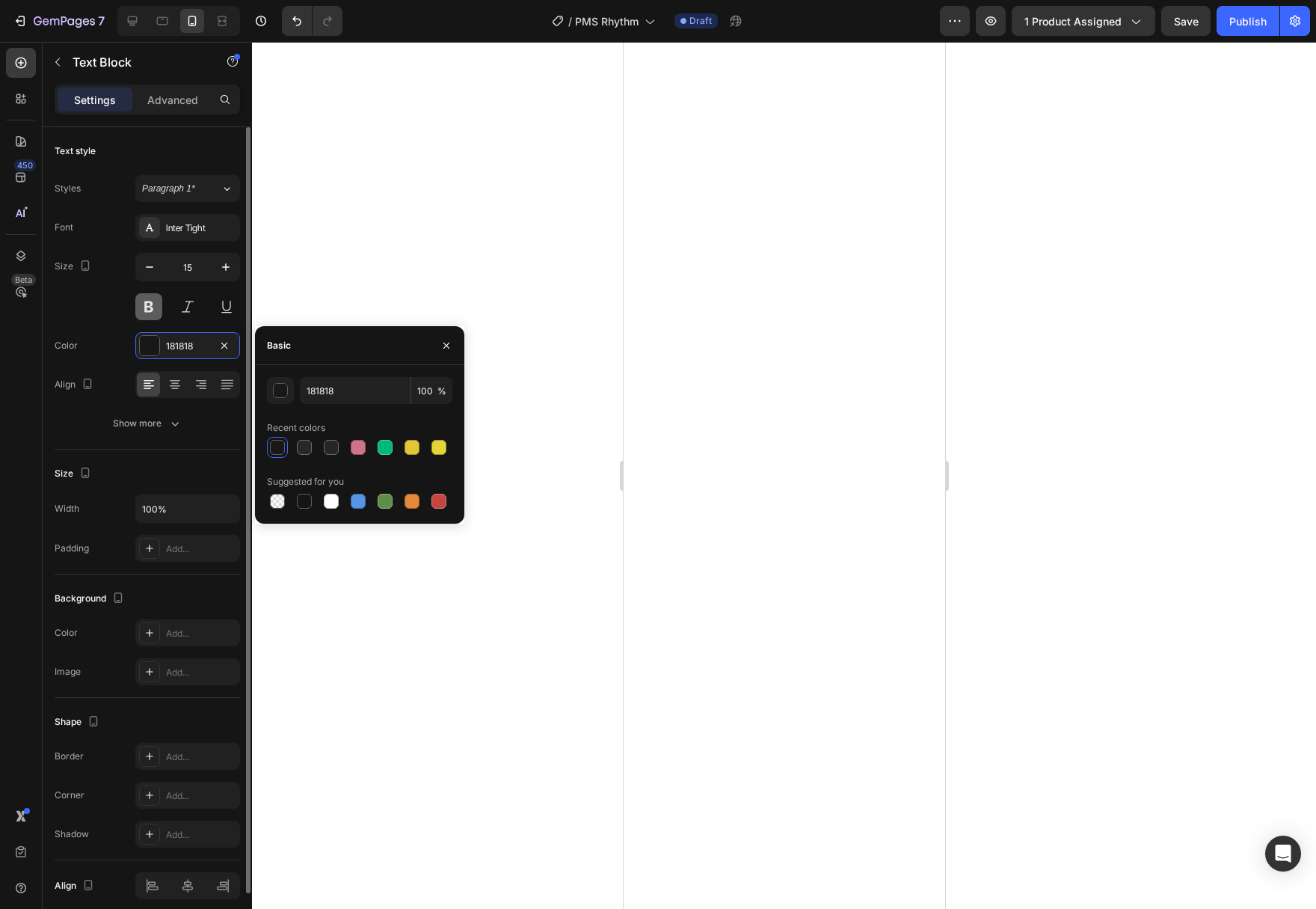
click at [146, 305] on button at bounding box center [149, 306] width 27 height 27
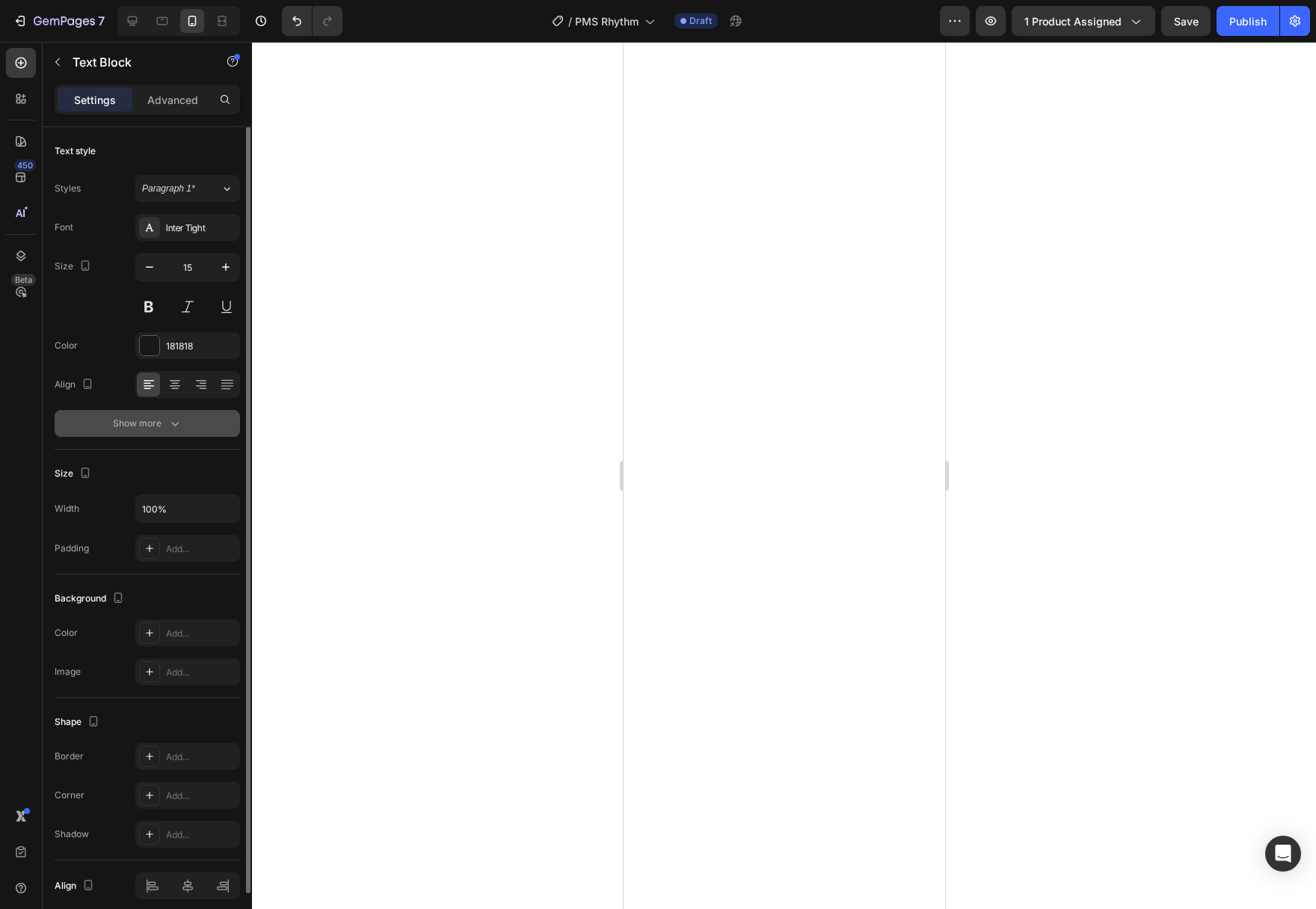
click at [188, 422] on button "Show more" at bounding box center [147, 423] width 186 height 27
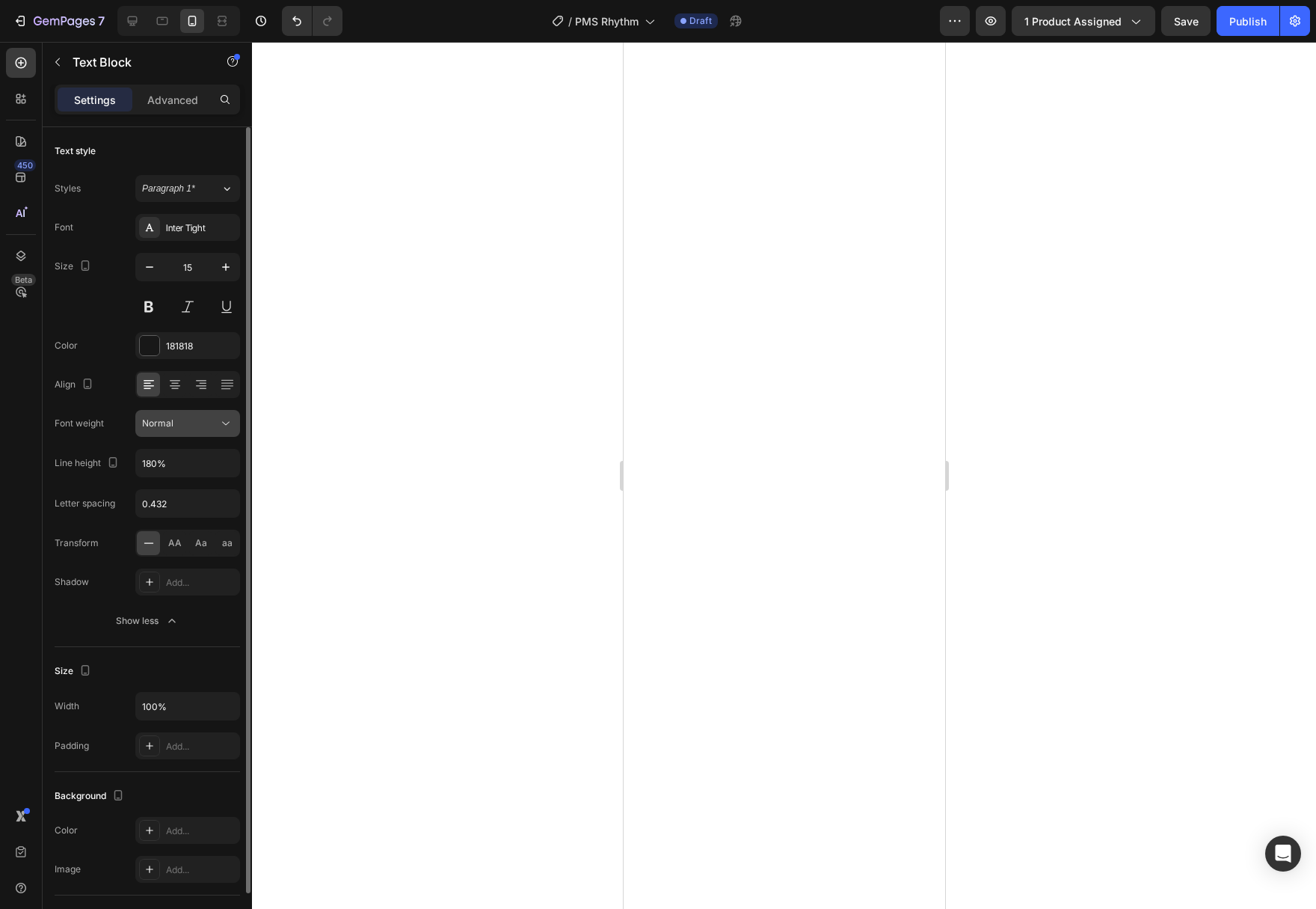
click at [229, 423] on icon at bounding box center [225, 423] width 15 height 15
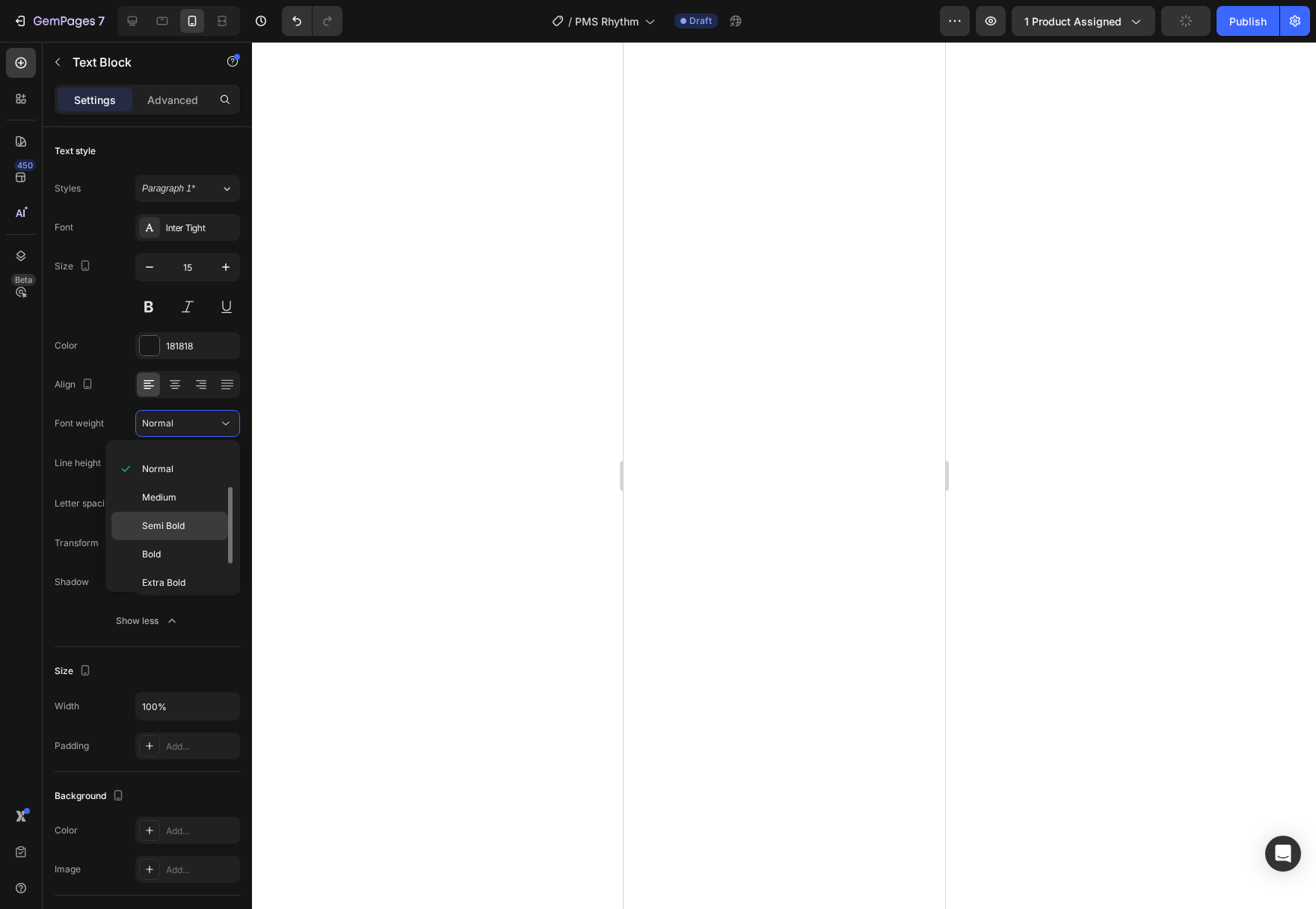
click at [193, 524] on p "Semi Bold" at bounding box center [181, 526] width 80 height 14
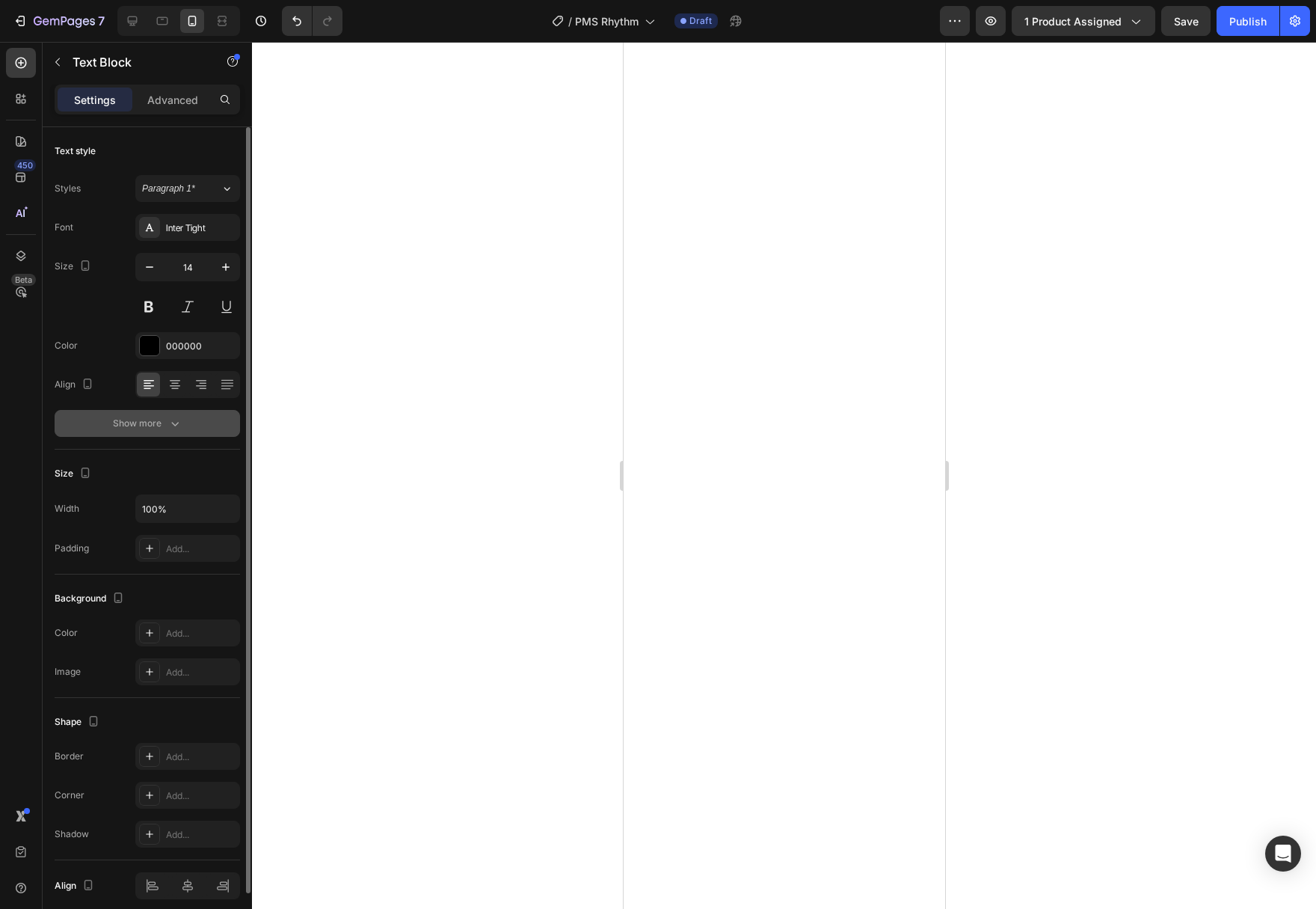
click at [170, 426] on icon "button" at bounding box center [174, 423] width 15 height 15
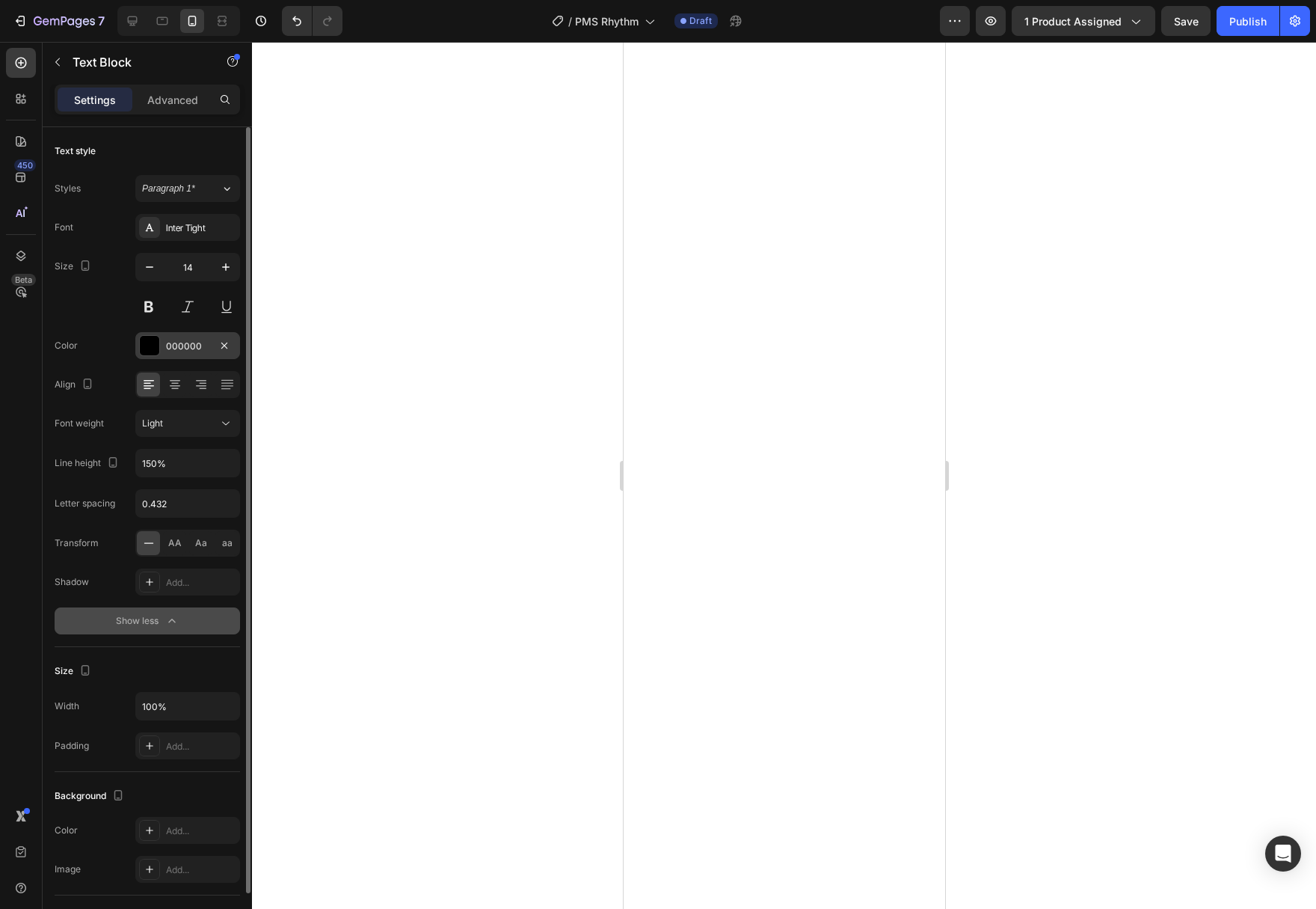
click at [137, 345] on div "000000" at bounding box center [188, 344] width 104 height 27
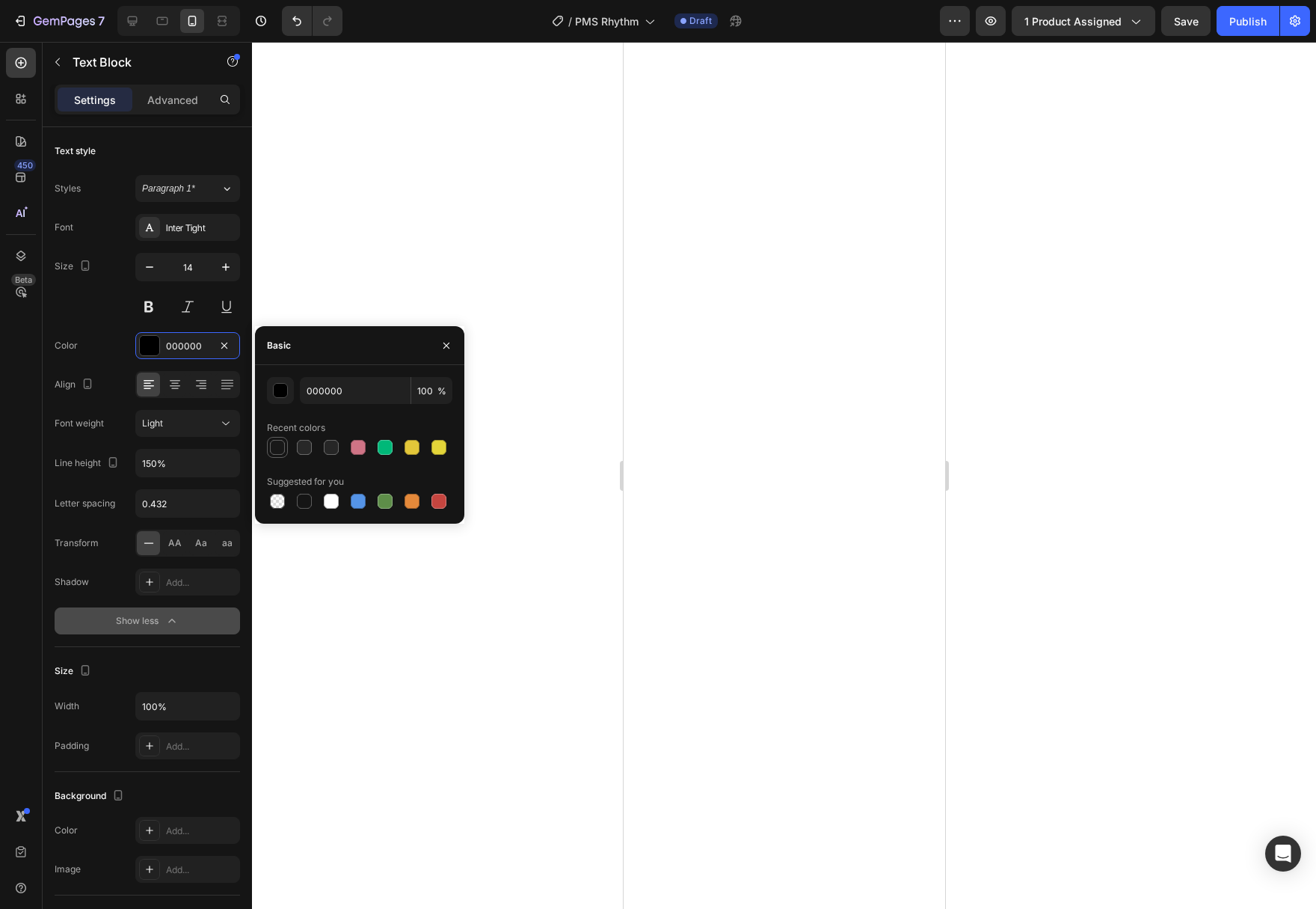
click at [275, 451] on div at bounding box center [276, 447] width 15 height 15
type input "181818"
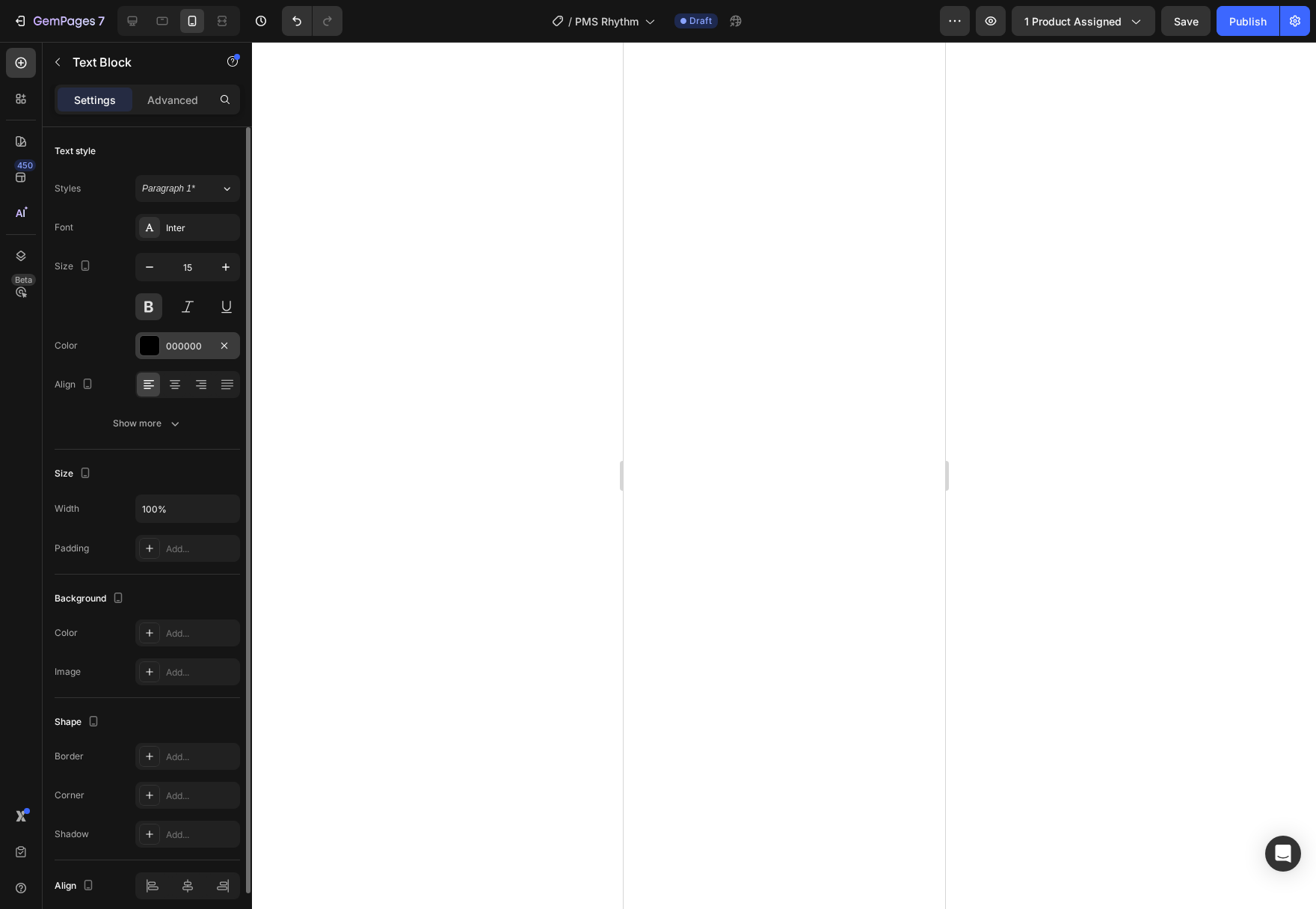
click at [162, 339] on div "000000" at bounding box center [188, 344] width 104 height 27
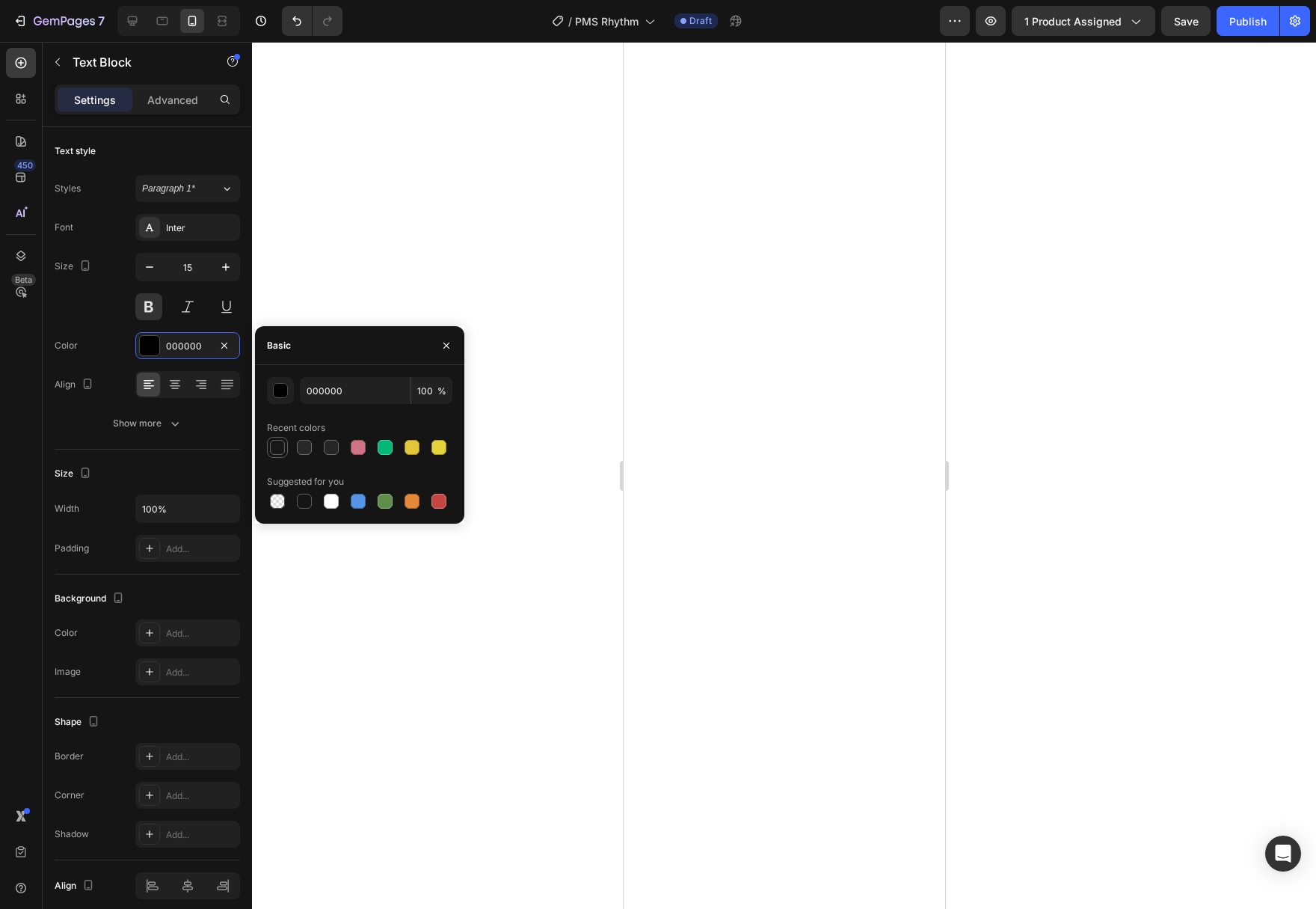
click at [282, 453] on div at bounding box center [276, 447] width 15 height 15
type input "181818"
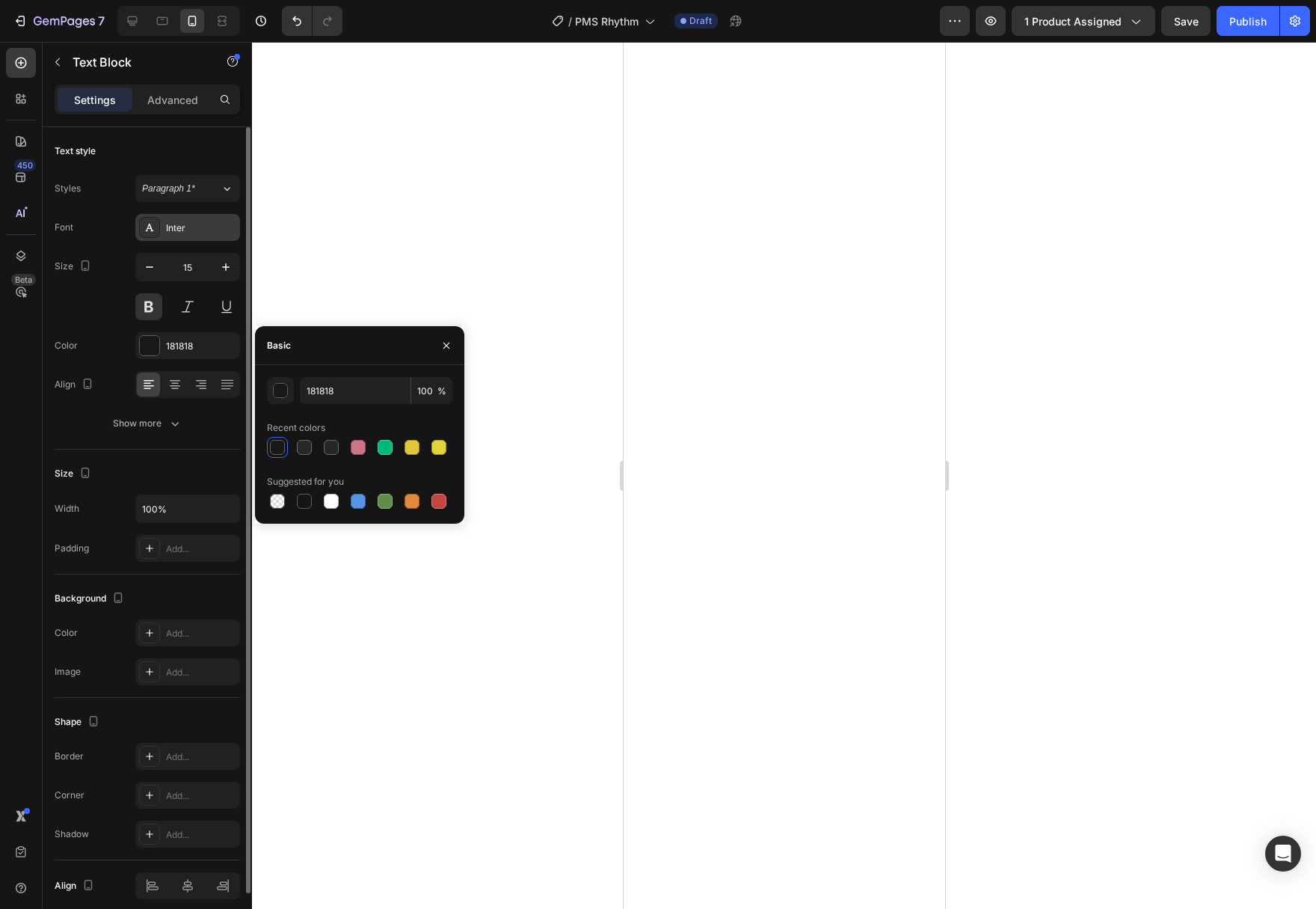
click at [204, 229] on div "Inter" at bounding box center [201, 228] width 70 height 14
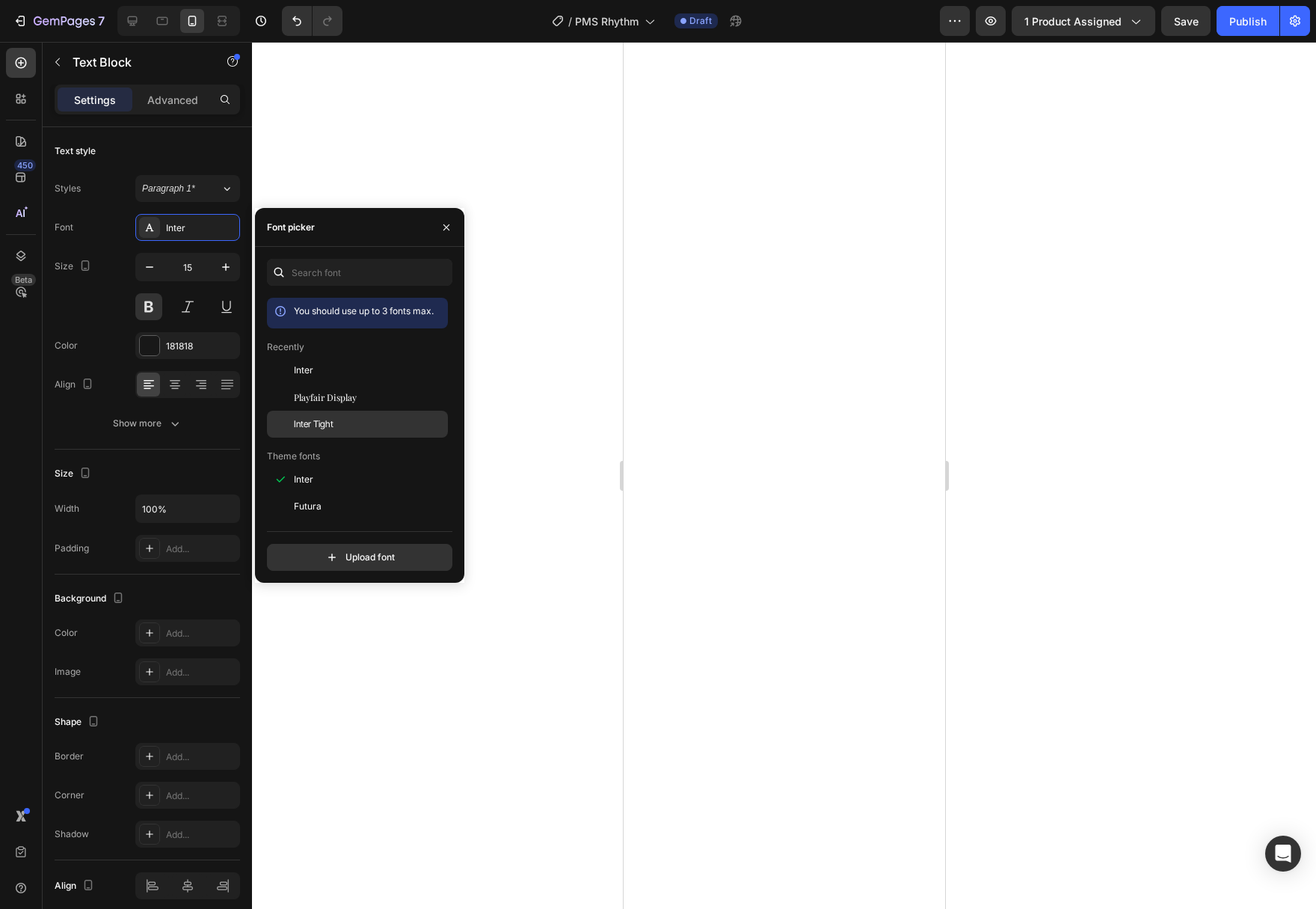
click at [320, 422] on span "Inter Tight" at bounding box center [314, 424] width 39 height 14
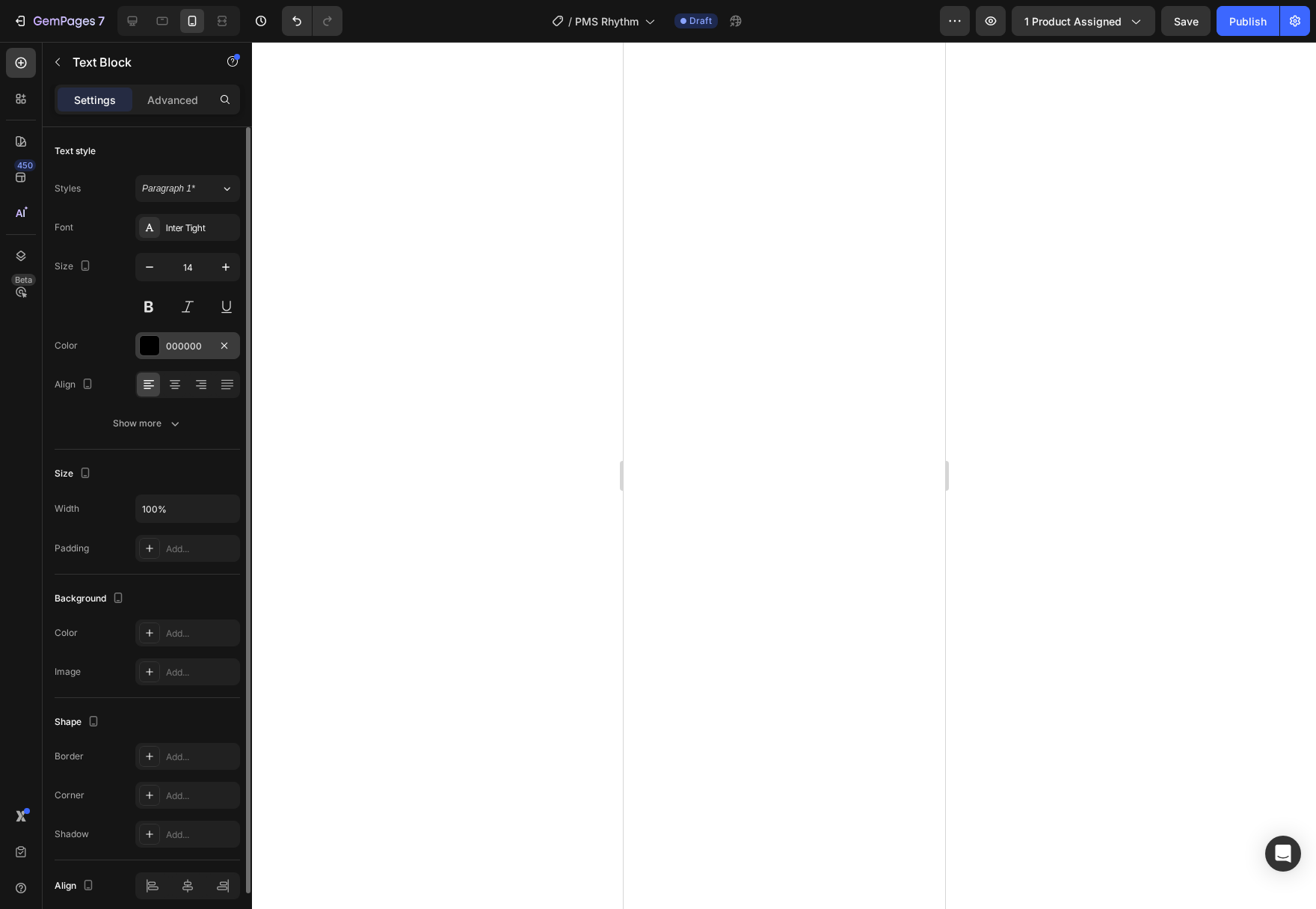
click at [150, 344] on div at bounding box center [150, 345] width 20 height 20
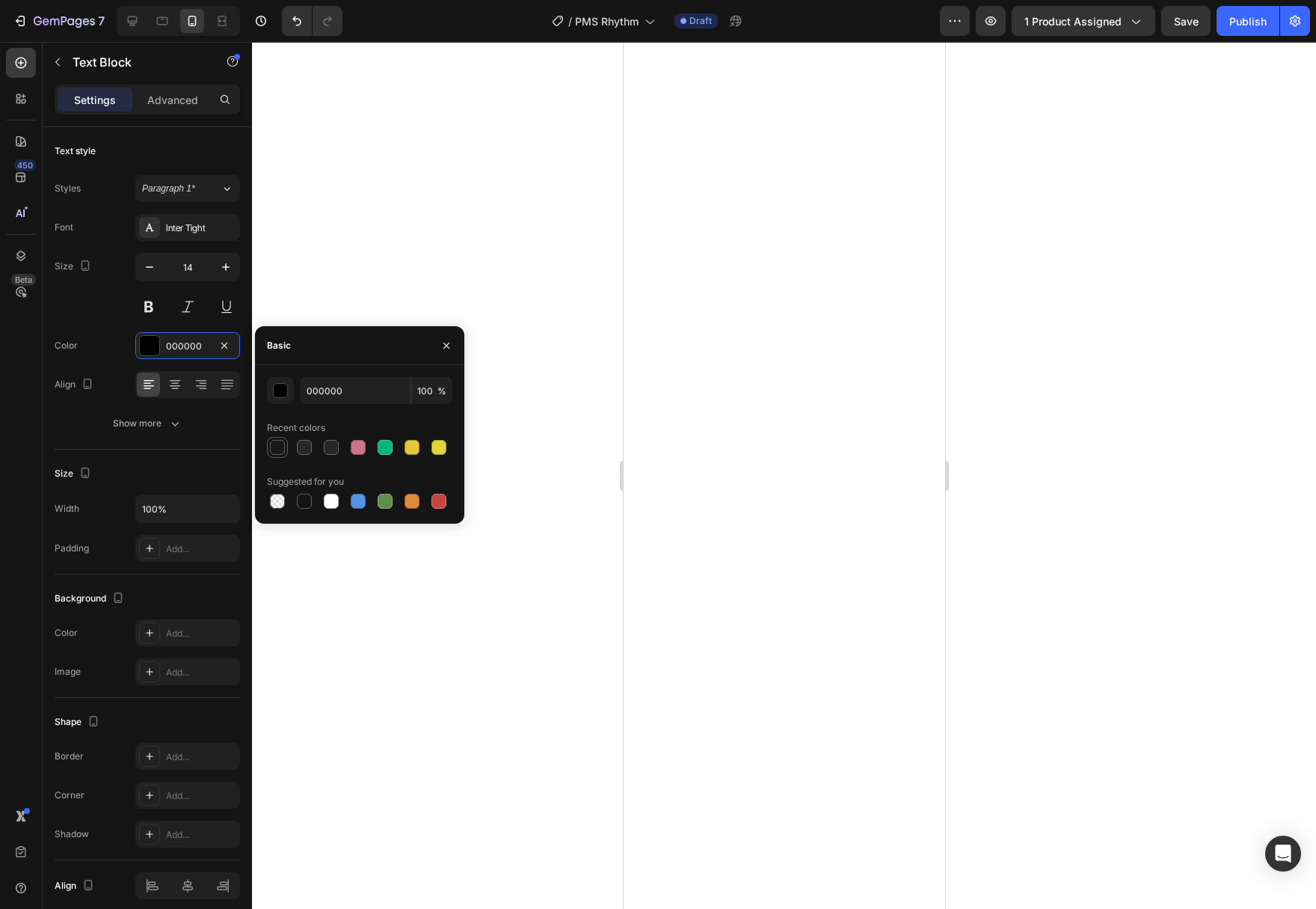
click at [285, 448] on div at bounding box center [277, 447] width 18 height 18
type input "181818"
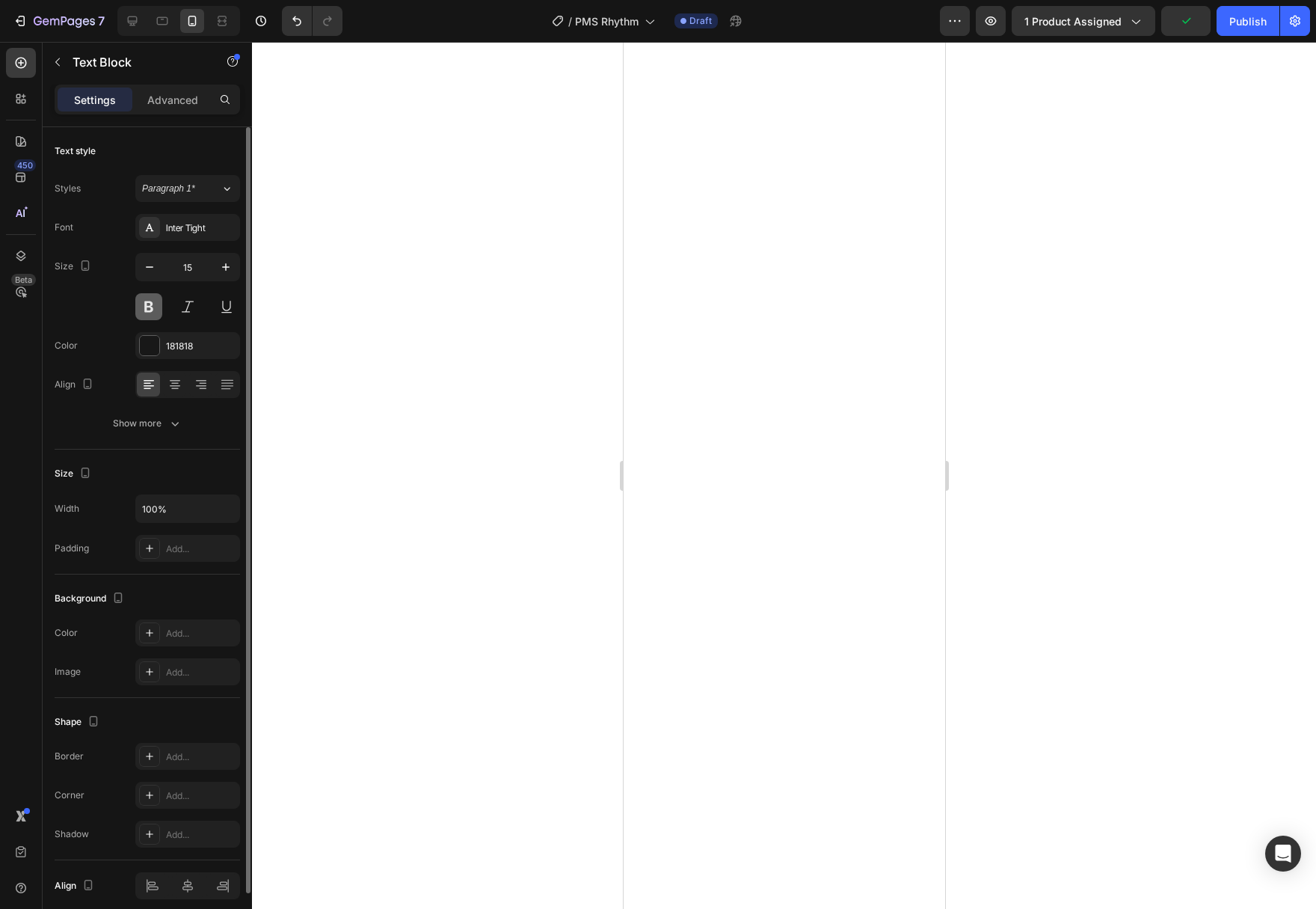
click at [151, 313] on button at bounding box center [149, 306] width 27 height 27
click at [157, 410] on button "Show more" at bounding box center [147, 423] width 186 height 27
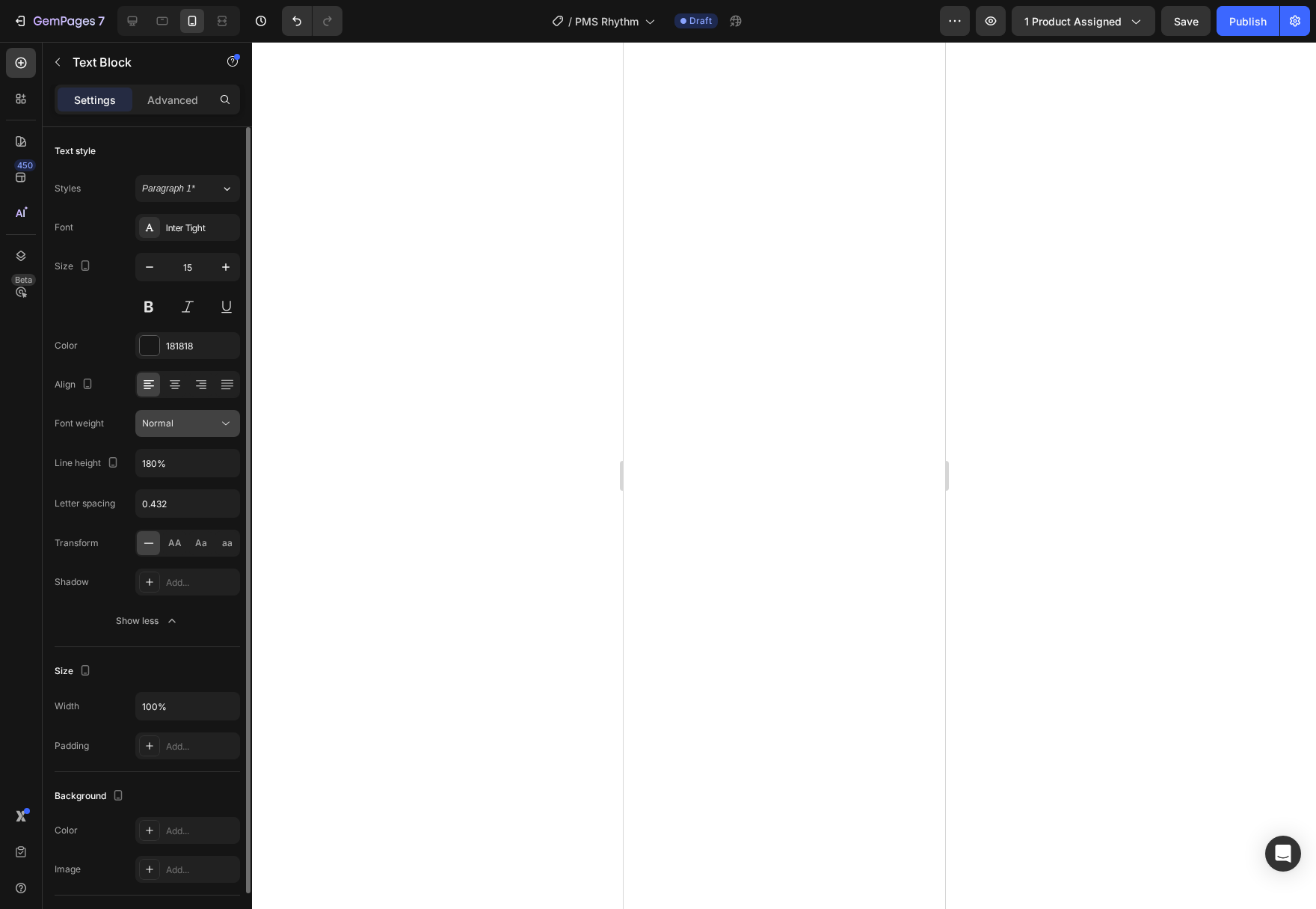
click at [229, 432] on button "Normal" at bounding box center [188, 423] width 104 height 27
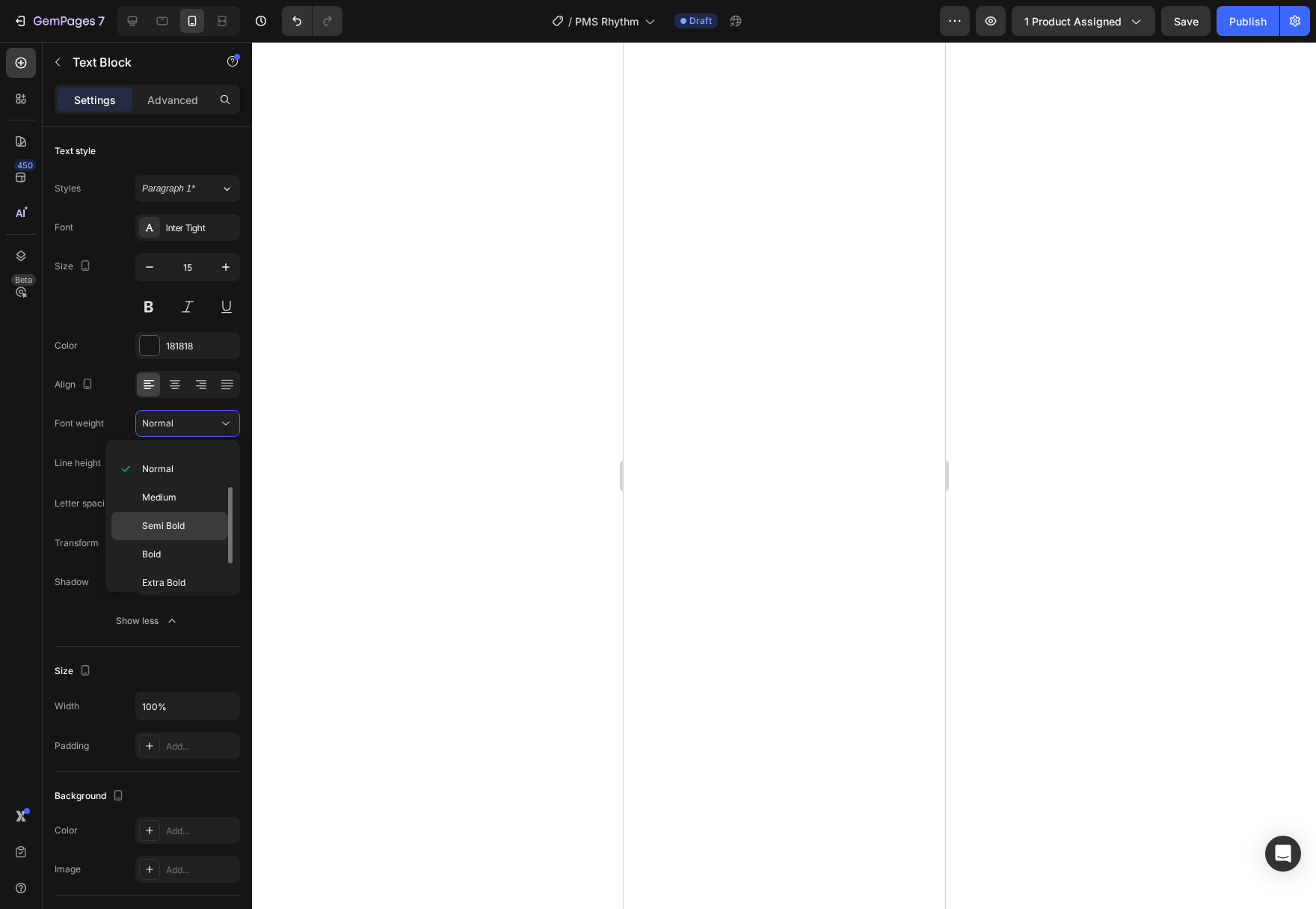
click at [187, 522] on p "Semi Bold" at bounding box center [181, 526] width 80 height 14
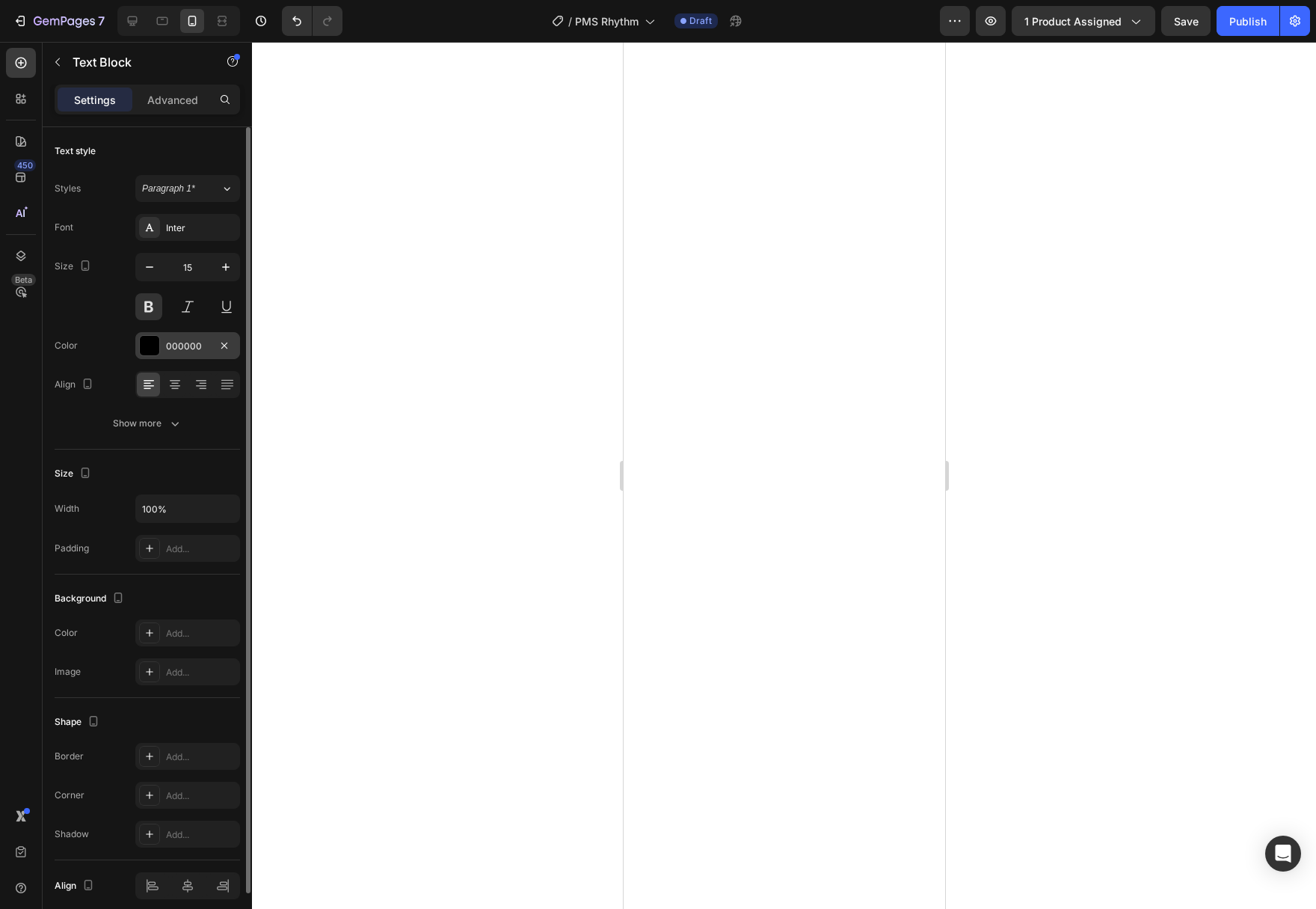
click at [153, 344] on div at bounding box center [150, 345] width 20 height 20
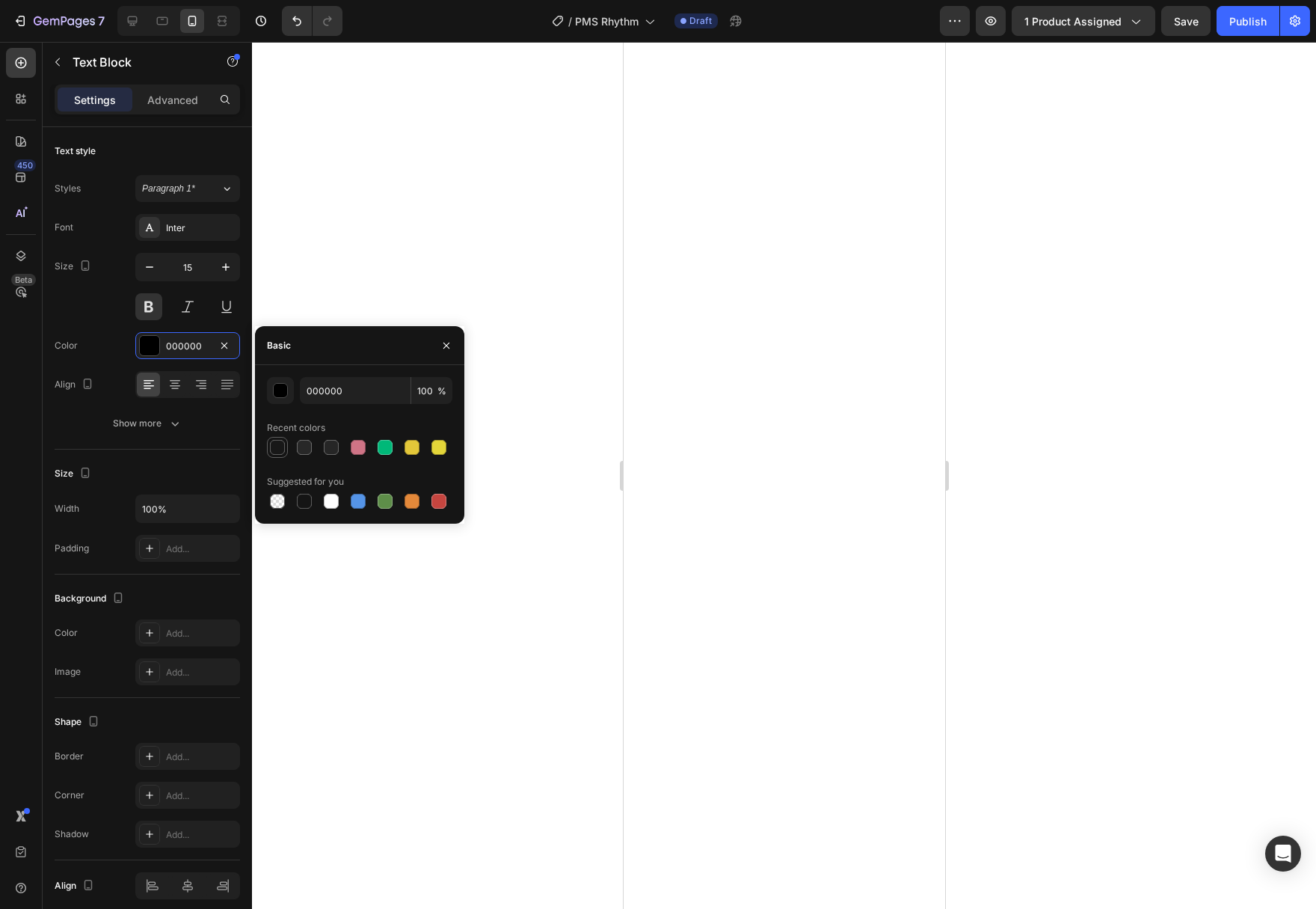
click at [281, 448] on div at bounding box center [276, 447] width 15 height 15
type input "181818"
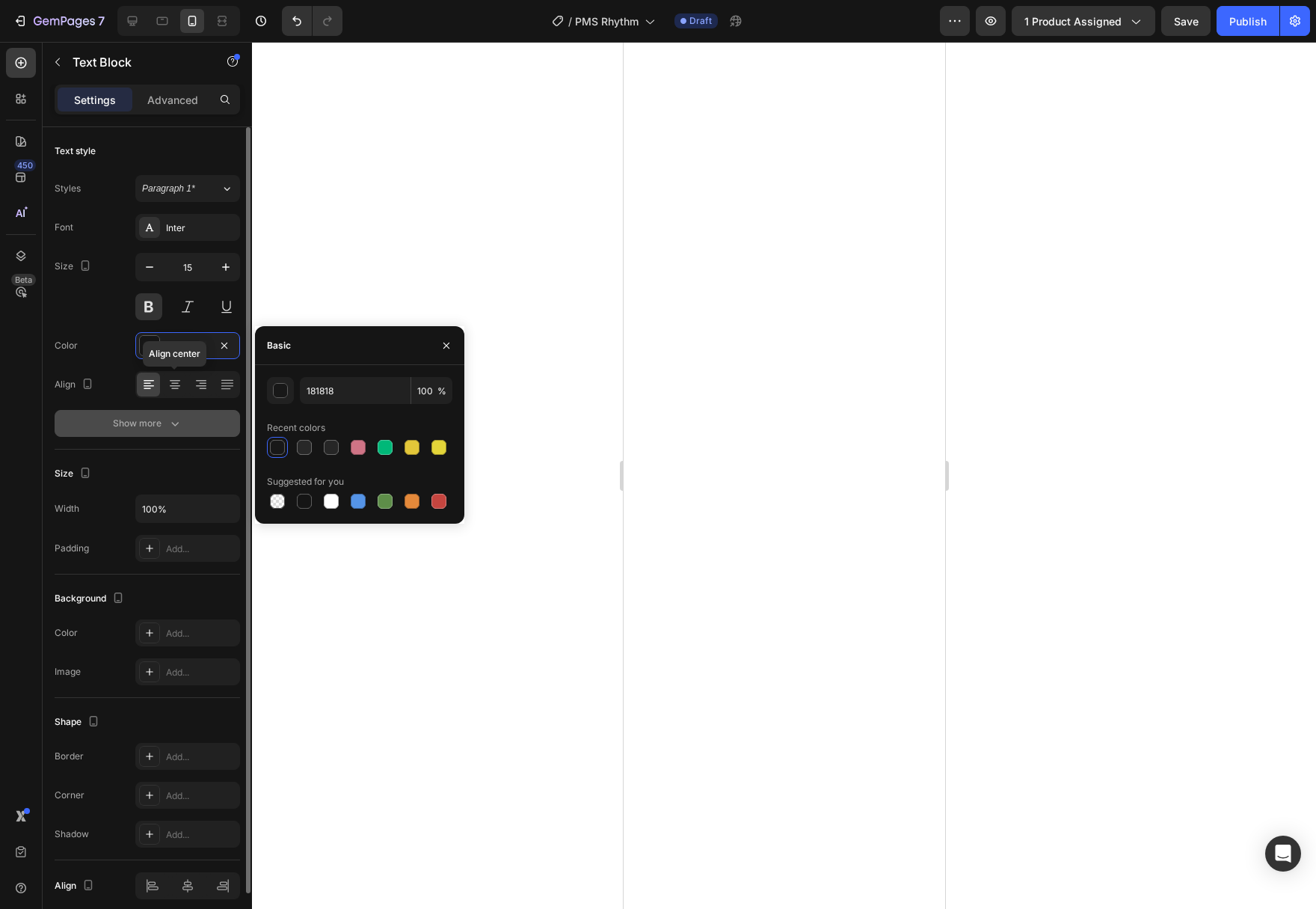
click at [159, 426] on div "Show more" at bounding box center [148, 423] width 70 height 15
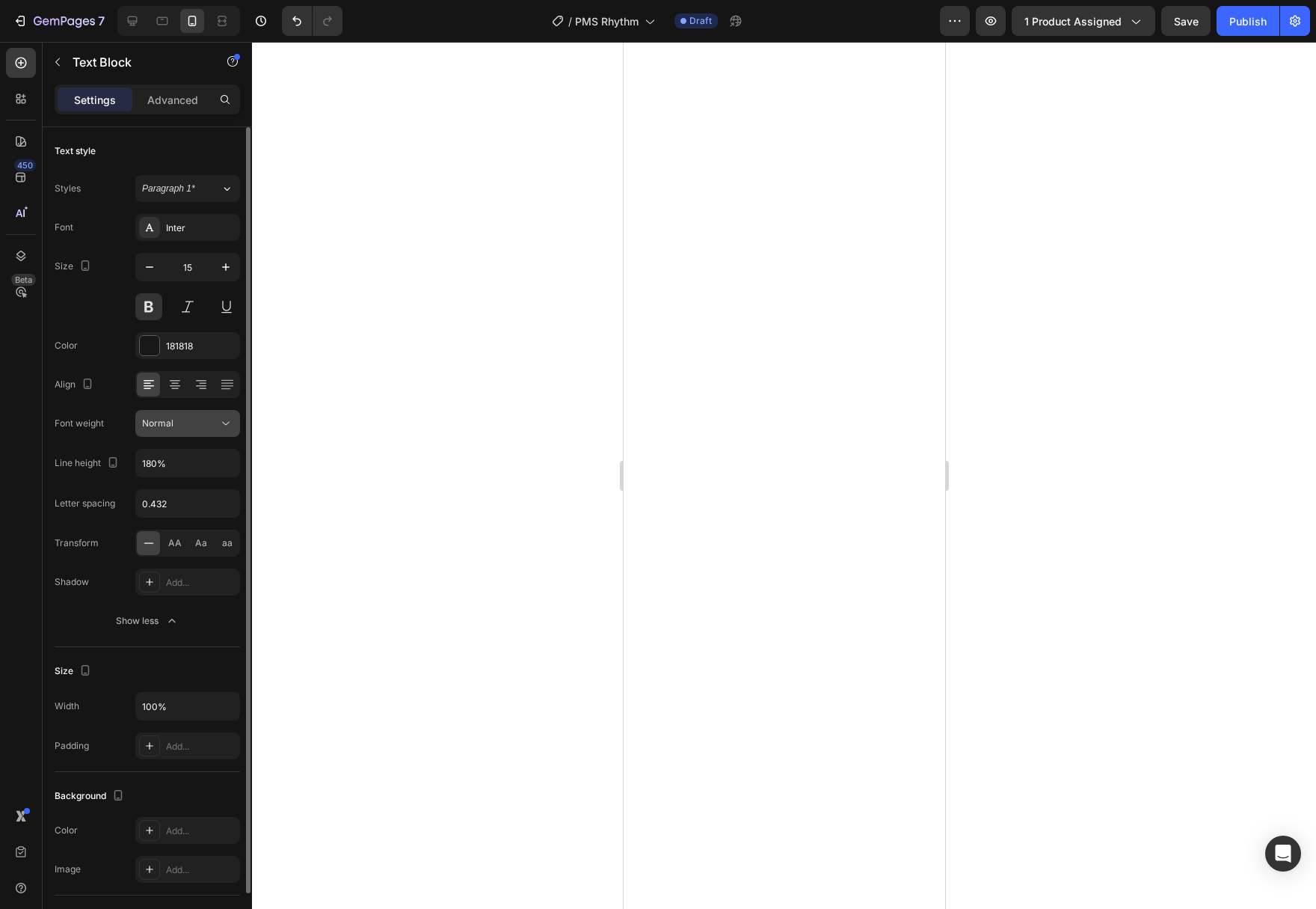
click at [229, 431] on button "Normal" at bounding box center [188, 423] width 104 height 27
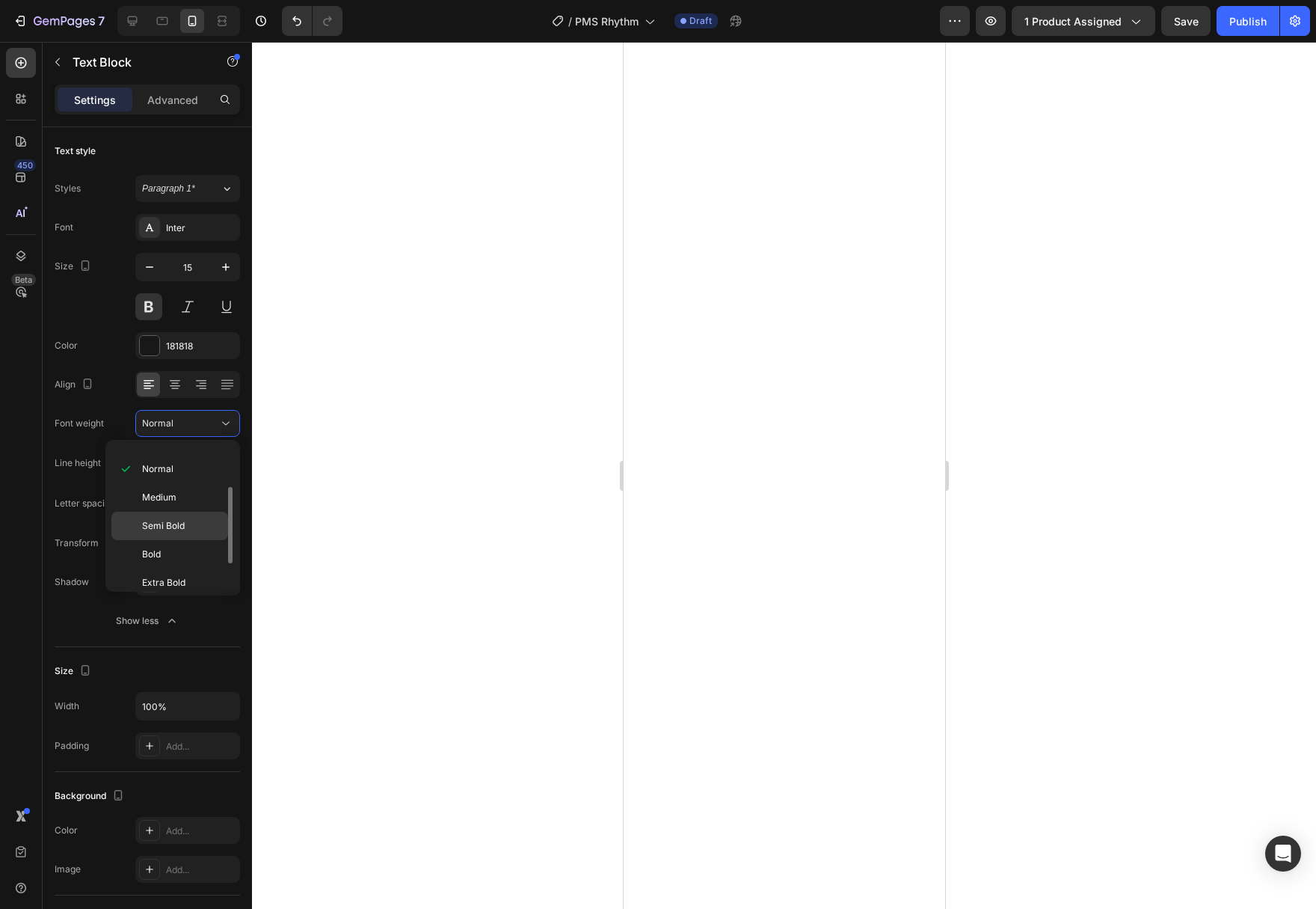
click at [191, 527] on p "Semi Bold" at bounding box center [181, 526] width 80 height 14
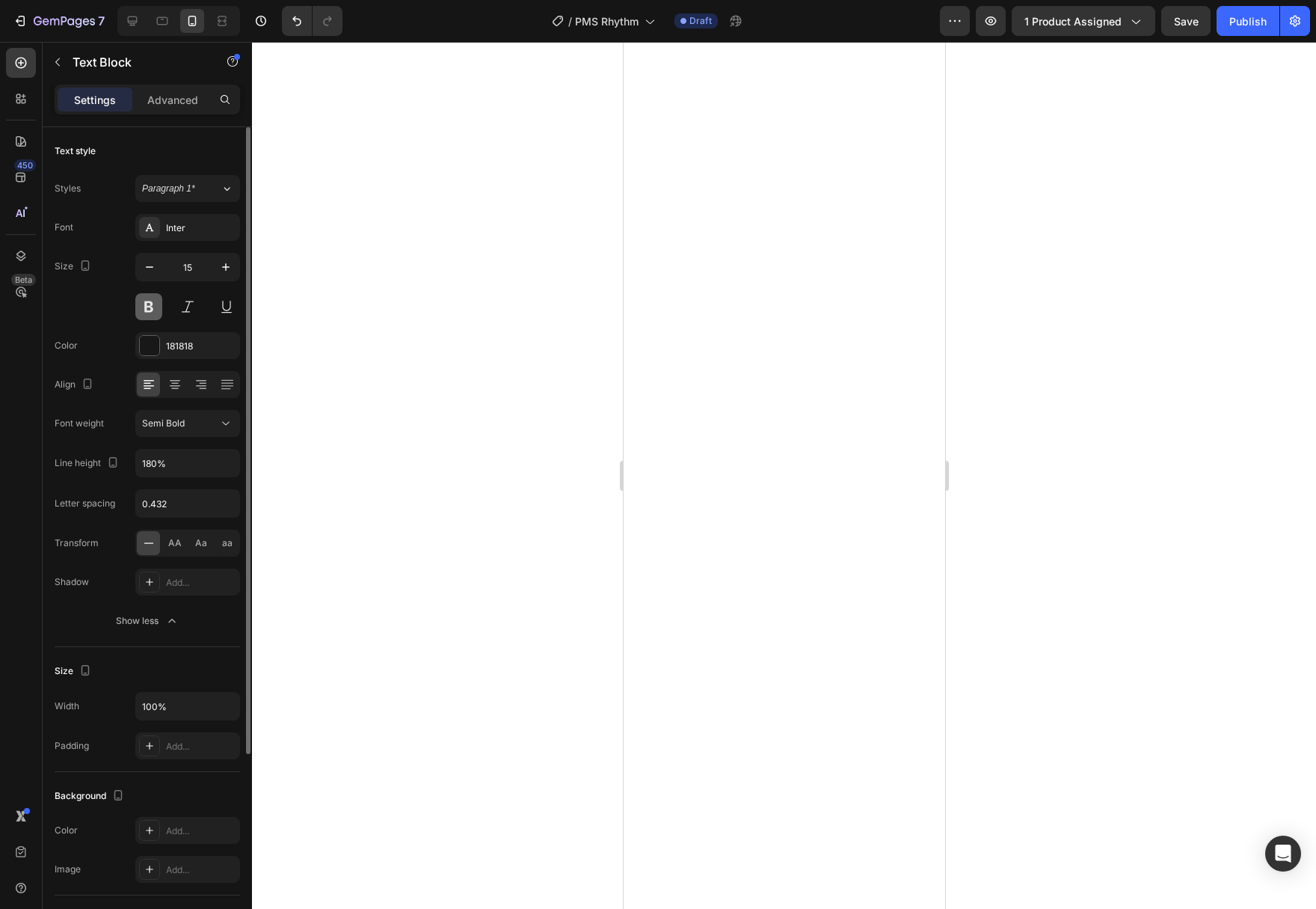
click at [150, 313] on button at bounding box center [149, 306] width 27 height 27
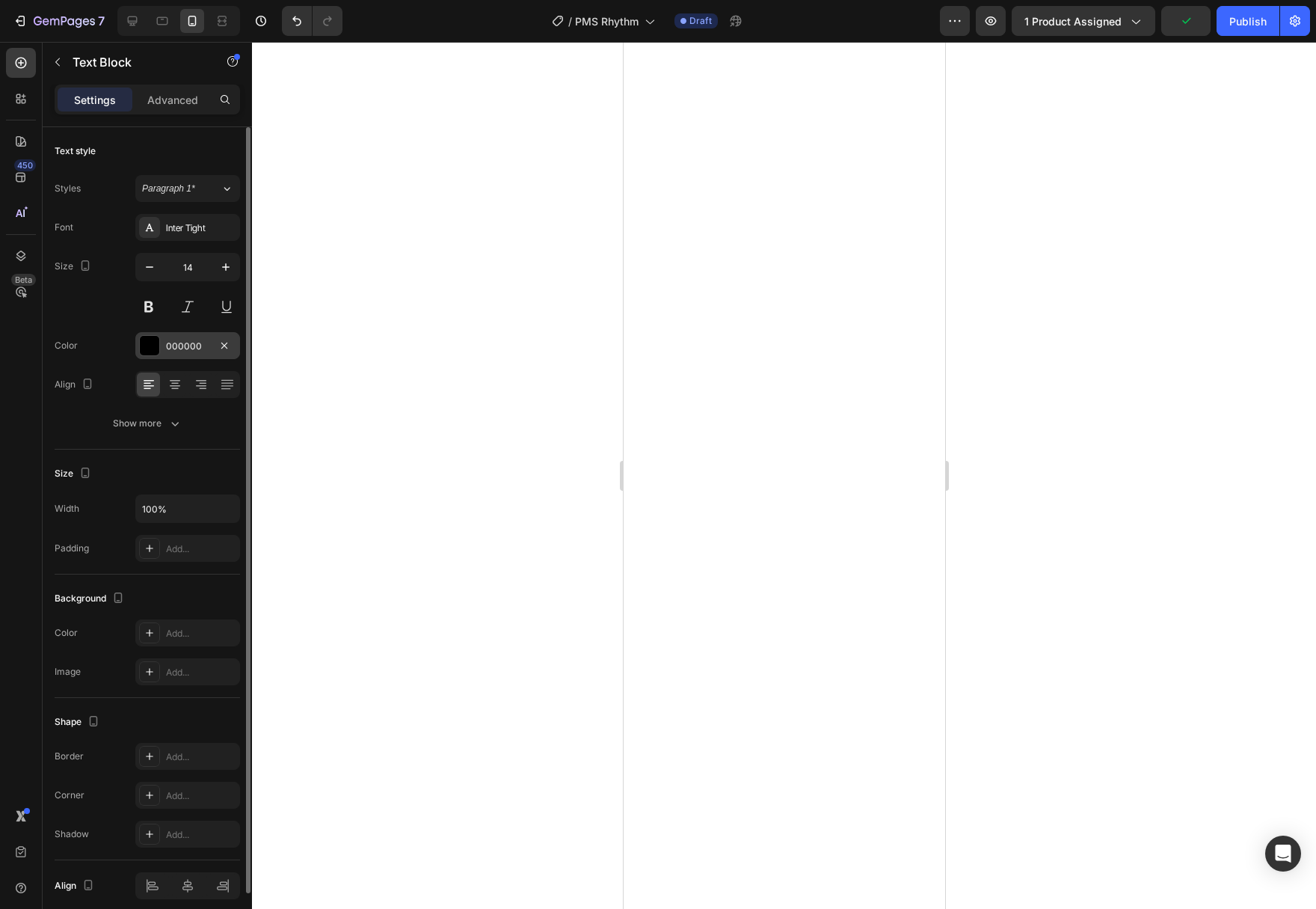
click at [146, 352] on div at bounding box center [150, 345] width 20 height 20
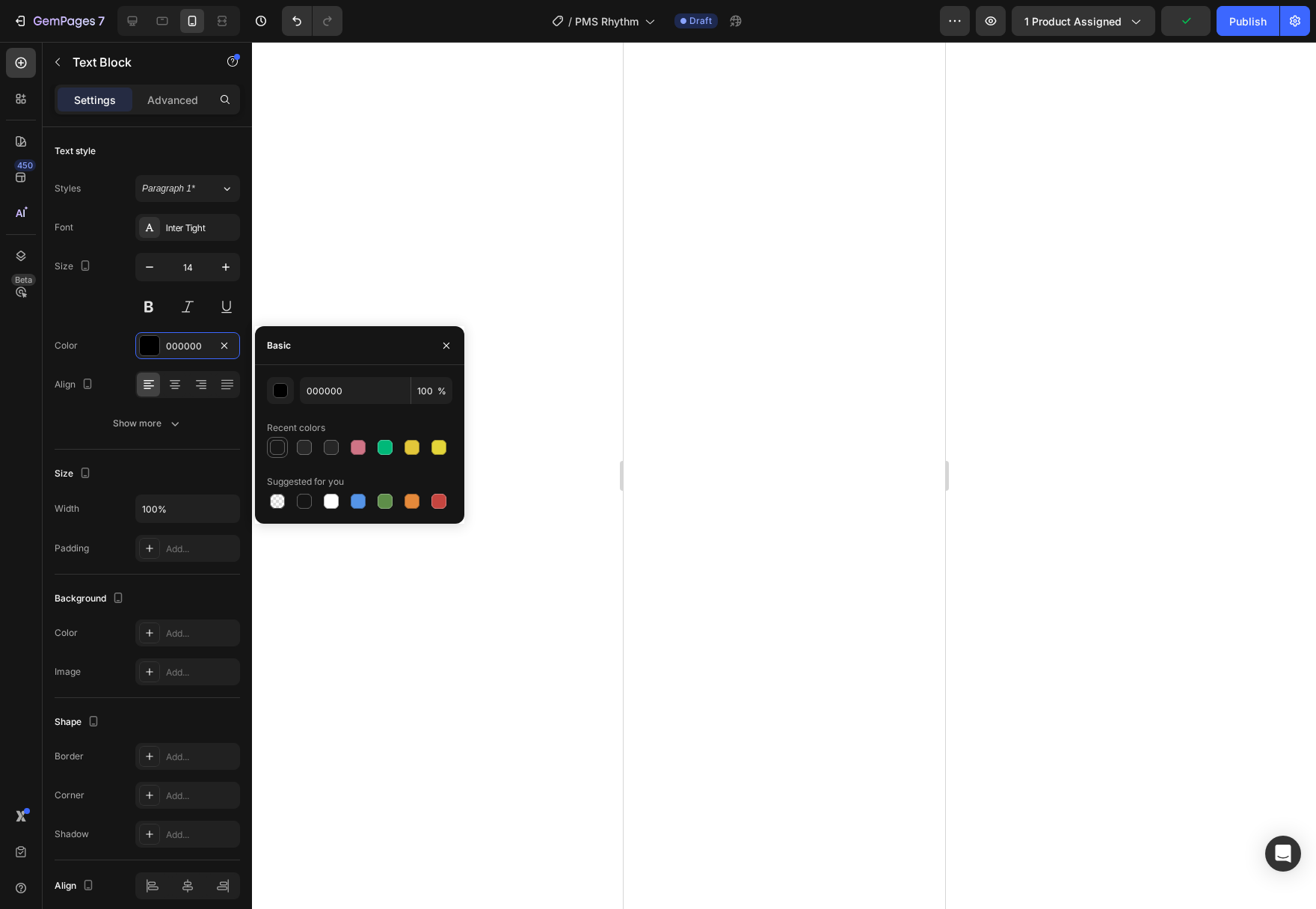
click at [278, 448] on div at bounding box center [276, 447] width 15 height 15
type input "181818"
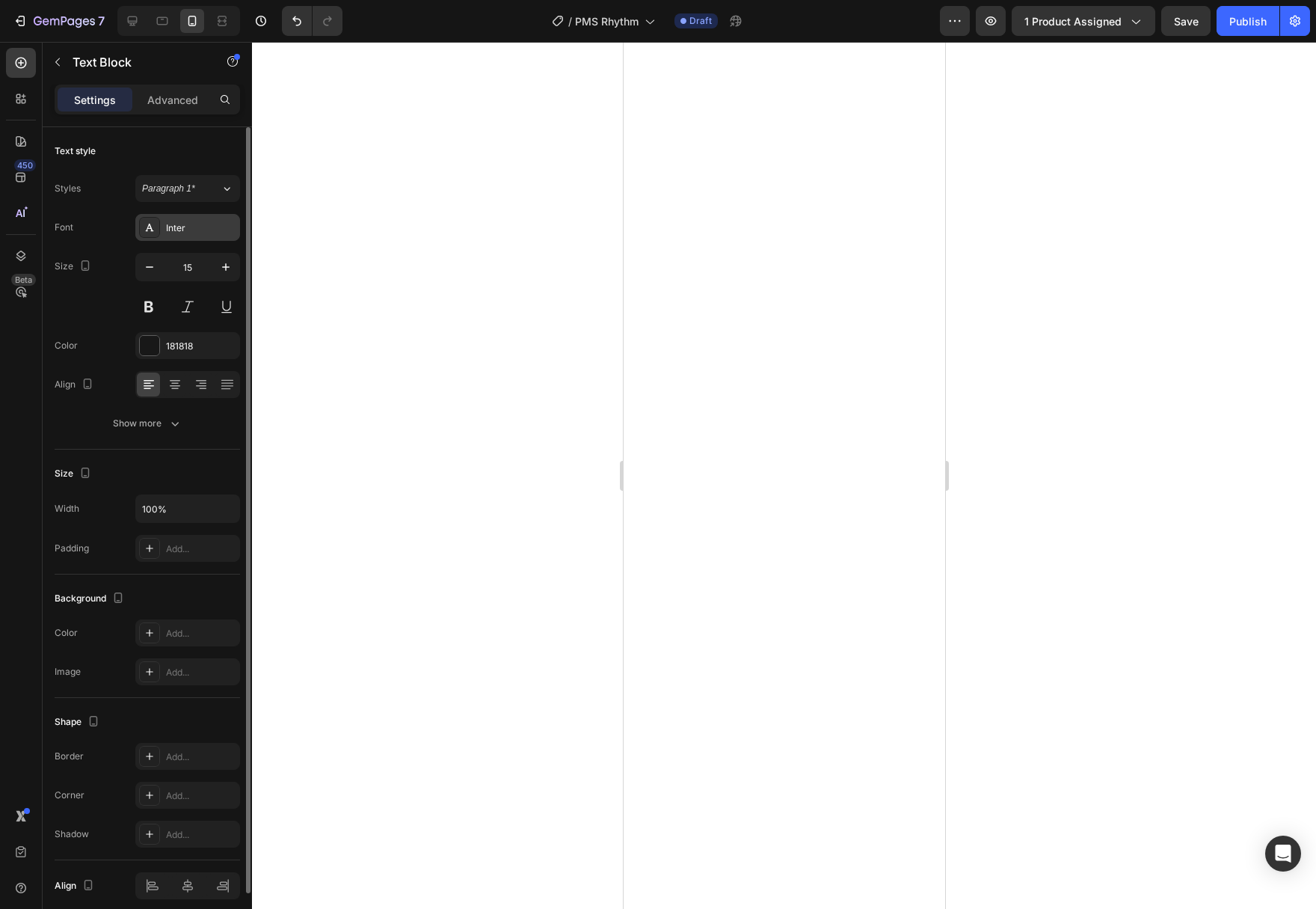
click at [210, 224] on div "Inter" at bounding box center [201, 228] width 70 height 14
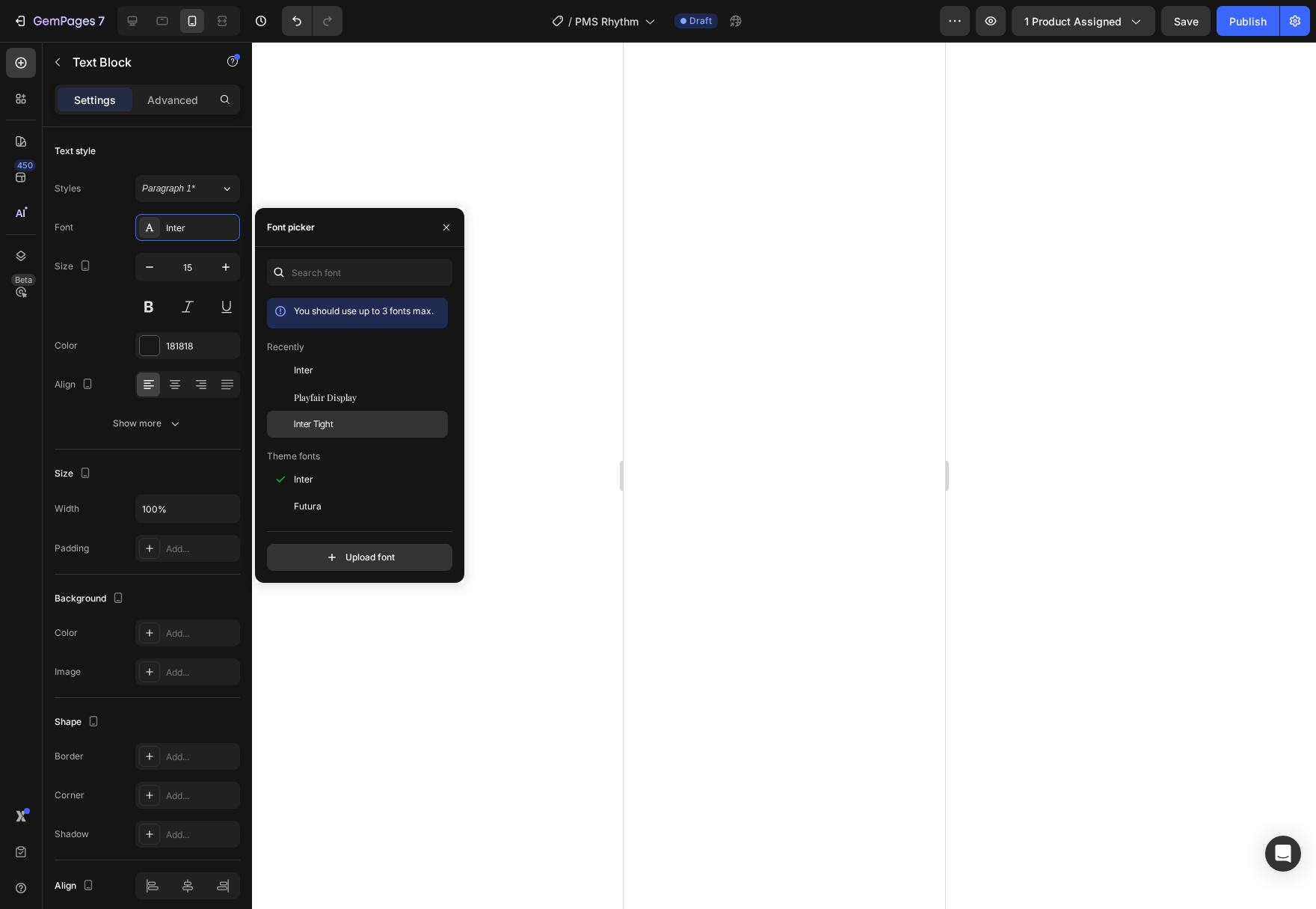
click at [328, 424] on span "Inter Tight" at bounding box center [314, 424] width 39 height 14
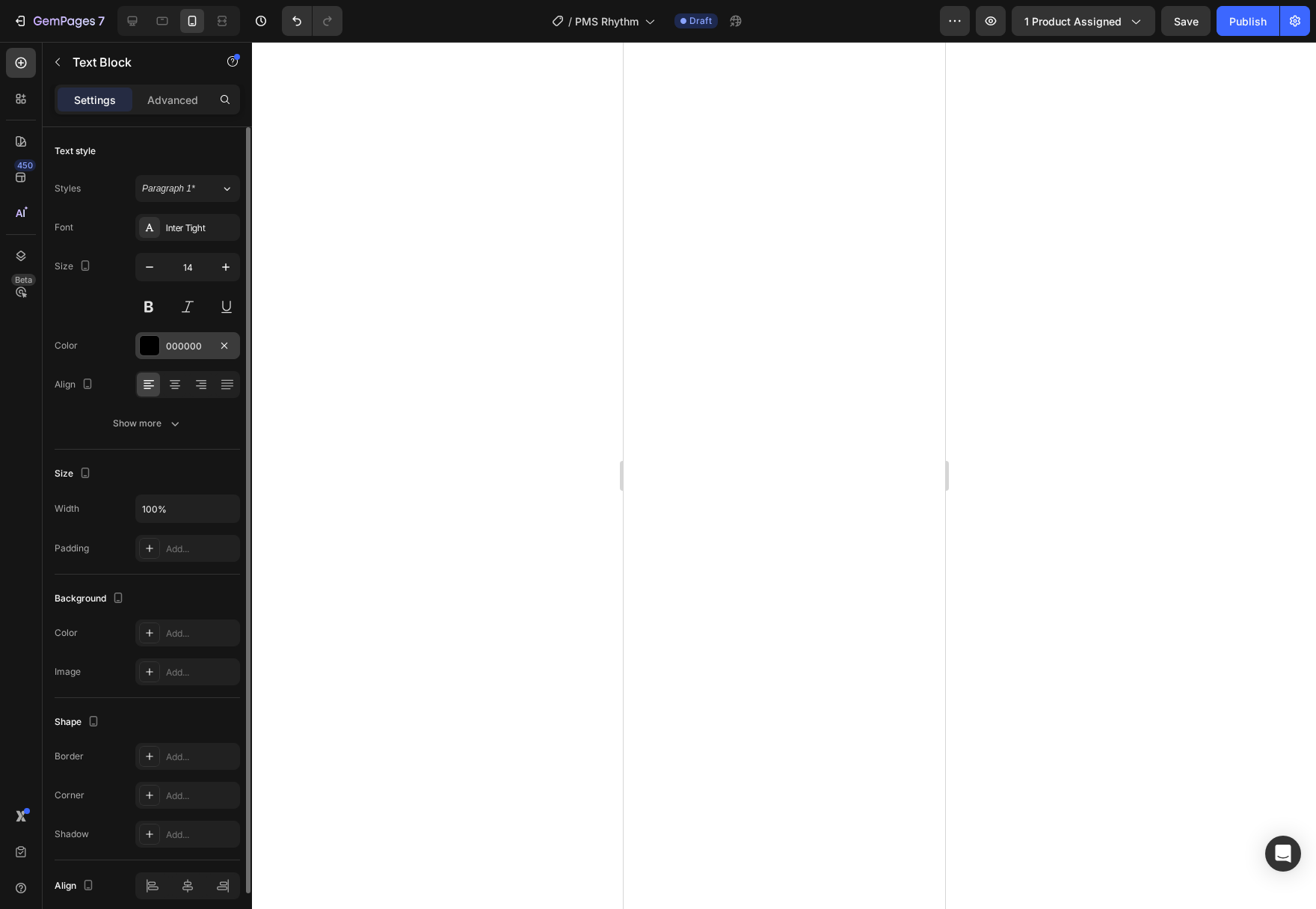
click at [139, 344] on div at bounding box center [149, 345] width 21 height 21
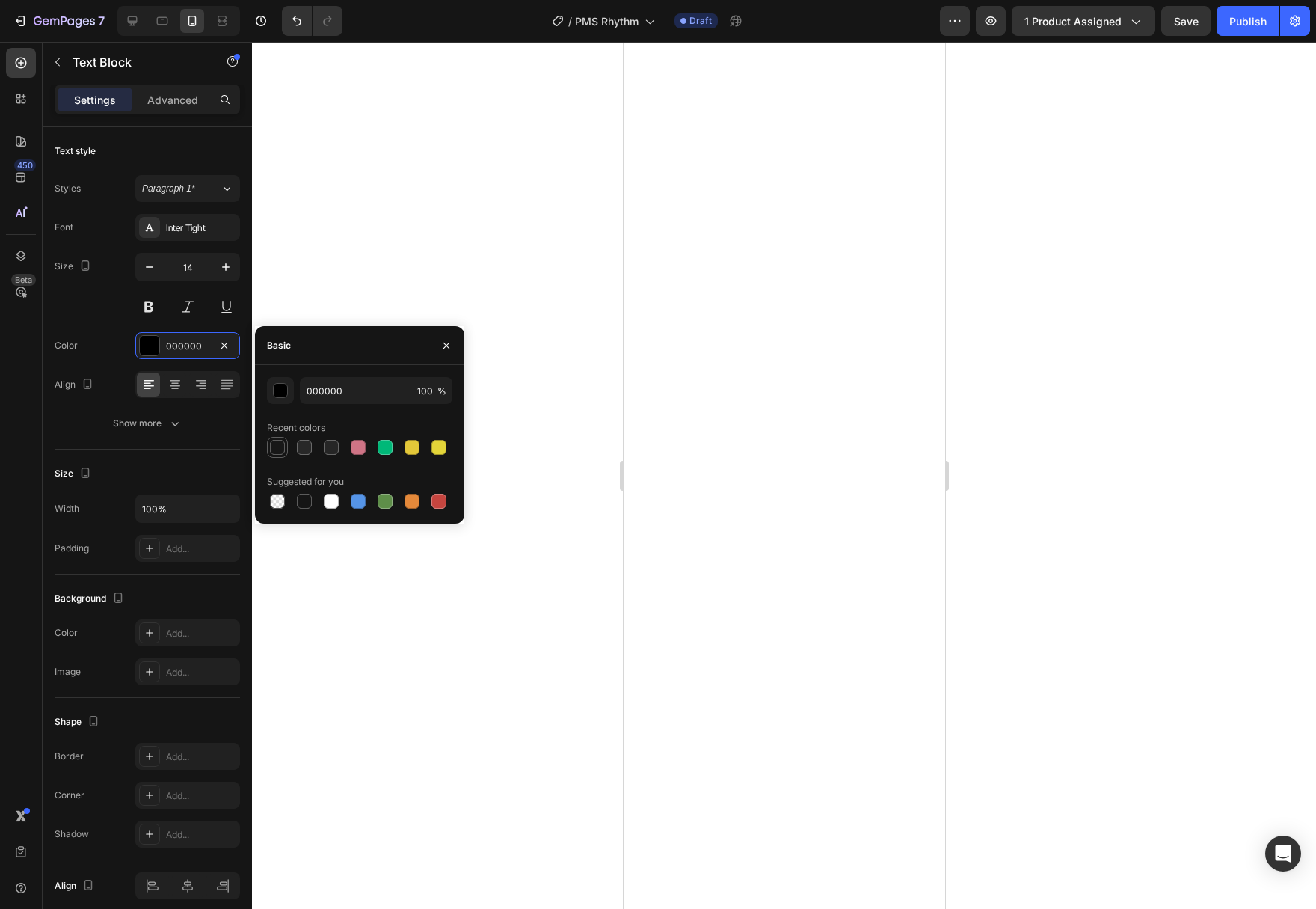
click at [281, 453] on div at bounding box center [276, 447] width 15 height 15
type input "181818"
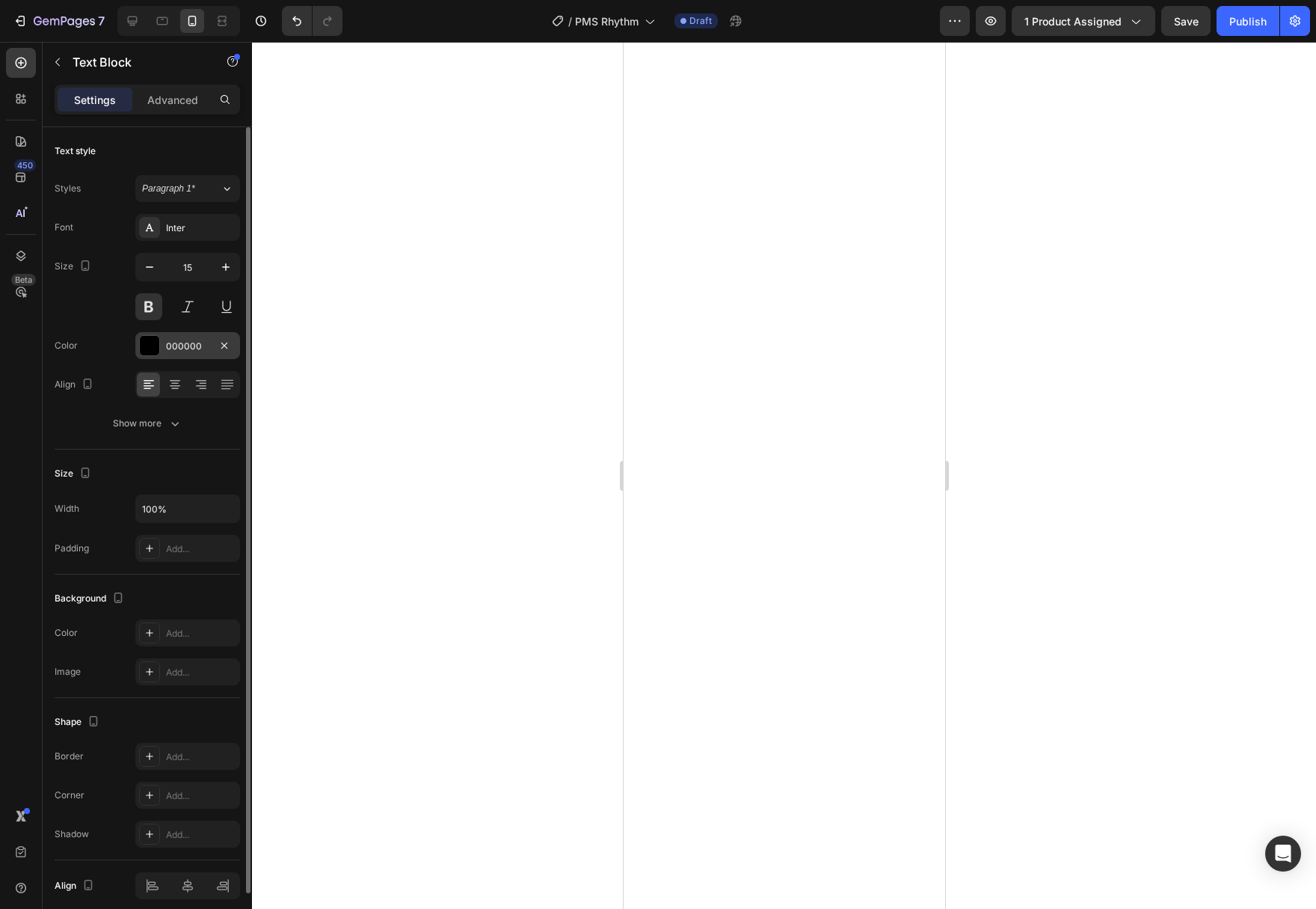
click at [154, 340] on div at bounding box center [150, 345] width 20 height 20
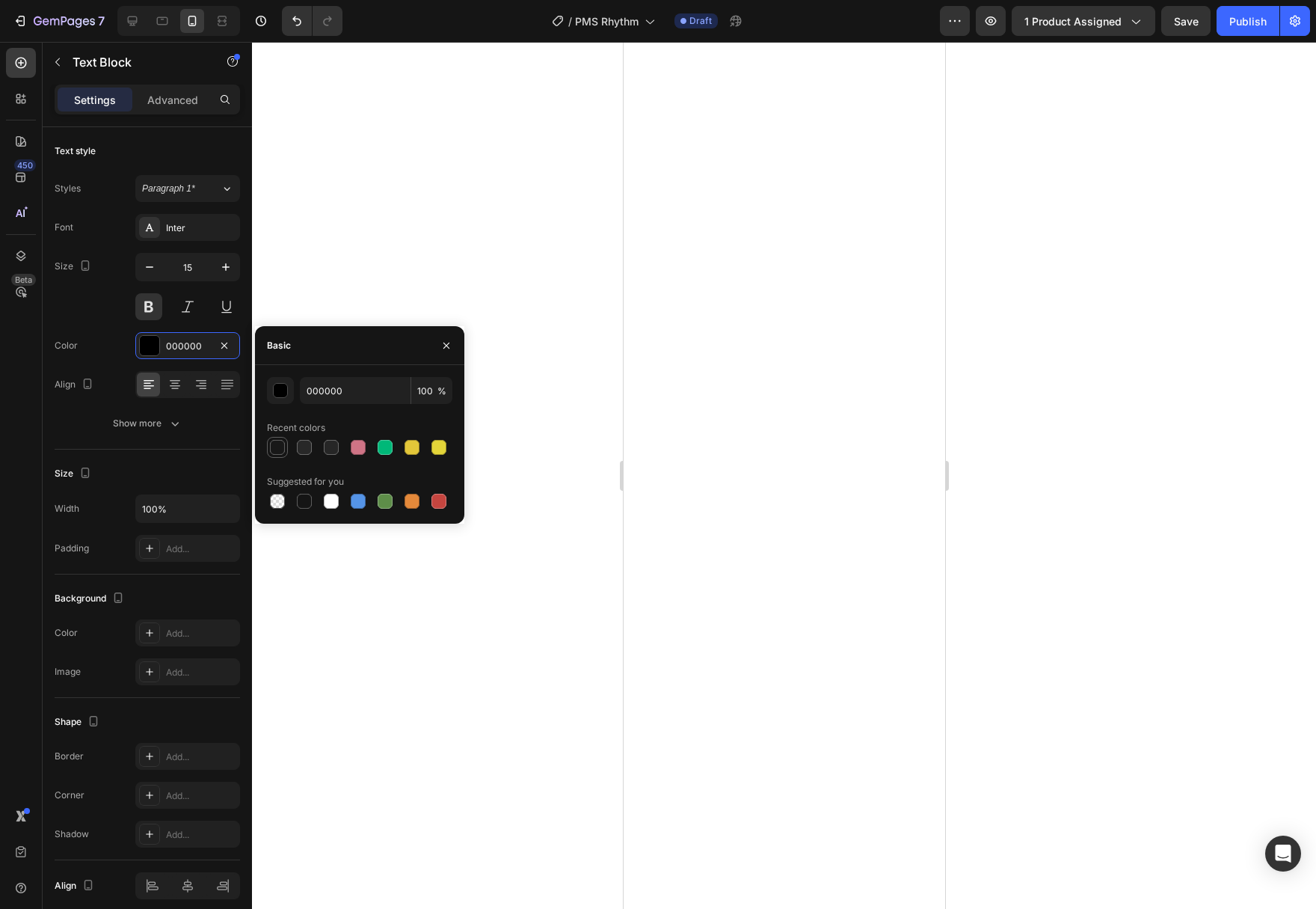
click at [277, 444] on div at bounding box center [276, 447] width 15 height 15
type input "181818"
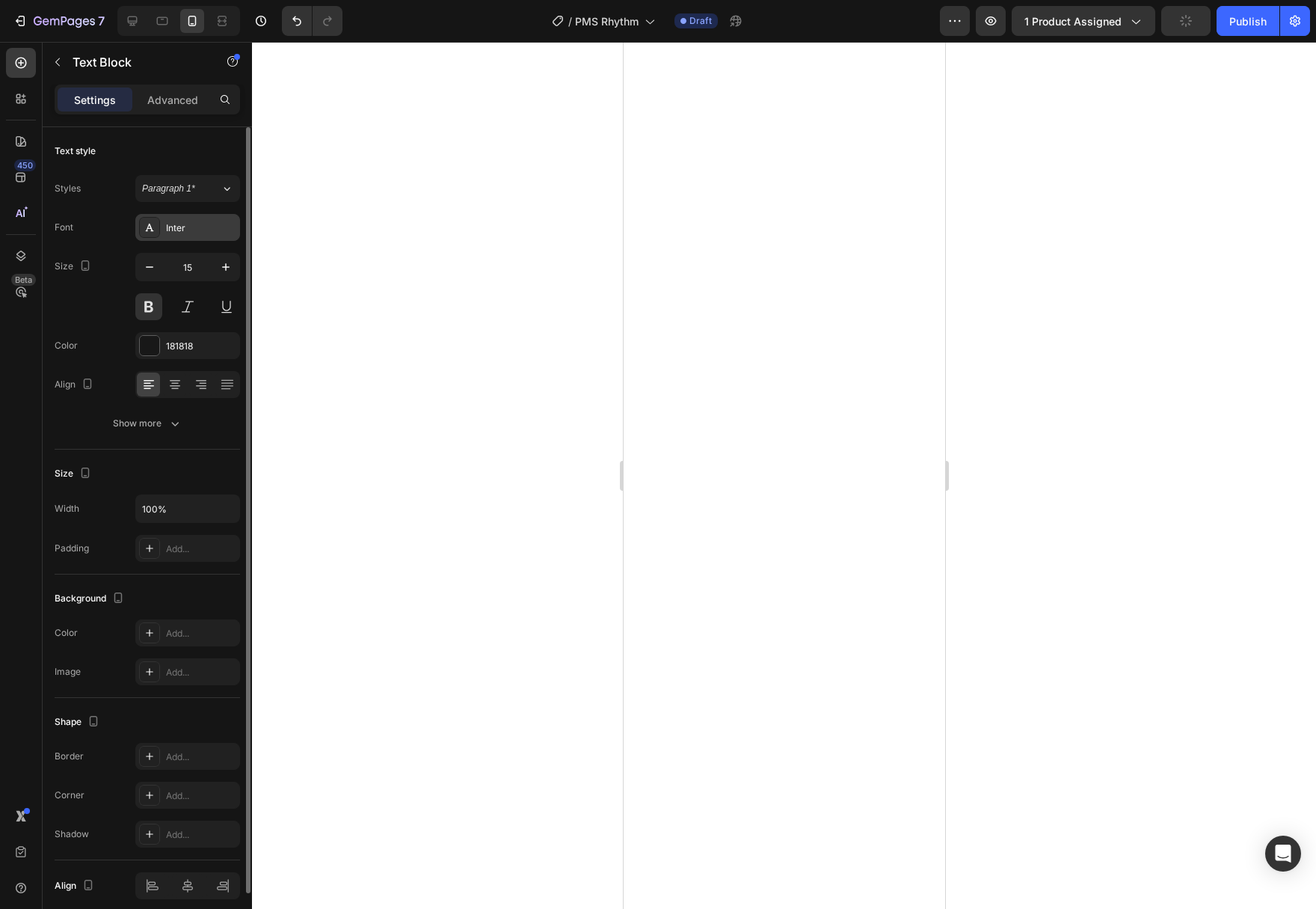
click at [223, 228] on div "Inter" at bounding box center [201, 228] width 70 height 14
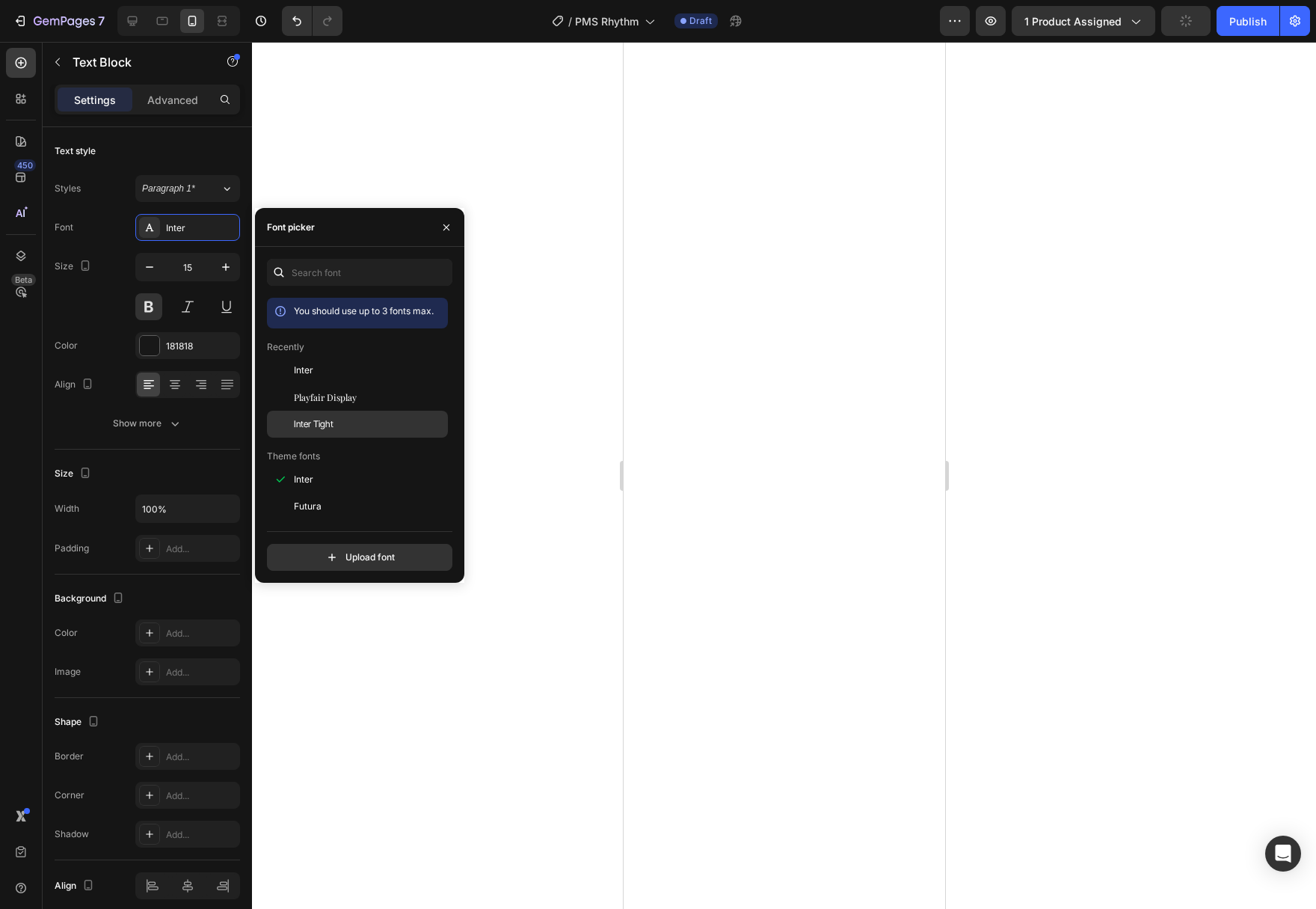
click at [355, 428] on div "Inter Tight" at bounding box center [370, 424] width 151 height 14
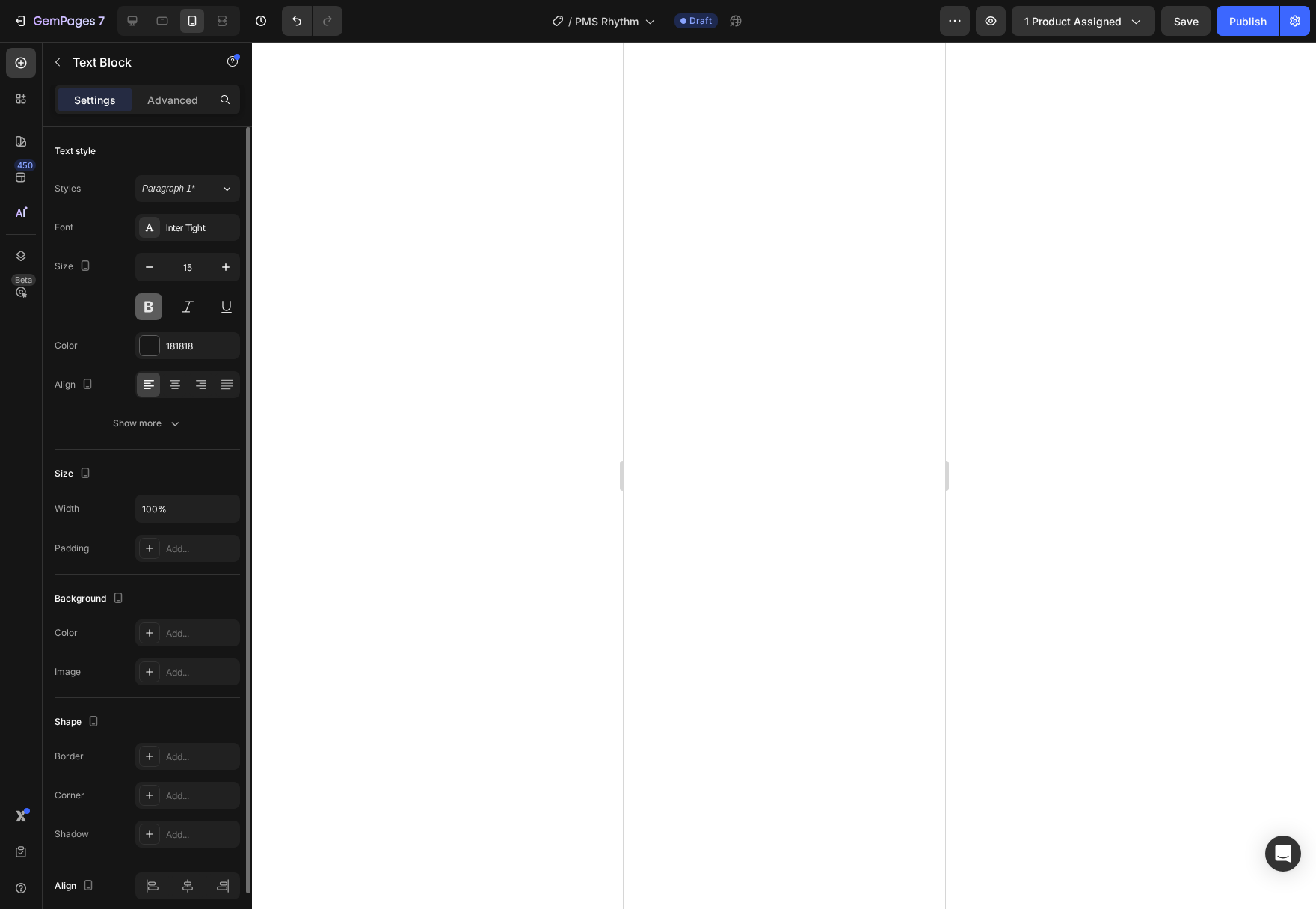
click at [151, 306] on button at bounding box center [149, 306] width 27 height 27
click at [154, 346] on div at bounding box center [150, 345] width 20 height 20
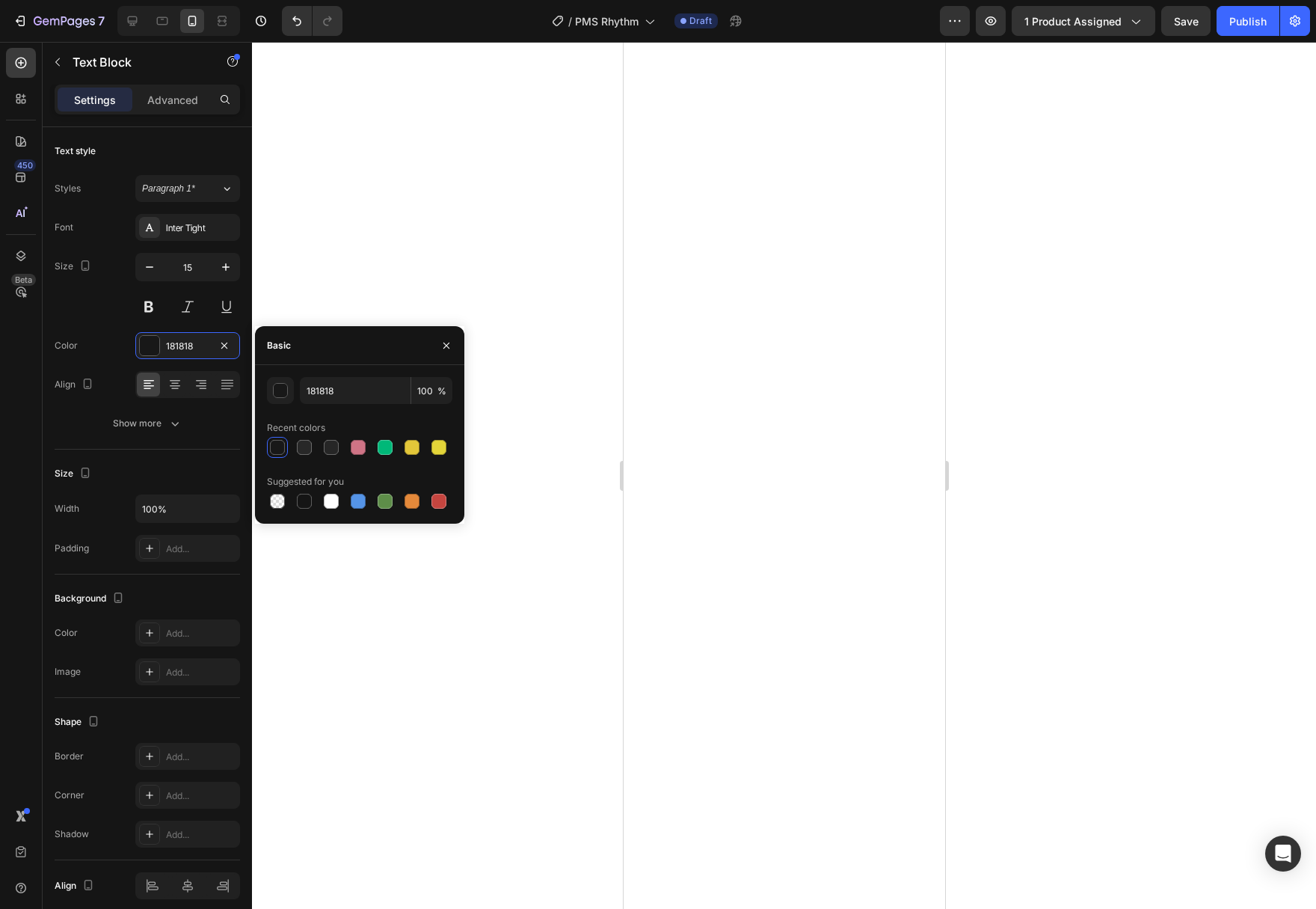
click at [275, 448] on div at bounding box center [276, 447] width 15 height 15
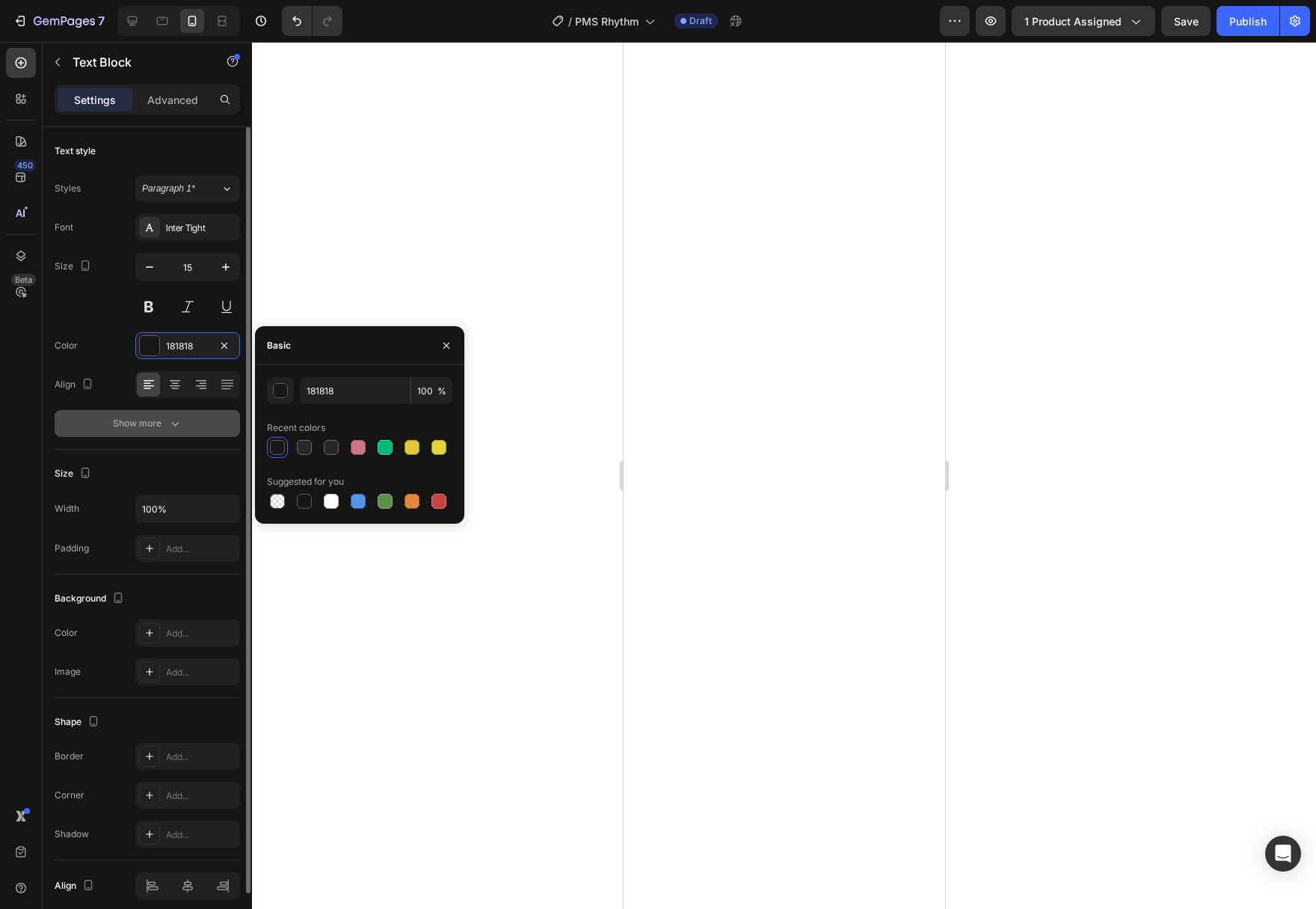
click at [165, 414] on button "Show more" at bounding box center [147, 423] width 186 height 27
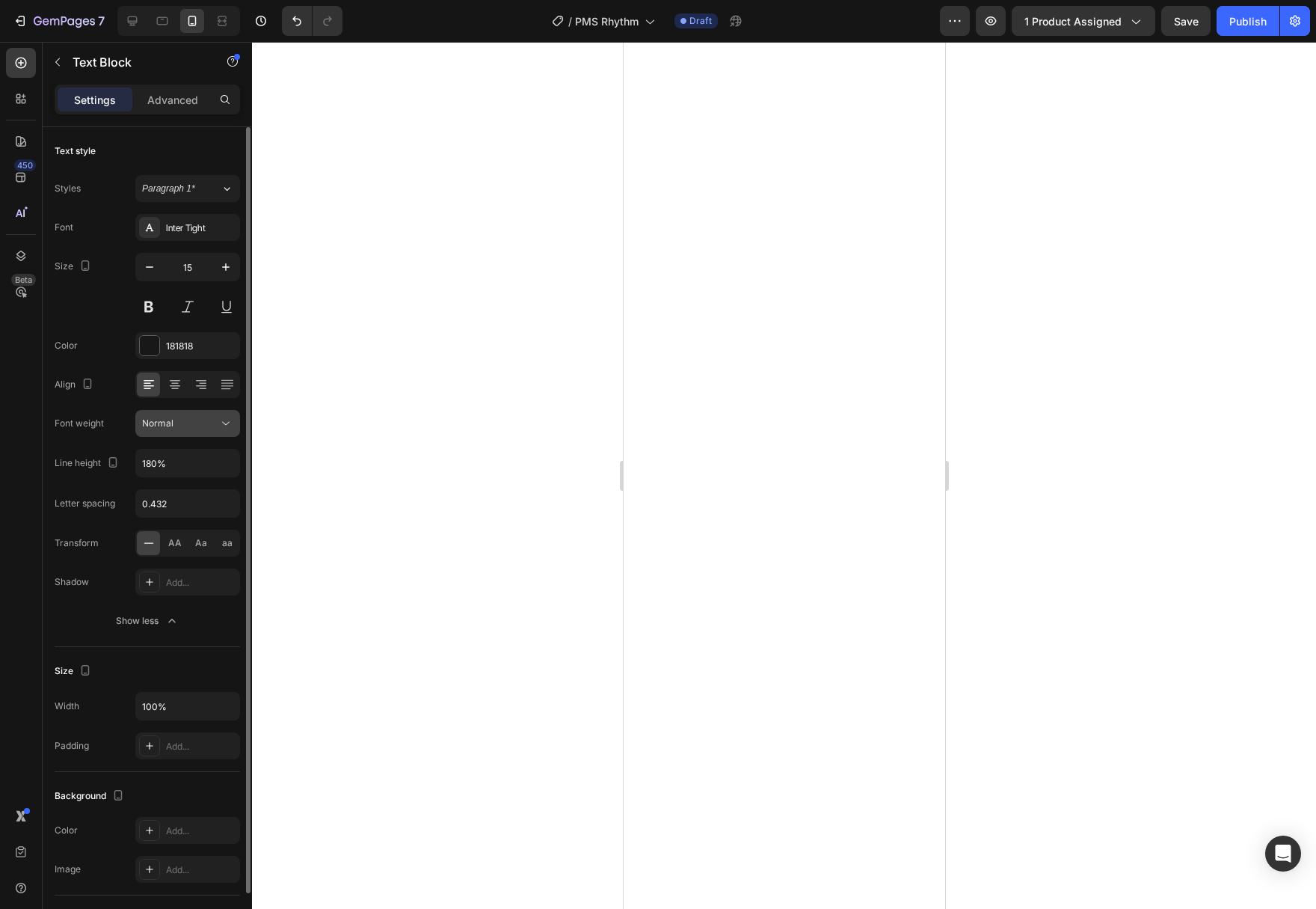
click at [229, 422] on icon at bounding box center [226, 424] width 8 height 4
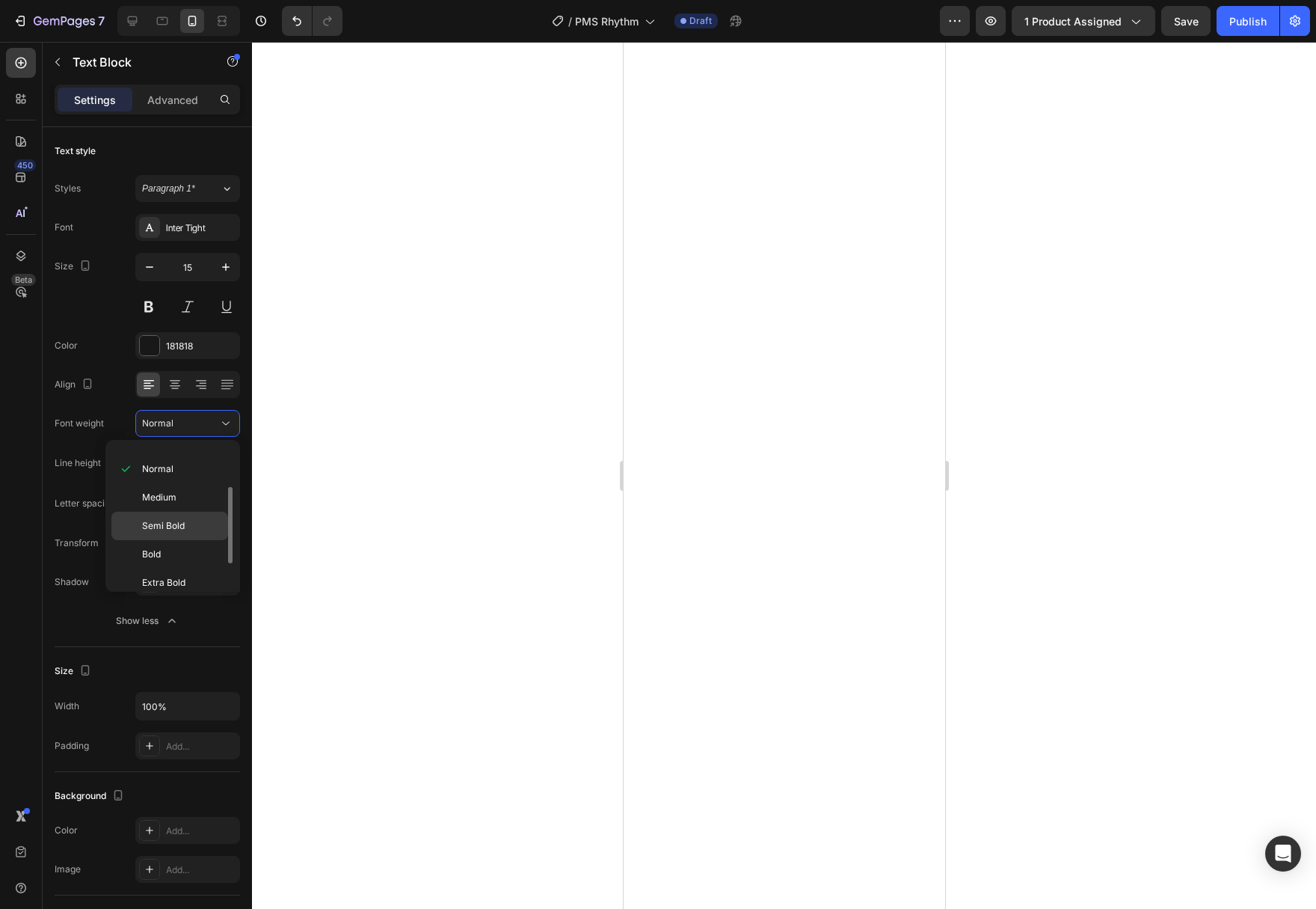
click at [182, 540] on div "Semi Bold" at bounding box center [169, 554] width 117 height 29
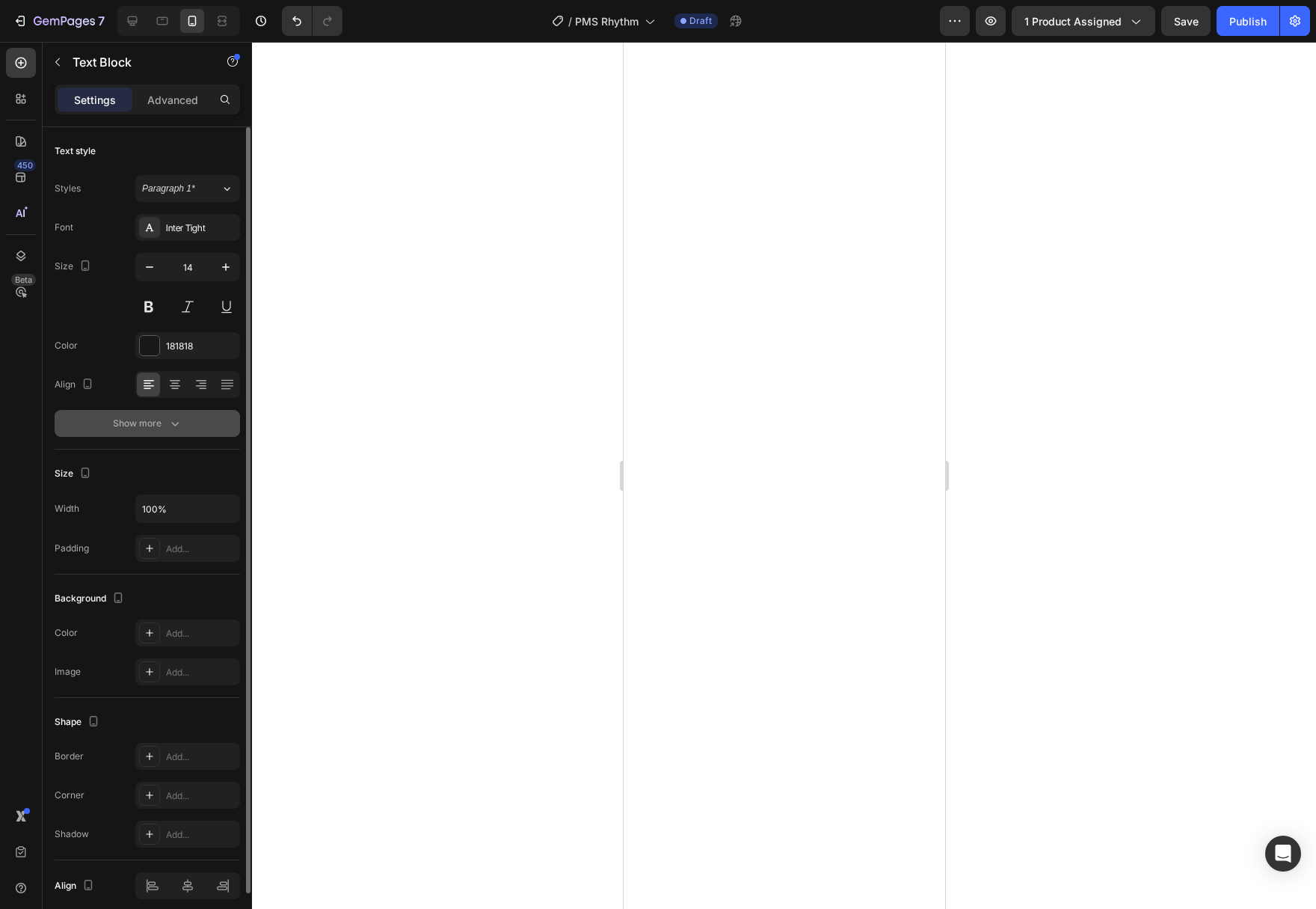
click at [152, 429] on div "Show more" at bounding box center [148, 423] width 70 height 15
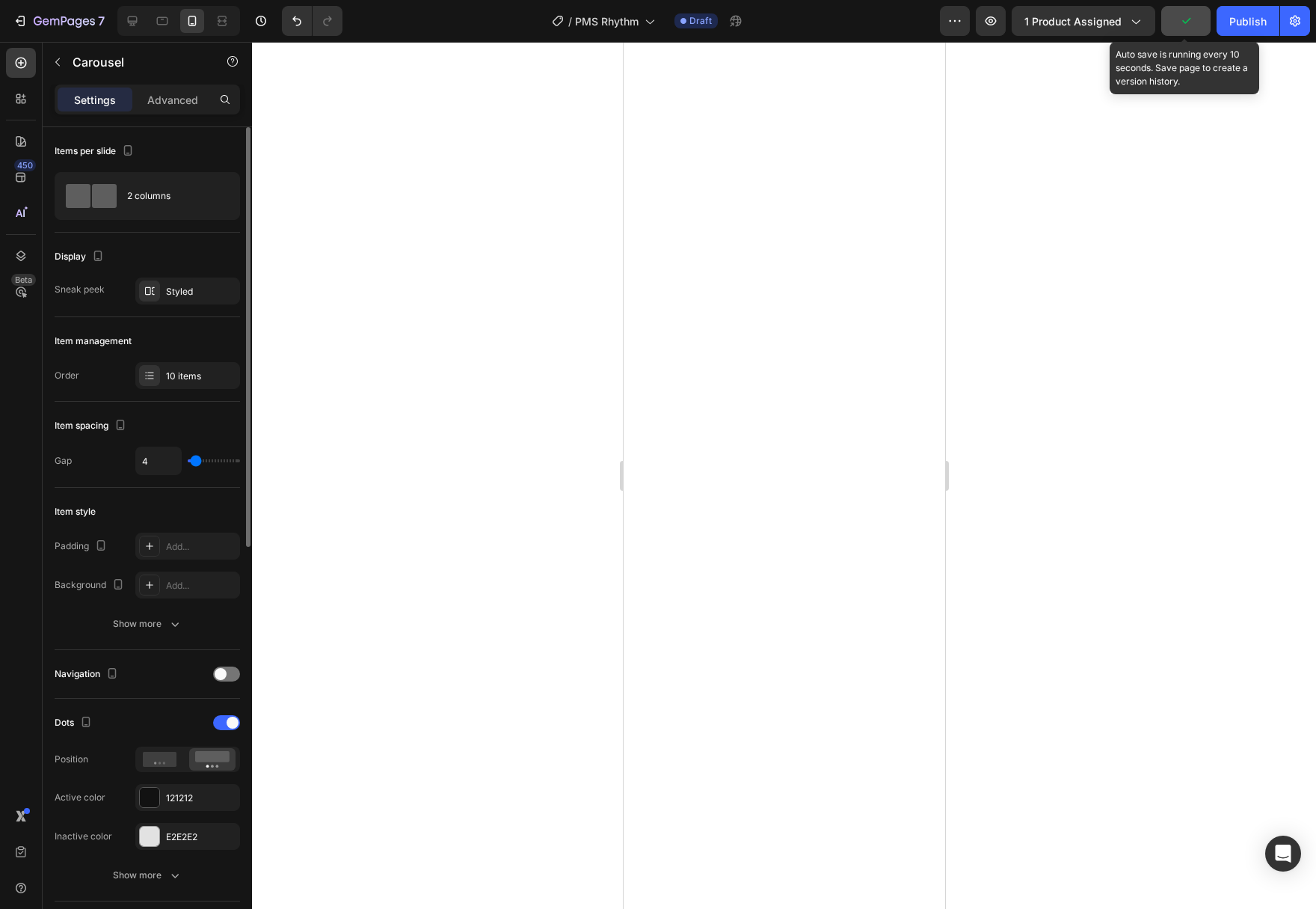
click at [1193, 22] on icon "button" at bounding box center [1185, 21] width 15 height 15
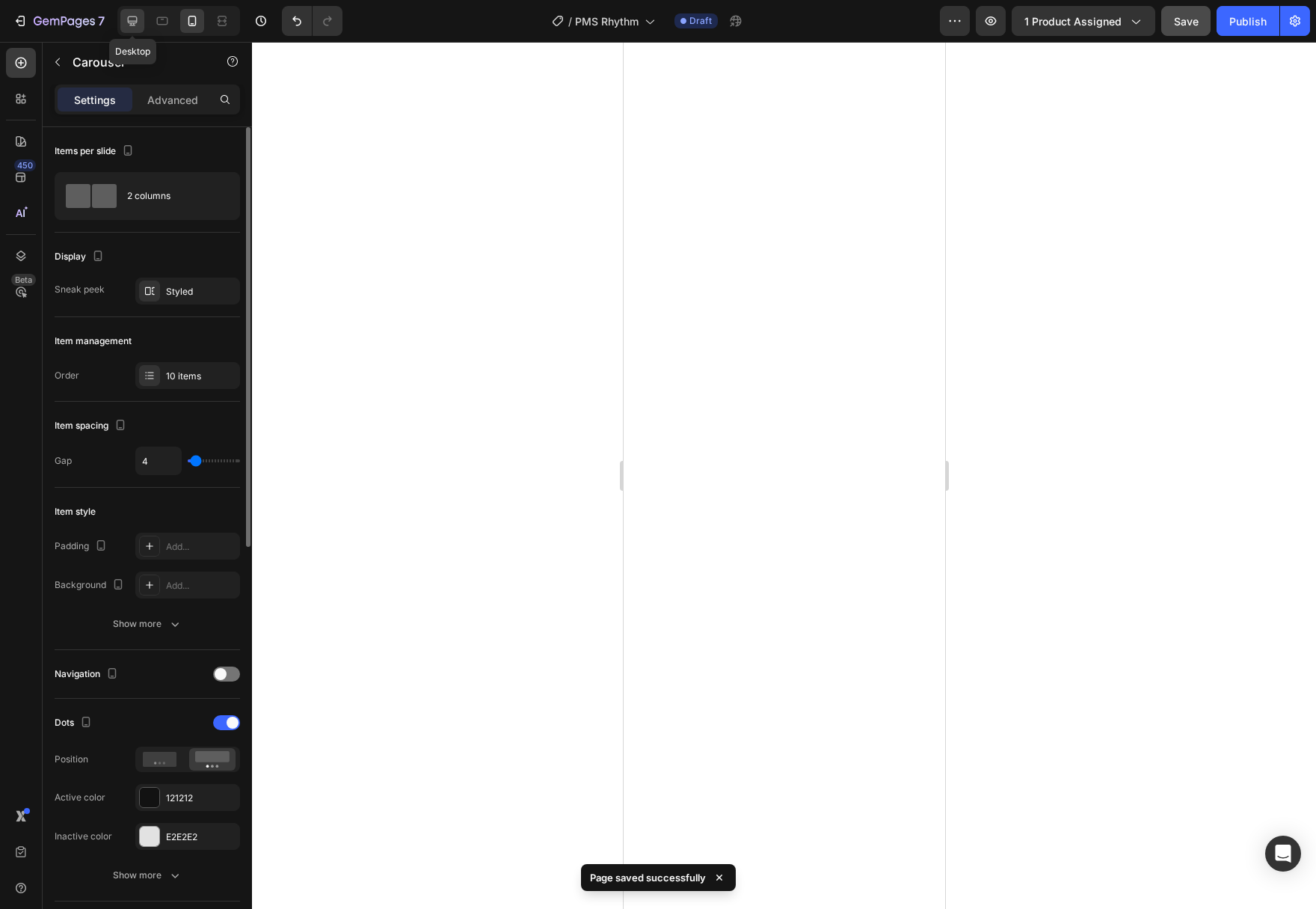
click at [133, 28] on icon at bounding box center [132, 21] width 15 height 15
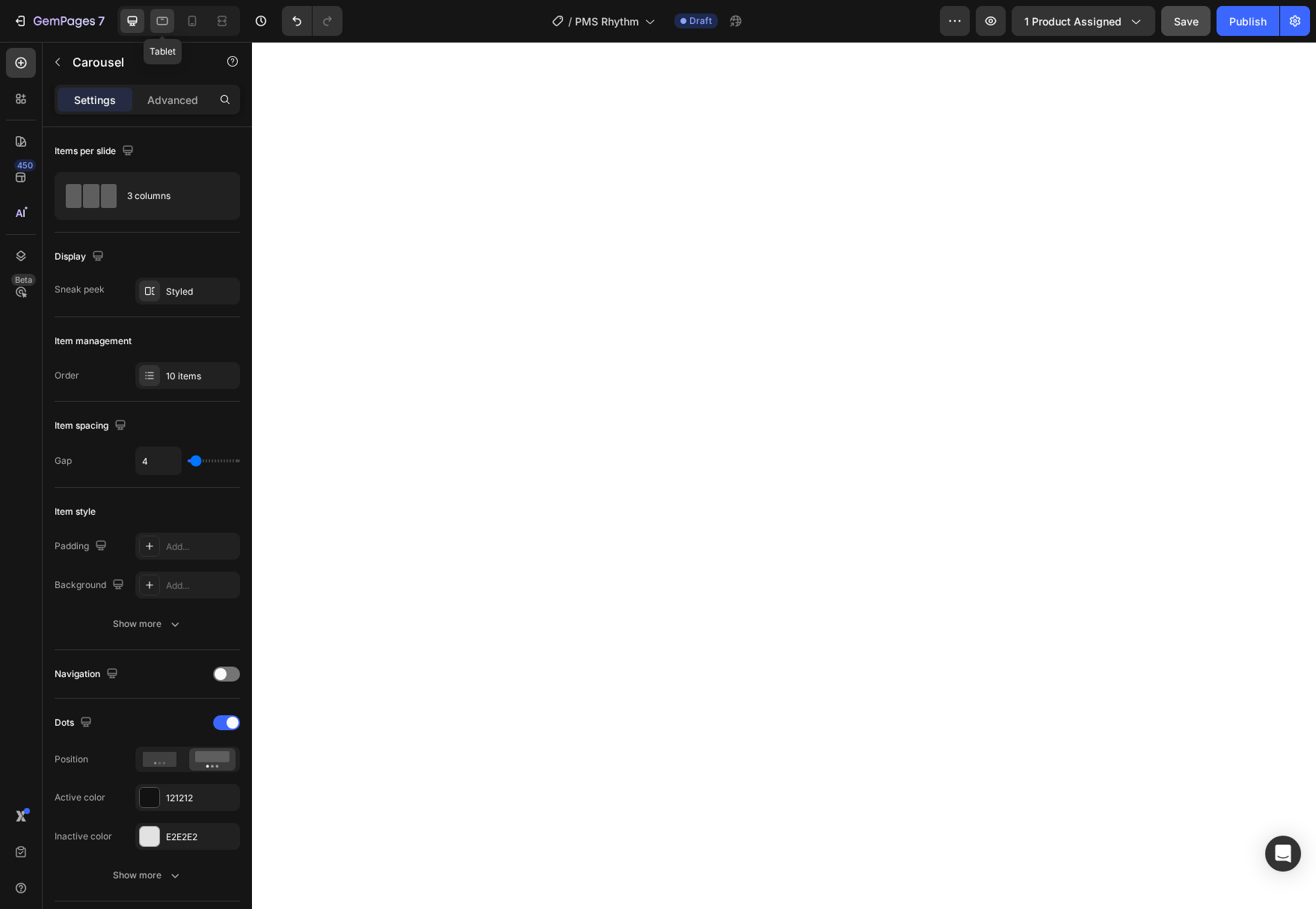
click at [167, 24] on icon at bounding box center [162, 21] width 11 height 8
type input "100%"
click at [149, 208] on div "2 columns" at bounding box center [172, 196] width 91 height 34
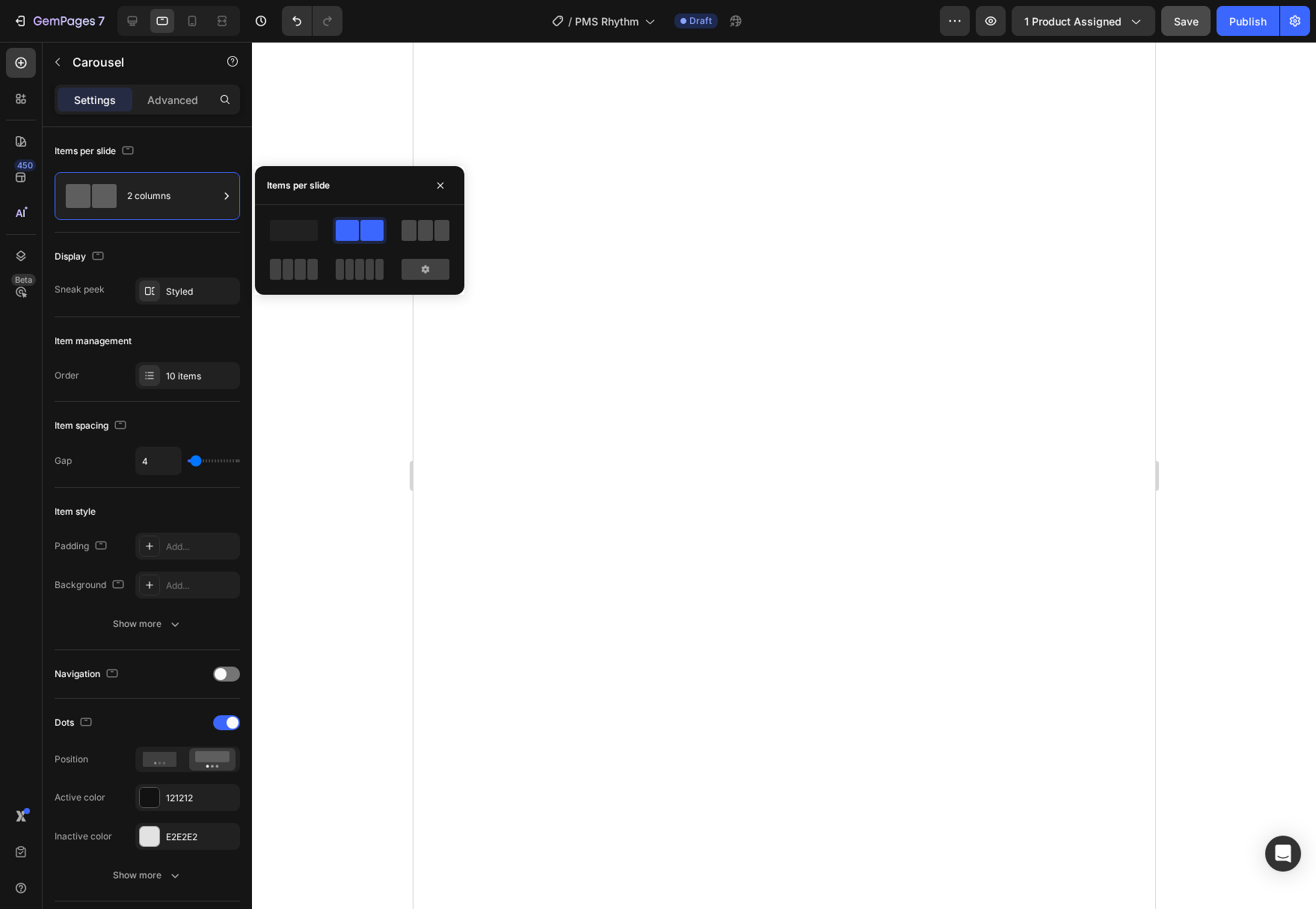
click at [408, 229] on span at bounding box center [408, 229] width 15 height 21
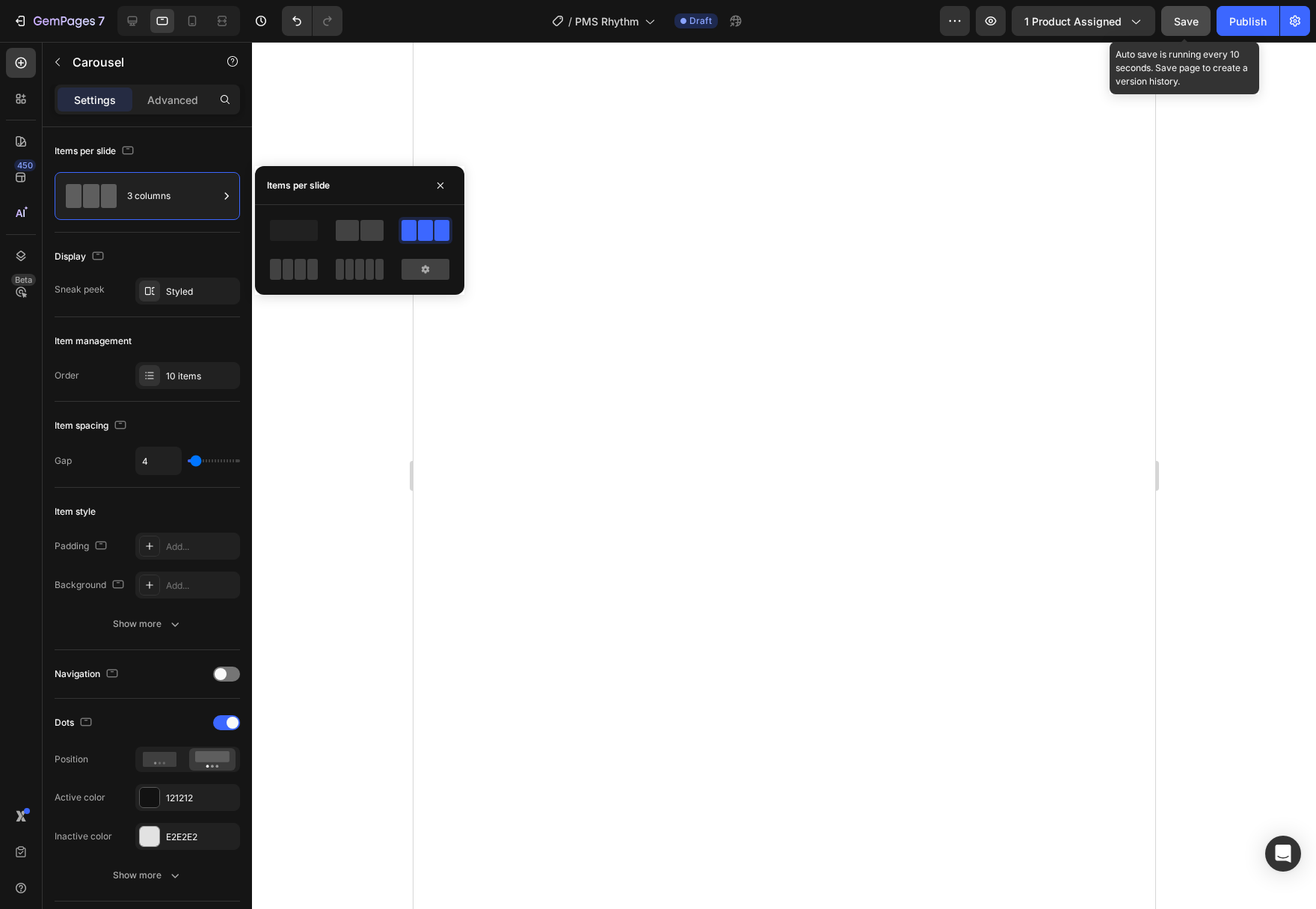
click at [1190, 24] on span "Save" at bounding box center [1185, 21] width 25 height 13
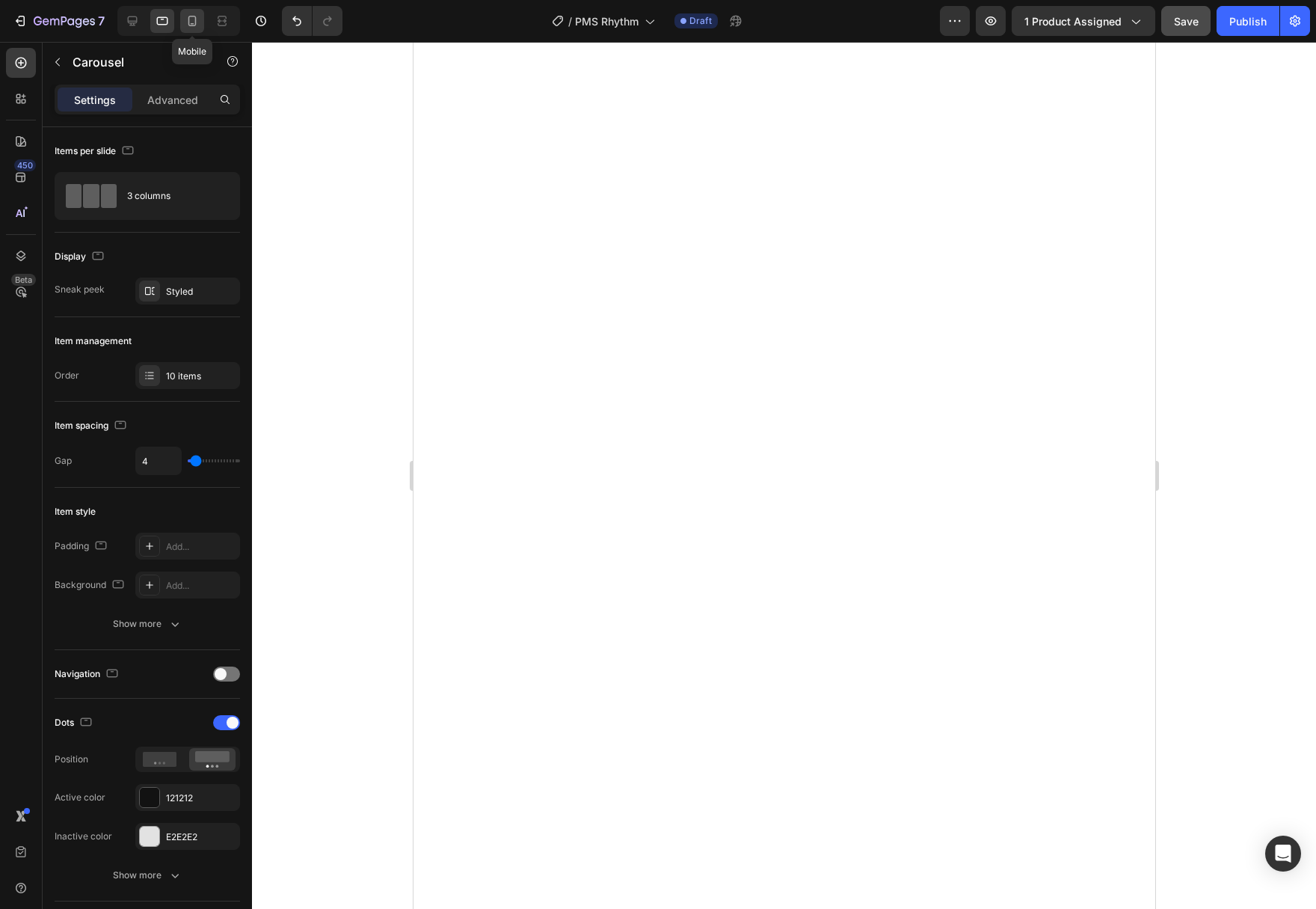
click at [188, 20] on icon at bounding box center [192, 21] width 15 height 15
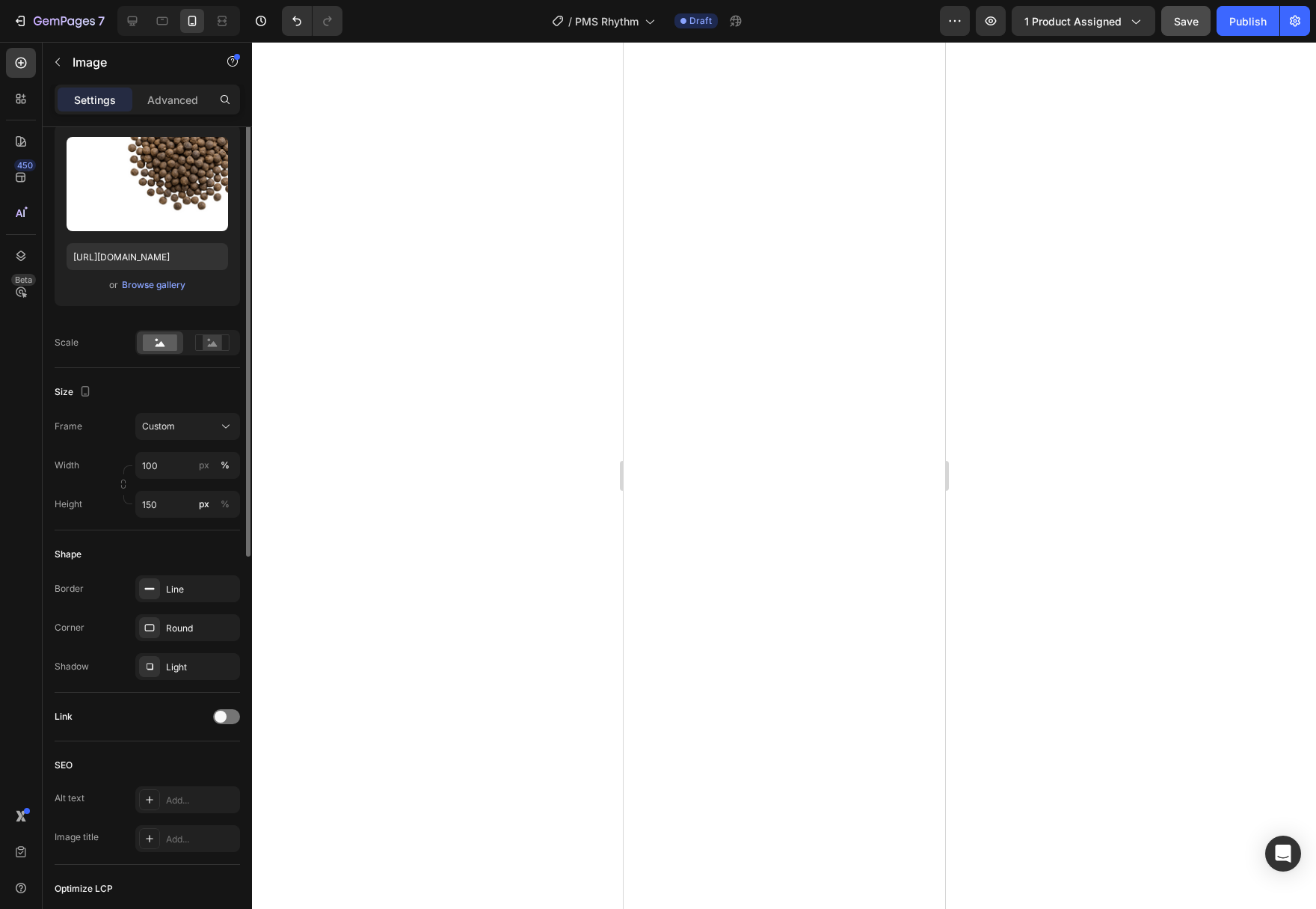
scroll to position [229, 0]
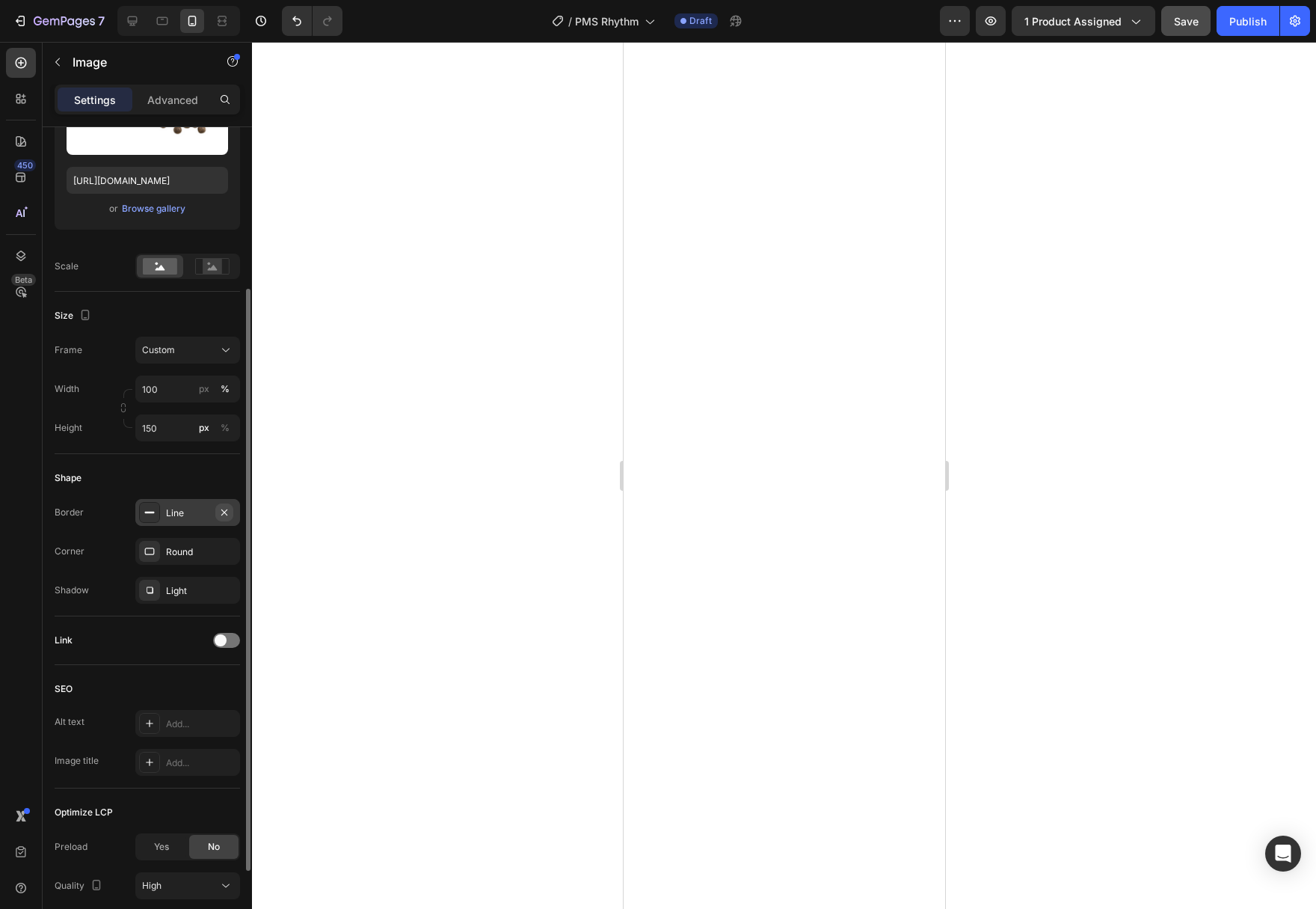
click at [222, 520] on button "button" at bounding box center [224, 513] width 18 height 18
click at [476, 547] on div at bounding box center [784, 475] width 1064 height 867
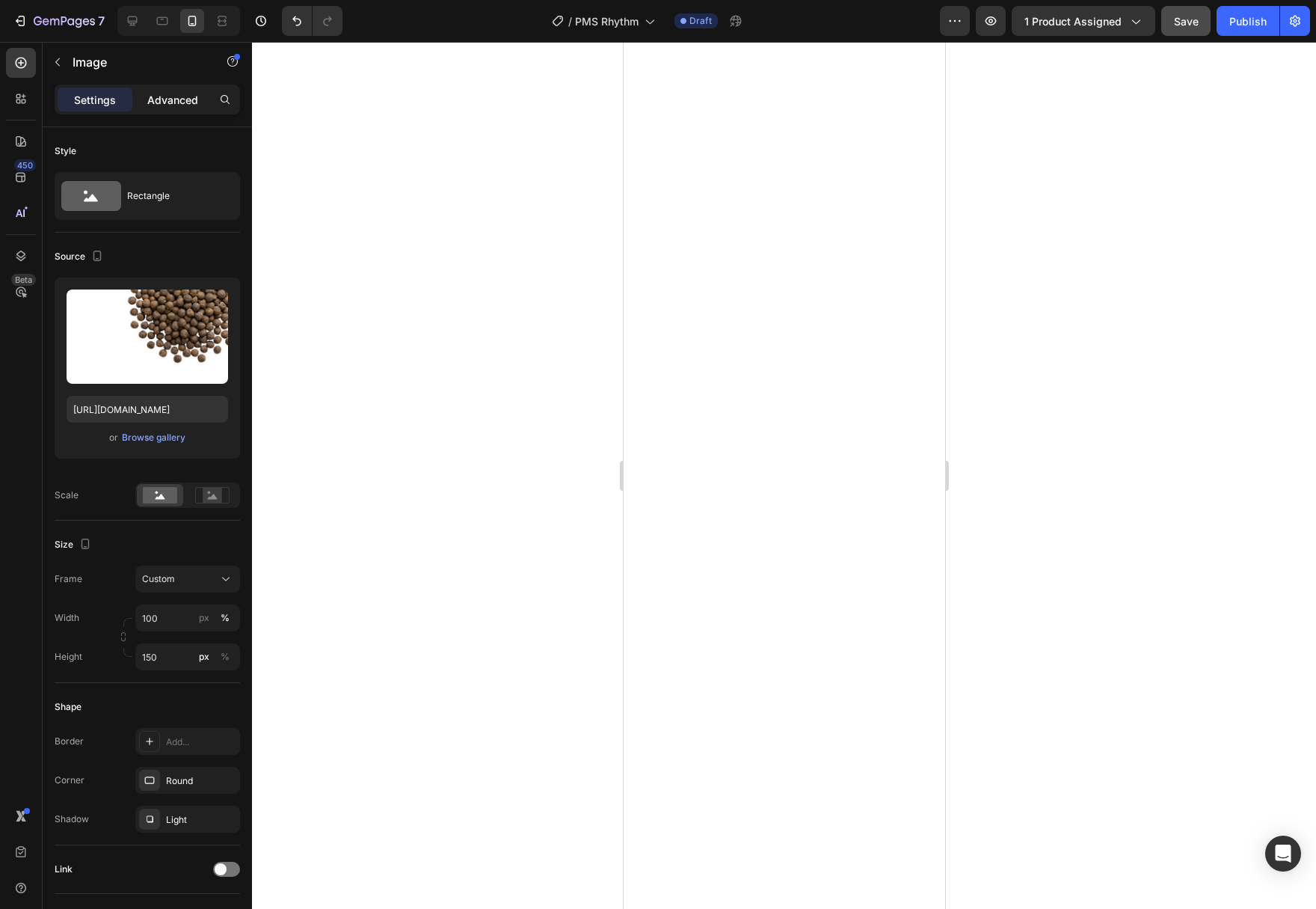
click at [185, 93] on p "Advanced" at bounding box center [173, 99] width 51 height 16
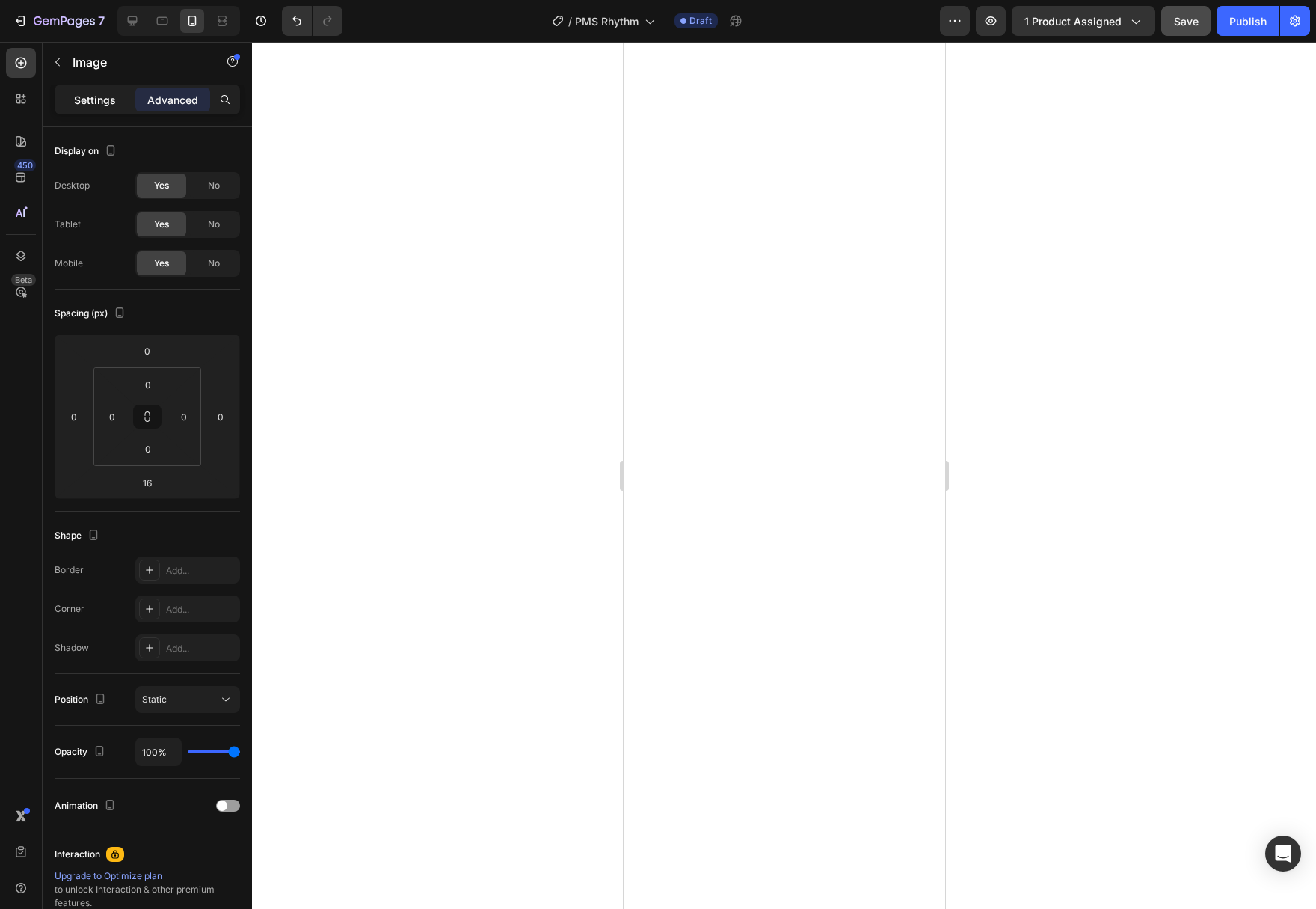
click at [79, 98] on p "Settings" at bounding box center [94, 99] width 42 height 16
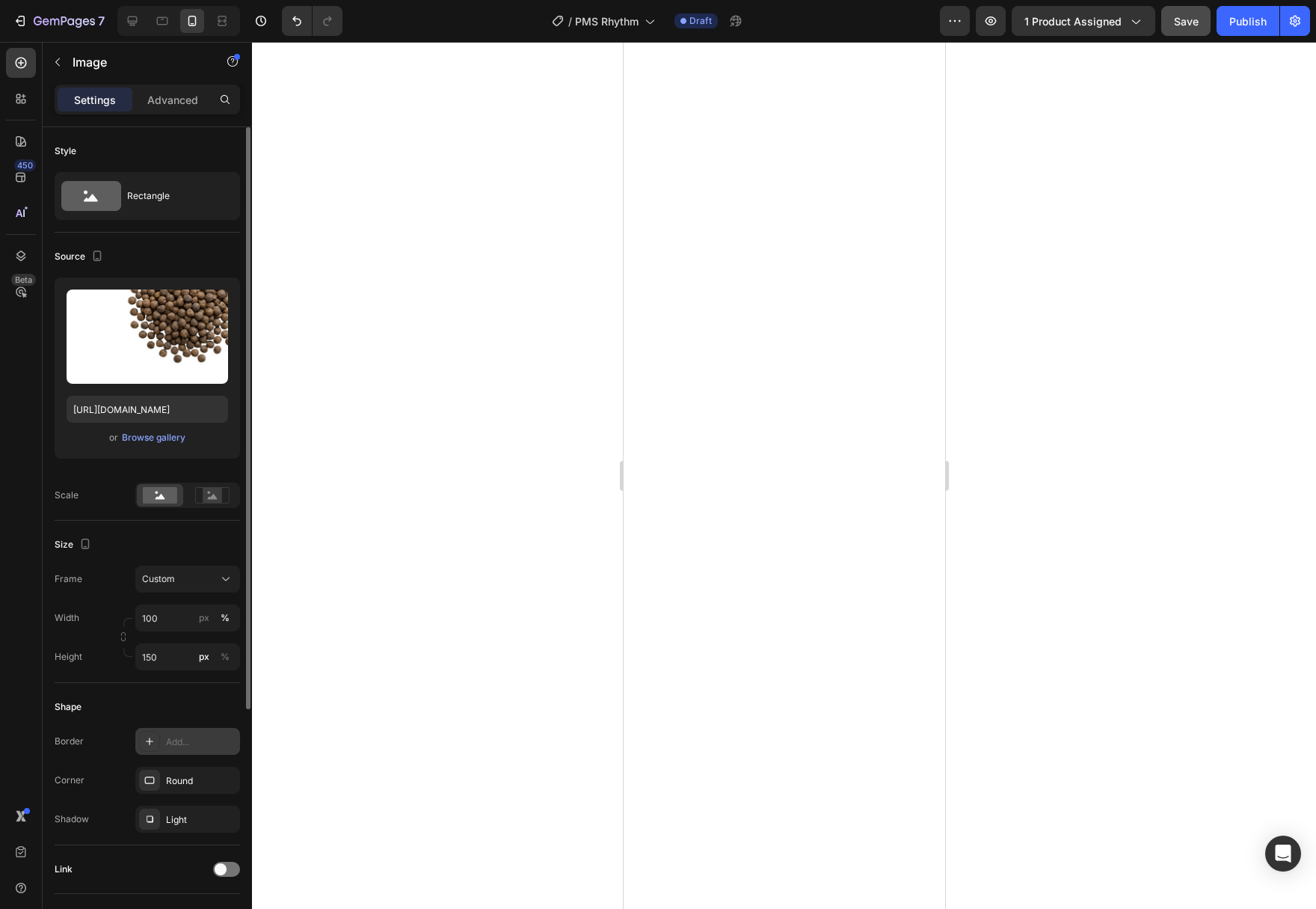
click at [179, 741] on div "Add..." at bounding box center [201, 742] width 70 height 14
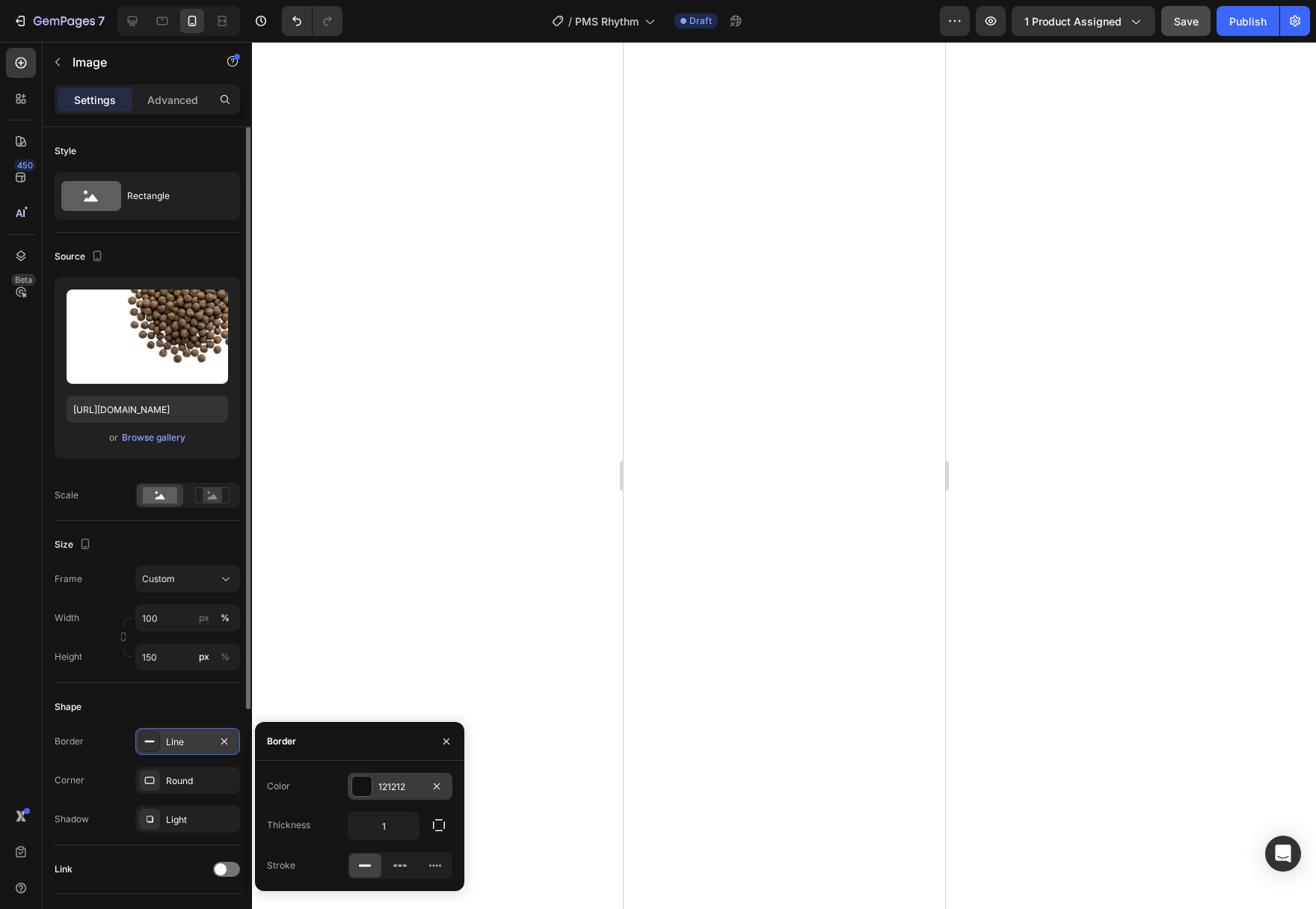
click at [367, 784] on div at bounding box center [362, 786] width 20 height 20
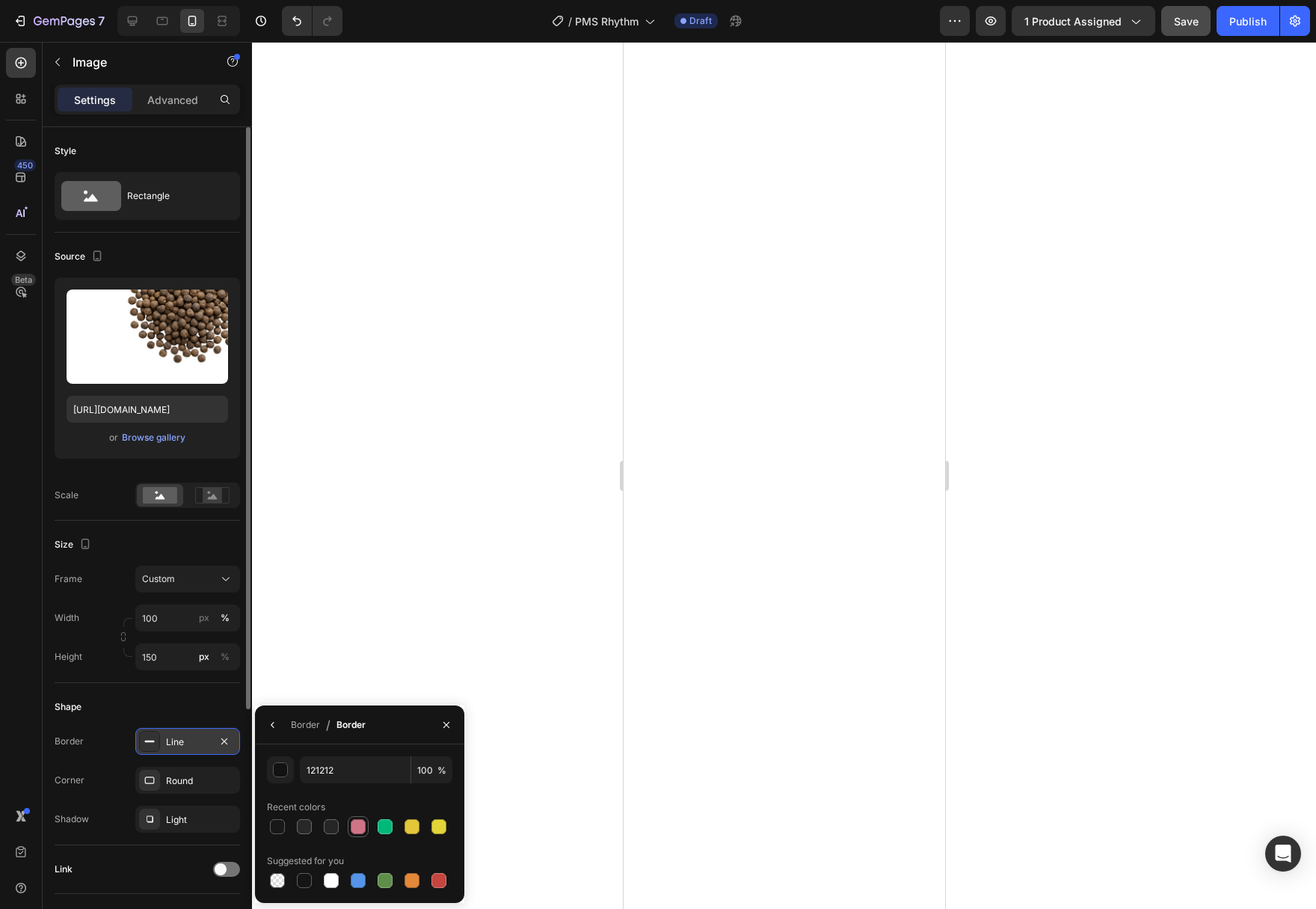
click at [360, 825] on div at bounding box center [357, 825] width 15 height 15
type input "CF7486"
click at [269, 724] on icon "button" at bounding box center [272, 724] width 12 height 12
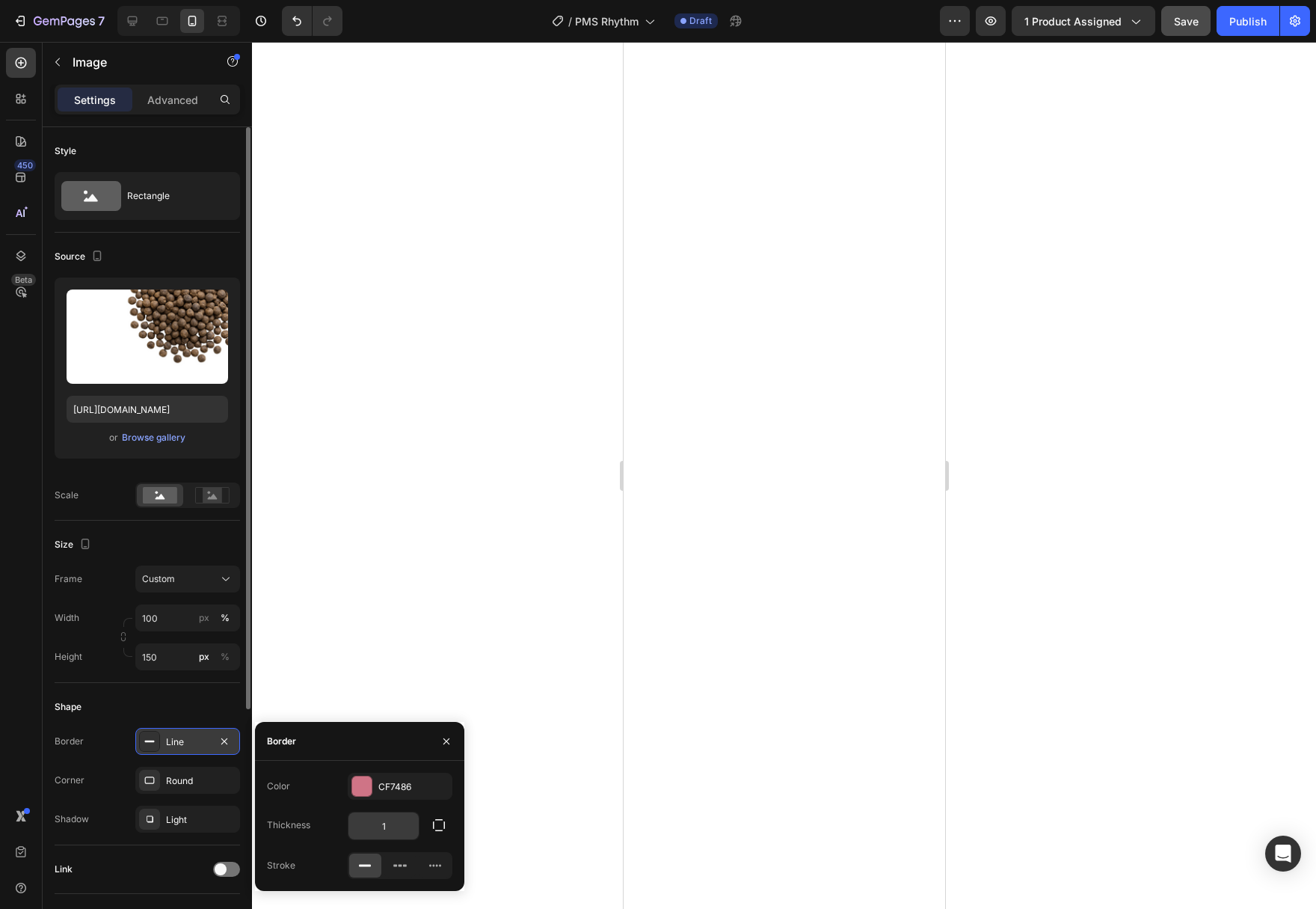
click at [389, 824] on input "1" at bounding box center [383, 824] width 70 height 27
type input "2"
click at [503, 659] on div at bounding box center [784, 475] width 1064 height 867
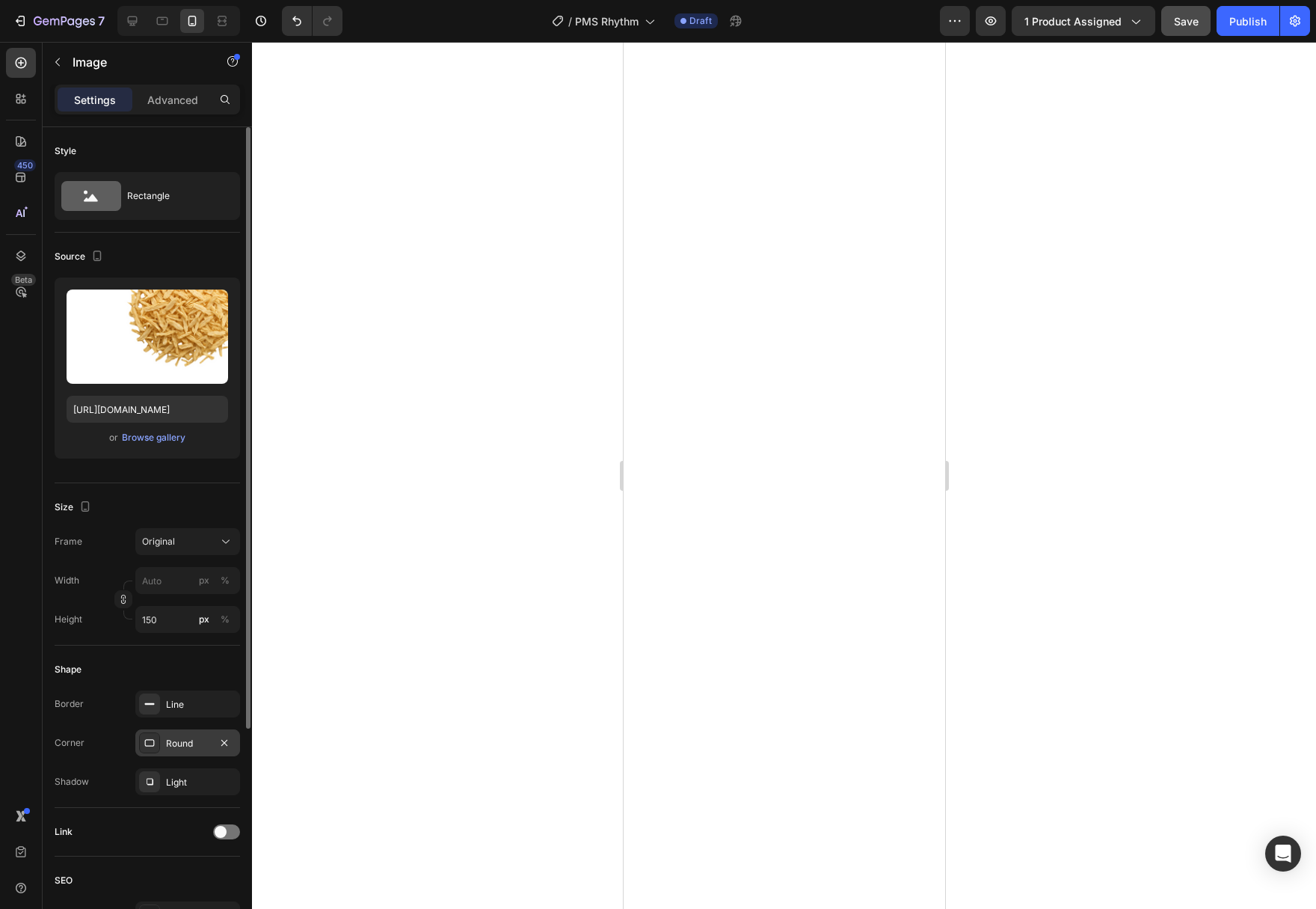
click at [195, 744] on div "Round" at bounding box center [188, 744] width 43 height 14
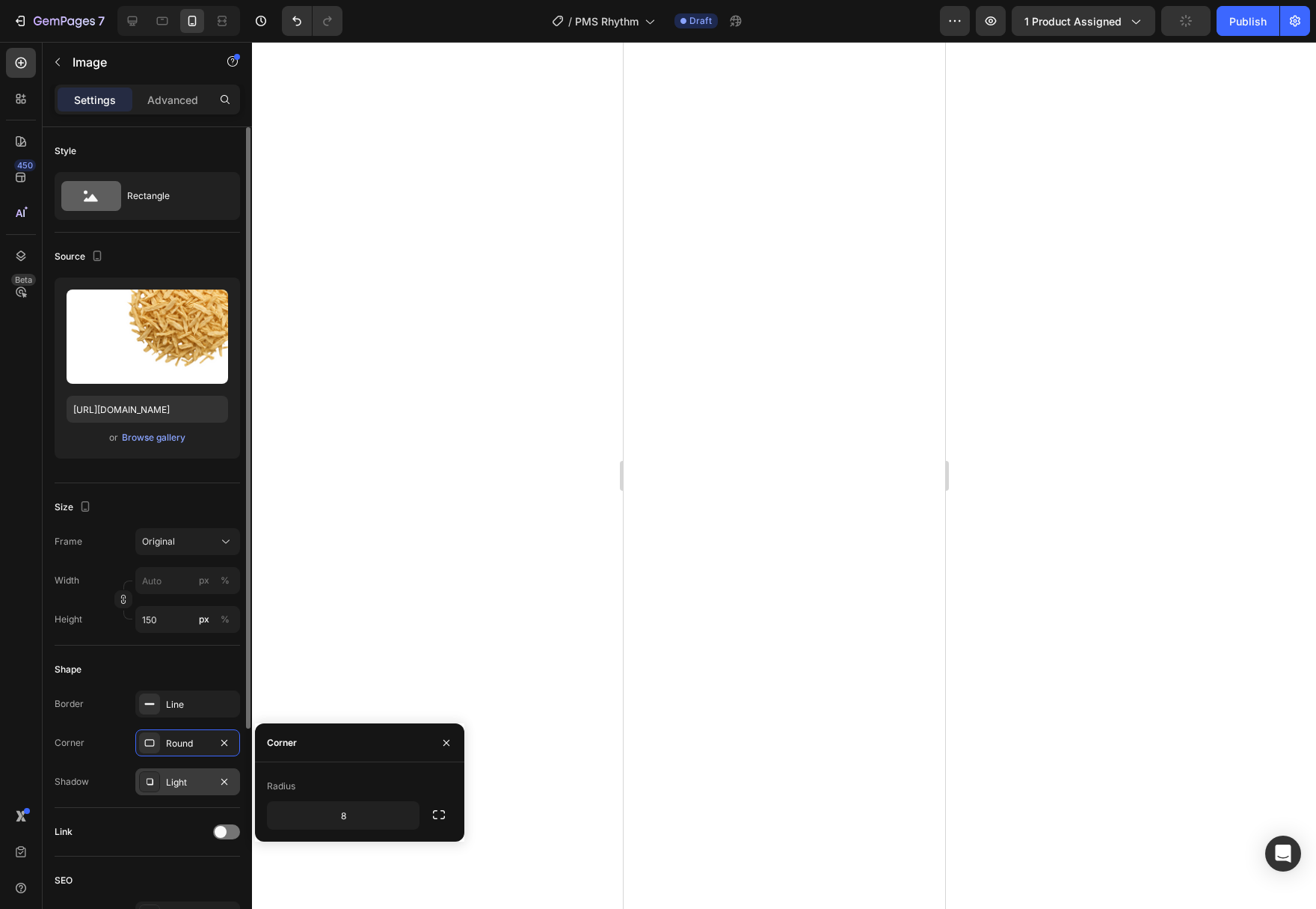
click at [176, 787] on div "Light" at bounding box center [188, 782] width 43 height 14
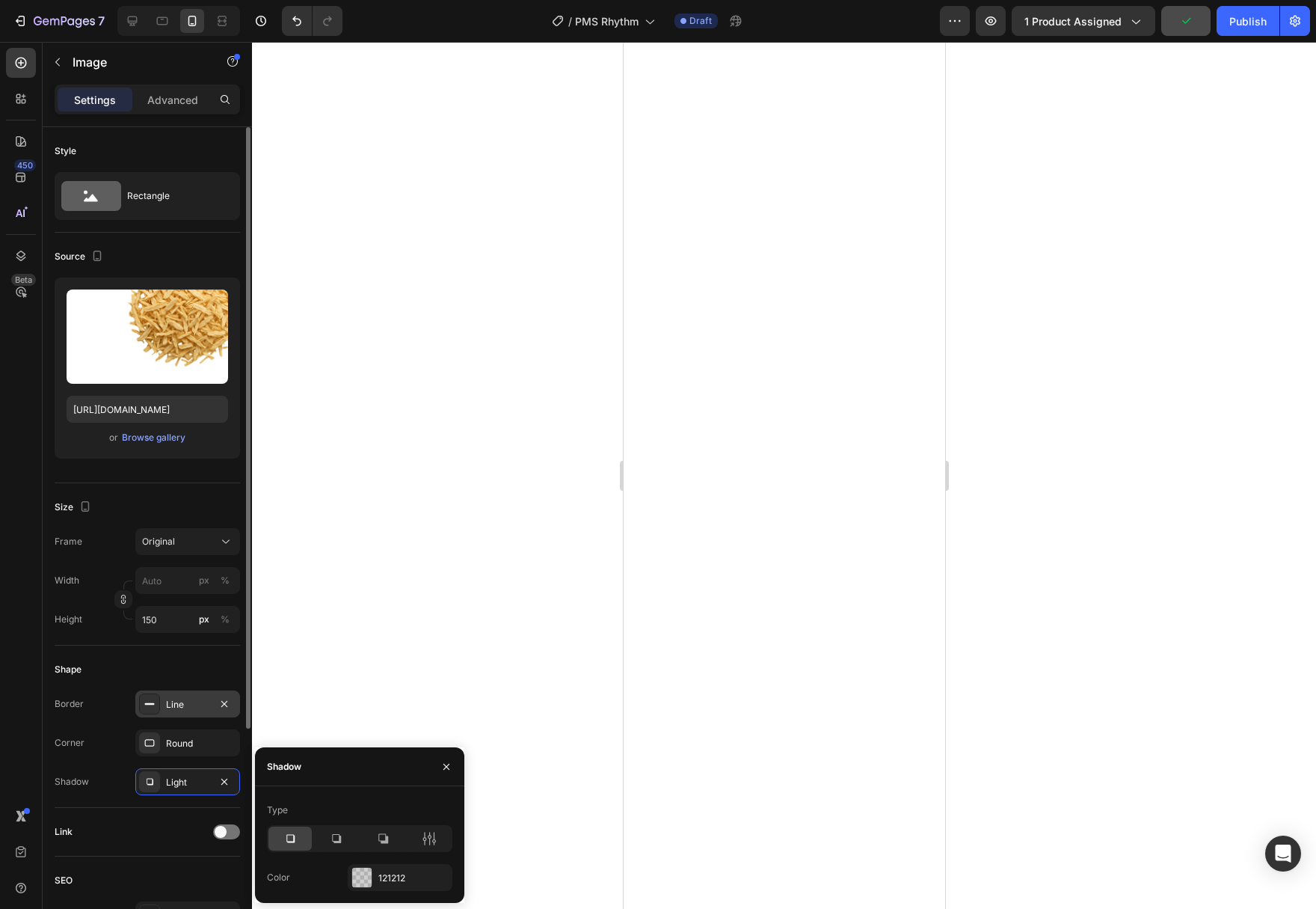
click at [188, 707] on div "Line" at bounding box center [188, 704] width 43 height 14
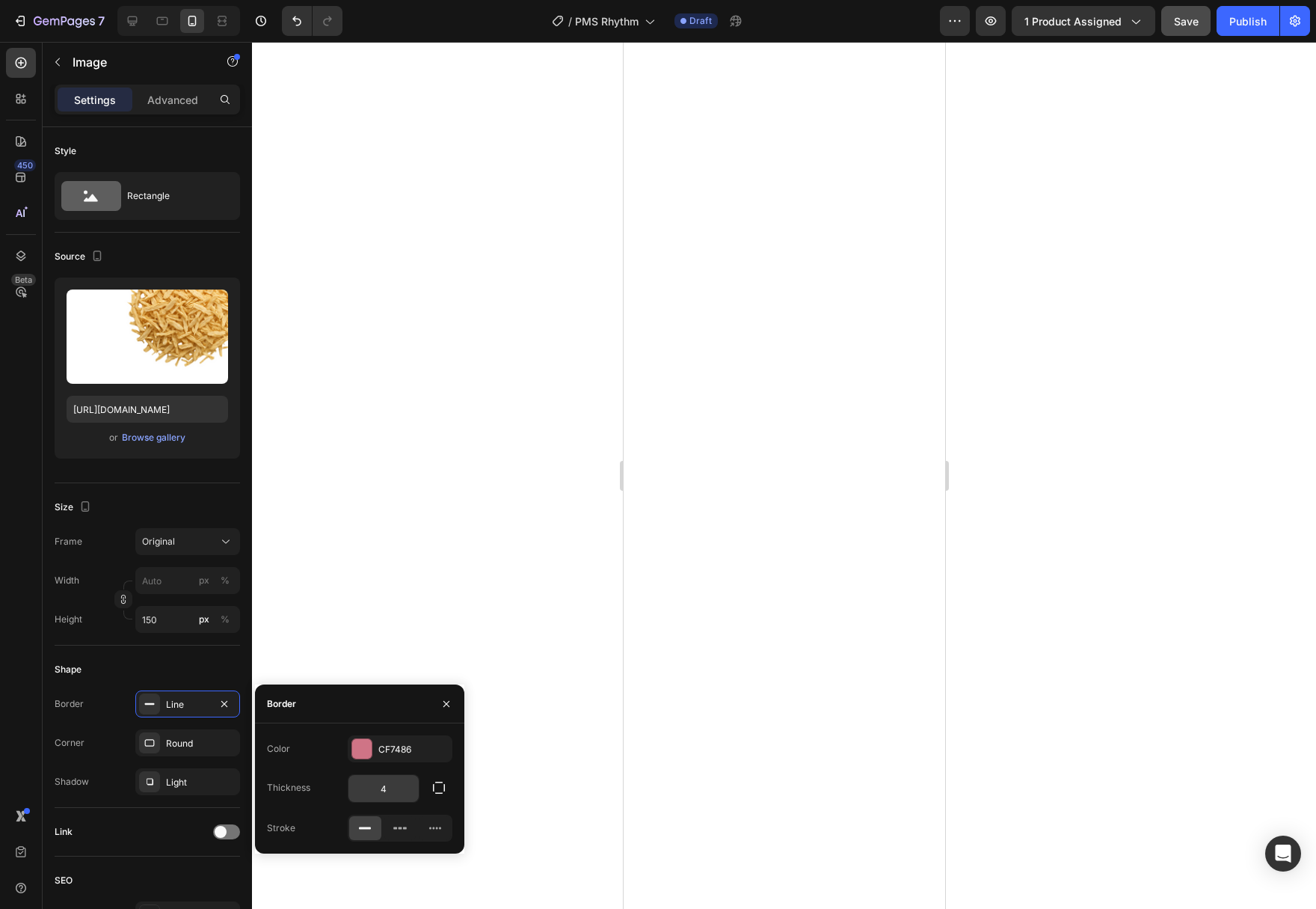
click at [386, 799] on input "4" at bounding box center [383, 787] width 70 height 27
type input "2"
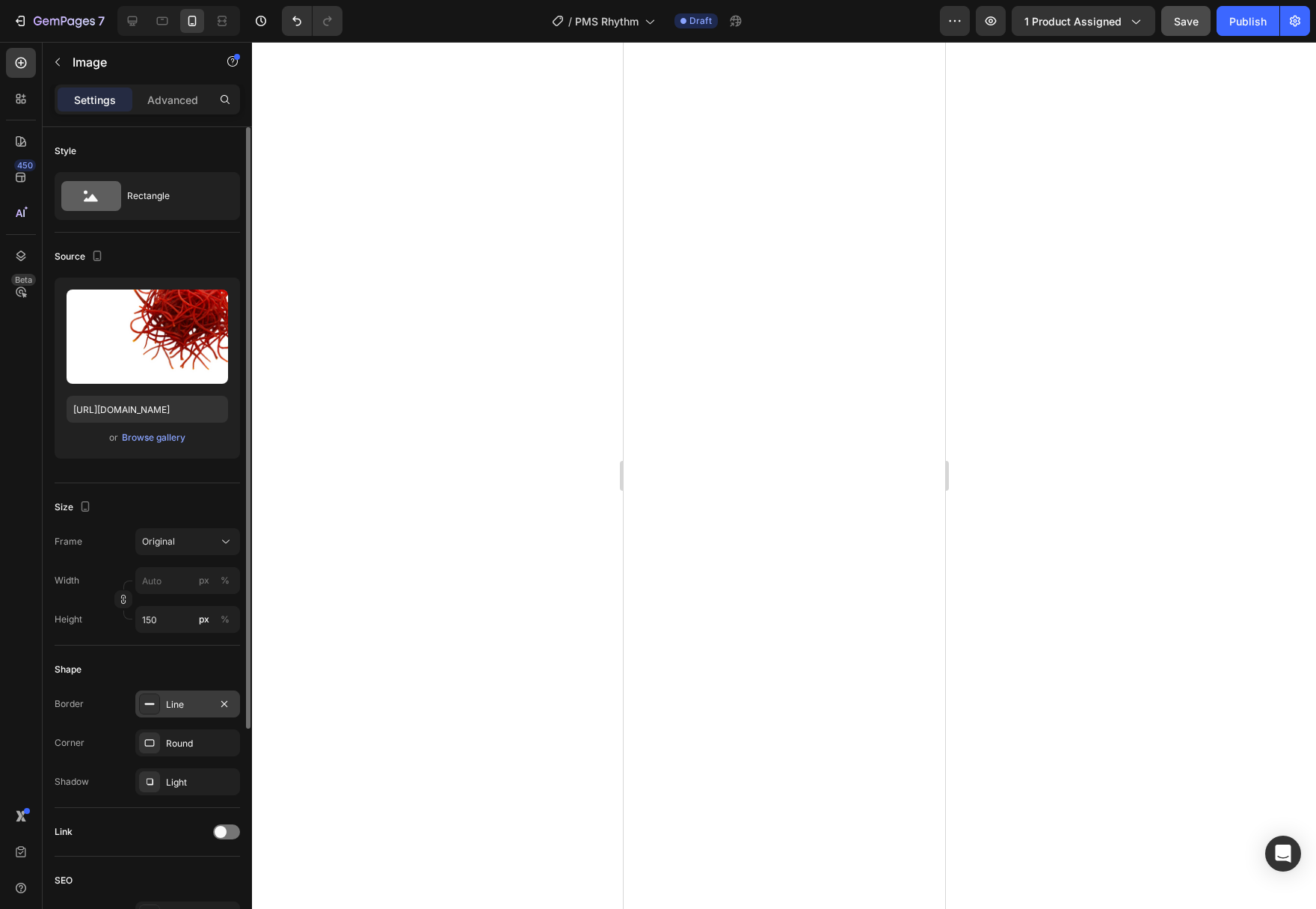
click at [167, 698] on div "Line" at bounding box center [188, 704] width 43 height 14
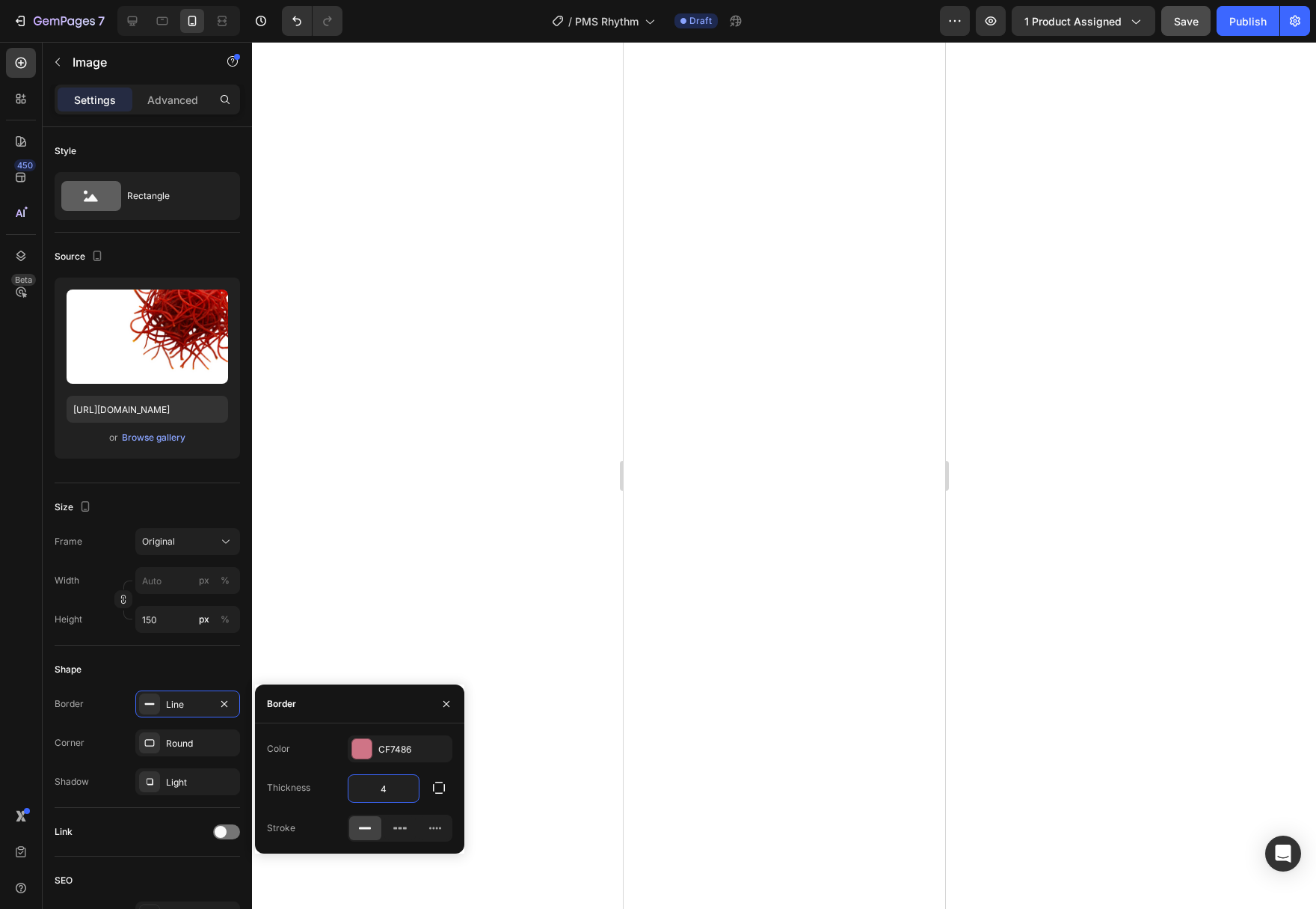
click at [399, 794] on input "4" at bounding box center [383, 787] width 70 height 27
type input "2"
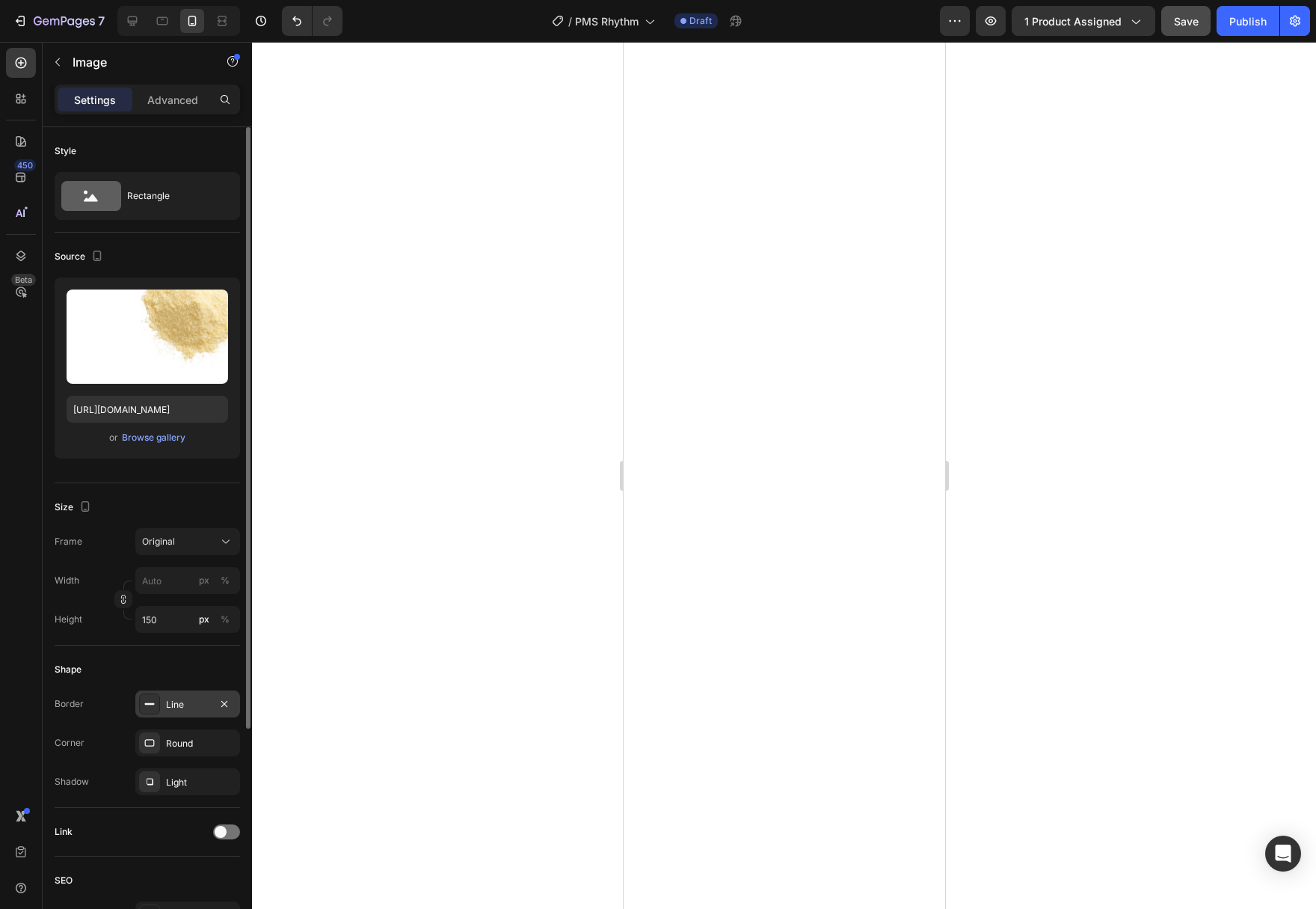
click at [179, 702] on div "Line" at bounding box center [188, 704] width 43 height 14
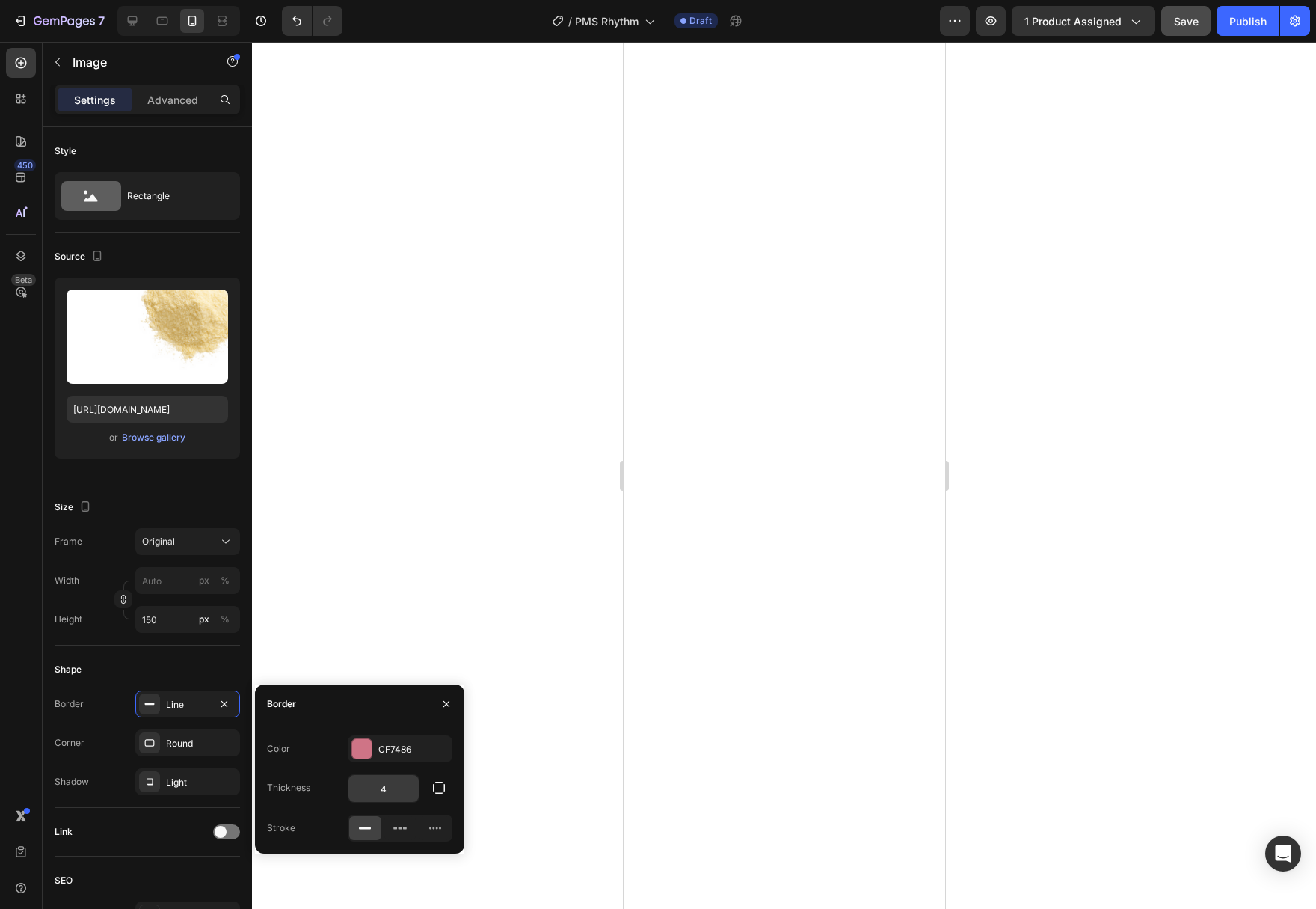
click at [376, 778] on input "4" at bounding box center [383, 787] width 70 height 27
type input "2"
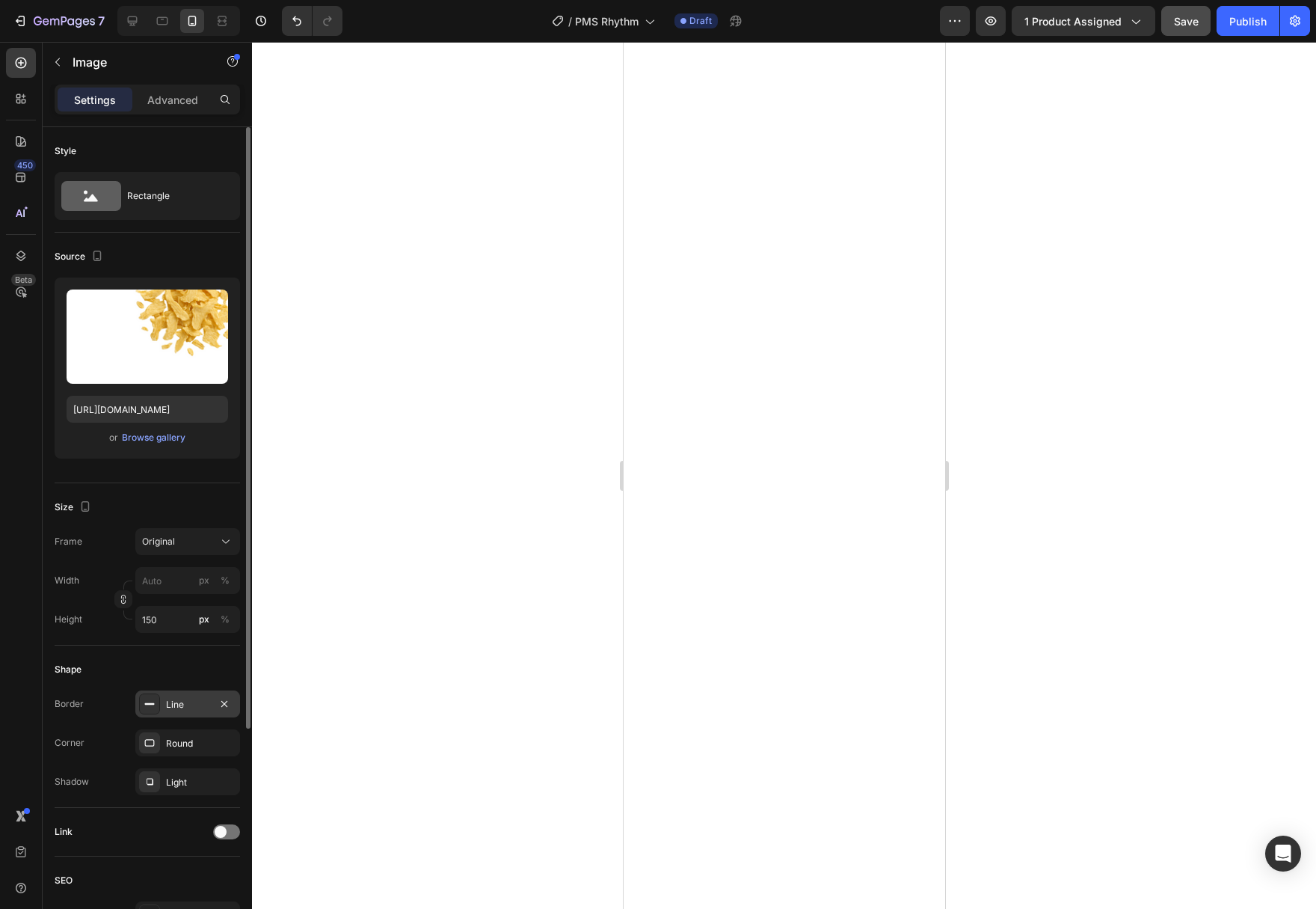
click at [175, 709] on div "Line" at bounding box center [188, 704] width 43 height 14
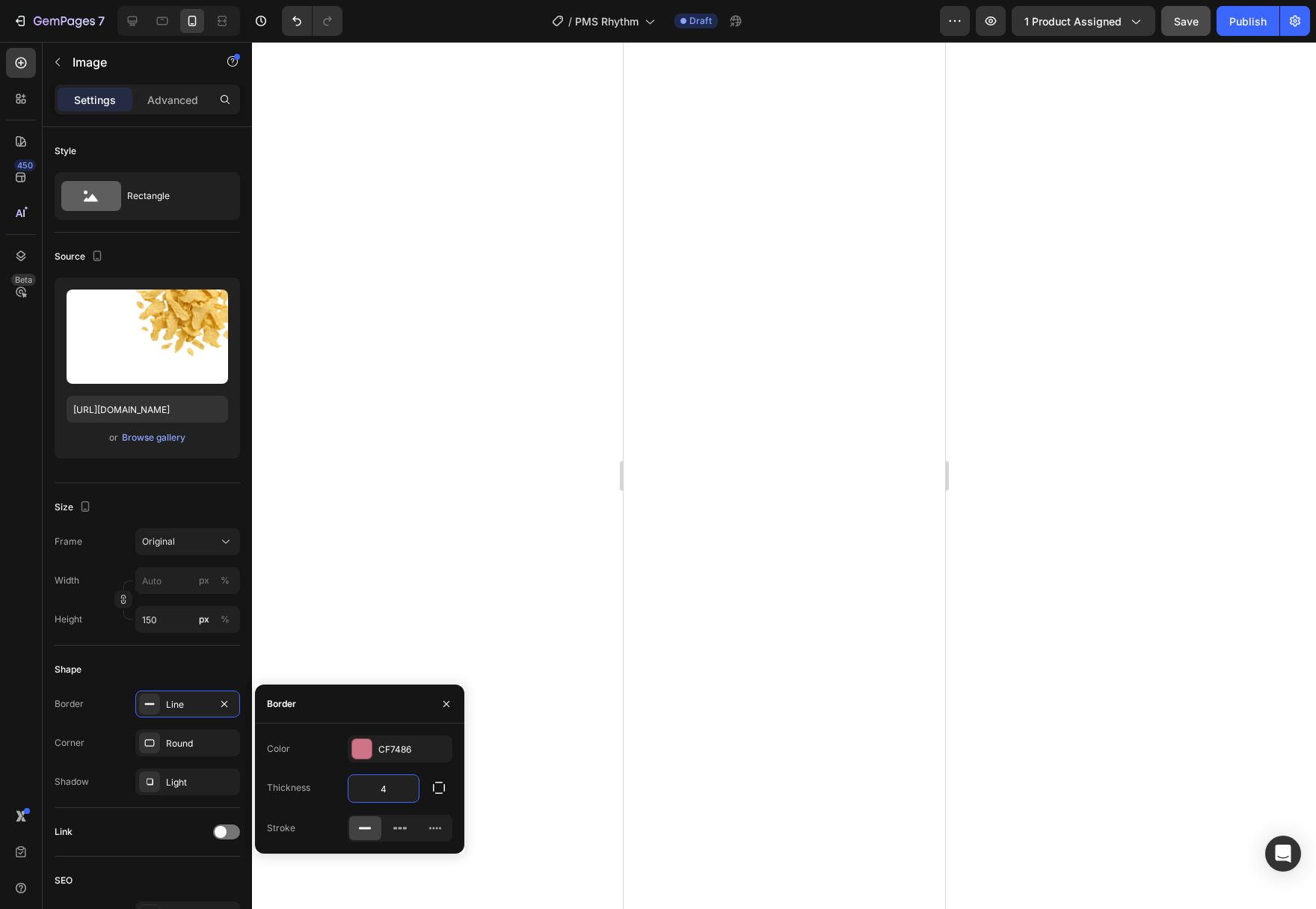
click at [382, 782] on input "4" at bounding box center [383, 787] width 70 height 27
type input "2"
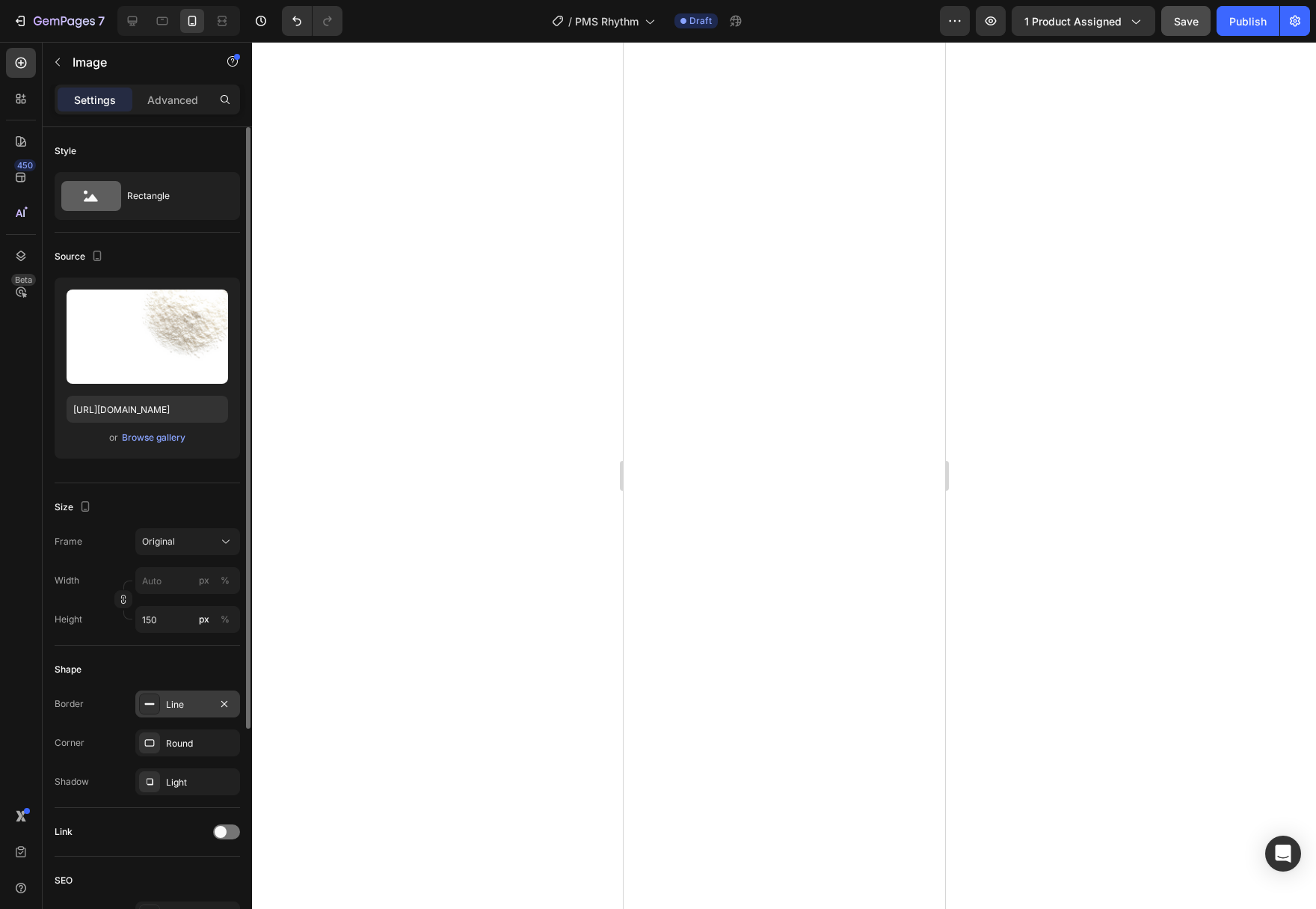
click at [170, 706] on div "Line" at bounding box center [188, 704] width 43 height 14
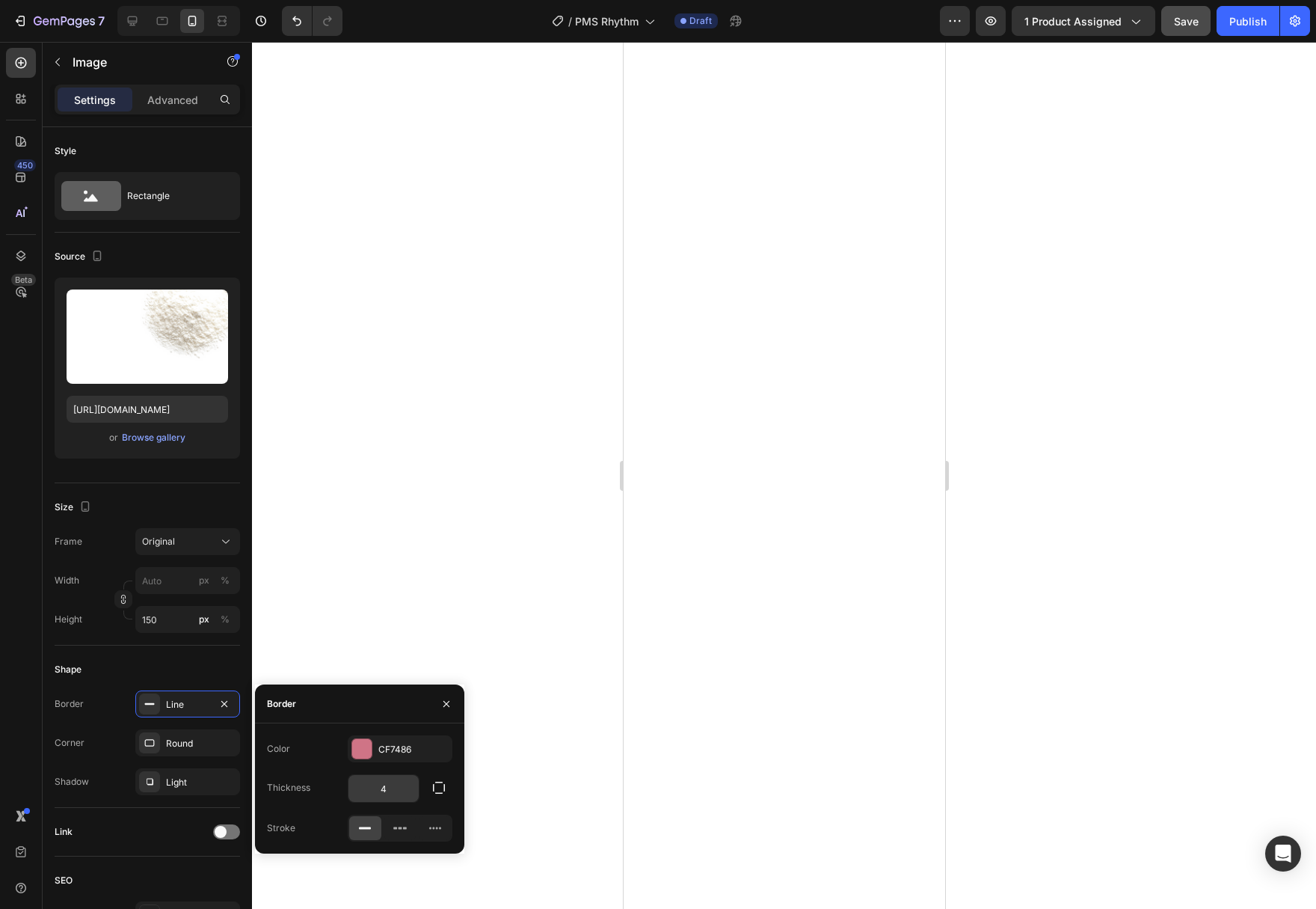
click at [382, 785] on input "4" at bounding box center [383, 787] width 70 height 27
type input "2"
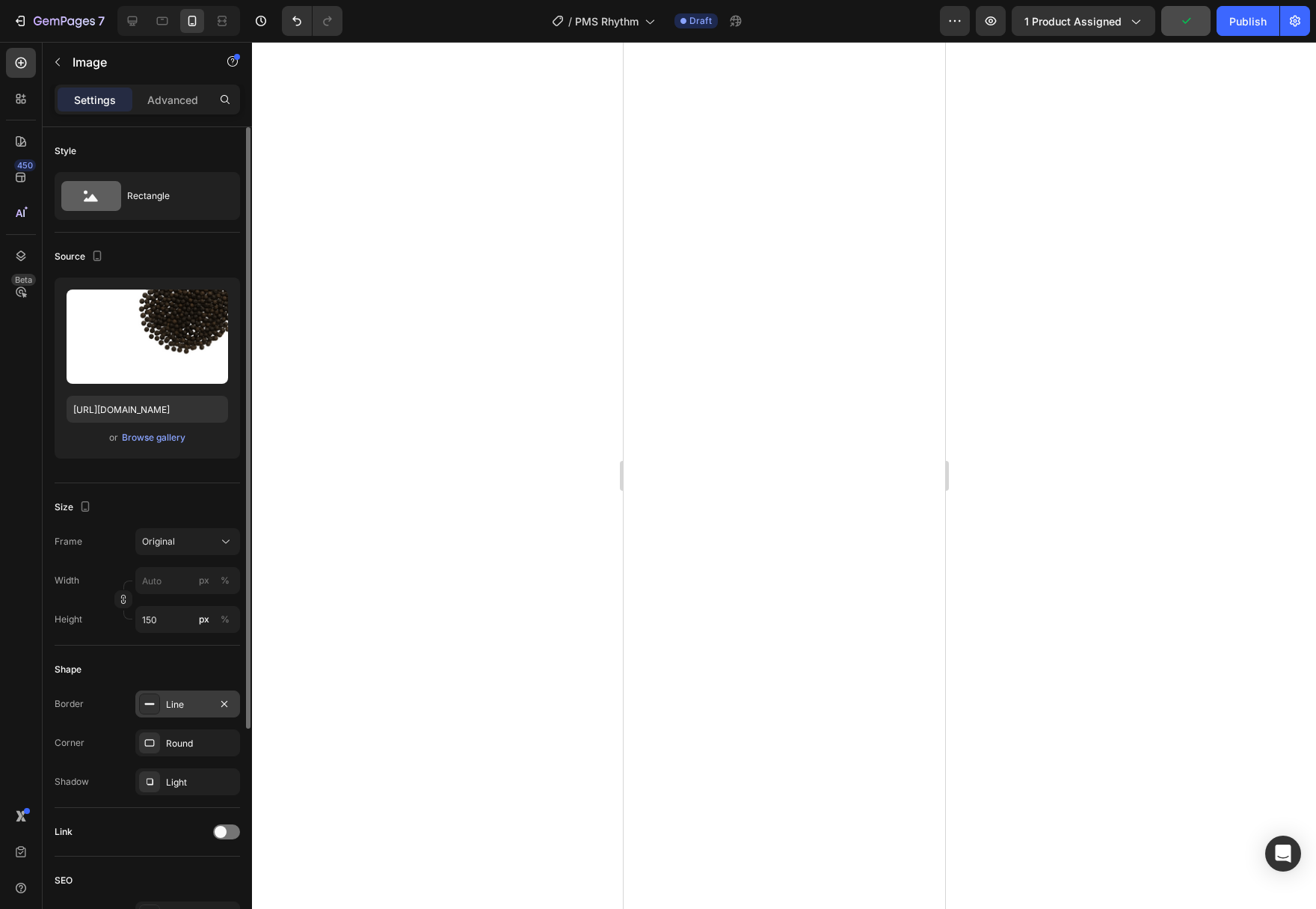
click at [175, 697] on div "Line" at bounding box center [188, 704] width 43 height 14
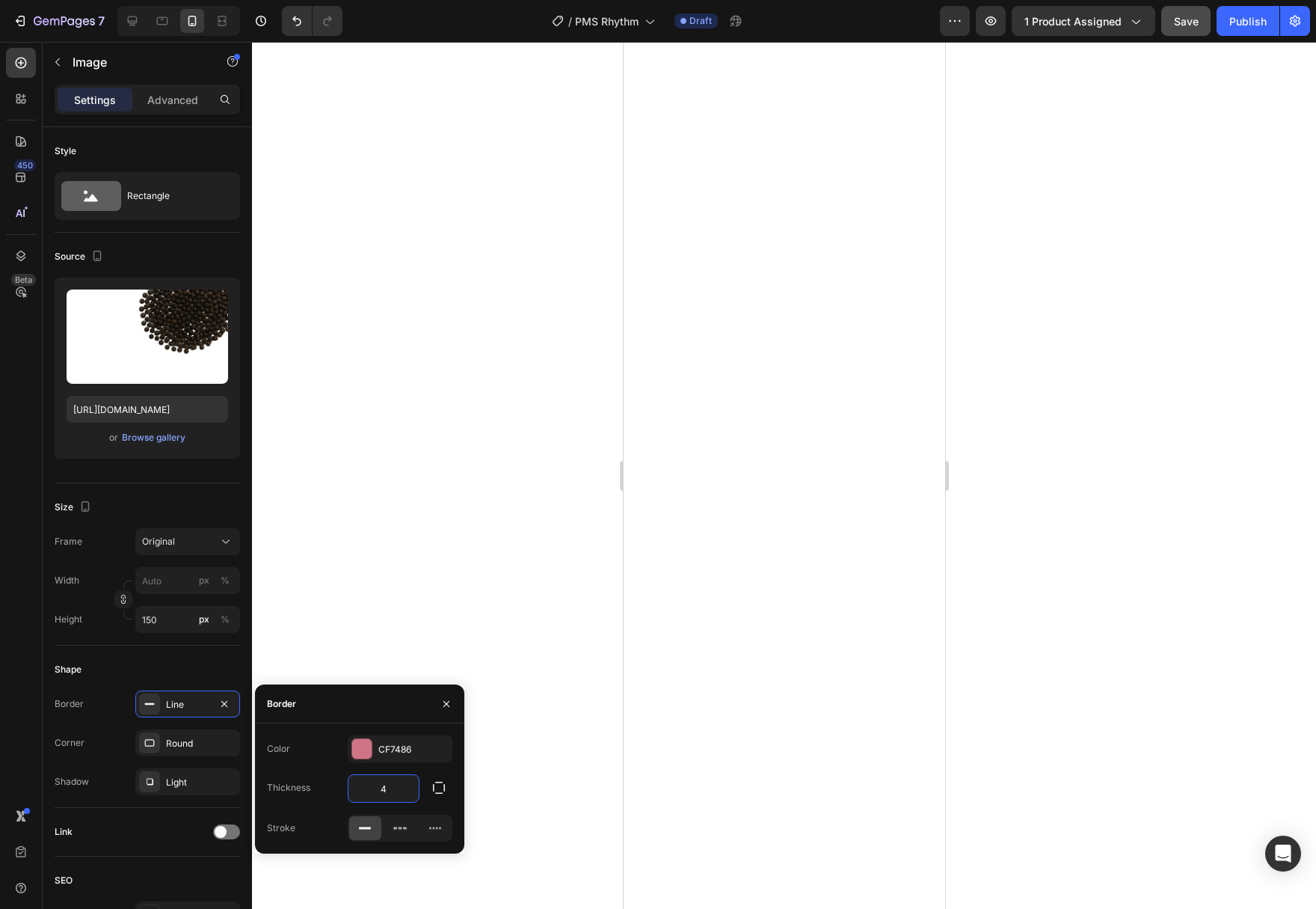
click at [368, 777] on input "4" at bounding box center [383, 787] width 70 height 27
click at [400, 784] on input "4" at bounding box center [383, 787] width 70 height 27
type input "2"
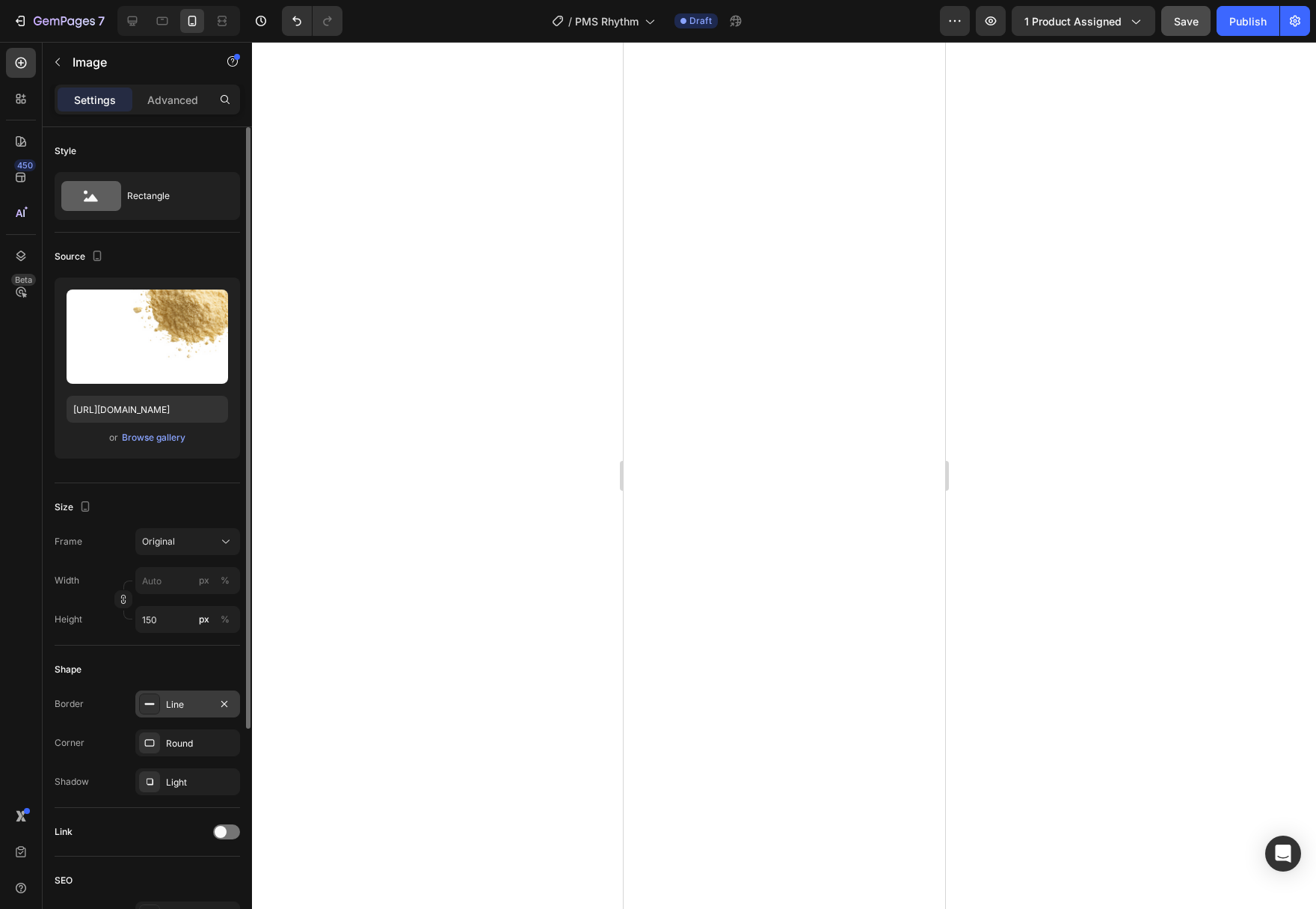
click at [168, 702] on div "Line" at bounding box center [188, 704] width 43 height 14
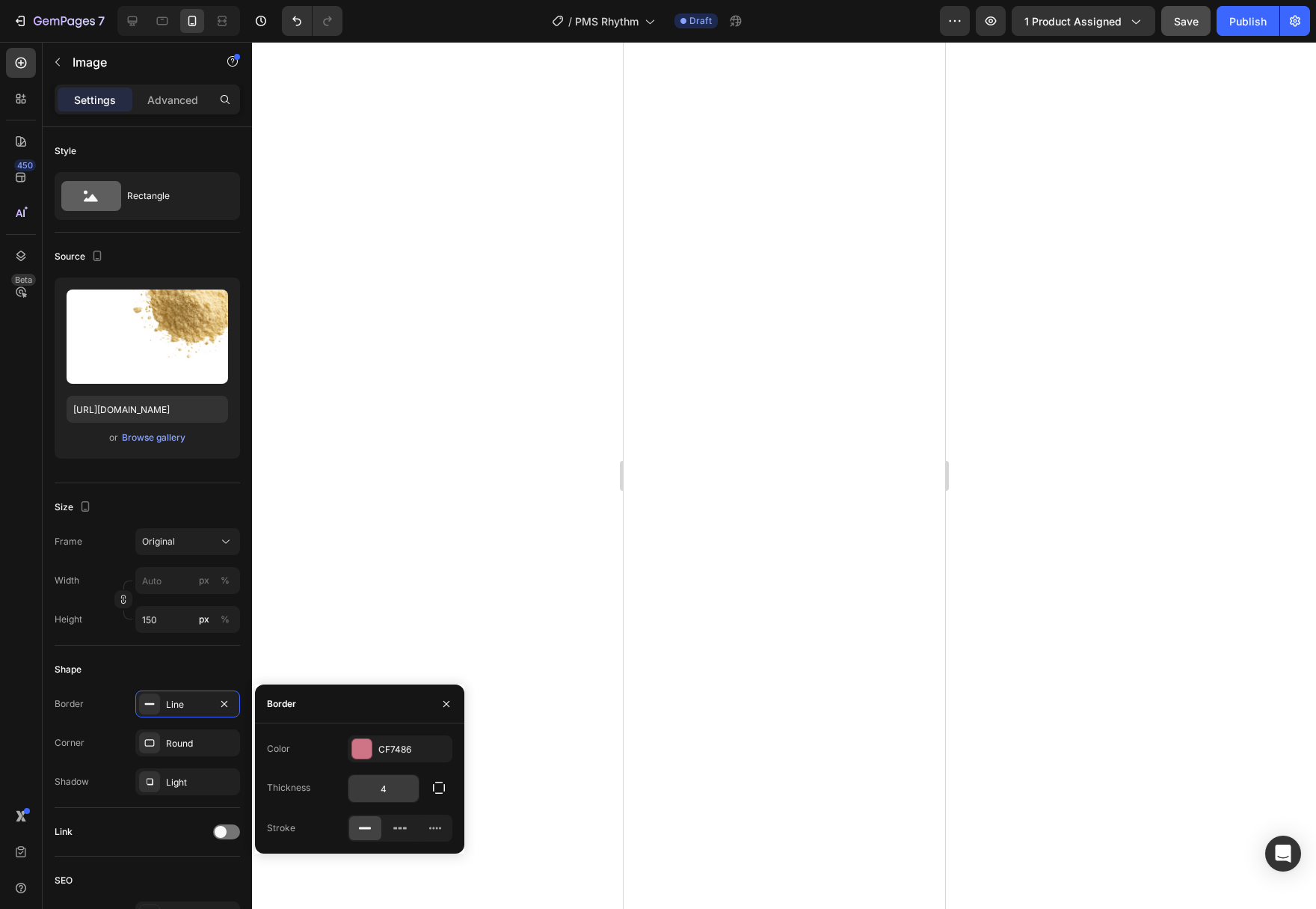
click at [382, 787] on input "4" at bounding box center [383, 787] width 70 height 27
type input "2"
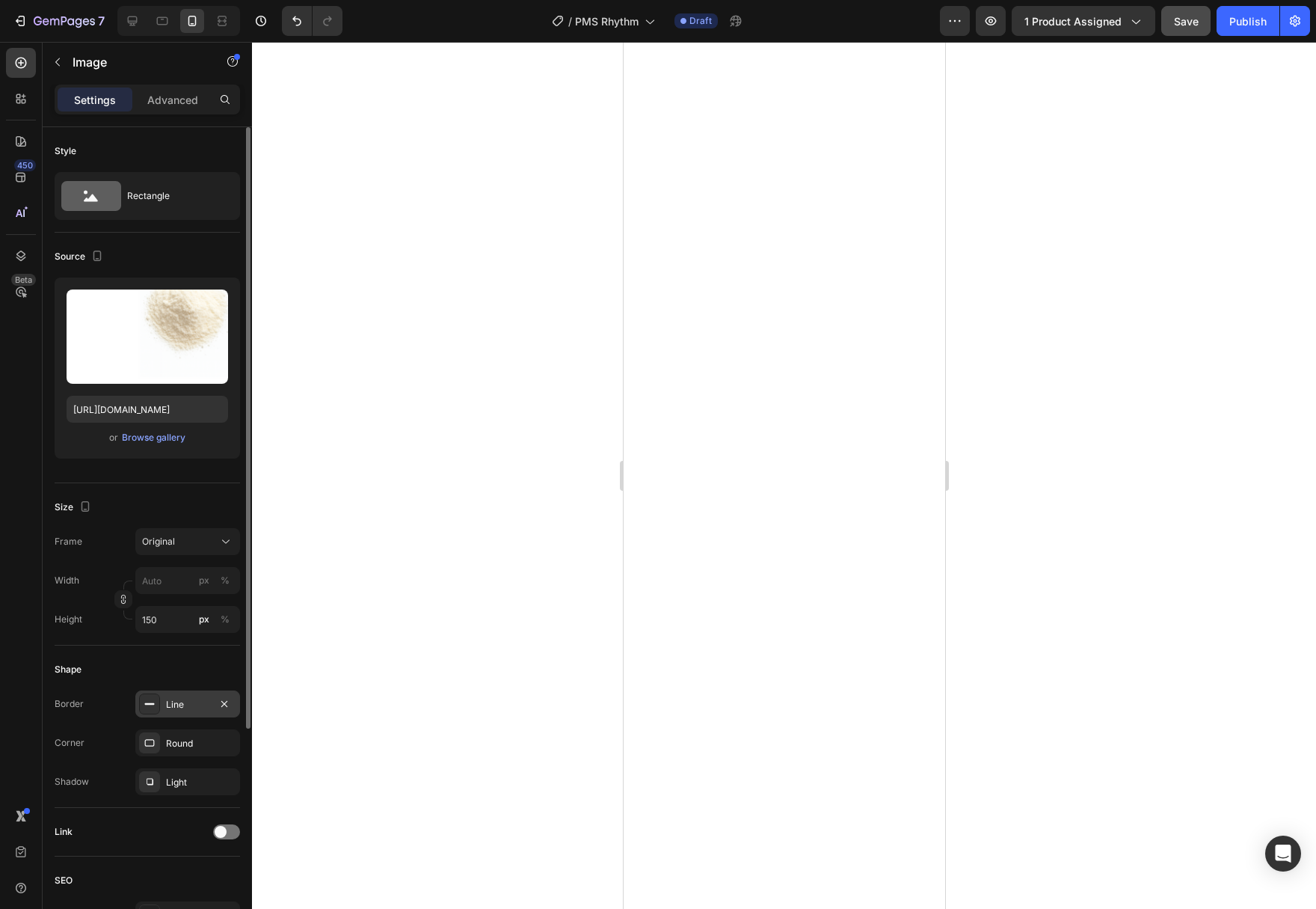
click at [192, 706] on div "Line" at bounding box center [188, 704] width 43 height 14
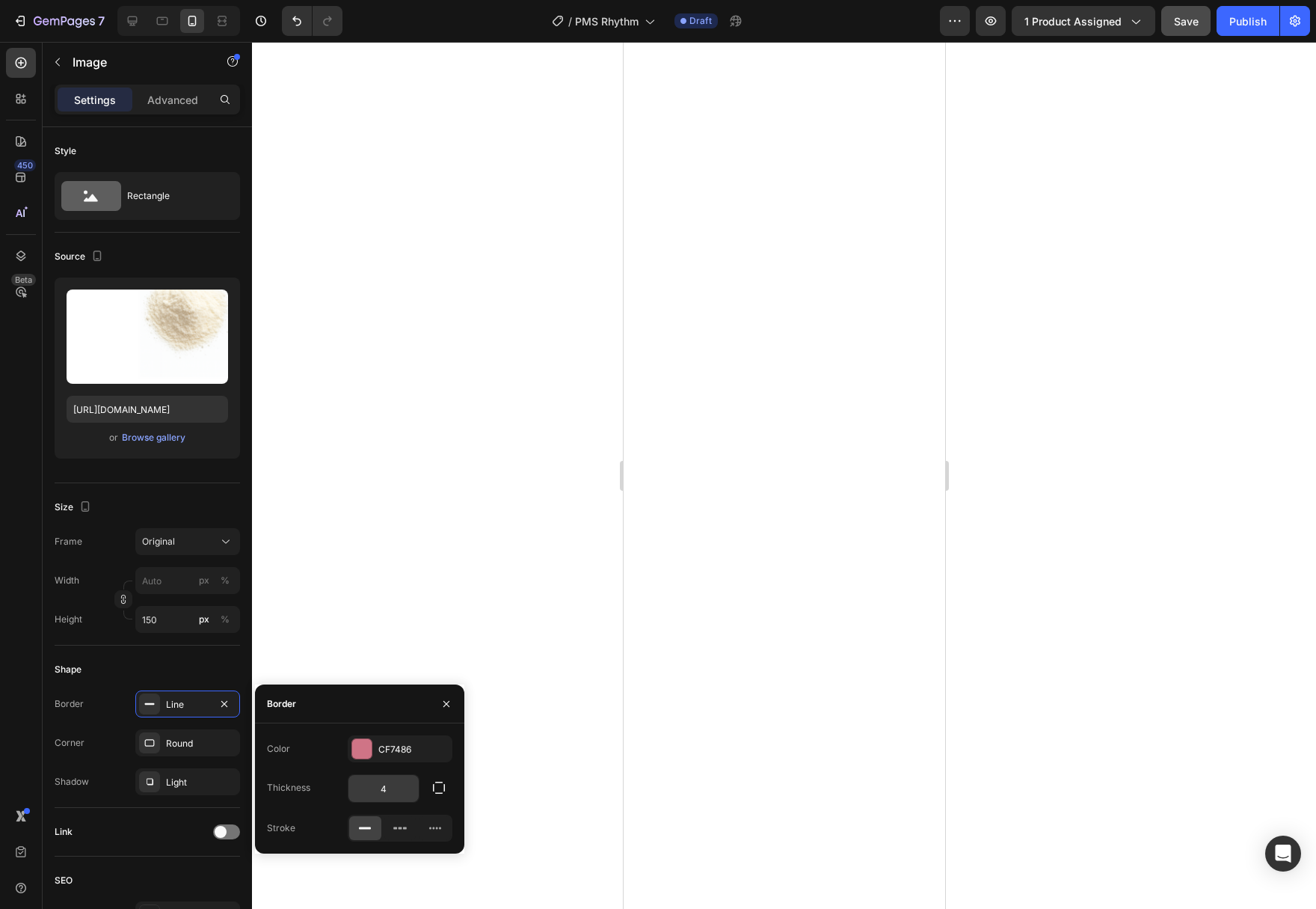
click at [389, 787] on input "4" at bounding box center [383, 787] width 70 height 27
type input "2"
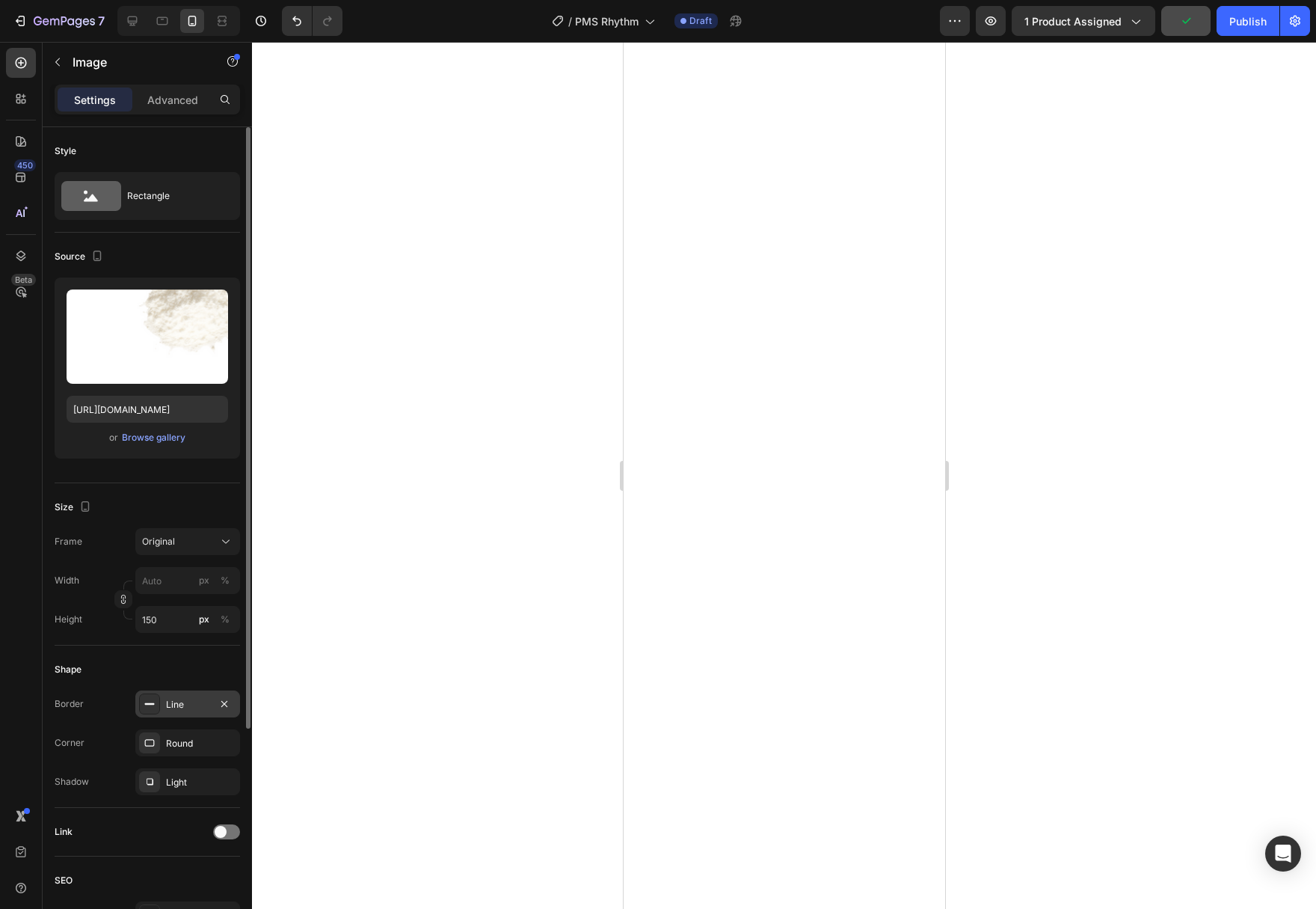
click at [179, 706] on div "Line" at bounding box center [188, 704] width 43 height 14
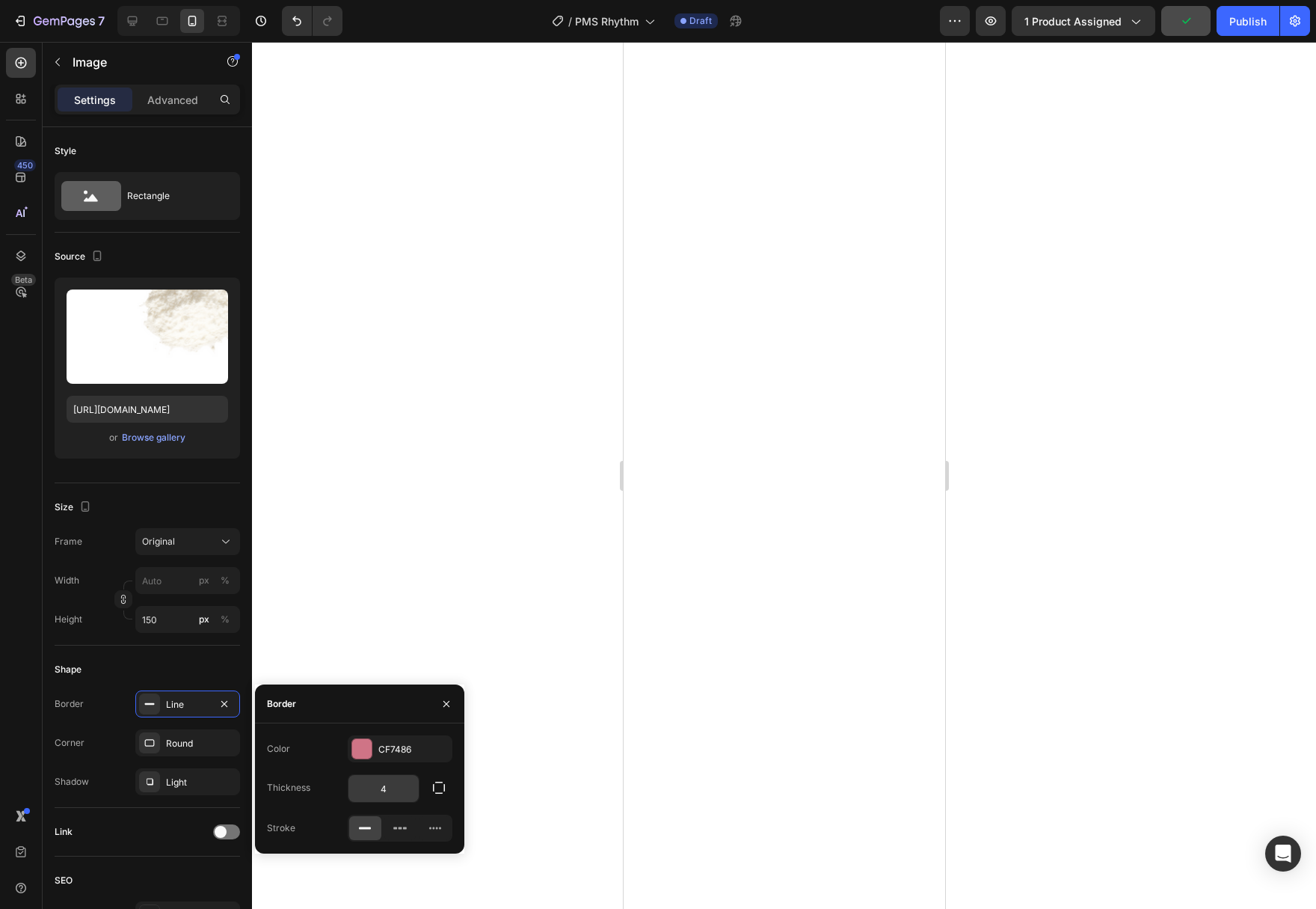
click at [392, 776] on input "4" at bounding box center [383, 787] width 70 height 27
type input "2"
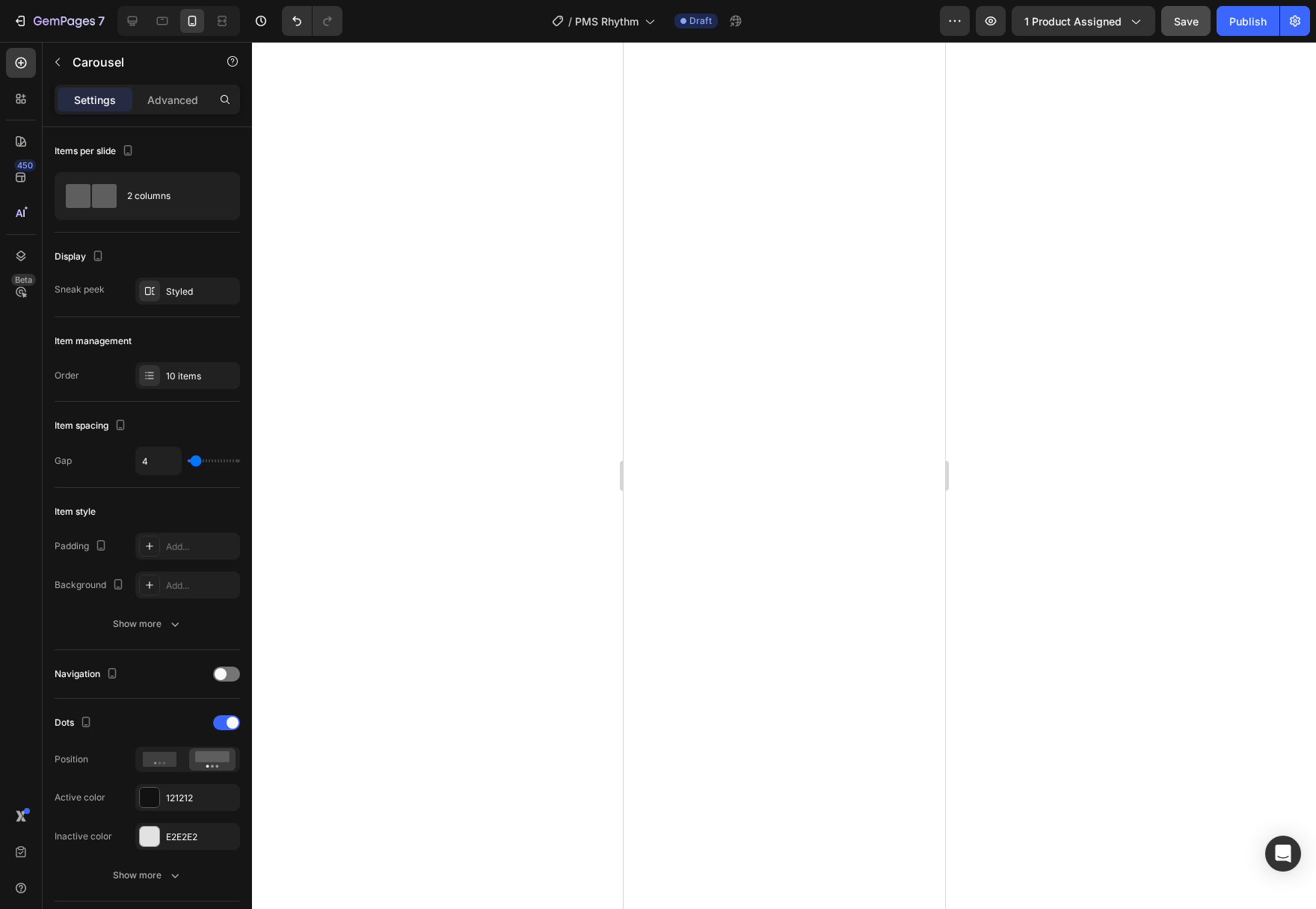
click at [1188, 27] on span "Save" at bounding box center [1185, 21] width 25 height 13
click at [162, 23] on icon at bounding box center [161, 21] width 15 height 15
click at [140, 21] on icon at bounding box center [132, 21] width 15 height 15
type input "1200"
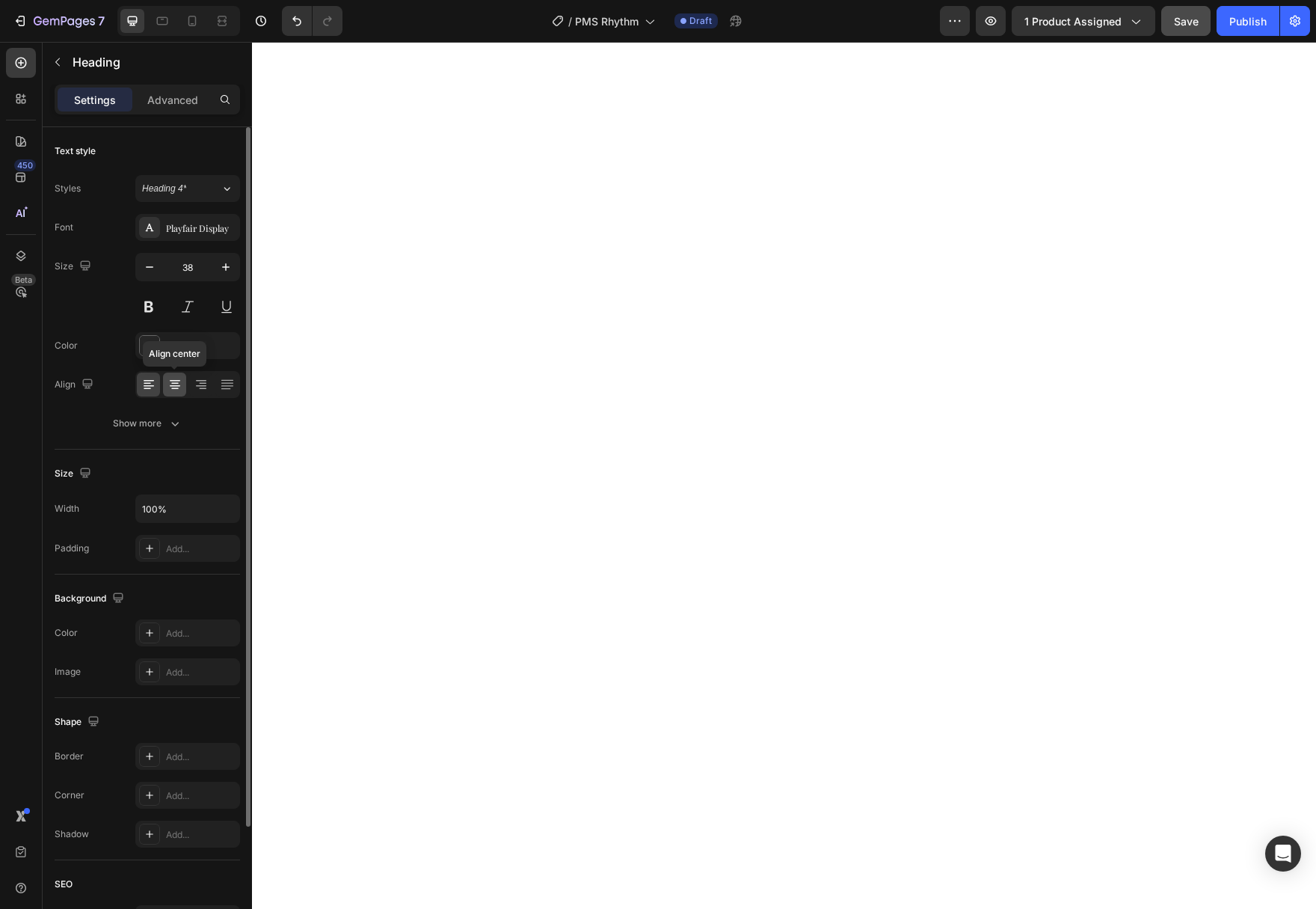
click at [167, 390] on div at bounding box center [175, 385] width 24 height 24
click at [179, 382] on icon at bounding box center [174, 384] width 15 height 15
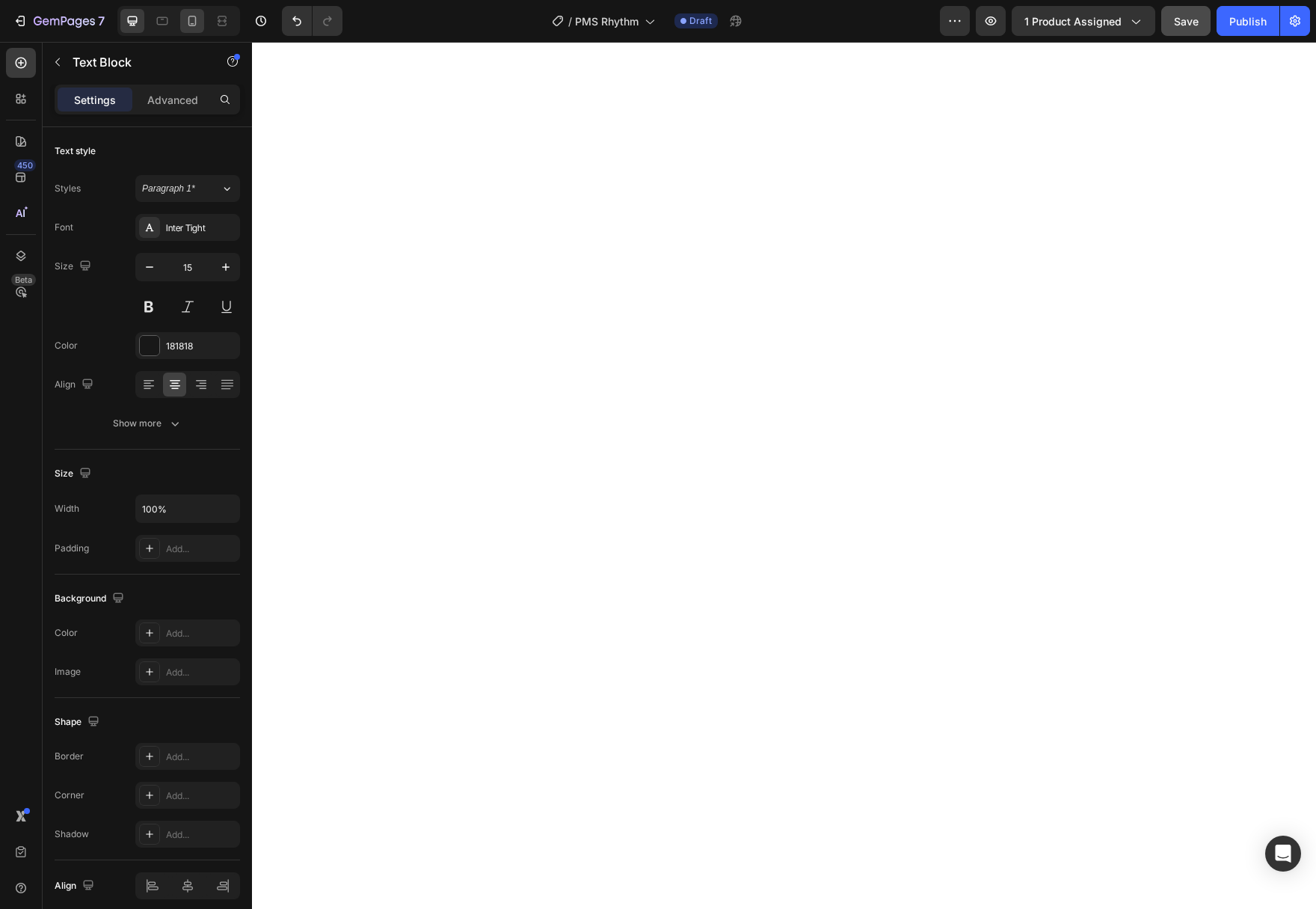
click at [182, 27] on div at bounding box center [192, 21] width 24 height 24
click at [160, 19] on icon at bounding box center [161, 21] width 15 height 15
click at [188, 20] on icon at bounding box center [192, 21] width 15 height 15
click at [1122, 654] on div at bounding box center [784, 475] width 1064 height 867
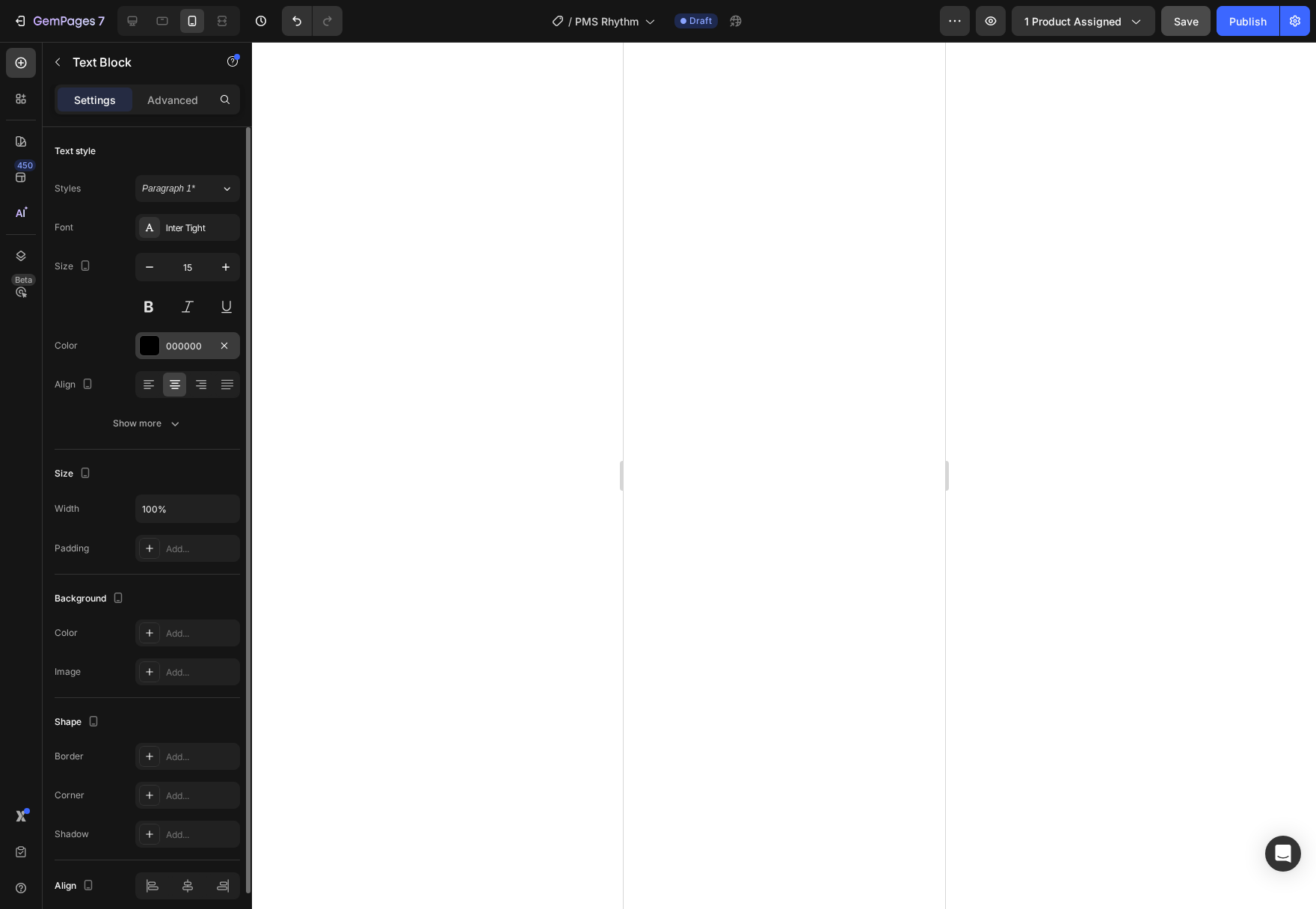
click at [148, 347] on div at bounding box center [150, 345] width 20 height 20
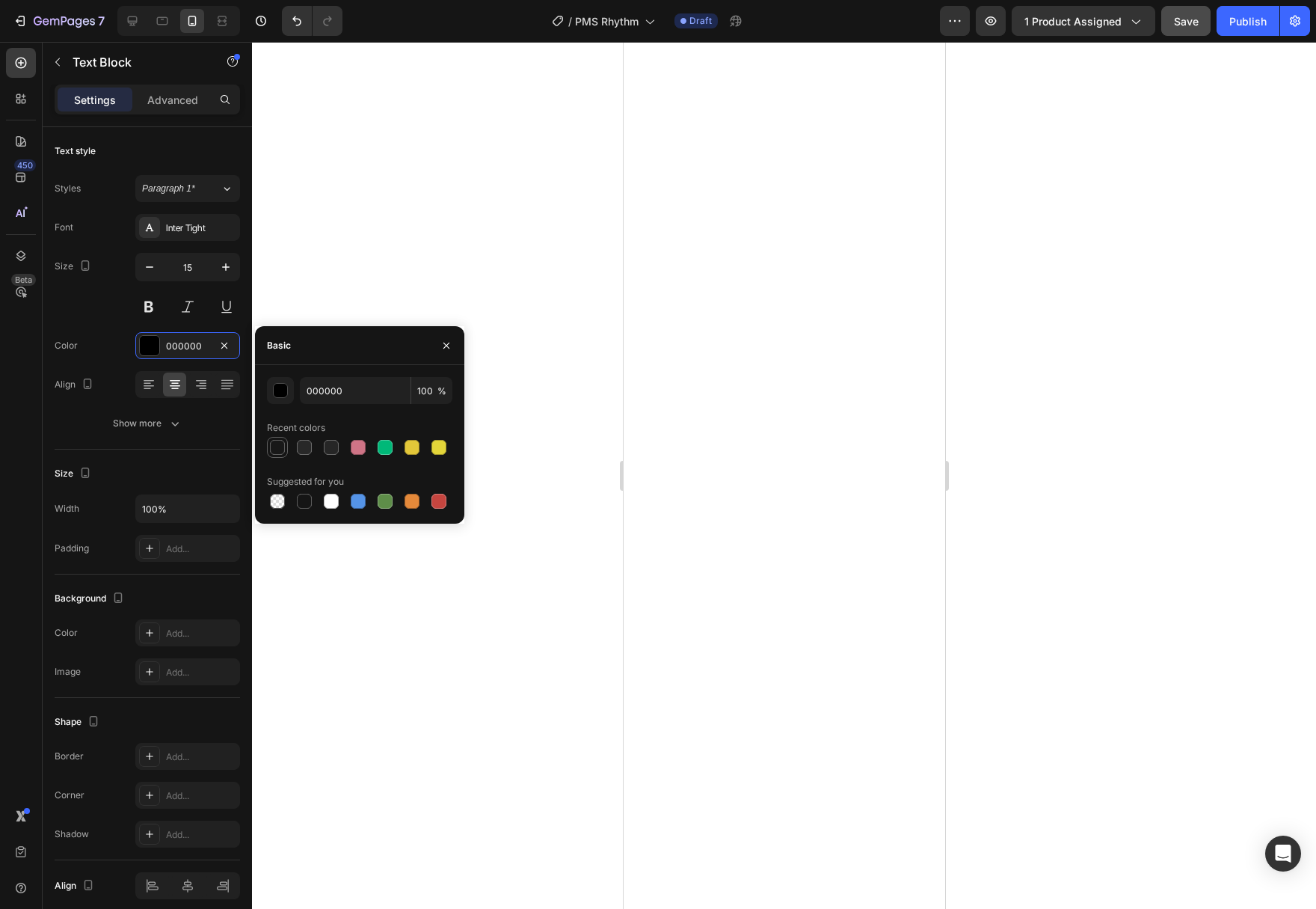
click at [279, 447] on div at bounding box center [276, 447] width 15 height 15
type input "181818"
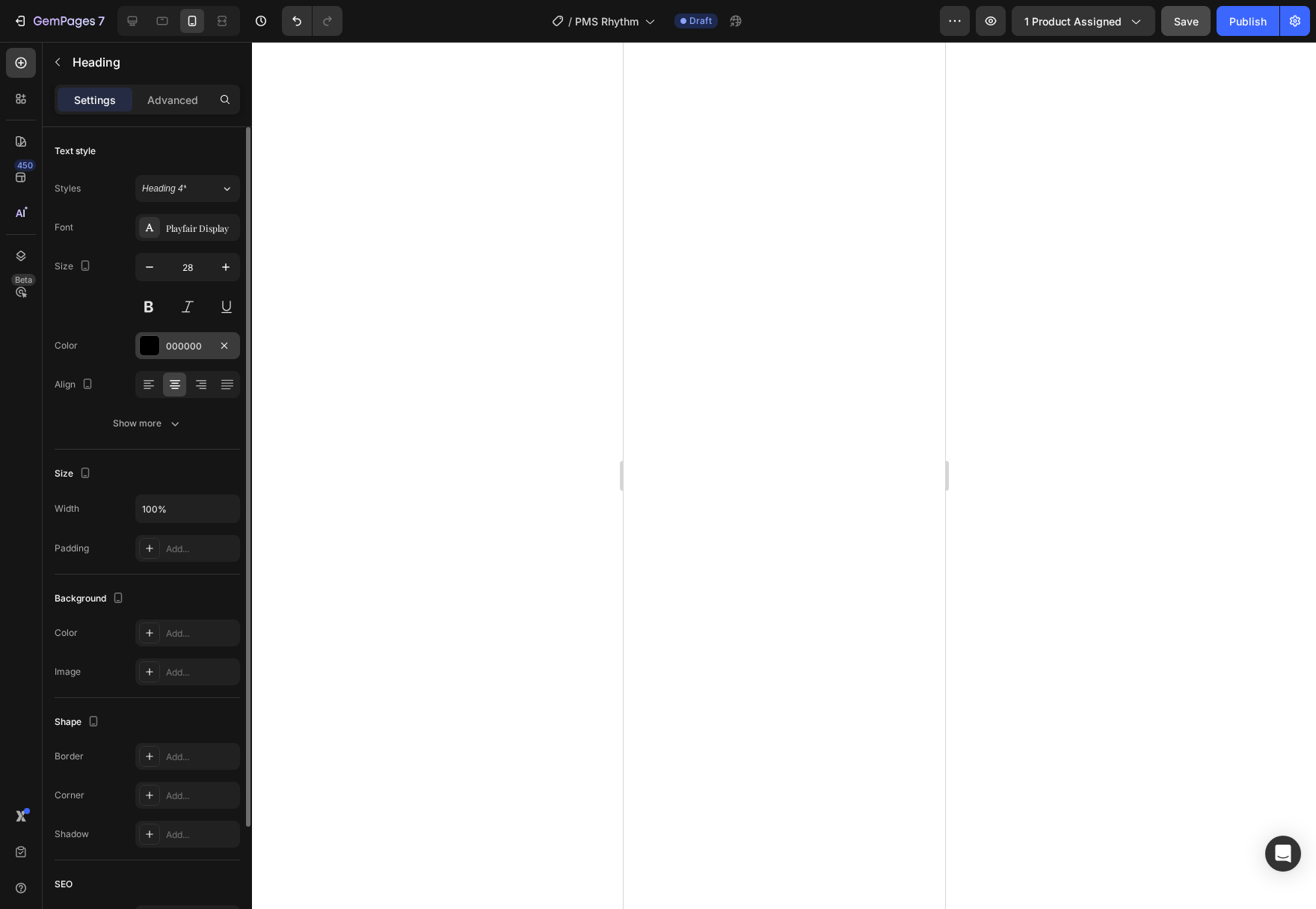
click at [154, 344] on div at bounding box center [150, 345] width 20 height 20
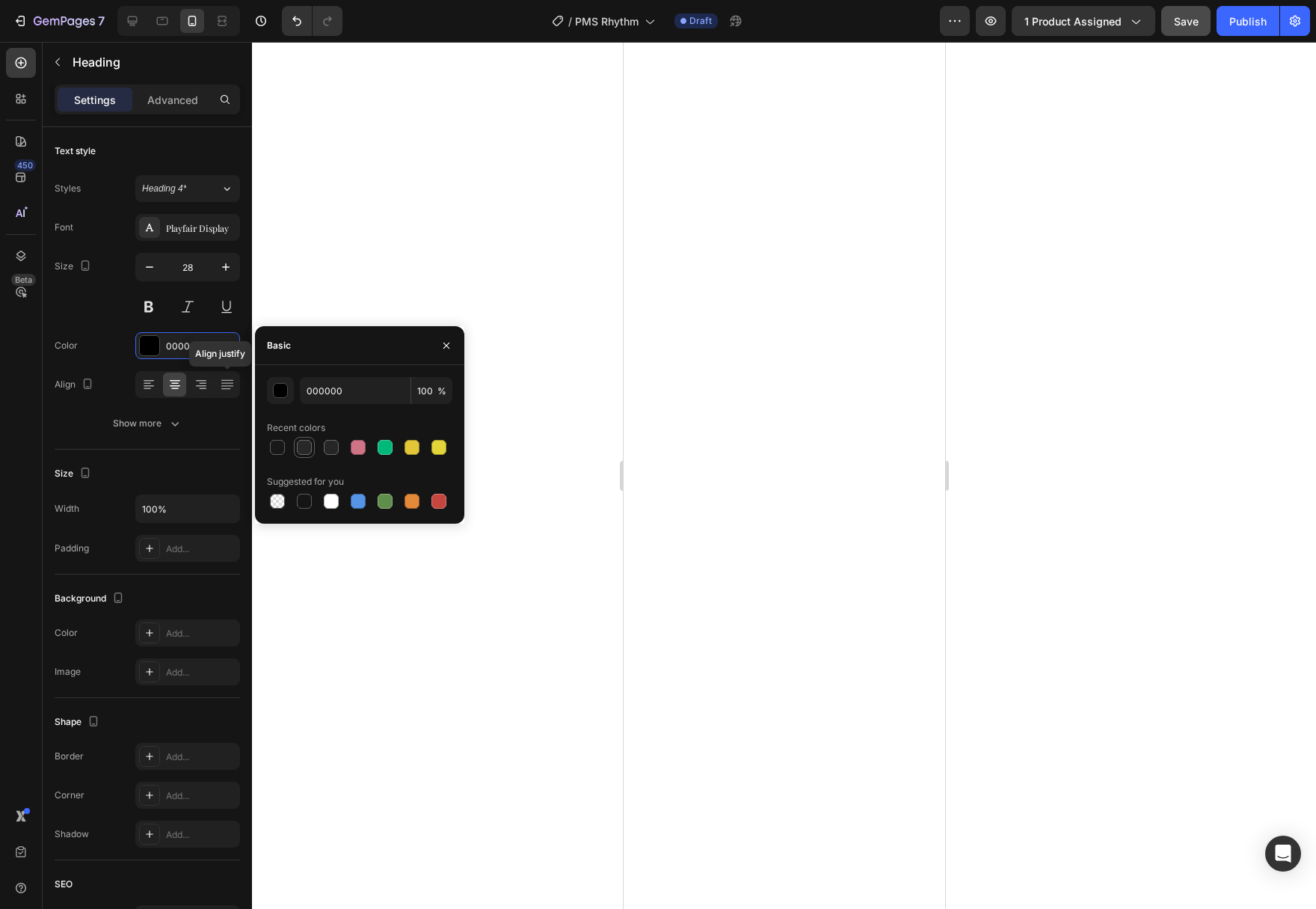
click at [307, 450] on div at bounding box center [304, 447] width 15 height 15
type input "282828"
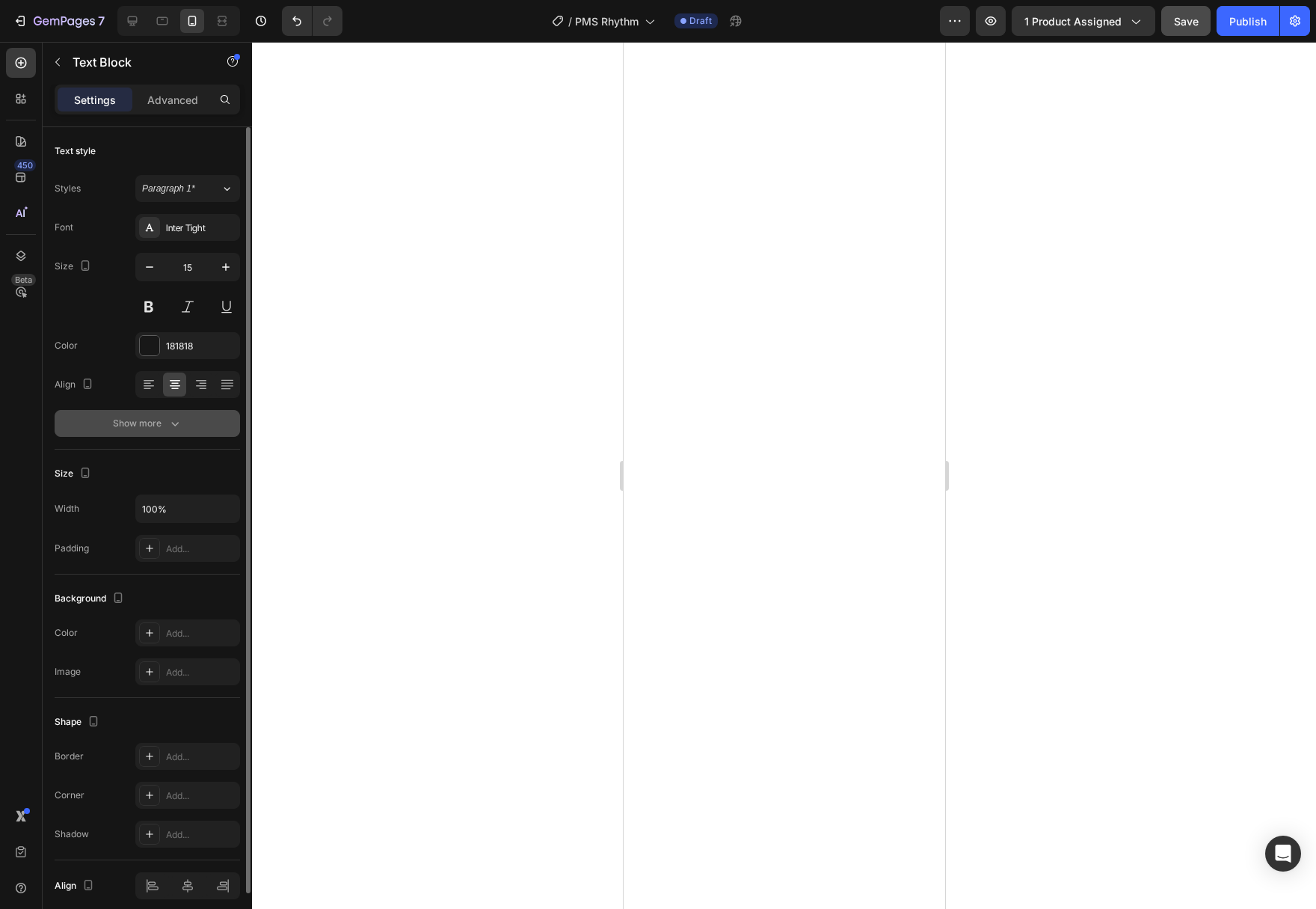
click at [166, 429] on div "Show more" at bounding box center [148, 423] width 70 height 15
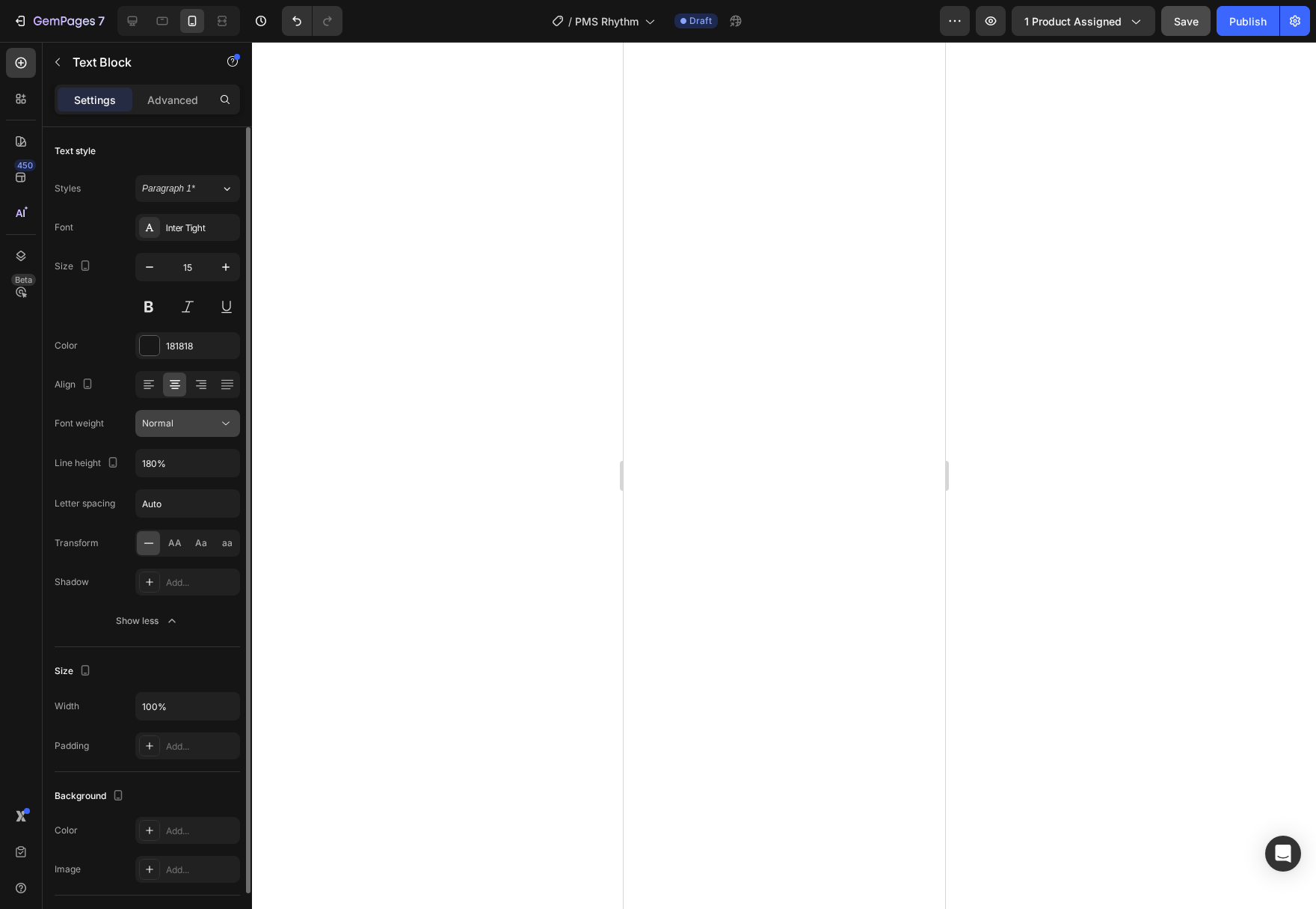
click at [233, 435] on button "Normal" at bounding box center [188, 423] width 104 height 27
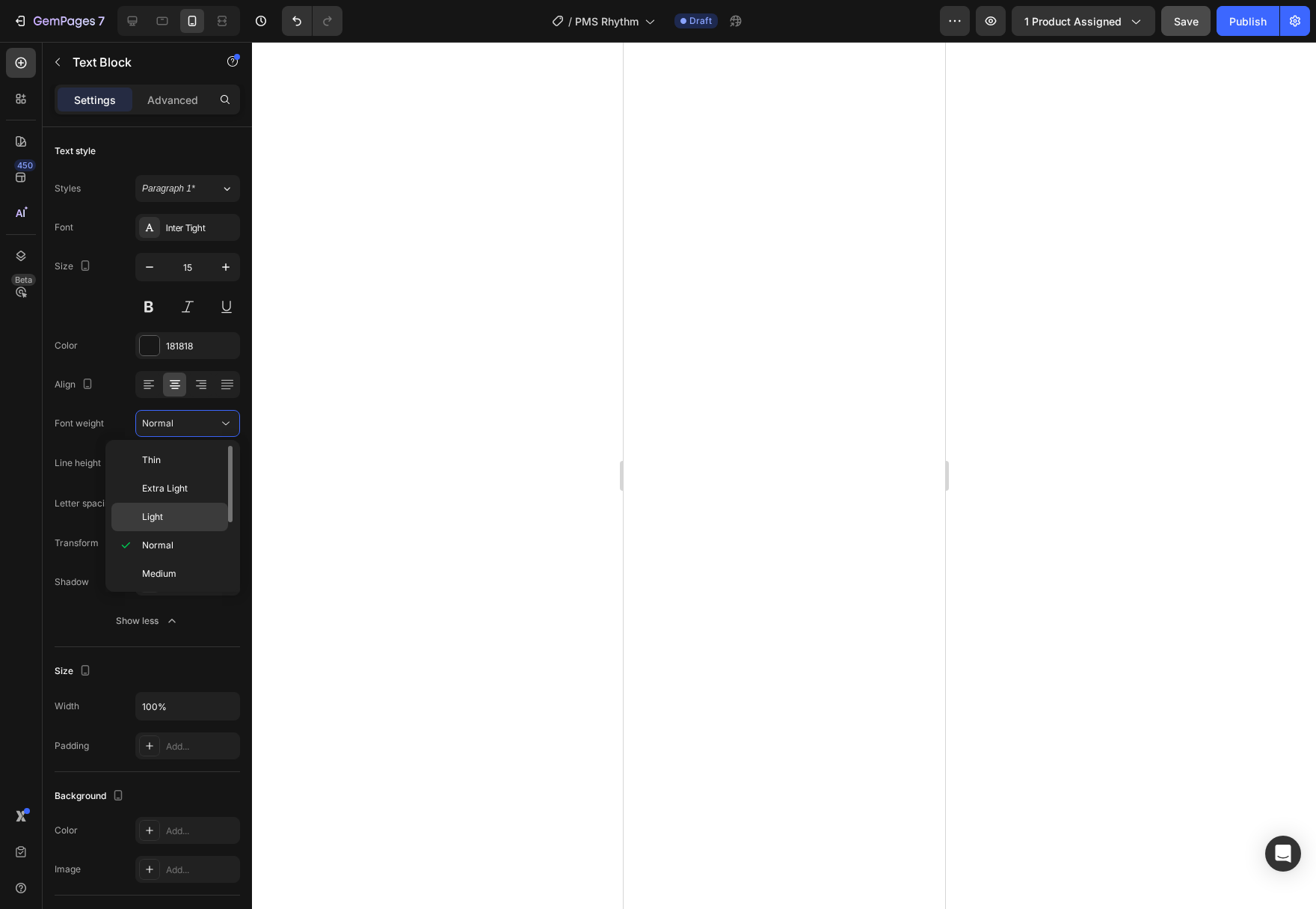
click at [200, 516] on p "Light" at bounding box center [181, 516] width 80 height 14
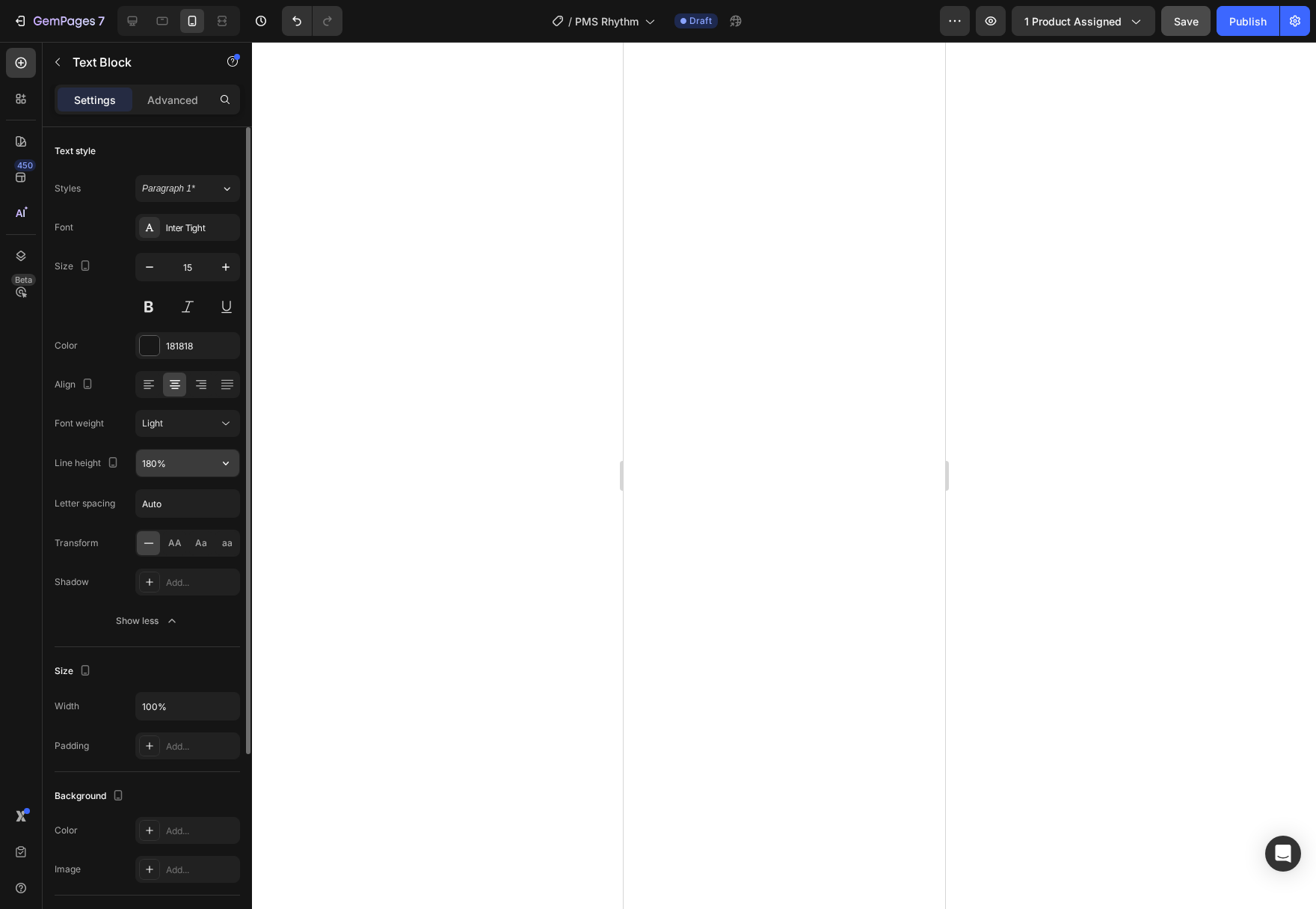
click at [218, 466] on icon "button" at bounding box center [225, 462] width 15 height 15
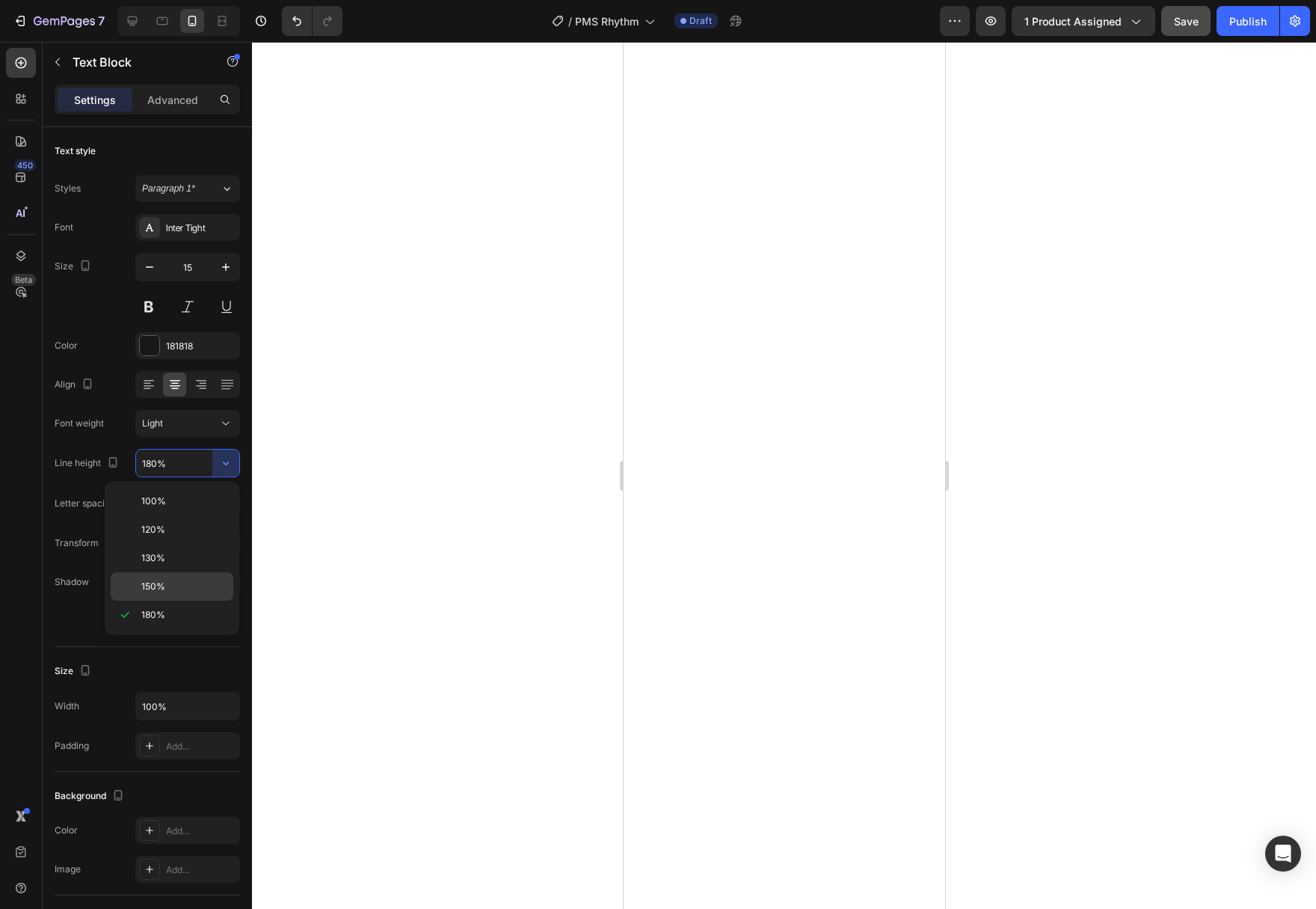
click at [198, 578] on div "150%" at bounding box center [171, 585] width 123 height 29
type input "150%"
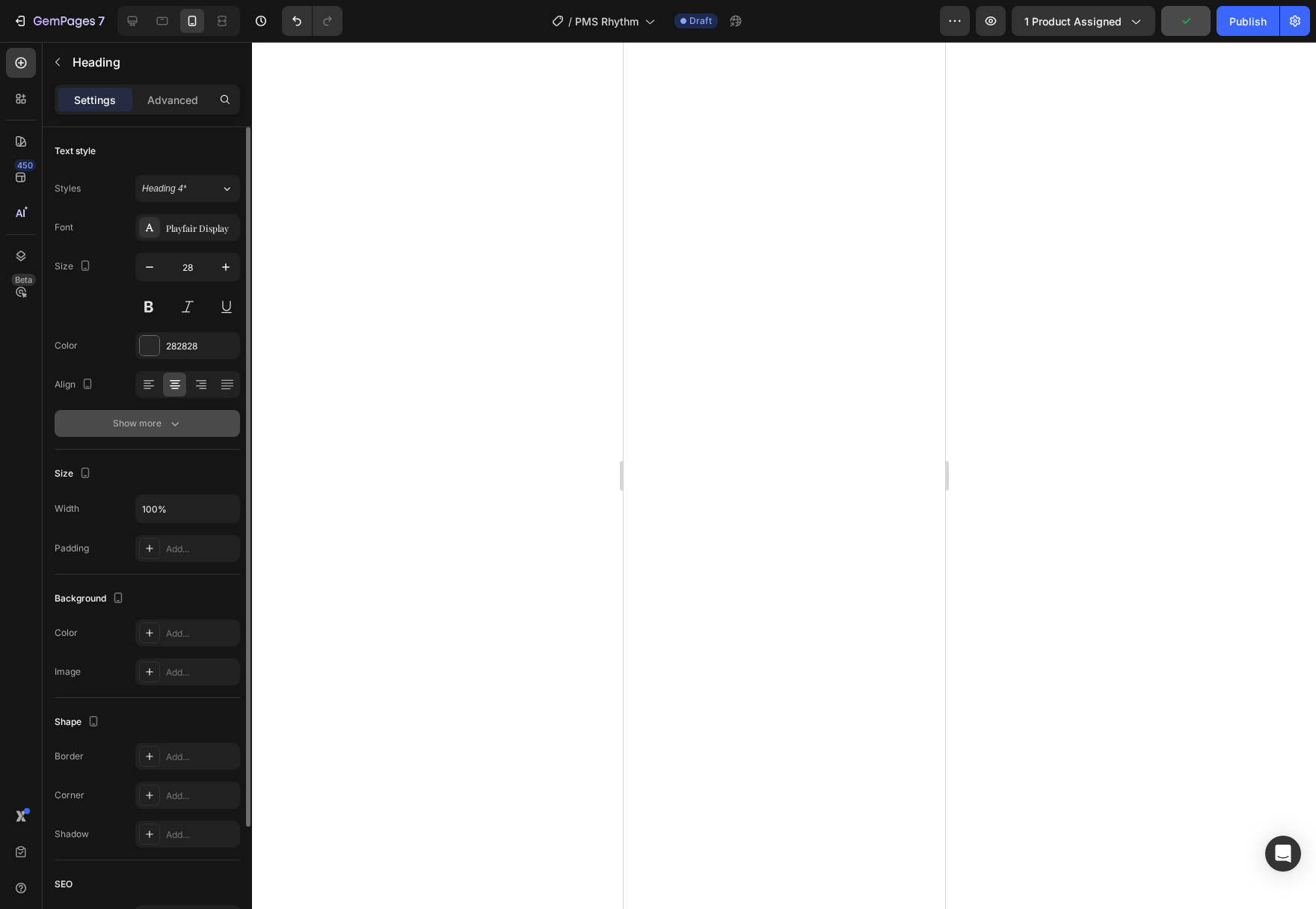
click at [192, 432] on button "Show more" at bounding box center [147, 423] width 186 height 27
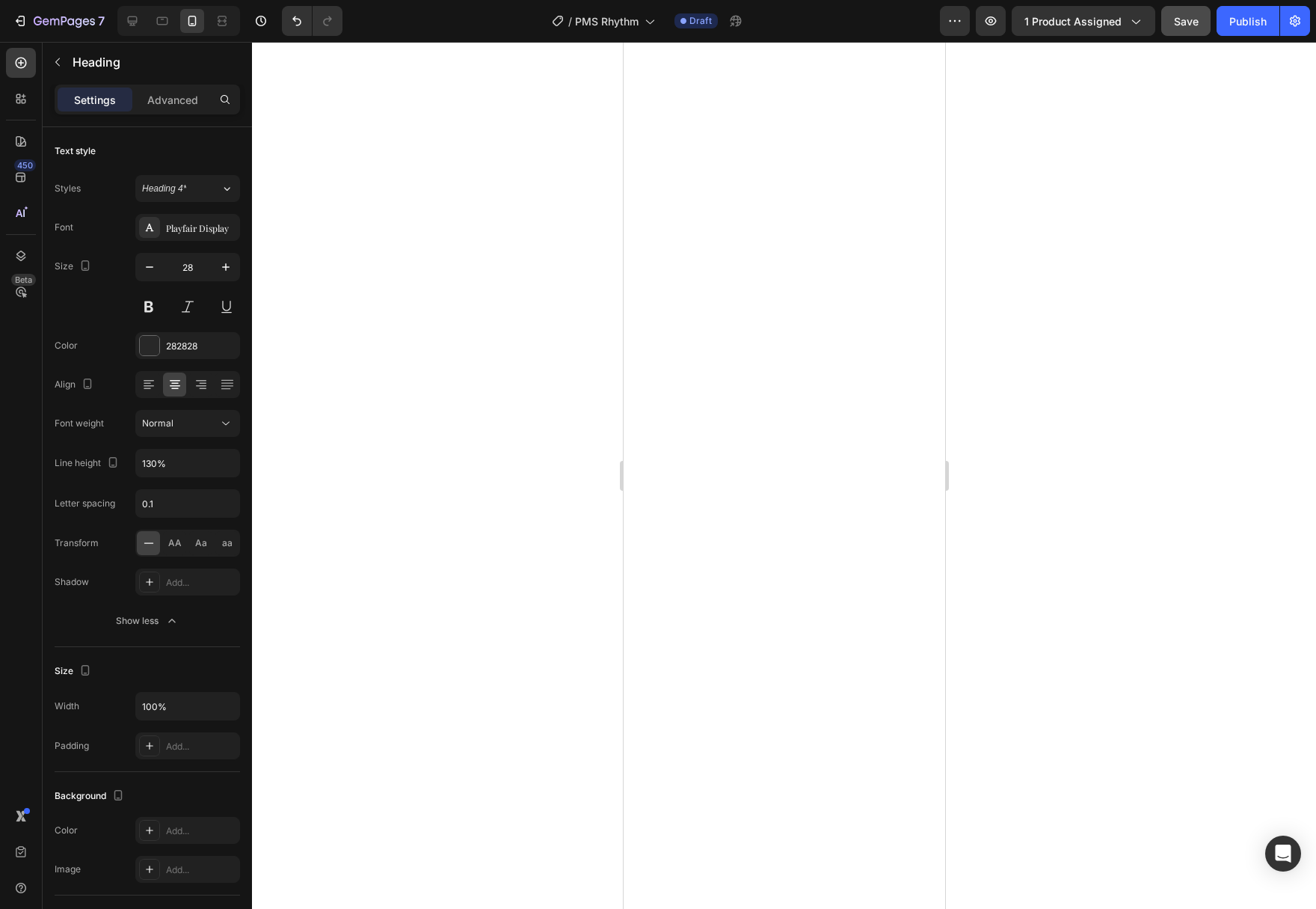
click at [403, 561] on div at bounding box center [784, 475] width 1064 height 867
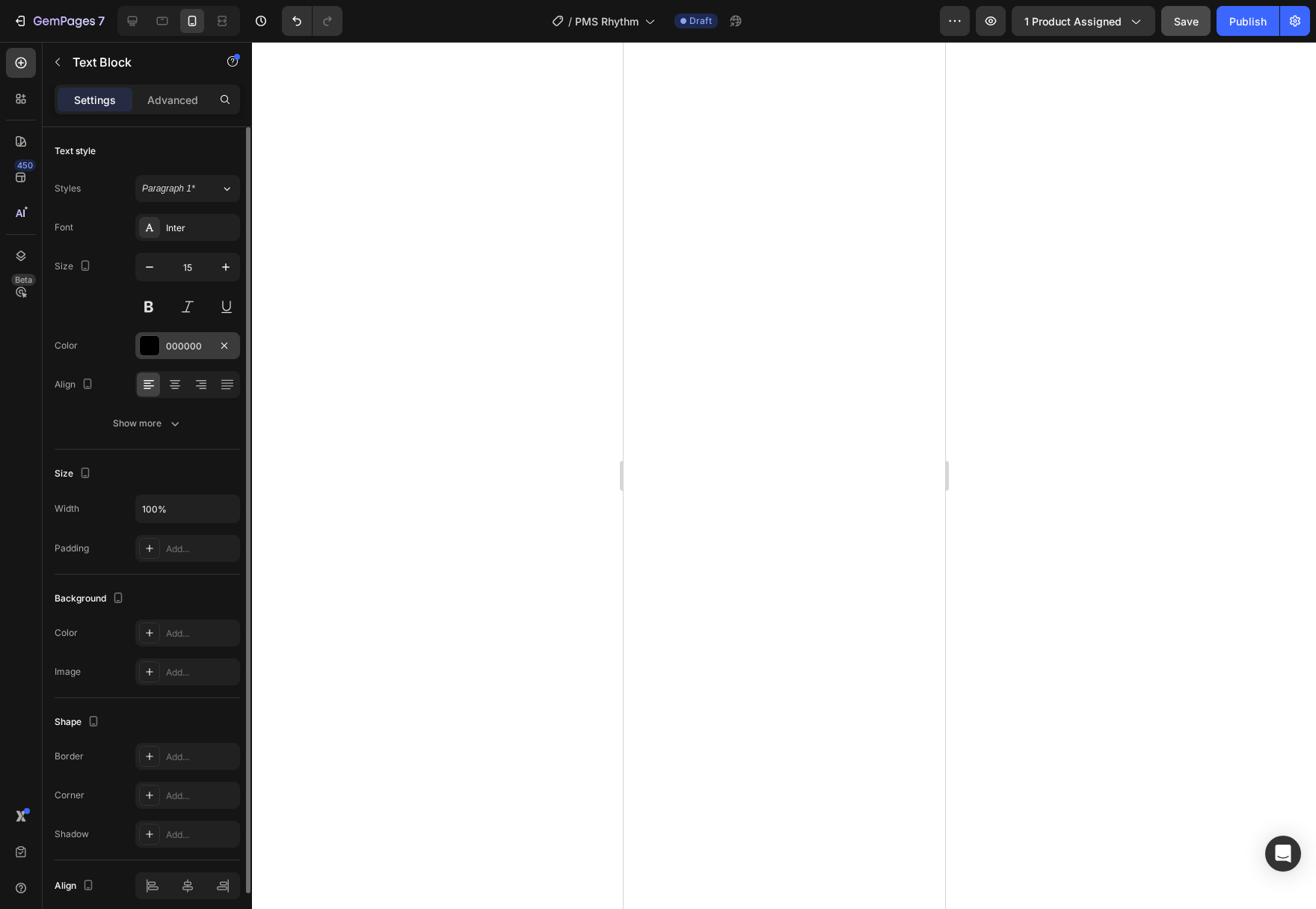
click at [143, 341] on div at bounding box center [150, 345] width 20 height 20
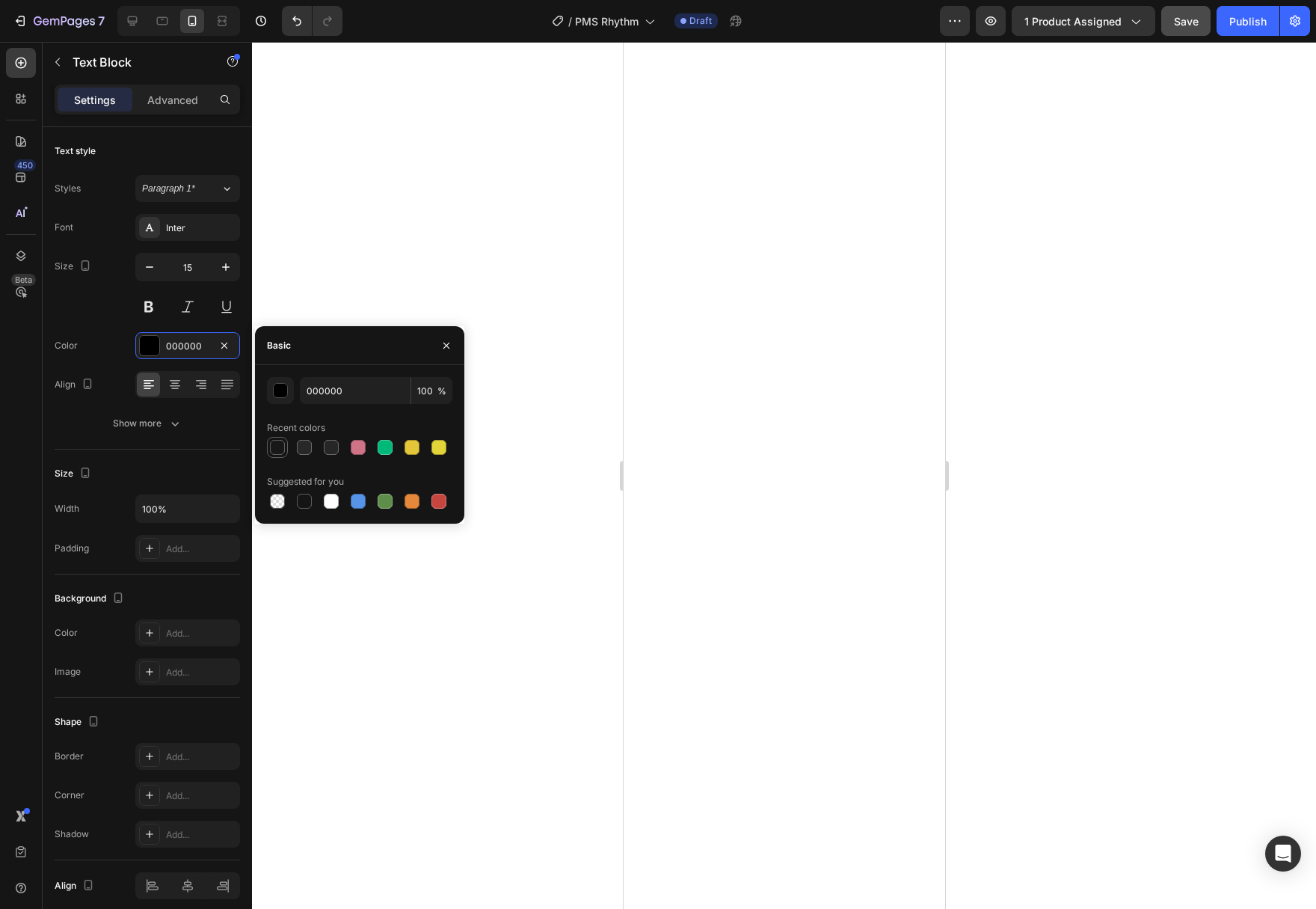
click at [279, 451] on div at bounding box center [276, 447] width 15 height 15
type input "181818"
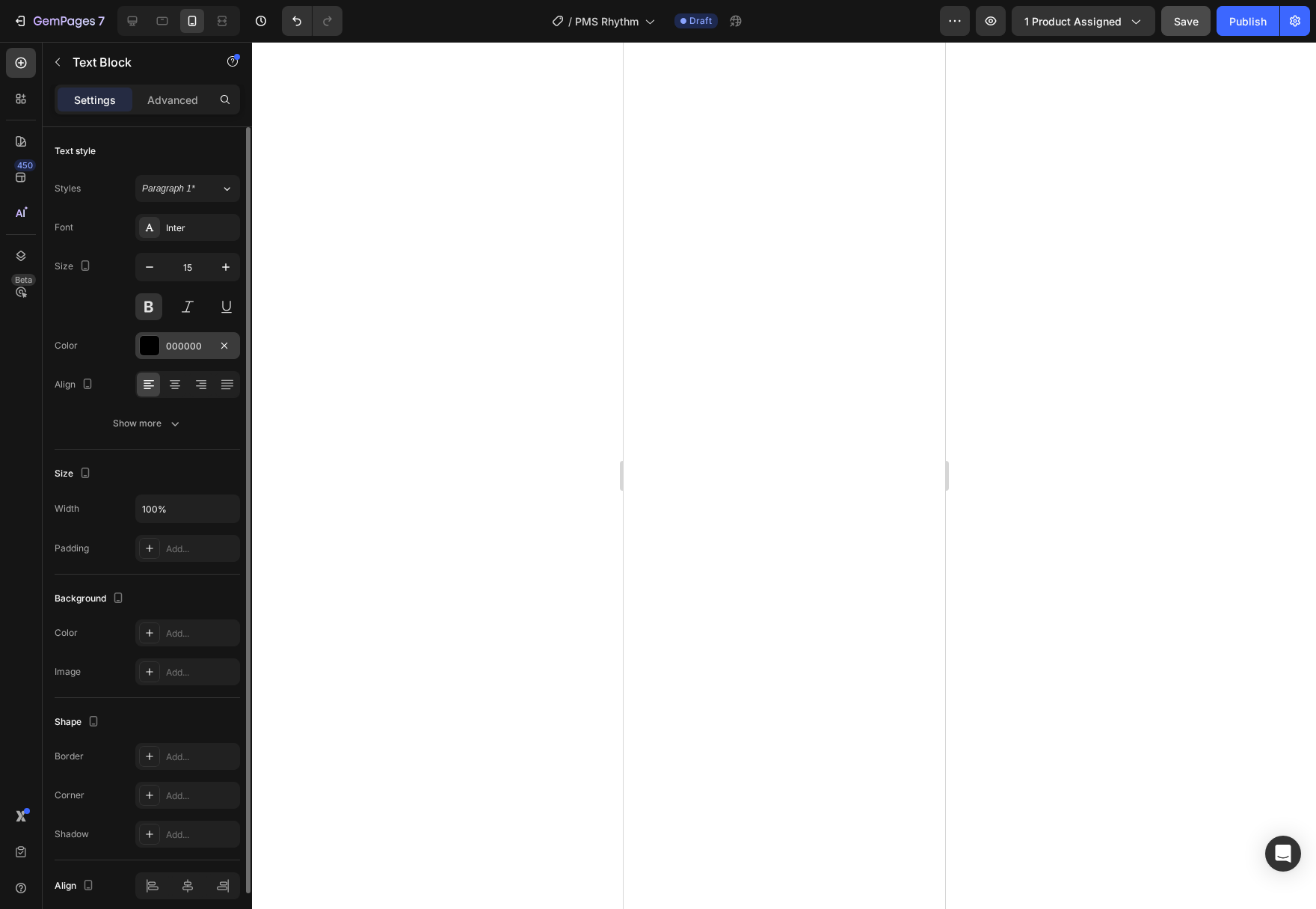
click at [149, 350] on div at bounding box center [150, 345] width 20 height 20
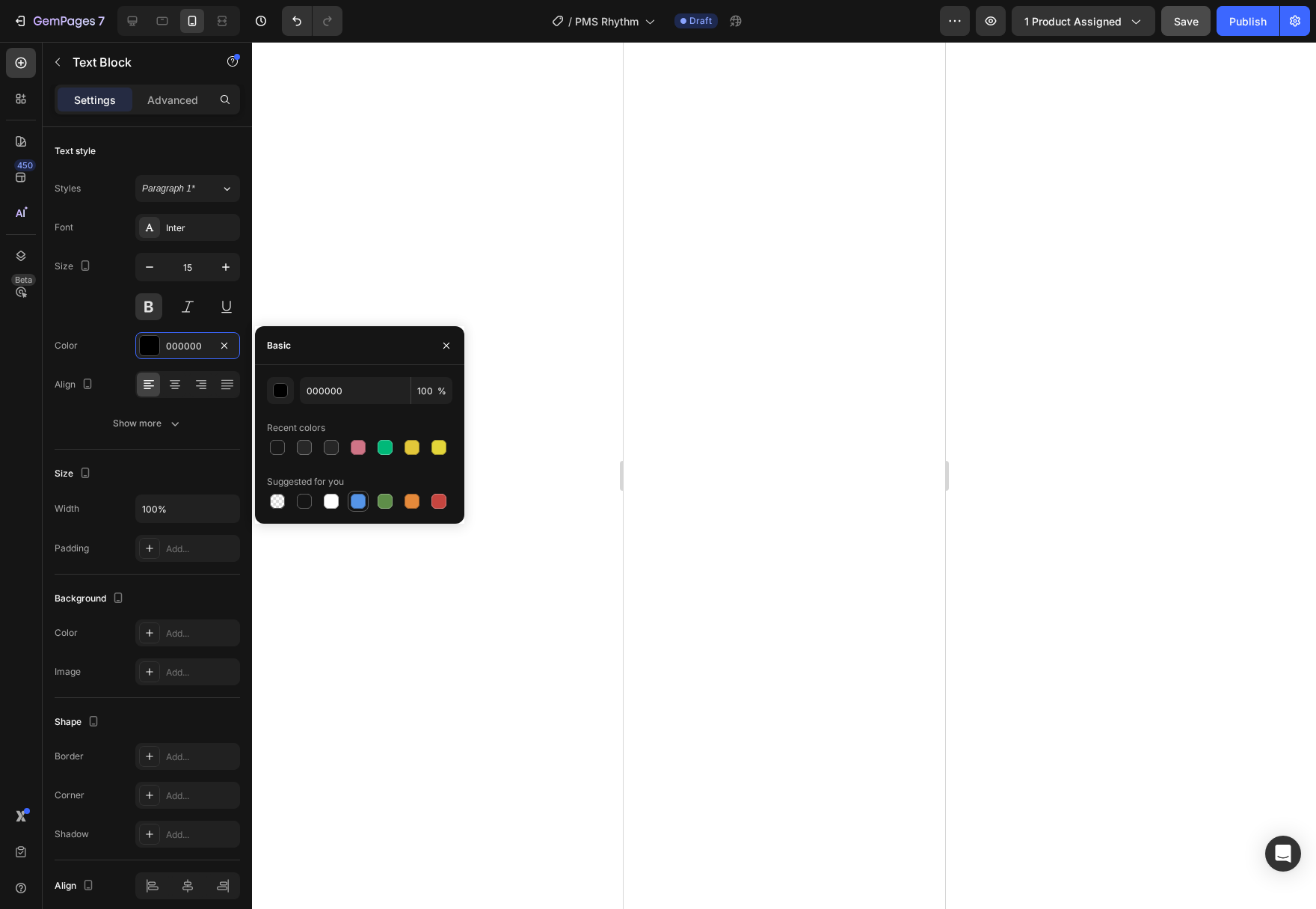
click at [282, 447] on div at bounding box center [276, 447] width 15 height 15
type input "181818"
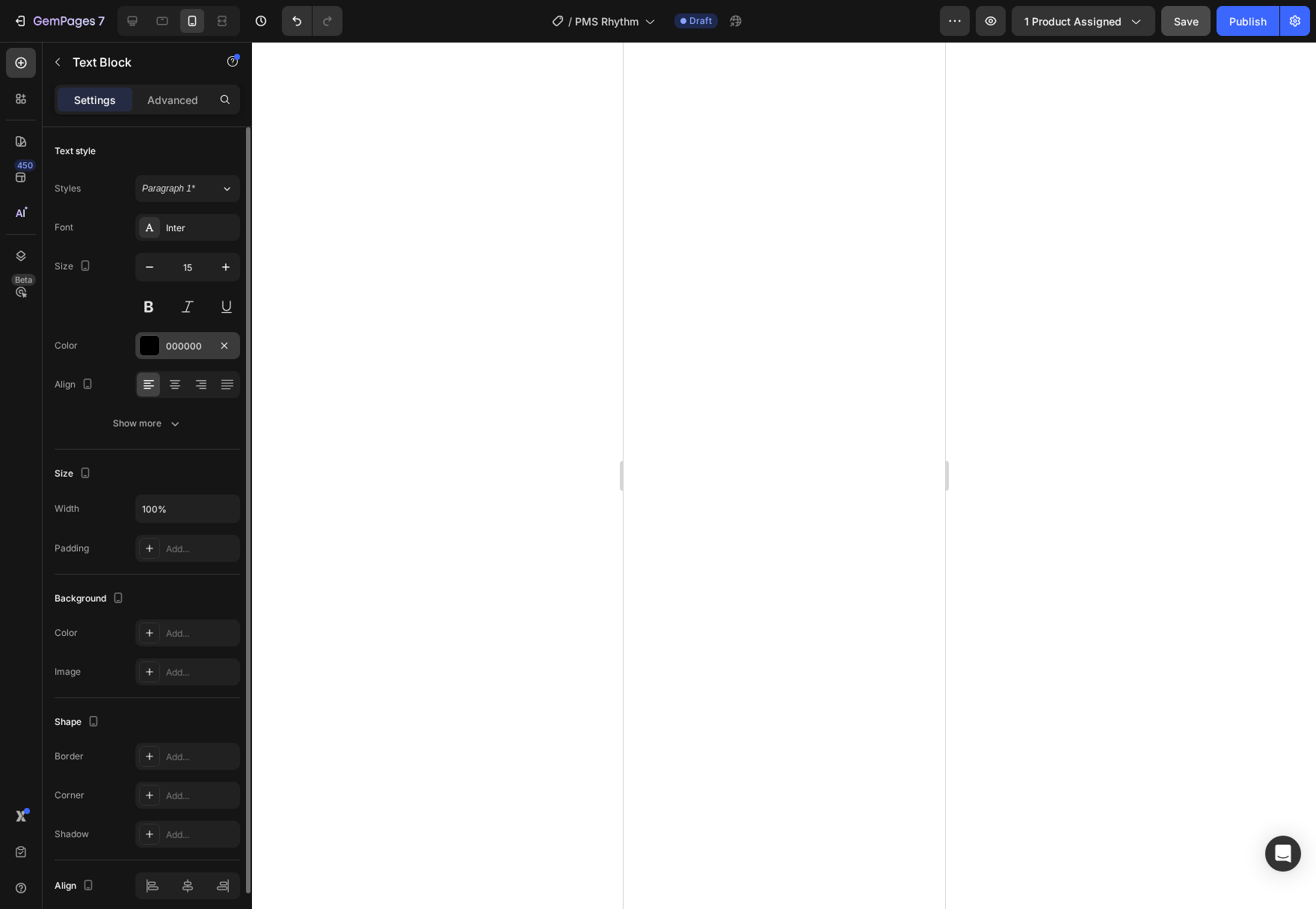
click at [157, 348] on div at bounding box center [150, 345] width 20 height 20
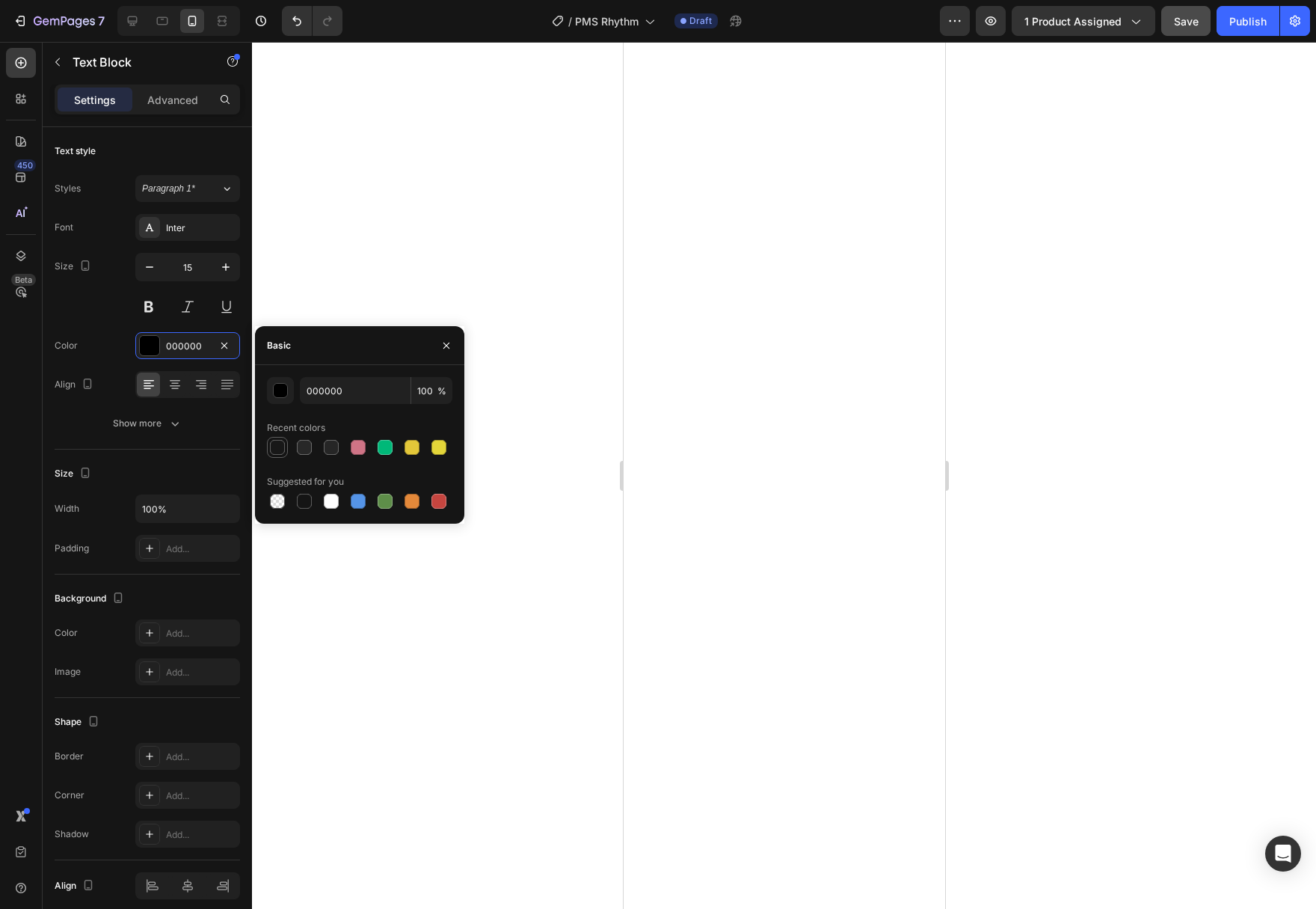
click at [271, 449] on div at bounding box center [276, 447] width 15 height 15
type input "181818"
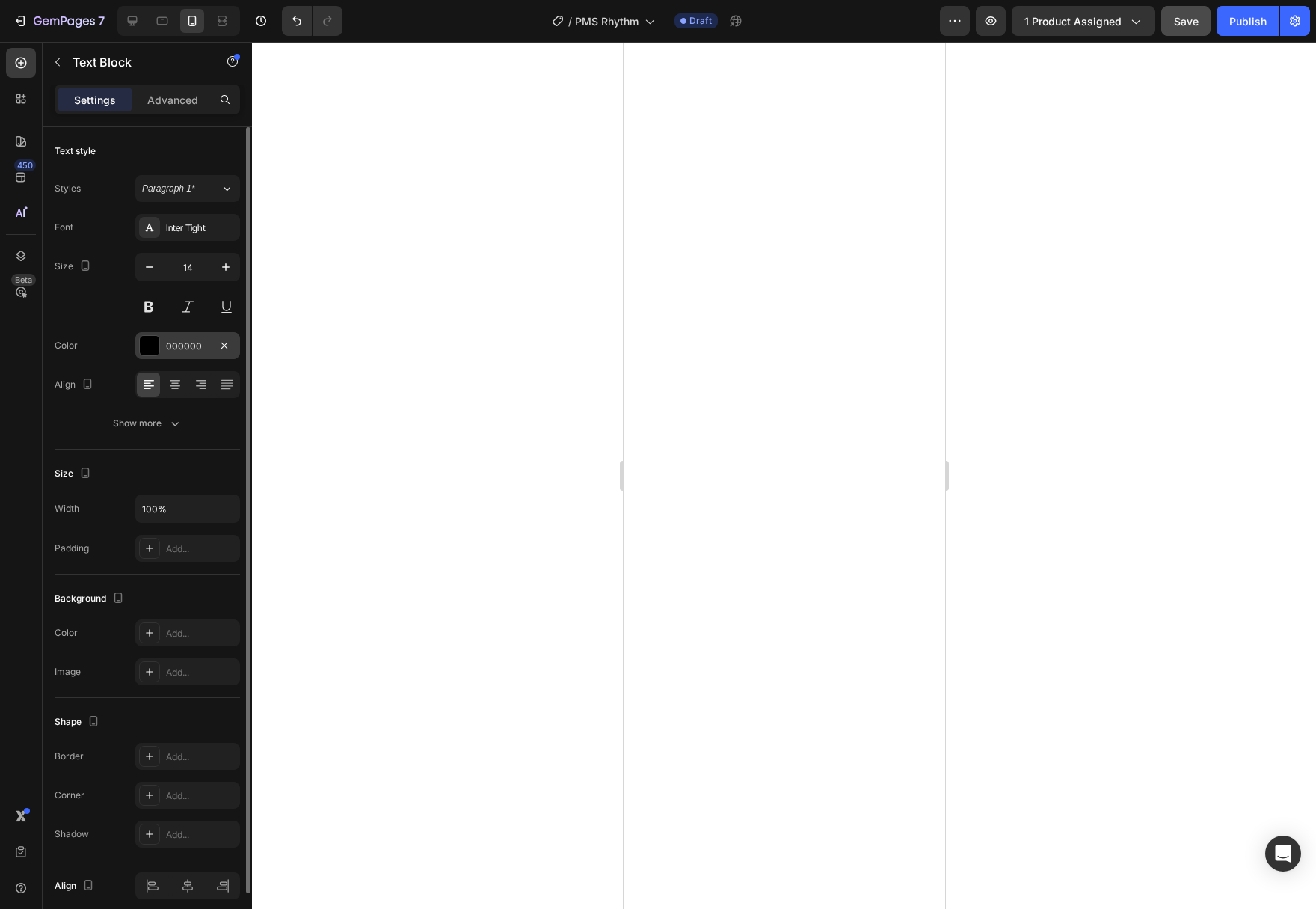
click at [145, 345] on div at bounding box center [150, 345] width 20 height 20
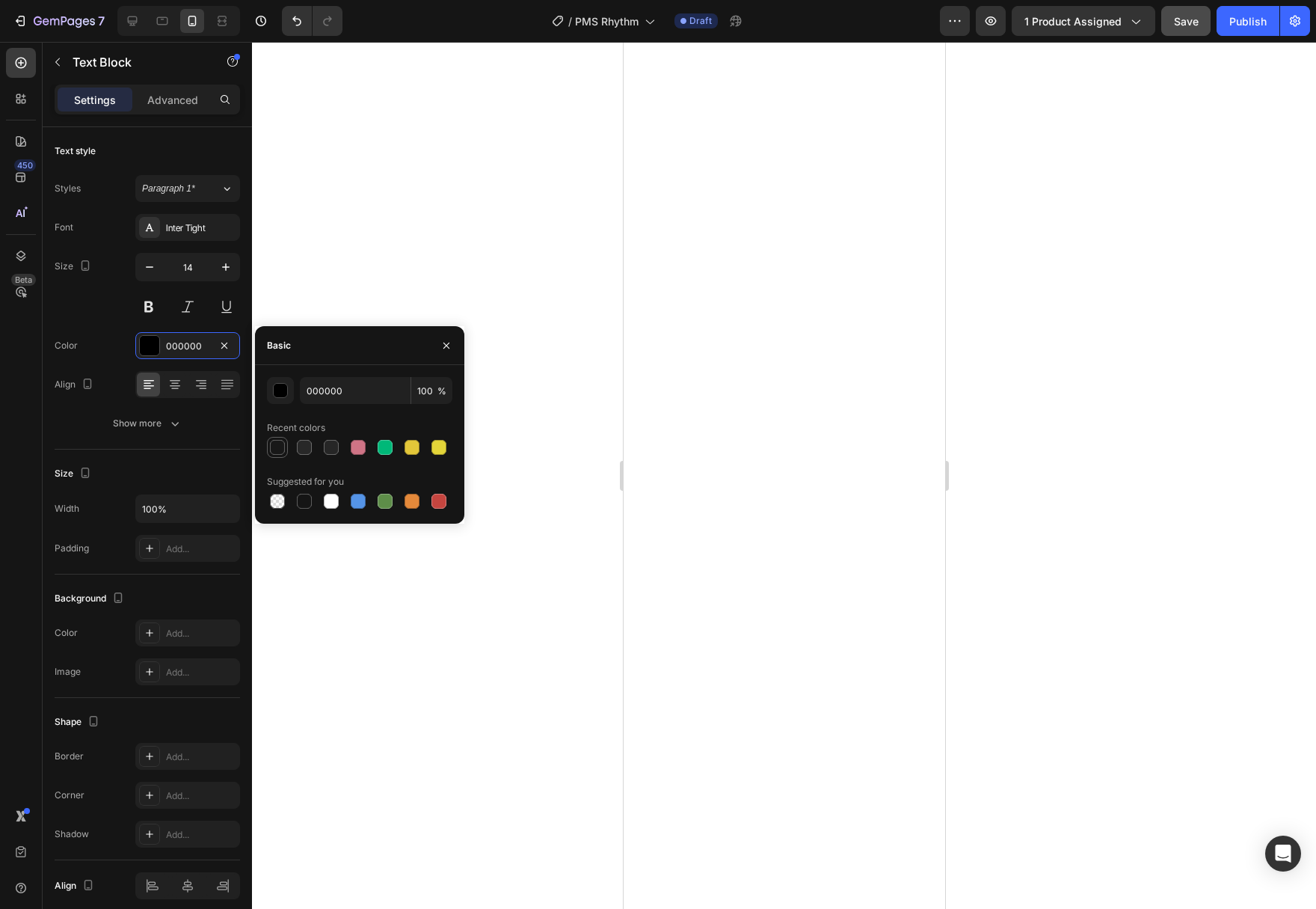
click at [273, 445] on div at bounding box center [276, 447] width 15 height 15
type input "181818"
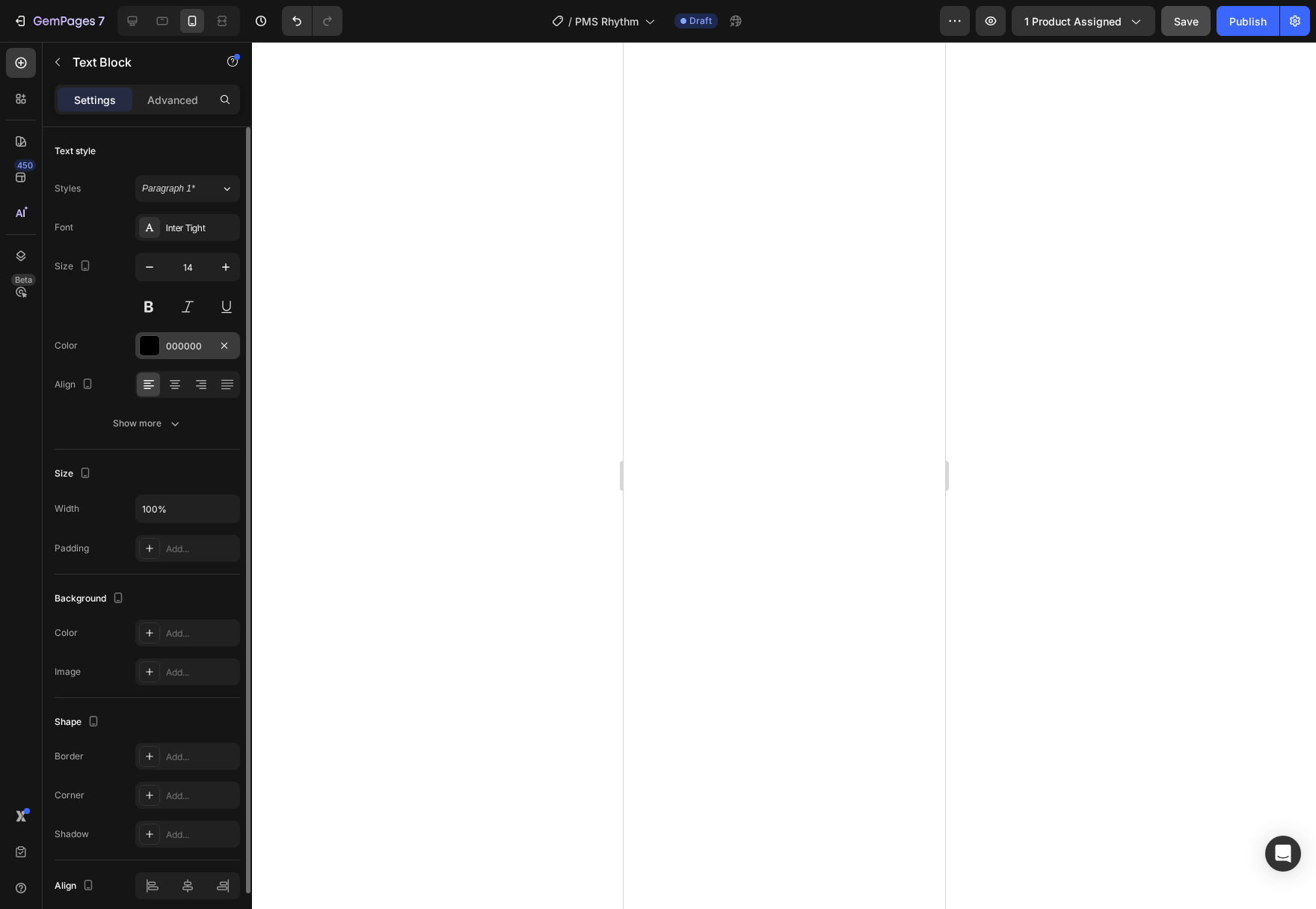
click at [142, 341] on div at bounding box center [150, 345] width 20 height 20
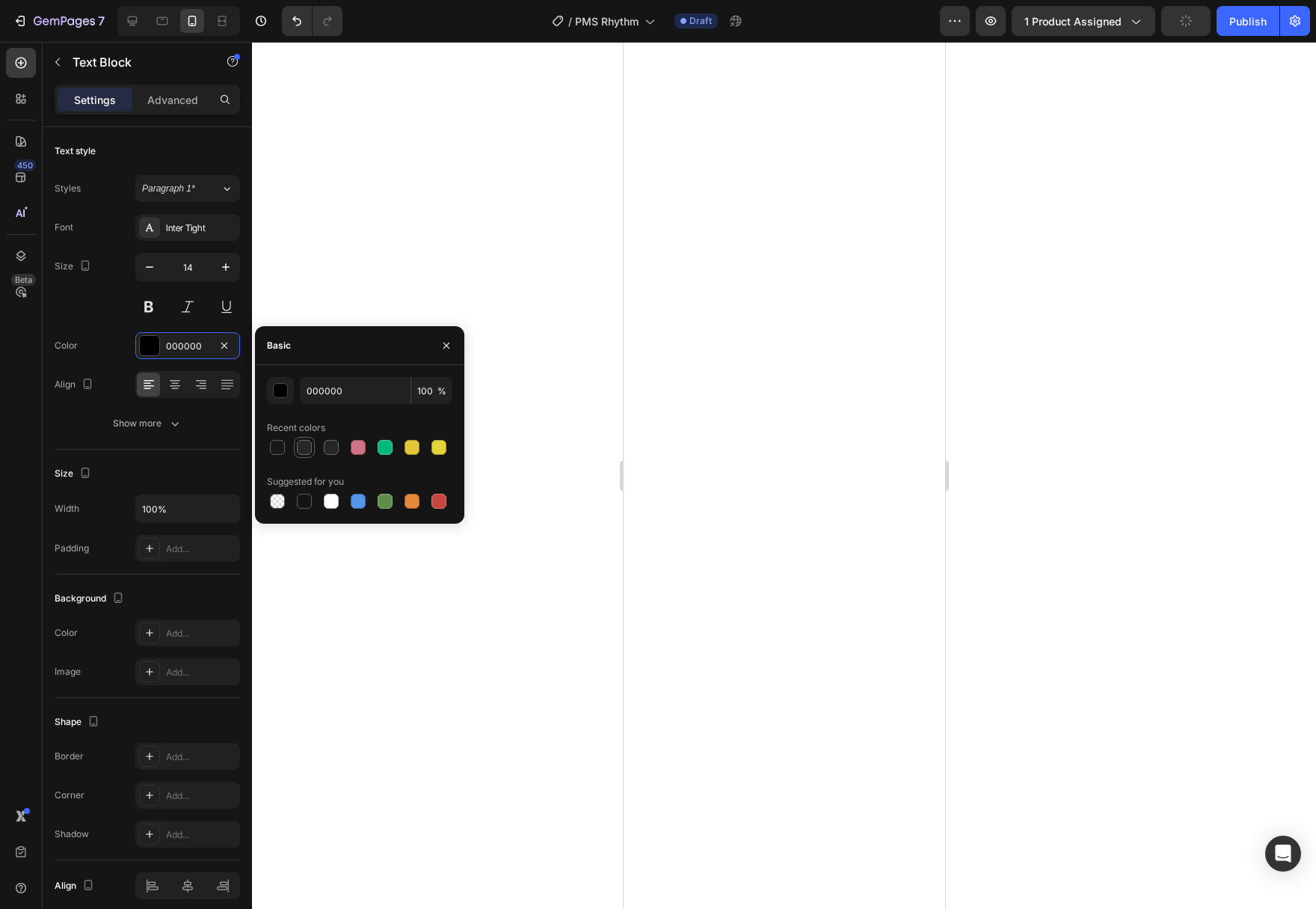
click at [306, 451] on div at bounding box center [304, 447] width 15 height 15
click at [278, 445] on div at bounding box center [276, 447] width 15 height 15
type input "181818"
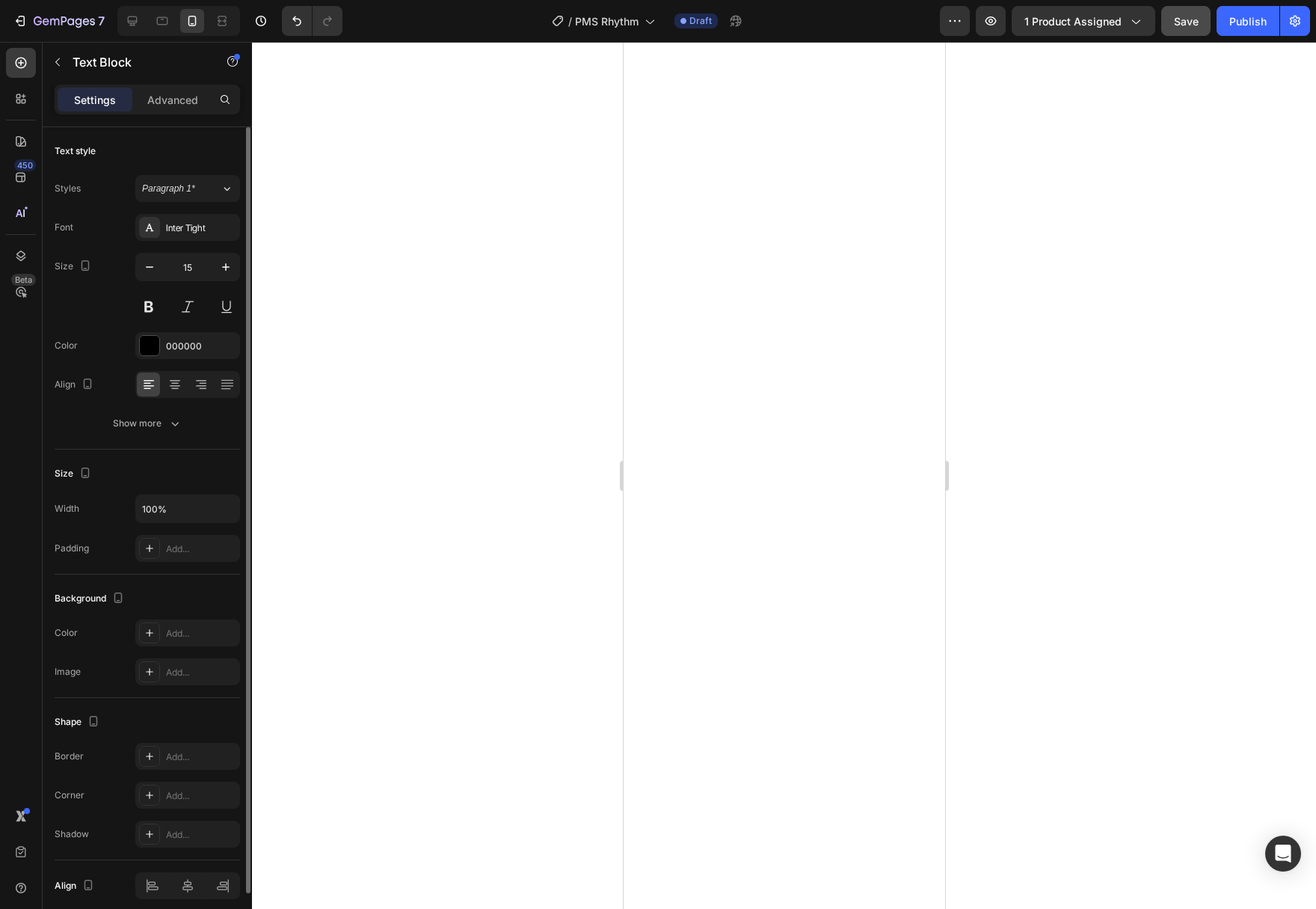
drag, startPoint x: 145, startPoint y: 347, endPoint x: 154, endPoint y: 370, distance: 24.7
click at [145, 346] on div at bounding box center [150, 345] width 20 height 20
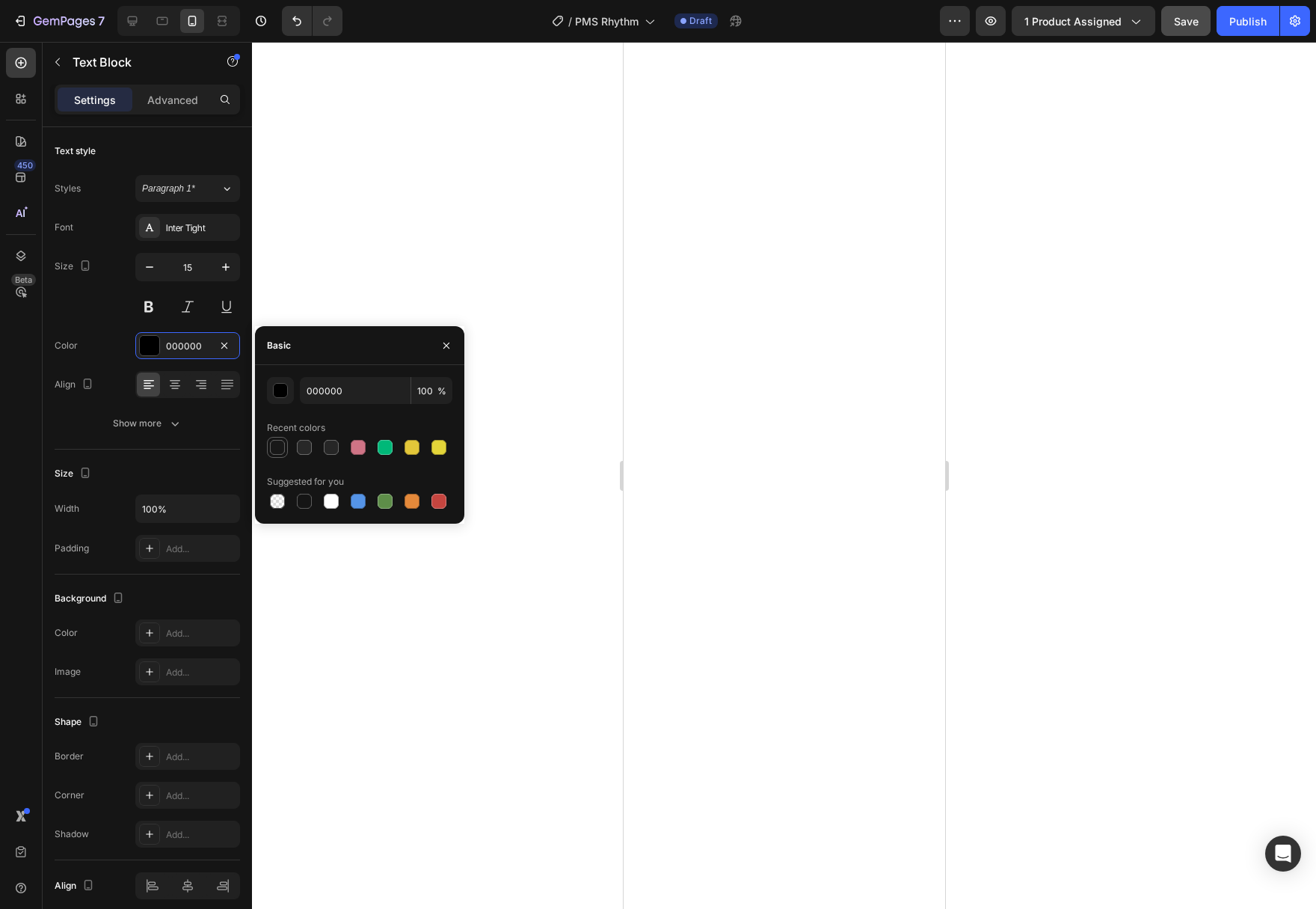
click at [279, 445] on div at bounding box center [276, 447] width 15 height 15
type input "181818"
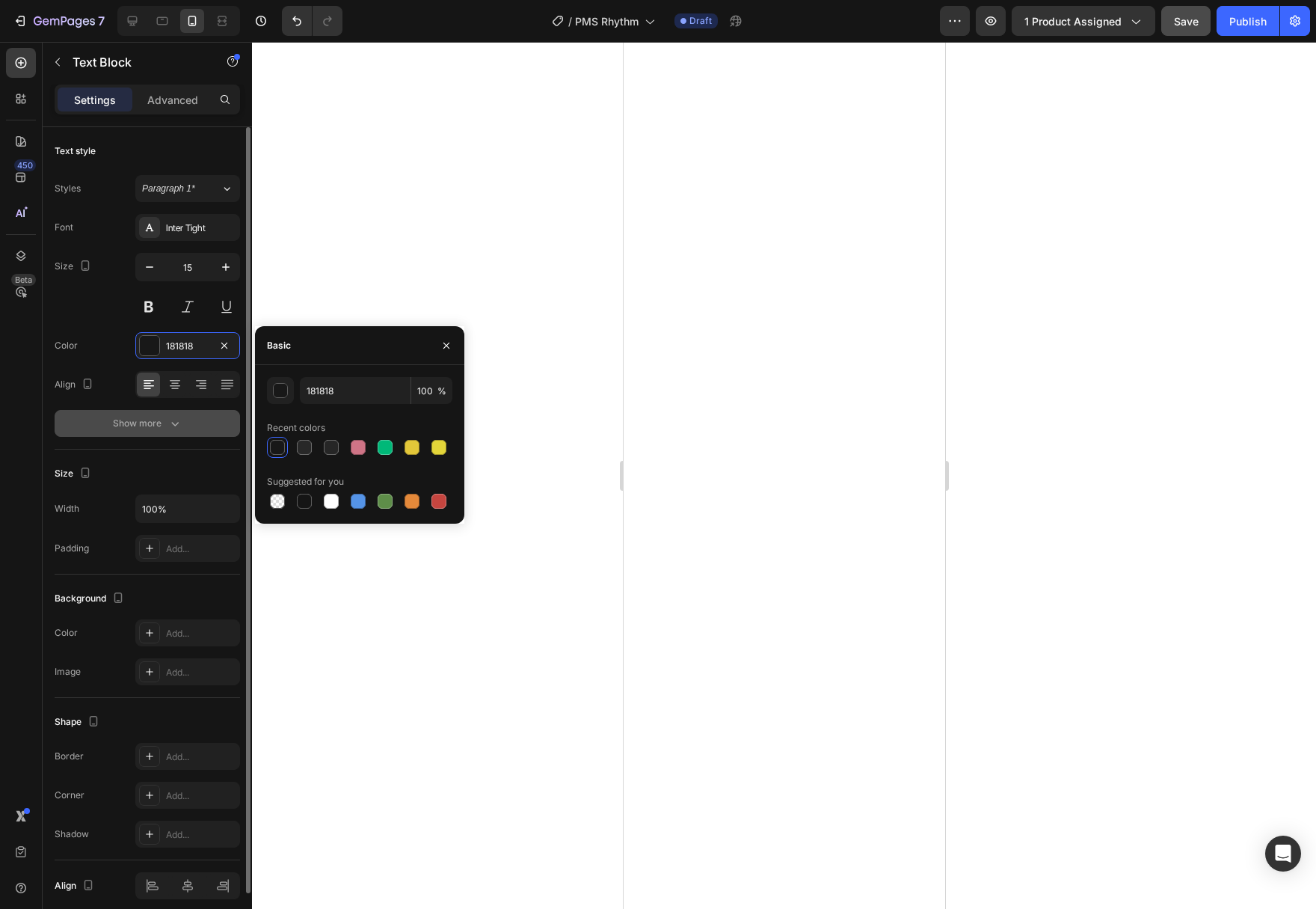
click at [168, 419] on icon "button" at bounding box center [174, 423] width 15 height 15
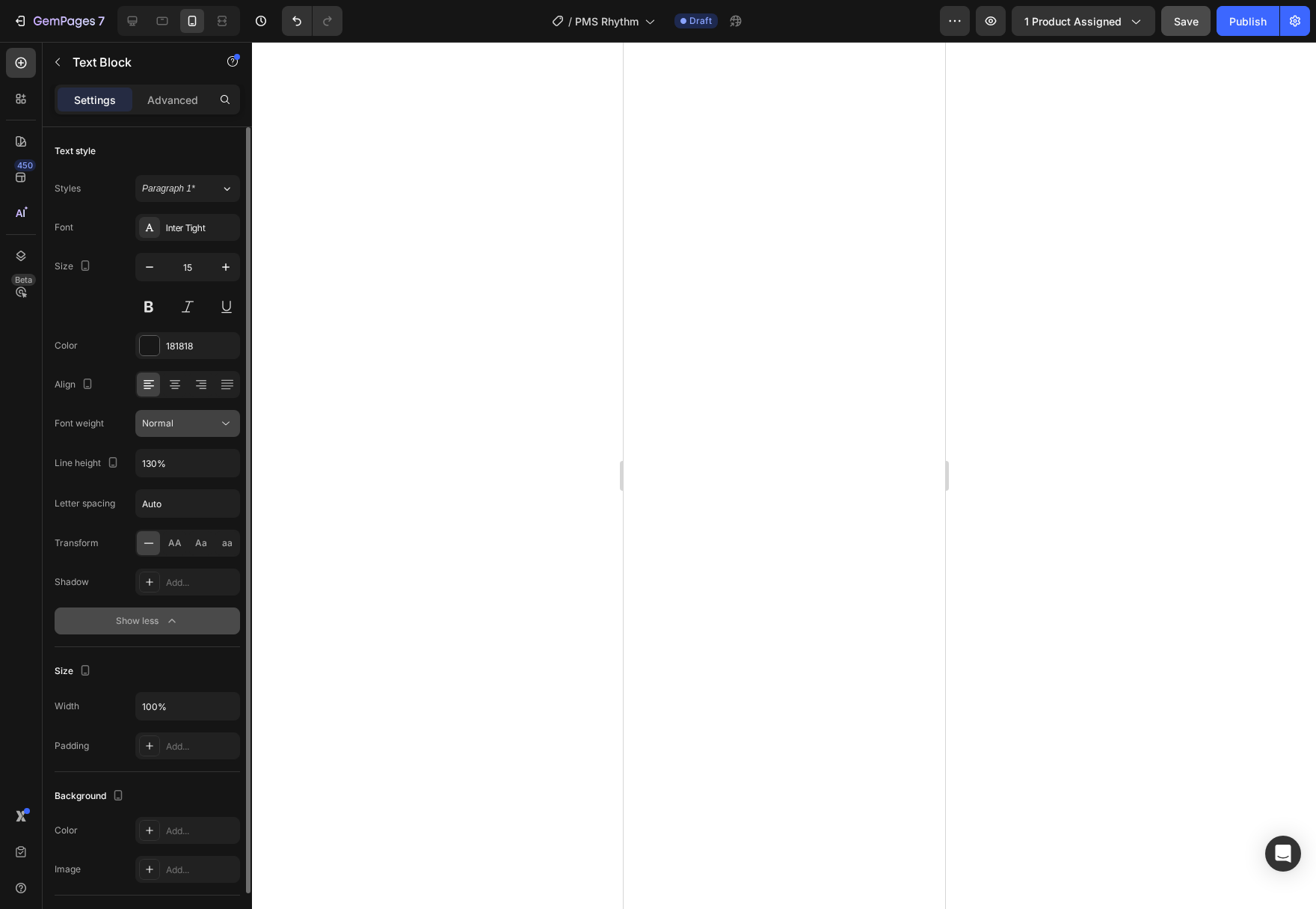
click at [216, 430] on div "Normal" at bounding box center [187, 423] width 91 height 15
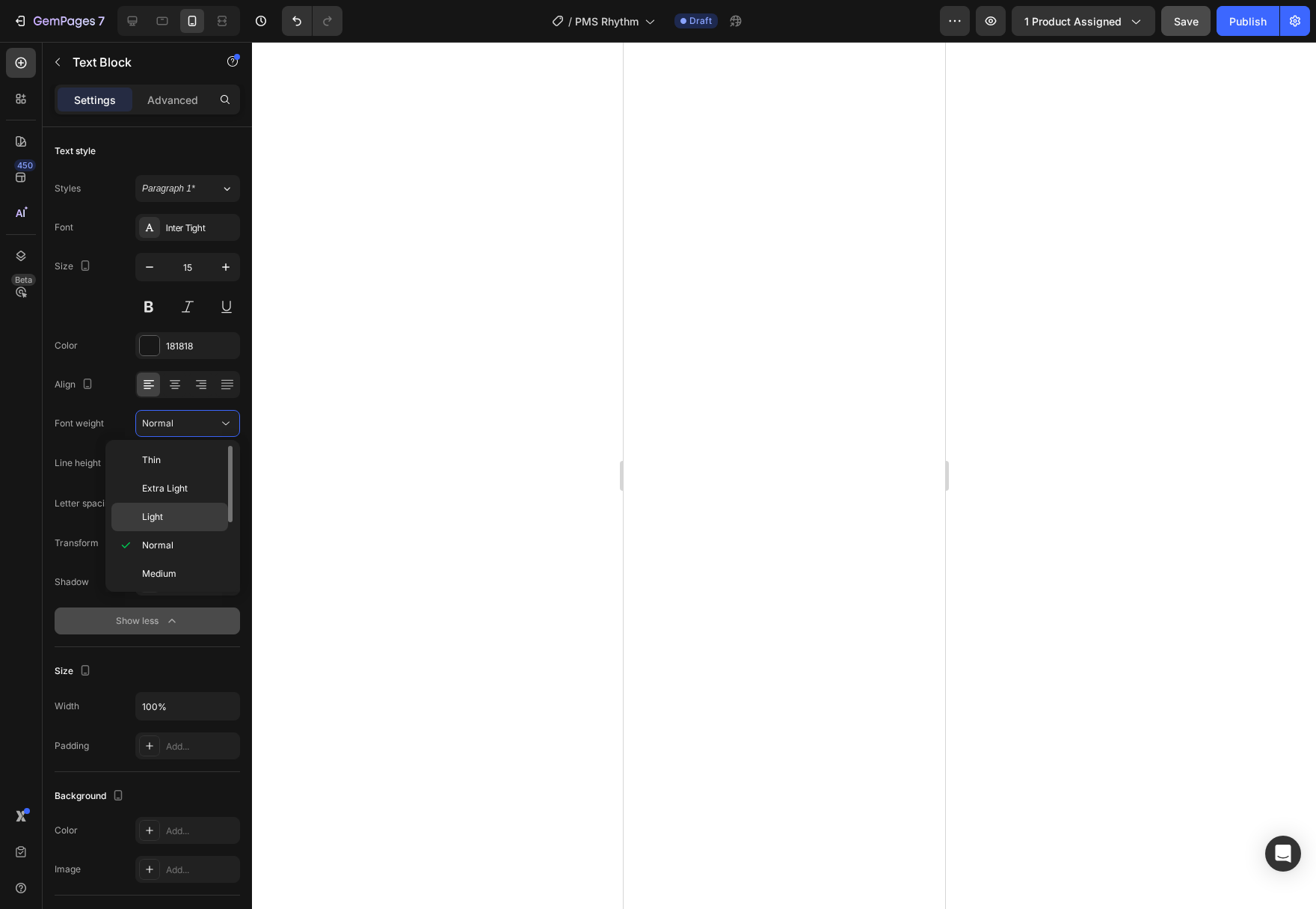
click at [204, 522] on p "Light" at bounding box center [181, 516] width 80 height 14
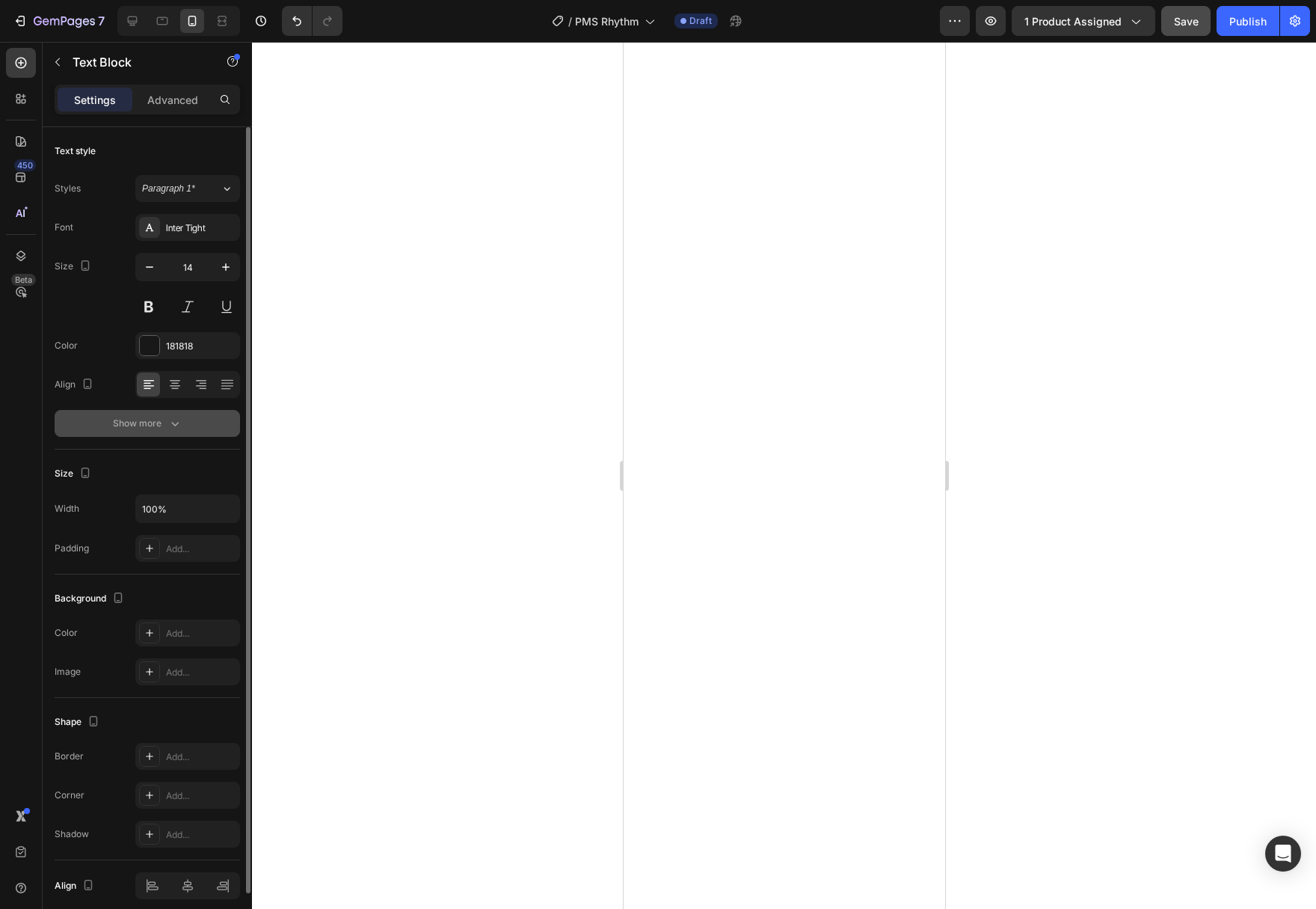
click at [160, 435] on button "Show more" at bounding box center [147, 423] width 186 height 27
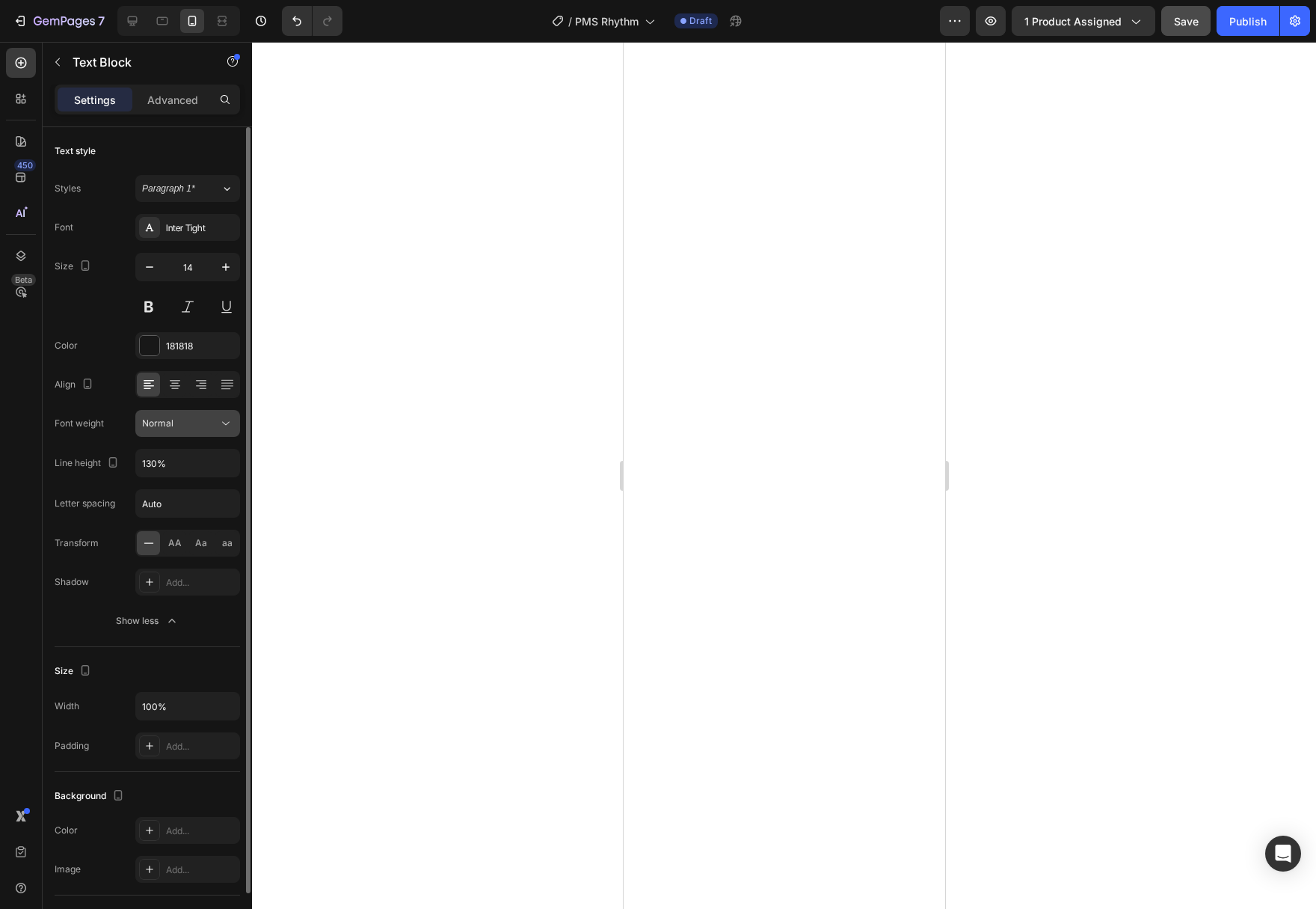
click at [221, 432] on button "Normal" at bounding box center [188, 423] width 104 height 27
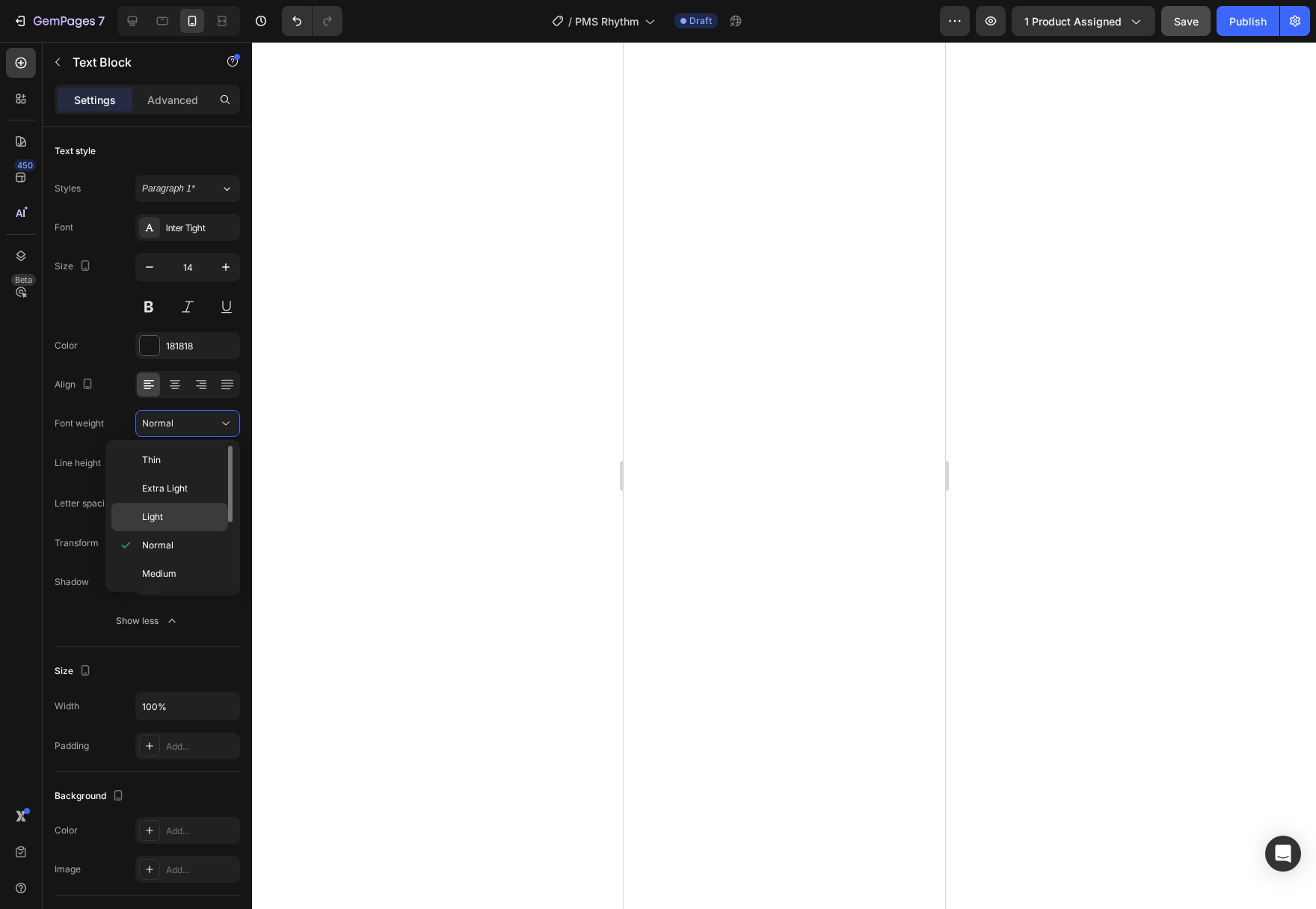
click at [179, 520] on p "Light" at bounding box center [181, 516] width 80 height 14
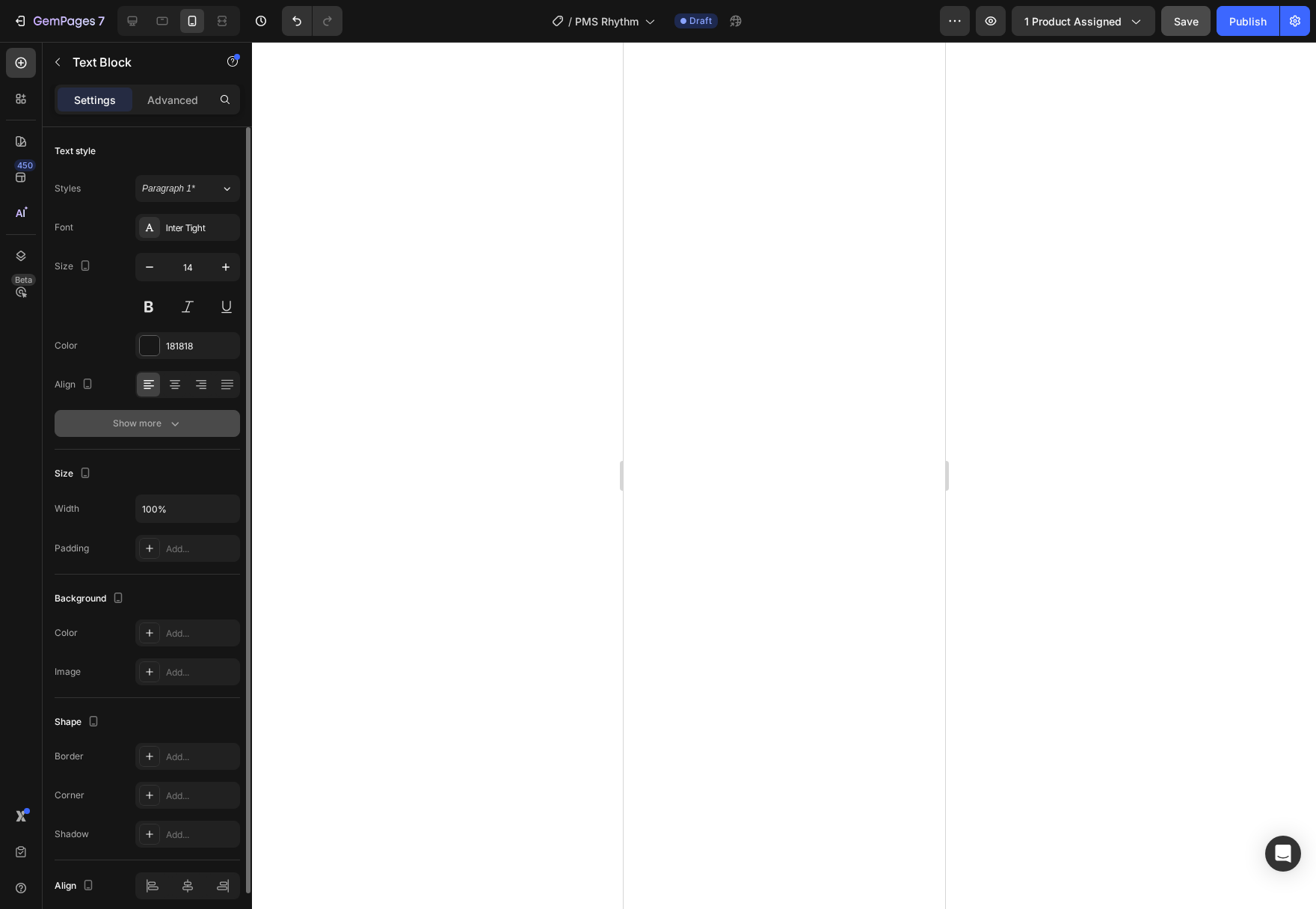
click at [169, 422] on icon "button" at bounding box center [174, 423] width 15 height 15
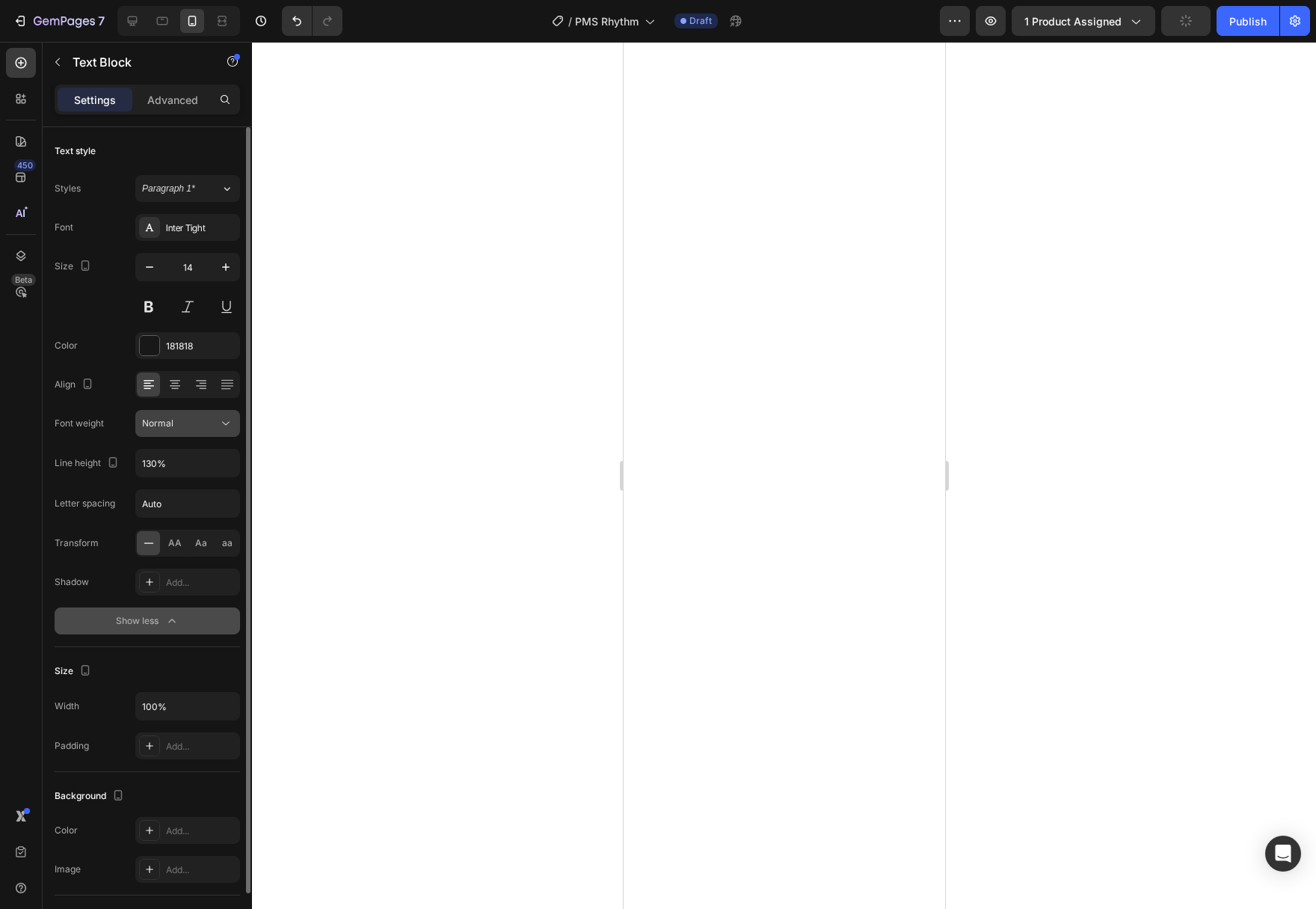
click at [209, 429] on button "Normal" at bounding box center [188, 423] width 104 height 27
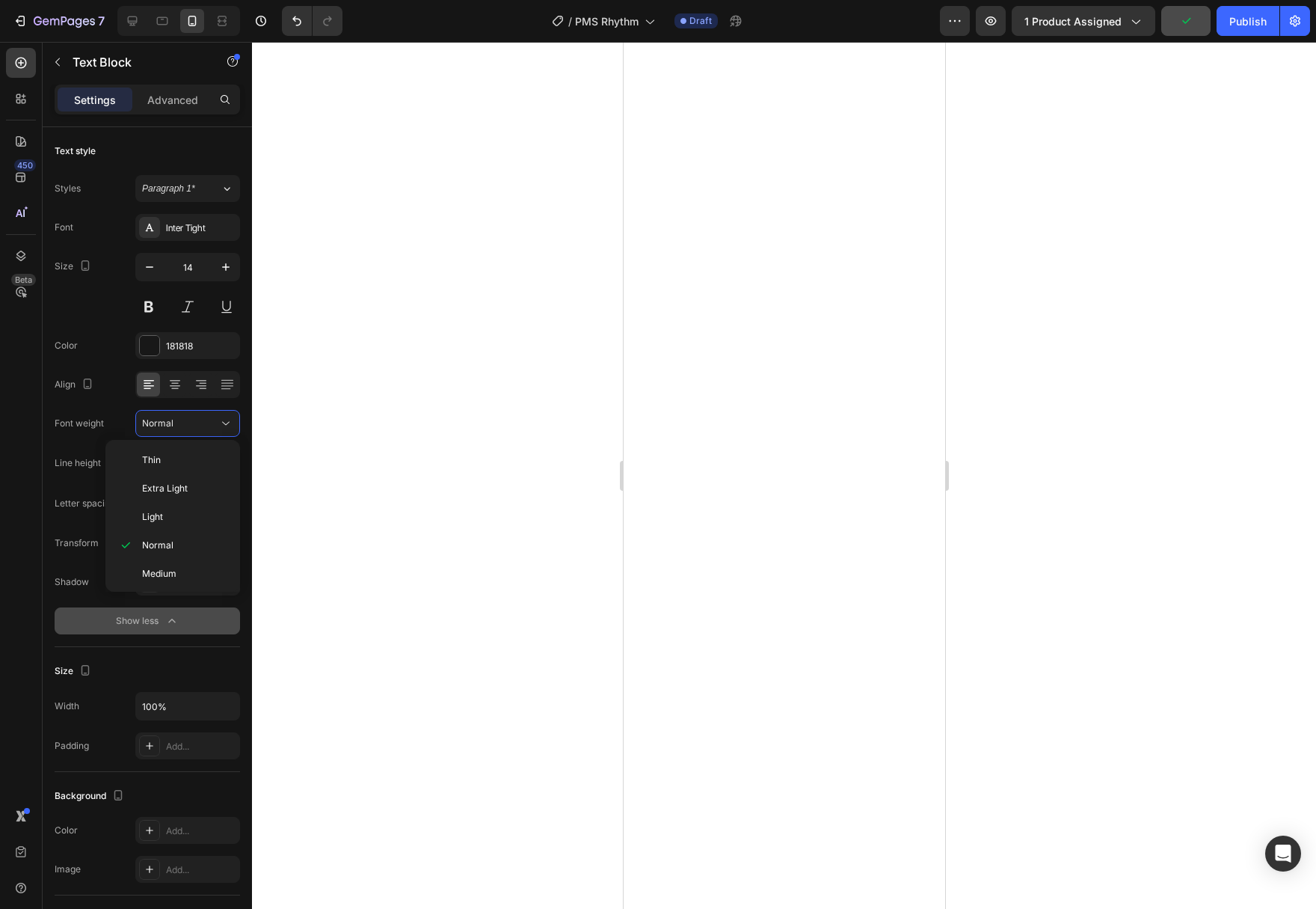
click at [190, 515] on p "Light" at bounding box center [181, 516] width 80 height 14
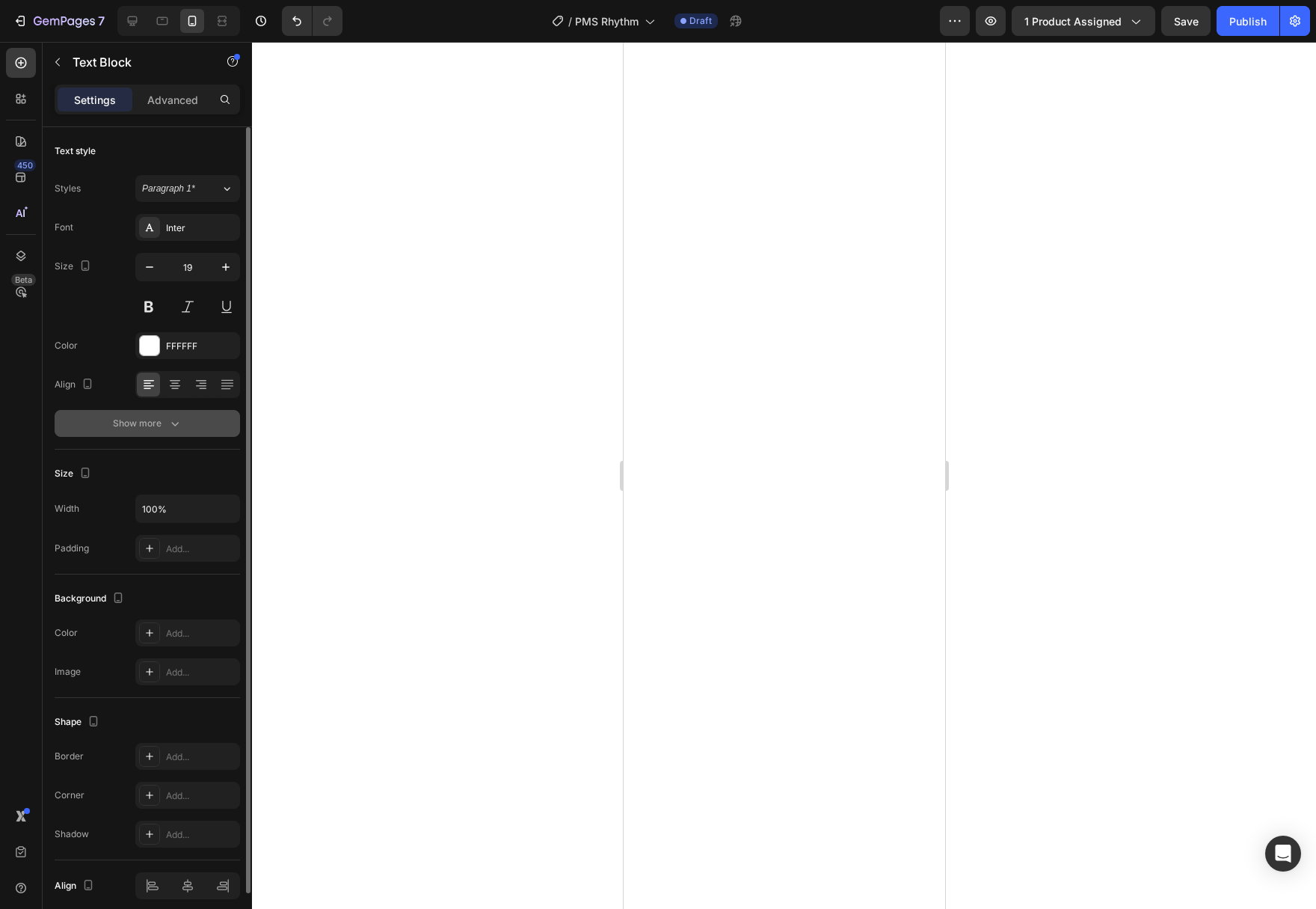
click at [200, 427] on button "Show more" at bounding box center [147, 423] width 186 height 27
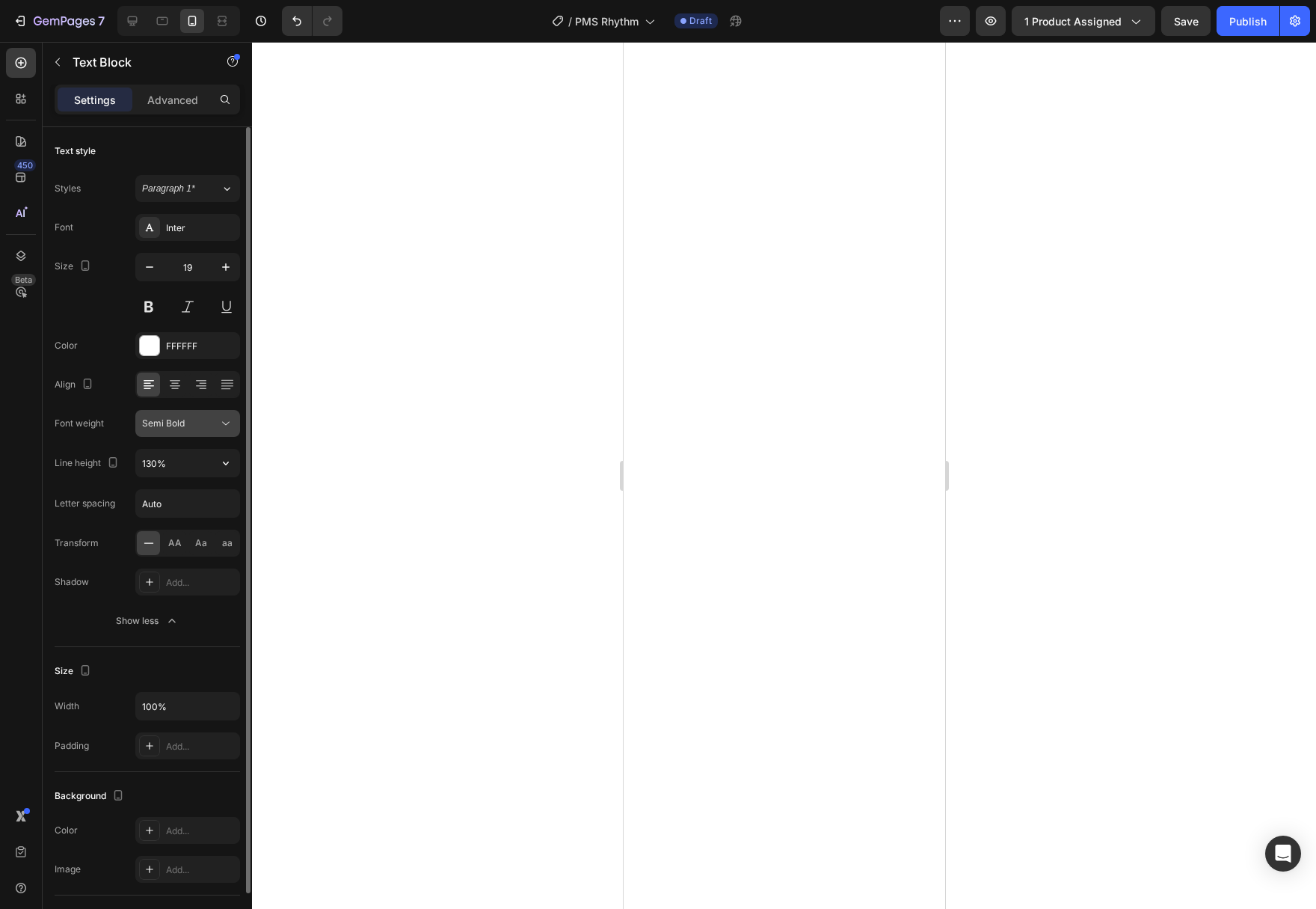
click at [230, 434] on button "Semi Bold" at bounding box center [188, 423] width 104 height 27
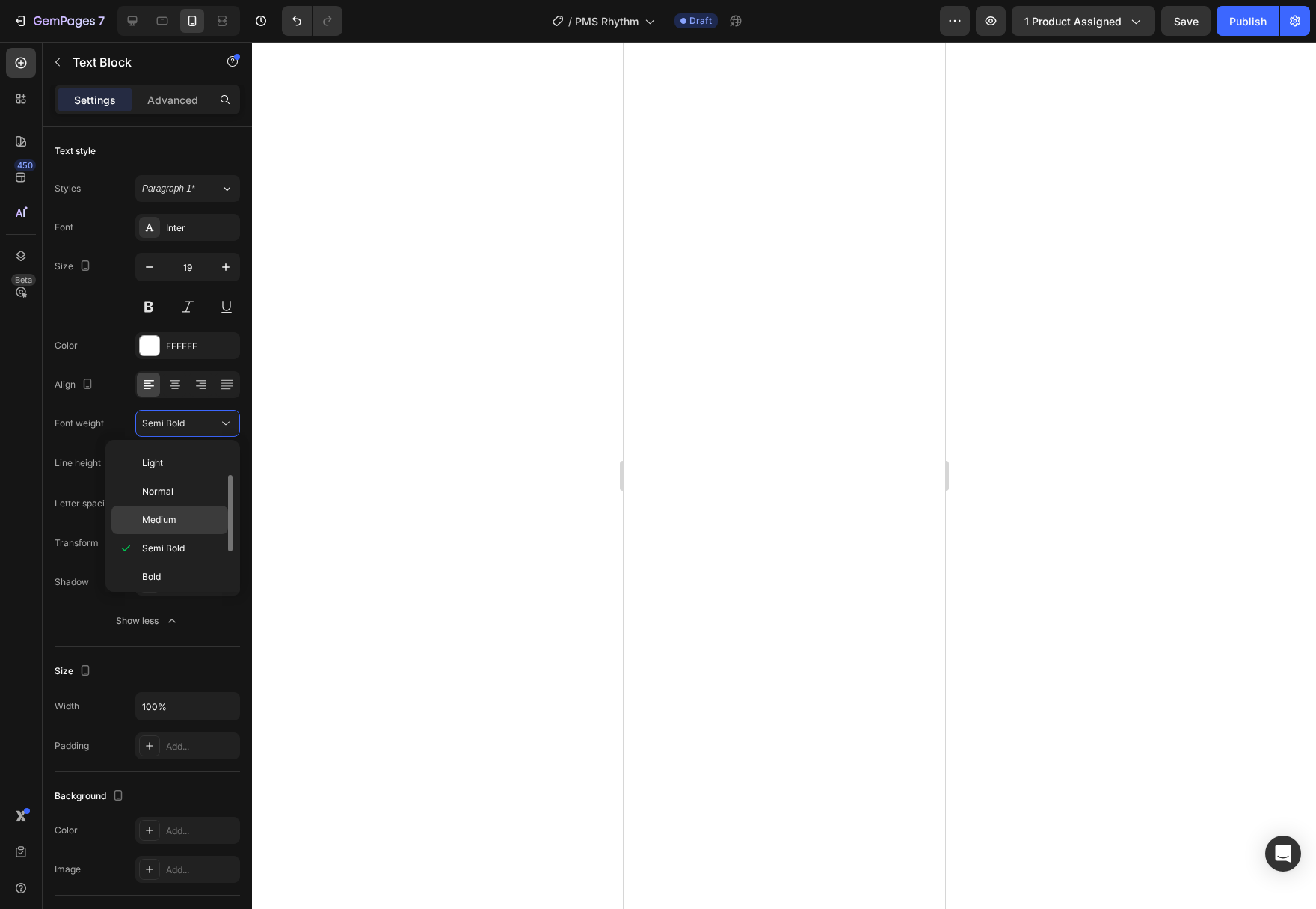
click at [191, 522] on p "Medium" at bounding box center [181, 519] width 80 height 14
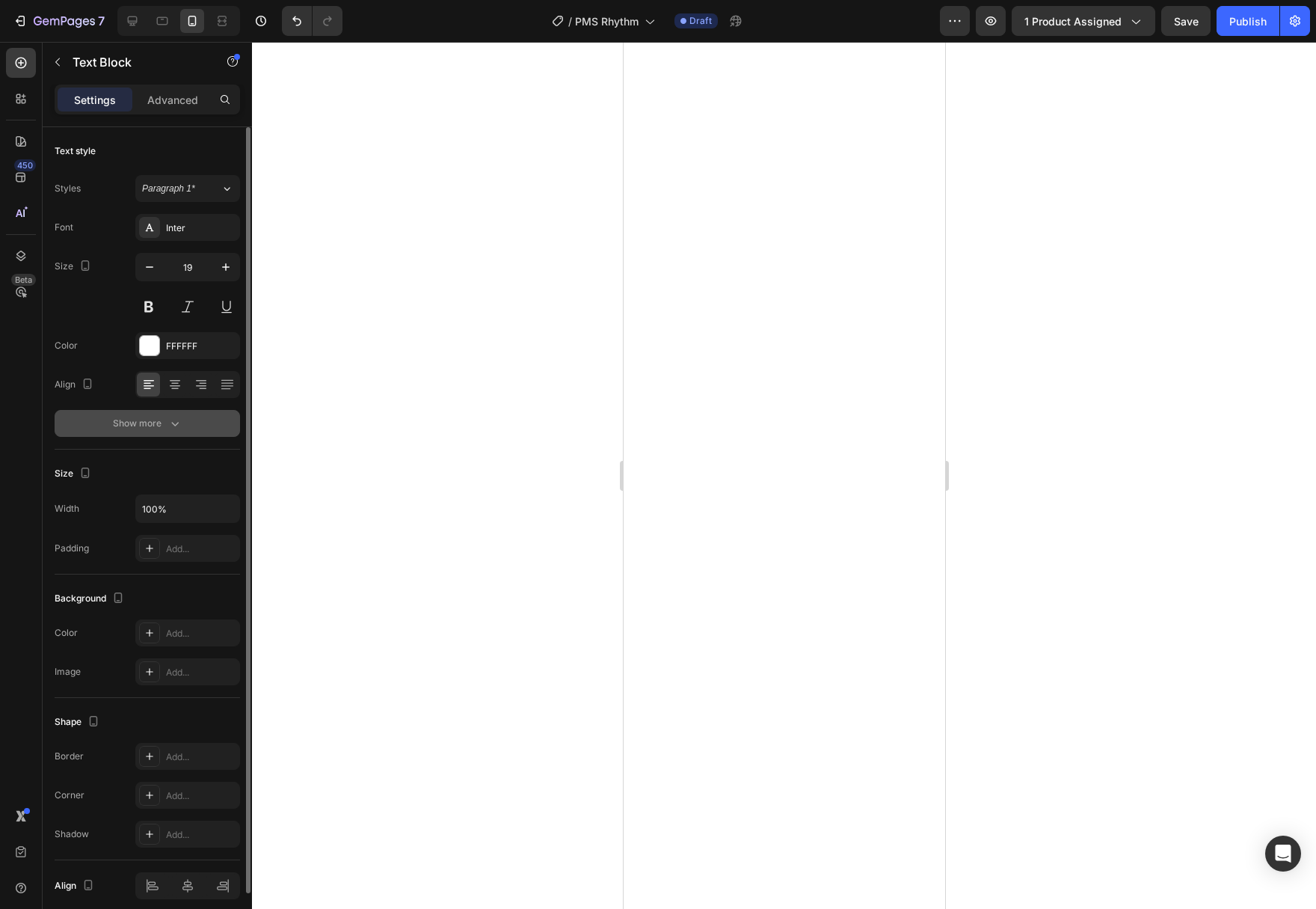
click at [177, 421] on icon "button" at bounding box center [174, 423] width 15 height 15
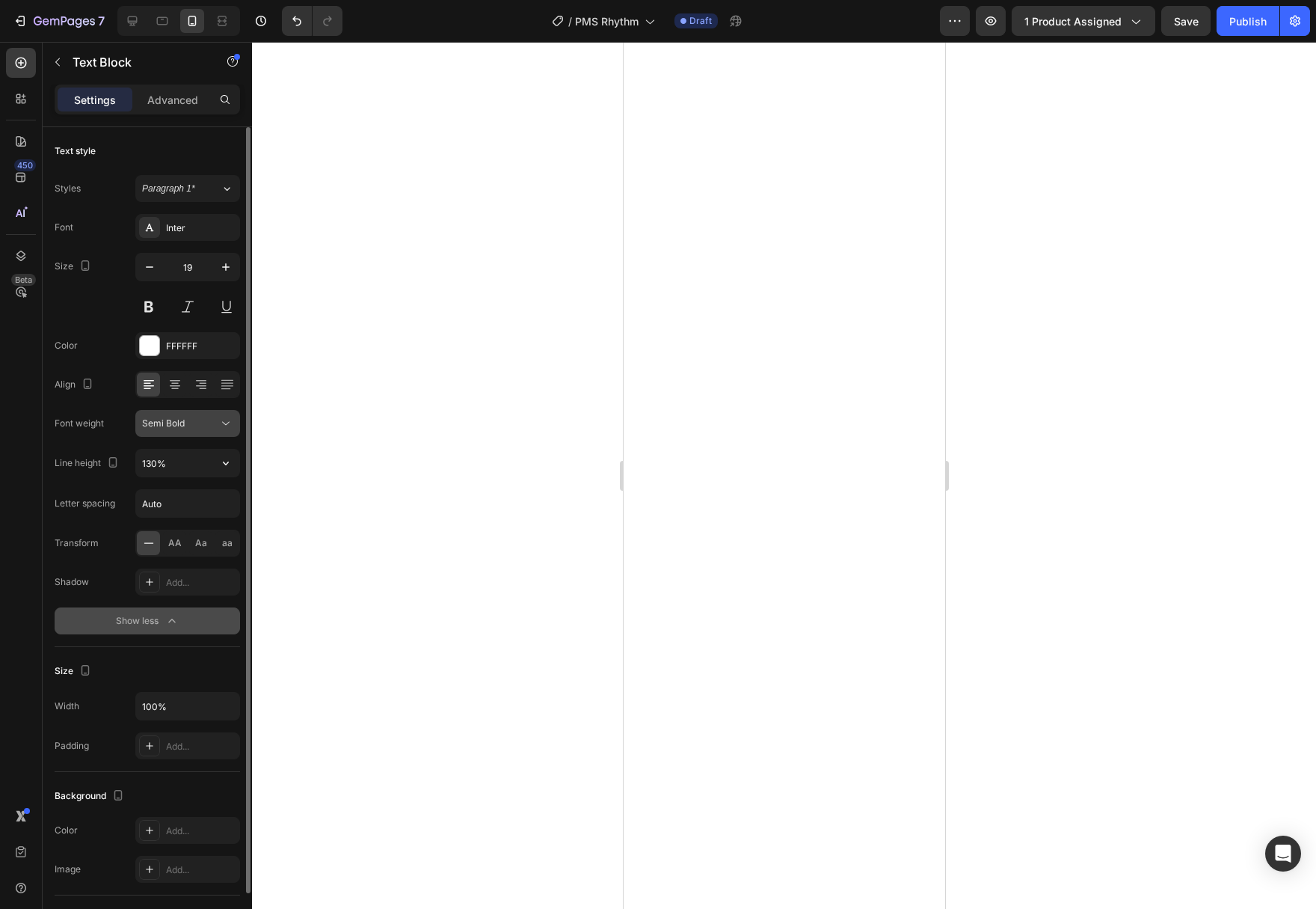
click at [223, 429] on icon at bounding box center [225, 423] width 15 height 15
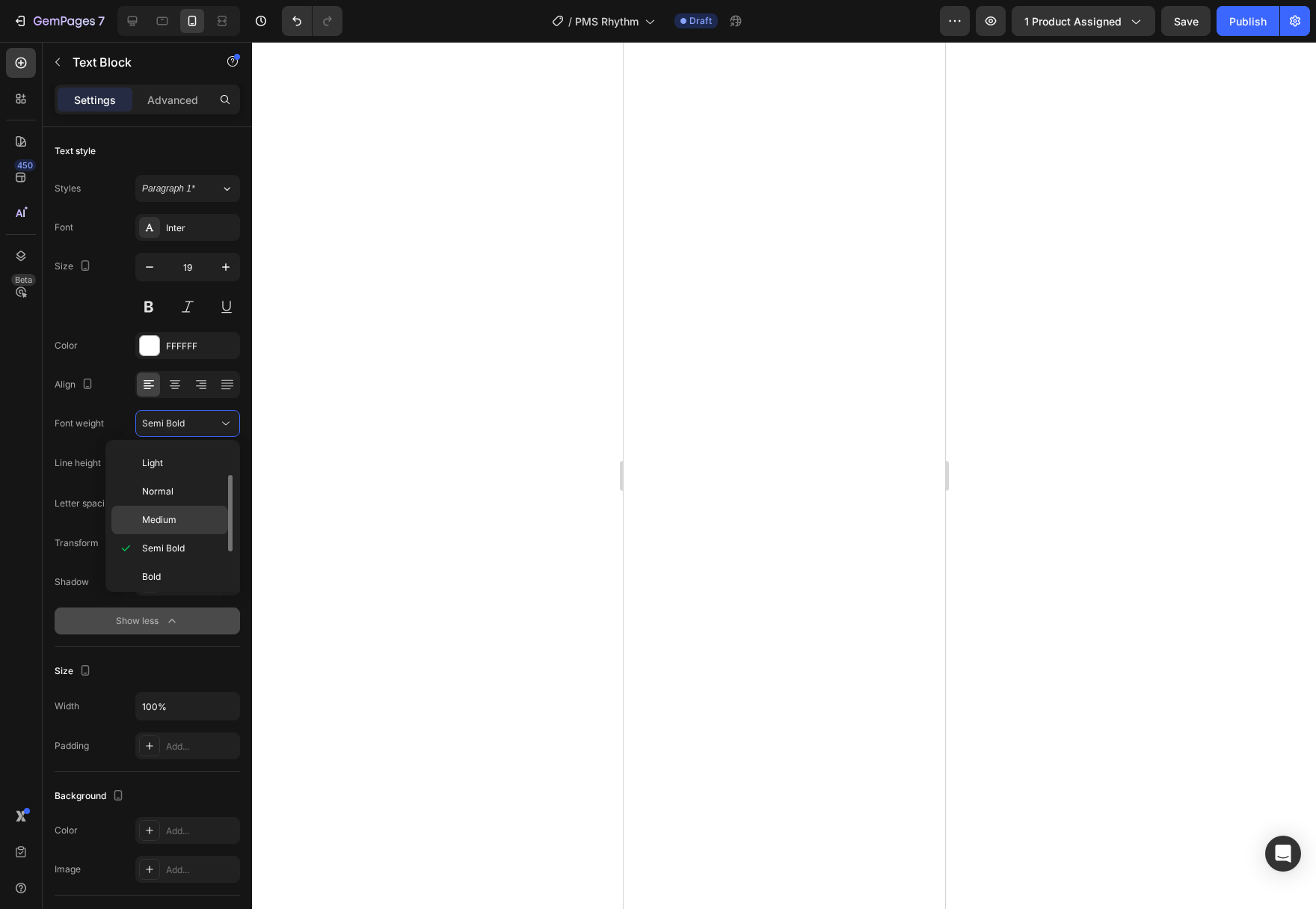
click at [185, 519] on p "Medium" at bounding box center [181, 519] width 80 height 14
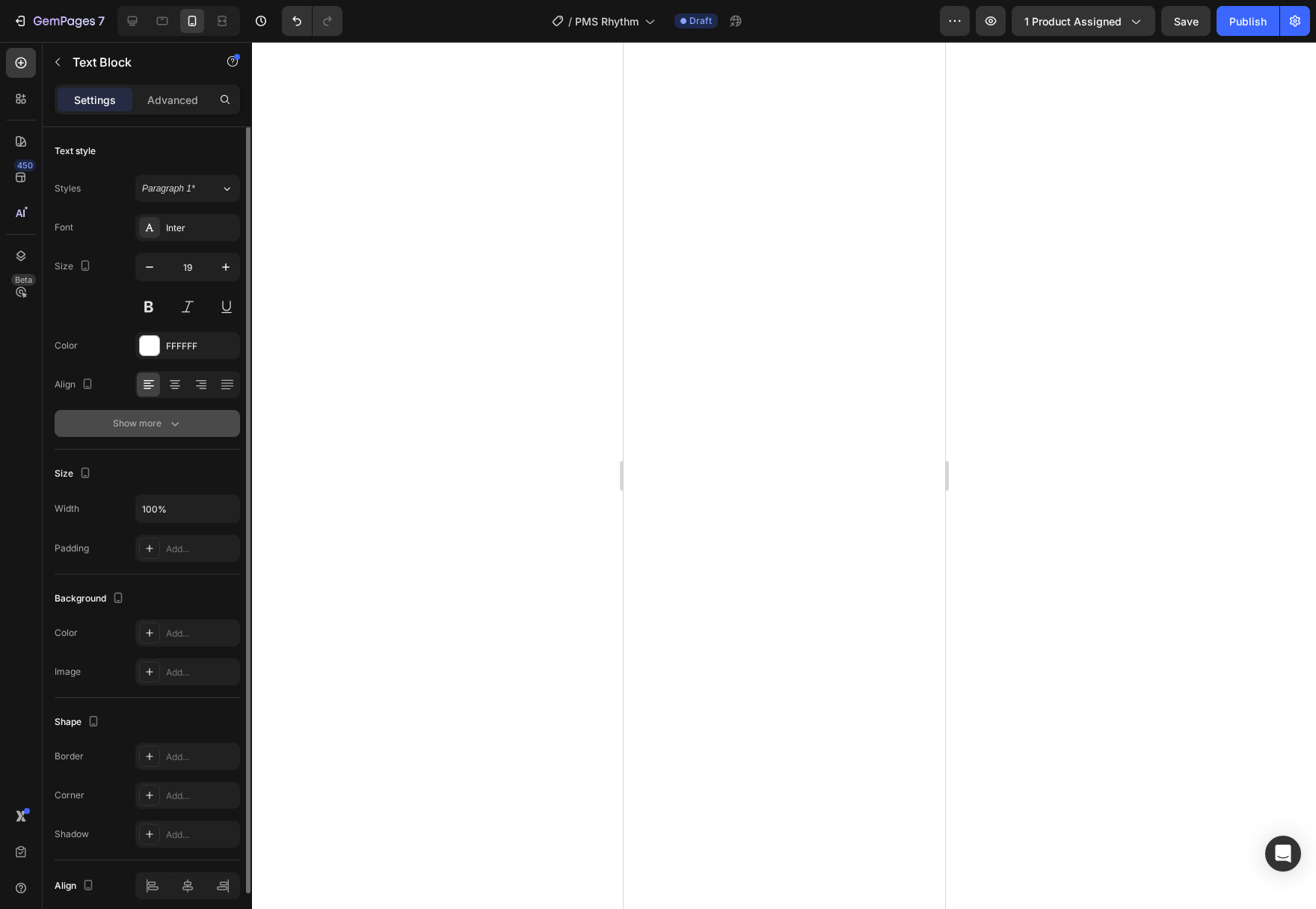
click at [158, 423] on div "Show more" at bounding box center [148, 423] width 70 height 15
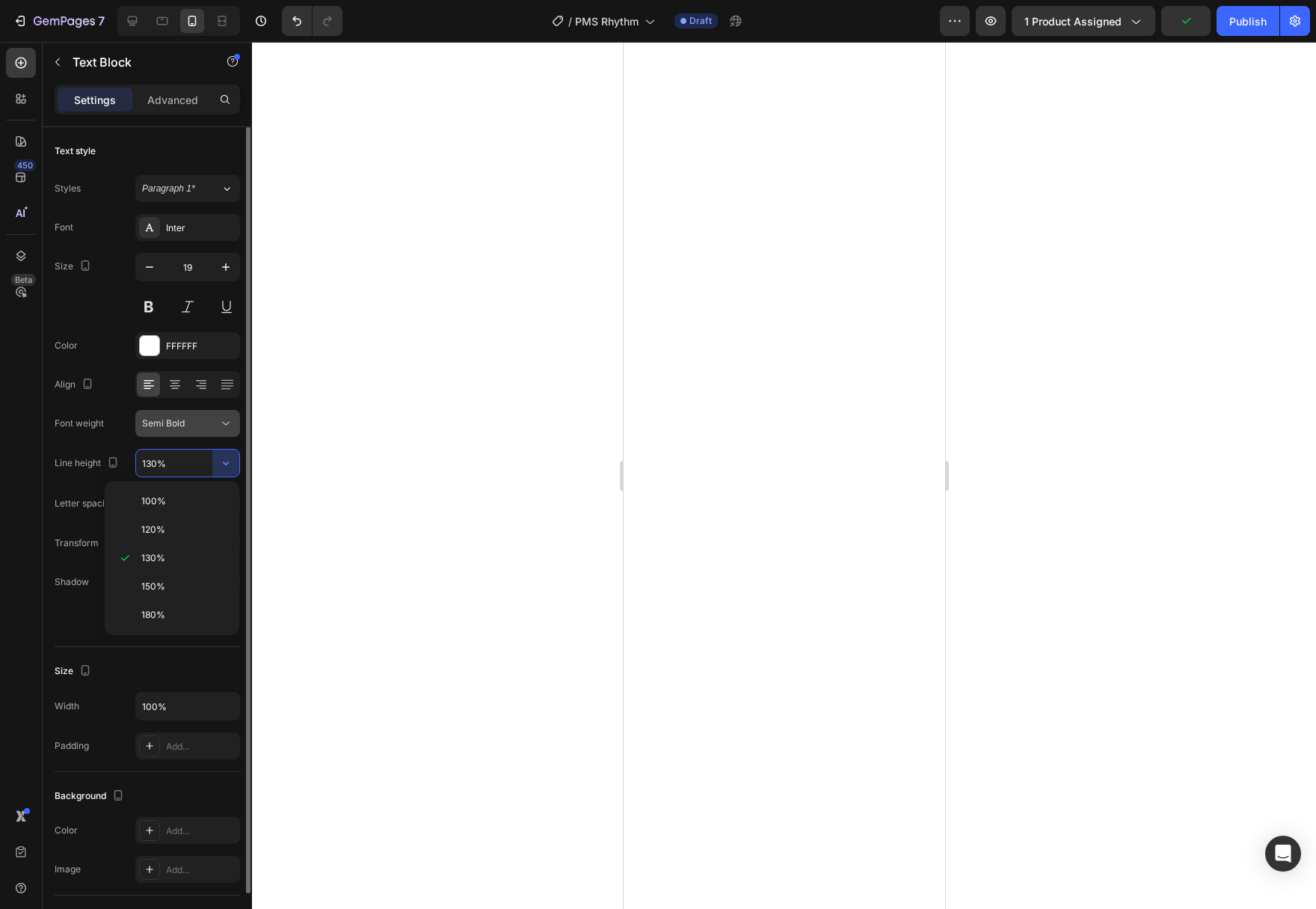
click at [214, 422] on div "Semi Bold" at bounding box center [180, 423] width 77 height 14
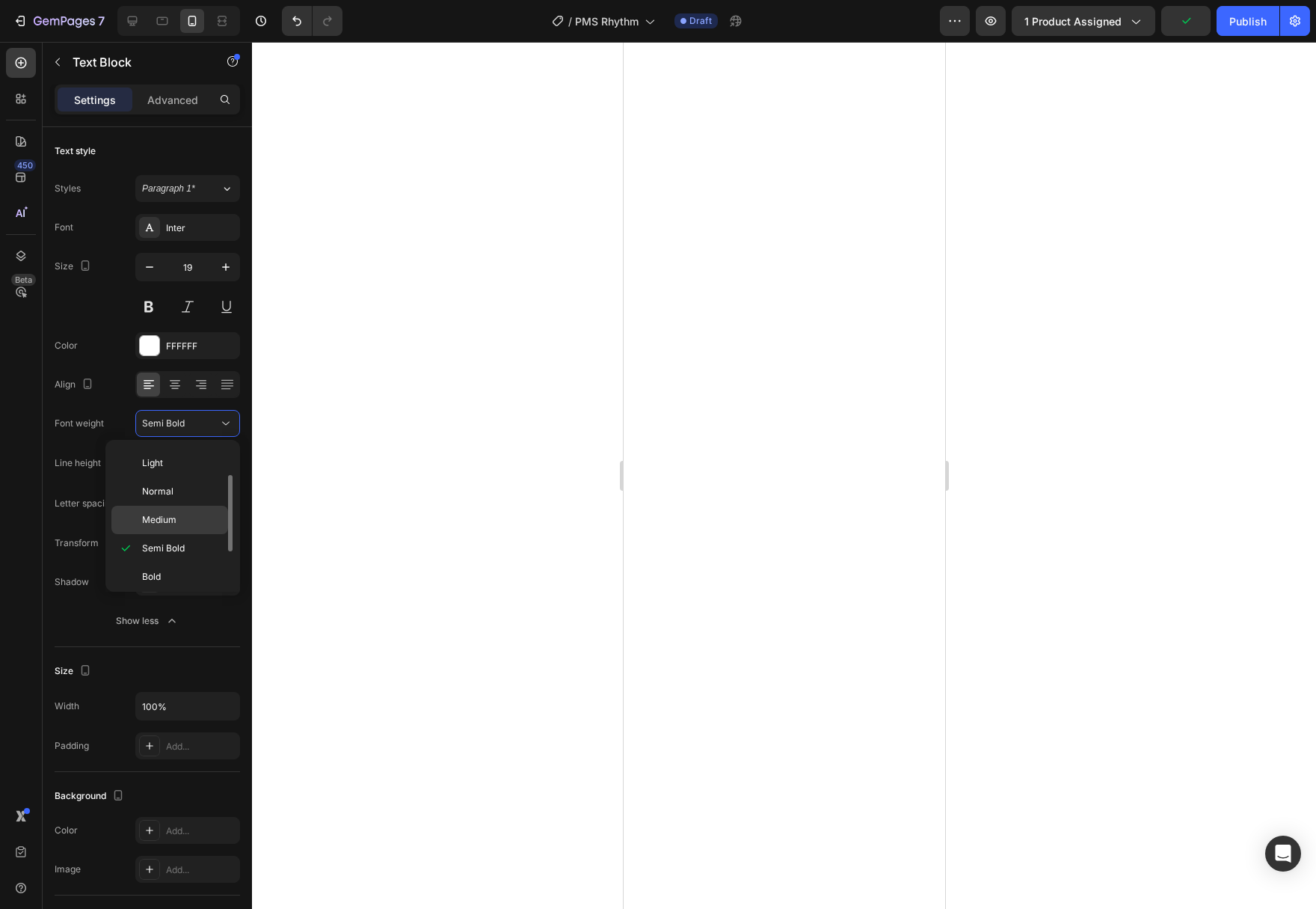
click at [160, 515] on span "Medium" at bounding box center [158, 519] width 34 height 14
click at [379, 521] on div at bounding box center [784, 475] width 1064 height 867
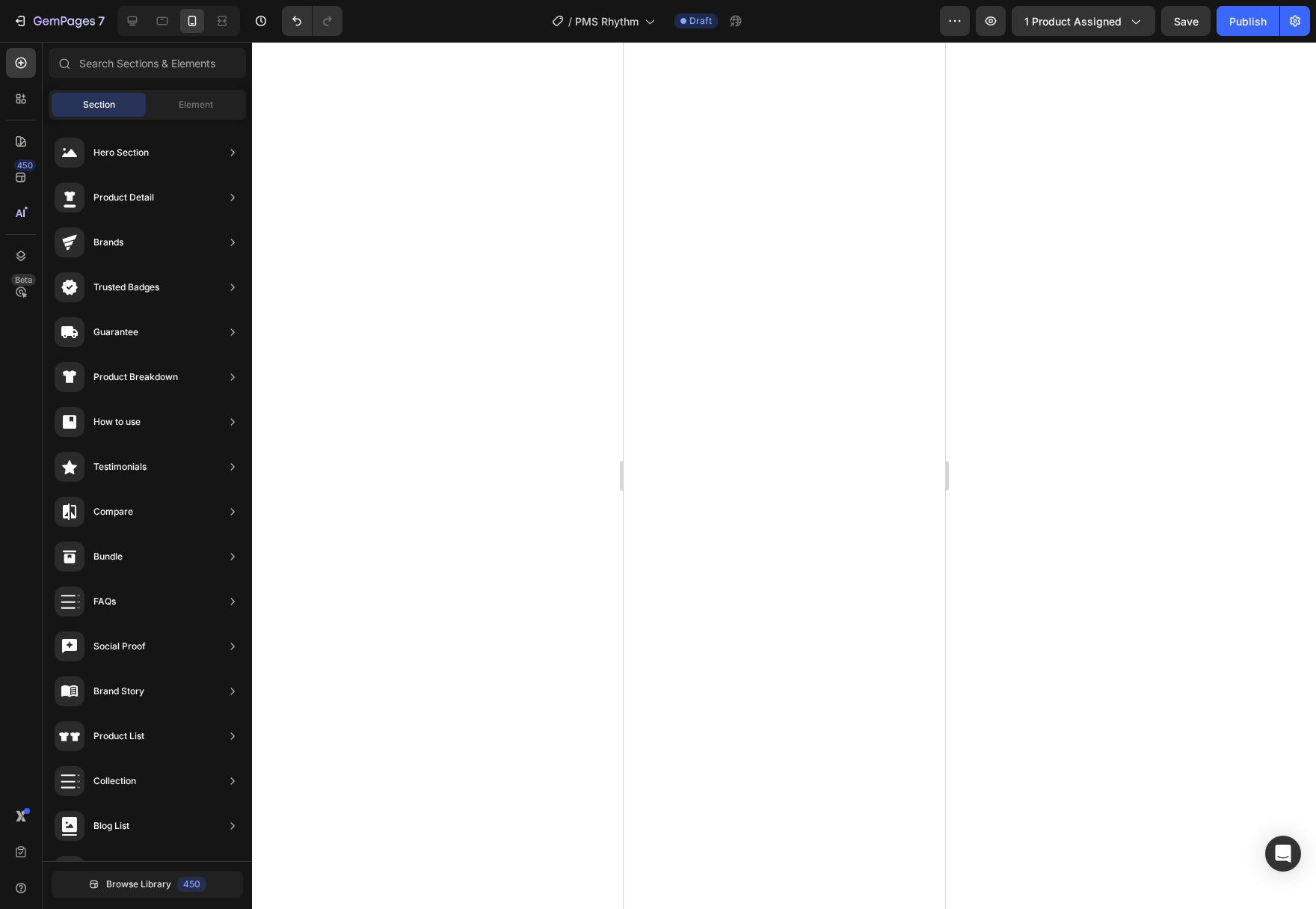
click at [549, 587] on div at bounding box center [784, 475] width 1064 height 867
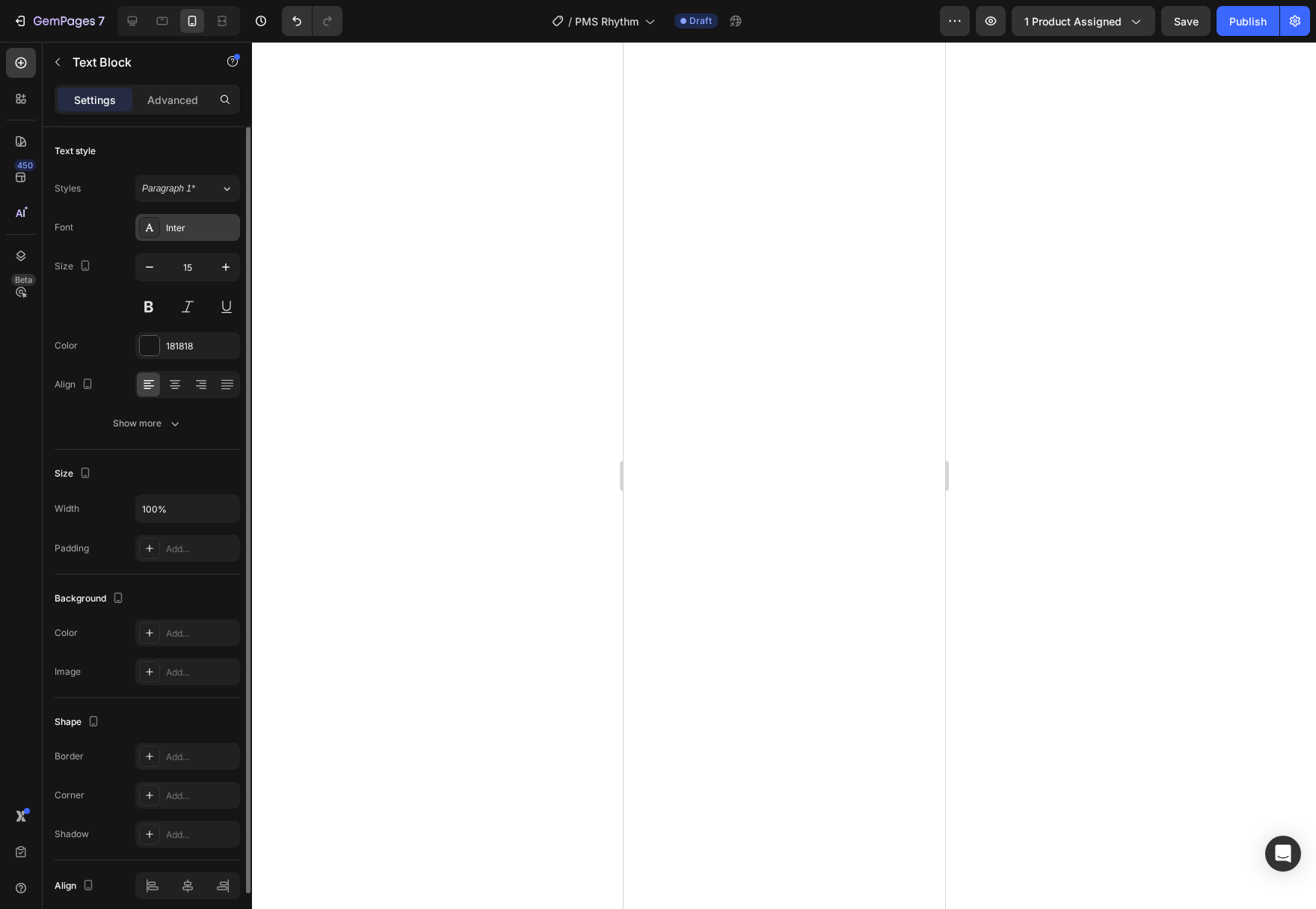
click at [213, 220] on div "Inter" at bounding box center [188, 226] width 104 height 27
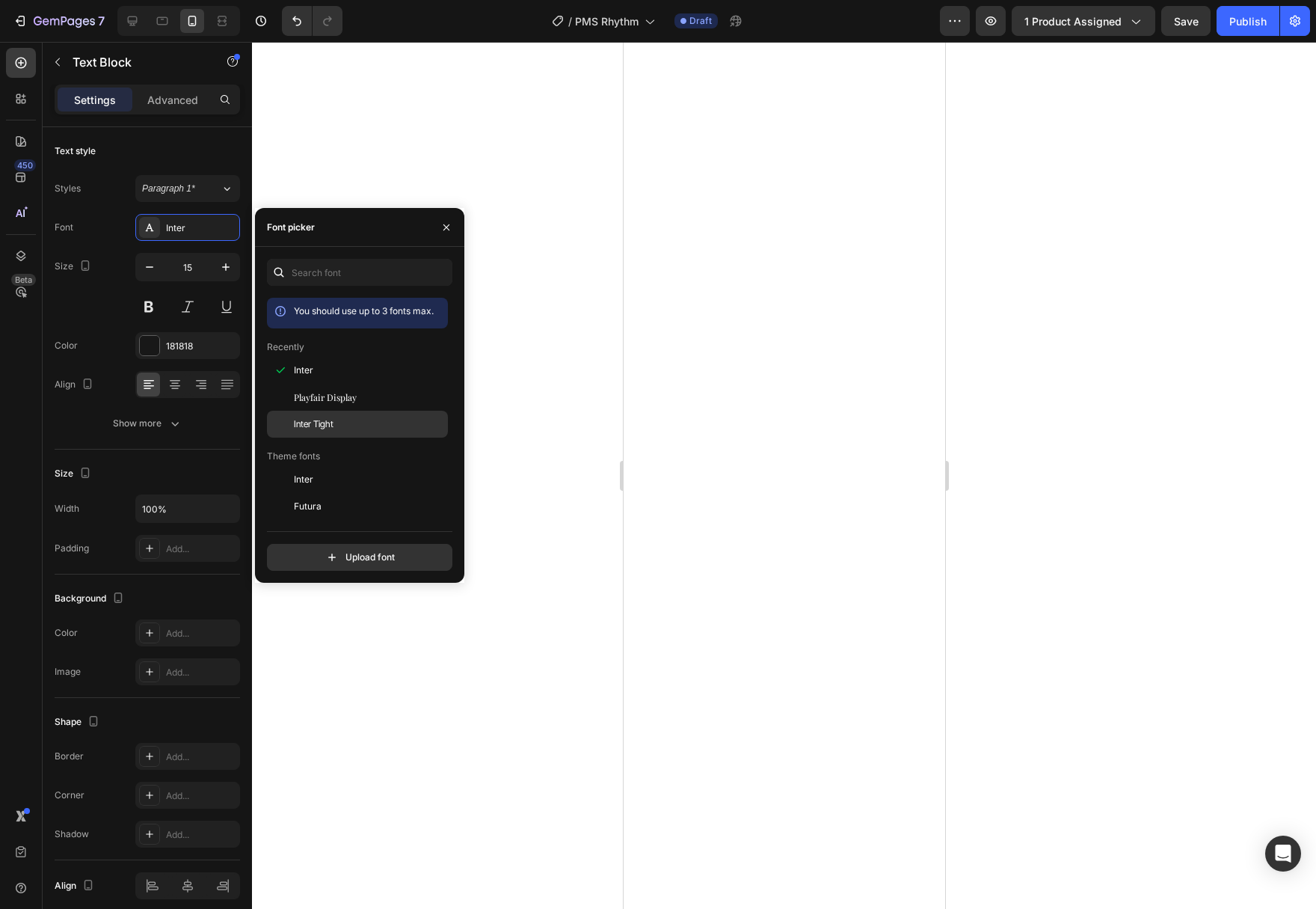
click at [341, 422] on div "Inter Tight" at bounding box center [370, 424] width 151 height 14
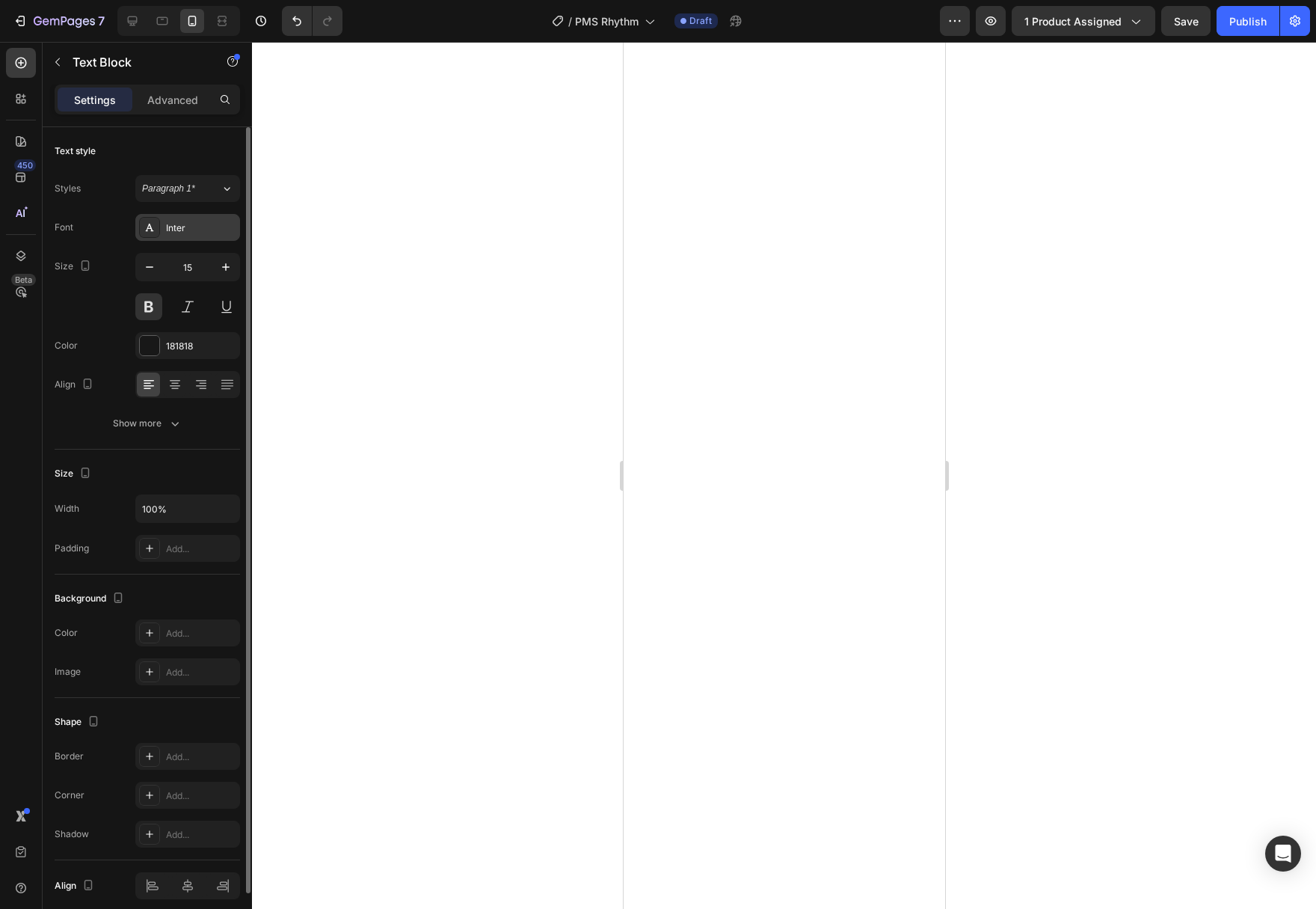
click at [204, 239] on div "Inter" at bounding box center [188, 226] width 104 height 27
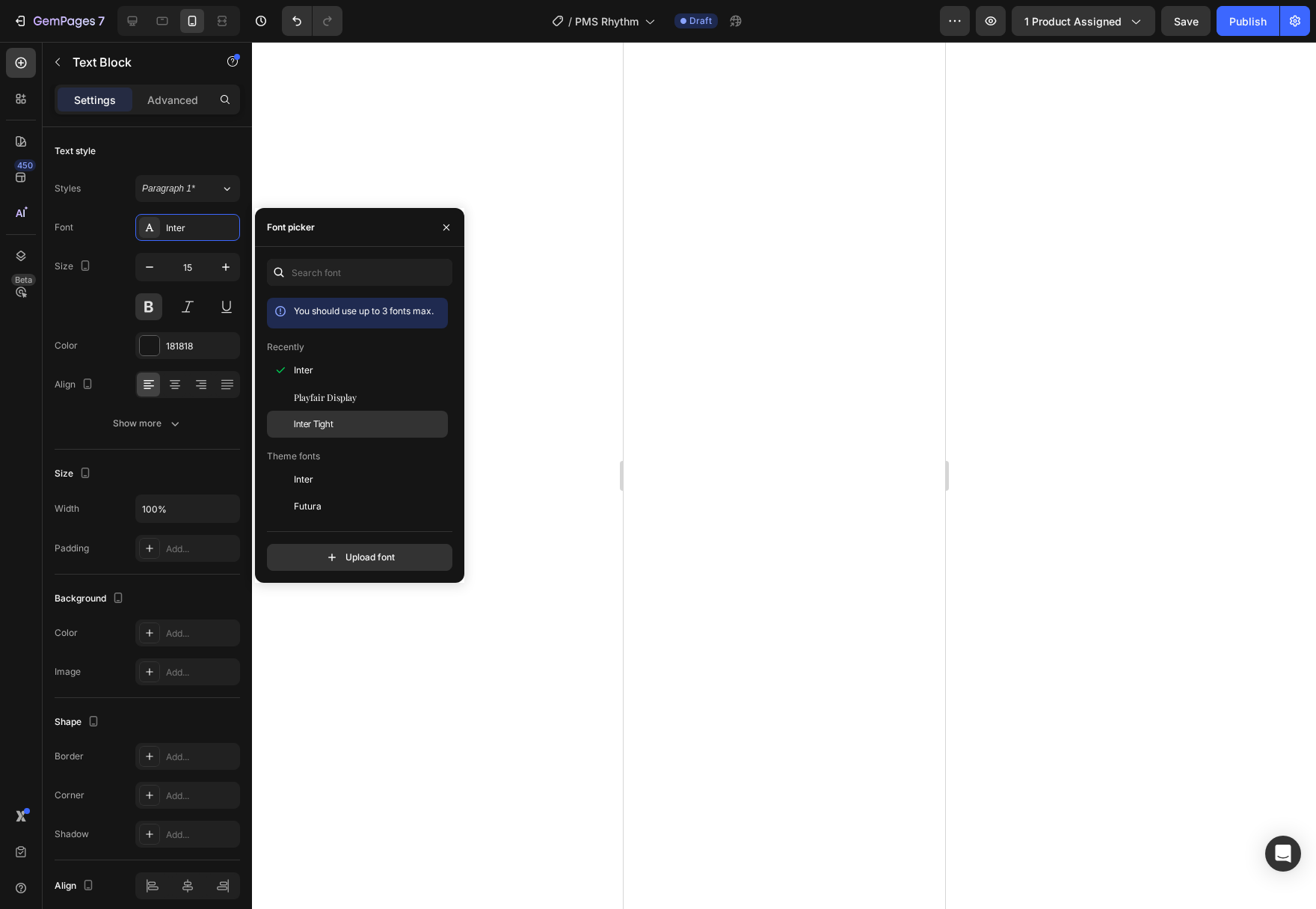
click at [319, 422] on span "Inter Tight" at bounding box center [314, 424] width 39 height 14
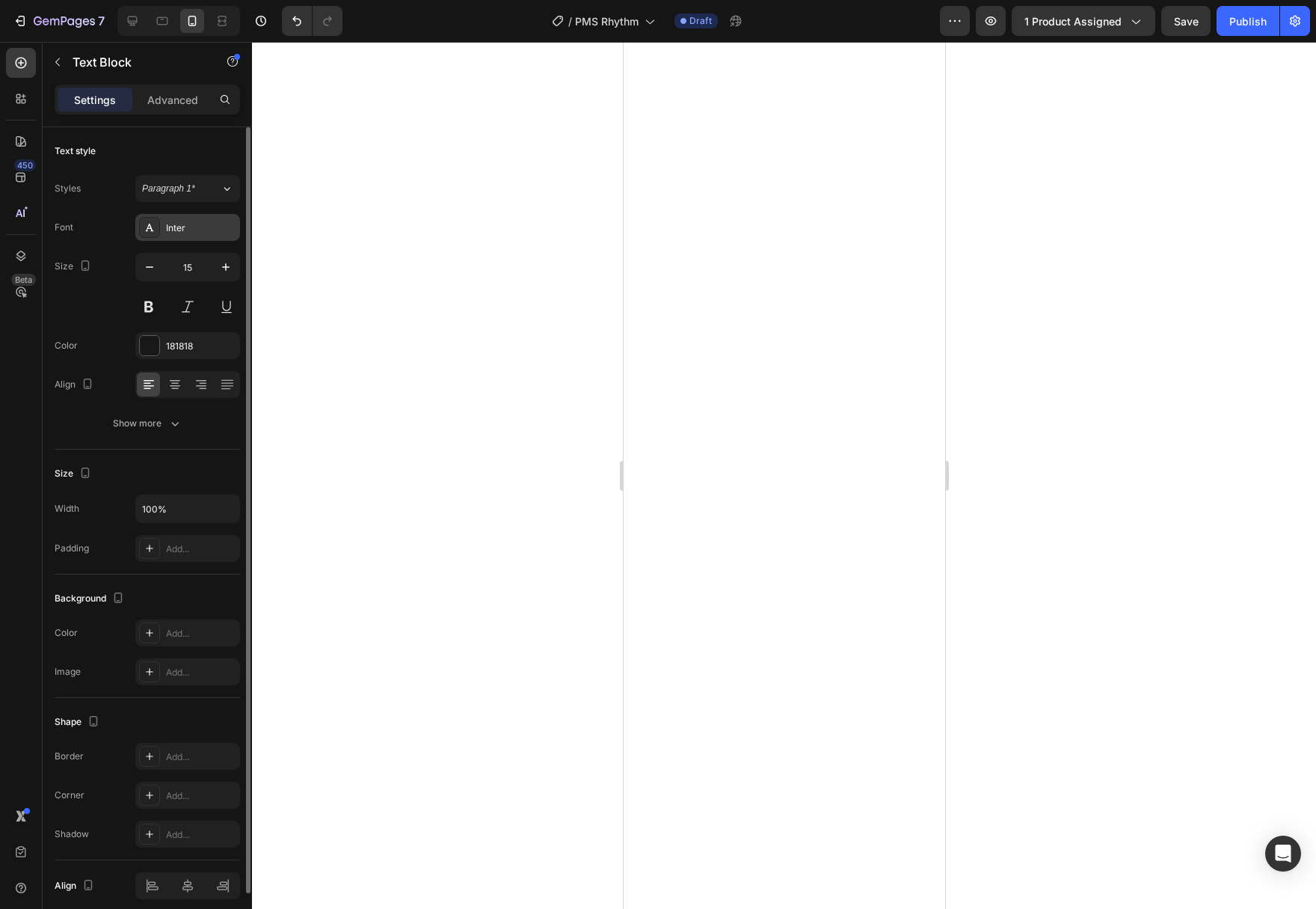
click at [198, 229] on div "Inter" at bounding box center [201, 228] width 70 height 14
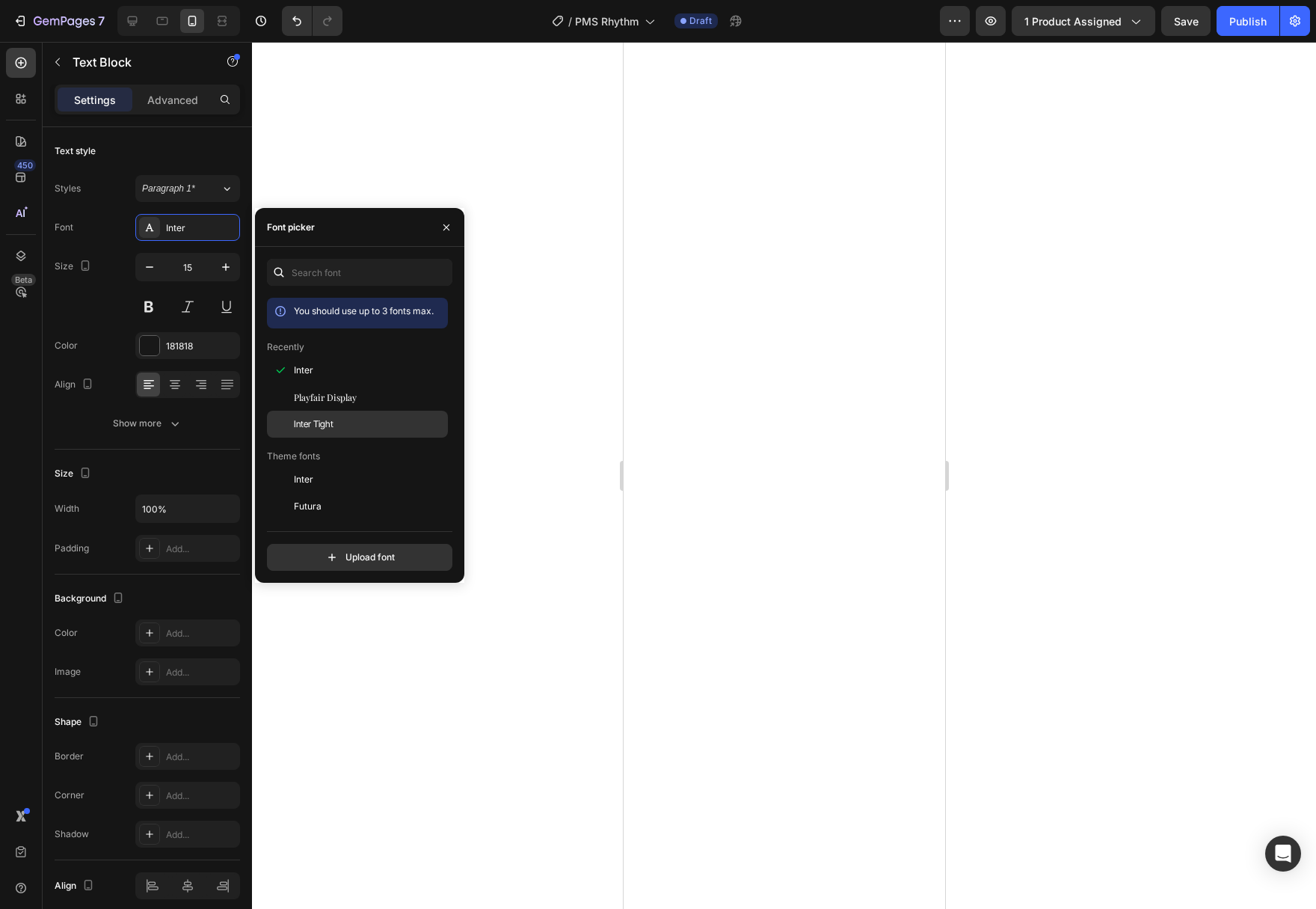
click at [317, 419] on span "Inter Tight" at bounding box center [314, 424] width 39 height 14
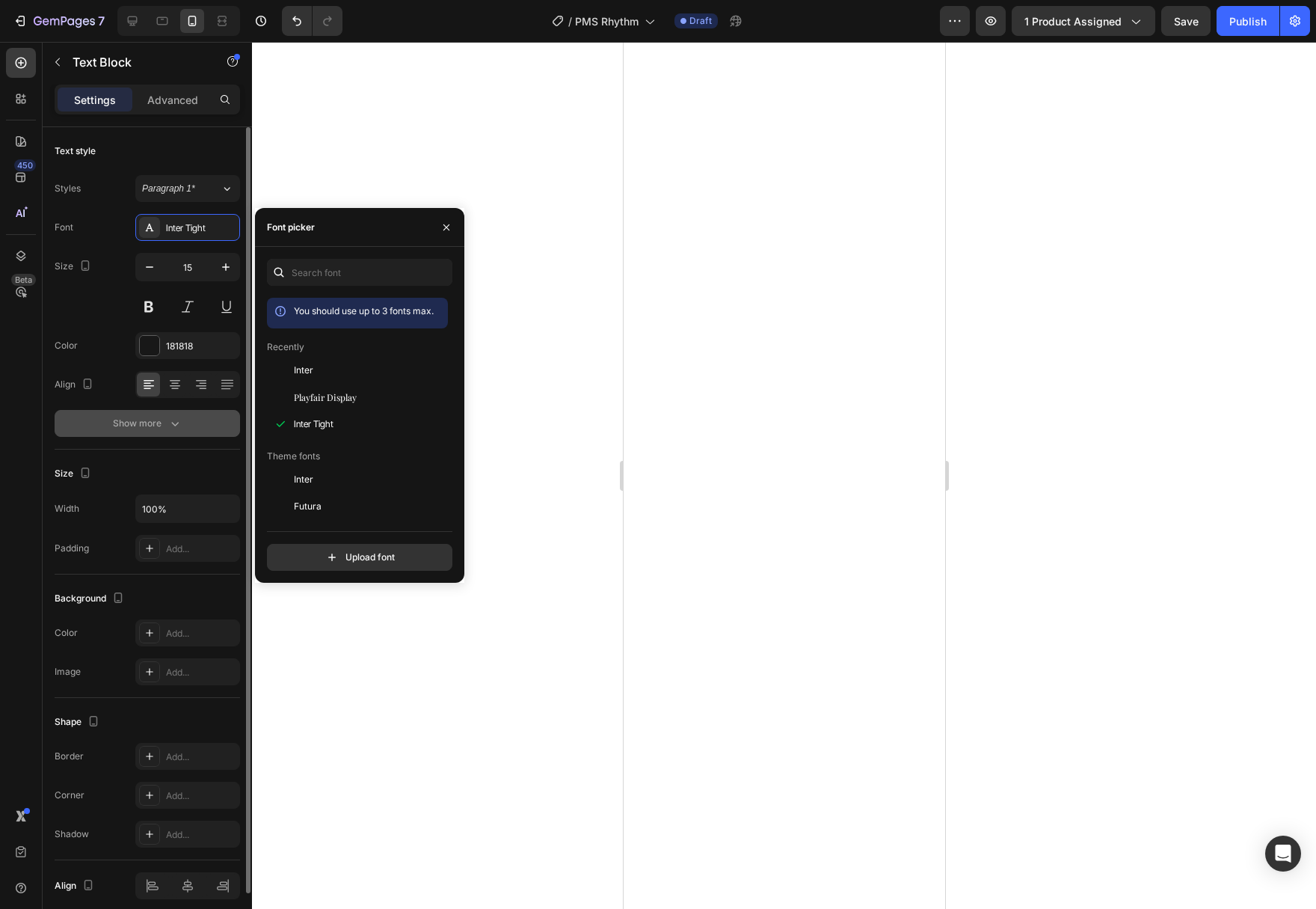
click at [170, 434] on button "Show more" at bounding box center [147, 423] width 186 height 27
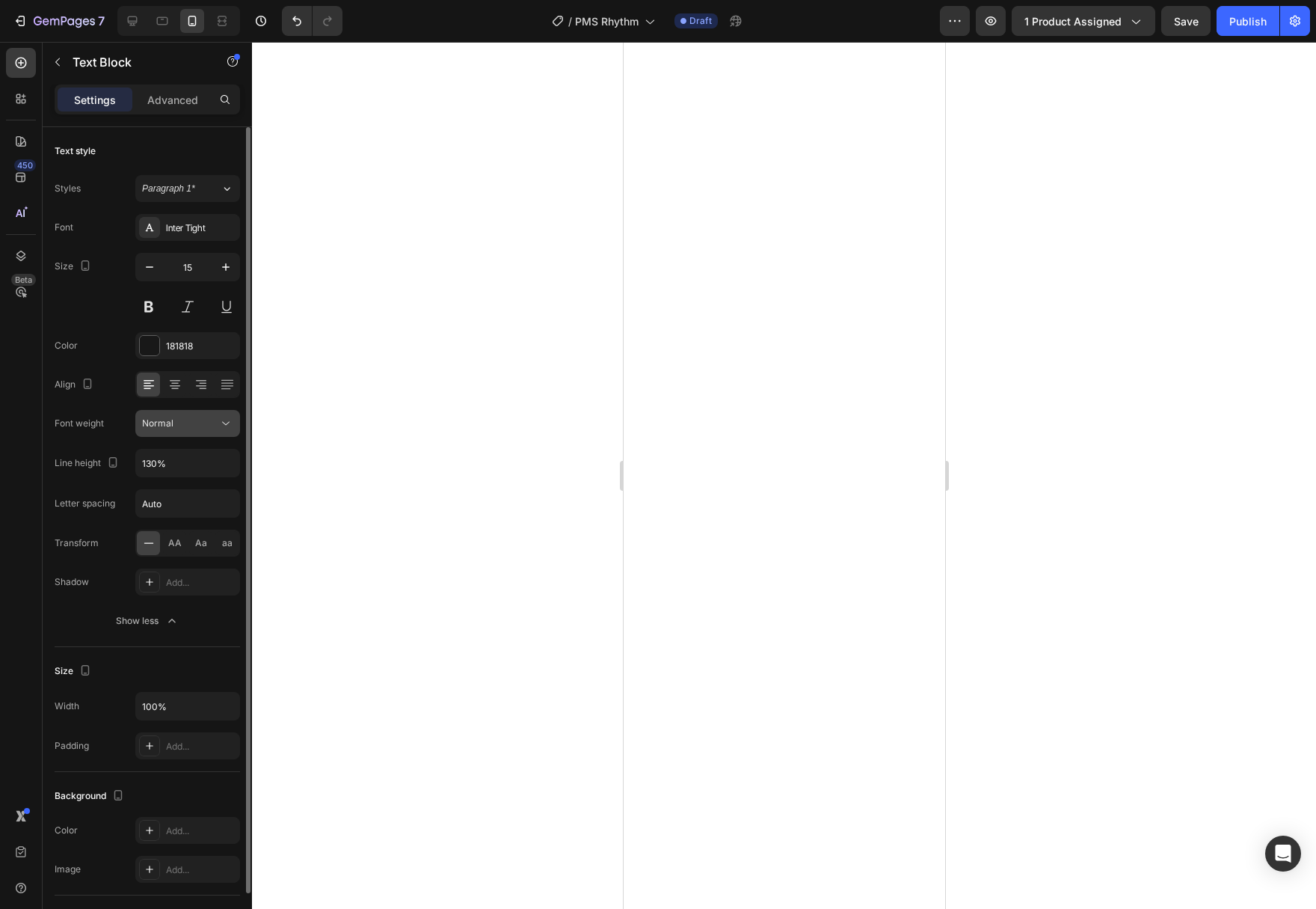
click at [223, 425] on icon at bounding box center [225, 423] width 15 height 15
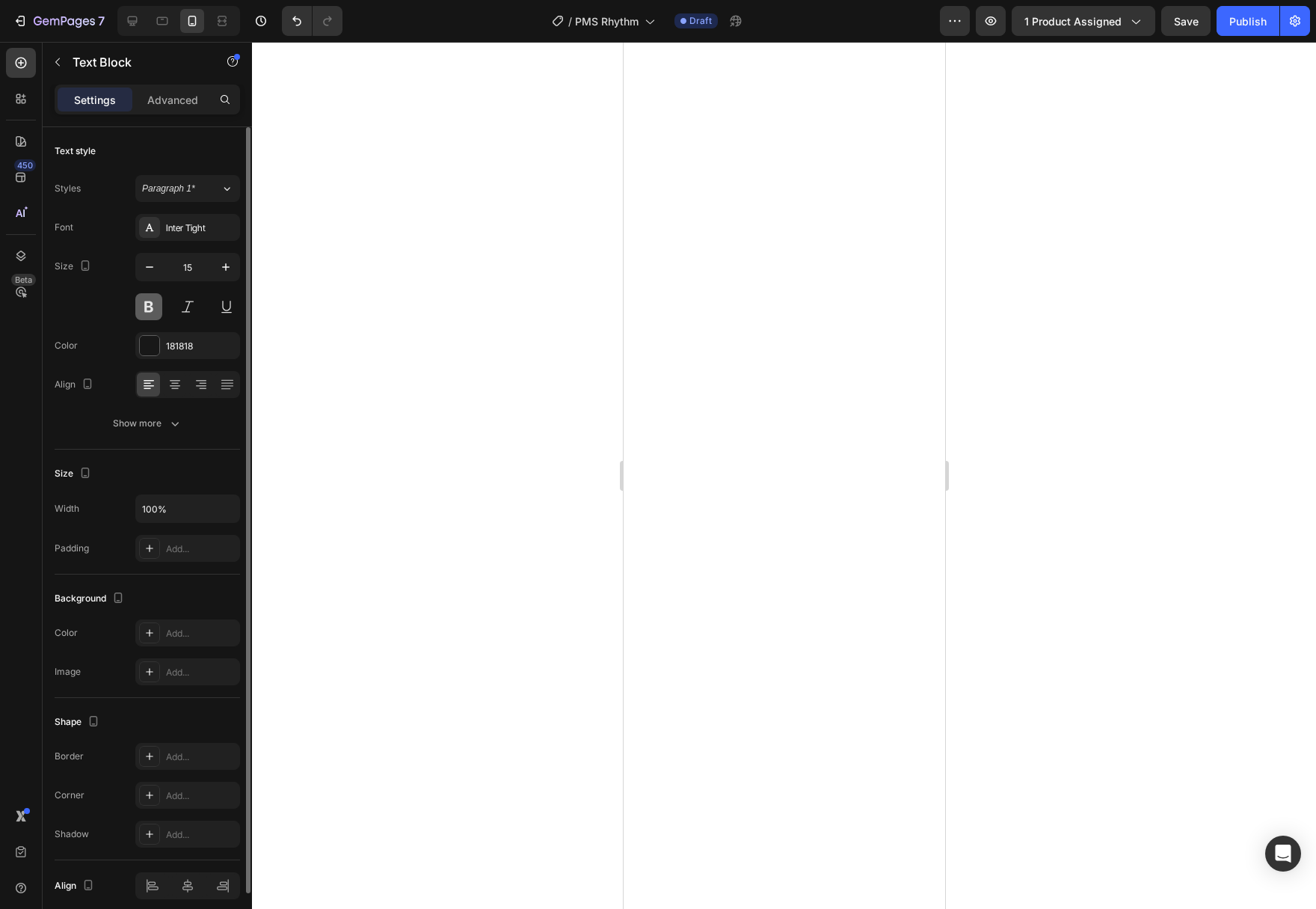
click at [157, 305] on button at bounding box center [149, 306] width 27 height 27
click at [148, 308] on button at bounding box center [149, 306] width 27 height 27
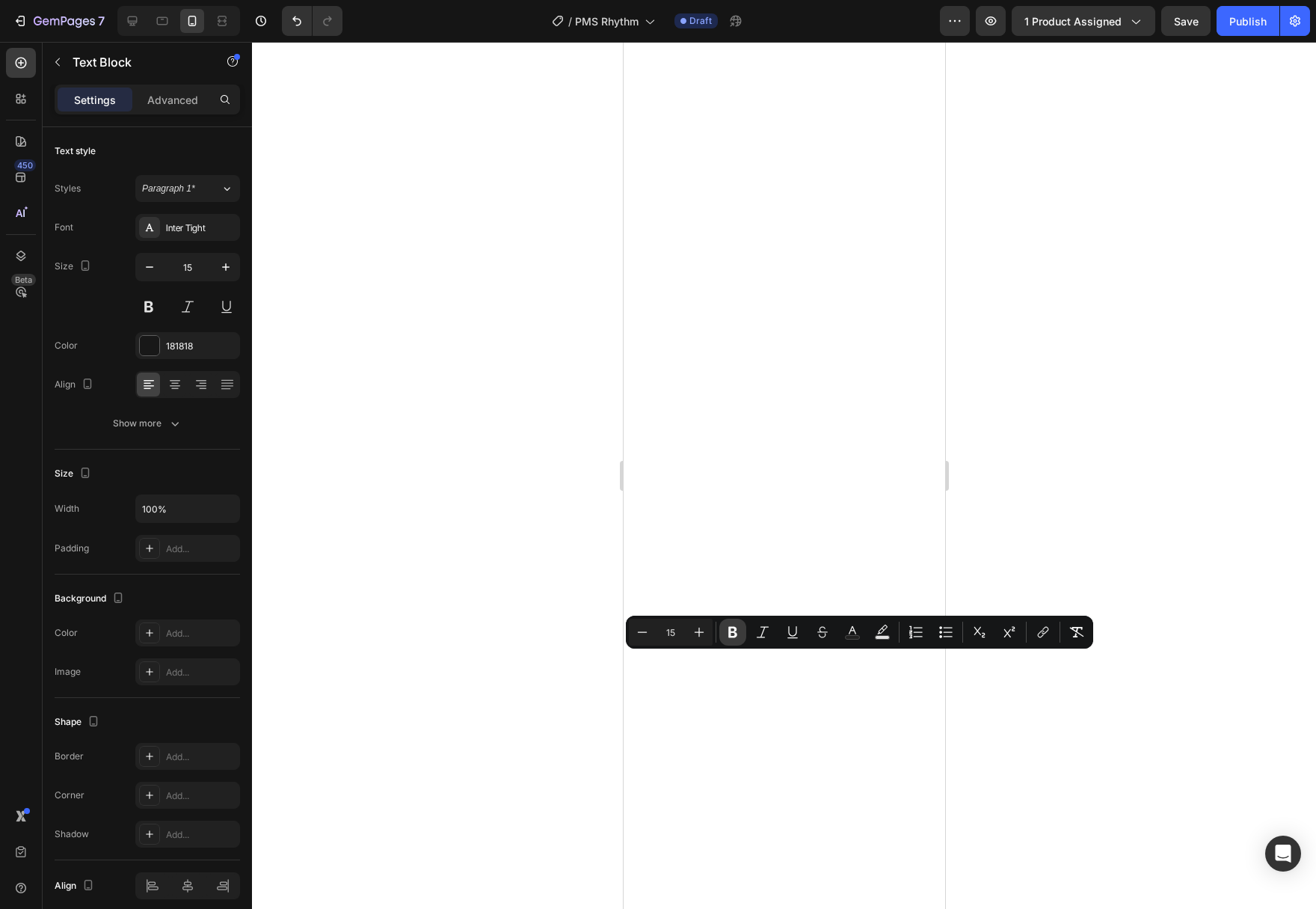
click at [733, 632] on icon "Editor contextual toolbar" at bounding box center [732, 632] width 9 height 11
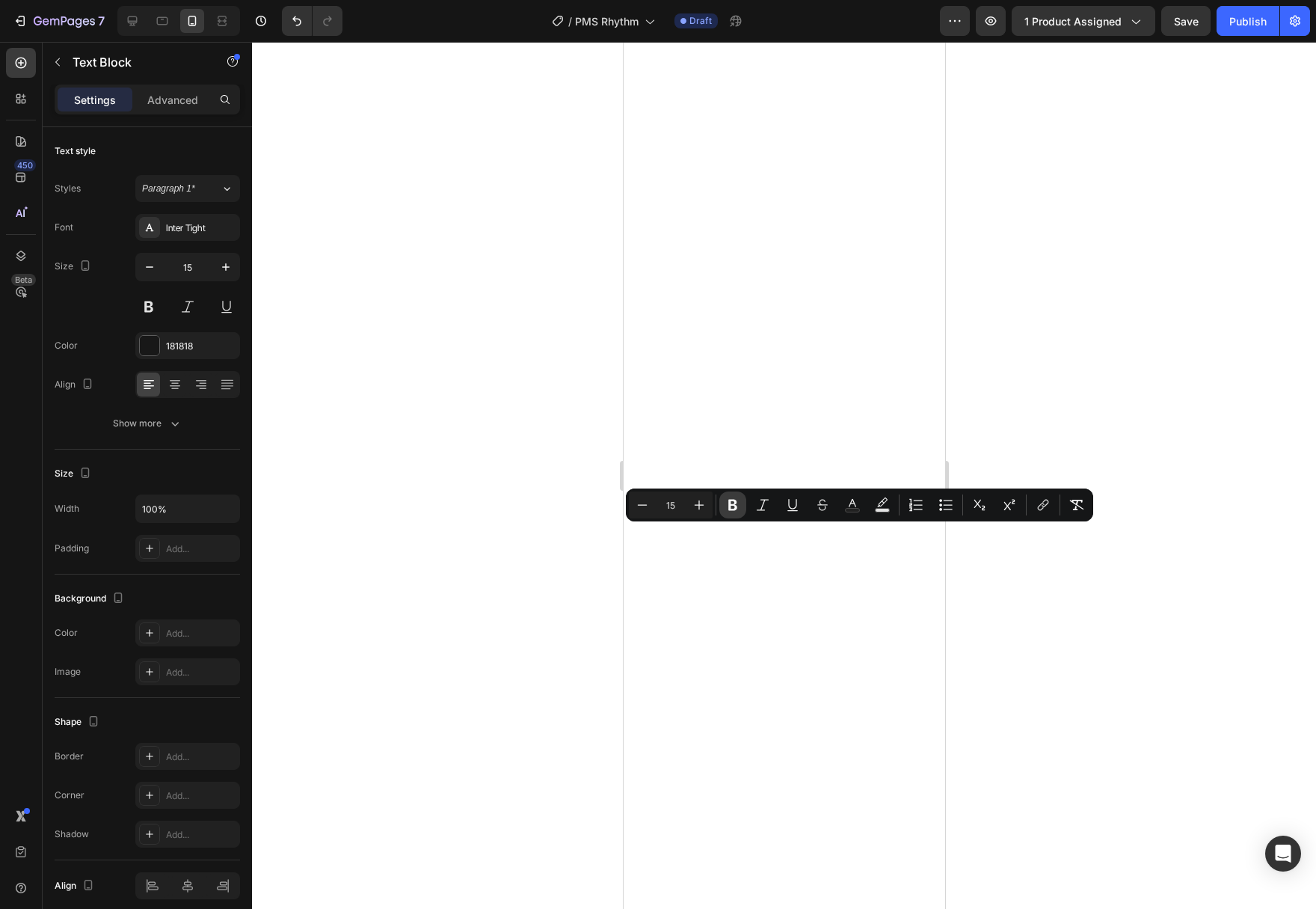
click at [736, 509] on icon "Editor contextual toolbar" at bounding box center [732, 505] width 9 height 11
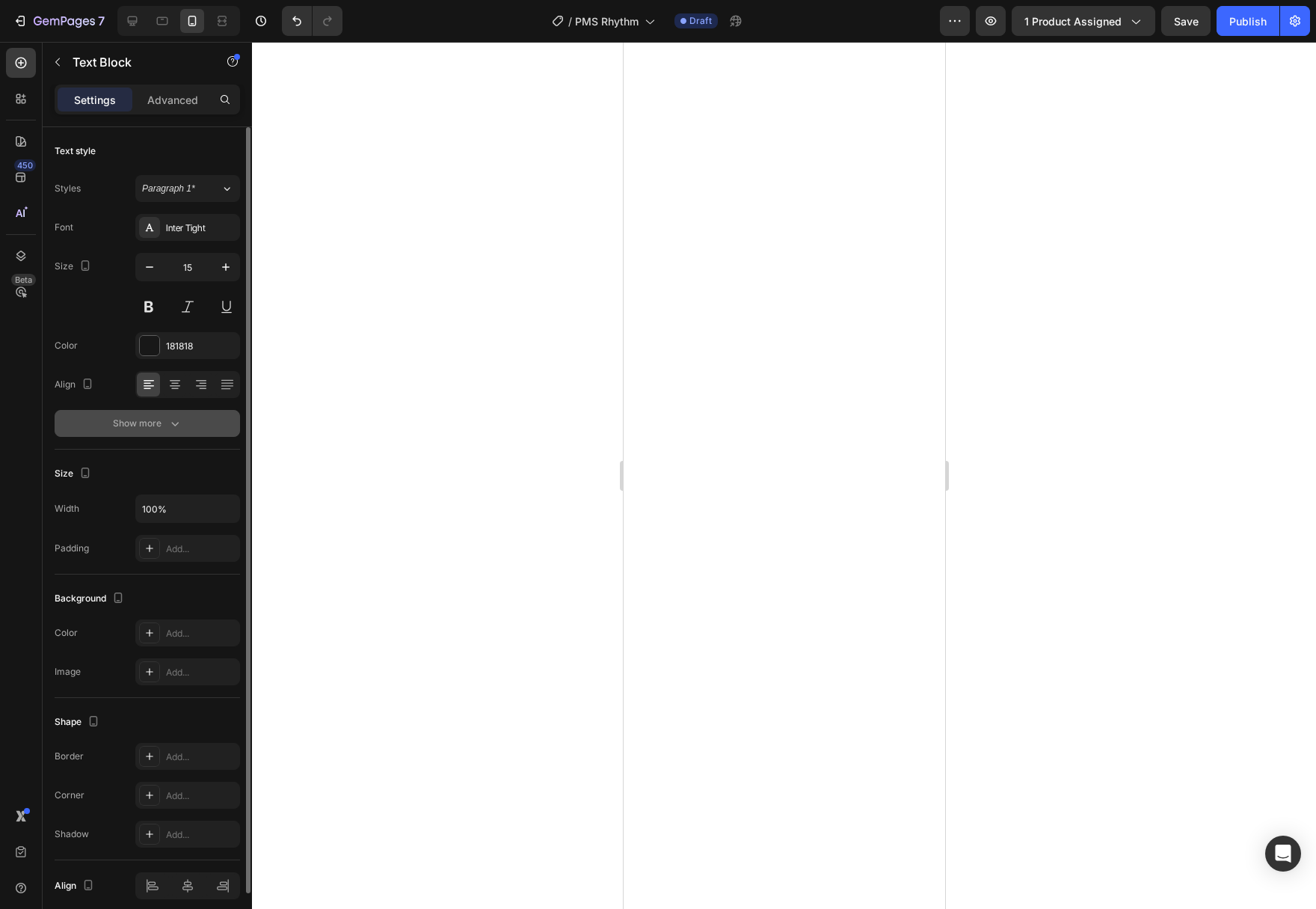
click at [167, 419] on div "Show more" at bounding box center [148, 423] width 70 height 15
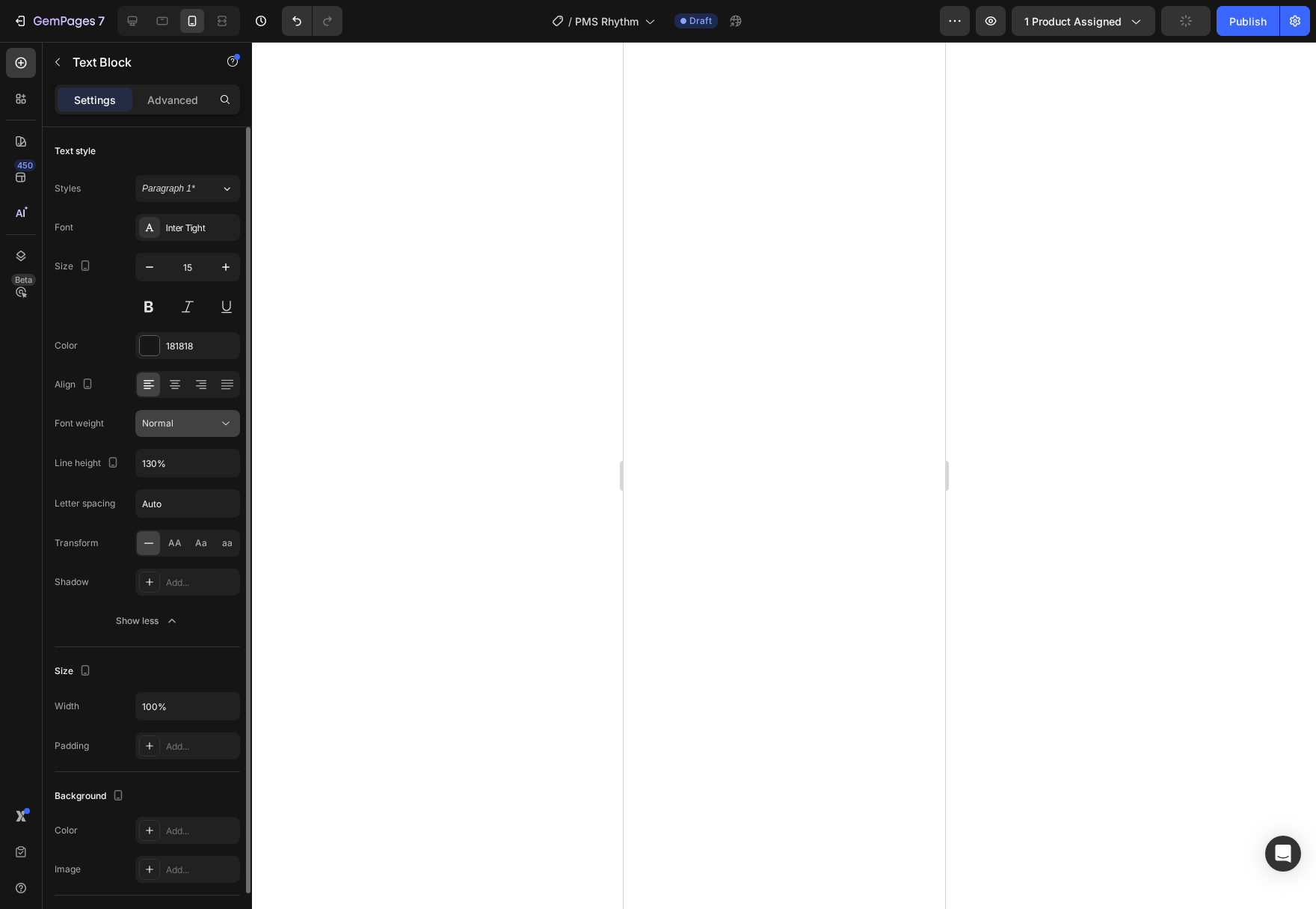
click at [204, 420] on div "Normal" at bounding box center [180, 423] width 77 height 14
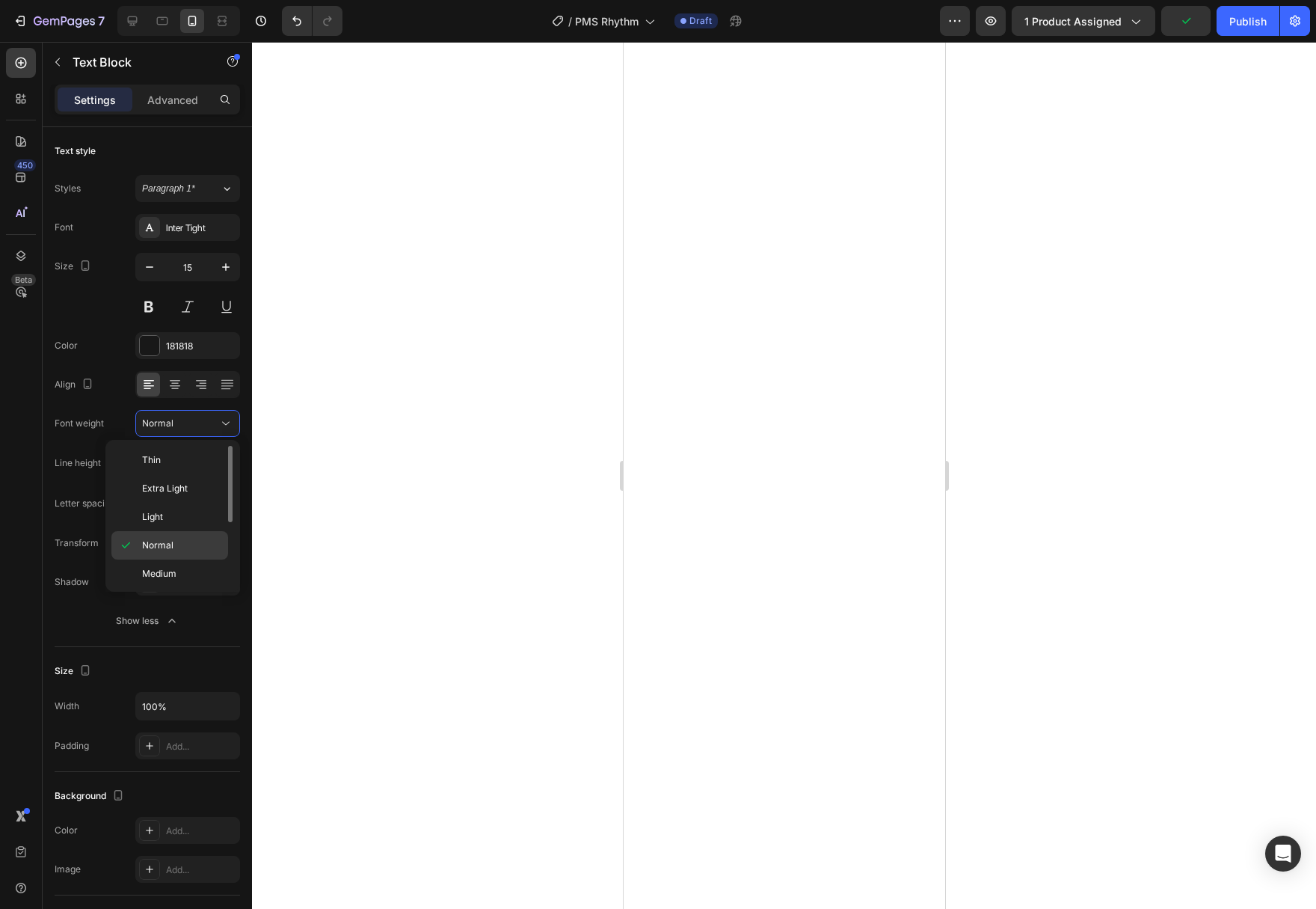
scroll to position [77, 0]
click at [185, 528] on p "Semi Bold" at bounding box center [181, 526] width 80 height 14
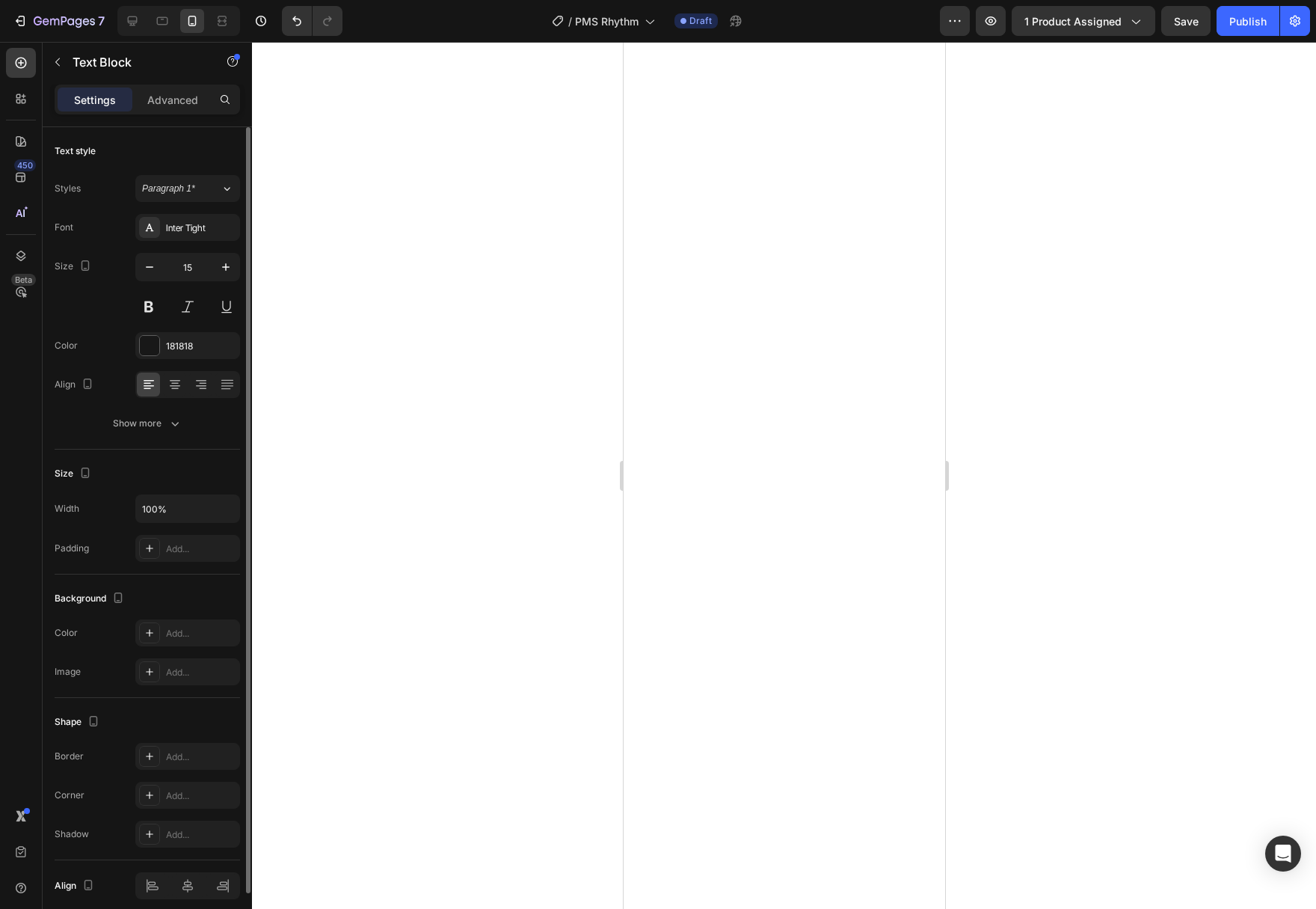
click at [164, 403] on div "Font Inter Tight Size 15 Color 181818 Align Show more" at bounding box center [147, 325] width 186 height 223
click at [170, 419] on icon "button" at bounding box center [174, 423] width 15 height 15
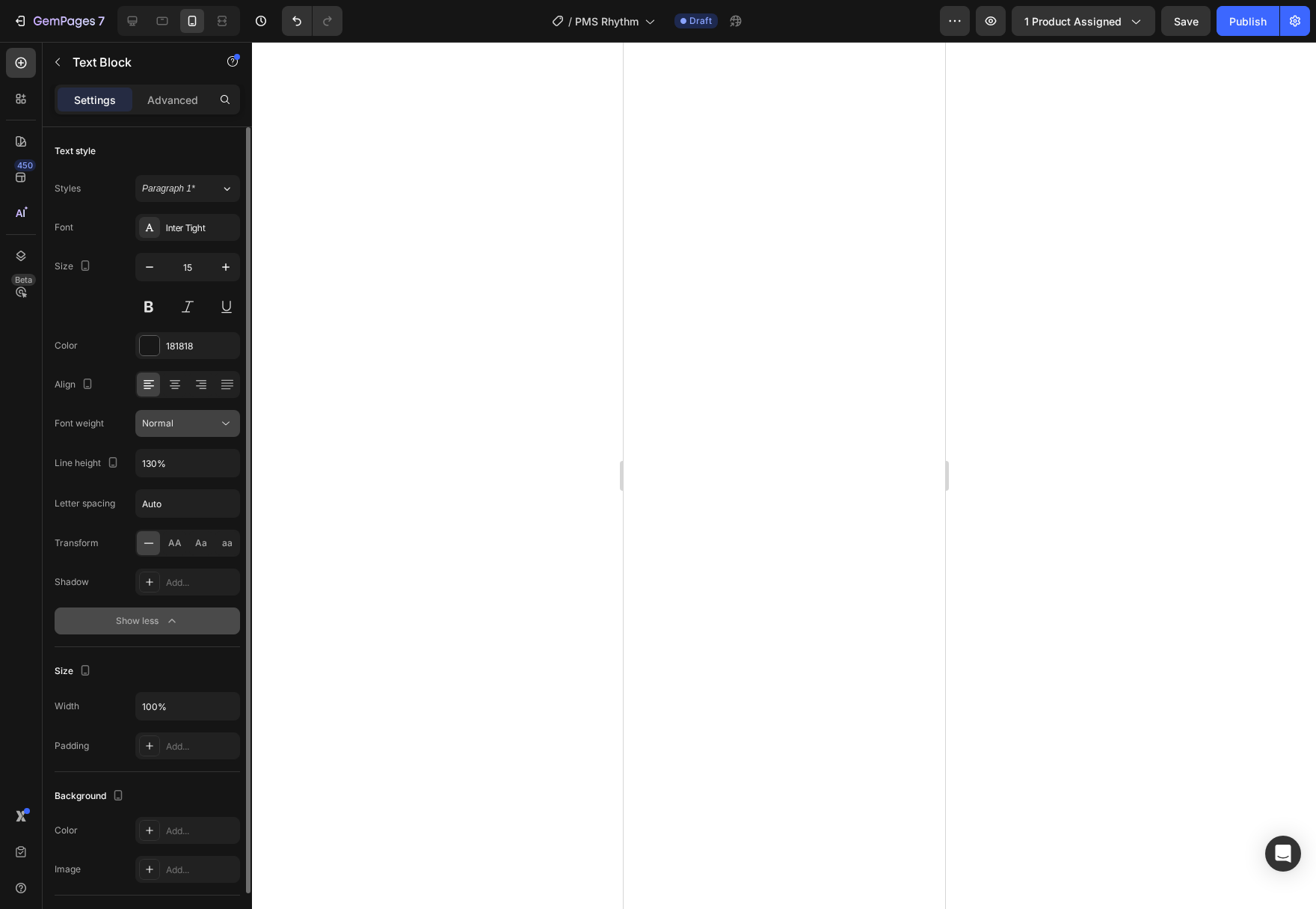
click at [229, 424] on icon at bounding box center [225, 423] width 15 height 15
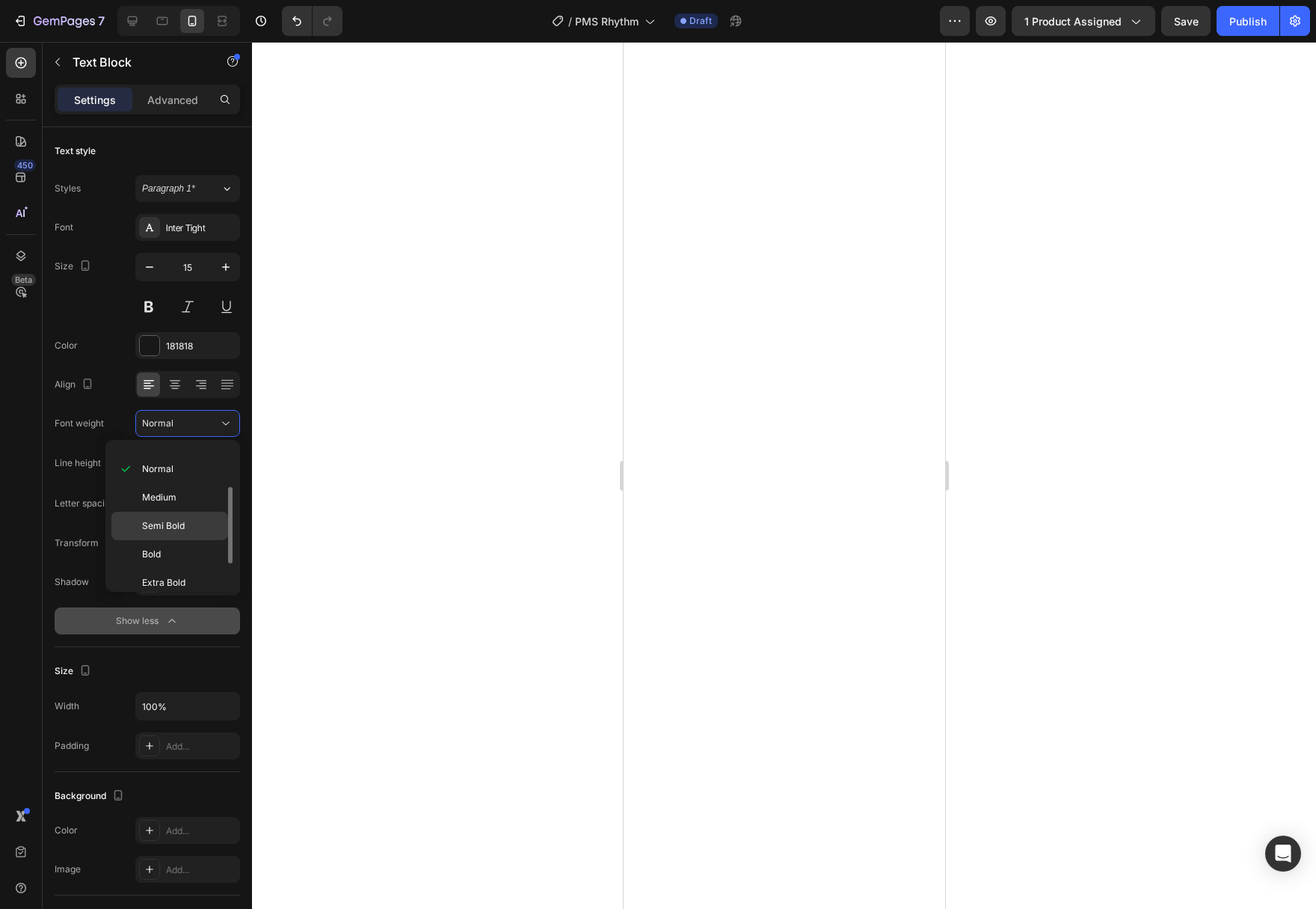
click at [180, 522] on span "Semi Bold" at bounding box center [162, 526] width 42 height 14
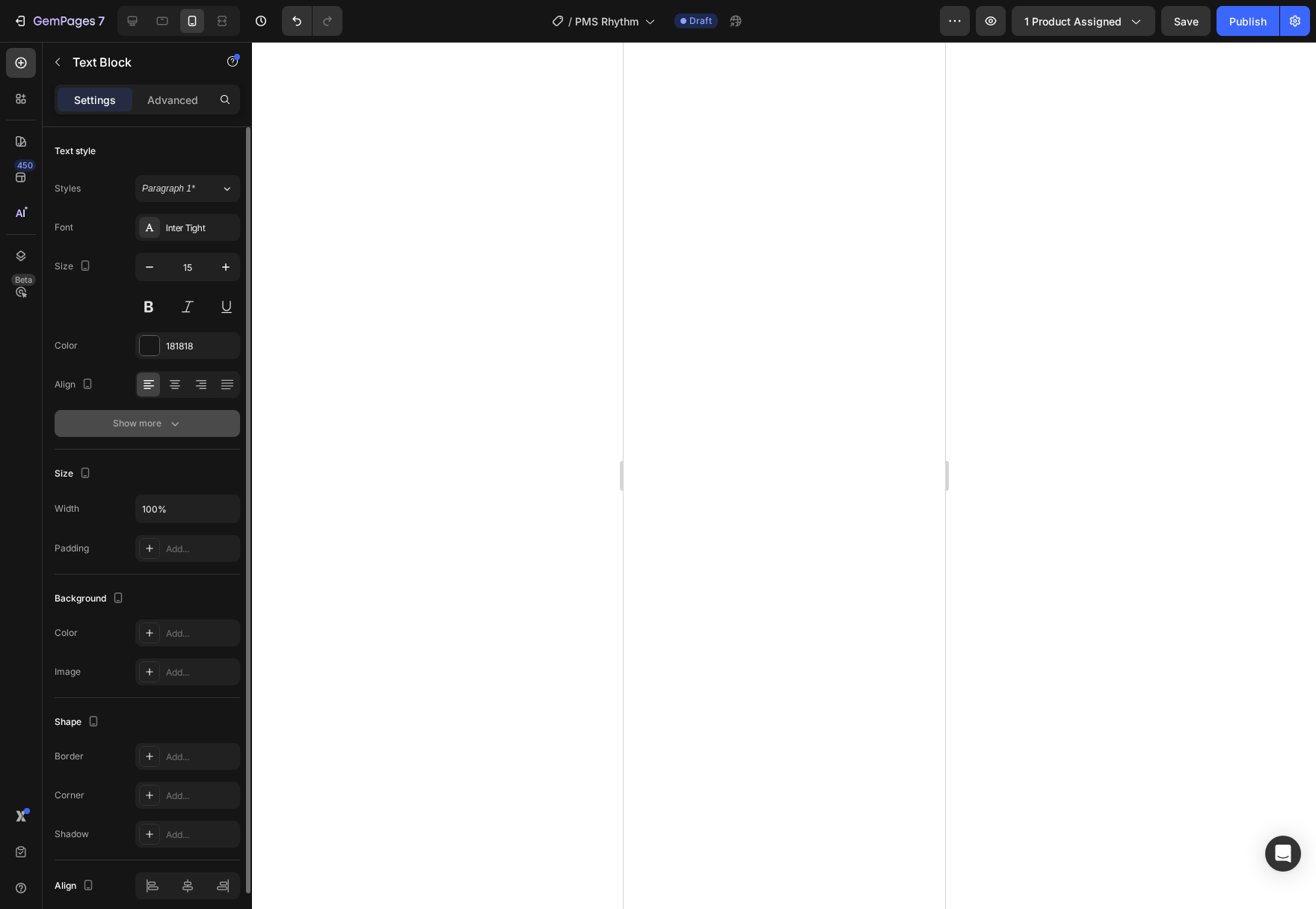
click at [167, 425] on div "Show more" at bounding box center [148, 423] width 70 height 15
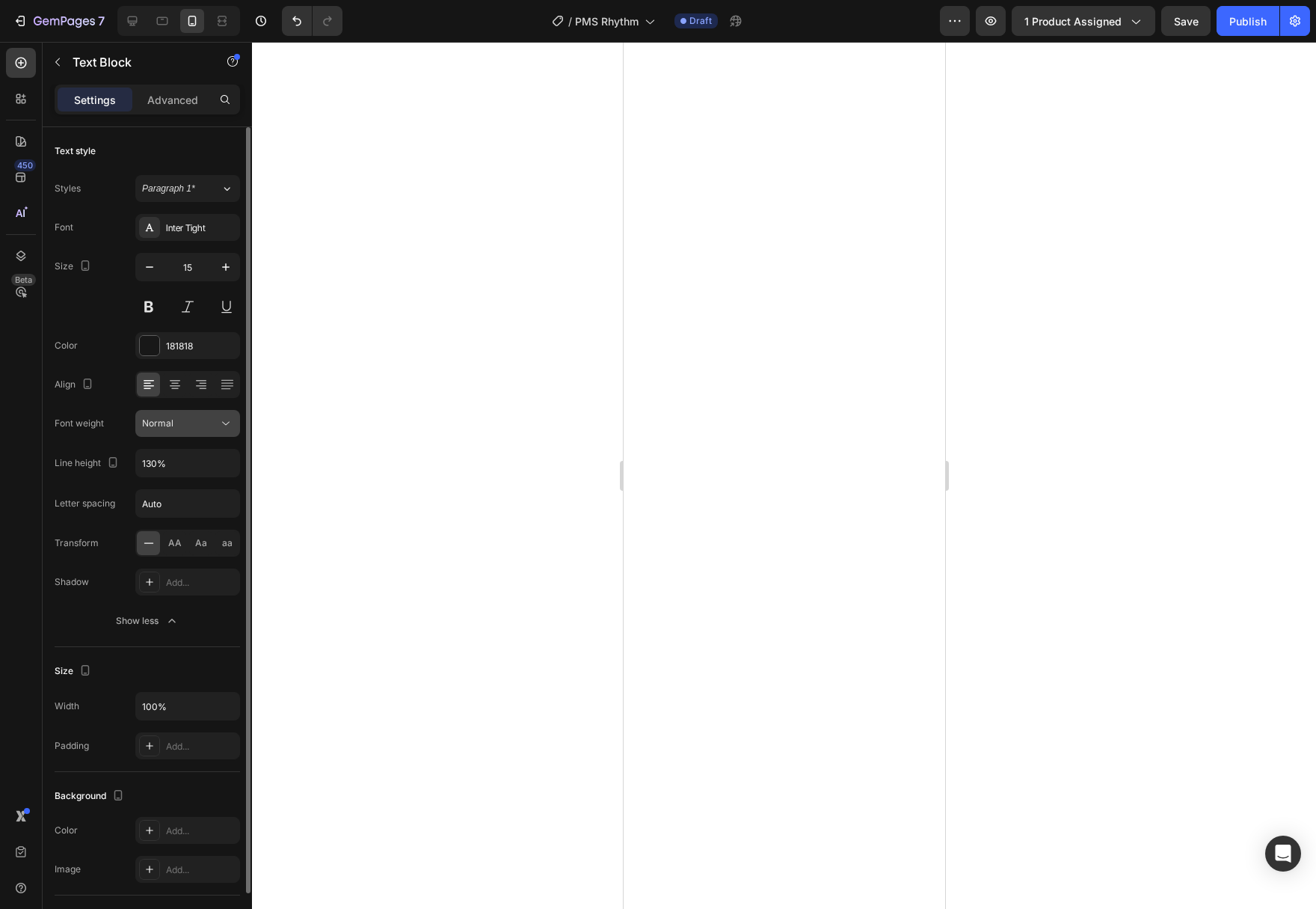
click at [230, 429] on icon at bounding box center [225, 423] width 15 height 15
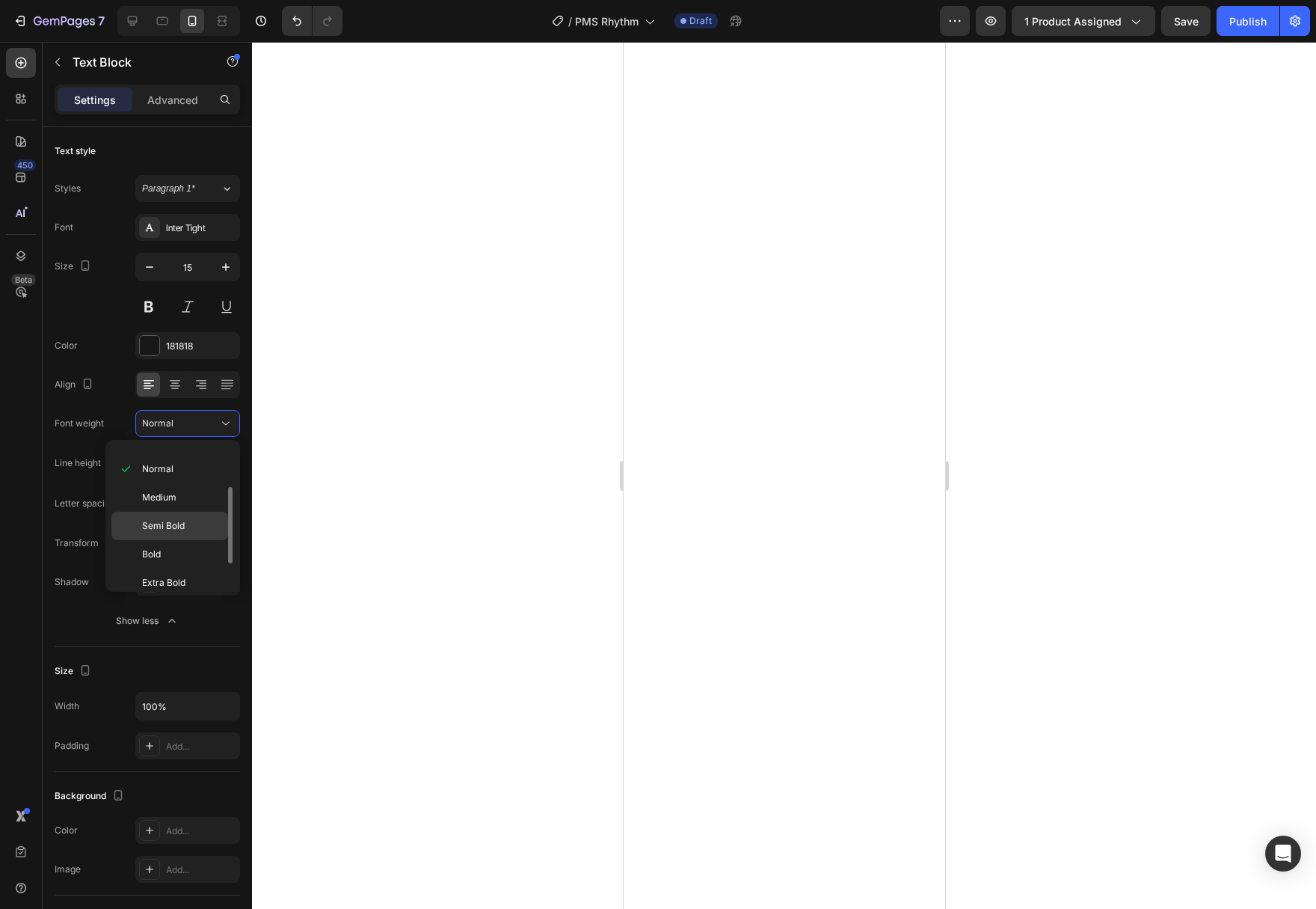
click at [188, 521] on p "Semi Bold" at bounding box center [181, 526] width 80 height 14
click at [417, 569] on div at bounding box center [784, 475] width 1064 height 867
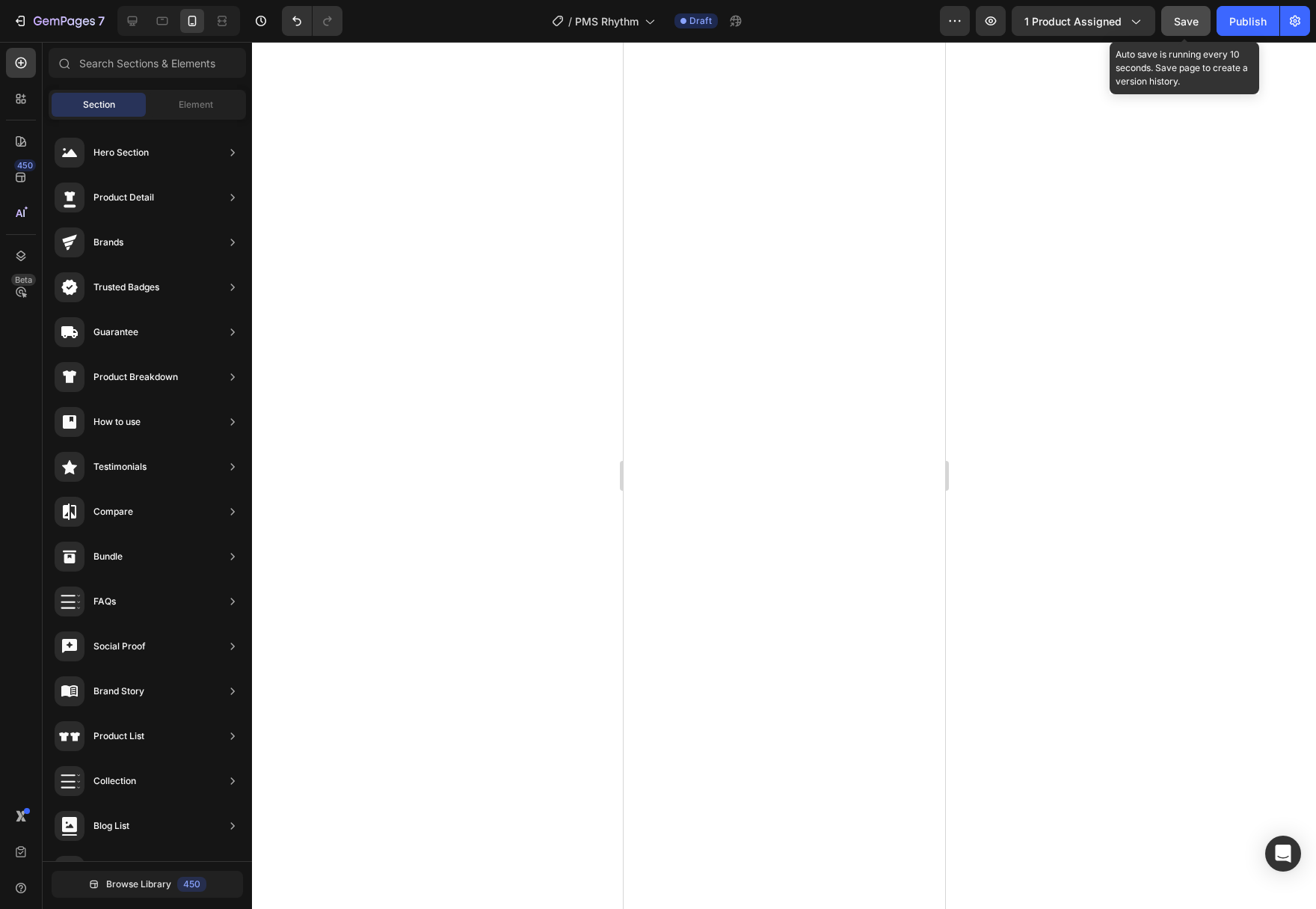
click at [1195, 24] on span "Save" at bounding box center [1185, 21] width 25 height 13
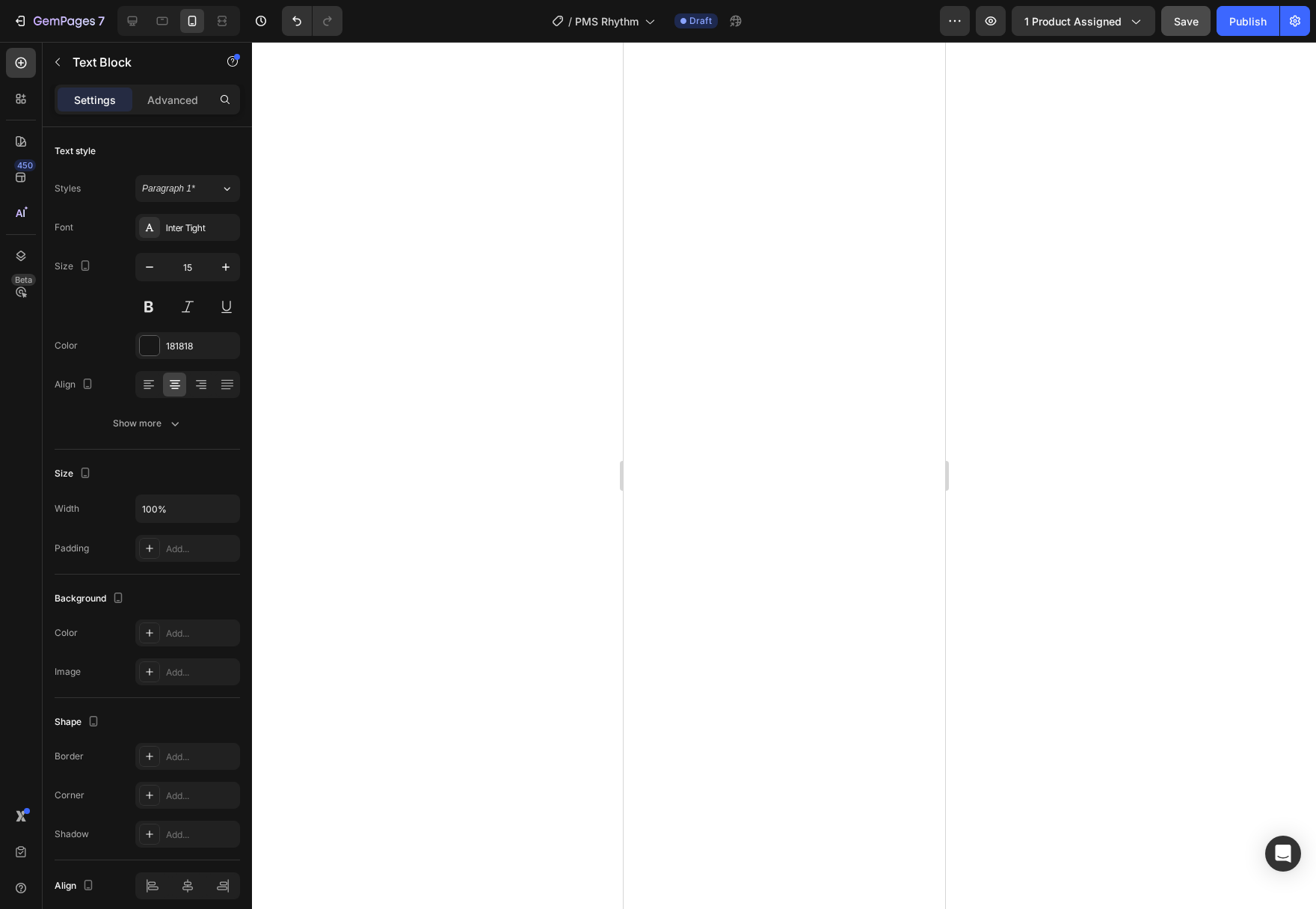
click at [1094, 512] on div at bounding box center [784, 475] width 1064 height 867
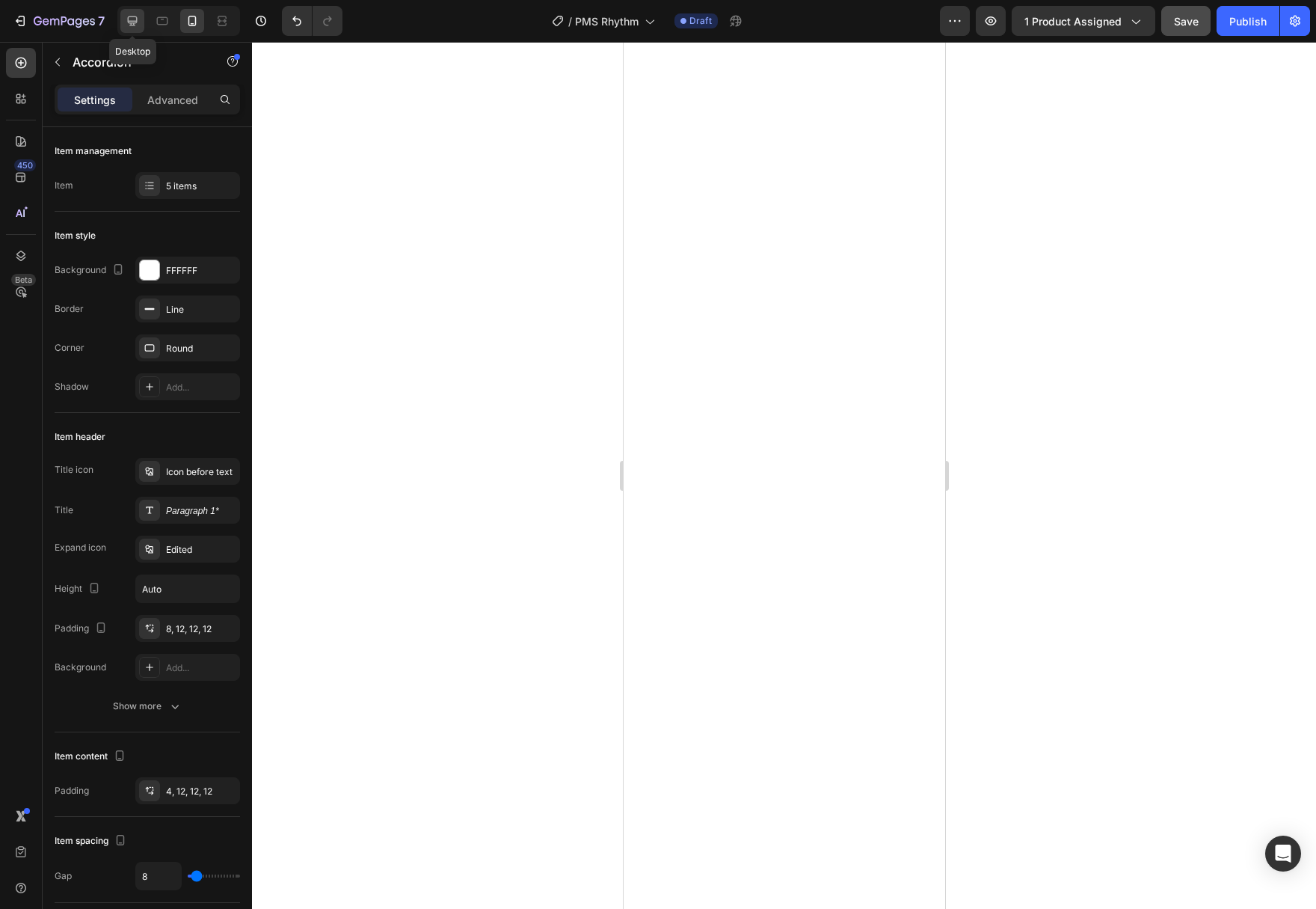
click at [136, 21] on icon at bounding box center [132, 21] width 15 height 15
click at [192, 29] on div at bounding box center [192, 21] width 24 height 24
click at [1056, 570] on div at bounding box center [784, 475] width 1064 height 867
click at [1120, 605] on div at bounding box center [784, 475] width 1064 height 867
click at [188, 186] on div "5 items" at bounding box center [201, 186] width 70 height 14
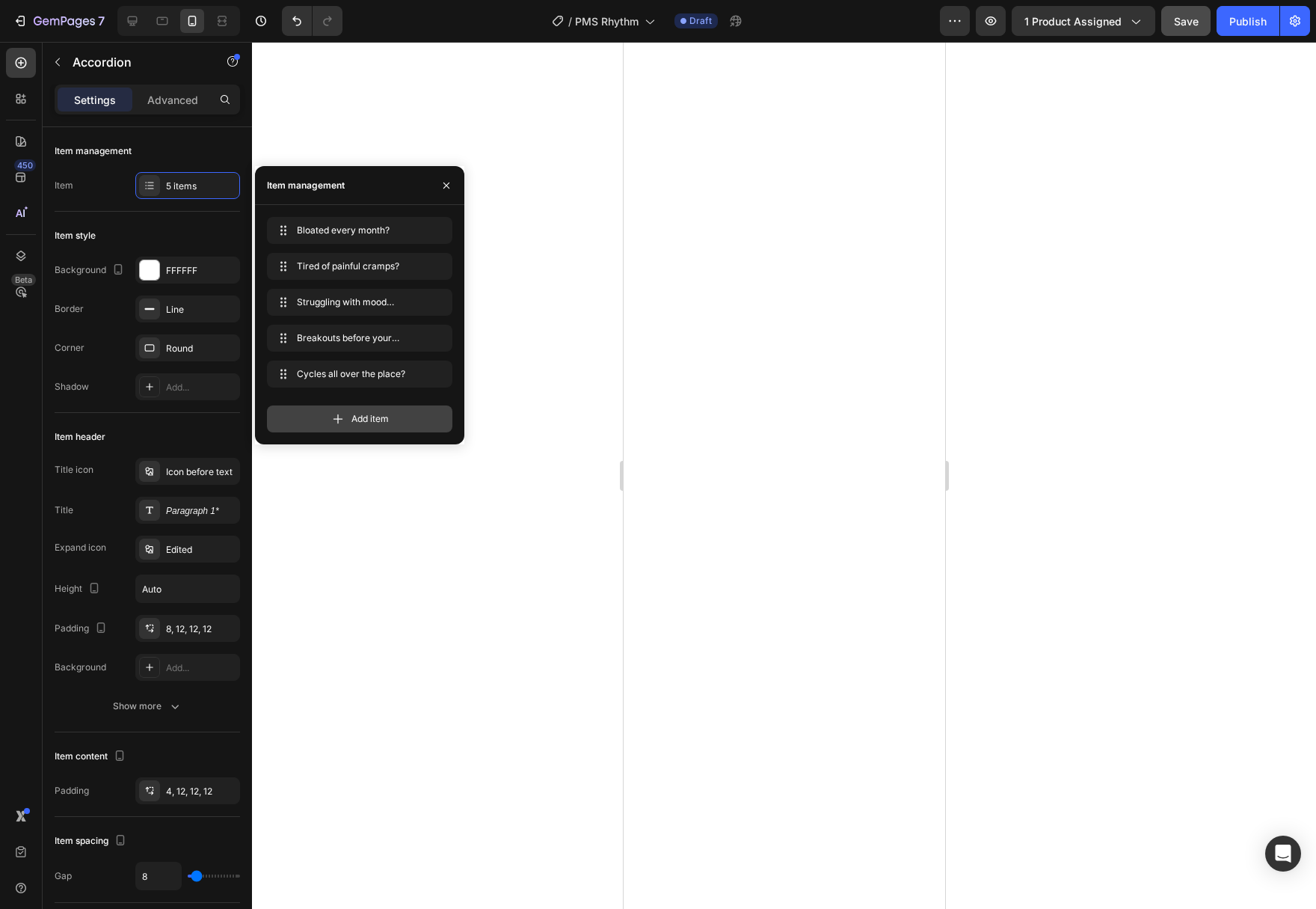
click at [387, 419] on span "Add item" at bounding box center [370, 419] width 37 height 14
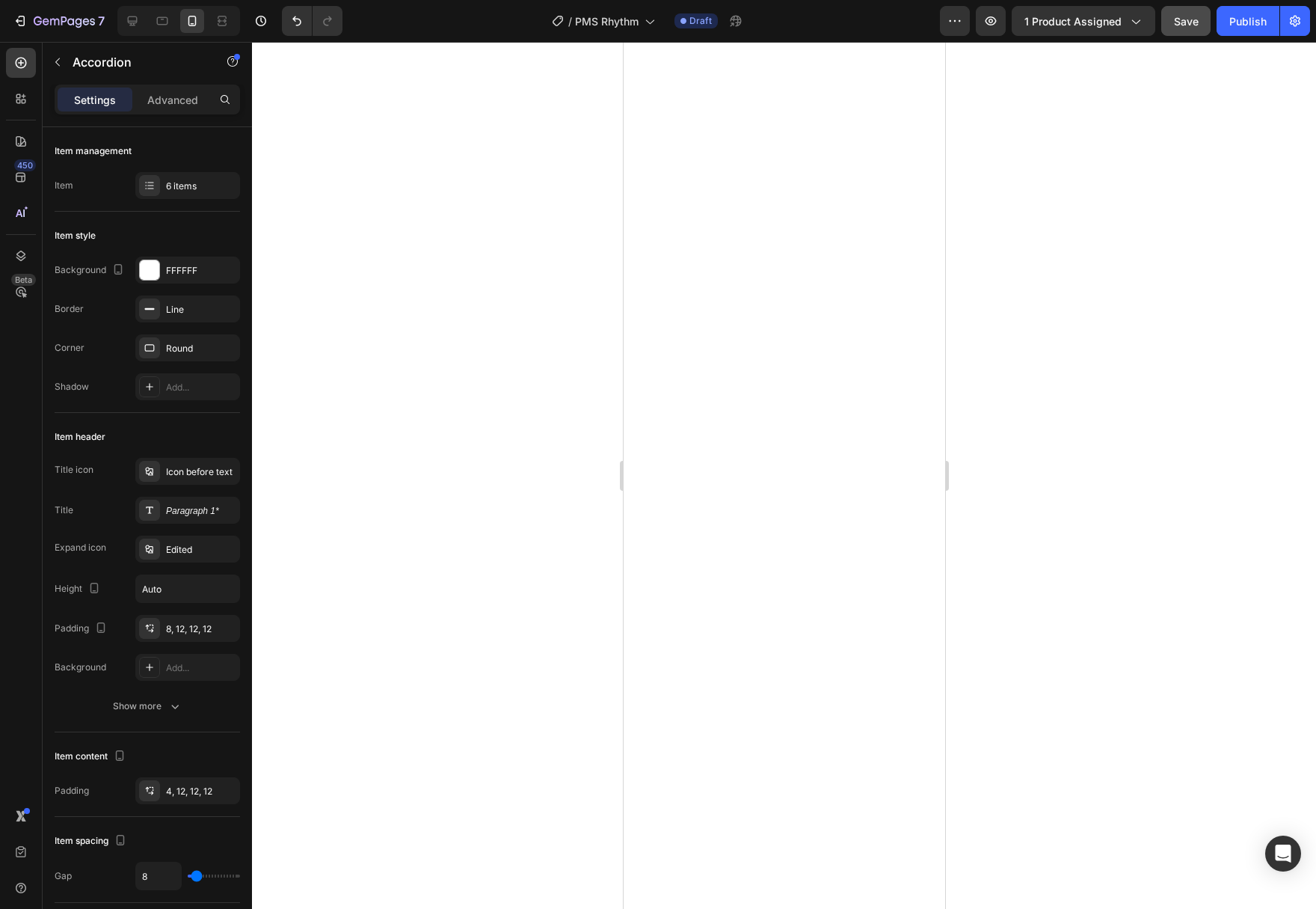
click at [1167, 574] on div at bounding box center [784, 475] width 1064 height 867
click at [1056, 720] on div at bounding box center [784, 475] width 1064 height 867
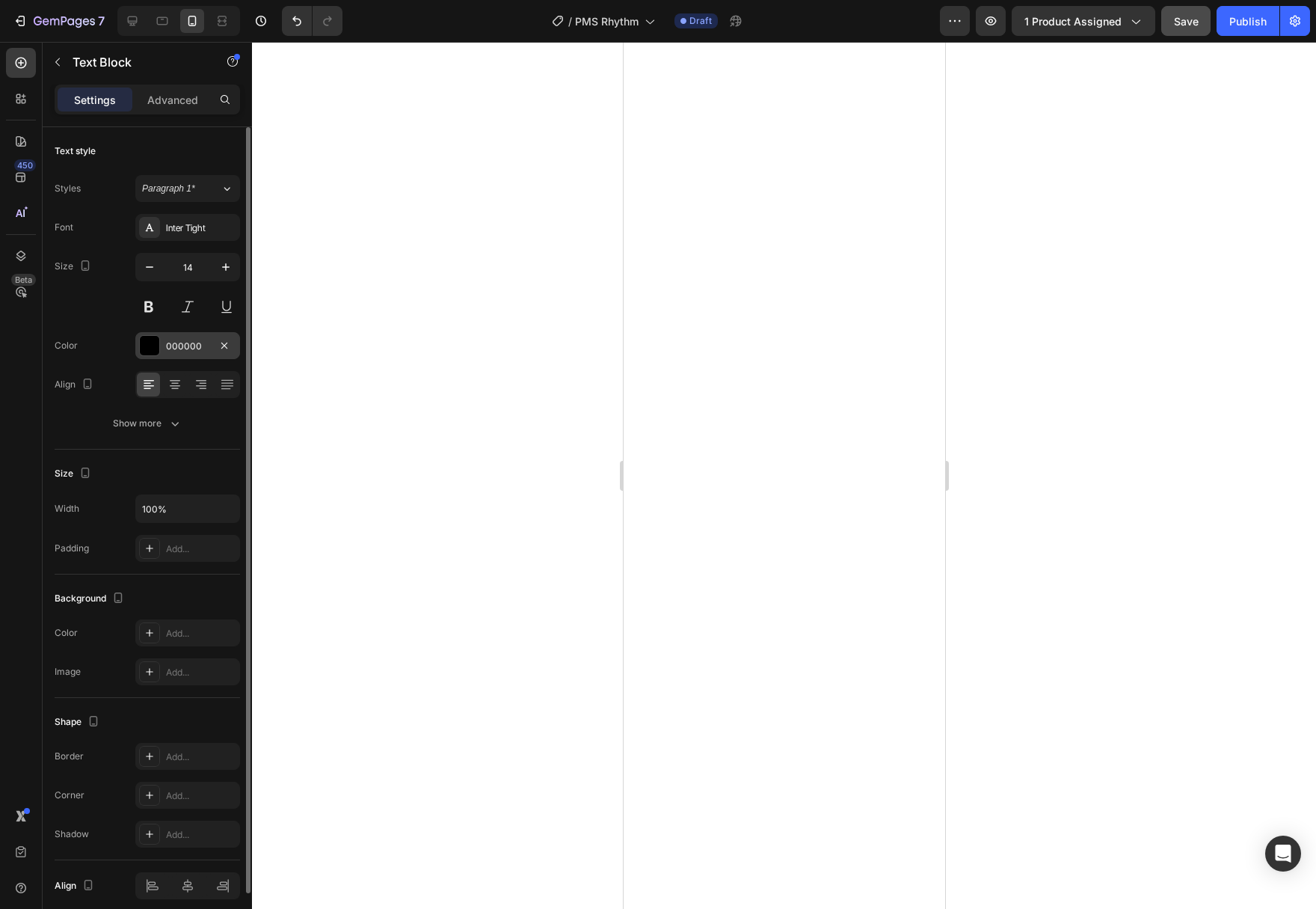
click at [156, 345] on div at bounding box center [150, 345] width 20 height 20
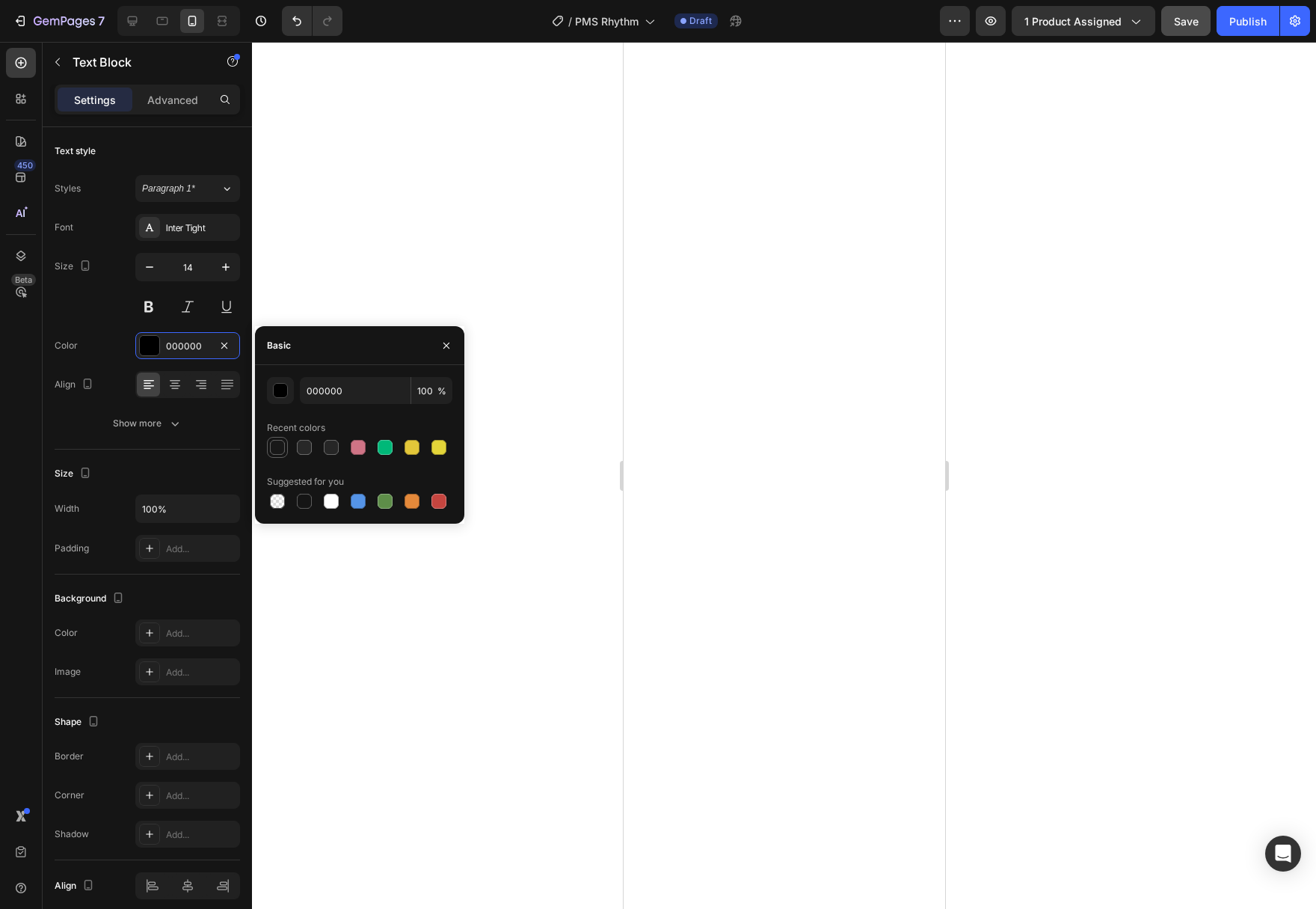
click at [285, 451] on div at bounding box center [277, 447] width 18 height 18
type input "181818"
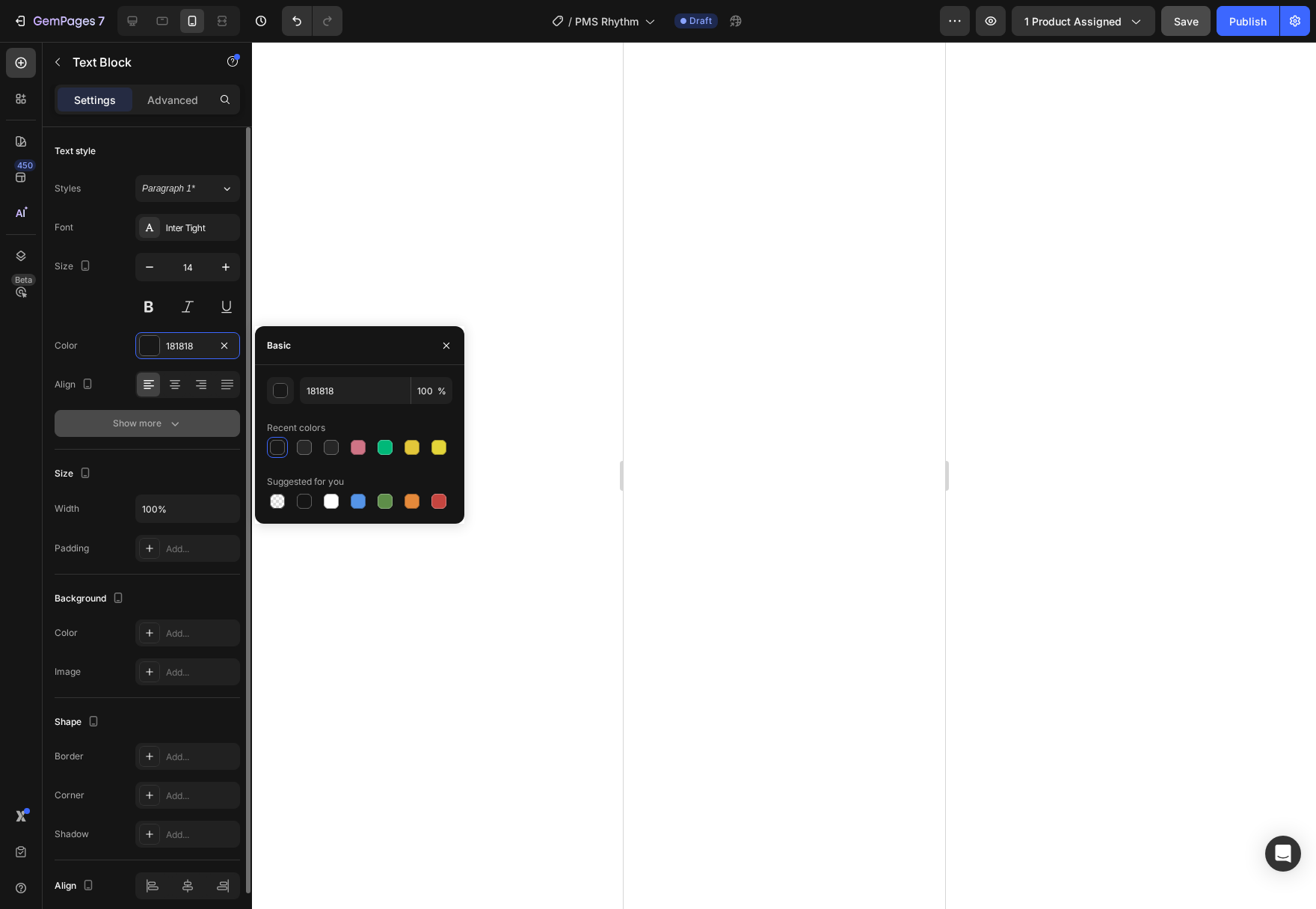
click at [166, 430] on div "Show more" at bounding box center [148, 423] width 70 height 15
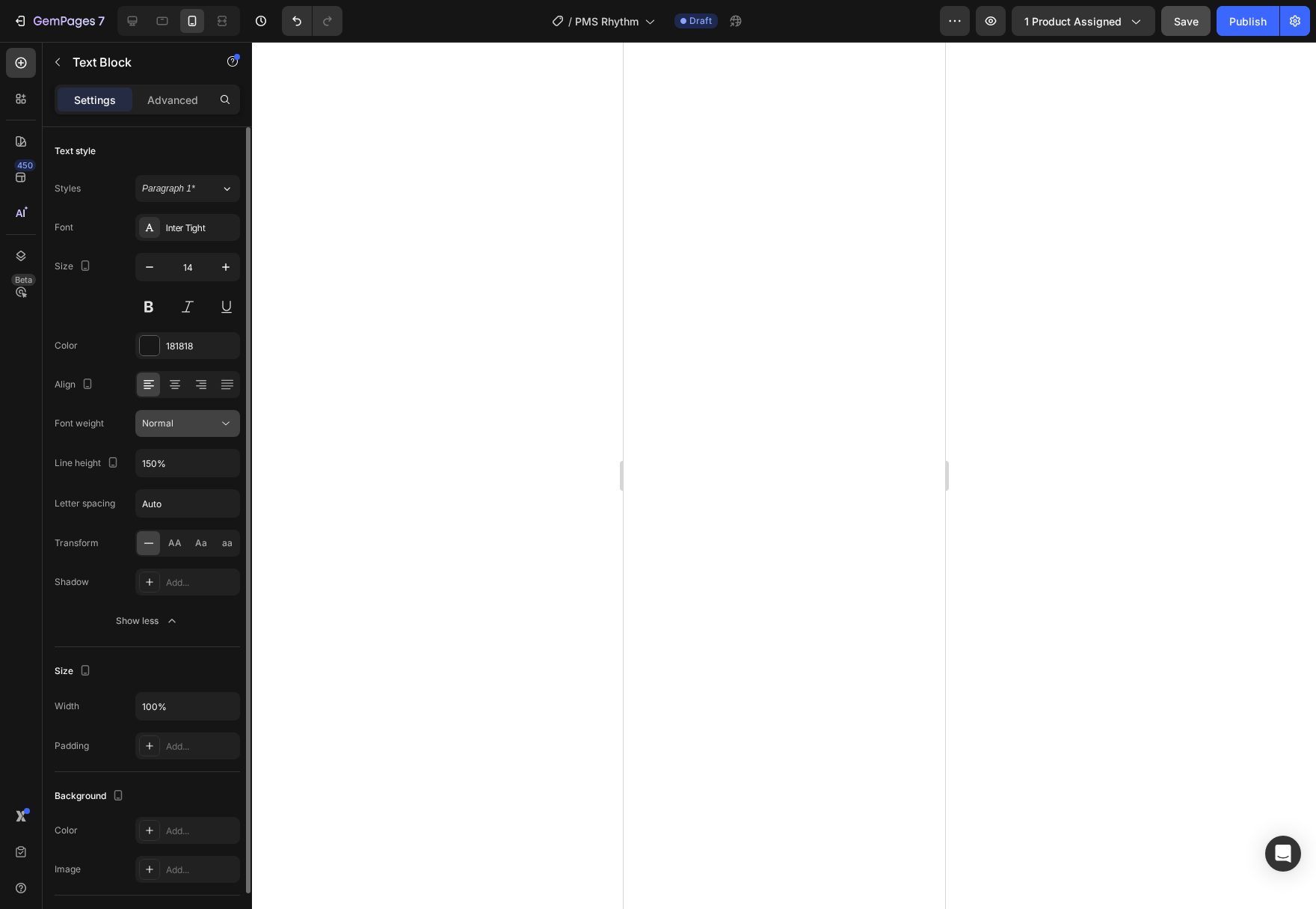
click at [231, 429] on icon at bounding box center [225, 423] width 15 height 15
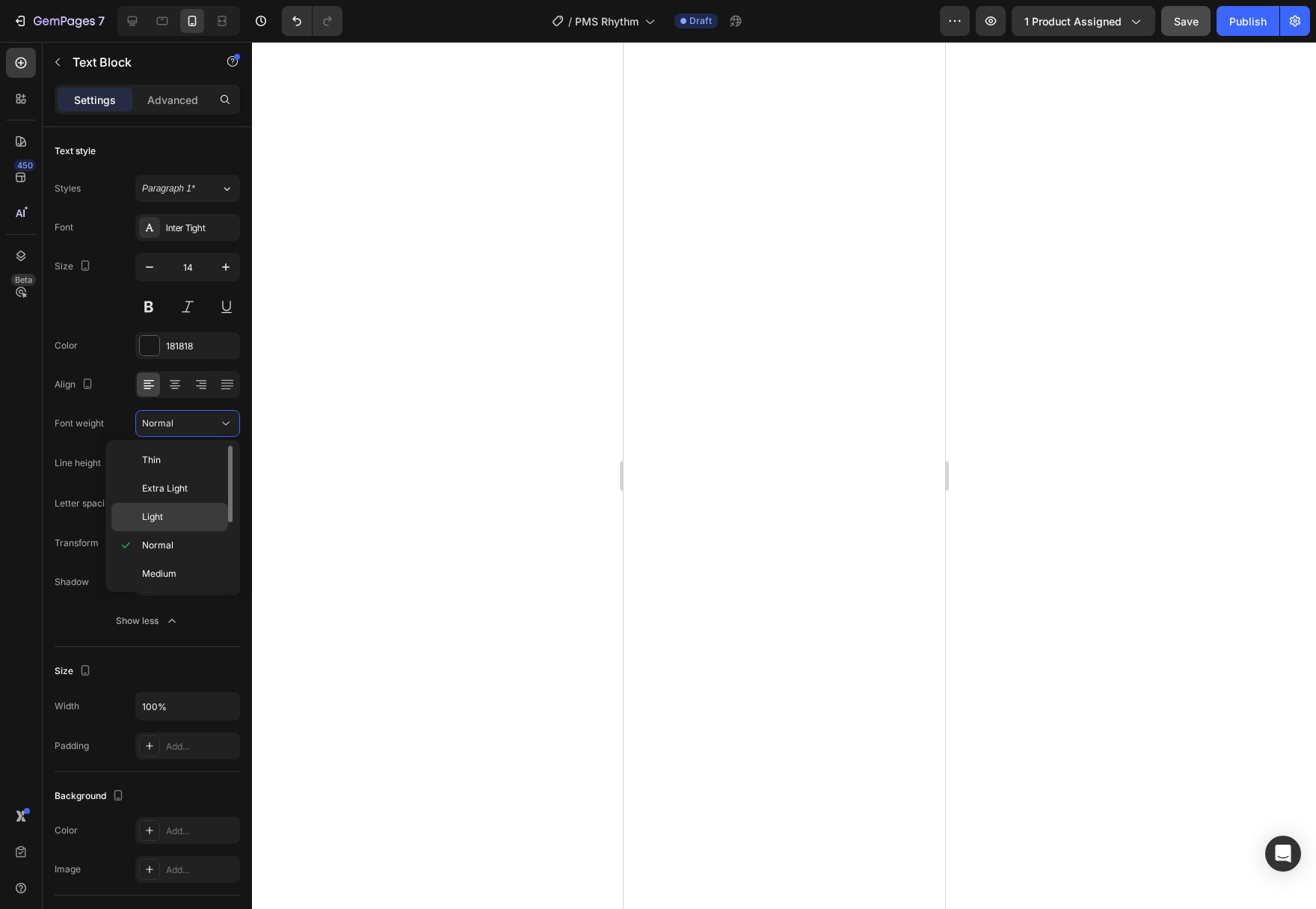
click at [195, 522] on p "Light" at bounding box center [181, 516] width 80 height 14
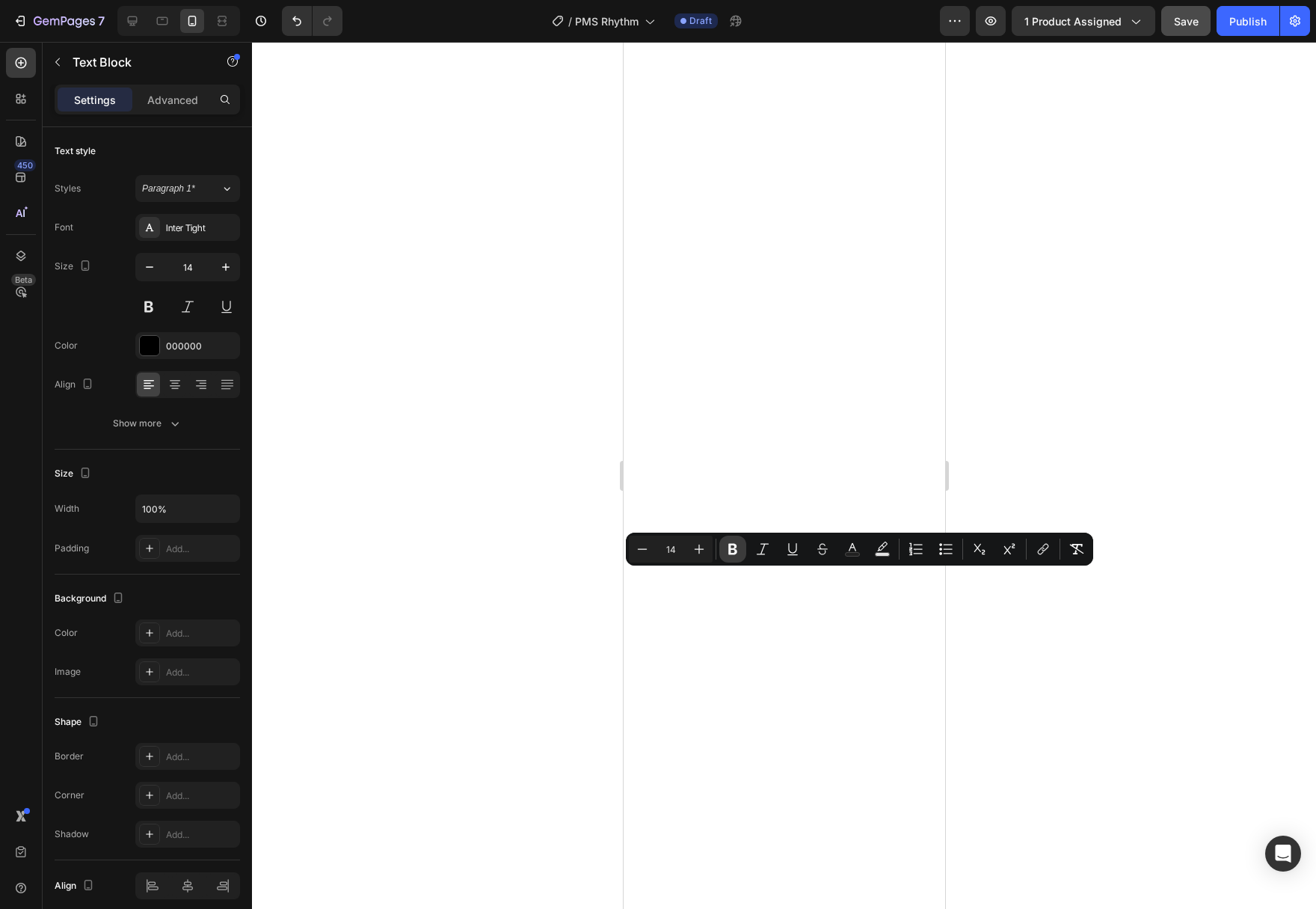
drag, startPoint x: 723, startPoint y: 543, endPoint x: 733, endPoint y: 550, distance: 12.2
click at [724, 543] on button "Bold" at bounding box center [732, 548] width 27 height 27
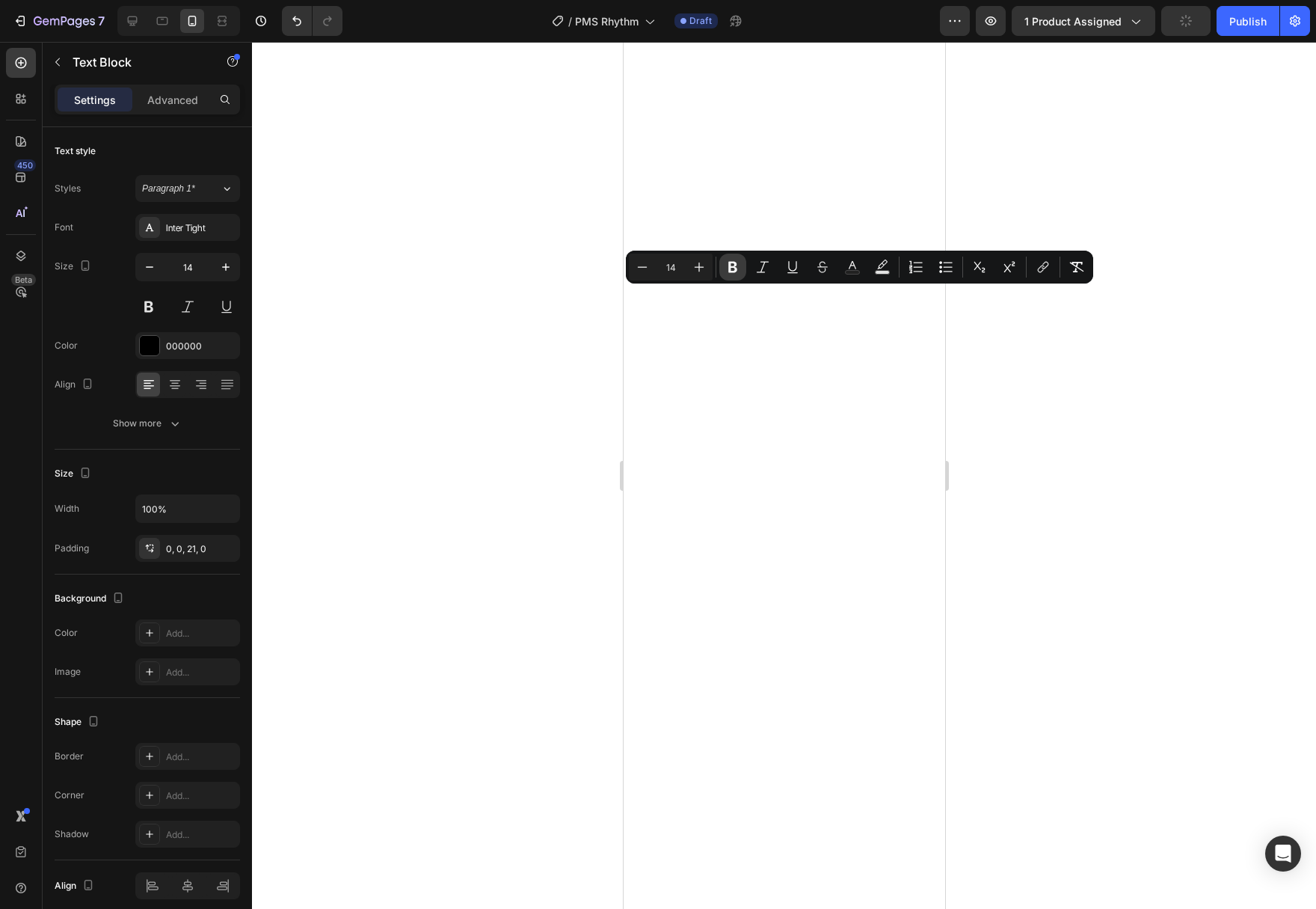
click at [741, 263] on button "Bold" at bounding box center [732, 267] width 27 height 27
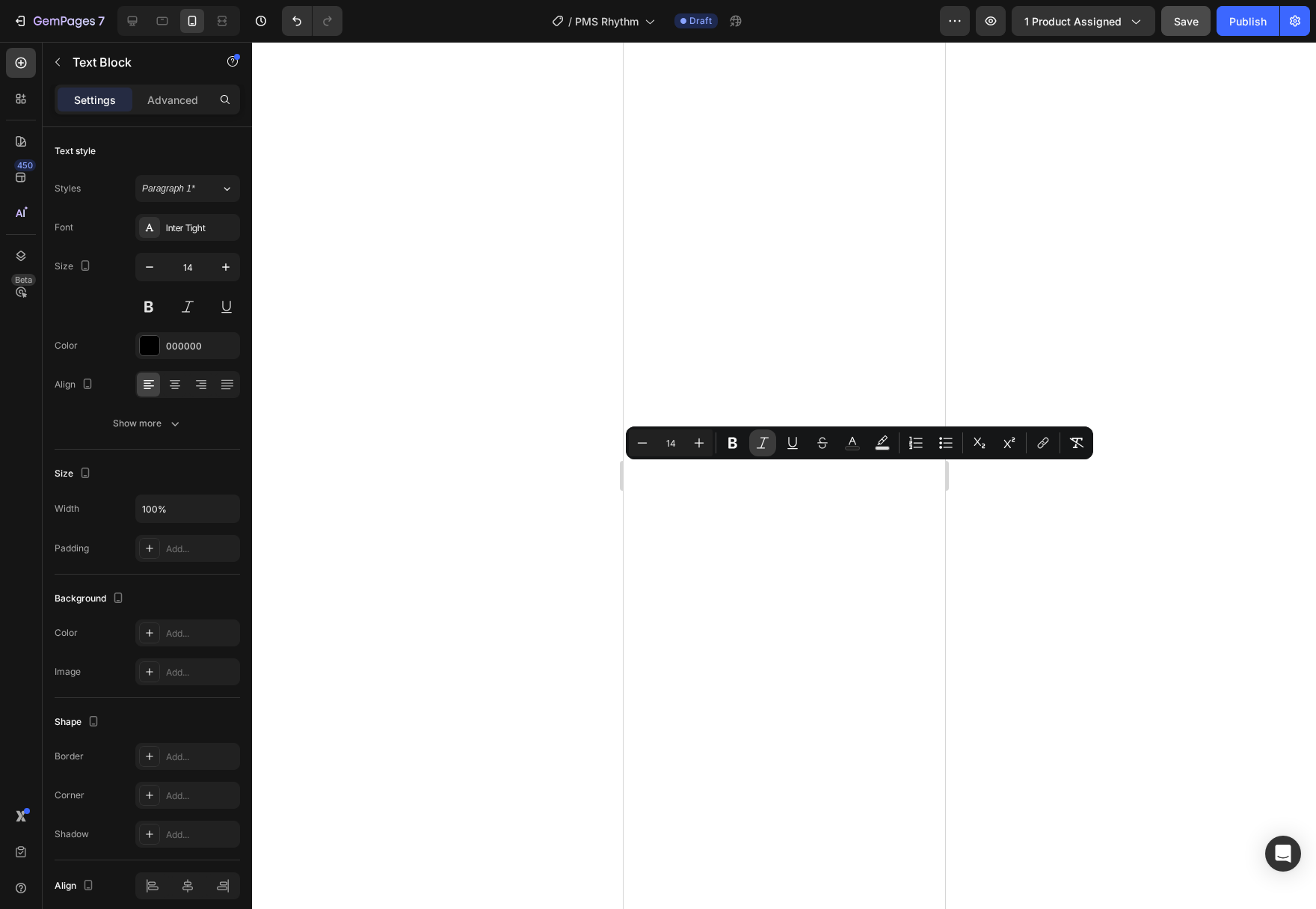
click at [762, 450] on icon "Editor contextual toolbar" at bounding box center [762, 442] width 15 height 15
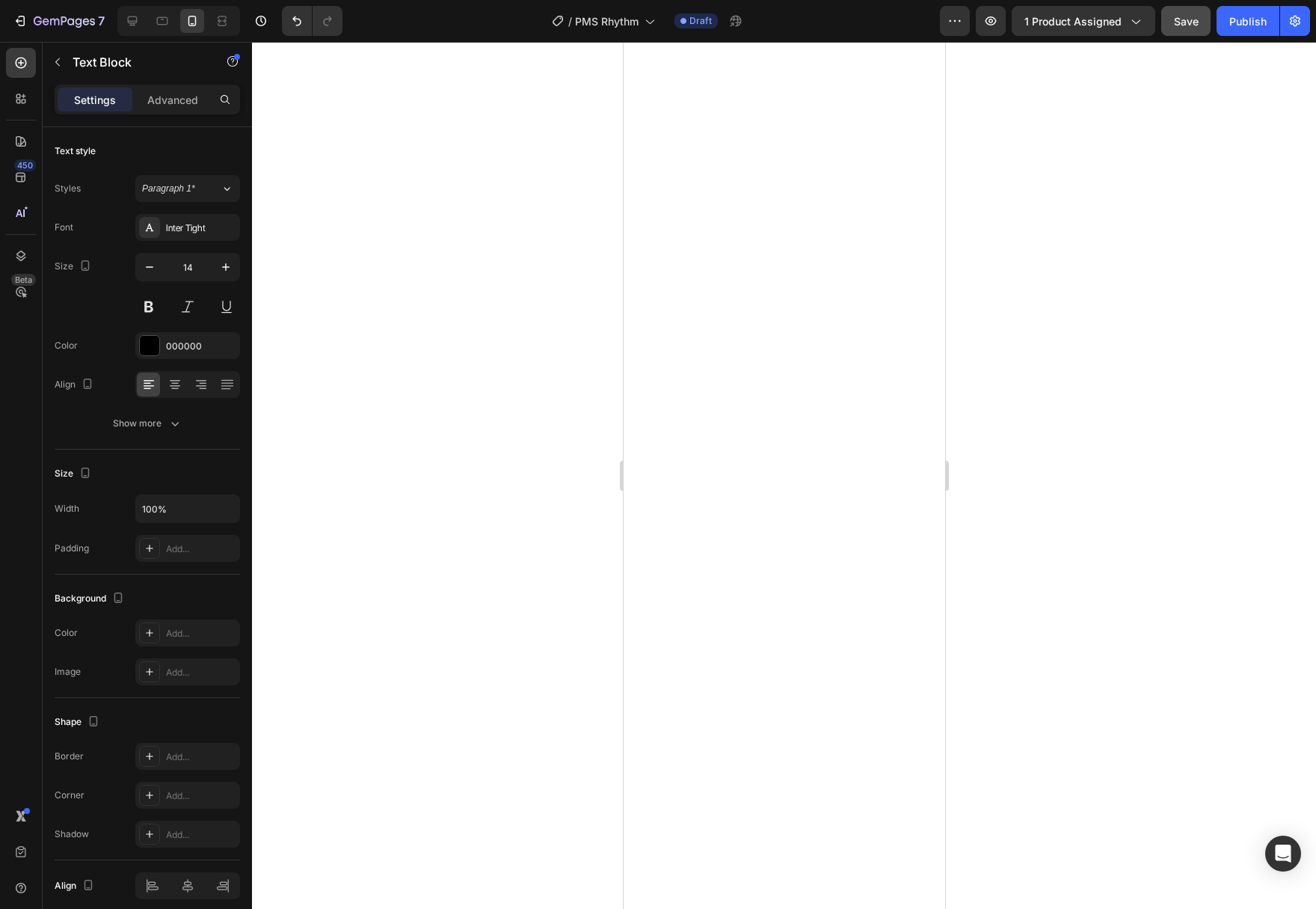
drag, startPoint x: 1060, startPoint y: 673, endPoint x: 1066, endPoint y: 678, distance: 7.8
click at [1061, 674] on div at bounding box center [784, 475] width 1064 height 867
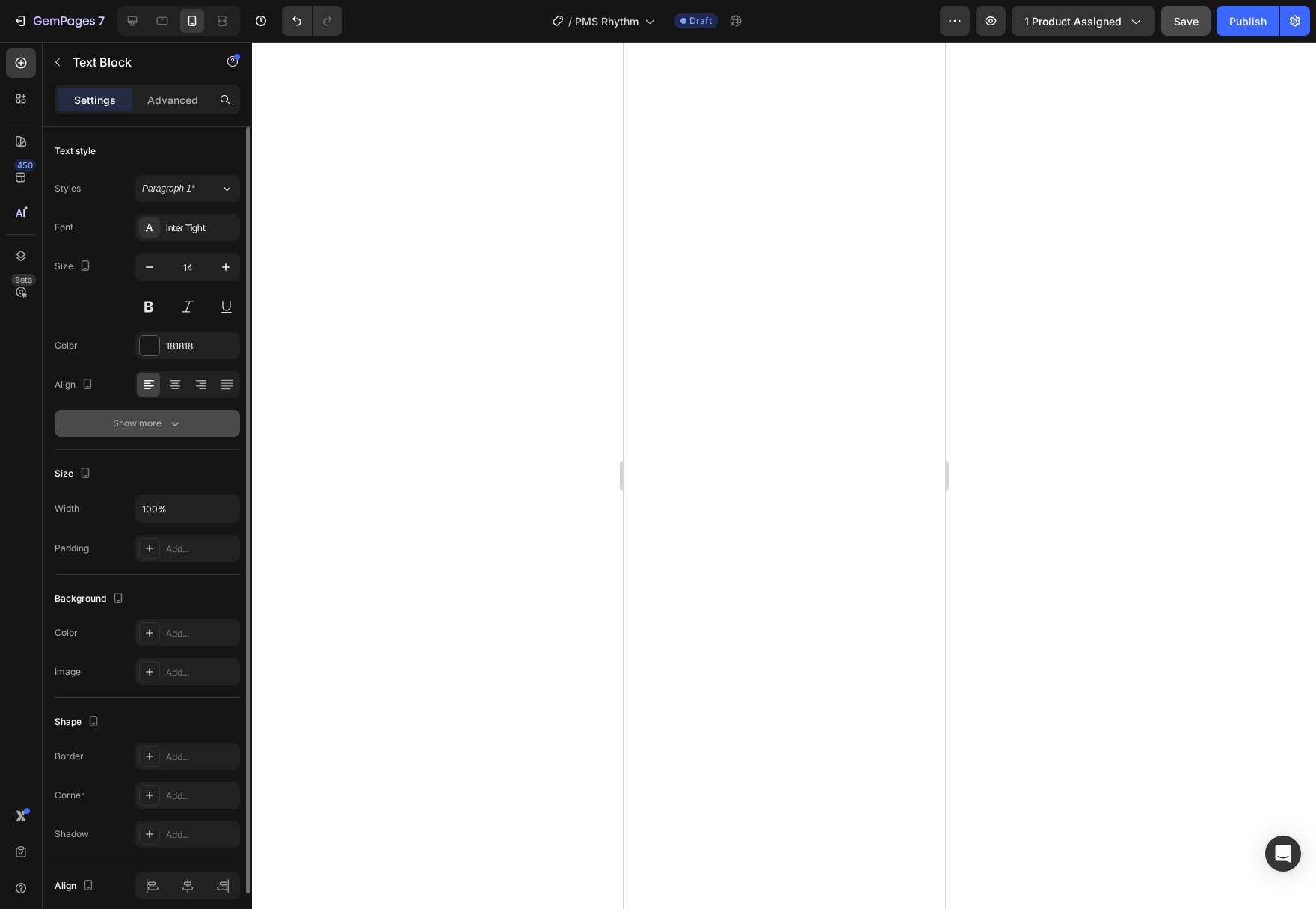
click at [162, 416] on div "Show more" at bounding box center [148, 423] width 70 height 15
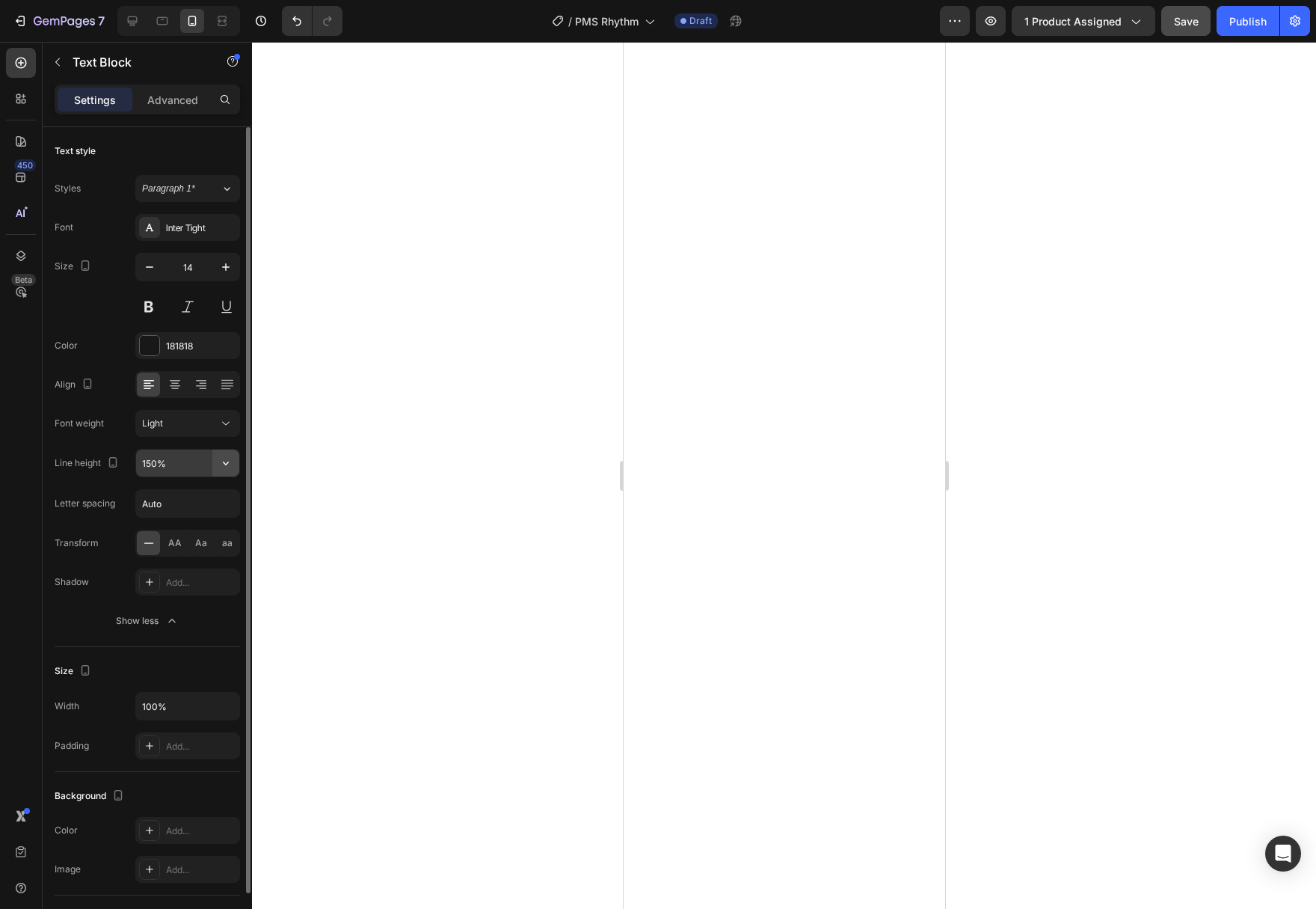
click at [233, 462] on button "button" at bounding box center [225, 462] width 27 height 27
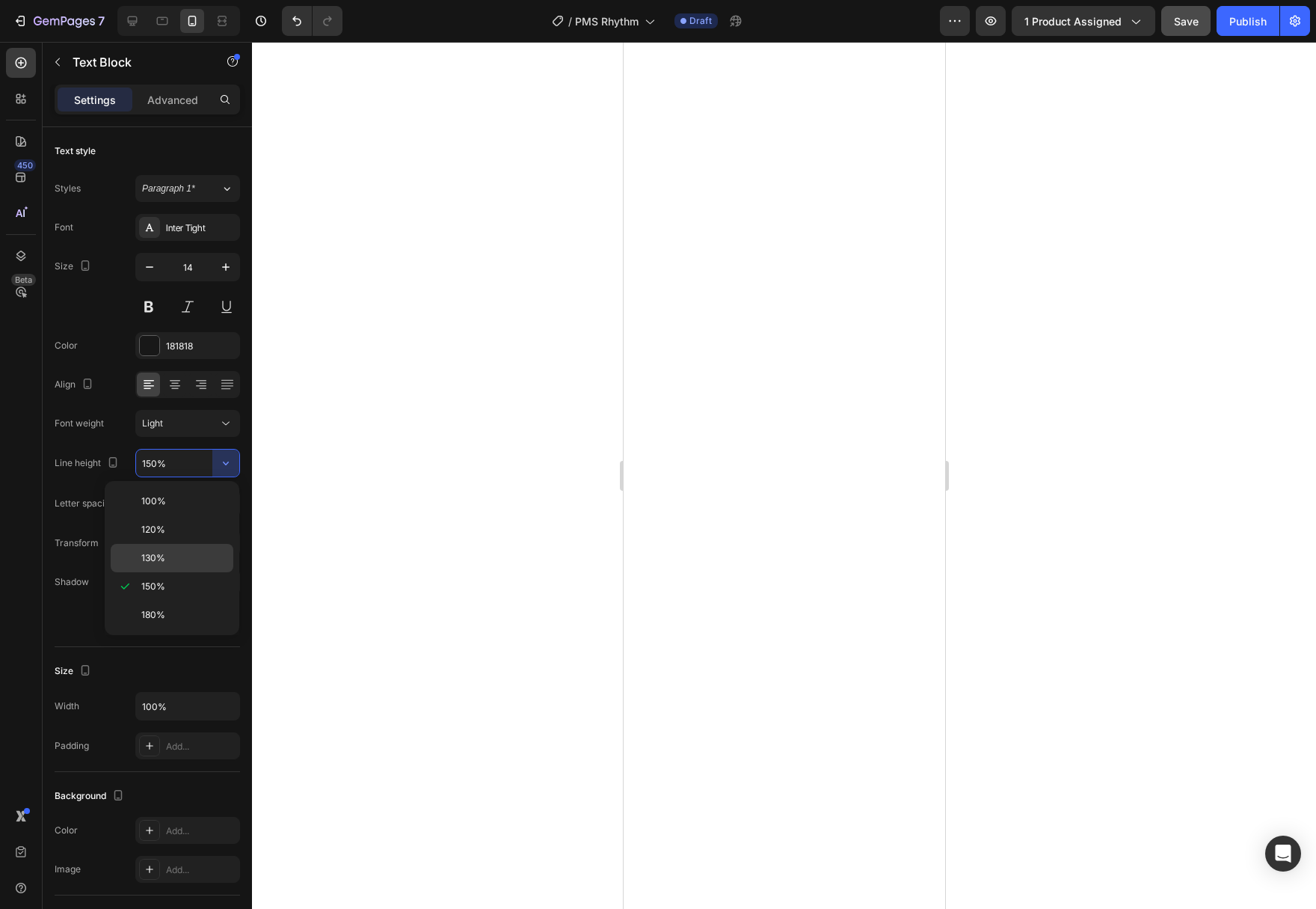
click at [180, 562] on p "130%" at bounding box center [184, 558] width 86 height 14
type input "130%"
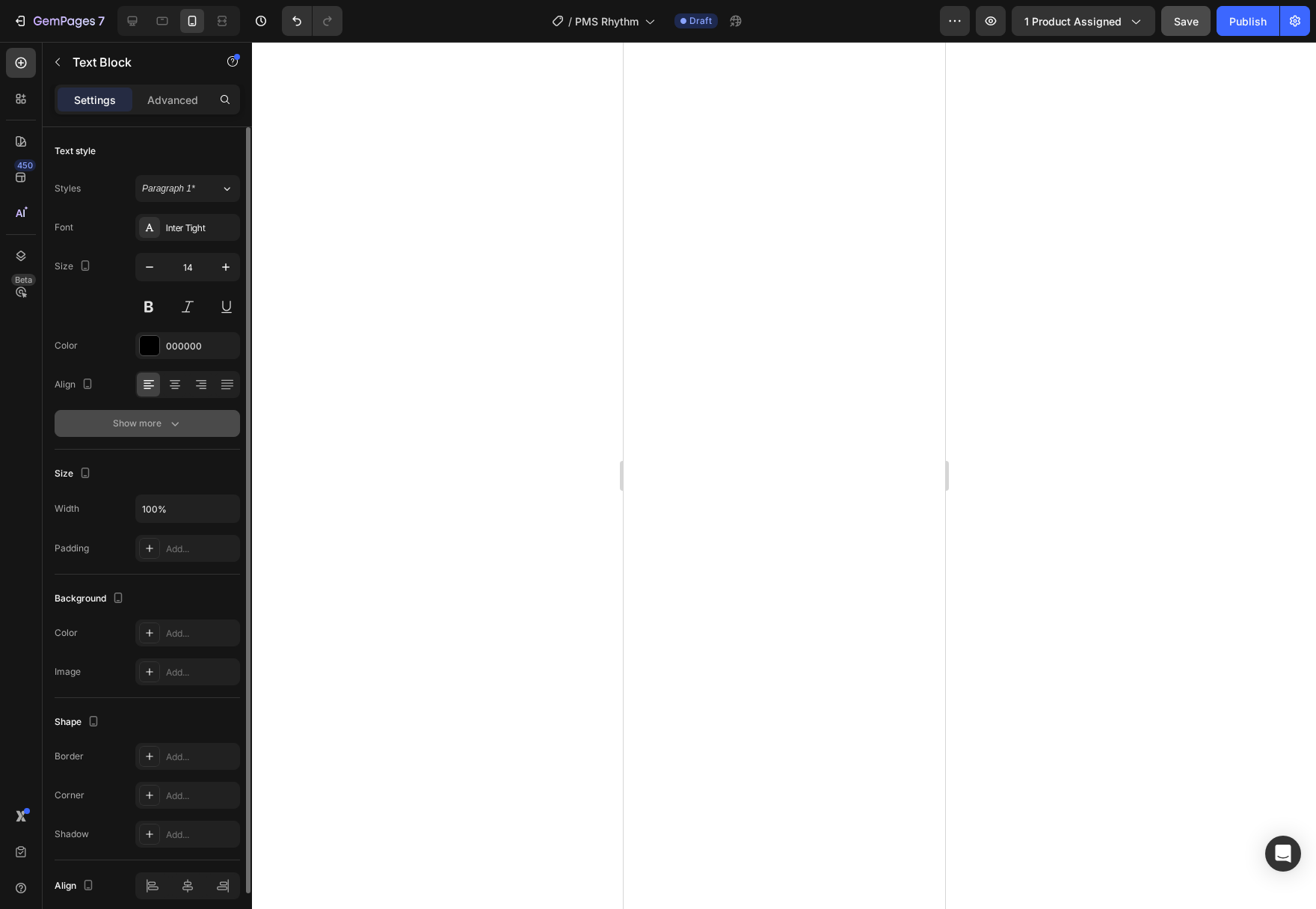
click at [147, 432] on button "Show more" at bounding box center [147, 423] width 186 height 27
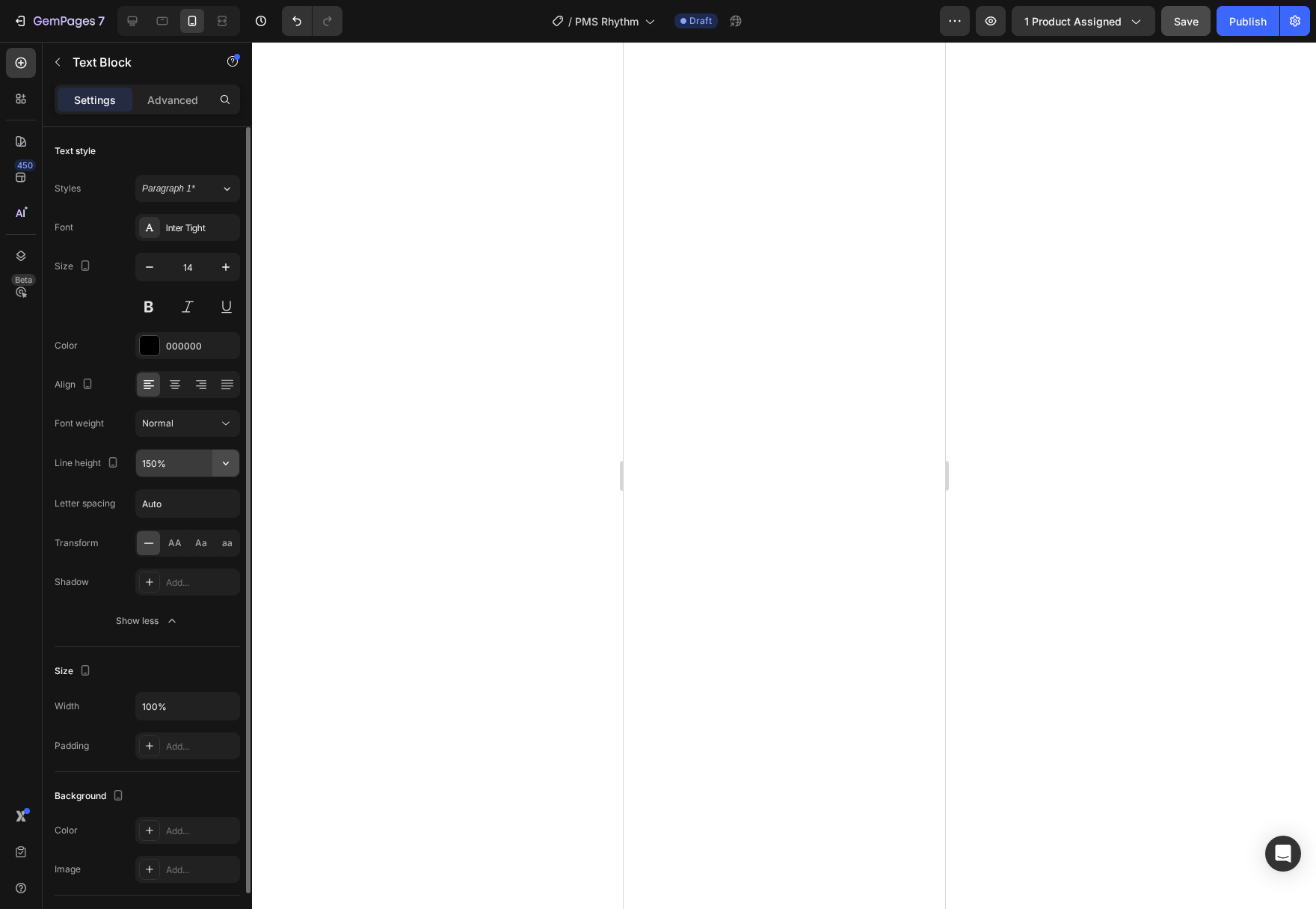
click at [224, 462] on icon "button" at bounding box center [226, 463] width 6 height 4
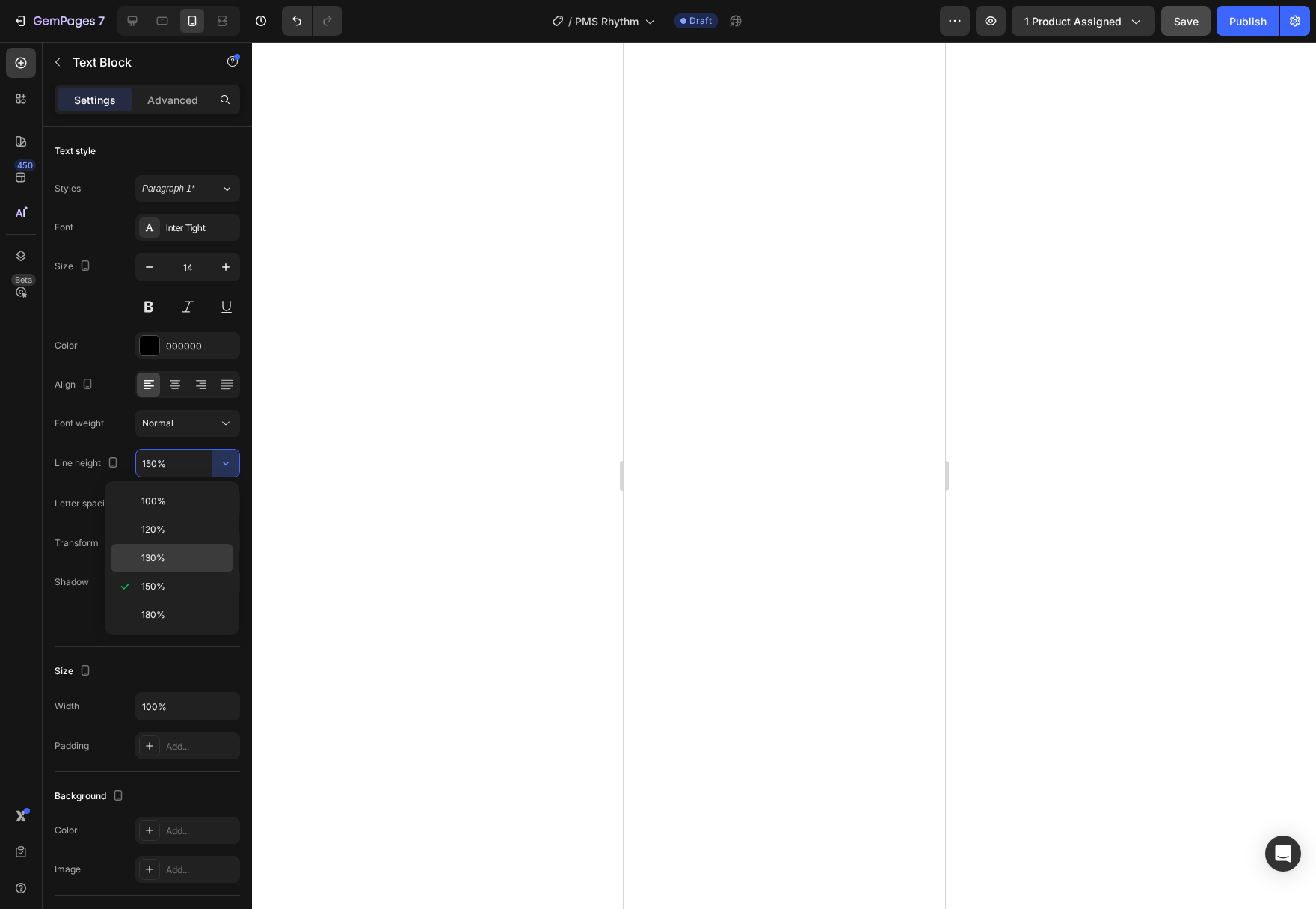
click at [170, 562] on p "130%" at bounding box center [184, 558] width 86 height 14
type input "130%"
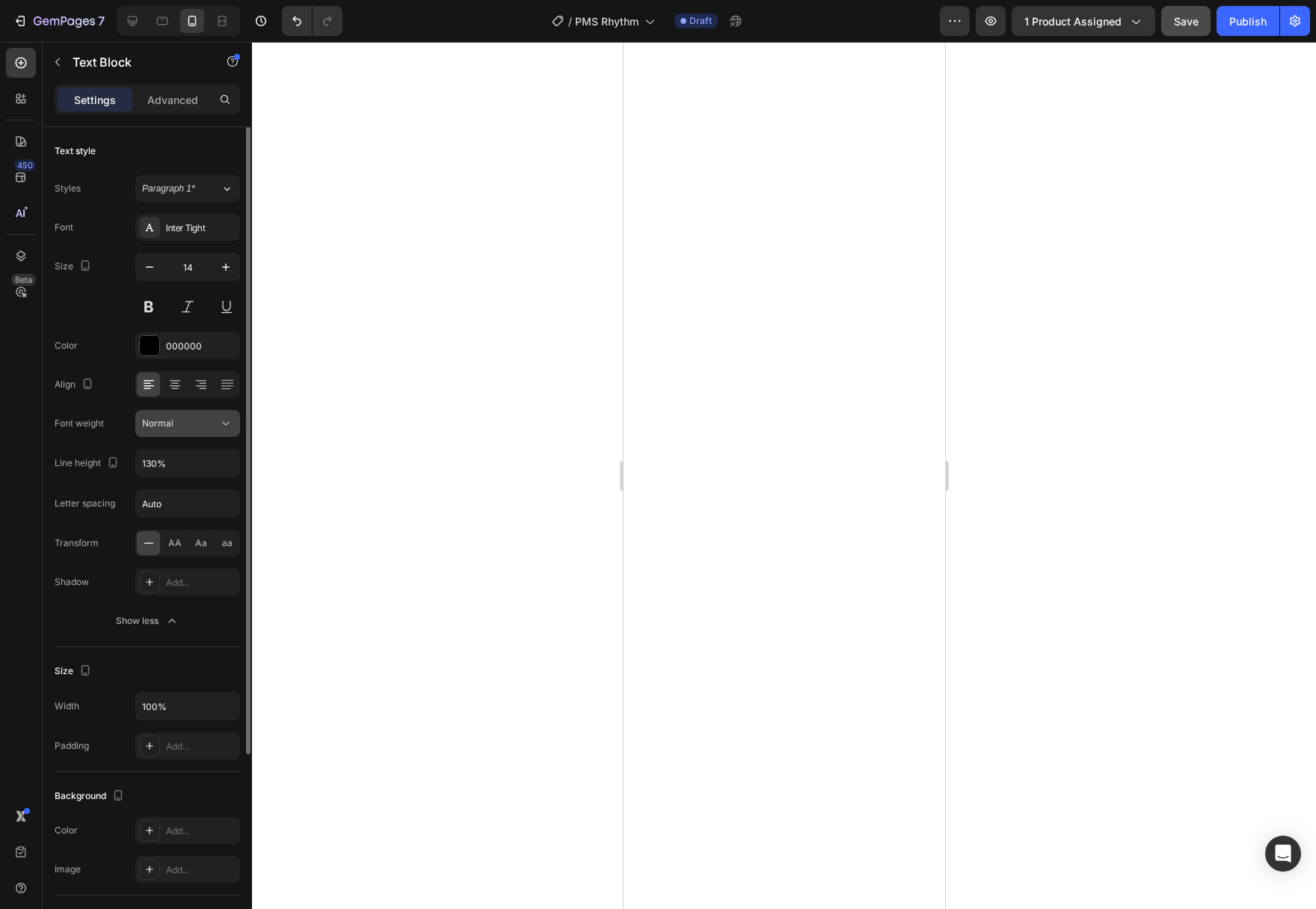
drag, startPoint x: 209, startPoint y: 422, endPoint x: 204, endPoint y: 434, distance: 13.0
click at [210, 422] on div "Normal" at bounding box center [180, 423] width 77 height 14
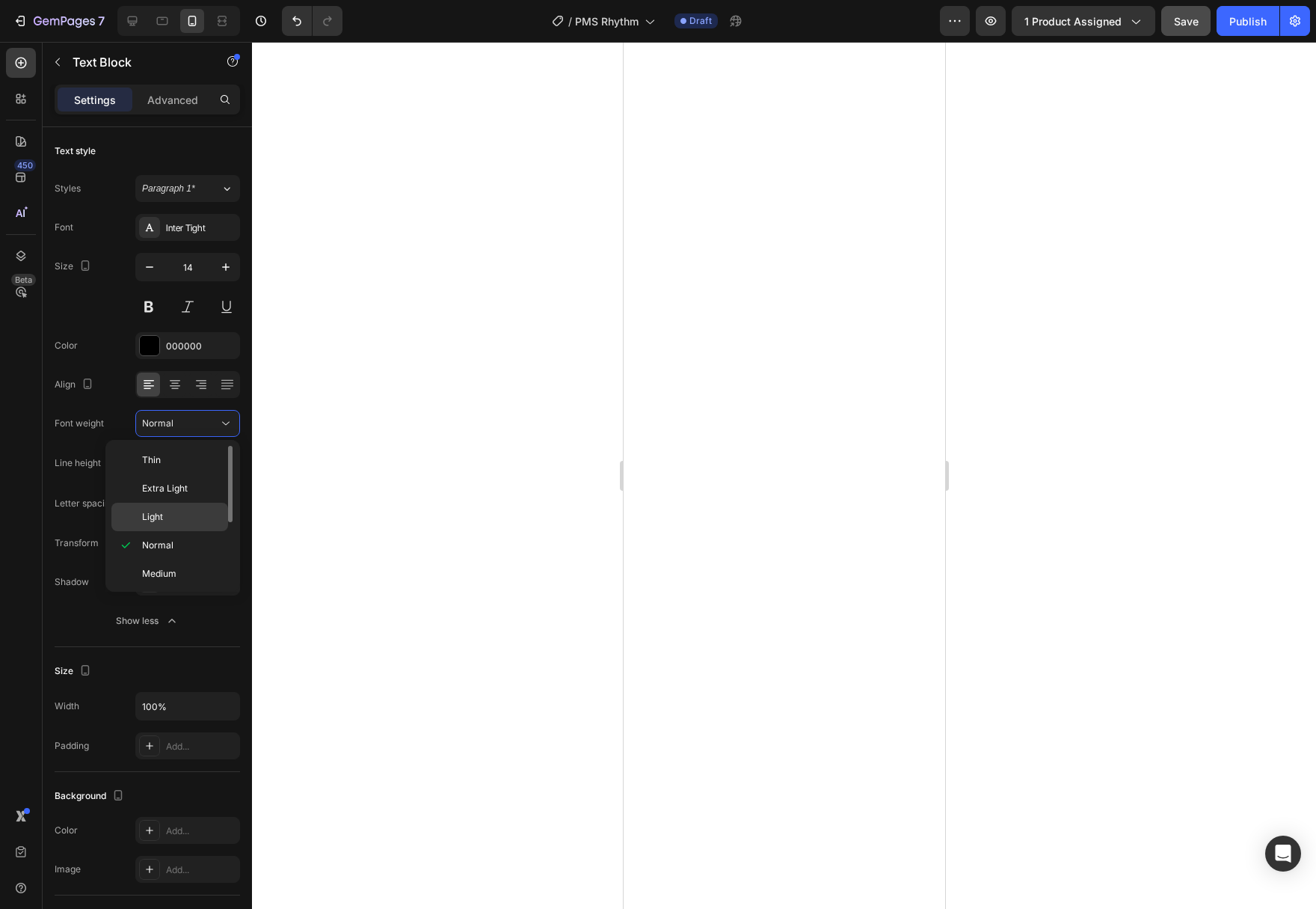
click at [162, 519] on span "Light" at bounding box center [151, 516] width 21 height 14
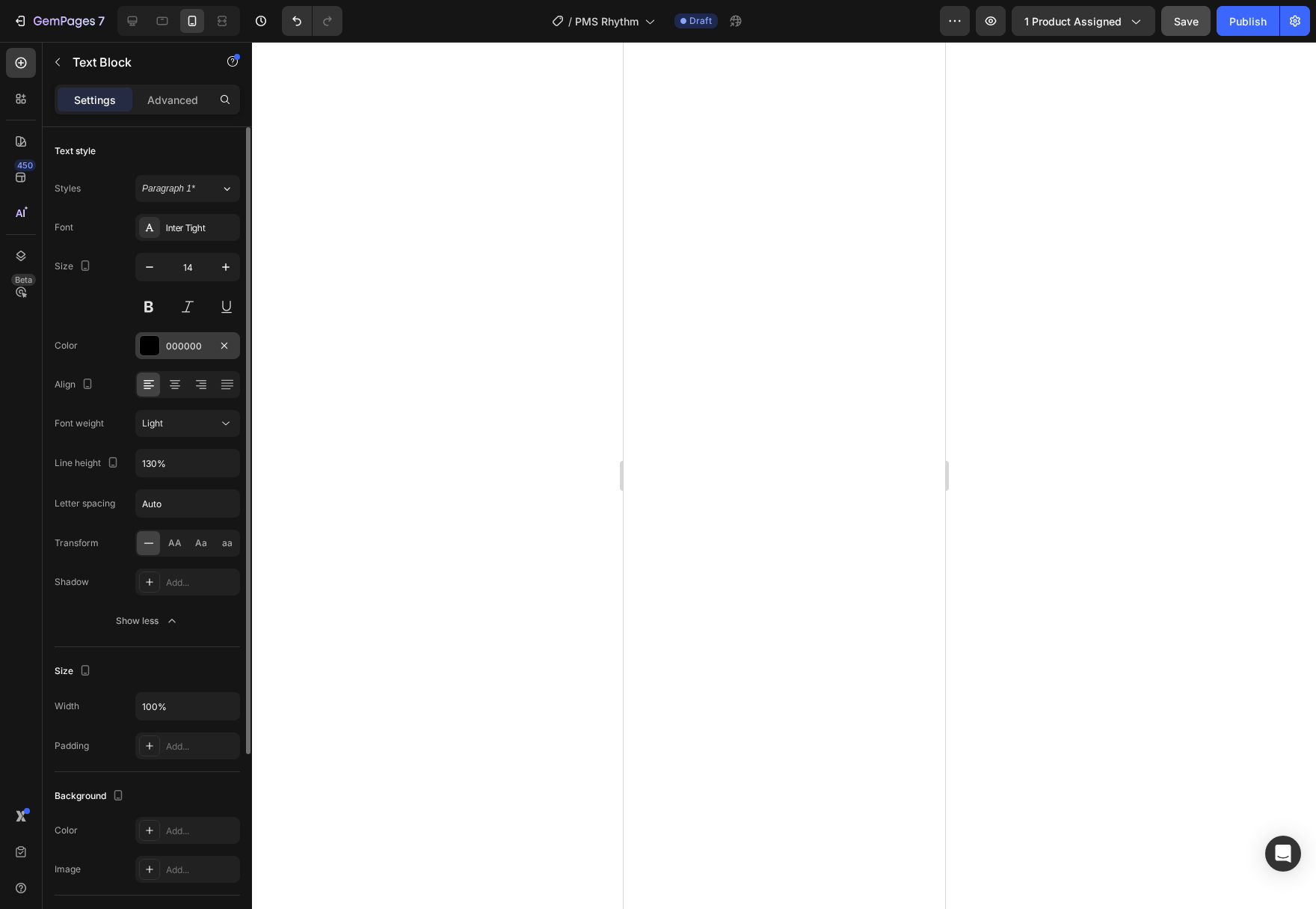
click at [154, 338] on div at bounding box center [150, 345] width 20 height 20
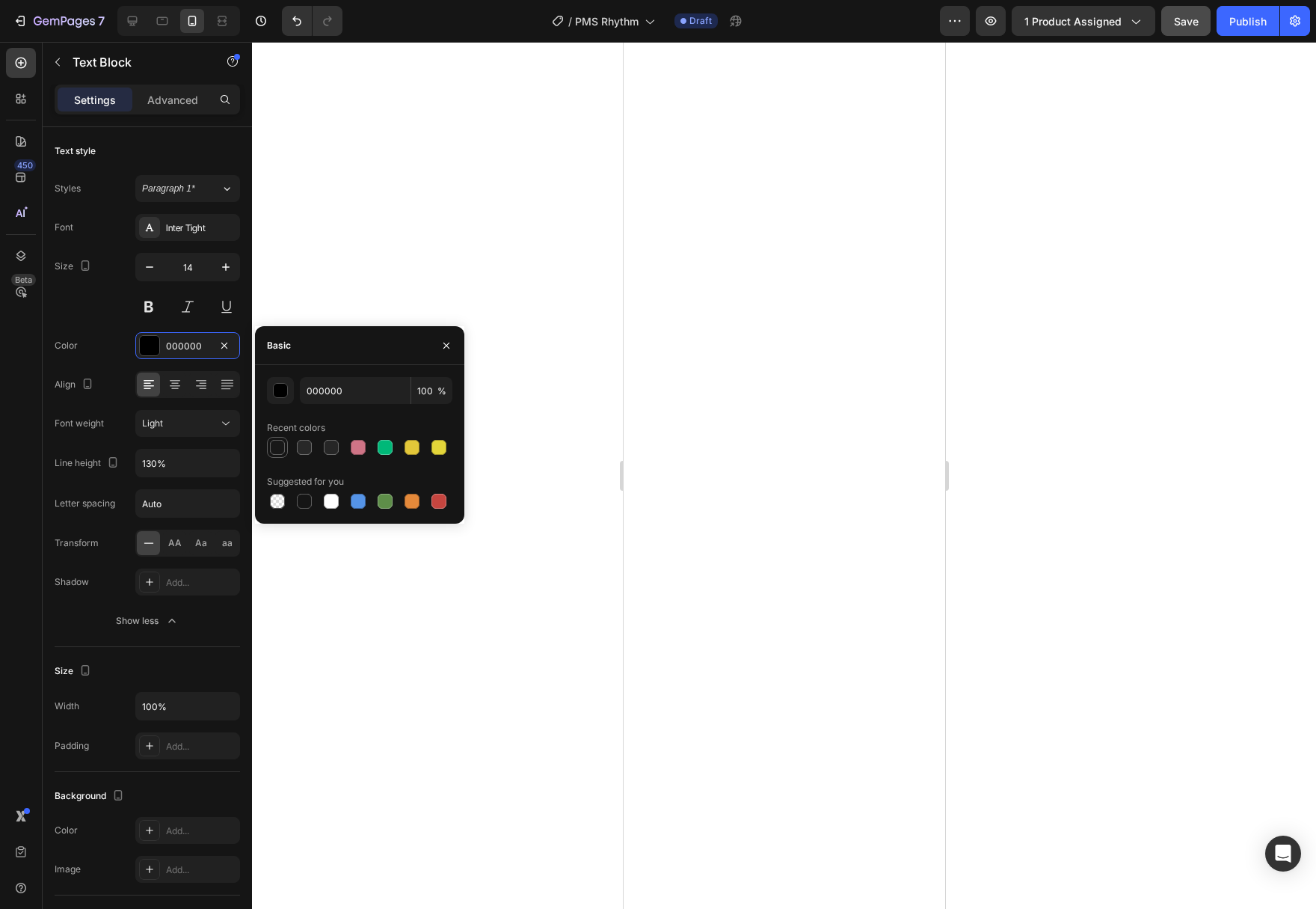
click at [272, 450] on div at bounding box center [276, 447] width 15 height 15
type input "181818"
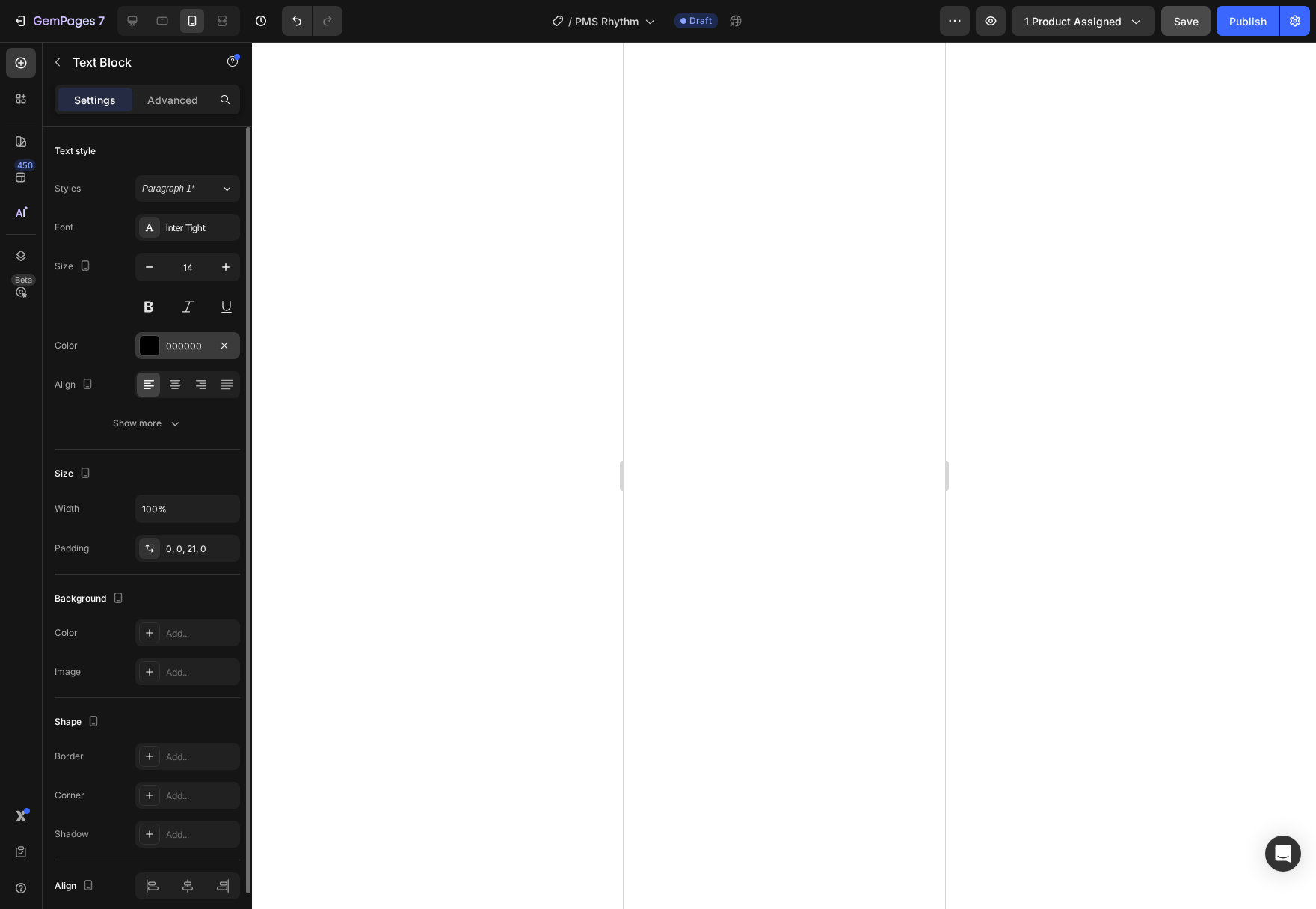
click at [146, 344] on div at bounding box center [150, 345] width 20 height 20
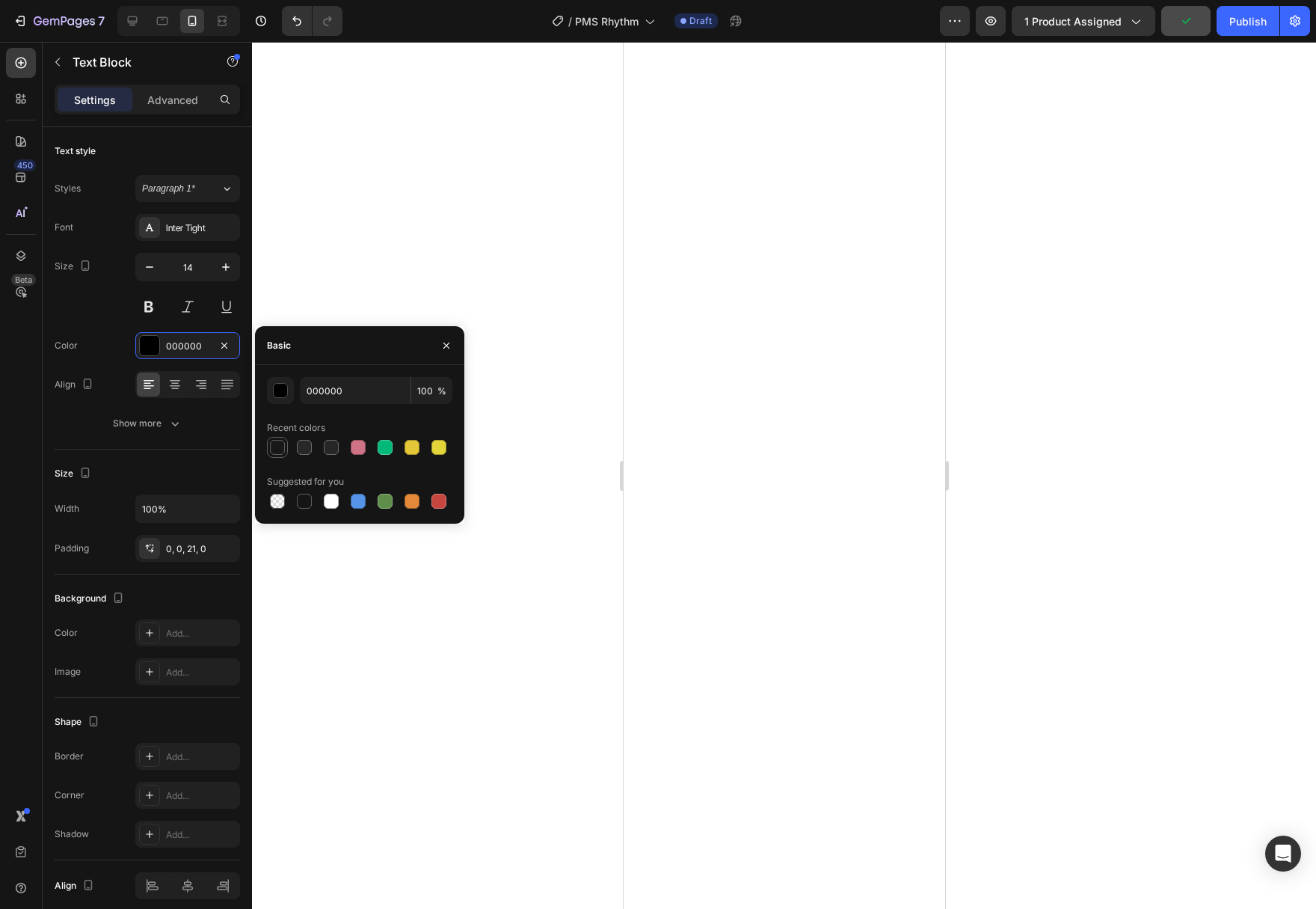
click at [280, 453] on div at bounding box center [276, 447] width 15 height 15
type input "181818"
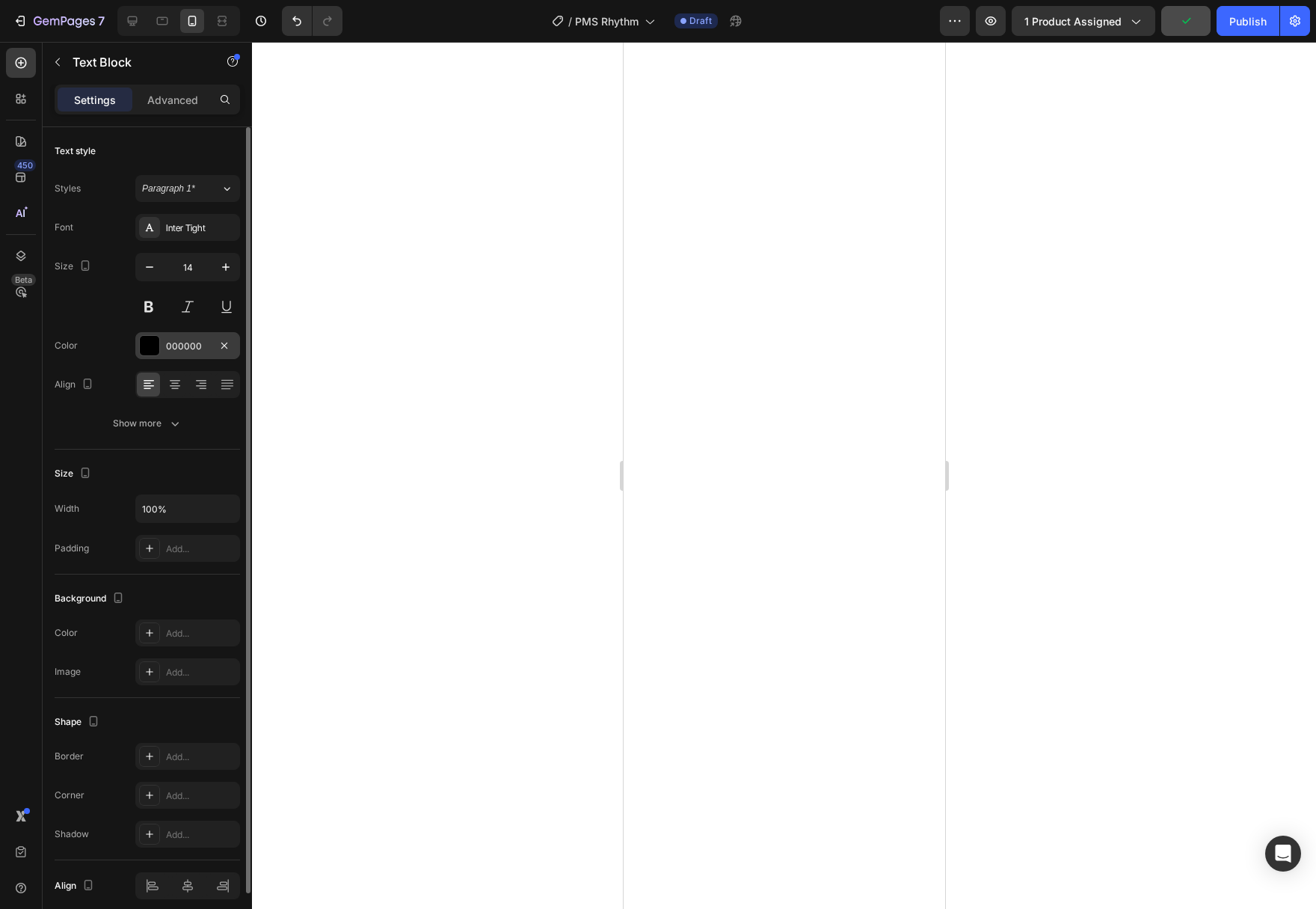
click at [147, 358] on div "000000" at bounding box center [188, 344] width 104 height 27
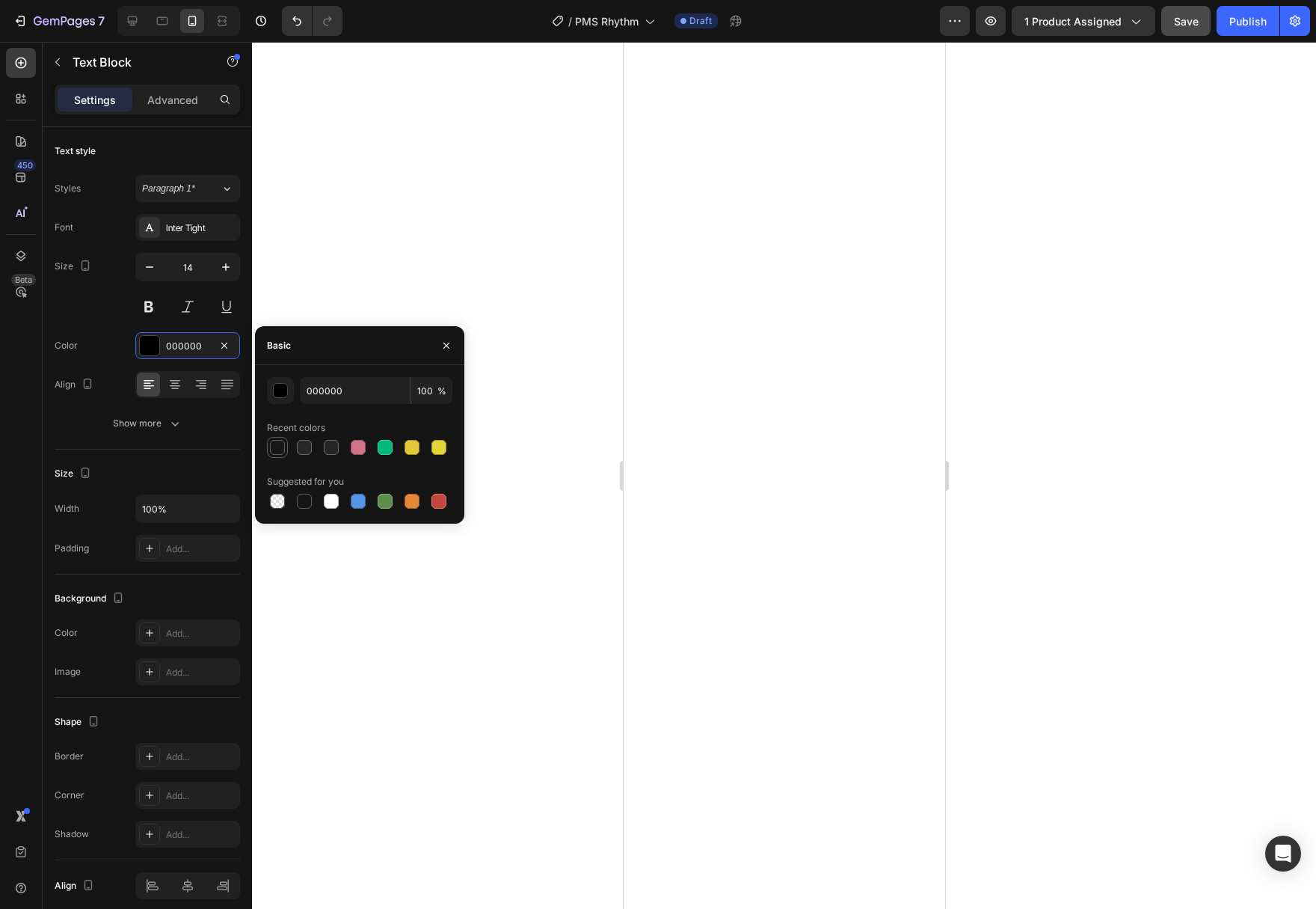
click at [280, 454] on div at bounding box center [277, 447] width 18 height 18
type input "181818"
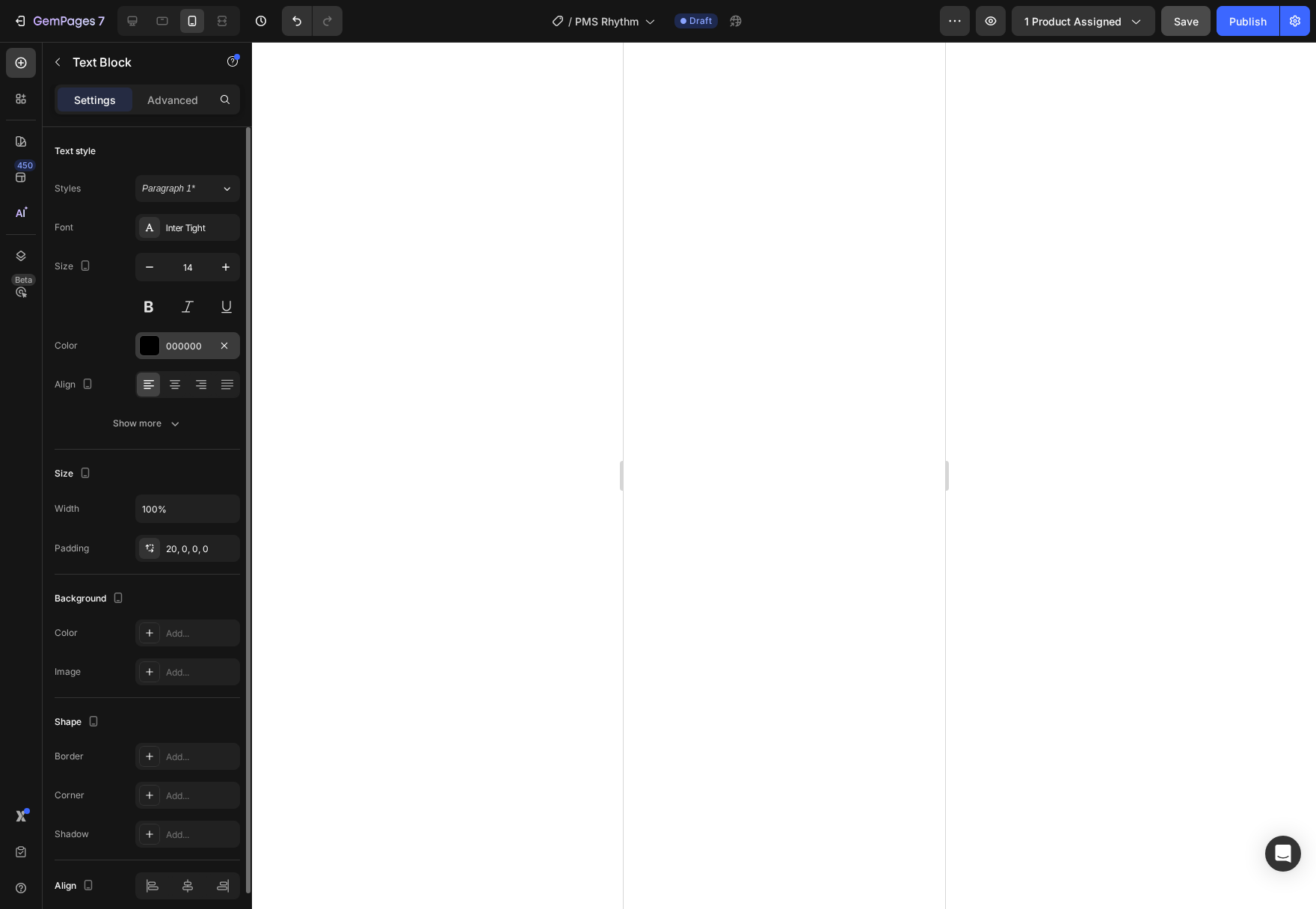
click at [152, 354] on div at bounding box center [150, 345] width 20 height 20
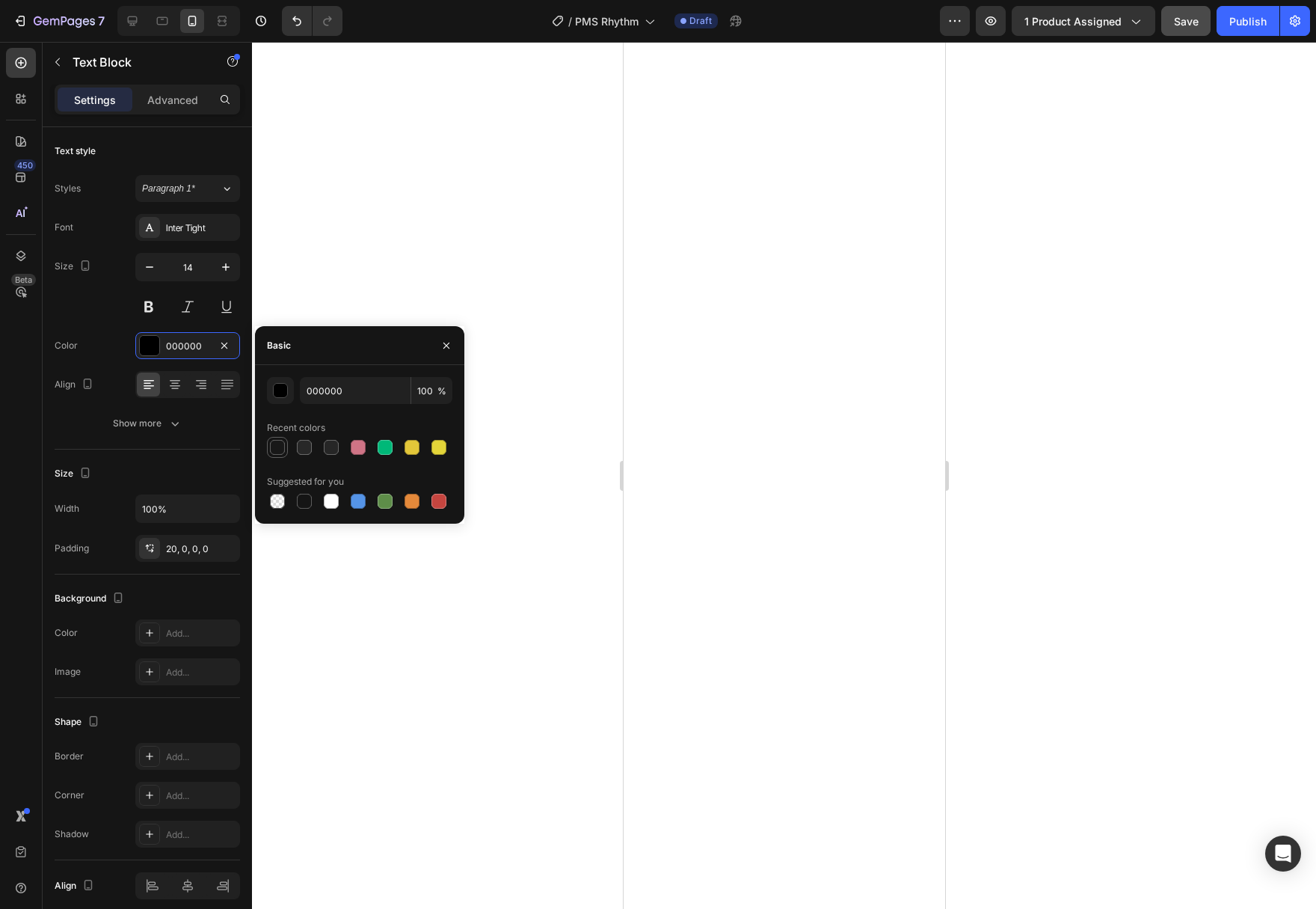
click at [282, 445] on div at bounding box center [276, 447] width 15 height 15
type input "181818"
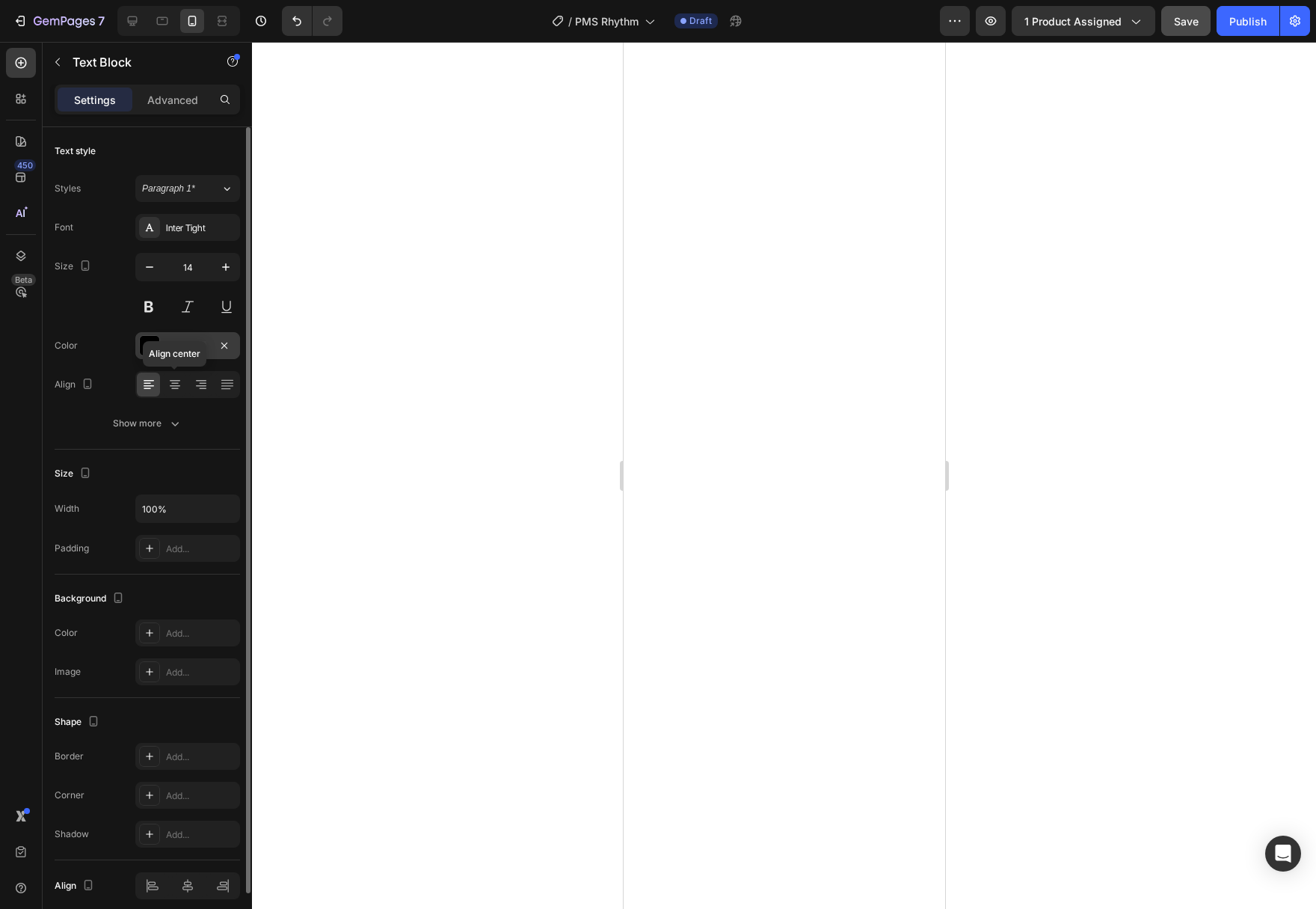
click at [148, 338] on div at bounding box center [150, 345] width 20 height 20
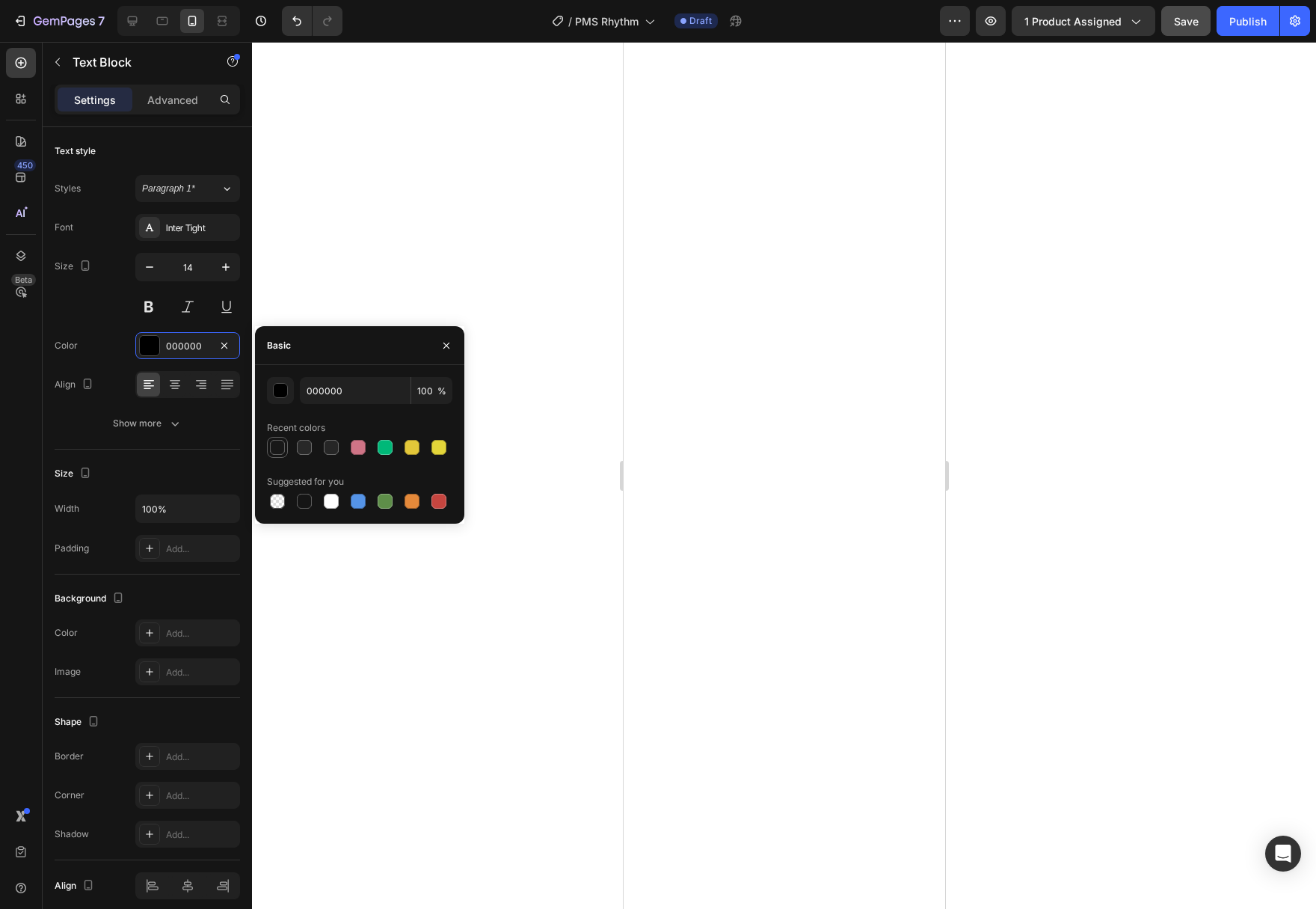
click at [279, 454] on div at bounding box center [277, 447] width 18 height 18
type input "181818"
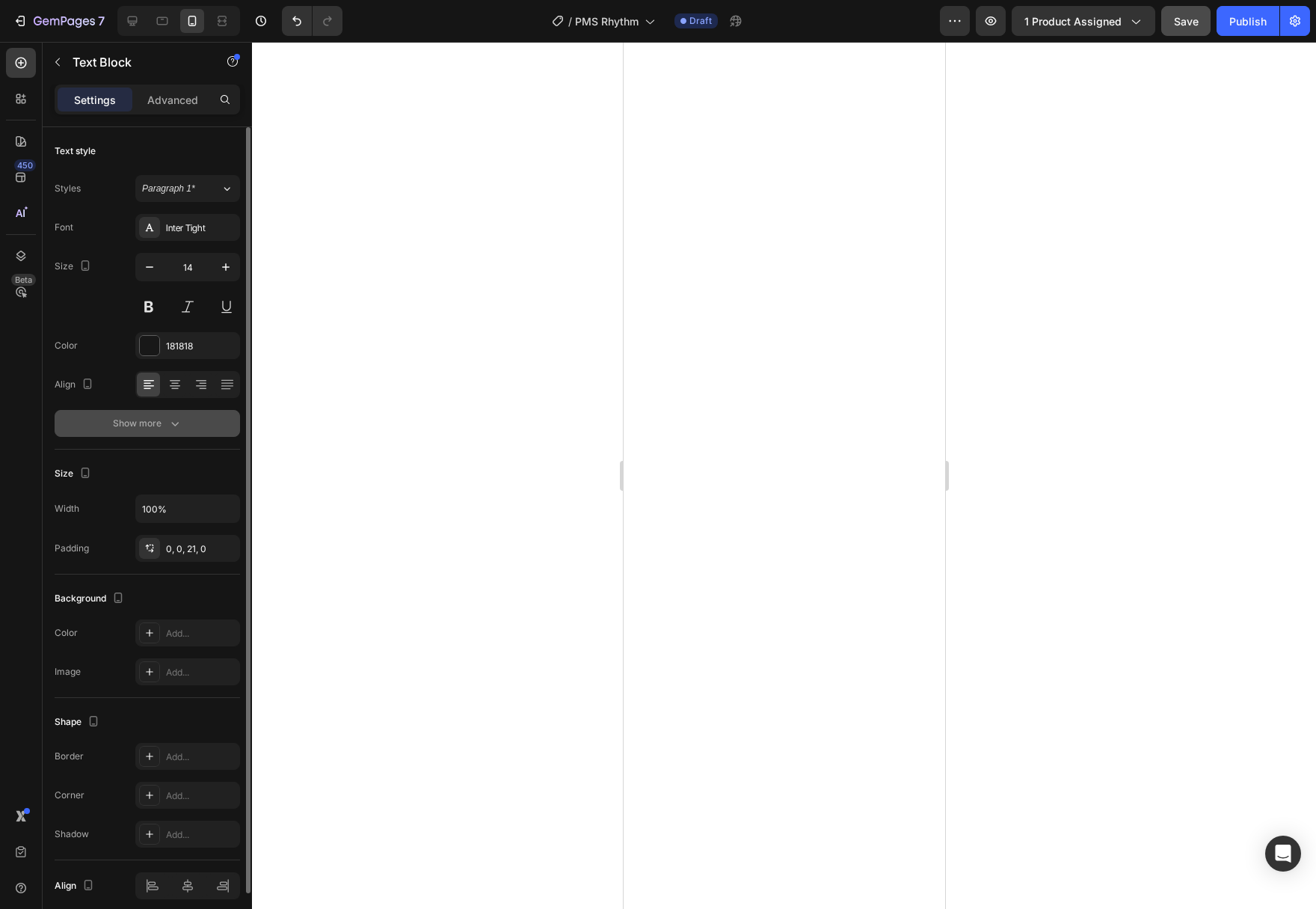
click at [157, 424] on div "Show more" at bounding box center [148, 423] width 70 height 15
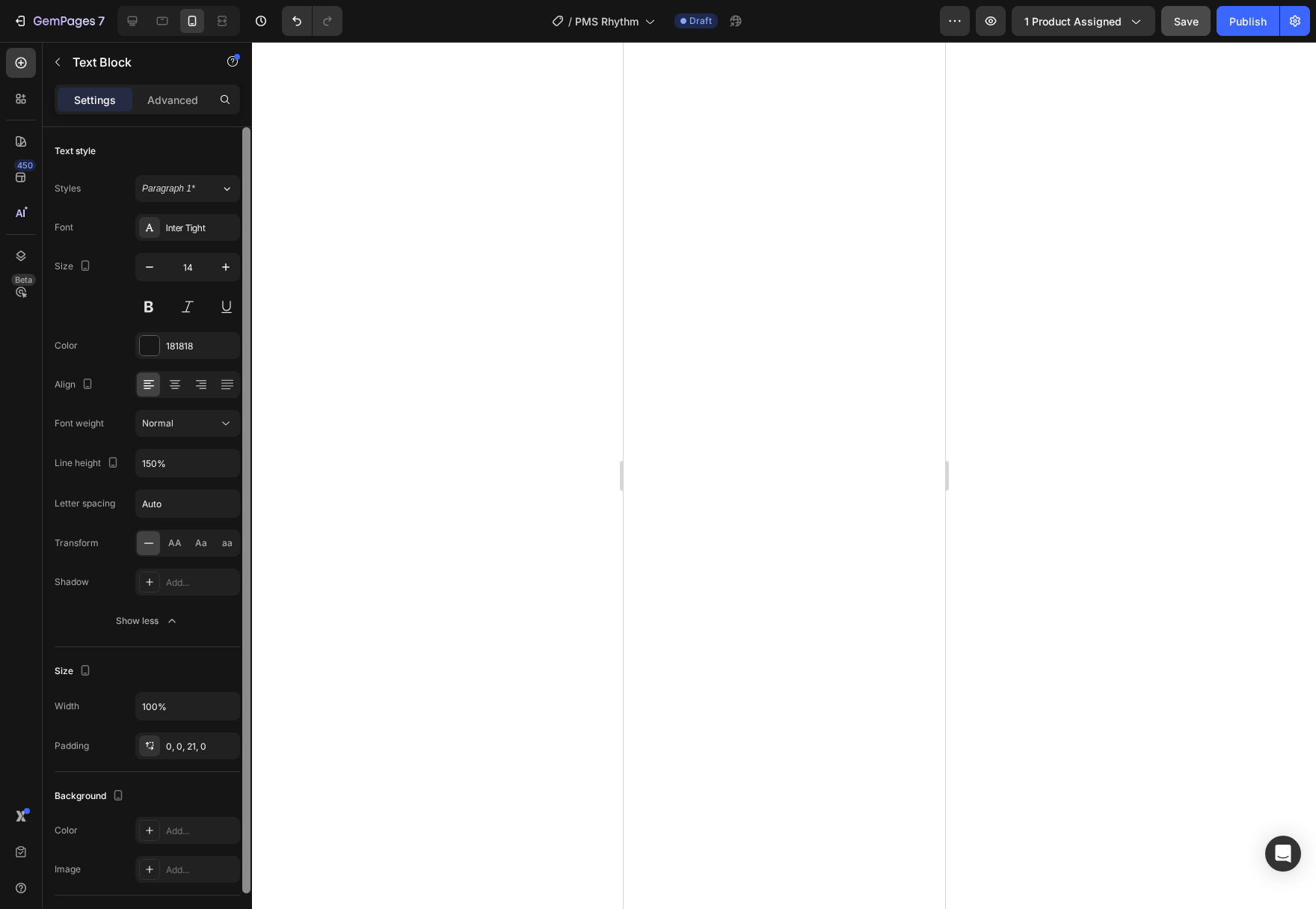
click at [248, 454] on div at bounding box center [246, 510] width 8 height 765
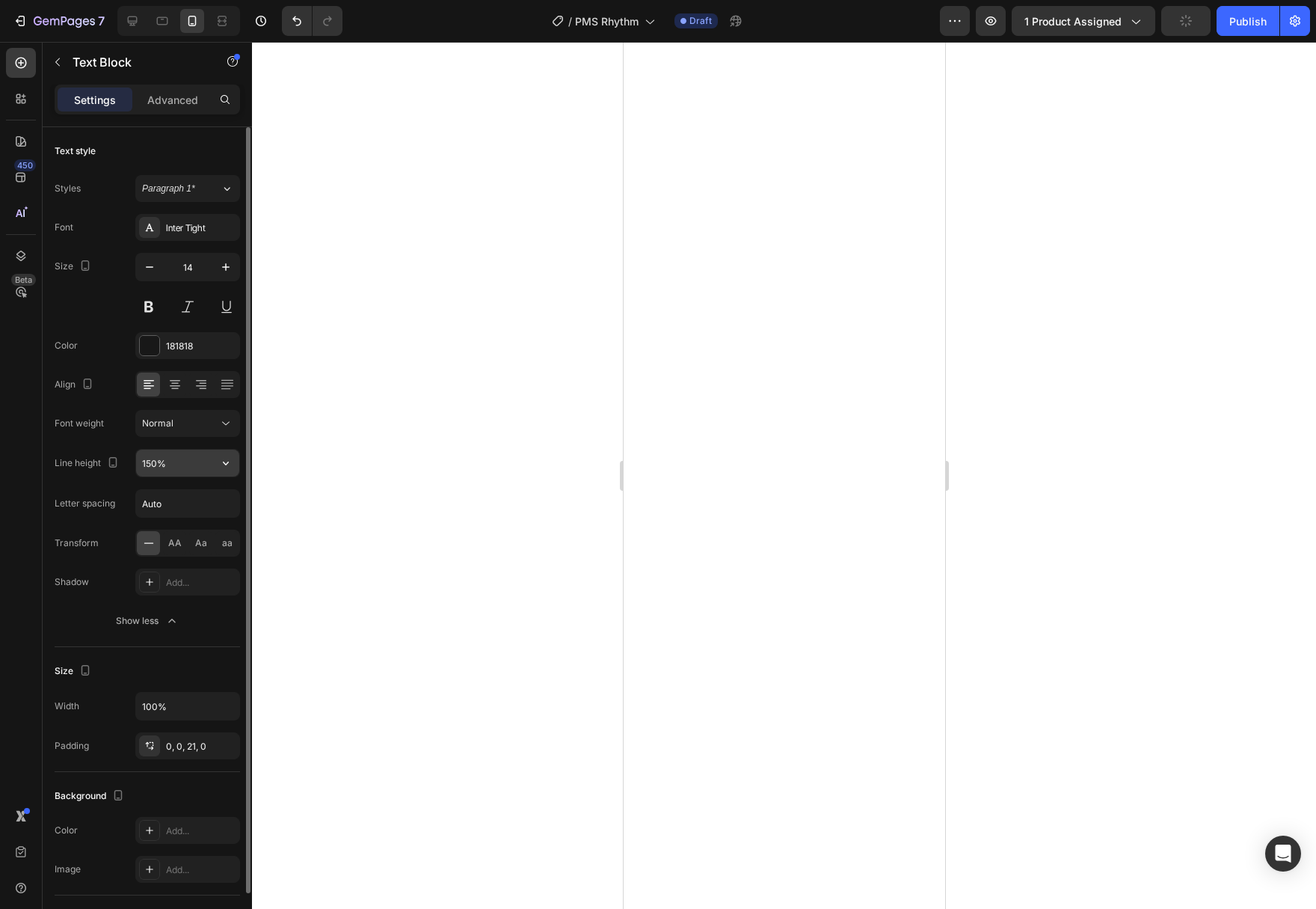
click at [222, 463] on icon "button" at bounding box center [225, 462] width 15 height 15
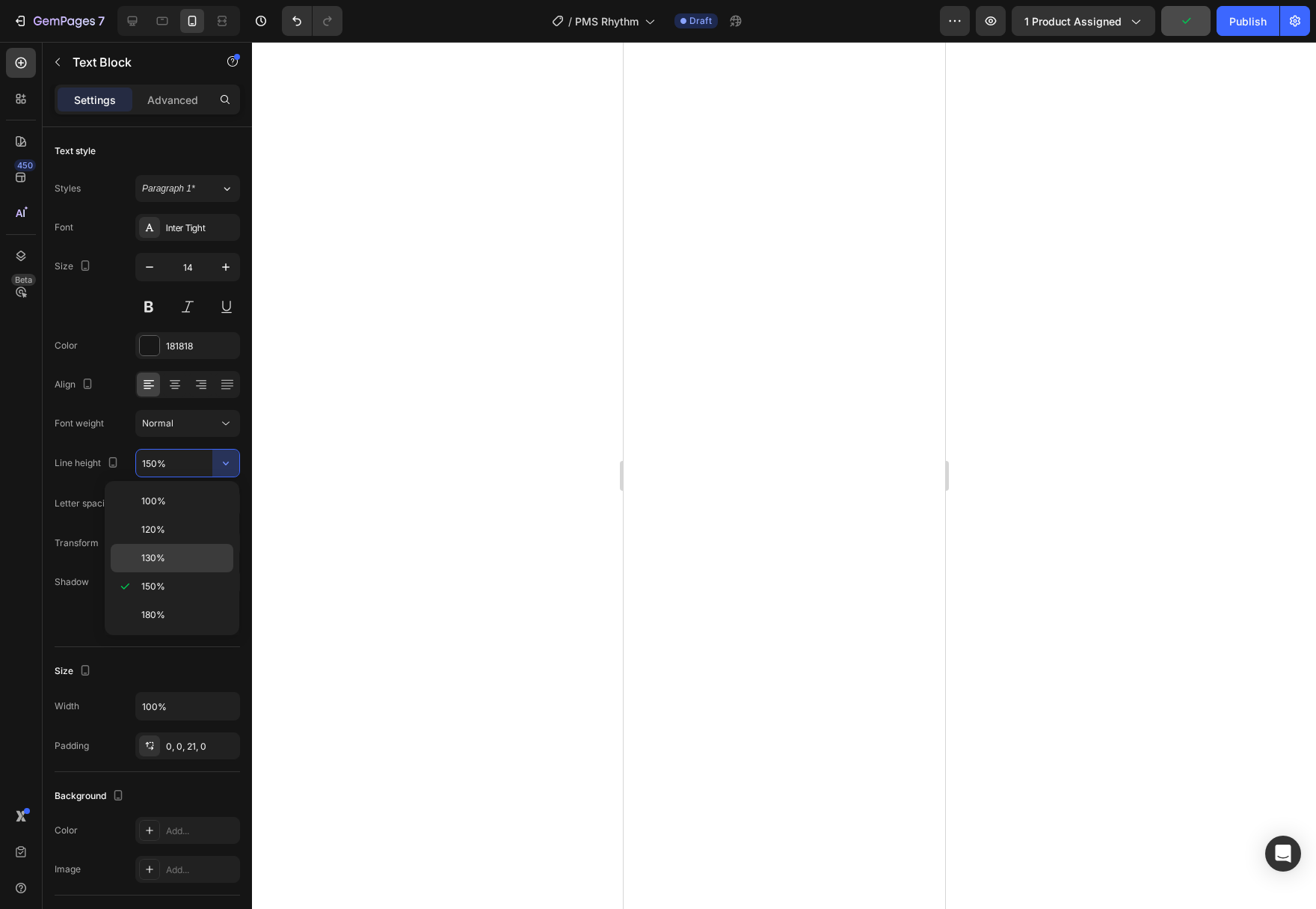
click at [204, 558] on p "130%" at bounding box center [184, 558] width 86 height 14
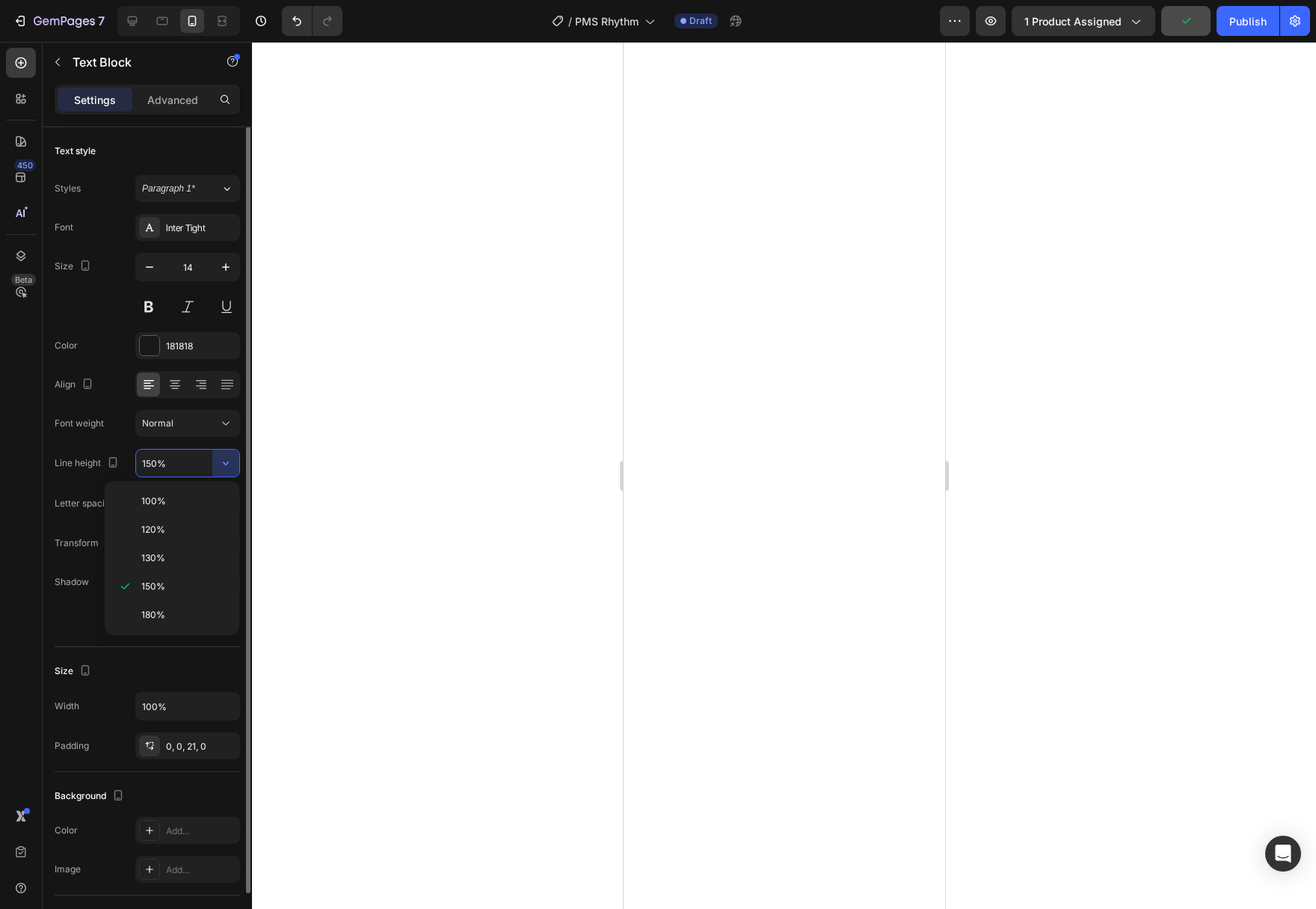
type input "130%"
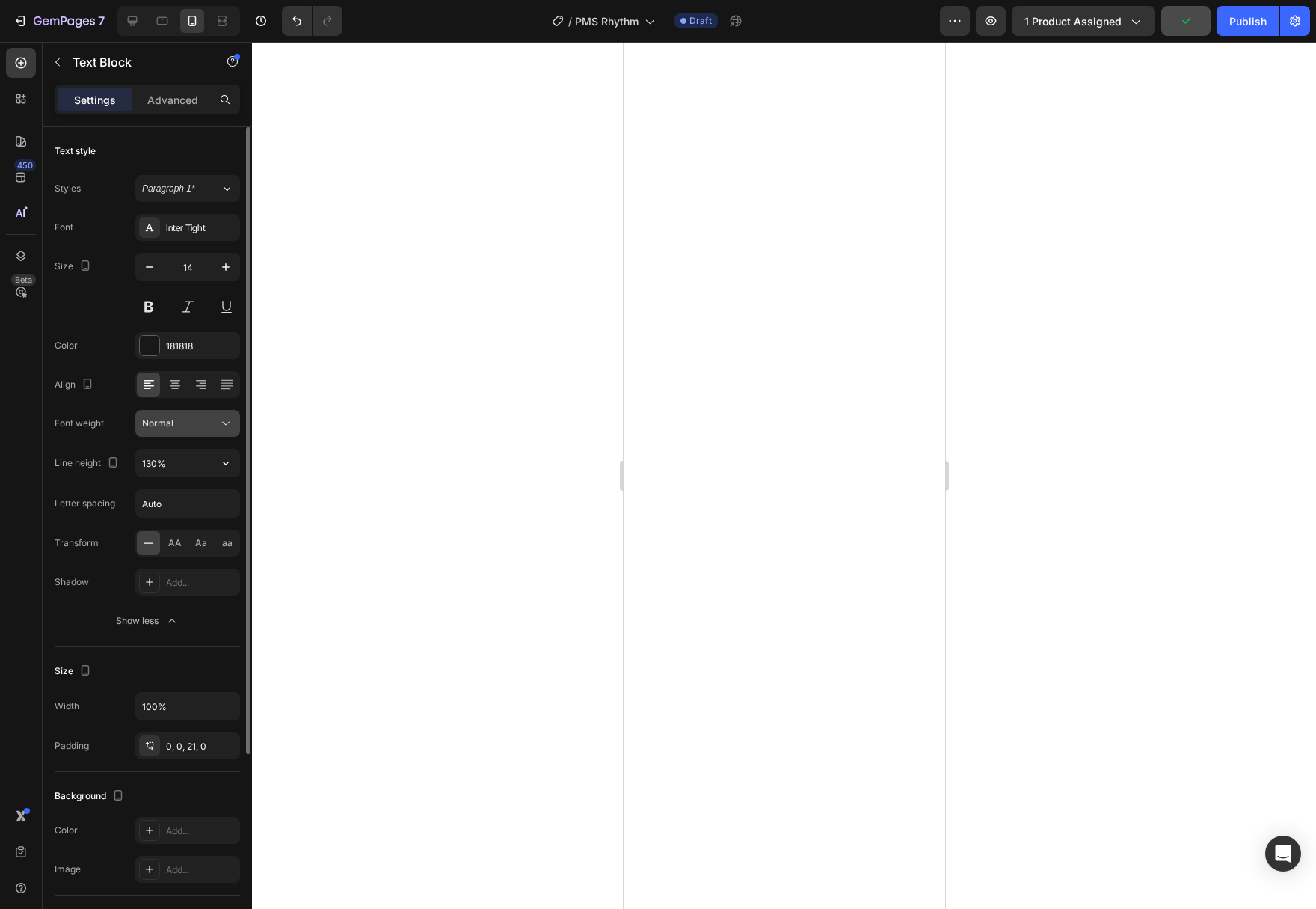
click at [231, 427] on icon at bounding box center [225, 423] width 15 height 15
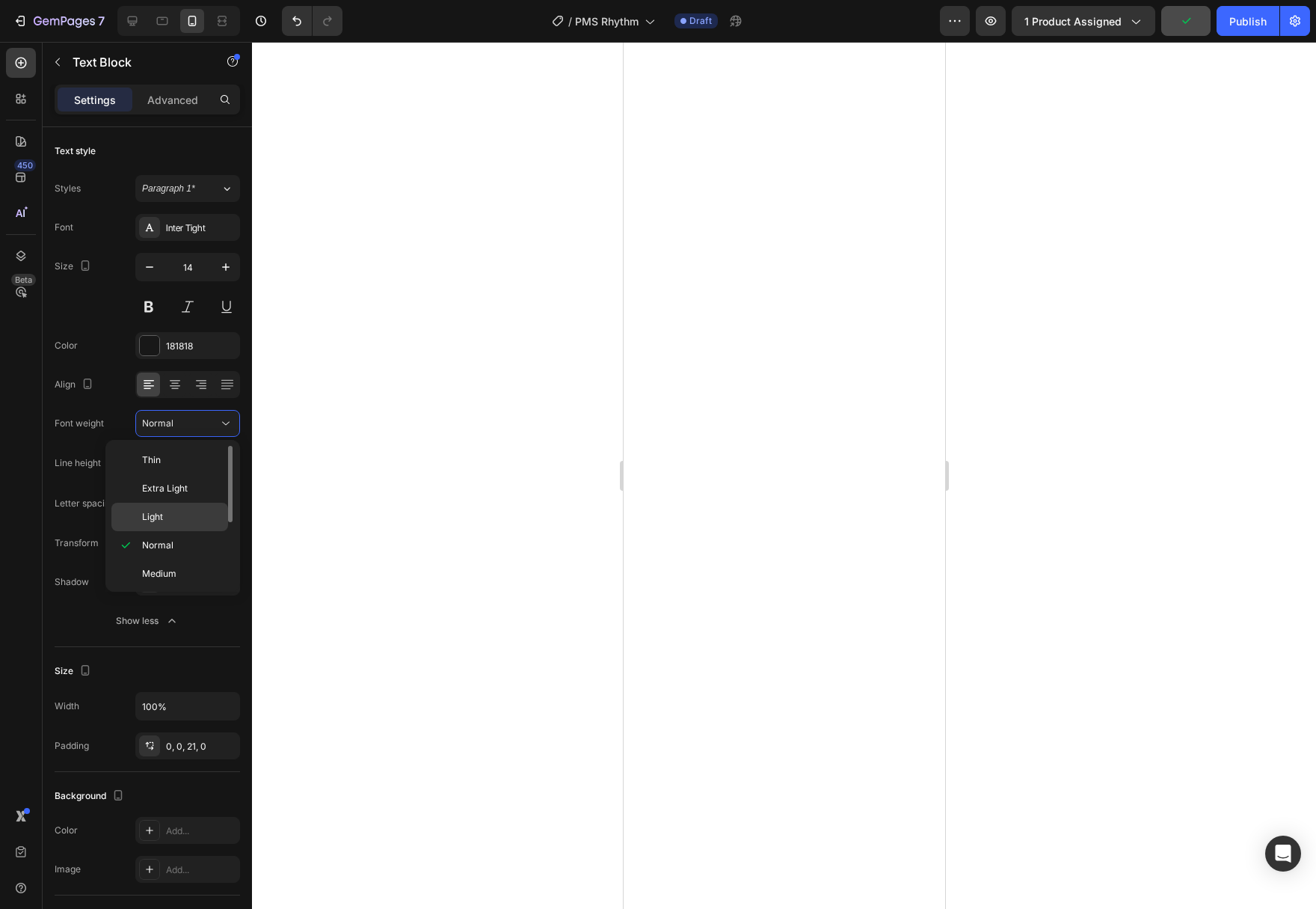
click at [203, 522] on p "Light" at bounding box center [181, 516] width 80 height 14
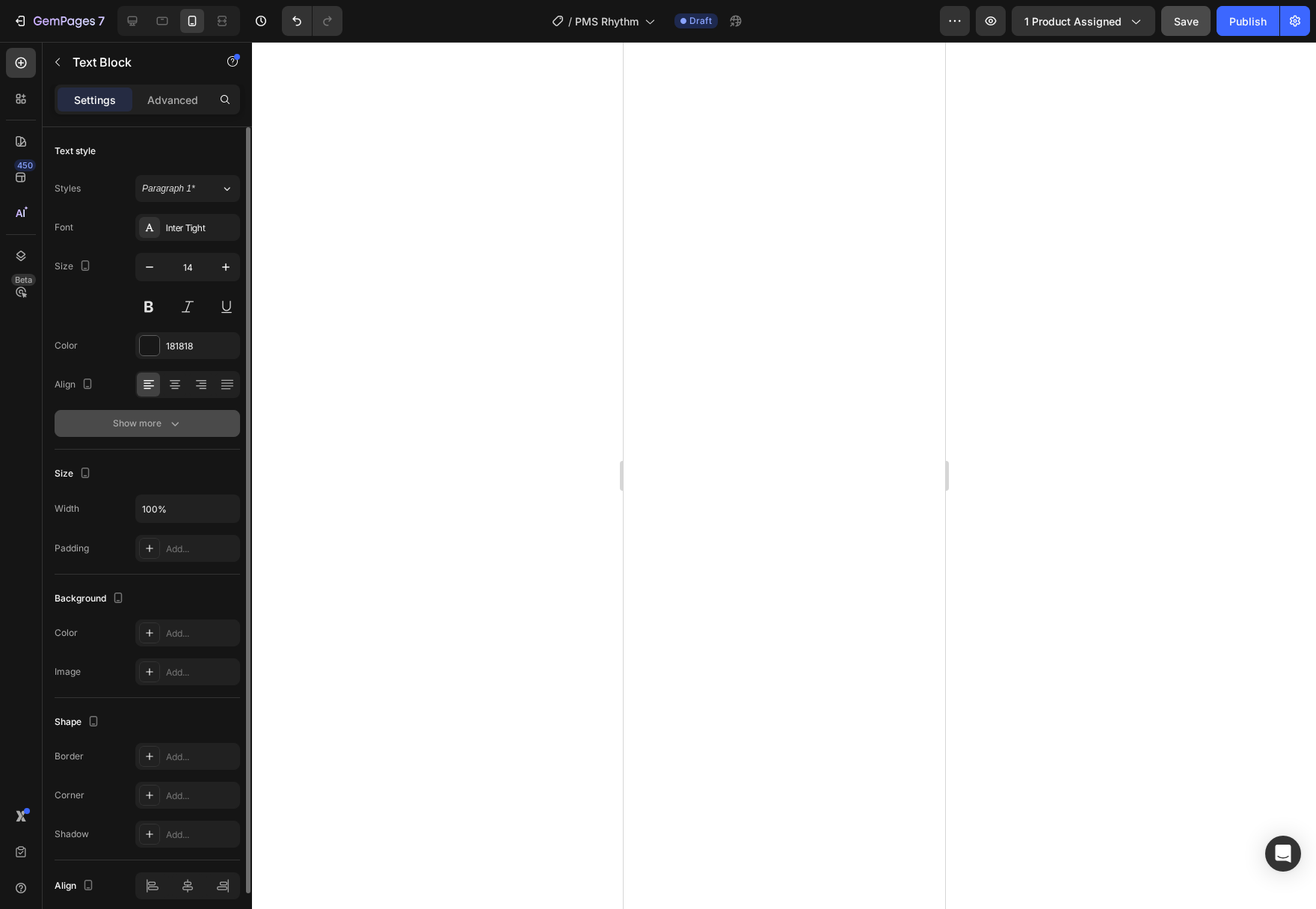
click at [166, 432] on button "Show more" at bounding box center [147, 423] width 186 height 27
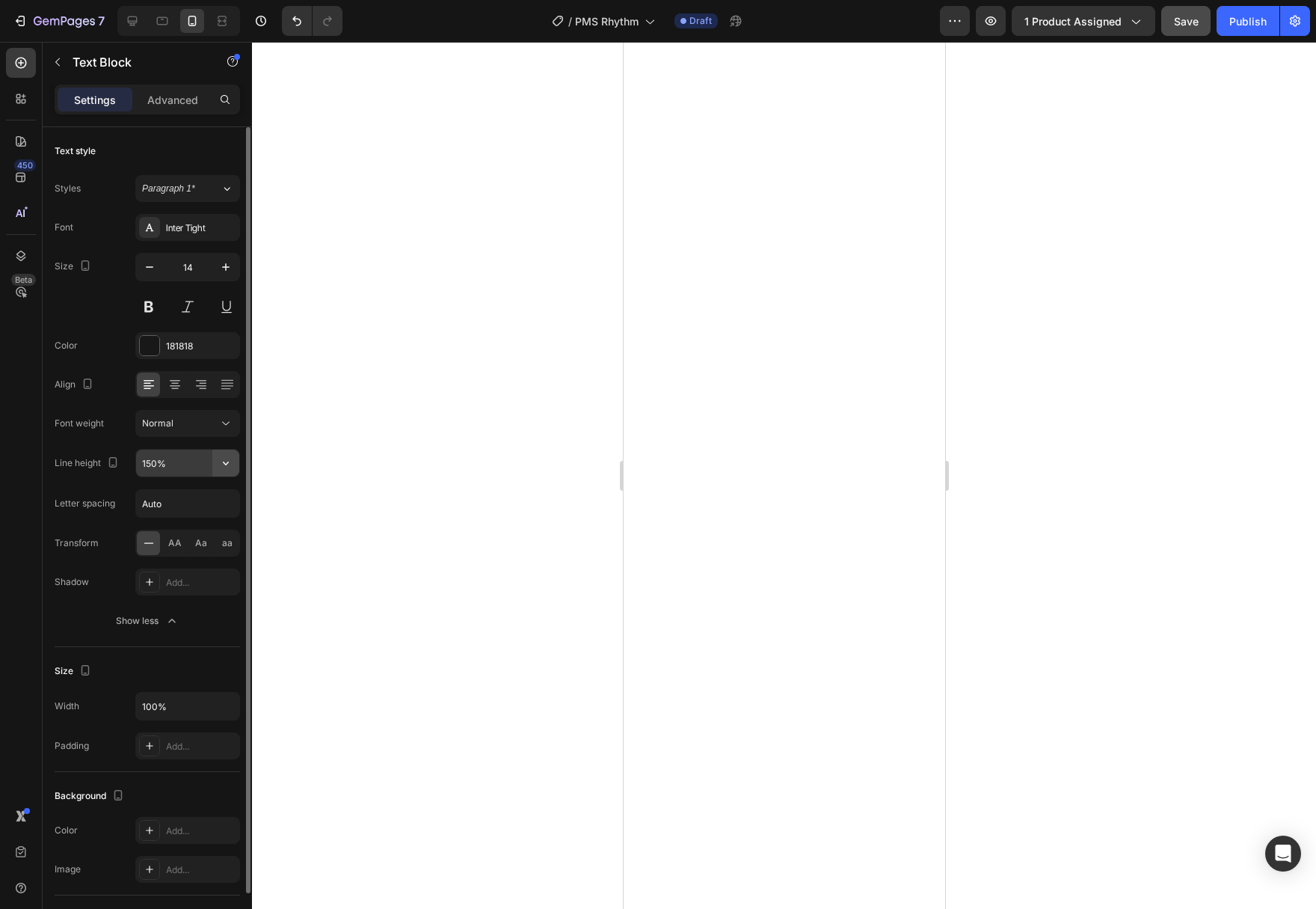
click at [228, 459] on icon "button" at bounding box center [225, 462] width 15 height 15
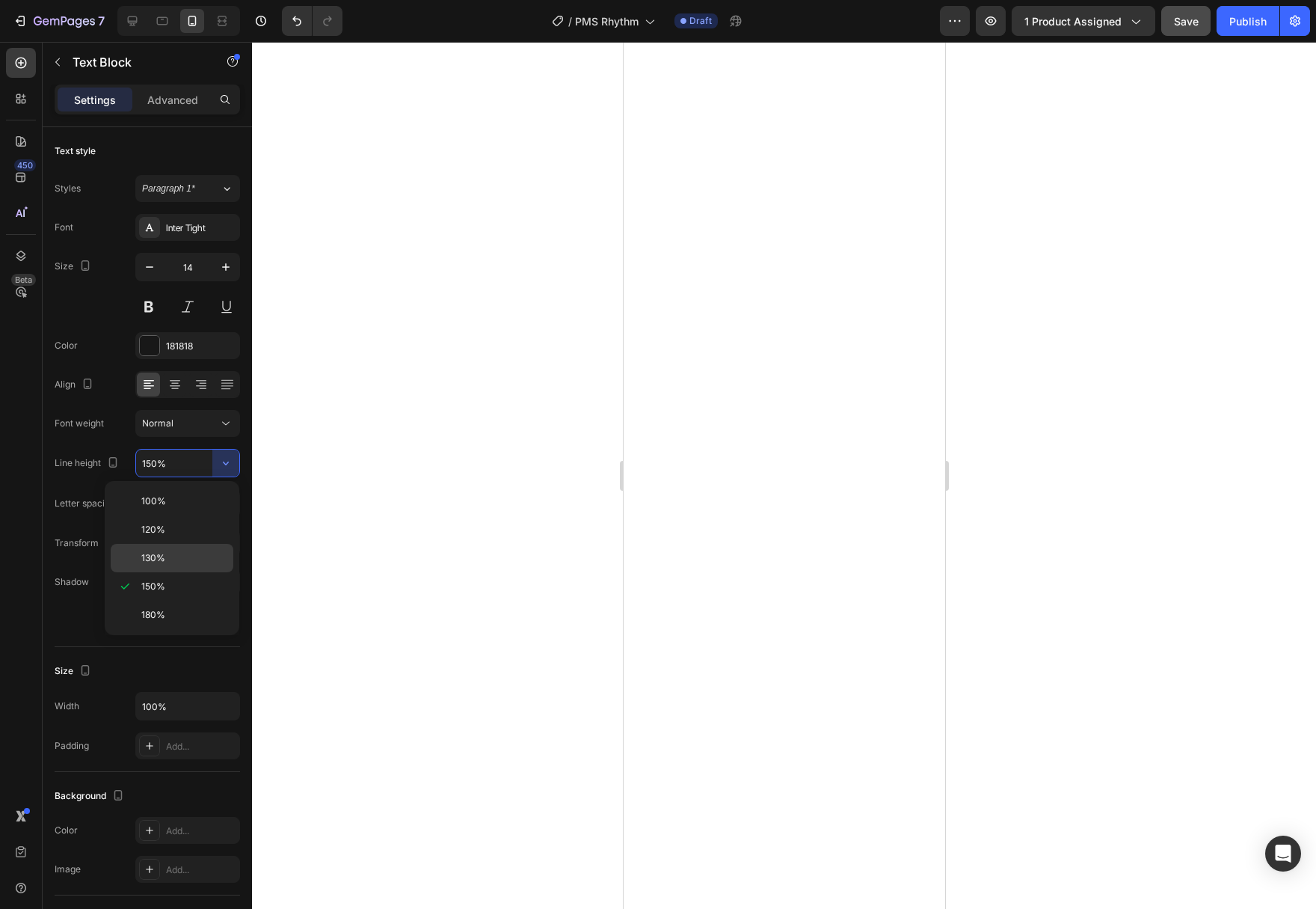
click at [170, 552] on p "130%" at bounding box center [184, 558] width 86 height 14
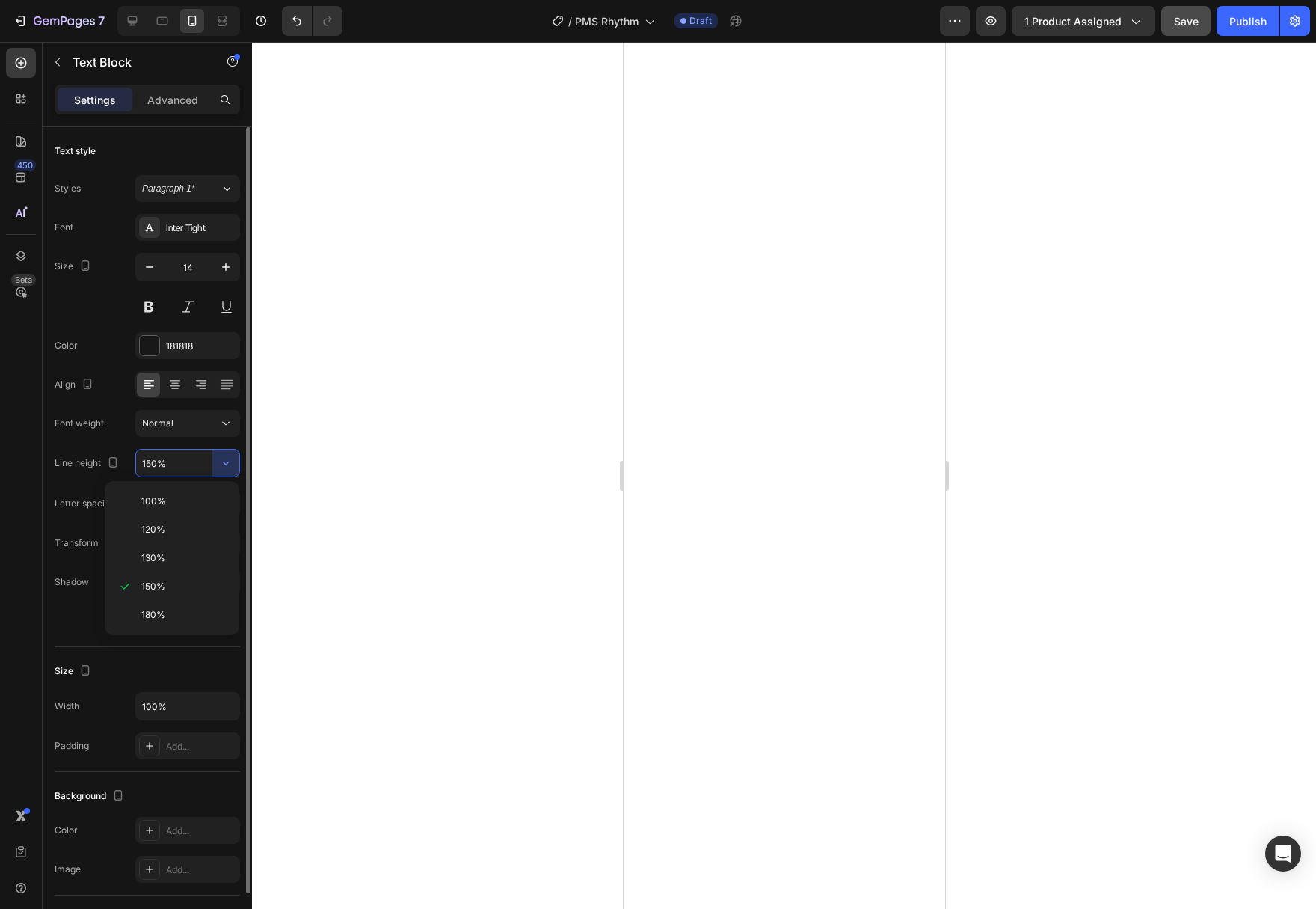
type input "130%"
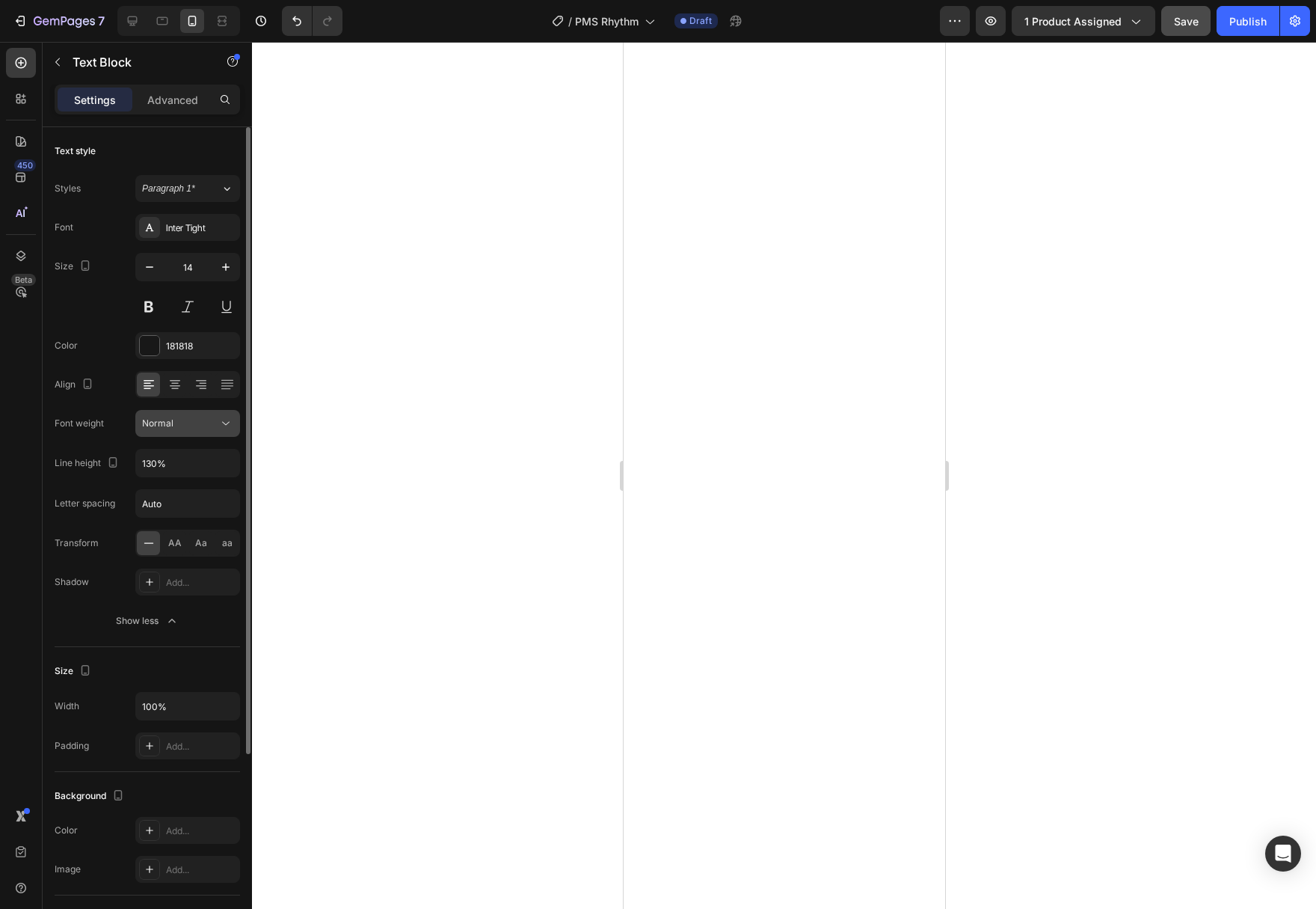
click at [218, 419] on icon at bounding box center [225, 423] width 15 height 15
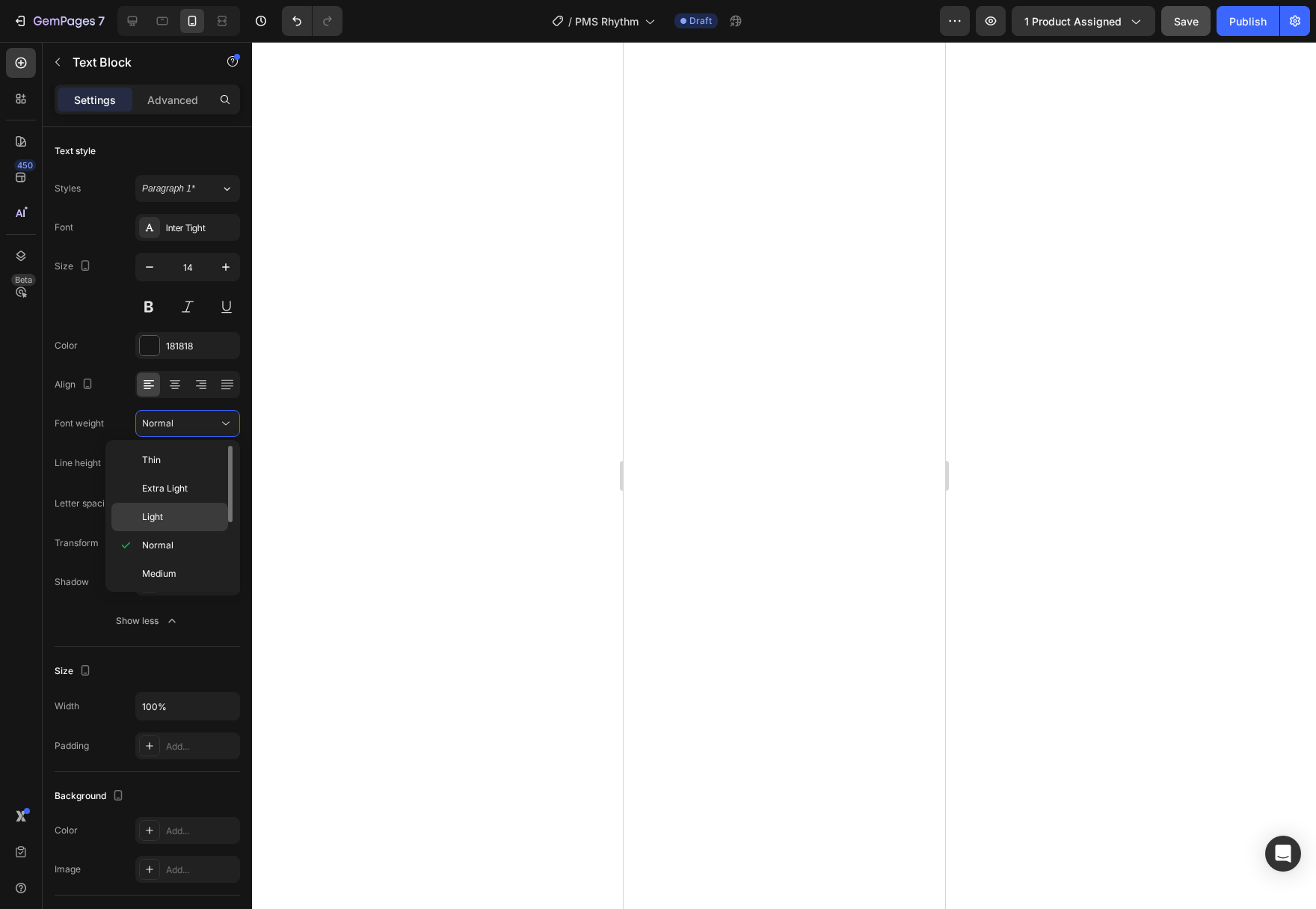
click at [181, 521] on p "Light" at bounding box center [181, 516] width 80 height 14
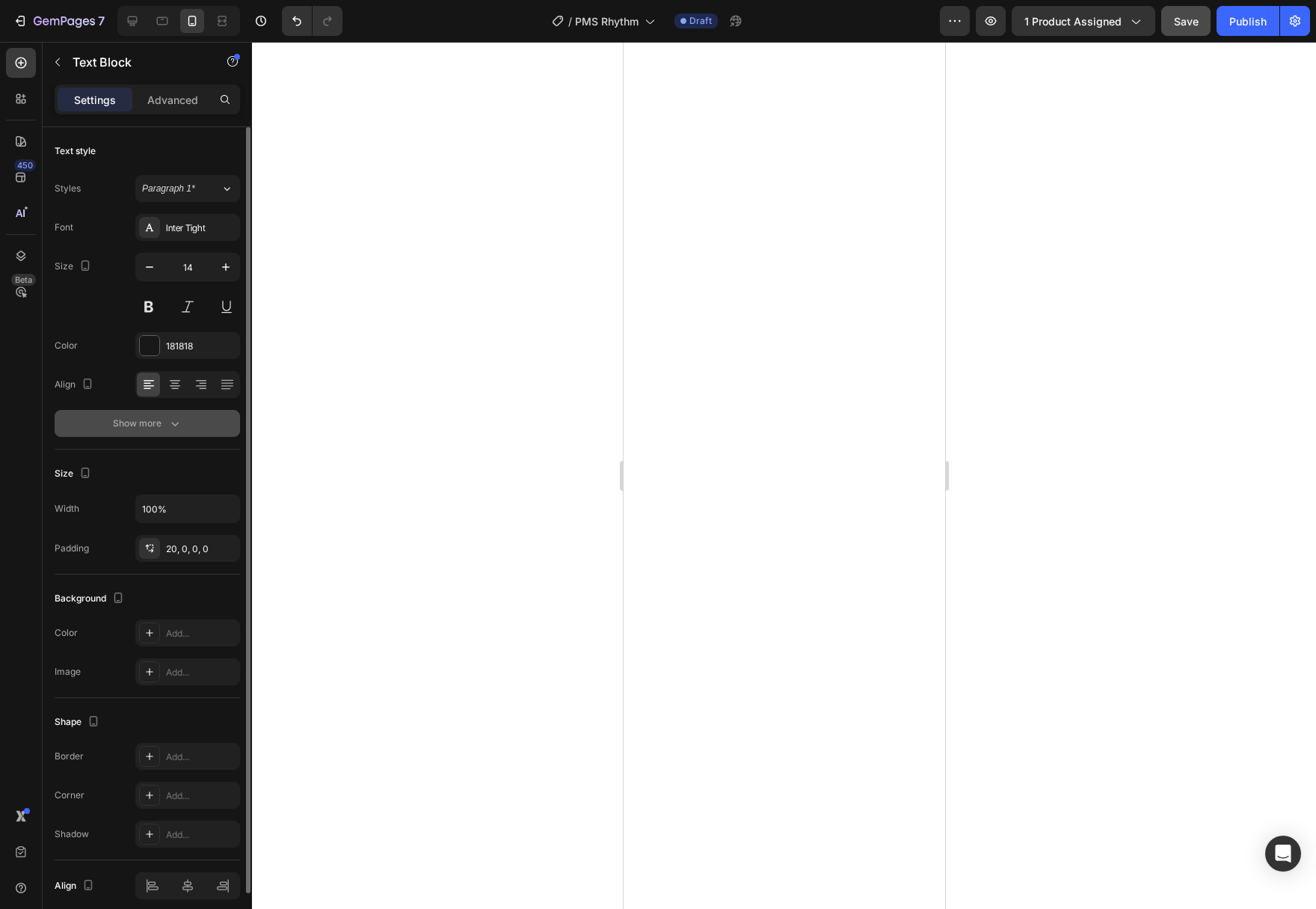
click at [162, 423] on div "Show more" at bounding box center [148, 423] width 70 height 15
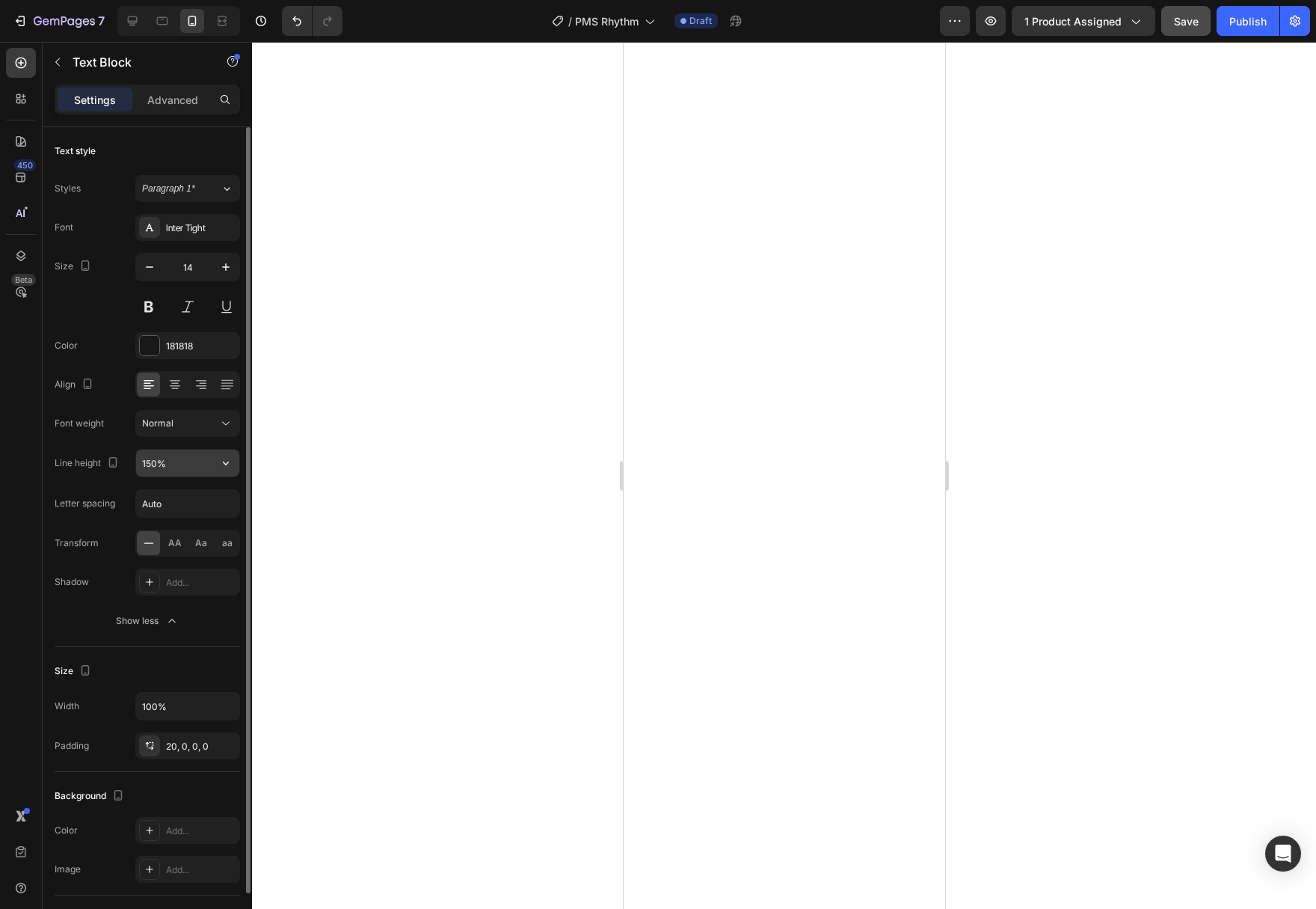
click at [220, 466] on icon "button" at bounding box center [225, 462] width 15 height 15
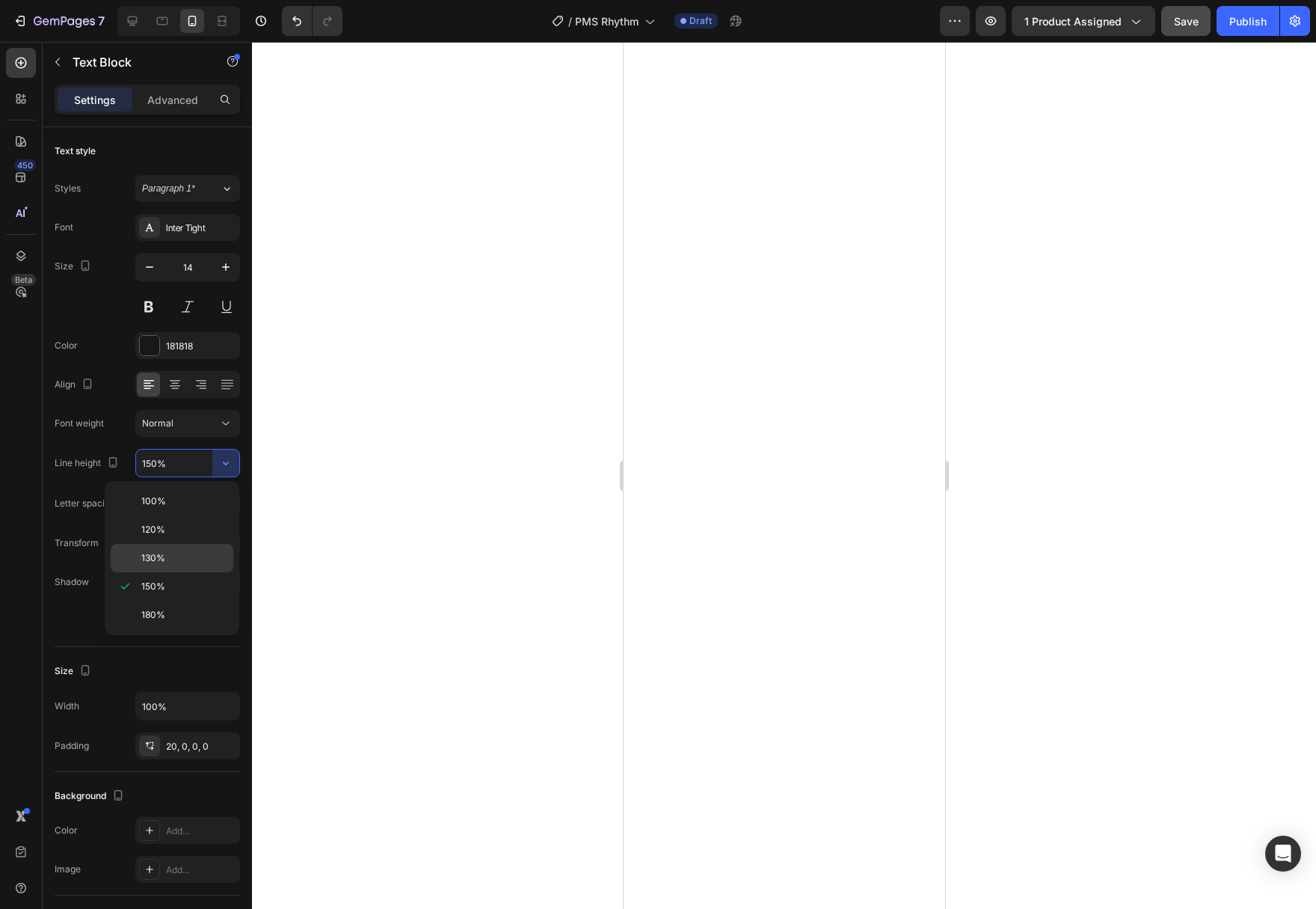
click at [199, 544] on div "130%" at bounding box center [171, 558] width 123 height 29
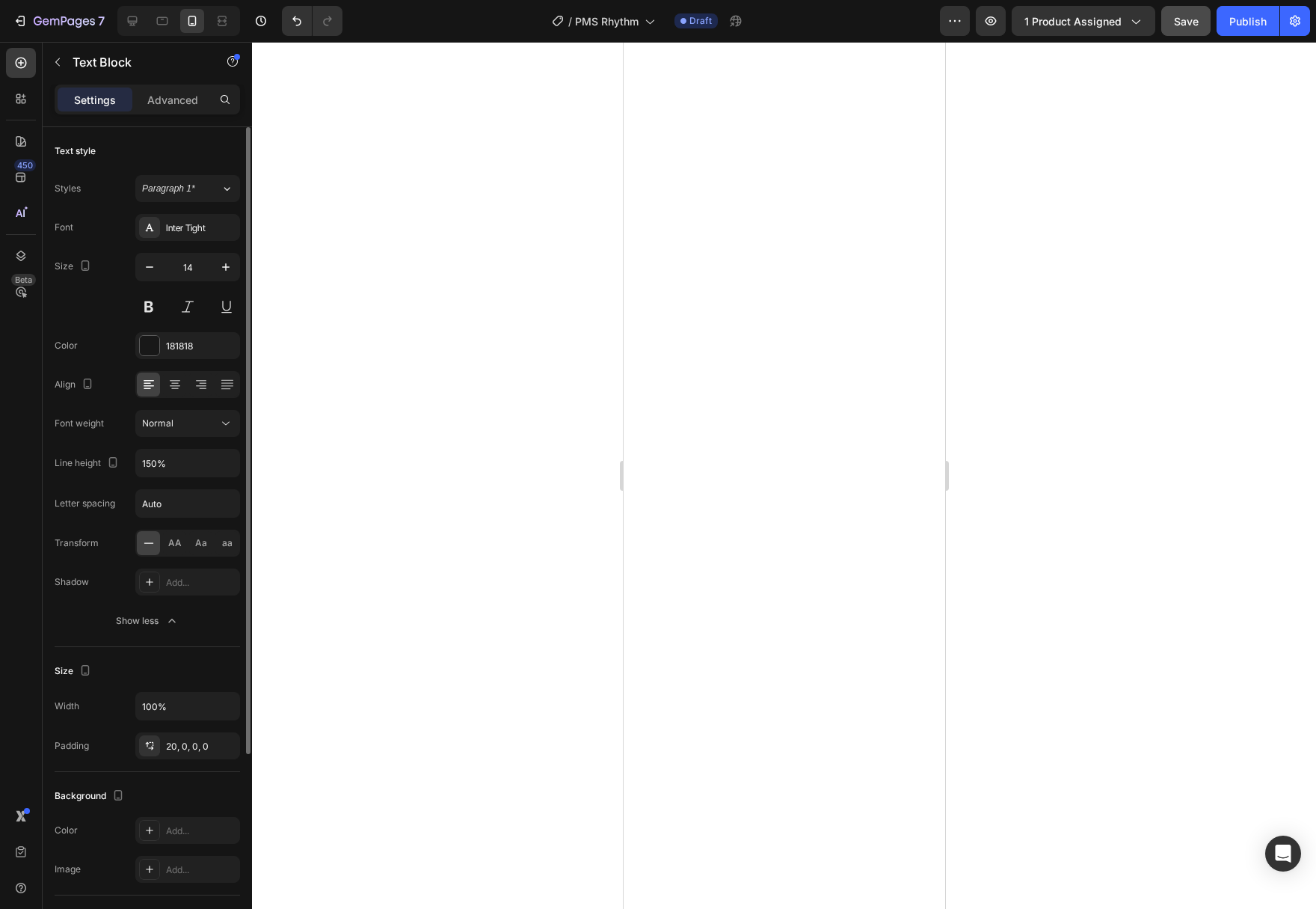
type input "130%"
click at [227, 419] on icon at bounding box center [225, 423] width 15 height 15
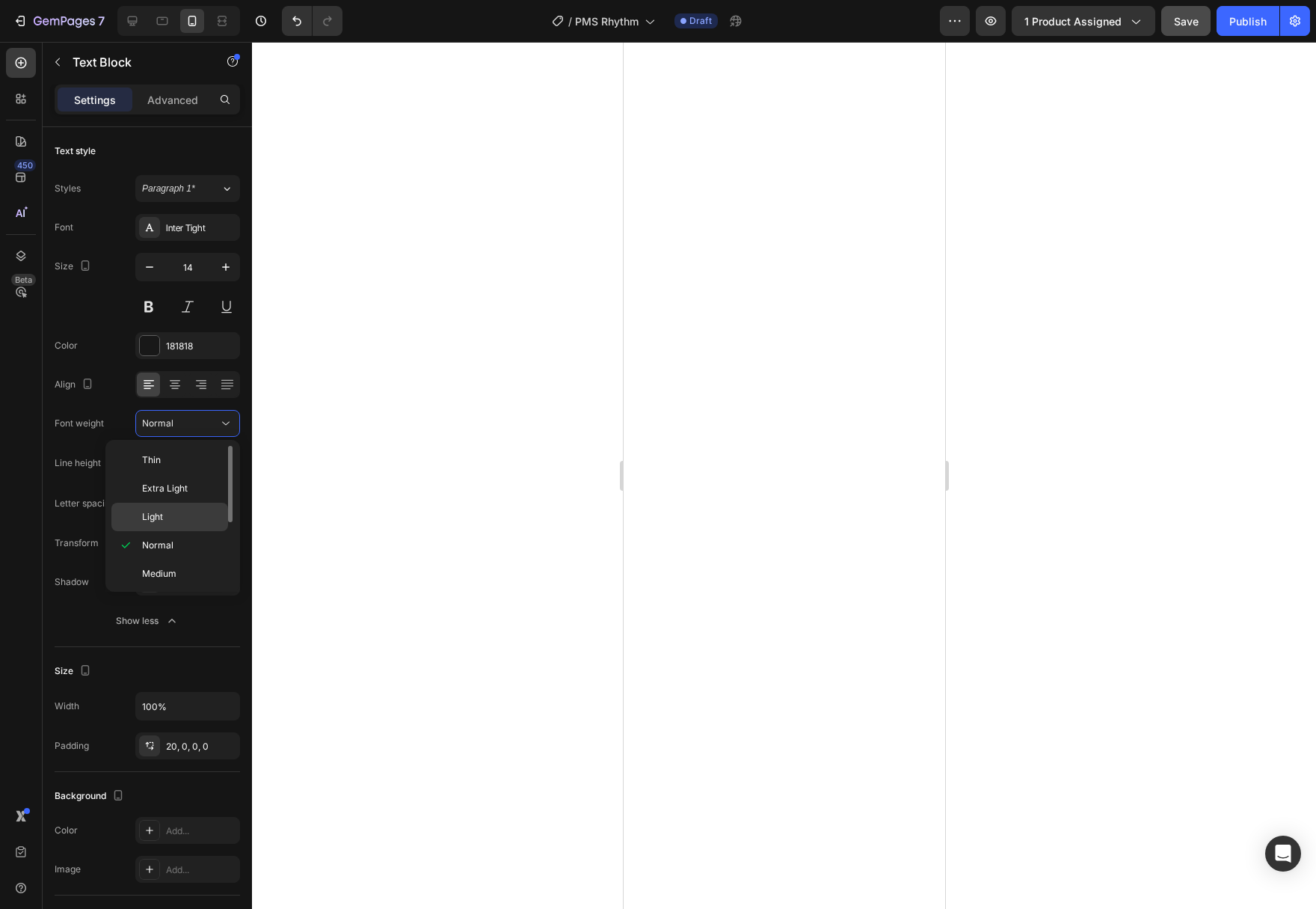
click at [194, 525] on div "Light" at bounding box center [169, 516] width 117 height 29
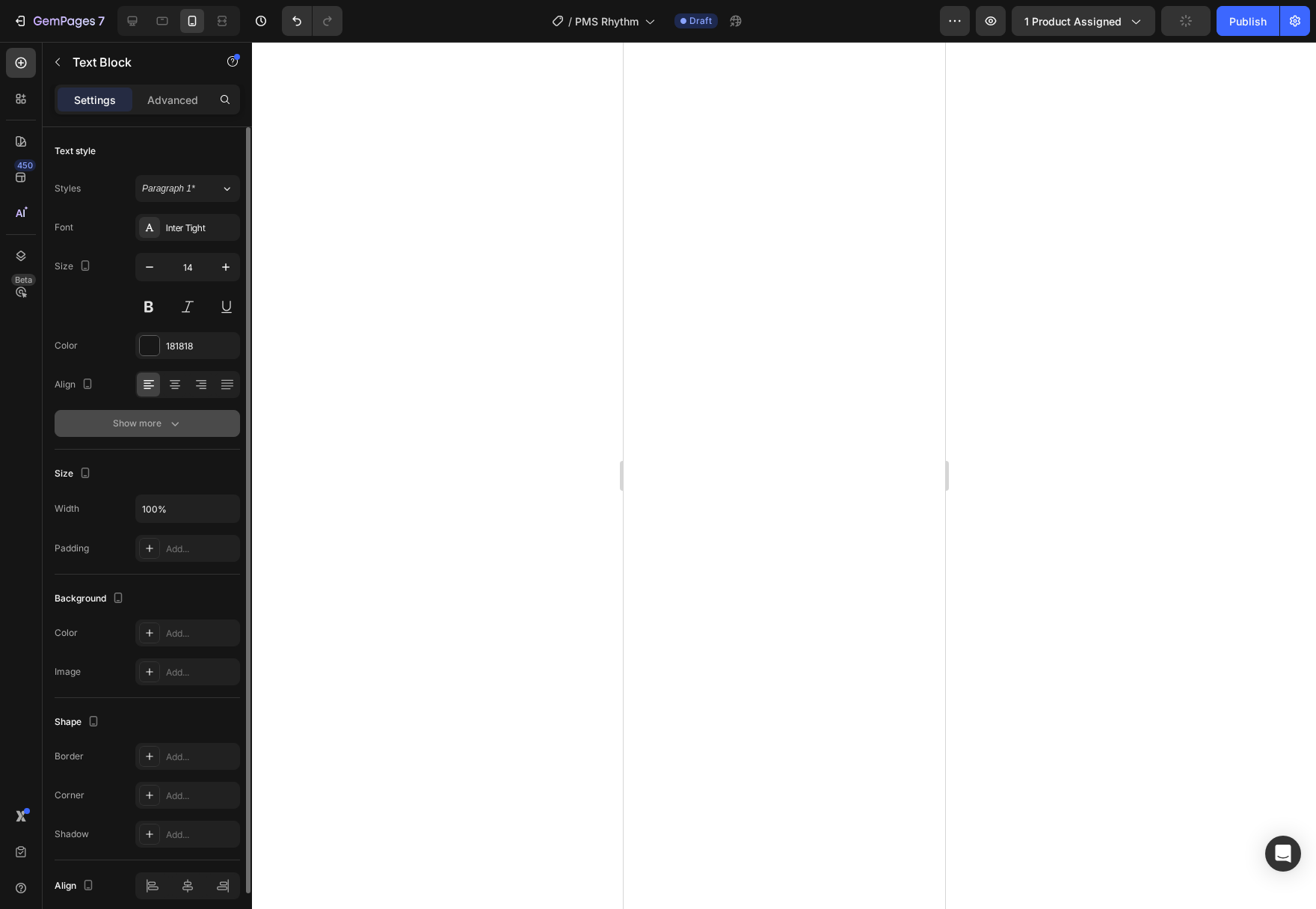
click at [185, 431] on button "Show more" at bounding box center [147, 423] width 186 height 27
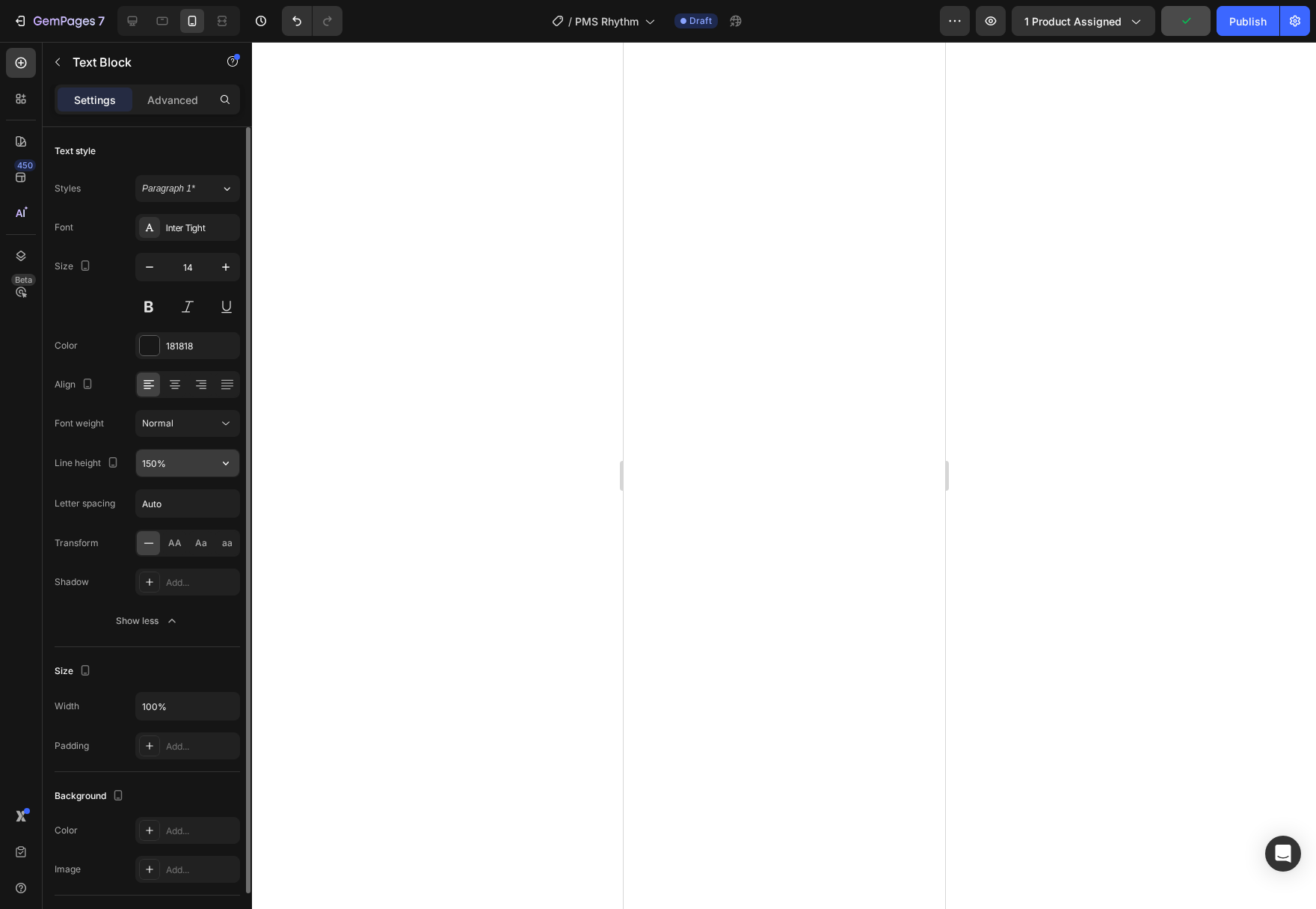
click at [227, 463] on icon "button" at bounding box center [226, 463] width 6 height 4
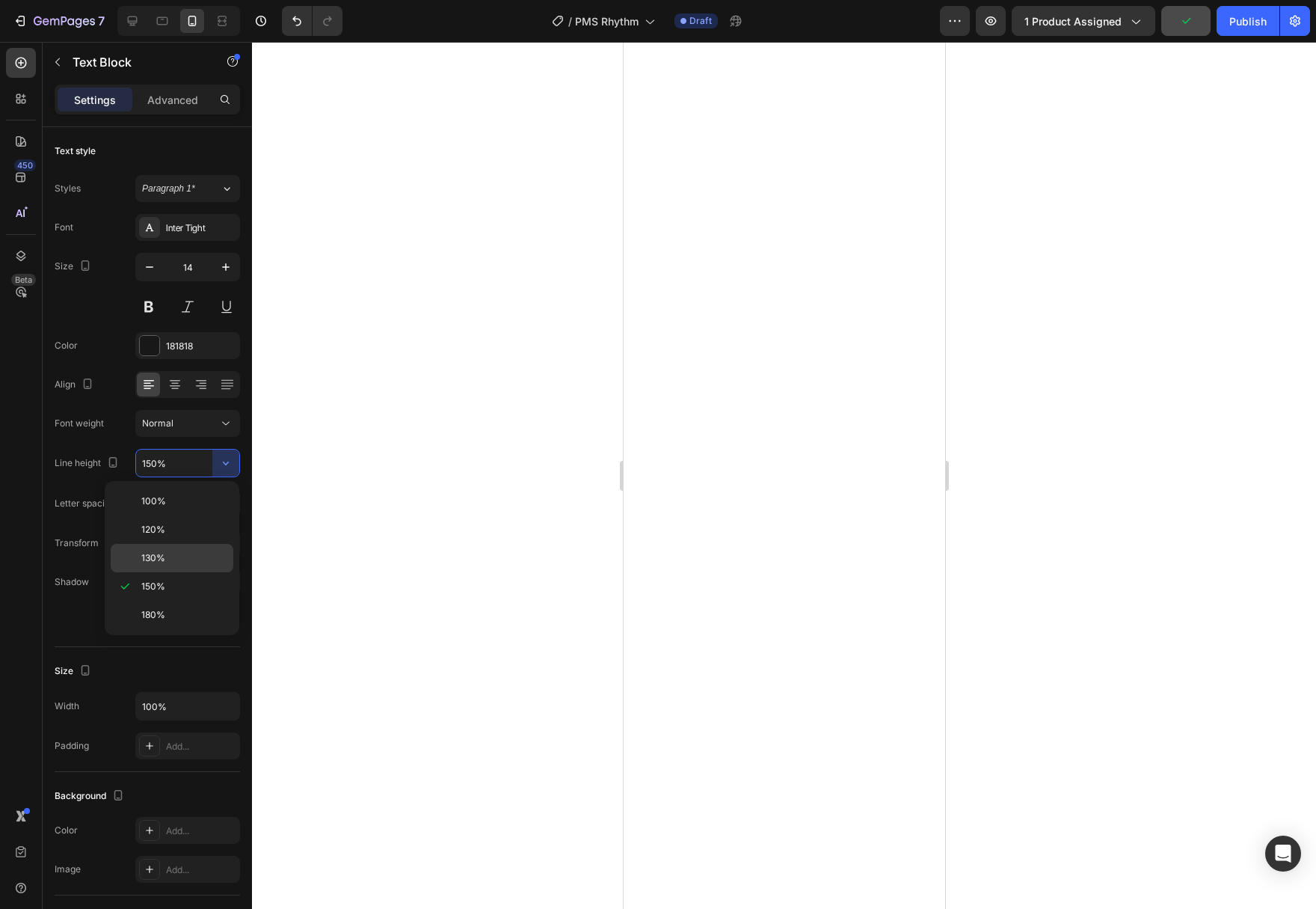
click at [171, 559] on p "130%" at bounding box center [184, 558] width 86 height 14
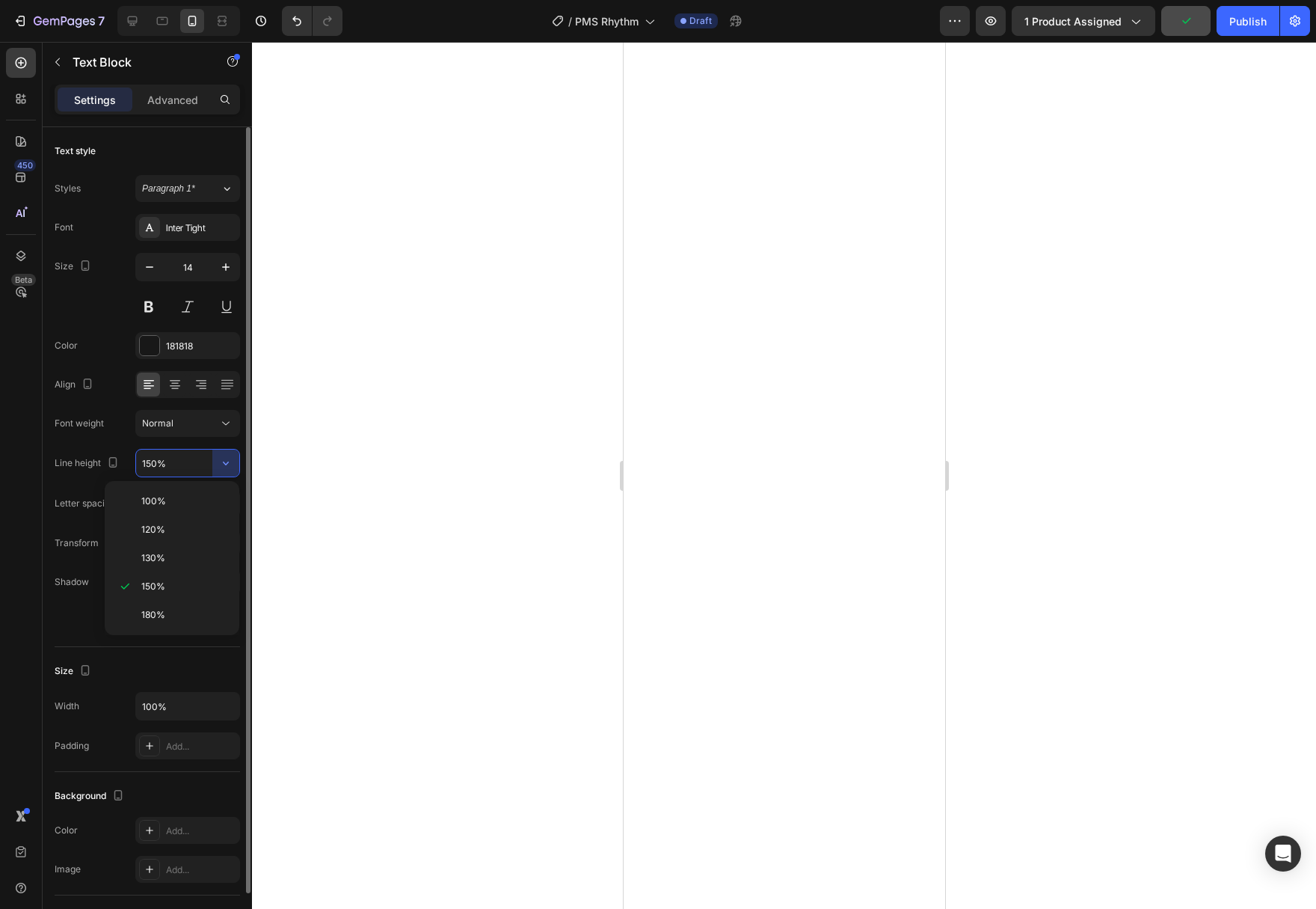
type input "130%"
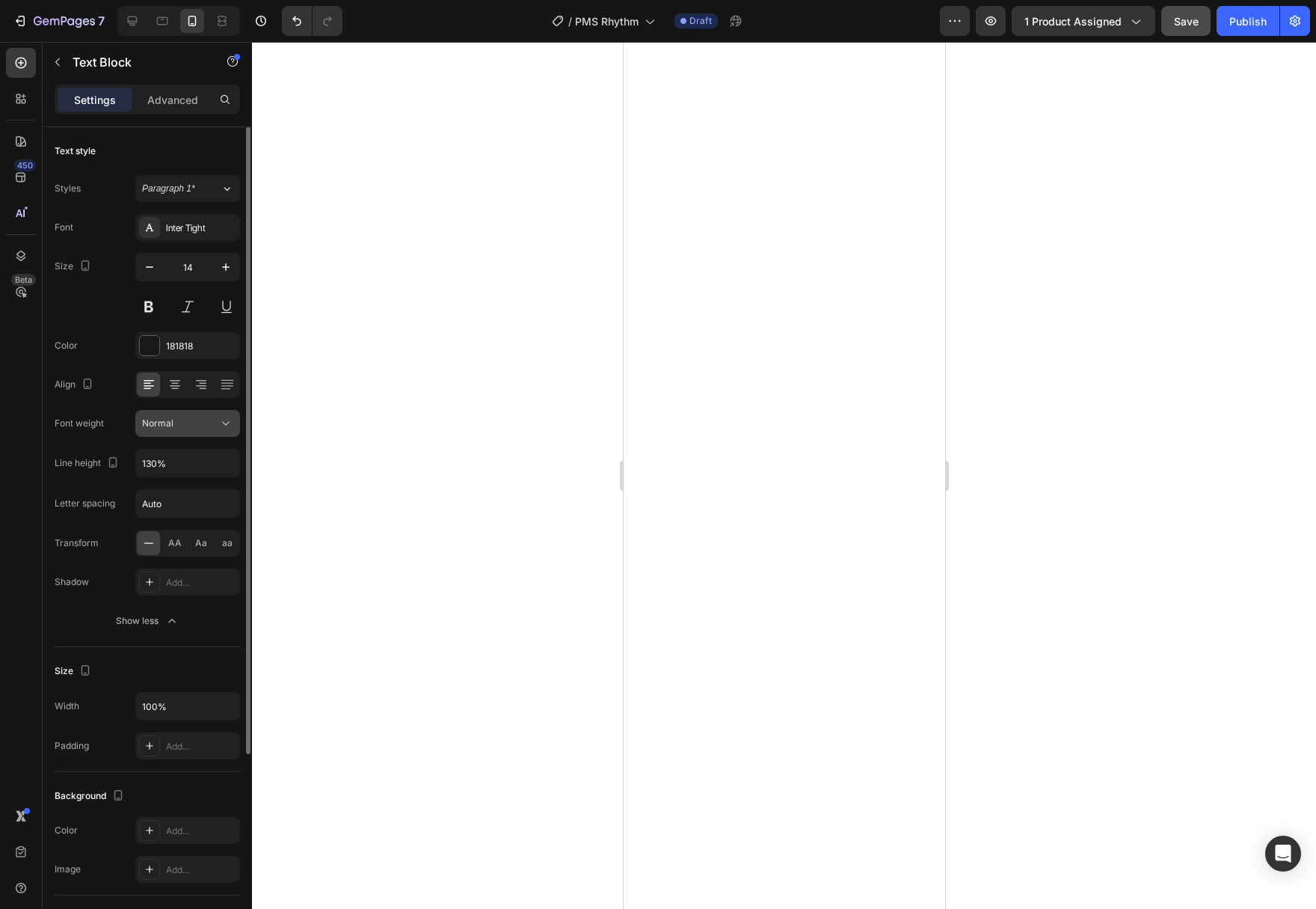
click at [229, 426] on icon at bounding box center [225, 423] width 15 height 15
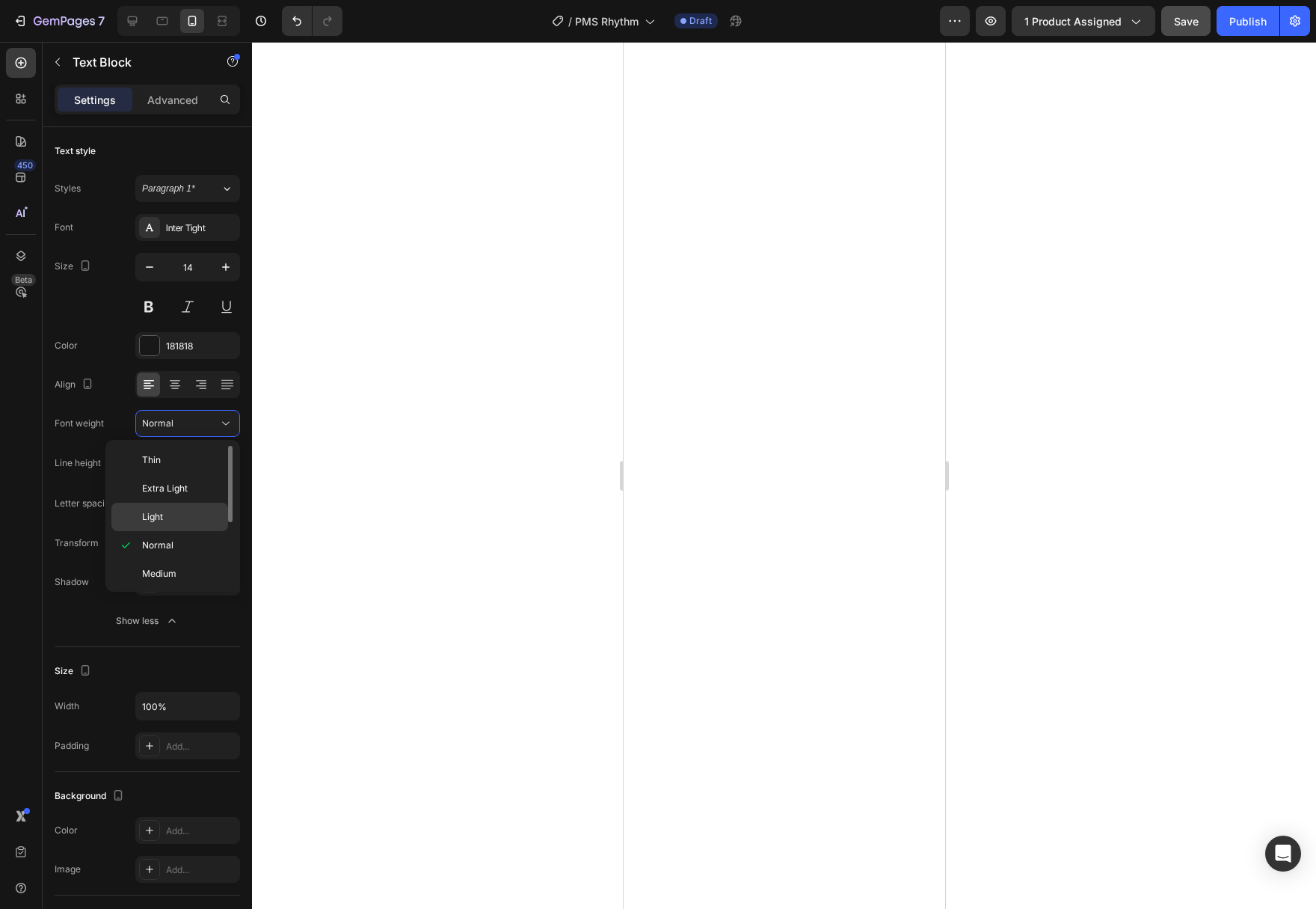
click at [195, 505] on div "Light" at bounding box center [169, 516] width 117 height 29
click at [385, 563] on div at bounding box center [784, 475] width 1064 height 867
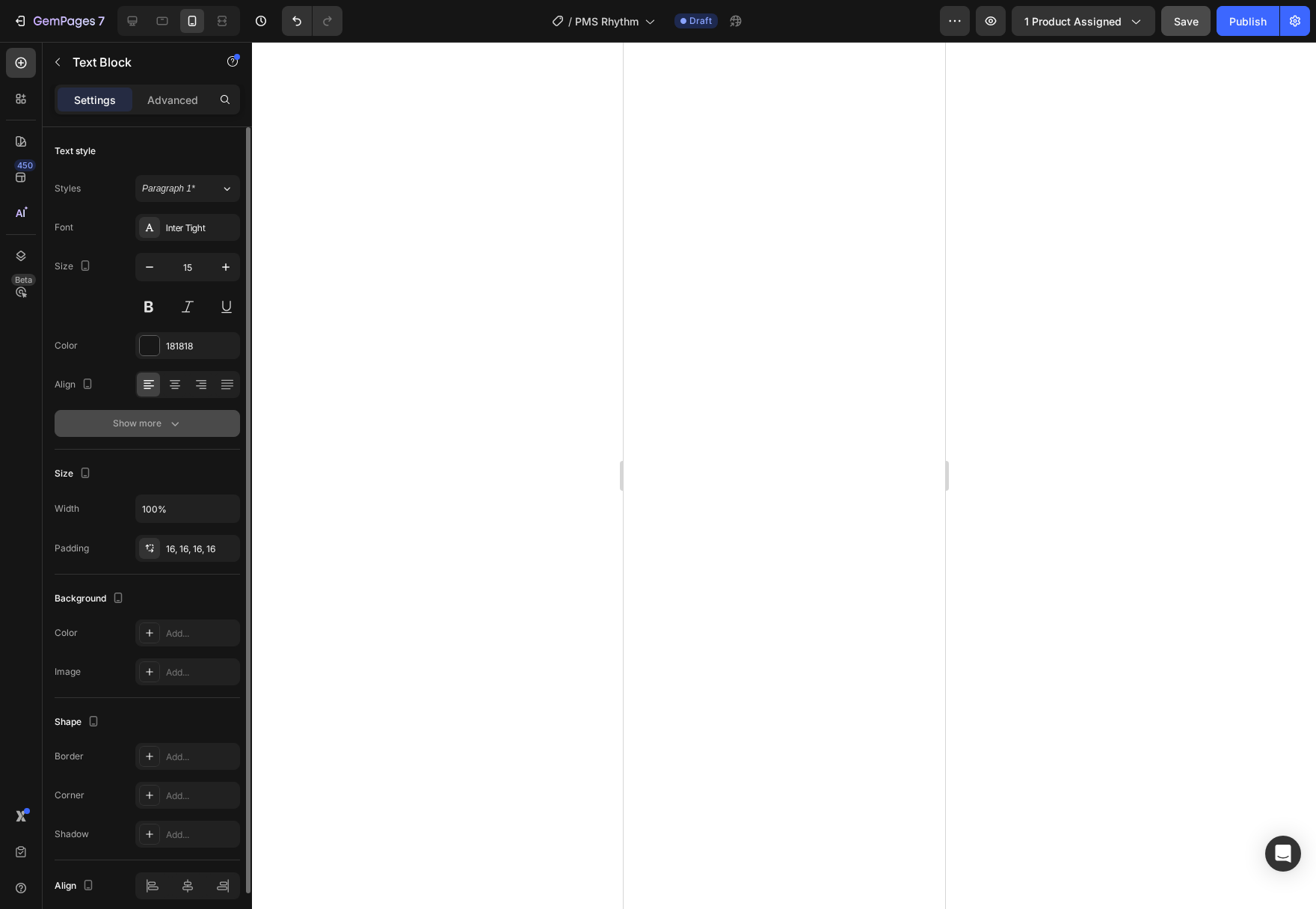
click at [189, 423] on button "Show more" at bounding box center [147, 423] width 186 height 27
click at [137, 416] on div "Show more" at bounding box center [148, 423] width 70 height 15
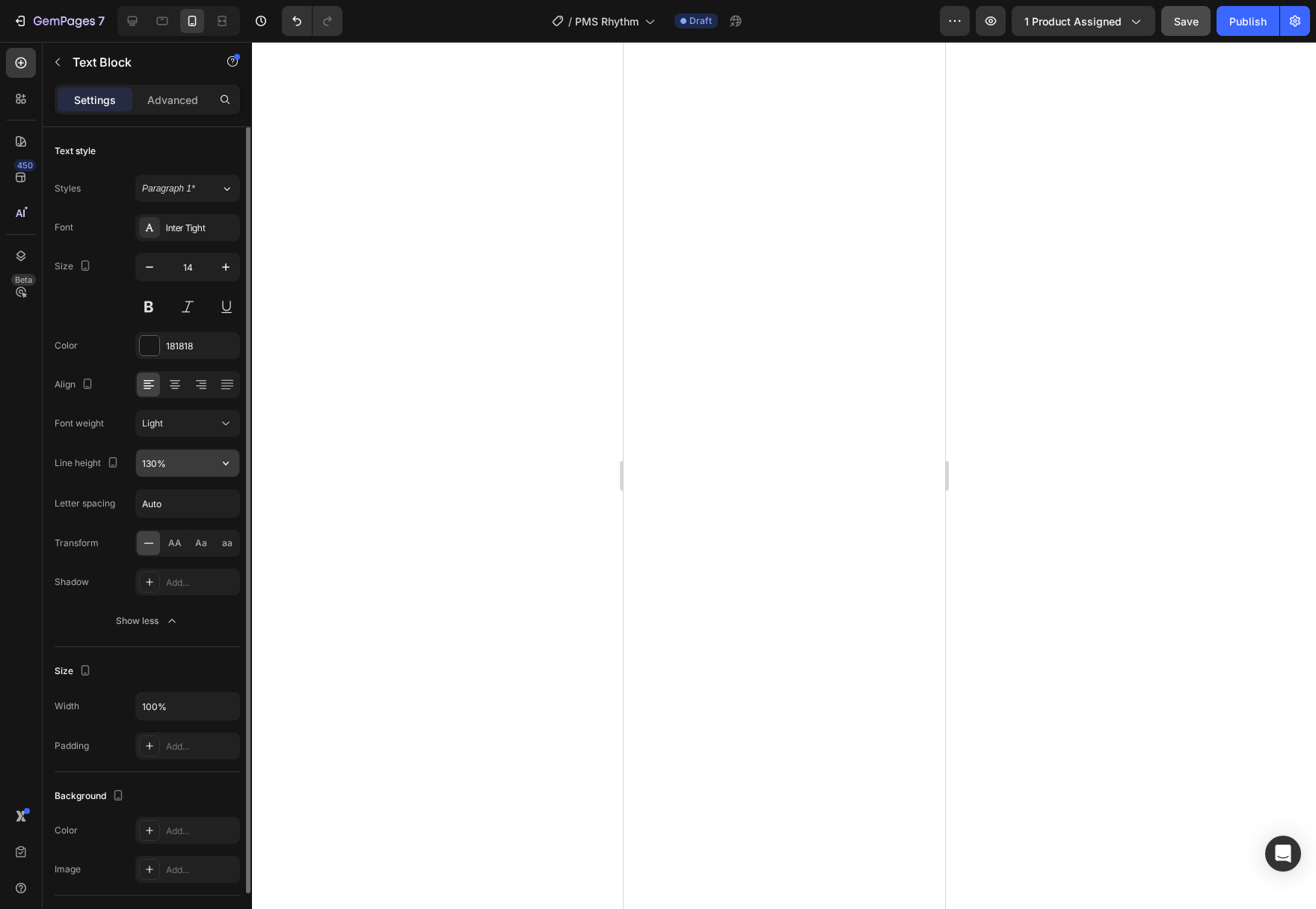
click at [170, 471] on input "130%" at bounding box center [187, 462] width 103 height 27
click at [239, 462] on div "130%" at bounding box center [188, 462] width 104 height 29
click at [230, 461] on icon "button" at bounding box center [225, 462] width 15 height 15
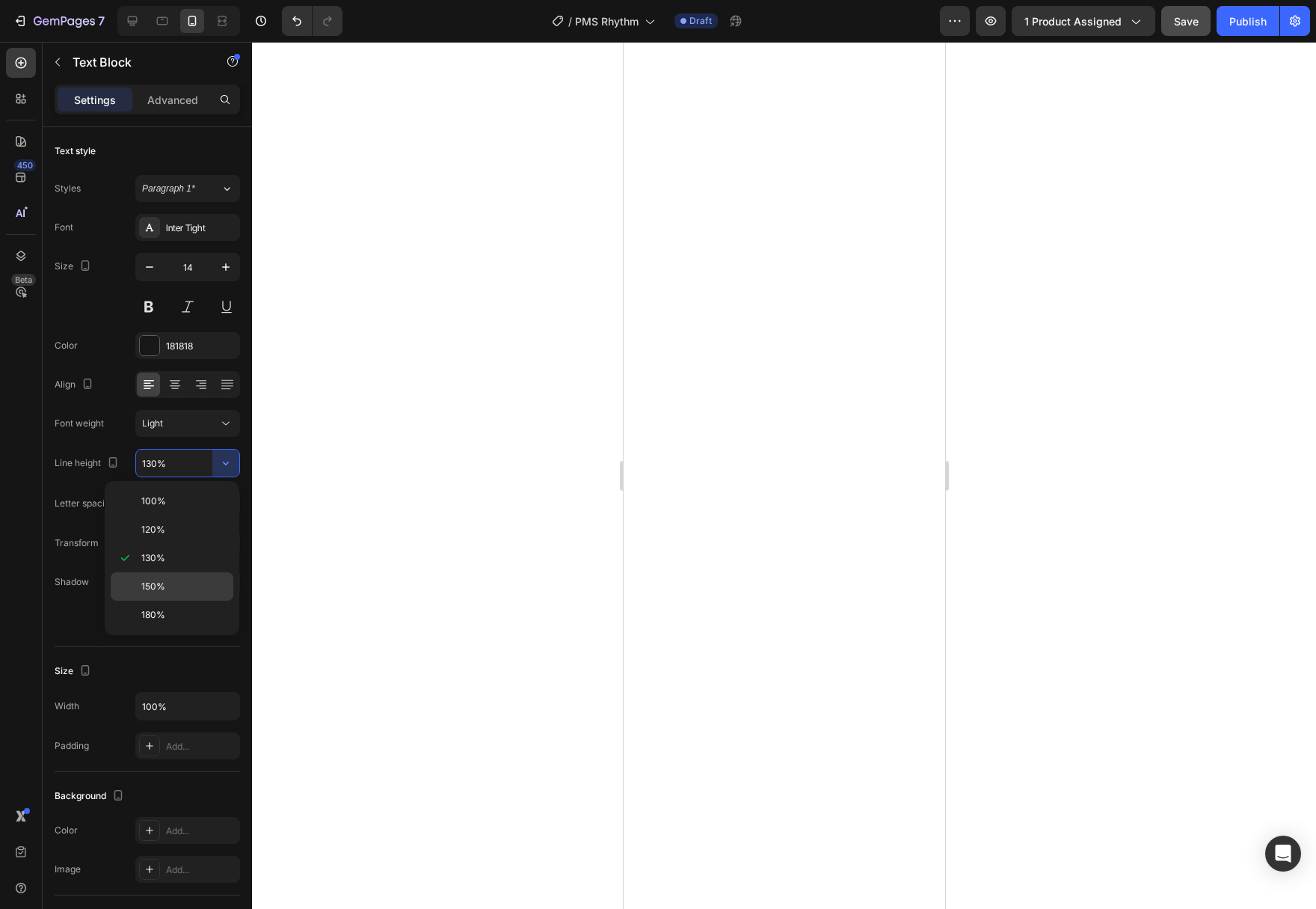
click at [171, 579] on p "150%" at bounding box center [184, 586] width 86 height 14
type input "150%"
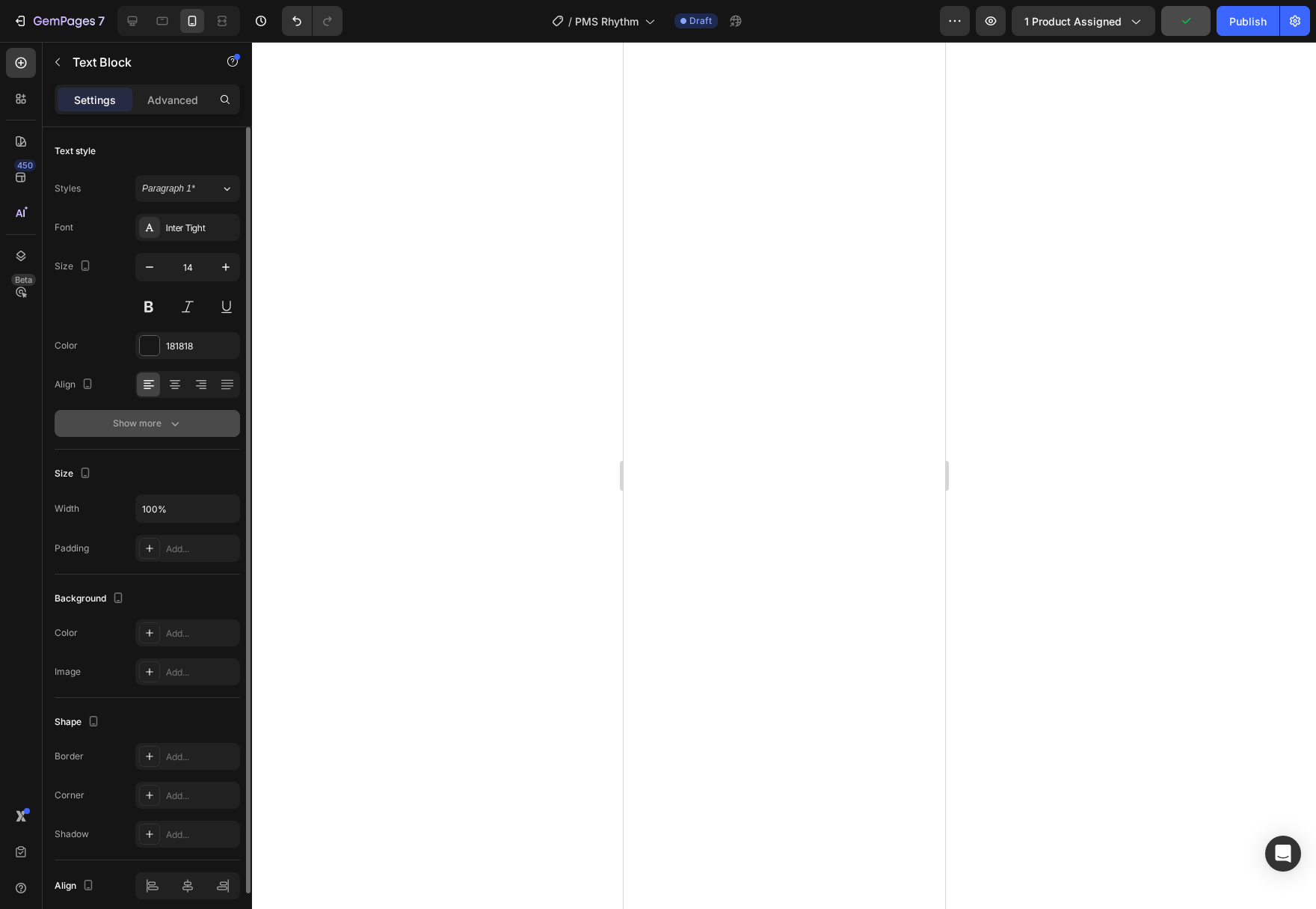
click at [180, 424] on icon "button" at bounding box center [174, 423] width 15 height 15
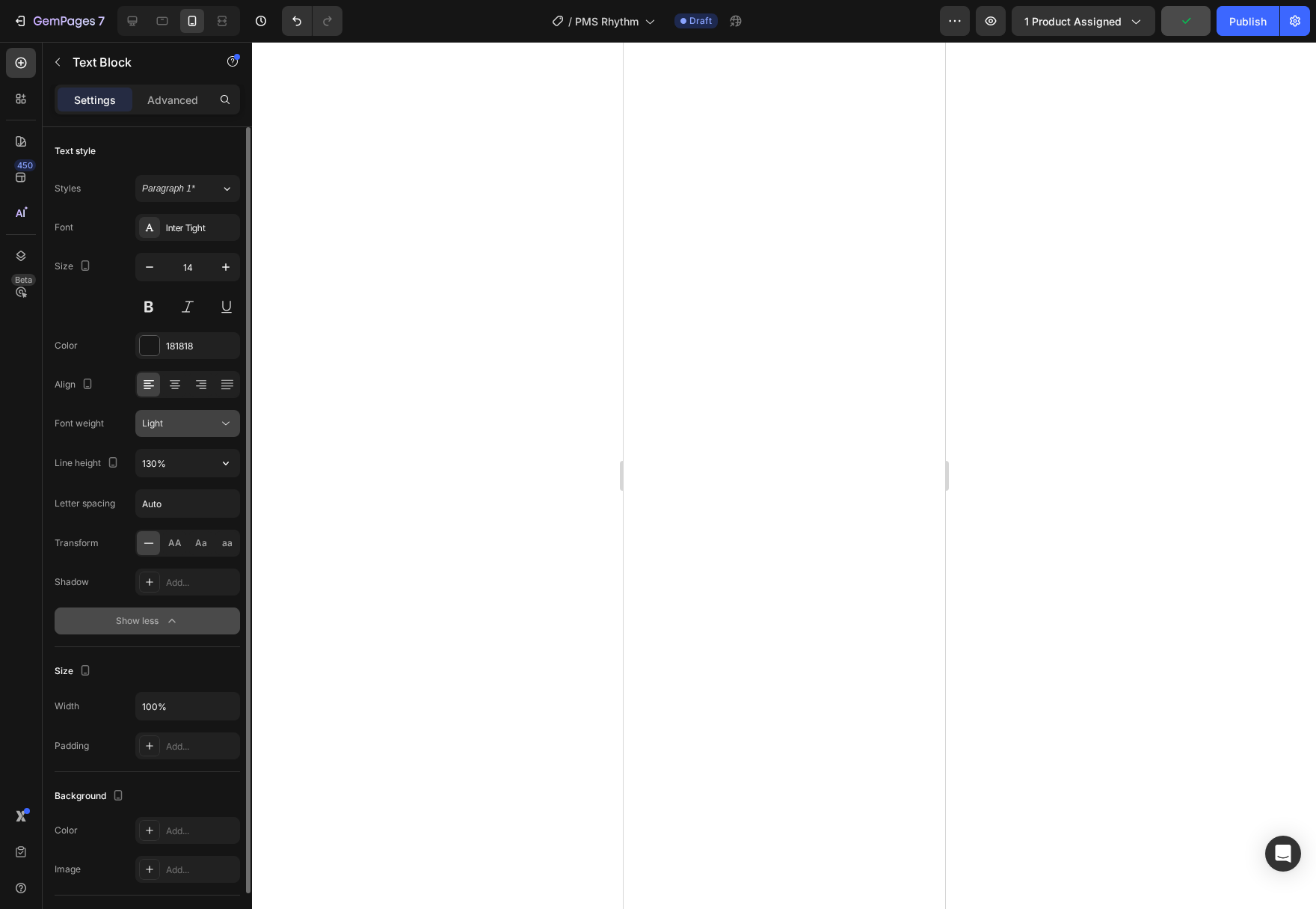
click at [226, 427] on icon at bounding box center [225, 423] width 15 height 15
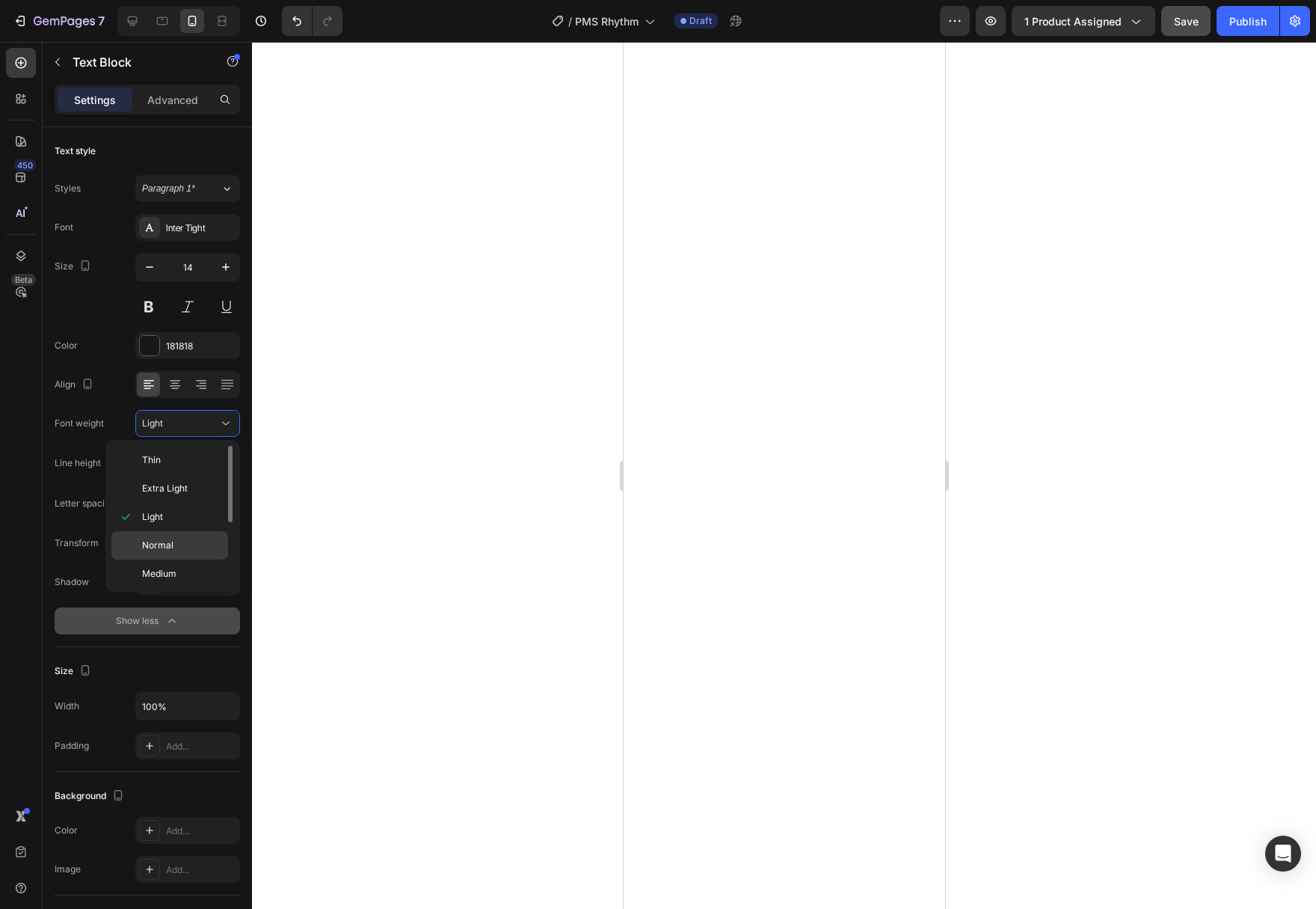
drag, startPoint x: 189, startPoint y: 547, endPoint x: 186, endPoint y: 524, distance: 23.2
click at [186, 538] on p "Normal" at bounding box center [181, 545] width 80 height 14
click at [186, 520] on div "450 Beta Sections(18) Elements(84) Section Element Hero Section Product Detail …" at bounding box center [126, 475] width 252 height 867
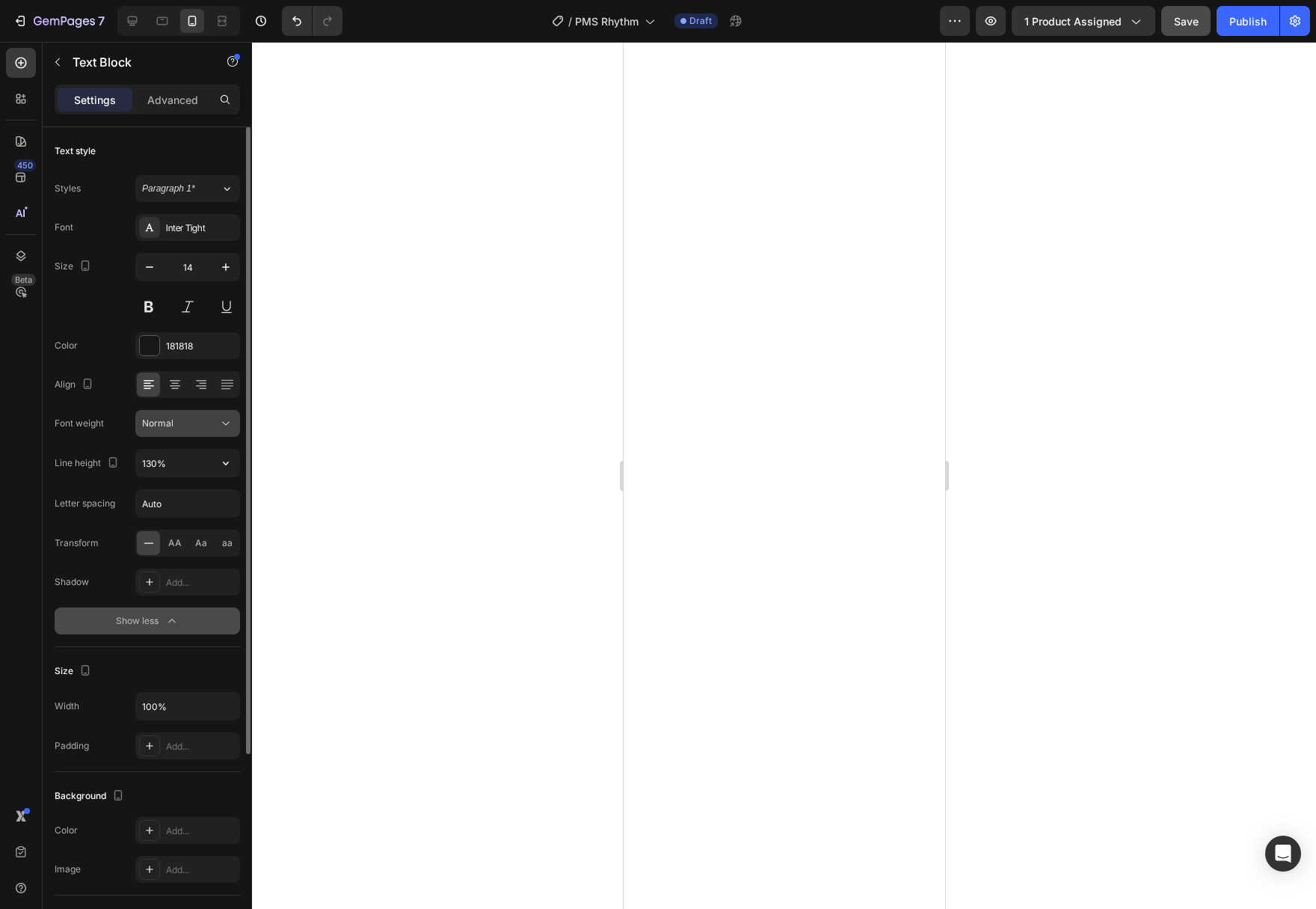
click at [227, 422] on icon at bounding box center [225, 423] width 15 height 15
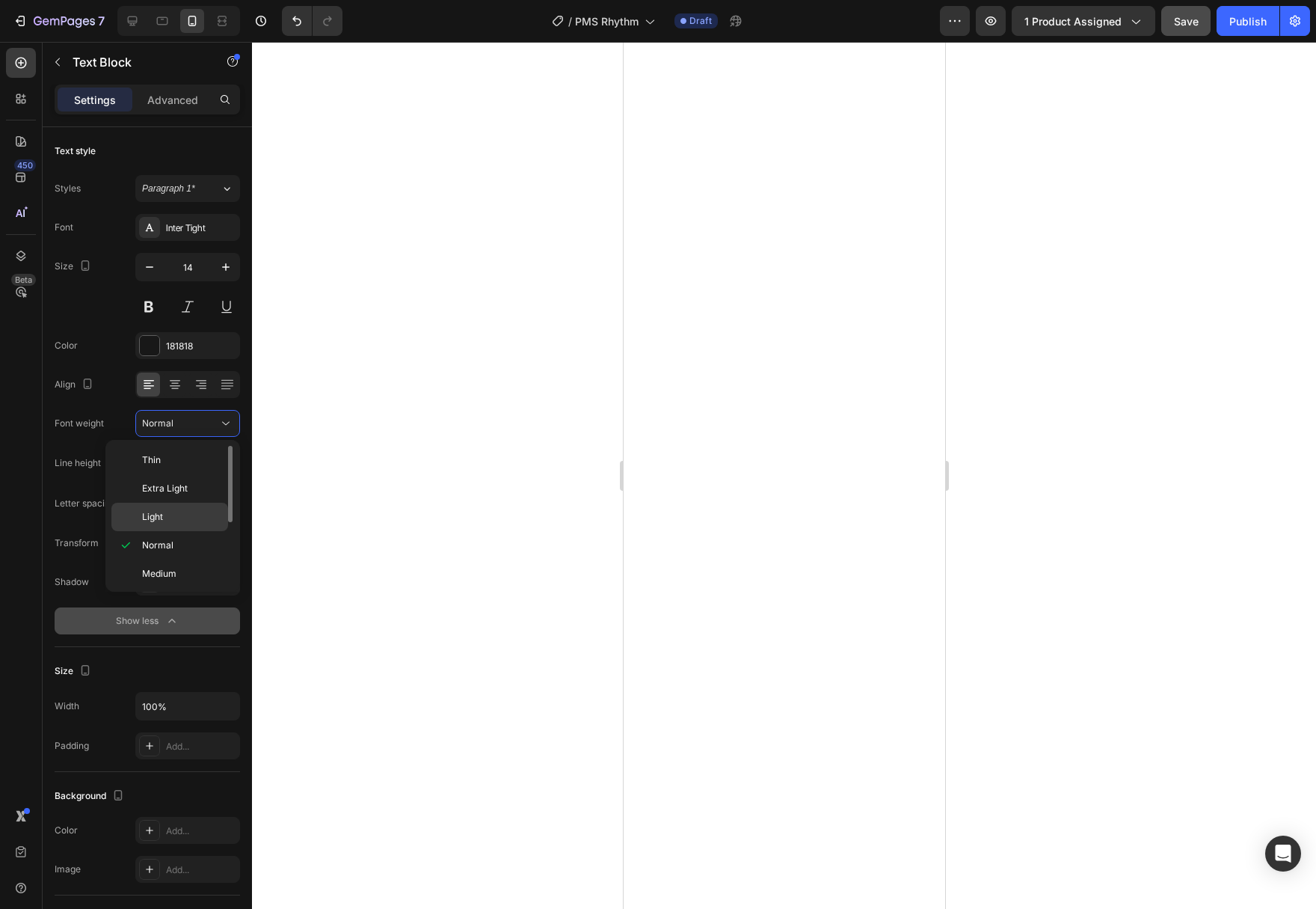
click at [180, 512] on p "Light" at bounding box center [181, 516] width 80 height 14
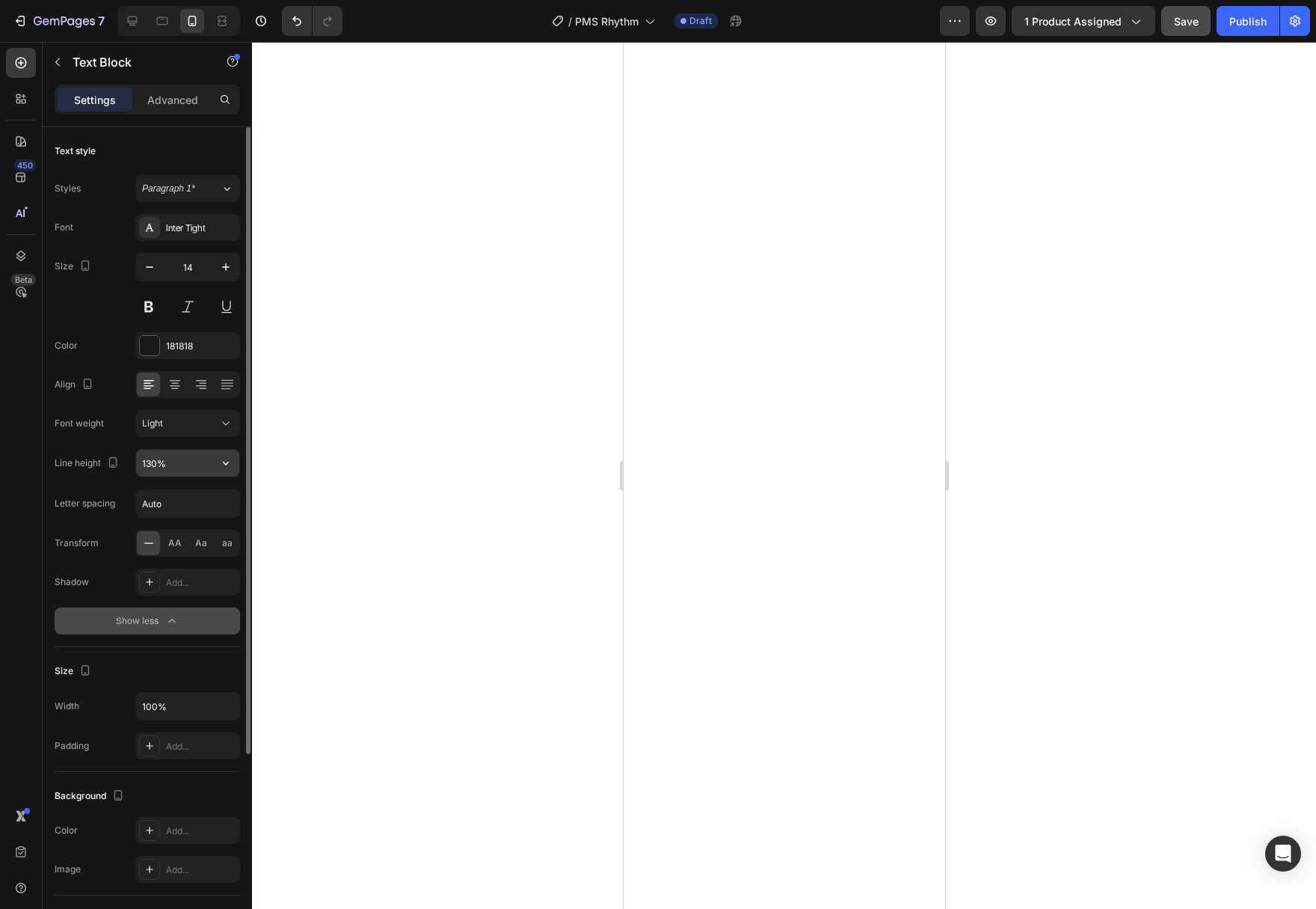
click at [207, 466] on input "130%" at bounding box center [187, 462] width 103 height 27
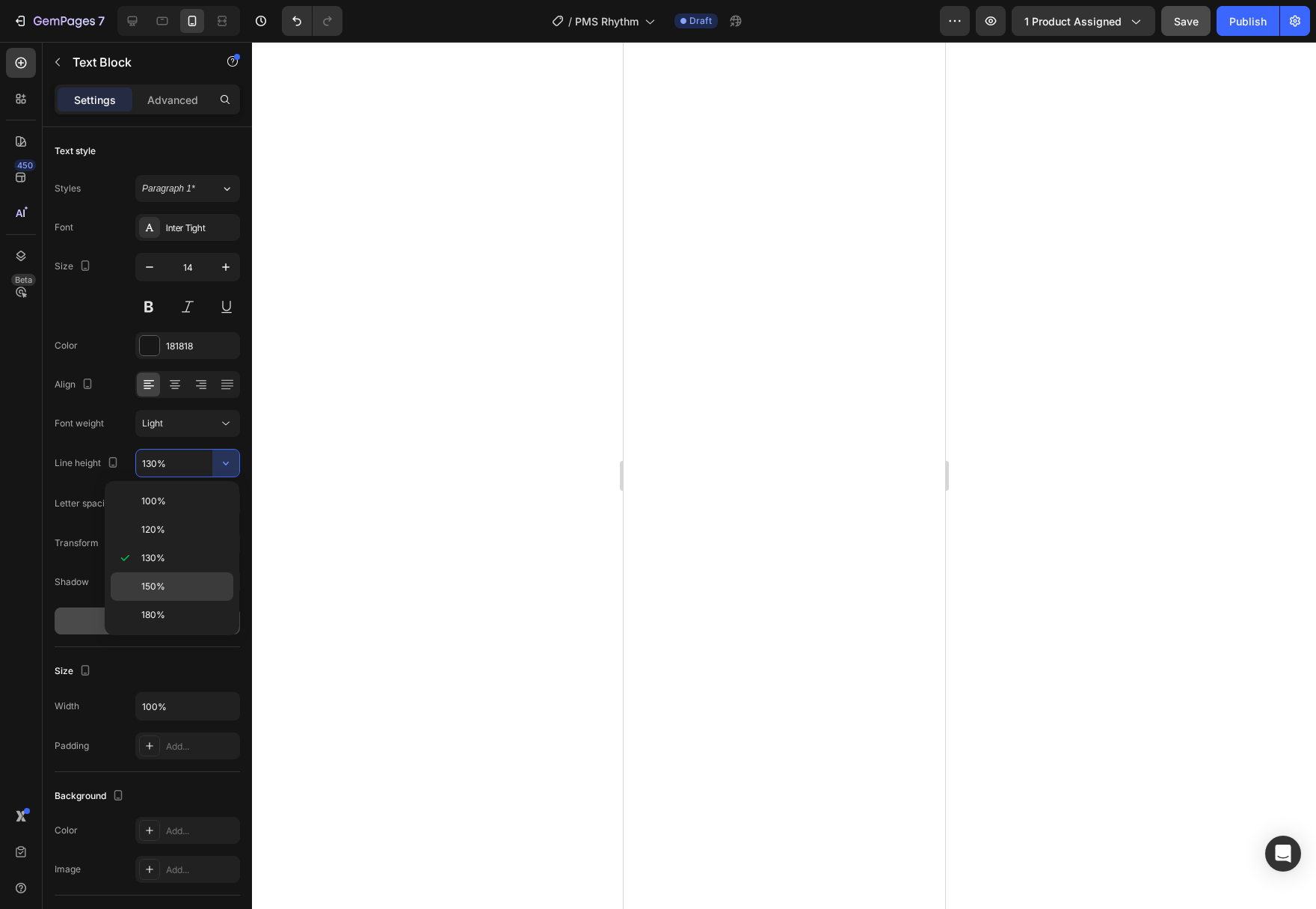
click at [189, 590] on p "150%" at bounding box center [184, 586] width 86 height 14
type input "150%"
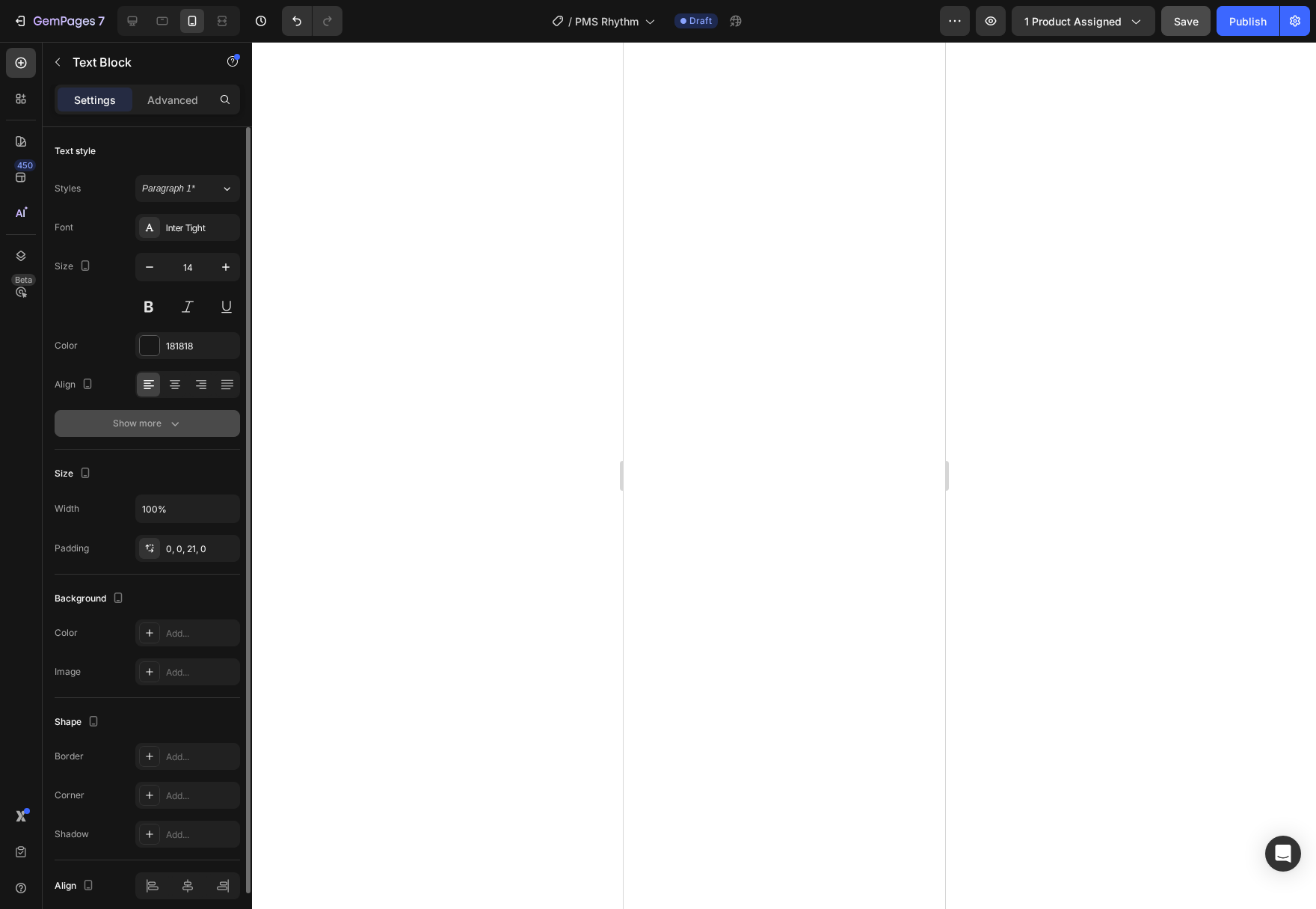
click at [186, 421] on button "Show more" at bounding box center [147, 423] width 186 height 27
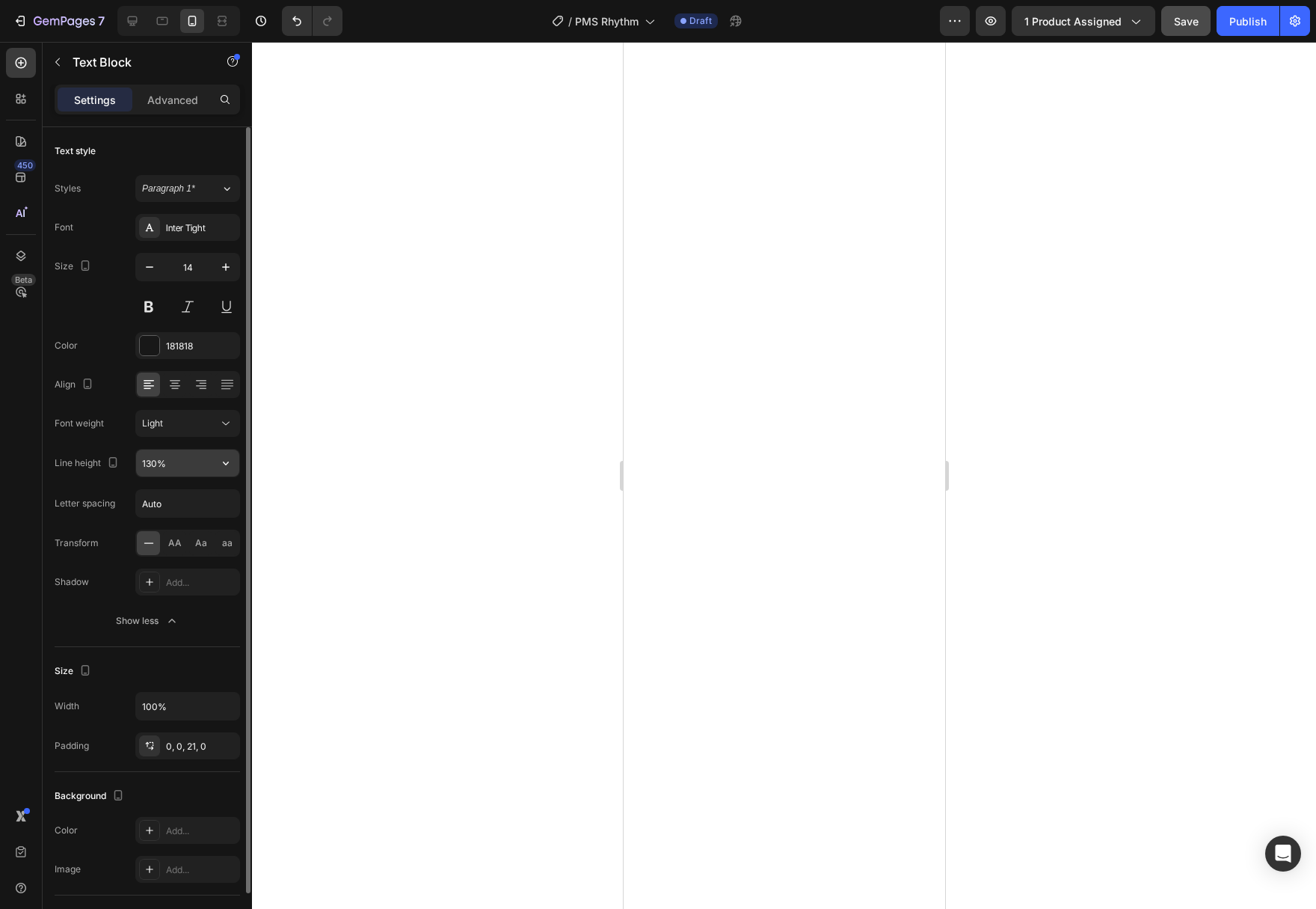
click at [227, 454] on button "button" at bounding box center [225, 462] width 27 height 27
click at [186, 587] on p "150%" at bounding box center [184, 586] width 86 height 14
type input "150%"
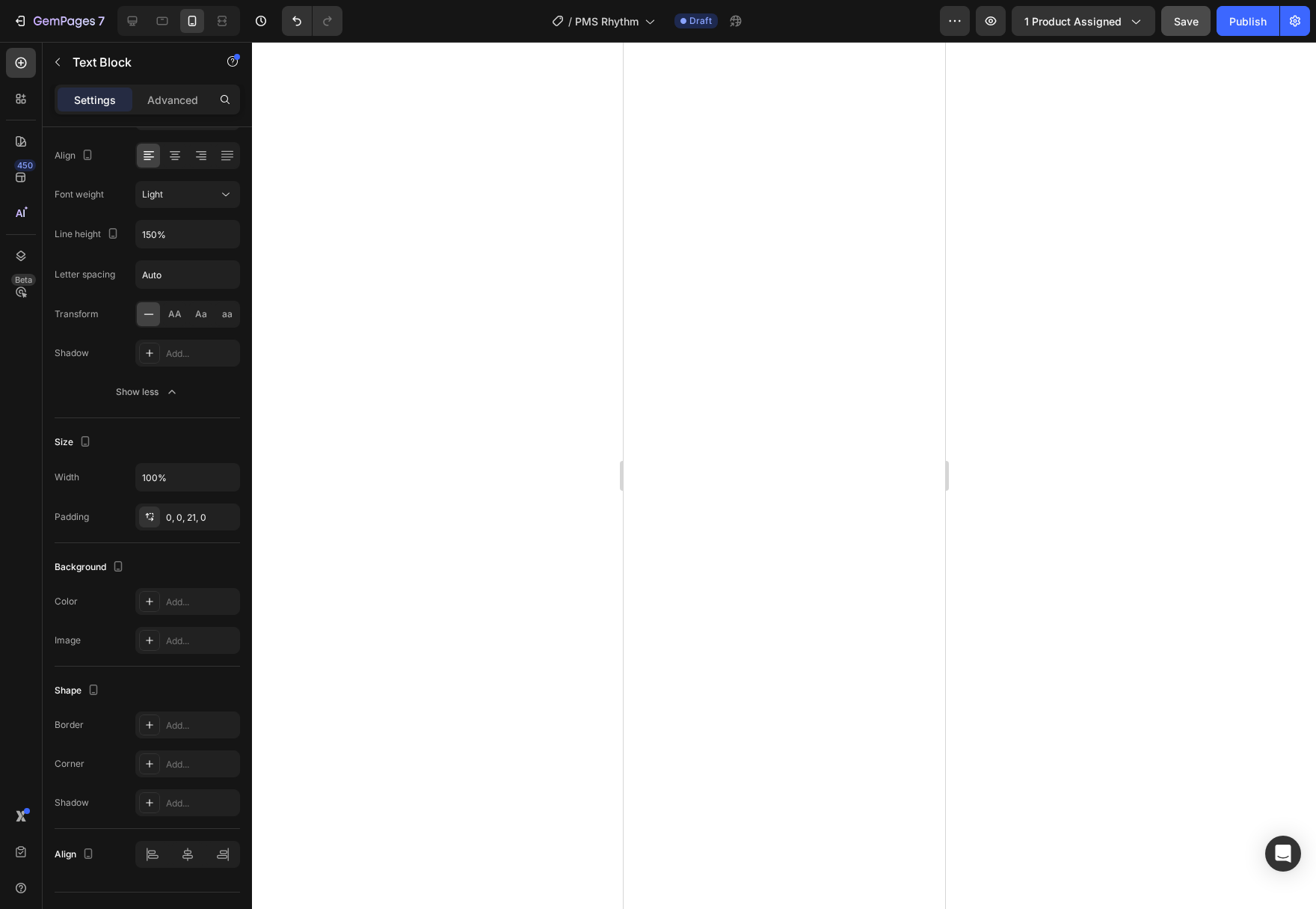
scroll to position [62, 0]
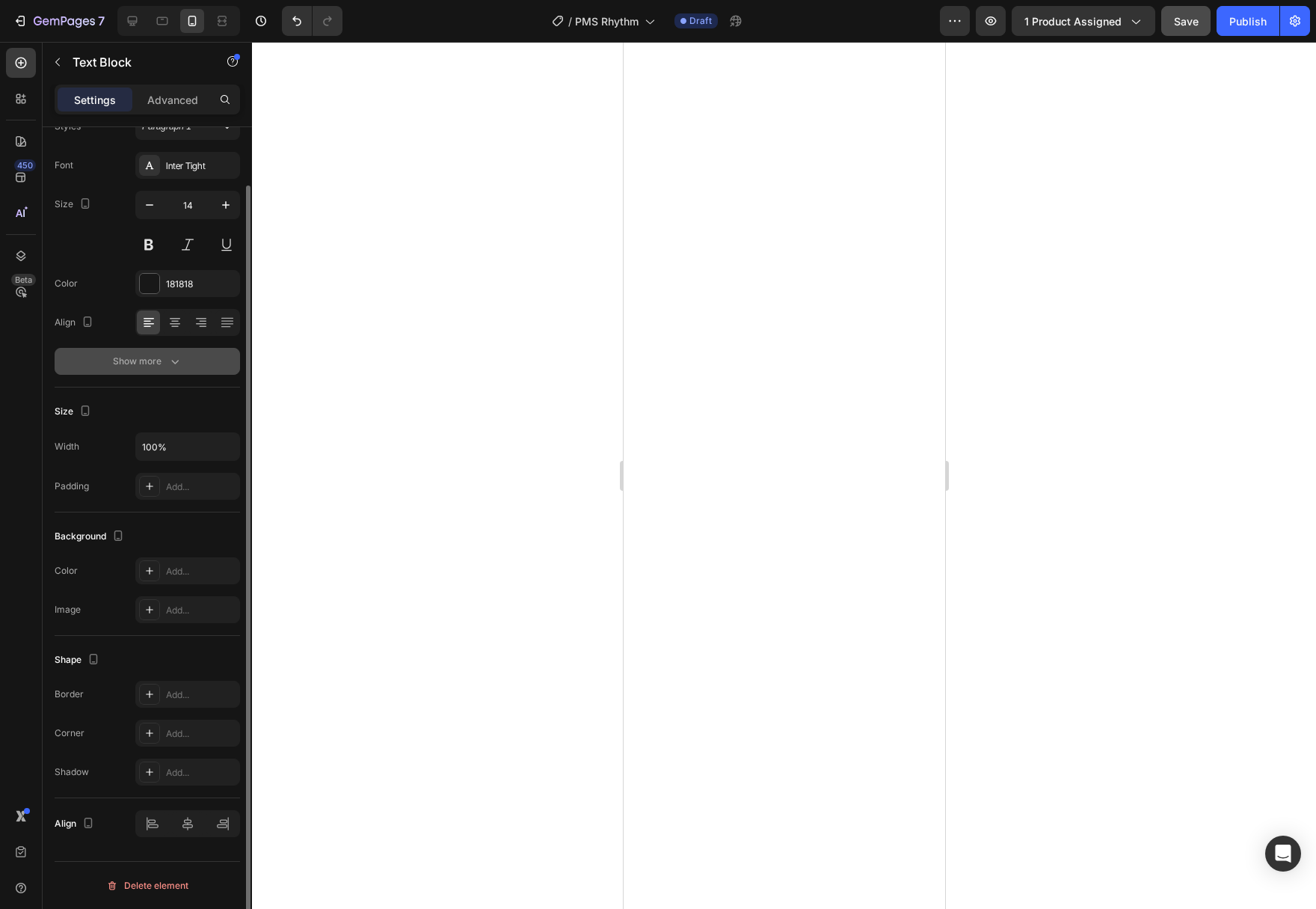
click at [180, 371] on button "Show more" at bounding box center [147, 360] width 186 height 27
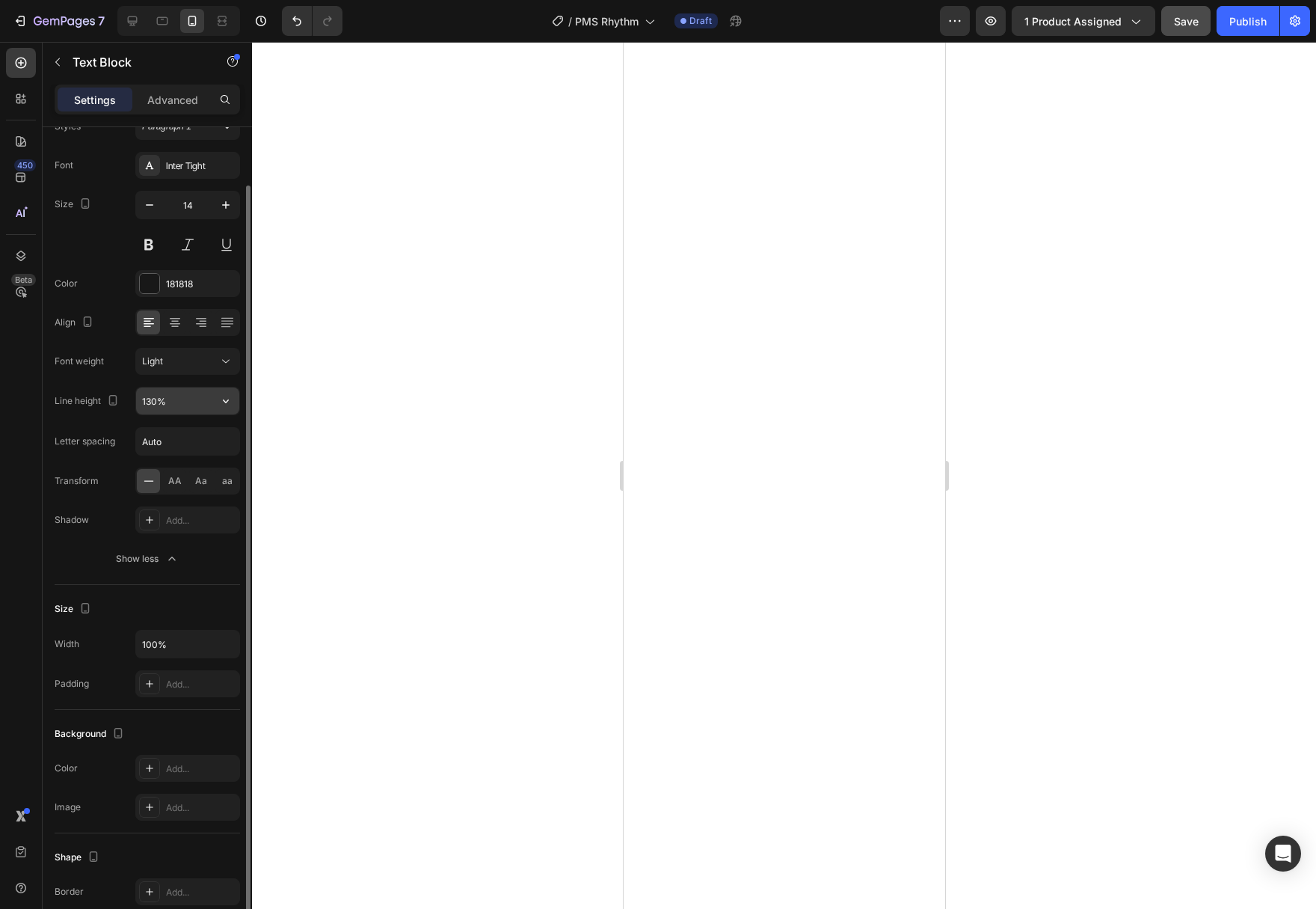
click at [226, 401] on icon "button" at bounding box center [225, 400] width 15 height 15
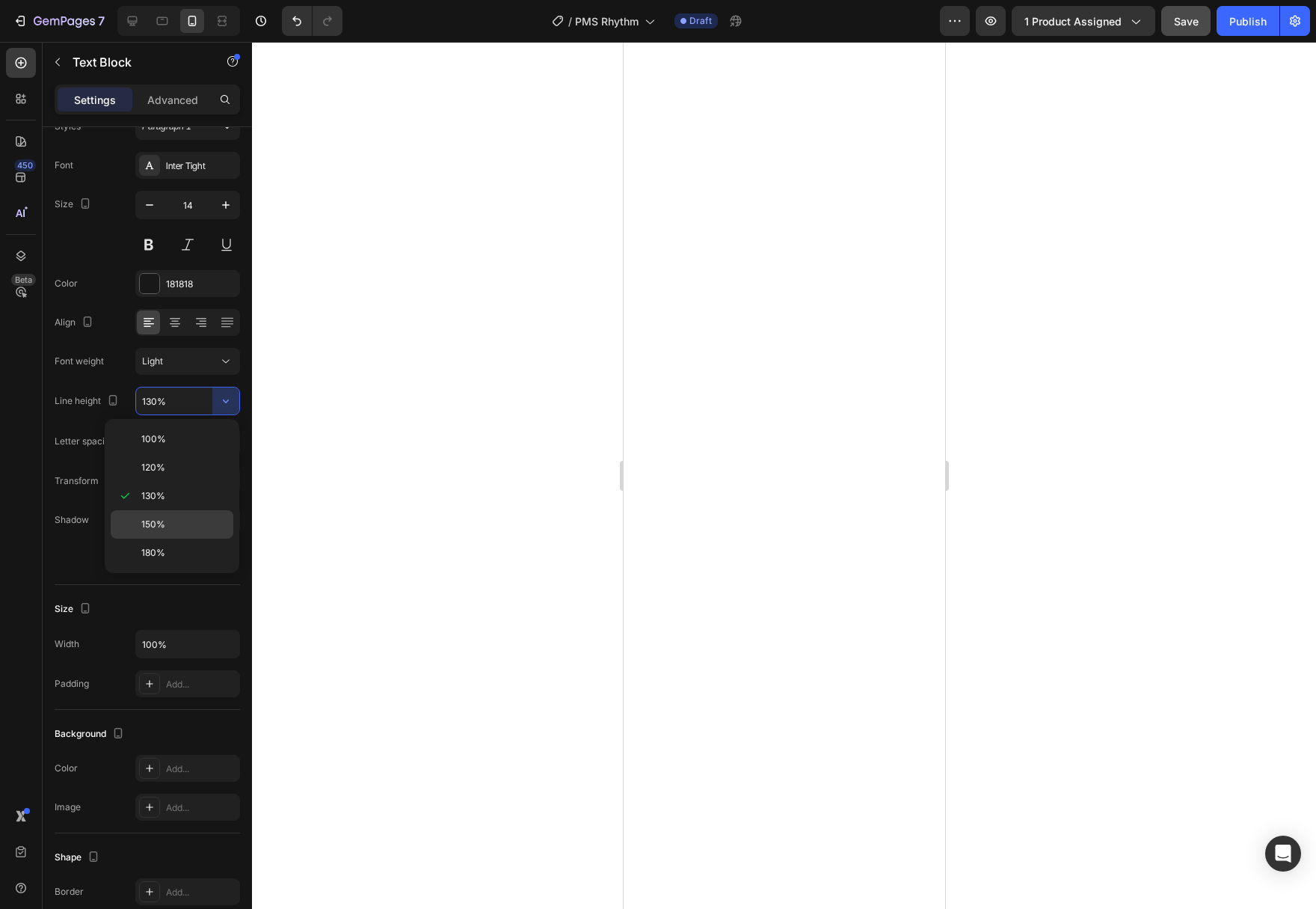
click at [157, 523] on span "150%" at bounding box center [153, 524] width 24 height 14
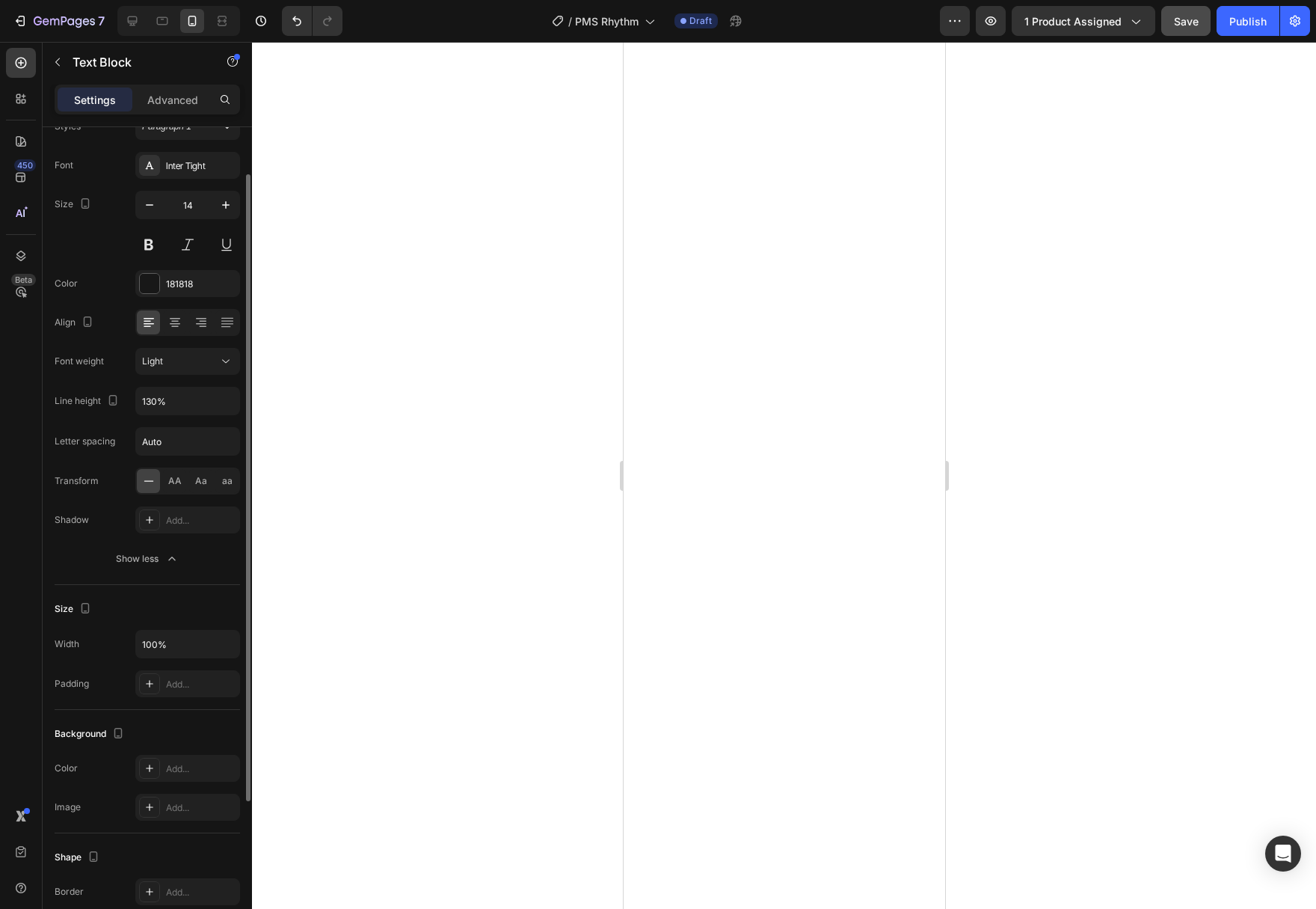
type input "150%"
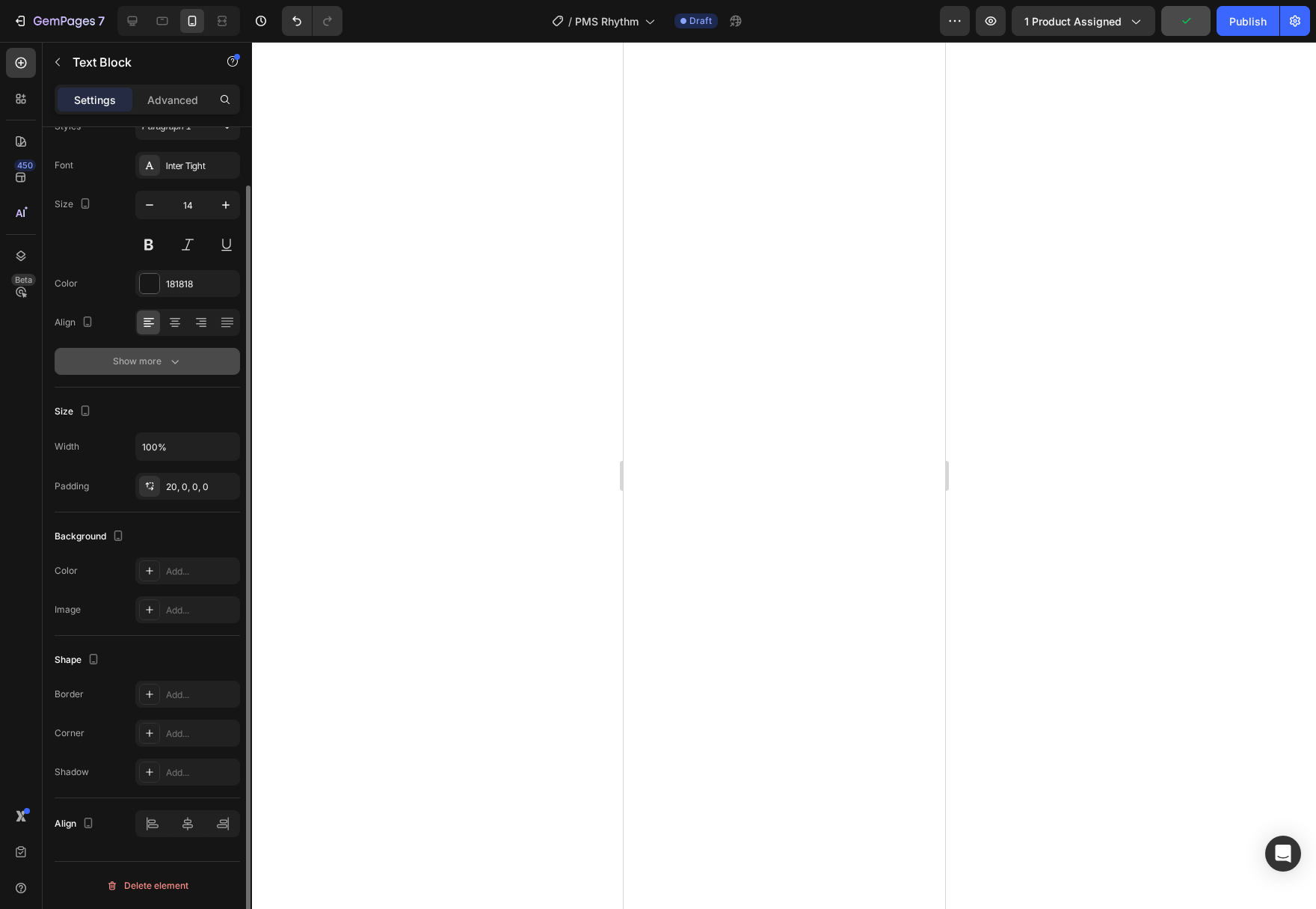
click at [154, 368] on div "Show more" at bounding box center [148, 361] width 70 height 15
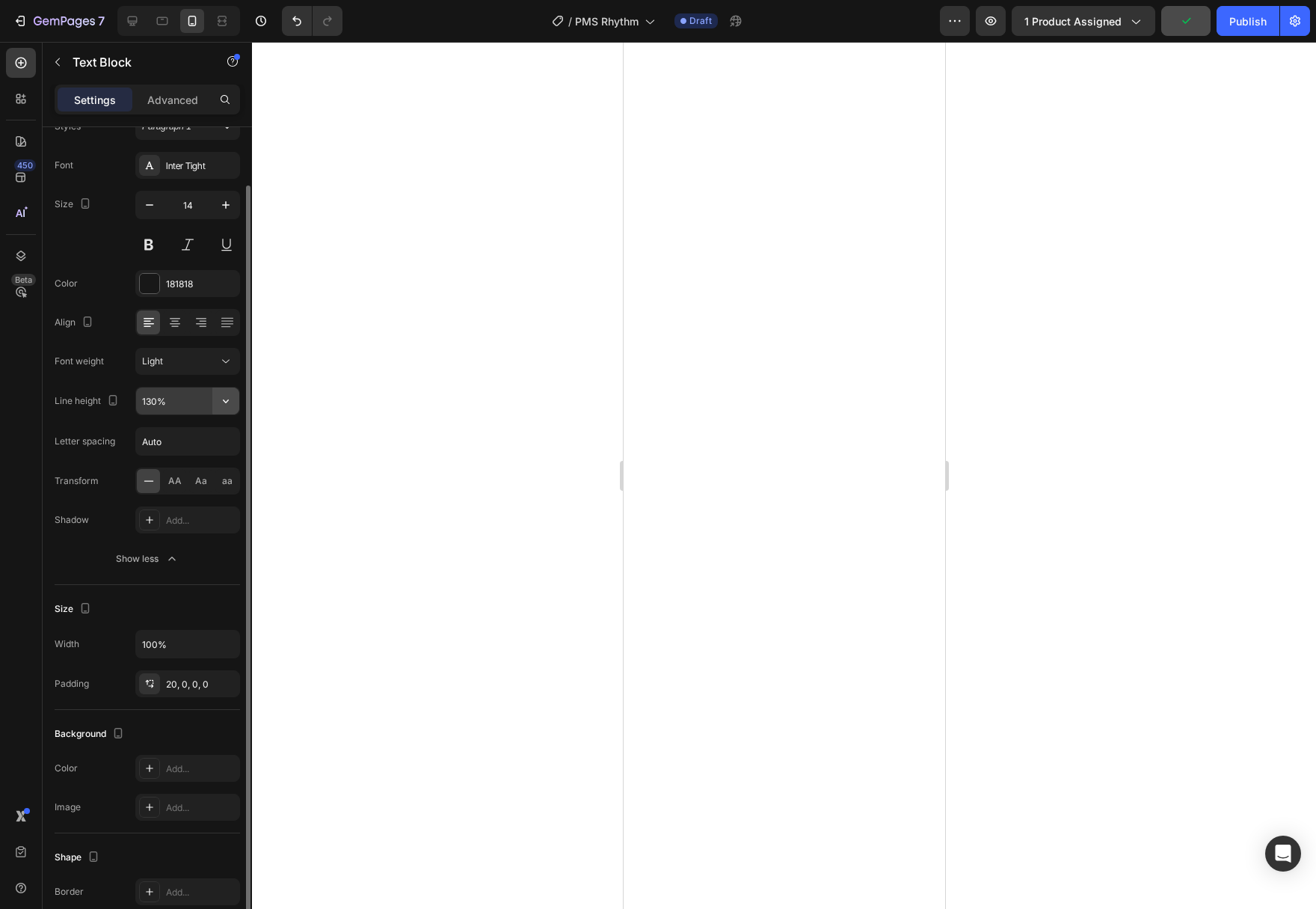
click at [227, 405] on icon "button" at bounding box center [225, 400] width 15 height 15
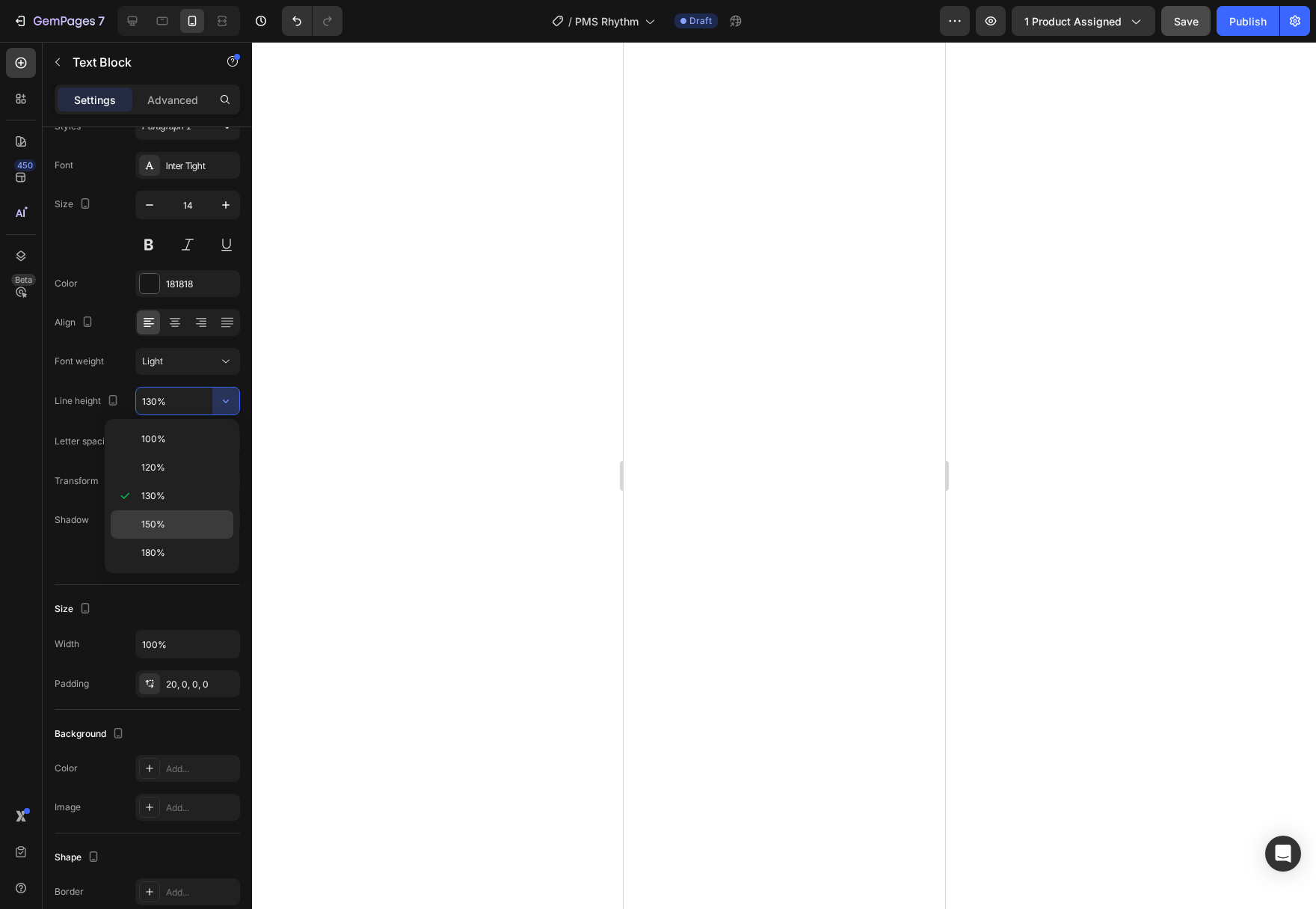
click at [163, 538] on div "150%" at bounding box center [171, 552] width 123 height 29
type input "150%"
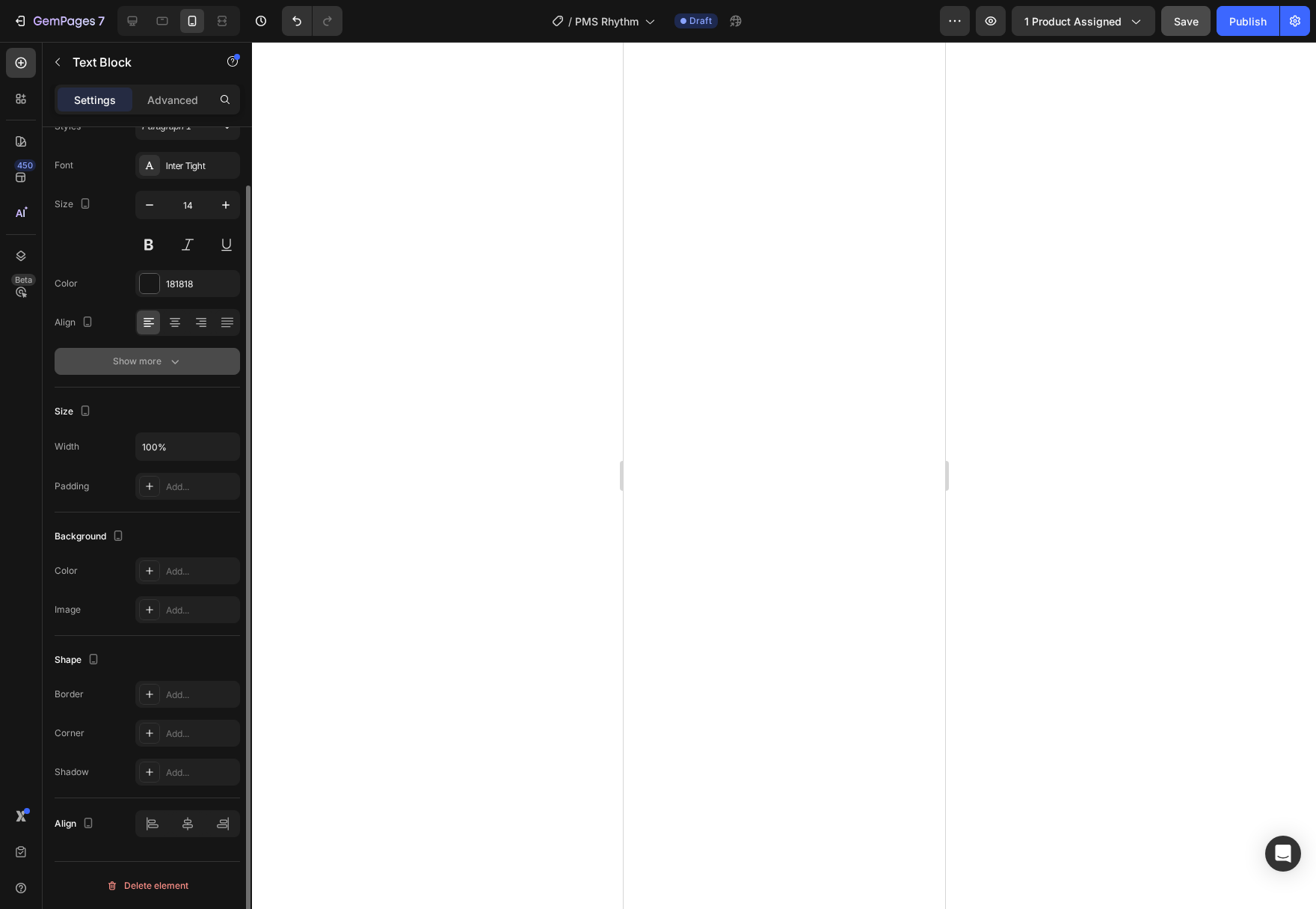
click at [164, 366] on div "Show more" at bounding box center [148, 361] width 70 height 15
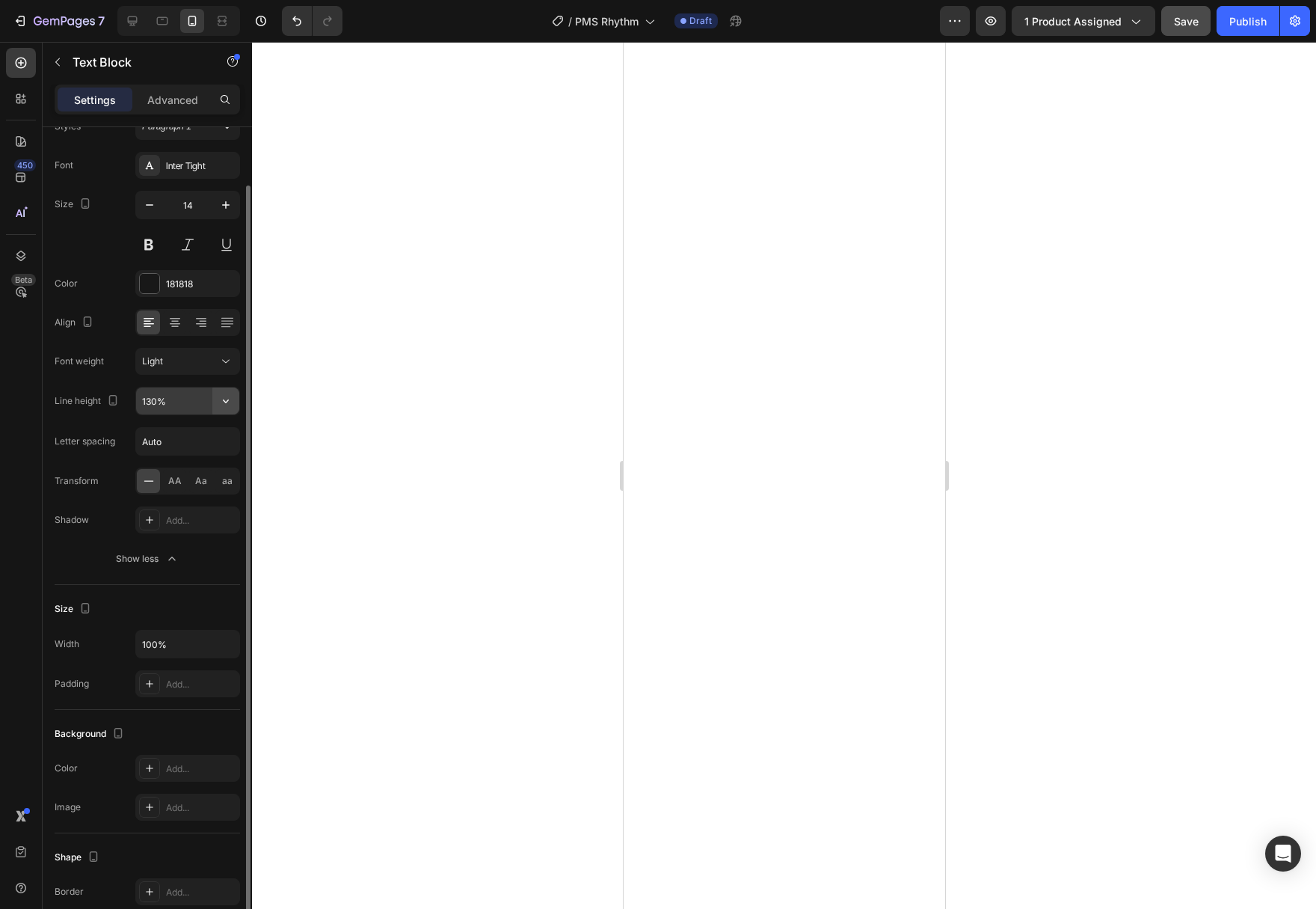
click at [232, 404] on icon "button" at bounding box center [225, 400] width 15 height 15
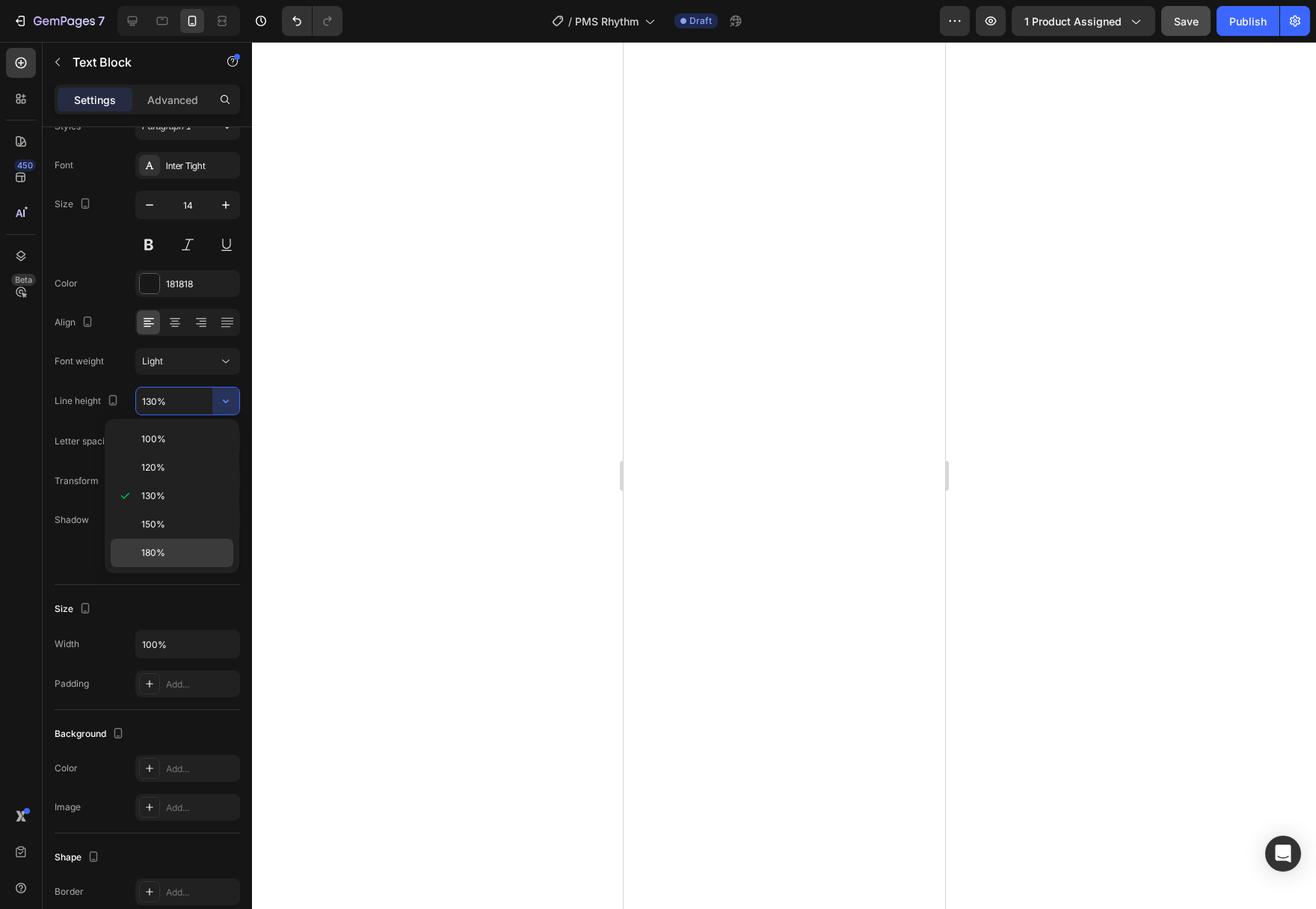
click at [189, 538] on div "180%" at bounding box center [171, 552] width 123 height 29
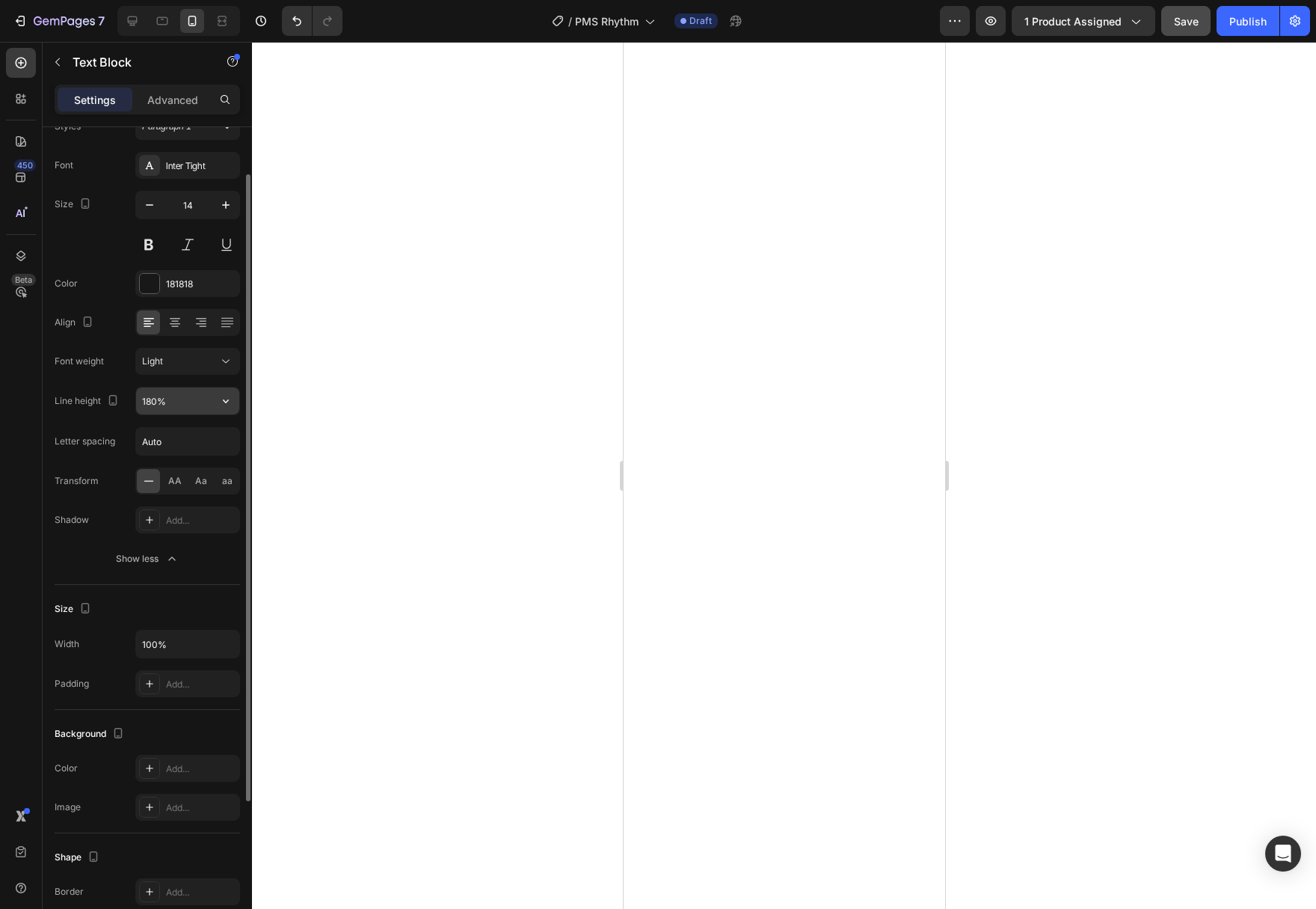
click at [229, 396] on icon "button" at bounding box center [225, 400] width 15 height 15
click at [195, 529] on p "150%" at bounding box center [184, 524] width 86 height 14
type input "150%"
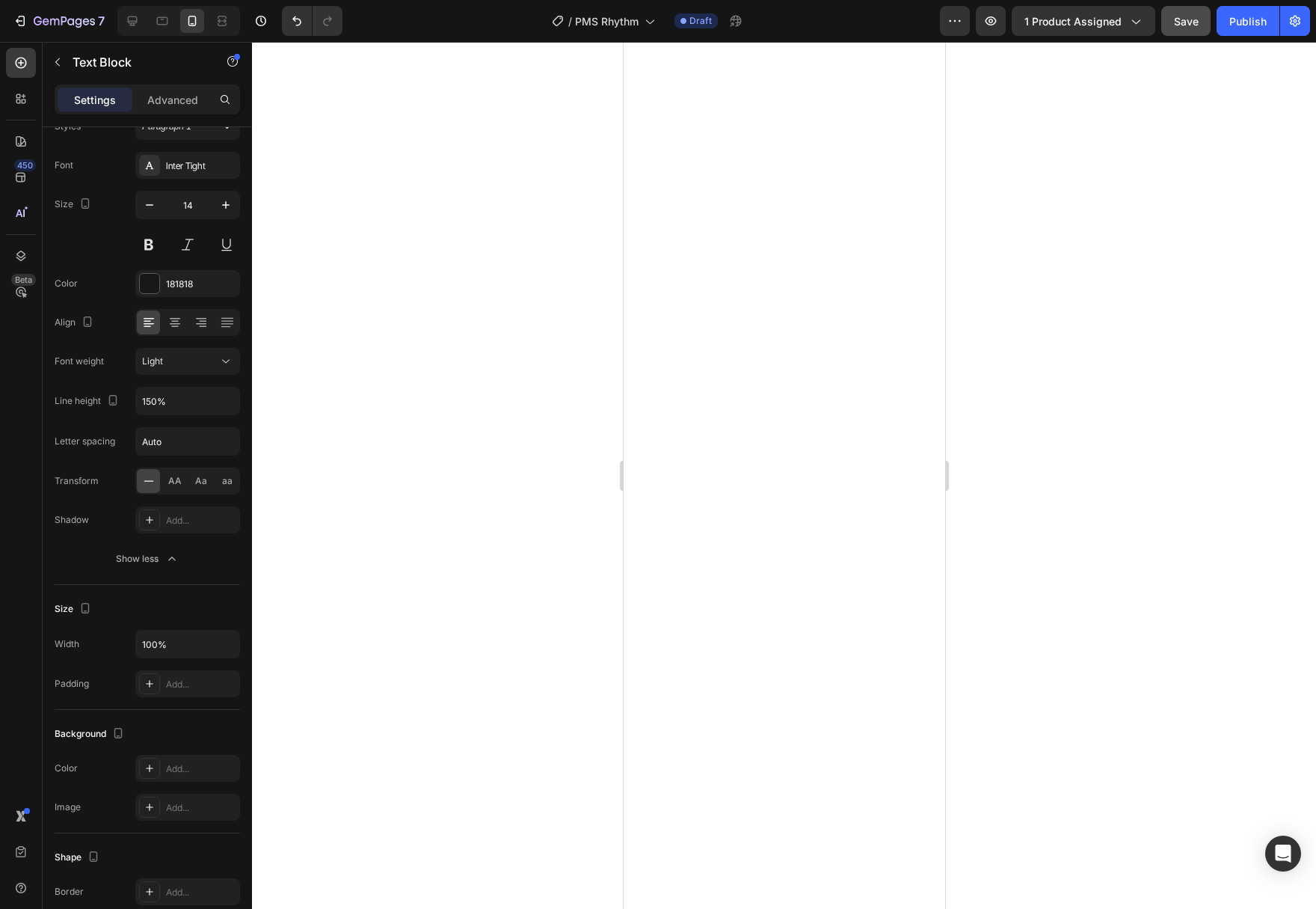
scroll to position [0, 0]
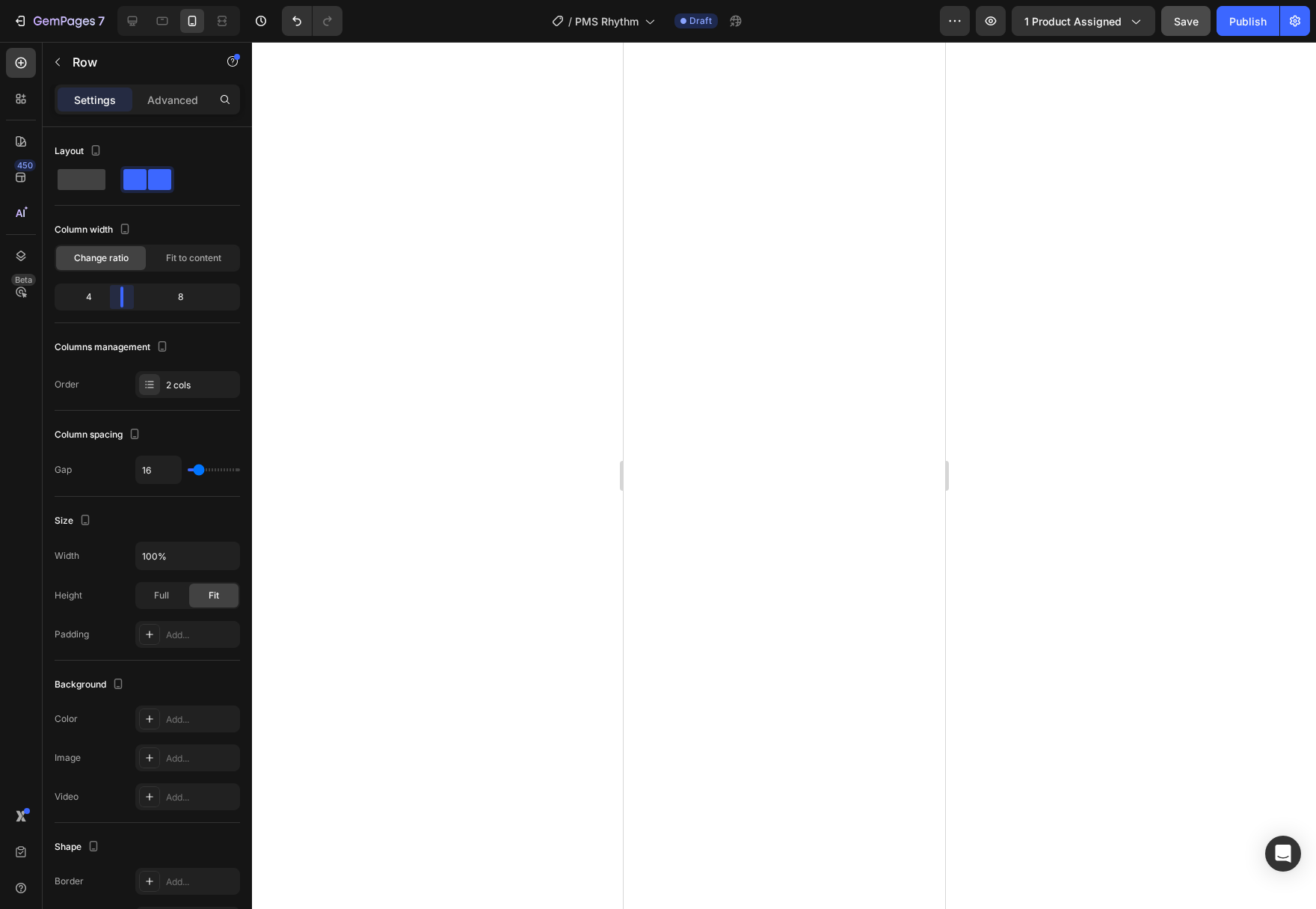
drag, startPoint x: 148, startPoint y: 306, endPoint x: 167, endPoint y: 118, distance: 189.0
click at [122, 307] on div "4 8" at bounding box center [147, 296] width 186 height 27
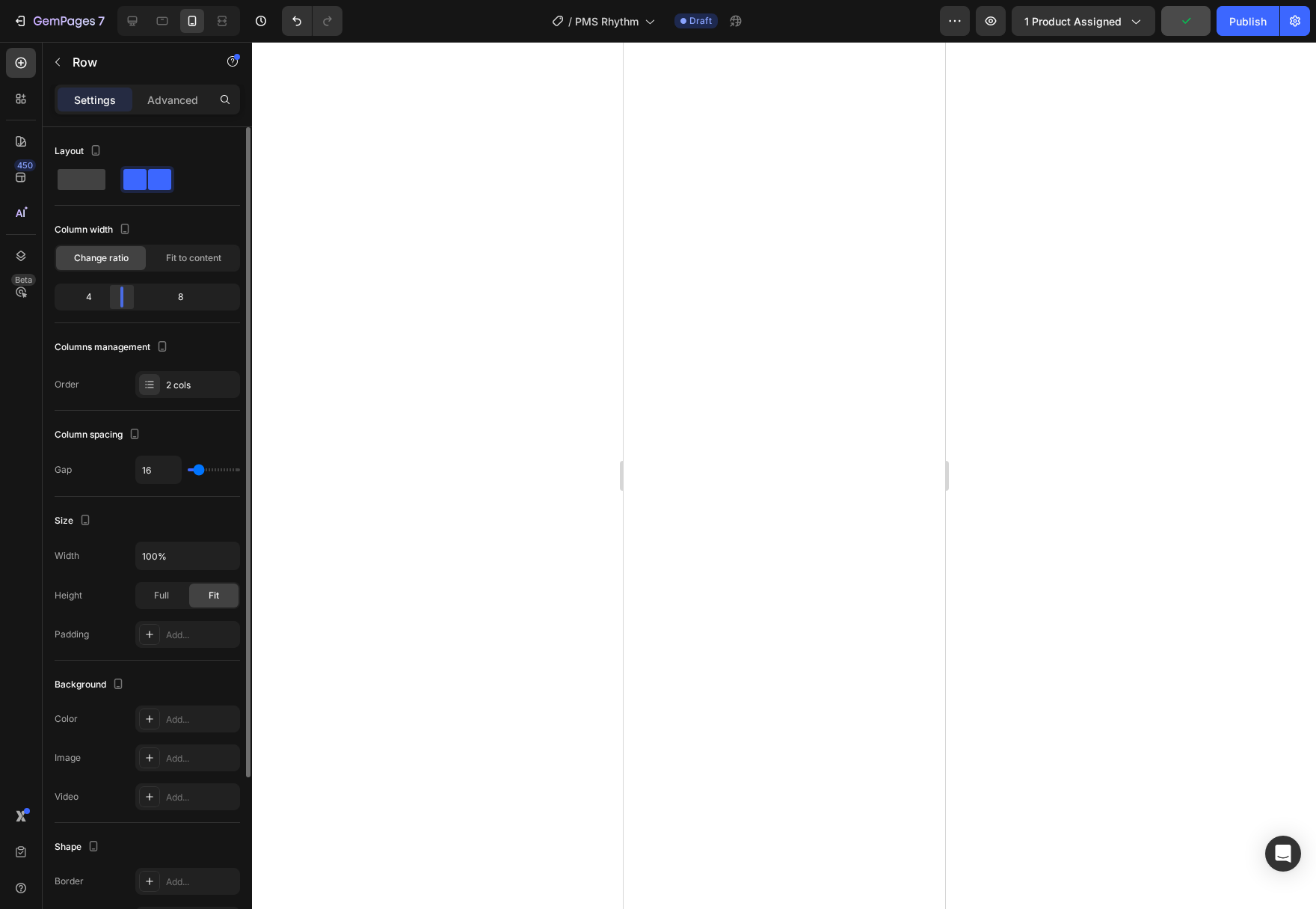
drag, startPoint x: 141, startPoint y: 298, endPoint x: 124, endPoint y: 299, distance: 17.0
click at [124, 299] on div at bounding box center [121, 296] width 27 height 21
drag, startPoint x: 149, startPoint y: 294, endPoint x: 211, endPoint y: 344, distance: 79.6
click at [115, 302] on div at bounding box center [121, 296] width 27 height 21
drag, startPoint x: 142, startPoint y: 298, endPoint x: 111, endPoint y: 302, distance: 31.3
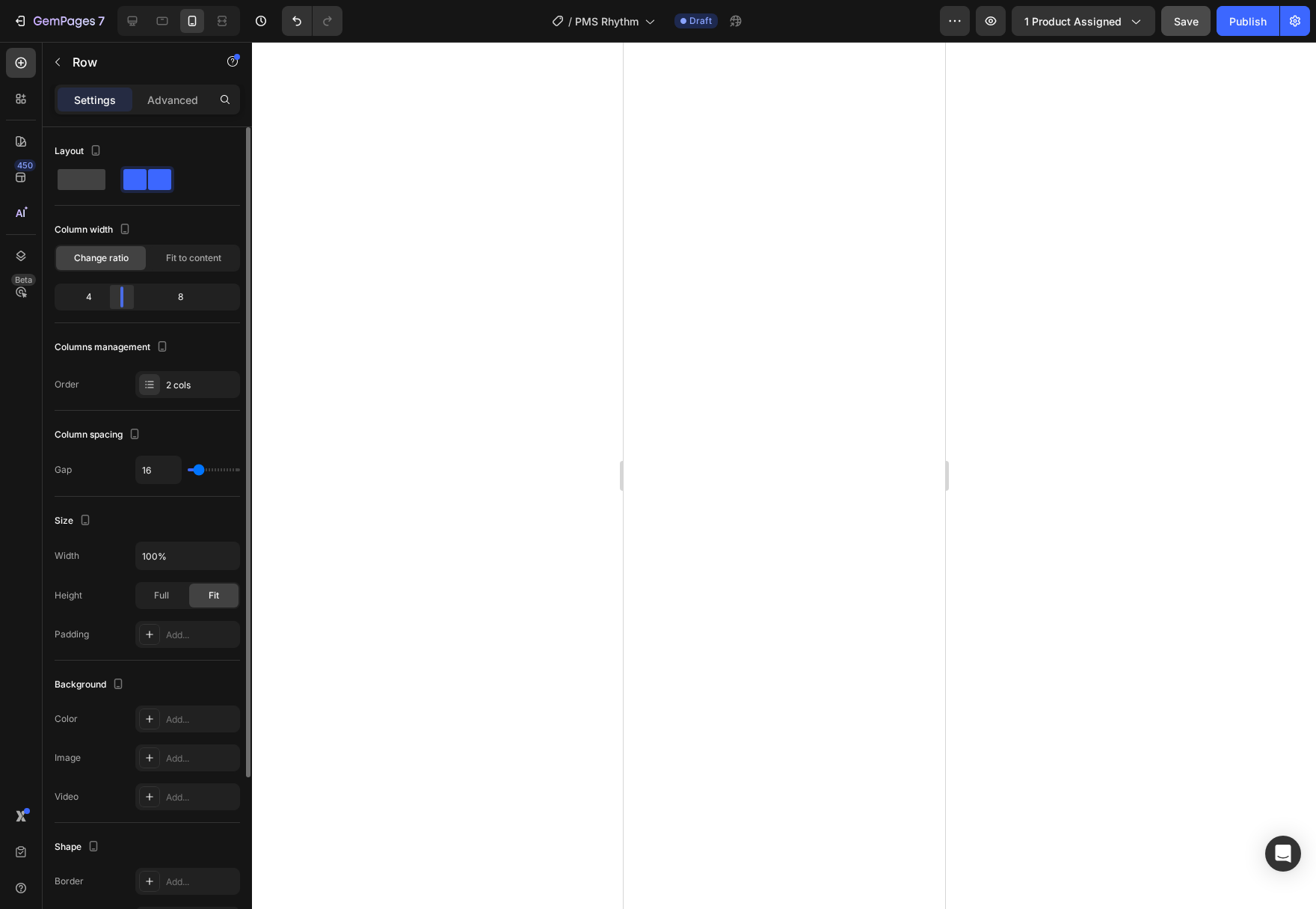
click at [111, 302] on div at bounding box center [121, 296] width 27 height 21
drag, startPoint x: 143, startPoint y: 306, endPoint x: 136, endPoint y: 327, distance: 22.1
click at [120, 308] on div "4 8" at bounding box center [147, 296] width 186 height 27
drag, startPoint x: 139, startPoint y: 301, endPoint x: 123, endPoint y: 304, distance: 16.3
click at [123, 304] on div at bounding box center [121, 296] width 27 height 21
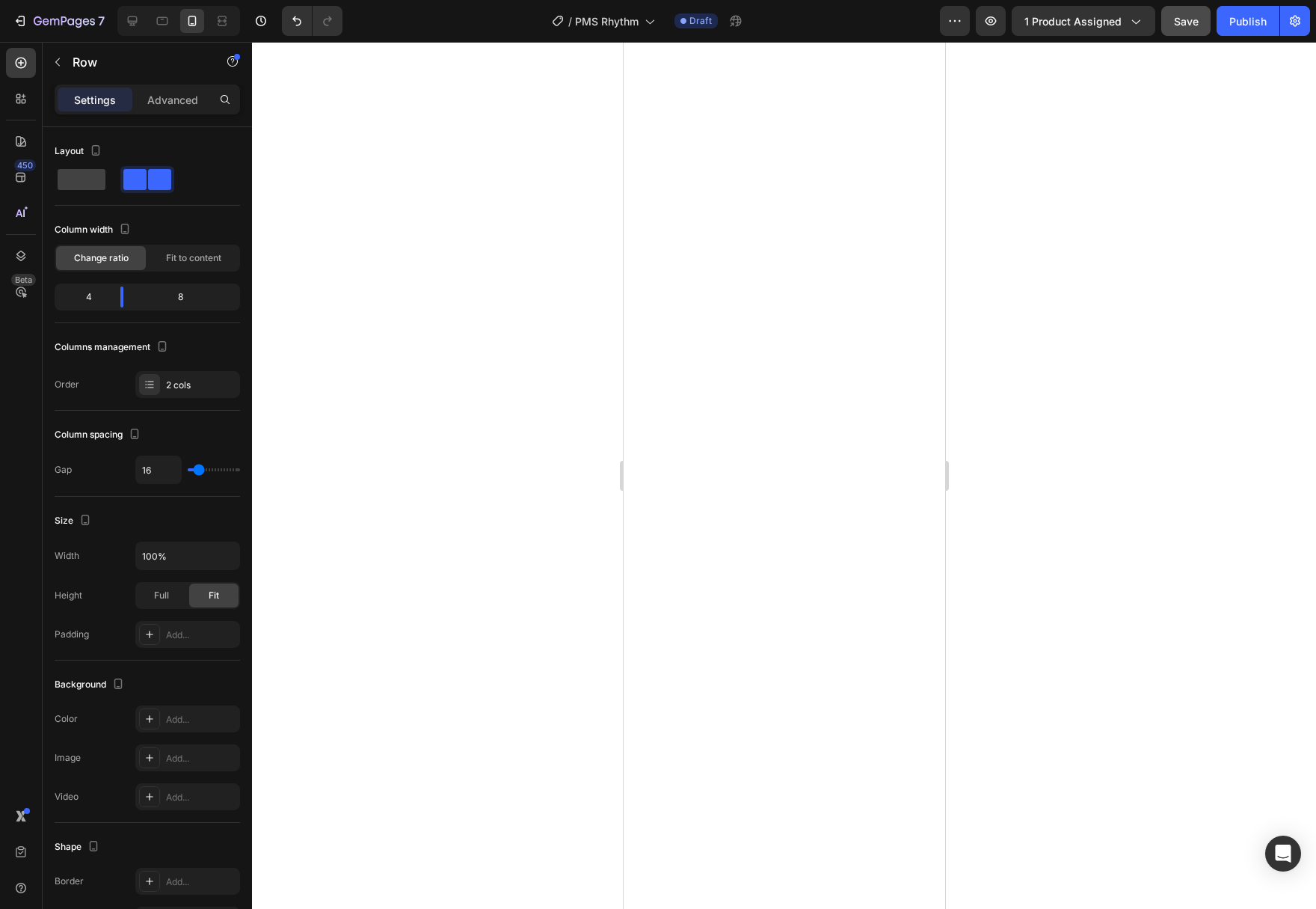
click at [428, 463] on div at bounding box center [784, 475] width 1064 height 867
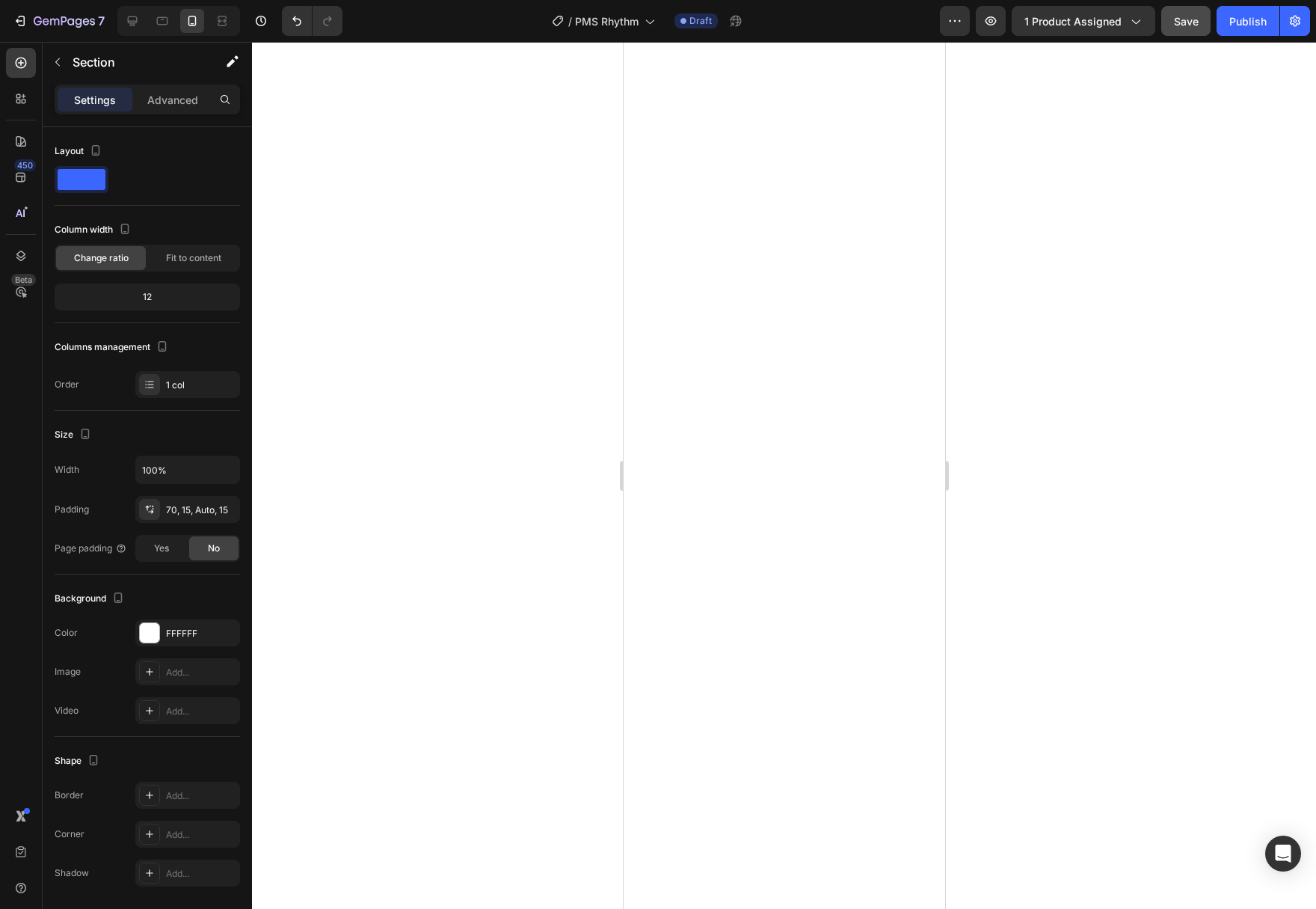
click at [1172, 422] on div at bounding box center [784, 475] width 1064 height 867
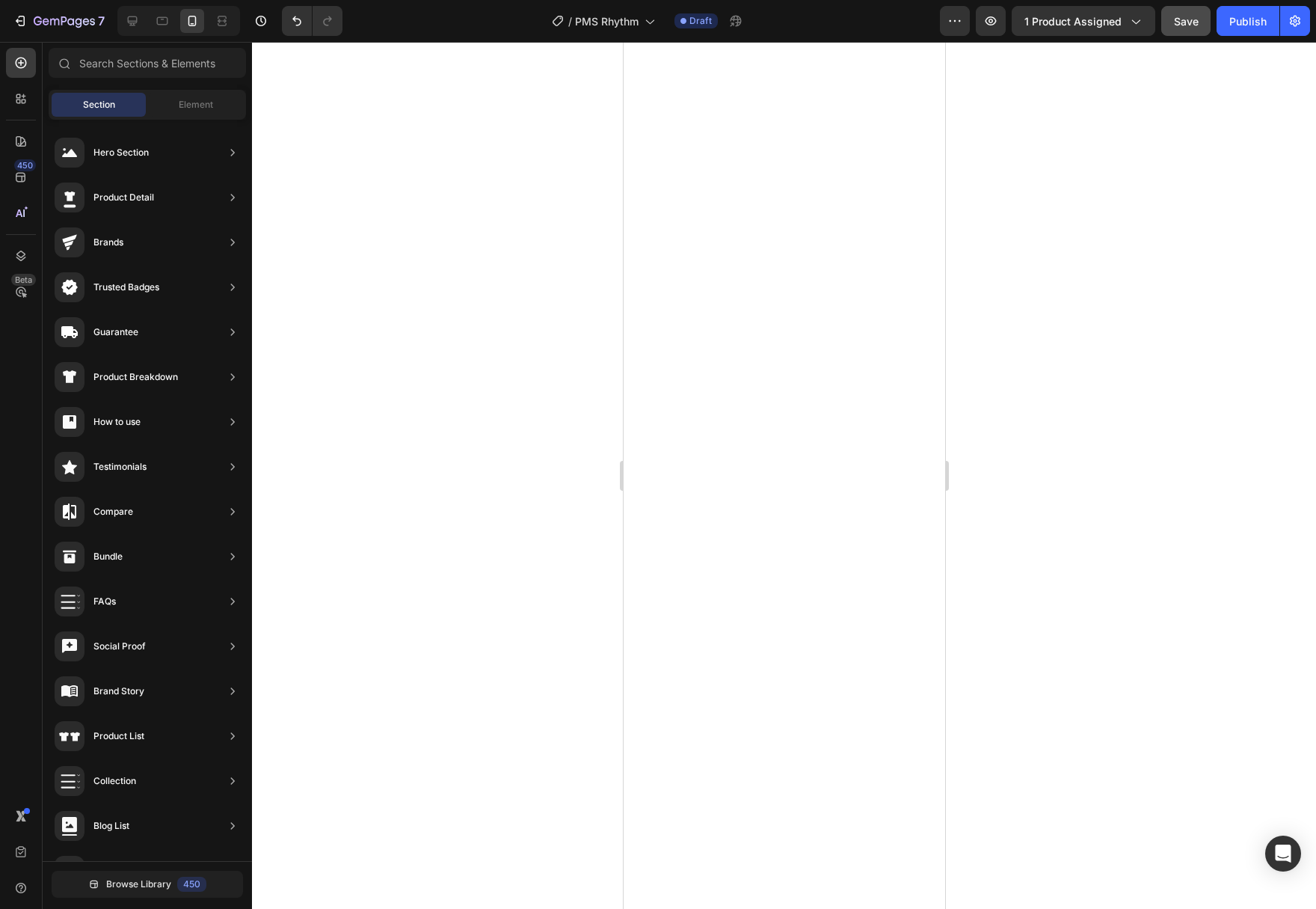
click at [1120, 643] on div at bounding box center [784, 475] width 1064 height 867
click at [1115, 415] on div at bounding box center [784, 475] width 1064 height 867
click at [1111, 648] on div at bounding box center [784, 475] width 1064 height 867
click at [1164, 256] on div at bounding box center [784, 475] width 1064 height 867
click at [1104, 189] on div at bounding box center [784, 475] width 1064 height 867
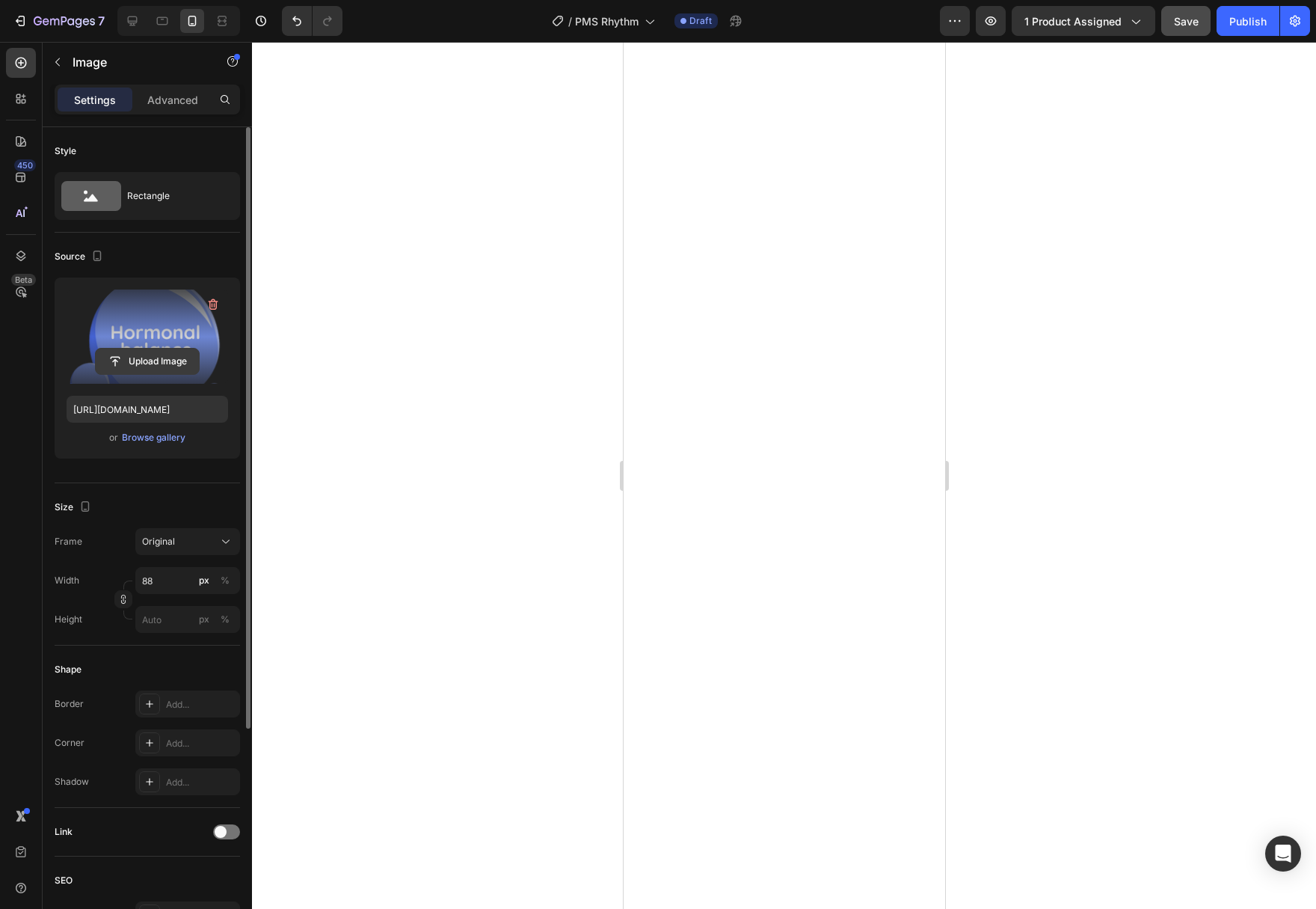
click at [171, 364] on input "file" at bounding box center [147, 361] width 103 height 26
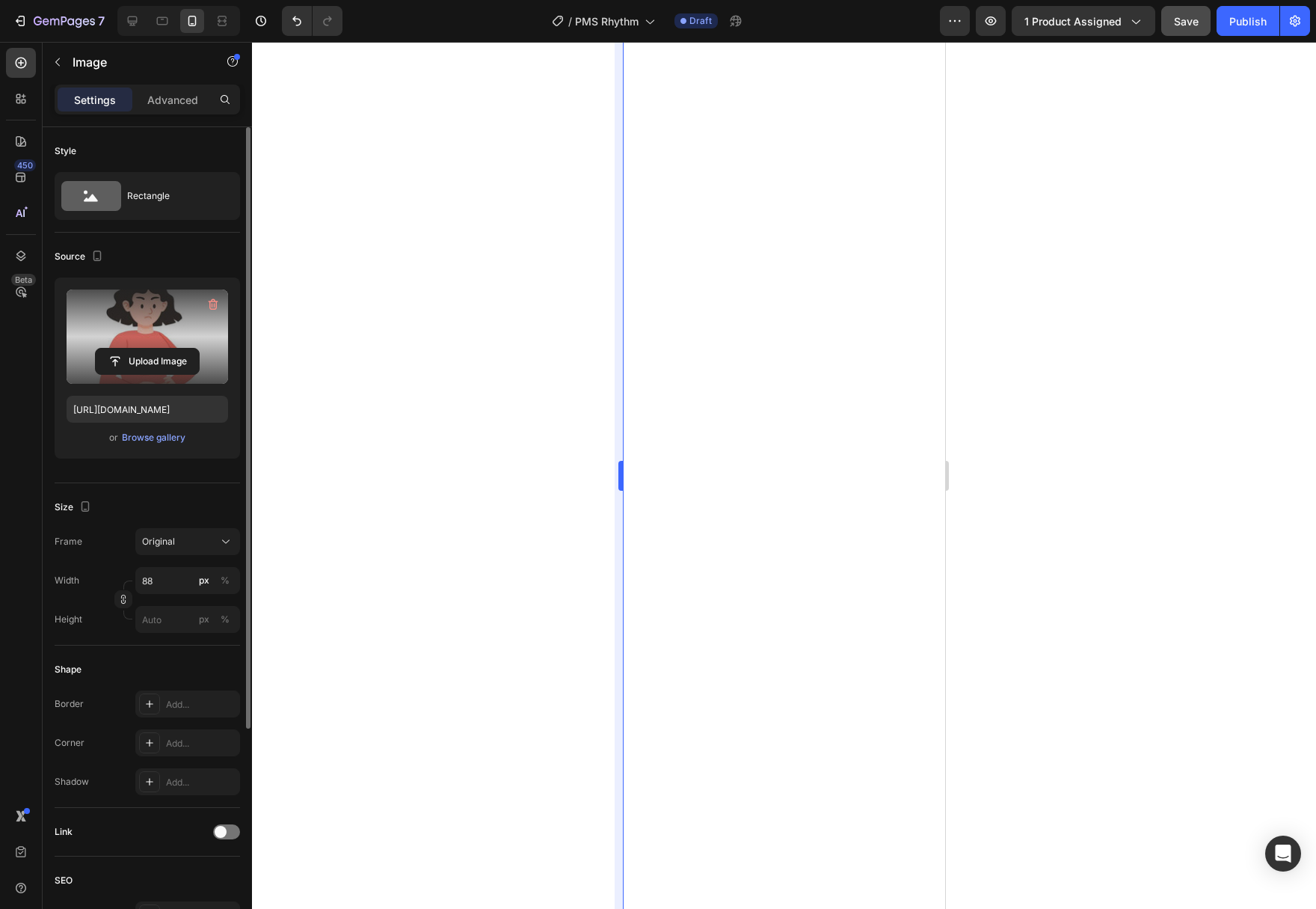
type input "https://cdn.shopify.com/s/files/1/0777/2736/7387/files/gempages_577083542056469…"
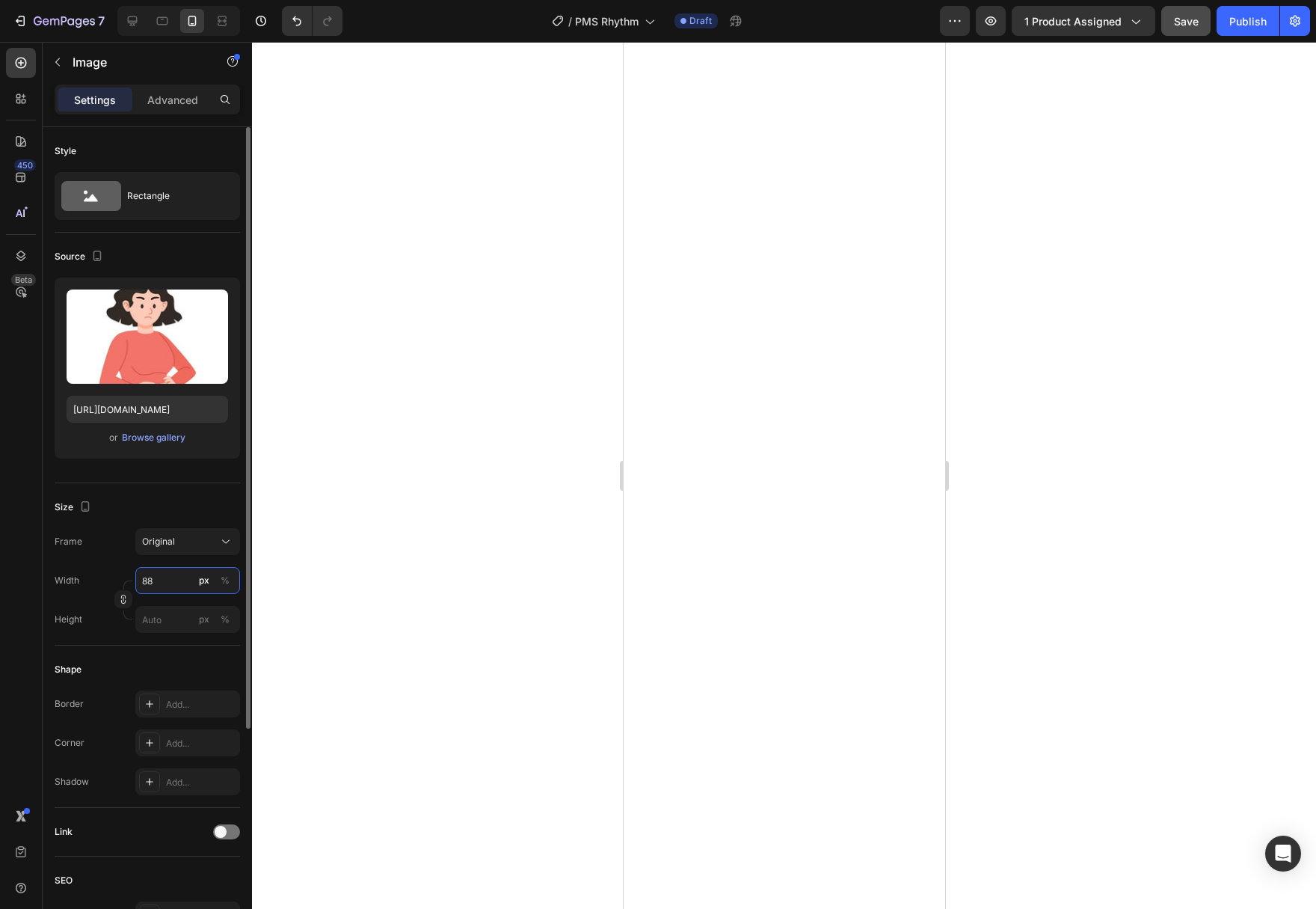
click at [179, 580] on input "88" at bounding box center [188, 579] width 104 height 27
type input "100"
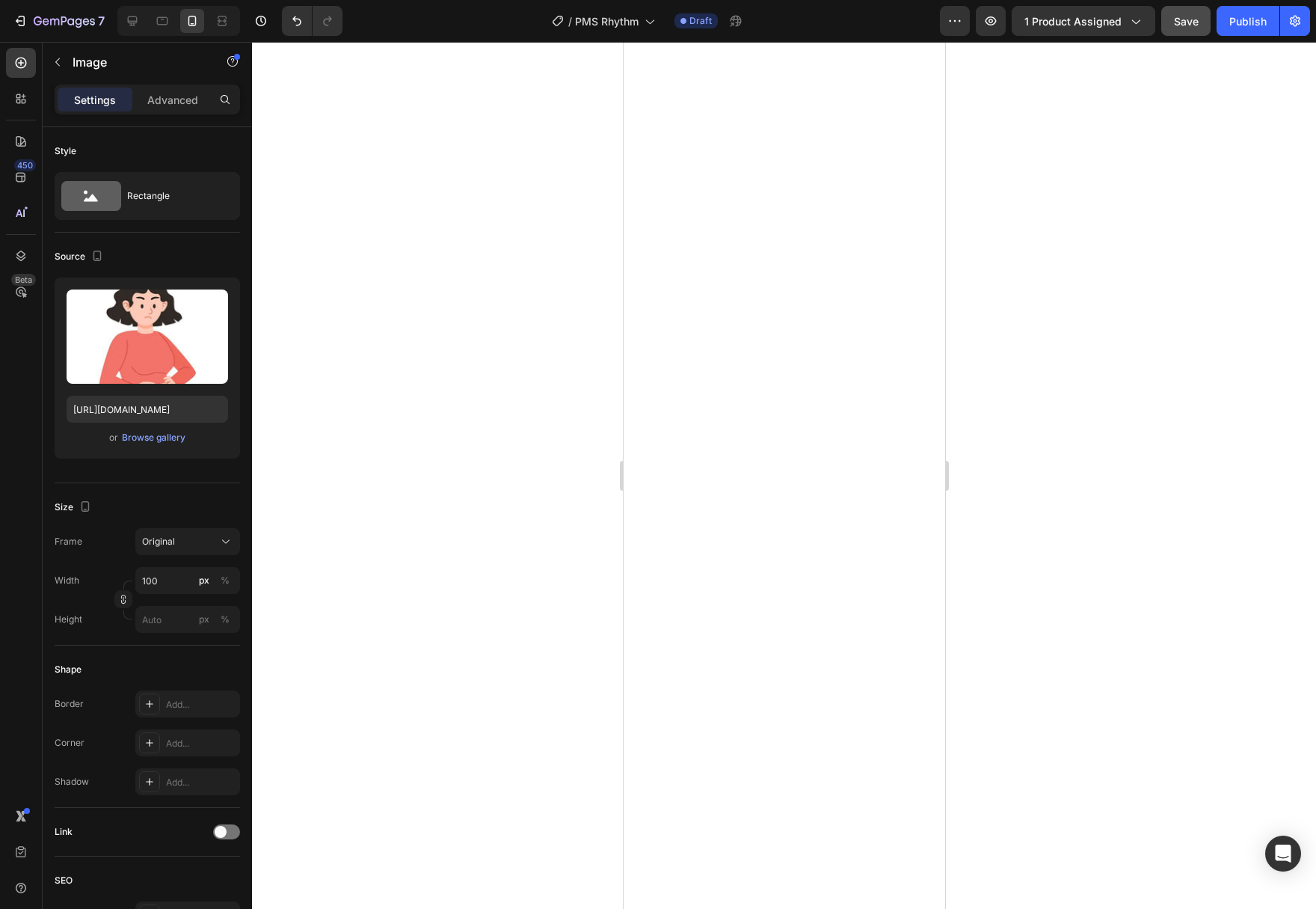
click at [377, 480] on div at bounding box center [784, 475] width 1064 height 867
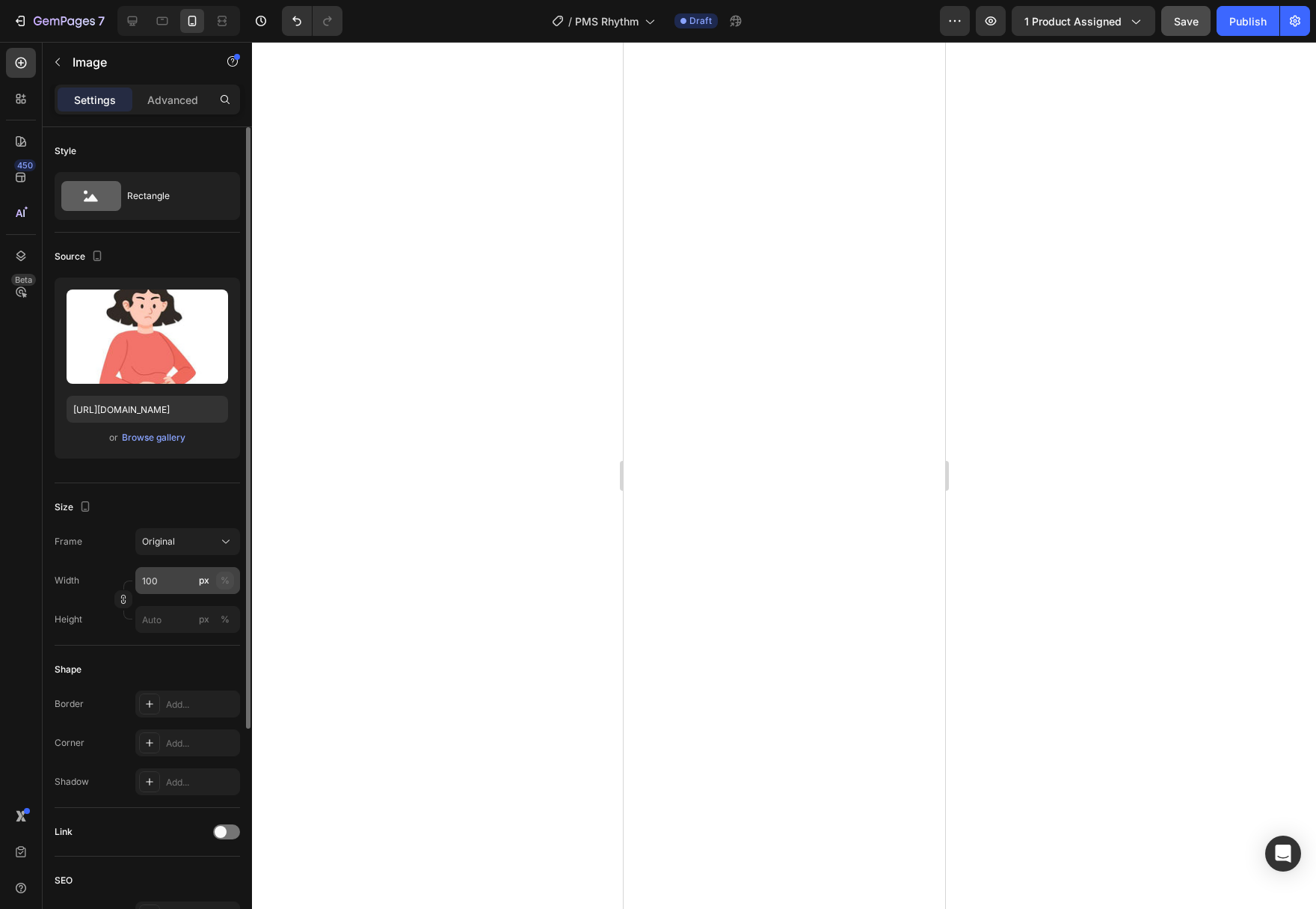
click at [226, 580] on div "%" at bounding box center [224, 580] width 9 height 14
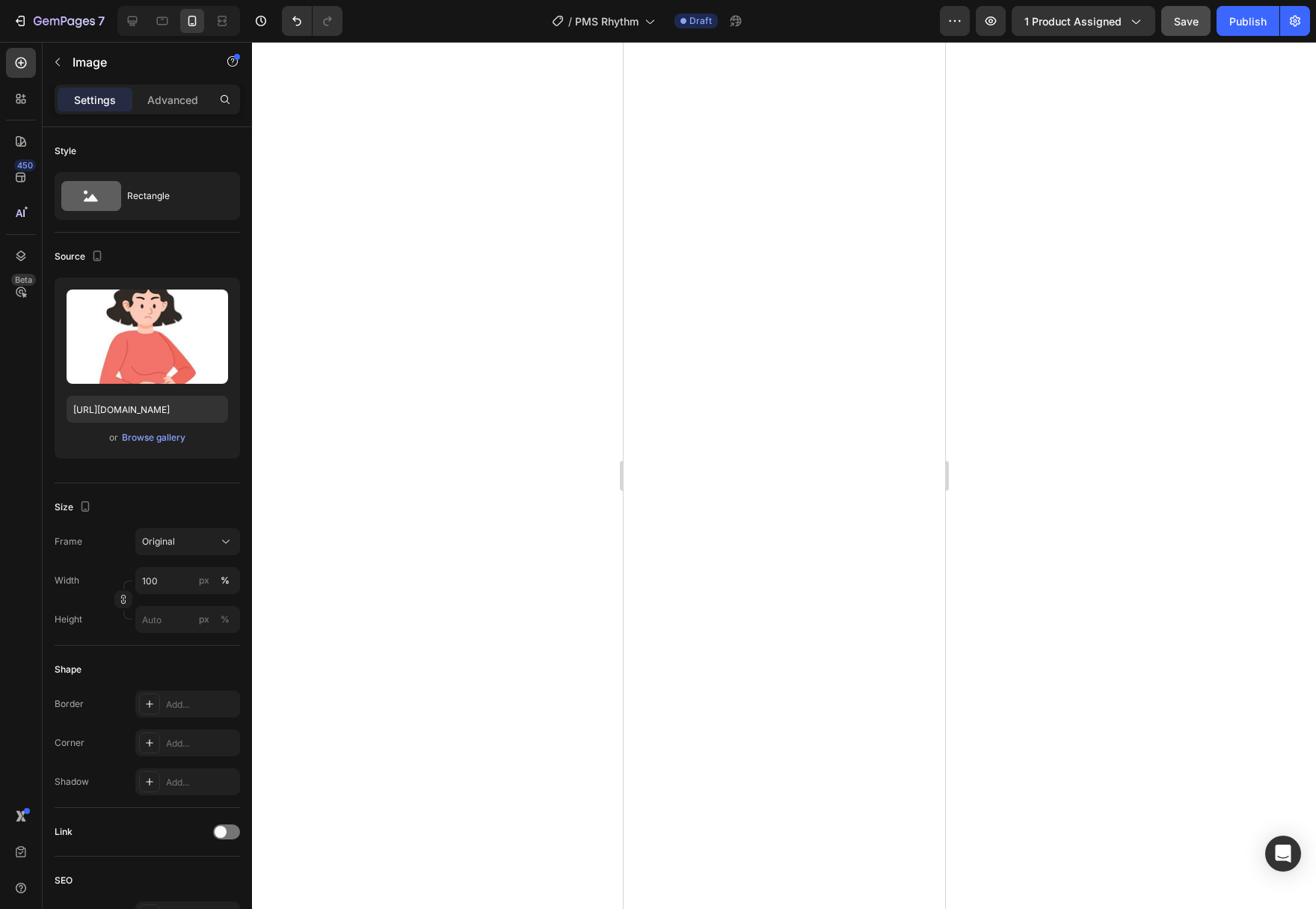
click at [371, 590] on div at bounding box center [784, 475] width 1064 height 867
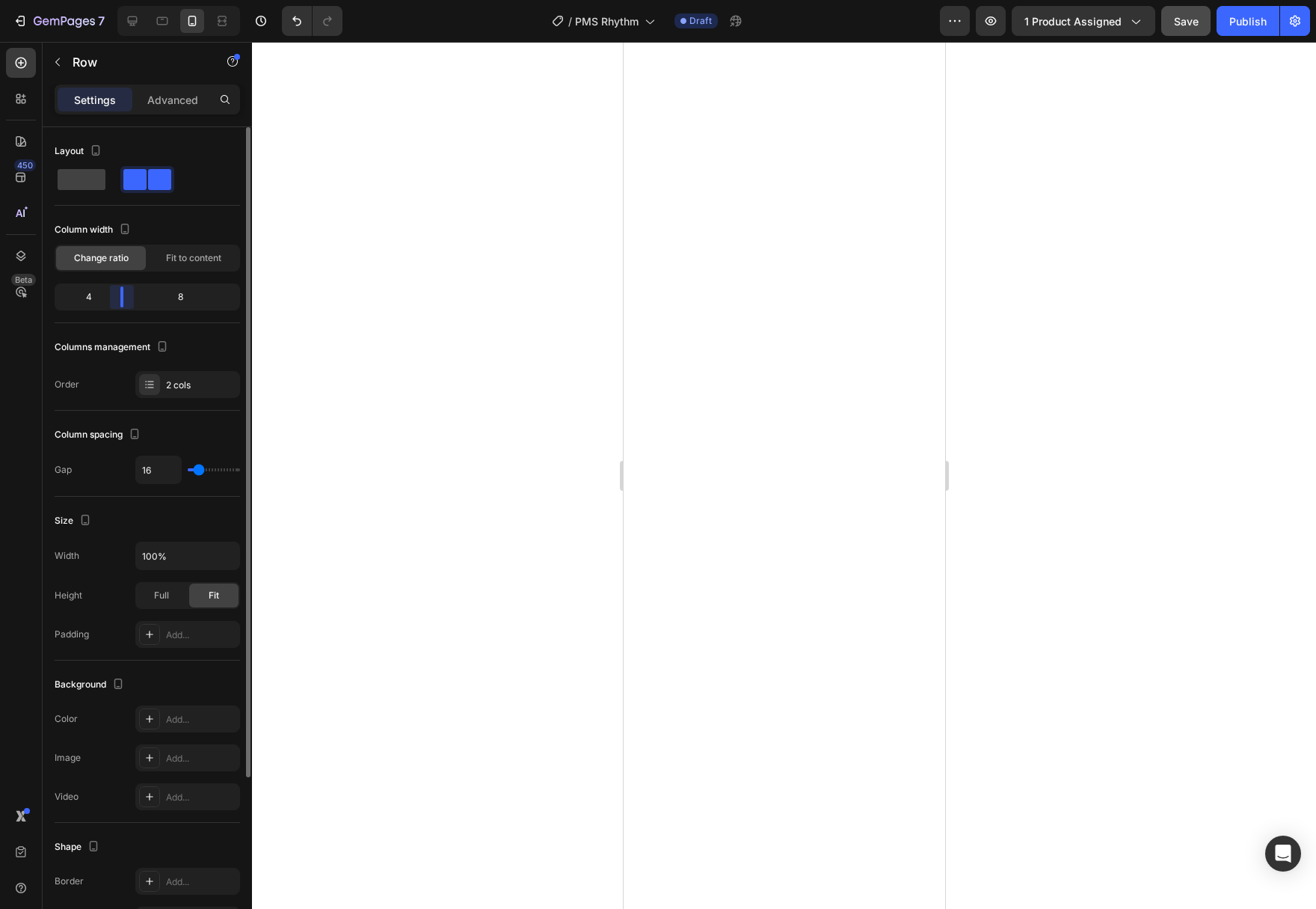
drag, startPoint x: 131, startPoint y: 303, endPoint x: 121, endPoint y: 308, distance: 11.2
click at [121, 308] on div "4 8" at bounding box center [147, 296] width 186 height 27
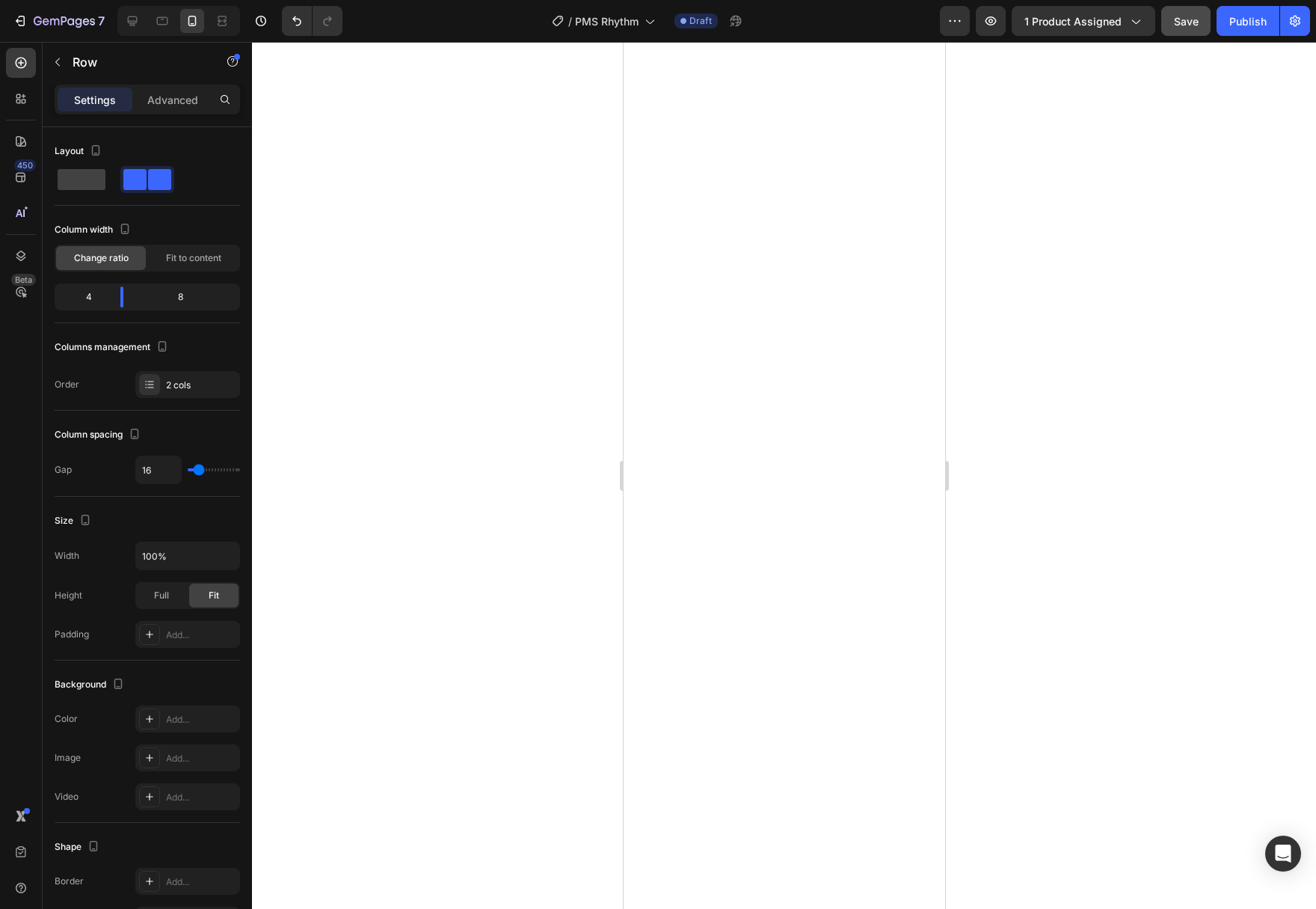
click at [366, 402] on div at bounding box center [784, 475] width 1064 height 867
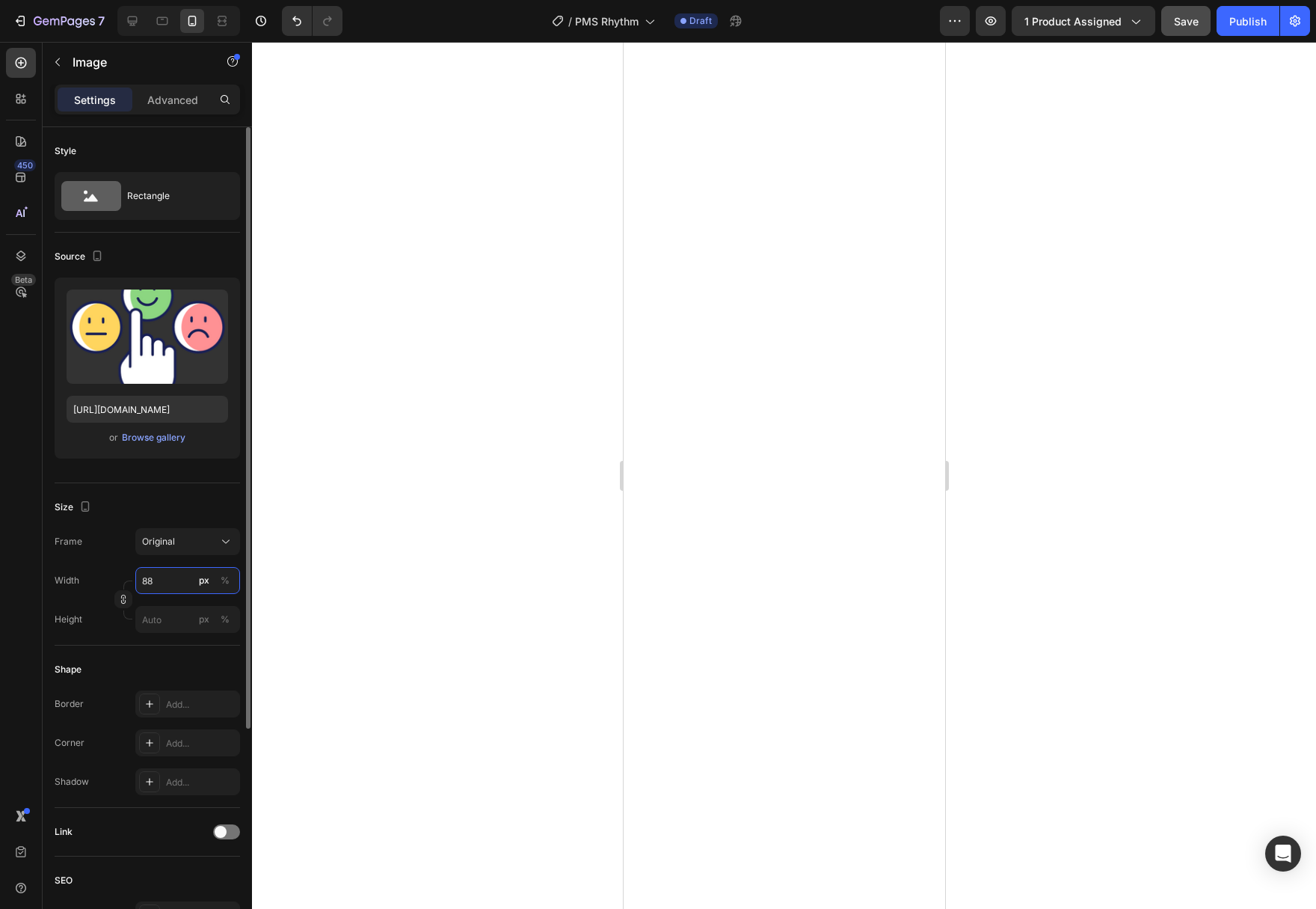
click at [170, 586] on input "88" at bounding box center [188, 579] width 104 height 27
type input "100"
click at [223, 585] on div "%" at bounding box center [224, 580] width 9 height 14
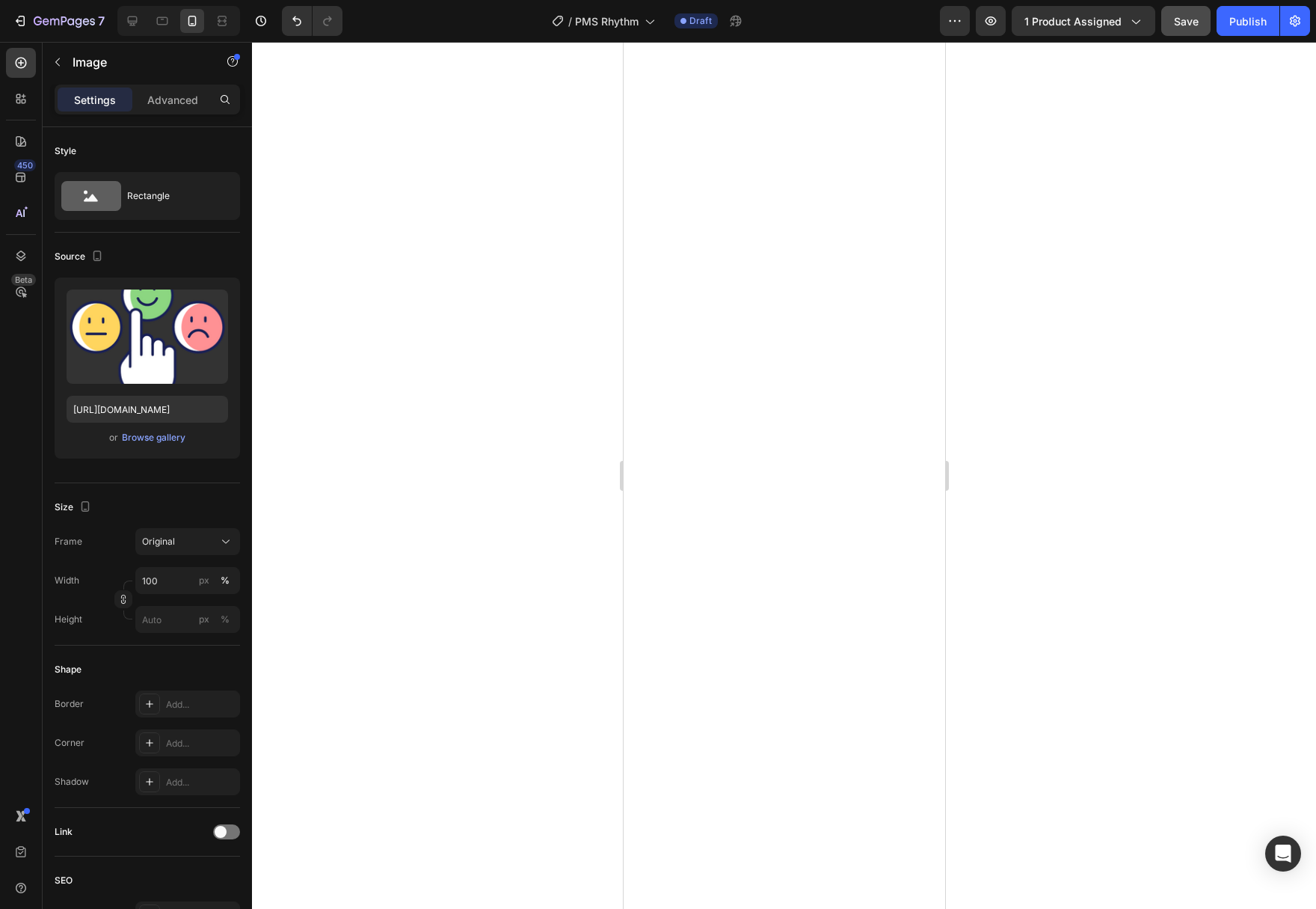
click at [330, 581] on div at bounding box center [784, 475] width 1064 height 867
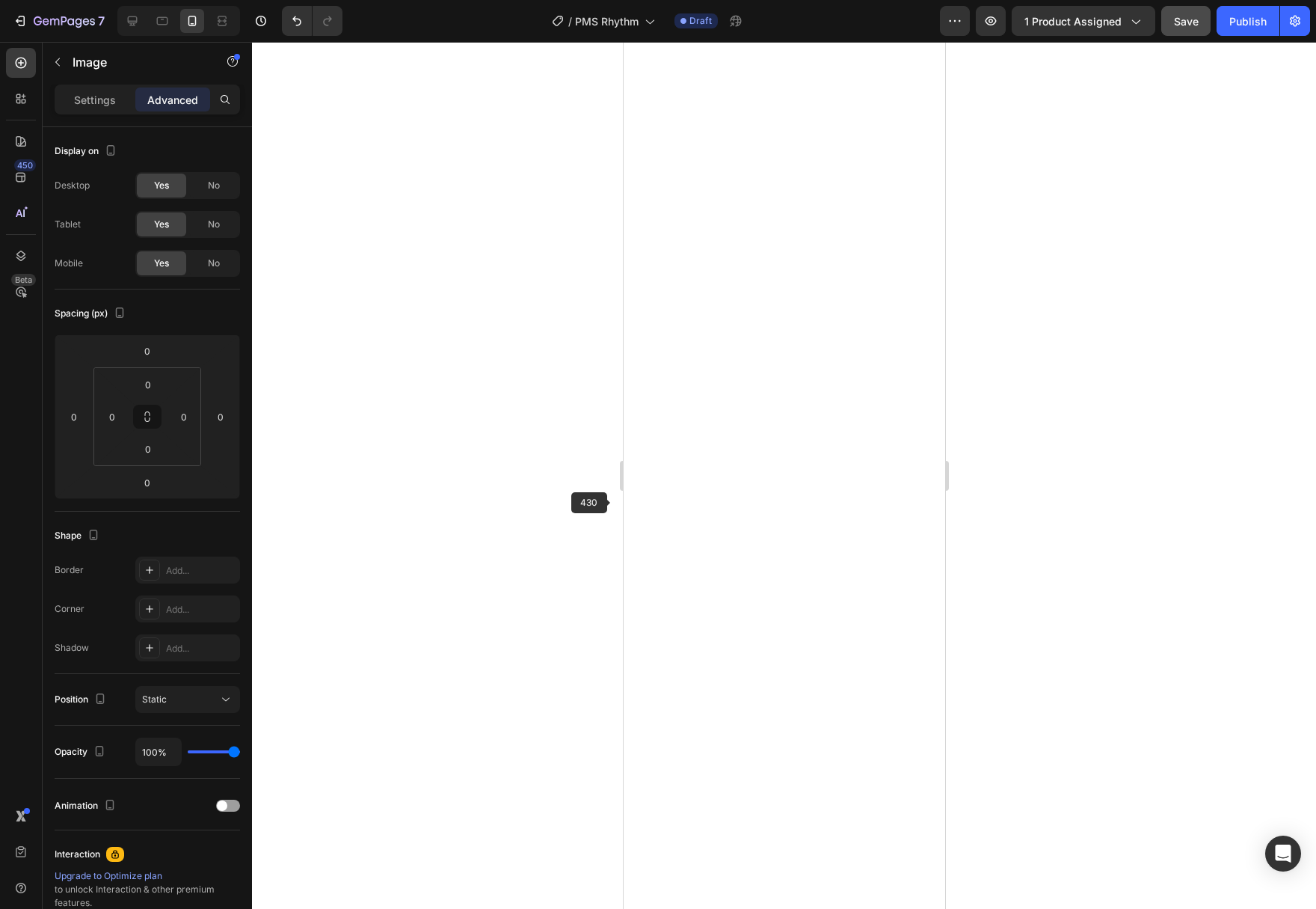
click at [422, 507] on div at bounding box center [784, 475] width 1064 height 867
click at [114, 117] on div "Settings Advanced" at bounding box center [147, 105] width 209 height 42
click at [112, 102] on p "Settings" at bounding box center [94, 99] width 42 height 16
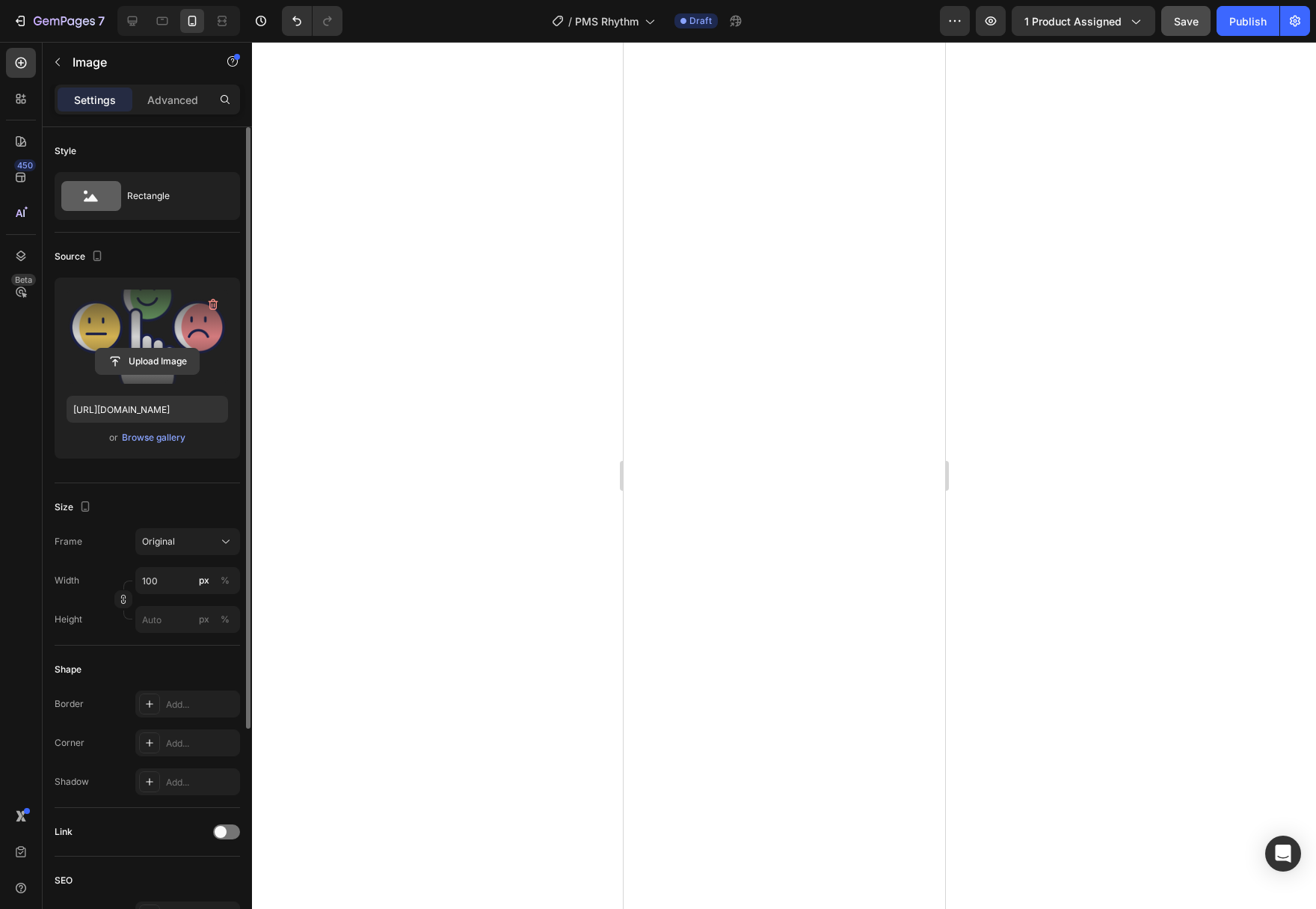
click at [151, 356] on input "file" at bounding box center [147, 361] width 103 height 26
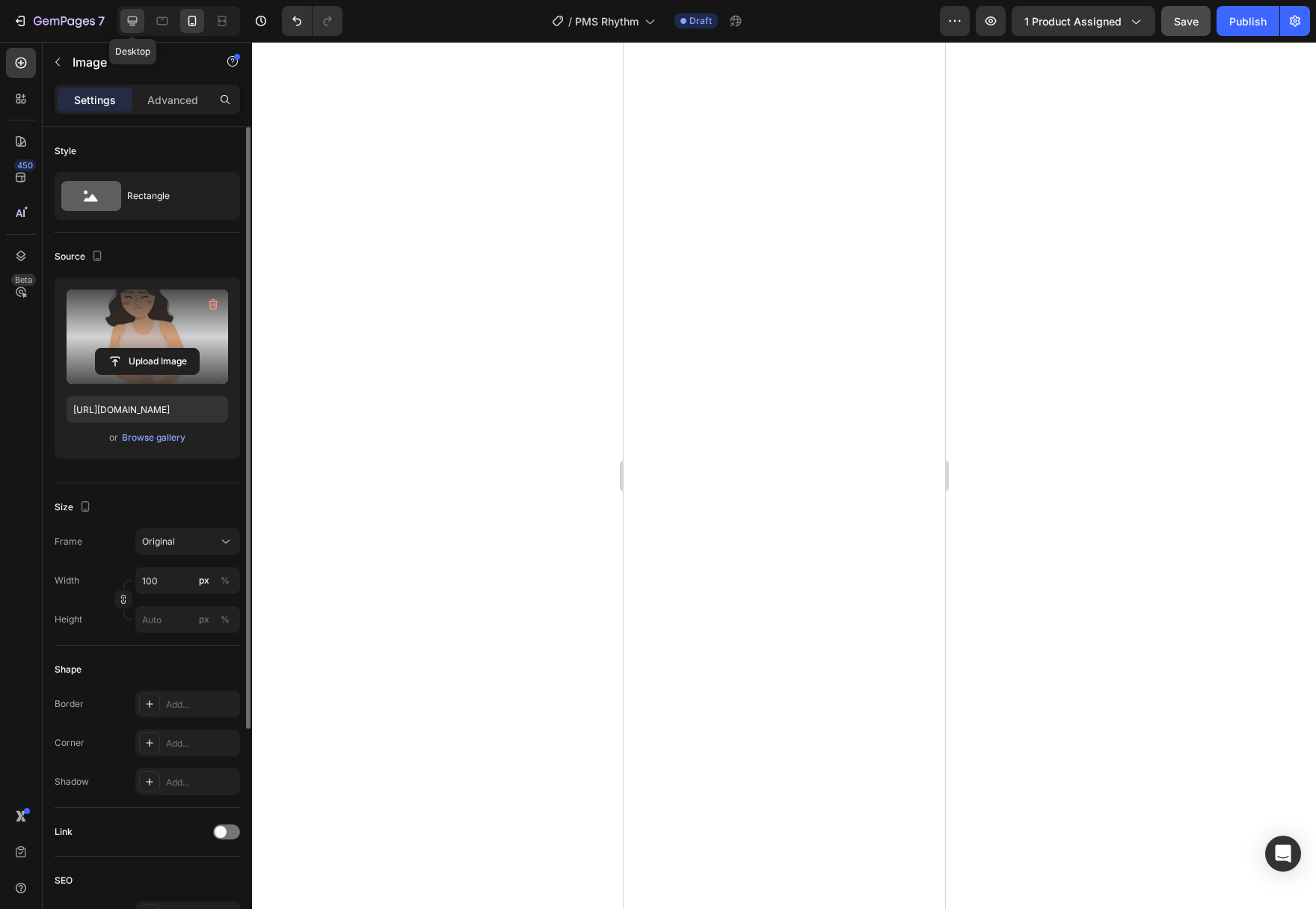
type input "https://cdn.shopify.com/s/files/1/0777/2736/7387/files/gempages_577083542056469…"
click at [508, 538] on div at bounding box center [784, 475] width 1064 height 867
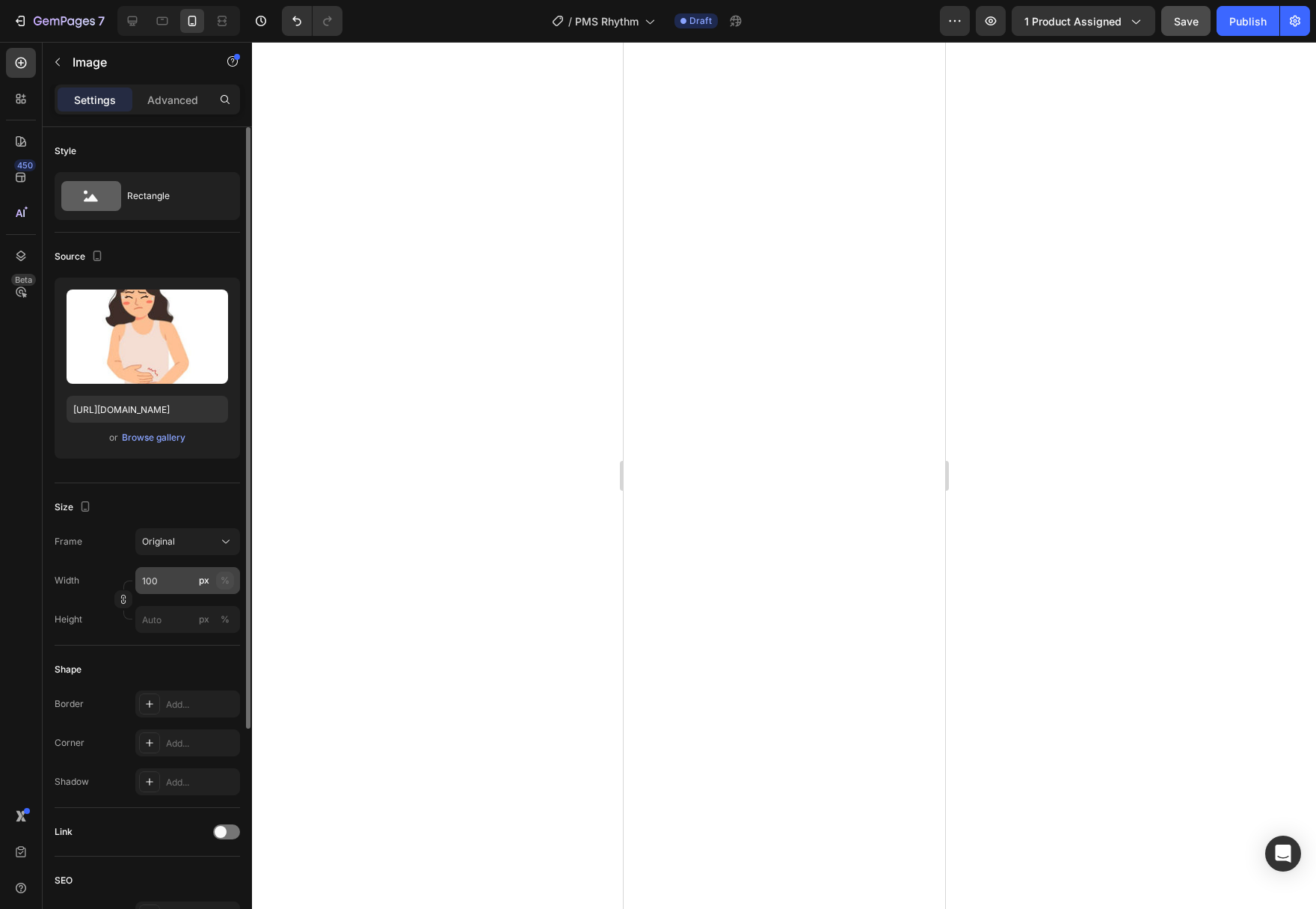
click at [221, 576] on div "%" at bounding box center [224, 580] width 9 height 14
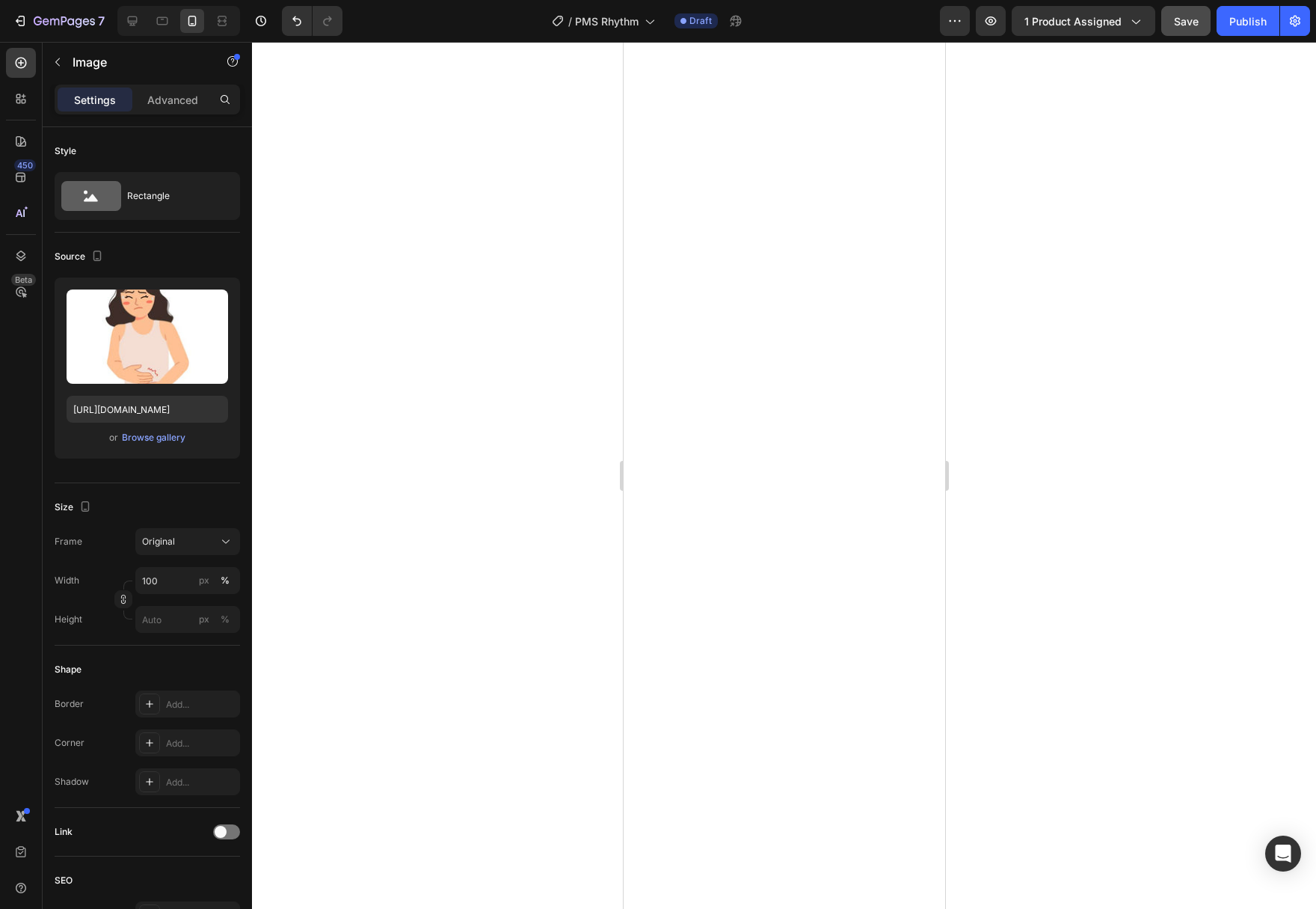
click at [382, 588] on div at bounding box center [784, 475] width 1064 height 867
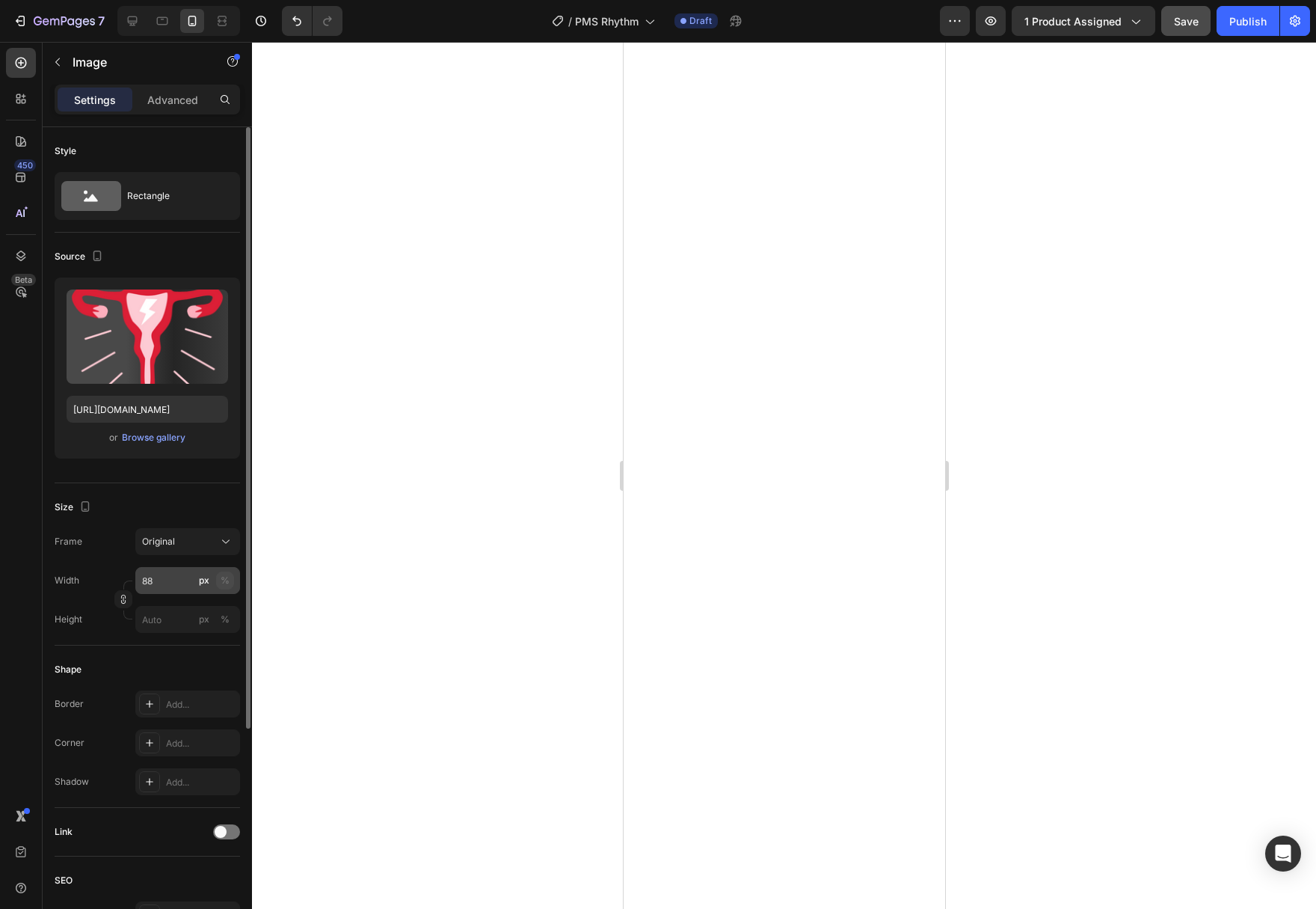
click at [232, 583] on button "%" at bounding box center [225, 580] width 18 height 18
click at [178, 581] on input "88" at bounding box center [188, 579] width 104 height 27
drag, startPoint x: 178, startPoint y: 581, endPoint x: 108, endPoint y: 578, distance: 70.1
click at [136, 578] on input "8810" at bounding box center [188, 579] width 104 height 27
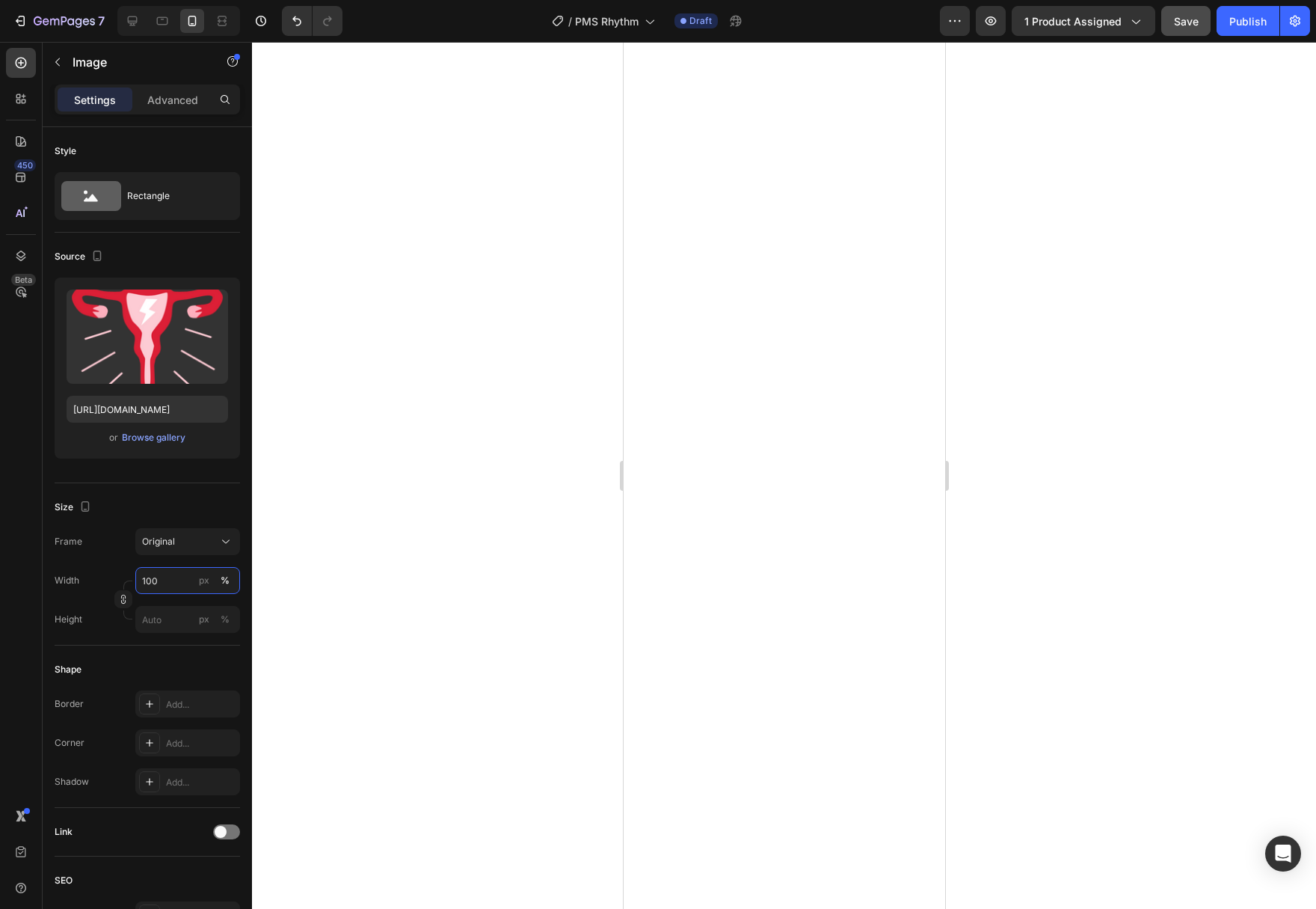
type input "100"
click at [371, 613] on div at bounding box center [784, 475] width 1064 height 867
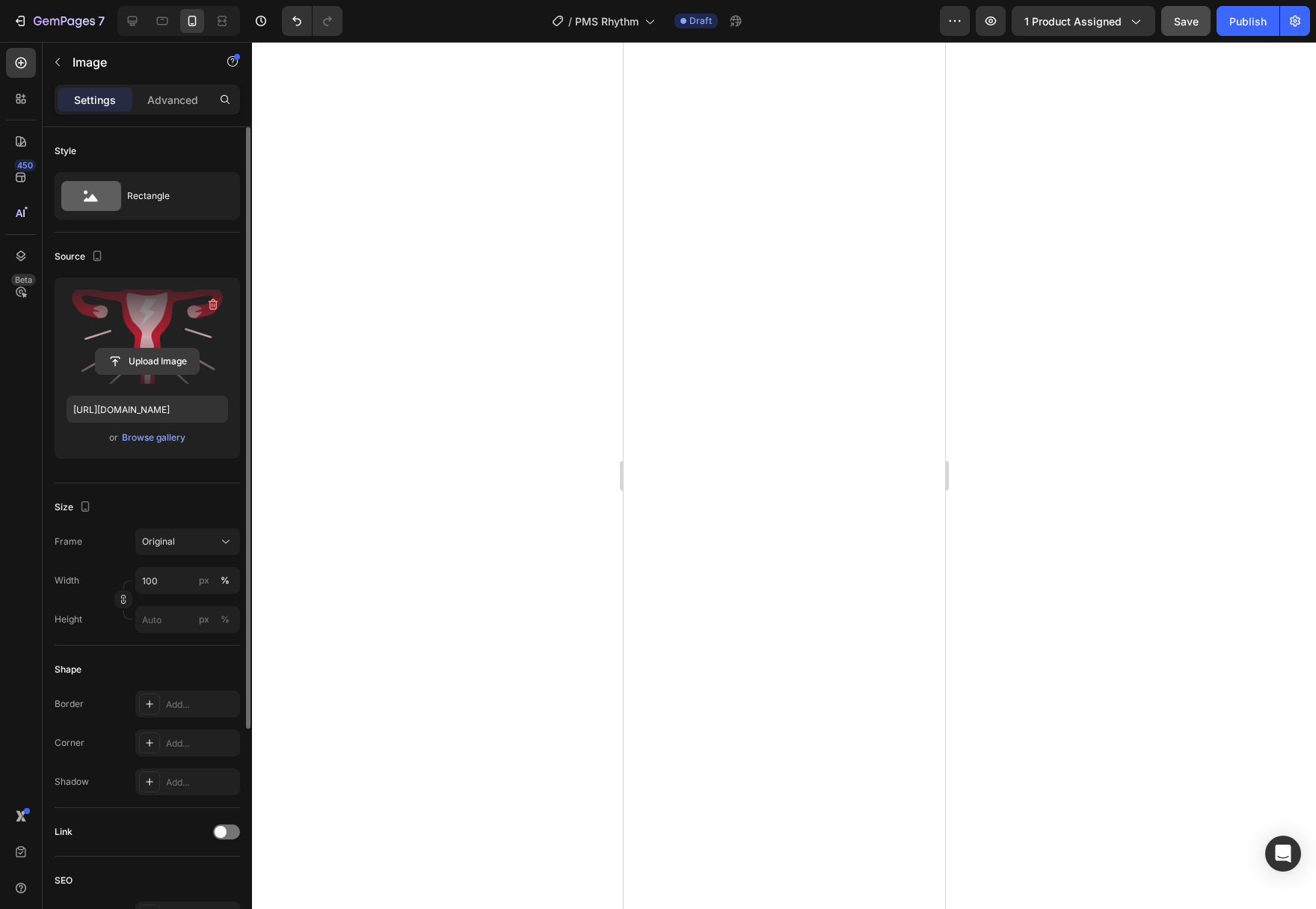
click at [136, 369] on input "file" at bounding box center [147, 361] width 103 height 26
type input "https://cdn.shopify.com/s/files/1/0777/2736/7387/files/gempages_577083542056469…"
click at [448, 595] on div at bounding box center [784, 475] width 1064 height 867
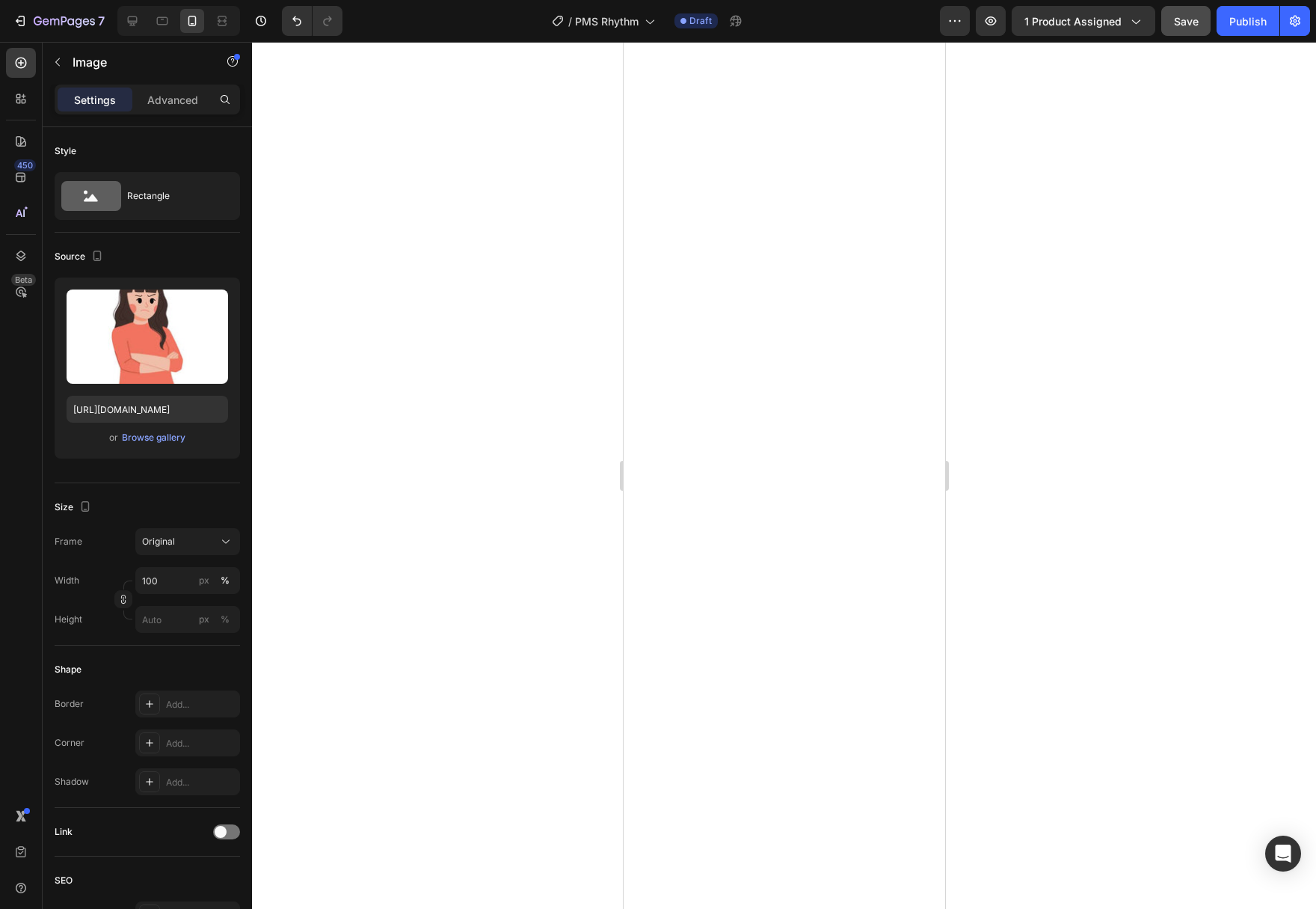
click at [553, 637] on div at bounding box center [784, 475] width 1064 height 867
click at [542, 640] on div at bounding box center [784, 475] width 1064 height 867
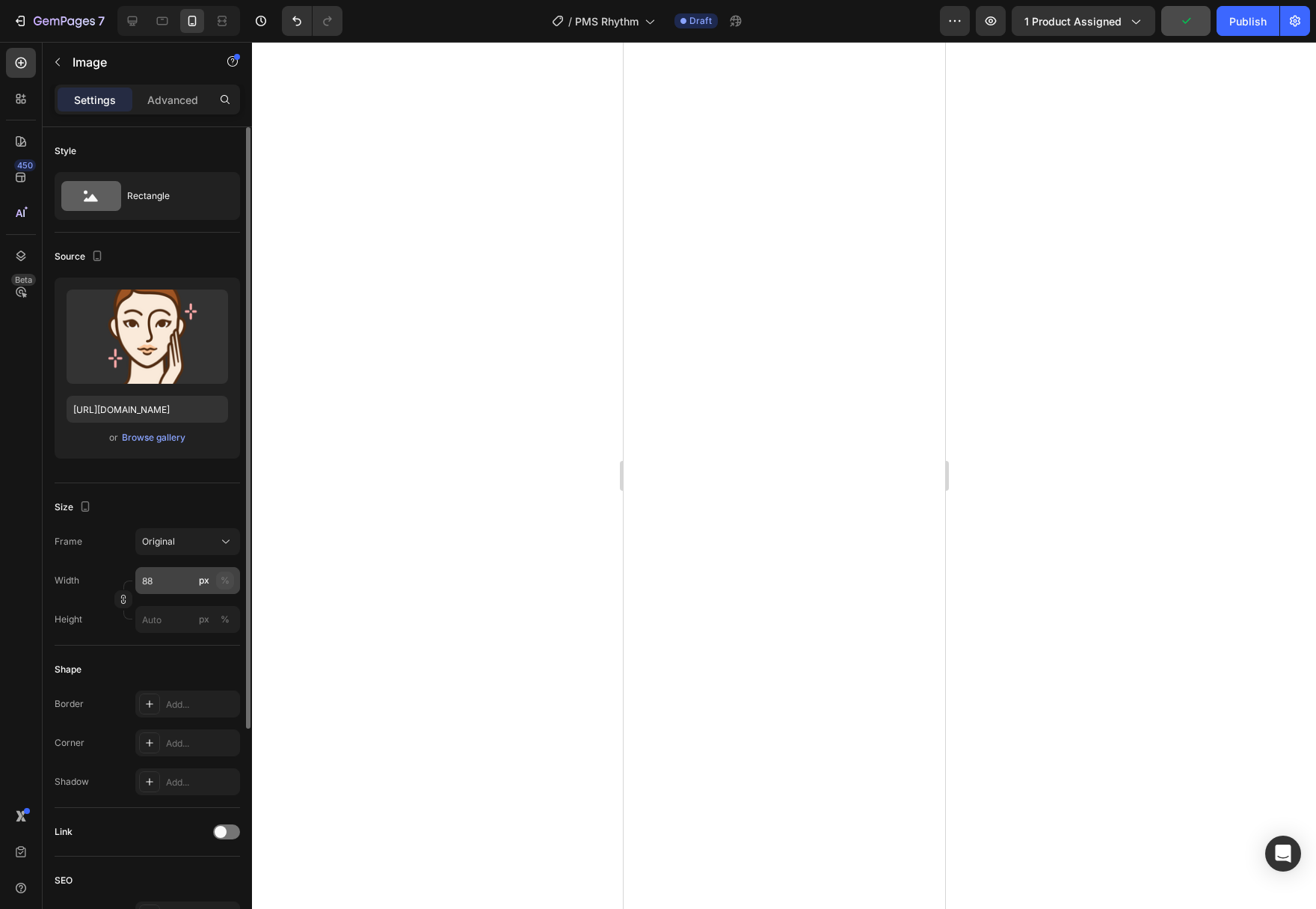
click at [232, 583] on button "%" at bounding box center [225, 580] width 18 height 18
click at [171, 583] on input "88" at bounding box center [188, 579] width 104 height 27
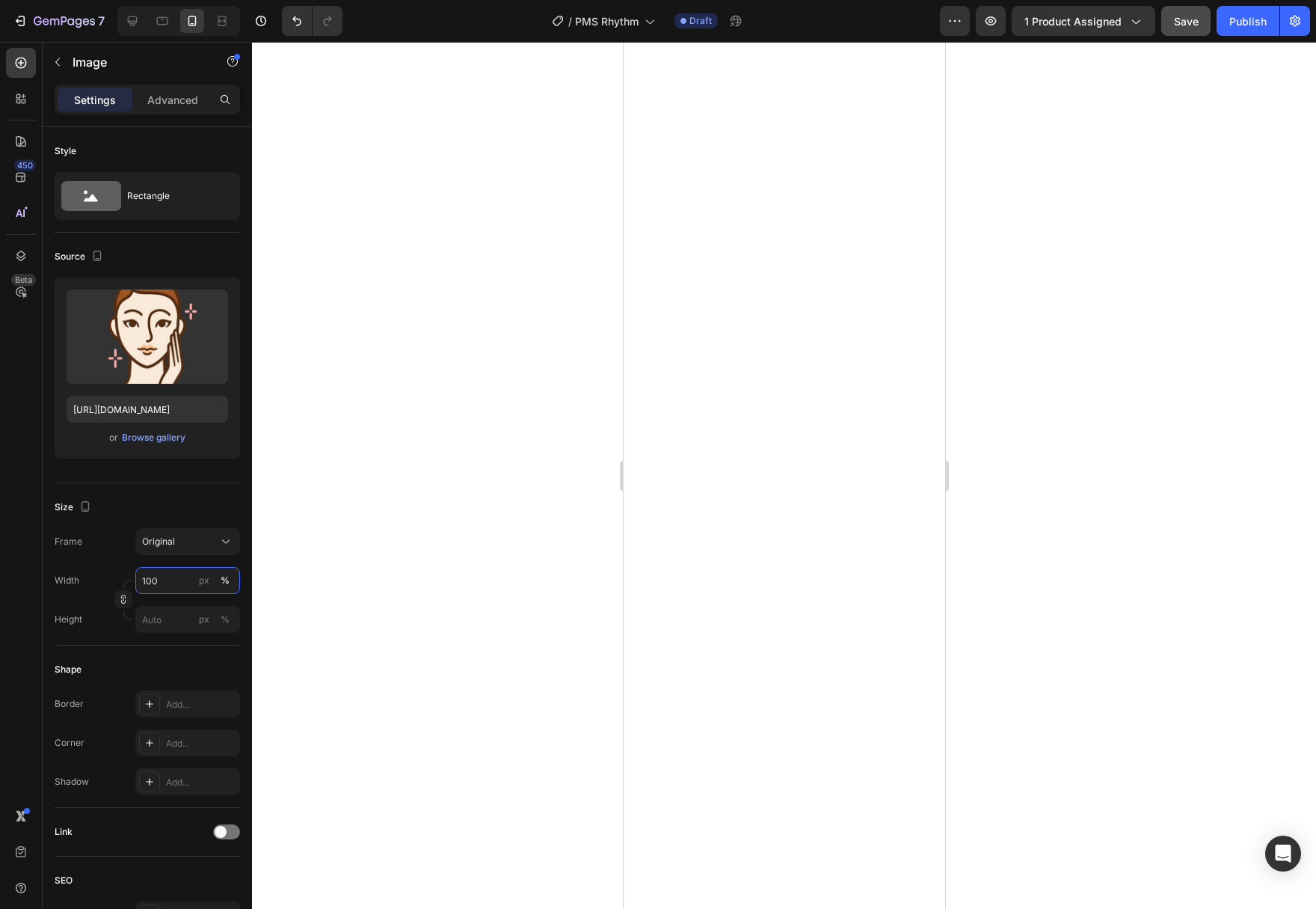
type input "100"
click at [377, 600] on div at bounding box center [784, 475] width 1064 height 867
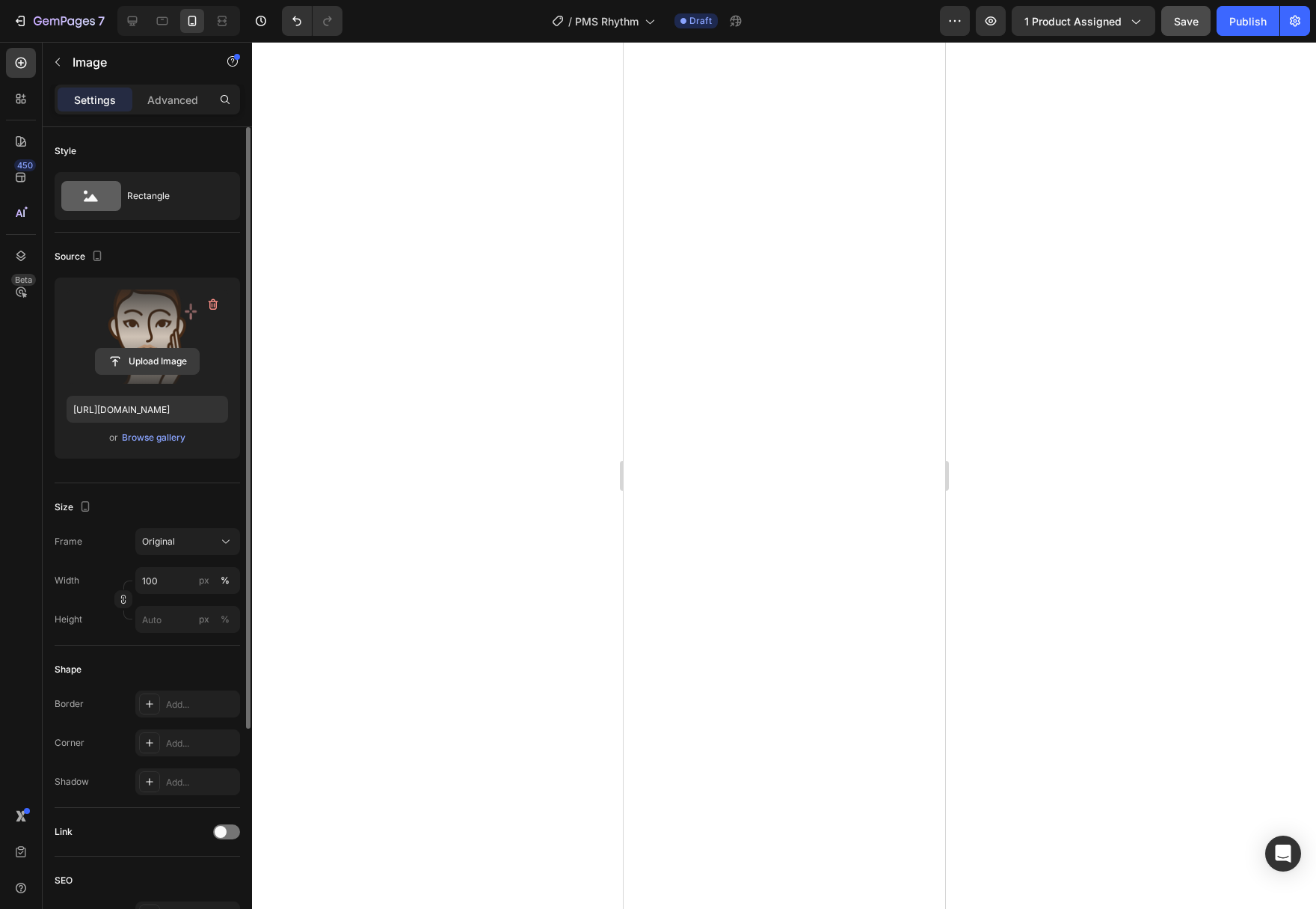
click at [144, 361] on input "file" at bounding box center [147, 361] width 103 height 26
type input "https://cdn.shopify.com/s/files/1/0777/2736/7387/files/gempages_577083542056469…"
click at [445, 513] on div at bounding box center [784, 475] width 1064 height 867
click at [156, 367] on input "file" at bounding box center [147, 361] width 103 height 26
click at [154, 371] on input "file" at bounding box center [147, 361] width 103 height 26
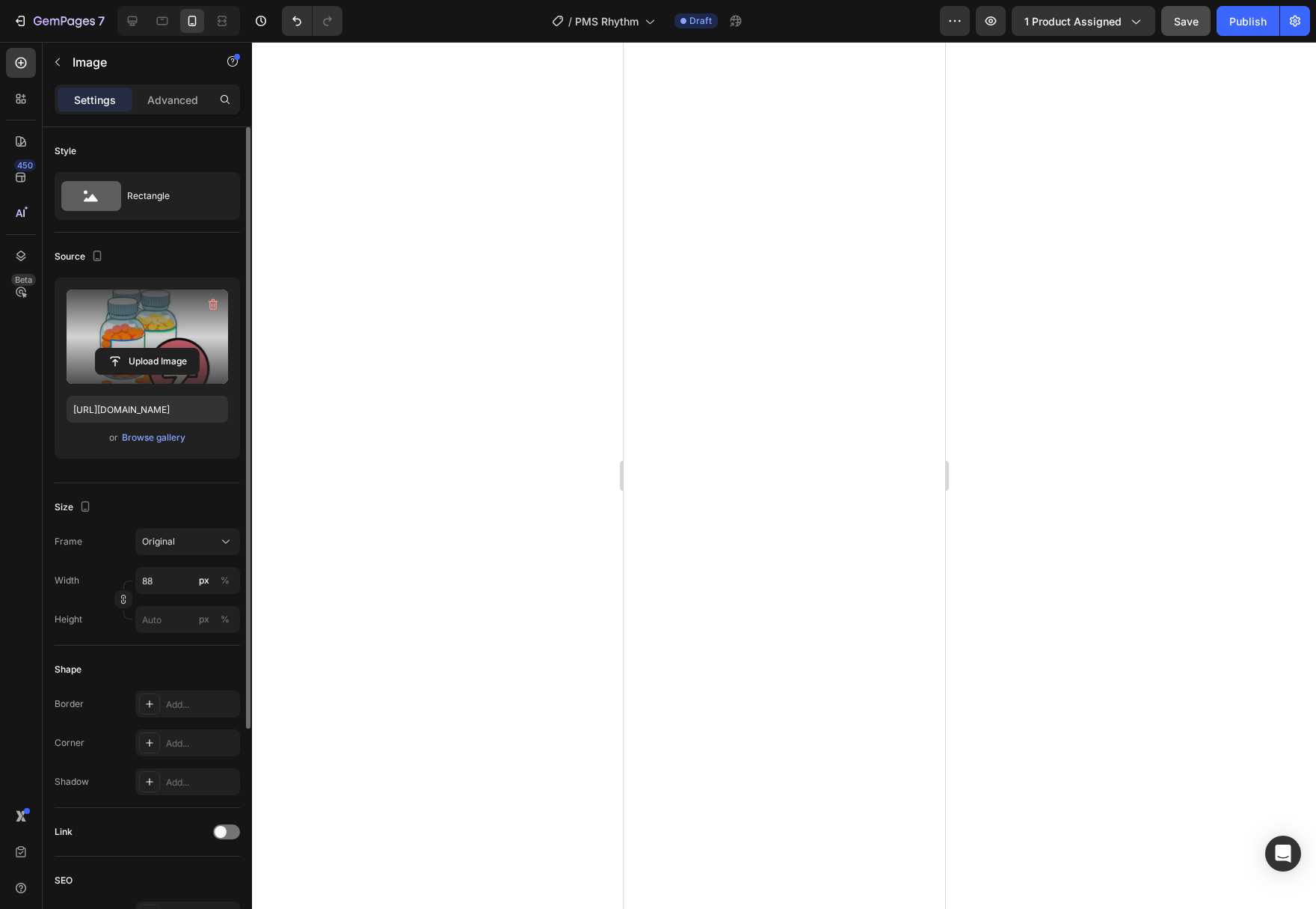
type input "https://cdn.shopify.com/s/files/1/0777/2736/7387/files/gempages_577083542056469…"
click at [217, 585] on button "%" at bounding box center [225, 580] width 18 height 18
click at [166, 580] on input "88" at bounding box center [188, 579] width 104 height 27
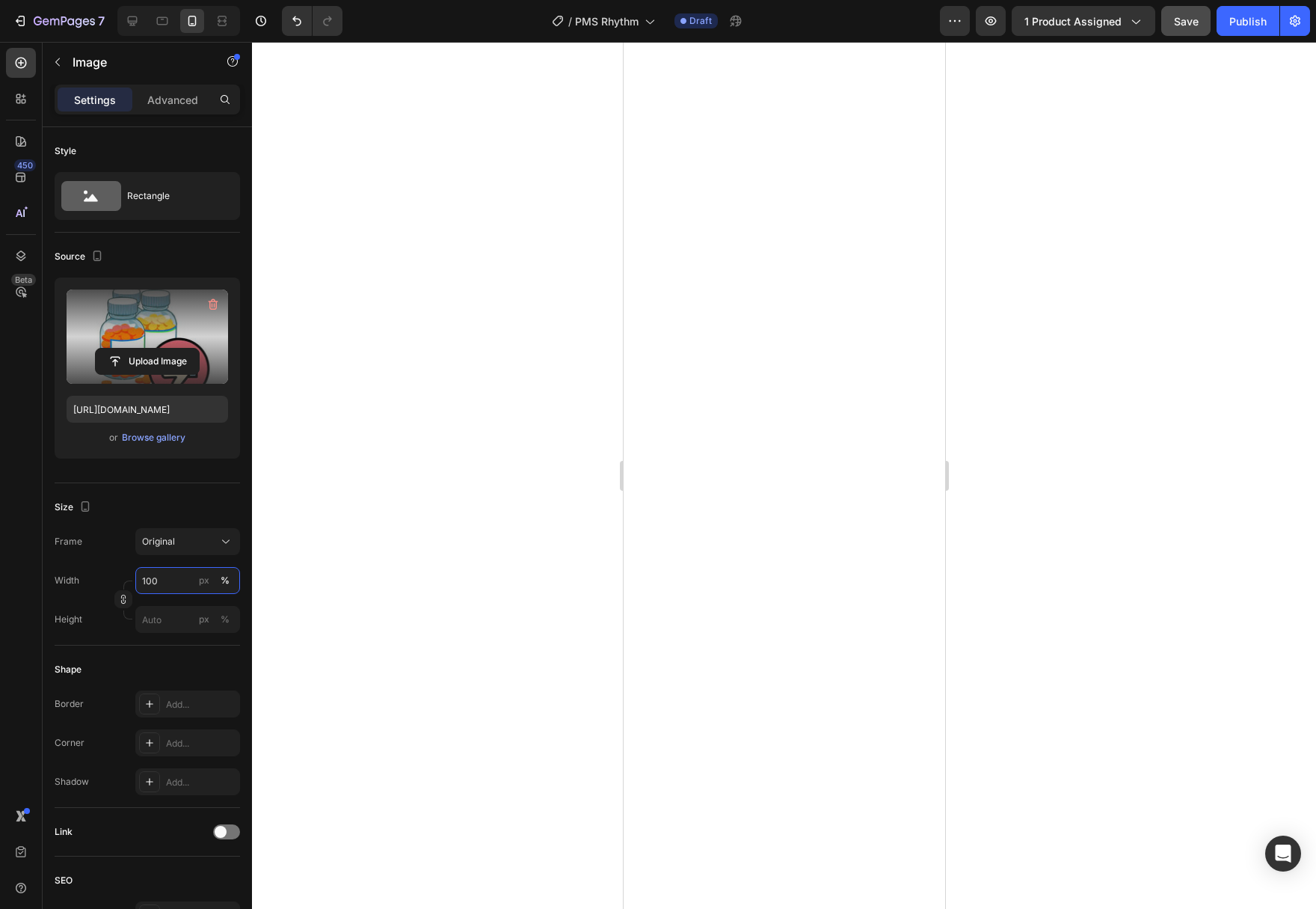
type input "100"
click at [365, 632] on div at bounding box center [784, 475] width 1064 height 867
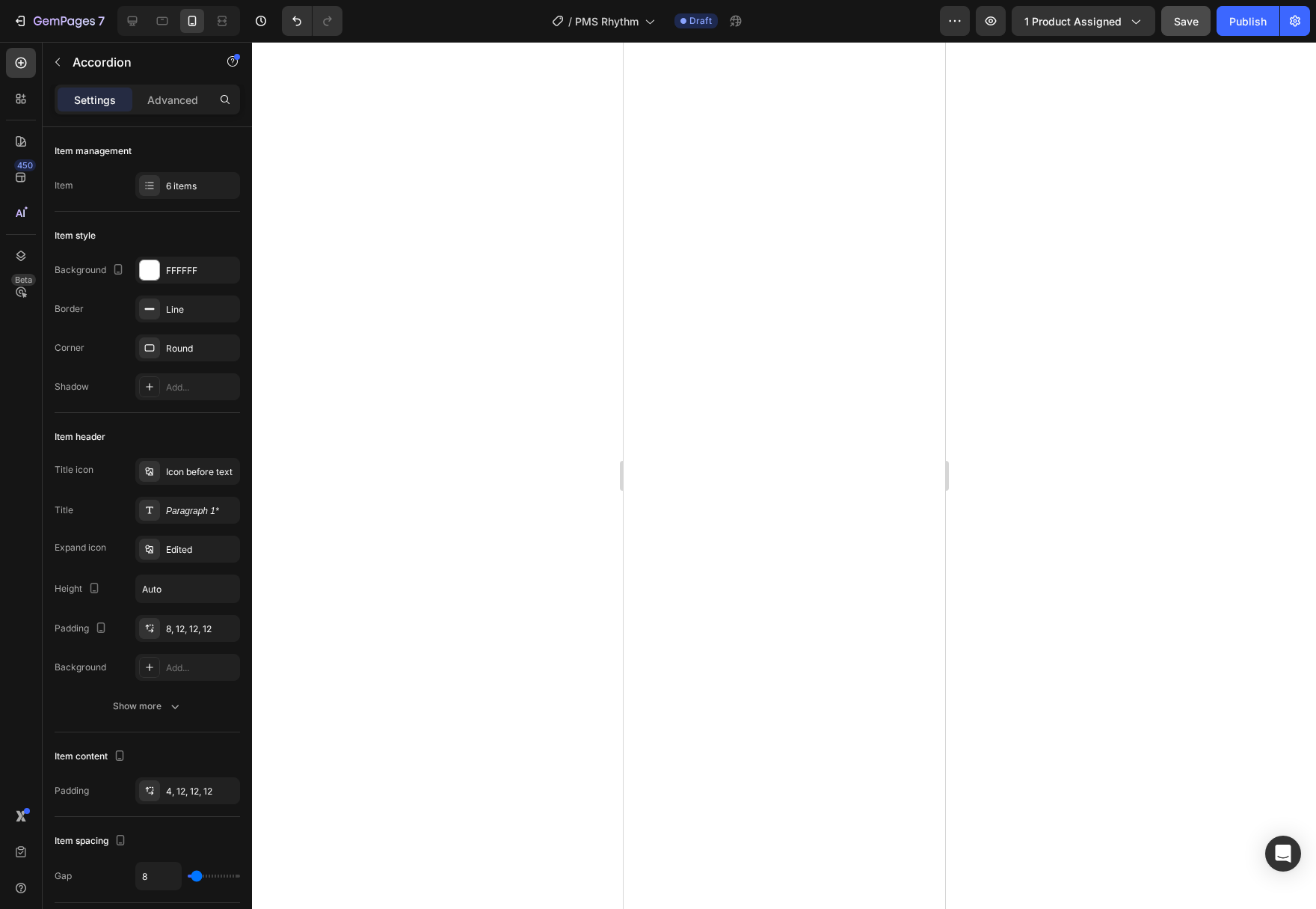
click at [1088, 496] on div at bounding box center [784, 475] width 1064 height 867
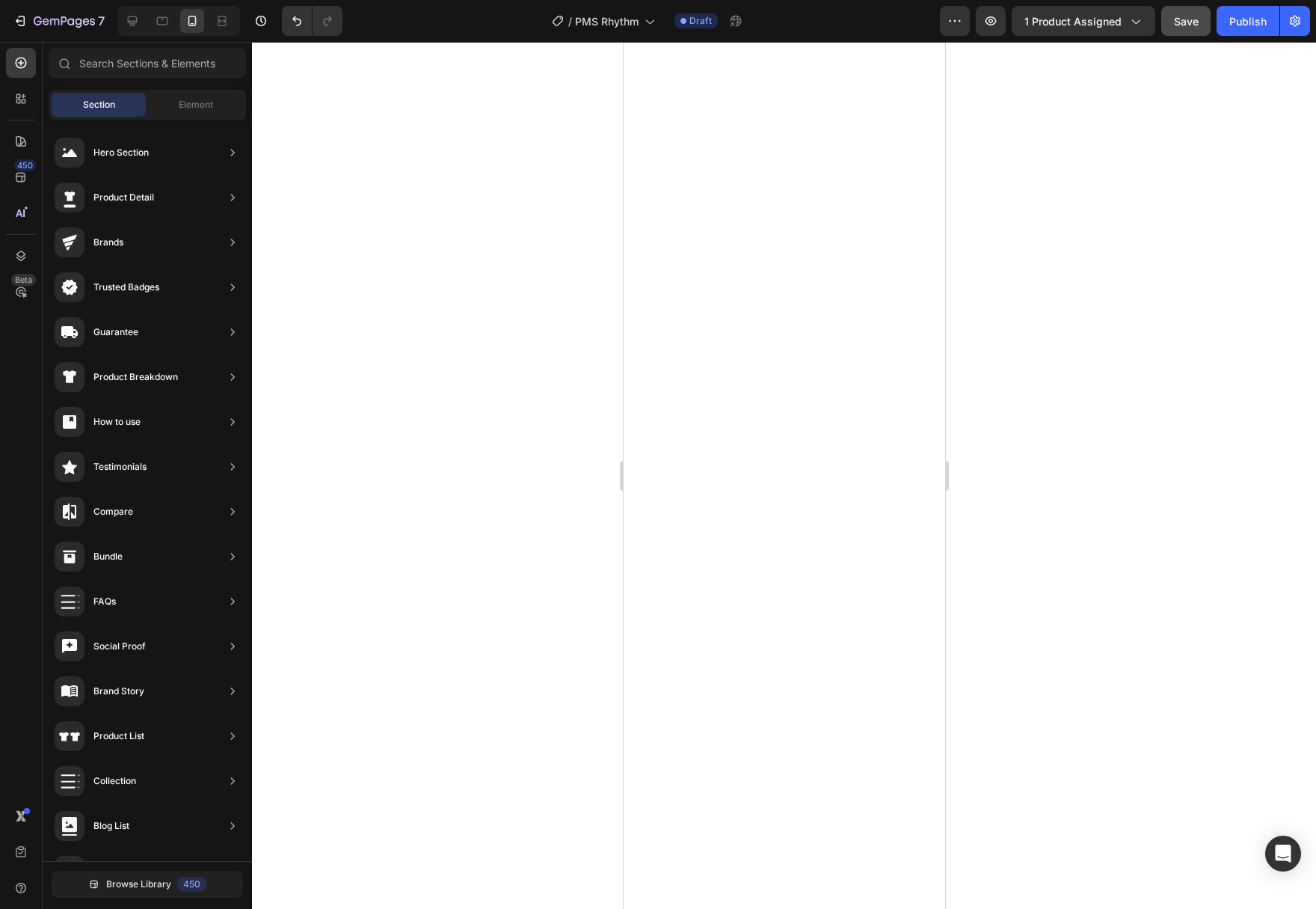
click at [1083, 640] on div at bounding box center [784, 475] width 1064 height 867
click at [954, 413] on div at bounding box center [784, 475] width 1064 height 867
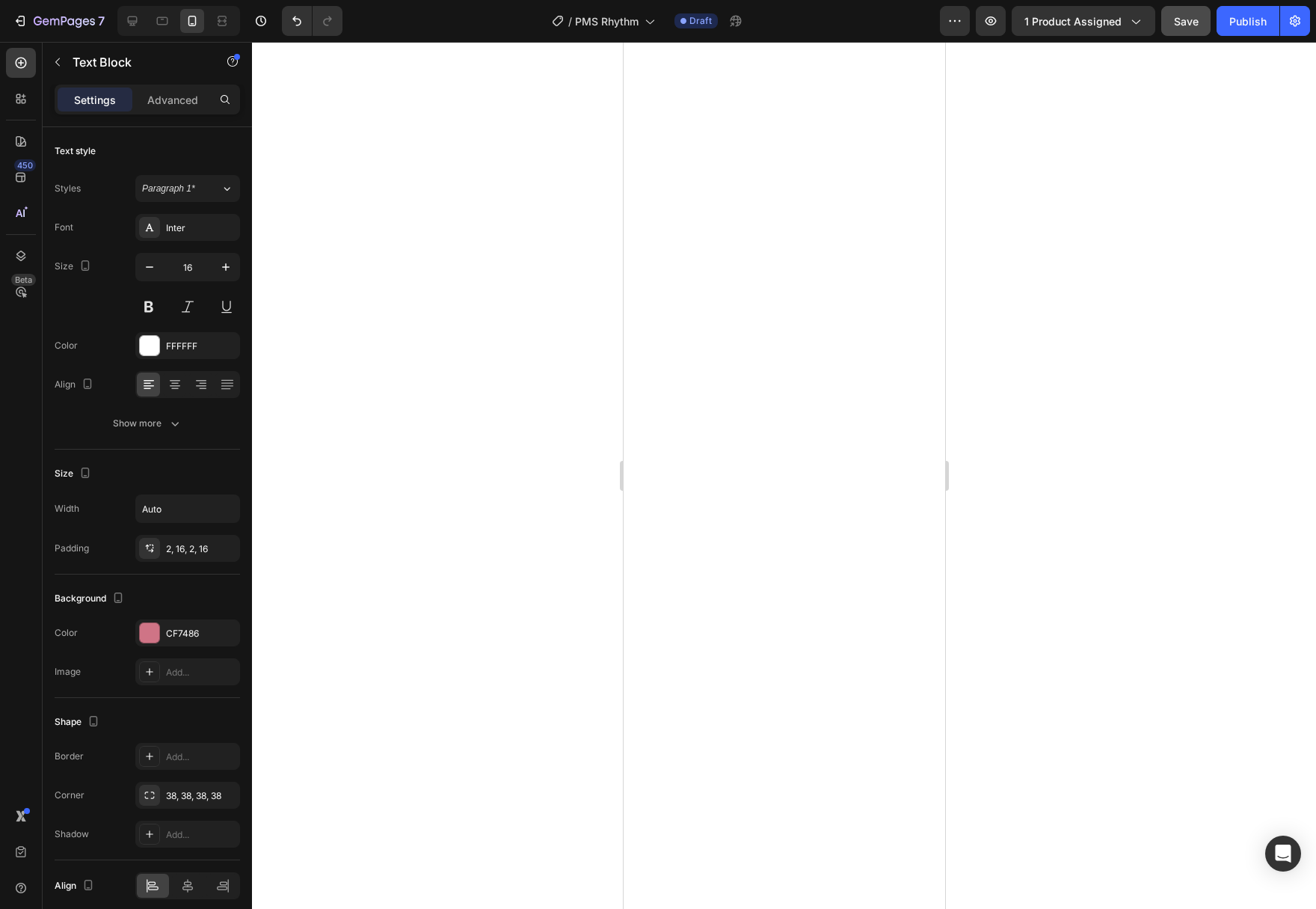
click at [970, 666] on div at bounding box center [784, 475] width 1064 height 867
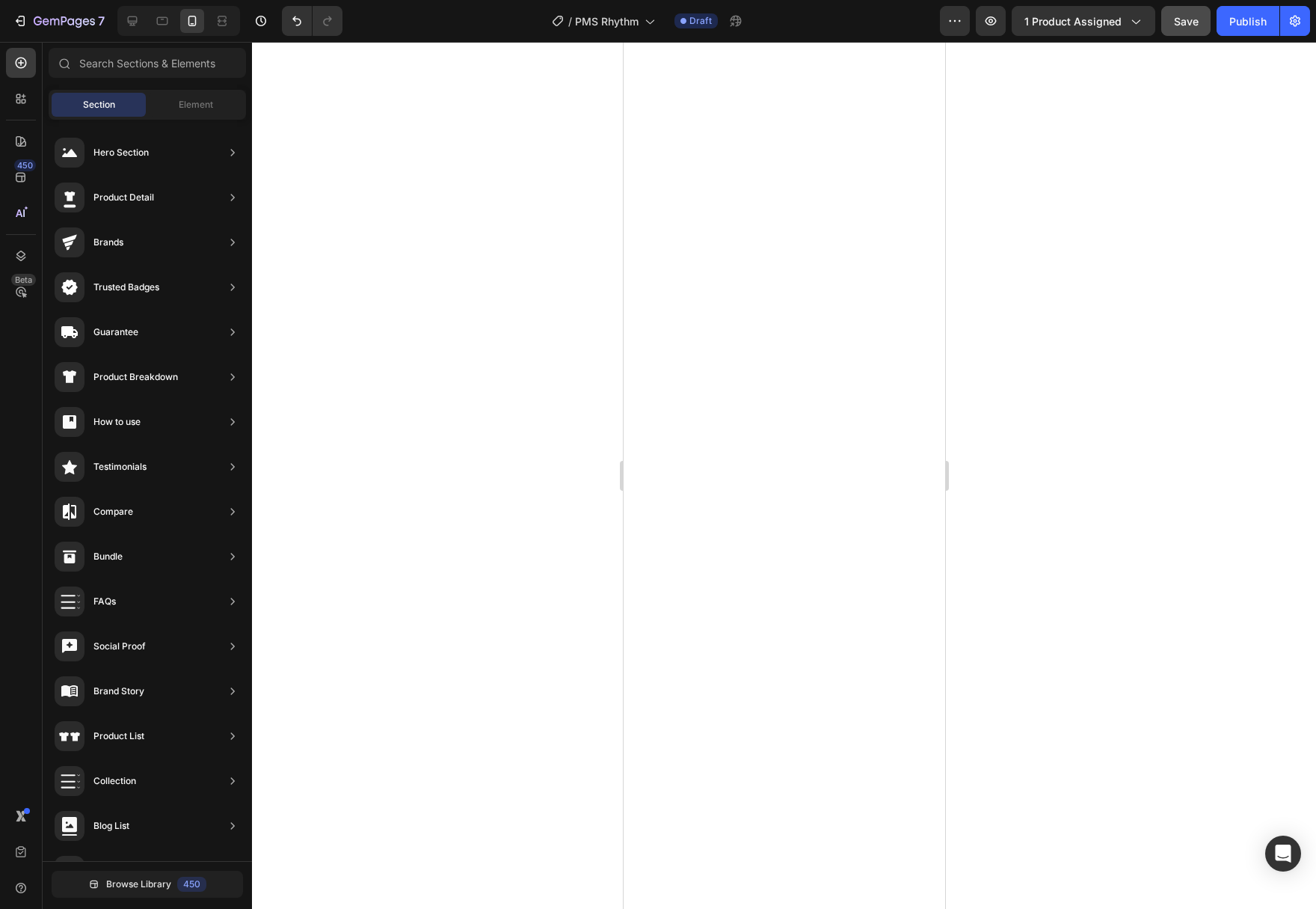
click at [1089, 276] on div at bounding box center [784, 475] width 1064 height 867
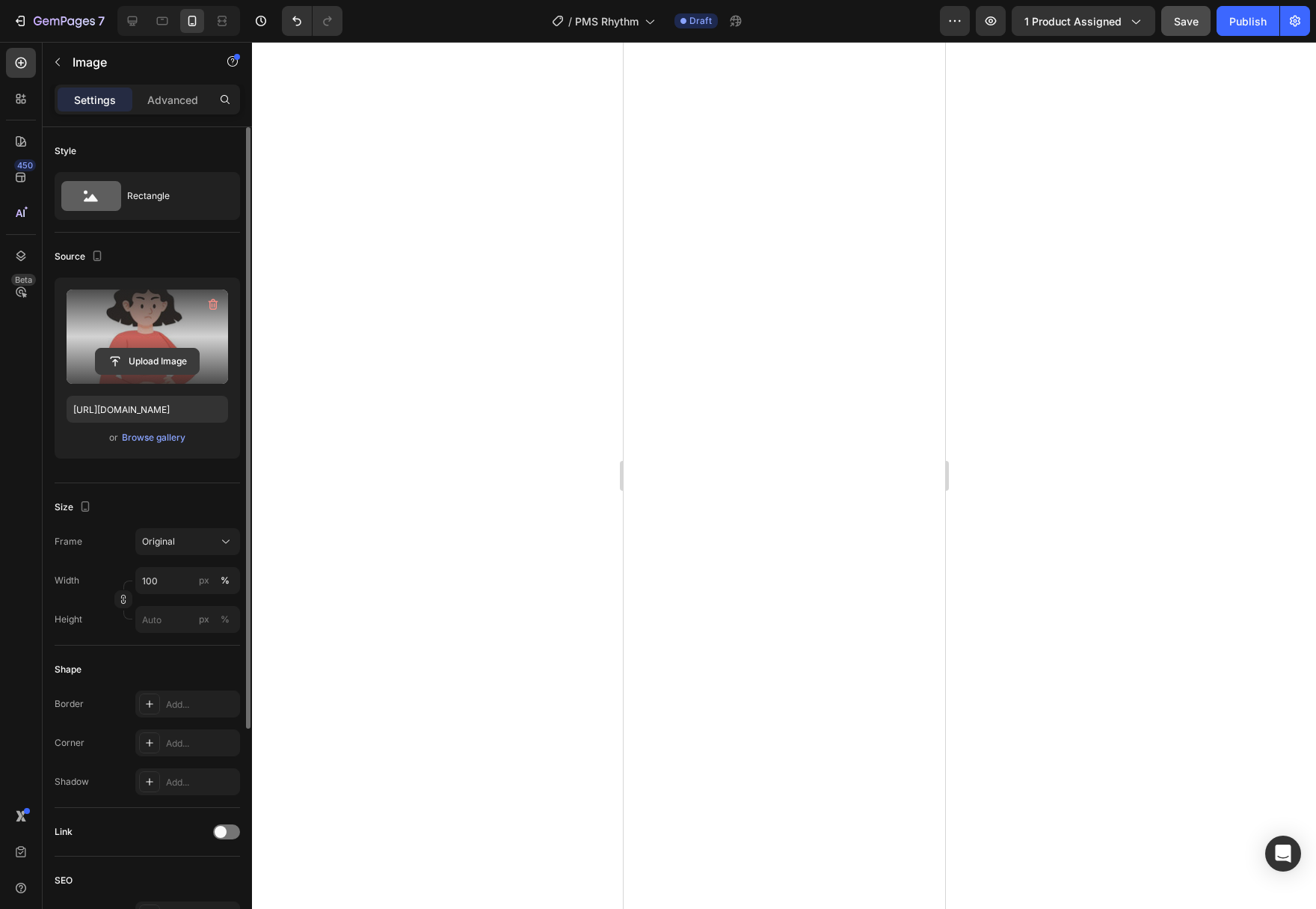
click at [154, 372] on input "file" at bounding box center [147, 361] width 103 height 26
type input "https://cdn.shopify.com/s/files/1/0777/2736/7387/files/gempages_577083542056469…"
click at [162, 368] on input "file" at bounding box center [147, 361] width 103 height 26
click at [154, 360] on input "file" at bounding box center [147, 361] width 103 height 26
type input "https://cdn.shopify.com/s/files/1/0777/2736/7387/files/gempages_577083542056469…"
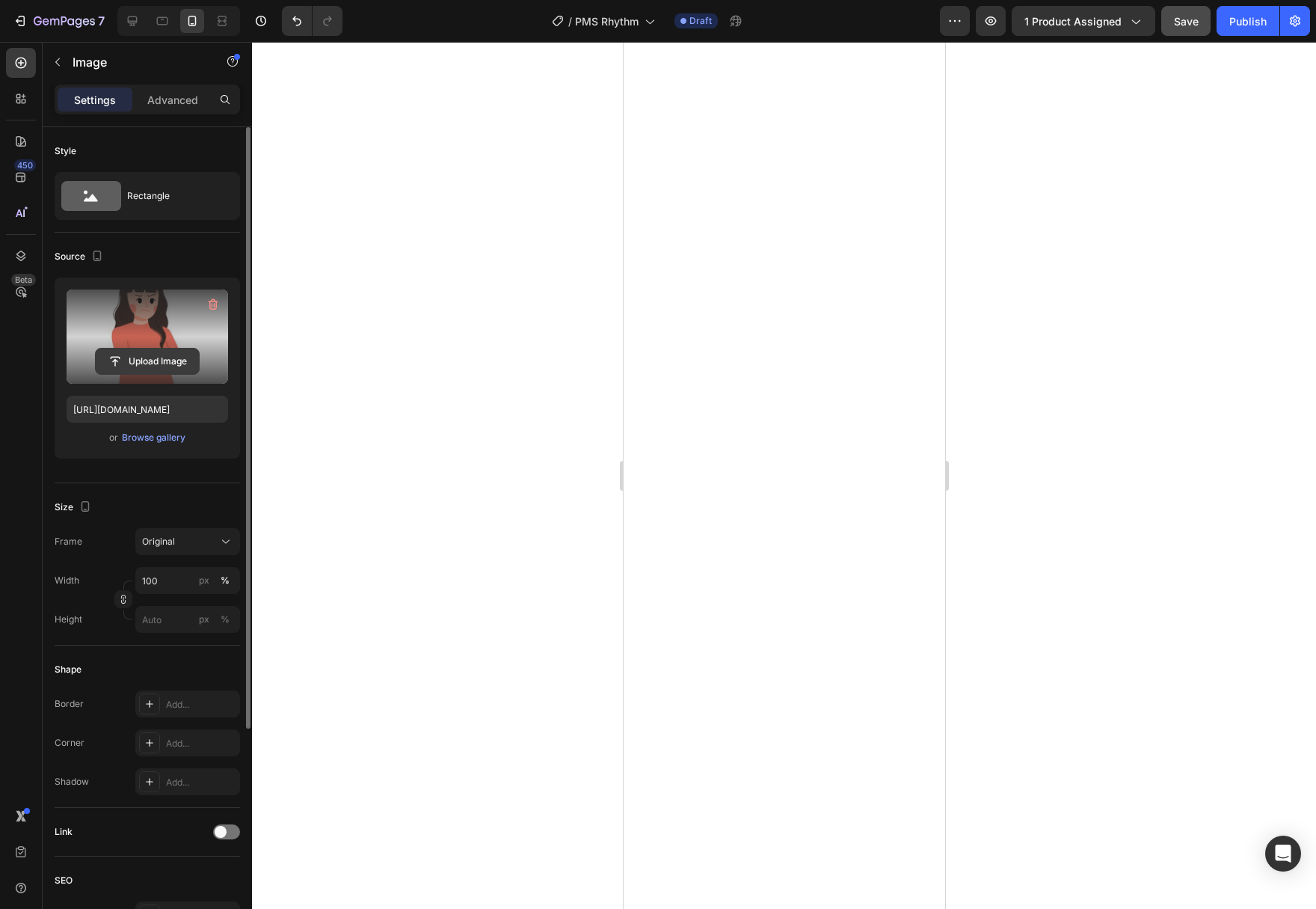
click at [155, 363] on input "file" at bounding box center [147, 361] width 103 height 26
type input "https://cdn.shopify.com/s/files/1/0777/2736/7387/files/gempages_577083542056469…"
click at [137, 369] on input "file" at bounding box center [147, 361] width 103 height 26
type input "https://cdn.shopify.com/s/files/1/0777/2736/7387/files/gempages_577083542056469…"
click at [154, 365] on input "file" at bounding box center [147, 361] width 103 height 26
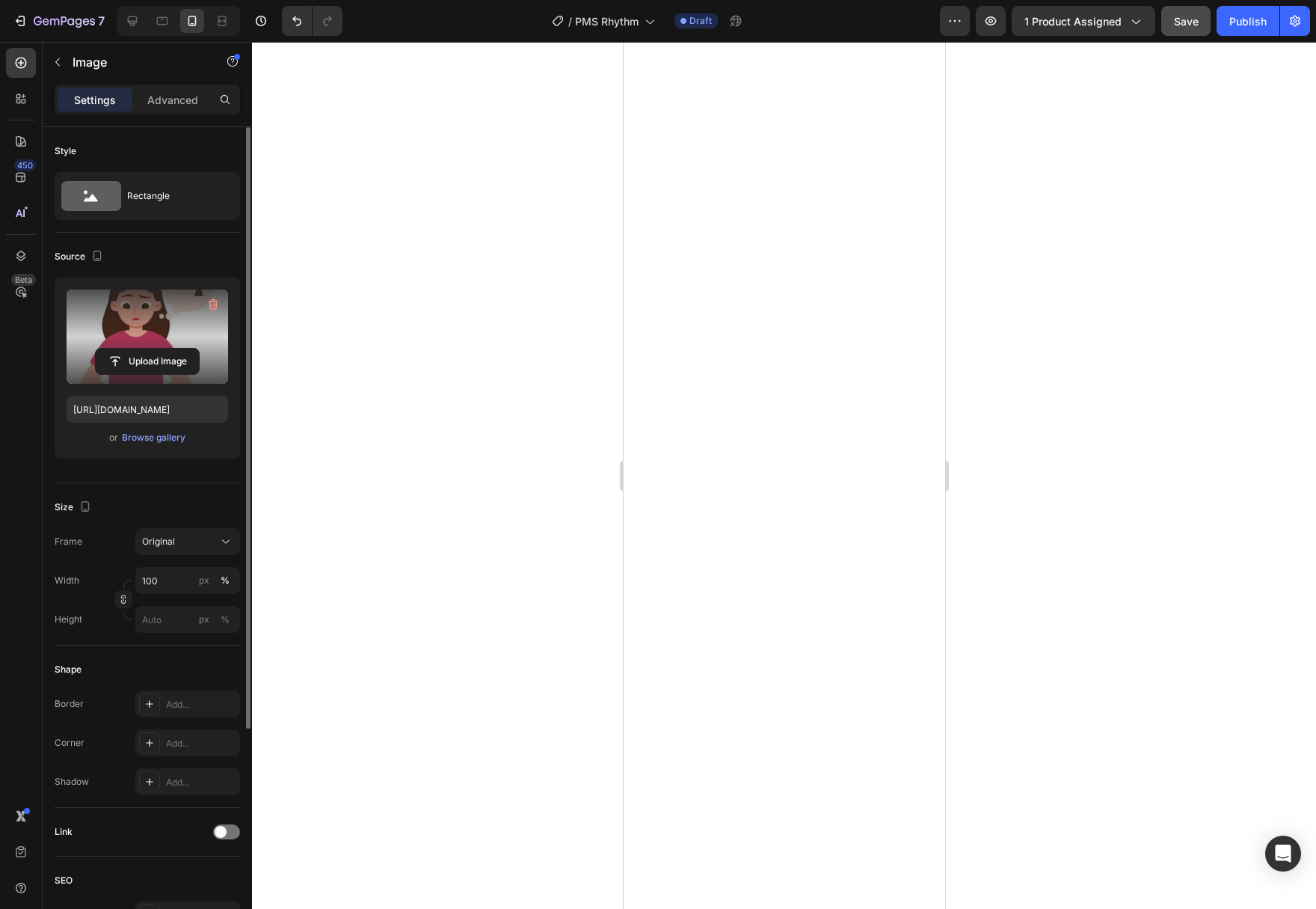
type input "https://cdn.shopify.com/s/files/1/0777/2736/7387/files/gempages_577083542056469…"
click at [130, 357] on input "file" at bounding box center [147, 361] width 103 height 26
click at [1172, 27] on button "Save" at bounding box center [1185, 21] width 49 height 30
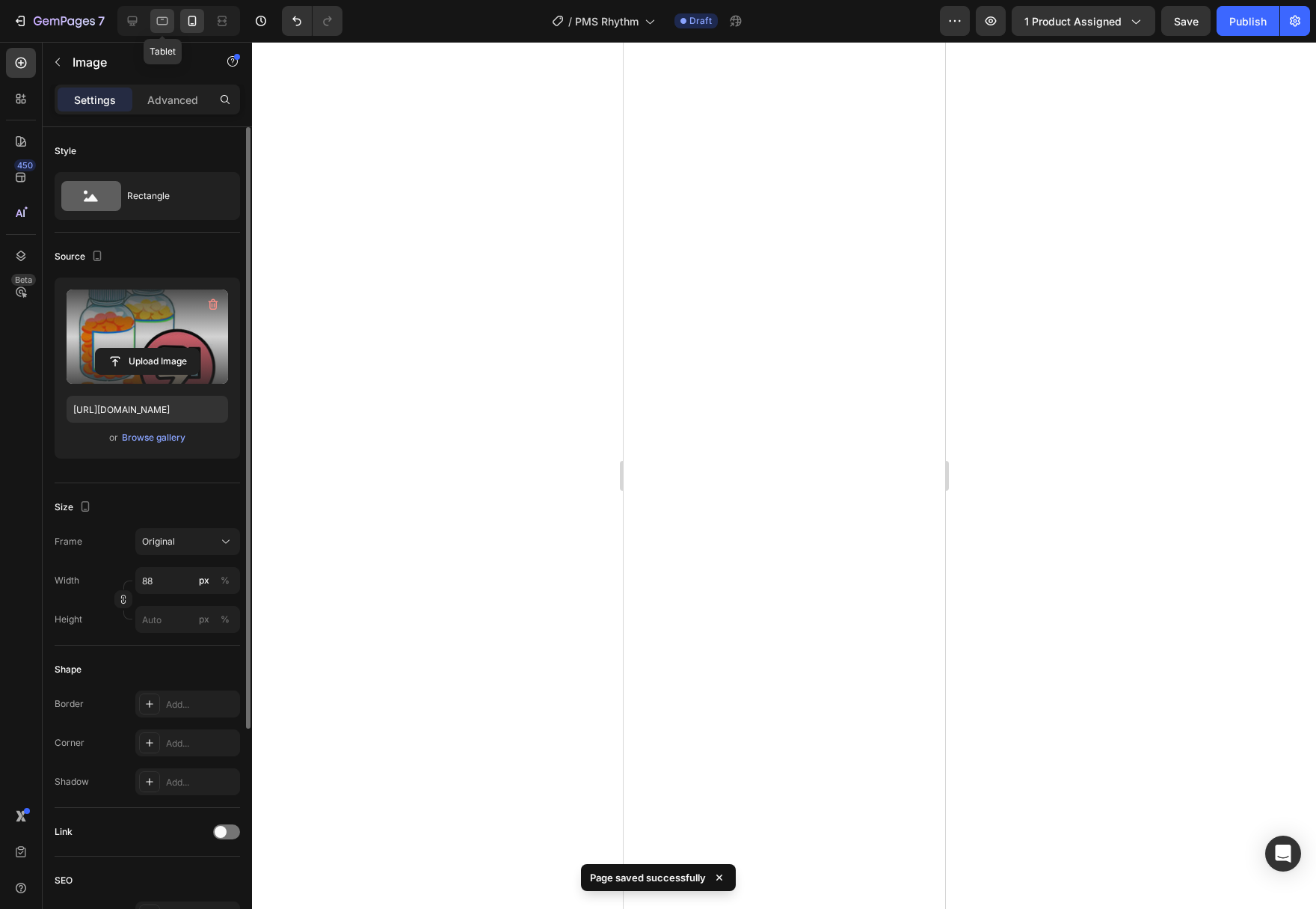
click at [171, 24] on div at bounding box center [162, 21] width 24 height 24
type input "https://cdn.shopify.com/s/files/1/0777/2736/7387/files/gempages_577083542056469…"
